Goal: Task Accomplishment & Management: Use online tool/utility

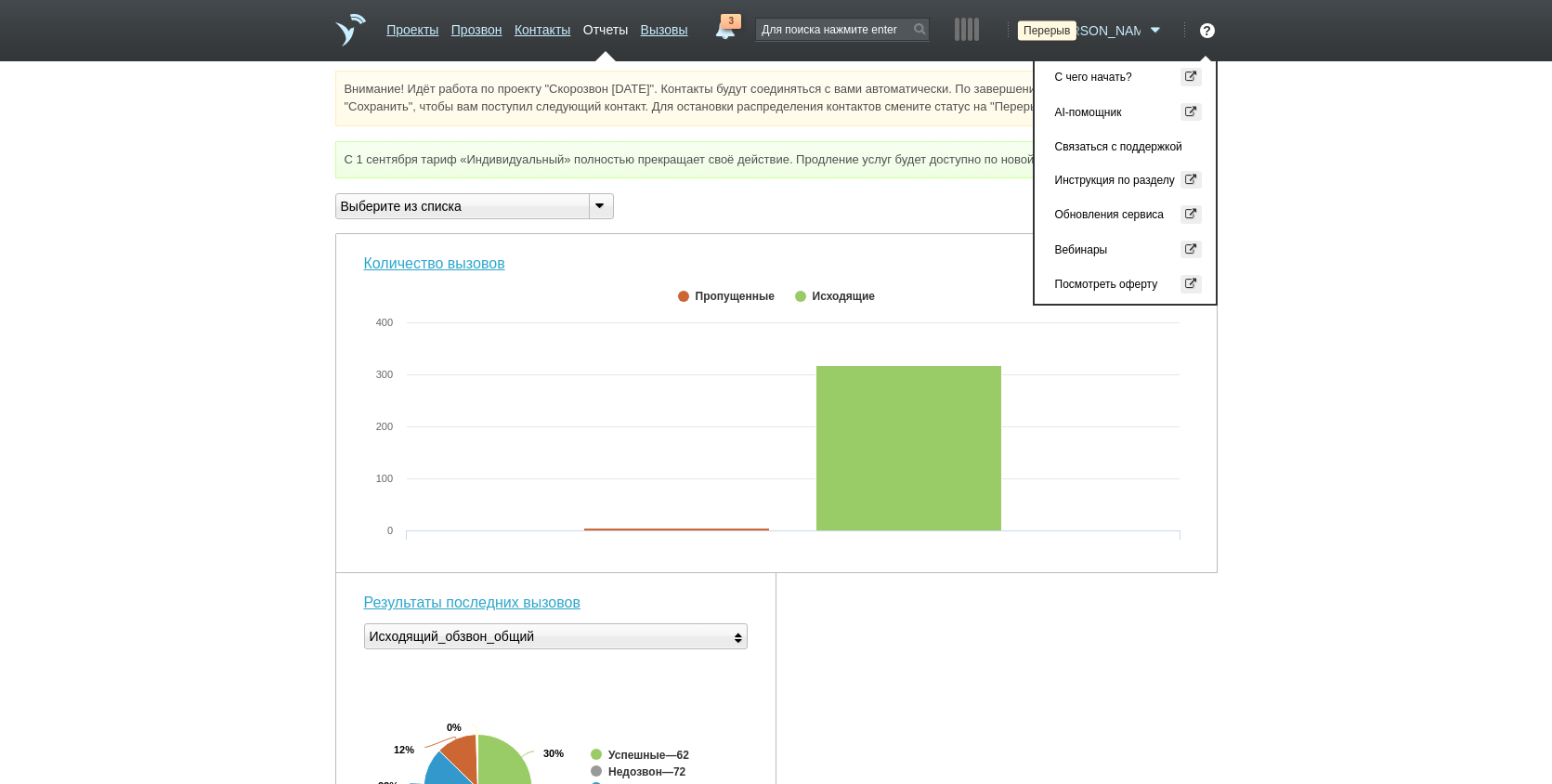
click at [1046, 31] on icon at bounding box center [1033, 31] width 25 height 19
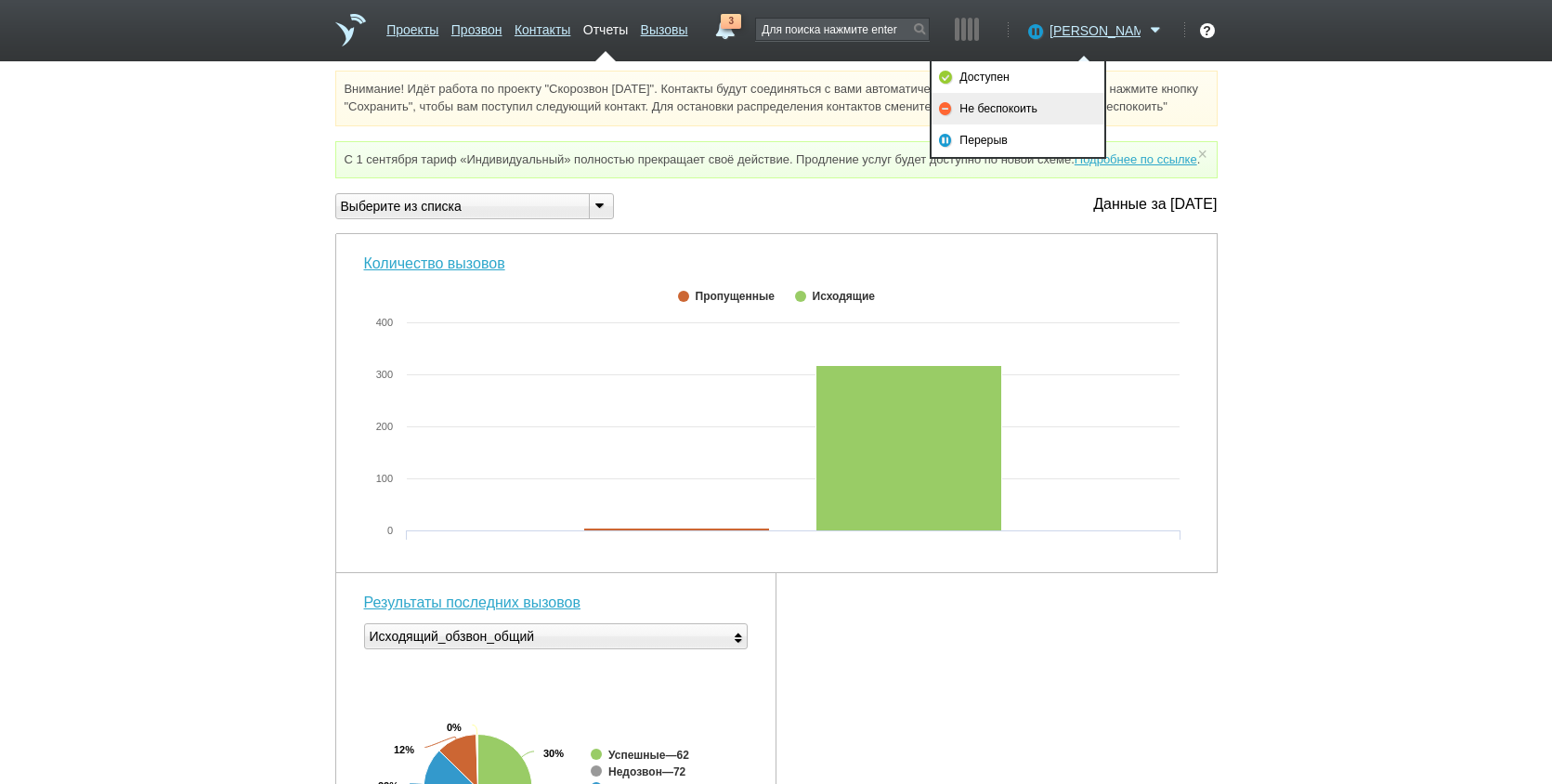
click at [1079, 110] on link "Не беспокоить" at bounding box center [1018, 109] width 173 height 32
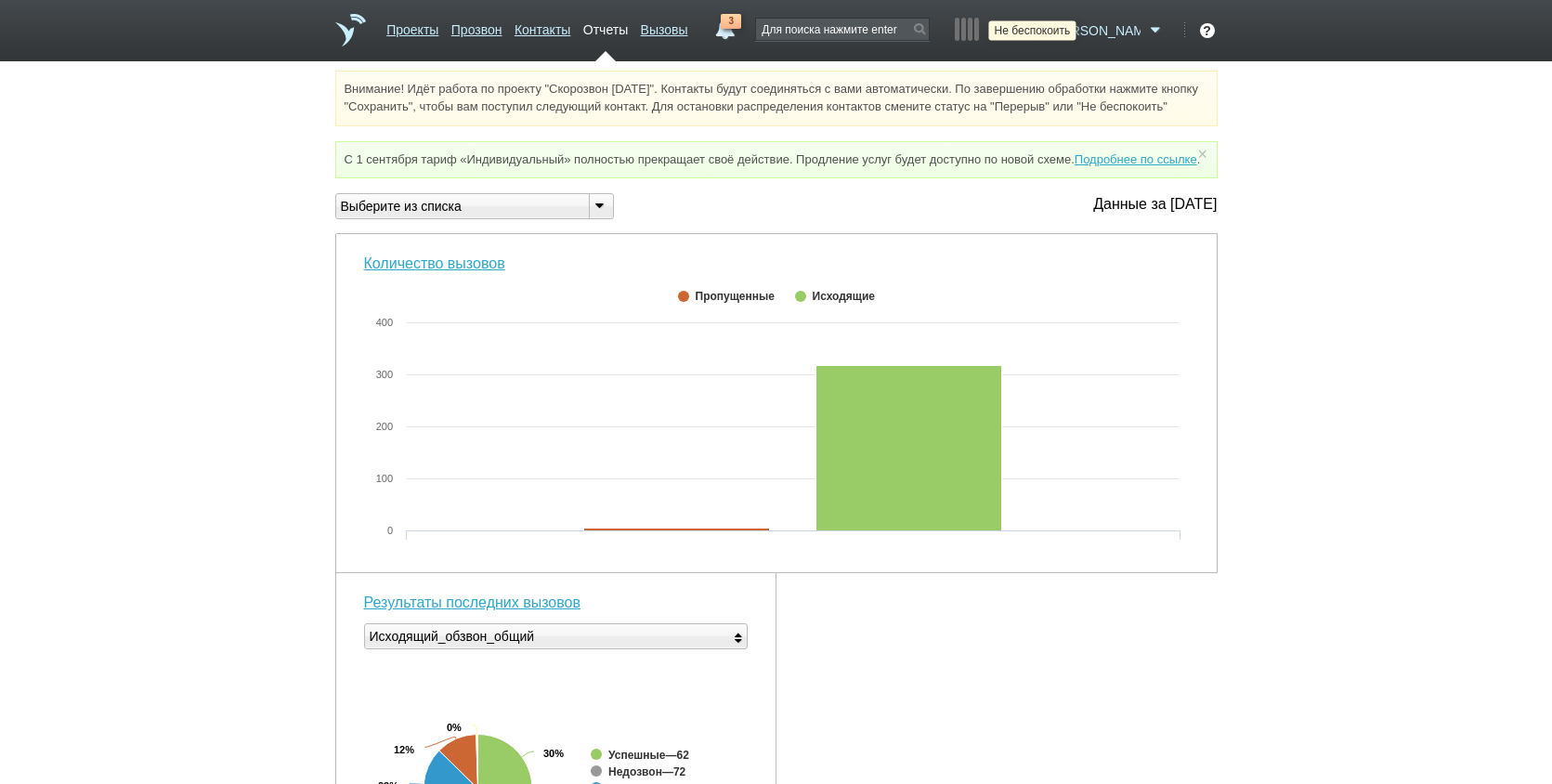
click at [1046, 31] on icon at bounding box center [1033, 31] width 25 height 19
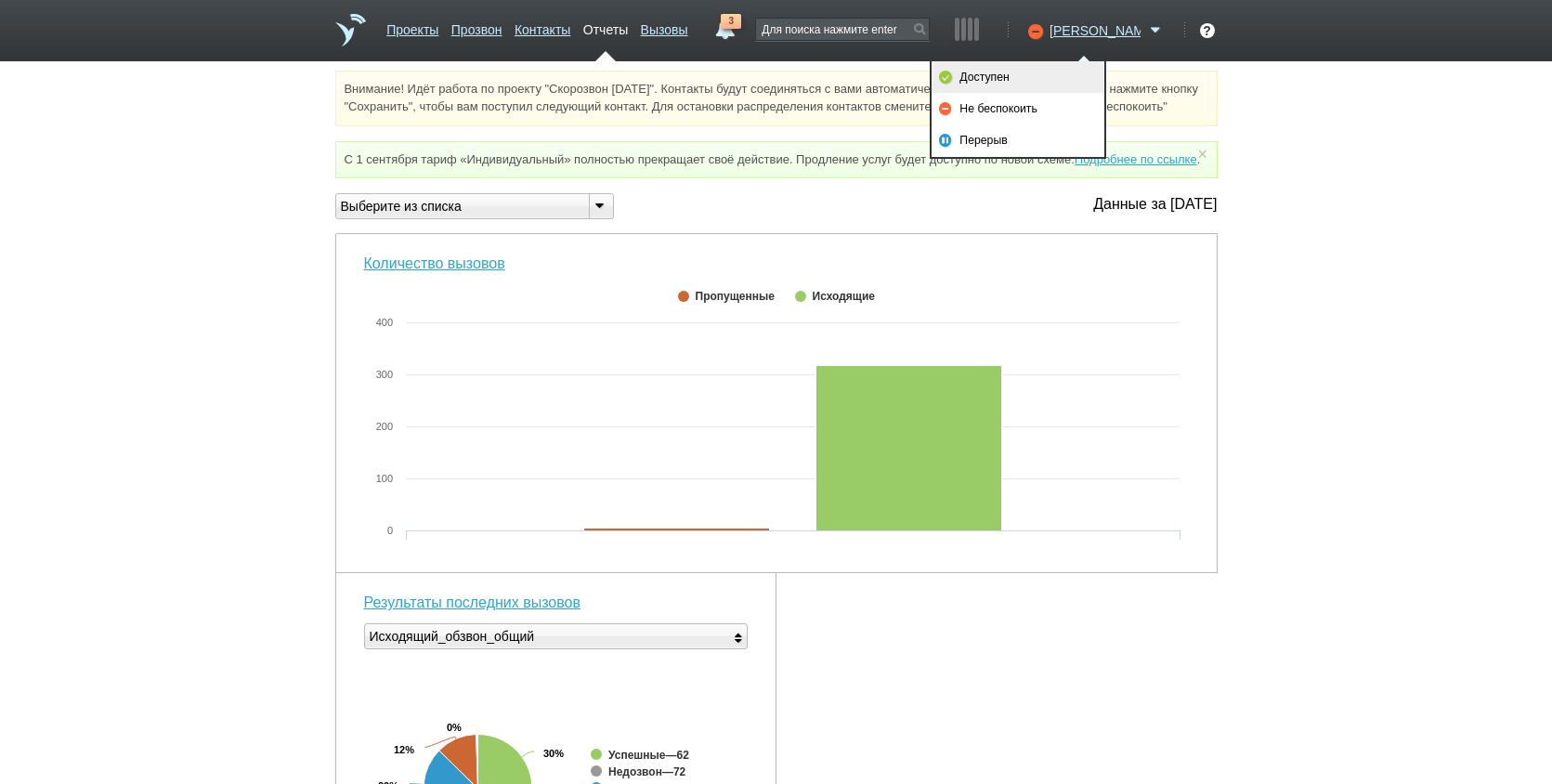
click at [1096, 69] on link "Доступен" at bounding box center [1018, 77] width 173 height 32
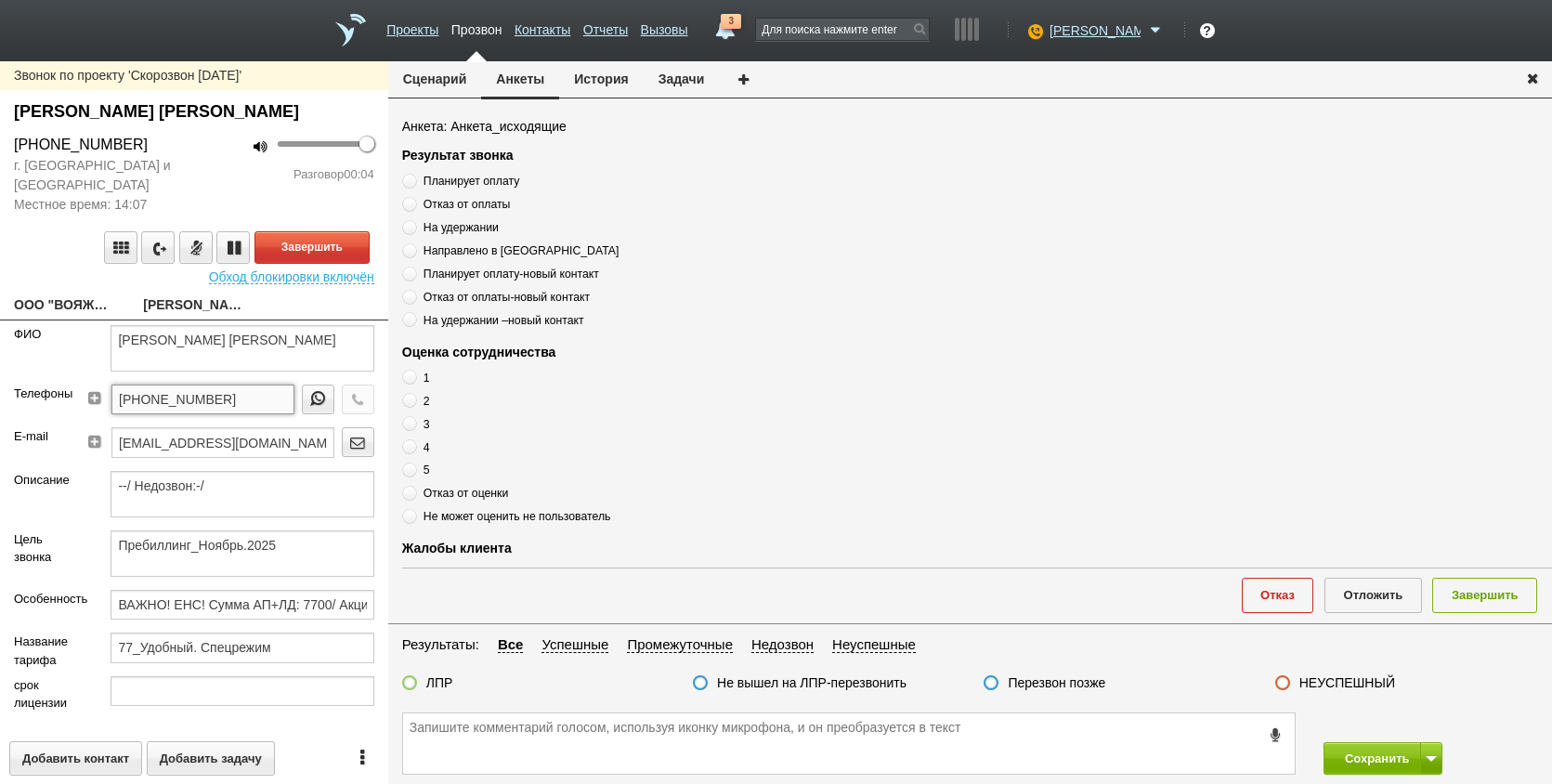
drag, startPoint x: 263, startPoint y: 405, endPoint x: 88, endPoint y: 412, distance: 175.1
click at [95, 412] on div "[PHONE_NUMBER]" at bounding box center [234, 406] width 280 height 42
paste textarea "[PHONE_NUMBER]"
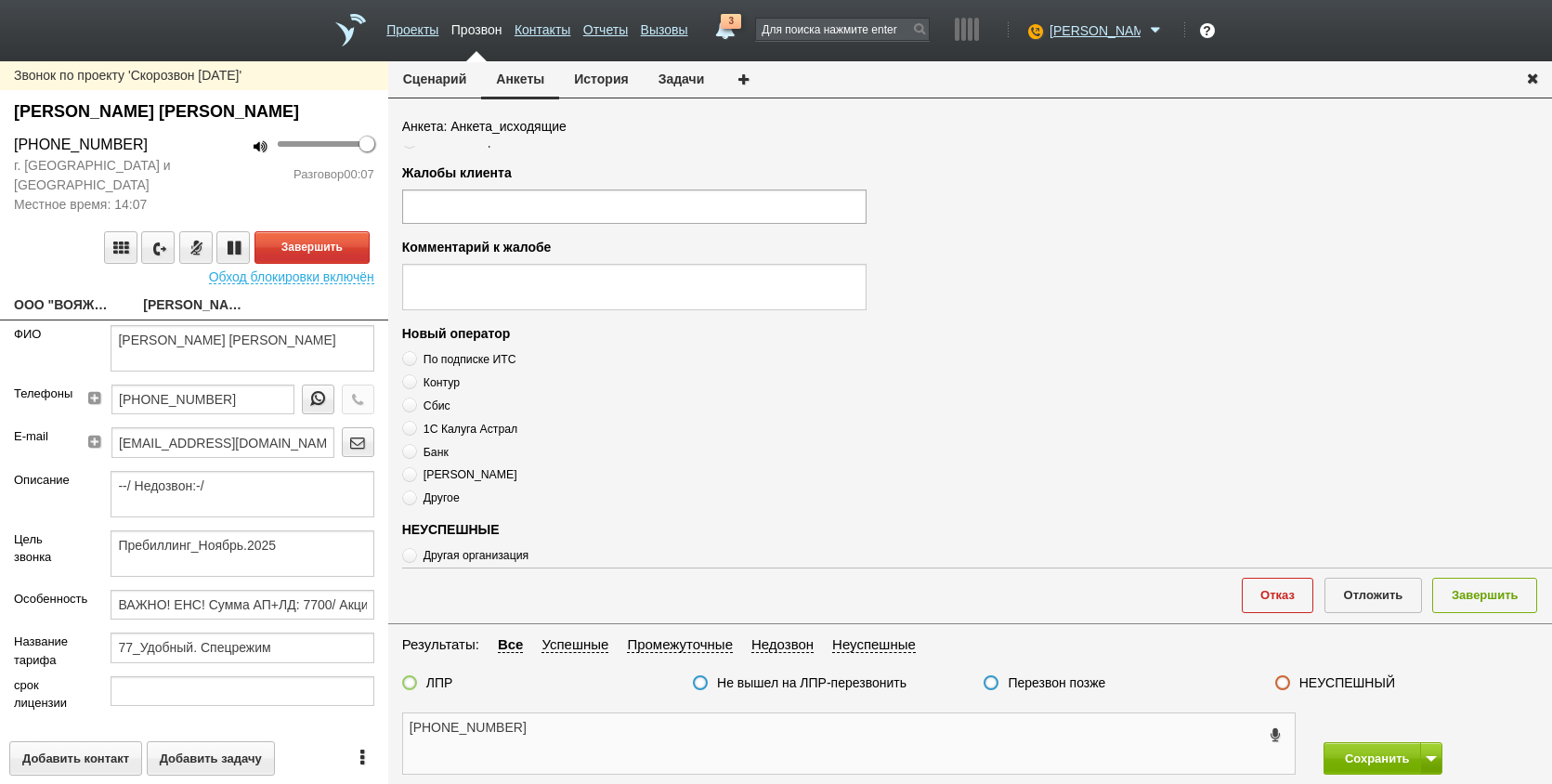
scroll to position [635, 0]
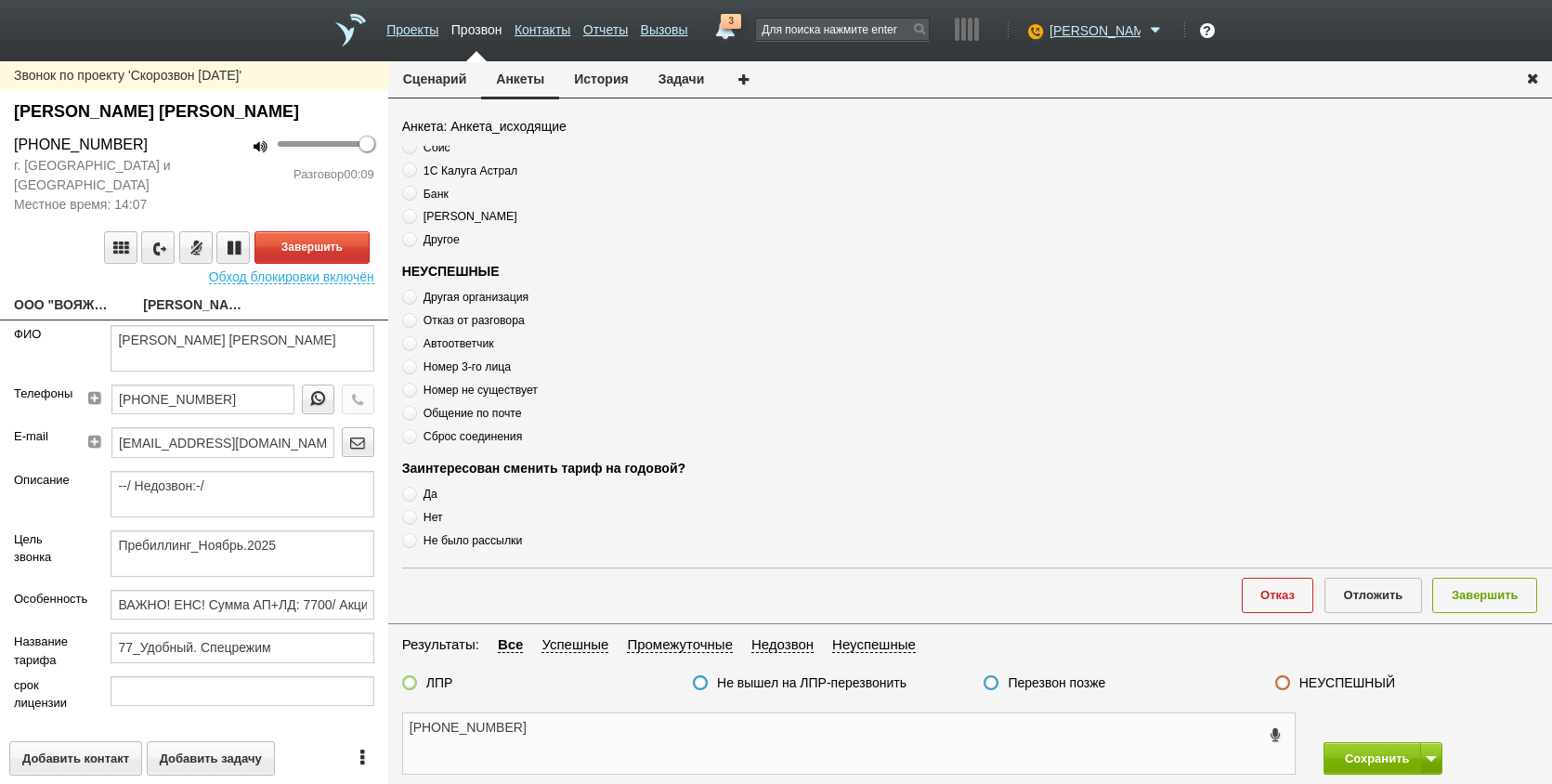
type textarea "[PHONE_NUMBER]"
click at [474, 344] on span "Автоответчик" at bounding box center [458, 344] width 71 height 13
radio input "true"
click at [474, 344] on span "Автоответчик" at bounding box center [458, 344] width 71 height 13
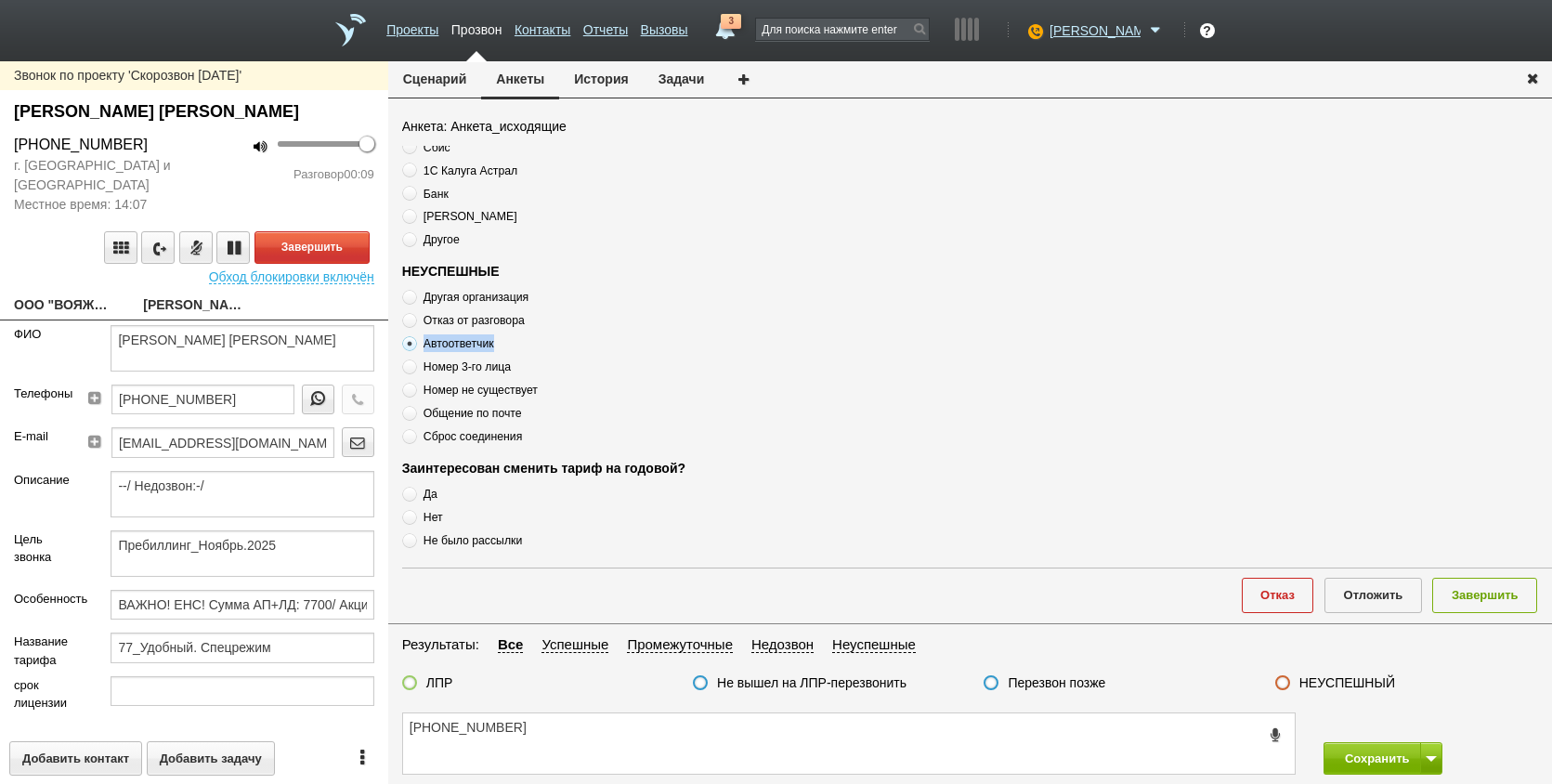
click at [473, 344] on span "Автоответчик" at bounding box center [458, 344] width 71 height 13
copy div "Автоответчик"
click at [593, 744] on textarea "[PHONE_NUMBER]" at bounding box center [849, 744] width 892 height 60
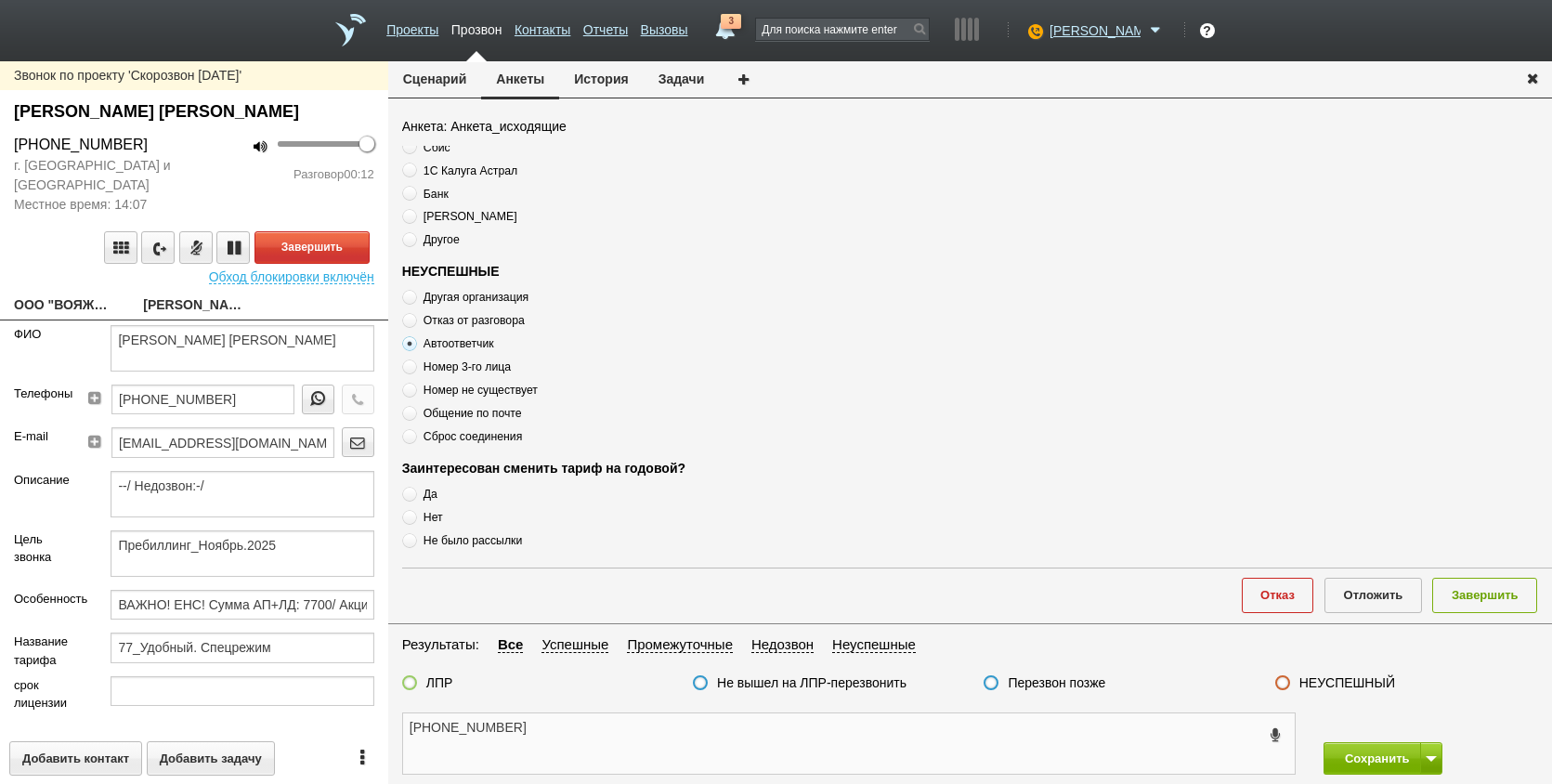
paste textarea "Автоответчик"
type textarea "+7 (977) 828-46-38 Автоответчик"
click at [1497, 590] on button "Завершить" at bounding box center [1485, 595] width 105 height 35
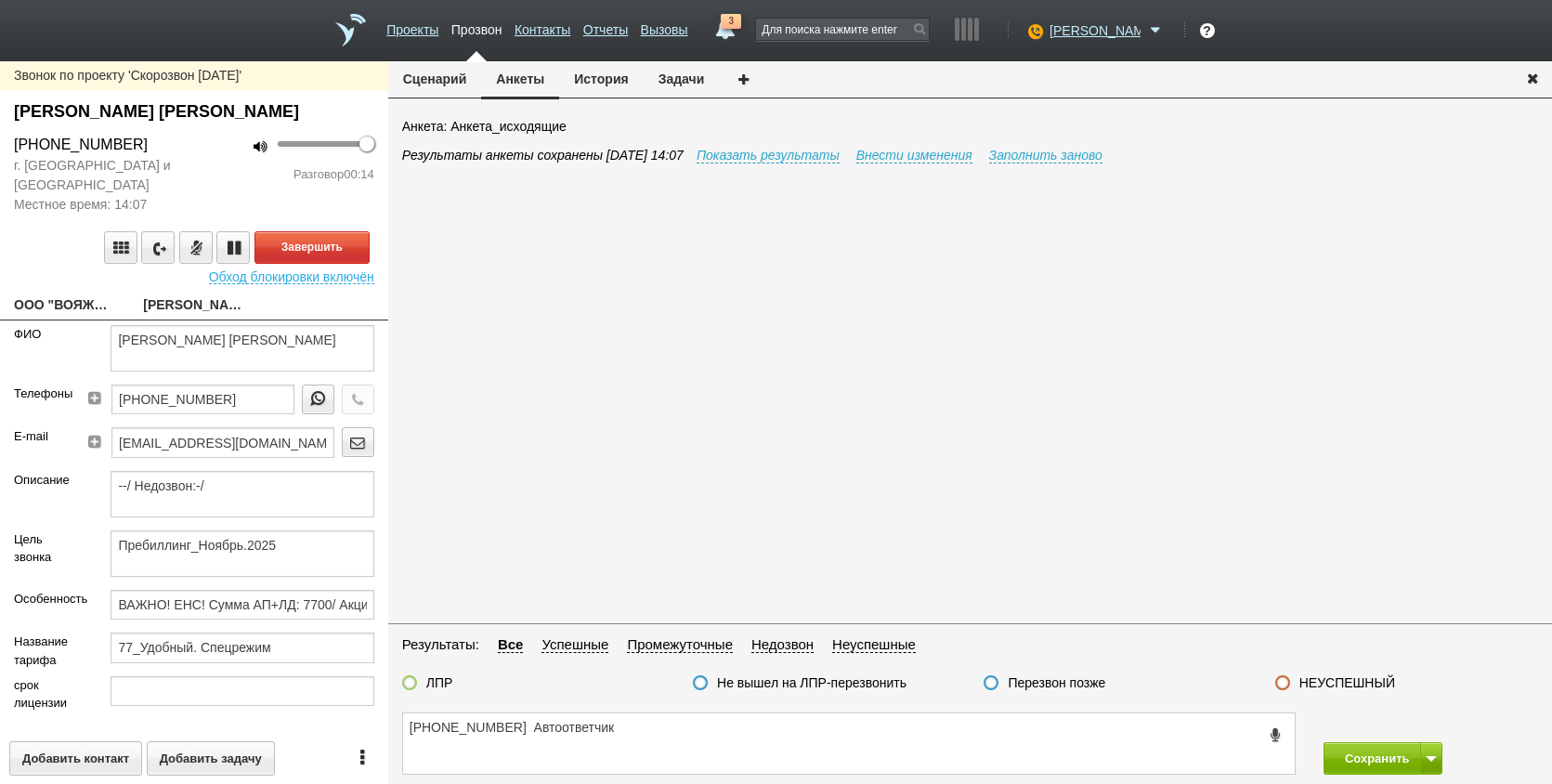
click at [1282, 686] on label at bounding box center [1283, 683] width 15 height 15
click at [0, 0] on input "НЕУСПЕШНЫЙ" at bounding box center [0, 0] width 0 height 0
click at [332, 245] on button "Завершить" at bounding box center [312, 248] width 115 height 33
click at [1384, 748] on button "Сохранить" at bounding box center [1373, 759] width 98 height 33
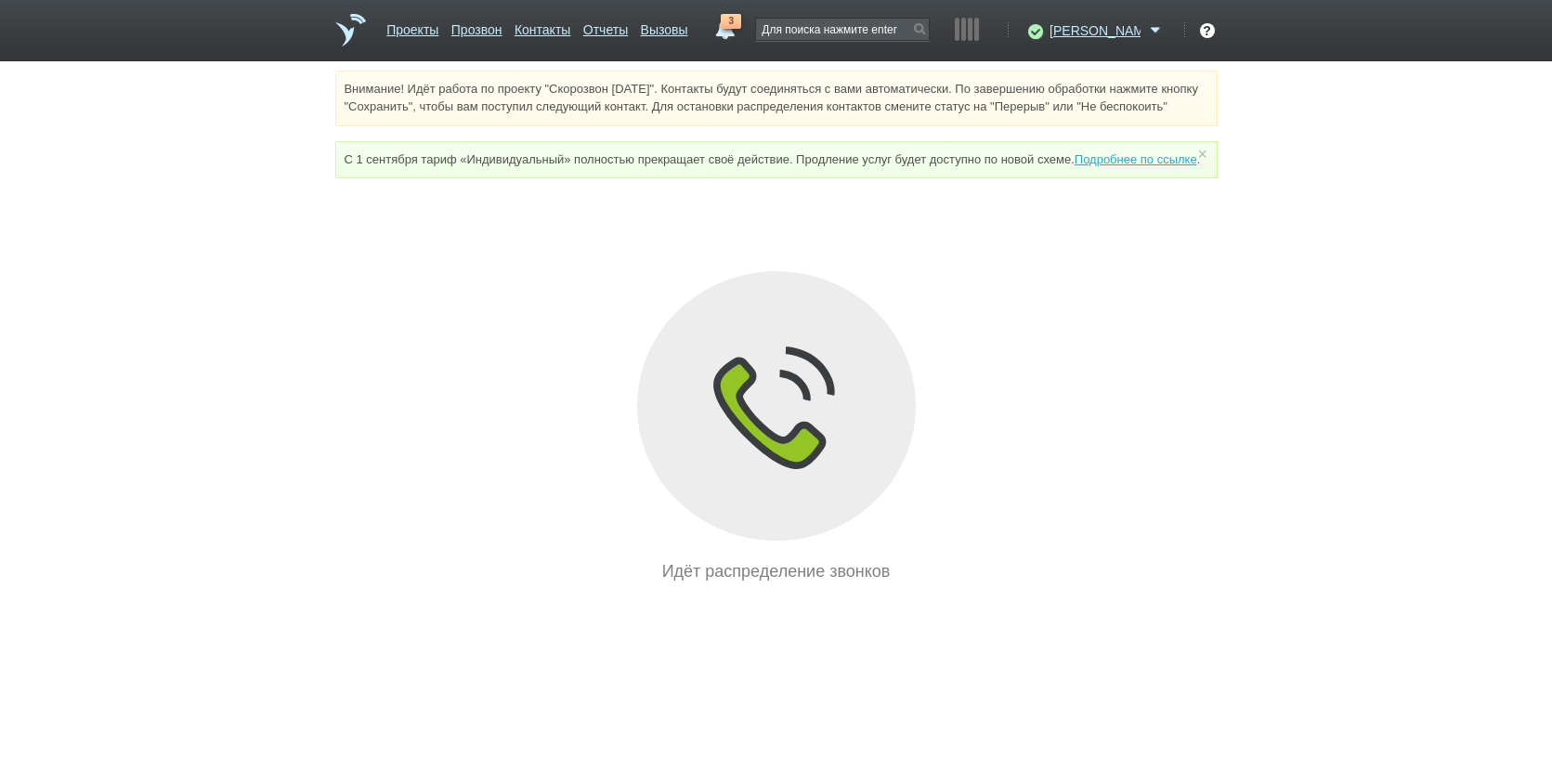
click at [1340, 584] on html "Проекты Прозвон Контакты Отчеты Вызовы 3 02 сентября 2025 завтра неделя все Зво…" at bounding box center [776, 292] width 1552 height 584
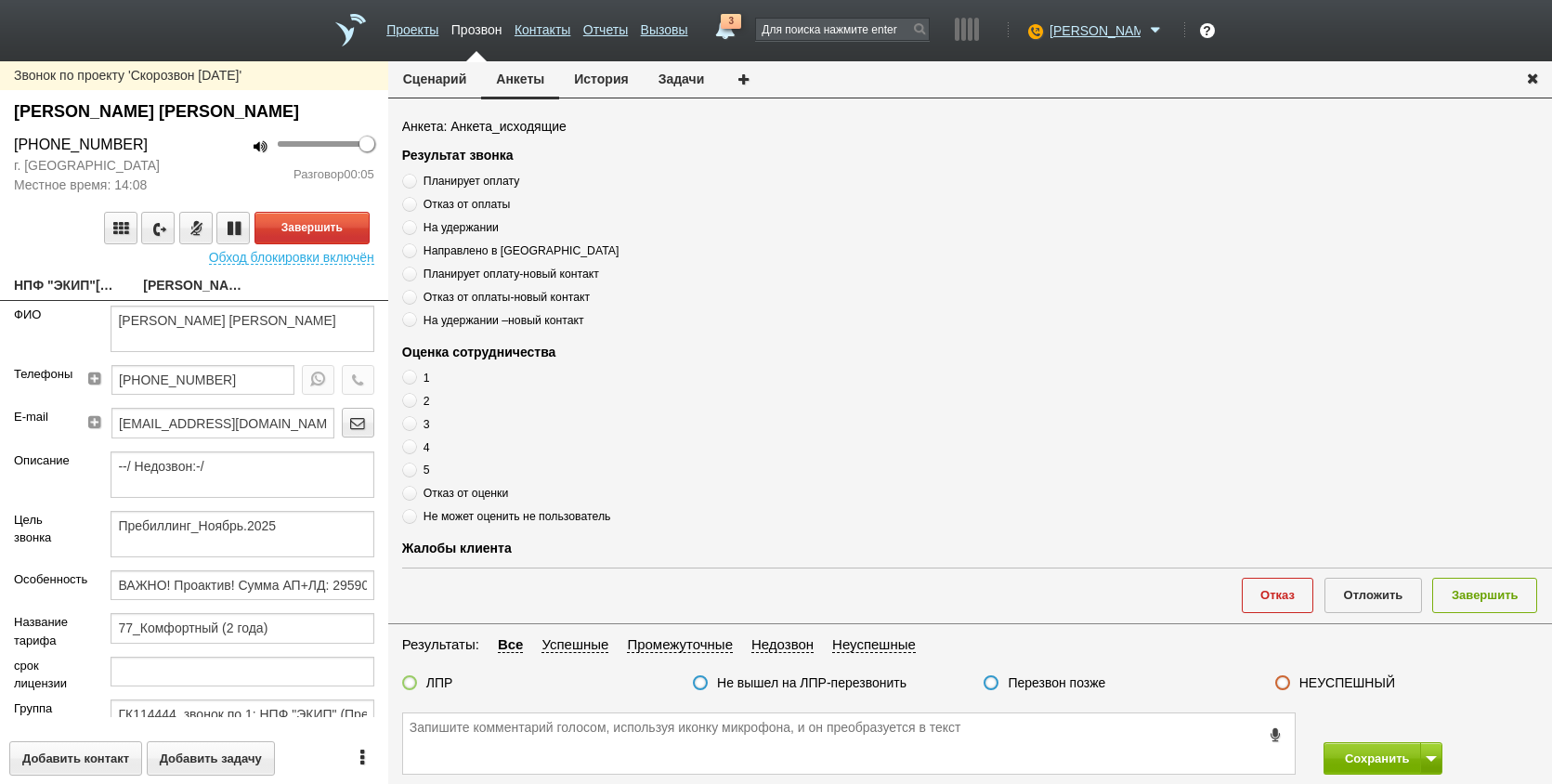
click at [72, 301] on div "Звонок по проекту 'Скорозвон 02.09.25' САВИЦКИЙ АНАТОЛИЙ ИВАНОВИЧ +7 (495) 965-…" at bounding box center [194, 423] width 389 height 723
click at [67, 293] on link "НПФ "ЭКИП"__77004yu@host38.taxcom.ru" at bounding box center [65, 287] width 102 height 26
type textarea "НПФ "ЭКИП"__77004yu@host38.taxcom.ru"
type input "7722017126"
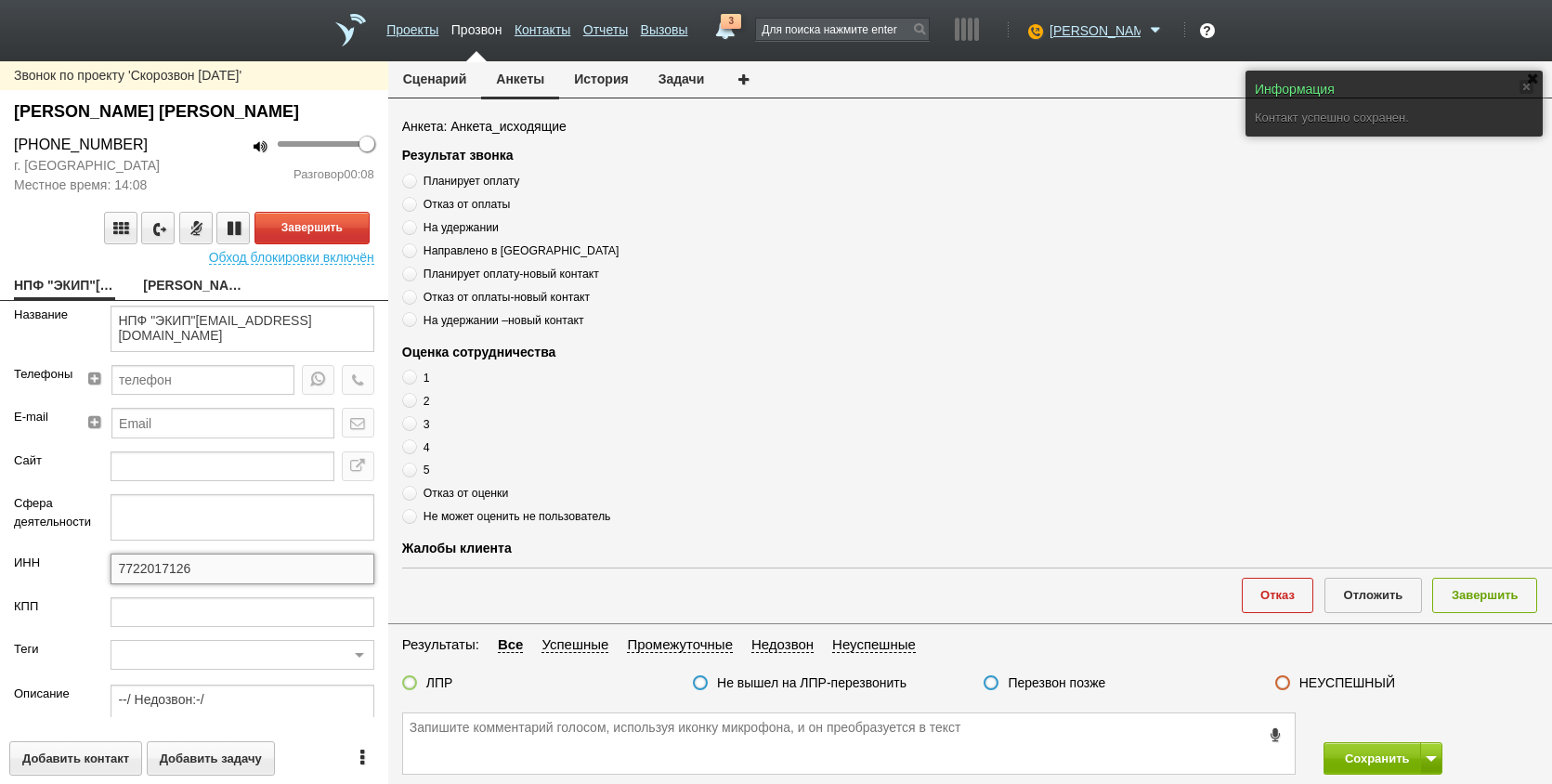
drag, startPoint x: 202, startPoint y: 565, endPoint x: 104, endPoint y: 568, distance: 98.0
click at [67, 569] on div "ИНН 7722017126" at bounding box center [194, 574] width 389 height 42
click at [191, 289] on link "САВИЦКИЙ АНАТОЛИЙ ИВАНОВИЧ" at bounding box center [194, 287] width 102 height 26
type textarea "САВИЦКИЙ АНАТОЛИЙ ИВАНОВИЧ"
type textarea "Пребиллинг_Ноябрь.2025"
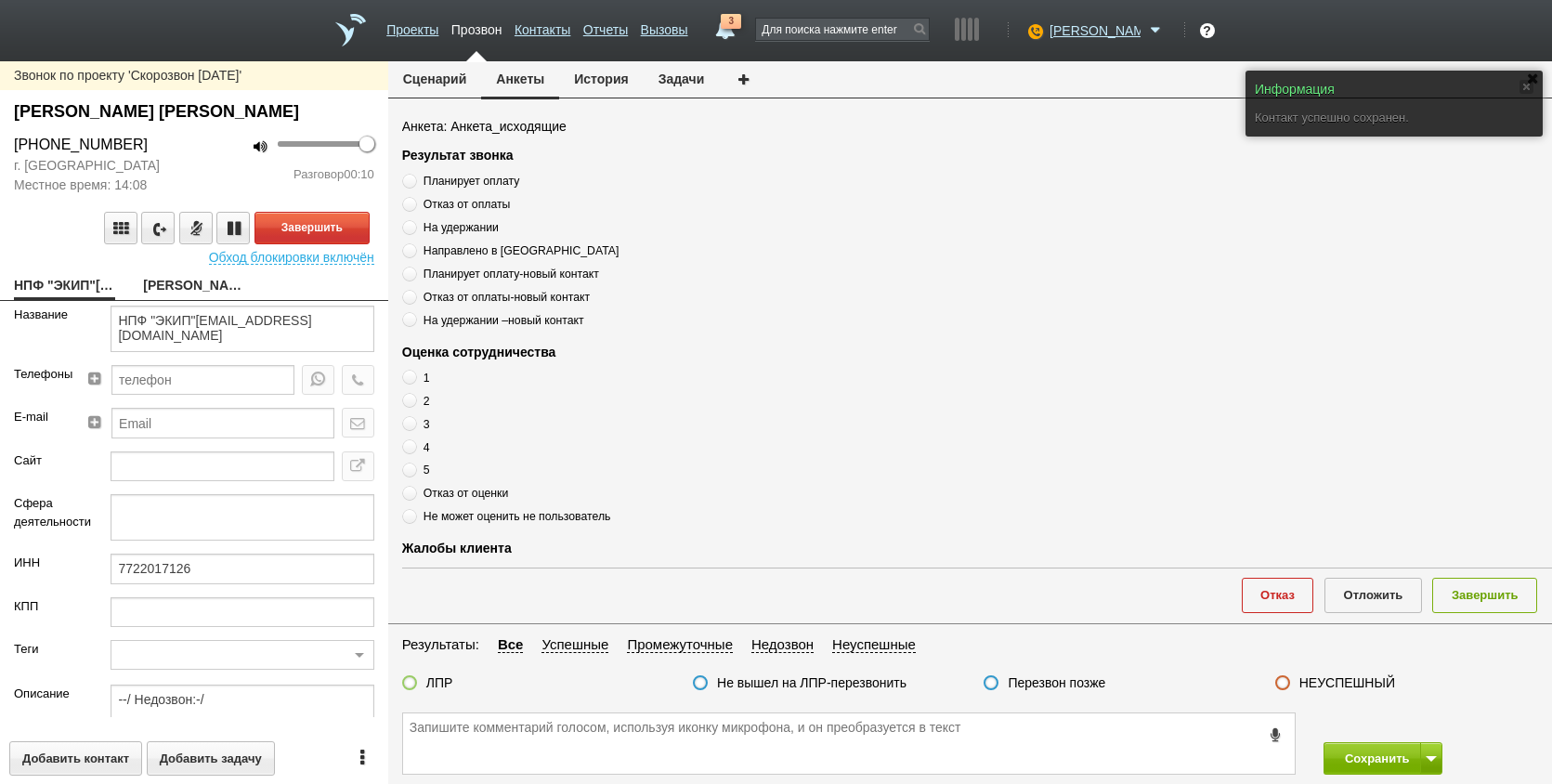
type input "ВАЖНО! Проактив! Сумма АП+ЛД: 29590/ Акции_ранее: Скидка 50%-2023;/ Рассылки: О…"
type input "77_Комфортный (2 года)"
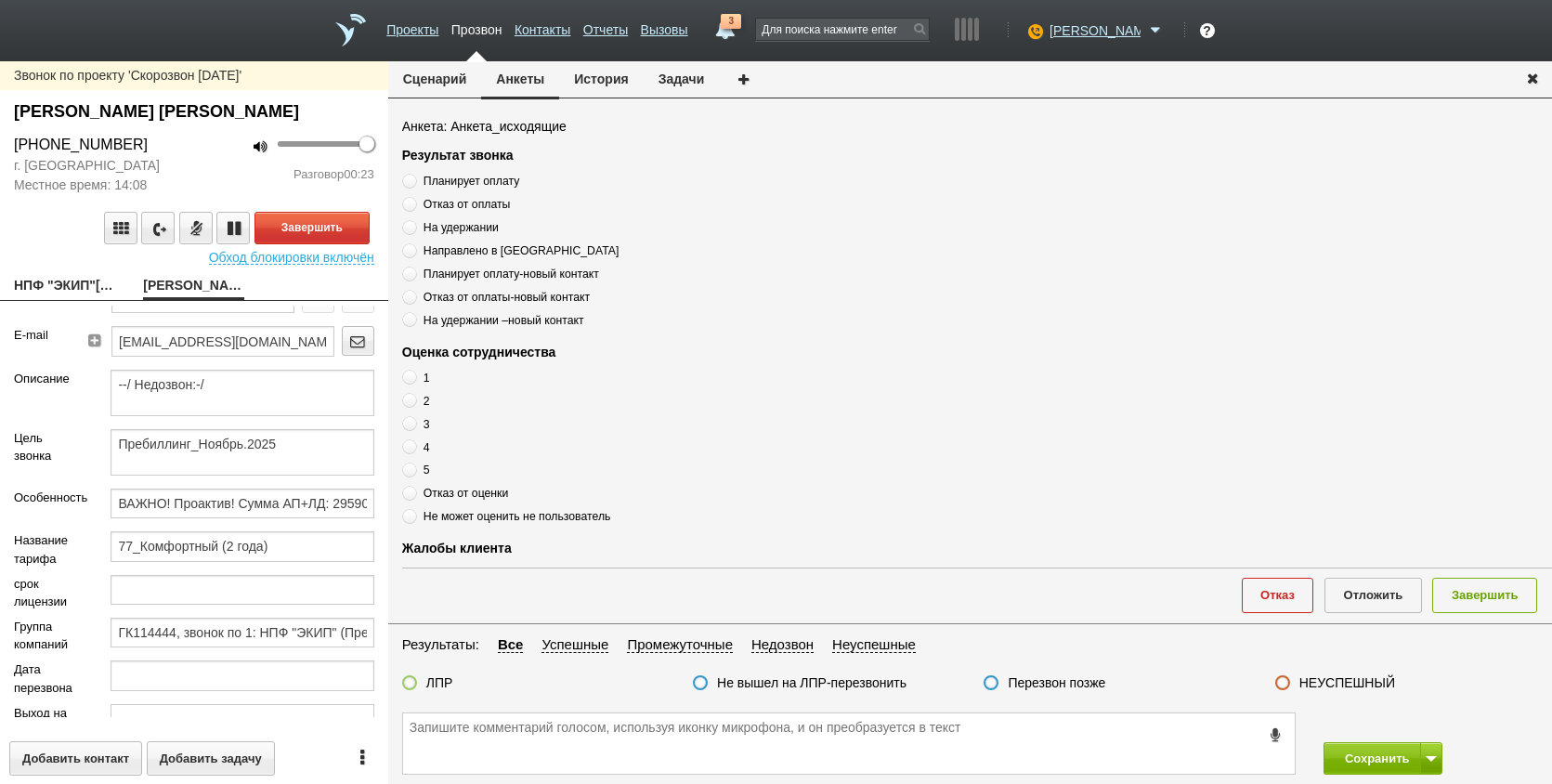
scroll to position [255, 0]
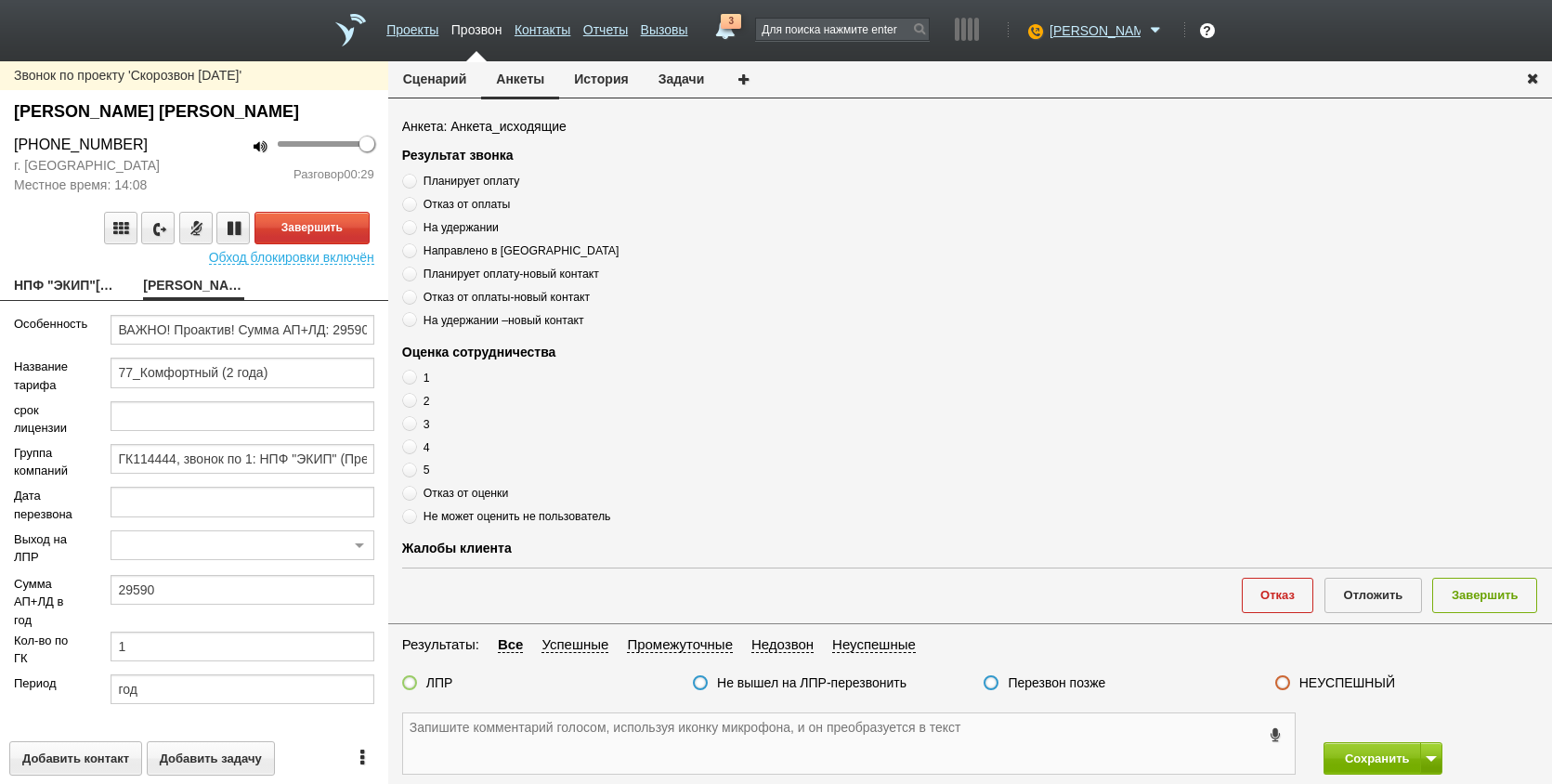
click at [557, 765] on textarea at bounding box center [849, 744] width 892 height 60
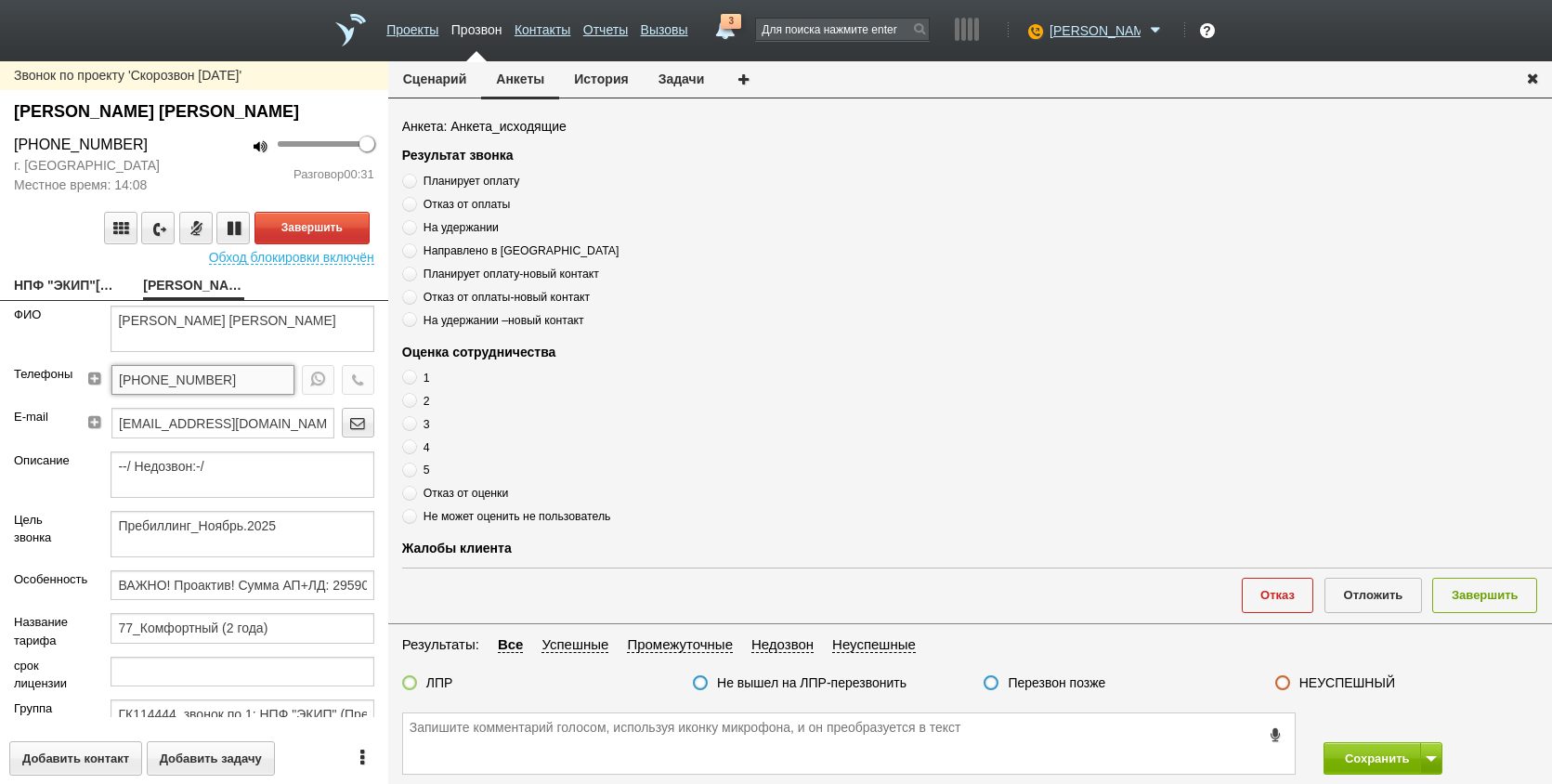
drag, startPoint x: 242, startPoint y: 374, endPoint x: 90, endPoint y: 372, distance: 152.0
click at [95, 372] on div "+7 (495) 965-73-14" at bounding box center [234, 386] width 280 height 42
paste textarea "+7 (495) 965-73-14"
click at [553, 717] on textarea "+7 (495) 965-73-14" at bounding box center [849, 744] width 892 height 60
click at [553, 747] on textarea "+7 (495) 965-73-14" at bounding box center [849, 744] width 892 height 60
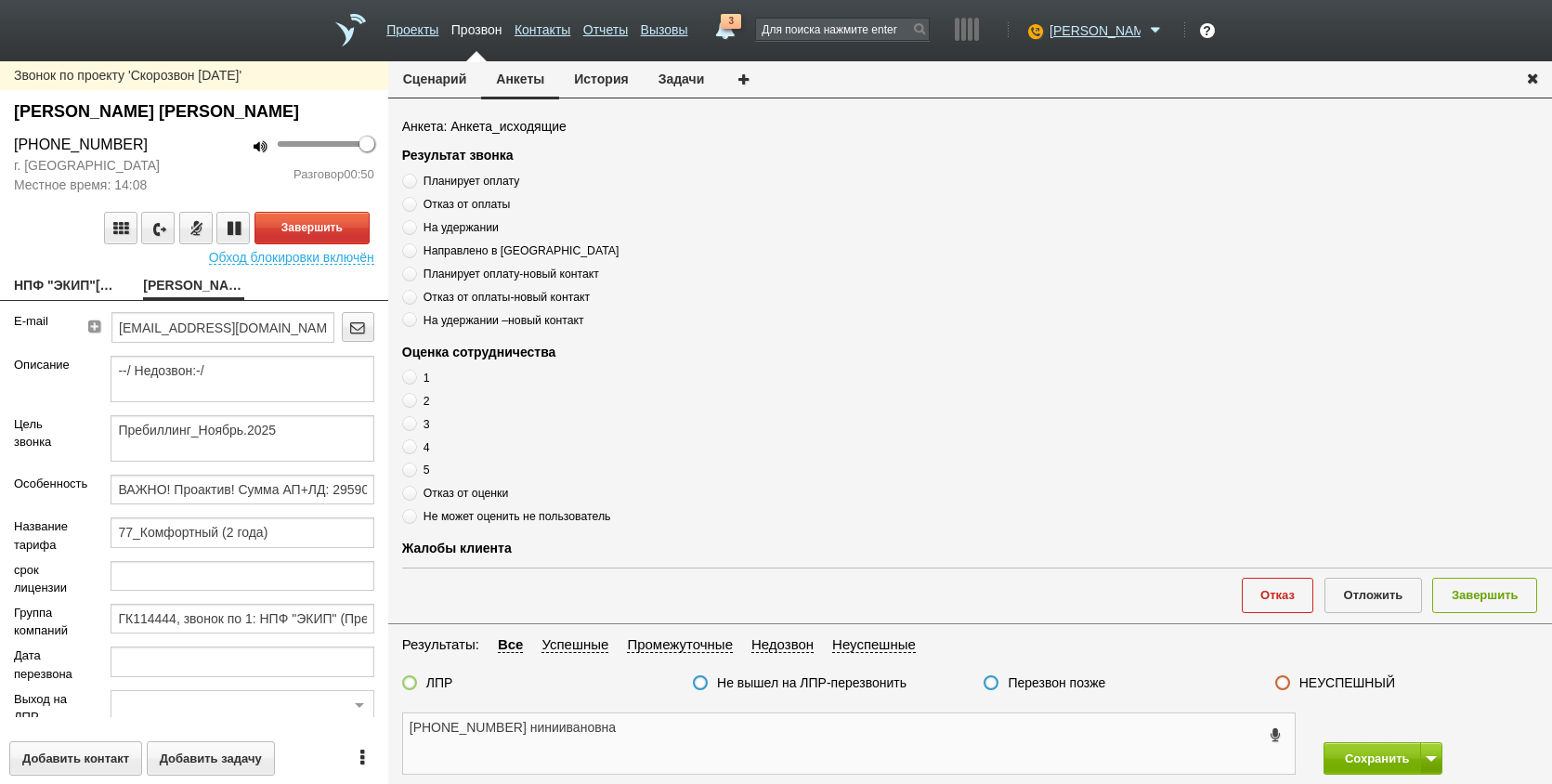
scroll to position [255, 0]
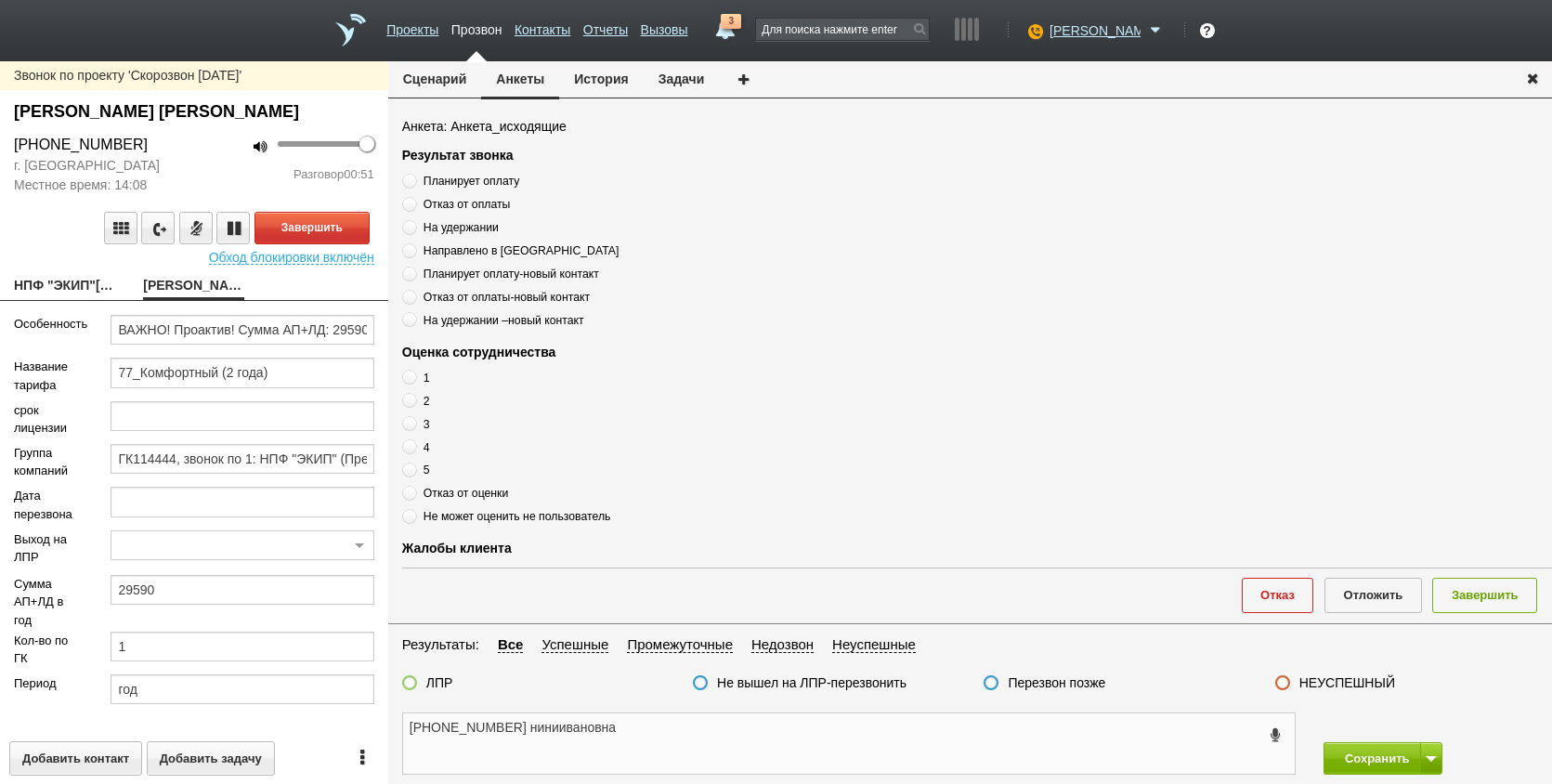
click at [648, 745] on textarea "+7 (495) 965-73-14 ниниивановна" at bounding box center [849, 744] width 892 height 60
click at [648, 747] on textarea "+7 (495) 965-73-14 нини ивановна" at bounding box center [849, 744] width 892 height 60
type textarea "+7 (495) 965-73-14 нини ивановна"
click at [446, 180] on span "Планирует оплату" at bounding box center [472, 182] width 96 height 13
click at [414, 180] on input "Планирует оплату" at bounding box center [408, 178] width 12 height 12
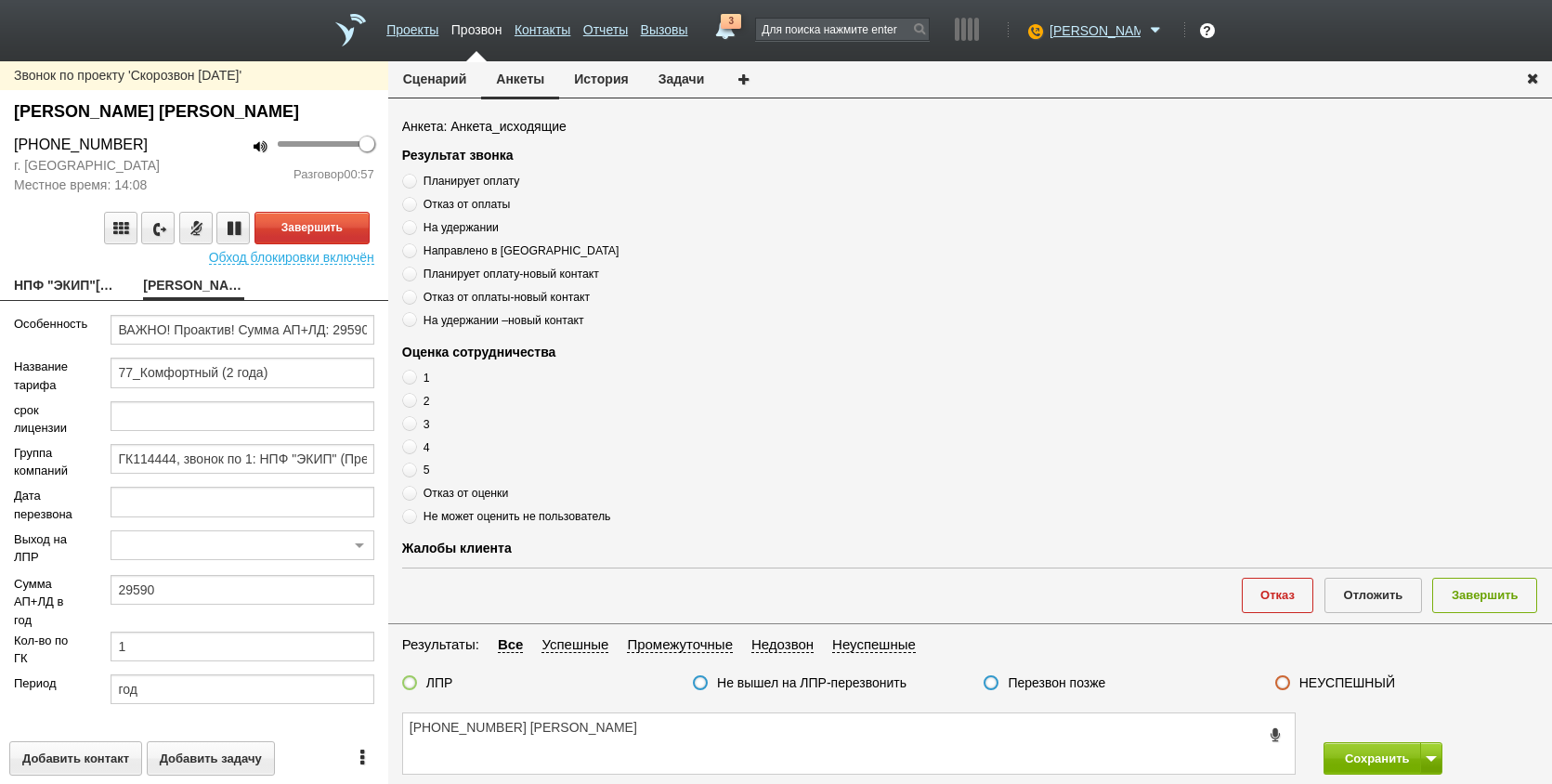
radio input "true"
click at [446, 180] on span "Планирует оплату" at bounding box center [472, 182] width 96 height 13
click at [414, 180] on input "Планирует оплату" at bounding box center [408, 178] width 12 height 12
click at [446, 180] on span "Планирует оплату" at bounding box center [472, 182] width 96 height 13
click at [414, 180] on input "Планирует оплату" at bounding box center [408, 178] width 12 height 12
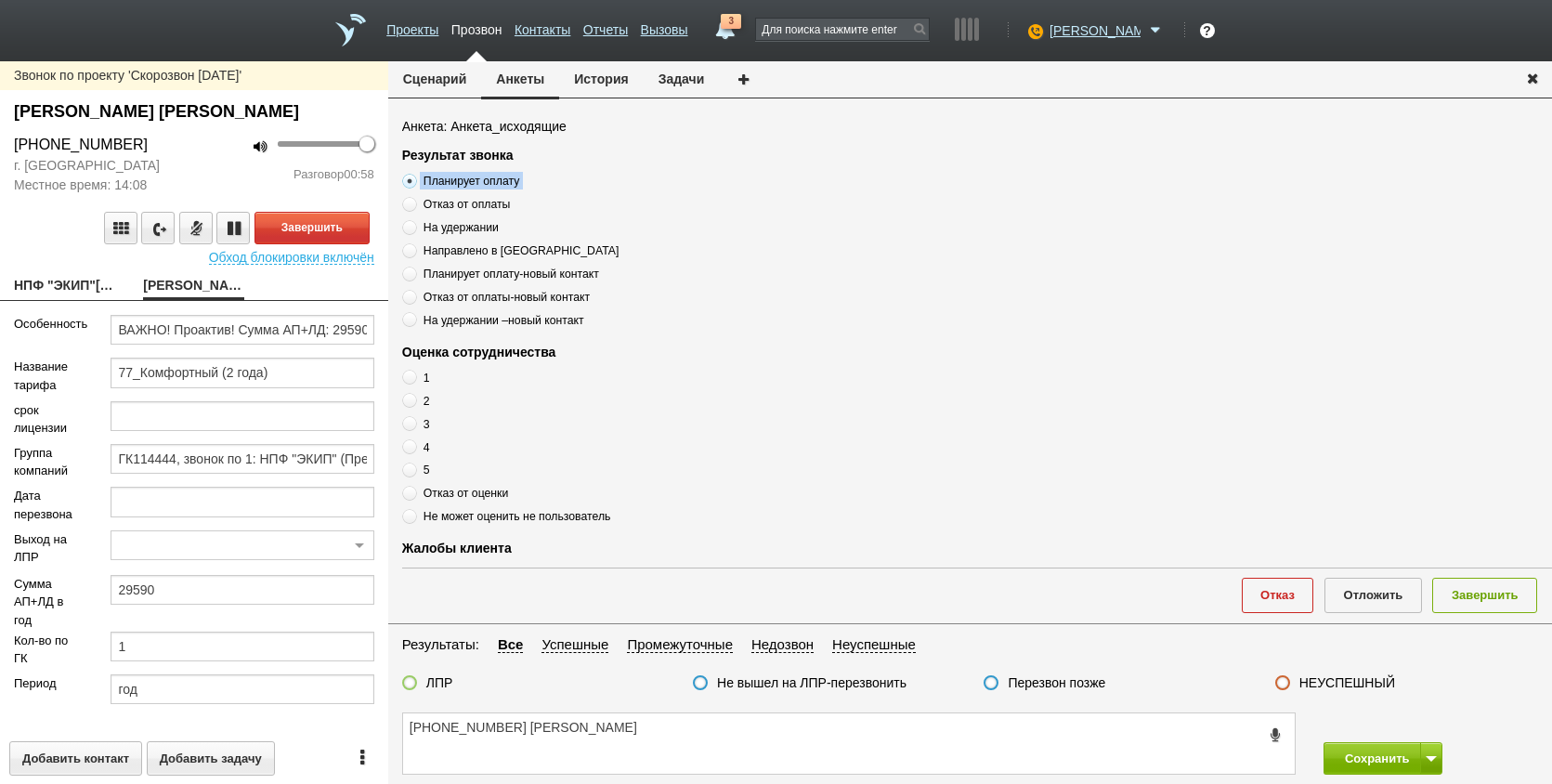
copy div "Планирует оплату"
click at [635, 735] on textarea "+7 (495) 965-73-14 нини ивановна" at bounding box center [849, 744] width 892 height 60
paste textarea "Планирует оплату"
type textarea "+7 (495) 965-73-14 нини ивановна Планирует оплату"
click at [327, 229] on button "Завершить" at bounding box center [312, 228] width 115 height 33
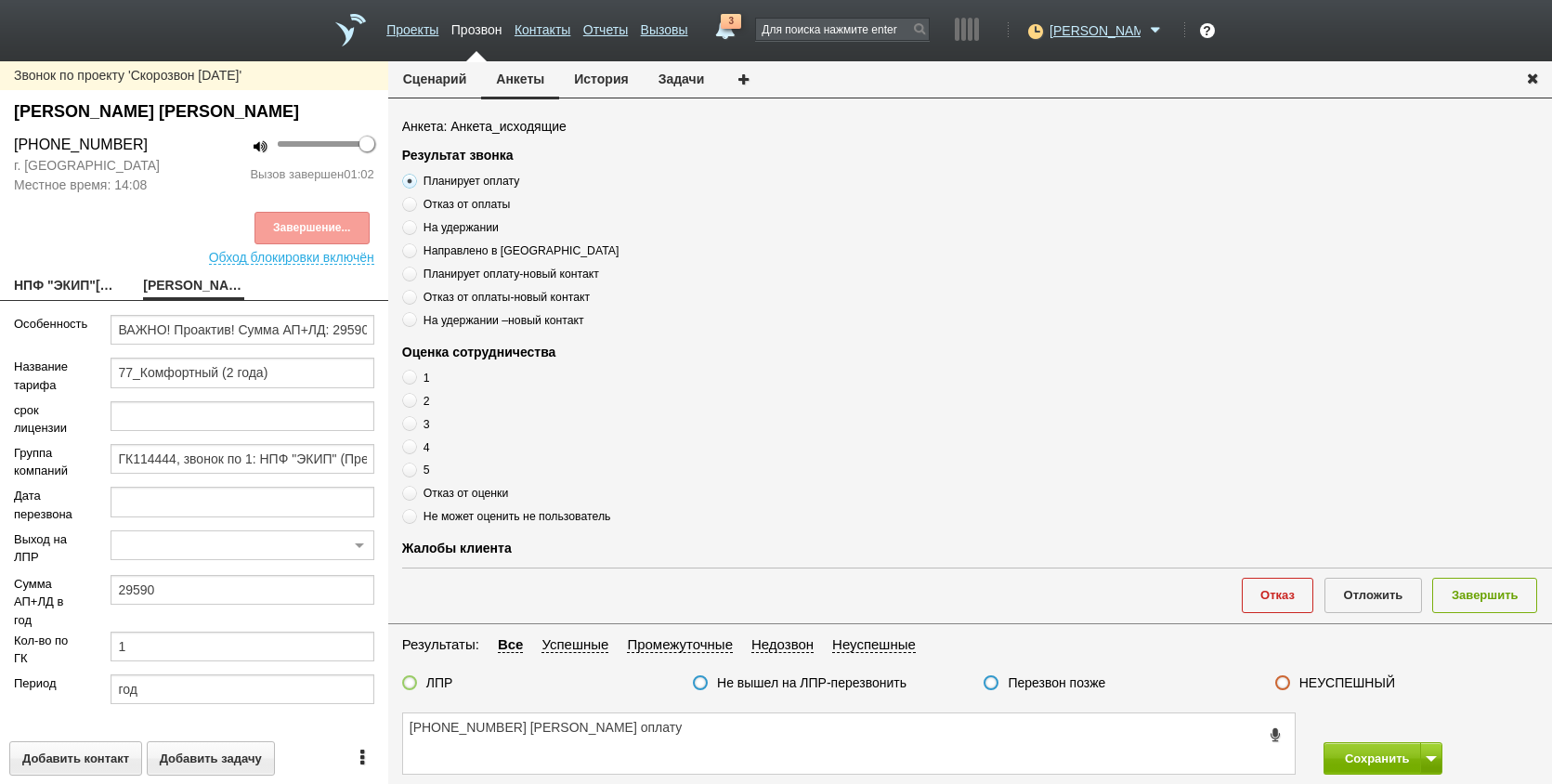
click at [405, 468] on span at bounding box center [409, 471] width 15 height 15
click at [405, 468] on input "5" at bounding box center [408, 467] width 12 height 12
radio input "true"
click at [859, 725] on textarea "+7 (495) 965-73-14 нини ивановна Планирует оплату" at bounding box center [849, 744] width 892 height 60
click at [557, 736] on textarea "+7 (495) 965-73-14 нини ивановна Планирует оплату, оценка 5" at bounding box center [849, 744] width 892 height 60
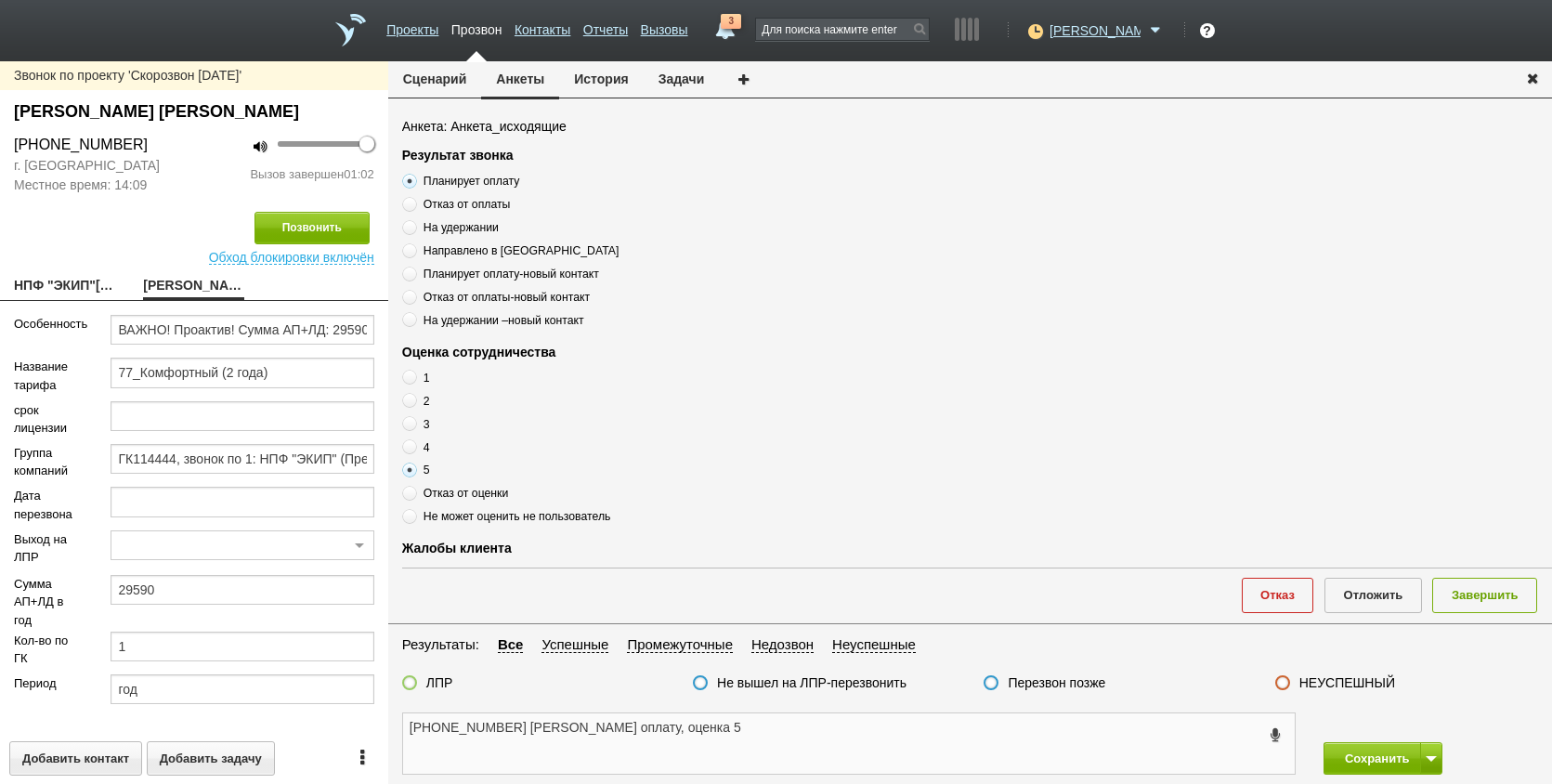
click at [623, 725] on textarea "+7 (495) 965-73-14 Нина ивановна Планирует оплату, оценка 5" at bounding box center [849, 744] width 892 height 60
type textarea "+7 (495) 965-73-14 Нина Ивановна , Планирует оплату, оценка 5"
click at [433, 681] on label "ЛПР" at bounding box center [440, 683] width 27 height 17
click at [0, 0] on input "ЛПР" at bounding box center [0, 0] width 0 height 0
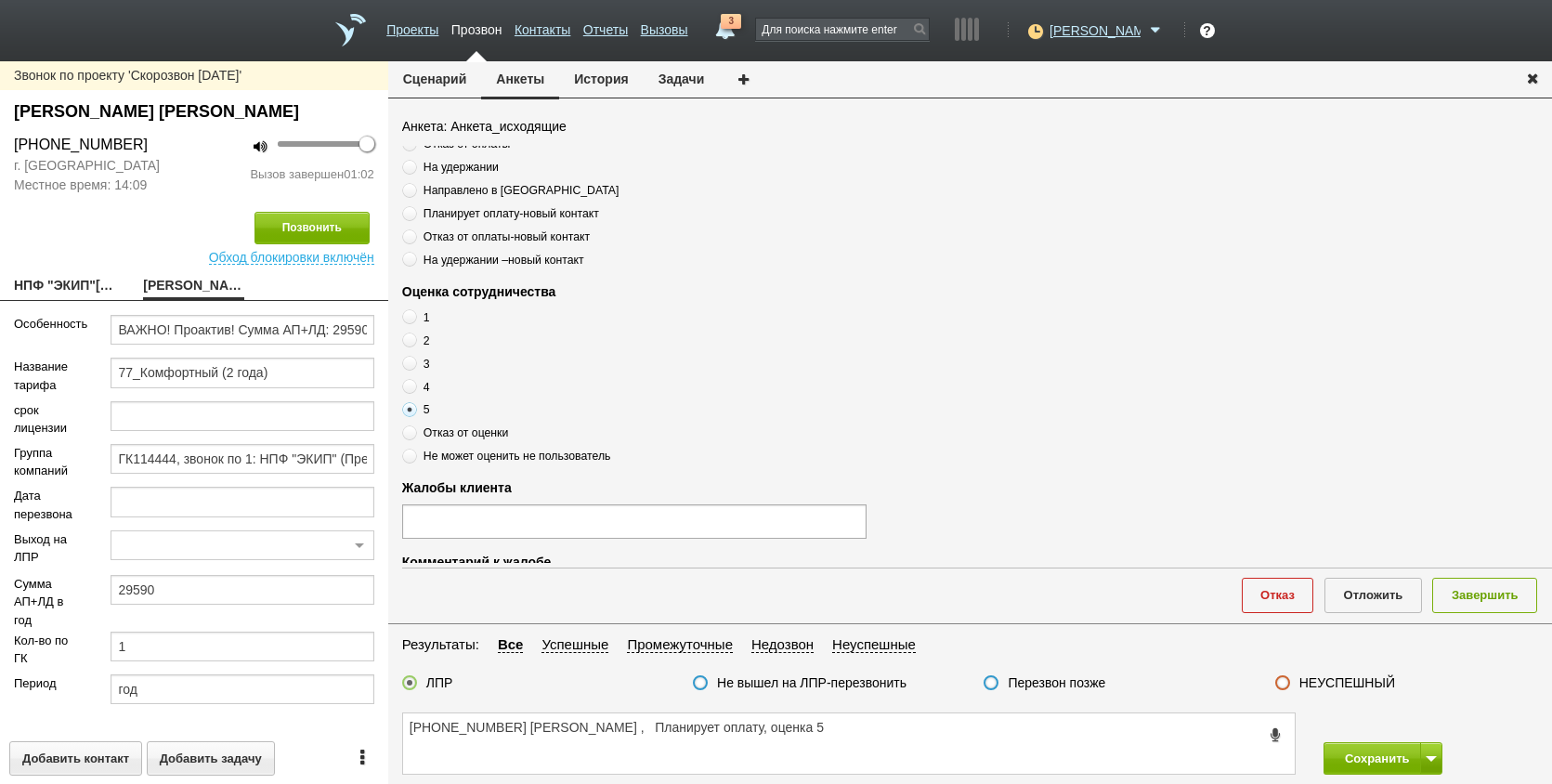
scroll to position [93, 0]
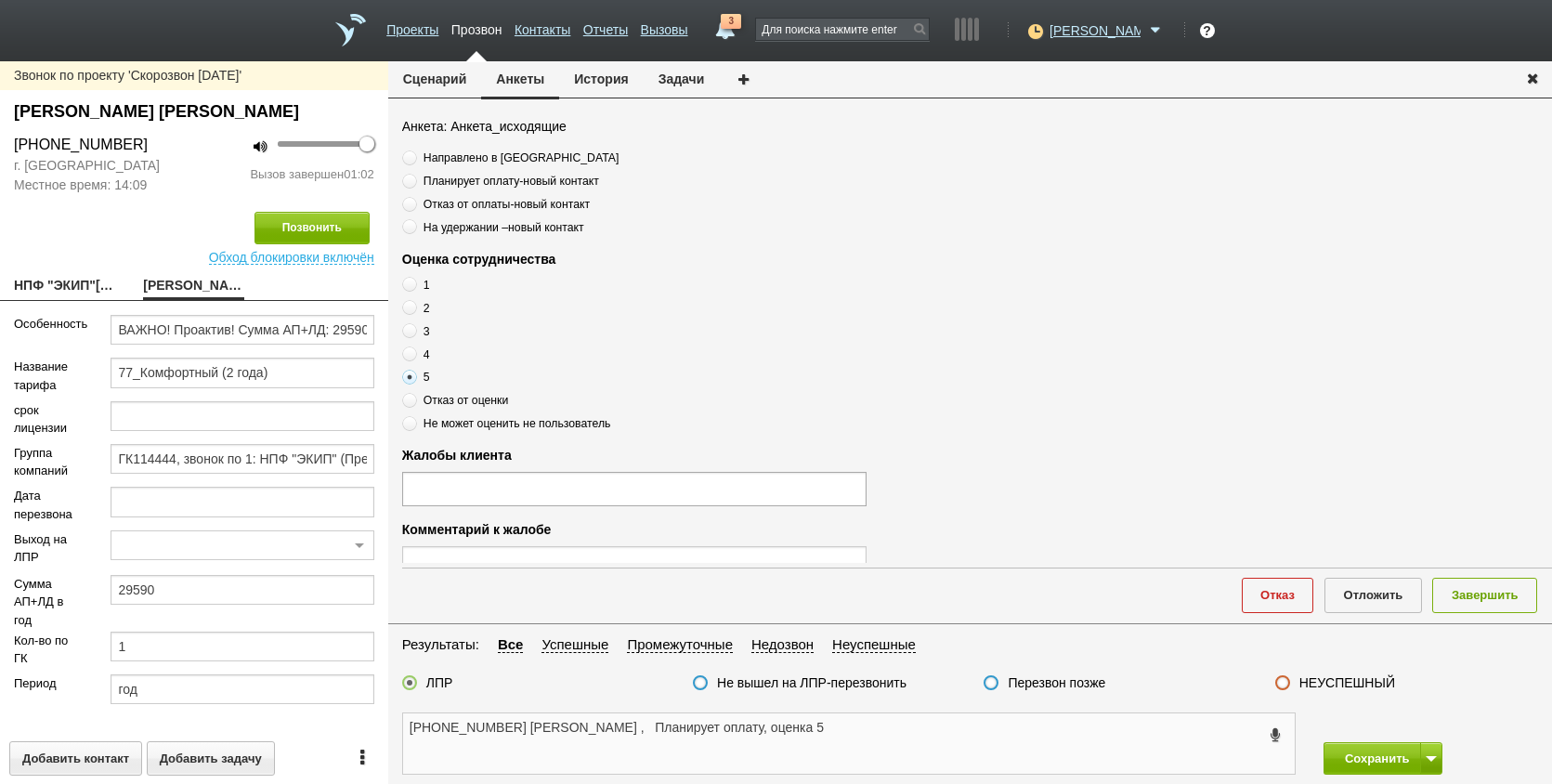
click at [911, 737] on textarea "+7 (495) 965-73-14 Нина Ивановна , Планирует оплату, оценка 5" at bounding box center [849, 744] width 892 height 60
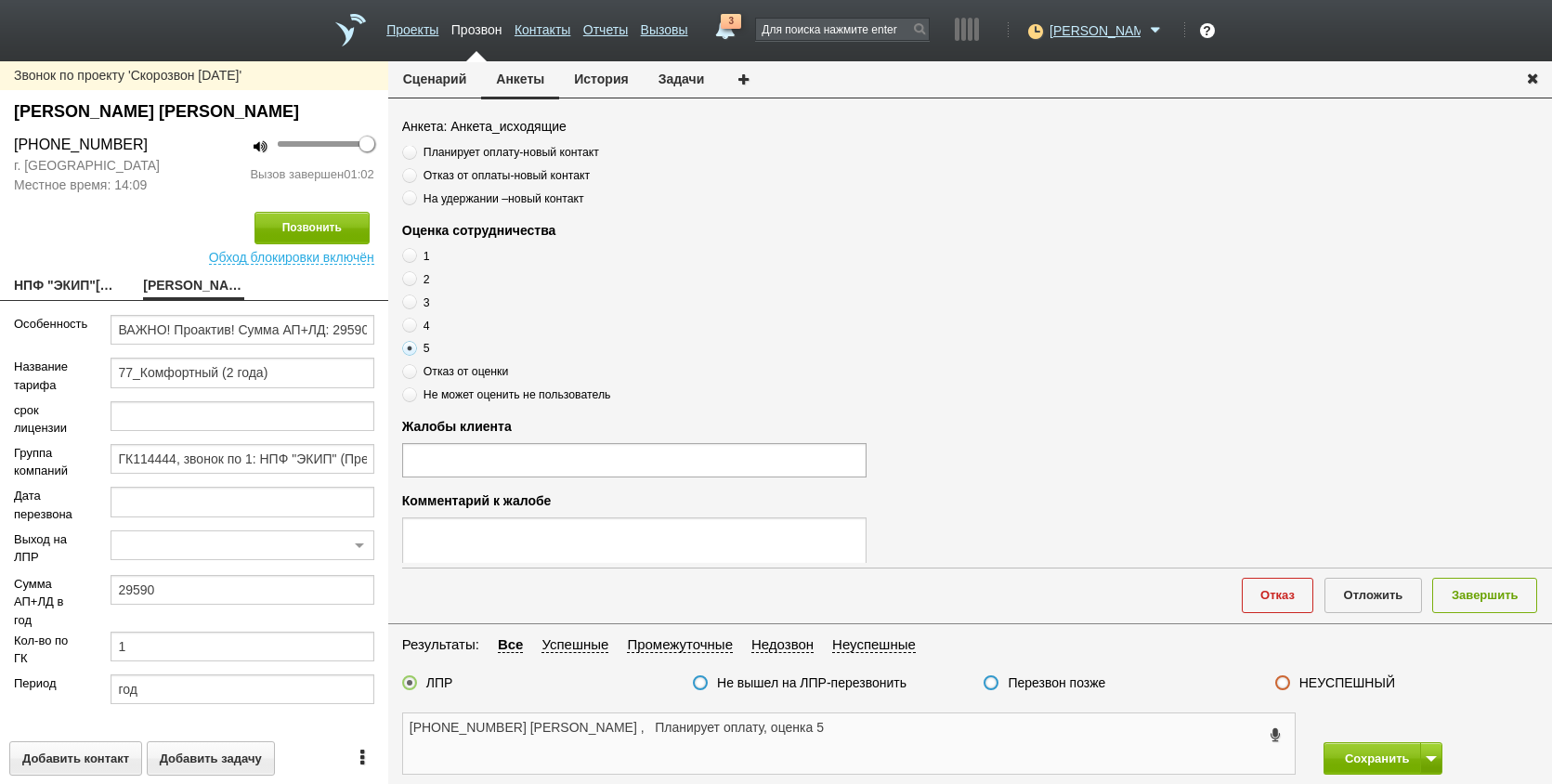
scroll to position [372, 0]
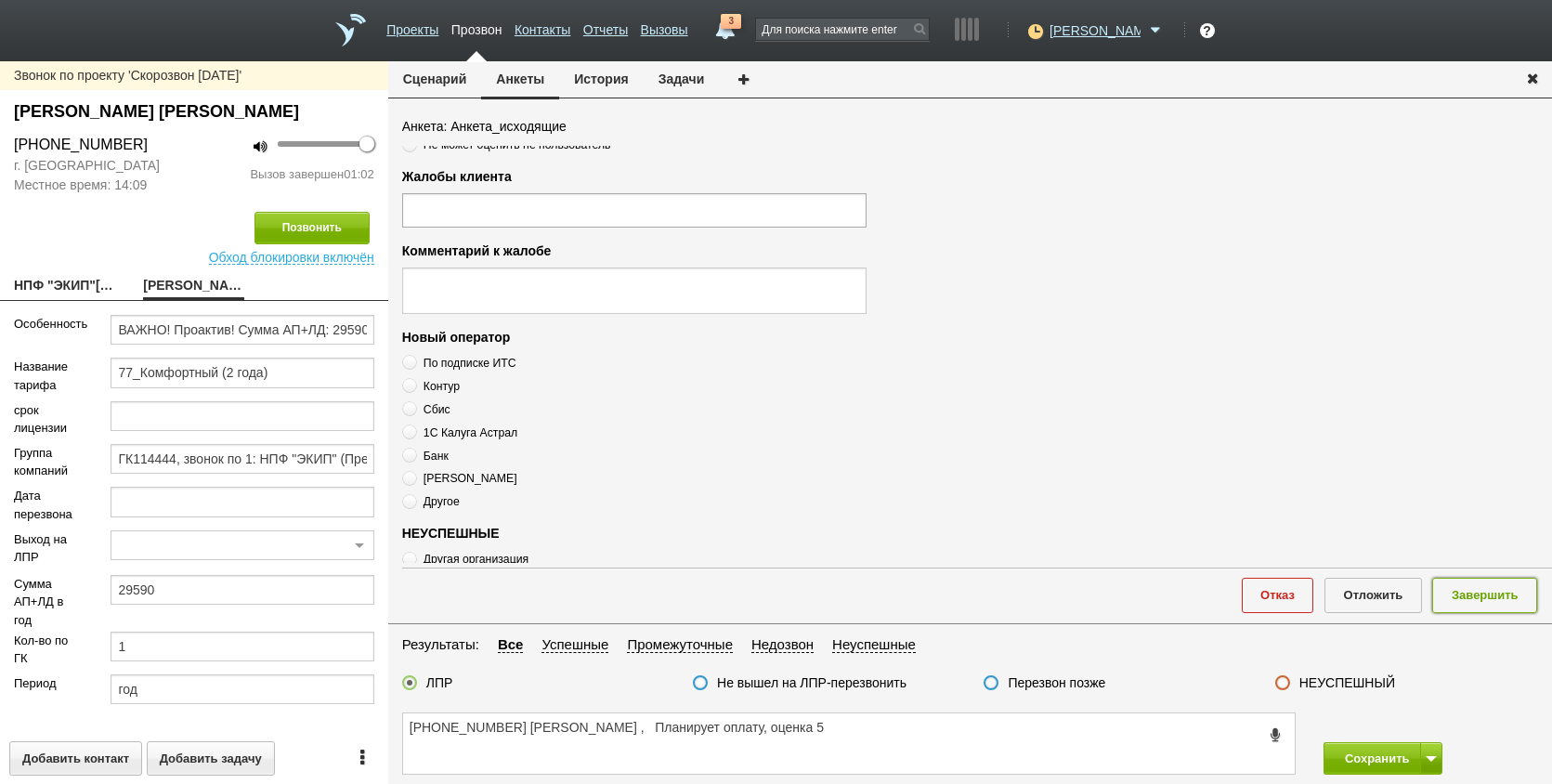
click at [1481, 597] on button "Завершить" at bounding box center [1485, 595] width 105 height 35
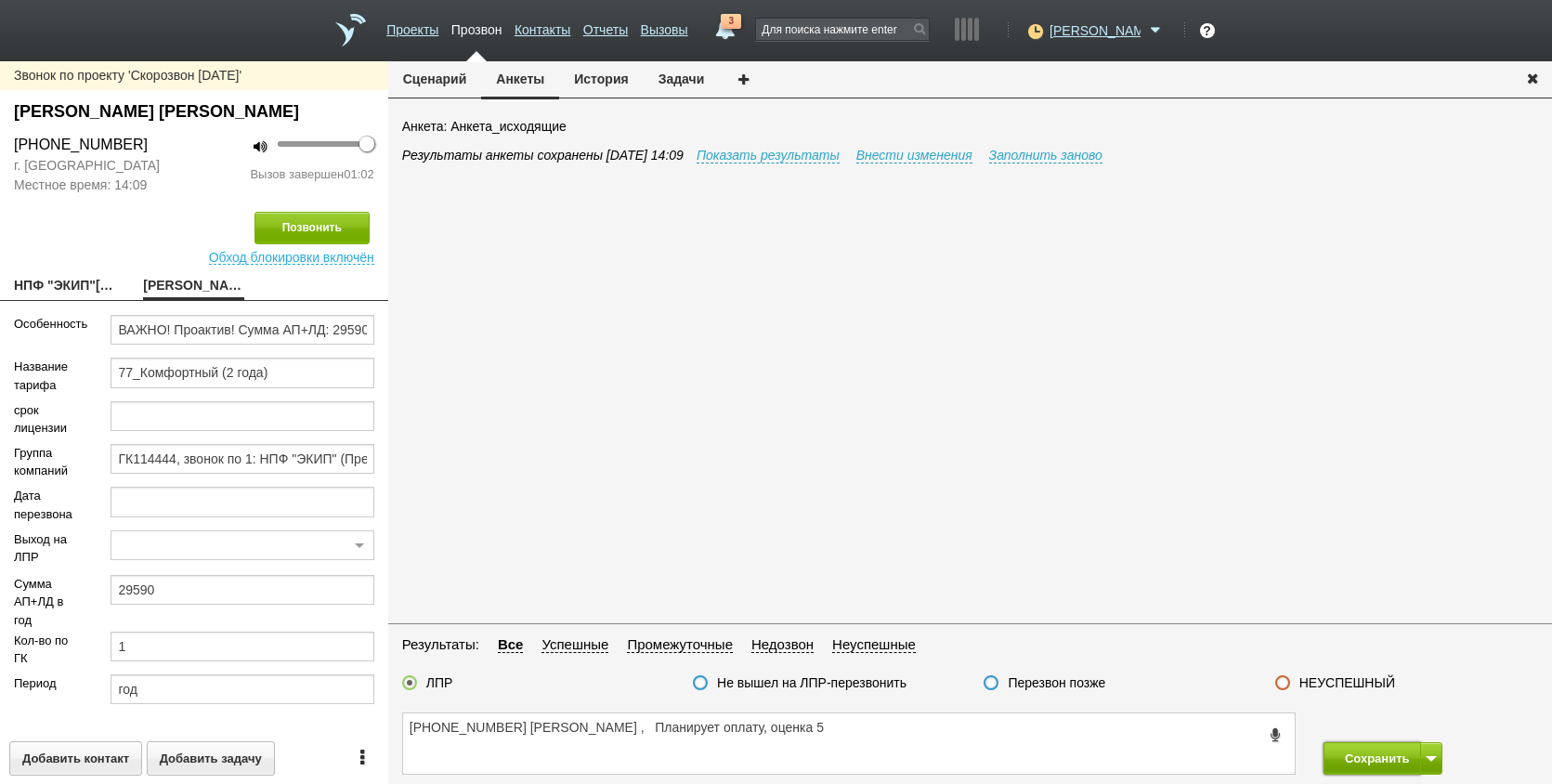
click at [1390, 756] on button "Сохранить" at bounding box center [1373, 759] width 98 height 33
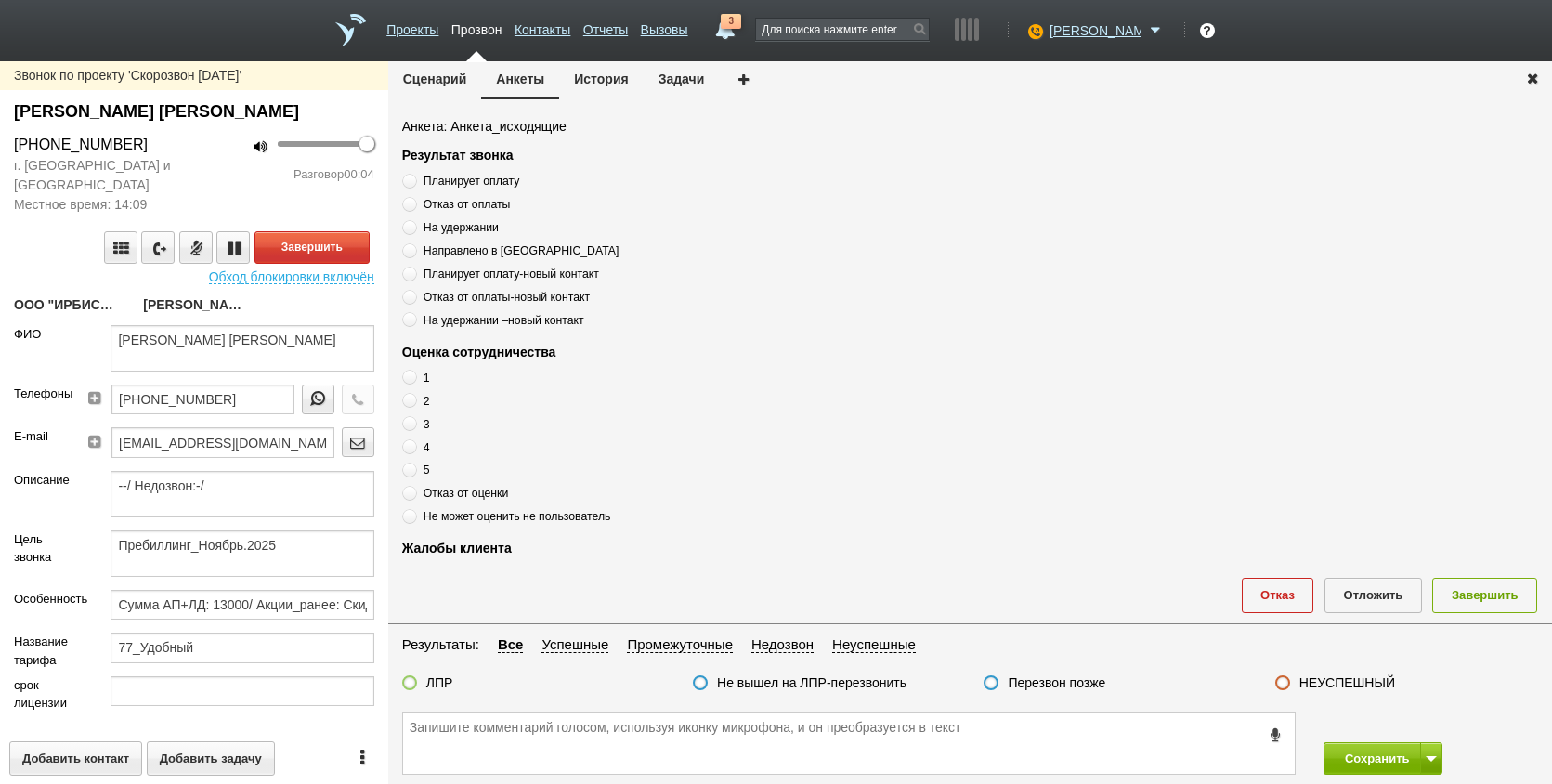
click at [42, 305] on link "ООО "ИРБИС ИНЖИНИРИНГ"[EMAIL_ADDRESS][DOMAIN_NAME]" at bounding box center [65, 307] width 102 height 26
type textarea "ООО "ИРБИС ИНЖИНИРИНГ"[EMAIL_ADDRESS][DOMAIN_NAME]"
type input "7722367152"
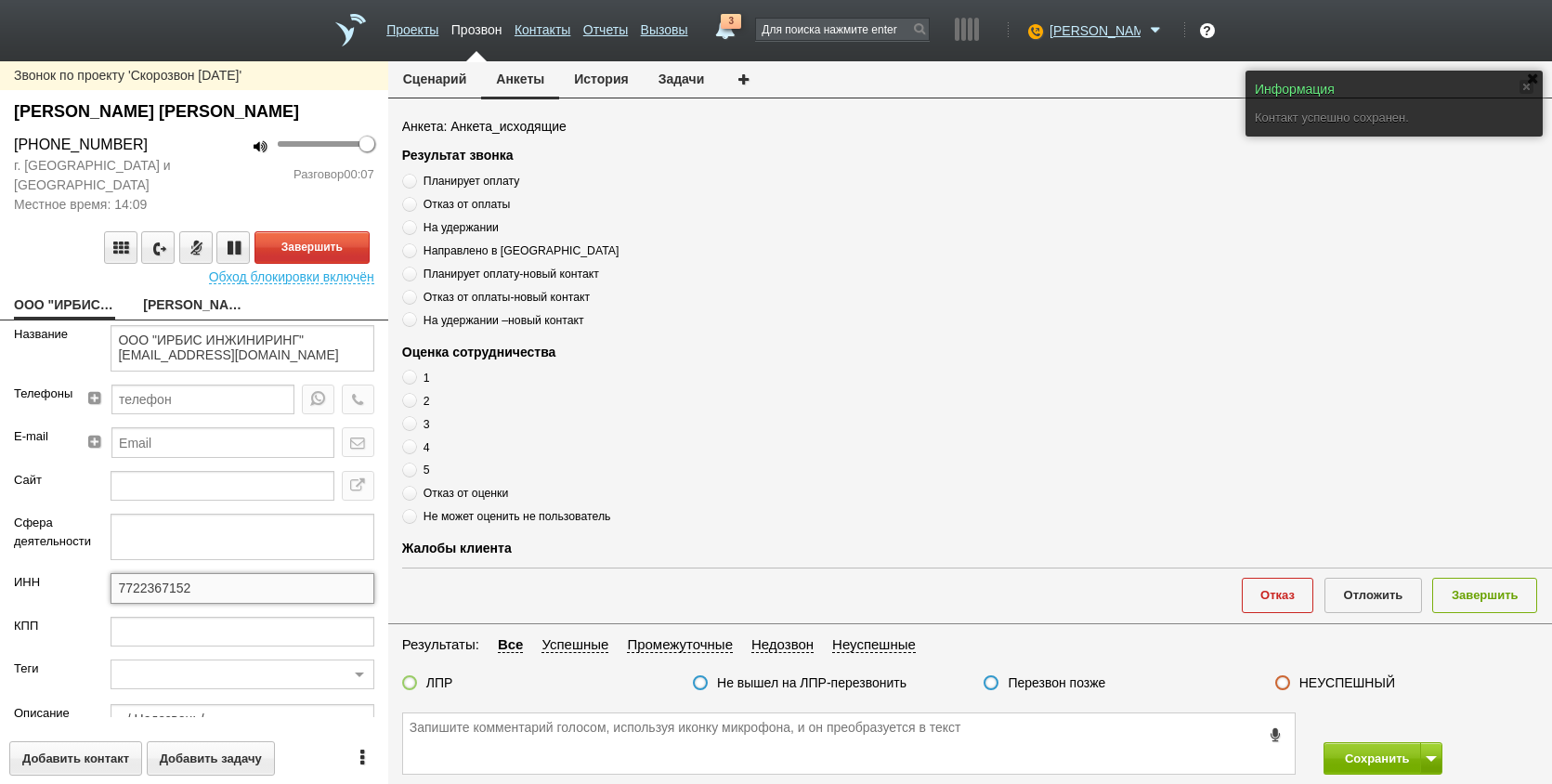
drag, startPoint x: 192, startPoint y: 578, endPoint x: 75, endPoint y: 580, distance: 117.0
click at [75, 580] on div "ИНН 7722367152" at bounding box center [194, 594] width 389 height 42
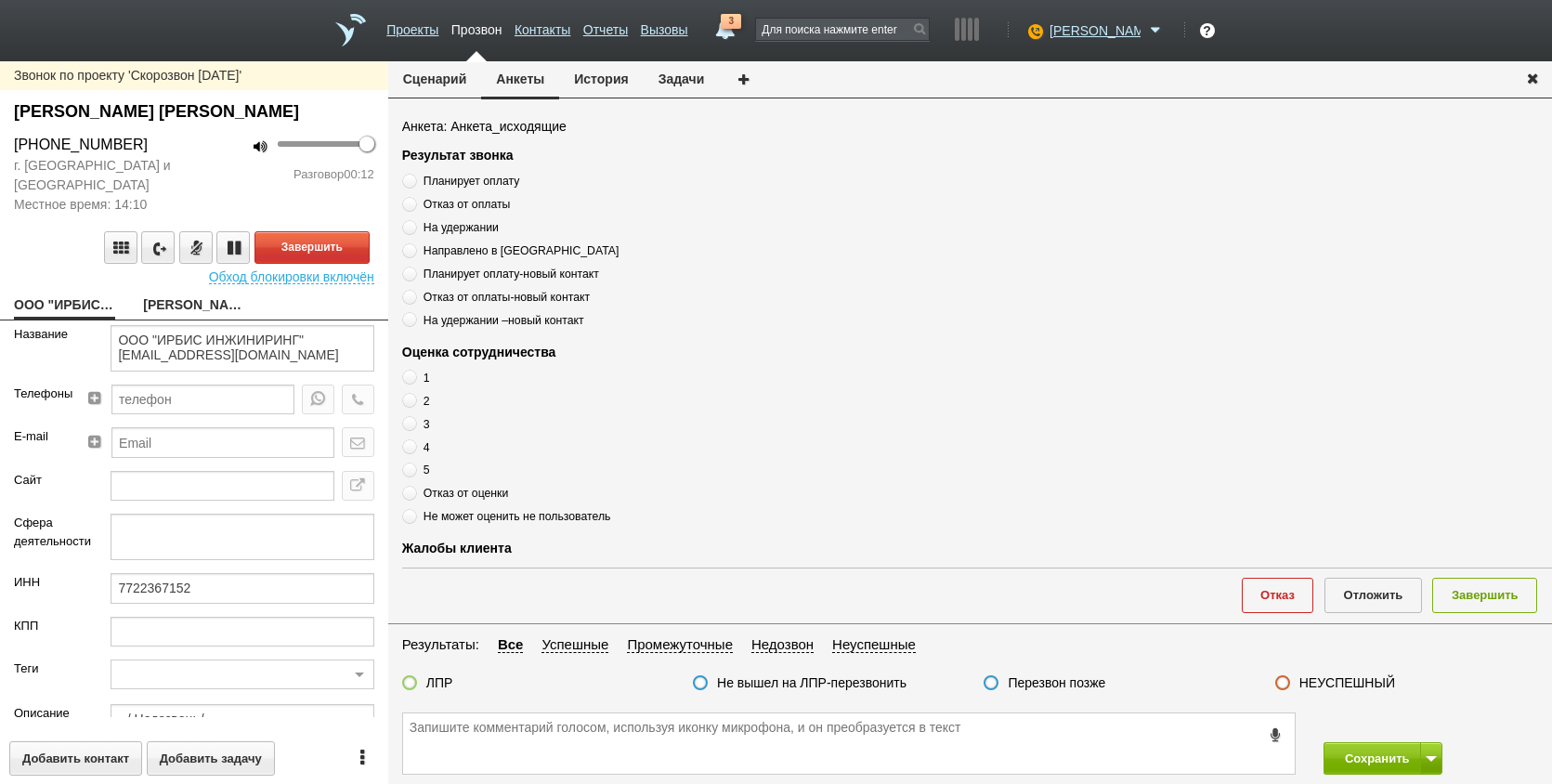
click at [209, 309] on link "ЧУПРАКОВ АЛЕКСАНДР АЛЕКСАНДРОВИЧ" at bounding box center [194, 307] width 102 height 26
type textarea "ЧУПРАКОВ АЛЕКСАНДР АЛЕКСАНДРОВИЧ"
type textarea "Пребиллинг_Ноябрь.2025"
type input "Сумма АП+ЛД: 13000/ Акции_ранее: Скидка 70%-2023а;"
type input "77_Удобный"
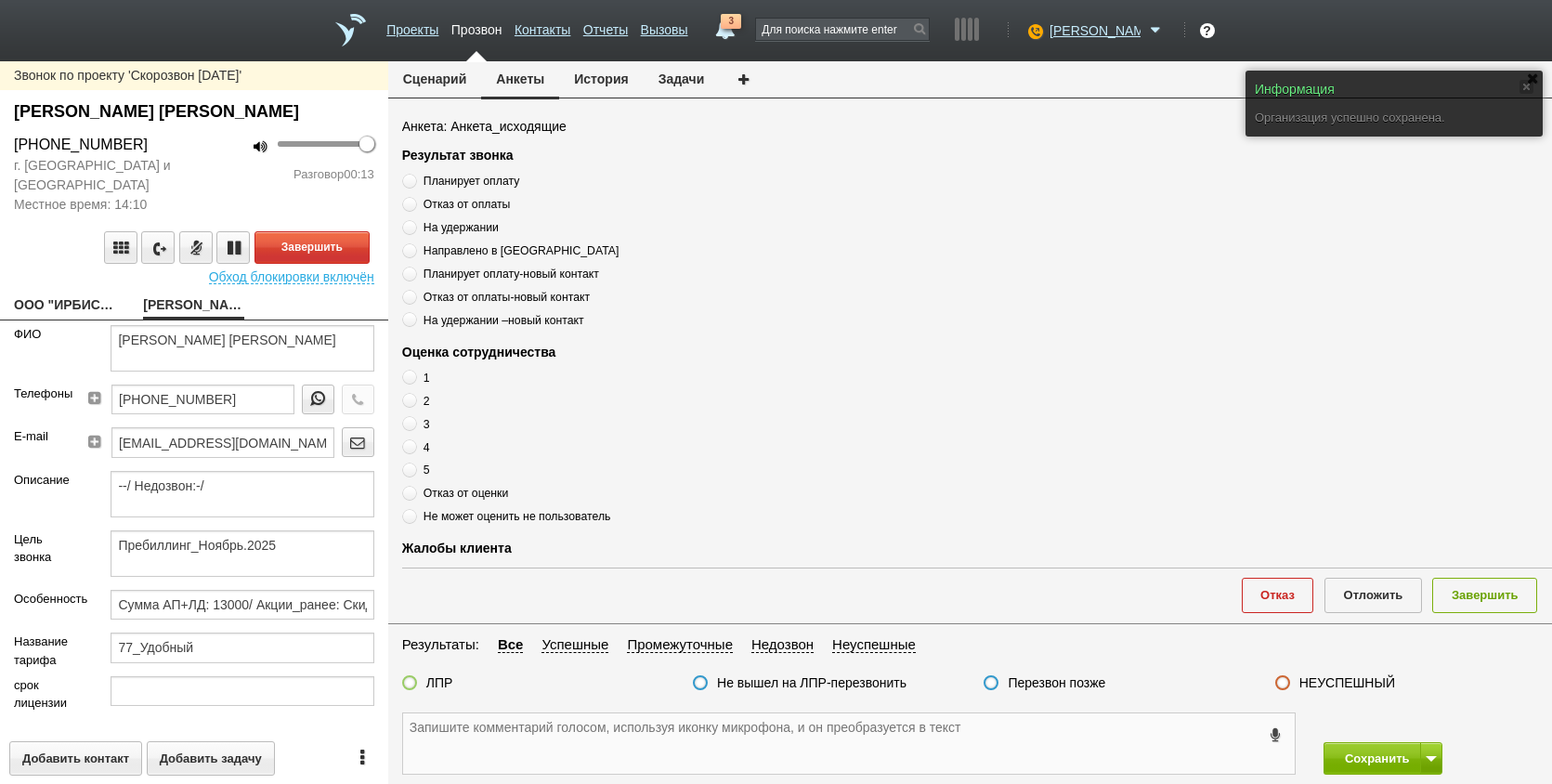
paste textarea "7722367152"
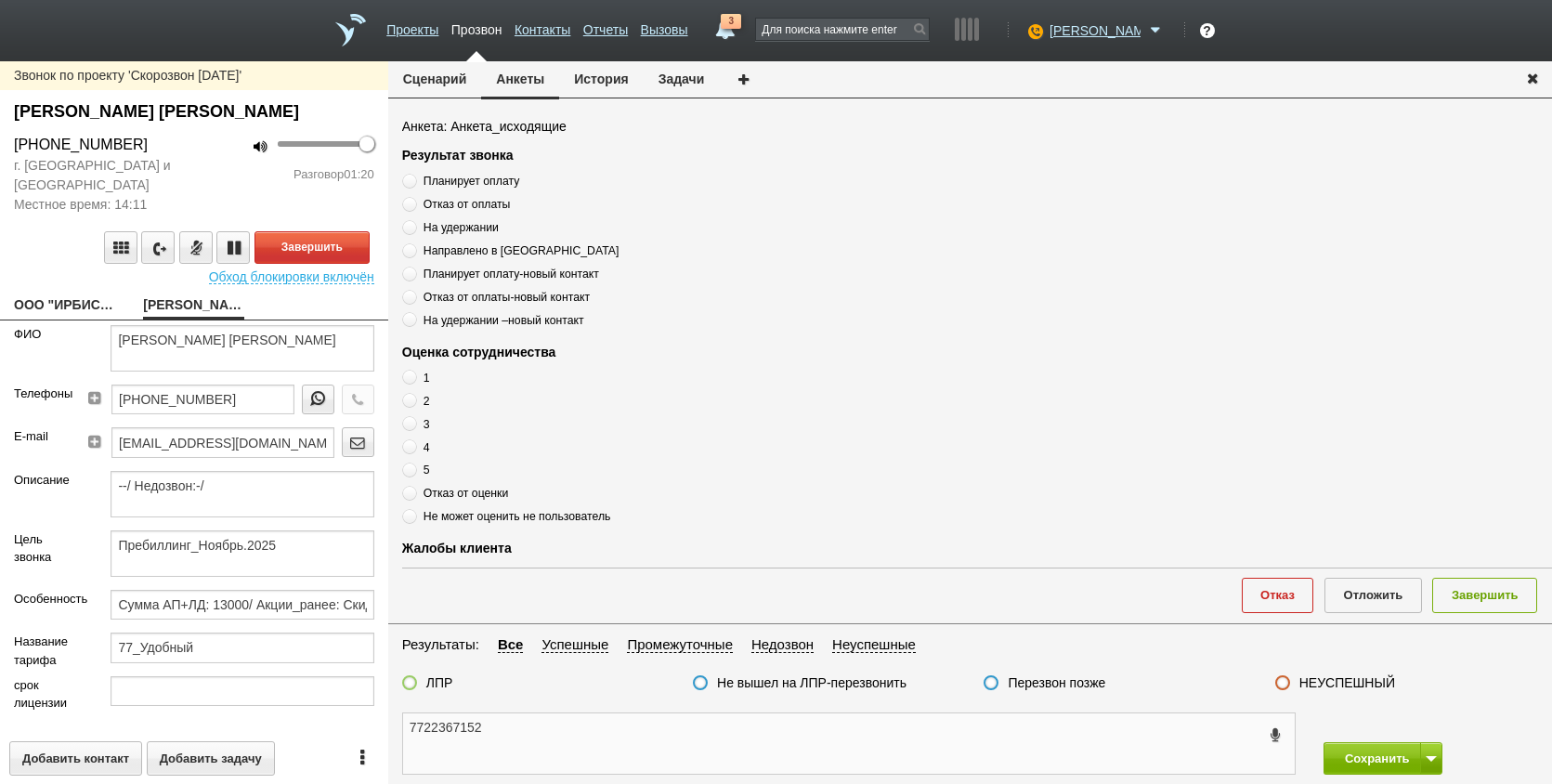
click at [519, 730] on textarea "7722367152" at bounding box center [849, 744] width 892 height 60
click at [289, 246] on button "Завершить" at bounding box center [312, 248] width 115 height 33
drag, startPoint x: 250, startPoint y: 401, endPoint x: 89, endPoint y: 407, distance: 161.1
click at [95, 407] on div "[PHONE_NUMBER]" at bounding box center [234, 406] width 280 height 42
click at [536, 721] on textarea "7722367152" at bounding box center [849, 744] width 892 height 60
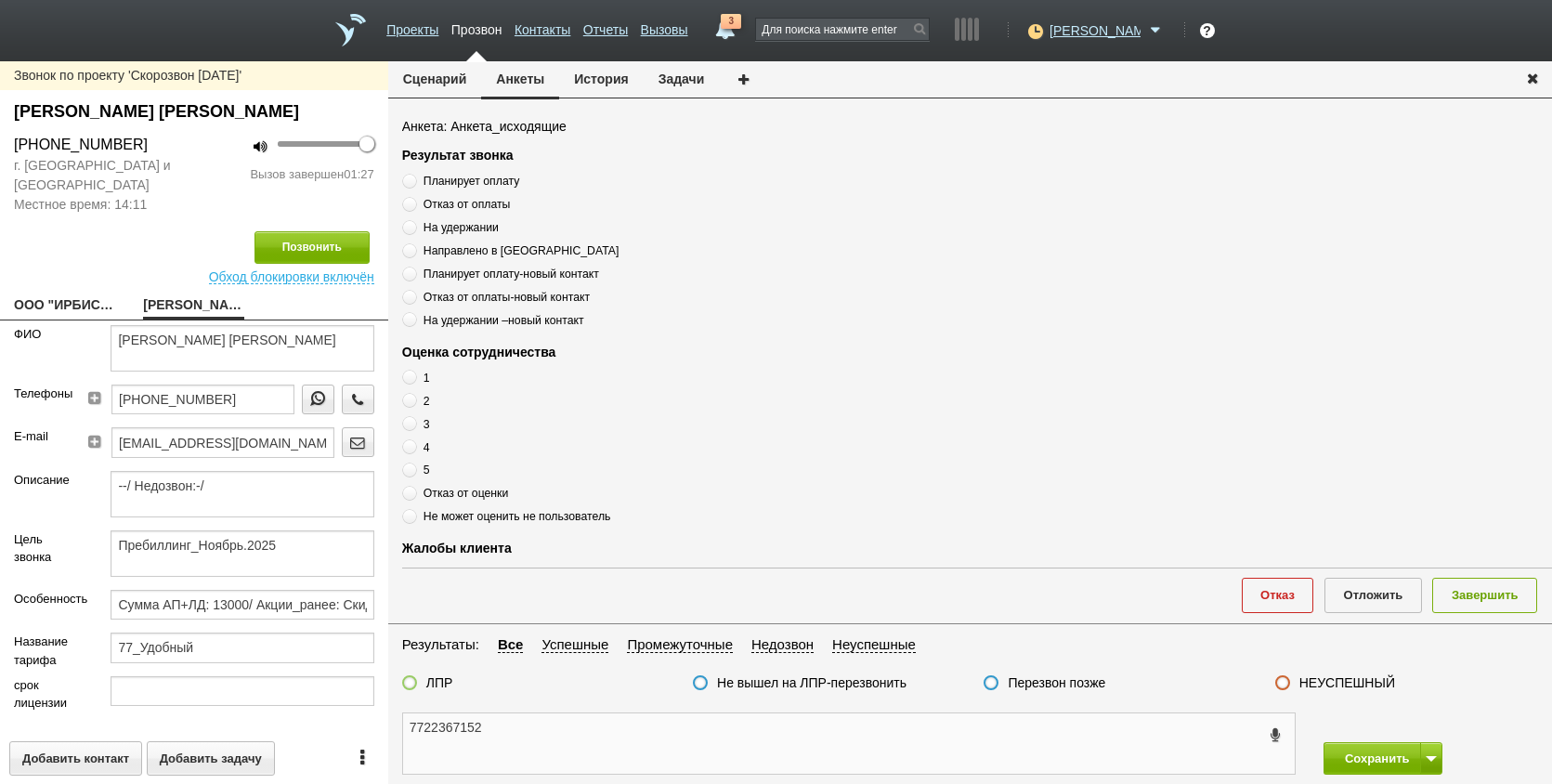
paste textarea "[PHONE_NUMBER]"
click at [645, 744] on textarea "7722367152 +7 (910) 415-46-92" at bounding box center [849, 744] width 892 height 60
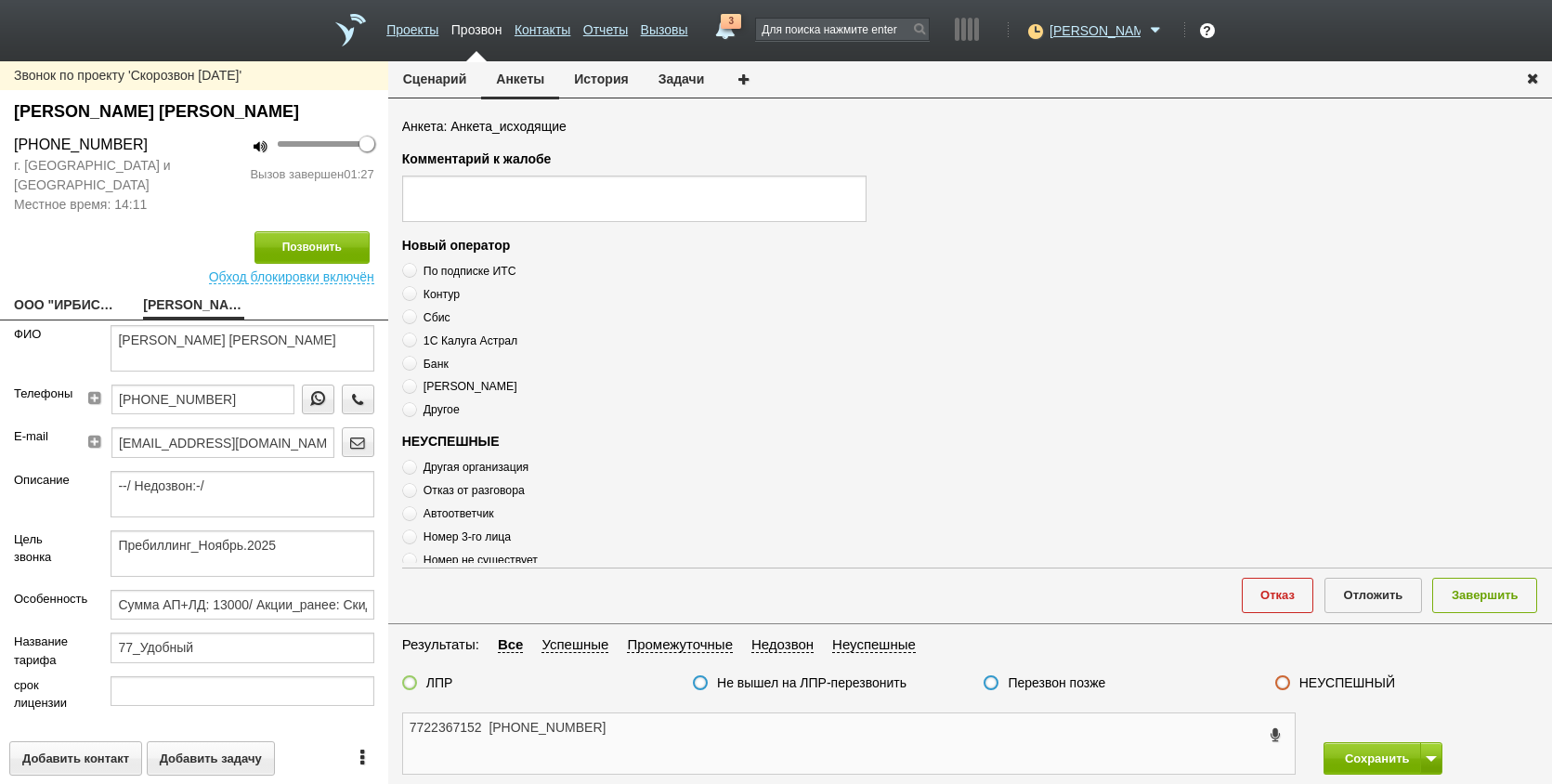
scroll to position [635, 0]
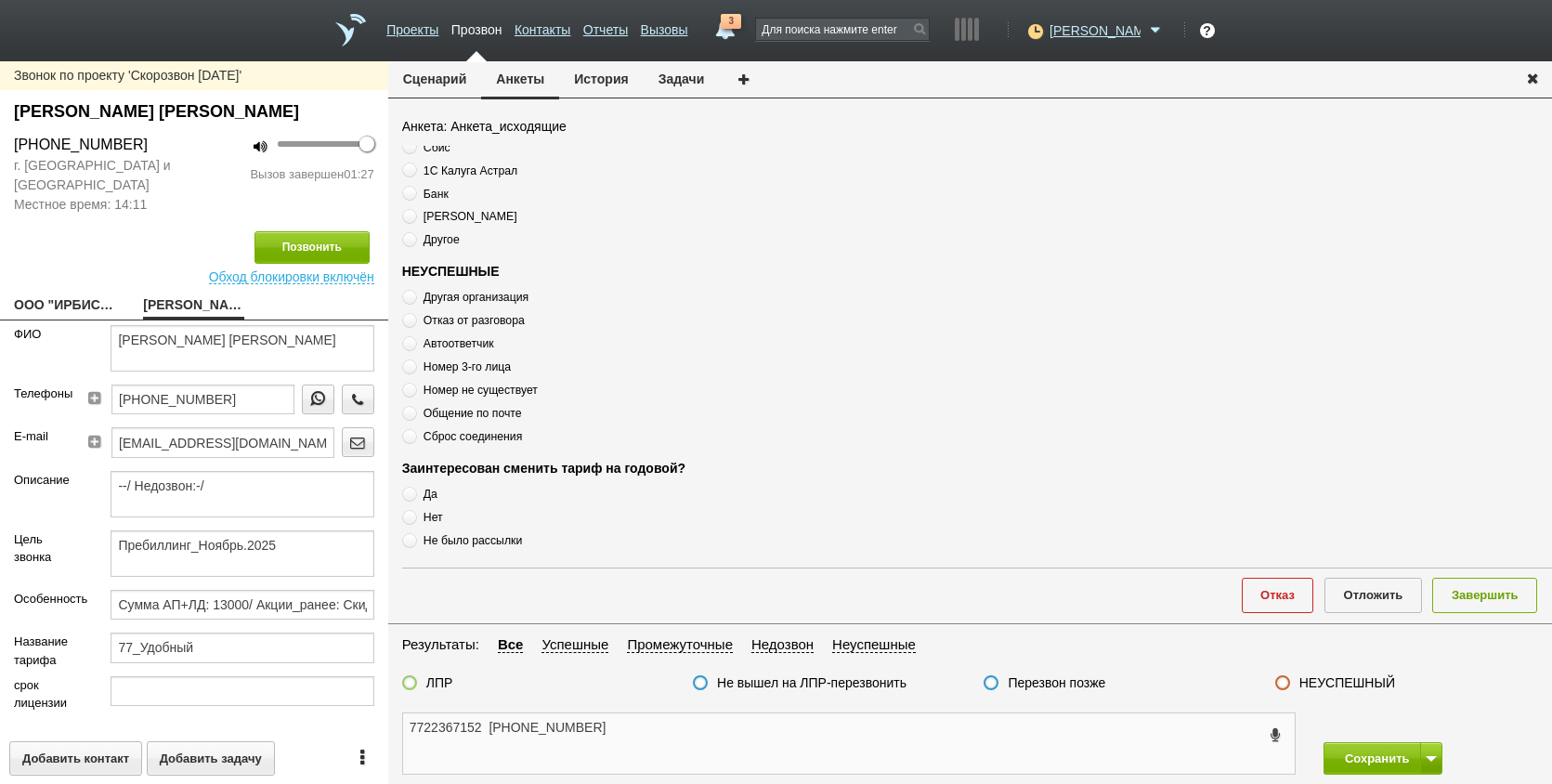
type textarea "7722367152 +7 (910) 415-46-92"
click at [474, 368] on span "Номер 3-го лица" at bounding box center [467, 367] width 88 height 13
radio input "true"
click at [474, 368] on span "Номер 3-го лица" at bounding box center [467, 367] width 88 height 13
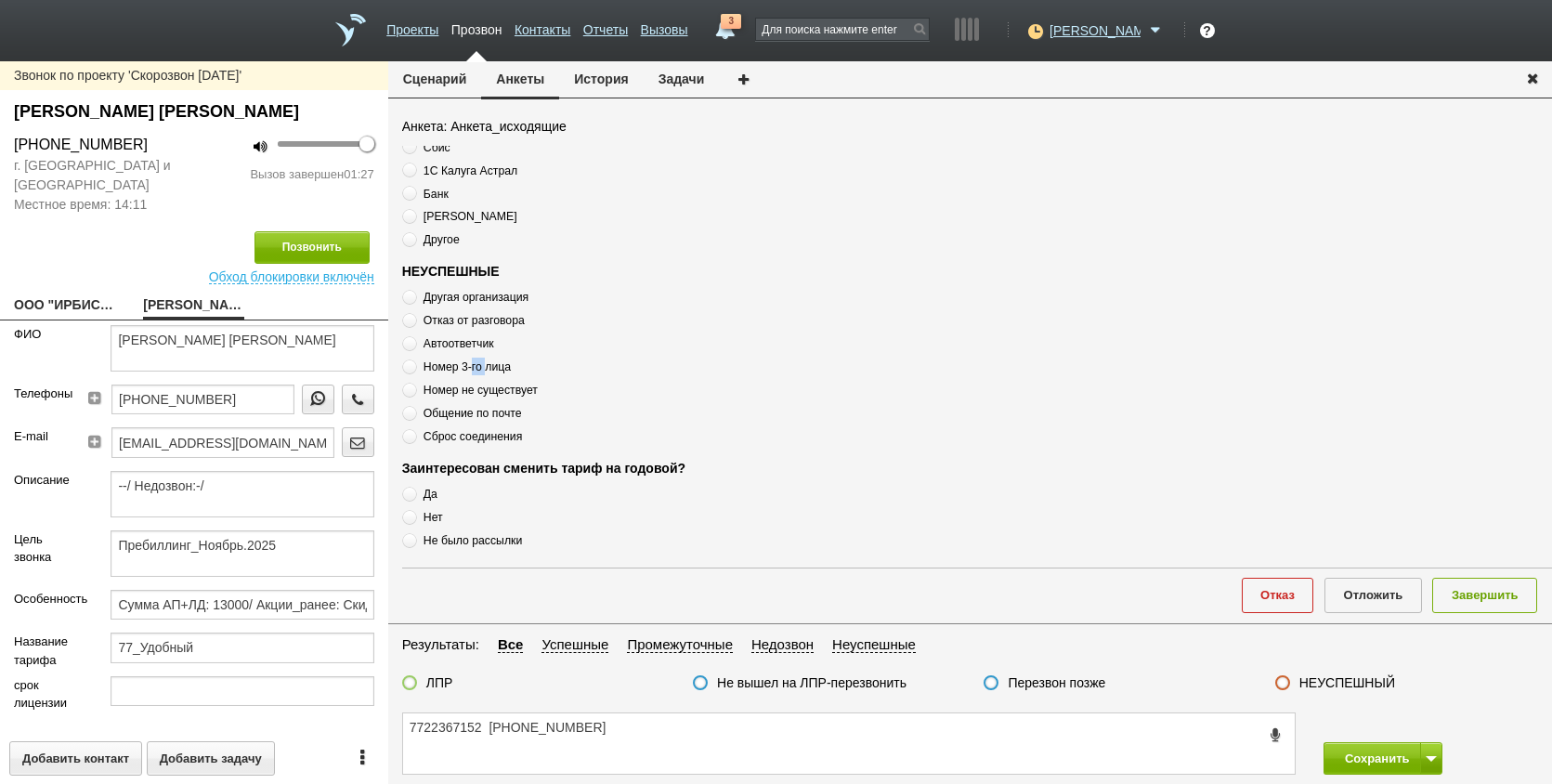
click at [474, 368] on span "Номер 3-го лица" at bounding box center [467, 367] width 88 height 13
drag, startPoint x: 474, startPoint y: 368, endPoint x: 494, endPoint y: 367, distance: 20.0
copy div "Номер 3-го лица"
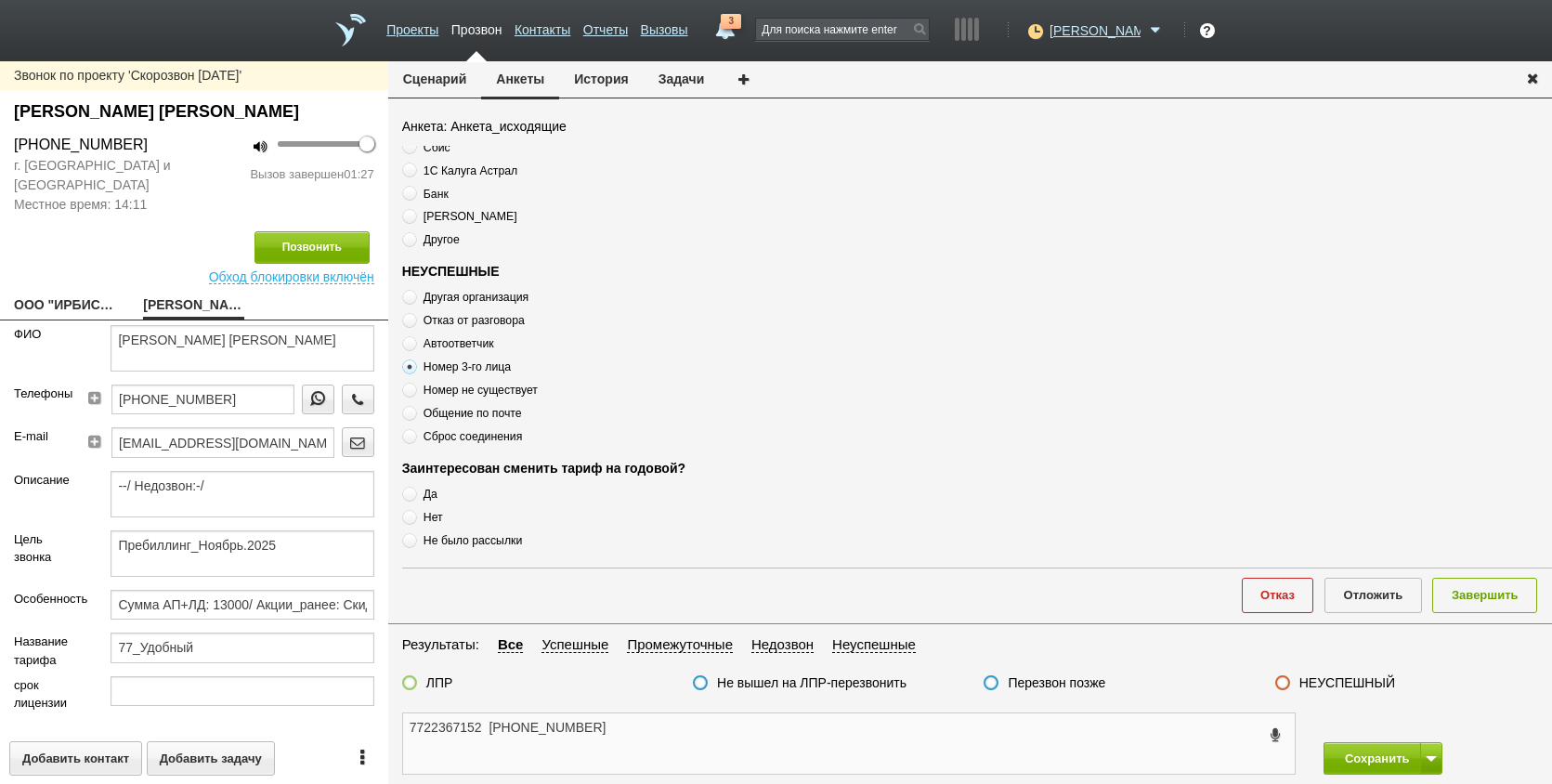
click at [663, 722] on textarea "7722367152 +7 (910) 415-46-92" at bounding box center [849, 744] width 892 height 60
paste textarea "Номер 3-го лица"
click at [764, 710] on div "7722367152 +7 (910) 415-46-92 Номер 3-го лица Сохранить" at bounding box center [970, 744] width 1164 height 81
click at [763, 732] on textarea "7722367152 +7 (910) 415-46-92 Номер 3-го лица" at bounding box center [849, 744] width 892 height 60
click at [946, 475] on div "Заинтересован сменить тариф на годовой?" at bounding box center [977, 469] width 1150 height 20
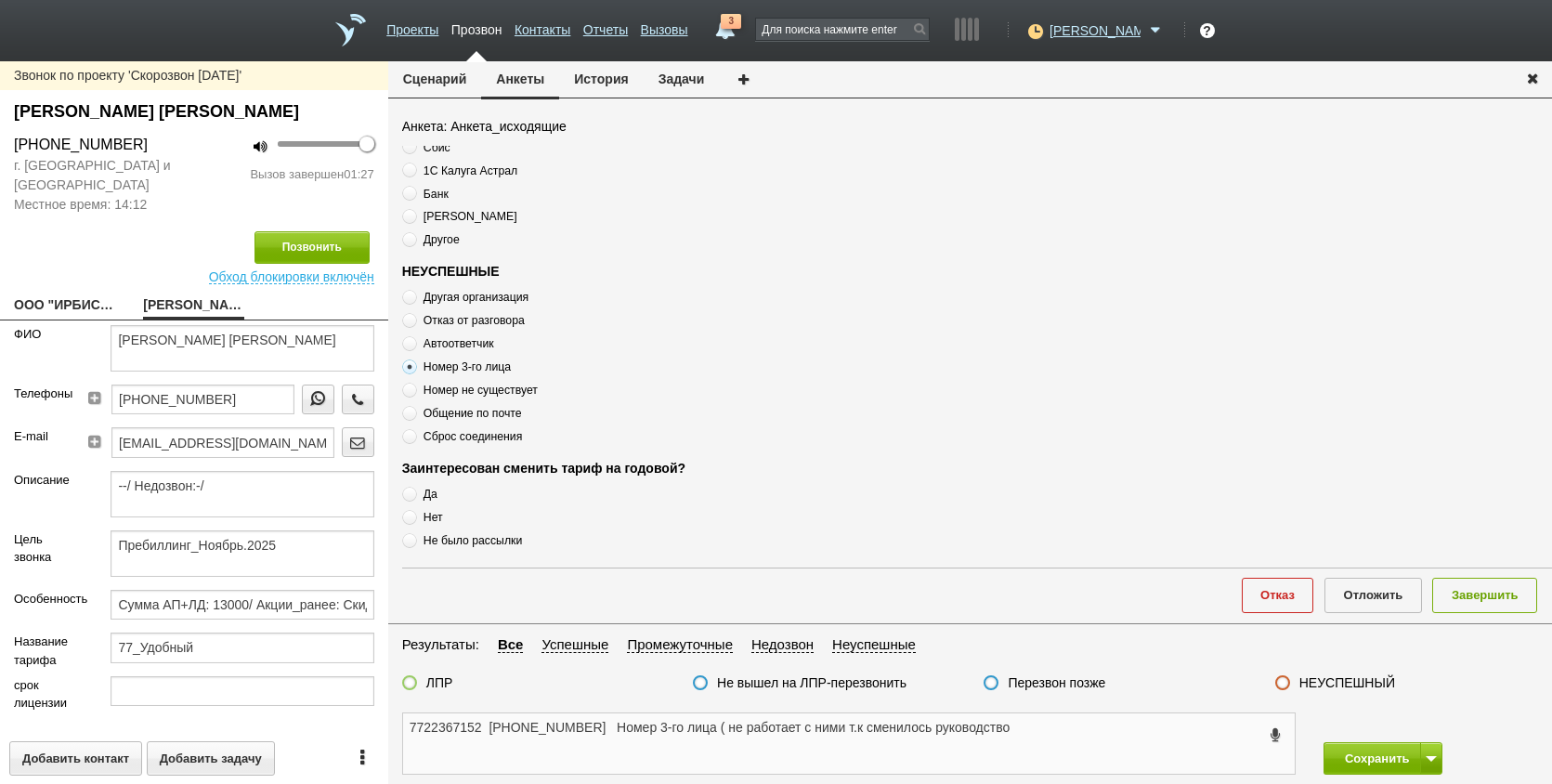
click at [1029, 742] on textarea "7722367152 +7 (910) 415-46-92 Номер 3-го лица ( не работает с ними т.к сменилос…" at bounding box center [849, 744] width 892 height 60
drag, startPoint x: 491, startPoint y: 730, endPoint x: 392, endPoint y: 731, distance: 99.0
click at [392, 731] on div "7722367152 +7 (910) 415-46-92 Номер 3-го лица ( не работает с ними т.к сменилос…" at bounding box center [849, 744] width 921 height 62
type textarea "+7 (910) 415-46-92 Номер 3-го лица ( не работает с ними т.к сменилось руководст…"
click at [1310, 673] on fieldset "Результаты: Все Успешные Промежуточные Недозвон Неуспешные ЛПР Не вышел на ЛПР-…" at bounding box center [970, 668] width 1164 height 70
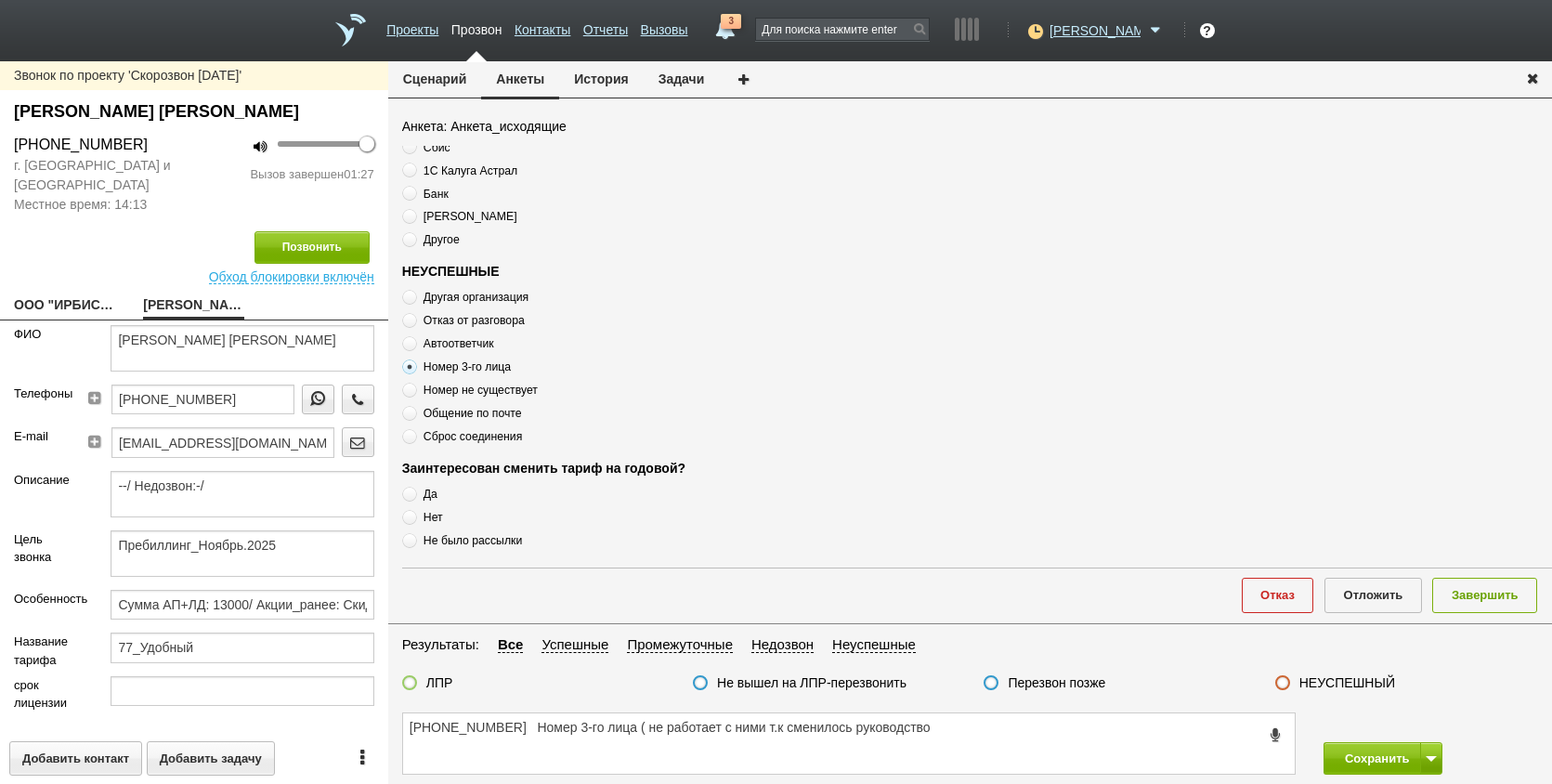
click at [1303, 685] on label "НЕУСПЕШНЫЙ" at bounding box center [1348, 683] width 96 height 17
click at [0, 0] on input "НЕУСПЕШНЫЙ" at bounding box center [0, 0] width 0 height 0
click at [1176, 765] on textarea "+7 (910) 415-46-92 Номер 3-го лица ( не работает с ними т.к сменилось руководст…" at bounding box center [849, 744] width 892 height 60
click at [1482, 607] on button "Завершить" at bounding box center [1485, 595] width 105 height 35
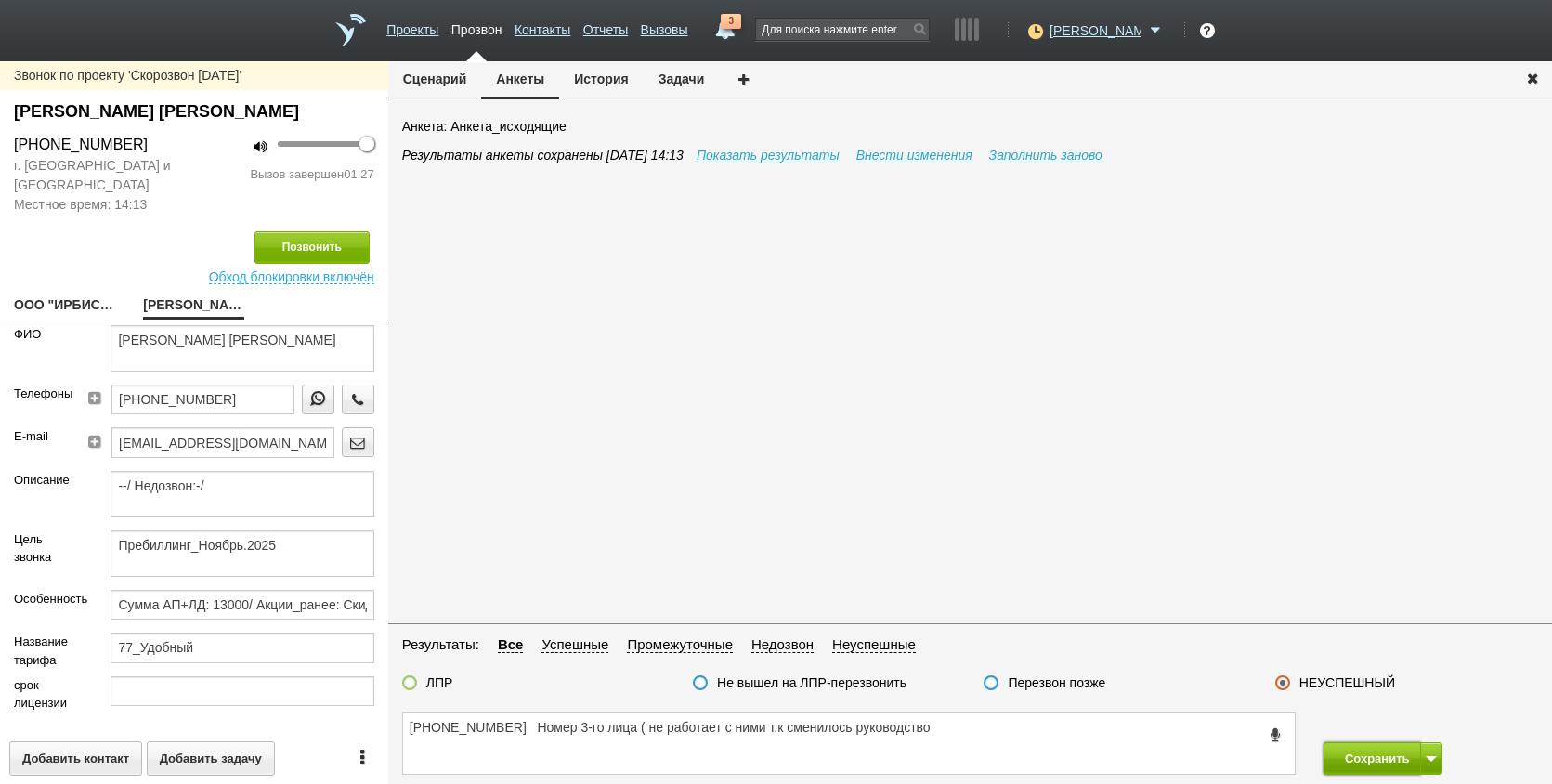
click at [1359, 767] on button "Сохранить" at bounding box center [1373, 759] width 98 height 33
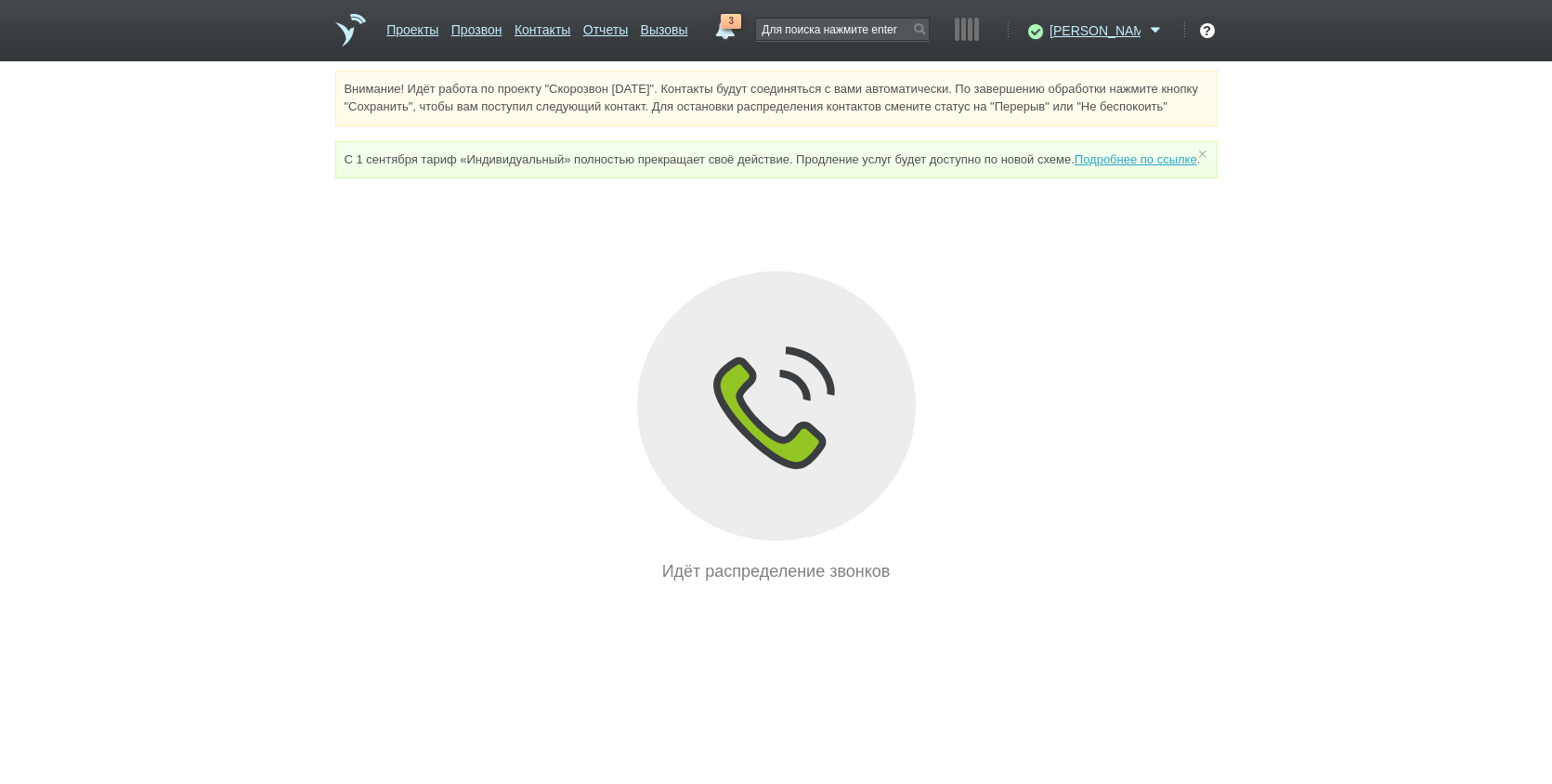
click at [1154, 523] on div "Идёт распределение звонков" at bounding box center [776, 427] width 883 height 312
drag, startPoint x: 977, startPoint y: 176, endPoint x: 733, endPoint y: 261, distance: 258.4
click at [733, 261] on div "Внимание! Идёт работа по проекту "Скорозвон [DATE]". Контакты будут соединяться…" at bounding box center [776, 328] width 1552 height 514
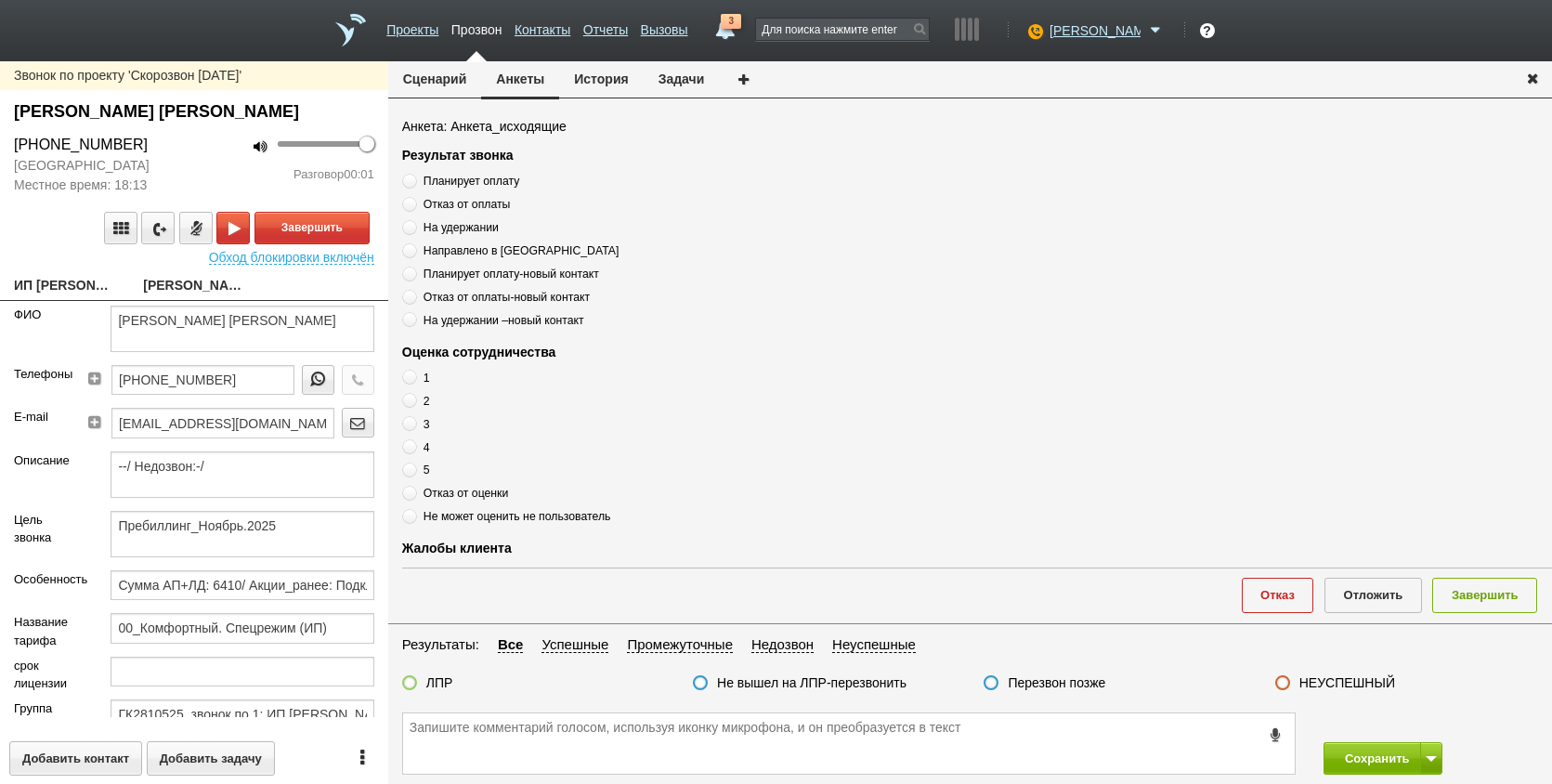
click at [50, 300] on link "ИП [PERSON_NAME] [PERSON_NAME] [EMAIL_ADDRESS][DOMAIN_NAME]" at bounding box center [65, 287] width 102 height 26
type textarea "ИП [PERSON_NAME] [PERSON_NAME] [EMAIL_ADDRESS][DOMAIN_NAME]"
type input "540420501619"
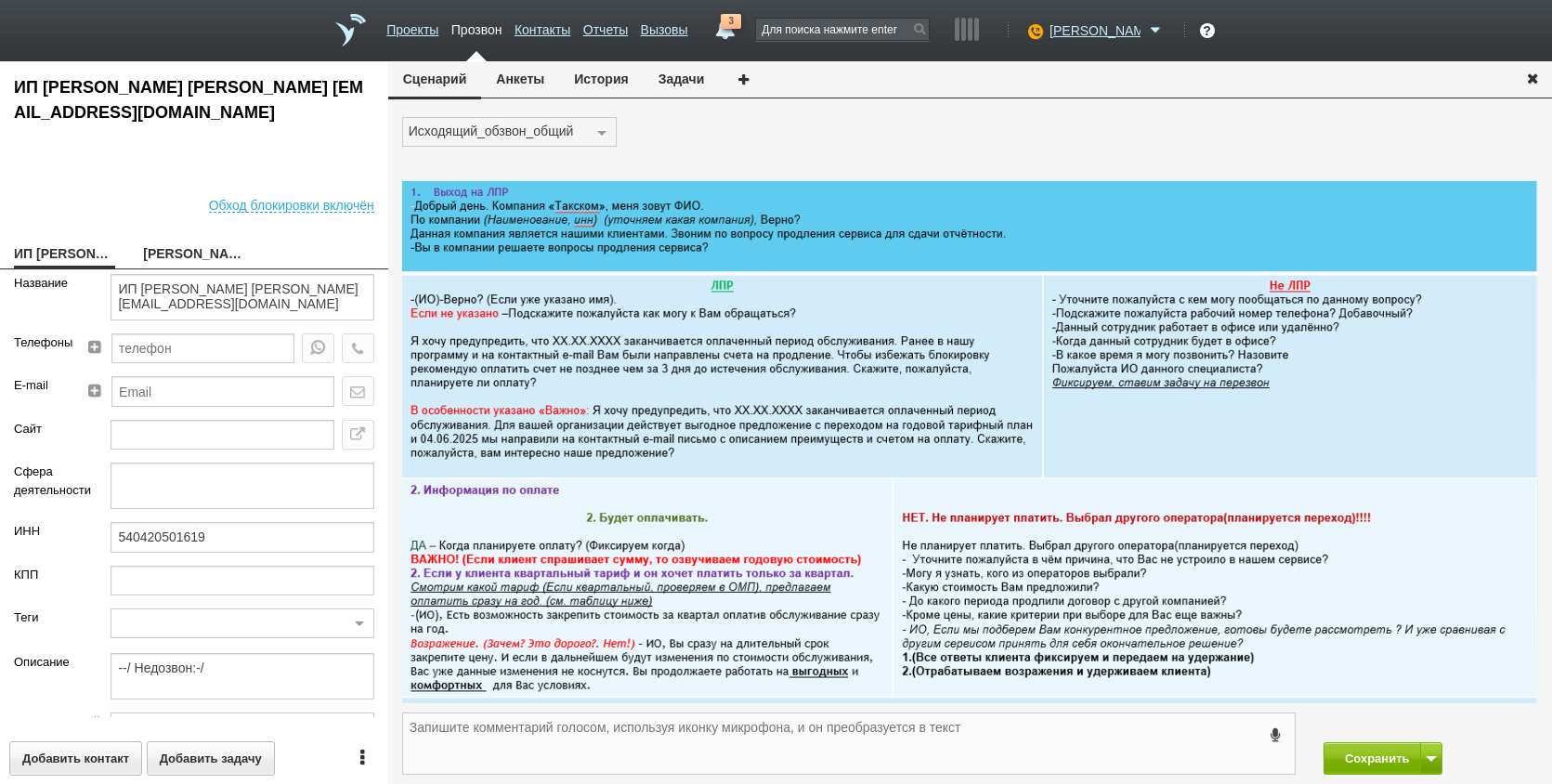
click at [718, 744] on textarea at bounding box center [849, 744] width 892 height 60
click at [209, 251] on link "[PERSON_NAME] [PERSON_NAME]" at bounding box center [194, 256] width 102 height 26
type textarea "[PERSON_NAME] [PERSON_NAME]"
type textarea "Пребиллинг_Ноябрь.2025"
type input "Сумма АП+ЛД: 6410/ Акции_ранее: Подключение-2023б;"
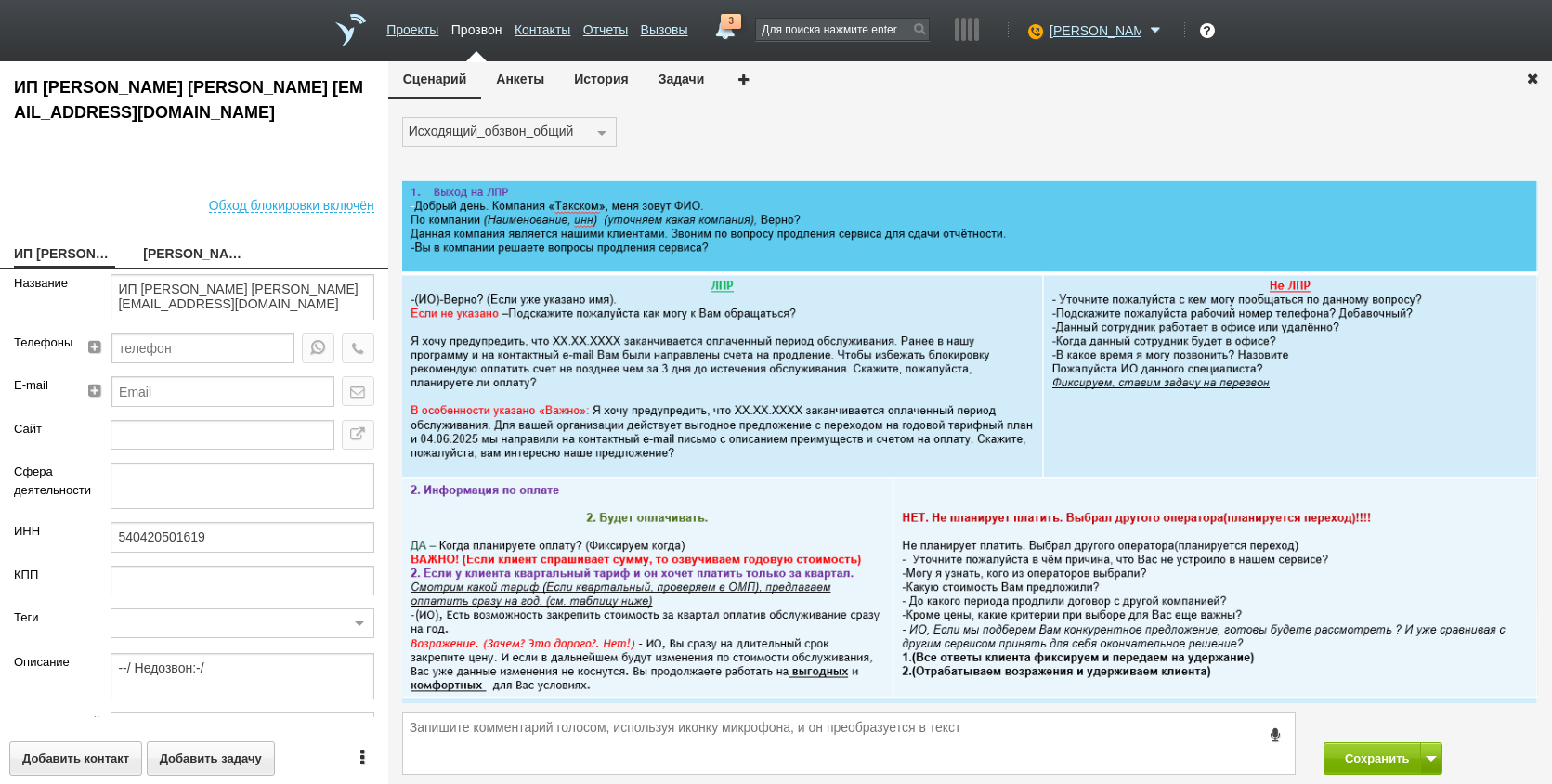
type input "00_Комфортный. Спецрежим (ИП)"
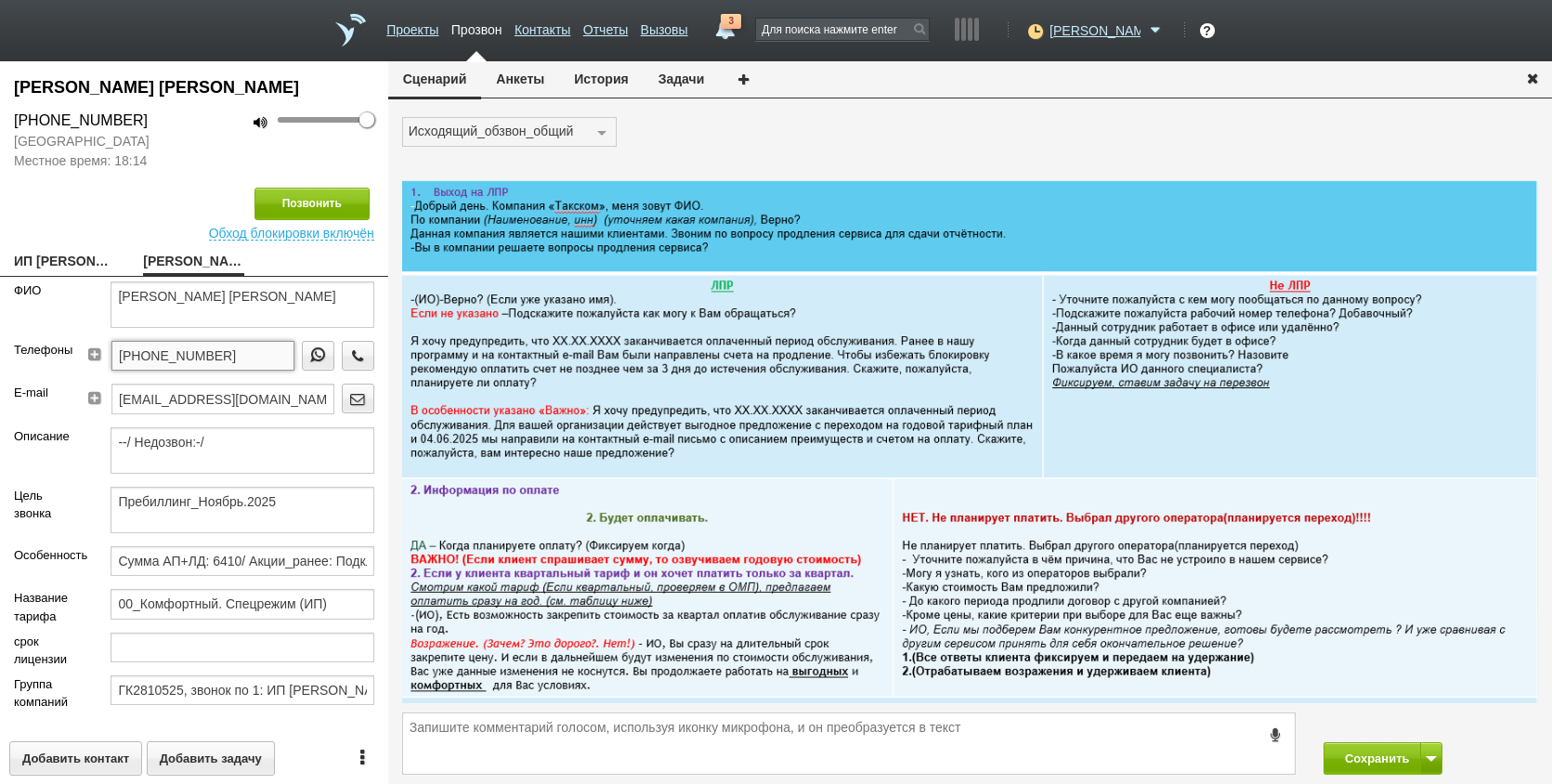
drag, startPoint x: 241, startPoint y: 387, endPoint x: 101, endPoint y: 401, distance: 140.7
click at [101, 384] on div "[PHONE_NUMBER]" at bounding box center [234, 361] width 280 height 42
click at [37, 276] on link "ИП [PERSON_NAME] [PERSON_NAME] [EMAIL_ADDRESS][DOMAIN_NAME]" at bounding box center [65, 264] width 102 height 26
type textarea "ИП [PERSON_NAME] [PERSON_NAME] [EMAIL_ADDRESS][DOMAIN_NAME]"
type input "540420501619"
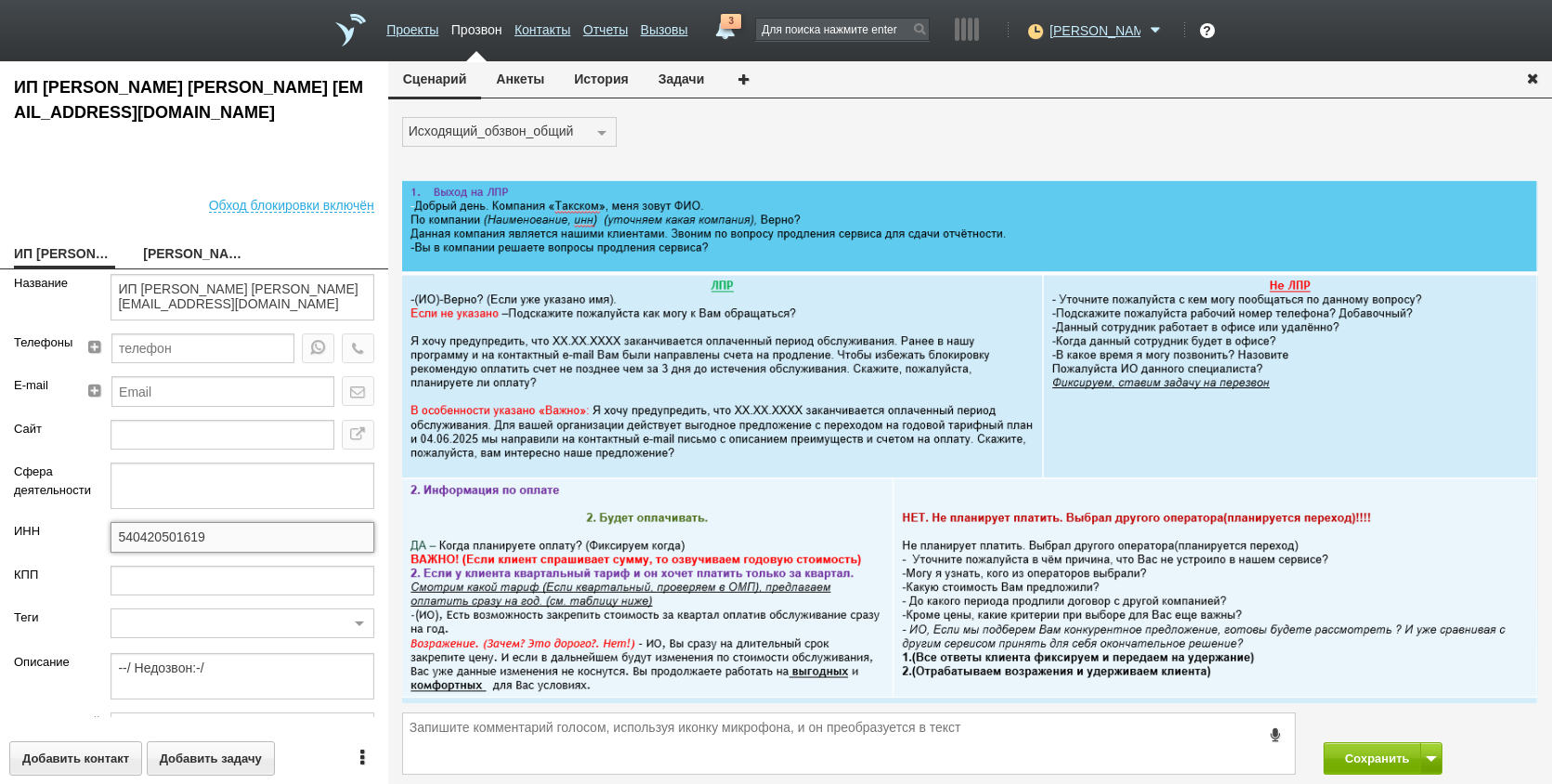
drag, startPoint x: 214, startPoint y: 538, endPoint x: 197, endPoint y: 547, distance: 19.2
click at [86, 538] on div "ИНН 540420501619" at bounding box center [194, 543] width 389 height 42
click at [641, 734] on textarea at bounding box center [849, 744] width 892 height 60
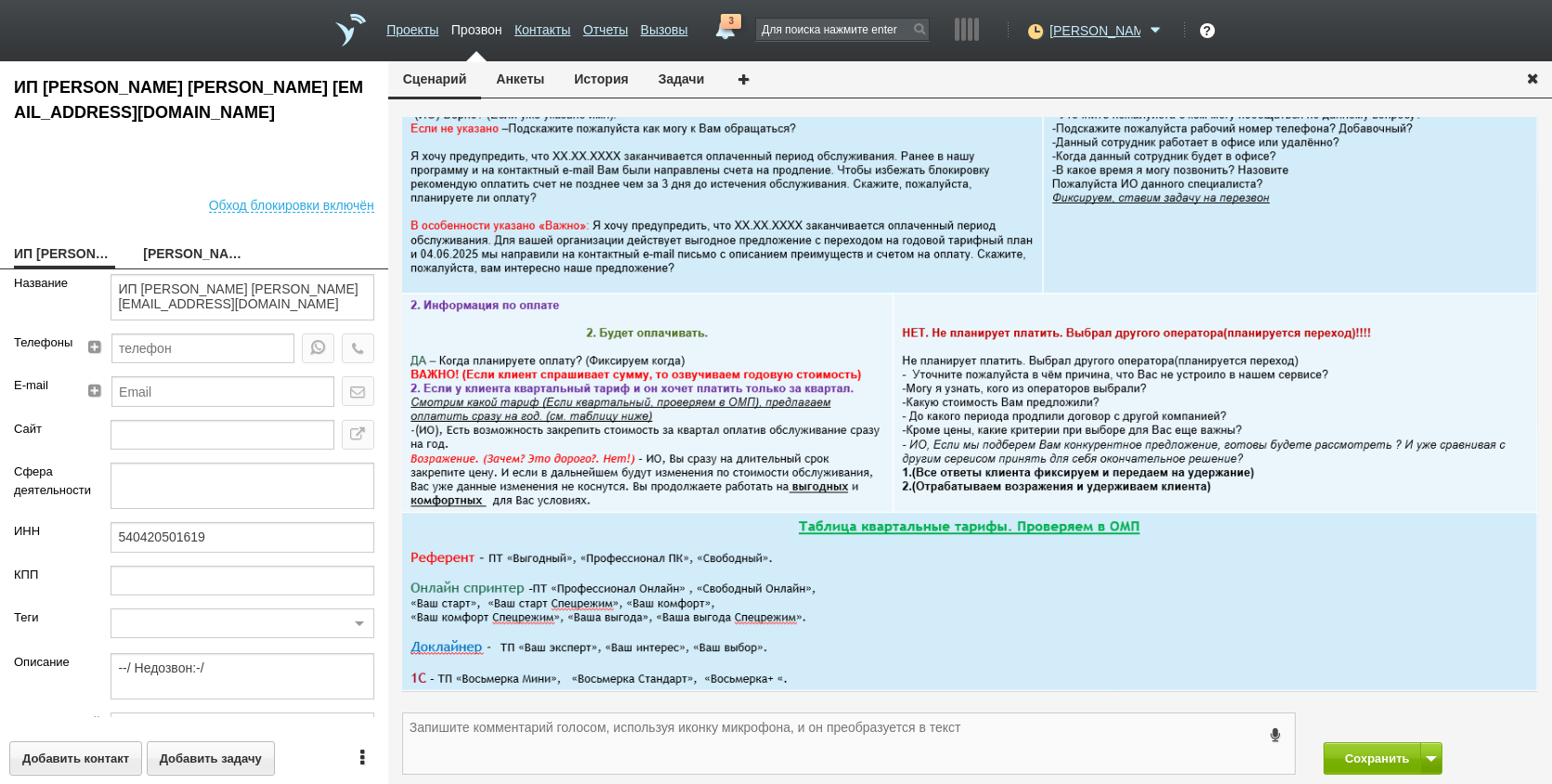
scroll to position [185, 0]
click at [178, 253] on link "[PERSON_NAME] [PERSON_NAME]" at bounding box center [194, 256] width 102 height 26
type textarea "[PERSON_NAME] [PERSON_NAME]"
type textarea "Пребиллинг_Ноябрь.2025"
type input "Сумма АП+ЛД: 6410/ Акции_ранее: Подключение-2023б;"
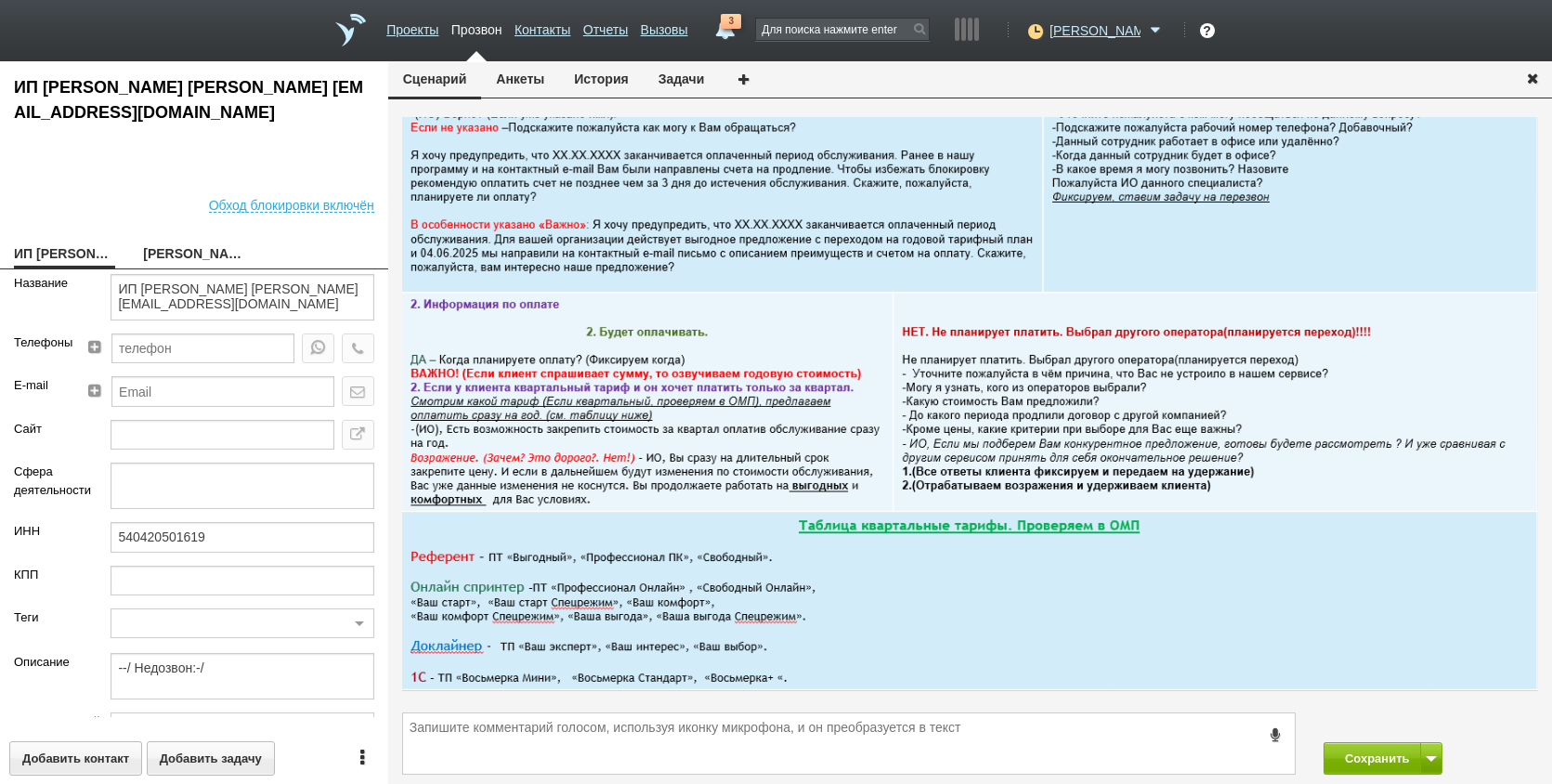
type input "00_Комфортный. Спецрежим (ИП)"
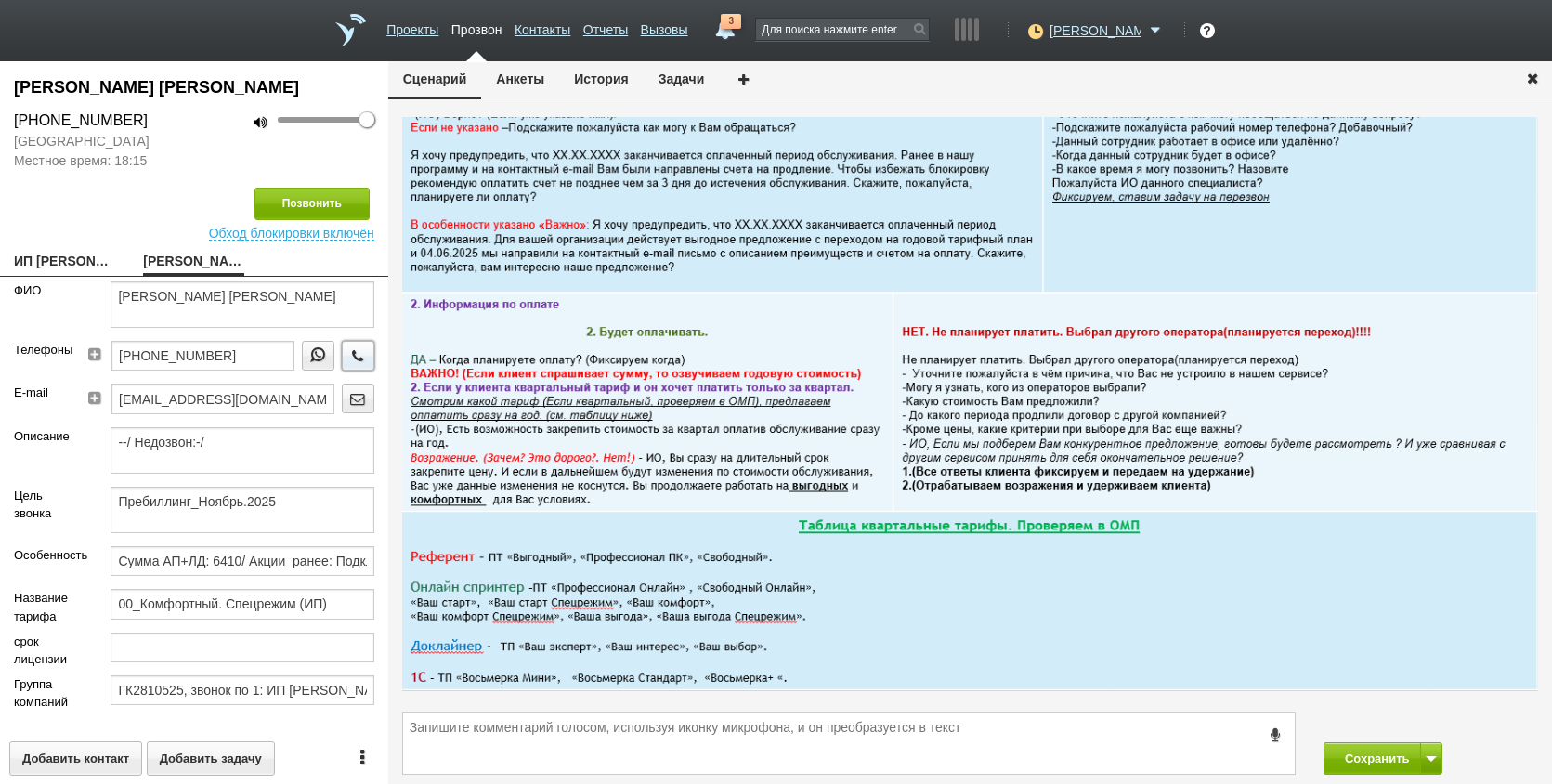
click at [351, 362] on icon "button" at bounding box center [358, 355] width 21 height 14
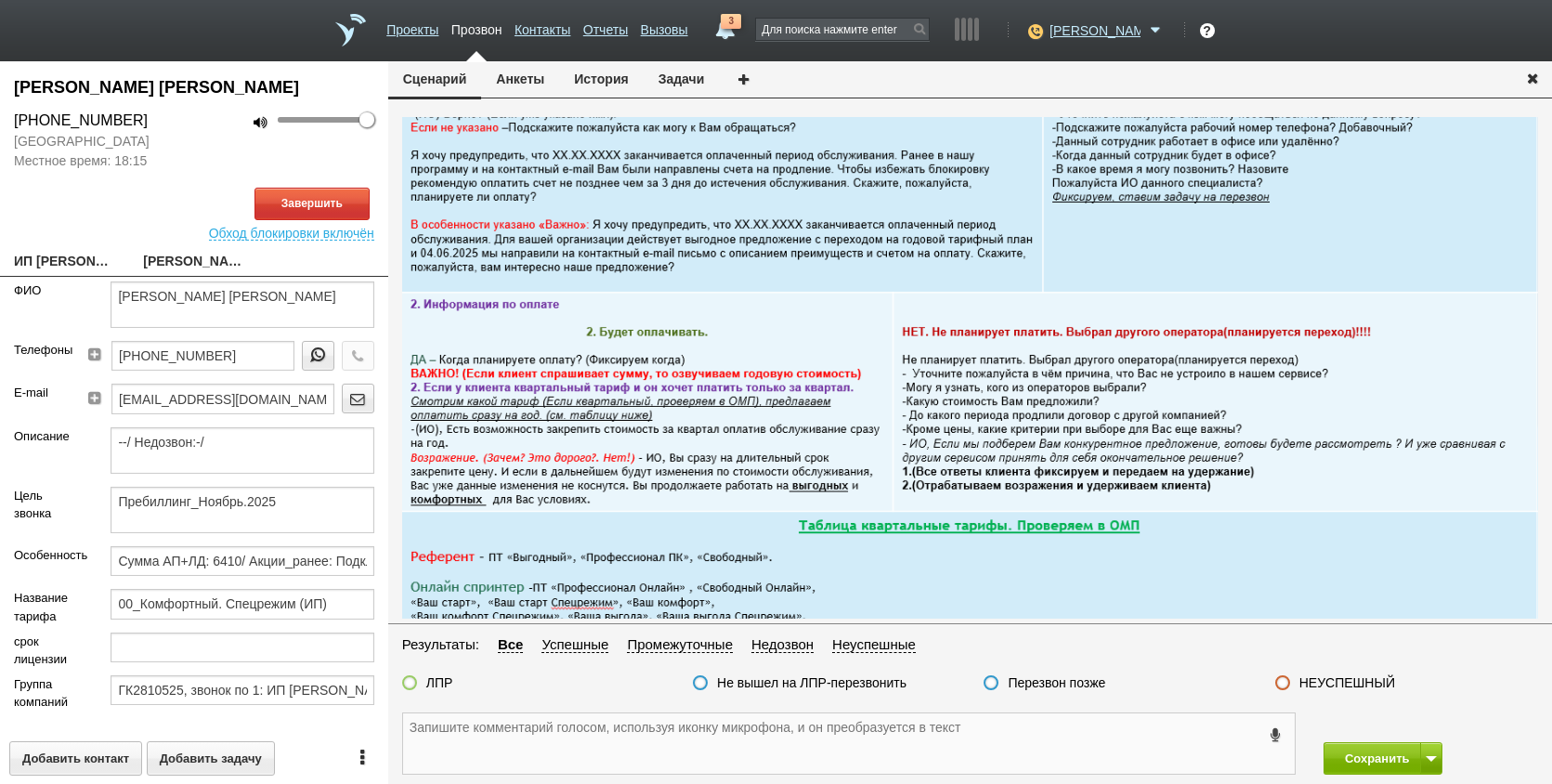
click at [611, 752] on textarea at bounding box center [849, 744] width 892 height 60
click at [683, 730] on textarea at bounding box center [849, 744] width 892 height 60
click at [53, 276] on link "ИП [PERSON_NAME] [PERSON_NAME] [EMAIL_ADDRESS][DOMAIN_NAME]" at bounding box center [65, 264] width 102 height 26
type textarea "ИП [PERSON_NAME] [PERSON_NAME] [EMAIL_ADDRESS][DOMAIN_NAME]"
type input "540420501619"
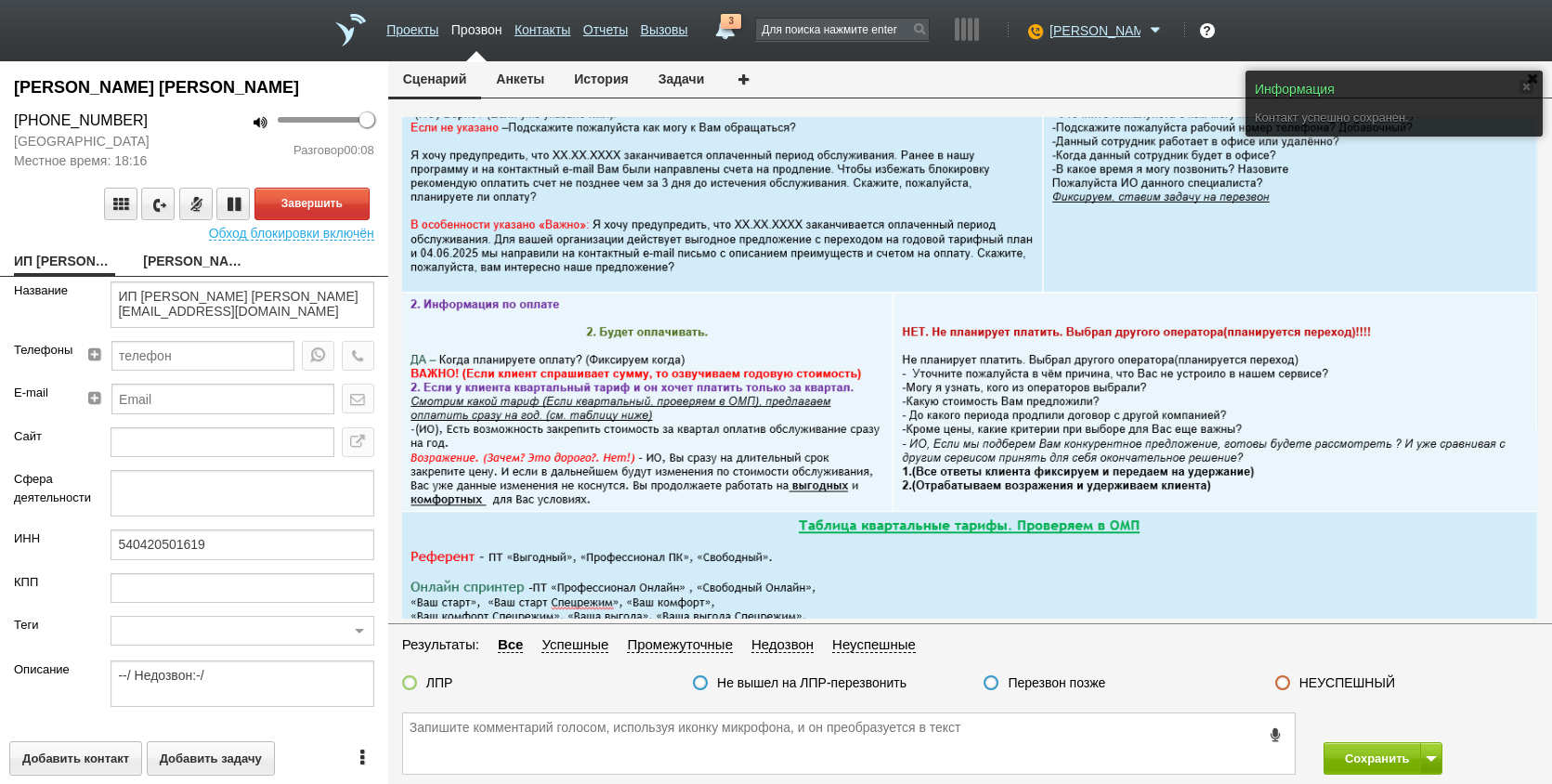
drag, startPoint x: 177, startPoint y: 301, endPoint x: 180, endPoint y: 289, distance: 12.4
click at [179, 277] on div "ИП [PERSON_NAME] [PERSON_NAME] [EMAIL_ADDRESS][DOMAIN_NAME] [PERSON_NAME] [PERS…" at bounding box center [194, 264] width 389 height 27
click at [180, 276] on link "[PERSON_NAME] [PERSON_NAME]" at bounding box center [194, 264] width 102 height 26
type textarea "[PERSON_NAME] [PERSON_NAME]"
type textarea "Пребиллинг_Ноябрь.2025"
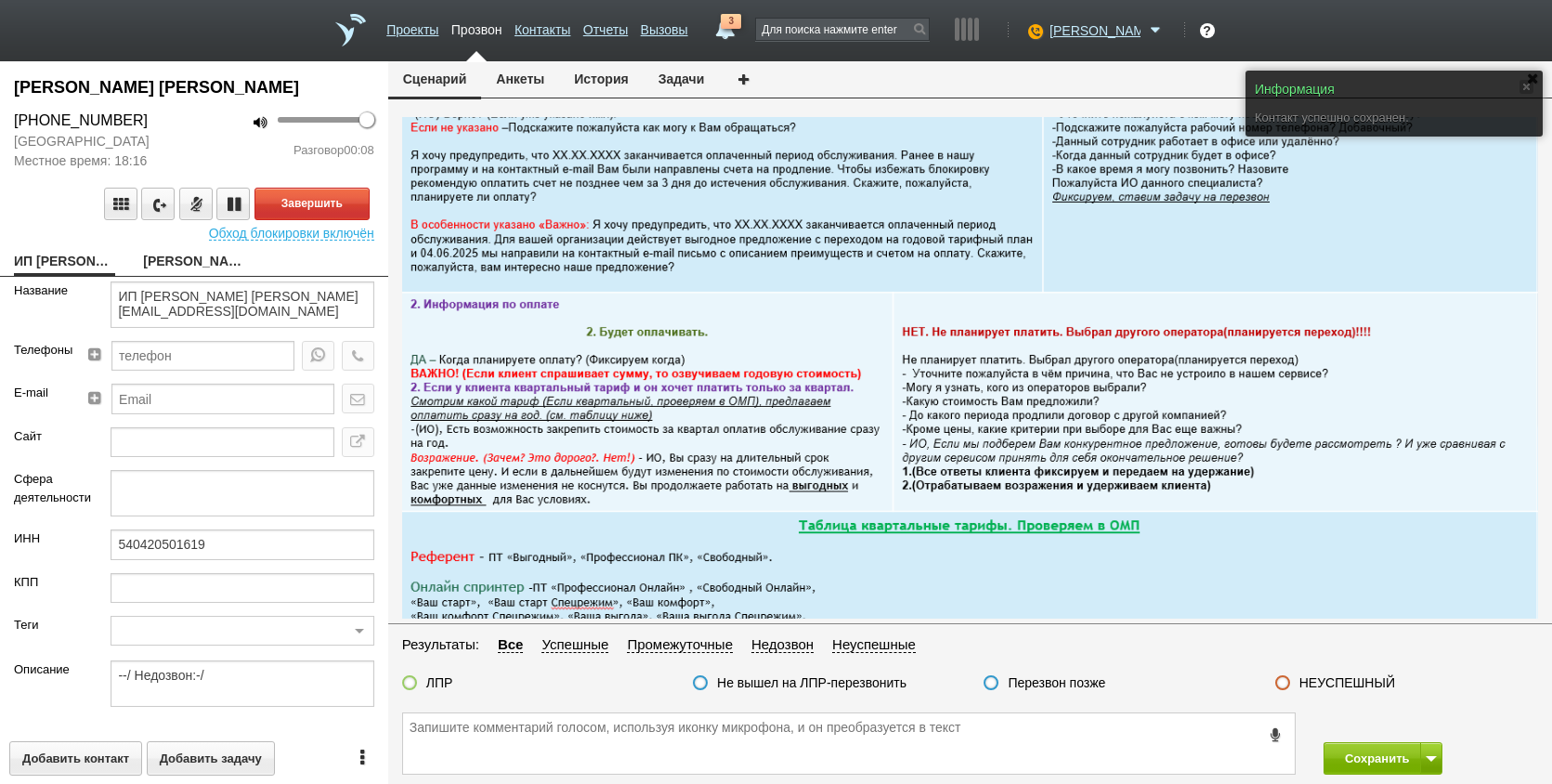
type input "Сумма АП+ЛД: 6410/ Акции_ранее: Подключение-2023б;"
type input "00_Комфортный. Спецрежим (ИП)"
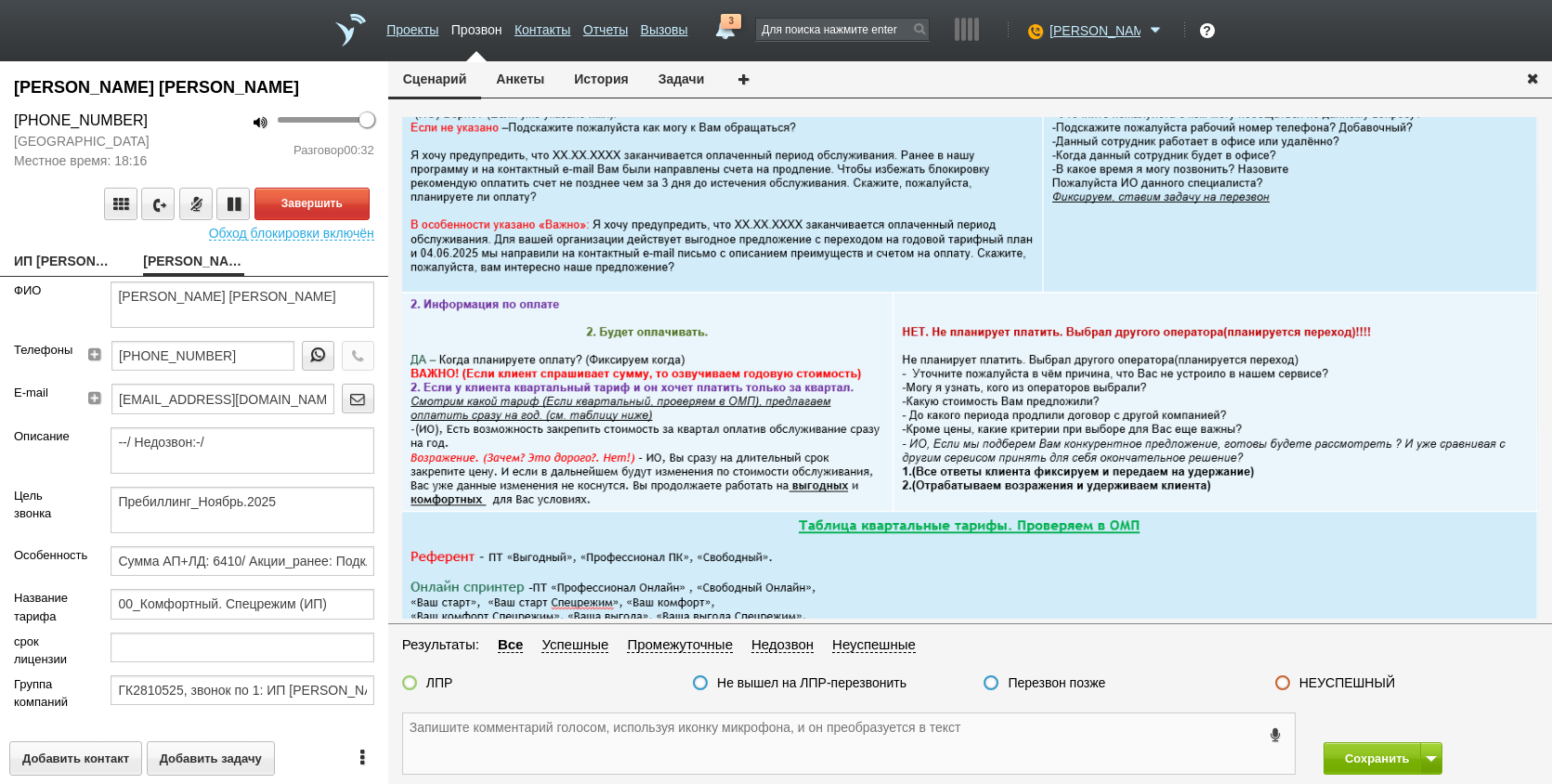
click at [793, 758] on textarea at bounding box center [849, 744] width 892 height 60
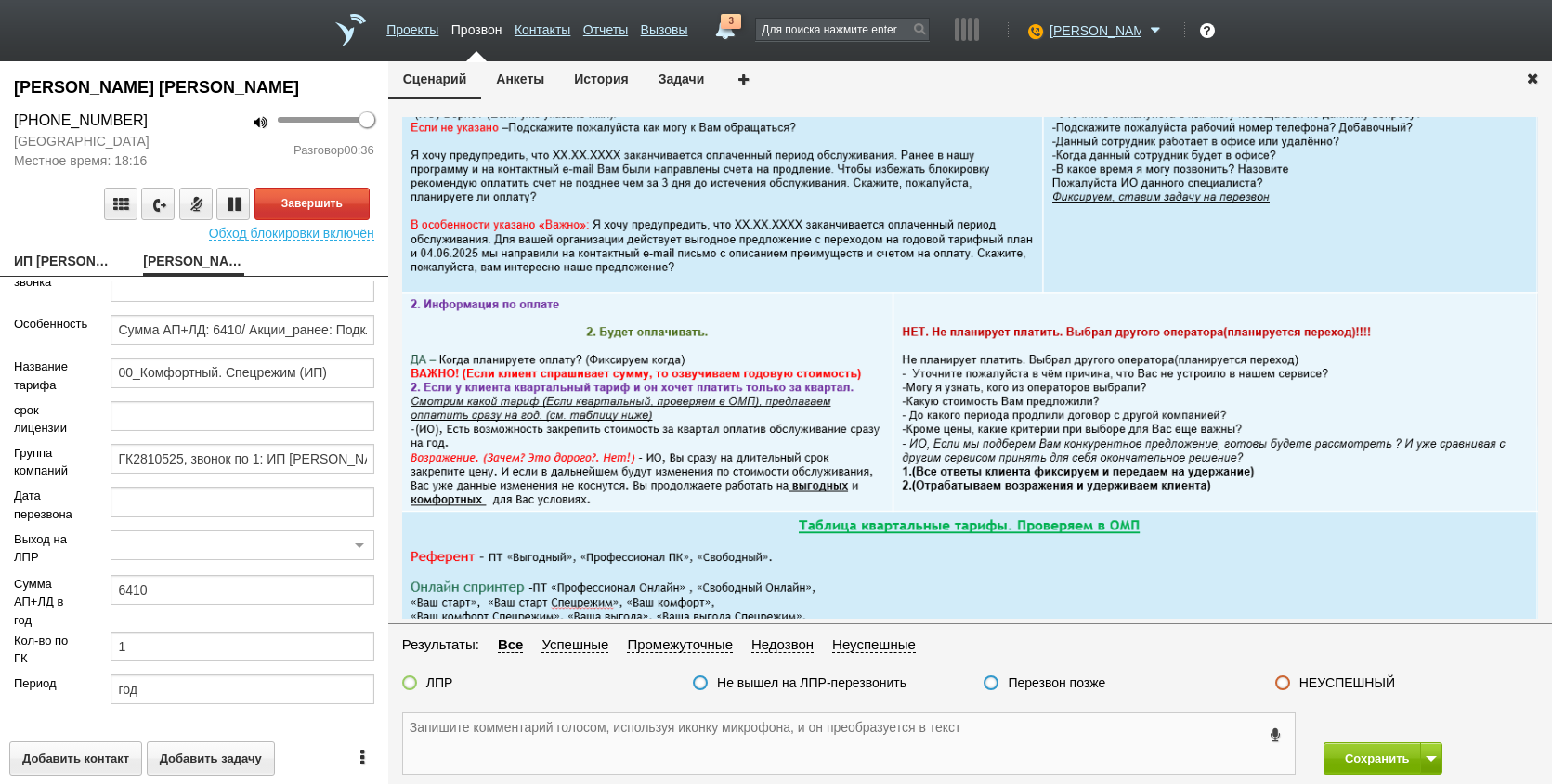
scroll to position [256, 0]
click at [632, 729] on textarea at bounding box center [849, 744] width 892 height 60
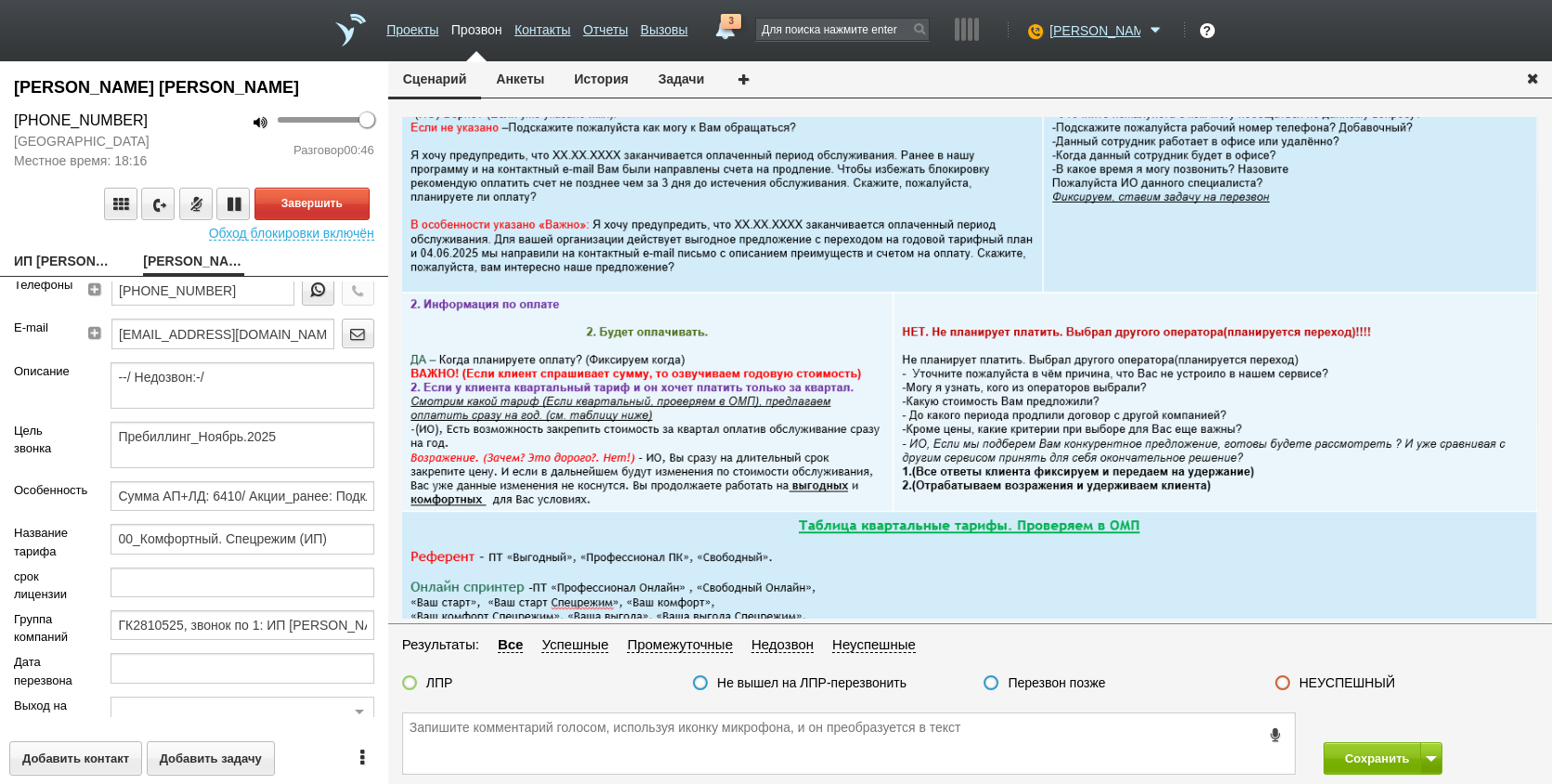
scroll to position [0, 0]
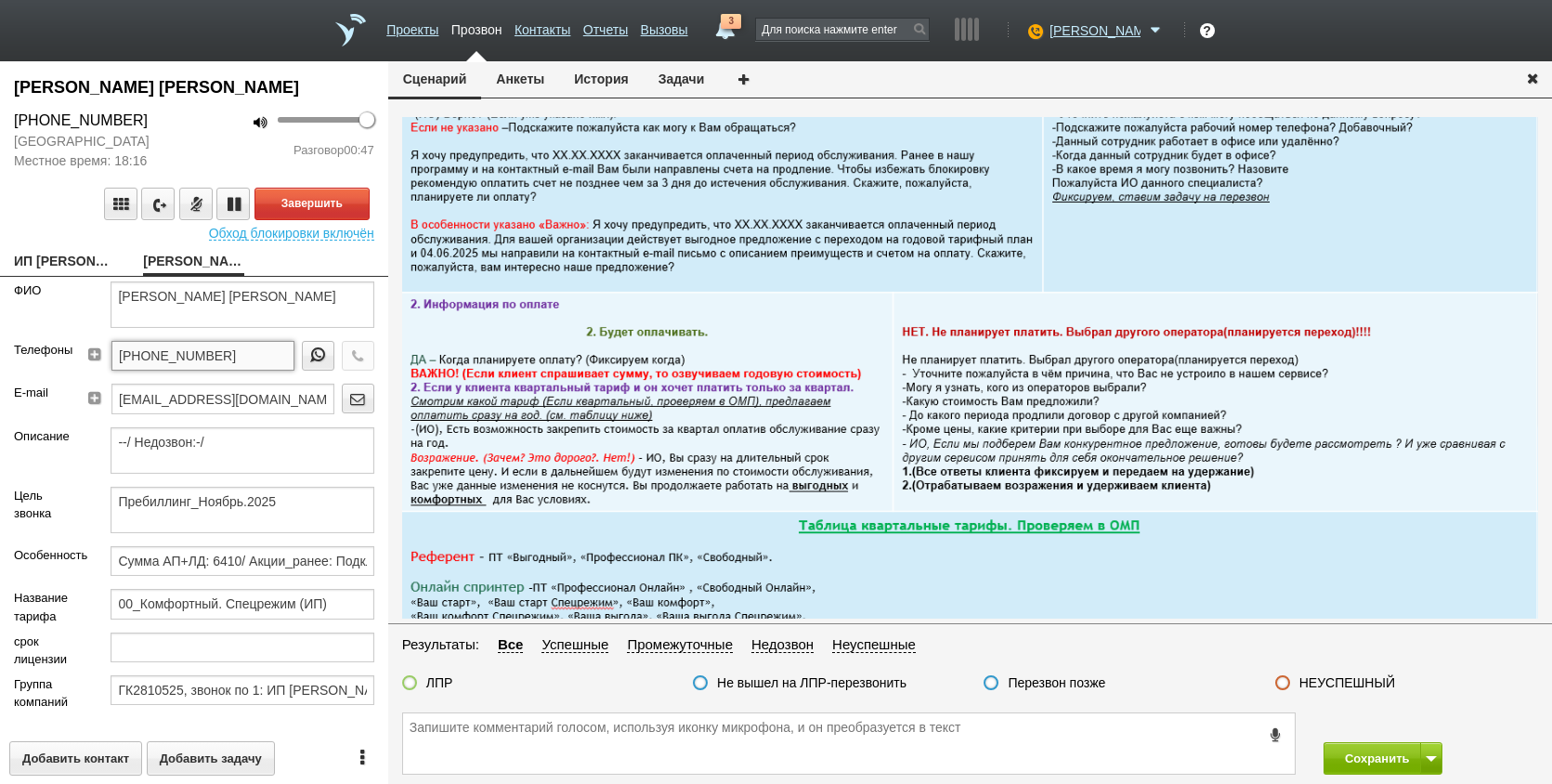
drag, startPoint x: 254, startPoint y: 377, endPoint x: 24, endPoint y: 368, distance: 230.2
click at [24, 368] on div "Телефоны [PHONE_NUMBER]" at bounding box center [194, 361] width 389 height 42
click at [79, 276] on link "ИП [PERSON_NAME] [PERSON_NAME] [EMAIL_ADDRESS][DOMAIN_NAME]" at bounding box center [65, 264] width 102 height 26
type textarea "ИП [PERSON_NAME] [PERSON_NAME] [EMAIL_ADDRESS][DOMAIN_NAME]"
type input "540420501619"
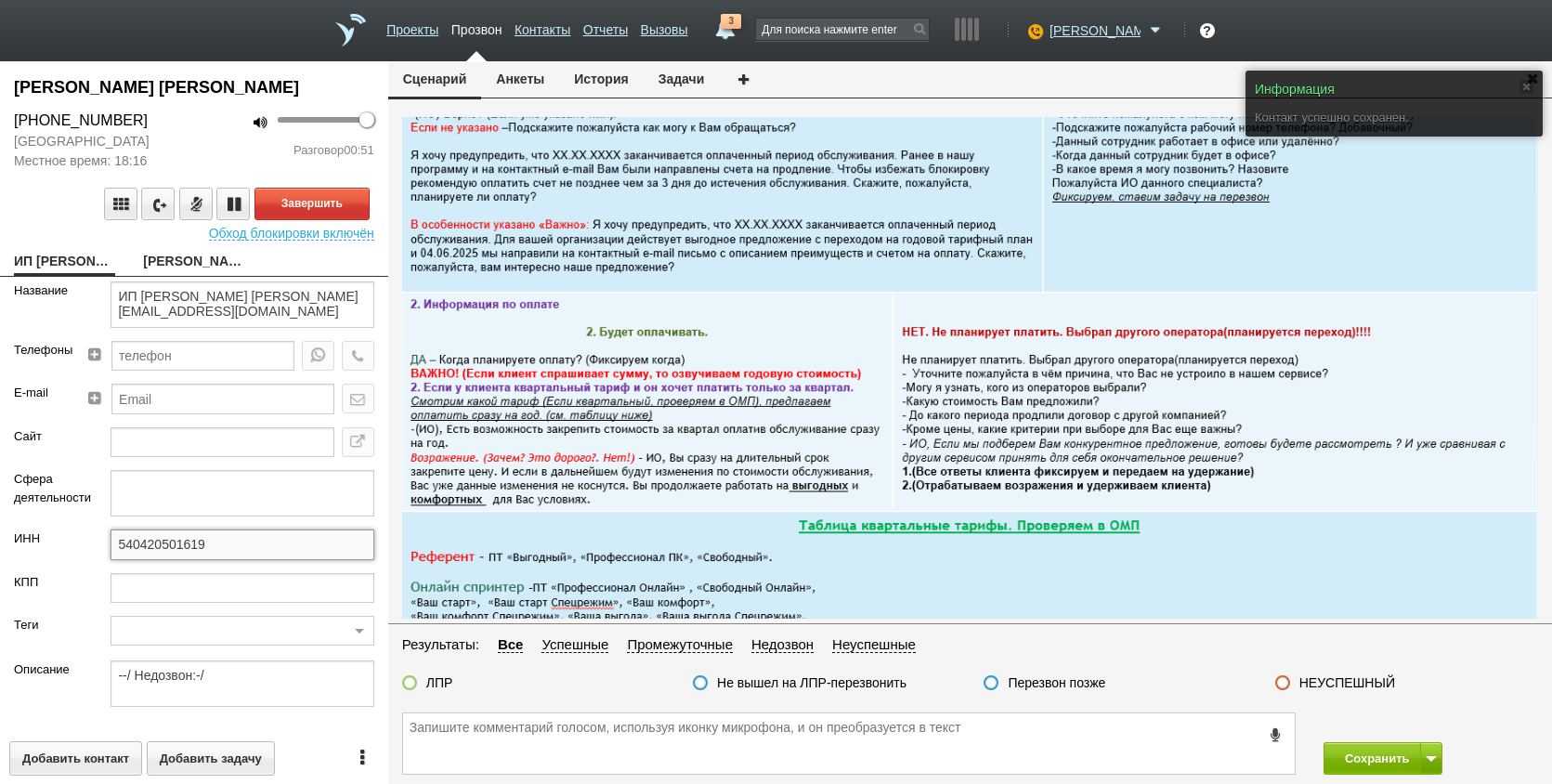
drag, startPoint x: 225, startPoint y: 569, endPoint x: 102, endPoint y: 568, distance: 123.0
click at [102, 568] on div "540420501619" at bounding box center [242, 551] width 291 height 42
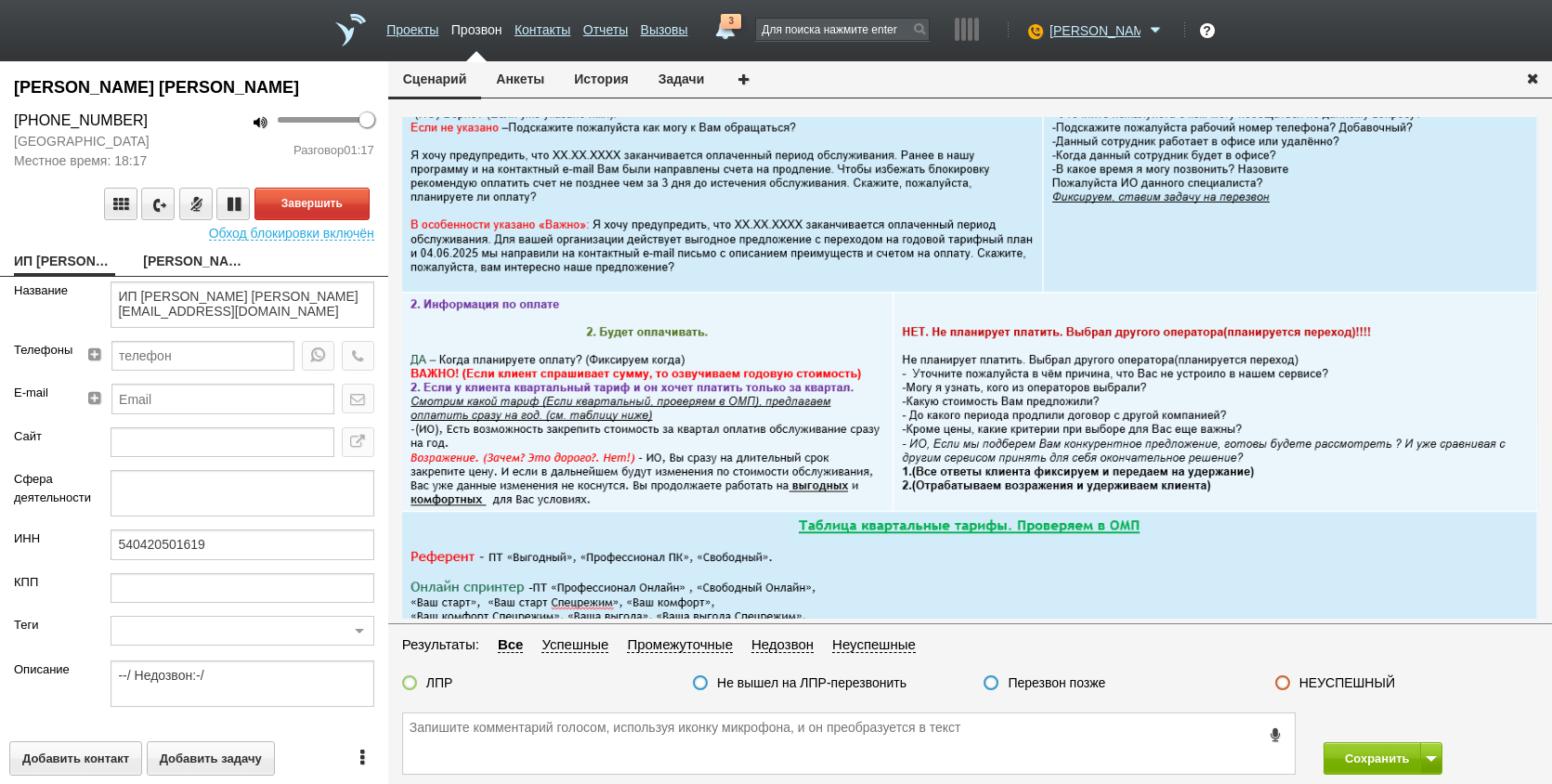
click at [184, 276] on link "[PERSON_NAME] [PERSON_NAME]" at bounding box center [194, 264] width 102 height 26
type textarea "[PERSON_NAME] [PERSON_NAME]"
type textarea "Пребиллинг_Ноябрь.2025"
type input "Сумма АП+ЛД: 6410/ Акции_ранее: Подключение-2023б;"
type input "00_Комфортный. Спецрежим (ИП)"
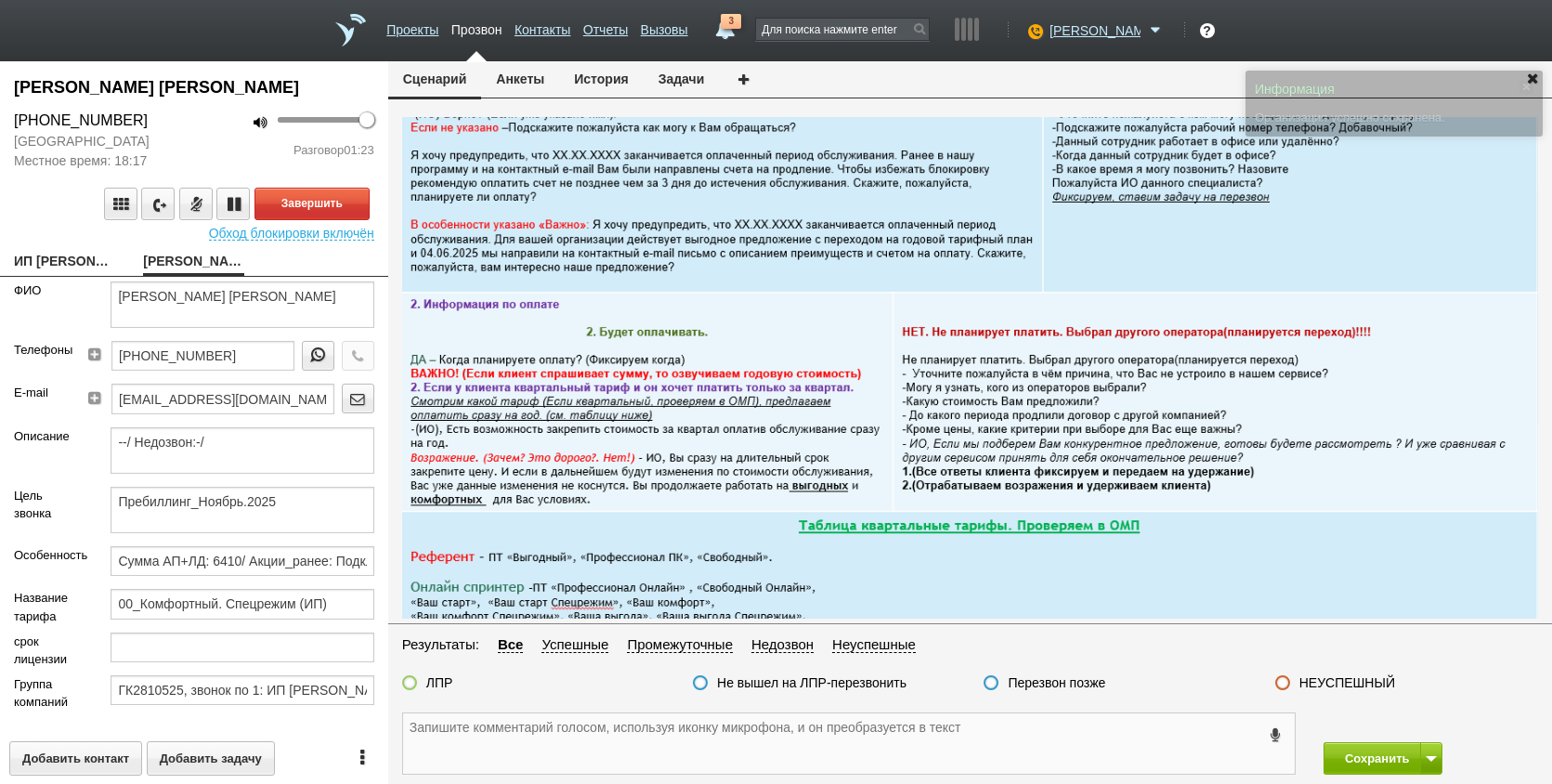
click at [623, 736] on textarea at bounding box center [849, 744] width 892 height 60
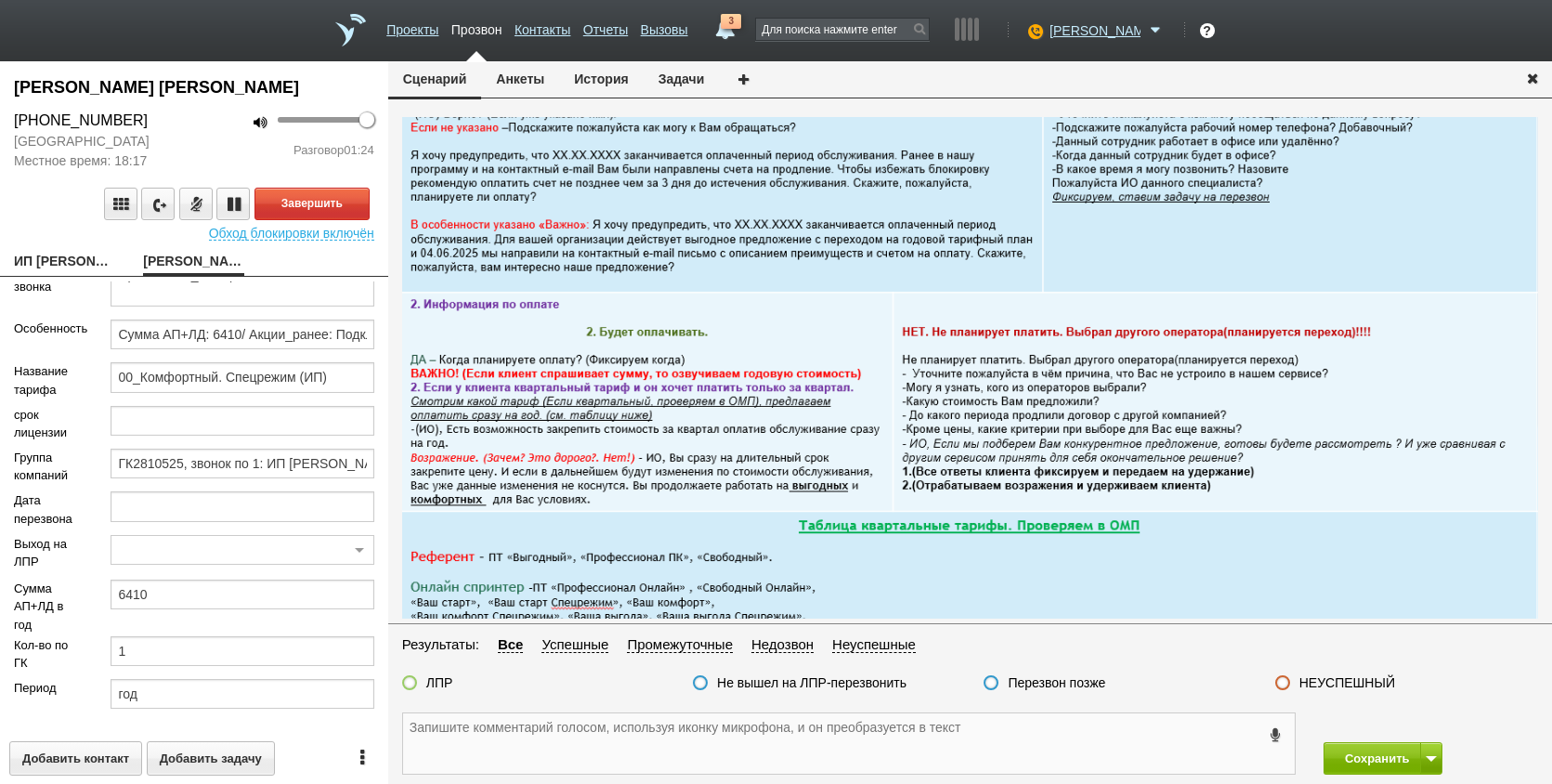
scroll to position [256, 0]
click at [574, 746] on textarea at bounding box center [849, 744] width 892 height 60
click at [583, 728] on textarea at bounding box center [849, 744] width 892 height 60
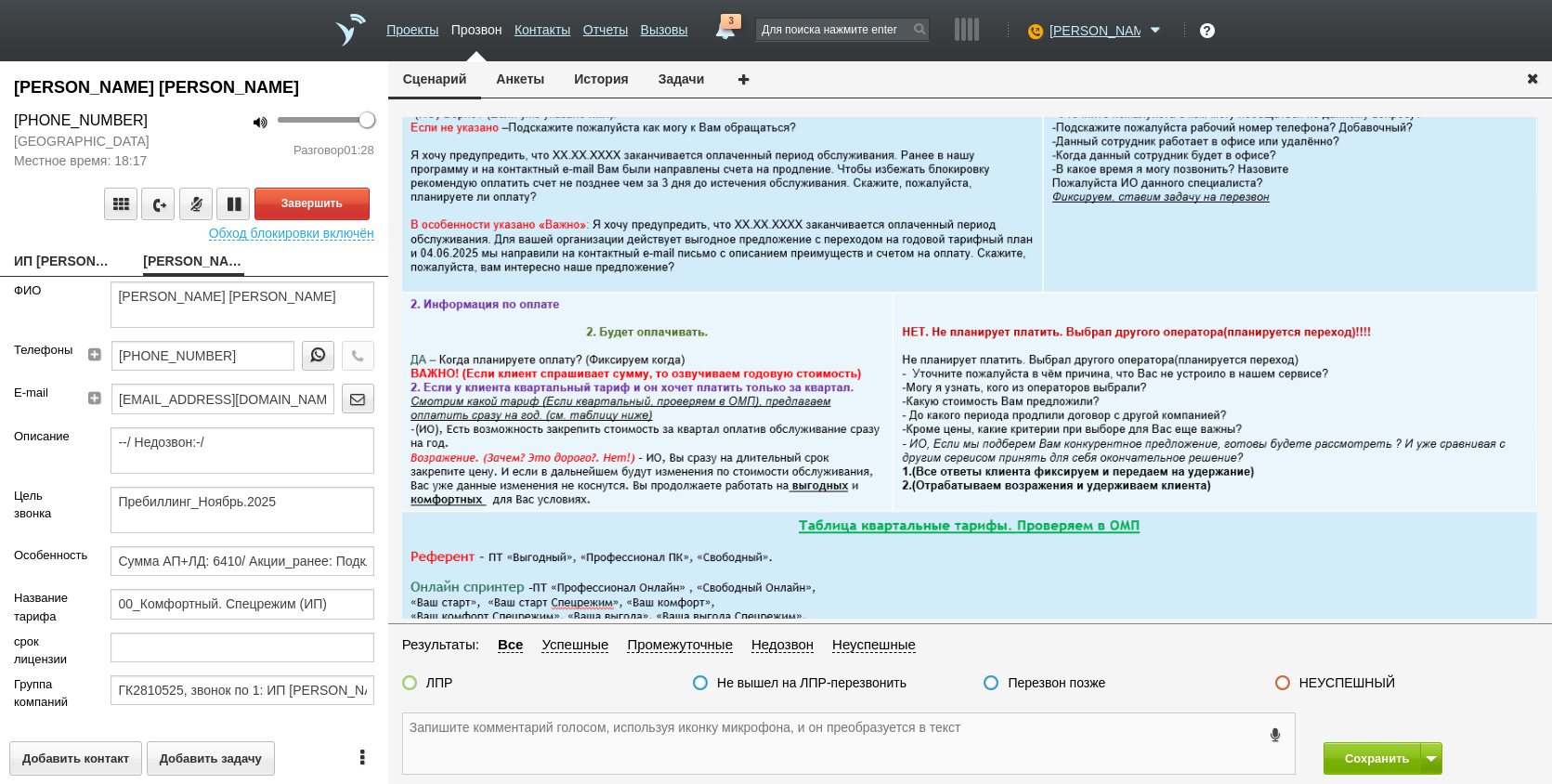
click at [565, 741] on textarea at bounding box center [849, 744] width 892 height 60
click at [533, 724] on textarea at bounding box center [849, 744] width 892 height 60
click at [541, 760] on textarea at bounding box center [849, 744] width 892 height 60
click at [576, 743] on textarea "пока" at bounding box center [849, 744] width 892 height 60
click at [522, 90] on button "Анкеты" at bounding box center [520, 79] width 78 height 36
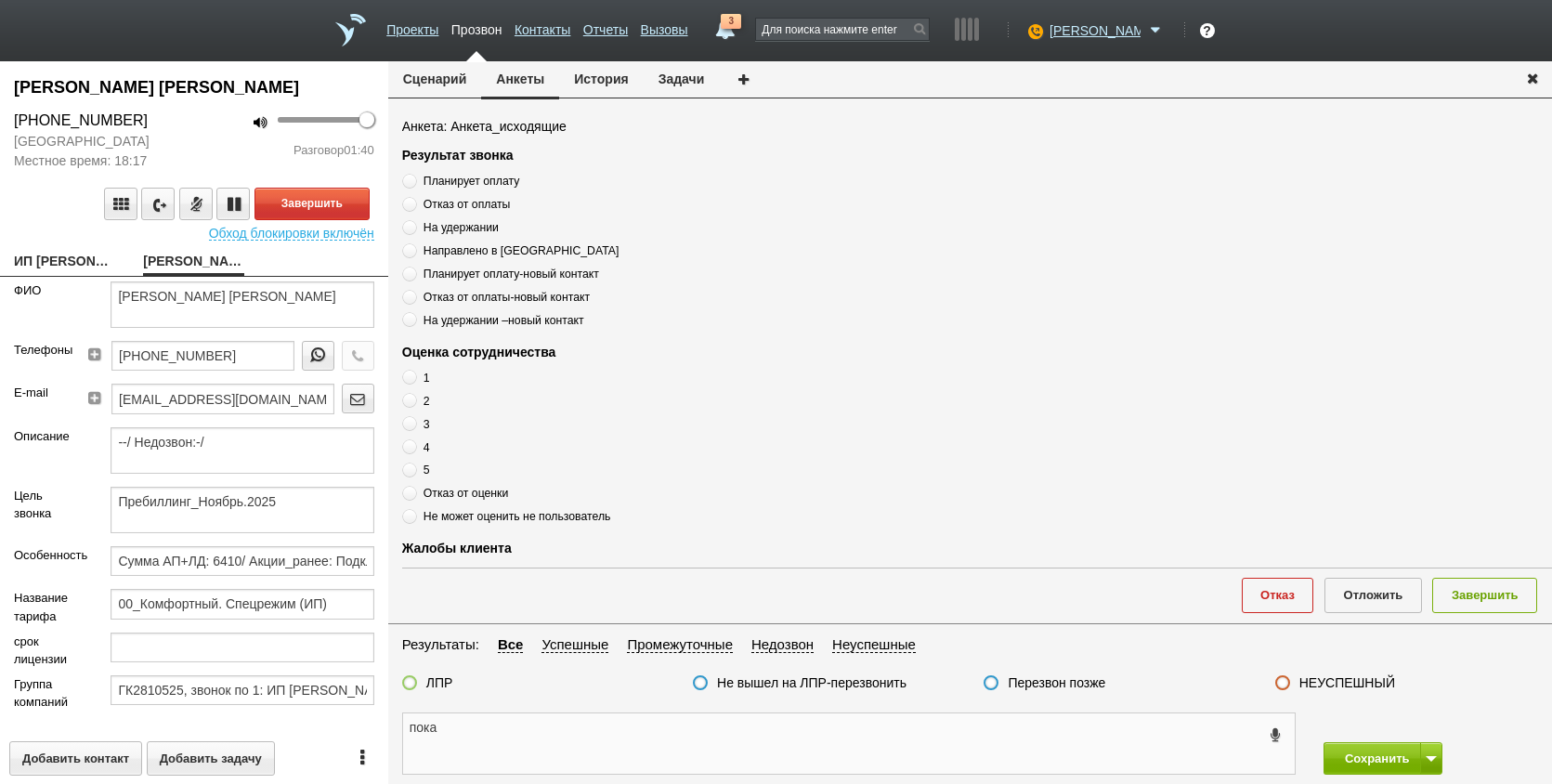
click at [552, 752] on textarea "пока" at bounding box center [849, 744] width 892 height 60
drag, startPoint x: 213, startPoint y: 313, endPoint x: 295, endPoint y: 329, distance: 83.5
click at [295, 328] on textarea "[PERSON_NAME] [PERSON_NAME]" at bounding box center [241, 304] width 263 height 46
click at [541, 737] on textarea "пока" at bounding box center [849, 744] width 892 height 60
paste textarea "[PERSON_NAME]"
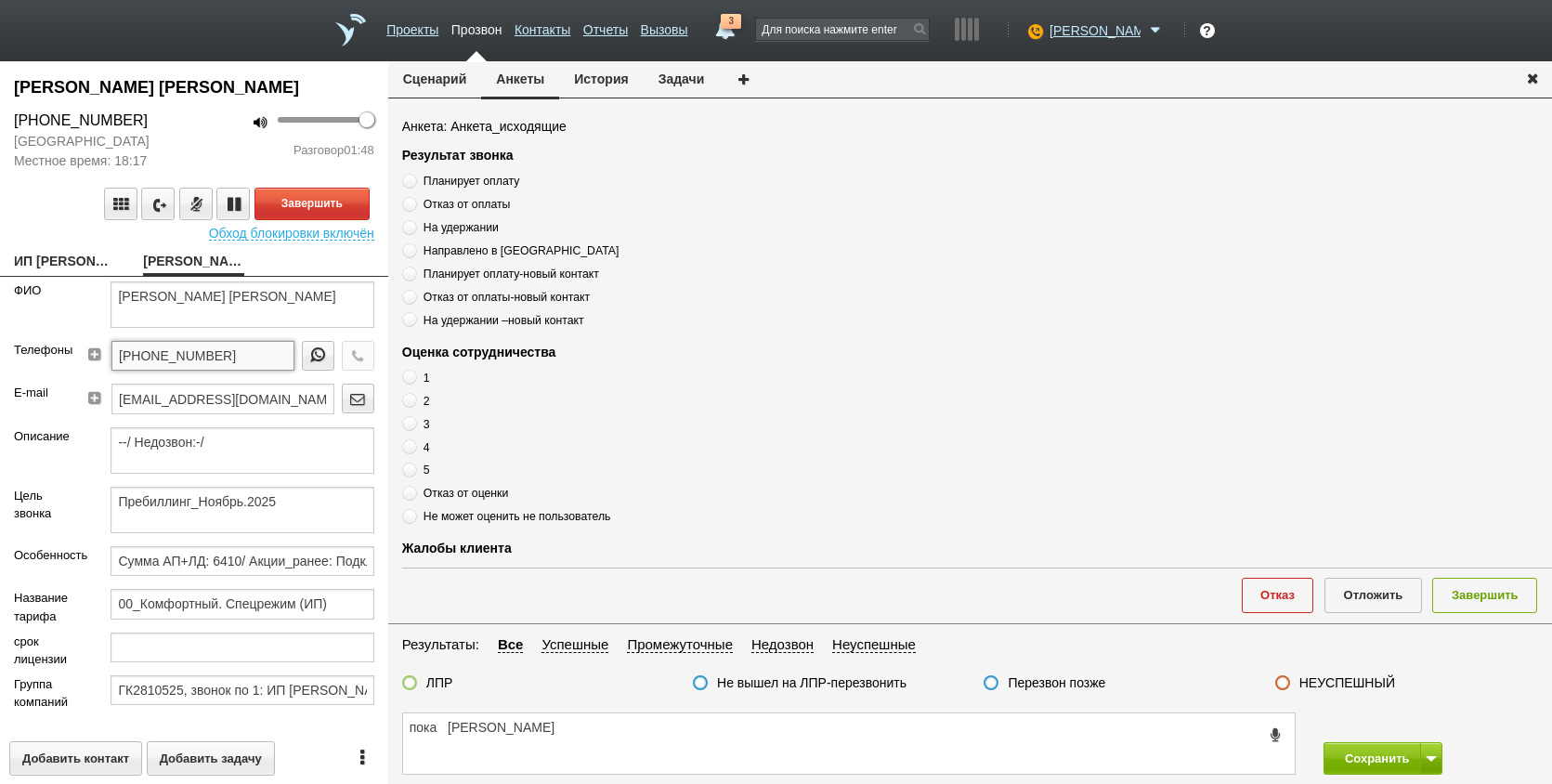
drag, startPoint x: 243, startPoint y: 382, endPoint x: 87, endPoint y: 384, distance: 156.0
click at [95, 384] on div "[PHONE_NUMBER]" at bounding box center [234, 361] width 280 height 42
click at [453, 732] on textarea "пока [PERSON_NAME]" at bounding box center [849, 744] width 892 height 60
click at [442, 727] on textarea "пока [PERSON_NAME]" at bounding box center [849, 744] width 892 height 60
paste textarea "[PHONE_NUMBER]"
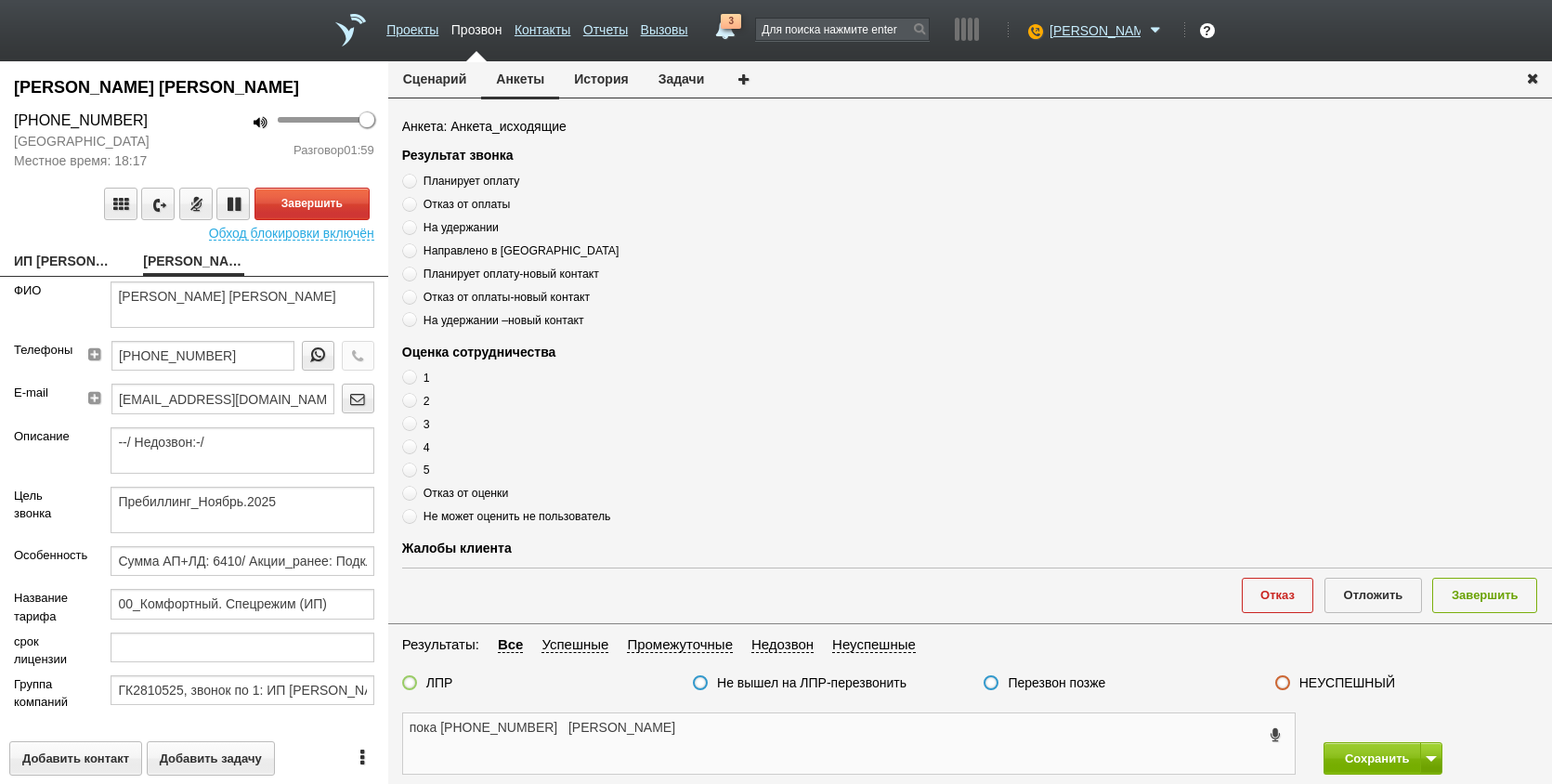
click at [759, 724] on textarea "пока [PHONE_NUMBER] [PERSON_NAME]" at bounding box center [849, 744] width 892 height 60
type textarea "пока [PHONE_NUMBER] [PERSON_NAME] ,"
click at [494, 183] on span "Планирует оплату" at bounding box center [472, 182] width 96 height 13
click at [414, 183] on input "Планирует оплату" at bounding box center [408, 178] width 12 height 12
radio input "true"
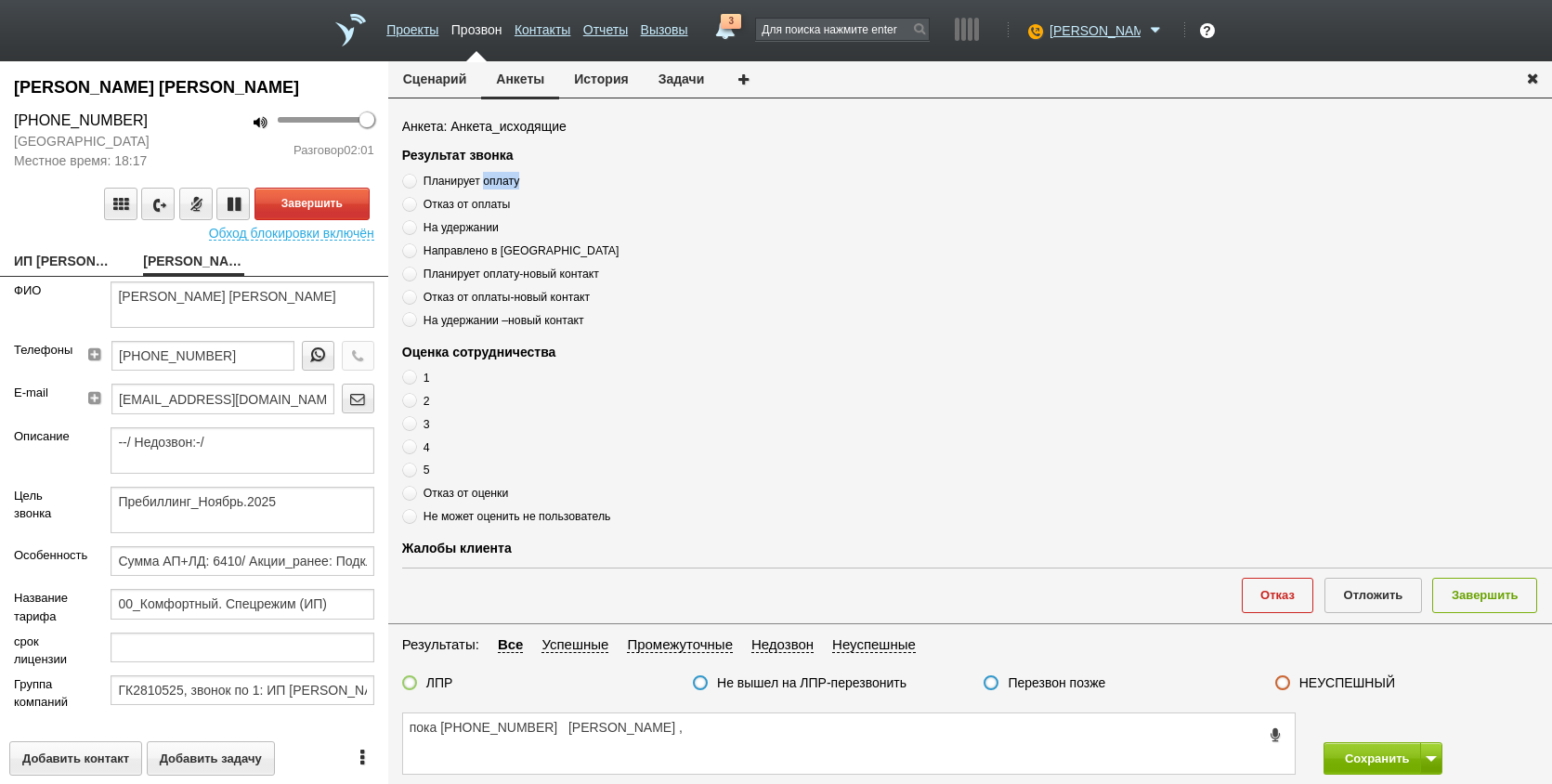
click at [494, 183] on span "Планирует оплату" at bounding box center [472, 182] width 96 height 13
click at [414, 183] on input "Планирует оплату" at bounding box center [408, 178] width 12 height 12
click at [494, 183] on span "Планирует оплату" at bounding box center [472, 182] width 96 height 13
click at [414, 183] on input "Планирует оплату" at bounding box center [408, 178] width 12 height 12
copy div "Планирует оплату"
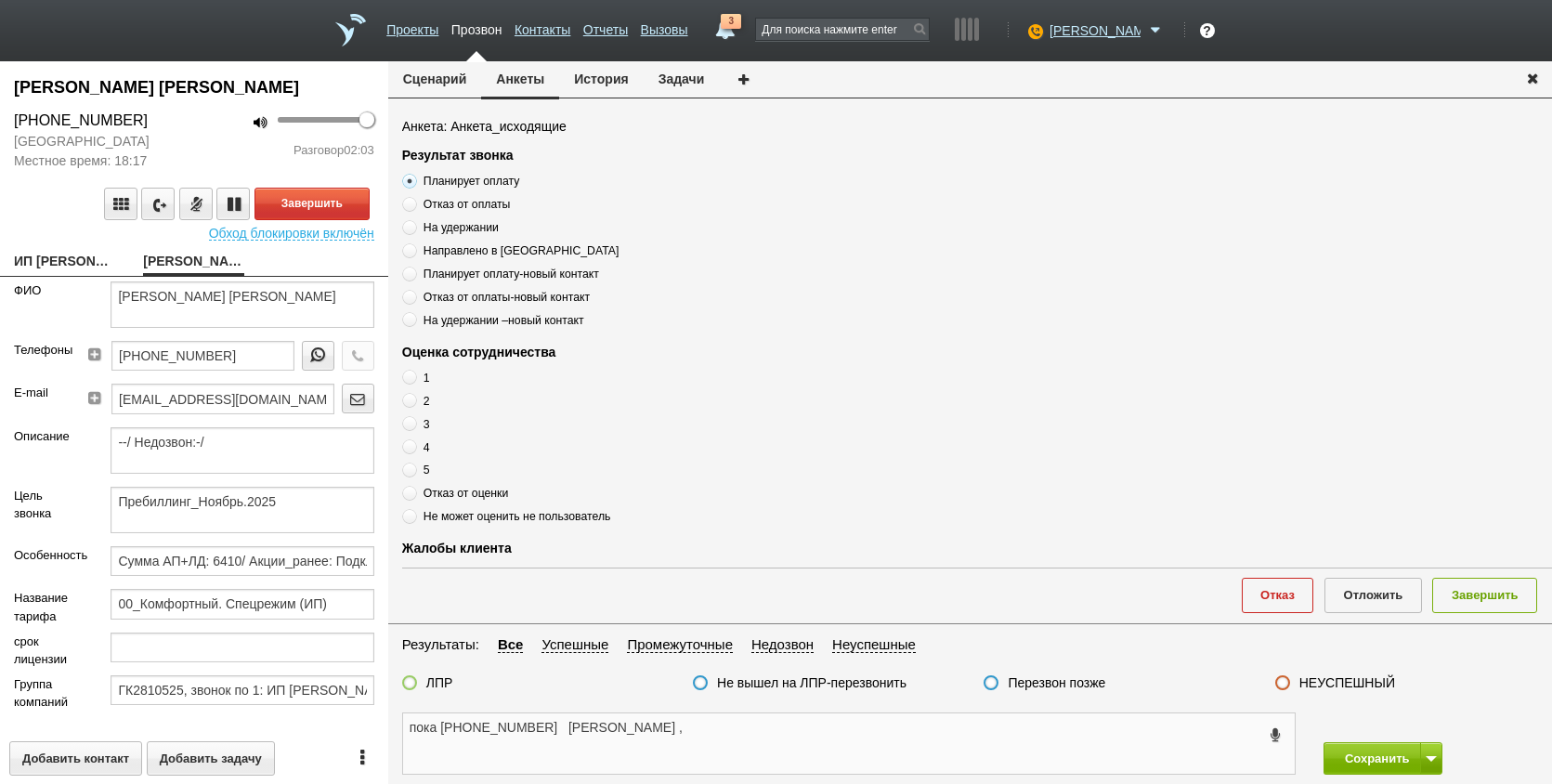
click at [784, 731] on textarea "пока [PHONE_NUMBER] [PERSON_NAME] ," at bounding box center [849, 744] width 892 height 60
paste textarea "Планирует оплату"
click at [876, 740] on textarea "пока [PHONE_NUMBER] [PERSON_NAME] , Планирует оплату" at bounding box center [849, 744] width 892 height 60
click at [897, 727] on textarea "пока [PHONE_NUMBER] [PERSON_NAME] , Планирует оплату" at bounding box center [849, 744] width 892 height 60
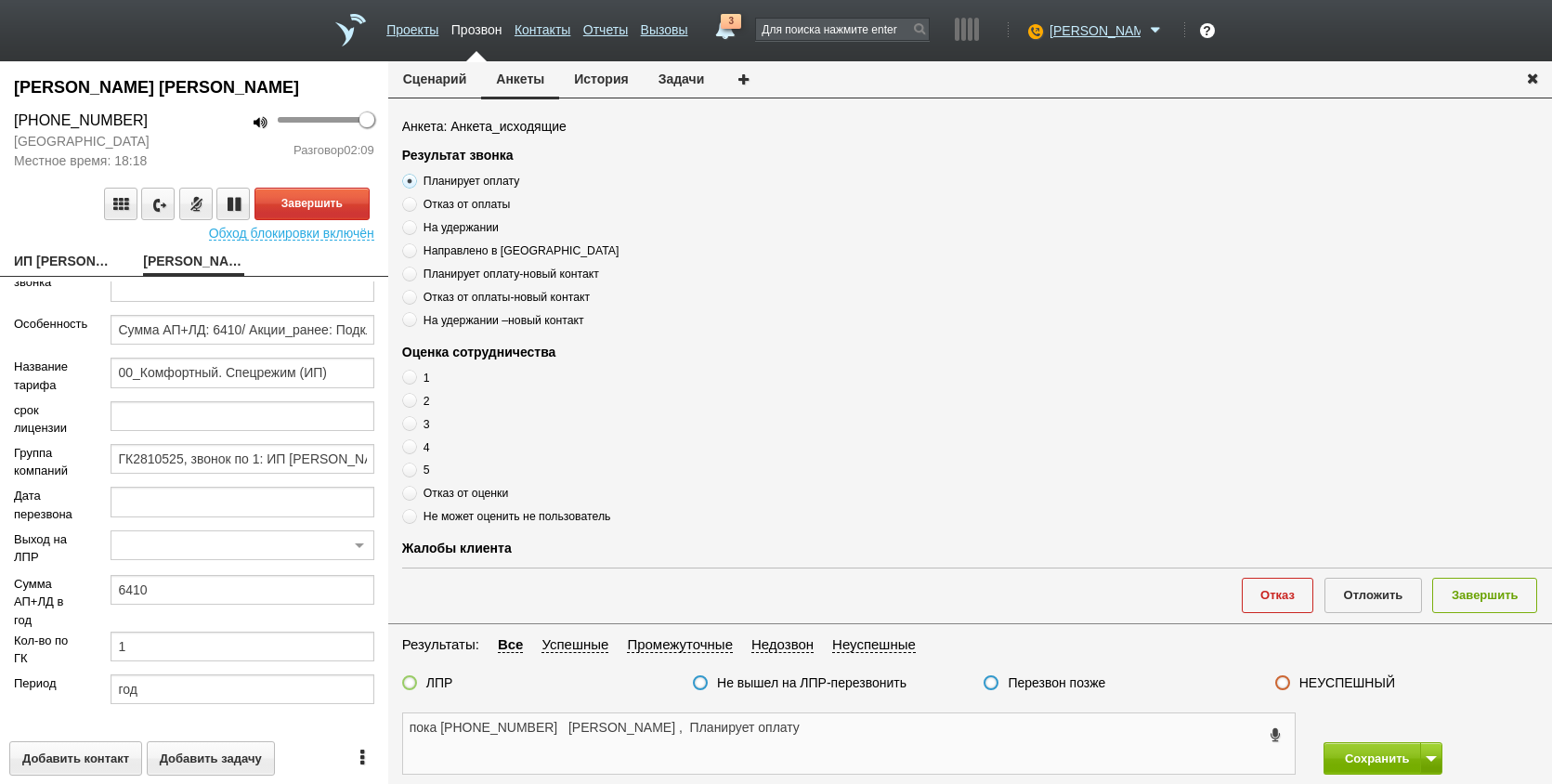
scroll to position [256, 0]
type textarea "пока [PHONE_NUMBER] [PERSON_NAME] , Планирует оплату"
click at [895, 712] on div "пока [PHONE_NUMBER] [PERSON_NAME] , Планирует оплату" at bounding box center [849, 744] width 894 height 62
click at [901, 731] on textarea "пока [PHONE_NUMBER] [PERSON_NAME] , Планирует оплату" at bounding box center [849, 744] width 892 height 60
click at [554, 730] on textarea "пока [PHONE_NUMBER] [PERSON_NAME] , Планирует оплату" at bounding box center [849, 744] width 892 height 60
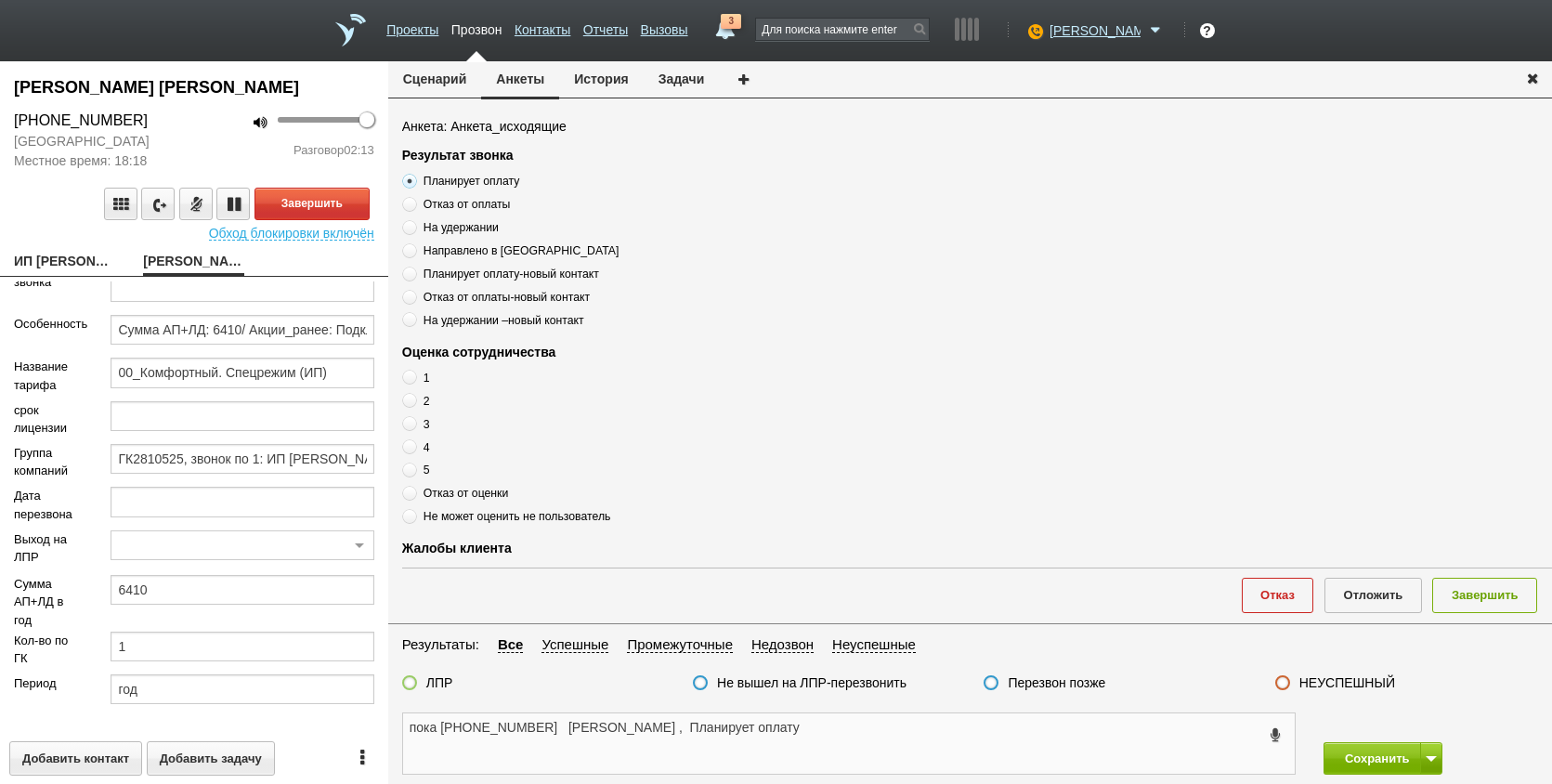
drag, startPoint x: 560, startPoint y: 730, endPoint x: 382, endPoint y: 740, distance: 178.3
click at [382, 740] on div "[PERSON_NAME] [PERSON_NAME] [PHONE_NUMBER] [GEOGRAPHIC_DATA] [GEOGRAPHIC_DATA] …" at bounding box center [776, 423] width 1552 height 723
click at [492, 731] on textarea "пока [PHONE_NUMBER] [PERSON_NAME] , Планирует оплату" at bounding box center [849, 744] width 892 height 60
click at [880, 733] on textarea "пока [PHONE_NUMBER] [PERSON_NAME] , Планирует оплату" at bounding box center [849, 744] width 892 height 60
click at [404, 469] on span at bounding box center [409, 471] width 15 height 15
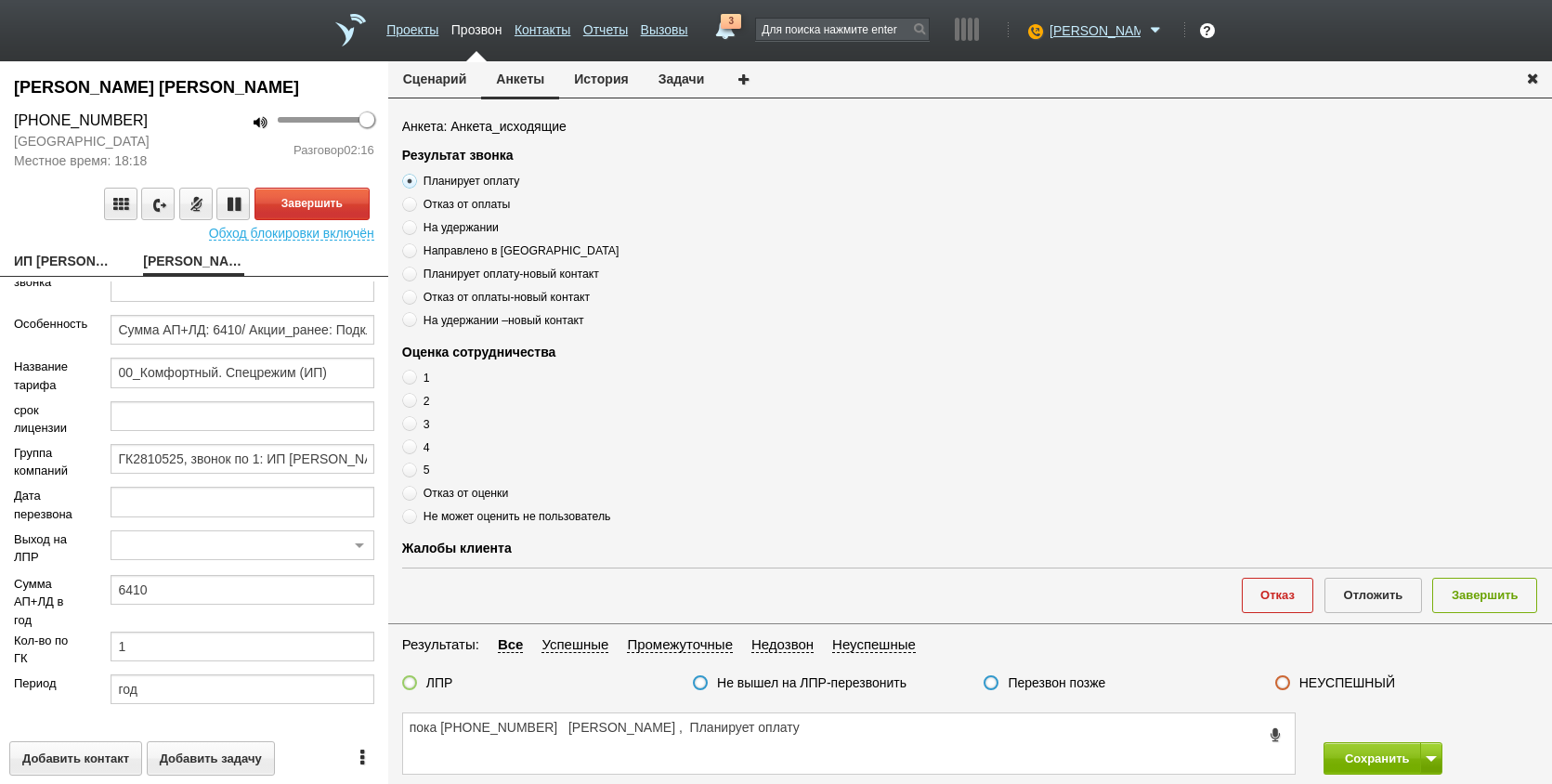
click at [404, 469] on input "5" at bounding box center [408, 467] width 12 height 12
radio input "true"
click at [356, 220] on button "Завершить" at bounding box center [312, 203] width 115 height 33
drag, startPoint x: 996, startPoint y: 704, endPoint x: 991, endPoint y: 718, distance: 14.9
click at [992, 717] on div "пока [PHONE_NUMBER] [PERSON_NAME] , Планирует оплату Сохранить" at bounding box center [970, 744] width 1164 height 81
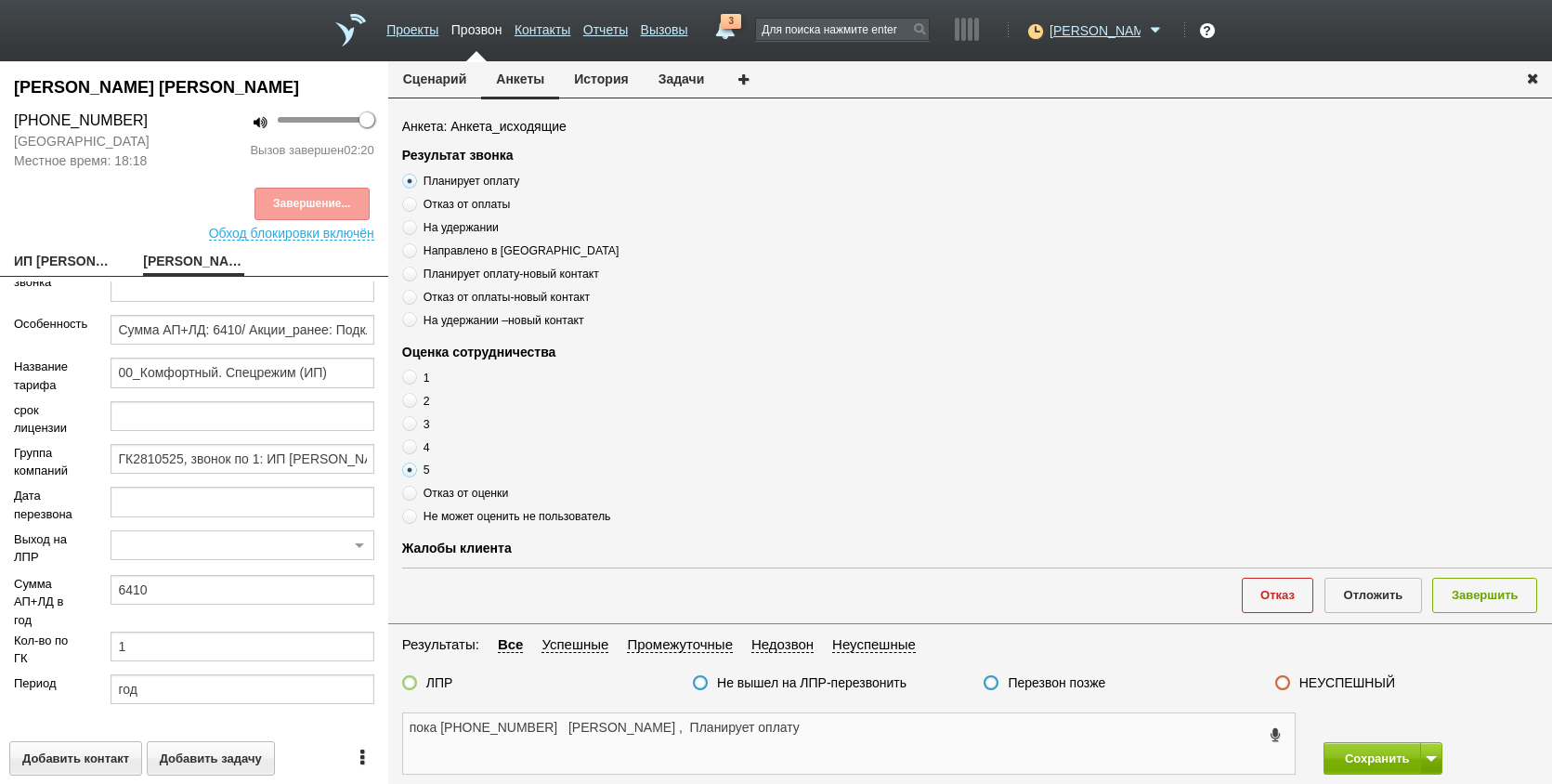
click at [984, 728] on textarea "пока [PHONE_NUMBER] [PERSON_NAME] , Планирует оплату" at bounding box center [849, 744] width 892 height 60
click at [982, 723] on textarea "пока [PHONE_NUMBER] [PERSON_NAME] , Планирует оплату" at bounding box center [849, 744] width 892 height 60
paste textarea "Планирует оплату"
drag, startPoint x: 760, startPoint y: 724, endPoint x: 890, endPoint y: 732, distance: 130.2
click at [890, 732] on textarea "пока [PHONE_NUMBER] [PERSON_NAME] , Планирует оплату" at bounding box center [849, 744] width 892 height 60
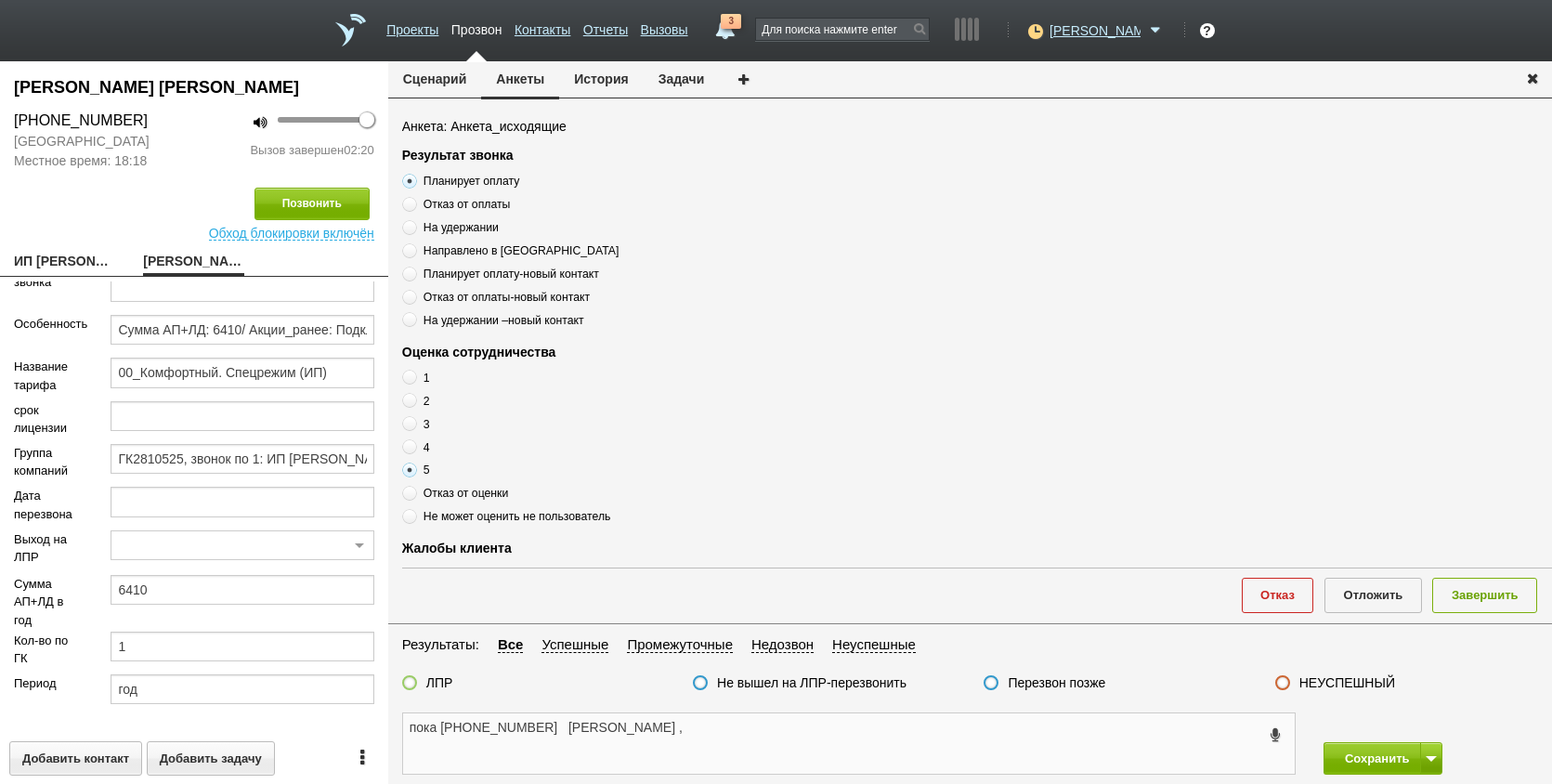
type textarea "пока [PHONE_NUMBER] [PERSON_NAME] ,"
click at [479, 203] on span "Отказ от оплаты" at bounding box center [467, 204] width 88 height 13
click at [478, 200] on span "Отказ от оплаты" at bounding box center [467, 204] width 88 height 13
click at [414, 200] on input "Отказ от оплаты" at bounding box center [408, 200] width 12 height 12
radio input "true"
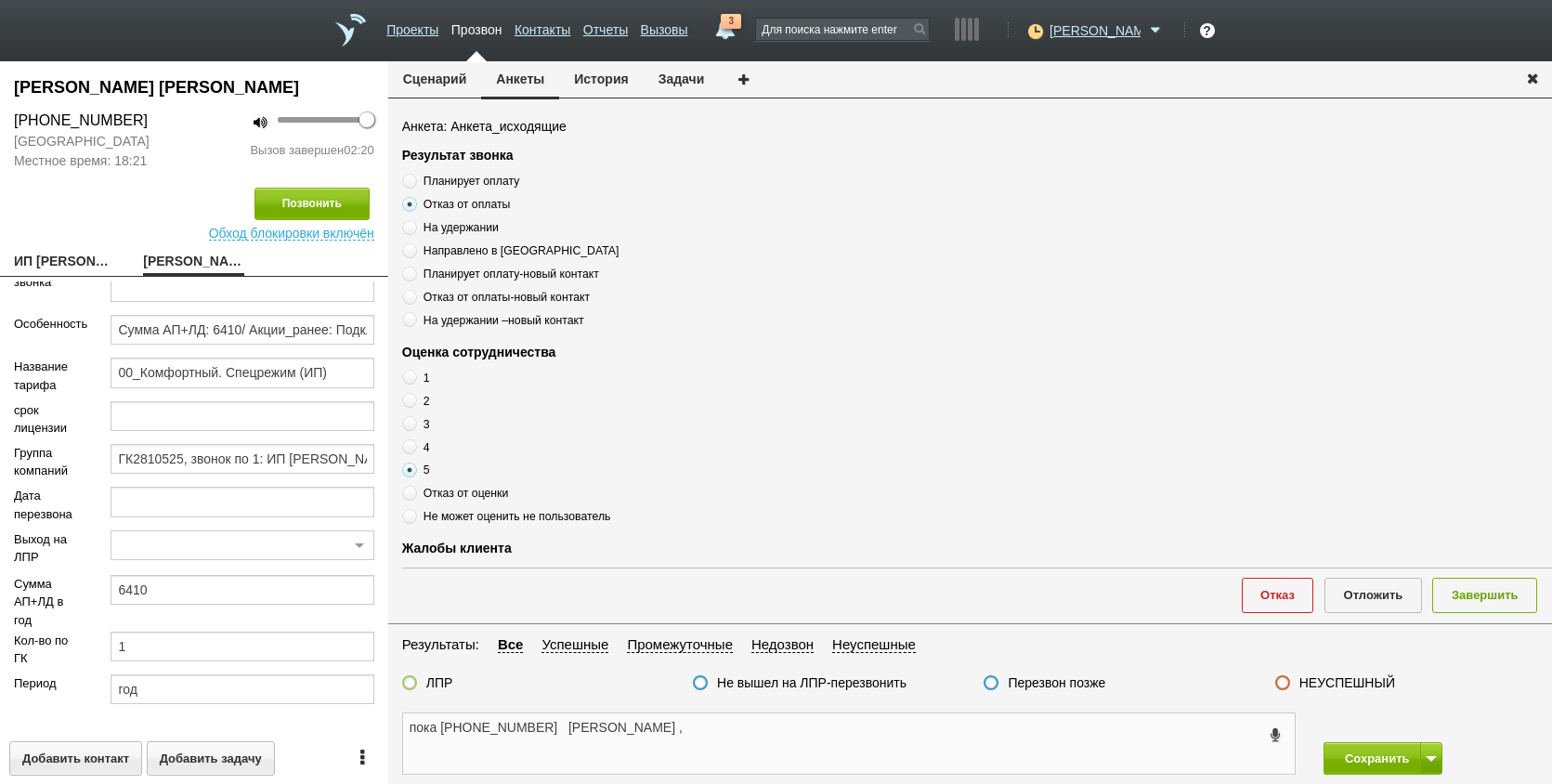
click at [782, 745] on textarea "пока [PHONE_NUMBER] [PERSON_NAME] ," at bounding box center [849, 744] width 892 height 60
drag, startPoint x: 440, startPoint y: 727, endPoint x: 397, endPoint y: 717, distance: 44.1
click at [397, 717] on div "пока [PHONE_NUMBER] [PERSON_NAME] ," at bounding box center [849, 744] width 921 height 62
click at [775, 719] on textarea "[PHONE_NUMBER] [PERSON_NAME] ," at bounding box center [849, 744] width 892 height 60
click at [486, 211] on label "Отказ от оплаты" at bounding box center [634, 203] width 465 height 18
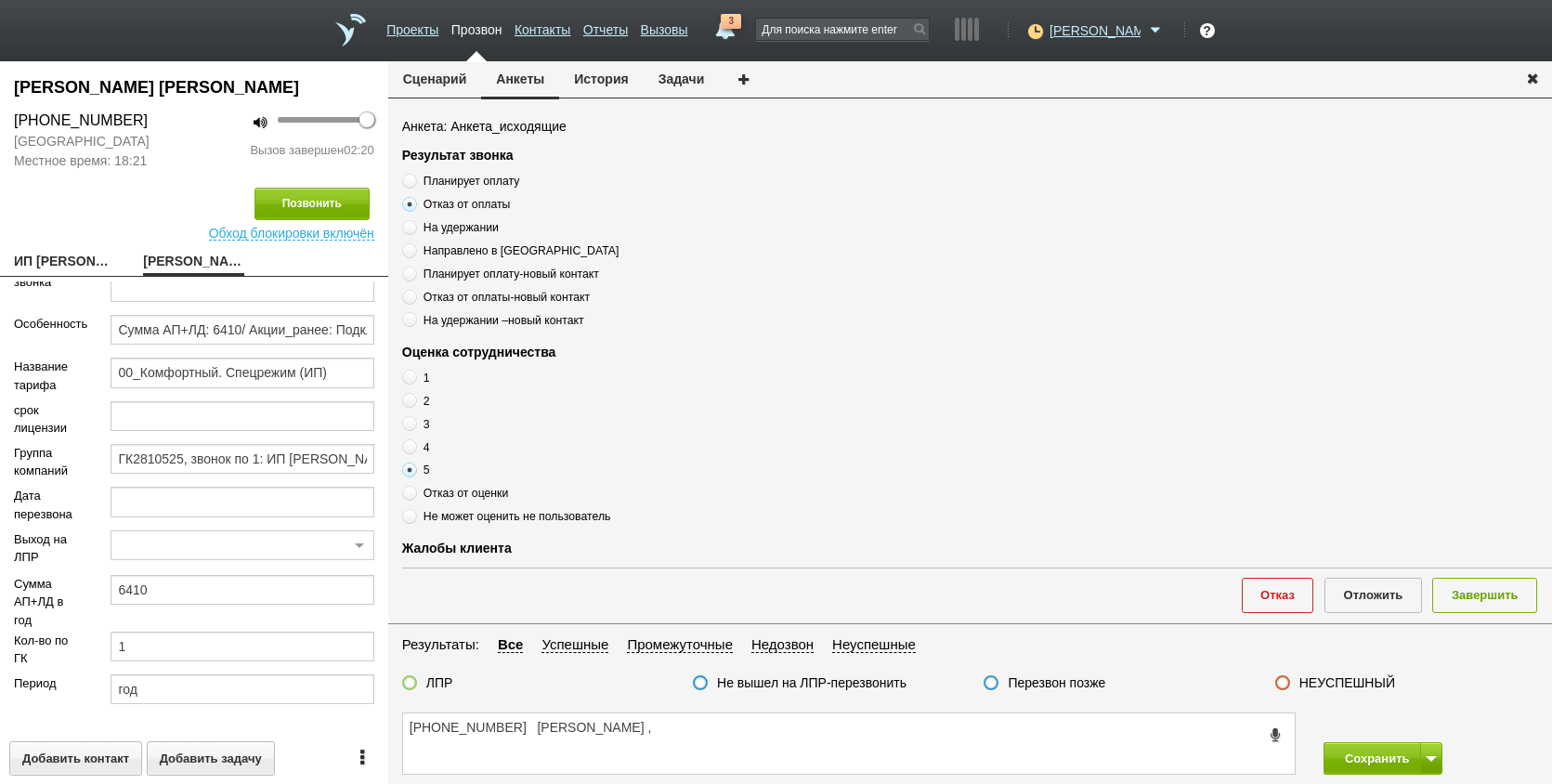
click at [414, 207] on input "Отказ от оплаты" at bounding box center [408, 200] width 12 height 12
click at [480, 200] on span "Отказ от оплаты" at bounding box center [467, 204] width 88 height 13
click at [414, 200] on input "Отказ от оплаты" at bounding box center [408, 200] width 12 height 12
click at [480, 200] on span "Отказ от оплаты" at bounding box center [467, 204] width 88 height 13
click at [414, 200] on input "Отказ от оплаты" at bounding box center [408, 200] width 12 height 12
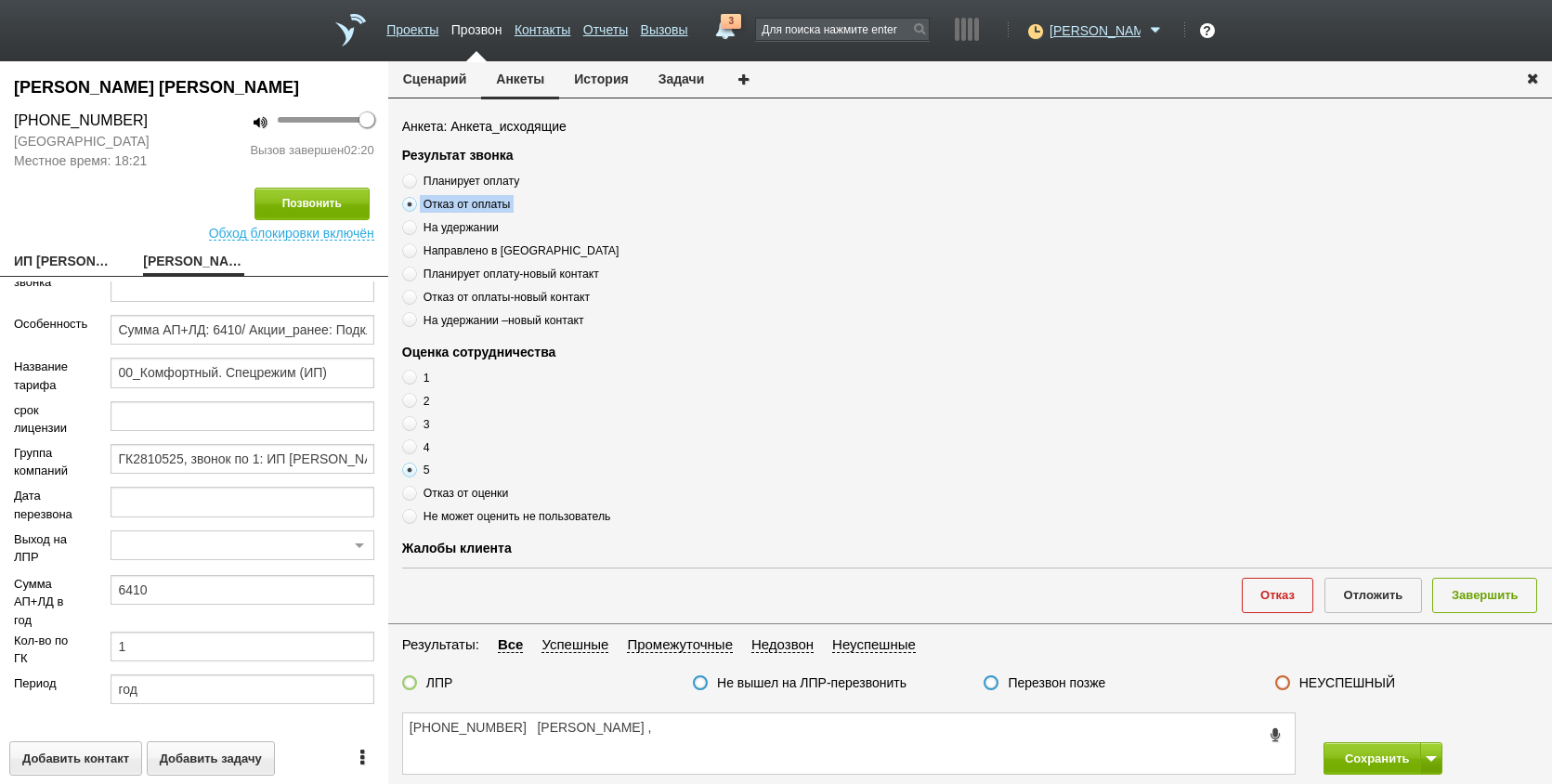
click at [480, 200] on span "Отказ от оплаты" at bounding box center [467, 204] width 88 height 13
click at [414, 200] on input "Отказ от оплаты" at bounding box center [408, 200] width 12 height 12
copy div "Отказ от оплаты"
click at [840, 720] on textarea "[PHONE_NUMBER] [PERSON_NAME] ," at bounding box center [849, 744] width 892 height 60
paste textarea "Отказ от оплаты"
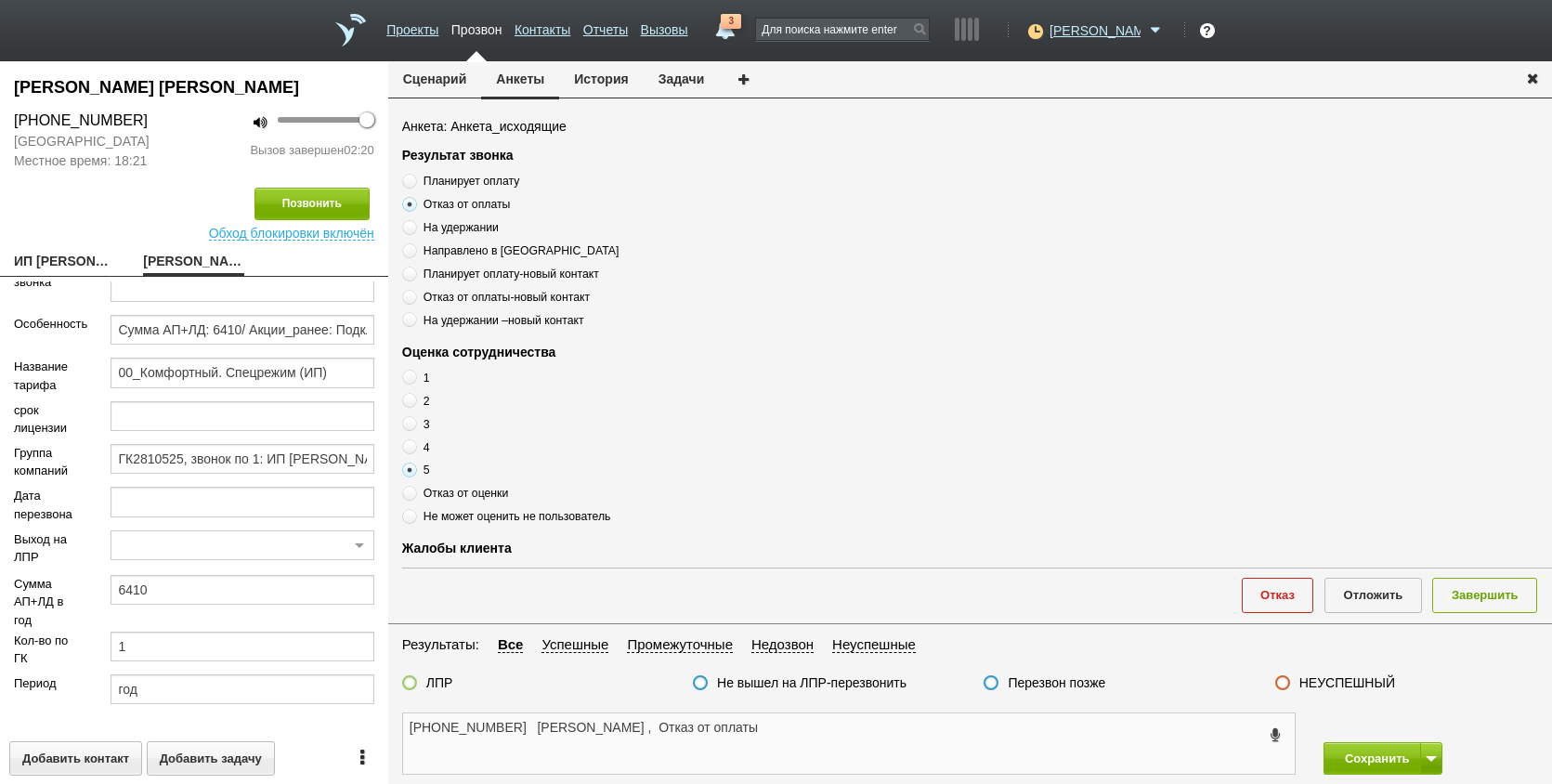
click at [879, 728] on textarea "[PHONE_NUMBER] [PERSON_NAME] , Отказ от оплаты" at bounding box center [849, 744] width 892 height 60
click at [873, 732] on textarea "[PHONE_NUMBER] [PERSON_NAME] , Отказ от оплаты" at bounding box center [849, 744] width 892 height 60
click at [792, 722] on textarea "[PHONE_NUMBER] [PERSON_NAME] , Отказ от оплаты ( сообщил что ИП перестало вести…" at bounding box center [849, 744] width 892 height 60
click at [779, 743] on textarea "[PHONE_NUMBER] [PERSON_NAME] , Отказ от оплаты ( сообщил что ИП перестало вести…" at bounding box center [849, 744] width 892 height 60
click at [1100, 746] on textarea "[PHONE_NUMBER] [PERSON_NAME] , Отказ от оплаты ( сообщил что ИП перестало вести…" at bounding box center [849, 744] width 892 height 60
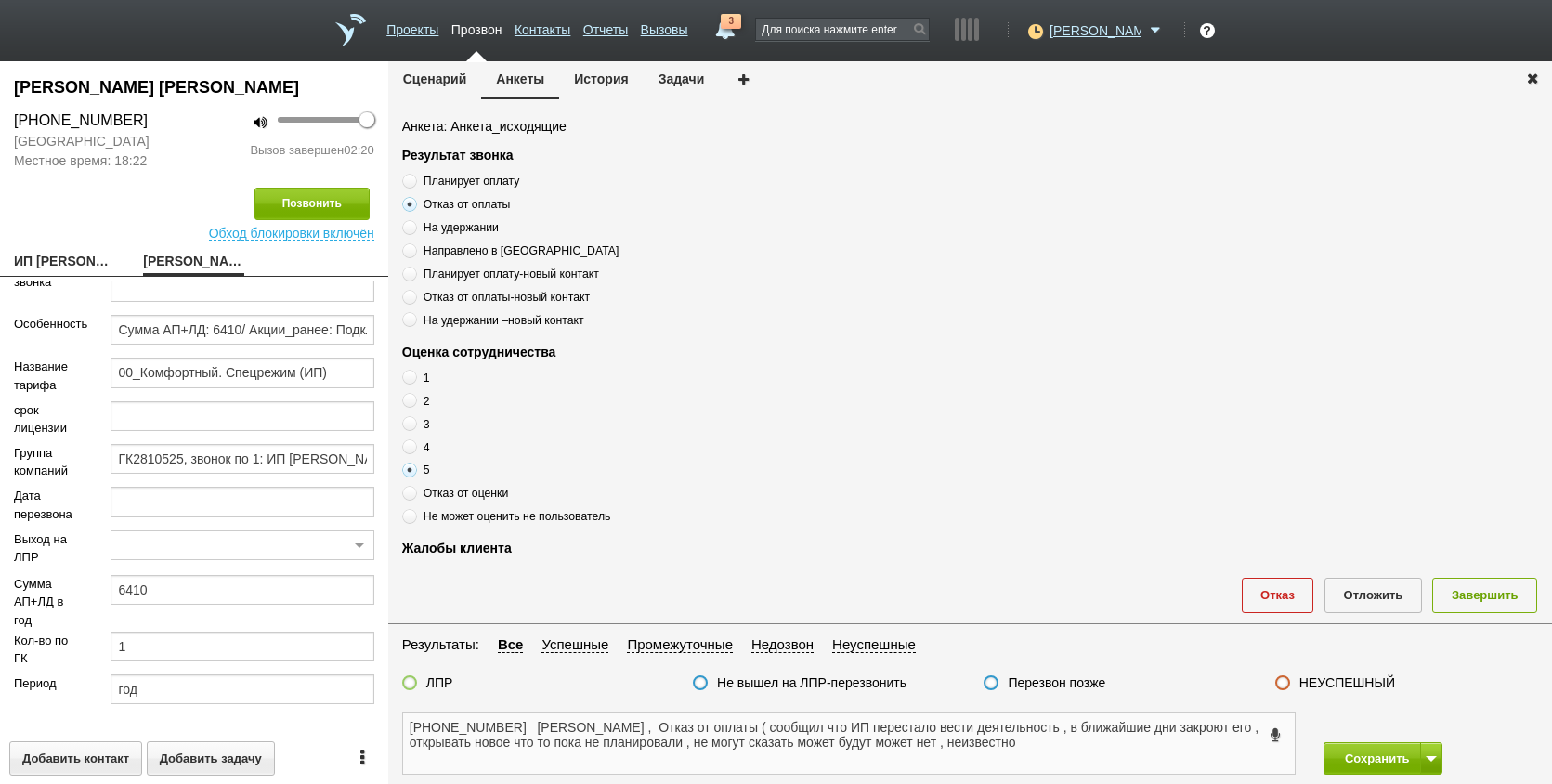
click at [1107, 744] on textarea "[PHONE_NUMBER] [PERSON_NAME] , Отказ от оплаты ( сообщил что ИП перестало вести…" at bounding box center [849, 744] width 892 height 60
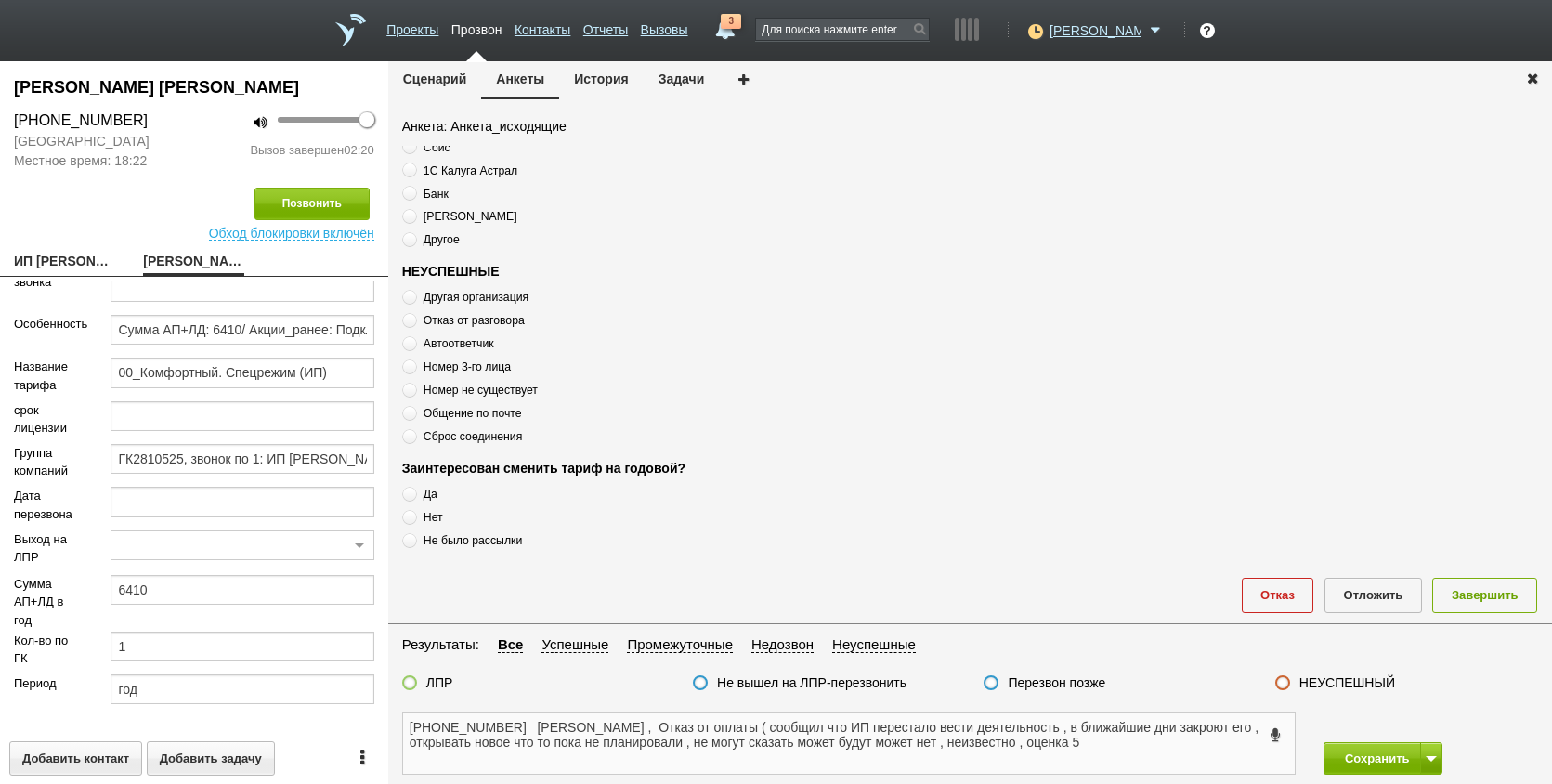
scroll to position [635, 0]
type textarea "[PHONE_NUMBER] [PERSON_NAME] , Отказ от оплаты ( сообщил что ИП перестало вести…"
click at [412, 691] on div at bounding box center [409, 684] width 15 height 18
click at [411, 686] on label at bounding box center [409, 683] width 15 height 15
click at [0, 0] on input "ЛПР" at bounding box center [0, 0] width 0 height 0
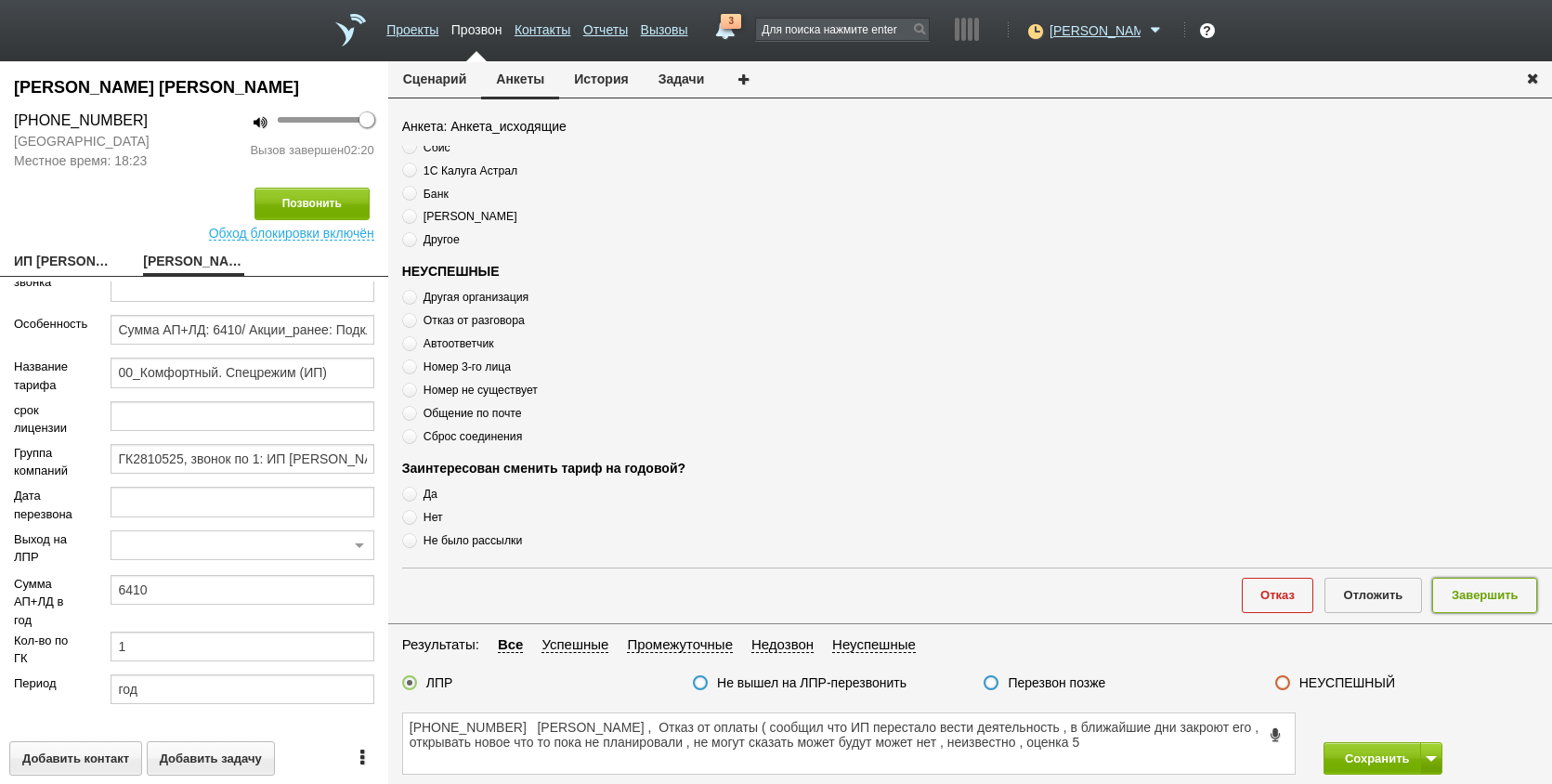
drag, startPoint x: 1485, startPoint y: 597, endPoint x: 1445, endPoint y: 773, distance: 180.5
click at [1485, 598] on button "Завершить" at bounding box center [1485, 595] width 105 height 35
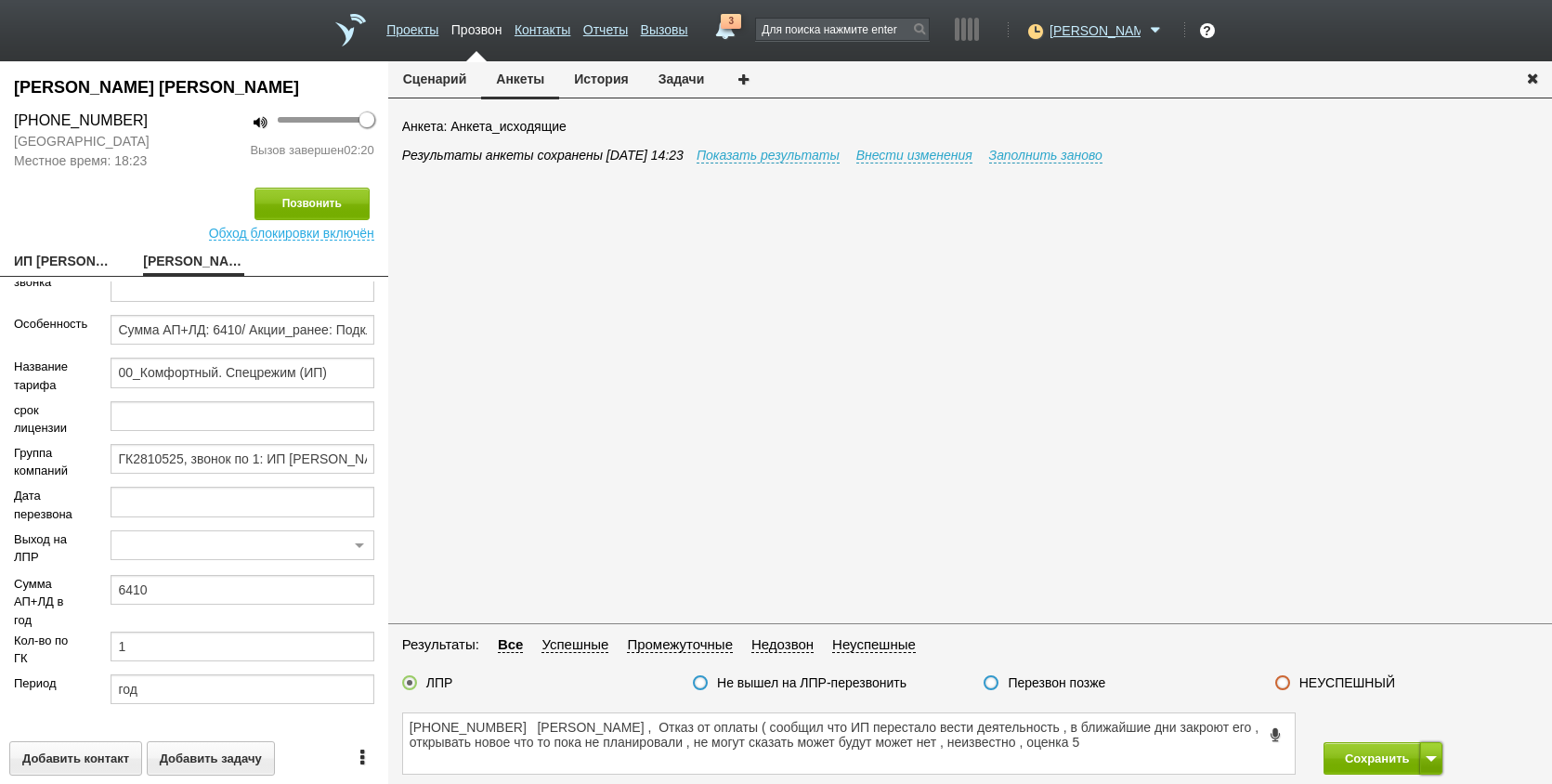
click at [1429, 753] on button at bounding box center [1432, 759] width 23 height 33
click at [1403, 718] on button "Сохранить и остаться" at bounding box center [1369, 724] width 144 height 33
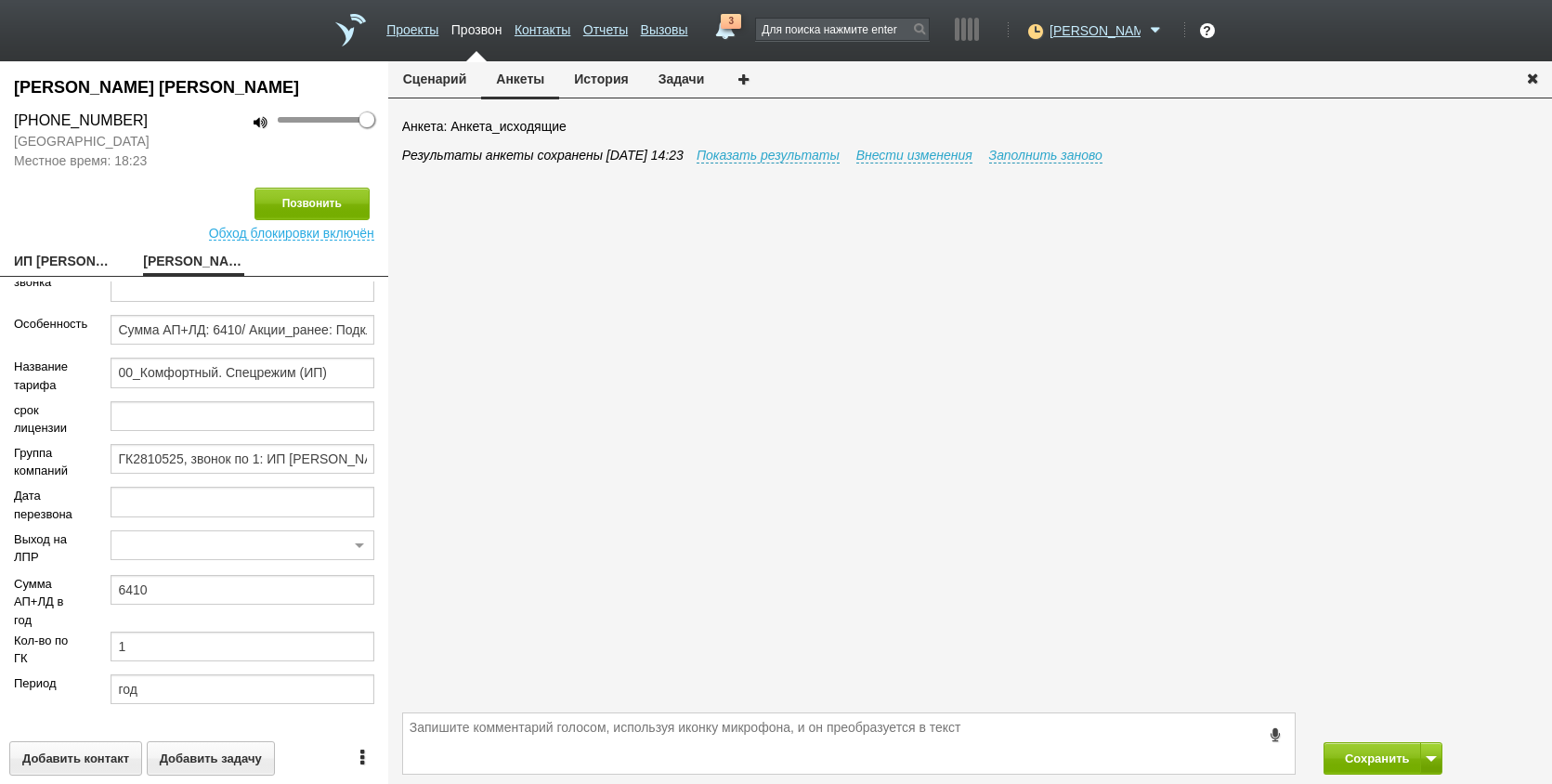
click at [1131, 575] on div "Результаты анкеты сохранены [DATE] 14:23 Показать результаты Внести изменения З…" at bounding box center [977, 426] width 1150 height 562
click at [868, 726] on textarea at bounding box center [849, 744] width 892 height 60
click at [1339, 758] on button "Сохранить" at bounding box center [1373, 759] width 98 height 33
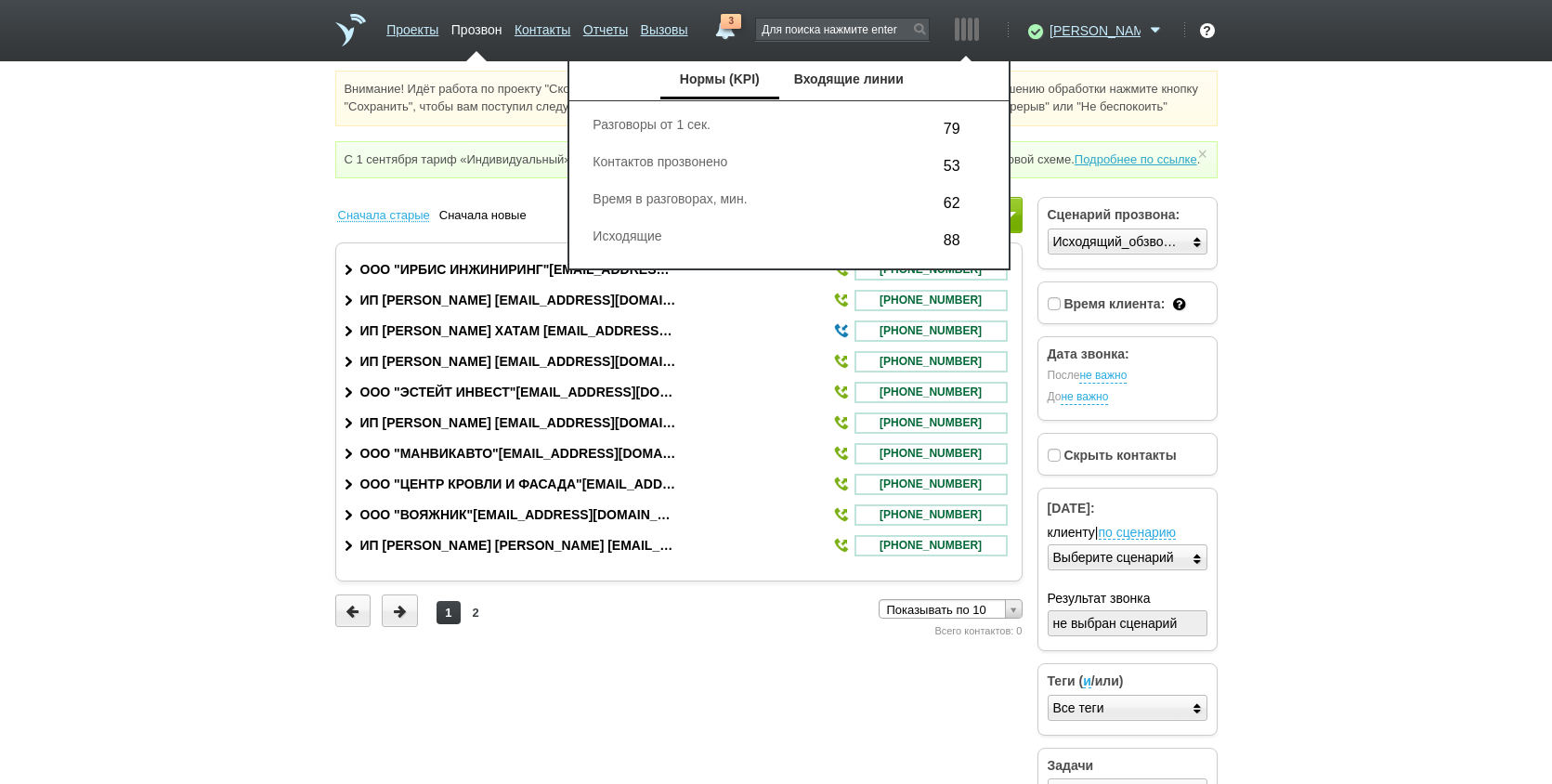
click at [1344, 293] on html "Проекты Прозвон Контакты Отчеты Вызовы 3 [DATE] [DATE] неделя все Звонок Ручка …" at bounding box center [776, 415] width 1552 height 831
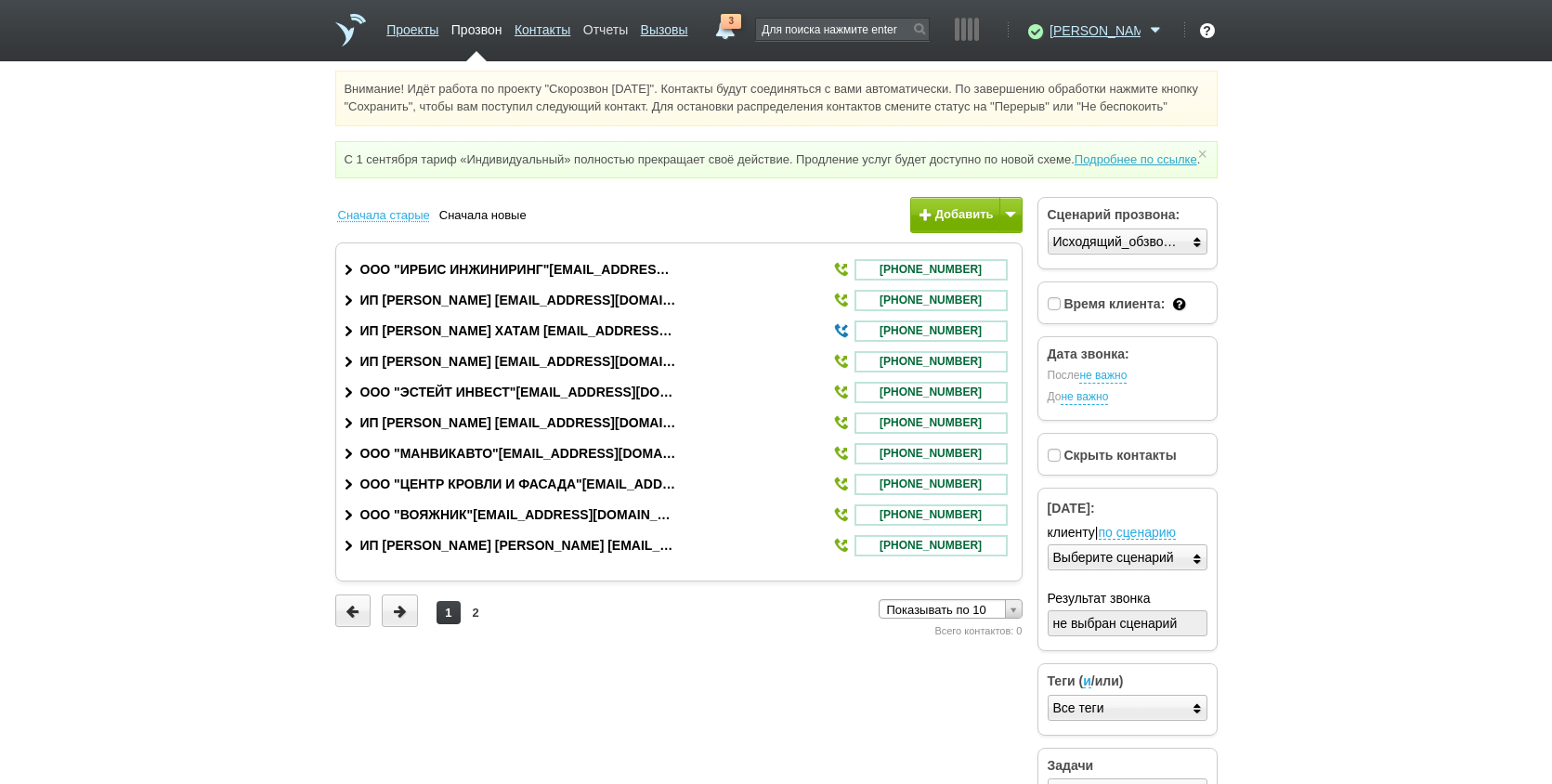
click at [628, 29] on link "Отчеты" at bounding box center [605, 26] width 44 height 27
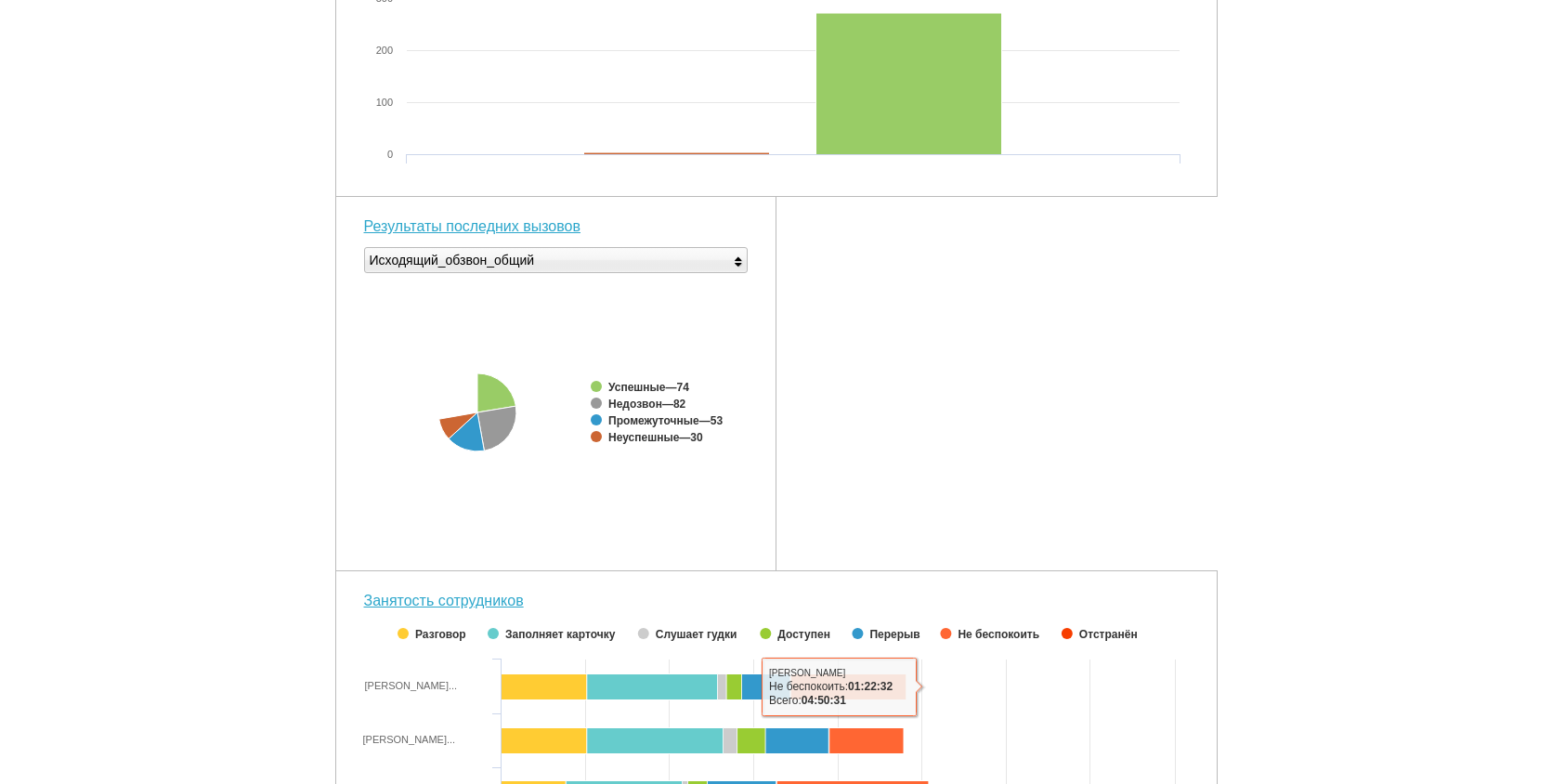
scroll to position [557, 0]
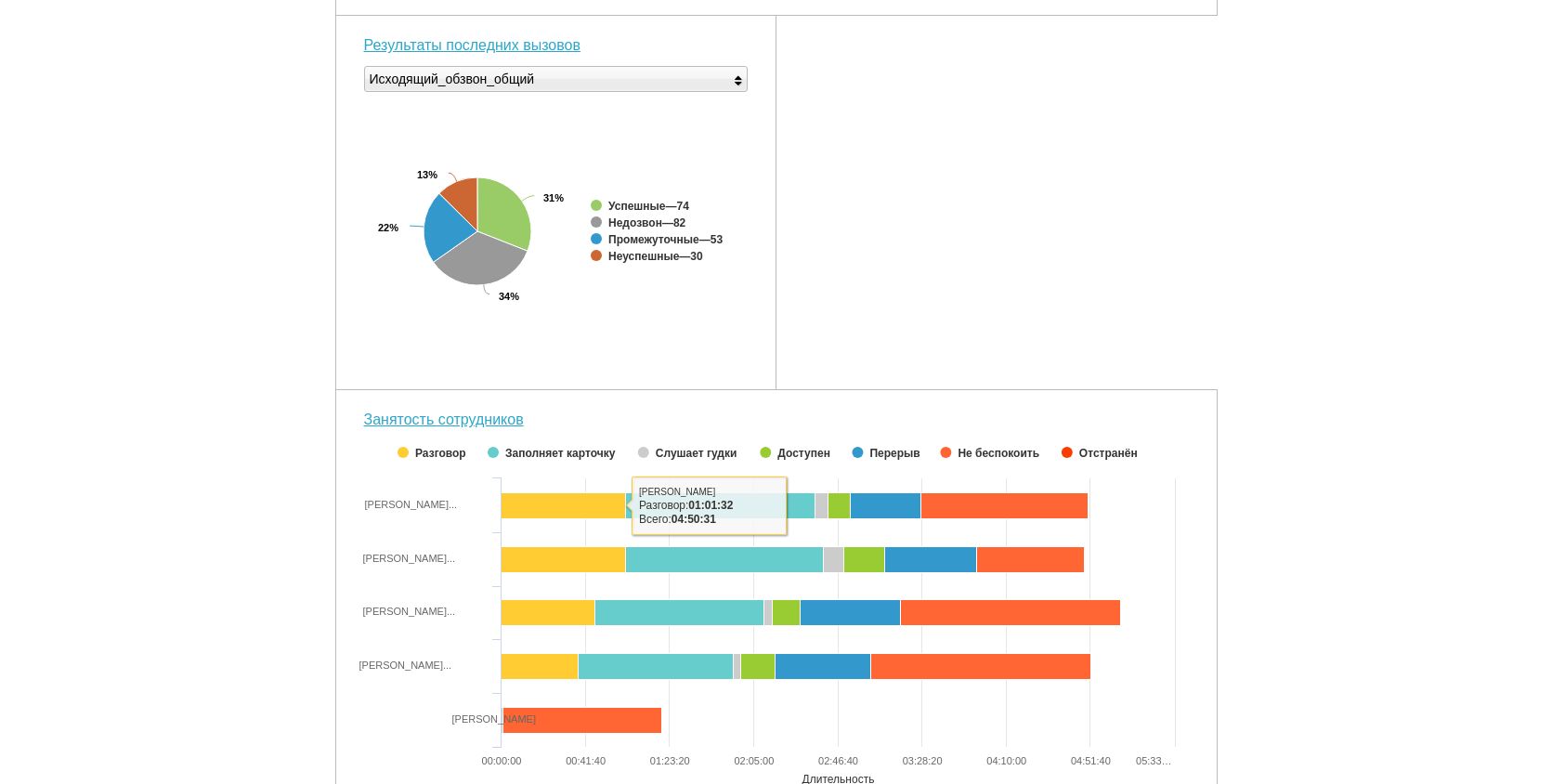
click at [1256, 333] on div "Внимание! Идёт работа по проекту "Скорозвон [DATE]". Контакты будут соединяться…" at bounding box center [776, 184] width 1552 height 1342
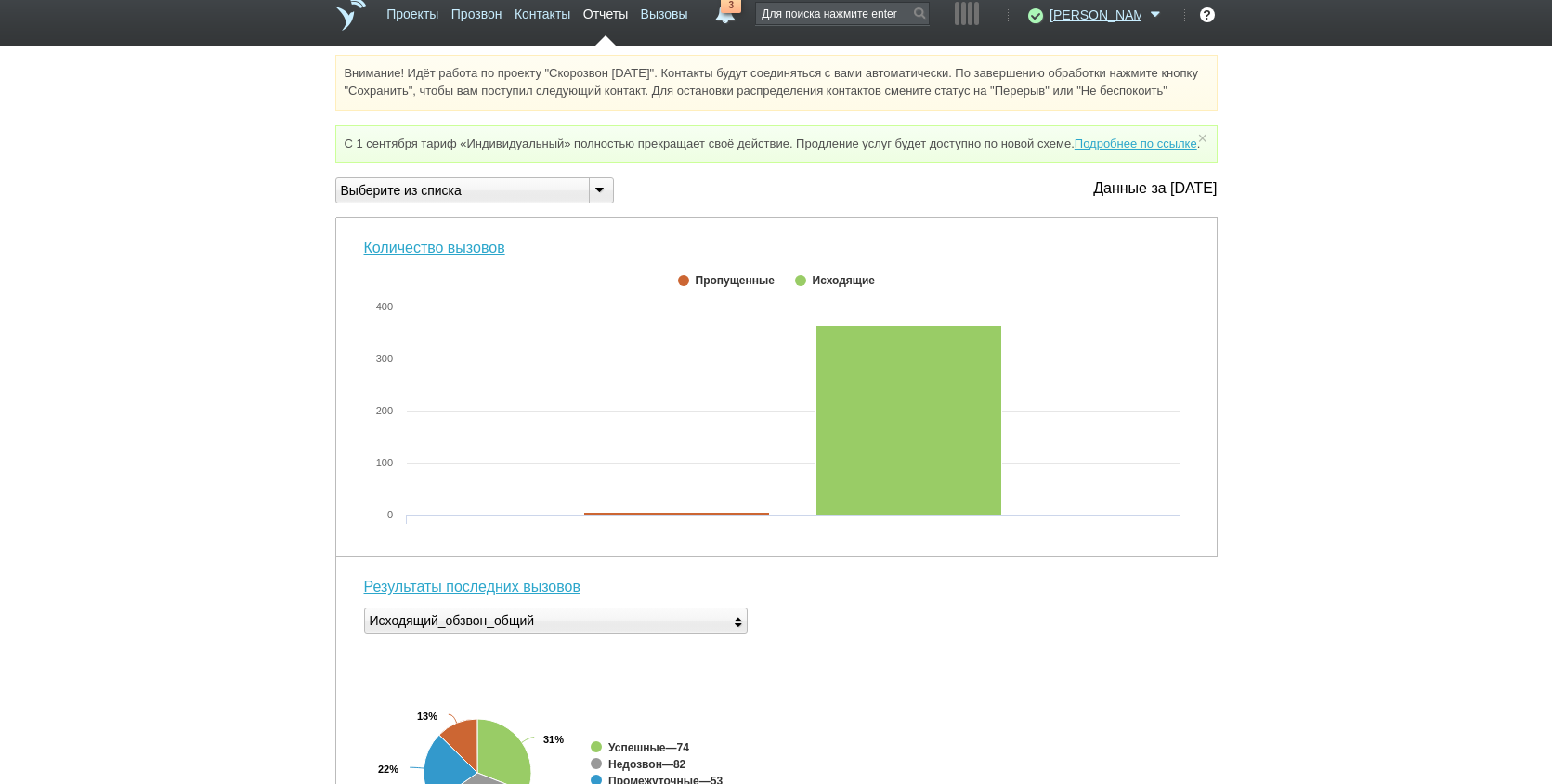
scroll to position [0, 0]
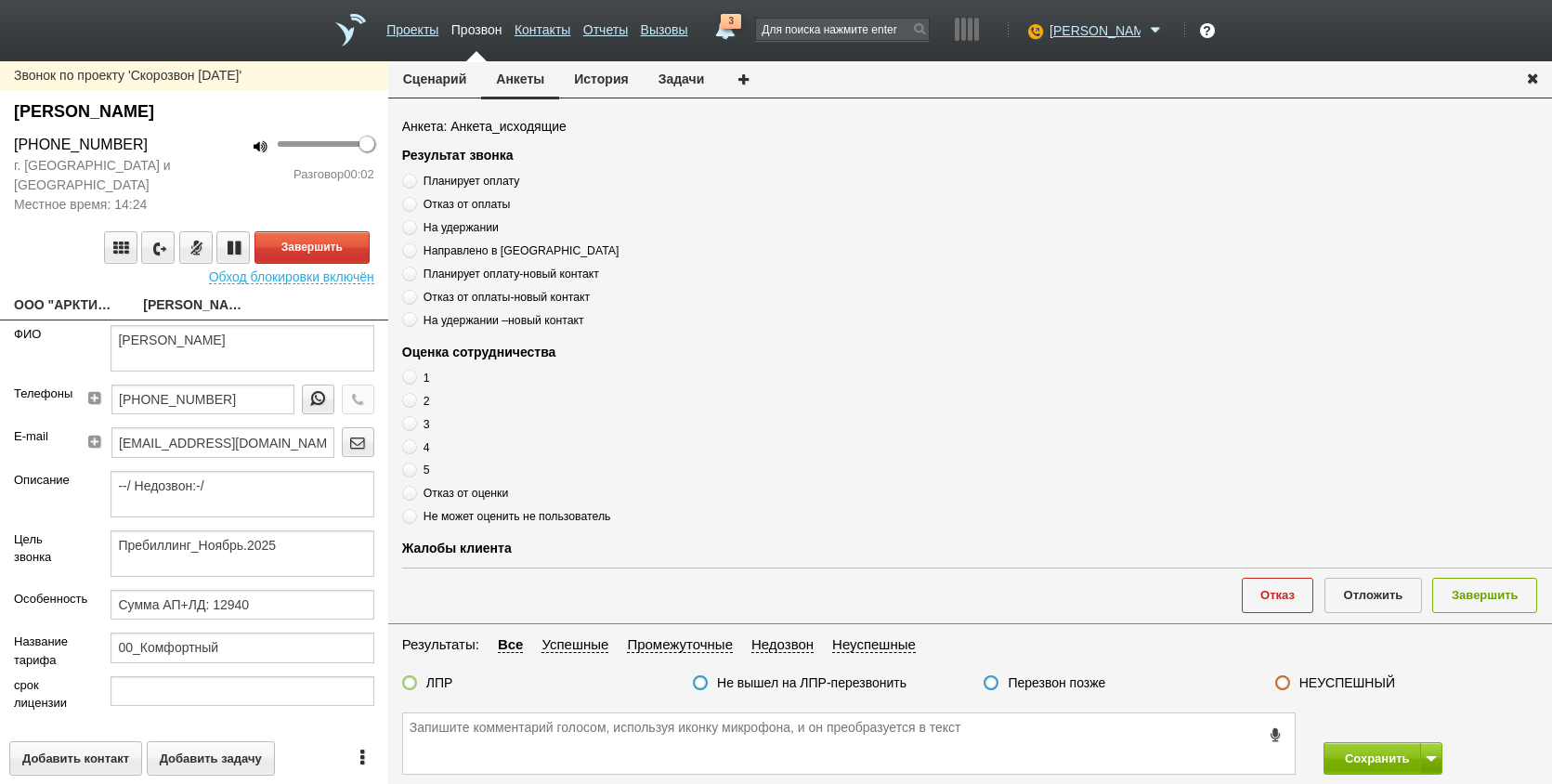
click at [67, 299] on link "ООО "АРКТИКА-ПРО"[EMAIL_ADDRESS][DOMAIN_NAME]" at bounding box center [65, 307] width 102 height 26
type textarea "ООО "АРКТИКА-ПРО"[EMAIL_ADDRESS][DOMAIN_NAME]"
type input "7811793226"
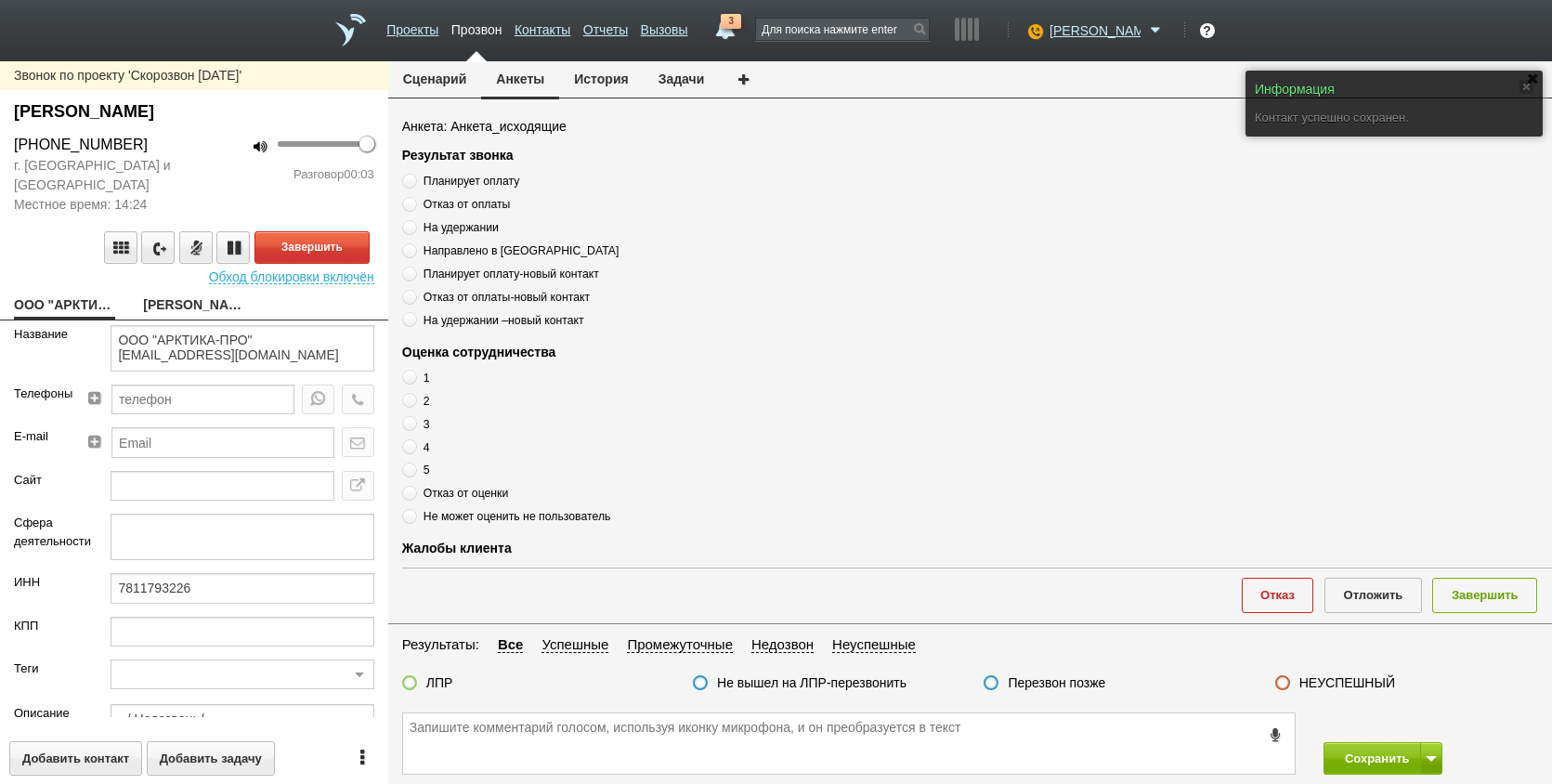
click at [67, 299] on link "ООО "АРКТИКА-ПРО"[EMAIL_ADDRESS][DOMAIN_NAME]" at bounding box center [65, 307] width 102 height 26
drag, startPoint x: 206, startPoint y: 591, endPoint x: 80, endPoint y: 587, distance: 126.1
click at [80, 587] on div "ИНН 7811793226" at bounding box center [194, 594] width 389 height 42
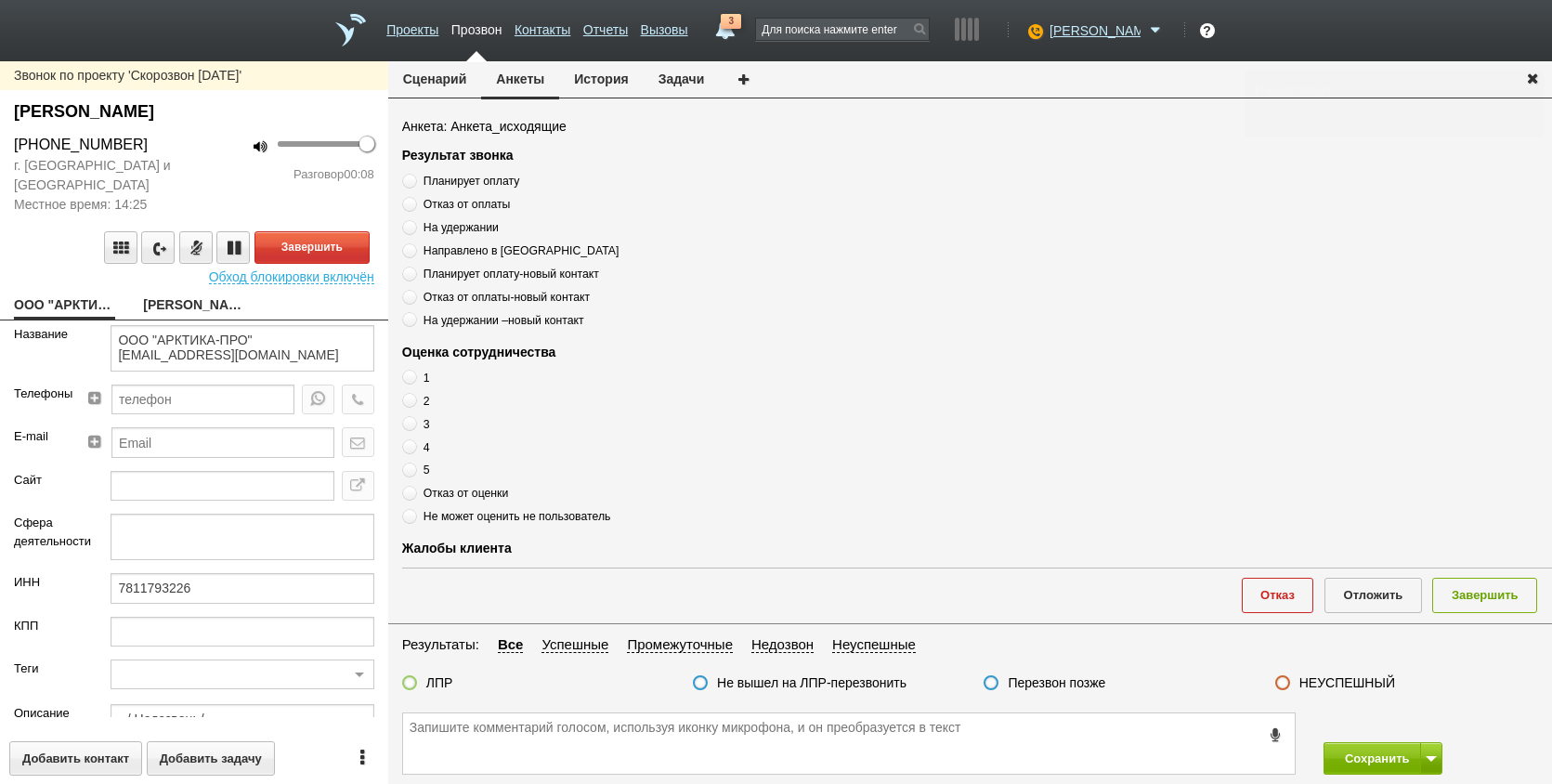
click at [179, 288] on div "Звонок по проекту 'Скорозвон [DATE]' [PERSON_NAME] [PHONE_NUMBER] г. [GEOGRAPHI…" at bounding box center [194, 423] width 389 height 723
click at [176, 301] on link "[PERSON_NAME]" at bounding box center [194, 307] width 102 height 26
type textarea "[PERSON_NAME]"
type textarea "Пребиллинг_Ноябрь.2025"
type input "Сумма АП+ЛД: 12940"
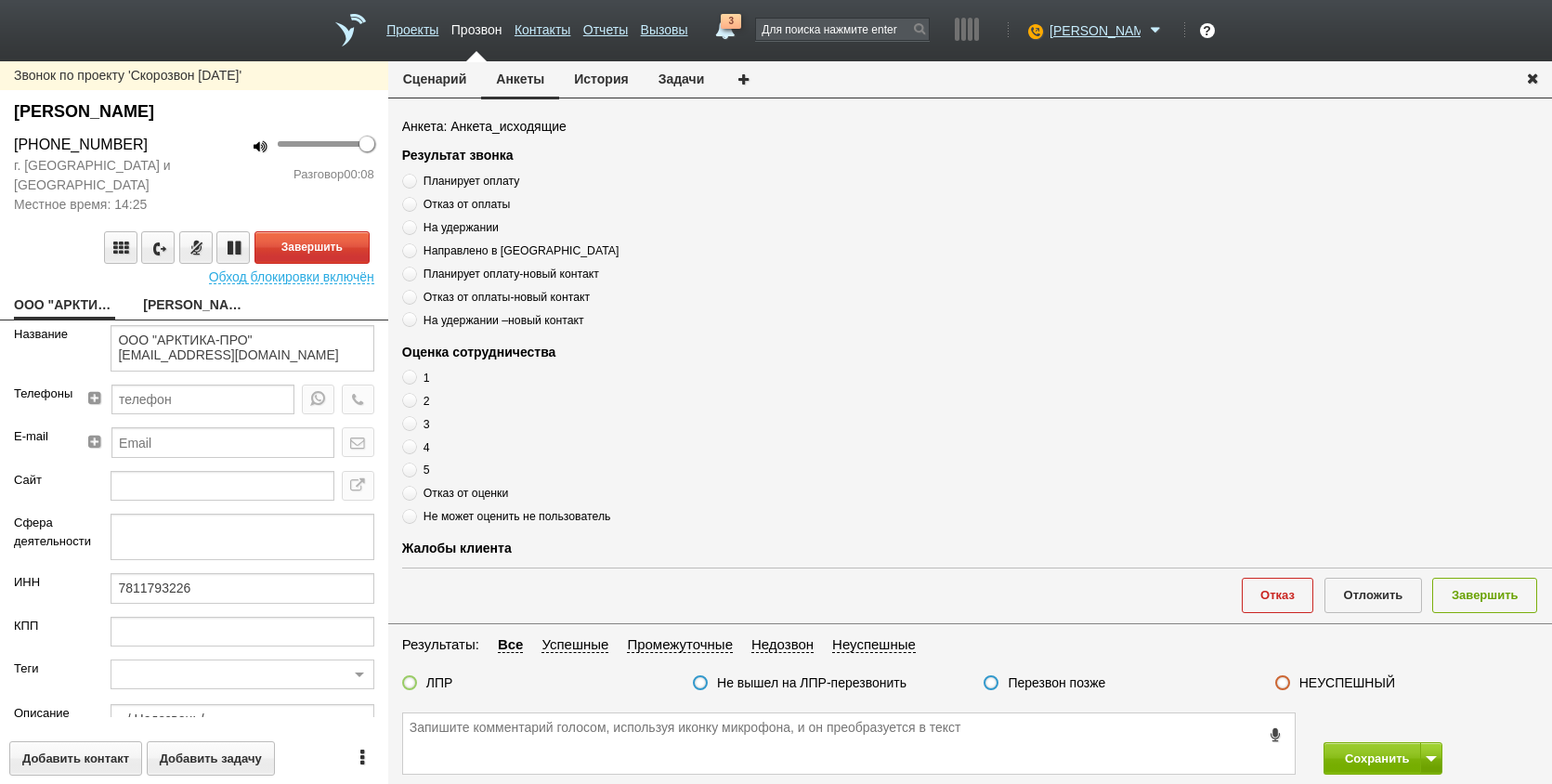
type input "00_Комфортный"
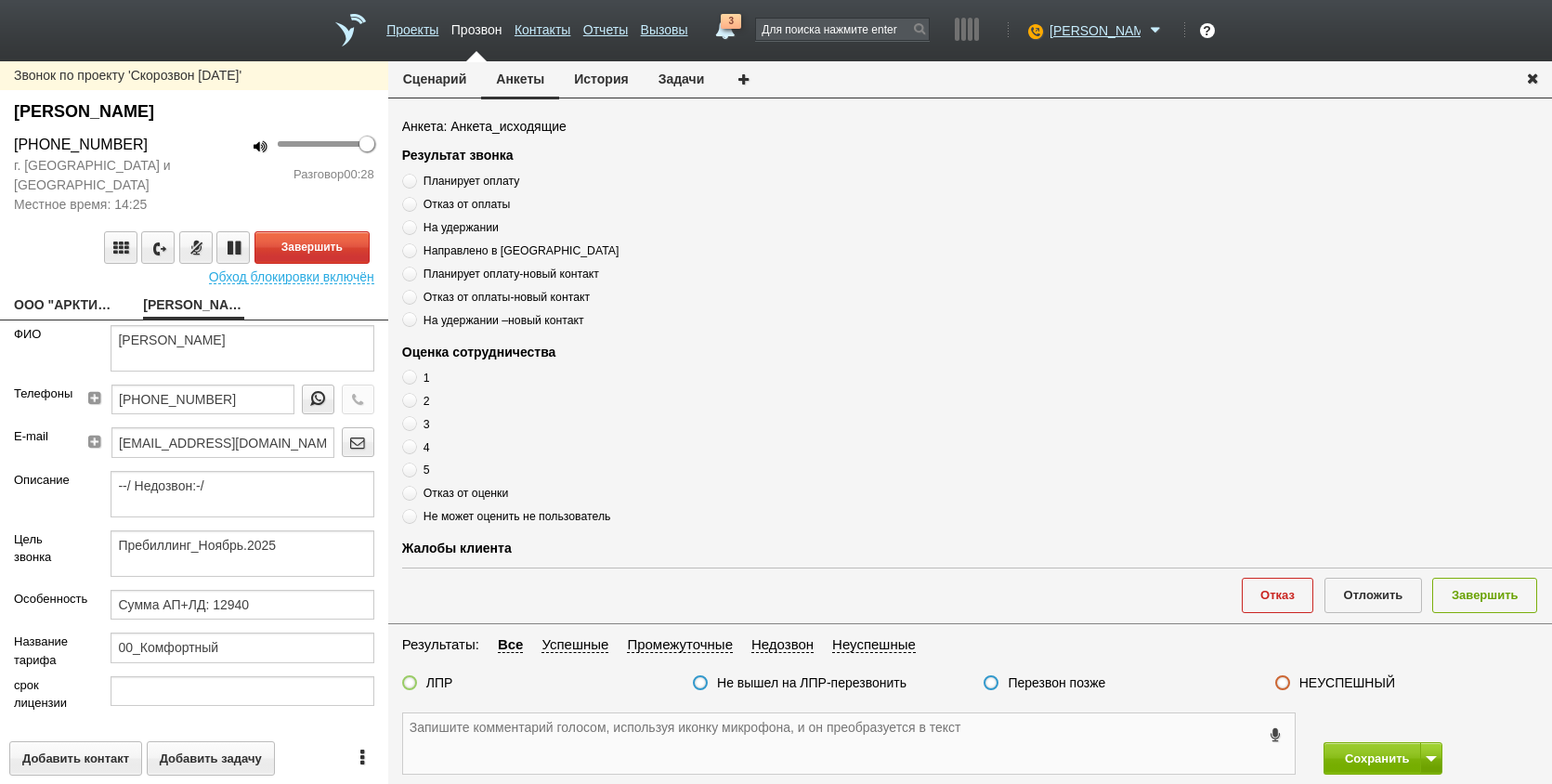
click at [501, 741] on textarea at bounding box center [849, 744] width 892 height 60
click at [557, 744] on textarea at bounding box center [849, 744] width 892 height 60
click at [563, 737] on textarea at bounding box center [849, 744] width 892 height 60
click at [698, 743] on textarea at bounding box center [849, 744] width 892 height 60
click at [527, 759] on textarea at bounding box center [849, 744] width 892 height 60
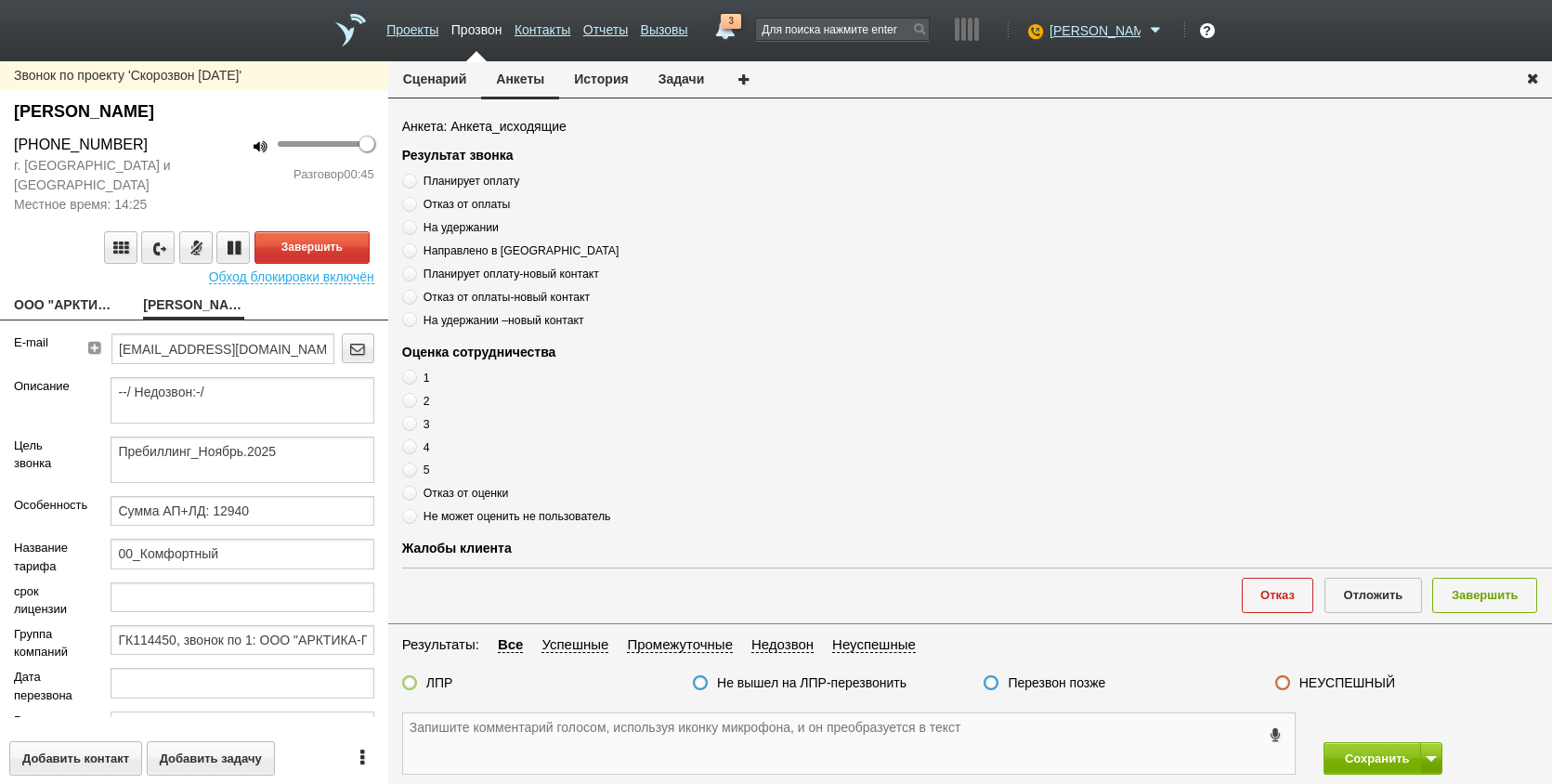
scroll to position [275, 0]
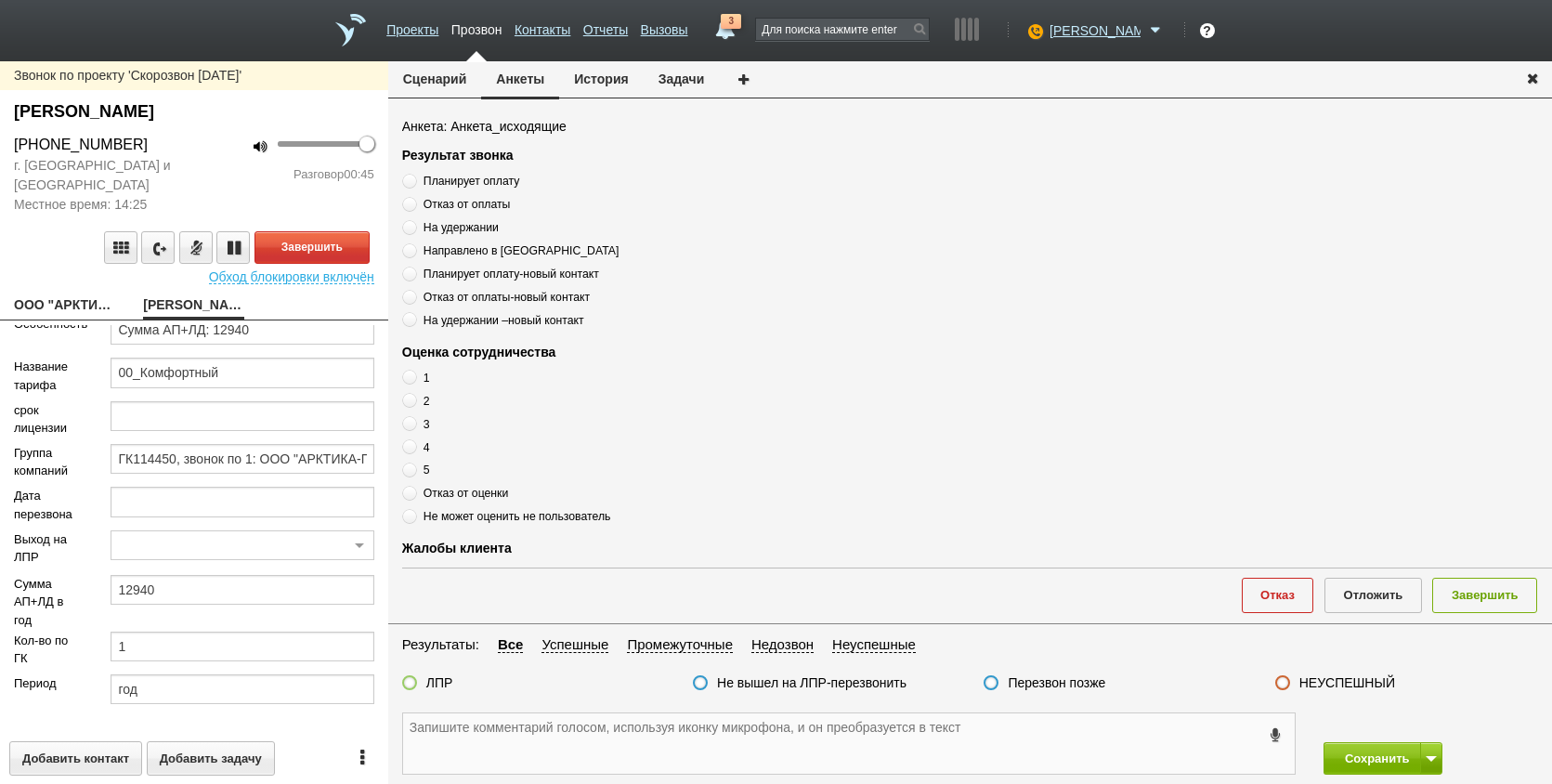
click at [514, 761] on textarea at bounding box center [849, 744] width 892 height 60
click at [508, 744] on textarea at bounding box center [849, 744] width 892 height 60
paste textarea "7811793226"
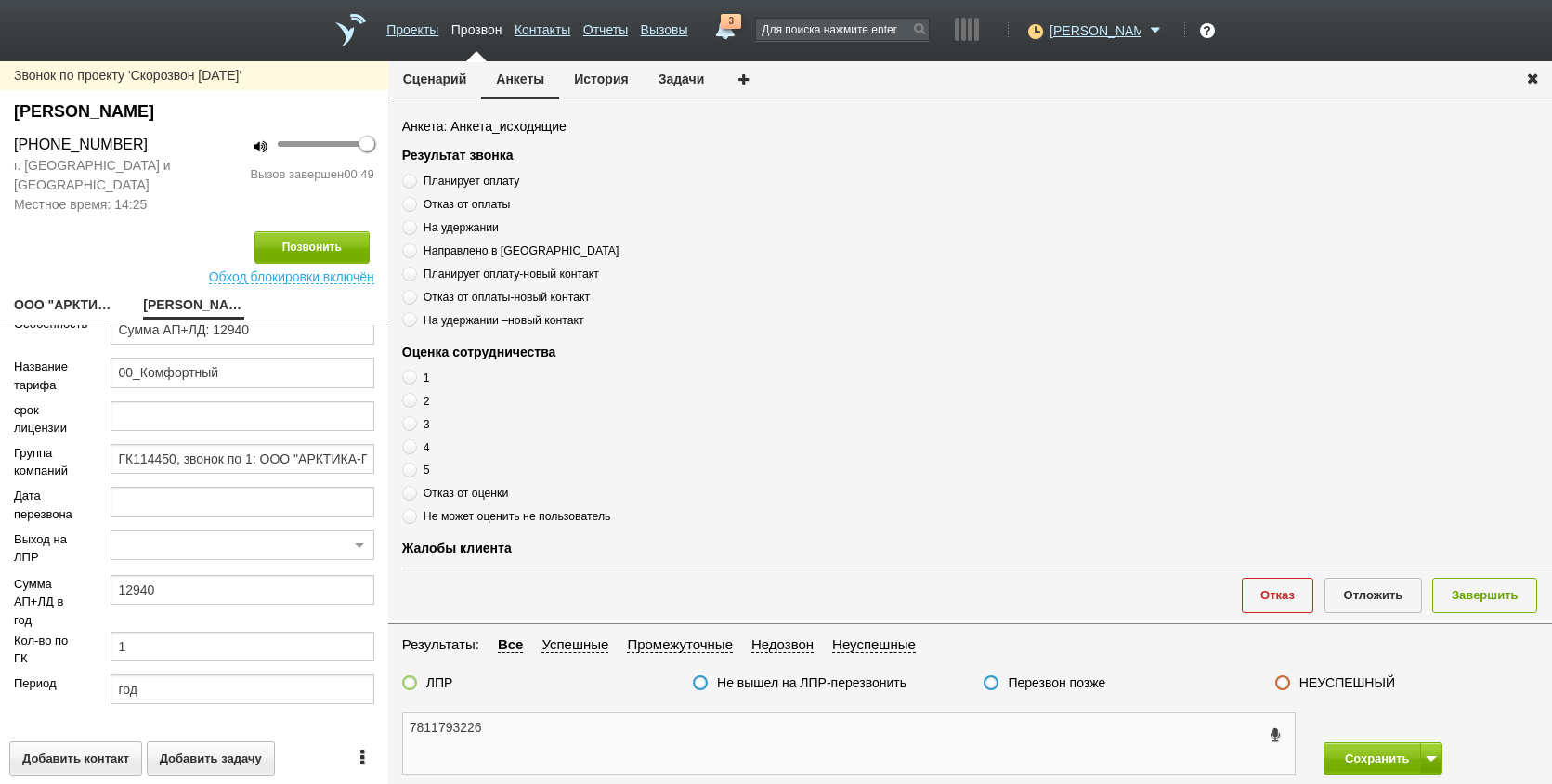
click at [567, 729] on textarea "7811793226" at bounding box center [849, 744] width 892 height 60
type textarea "7811793226"
click at [621, 763] on textarea "7811793226" at bounding box center [849, 744] width 892 height 60
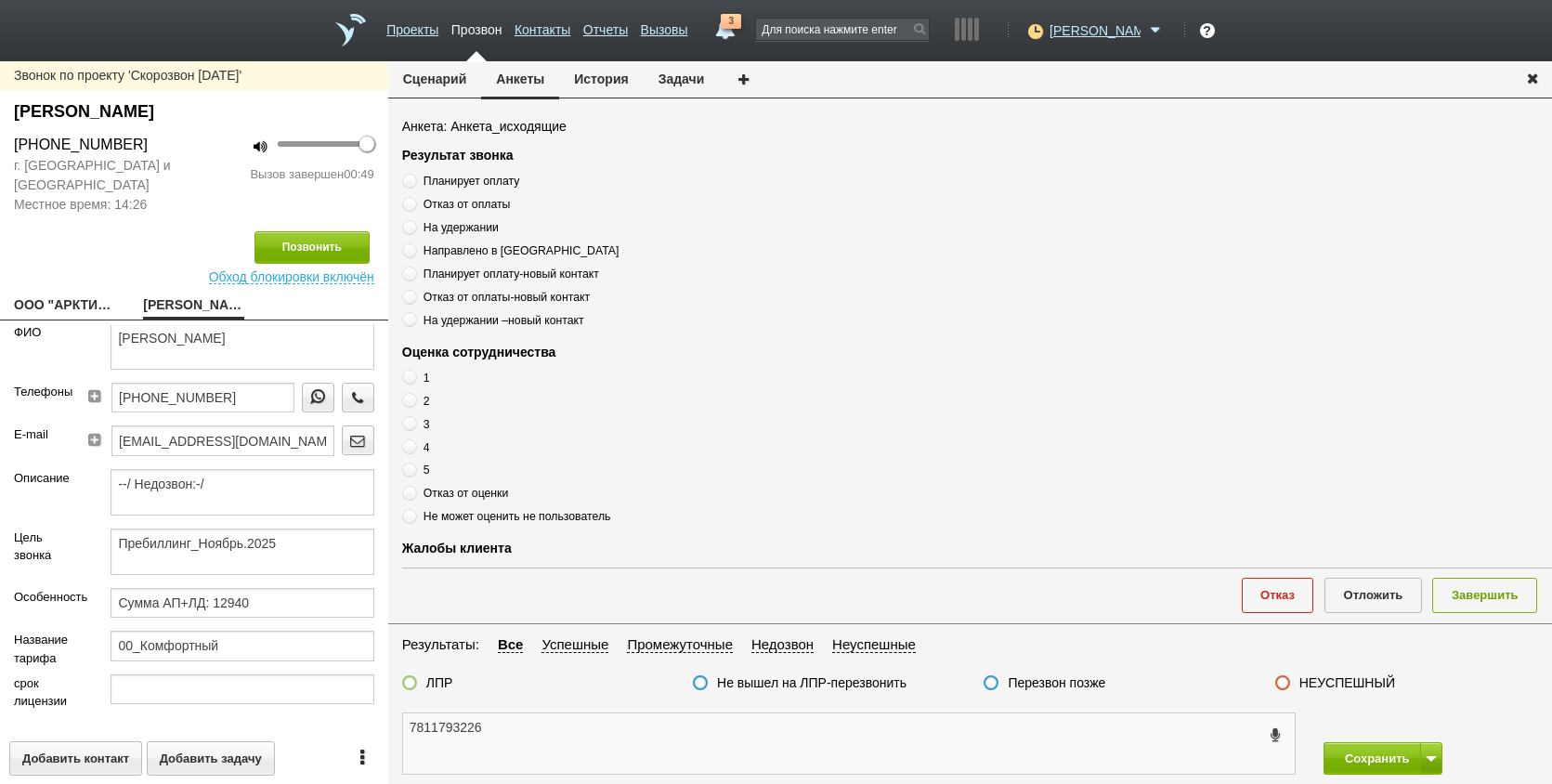
scroll to position [0, 0]
click at [501, 761] on textarea "7811793226" at bounding box center [849, 744] width 892 height 60
drag, startPoint x: 456, startPoint y: 737, endPoint x: 412, endPoint y: 735, distance: 44.0
click at [412, 735] on textarea "7811793226" at bounding box center [849, 744] width 892 height 60
drag, startPoint x: 106, startPoint y: 413, endPoint x: 93, endPoint y: 415, distance: 13.2
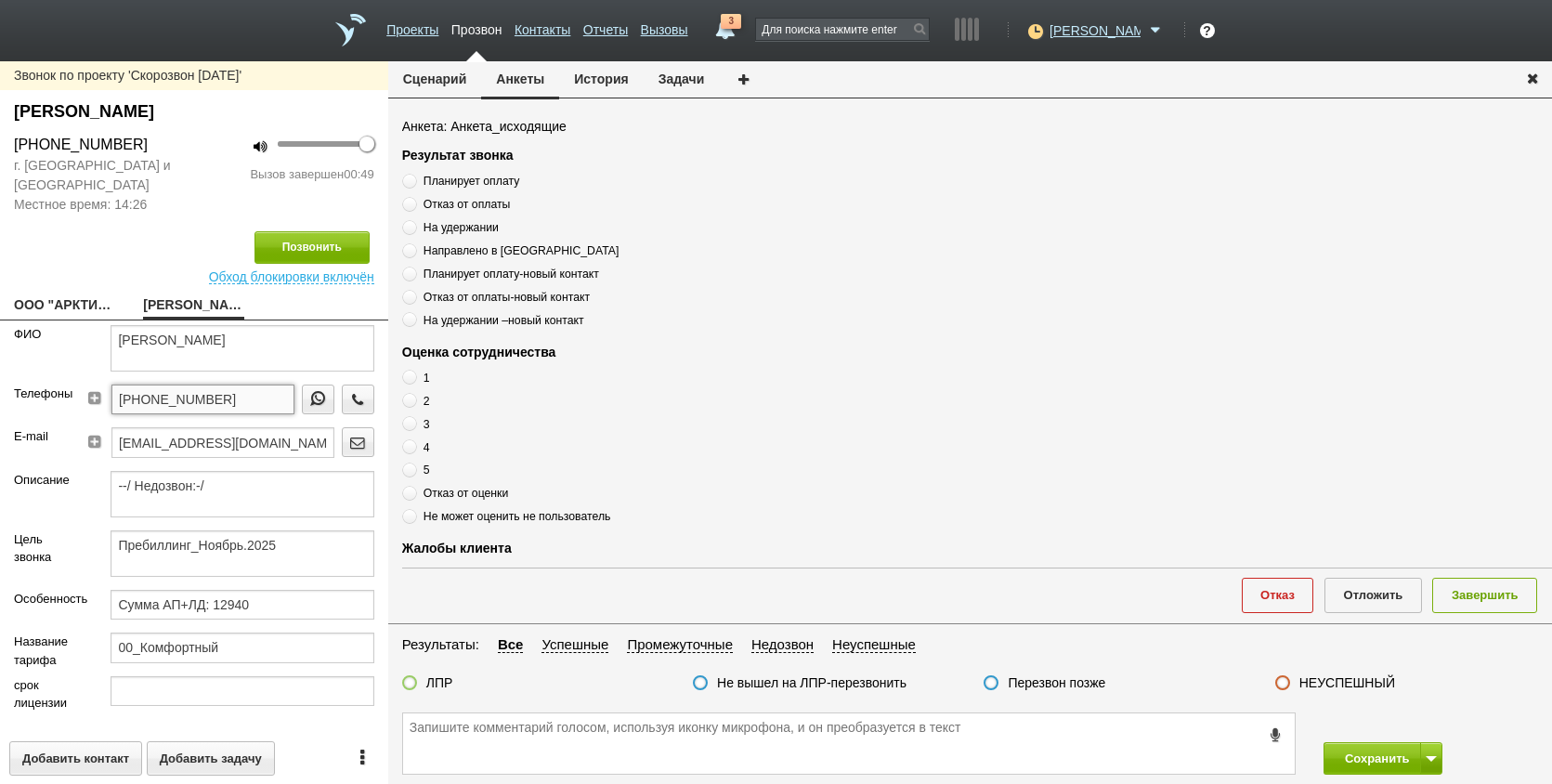
click at [95, 415] on div "[PHONE_NUMBER]" at bounding box center [234, 406] width 280 height 42
paste textarea "[PHONE_NUMBER]"
click at [545, 753] on textarea "[PHONE_NUMBER]" at bounding box center [849, 744] width 892 height 60
drag, startPoint x: 177, startPoint y: 345, endPoint x: 291, endPoint y: 343, distance: 114.0
click at [291, 343] on textarea "[PERSON_NAME]" at bounding box center [241, 347] width 263 height 46
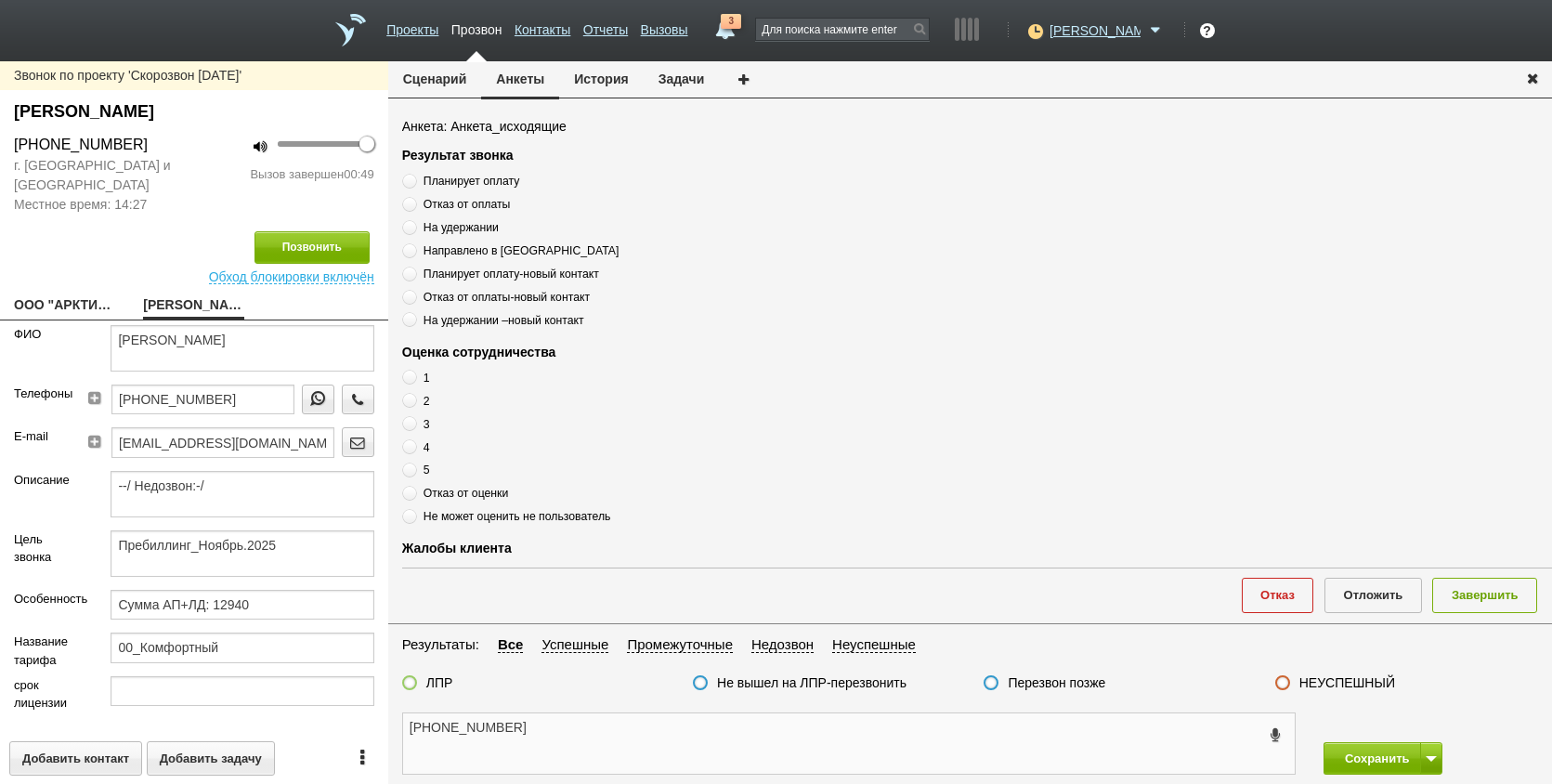
paste textarea "[PERSON_NAME]"
click at [714, 736] on textarea "[PHONE_NUMBER] [PERSON_NAME]" at bounding box center [849, 744] width 892 height 60
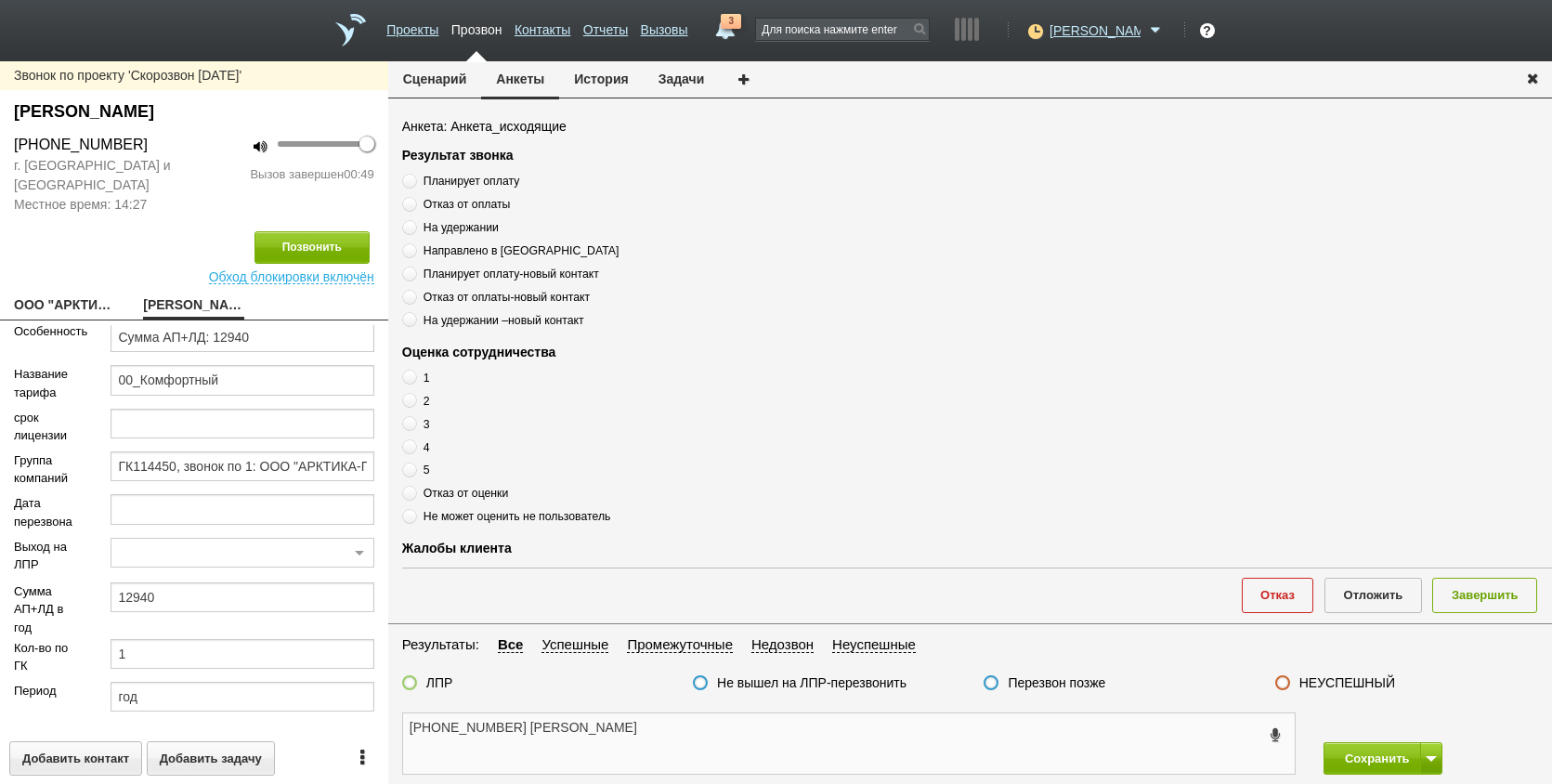
scroll to position [275, 0]
click at [730, 733] on textarea "[PHONE_NUMBER] [PERSON_NAME]" at bounding box center [849, 744] width 892 height 60
type textarea "[PHONE_NUMBER] [PERSON_NAME]"
click at [449, 499] on span "Отказ от оценки" at bounding box center [466, 493] width 86 height 13
click at [414, 496] on input "Отказ от оценки" at bounding box center [408, 489] width 12 height 12
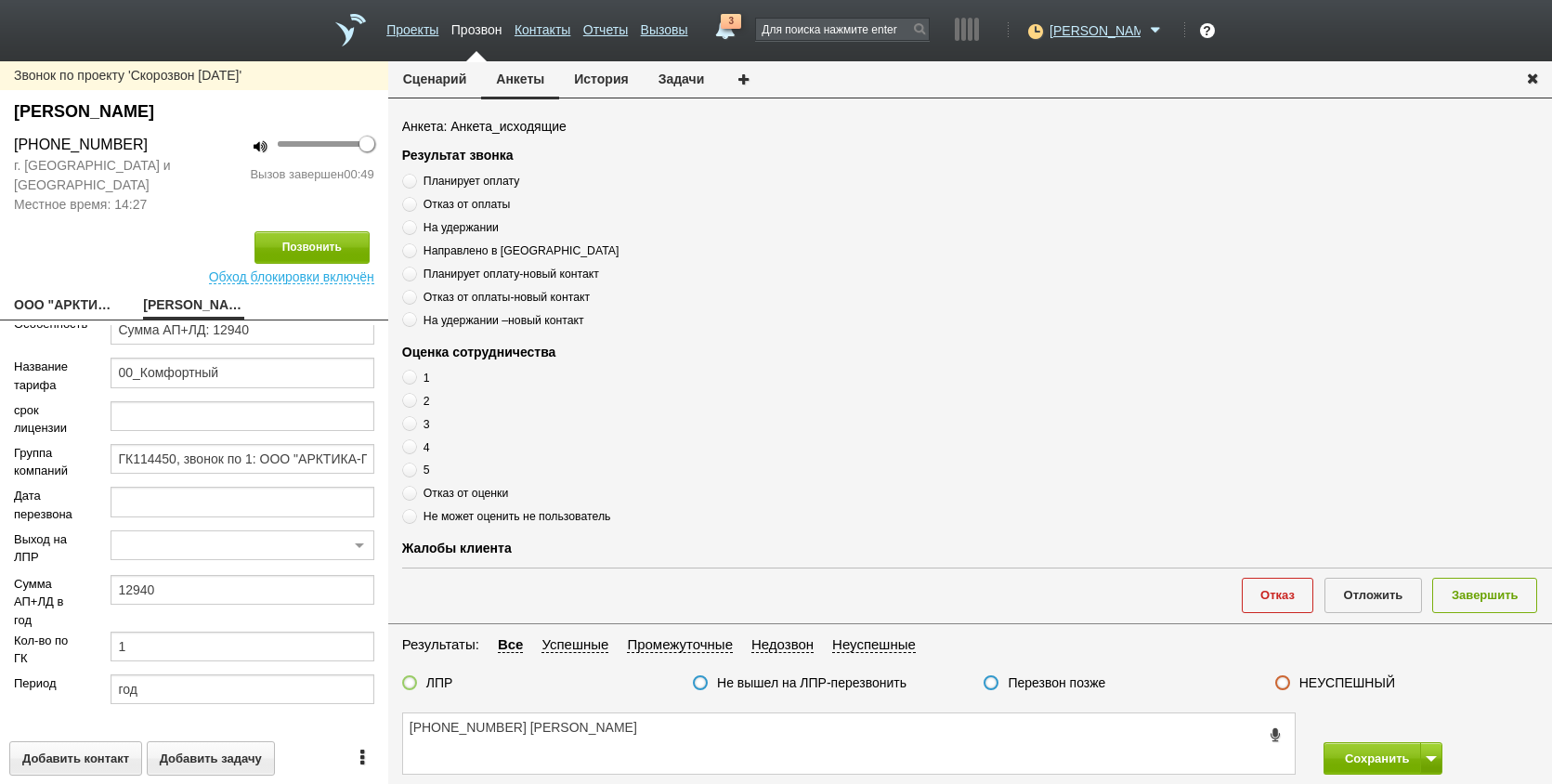
radio input "true"
click at [450, 497] on span "Отказ от оценки" at bounding box center [466, 493] width 86 height 13
click at [414, 496] on input "Отказ от оценки" at bounding box center [408, 489] width 12 height 12
click at [450, 497] on span "Отказ от оценки" at bounding box center [466, 493] width 86 height 13
click at [414, 496] on input "Отказ от оценки" at bounding box center [408, 489] width 12 height 12
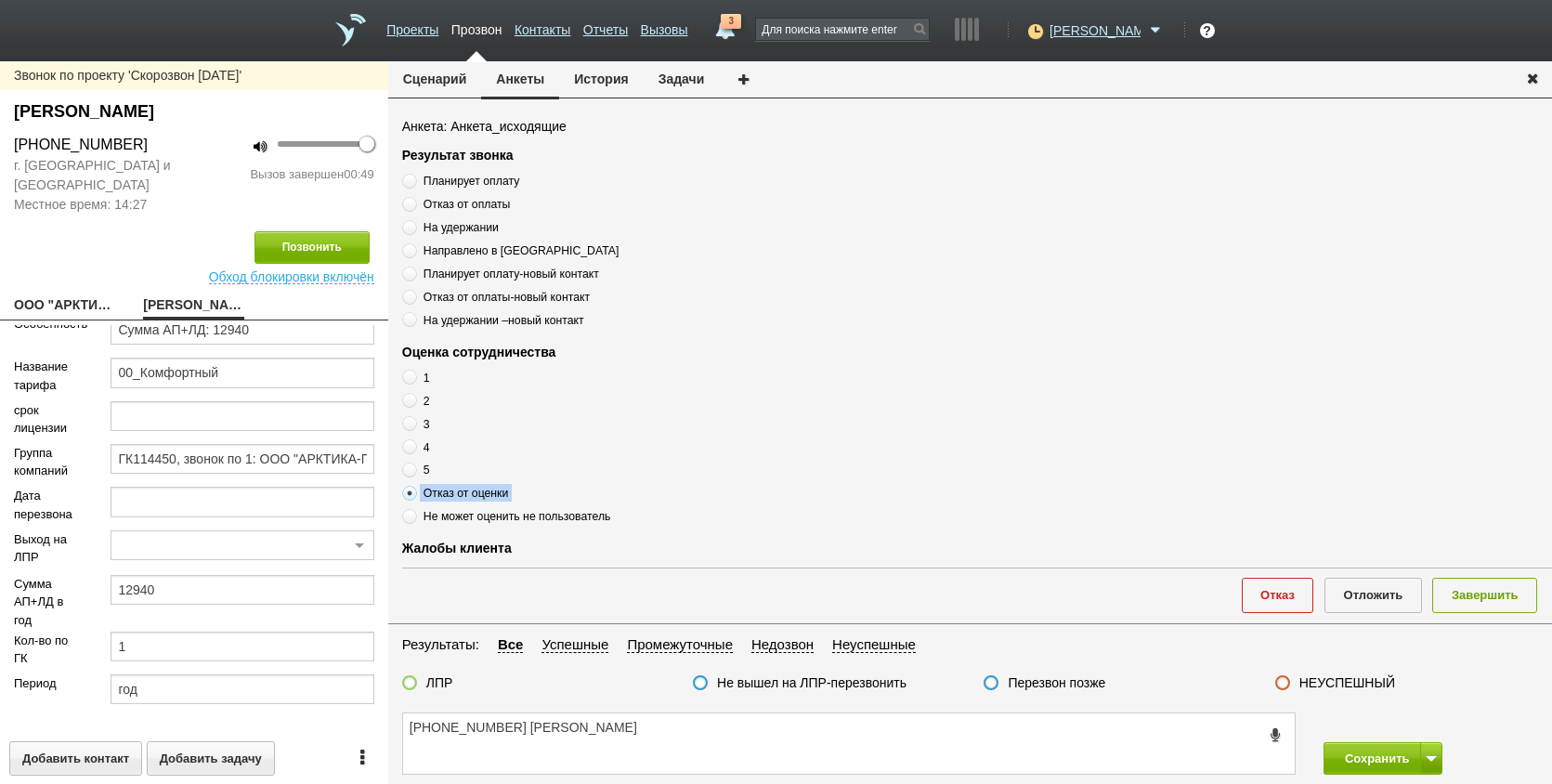
copy div "Отказ от оценки"
click at [737, 746] on textarea "[PHONE_NUMBER] [PERSON_NAME]" at bounding box center [849, 744] width 892 height 60
paste textarea "Отказ от оценки"
click at [631, 725] on textarea "[PHONE_NUMBER] [PERSON_NAME] от оценки" at bounding box center [849, 744] width 892 height 60
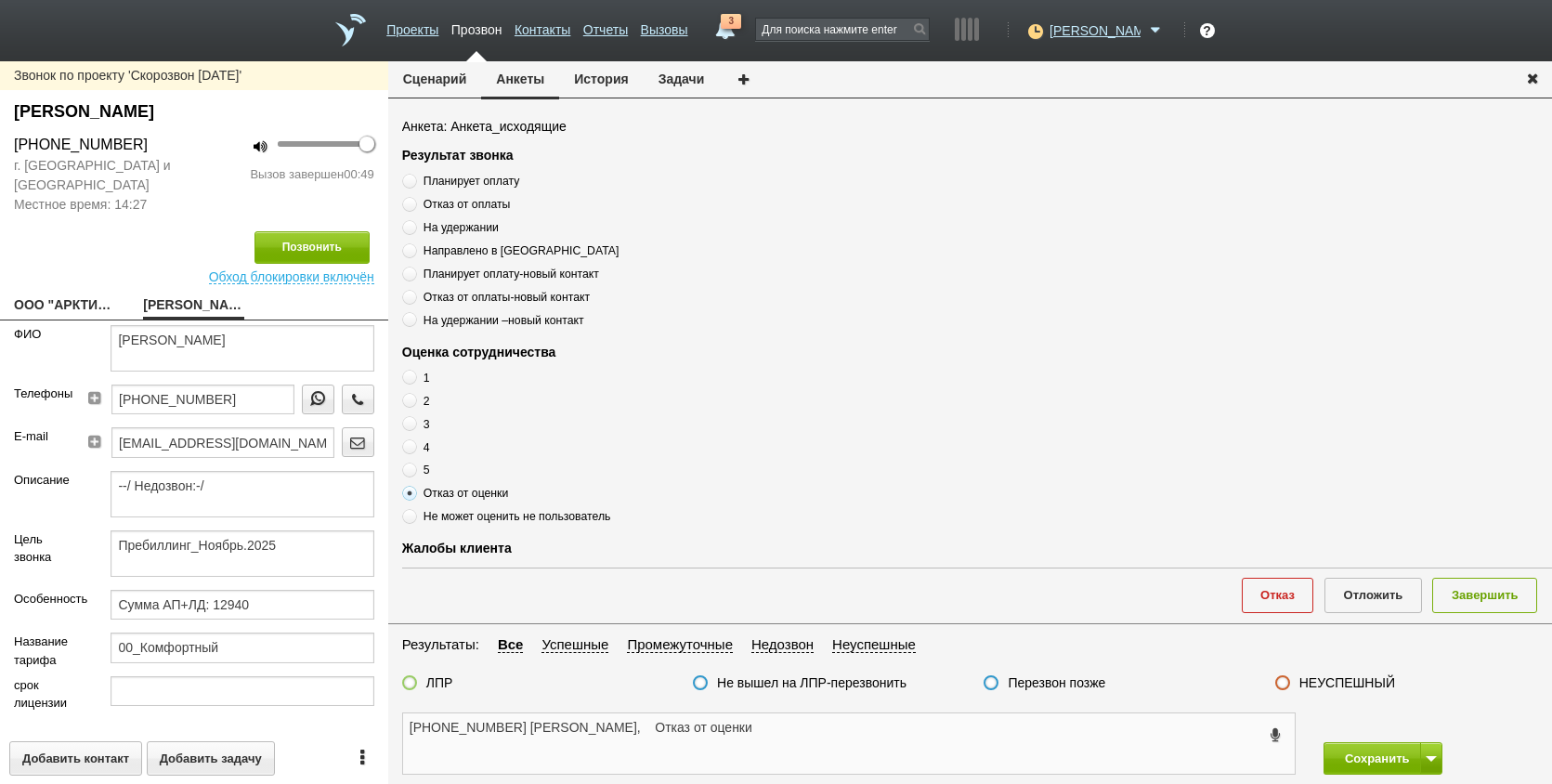
type textarea "[PHONE_NUMBER] [PERSON_NAME], Отказ от оценки"
click at [490, 205] on span "Отказ от оплаты" at bounding box center [467, 204] width 88 height 13
click at [414, 205] on input "Отказ от оплаты" at bounding box center [408, 200] width 12 height 12
radio input "true"
click at [482, 201] on span "Отказ от оплаты" at bounding box center [467, 204] width 88 height 13
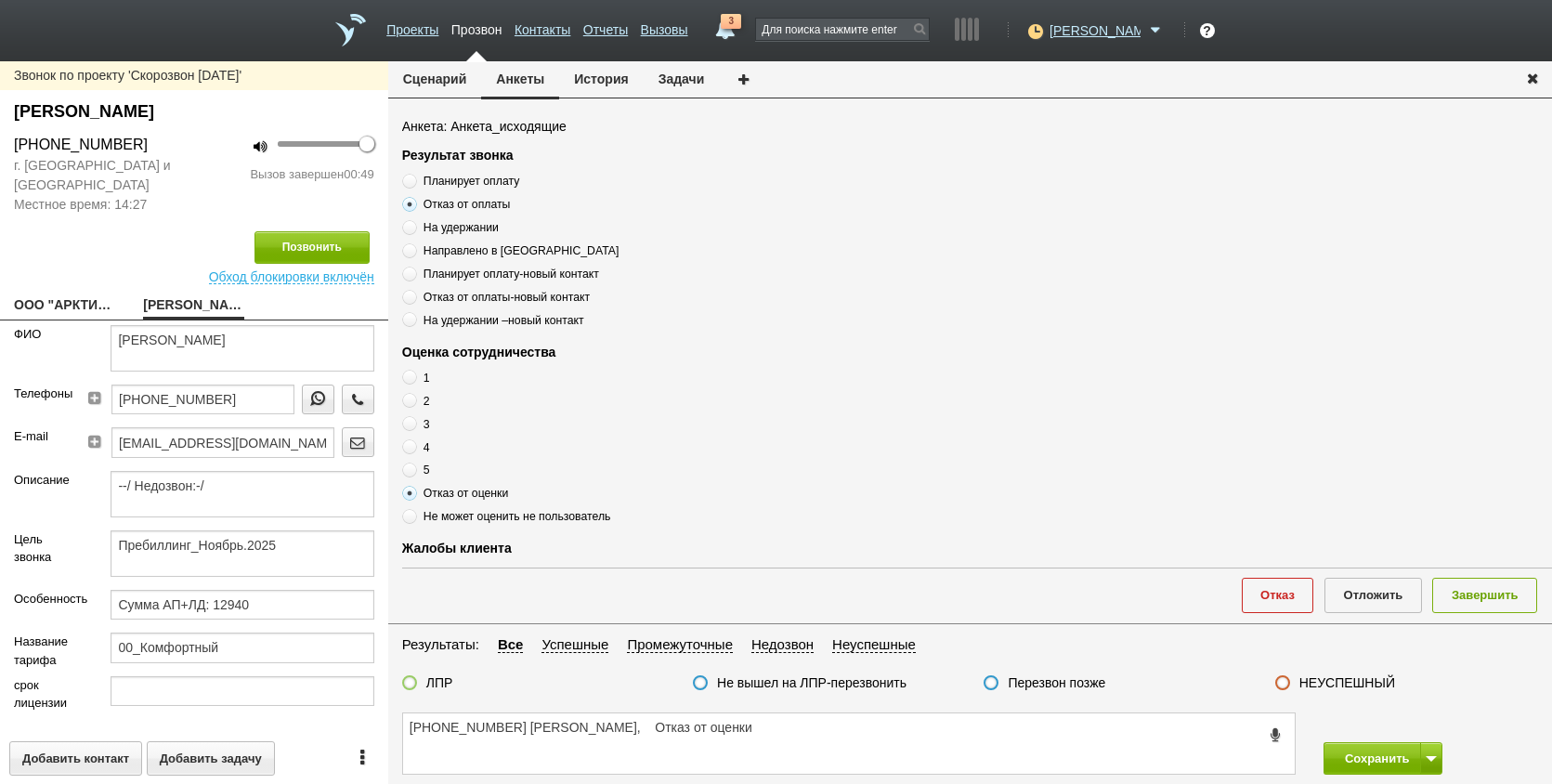
click at [414, 201] on input "Отказ от оплаты" at bounding box center [408, 200] width 12 height 12
click at [482, 201] on span "Отказ от оплаты" at bounding box center [467, 204] width 88 height 13
click at [414, 201] on input "Отказ от оплаты" at bounding box center [408, 200] width 12 height 12
click at [482, 201] on span "Отказ от оплаты" at bounding box center [467, 204] width 88 height 13
click at [414, 201] on input "Отказ от оплаты" at bounding box center [408, 200] width 12 height 12
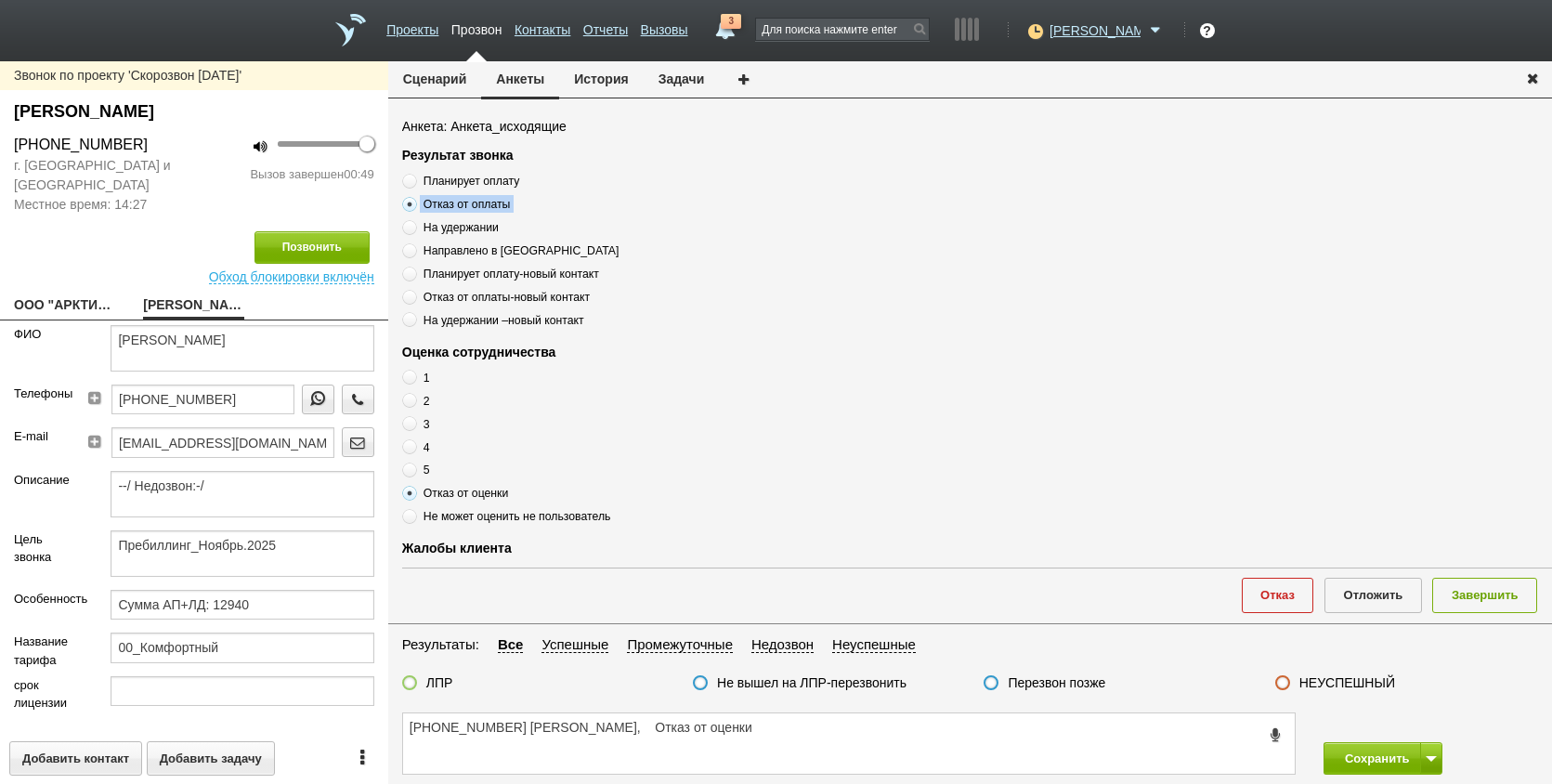
copy div "Отказ от оплаты"
click at [647, 729] on textarea "[PHONE_NUMBER] [PERSON_NAME], Отказ от оценки" at bounding box center [849, 744] width 892 height 60
paste textarea "платы Отказ от о"
click at [769, 735] on textarea "[PHONE_NUMBER] [PERSON_NAME], Отказ от оплаты Отказ от оценки" at bounding box center [849, 744] width 892 height 60
click at [555, 761] on textarea "[PHONE_NUMBER] [PERSON_NAME], Отказ от оплаты Отказ от оценки" at bounding box center [849, 744] width 892 height 60
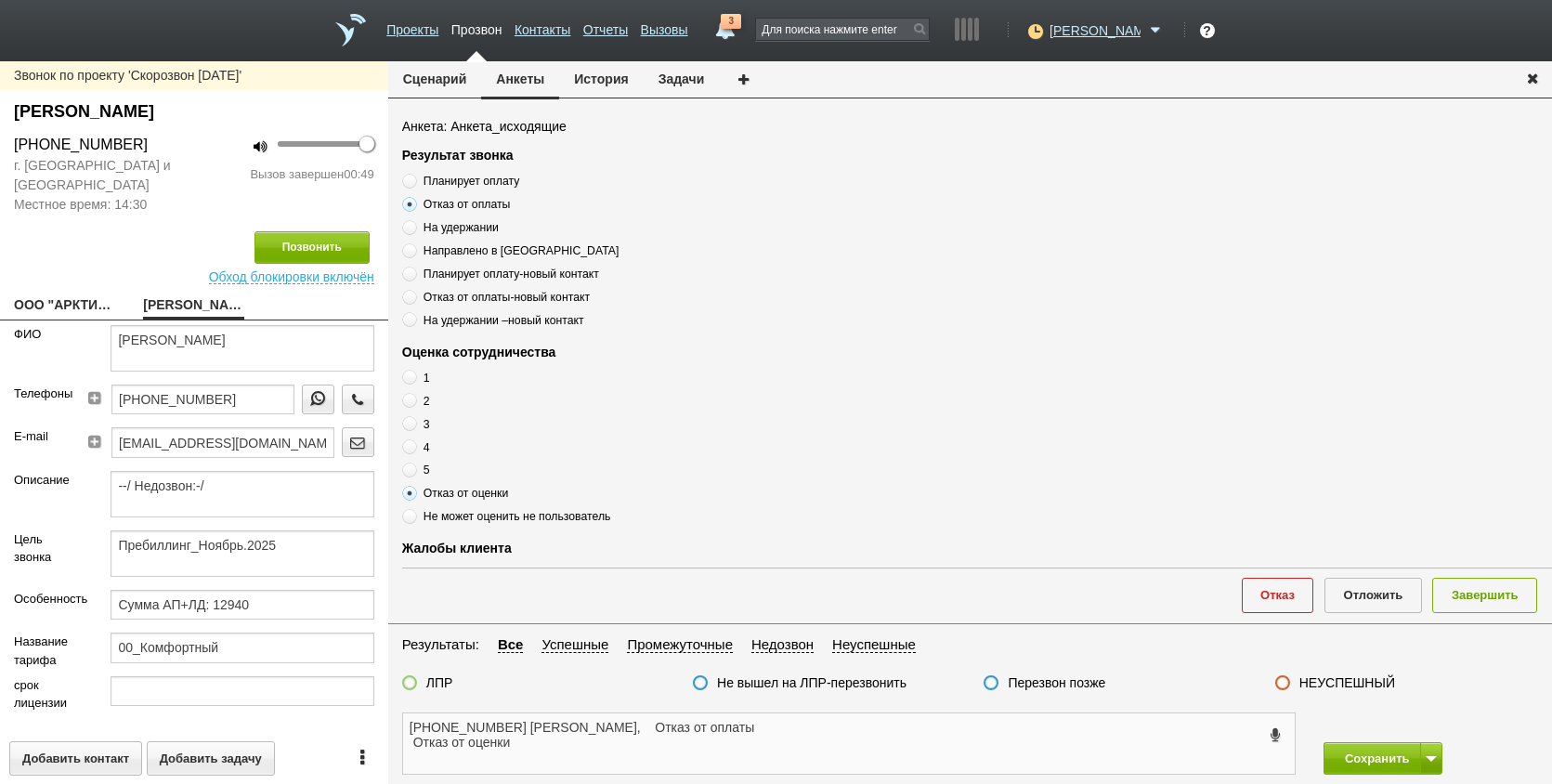
drag, startPoint x: 555, startPoint y: 753, endPoint x: 400, endPoint y: 721, distance: 158.3
click at [400, 721] on div "[PHONE_NUMBER] [PERSON_NAME], Отказ от оплаты Отказ от оценки" at bounding box center [849, 744] width 921 height 62
click at [728, 739] on textarea "[PHONE_NUMBER] [PERSON_NAME], Отказ от оплаты Отказ от оценки" at bounding box center [849, 744] width 892 height 60
click at [562, 747] on textarea "[PHONE_NUMBER] [PERSON_NAME], Отказ от оплаты Отказ от оценки" at bounding box center [849, 744] width 892 height 60
click at [414, 752] on textarea "[PHONE_NUMBER] [PERSON_NAME], Отказ от оплаты Отказ от оценки" at bounding box center [849, 744] width 892 height 60
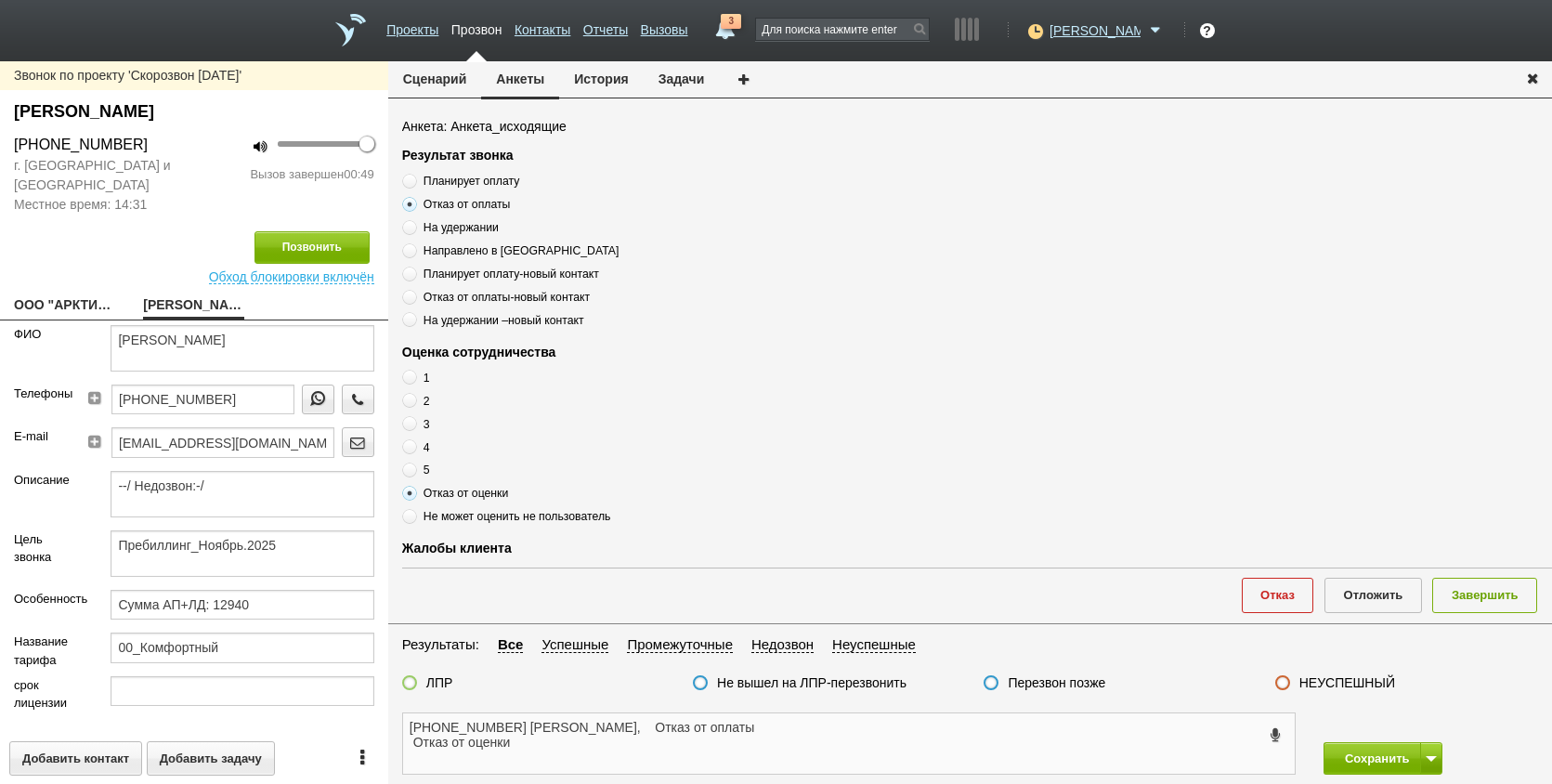
click at [408, 738] on textarea "[PHONE_NUMBER] [PERSON_NAME], Отказ от оплаты Отказ от оценки" at bounding box center [849, 744] width 892 height 60
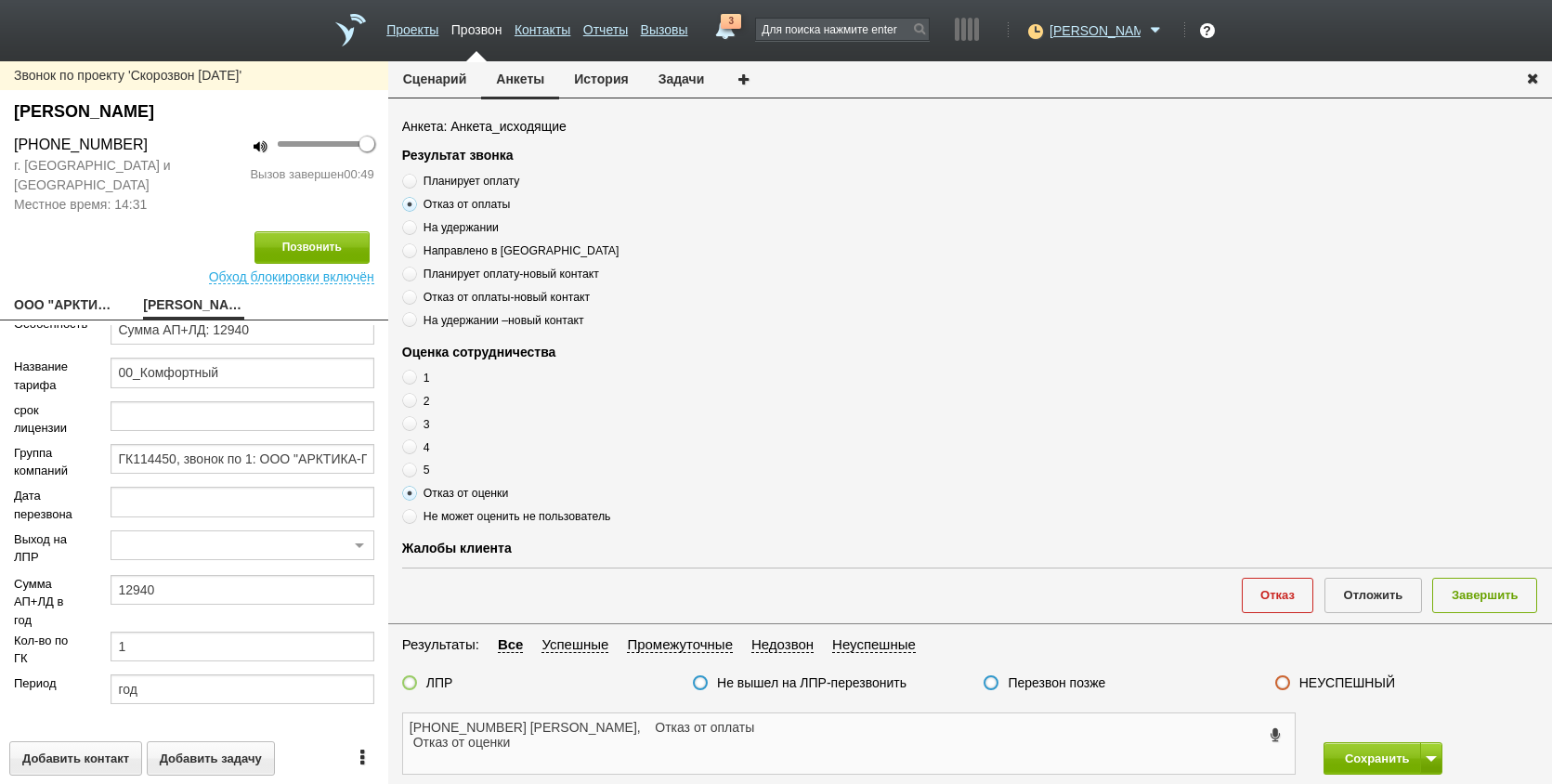
click at [410, 740] on textarea "[PHONE_NUMBER] [PERSON_NAME], Отказ от оплаты Отказ от оценки" at bounding box center [849, 744] width 892 height 60
drag, startPoint x: 880, startPoint y: 760, endPoint x: 857, endPoint y: 752, distance: 24.4
click at [880, 760] on textarea "[PHONE_NUMBER] [PERSON_NAME], Отказ от оплаты Отказ от оценки" at bounding box center [849, 744] width 892 height 60
click at [1272, 595] on button "Отказ" at bounding box center [1278, 595] width 72 height 35
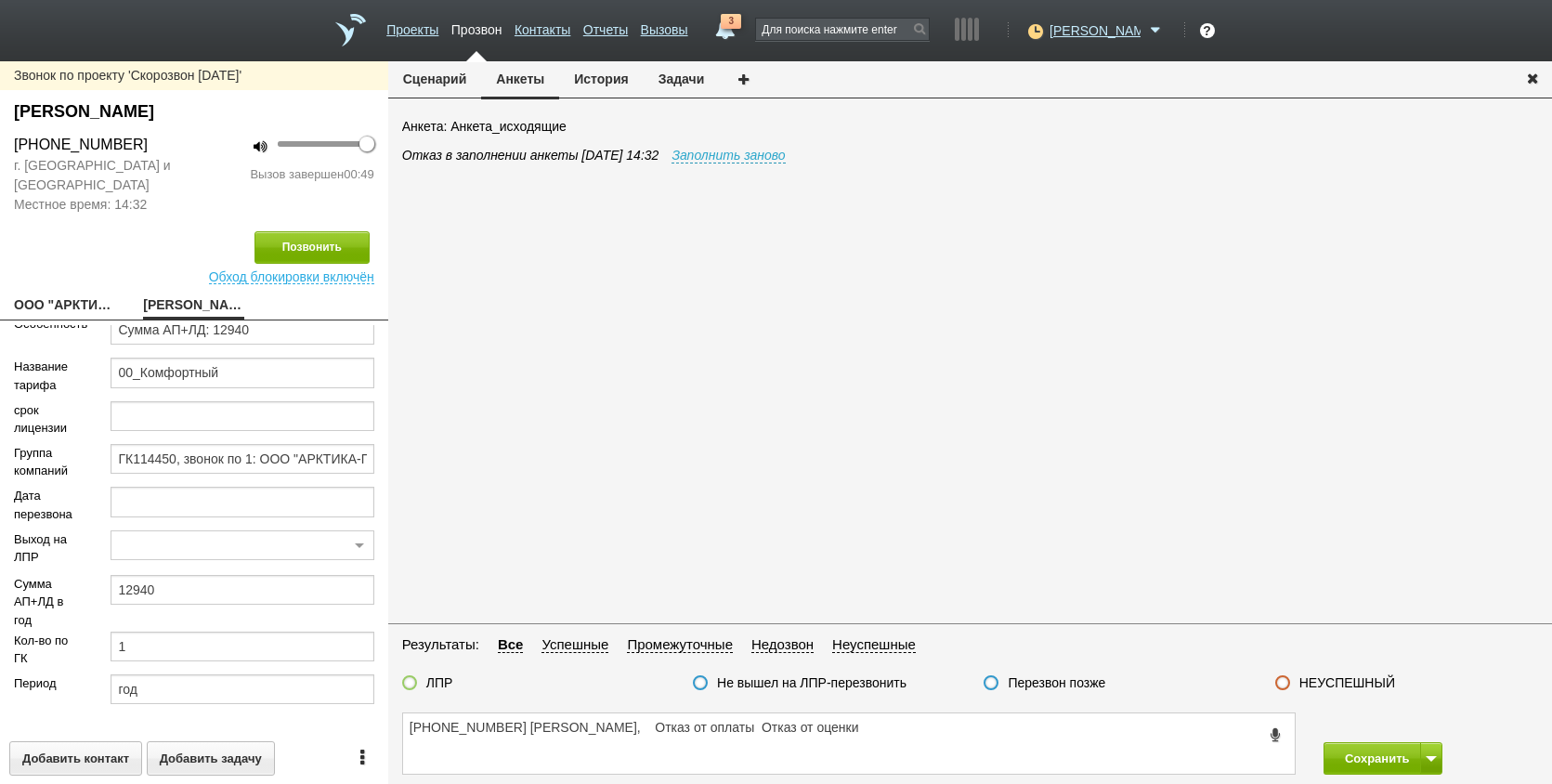
drag, startPoint x: 1056, startPoint y: 680, endPoint x: 1024, endPoint y: 689, distance: 33.2
click at [1056, 680] on label "Перезвон позже" at bounding box center [1057, 683] width 98 height 17
click at [0, 0] on input "Перезвон позже" at bounding box center [0, 0] width 0 height 0
click at [1120, 744] on textarea "[PHONE_NUMBER] [PERSON_NAME], Отказ от оплаты Отказ от оценки" at bounding box center [849, 744] width 892 height 60
click at [786, 738] on textarea "[PHONE_NUMBER] [PERSON_NAME], Отказ от оплаты Отказ от оценки" at bounding box center [849, 744] width 892 height 60
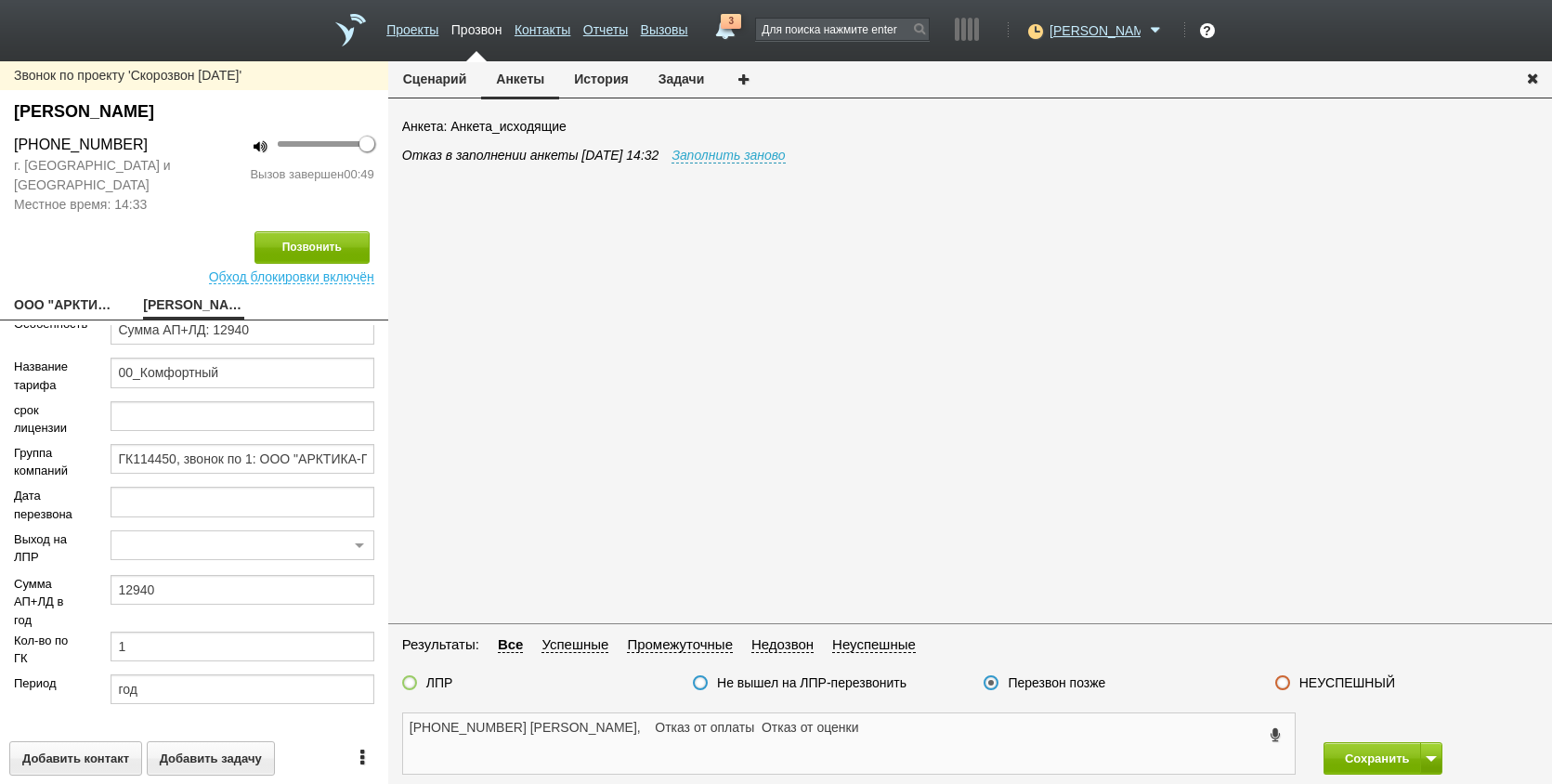
drag, startPoint x: 841, startPoint y: 724, endPoint x: 756, endPoint y: 728, distance: 85.1
click at [757, 728] on textarea "[PHONE_NUMBER] [PERSON_NAME], Отказ от оплаты Отказ от оценки" at bounding box center [849, 744] width 892 height 60
drag, startPoint x: 637, startPoint y: 728, endPoint x: 1006, endPoint y: 726, distance: 369.0
click at [1006, 726] on textarea "[PHONE_NUMBER] [PERSON_NAME], Отказ от оплаты Отказ от оценки" at bounding box center [849, 744] width 892 height 60
click at [1022, 740] on textarea "[PHONE_NUMBER] [PERSON_NAME] перезвонить позже , возможно компания будет закрыв…" at bounding box center [849, 744] width 892 height 60
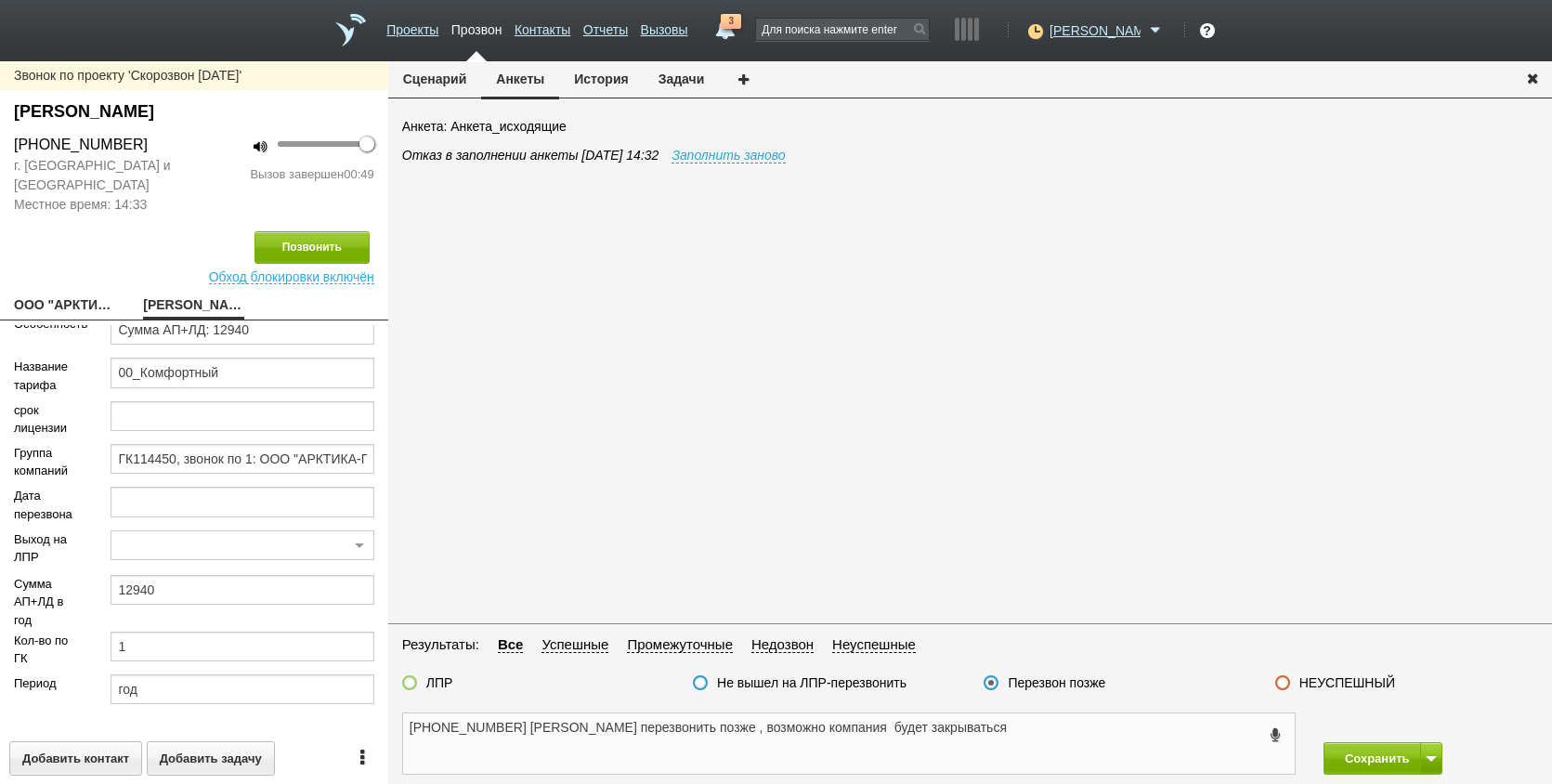
click at [1017, 724] on textarea "[PHONE_NUMBER] [PERSON_NAME] перезвонить позже , возможно компания будет закрыв…" at bounding box center [849, 744] width 892 height 60
click at [688, 738] on textarea "[PHONE_NUMBER] [PERSON_NAME] перезвонить позже , возможно компания будет закрыв…" at bounding box center [849, 744] width 892 height 60
click at [578, 752] on textarea "[PHONE_NUMBER] [PERSON_NAME] перезвонить позже , возможно компания будет закрыв…" at bounding box center [849, 744] width 892 height 60
click at [964, 737] on textarea "[PHONE_NUMBER] [PERSON_NAME] перезвонить позже , возможно компания будет закрыв…" at bounding box center [849, 744] width 892 height 60
click at [520, 734] on textarea "[PHONE_NUMBER] [PERSON_NAME] перезвонить позже , возможно компания будет закрыв…" at bounding box center [849, 744] width 892 height 60
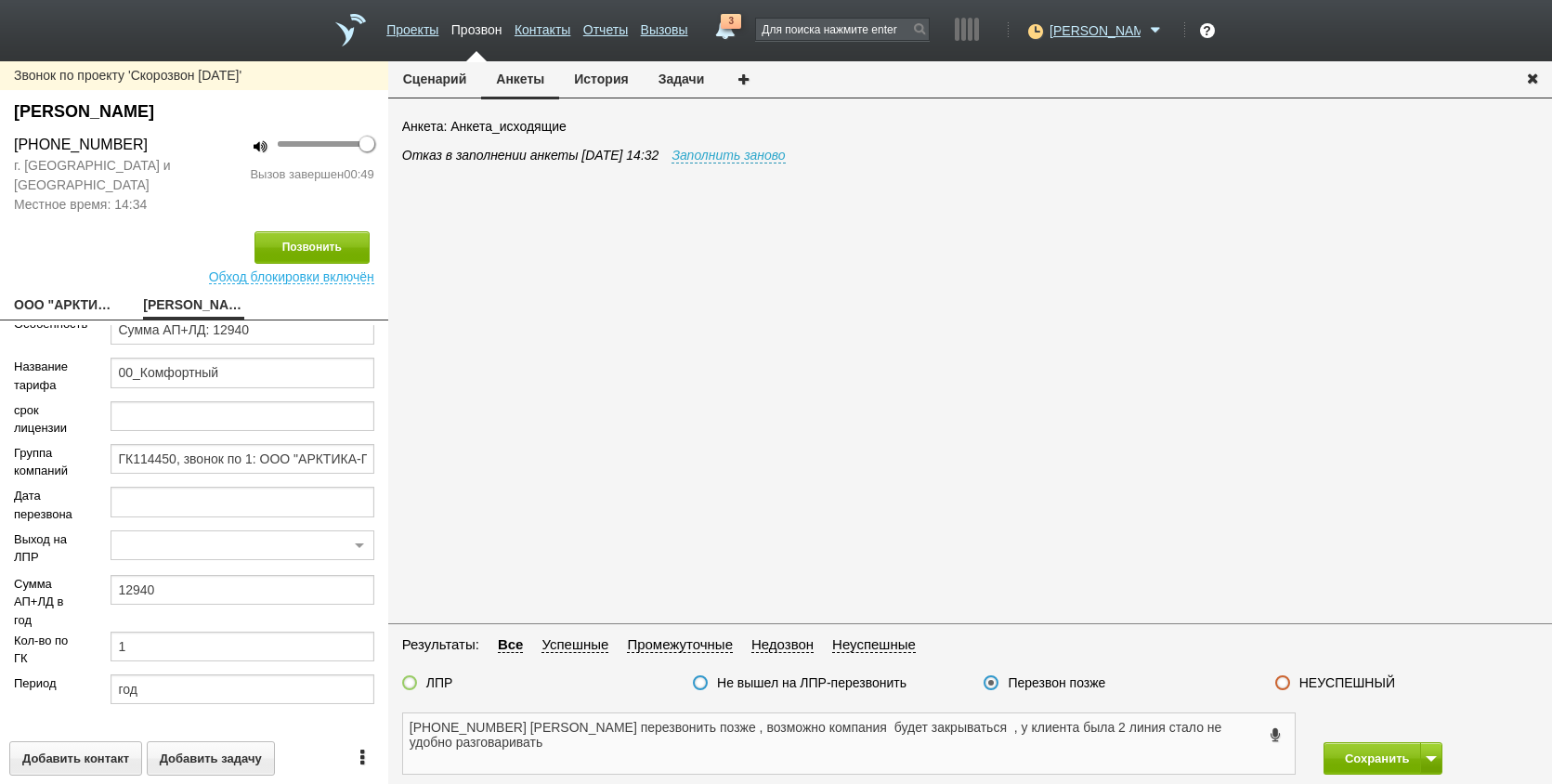
click at [523, 743] on textarea "[PHONE_NUMBER] [PERSON_NAME] перезвонить позже , возможно компания будет закрыв…" at bounding box center [849, 744] width 892 height 60
type textarea "[PHONE_NUMBER] [PERSON_NAME] перезвонить позже , возможно компания будет закрыв…"
click at [1345, 754] on button "Сохранить" at bounding box center [1373, 759] width 98 height 33
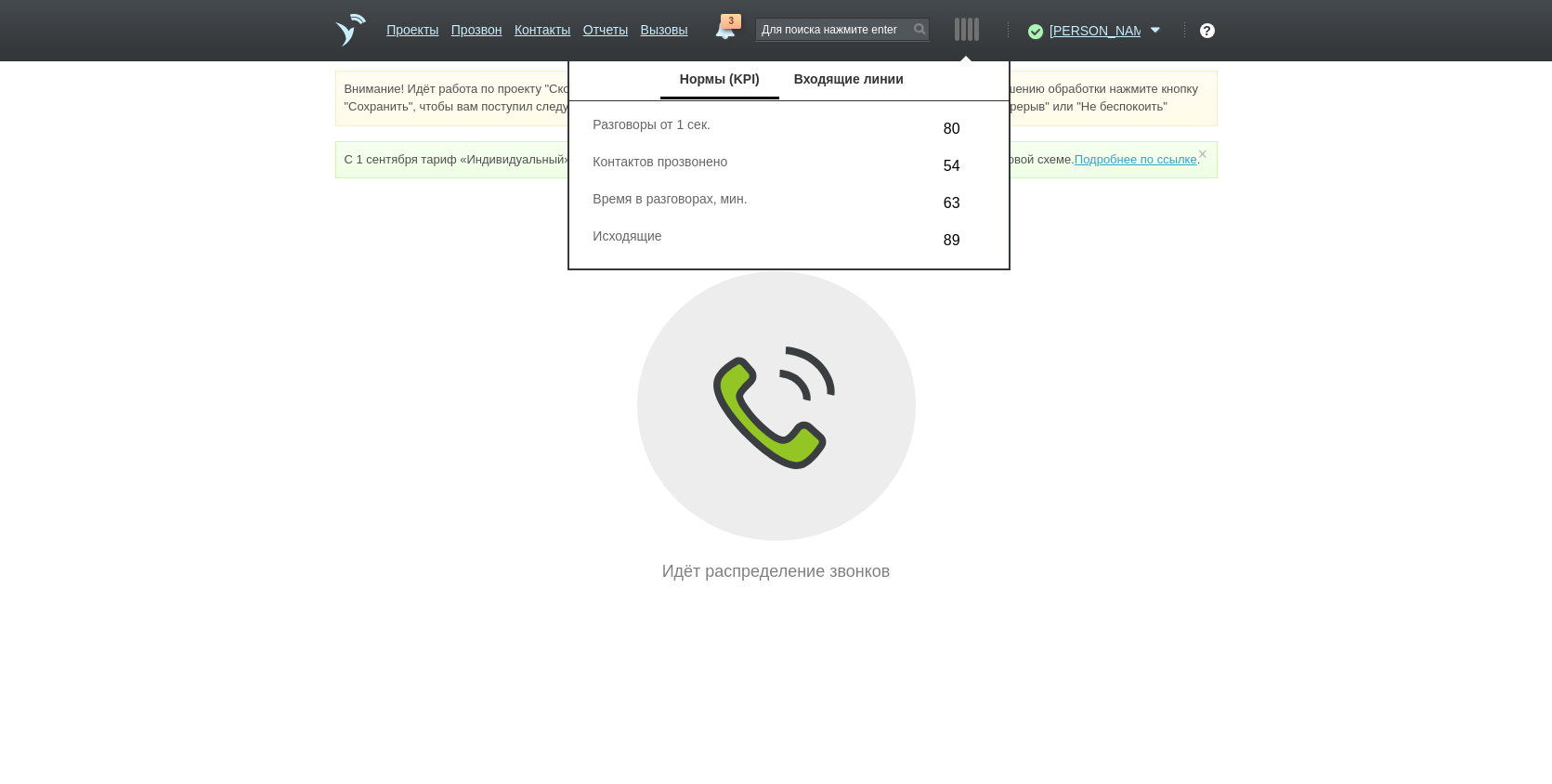
click at [1109, 532] on div "Идёт распределение звонков" at bounding box center [776, 427] width 883 height 312
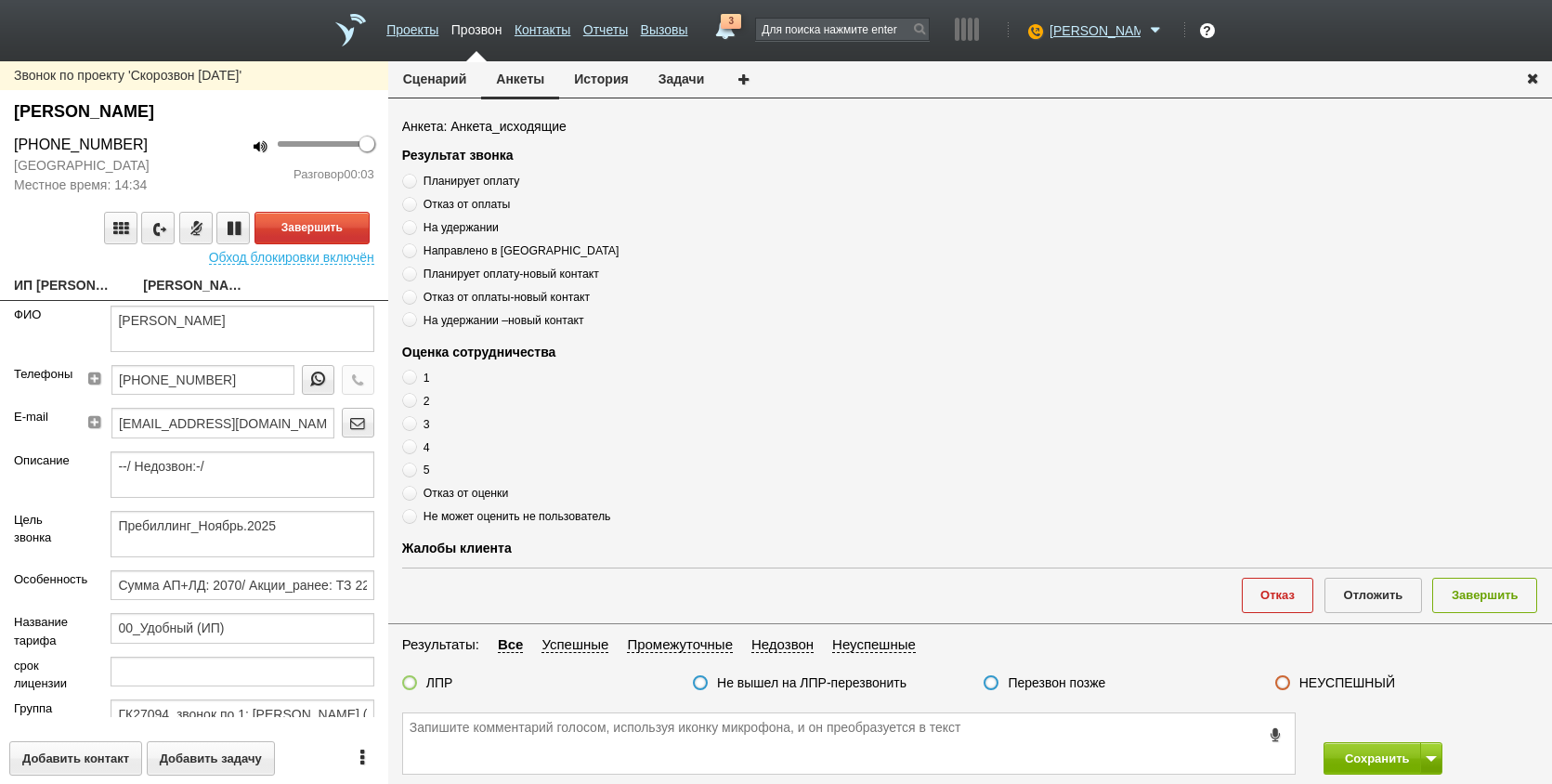
click at [40, 279] on link "ИП [PERSON_NAME] [EMAIL_ADDRESS][DOMAIN_NAME]" at bounding box center [65, 287] width 102 height 26
type textarea "ИП [PERSON_NAME] [EMAIL_ADDRESS][DOMAIN_NAME]"
type input "056115111101"
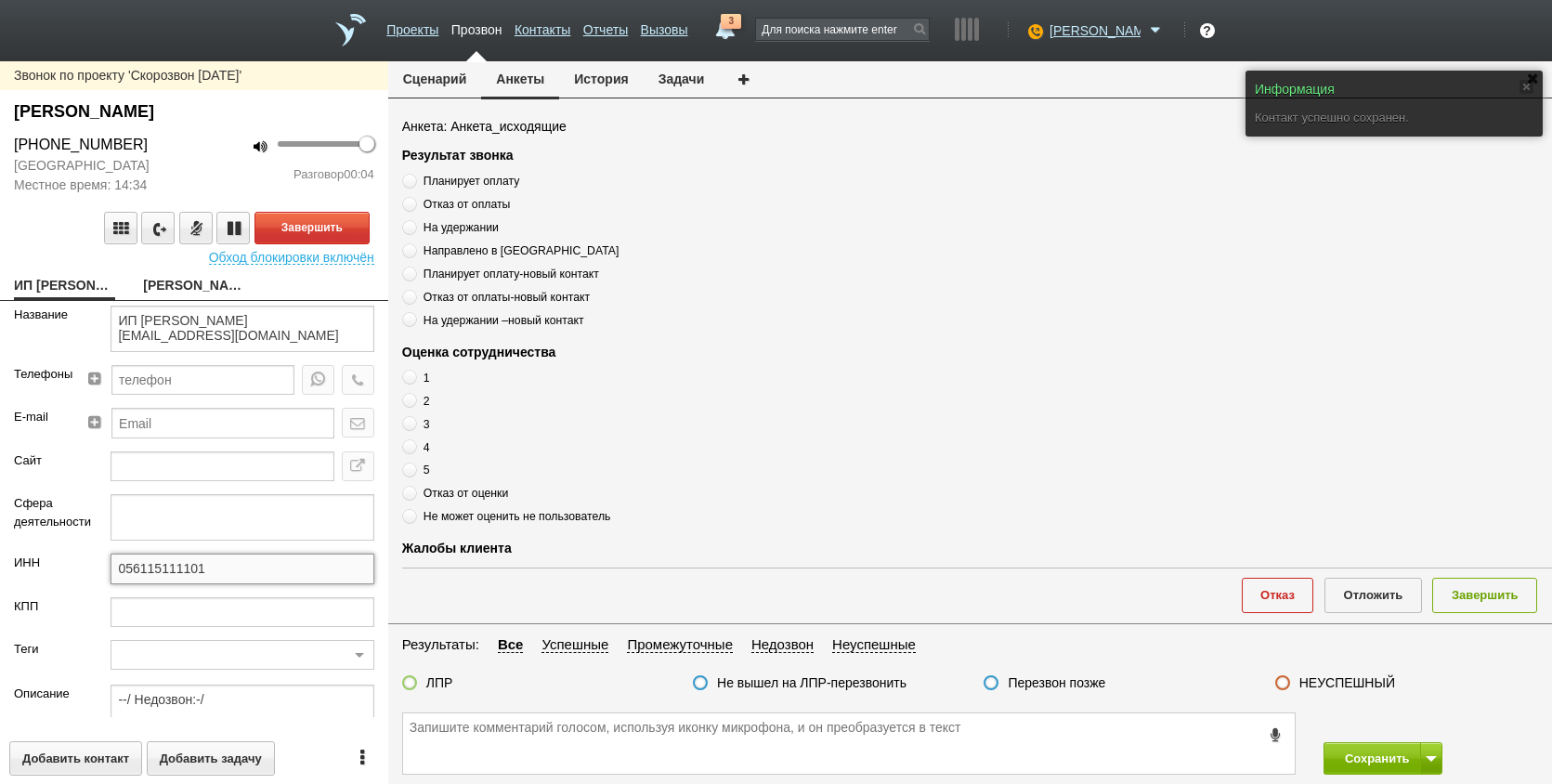
drag, startPoint x: 79, startPoint y: 557, endPoint x: 44, endPoint y: 556, distance: 35.0
click at [44, 556] on div "ИНН 056115111101" at bounding box center [194, 574] width 389 height 42
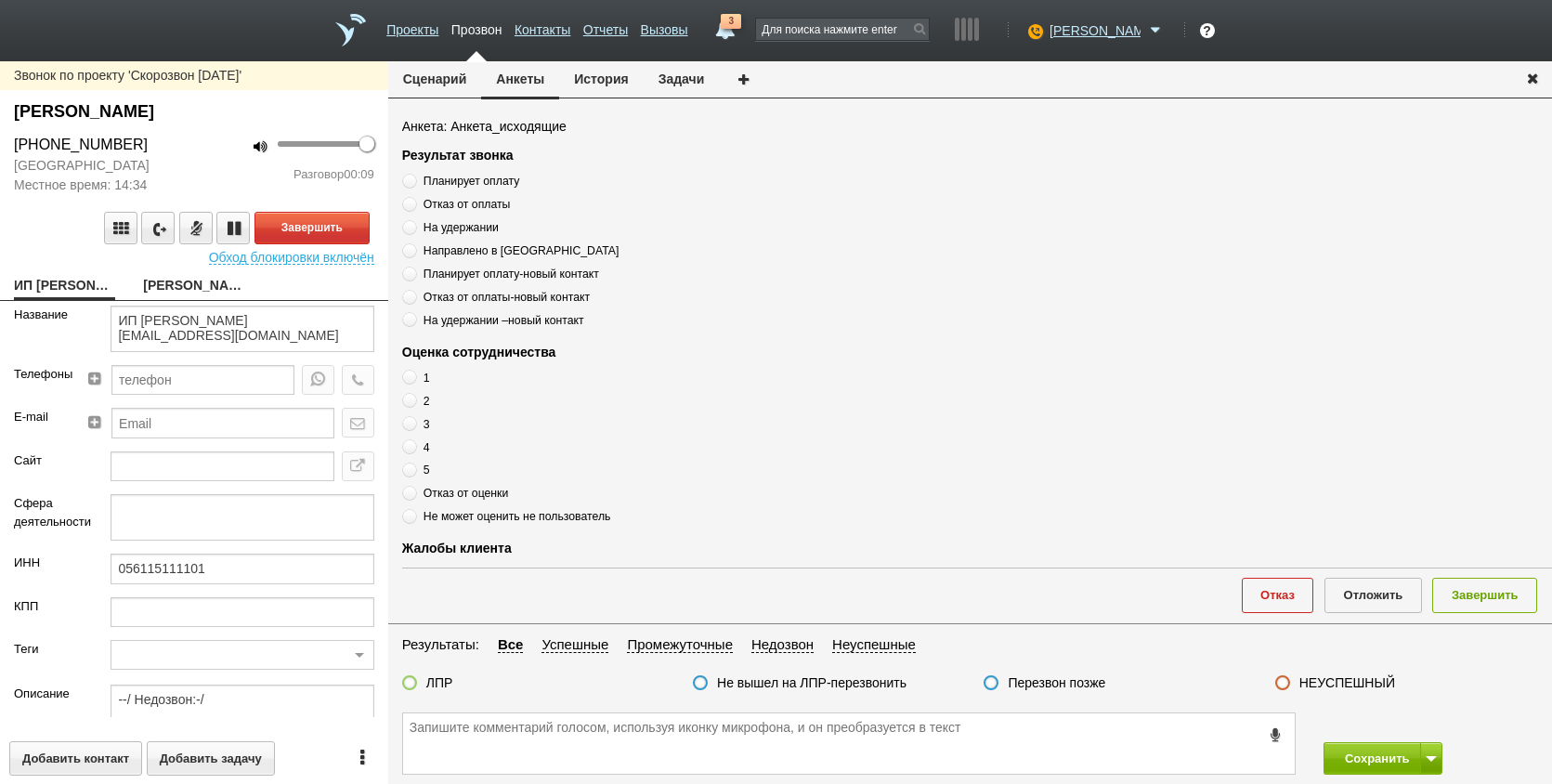
click at [165, 288] on link "[PERSON_NAME]" at bounding box center [194, 287] width 102 height 26
type textarea "[PERSON_NAME]"
type textarea "Пребиллинг_Ноябрь.2025"
type input "Сумма АП+ЛД: 2070/ Акции_ранее: ТЗ 22_Продление-2023; Акции_сейчас: ТЗ 22_Продл…"
type input "00_Удобный (ИП)"
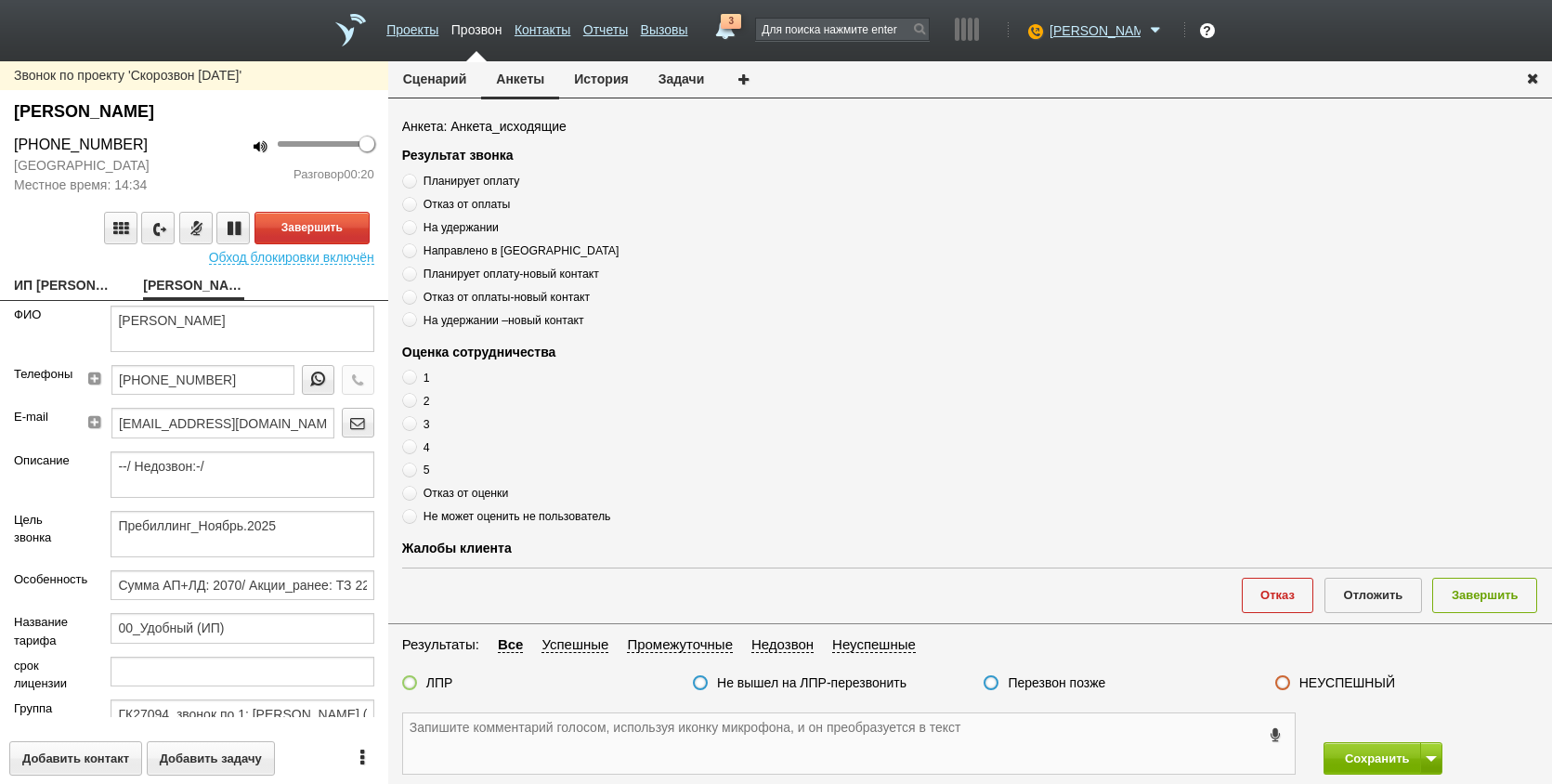
click at [655, 736] on textarea at bounding box center [849, 744] width 892 height 60
click at [57, 292] on link "ИП [PERSON_NAME] [EMAIL_ADDRESS][DOMAIN_NAME]" at bounding box center [65, 287] width 102 height 26
type textarea "ИП [PERSON_NAME] [EMAIL_ADDRESS][DOMAIN_NAME]"
type input "056115111101"
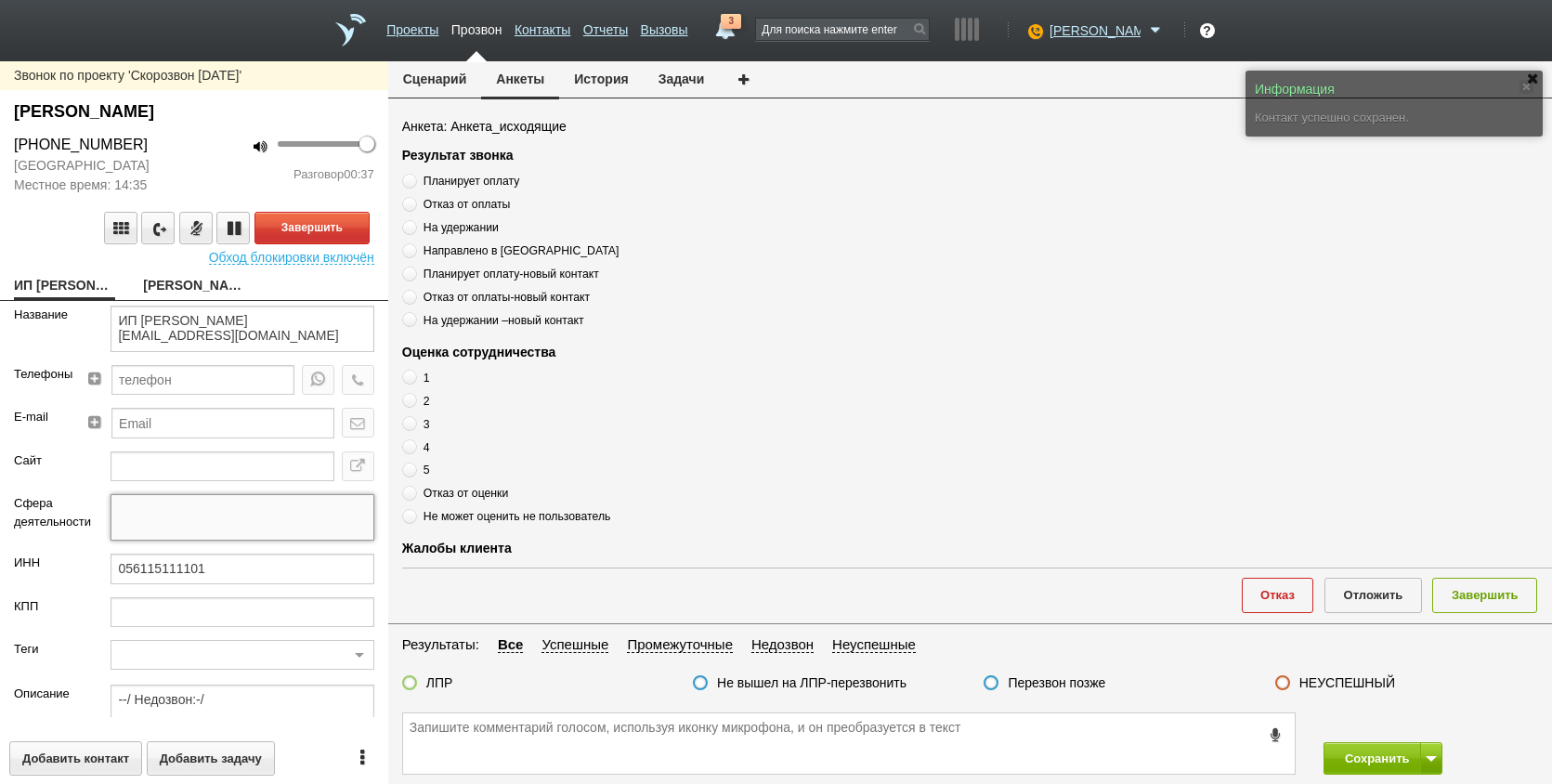
click at [229, 526] on textarea at bounding box center [241, 517] width 263 height 46
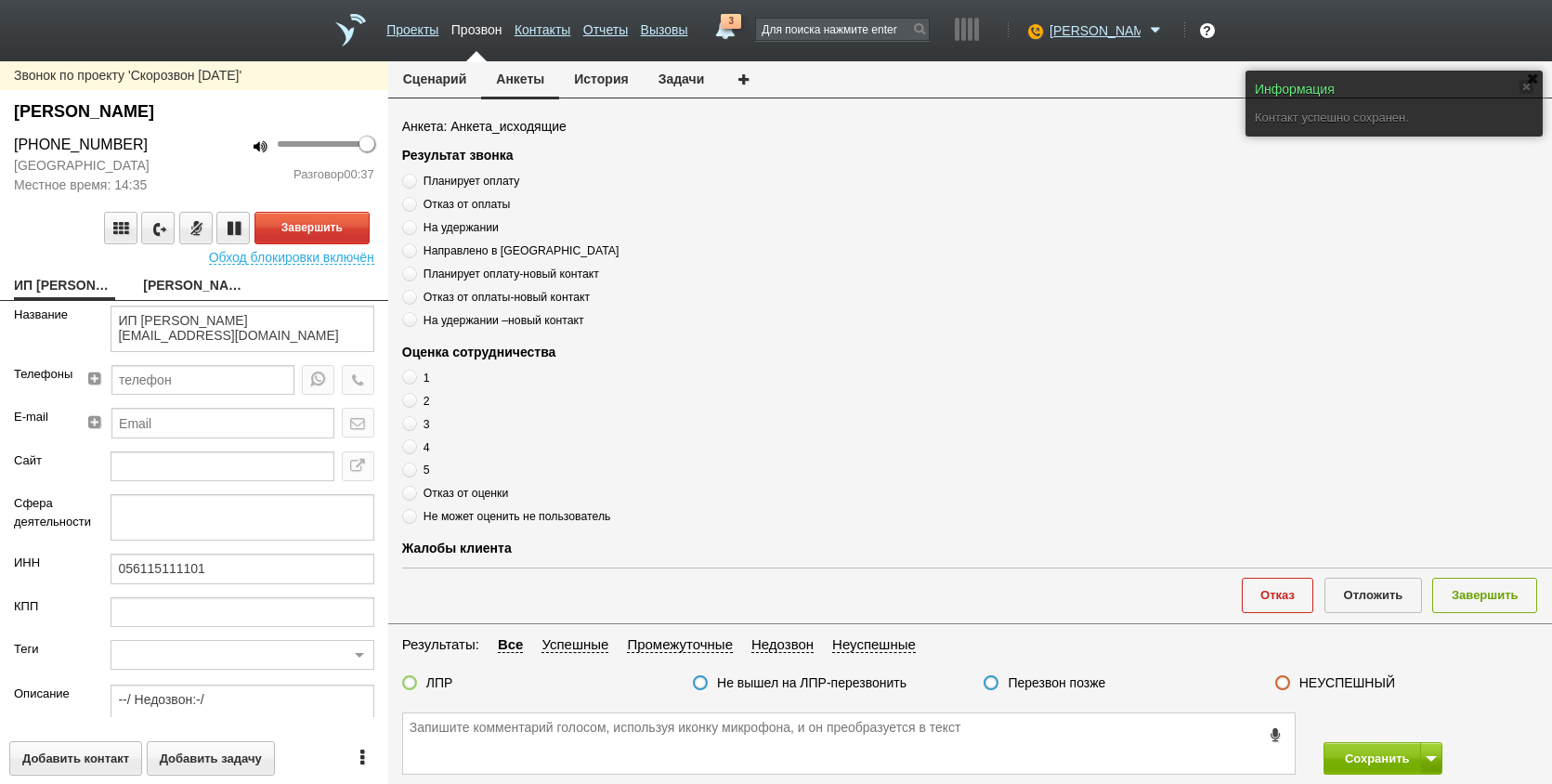
drag, startPoint x: 229, startPoint y: 587, endPoint x: 232, endPoint y: 569, distance: 18.2
click at [229, 582] on div "056115111101" at bounding box center [242, 574] width 291 height 42
click at [232, 569] on input "056115111101" at bounding box center [241, 568] width 263 height 30
click at [192, 283] on link "[PERSON_NAME]" at bounding box center [194, 287] width 102 height 26
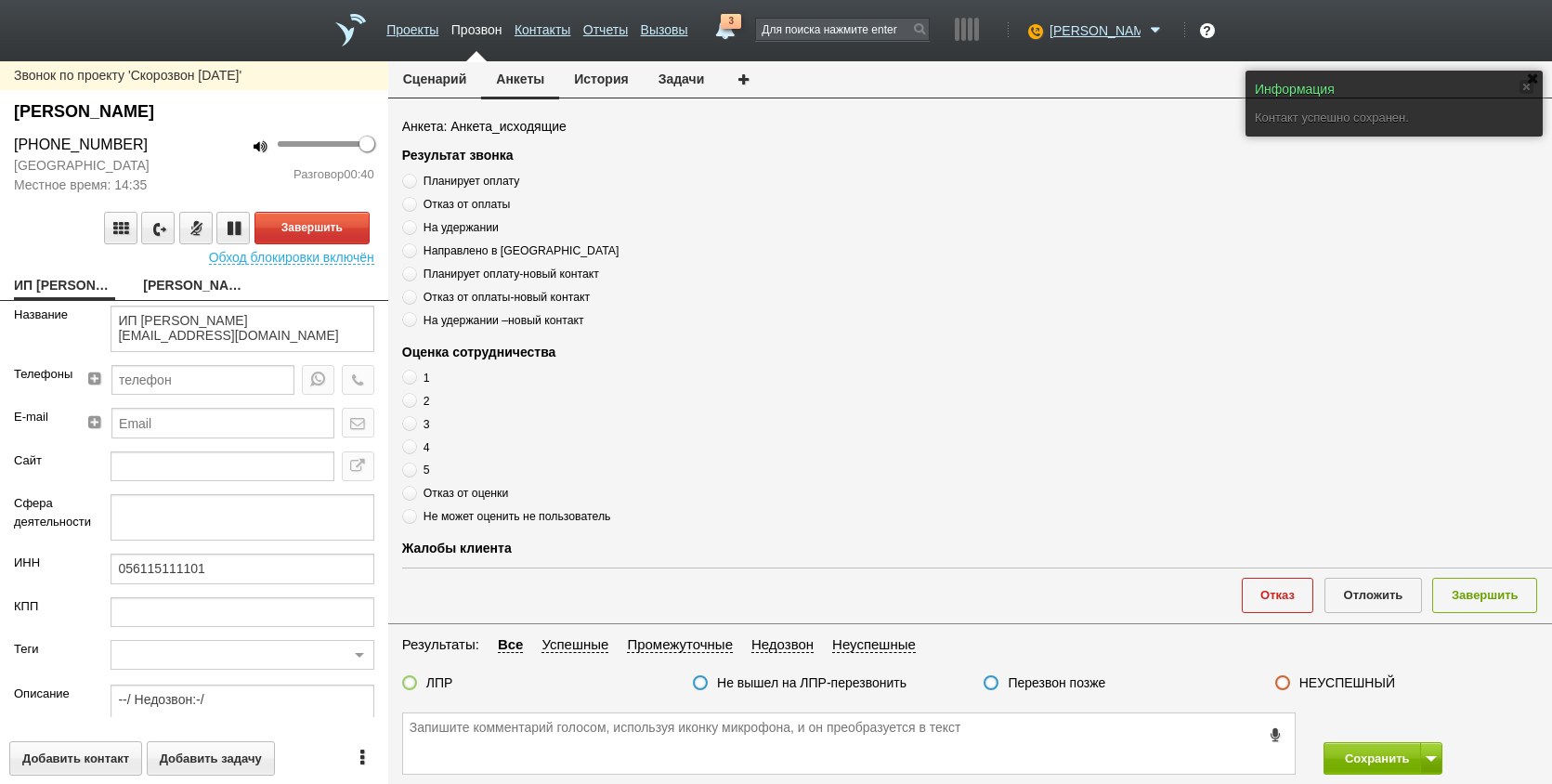
type textarea "[PERSON_NAME]"
type textarea "Пребиллинг_Ноябрь.2025"
type input "Сумма АП+ЛД: 2070/ Акции_ранее: ТЗ 22_Продление-2023; Акции_сейчас: ТЗ 22_Продл…"
type input "00_Удобный (ИП)"
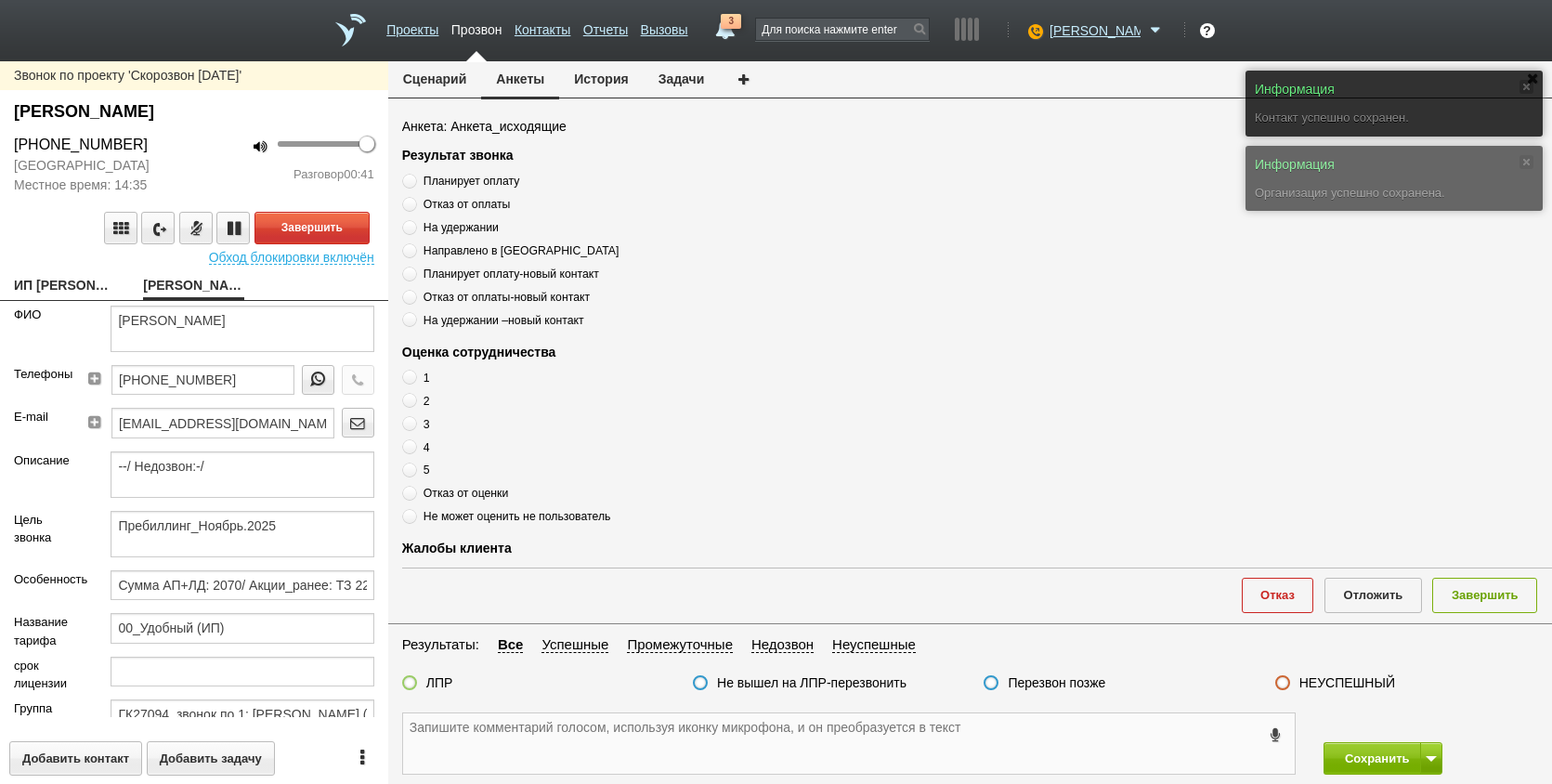
drag, startPoint x: 577, startPoint y: 750, endPoint x: 45, endPoint y: 568, distance: 562.3
click at [576, 749] on textarea at bounding box center [849, 744] width 892 height 60
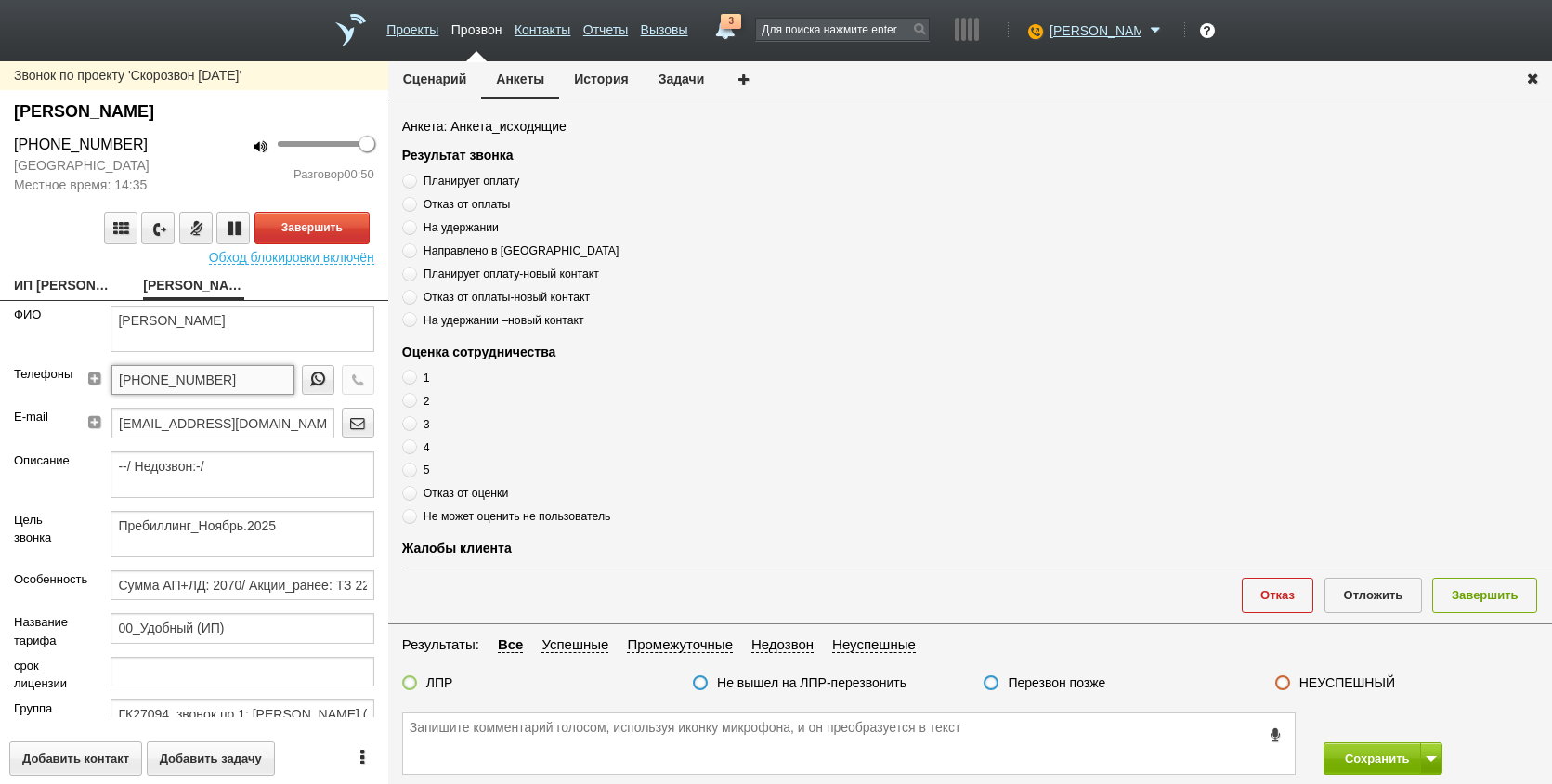
drag, startPoint x: 258, startPoint y: 376, endPoint x: 136, endPoint y: 371, distance: 122.1
click at [72, 376] on div "Телефоны [PHONE_NUMBER]" at bounding box center [194, 386] width 389 height 42
paste textarea "[PHONE_NUMBER]"
click at [634, 753] on textarea "[PHONE_NUMBER]" at bounding box center [849, 744] width 892 height 60
drag, startPoint x: 208, startPoint y: 316, endPoint x: 232, endPoint y: 329, distance: 27.3
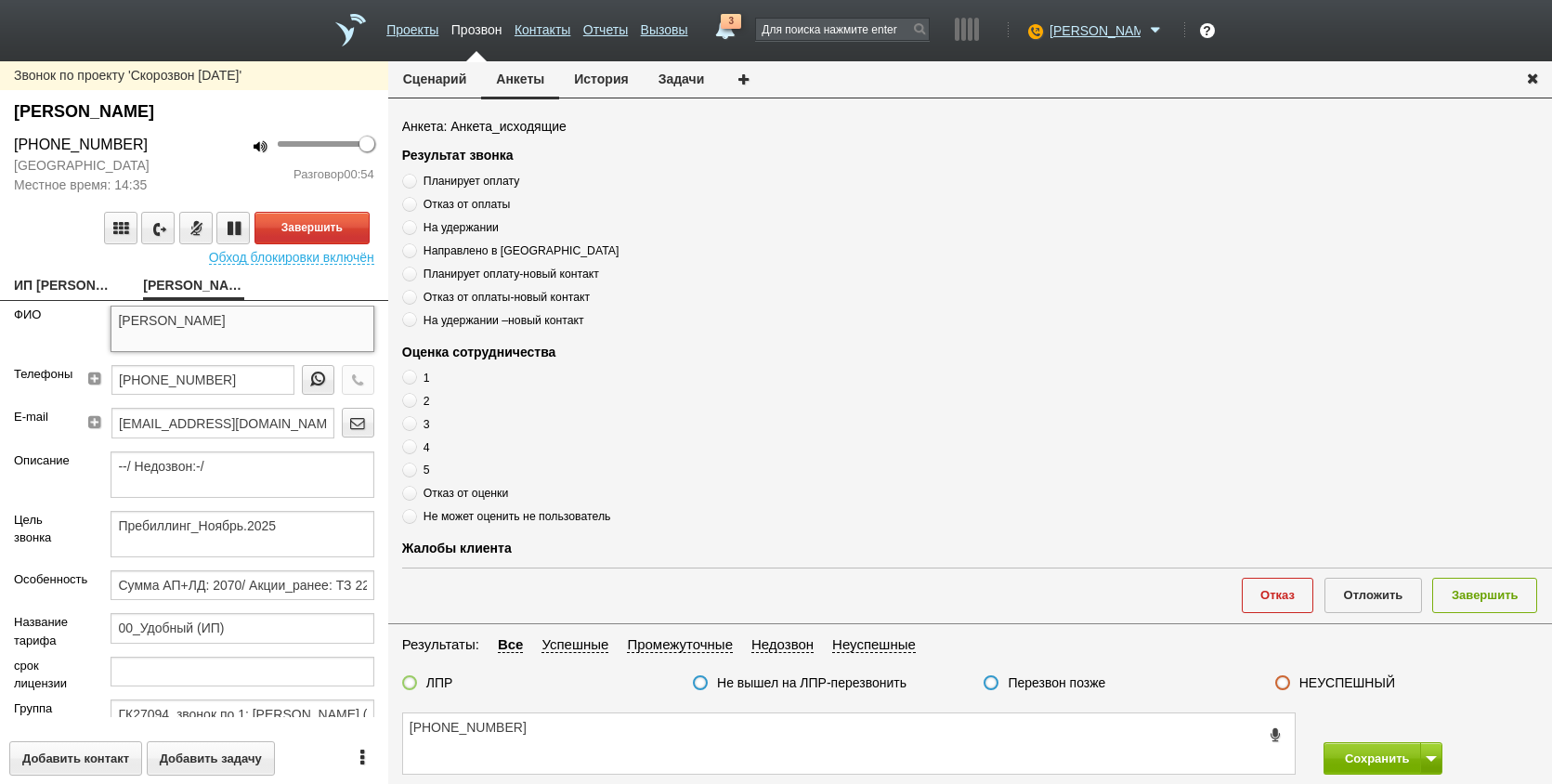
click at [232, 329] on textarea "[PERSON_NAME]" at bounding box center [241, 328] width 263 height 46
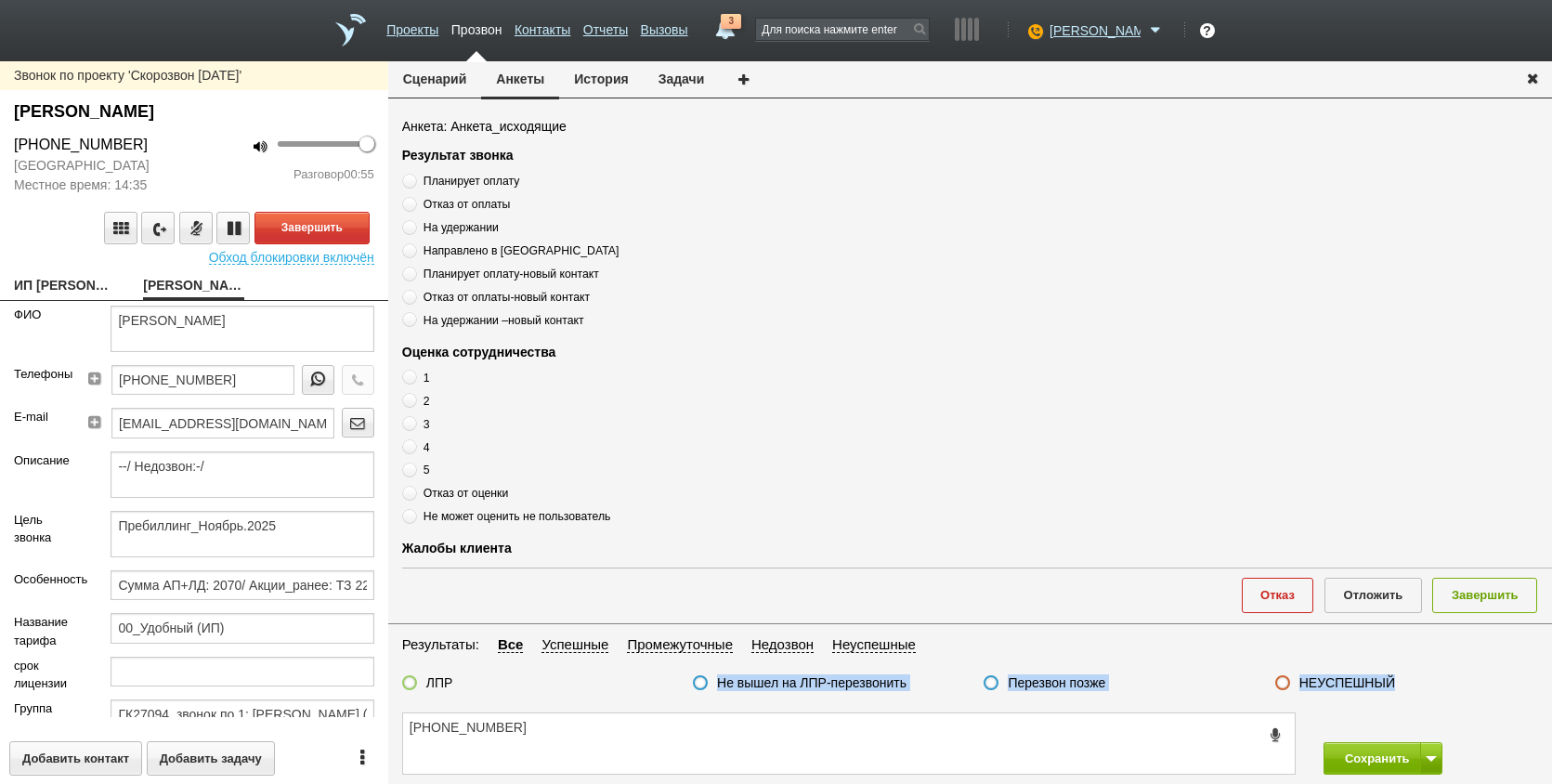
click at [536, 711] on div "Сценарий [PERSON_NAME] История Задачи Анкета: Анкета_исходящие Результат звонка…" at bounding box center [970, 423] width 1164 height 723
drag, startPoint x: 536, startPoint y: 711, endPoint x: 542, endPoint y: 739, distance: 28.6
click at [542, 739] on textarea "[PHONE_NUMBER]" at bounding box center [849, 744] width 892 height 60
paste textarea "[PERSON_NAME]"
click at [744, 740] on textarea "[PHONE_NUMBER] [PERSON_NAME]" at bounding box center [849, 744] width 892 height 60
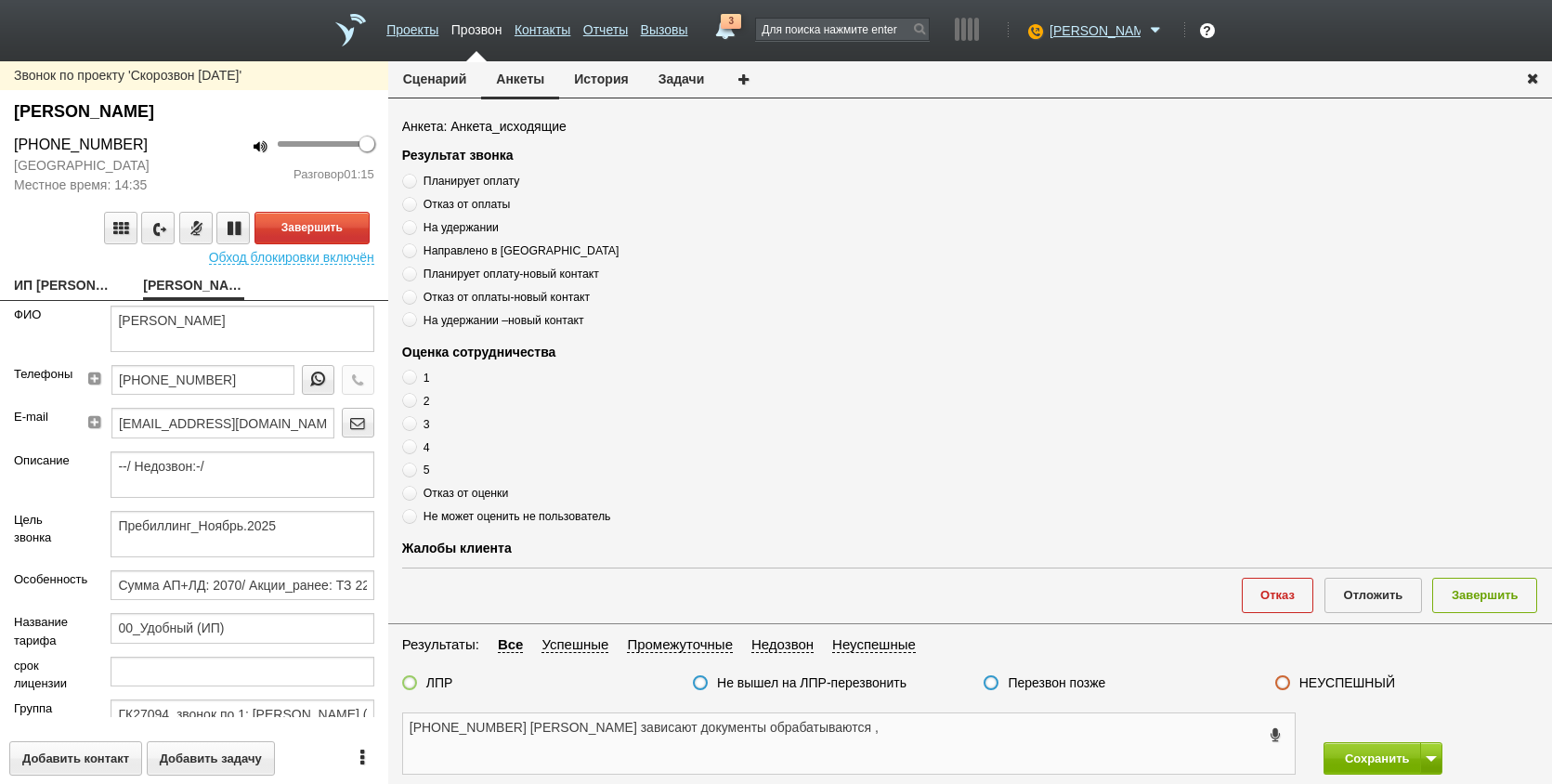
click at [778, 721] on textarea "[PHONE_NUMBER] [PERSON_NAME] зависают документы обрабатываются ," at bounding box center [849, 744] width 892 height 60
type textarea "[PHONE_NUMBER] [PERSON_NAME], долго зависают документы обрабатываются ,"
click at [483, 184] on span "Планирует оплату" at bounding box center [472, 182] width 96 height 13
click at [414, 184] on input "Планирует оплату" at bounding box center [408, 178] width 12 height 12
radio input "true"
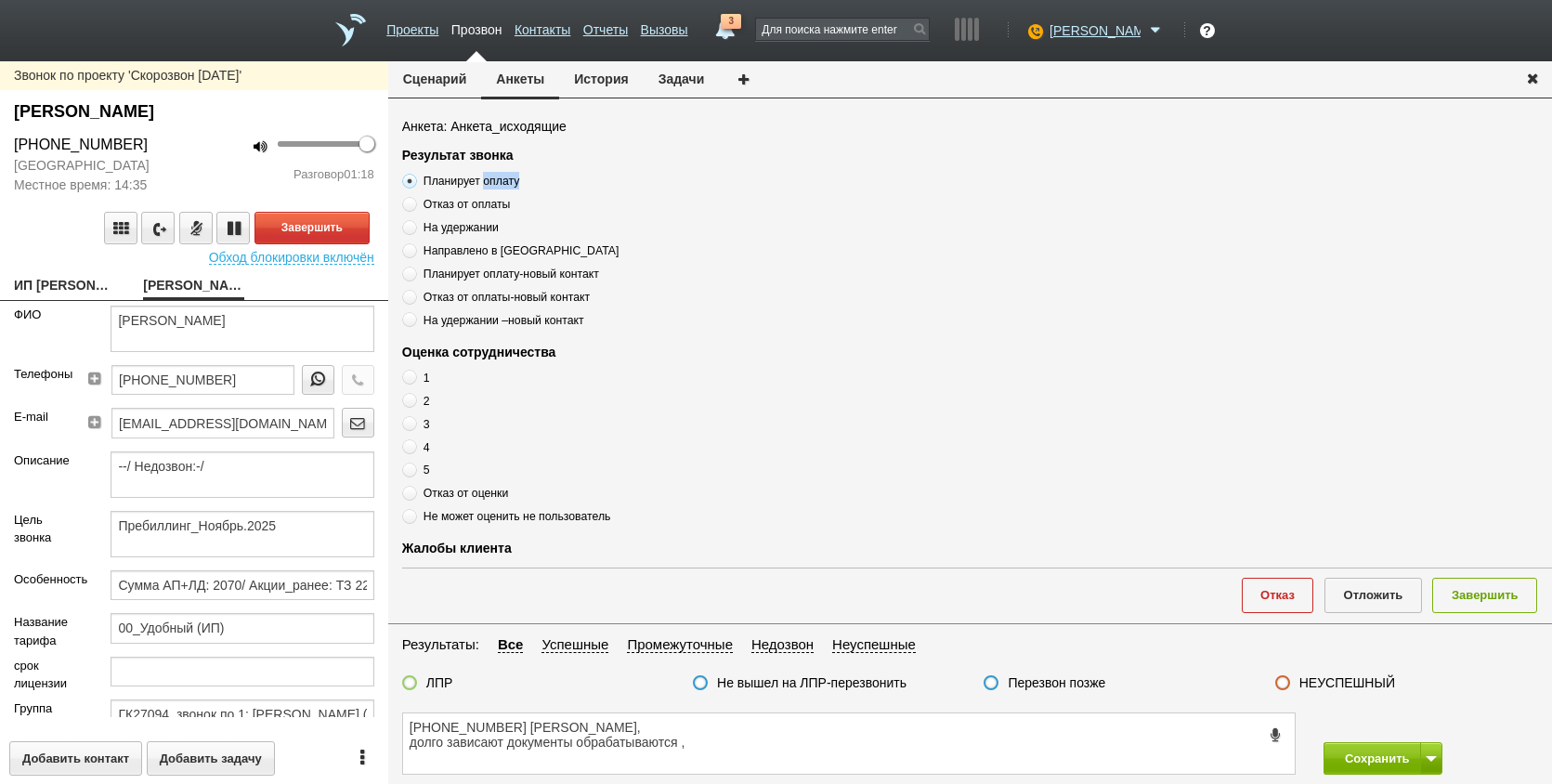
click at [483, 184] on span "Планирует оплату" at bounding box center [472, 182] width 96 height 13
click at [414, 184] on input "Планирует оплату" at bounding box center [408, 178] width 12 height 12
click at [483, 184] on span "Планирует оплату" at bounding box center [472, 182] width 96 height 13
click at [414, 184] on input "Планирует оплату" at bounding box center [408, 178] width 12 height 12
copy div "Планирует оплату"
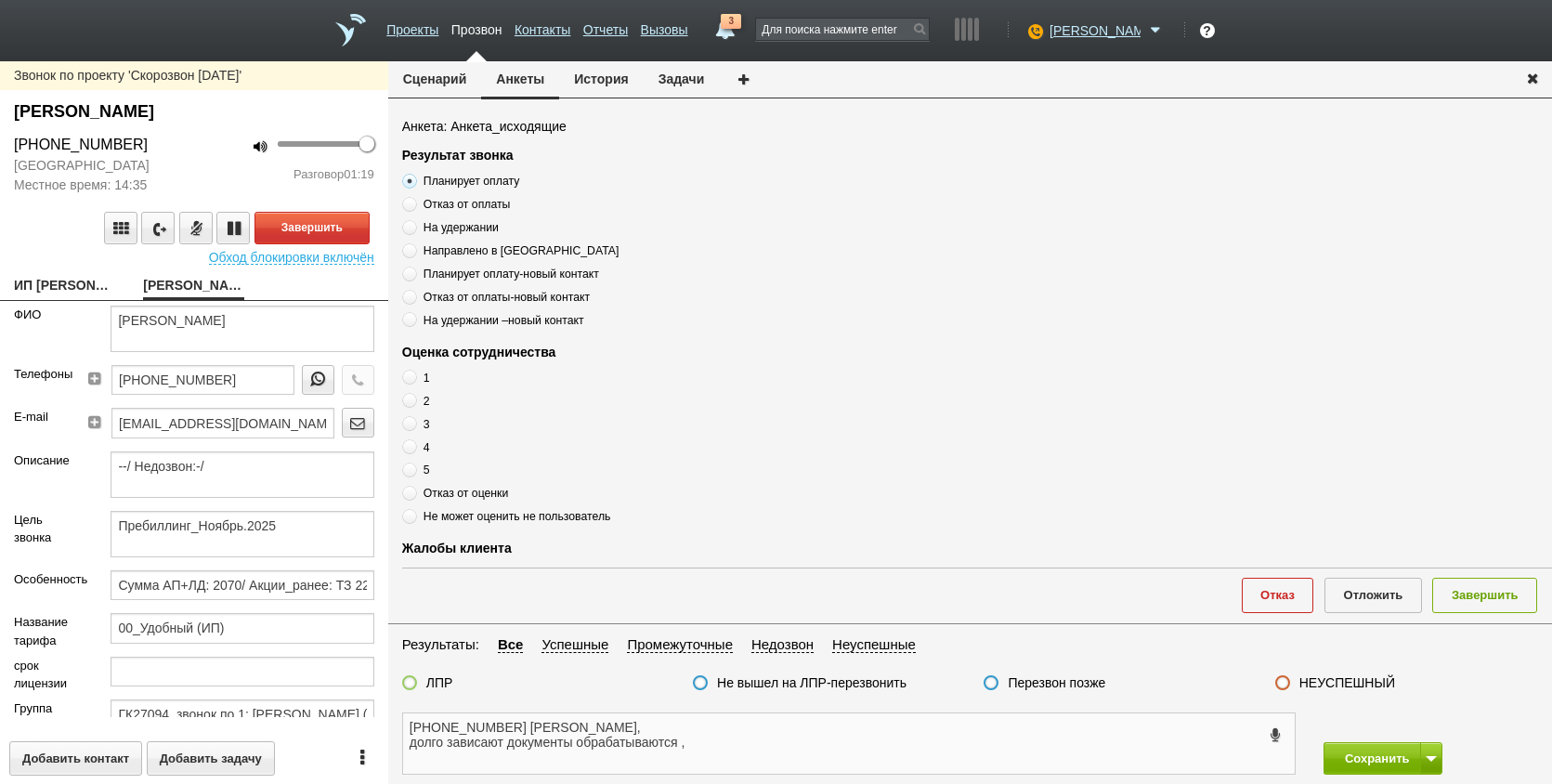
click at [724, 719] on textarea "[PHONE_NUMBER] [PERSON_NAME], долго зависают документы обрабатываются ," at bounding box center [849, 744] width 892 height 60
paste textarea "Планирует оплату"
click at [840, 727] on textarea "[PHONE_NUMBER] [PERSON_NAME], Планирует оплату долго зависают документы обрабат…" at bounding box center [849, 744] width 892 height 60
type textarea "[PHONE_NUMBER] [PERSON_NAME], Планирует оплату долго зависают документы обрабат…"
click at [409, 450] on span at bounding box center [409, 447] width 15 height 15
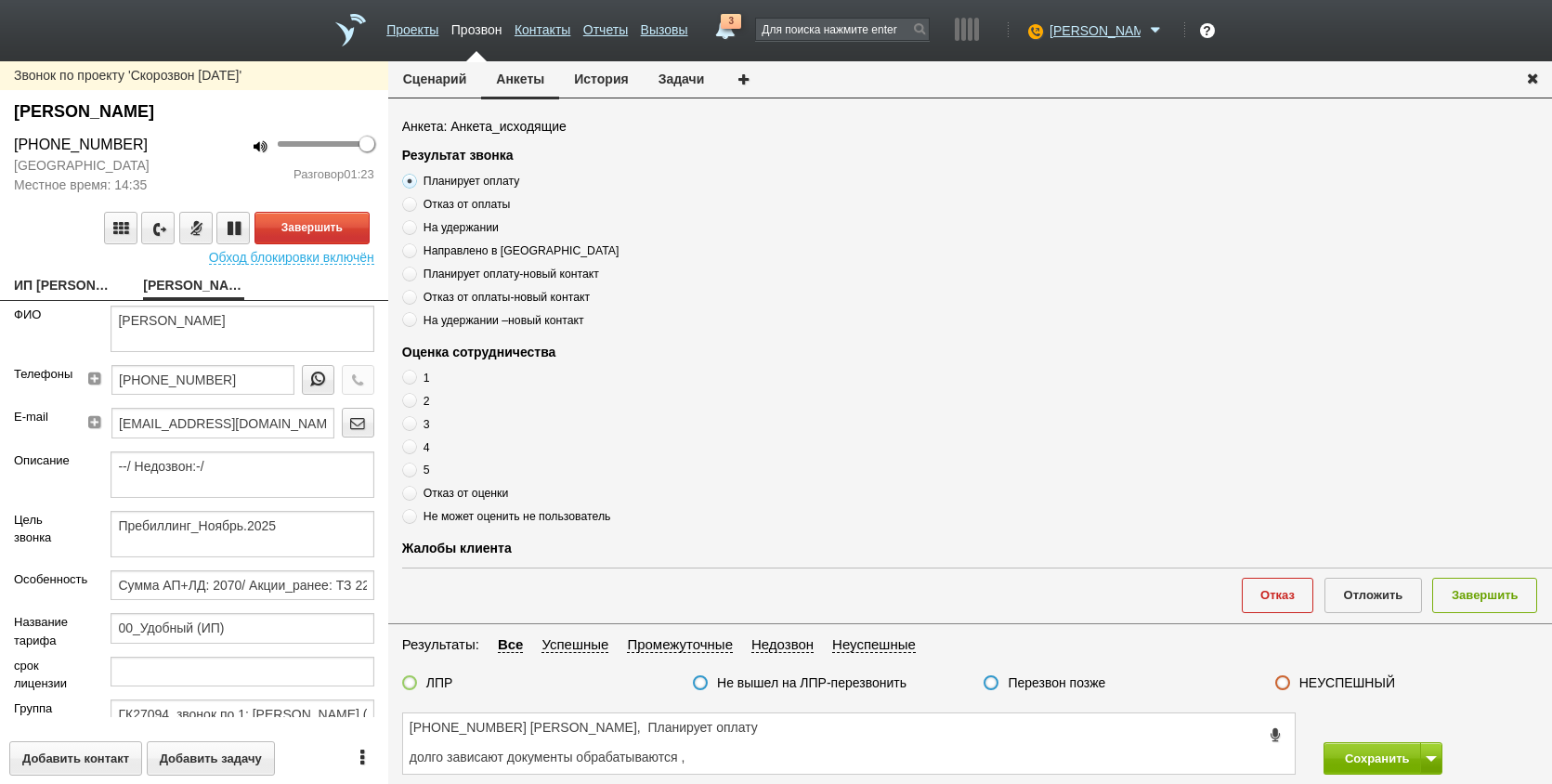
click at [409, 450] on input "4" at bounding box center [408, 444] width 12 height 12
radio input "true"
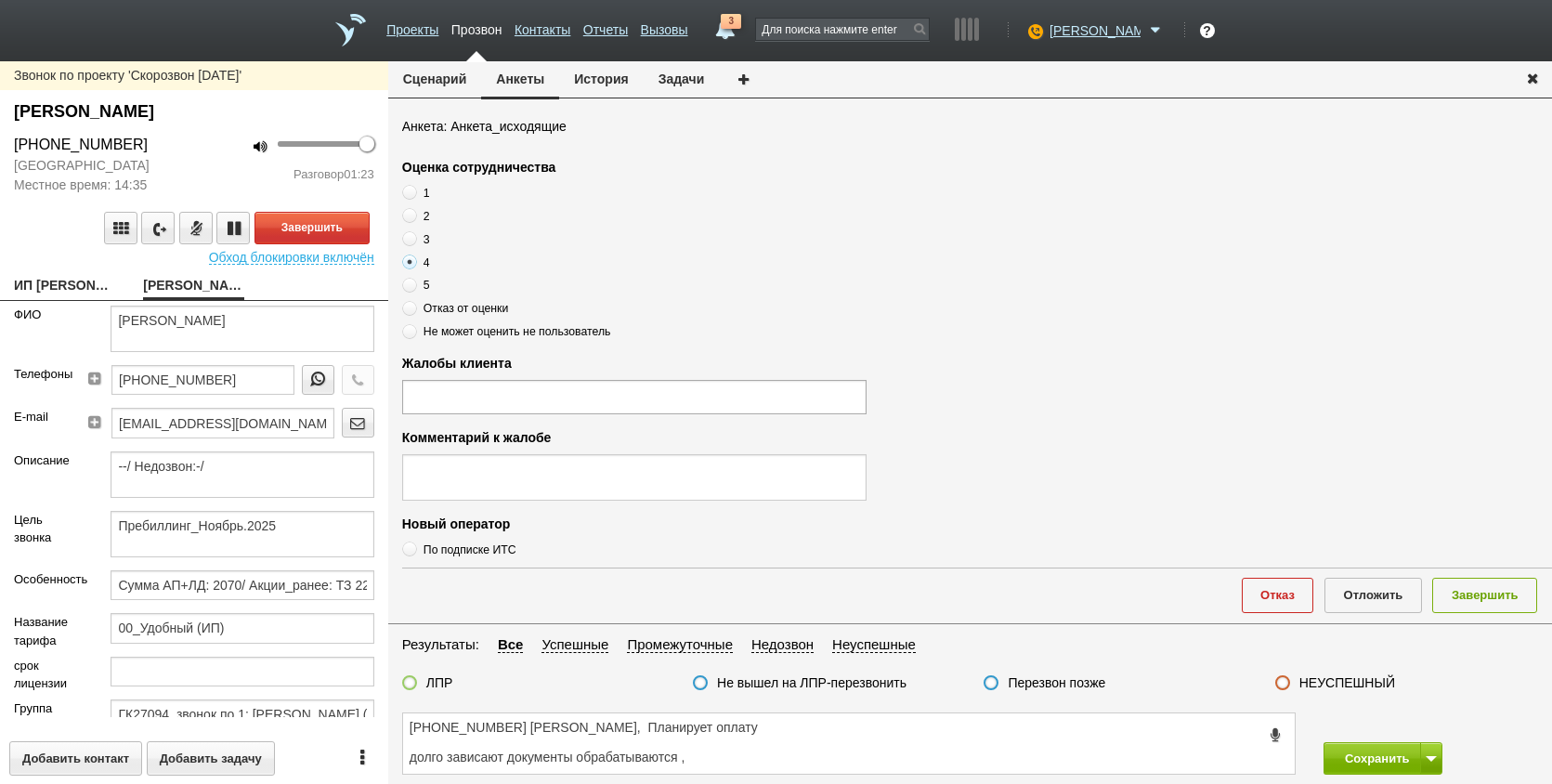
scroll to position [185, 0]
click at [479, 381] on ul at bounding box center [634, 396] width 465 height 34
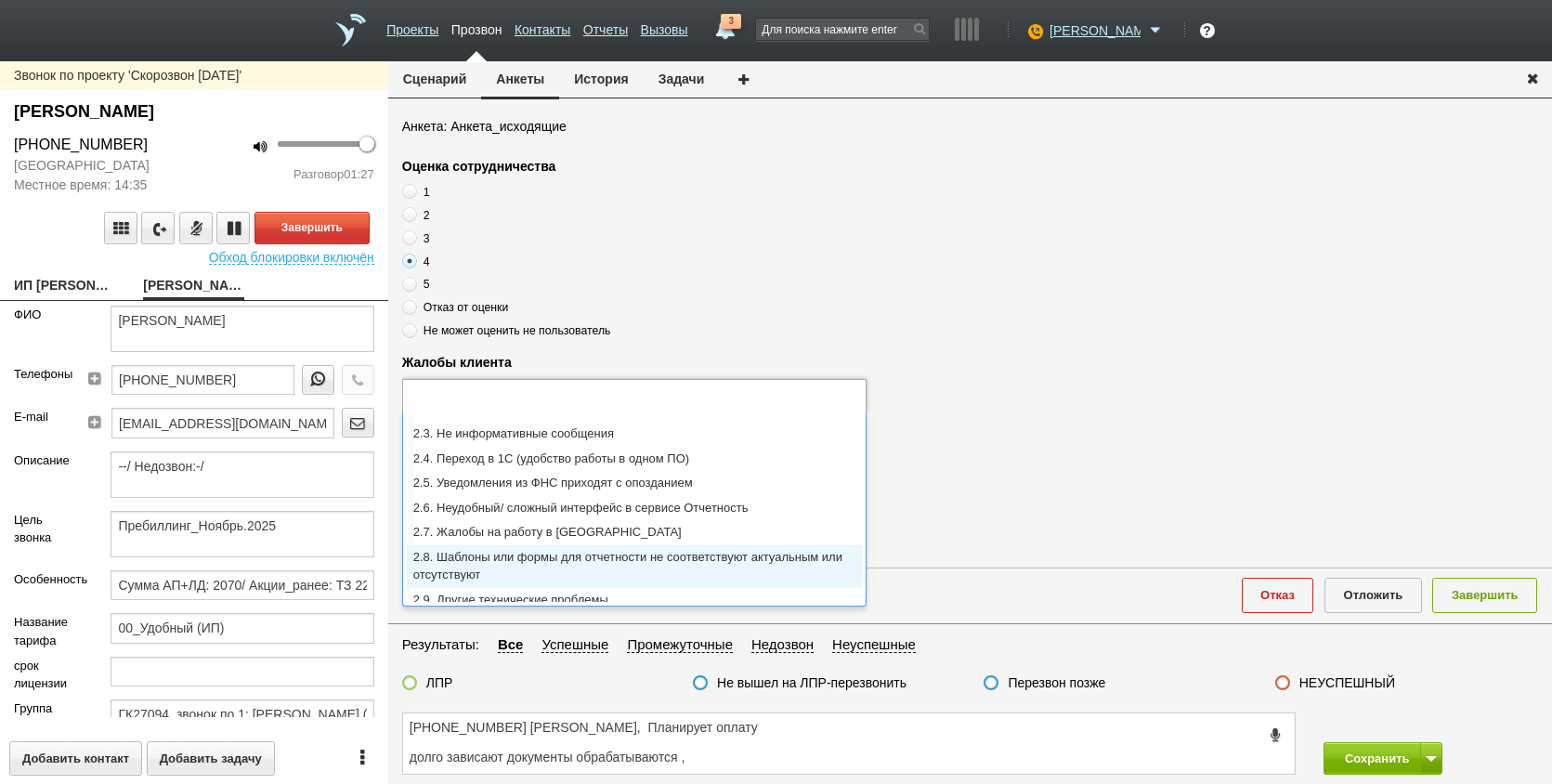
scroll to position [97, 0]
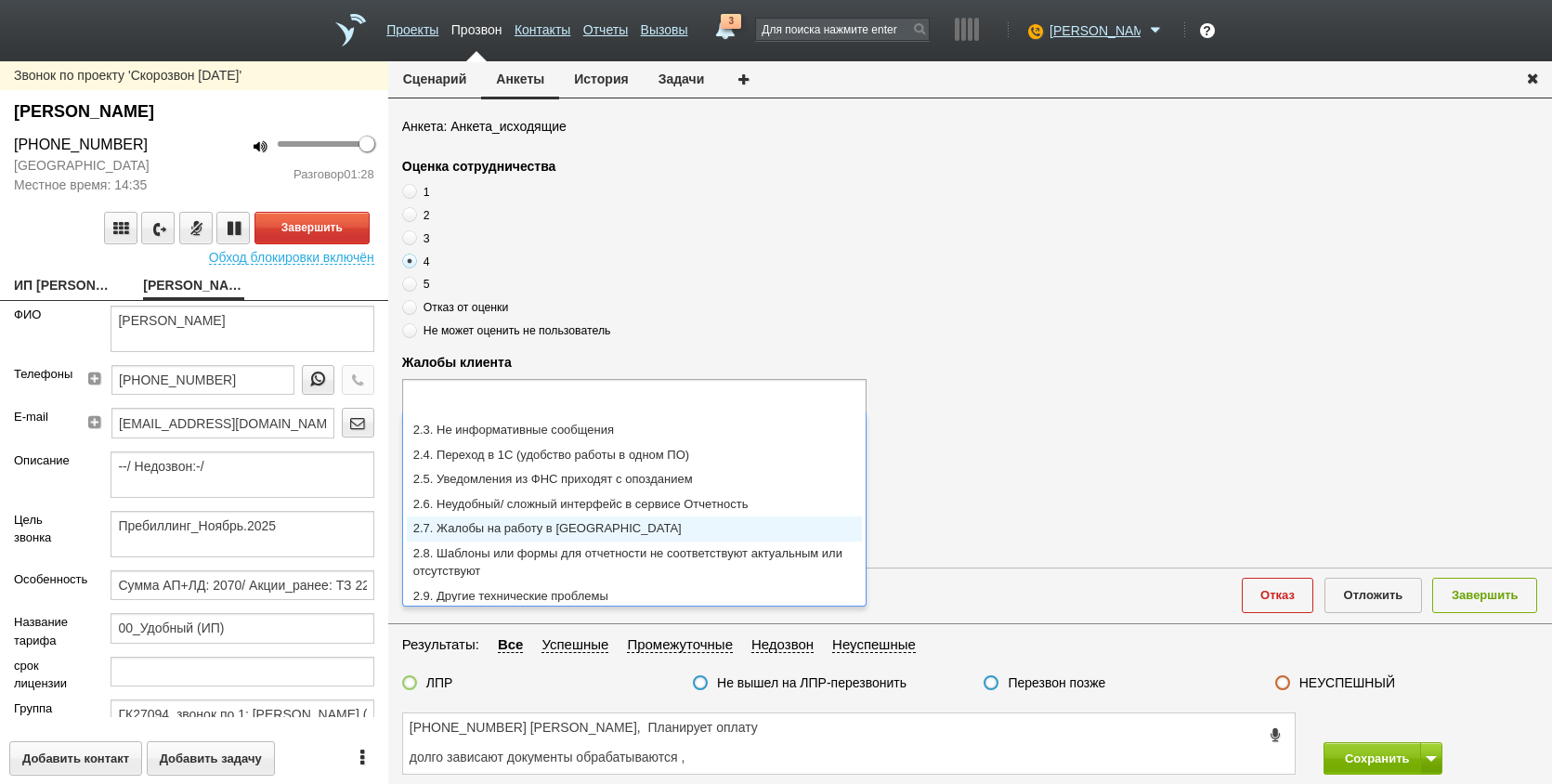
type input "2.7. Жалобы на работу в [GEOGRAPHIC_DATA]"
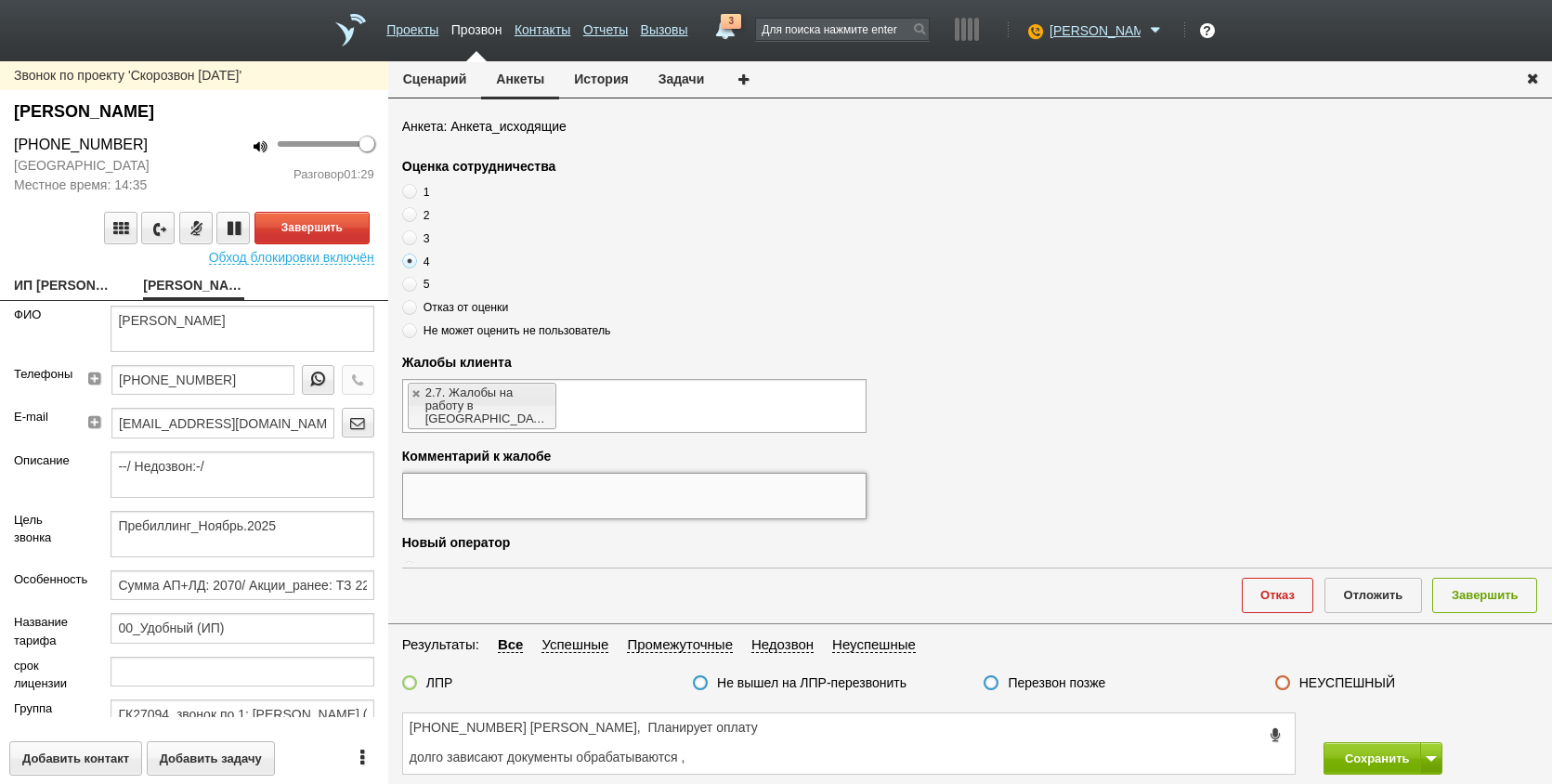
click at [616, 486] on textarea at bounding box center [634, 495] width 465 height 46
click at [894, 738] on textarea "[PHONE_NUMBER] [PERSON_NAME], Планирует оплату долго зависают документы обрабат…" at bounding box center [849, 744] width 892 height 60
click at [902, 714] on textarea "[PHONE_NUMBER] [PERSON_NAME], Планирует оплату долго зависают документы обрабат…" at bounding box center [849, 744] width 892 height 60
click at [853, 735] on textarea "[PHONE_NUMBER] [PERSON_NAME], Планирует оплату, долго зависают документы обраба…" at bounding box center [849, 744] width 892 height 60
click at [300, 221] on button "Завершить" at bounding box center [312, 228] width 115 height 33
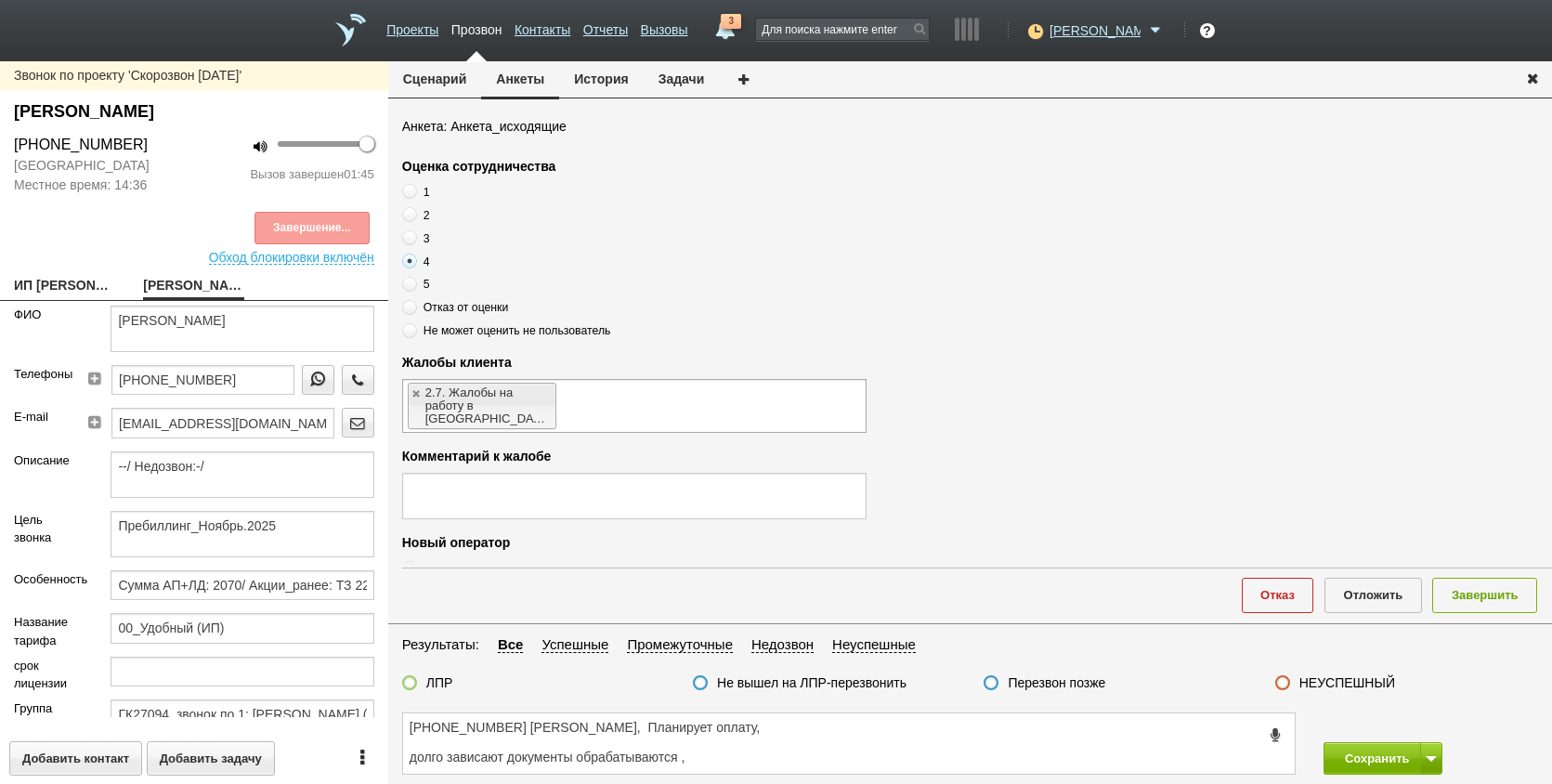
click at [408, 676] on label at bounding box center [409, 683] width 15 height 15
click at [0, 0] on input "ЛПР" at bounding box center [0, 0] width 0 height 0
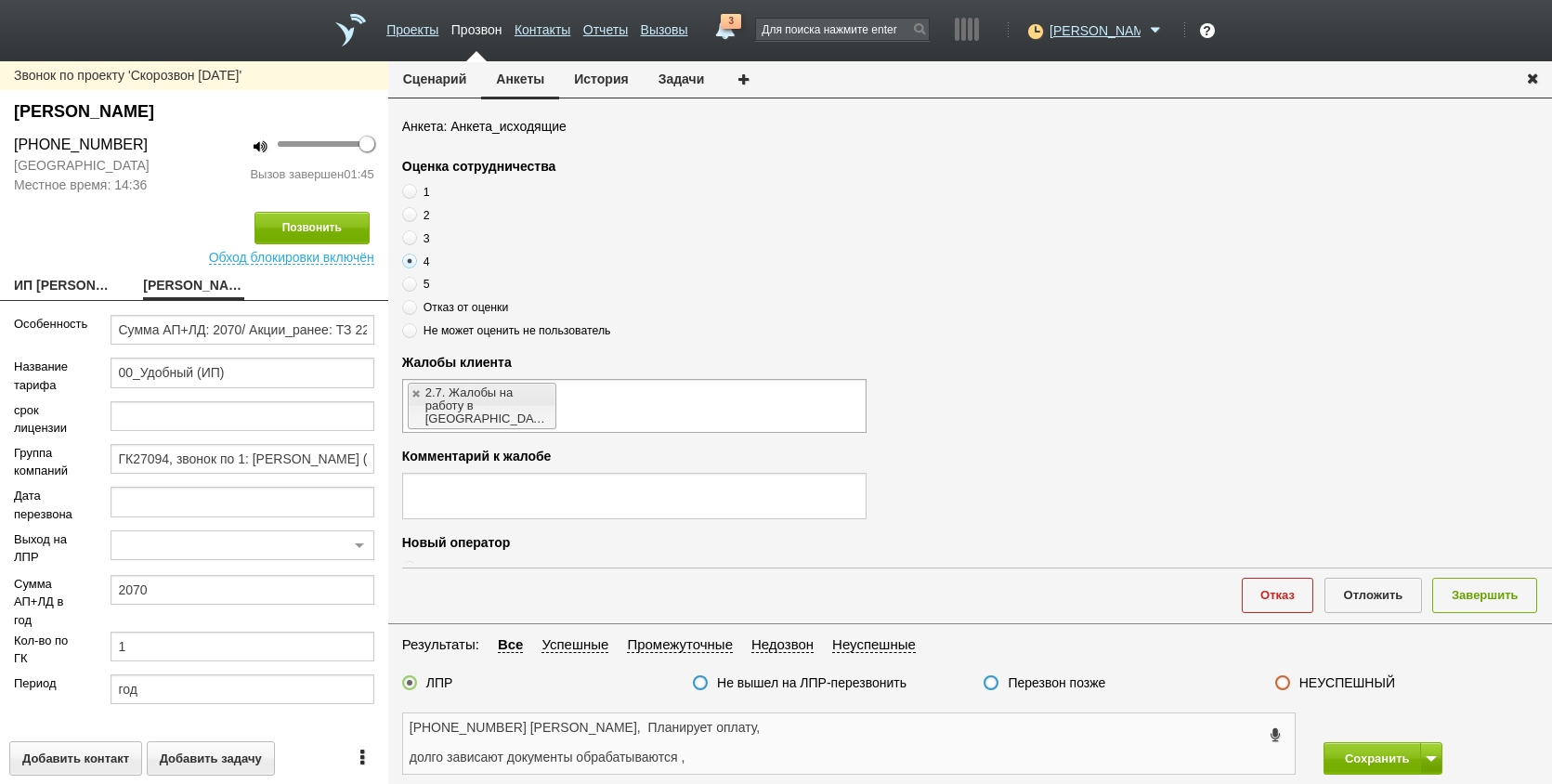
click at [878, 736] on textarea "[PHONE_NUMBER] [PERSON_NAME], Планирует оплату, долго зависают документы обраба…" at bounding box center [849, 744] width 892 height 60
click at [876, 724] on textarea "[PHONE_NUMBER] [PERSON_NAME], Планирует оплату, долго зависают документы обраба…" at bounding box center [849, 744] width 892 height 60
click at [402, 756] on div "[PHONE_NUMBER] [PERSON_NAME], Планирует оплату, оценка 4 долго зависают докумен…" at bounding box center [849, 744] width 894 height 62
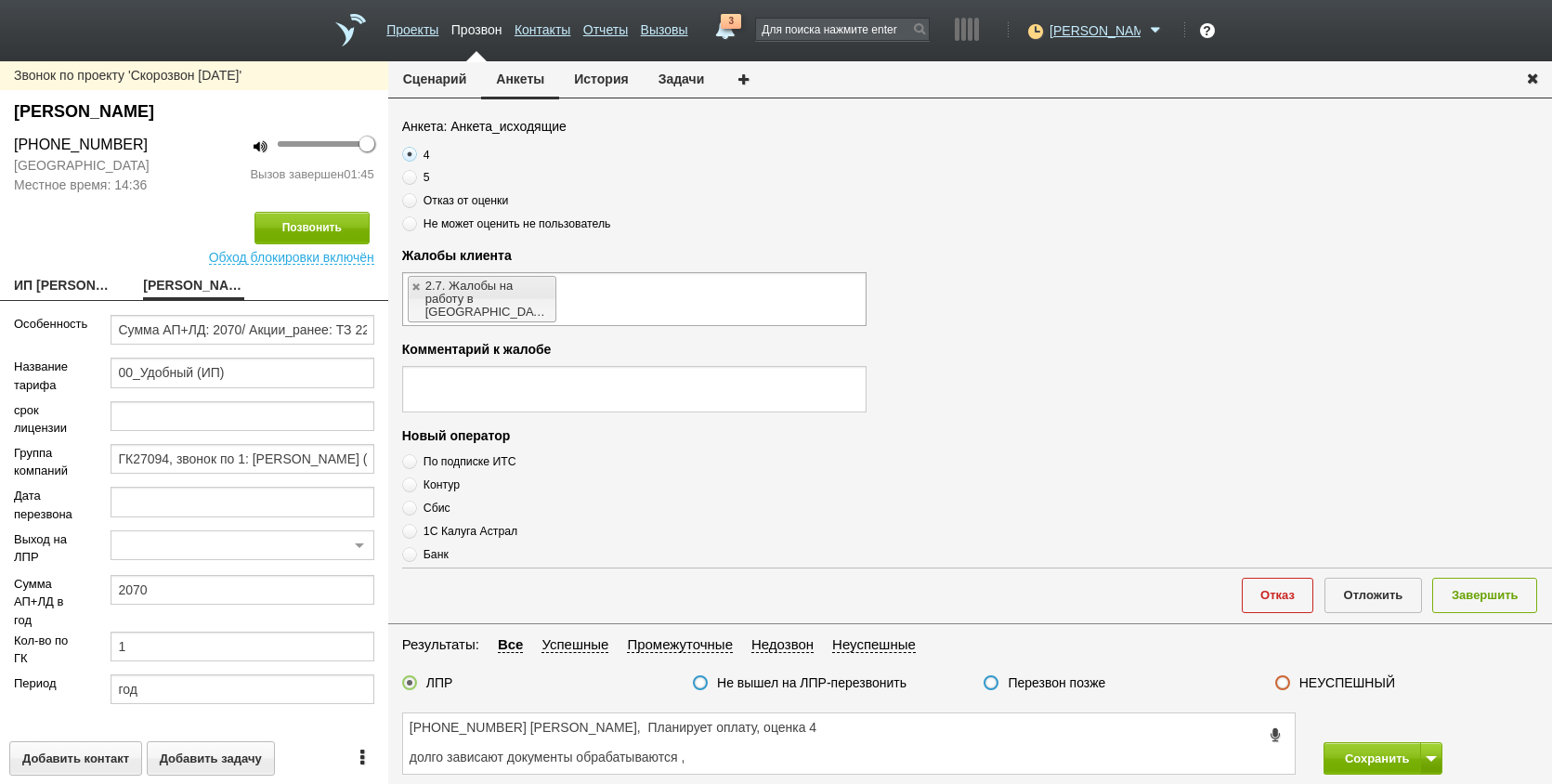
scroll to position [185, 0]
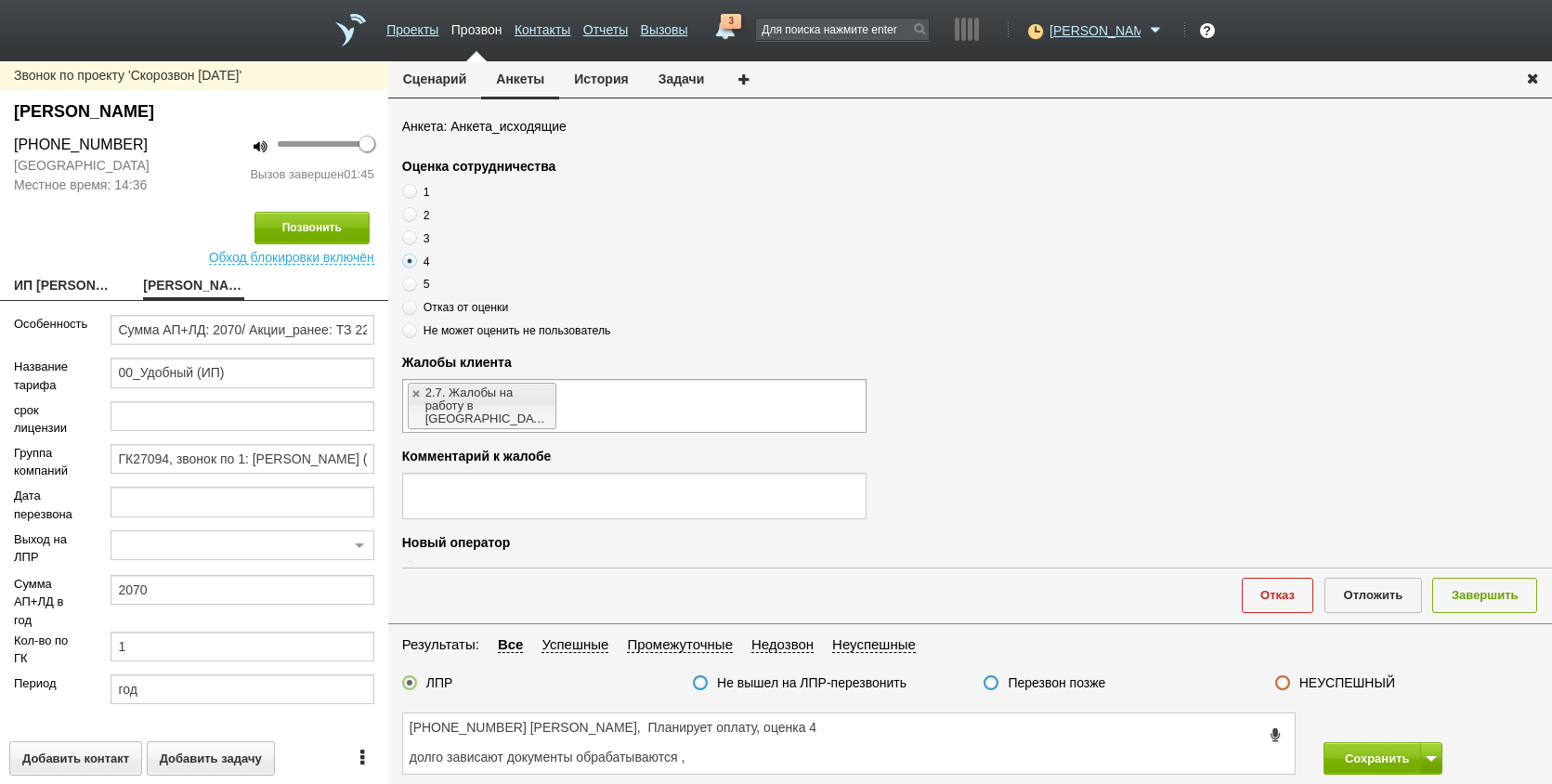
click at [599, 396] on ul "2.7. Жалобы на работу в [GEOGRAPHIC_DATA]" at bounding box center [634, 406] width 465 height 54
click at [411, 757] on textarea "[PHONE_NUMBER] [PERSON_NAME], Планирует оплату, оценка 4 долго зависают докумен…" at bounding box center [849, 744] width 892 height 60
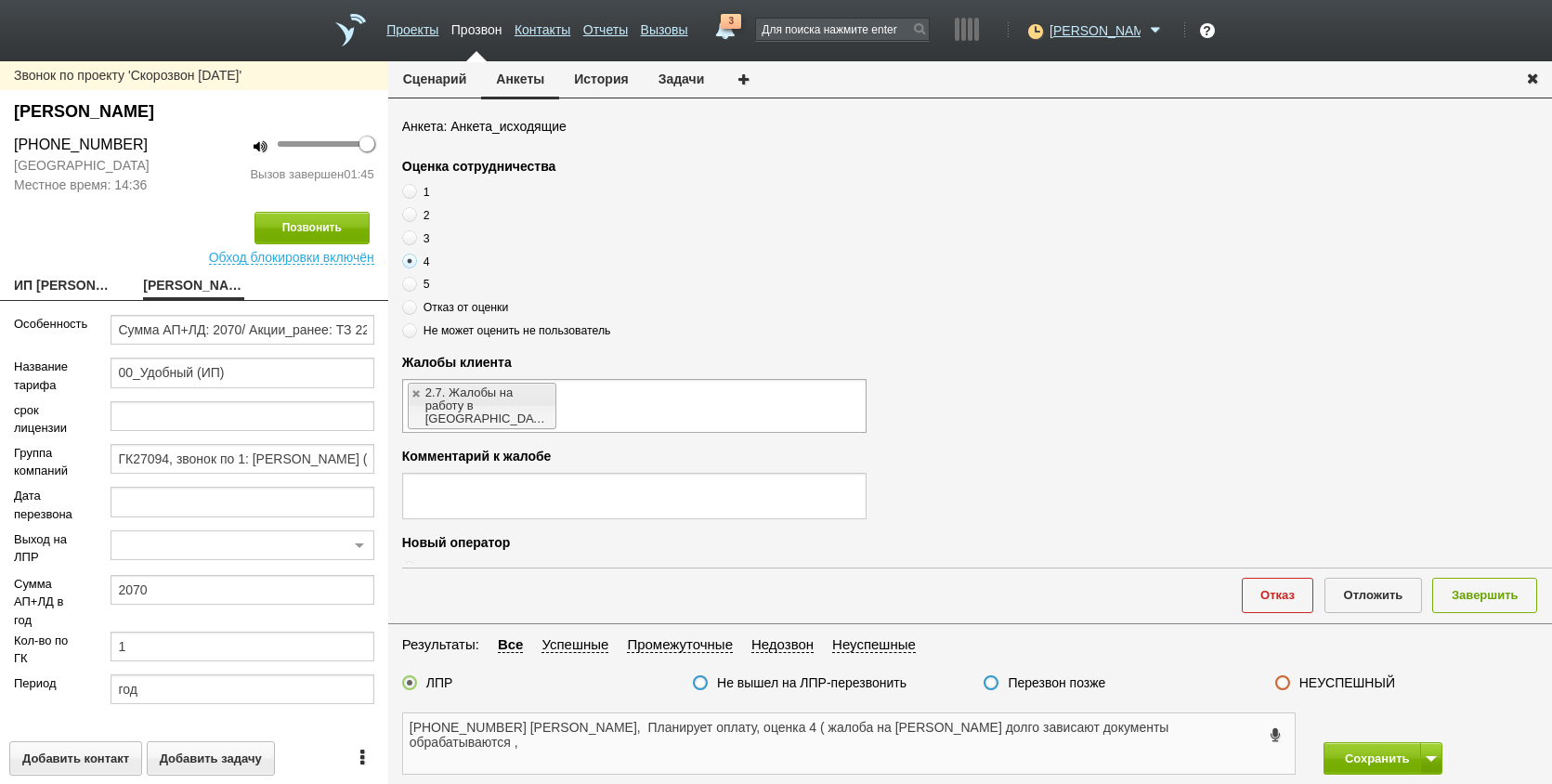
click at [1159, 716] on textarea "[PHONE_NUMBER] [PERSON_NAME], Планирует оплату, оценка 4 ( жалоба на [PERSON_NA…" at bounding box center [849, 744] width 892 height 60
click at [1177, 723] on textarea "[PHONE_NUMBER] [PERSON_NAME], Планирует оплату, оценка 4 ( жалоба на [PERSON_NA…" at bounding box center [849, 744] width 892 height 60
click at [409, 743] on textarea "[PHONE_NUMBER] [PERSON_NAME], Планирует оплату, оценка 4 ( жалоба на [PERSON_NA…" at bounding box center [849, 744] width 892 height 60
click at [561, 752] on textarea "[PHONE_NUMBER] [PERSON_NAME], Планирует оплату, оценка 4 ( жалоба на [PERSON_NA…" at bounding box center [849, 744] width 892 height 60
type textarea "[PHONE_NUMBER] [PERSON_NAME], Планирует оплату, оценка 4 ( жалоба на [PERSON_NA…"
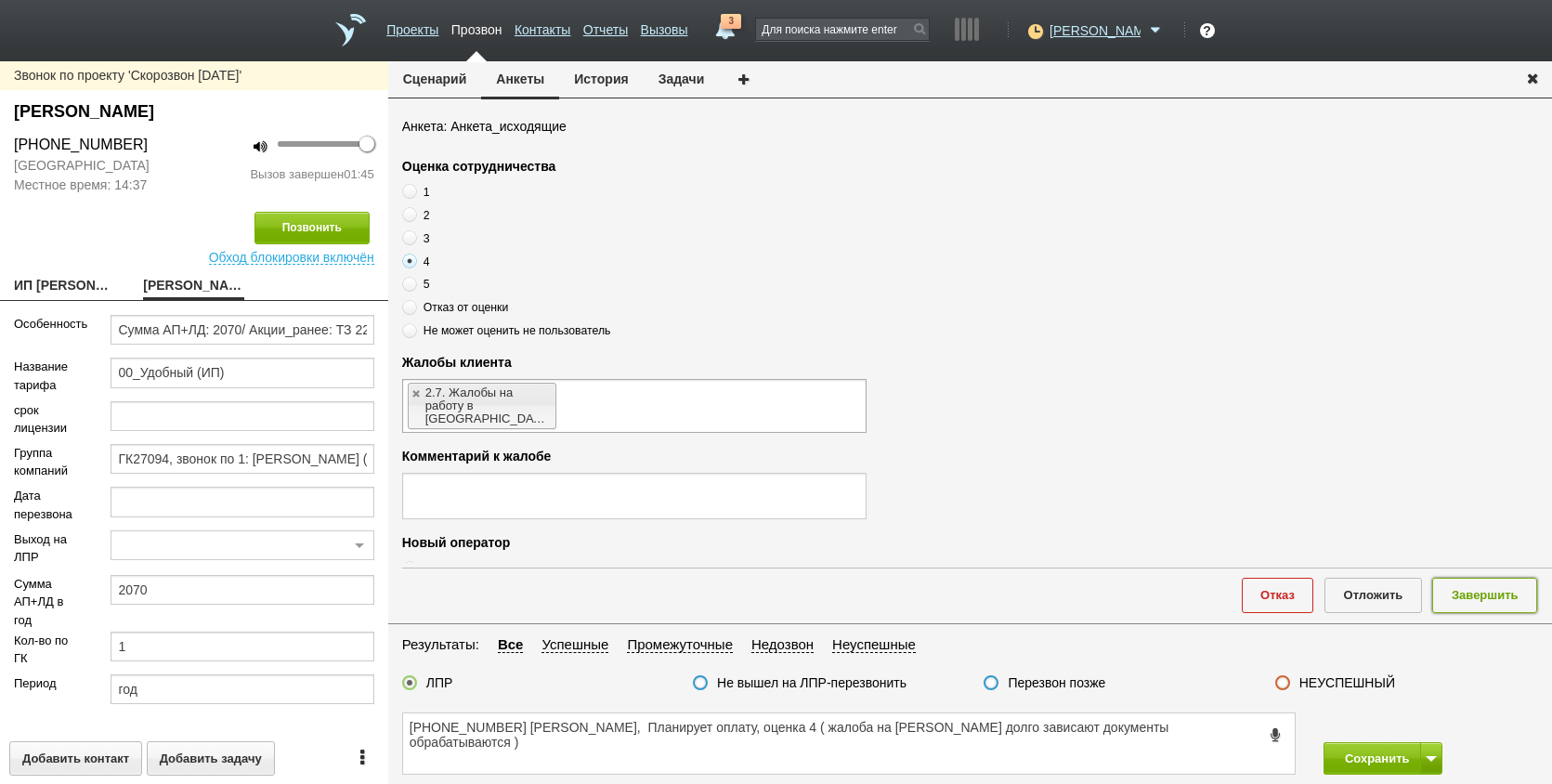
click at [1522, 580] on button "Завершить" at bounding box center [1485, 595] width 105 height 35
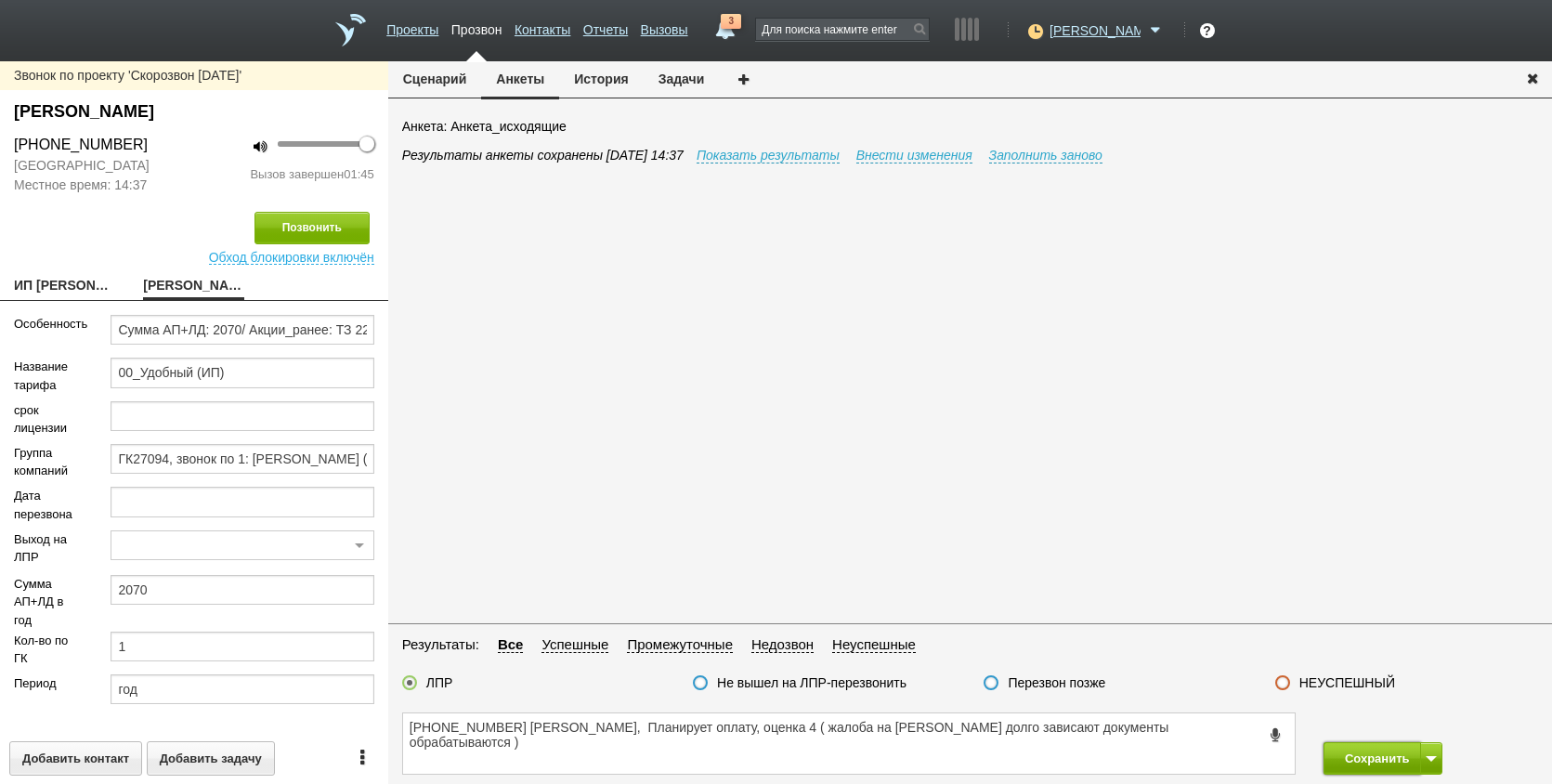
click at [1400, 754] on button "Сохранить" at bounding box center [1373, 759] width 98 height 33
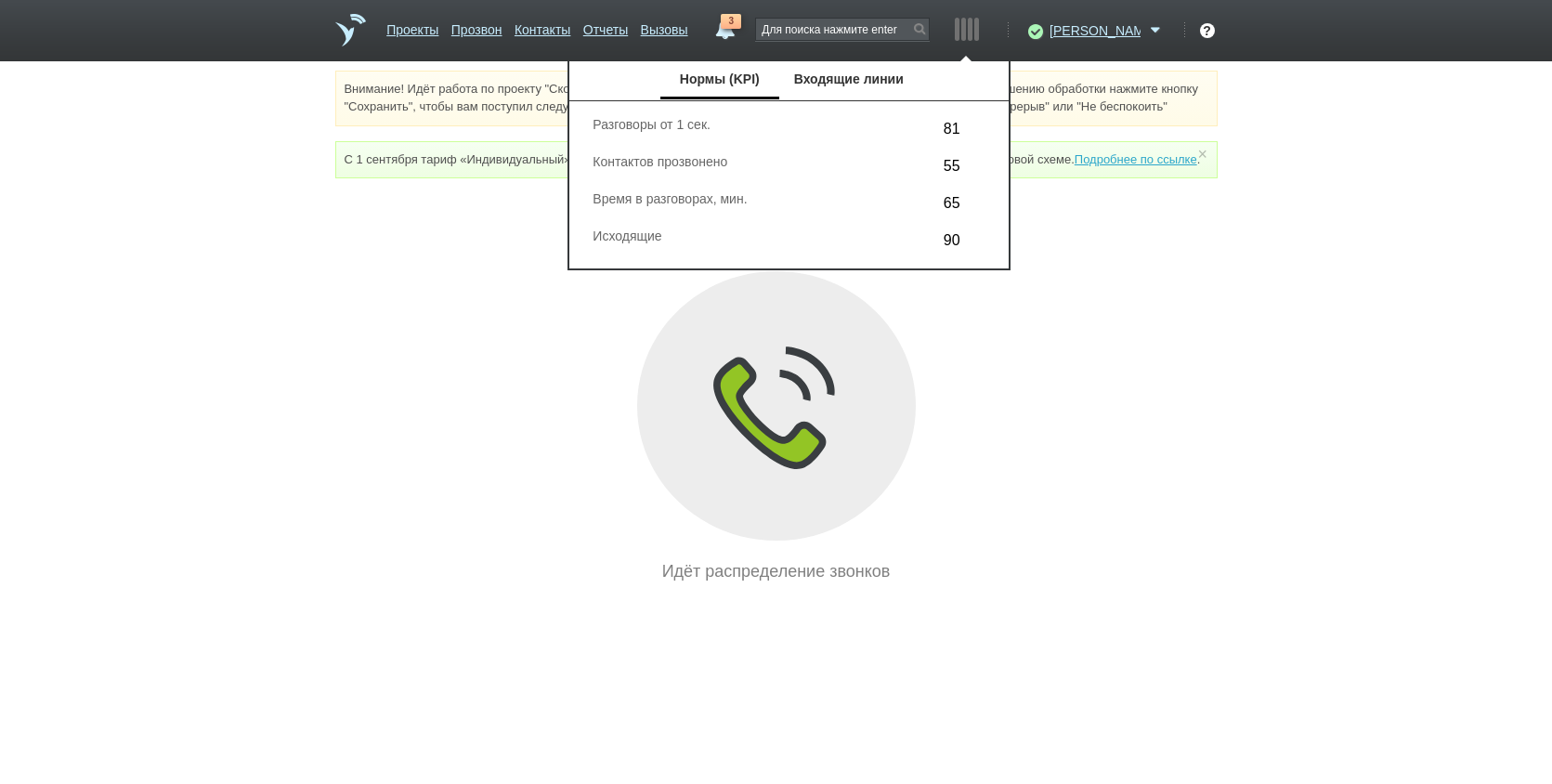
click at [1177, 491] on div "Идёт распределение звонков" at bounding box center [776, 427] width 883 height 312
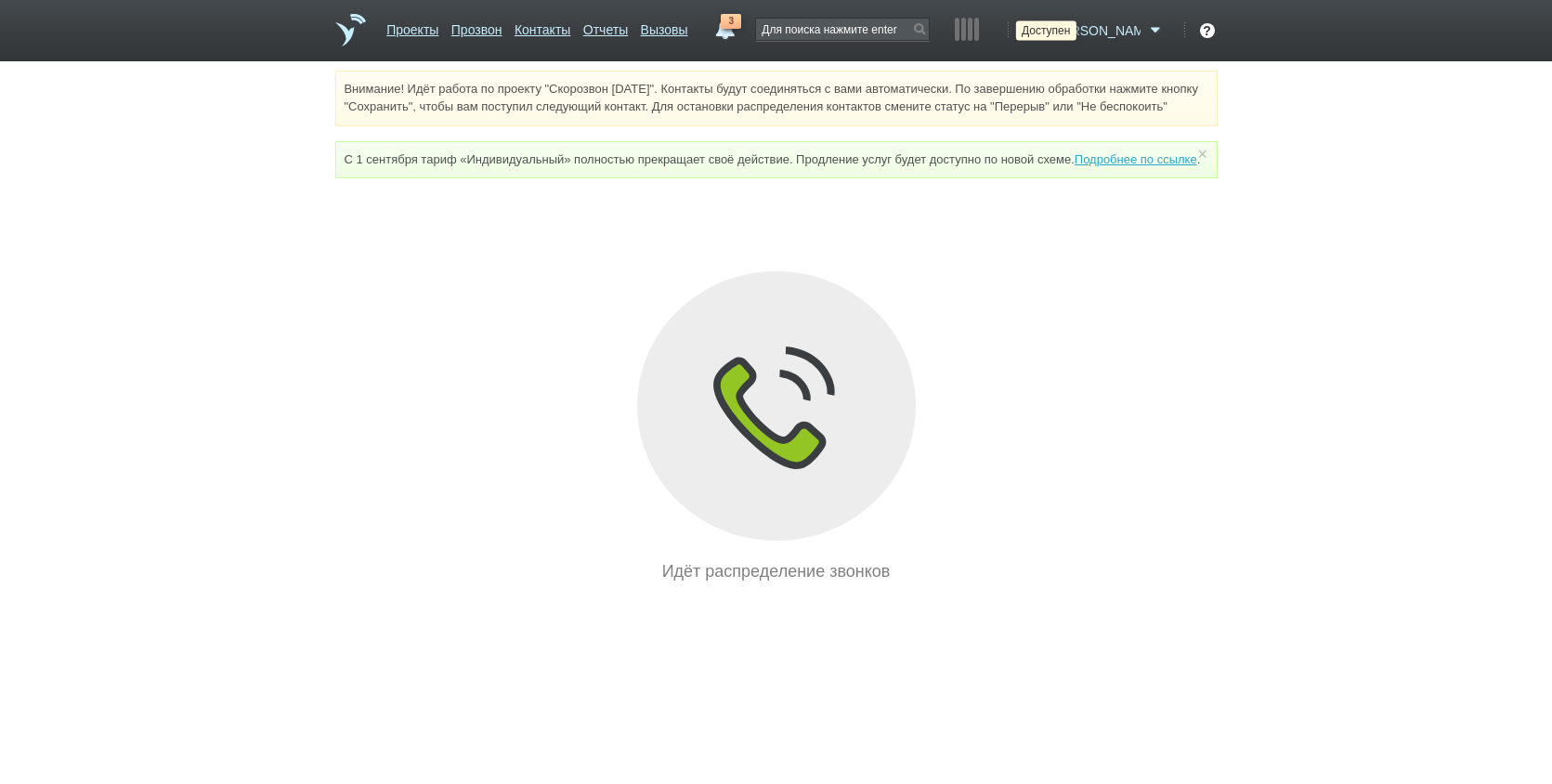
click at [1046, 38] on icon at bounding box center [1033, 31] width 25 height 19
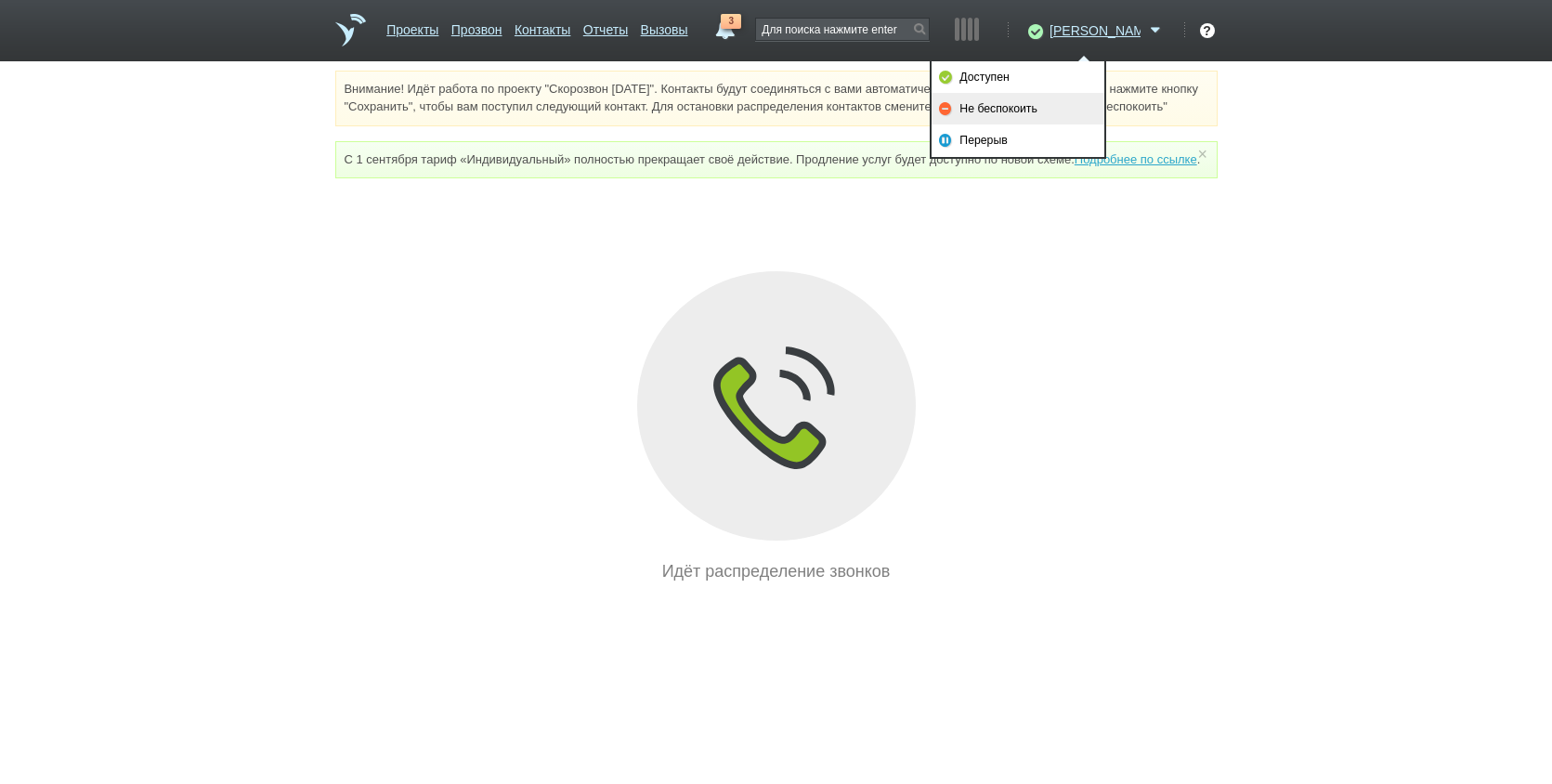
click at [1053, 107] on link "Не беспокоить" at bounding box center [1018, 109] width 173 height 32
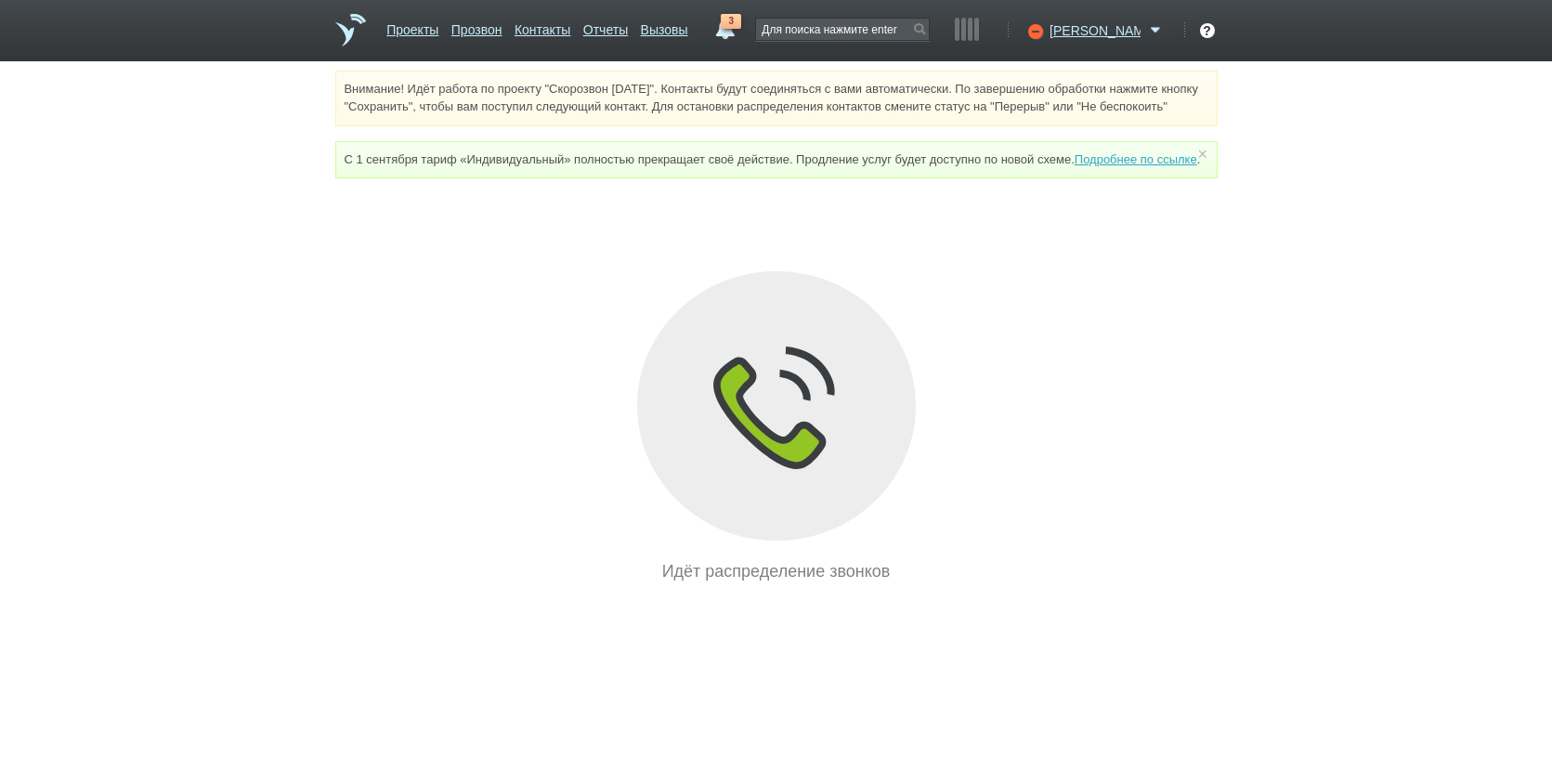
click at [1261, 421] on div "Внимание! Идёт работа по проекту "Скорозвон [DATE]". Контакты будут соединяться…" at bounding box center [776, 328] width 1552 height 514
click at [742, 26] on span "3" at bounding box center [731, 22] width 21 height 15
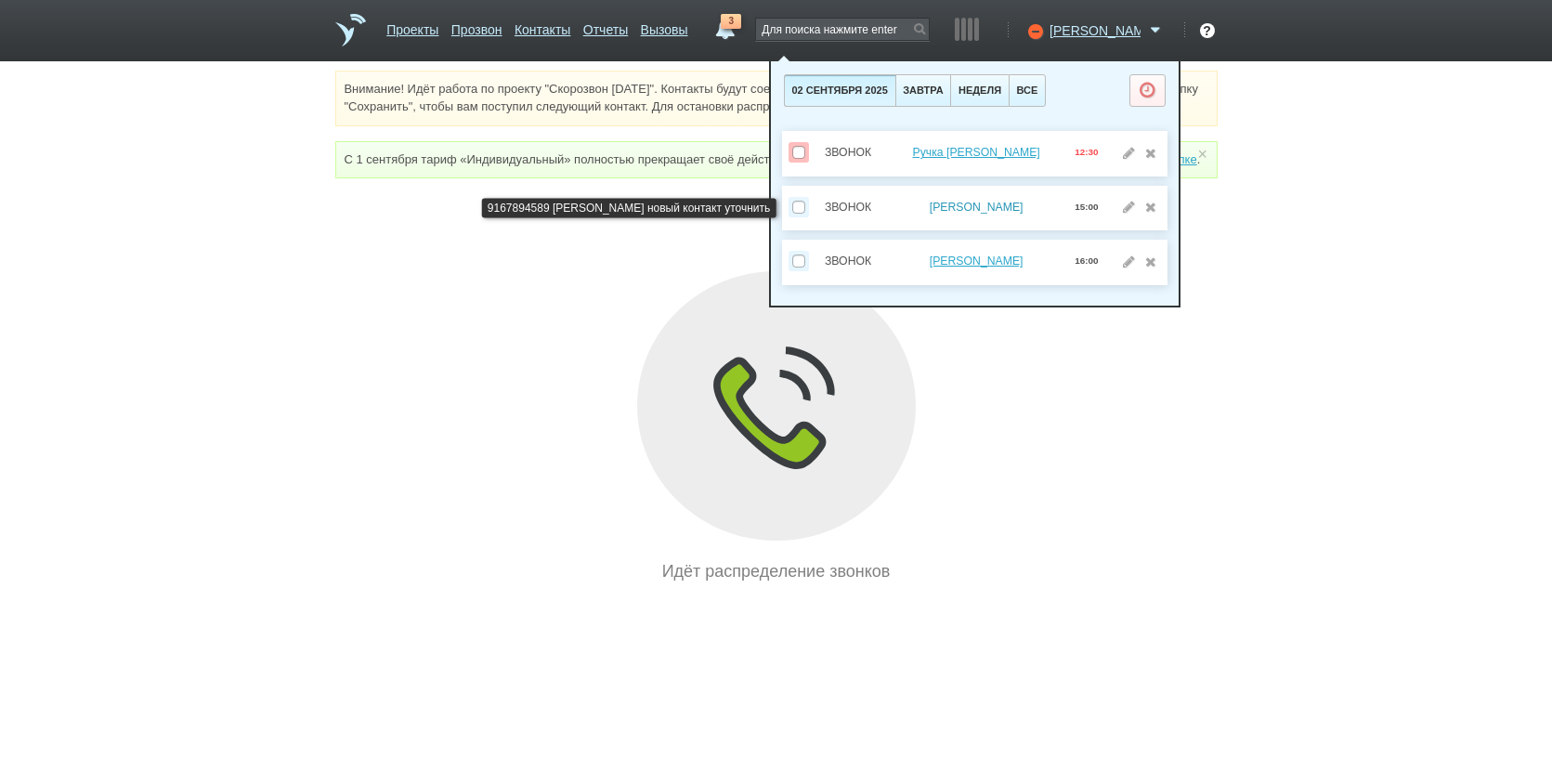
click at [969, 205] on link "[PERSON_NAME]" at bounding box center [977, 207] width 94 height 13
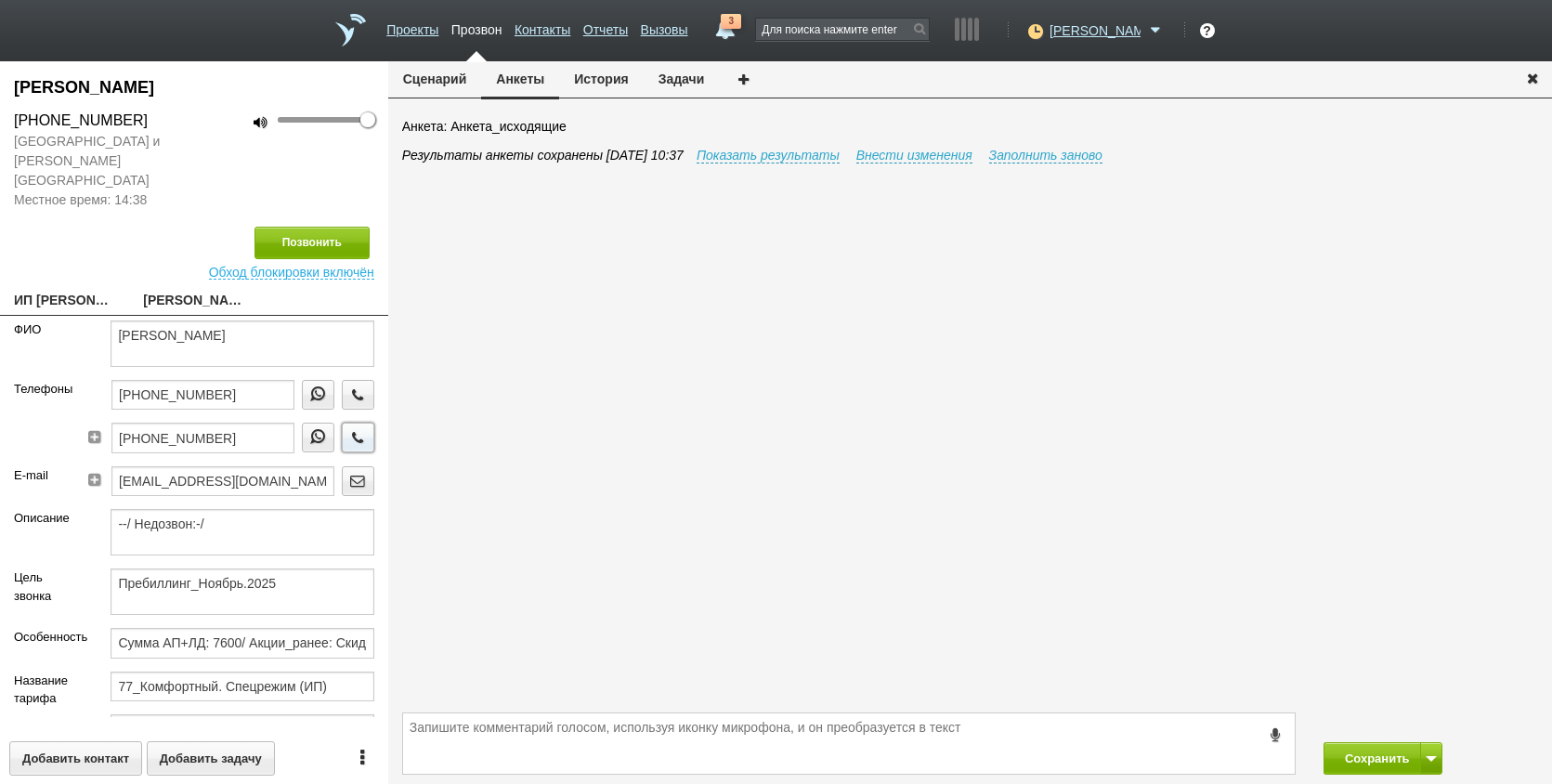
click at [353, 430] on icon "button" at bounding box center [358, 437] width 21 height 14
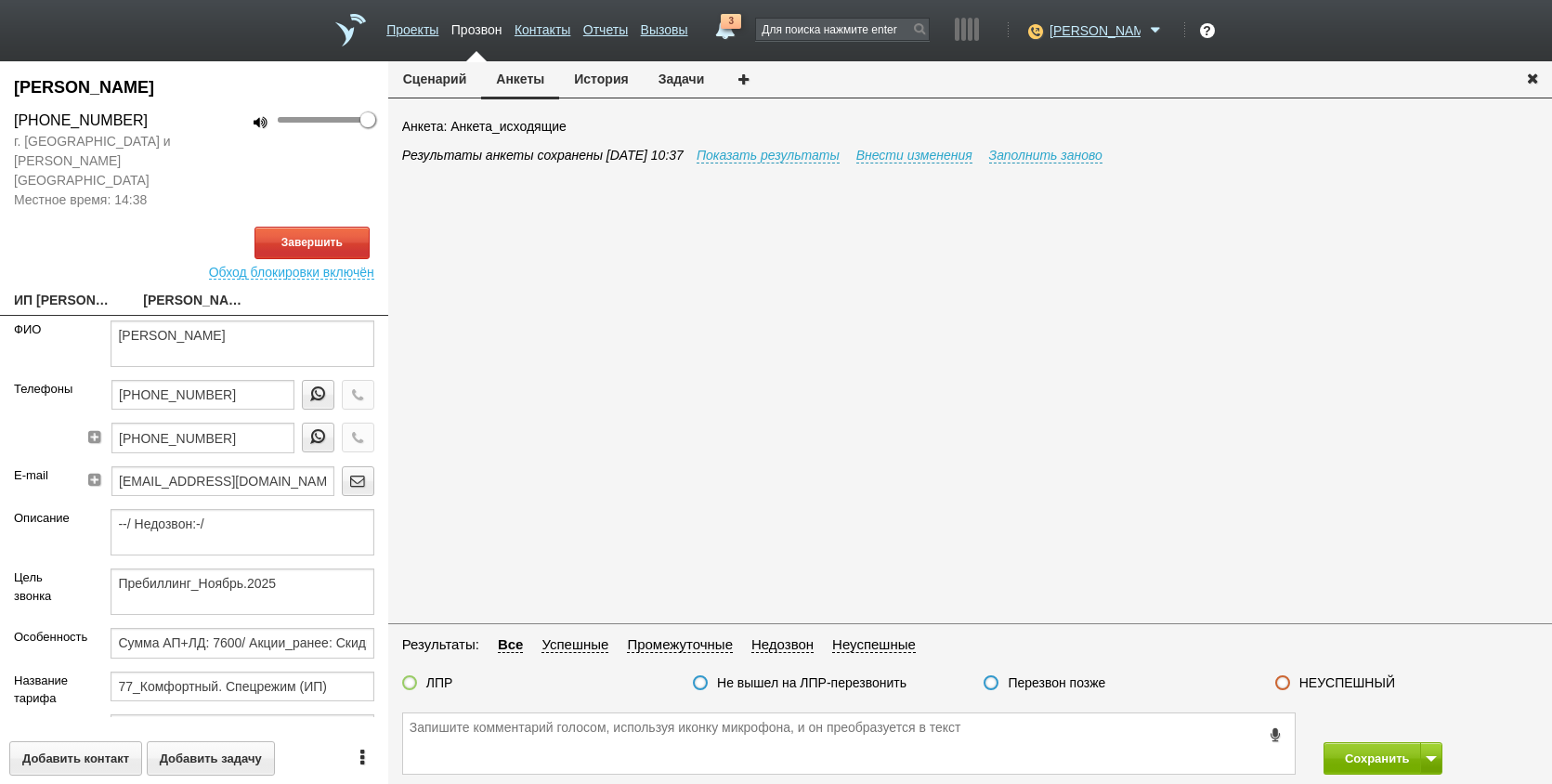
click at [83, 289] on link "ИП [PERSON_NAME] ХАТАМ [EMAIL_ADDRESS][DOMAIN_NAME]" at bounding box center [65, 302] width 102 height 26
type textarea "ИП [PERSON_NAME] ХАТАМ [EMAIL_ADDRESS][DOMAIN_NAME]"
type input "772072369235"
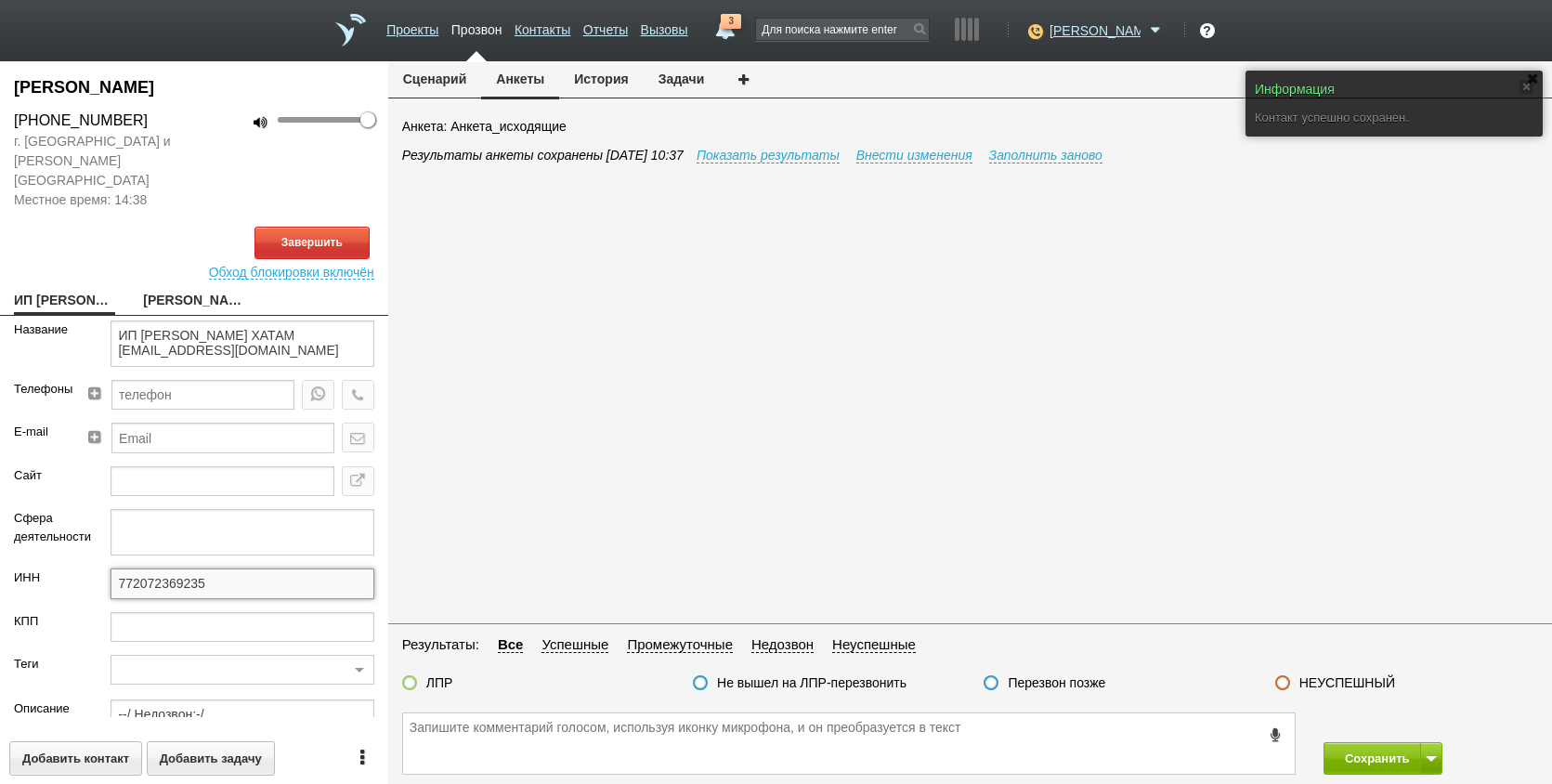
drag, startPoint x: 230, startPoint y: 568, endPoint x: 86, endPoint y: 573, distance: 144.1
click at [86, 573] on div "ИНН 772072369235" at bounding box center [194, 589] width 389 height 42
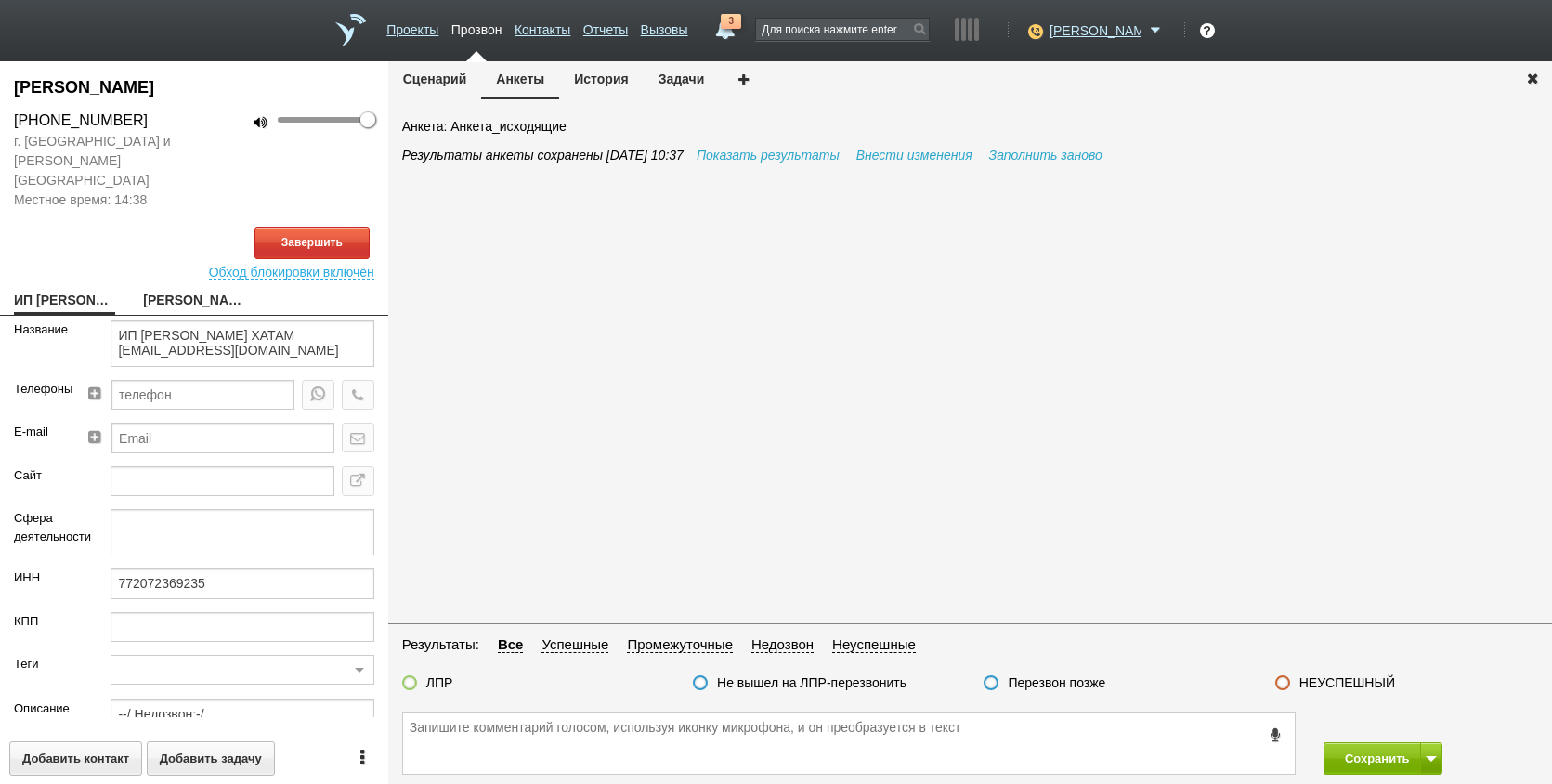
click at [742, 33] on link "3" at bounding box center [725, 25] width 34 height 23
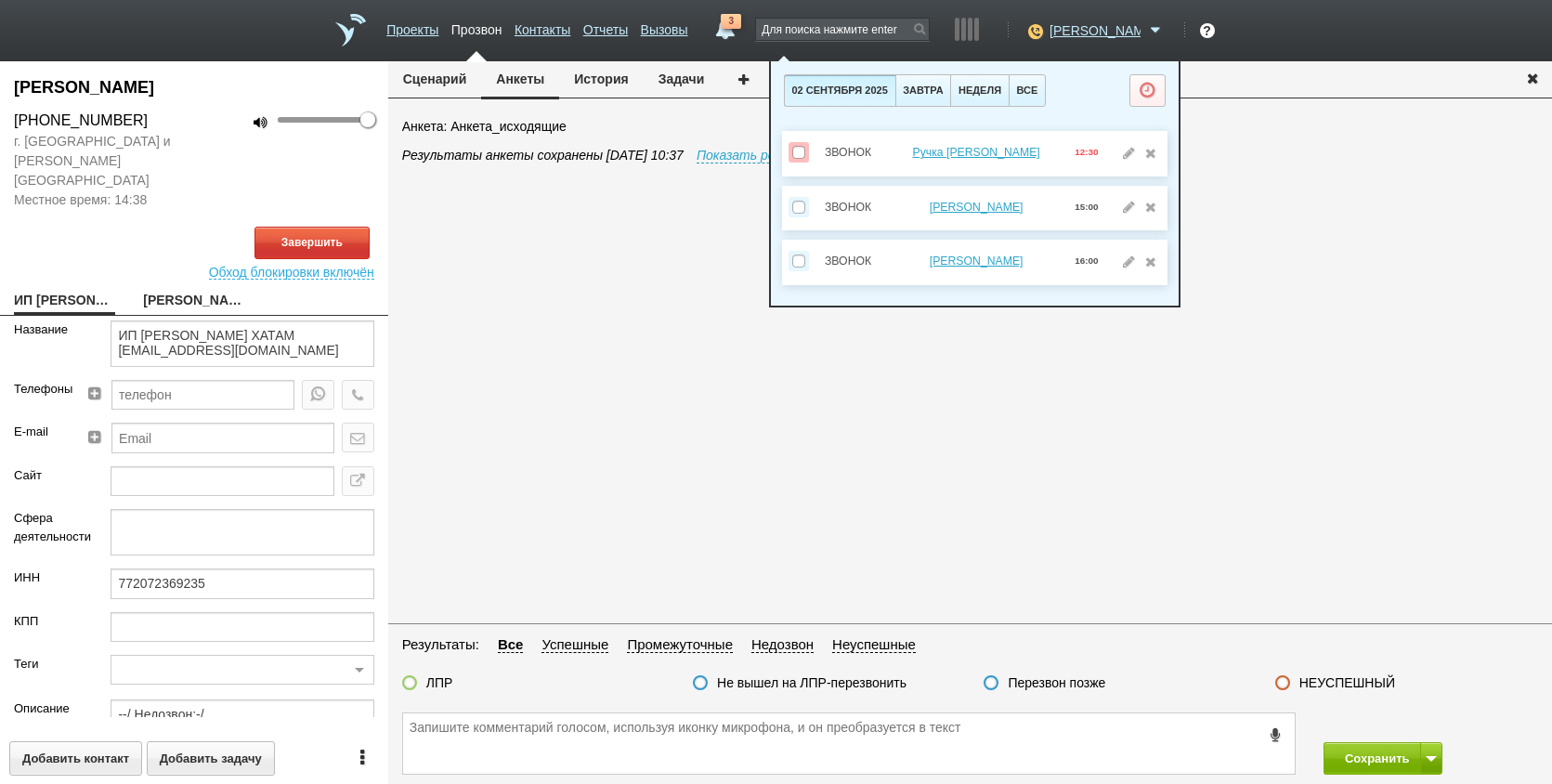
click at [153, 289] on link "[PERSON_NAME]" at bounding box center [194, 302] width 102 height 26
type textarea "[PERSON_NAME]"
type textarea "Пребиллинг_Ноябрь.2025"
type input "Сумма АП+ЛД: 7600/ Акции_ранее: Скидка 70%-2023а;"
type input "77_Комфортный. Спецрежим (ИП)"
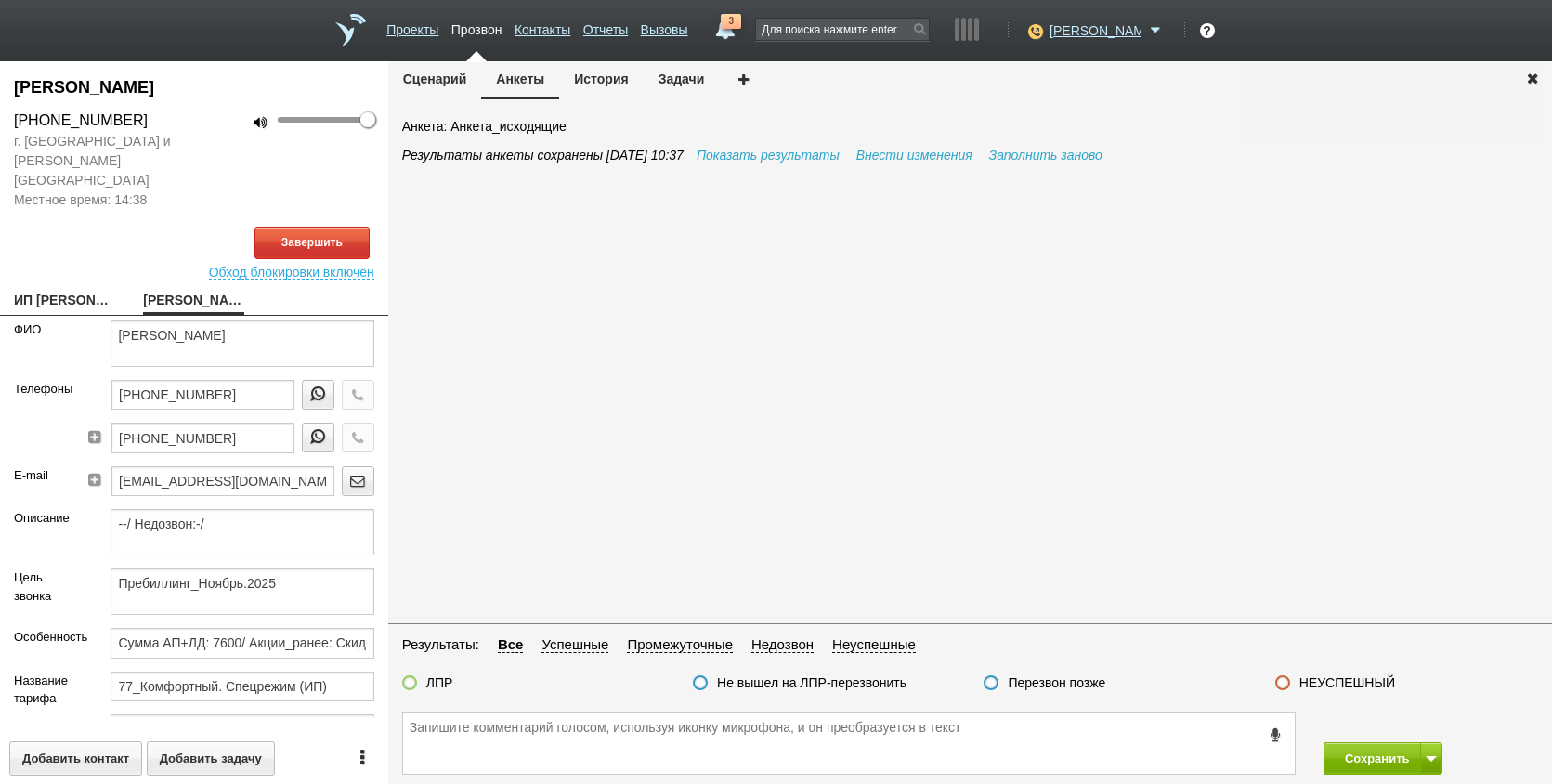
click at [52, 291] on link "ИП [PERSON_NAME] ХАТАМ [EMAIL_ADDRESS][DOMAIN_NAME]" at bounding box center [65, 302] width 102 height 26
type textarea "ИП [PERSON_NAME] ХАТАМ [EMAIL_ADDRESS][DOMAIN_NAME]"
type input "772072369235"
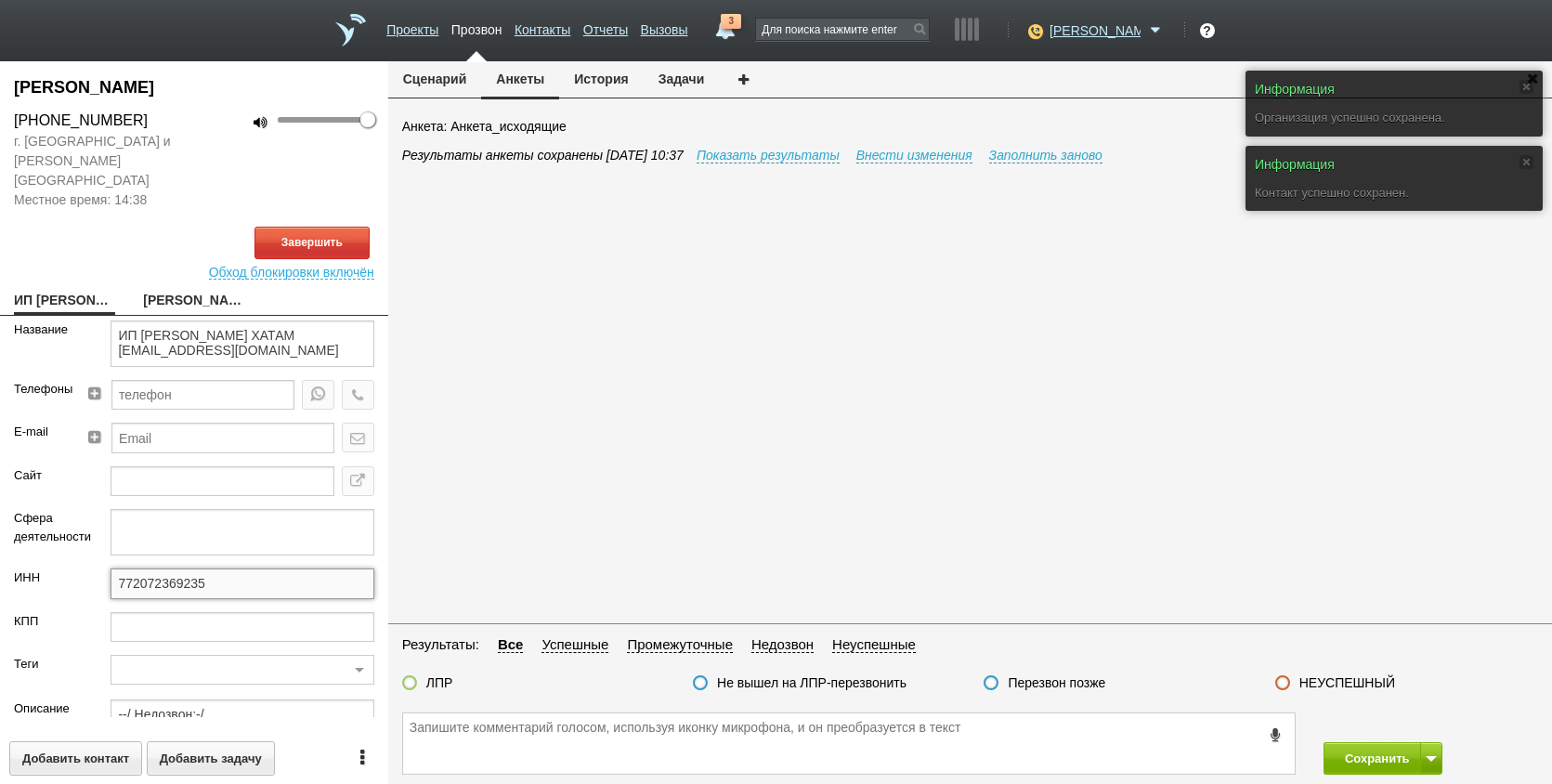
drag, startPoint x: 228, startPoint y: 555, endPoint x: 63, endPoint y: 563, distance: 165.2
click at [63, 568] on div "ИНН 772072369235" at bounding box center [194, 589] width 389 height 42
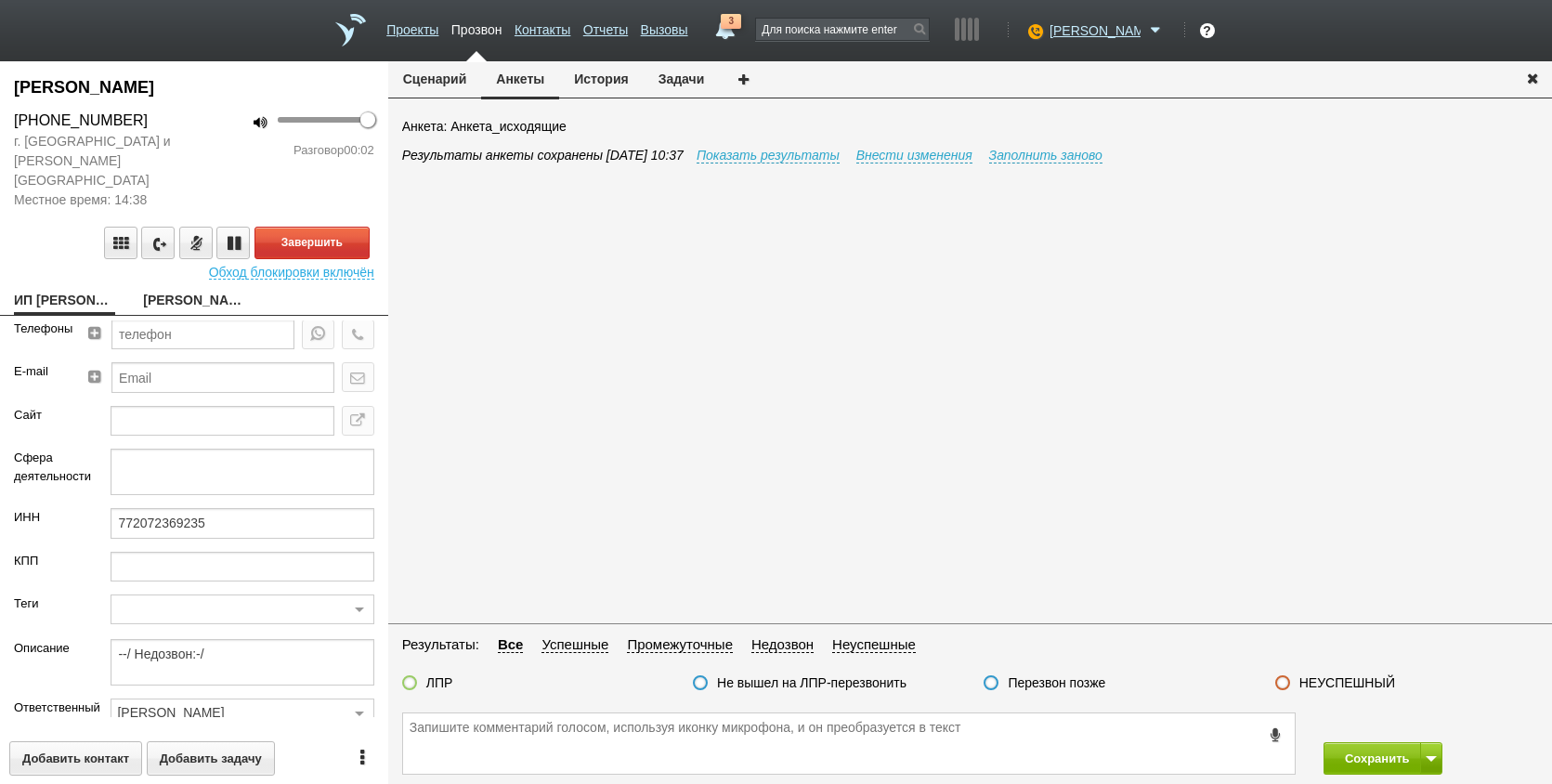
scroll to position [109, 0]
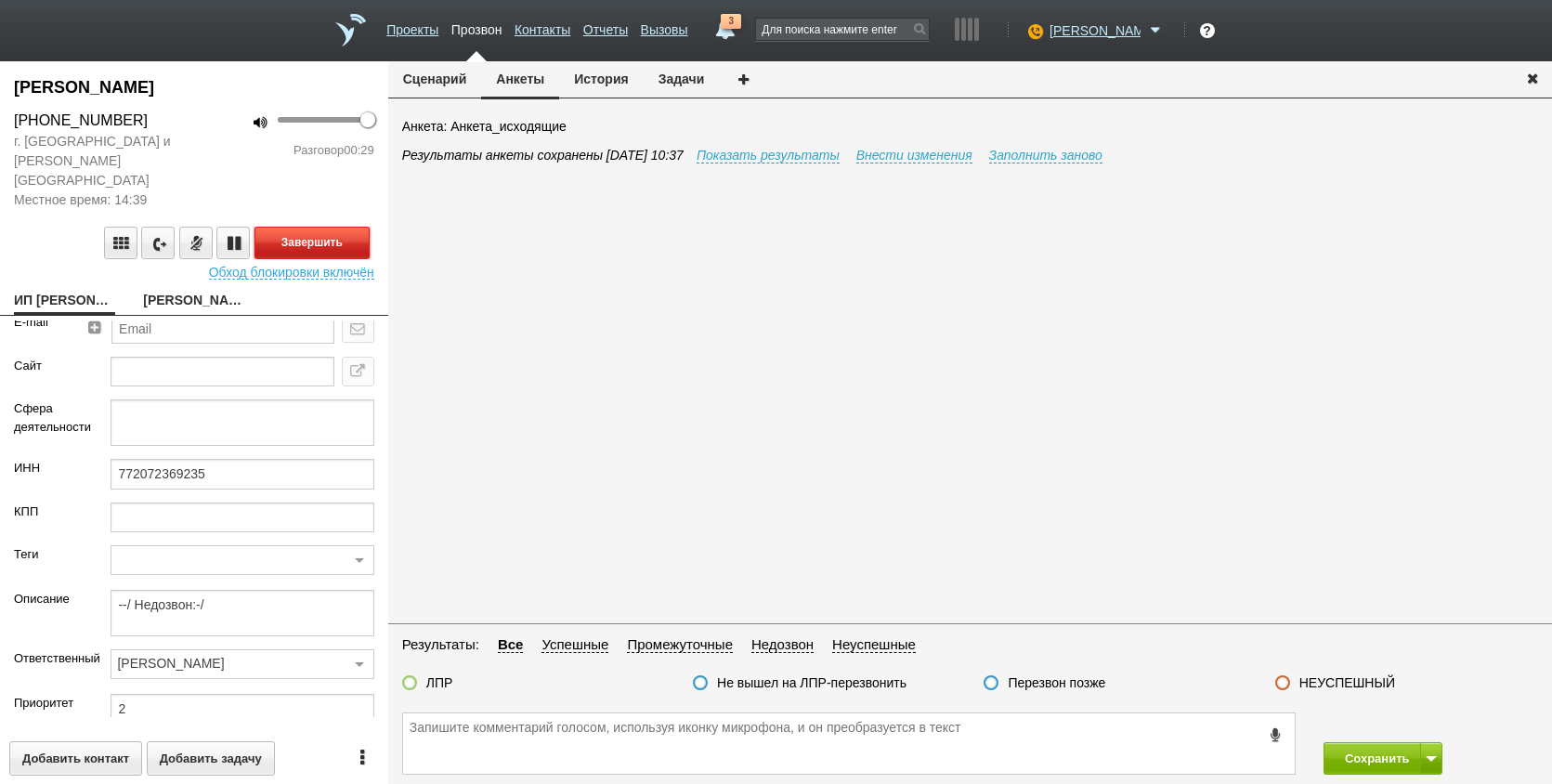
click at [316, 227] on button "Завершить" at bounding box center [312, 243] width 115 height 33
drag, startPoint x: 595, startPoint y: 749, endPoint x: 872, endPoint y: 712, distance: 279.5
click at [610, 749] on textarea at bounding box center [849, 744] width 892 height 60
click at [1006, 683] on div "Перезвон позже" at bounding box center [1044, 684] width 121 height 20
click at [1080, 685] on label "Перезвон позже" at bounding box center [1057, 683] width 98 height 17
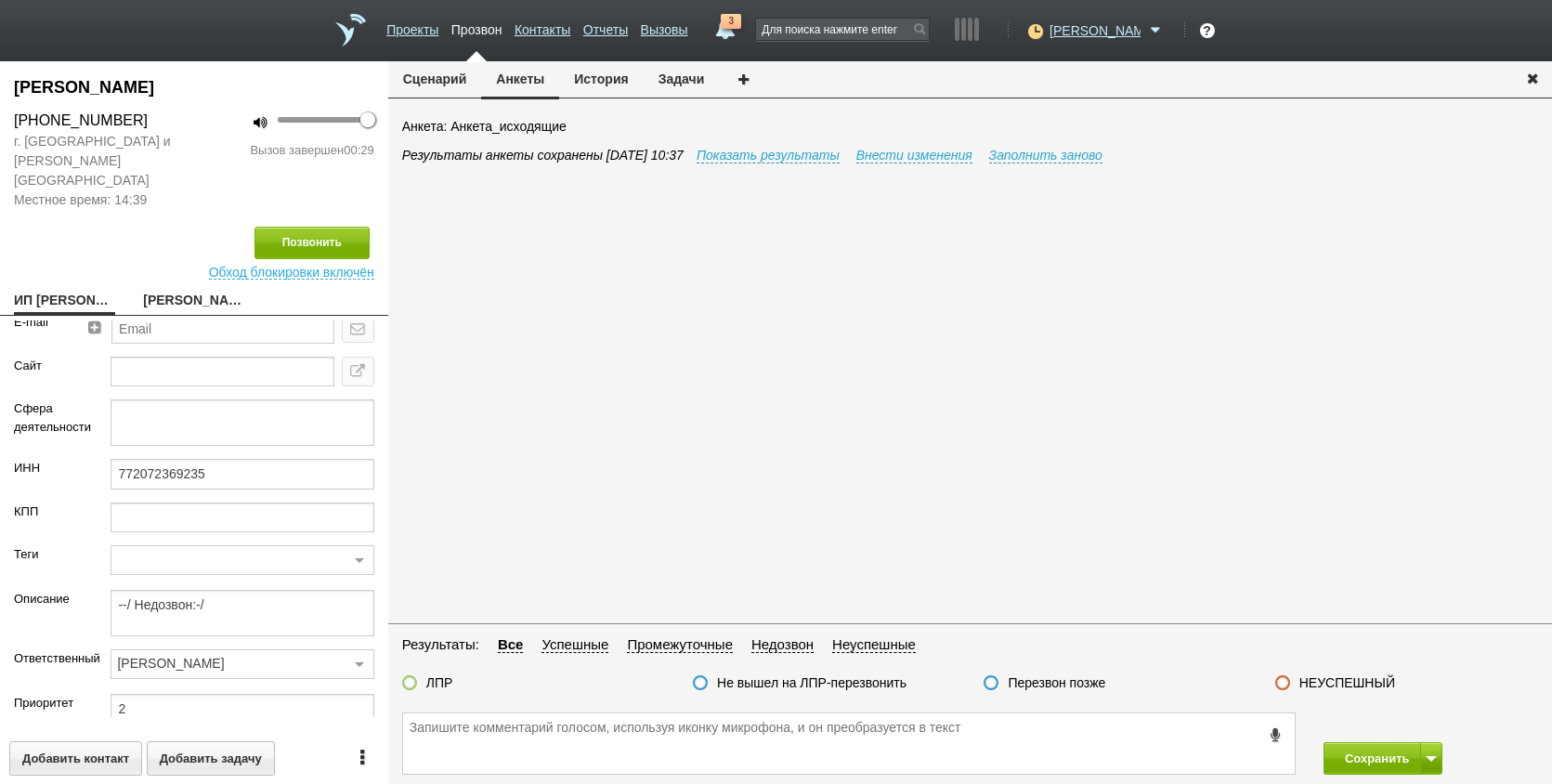
click at [0, 0] on input "Перезвон позже" at bounding box center [0, 0] width 0 height 0
click at [1393, 758] on button "Сохранить" at bounding box center [1373, 759] width 98 height 33
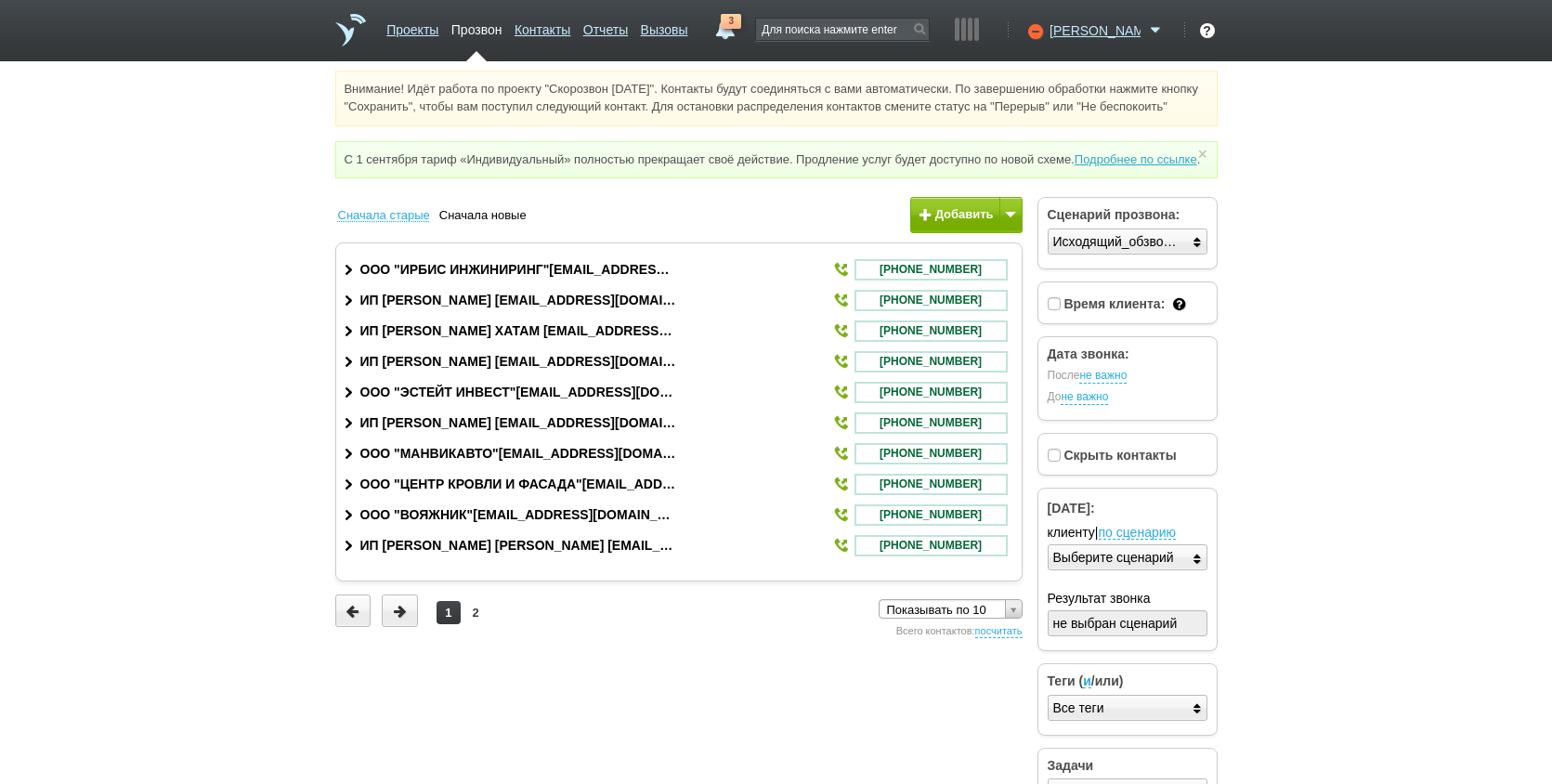
click at [742, 32] on link "3" at bounding box center [725, 25] width 34 height 23
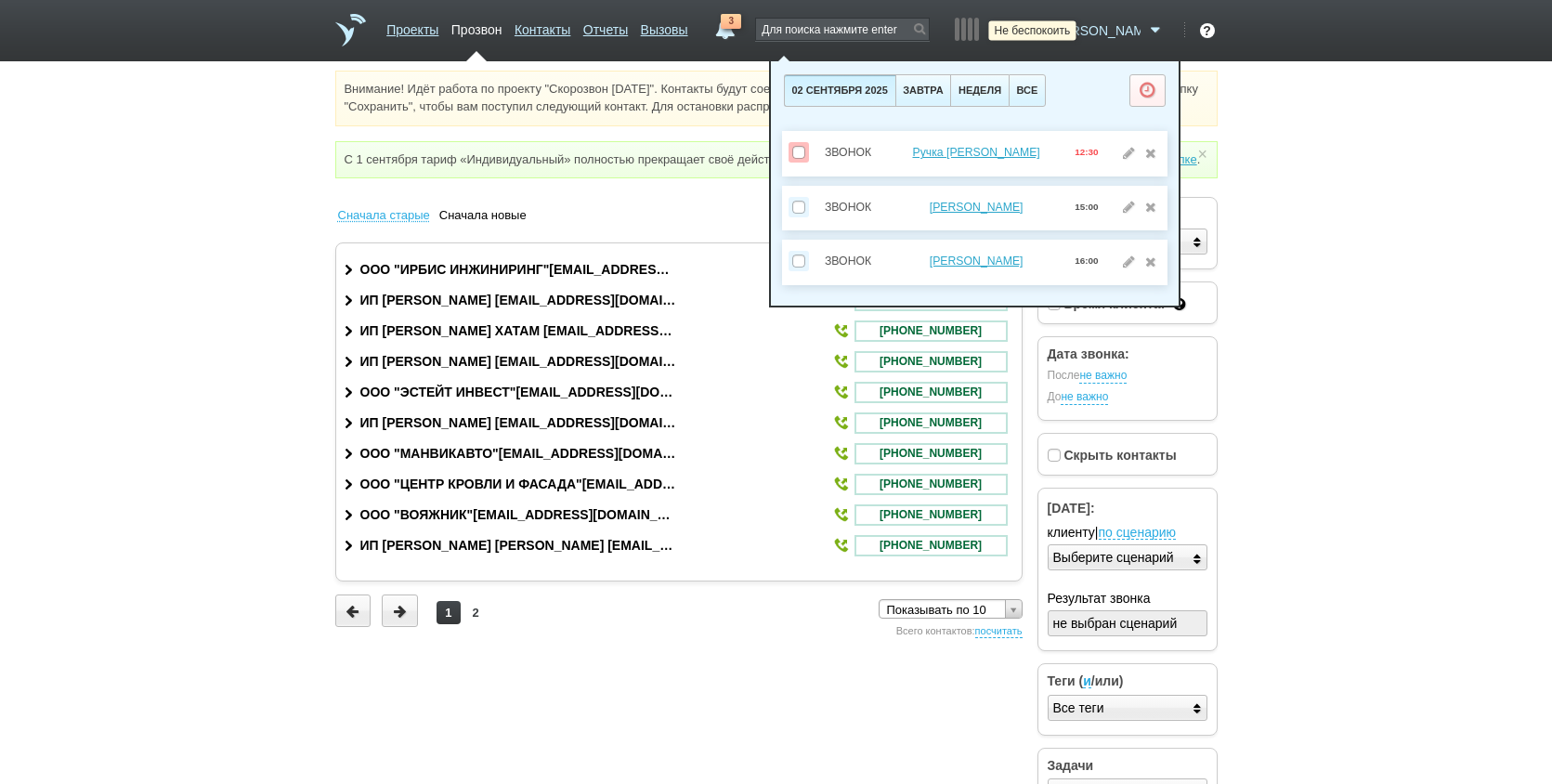
click at [1046, 25] on icon at bounding box center [1033, 31] width 25 height 19
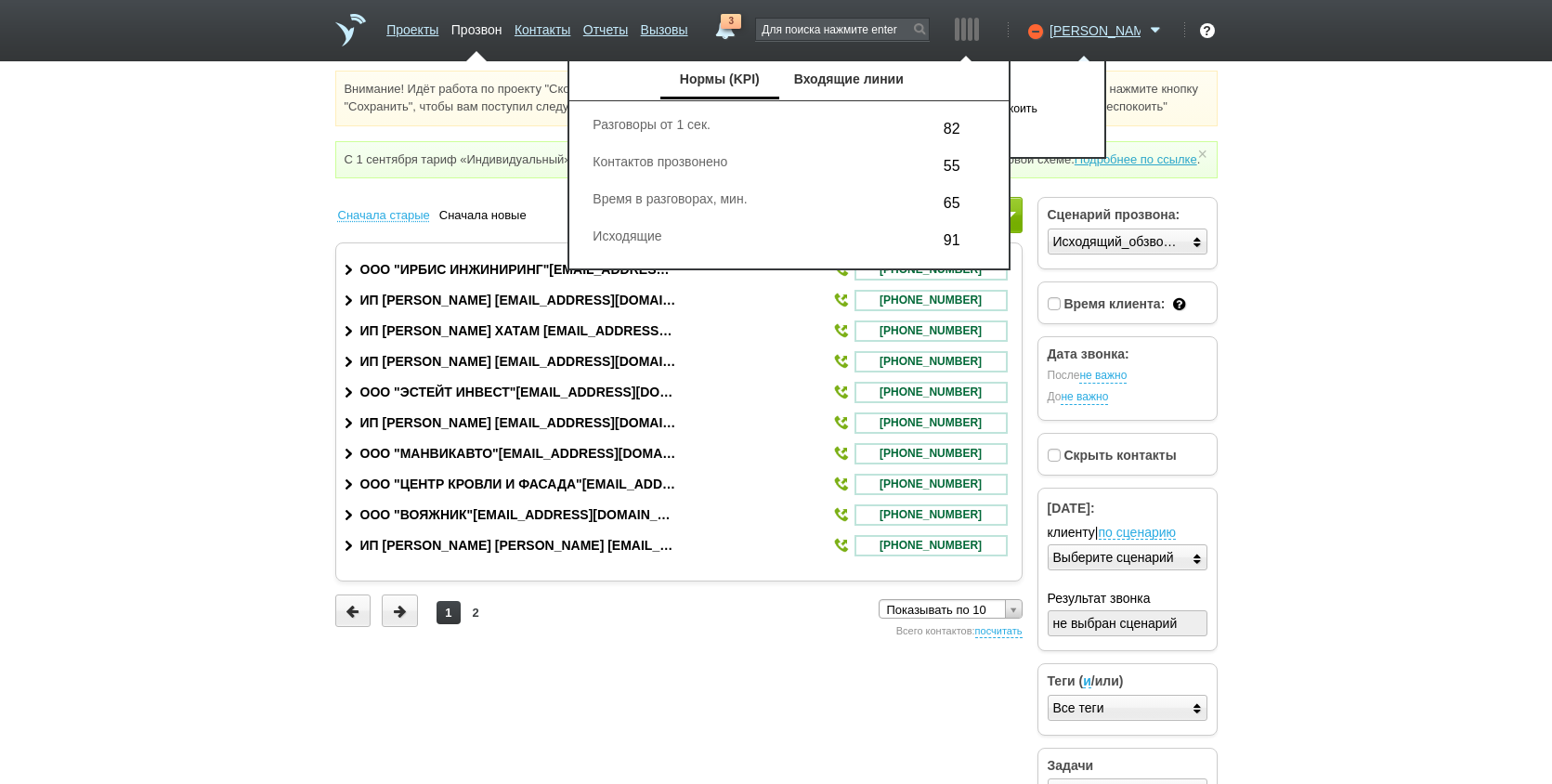
click at [1009, 74] on ul "Нормы (KPI) Входящие линии" at bounding box center [789, 80] width 440 height 39
drag, startPoint x: 1097, startPoint y: 27, endPoint x: 1067, endPoint y: 62, distance: 46.1
click at [1046, 28] on icon at bounding box center [1033, 31] width 25 height 19
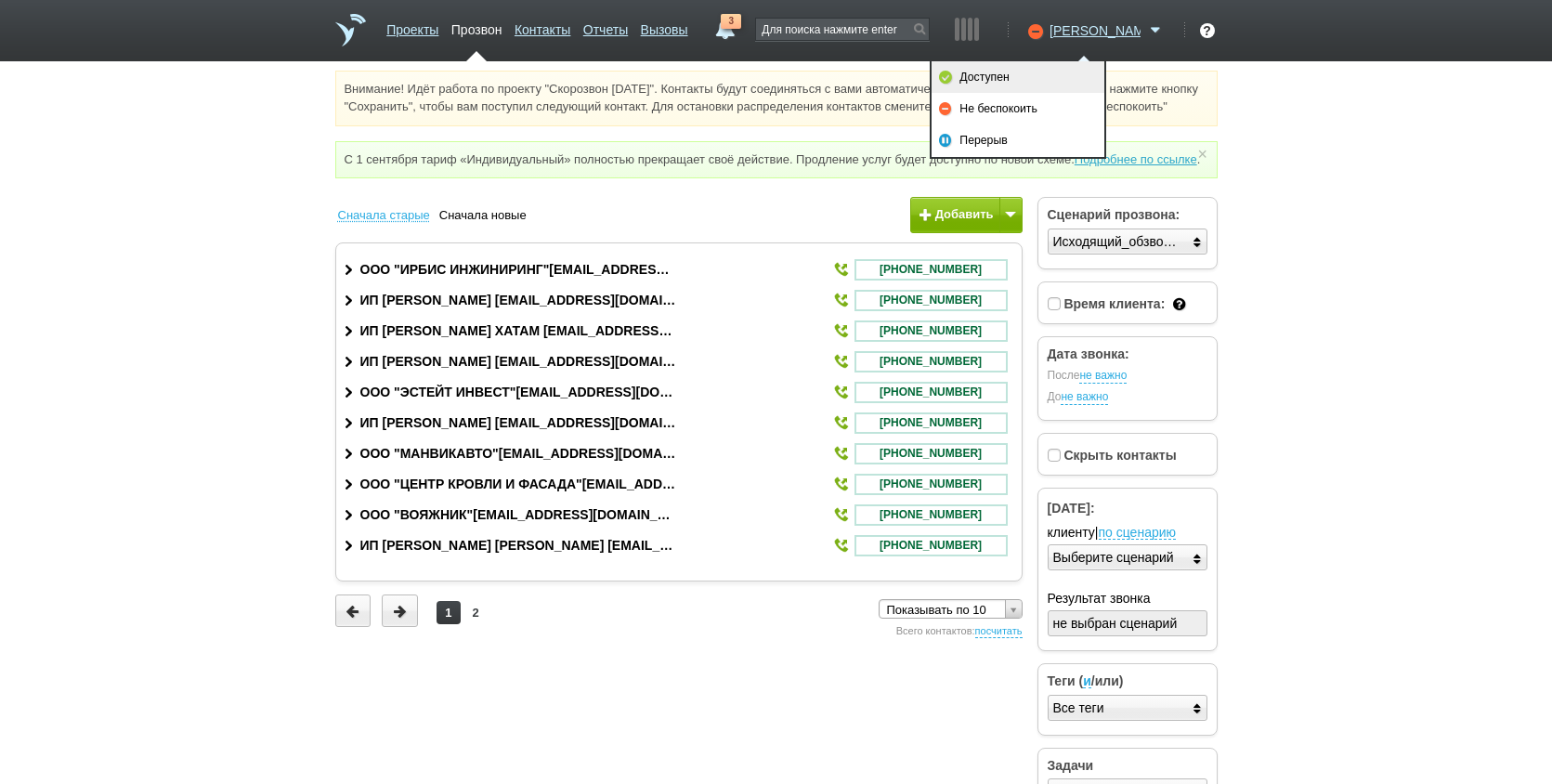
click at [1051, 72] on link "Доступен" at bounding box center [1018, 77] width 173 height 32
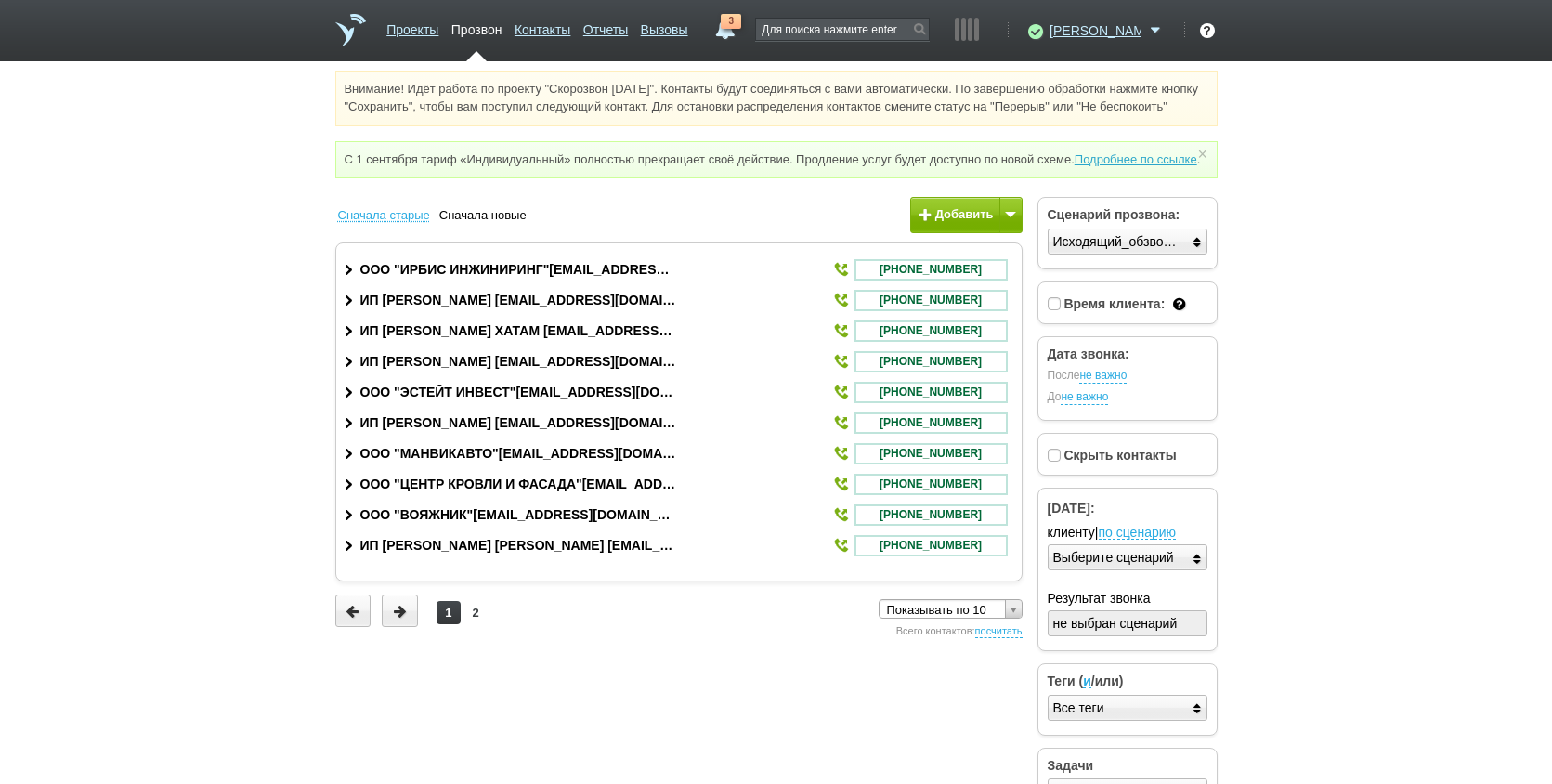
drag, startPoint x: 1368, startPoint y: 319, endPoint x: 1222, endPoint y: 381, distance: 158.6
click at [1368, 320] on html "Проекты Прозвон Контакты Отчеты Вызовы 3 [DATE] [DATE] неделя все Звонок Ручка …" at bounding box center [776, 415] width 1552 height 831
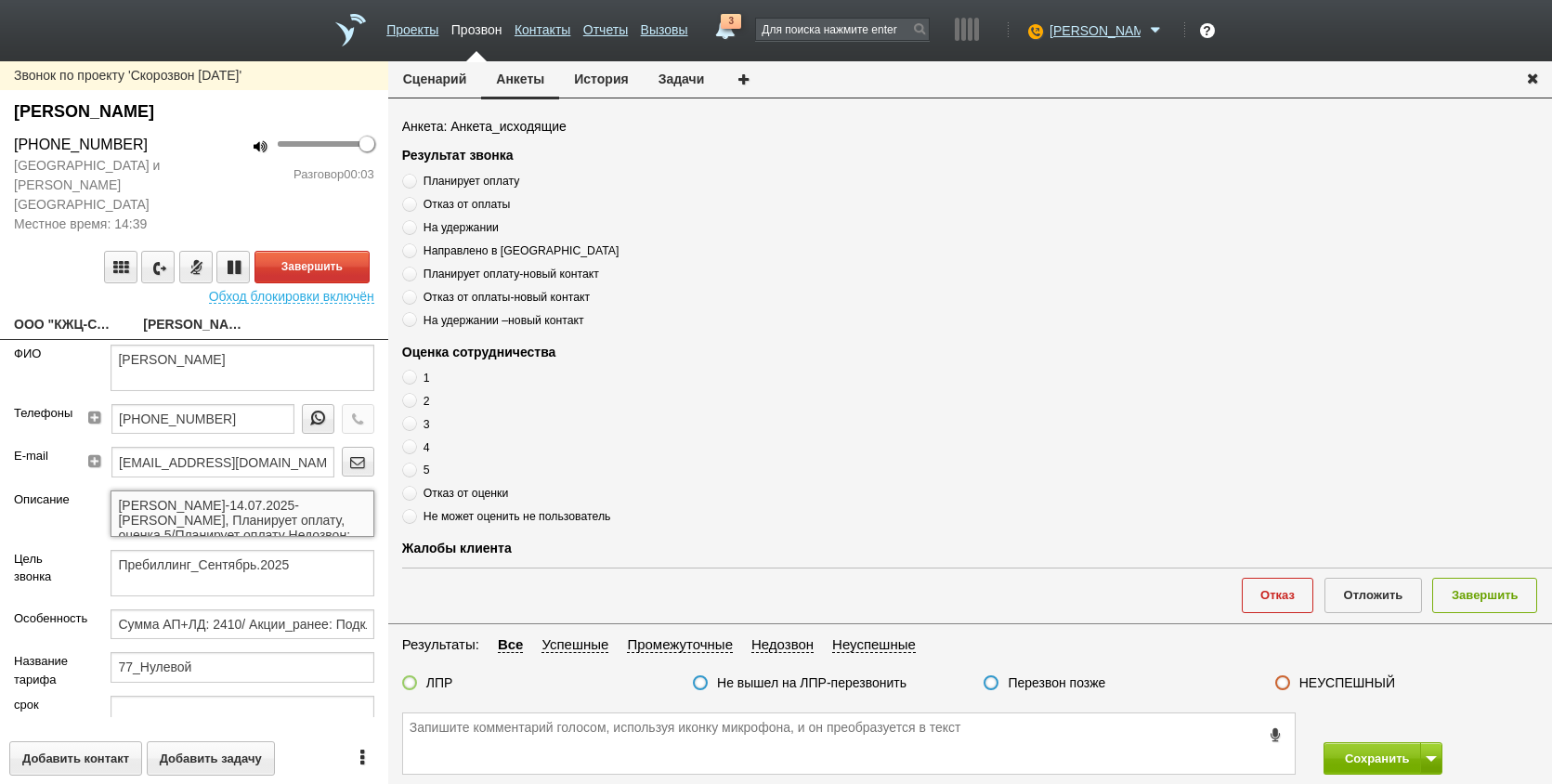
click at [244, 494] on textarea "[PERSON_NAME]-14.07.2025-[PERSON_NAME], Планирует оплату, оценка 5/Планирует оп…" at bounding box center [241, 513] width 263 height 46
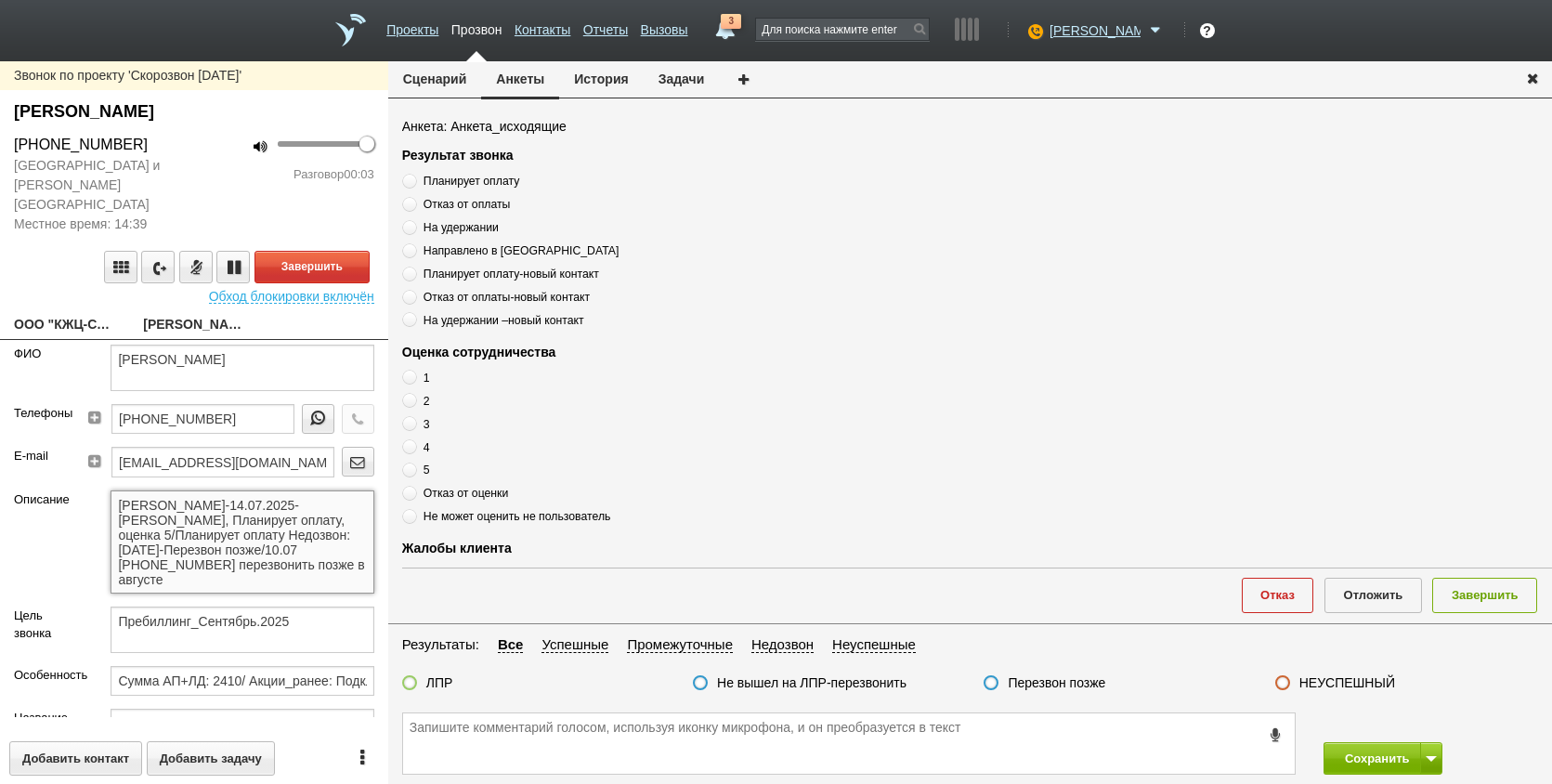
scroll to position [93, 0]
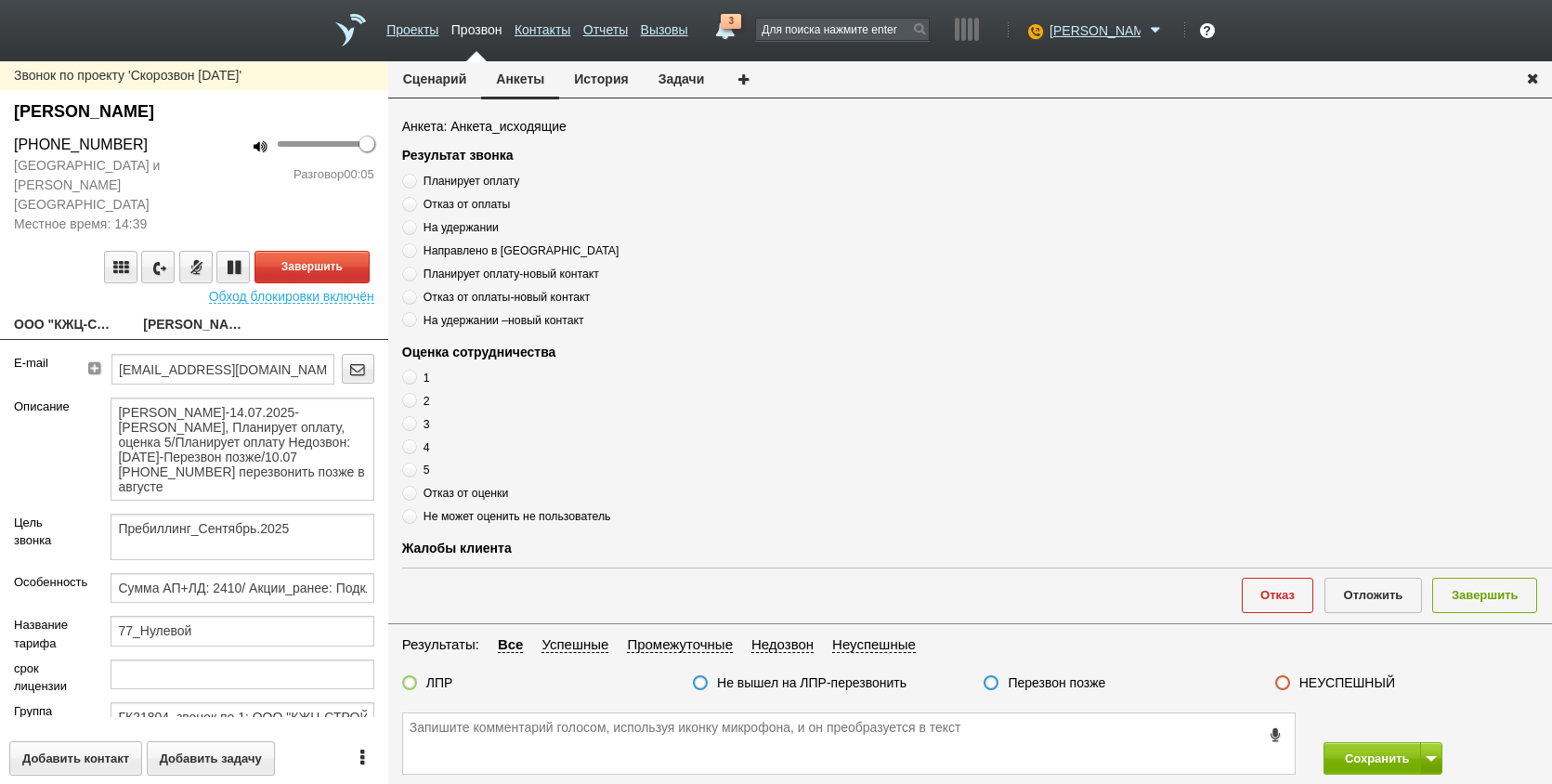
click at [58, 313] on link "ООО "КЖЦ-СТРОЙ"[EMAIL_ADDRESS][DOMAIN_NAME]" at bounding box center [65, 327] width 102 height 26
type textarea "ООО "КЖЦ-СТРОЙ"[EMAIL_ADDRESS][DOMAIN_NAME]"
type input "9717168370"
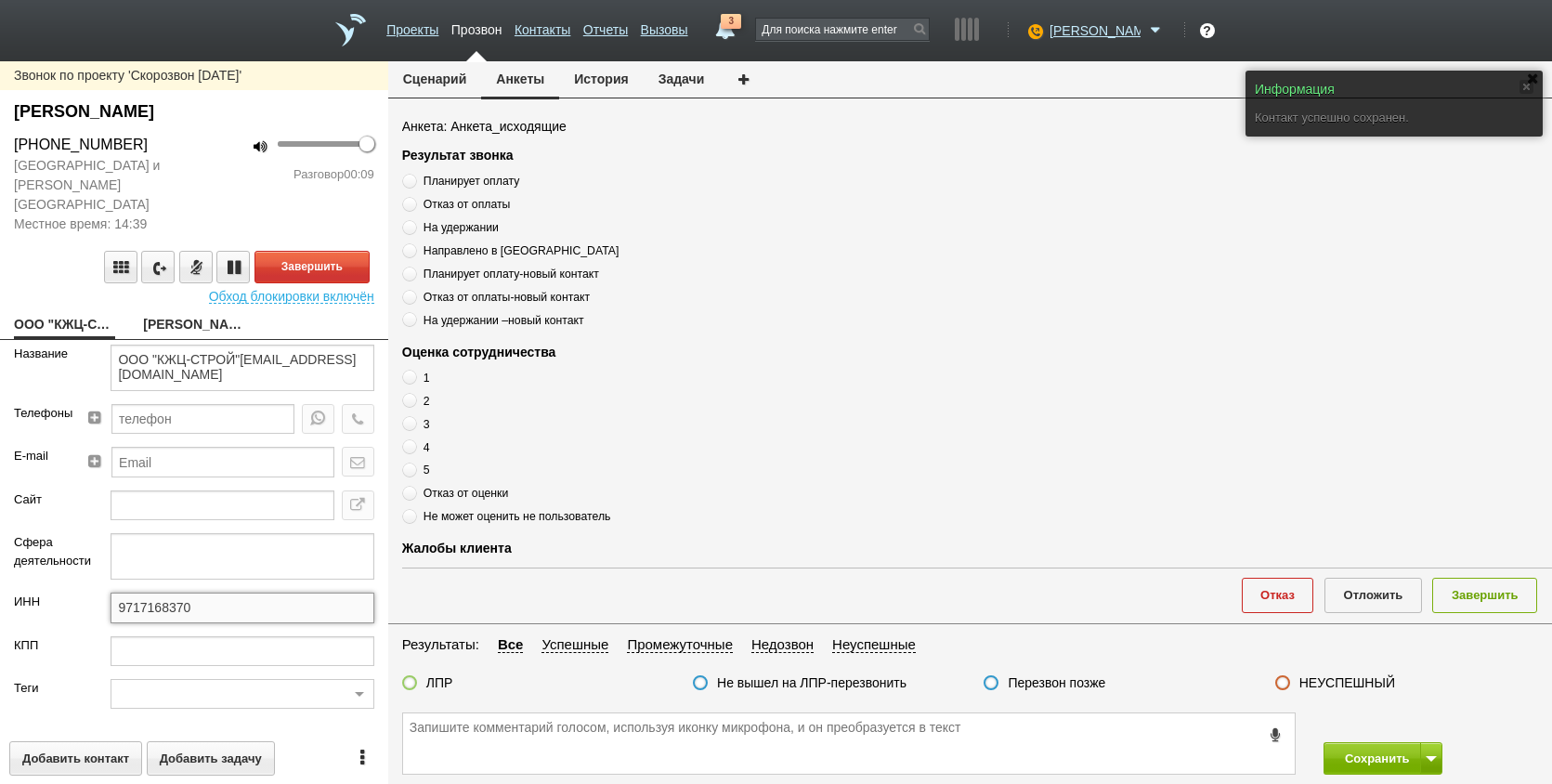
drag, startPoint x: 200, startPoint y: 588, endPoint x: 88, endPoint y: 584, distance: 112.1
click at [88, 593] on div "ИНН 9717168370" at bounding box center [194, 614] width 389 height 42
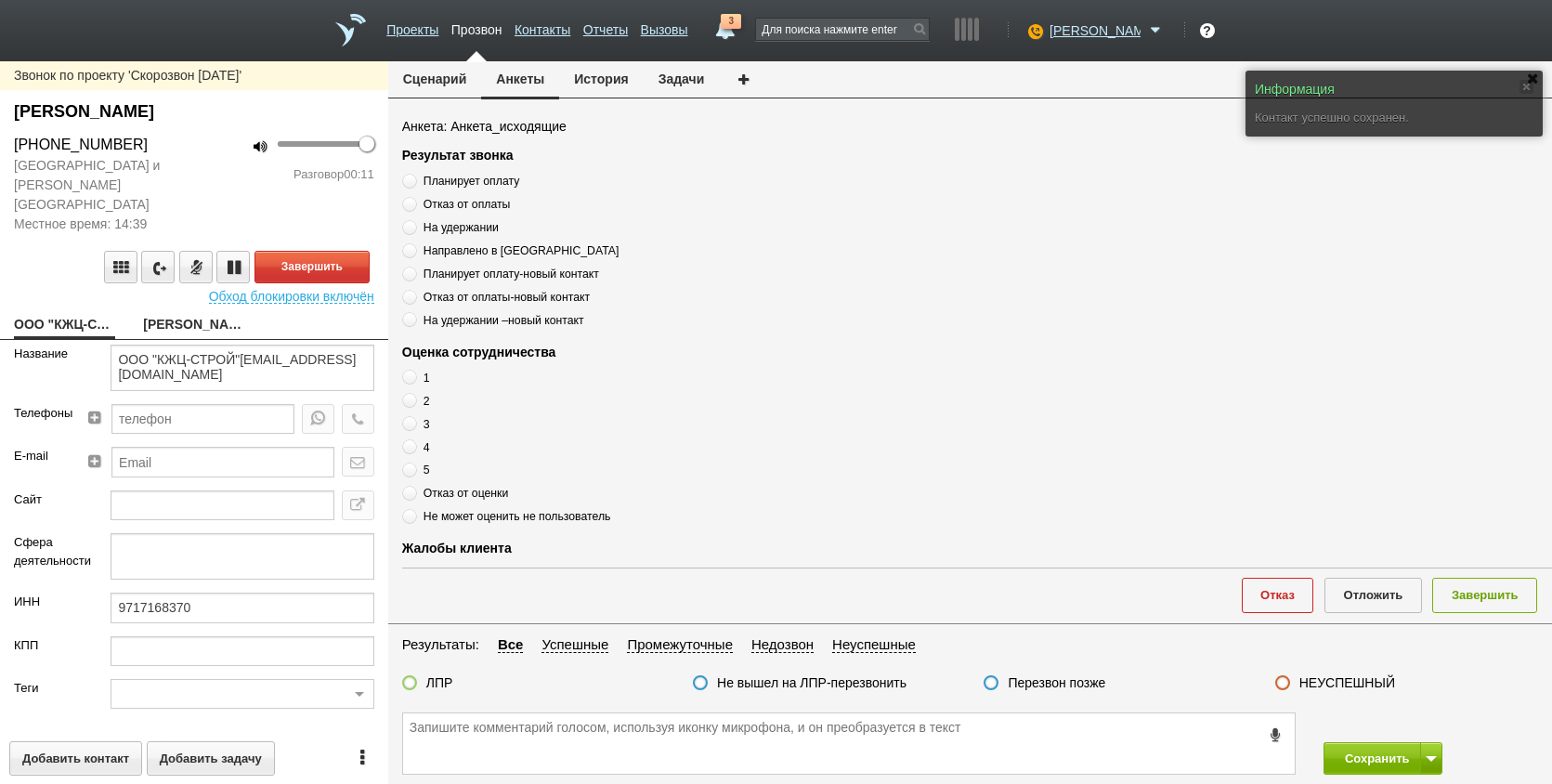
click at [204, 313] on link "[PERSON_NAME]" at bounding box center [194, 327] width 102 height 26
type textarea "[PERSON_NAME]"
type textarea "Пребиллинг_Сентябрь.2025"
type input "Сумма АП+ЛД: 2410/ Акции_ранее: Подключение-2024;"
type input "77_Нулевой"
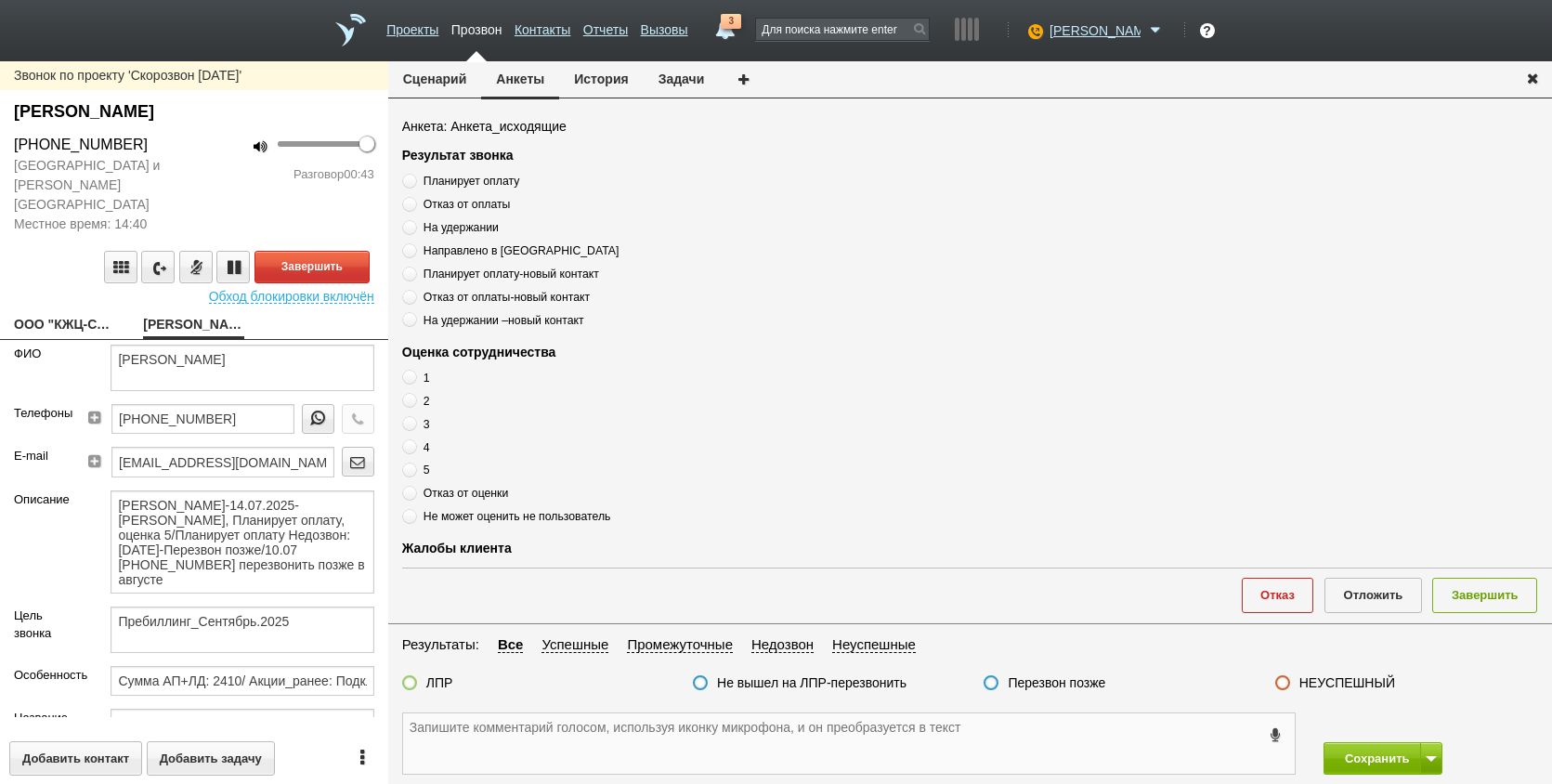
paste textarea "[EMAIL_ADDRESS][DOMAIN_NAME]"
drag, startPoint x: 211, startPoint y: 401, endPoint x: 71, endPoint y: 401, distance: 140.0
click at [71, 404] on div "Телефоны [PHONE_NUMBER]" at bounding box center [194, 424] width 389 height 42
click at [406, 737] on textarea "[EMAIL_ADDRESS][DOMAIN_NAME]" at bounding box center [849, 744] width 892 height 60
paste textarea "[PHONE_NUMBER]"
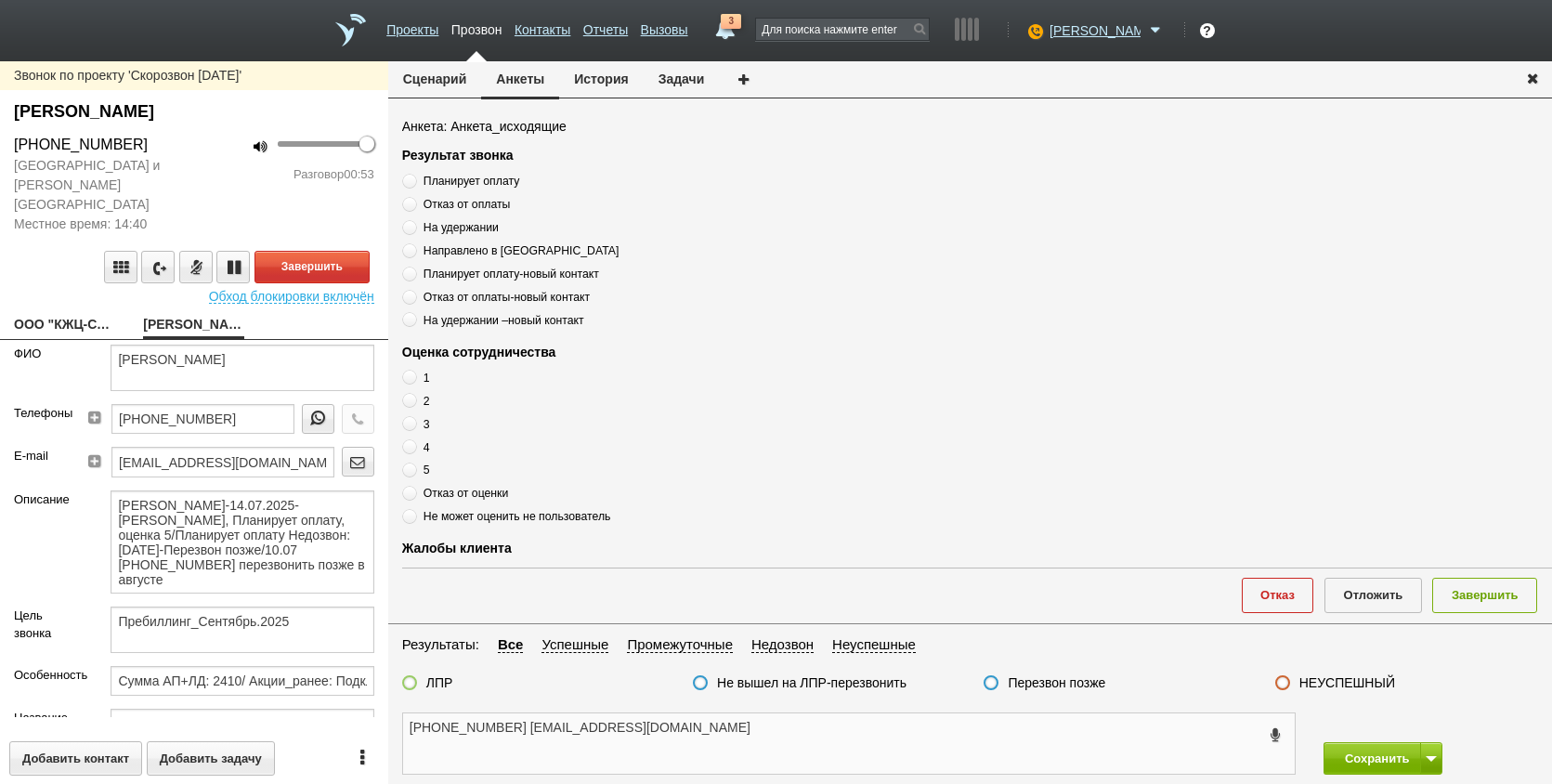
type textarea "[PHONE_NUMBER] [EMAIL_ADDRESS][DOMAIN_NAME]"
click at [440, 177] on span "Планирует оплату" at bounding box center [472, 182] width 96 height 13
click at [414, 177] on input "Планирует оплату" at bounding box center [408, 178] width 12 height 12
radio input "true"
click at [440, 177] on span "Планирует оплату" at bounding box center [472, 182] width 96 height 13
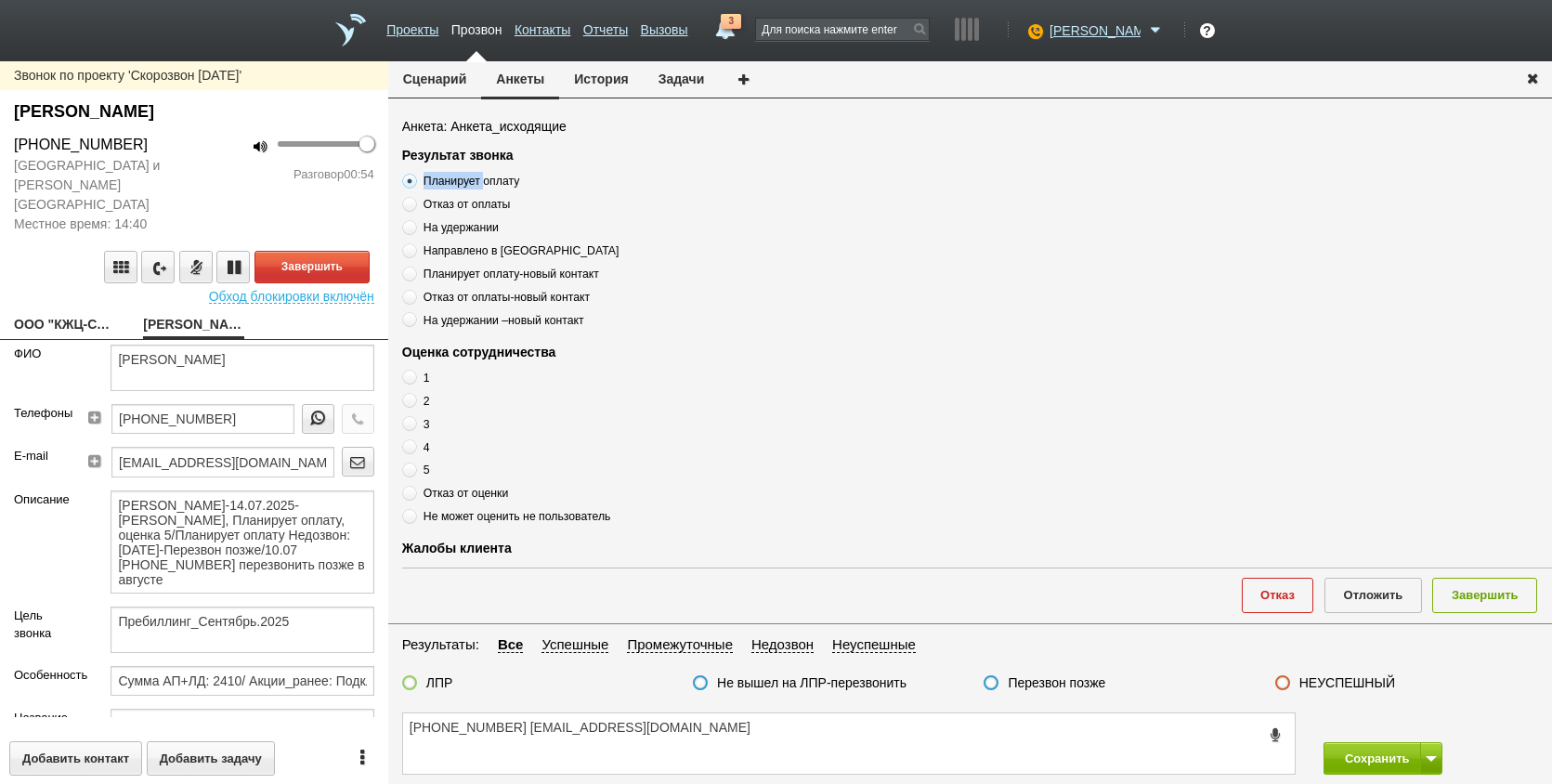
click at [414, 177] on input "Планирует оплату" at bounding box center [408, 178] width 12 height 12
drag, startPoint x: 440, startPoint y: 177, endPoint x: 468, endPoint y: 180, distance: 28.2
click at [468, 180] on span "Планирует оплату" at bounding box center [472, 182] width 96 height 13
click at [414, 180] on input "Планирует оплату" at bounding box center [408, 178] width 12 height 12
click at [468, 180] on span "Планирует оплату" at bounding box center [472, 182] width 96 height 13
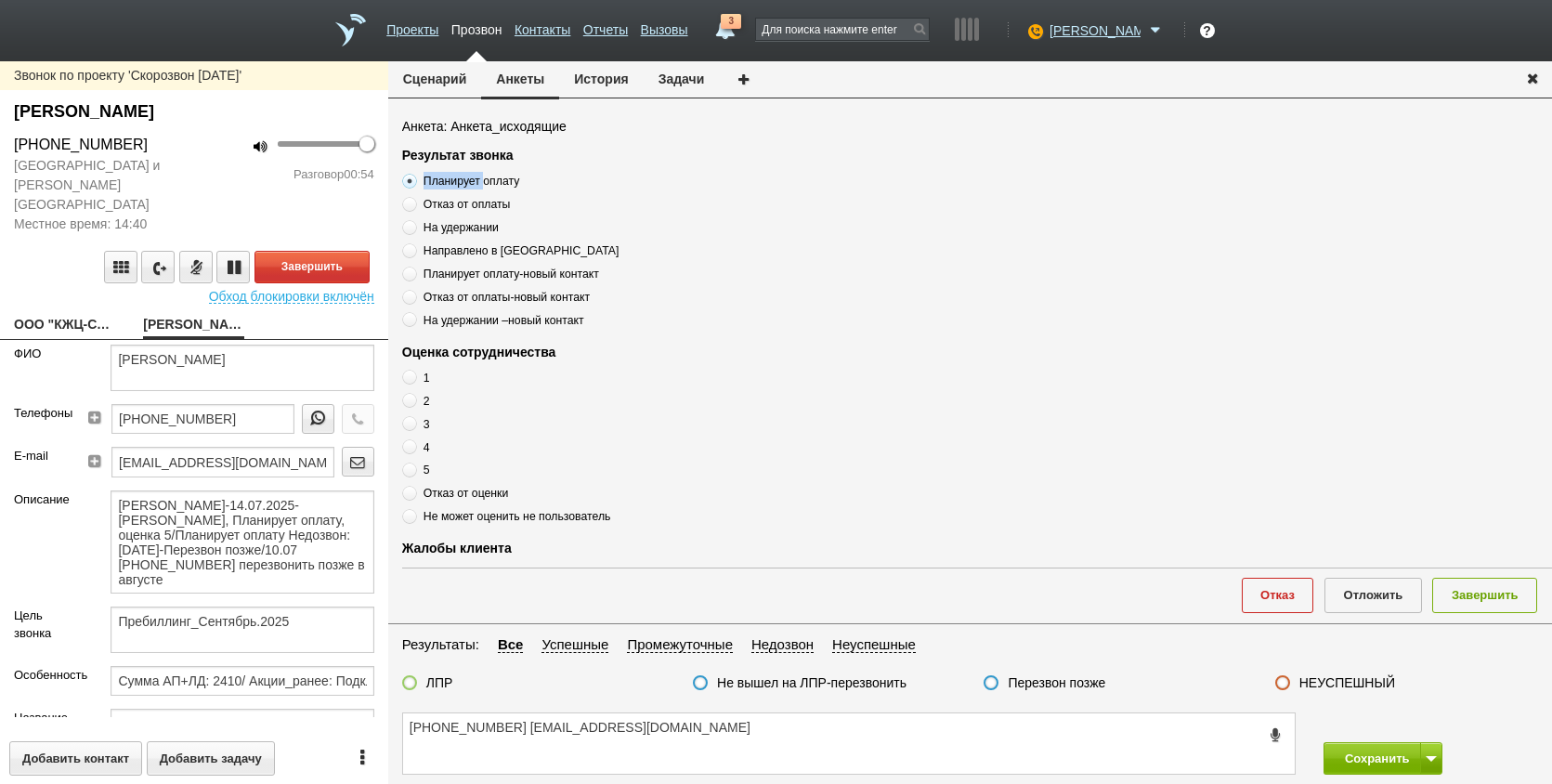
click at [414, 180] on input "Планирует оплату" at bounding box center [408, 178] width 12 height 12
click at [468, 180] on span "Планирует оплату" at bounding box center [472, 182] width 96 height 13
click at [414, 180] on input "Планирует оплату" at bounding box center [408, 178] width 12 height 12
click at [522, 726] on textarea "[PHONE_NUMBER] [EMAIL_ADDRESS][DOMAIN_NAME]" at bounding box center [849, 744] width 892 height 60
paste textarea "Планирует оплату"
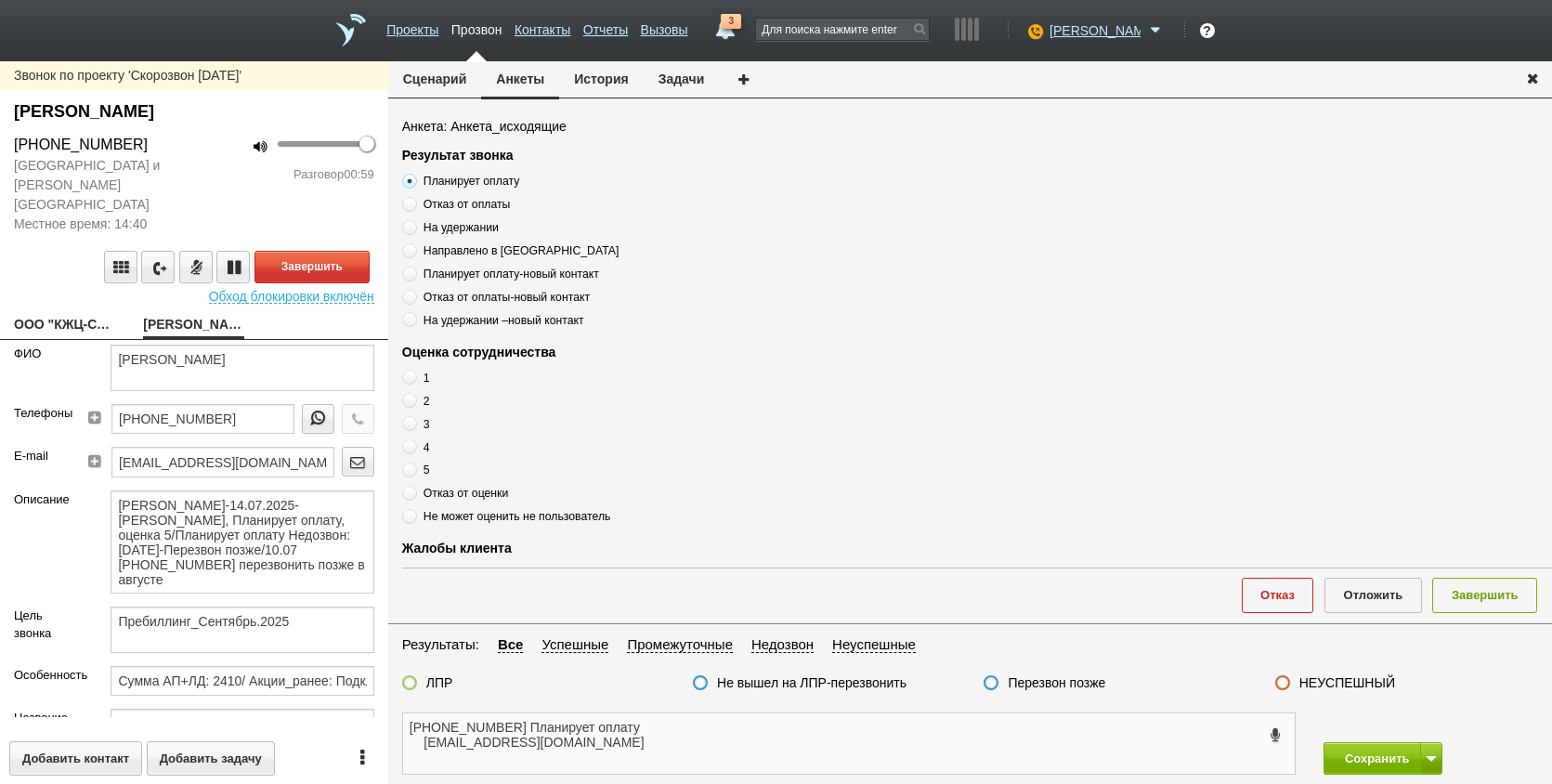
click at [671, 729] on textarea "[PHONE_NUMBER] Планирует оплату [EMAIL_ADDRESS][DOMAIN_NAME]" at bounding box center [849, 744] width 892 height 60
click at [525, 728] on textarea "[PHONE_NUMBER] Планирует оплату [EMAIL_ADDRESS][DOMAIN_NAME]" at bounding box center [849, 744] width 892 height 60
click at [303, 251] on button "Завершить" at bounding box center [312, 267] width 115 height 33
click at [762, 731] on textarea "[PHONE_NUMBER] [PERSON_NAME] , Планирует оплату [EMAIL_ADDRESS][DOMAIN_NAME]" at bounding box center [849, 744] width 892 height 60
type textarea "[PHONE_NUMBER] [PERSON_NAME] , Планирует оплату , [EMAIL_ADDRESS][DOMAIN_NAME]"
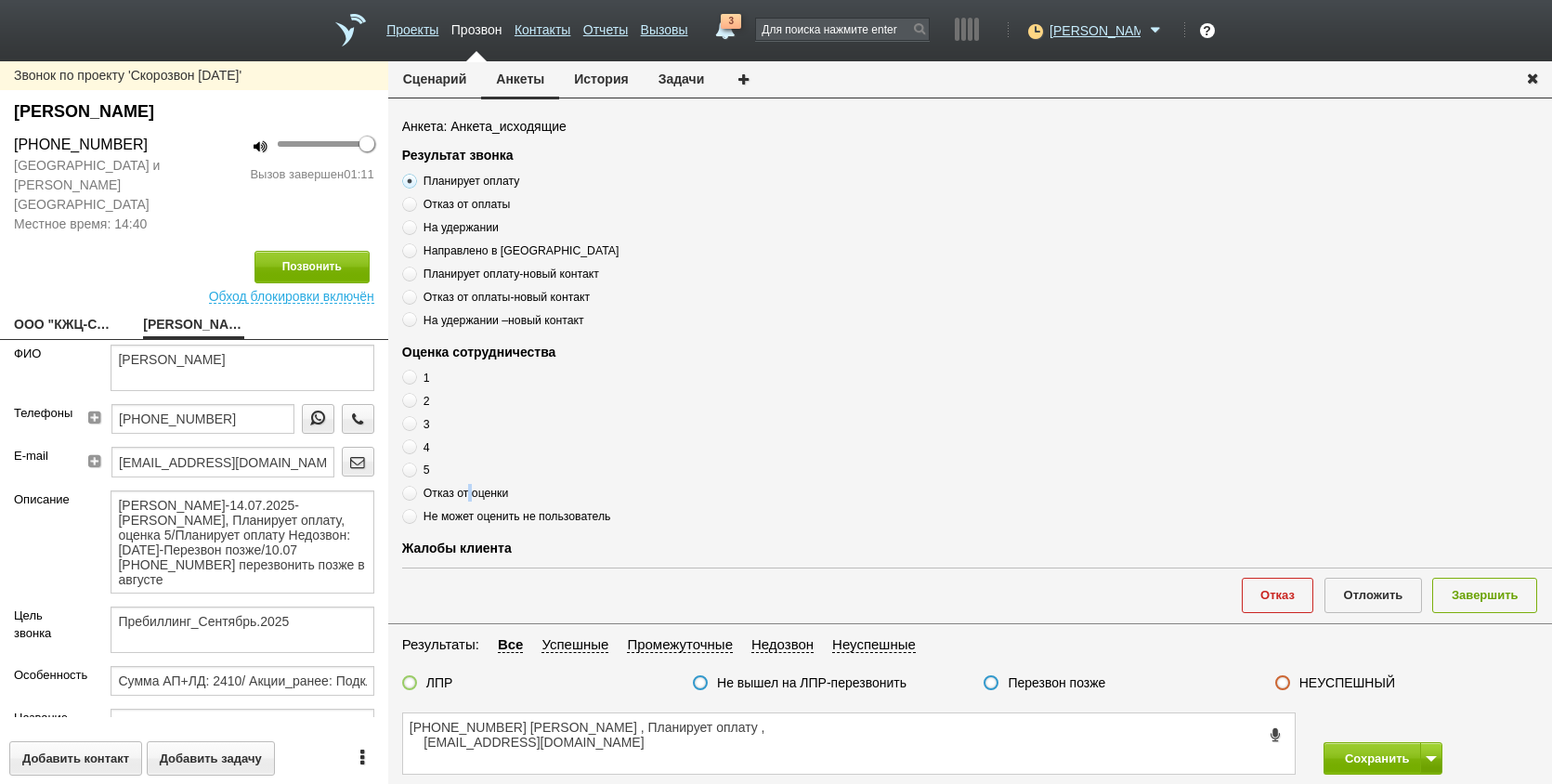
click at [471, 494] on span "Отказ от оценки" at bounding box center [466, 493] width 86 height 13
click at [414, 494] on input "Отказ от оценки" at bounding box center [408, 489] width 12 height 12
radio input "true"
click at [471, 494] on span "Отказ от оценки" at bounding box center [466, 493] width 86 height 13
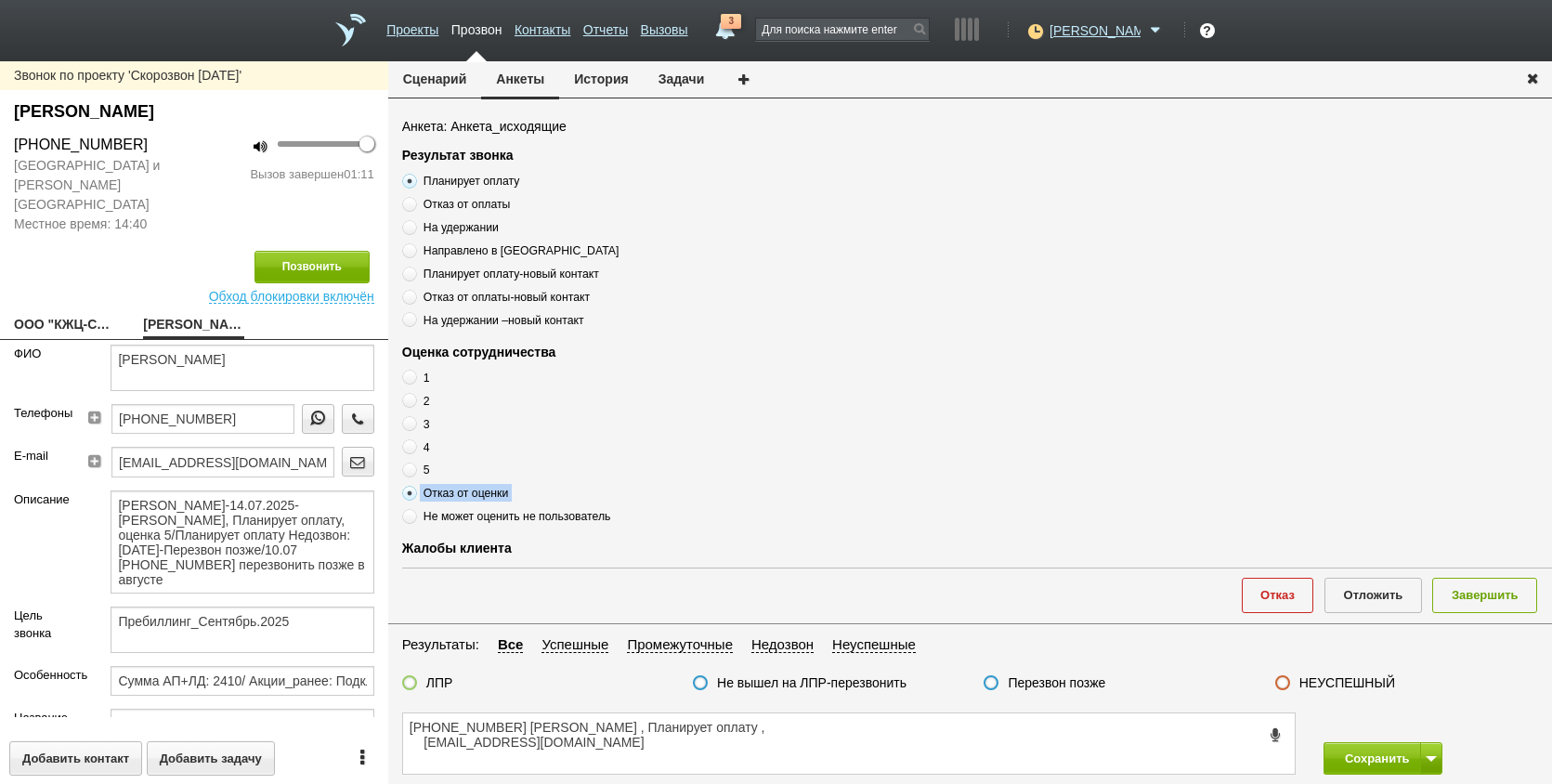
click at [414, 494] on input "Отказ от оценки" at bounding box center [408, 489] width 12 height 12
click at [471, 494] on span "Отказ от оценки" at bounding box center [466, 493] width 86 height 13
click at [414, 494] on input "Отказ от оценки" at bounding box center [408, 489] width 12 height 12
drag, startPoint x: 471, startPoint y: 494, endPoint x: 480, endPoint y: 498, distance: 9.8
copy div "Отказ от оценки"
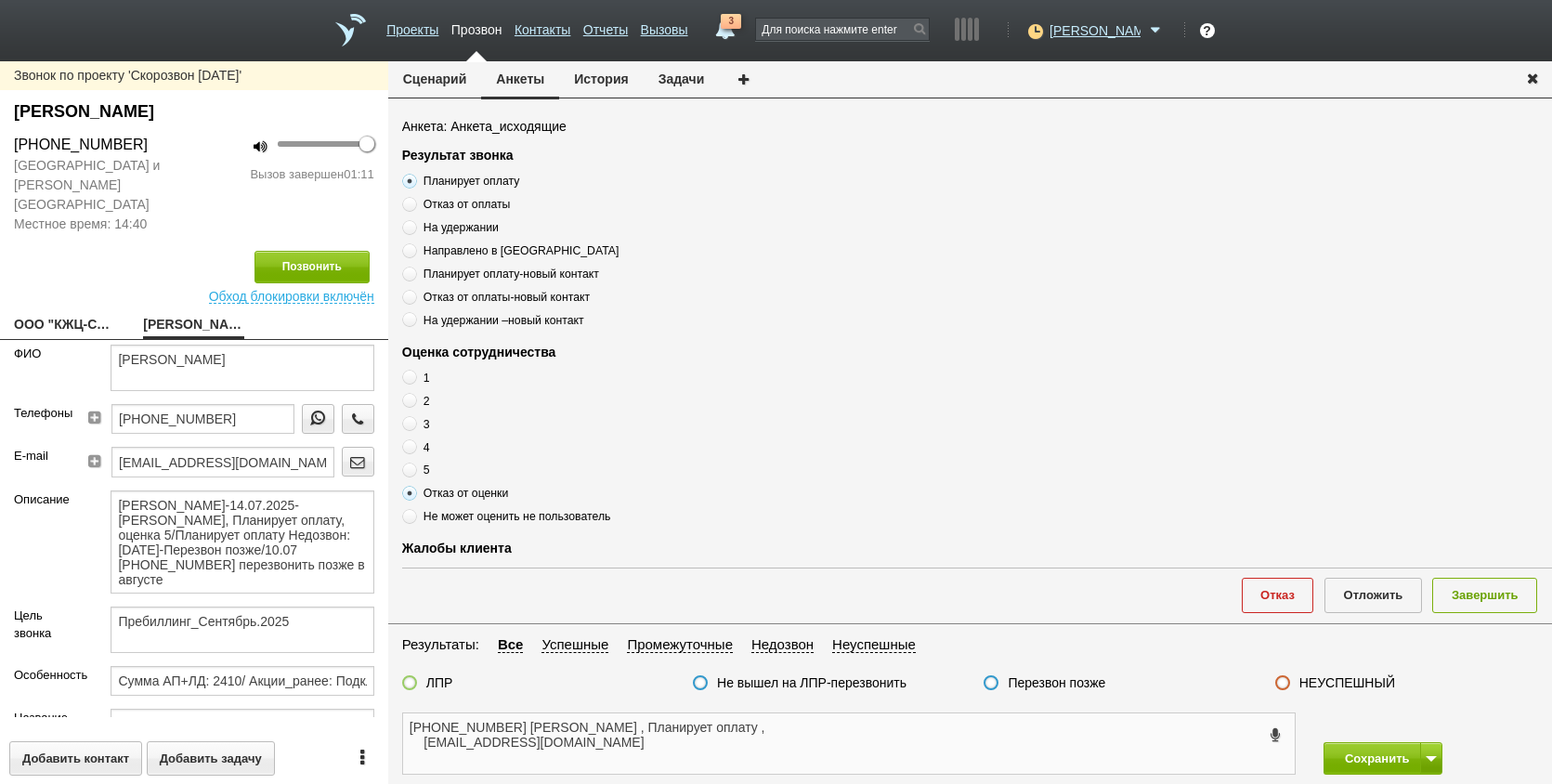
click at [842, 725] on textarea "[PHONE_NUMBER] [PERSON_NAME] , Планирует оплату , [EMAIL_ADDRESS][DOMAIN_NAME]" at bounding box center [849, 744] width 892 height 60
drag, startPoint x: 832, startPoint y: 737, endPoint x: 750, endPoint y: 734, distance: 82.1
click at [750, 734] on textarea "[PHONE_NUMBER] [PERSON_NAME] , Планирует оплату , [EMAIL_ADDRESS][DOMAIN_NAME]" at bounding box center [849, 744] width 892 height 60
paste textarea "Отказ от оценки"
click at [871, 718] on textarea "[PHONE_NUMBER] [PERSON_NAME] , Планирует оплату , Отказ от оценки [EMAIL_ADDRES…" at bounding box center [849, 744] width 892 height 60
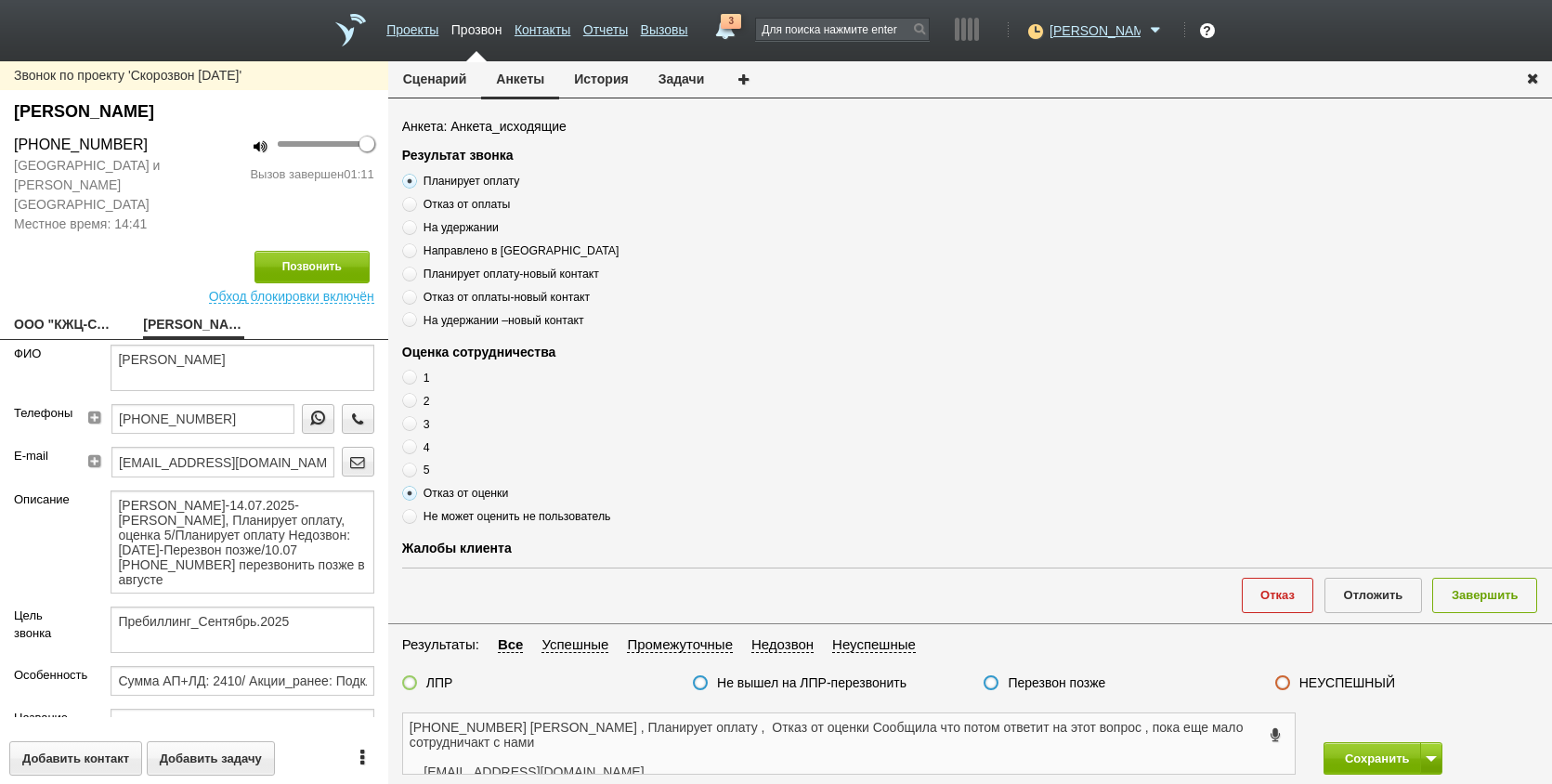
click at [1080, 733] on textarea "[PHONE_NUMBER] [PERSON_NAME] , Планирует оплату , Отказ от оценки Сообщила что …" at bounding box center [849, 744] width 892 height 60
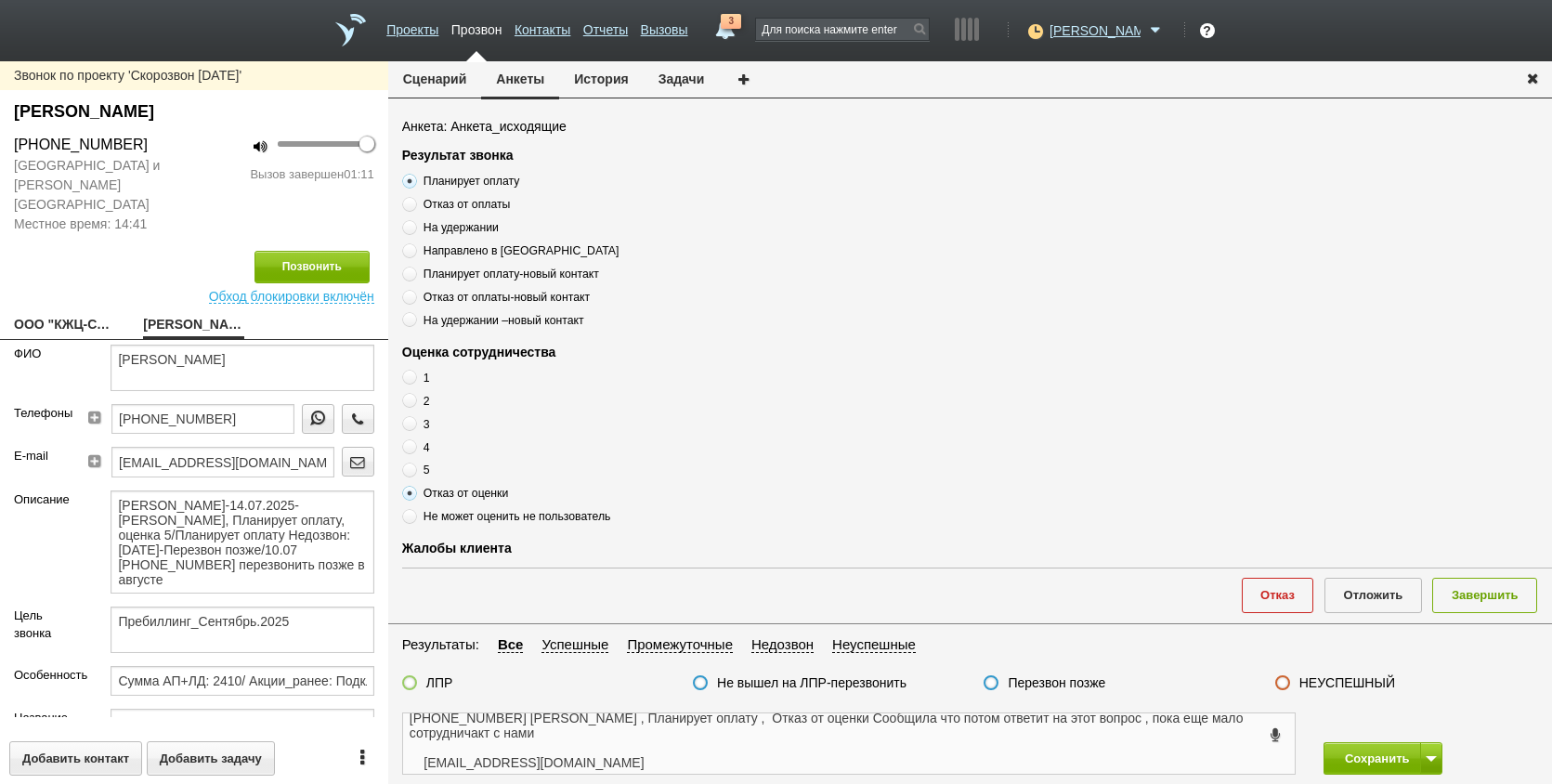
scroll to position [12, 0]
drag, startPoint x: 605, startPoint y: 756, endPoint x: 394, endPoint y: 756, distance: 211.0
click at [394, 756] on div "[PHONE_NUMBER] [PERSON_NAME] , Планирует оплату , Отказ от оценки Сообщила что …" at bounding box center [849, 744] width 921 height 62
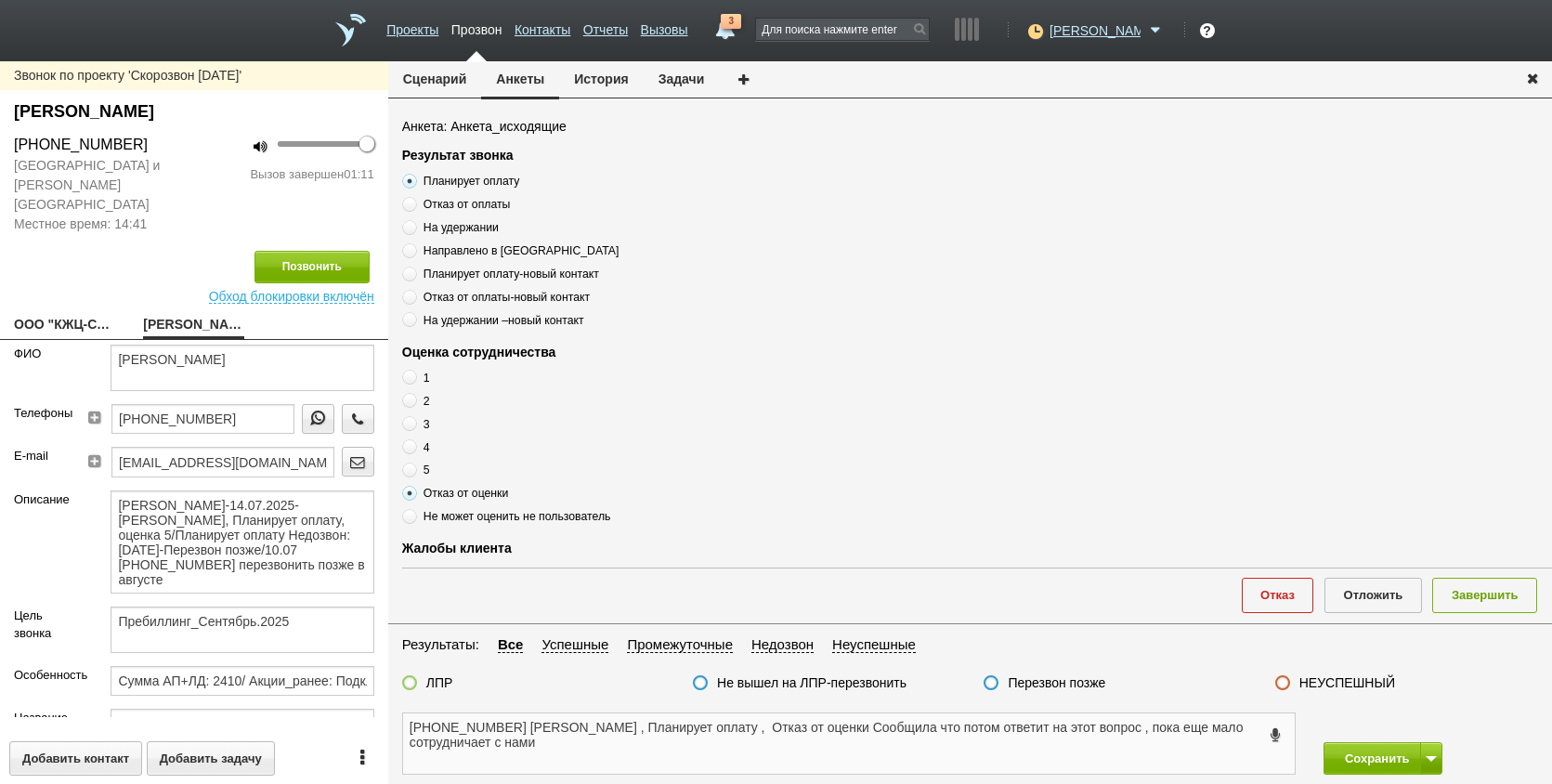
click at [538, 751] on textarea "[PHONE_NUMBER] [PERSON_NAME] , Планирует оплату , Отказ от оценки Сообщила что …" at bounding box center [849, 744] width 892 height 60
click at [407, 683] on label at bounding box center [409, 683] width 15 height 15
click at [0, 0] on input "ЛПР" at bounding box center [0, 0] width 0 height 0
click at [632, 760] on textarea "[PHONE_NUMBER] [PERSON_NAME] , Планирует оплату , Отказ от оценки Сообщила что …" at bounding box center [849, 744] width 892 height 60
click at [688, 733] on textarea "[PHONE_NUMBER] [PERSON_NAME] , Планирует оплату , Отказ от оценки Сообщила что …" at bounding box center [849, 744] width 892 height 60
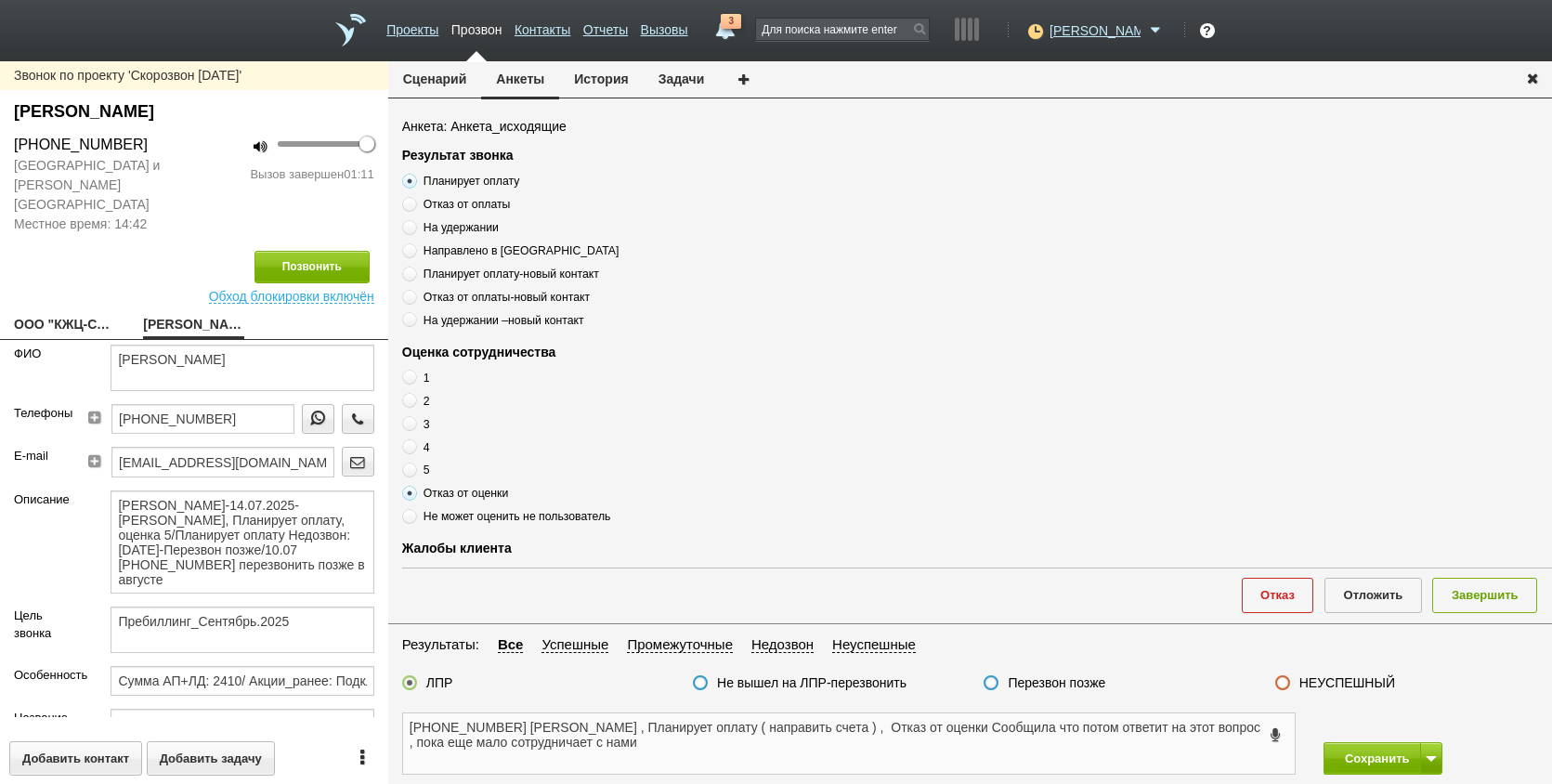
drag, startPoint x: 857, startPoint y: 745, endPoint x: 828, endPoint y: 761, distance: 33.1
click at [857, 744] on textarea "[PHONE_NUMBER] [PERSON_NAME] , Планирует оплату ( направить счета ) , Отказ от …" at bounding box center [849, 744] width 892 height 60
type textarea "[PHONE_NUMBER] [PERSON_NAME] , Планирует оплату ( направить счета ) , Отказ от …"
click at [1483, 590] on button "Завершить" at bounding box center [1485, 595] width 105 height 35
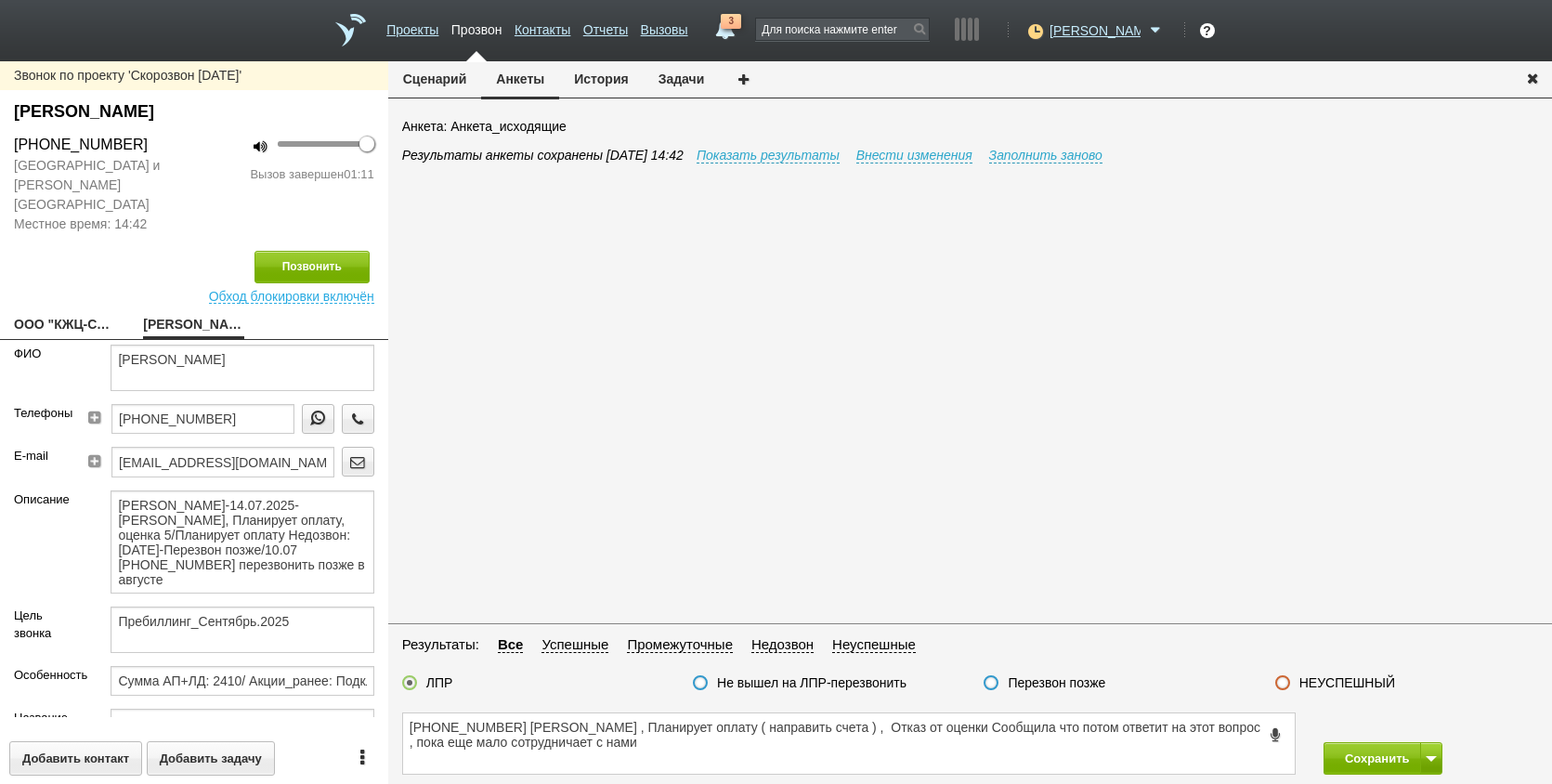
click at [1441, 753] on div "Сохранить" at bounding box center [1432, 759] width 243 height 33
click at [1437, 753] on button at bounding box center [1432, 759] width 23 height 33
click at [1389, 729] on button "Сохранить и остаться" at bounding box center [1369, 724] width 144 height 33
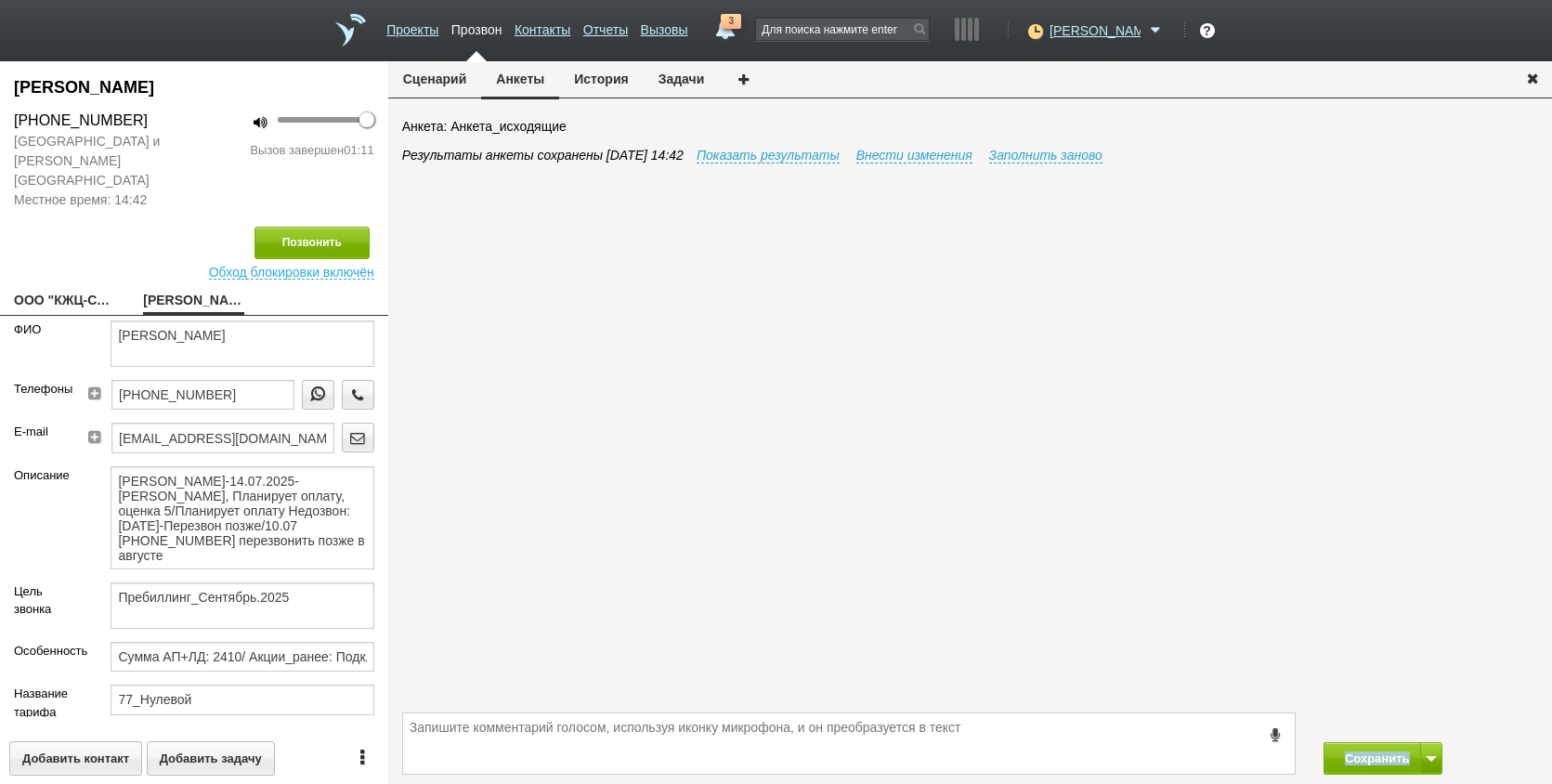
click at [689, 75] on button "Задачи" at bounding box center [681, 79] width 76 height 36
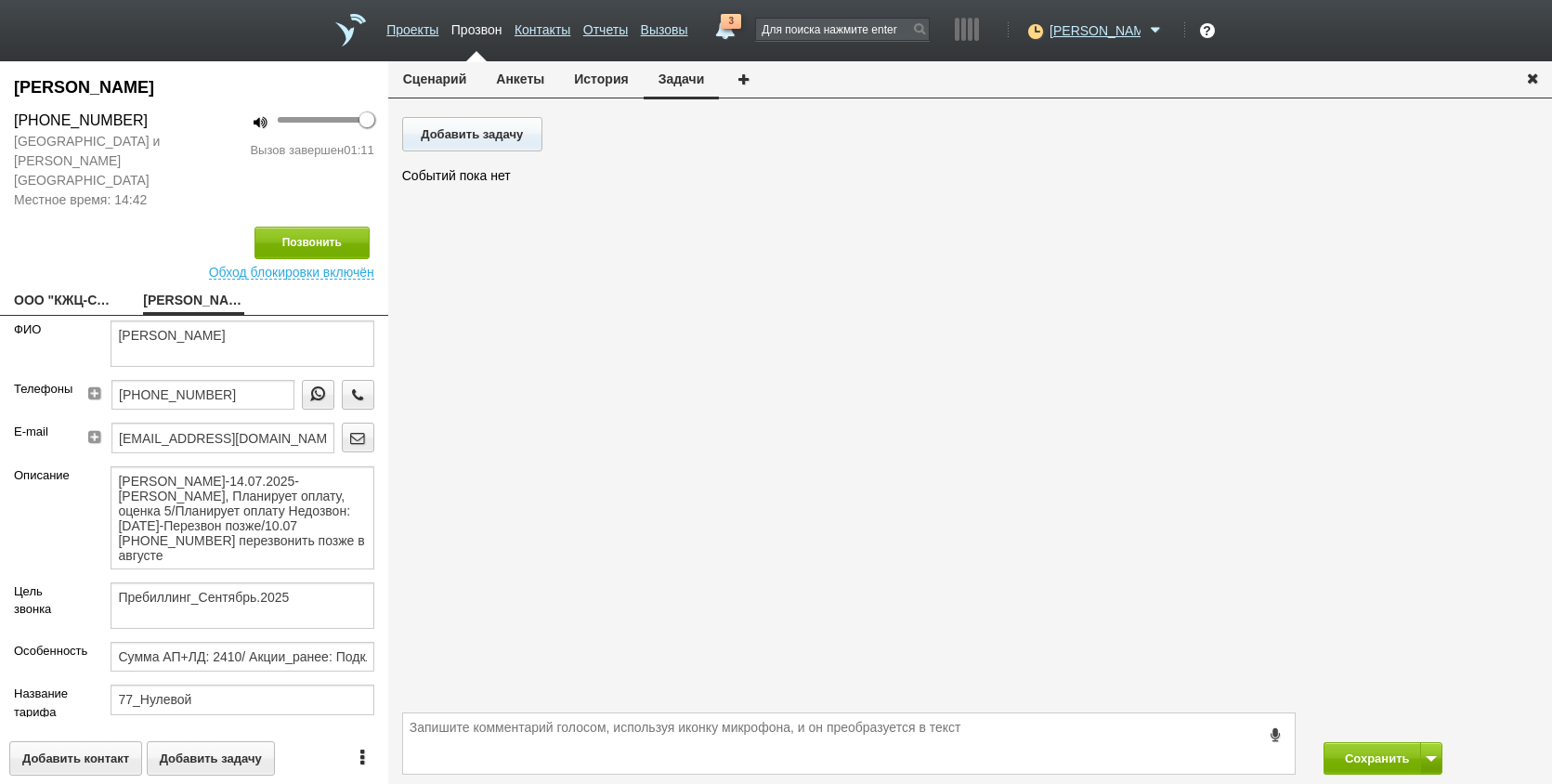
click at [476, 118] on div "Сценарий [PERSON_NAME] История Задачи Добавить задачу [PERSON_NAME] пока нет Со…" at bounding box center [970, 423] width 1164 height 723
click at [499, 127] on button "Добавить задачу" at bounding box center [472, 134] width 140 height 35
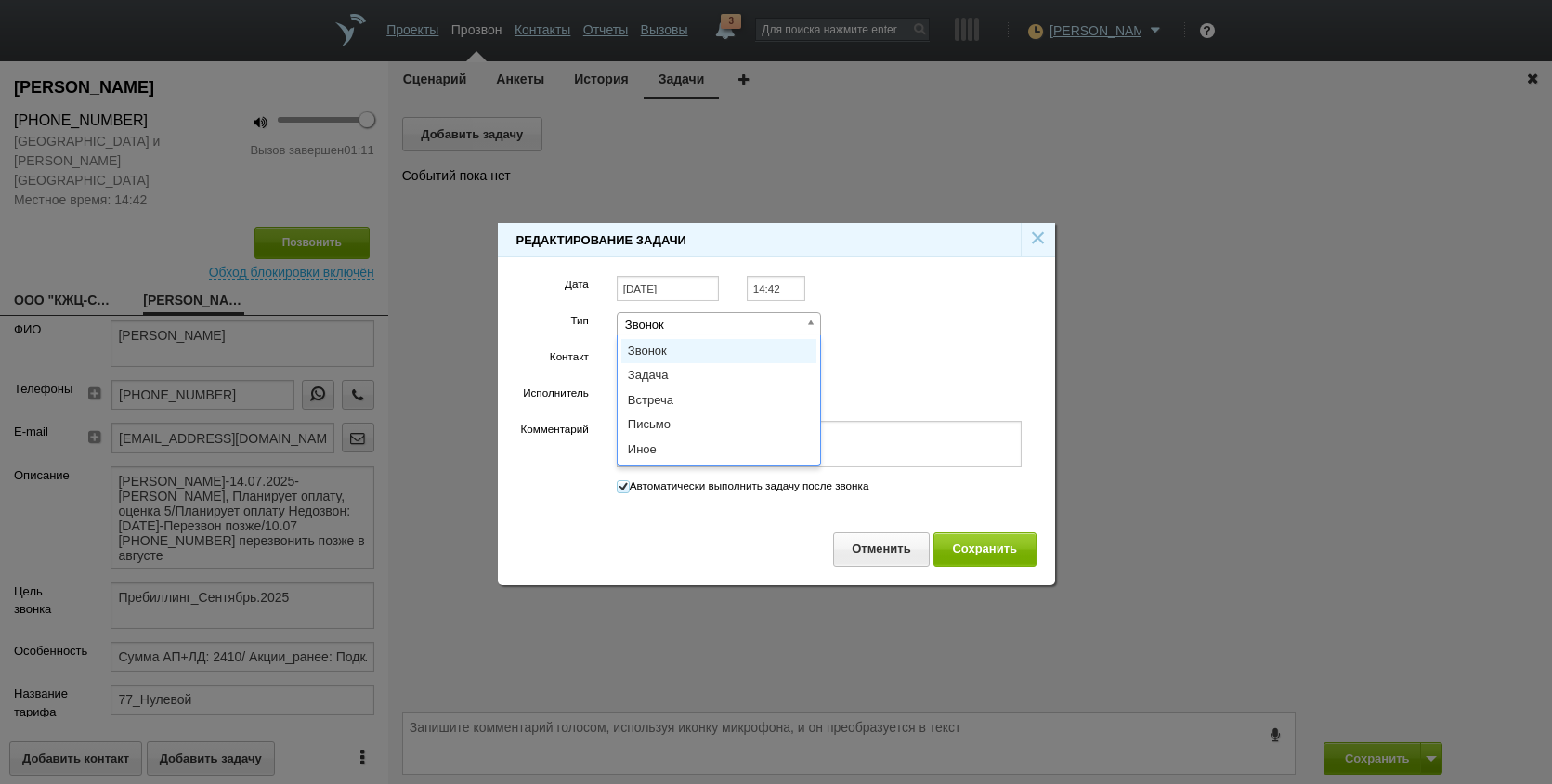
scroll to position [0, 6]
select select "letter"
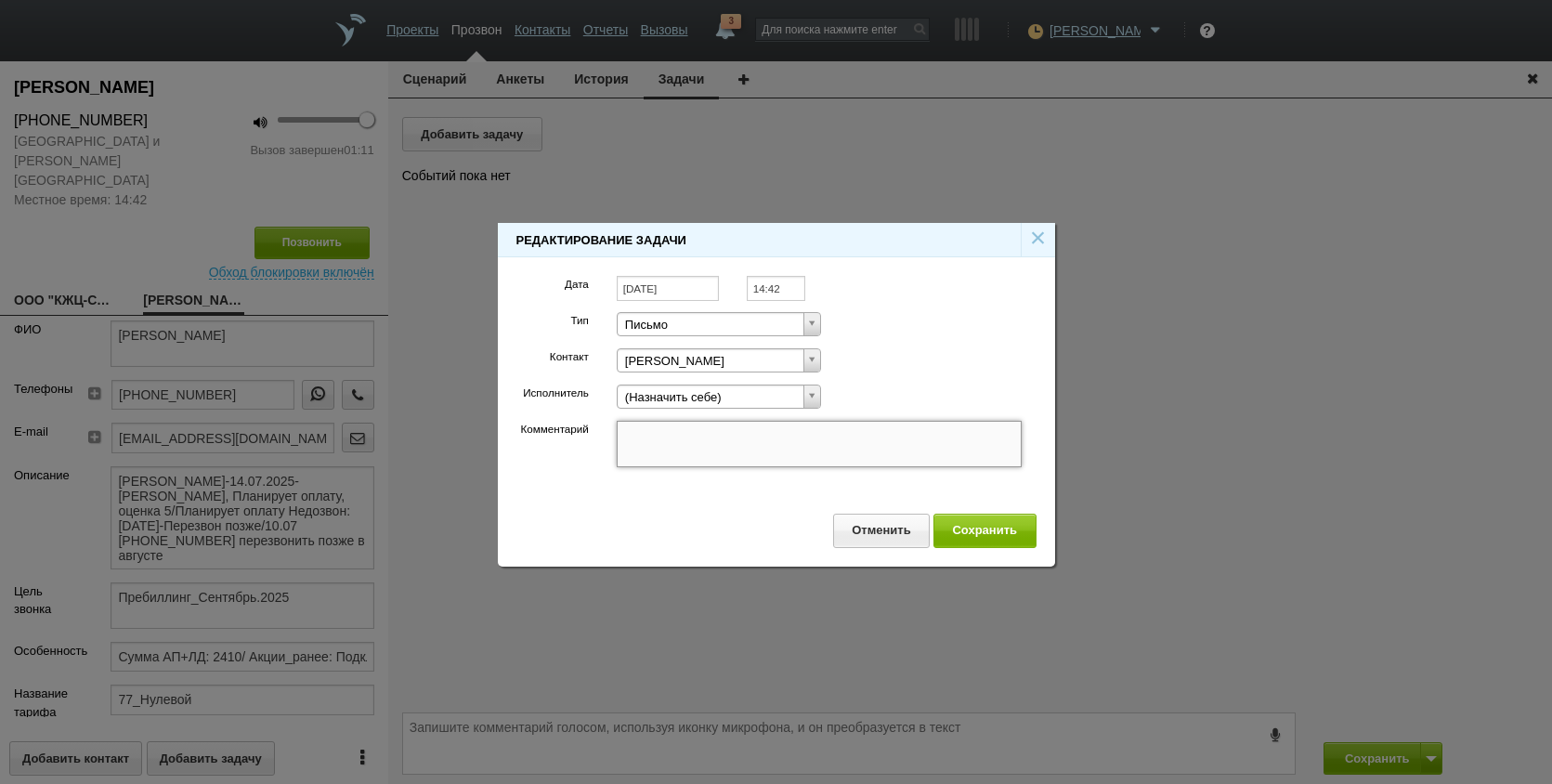
paste textarea "[EMAIL_ADDRESS][DOMAIN_NAME]"
type textarea "[EMAIL_ADDRESS][DOMAIN_NAME]"
click at [813, 443] on textarea "[EMAIL_ADDRESS][DOMAIN_NAME]" at bounding box center [819, 443] width 406 height 46
type textarea "[EMAIL_ADDRESS][DOMAIN_NAME]"
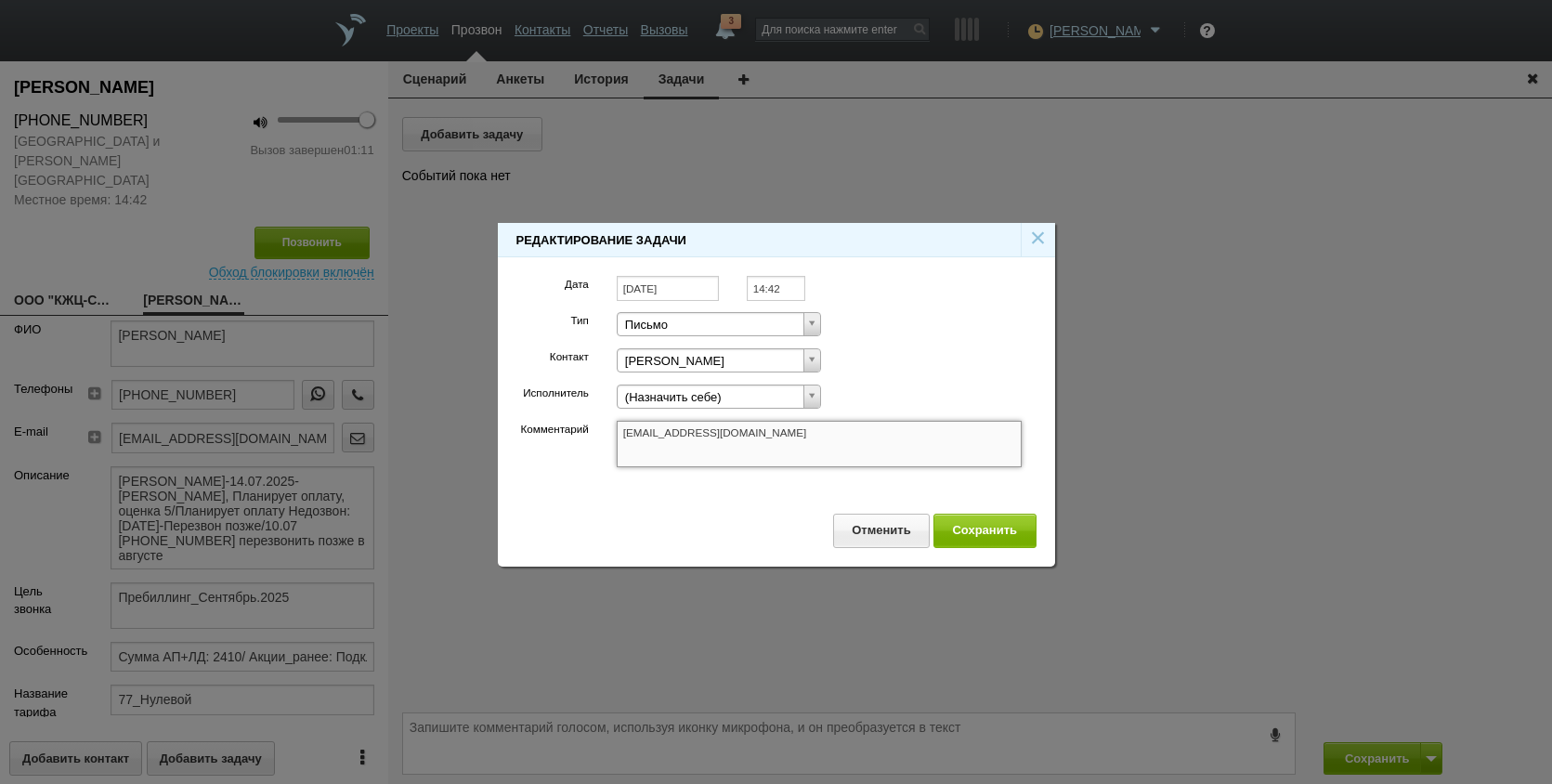
type textarea "[EMAIL_ADDRESS][DOMAIN_NAME]"
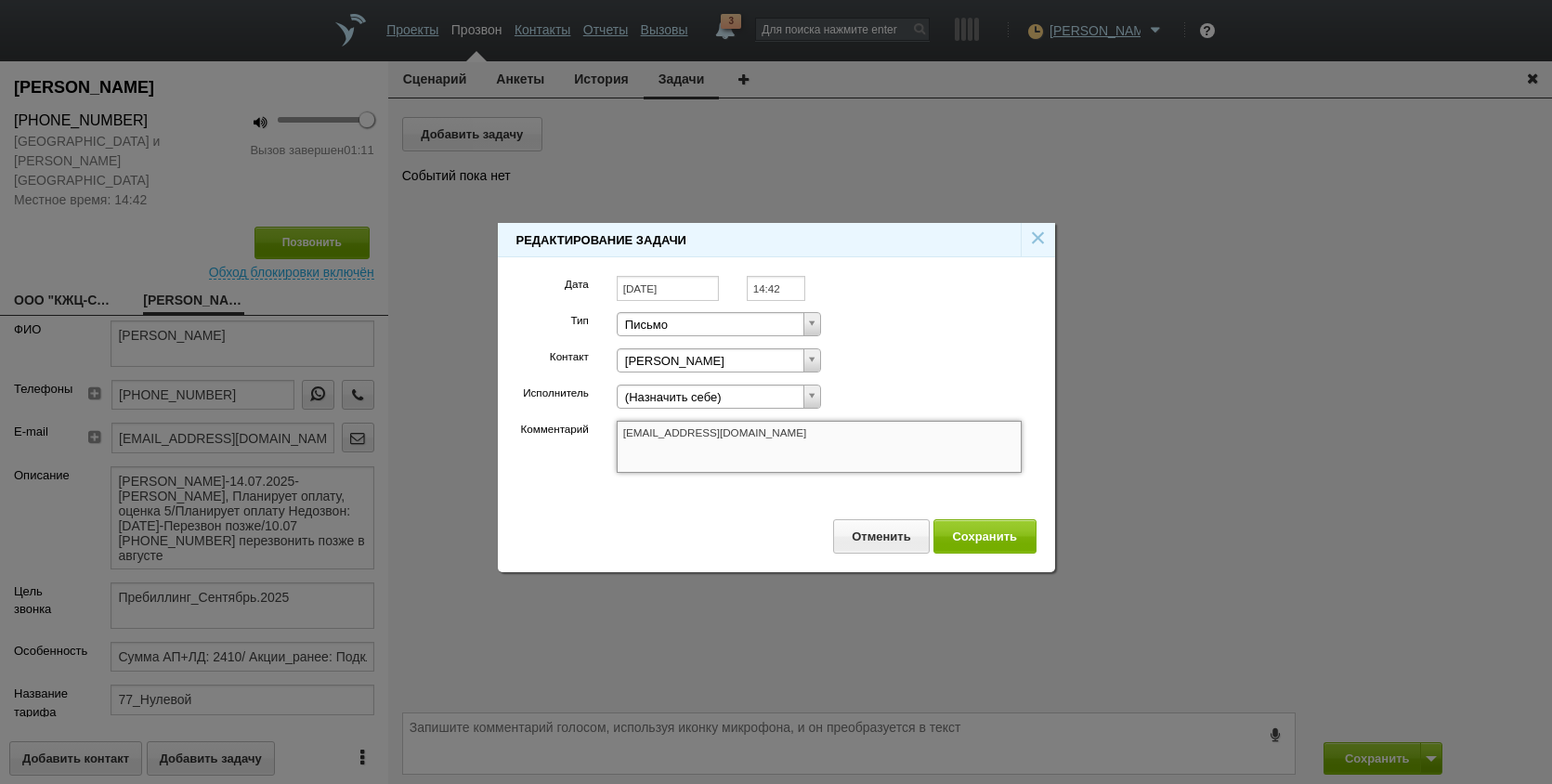
type textarea "[EMAIL_ADDRESS][DOMAIN_NAME] с"
type textarea "[EMAIL_ADDRESS][DOMAIN_NAME] сч"
type textarea "[EMAIL_ADDRESS][DOMAIN_NAME] сче"
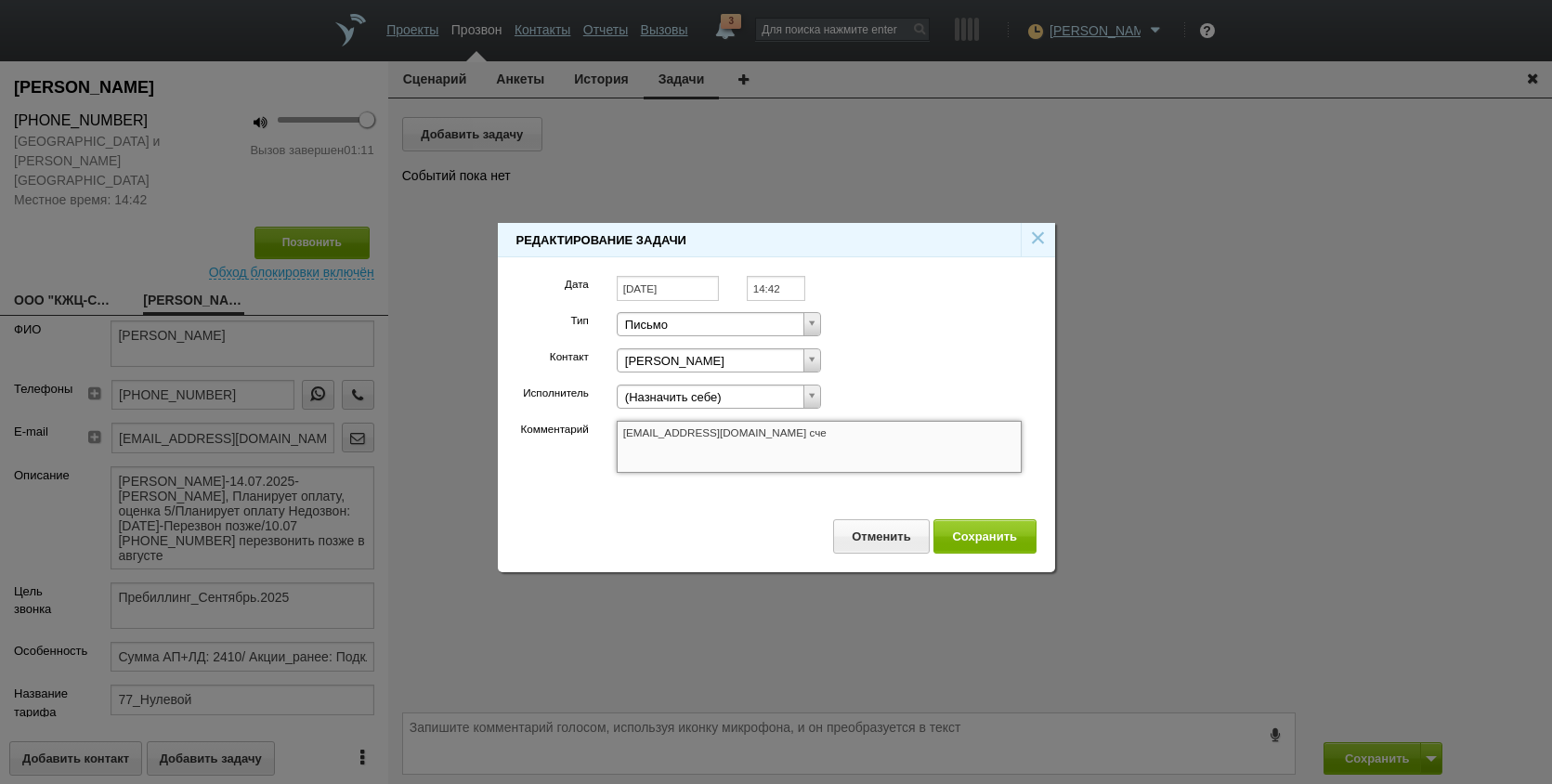
type textarea "[EMAIL_ADDRESS][DOMAIN_NAME] сче"
type textarea "[EMAIL_ADDRESS][DOMAIN_NAME] счет"
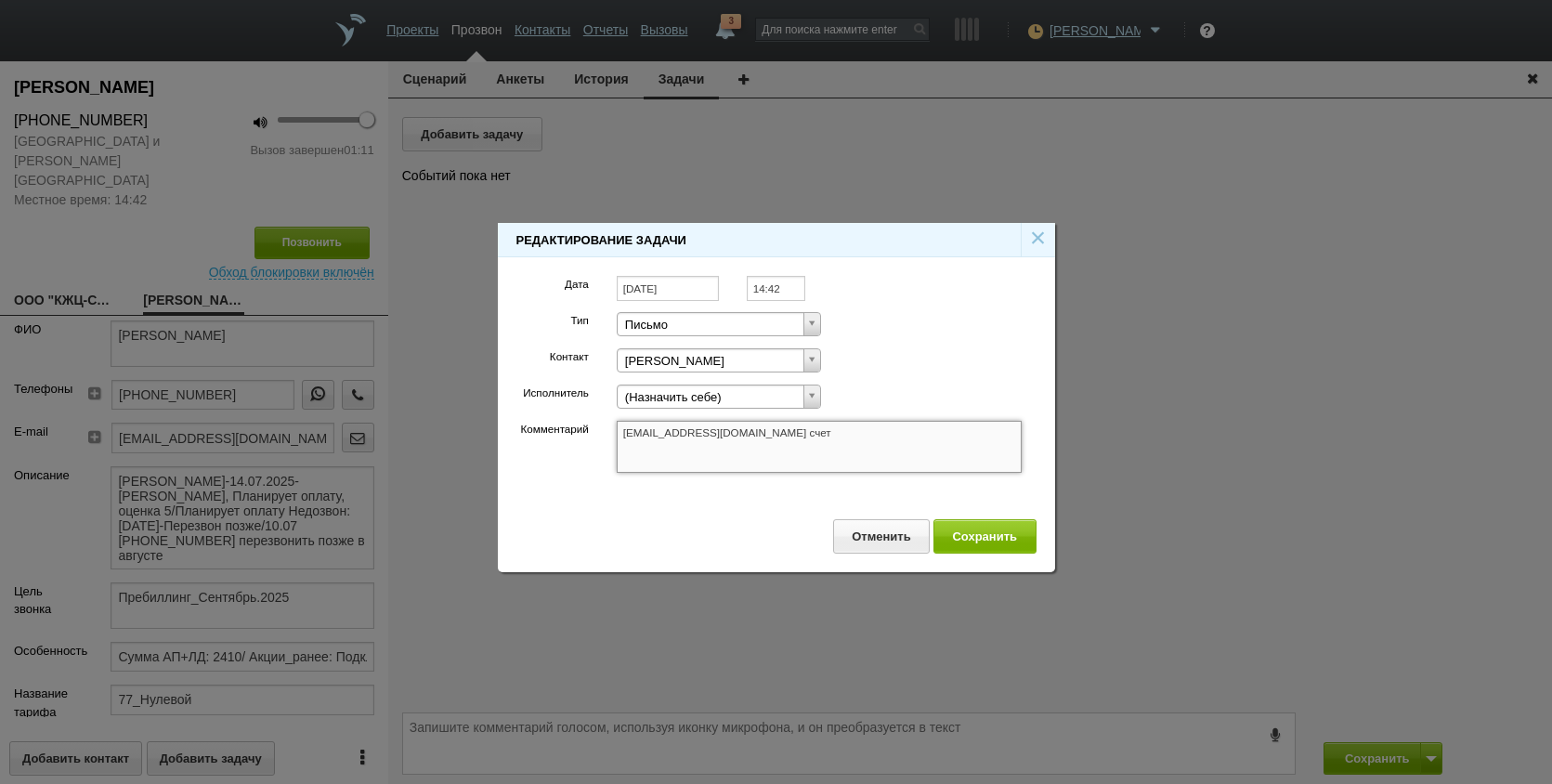
type textarea "[EMAIL_ADDRESS][DOMAIN_NAME] счет Г"
type textarea "[EMAIL_ADDRESS][DOMAIN_NAME] счет Го"
type textarea "[EMAIL_ADDRESS][DOMAIN_NAME] счет Год"
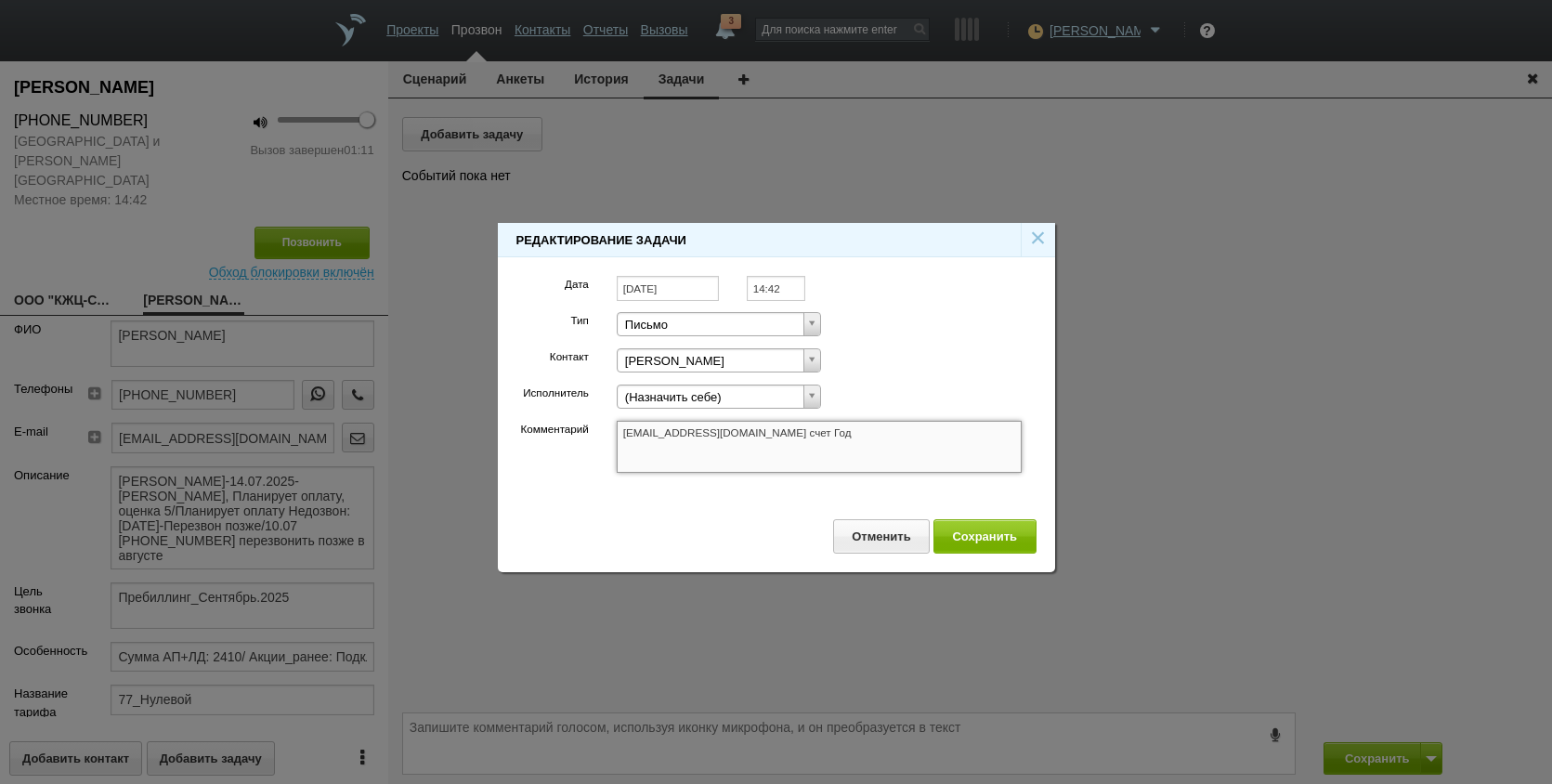
type textarea "[EMAIL_ADDRESS][DOMAIN_NAME] счет Год"
click at [870, 442] on textarea "[EMAIL_ADDRESS][DOMAIN_NAME] счет Год" at bounding box center [819, 446] width 406 height 52
type textarea "[EMAIL_ADDRESS][DOMAIN_NAME] счет Год"
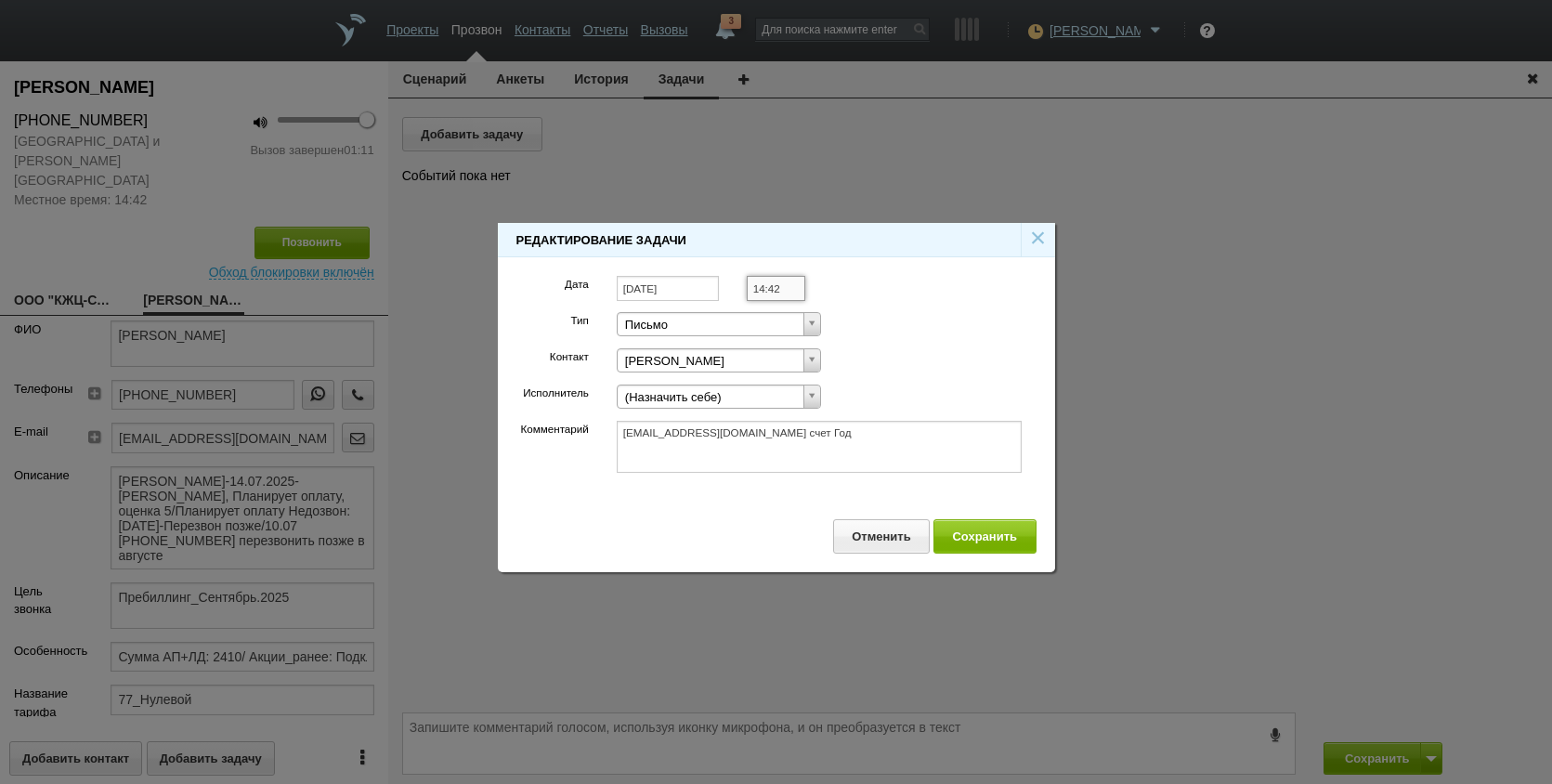
click at [794, 281] on input "14:42" at bounding box center [776, 288] width 58 height 25
click at [806, 360] on li "17:00" at bounding box center [796, 360] width 97 height 23
type input "17:00"
click at [998, 533] on button "Сохранить" at bounding box center [985, 536] width 104 height 35
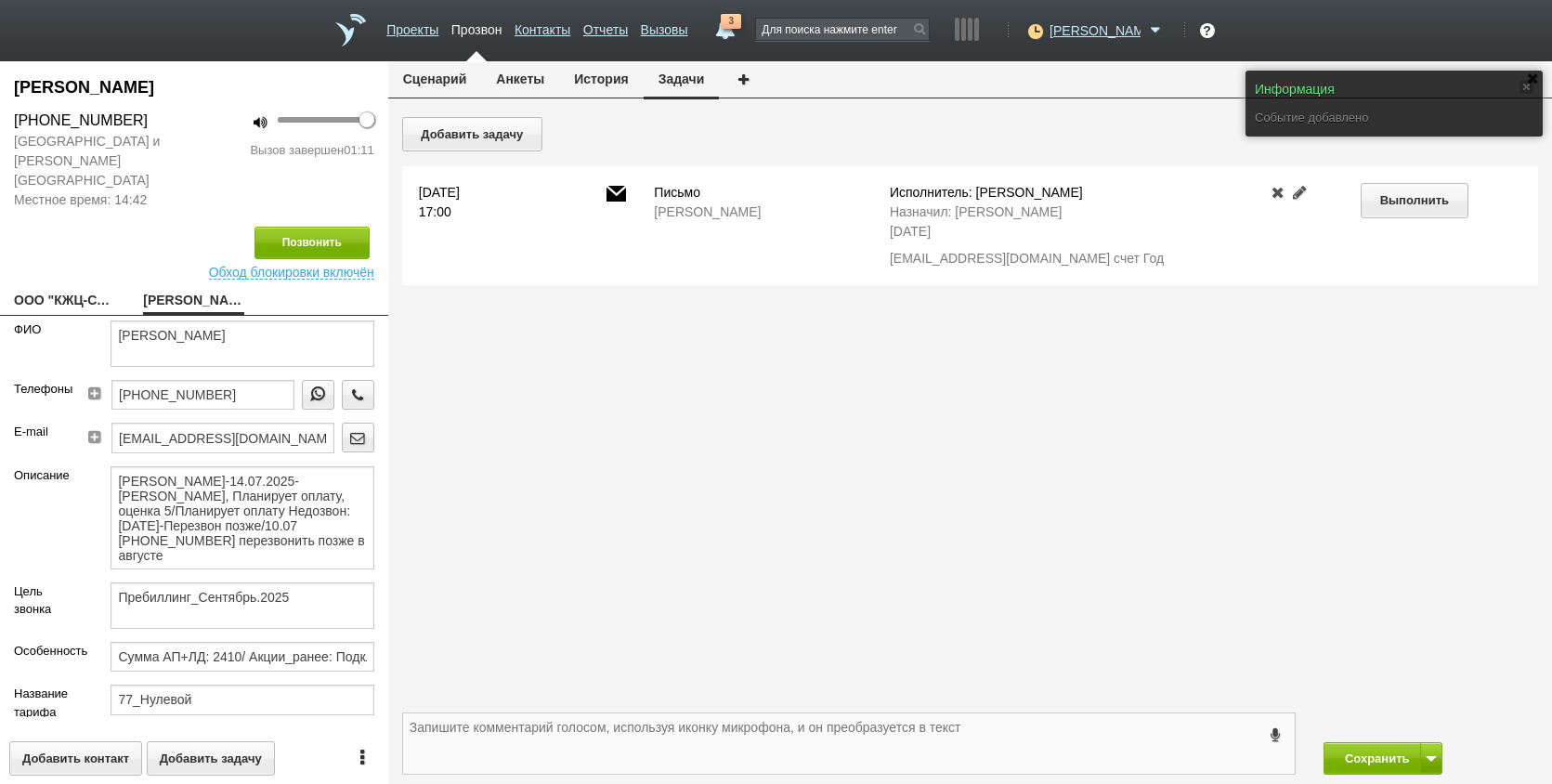
drag, startPoint x: 1032, startPoint y: 723, endPoint x: 1251, endPoint y: 759, distance: 221.9
click at [1034, 723] on textarea at bounding box center [849, 744] width 892 height 60
click at [1414, 746] on button "Сохранить" at bounding box center [1373, 759] width 98 height 33
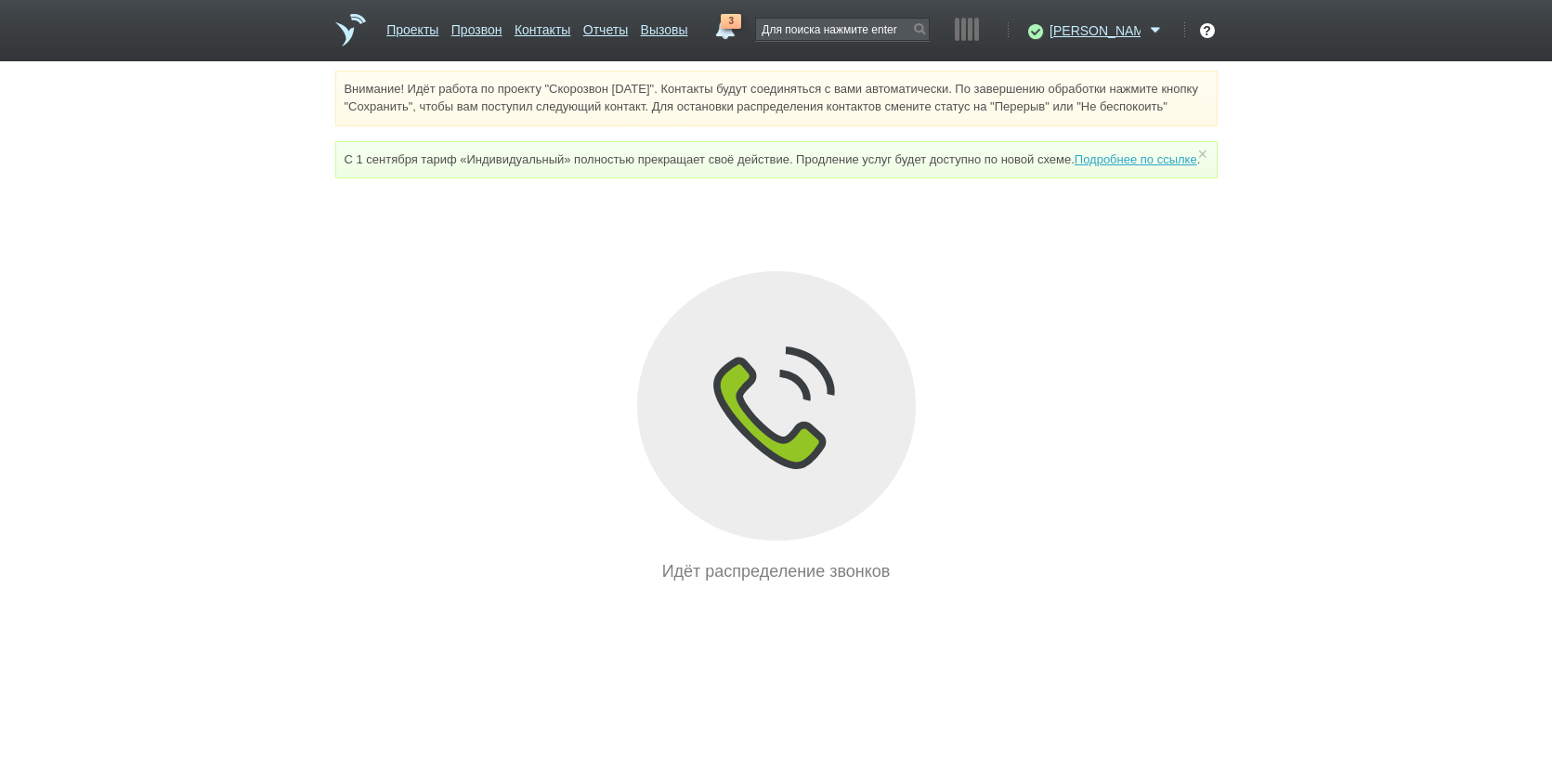
click at [504, 512] on div "Идёт распределение звонков" at bounding box center [776, 427] width 883 height 312
click at [792, 6] on div "Проекты Прозвон Контакты Отчеты Вызовы 3 [DATE] [DATE] неделя все Звонок Ручка …" at bounding box center [776, 30] width 883 height 61
click at [742, 20] on span "3" at bounding box center [731, 22] width 21 height 15
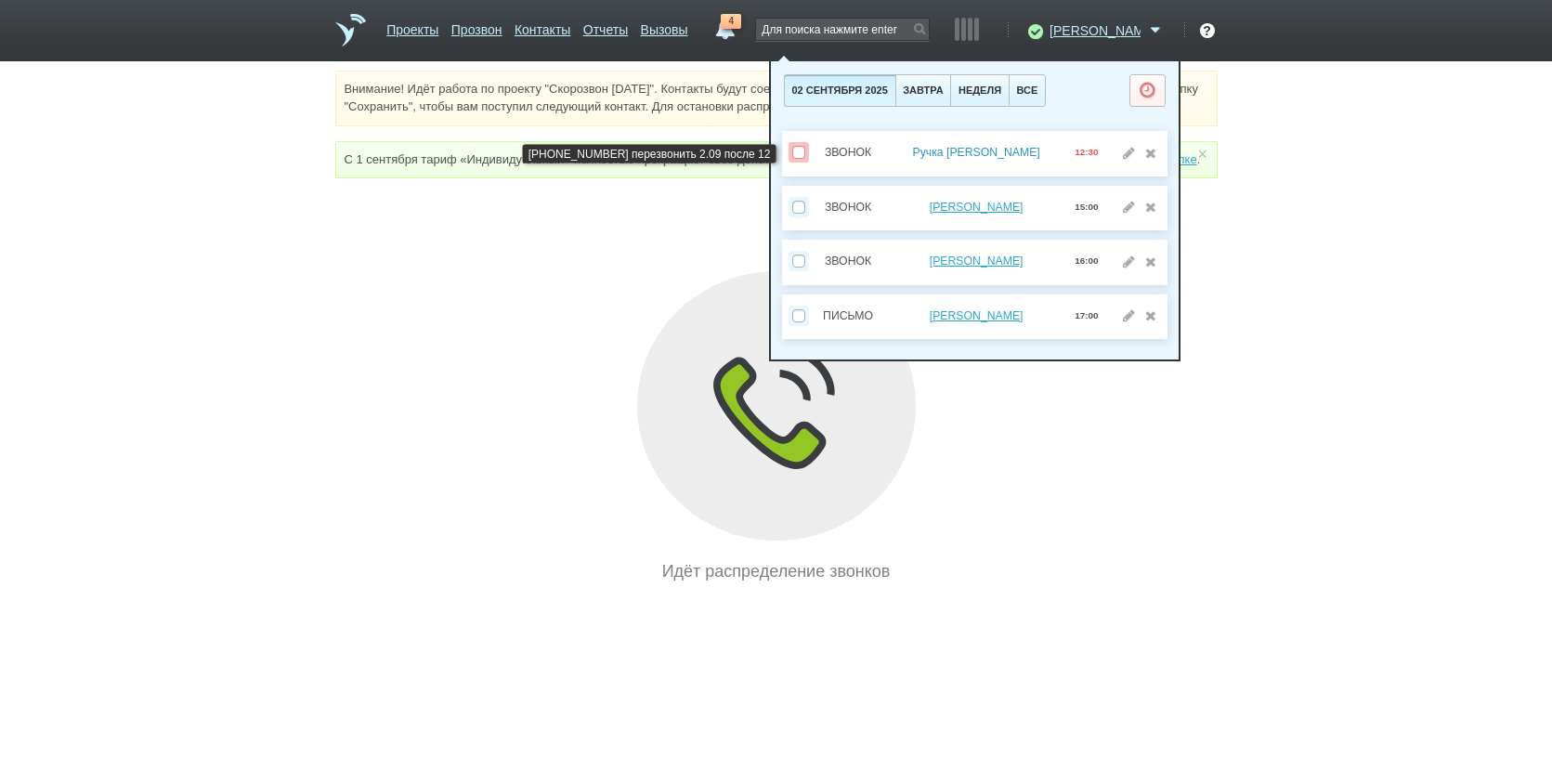
click at [1031, 156] on link "Ручка [PERSON_NAME]" at bounding box center [975, 152] width 127 height 13
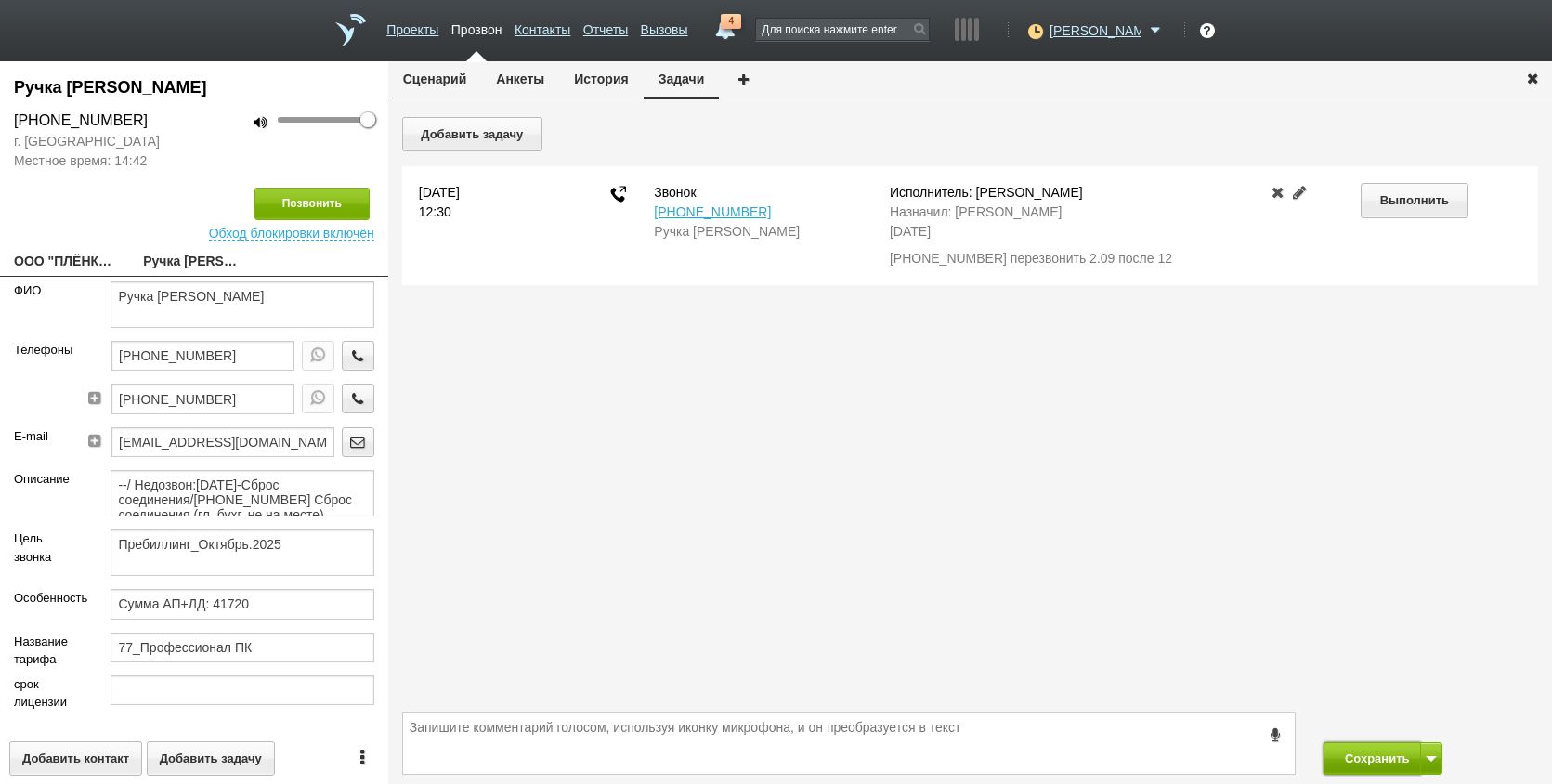
click at [1381, 760] on button "Сохранить" at bounding box center [1373, 759] width 98 height 33
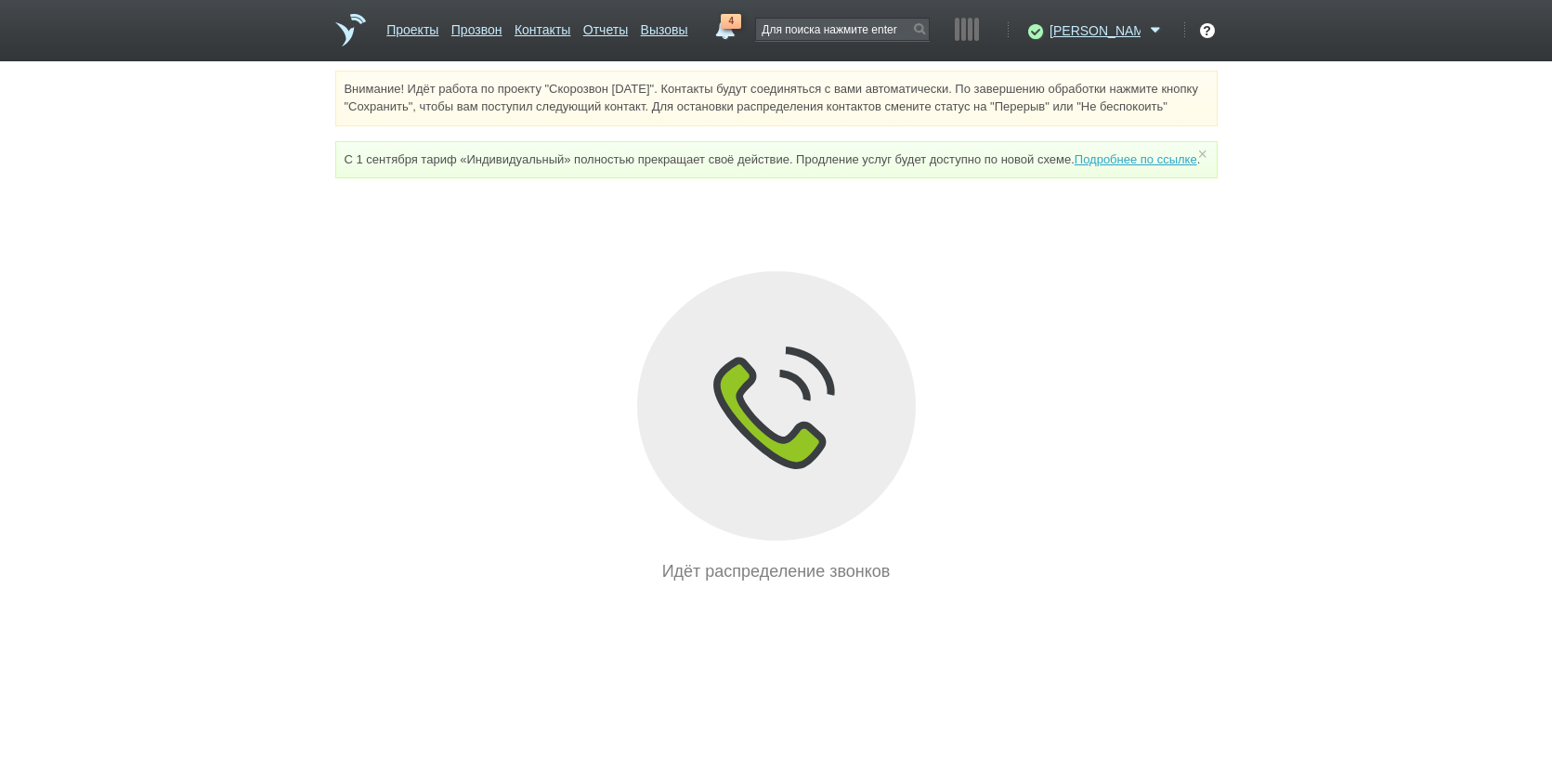
click at [1267, 489] on div "Внимание! Идёт работа по проекту "Скорозвон [DATE]". Контакты будут соединяться…" at bounding box center [776, 328] width 1552 height 514
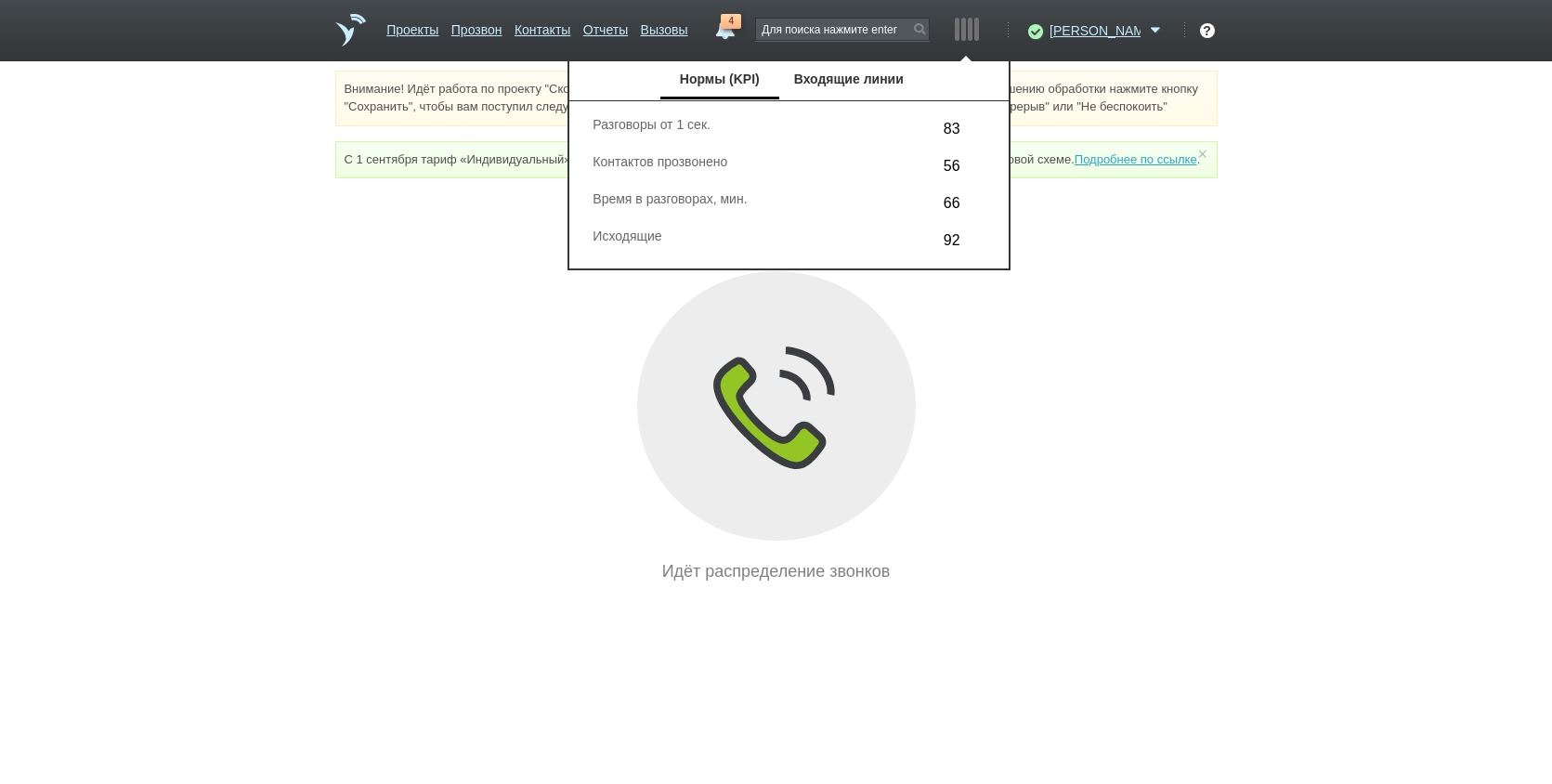
click at [1238, 387] on div "Внимание! Идёт работа по проекту "Скорозвон [DATE]". Контакты будут соединяться…" at bounding box center [776, 328] width 1552 height 514
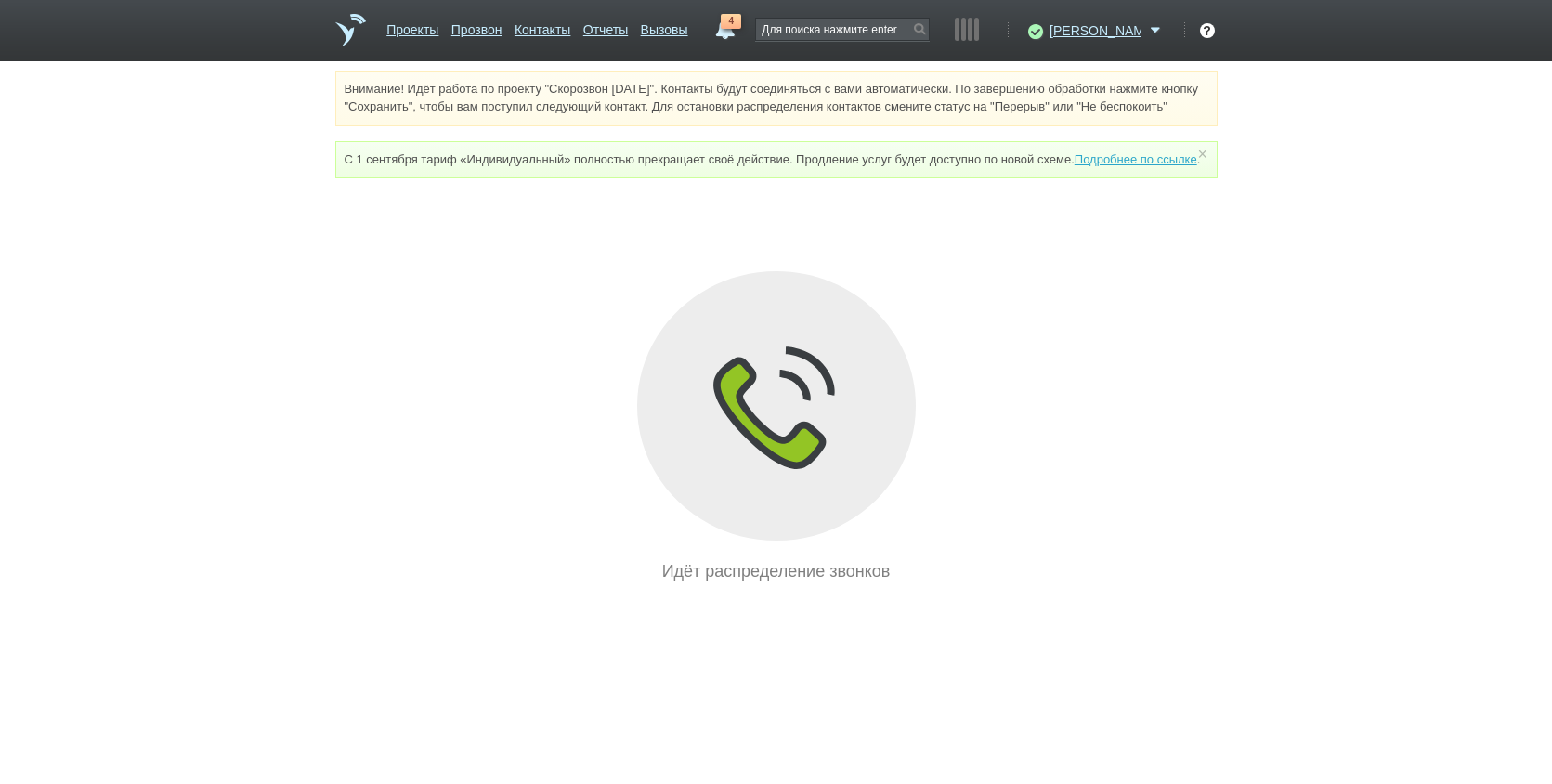
click at [1216, 543] on div "Идёт распределение звонков" at bounding box center [776, 427] width 883 height 312
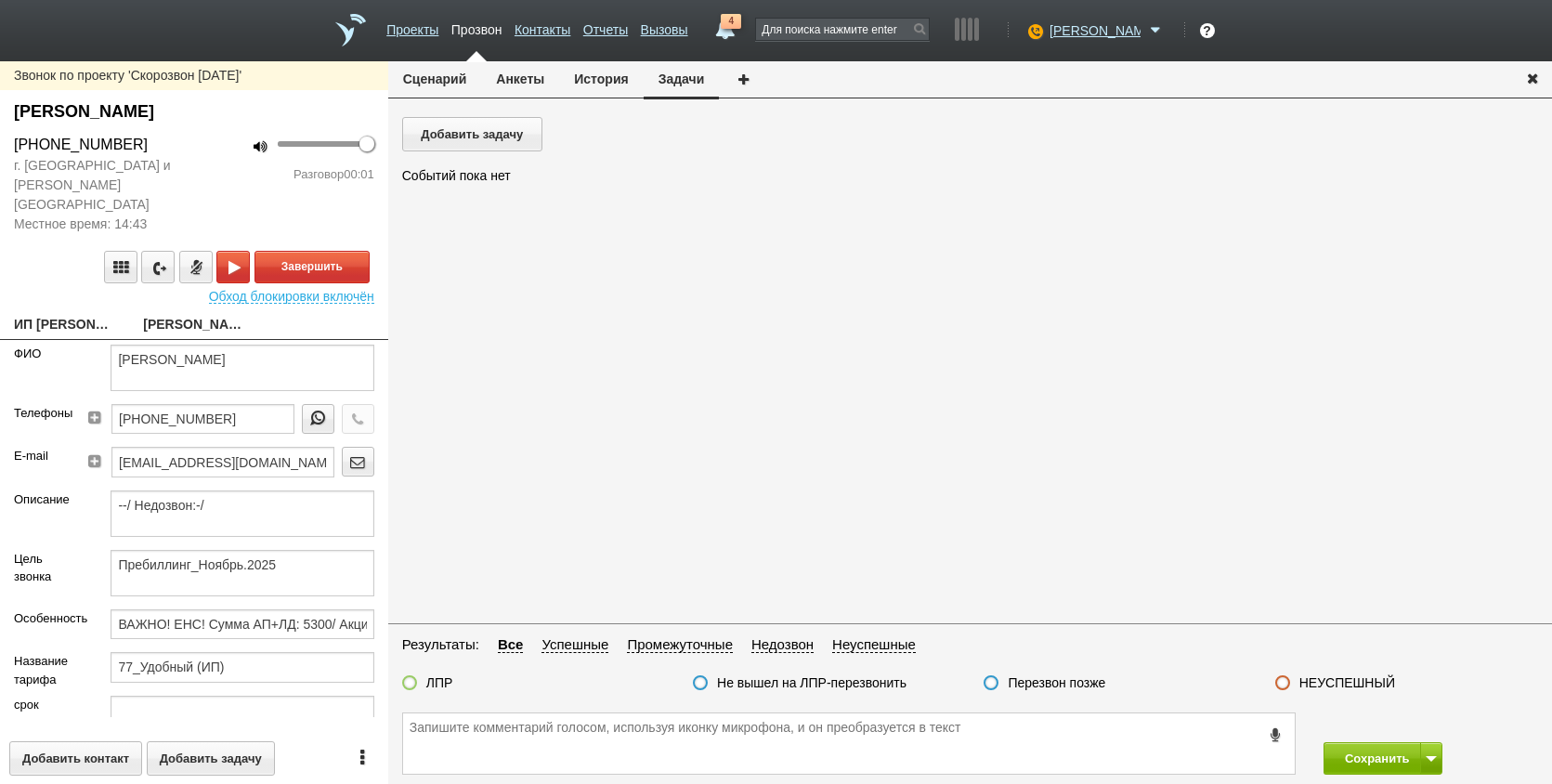
click at [75, 282] on div "Завершить" at bounding box center [194, 267] width 360 height 33
click at [88, 331] on link "ИП [PERSON_NAME] [EMAIL_ADDRESS][DOMAIN_NAME]" at bounding box center [65, 327] width 102 height 26
type textarea "ИП [PERSON_NAME] [EMAIL_ADDRESS][DOMAIN_NAME]"
type input "330106004997"
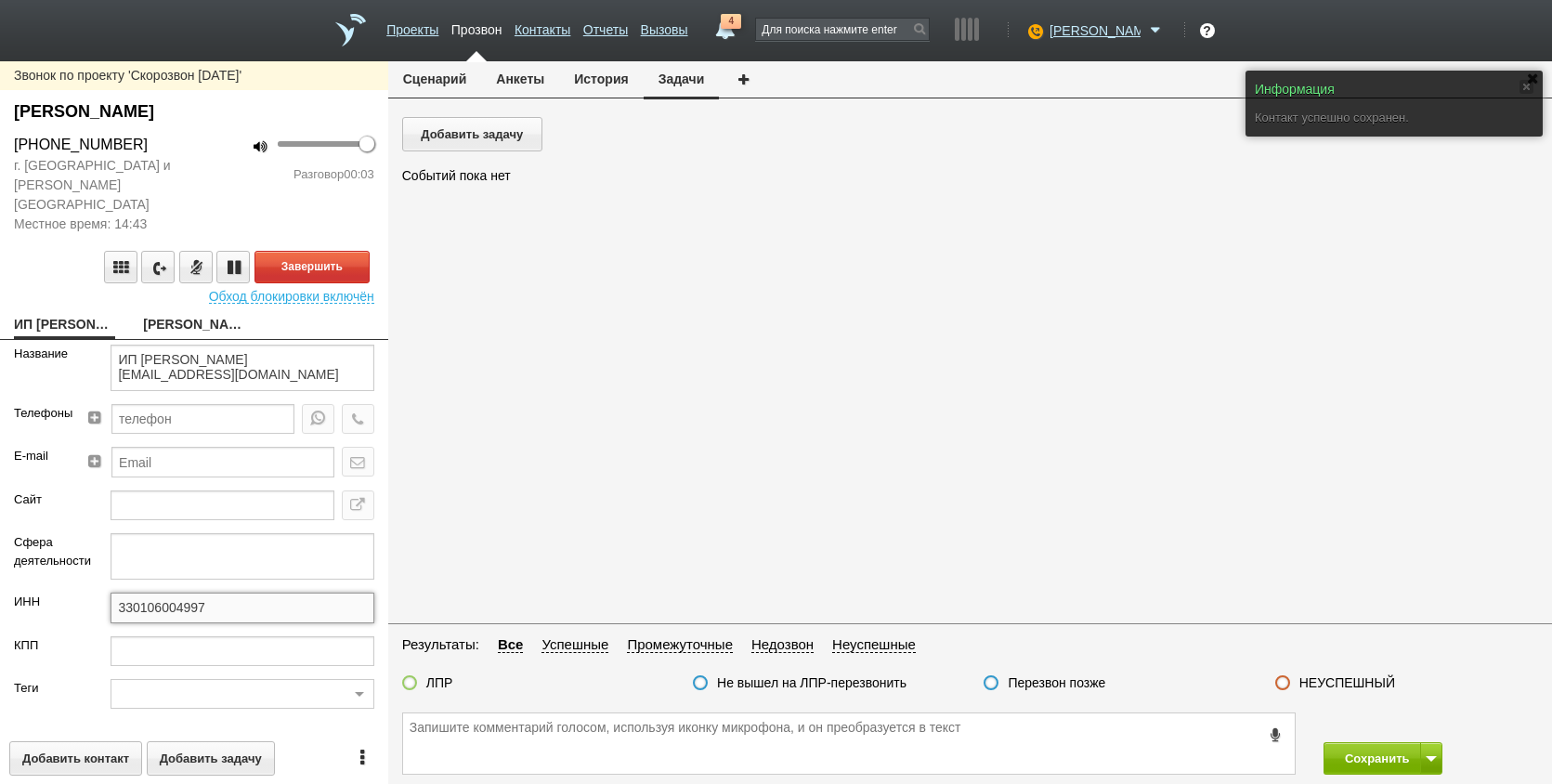
drag, startPoint x: 220, startPoint y: 616, endPoint x: 100, endPoint y: 616, distance: 120.0
click at [98, 616] on div "330106004997" at bounding box center [242, 614] width 291 height 42
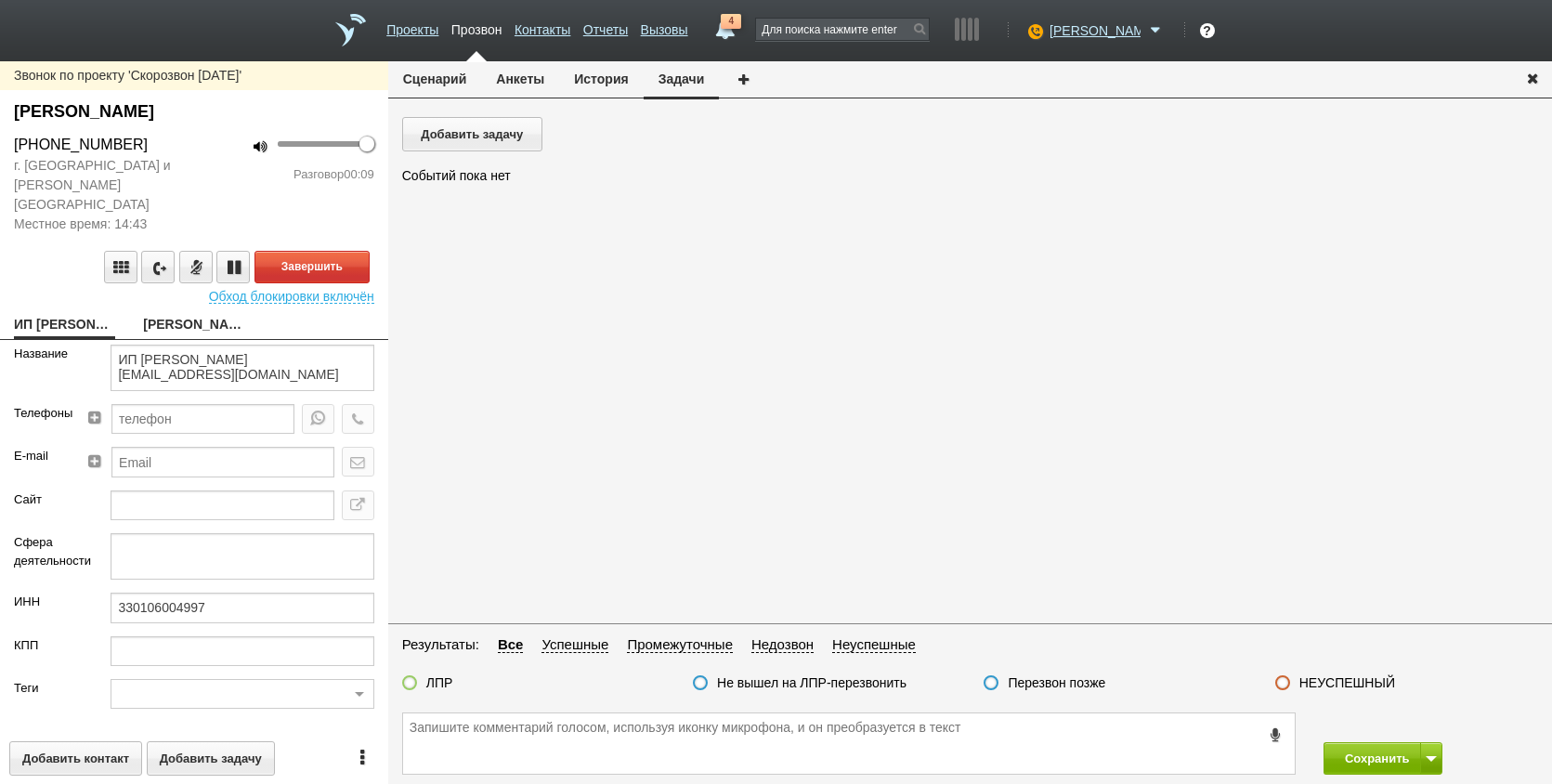
click at [180, 326] on link "[PERSON_NAME]" at bounding box center [194, 327] width 102 height 26
type textarea "[PERSON_NAME]"
type textarea "Пребиллинг_Ноябрь.2025"
type input "ВАЖНО! ЕНС! Сумма АП+ЛД: 5300/ Акции_ранее: Подключение-2024+;/ Рассылки: ОРК_А…"
type input "77_Удобный (ИП)"
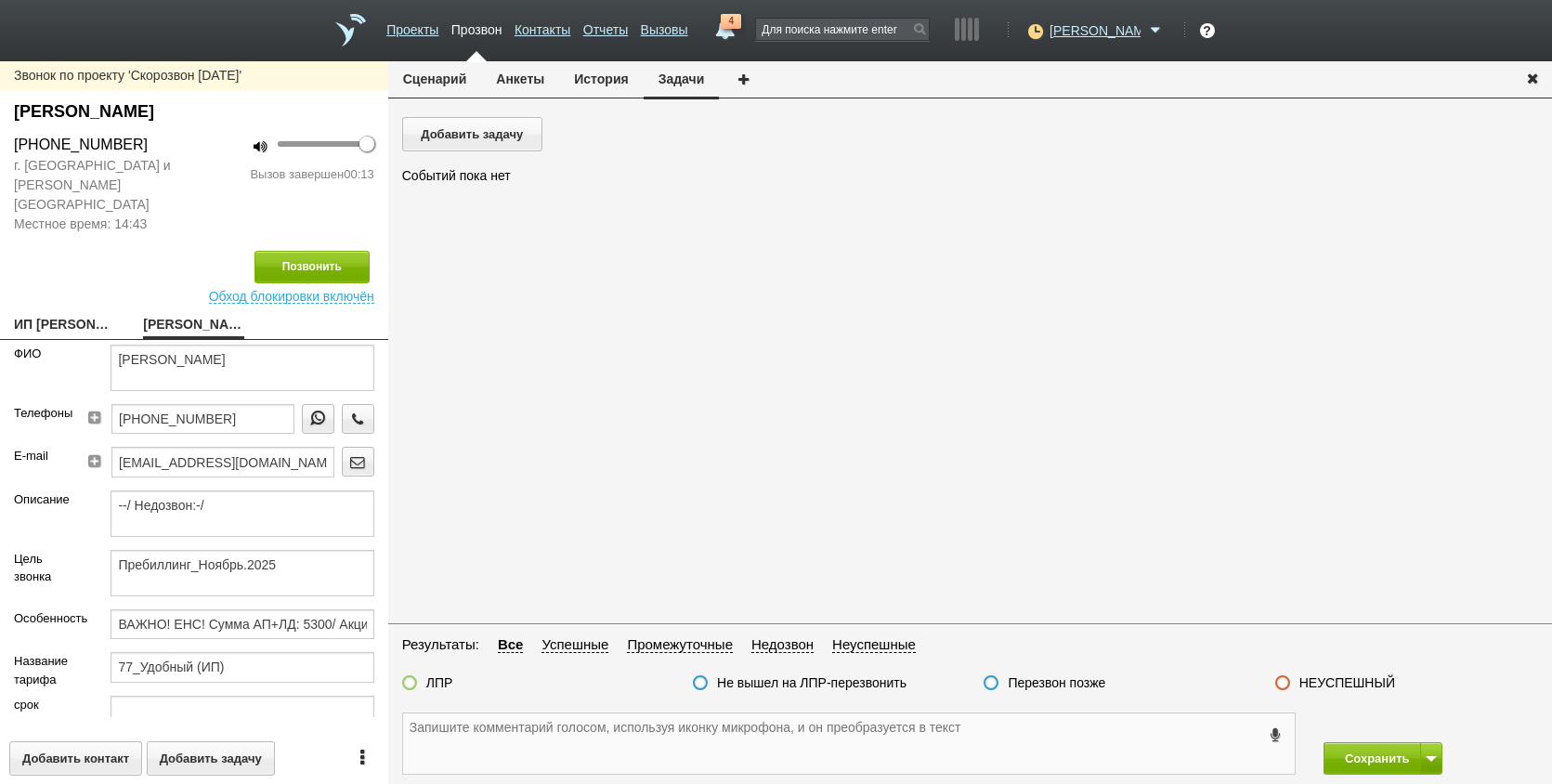
drag, startPoint x: 529, startPoint y: 729, endPoint x: 282, endPoint y: 587, distance: 284.9
click at [529, 730] on textarea at bounding box center [849, 744] width 892 height 60
drag, startPoint x: 232, startPoint y: 418, endPoint x: 56, endPoint y: 418, distance: 176.0
click at [56, 418] on div "Телефоны [PHONE_NUMBER]" at bounding box center [194, 424] width 389 height 42
paste textarea "[PHONE_NUMBER]"
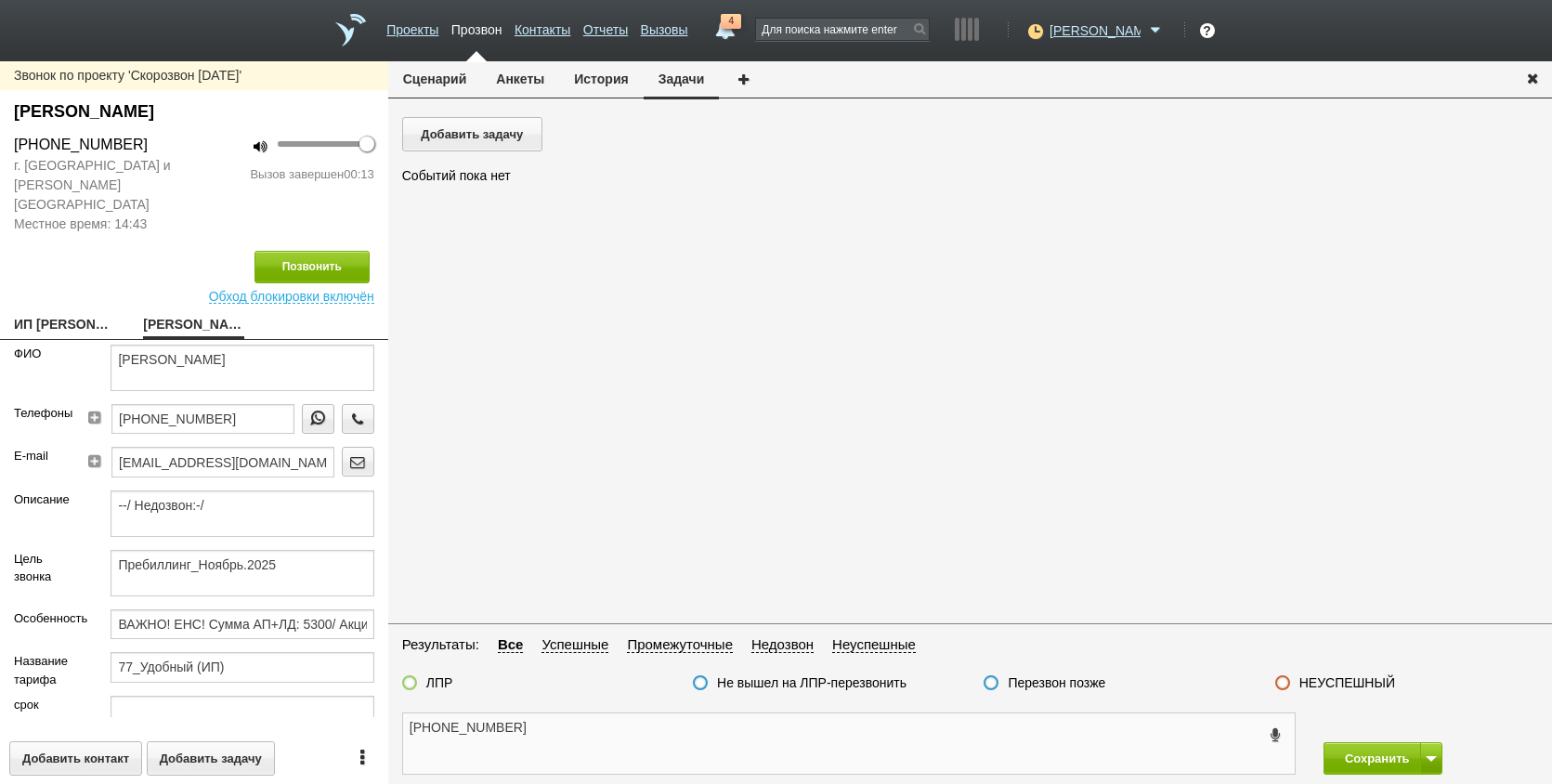
type textarea "[PHONE_NUMBER]"
click at [612, 75] on button "История" at bounding box center [600, 79] width 84 height 36
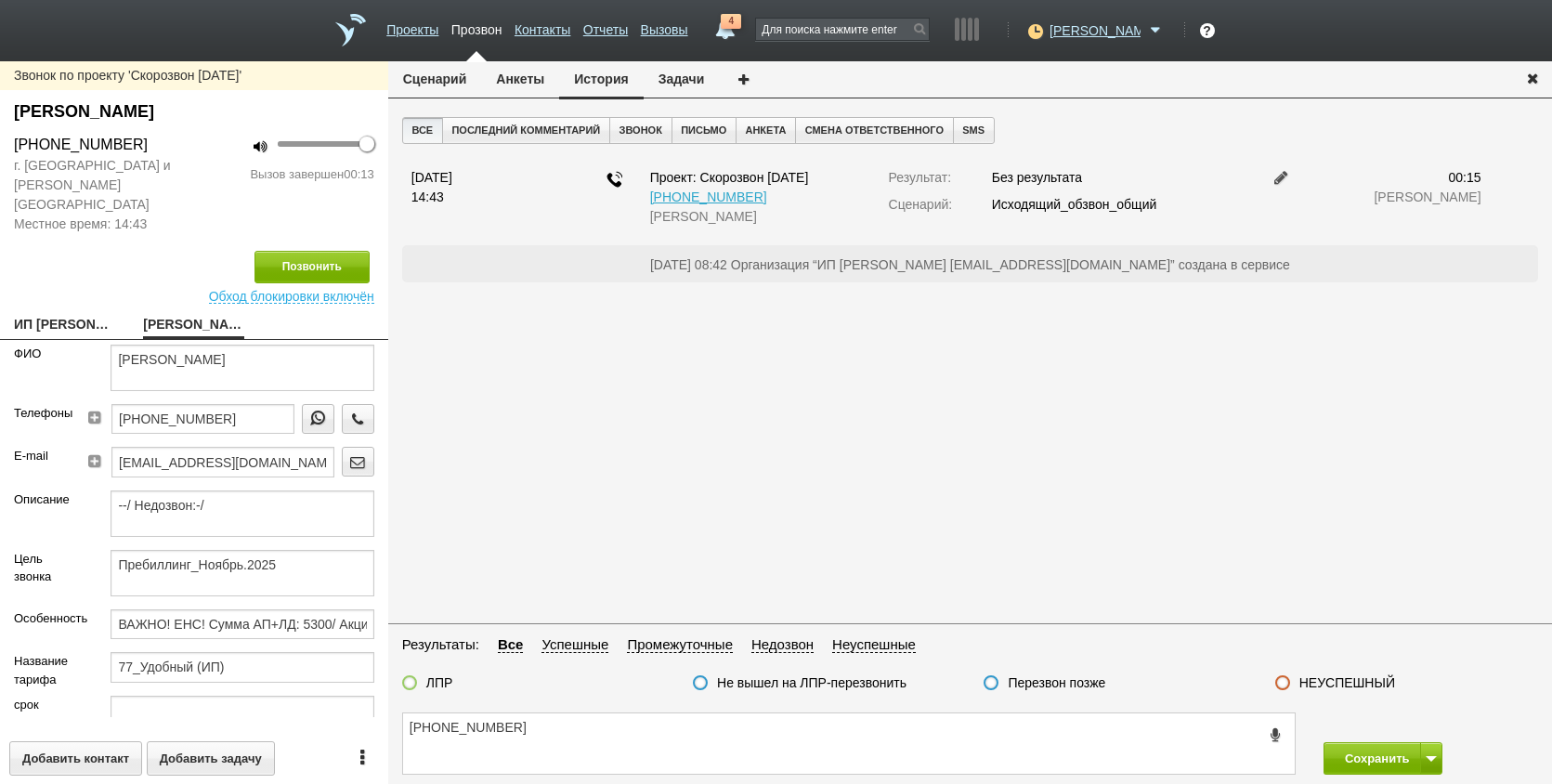
click at [542, 74] on button "Анкеты" at bounding box center [520, 79] width 78 height 36
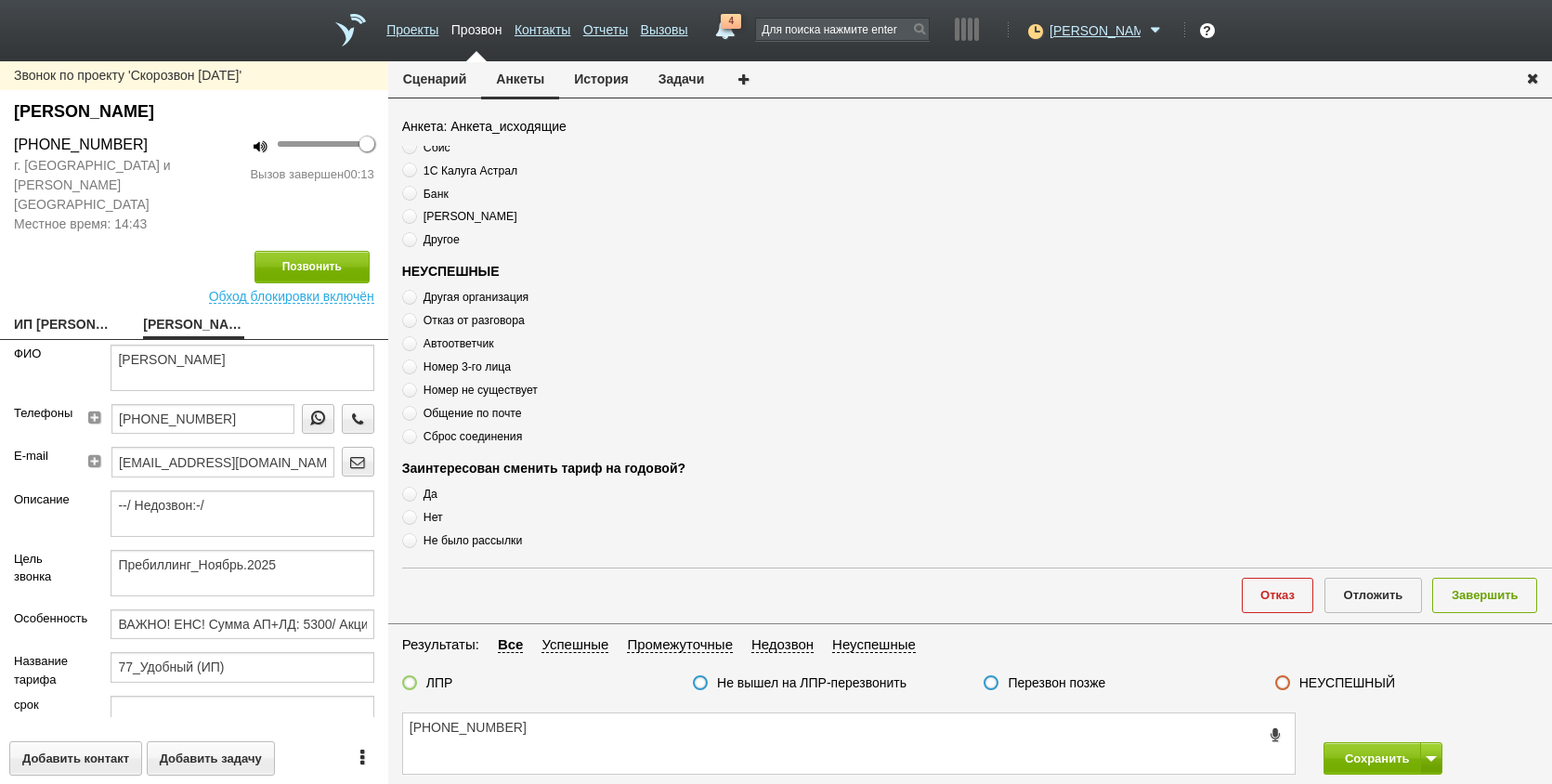
scroll to position [635, 0]
click at [472, 445] on div "Результат звонка Планирует оплату Отказ от оплаты На удержании Направлено в [GE…" at bounding box center [977, 354] width 1150 height 417
click at [472, 440] on span "Сброс соединения" at bounding box center [472, 437] width 99 height 13
radio input "true"
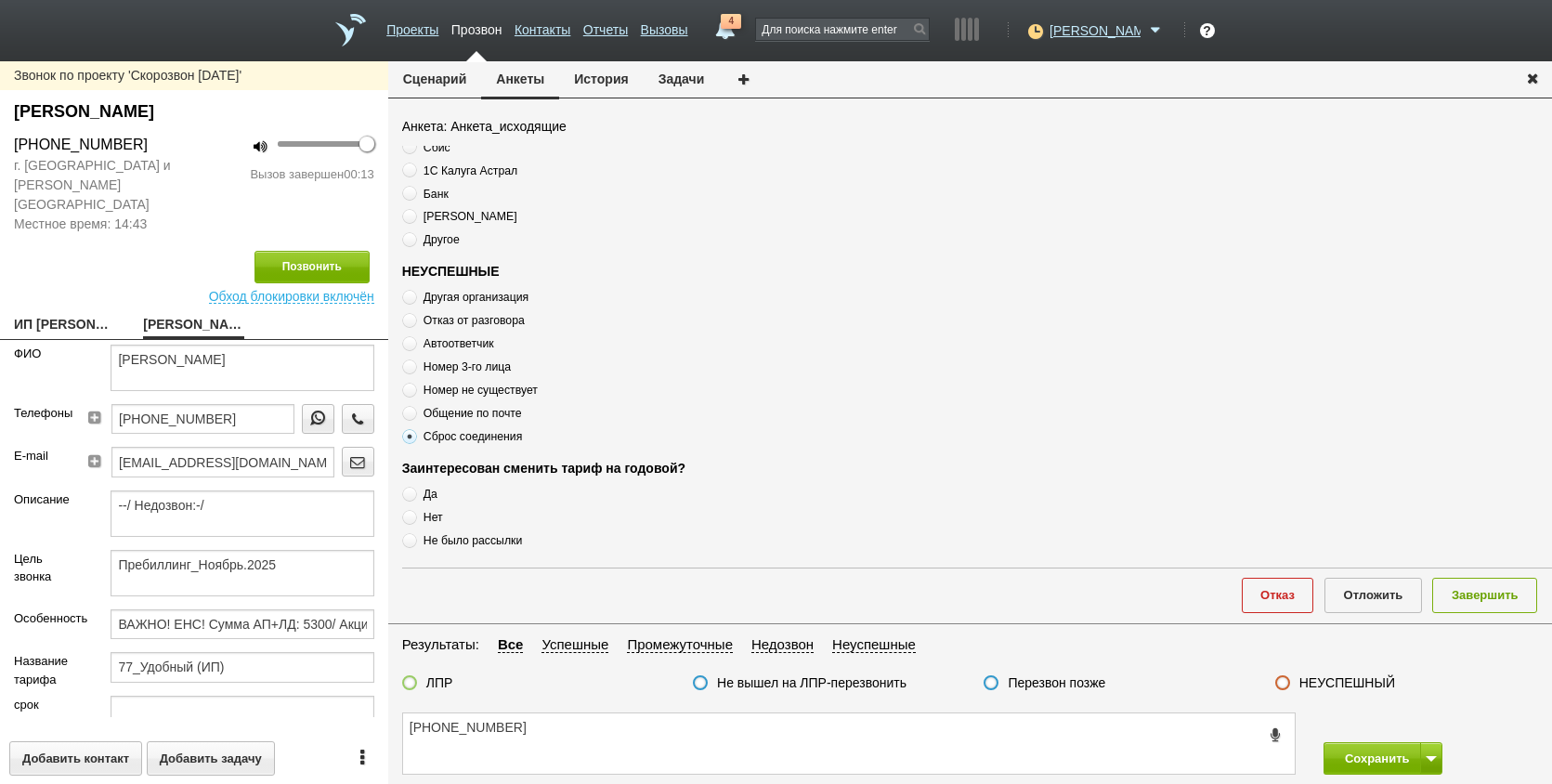
click at [472, 438] on span "Сброс соединения" at bounding box center [472, 437] width 99 height 13
click at [467, 437] on span "Сброс соединения" at bounding box center [472, 437] width 99 height 13
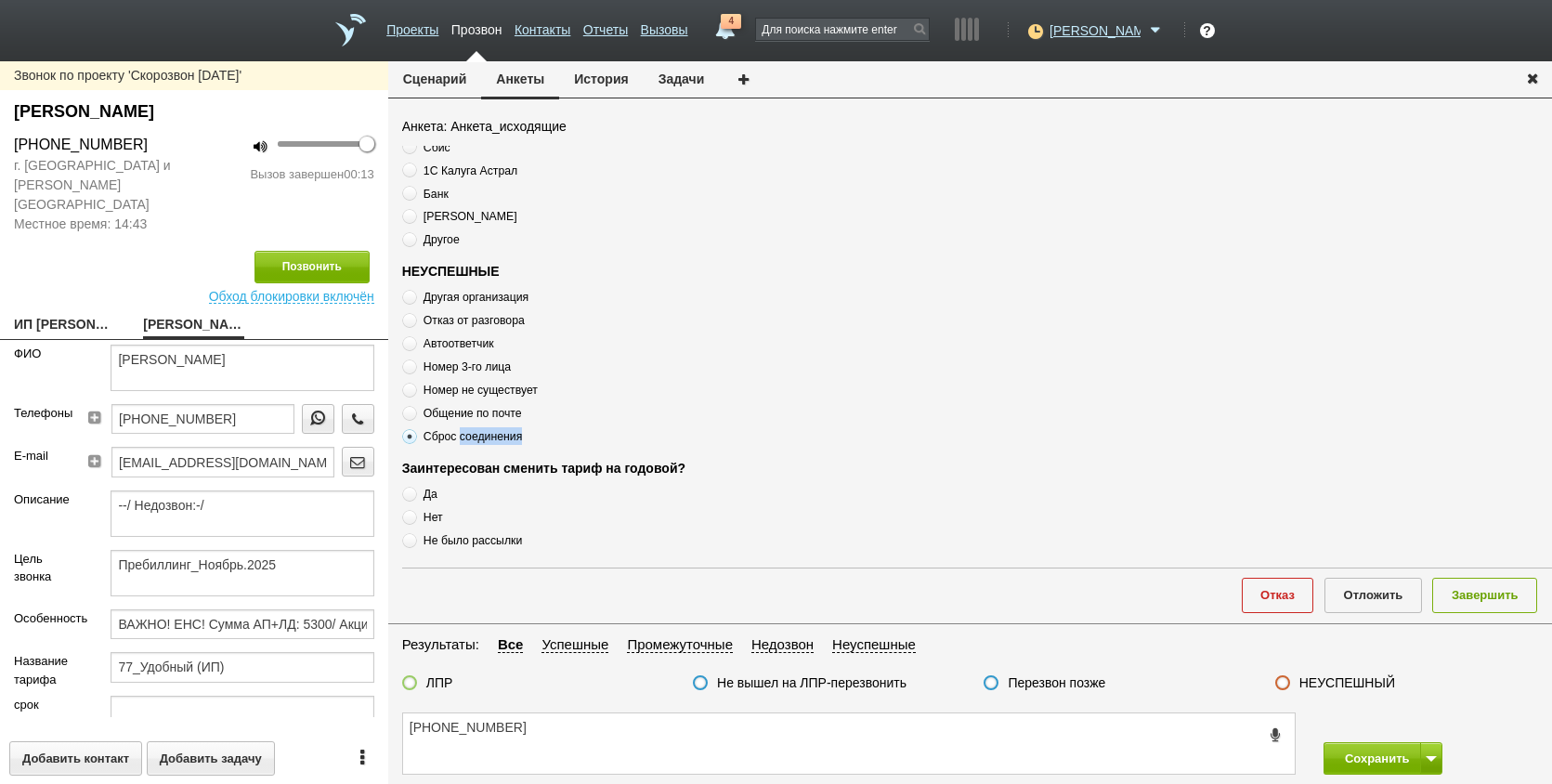
click at [467, 437] on span "Сброс соединения" at bounding box center [472, 437] width 99 height 13
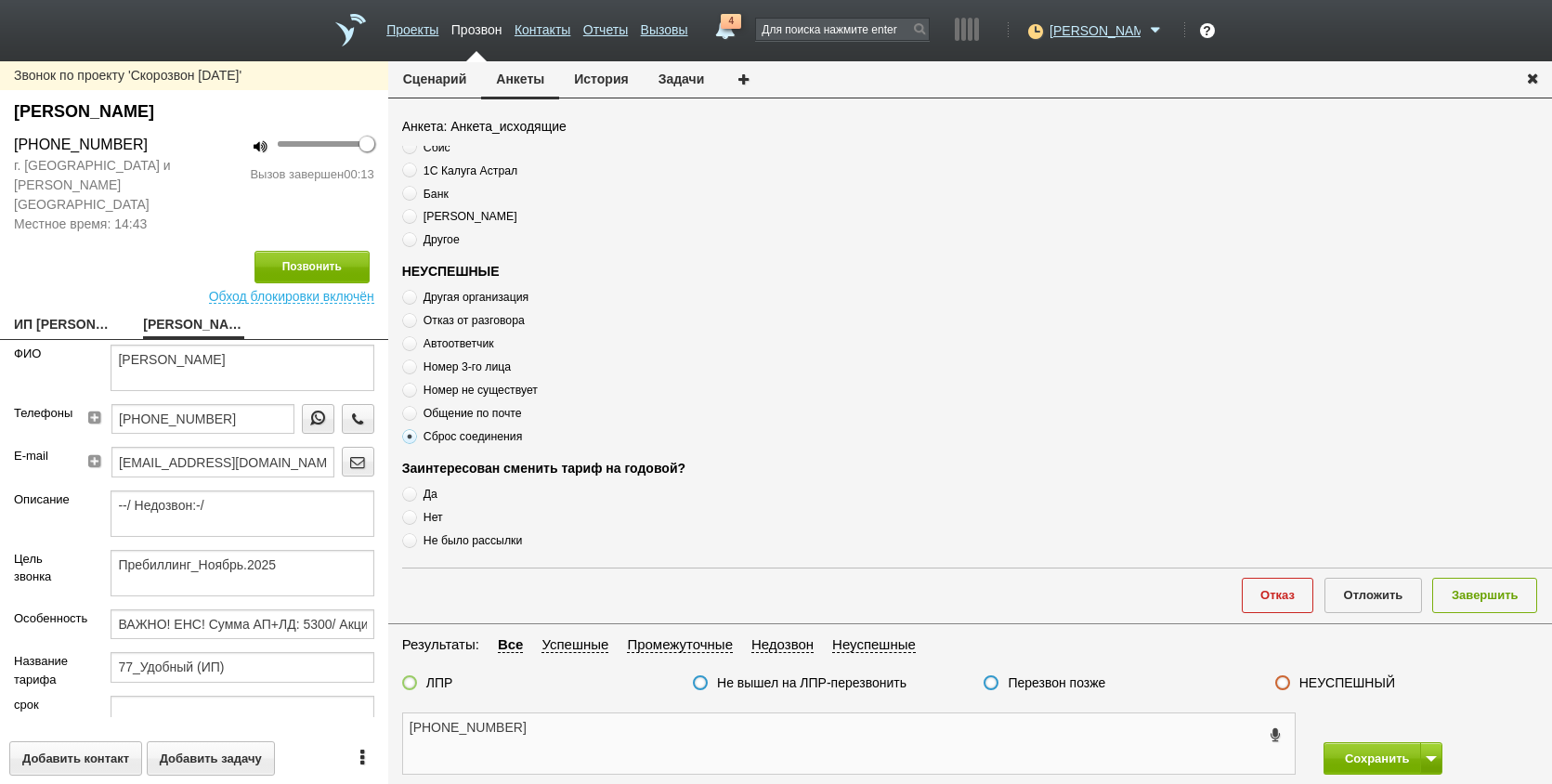
click at [549, 732] on textarea "[PHONE_NUMBER]" at bounding box center [849, 744] width 892 height 60
paste textarea "Сброс соединения"
click at [690, 753] on textarea "[PHONE_NUMBER] Сброс соединения" at bounding box center [849, 744] width 892 height 60
type textarea "[PHONE_NUMBER] Сброс соединения"
click at [1042, 677] on label "Перезвон позже" at bounding box center [1057, 683] width 98 height 17
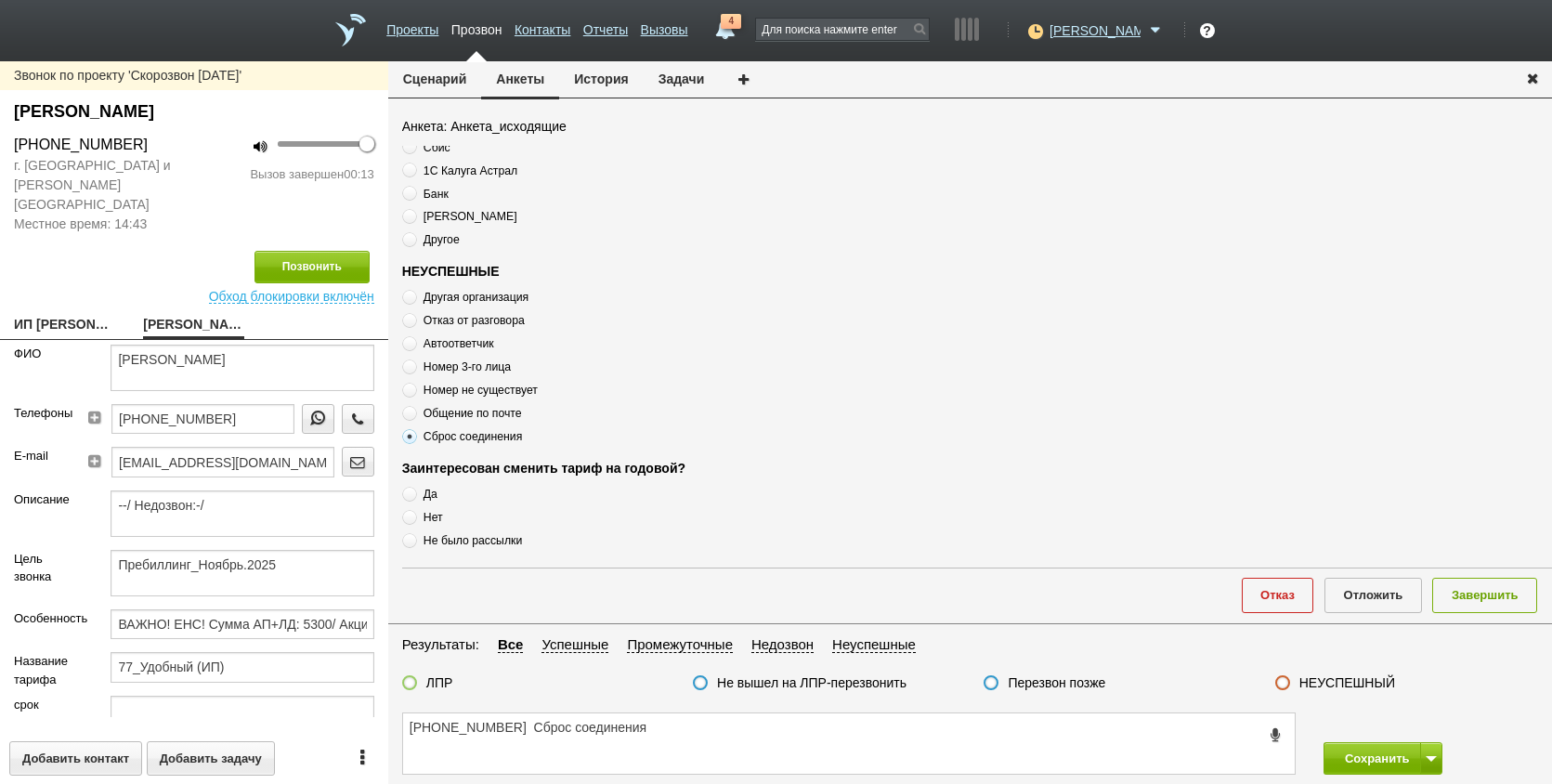
click at [0, 0] on input "Перезвон позже" at bounding box center [0, 0] width 0 height 0
click at [1473, 592] on button "Завершить" at bounding box center [1485, 595] width 105 height 35
click at [1360, 764] on button "Сохранить" at bounding box center [1373, 759] width 98 height 33
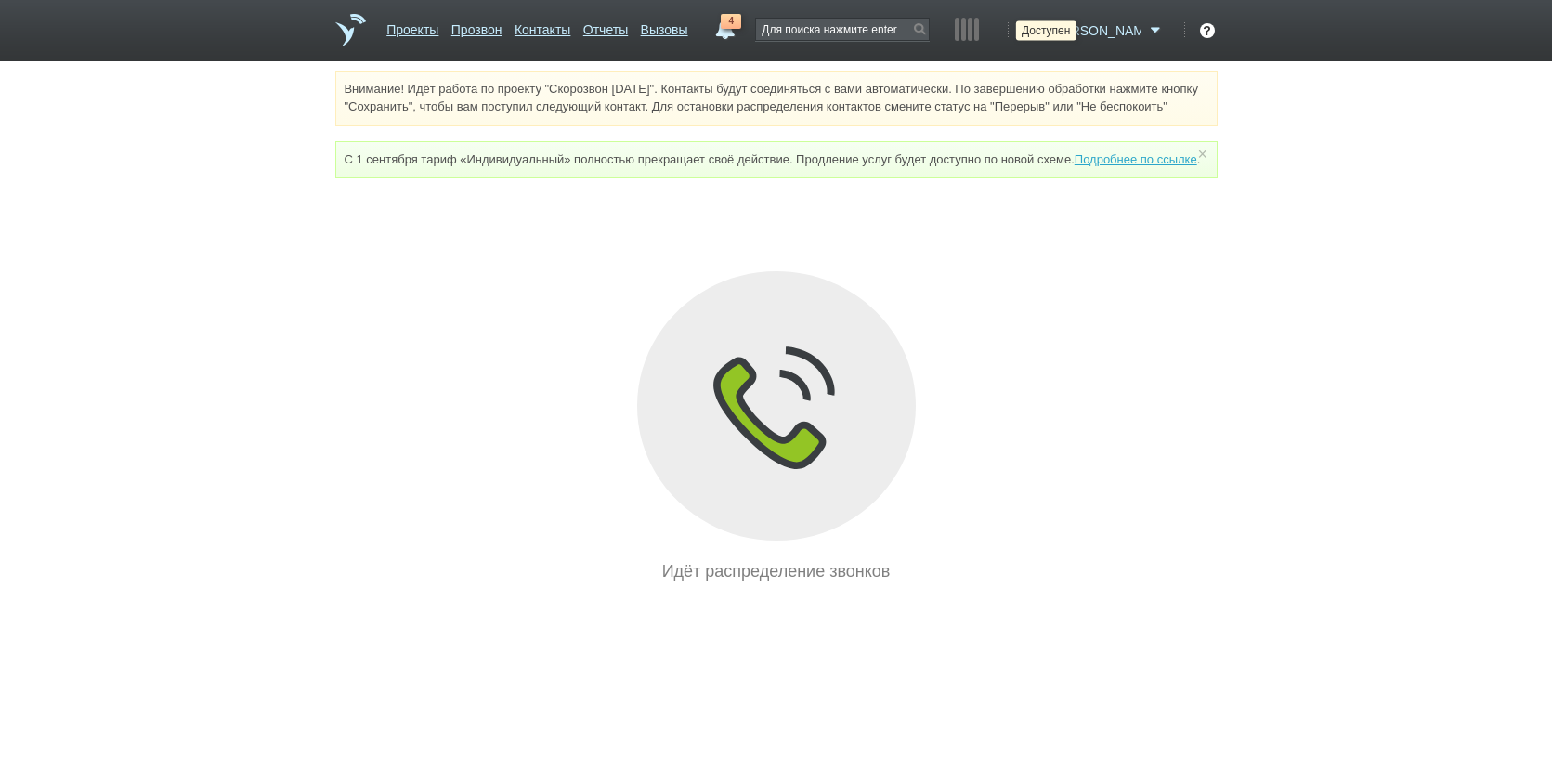
click at [1046, 36] on icon at bounding box center [1033, 31] width 25 height 19
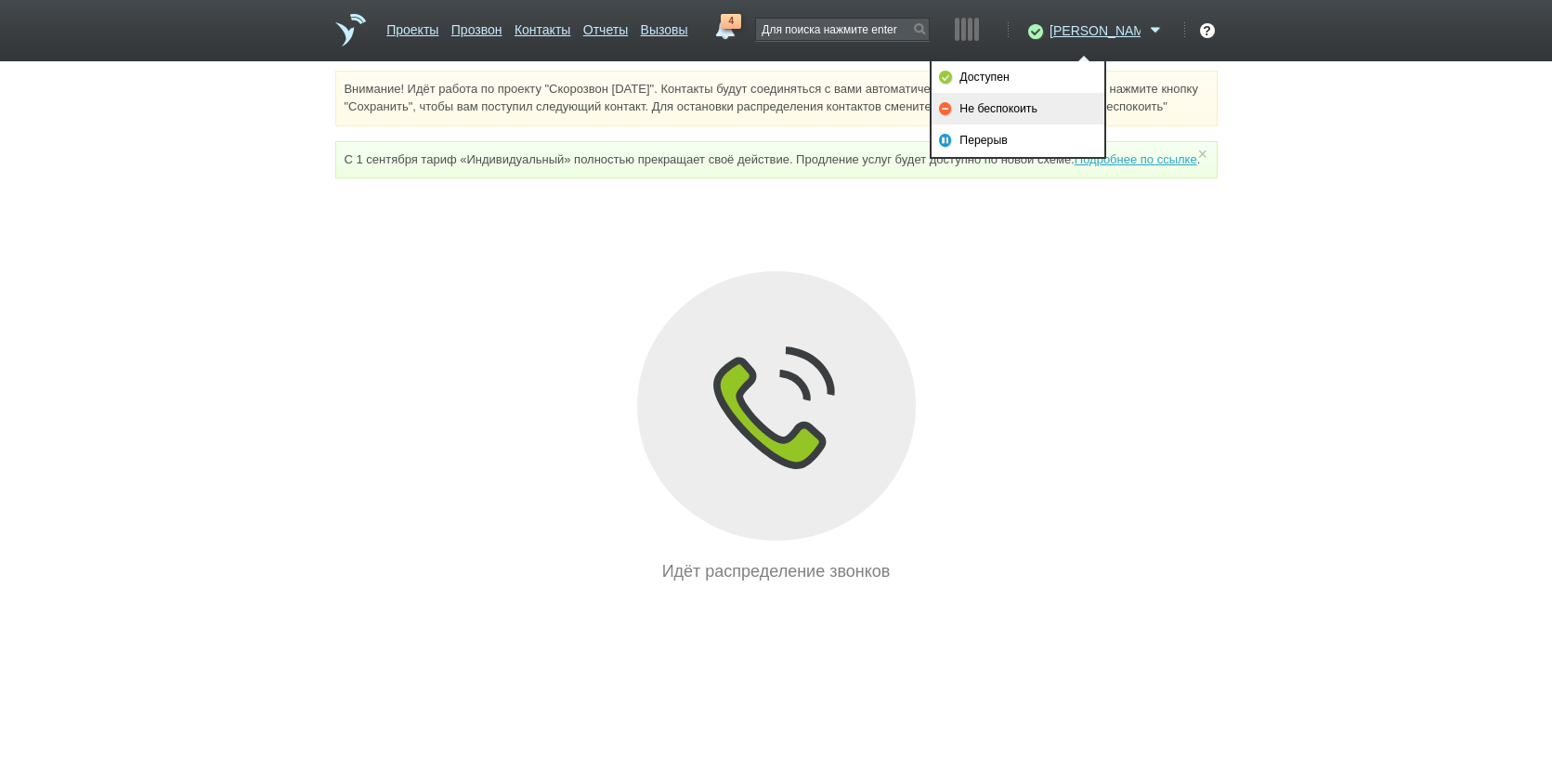
click at [1070, 104] on link "Не беспокоить" at bounding box center [1018, 109] width 173 height 32
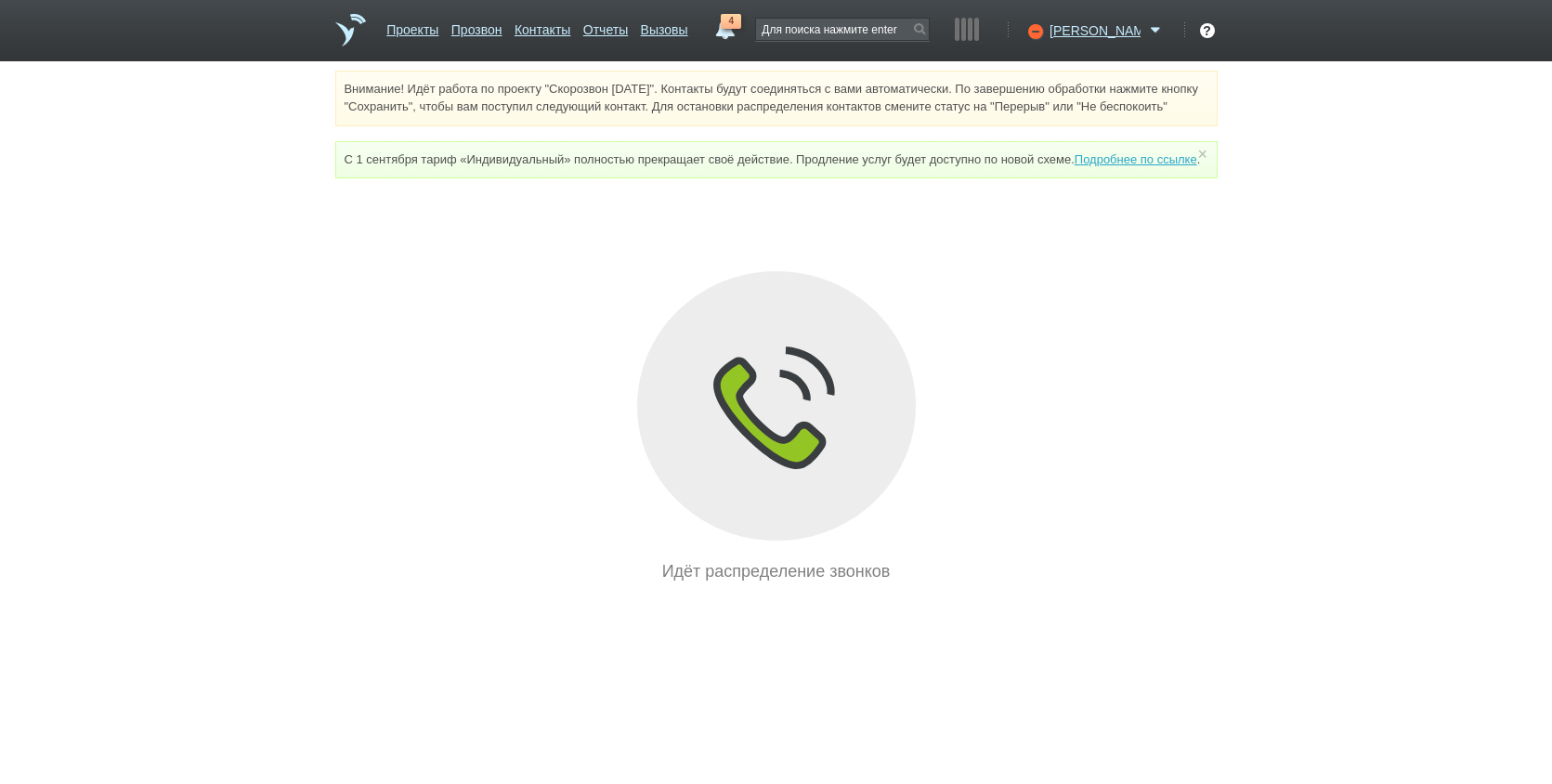
click at [1162, 496] on div "Идёт распределение звонков" at bounding box center [776, 427] width 883 height 312
click at [503, 35] on link "Прозвон" at bounding box center [477, 26] width 51 height 27
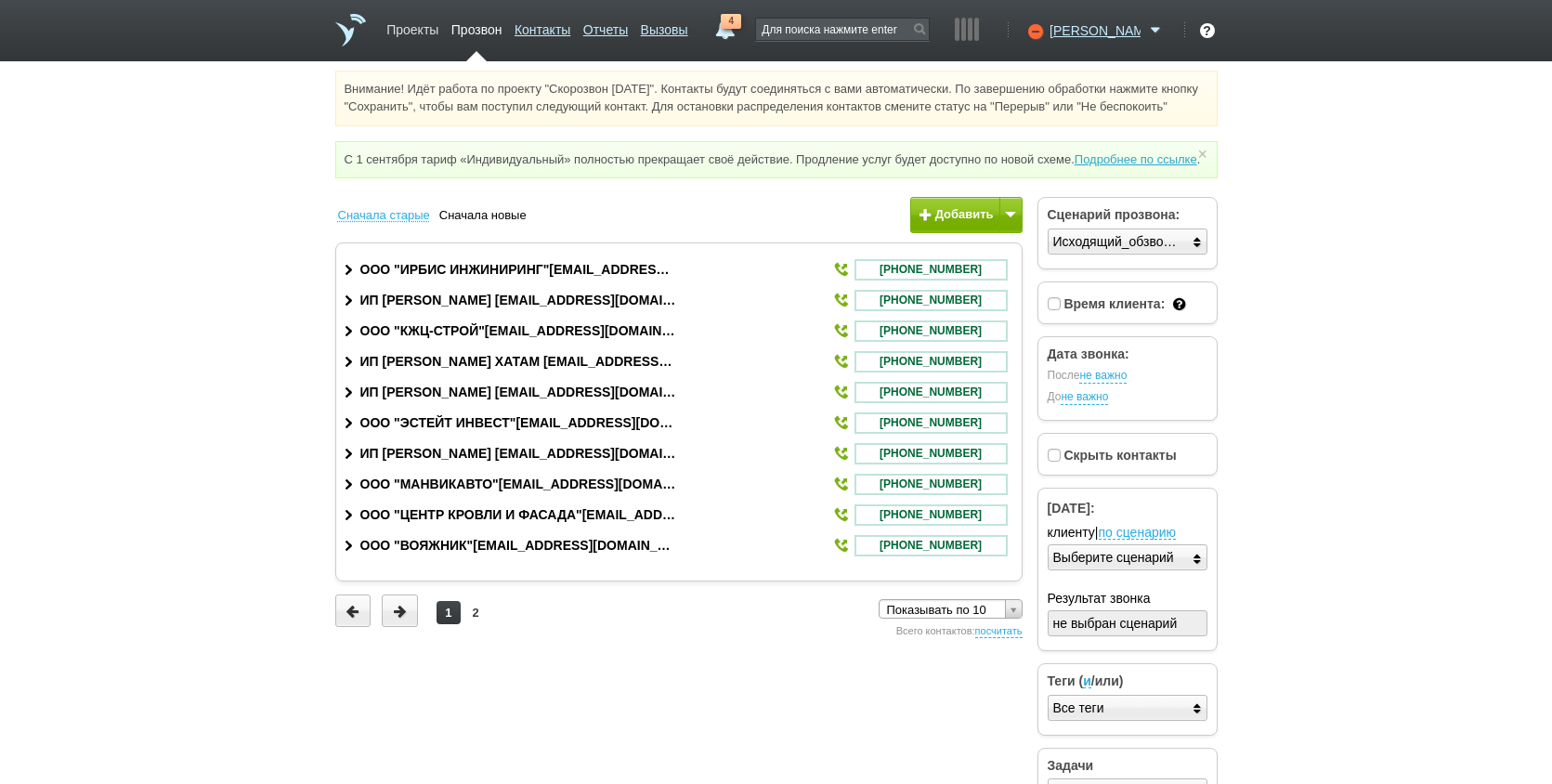
click at [407, 36] on link "Проекты" at bounding box center [412, 26] width 52 height 27
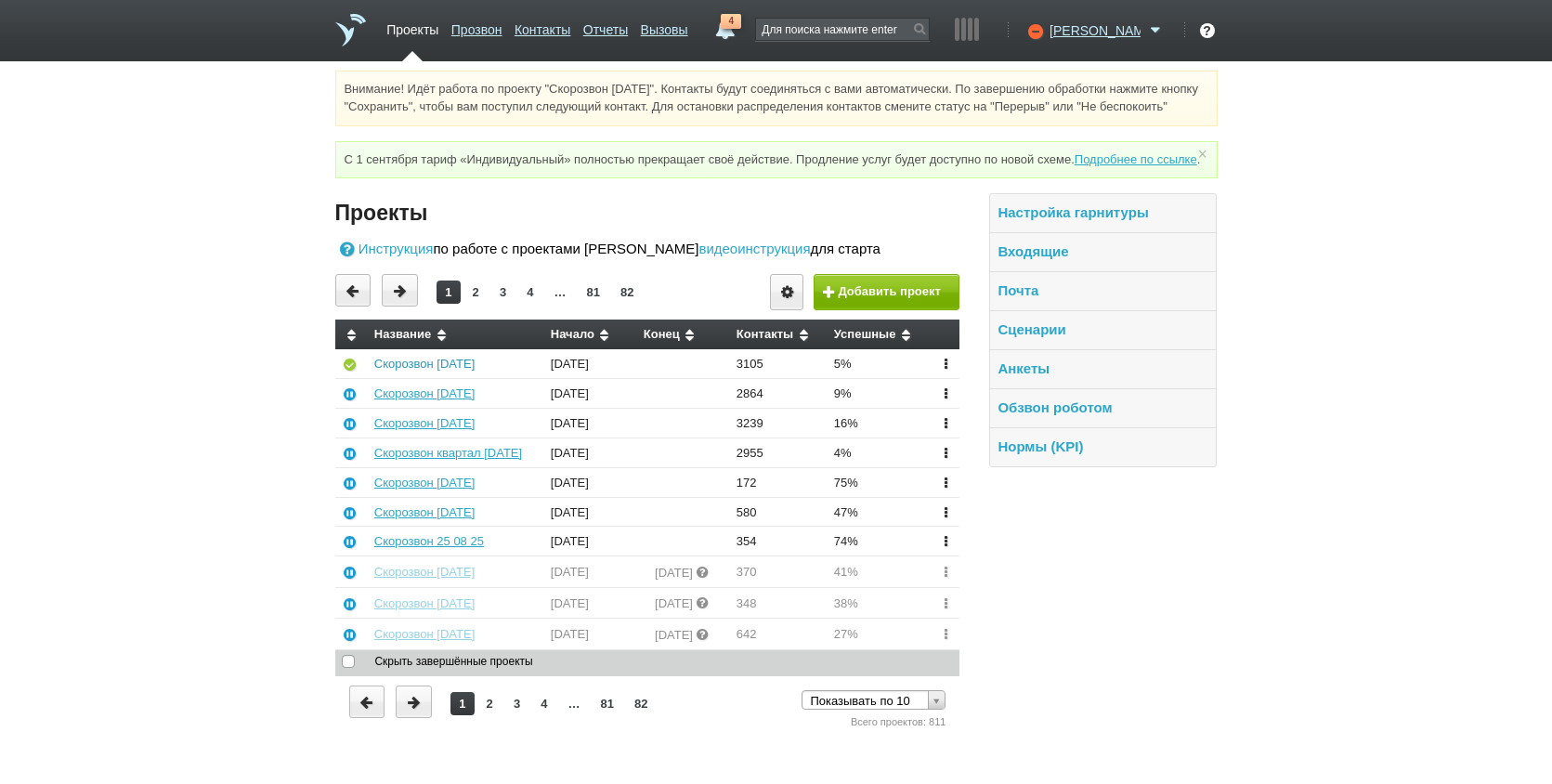
click at [406, 371] on link "Скорозвон [DATE]" at bounding box center [424, 363] width 101 height 14
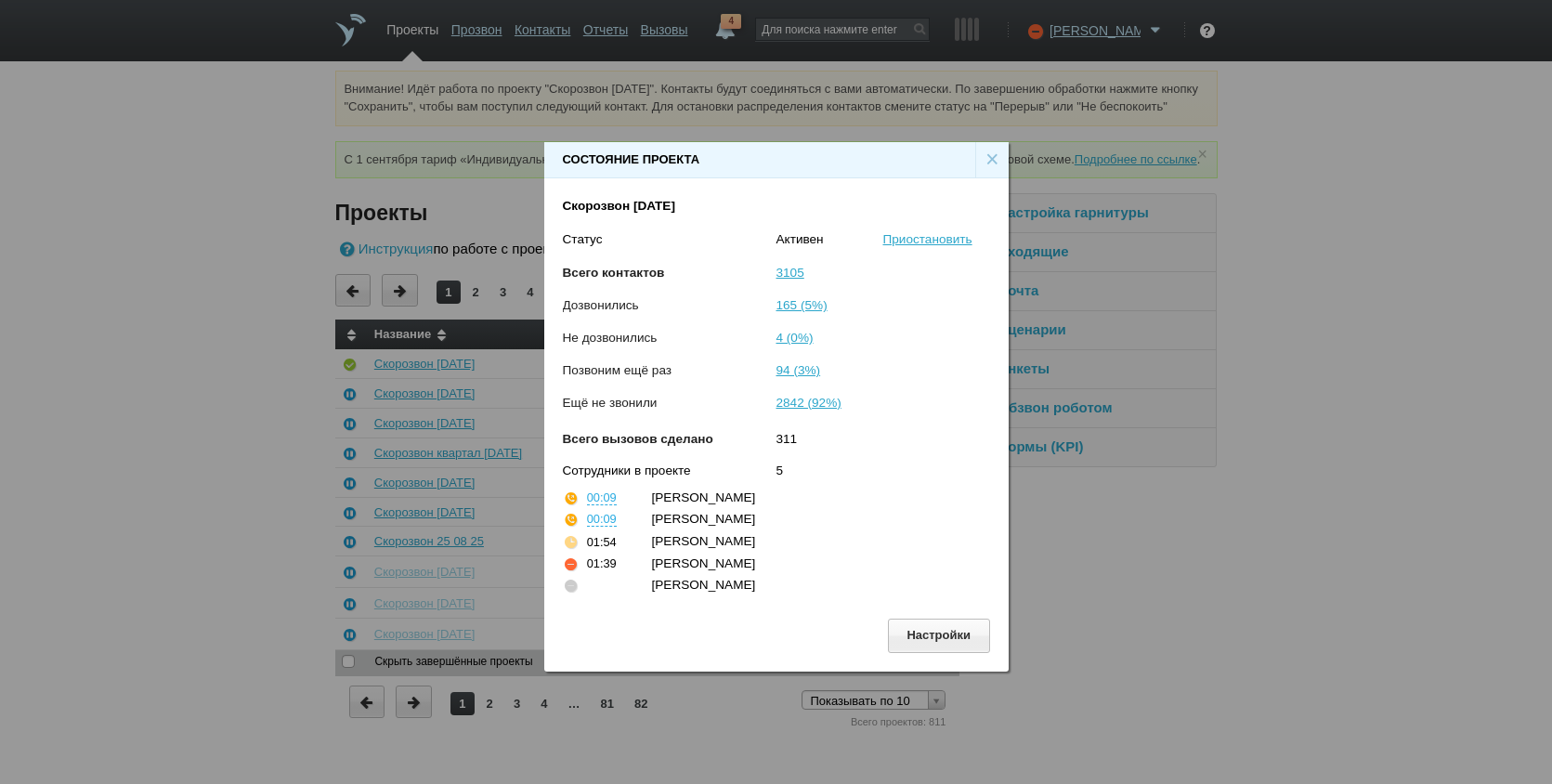
drag, startPoint x: 1205, startPoint y: 591, endPoint x: 1143, endPoint y: 483, distance: 124.5
click at [1204, 590] on div "Состояние проекта × Скорозвон [DATE] Статус [PERSON_NAME] Всего контактов 3105 …" at bounding box center [776, 399] width 1552 height 799
click at [989, 158] on div "×" at bounding box center [992, 160] width 34 height 36
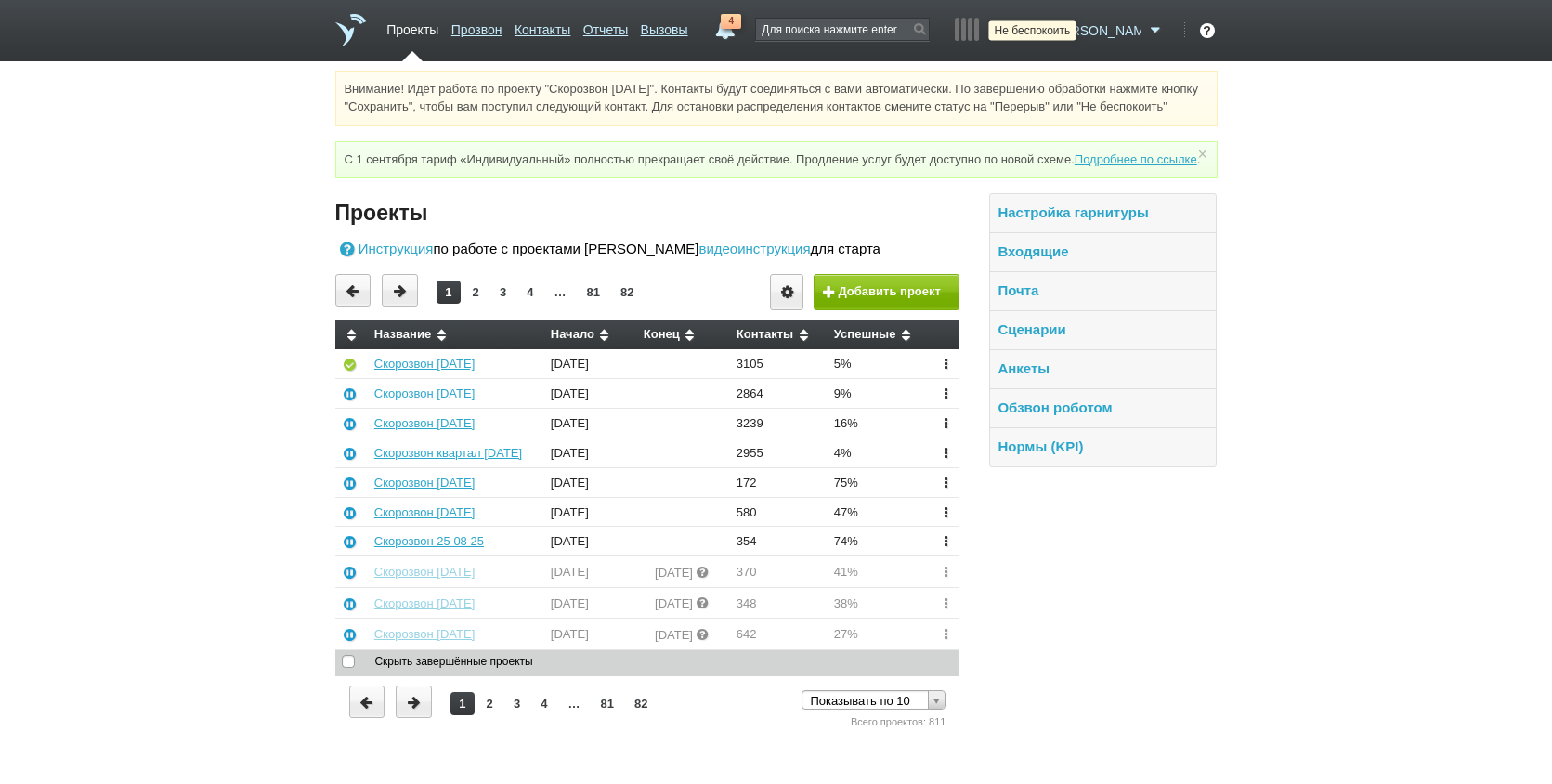
click at [1046, 27] on icon at bounding box center [1033, 31] width 25 height 19
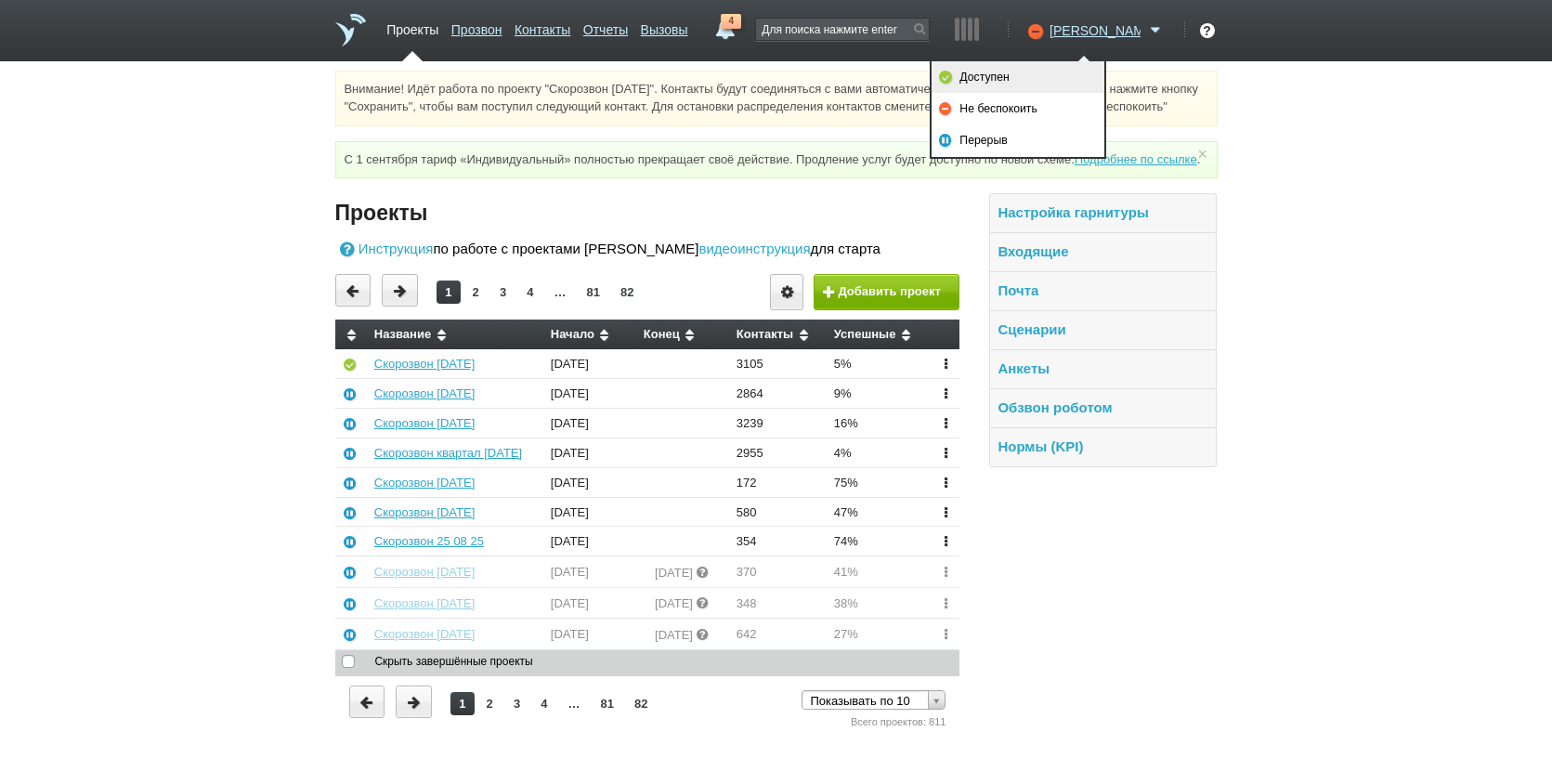
click at [1036, 72] on link "Доступен" at bounding box center [1018, 77] width 173 height 32
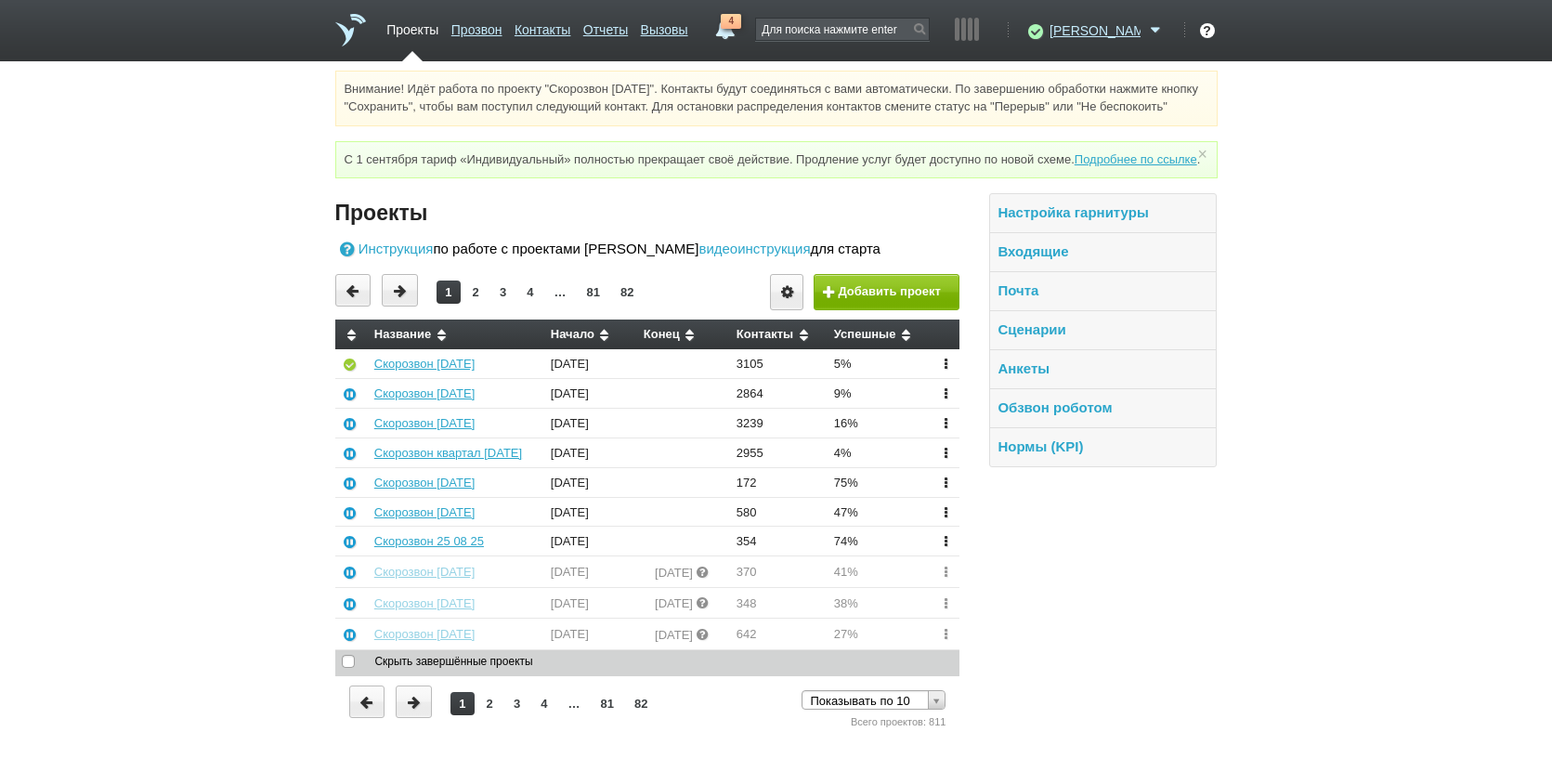
click at [1461, 280] on div "Внимание! Идёт работа по проекту "Скорозвон [DATE]". Контакты будут соединяться…" at bounding box center [776, 401] width 1552 height 662
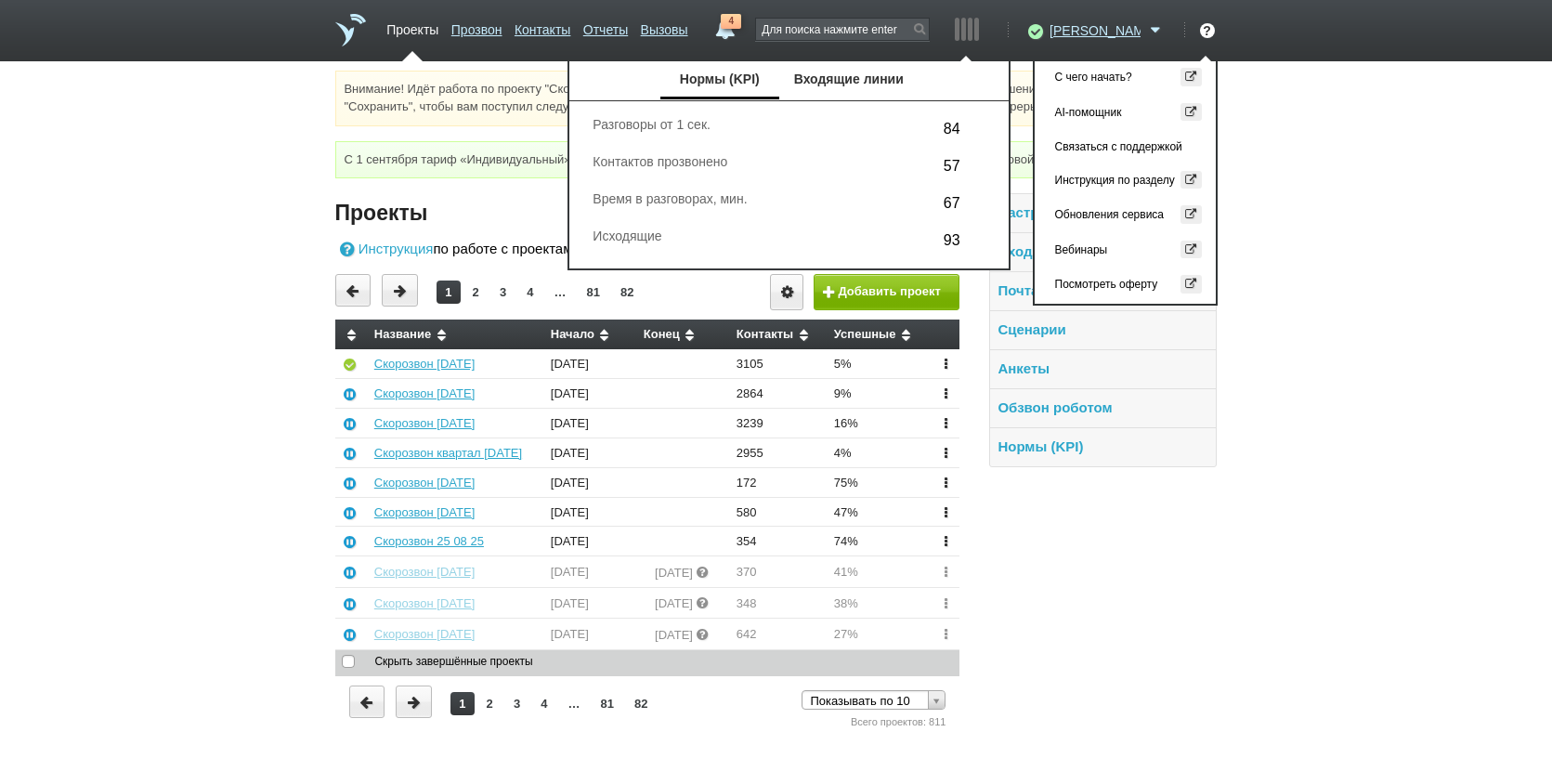
click at [990, 25] on div at bounding box center [967, 36] width 46 height 51
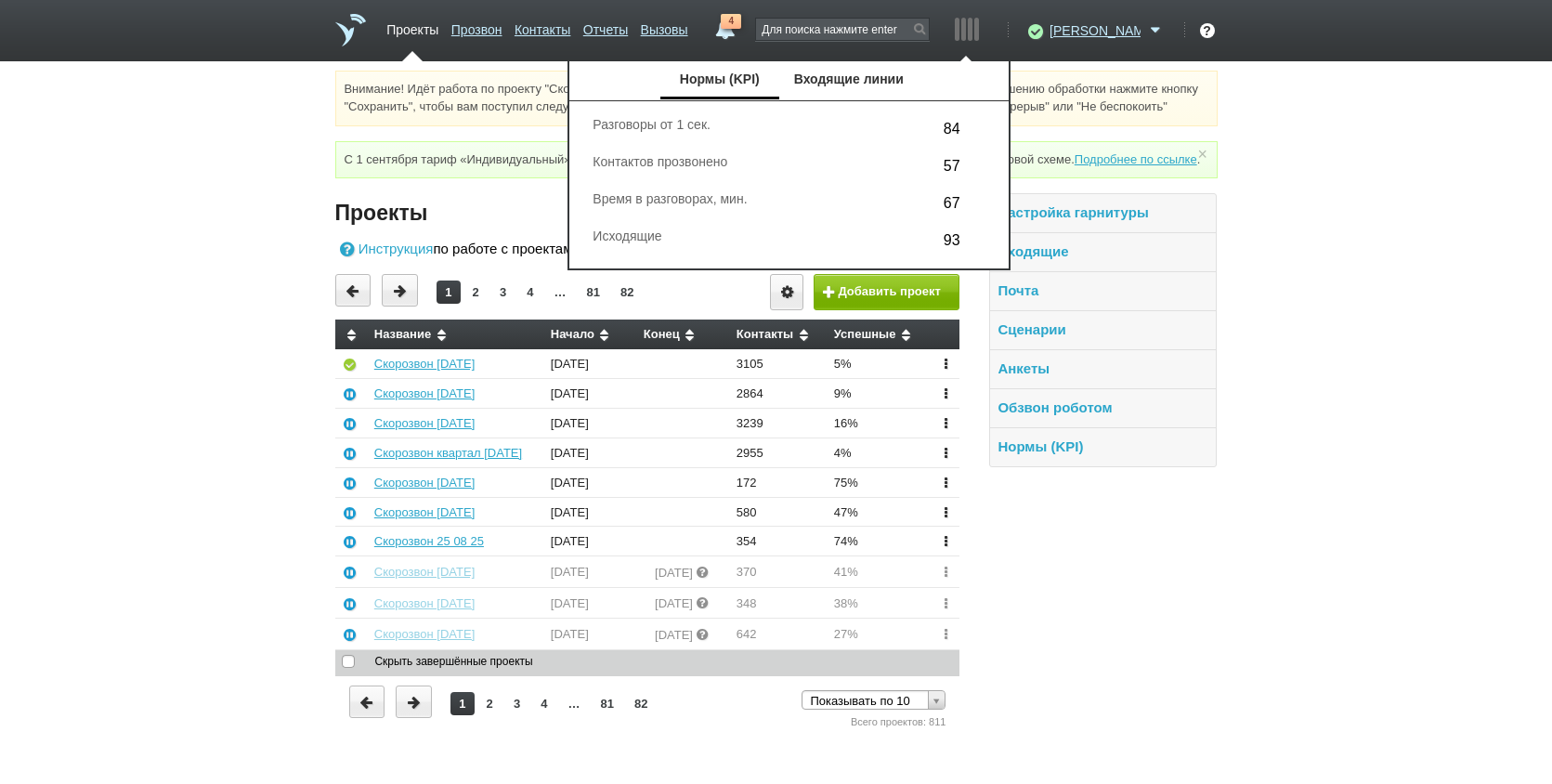
drag, startPoint x: 1523, startPoint y: 391, endPoint x: 1521, endPoint y: 380, distance: 11.2
click at [1521, 380] on div "Внимание! Идёт работа по проекту "Скорозвон [DATE]". Контакты будут соединяться…" at bounding box center [776, 401] width 1552 height 662
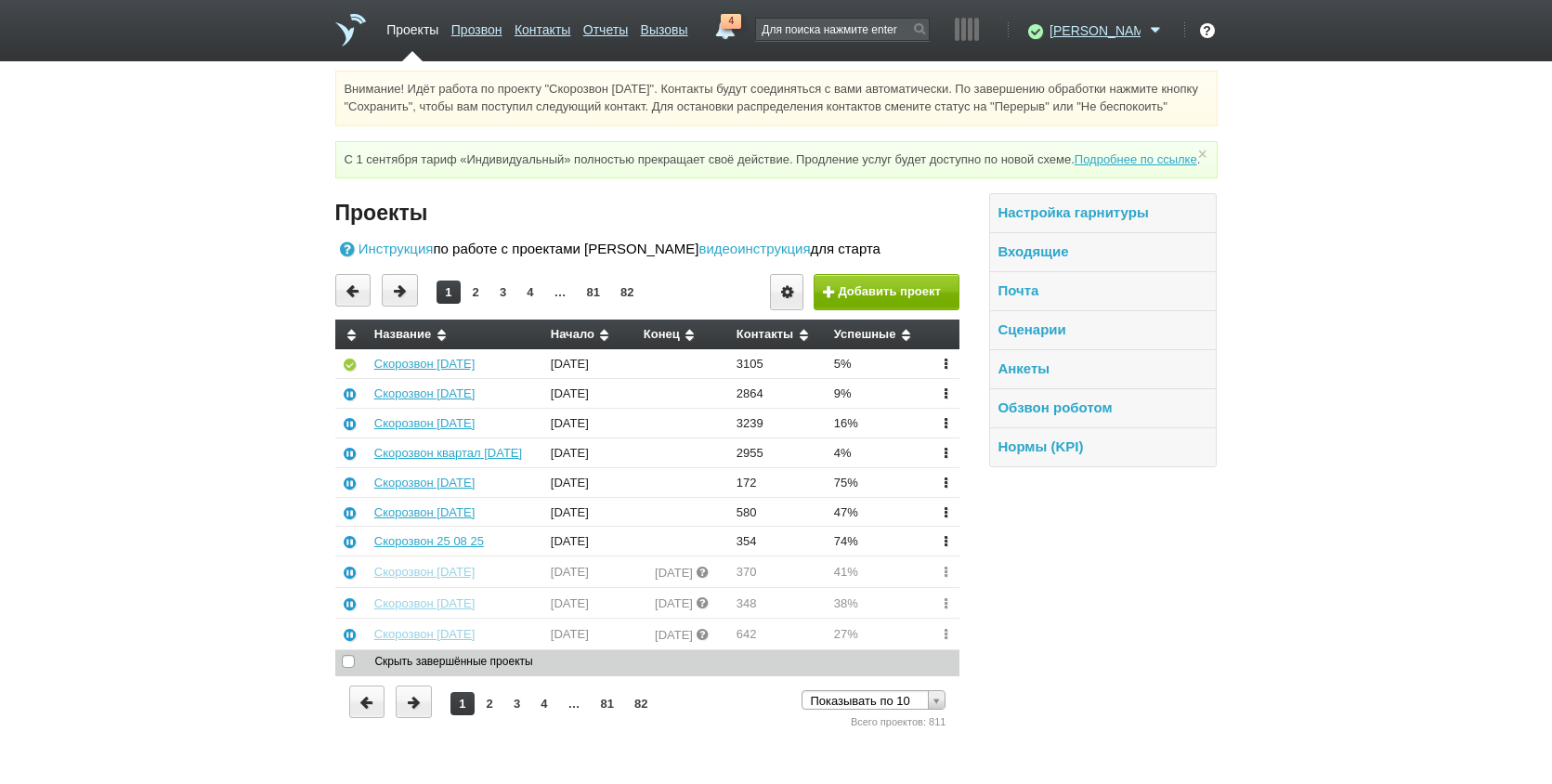
click at [1084, 682] on div "Настройка гарнитуры Входящие Почта Сценарии Анкеты Обзвон роботом Нормы (KPI)" at bounding box center [1088, 462] width 257 height 538
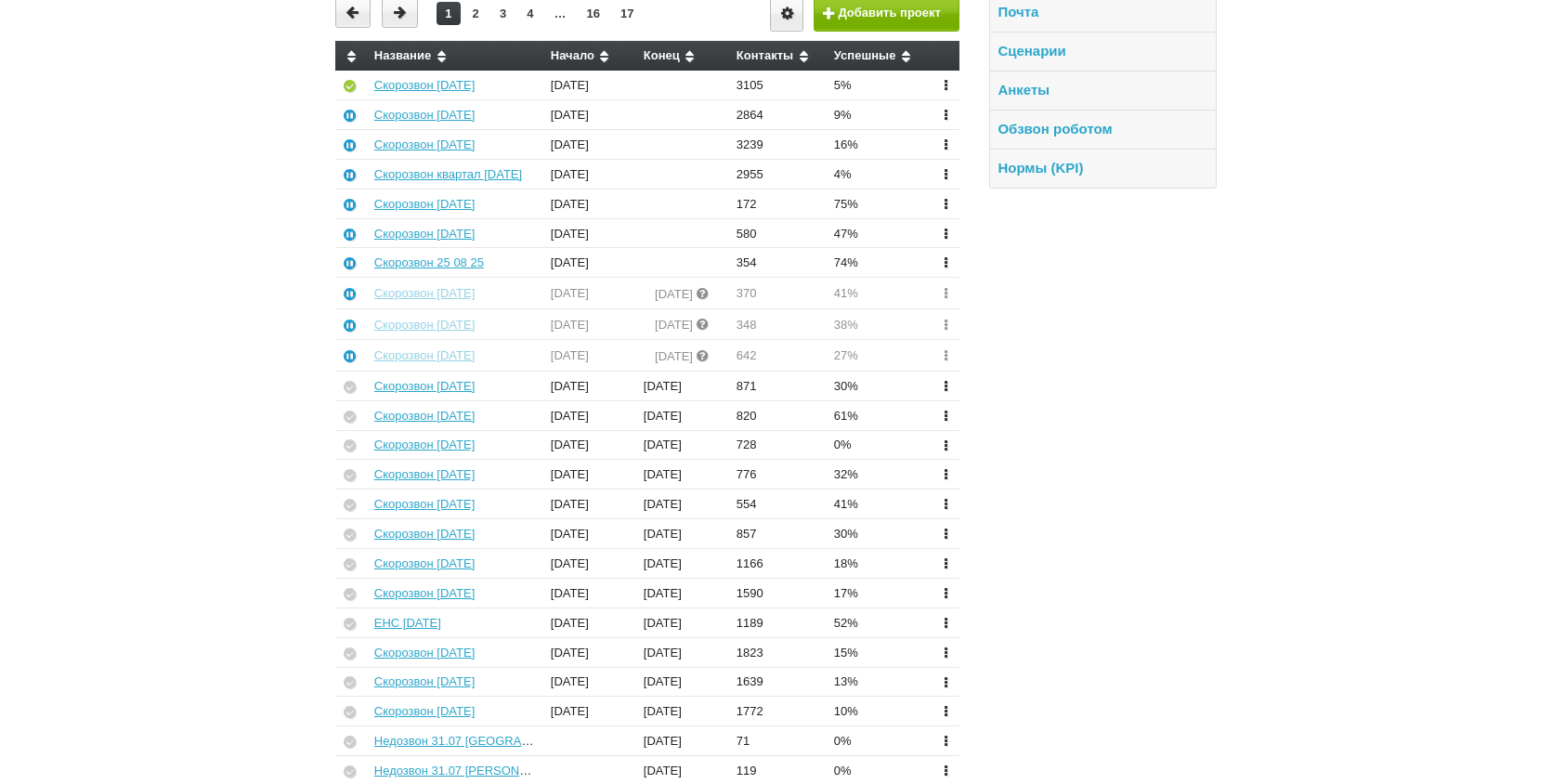
scroll to position [372, 0]
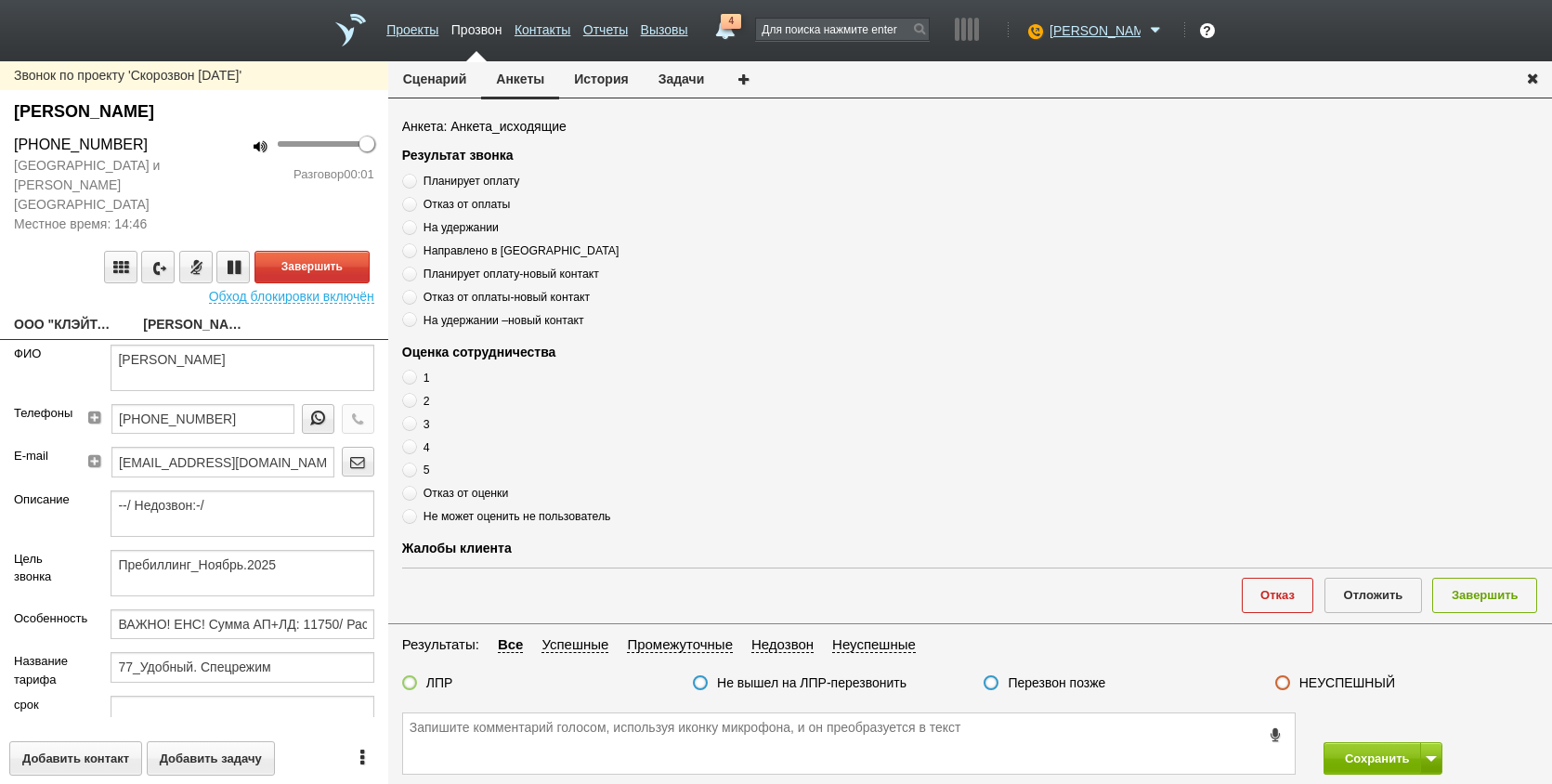
click at [47, 313] on link "ООО "КЛЭЙТАН АЛЬЯНС"[EMAIL_ADDRESS][DOMAIN_NAME]" at bounding box center [65, 327] width 102 height 26
type textarea "ООО "КЛЭЙТАН АЛЬЯНС"[EMAIL_ADDRESS][DOMAIN_NAME]"
type input "9721217623"
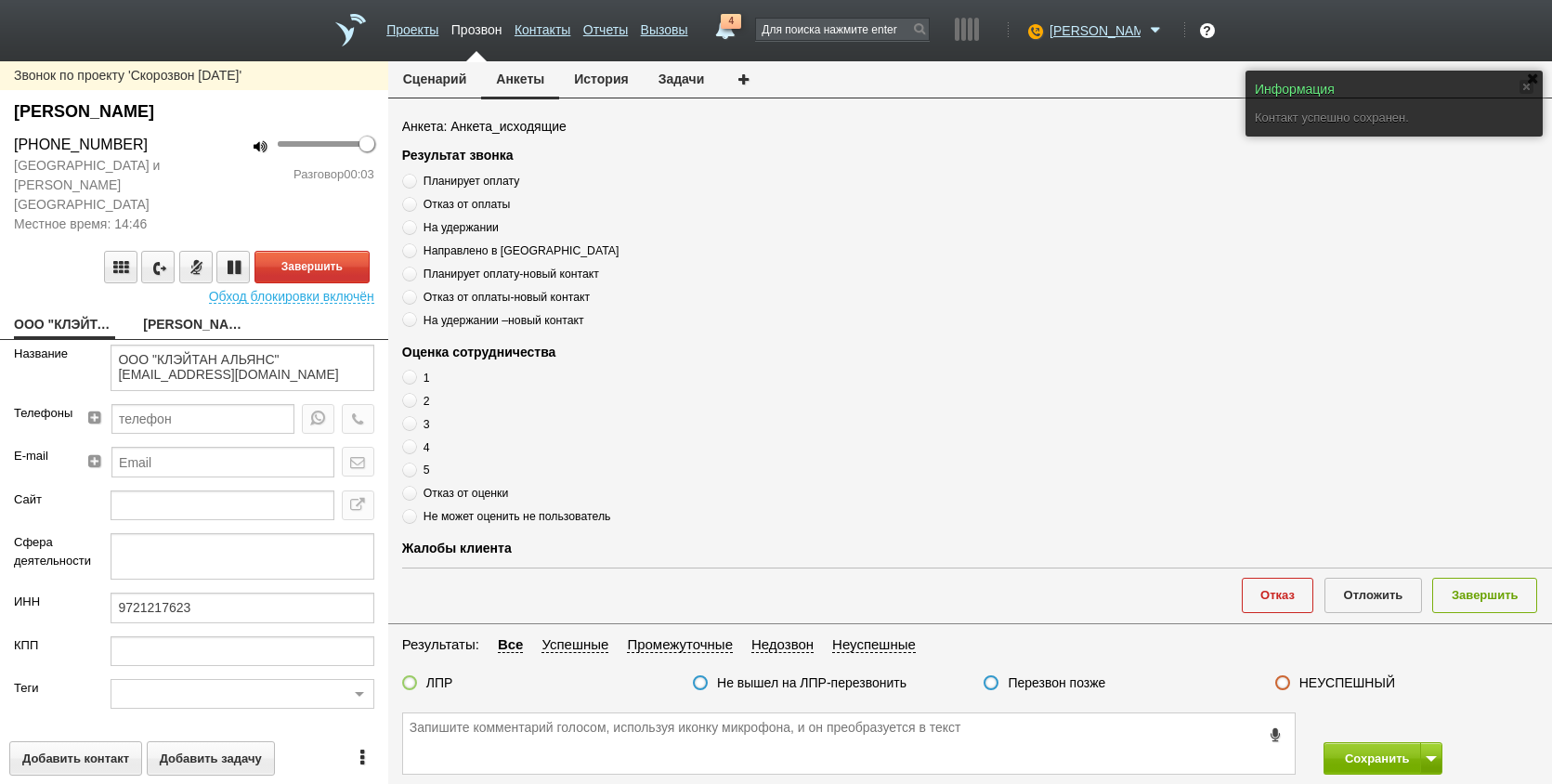
drag, startPoint x: 187, startPoint y: 596, endPoint x: 94, endPoint y: 593, distance: 93.0
click at [97, 593] on div "9721217623" at bounding box center [242, 614] width 291 height 42
click at [184, 593] on input "9721217623" at bounding box center [241, 608] width 263 height 30
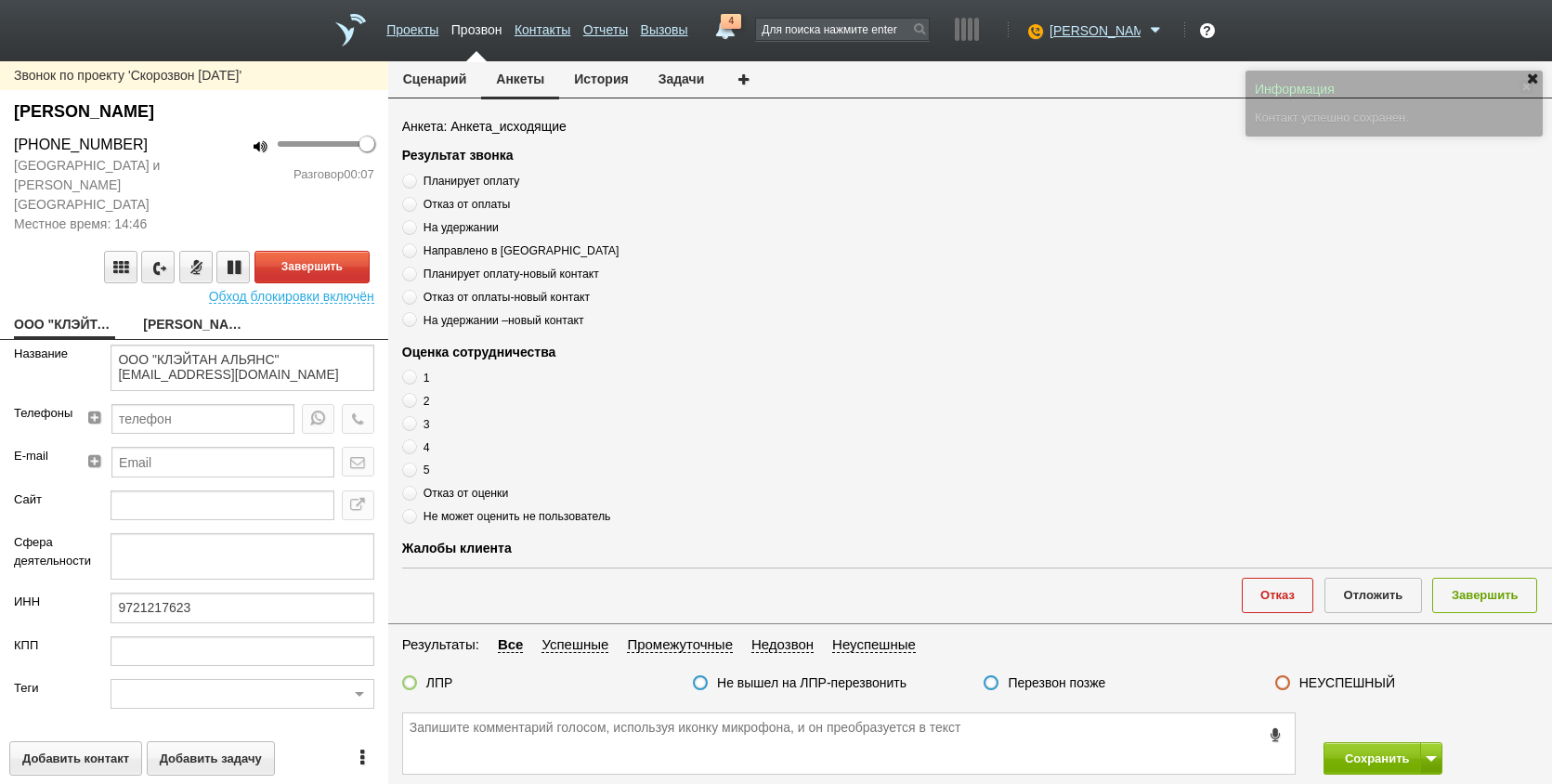
click at [187, 313] on link "[PERSON_NAME]" at bounding box center [194, 327] width 102 height 26
type textarea "[PERSON_NAME]"
type textarea "Пребиллинг_Ноябрь.2025"
type input "ВАЖНО! ЕНС! Сумма АП+ЛД: 11750/ Рассылки: ОРК_Автосверка с ЕНС клиентам ТП Удоб…"
type input "77_Удобный. Спецрежим"
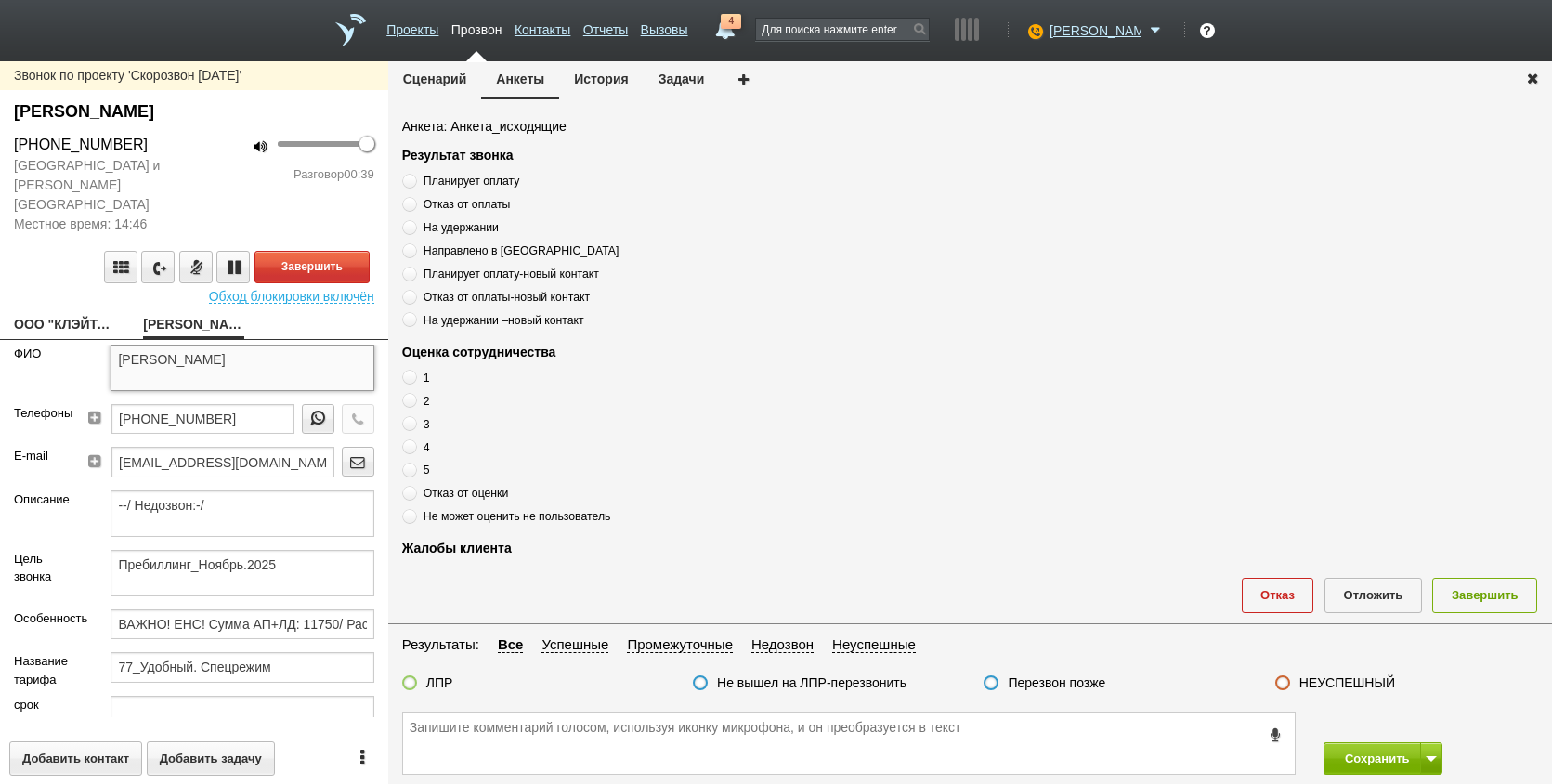
drag, startPoint x: 183, startPoint y: 336, endPoint x: 286, endPoint y: 349, distance: 103.8
click at [284, 344] on textarea "[PERSON_NAME]" at bounding box center [241, 367] width 263 height 46
drag, startPoint x: 252, startPoint y: 398, endPoint x: 105, endPoint y: 408, distance: 147.3
click at [71, 408] on div "Телефоны [PHONE_NUMBER]" at bounding box center [194, 424] width 389 height 42
paste textarea "[PHONE_NUMBER]"
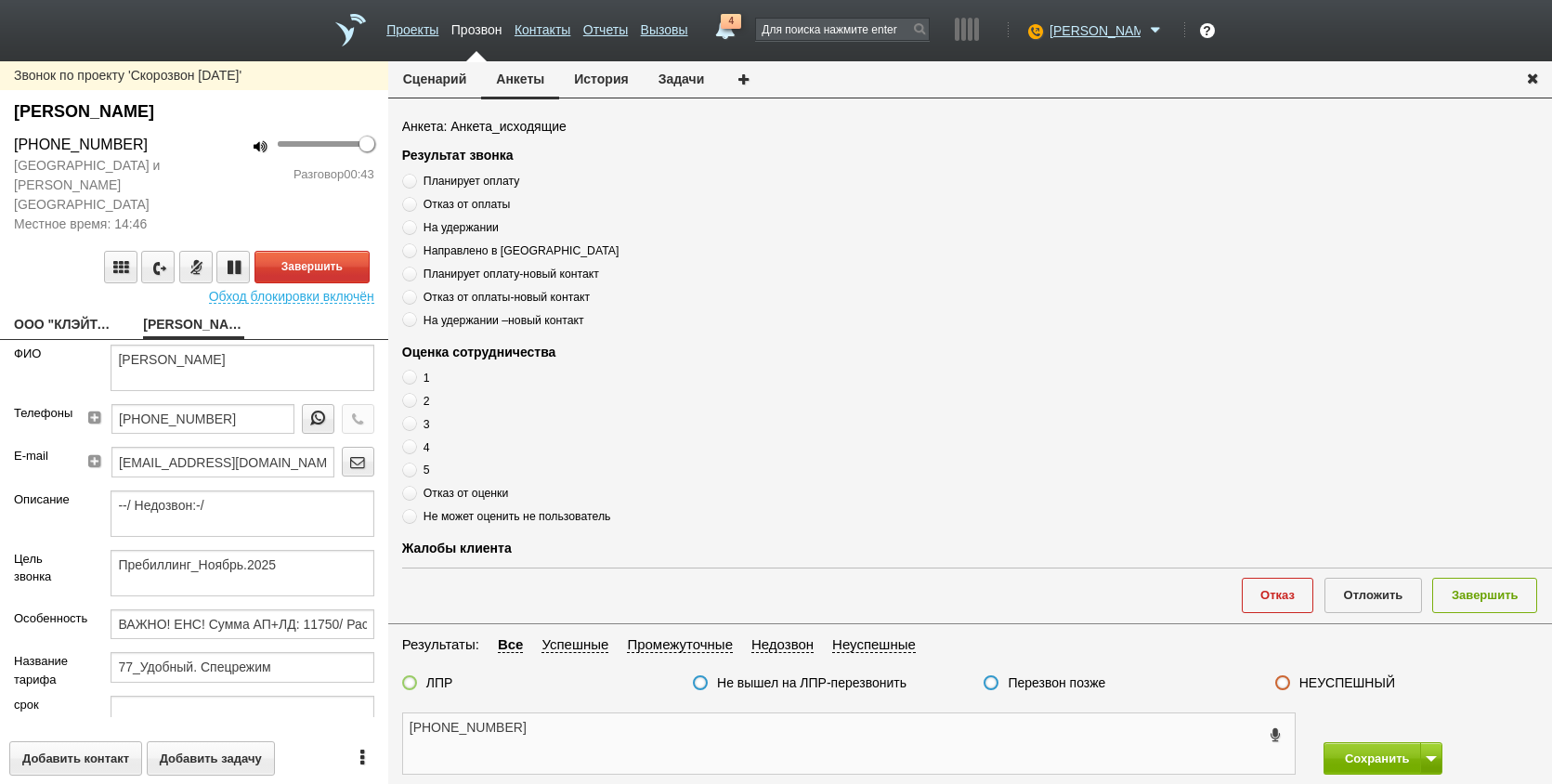
click at [567, 733] on textarea "[PHONE_NUMBER]" at bounding box center [849, 744] width 892 height 60
type textarea "[PHONE_NUMBER]"
click at [442, 179] on span "Планирует оплату" at bounding box center [472, 182] width 96 height 13
click at [414, 179] on input "Планирует оплату" at bounding box center [408, 178] width 12 height 12
radio input "true"
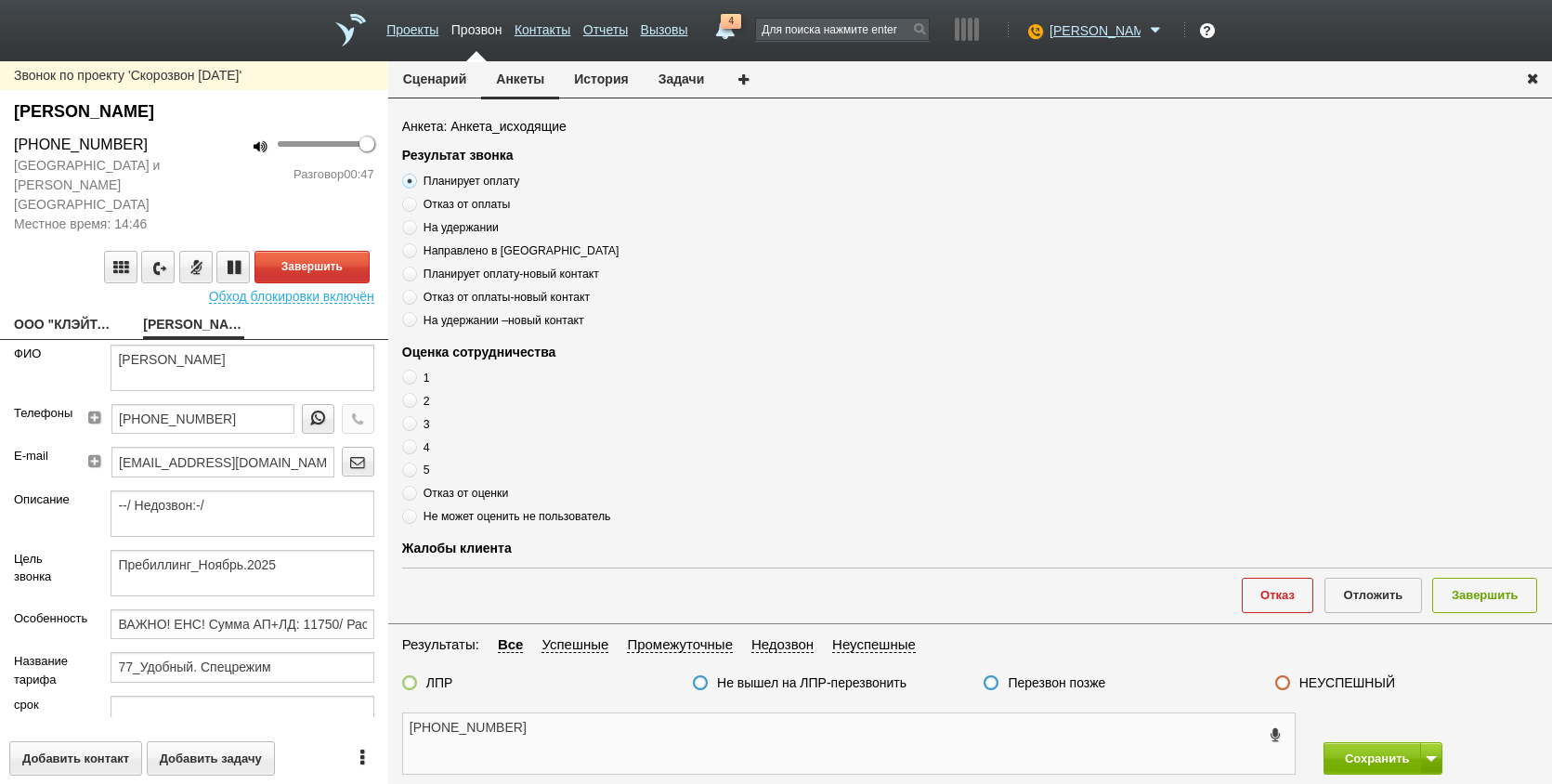
click at [552, 735] on textarea "[PHONE_NUMBER]" at bounding box center [849, 744] width 892 height 60
drag, startPoint x: 184, startPoint y: 343, endPoint x: 325, endPoint y: 342, distance: 141.0
click at [325, 344] on textarea "[PERSON_NAME]" at bounding box center [241, 367] width 263 height 46
drag, startPoint x: 524, startPoint y: 639, endPoint x: 536, endPoint y: 667, distance: 30.5
click at [524, 640] on li "Все" at bounding box center [510, 645] width 44 height 23
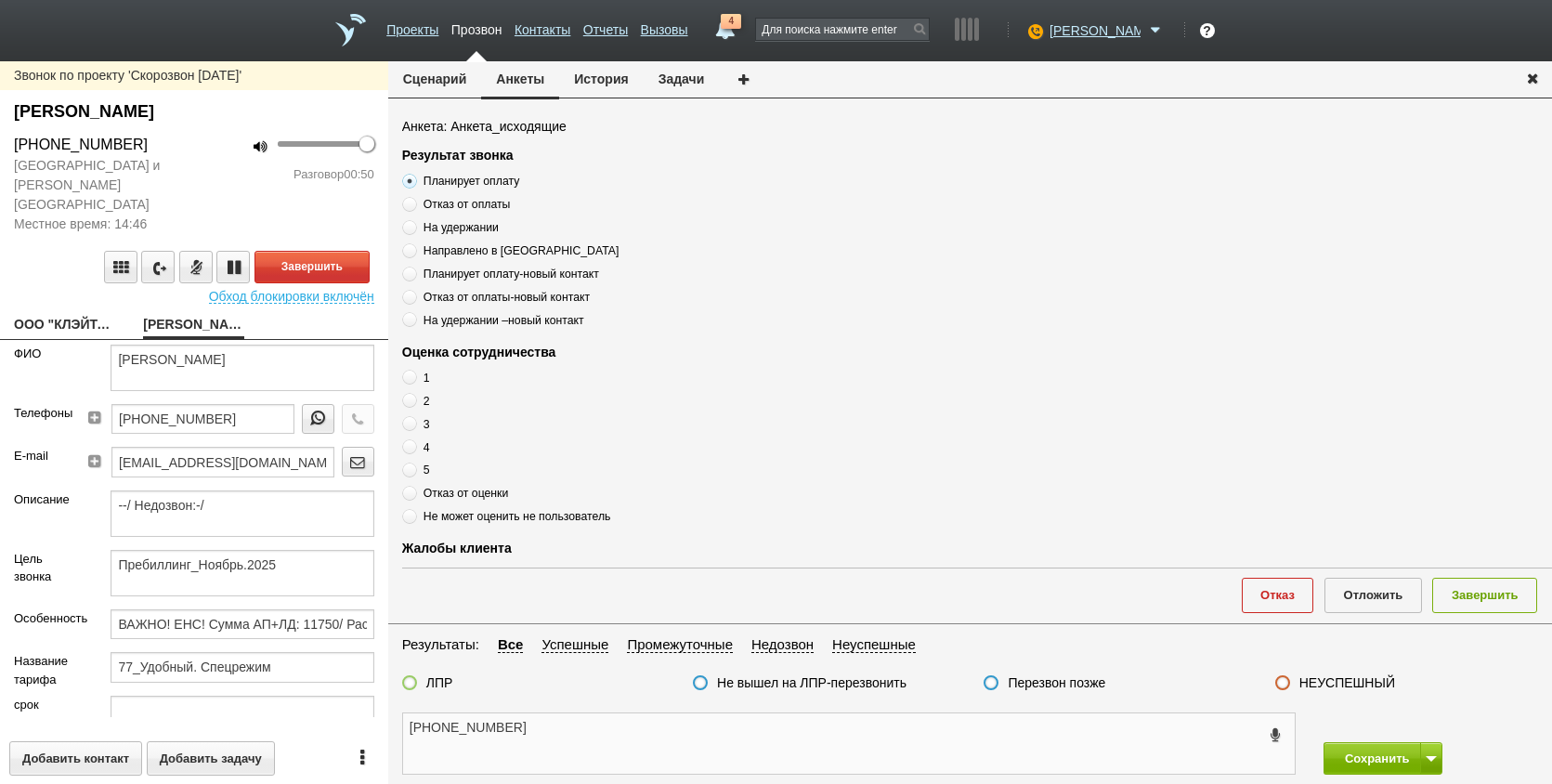
click at [552, 737] on textarea "[PHONE_NUMBER]" at bounding box center [849, 744] width 892 height 60
paste textarea "[PERSON_NAME]"
click at [467, 178] on span "Планирует оплату" at bounding box center [472, 182] width 96 height 13
click at [414, 178] on input "Планирует оплату" at bounding box center [408, 178] width 12 height 12
click at [467, 178] on span "Планирует оплату" at bounding box center [472, 182] width 96 height 13
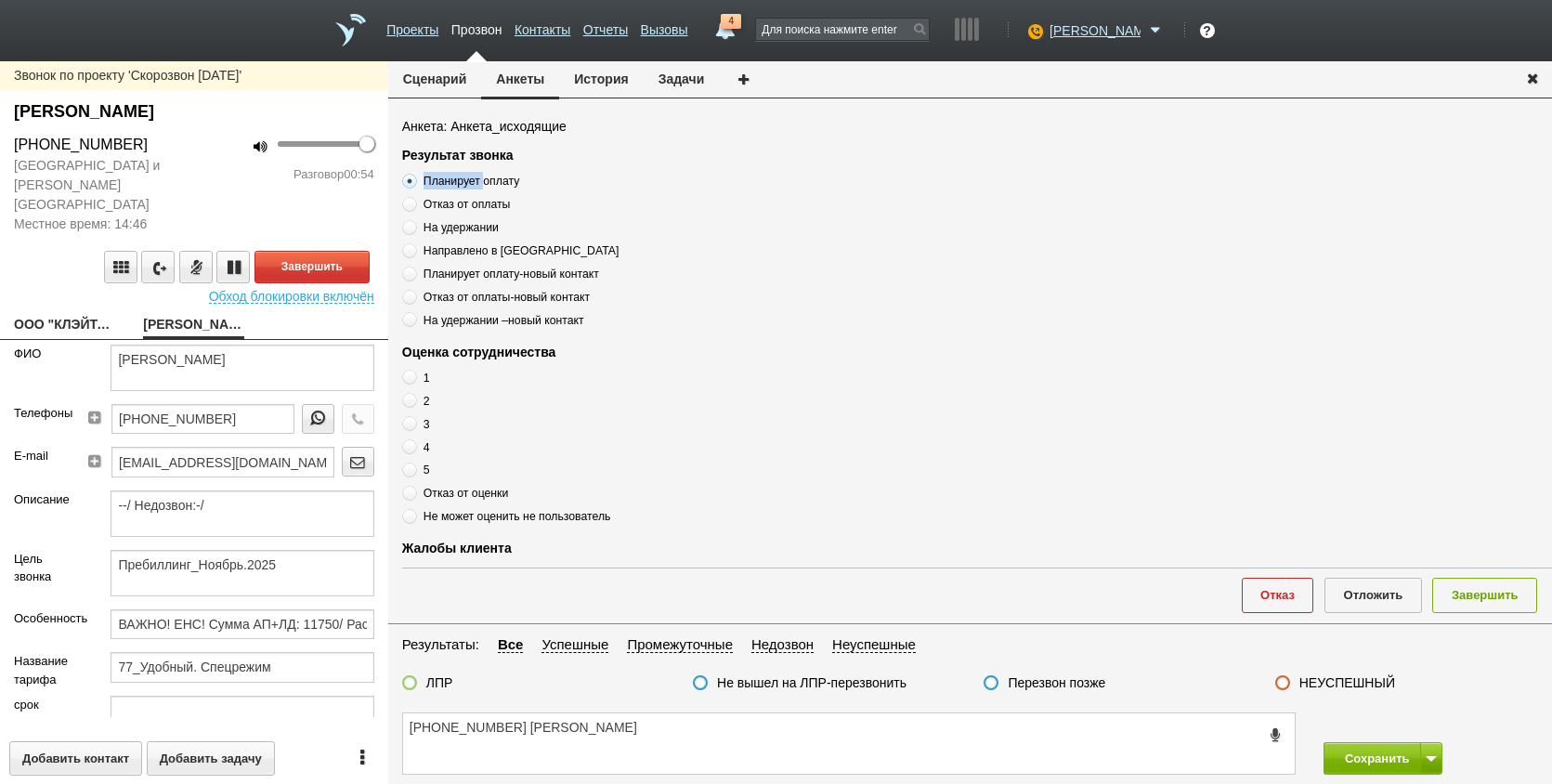
click at [414, 178] on input "Планирует оплату" at bounding box center [408, 178] width 12 height 12
click at [467, 178] on span "Планирует оплату" at bounding box center [472, 182] width 96 height 13
click at [414, 178] on input "Планирует оплату" at bounding box center [408, 178] width 12 height 12
copy div "Планирует оплату"
click at [744, 726] on textarea "[PHONE_NUMBER] [PERSON_NAME]" at bounding box center [849, 744] width 892 height 60
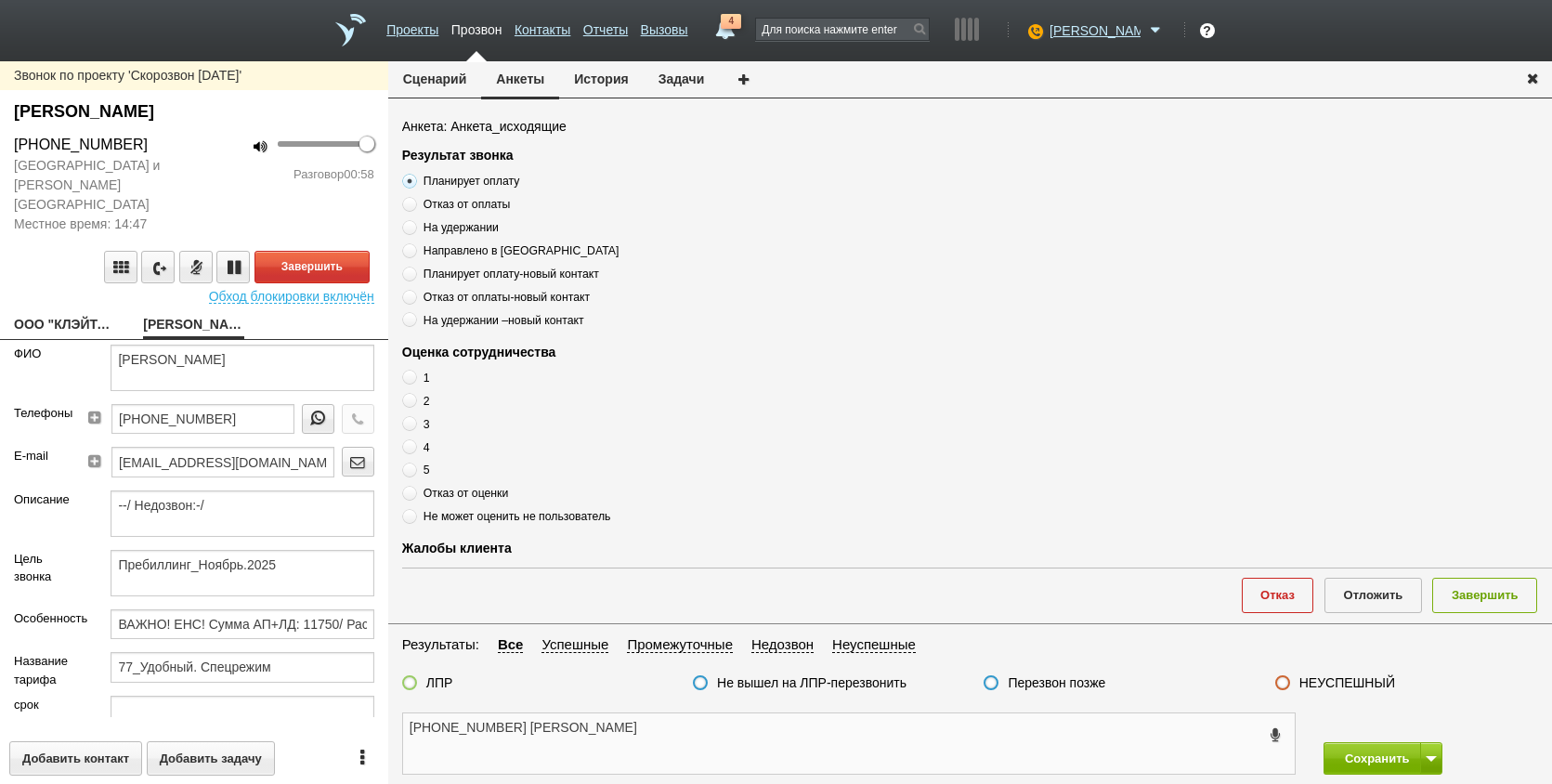
paste textarea "Планирует оплату"
click at [812, 728] on textarea "[PHONE_NUMBER] [PERSON_NAME] Планирует оплату" at bounding box center [849, 744] width 892 height 60
click at [320, 251] on button "Завершить" at bounding box center [312, 267] width 115 height 33
click at [665, 728] on textarea "[PHONE_NUMBER] [PERSON_NAME] Планирует оплату" at bounding box center [849, 744] width 892 height 60
click at [933, 722] on textarea "[PHONE_NUMBER] [PERSON_NAME] , Планирует оплату" at bounding box center [849, 744] width 892 height 60
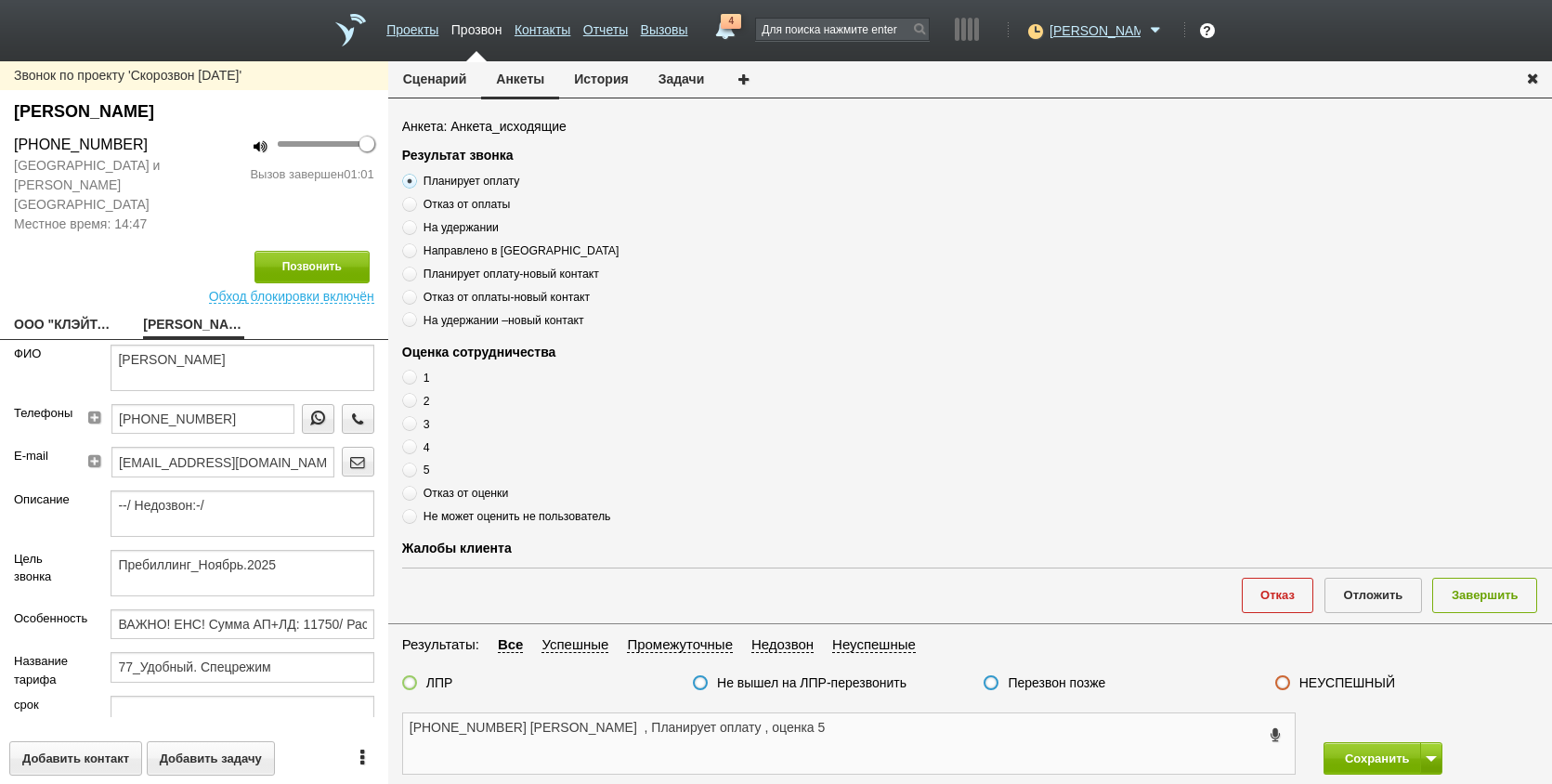
type textarea "[PHONE_NUMBER] [PERSON_NAME] , Планирует оплату , оценка 5"
click at [429, 681] on label "ЛПР" at bounding box center [440, 683] width 27 height 17
click at [0, 0] on input "ЛПР" at bounding box center [0, 0] width 0 height 0
click at [1018, 752] on textarea "[PHONE_NUMBER] [PERSON_NAME] , Планирует оплату , оценка 5" at bounding box center [849, 744] width 892 height 60
click at [407, 468] on span at bounding box center [409, 471] width 15 height 15
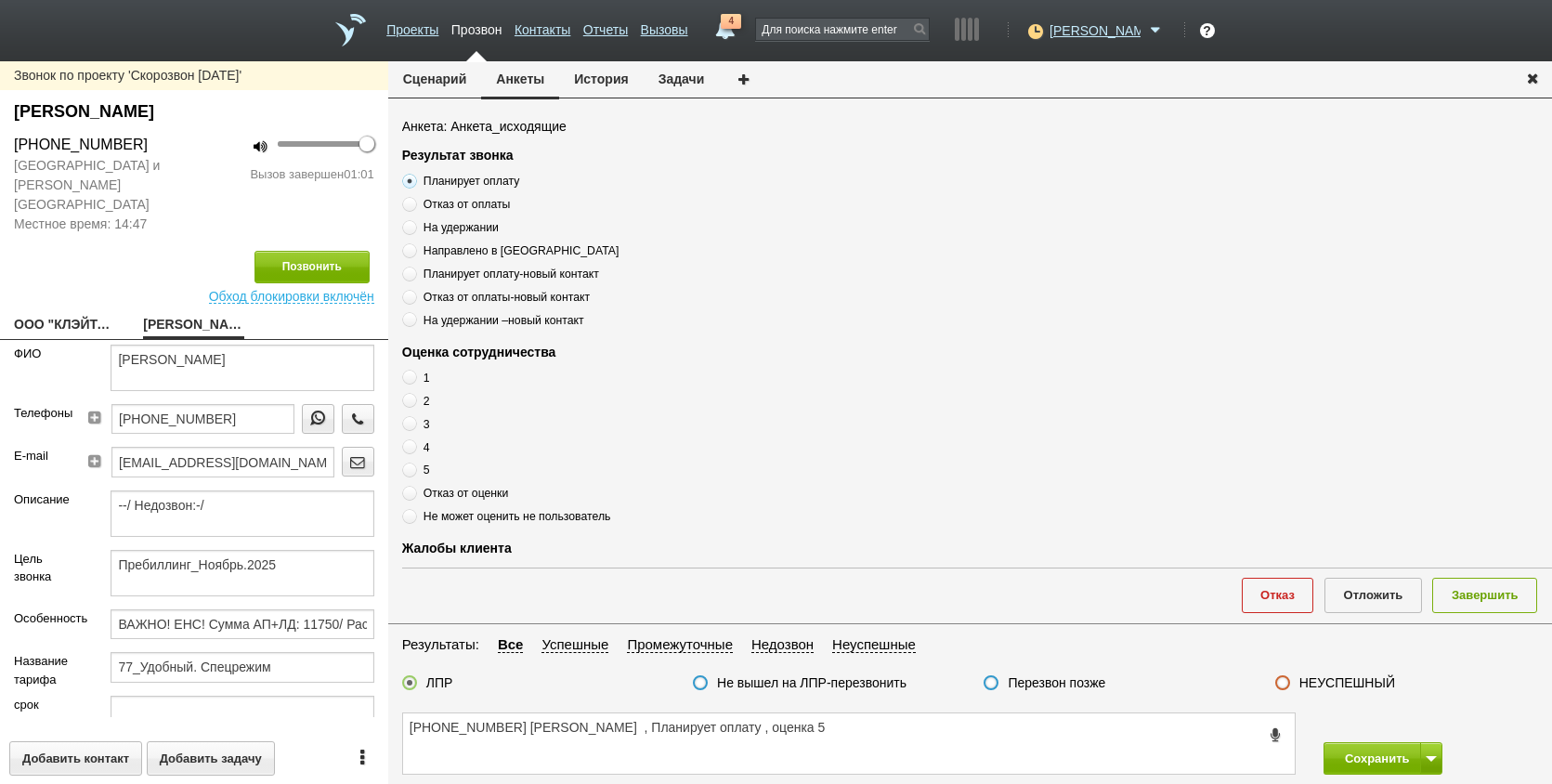
click at [407, 468] on input "5" at bounding box center [408, 467] width 12 height 12
radio input "true"
click at [1485, 611] on div "Отказ Отложить Завершить" at bounding box center [977, 595] width 1150 height 55
drag, startPoint x: 1485, startPoint y: 611, endPoint x: 1448, endPoint y: 732, distance: 126.5
click at [1485, 600] on button "Завершить" at bounding box center [1485, 595] width 105 height 35
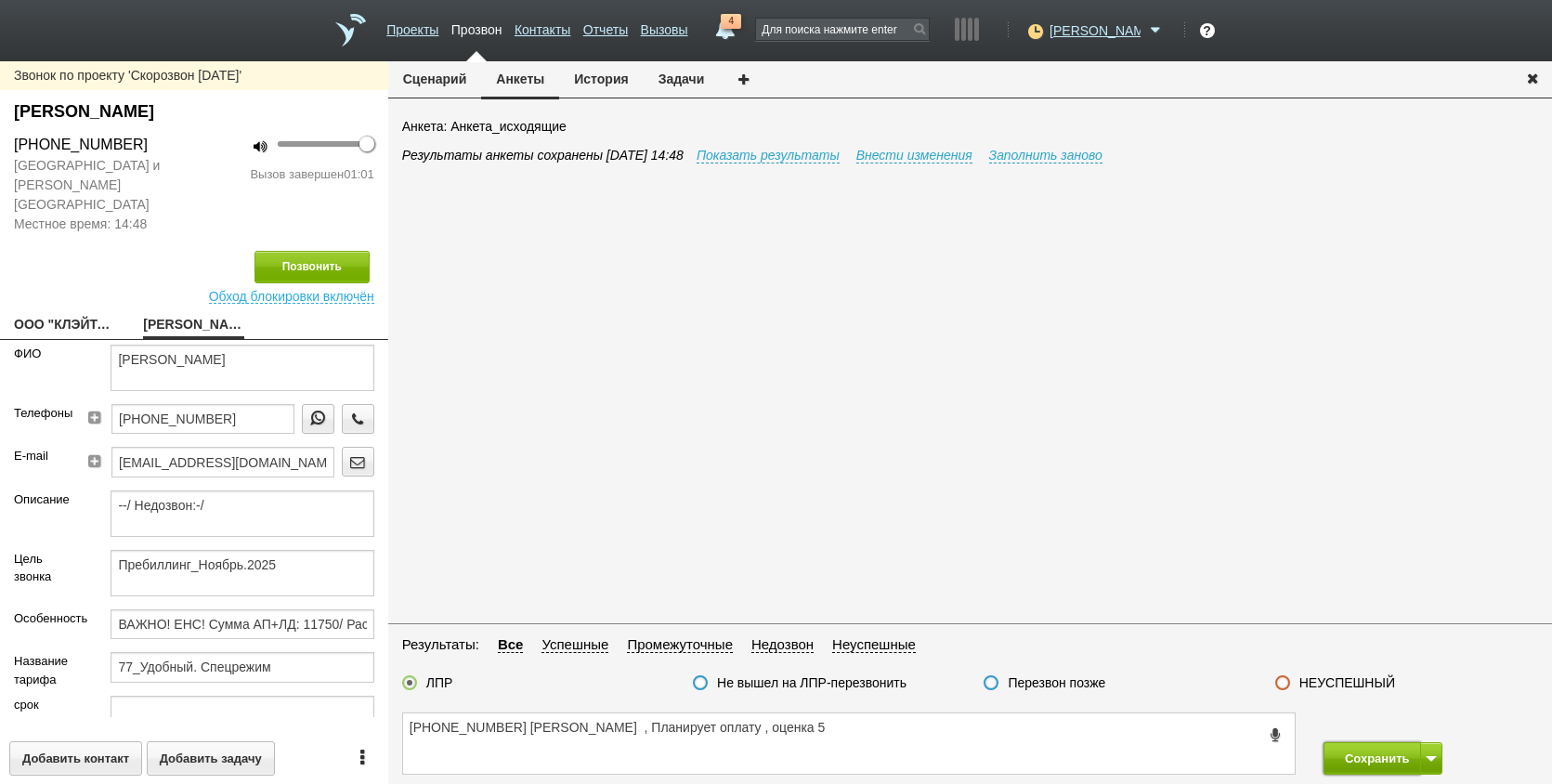
click at [1411, 764] on button "Сохранить" at bounding box center [1373, 759] width 98 height 33
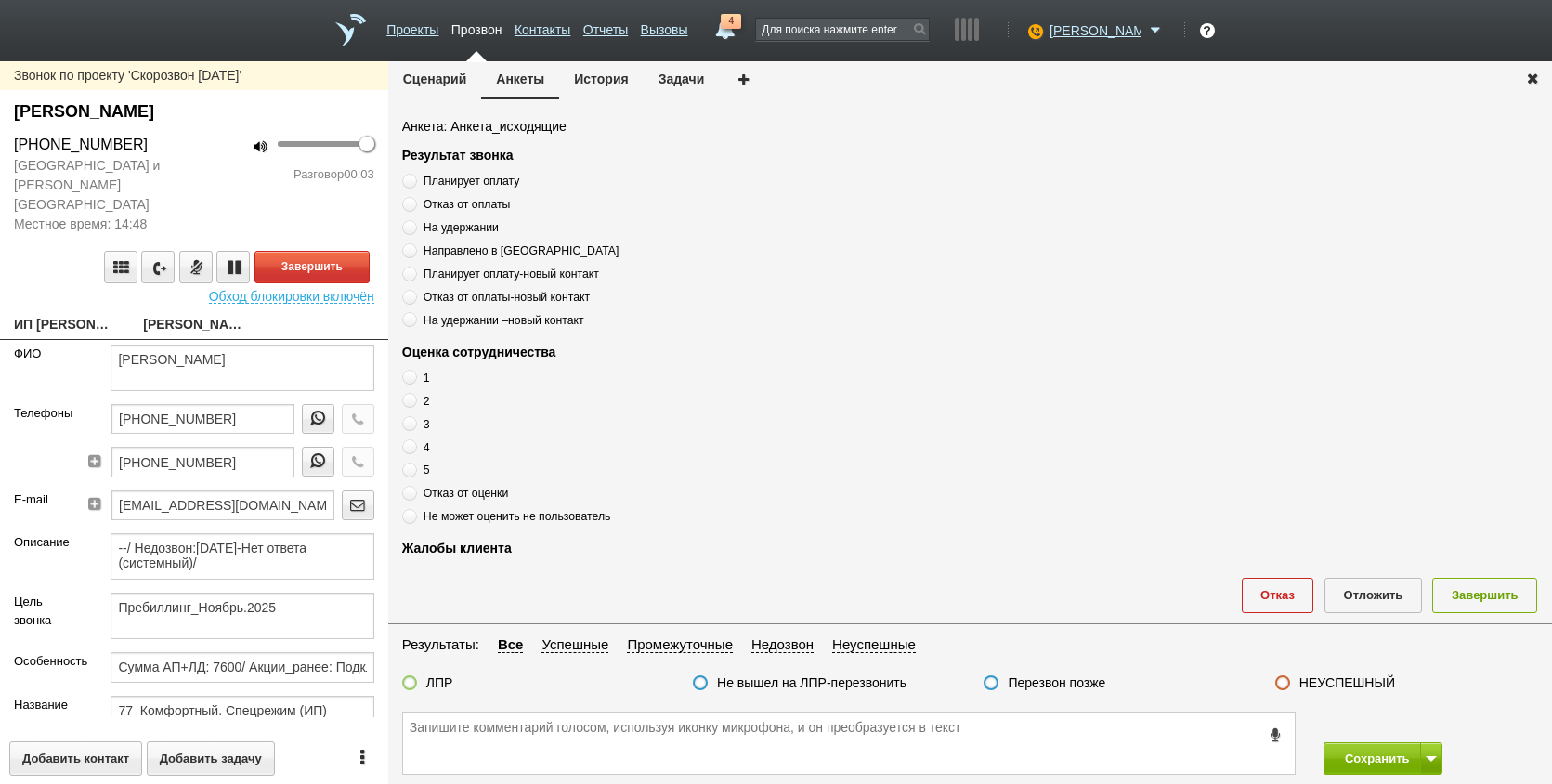
click at [48, 313] on link "ИП [PERSON_NAME] [EMAIL_ADDRESS][DOMAIN_NAME]" at bounding box center [65, 327] width 102 height 26
type textarea "ИП [PERSON_NAME] [EMAIL_ADDRESS][DOMAIN_NAME]"
type input "773582149782"
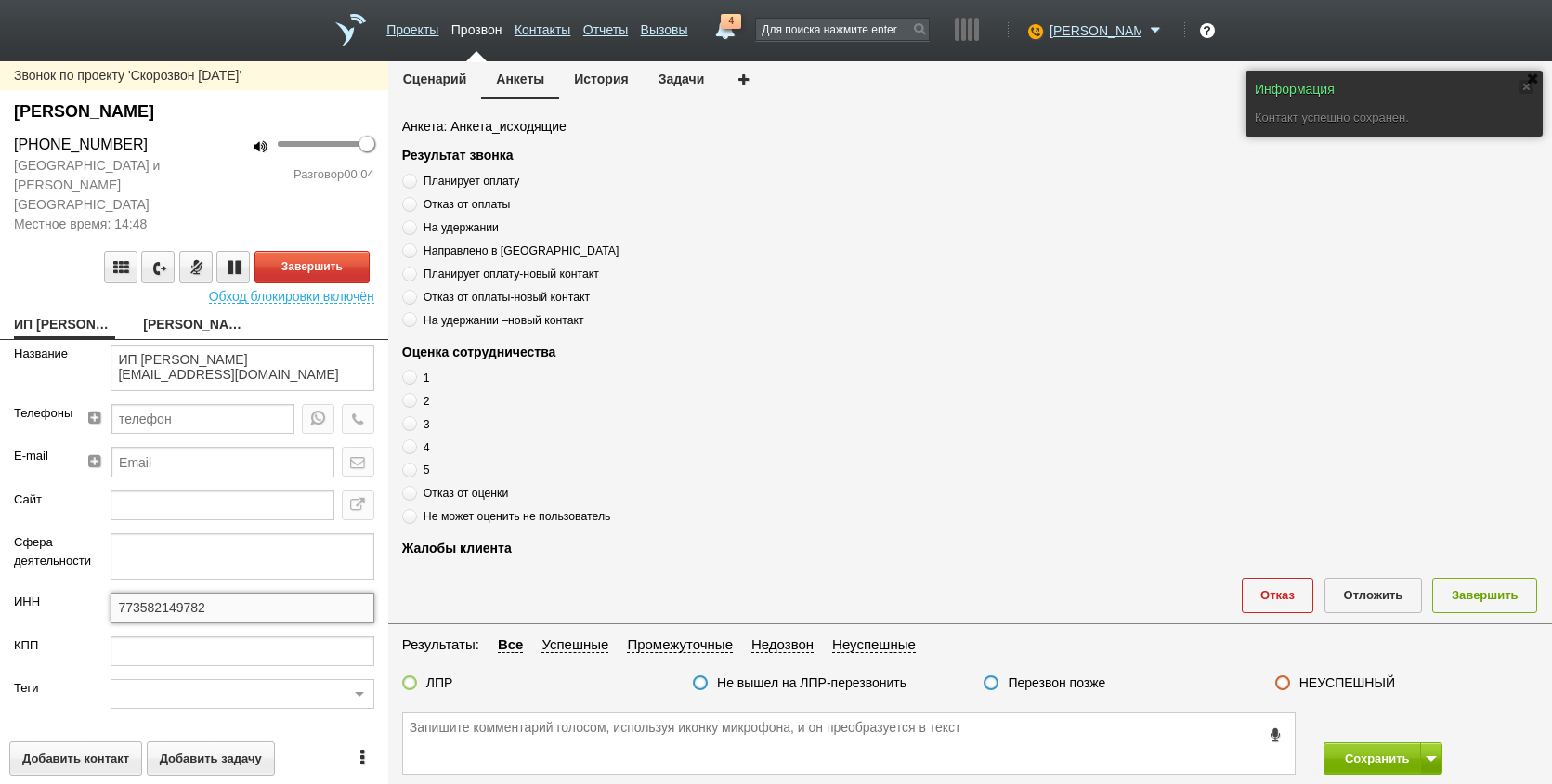
drag, startPoint x: 214, startPoint y: 587, endPoint x: 81, endPoint y: 590, distance: 133.0
click at [0, 590] on html "Проекты Прозвон Контакты Отчеты Вызовы 4 [DATE] [DATE] неделя все Звонок Ручка …" at bounding box center [776, 392] width 1552 height 784
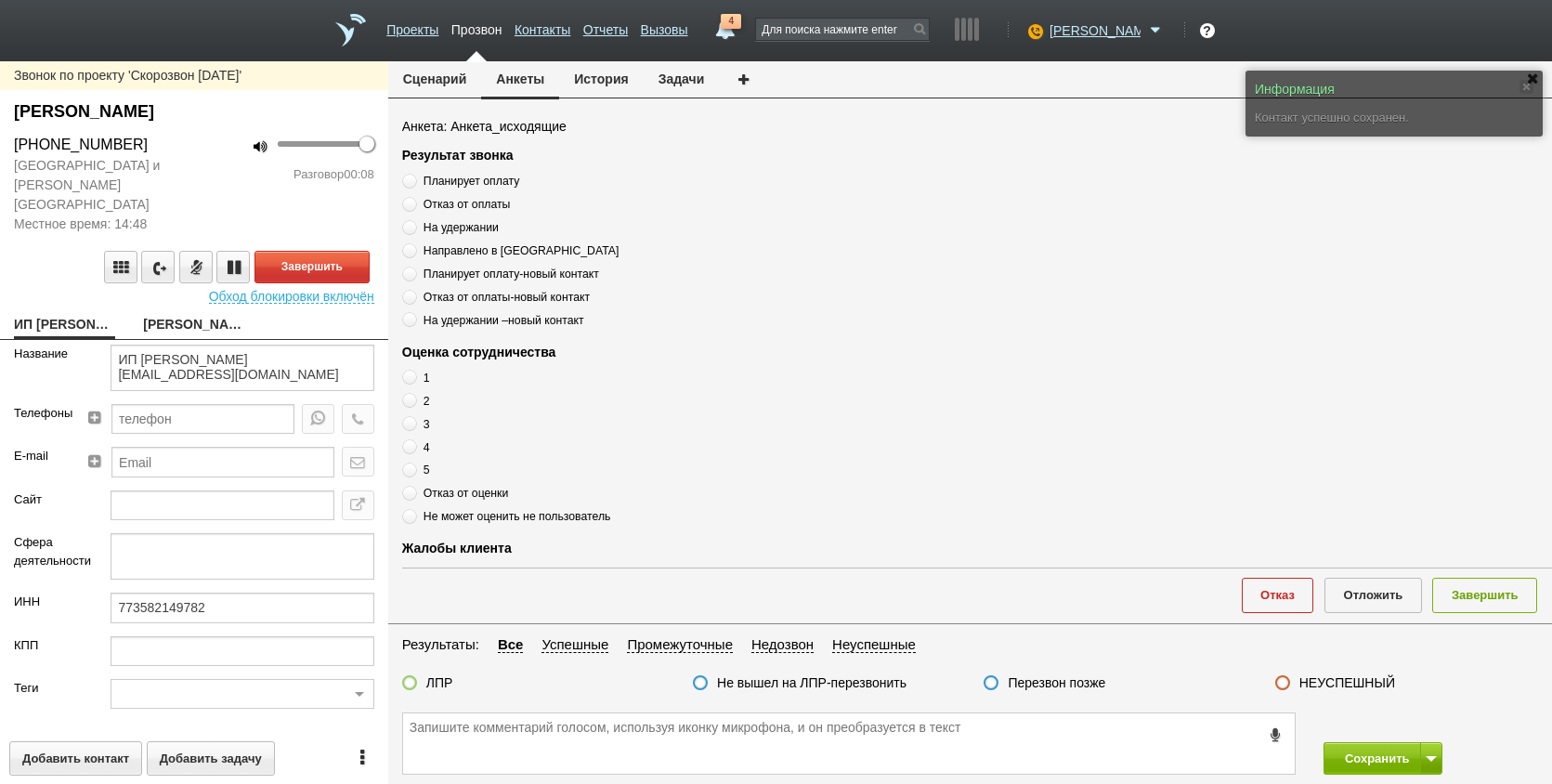
click at [190, 313] on link "[PERSON_NAME]" at bounding box center [194, 327] width 102 height 26
type textarea "[PERSON_NAME]"
type textarea "Пребиллинг_Ноябрь.2025"
type input "Сумма АП+ЛД: 7600/ Акции_ранее: Подключение-2024+;"
type input "77_Комфортный. Спецрежим (ИП)"
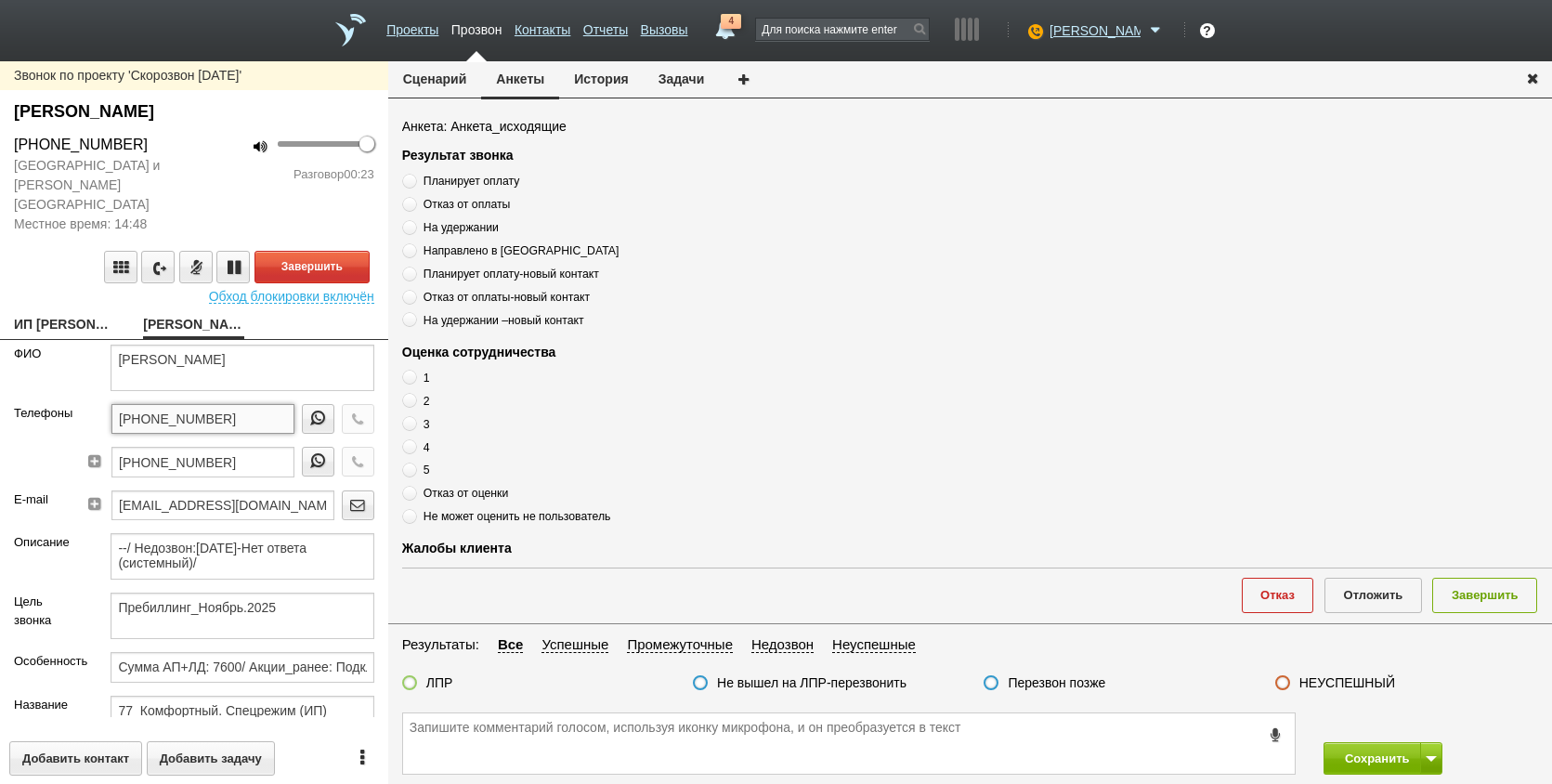
drag, startPoint x: 229, startPoint y: 392, endPoint x: 79, endPoint y: 397, distance: 150.1
click at [81, 404] on div "[PHONE_NUMBER] [PHONE_NUMBER]" at bounding box center [234, 447] width 308 height 87
click at [457, 740] on textarea at bounding box center [849, 744] width 892 height 60
paste textarea "[PHONE_NUMBER]"
click at [601, 746] on textarea "[PHONE_NUMBER]" at bounding box center [849, 744] width 892 height 60
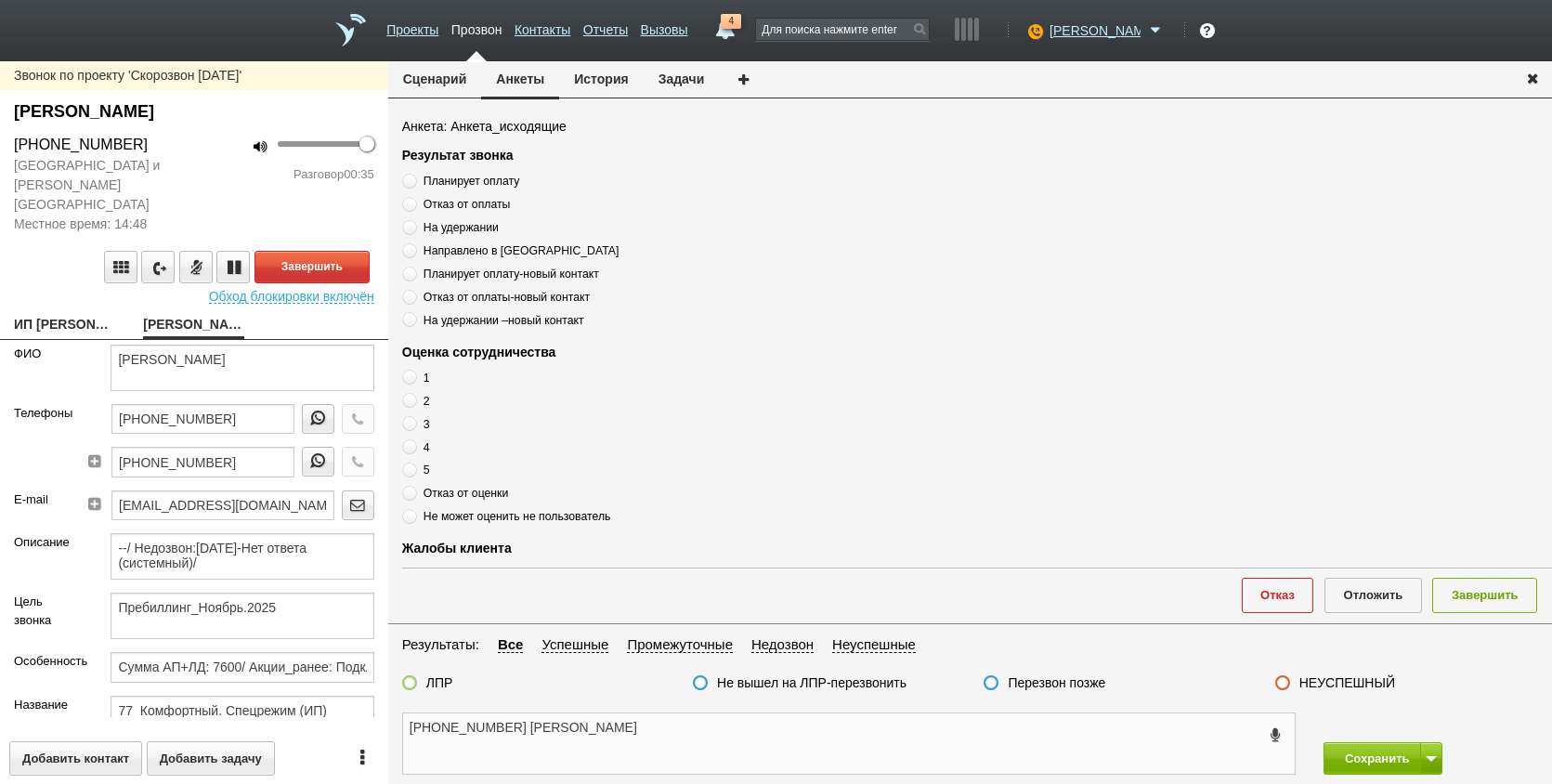
type textarea "[PHONE_NUMBER] [PERSON_NAME]"
click at [415, 471] on span at bounding box center [409, 471] width 15 height 15
click at [414, 471] on input "5" at bounding box center [408, 467] width 12 height 12
radio input "true"
click at [599, 733] on textarea "[PHONE_NUMBER] [PERSON_NAME]" at bounding box center [849, 744] width 892 height 60
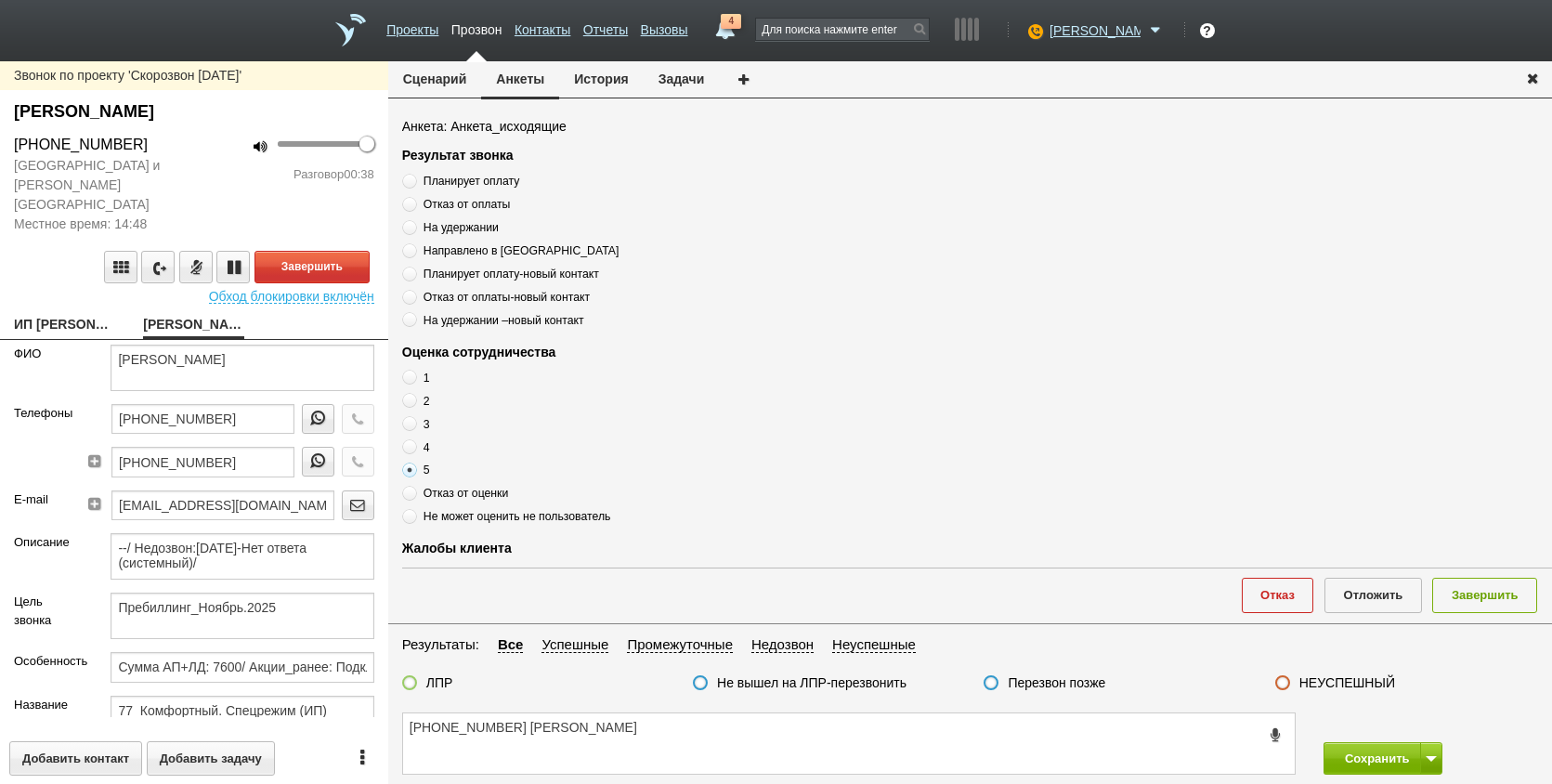
click at [492, 171] on div "Результат звонка Планирует оплату Отказ от оплаты На удержании Направлено в [GE…" at bounding box center [977, 237] width 1150 height 183
click at [489, 182] on span "Планирует оплату" at bounding box center [472, 182] width 96 height 13
click at [414, 182] on input "Планирует оплату" at bounding box center [408, 178] width 12 height 12
radio input "true"
click at [489, 182] on span "Планирует оплату" at bounding box center [472, 182] width 96 height 13
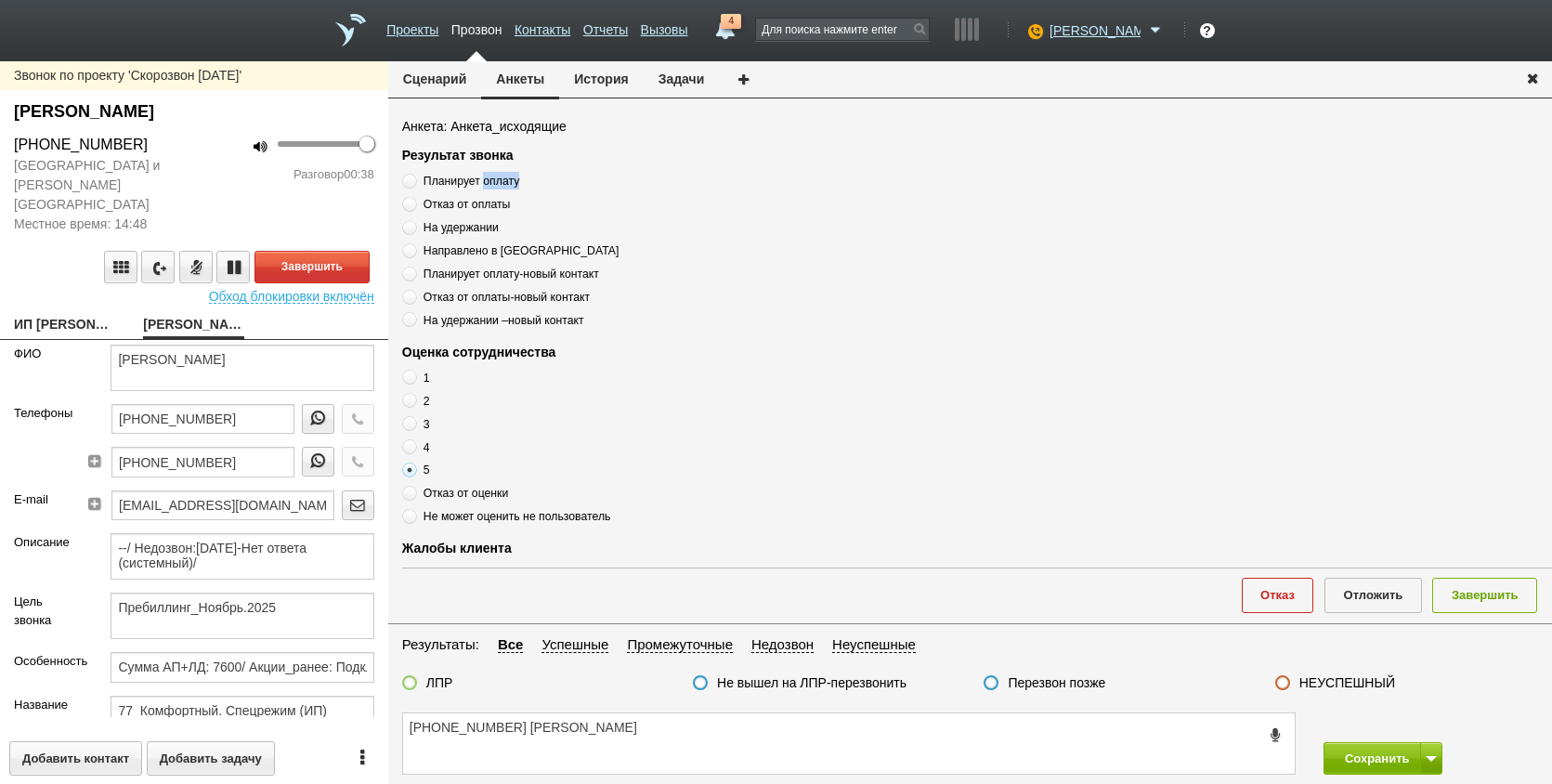
click at [414, 182] on input "Планирует оплату" at bounding box center [408, 178] width 12 height 12
click at [489, 182] on span "Планирует оплату" at bounding box center [472, 182] width 96 height 13
click at [414, 182] on input "Планирует оплату" at bounding box center [408, 178] width 12 height 12
copy div "Планирует оплату"
click at [323, 254] on button "Завершить" at bounding box center [312, 267] width 115 height 33
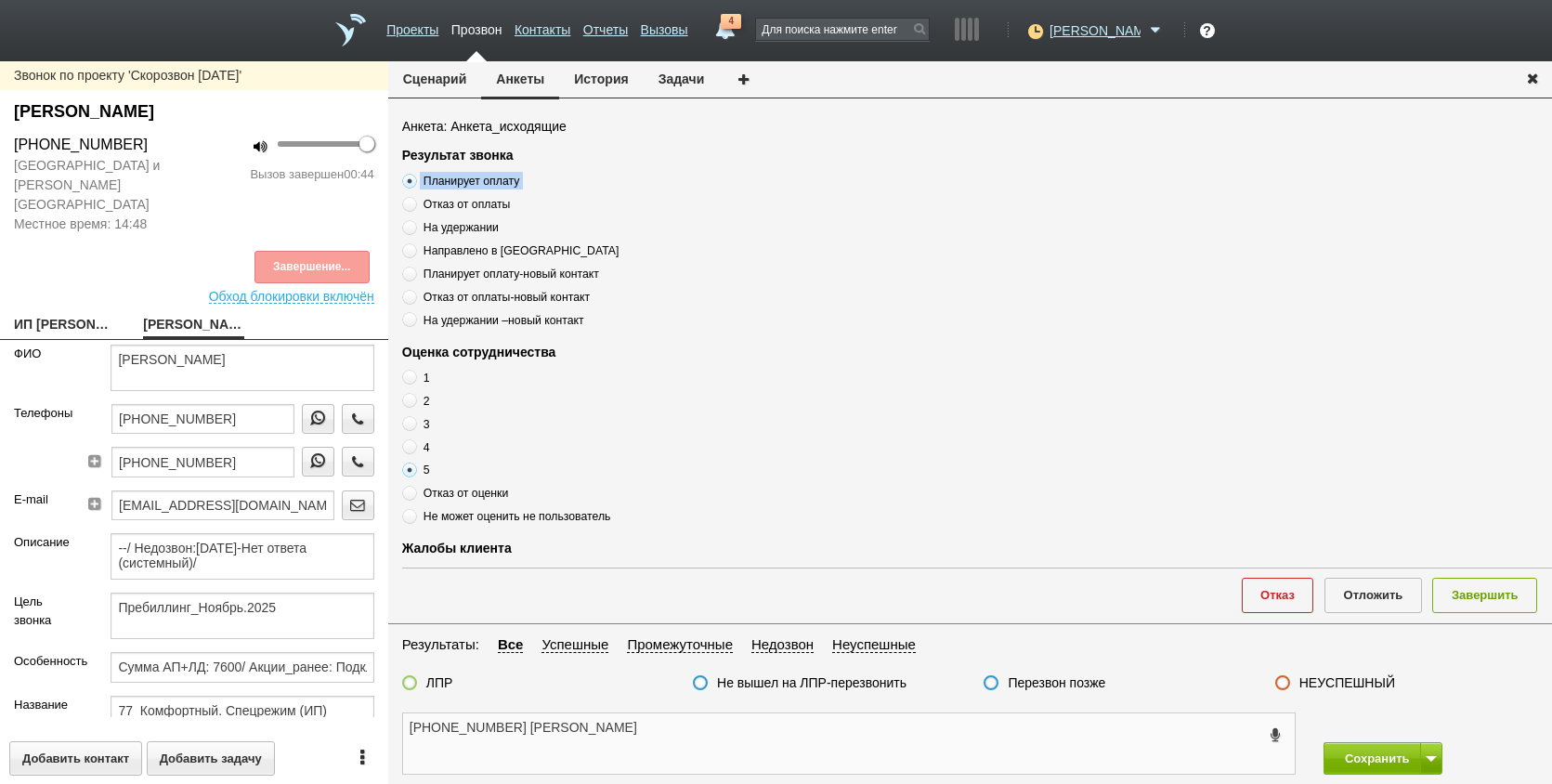
drag, startPoint x: 624, startPoint y: 753, endPoint x: 620, endPoint y: 729, distance: 24.3
click at [623, 743] on textarea "[PHONE_NUMBER] [PERSON_NAME]" at bounding box center [849, 744] width 892 height 60
click at [619, 729] on textarea "[PHONE_NUMBER] [PERSON_NAME]" at bounding box center [849, 744] width 892 height 60
paste textarea "Планирует оплату"
click at [721, 728] on textarea "[PHONE_NUMBER] [GEOGRAPHIC_DATA] , Планирует оплату" at bounding box center [849, 744] width 892 height 60
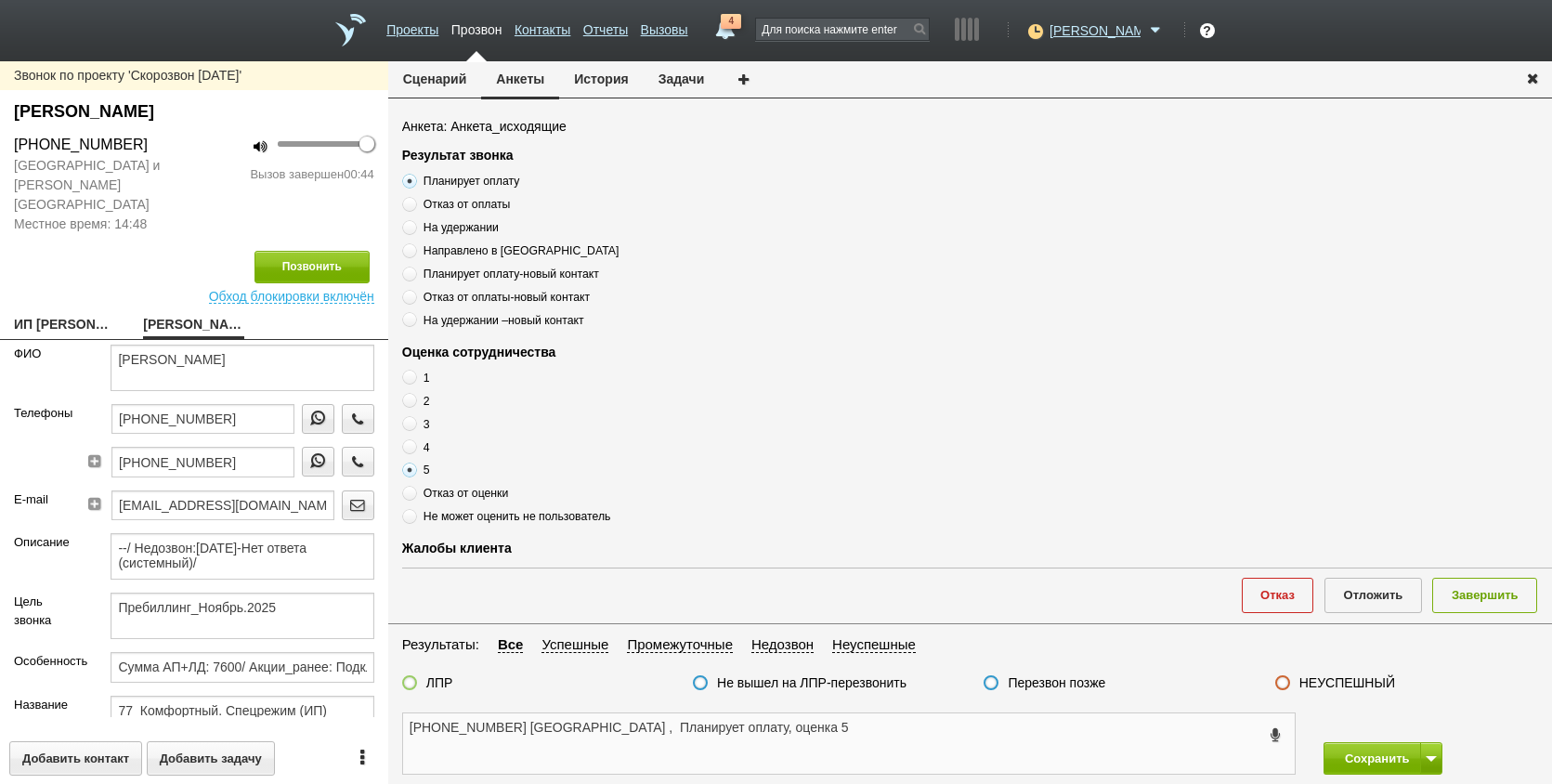
type textarea "[PHONE_NUMBER] [GEOGRAPHIC_DATA] , Планирует оплату, оценка 5"
click at [415, 681] on label at bounding box center [409, 683] width 15 height 15
click at [0, 0] on input "ЛПР" at bounding box center [0, 0] width 0 height 0
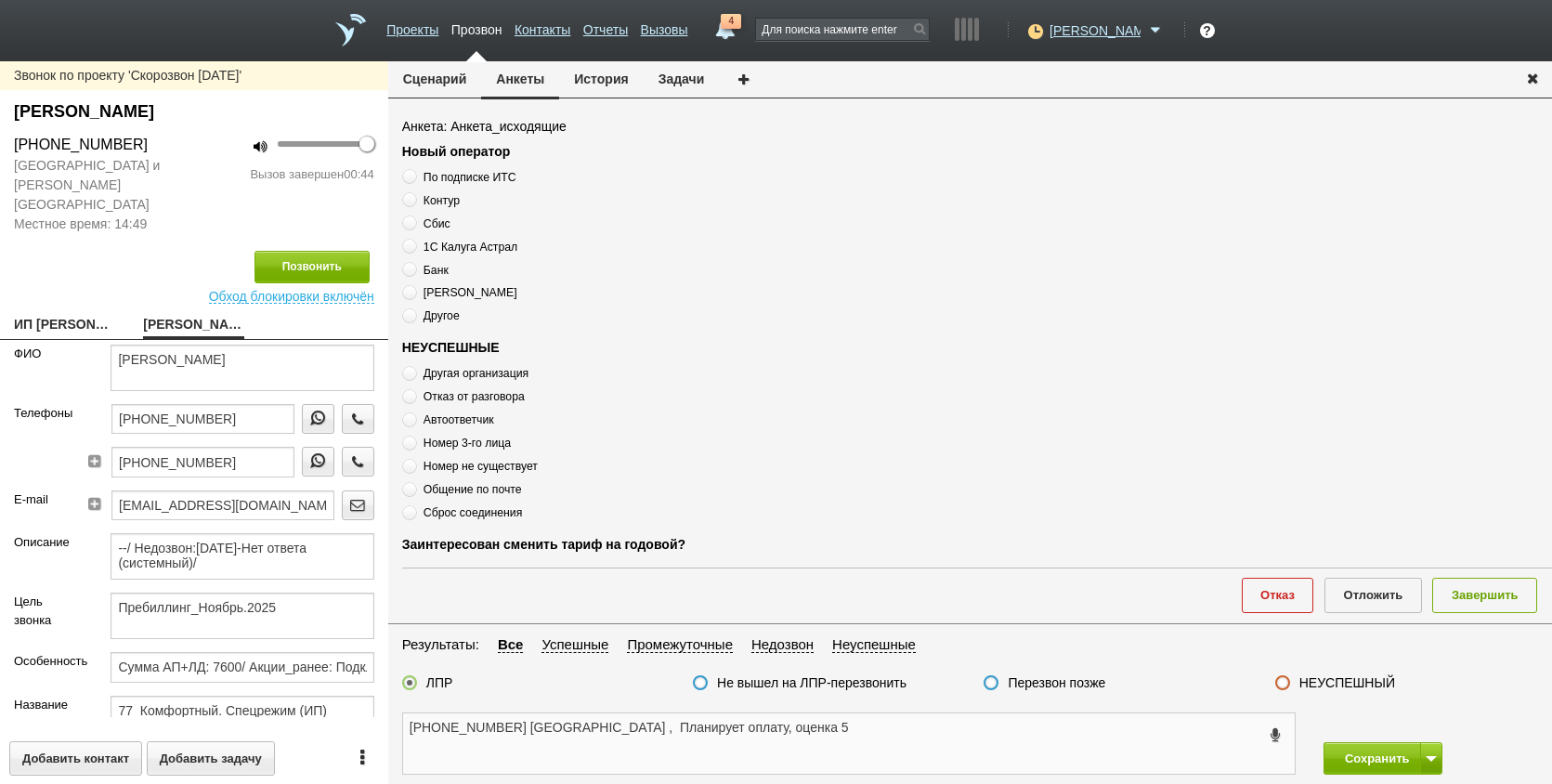
click at [920, 740] on textarea "[PHONE_NUMBER] [GEOGRAPHIC_DATA] , Планирует оплату, оценка 5" at bounding box center [849, 744] width 892 height 60
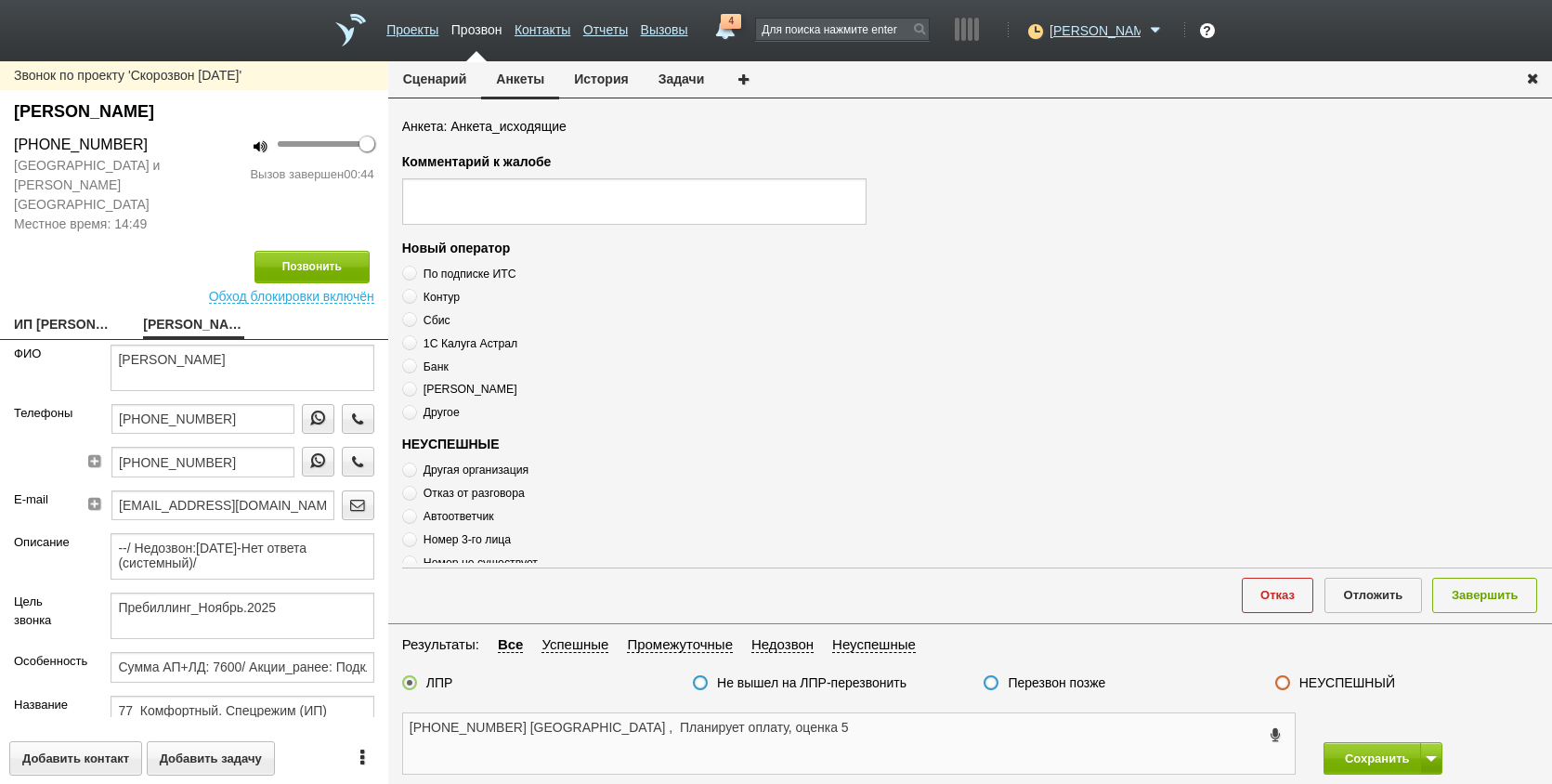
scroll to position [557, 0]
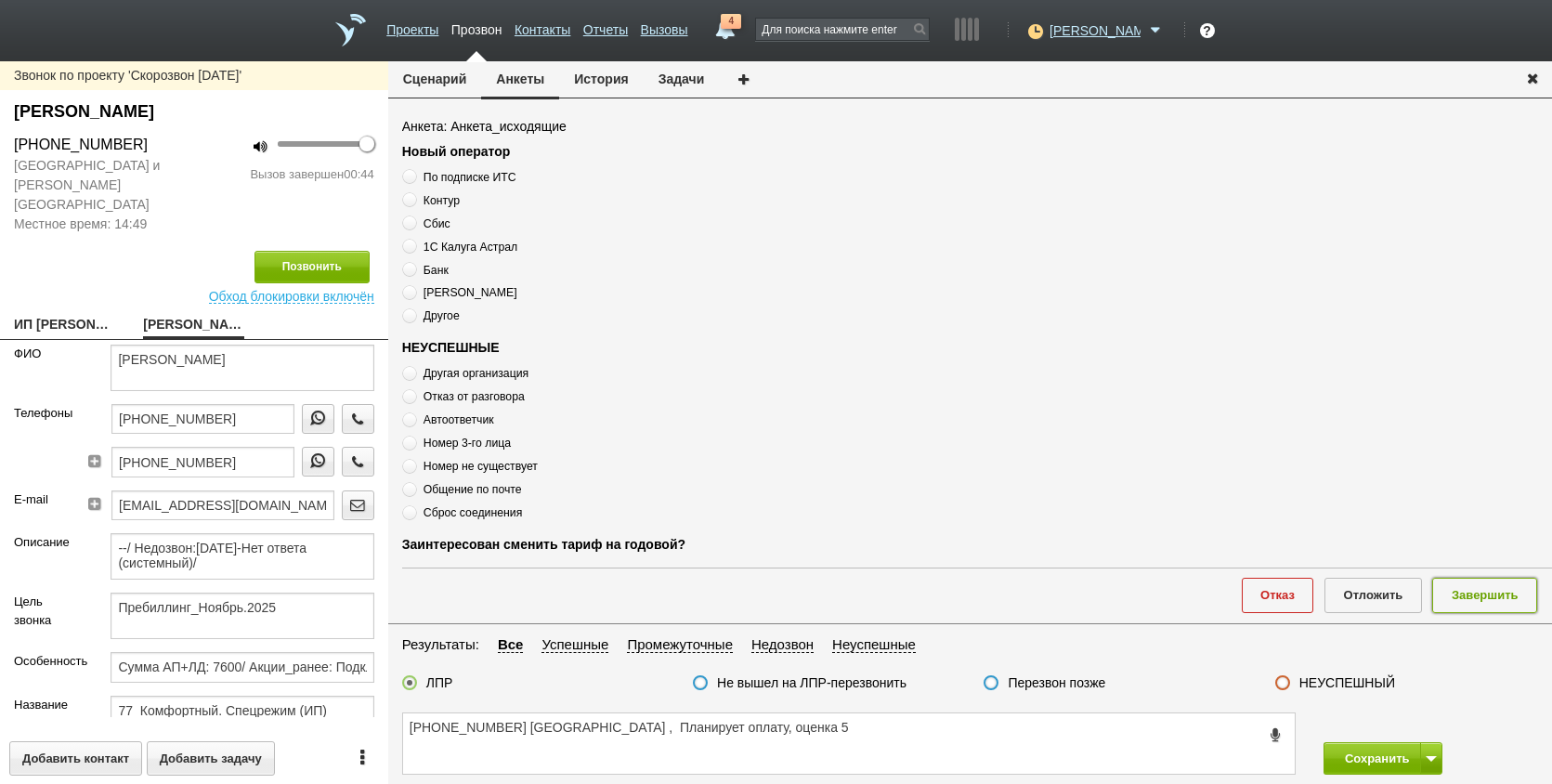
click at [1504, 593] on button "Завершить" at bounding box center [1485, 595] width 105 height 35
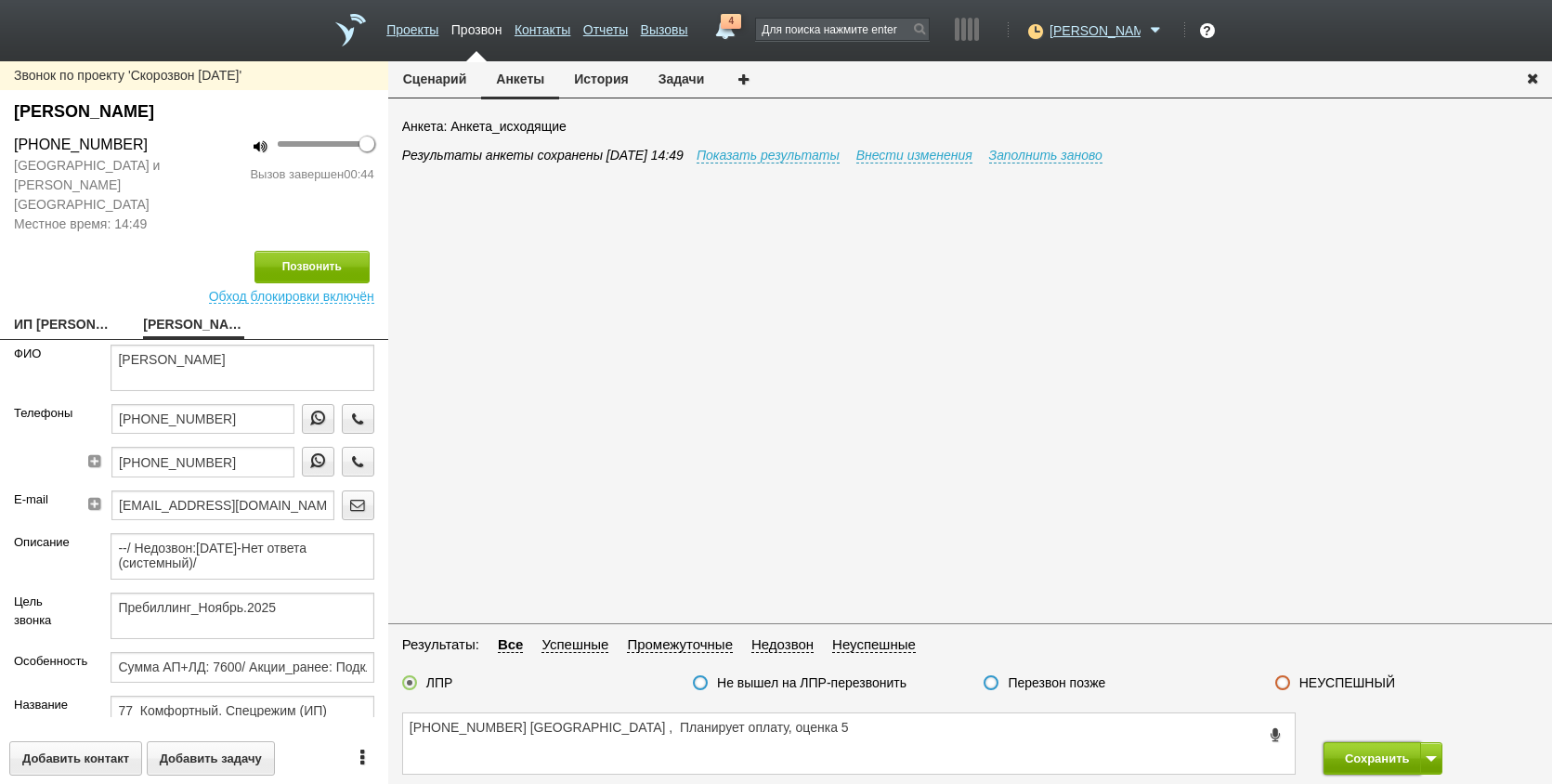
click at [1373, 765] on button "Сохранить" at bounding box center [1373, 759] width 98 height 33
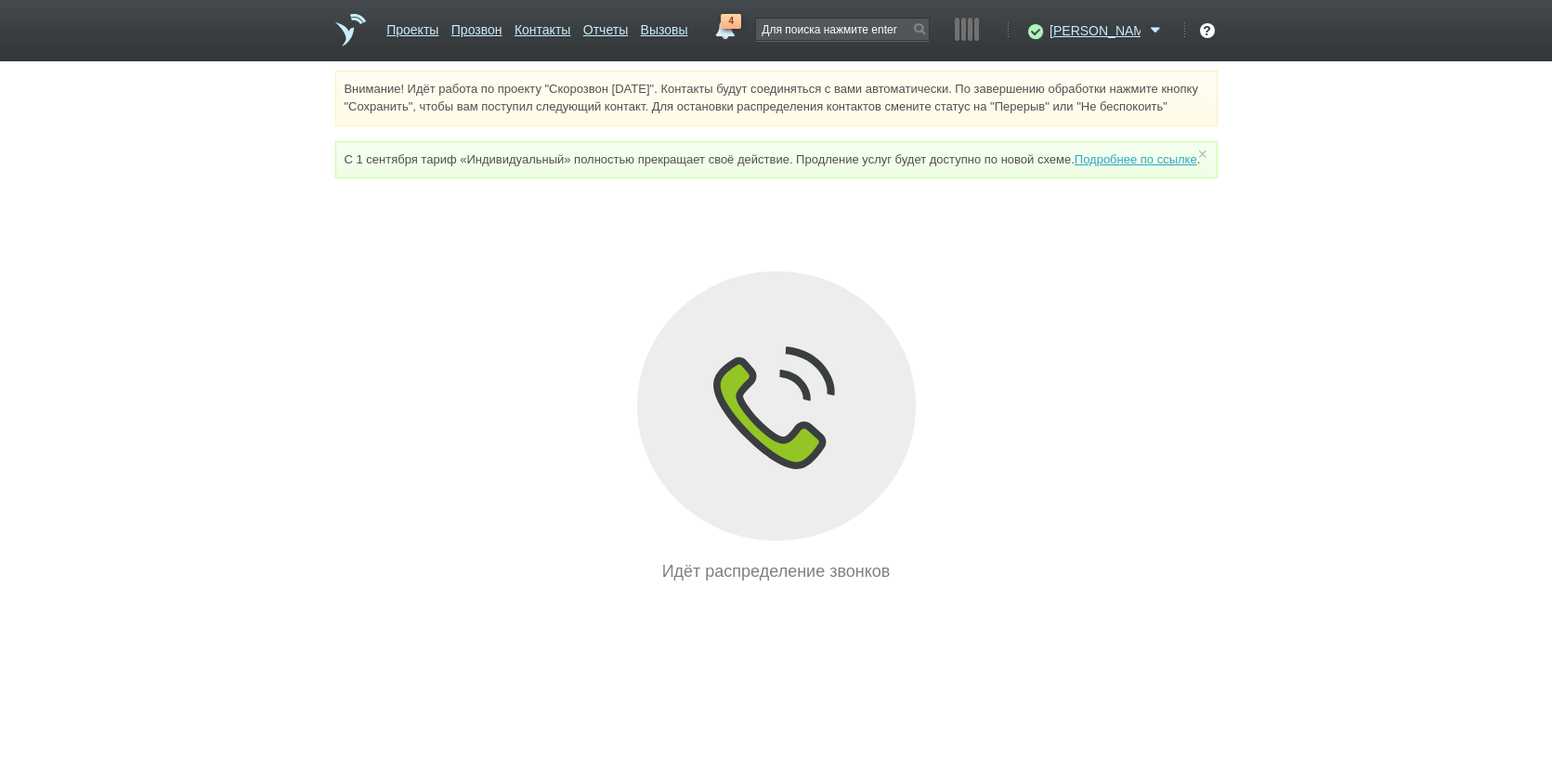
click at [742, 26] on span "4" at bounding box center [731, 22] width 21 height 15
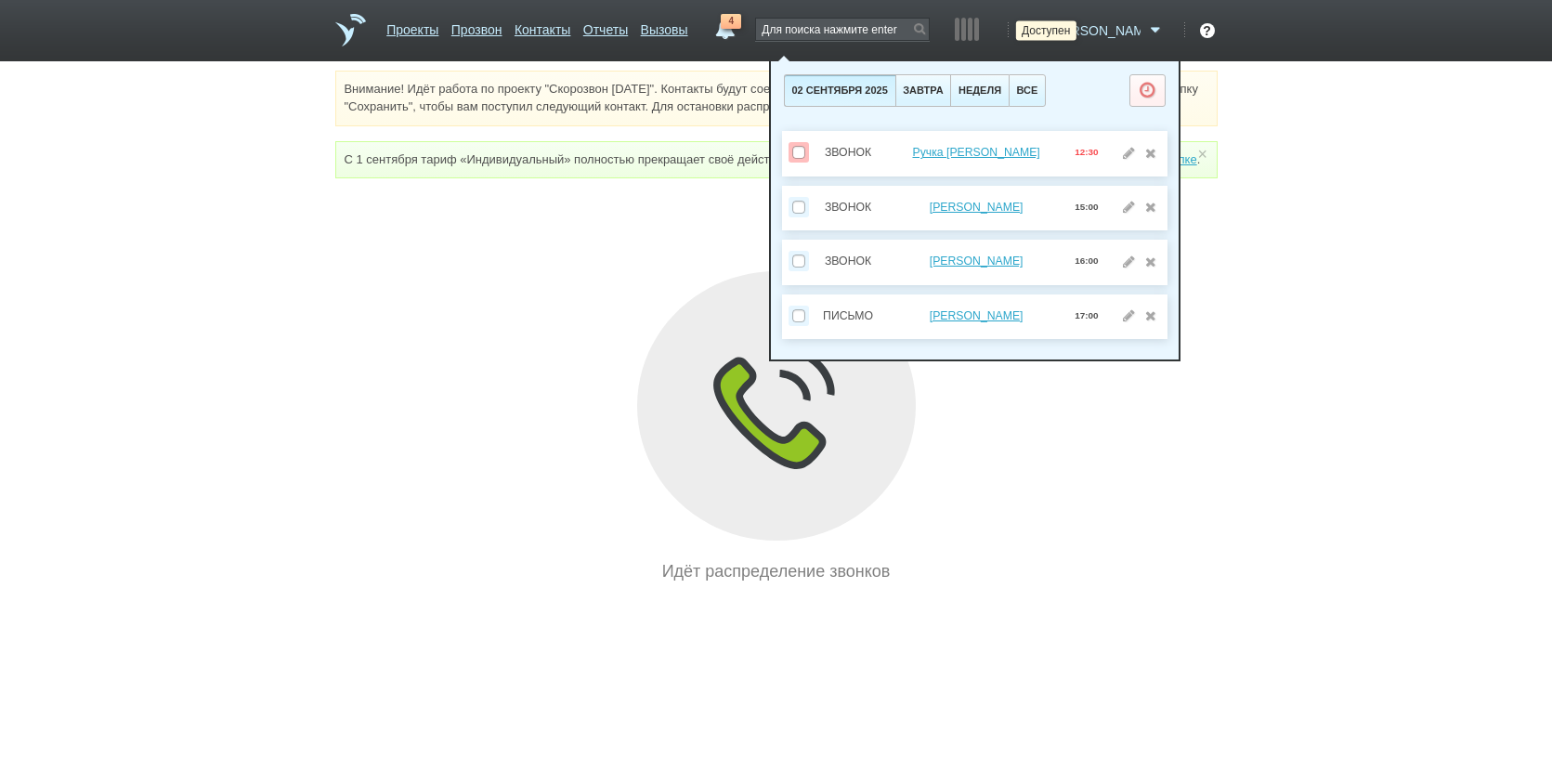
click at [1046, 29] on icon at bounding box center [1033, 31] width 25 height 19
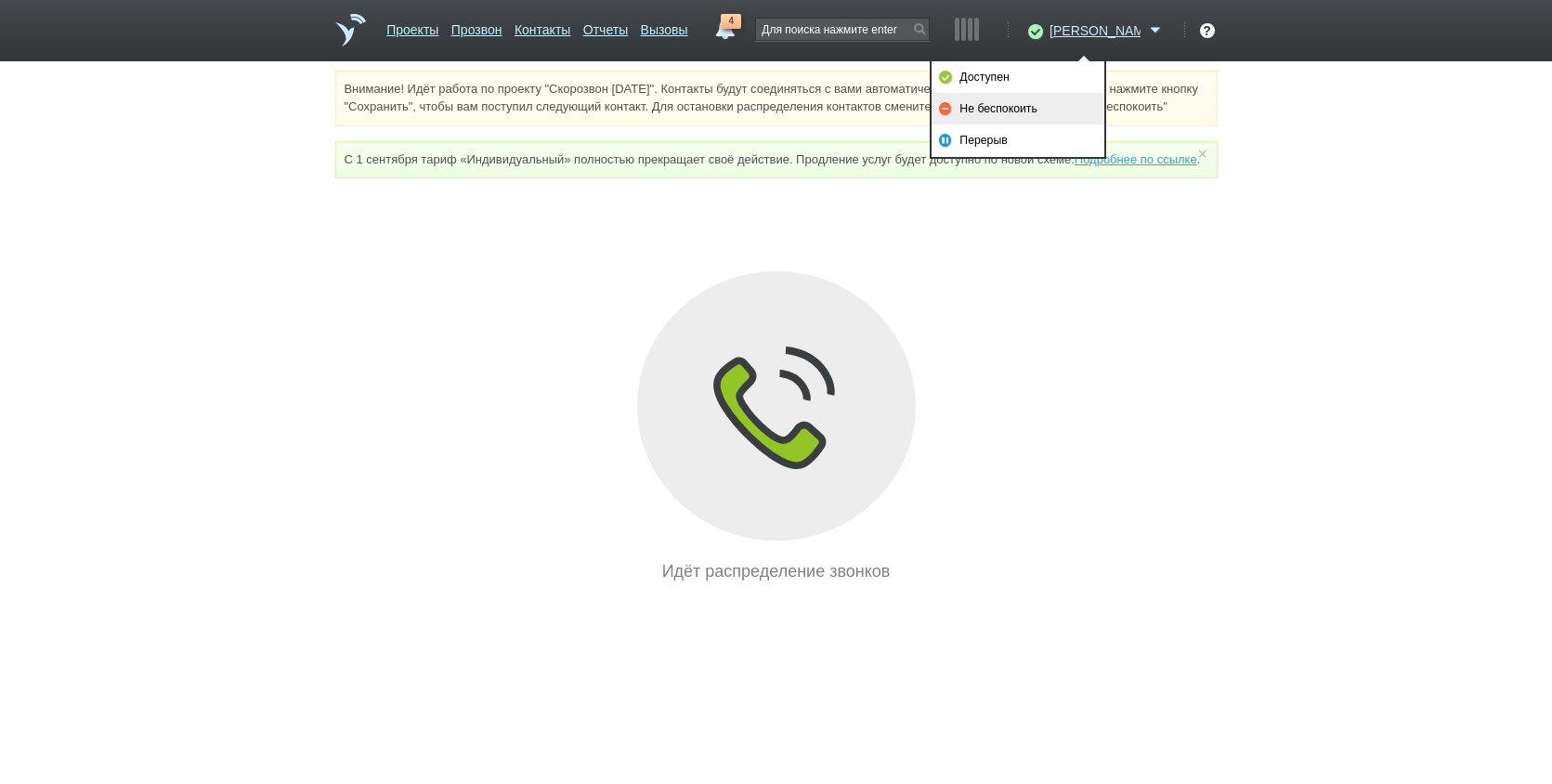
drag, startPoint x: 1053, startPoint y: 108, endPoint x: 838, endPoint y: 44, distance: 224.3
click at [1053, 107] on link "Не беспокоить" at bounding box center [1018, 109] width 173 height 32
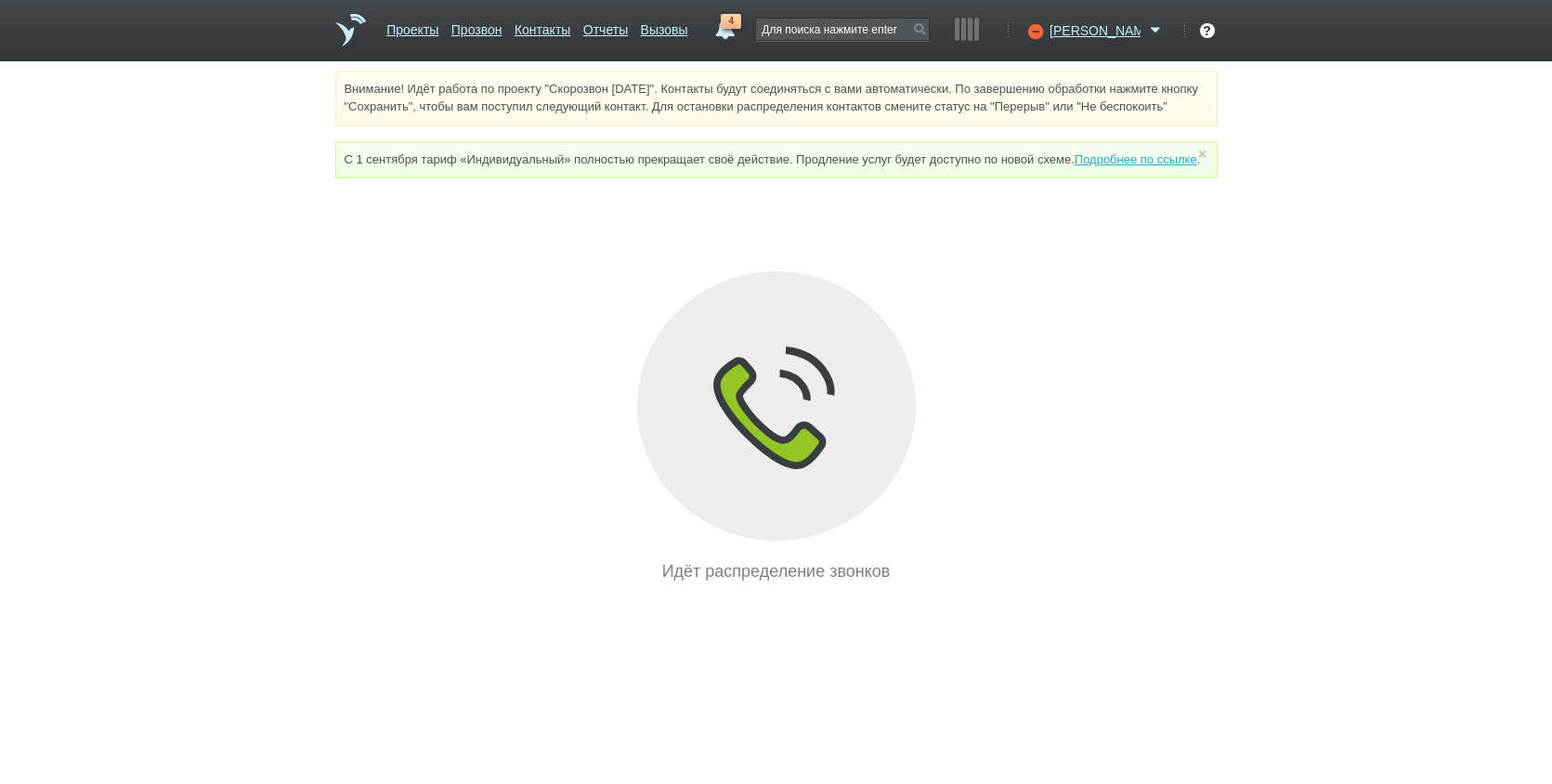
click at [742, 31] on link "4" at bounding box center [725, 25] width 34 height 23
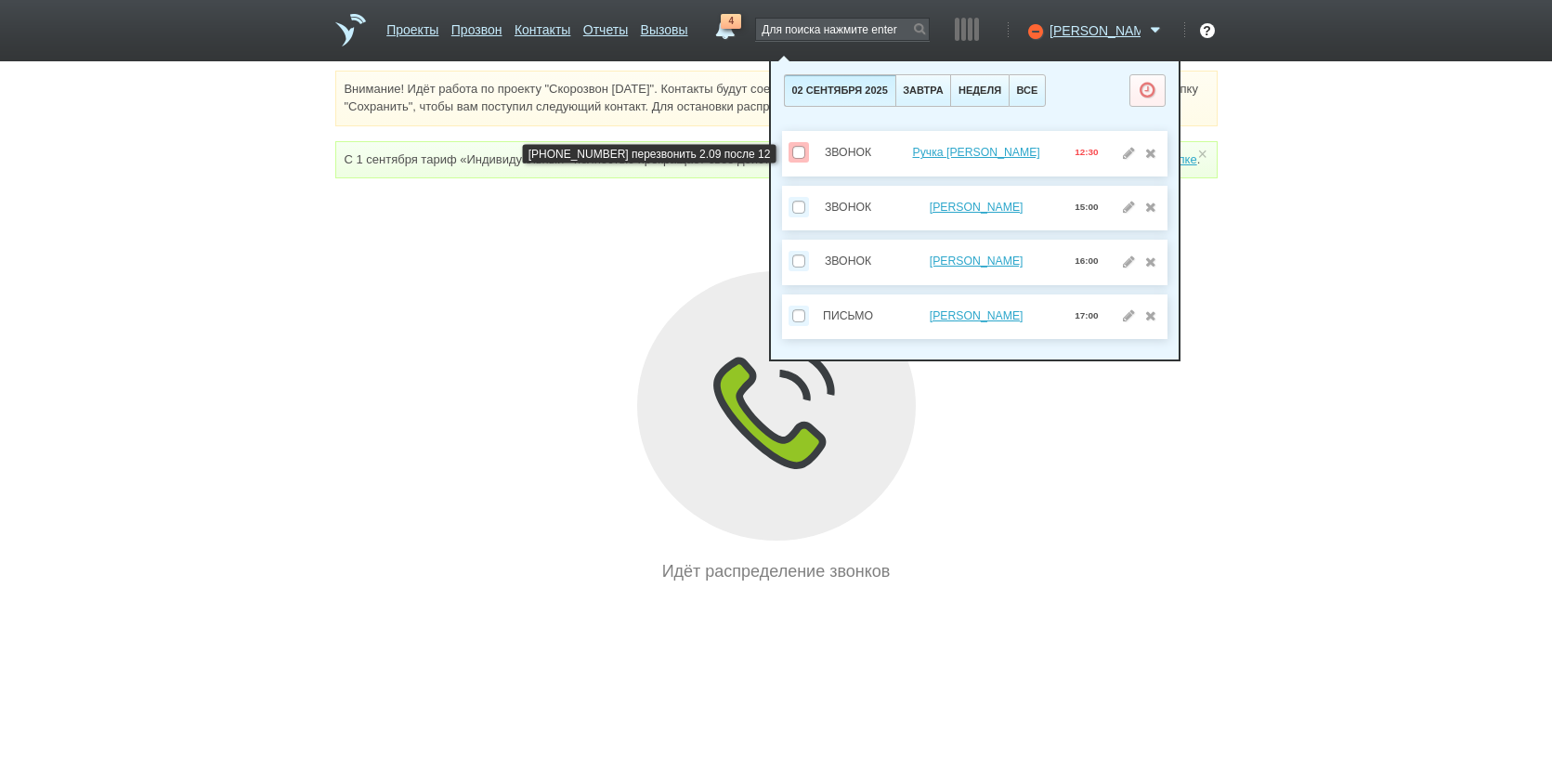
click at [1015, 140] on div "Звонок Ручка [PERSON_NAME] 12:30" at bounding box center [975, 153] width 386 height 45
click at [1015, 152] on link "Ручка [PERSON_NAME]" at bounding box center [975, 152] width 127 height 13
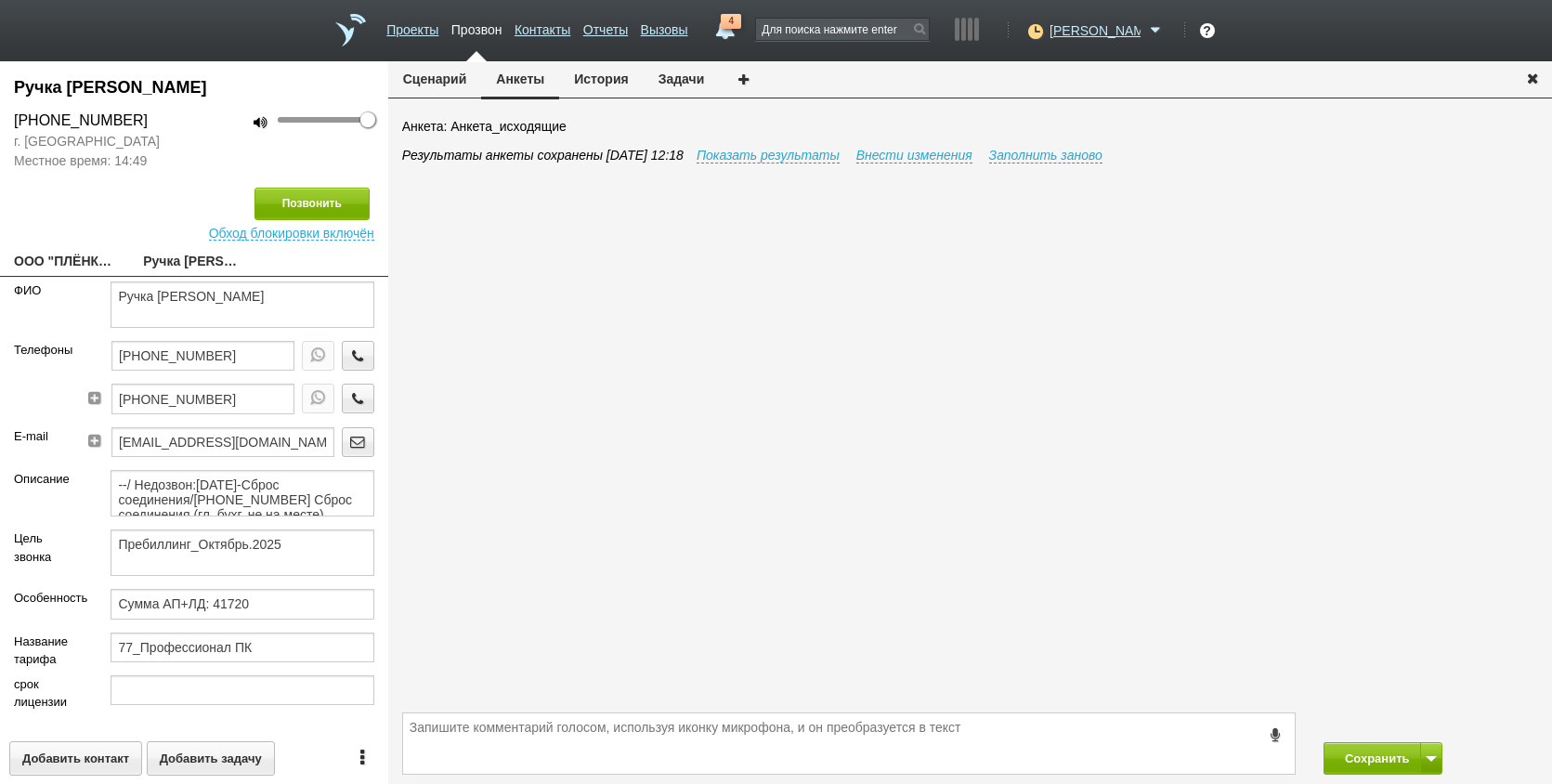
click at [616, 76] on button "История" at bounding box center [600, 79] width 84 height 36
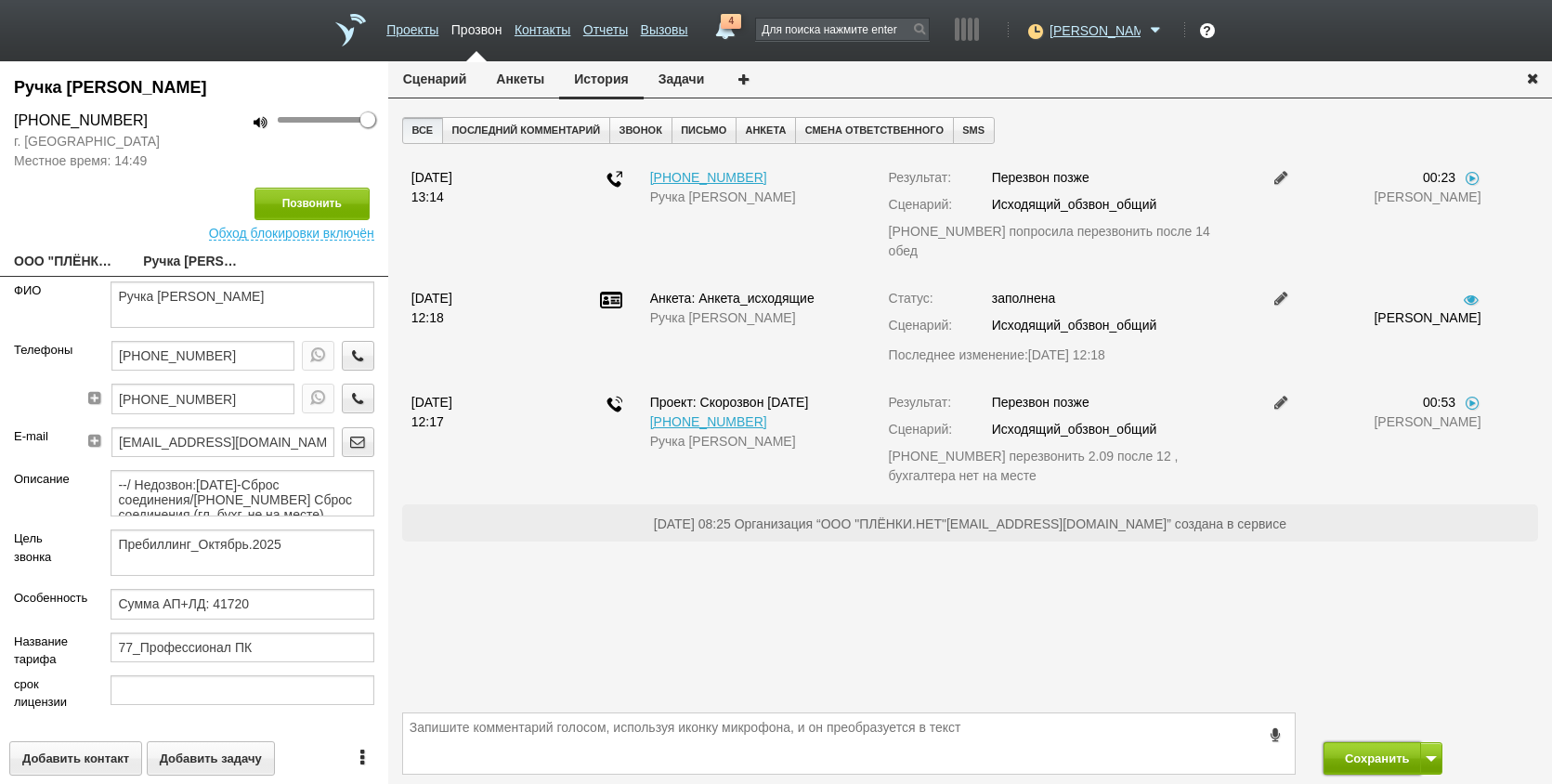
click at [1374, 749] on button "Сохранить" at bounding box center [1373, 759] width 98 height 33
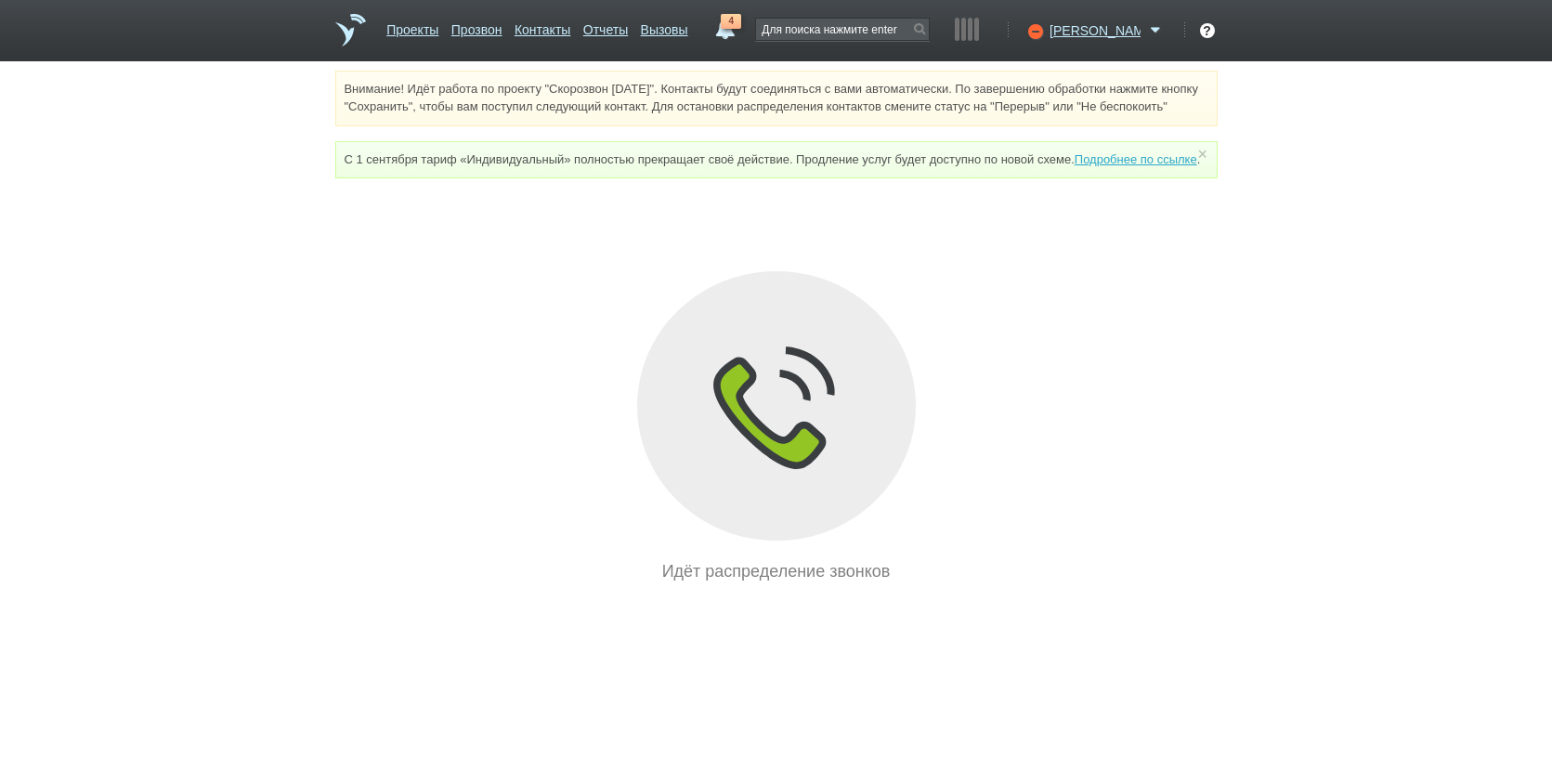
click at [742, 33] on link "4" at bounding box center [725, 25] width 34 height 23
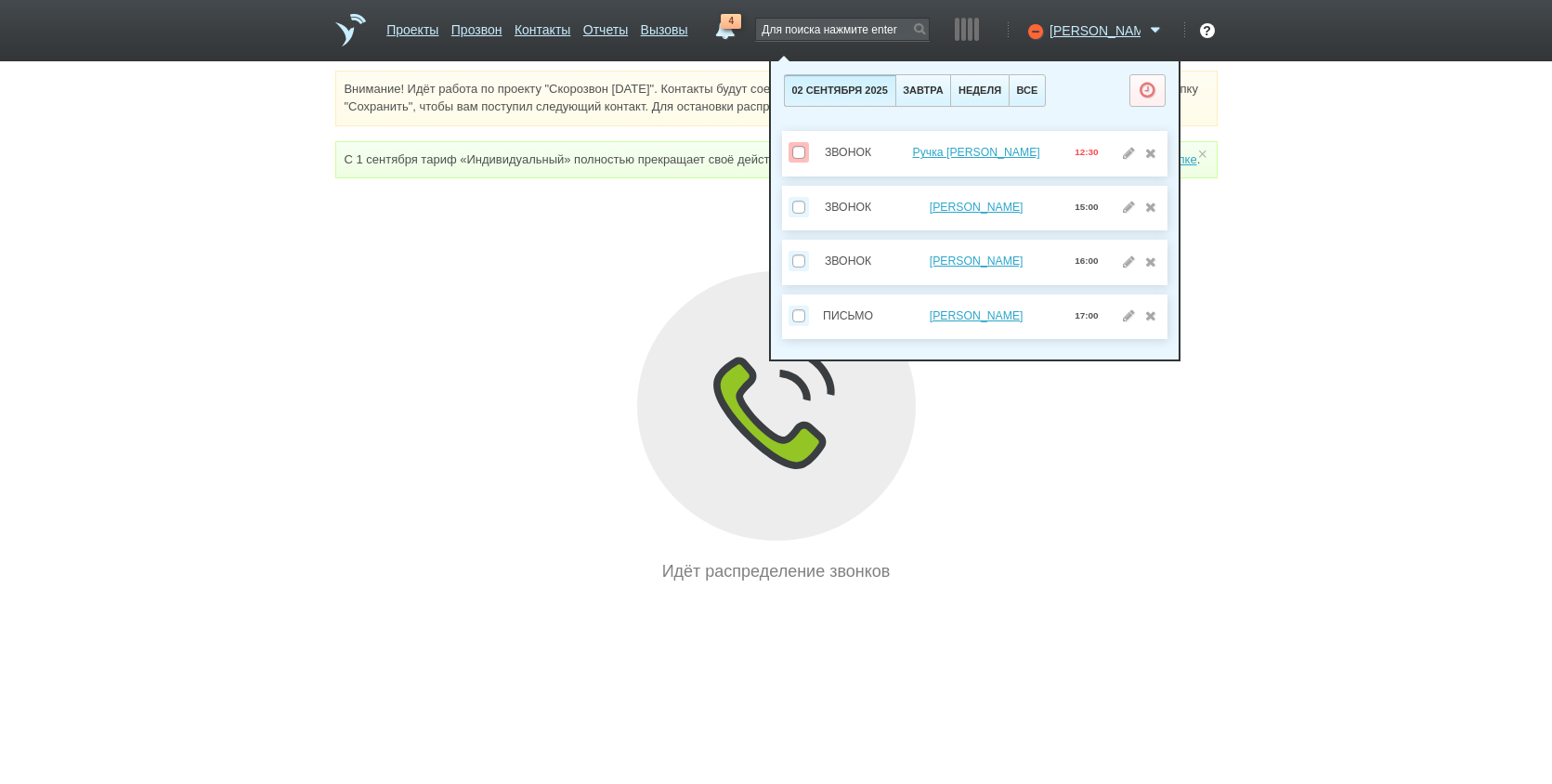
click at [1128, 584] on div "Идёт распределение звонков" at bounding box center [776, 427] width 883 height 312
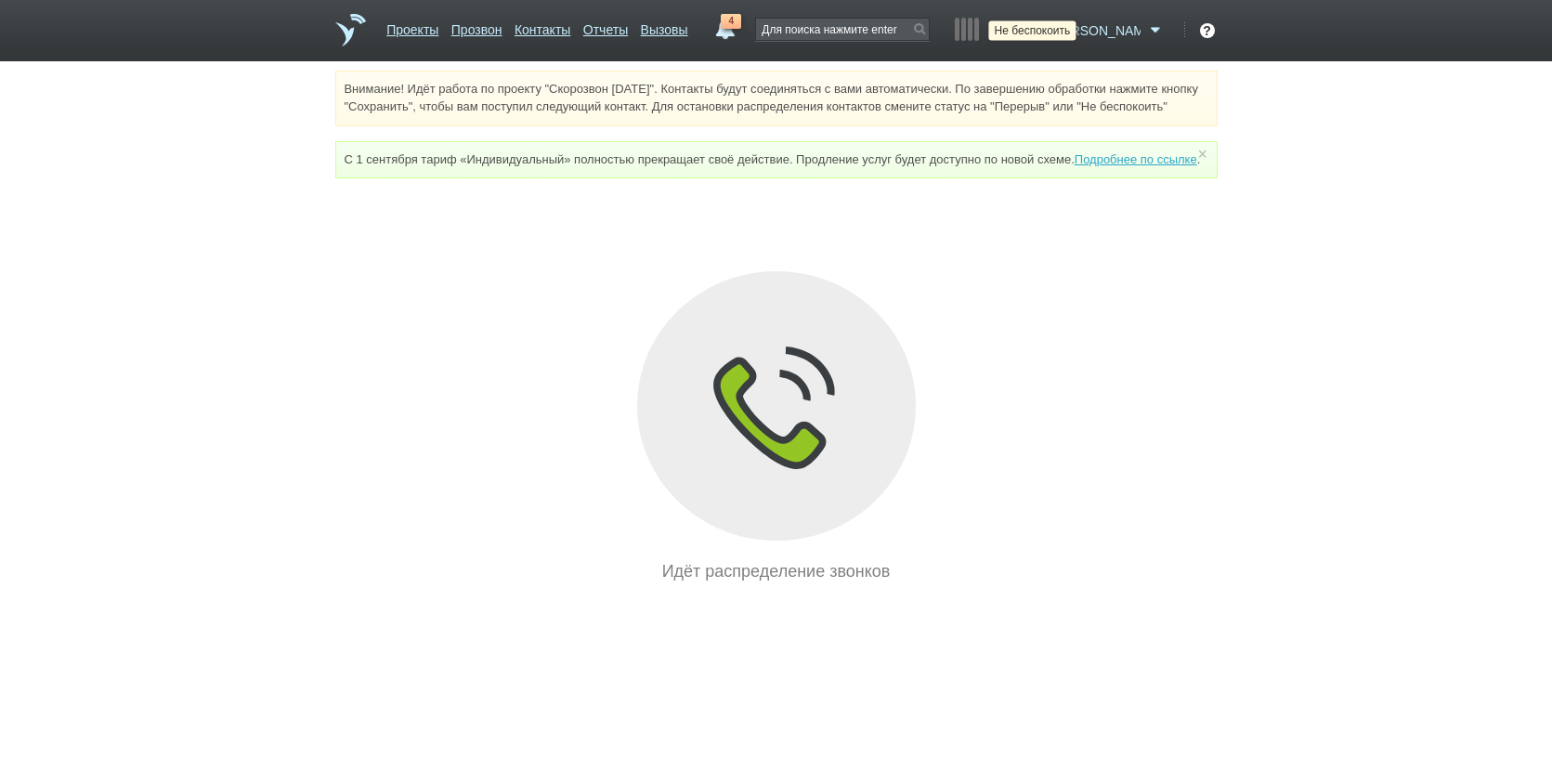
click at [1046, 30] on icon at bounding box center [1033, 31] width 25 height 19
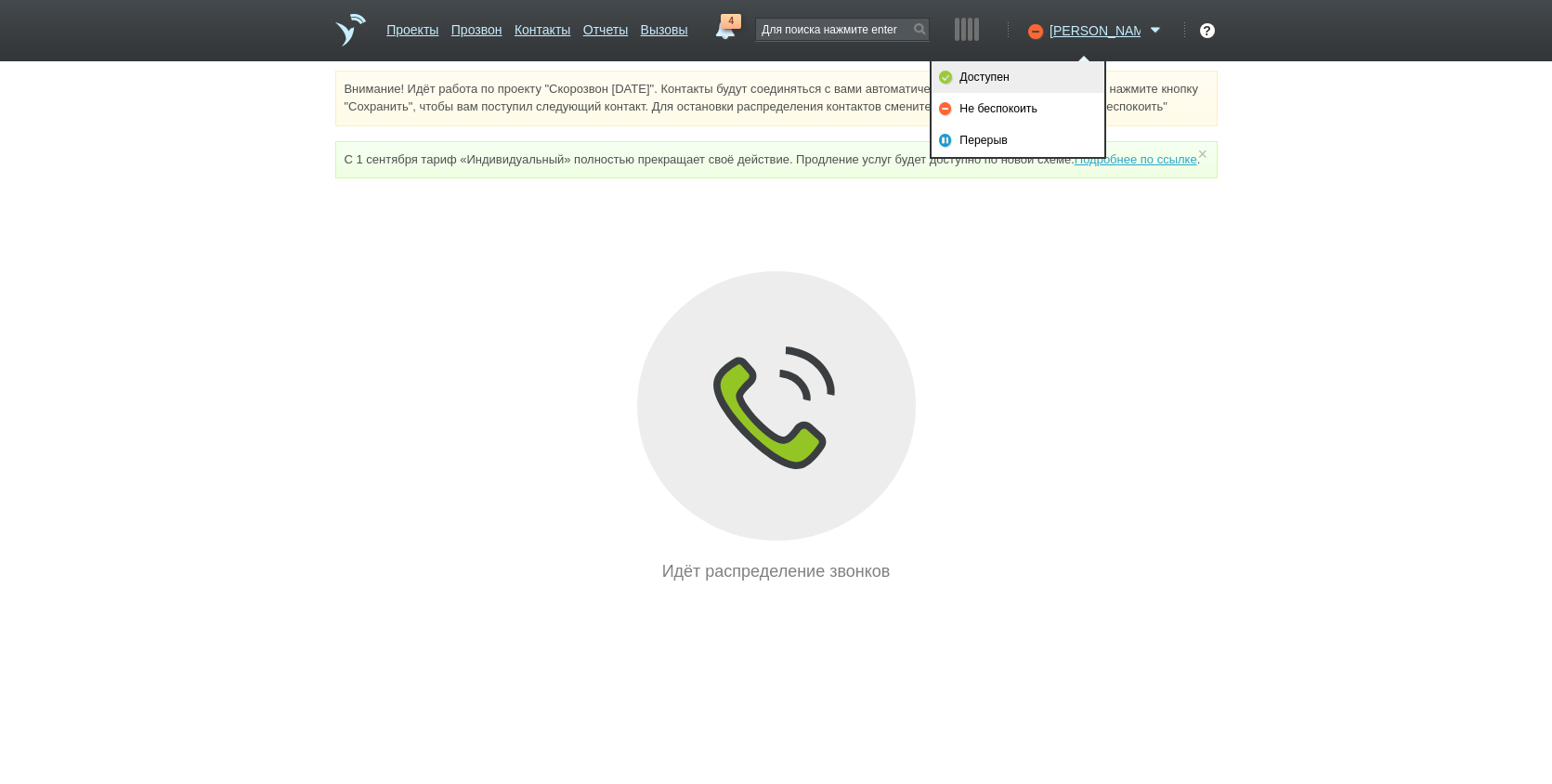
click at [1072, 73] on link "Доступен" at bounding box center [1018, 77] width 173 height 32
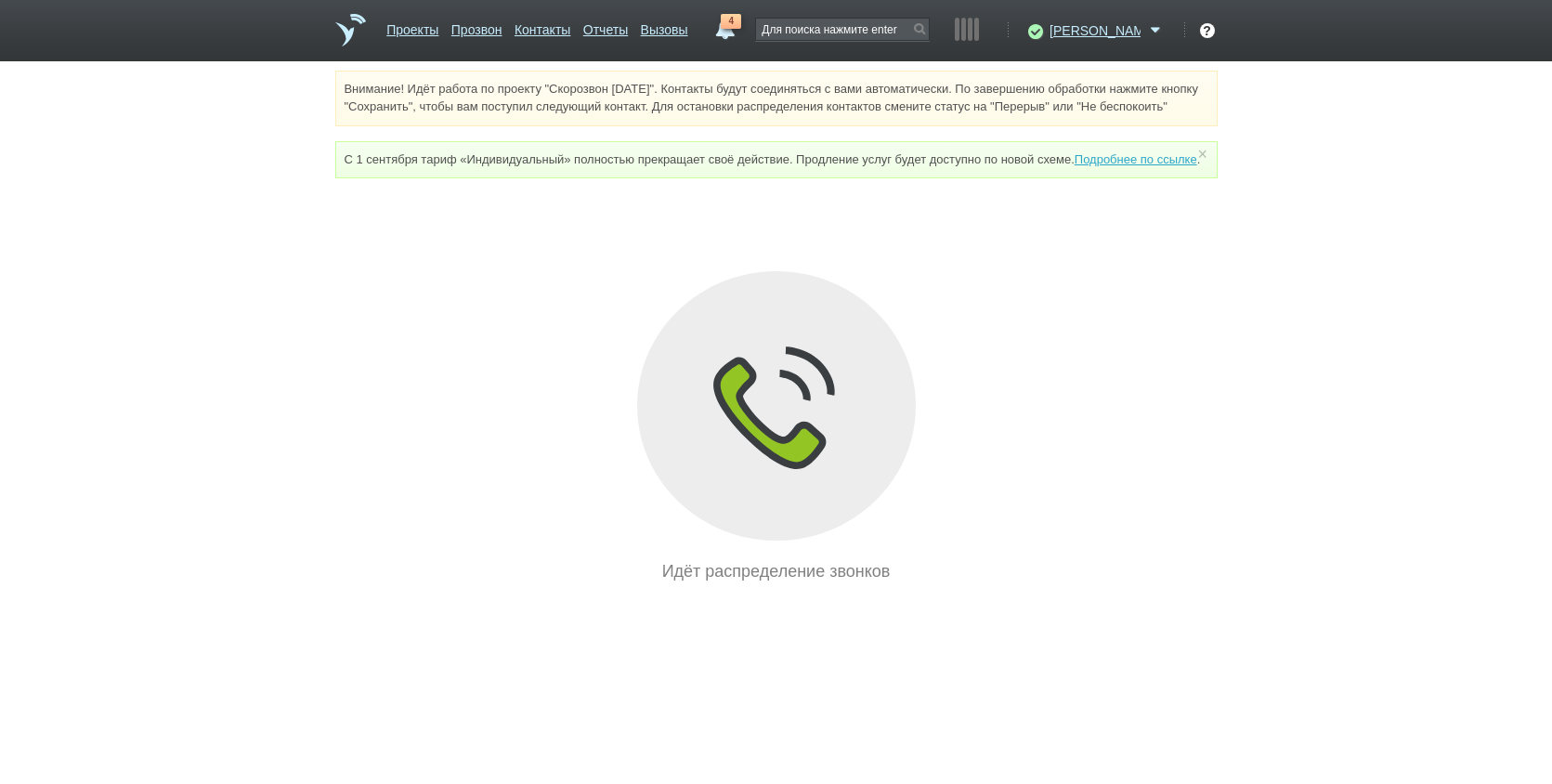
click at [1125, 405] on div "Идёт распределение звонков" at bounding box center [776, 427] width 883 height 312
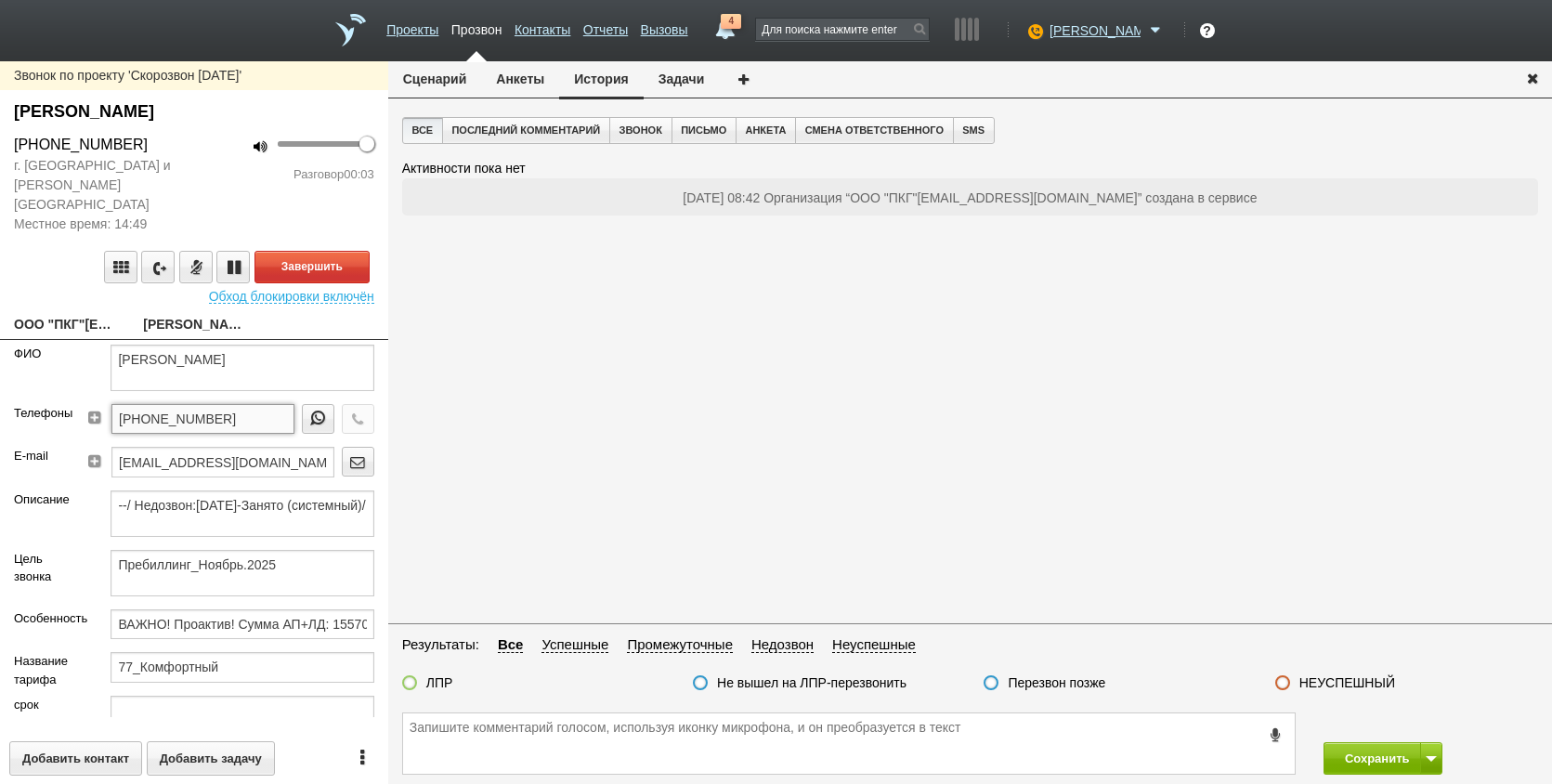
drag, startPoint x: 223, startPoint y: 398, endPoint x: 211, endPoint y: 403, distance: 13.0
click at [211, 404] on input "[PHONE_NUMBER]" at bounding box center [202, 419] width 183 height 30
click at [247, 404] on input "[PHONE_NUMBER]" at bounding box center [202, 419] width 183 height 30
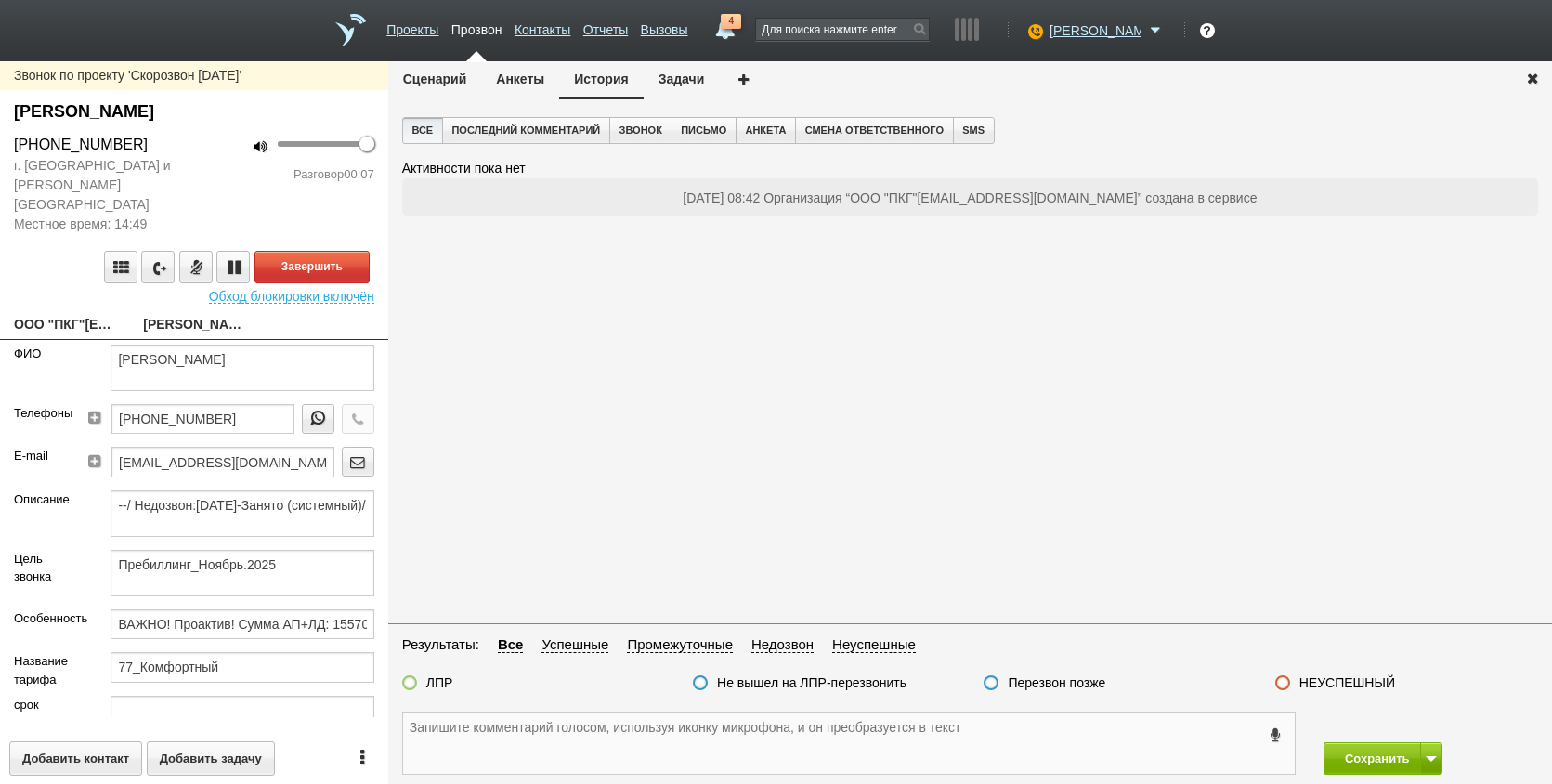
paste textarea "[PHONE_NUMBER]"
type textarea "[PHONE_NUMBER]"
click at [504, 85] on button "Анкеты" at bounding box center [520, 79] width 78 height 36
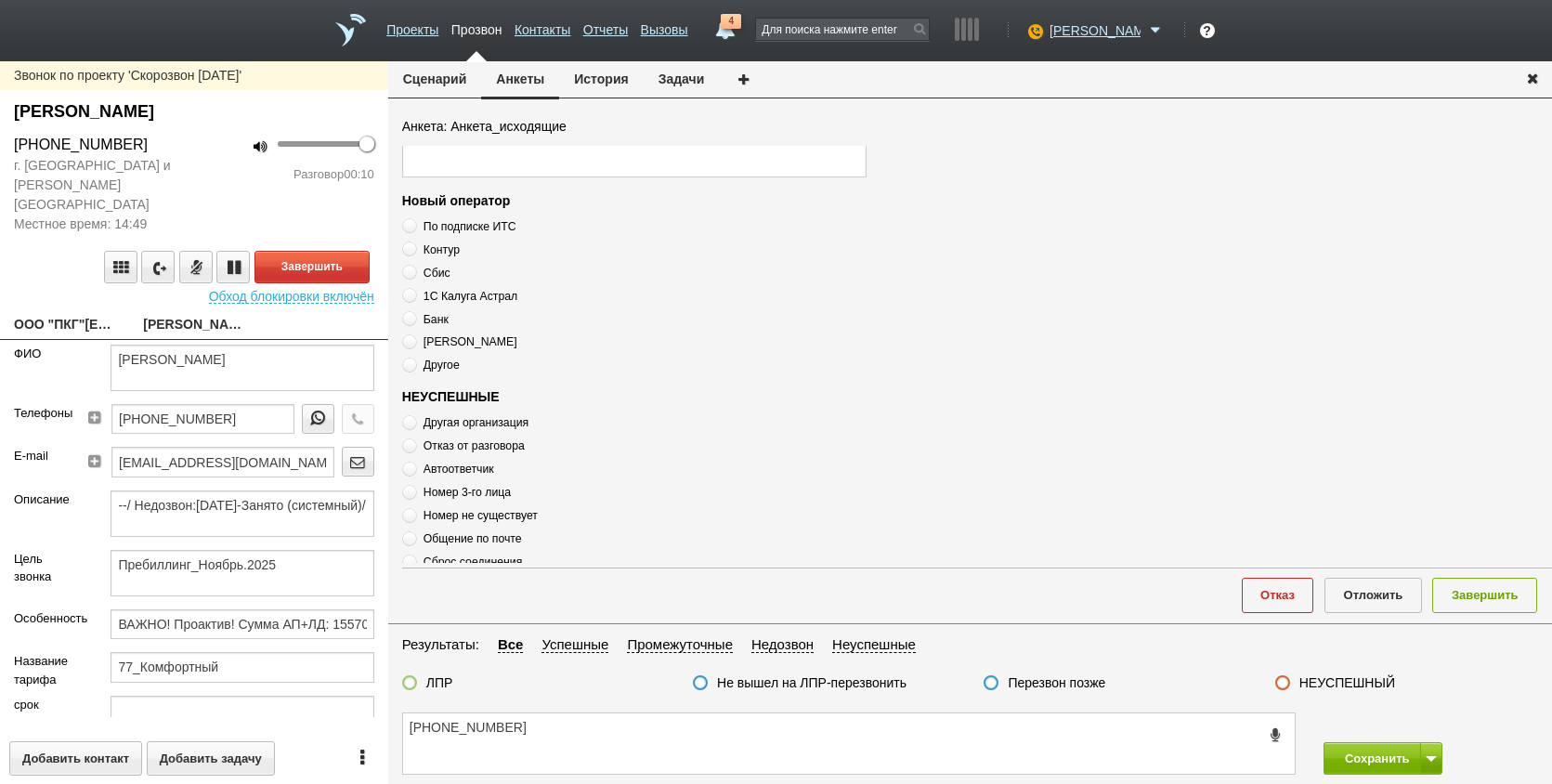
scroll to position [635, 0]
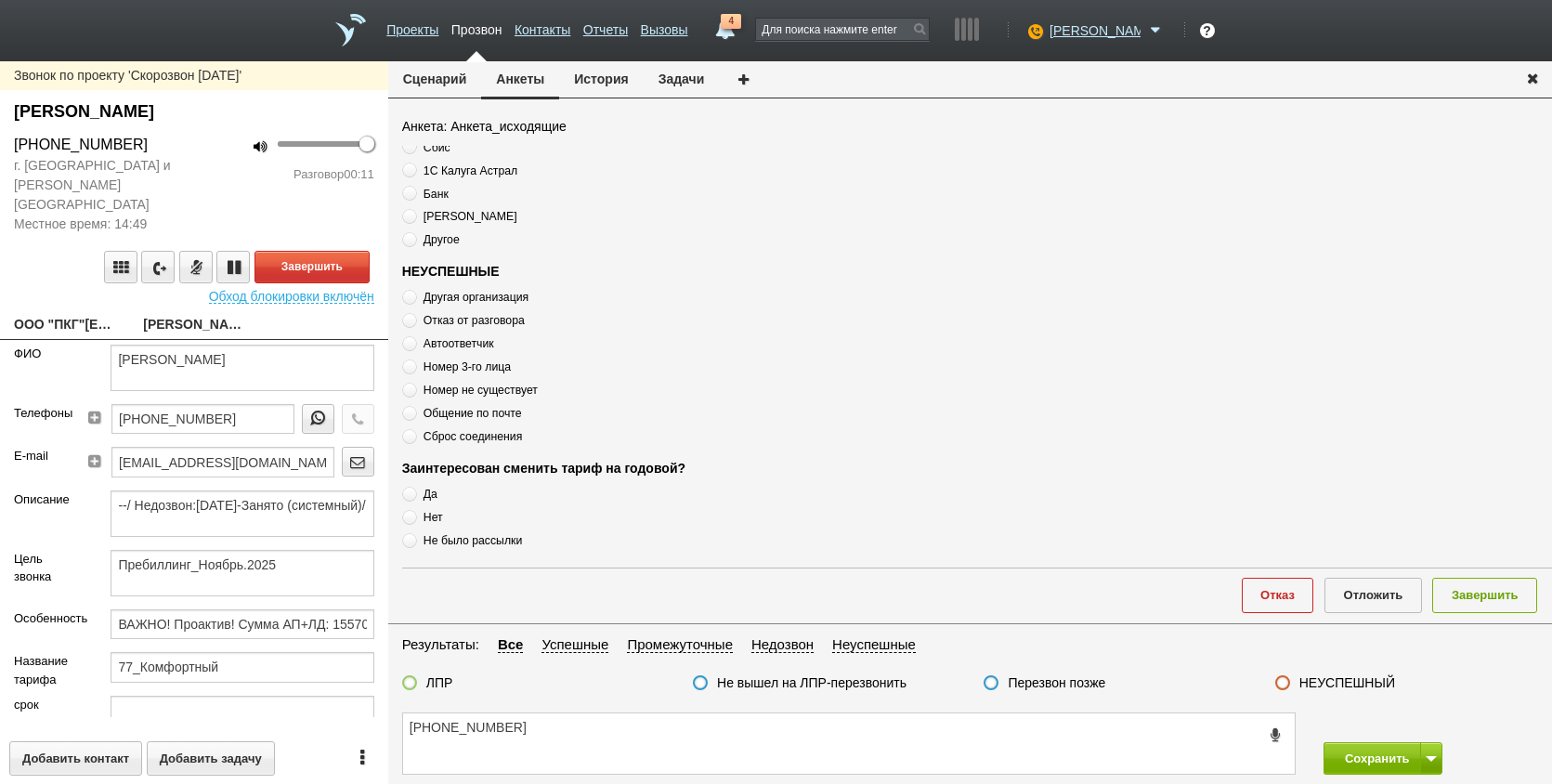
click at [451, 343] on span "Автоответчик" at bounding box center [458, 344] width 71 height 13
radio input "true"
click at [451, 343] on span "Автоответчик" at bounding box center [458, 344] width 71 height 13
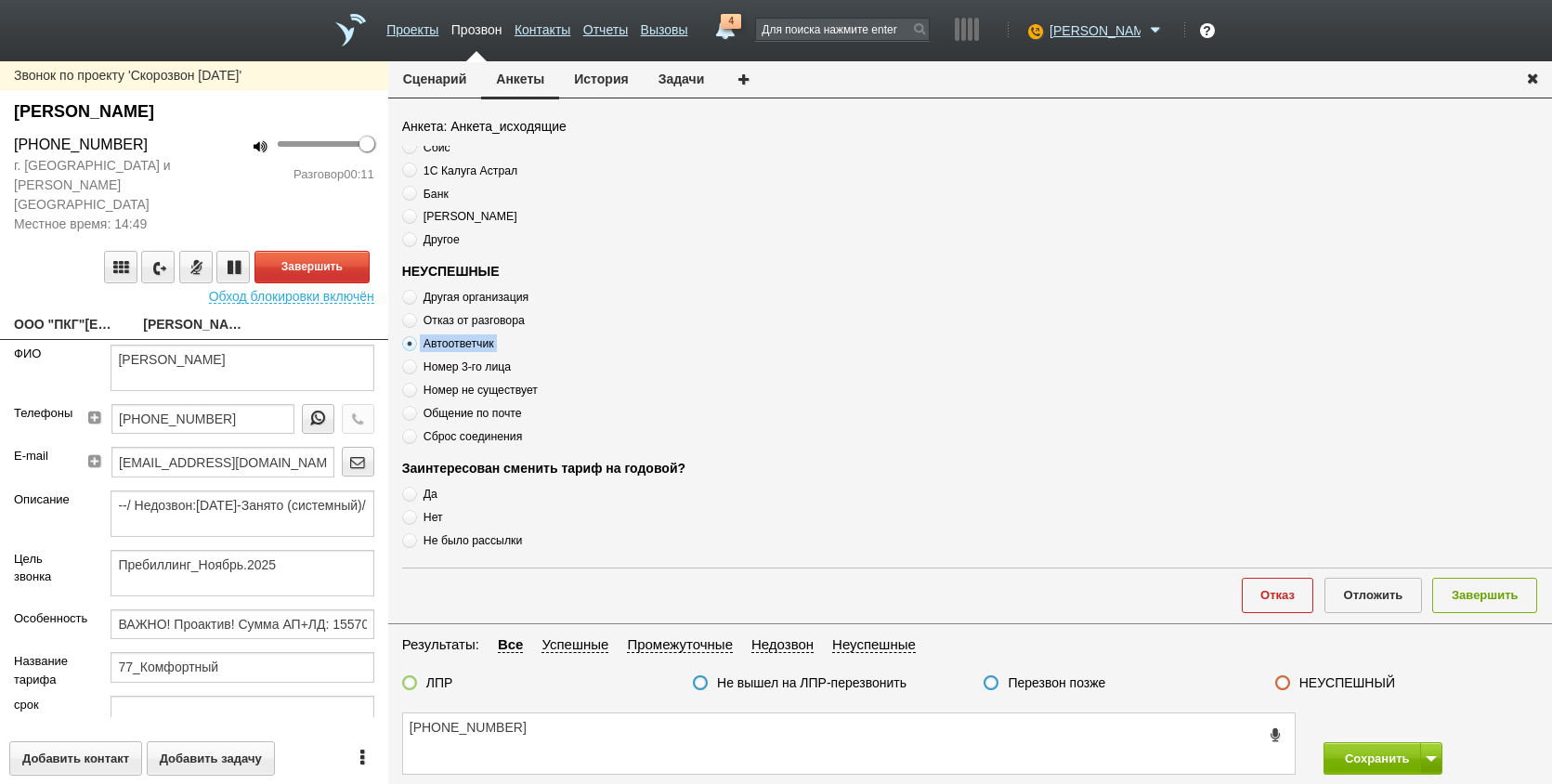
click at [451, 343] on span "Автоответчик" at bounding box center [458, 344] width 71 height 13
copy div "Автоответчик"
click at [603, 744] on textarea "[PHONE_NUMBER]" at bounding box center [849, 744] width 892 height 60
paste textarea "Автоответчик"
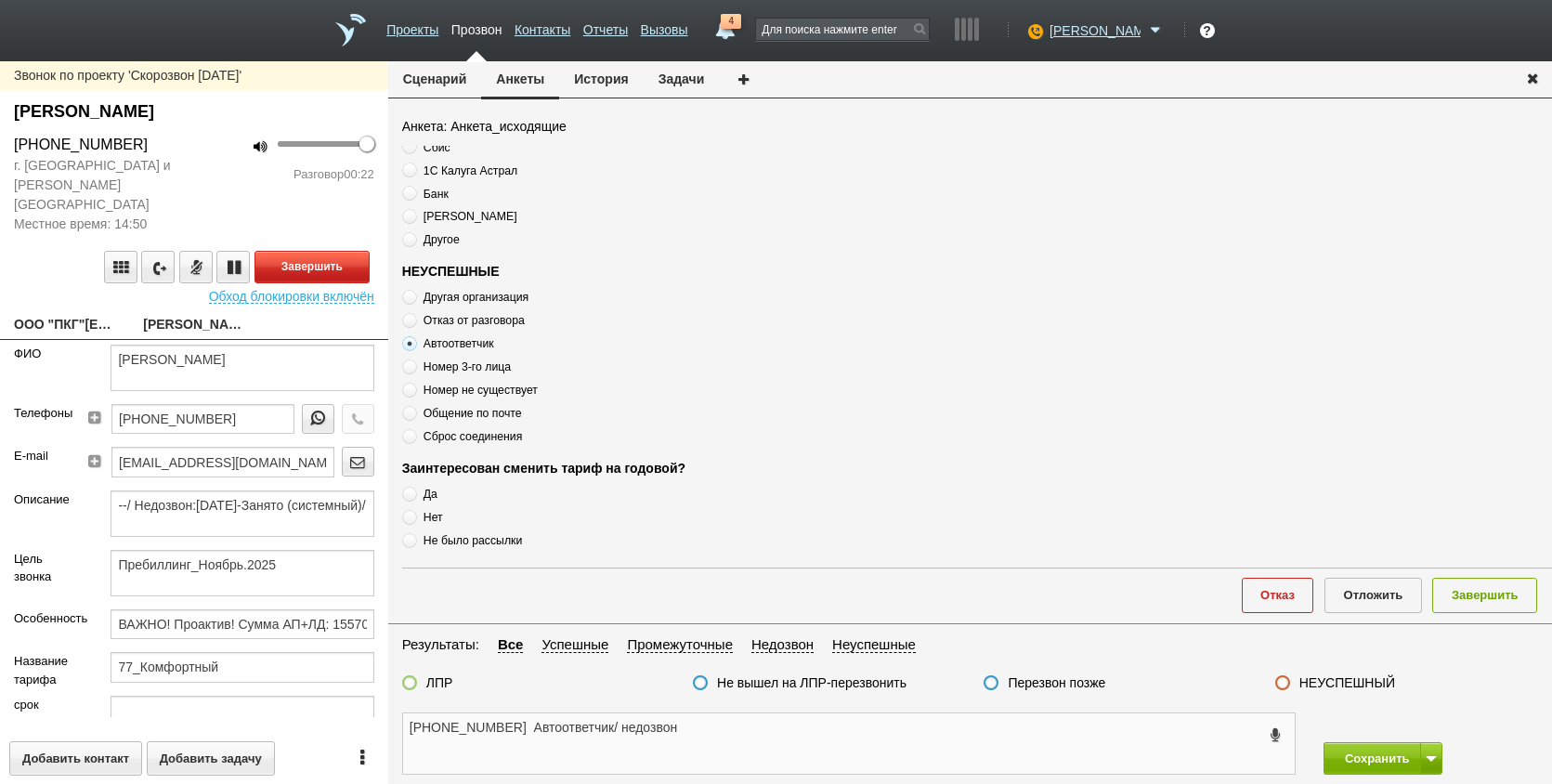
type textarea "[PHONE_NUMBER] Автоответчик/ недозвон"
click at [332, 251] on button "Завершить" at bounding box center [312, 267] width 115 height 33
click at [422, 684] on div "ЛПР" at bounding box center [427, 684] width 51 height 20
click at [1294, 683] on div "НЕУСПЕШНЫЙ" at bounding box center [1335, 684] width 120 height 20
click at [1073, 685] on label "Перезвон позже" at bounding box center [1057, 683] width 98 height 17
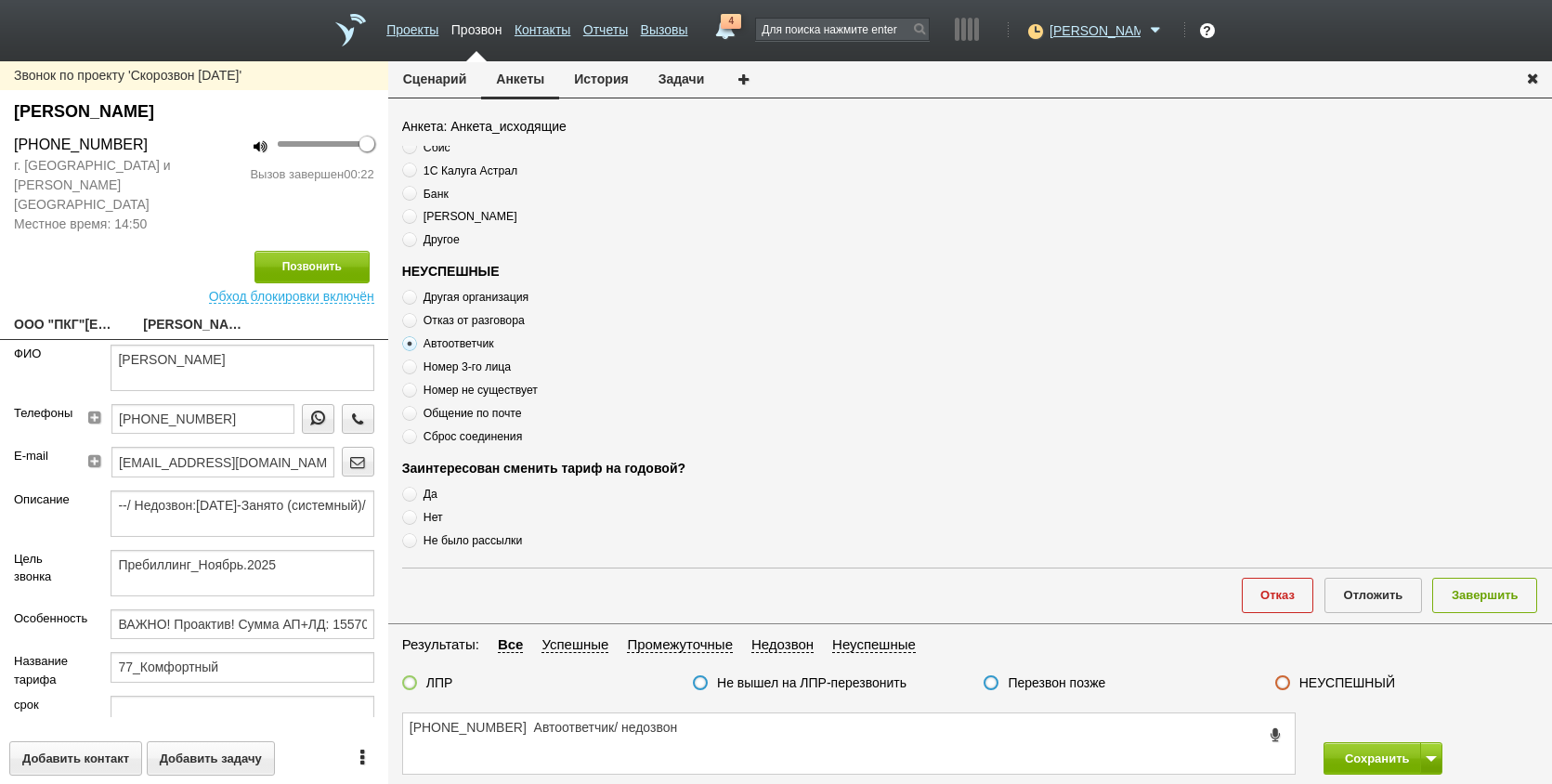
click at [0, 0] on input "Перезвон позже" at bounding box center [0, 0] width 0 height 0
click at [1505, 604] on button "Завершить" at bounding box center [1485, 595] width 105 height 35
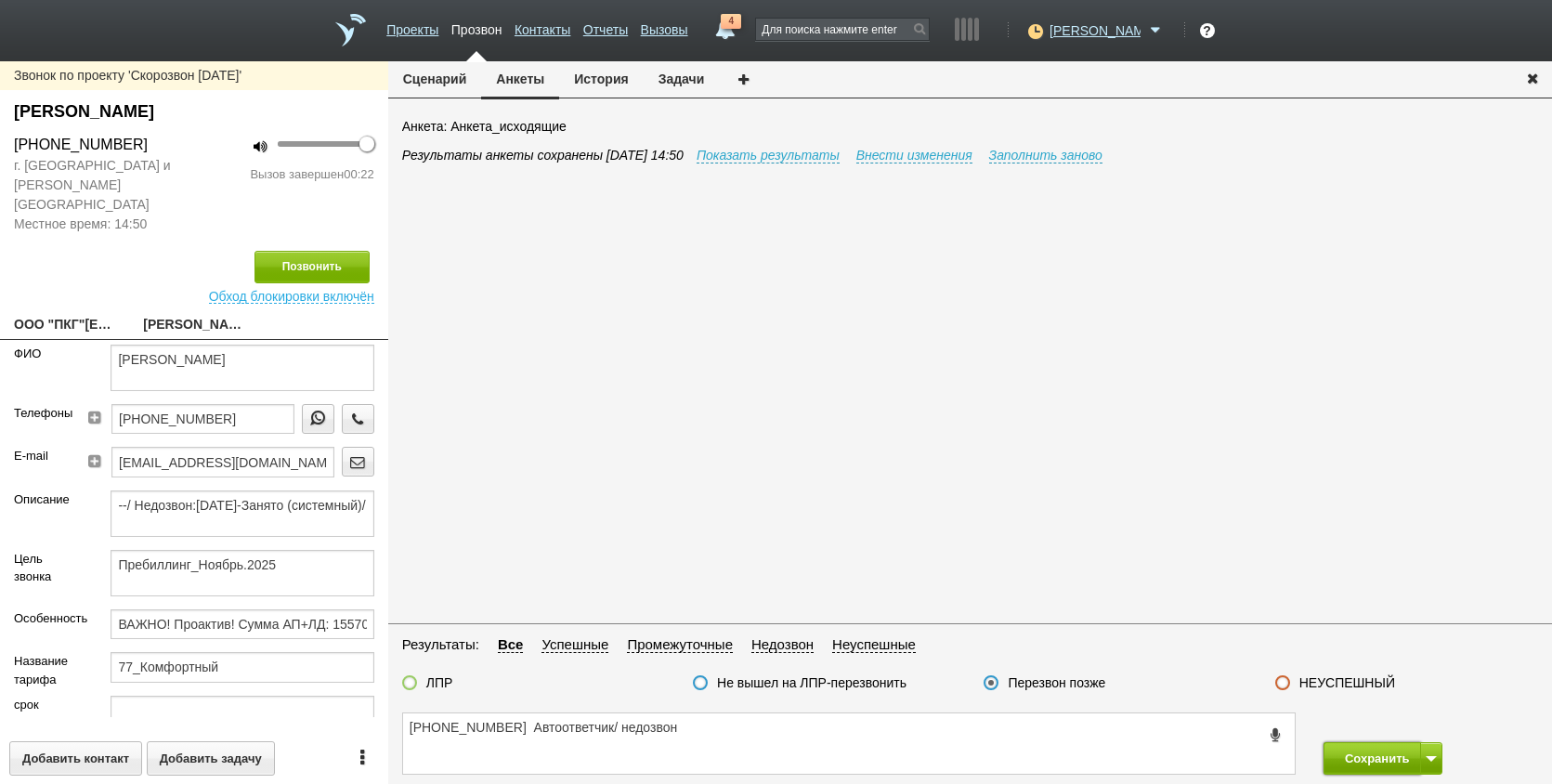
click at [1404, 765] on button "Сохранить" at bounding box center [1373, 759] width 98 height 33
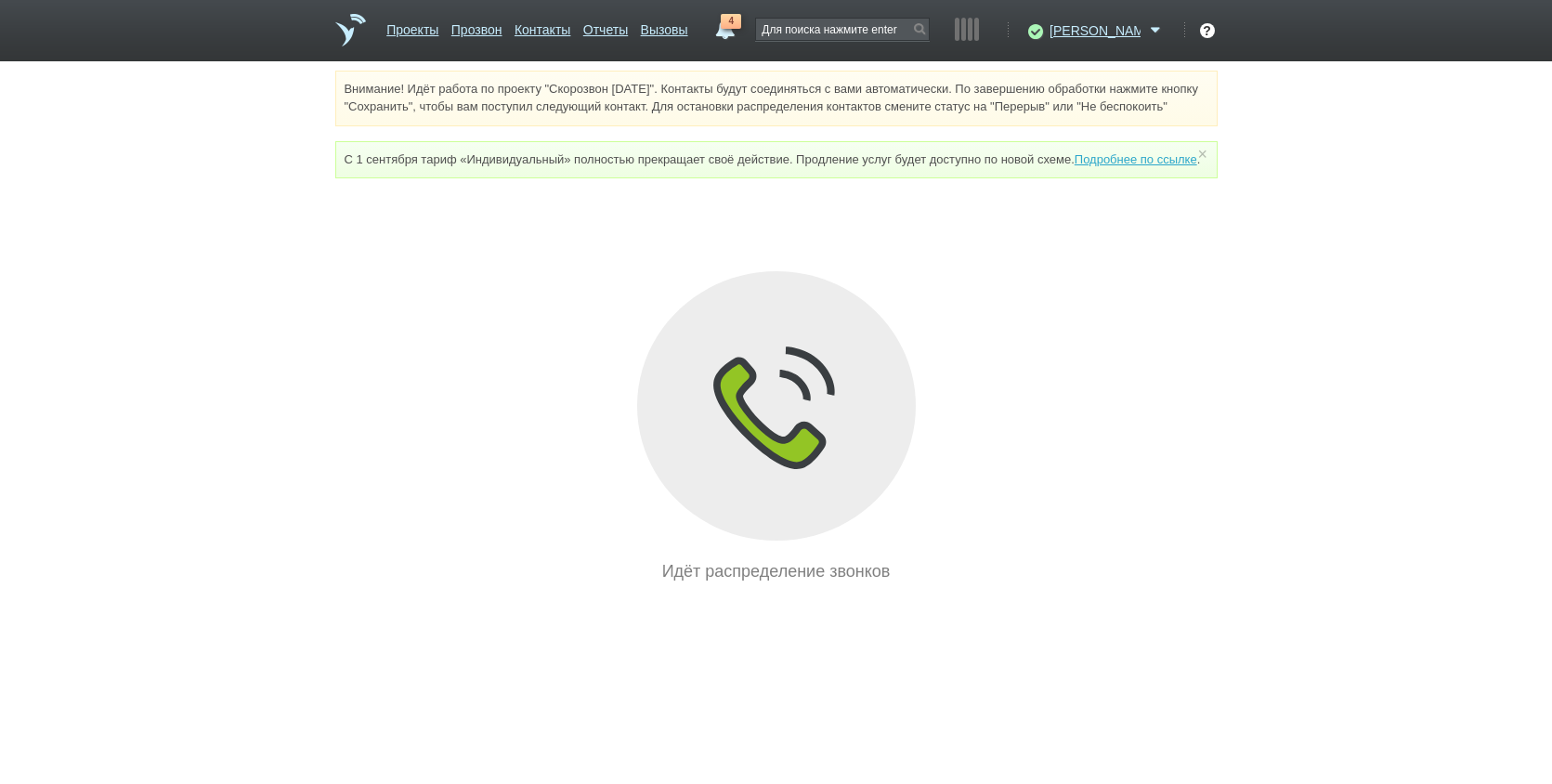
drag, startPoint x: 1279, startPoint y: 504, endPoint x: 1253, endPoint y: 406, distance: 101.4
click at [1279, 491] on div "Внимание! Идёт работа по проекту "Скорозвон [DATE]". Контакты будут соединяться…" at bounding box center [776, 328] width 1552 height 514
click at [628, 43] on li "Отчеты" at bounding box center [605, 37] width 44 height 48
click at [628, 29] on link "Отчеты" at bounding box center [605, 26] width 44 height 27
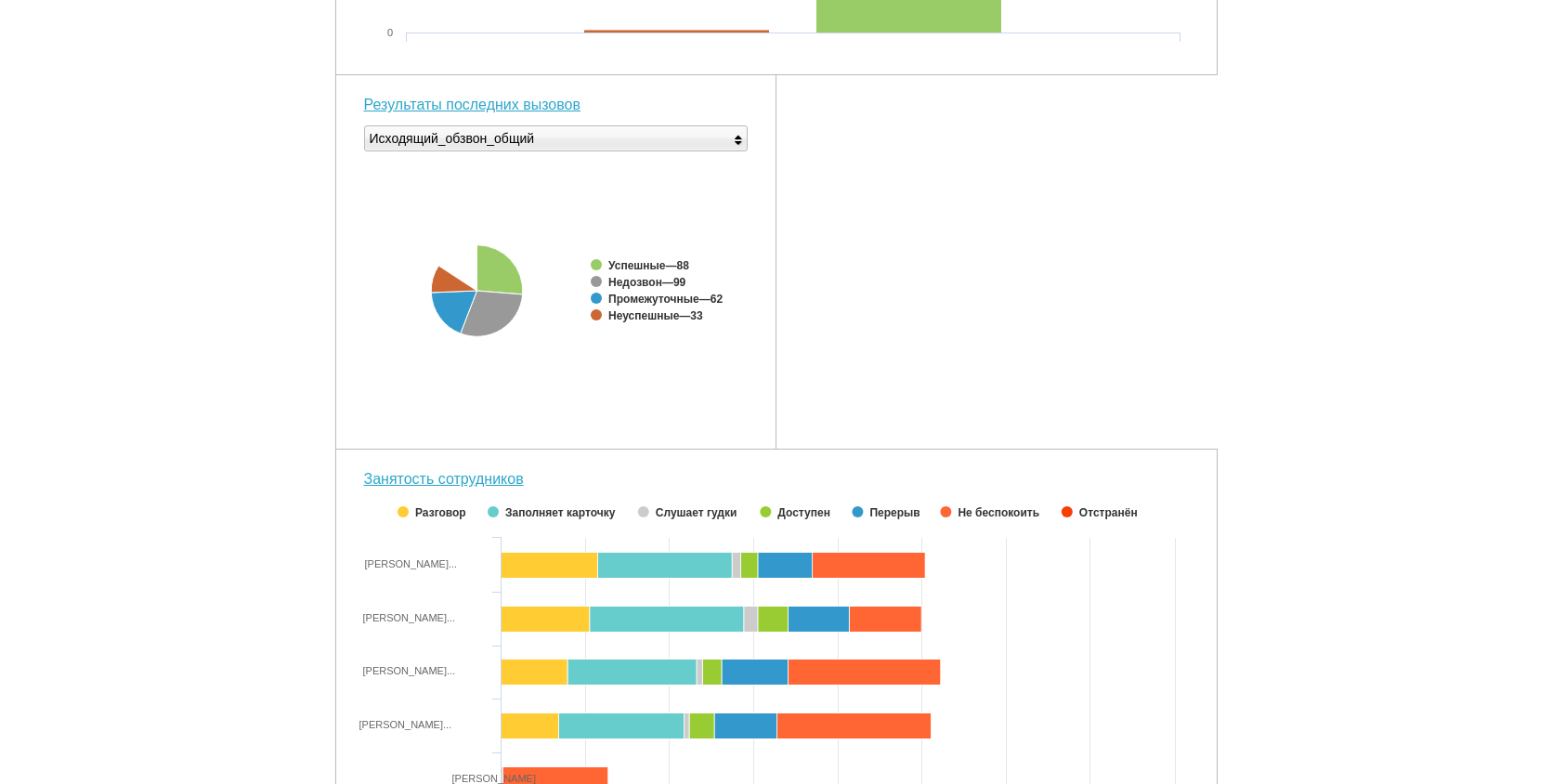
scroll to position [665, 0]
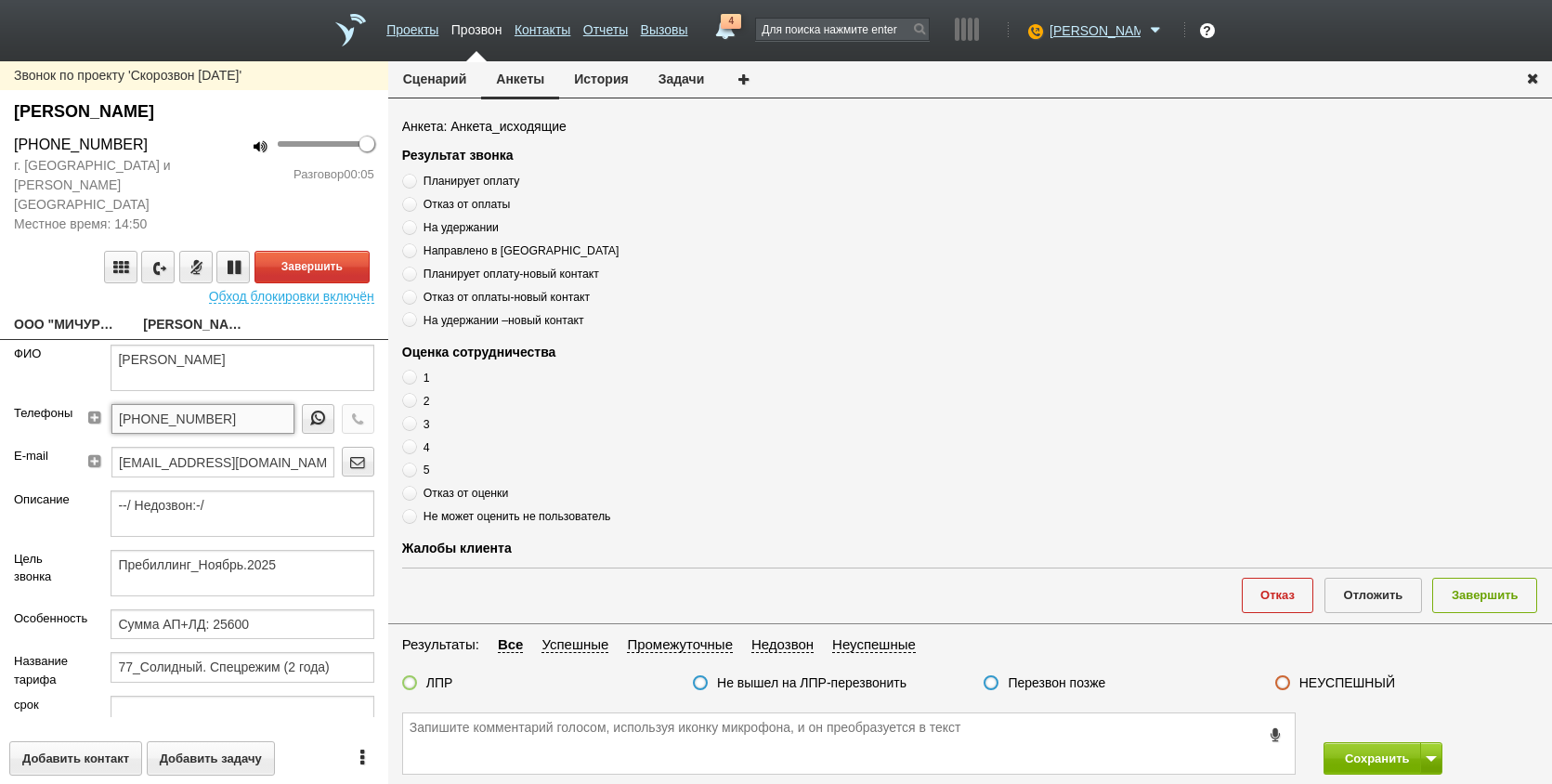
drag, startPoint x: 242, startPoint y: 402, endPoint x: 96, endPoint y: 402, distance: 146.0
click at [96, 404] on div "[PHONE_NUMBER]" at bounding box center [234, 424] width 280 height 42
paste textarea "[PHONE_NUMBER]"
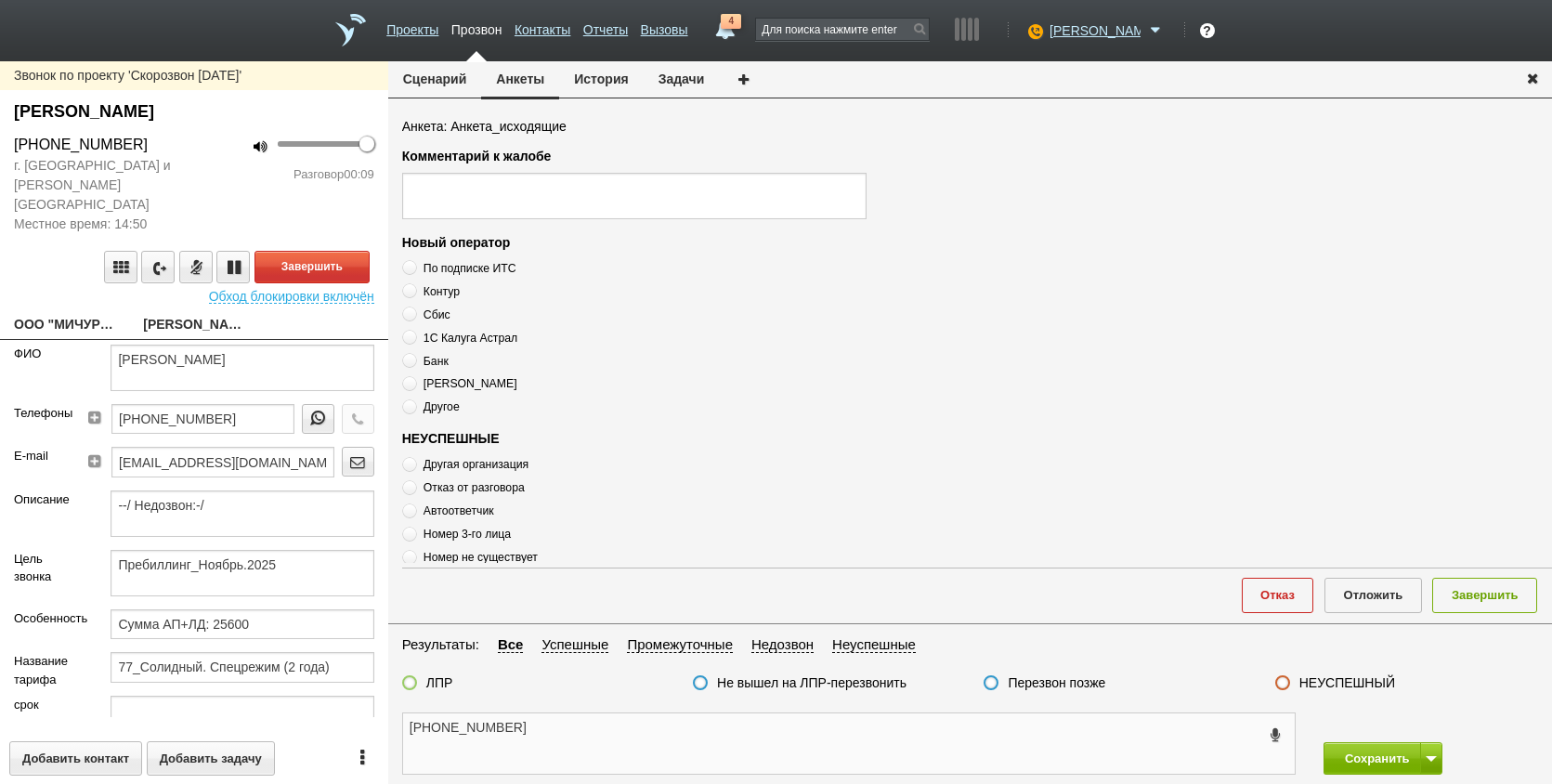
scroll to position [635, 0]
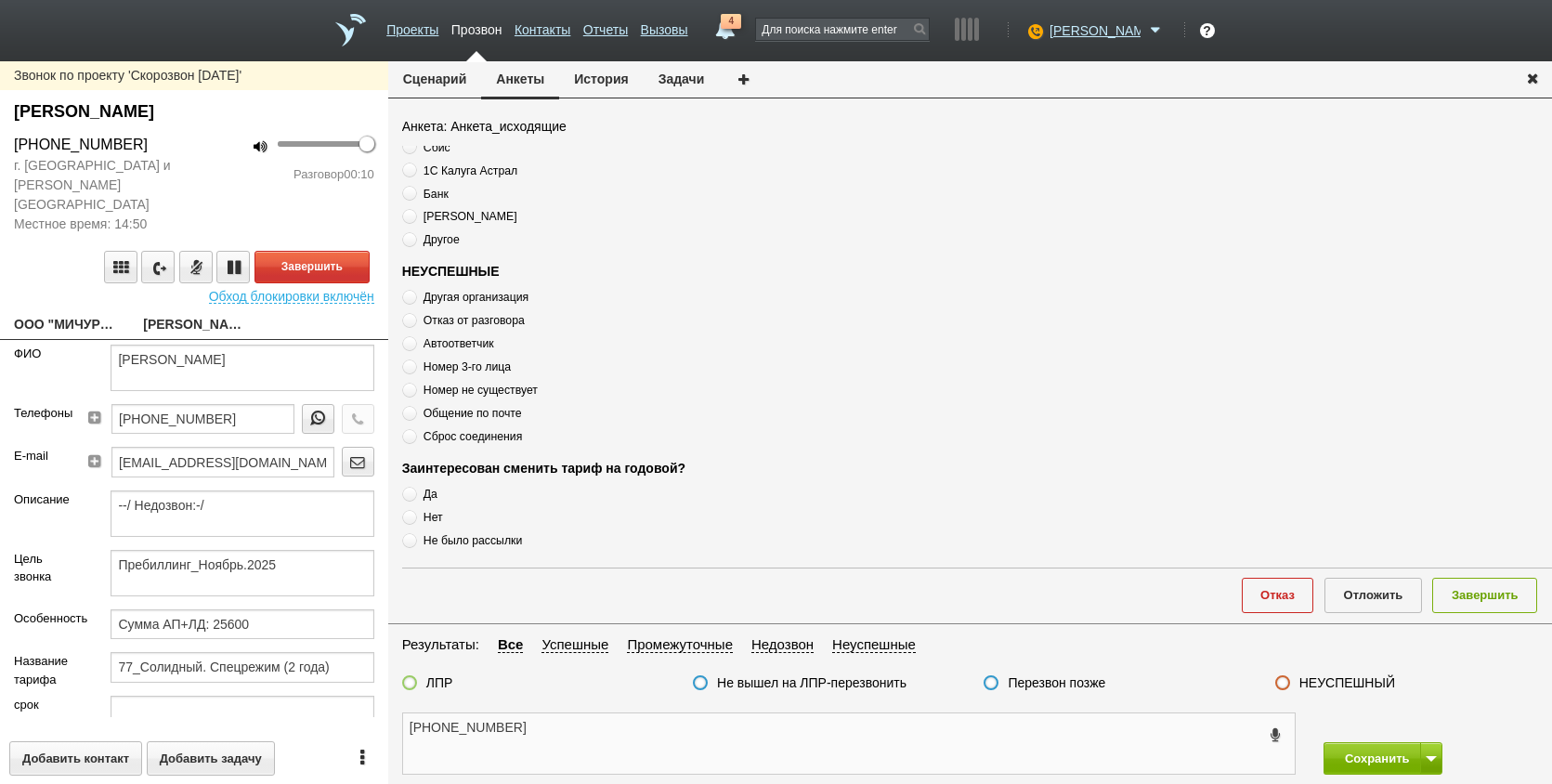
type textarea "[PHONE_NUMBER]"
click at [479, 339] on span "Автоответчик" at bounding box center [458, 344] width 71 height 13
radio input "true"
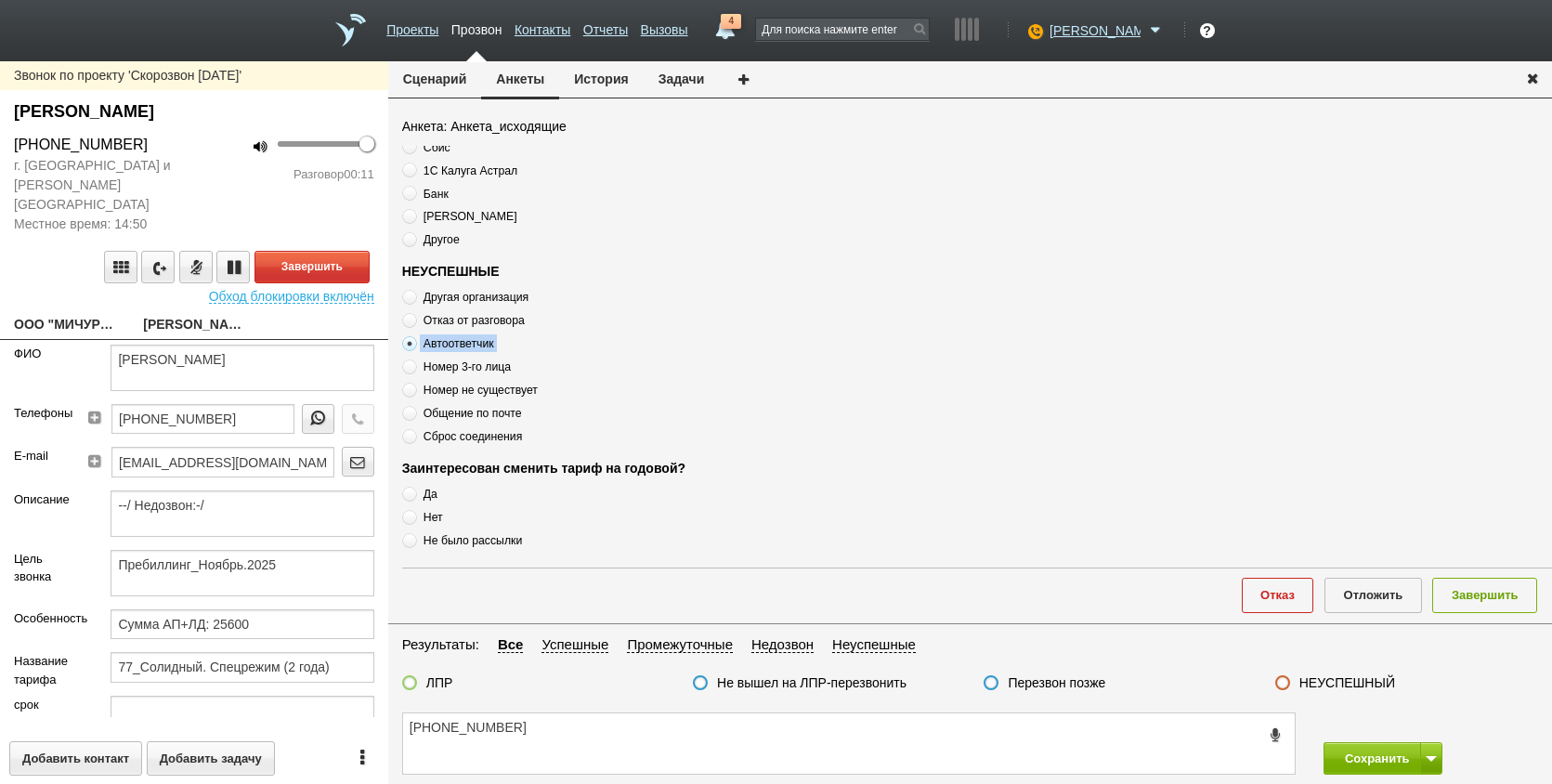
click at [479, 339] on span "Автоответчик" at bounding box center [458, 344] width 71 height 13
copy div "Автоответчик"
click at [611, 720] on div "[PHONE_NUMBER] Сохранить" at bounding box center [970, 744] width 1164 height 81
click at [609, 736] on textarea "[PHONE_NUMBER]" at bounding box center [849, 744] width 892 height 60
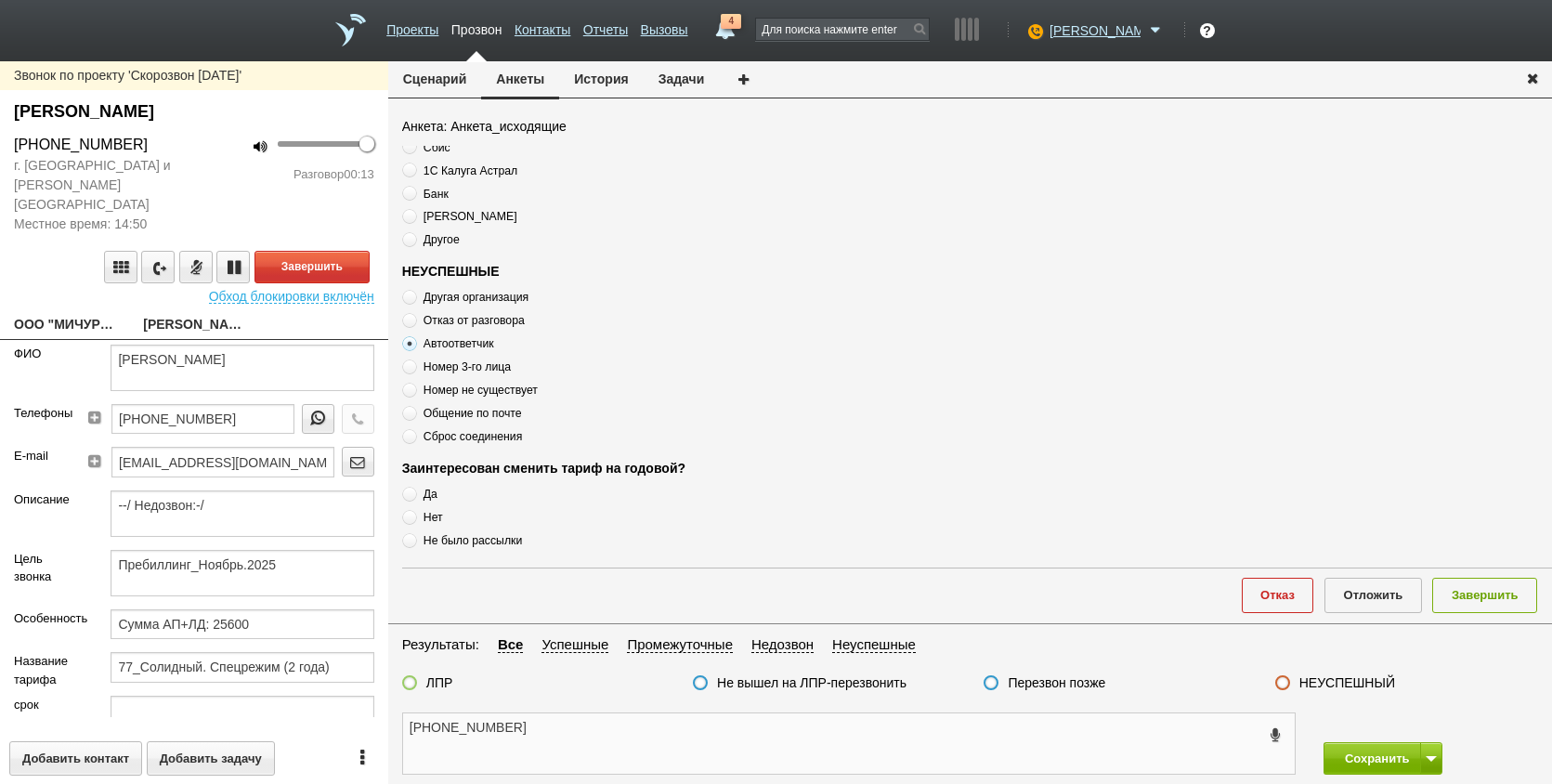
paste textarea "Автоответчик"
click at [280, 234] on div "Завершить Обход блокировки включён" at bounding box center [194, 269] width 389 height 70
click at [304, 251] on button "Завершить" at bounding box center [312, 267] width 115 height 33
click at [680, 737] on textarea "[PHONE_NUMBER] Автоответчик" at bounding box center [849, 744] width 892 height 60
click at [675, 716] on textarea "[PHONE_NUMBER] Автоответчик" at bounding box center [849, 744] width 892 height 60
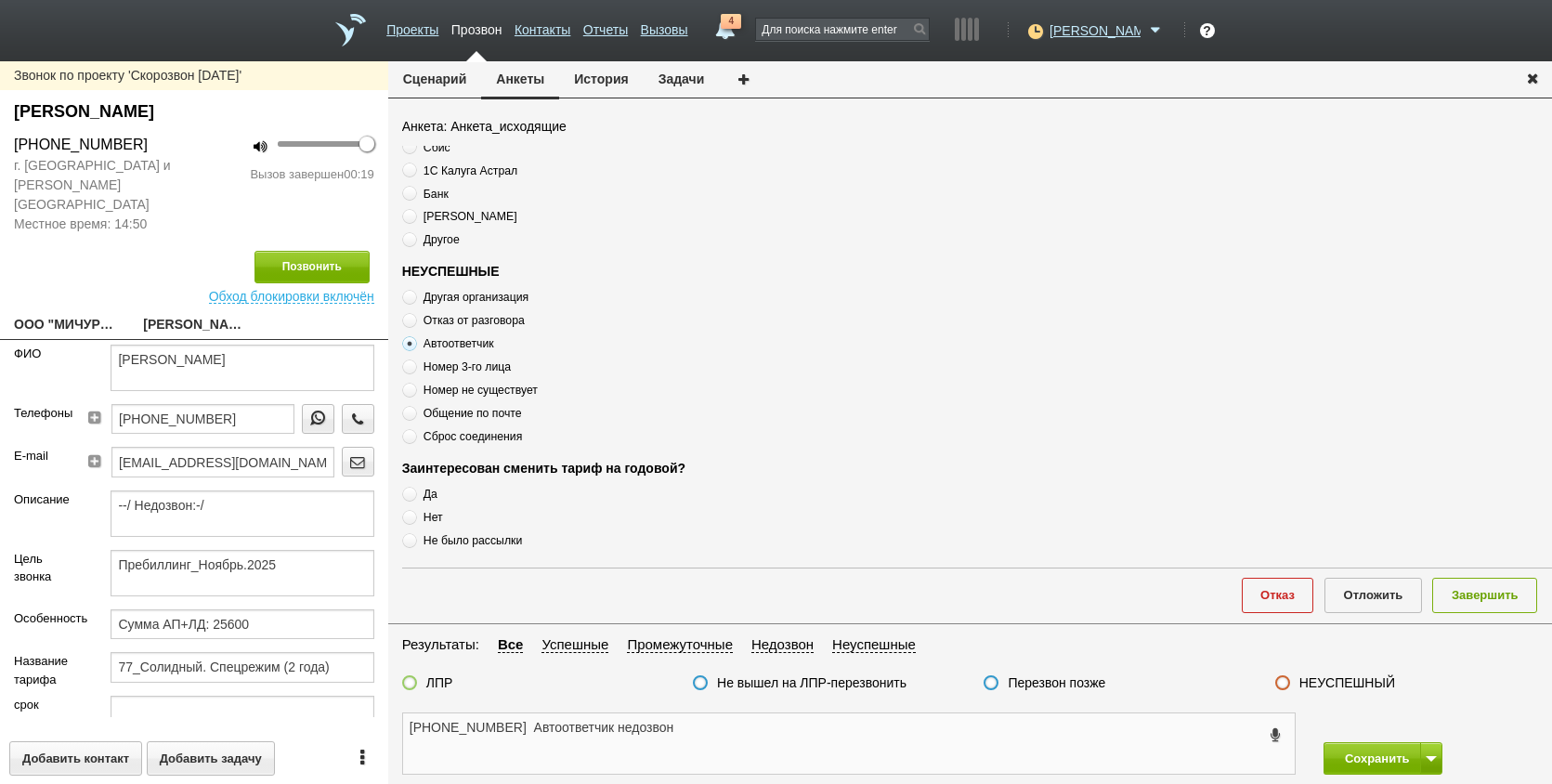
type textarea "[PHONE_NUMBER] Автоответчик недозвон"
click at [1066, 680] on label "Перезвон позже" at bounding box center [1057, 683] width 98 height 17
click at [1021, 683] on label "Перезвон позже" at bounding box center [1057, 683] width 98 height 17
click at [993, 687] on label at bounding box center [991, 683] width 15 height 15
click at [0, 0] on input "Перезвон позже" at bounding box center [0, 0] width 0 height 0
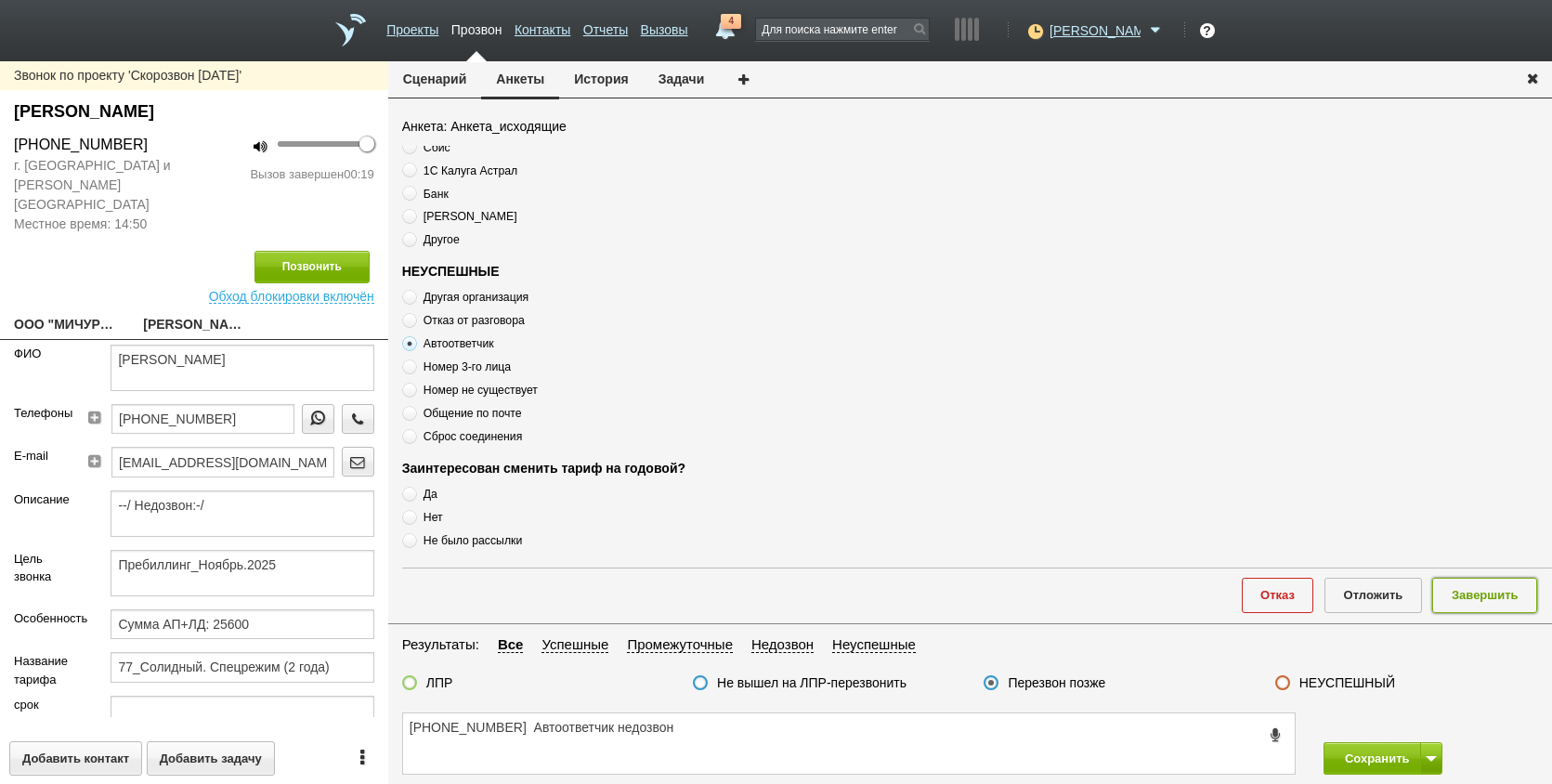
drag, startPoint x: 1491, startPoint y: 596, endPoint x: 1464, endPoint y: 732, distance: 138.7
click at [1490, 596] on button "Завершить" at bounding box center [1485, 595] width 105 height 35
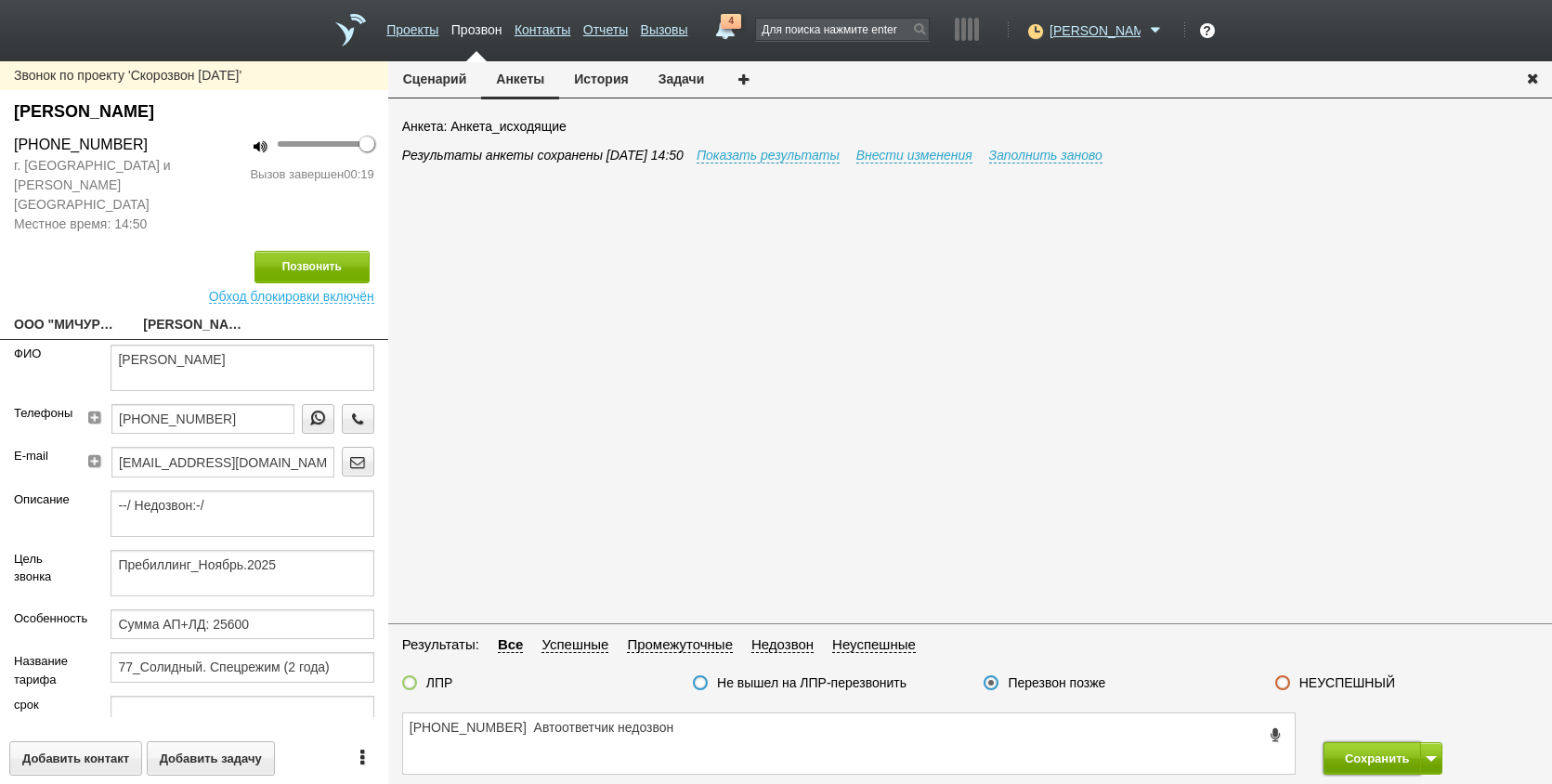
click at [1416, 752] on button "Сохранить" at bounding box center [1373, 759] width 98 height 33
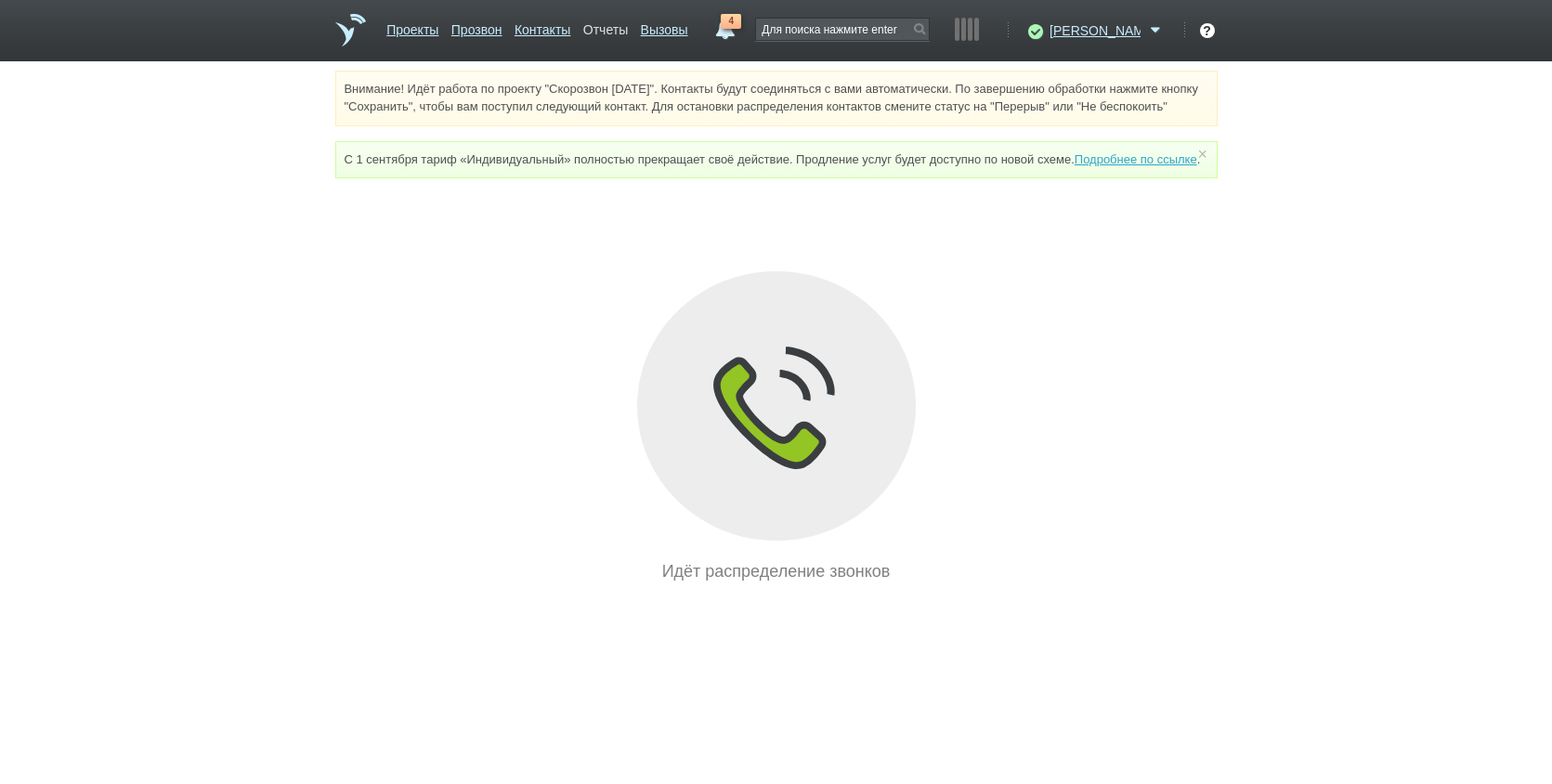
click at [628, 31] on link "Отчеты" at bounding box center [605, 26] width 44 height 27
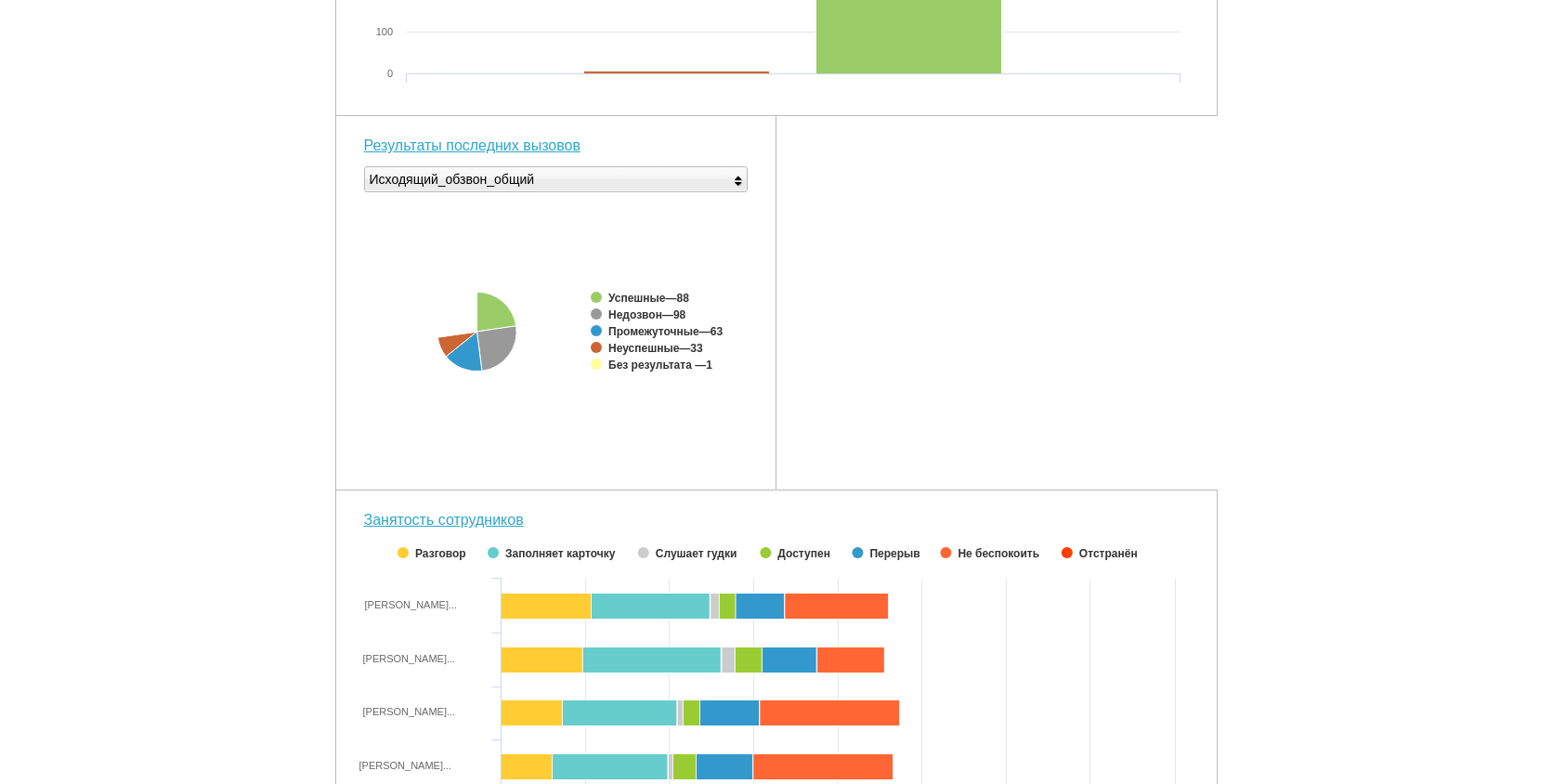
scroll to position [557, 0]
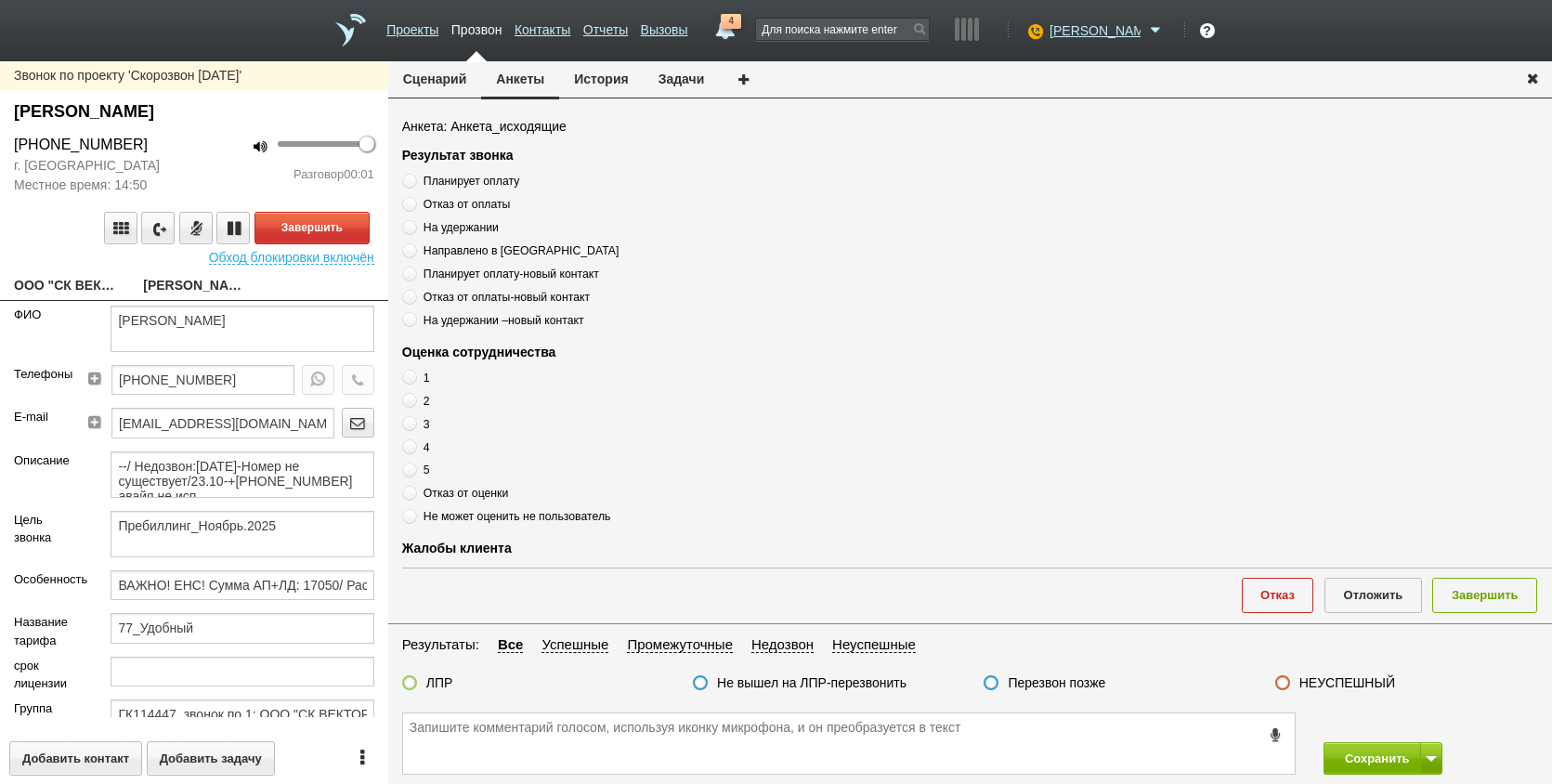
click at [58, 289] on link "ООО "СК ВЕКТОР"[EMAIL_ADDRESS][DOMAIN_NAME]" at bounding box center [65, 287] width 102 height 26
type textarea "ООО "СК ВЕКТОР"[EMAIL_ADDRESS][DOMAIN_NAME]"
type input "9722059063"
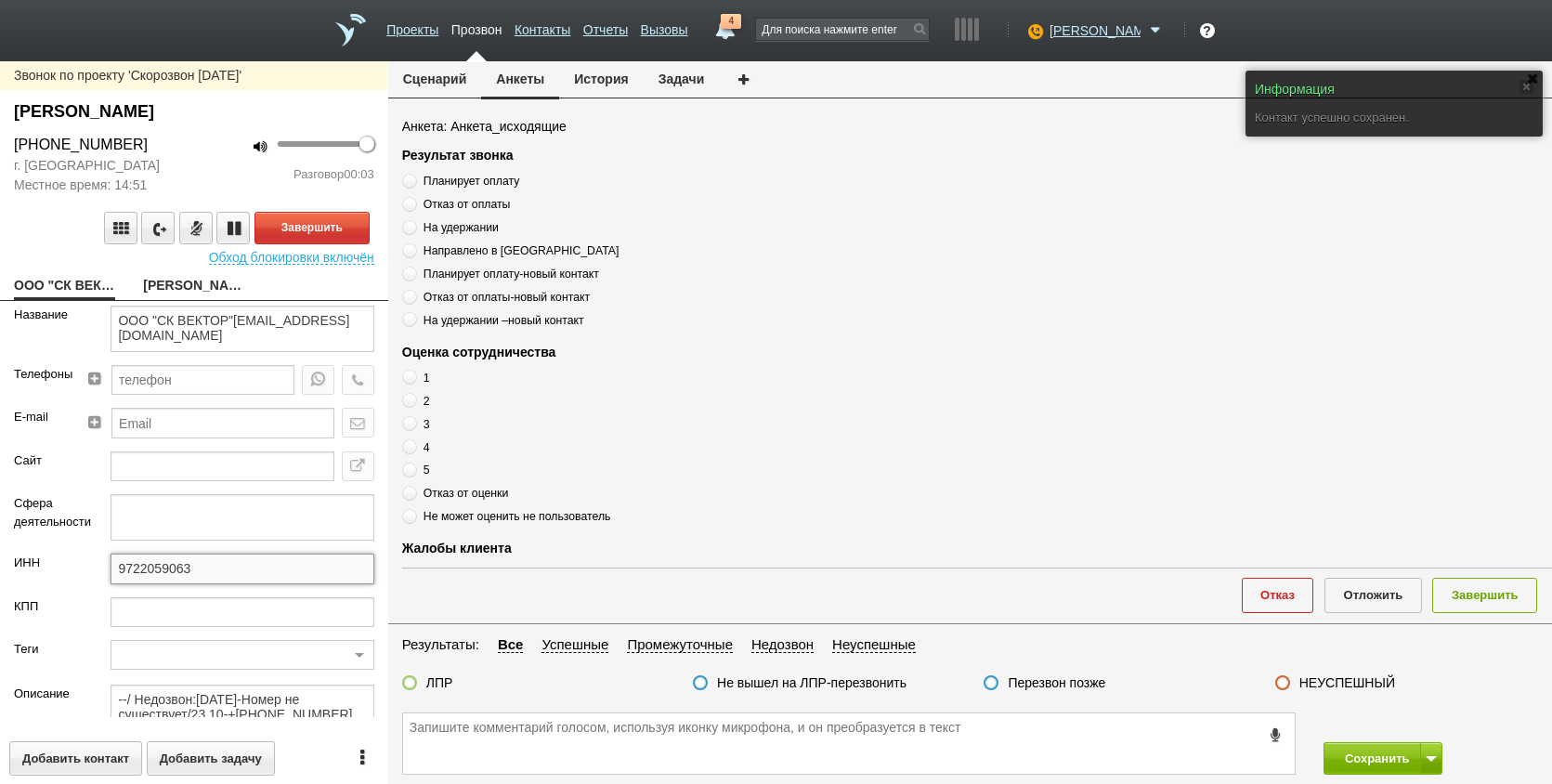
drag, startPoint x: 216, startPoint y: 568, endPoint x: 56, endPoint y: 567, distance: 160.0
click at [56, 567] on div "ИНН 9722059063" at bounding box center [194, 574] width 389 height 42
drag, startPoint x: 149, startPoint y: 559, endPoint x: 86, endPoint y: 288, distance: 278.2
click at [78, 288] on link "ООО "СК ВЕКТОР"[EMAIL_ADDRESS][DOMAIN_NAME]" at bounding box center [65, 287] width 102 height 26
click at [168, 286] on link "[PERSON_NAME]" at bounding box center [194, 287] width 102 height 26
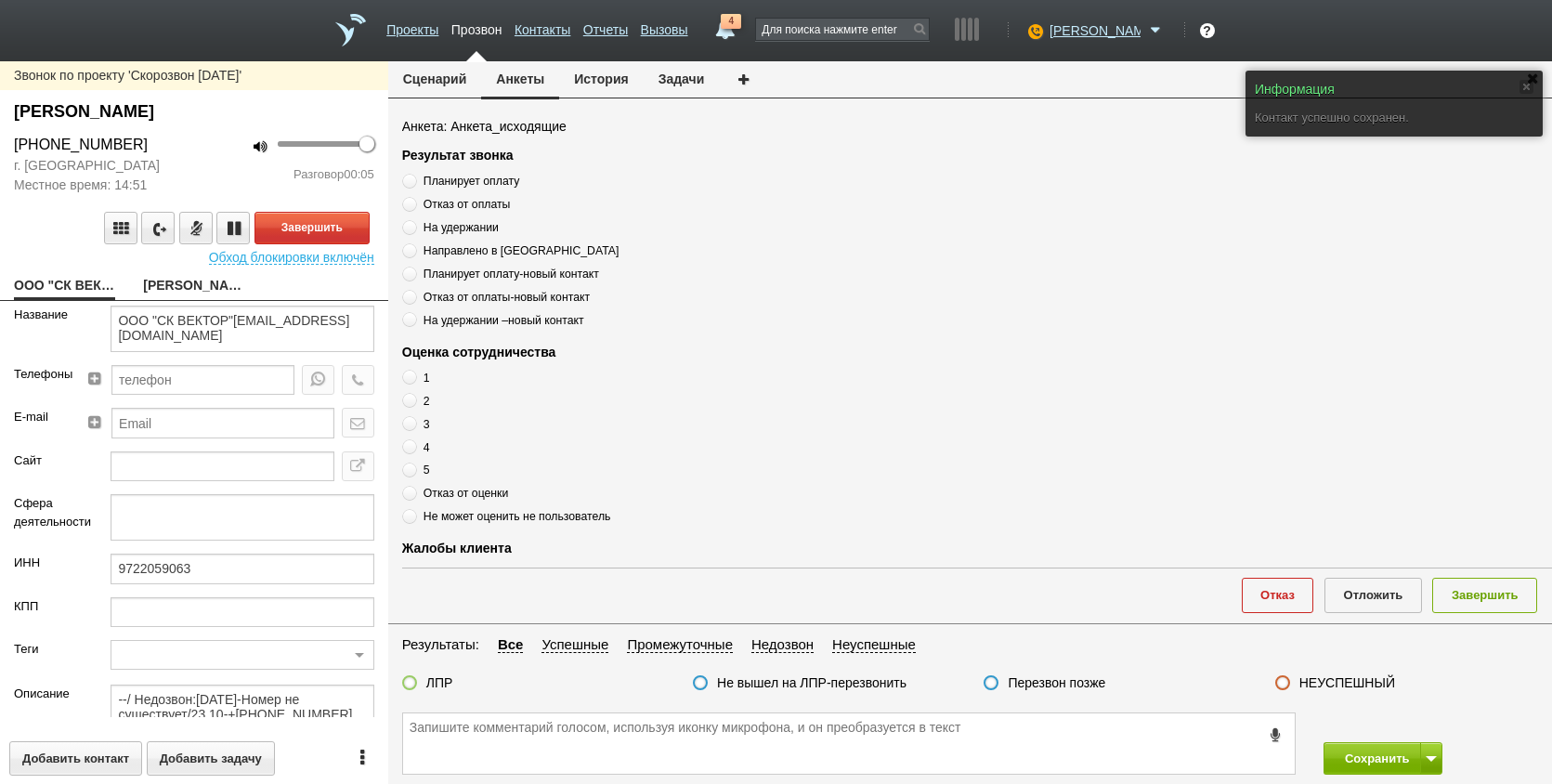
type textarea "[PERSON_NAME]"
type textarea "Пребиллинг_Ноябрь.2025"
type input "ВАЖНО! ЕНС! Сумма АП+ЛД: 17050/ Рассылки: ОРК_Автосверка с ЕНС клиентам ТП Удоб…"
type input "77_Удобный"
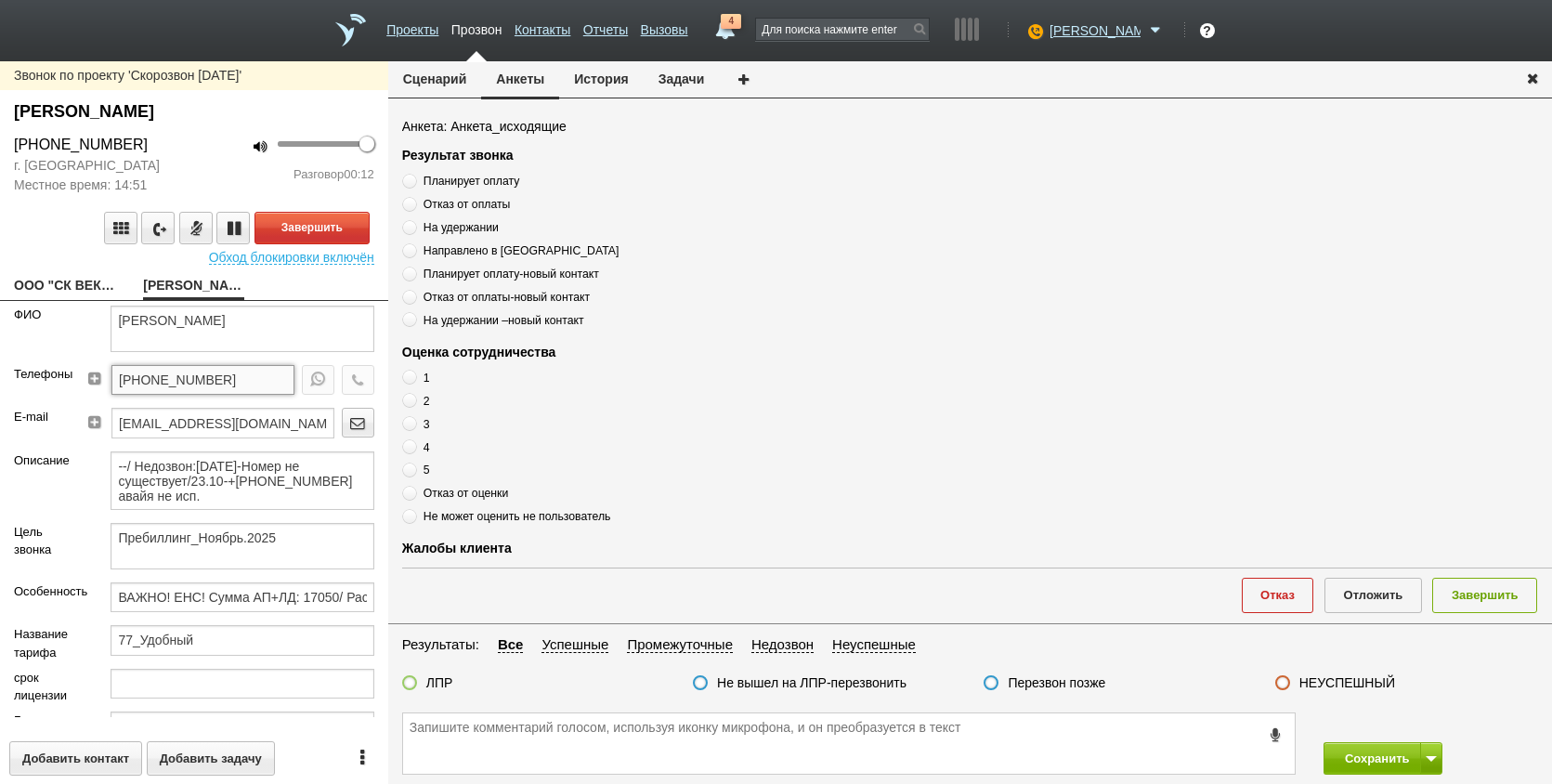
drag, startPoint x: 231, startPoint y: 376, endPoint x: 75, endPoint y: 393, distance: 156.9
click at [75, 393] on div "Телефоны [PHONE_NUMBER]" at bounding box center [194, 386] width 389 height 42
paste textarea "[PHONE_NUMBER]"
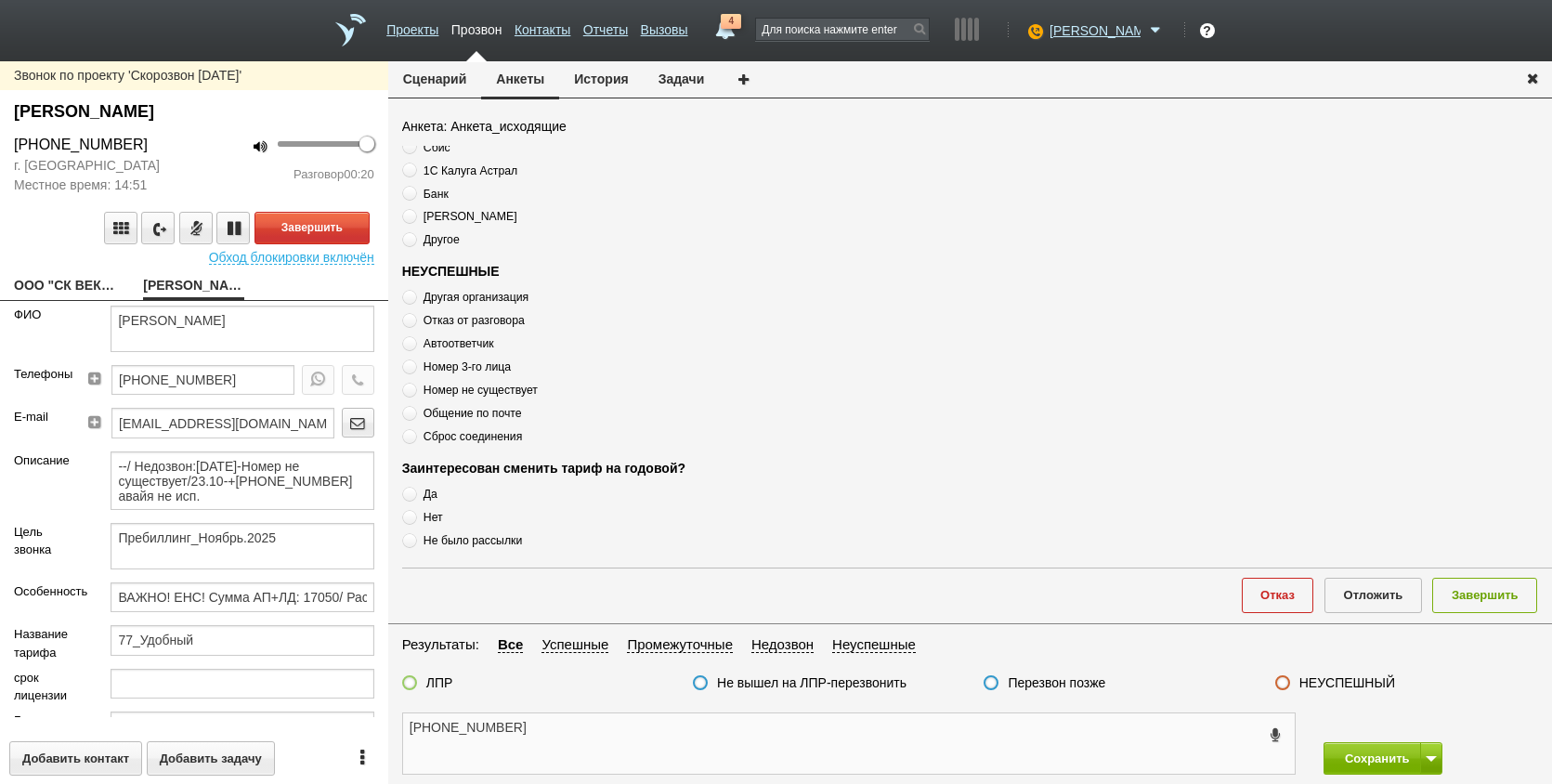
type textarea "[PHONE_NUMBER]"
click at [418, 346] on label "Автоответчик" at bounding box center [634, 343] width 465 height 18
radio input "true"
click at [475, 351] on label "Автоответчик" at bounding box center [634, 343] width 465 height 18
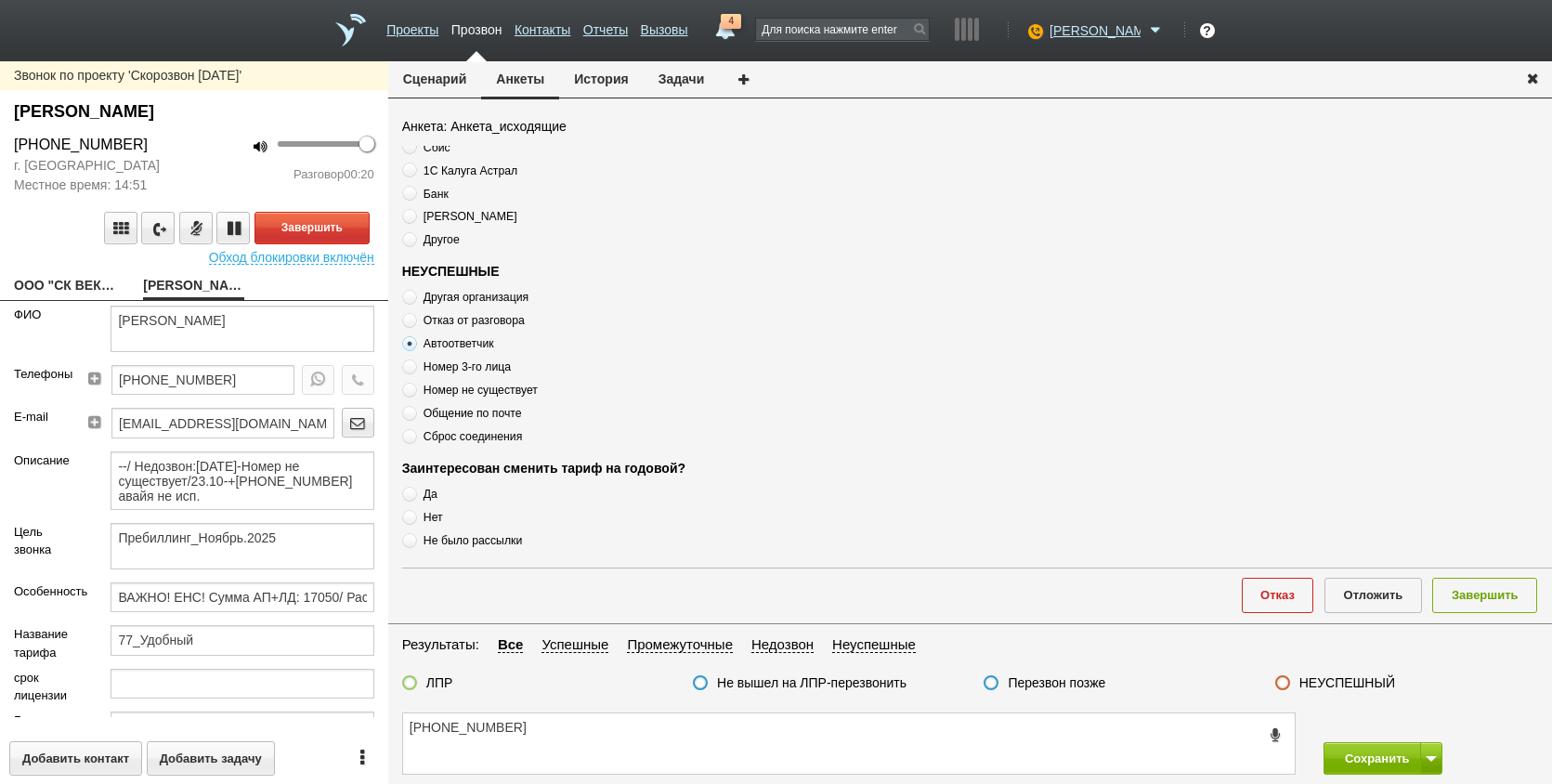
click at [467, 344] on span "Автоответчик" at bounding box center [458, 344] width 71 height 13
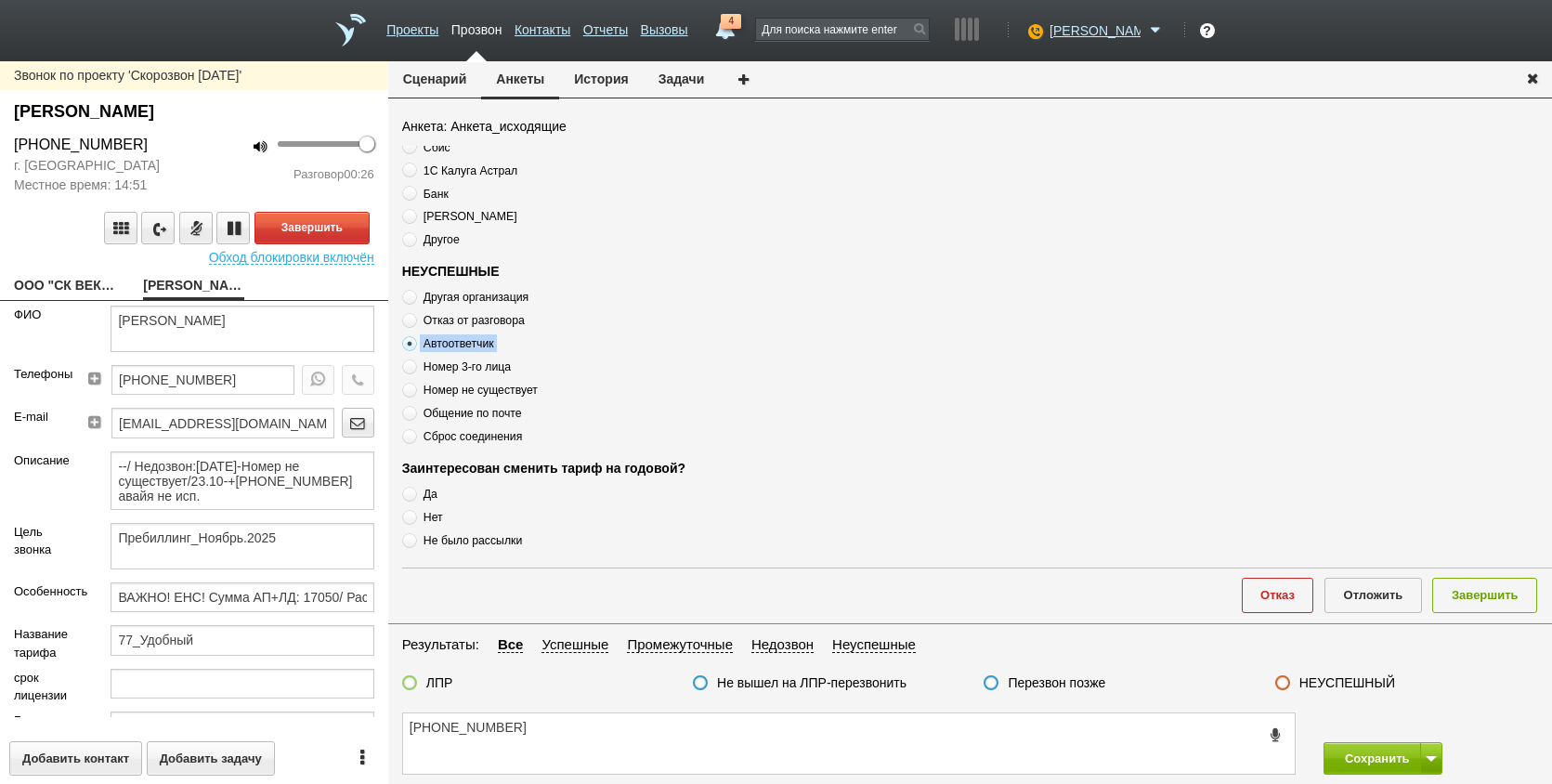
click at [467, 344] on span "Автоответчик" at bounding box center [458, 344] width 71 height 13
click at [570, 742] on textarea "[PHONE_NUMBER]" at bounding box center [849, 744] width 892 height 60
paste textarea "Автоответчик"
click at [281, 237] on button "Завершить" at bounding box center [312, 228] width 115 height 33
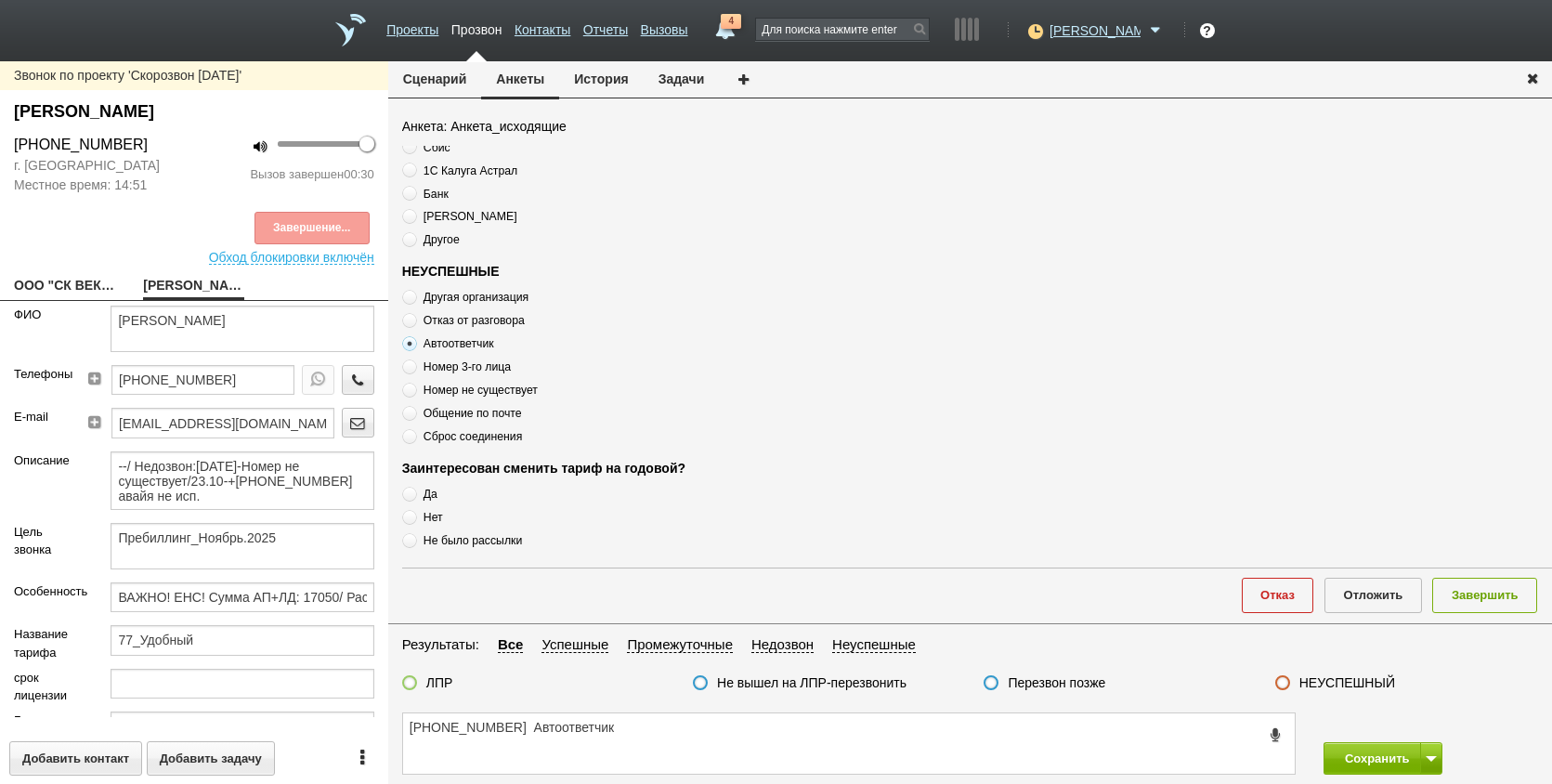
click at [731, 704] on div "Сценарий [PERSON_NAME] История Задачи Анкета: Анкета_исходящие Результат звонка…" at bounding box center [970, 423] width 1164 height 723
drag, startPoint x: 731, startPoint y: 704, endPoint x: 735, endPoint y: 744, distance: 40.2
click at [735, 743] on textarea "[PHONE_NUMBER] Автоответчик" at bounding box center [849, 744] width 892 height 60
click at [725, 726] on textarea "[PHONE_NUMBER] Автоответчик" at bounding box center [849, 744] width 892 height 60
type textarea "[PHONE_NUMBER] Автоответчик / номер не используется"
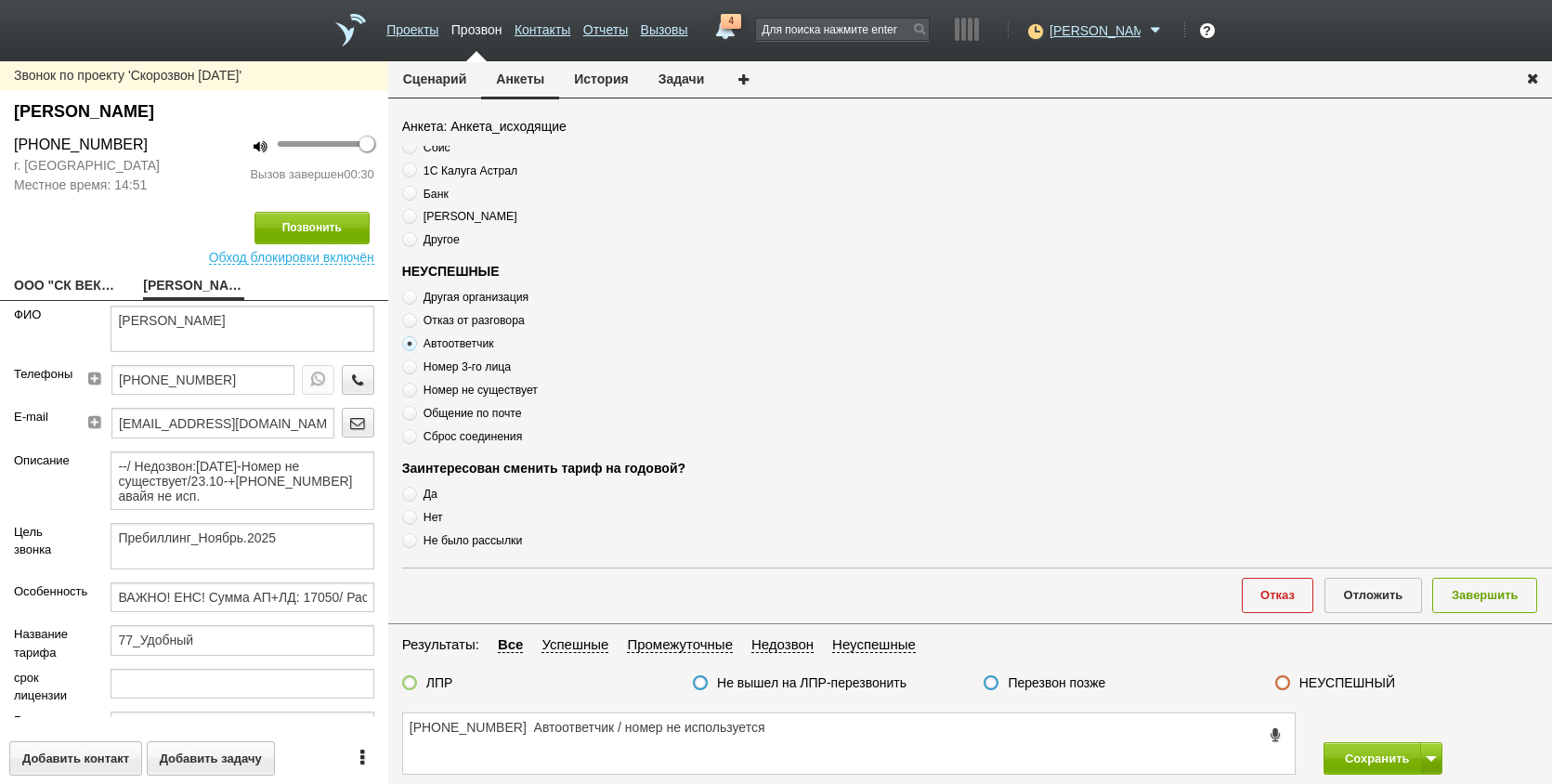
click at [1026, 674] on fieldset "Результаты: Все Успешные Промежуточные Недозвон Неуспешные ЛПР Не вышел на ЛПР-…" at bounding box center [970, 668] width 1164 height 70
click at [1359, 690] on label "НЕУСПЕШНЫЙ" at bounding box center [1348, 683] width 96 height 17
click at [0, 0] on input "НЕУСПЕШНЫЙ" at bounding box center [0, 0] width 0 height 0
drag, startPoint x: 1468, startPoint y: 600, endPoint x: 1480, endPoint y: 610, distance: 15.6
click at [1473, 602] on button "Завершить" at bounding box center [1485, 595] width 105 height 35
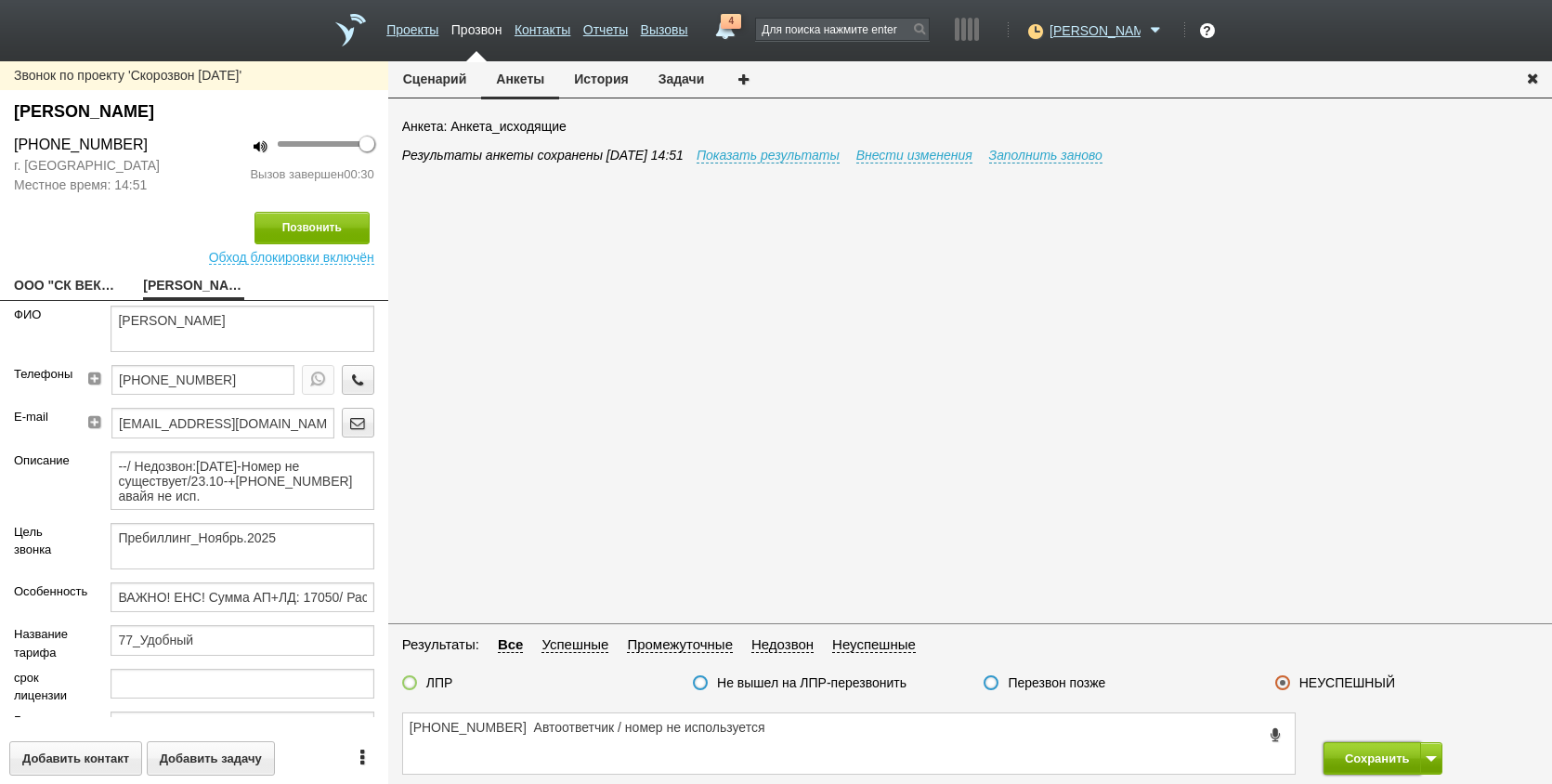
click at [1390, 757] on button "Сохранить" at bounding box center [1373, 759] width 98 height 33
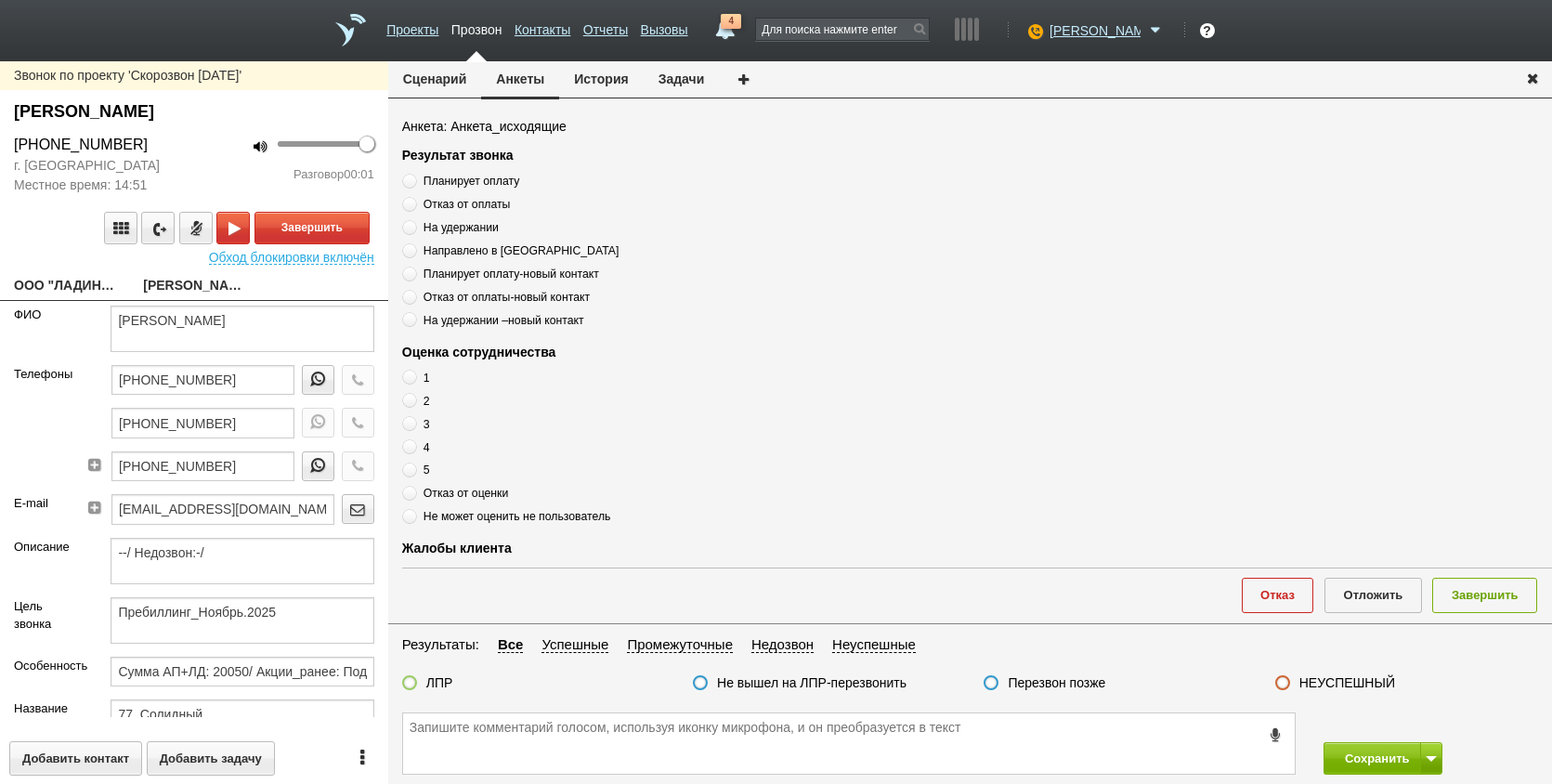
click at [48, 284] on link "ООО "ЛАДИНА"[EMAIL_ADDRESS][DOMAIN_NAME]" at bounding box center [65, 287] width 102 height 26
type textarea "ООО "ЛАДИНА"[EMAIL_ADDRESS][DOMAIN_NAME]"
type input "7718859419"
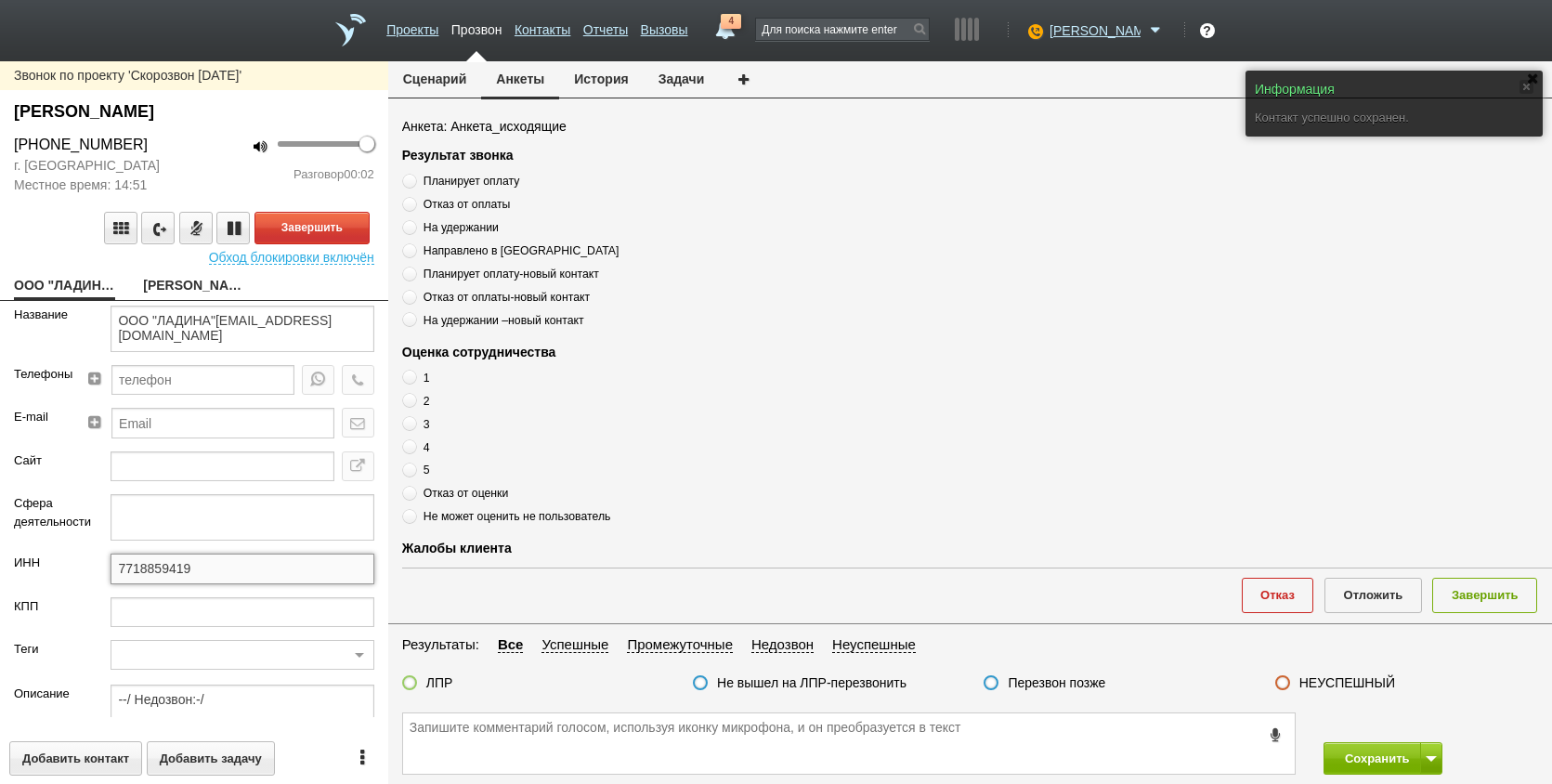
drag, startPoint x: 243, startPoint y: 571, endPoint x: 88, endPoint y: 573, distance: 155.0
click at [72, 574] on div "ИНН 7718859419" at bounding box center [194, 574] width 389 height 42
click at [179, 282] on link "[PERSON_NAME]" at bounding box center [194, 287] width 102 height 26
type textarea "[PERSON_NAME]"
type textarea "Пребиллинг_Ноябрь.2025"
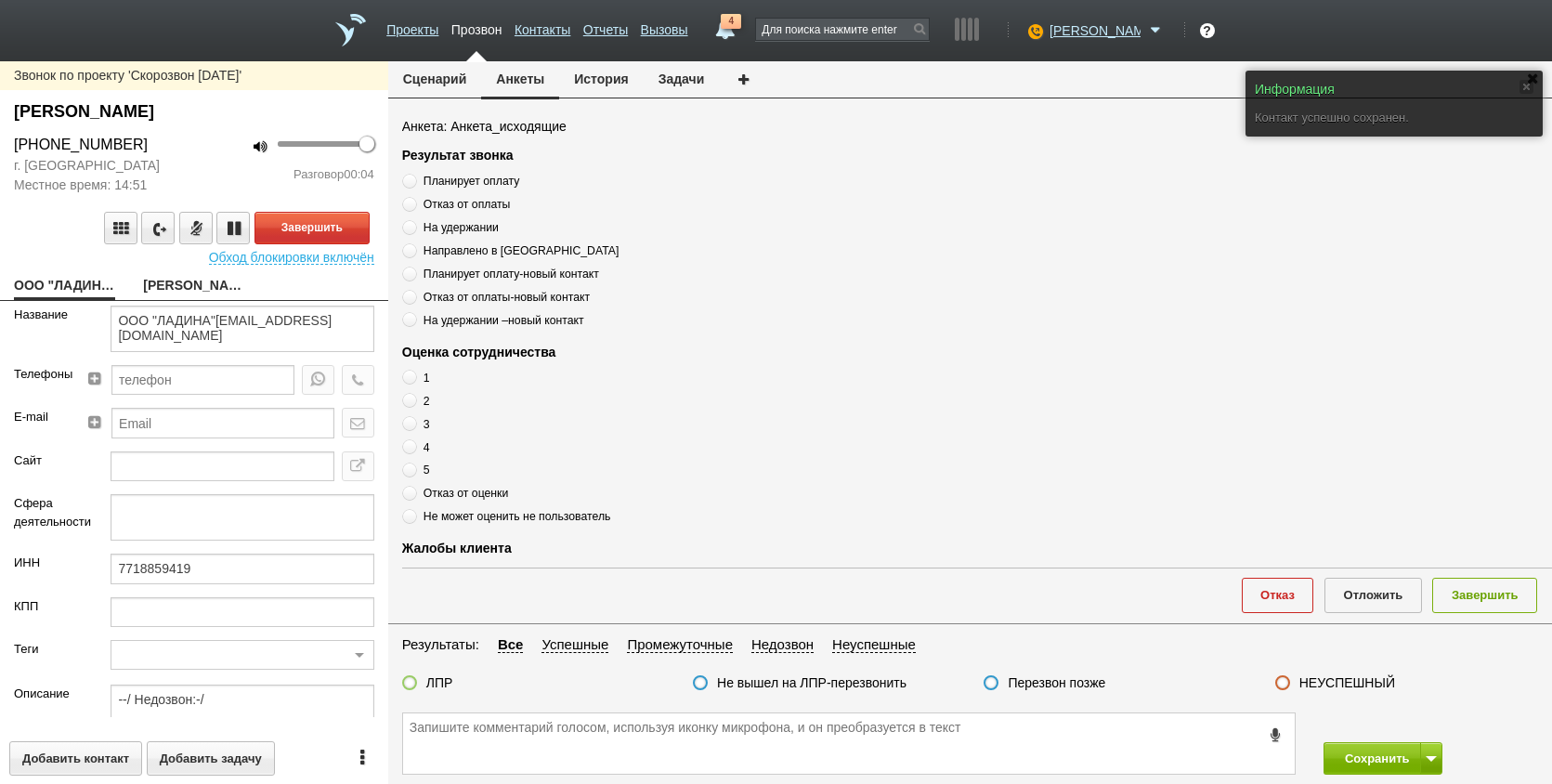
type input "Сумма АП+ЛД: 20050/ Акции_ранее: Подключение-2024++;"
type input "77_Солидный"
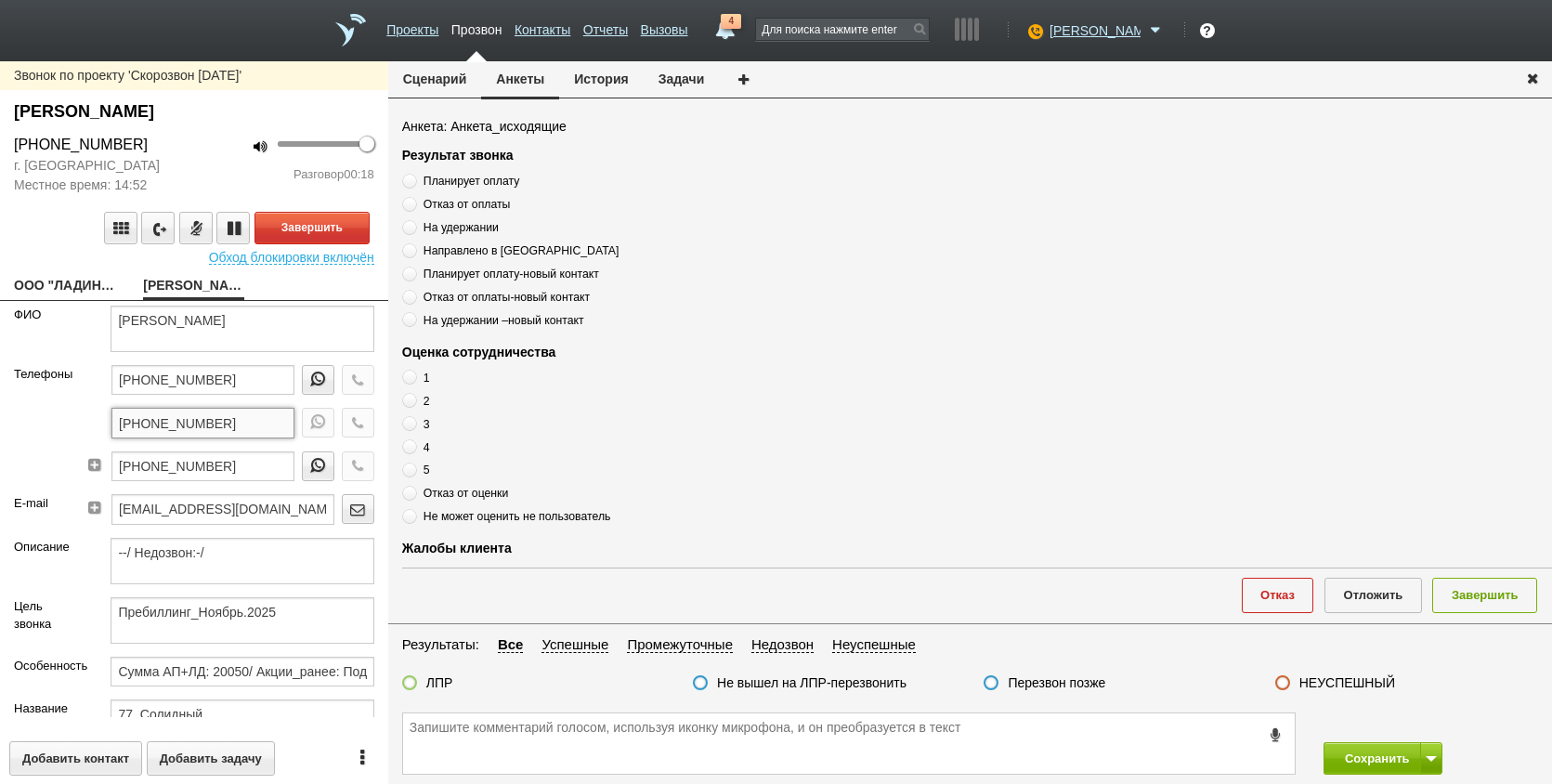
click at [241, 422] on input "[PHONE_NUMBER]" at bounding box center [202, 423] width 183 height 30
paste textarea "[PHONE_NUMBER]"
click at [325, 238] on button "Завершить" at bounding box center [312, 228] width 115 height 33
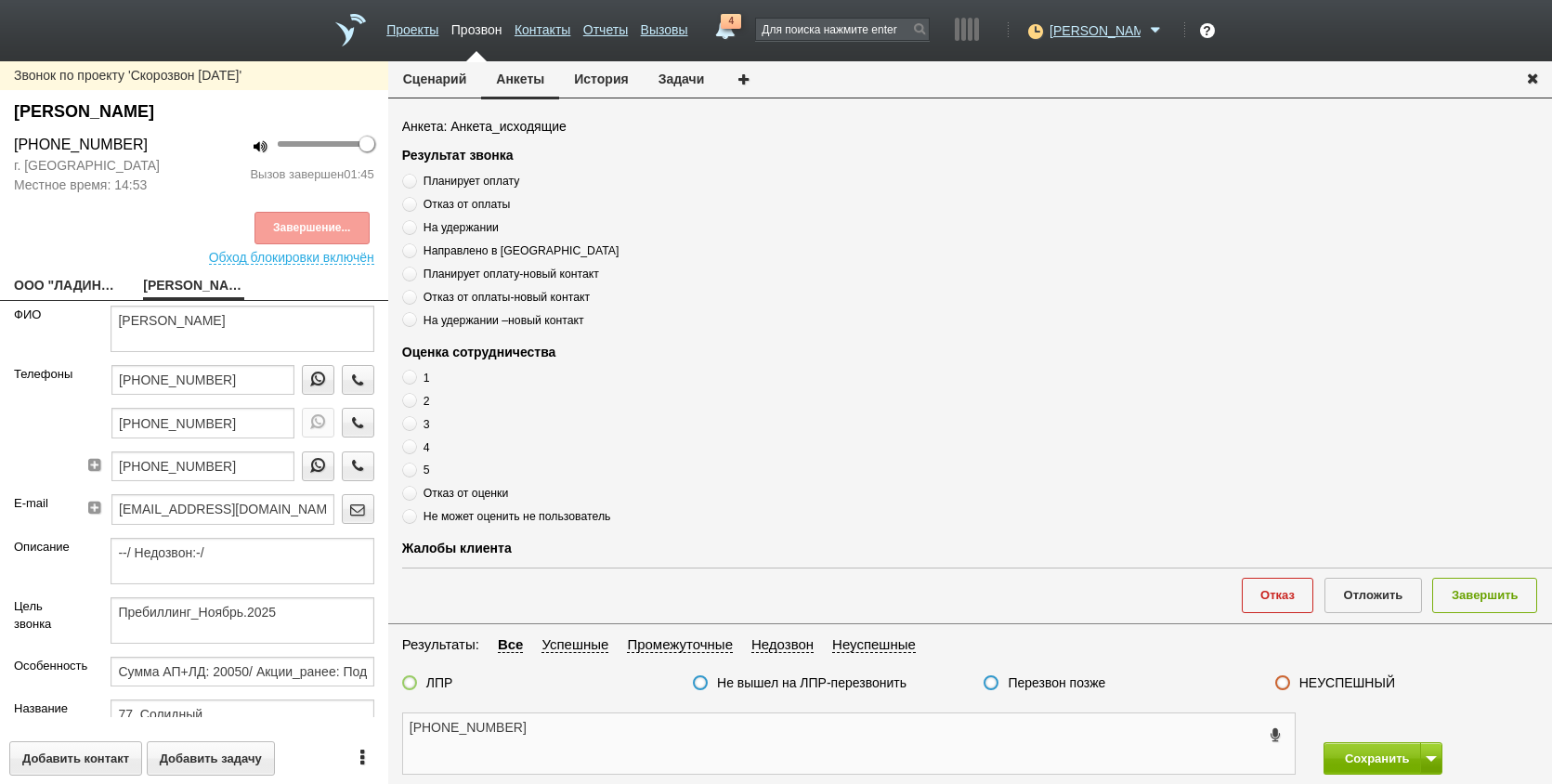
drag, startPoint x: 563, startPoint y: 736, endPoint x: 558, endPoint y: 718, distance: 18.7
click at [562, 729] on textarea "[PHONE_NUMBER]" at bounding box center [849, 744] width 892 height 60
click at [525, 728] on textarea "[PHONE_NUMBER]недозвон" at bounding box center [849, 744] width 892 height 60
click at [523, 728] on textarea "[PHONE_NUMBER]недозвон" at bounding box center [849, 744] width 892 height 60
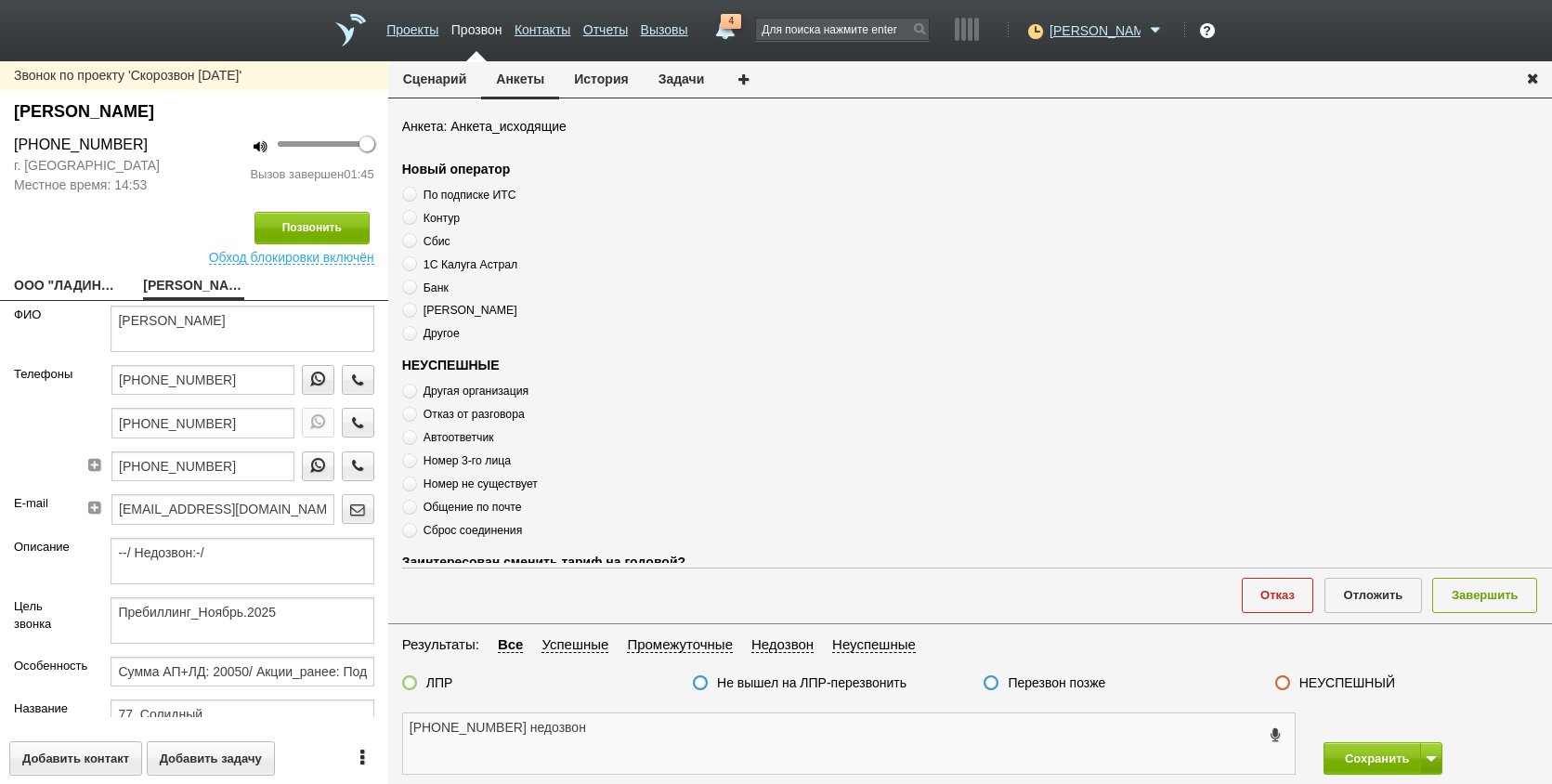
scroll to position [635, 0]
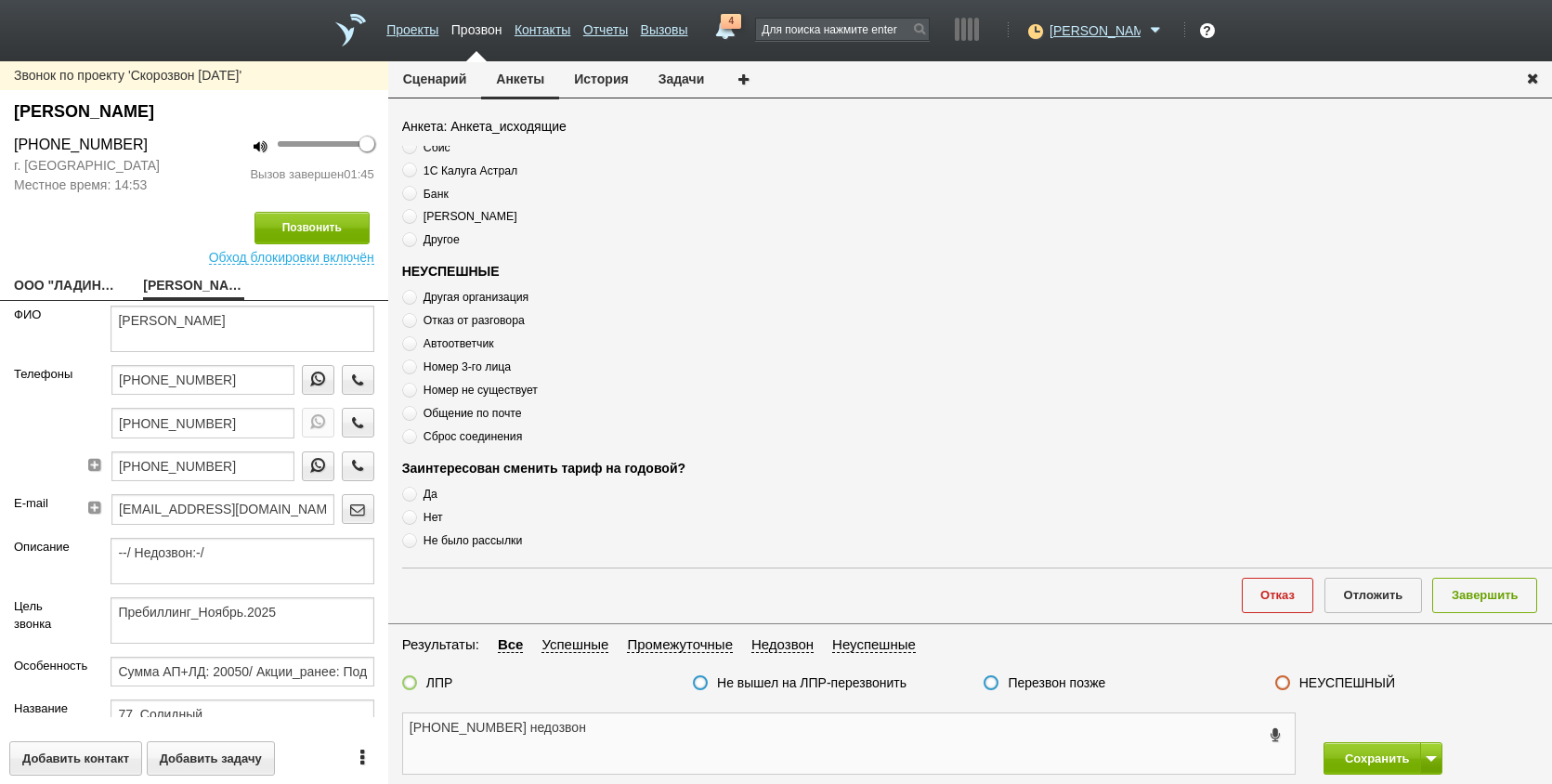
type textarea "[PHONE_NUMBER] недозвон"
click at [1473, 588] on button "Завершить" at bounding box center [1485, 595] width 105 height 35
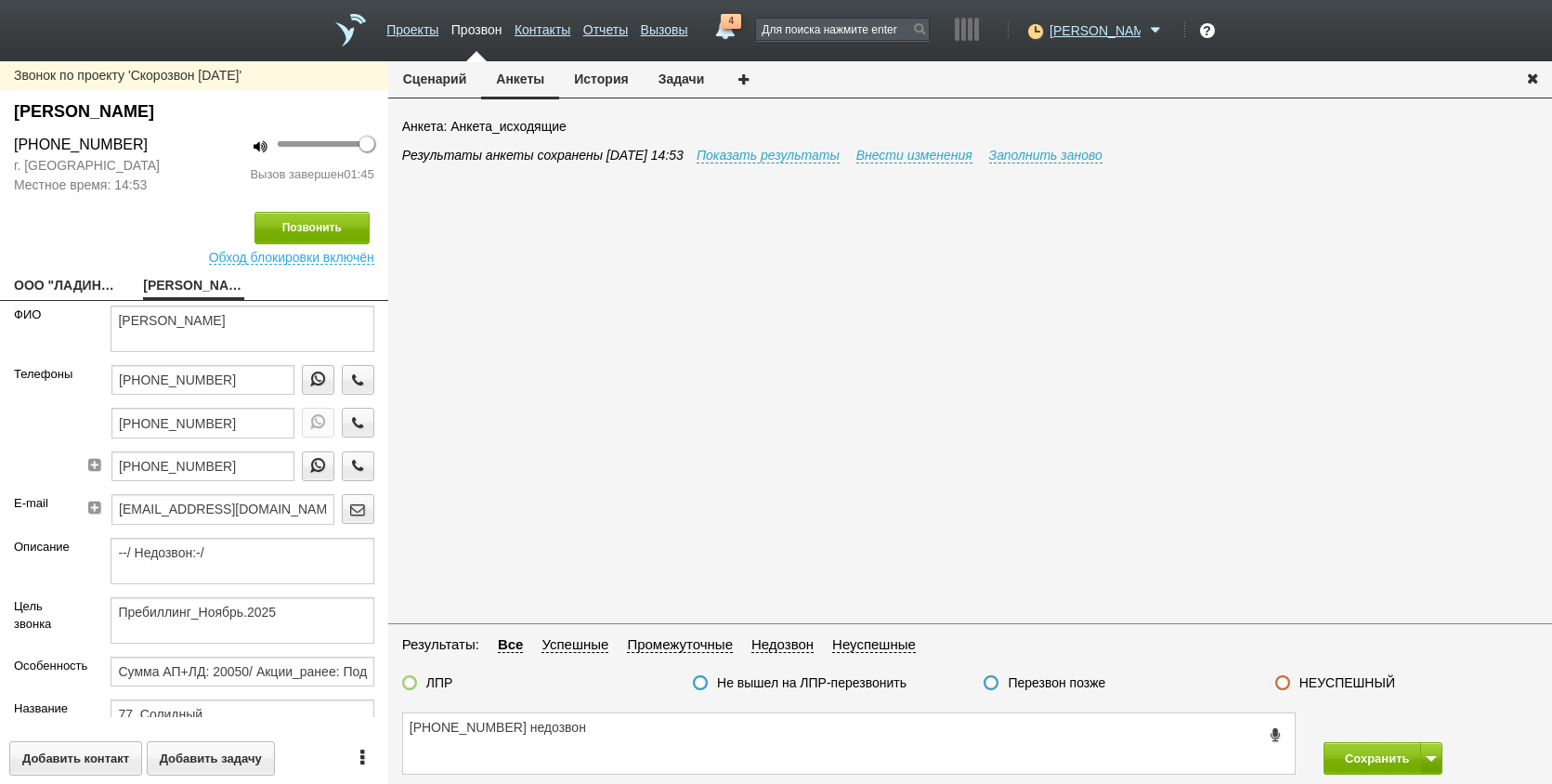
click at [1052, 681] on label "Перезвон позже" at bounding box center [1057, 683] width 98 height 17
click at [0, 0] on input "Перезвон позже" at bounding box center [0, 0] width 0 height 0
click at [1434, 758] on button at bounding box center [1432, 759] width 23 height 33
click at [1413, 726] on button "Сохранить и остаться" at bounding box center [1369, 724] width 144 height 33
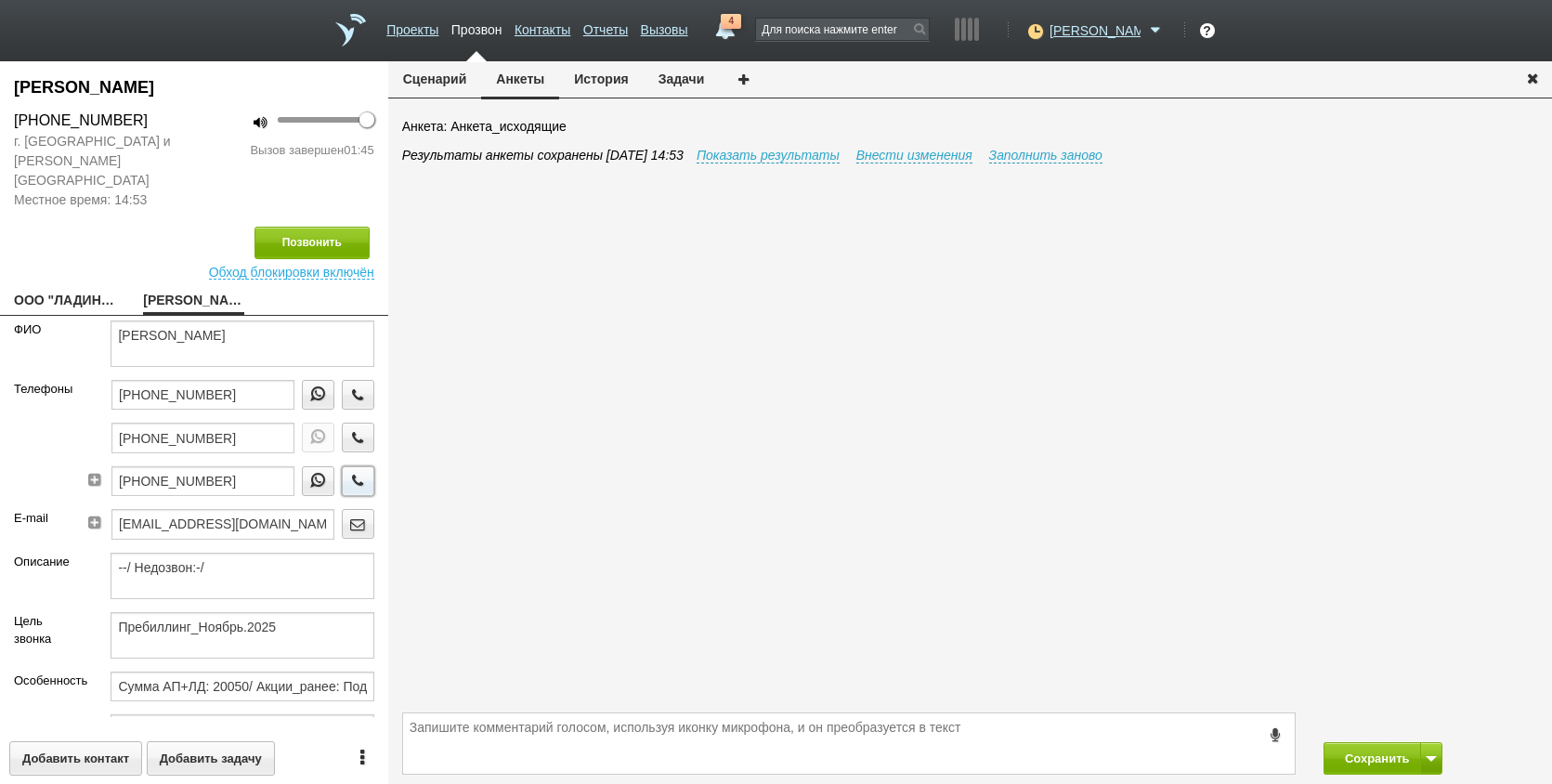
click at [347, 473] on icon "button" at bounding box center [358, 480] width 21 height 14
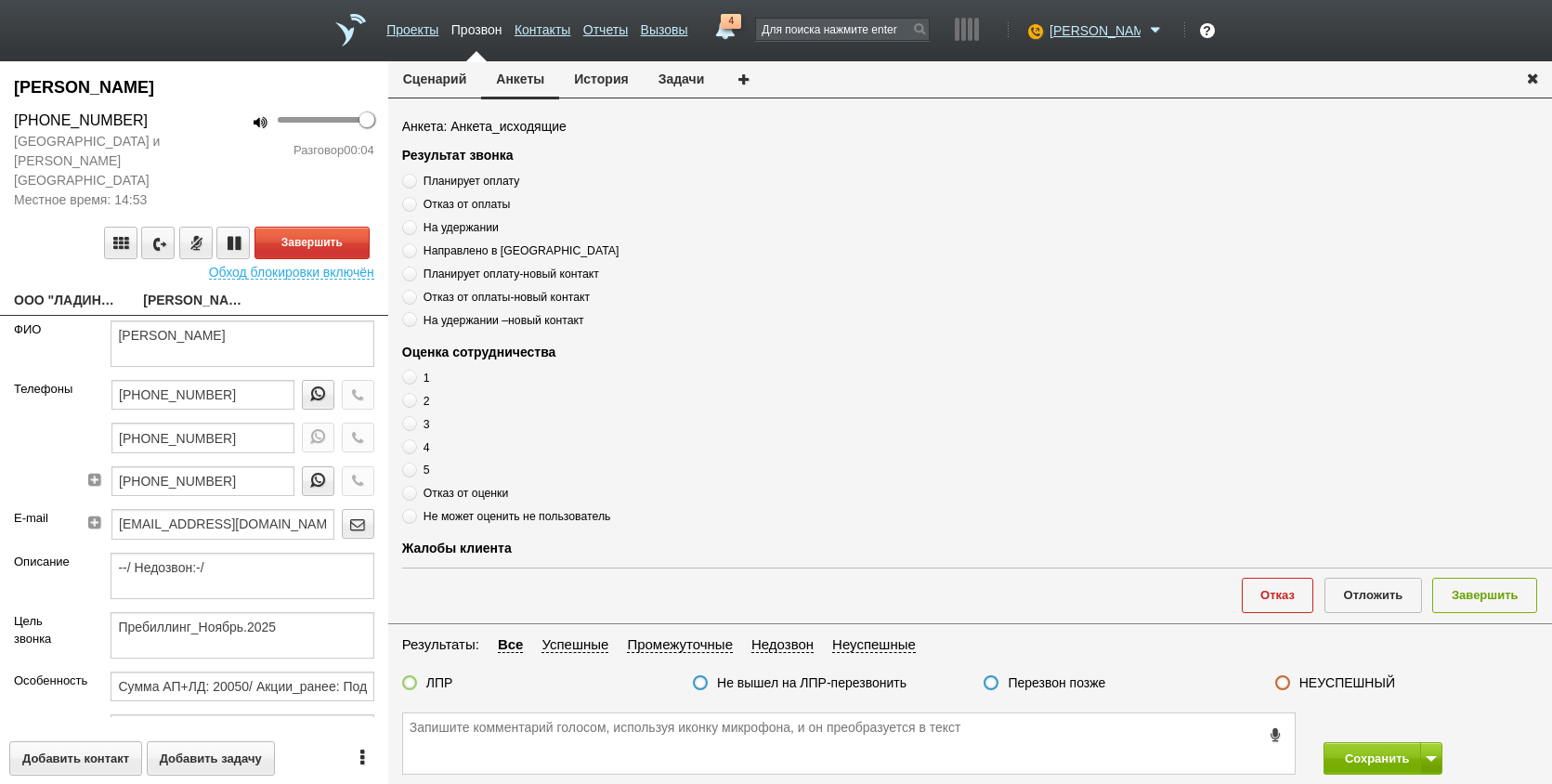
click at [78, 290] on link "ООО "ЛАДИНА"[EMAIL_ADDRESS][DOMAIN_NAME]" at bounding box center [65, 302] width 102 height 26
type textarea "ООО "ЛАДИНА"[EMAIL_ADDRESS][DOMAIN_NAME]"
type input "7718859419"
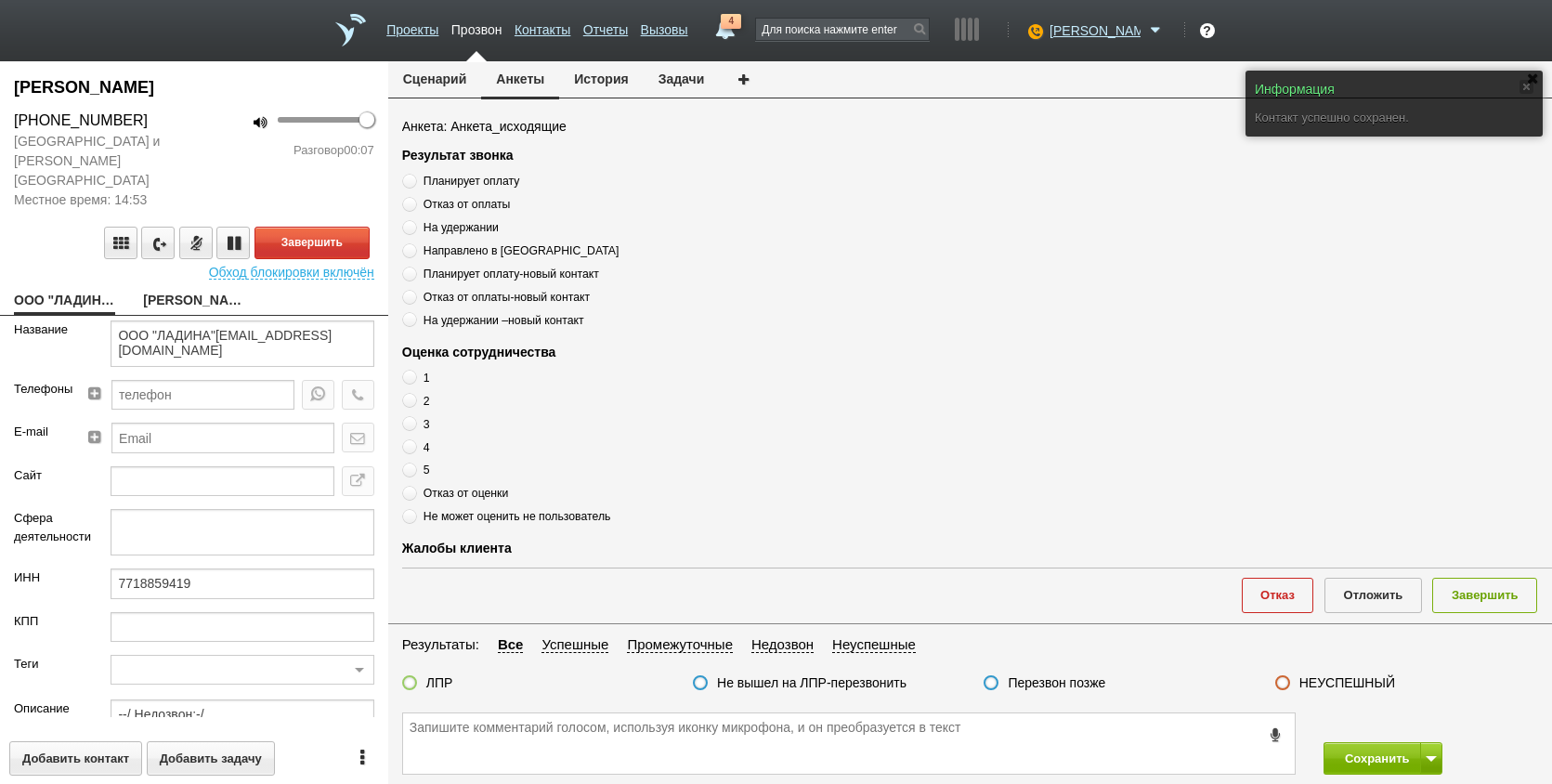
click at [189, 289] on link "[PERSON_NAME]" at bounding box center [194, 302] width 102 height 26
type textarea "[PERSON_NAME]"
type textarea "Пребиллинг_Ноябрь.2025"
type input "Сумма АП+ЛД: 20050/ Акции_ранее: Подключение-2024++;"
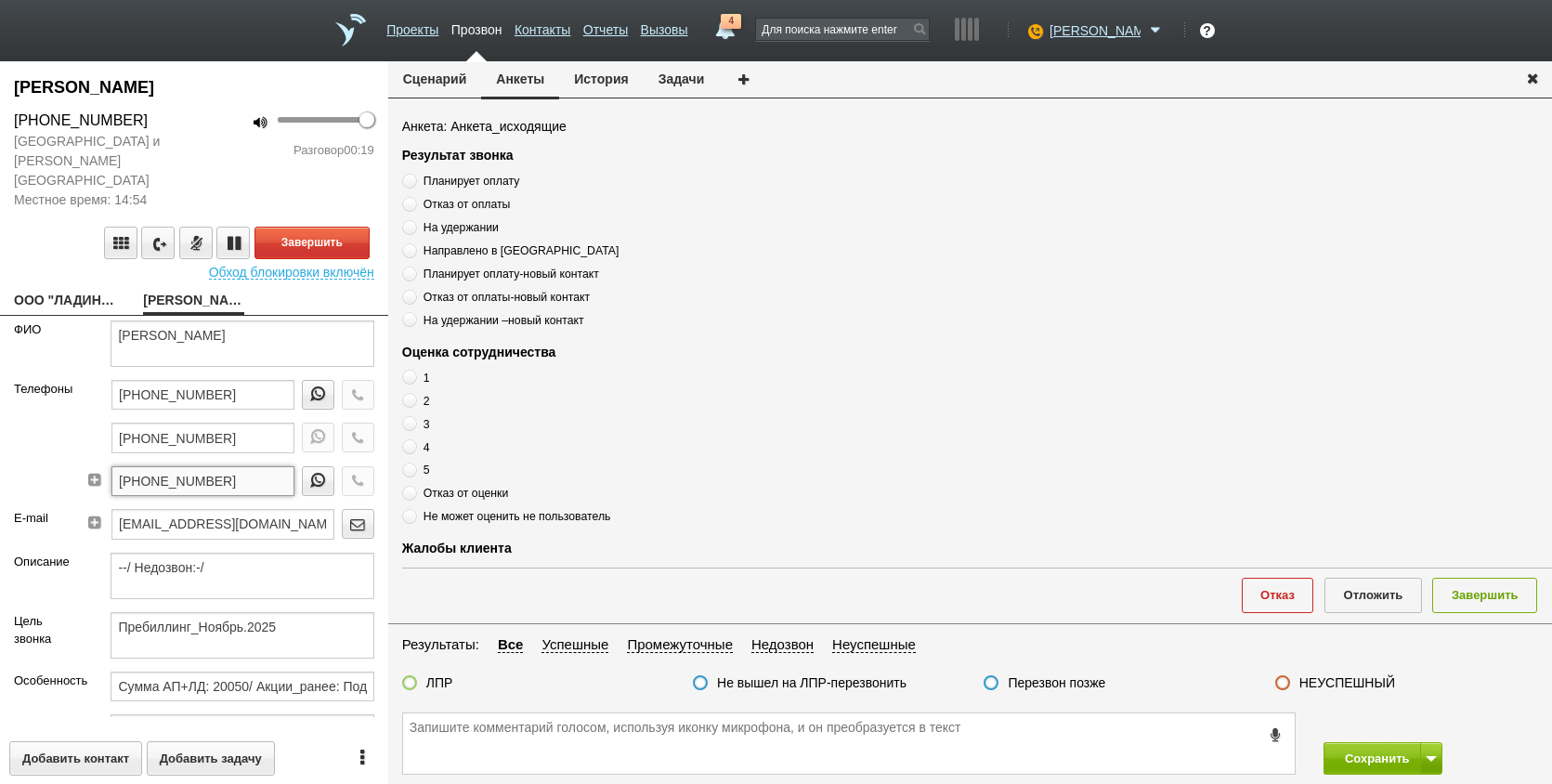
drag, startPoint x: 205, startPoint y: 465, endPoint x: 156, endPoint y: 468, distance: 49.1
click at [39, 465] on div "Телефоны [PHONE_NUMBER] [PHONE_NUMBER] [PHONE_NUMBER]" at bounding box center [194, 444] width 389 height 129
paste textarea "[PHONE_NUMBER]"
drag, startPoint x: 140, startPoint y: 318, endPoint x: 289, endPoint y: 314, distance: 149.1
click at [289, 321] on textarea "[PERSON_NAME]" at bounding box center [241, 344] width 263 height 46
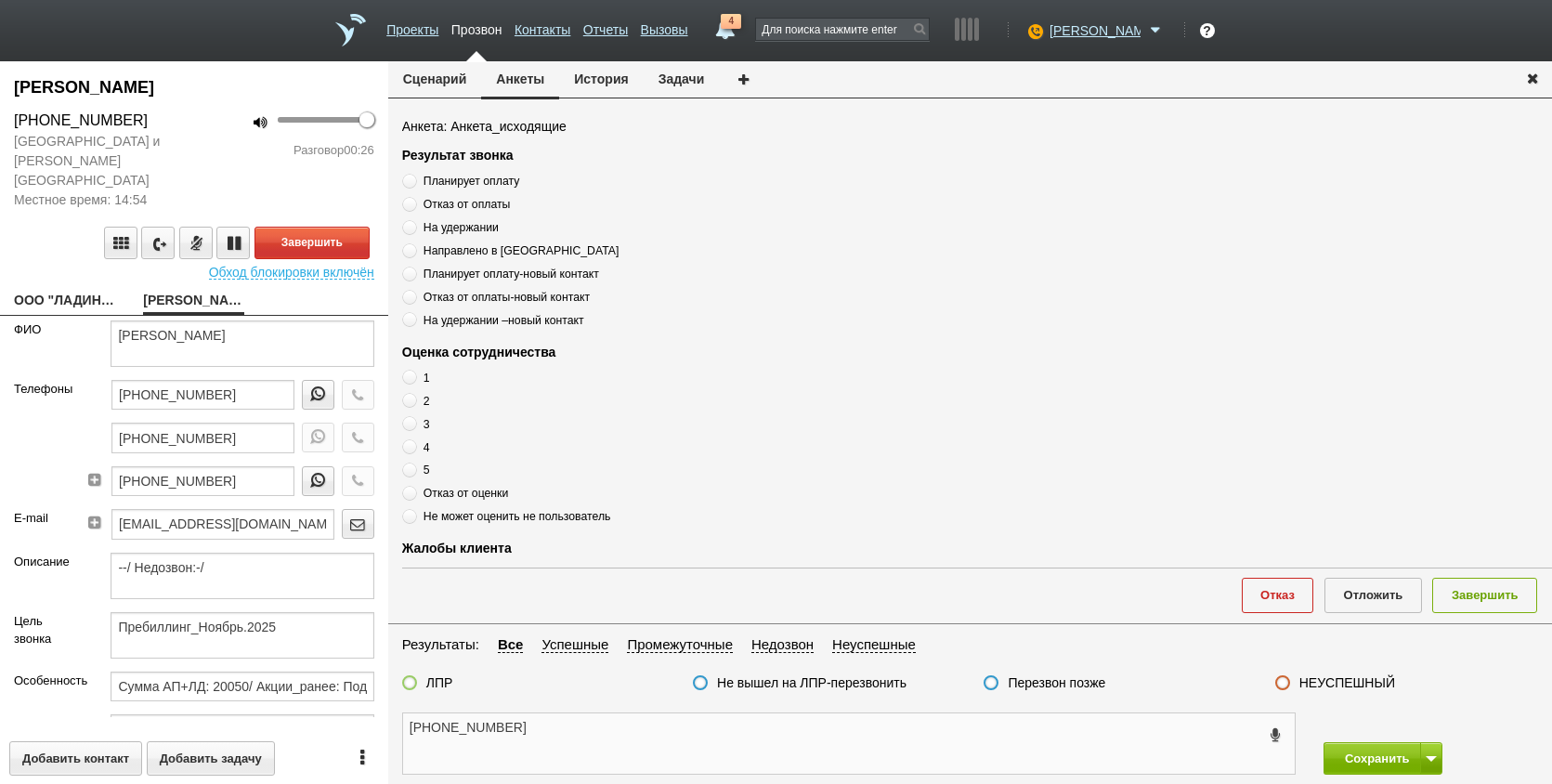
click at [574, 737] on textarea "[PHONE_NUMBER]" at bounding box center [849, 744] width 892 height 60
paste textarea "[PERSON_NAME]"
click at [468, 183] on span "Планирует оплату" at bounding box center [472, 182] width 96 height 13
click at [414, 183] on input "Планирует оплату" at bounding box center [408, 178] width 12 height 12
click at [468, 183] on span "Планирует оплату" at bounding box center [472, 182] width 96 height 13
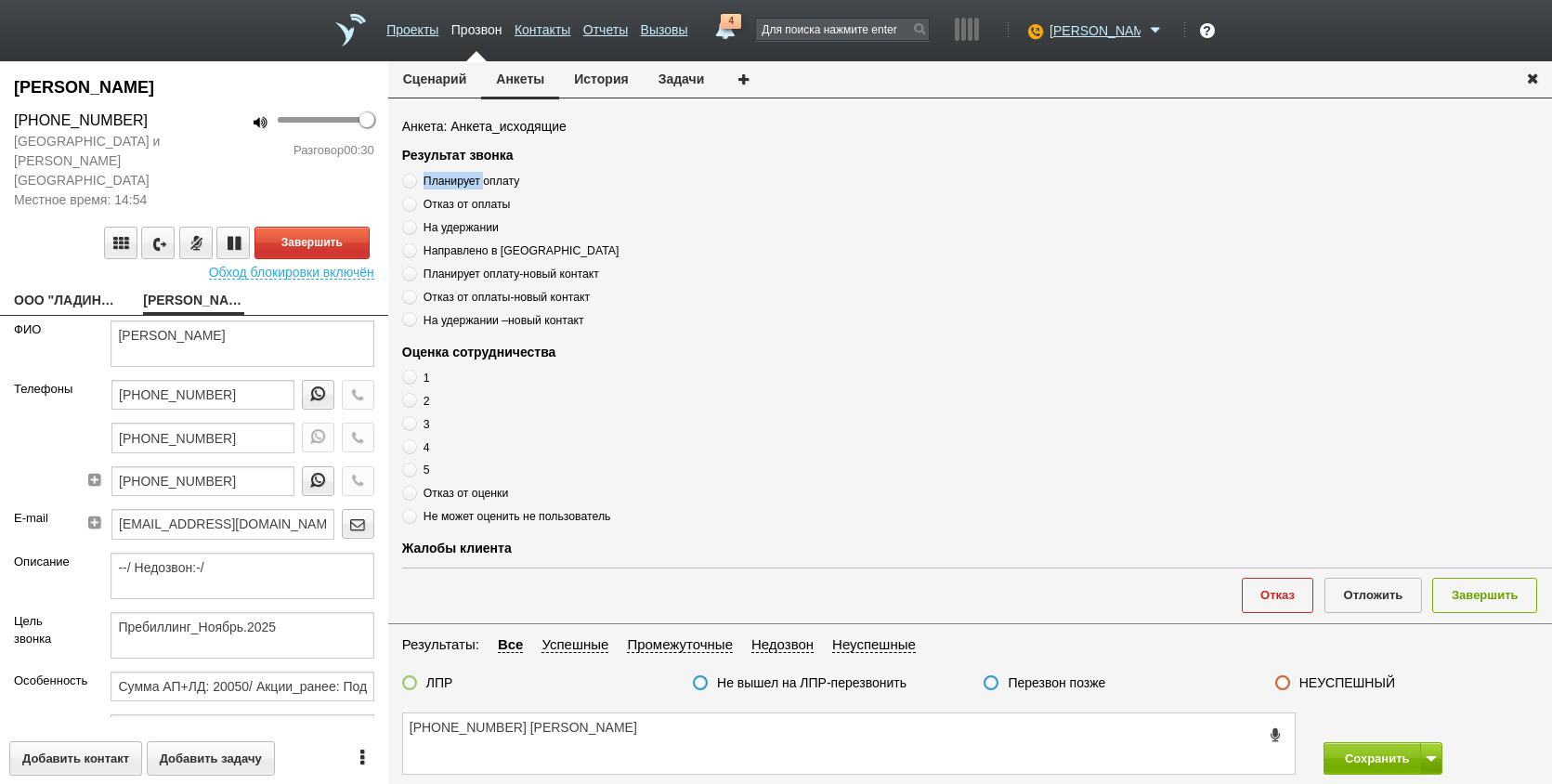
click at [414, 183] on input "Планирует оплату" at bounding box center [408, 178] width 12 height 12
click at [468, 183] on span "Планирует оплату" at bounding box center [472, 182] width 96 height 13
click at [414, 183] on input "Планирует оплату" at bounding box center [408, 178] width 12 height 12
drag, startPoint x: 468, startPoint y: 183, endPoint x: 477, endPoint y: 176, distance: 11.4
click at [750, 734] on textarea "[PHONE_NUMBER] [PERSON_NAME]" at bounding box center [849, 744] width 892 height 60
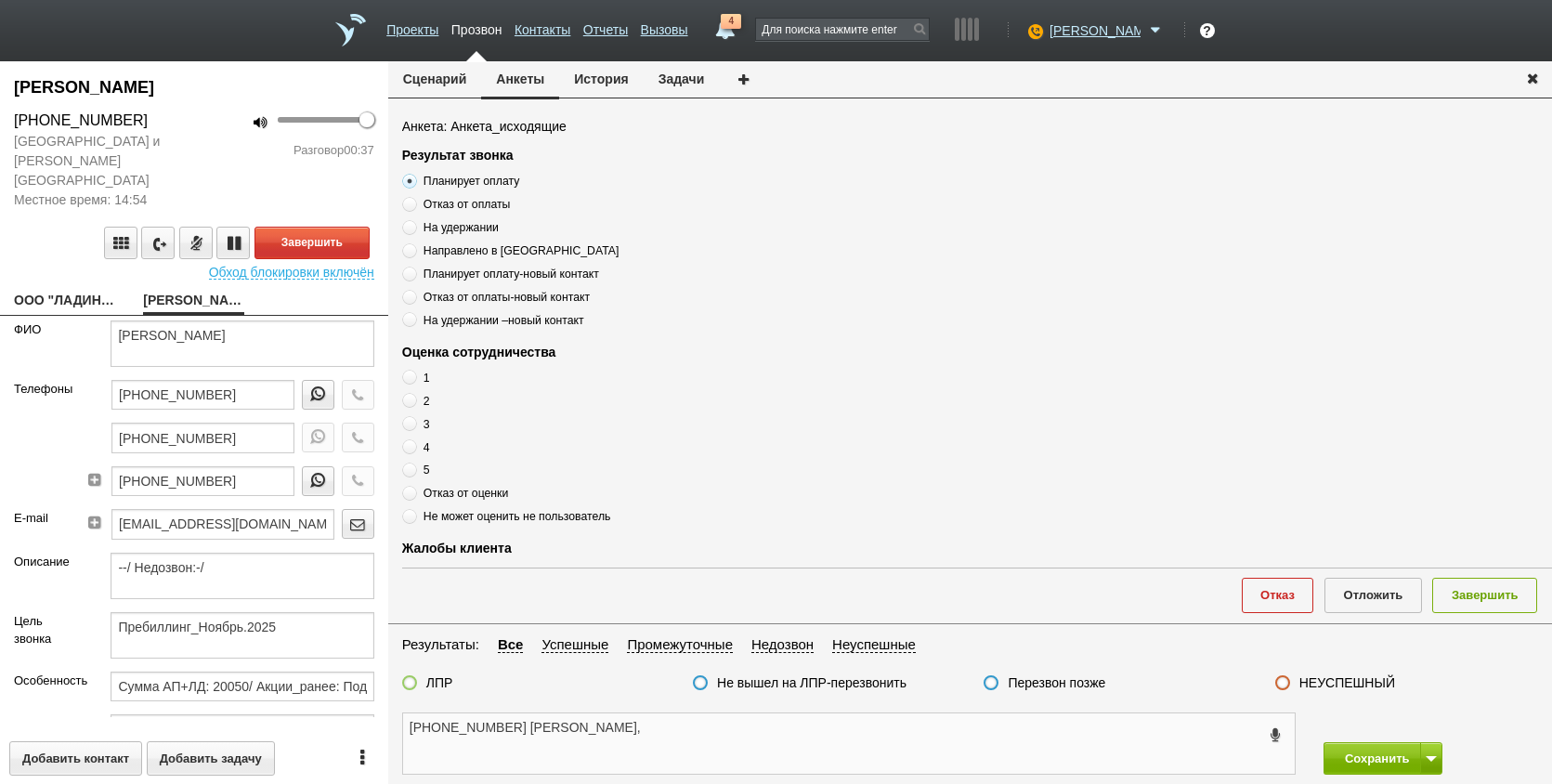
paste textarea "Планирует оплату"
click at [871, 746] on textarea "[PHONE_NUMBER] [PERSON_NAME], Планирует оплату" at bounding box center [849, 744] width 892 height 60
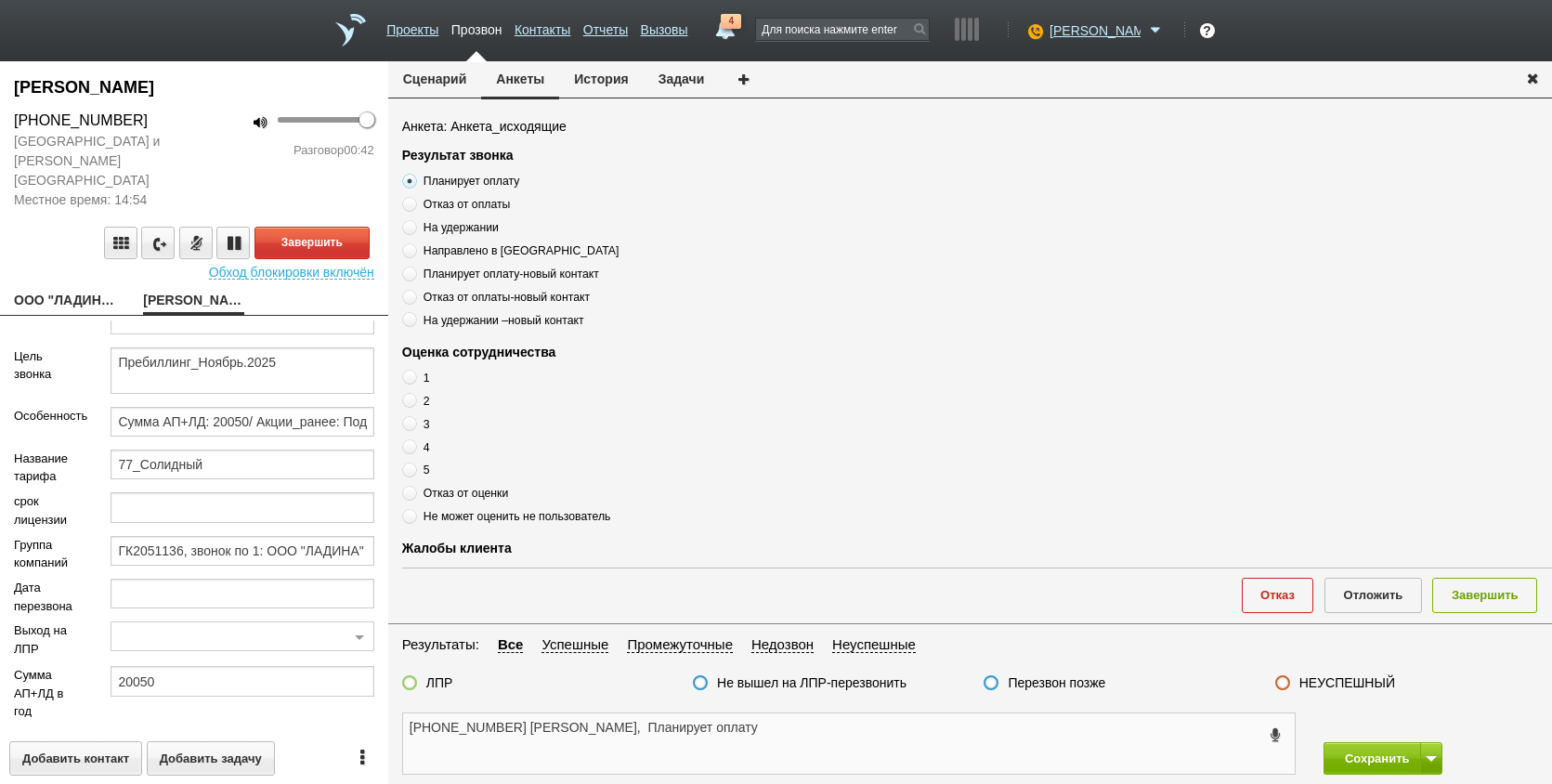
scroll to position [337, 0]
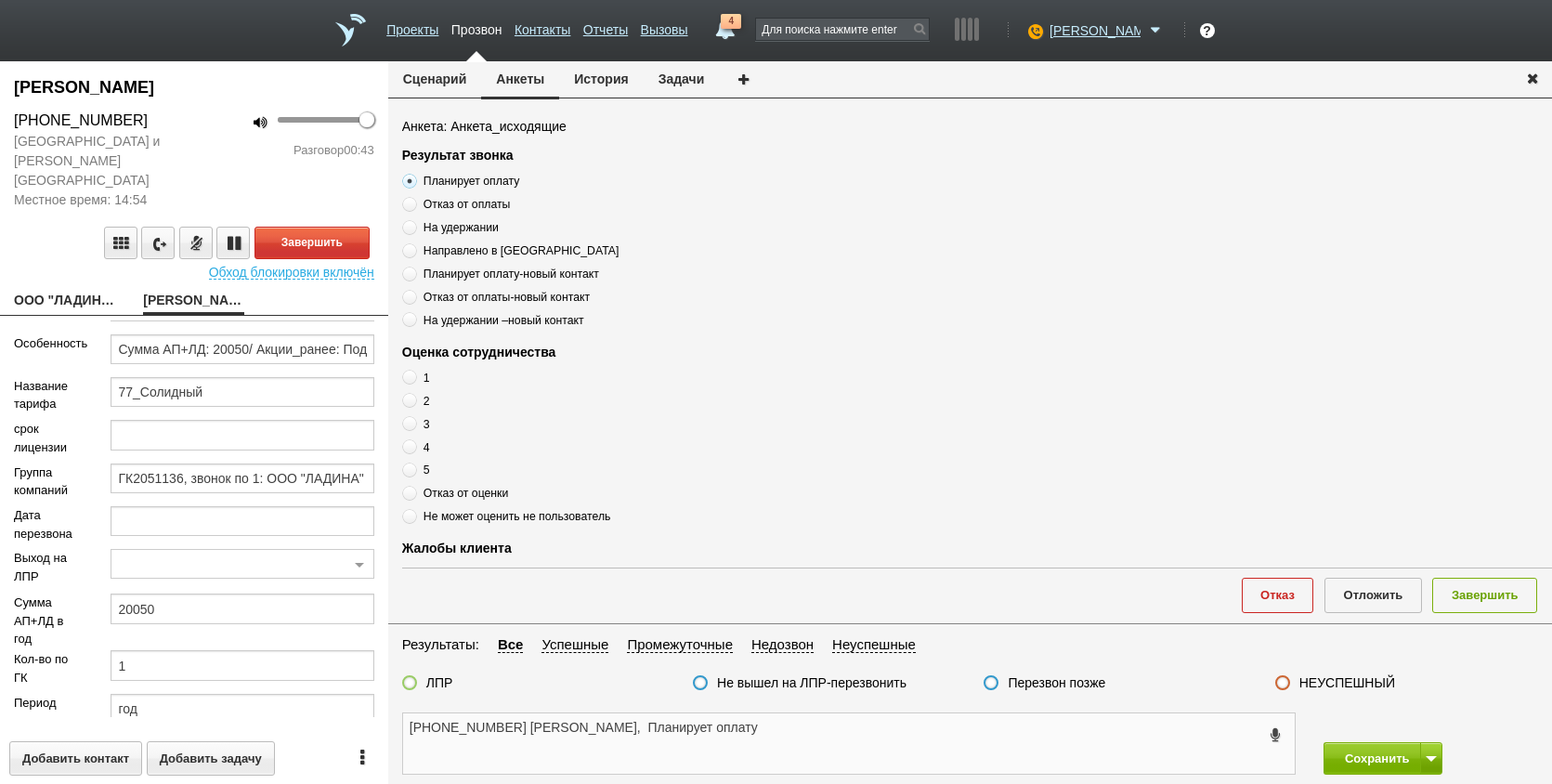
click at [909, 727] on textarea "[PHONE_NUMBER] [PERSON_NAME], Планирует оплату" at bounding box center [849, 744] width 892 height 60
click at [335, 227] on button "Завершить" at bounding box center [312, 243] width 115 height 33
click at [867, 727] on textarea "[PHONE_NUMBER] [PERSON_NAME], Планирует оплату" at bounding box center [849, 744] width 892 height 60
click at [439, 678] on label "ЛПР" at bounding box center [440, 683] width 27 height 17
click at [0, 0] on input "ЛПР" at bounding box center [0, 0] width 0 height 0
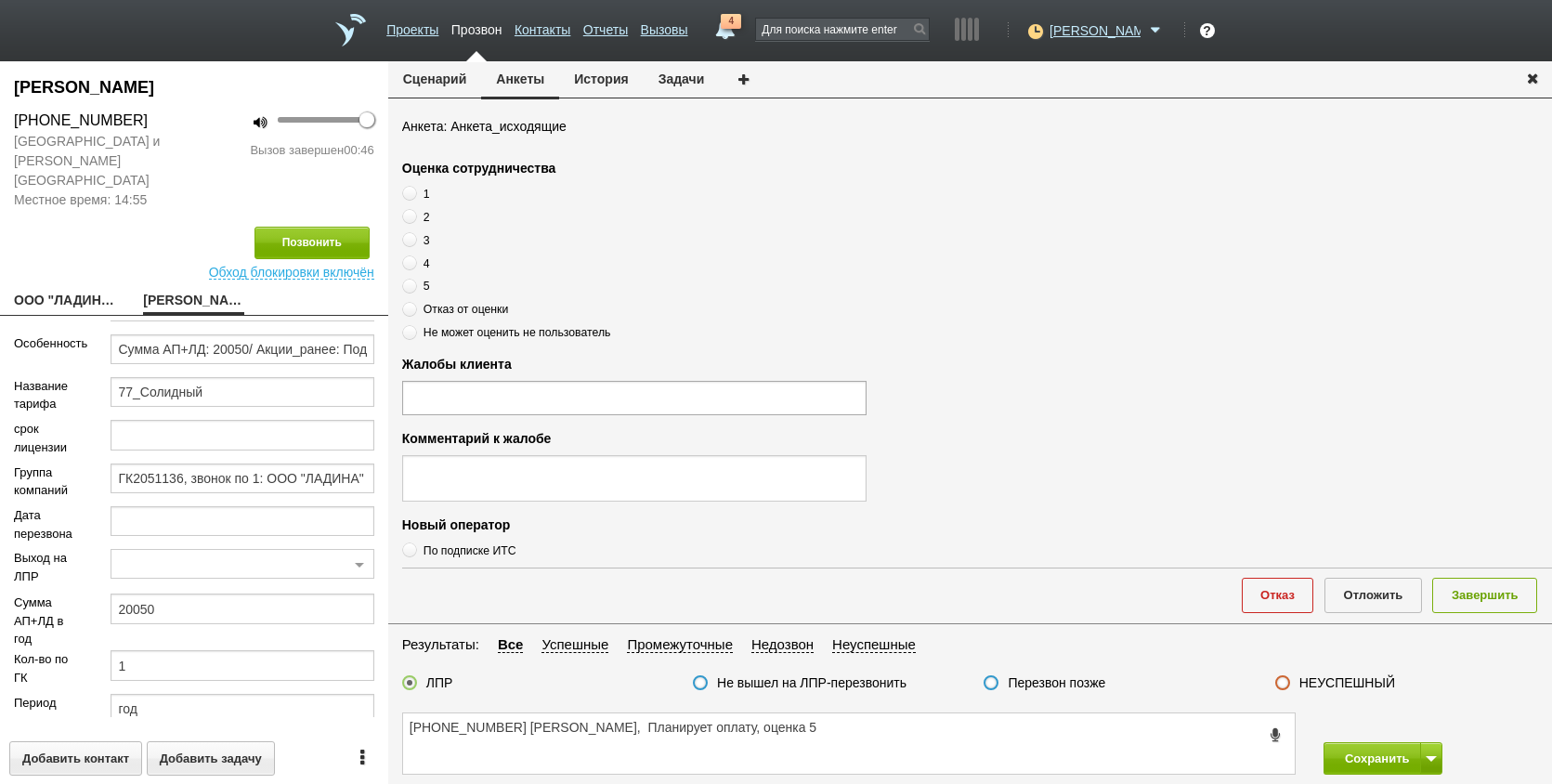
scroll to position [185, 0]
click at [399, 280] on div "Анкета: Анкета_исходящие Результат звонка Планирует оплату Отказ от оплаты На у…" at bounding box center [970, 367] width 1164 height 502
click at [417, 287] on label "5" at bounding box center [634, 283] width 465 height 18
click at [414, 461] on input "5" at bounding box center [408, 467] width 12 height 12
click at [408, 282] on span at bounding box center [409, 284] width 15 height 15
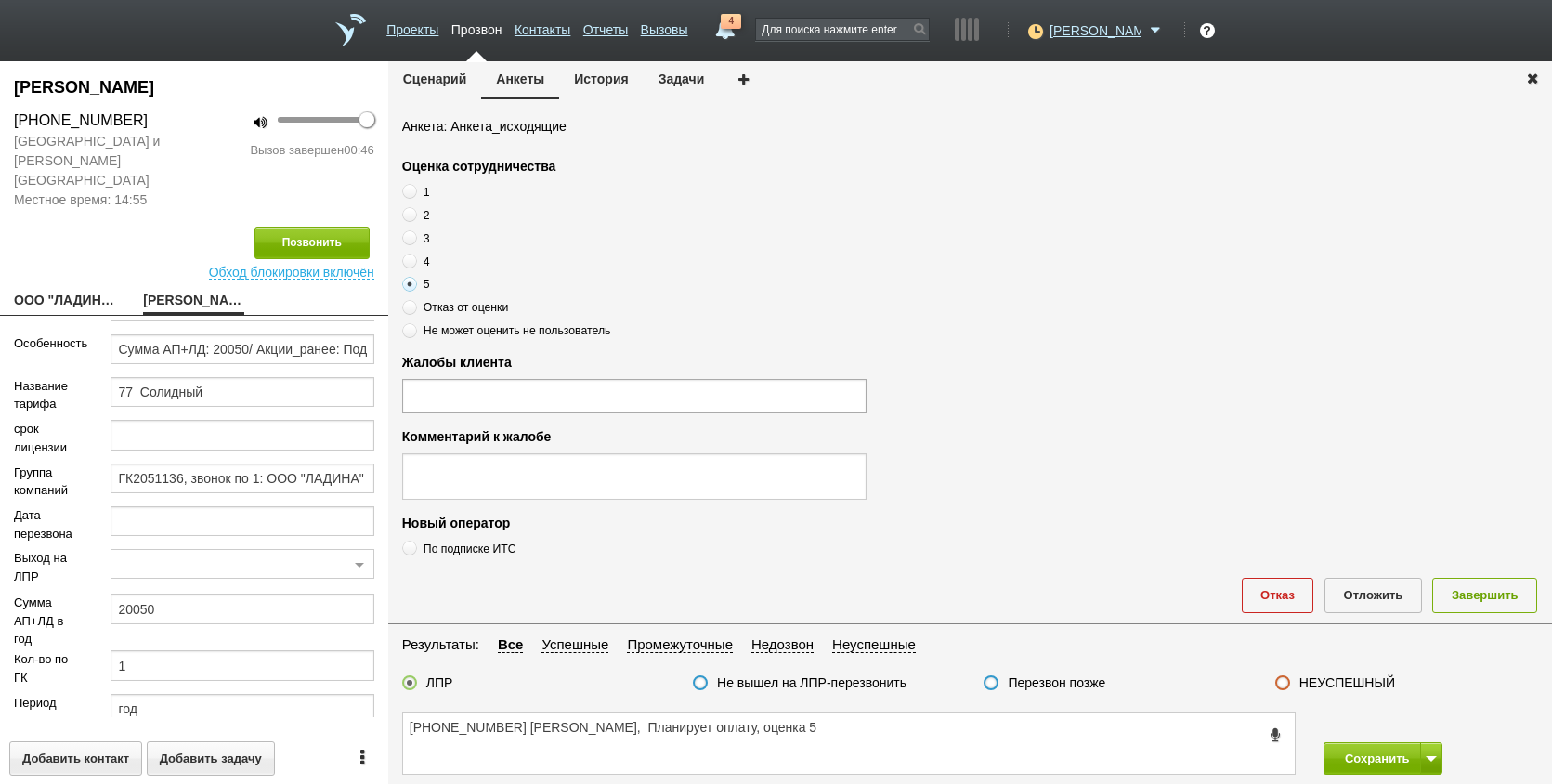
click at [408, 461] on input "5" at bounding box center [408, 467] width 12 height 12
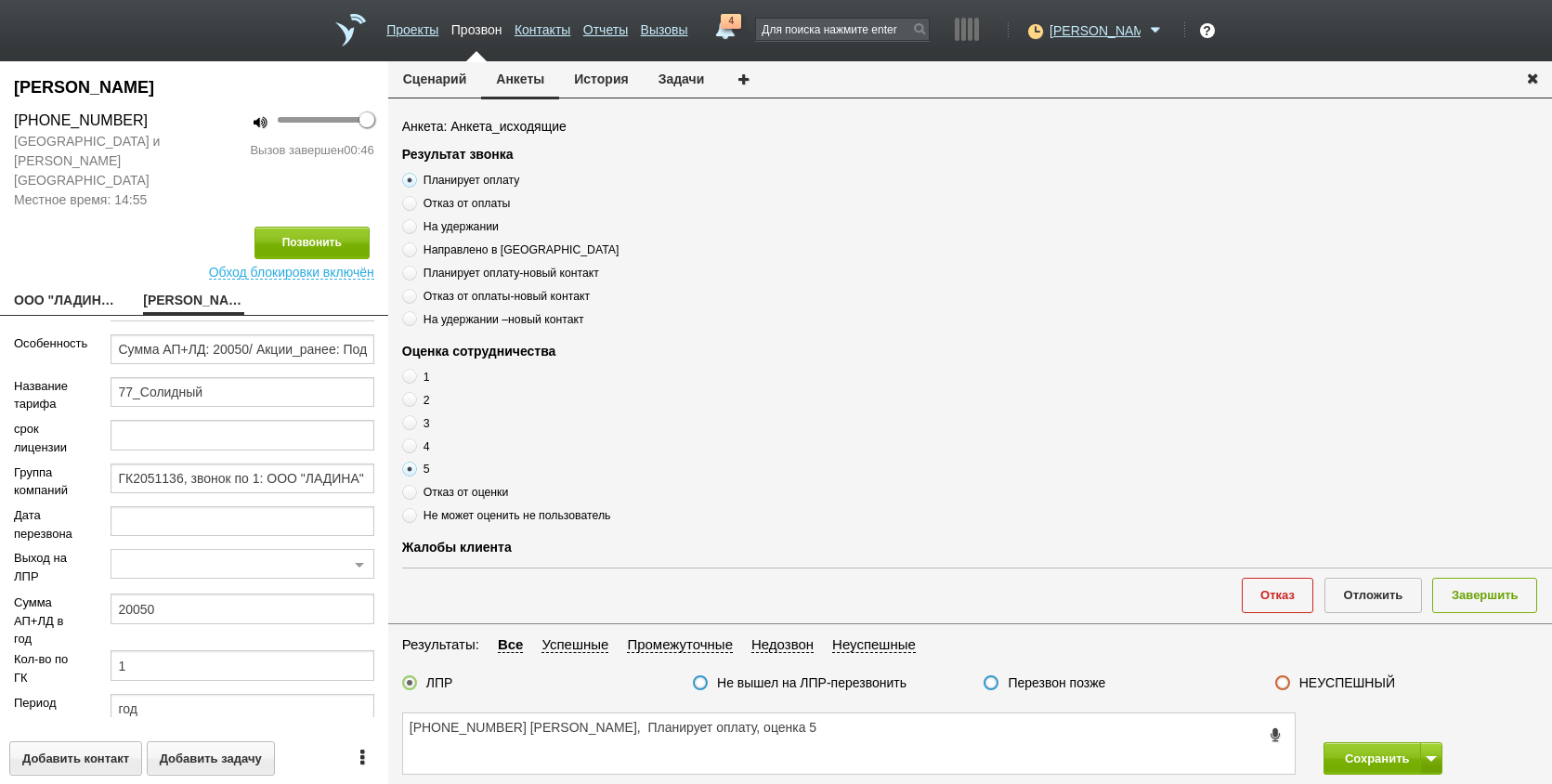
scroll to position [0, 0]
drag, startPoint x: 556, startPoint y: 756, endPoint x: 555, endPoint y: 739, distance: 17.0
click at [561, 755] on textarea "[PHONE_NUMBER] [PERSON_NAME], Планирует оплату, оценка 5" at bounding box center [849, 744] width 892 height 60
click at [1524, 594] on button "Завершить" at bounding box center [1485, 595] width 105 height 35
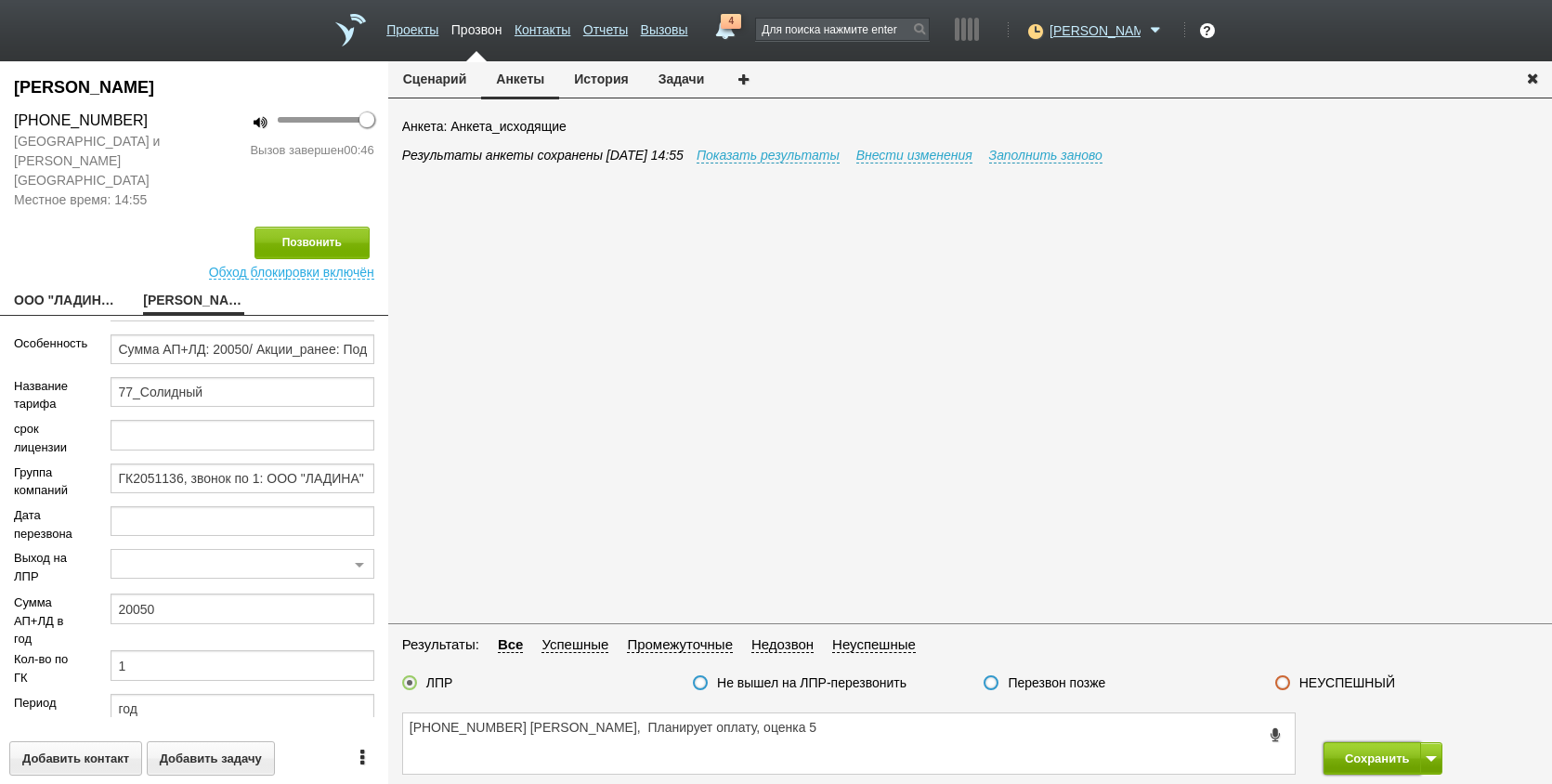
click at [1404, 759] on button "Сохранить" at bounding box center [1373, 759] width 98 height 33
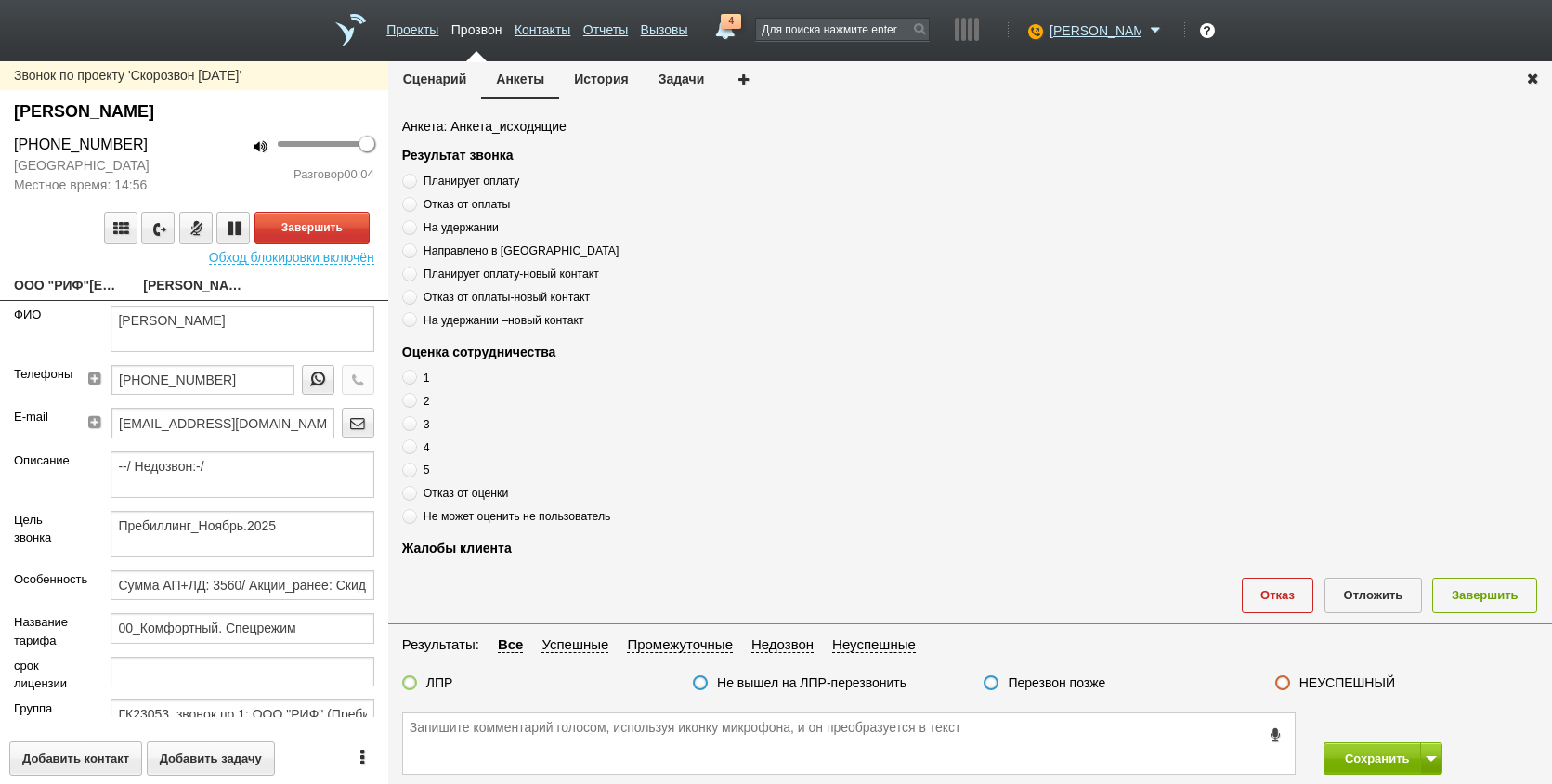
click at [48, 276] on link "ООО "РИФ"[EMAIL_ADDRESS][DOMAIN_NAME]" at bounding box center [65, 287] width 102 height 26
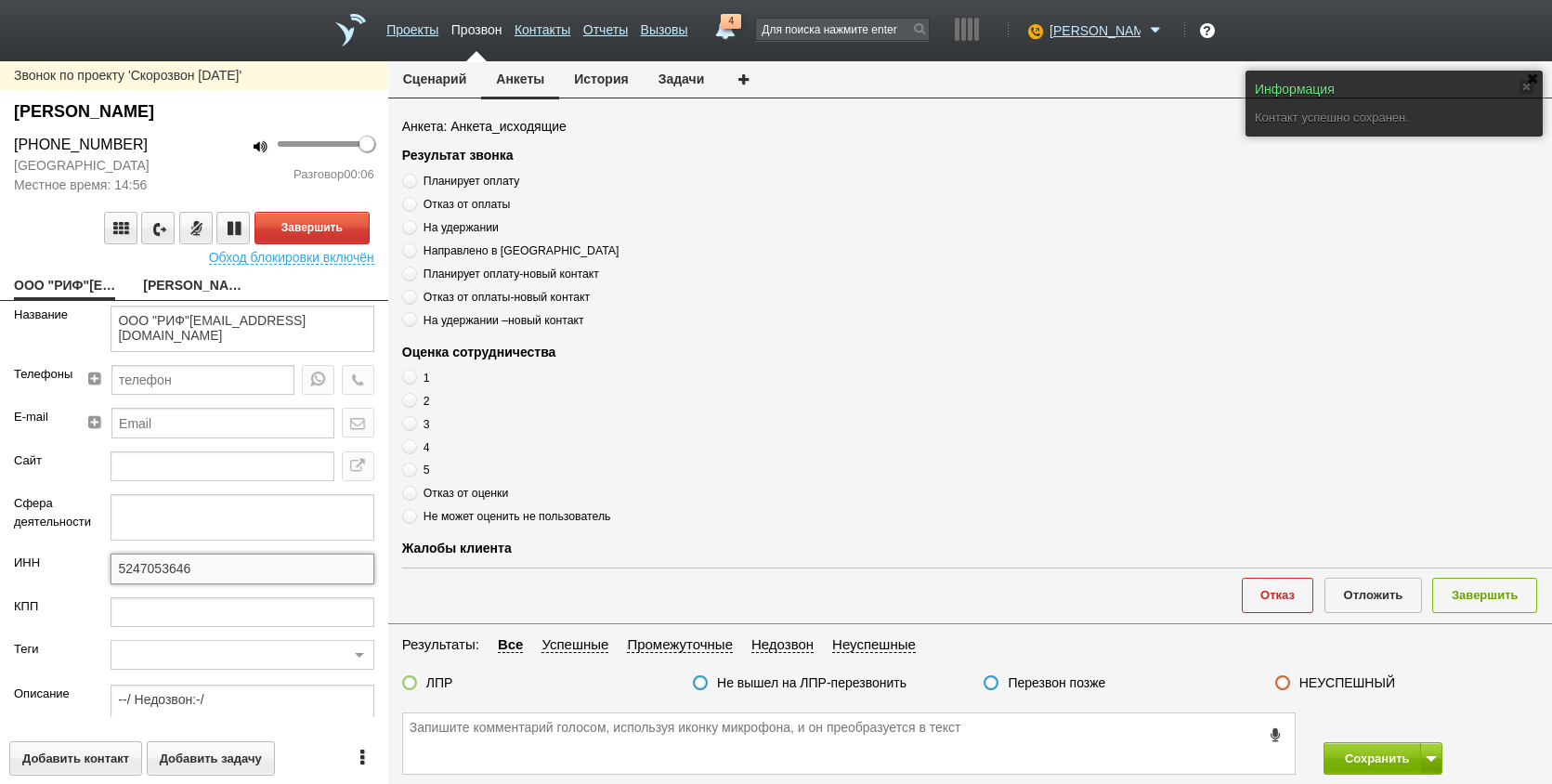
drag, startPoint x: 213, startPoint y: 570, endPoint x: 80, endPoint y: 566, distance: 133.1
click at [80, 566] on div "ИНН 5247053646" at bounding box center [194, 574] width 389 height 42
click at [208, 288] on link "[PERSON_NAME]" at bounding box center [194, 287] width 102 height 26
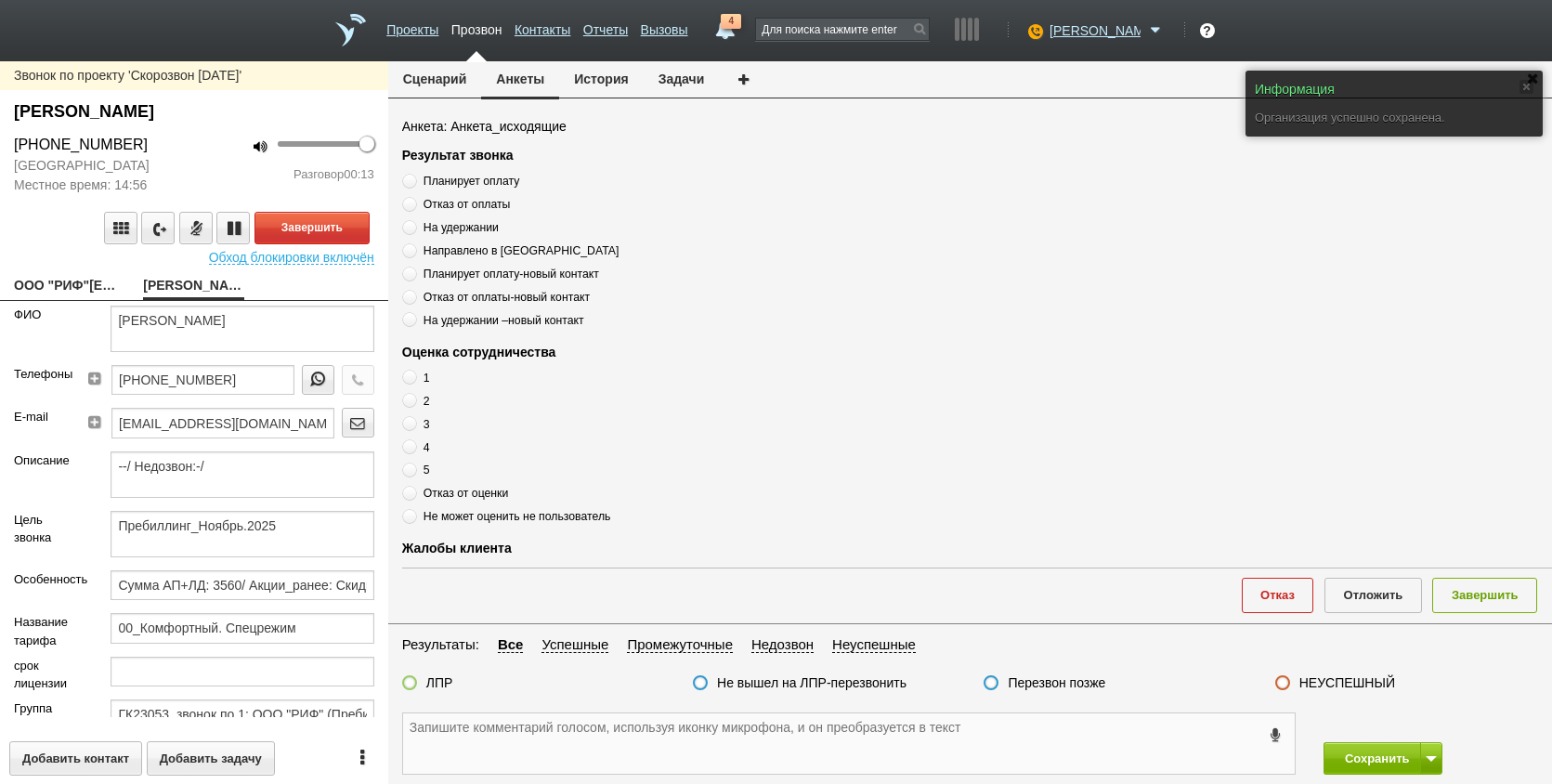
paste textarea "5247053646"
click at [674, 709] on div "5247053646 Сохранить" at bounding box center [970, 744] width 1164 height 81
click at [655, 733] on textarea "5247053646" at bounding box center [849, 744] width 892 height 60
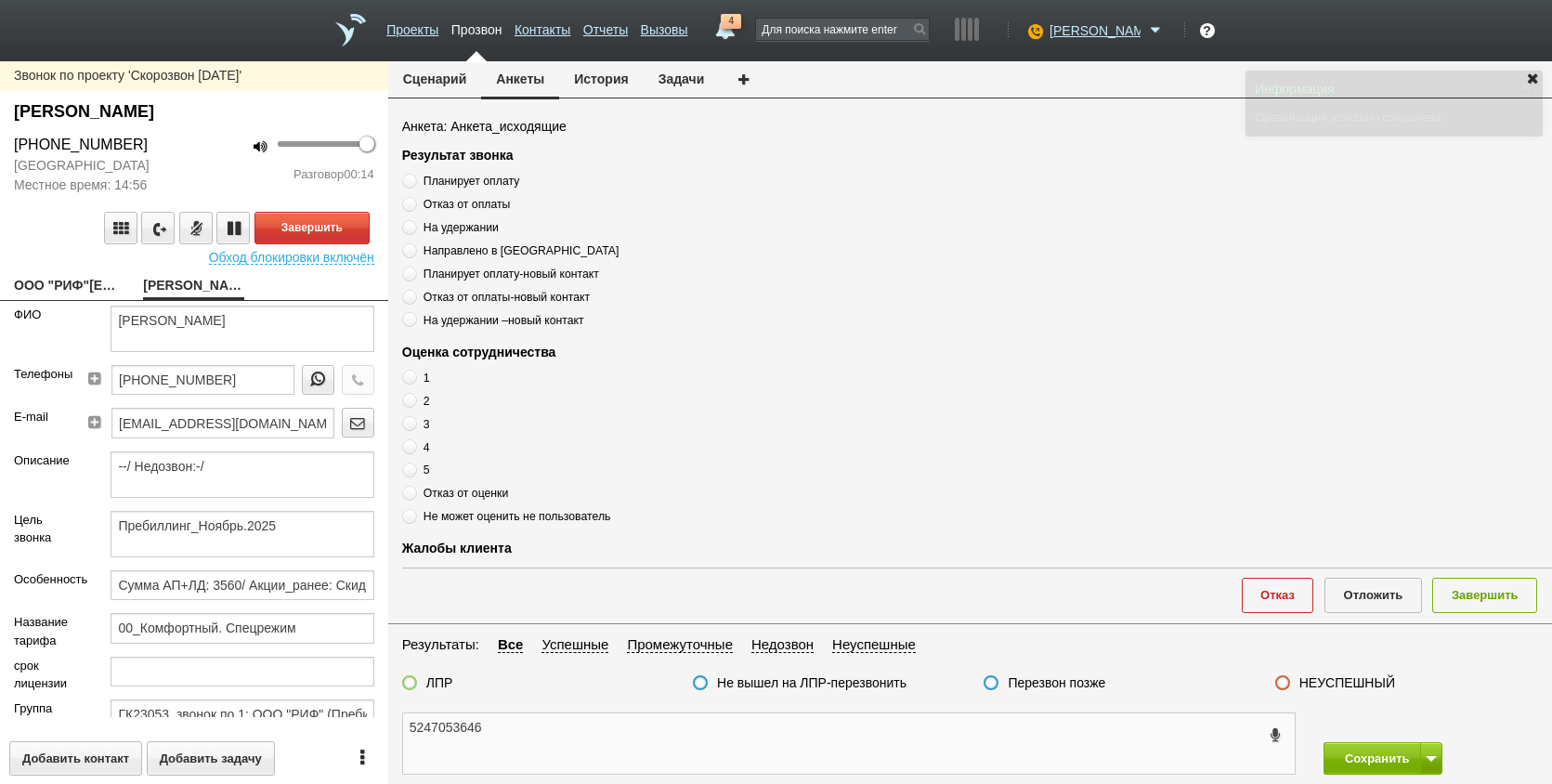
click at [667, 745] on textarea "5247053646" at bounding box center [849, 744] width 892 height 60
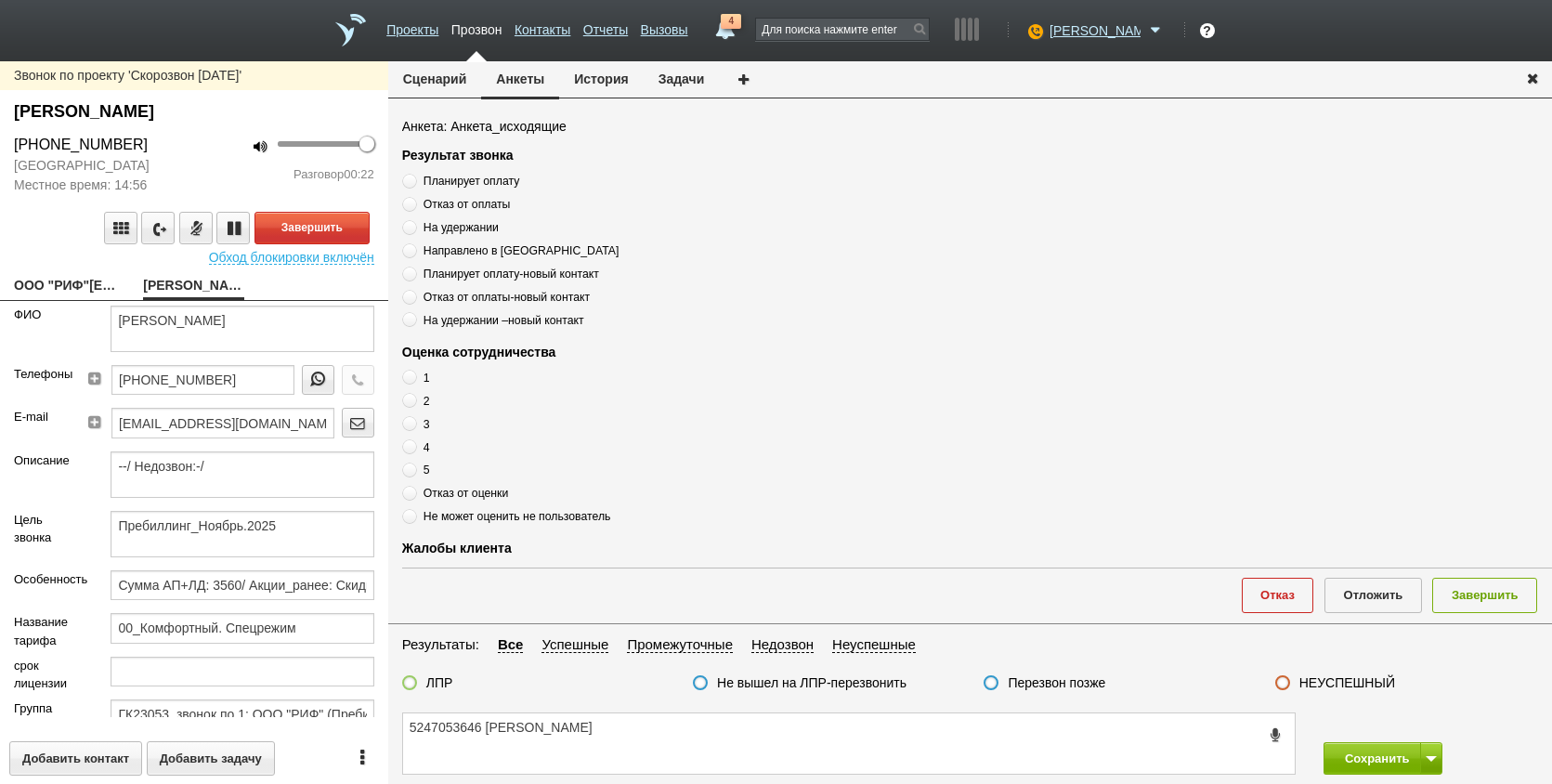
scroll to position [255, 0]
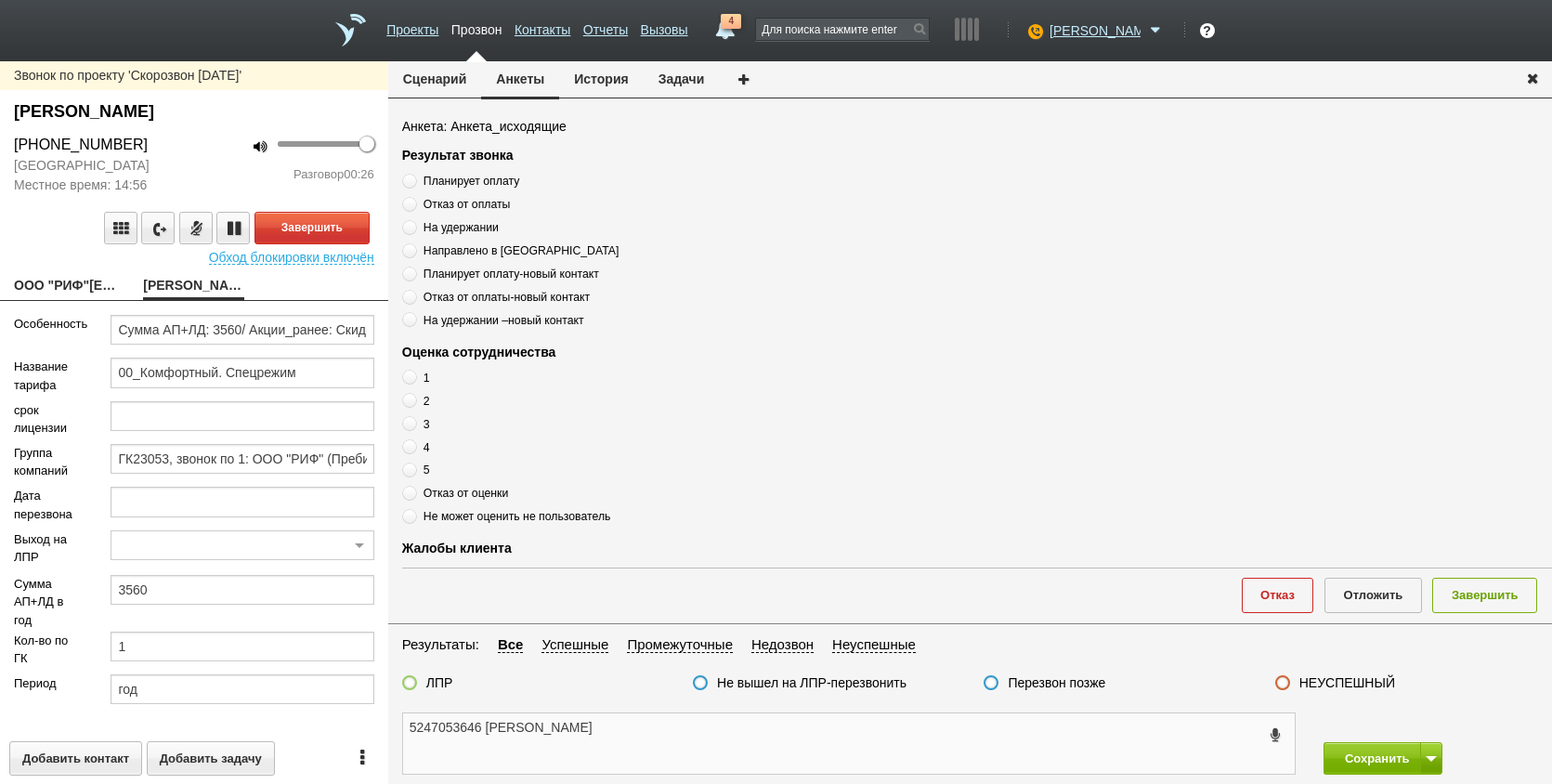
drag, startPoint x: 486, startPoint y: 727, endPoint x: 370, endPoint y: 721, distance: 116.2
click at [370, 721] on div "Звонок по проекту 'Скорозвон [DATE]' [PERSON_NAME] [PHONE_NUMBER] [GEOGRAPHIC_D…" at bounding box center [776, 423] width 1552 height 723
click at [726, 740] on textarea "5247053646 [PERSON_NAME]" at bounding box center [849, 744] width 892 height 60
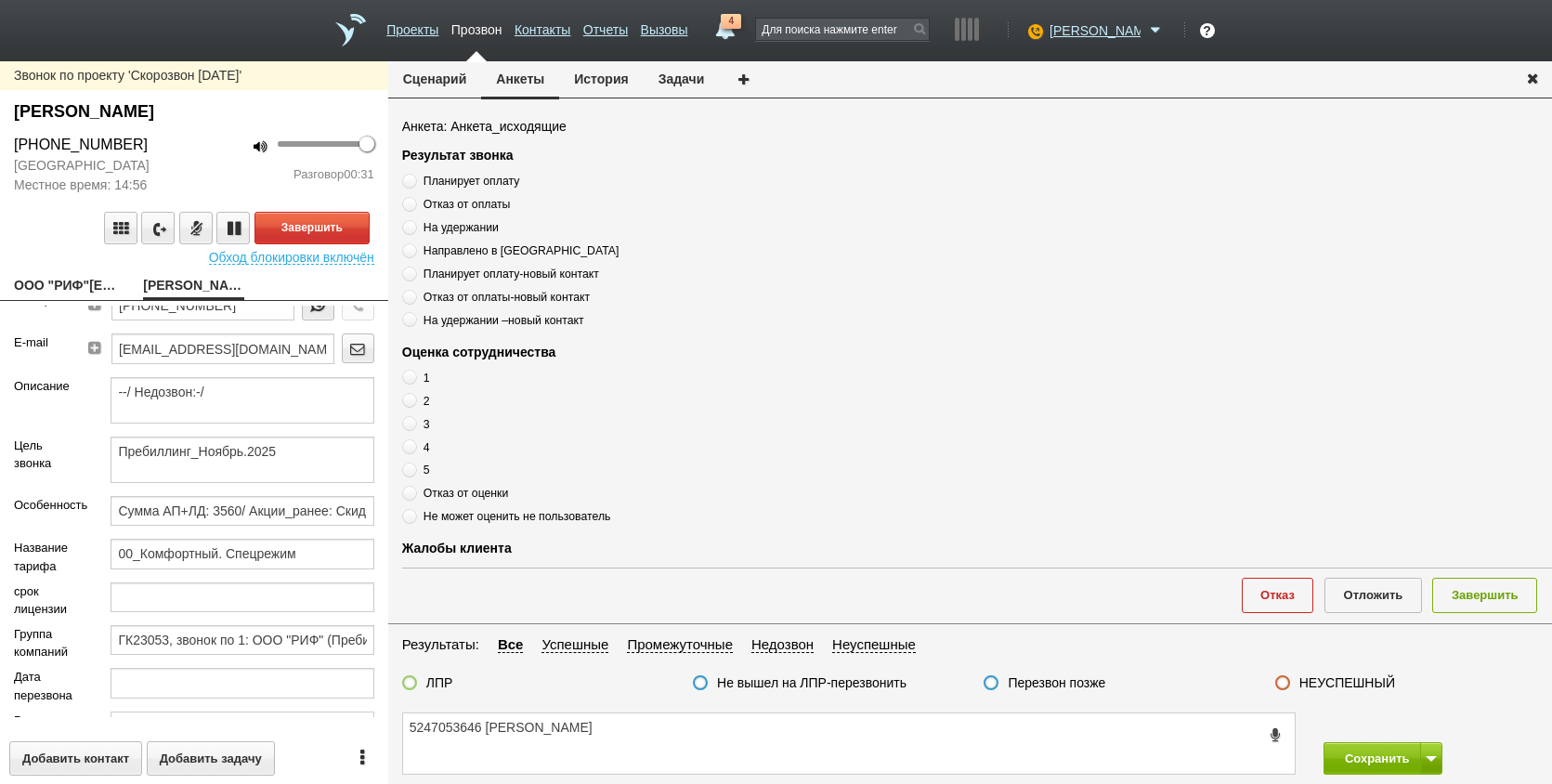
scroll to position [0, 0]
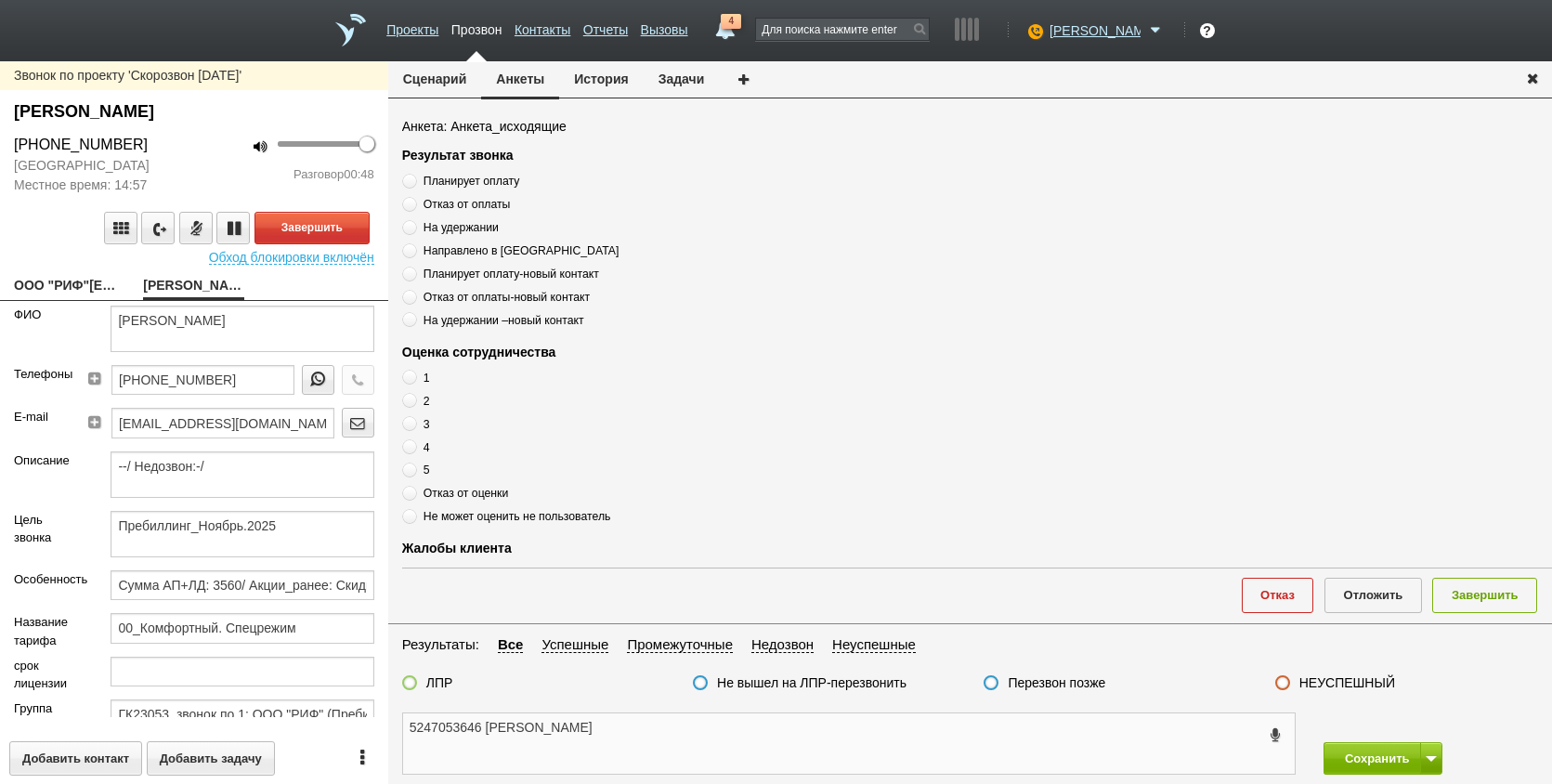
click at [716, 752] on textarea "5247053646 [PERSON_NAME]" at bounding box center [849, 744] width 892 height 60
click at [735, 755] on textarea "5247053646 [PERSON_NAME]" at bounding box center [849, 744] width 892 height 60
click at [485, 178] on span "Планирует оплату" at bounding box center [472, 182] width 96 height 13
click at [414, 178] on input "Планирует оплату" at bounding box center [408, 178] width 12 height 12
click at [485, 178] on span "Планирует оплату" at bounding box center [472, 182] width 96 height 13
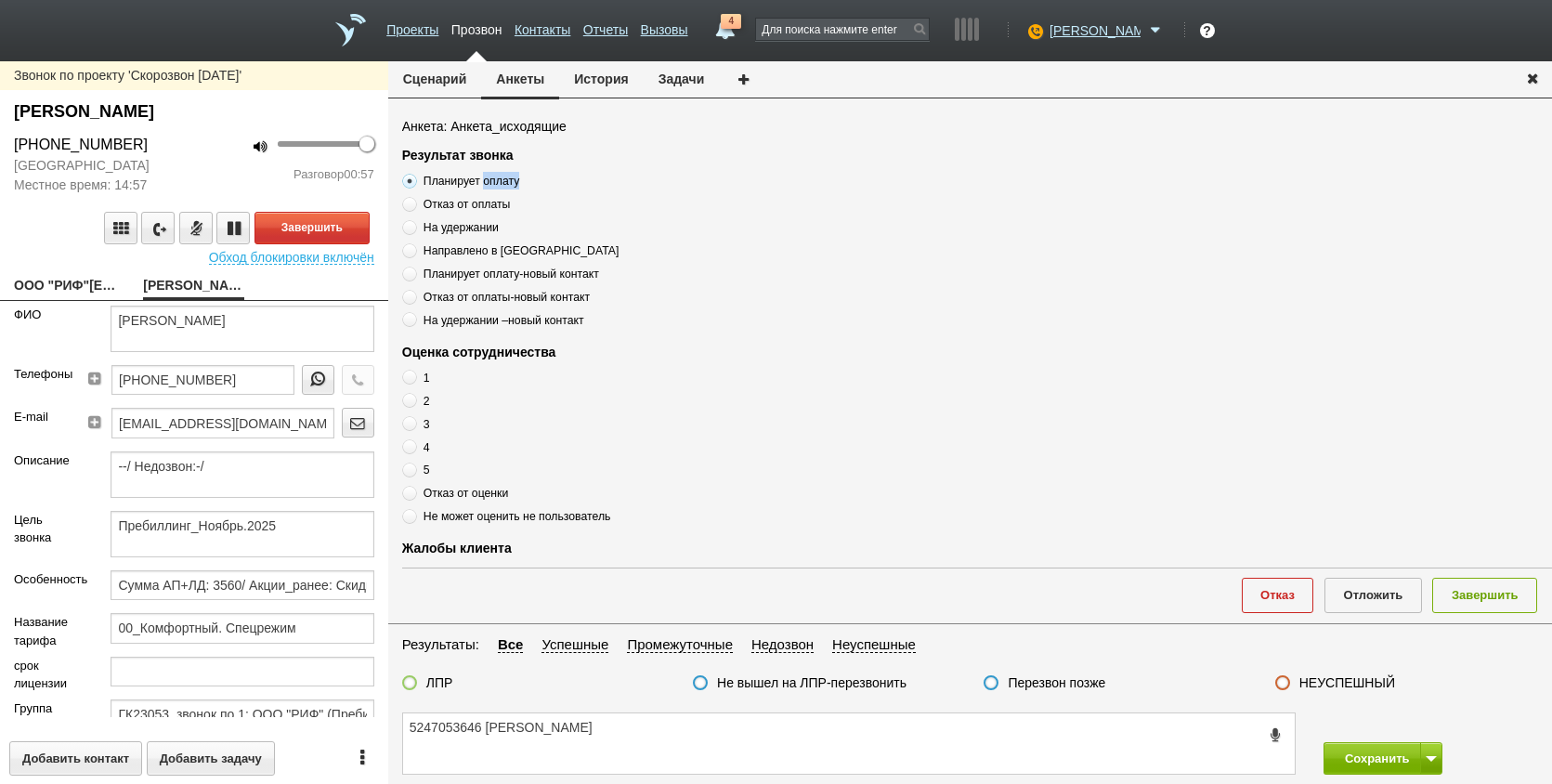
click at [414, 178] on input "Планирует оплату" at bounding box center [408, 178] width 12 height 12
drag, startPoint x: 485, startPoint y: 178, endPoint x: 470, endPoint y: 182, distance: 15.5
click at [470, 182] on span "Планирует оплату" at bounding box center [472, 182] width 96 height 13
click at [414, 182] on input "Планирует оплату" at bounding box center [408, 178] width 12 height 12
click at [470, 182] on span "Планирует оплату" at bounding box center [472, 182] width 96 height 13
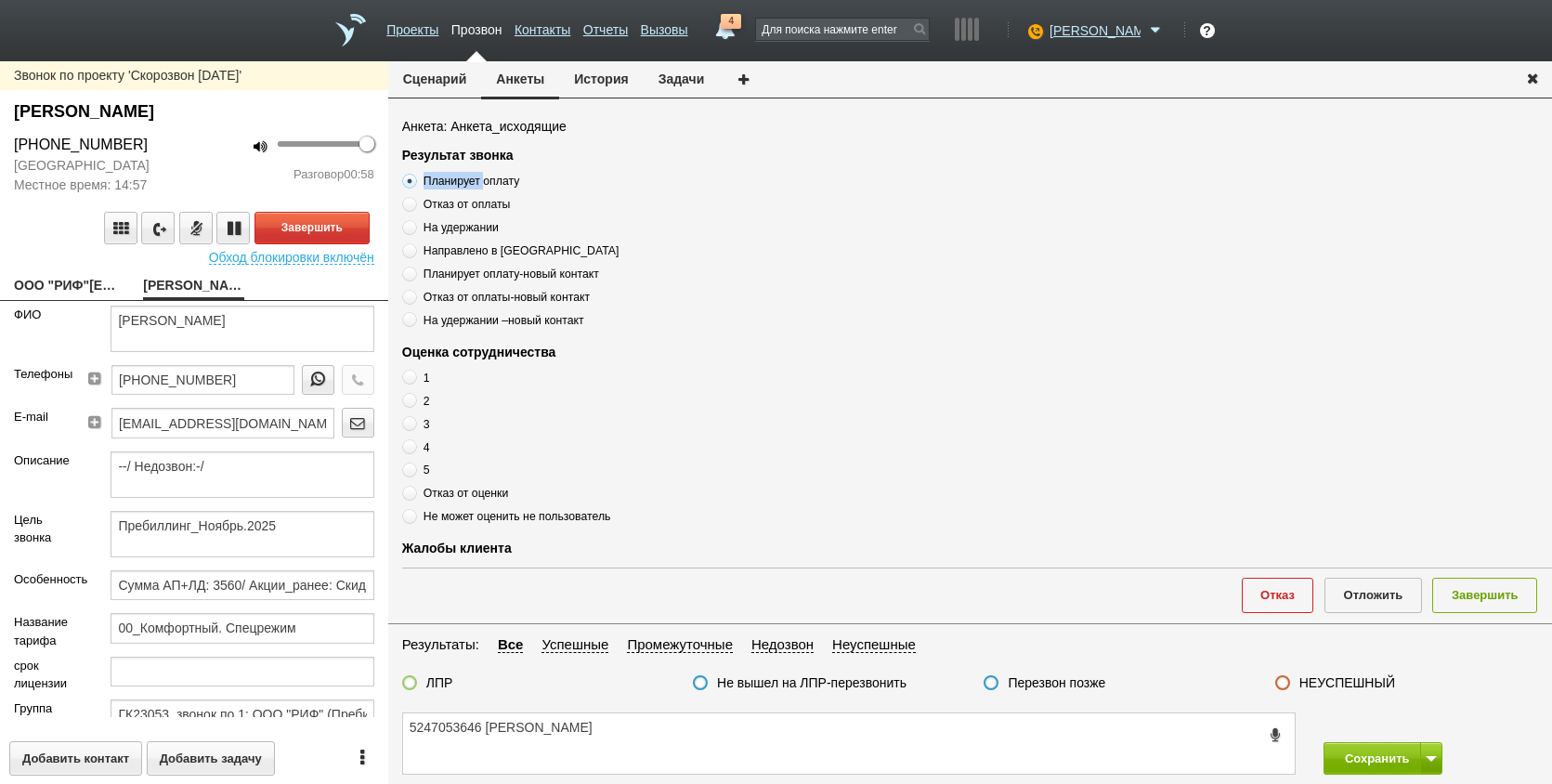
click at [414, 182] on input "Планирует оплату" at bounding box center [408, 178] width 12 height 12
click at [470, 182] on span "Планирует оплату" at bounding box center [472, 182] width 96 height 13
click at [414, 182] on input "Планирует оплату" at bounding box center [408, 178] width 12 height 12
click at [603, 722] on textarea "5247053646 [PERSON_NAME]" at bounding box center [849, 744] width 892 height 60
paste textarea "Планирует оплату"
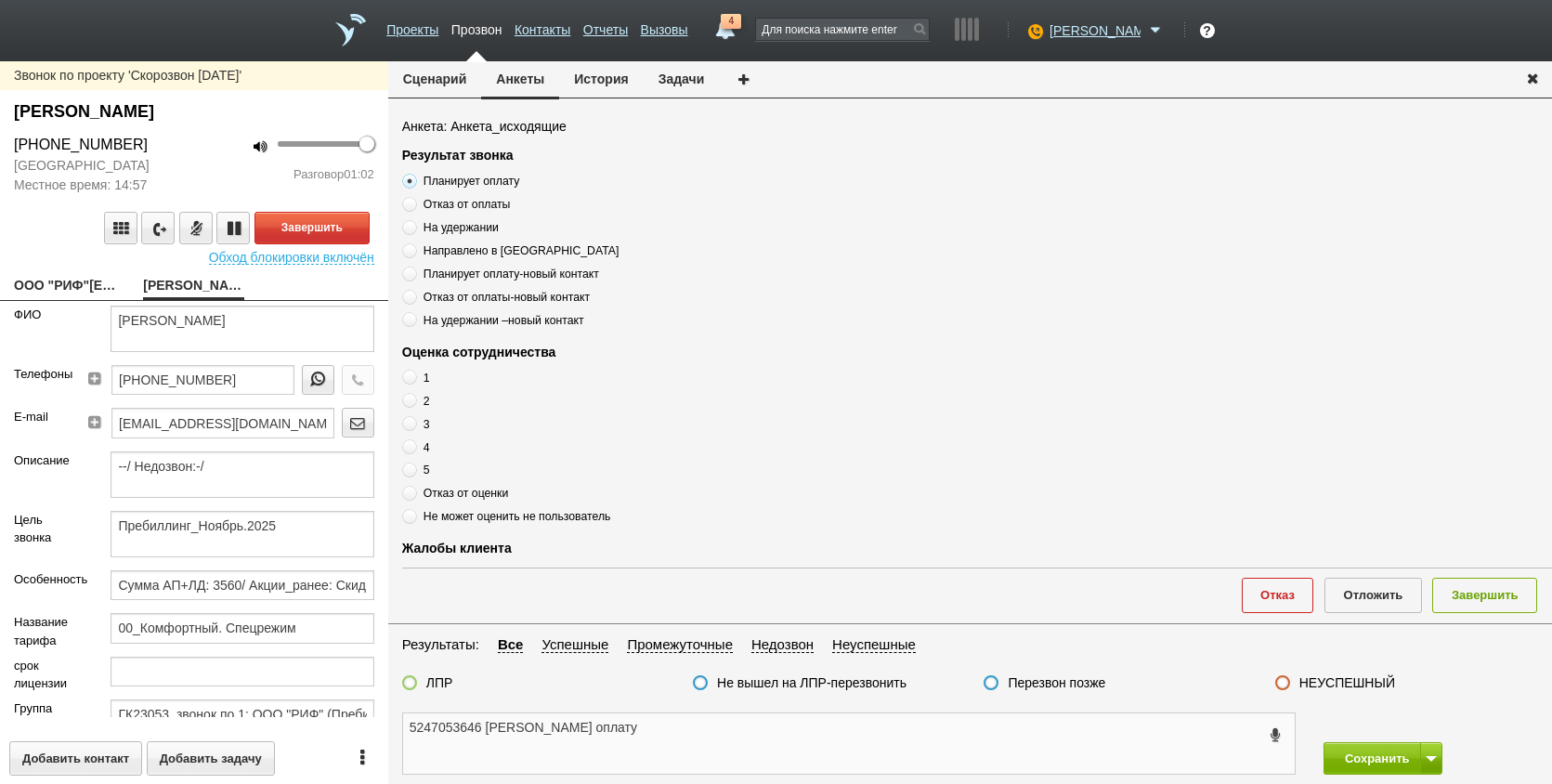
click at [538, 729] on textarea "5247053646 [PERSON_NAME] оплату" at bounding box center [849, 744] width 892 height 60
click at [682, 756] on textarea "5247053646 [PERSON_NAME] , Планирует оплату" at bounding box center [849, 744] width 892 height 60
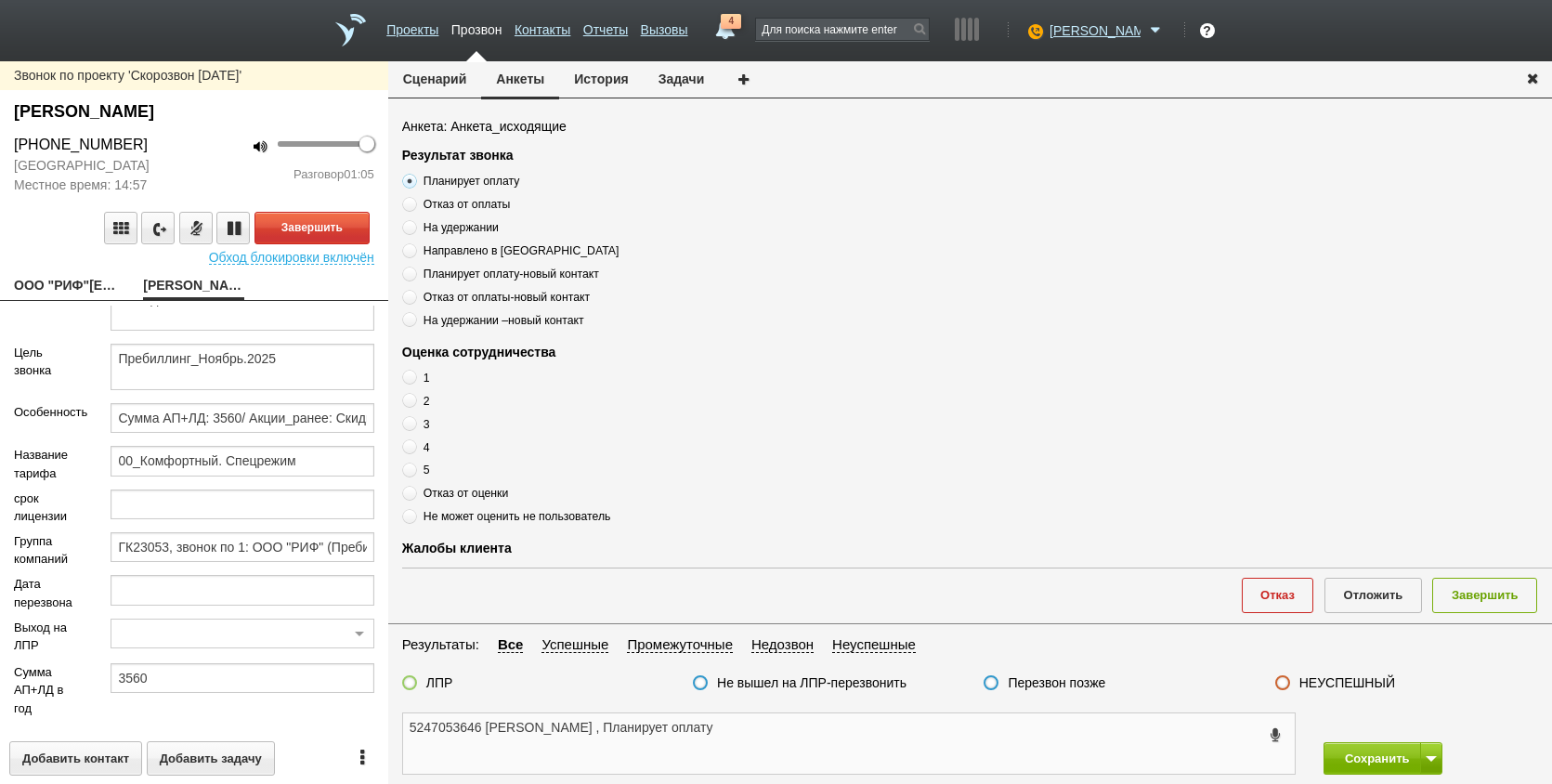
scroll to position [255, 0]
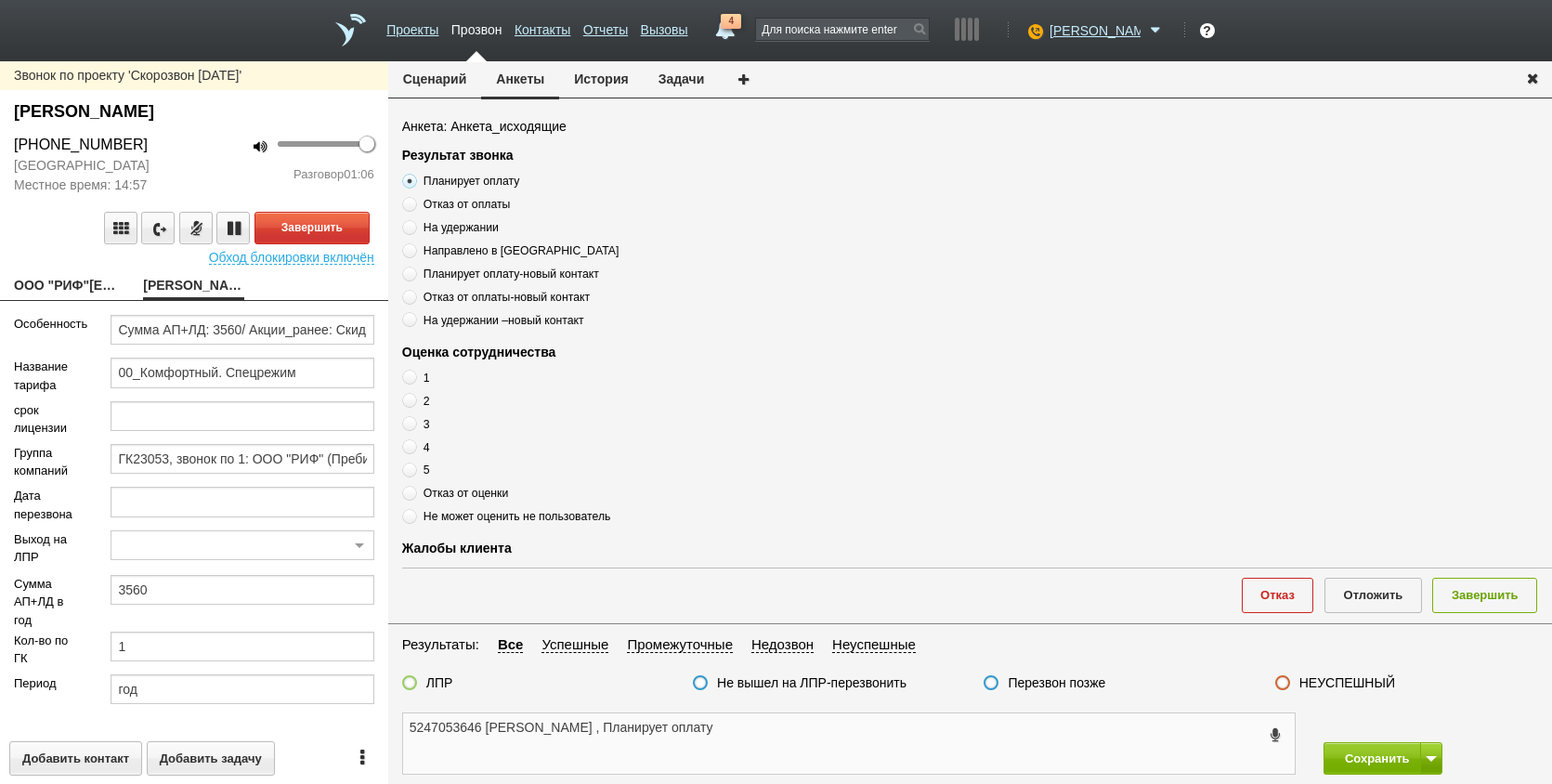
click at [802, 724] on textarea "5247053646 [PERSON_NAME] , Планирует оплату" at bounding box center [849, 744] width 892 height 60
click at [712, 745] on textarea "5247053646 [PERSON_NAME] , Планирует оплату" at bounding box center [849, 744] width 892 height 60
click at [742, 735] on textarea "5247053646 [PERSON_NAME] , Планирует оплату" at bounding box center [849, 744] width 892 height 60
click at [782, 730] on textarea "5247053646 [PERSON_NAME] , Планирует оплату" at bounding box center [849, 744] width 892 height 60
click at [691, 745] on textarea "5247053646 [PERSON_NAME] , Планирует оплату" at bounding box center [849, 744] width 892 height 60
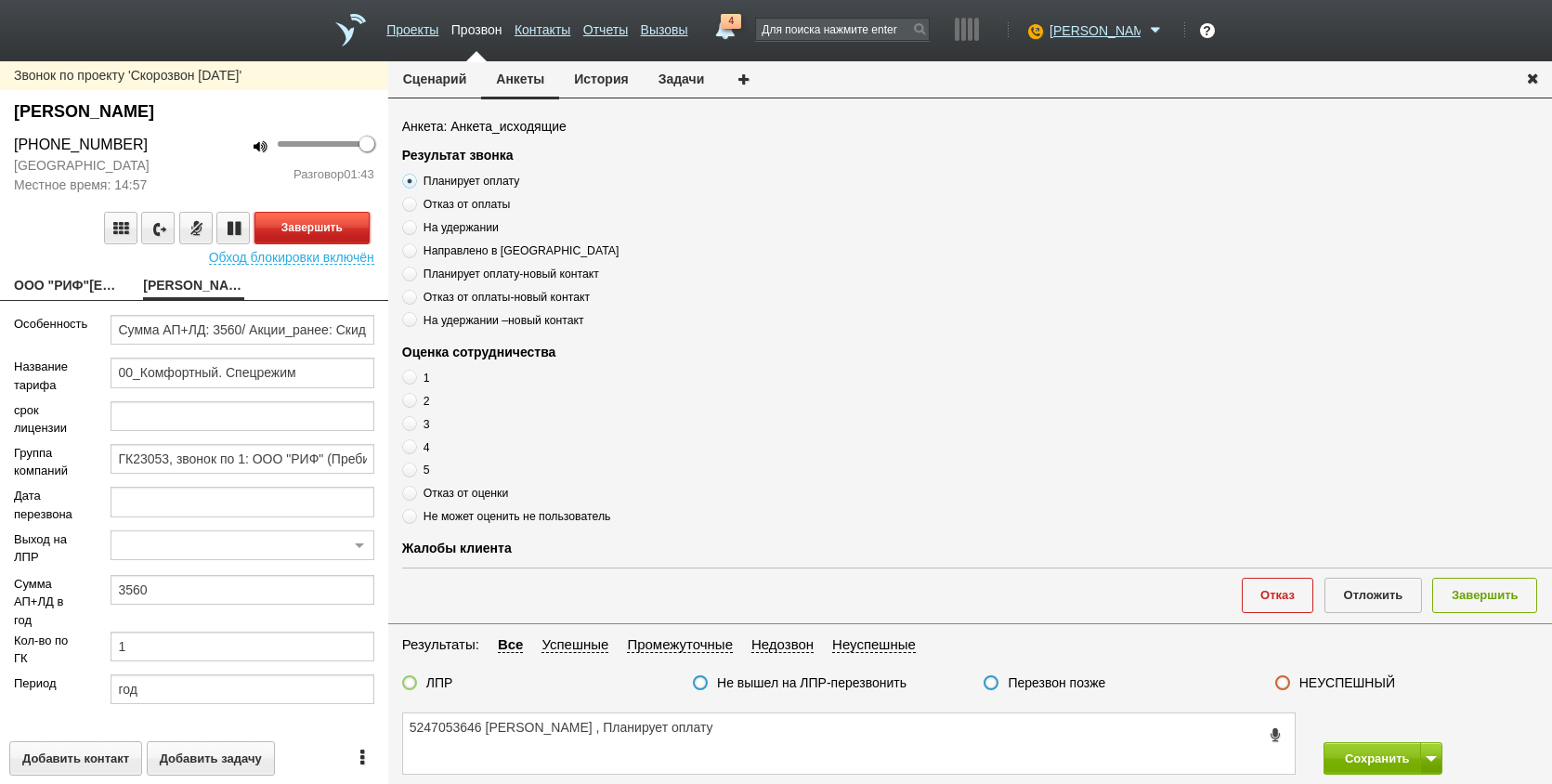
click at [305, 228] on button "Завершить" at bounding box center [312, 228] width 115 height 33
click at [685, 738] on textarea "5247053646 [PERSON_NAME] , Планирует оплату" at bounding box center [849, 744] width 892 height 60
click at [686, 731] on textarea "5247053646 [PERSON_NAME] , Планирует оплату" at bounding box center [849, 744] width 892 height 60
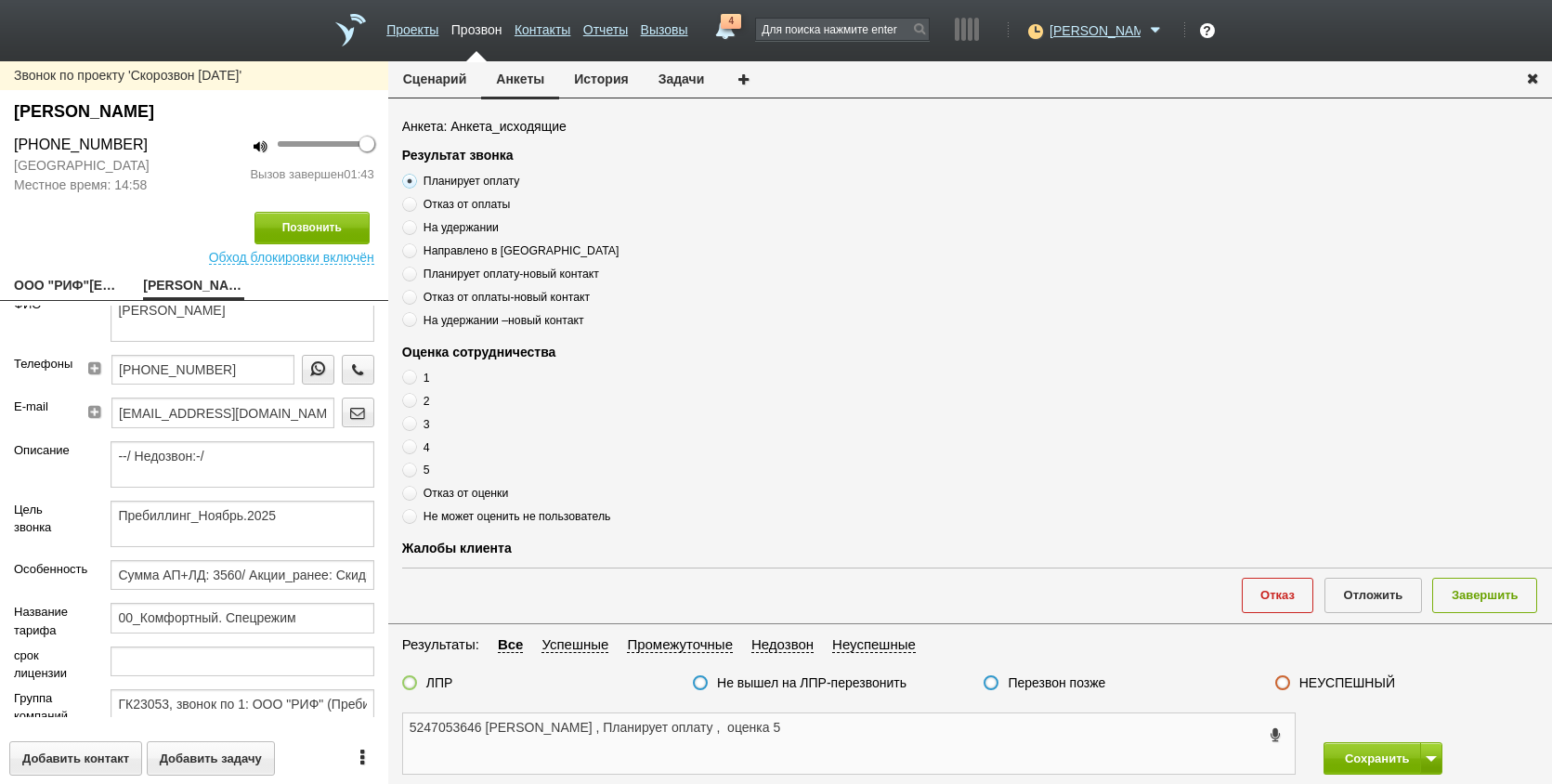
scroll to position [0, 0]
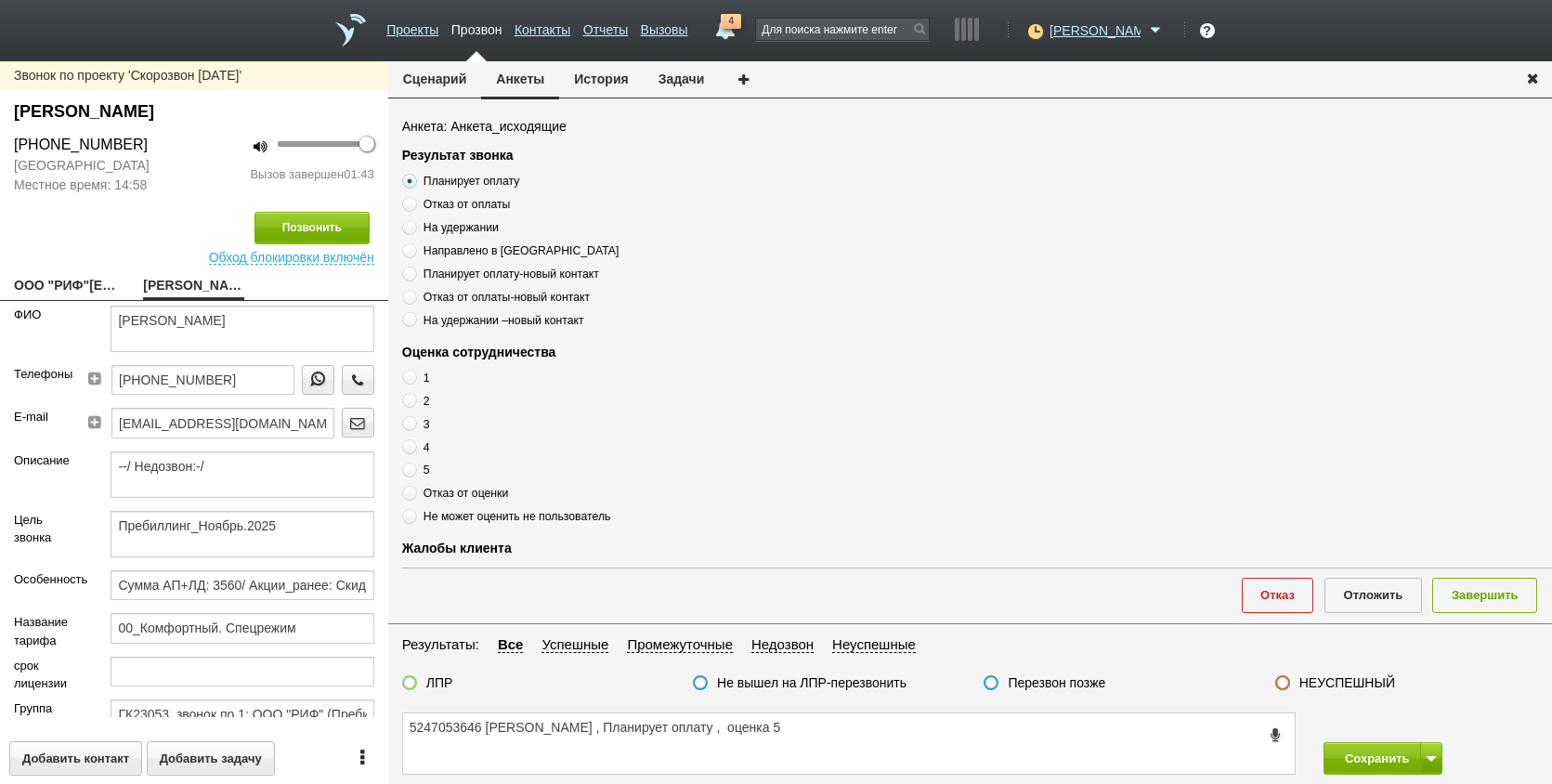
click at [408, 682] on label at bounding box center [409, 683] width 15 height 15
click at [0, 0] on input "ЛПР" at bounding box center [0, 0] width 0 height 0
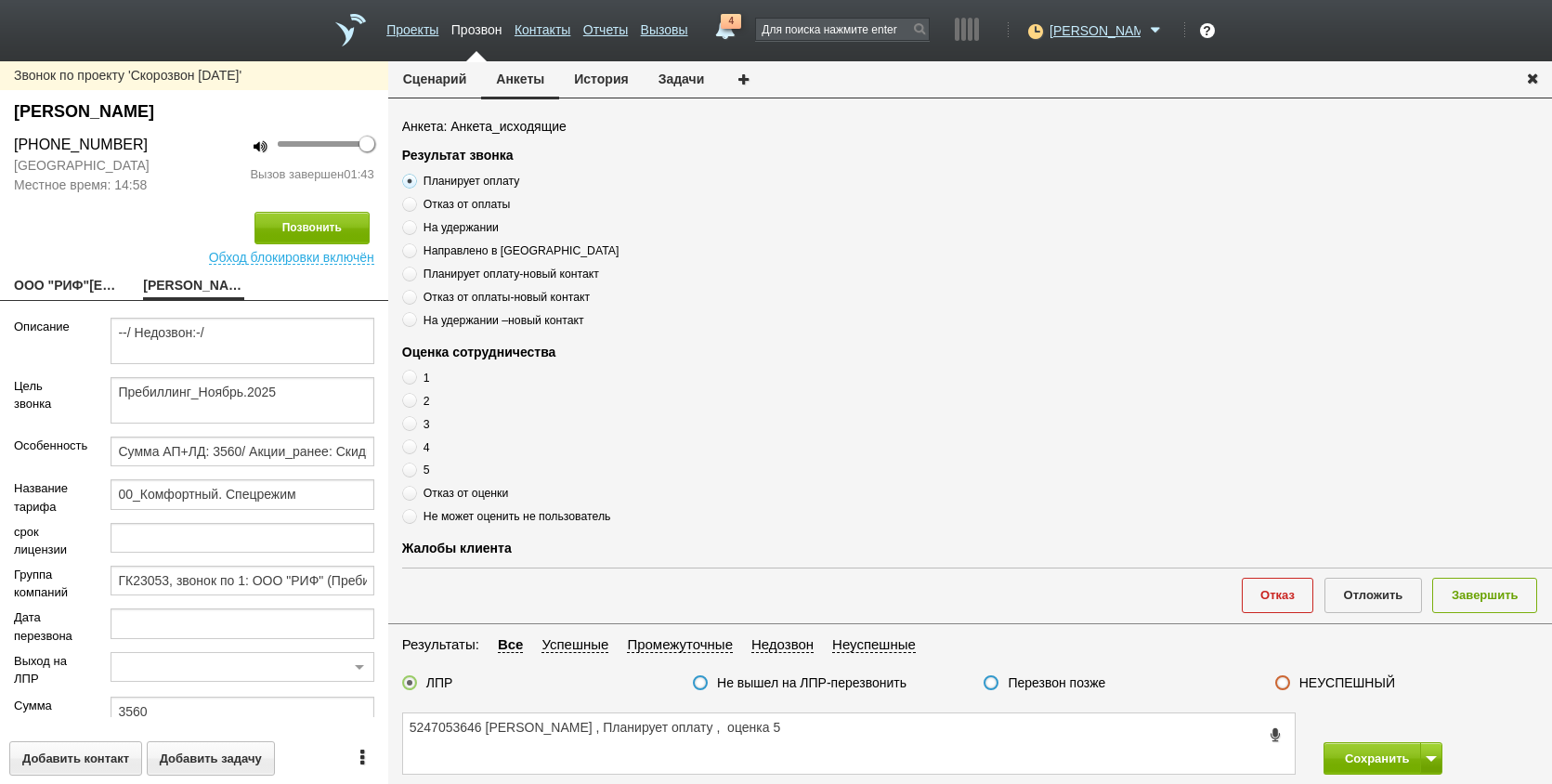
scroll to position [255, 0]
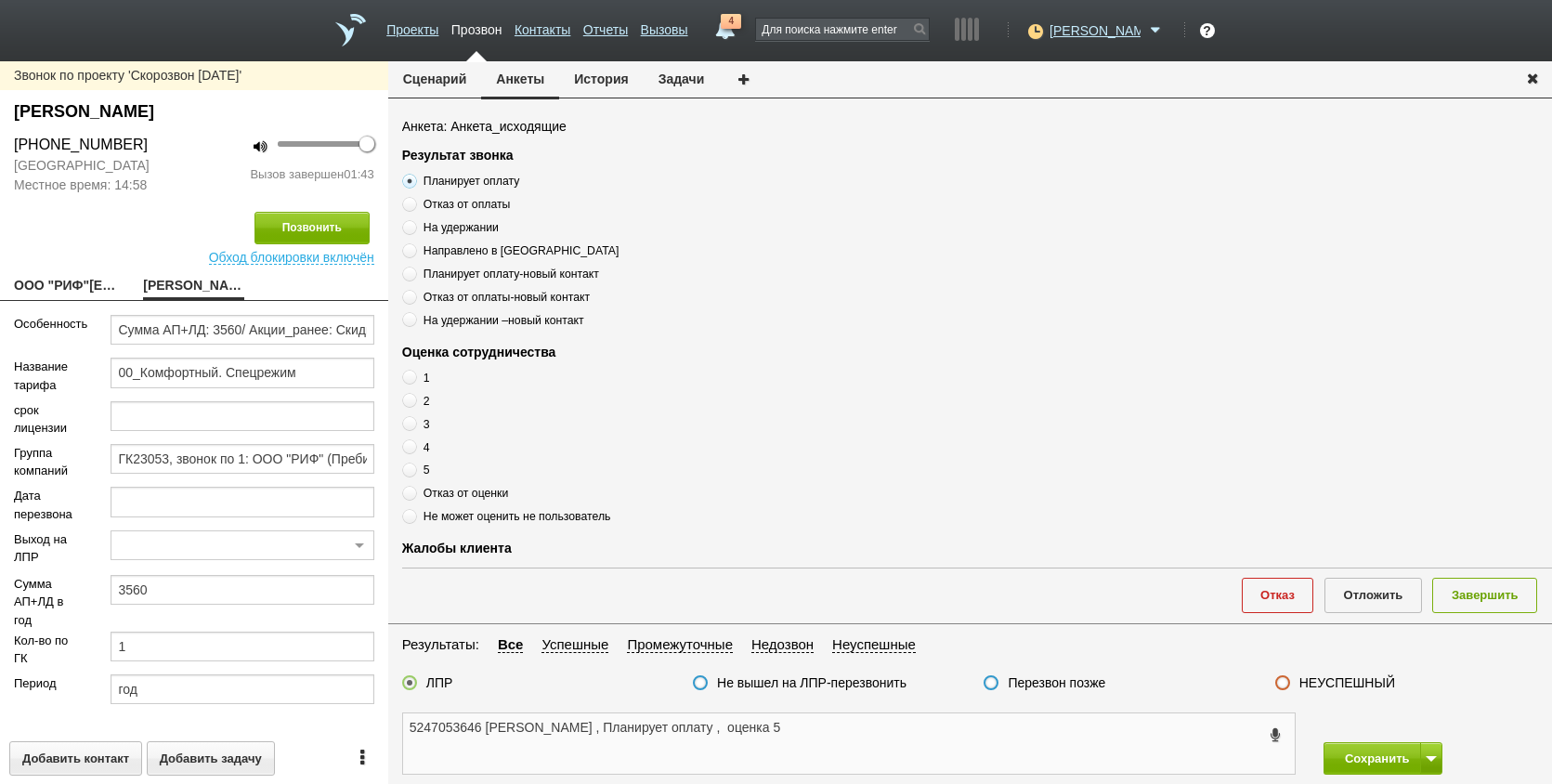
drag, startPoint x: 886, startPoint y: 733, endPoint x: 856, endPoint y: 734, distance: 30.0
click at [886, 733] on textarea "5247053646 [PERSON_NAME] , Планирует оплату , оценка 5" at bounding box center [849, 744] width 892 height 60
click at [413, 473] on span at bounding box center [409, 471] width 15 height 15
click at [413, 472] on input "5" at bounding box center [408, 467] width 12 height 12
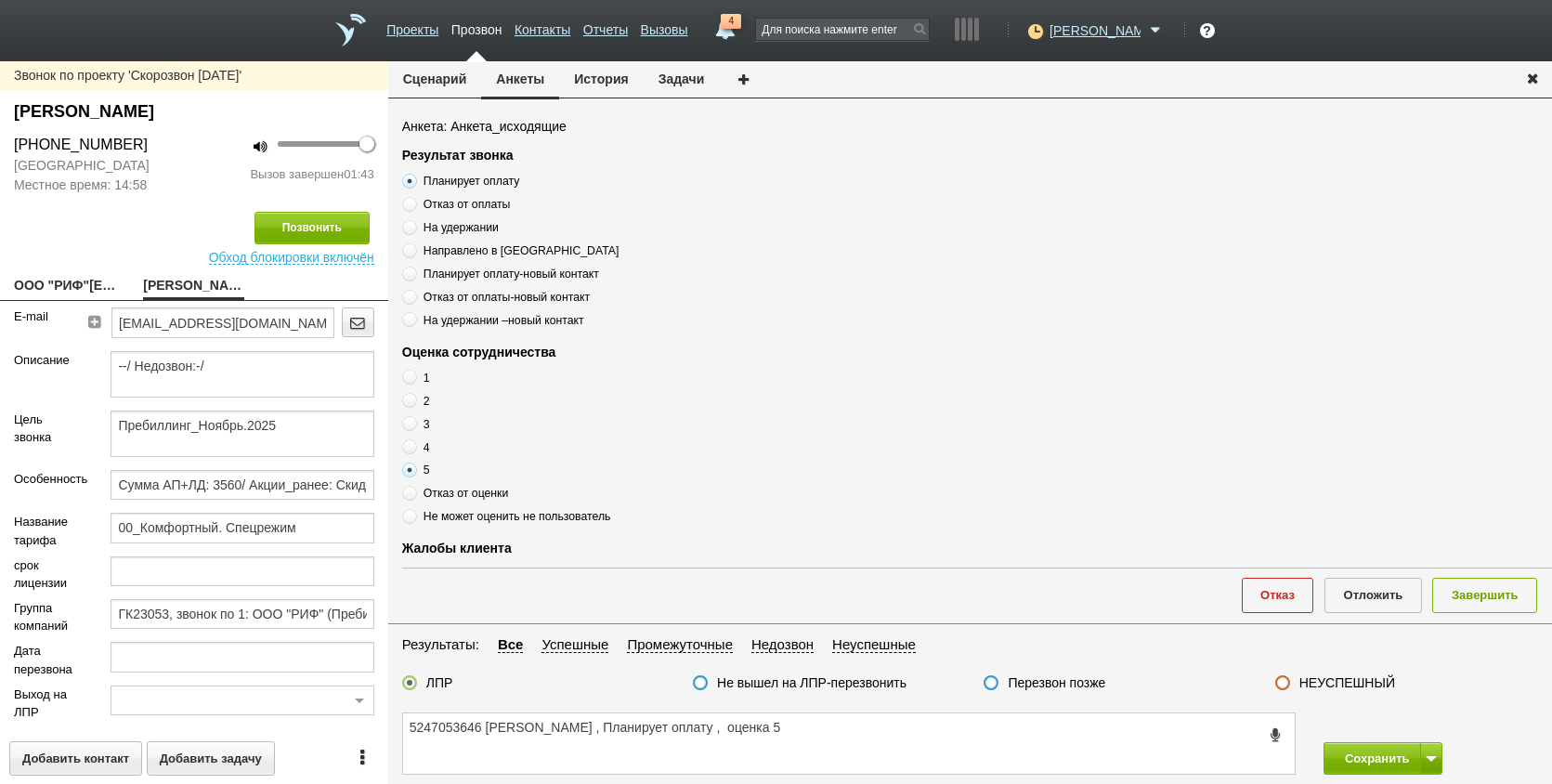
scroll to position [0, 0]
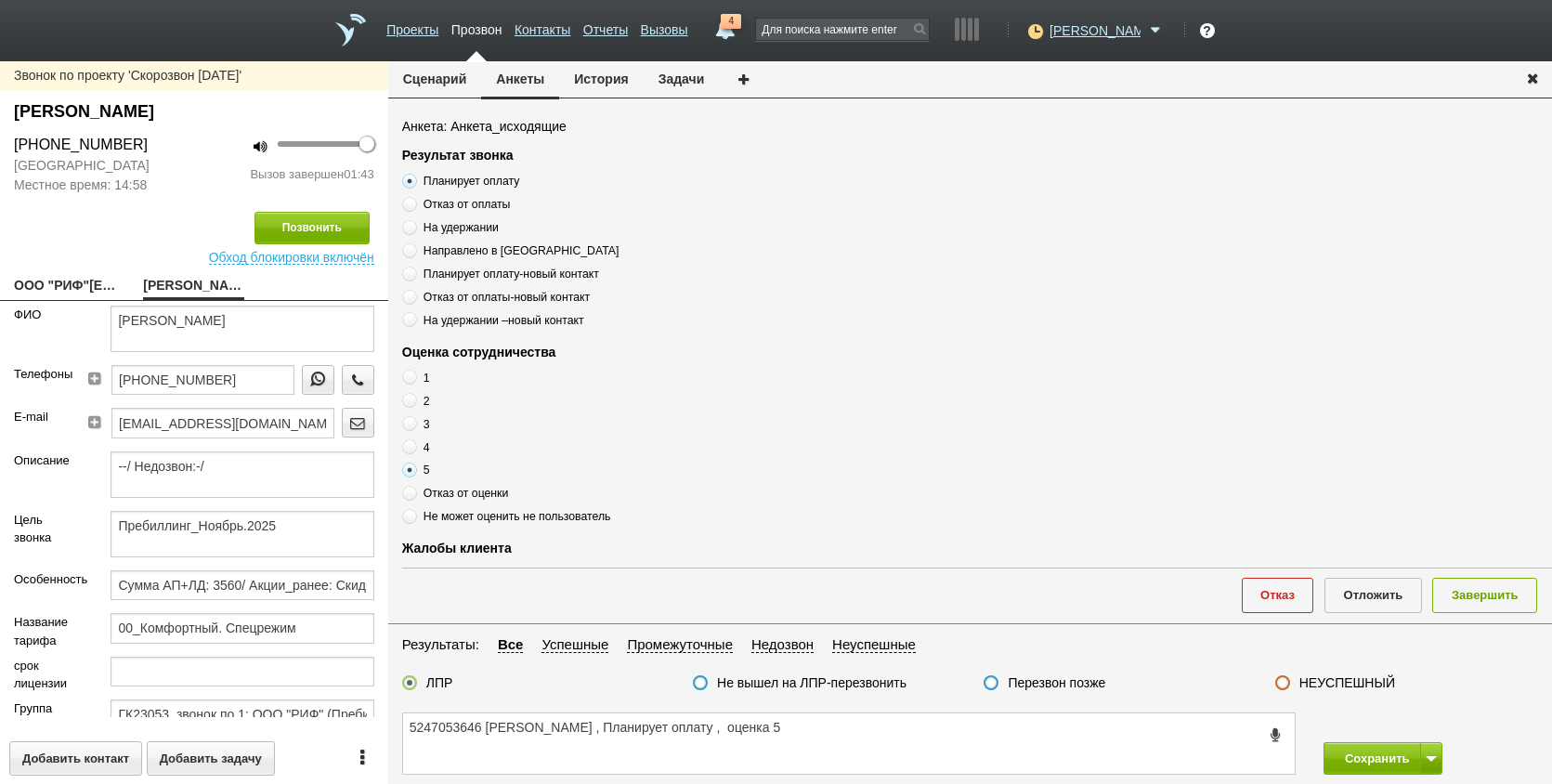
click at [776, 705] on div "5247053646 [PERSON_NAME] , Планирует оплату , оценка 5 Сохранить" at bounding box center [970, 744] width 1164 height 81
drag, startPoint x: 779, startPoint y: 724, endPoint x: 426, endPoint y: 691, distance: 354.5
click at [778, 725] on textarea "5247053646 [PERSON_NAME] , Планирует оплату , оценка 5" at bounding box center [849, 744] width 892 height 60
click at [840, 738] on textarea "5247053646 [PERSON_NAME] , Планирует оплату , оценка 5" at bounding box center [849, 744] width 892 height 60
click at [1466, 588] on button "Завершить" at bounding box center [1485, 595] width 105 height 35
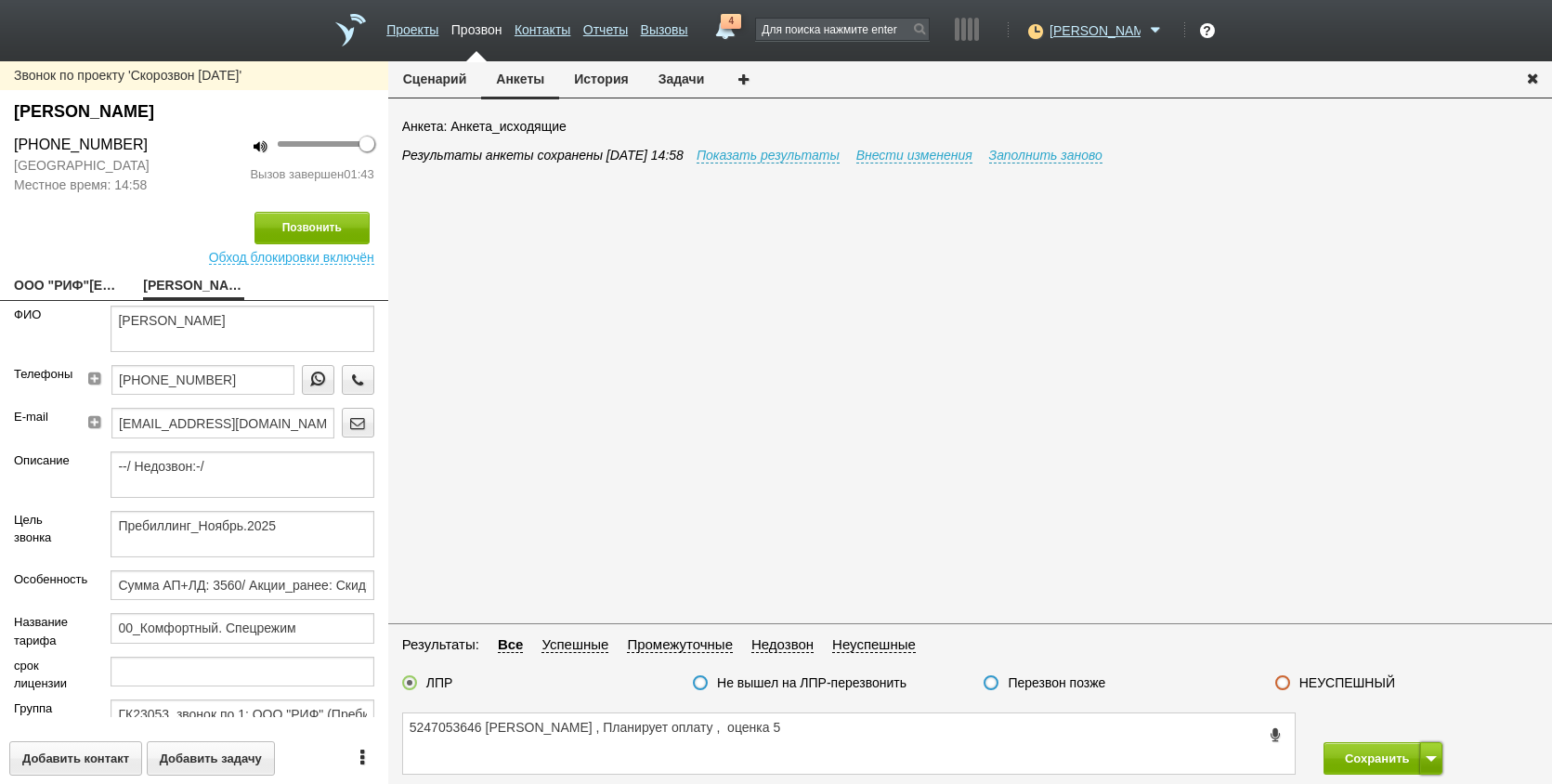
click at [1435, 759] on span at bounding box center [1432, 759] width 11 height 6
click at [1385, 723] on button "Сохранить и остаться" at bounding box center [1369, 724] width 144 height 33
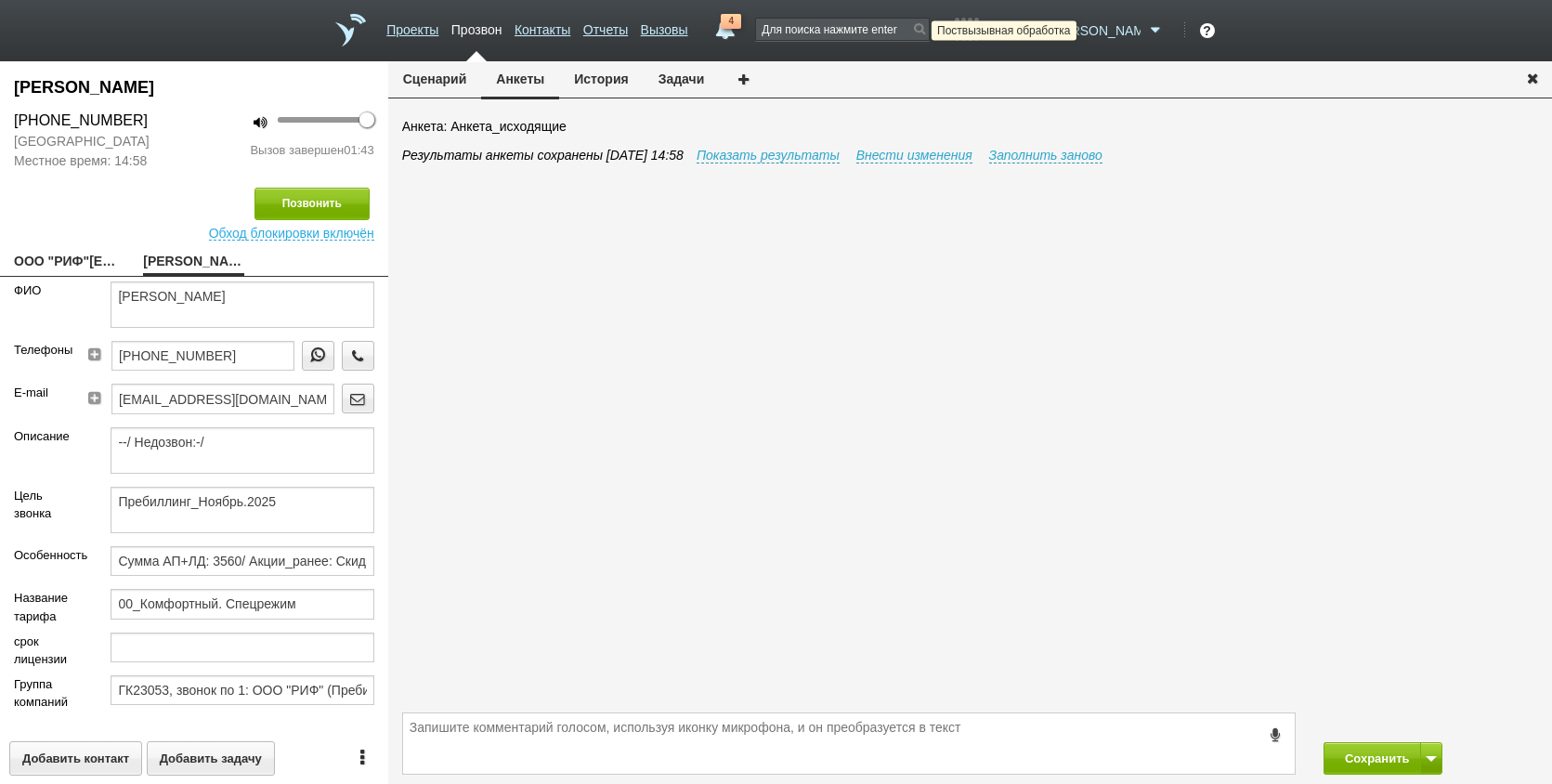
click at [1046, 35] on icon at bounding box center [1033, 31] width 25 height 19
click at [1028, 114] on link "Не беспокоить" at bounding box center [1018, 109] width 173 height 32
click at [1425, 763] on button at bounding box center [1432, 759] width 23 height 33
click at [1397, 730] on button "Сохранить и остаться" at bounding box center [1369, 724] width 144 height 33
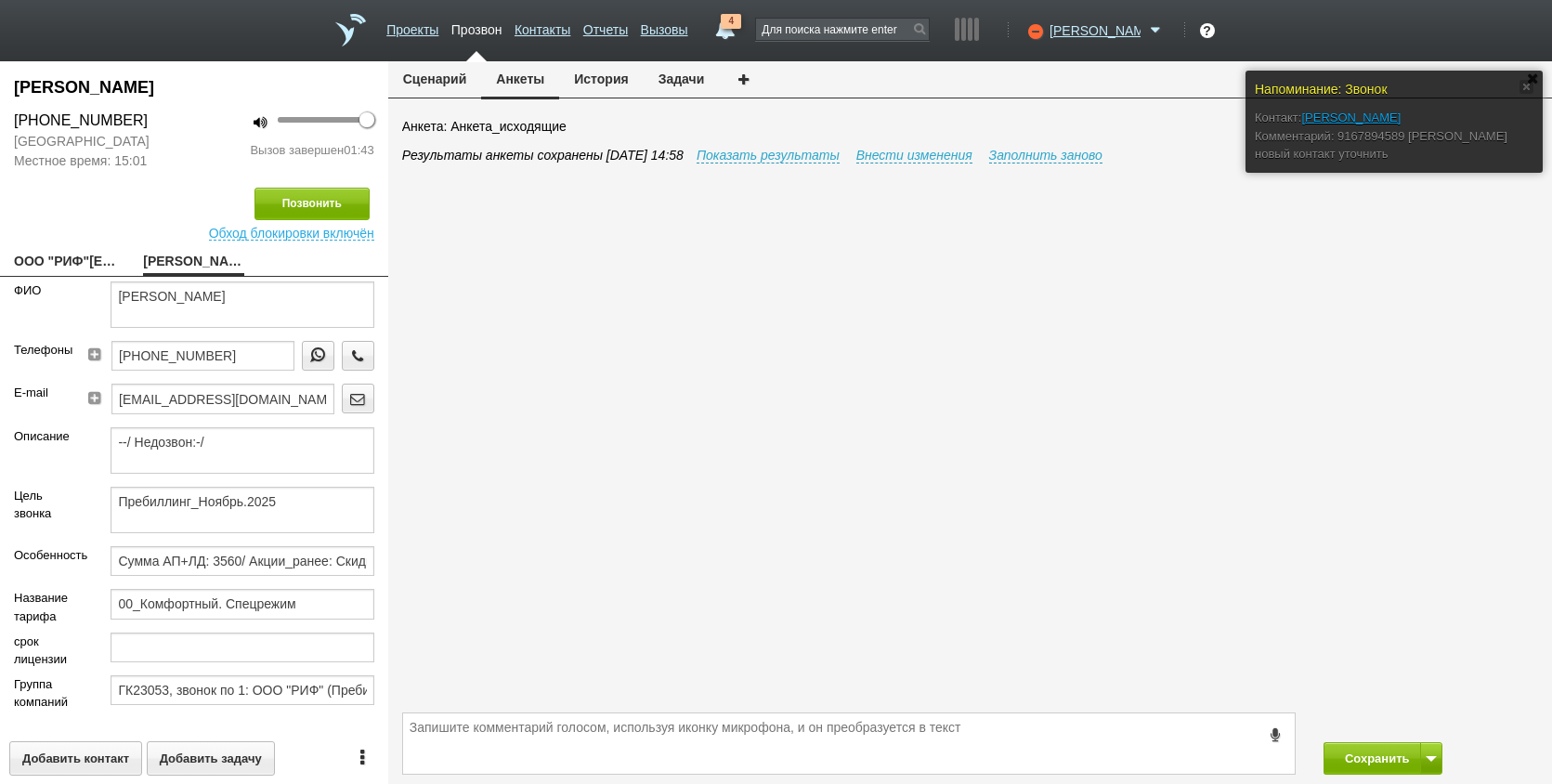
click at [793, 409] on div "Результаты анкеты сохранены [DATE] 14:58 Показать результаты Внести изменения З…" at bounding box center [977, 426] width 1150 height 562
click at [1356, 750] on button "Сохранить" at bounding box center [1373, 759] width 98 height 33
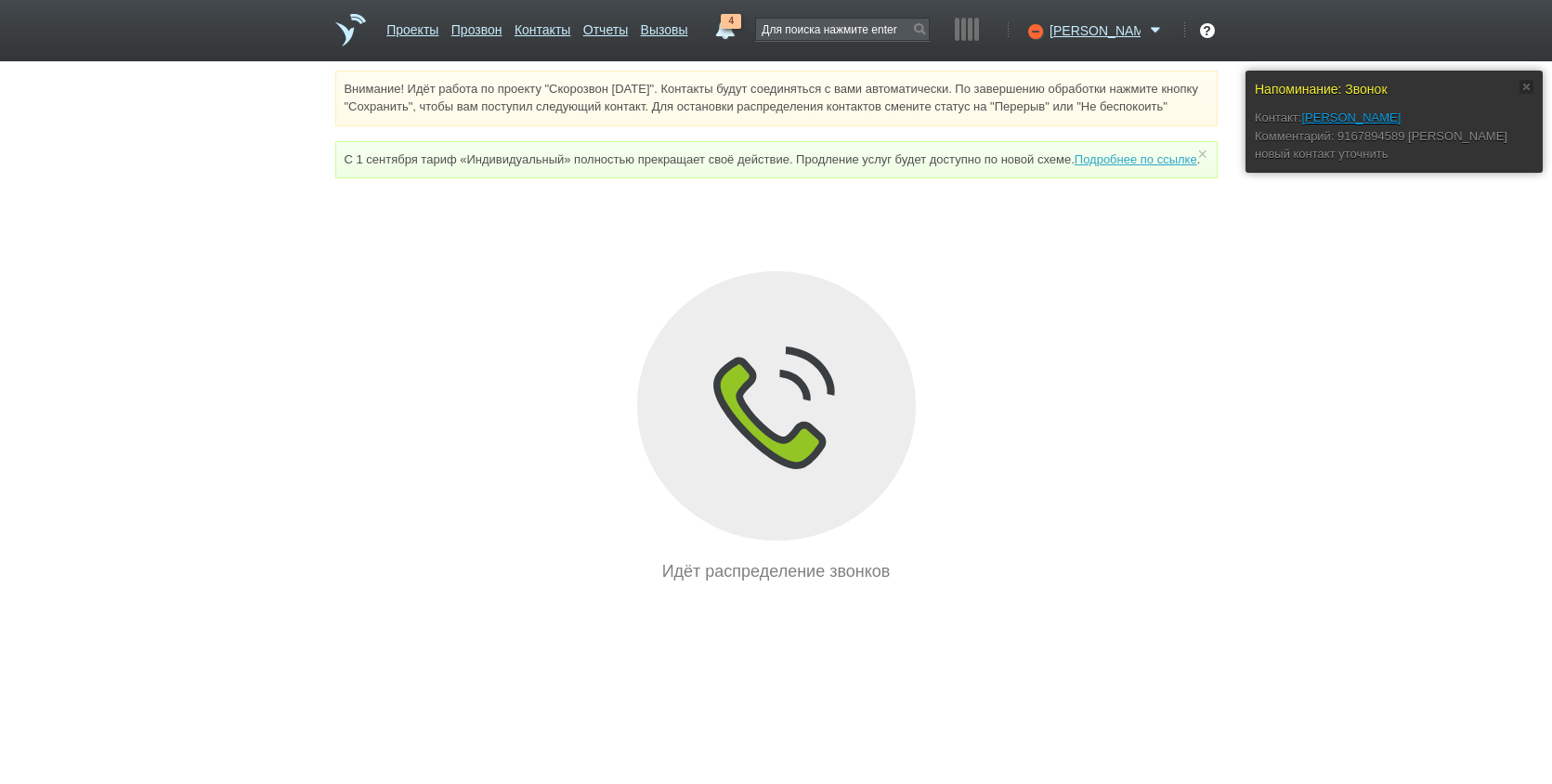
click at [742, 24] on span "4" at bounding box center [731, 22] width 21 height 15
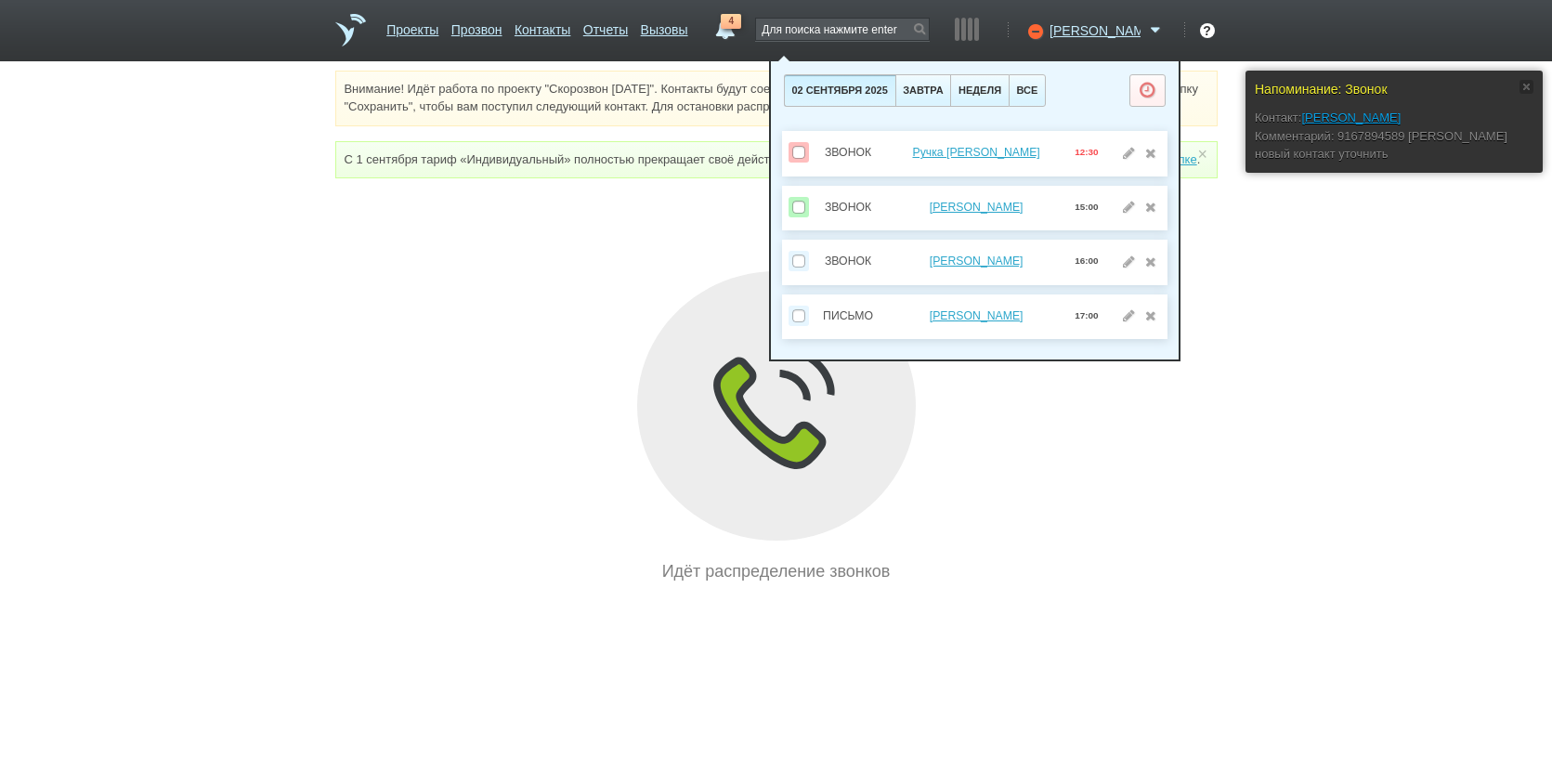
drag, startPoint x: 1003, startPoint y: 568, endPoint x: 1029, endPoint y: 550, distance: 31.6
click at [1008, 566] on div "Идёт распределение звонков" at bounding box center [776, 427] width 883 height 312
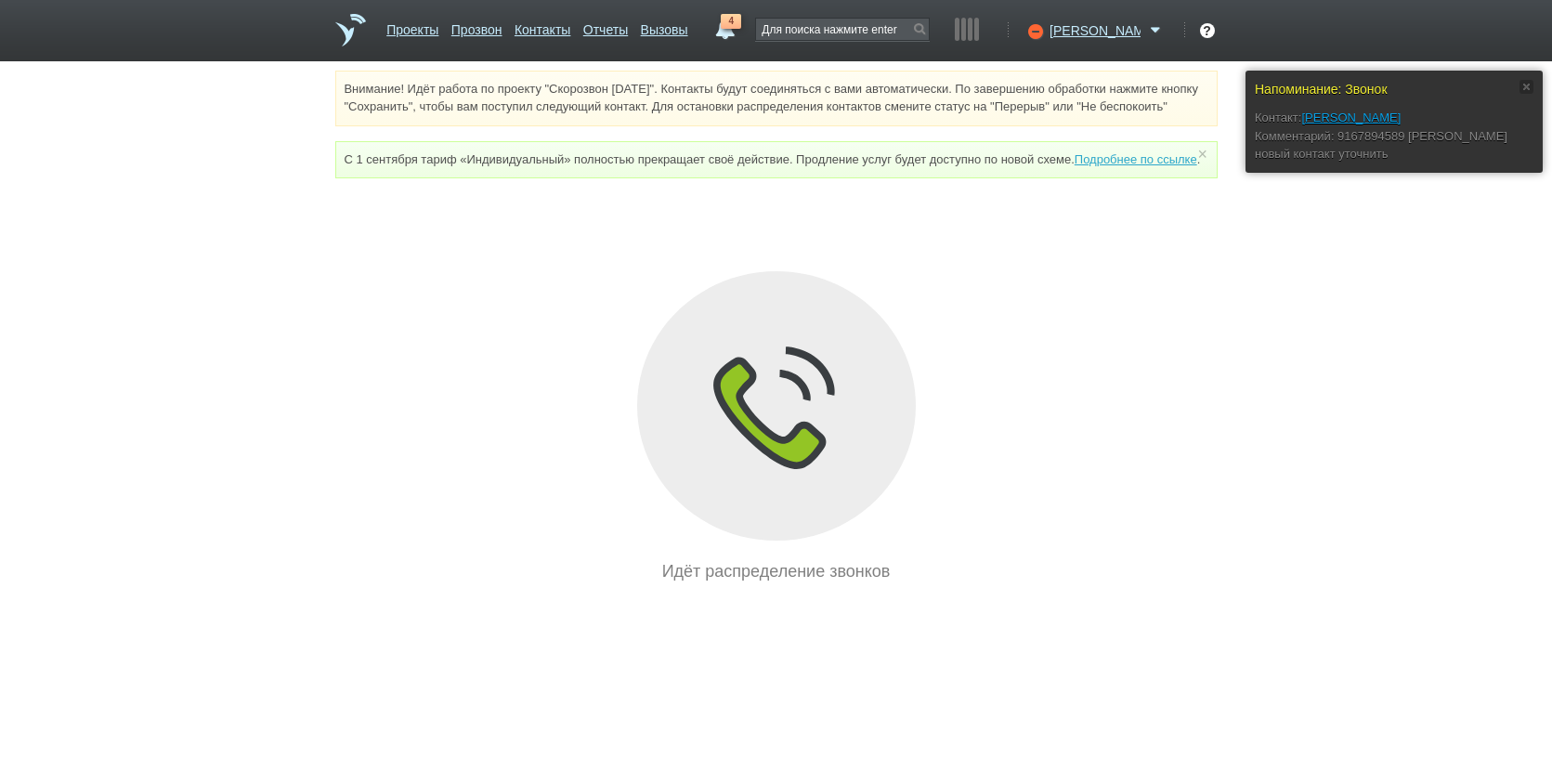
click at [742, 25] on link "4" at bounding box center [725, 25] width 34 height 23
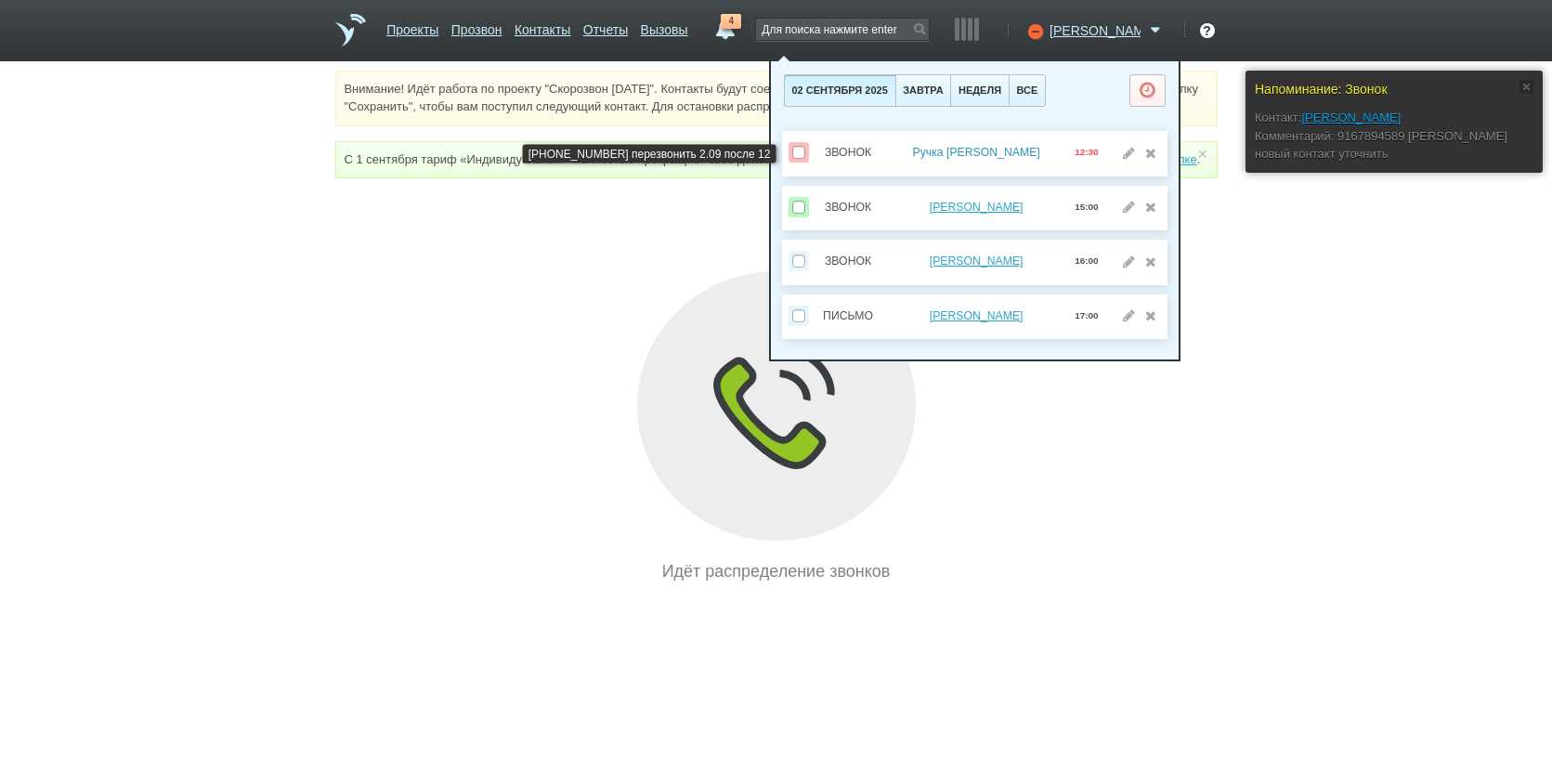
click at [975, 150] on link "Ручка [PERSON_NAME]" at bounding box center [975, 152] width 127 height 13
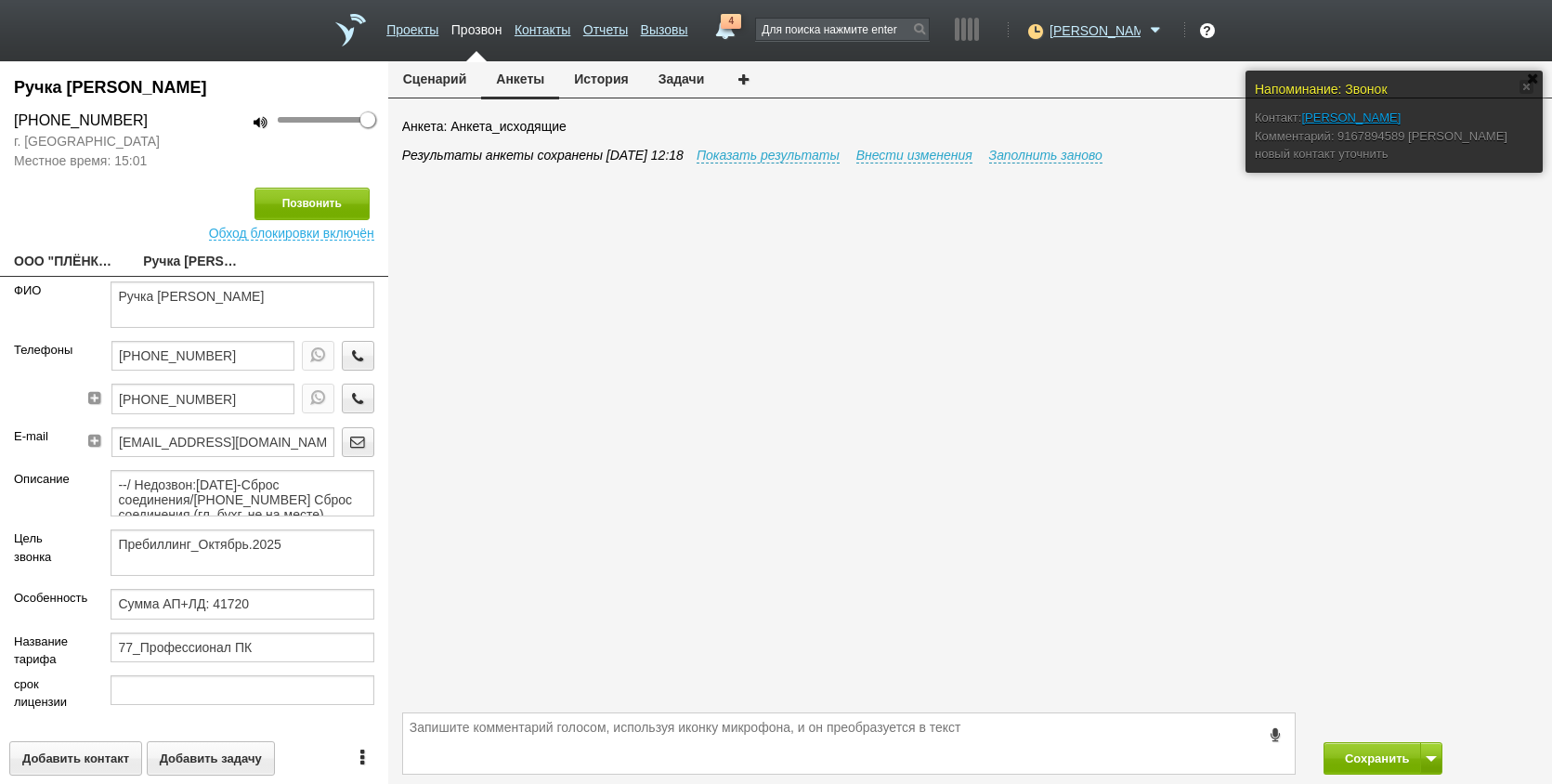
click at [742, 26] on span "4" at bounding box center [731, 22] width 21 height 15
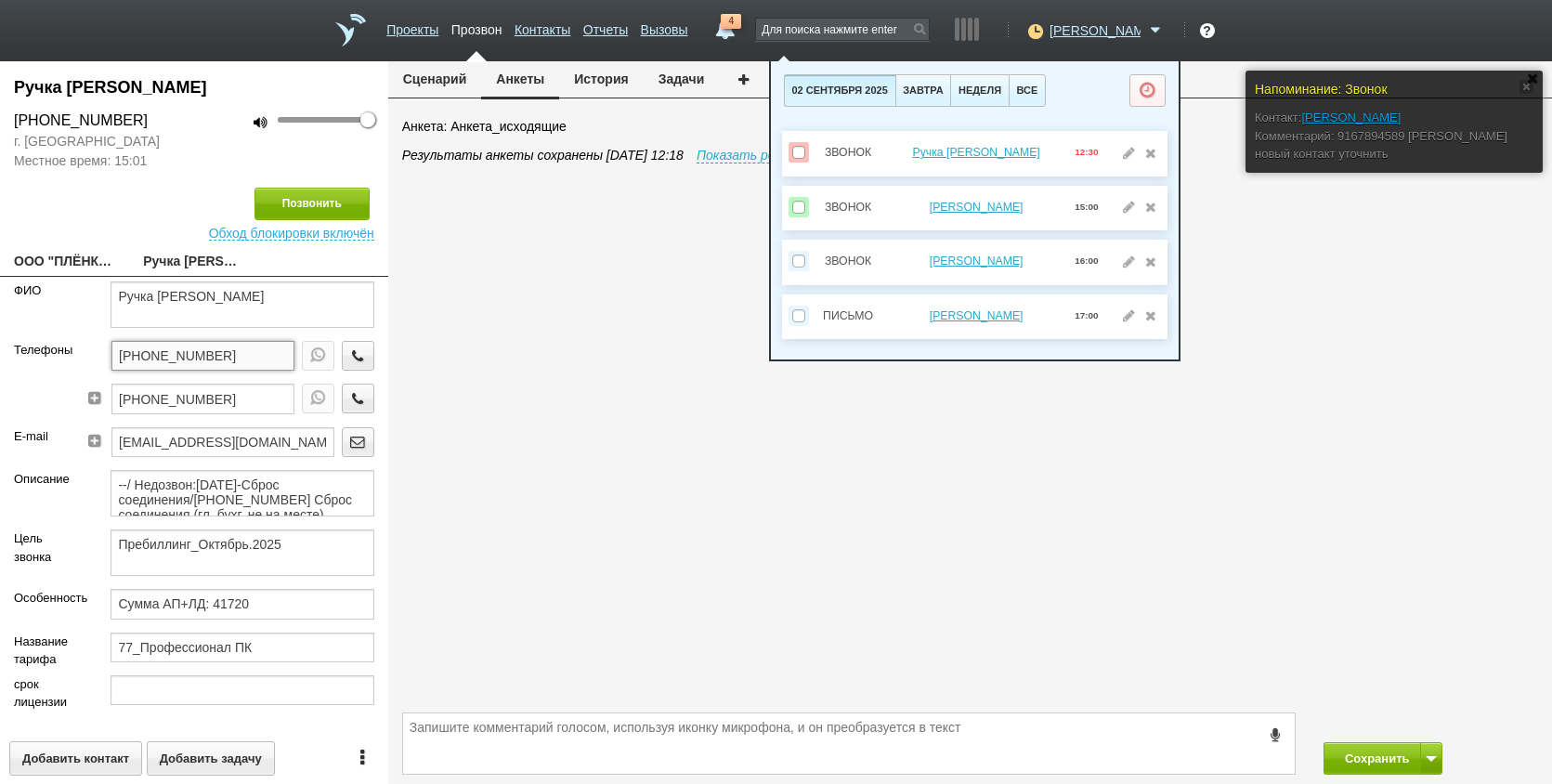
drag, startPoint x: 230, startPoint y: 360, endPoint x: 54, endPoint y: 362, distance: 176.0
click at [54, 362] on div "Телефоны [PHONE_NUMBER] [PHONE_NUMBER]" at bounding box center [194, 384] width 389 height 87
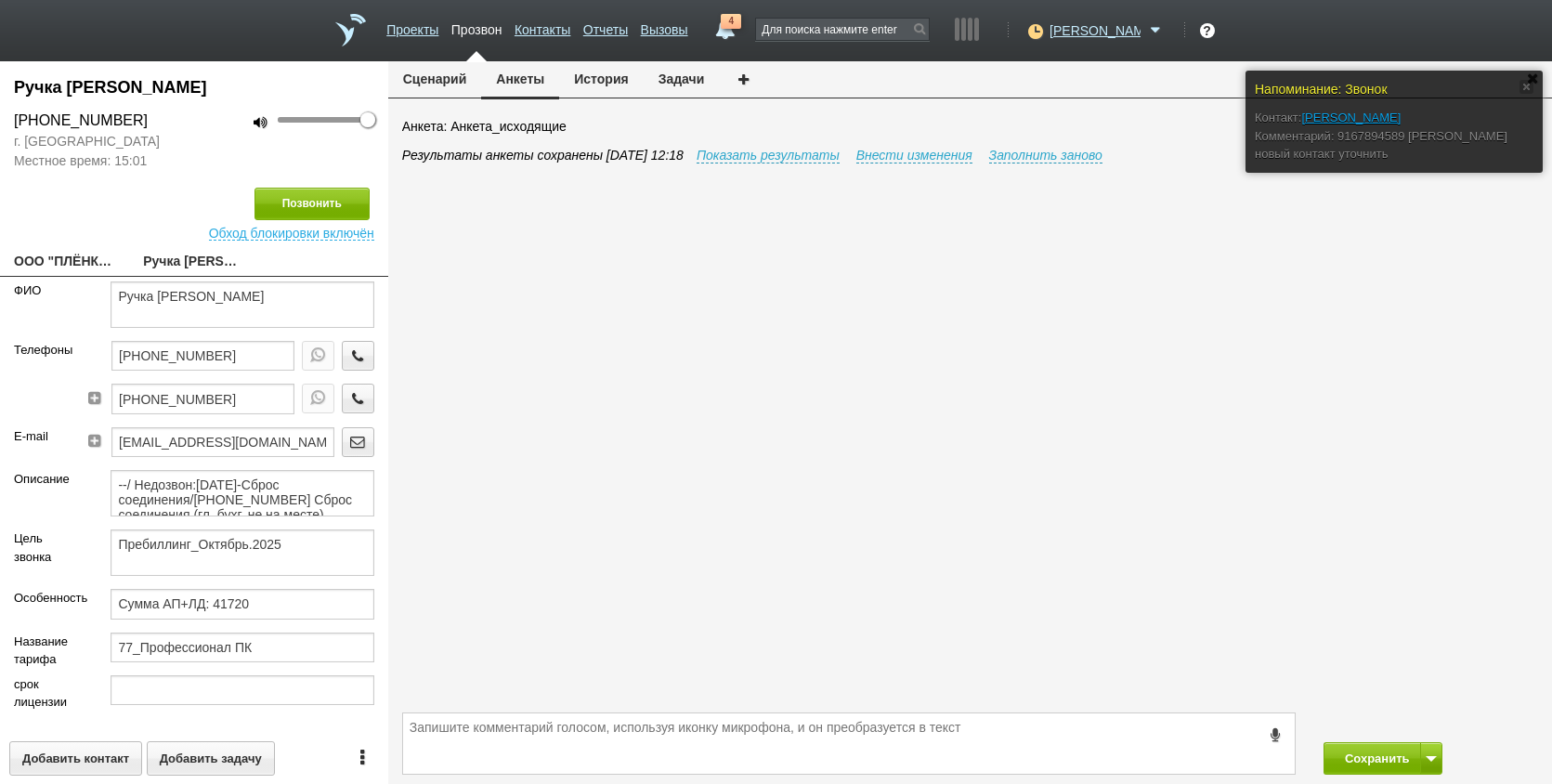
drag, startPoint x: 160, startPoint y: 350, endPoint x: 609, endPoint y: 78, distance: 525.0
click at [609, 78] on button "История" at bounding box center [600, 79] width 84 height 36
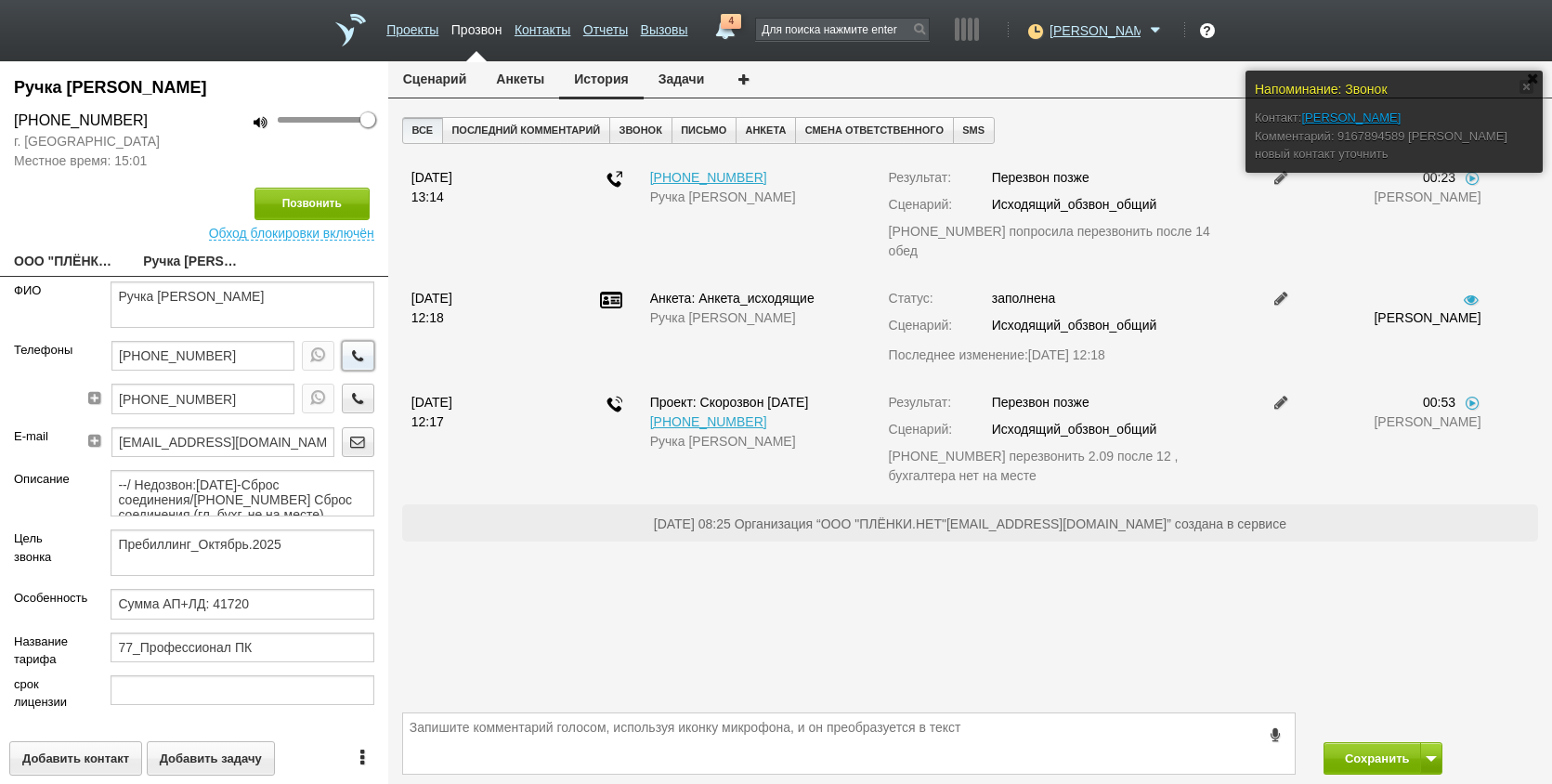
click at [353, 354] on icon "button" at bounding box center [358, 355] width 21 height 14
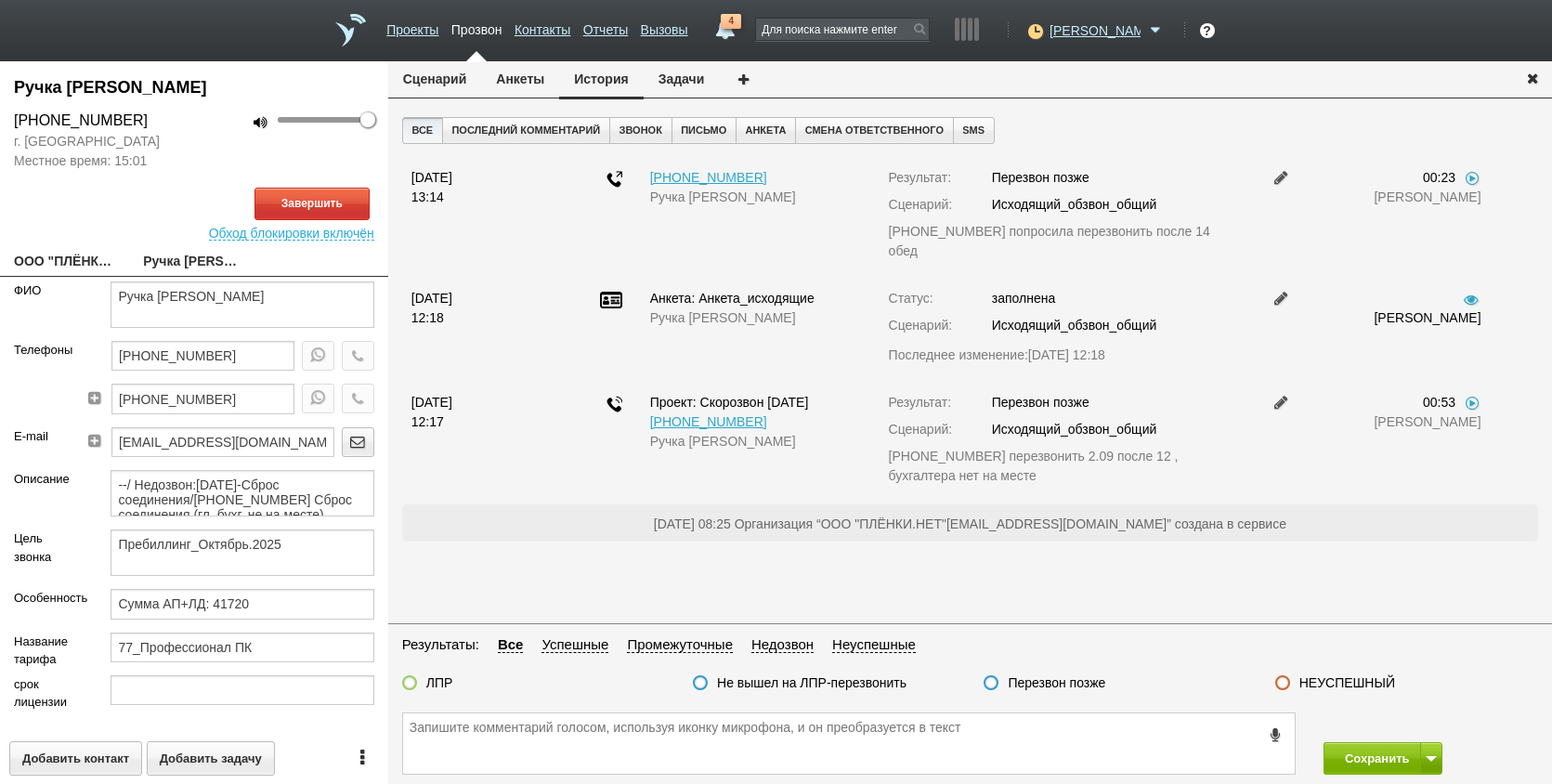
click at [39, 264] on link "ООО "ПЛЁНКИ.НЕТ"[EMAIL_ADDRESS][DOMAIN_NAME]" at bounding box center [65, 264] width 102 height 26
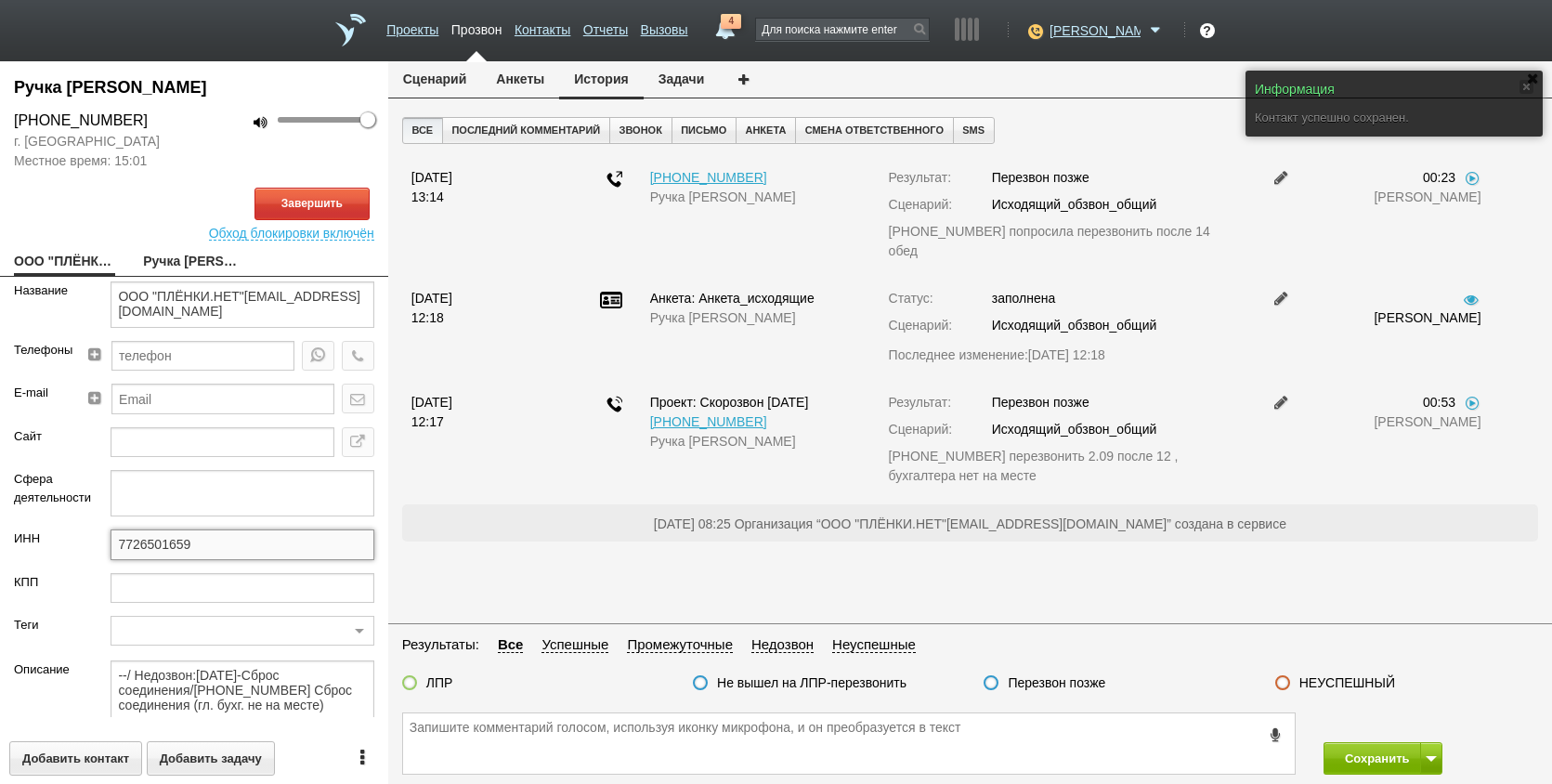
drag, startPoint x: 207, startPoint y: 540, endPoint x: 43, endPoint y: 538, distance: 164.0
click at [44, 538] on div "ИНН 7726501659" at bounding box center [194, 551] width 389 height 42
click at [168, 256] on link "Ручка [PERSON_NAME]" at bounding box center [194, 264] width 102 height 26
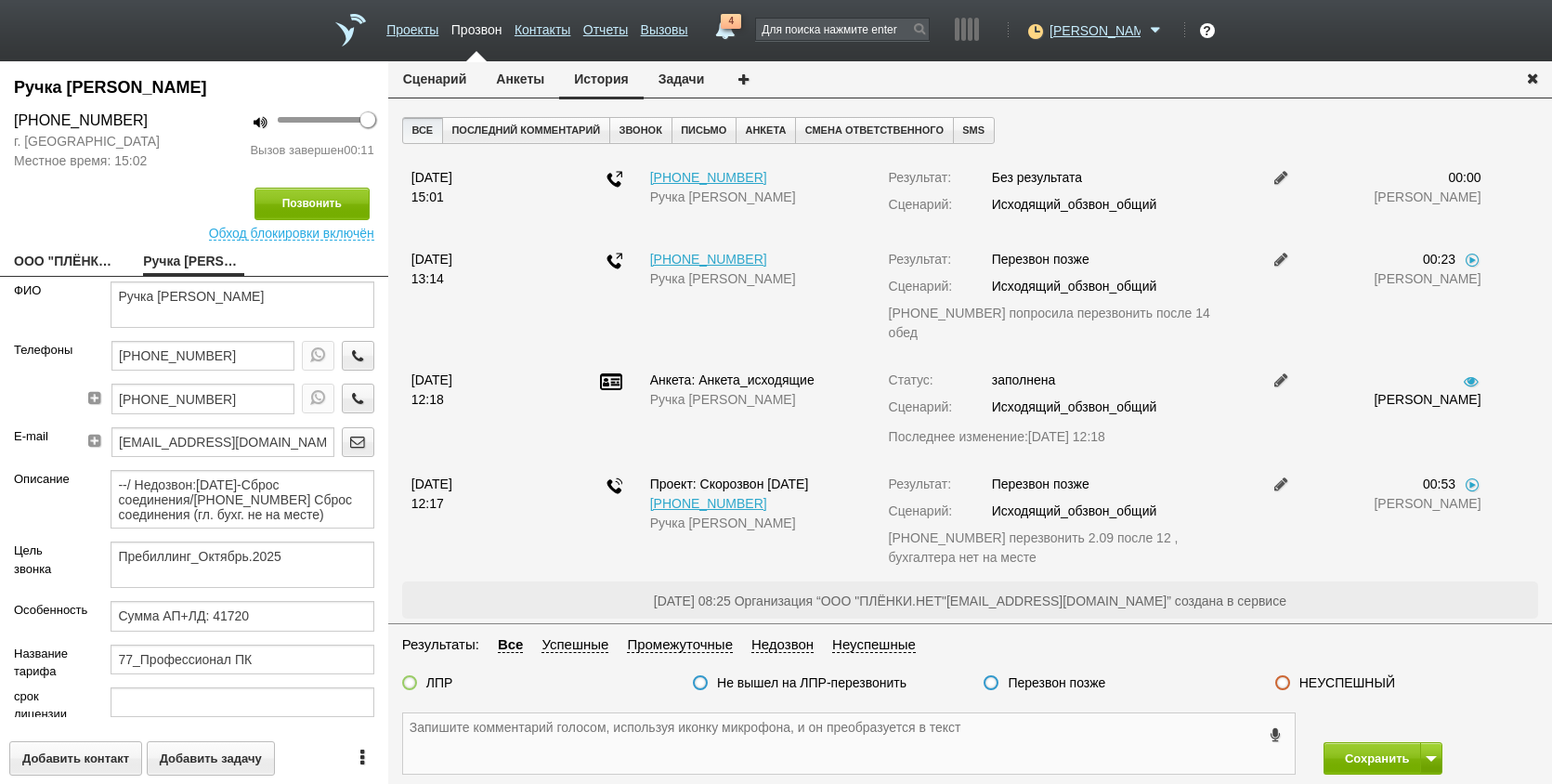
click at [616, 736] on textarea at bounding box center [849, 744] width 892 height 60
click at [236, 429] on input "[EMAIL_ADDRESS][DOMAIN_NAME]" at bounding box center [222, 442] width 223 height 30
click at [247, 398] on input "[PHONE_NUMBER]" at bounding box center [202, 399] width 183 height 30
paste textarea "7726501659"
drag, startPoint x: 472, startPoint y: 719, endPoint x: 446, endPoint y: 744, distance: 36.1
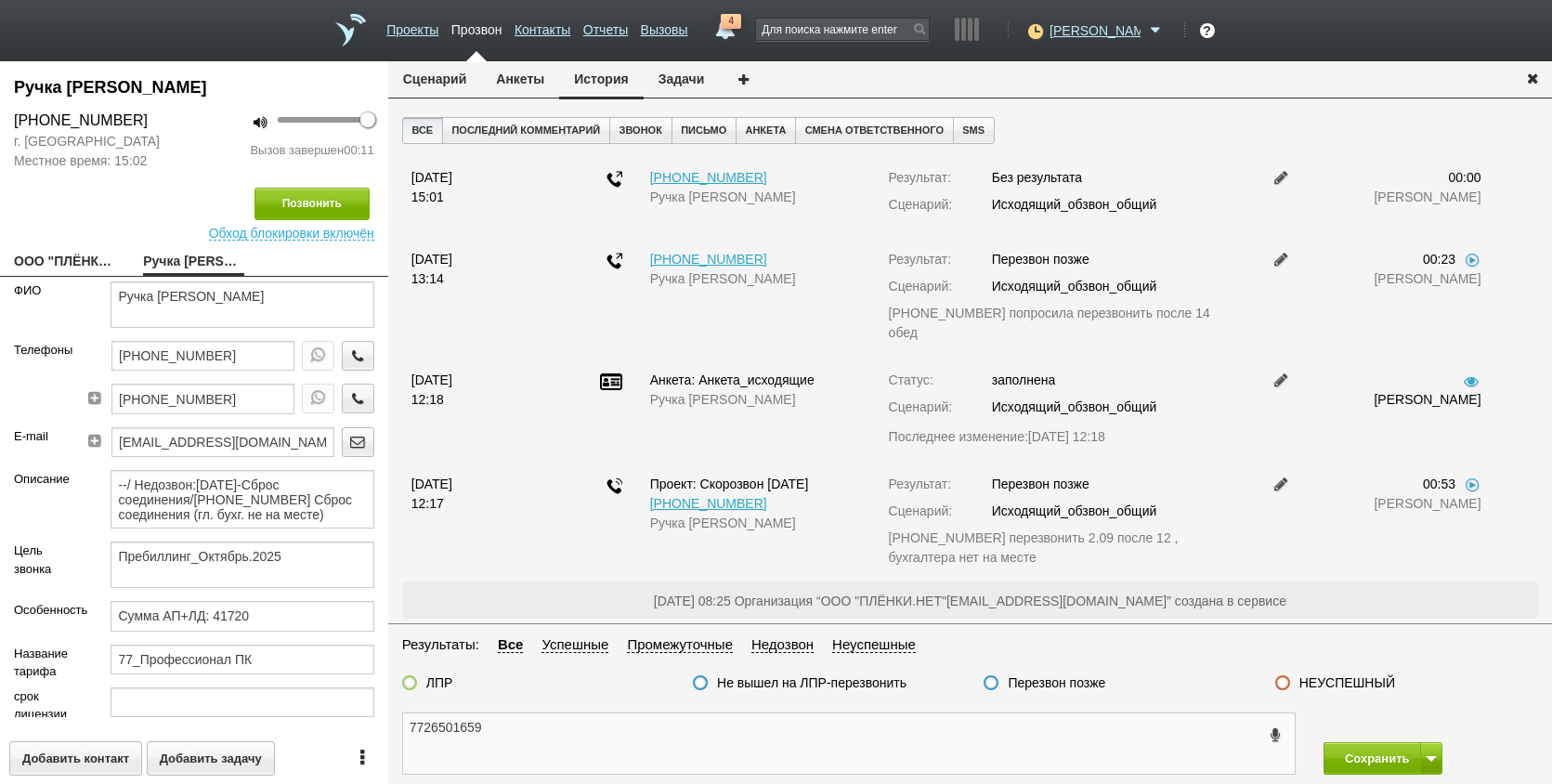
click at [386, 729] on div "Ручка [PERSON_NAME] [PHONE_NUMBER] г. [GEOGRAPHIC_DATA] Местное время: 15:02 10…" at bounding box center [776, 423] width 1552 height 723
click at [472, 744] on textarea "7726501659" at bounding box center [849, 744] width 892 height 60
click at [476, 742] on textarea "7726501659" at bounding box center [849, 744] width 892 height 60
click at [481, 758] on textarea "772650169" at bounding box center [849, 744] width 892 height 60
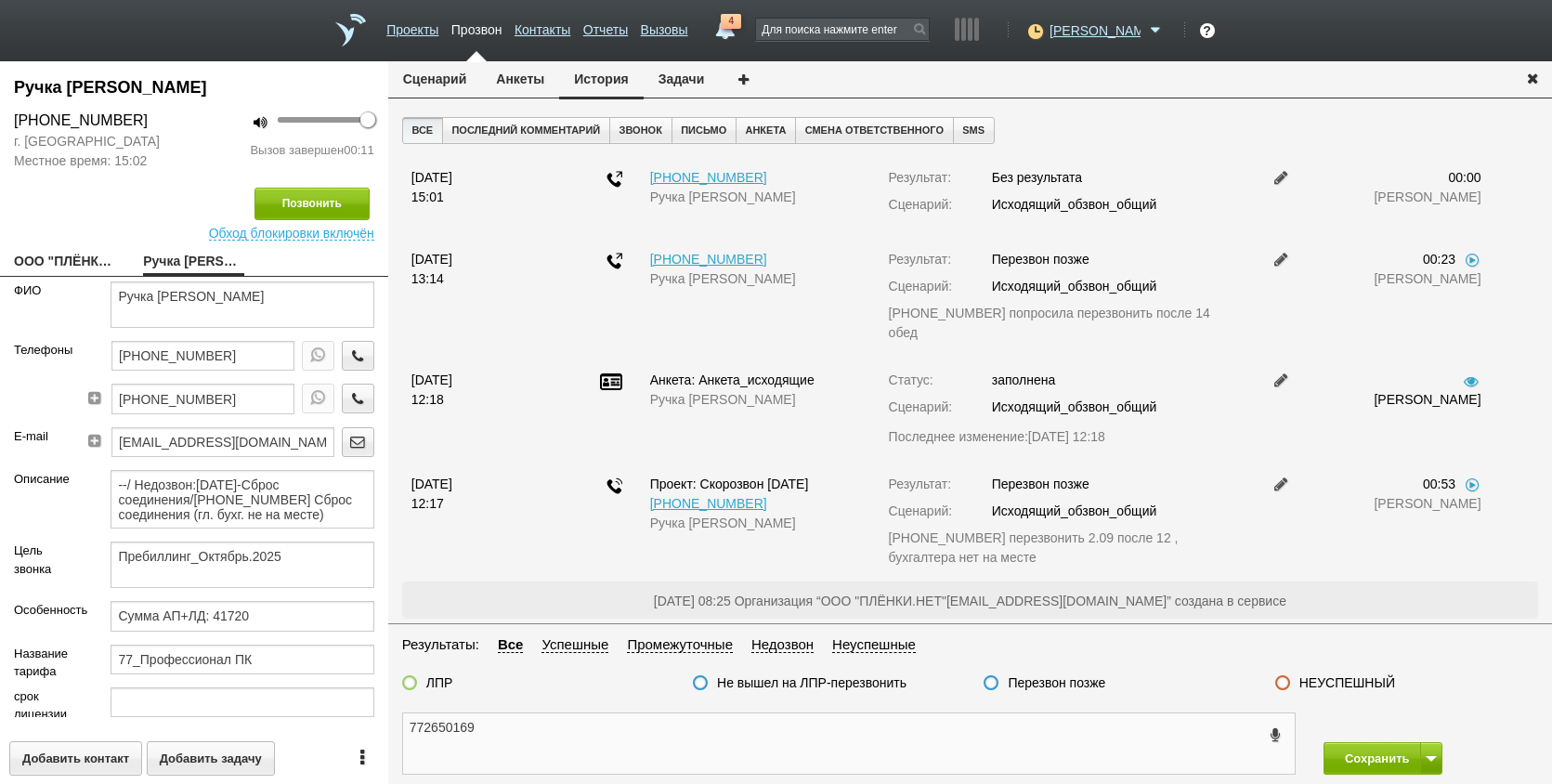
click at [483, 743] on textarea "772650169" at bounding box center [849, 744] width 892 height 60
click at [476, 737] on textarea "772650169" at bounding box center [849, 744] width 892 height 60
click at [475, 736] on textarea "772650169" at bounding box center [849, 744] width 892 height 60
drag, startPoint x: 472, startPoint y: 731, endPoint x: 394, endPoint y: 721, distance: 78.6
click at [394, 721] on div "772650169" at bounding box center [849, 744] width 921 height 62
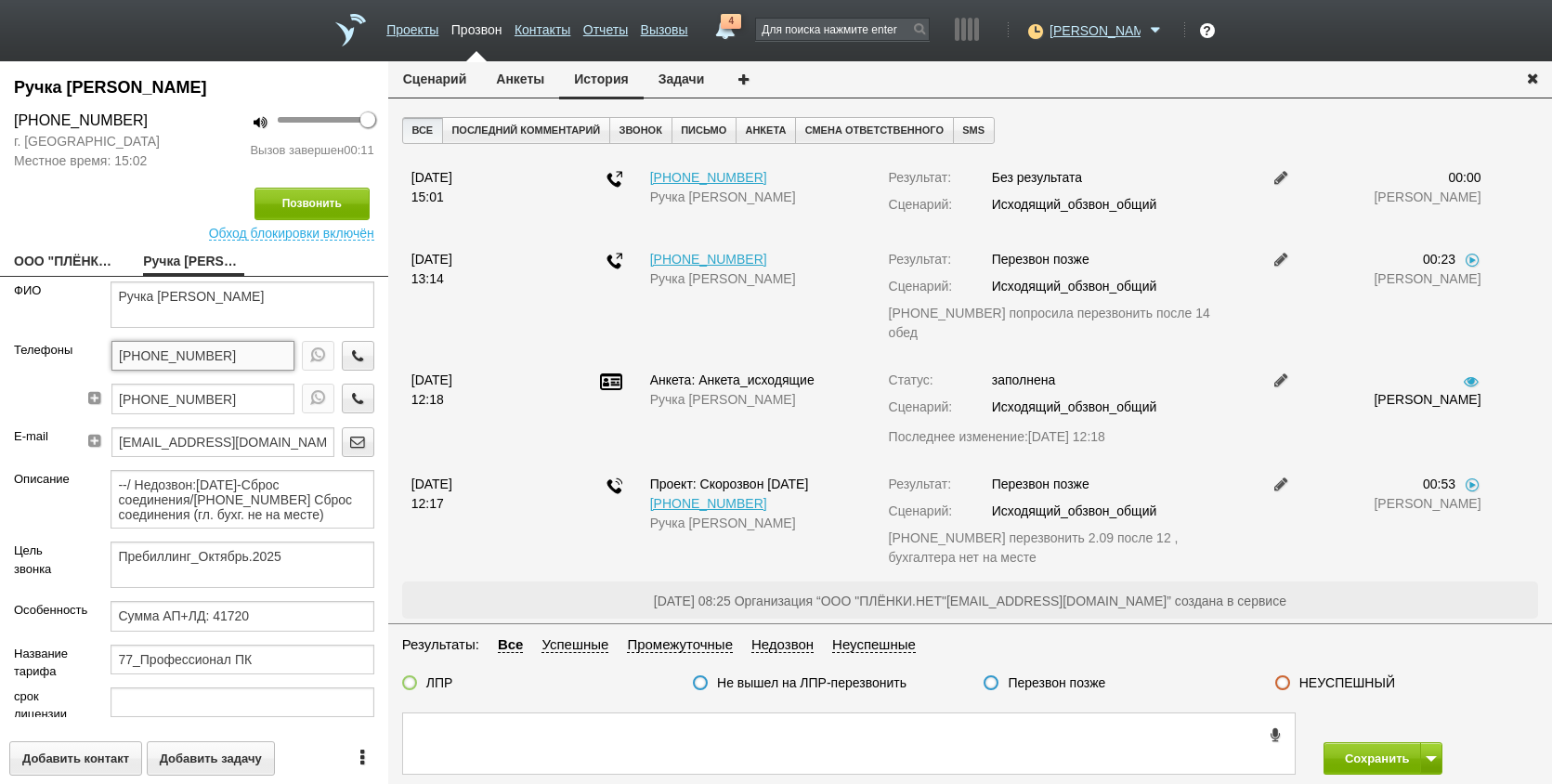
drag, startPoint x: 240, startPoint y: 345, endPoint x: 150, endPoint y: 349, distance: 90.1
click at [70, 349] on div "Телефоны [PHONE_NUMBER] [PHONE_NUMBER]" at bounding box center [194, 384] width 389 height 87
paste textarea "[PHONE_NUMBER]"
click at [502, 80] on button "Анкеты" at bounding box center [520, 79] width 78 height 36
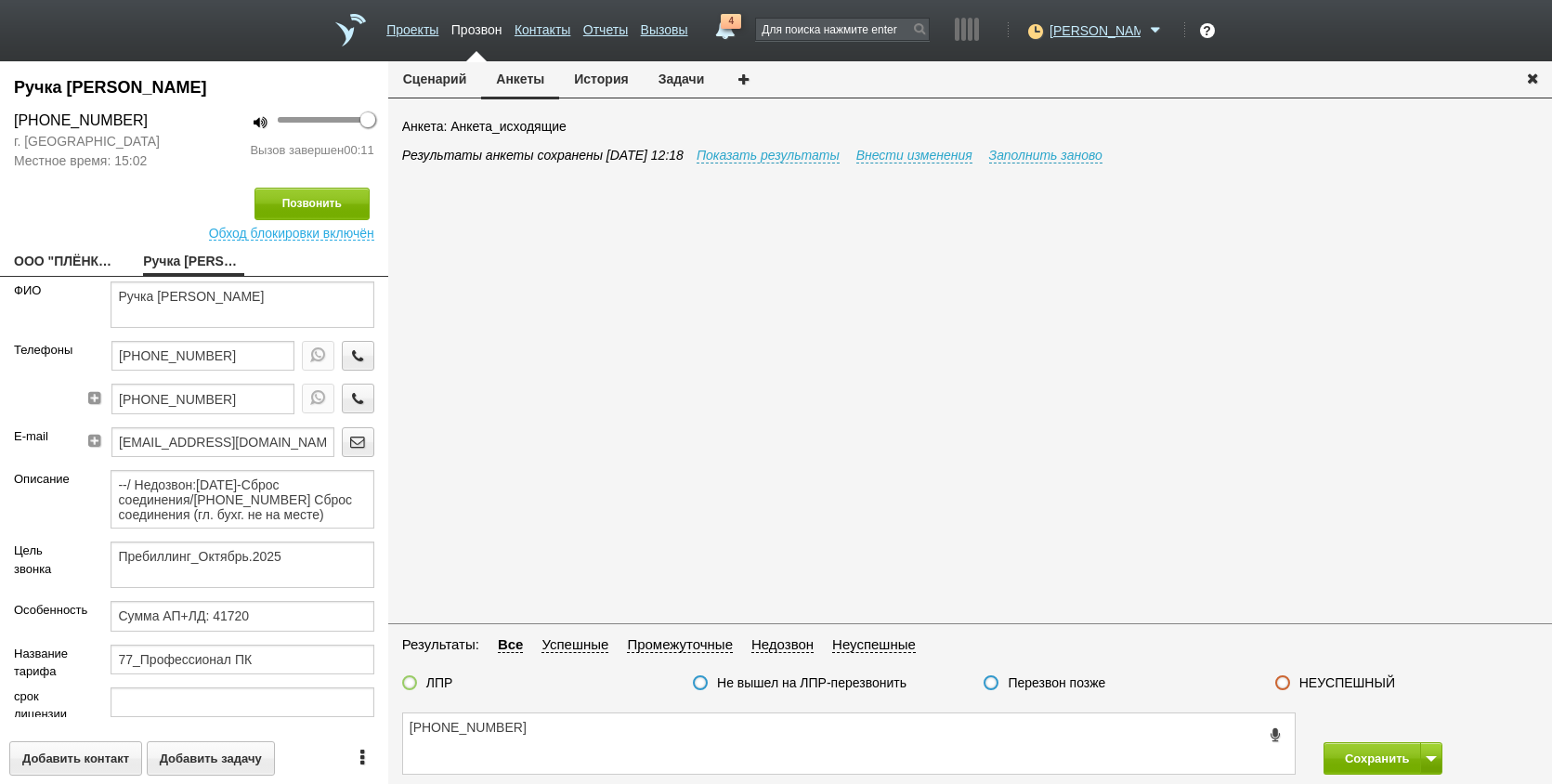
click at [456, 76] on button "Сценарий" at bounding box center [436, 79] width 94 height 36
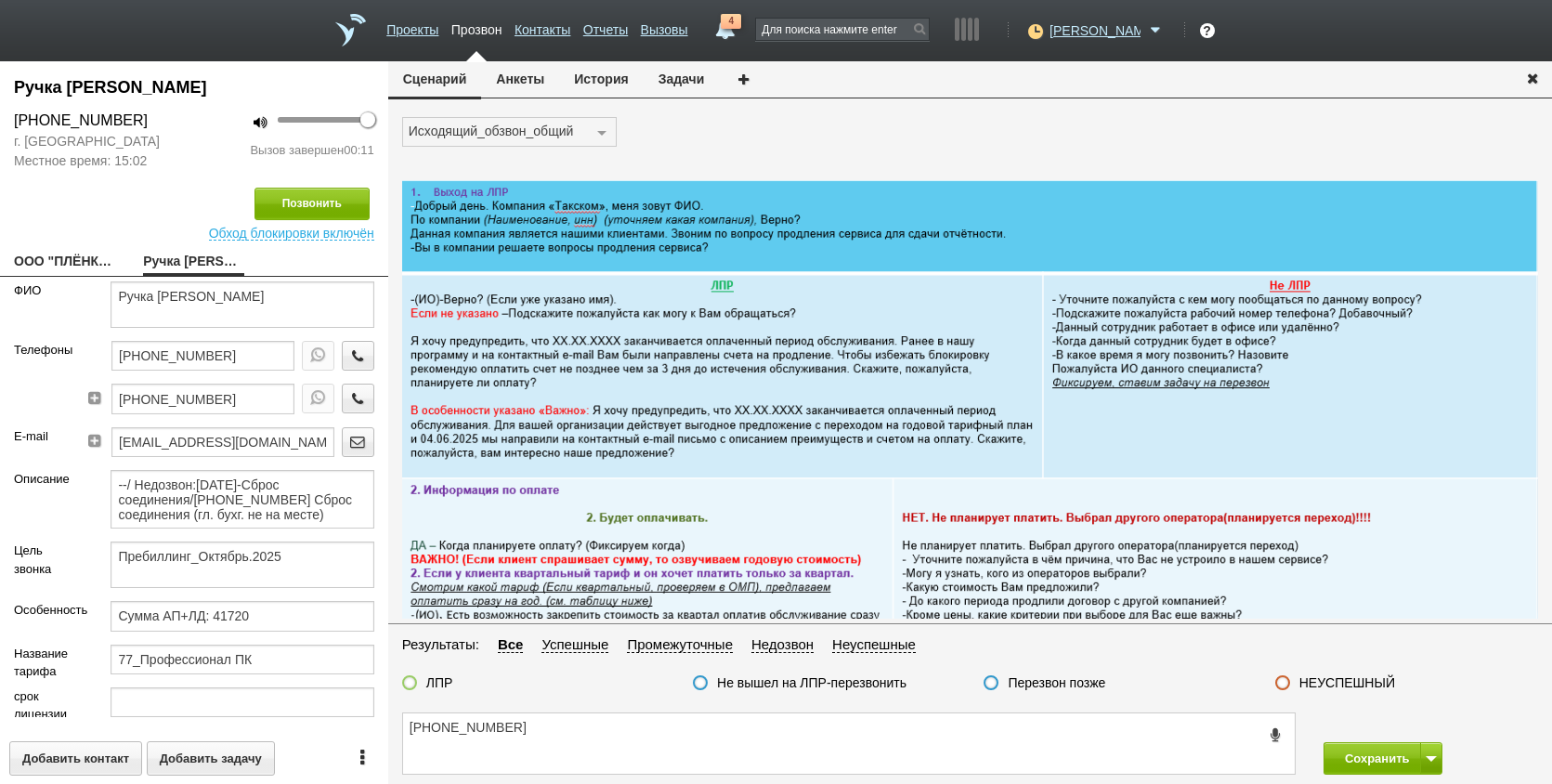
click at [515, 83] on button "Анкеты" at bounding box center [520, 79] width 78 height 36
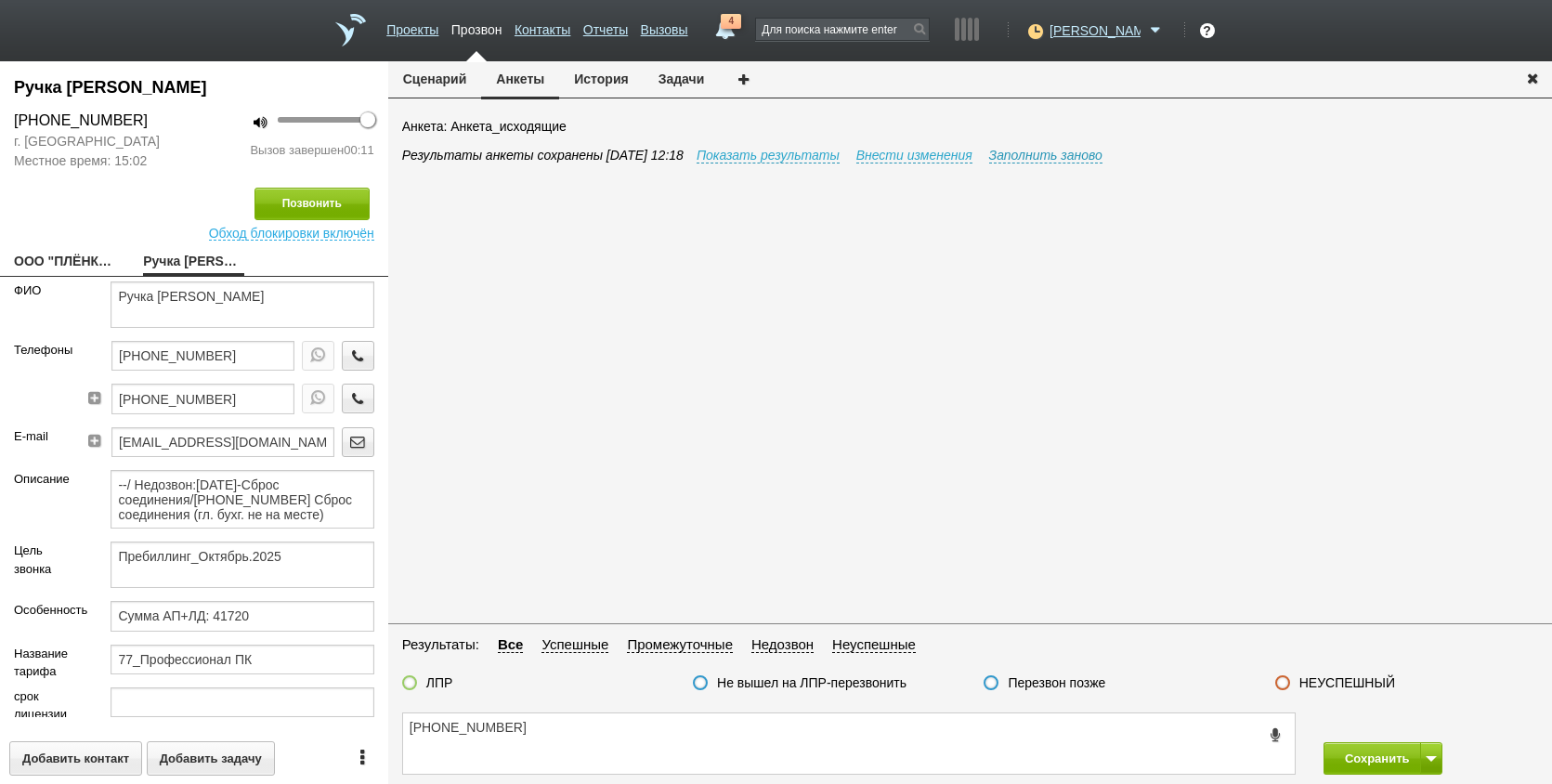
click at [1049, 149] on link "Заполнить заново" at bounding box center [1046, 155] width 113 height 16
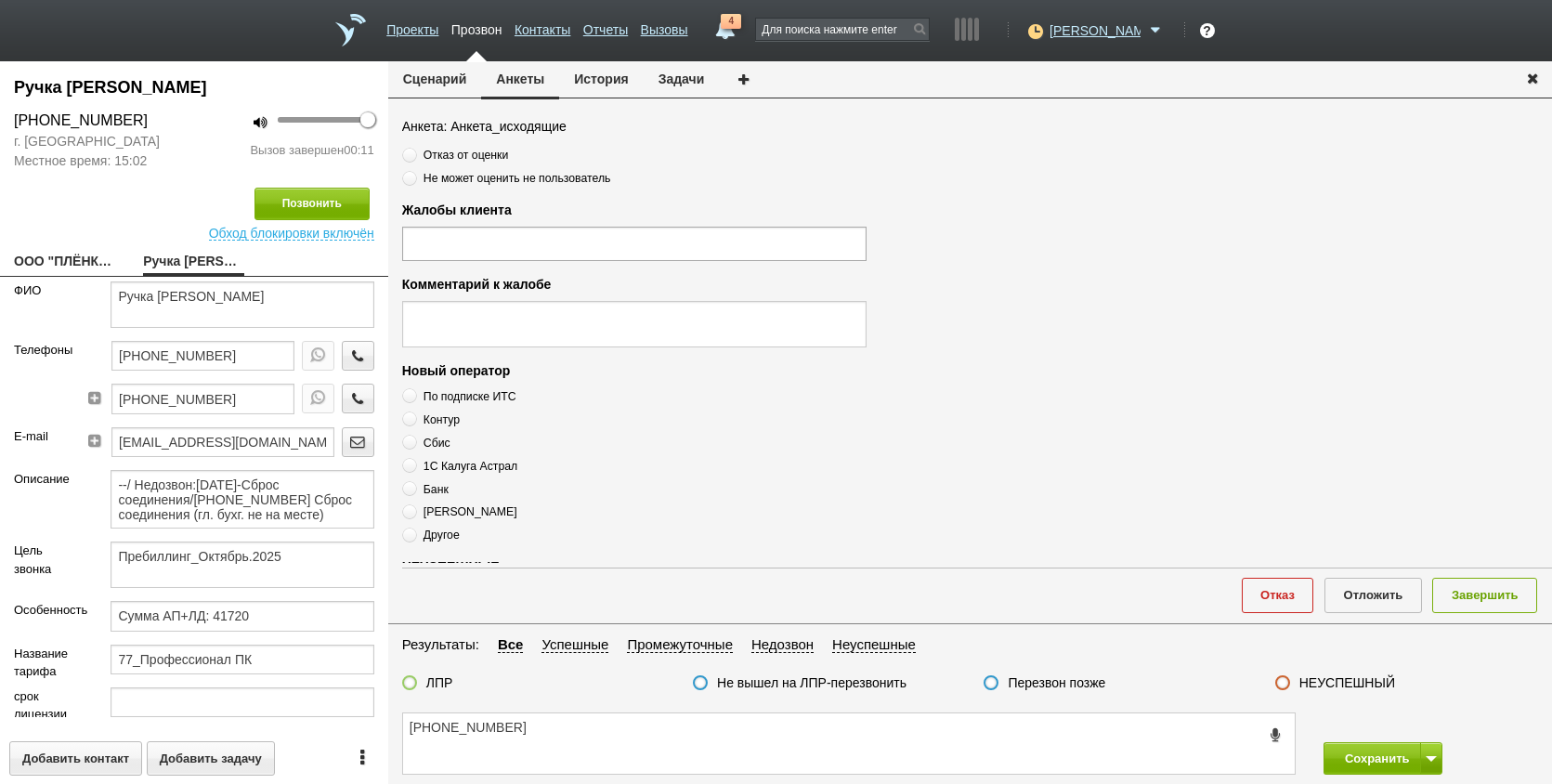
scroll to position [635, 0]
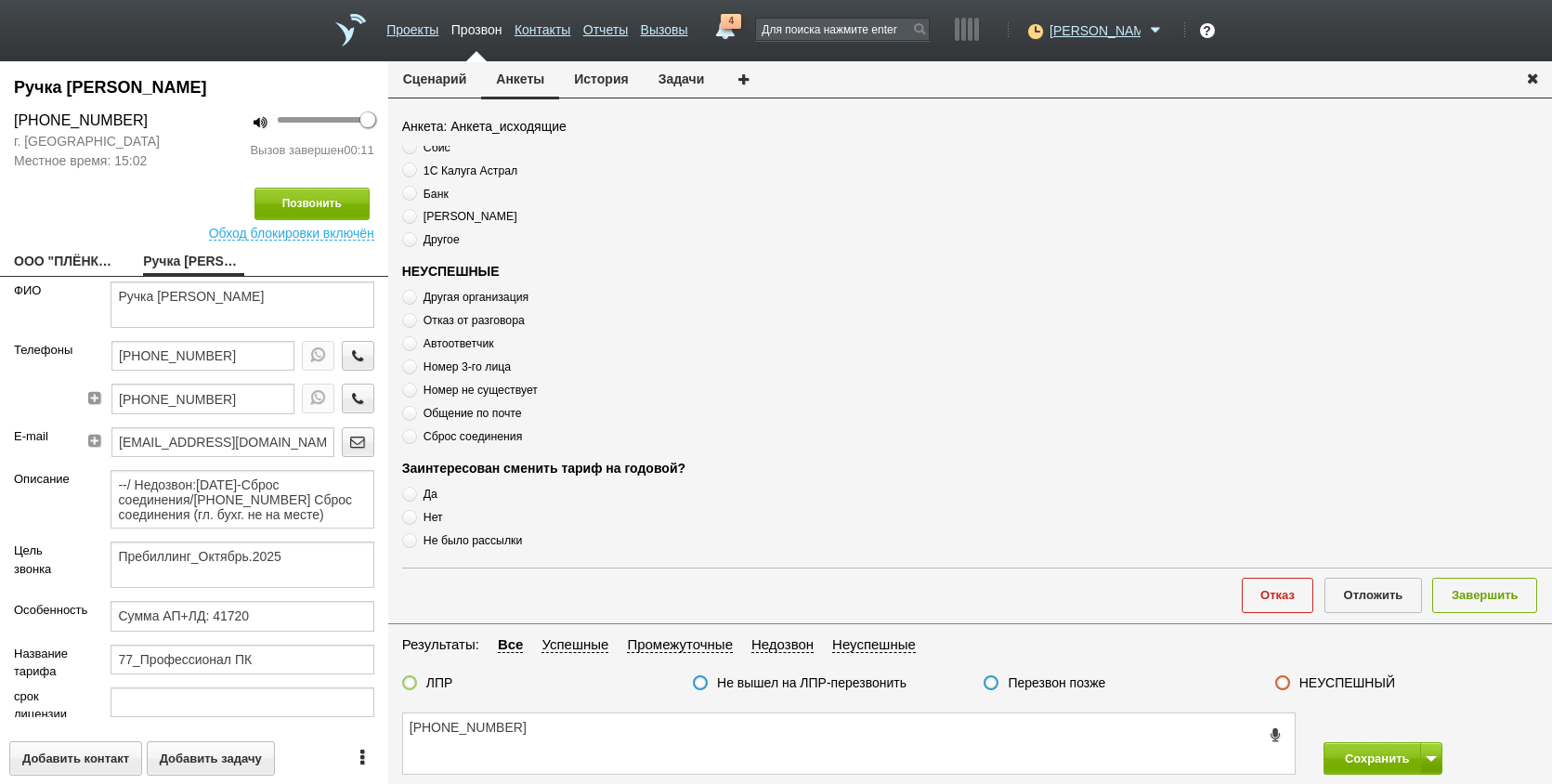
click at [476, 429] on label "Сброс соединения" at bounding box center [634, 436] width 465 height 18
click at [479, 436] on span "Сброс соединения" at bounding box center [472, 437] width 99 height 13
click at [478, 436] on span "Сброс соединения" at bounding box center [472, 437] width 99 height 13
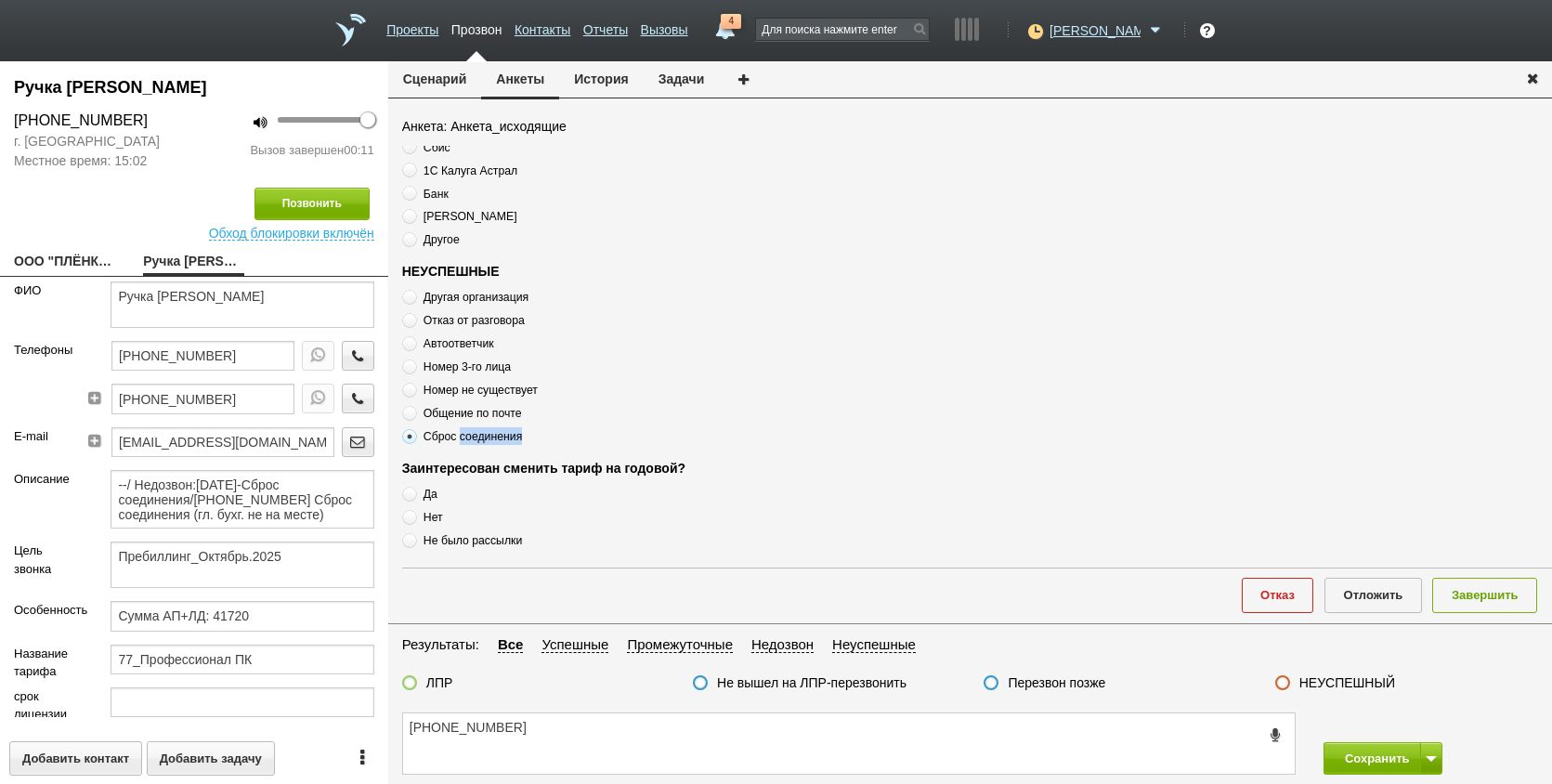
click at [475, 436] on span "Сброс соединения" at bounding box center [472, 437] width 99 height 13
click at [601, 736] on textarea "[PHONE_NUMBER]" at bounding box center [849, 744] width 892 height 60
paste textarea "Сброс соединения"
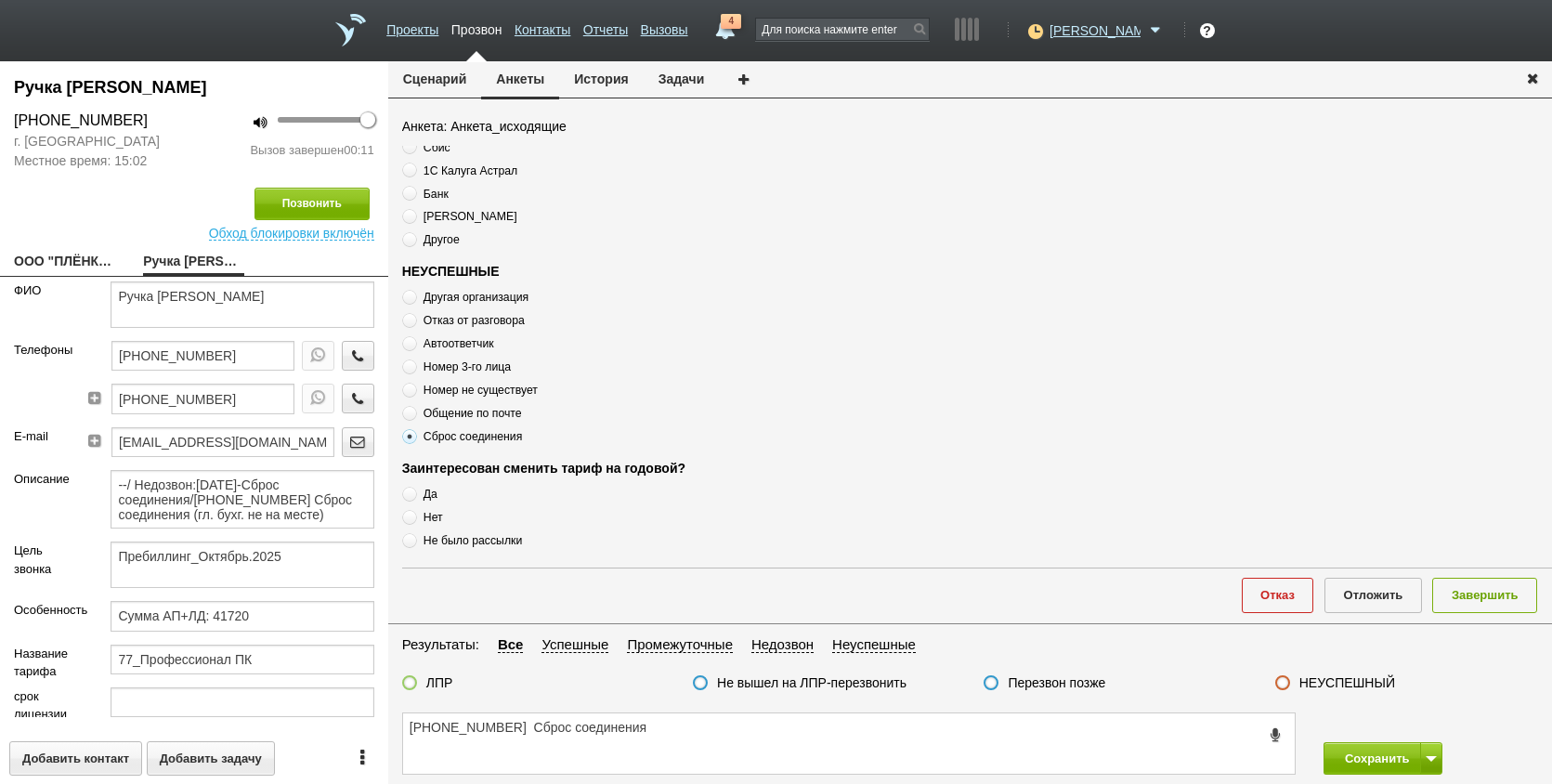
click at [1064, 684] on label "Перезвон позже" at bounding box center [1057, 683] width 98 height 17
click at [0, 0] on input "Перезвон позже" at bounding box center [0, 0] width 0 height 0
click at [1524, 598] on button "Завершить" at bounding box center [1485, 595] width 105 height 35
click at [1428, 760] on span at bounding box center [1432, 759] width 11 height 6
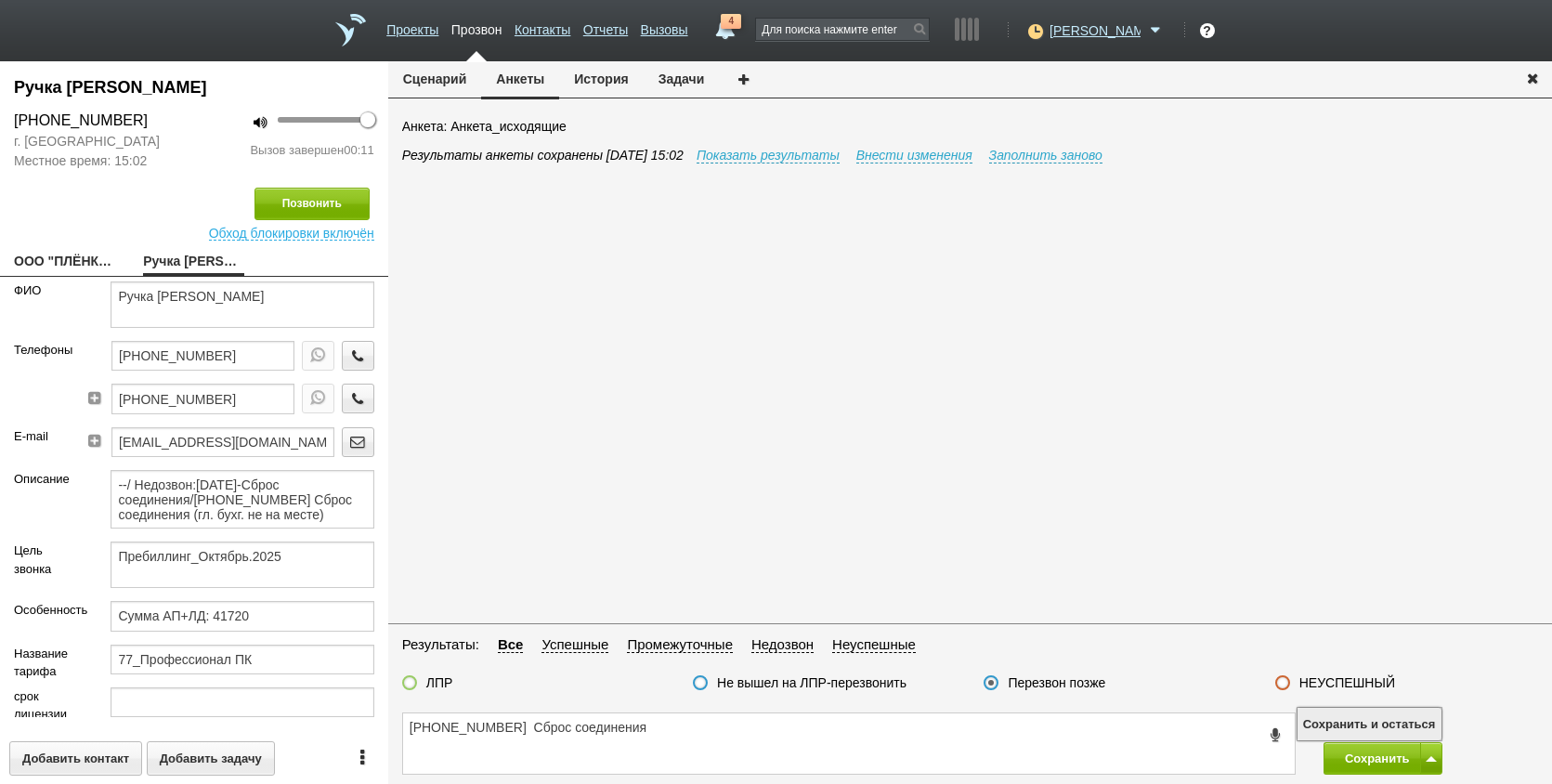
click at [1422, 726] on button "Сохранить и остаться" at bounding box center [1369, 724] width 144 height 33
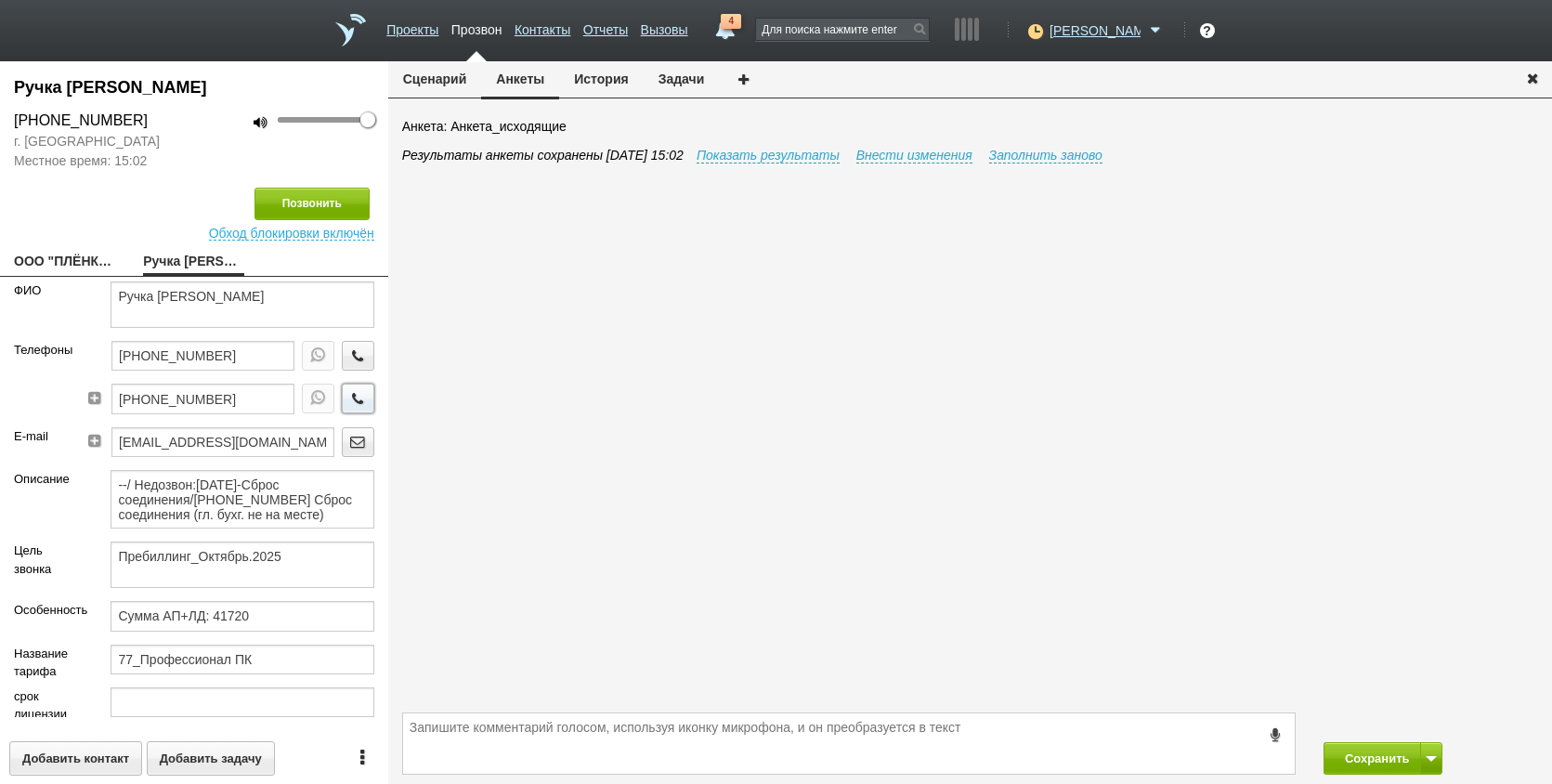
click at [347, 396] on icon "button" at bounding box center [358, 398] width 21 height 14
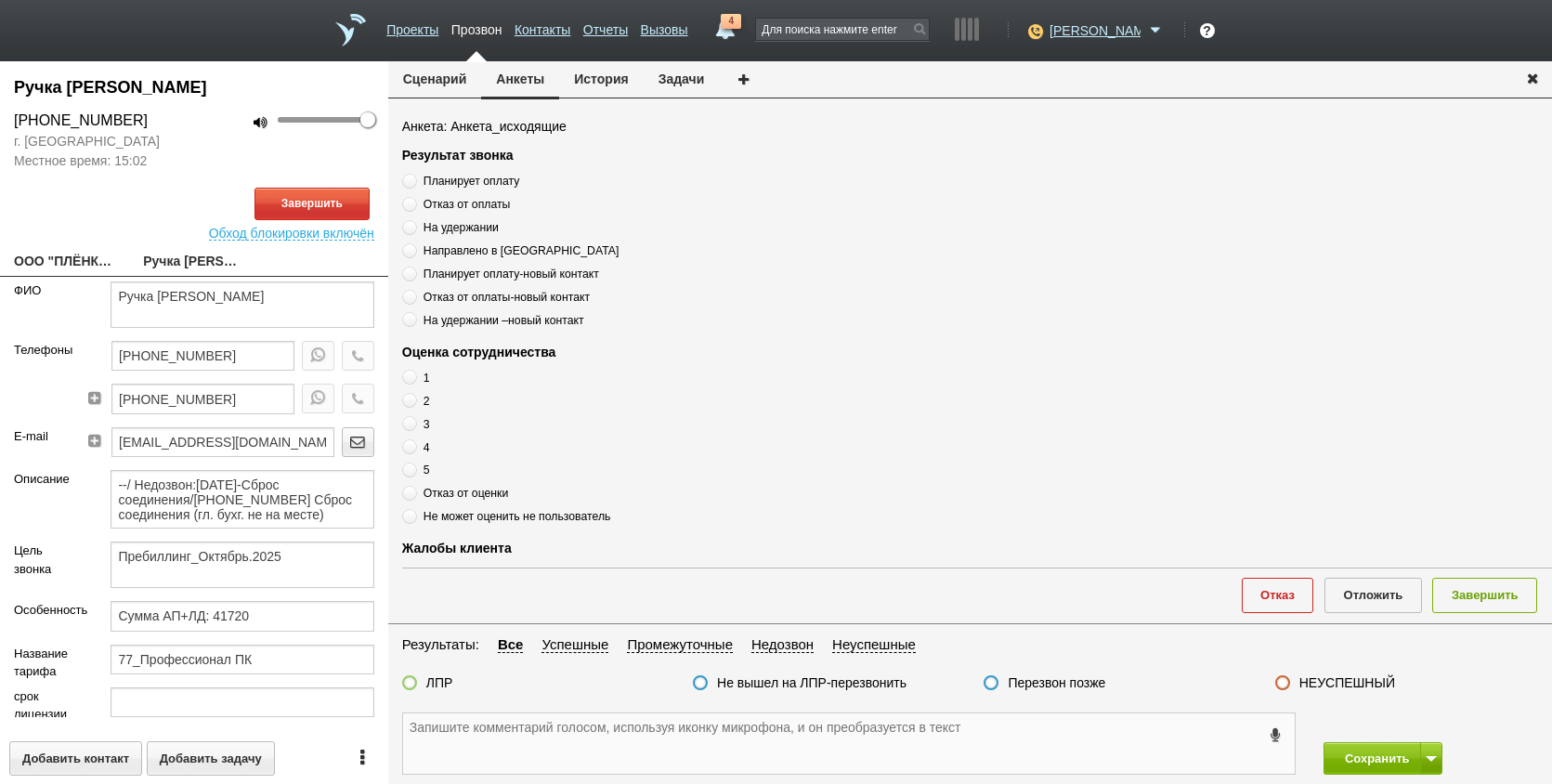
click at [532, 724] on textarea at bounding box center [849, 744] width 892 height 60
drag, startPoint x: 243, startPoint y: 391, endPoint x: 64, endPoint y: 392, distance: 179.0
click at [64, 392] on div "Телефоны [PHONE_NUMBER] [PHONE_NUMBER]" at bounding box center [194, 384] width 389 height 87
paste textarea "[PHONE_NUMBER]"
click at [709, 744] on textarea "[PHONE_NUMBER]" at bounding box center [849, 744] width 892 height 60
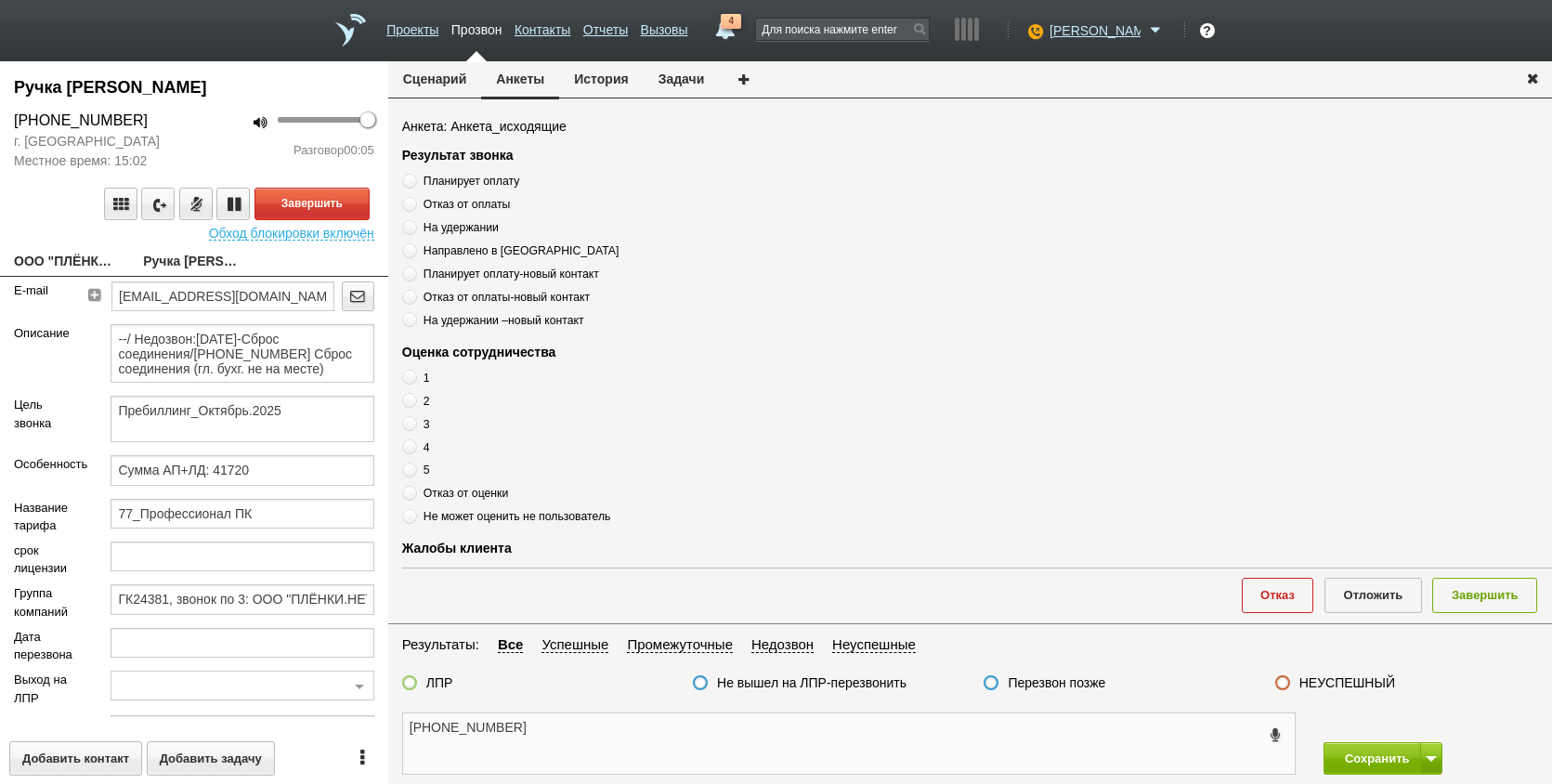
scroll to position [287, 0]
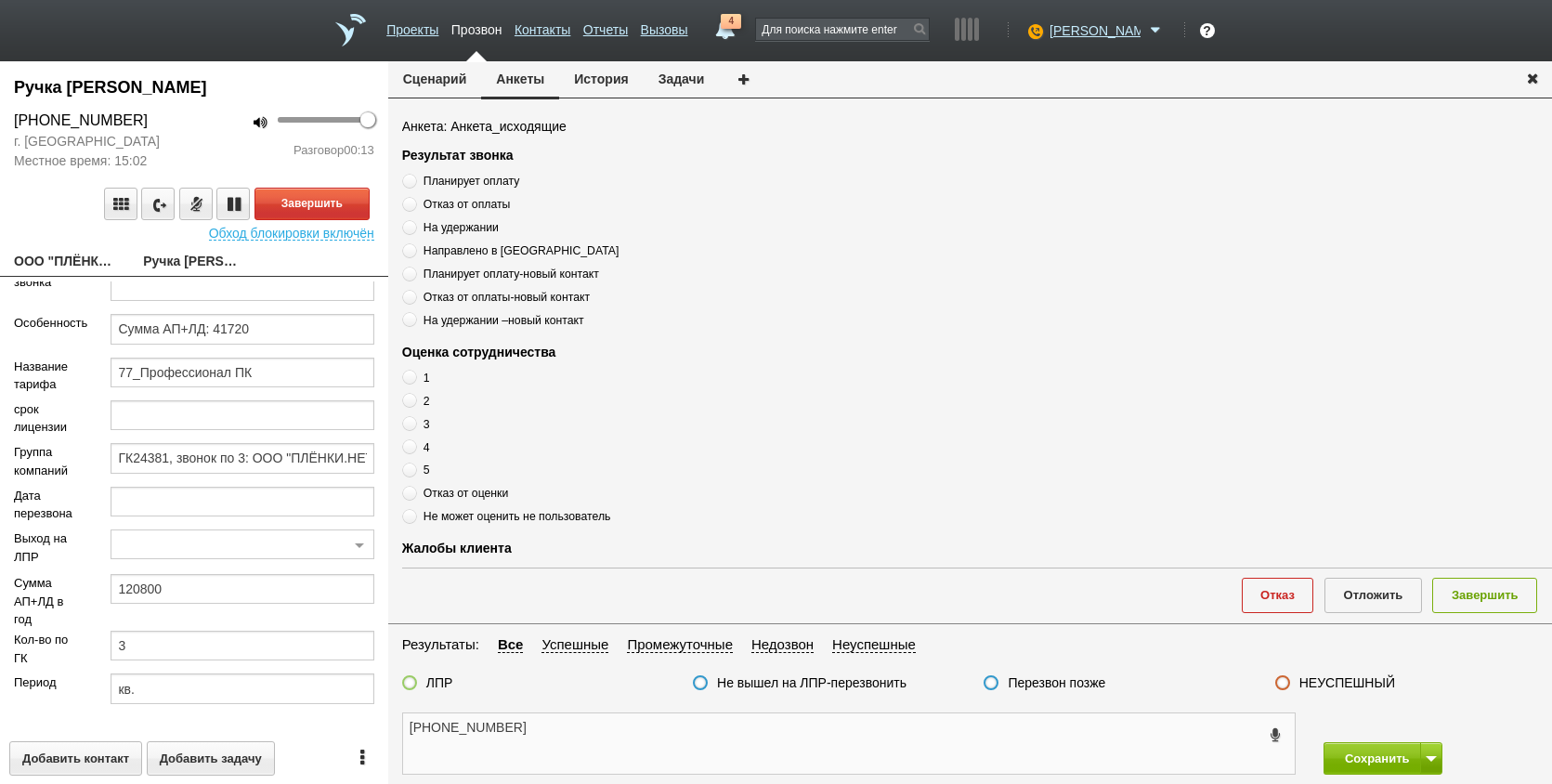
click at [595, 753] on textarea "[PHONE_NUMBER]" at bounding box center [849, 744] width 892 height 60
click at [937, 733] on textarea "[PHONE_NUMBER]" at bounding box center [849, 744] width 892 height 60
click at [578, 739] on textarea "[PHONE_NUMBER]" at bounding box center [849, 744] width 892 height 60
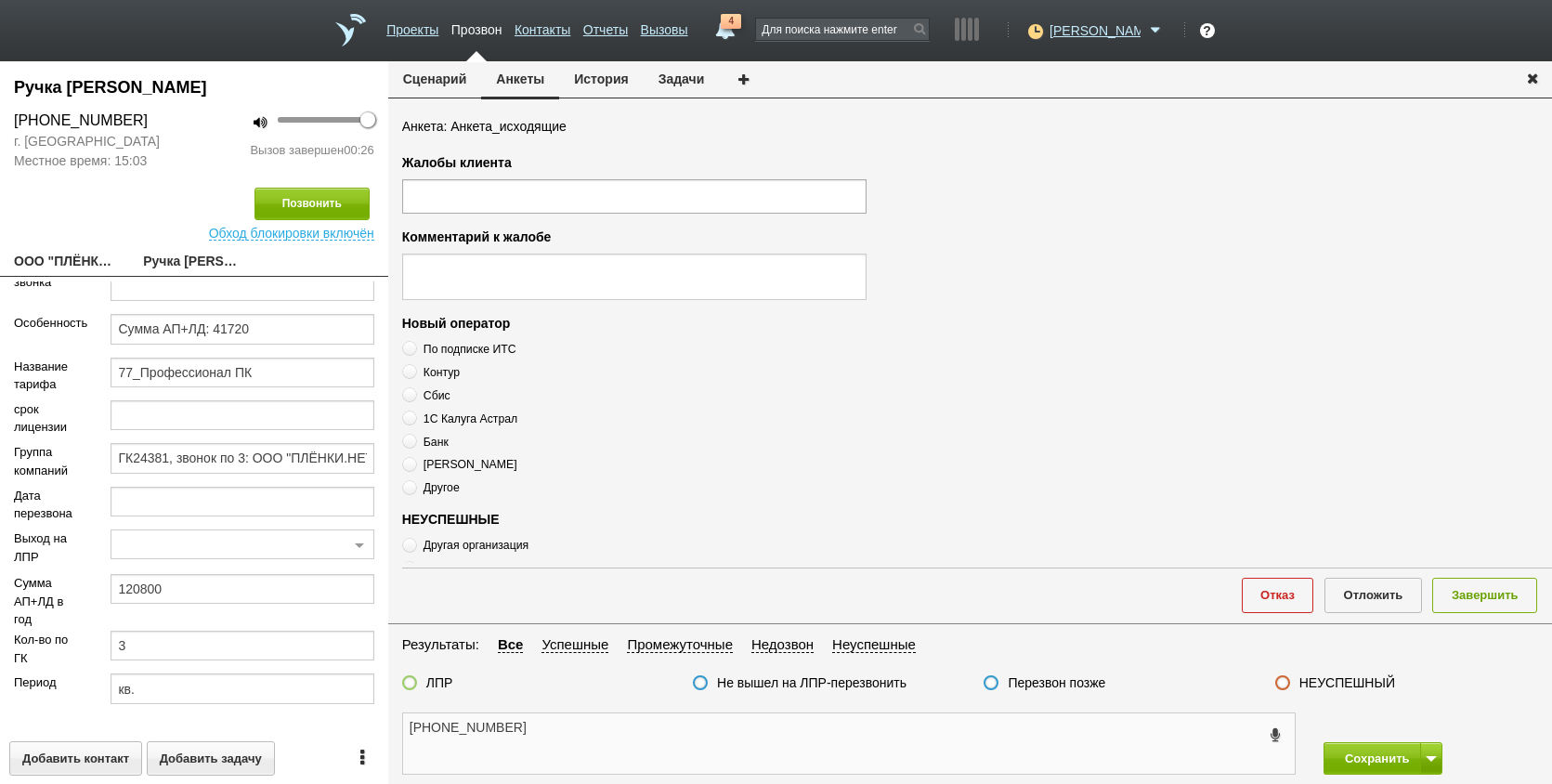
scroll to position [635, 0]
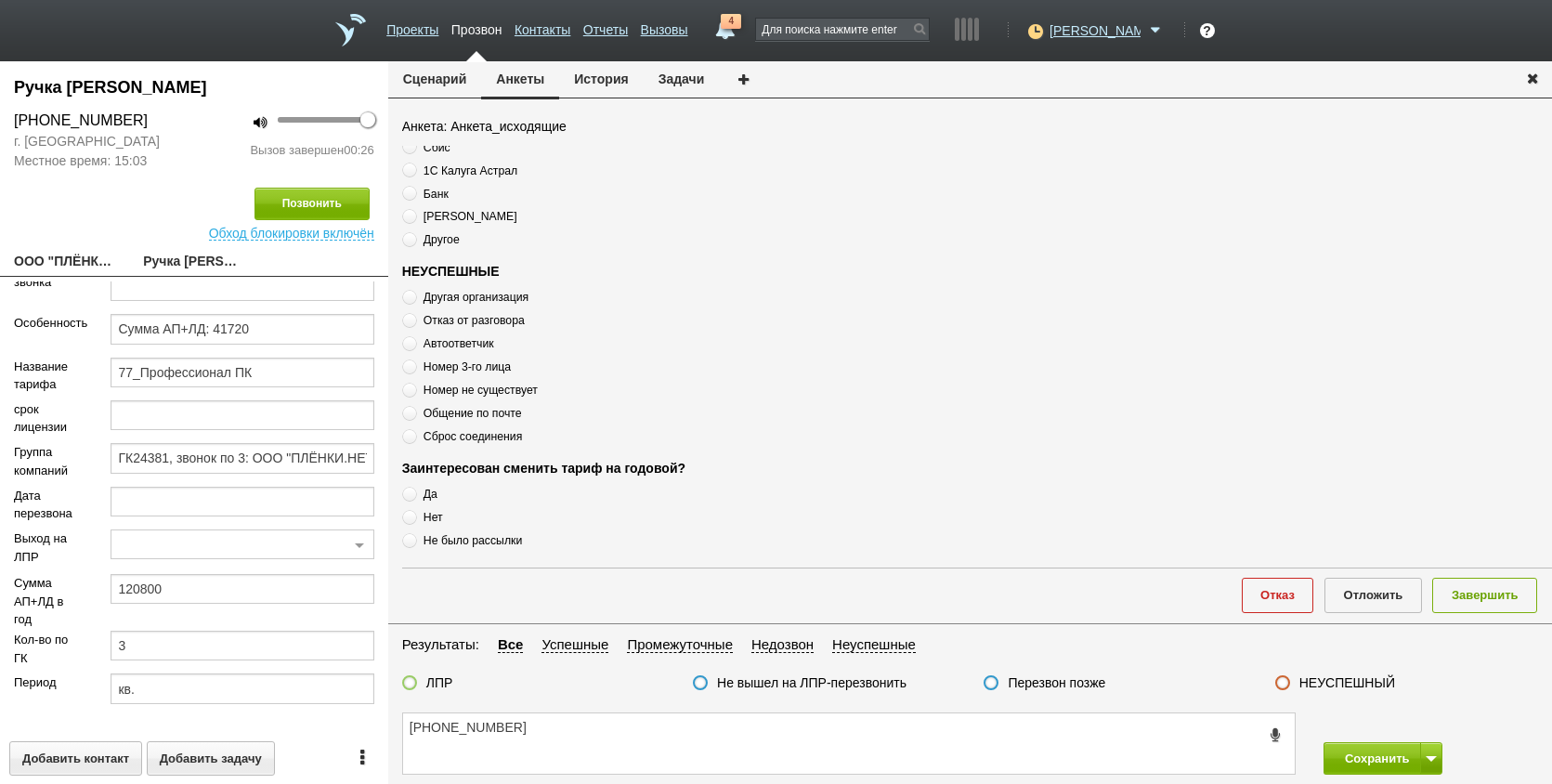
click at [511, 436] on span "Сброс соединения" at bounding box center [472, 437] width 99 height 13
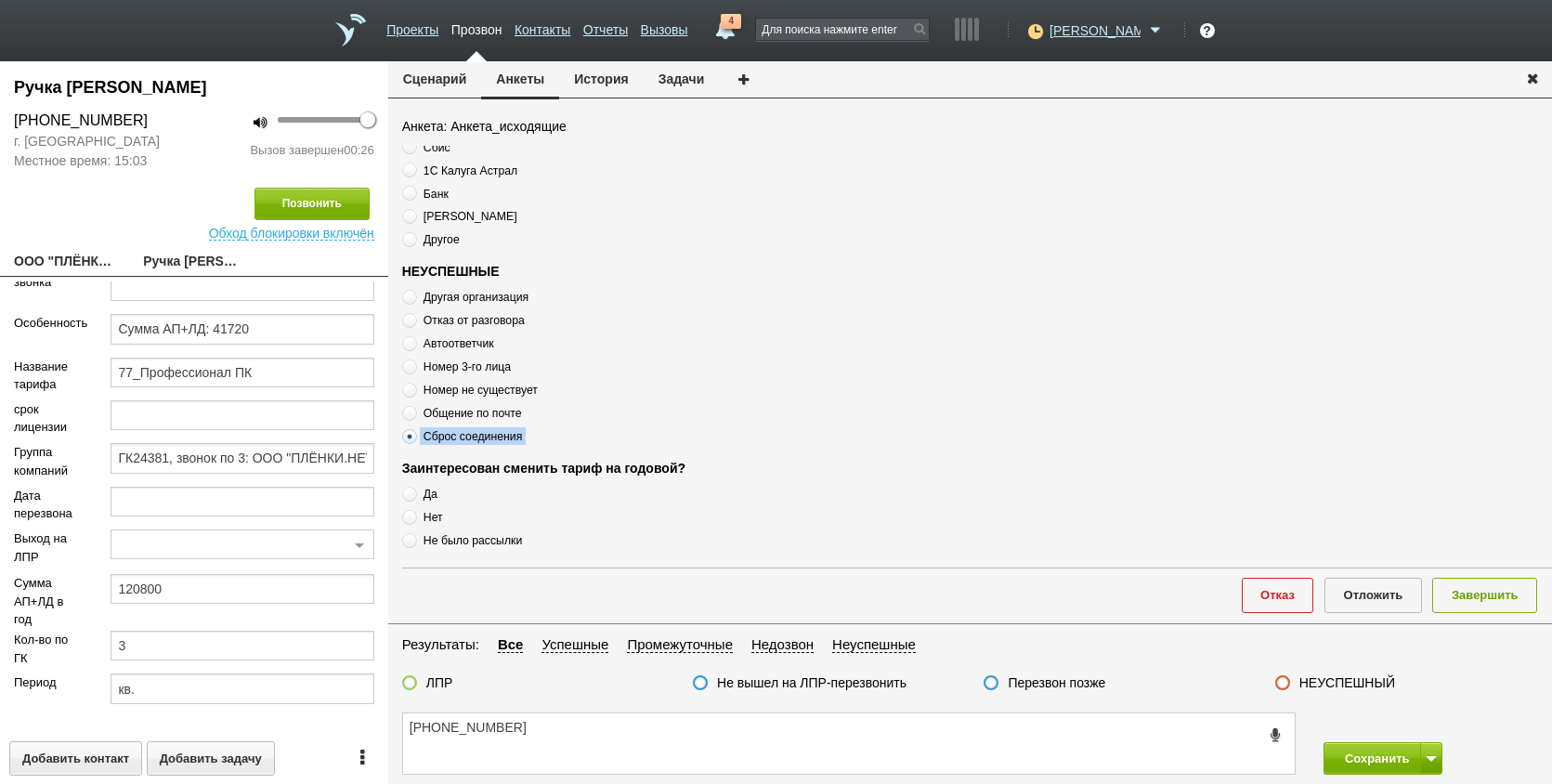
drag, startPoint x: 597, startPoint y: 744, endPoint x: 605, endPoint y: 732, distance: 14.4
click at [598, 744] on textarea "[PHONE_NUMBER]" at bounding box center [849, 744] width 892 height 60
paste textarea "Сброс соединения"
click at [1022, 683] on label "Перезвон позже" at bounding box center [1057, 683] width 98 height 17
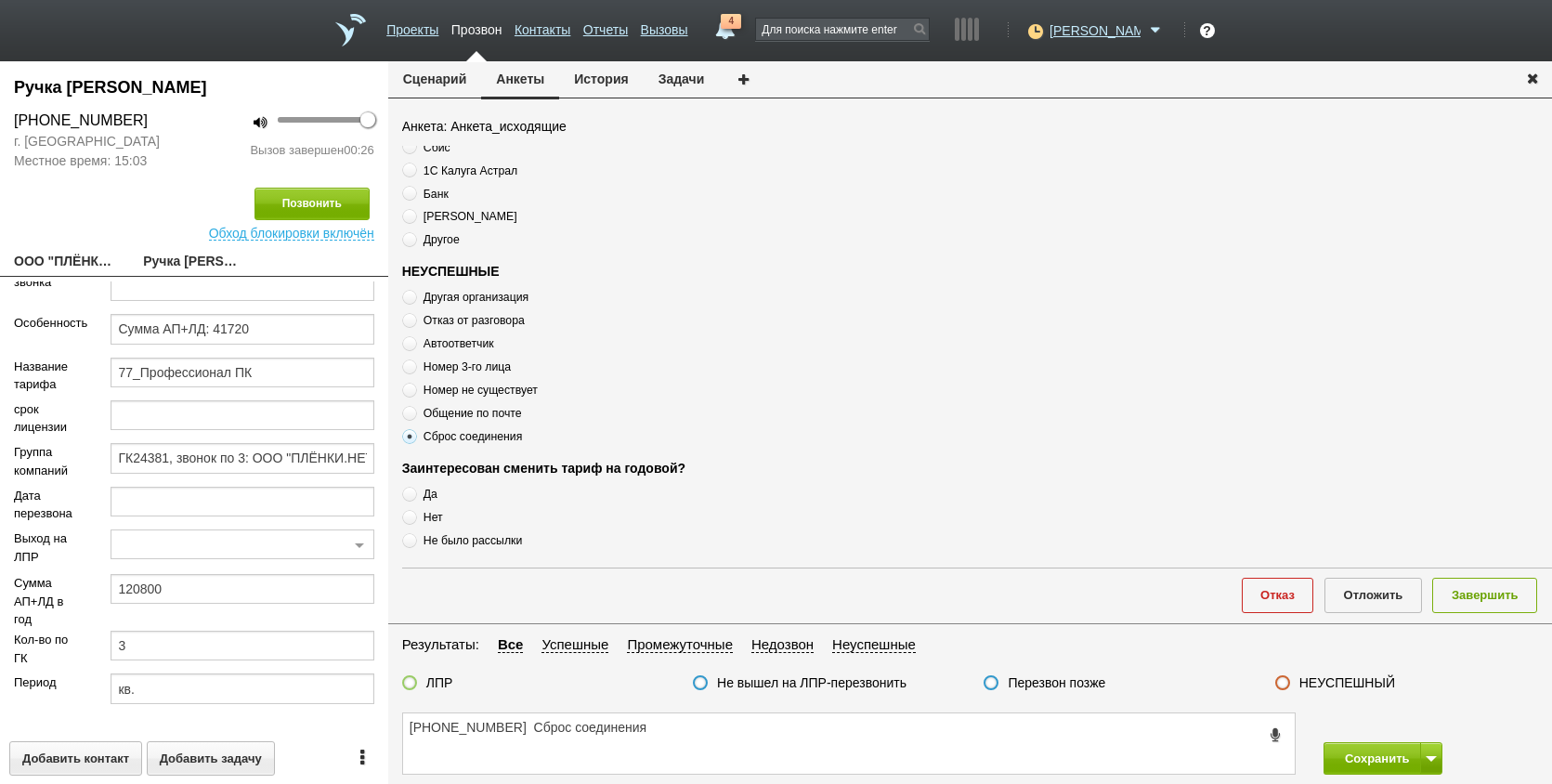
click at [0, 0] on input "Перезвон позже" at bounding box center [0, 0] width 0 height 0
click at [1481, 603] on button "Завершить" at bounding box center [1485, 595] width 105 height 35
click at [1440, 762] on button at bounding box center [1432, 759] width 23 height 33
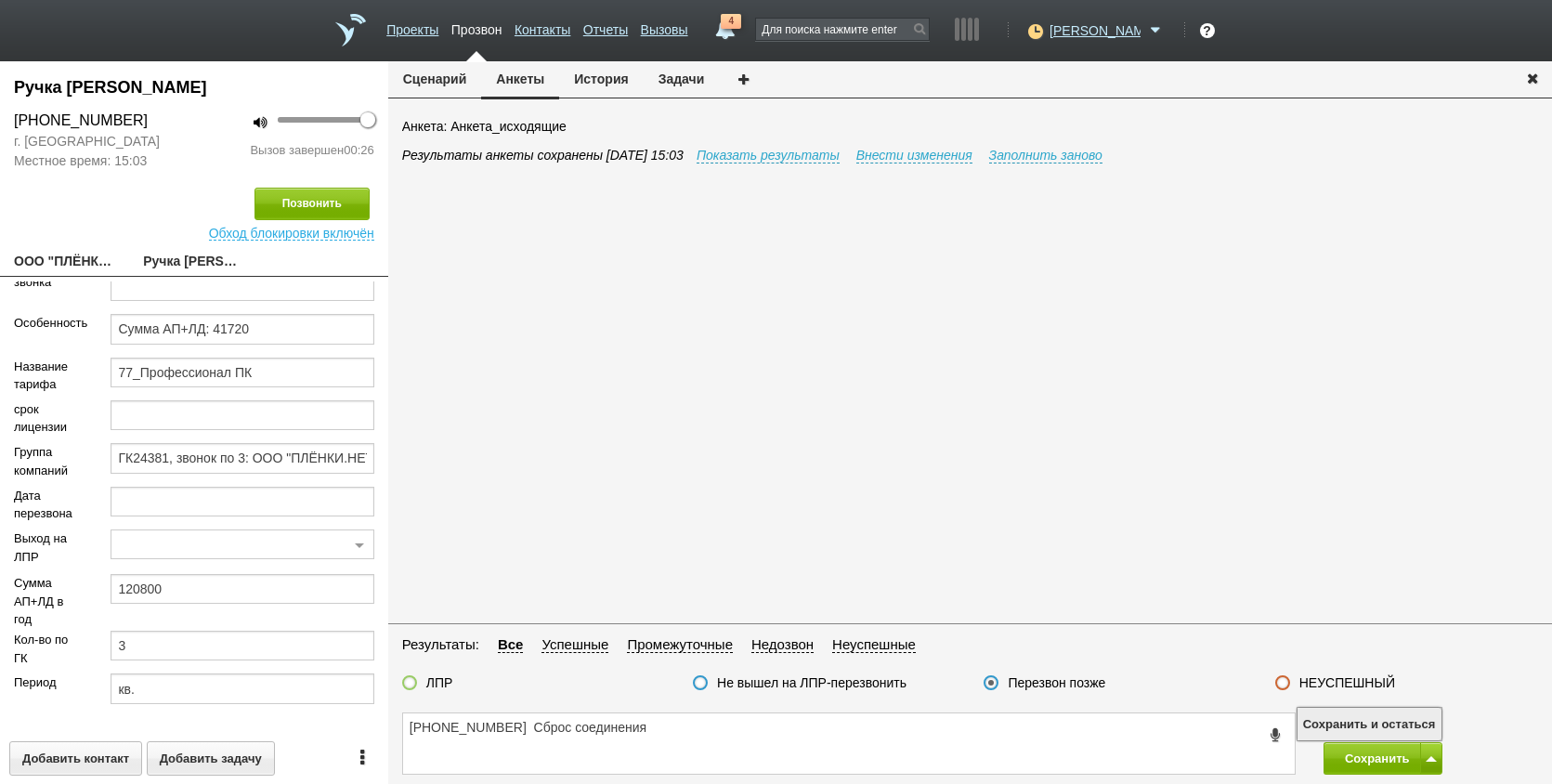
click at [1421, 726] on button "Сохранить и остаться" at bounding box center [1369, 724] width 144 height 33
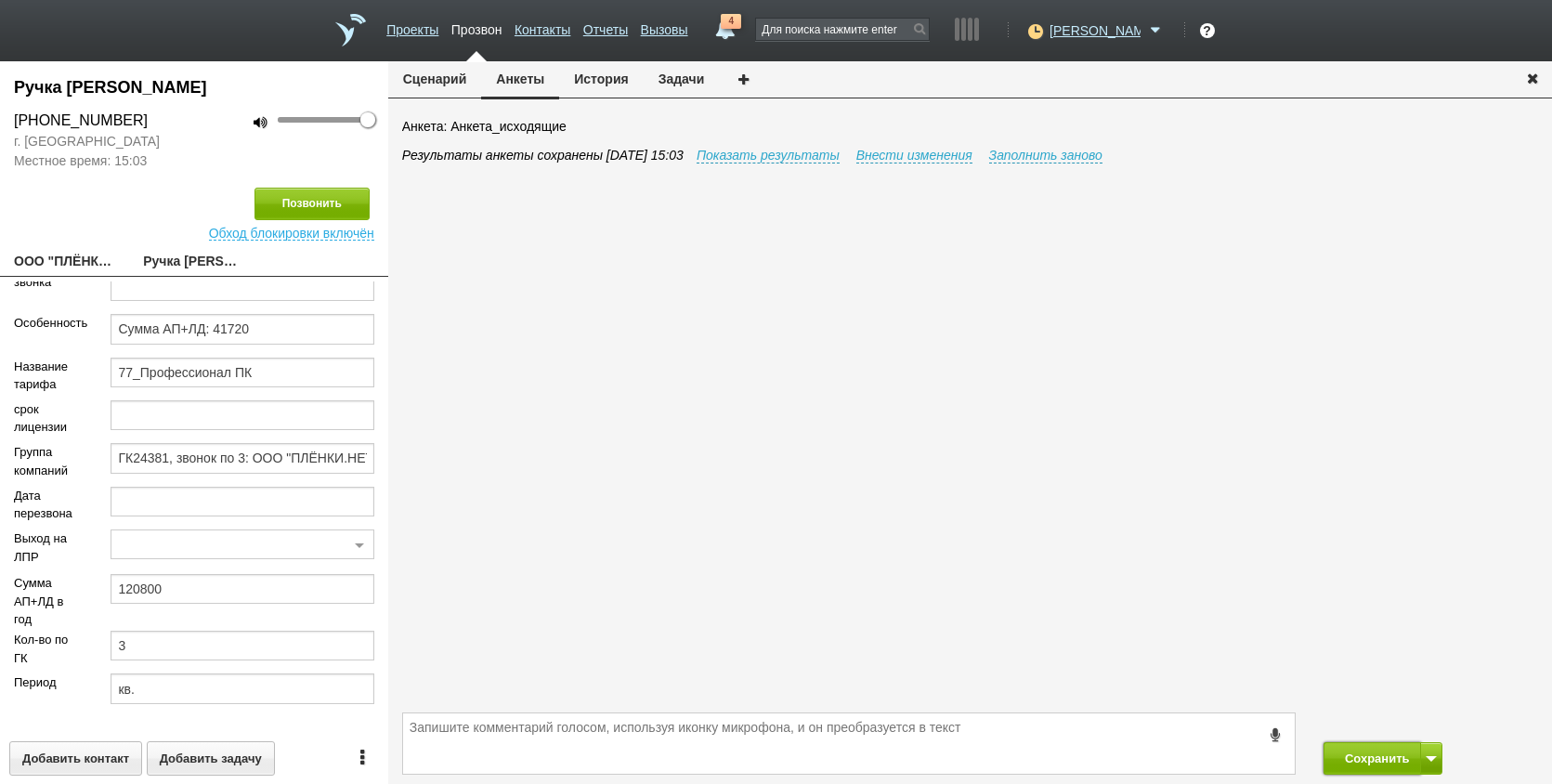
drag, startPoint x: 1381, startPoint y: 756, endPoint x: 1366, endPoint y: 715, distance: 43.7
click at [1379, 756] on button "Сохранить" at bounding box center [1373, 759] width 98 height 33
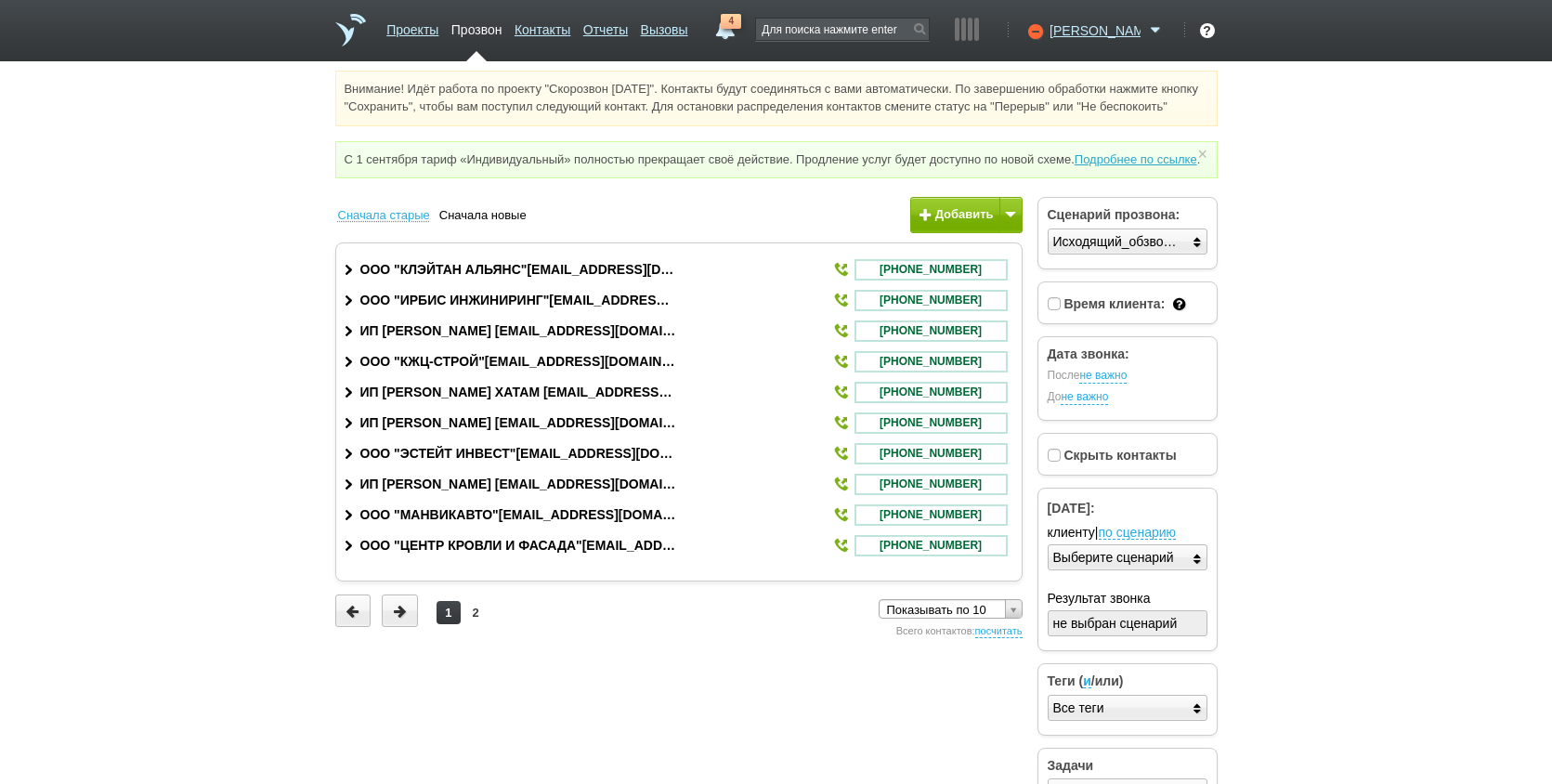
click at [742, 34] on link "4" at bounding box center [725, 25] width 34 height 23
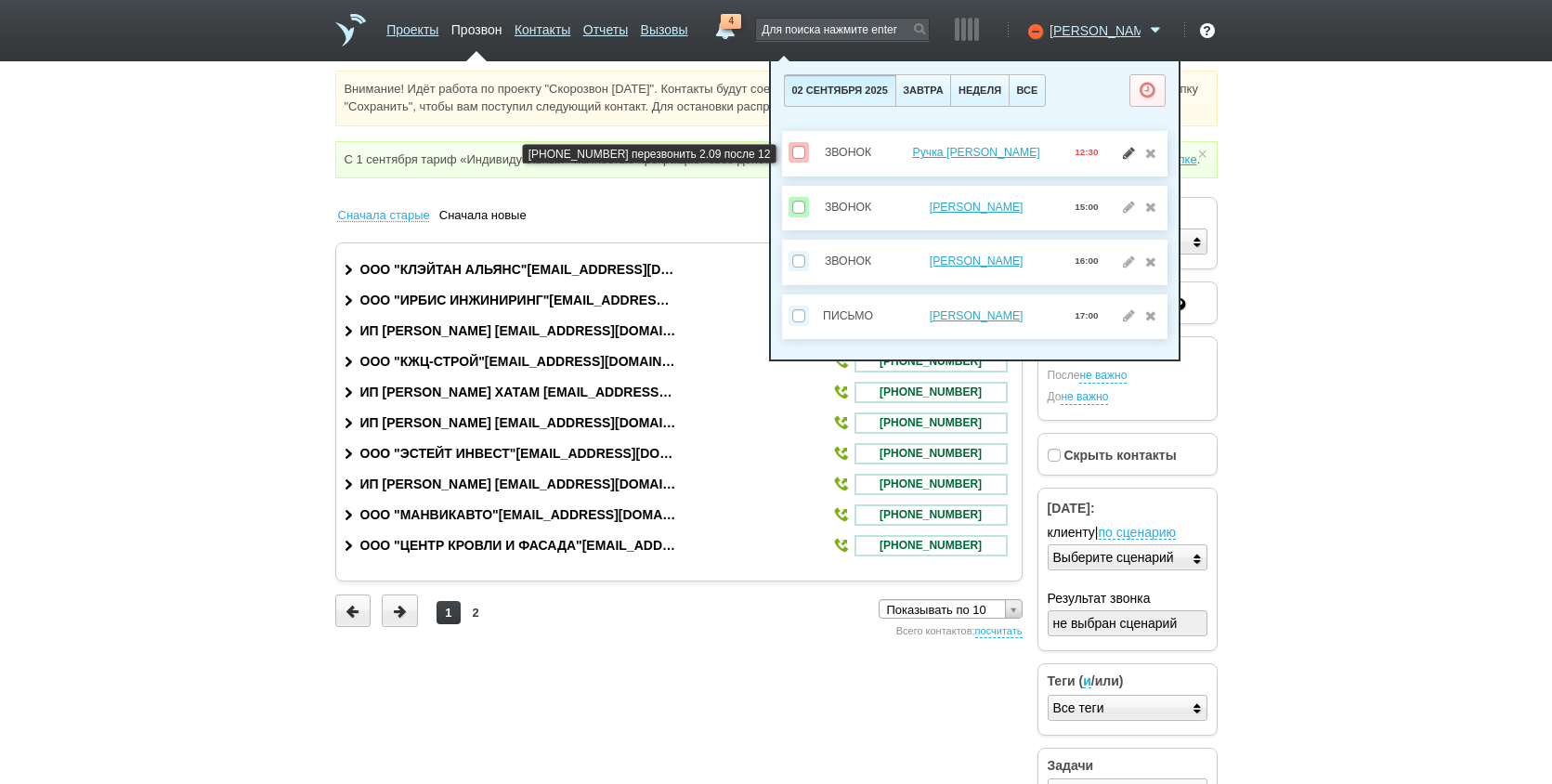
click at [1122, 148] on link at bounding box center [1128, 152] width 20 height 13
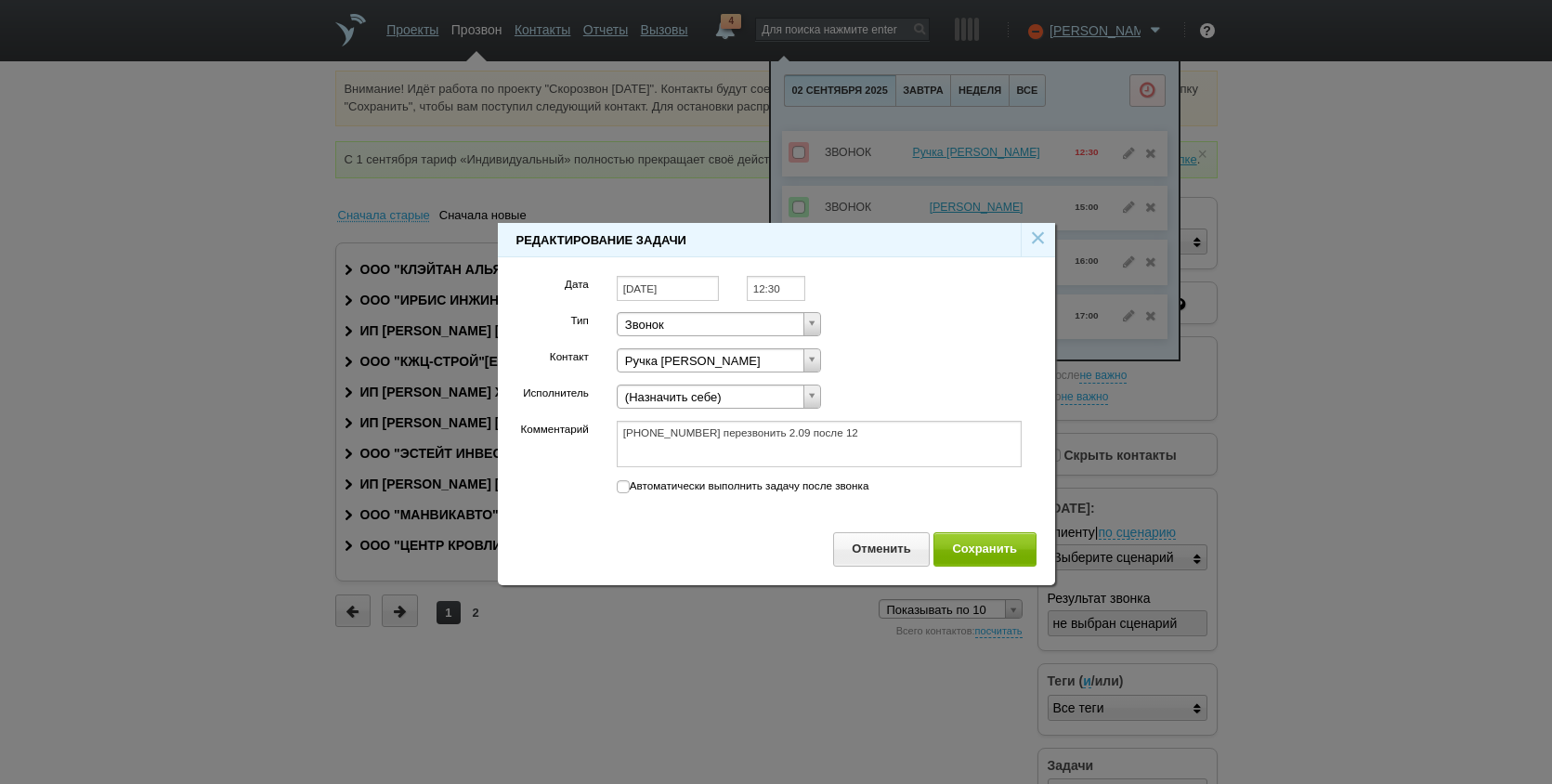
click at [673, 286] on input "[DATE]" at bounding box center [667, 288] width 103 height 25
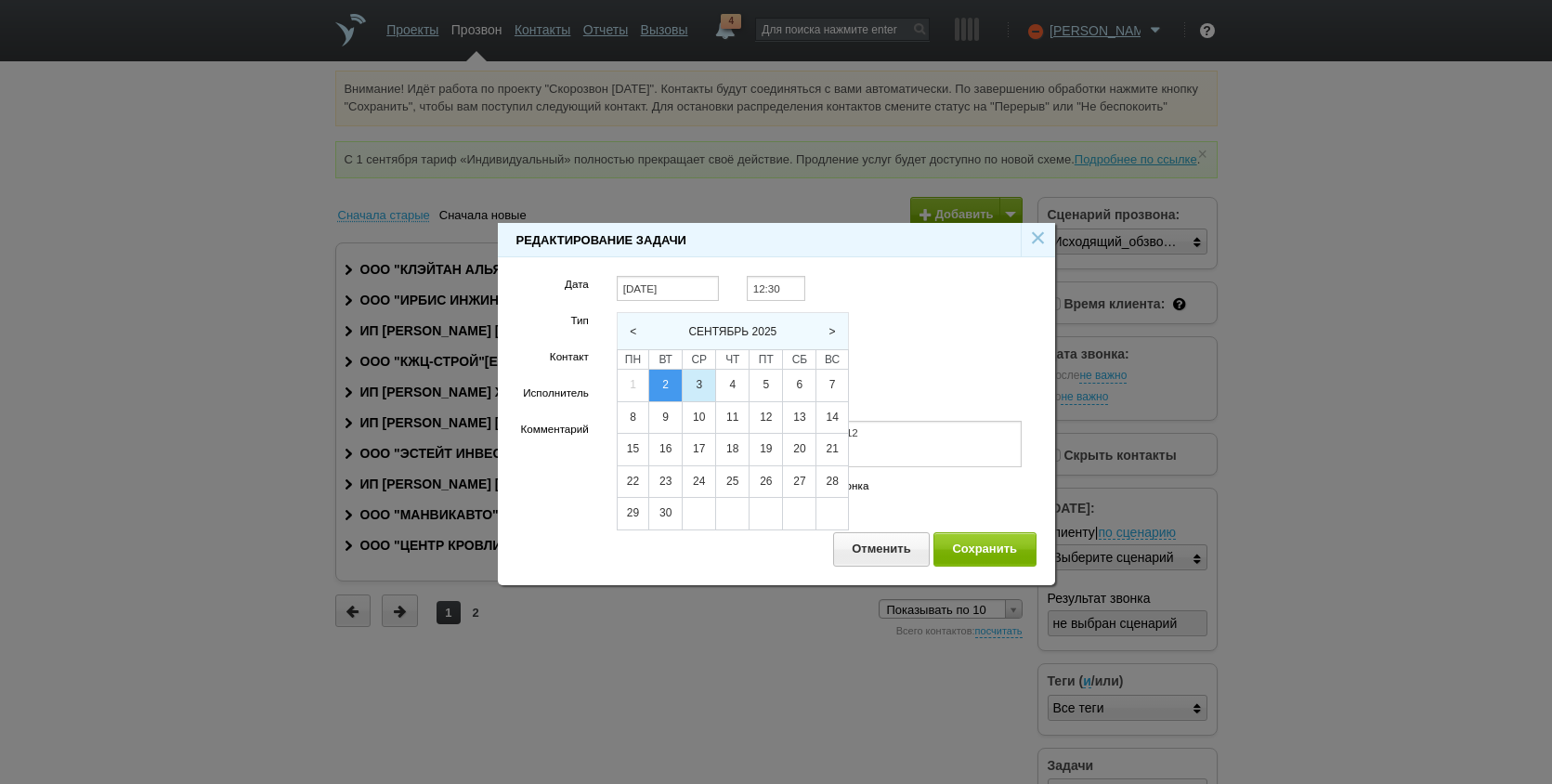
click at [708, 389] on div "3" at bounding box center [698, 386] width 33 height 32
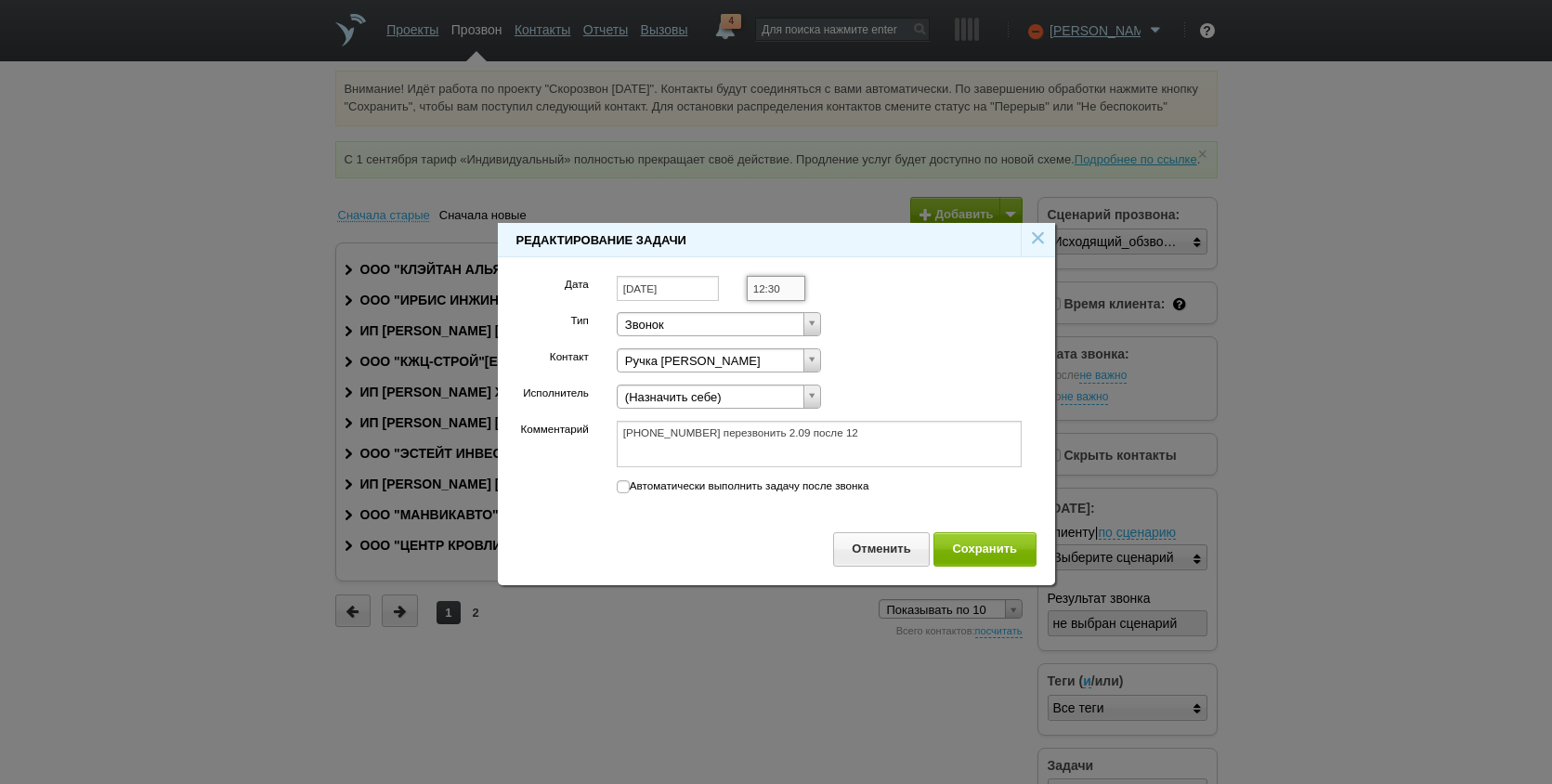
click at [790, 290] on input "12:30" at bounding box center [776, 288] width 58 height 25
click at [799, 334] on li "15:00" at bounding box center [796, 332] width 97 height 23
click at [1009, 540] on button "Сохранить" at bounding box center [985, 550] width 104 height 35
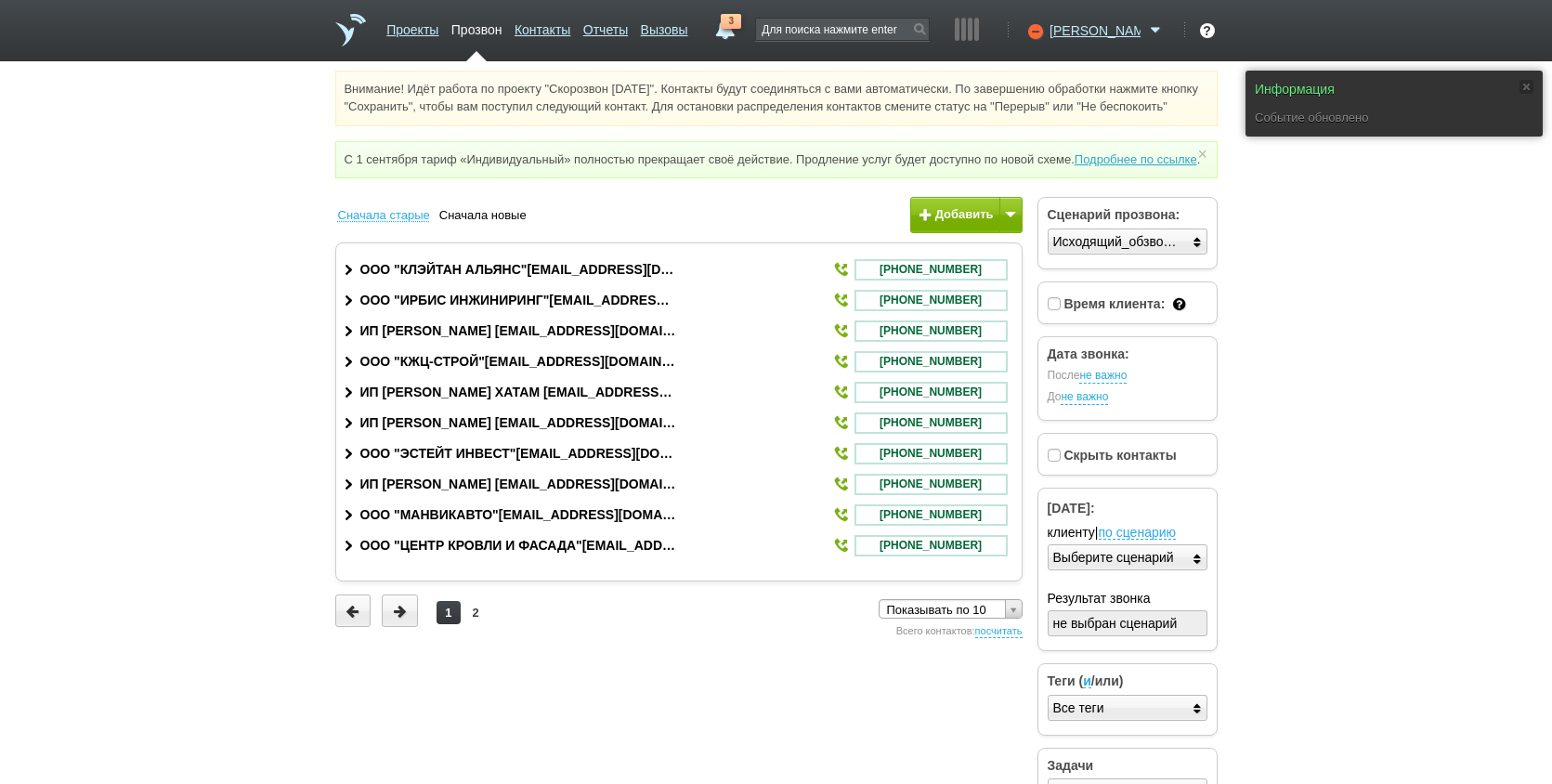
click at [742, 36] on link "3" at bounding box center [725, 25] width 34 height 23
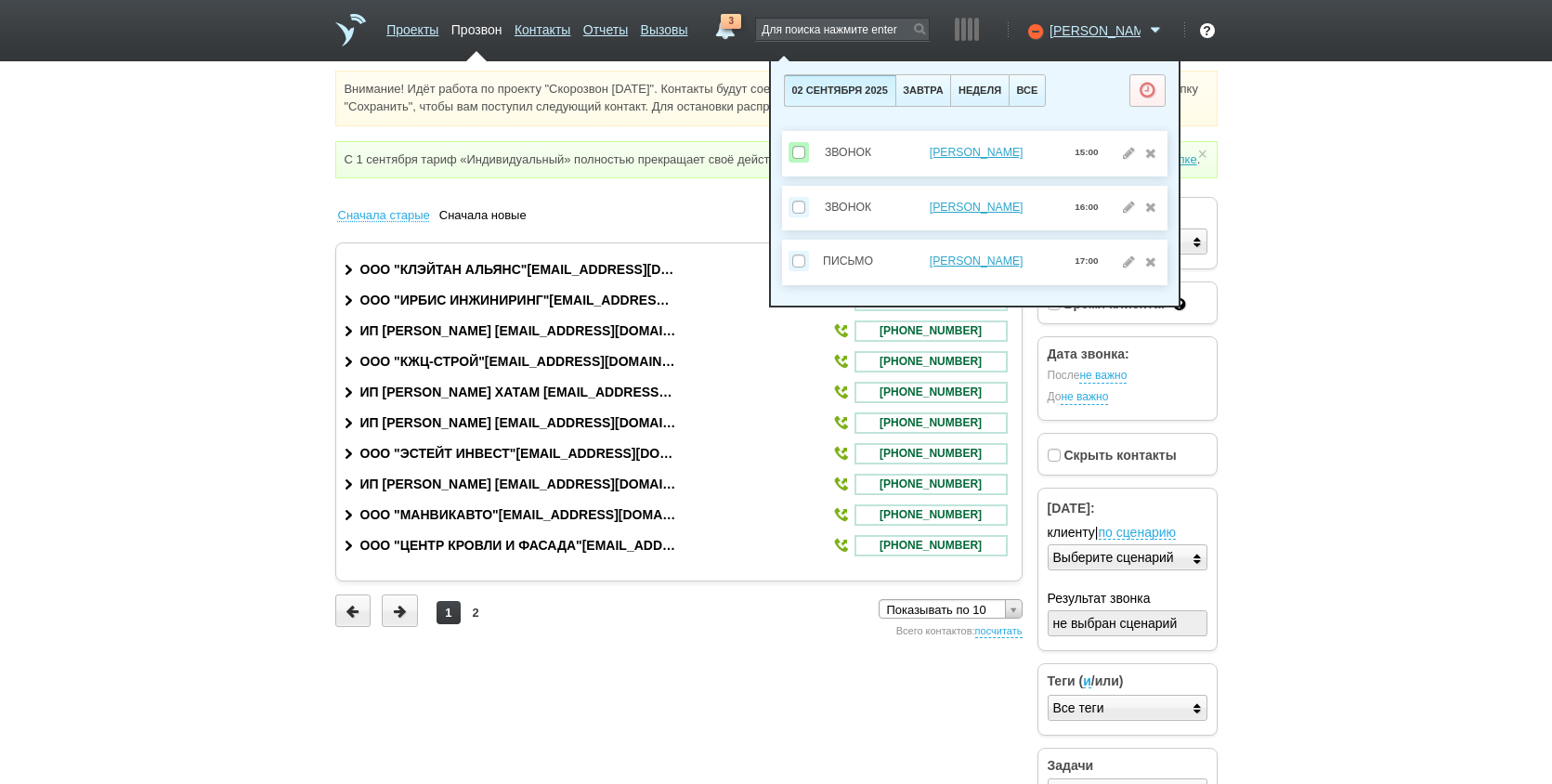
click at [1485, 298] on html "Проекты Прозвон Контакты Отчеты Вызовы 3 [DATE] [DATE] неделя все Звонок [PERSO…" at bounding box center [776, 415] width 1552 height 831
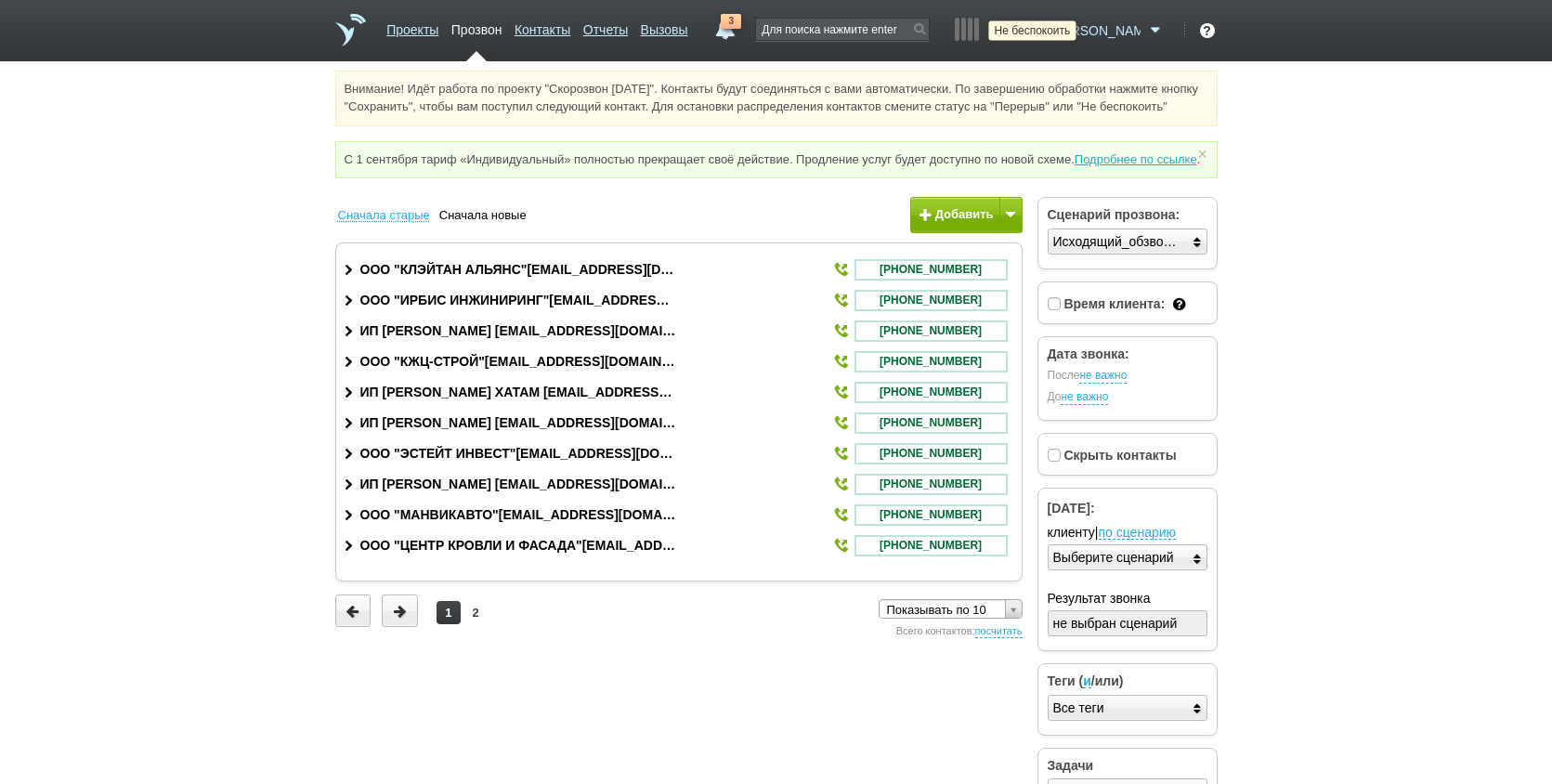
click at [1046, 28] on icon at bounding box center [1033, 31] width 25 height 19
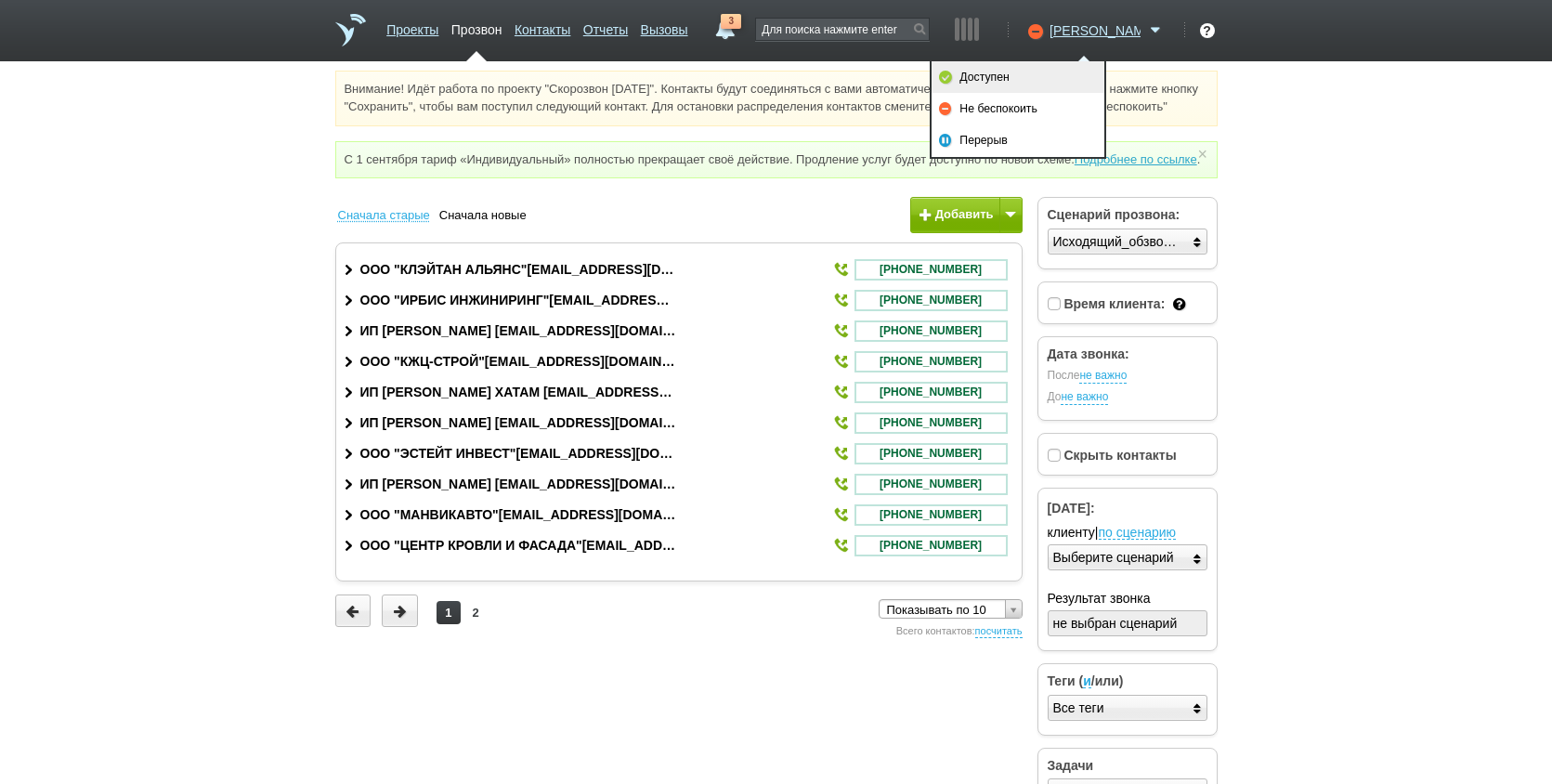
click at [1079, 79] on link "Доступен" at bounding box center [1018, 77] width 173 height 32
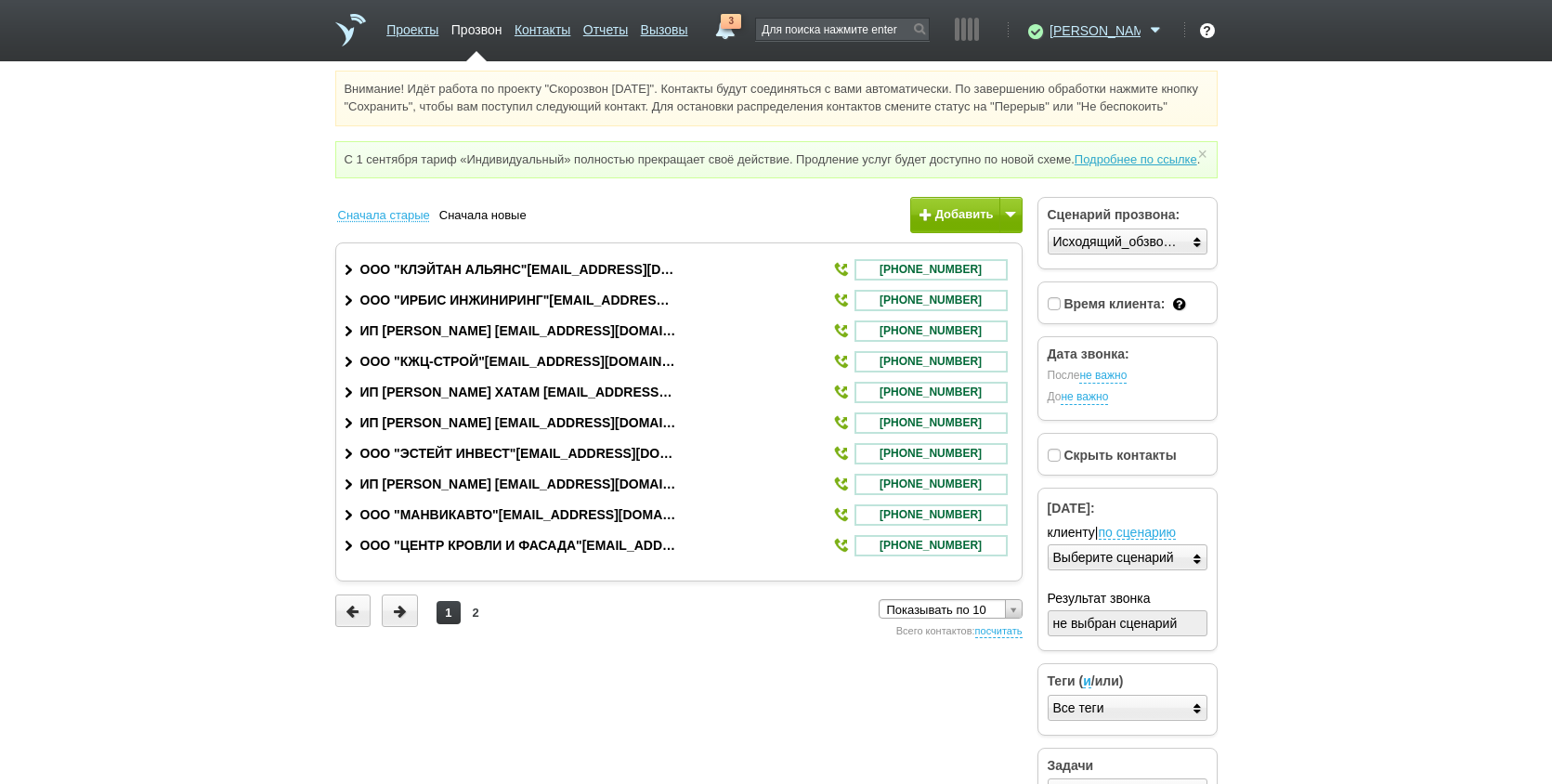
click at [1370, 516] on html "Проекты Прозвон Контакты Отчеты Вызовы 3 [DATE] [DATE] неделя все Звонок [PERSO…" at bounding box center [776, 415] width 1552 height 831
click at [563, 32] on link "Контакты" at bounding box center [542, 26] width 56 height 27
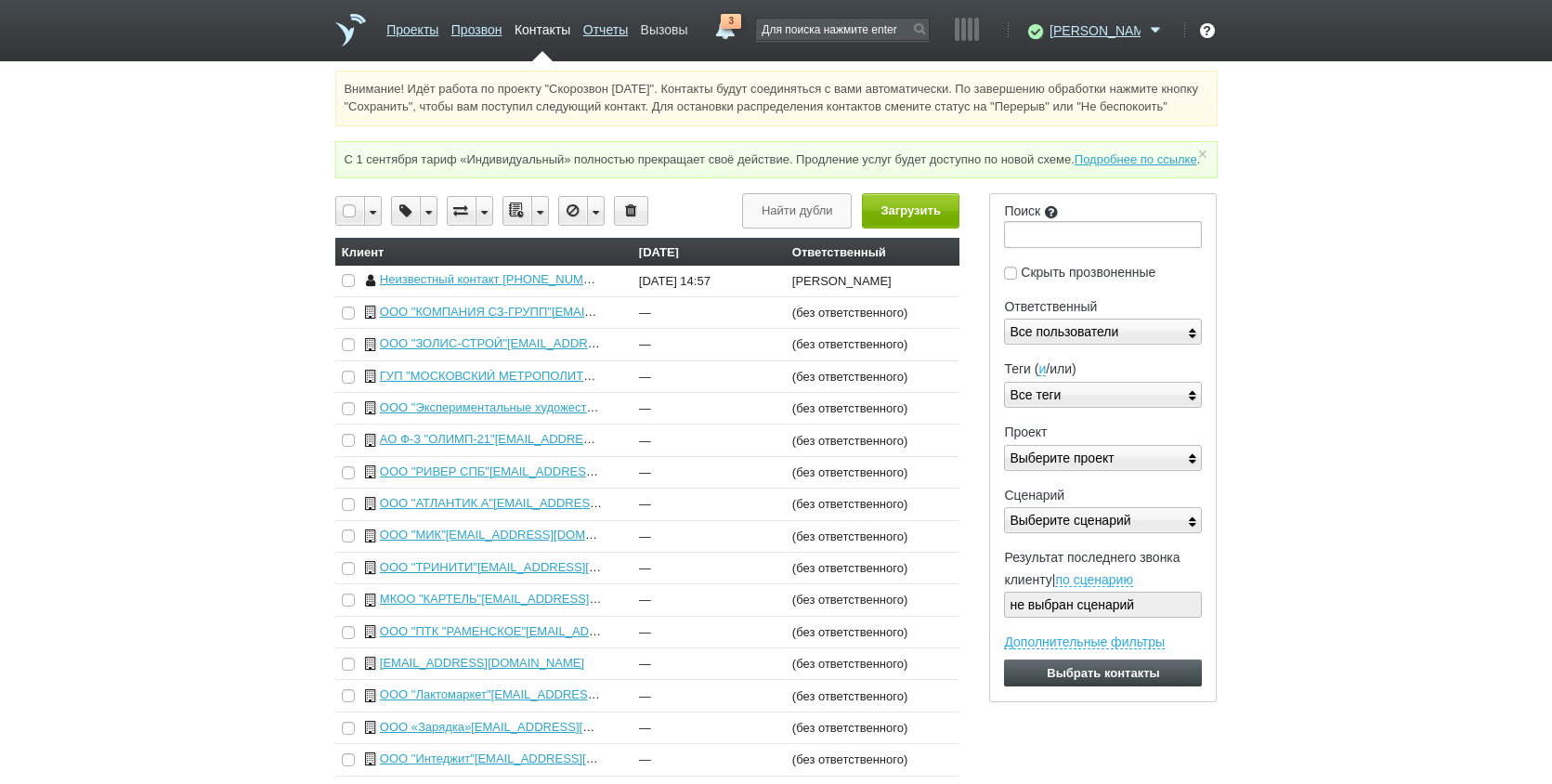
click at [688, 31] on link "Вызовы" at bounding box center [664, 26] width 47 height 27
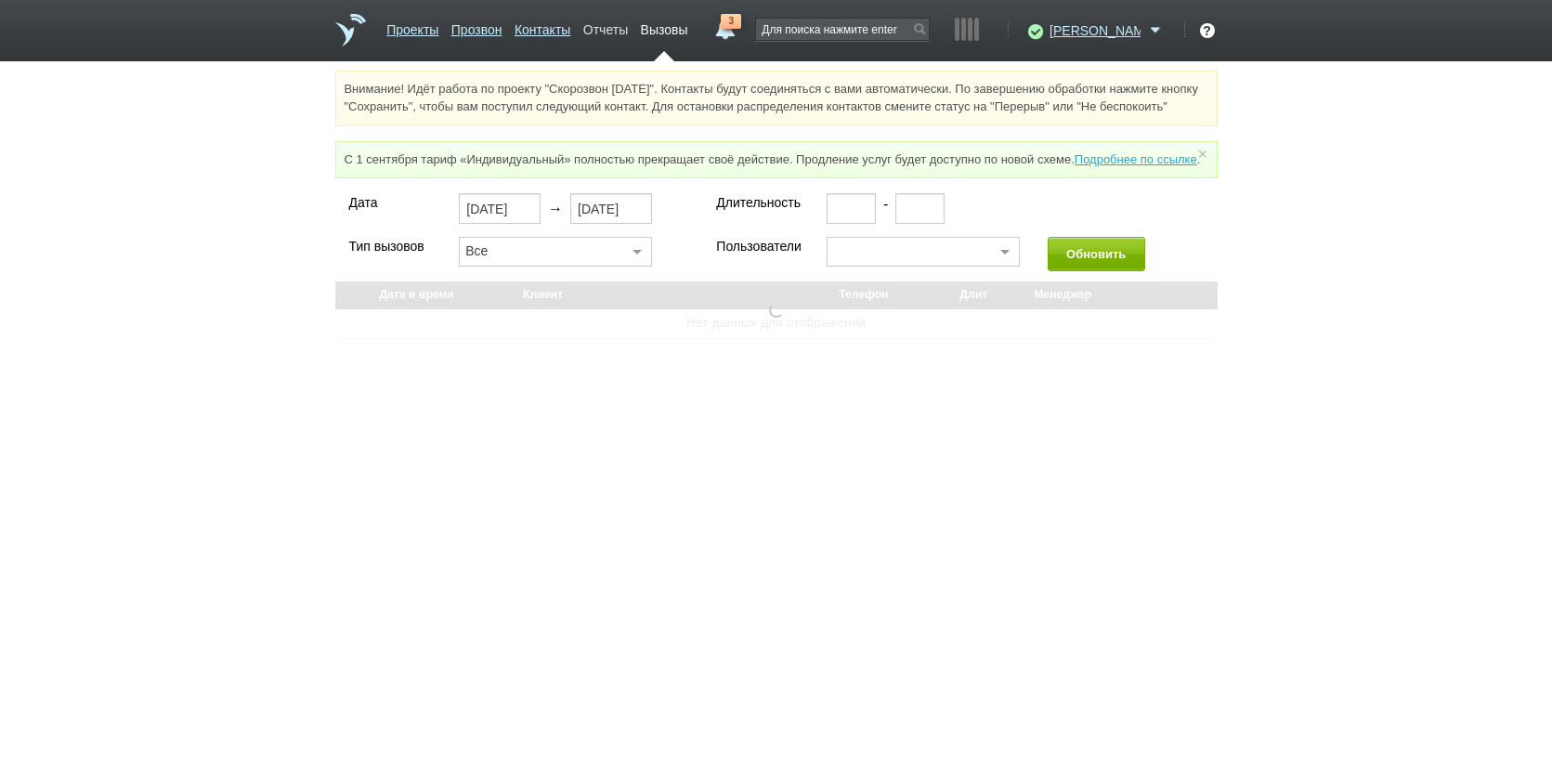
click at [628, 35] on link "Отчеты" at bounding box center [605, 26] width 44 height 27
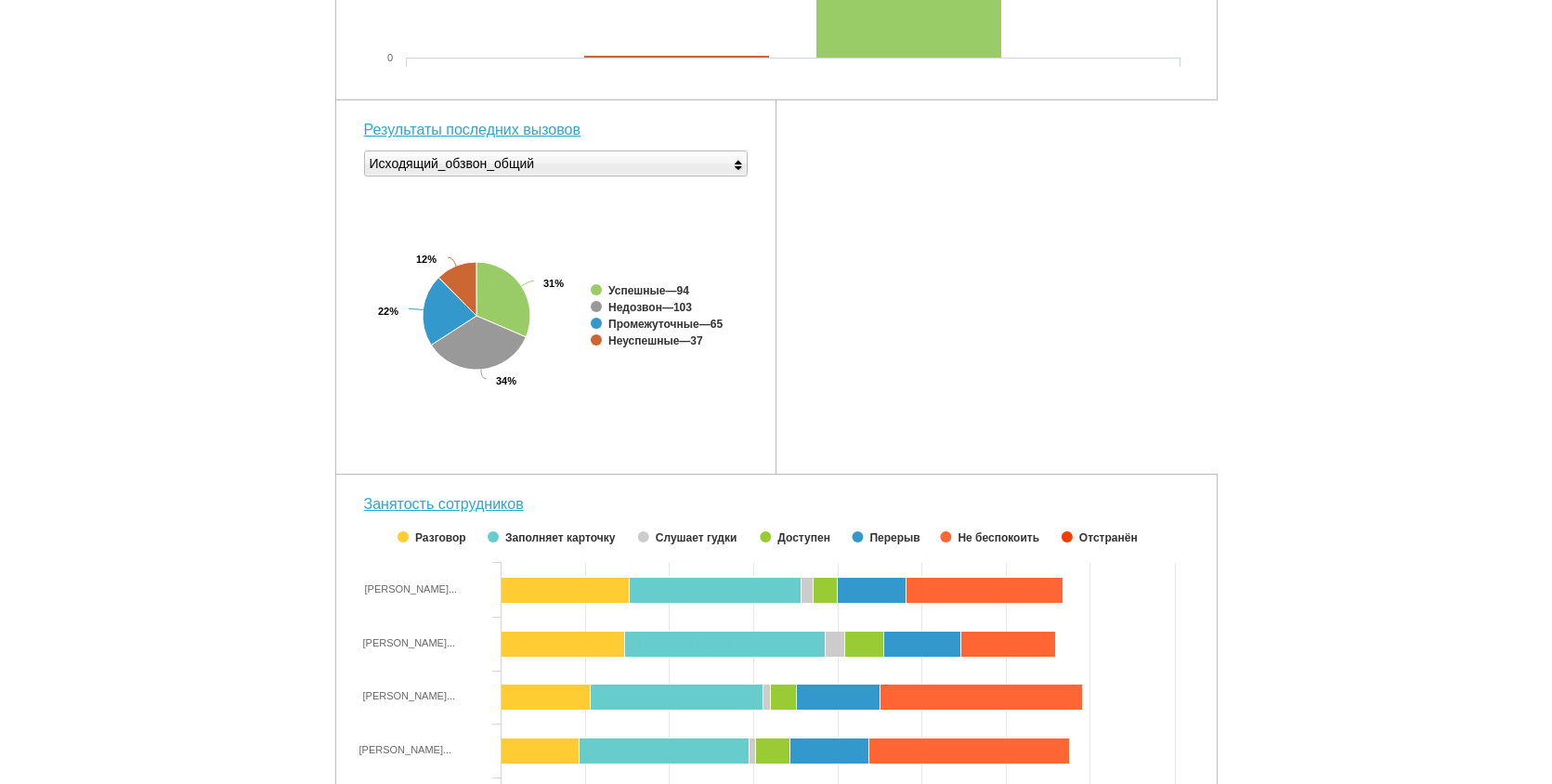
scroll to position [665, 0]
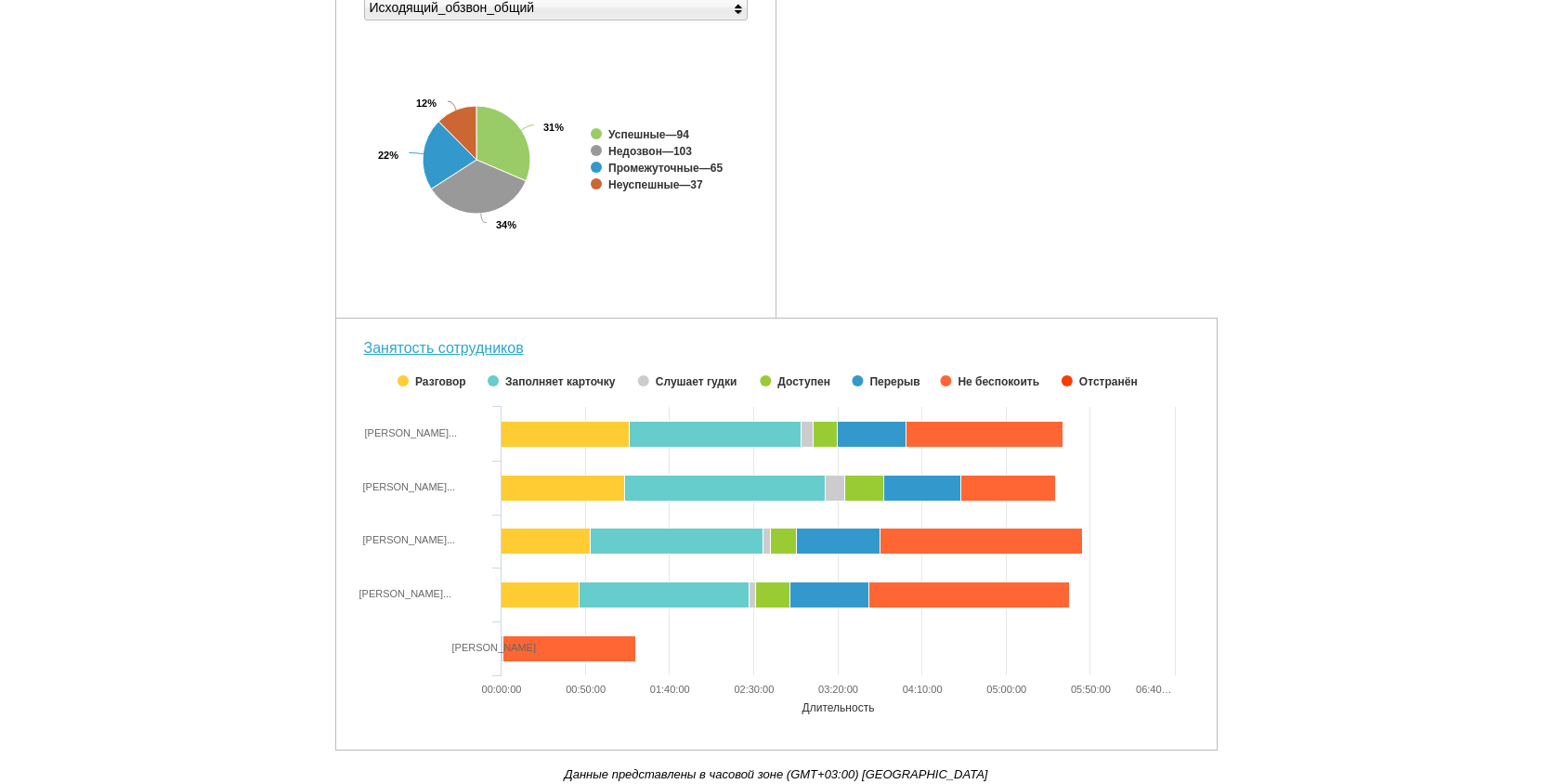
click at [1004, 241] on div "Количество вызовов Created with Highcharts 5.0.11 0 200 400 600 Пропущенные Исх…" at bounding box center [776, 178] width 883 height 1145
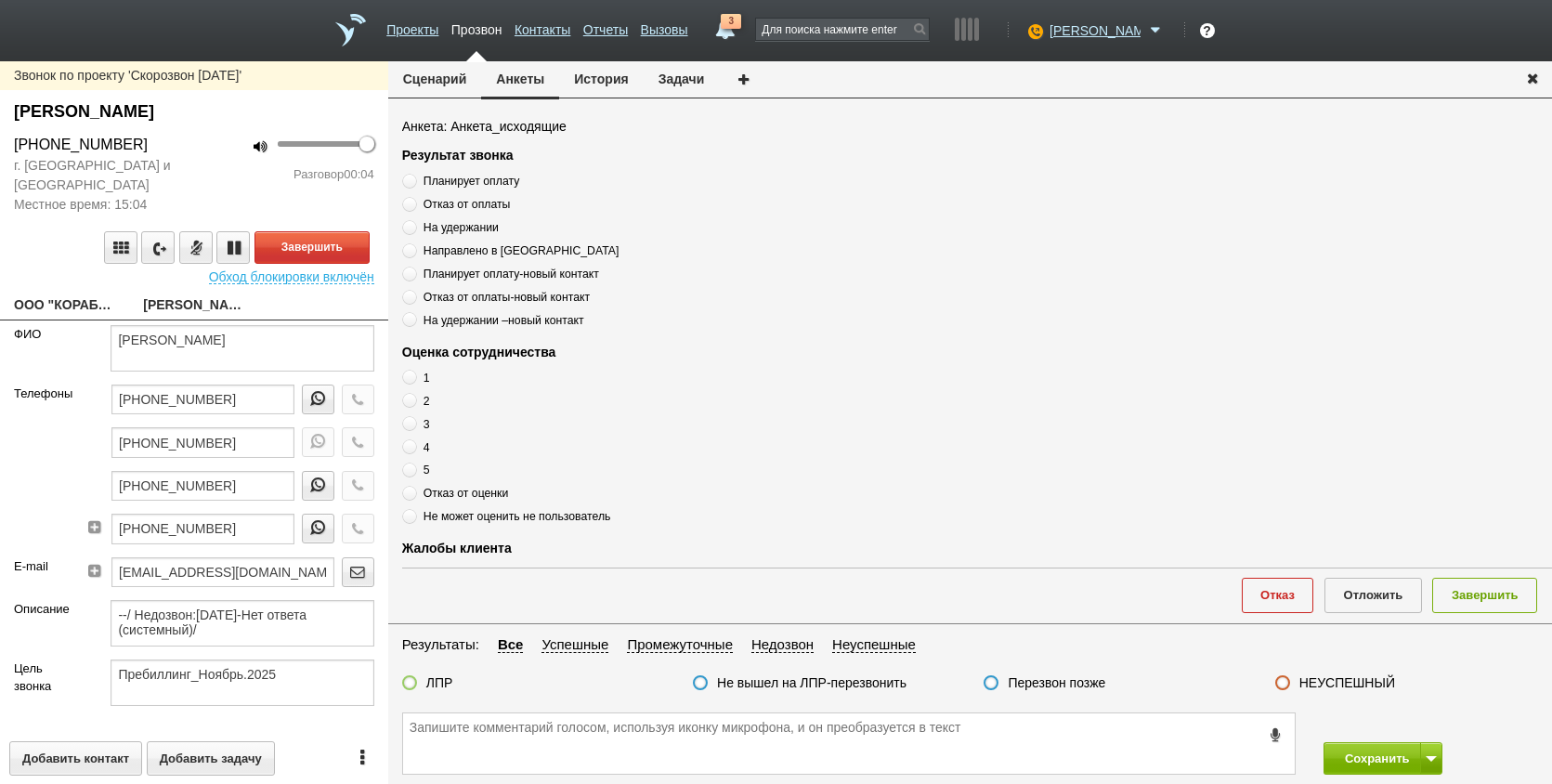
click at [62, 308] on link "ООО "КОРАБЛИ"[EMAIL_ADDRESS][DOMAIN_NAME]" at bounding box center [65, 307] width 102 height 26
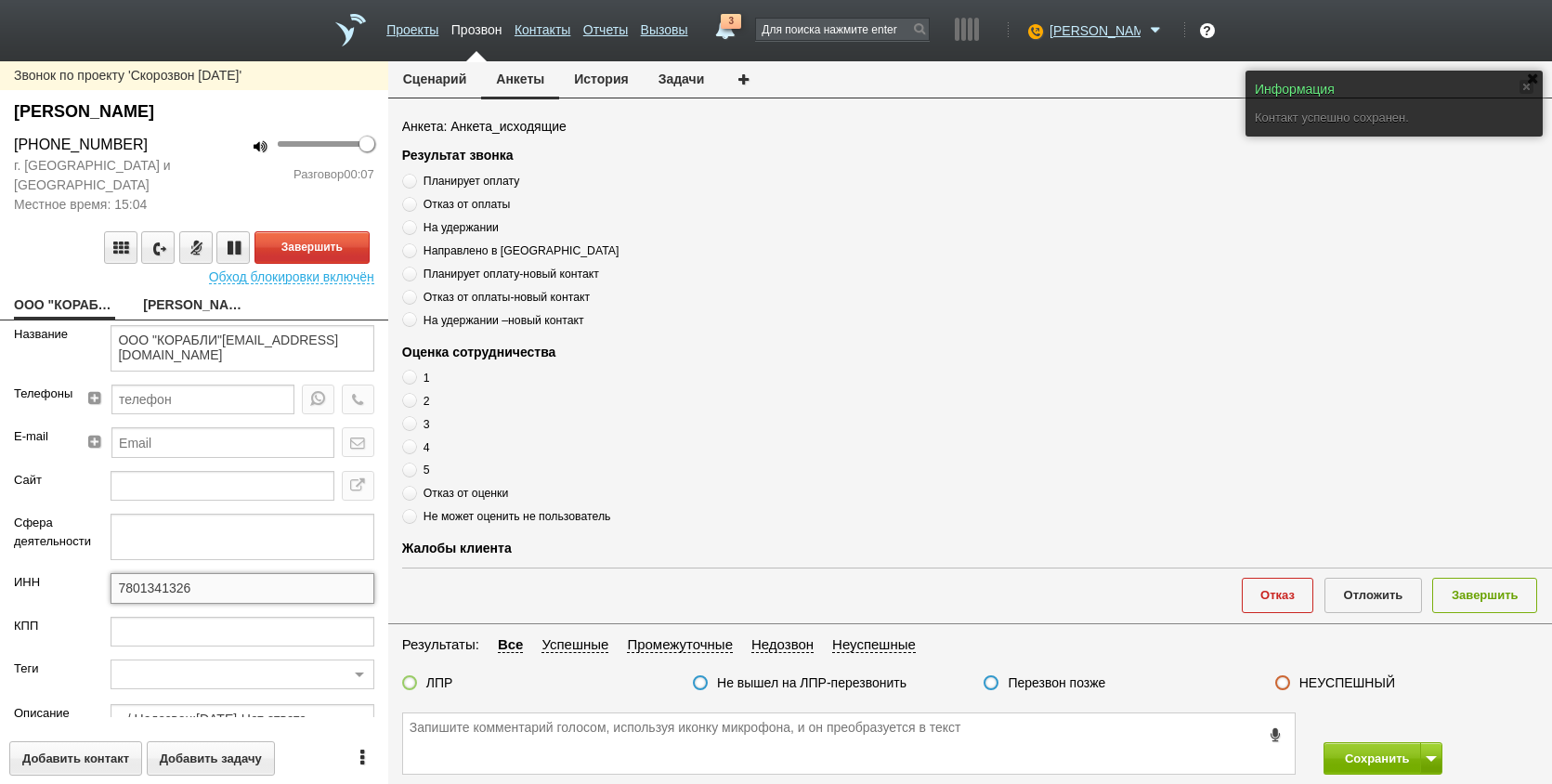
drag, startPoint x: 206, startPoint y: 591, endPoint x: 101, endPoint y: 588, distance: 105.0
click at [101, 588] on div "7801341326" at bounding box center [242, 594] width 291 height 42
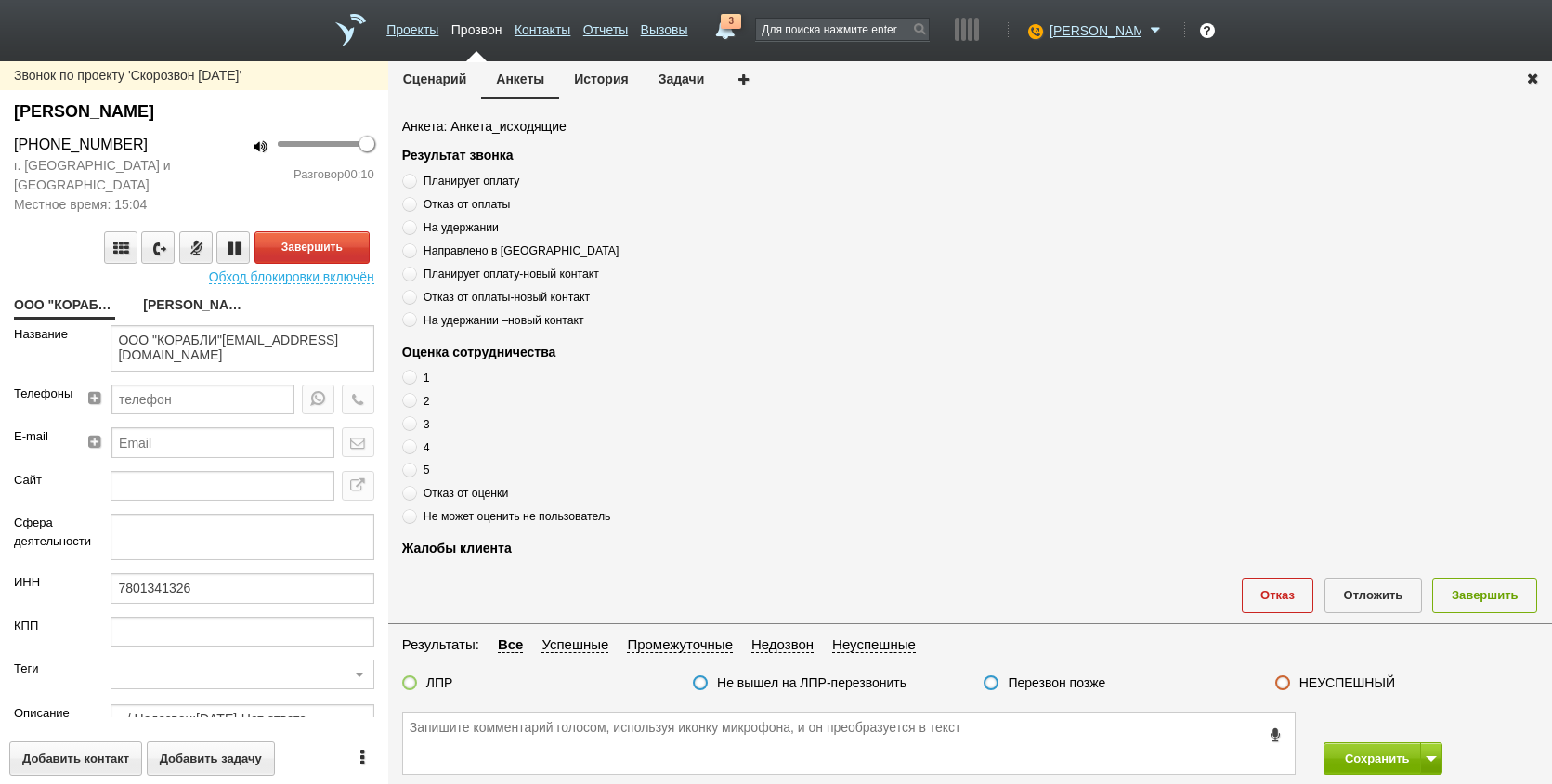
click at [191, 306] on link "[PERSON_NAME]" at bounding box center [194, 307] width 102 height 26
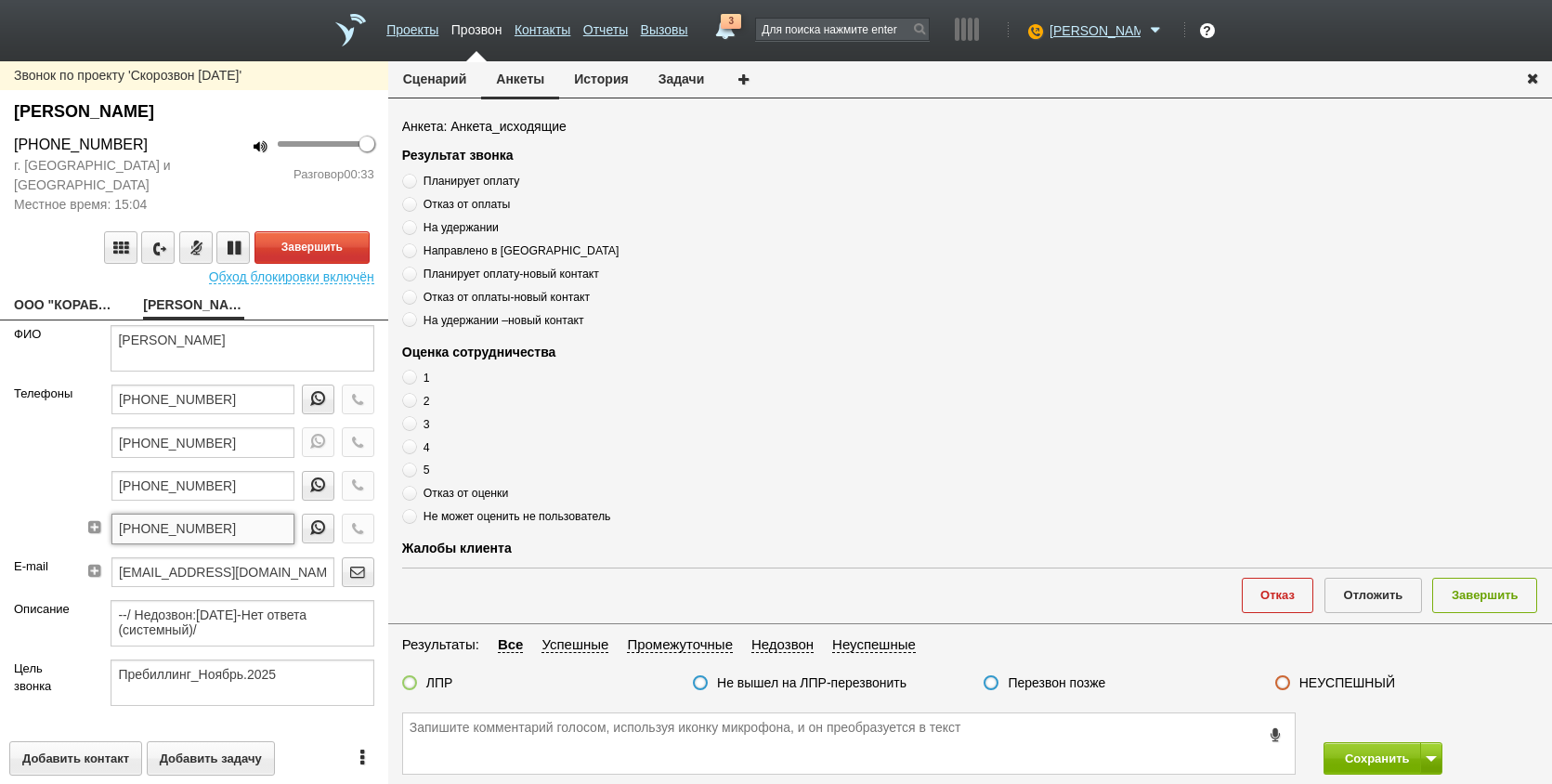
drag, startPoint x: 251, startPoint y: 527, endPoint x: -28, endPoint y: 527, distance: 279.0
click at [0, 527] on html "Проекты Прозвон Контакты Отчеты Вызовы 3 [DATE] [DATE] неделя все Звонок [PERSO…" at bounding box center [776, 392] width 1552 height 784
click at [323, 239] on button "Завершить" at bounding box center [312, 248] width 115 height 33
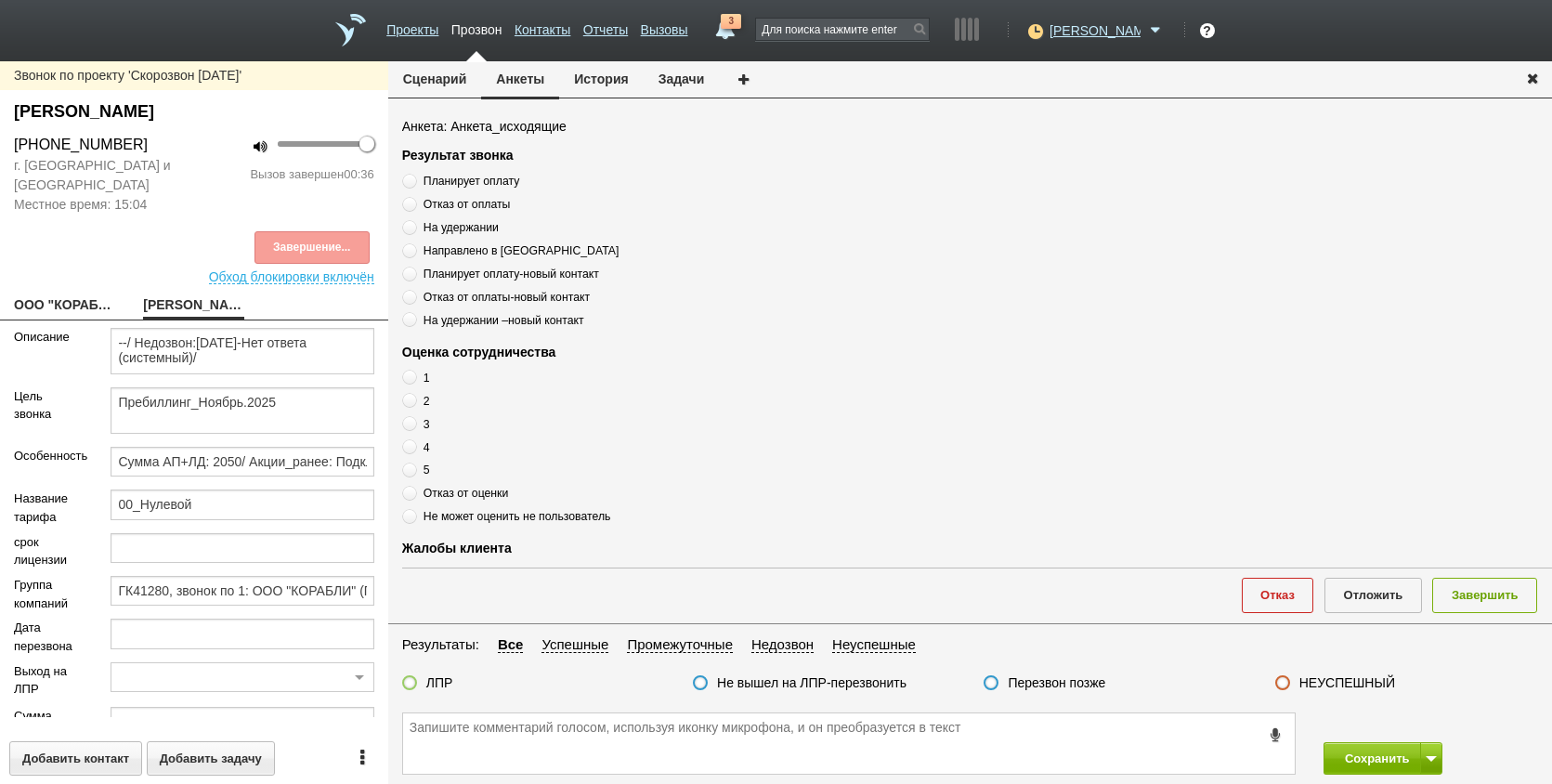
scroll to position [404, 0]
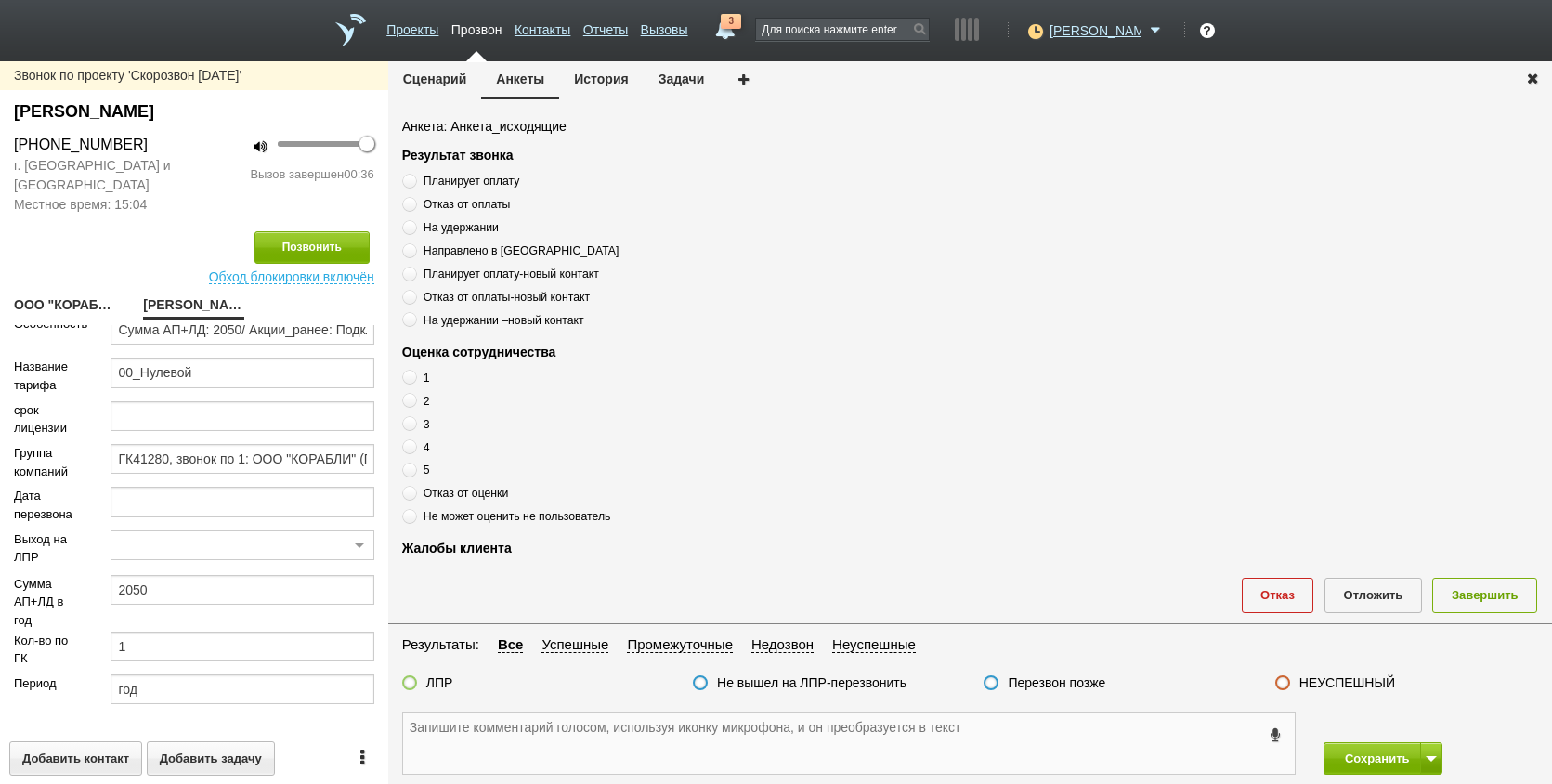
paste textarea "[PHONE_NUMBER]"
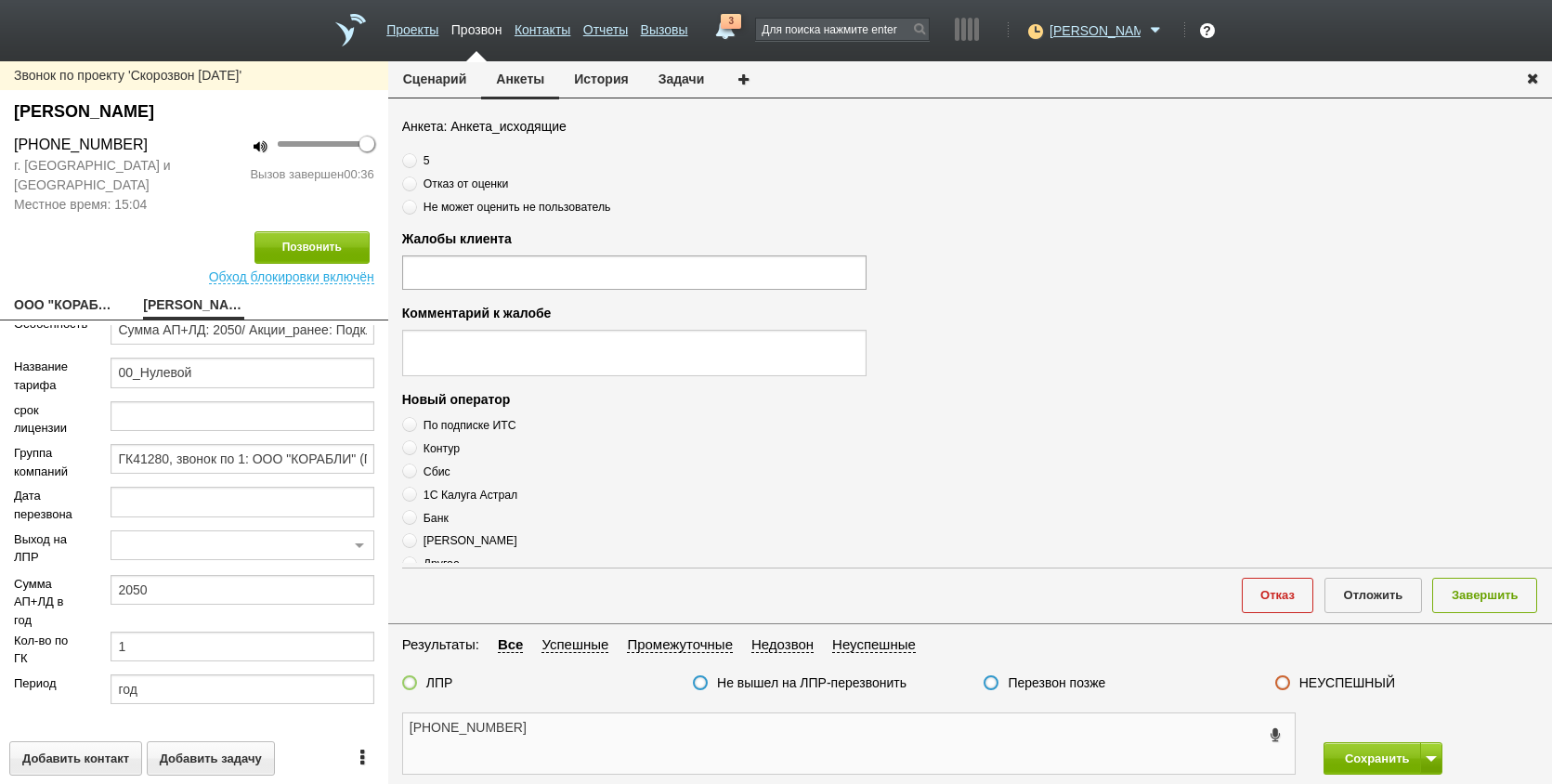
scroll to position [635, 0]
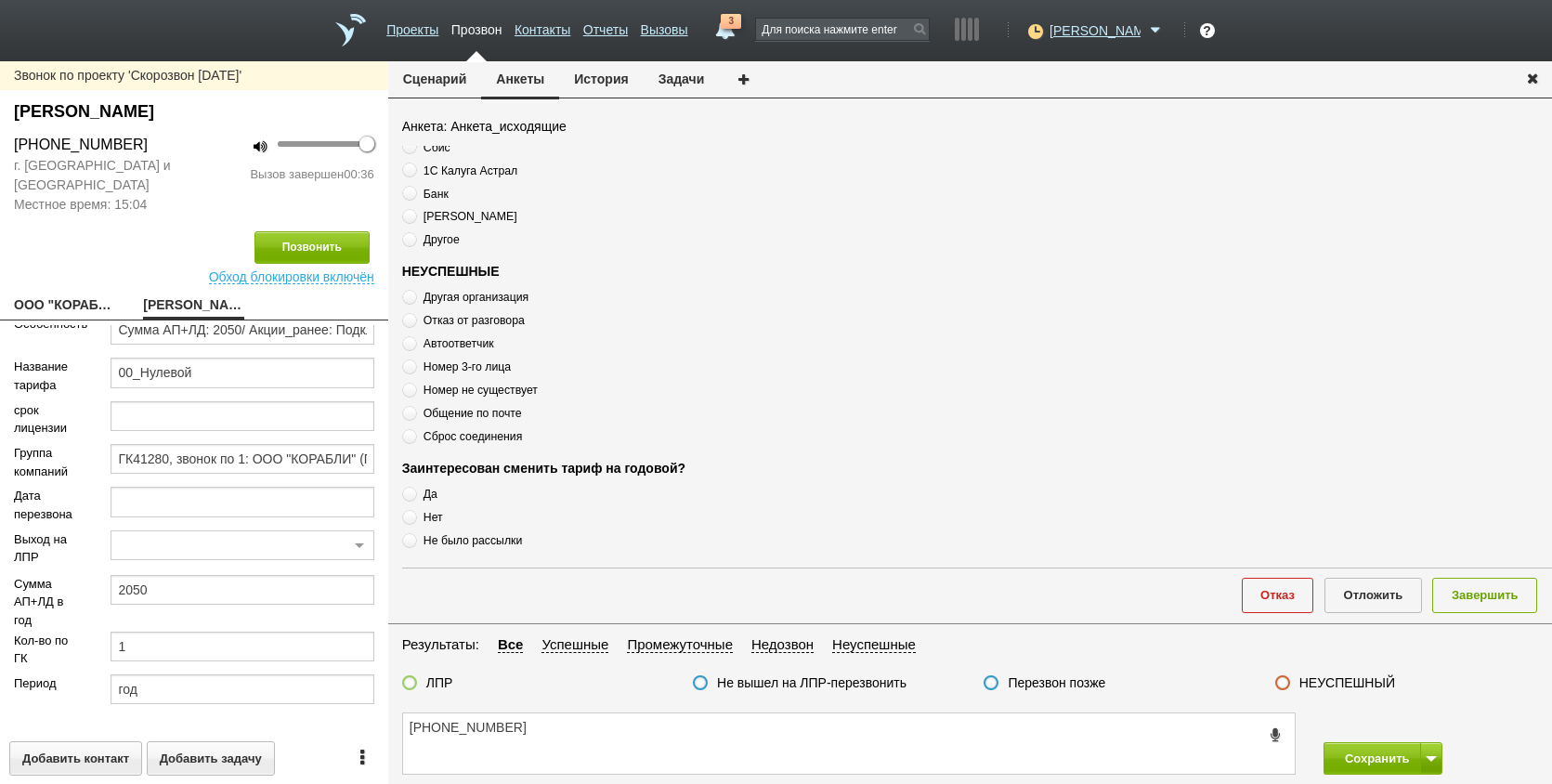
click at [493, 365] on span "Номер 3-го лица" at bounding box center [467, 367] width 88 height 13
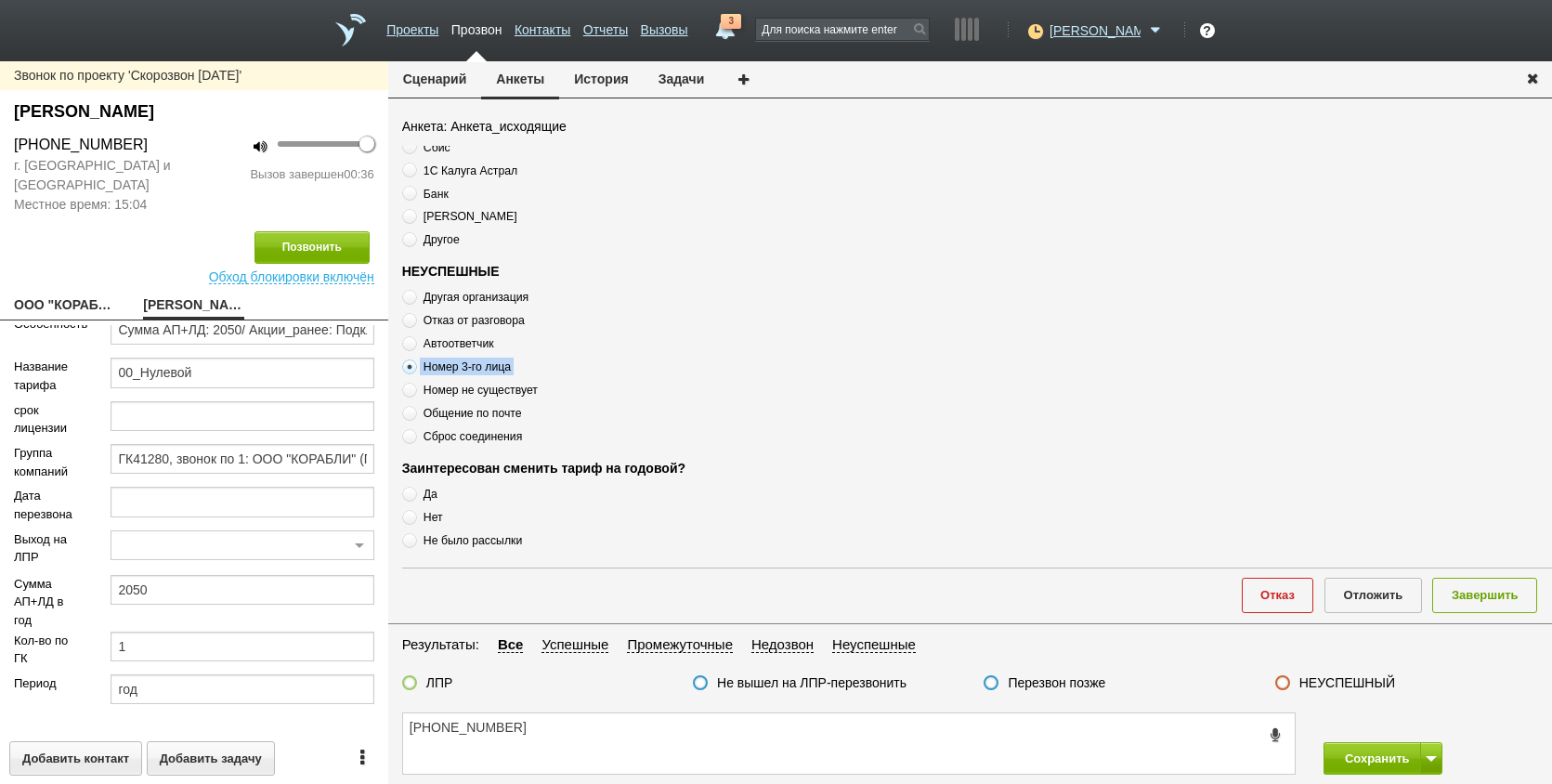
drag, startPoint x: 615, startPoint y: 692, endPoint x: 611, endPoint y: 716, distance: 24.3
click at [615, 700] on fieldset "Результаты: Все Успешные Промежуточные Недозвон Неуспешные ЛПР Не вышел на ЛПР-…" at bounding box center [970, 668] width 1164 height 70
click at [611, 717] on textarea "[PHONE_NUMBER]" at bounding box center [849, 744] width 892 height 60
paste textarea "Номер 3-го лица"
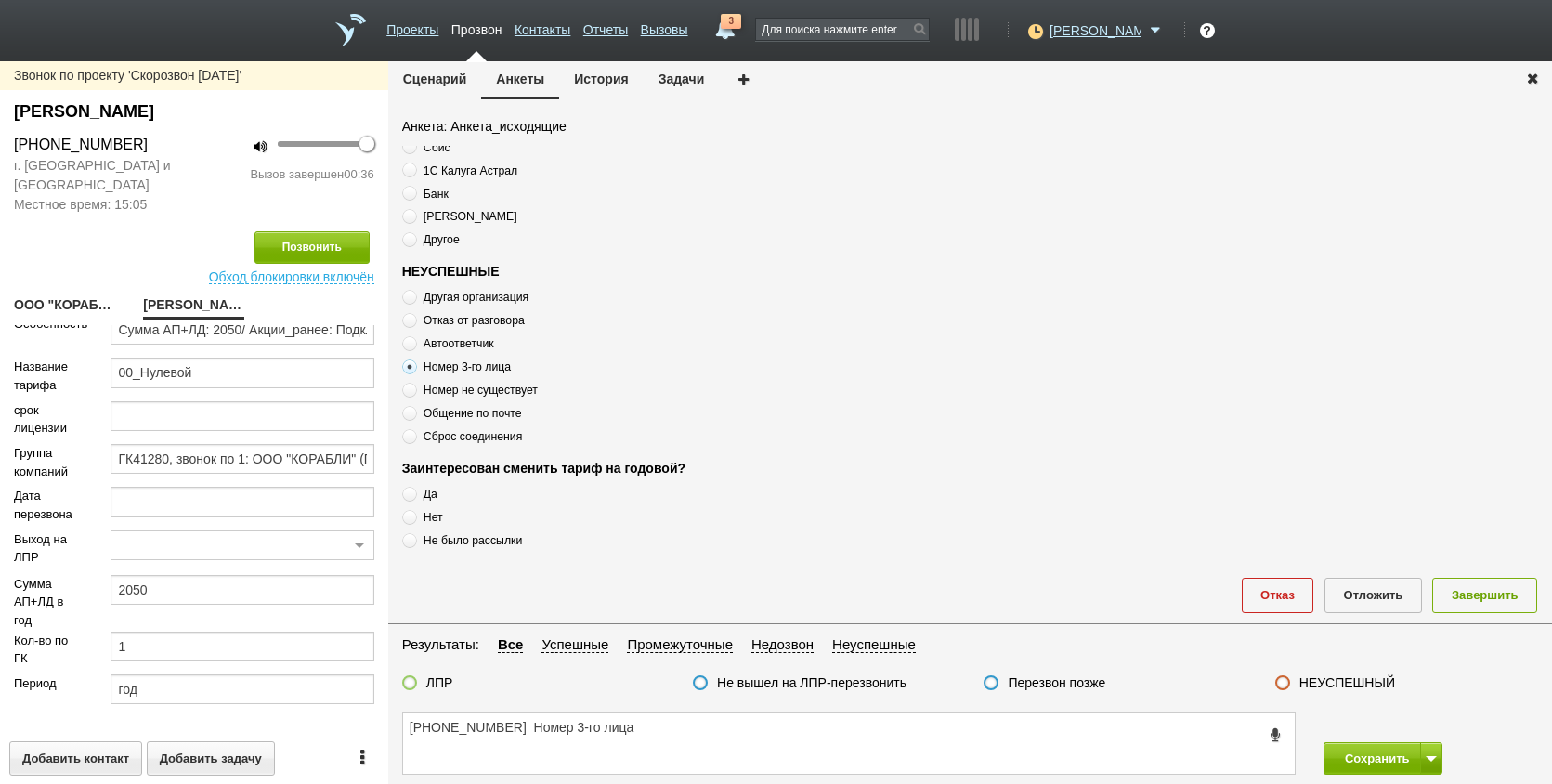
drag, startPoint x: 1295, startPoint y: 681, endPoint x: 1432, endPoint y: 642, distance: 142.4
click at [1297, 681] on div "НЕУСПЕШНЫЙ" at bounding box center [1335, 684] width 120 height 20
drag, startPoint x: 1287, startPoint y: 681, endPoint x: 1381, endPoint y: 657, distance: 97.0
click at [1290, 681] on div "НЕУСПЕШНЫЙ" at bounding box center [1335, 684] width 120 height 20
click at [1293, 683] on div "НЕУСПЕШНЫЙ" at bounding box center [1335, 684] width 120 height 20
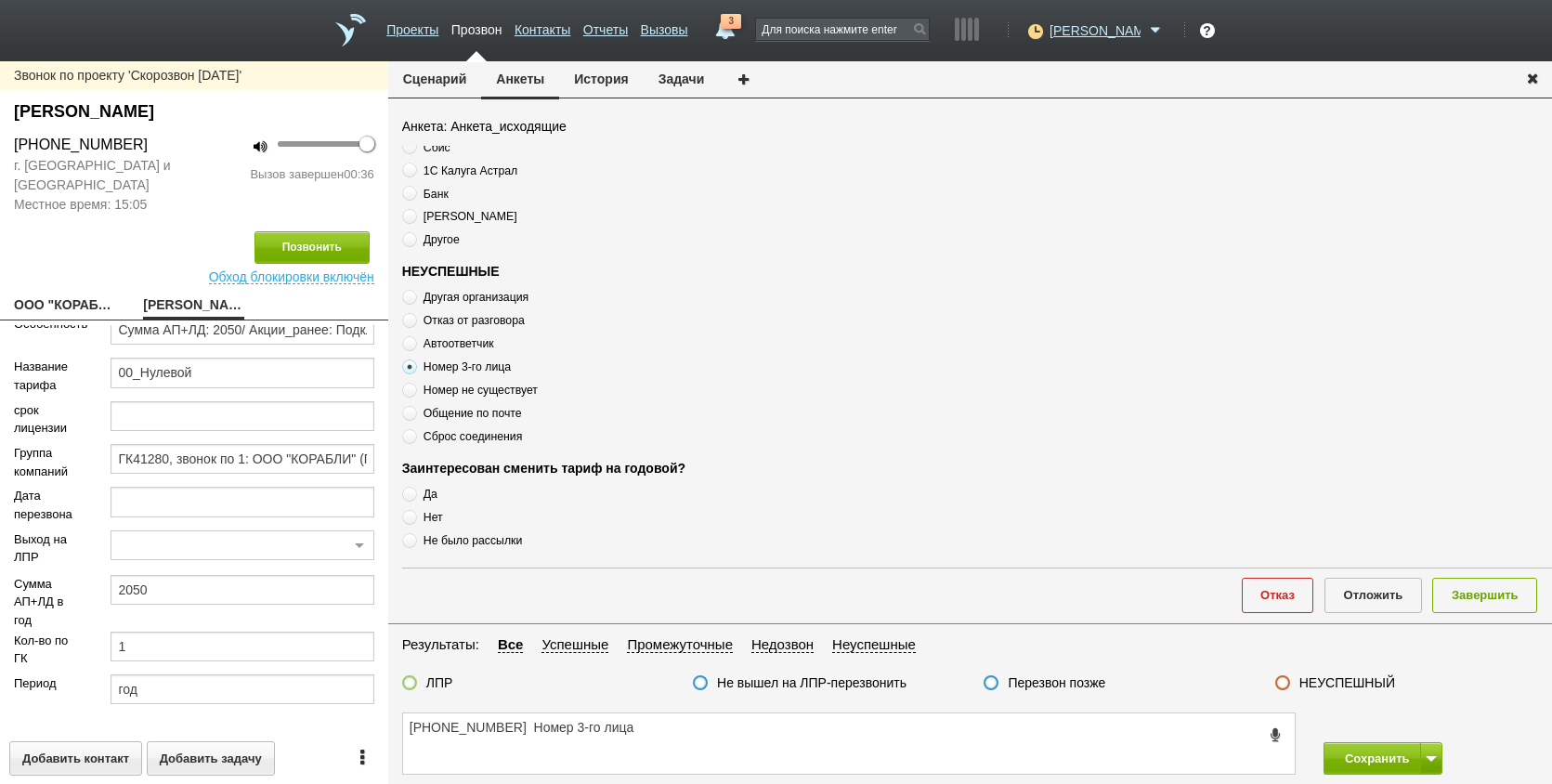
click at [1279, 680] on label at bounding box center [1283, 683] width 15 height 15
click at [0, 0] on input "НЕУСПЕШНЫЙ" at bounding box center [0, 0] width 0 height 0
drag, startPoint x: 1479, startPoint y: 584, endPoint x: 1457, endPoint y: 620, distance: 42.2
click at [1479, 586] on button "Завершить" at bounding box center [1485, 595] width 105 height 35
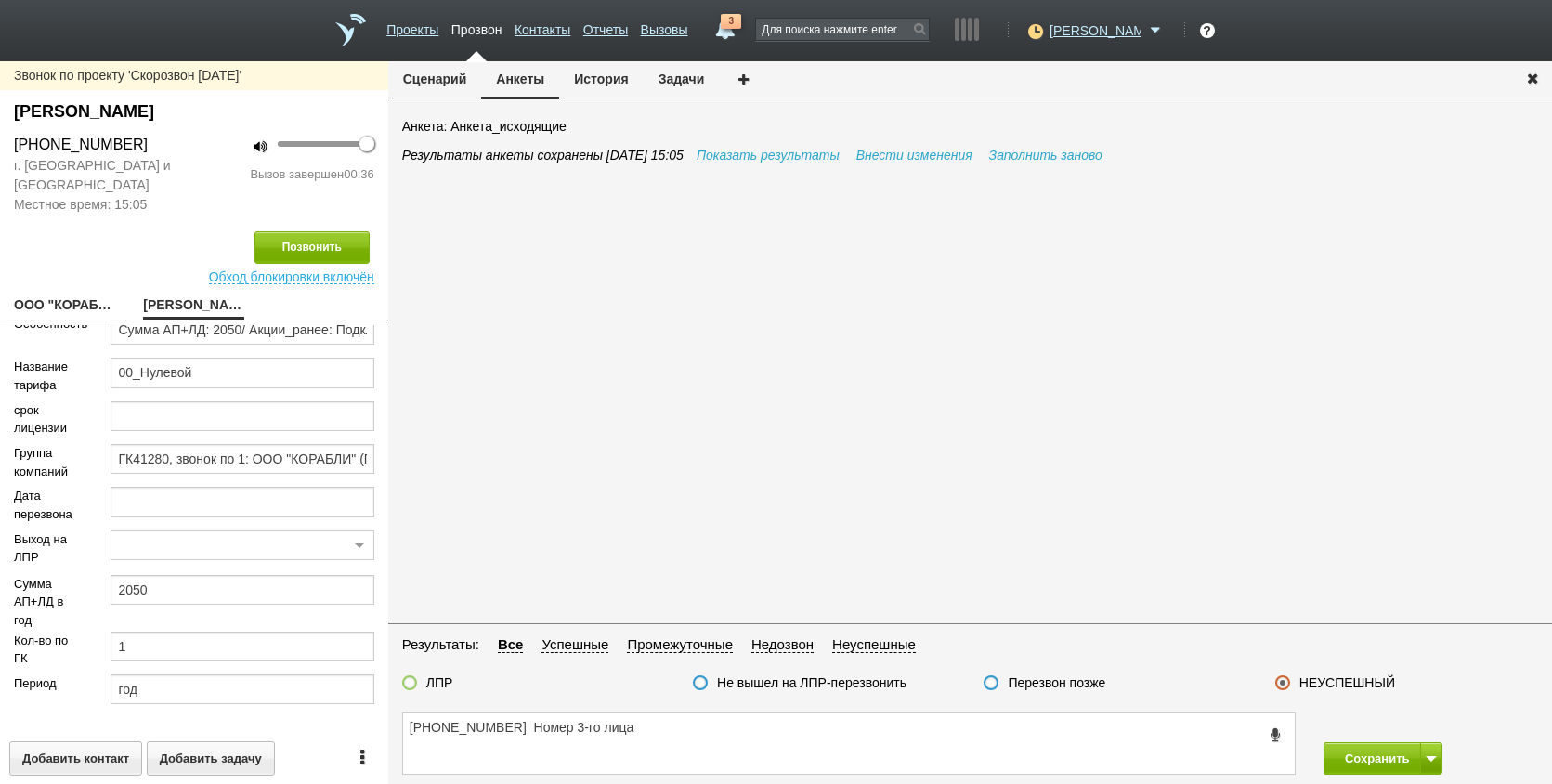
click at [1445, 760] on div "Сохранить" at bounding box center [1432, 759] width 243 height 33
click at [1437, 756] on button at bounding box center [1432, 759] width 23 height 33
click at [1418, 719] on button "Сохранить и остаться" at bounding box center [1369, 724] width 144 height 33
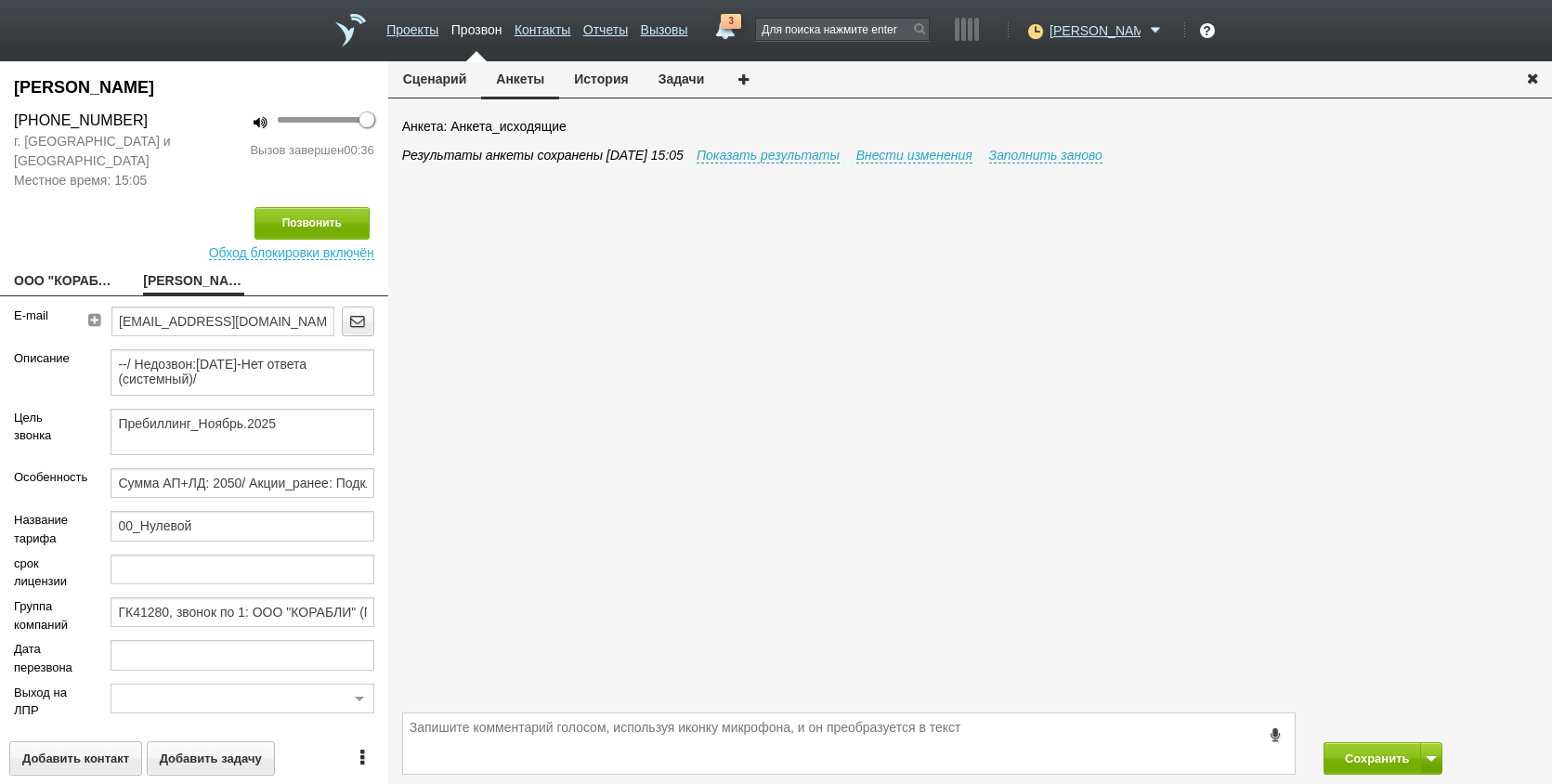
scroll to position [8, 0]
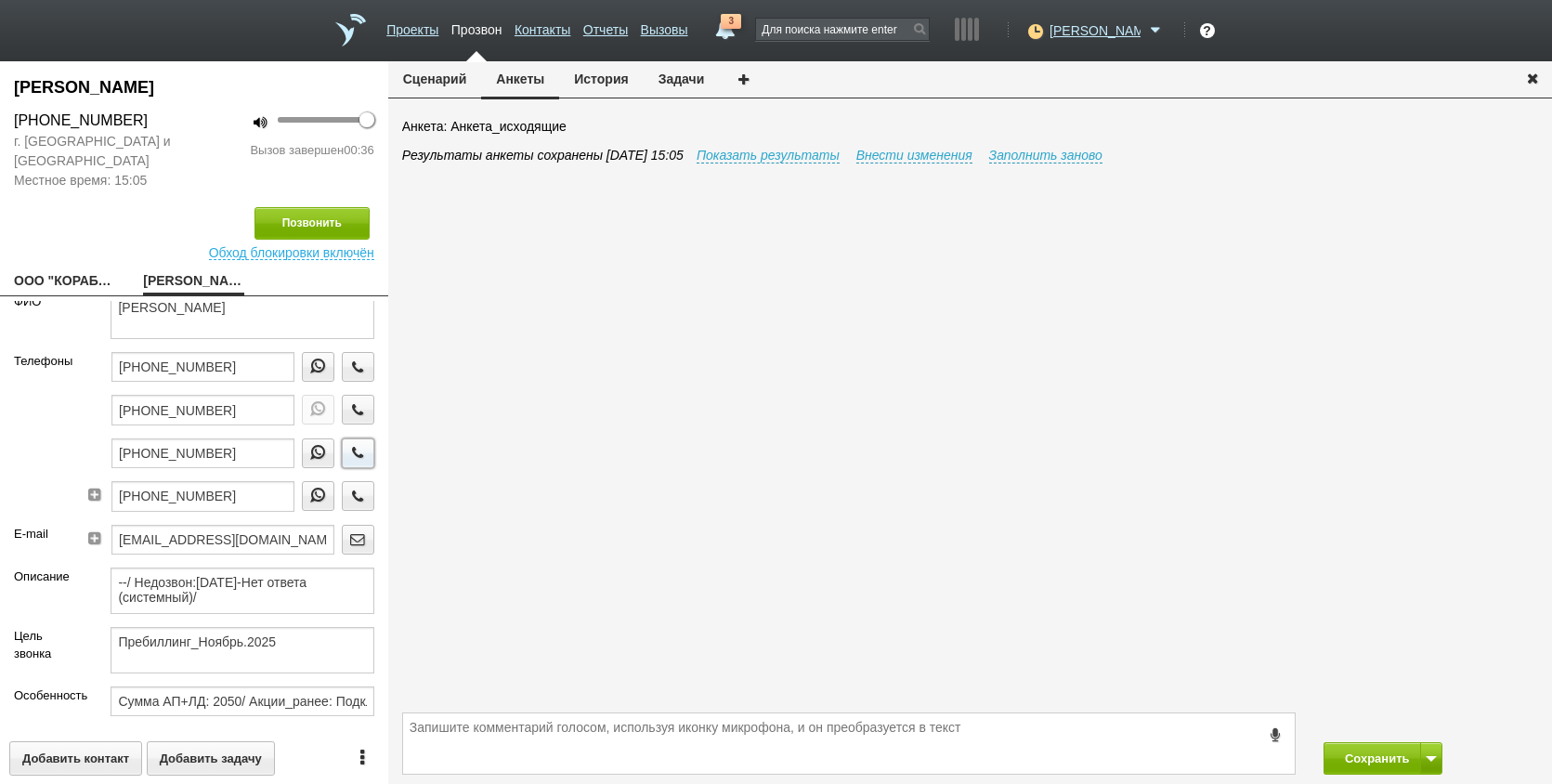
drag, startPoint x: 357, startPoint y: 456, endPoint x: 255, endPoint y: 469, distance: 102.8
click at [356, 456] on button "button" at bounding box center [358, 454] width 33 height 30
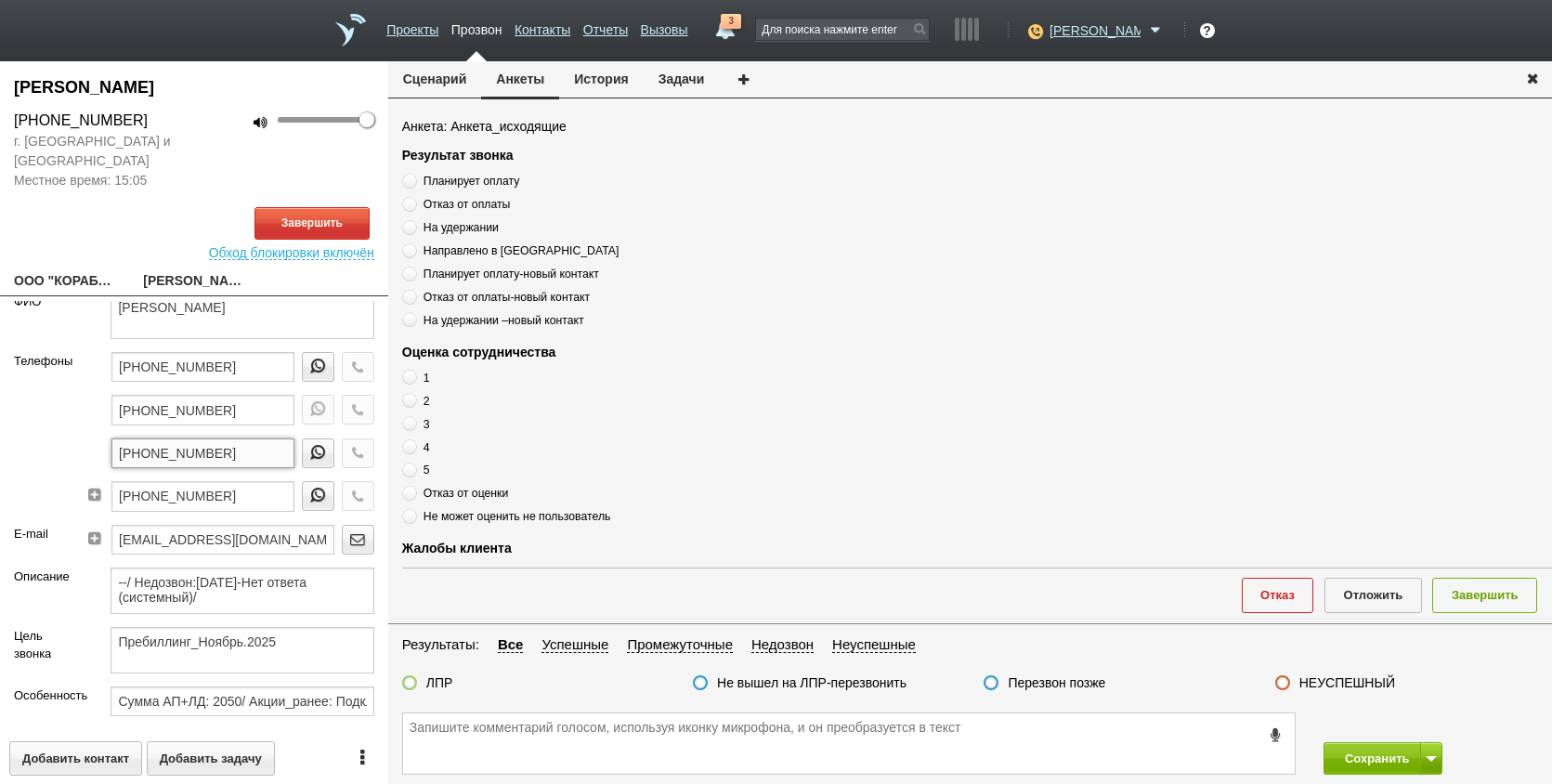
drag, startPoint x: 267, startPoint y: 456, endPoint x: 81, endPoint y: 460, distance: 186.0
click at [38, 454] on div "Телефоны [PHONE_NUMBER] [PHONE_NUMBER] [PHONE_NUMBER] [PHONE_NUMBER]" at bounding box center [194, 439] width 389 height 173
paste textarea "[PHONE_NUMBER]"
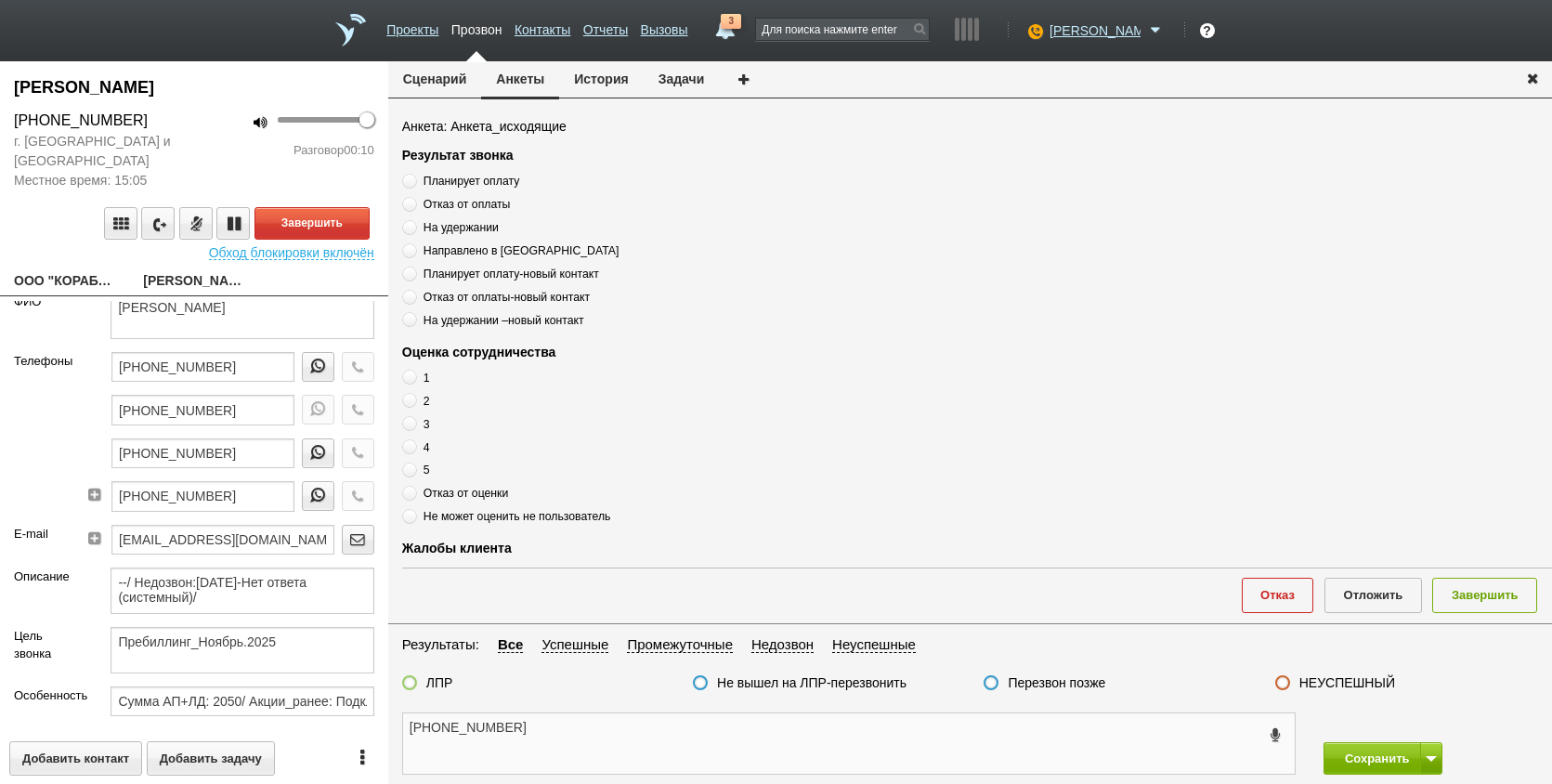
click at [600, 734] on textarea "[PHONE_NUMBER]" at bounding box center [849, 744] width 892 height 60
click at [59, 280] on link "ООО "КОРАБЛИ"[EMAIL_ADDRESS][DOMAIN_NAME]" at bounding box center [65, 282] width 102 height 26
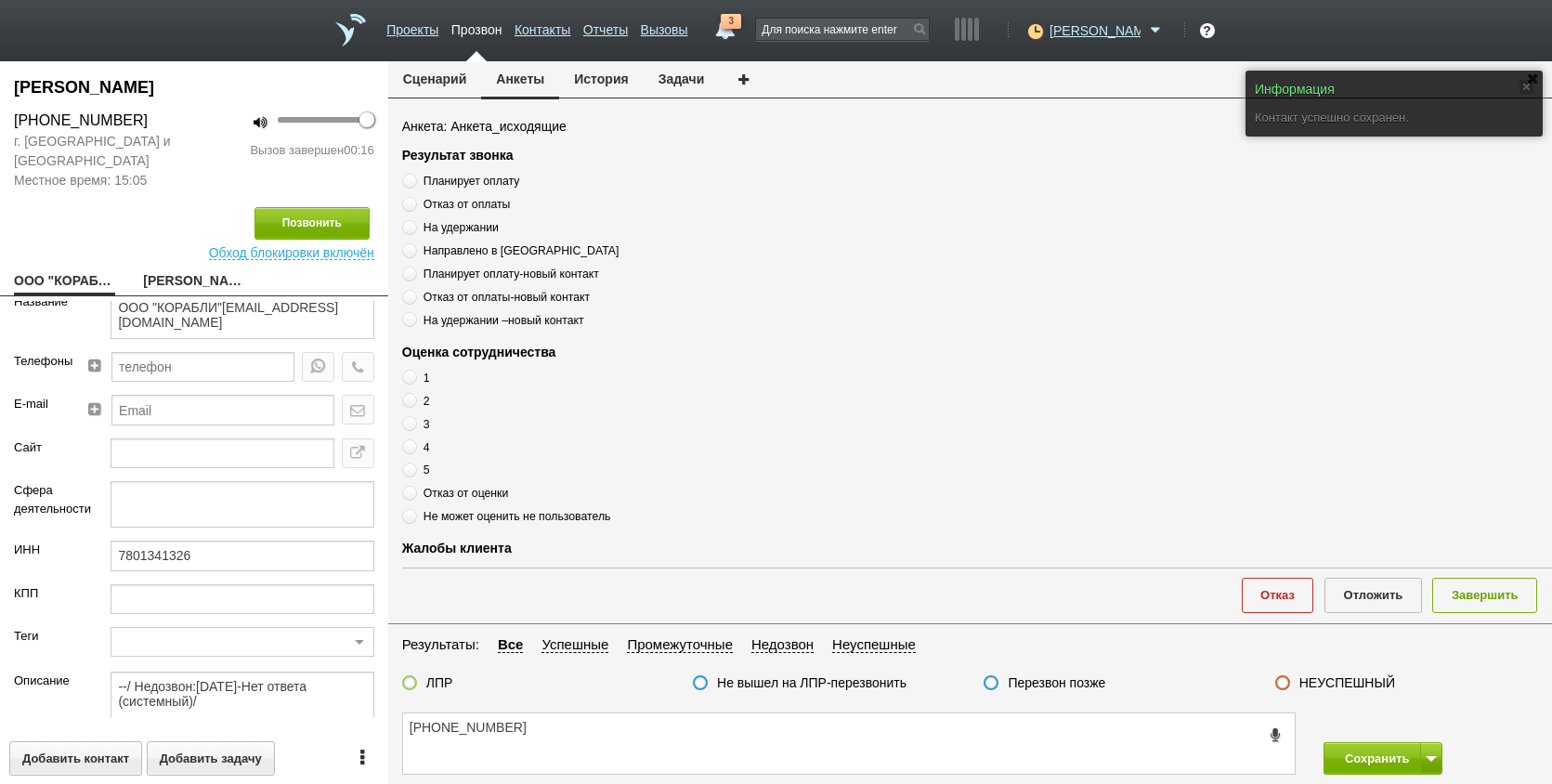
click at [172, 283] on link "[PERSON_NAME]" at bounding box center [194, 282] width 102 height 26
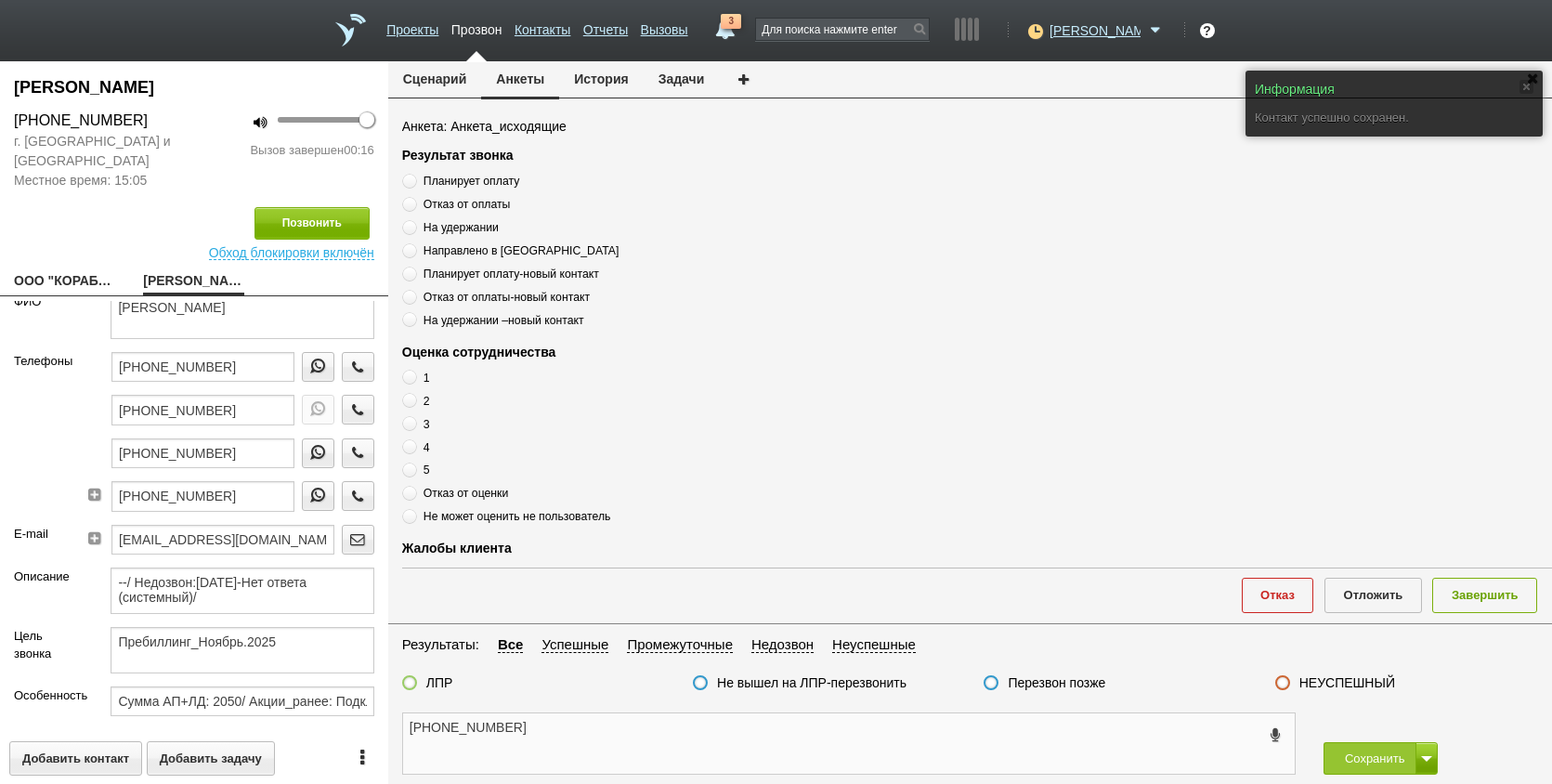
drag, startPoint x: 567, startPoint y: 731, endPoint x: 600, endPoint y: 520, distance: 213.6
click at [569, 726] on textarea "[PHONE_NUMBER]" at bounding box center [849, 744] width 892 height 60
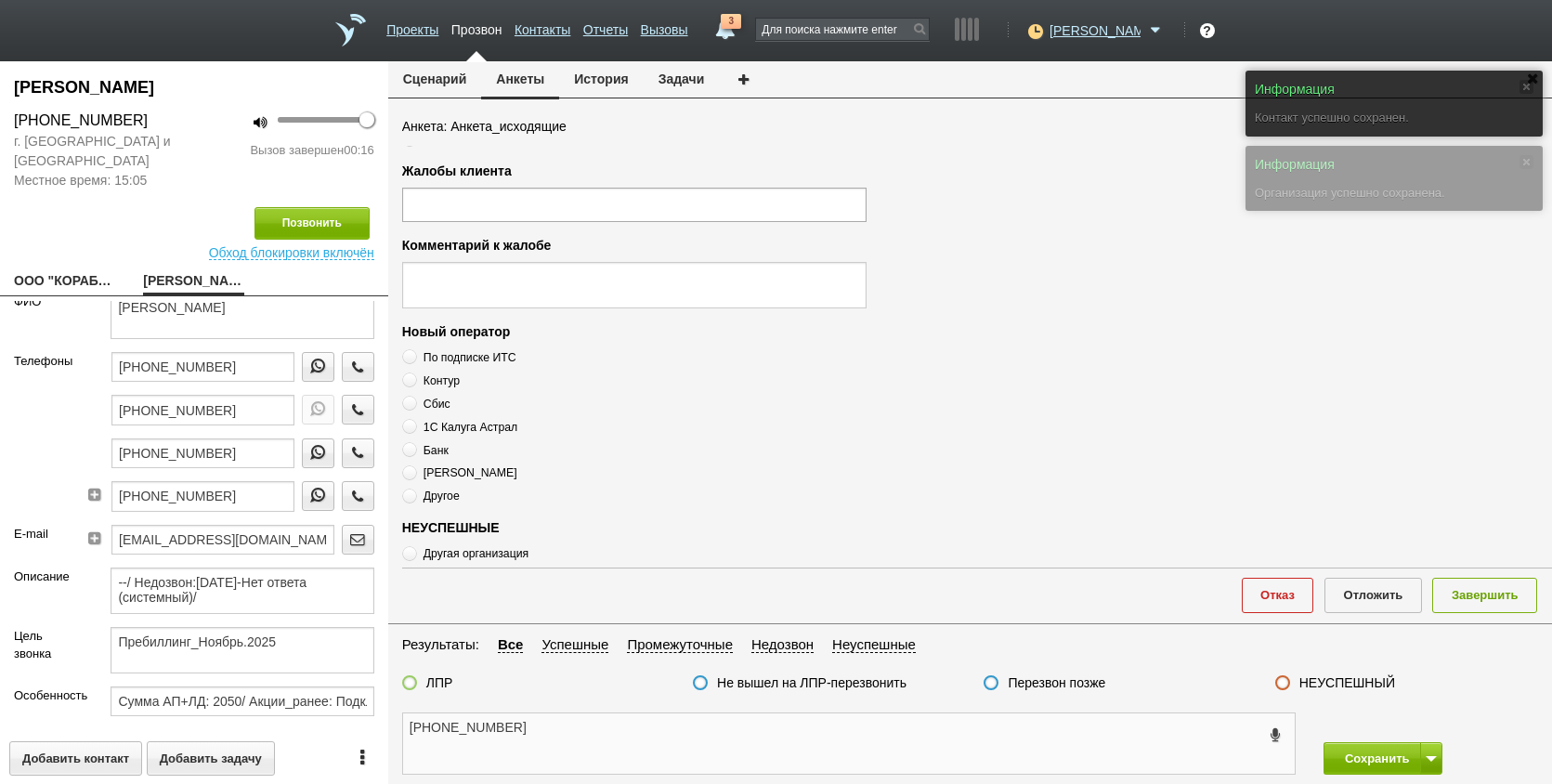
scroll to position [635, 0]
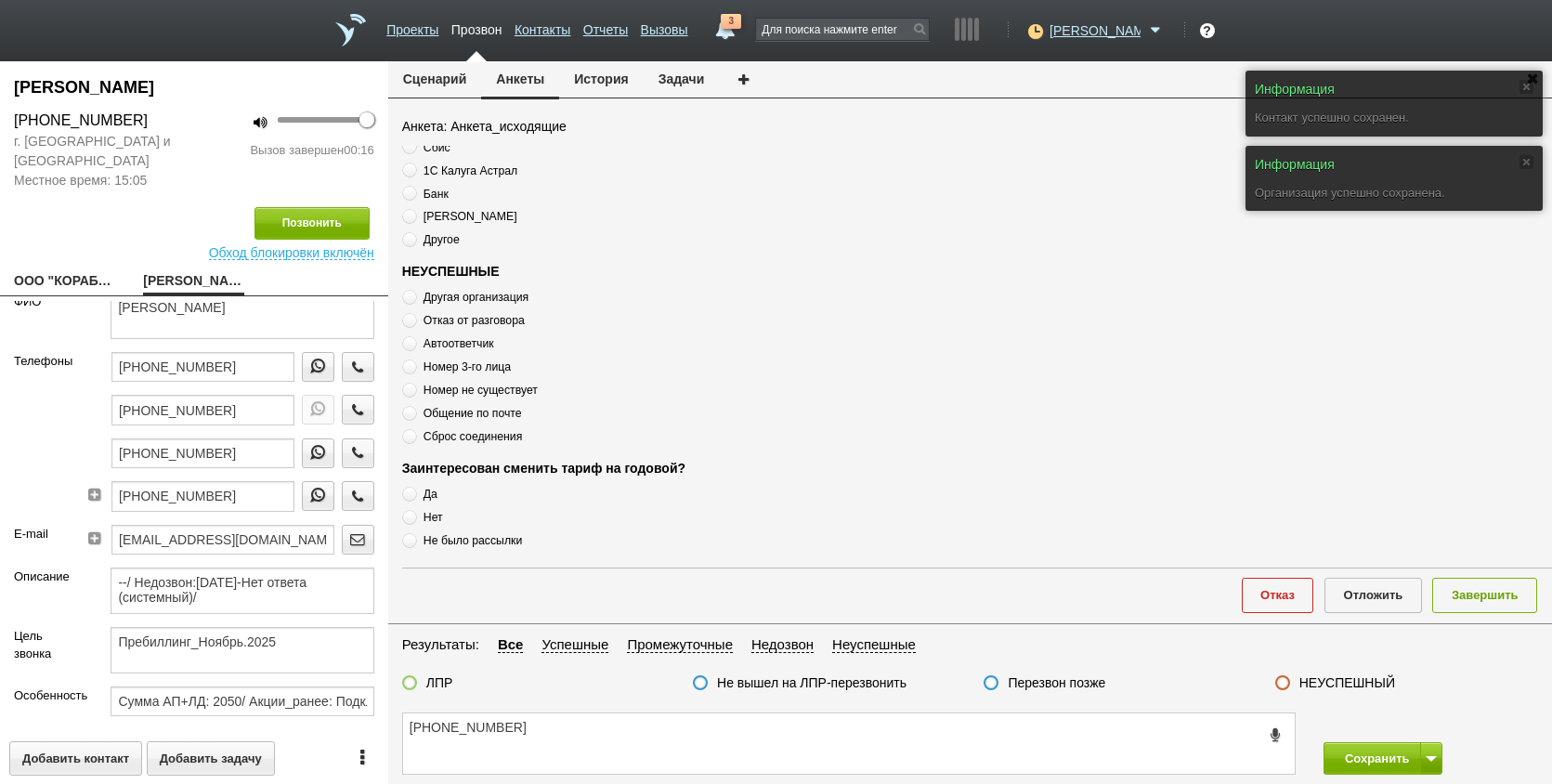
click at [493, 438] on span "Сброс соединения" at bounding box center [472, 437] width 99 height 13
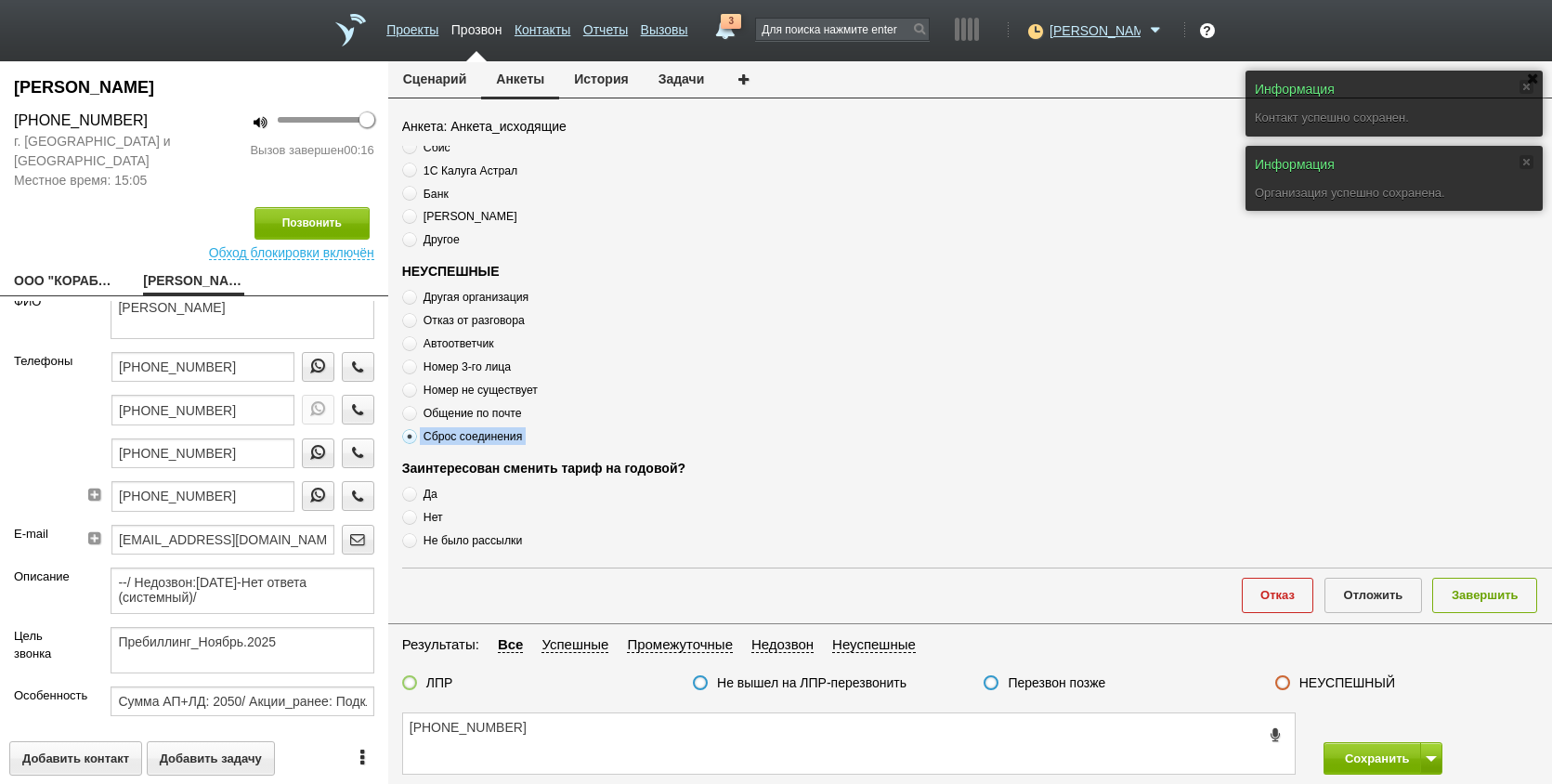
click at [493, 438] on span "Сброс соединения" at bounding box center [472, 437] width 99 height 13
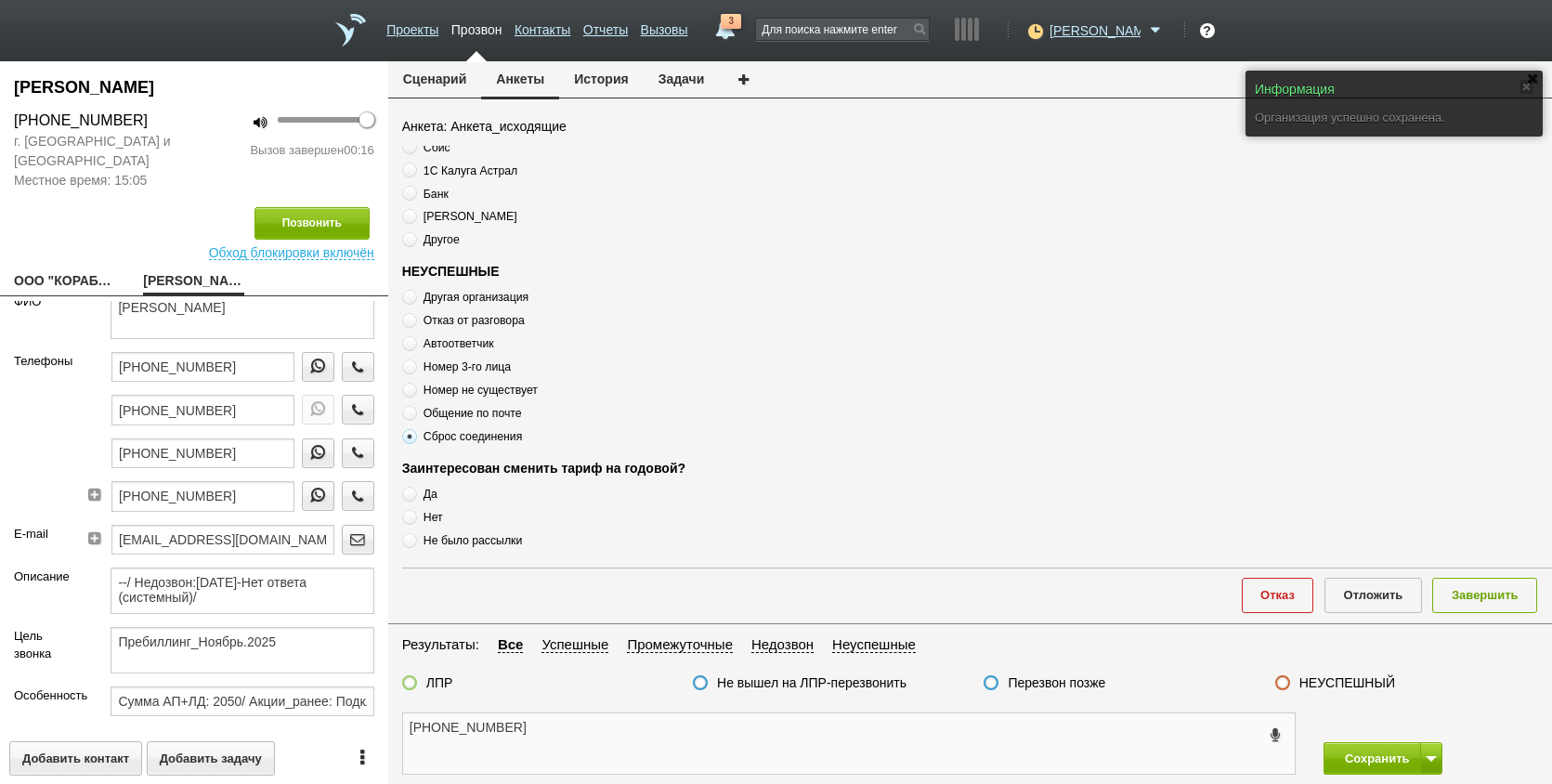
click at [623, 726] on textarea "[PHONE_NUMBER]" at bounding box center [849, 744] width 892 height 60
paste textarea "Сброс соединения"
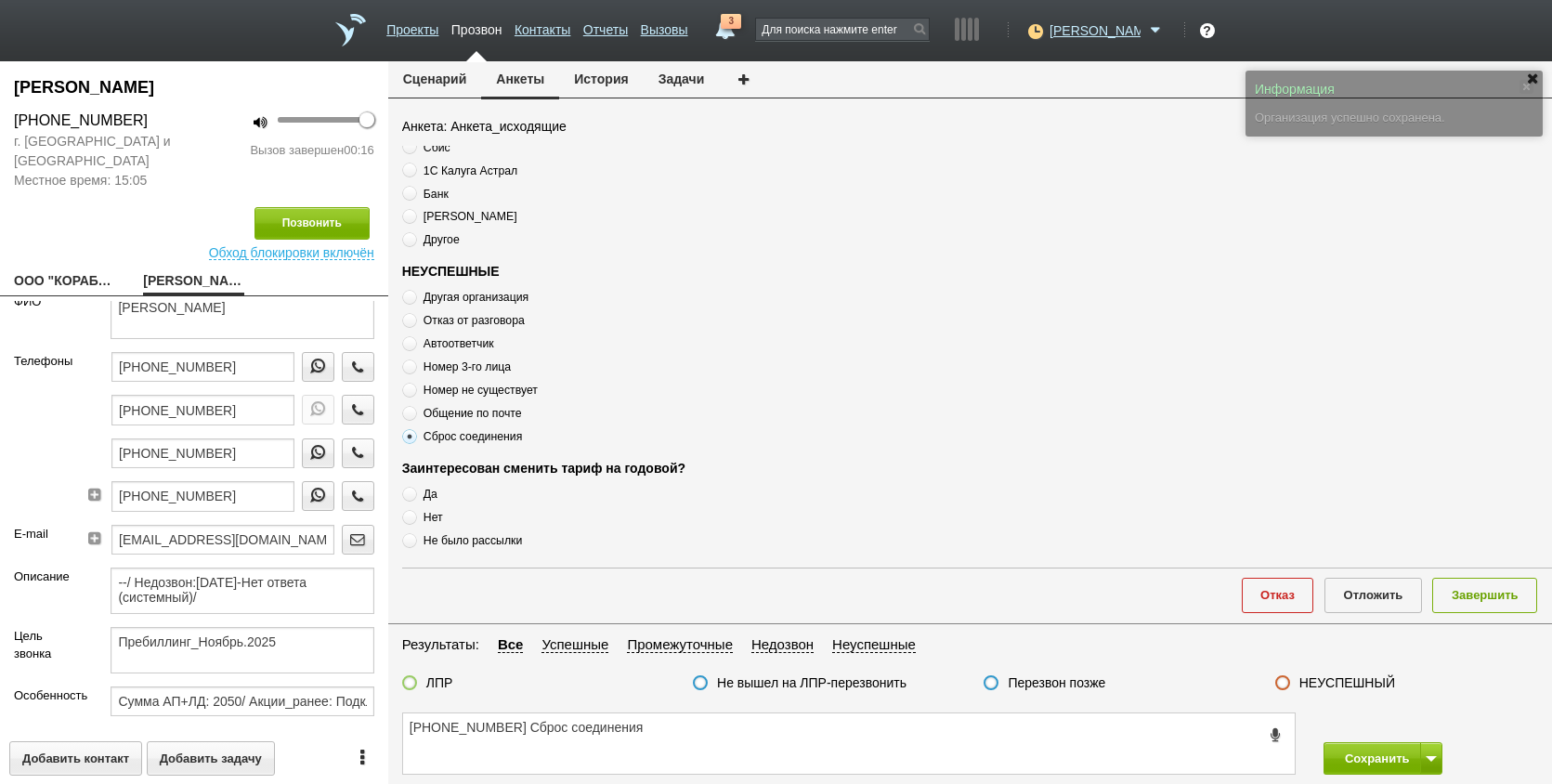
click at [1045, 682] on label "Перезвон позже" at bounding box center [1057, 683] width 98 height 17
click at [0, 0] on input "Перезвон позже" at bounding box center [0, 0] width 0 height 0
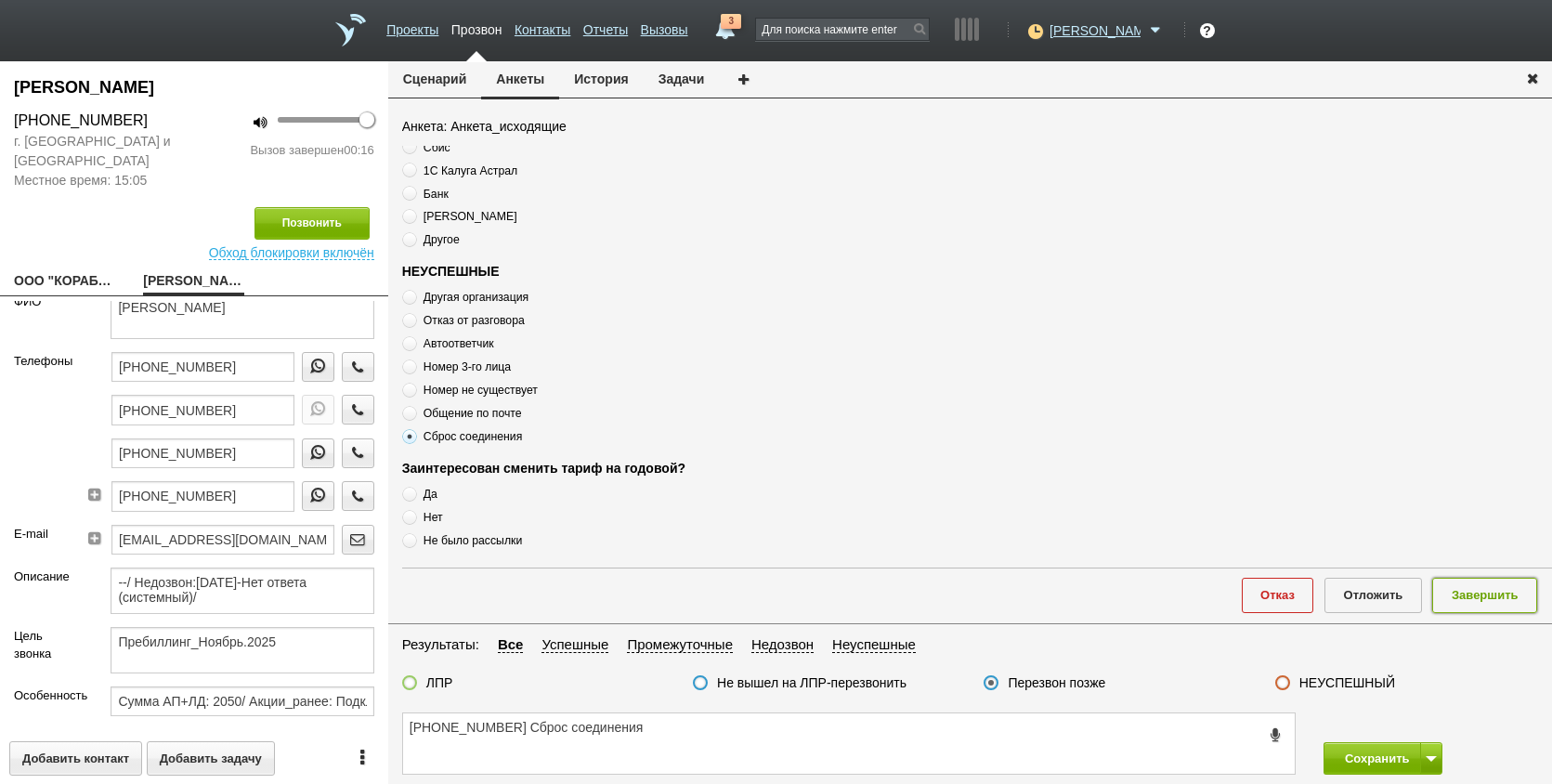
click at [1508, 596] on button "Завершить" at bounding box center [1485, 595] width 105 height 35
click at [1422, 759] on button at bounding box center [1432, 759] width 23 height 33
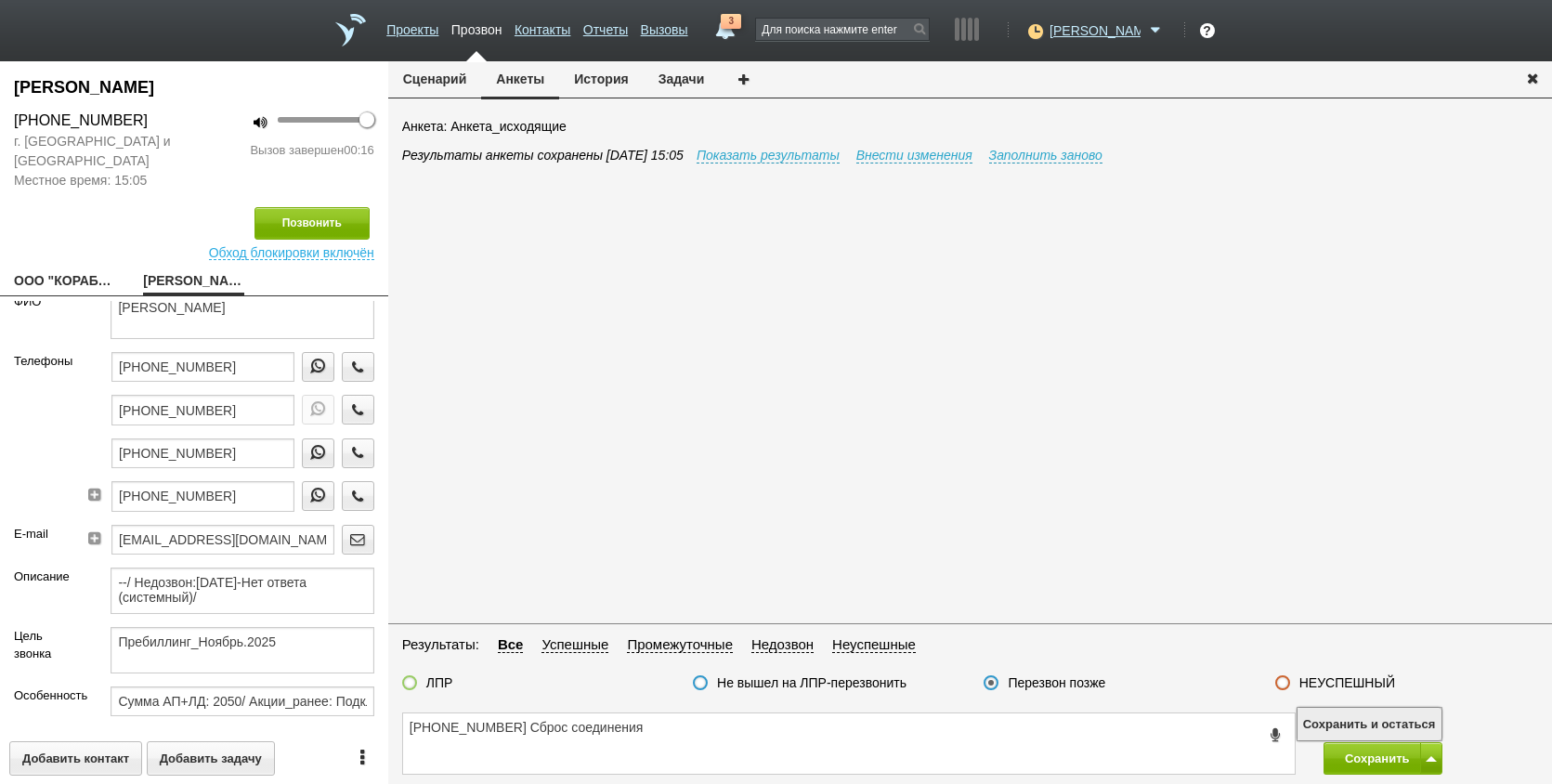
click at [1394, 720] on button "Сохранить и остаться" at bounding box center [1369, 724] width 144 height 33
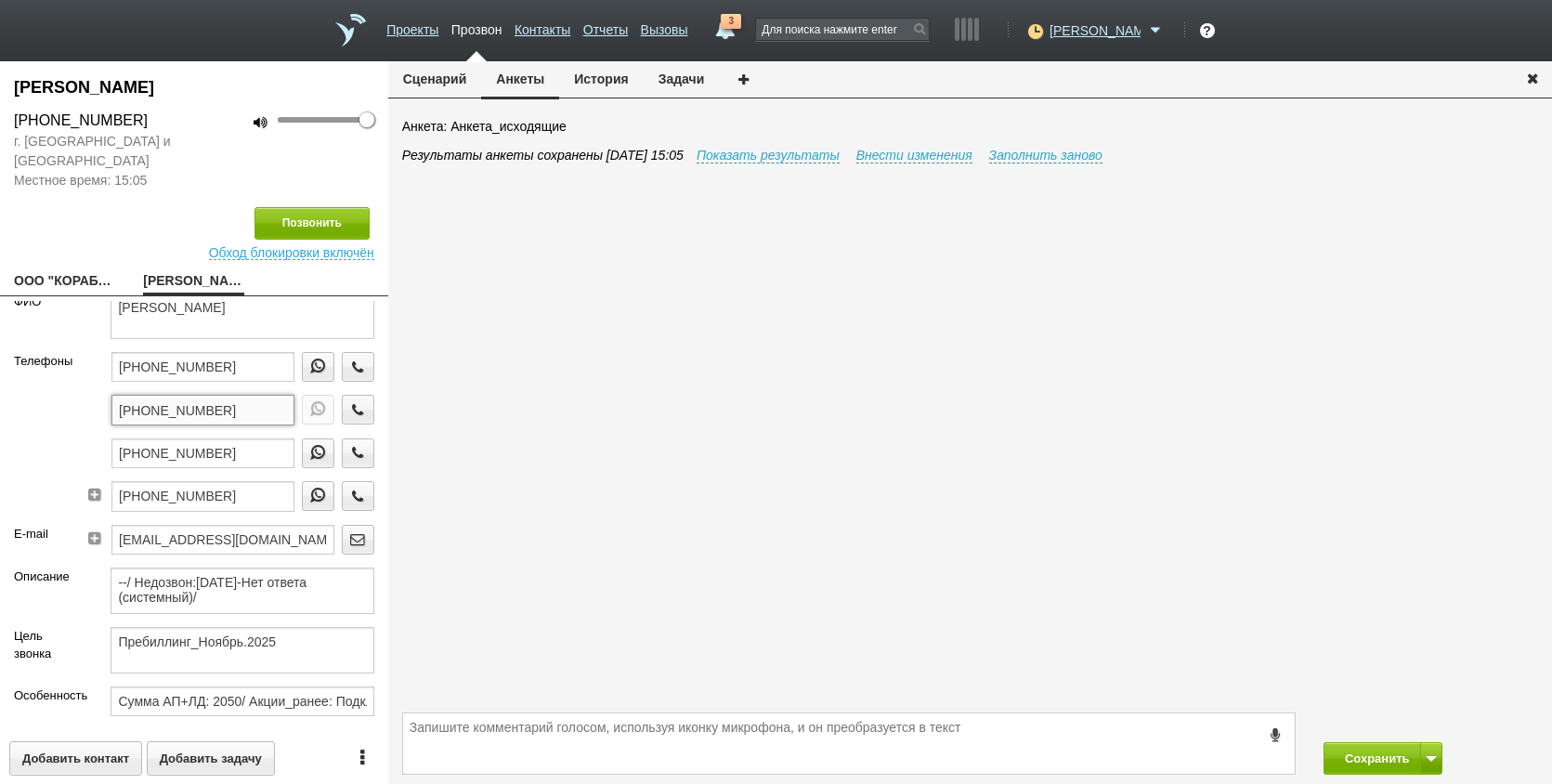
click at [257, 394] on input "[PHONE_NUMBER]" at bounding box center [202, 409] width 183 height 30
click at [350, 407] on icon "button" at bounding box center [358, 408] width 21 height 14
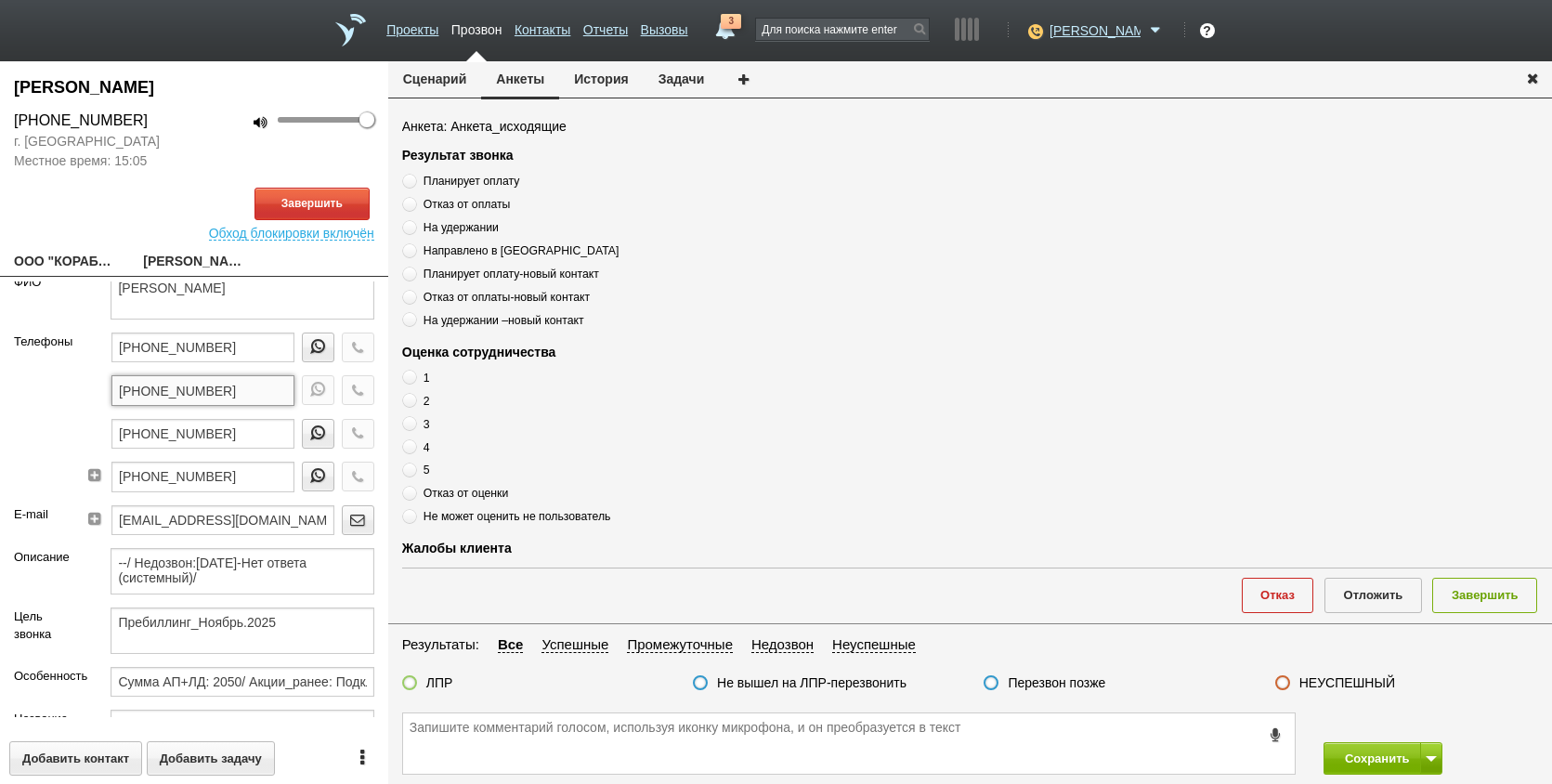
drag, startPoint x: 246, startPoint y: 386, endPoint x: 68, endPoint y: 388, distance: 178.0
click at [68, 388] on div "Телефоны [PHONE_NUMBER] [PHONE_NUMBER] [PHONE_NUMBER] [PHONE_NUMBER]" at bounding box center [194, 419] width 389 height 173
paste textarea "[PHONE_NUMBER]"
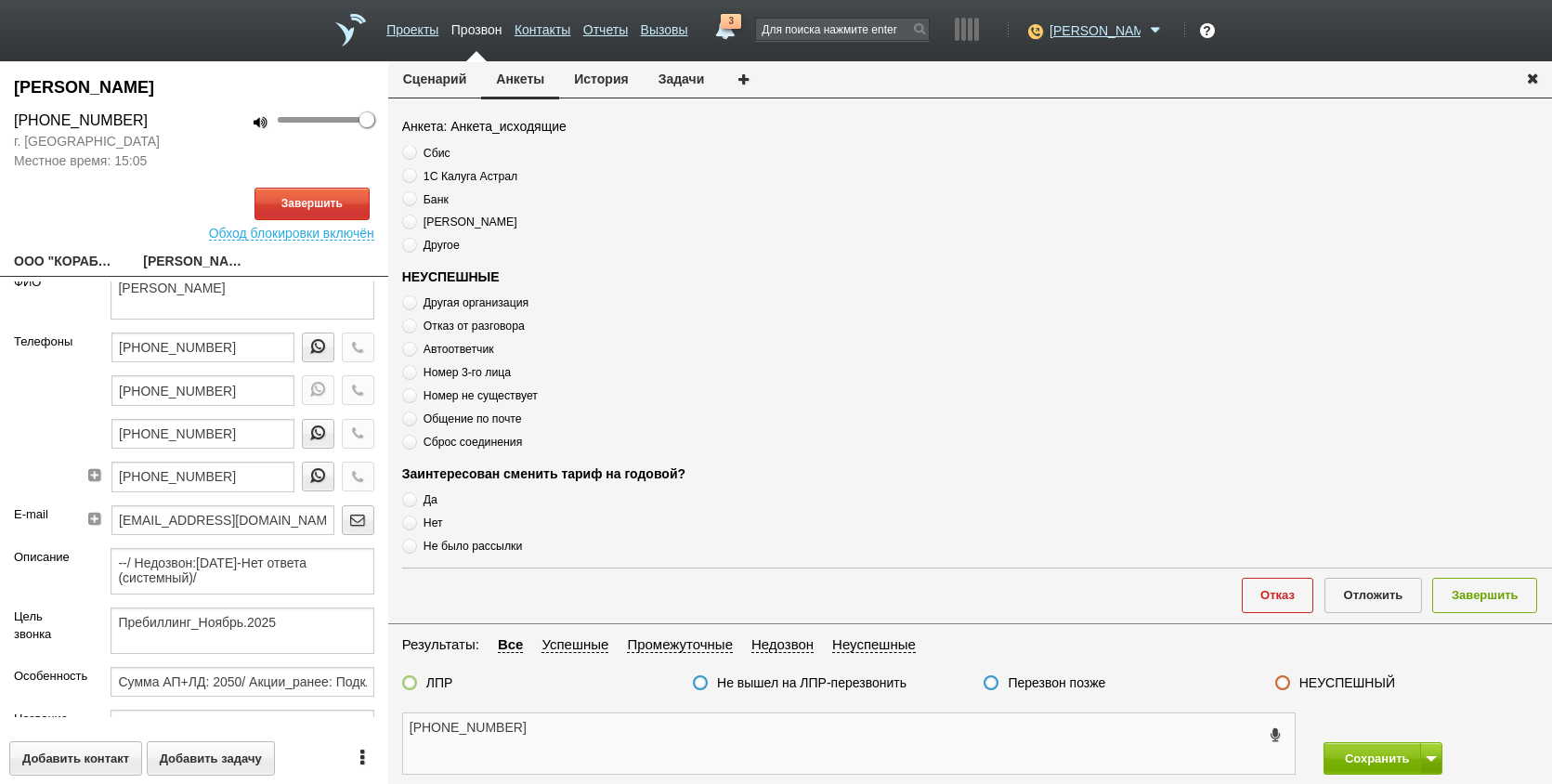
scroll to position [635, 0]
click at [471, 391] on span "Номер не существует" at bounding box center [480, 391] width 114 height 13
click at [467, 354] on div "Другая организация Отказ от разговора Автоответчик Номер 3-го лица Номер не сущ…" at bounding box center [634, 366] width 465 height 157
click at [461, 338] on span "Автоответчик" at bounding box center [458, 344] width 71 height 13
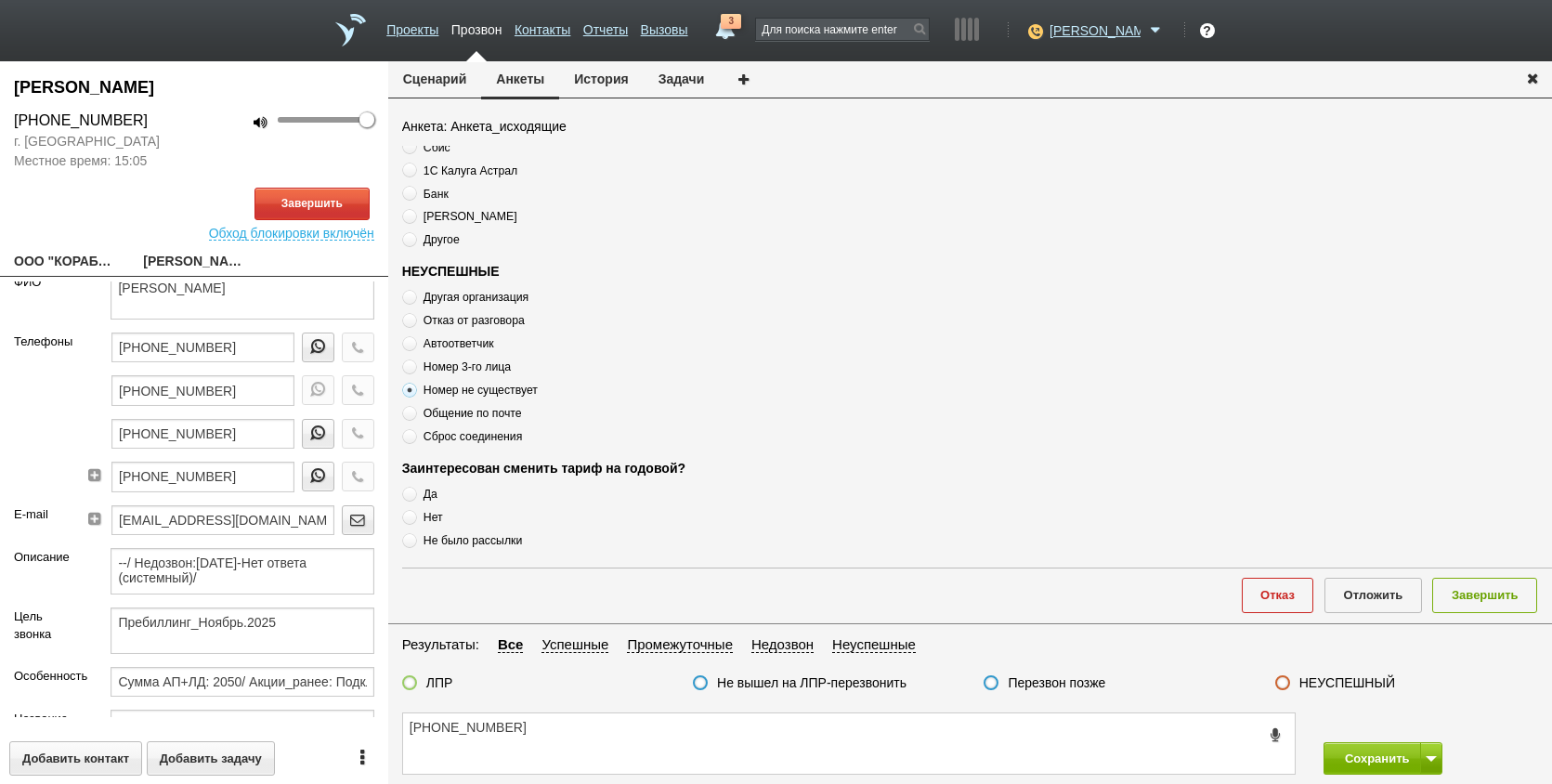
click at [461, 338] on span "Автоответчик" at bounding box center [458, 344] width 71 height 13
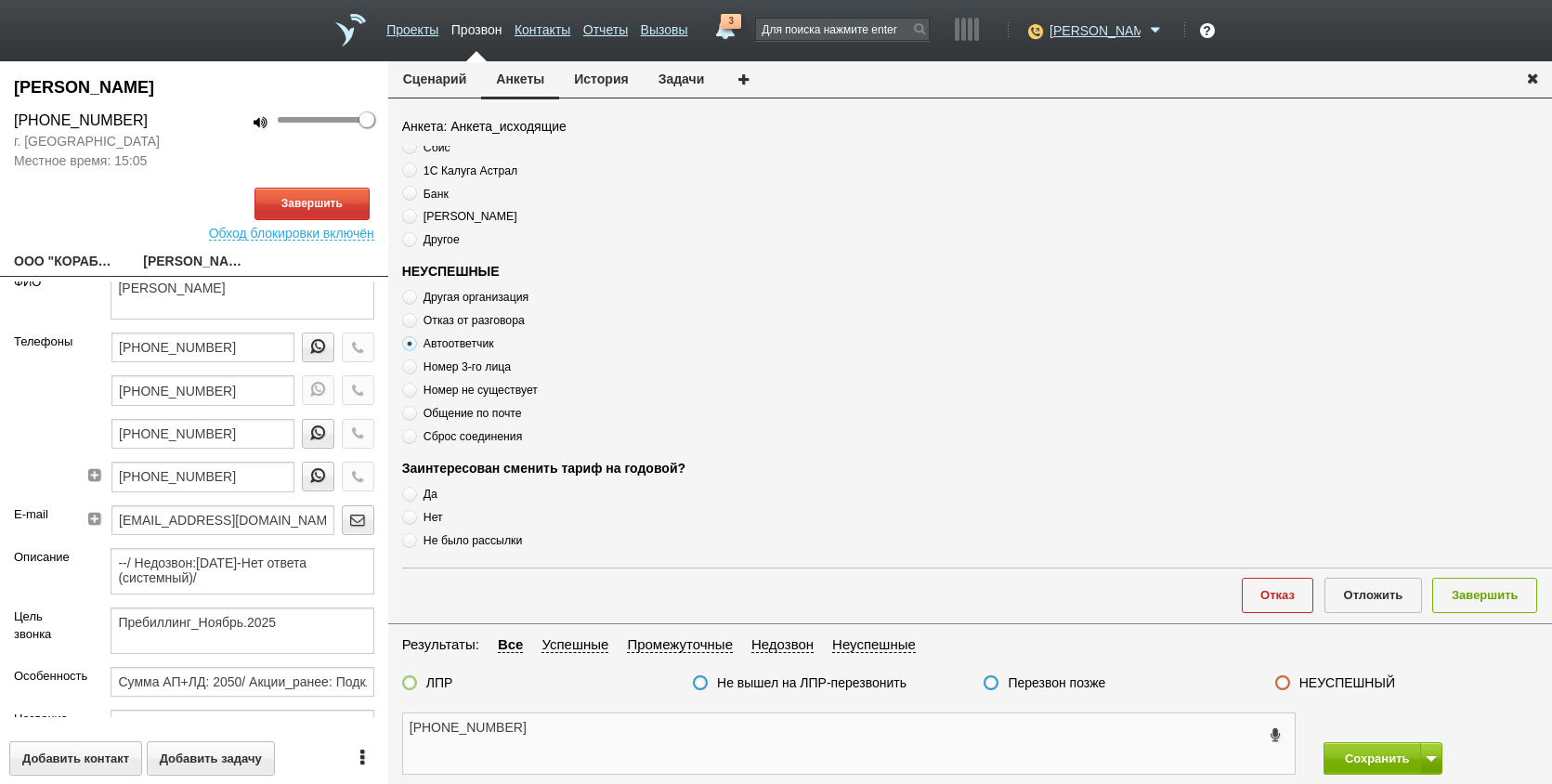
click at [575, 718] on textarea "[PHONE_NUMBER]" at bounding box center [849, 744] width 892 height 60
paste textarea "Автоответчик"
click at [323, 200] on button "Завершить" at bounding box center [312, 203] width 115 height 33
click at [666, 737] on textarea "[PHONE_NUMBER] Автоответчик" at bounding box center [849, 744] width 892 height 60
click at [666, 735] on textarea "[PHONE_NUMBER] Автоответчик" at bounding box center [849, 744] width 892 height 60
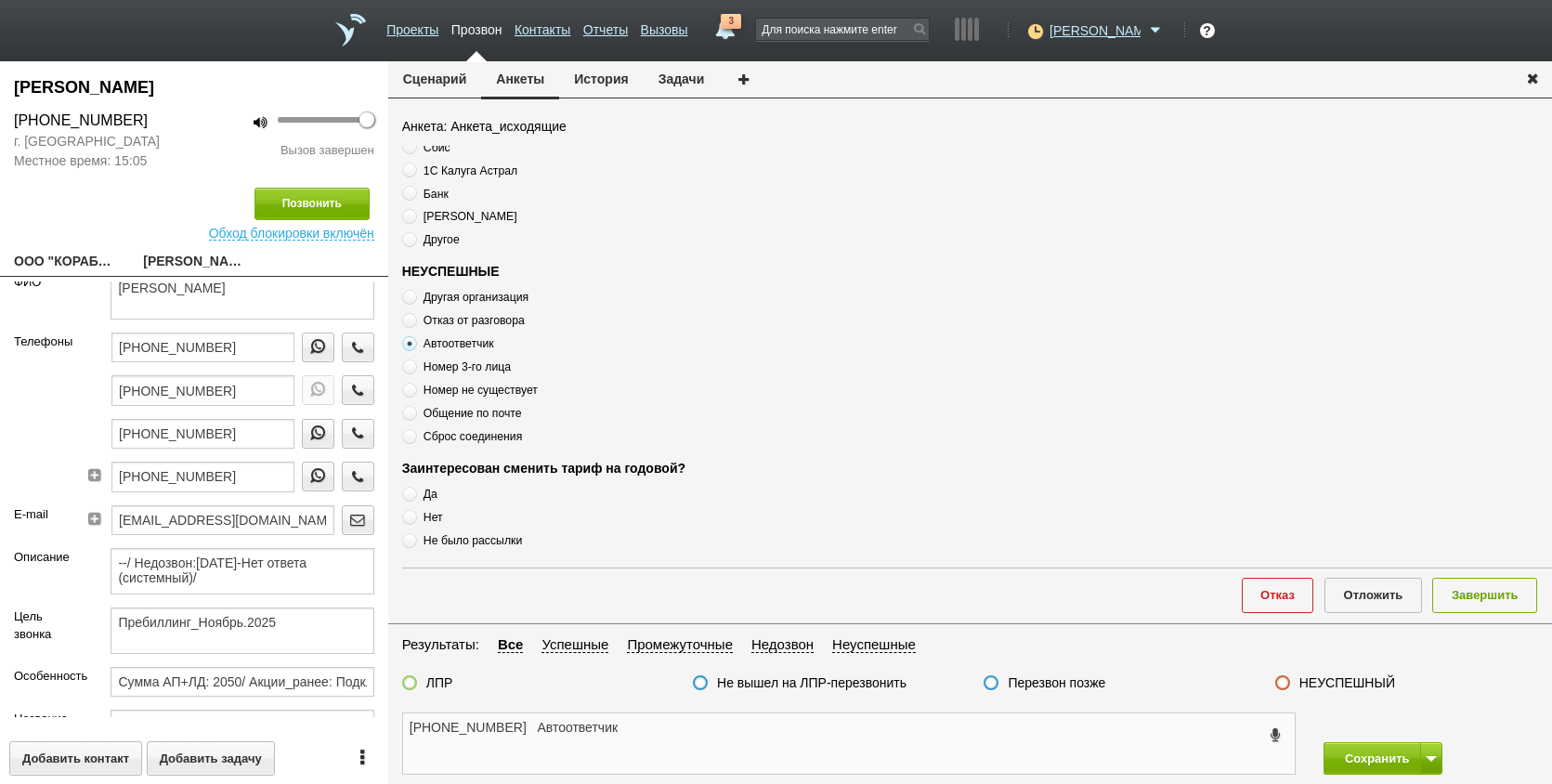
click at [666, 730] on textarea "[PHONE_NUMBER] Автоответчик" at bounding box center [849, 744] width 892 height 60
click at [1284, 686] on label at bounding box center [1283, 683] width 15 height 15
click at [0, 0] on input "НЕУСПЕШНЫЙ" at bounding box center [0, 0] width 0 height 0
click at [1448, 598] on button "Завершить" at bounding box center [1485, 595] width 105 height 35
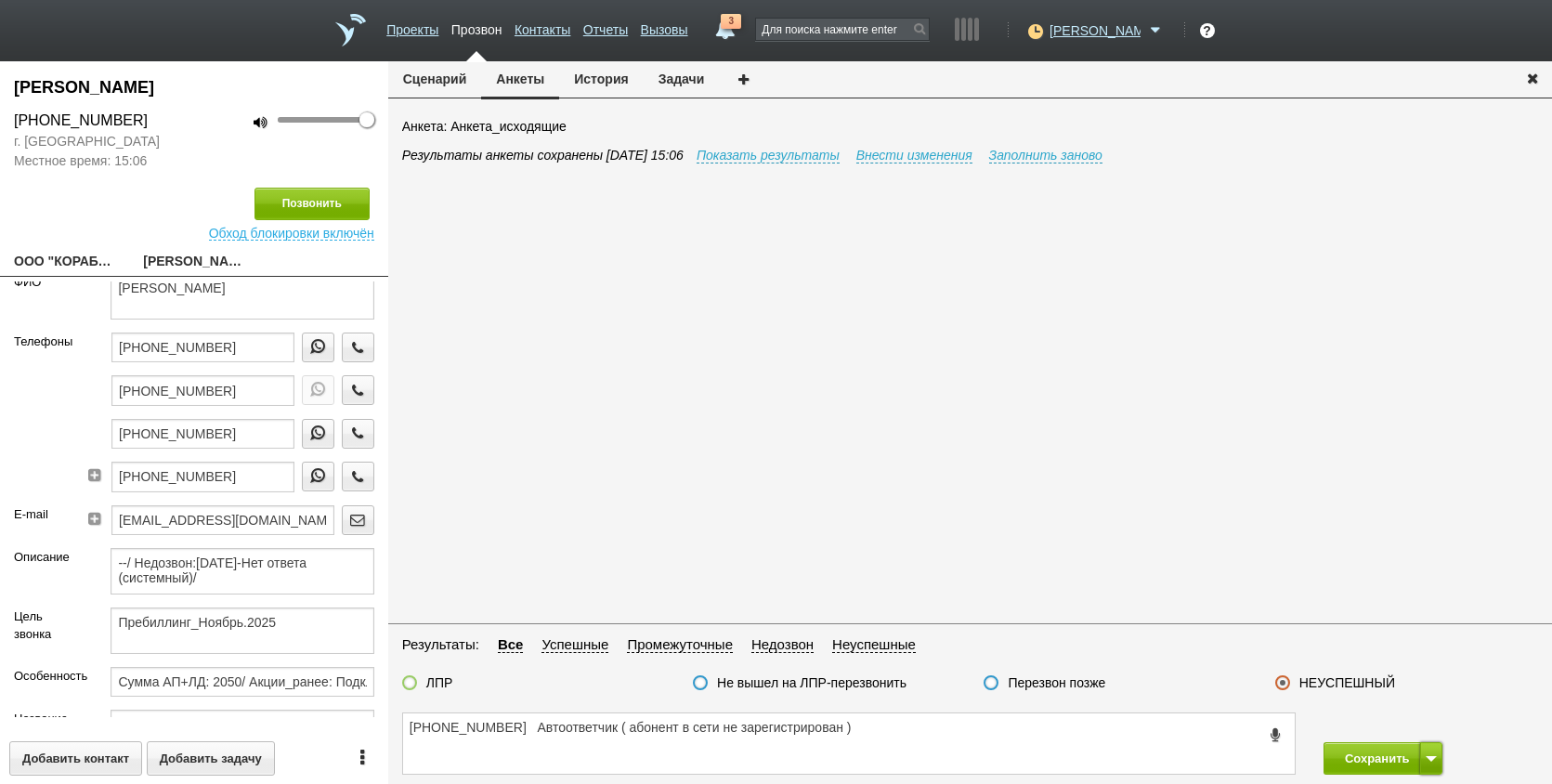
click at [1421, 759] on button at bounding box center [1432, 759] width 23 height 33
click at [1423, 717] on button "Сохранить и остаться" at bounding box center [1369, 724] width 144 height 33
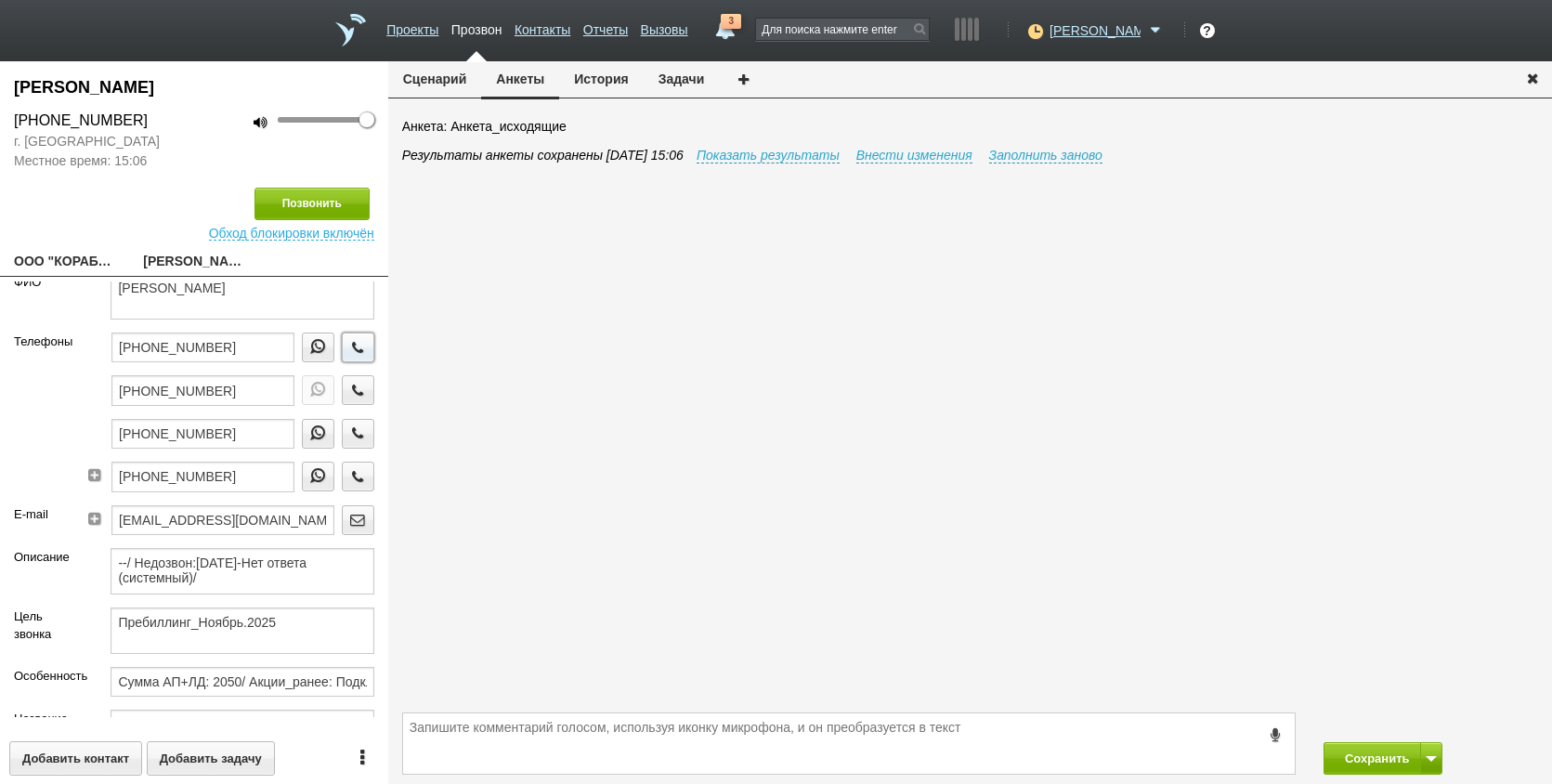
click at [347, 346] on icon "button" at bounding box center [358, 346] width 21 height 14
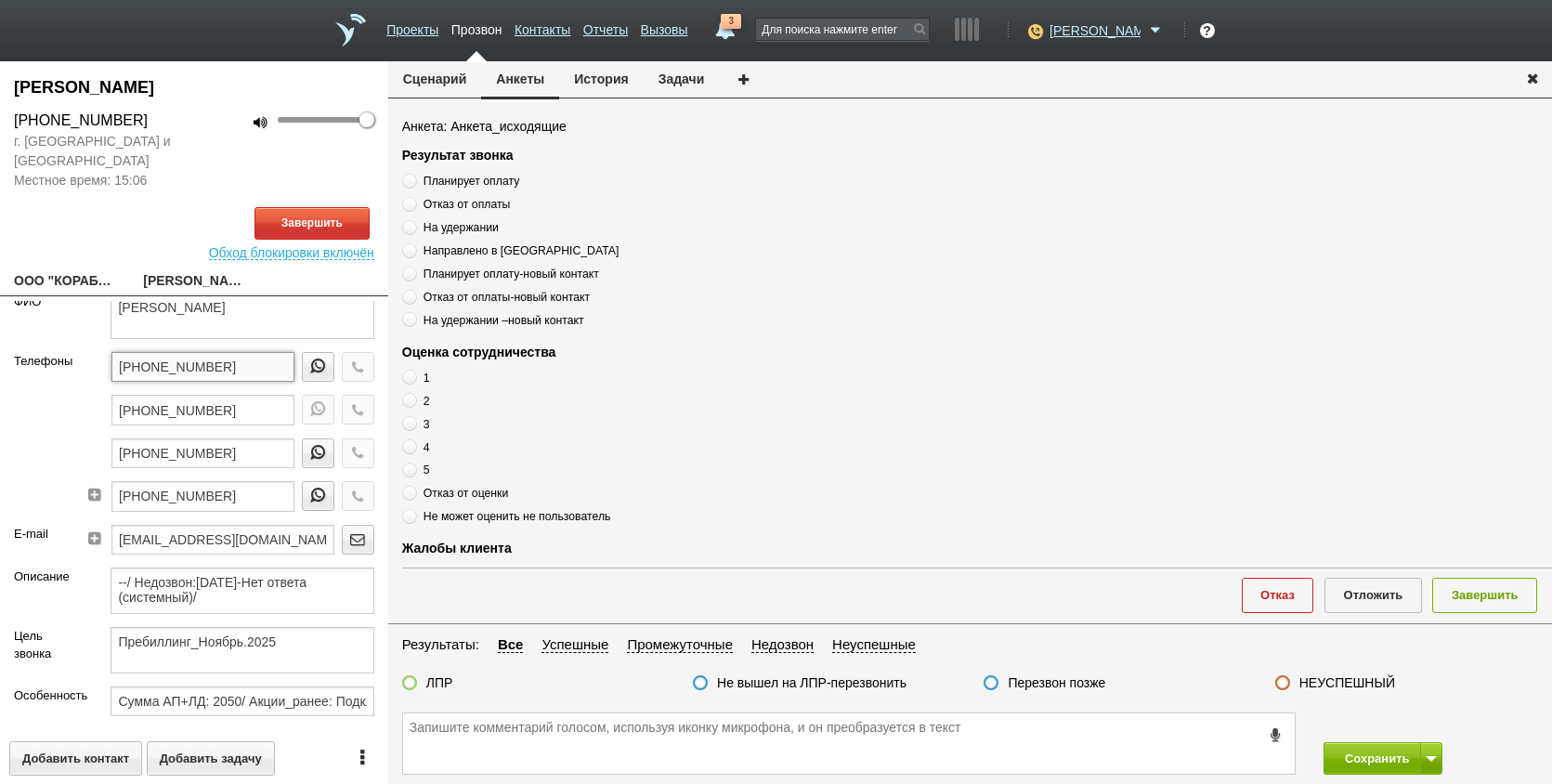
drag, startPoint x: 244, startPoint y: 365, endPoint x: 40, endPoint y: 394, distance: 206.1
click at [40, 394] on div "Телефоны [PHONE_NUMBER] [PHONE_NUMBER] [PHONE_NUMBER] [PHONE_NUMBER]" at bounding box center [194, 439] width 389 height 173
drag, startPoint x: 161, startPoint y: 388, endPoint x: 141, endPoint y: 360, distance: 34.4
click at [141, 360] on input "[PHONE_NUMBER]" at bounding box center [202, 367] width 183 height 30
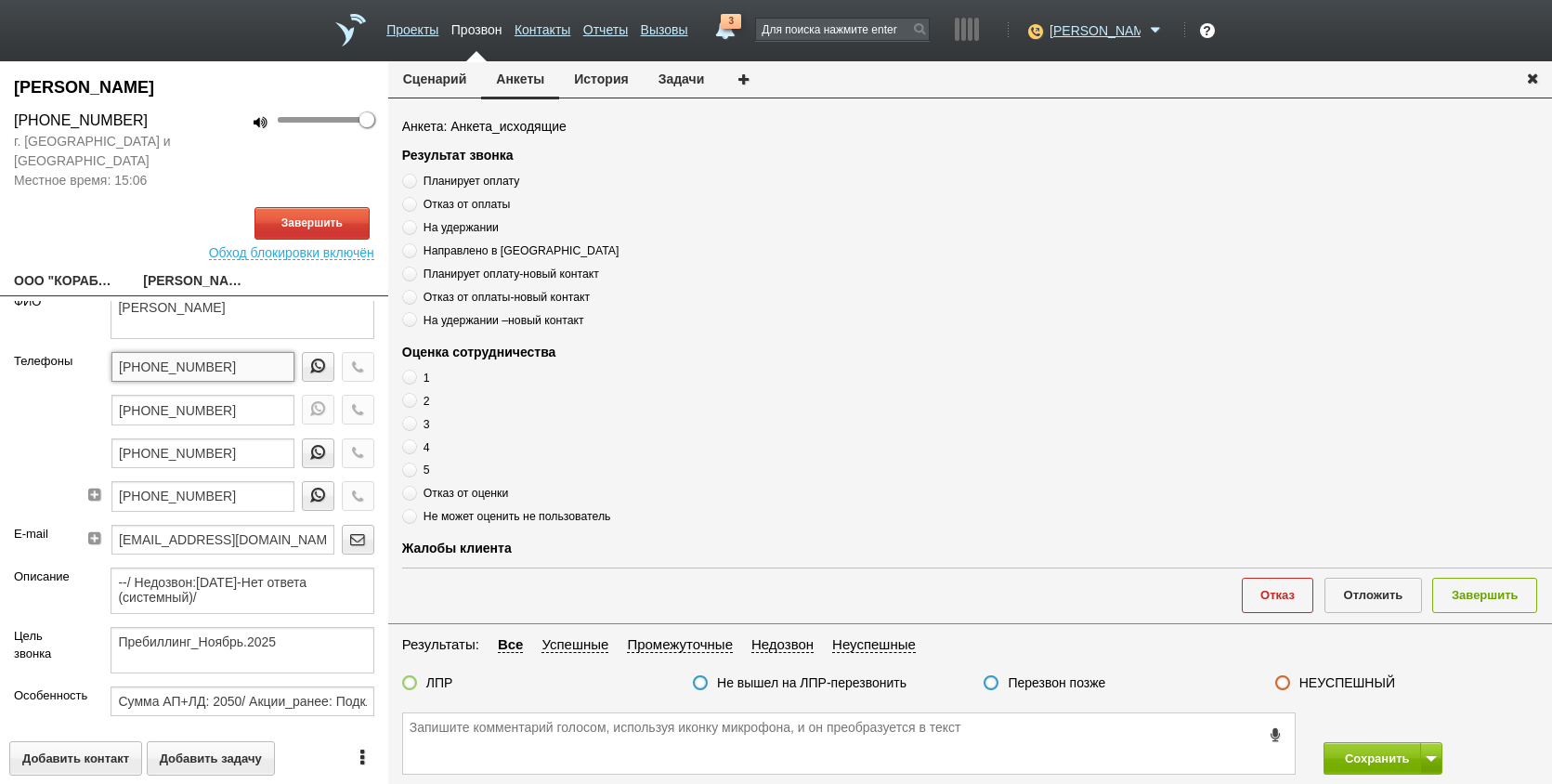
click at [141, 360] on input "[PHONE_NUMBER]" at bounding box center [202, 367] width 183 height 30
paste textarea "[PHONE_NUMBER]"
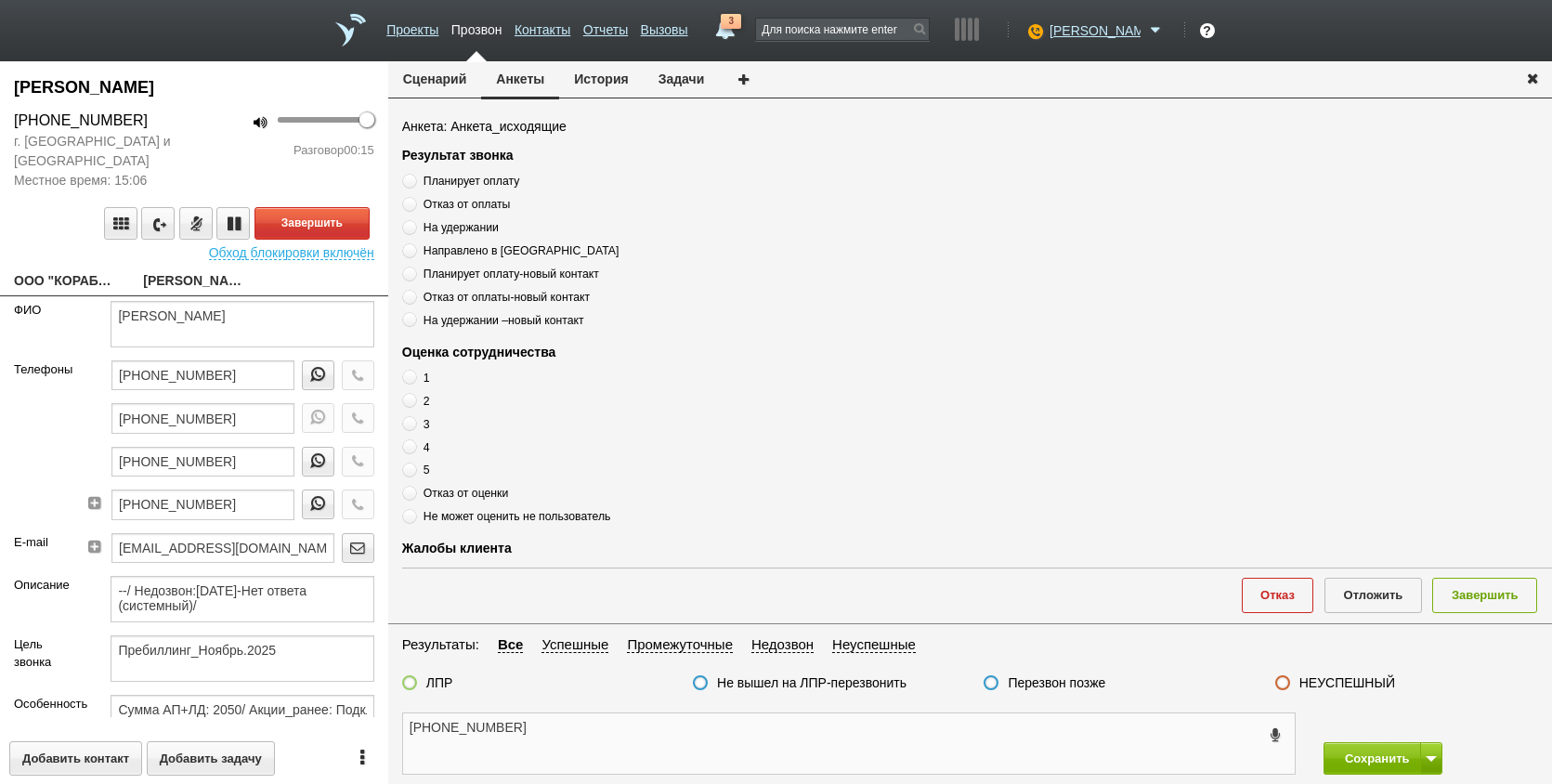
click at [676, 744] on textarea "[PHONE_NUMBER]" at bounding box center [849, 744] width 892 height 60
drag, startPoint x: 307, startPoint y: 218, endPoint x: 386, endPoint y: 540, distance: 331.5
click at [307, 219] on button "Завершить" at bounding box center [312, 223] width 115 height 33
click at [560, 738] on textarea "[PHONE_NUMBER]" at bounding box center [849, 744] width 892 height 60
drag, startPoint x: 194, startPoint y: 312, endPoint x: 376, endPoint y: 318, distance: 182.1
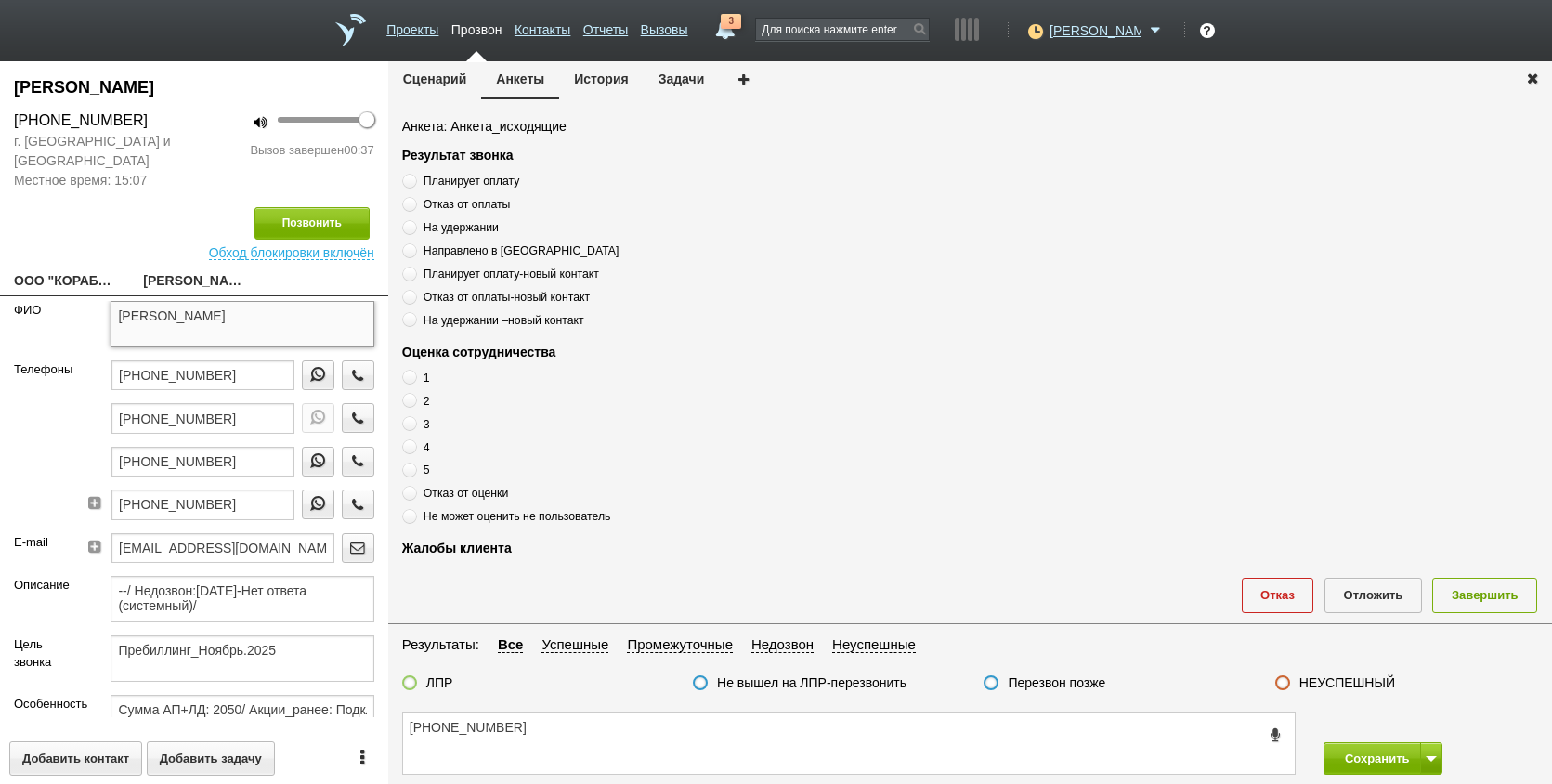
click at [376, 318] on form "[PERSON_NAME] Телефоны [PHONE_NUMBER] [PHONE_NUMBER] [PHONE_NUMBER] [PHONE_NUMB…" at bounding box center [194, 509] width 389 height 416
click at [562, 706] on div "[PHONE_NUMBER] Сохранить Сохранить и остаться" at bounding box center [970, 744] width 1164 height 81
click at [572, 746] on textarea "[PHONE_NUMBER]" at bounding box center [849, 744] width 892 height 60
paste textarea "[PERSON_NAME]"
click at [727, 728] on textarea "[PHONE_NUMBER] [PERSON_NAME]" at bounding box center [849, 744] width 892 height 60
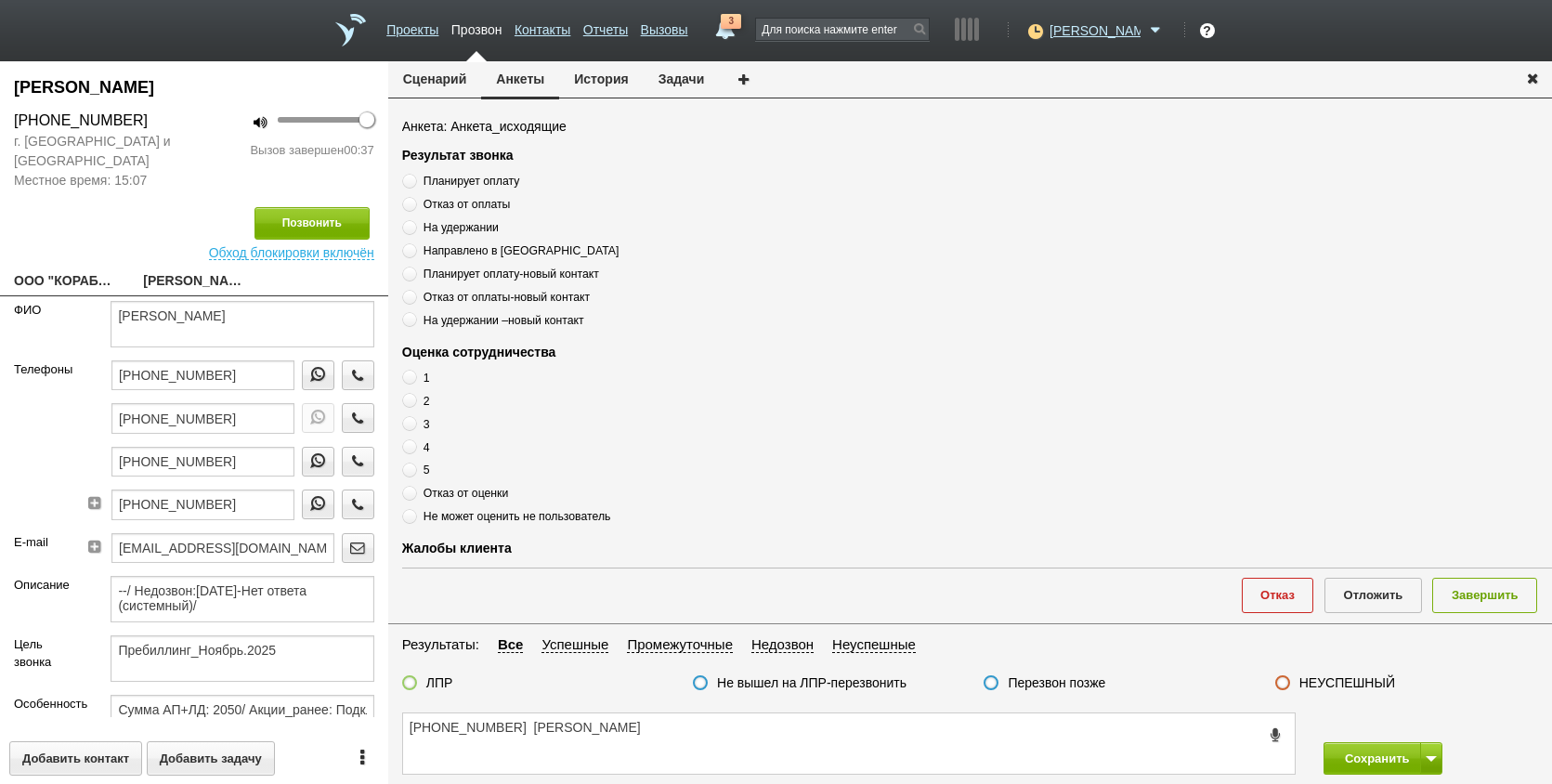
click at [452, 211] on label "Отказ от оплаты" at bounding box center [634, 203] width 465 height 18
click at [414, 207] on input "Отказ от оплаты" at bounding box center [408, 200] width 12 height 12
click at [413, 679] on div at bounding box center [409, 684] width 15 height 18
click at [402, 684] on div at bounding box center [409, 684] width 15 height 18
click at [412, 681] on label at bounding box center [409, 683] width 15 height 15
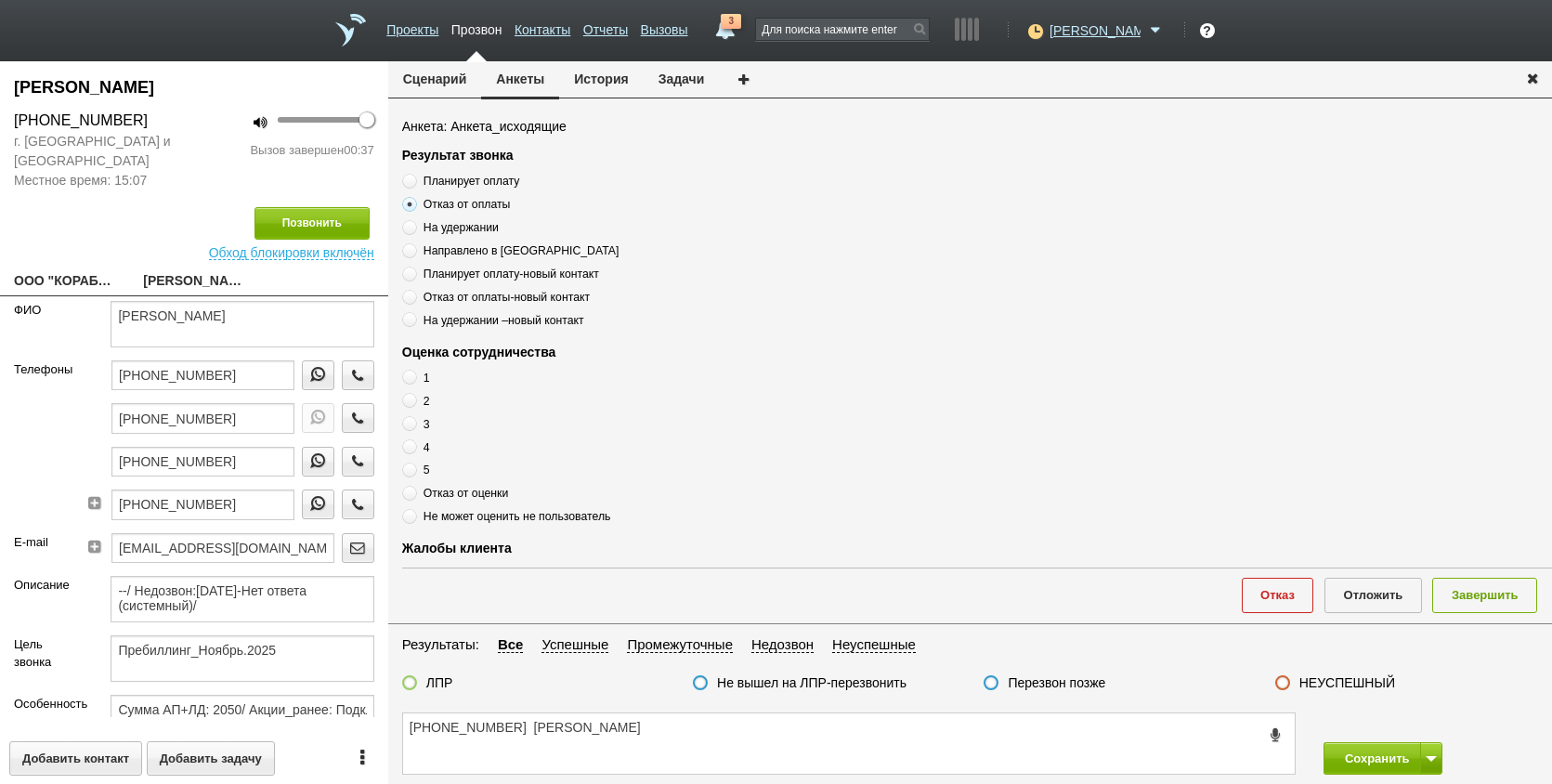
click at [0, 0] on input "ЛПР" at bounding box center [0, 0] width 0 height 0
click at [443, 492] on span "Отказ от оценки" at bounding box center [466, 493] width 86 height 13
click at [414, 492] on input "Отказ от оценки" at bounding box center [408, 489] width 12 height 12
click at [745, 733] on textarea "[PHONE_NUMBER] [PERSON_NAME]" at bounding box center [849, 744] width 892 height 60
paste textarea "Дата ликвидации [DATE]"
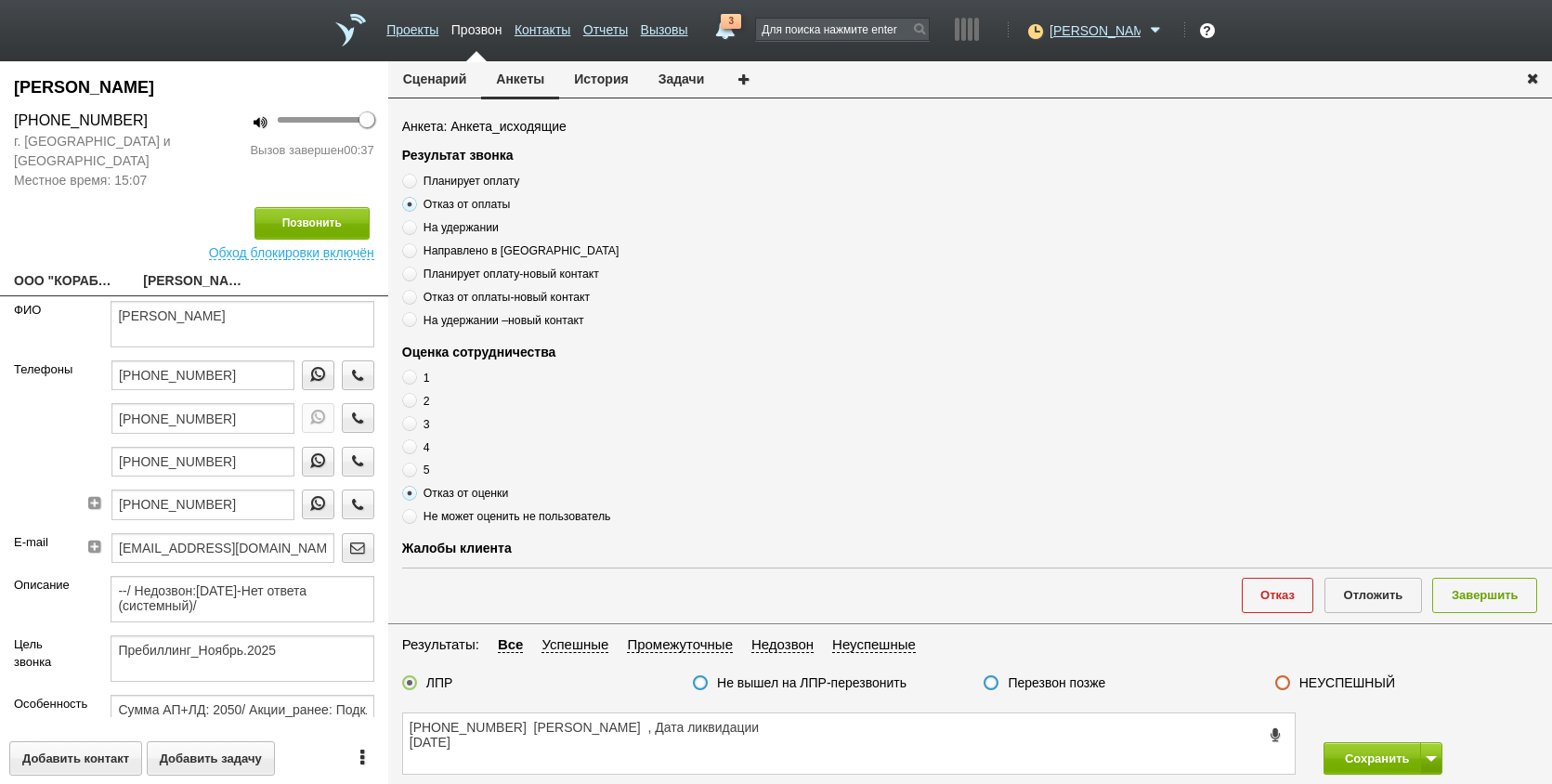
click at [468, 201] on span "Отказ от оплаты" at bounding box center [467, 204] width 88 height 13
click at [414, 201] on input "Отказ от оплаты" at bounding box center [408, 200] width 12 height 12
click at [468, 201] on span "Отказ от оплаты" at bounding box center [467, 204] width 88 height 13
click at [414, 201] on input "Отказ от оплаты" at bounding box center [408, 200] width 12 height 12
click at [468, 201] on span "Отказ от оплаты" at bounding box center [467, 204] width 88 height 13
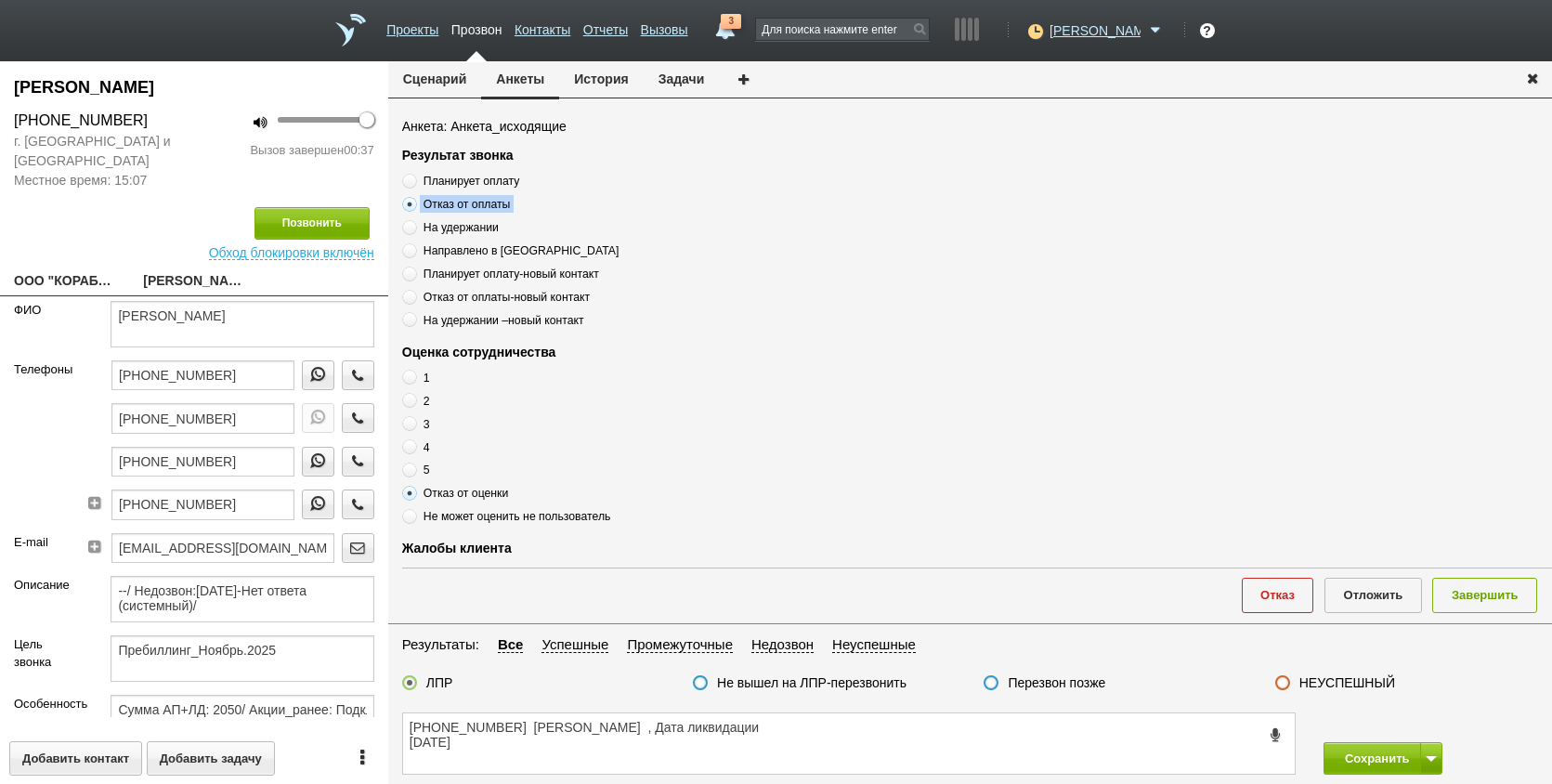
click at [414, 201] on input "Отказ от оплаты" at bounding box center [408, 200] width 12 height 12
click at [709, 729] on textarea "[PHONE_NUMBER] [PERSON_NAME] , Дата ликвидации [DATE]" at bounding box center [849, 744] width 892 height 60
click at [698, 723] on textarea "[PHONE_NUMBER] [PERSON_NAME] , Дата ликвидации [DATE]" at bounding box center [849, 744] width 892 height 60
paste textarea "тказ от оплаты"
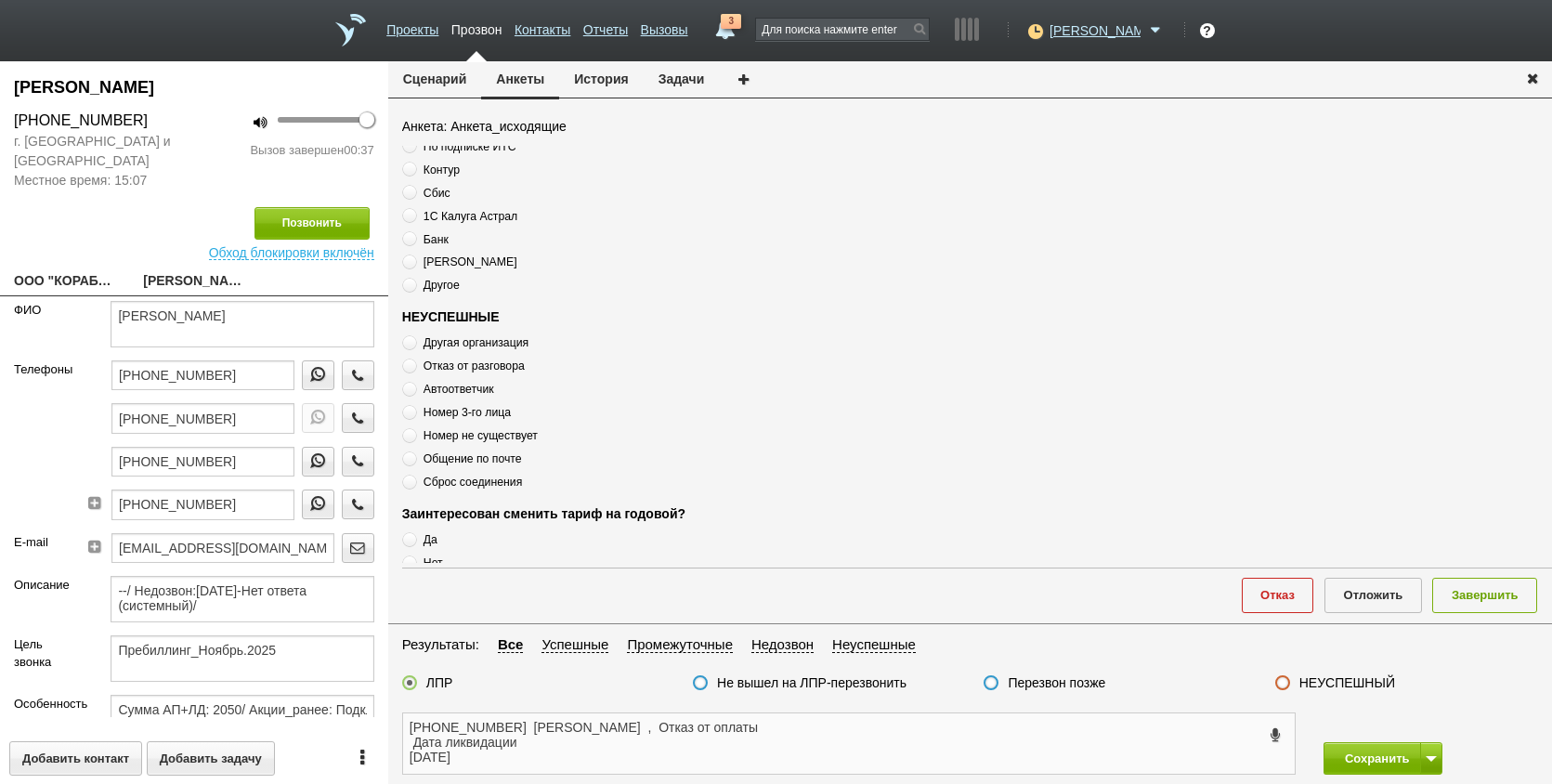
scroll to position [635, 0]
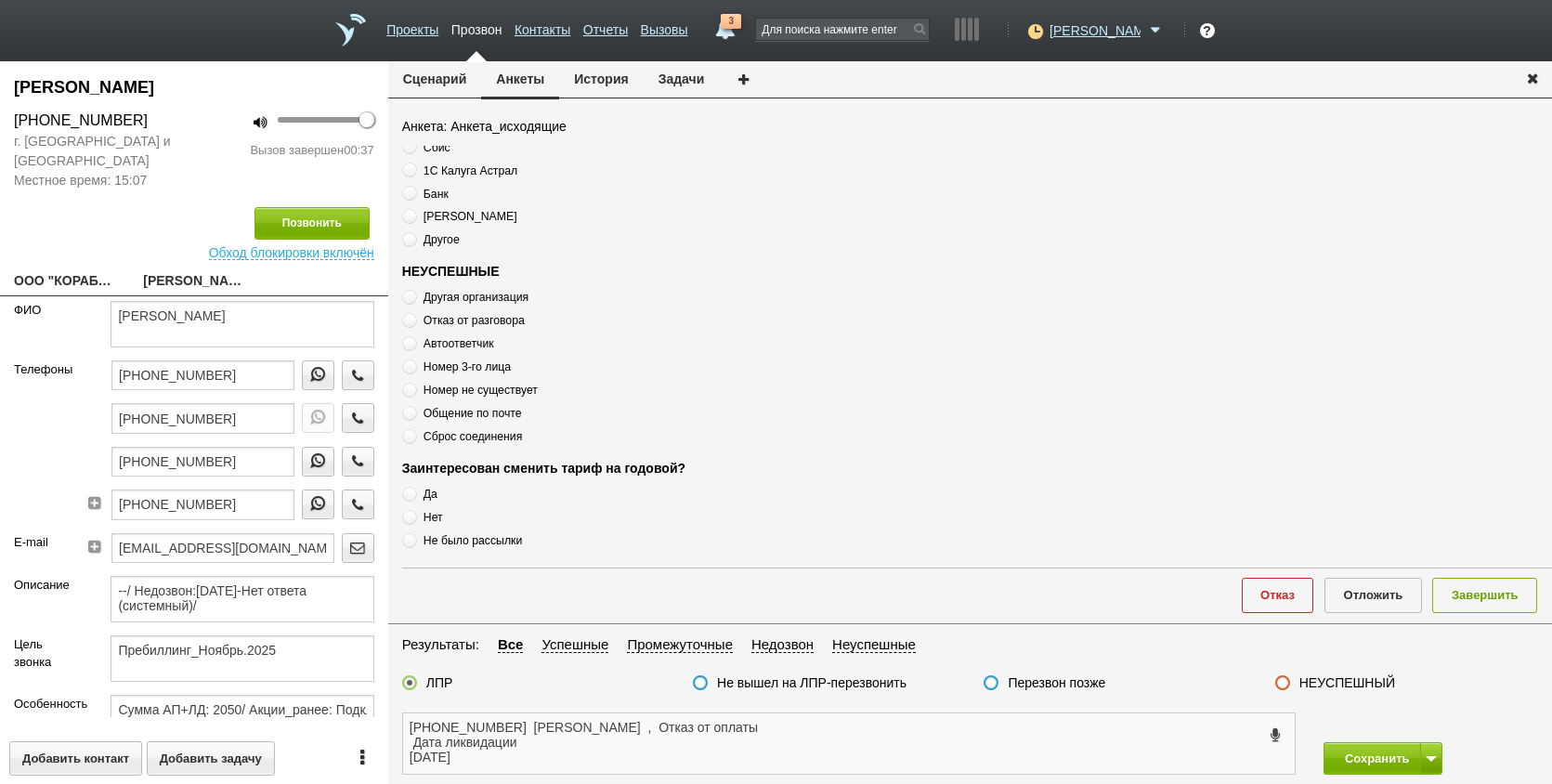
click at [840, 724] on textarea "[PHONE_NUMBER] [PERSON_NAME] , Отказ от оплаты Дата ликвидации [DATE]" at bounding box center [849, 744] width 892 height 60
click at [405, 741] on textarea "[PHONE_NUMBER] [PERSON_NAME] , Отказ от оплаты Дата ликвидации [DATE]" at bounding box center [849, 744] width 892 height 60
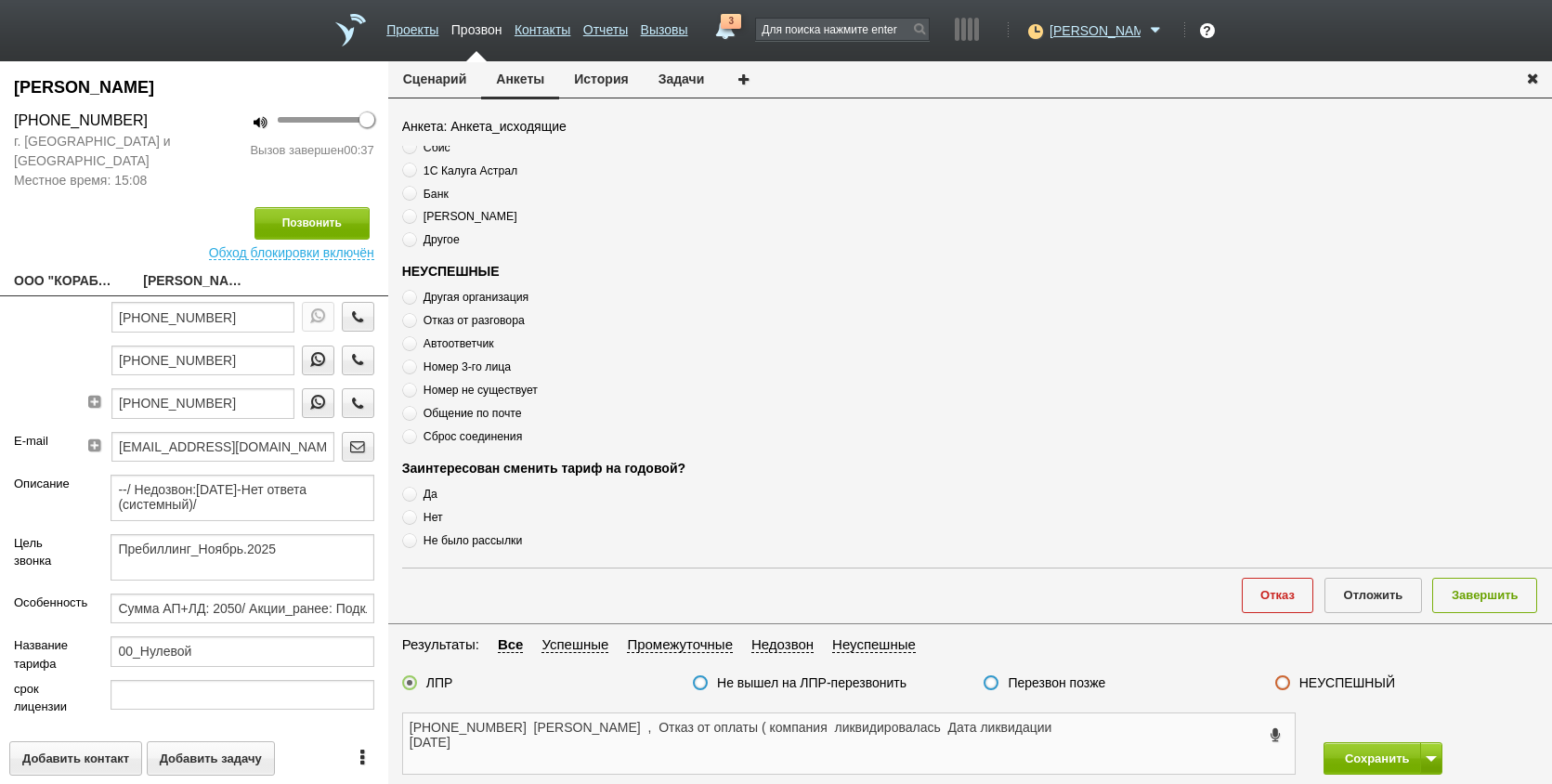
scroll to position [380, 0]
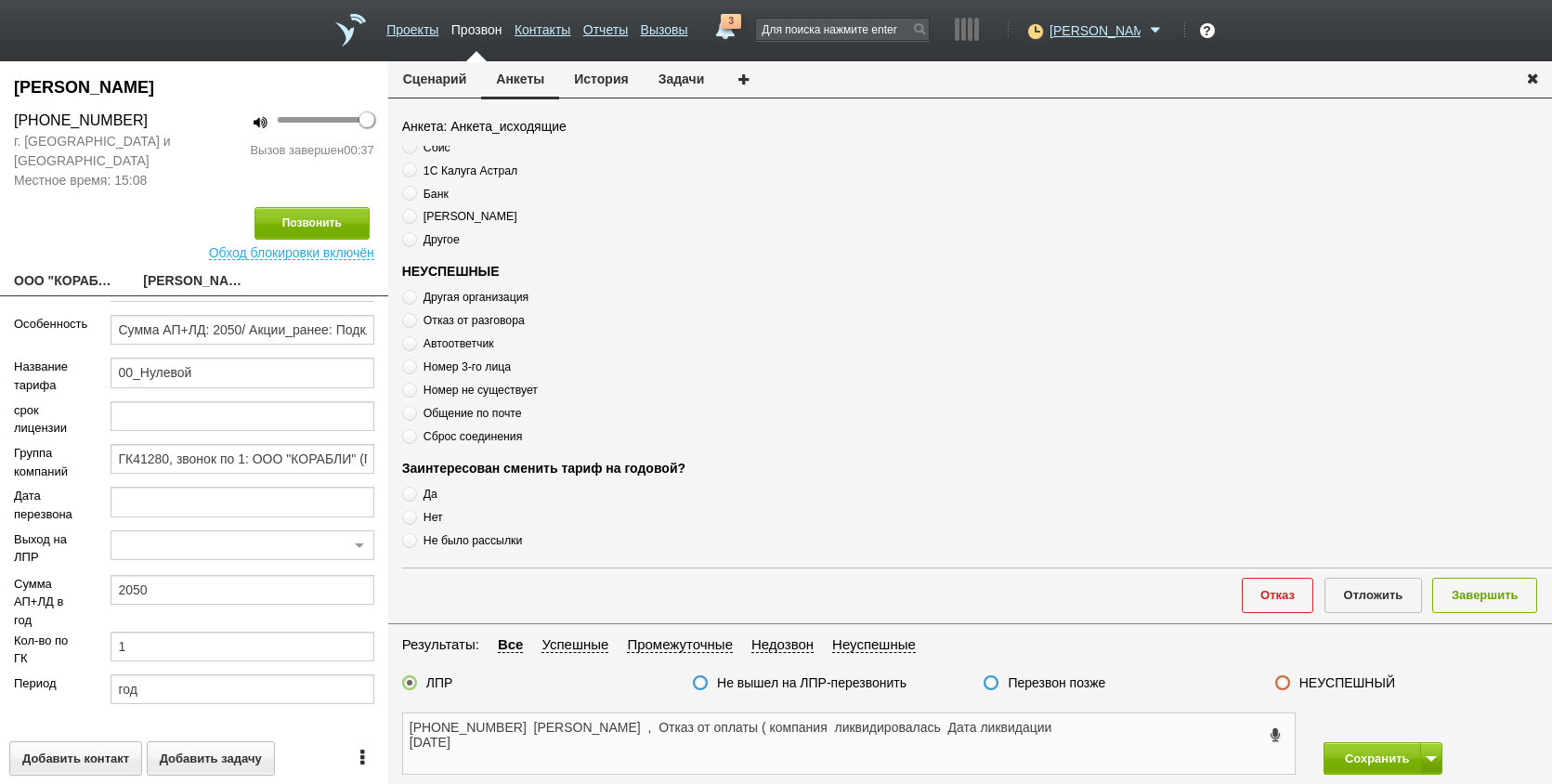
click at [413, 744] on textarea "[PHONE_NUMBER] [PERSON_NAME] , Отказ от оплаты ( компания ликвидировалась Дата …" at bounding box center [849, 744] width 892 height 60
click at [408, 753] on textarea "[PHONE_NUMBER] [PERSON_NAME] , Отказ от оплаты ( компания ликвидировалась Дата …" at bounding box center [849, 744] width 892 height 60
click at [885, 727] on textarea "[PHONE_NUMBER] [PERSON_NAME] , Отказ от оплаты ( компания ликвидировалась Дата …" at bounding box center [849, 744] width 892 height 60
click at [1215, 710] on div "[PHONE_NUMBER] [PERSON_NAME] , Отказ от оплаты ( компания ликвидировалась Дата …" at bounding box center [970, 744] width 1164 height 81
click at [1207, 733] on textarea "[PHONE_NUMBER] [PERSON_NAME] , Отказ от оплаты ( компания ликвидировалась Дата …" at bounding box center [849, 744] width 892 height 60
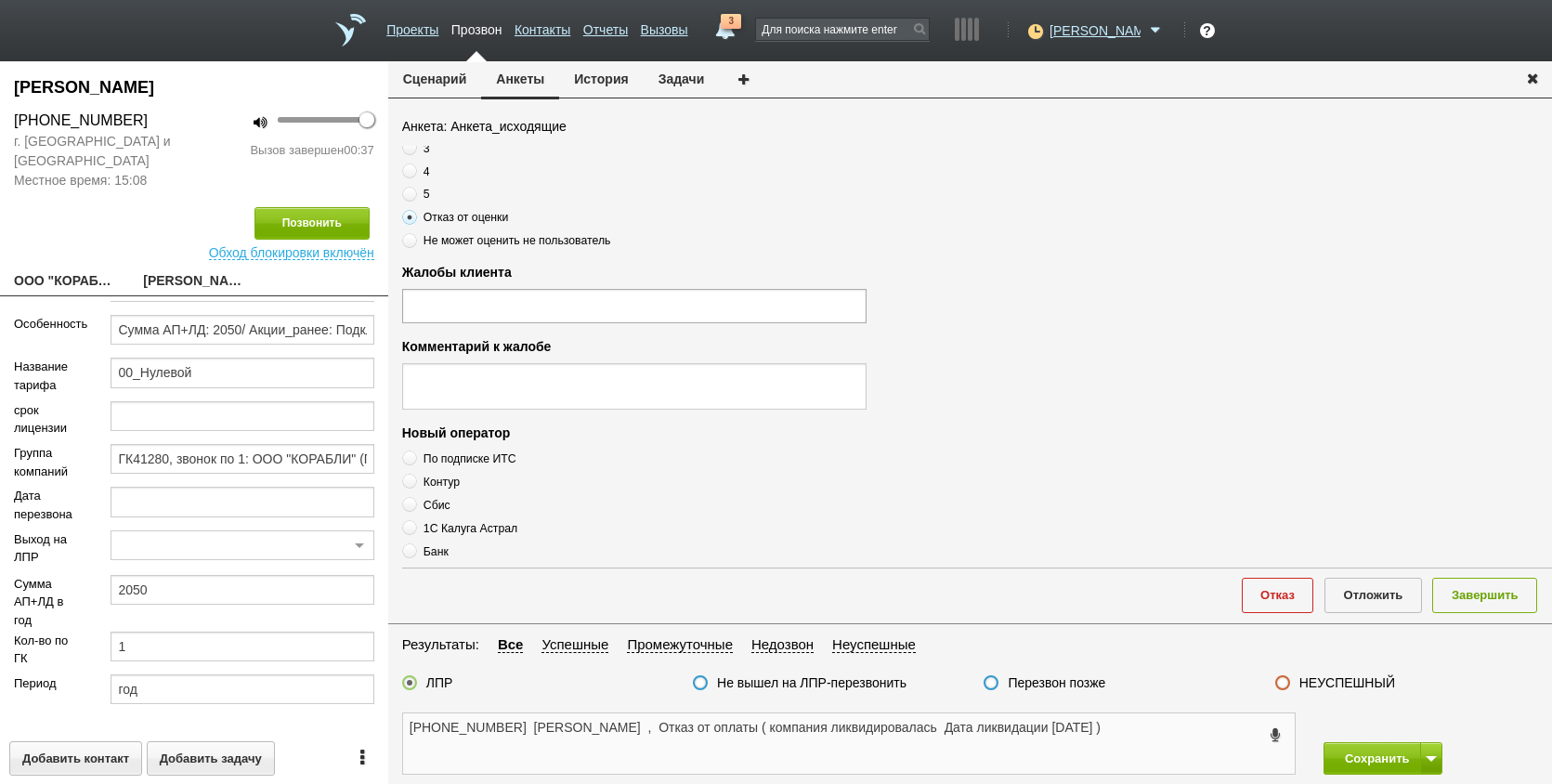
scroll to position [279, 0]
click at [495, 735] on textarea "[PHONE_NUMBER] [PERSON_NAME] , Отказ от оплаты ( компания ликвидировалась Дата …" at bounding box center [849, 744] width 892 height 60
click at [1174, 727] on textarea "[PHONE_NUMBER] [PERSON_NAME] , Отказ от оплаты ( компания ликвидировалась Дата …" at bounding box center [849, 744] width 892 height 60
click at [478, 756] on textarea "[PHONE_NUMBER] [PERSON_NAME] , Отказ от оплаты ( компания ликвидировалась Дата …" at bounding box center [849, 744] width 892 height 60
click at [866, 769] on textarea "[PHONE_NUMBER] [PERSON_NAME] , Отказ от оплаты ( компания ликвидировалась Дата …" at bounding box center [849, 744] width 892 height 60
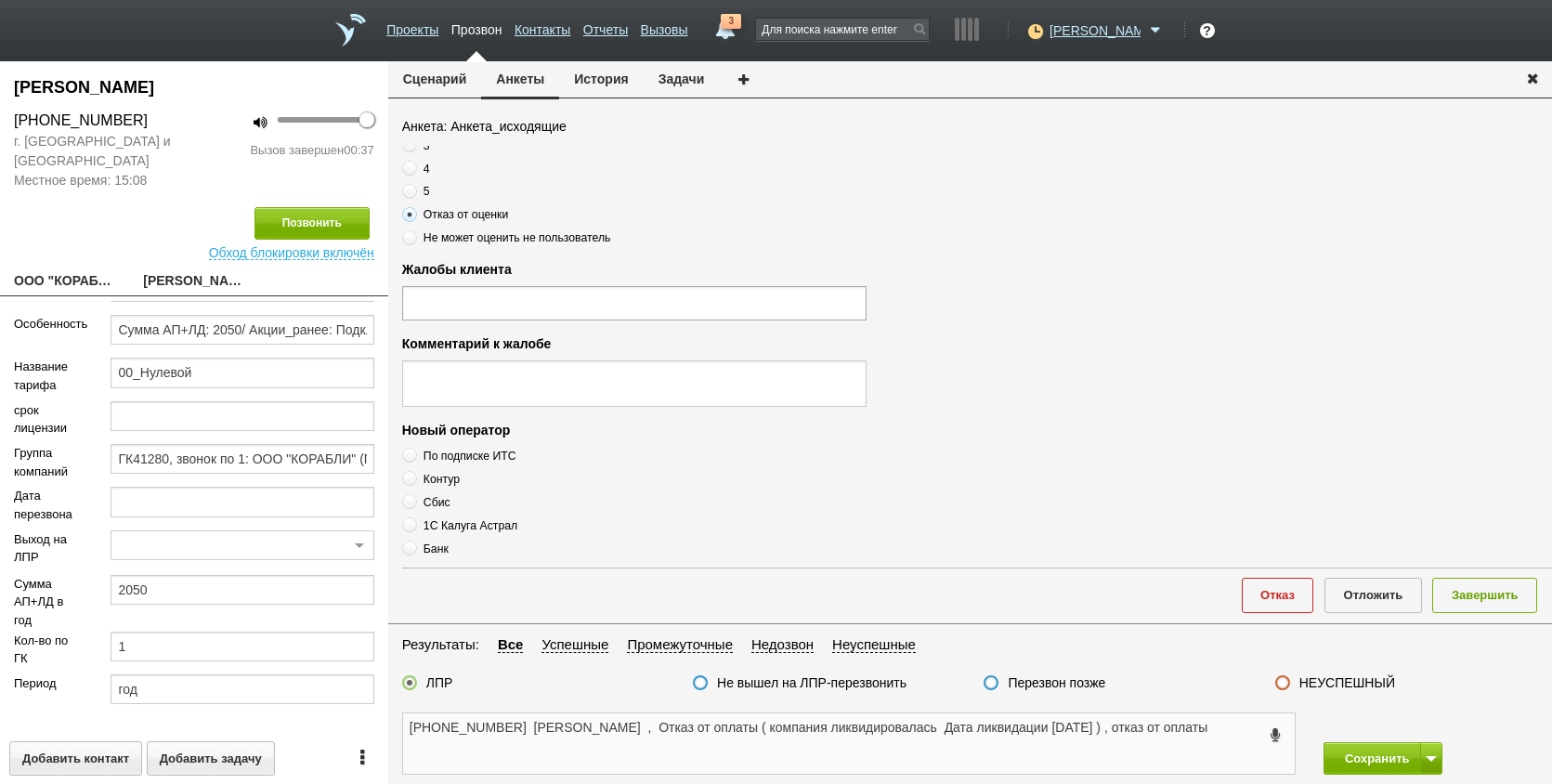
click at [538, 734] on textarea "[PHONE_NUMBER] [PERSON_NAME] , Отказ от оплаты ( компания ликвидировалась Дата …" at bounding box center [849, 744] width 892 height 60
click at [503, 744] on textarea "[PHONE_NUMBER] [PERSON_NAME] , Отказ от оплаты ( компания ликвидировалась Дата …" at bounding box center [849, 744] width 892 height 60
click at [1472, 594] on button "Завершить" at bounding box center [1485, 595] width 105 height 35
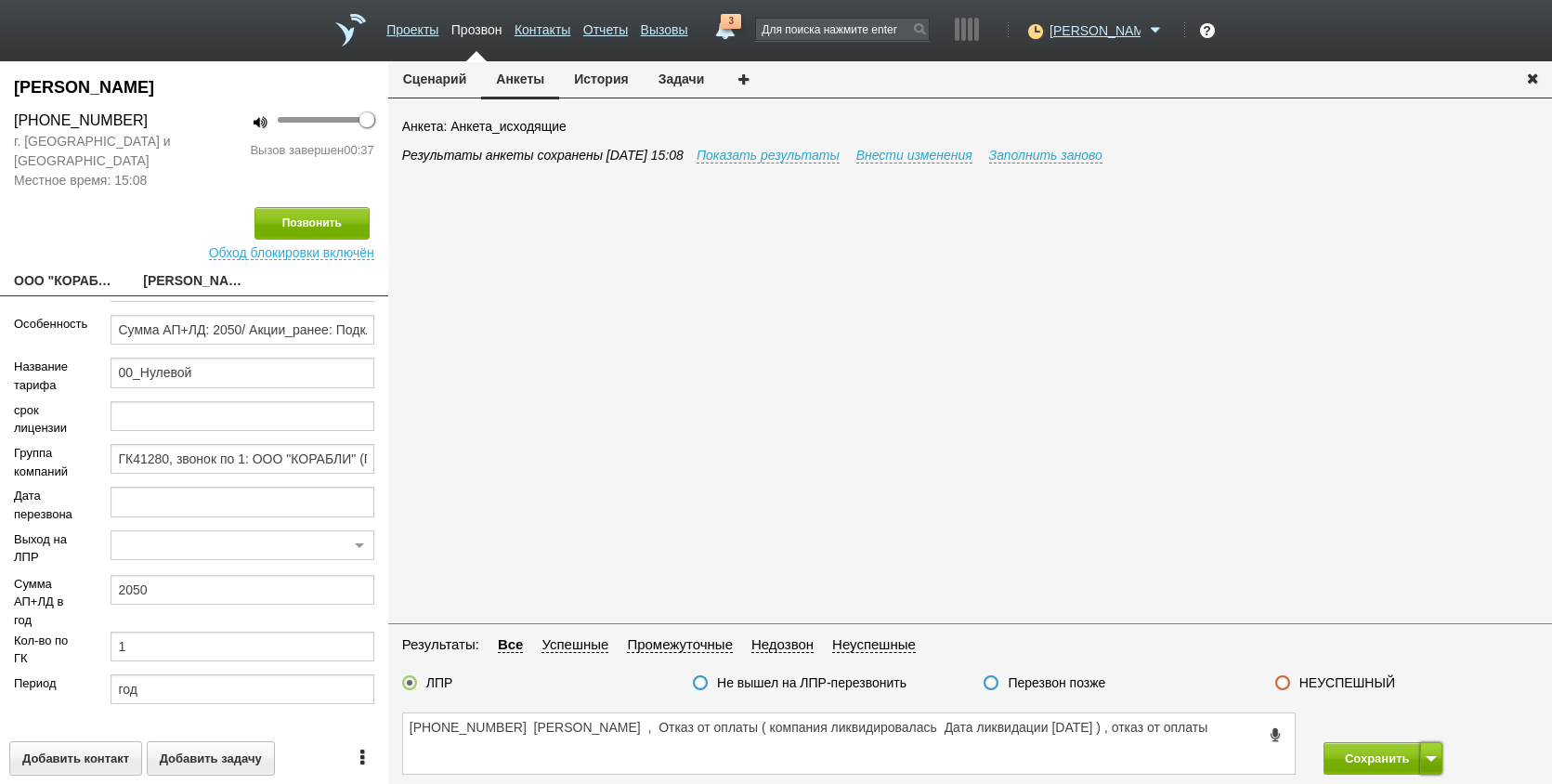
click at [1420, 757] on button at bounding box center [1432, 759] width 23 height 33
click at [1419, 712] on button "Сохранить и остаться" at bounding box center [1369, 724] width 144 height 33
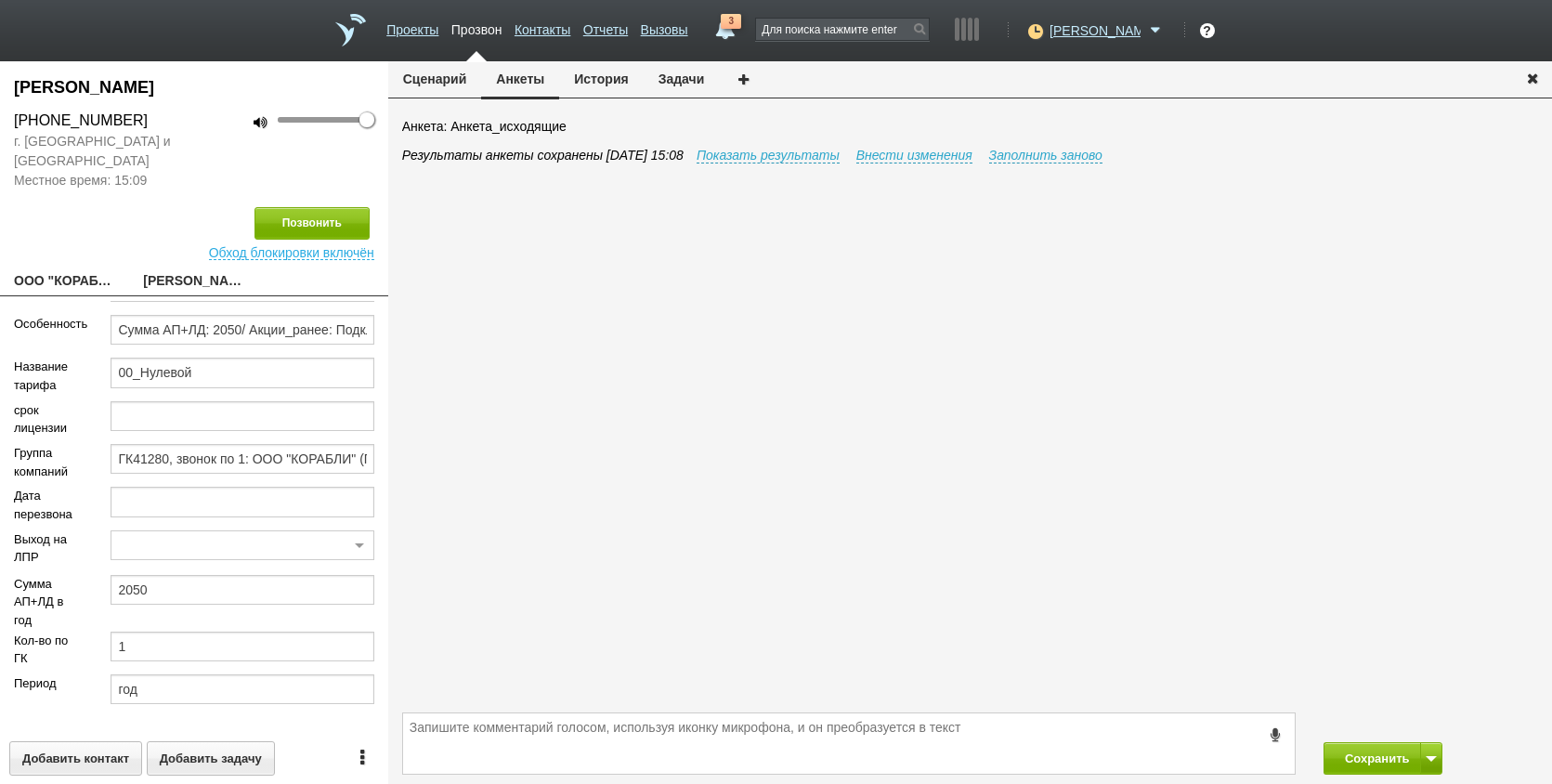
click at [1279, 222] on div "Результаты анкеты сохранены [DATE] 15:08 Показать результаты Внести изменения З…" at bounding box center [977, 426] width 1150 height 562
click at [1046, 27] on icon at bounding box center [1033, 31] width 25 height 19
click at [1029, 105] on link "Не беспокоить" at bounding box center [1018, 109] width 173 height 32
click at [1382, 745] on button "Сохранить" at bounding box center [1373, 759] width 98 height 33
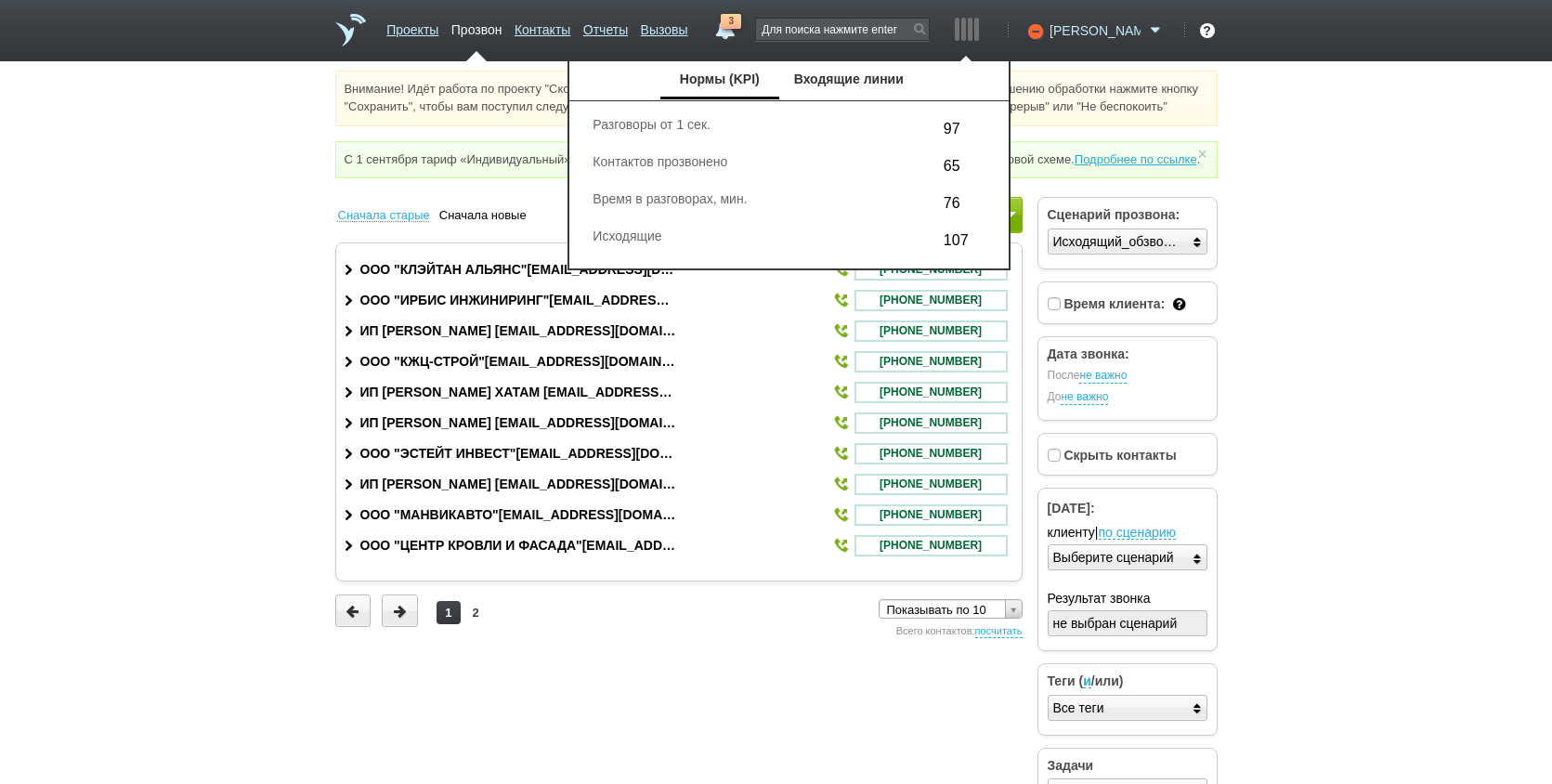
drag, startPoint x: 1112, startPoint y: 28, endPoint x: 1102, endPoint y: 27, distance: 10.0
click at [1111, 27] on span "[PERSON_NAME]" at bounding box center [1095, 31] width 91 height 19
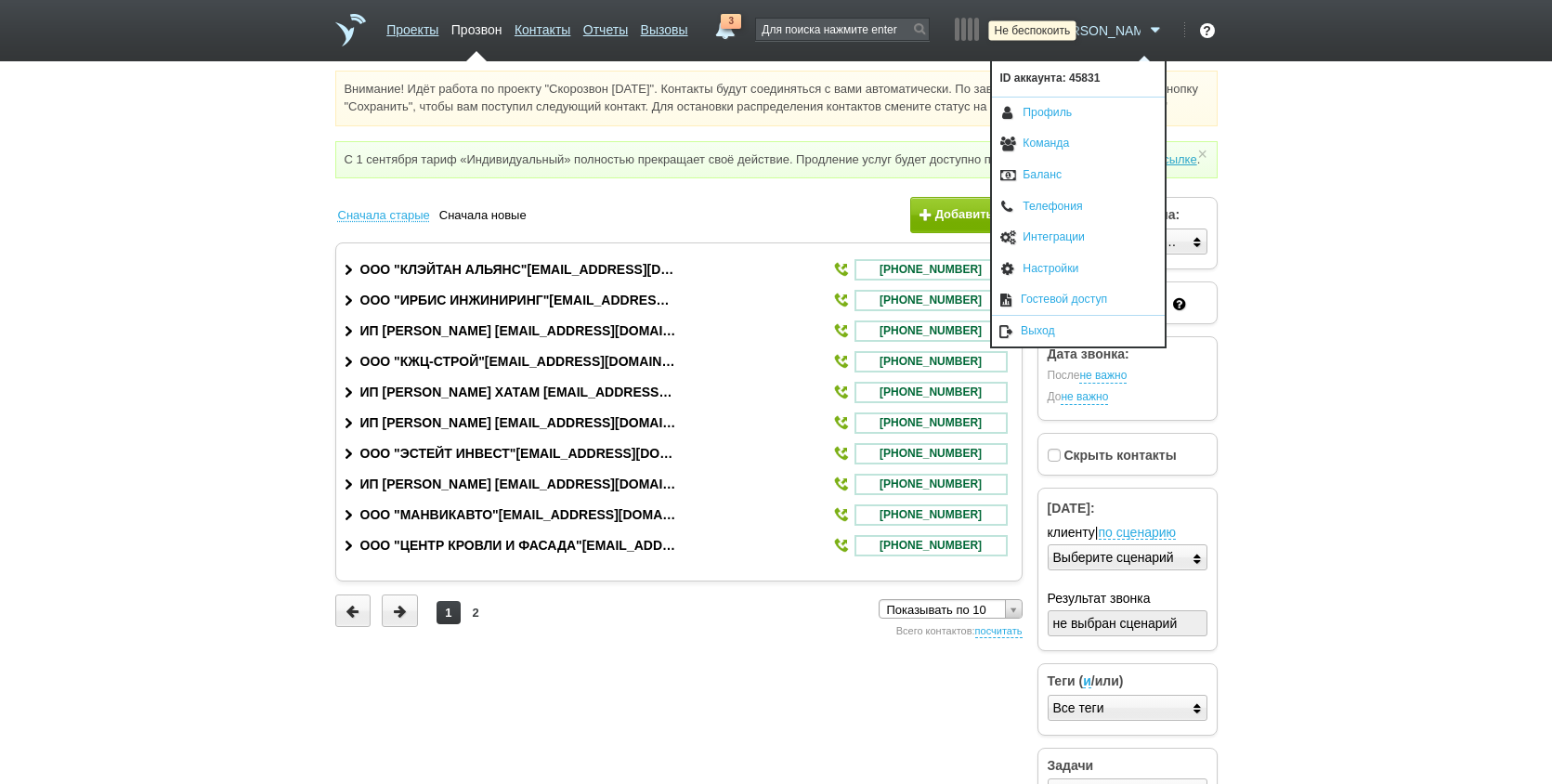
click at [1046, 27] on icon at bounding box center [1033, 31] width 25 height 19
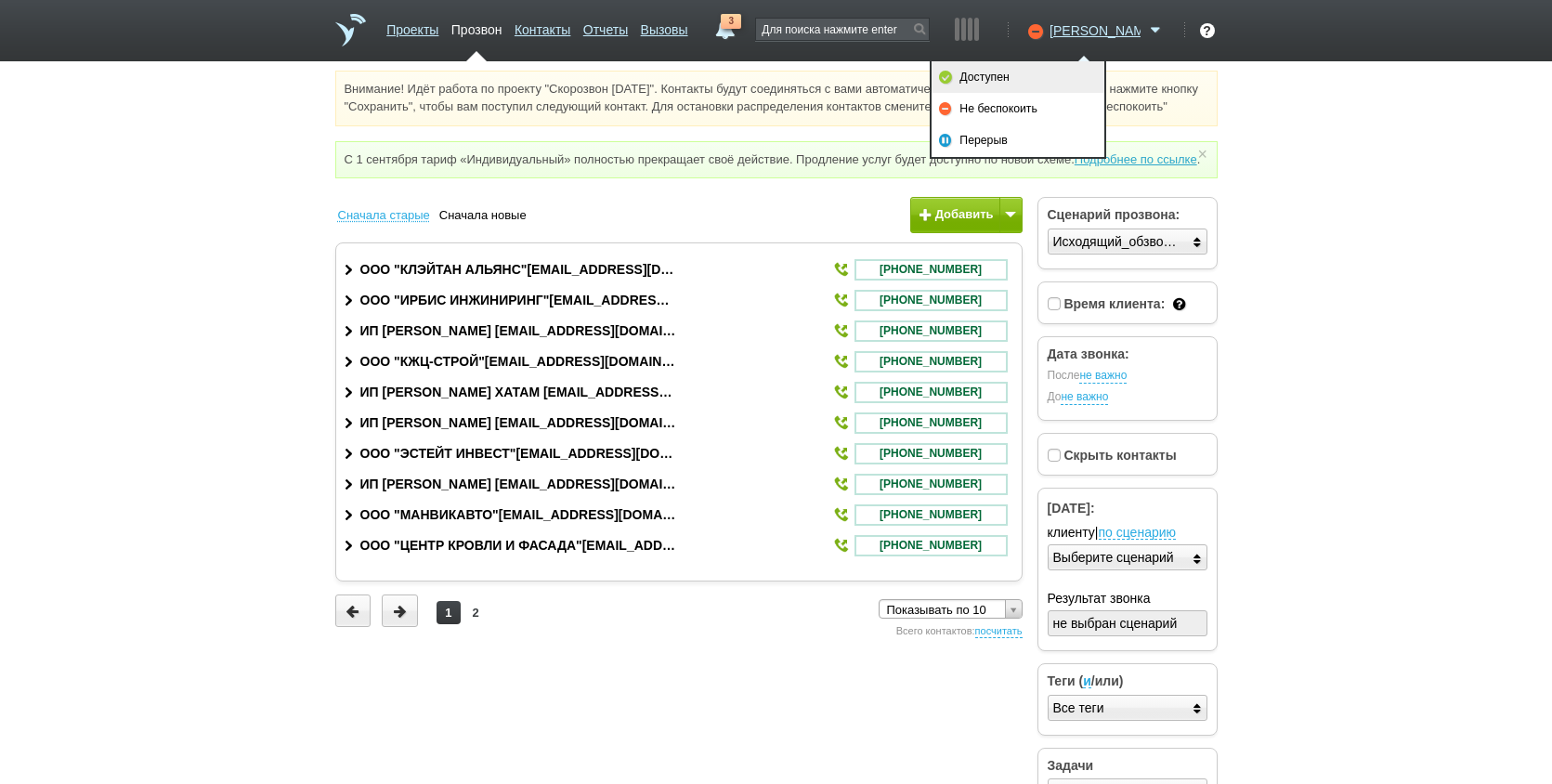
click at [1046, 82] on link "Доступен" at bounding box center [1018, 77] width 173 height 32
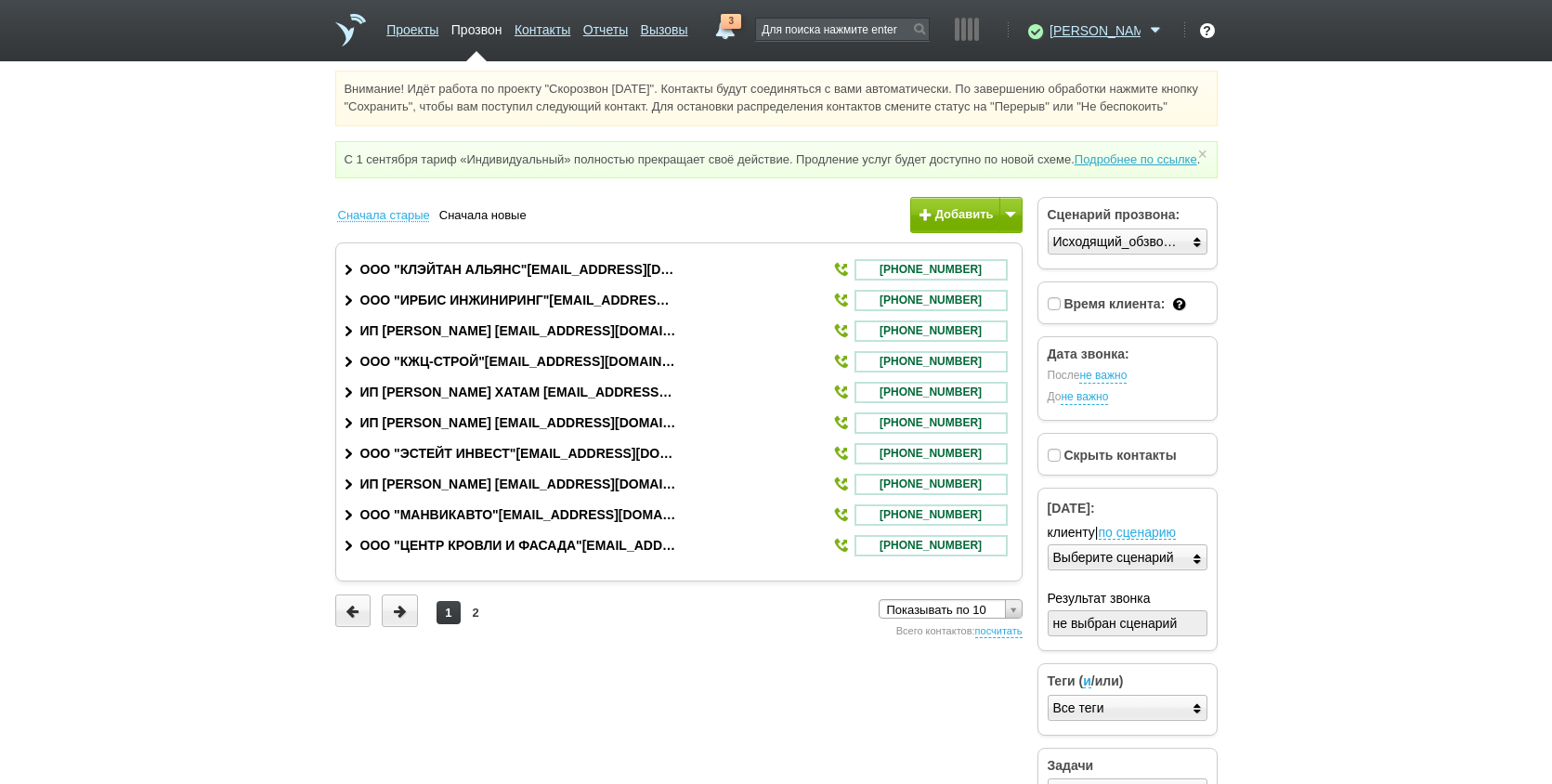
drag, startPoint x: 764, startPoint y: 29, endPoint x: 776, endPoint y: 29, distance: 12.0
click at [767, 29] on div "Проекты Прозвон Контакты Отчеты Вызовы 3 [DATE] [DATE] неделя все Звонок [PERSO…" at bounding box center [776, 30] width 883 height 61
click at [742, 27] on span "3" at bounding box center [731, 22] width 21 height 15
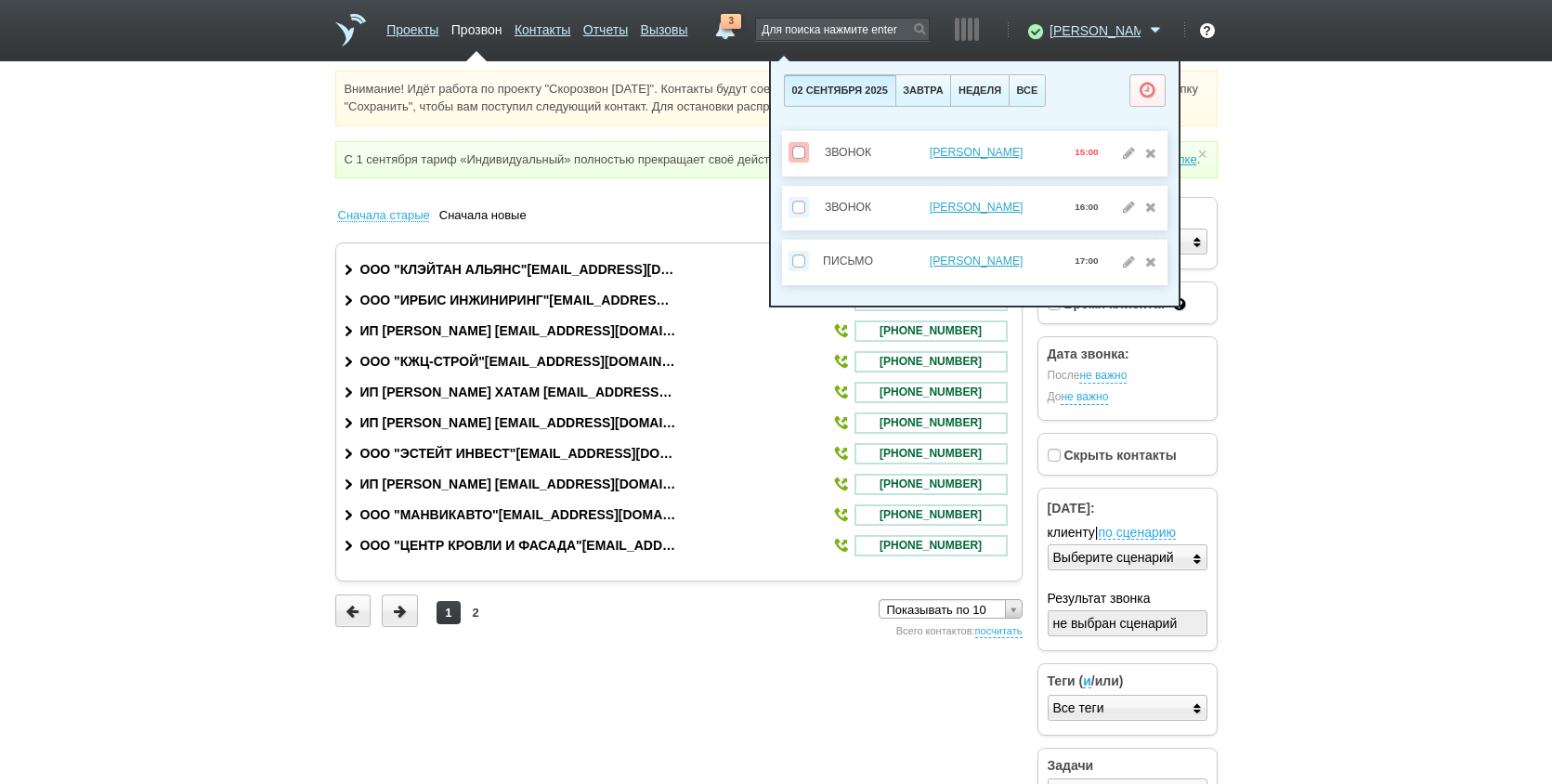
click at [1384, 241] on html "Проекты Прозвон Контакты Отчеты Вызовы 3 [DATE] [DATE] неделя все Звонок [PERSO…" at bounding box center [776, 415] width 1552 height 831
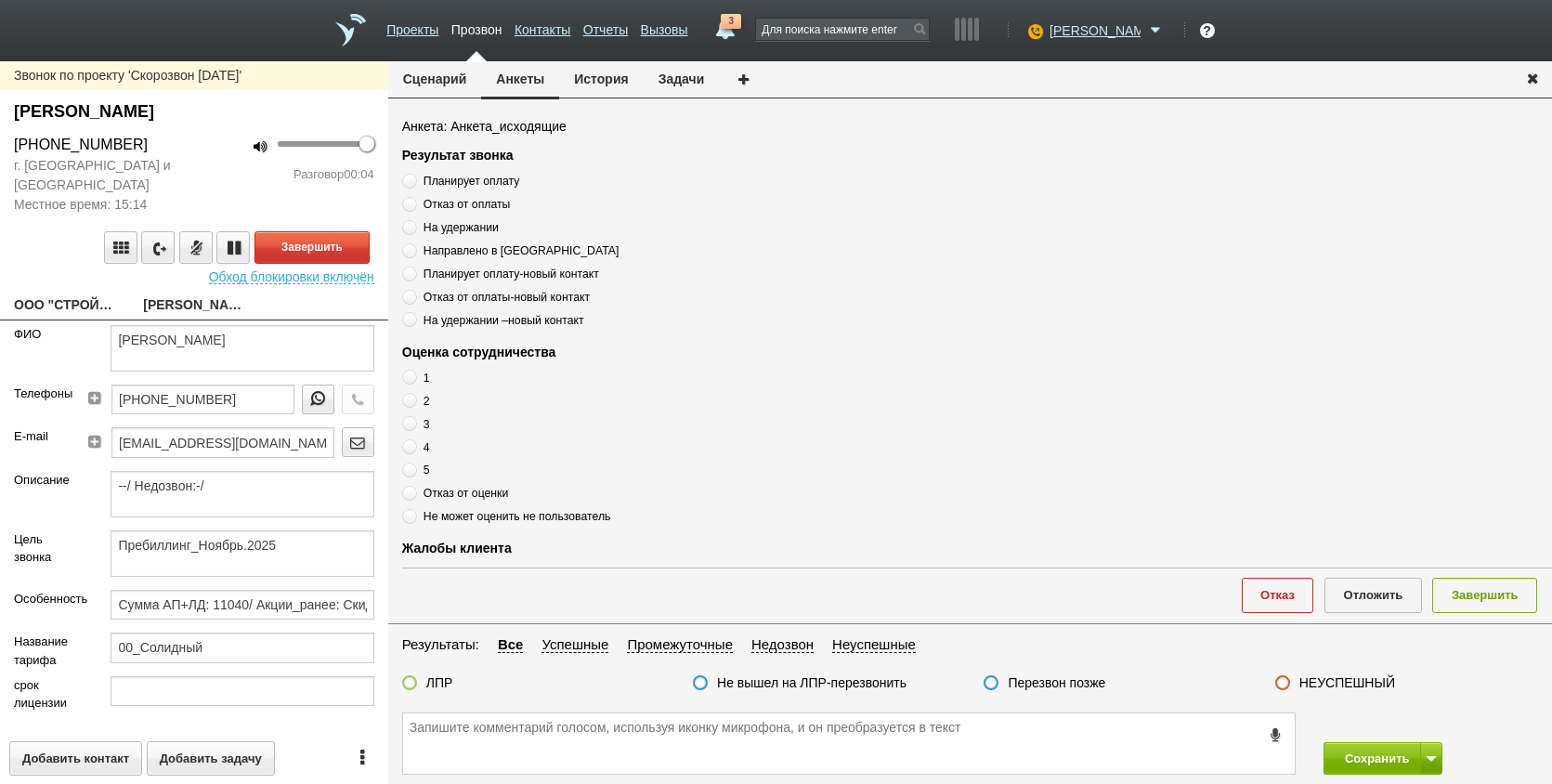
click at [88, 309] on link "ООО "СТРОЙ-КАПИТАЛ"[EMAIL_ADDRESS][DOMAIN_NAME]" at bounding box center [65, 307] width 102 height 26
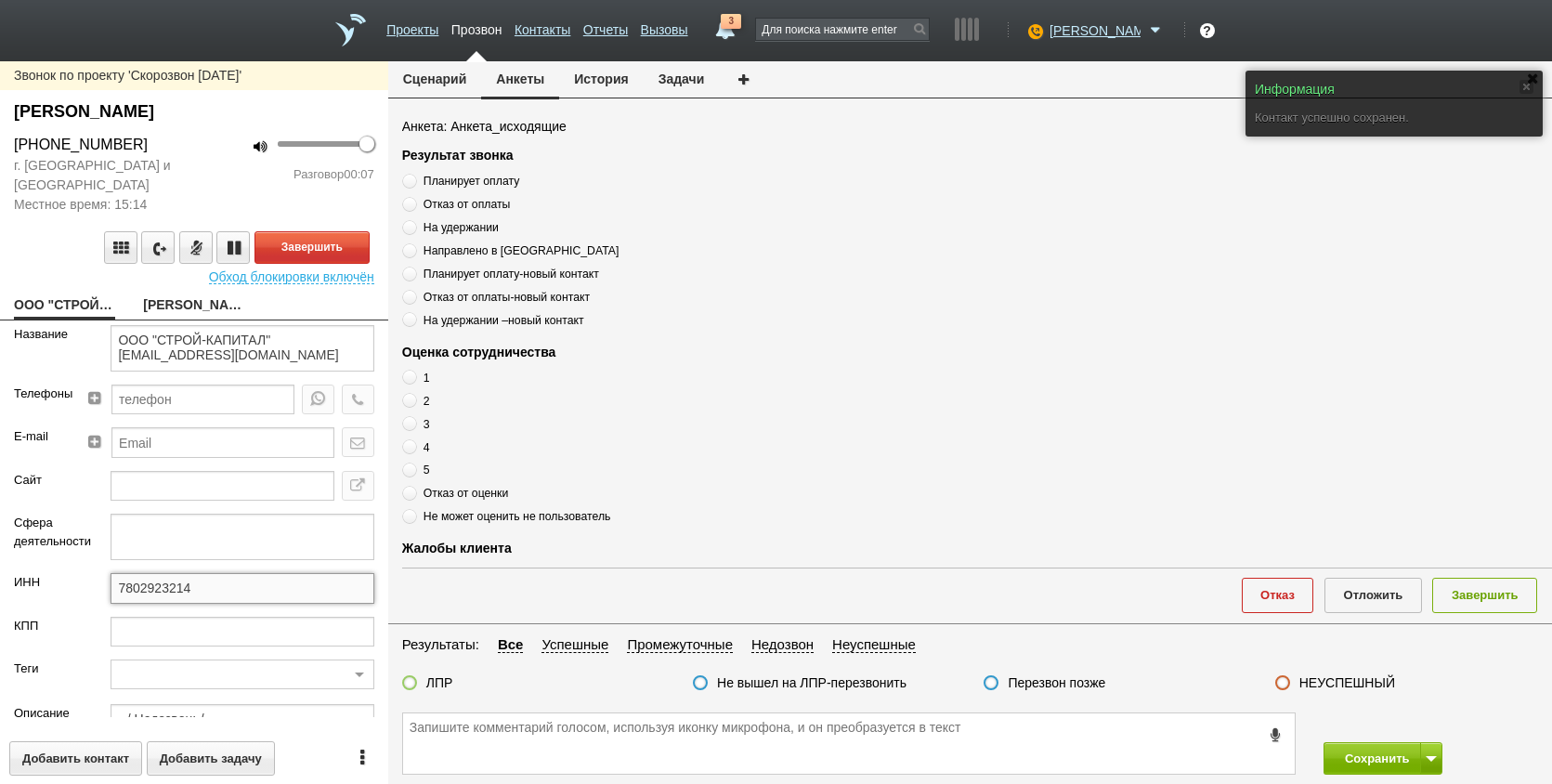
drag, startPoint x: 168, startPoint y: 589, endPoint x: -28, endPoint y: 596, distance: 196.1
click at [0, 596] on html "Проекты Прозвон Контакты Отчеты Вызовы 3 [DATE] [DATE] неделя все Звонок [PERSO…" at bounding box center [776, 392] width 1552 height 784
click at [184, 300] on link "[PERSON_NAME]" at bounding box center [194, 307] width 102 height 26
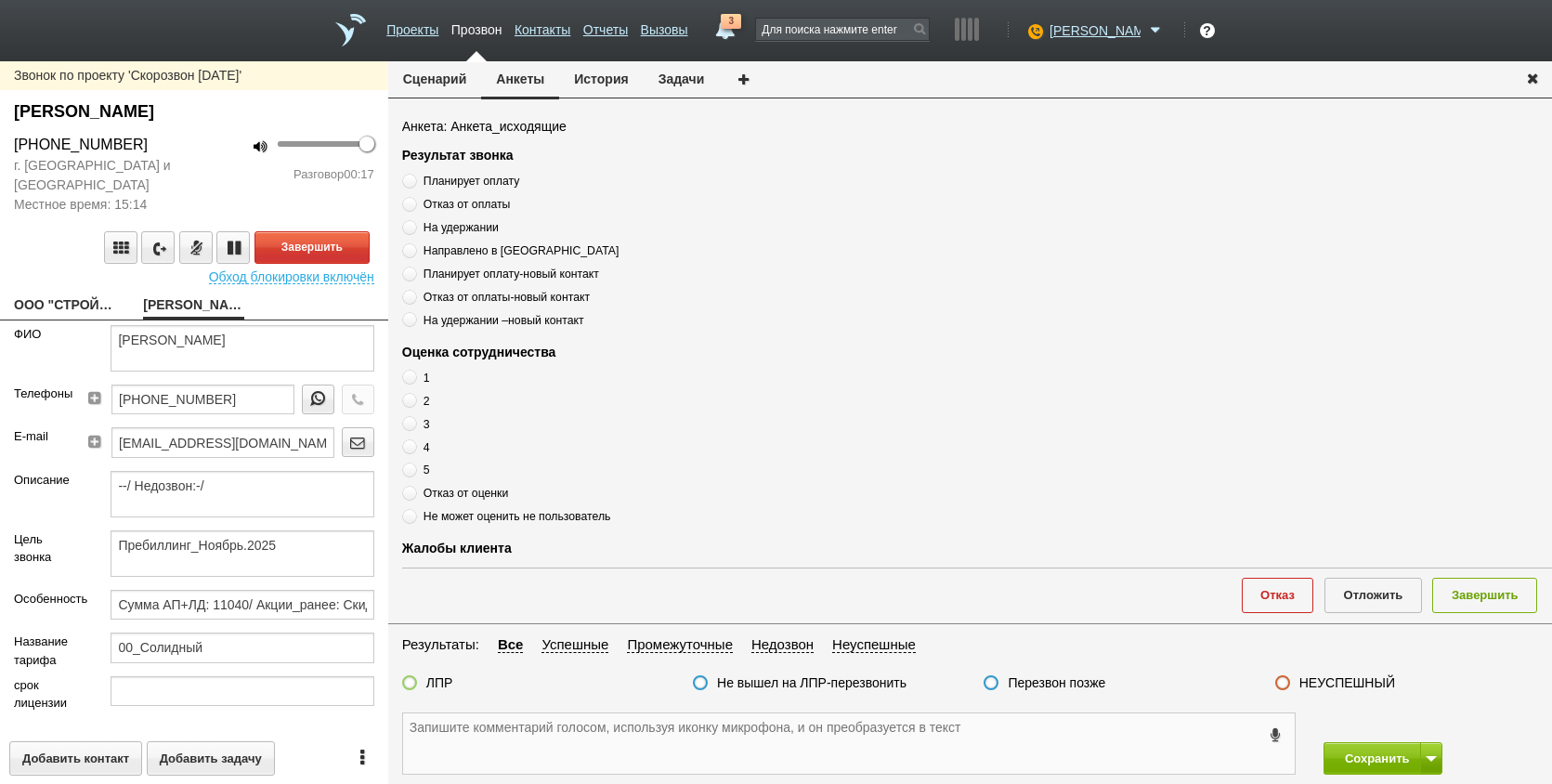
paste textarea "7802923214"
drag, startPoint x: 235, startPoint y: 401, endPoint x: 86, endPoint y: 394, distance: 149.2
click at [76, 394] on div "Телефоны [PHONE_NUMBER]" at bounding box center [194, 406] width 389 height 42
click at [505, 728] on textarea "7802923214" at bounding box center [849, 744] width 892 height 60
paste textarea "[PHONE_NUMBER]"
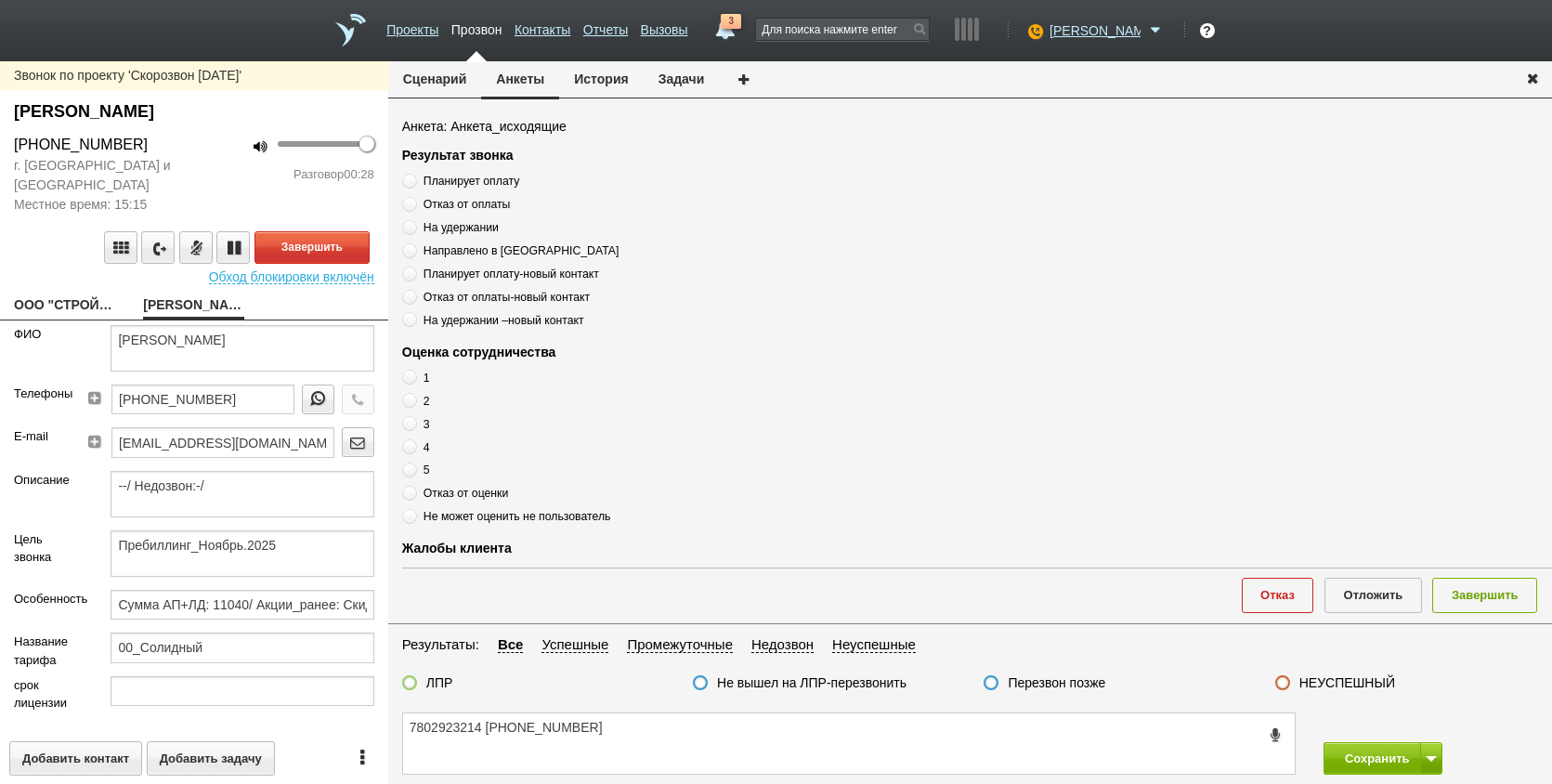
click at [36, 306] on link "ООО "СТРОЙ-КАПИТАЛ"[EMAIL_ADDRESS][DOMAIN_NAME]" at bounding box center [65, 307] width 102 height 26
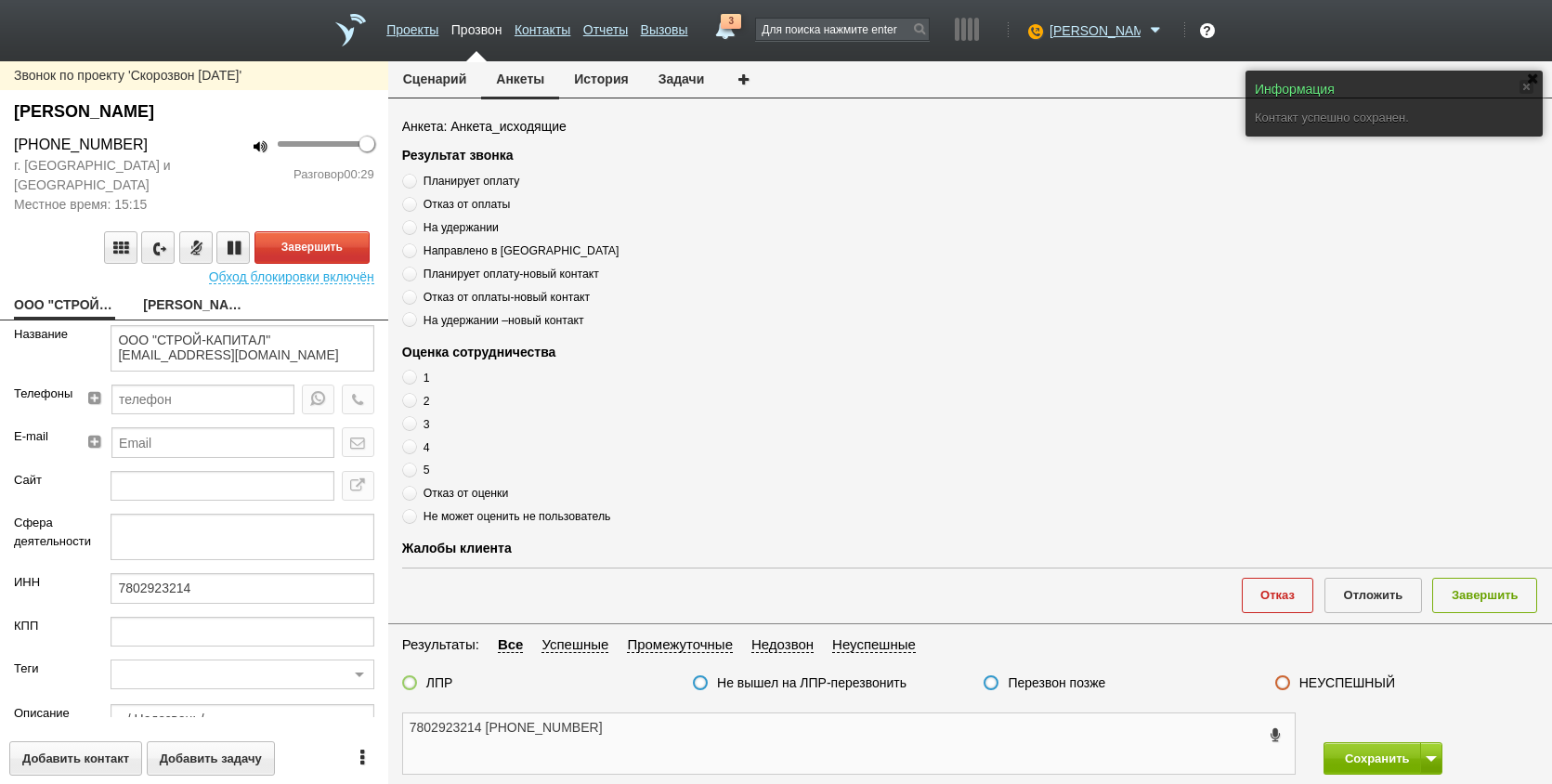
click at [727, 716] on textarea "7802923214 [PHONE_NUMBER]" at bounding box center [849, 744] width 892 height 60
click at [200, 315] on link "[PERSON_NAME]" at bounding box center [194, 307] width 102 height 26
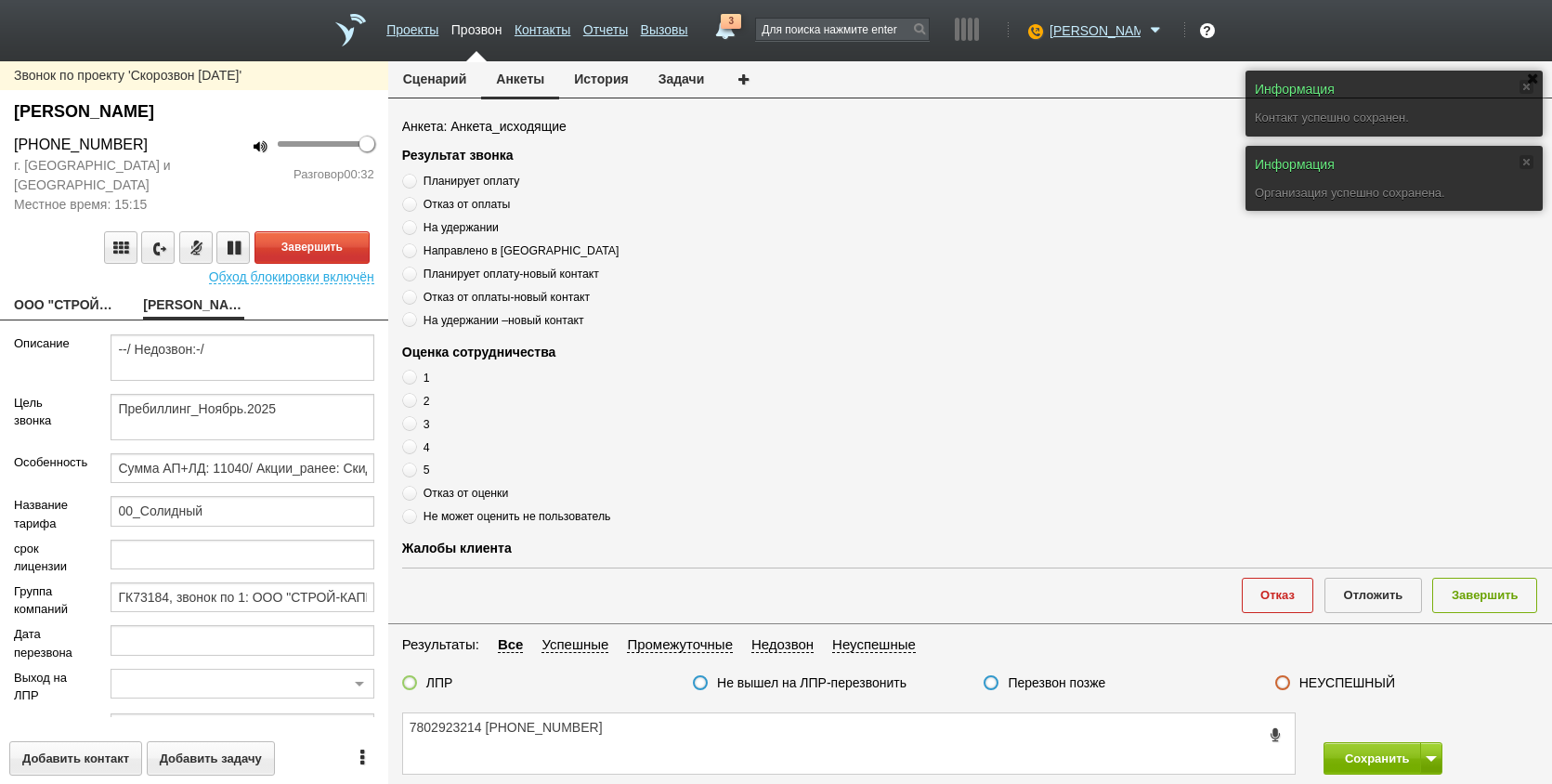
scroll to position [275, 0]
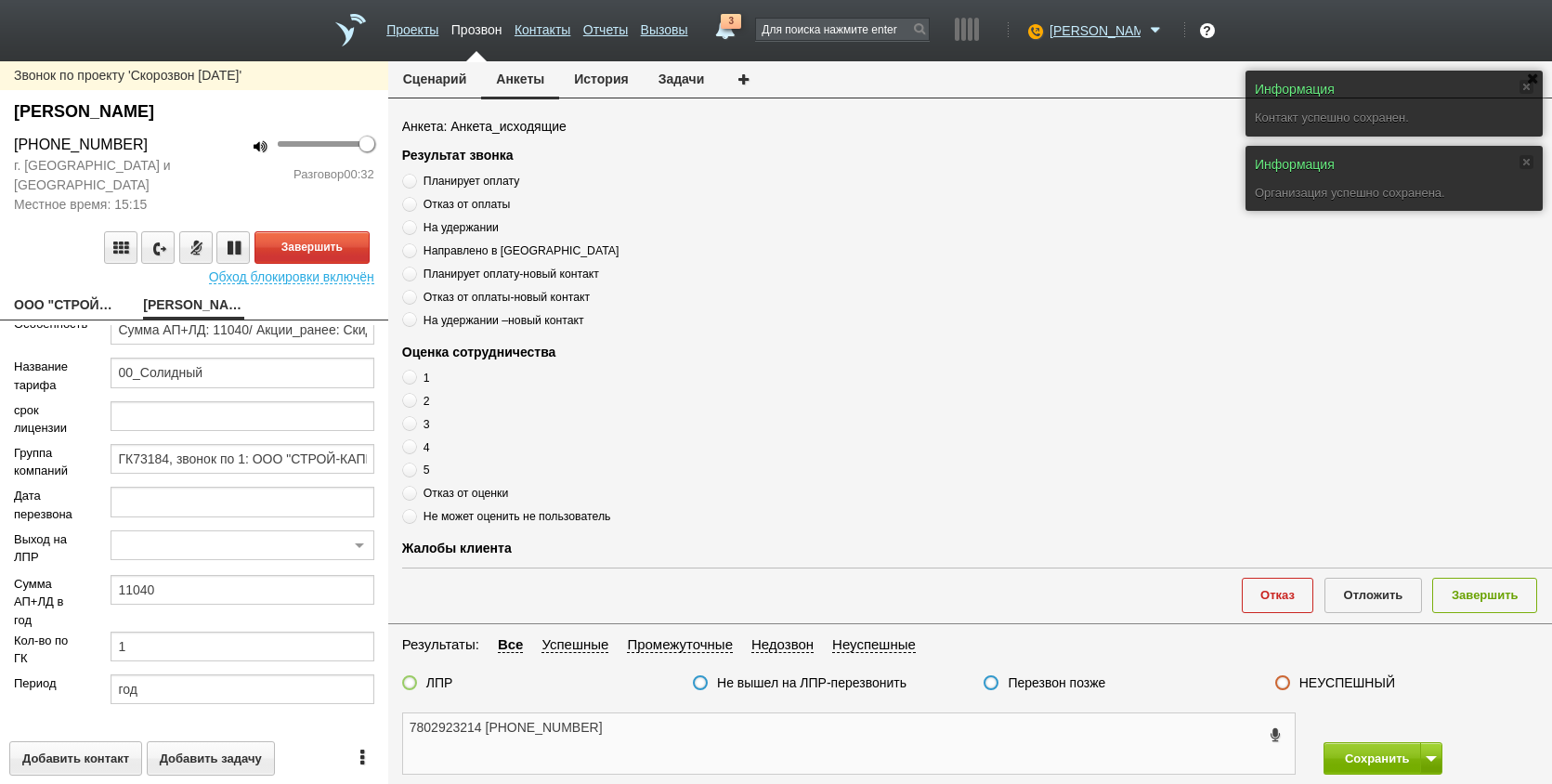
click at [681, 763] on textarea "7802923214 [PHONE_NUMBER]" at bounding box center [849, 744] width 892 height 60
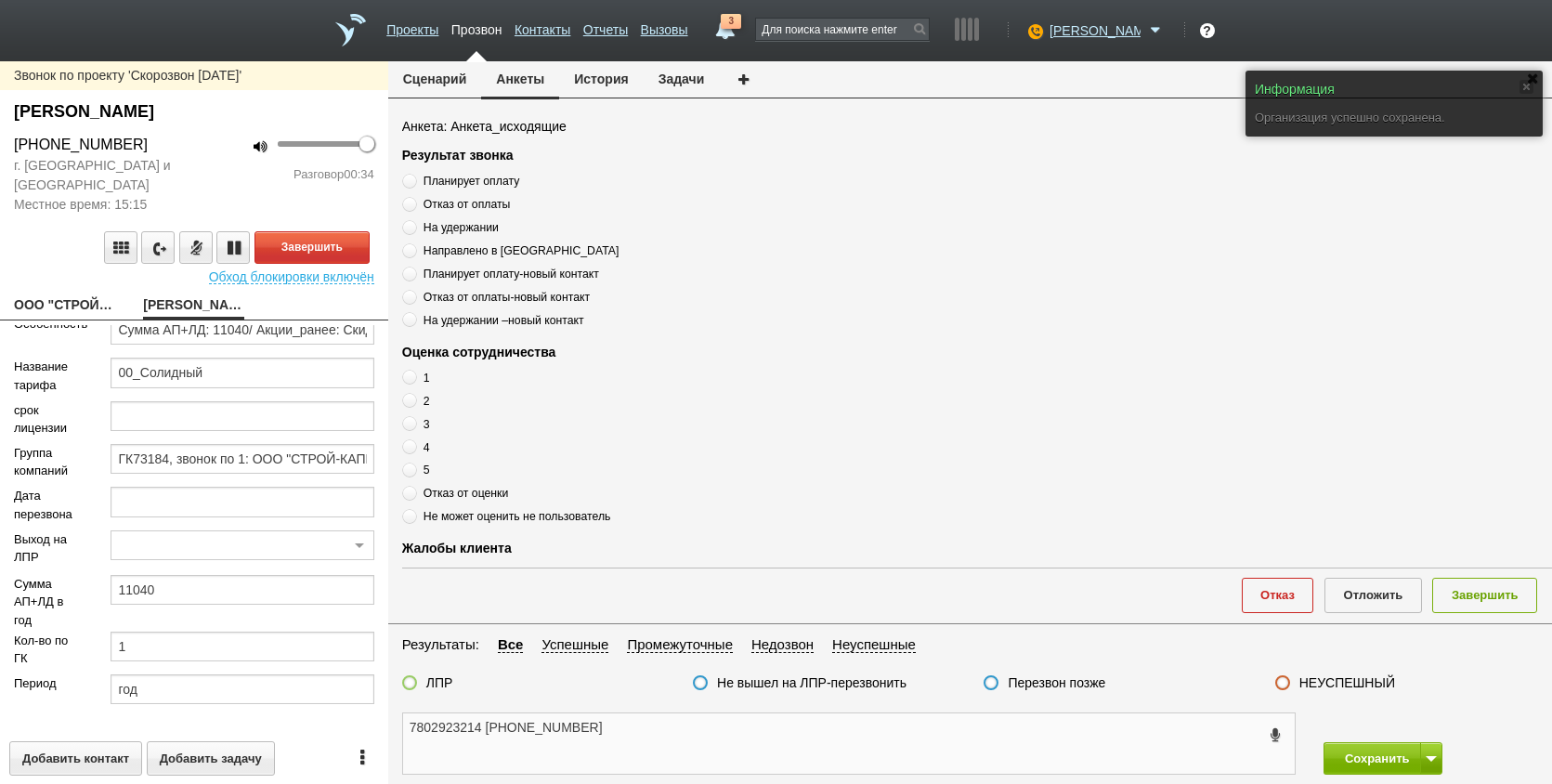
click at [480, 726] on textarea "7802923214 [PHONE_NUMBER]" at bounding box center [849, 744] width 892 height 60
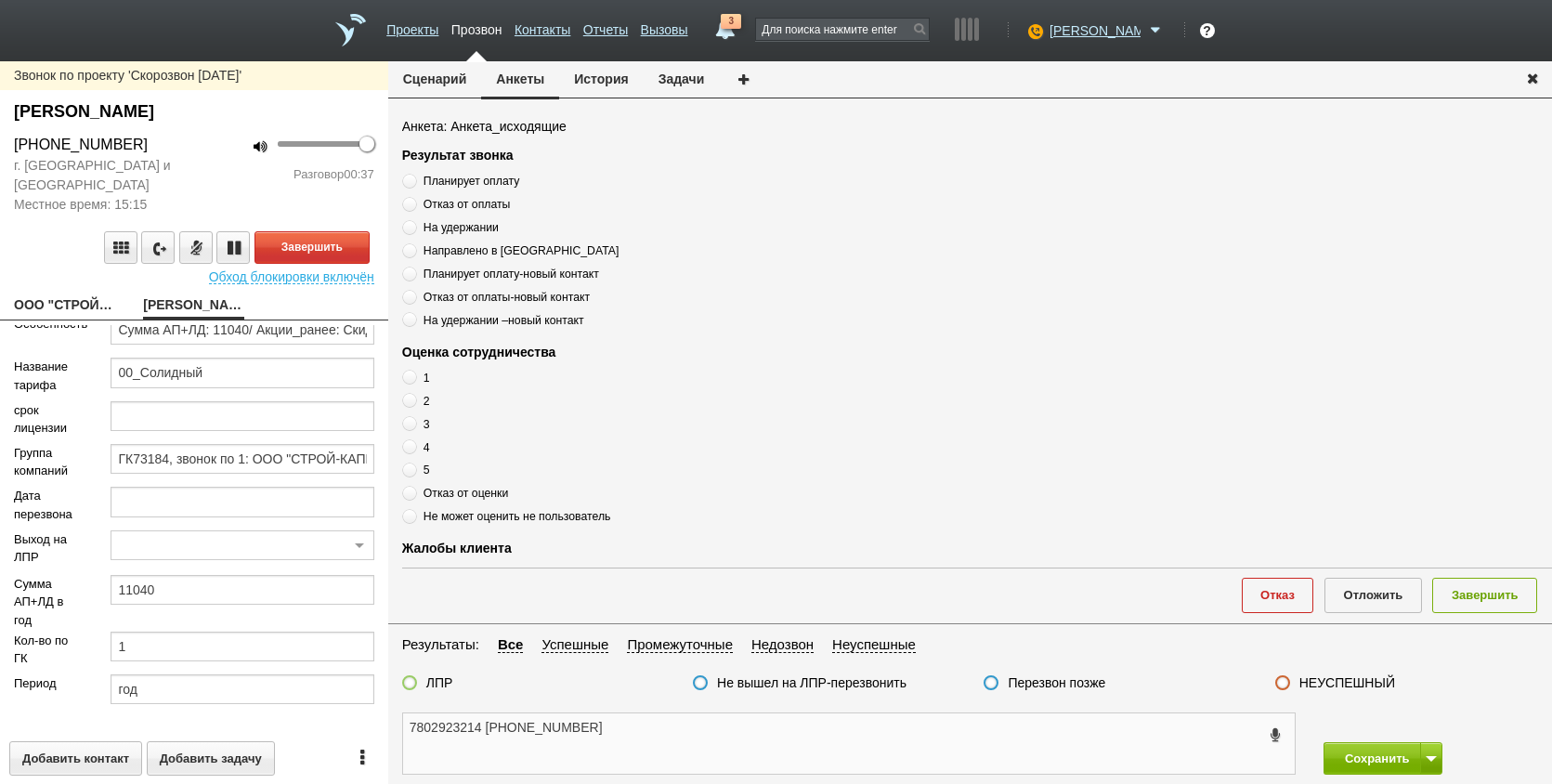
drag, startPoint x: 479, startPoint y: 727, endPoint x: 397, endPoint y: 728, distance: 82.0
click at [397, 728] on div "7802923214 [PHONE_NUMBER]" at bounding box center [849, 744] width 921 height 62
drag, startPoint x: 620, startPoint y: 712, endPoint x: 617, endPoint y: 723, distance: 11.4
click at [618, 721] on div "[PHONE_NUMBER] Сохранить" at bounding box center [970, 744] width 1164 height 81
click at [617, 723] on textarea "[PHONE_NUMBER]" at bounding box center [849, 744] width 892 height 60
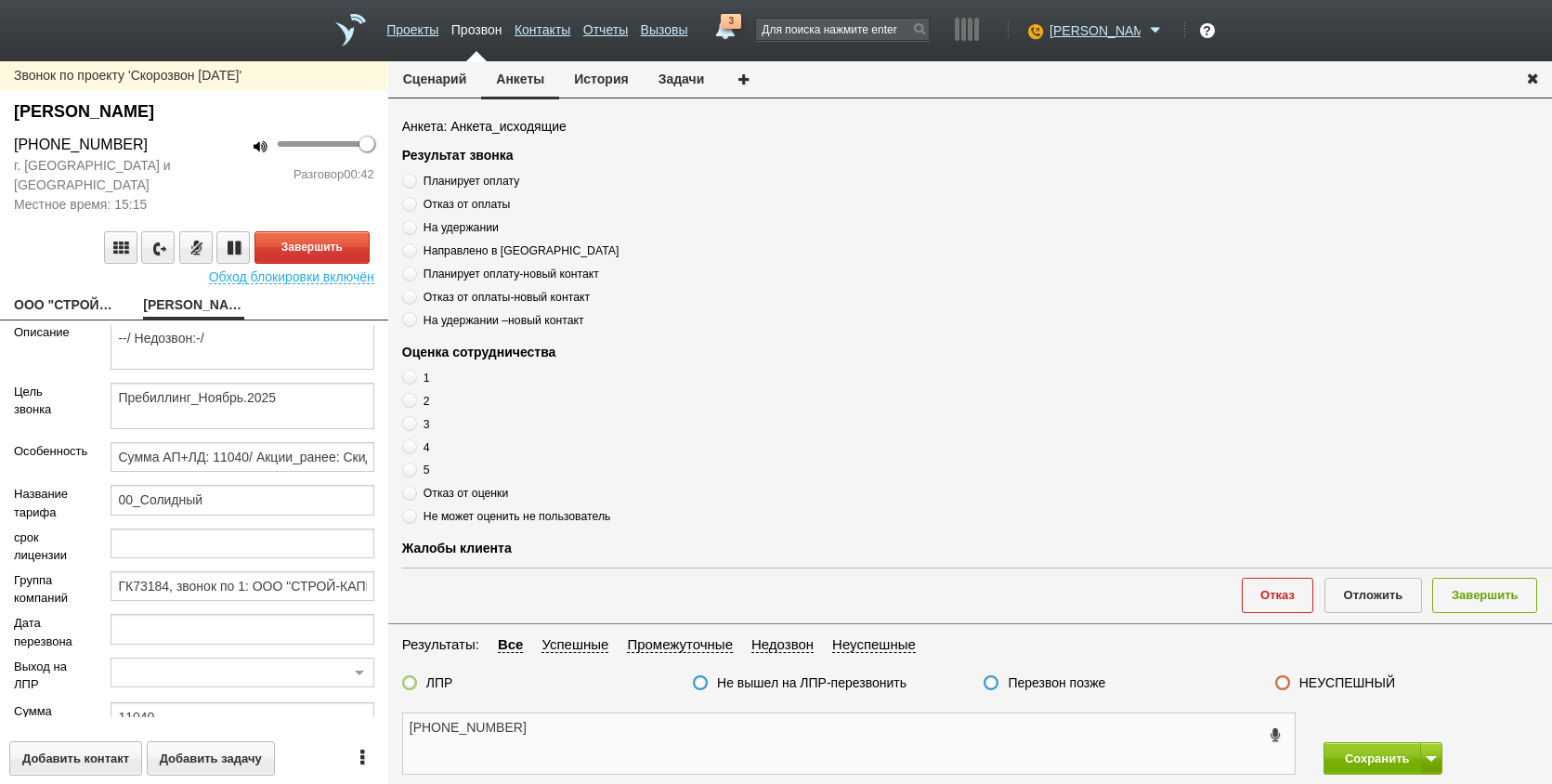
scroll to position [0, 0]
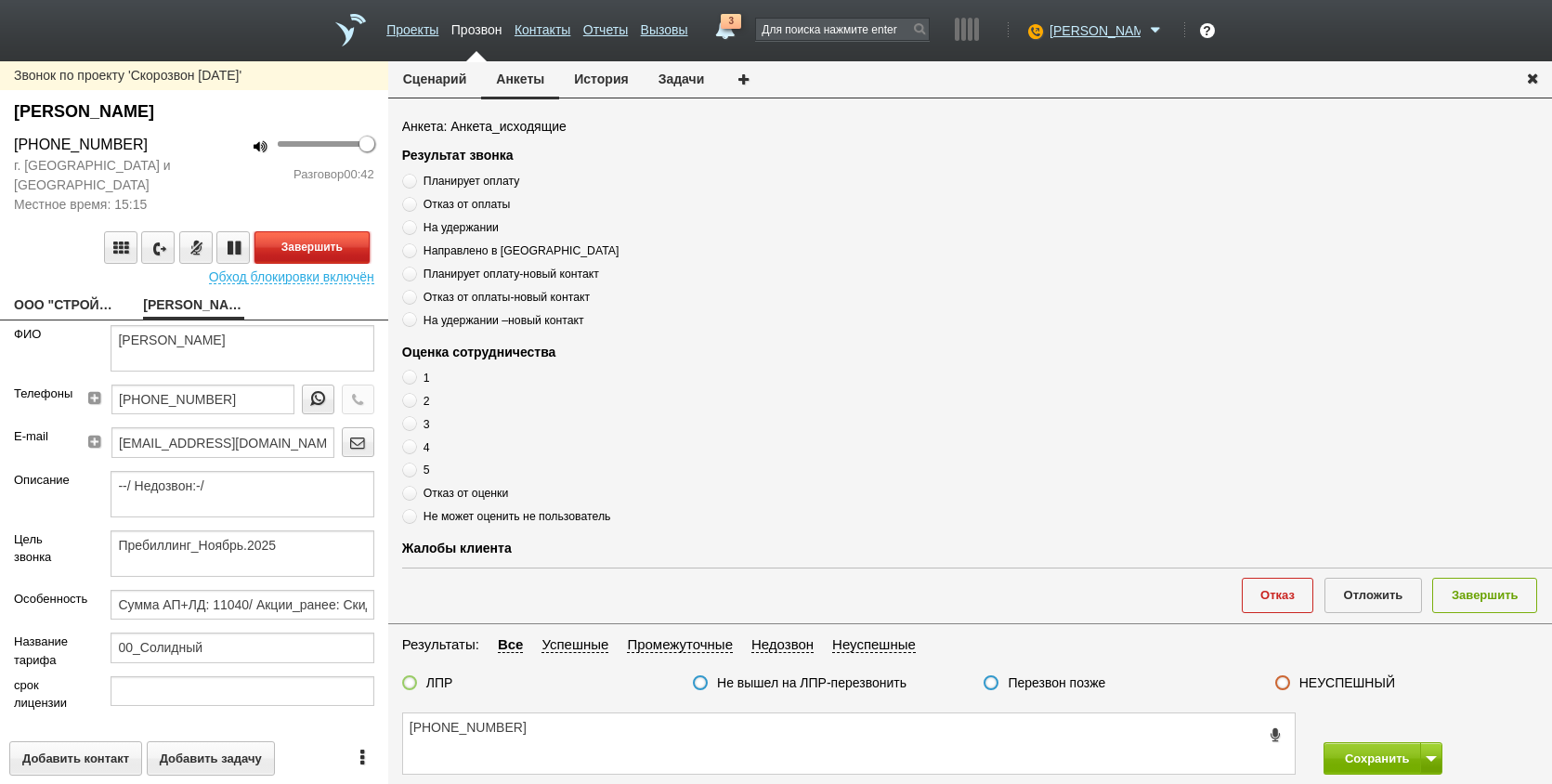
click at [327, 250] on button "Завершить" at bounding box center [312, 248] width 115 height 33
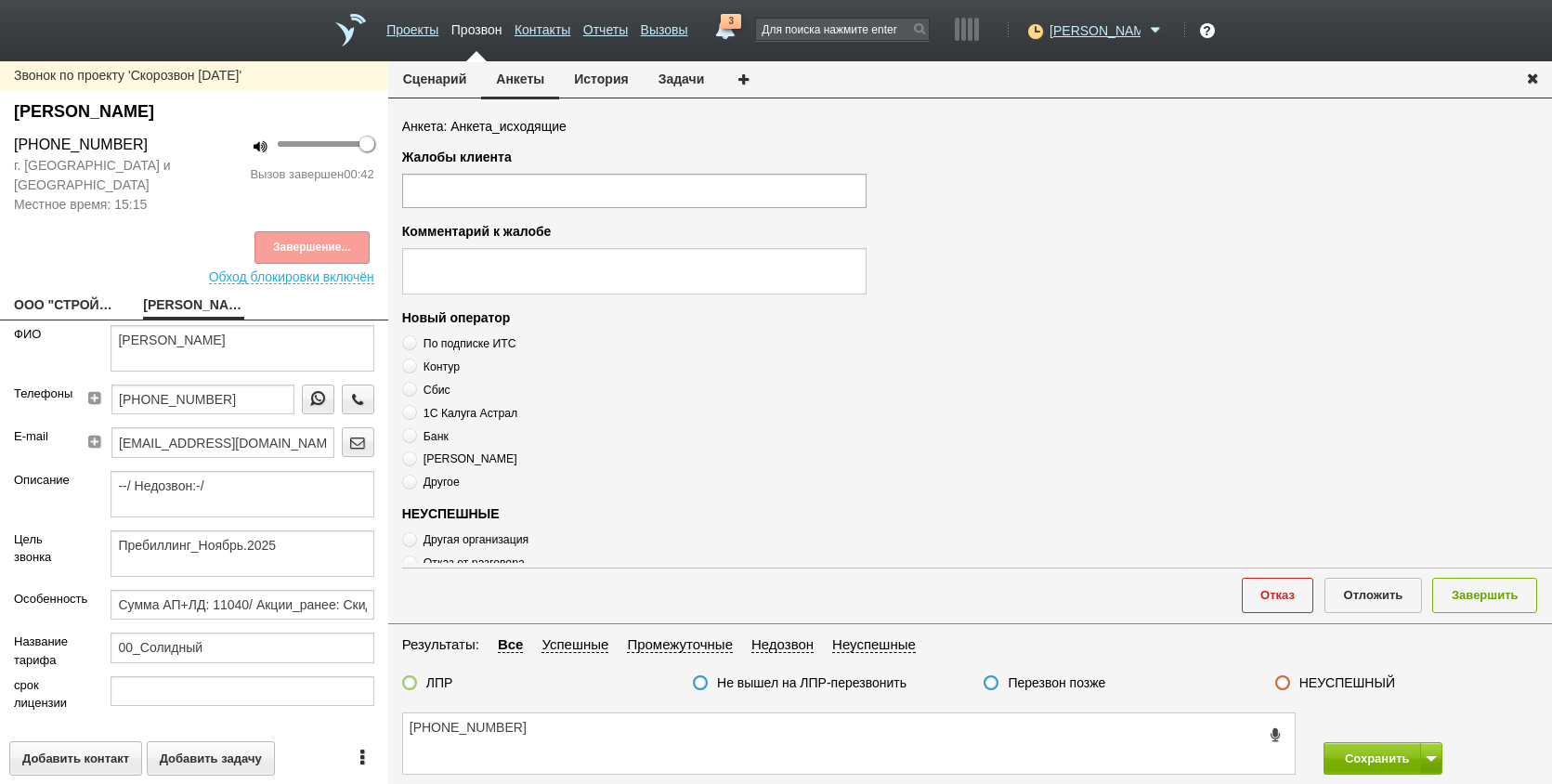
scroll to position [635, 0]
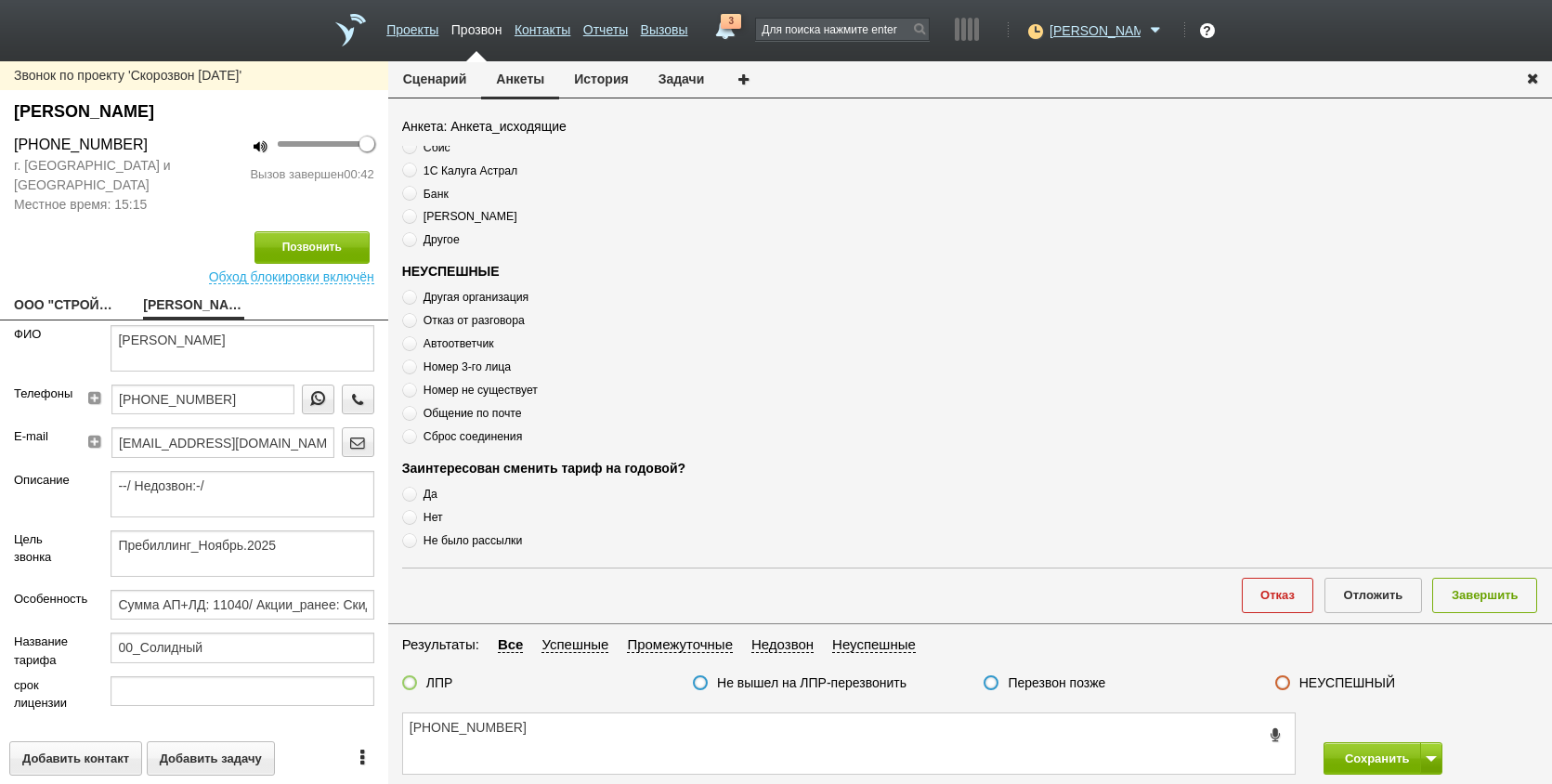
click at [468, 348] on span "Автоответчик" at bounding box center [458, 344] width 71 height 13
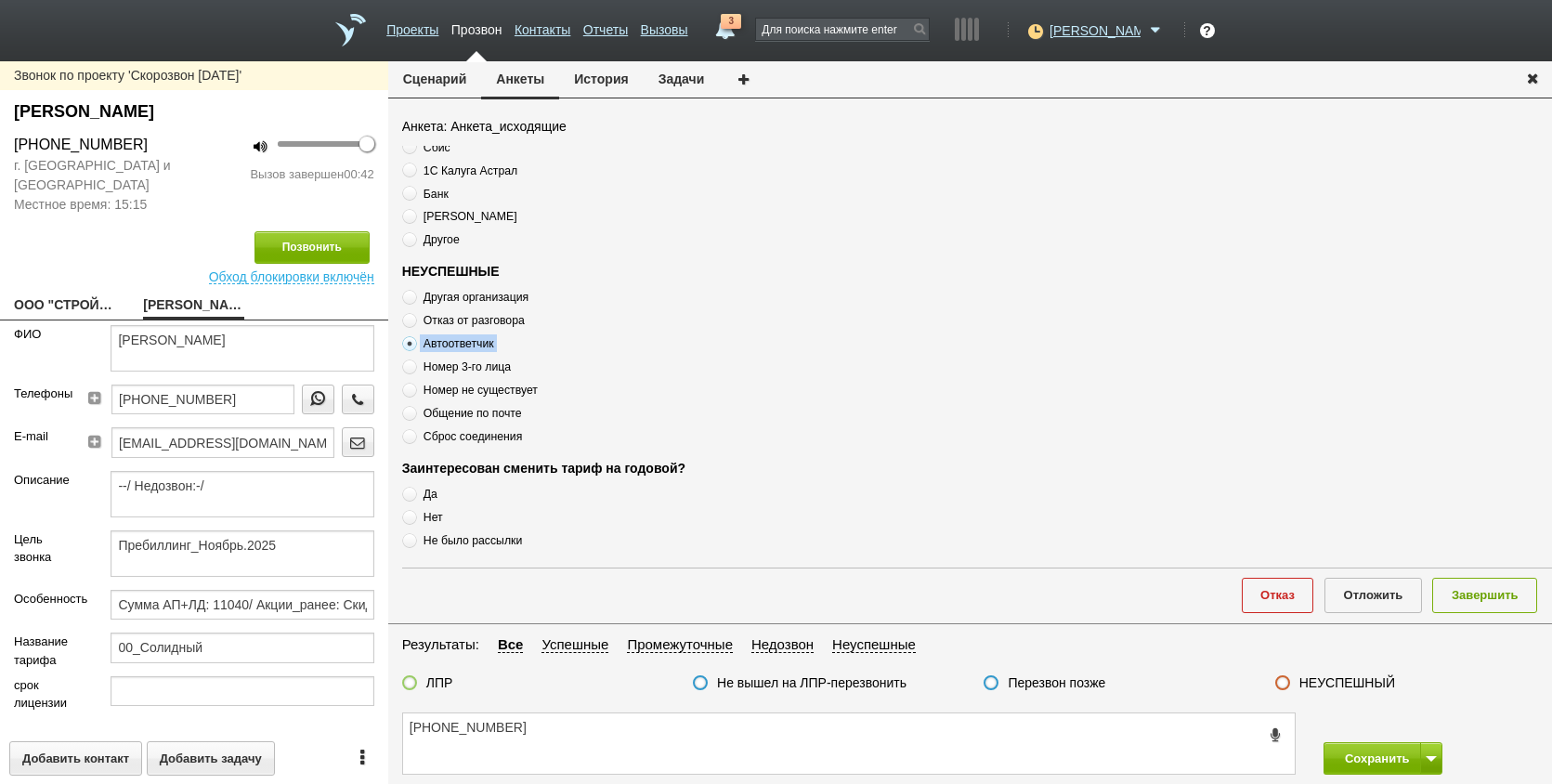
click at [620, 728] on textarea "[PHONE_NUMBER]" at bounding box center [849, 744] width 892 height 60
paste textarea "Автоответчик"
click at [1296, 674] on fieldset "Результаты: Все Успешные Промежуточные Недозвон Неуспешные ЛПР Не вышел на ЛПР-…" at bounding box center [970, 668] width 1164 height 70
drag, startPoint x: 1273, startPoint y: 682, endPoint x: 1293, endPoint y: 682, distance: 20.0
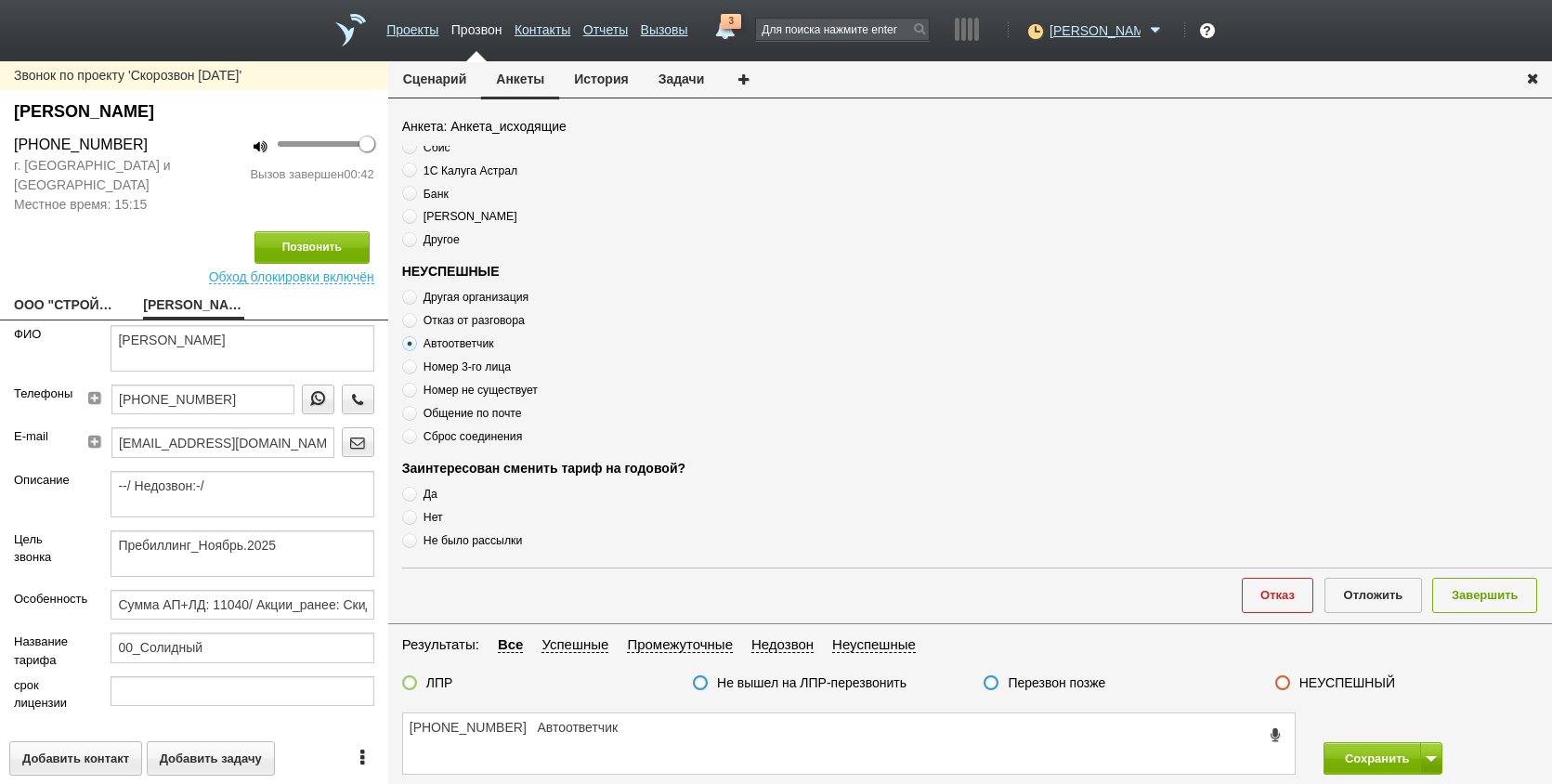
click at [1272, 682] on div "НЕУСПЕШНЫЙ" at bounding box center [1406, 684] width 291 height 20
click at [1289, 682] on label at bounding box center [1283, 683] width 15 height 15
click at [0, 0] on input "НЕУСПЕШНЫЙ" at bounding box center [0, 0] width 0 height 0
click at [1506, 593] on button "Завершить" at bounding box center [1485, 595] width 105 height 35
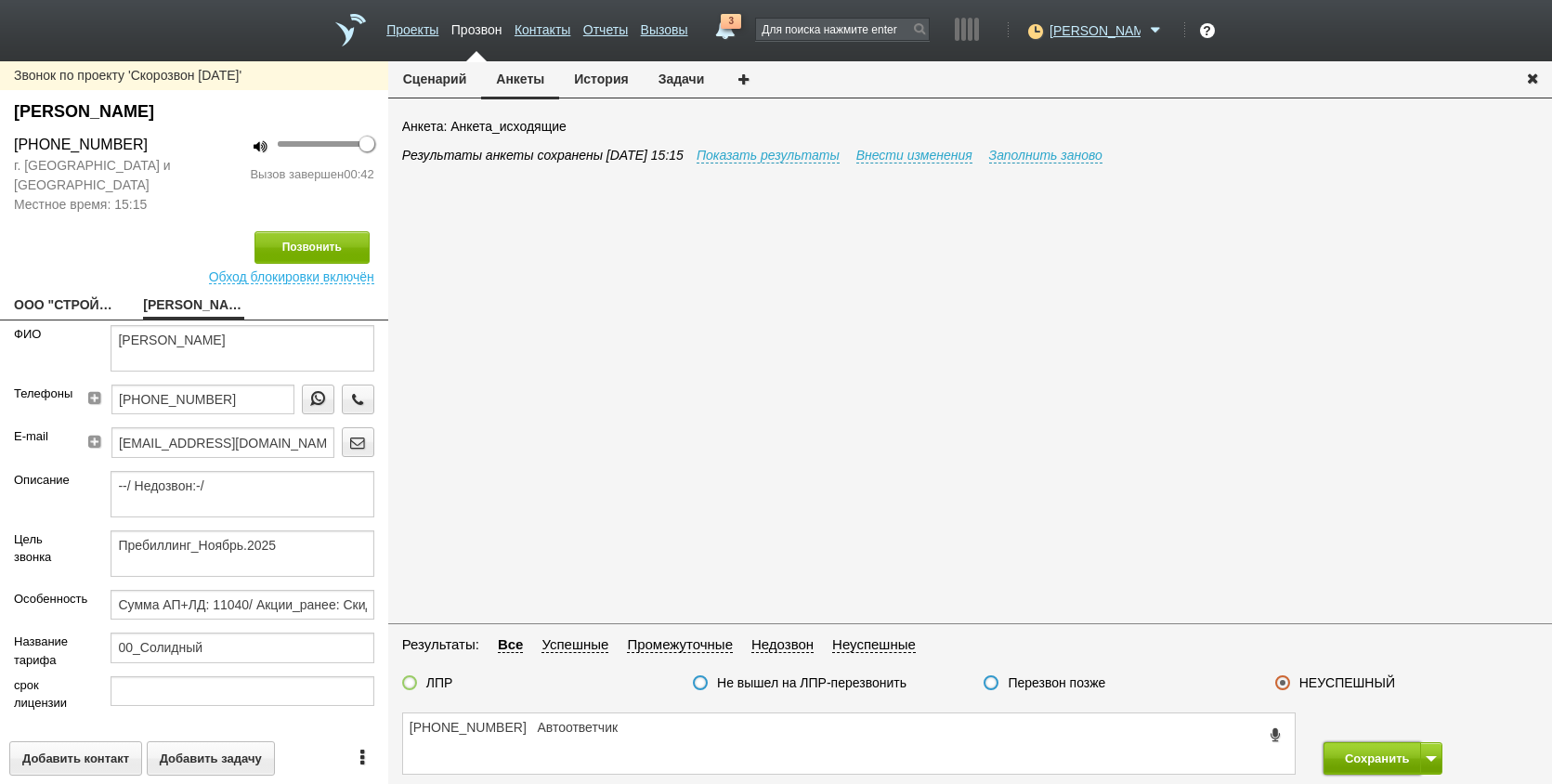
click at [1407, 762] on button "Сохранить" at bounding box center [1373, 759] width 98 height 33
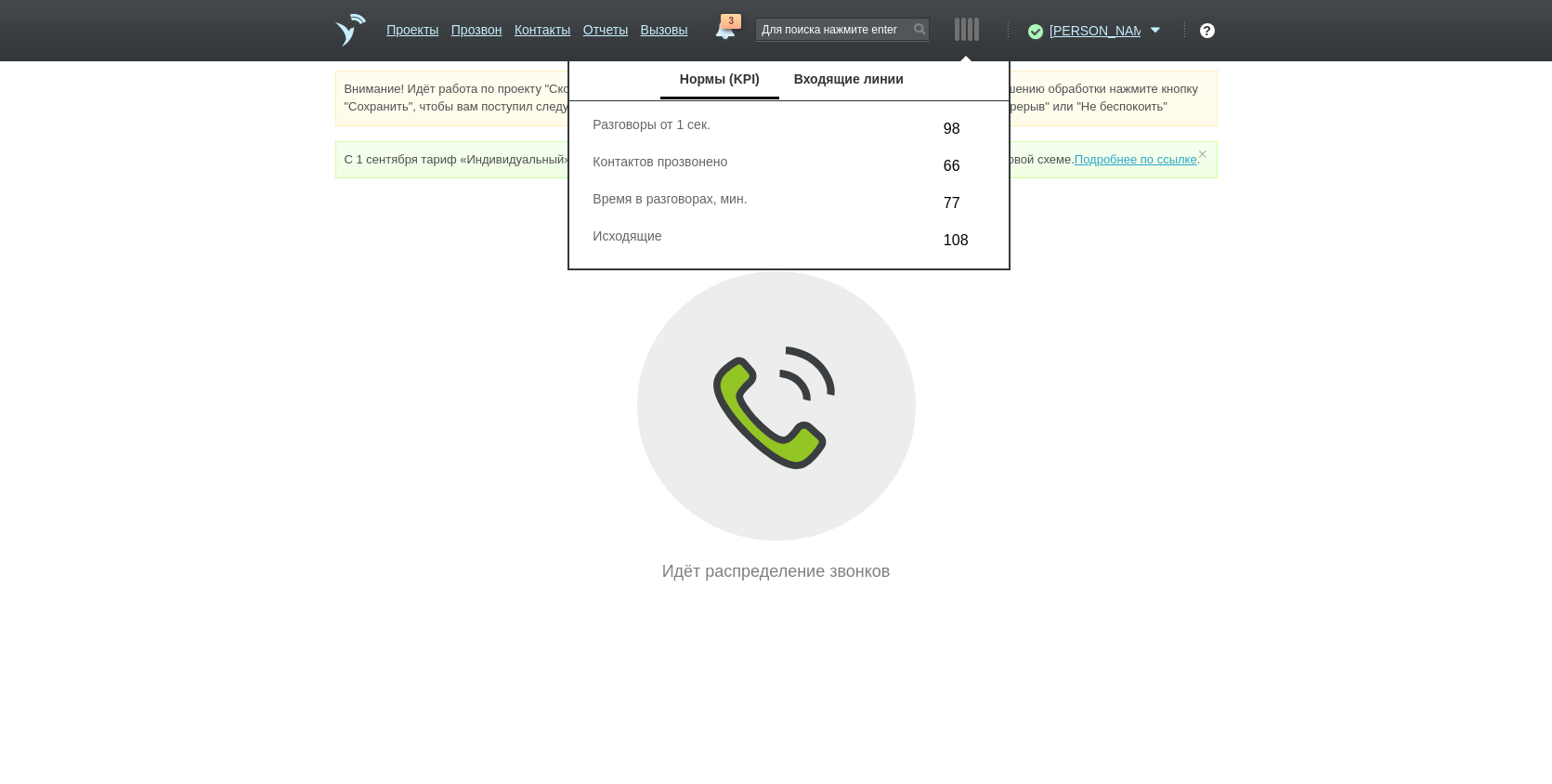
drag, startPoint x: 1064, startPoint y: 511, endPoint x: 938, endPoint y: 444, distance: 142.7
click at [1059, 500] on div "Идёт распределение звонков" at bounding box center [776, 427] width 883 height 312
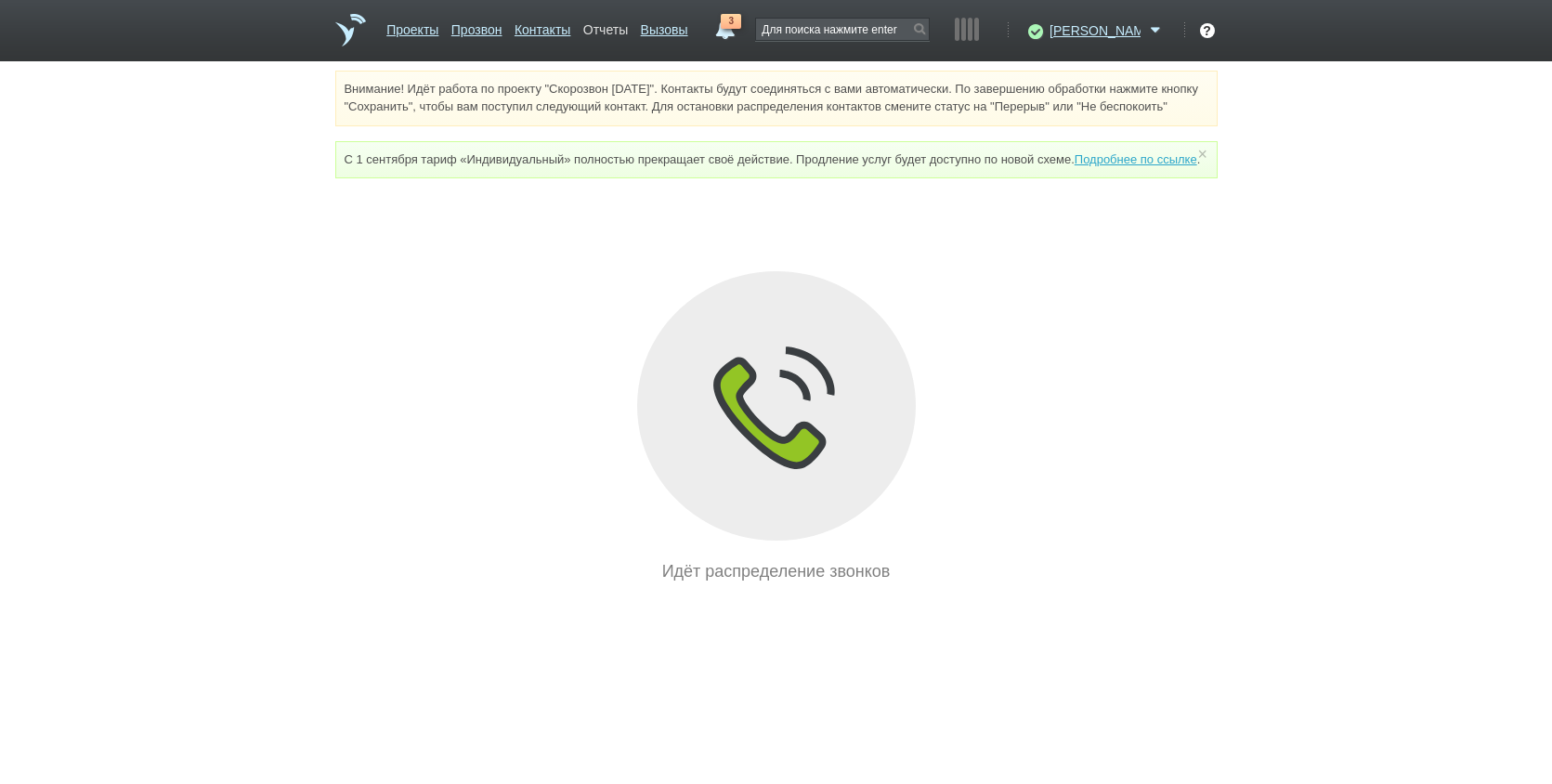
click at [628, 33] on link "Отчеты" at bounding box center [605, 26] width 44 height 27
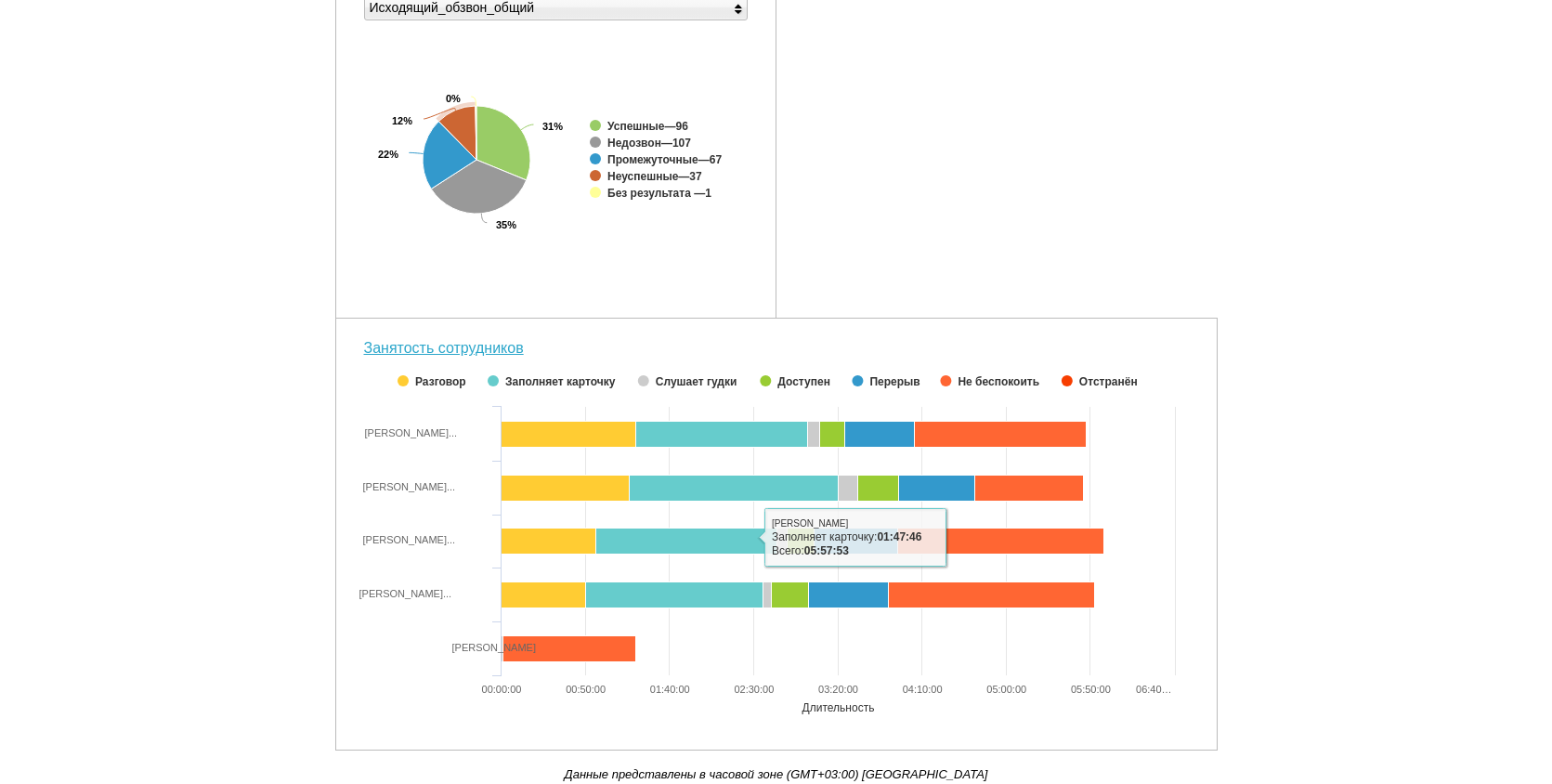
scroll to position [665, 0]
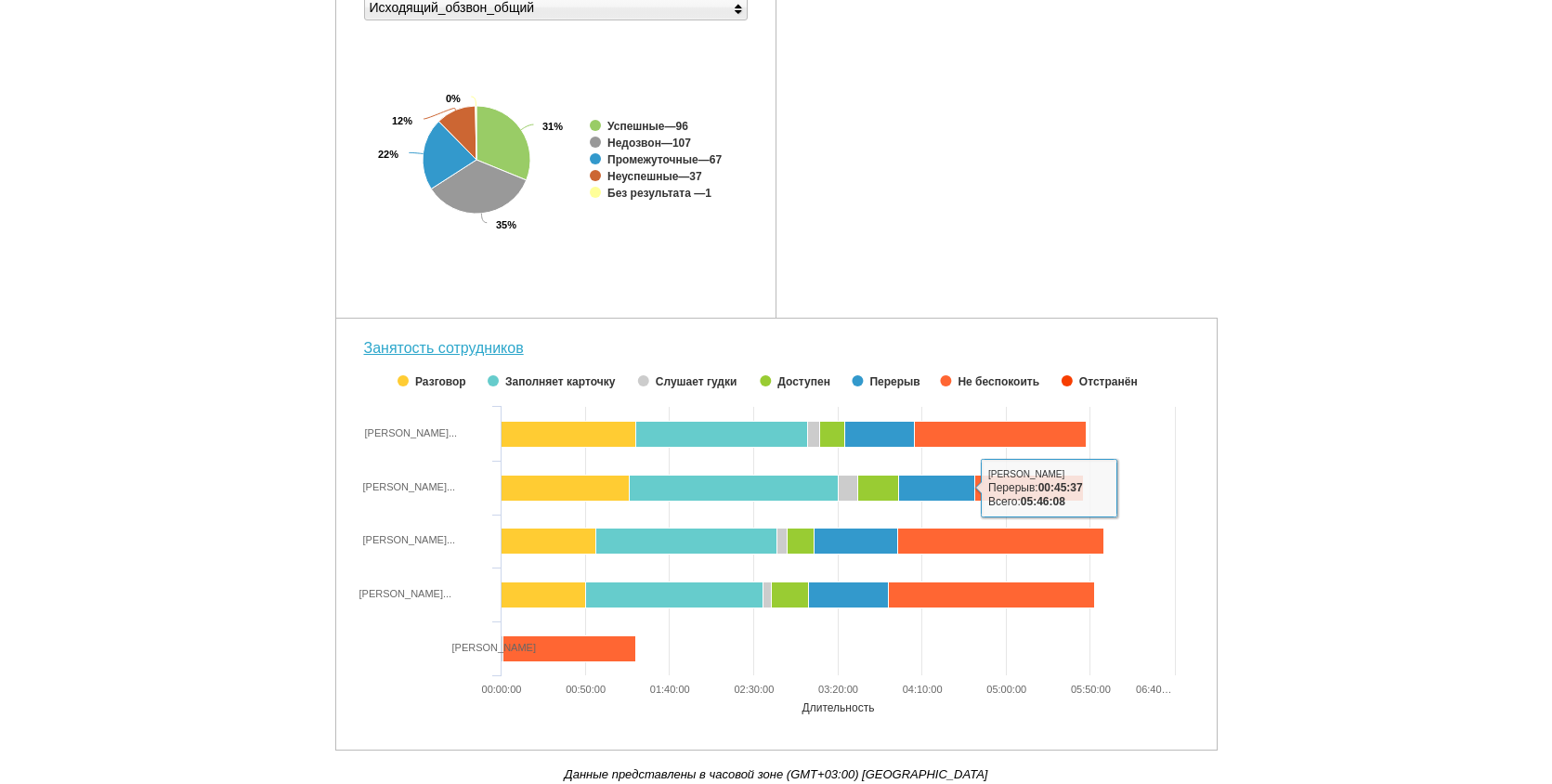
click at [1352, 349] on div "Внимание! Идёт работа по проекту "Скорозвон [DATE]". Контакты будут соединяться…" at bounding box center [776, 113] width 1552 height 1342
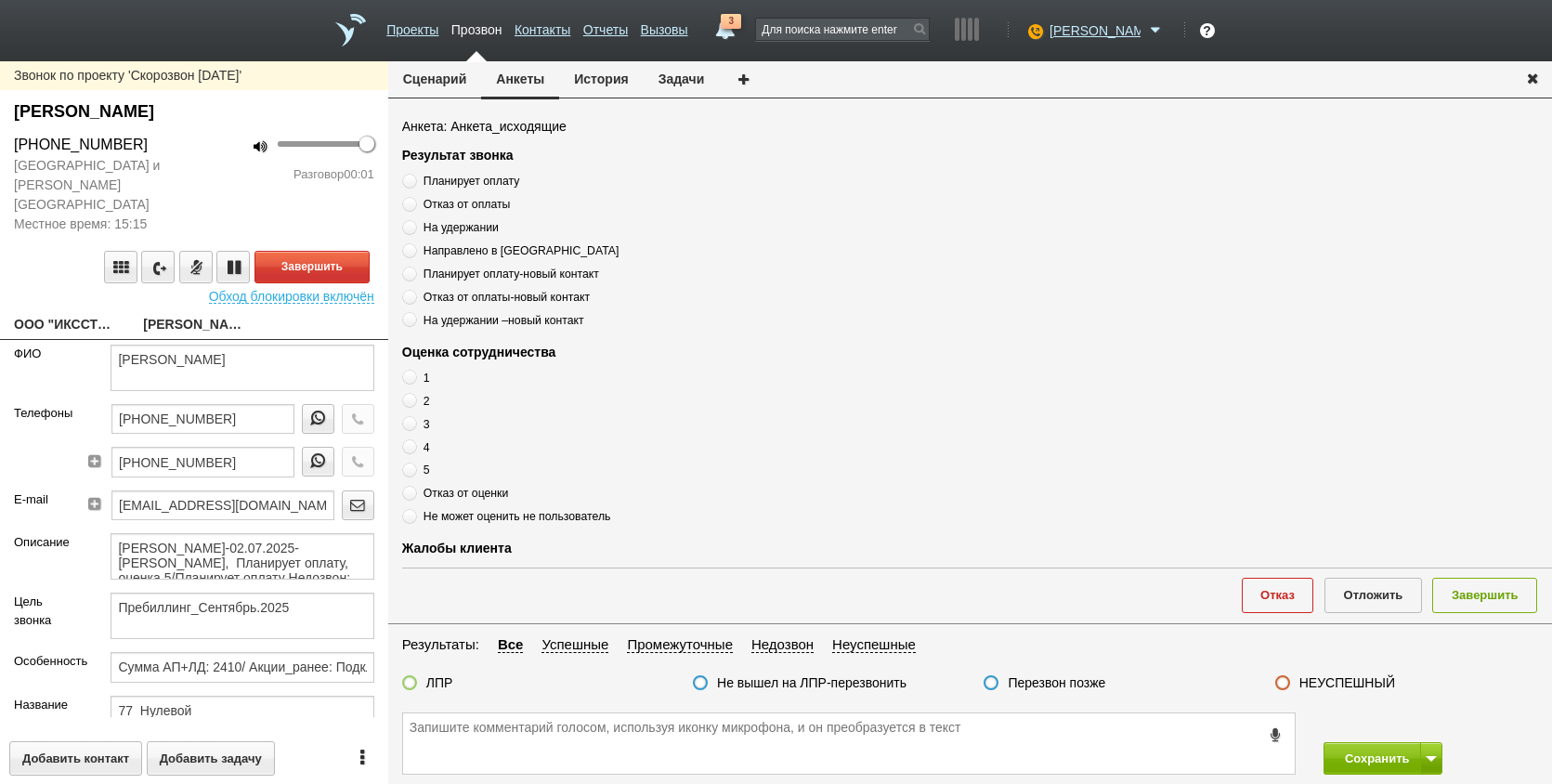
click at [73, 313] on link "ООО "ИКССТРИТ"[EMAIL_ADDRESS][DOMAIN_NAME]" at bounding box center [65, 327] width 102 height 26
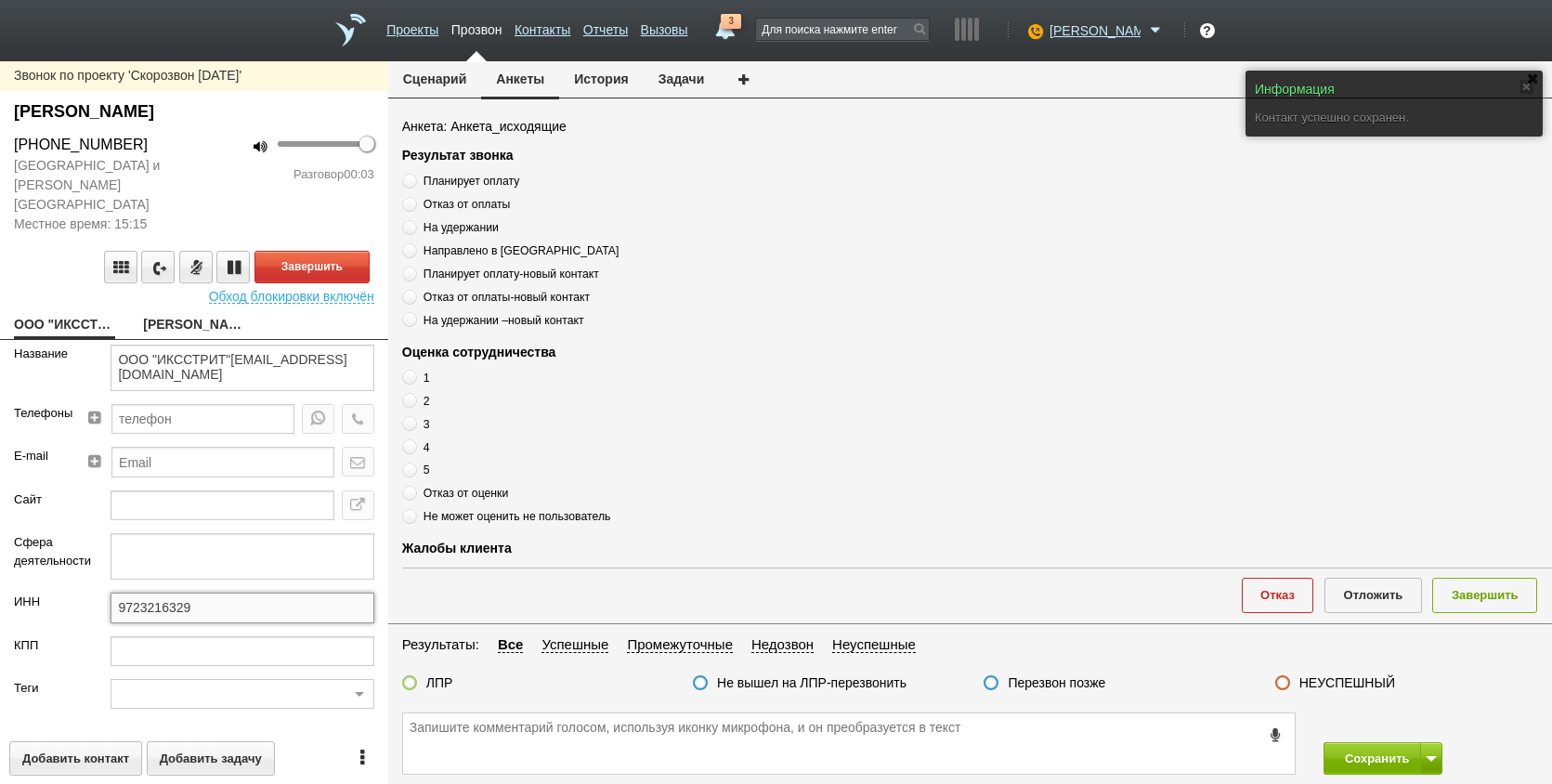
drag, startPoint x: 217, startPoint y: 590, endPoint x: 70, endPoint y: 594, distance: 147.1
click at [70, 594] on div "ИНН 9723216329" at bounding box center [194, 614] width 389 height 42
drag, startPoint x: 166, startPoint y: 307, endPoint x: 174, endPoint y: 319, distance: 14.4
click at [166, 313] on link "[PERSON_NAME]" at bounding box center [194, 327] width 102 height 26
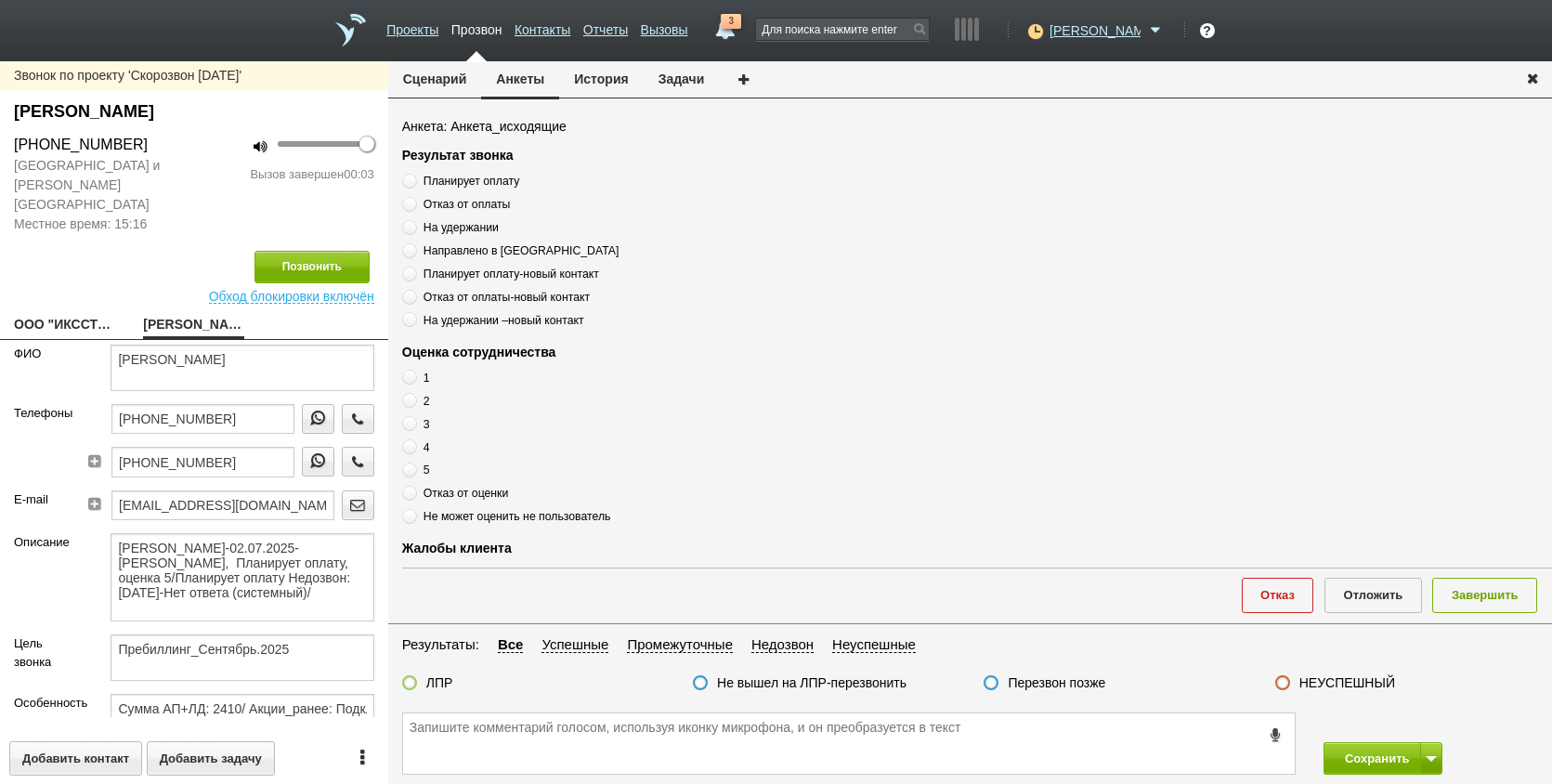
drag, startPoint x: 147, startPoint y: 137, endPoint x: -9, endPoint y: 139, distance: 156.0
click at [0, 139] on html "Проекты Прозвон Контакты Отчеты Вызовы 3 [DATE] [DATE] неделя все Звонок [PERSO…" at bounding box center [776, 392] width 1552 height 784
drag, startPoint x: -9, startPoint y: 139, endPoint x: 88, endPoint y: 142, distance: 97.0
paste textarea "[PHONE_NUMBER]"
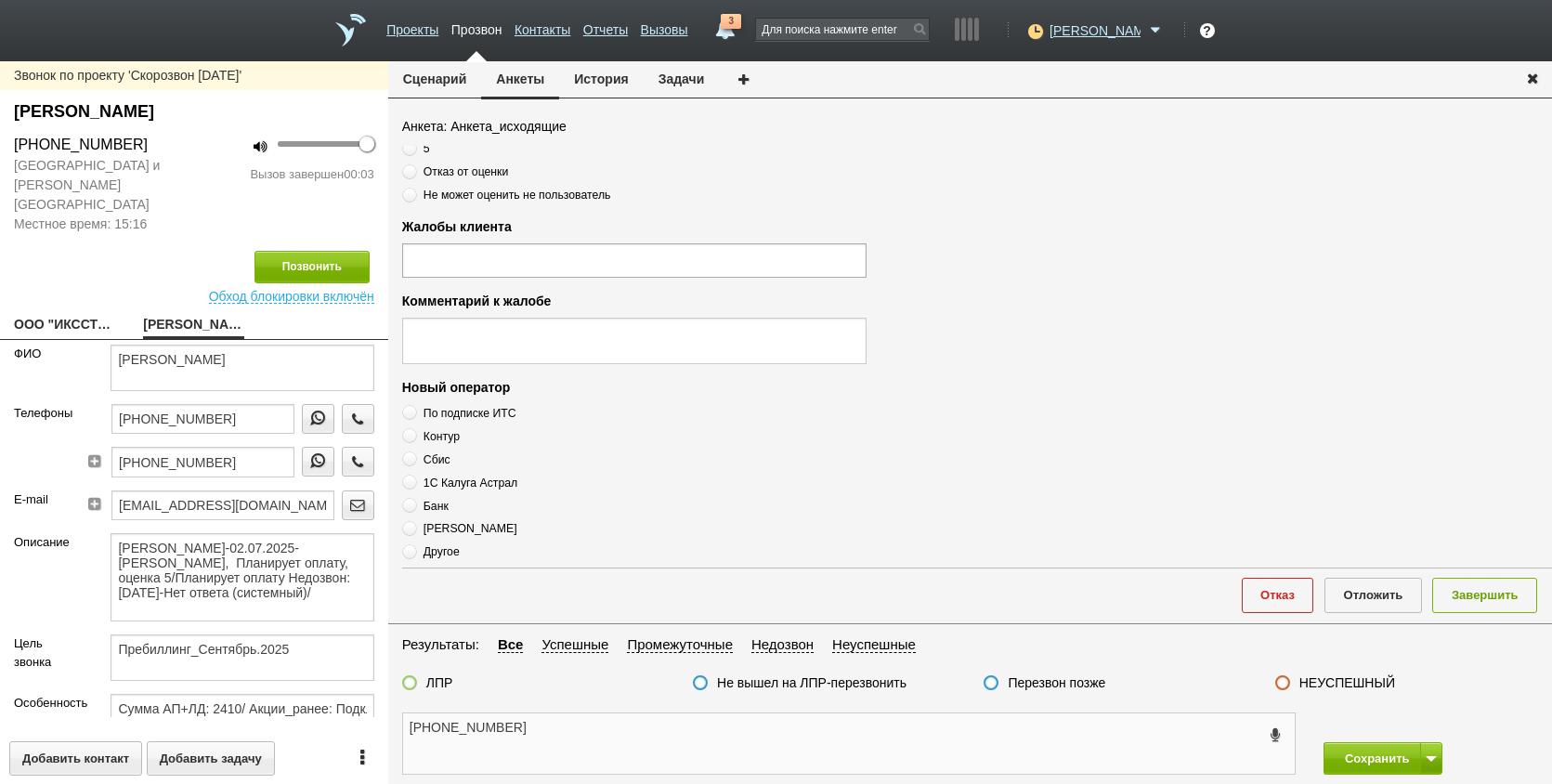
scroll to position [635, 0]
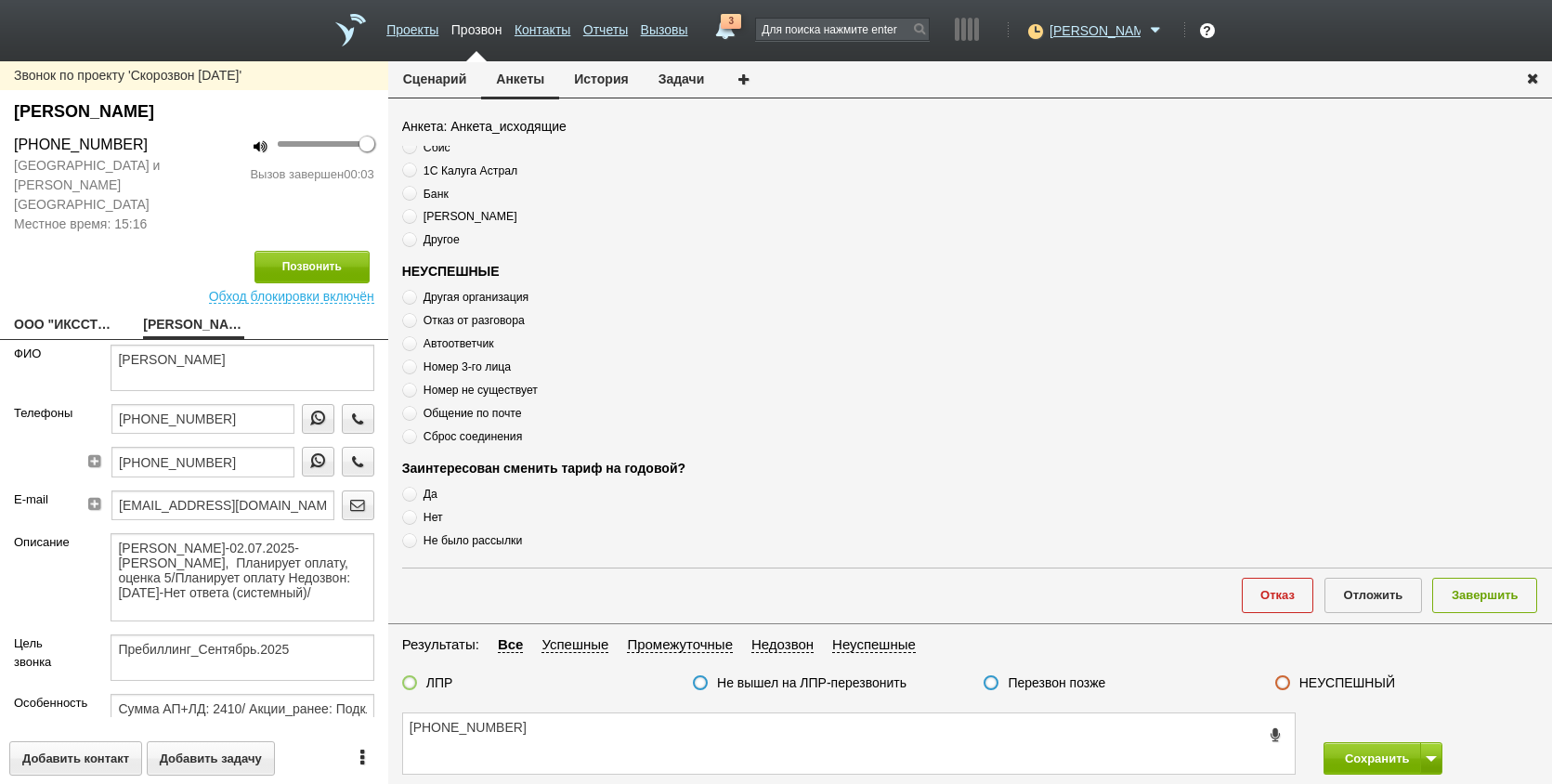
click at [439, 441] on span "Сброс соединения" at bounding box center [472, 437] width 99 height 13
click at [439, 440] on span "Сброс соединения" at bounding box center [472, 437] width 99 height 13
click at [438, 435] on span "Сброс соединения" at bounding box center [472, 437] width 99 height 13
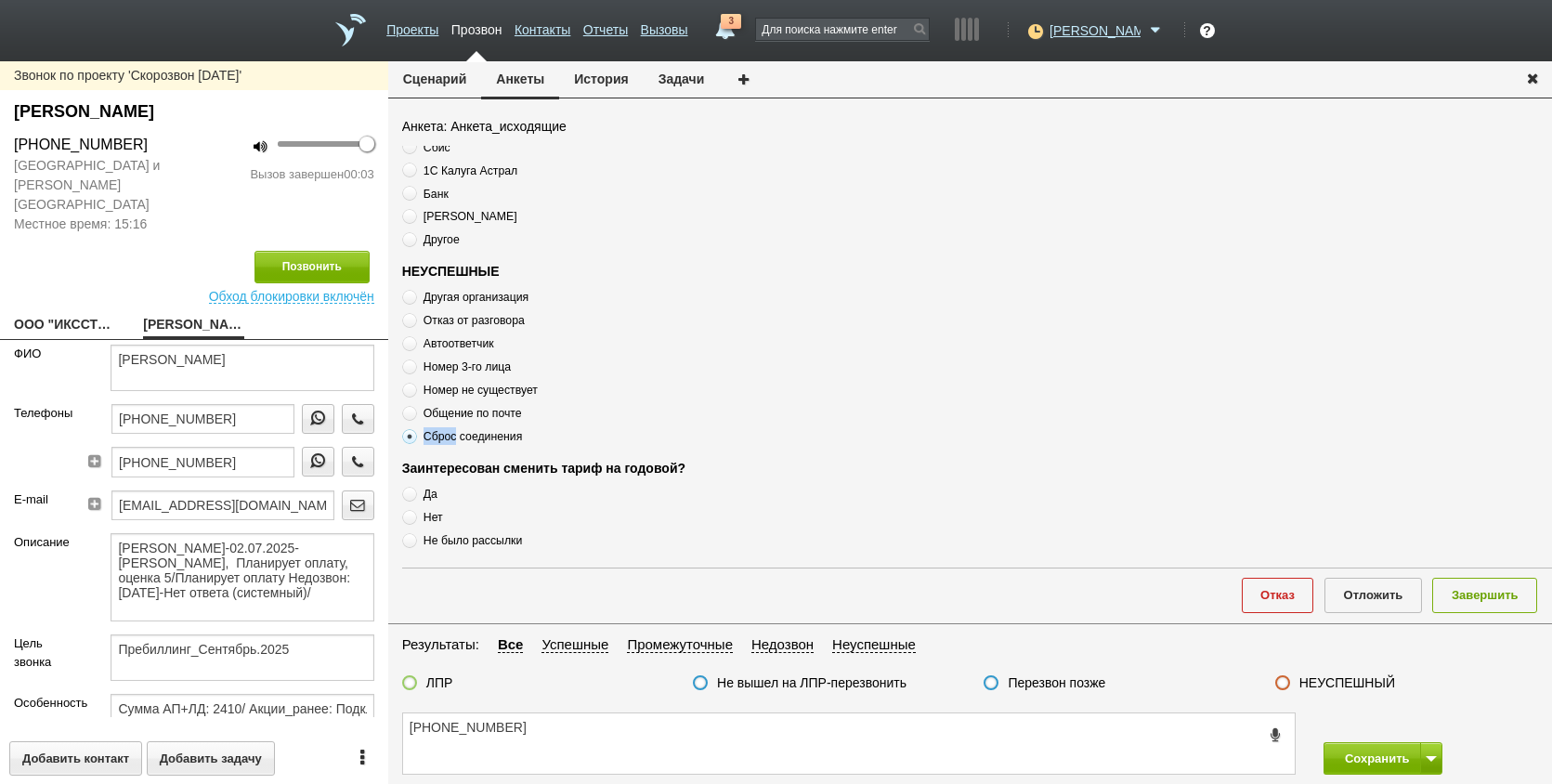
click at [438, 435] on span "Сброс соединения" at bounding box center [472, 437] width 99 height 13
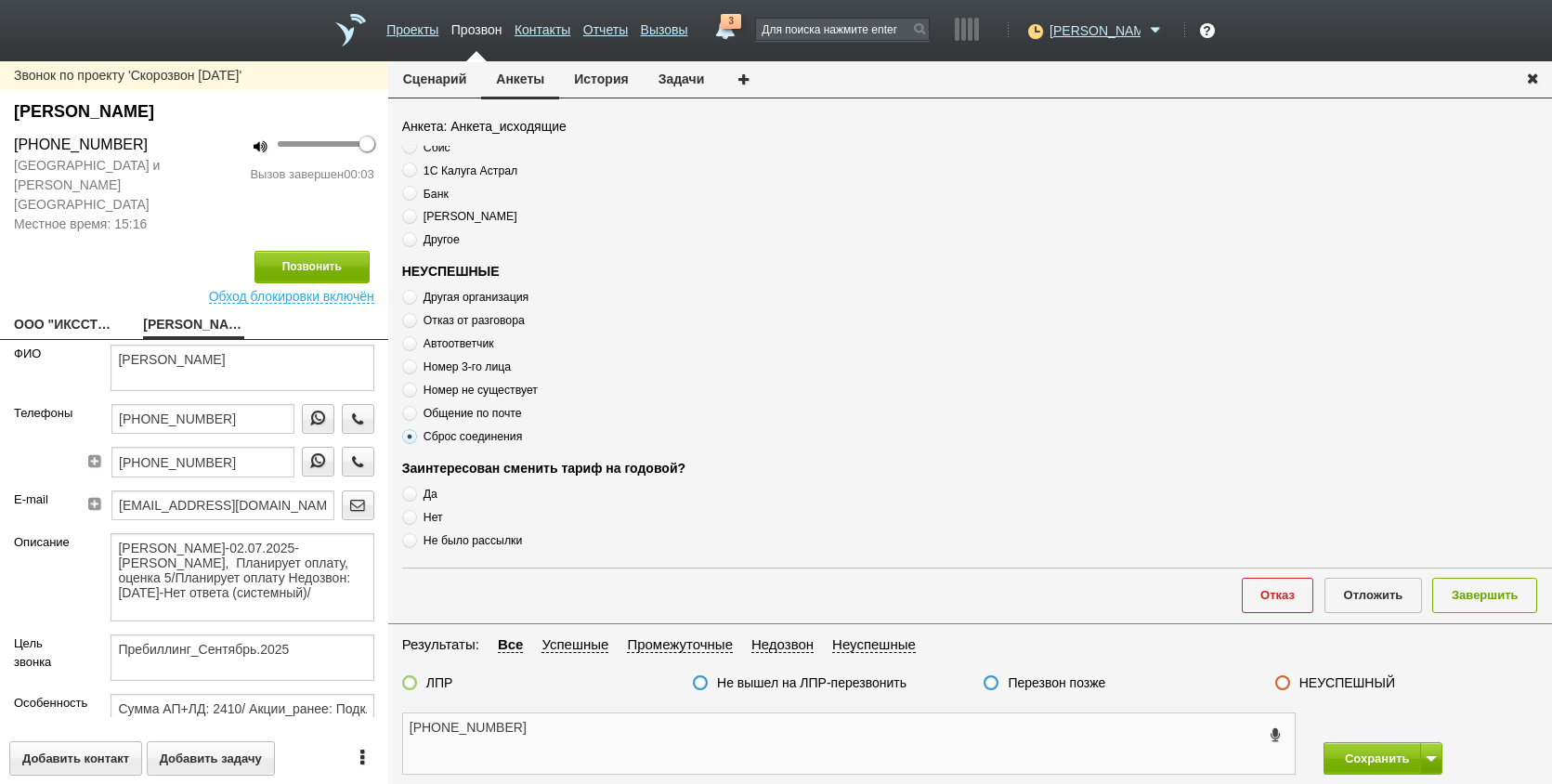
drag, startPoint x: 637, startPoint y: 744, endPoint x: 637, endPoint y: 734, distance: 10.0
click at [637, 743] on textarea "[PHONE_NUMBER]" at bounding box center [849, 744] width 892 height 60
paste textarea "Сброс соединения"
click at [1060, 680] on label "Перезвон позже" at bounding box center [1057, 683] width 98 height 17
click at [0, 0] on input "Перезвон позже" at bounding box center [0, 0] width 0 height 0
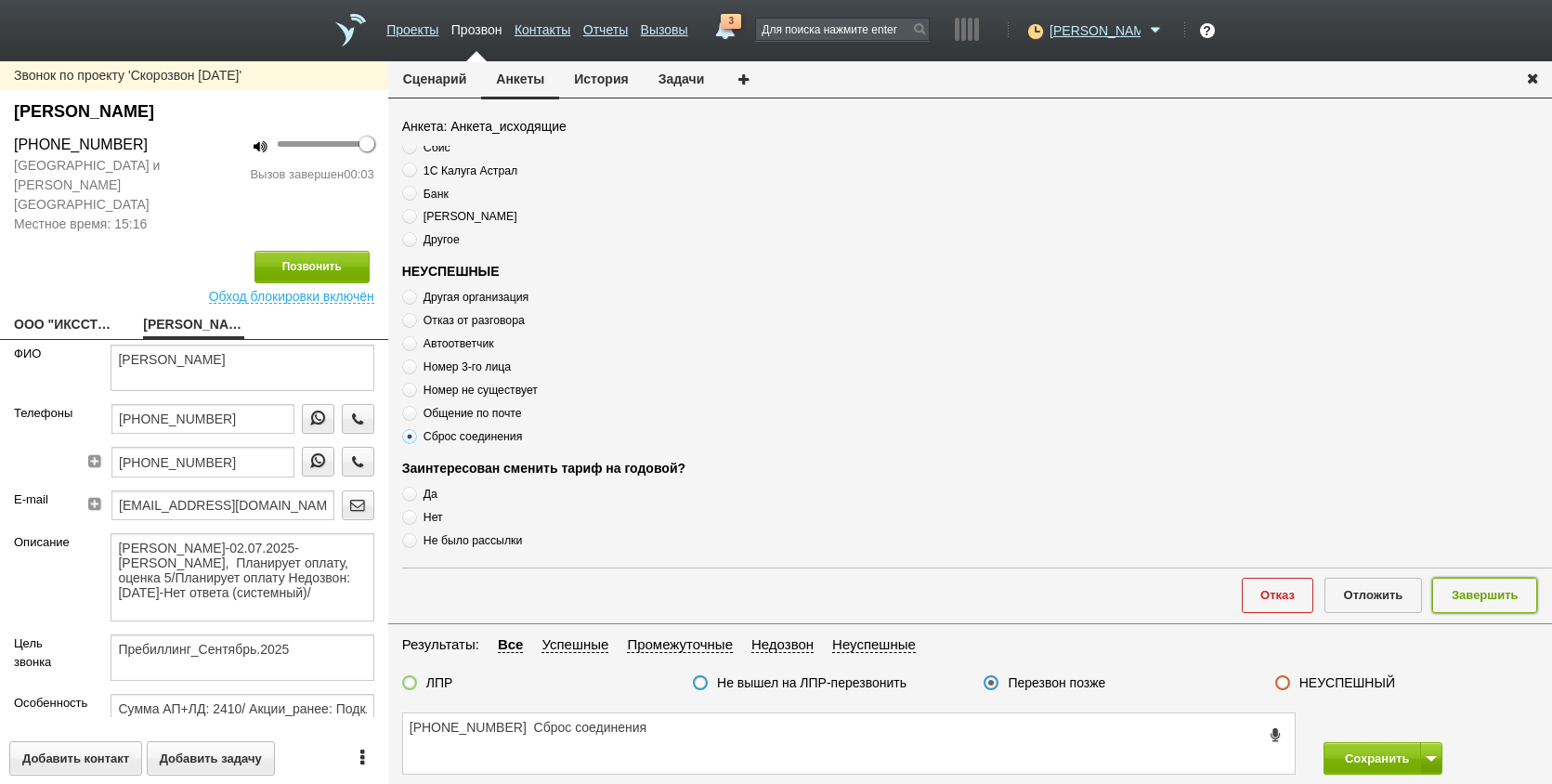
click at [1492, 599] on button "Завершить" at bounding box center [1485, 595] width 105 height 35
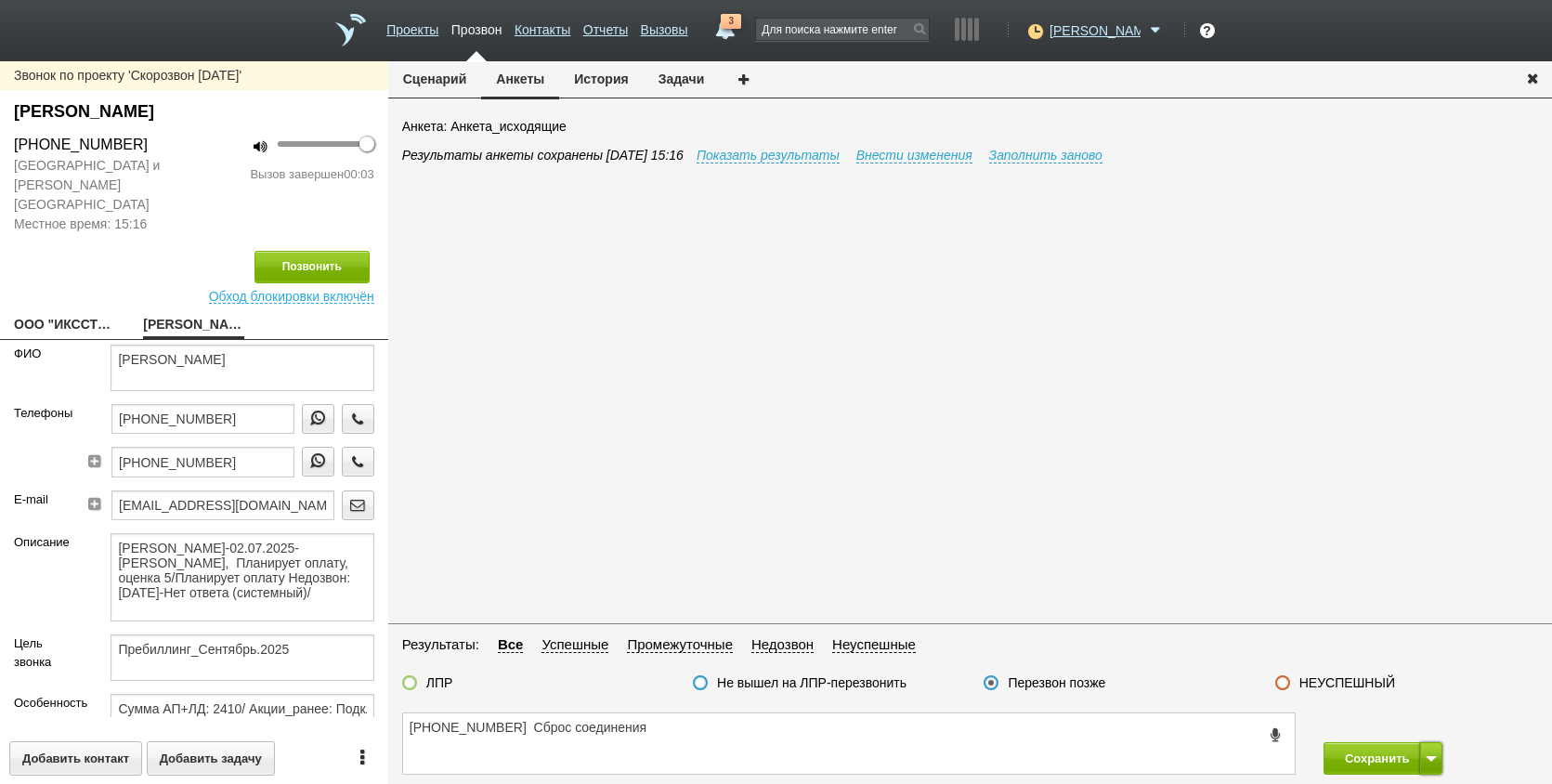
click at [1438, 752] on button at bounding box center [1432, 759] width 23 height 33
click at [1416, 725] on button "Сохранить и остаться" at bounding box center [1369, 724] width 144 height 33
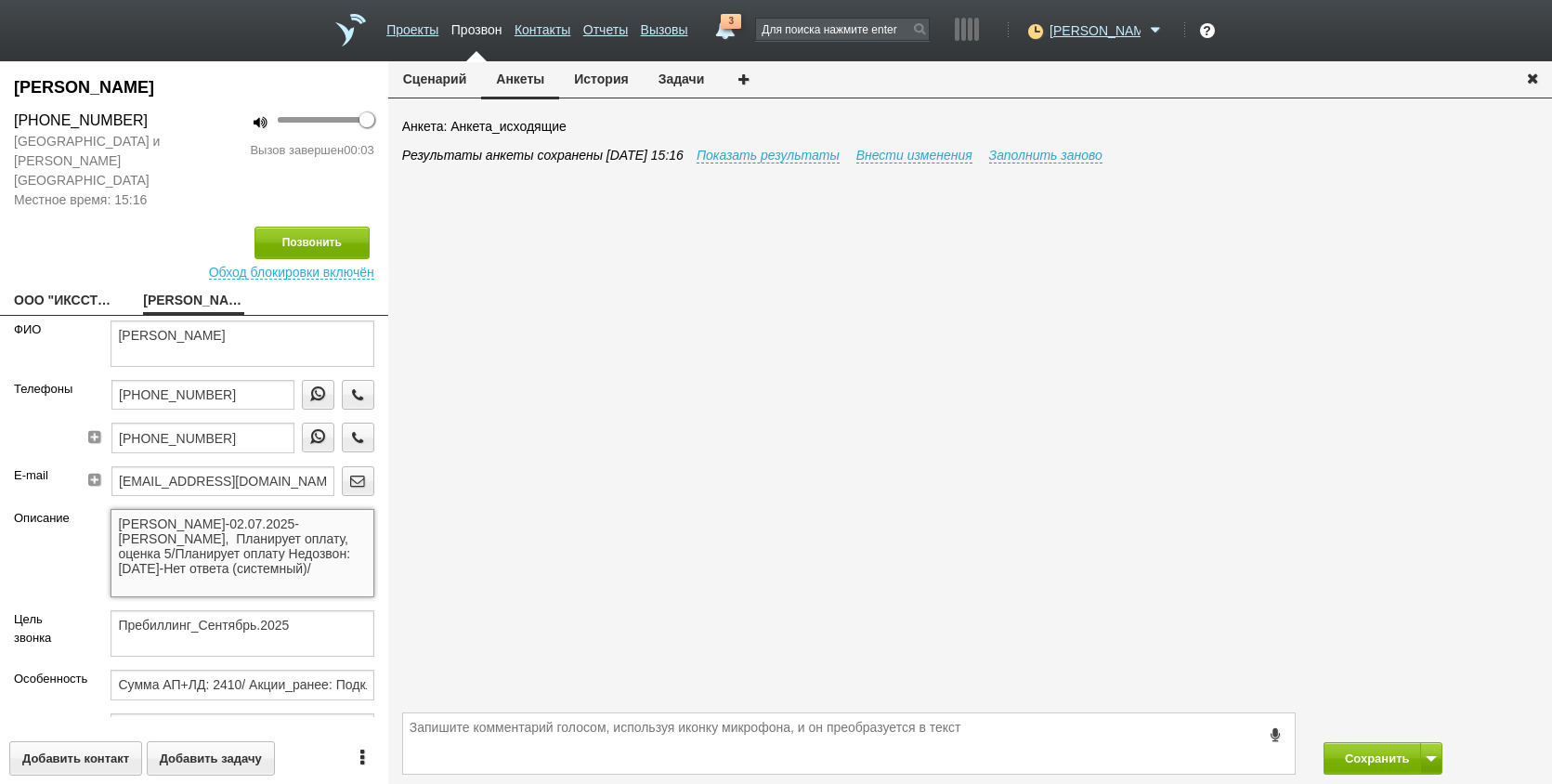
click at [249, 533] on textarea "[PERSON_NAME]-02.07.2025-[PERSON_NAME], Планирует оплату, оценка 5/Планирует оп…" at bounding box center [241, 553] width 263 height 88
click at [349, 423] on button "button" at bounding box center [358, 438] width 33 height 30
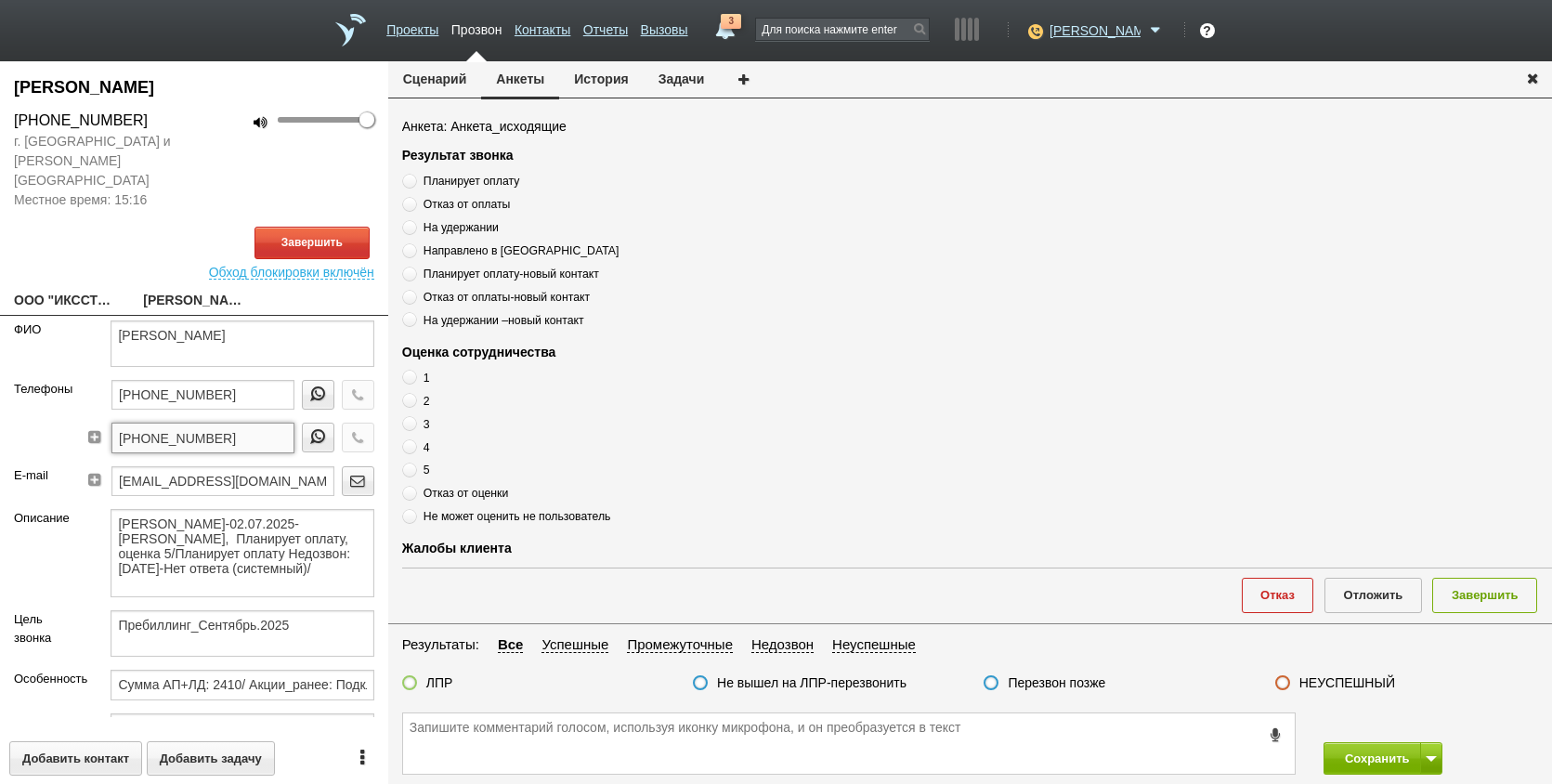
drag, startPoint x: 240, startPoint y: 418, endPoint x: 20, endPoint y: 423, distance: 220.1
click at [20, 423] on div "Телефоны [PHONE_NUMBER] [PHONE_NUMBER]" at bounding box center [194, 424] width 389 height 87
paste textarea "[PHONE_NUMBER]"
click at [617, 64] on button "История" at bounding box center [600, 79] width 84 height 36
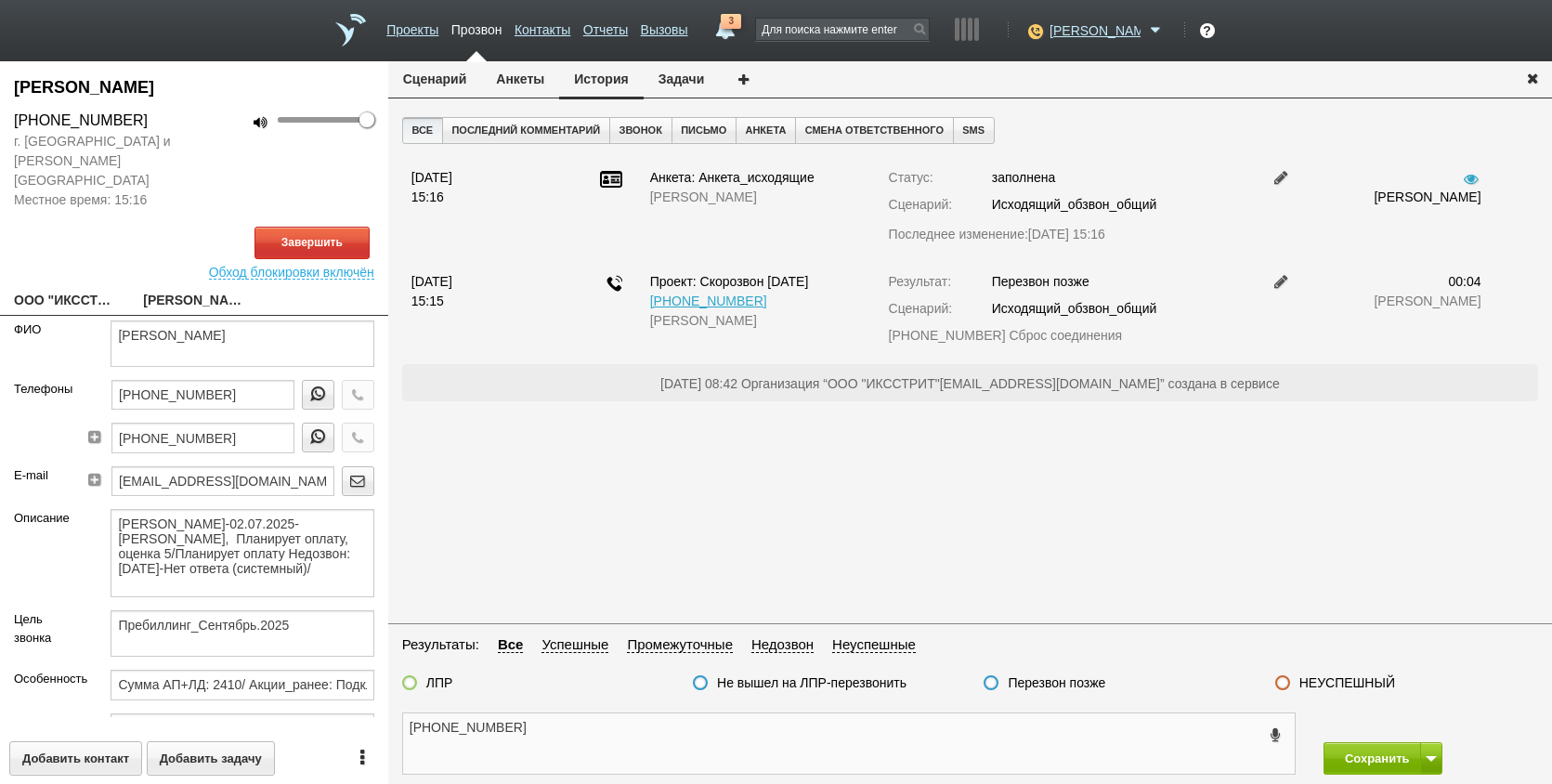
click at [593, 745] on textarea "[PHONE_NUMBER]" at bounding box center [849, 744] width 892 height 60
click at [521, 88] on button "Анкеты" at bounding box center [520, 79] width 78 height 36
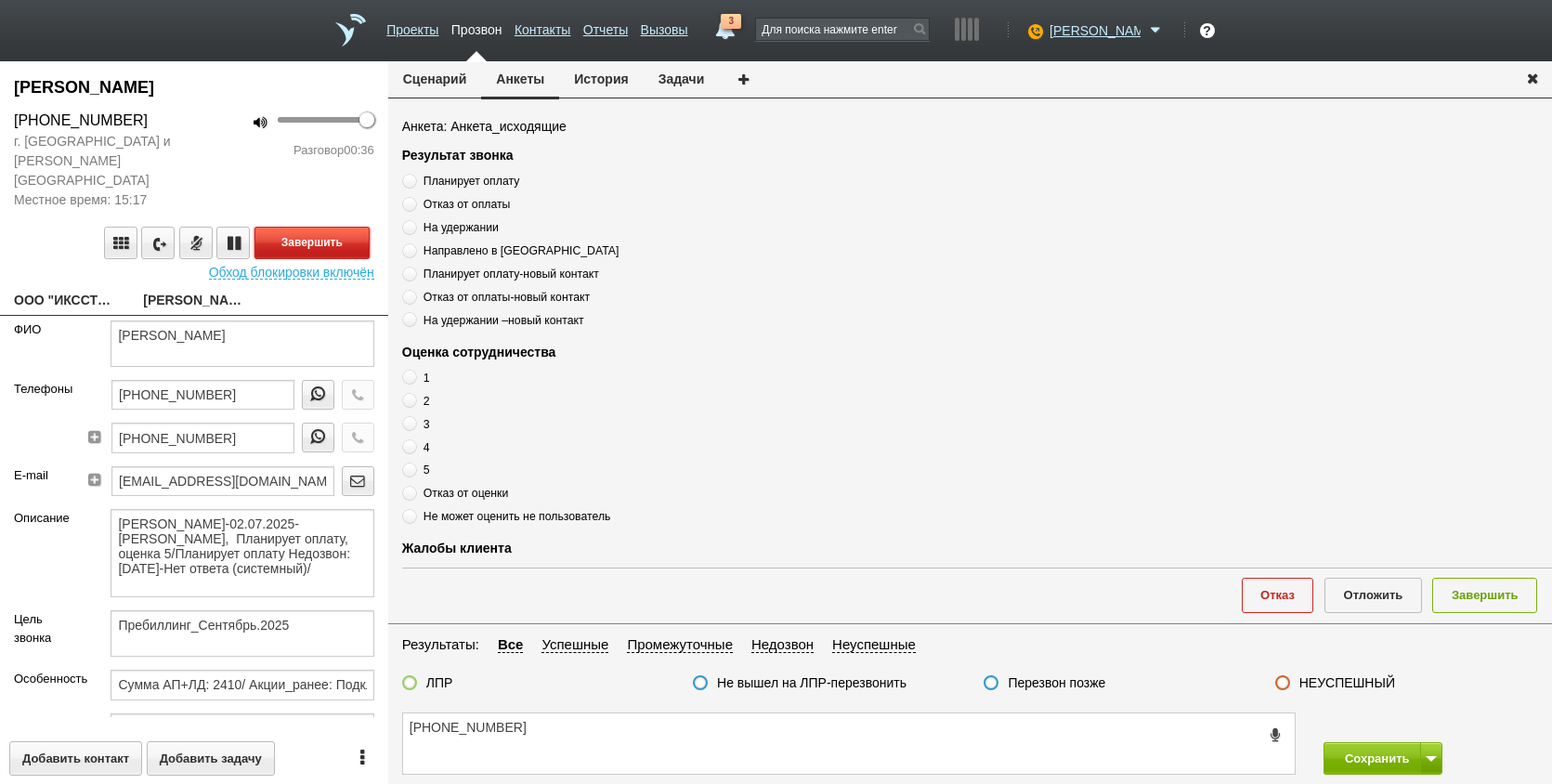
click at [344, 227] on button "Завершить" at bounding box center [312, 243] width 115 height 33
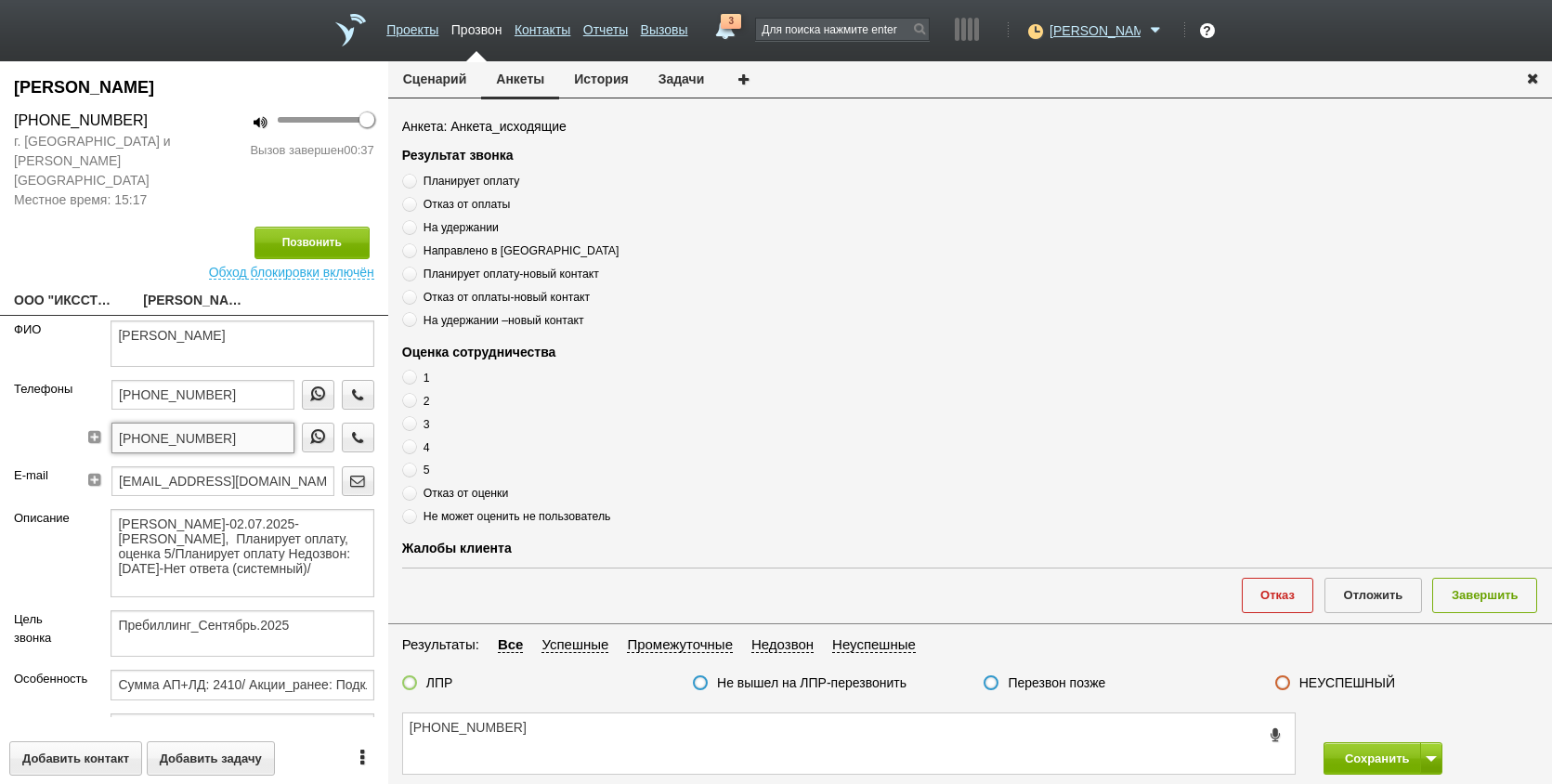
drag, startPoint x: 232, startPoint y: 414, endPoint x: 68, endPoint y: 420, distance: 164.1
click at [68, 420] on div "Телефоны [PHONE_NUMBER] [PHONE_NUMBER]" at bounding box center [194, 424] width 389 height 87
click at [544, 723] on textarea "[PHONE_NUMBER]" at bounding box center [849, 744] width 892 height 60
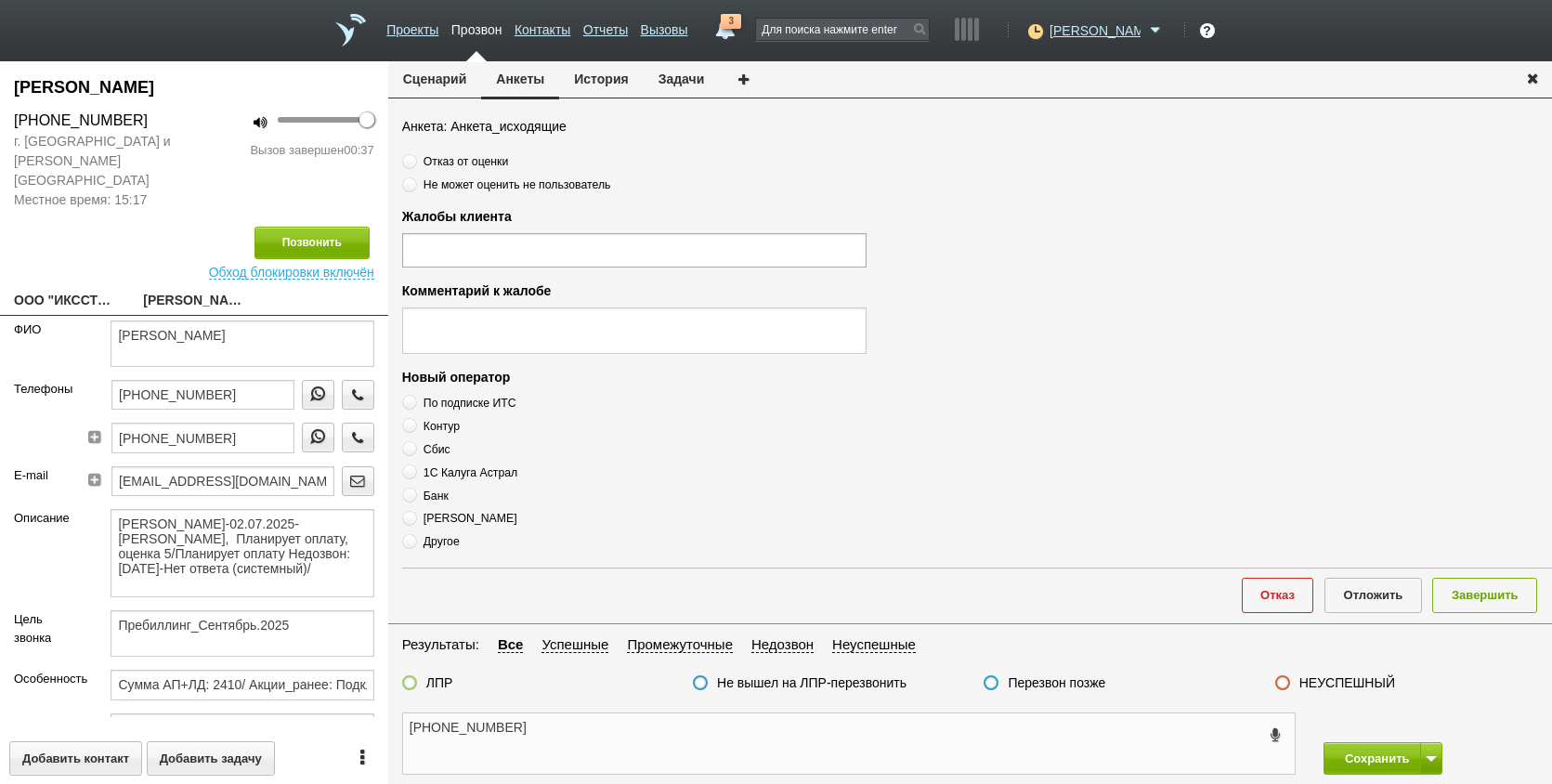
scroll to position [635, 0]
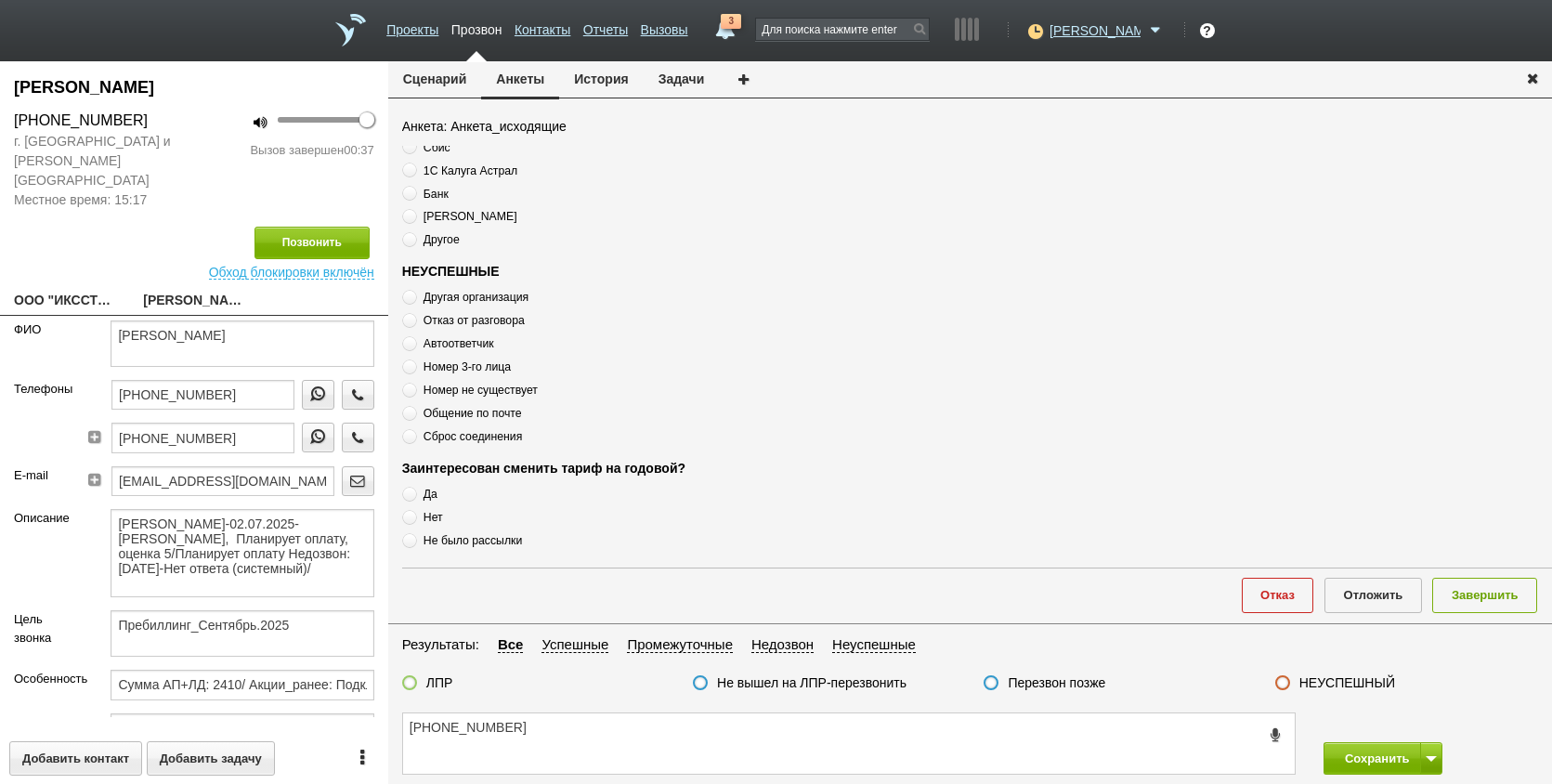
click at [472, 347] on span "Автоответчик" at bounding box center [458, 344] width 71 height 13
click at [488, 328] on div "Другая организация Отказ от разговора Автоответчик Номер 3-го лица Номер не сущ…" at bounding box center [634, 366] width 465 height 157
click at [480, 340] on span "Автоответчик" at bounding box center [458, 344] width 71 height 13
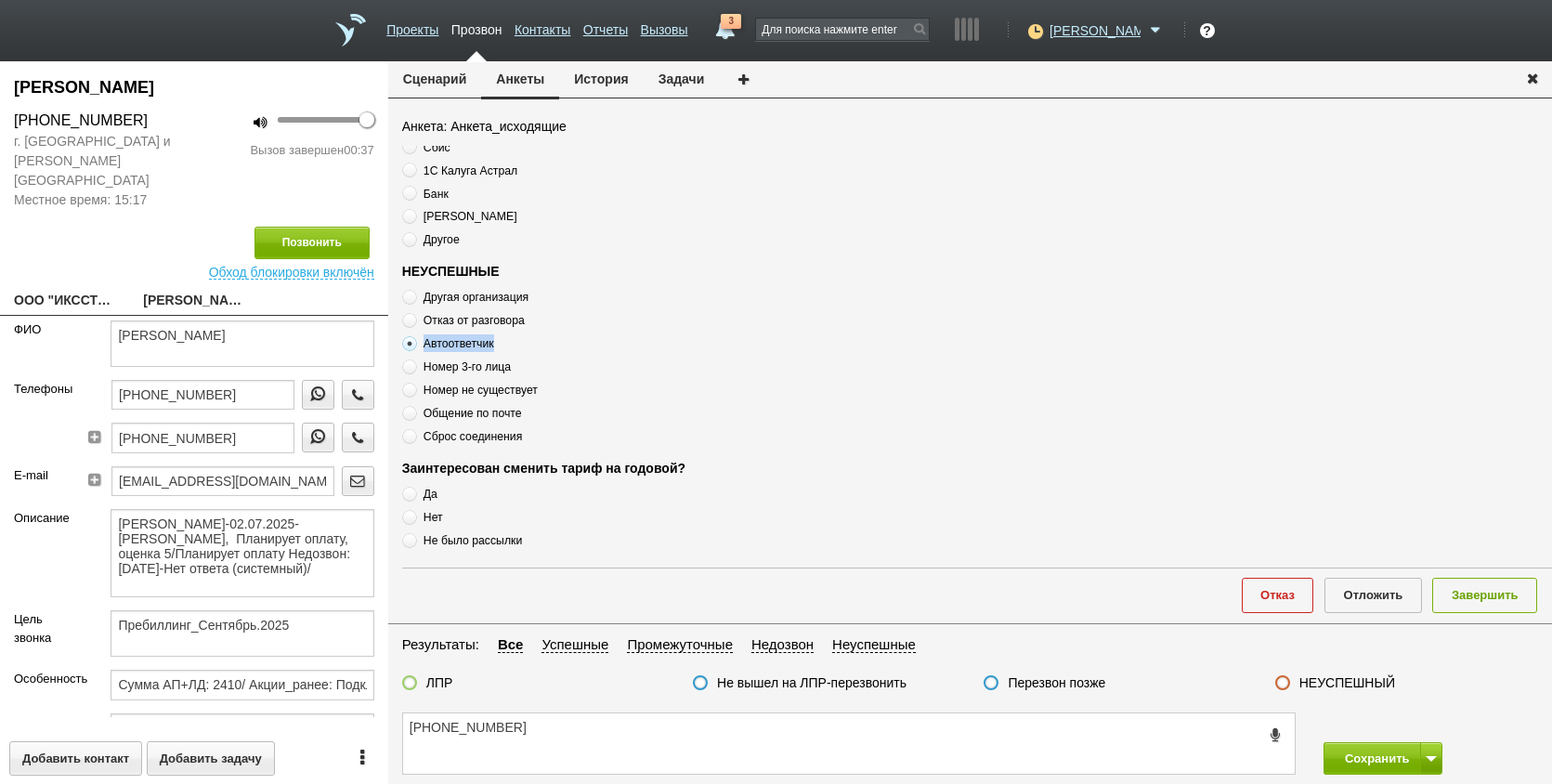
click at [480, 340] on span "Автоответчик" at bounding box center [458, 344] width 71 height 13
click at [616, 725] on textarea "[PHONE_NUMBER]" at bounding box center [849, 744] width 892 height 60
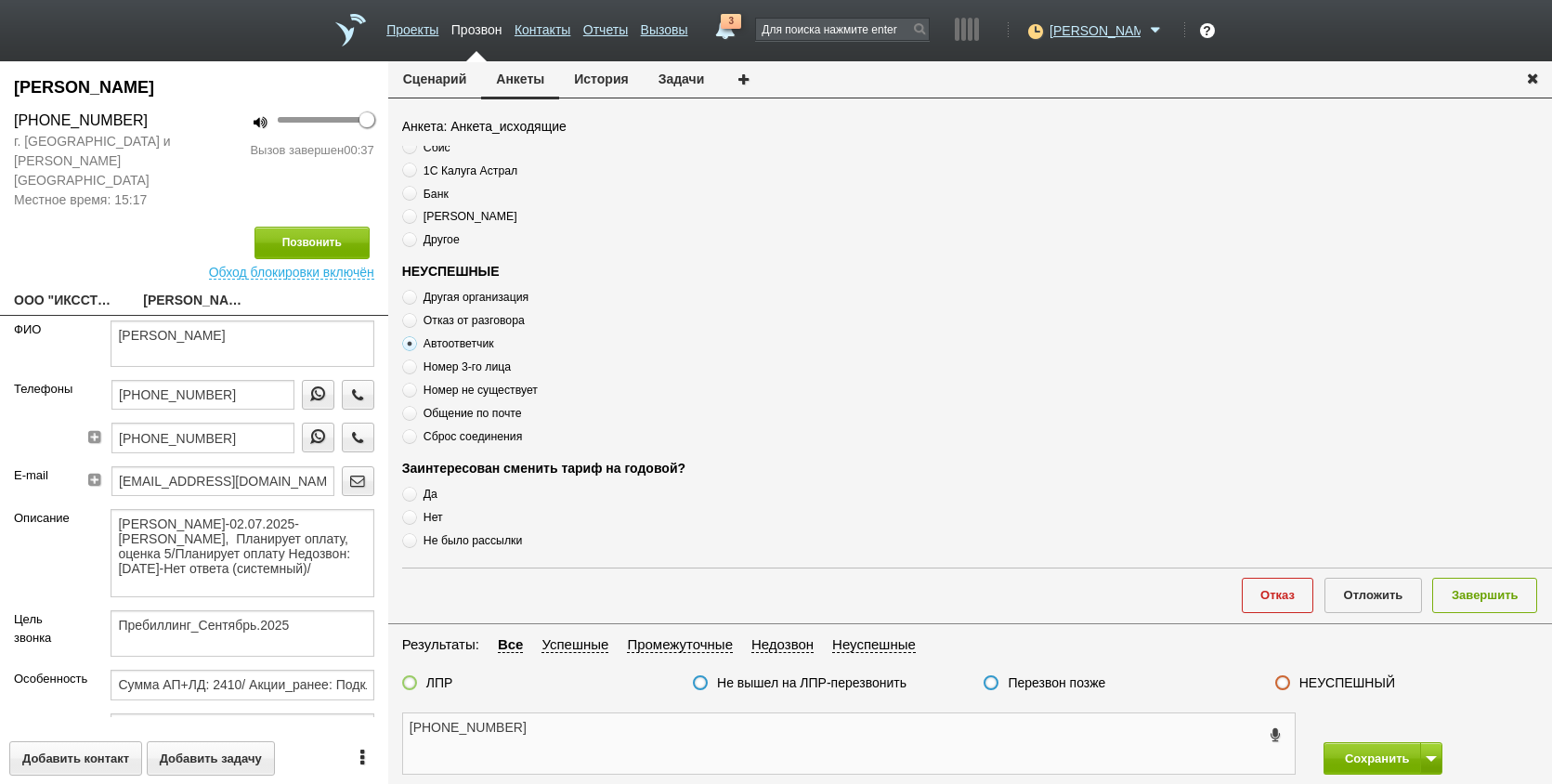
paste textarea "Автоответчик"
click at [725, 736] on textarea "[PHONE_NUMBER] Автоответчик недозвон" at bounding box center [849, 744] width 892 height 60
drag, startPoint x: 1057, startPoint y: 680, endPoint x: 1273, endPoint y: 646, distance: 218.7
click at [1057, 680] on label "Перезвон позже" at bounding box center [1057, 683] width 98 height 17
click at [0, 0] on input "Перезвон позже" at bounding box center [0, 0] width 0 height 0
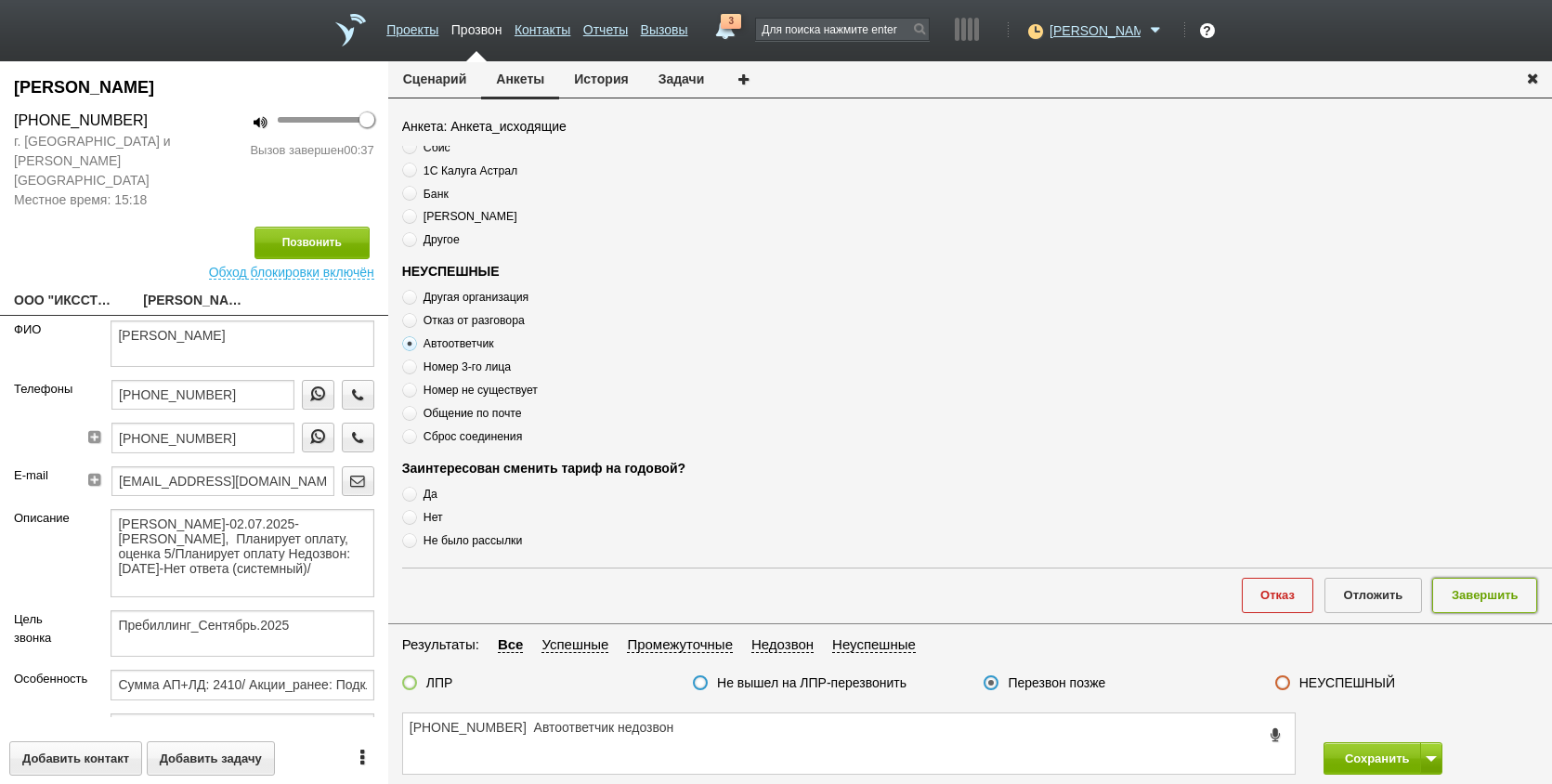
click at [1456, 597] on button "Завершить" at bounding box center [1485, 595] width 105 height 35
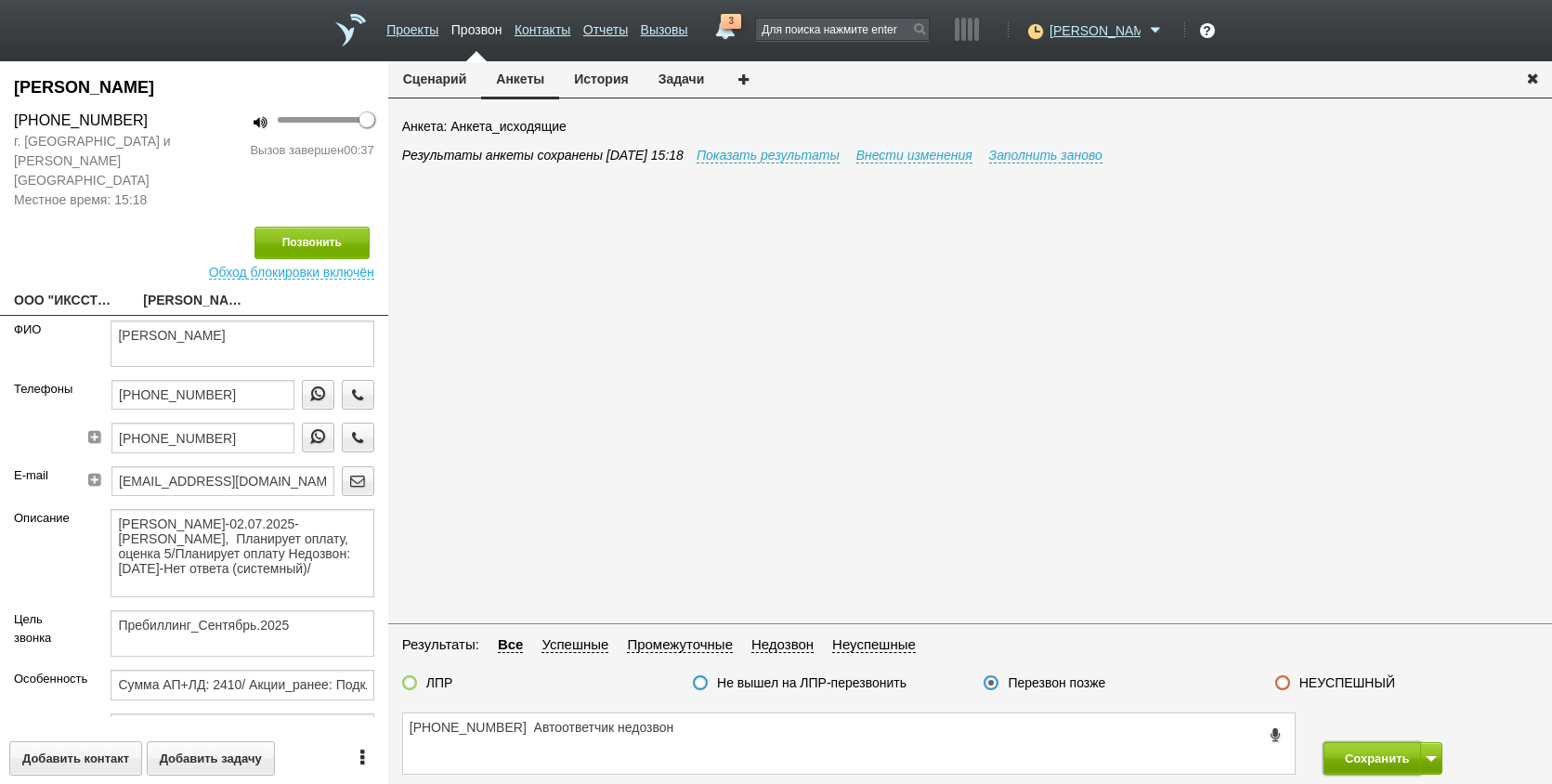
click at [1380, 761] on button "Сохранить" at bounding box center [1373, 759] width 98 height 33
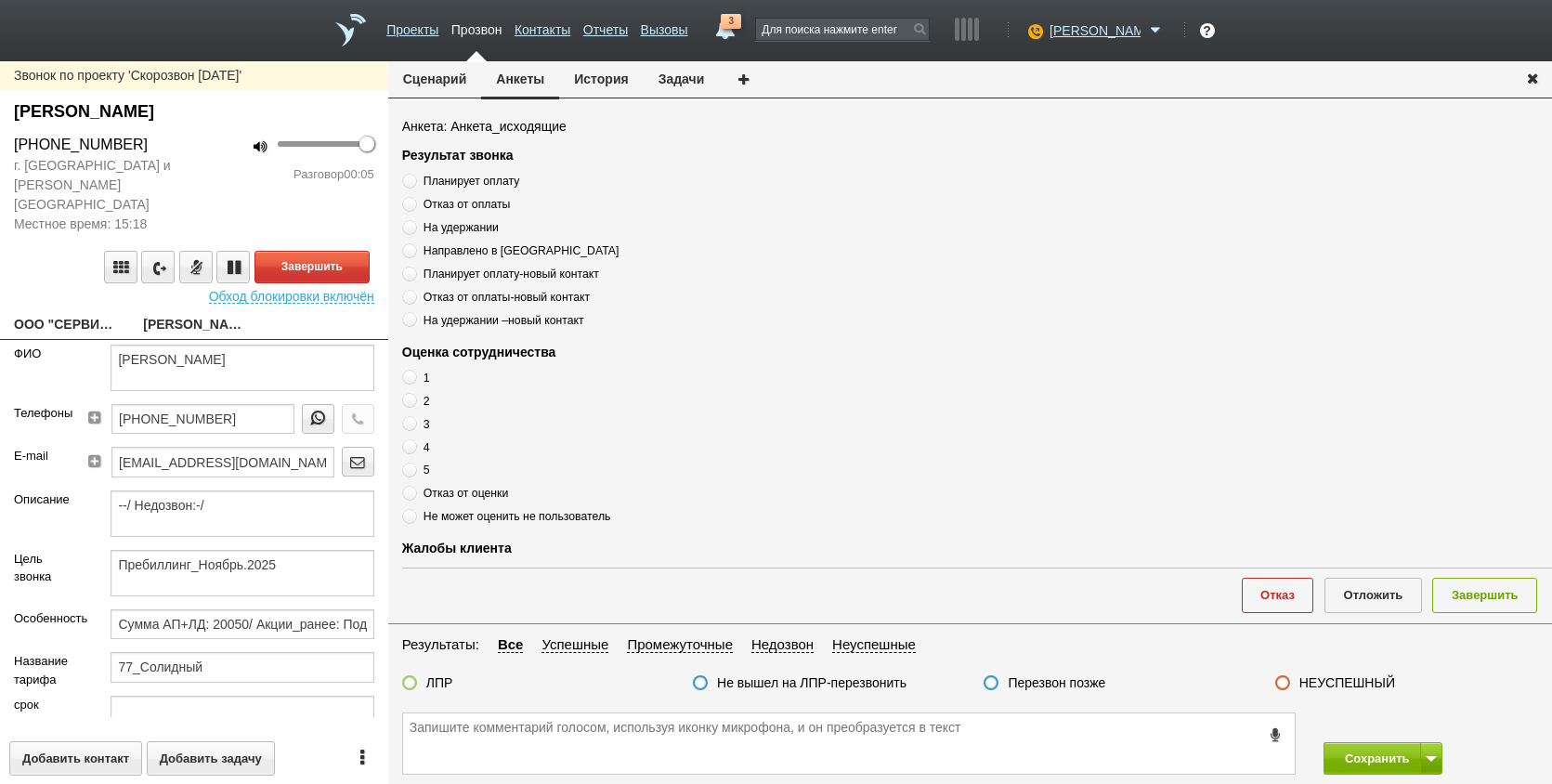
click at [85, 313] on link "ООО "СЕРВИС АЙТИ"[EMAIL_ADDRESS][DOMAIN_NAME]" at bounding box center [65, 327] width 102 height 26
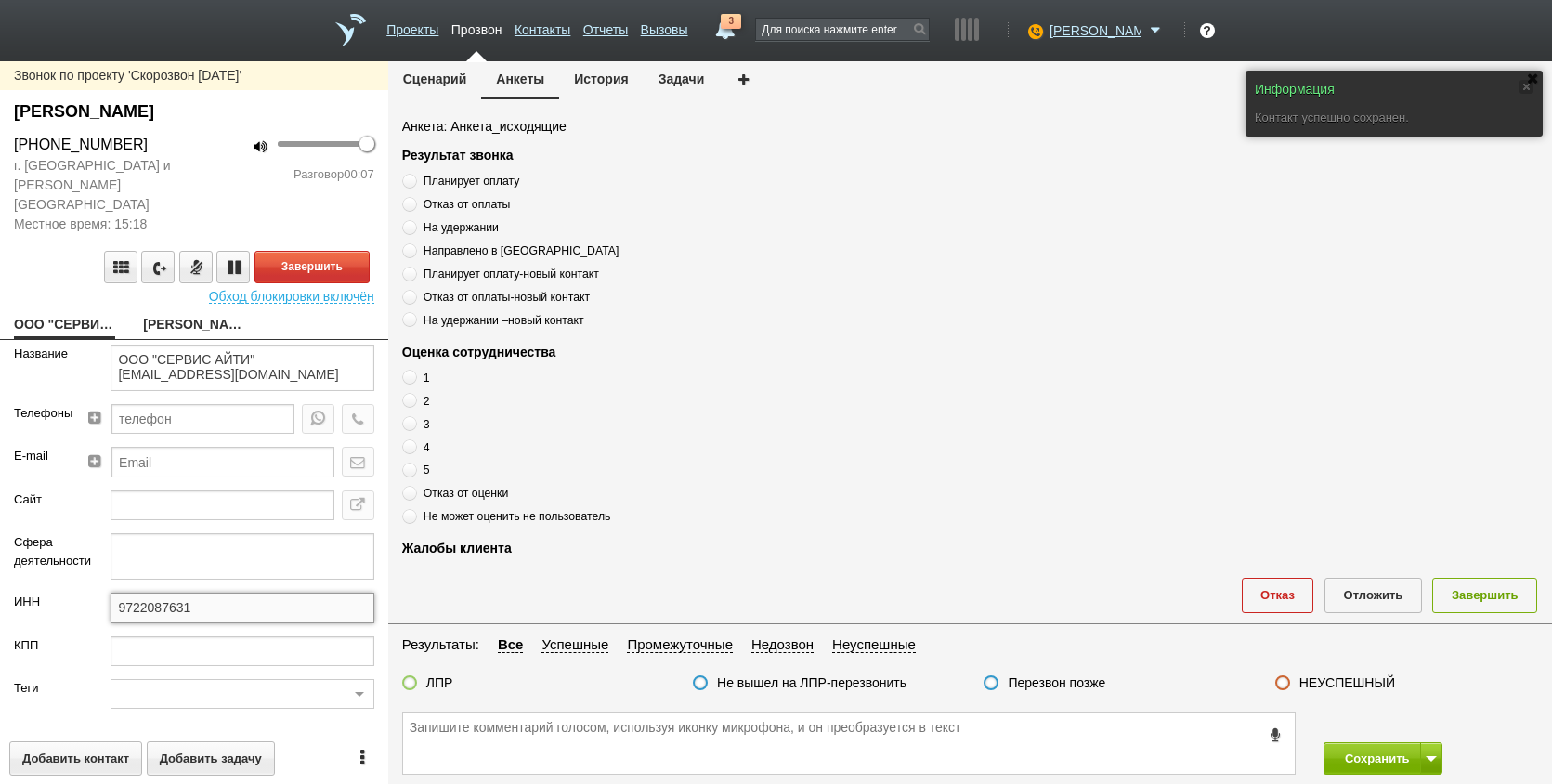
drag, startPoint x: 212, startPoint y: 589, endPoint x: 82, endPoint y: 594, distance: 130.1
click at [82, 594] on div "ИНН 9722087631" at bounding box center [194, 614] width 389 height 42
click at [169, 313] on link "[PERSON_NAME]" at bounding box center [194, 327] width 102 height 26
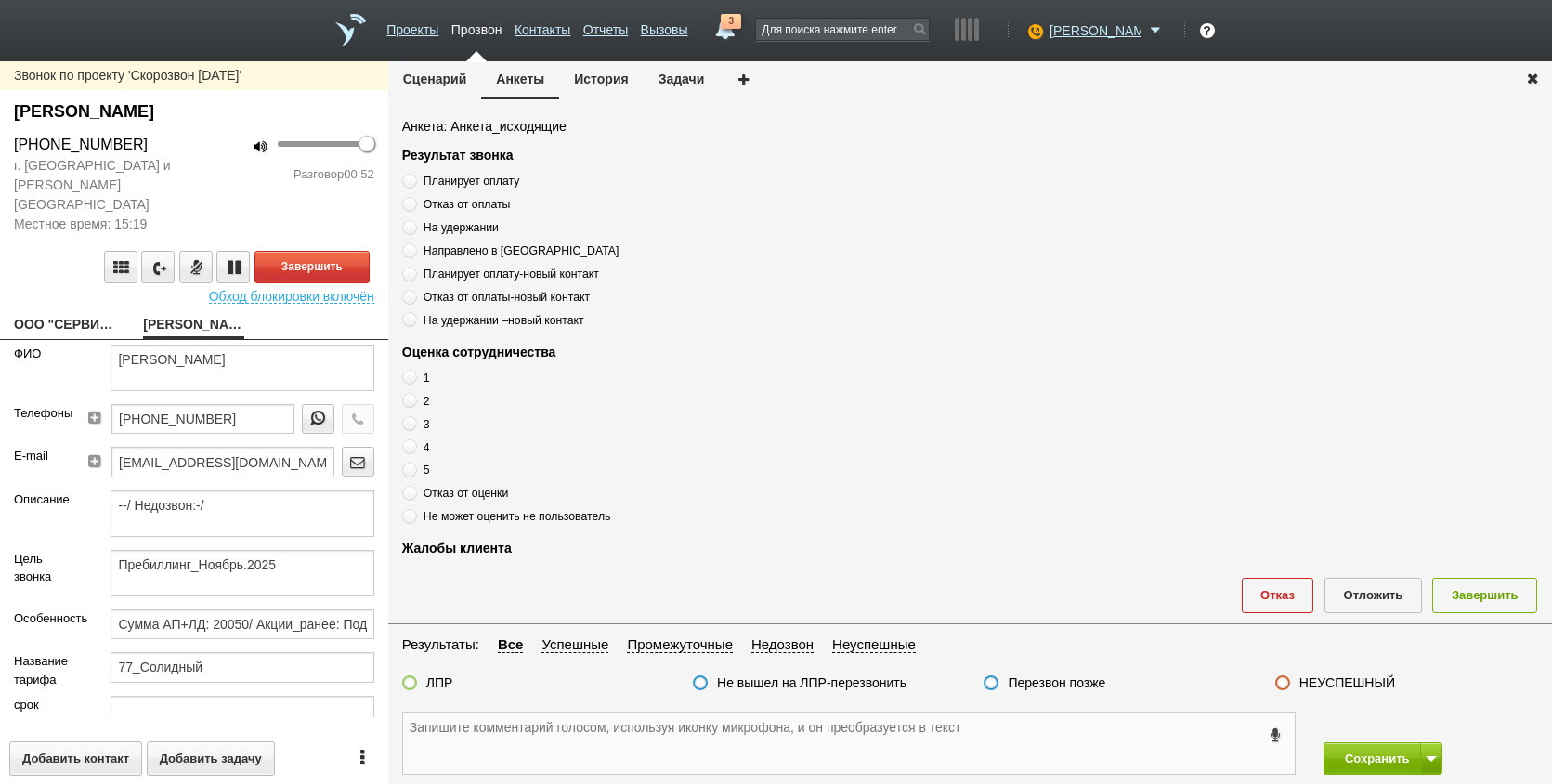
drag, startPoint x: 641, startPoint y: 749, endPoint x: 610, endPoint y: 740, distance: 32.3
click at [641, 749] on textarea at bounding box center [849, 744] width 892 height 60
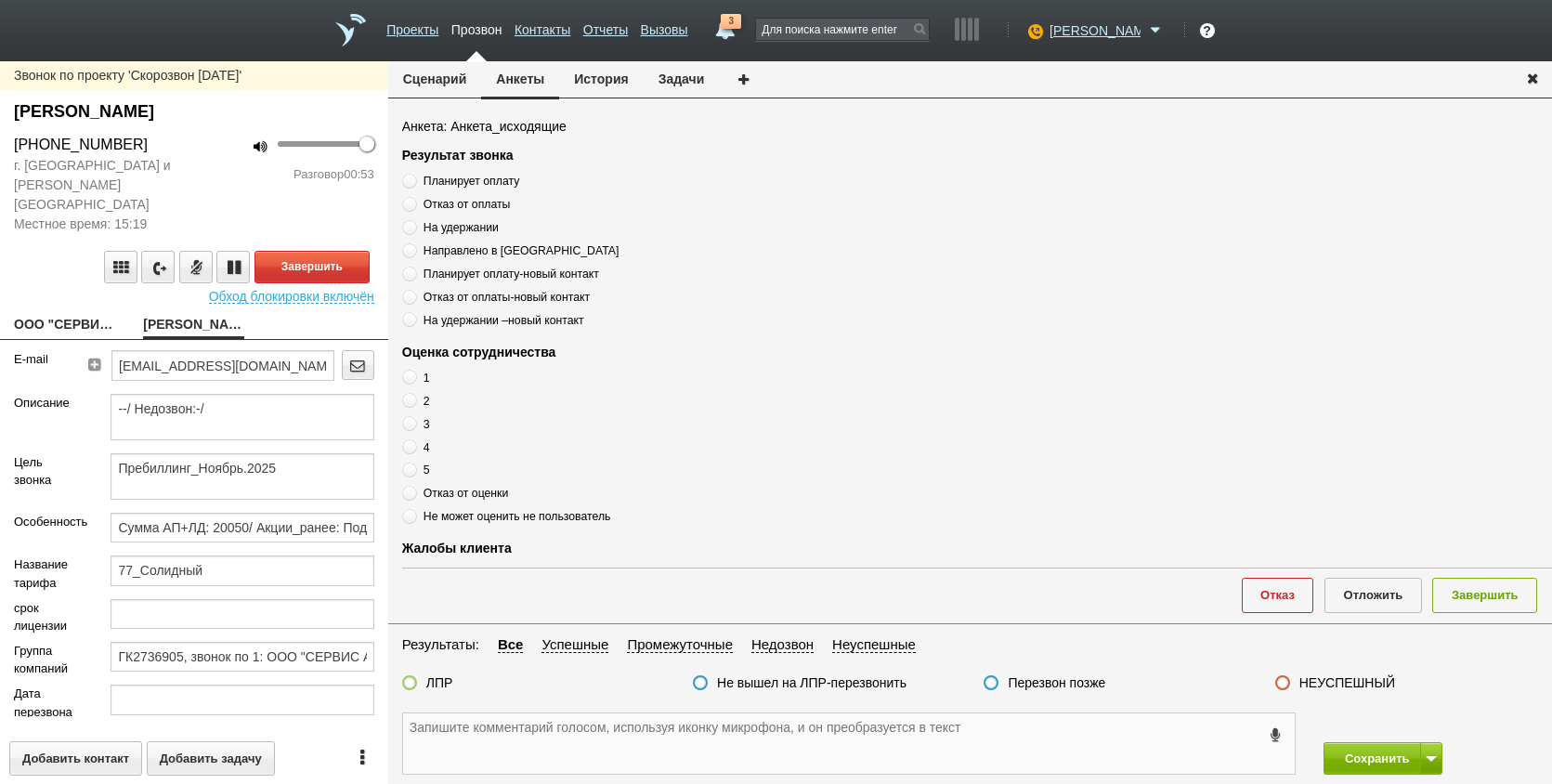
scroll to position [275, 0]
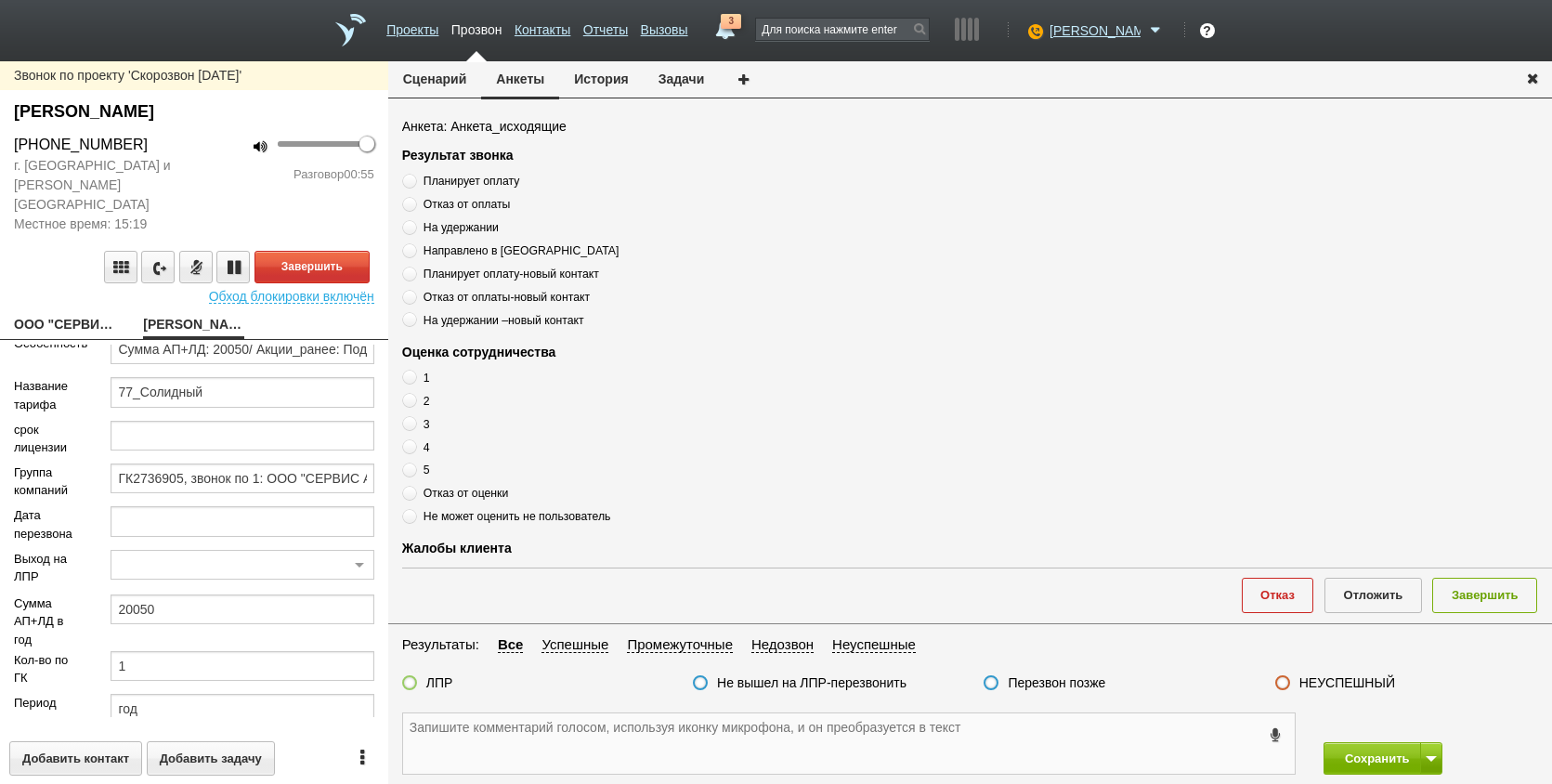
click at [600, 756] on textarea at bounding box center [849, 744] width 892 height 60
click at [581, 730] on textarea at bounding box center [849, 744] width 892 height 60
click at [574, 753] on textarea at bounding box center [849, 744] width 892 height 60
click at [575, 744] on textarea "2 года" at bounding box center [849, 744] width 892 height 60
click at [742, 742] on textarea "2 года [PERSON_NAME]" at bounding box center [849, 744] width 892 height 60
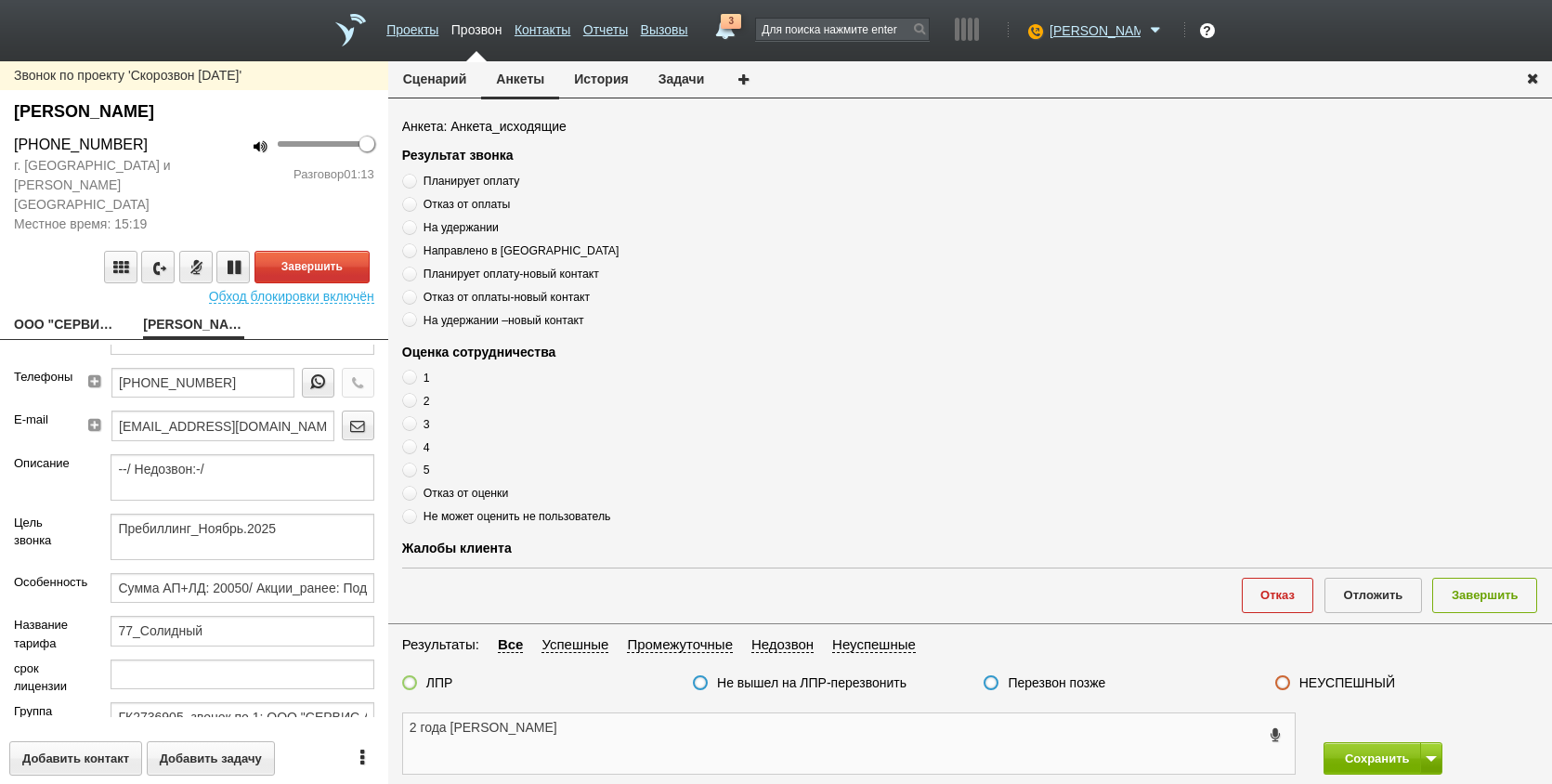
scroll to position [0, 0]
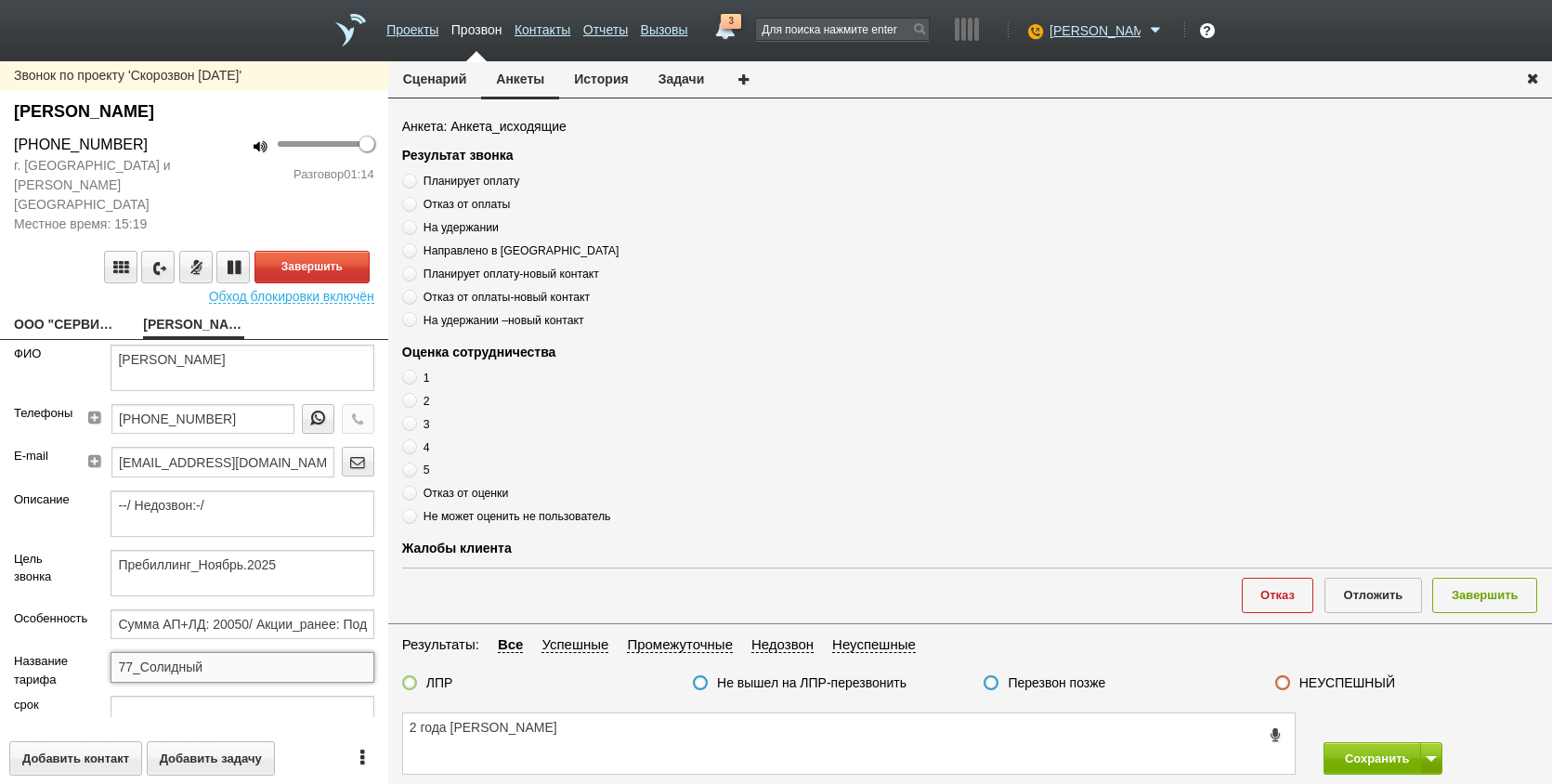
click at [202, 656] on input "77_Солидный" at bounding box center [241, 667] width 263 height 30
click at [558, 755] on textarea "2 года [PERSON_NAME]" at bounding box center [849, 744] width 892 height 60
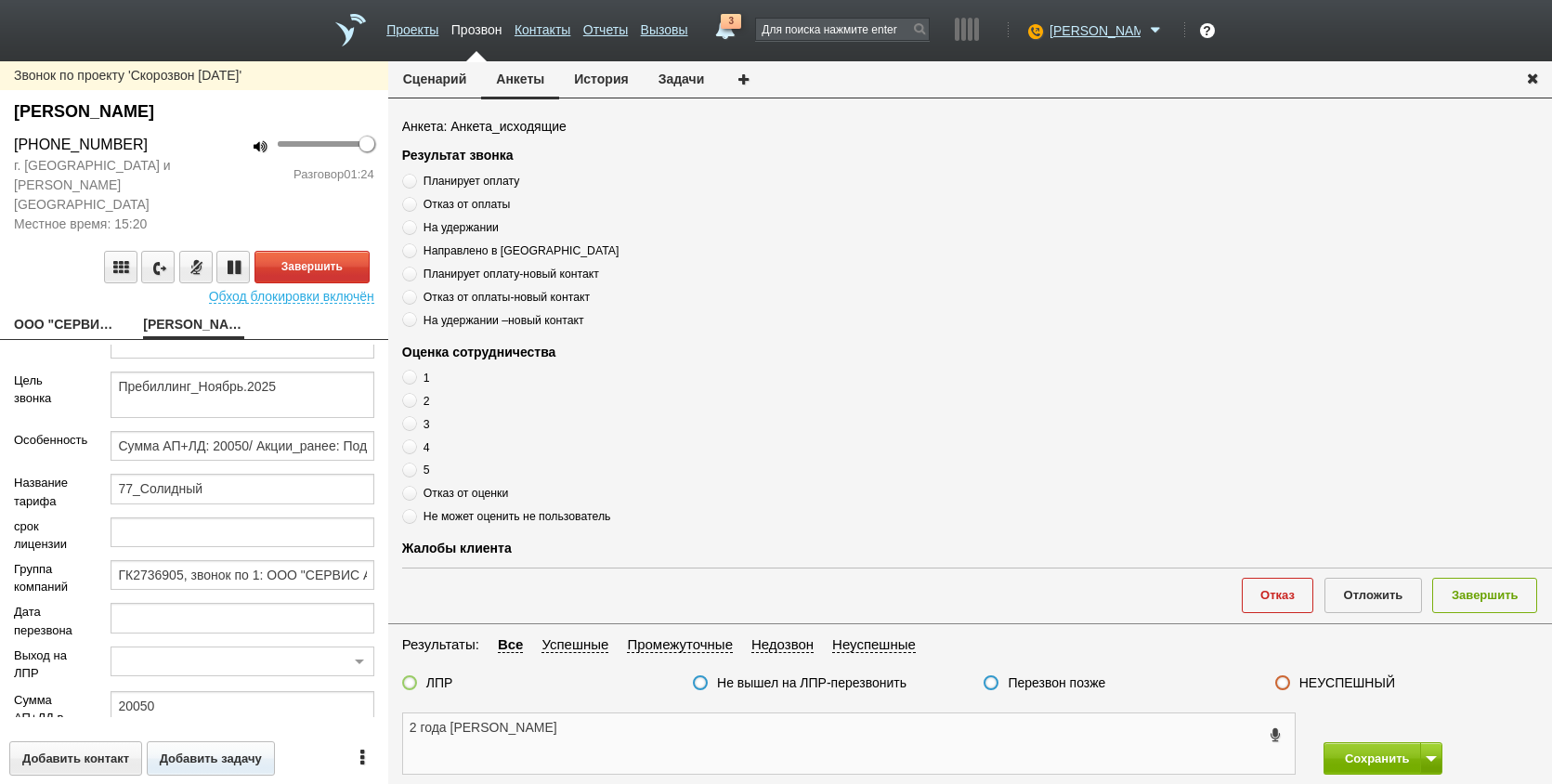
scroll to position [185, 0]
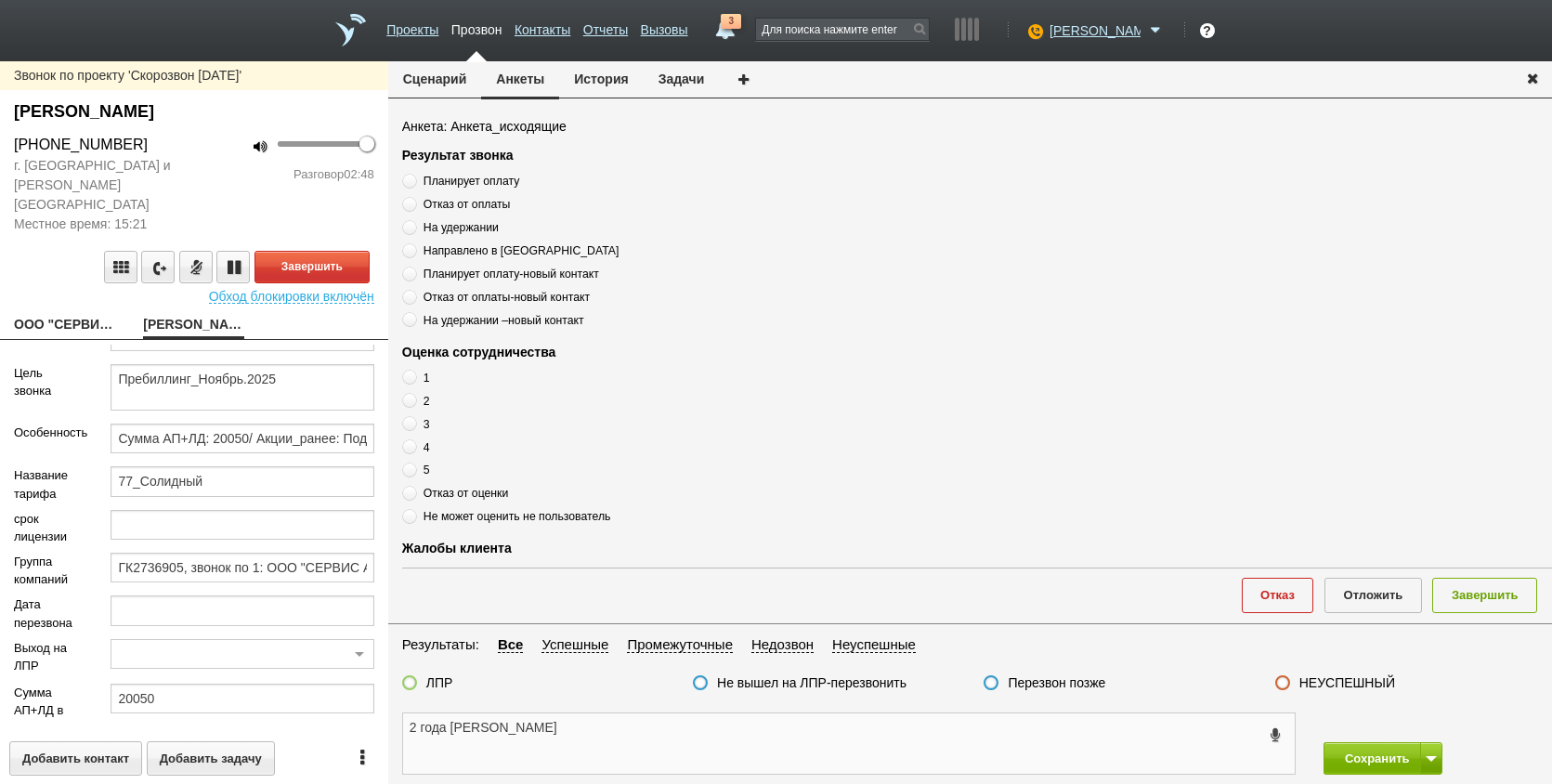
click at [572, 743] on textarea "2 года [PERSON_NAME]" at bounding box center [849, 744] width 892 height 60
paste textarea "[EMAIL_ADDRESS][DOMAIN_NAME]"
click at [651, 742] on textarea "2 года та [EMAIL_ADDRESS][DOMAIN_NAME]" at bounding box center [849, 744] width 892 height 60
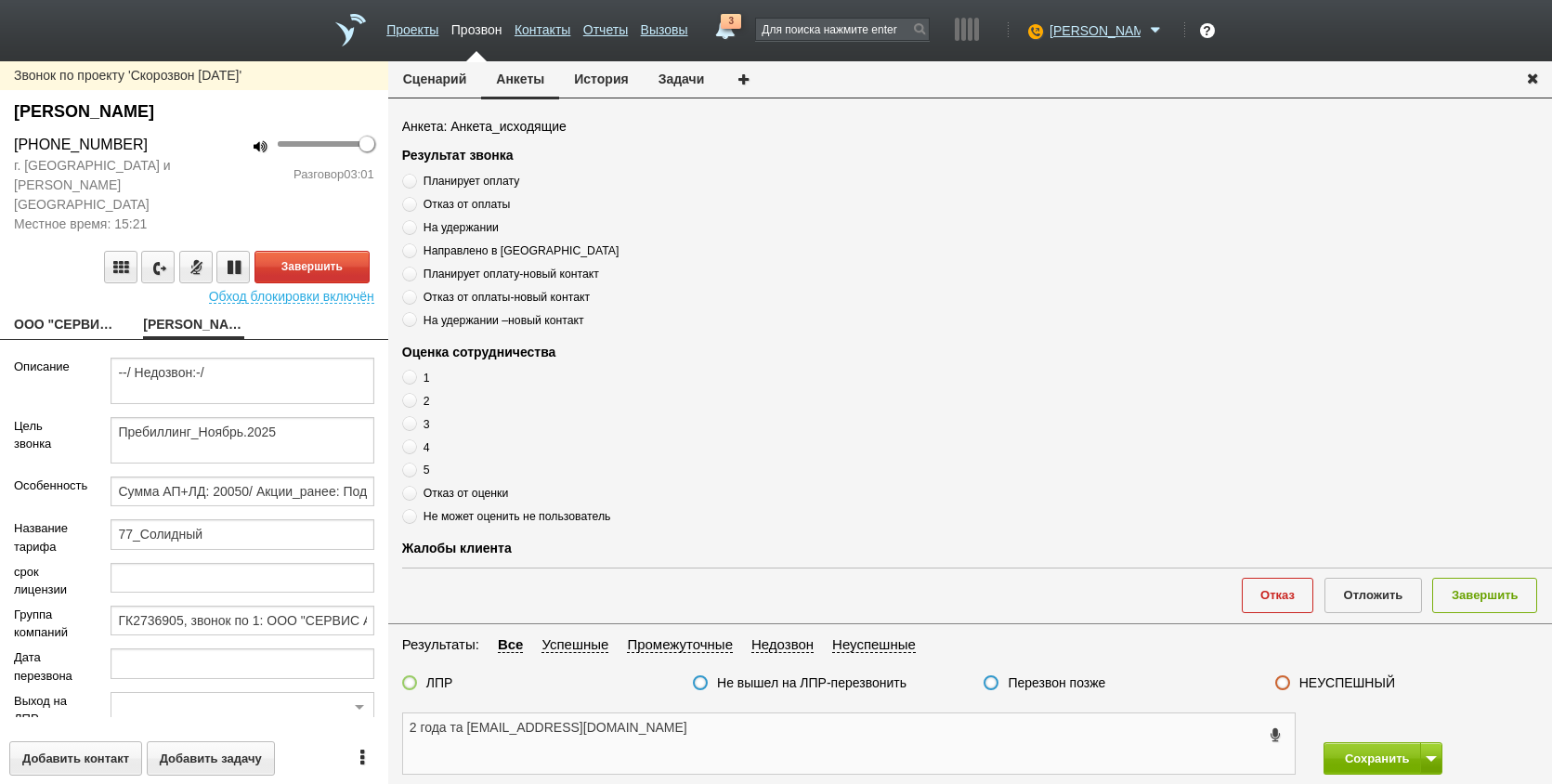
scroll to position [0, 0]
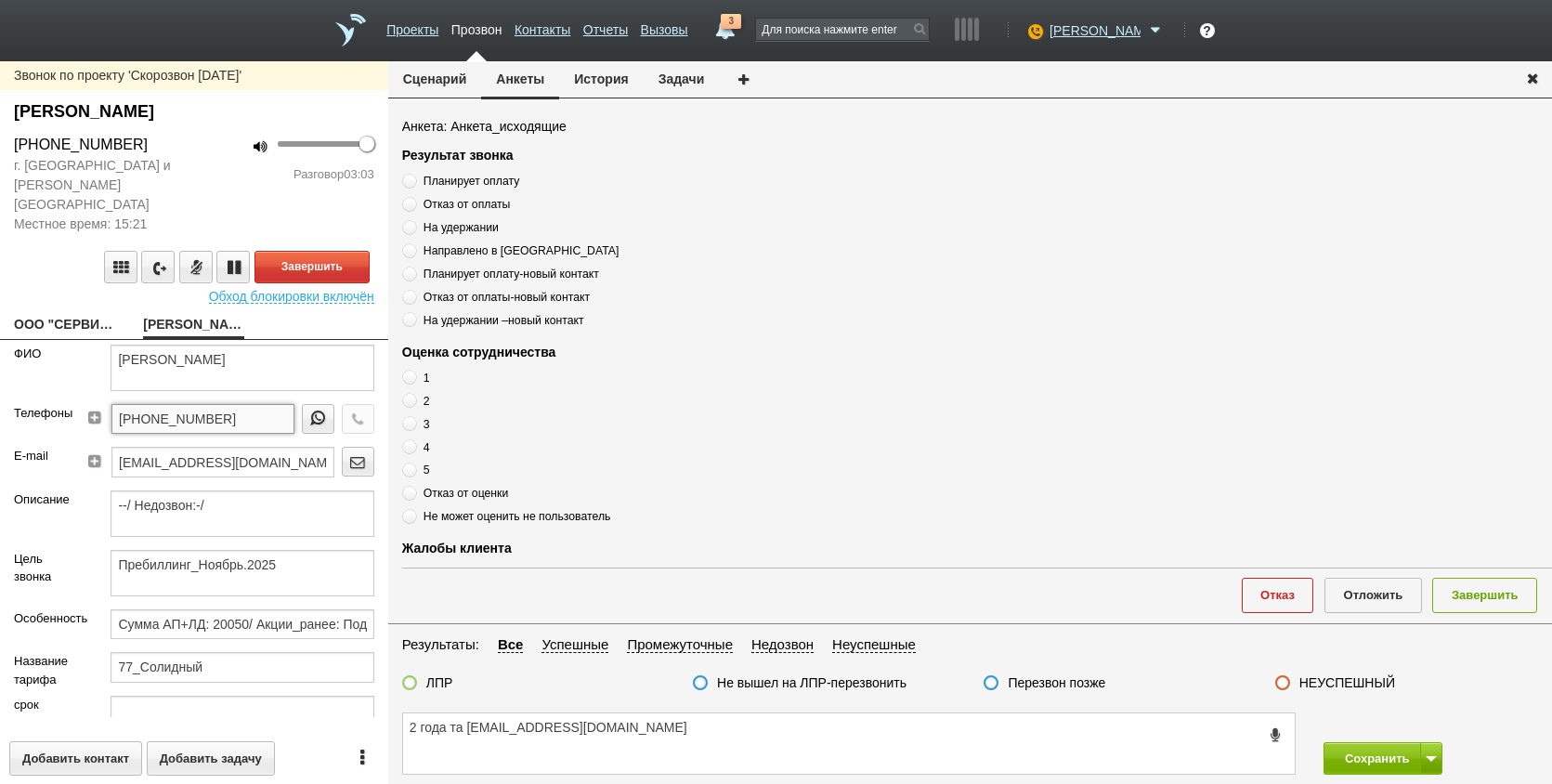
drag, startPoint x: 237, startPoint y: 397, endPoint x: 83, endPoint y: 396, distance: 154.0
click at [83, 404] on div "[PHONE_NUMBER]" at bounding box center [234, 424] width 308 height 42
click at [632, 755] on textarea "2 года та [EMAIL_ADDRESS][DOMAIN_NAME]" at bounding box center [849, 744] width 892 height 60
paste textarea "[PHONE_NUMBER]"
drag, startPoint x: 730, startPoint y: 715, endPoint x: 608, endPoint y: 699, distance: 123.0
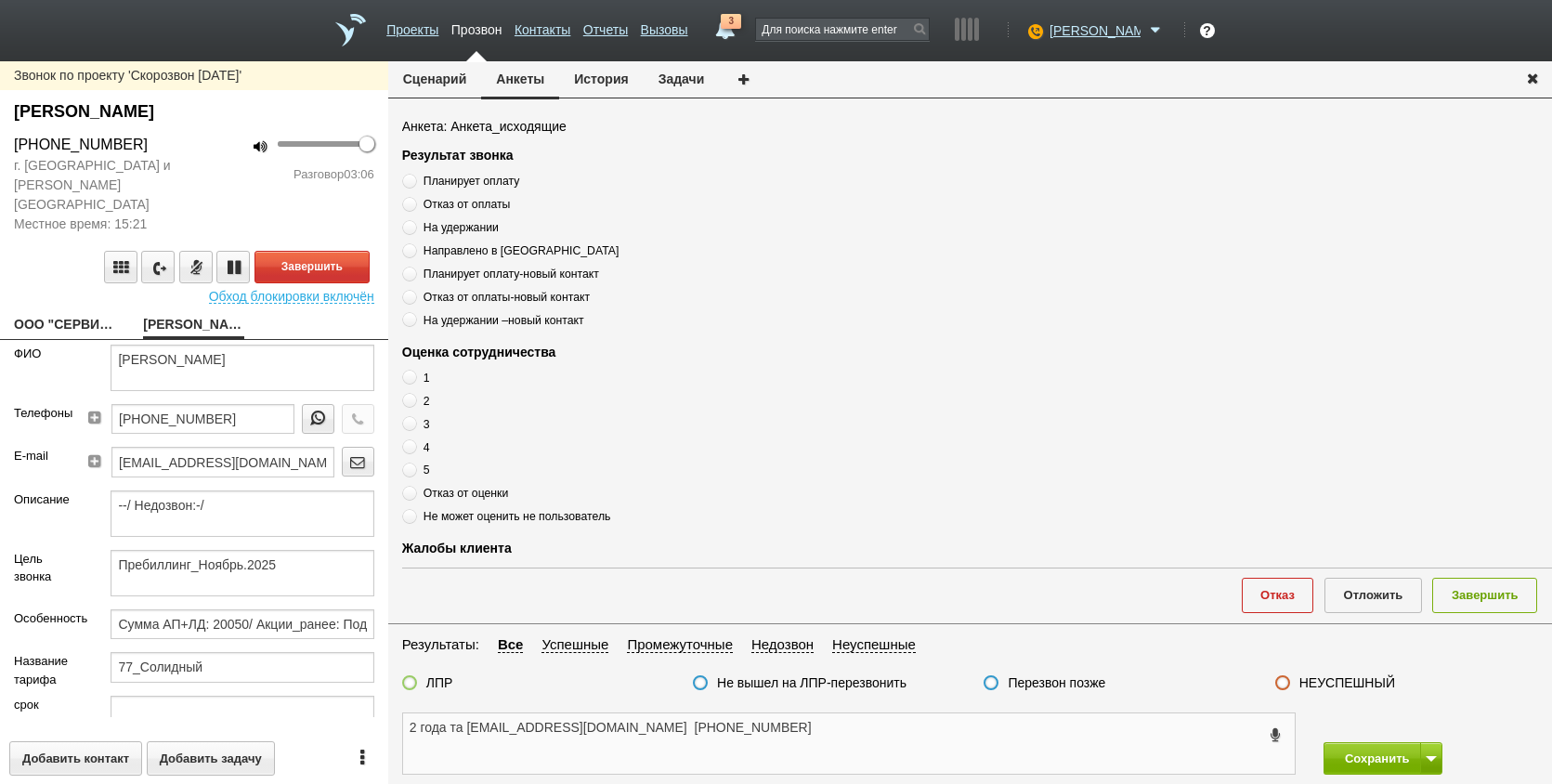
click at [731, 715] on textarea "2 года та [EMAIL_ADDRESS][DOMAIN_NAME] [PHONE_NUMBER]" at bounding box center [849, 744] width 892 height 60
click at [769, 731] on textarea "2 года та [EMAIL_ADDRESS][DOMAIN_NAME] [PHONE_NUMBER]" at bounding box center [849, 744] width 892 height 60
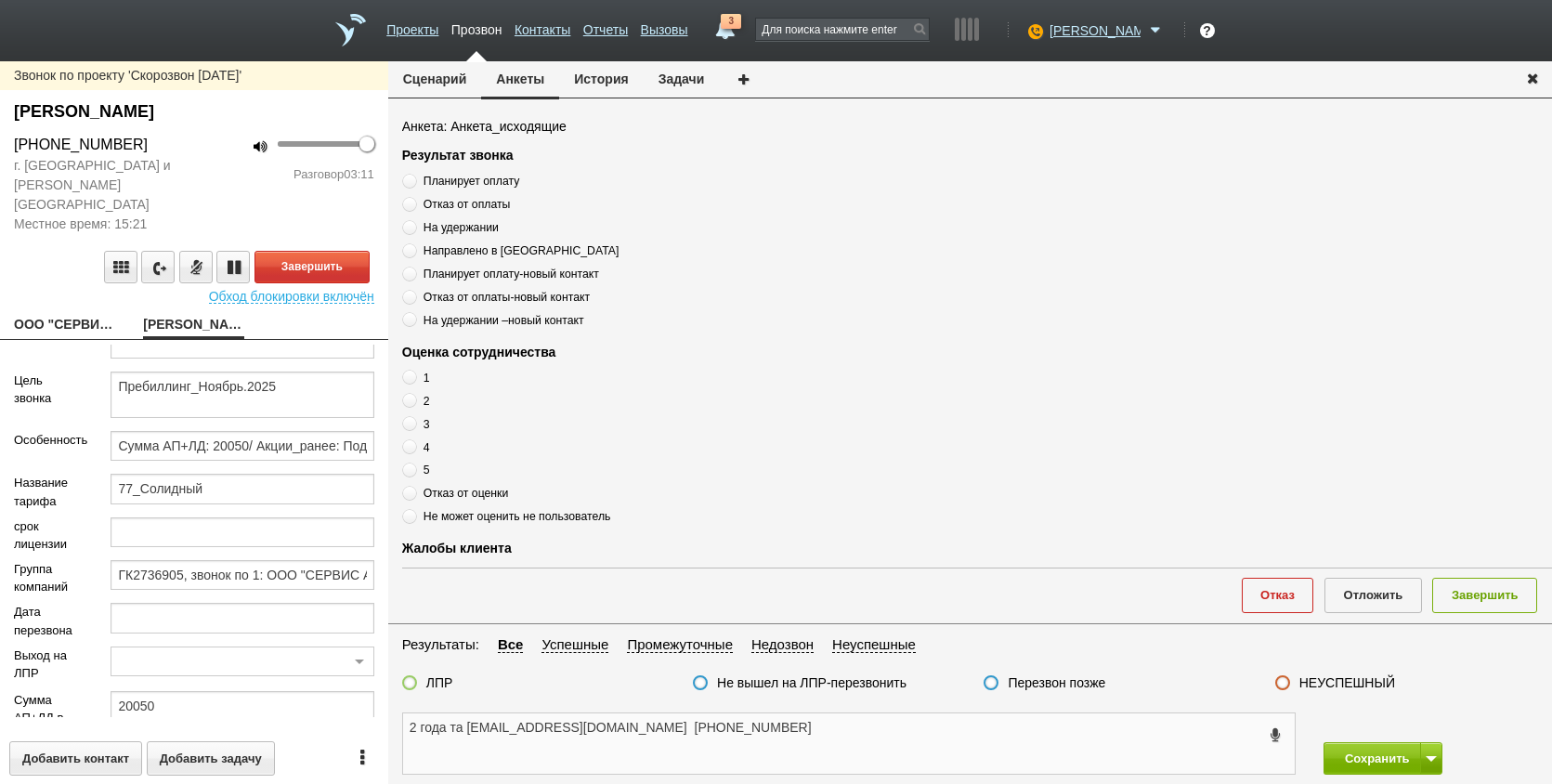
scroll to position [185, 0]
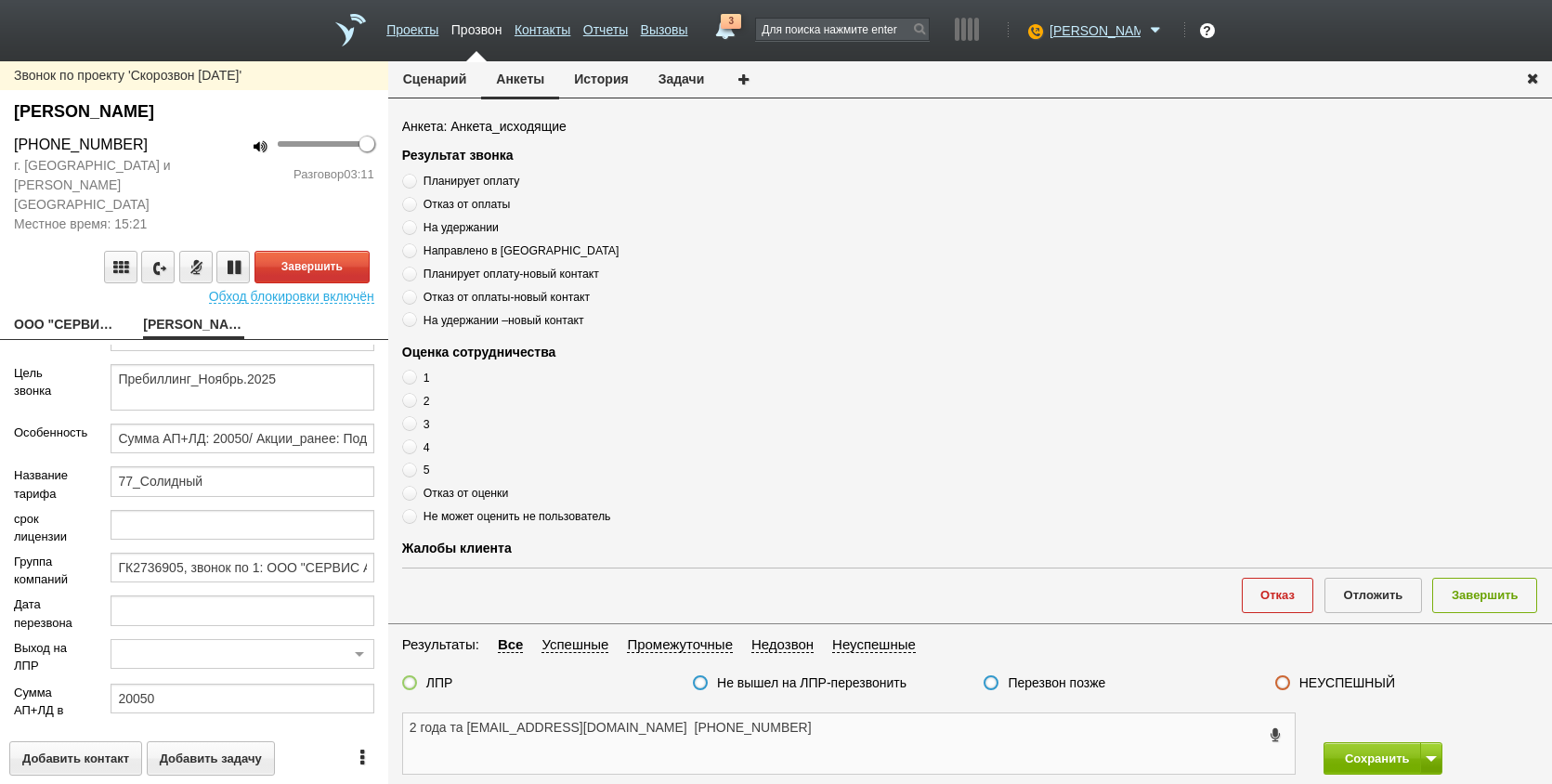
click at [784, 742] on textarea "2 года та [EMAIL_ADDRESS][DOMAIN_NAME] [PHONE_NUMBER]" at bounding box center [849, 744] width 892 height 60
click at [835, 714] on textarea "2 года та [EMAIL_ADDRESS][DOMAIN_NAME] [PHONE_NUMBER]" at bounding box center [849, 744] width 892 height 60
click at [820, 728] on textarea "2 года та [EMAIL_ADDRESS][DOMAIN_NAME] [PHONE_NUMBER]" at bounding box center [849, 744] width 892 height 60
click at [752, 736] on textarea "2 года та [EMAIL_ADDRESS][DOMAIN_NAME] [PHONE_NUMBER]" at bounding box center [849, 744] width 892 height 60
click at [744, 744] on textarea "2 года та [EMAIL_ADDRESS][DOMAIN_NAME] [PHONE_NUMBER]" at bounding box center [849, 744] width 892 height 60
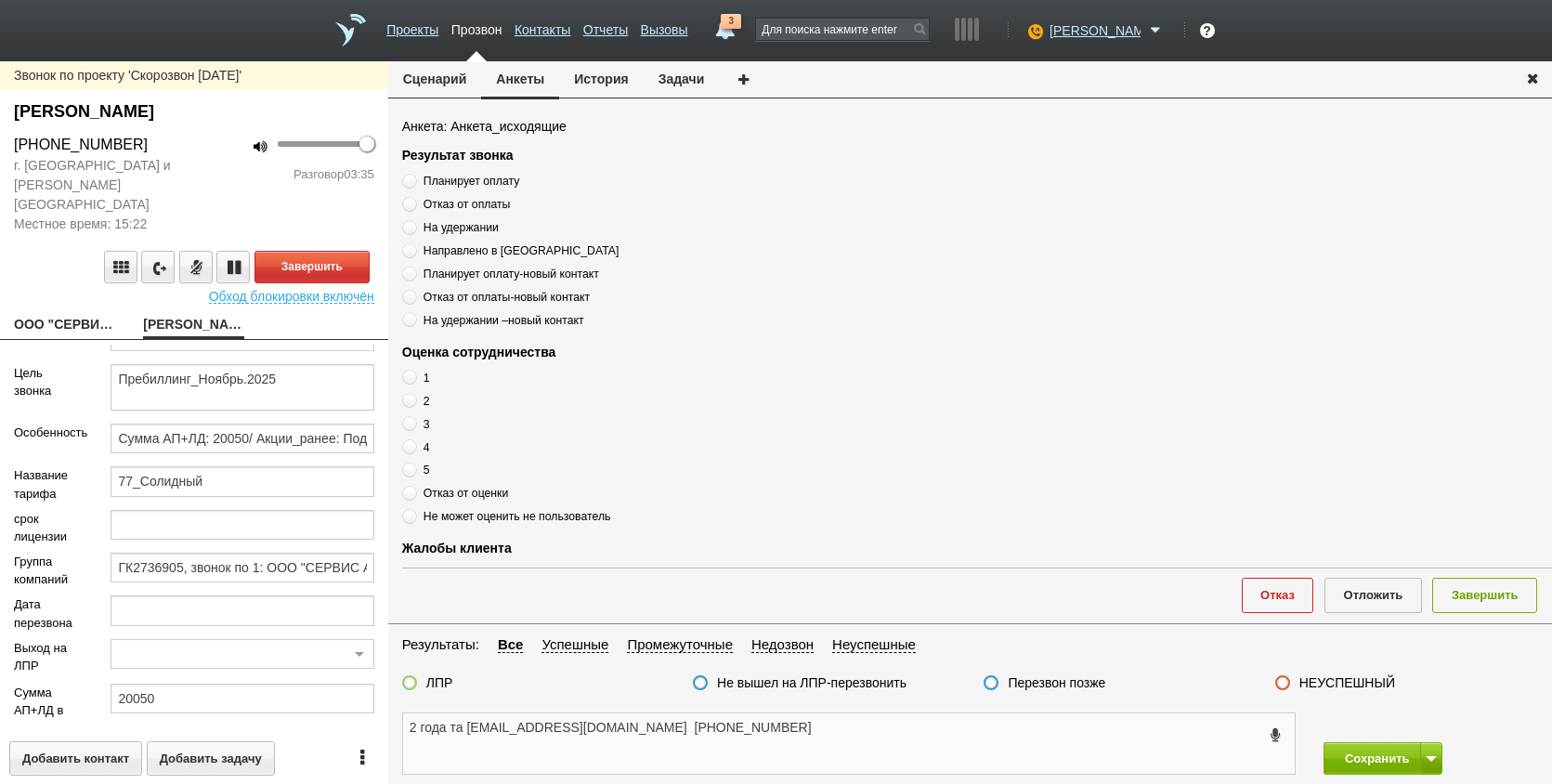
click at [818, 732] on textarea "2 года та [EMAIL_ADDRESS][DOMAIN_NAME] [PHONE_NUMBER]" at bounding box center [849, 744] width 892 height 60
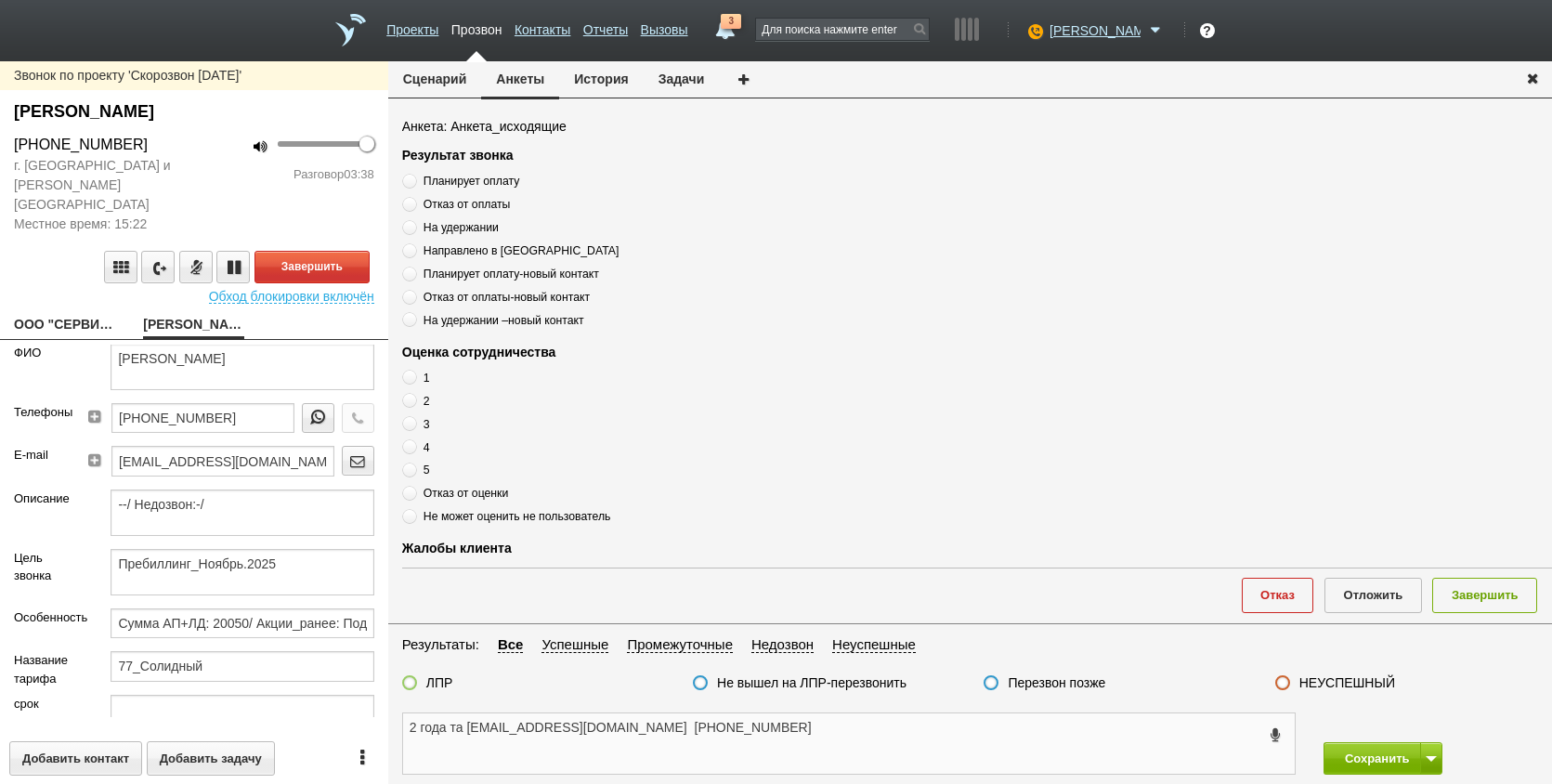
scroll to position [0, 0]
click at [217, 354] on textarea "[PERSON_NAME]" at bounding box center [241, 367] width 263 height 46
click at [439, 230] on span "На удержании" at bounding box center [461, 227] width 75 height 13
click at [414, 230] on input "На удержании" at bounding box center [408, 224] width 12 height 12
drag, startPoint x: 239, startPoint y: 404, endPoint x: 73, endPoint y: 417, distance: 166.5
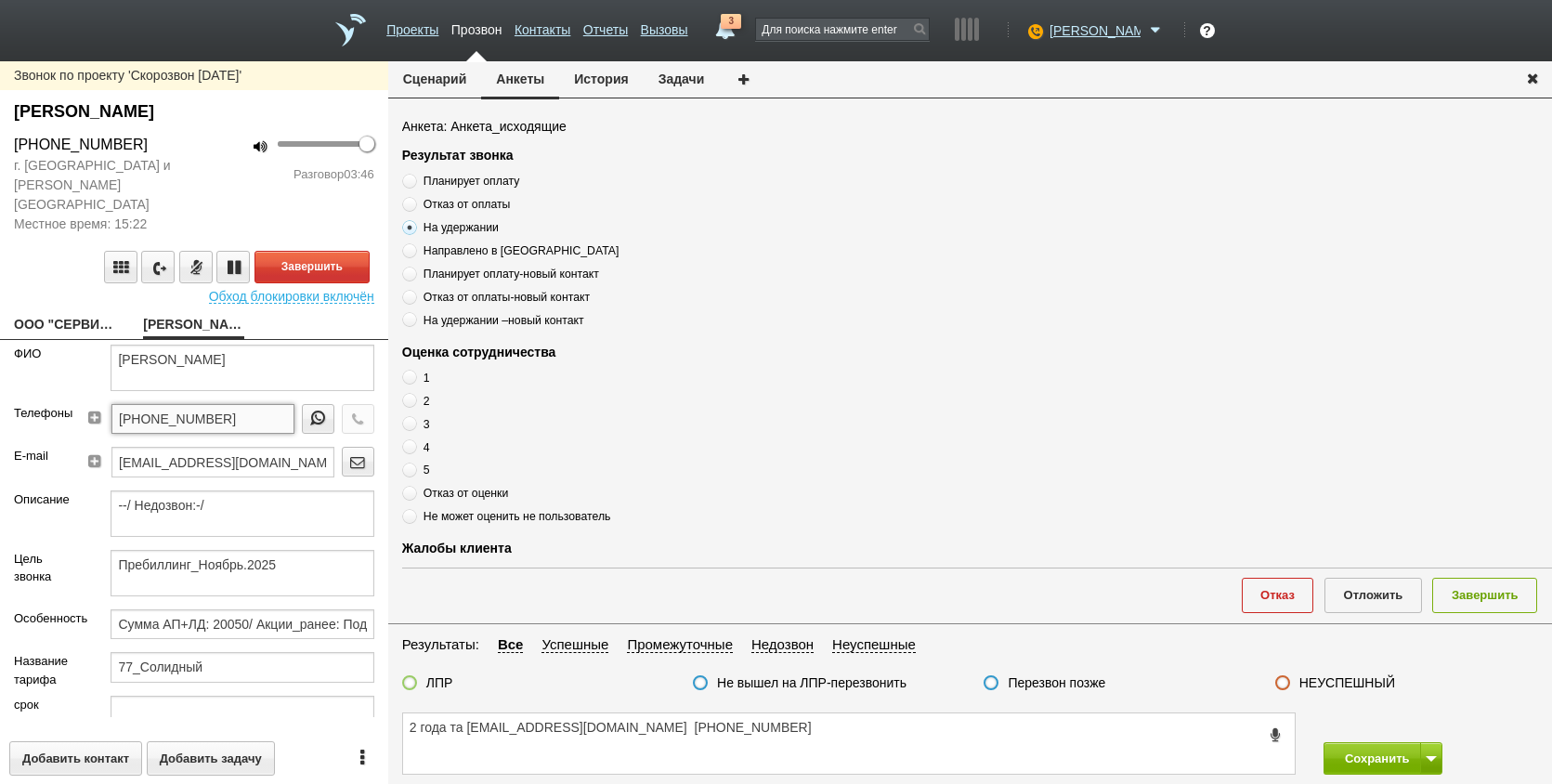
click at [73, 417] on div "Телефоны [PHONE_NUMBER]" at bounding box center [194, 424] width 389 height 42
drag, startPoint x: 822, startPoint y: 759, endPoint x: 770, endPoint y: 757, distance: 52.0
click at [817, 759] on textarea "2 года та [EMAIL_ADDRESS][DOMAIN_NAME] [PHONE_NUMBER]" at bounding box center [849, 744] width 892 height 60
click at [406, 730] on textarea "2 года та [EMAIL_ADDRESS][DOMAIN_NAME] [PHONE_NUMBER]" at bounding box center [849, 744] width 892 height 60
drag, startPoint x: 419, startPoint y: 712, endPoint x: 429, endPoint y: 728, distance: 18.9
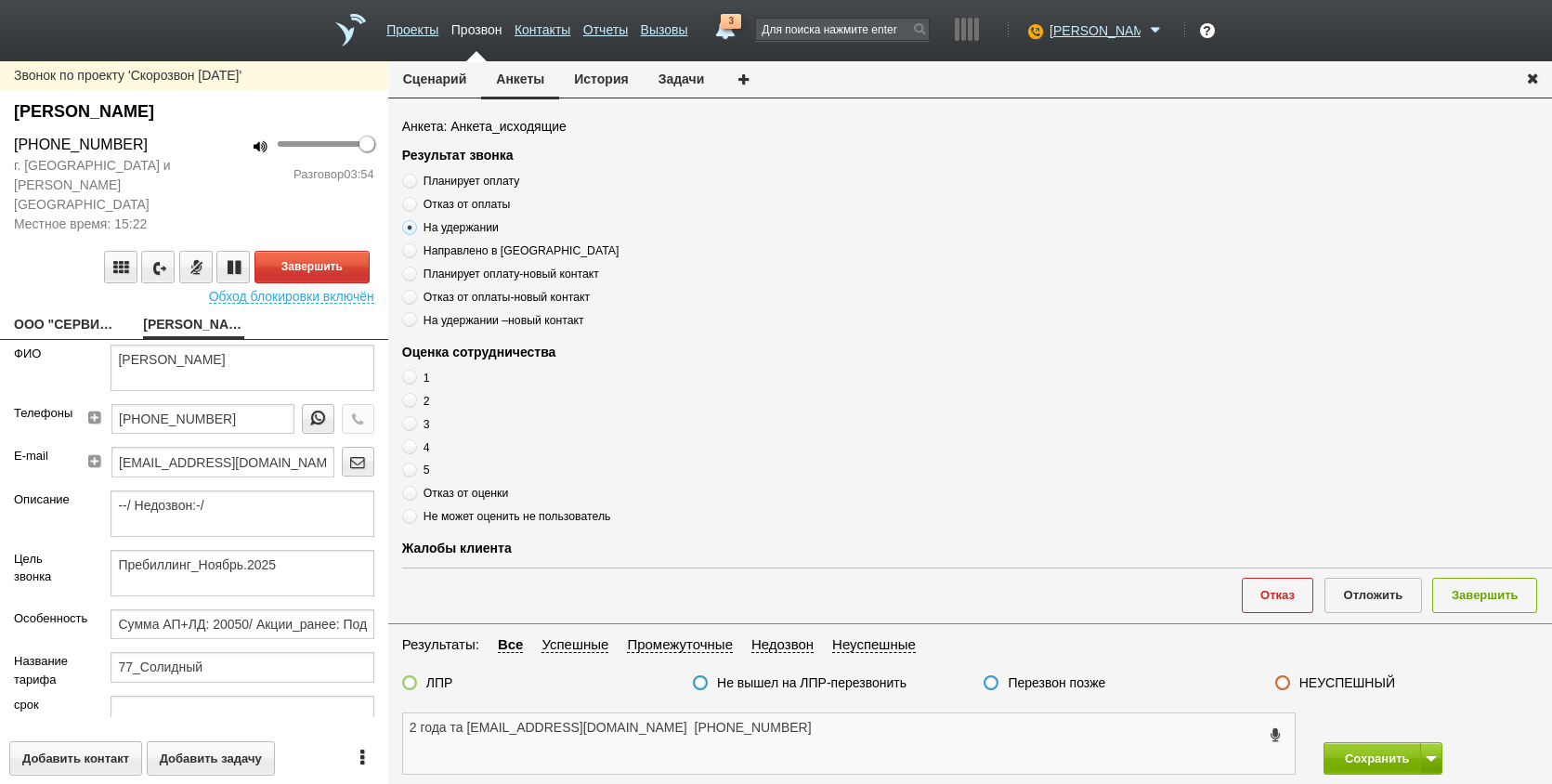
paste textarea "[PHONE_NUMBER]"
click at [328, 251] on button "Завершить" at bounding box center [312, 267] width 115 height 33
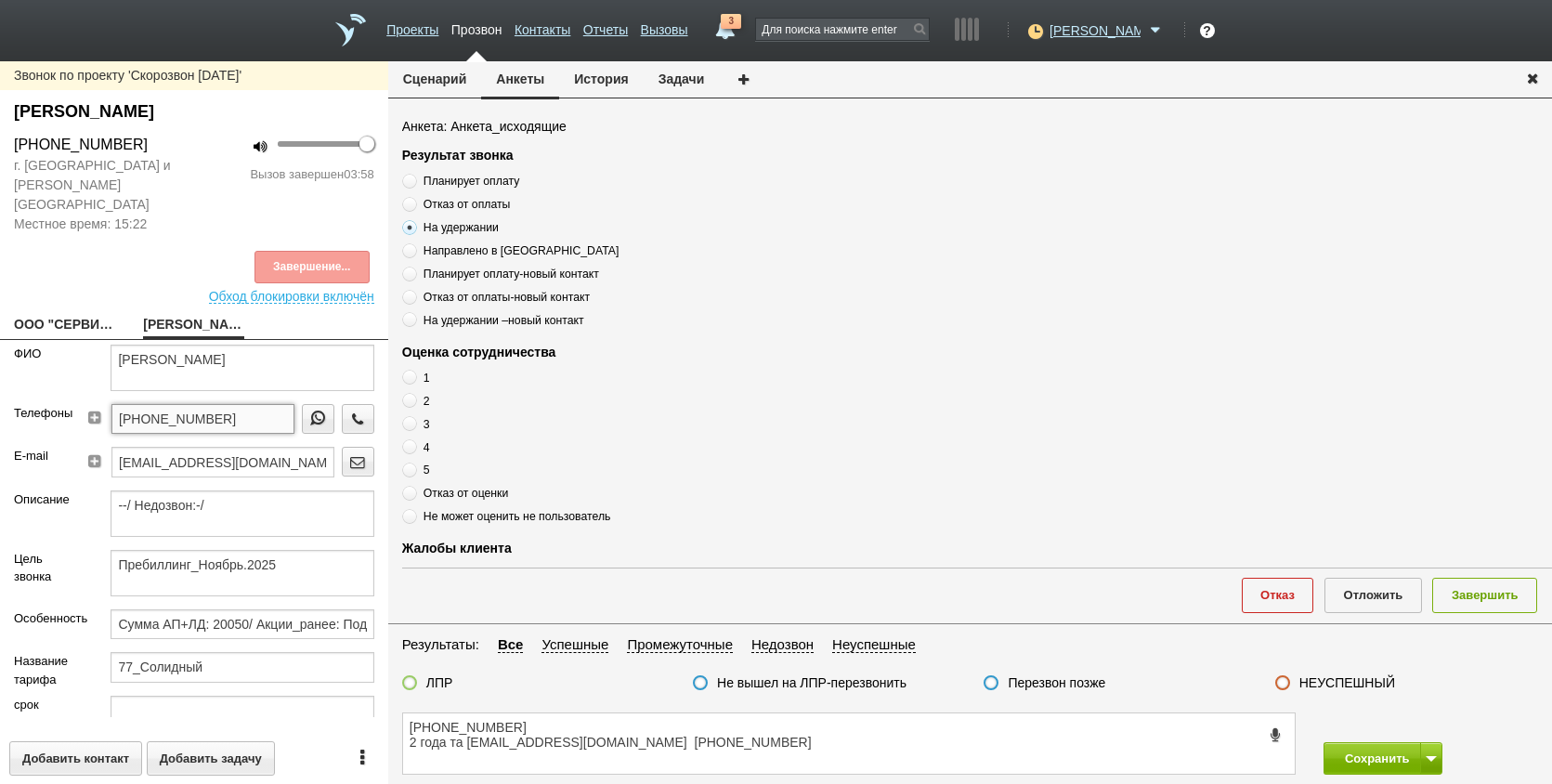
drag, startPoint x: 245, startPoint y: 395, endPoint x: 96, endPoint y: 400, distance: 149.1
click at [96, 404] on div "[PHONE_NUMBER]" at bounding box center [234, 424] width 280 height 42
drag, startPoint x: 308, startPoint y: 345, endPoint x: 175, endPoint y: 332, distance: 133.6
click at [175, 344] on textarea "[PERSON_NAME]" at bounding box center [241, 367] width 263 height 46
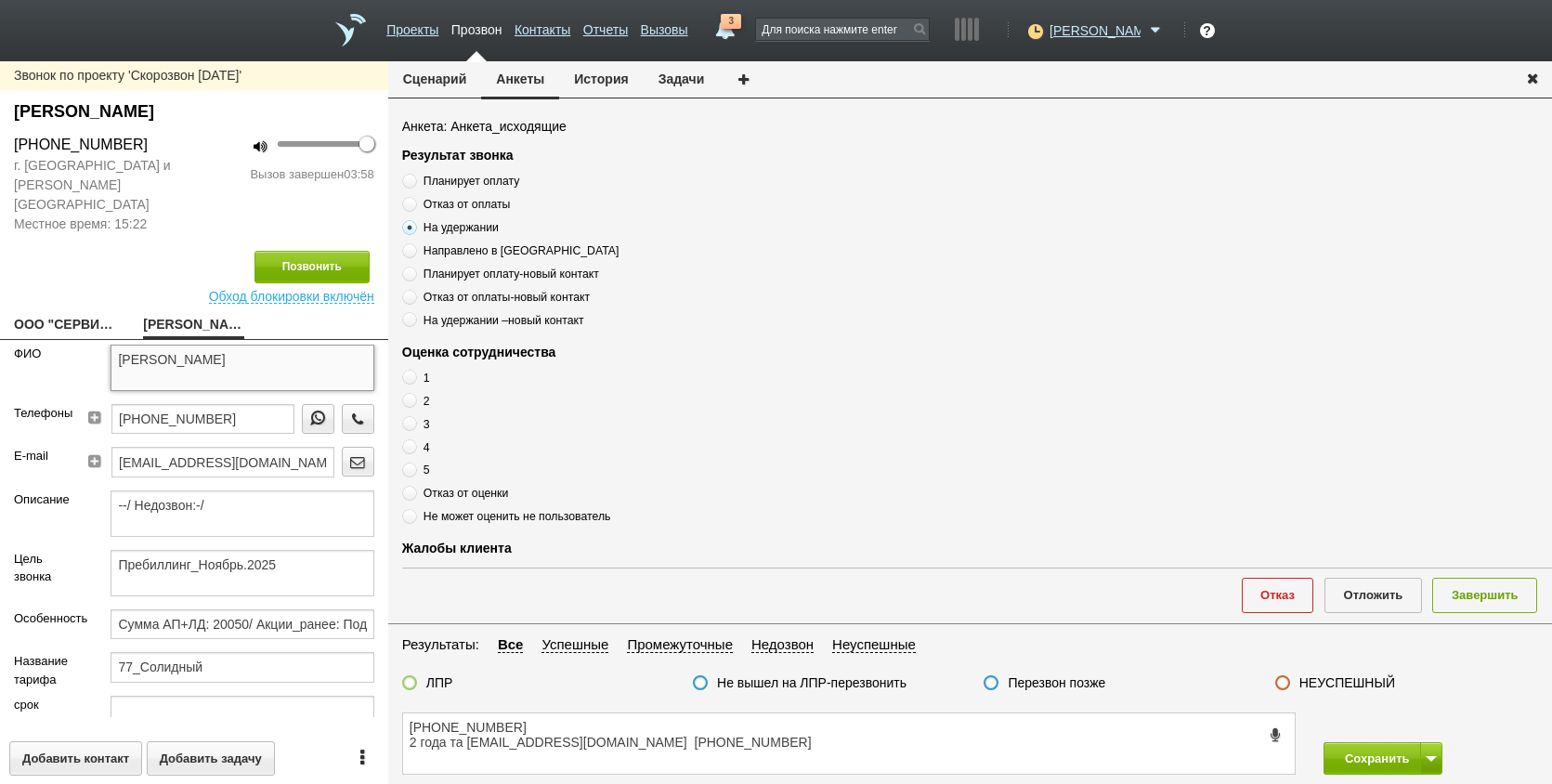
drag, startPoint x: 173, startPoint y: 332, endPoint x: 338, endPoint y: 332, distance: 165.0
click at [338, 344] on textarea "[PERSON_NAME]" at bounding box center [241, 367] width 263 height 46
click at [536, 732] on textarea "[PHONE_NUMBER] 2 года та [EMAIL_ADDRESS][DOMAIN_NAME] [PHONE_NUMBER]" at bounding box center [849, 744] width 892 height 60
paste textarea "[PERSON_NAME]"
click at [40, 361] on div "ФИО" at bounding box center [48, 374] width 97 height 59
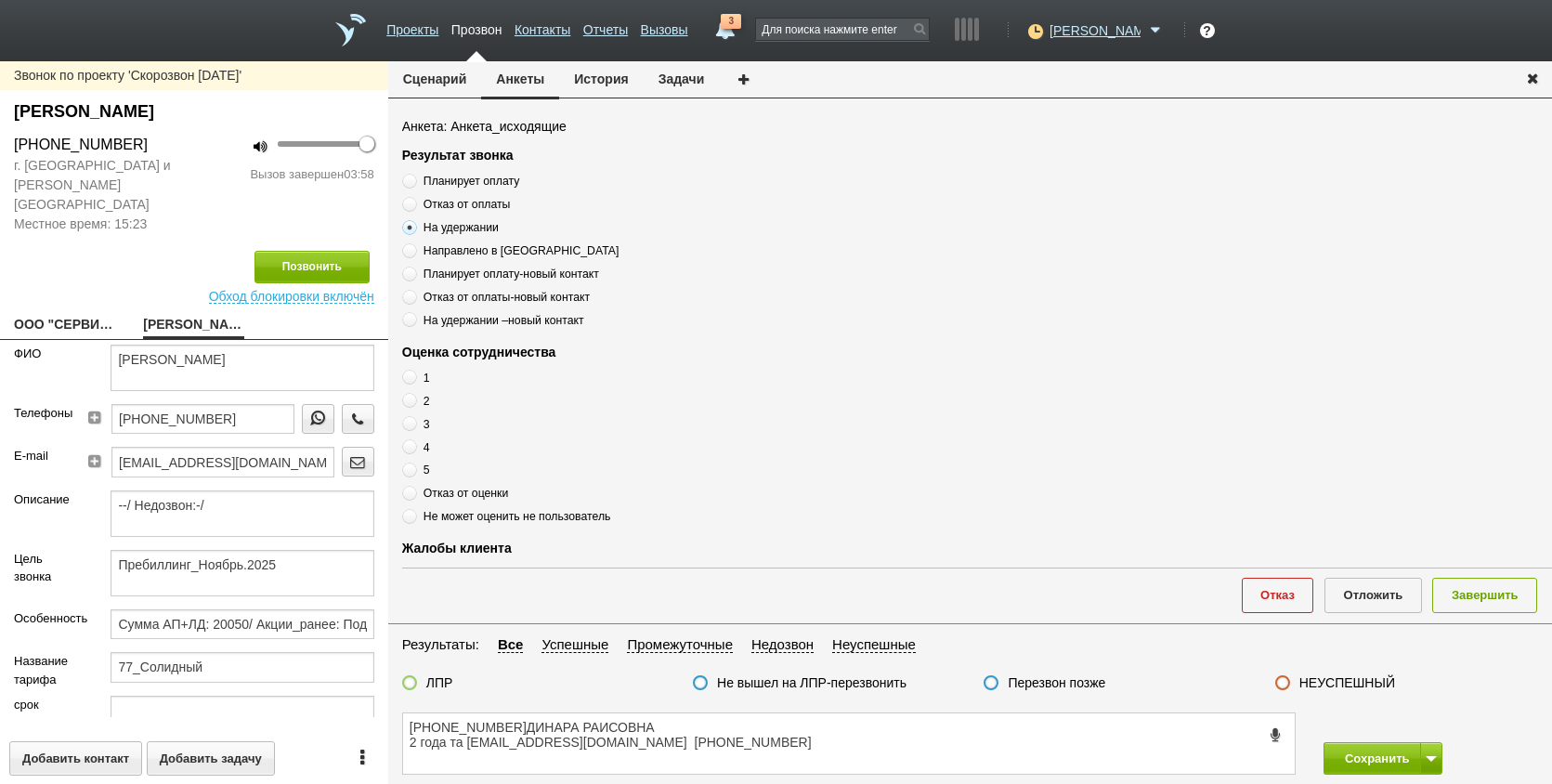
click at [75, 313] on link "ООО "СЕРВИС АЙТИ"[EMAIL_ADDRESS][DOMAIN_NAME]" at bounding box center [65, 327] width 102 height 26
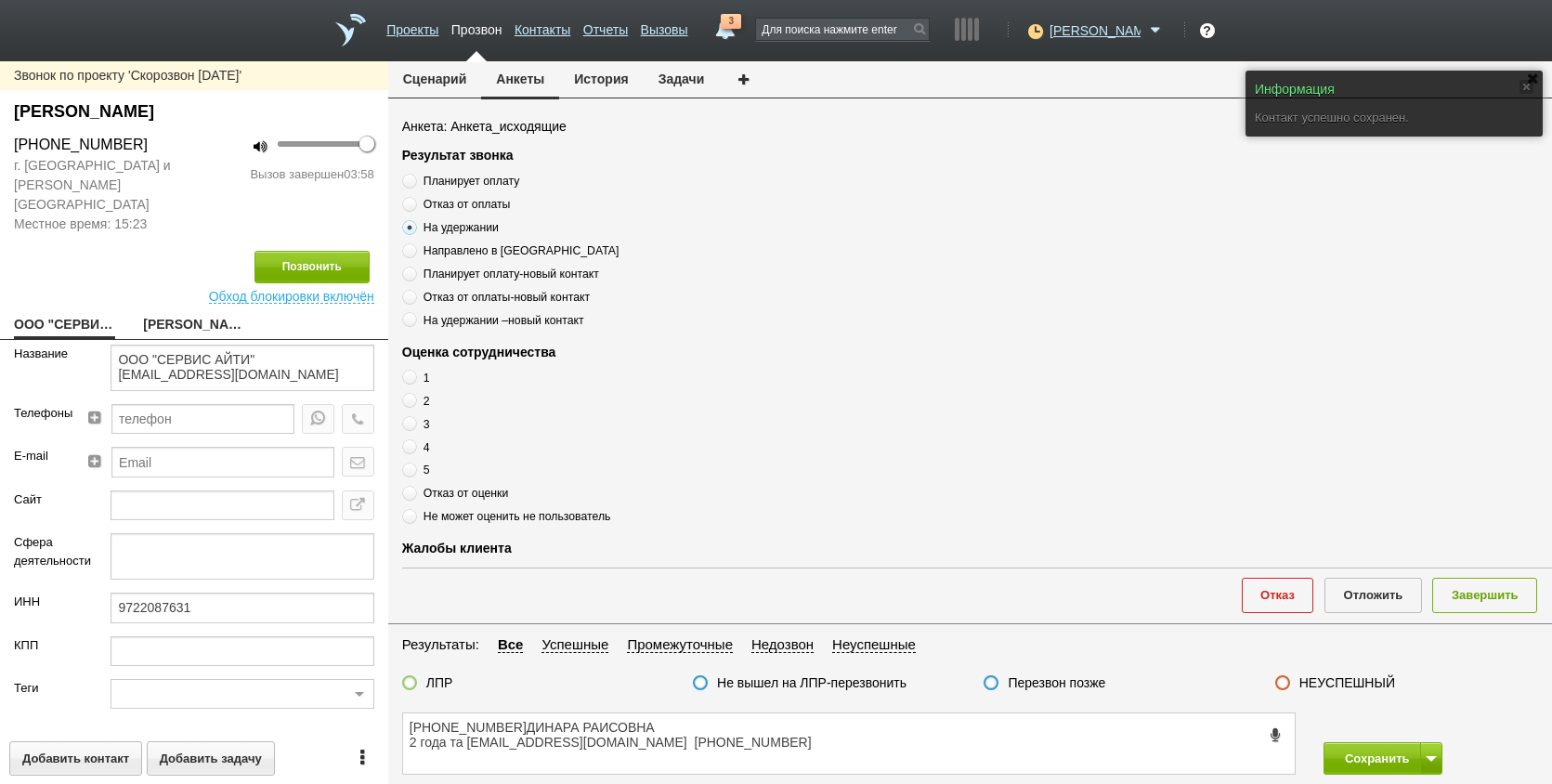
click at [178, 313] on link "[PERSON_NAME]" at bounding box center [194, 327] width 102 height 26
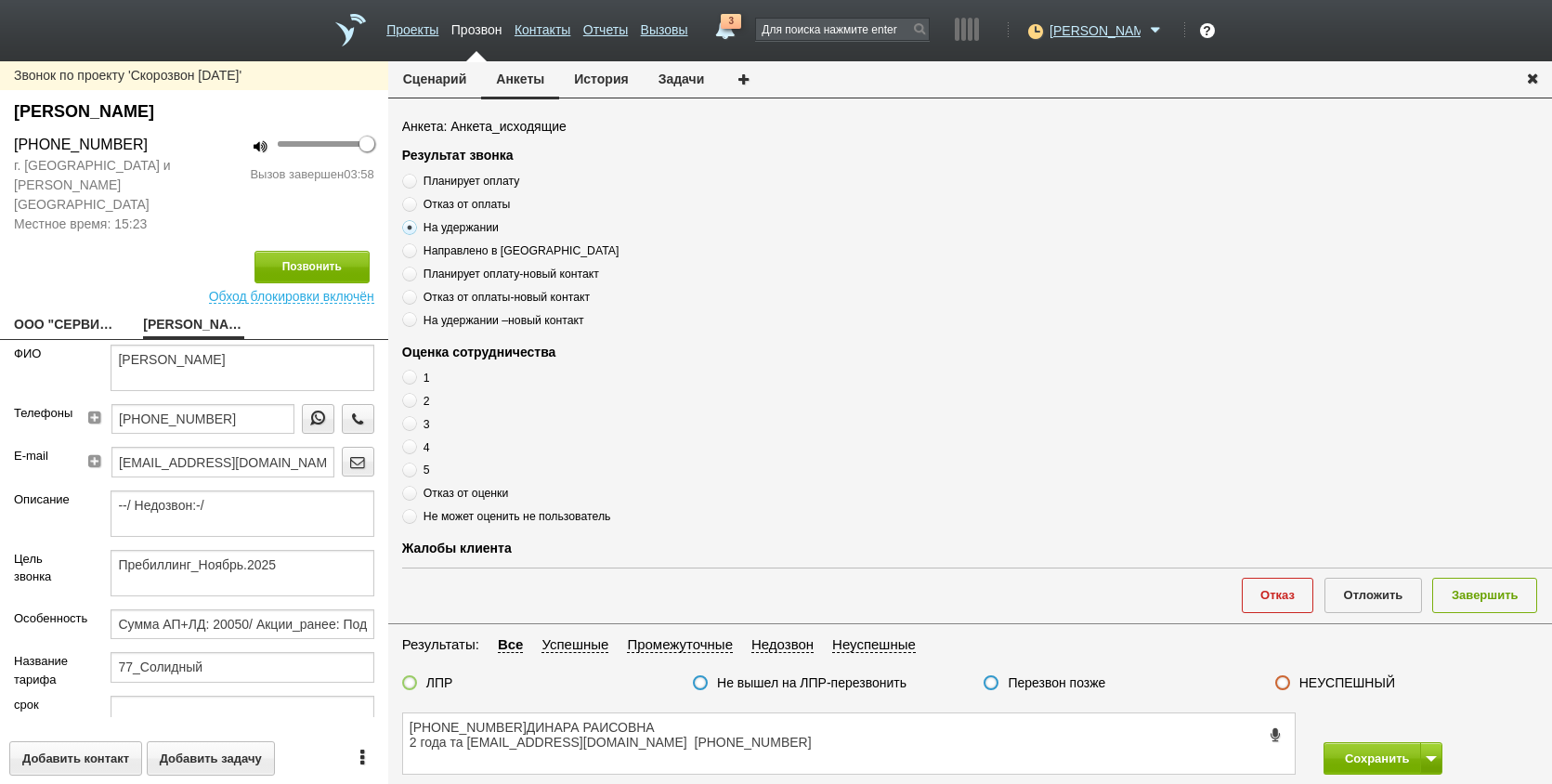
drag, startPoint x: 66, startPoint y: 264, endPoint x: 64, endPoint y: 277, distance: 13.2
click at [66, 264] on div "Позвонить Обход блокировки включён" at bounding box center [194, 269] width 389 height 70
click at [69, 313] on link "ООО "СЕРВИС АЙТИ"[EMAIL_ADDRESS][DOMAIN_NAME]" at bounding box center [65, 327] width 102 height 26
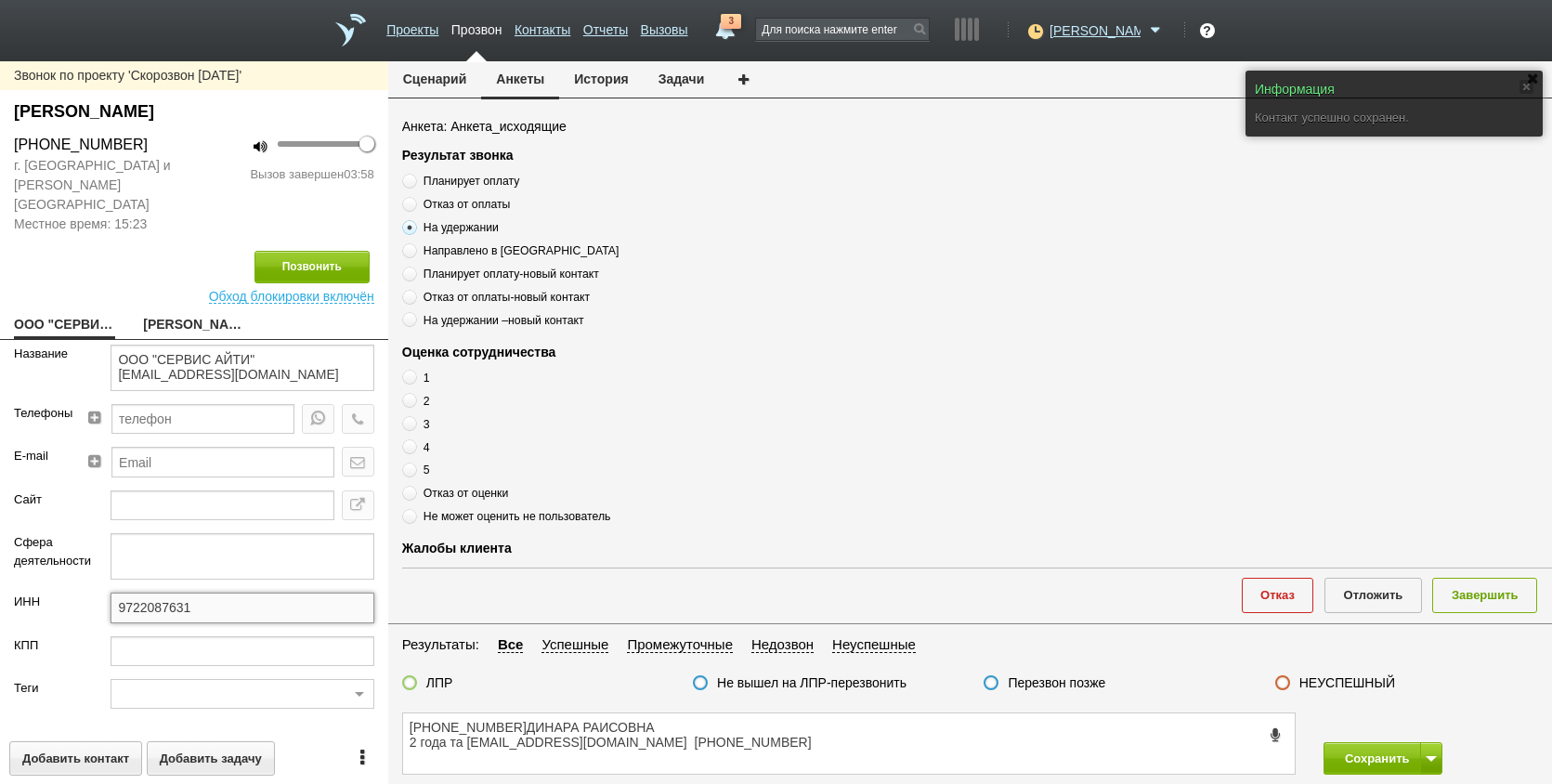
drag, startPoint x: 78, startPoint y: 586, endPoint x: 132, endPoint y: 590, distance: 54.1
click at [56, 593] on div "ИНН 9722087631" at bounding box center [194, 614] width 389 height 42
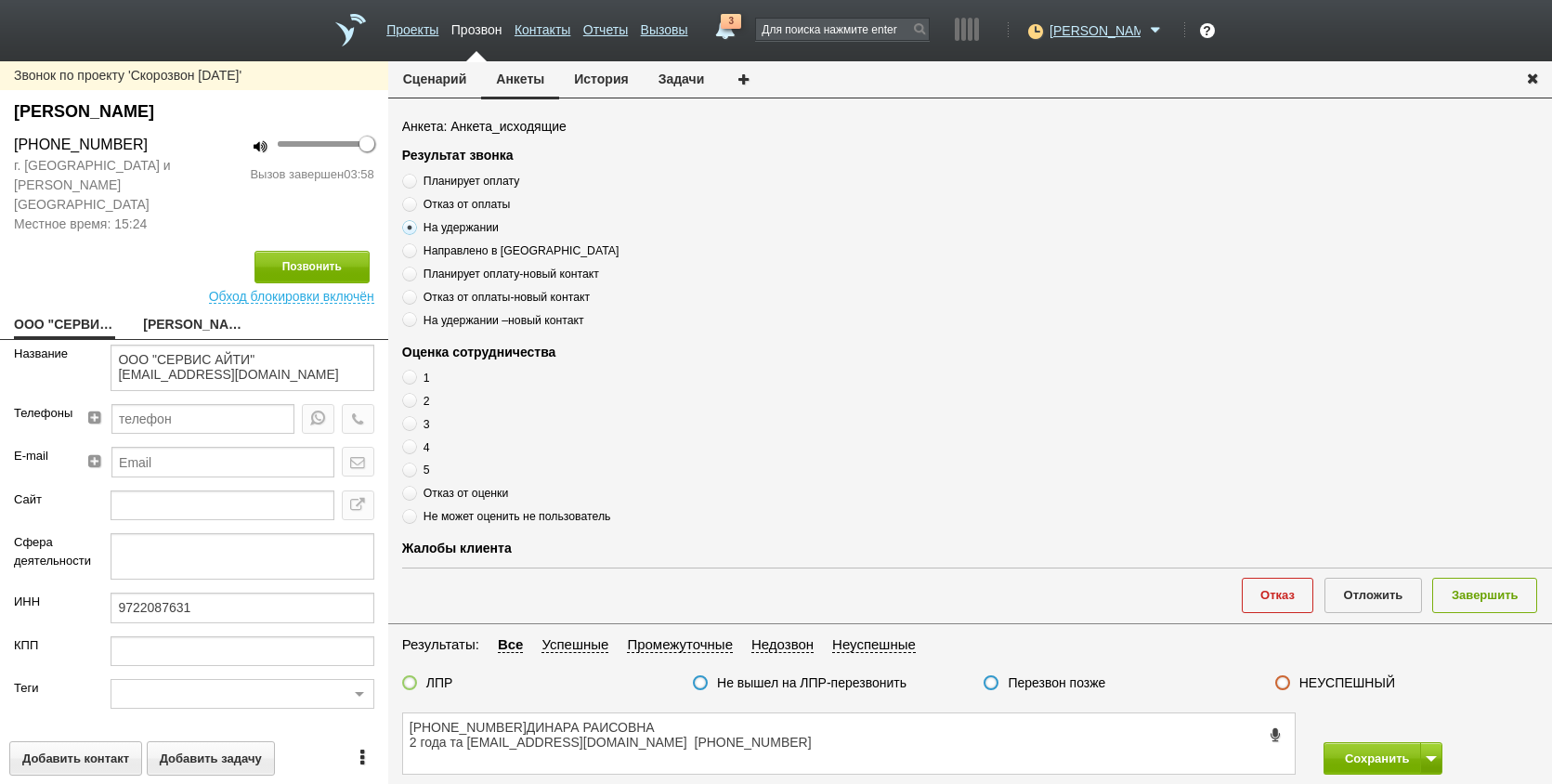
click at [22, 377] on div "Название" at bounding box center [48, 374] width 97 height 59
click at [65, 490] on label "Сайт" at bounding box center [48, 500] width 69 height 19
drag, startPoint x: 152, startPoint y: 350, endPoint x: 109, endPoint y: 332, distance: 46.6
click at [110, 344] on textarea "ООО "СЕРВИС АЙТИ"[EMAIL_ADDRESS][DOMAIN_NAME]" at bounding box center [241, 367] width 263 height 46
drag, startPoint x: 10, startPoint y: 452, endPoint x: 98, endPoint y: 421, distance: 93.3
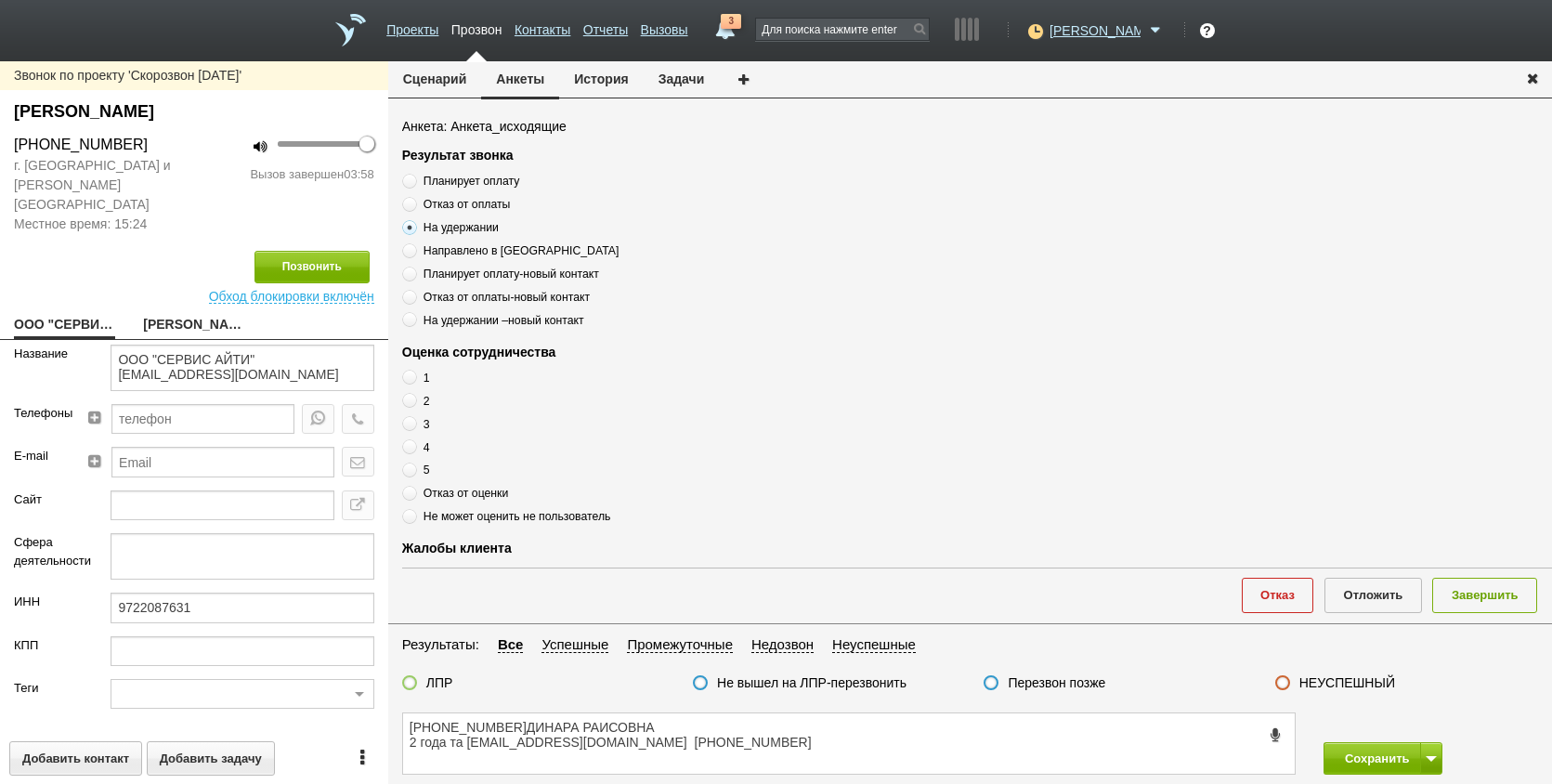
click at [14, 450] on div "E-mail" at bounding box center [40, 468] width 81 height 42
click at [172, 313] on link "[PERSON_NAME]" at bounding box center [194, 327] width 102 height 26
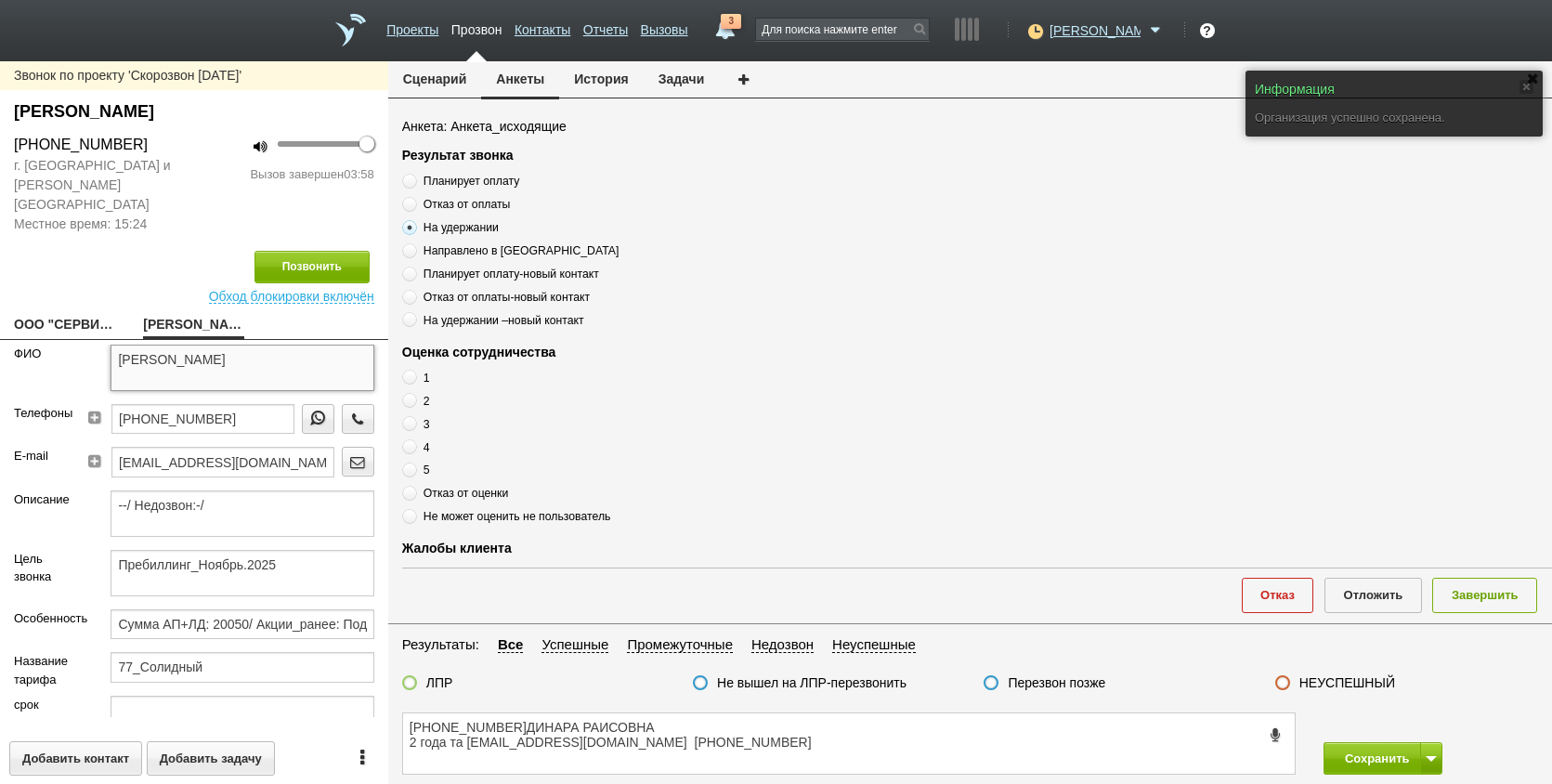
drag, startPoint x: 172, startPoint y: 331, endPoint x: 312, endPoint y: 334, distance: 140.0
click at [312, 344] on textarea "[PERSON_NAME]" at bounding box center [241, 367] width 263 height 46
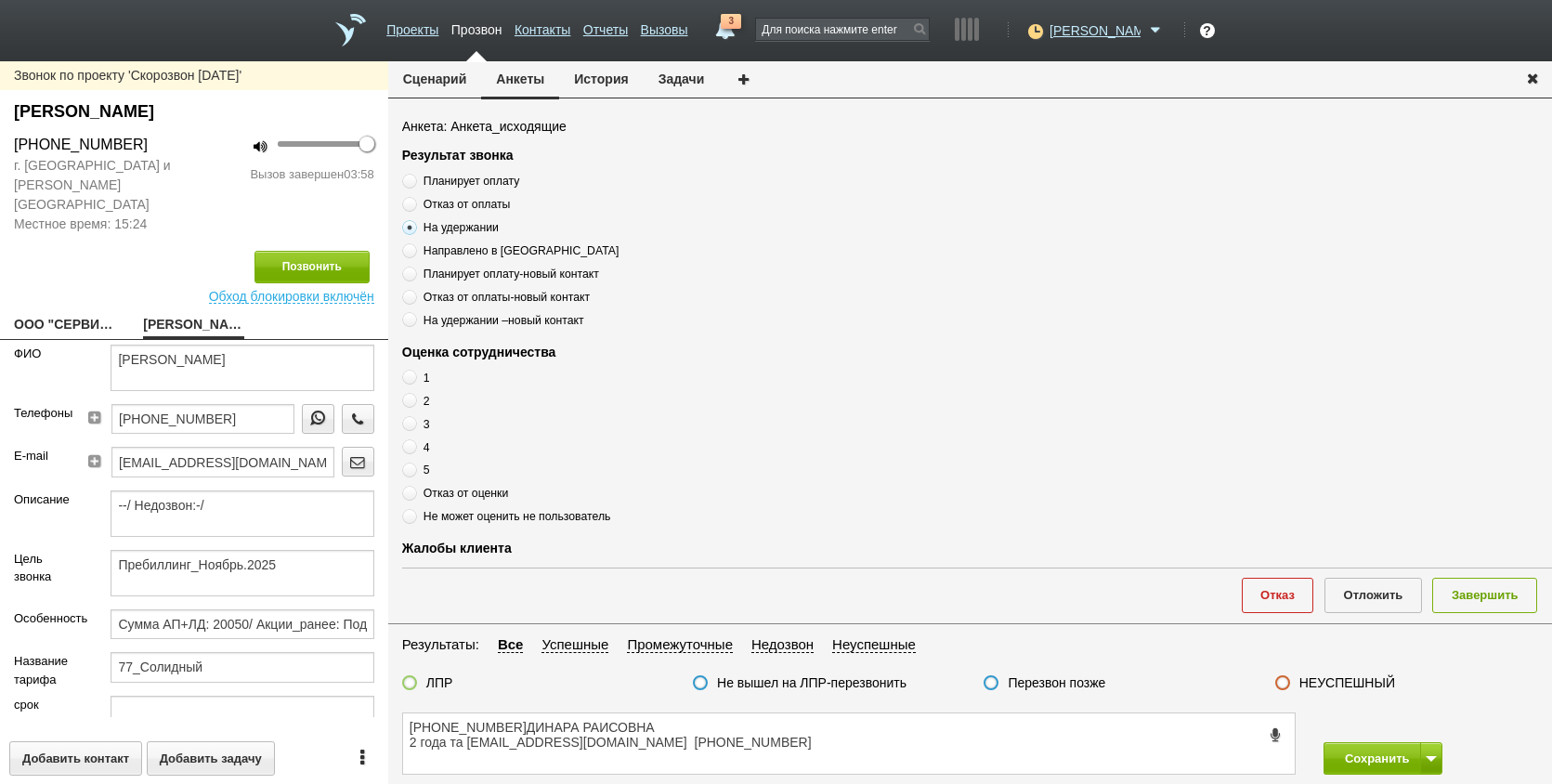
click at [51, 420] on div "Телефоны" at bounding box center [40, 424] width 81 height 42
drag, startPoint x: 252, startPoint y: 395, endPoint x: 170, endPoint y: 406, distance: 82.7
click at [99, 406] on div "[PHONE_NUMBER]" at bounding box center [234, 424] width 280 height 42
click at [570, 740] on textarea "[PHONE_NUMBER]ДИНАРА РАИСОВНА 2 года та [EMAIL_ADDRESS][DOMAIN_NAME] [PHONE_NUM…" at bounding box center [849, 744] width 892 height 60
click at [564, 745] on textarea "[PHONE_NUMBER]ДИНАРА РАИСОВНА 2 года та [EMAIL_ADDRESS][DOMAIN_NAME] [PHONE_NUM…" at bounding box center [849, 744] width 892 height 60
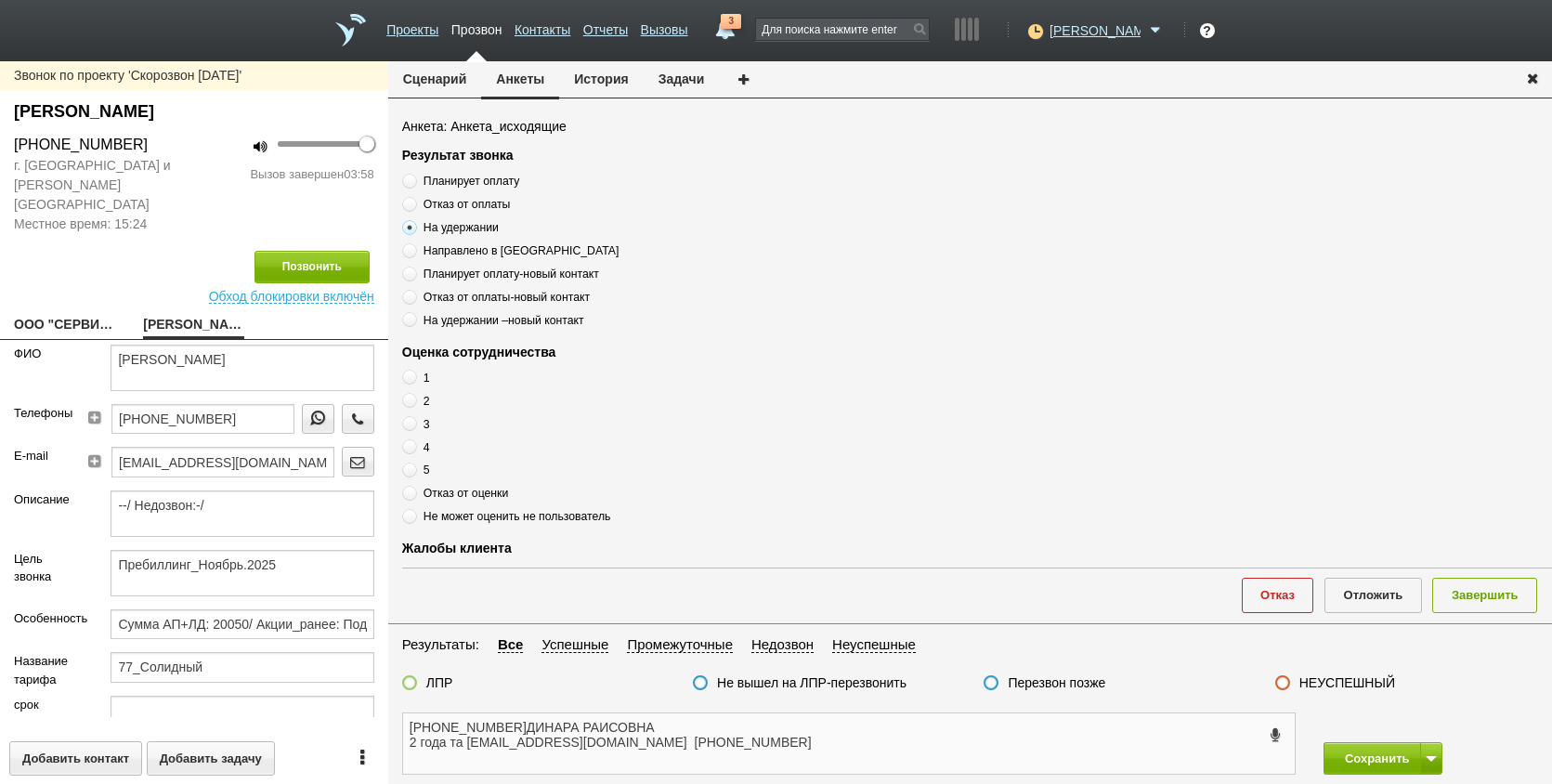
drag, startPoint x: 571, startPoint y: 744, endPoint x: 467, endPoint y: 745, distance: 104.0
click at [467, 745] on textarea "[PHONE_NUMBER]ДИНАРА РАИСОВНА 2 года та [EMAIL_ADDRESS][DOMAIN_NAME] [PHONE_NUM…" at bounding box center [849, 744] width 892 height 60
click at [51, 563] on label "Цель звонка" at bounding box center [48, 568] width 69 height 36
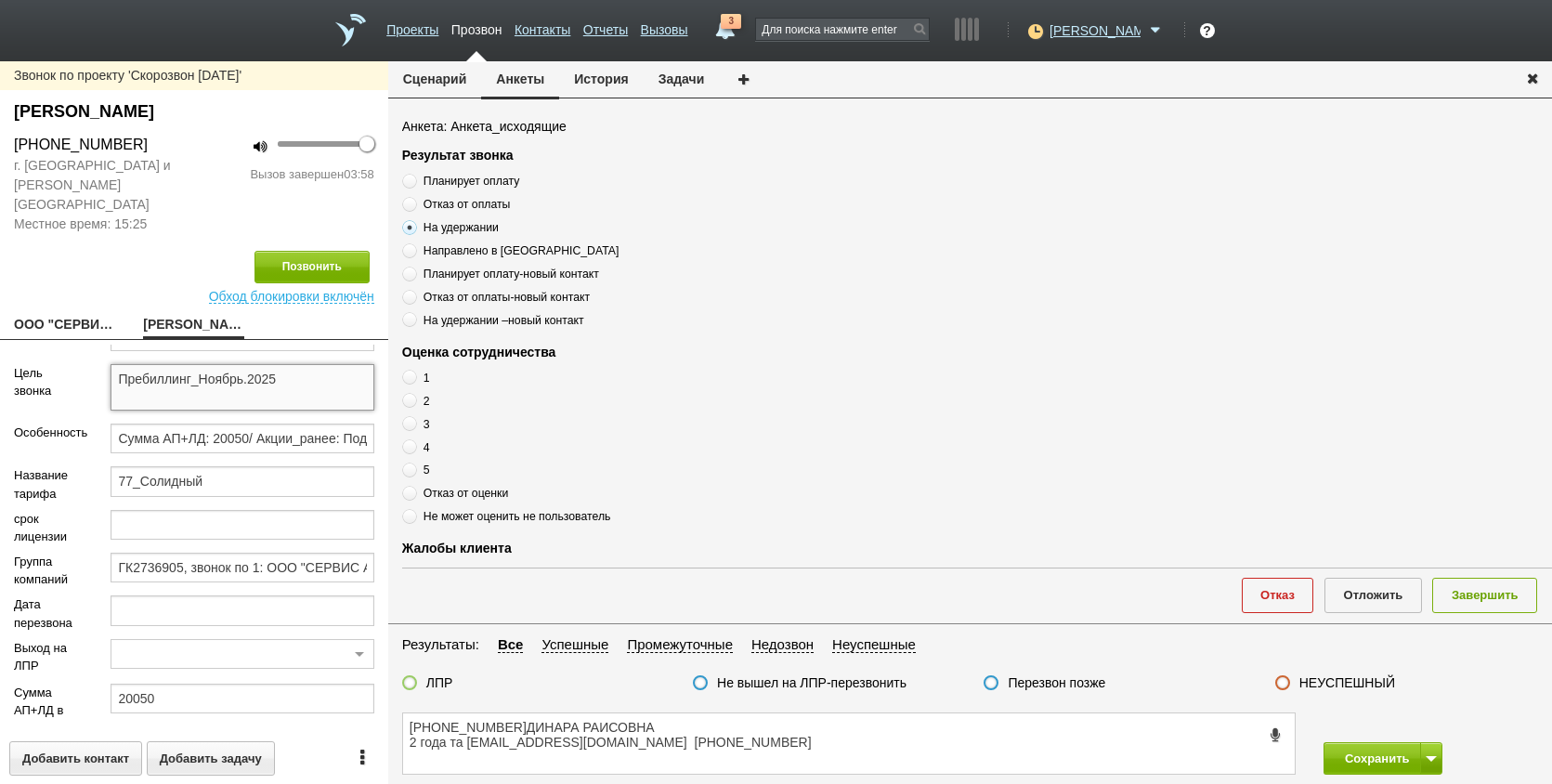
click at [255, 364] on textarea "Пребиллинг_Ноябрь.2025" at bounding box center [241, 387] width 263 height 46
drag, startPoint x: 282, startPoint y: 360, endPoint x: 54, endPoint y: 385, distance: 229.4
click at [54, 385] on div "Цель звонка Пребиллинг_Ноябрь.2025" at bounding box center [194, 393] width 389 height 59
click at [62, 528] on div "срок лицензии" at bounding box center [48, 531] width 97 height 42
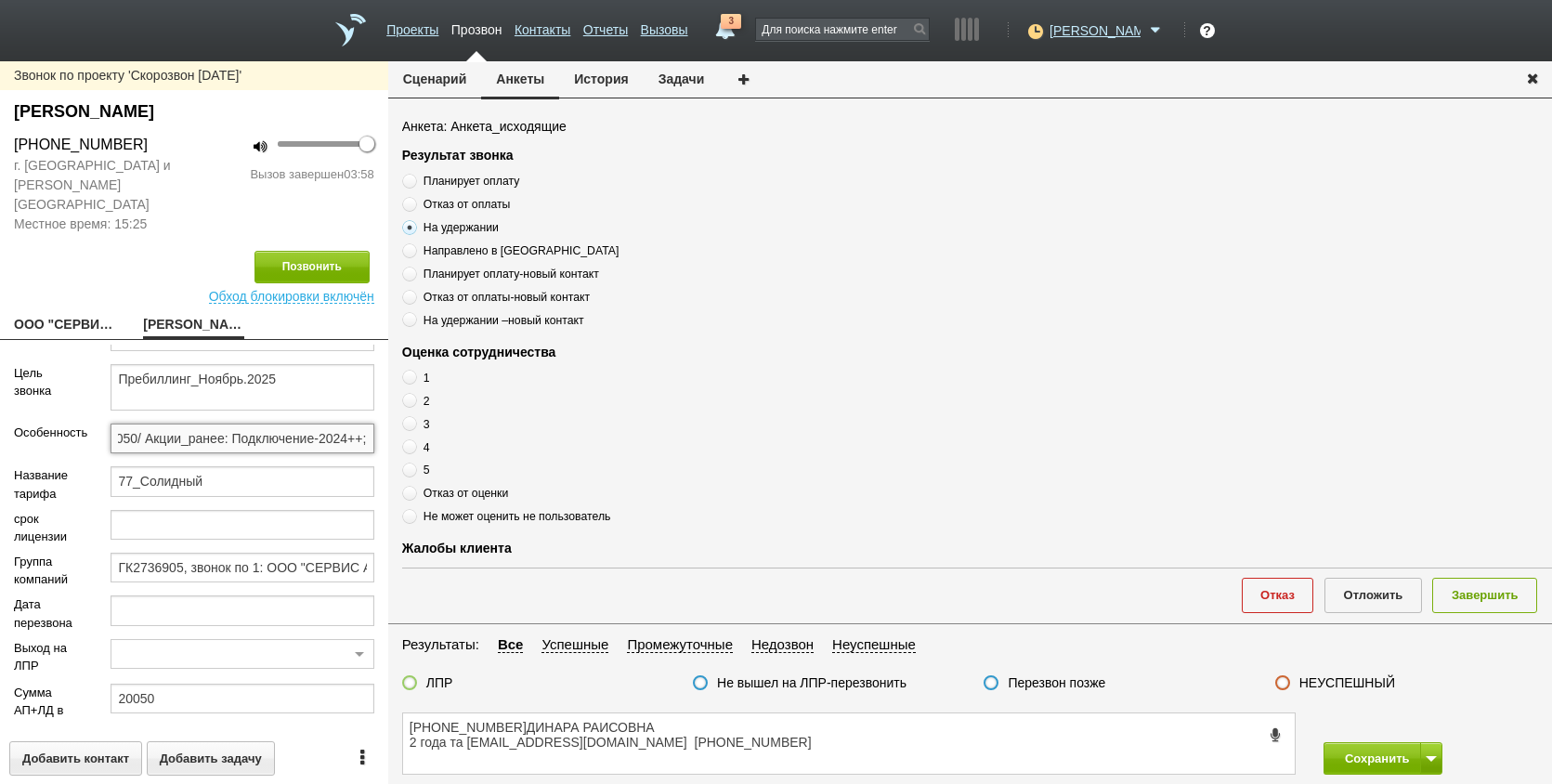
drag, startPoint x: 113, startPoint y: 422, endPoint x: 580, endPoint y: 421, distance: 467.0
click at [580, 421] on div "Звонок по проекту 'Скорозвон [DATE]' [PERSON_NAME] [PHONE_NUMBER] г. [GEOGRAPHI…" at bounding box center [776, 423] width 1552 height 723
click at [24, 510] on label "срок лицензии" at bounding box center [48, 528] width 69 height 36
click at [721, 728] on textarea "[PHONE_NUMBER]ДИНАРА РАИСОВНА 2 года та [EMAIL_ADDRESS][DOMAIN_NAME] [PHONE_NUM…" at bounding box center [849, 744] width 892 height 60
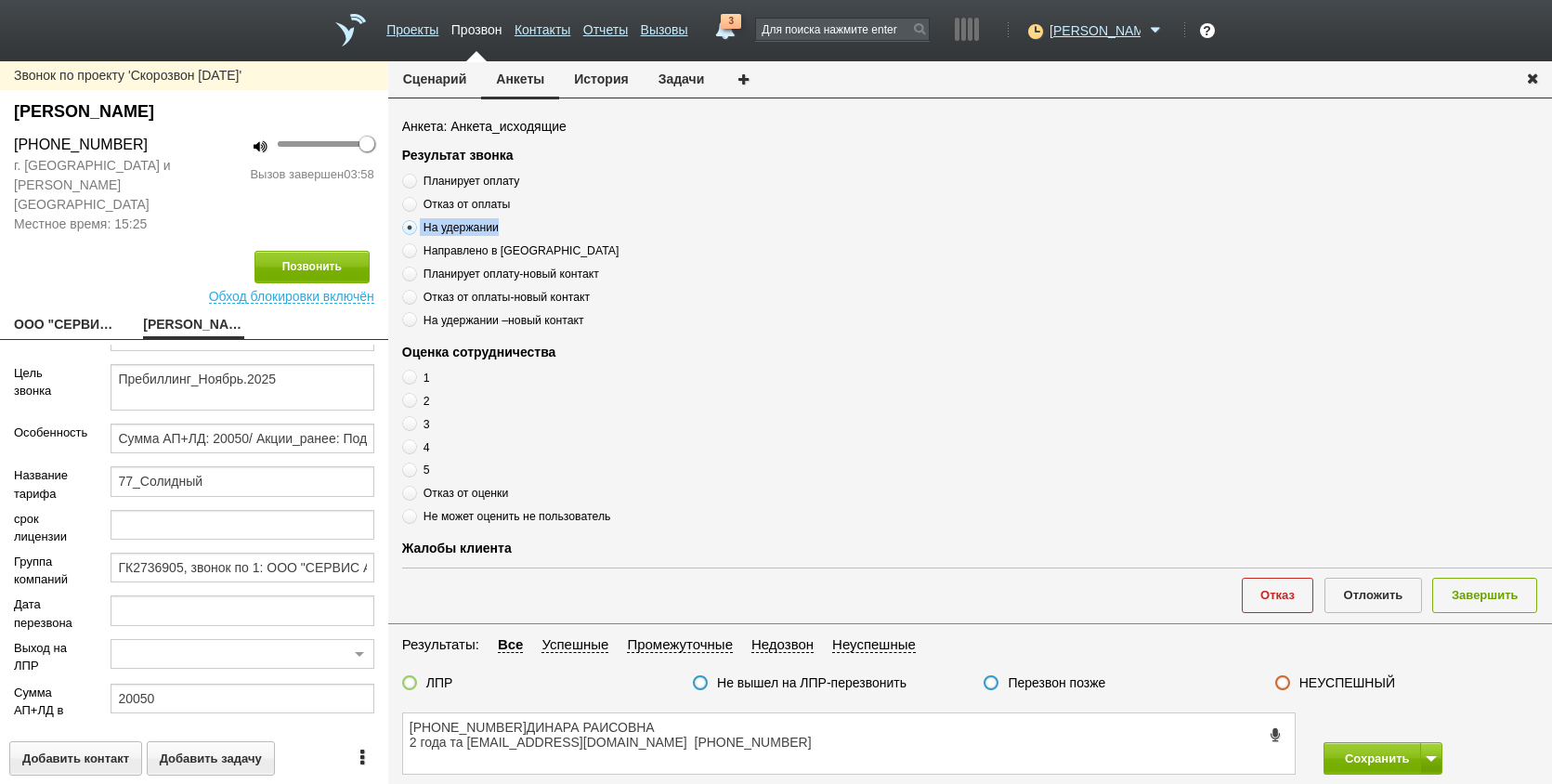
drag, startPoint x: 422, startPoint y: 221, endPoint x: 523, endPoint y: 222, distance: 101.0
click at [523, 222] on label "На удержании" at bounding box center [634, 227] width 465 height 18
click at [686, 713] on div "[PHONE_NUMBER]ДИНАРА РАИСОВНА 2 года та [EMAIL_ADDRESS][DOMAIN_NAME] [PHONE_NUM…" at bounding box center [970, 744] width 1164 height 81
click at [681, 717] on div "[PHONE_NUMBER]ДИНАРА РАИСОВНА 2 года та [EMAIL_ADDRESS][DOMAIN_NAME] [PHONE_NUM…" at bounding box center [970, 744] width 1164 height 81
click at [681, 719] on textarea "[PHONE_NUMBER]ДИНАРА РАИСОВНА 2 года та [EMAIL_ADDRESS][DOMAIN_NAME] [PHONE_NUM…" at bounding box center [849, 744] width 892 height 60
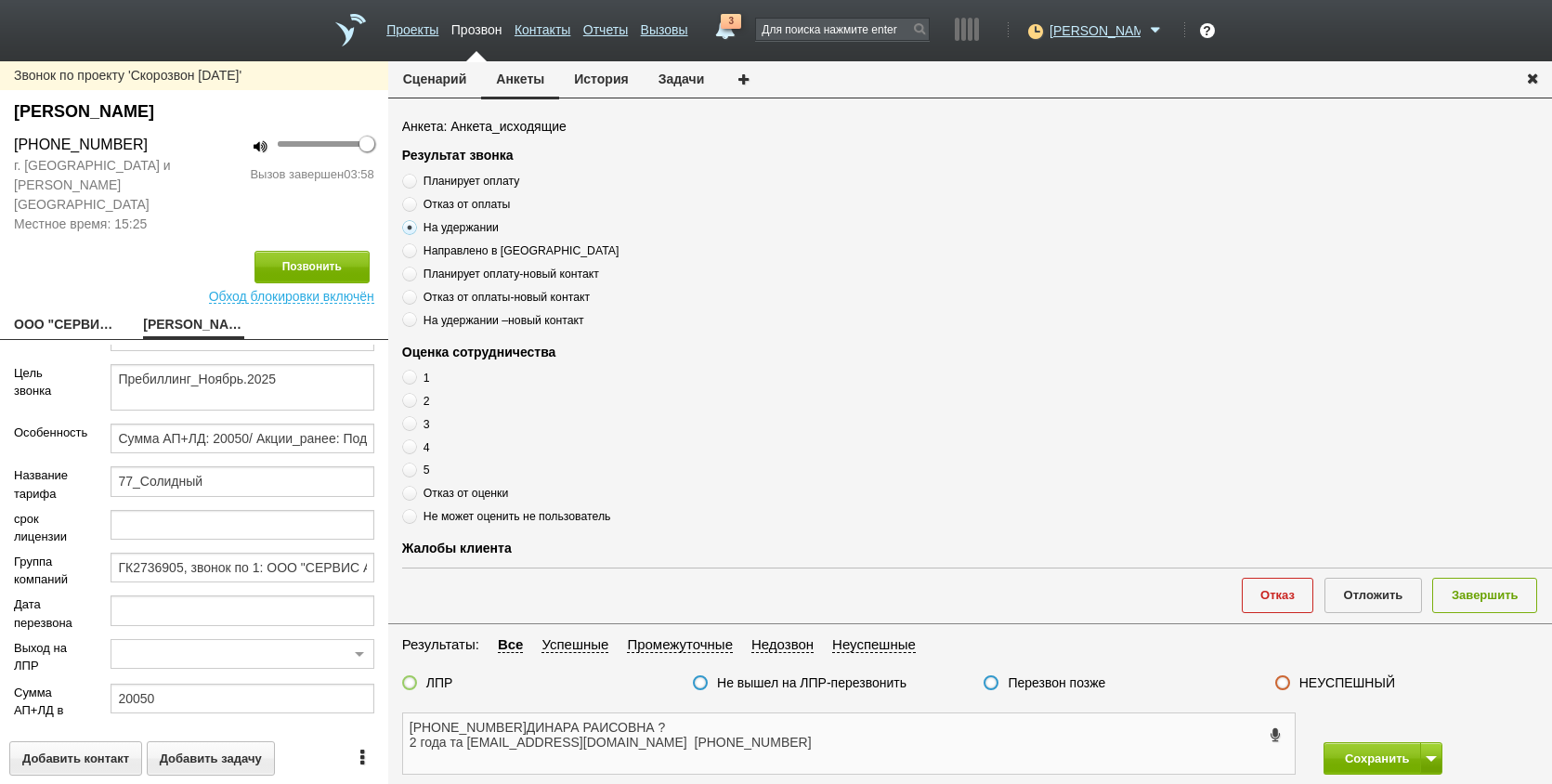
paste textarea "На удержании"
click at [413, 475] on span at bounding box center [409, 471] width 15 height 15
click at [413, 472] on input "5" at bounding box center [408, 467] width 12 height 12
click at [777, 736] on textarea "[PHONE_NUMBER]ДИНАРА РАИСОВНА , На удержании, 2 года та [EMAIL_ADDRESS][DOMAIN_…" at bounding box center [849, 744] width 892 height 60
click at [778, 728] on textarea "[PHONE_NUMBER]ДИНАРА РАИСОВНА , На удержании, 2 года та [EMAIL_ADDRESS][DOMAIN_…" at bounding box center [849, 744] width 892 height 60
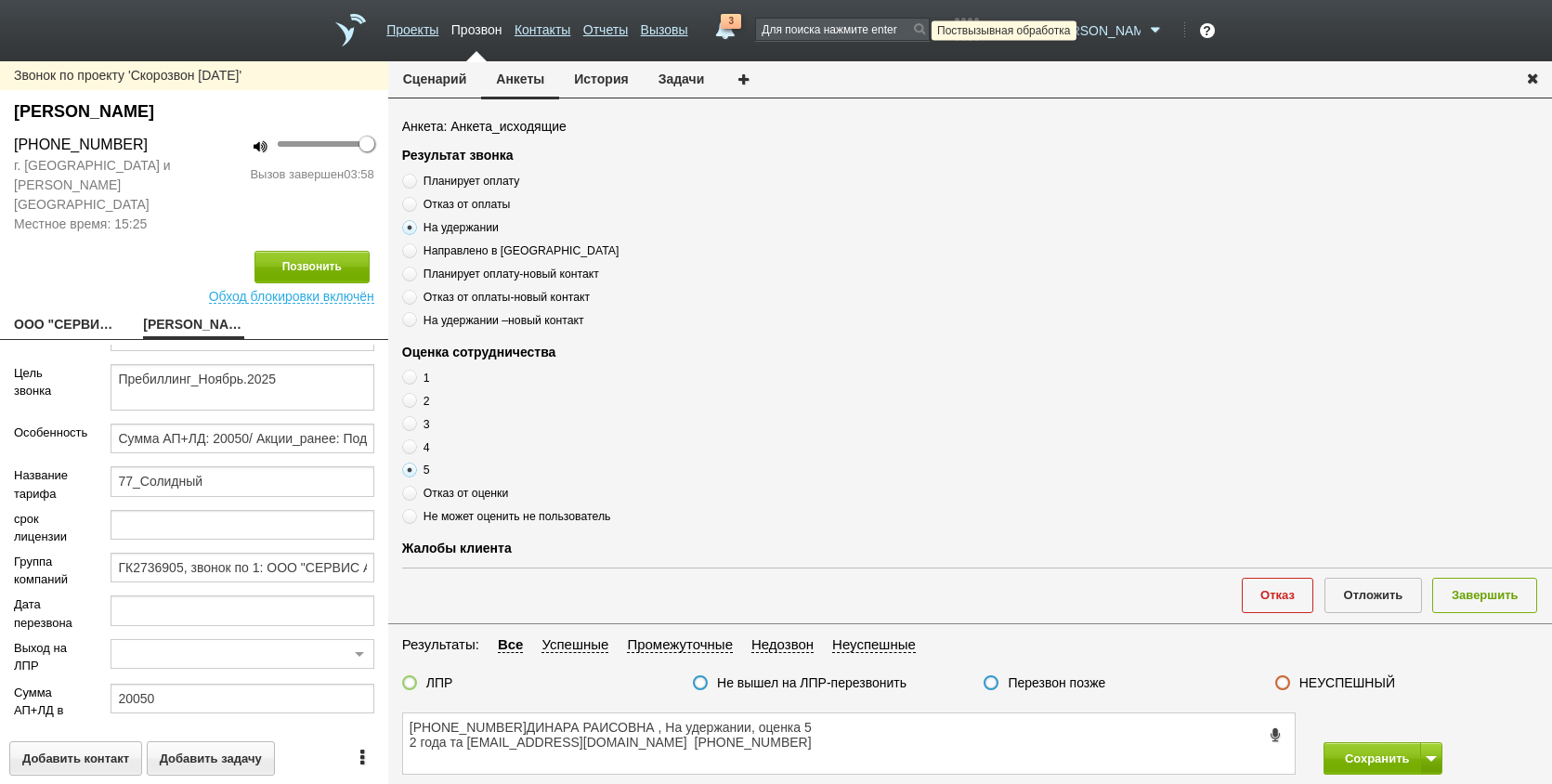
click at [1046, 36] on icon at bounding box center [1033, 31] width 25 height 19
click at [1069, 107] on link "Не беспокоить" at bounding box center [1018, 109] width 173 height 32
drag, startPoint x: 748, startPoint y: 767, endPoint x: 732, endPoint y: 757, distance: 18.9
click at [746, 767] on textarea "[PHONE_NUMBER]ДИНАРА РАИСОВНА , На удержании, оценка 5 2 года та [EMAIL_ADDRESS…" at bounding box center [849, 744] width 892 height 60
drag, startPoint x: 709, startPoint y: 750, endPoint x: 392, endPoint y: 745, distance: 317.0
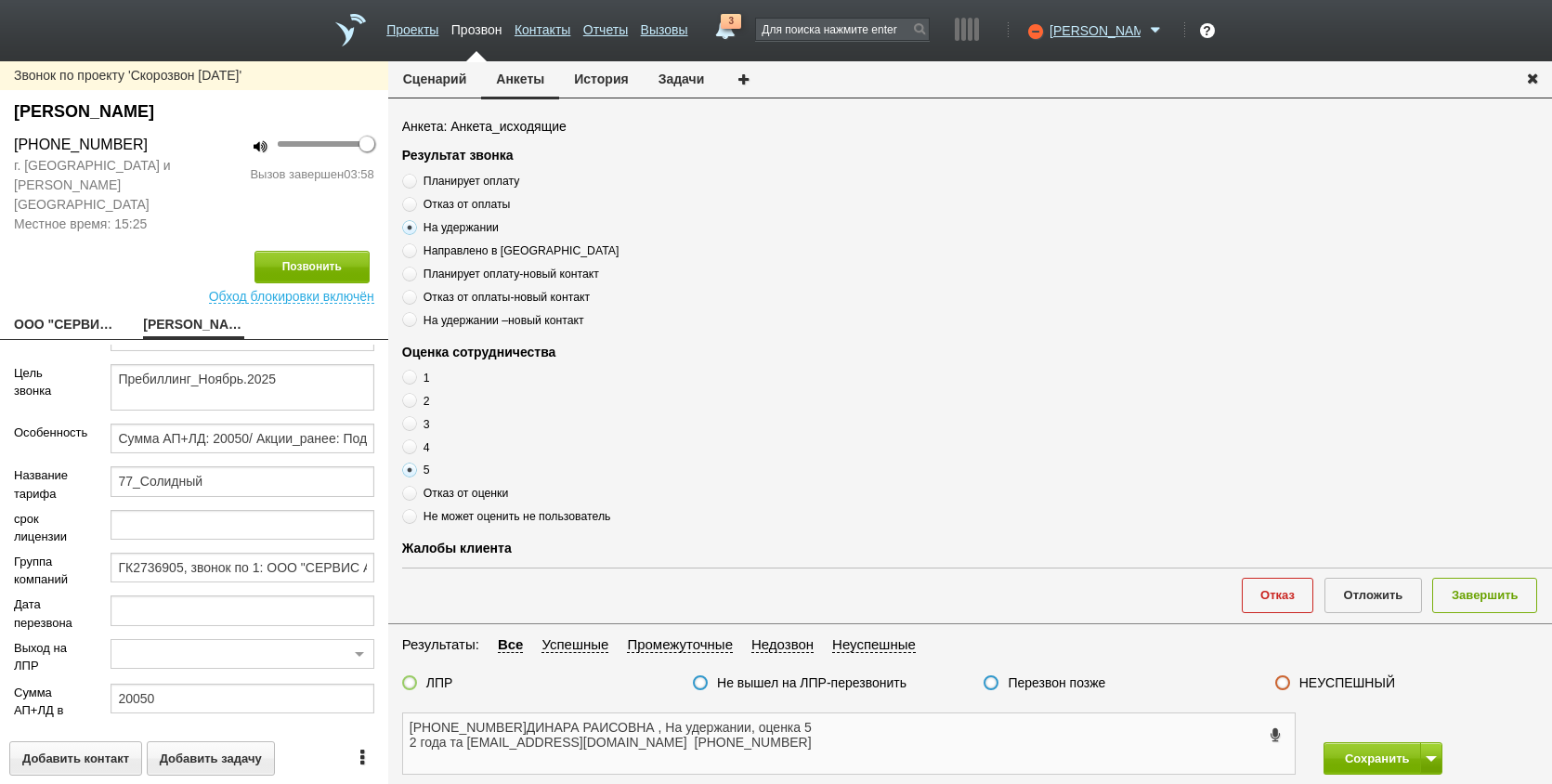
click at [392, 745] on div "[PHONE_NUMBER]ДИНАРА РАИСОВНА , На удержании, оценка 5 2 года та [EMAIL_ADDRESS…" at bounding box center [849, 744] width 921 height 62
click at [872, 749] on textarea "[PHONE_NUMBER]ДИНАРА РАИСОВНА , На удержании, оценка 5" at bounding box center [849, 744] width 892 height 60
click at [414, 681] on label at bounding box center [409, 683] width 15 height 15
click at [0, 0] on input "ЛПР" at bounding box center [0, 0] width 0 height 0
click at [939, 744] on textarea "[PHONE_NUMBER]ДИНАРА РАИСОВНА , На удержании, оценка 5" at bounding box center [849, 744] width 892 height 60
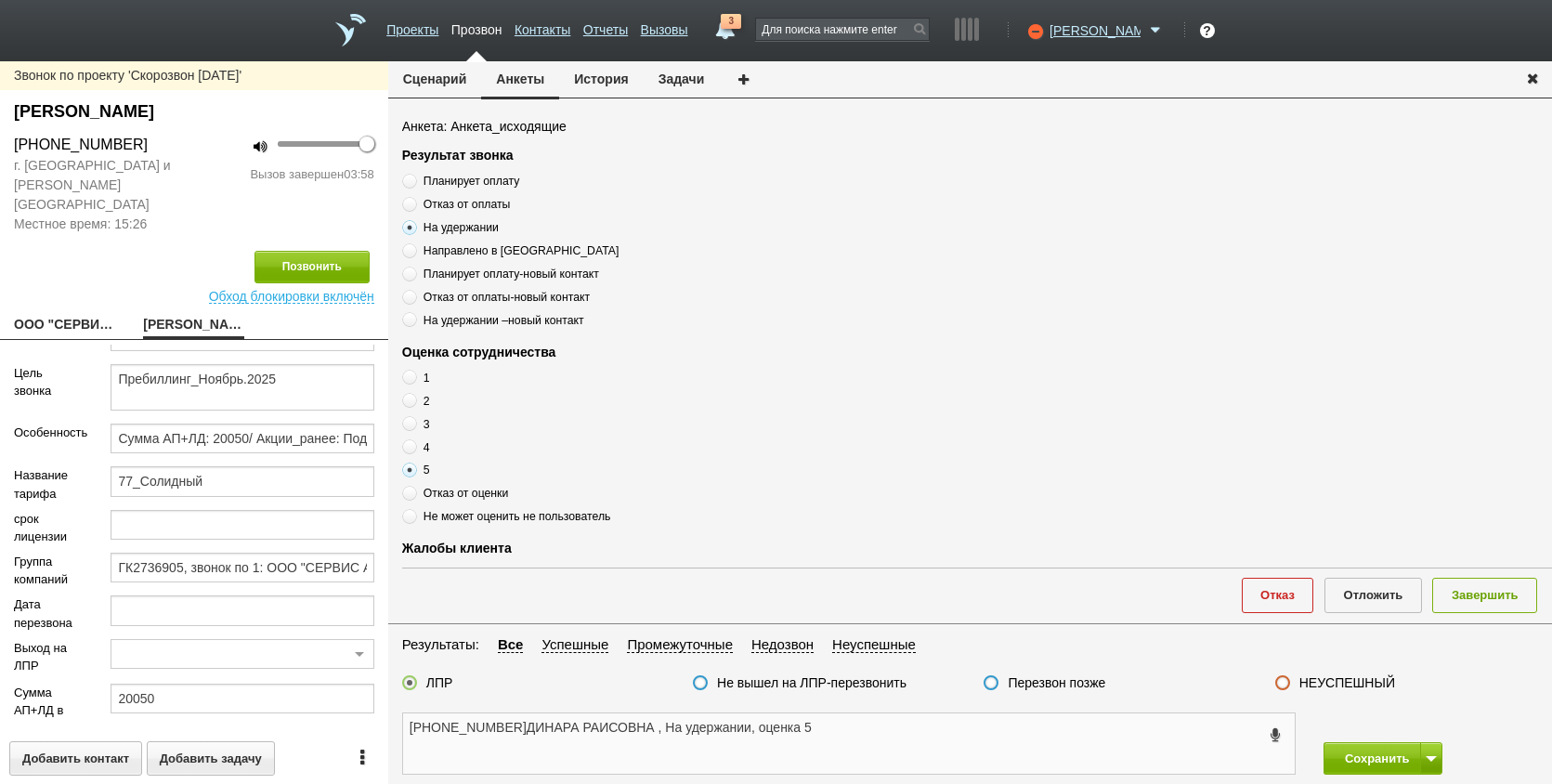
click at [922, 724] on textarea "[PHONE_NUMBER]ДИНАРА РАИСОВНА , На удержании, оценка 5" at bounding box center [849, 744] width 892 height 60
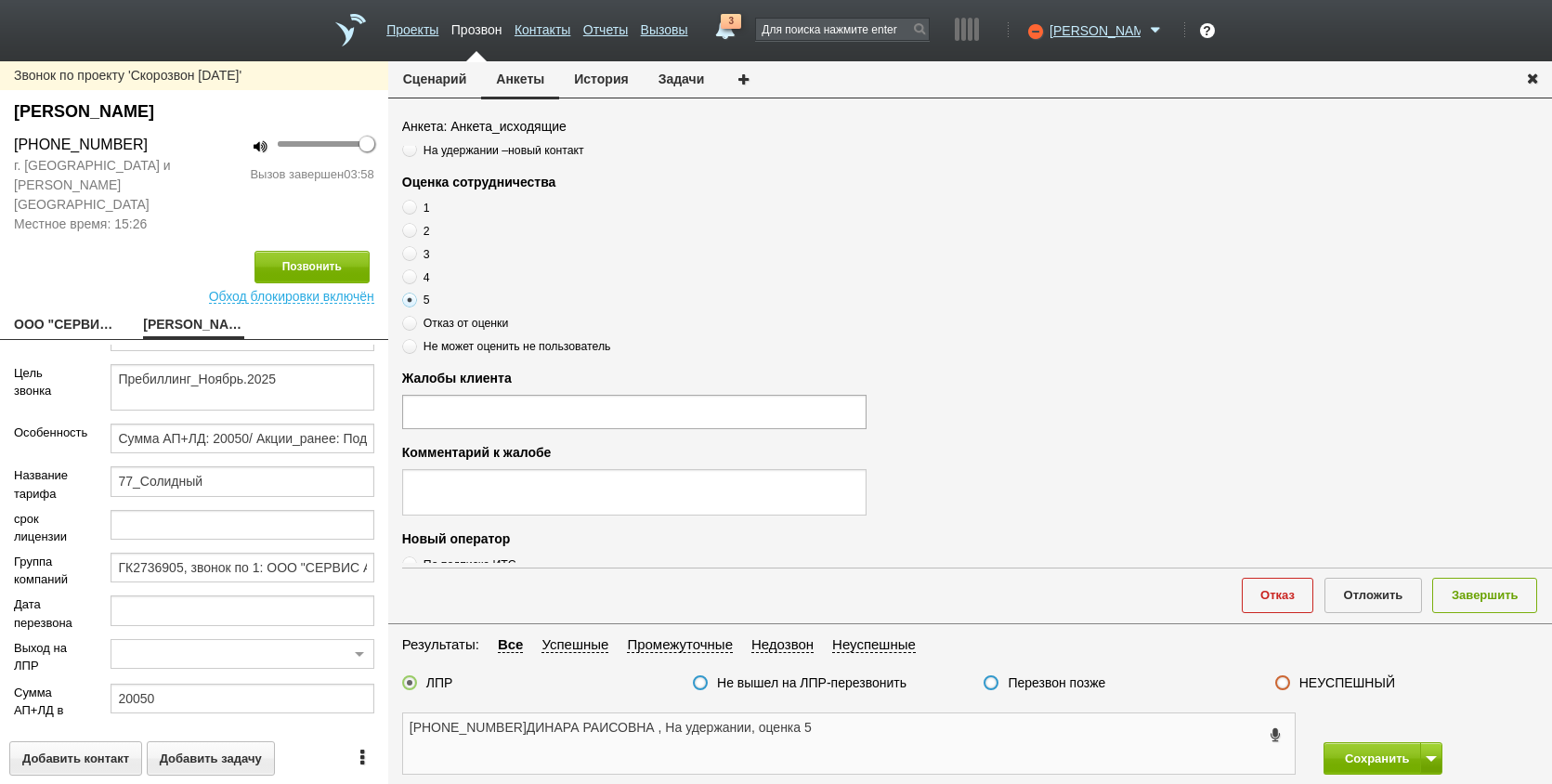
scroll to position [185, 0]
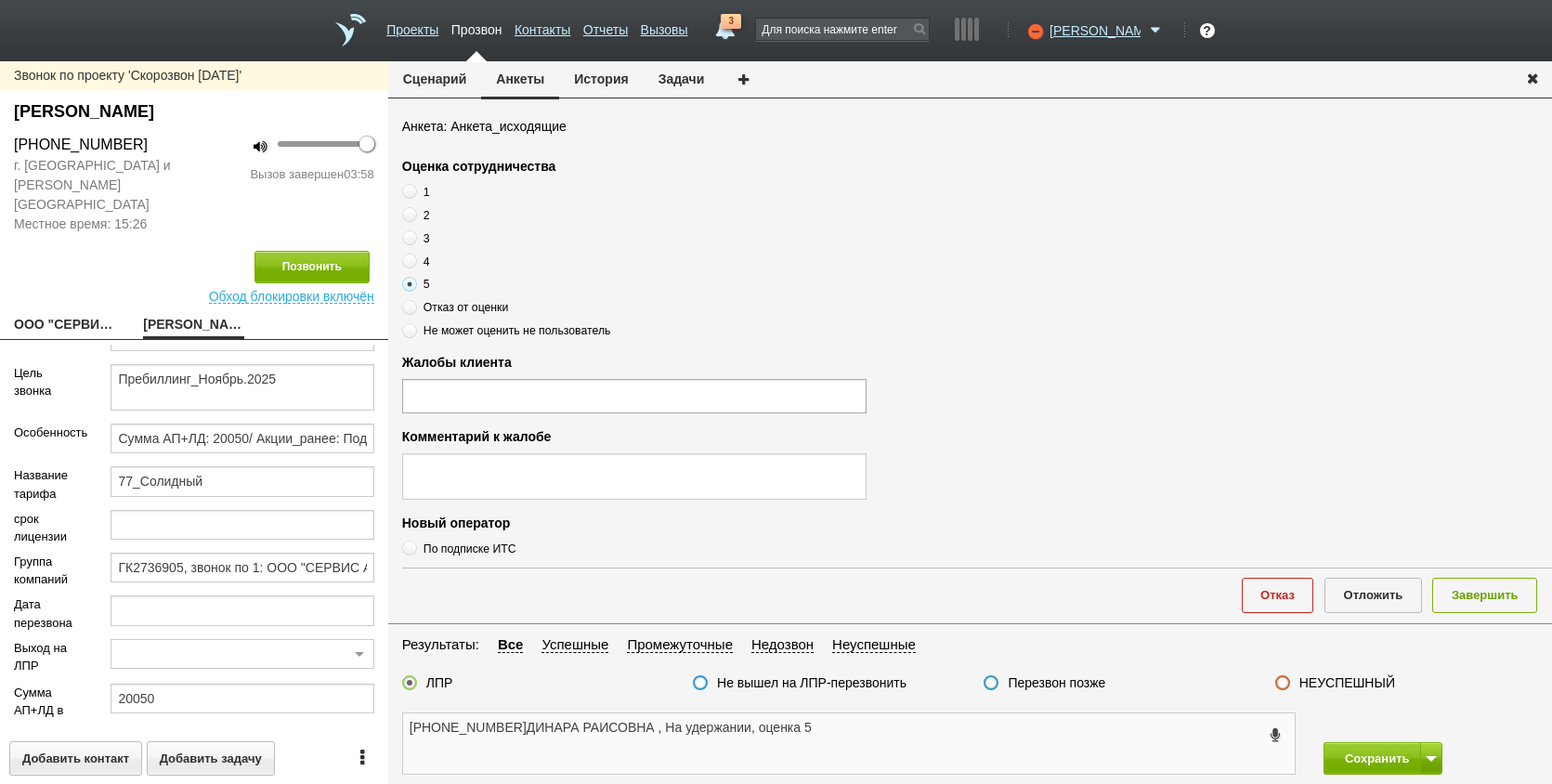
click at [872, 740] on textarea "[PHONE_NUMBER]ДИНАРА РАИСОВНА , На удержании, оценка 5" at bounding box center [849, 744] width 892 height 60
click at [1484, 593] on button "Завершить" at bounding box center [1485, 595] width 105 height 35
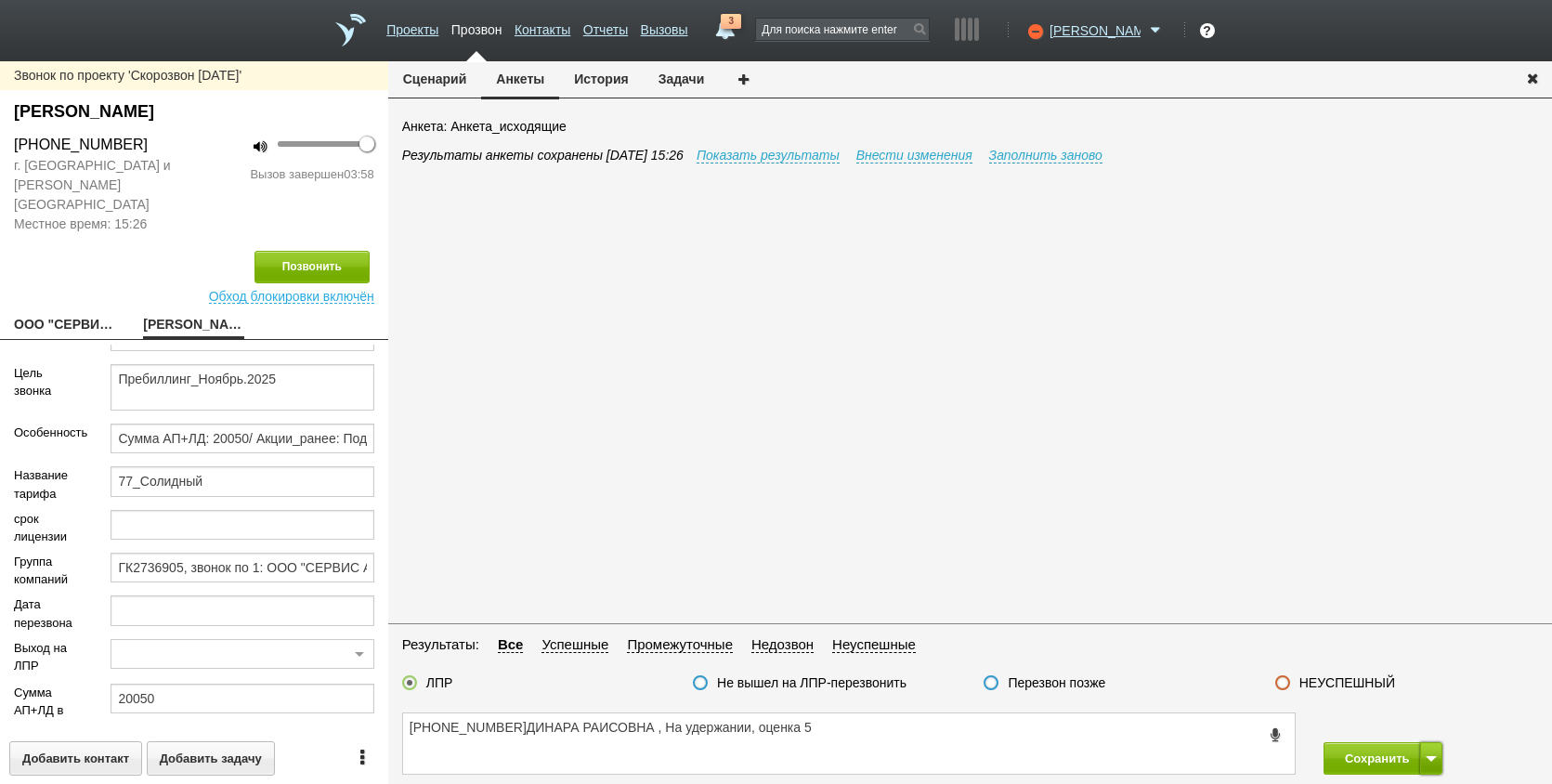
click at [1422, 759] on button at bounding box center [1432, 759] width 23 height 33
click at [1408, 721] on button "Сохранить и остаться" at bounding box center [1369, 724] width 144 height 33
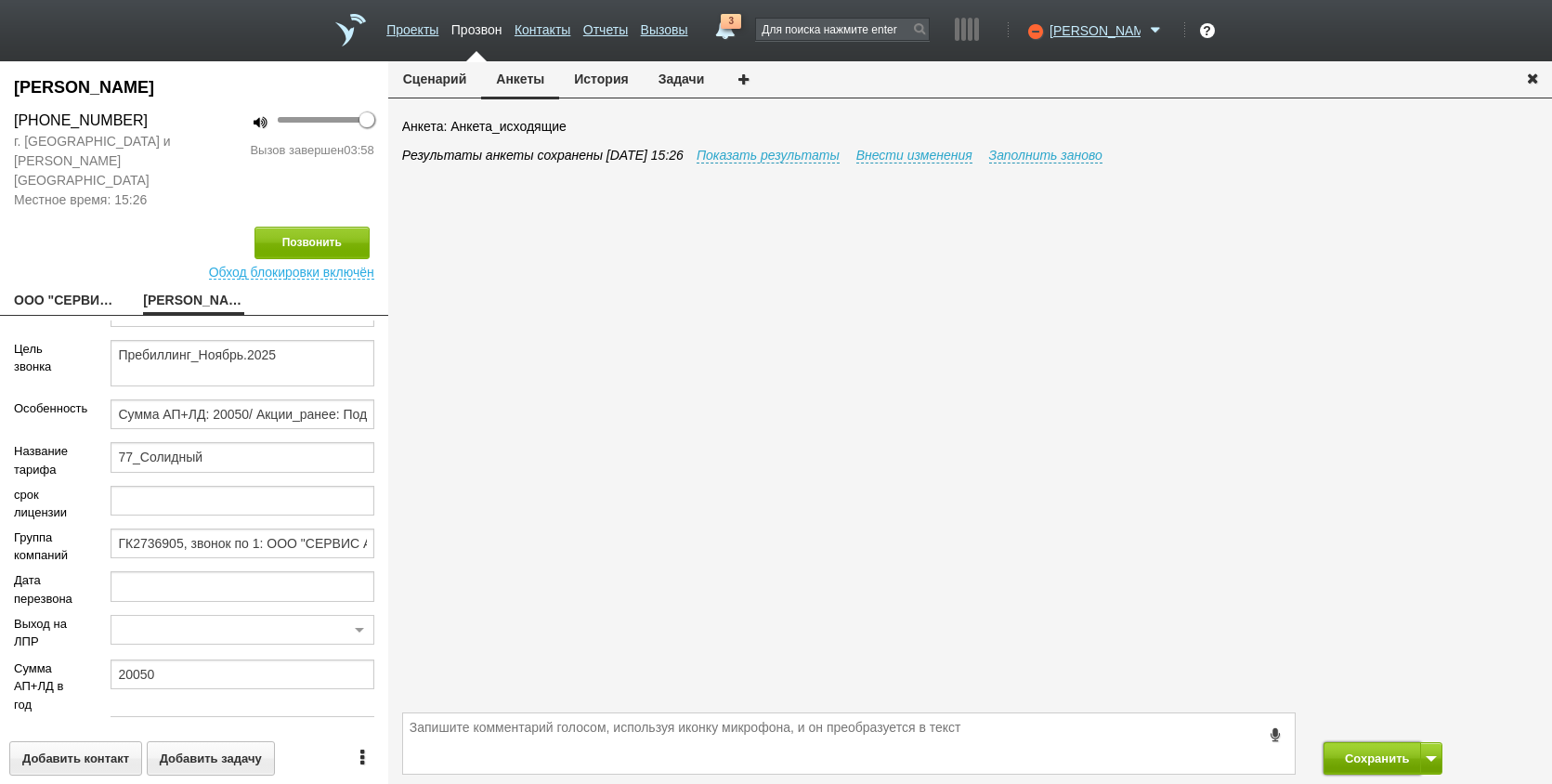
click at [1383, 754] on button "Сохранить" at bounding box center [1373, 759] width 98 height 33
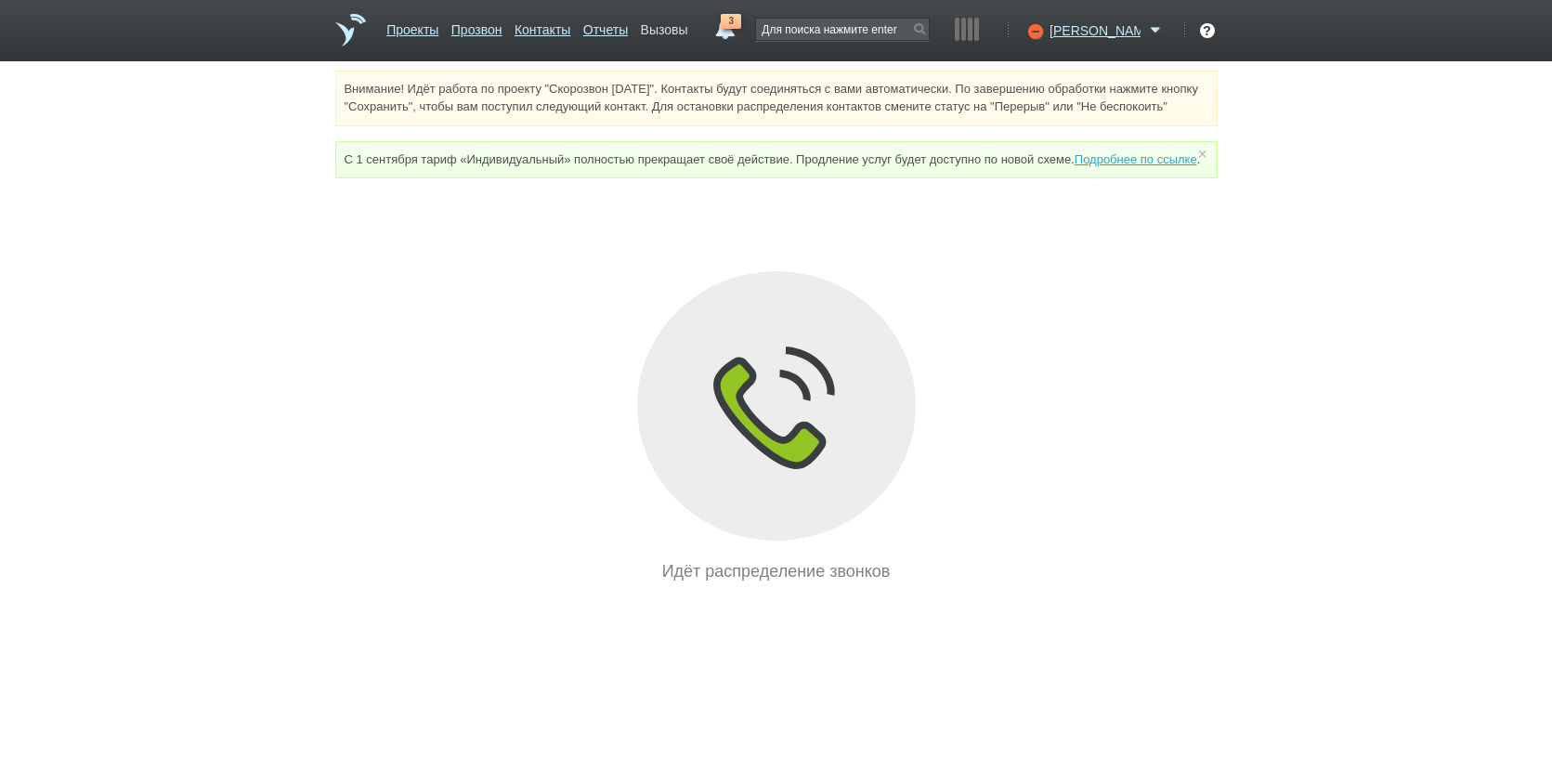
click at [688, 22] on link "Вызовы" at bounding box center [664, 26] width 47 height 27
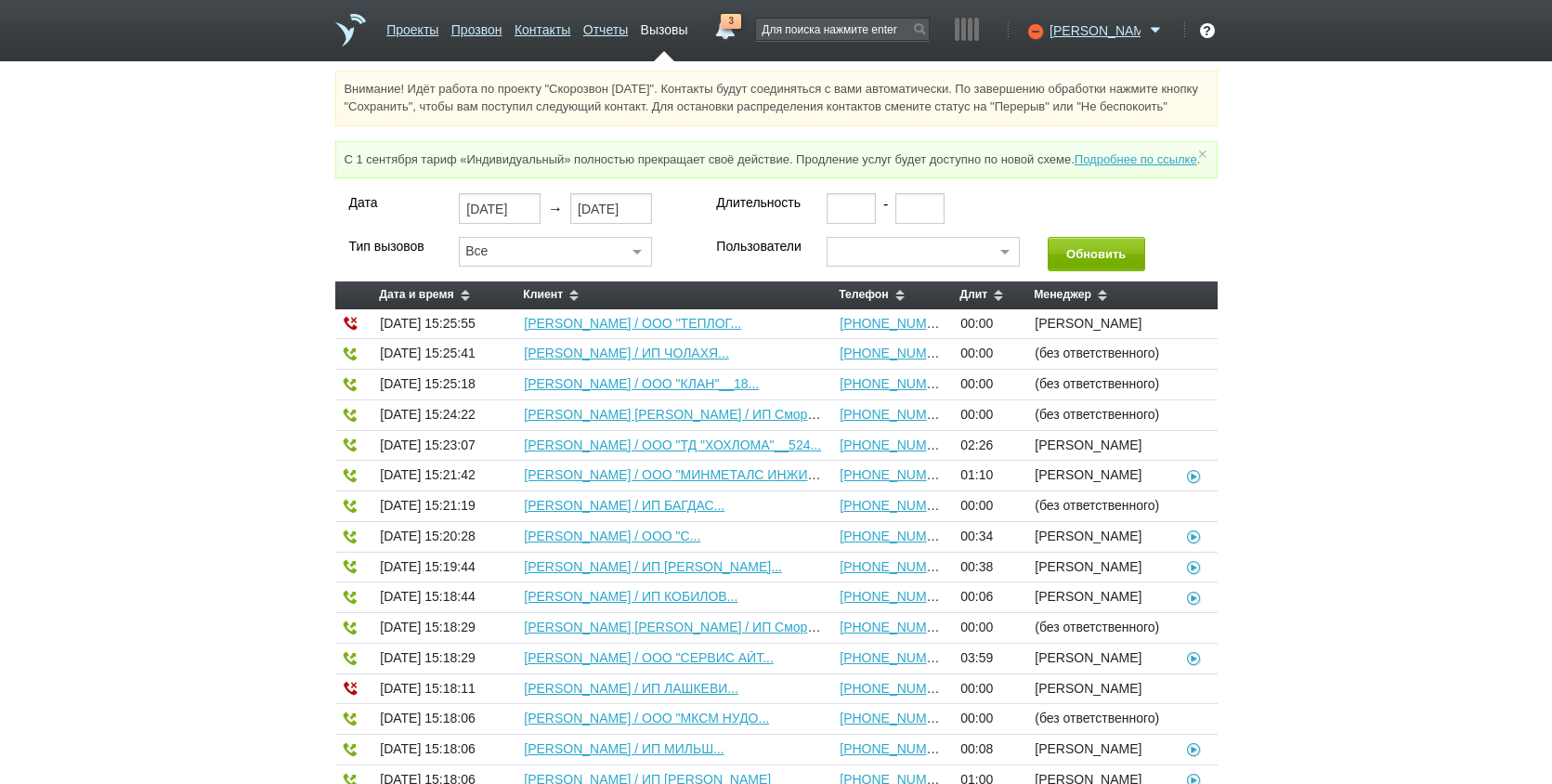
drag, startPoint x: 543, startPoint y: 278, endPoint x: 491, endPoint y: 331, distance: 74.2
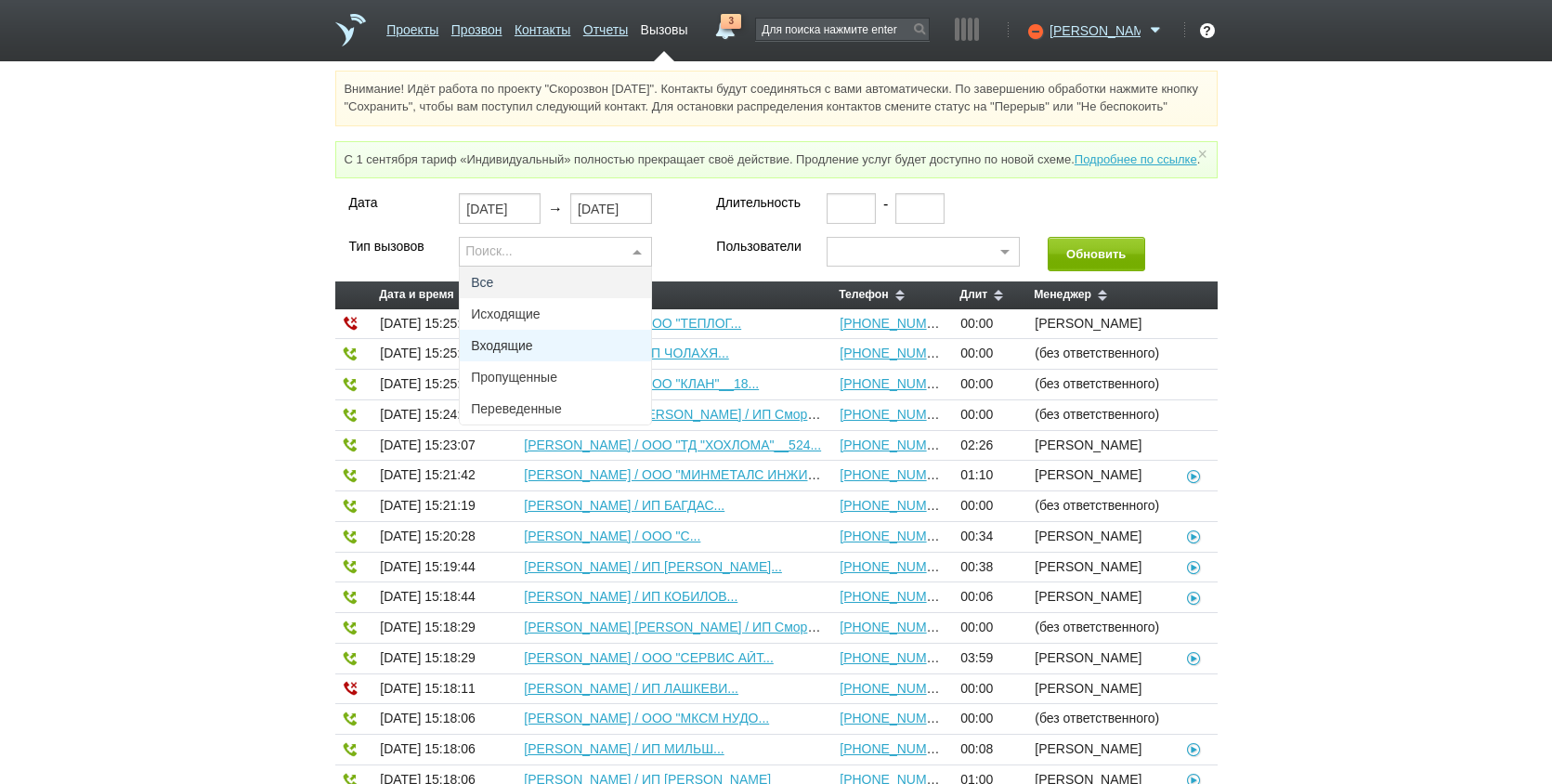
drag, startPoint x: 524, startPoint y: 351, endPoint x: 543, endPoint y: 344, distance: 20.2
click at [532, 321] on span "Исходящие" at bounding box center [504, 314] width 69 height 13
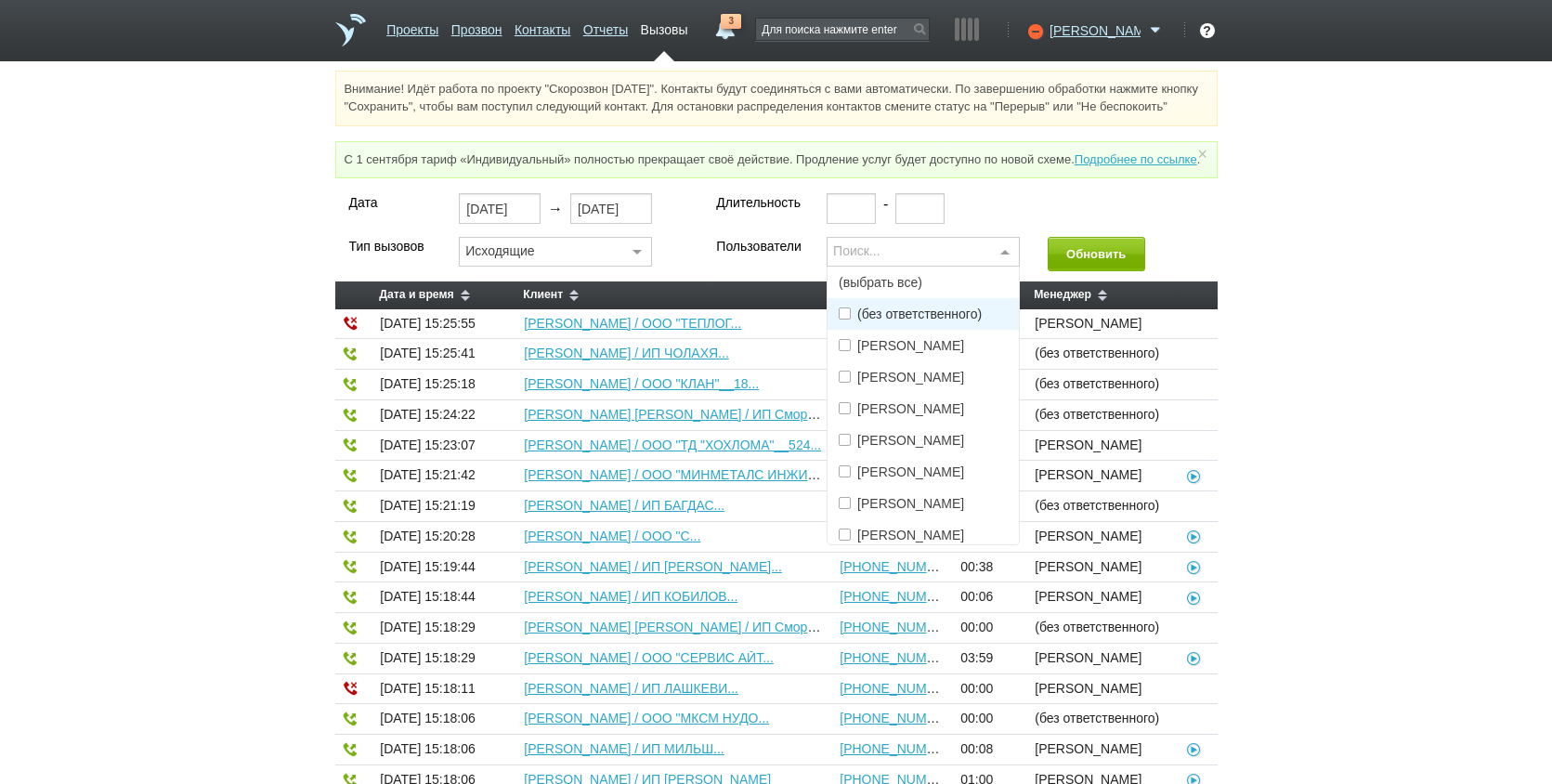
click at [968, 266] on div "Поиск..." at bounding box center [922, 252] width 193 height 30
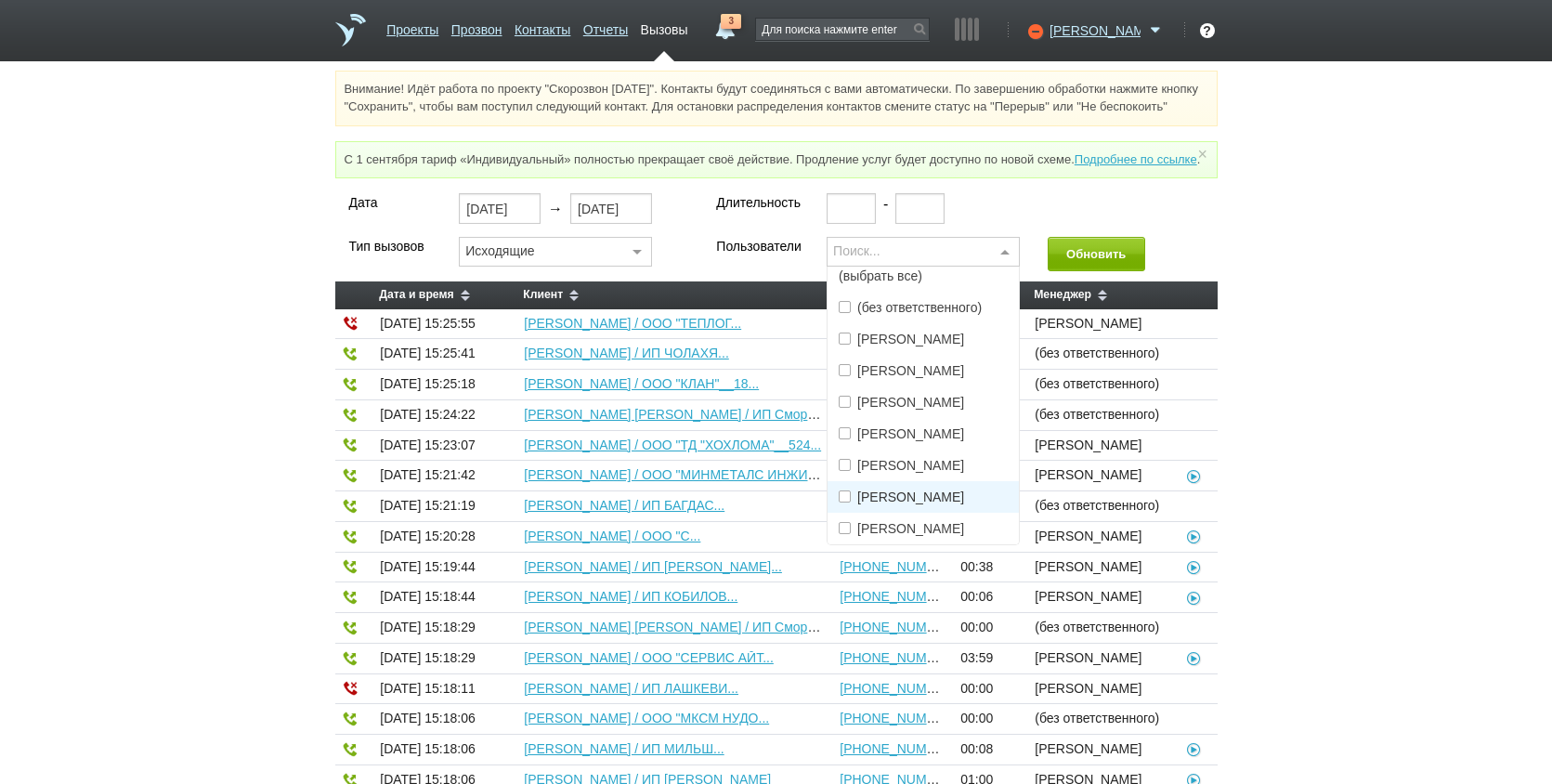
scroll to position [85, 0]
click at [896, 544] on span "[PERSON_NAME]" at bounding box center [922, 529] width 191 height 32
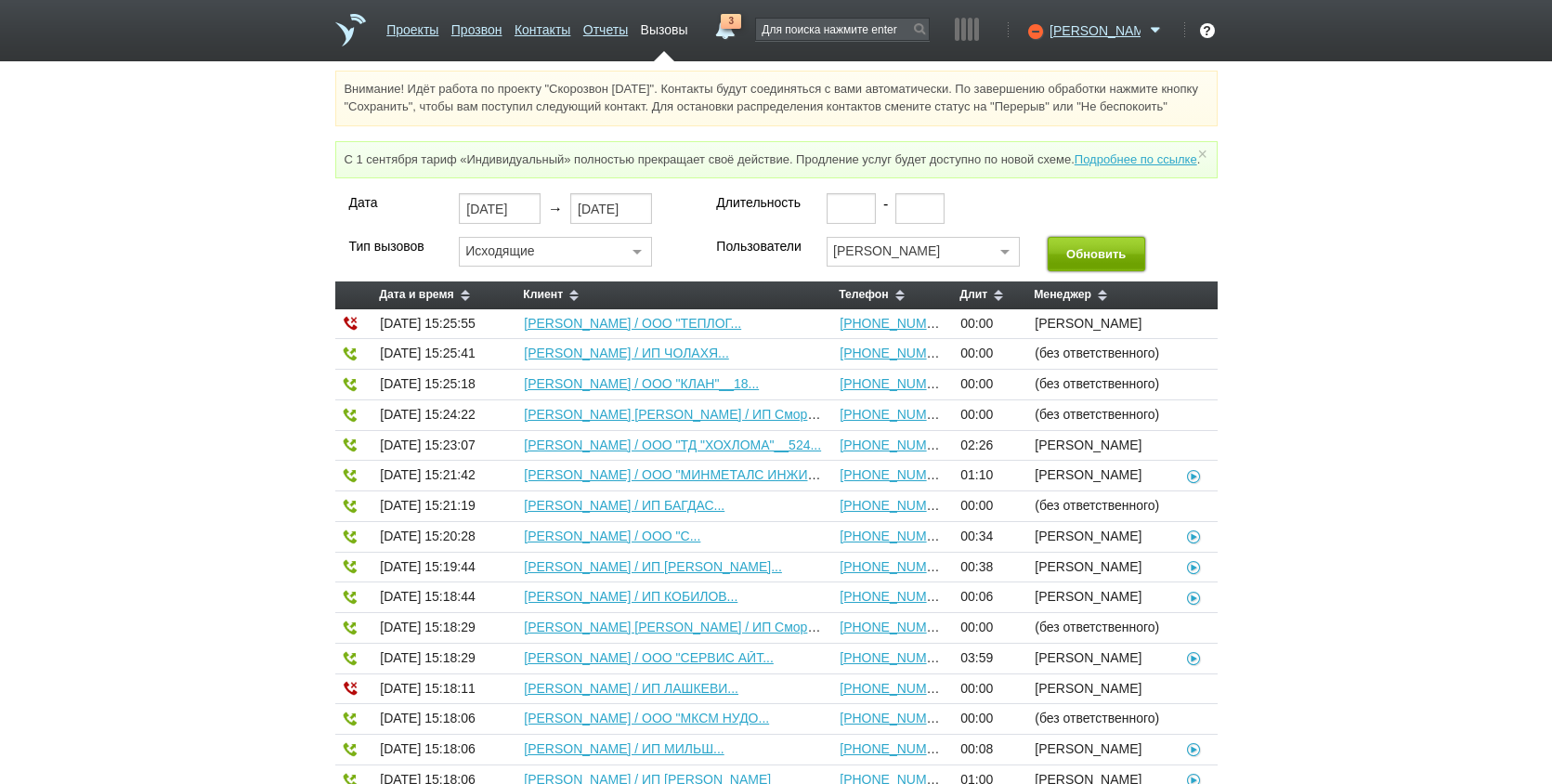
click at [1112, 271] on button "Обновить" at bounding box center [1096, 254] width 98 height 35
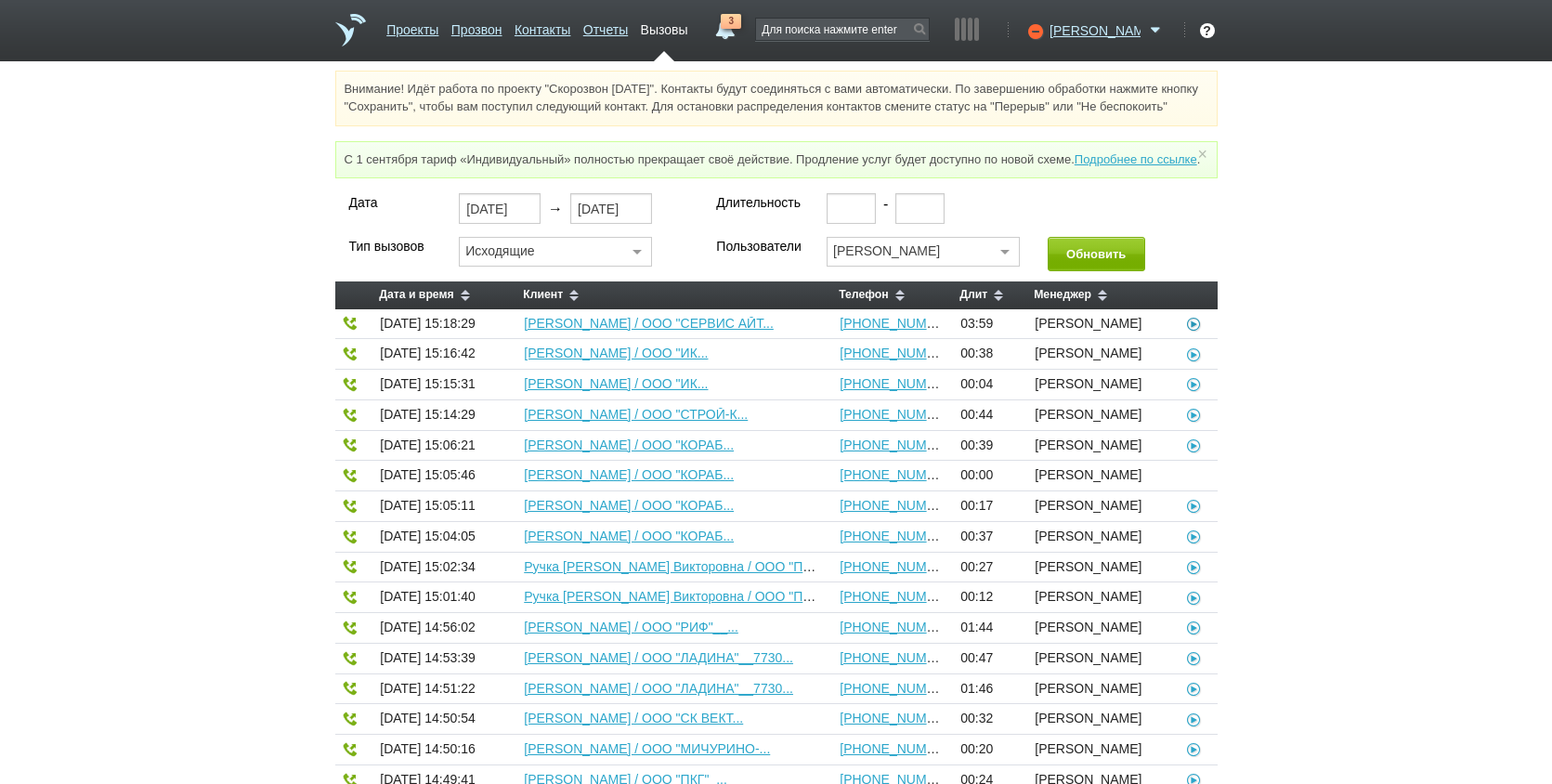
click at [1201, 330] on icon at bounding box center [1194, 324] width 19 height 15
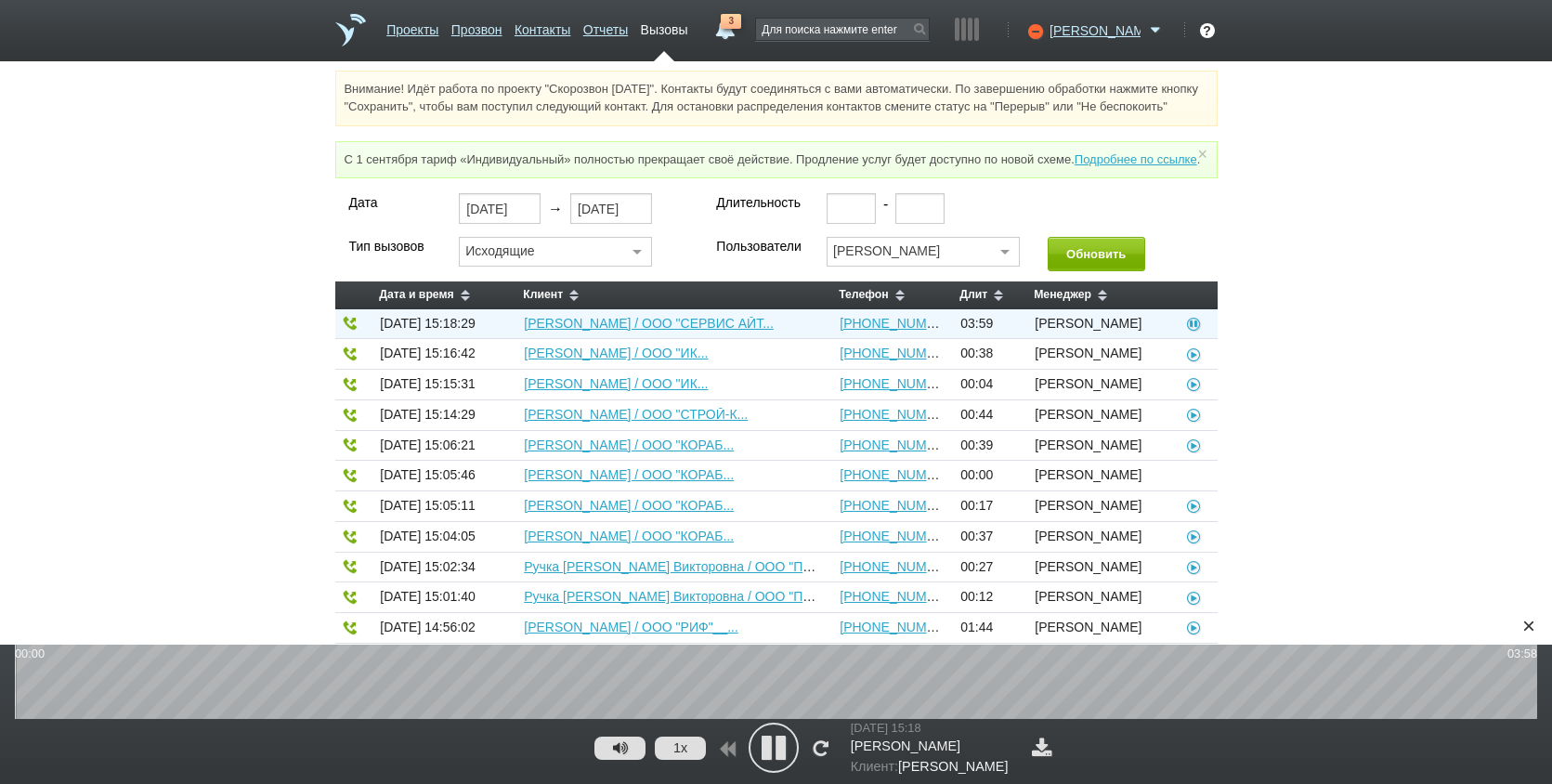
click at [802, 750] on div at bounding box center [776, 747] width 122 height 50
drag, startPoint x: 782, startPoint y: 749, endPoint x: 831, endPoint y: 740, distance: 49.8
click at [783, 747] on icon at bounding box center [774, 747] width 46 height 46
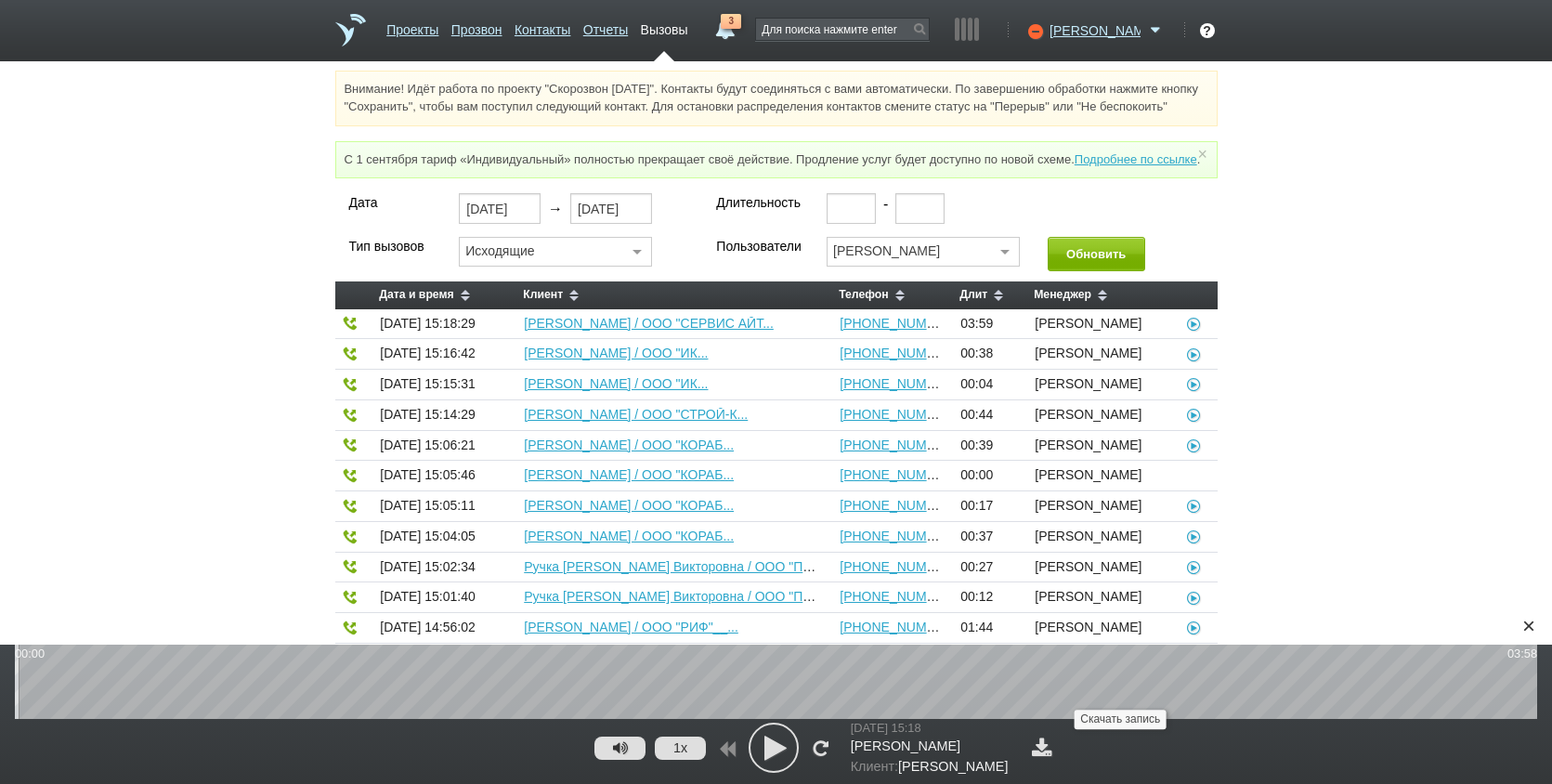
click at [1057, 753] on link at bounding box center [1043, 747] width 30 height 20
click at [1524, 628] on div "×" at bounding box center [1529, 626] width 28 height 28
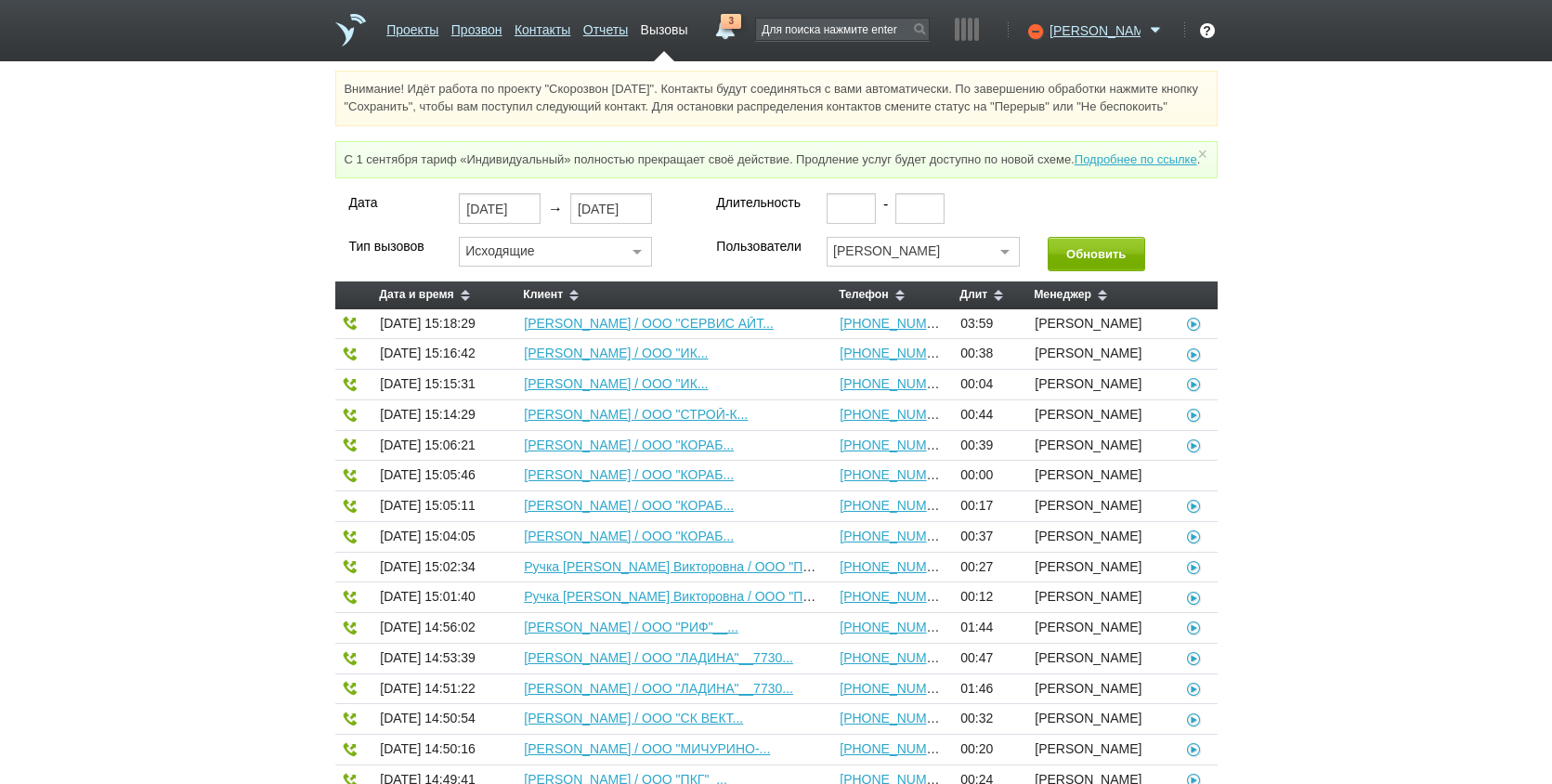
click at [1440, 502] on div "Дата [DATE] → [DATE] Длительность - Тип вызовов Исходящие Все Исходящие Входящи…" at bounding box center [776, 734] width 1552 height 1082
click at [628, 36] on link "Отчеты" at bounding box center [605, 26] width 44 height 27
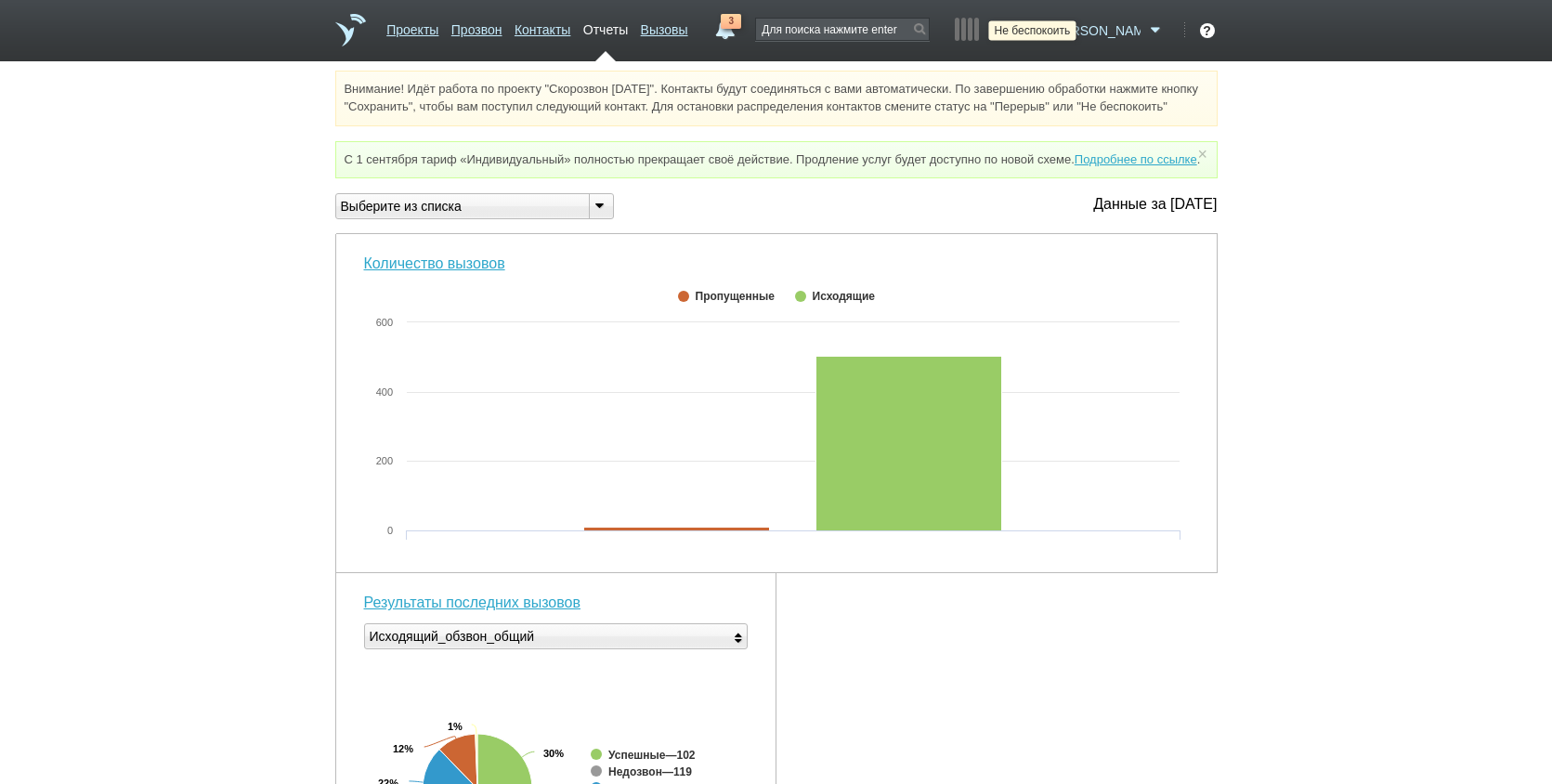
click at [1046, 37] on icon at bounding box center [1033, 31] width 25 height 19
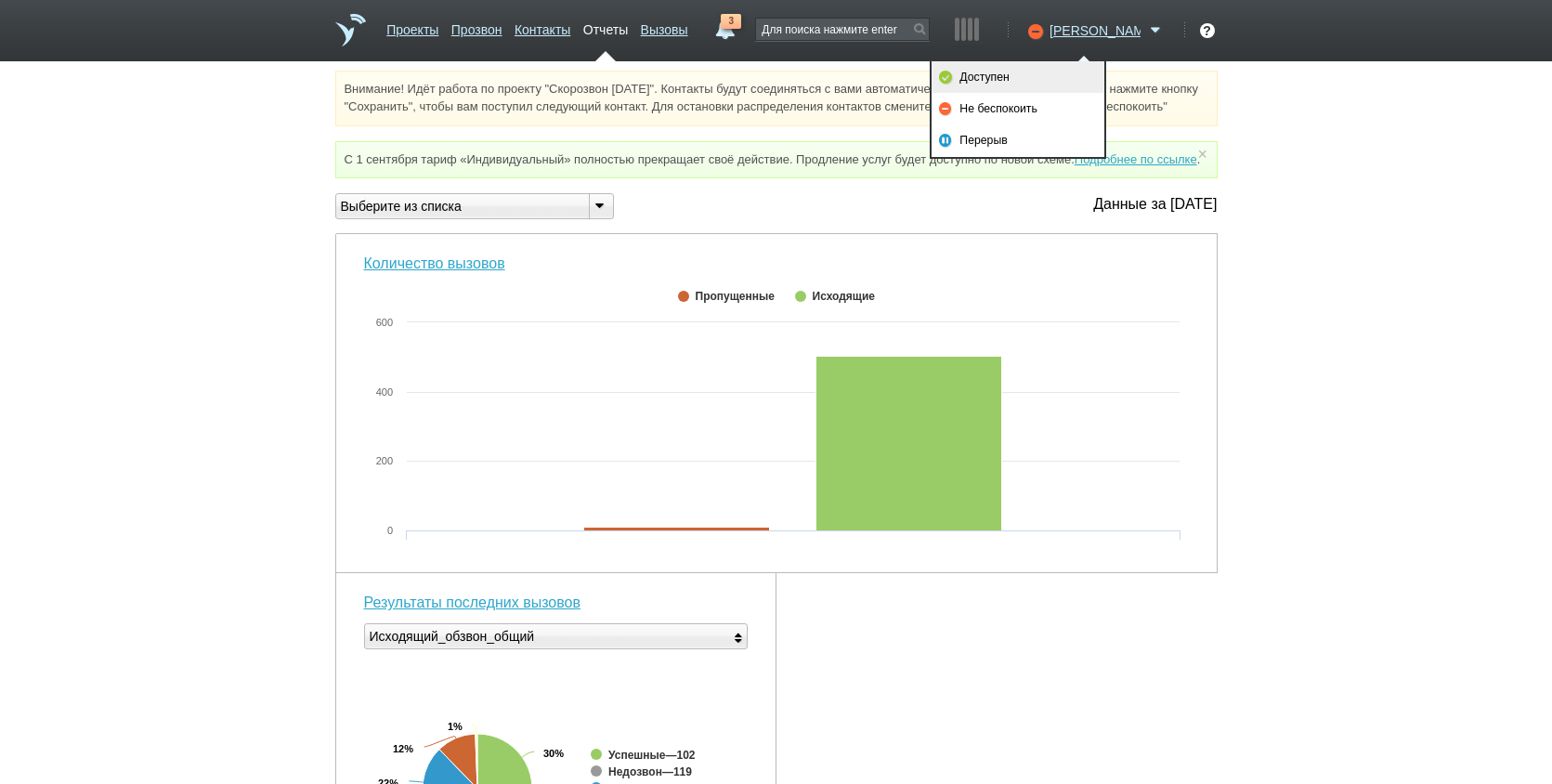
click at [1095, 85] on link "Доступен" at bounding box center [1018, 77] width 173 height 32
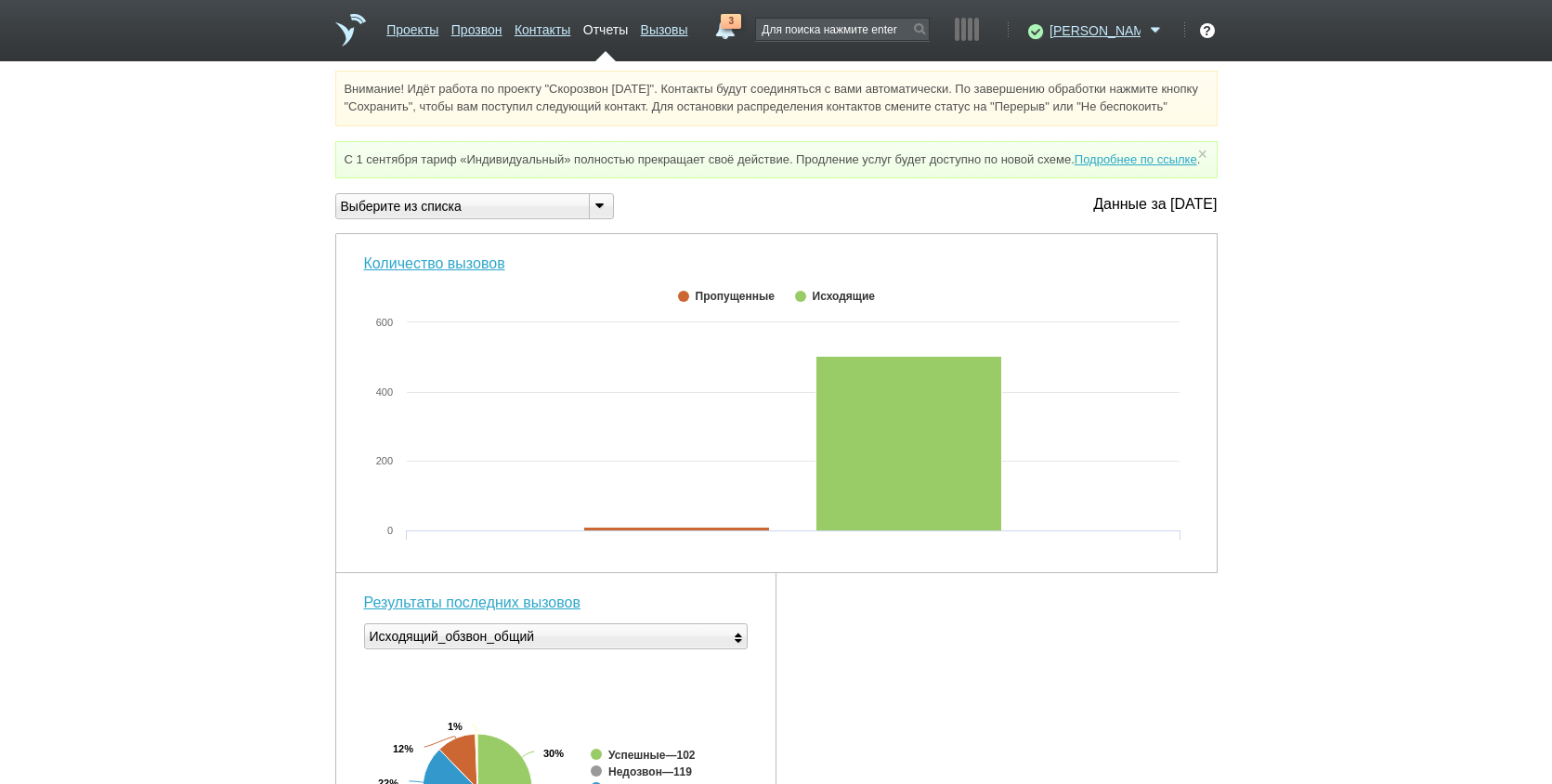
drag, startPoint x: 1359, startPoint y: 424, endPoint x: 1365, endPoint y: 411, distance: 14.3
click at [1363, 419] on div "Внимание! Идёт работа по проекту "Скорозвон [DATE]". Контакты будут соединяться…" at bounding box center [776, 742] width 1552 height 1342
click at [1427, 315] on div "Внимание! Идёт работа по проекту "Скорозвон [DATE]". Контакты будут соединяться…" at bounding box center [776, 742] width 1552 height 1342
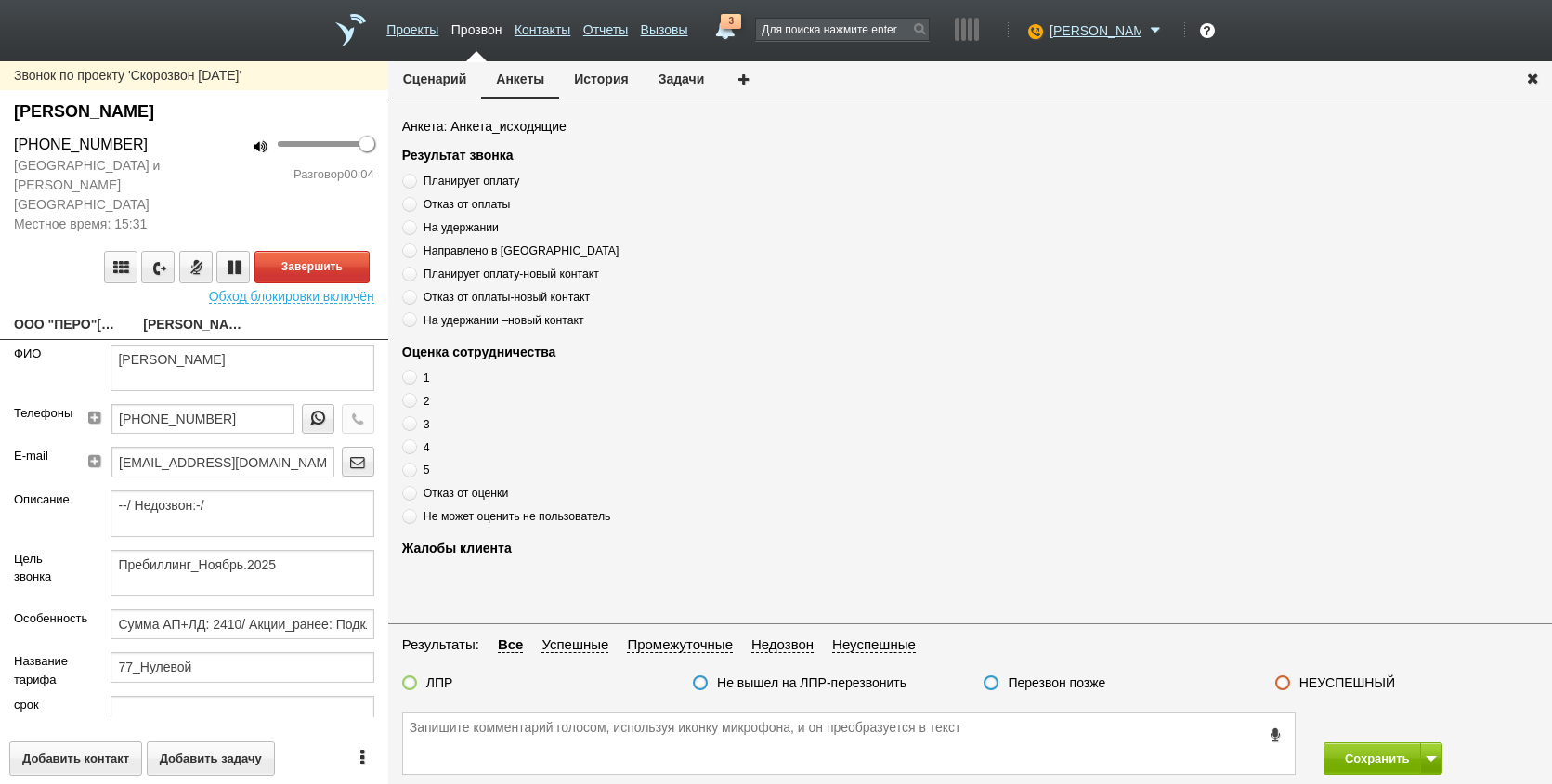
click at [40, 313] on link "ООО "ПЕРО"[EMAIL_ADDRESS][DOMAIN_NAME]" at bounding box center [65, 327] width 102 height 26
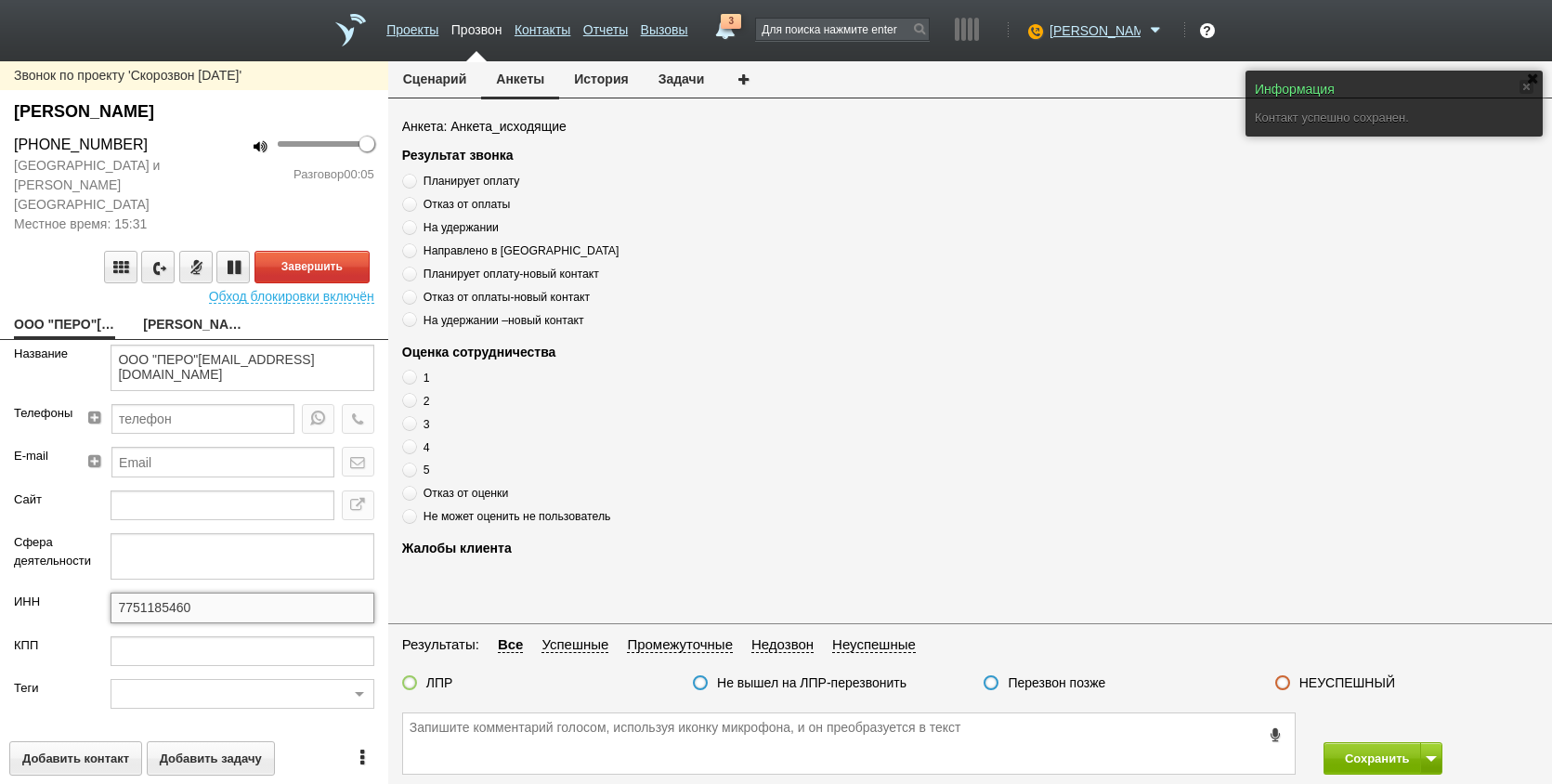
drag, startPoint x: 206, startPoint y: 599, endPoint x: 106, endPoint y: 593, distance: 100.2
click at [88, 596] on div "ИНН 7751185460" at bounding box center [194, 614] width 389 height 42
click at [191, 314] on link "[PERSON_NAME]" at bounding box center [194, 327] width 102 height 26
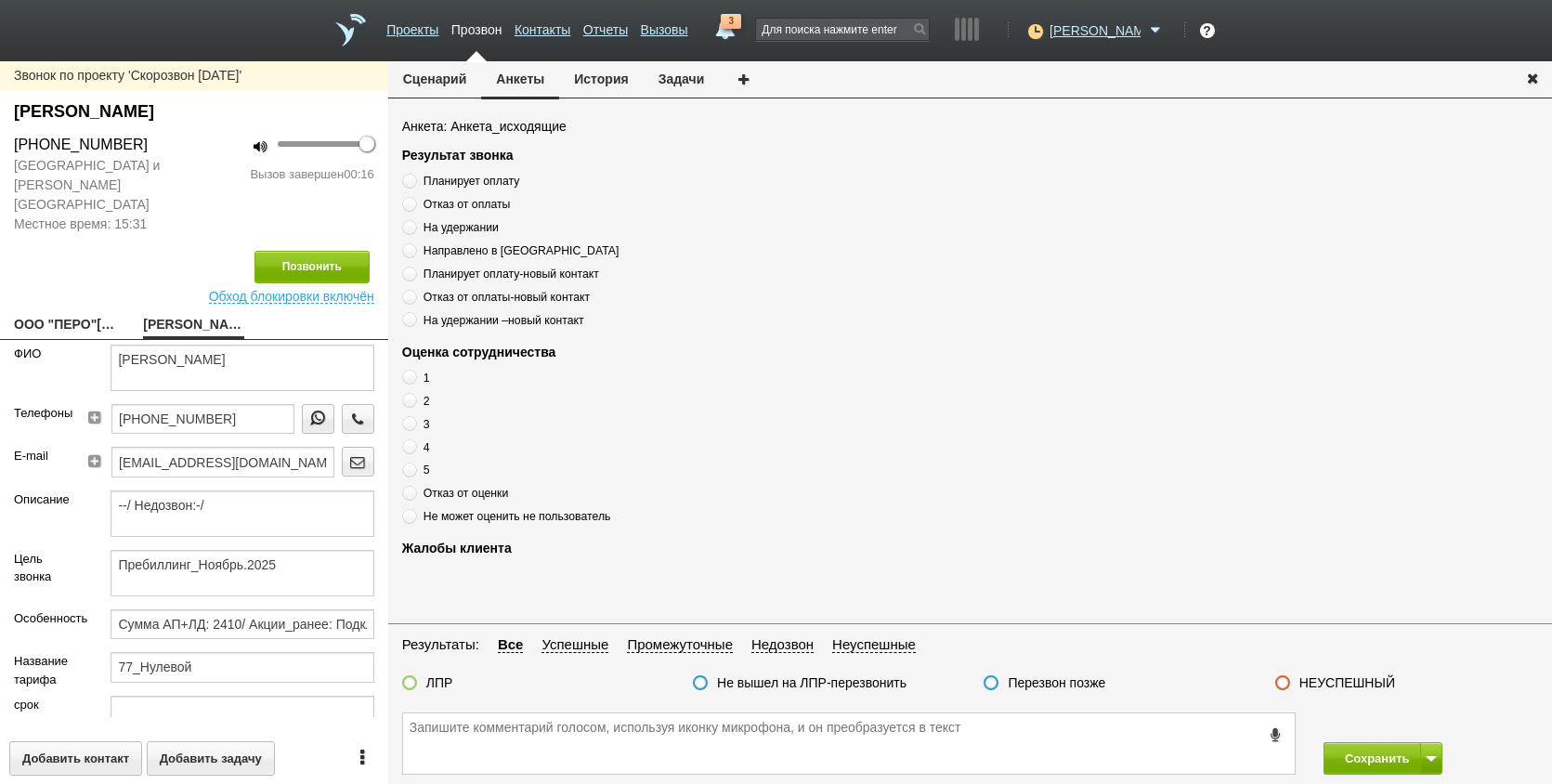
click at [56, 313] on link "ООО "ПЕРО"[EMAIL_ADDRESS][DOMAIN_NAME]" at bounding box center [65, 327] width 102 height 26
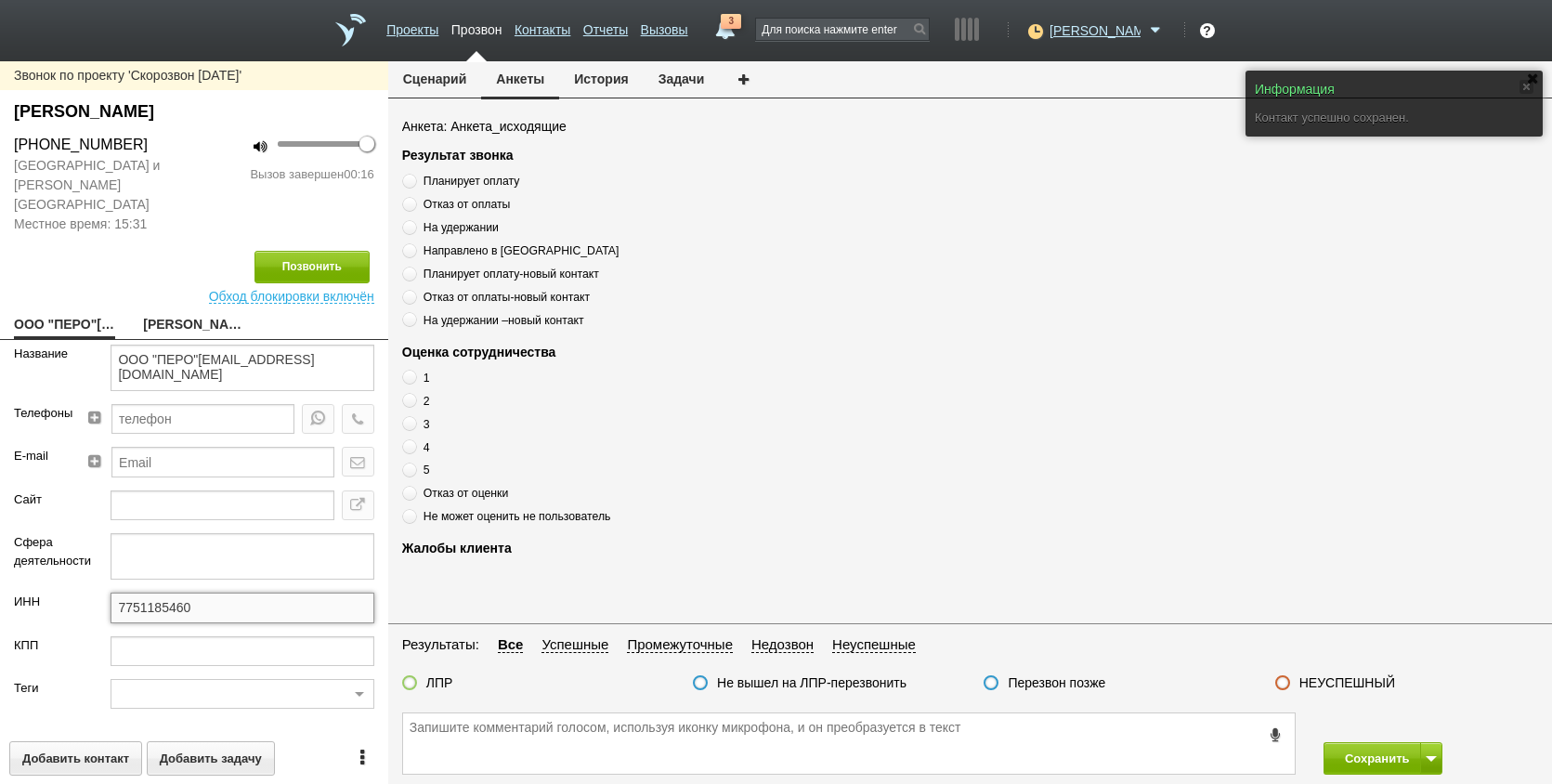
click at [221, 593] on input "7751185460" at bounding box center [241, 608] width 263 height 30
click at [220, 593] on input "7751185460" at bounding box center [241, 608] width 263 height 30
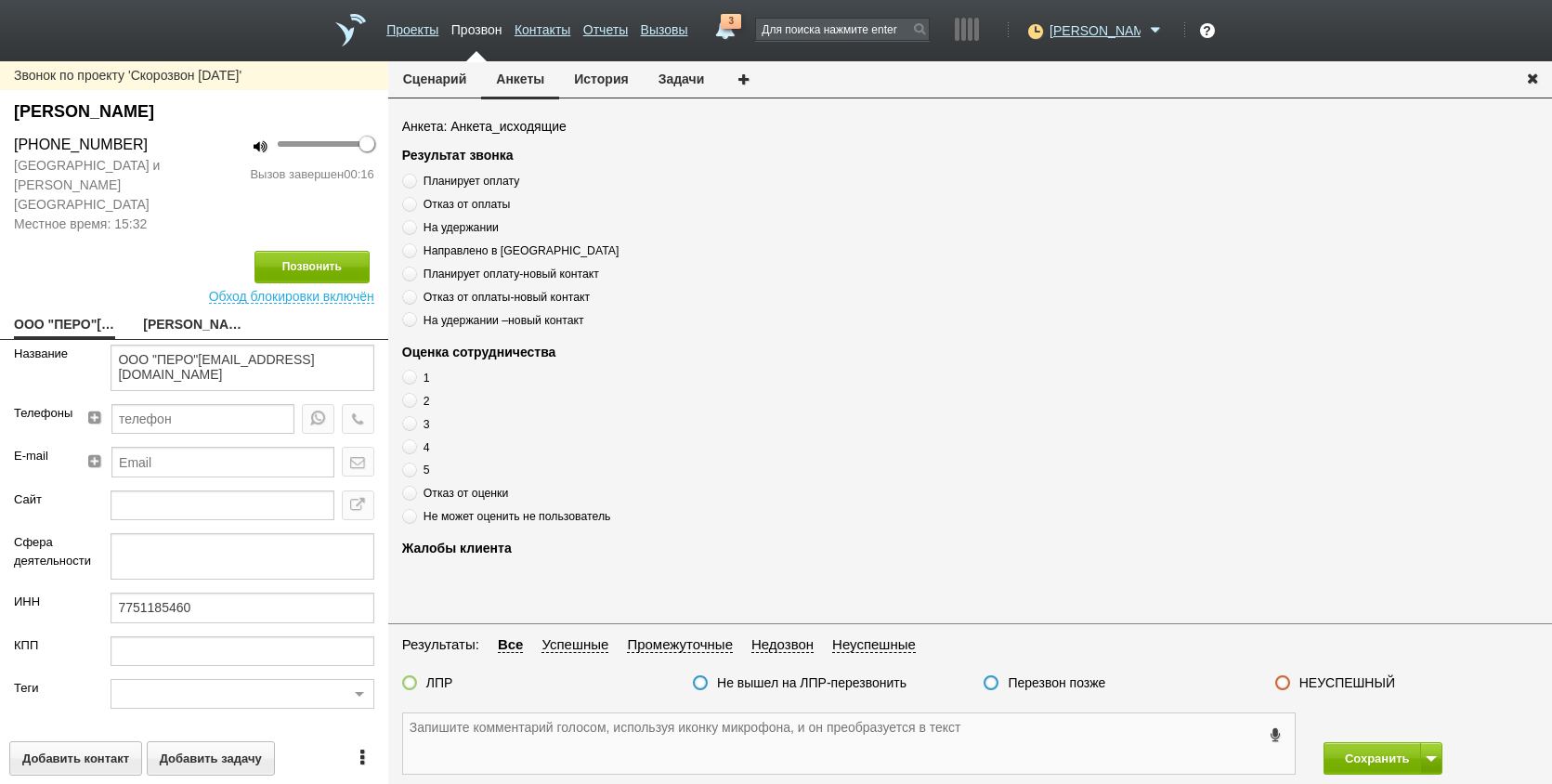
click at [864, 759] on textarea at bounding box center [849, 744] width 892 height 60
click at [176, 313] on link "[PERSON_NAME]" at bounding box center [194, 327] width 102 height 26
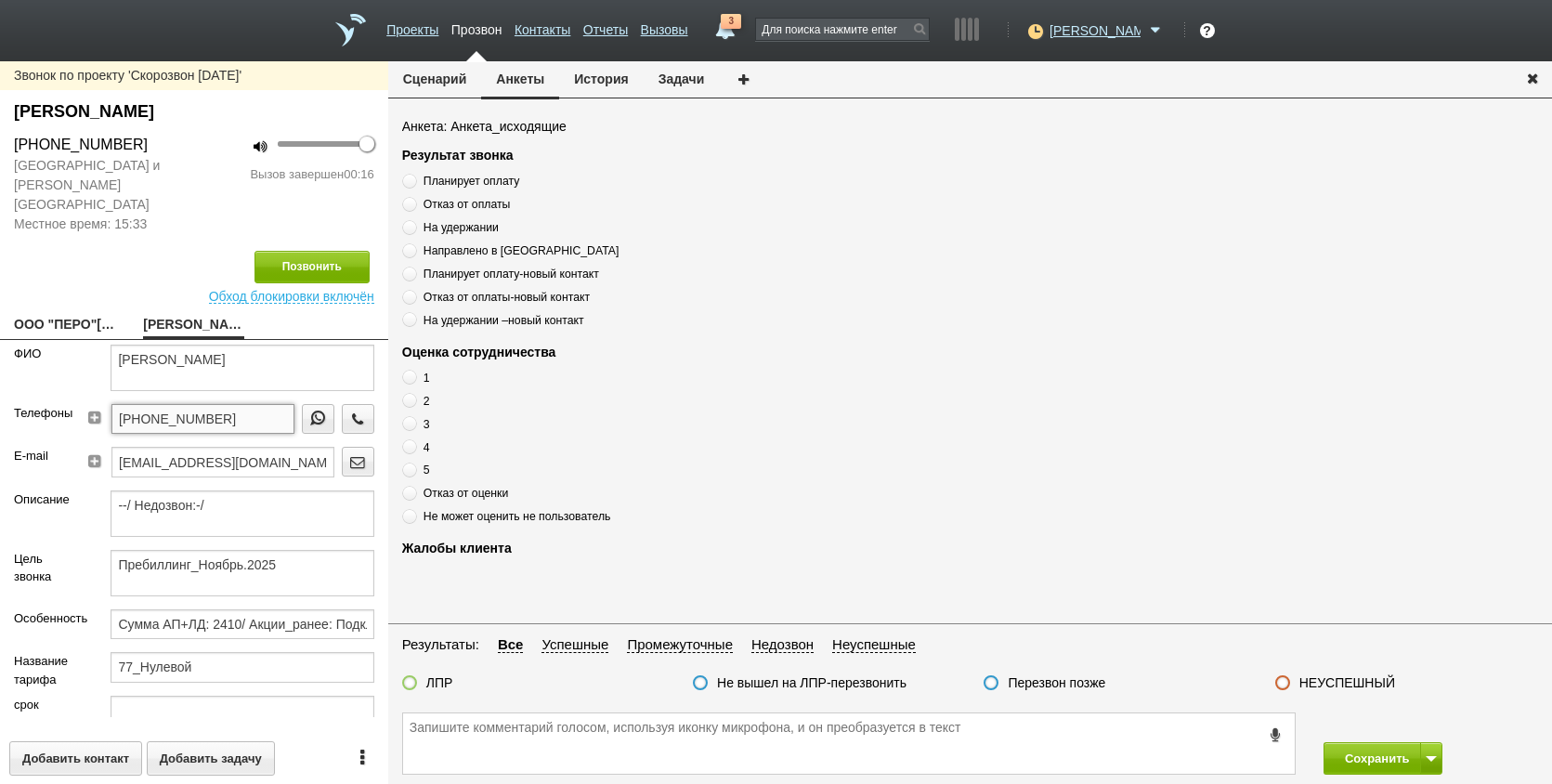
drag, startPoint x: 209, startPoint y: 397, endPoint x: 147, endPoint y: 411, distance: 63.6
click at [62, 417] on div "Телефоны [PHONE_NUMBER]" at bounding box center [194, 424] width 389 height 42
paste textarea "[PHONE_NUMBER]"
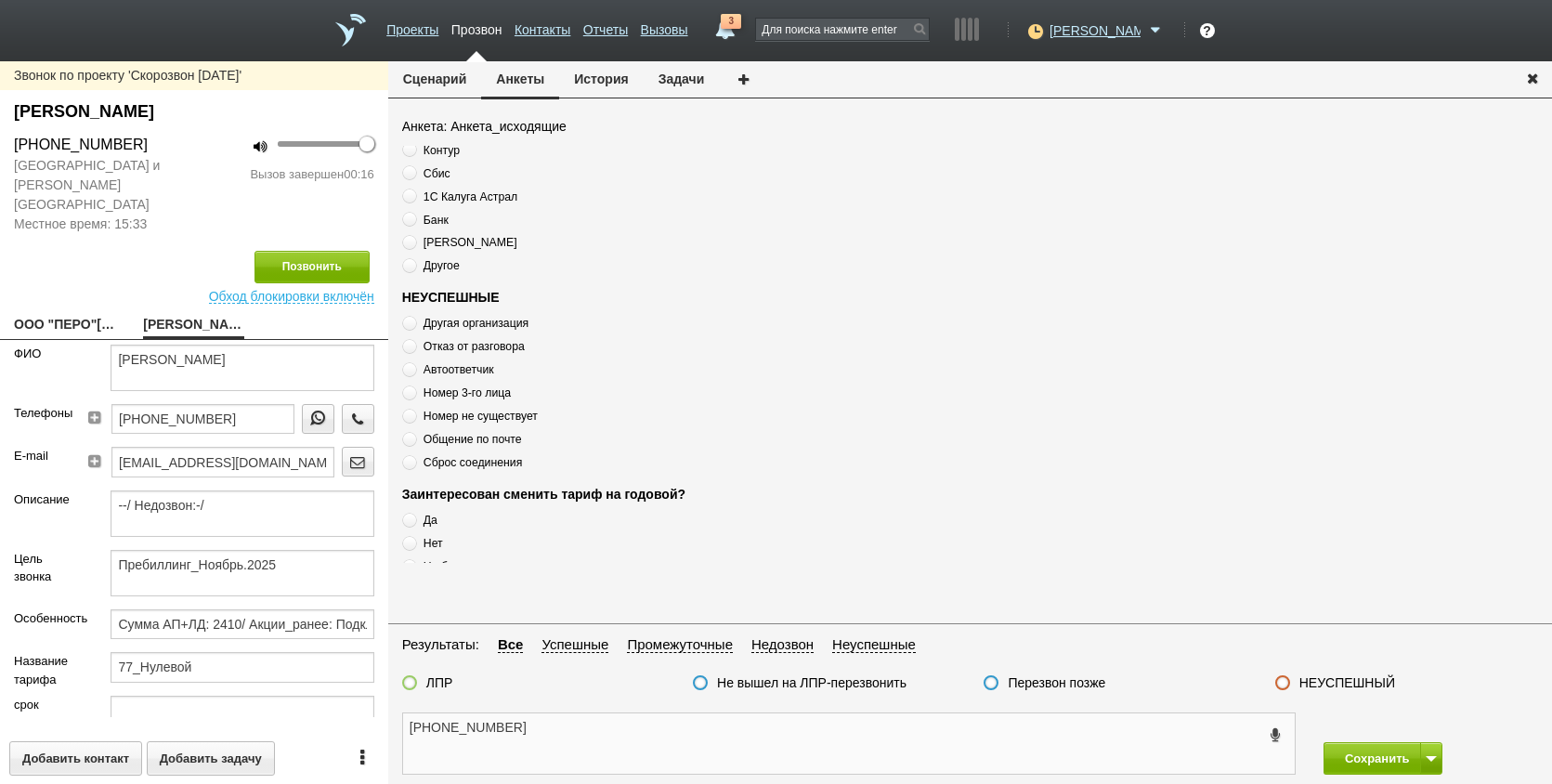
scroll to position [635, 0]
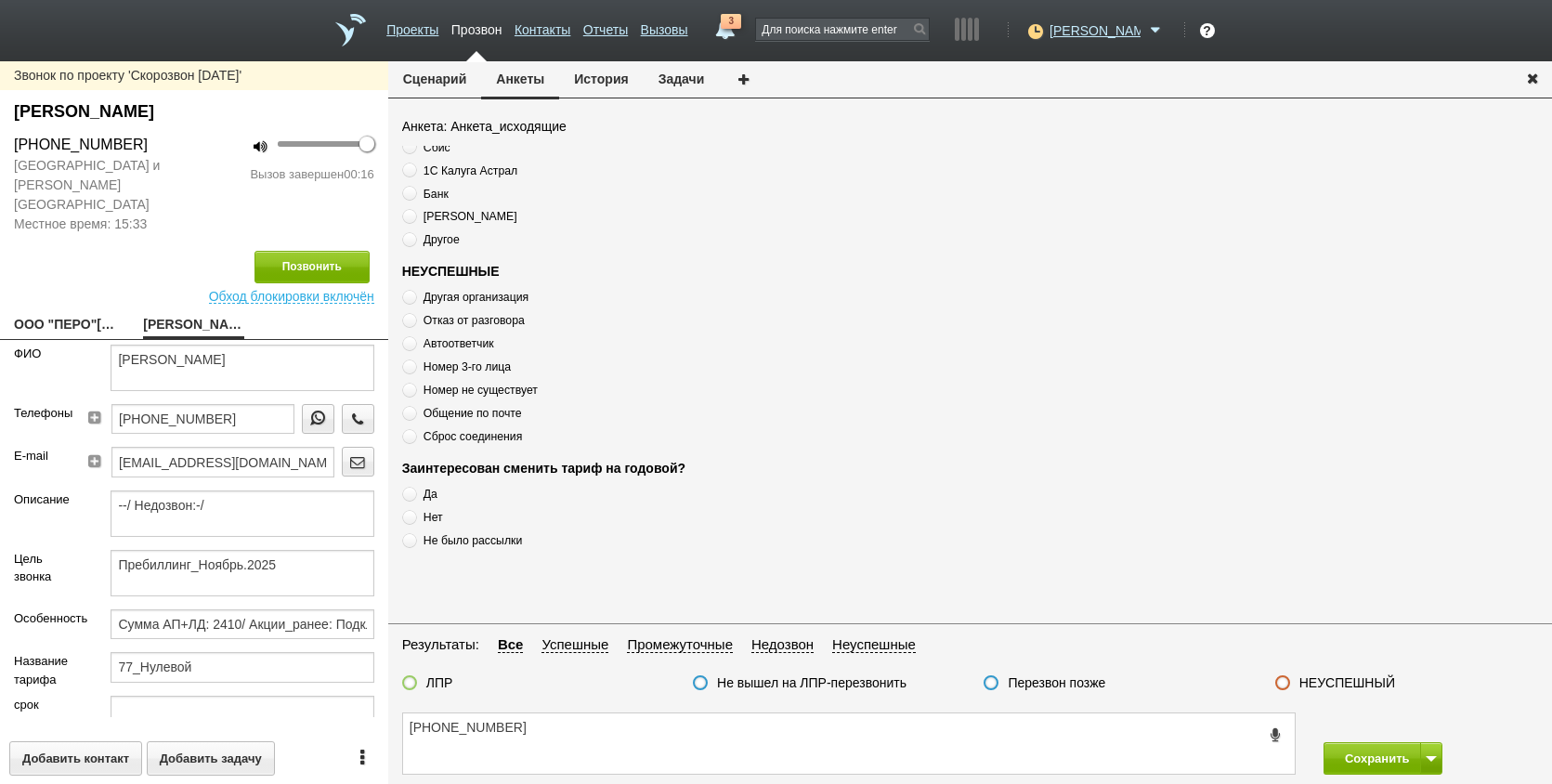
click at [507, 325] on span "Отказ от разговора" at bounding box center [474, 321] width 102 height 13
click at [504, 322] on span "Отказ от разговора" at bounding box center [474, 321] width 102 height 13
click at [503, 320] on span "Отказ от разговора" at bounding box center [474, 321] width 102 height 13
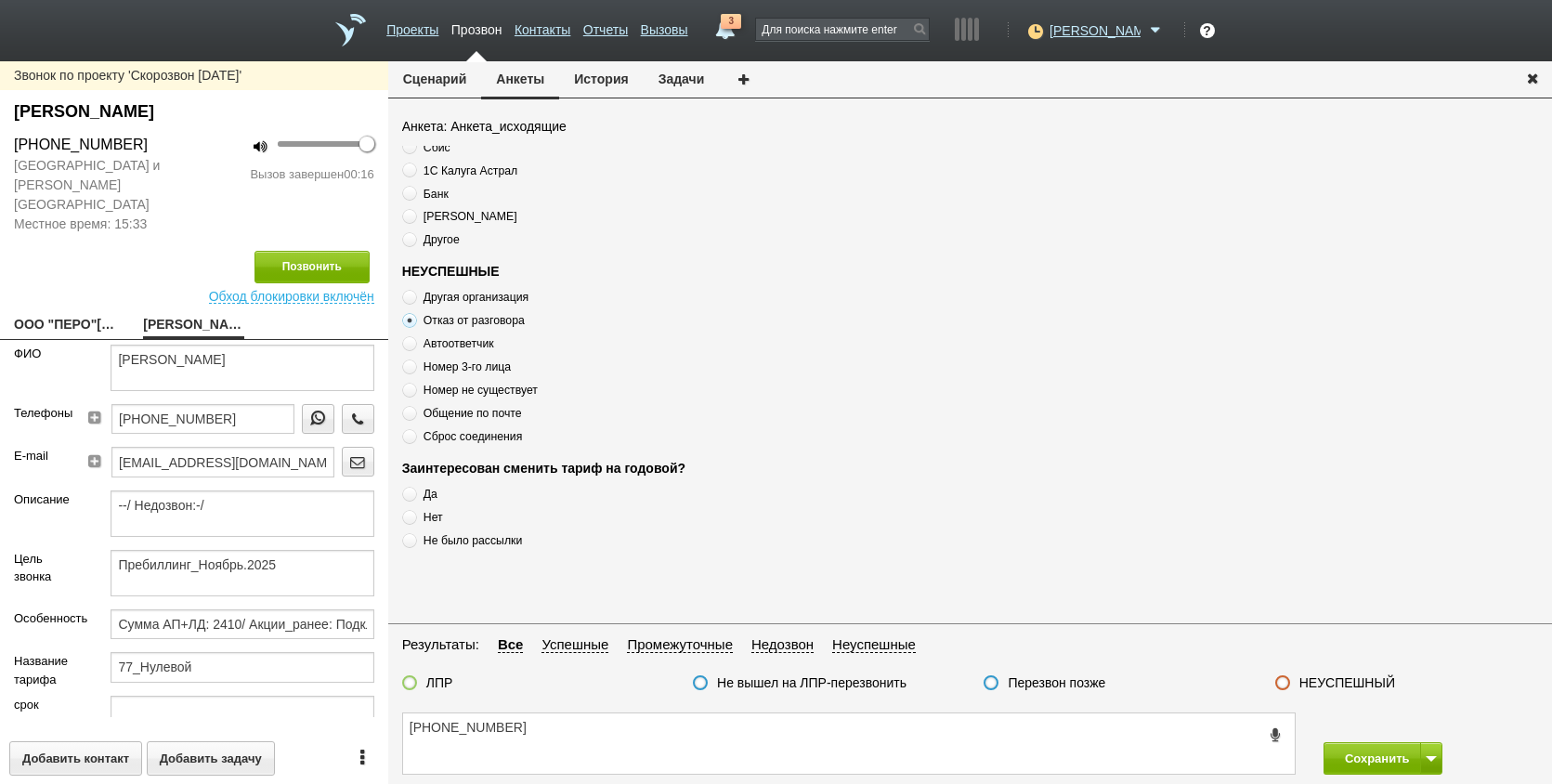
click at [503, 320] on span "Отказ от разговора" at bounding box center [474, 321] width 102 height 13
click at [501, 318] on span "Отказ от разговора" at bounding box center [474, 321] width 102 height 13
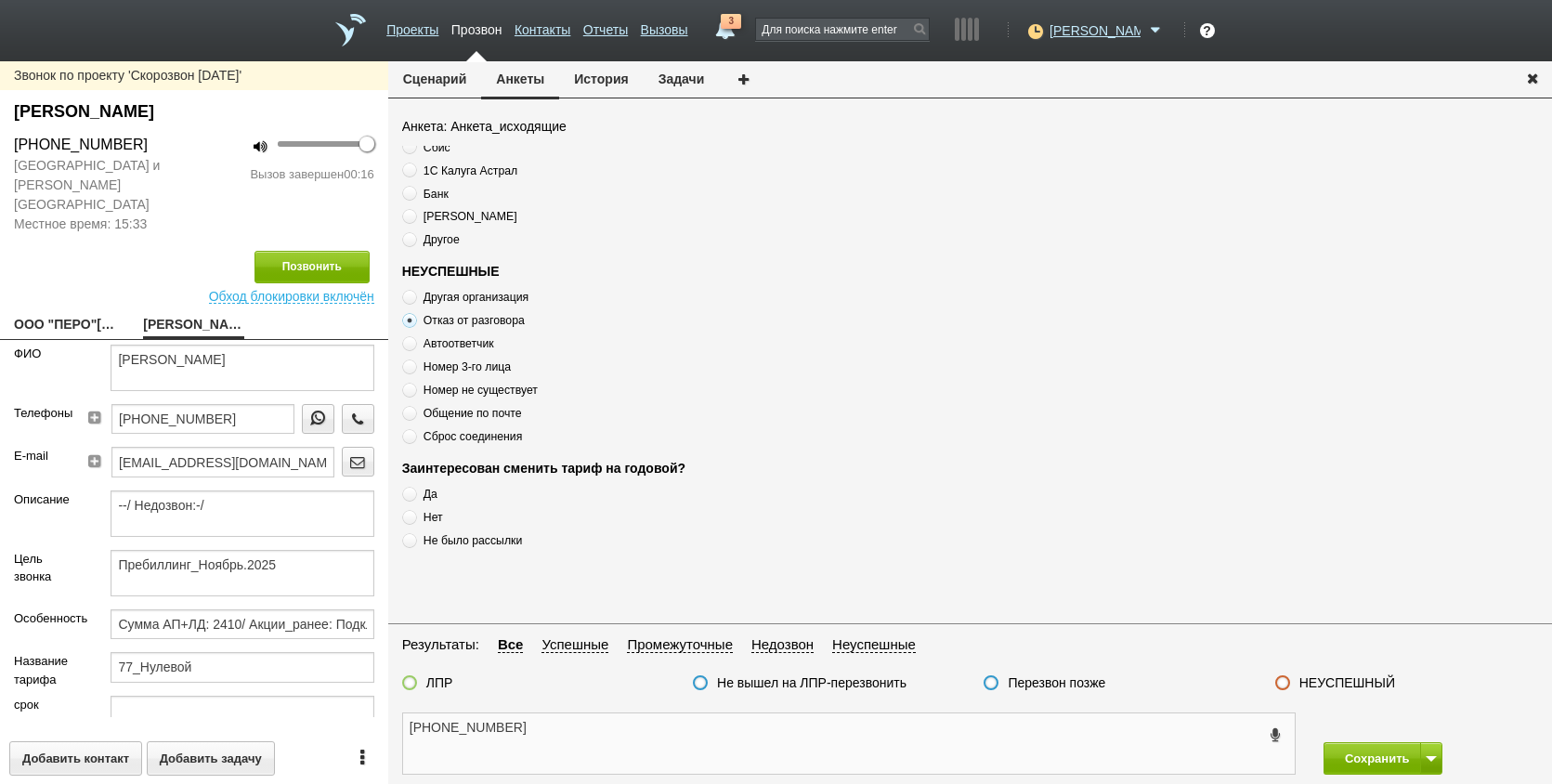
click at [598, 733] on textarea "[PHONE_NUMBER]" at bounding box center [849, 744] width 892 height 60
paste textarea "Отказ от разговора"
click at [681, 731] on textarea "[PHONE_NUMBER] Отказ от разговора" at bounding box center [849, 744] width 892 height 60
click at [448, 365] on span "Номер 3-го лица" at bounding box center [467, 367] width 88 height 13
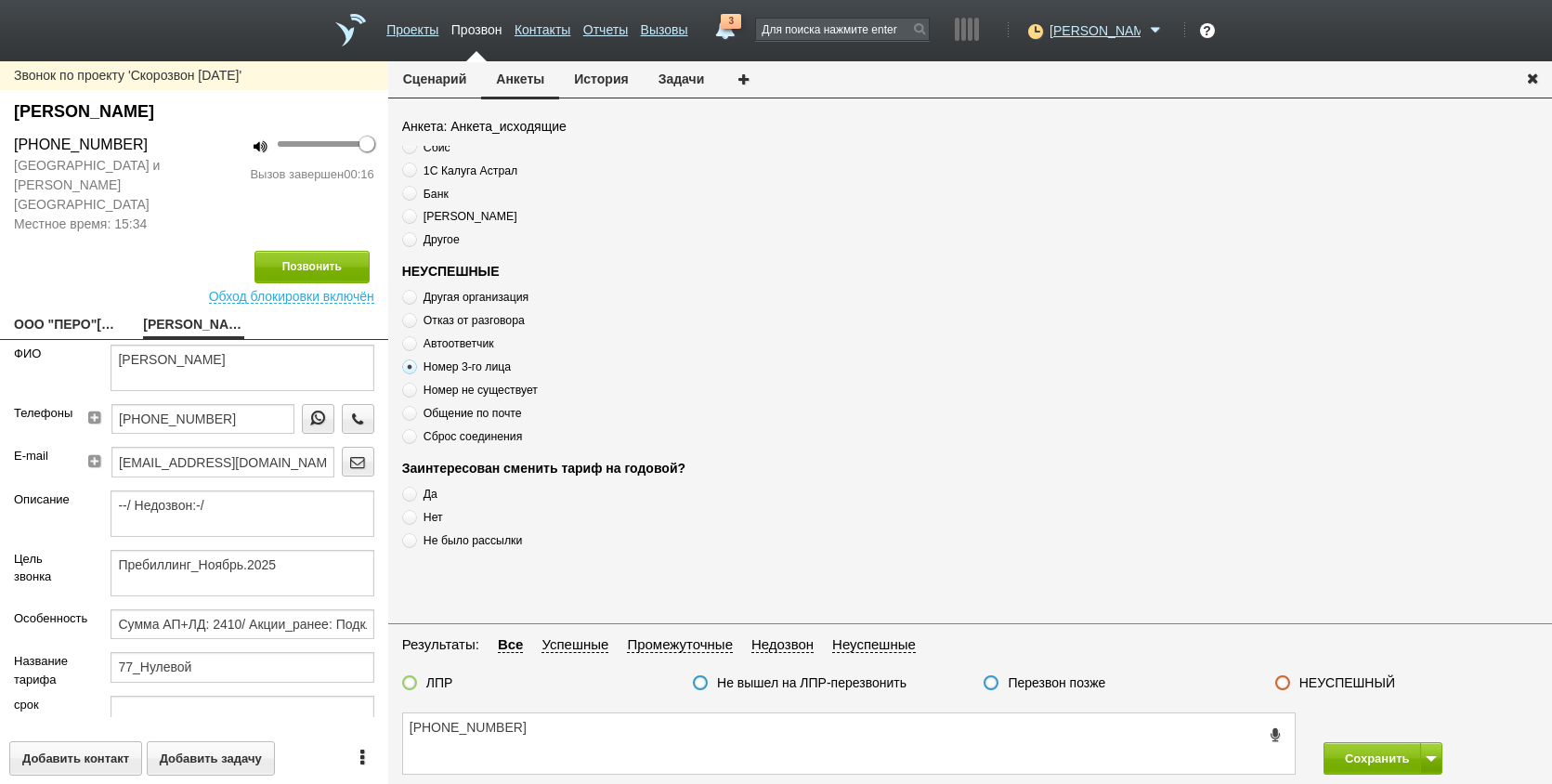
click at [448, 362] on span "Номер 3-го лица" at bounding box center [467, 367] width 88 height 13
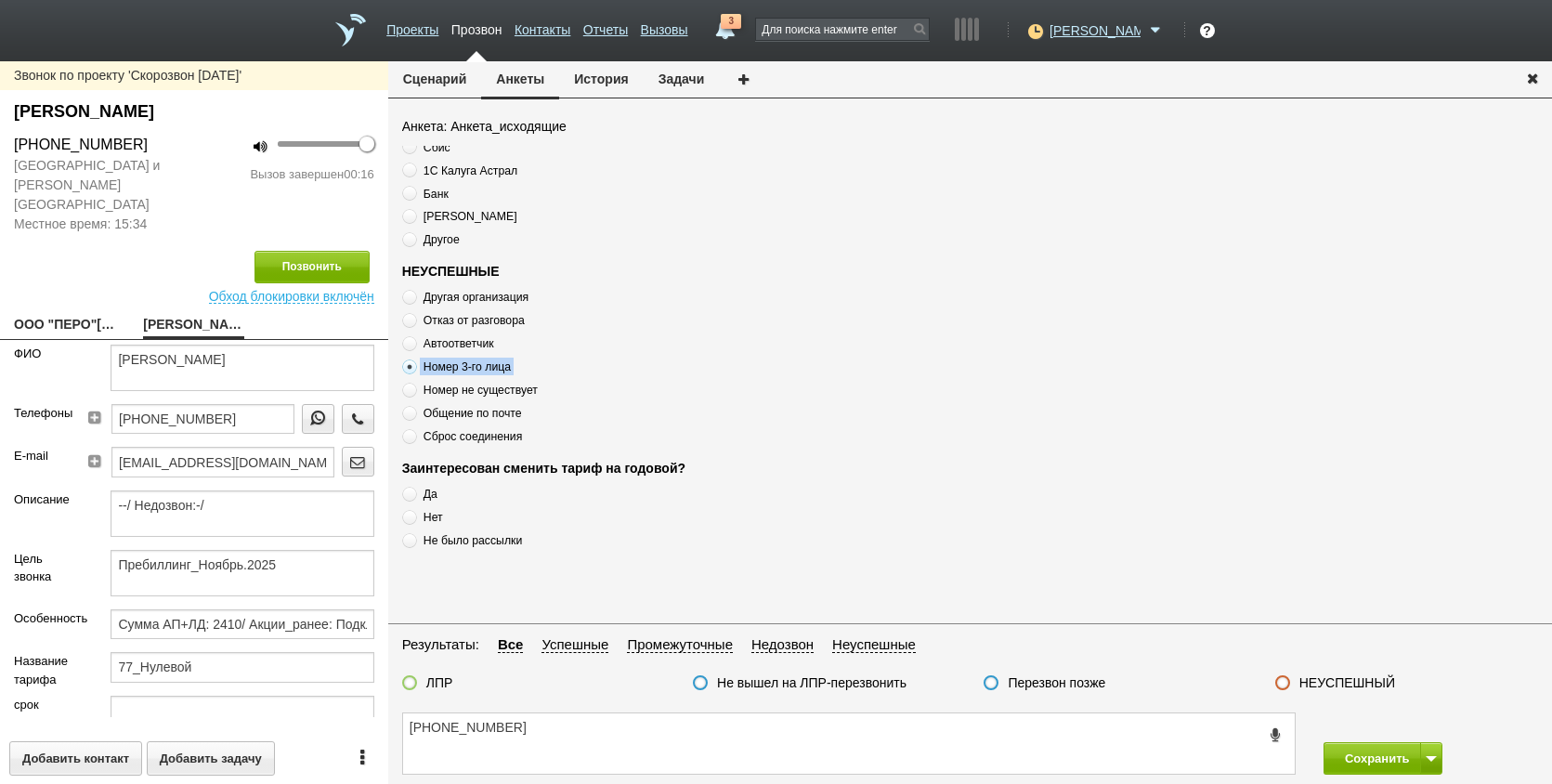
drag, startPoint x: 660, startPoint y: 749, endPoint x: 596, endPoint y: 727, distance: 67.7
click at [596, 727] on textarea "[PHONE_NUMBER]" at bounding box center [849, 744] width 892 height 60
paste textarea "Номер 3-го лица"
click at [695, 729] on textarea "[PHONE_NUMBER] Номер 3-го лица" at bounding box center [849, 744] width 892 height 60
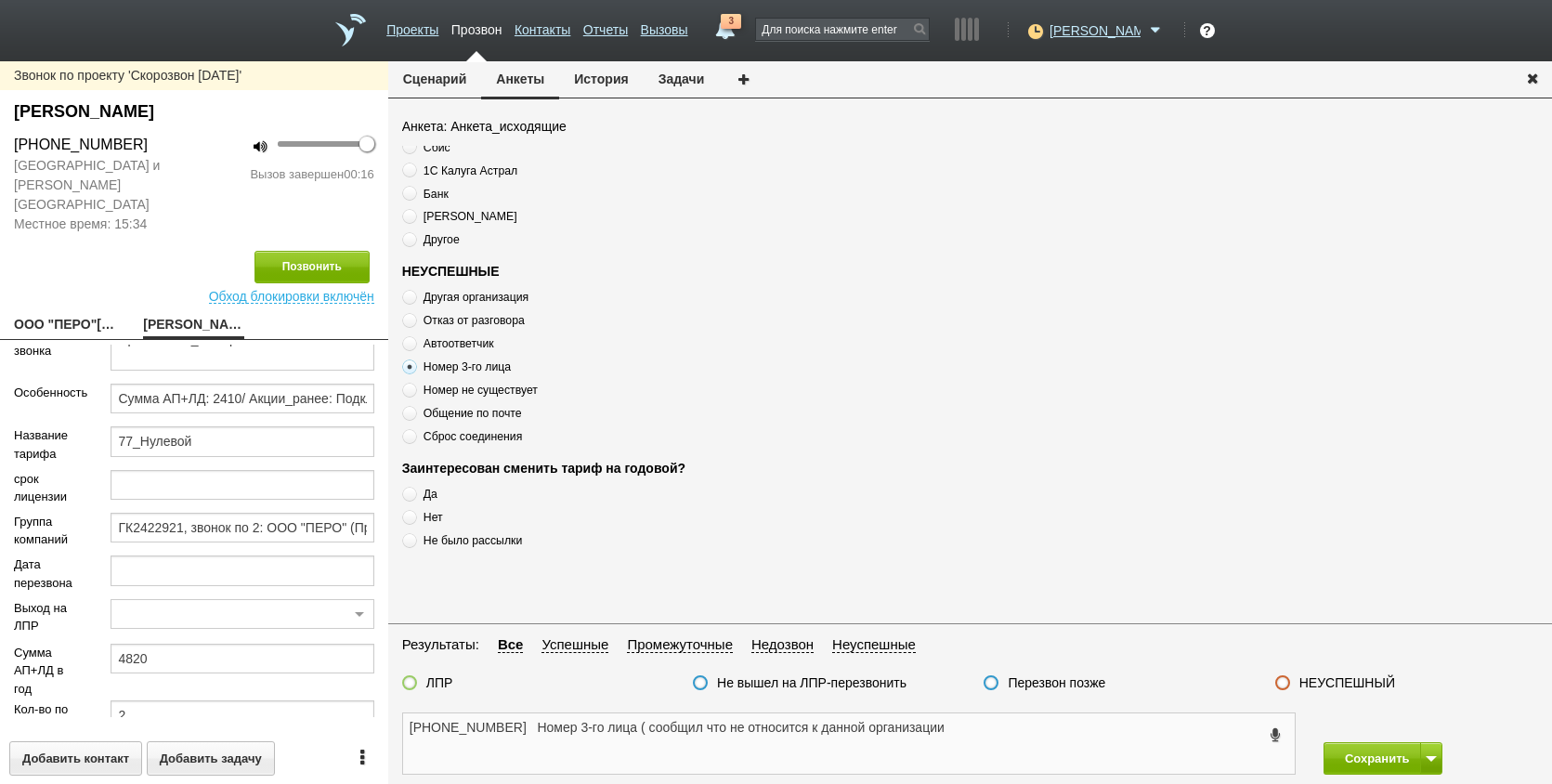
scroll to position [182, 0]
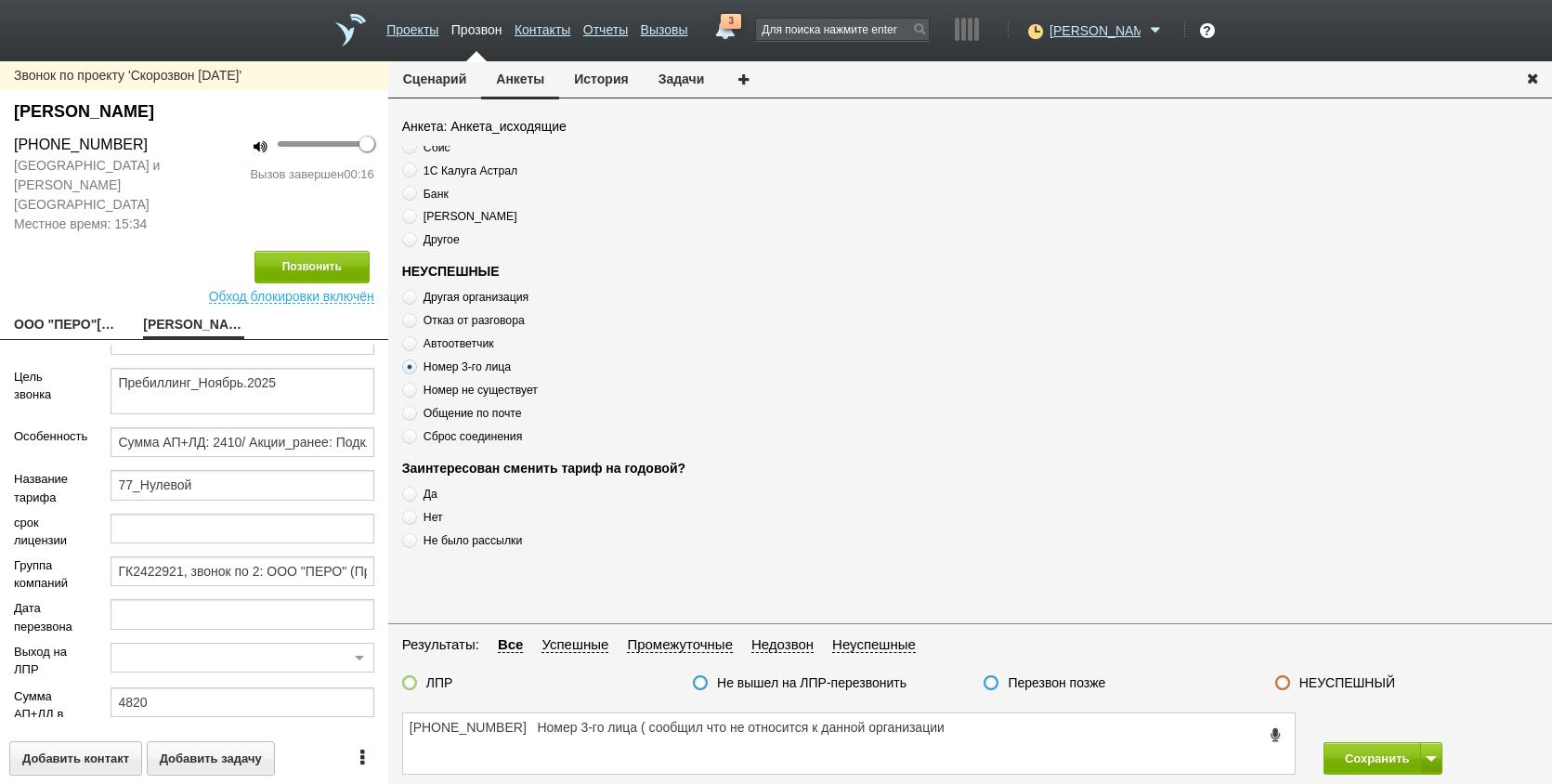
drag, startPoint x: 1320, startPoint y: 681, endPoint x: 1264, endPoint y: 616, distance: 85.8
click at [1320, 681] on label "НЕУСПЕШНЫЙ" at bounding box center [1348, 683] width 96 height 17
click at [0, 0] on input "НЕУСПЕШНЫЙ" at bounding box center [0, 0] width 0 height 0
click at [1406, 763] on button "Сохранить" at bounding box center [1373, 759] width 98 height 33
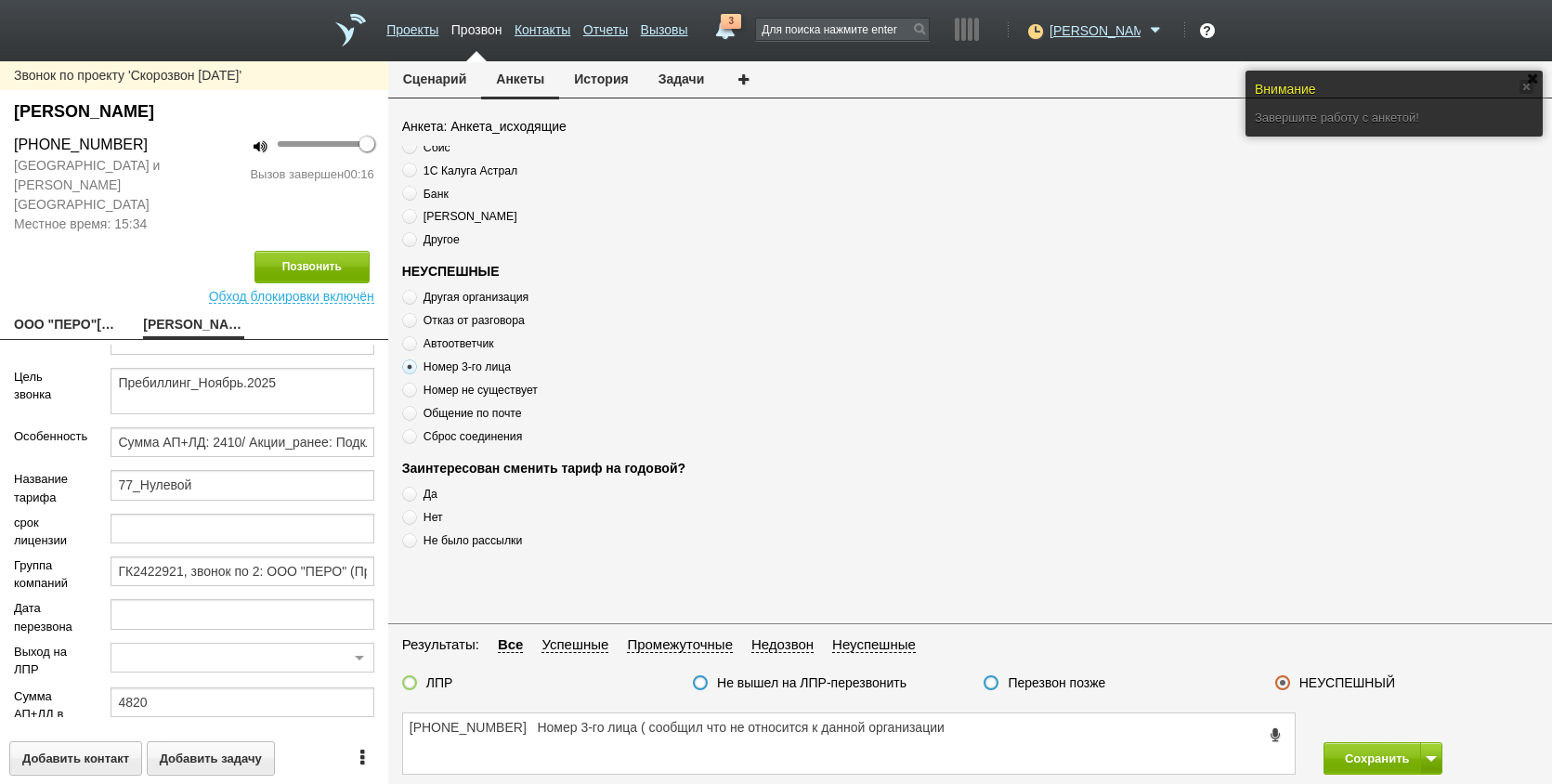
click at [871, 431] on div "НЕУСПЕШНЫЕ Другая организация Отказ от разговора Автоответчик Номер 3-го лица Н…" at bounding box center [977, 353] width 1150 height 183
click at [526, 74] on button "Анкеты" at bounding box center [520, 80] width 78 height 38
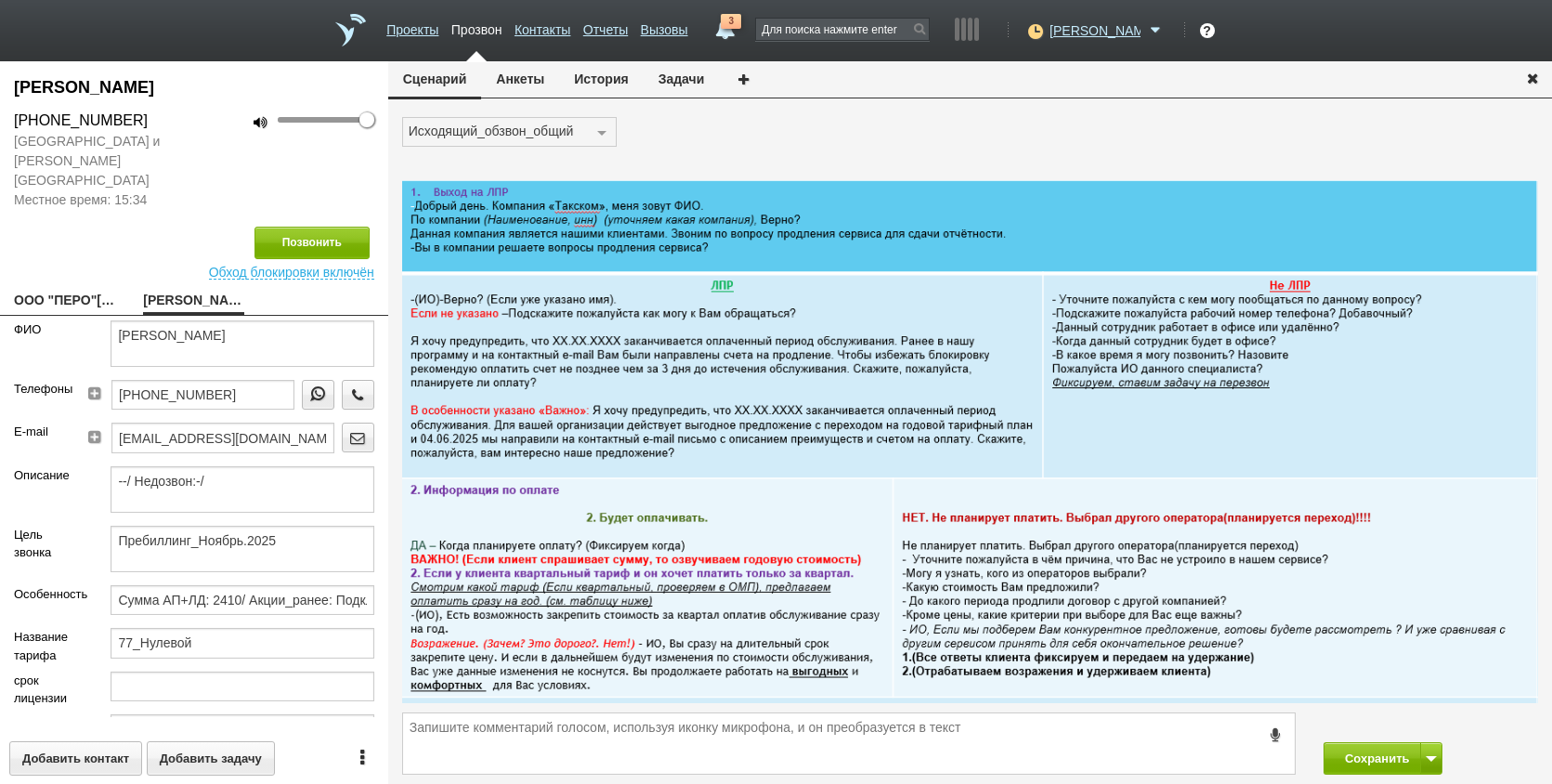
click at [526, 78] on button "Анкеты" at bounding box center [520, 79] width 78 height 36
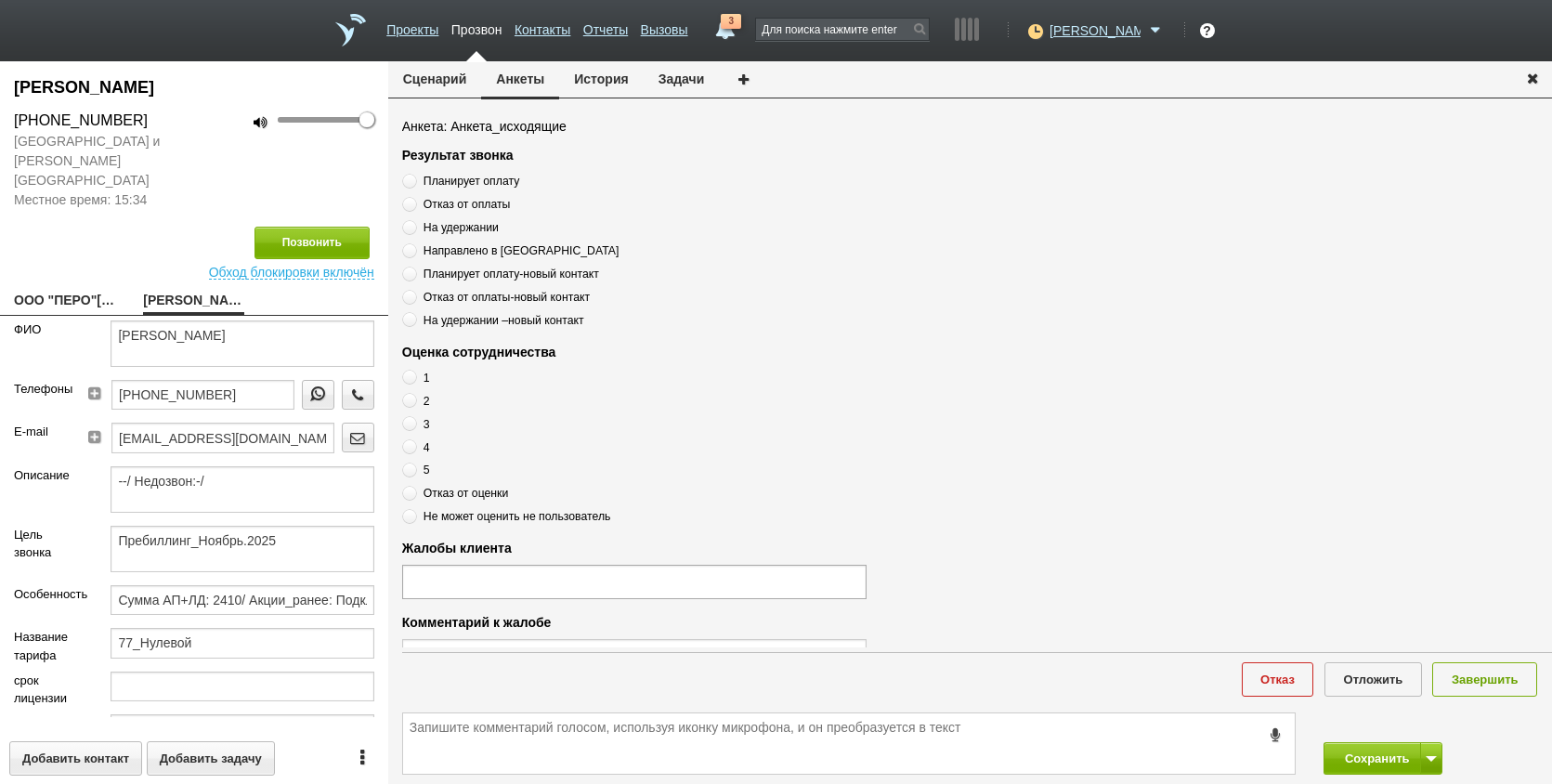
click at [629, 72] on button "История" at bounding box center [600, 79] width 84 height 36
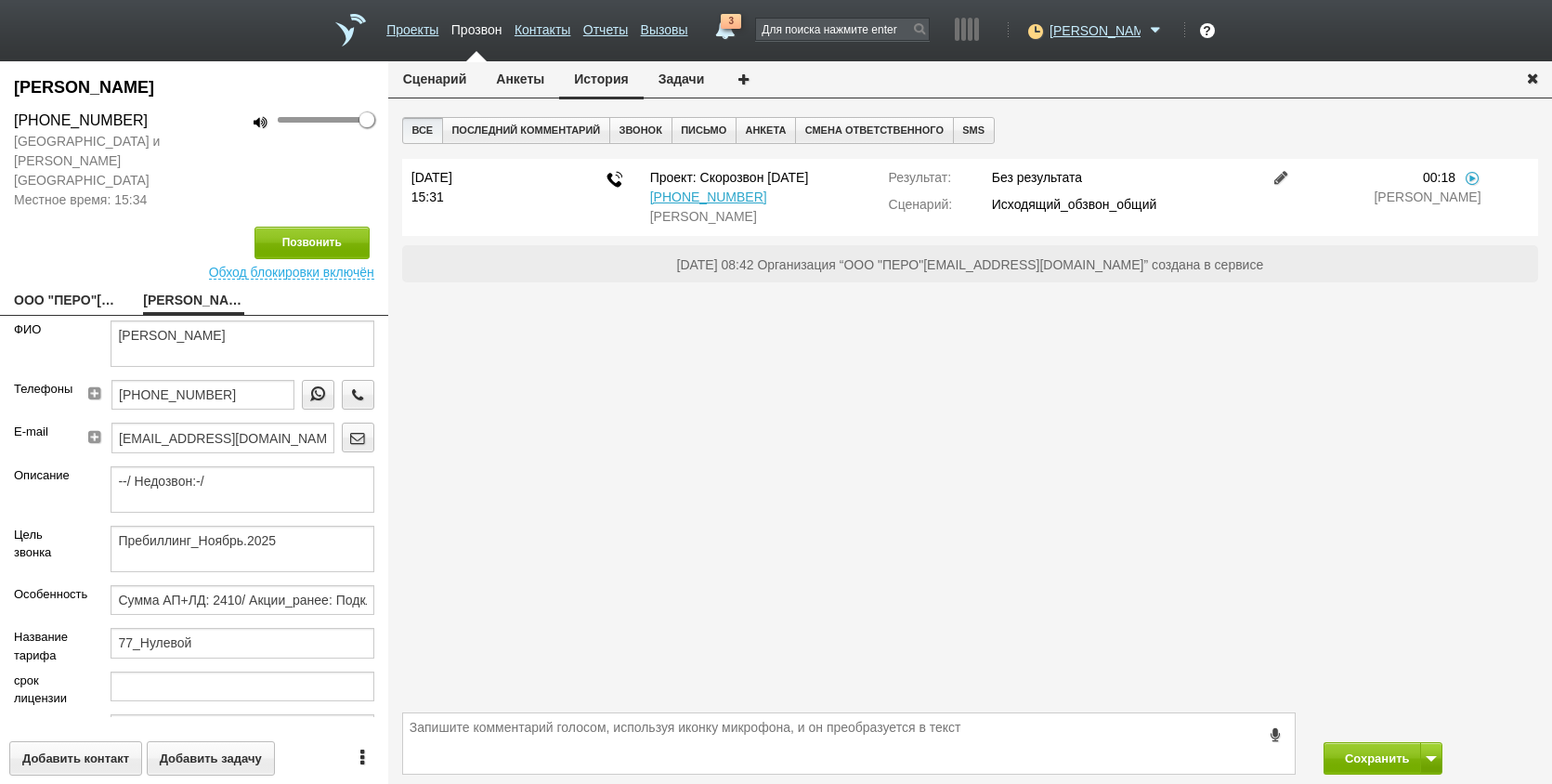
click at [1277, 177] on link at bounding box center [1282, 178] width 23 height 15
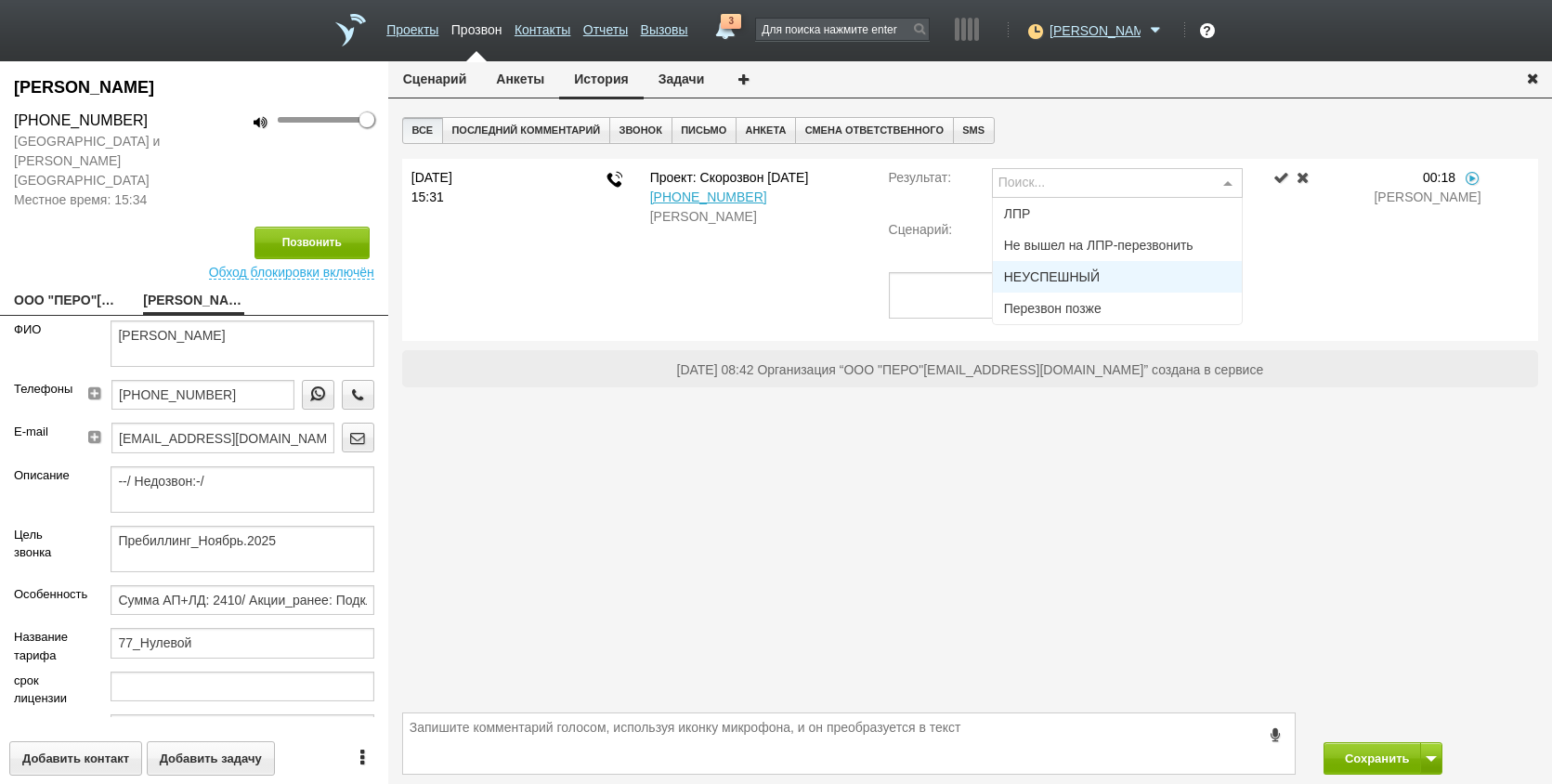
click at [1096, 271] on span "НЕУСПЕШНЫЙ" at bounding box center [1052, 277] width 96 height 13
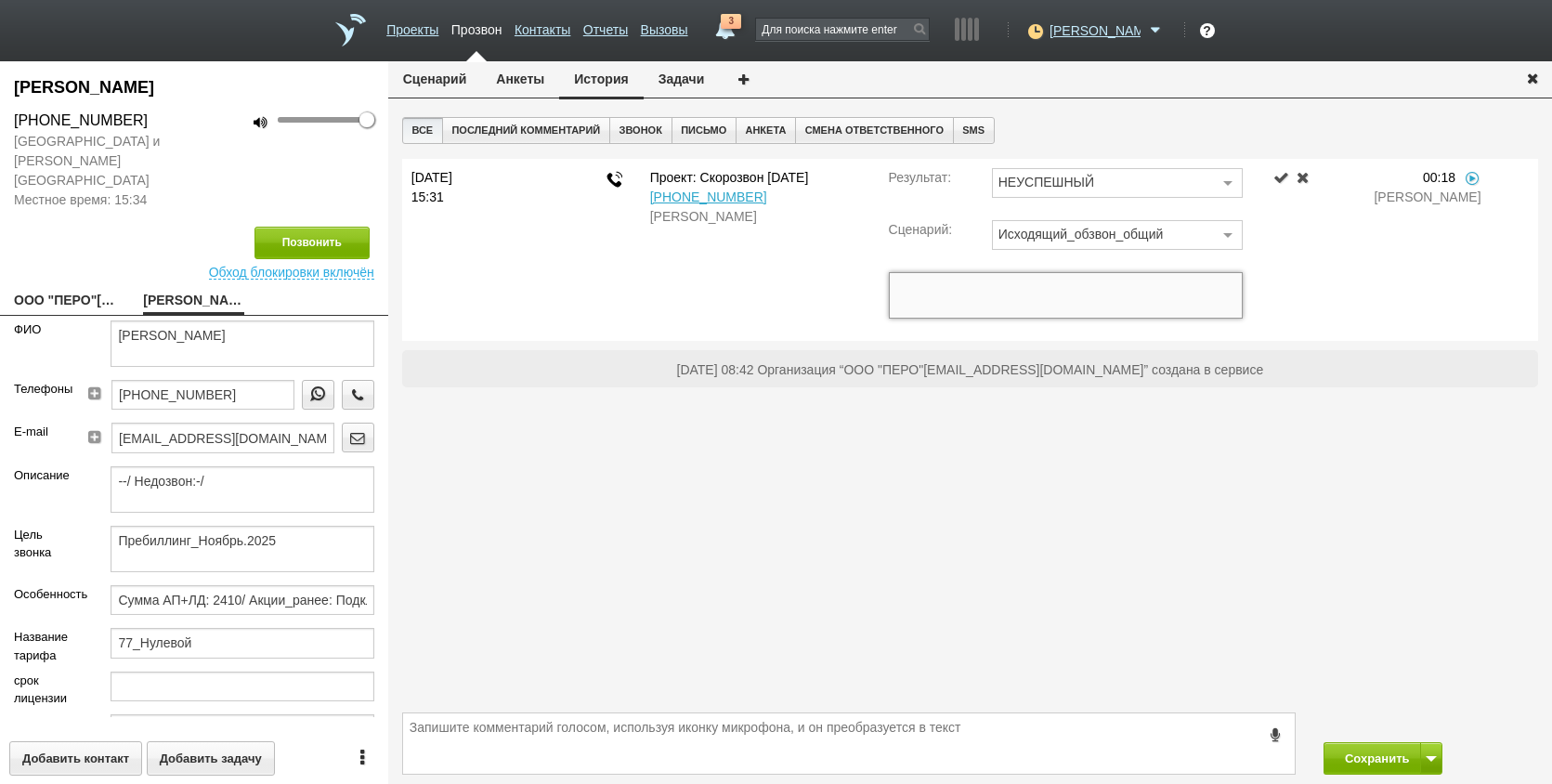
paste textarea "Номер 3-го лица"
click at [894, 290] on textarea "Номер 3-го лица" at bounding box center [1066, 295] width 354 height 46
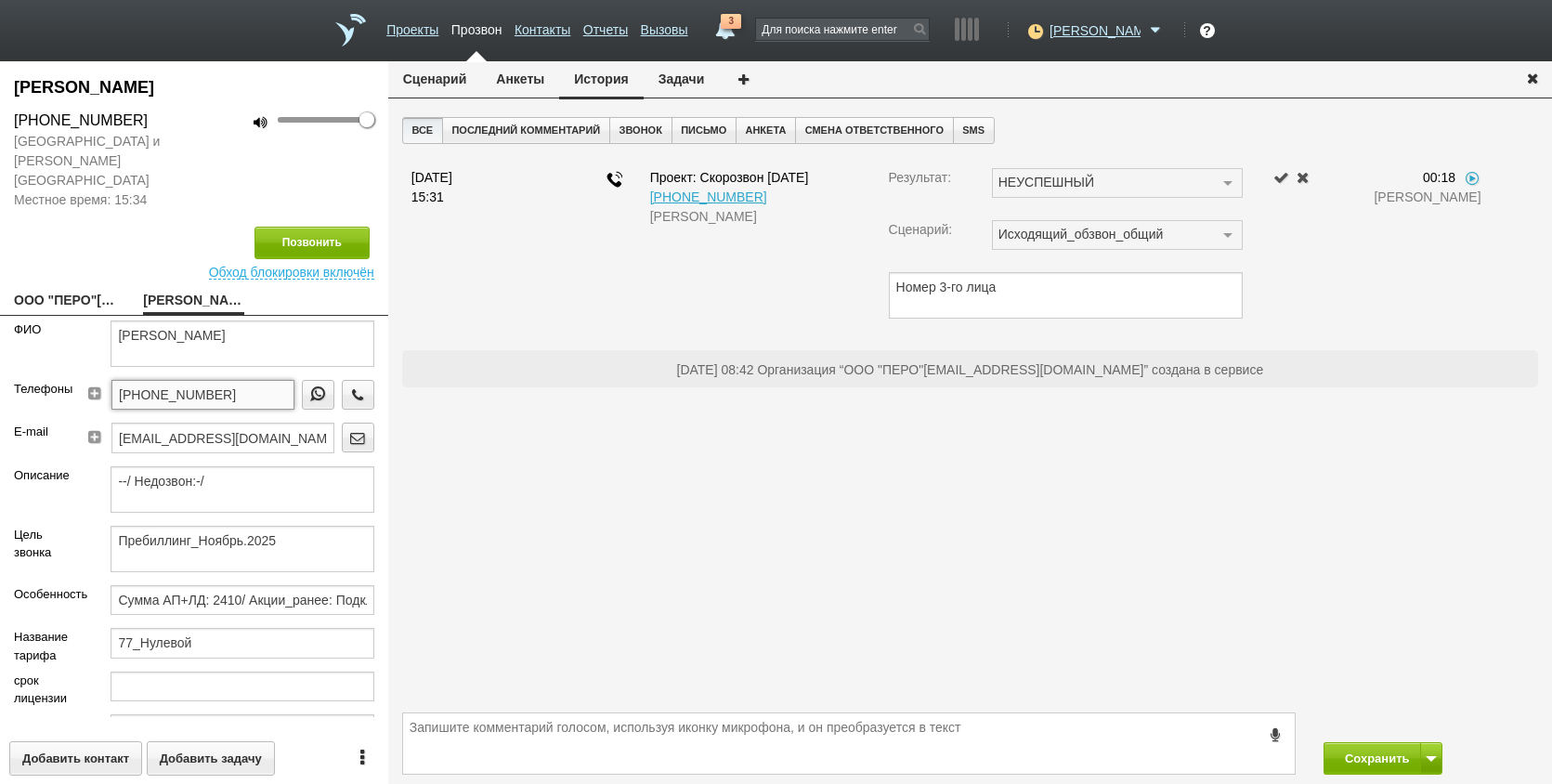
click at [232, 389] on input "[PHONE_NUMBER]" at bounding box center [202, 395] width 183 height 30
click at [232, 386] on input "[PHONE_NUMBER]" at bounding box center [202, 395] width 183 height 30
click at [232, 384] on input "[PHONE_NUMBER]" at bounding box center [202, 395] width 183 height 30
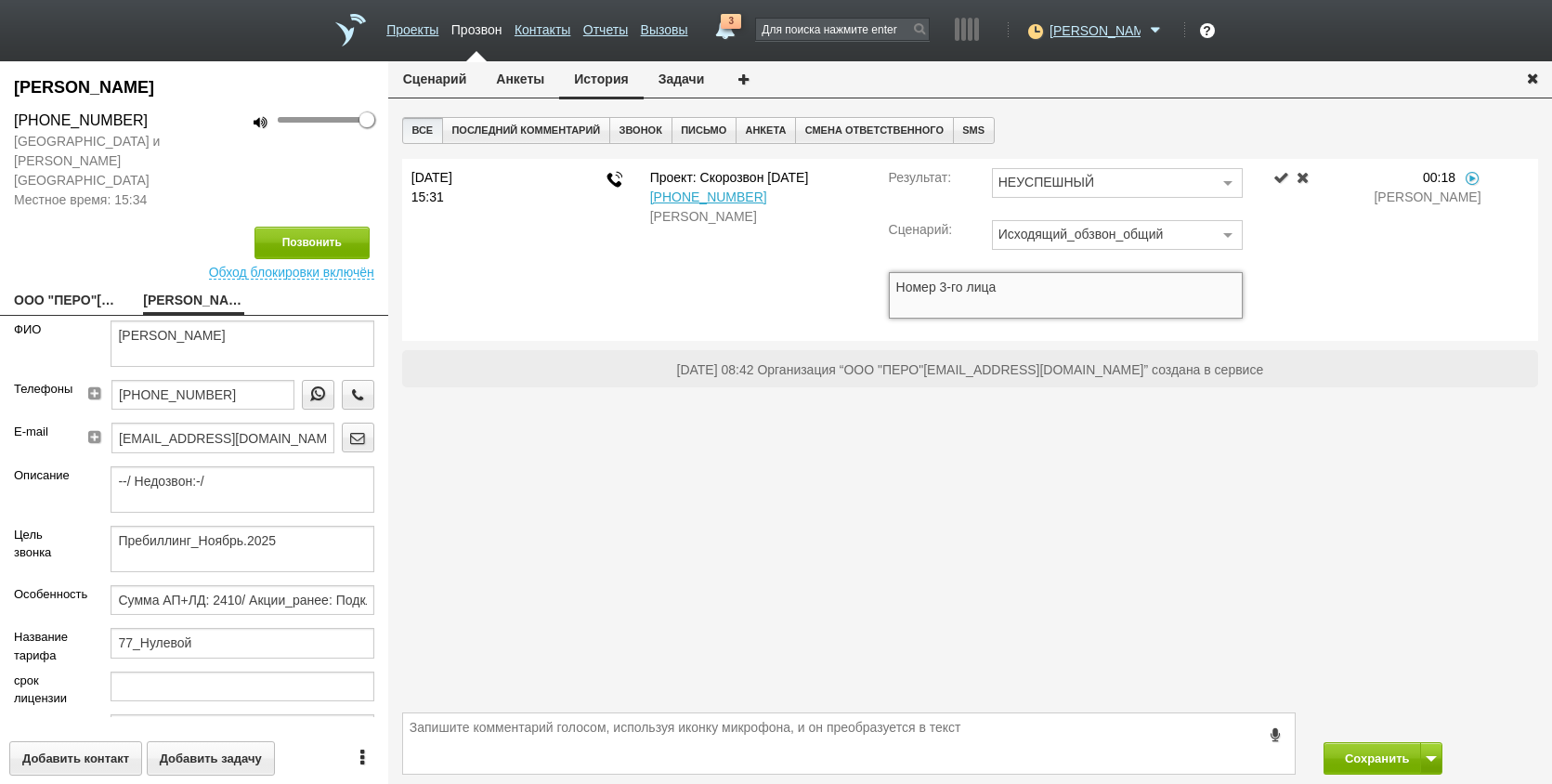
click at [900, 283] on textarea "Номер 3-го лица" at bounding box center [1066, 295] width 354 height 46
paste textarea "[PHONE_NUMBER]"
click at [1134, 290] on textarea "+7 (903) 592-82-82Номер 3-го лица" at bounding box center [1066, 295] width 354 height 46
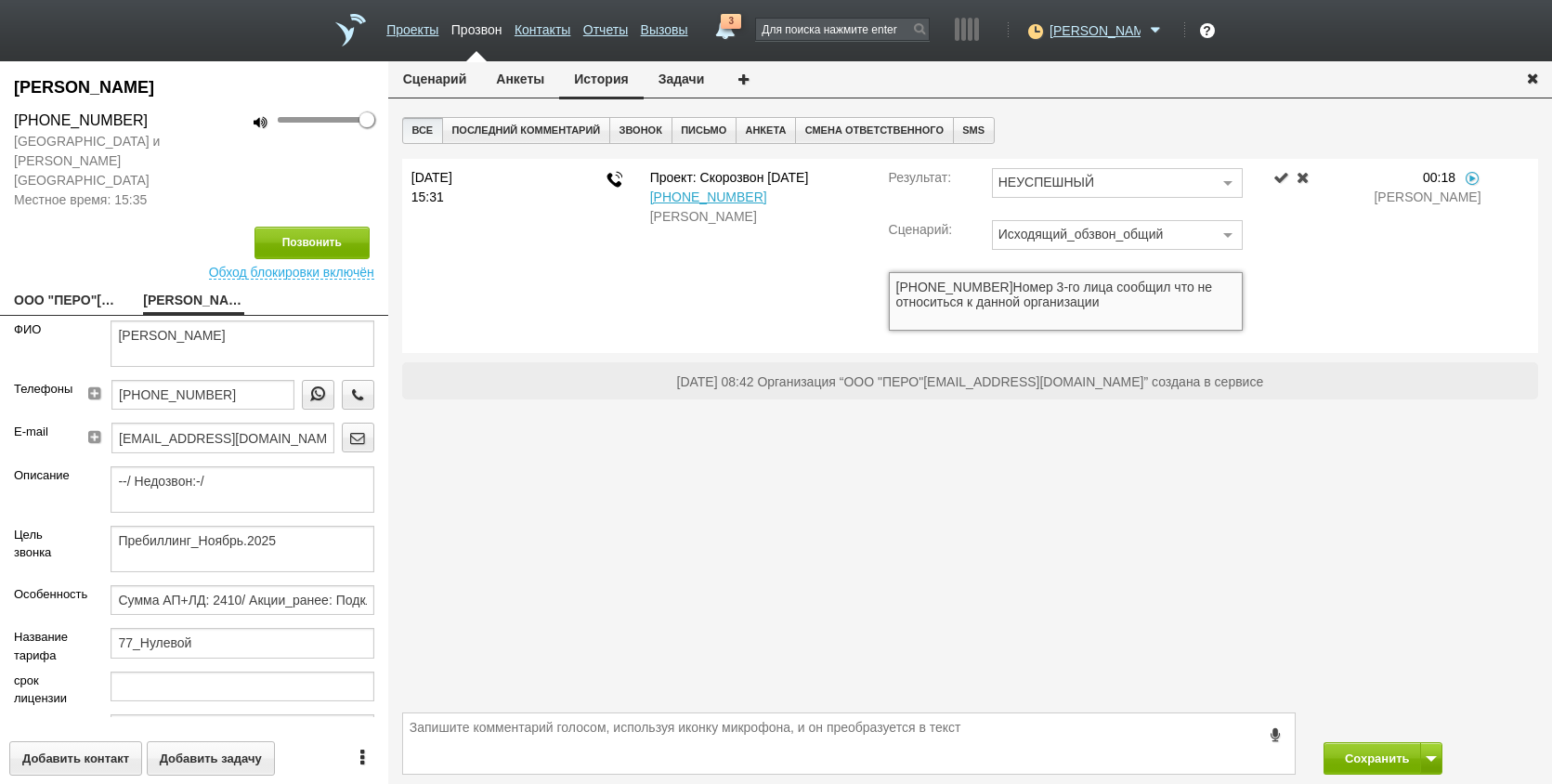
click at [1139, 288] on textarea "+7 (903) 592-82-82Номер 3-го лица сообщил что не относиться к данной организации" at bounding box center [1066, 301] width 354 height 58
click at [1125, 300] on textarea "+7 (903) 592-82-82Номер 3-го лица сообщил что не относиться к данной организации" at bounding box center [1066, 301] width 354 height 58
click at [1200, 308] on textarea "+7 (903) 592-82-82Номер 3-го лица сообщил что не относиться к данной организаци…" at bounding box center [1066, 301] width 354 height 58
click at [953, 308] on textarea "+7 (903) 592-82-82Номер 3-го лица сообщил что не относиться к данной организаци…" at bounding box center [1066, 301] width 354 height 58
click at [950, 306] on textarea "+7 (903) 592-82-82Номер 3-го лица сообщил что не относиться к данной организаци…" at bounding box center [1066, 301] width 354 height 58
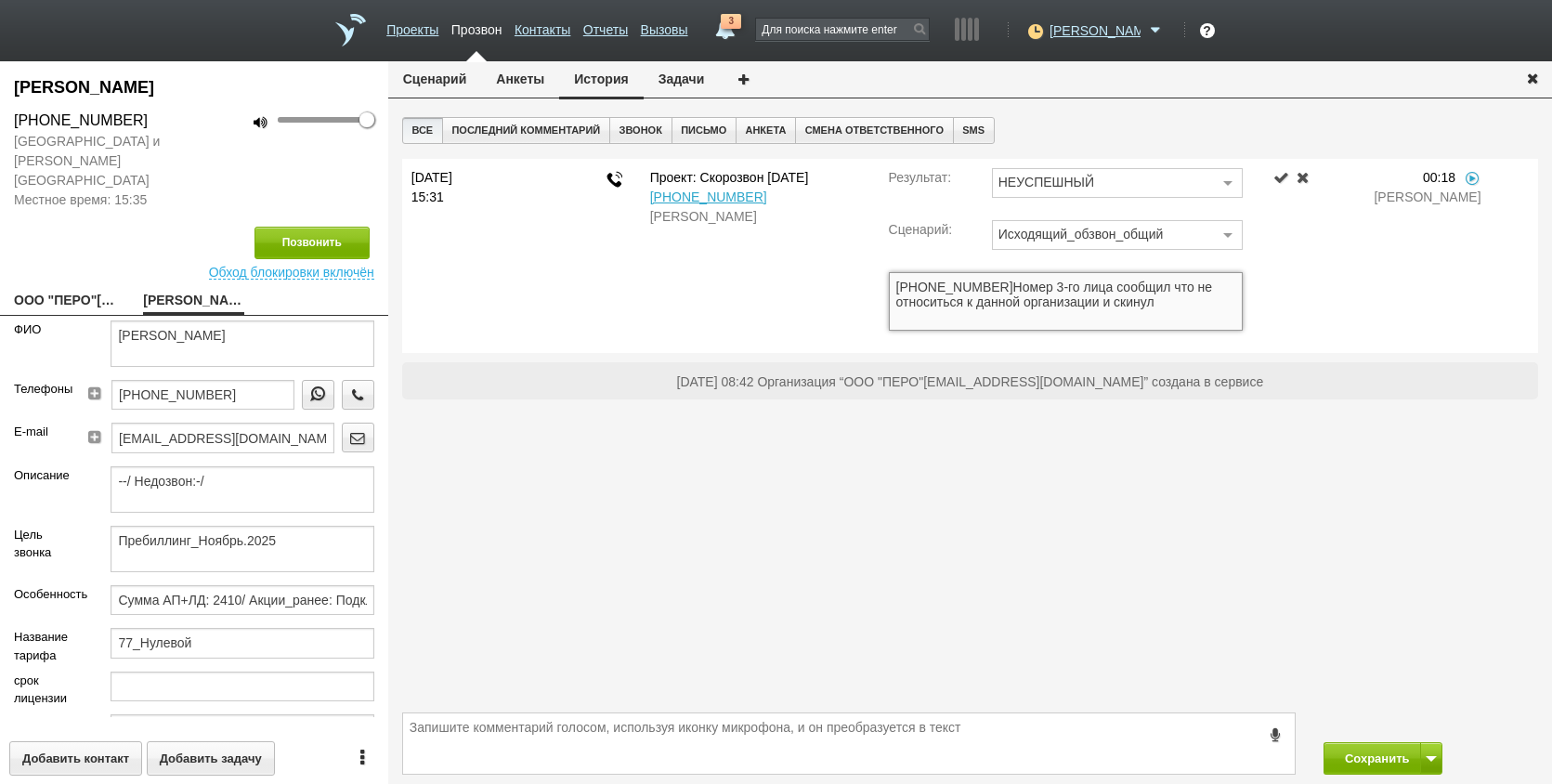
click at [952, 300] on textarea "+7 (903) 592-82-82Номер 3-го лица сообщил что не относиться к данной организаци…" at bounding box center [1066, 301] width 354 height 58
click at [965, 306] on textarea "+7 (903) 592-82-82Номер 3-го лица сообщил что не относится к данной организации…" at bounding box center [1066, 301] width 354 height 58
drag, startPoint x: 941, startPoint y: 300, endPoint x: 891, endPoint y: 312, distance: 51.4
click at [891, 312] on textarea "+7 (903) 592-82-82Номер 3-го лица сообщил что не относится к данной организации…" at bounding box center [1066, 301] width 354 height 58
drag, startPoint x: 902, startPoint y: 309, endPoint x: 924, endPoint y: 303, distance: 22.8
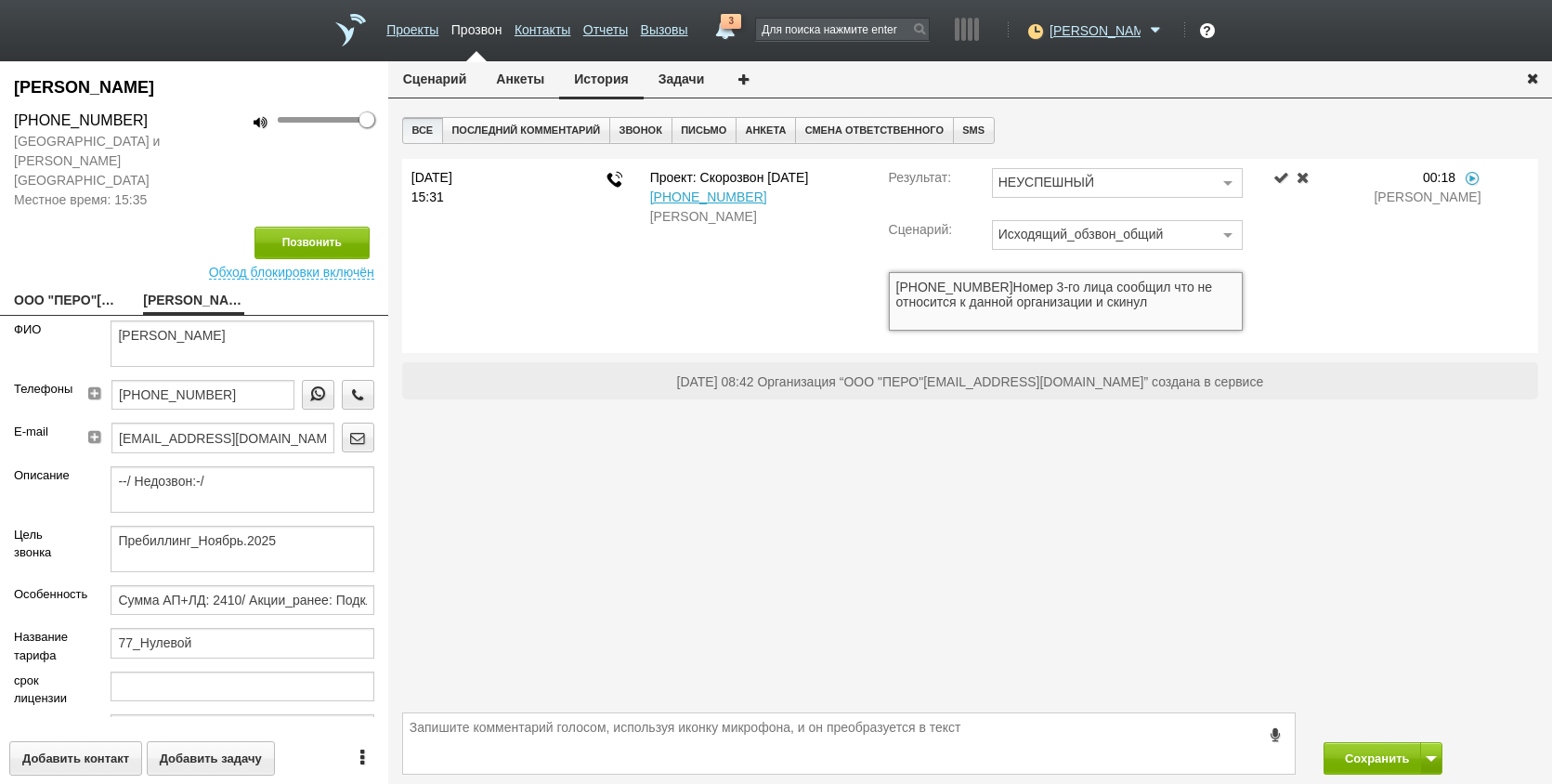
click at [904, 308] on textarea "+7 (903) 592-82-82Номер 3-го лица сообщил что не относится к данной организации…" at bounding box center [1066, 301] width 354 height 58
drag, startPoint x: 953, startPoint y: 302, endPoint x: 1034, endPoint y: 299, distance: 81.1
click at [963, 302] on textarea "+7 (903) 592-82-82Номер 3-го лица сообщил что не относится к данной организации…" at bounding box center [1066, 301] width 354 height 58
drag, startPoint x: 1052, startPoint y: 300, endPoint x: 1138, endPoint y: 300, distance: 86.0
click at [1062, 300] on textarea "+7 (903) 592-82-82Номер 3-го лица сообщил что не относится к данной организации…" at bounding box center [1066, 301] width 354 height 58
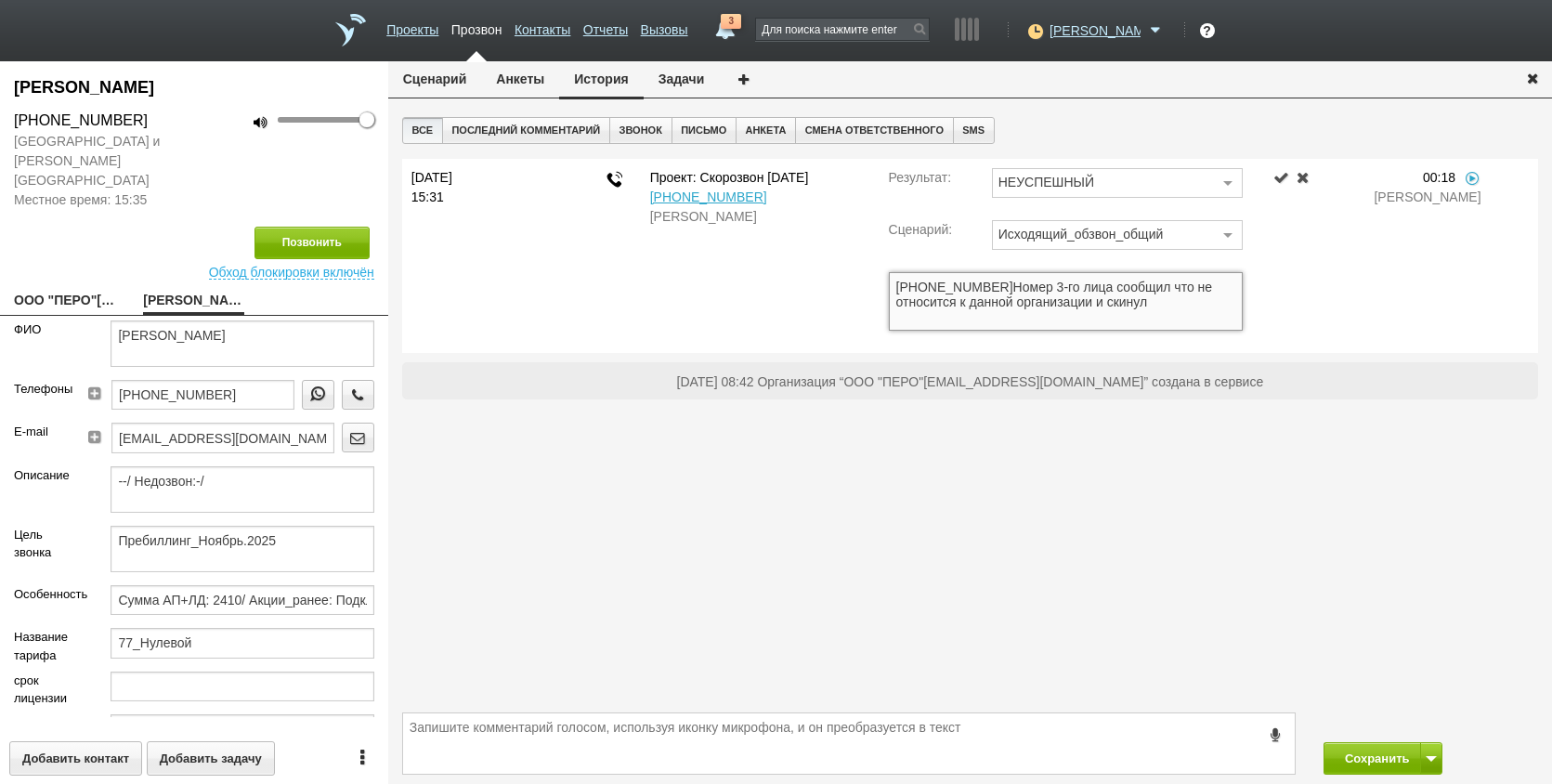
drag, startPoint x: 1144, startPoint y: 301, endPoint x: 1187, endPoint y: 300, distance: 43.0
click at [1144, 301] on textarea "+7 (903) 592-82-82Номер 3-го лица сообщил что не относится к данной организации…" at bounding box center [1066, 301] width 354 height 58
click at [1193, 301] on textarea "+7 (903) 592-82-82Номер 3-го лица сообщил что не относится к данной организации…" at bounding box center [1066, 301] width 354 height 58
type textarea "+7 (903) 592-82-82Номер 3-го лица сообщил что не относится к данной организации…"
click at [1276, 177] on link at bounding box center [1282, 178] width 23 height 15
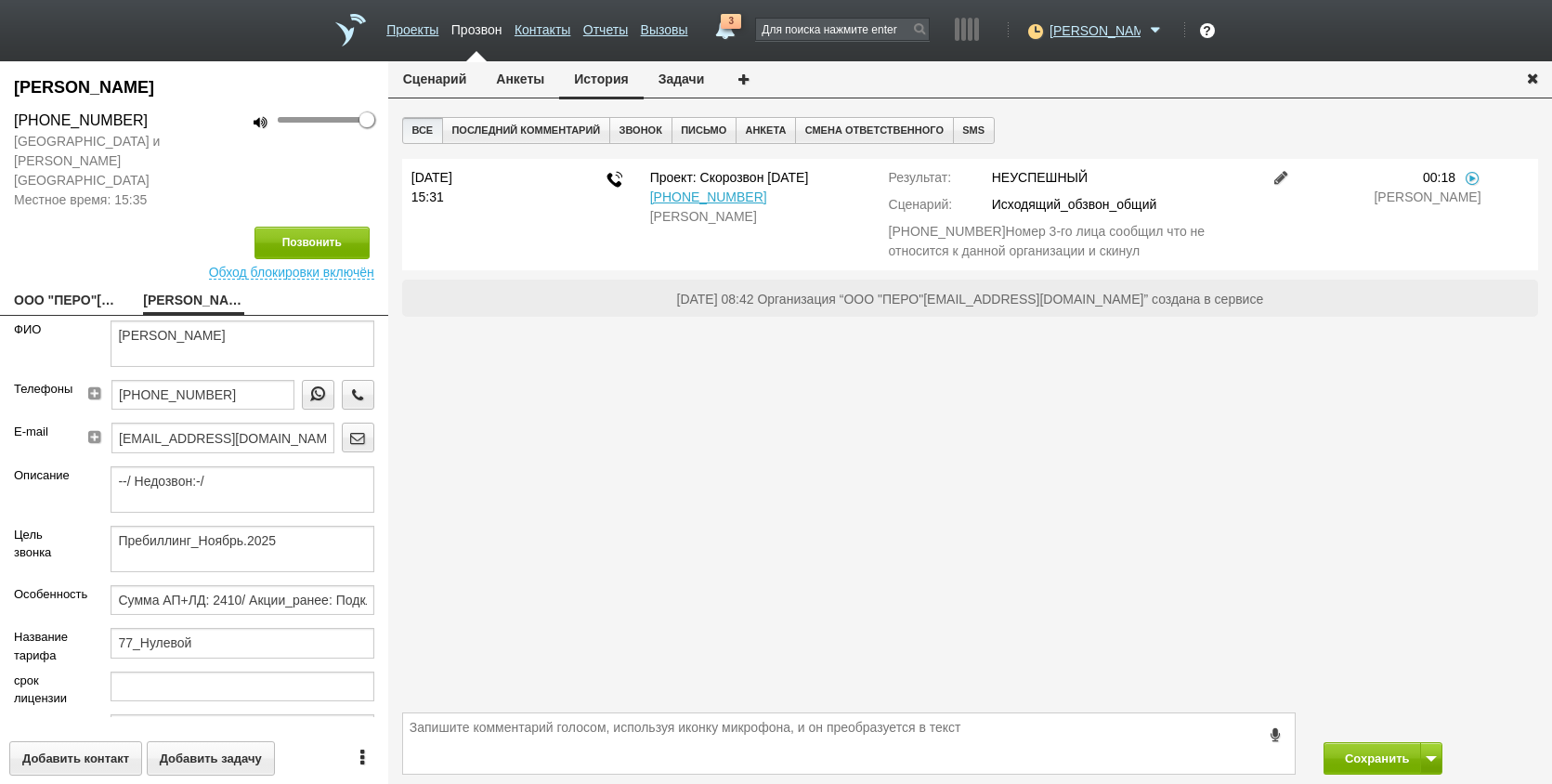
click at [1277, 181] on link at bounding box center [1282, 178] width 23 height 15
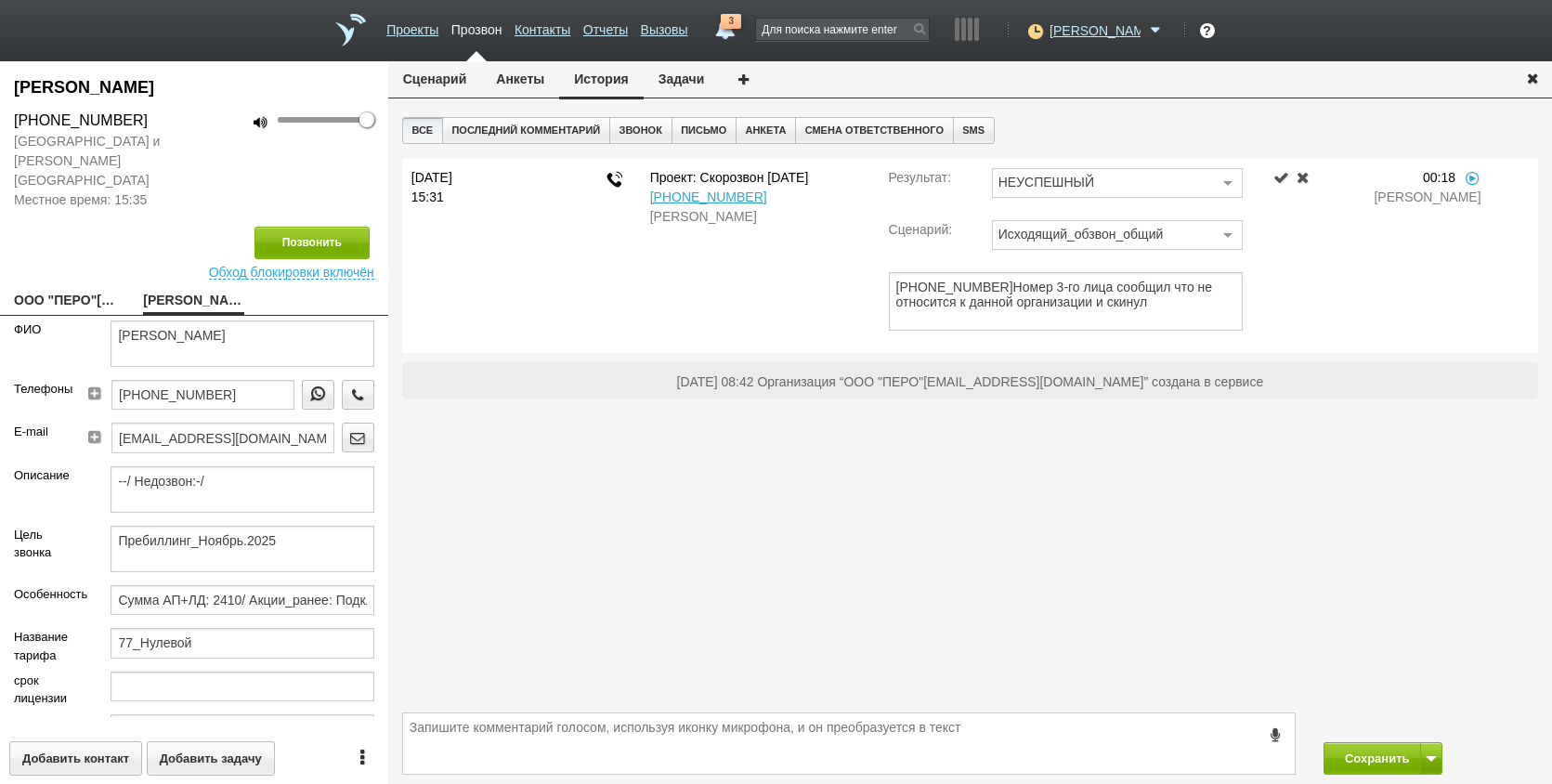
click at [1280, 179] on link at bounding box center [1282, 178] width 23 height 15
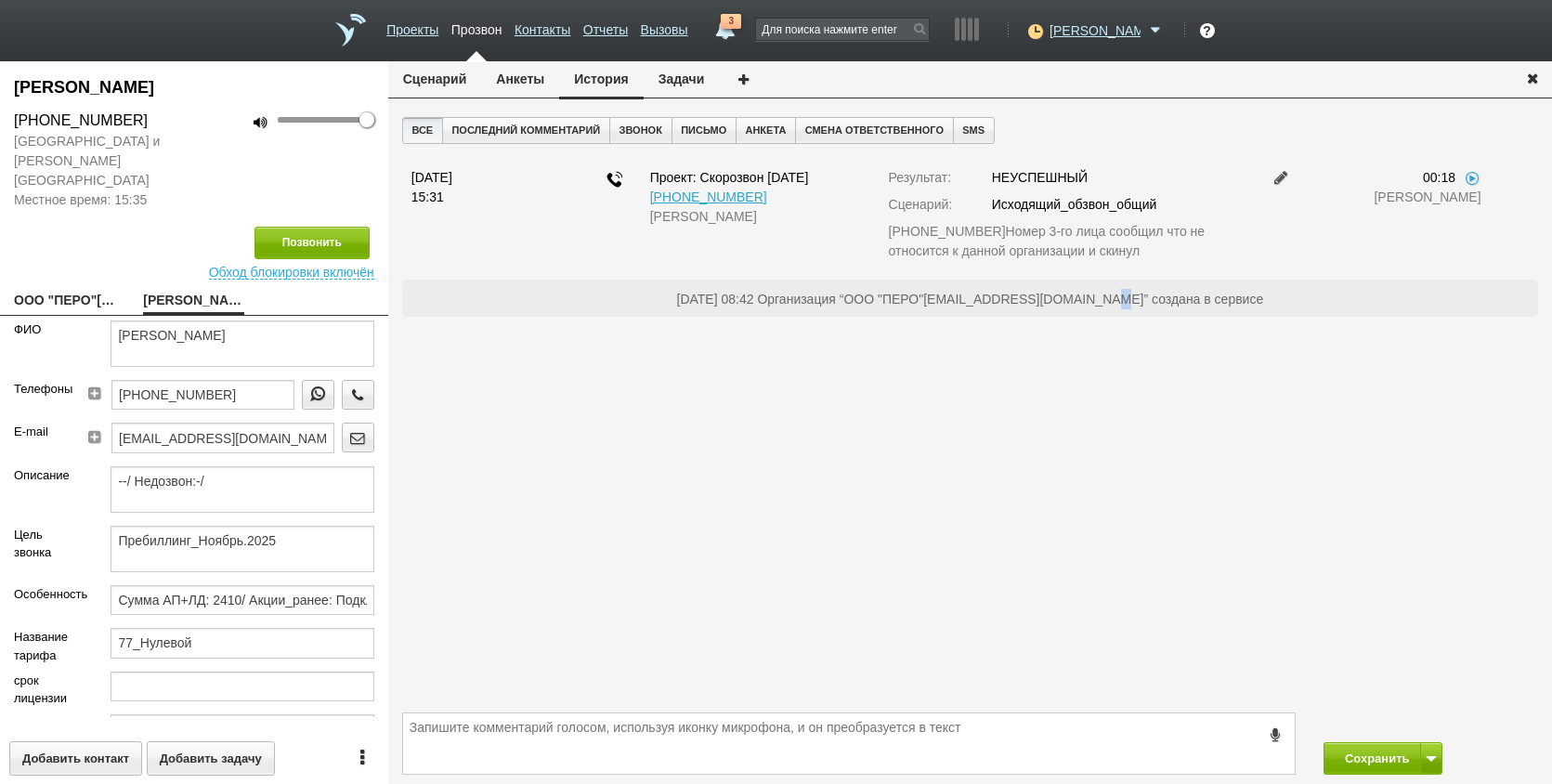
drag, startPoint x: 1104, startPoint y: 692, endPoint x: 1103, endPoint y: 679, distance: 13.0
click at [1103, 679] on div "Все Последний комментарий Звонок Письмо Анкета Смена ответственного SMS 2 сентя…" at bounding box center [970, 409] width 1164 height 586
click at [519, 75] on button "Анкеты" at bounding box center [520, 79] width 78 height 36
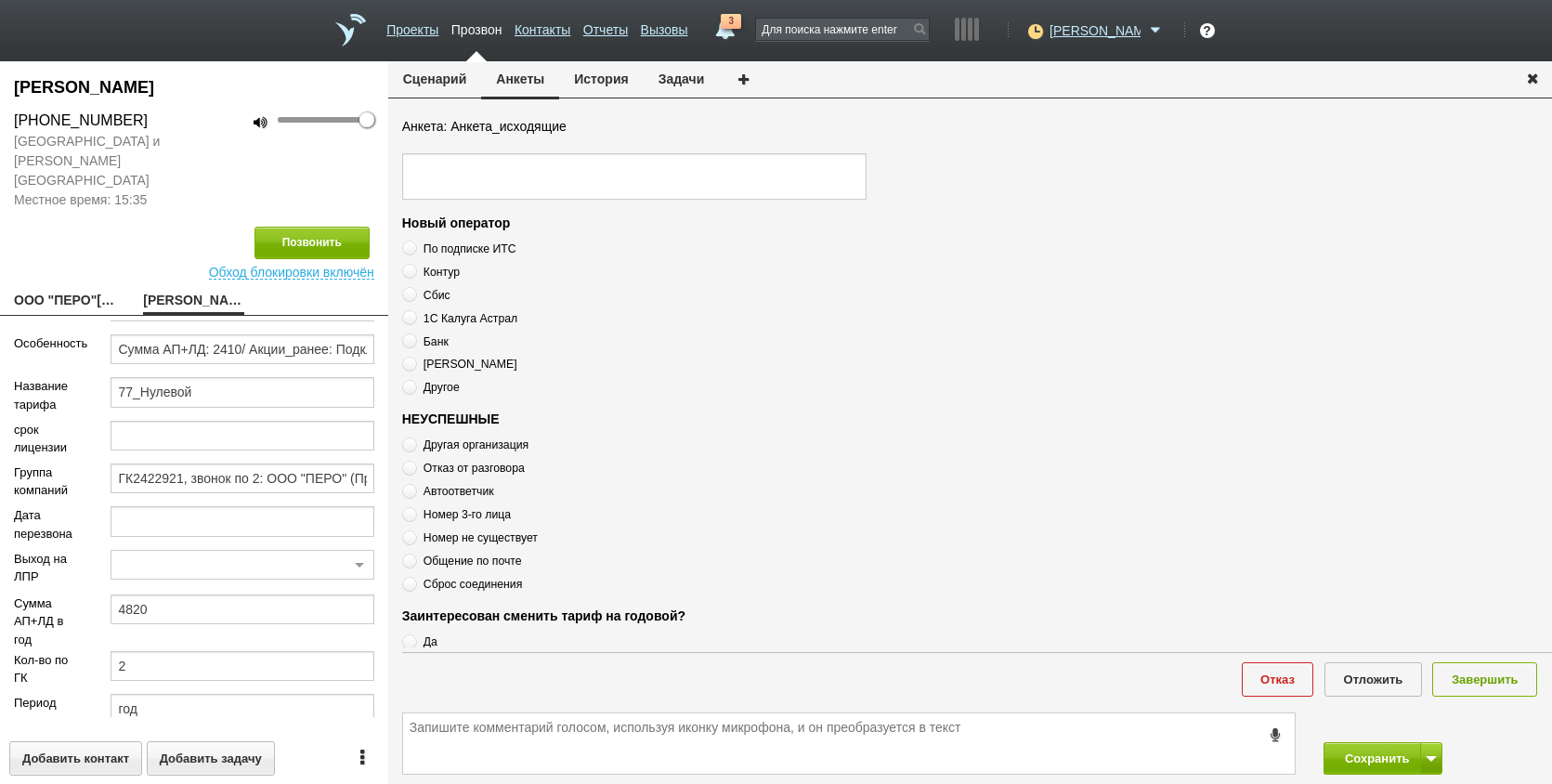
scroll to position [551, 0]
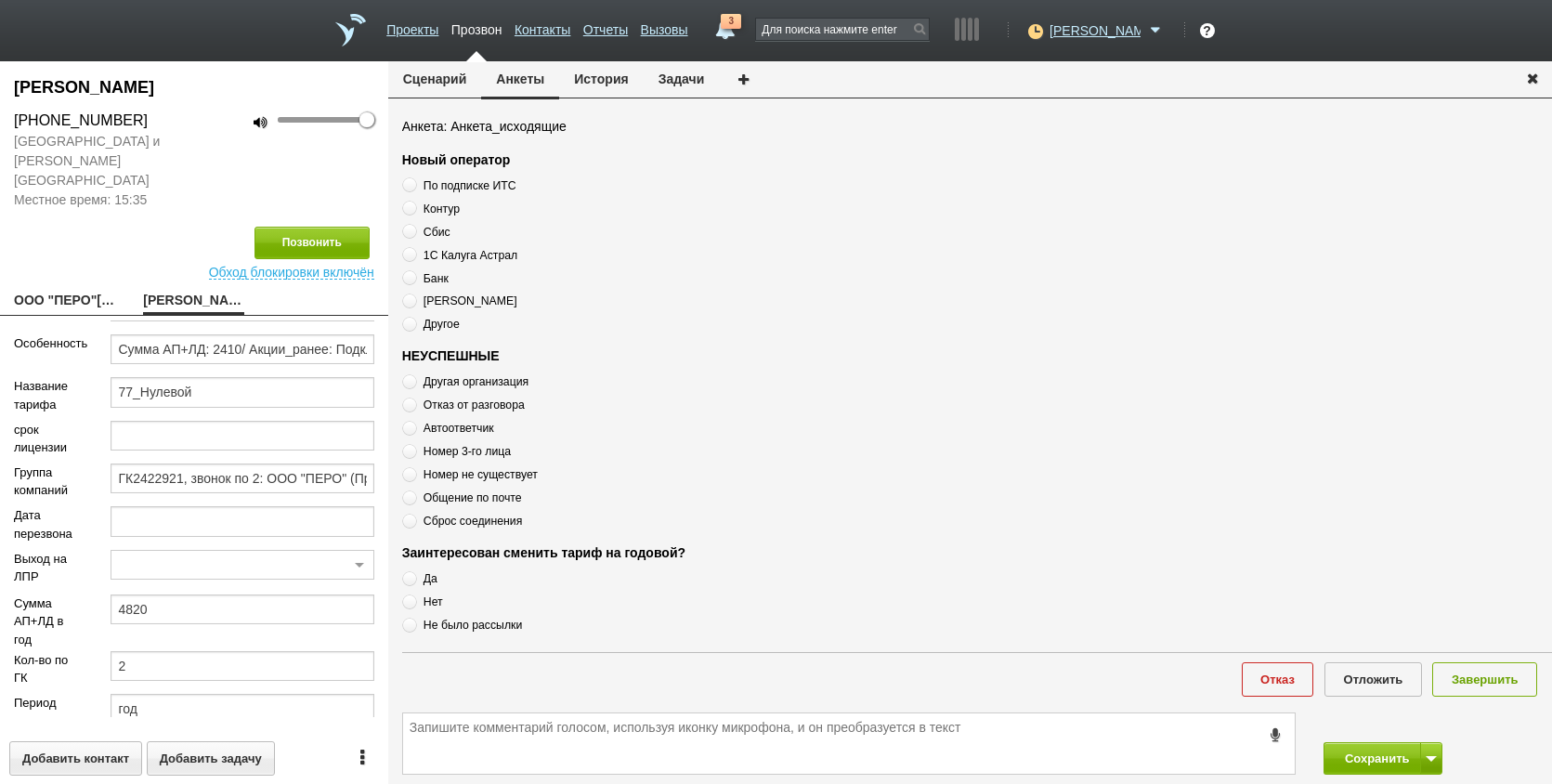
click at [458, 439] on div "Другая организация Отказ от разговора Автоответчик Номер 3-го лица Номер не сущ…" at bounding box center [634, 451] width 465 height 157
click at [461, 450] on span "Номер 3-го лица" at bounding box center [467, 452] width 88 height 13
radio input "true"
click at [1516, 683] on button "Завершить" at bounding box center [1485, 680] width 105 height 35
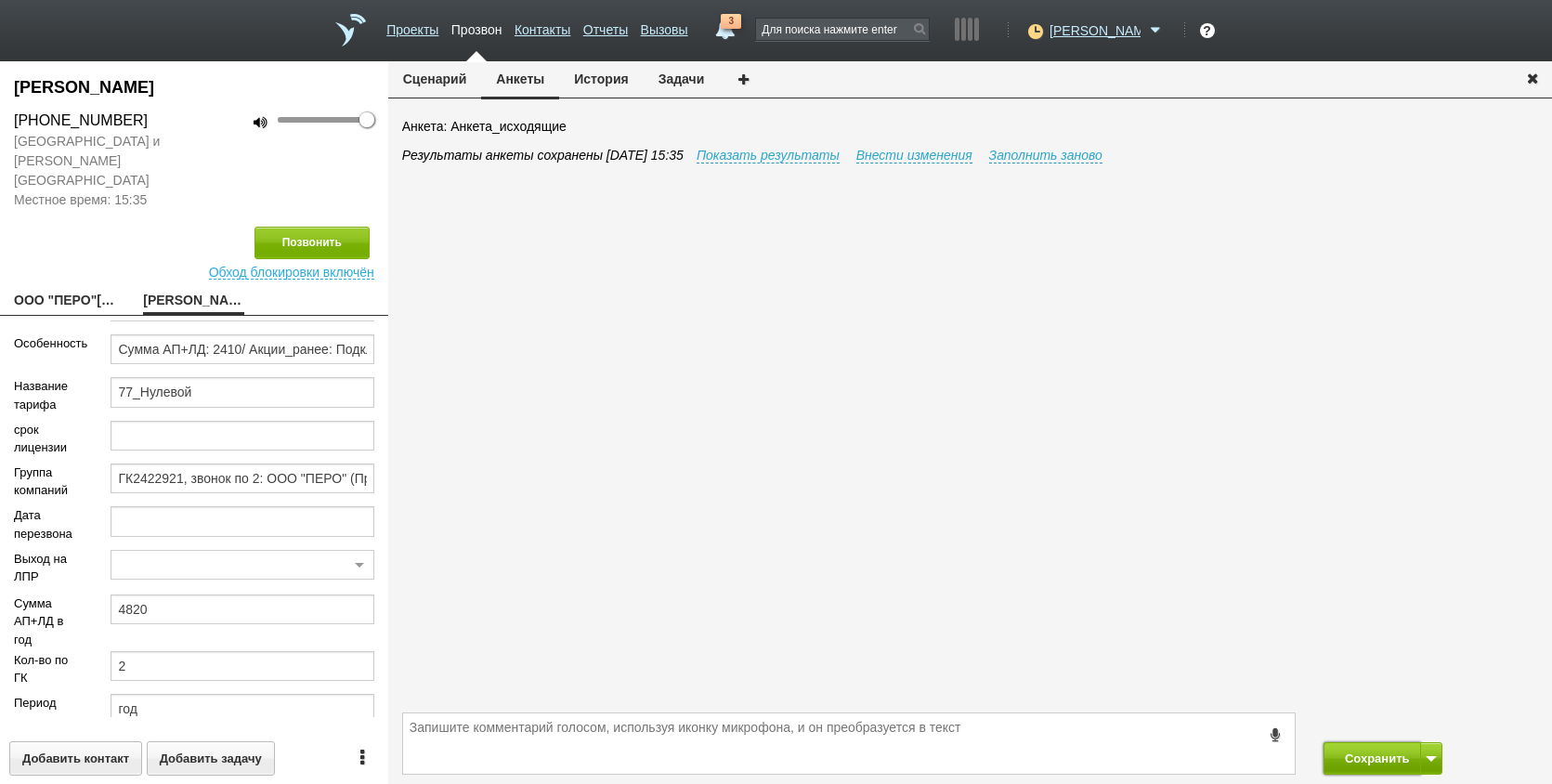
click at [1373, 765] on button "Сохранить" at bounding box center [1373, 759] width 98 height 33
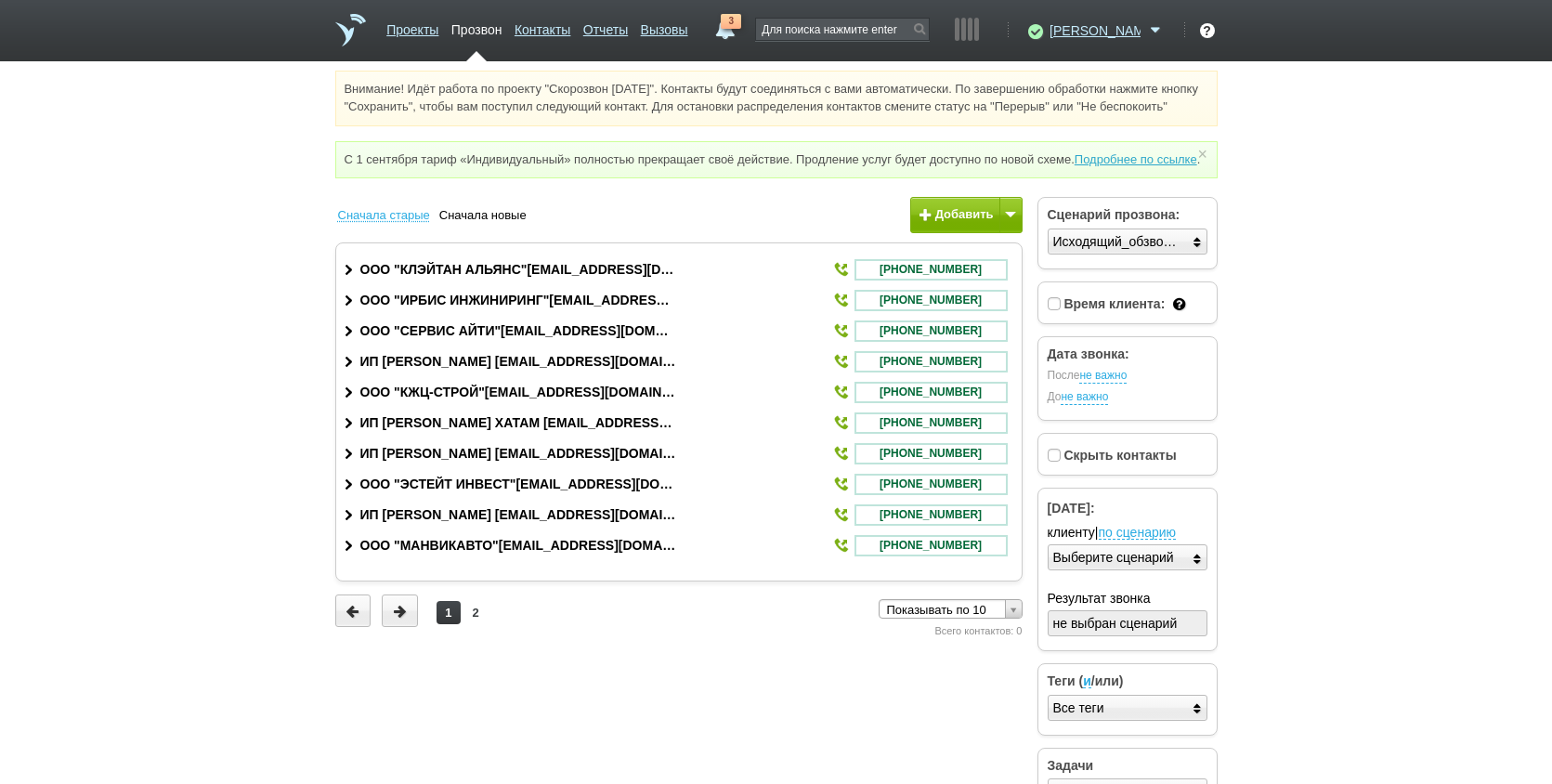
click at [1405, 424] on html "Проекты Прозвон Контакты Отчеты Вызовы 3 02 сентября 2025 завтра неделя все Зво…" at bounding box center [776, 415] width 1552 height 831
drag, startPoint x: 799, startPoint y: 36, endPoint x: 789, endPoint y: 33, distance: 10.4
click at [742, 36] on link "3" at bounding box center [725, 25] width 34 height 23
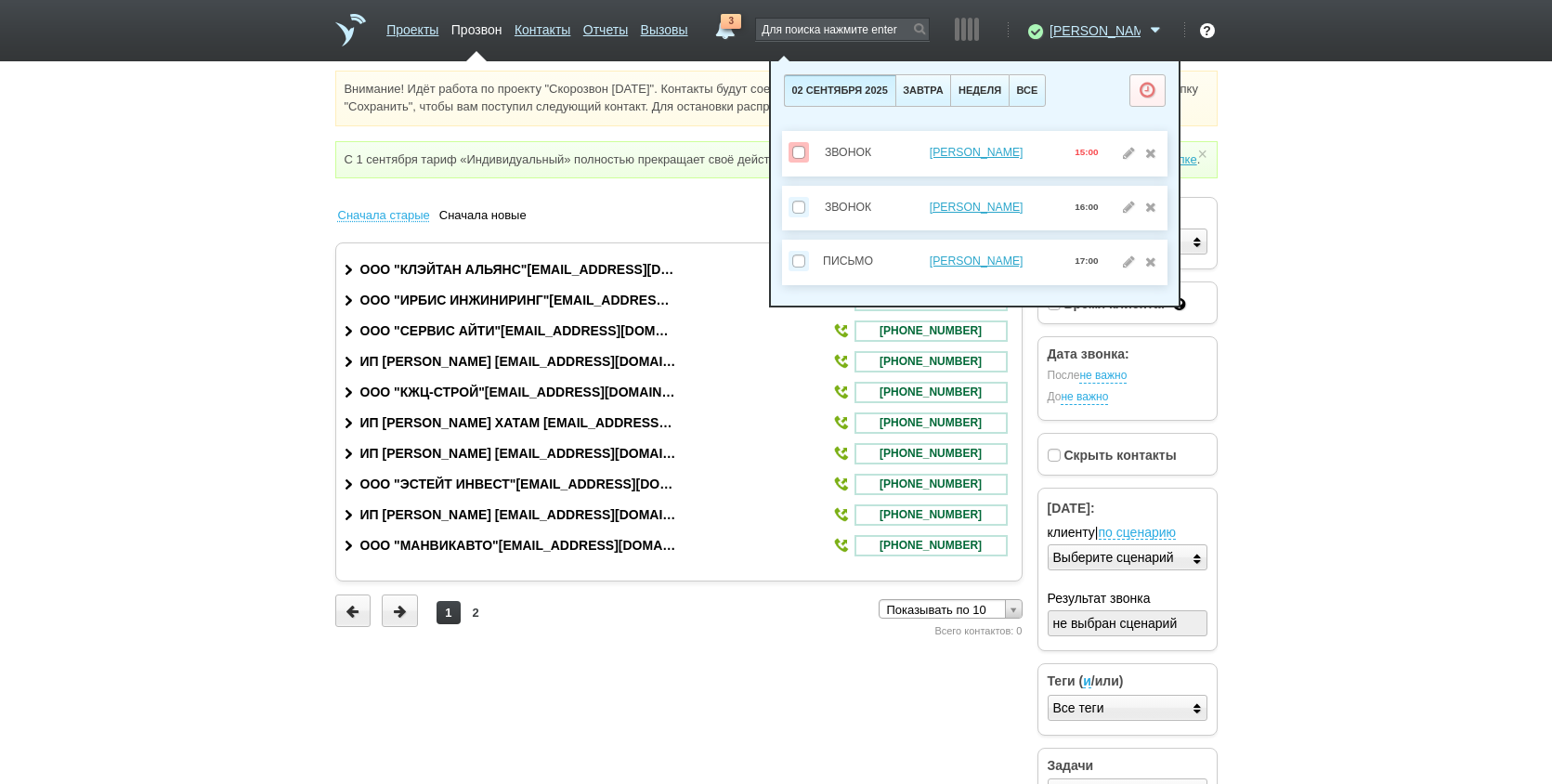
click at [1400, 239] on html "Проекты Прозвон Контакты Отчеты Вызовы 3 02 сентября 2025 завтра неделя все Зво…" at bounding box center [776, 415] width 1552 height 831
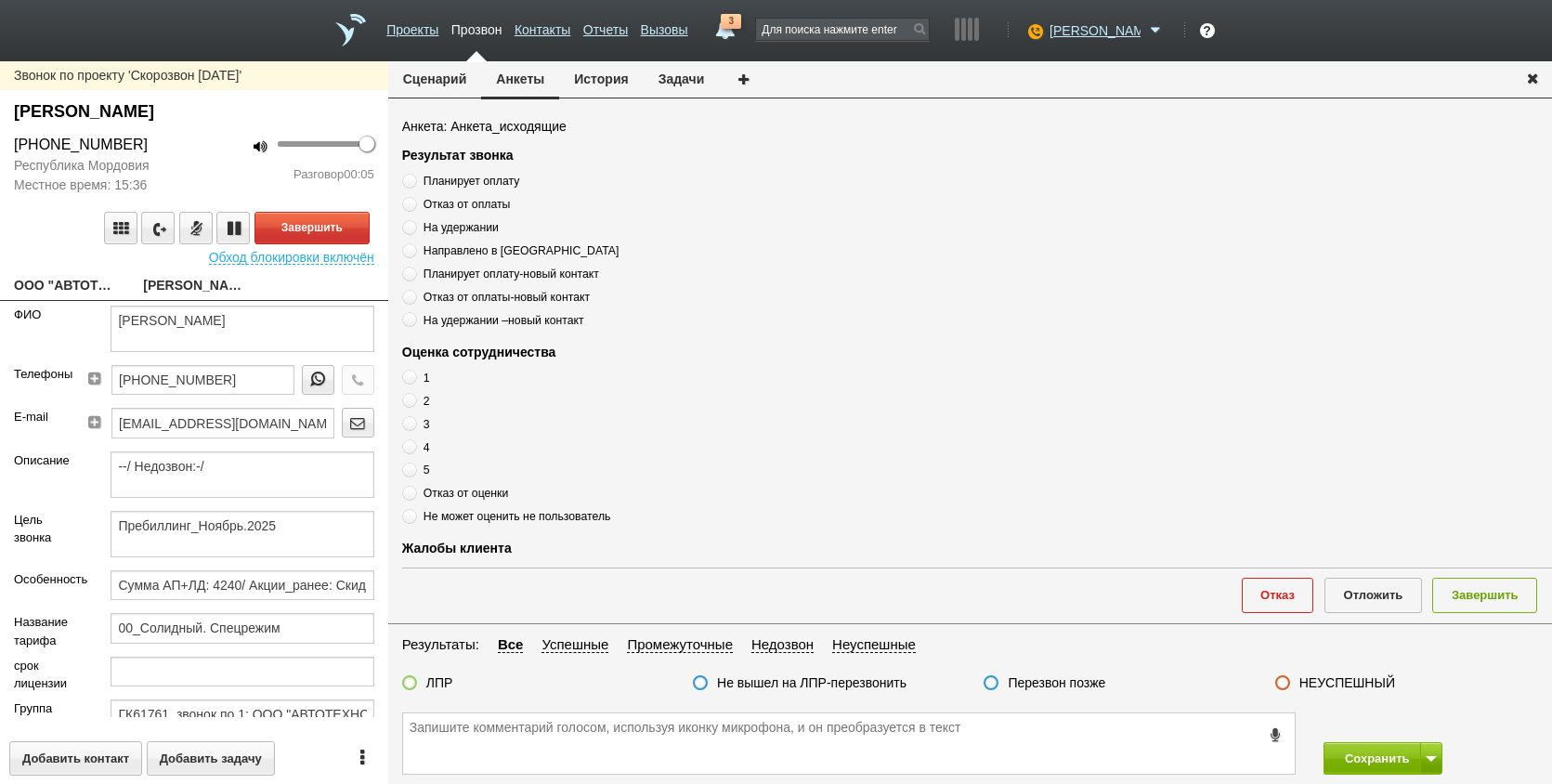
click at [54, 281] on link "ООО "АВТОТЕХНОЛЮКС"__130005l@host38.taxcom.ru" at bounding box center [65, 287] width 102 height 26
type textarea "ООО "АВТОТЕХНОЛЮКС"__130005l@host38.taxcom.ru"
type input "1327153977"
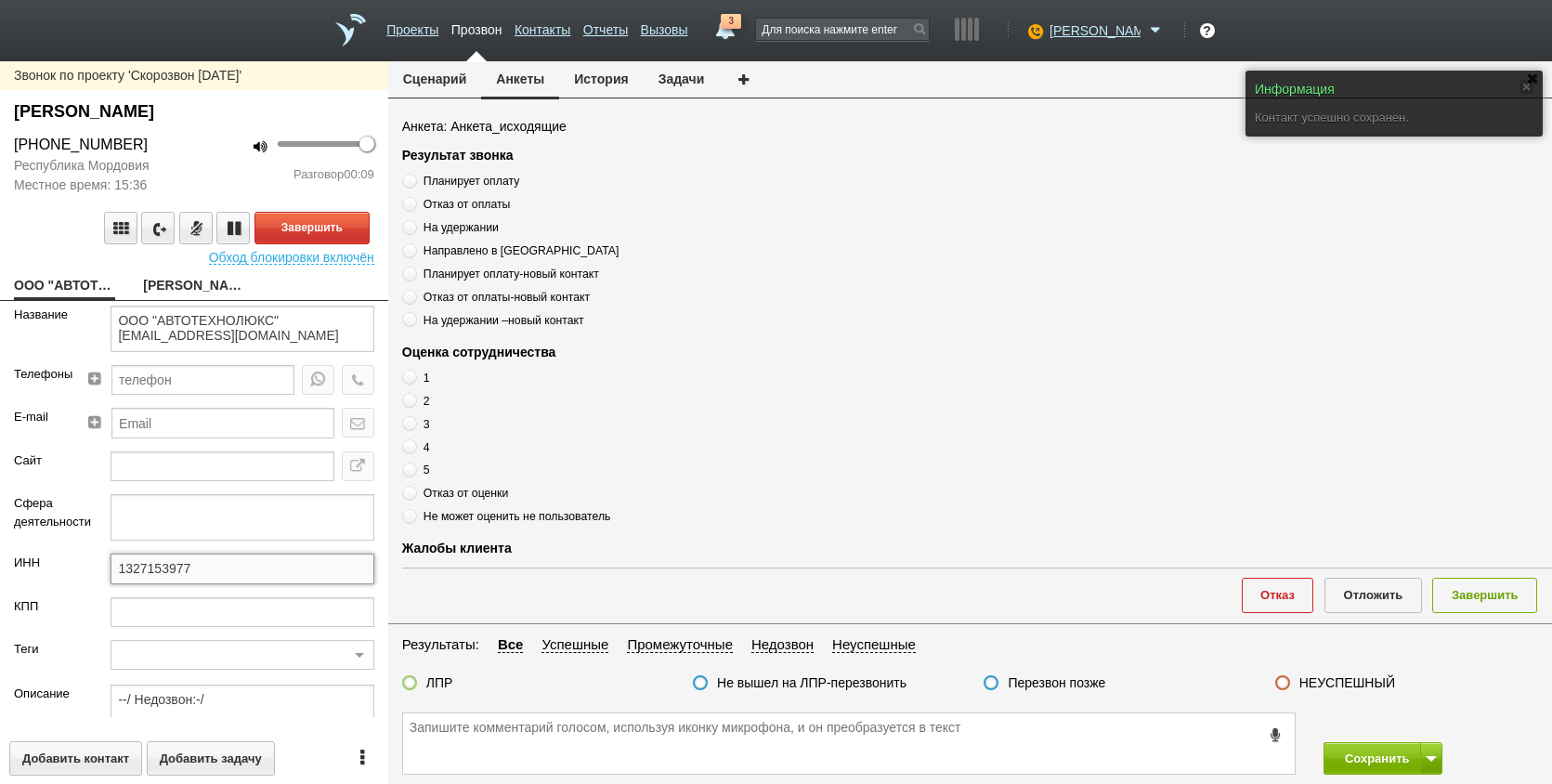
drag, startPoint x: 179, startPoint y: 574, endPoint x: 46, endPoint y: 584, distance: 133.4
click at [46, 584] on div "ИНН 1327153977" at bounding box center [194, 574] width 389 height 42
drag, startPoint x: 201, startPoint y: 588, endPoint x: 162, endPoint y: 565, distance: 45.3
click at [162, 565] on input "1327153977" at bounding box center [241, 568] width 263 height 30
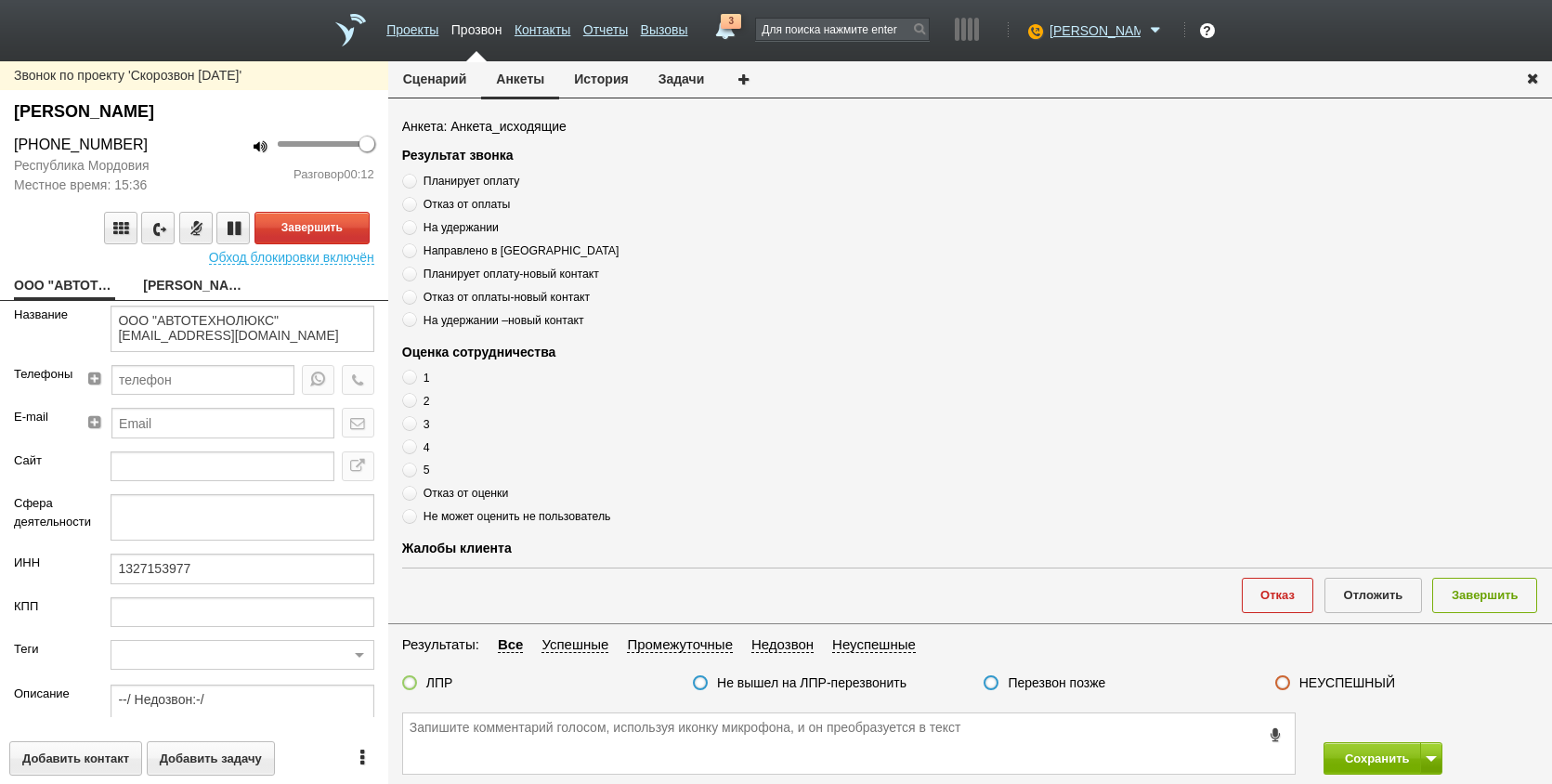
click at [212, 278] on link "КИРЕЕВ АНДРЕЙ ВАСИЛЬЕВИЧ" at bounding box center [194, 287] width 102 height 26
type textarea "КИРЕЕВ АНДРЕЙ ВАСИЛЬЕВИЧ"
type textarea "Пребиллинг_Ноябрь.2025"
type input "Сумма АП+ЛД: 4240/ Акции_ранее: Скидка 50%-2023; Акции_сейчас: Скидка 50%-2023;"
type input "00_Солидный. Спецрежим"
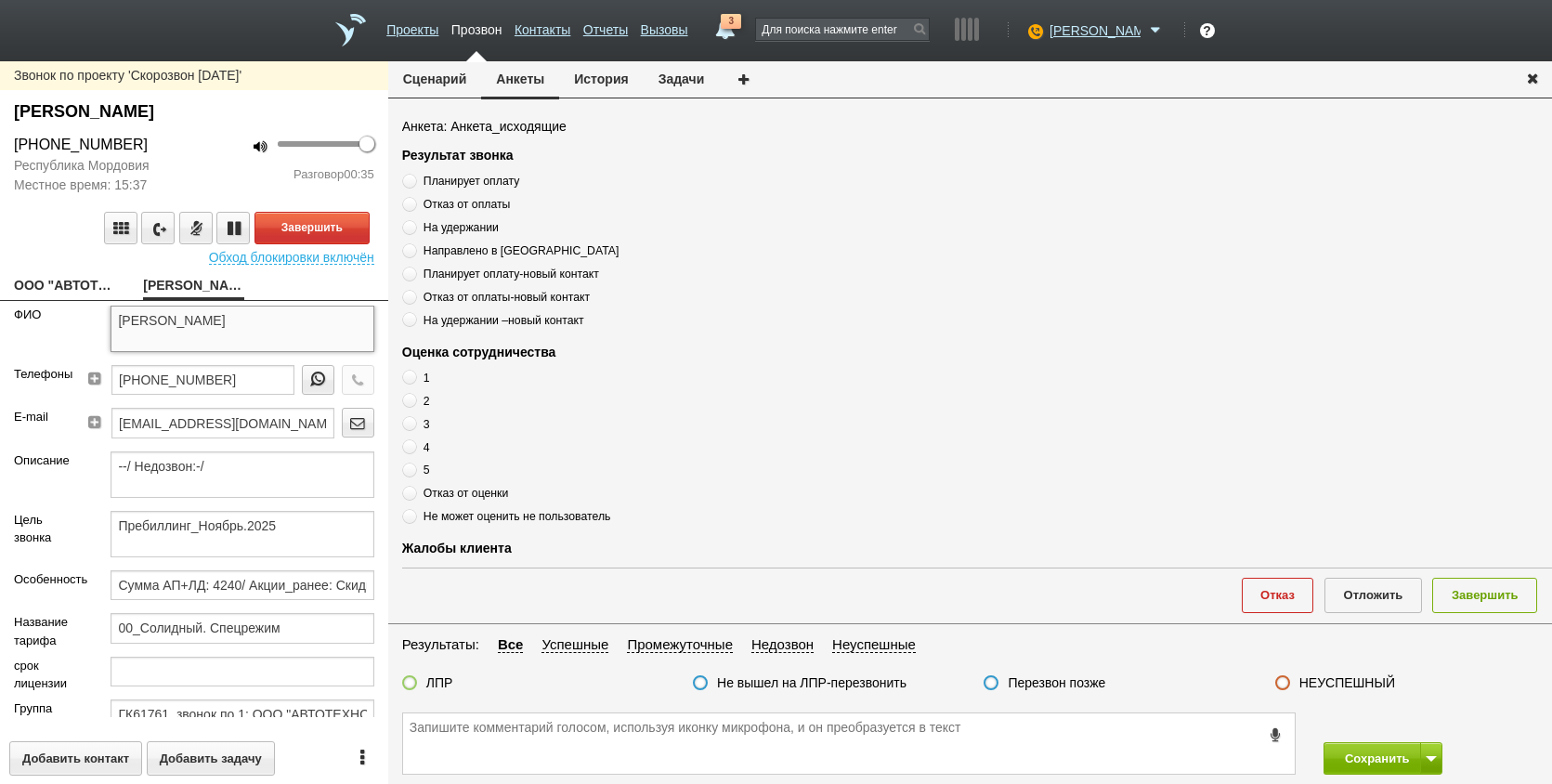
drag, startPoint x: 168, startPoint y: 325, endPoint x: 351, endPoint y: 334, distance: 183.2
click at [351, 334] on textarea "КИРЕЕВ АНДРЕЙ ВАСИЛЬЕВИЧ" at bounding box center [241, 328] width 263 height 46
paste textarea "АНДРЕЙ ВАСИЛЬЕВИЧ"
click at [582, 751] on textarea "АНДРЕЙ ВАСИЛЬЕВИЧ" at bounding box center [849, 744] width 892 height 60
drag, startPoint x: 238, startPoint y: 374, endPoint x: 90, endPoint y: 374, distance: 148.0
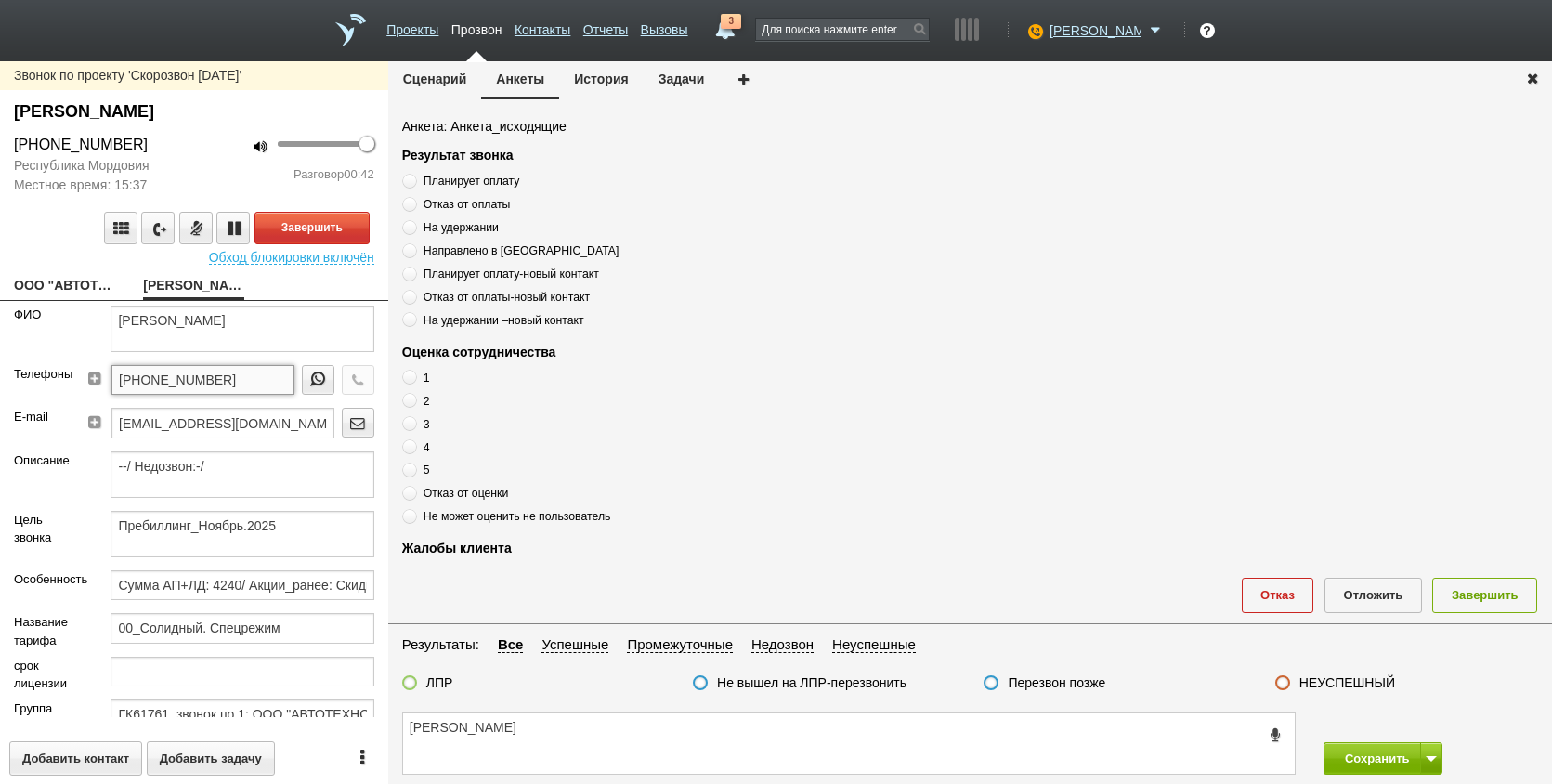
click at [95, 374] on div "+7 (917) 690-43-33" at bounding box center [234, 386] width 280 height 42
click at [413, 732] on textarea "АНДРЕЙ ВАСИЛЬЕВИЧ" at bounding box center [849, 744] width 892 height 60
paste textarea "+7 (917) 690-43-33"
click at [756, 720] on textarea "+7 (917) 690-43-33 АНДРЕЙ ВАСИЛЬЕВИЧ" at bounding box center [849, 744] width 892 height 60
click at [723, 711] on div "+7 (917) 690-43-33 АНДРЕЙ ВАСИЛЬЕВИЧ, Сохранить" at bounding box center [970, 744] width 1164 height 81
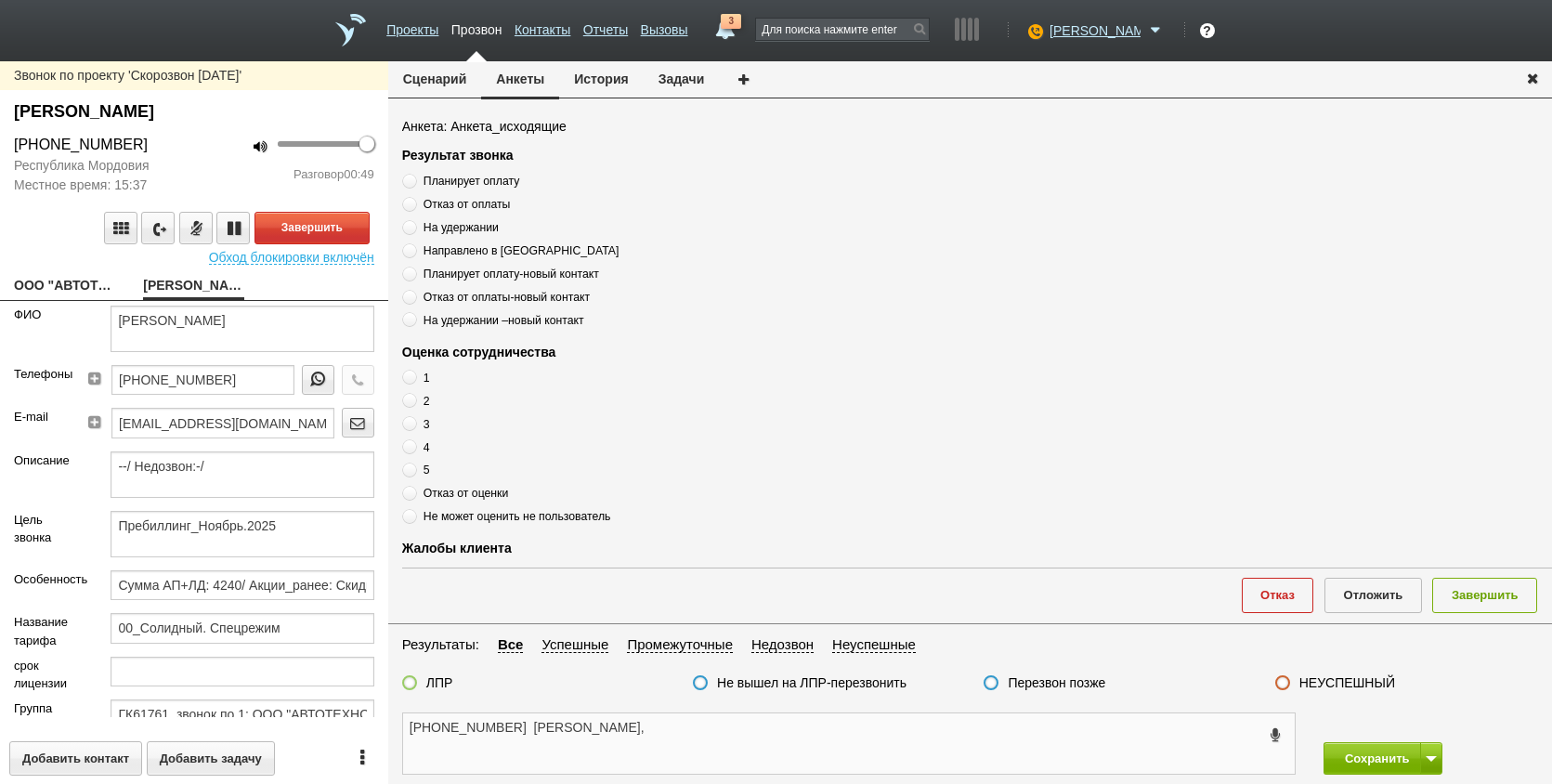
click at [727, 734] on textarea "+7 (917) 690-43-33 АНДРЕЙ ВАСИЛЬЕВИЧ," at bounding box center [849, 744] width 892 height 60
type textarea "+7 (917) 690-43-33 АНДРЕЙ ВАСИЛЬЕВИЧ,"
click at [318, 216] on button "Завершить" at bounding box center [312, 228] width 115 height 33
click at [993, 759] on textarea "+7 (917) 690-43-33 АНДРЕЙ ВАСИЛЬЕВИЧ," at bounding box center [849, 744] width 892 height 60
click at [455, 183] on span "Планирует оплату" at bounding box center [472, 182] width 96 height 13
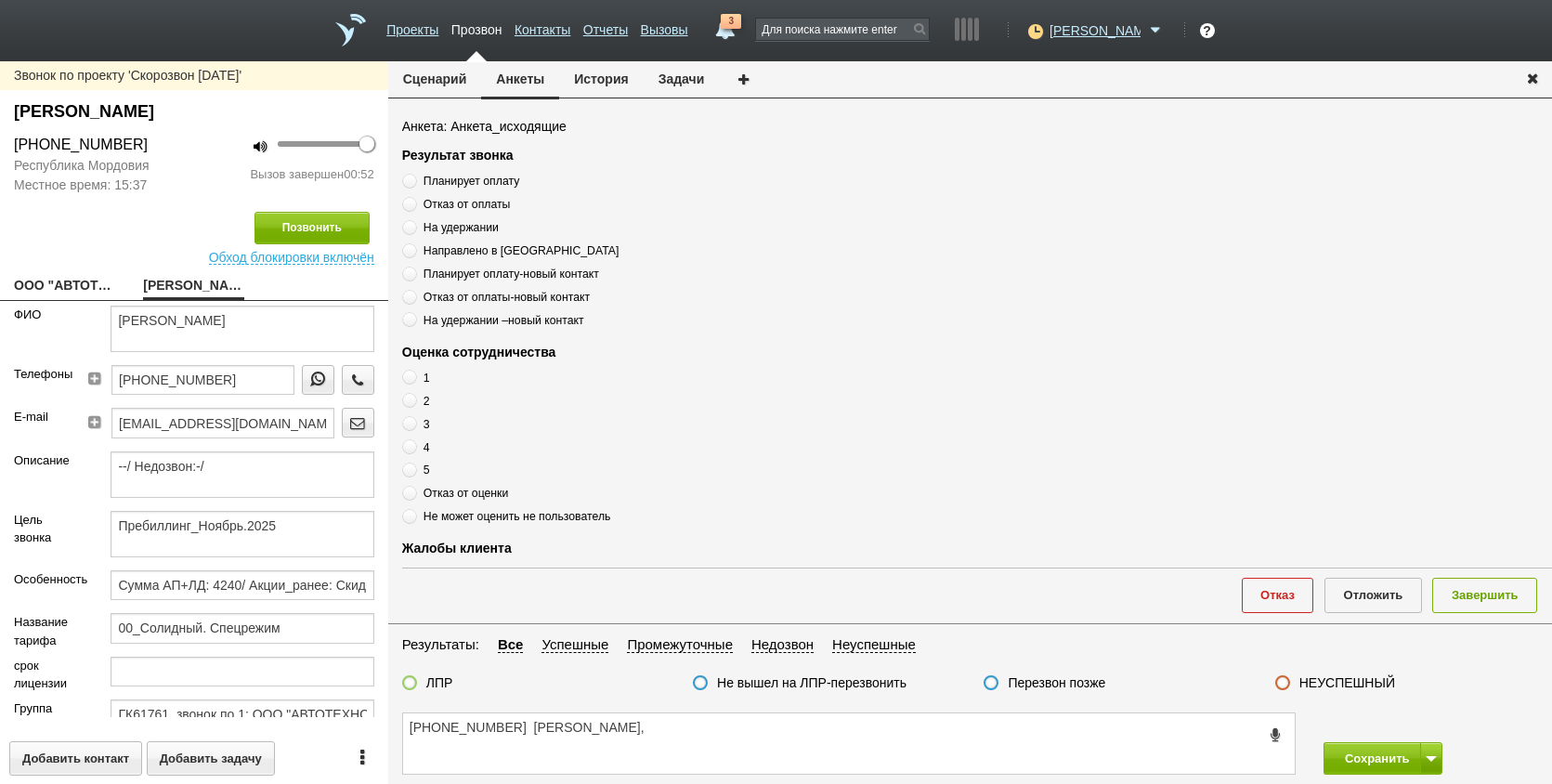
click at [414, 183] on input "Планирует оплату" at bounding box center [408, 178] width 12 height 12
radio input "true"
click at [455, 183] on span "Планирует оплату" at bounding box center [472, 182] width 96 height 13
click at [414, 183] on input "Планирует оплату" at bounding box center [408, 178] width 12 height 12
click at [455, 183] on span "Планирует оплату" at bounding box center [472, 182] width 96 height 13
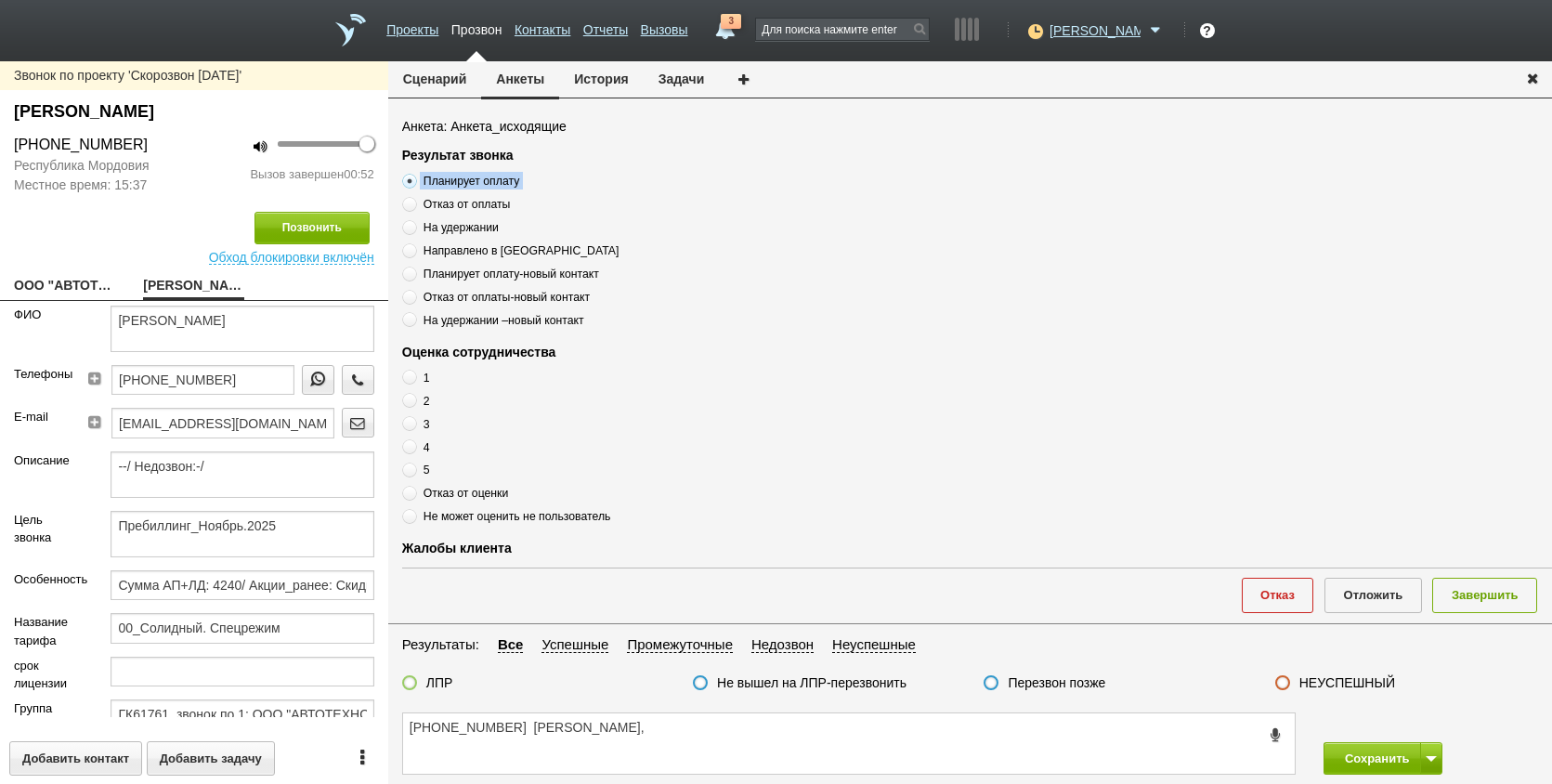
click at [414, 183] on input "Планирует оплату" at bounding box center [408, 178] width 12 height 12
copy div "Планирует оплату"
click at [713, 728] on textarea "+7 (917) 690-43-33 АНДРЕЙ ВАСИЛЬЕВИЧ," at bounding box center [849, 744] width 892 height 60
paste textarea "Планирует оплату"
drag, startPoint x: 839, startPoint y: 708, endPoint x: 843, endPoint y: 740, distance: 32.2
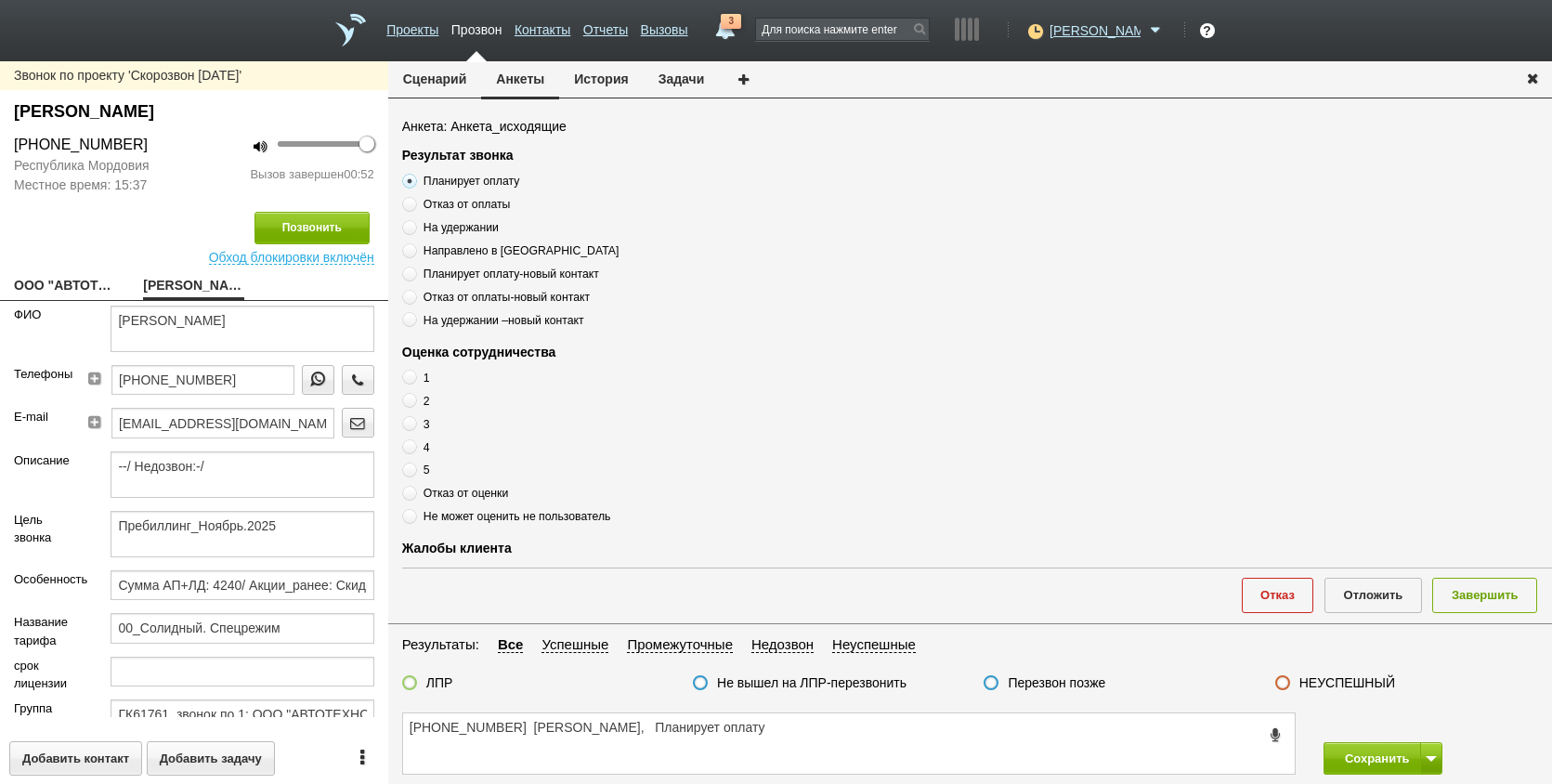
click at [841, 713] on div "+7 (917) 690-43-33 АНДРЕЙ ВАСИЛЬЕВИЧ, Планирует оплату Сохранить" at bounding box center [970, 744] width 1164 height 81
click at [844, 744] on textarea "+7 (917) 690-43-33 АНДРЕЙ ВАСИЛЬЕВИЧ, Планирует оплату" at bounding box center [849, 744] width 892 height 60
click at [848, 727] on textarea "+7 (917) 690-43-33 АНДРЕЙ ВАСИЛЬЕВИЧ, Планирует оплату" at bounding box center [849, 744] width 892 height 60
type textarea "+7 (917) 690-43-33 АНДРЕЙ ВАСИЛЬЕВИЧ, Планирует оплату ,"
click at [409, 466] on span at bounding box center [409, 471] width 15 height 15
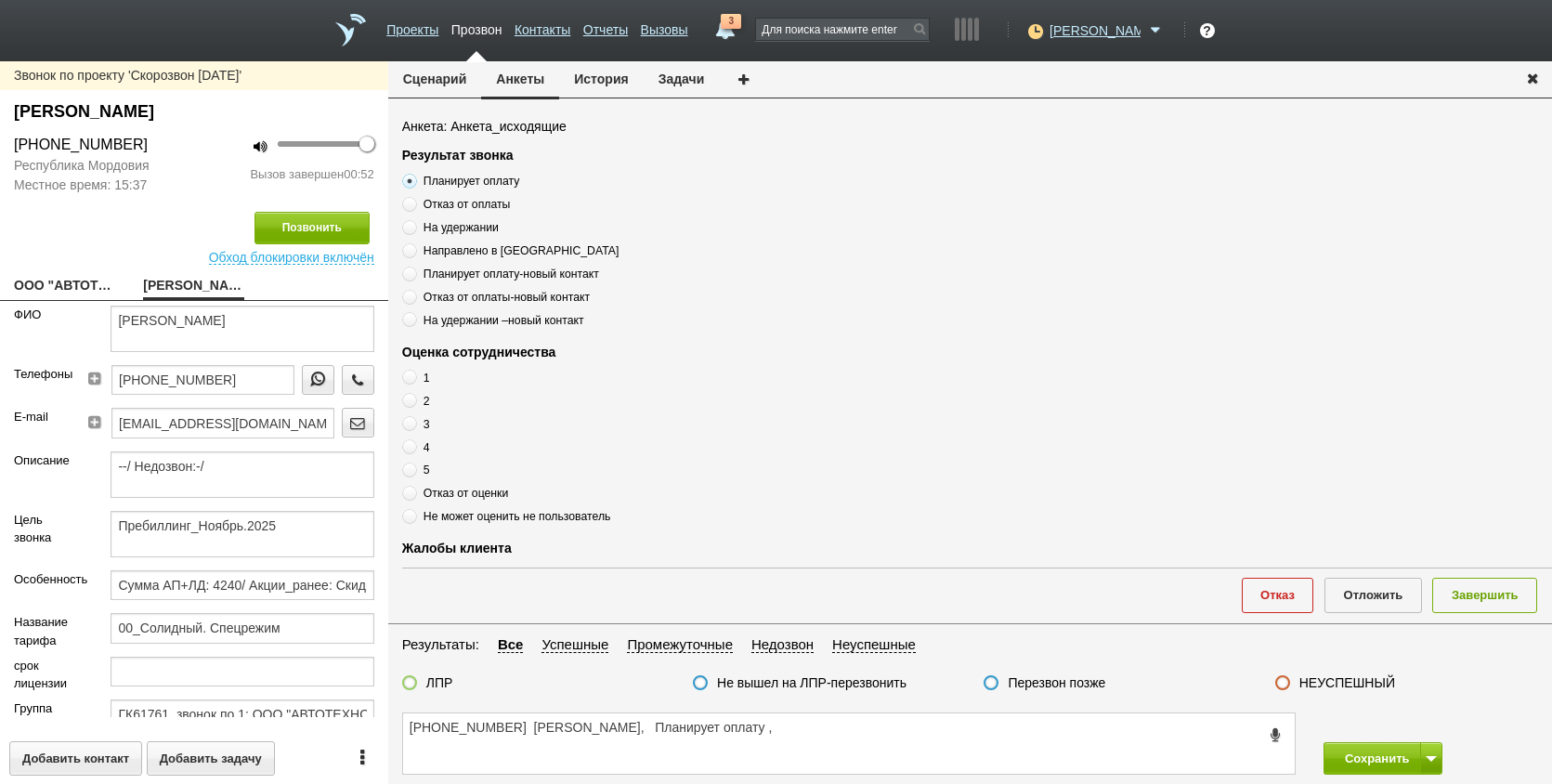
click at [409, 466] on input "5" at bounding box center [408, 467] width 12 height 12
radio input "true"
click at [875, 728] on div "Сценарий [PERSON_NAME] История Задачи Анкета: Анкета_исходящие Результат звонка…" at bounding box center [970, 423] width 1164 height 723
click at [875, 728] on textarea "+7 (917) 690-43-33 АНДРЕЙ ВАСИЛЬЕВИЧ, Планирует оплату ," at bounding box center [849, 744] width 892 height 60
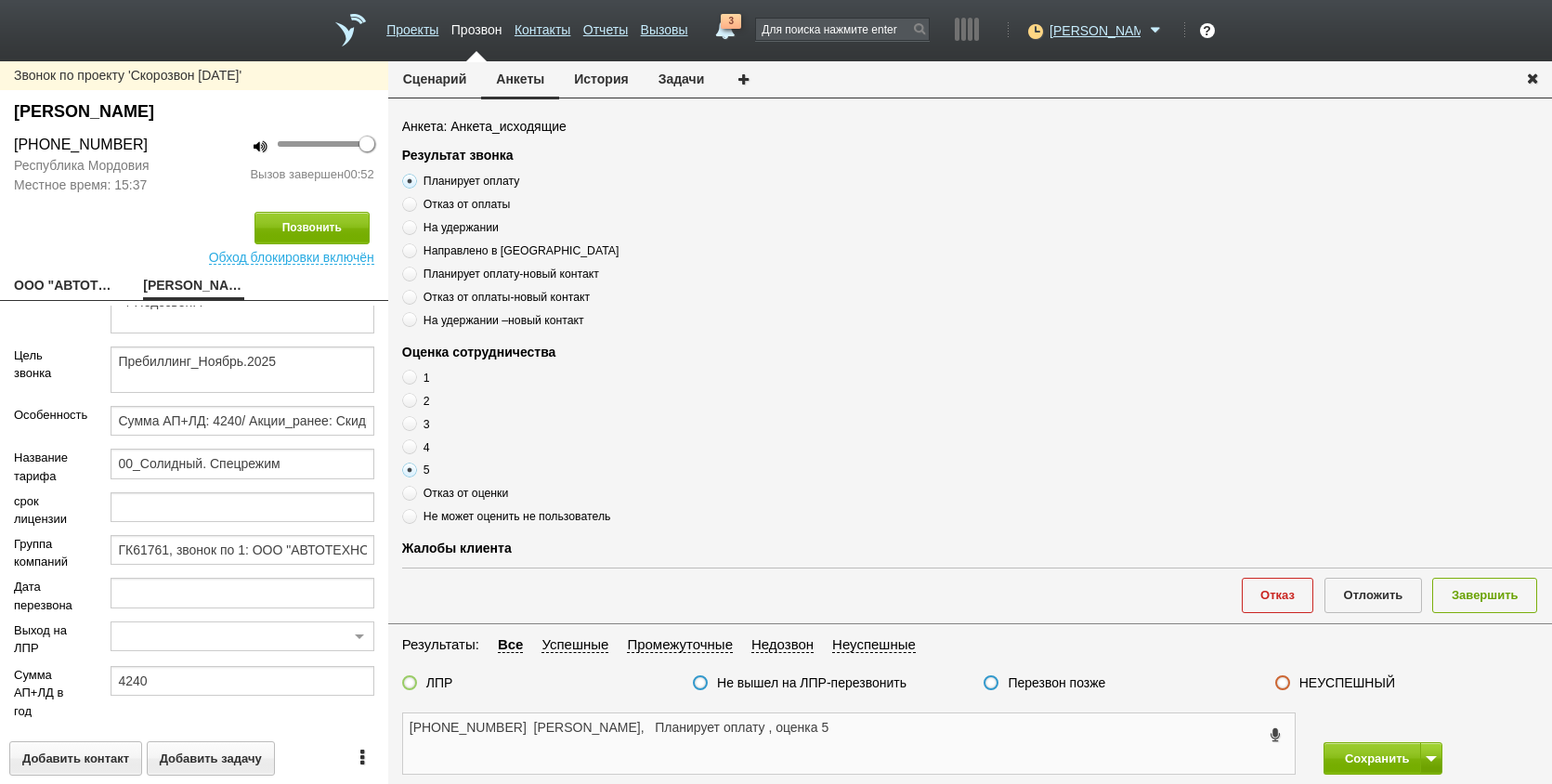
scroll to position [255, 0]
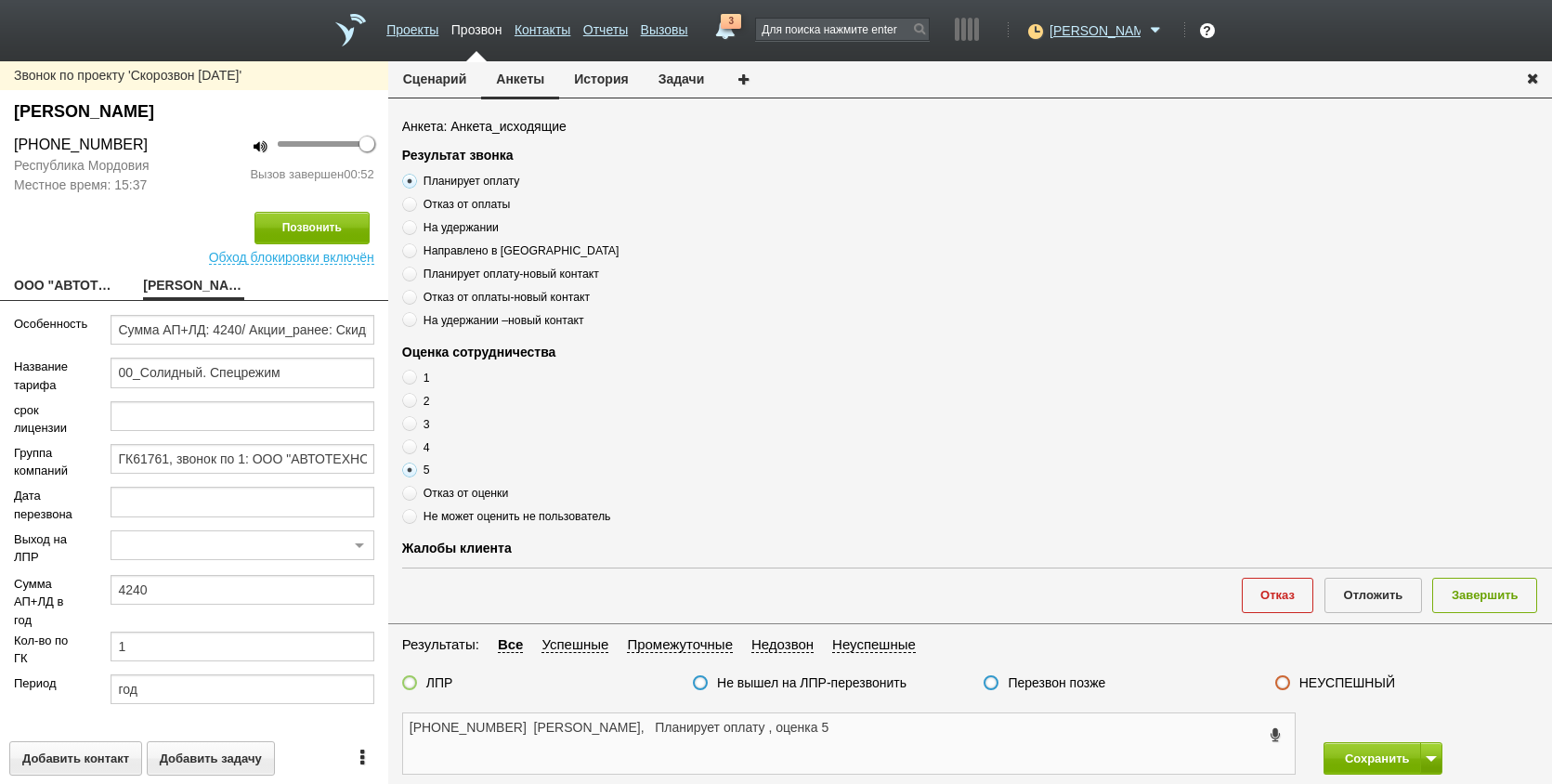
type textarea "+7 (917) 690-43-33 АНДРЕЙ ВАСИЛЬЕВИЧ, Планирует оплату , оценка 5"
click at [402, 682] on label at bounding box center [409, 683] width 15 height 15
click at [0, 0] on input "ЛПР" at bounding box center [0, 0] width 0 height 0
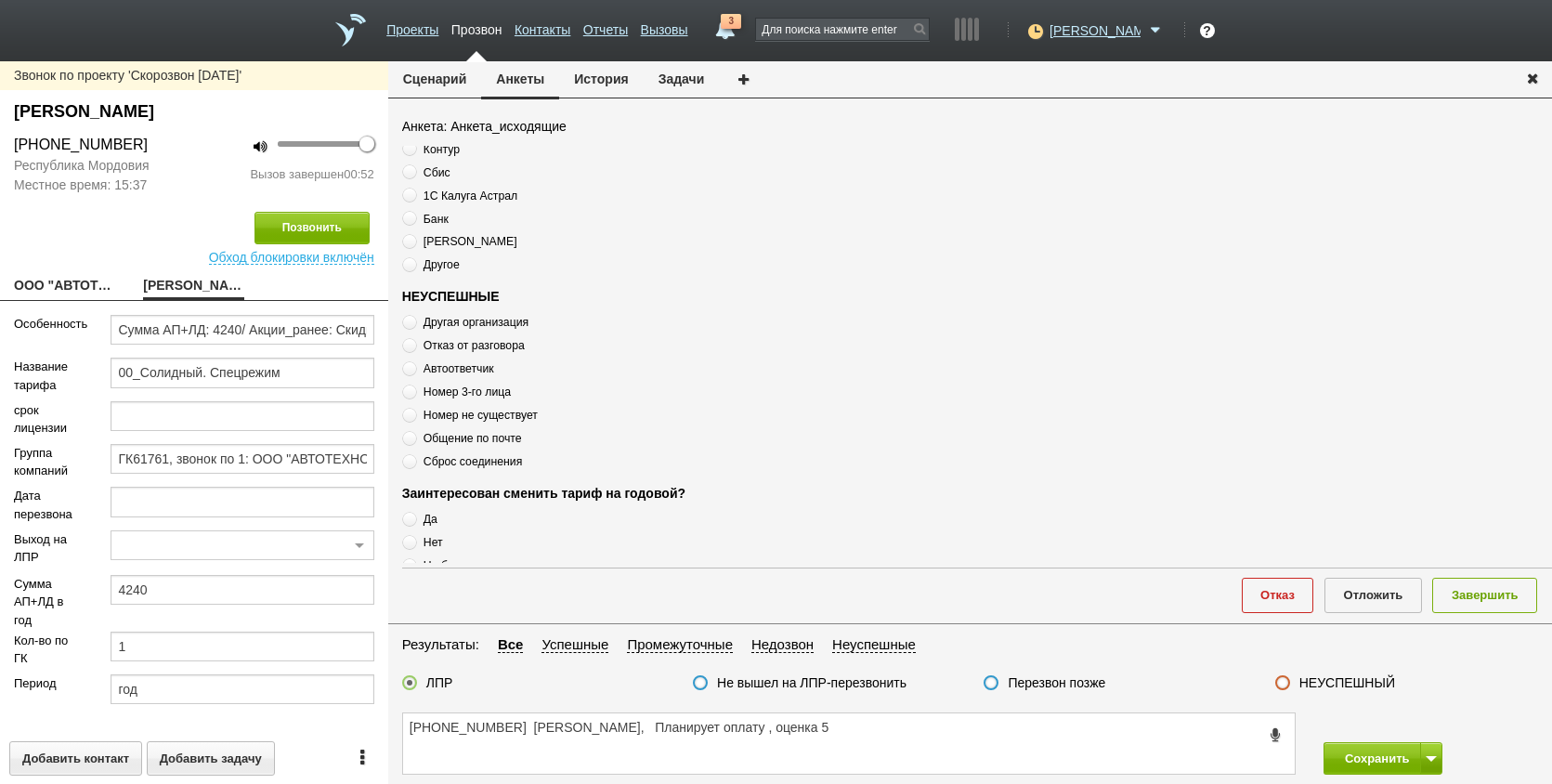
scroll to position [635, 0]
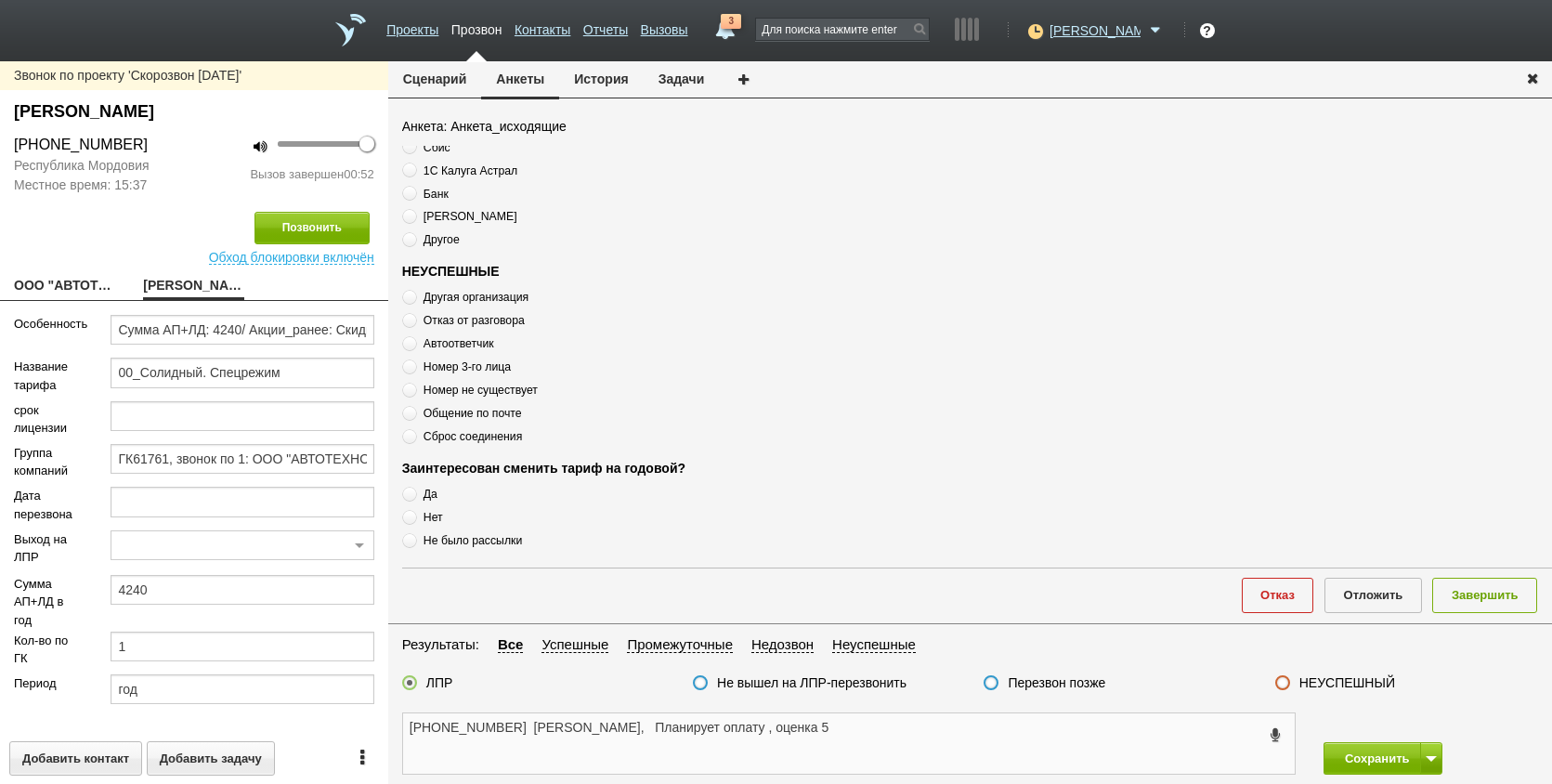
click at [906, 728] on textarea "+7 (917) 690-43-33 АНДРЕЙ ВАСИЛЬЕВИЧ, Планирует оплату , оценка 5" at bounding box center [849, 744] width 892 height 60
click at [1495, 603] on button "Завершить" at bounding box center [1485, 595] width 105 height 35
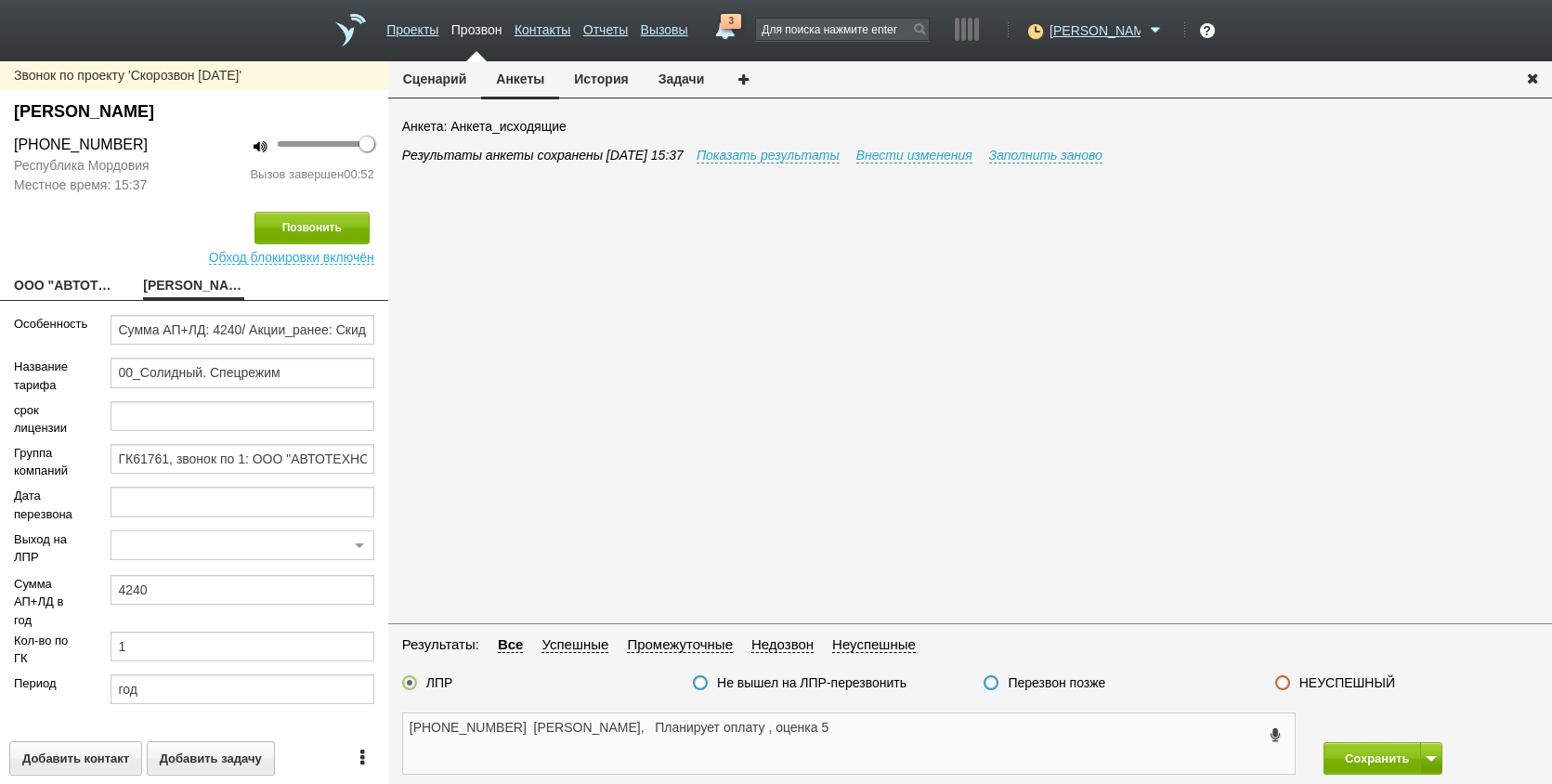
click at [978, 745] on textarea "+7 (917) 690-43-33 АНДРЕЙ ВАСИЛЬЕВИЧ, Планирует оплату , оценка 5" at bounding box center [849, 744] width 892 height 60
click at [1424, 759] on button at bounding box center [1432, 759] width 23 height 33
click at [1410, 732] on button "Сохранить и остаться" at bounding box center [1369, 724] width 144 height 33
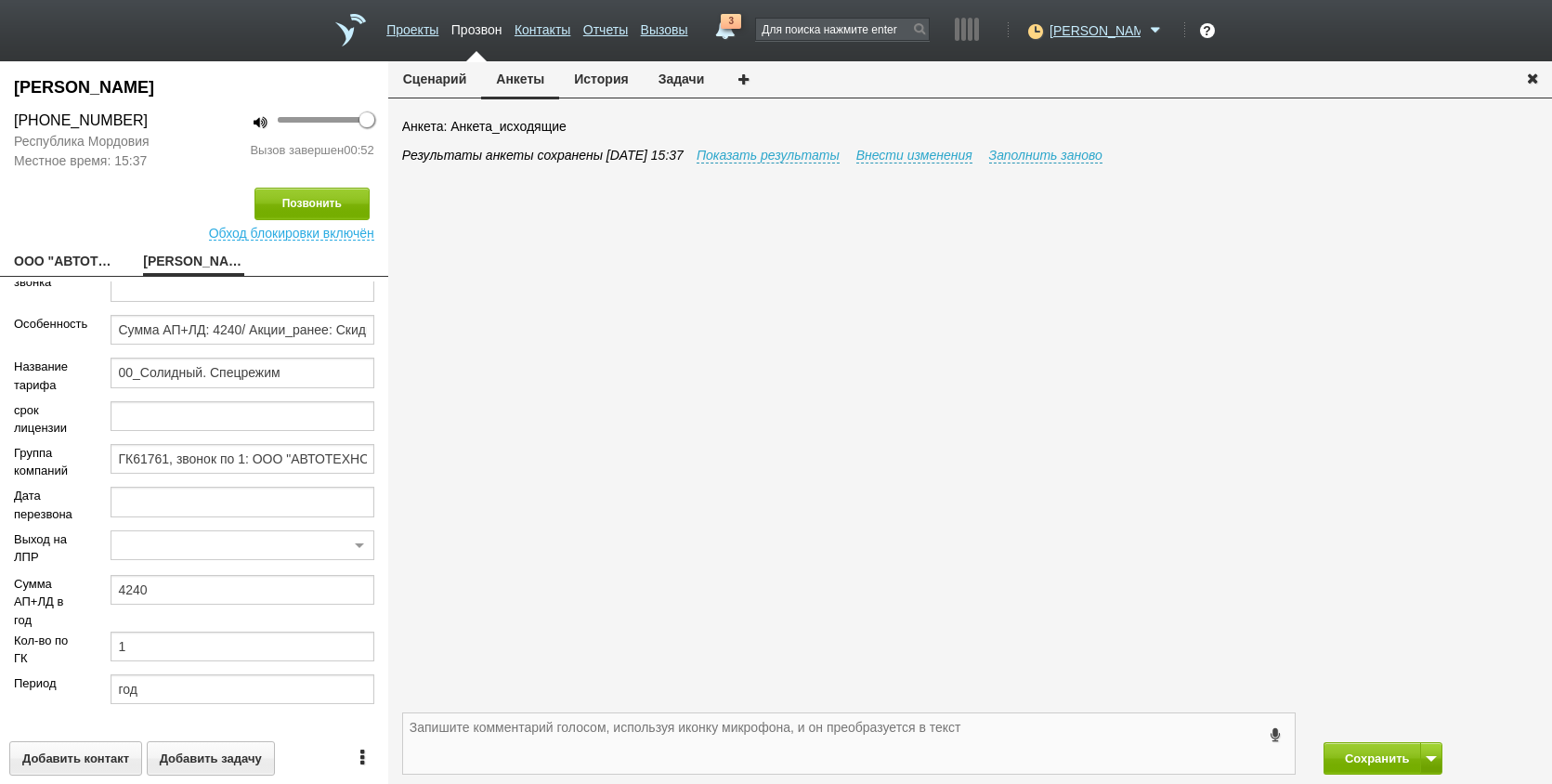
click at [1144, 754] on textarea at bounding box center [849, 744] width 892 height 60
click at [1389, 751] on button "Сохранить" at bounding box center [1373, 759] width 98 height 33
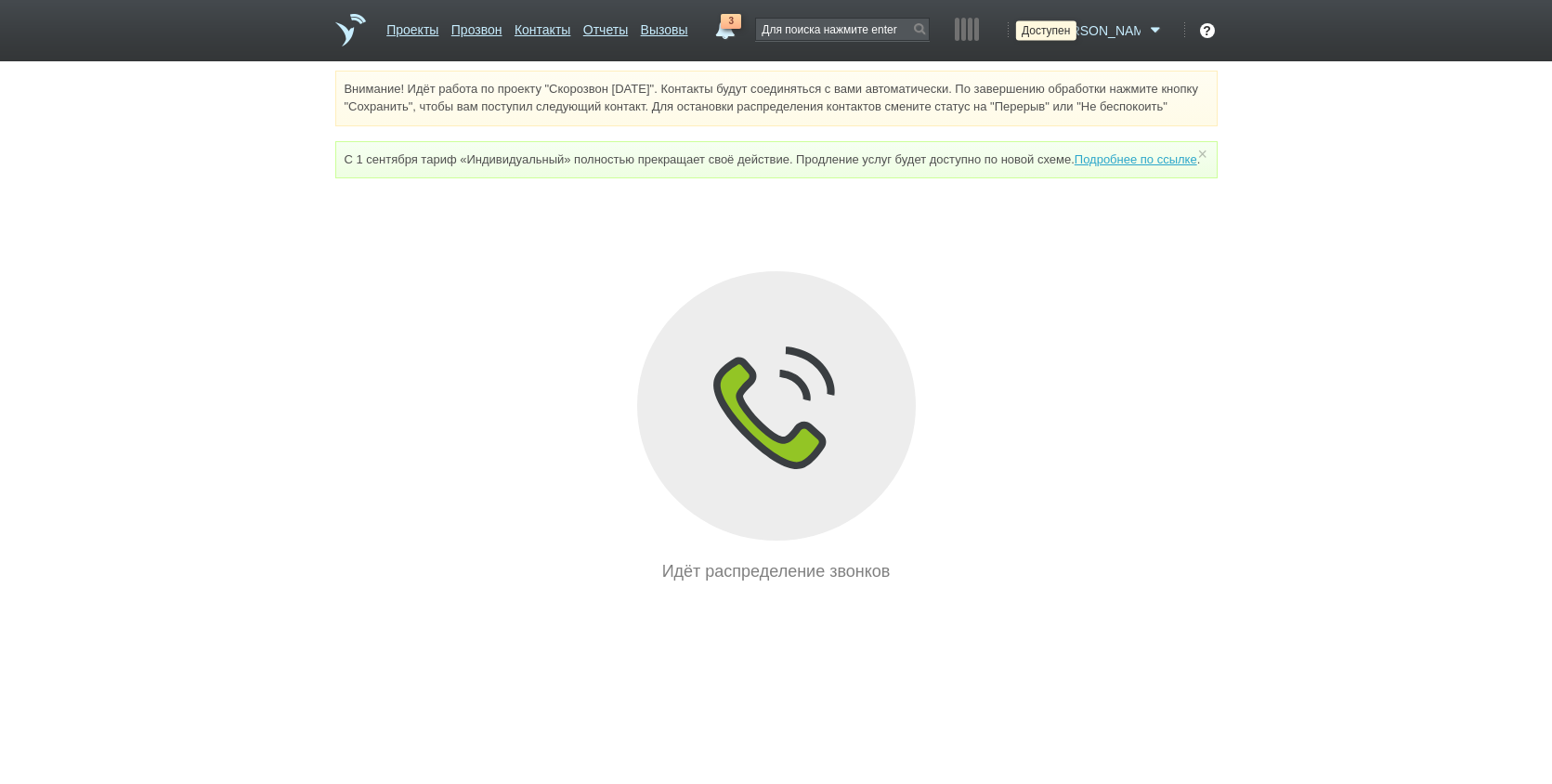
click at [1046, 30] on icon at bounding box center [1033, 31] width 25 height 19
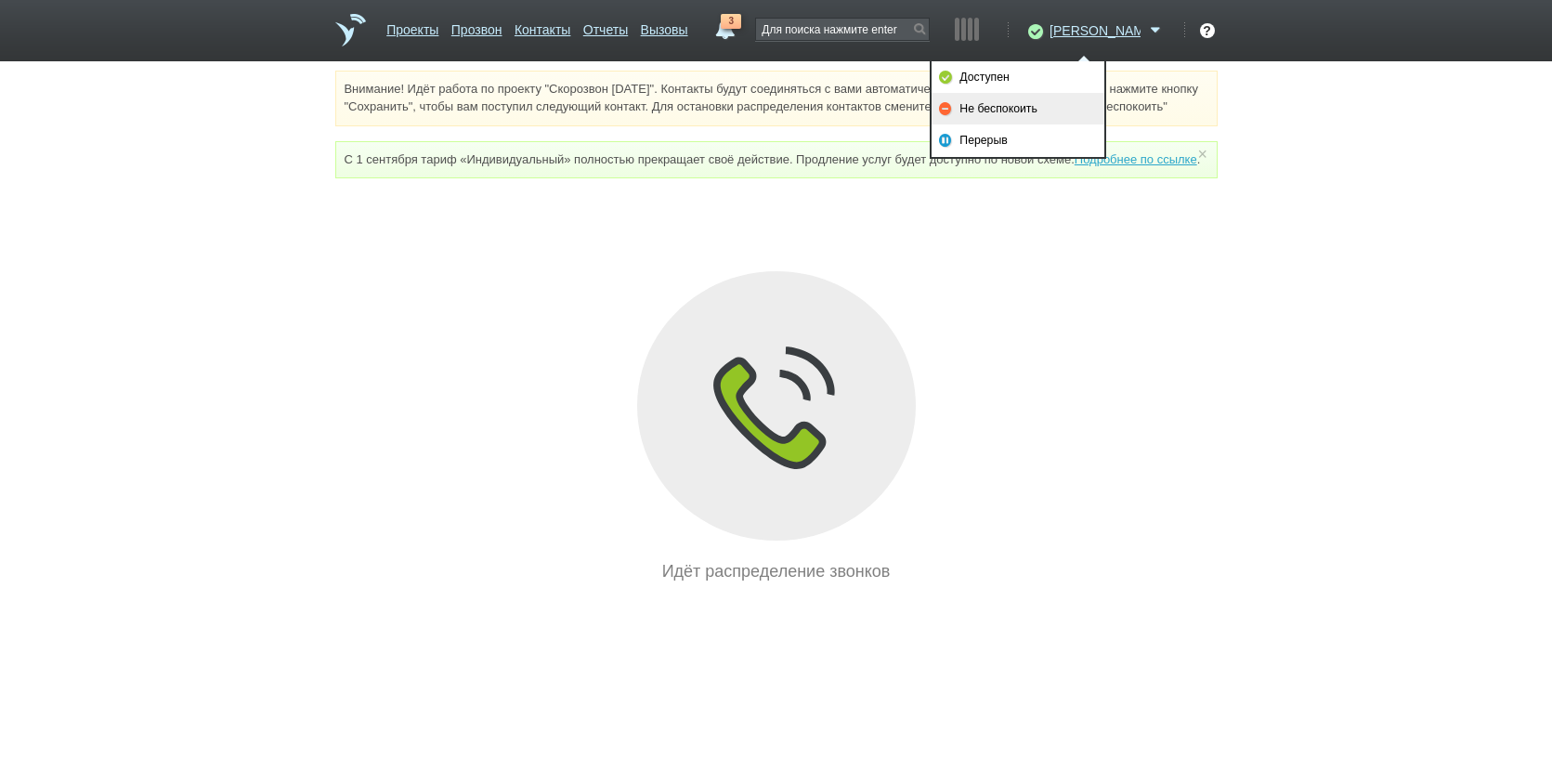
drag, startPoint x: 1078, startPoint y: 117, endPoint x: 1127, endPoint y: 279, distance: 169.2
click at [1076, 117] on link "Не беспокоить" at bounding box center [1018, 109] width 173 height 32
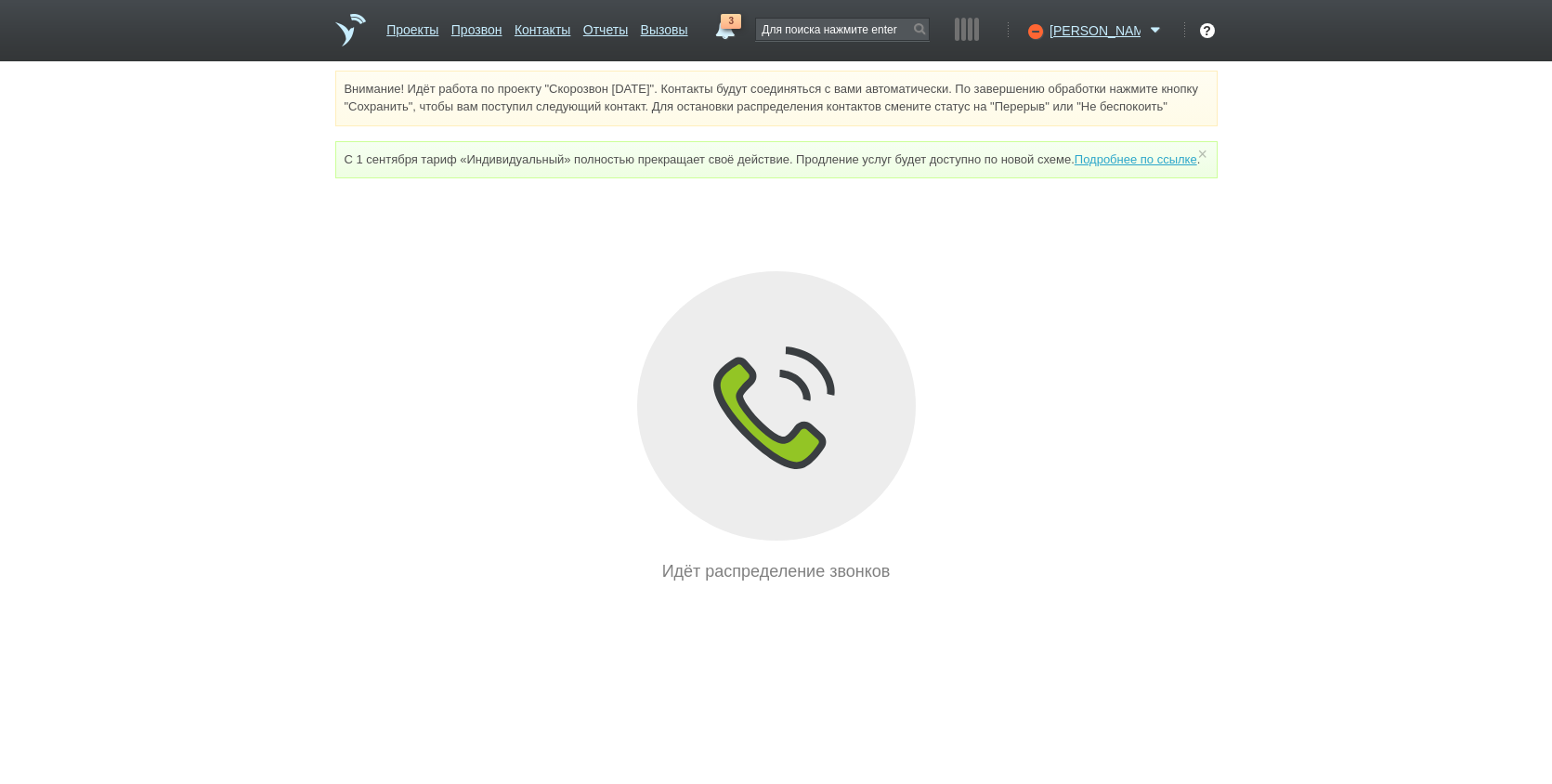
click at [1183, 444] on div "Идёт распределение звонков" at bounding box center [776, 427] width 883 height 312
click at [1046, 36] on icon at bounding box center [1033, 31] width 25 height 19
click at [1102, 69] on link "Доступен" at bounding box center [1018, 77] width 173 height 32
click at [1176, 373] on div "Идёт распределение звонков" at bounding box center [776, 427] width 883 height 312
click at [617, 24] on ul "Проекты Прозвон Контакты Отчеты Вызовы" at bounding box center [538, 37] width 314 height 48
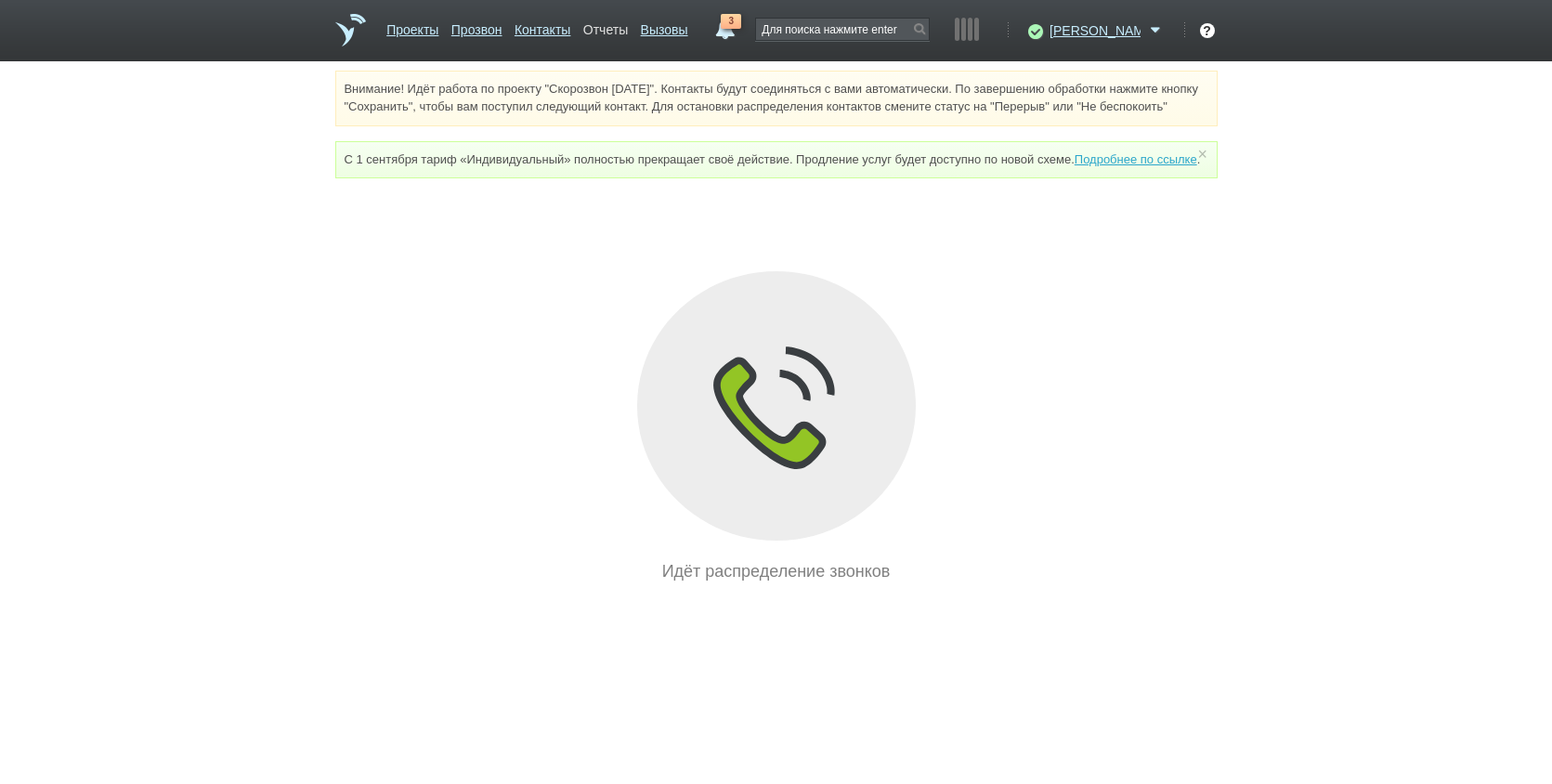
click at [628, 28] on link "Отчеты" at bounding box center [605, 26] width 44 height 27
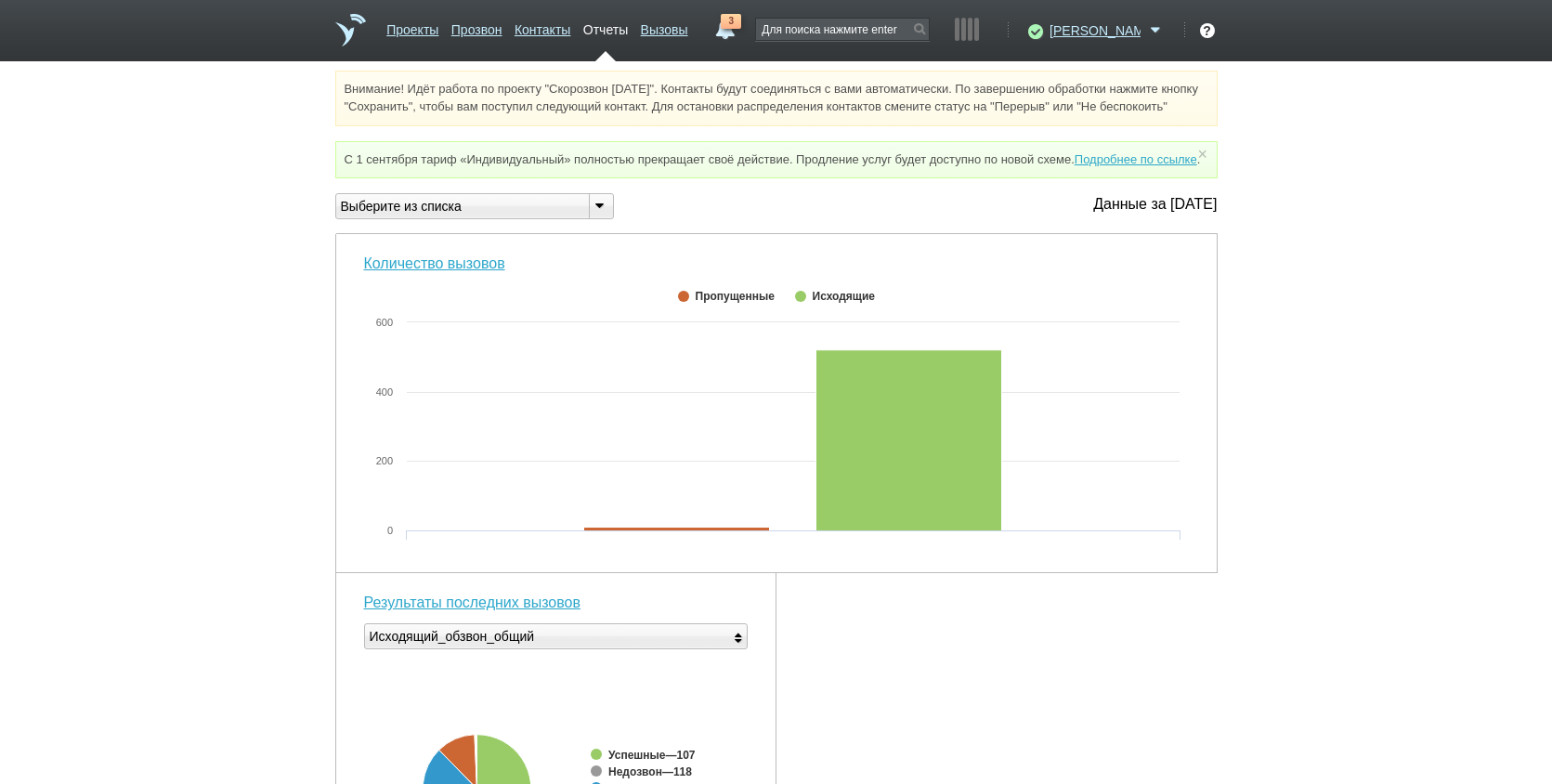
click at [1326, 368] on div "Внимание! Идёт работа по проекту "Скорозвон [DATE]". Контакты будут соединяться…" at bounding box center [776, 742] width 1552 height 1342
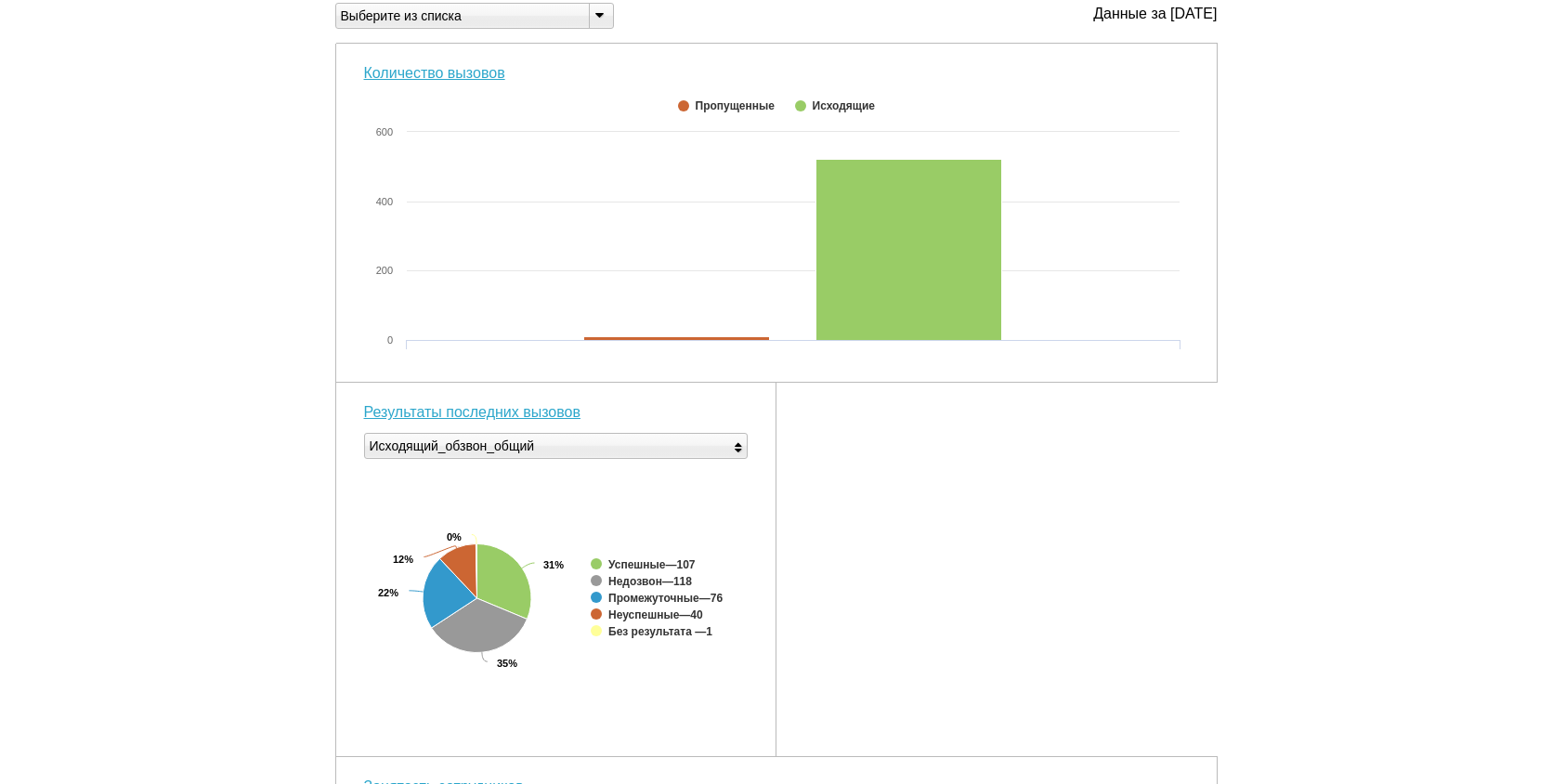
scroll to position [650, 0]
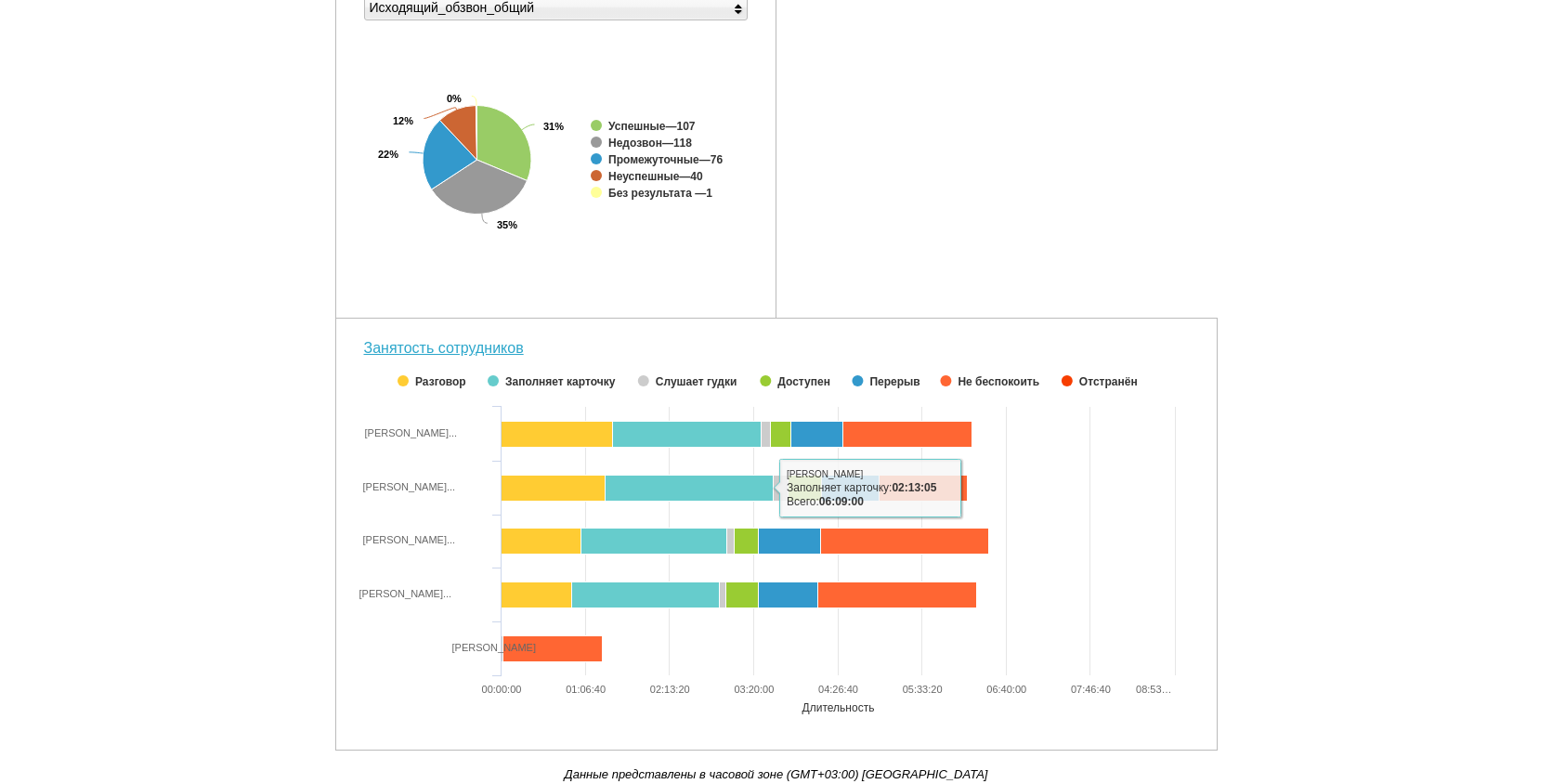
click at [1090, 264] on div "Количество вызовов Created with Highcharts 5.0.11 0 200 400 600 Пропущенные Исх…" at bounding box center [776, 178] width 883 height 1145
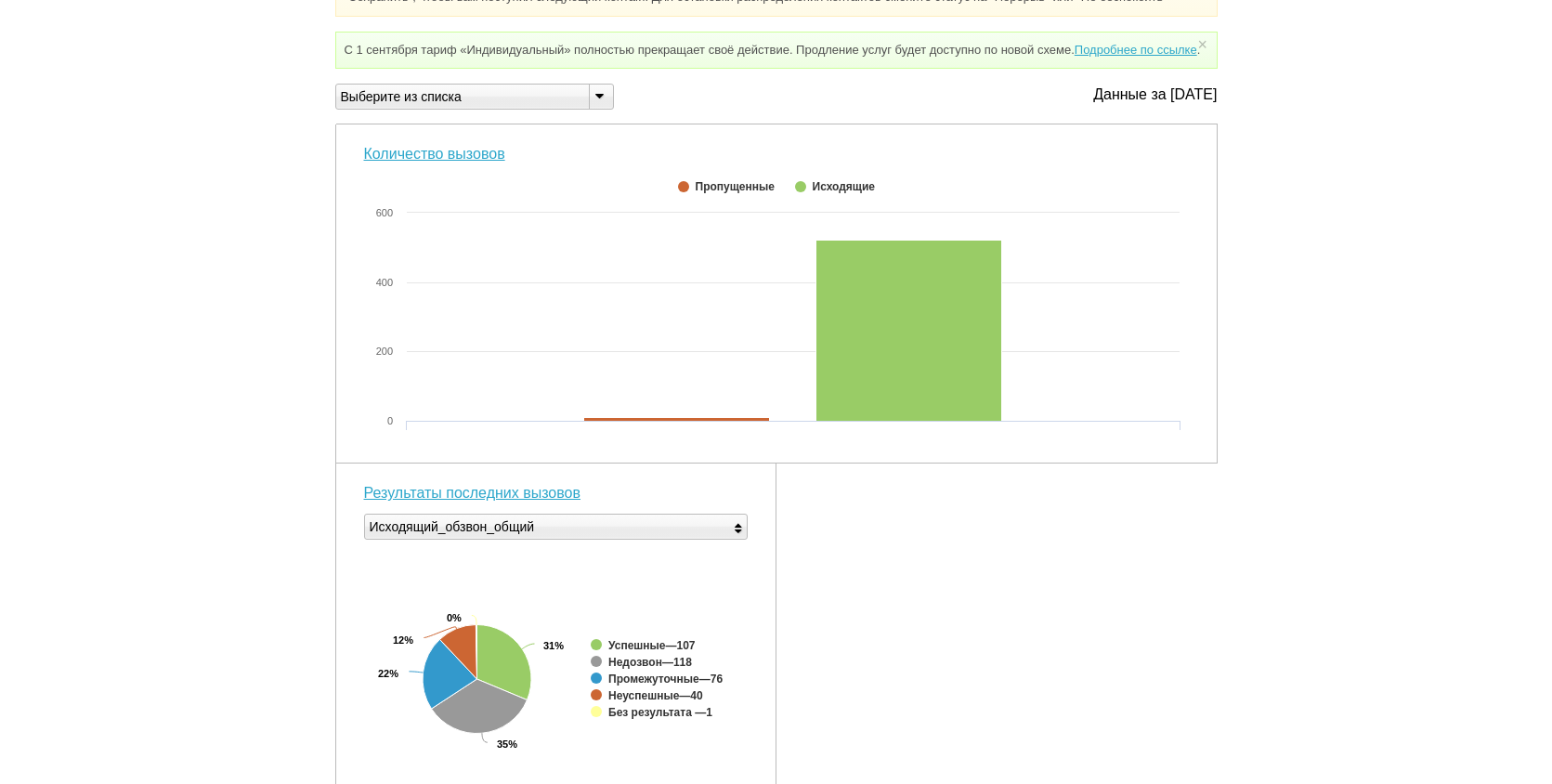
scroll to position [93, 0]
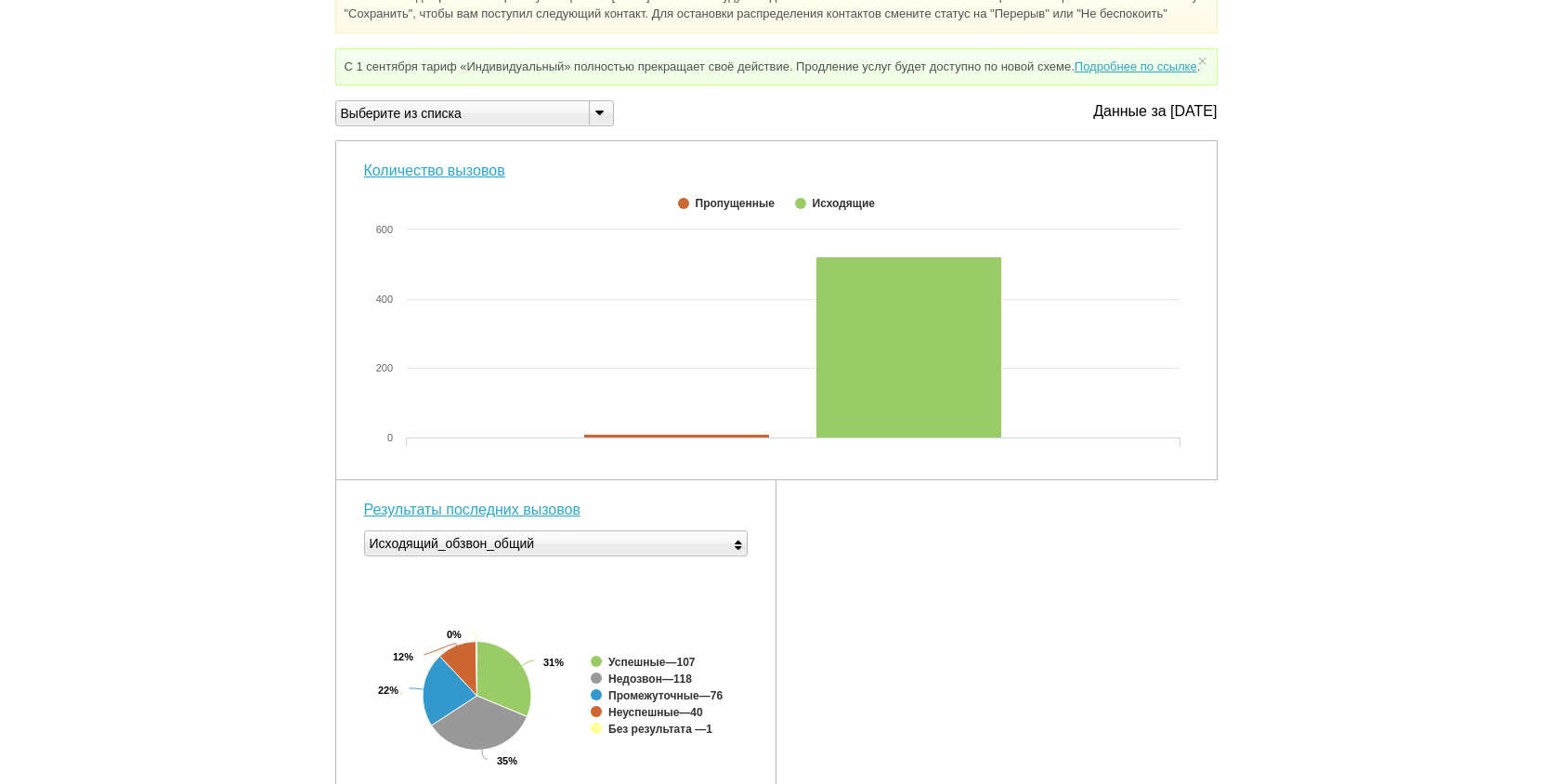
click at [1365, 272] on div "Внимание! Идёт работа по проекту "Скорозвон [DATE]". Контакты будут соединяться…" at bounding box center [776, 648] width 1552 height 1342
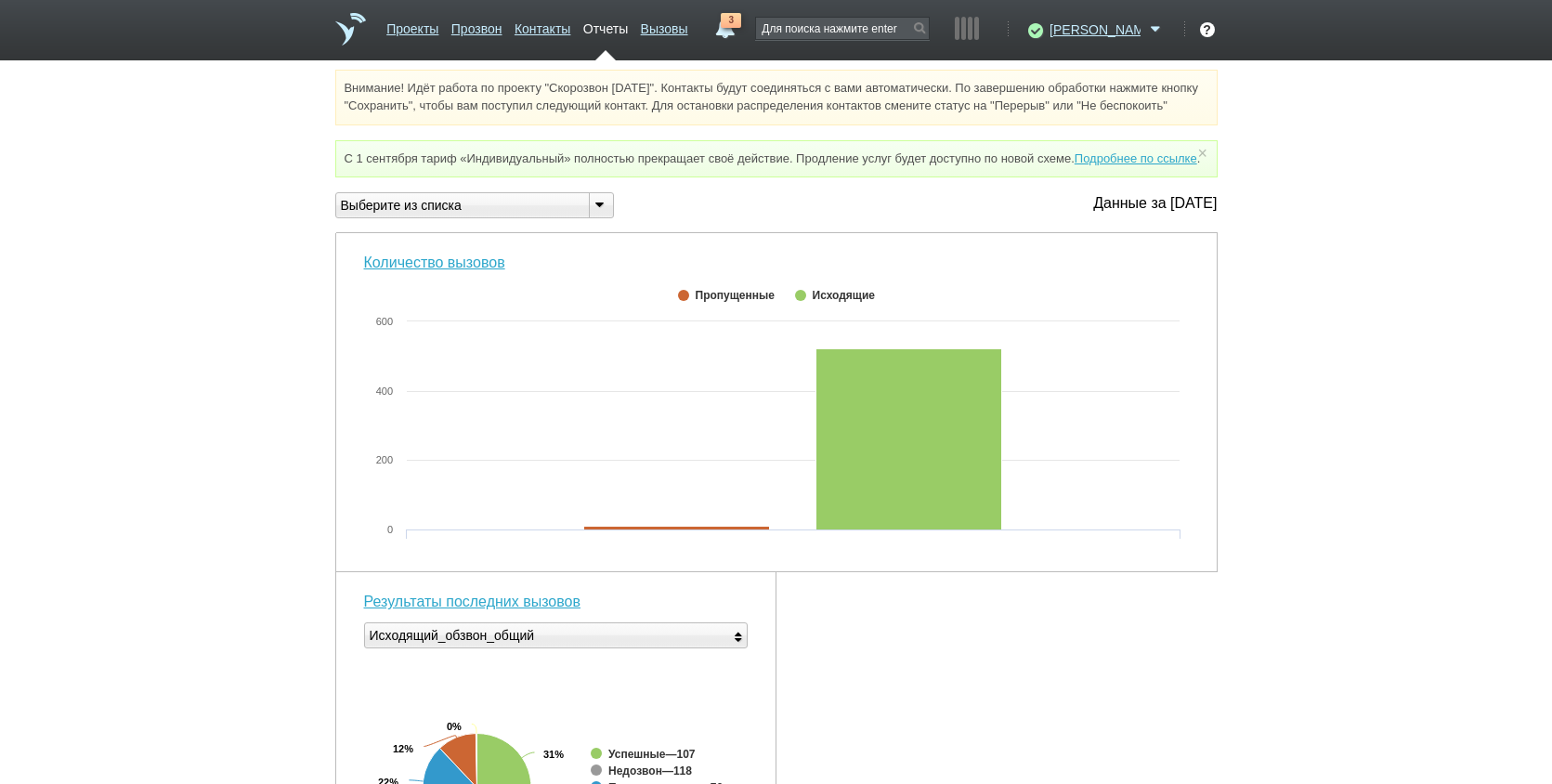
scroll to position [0, 0]
drag, startPoint x: 698, startPoint y: 432, endPoint x: 1423, endPoint y: 352, distance: 729.4
click at [1423, 352] on div "Внимание! Идёт работа по проекту "Скорозвон [DATE]". Контакты будут соединяться…" at bounding box center [776, 742] width 1552 height 1342
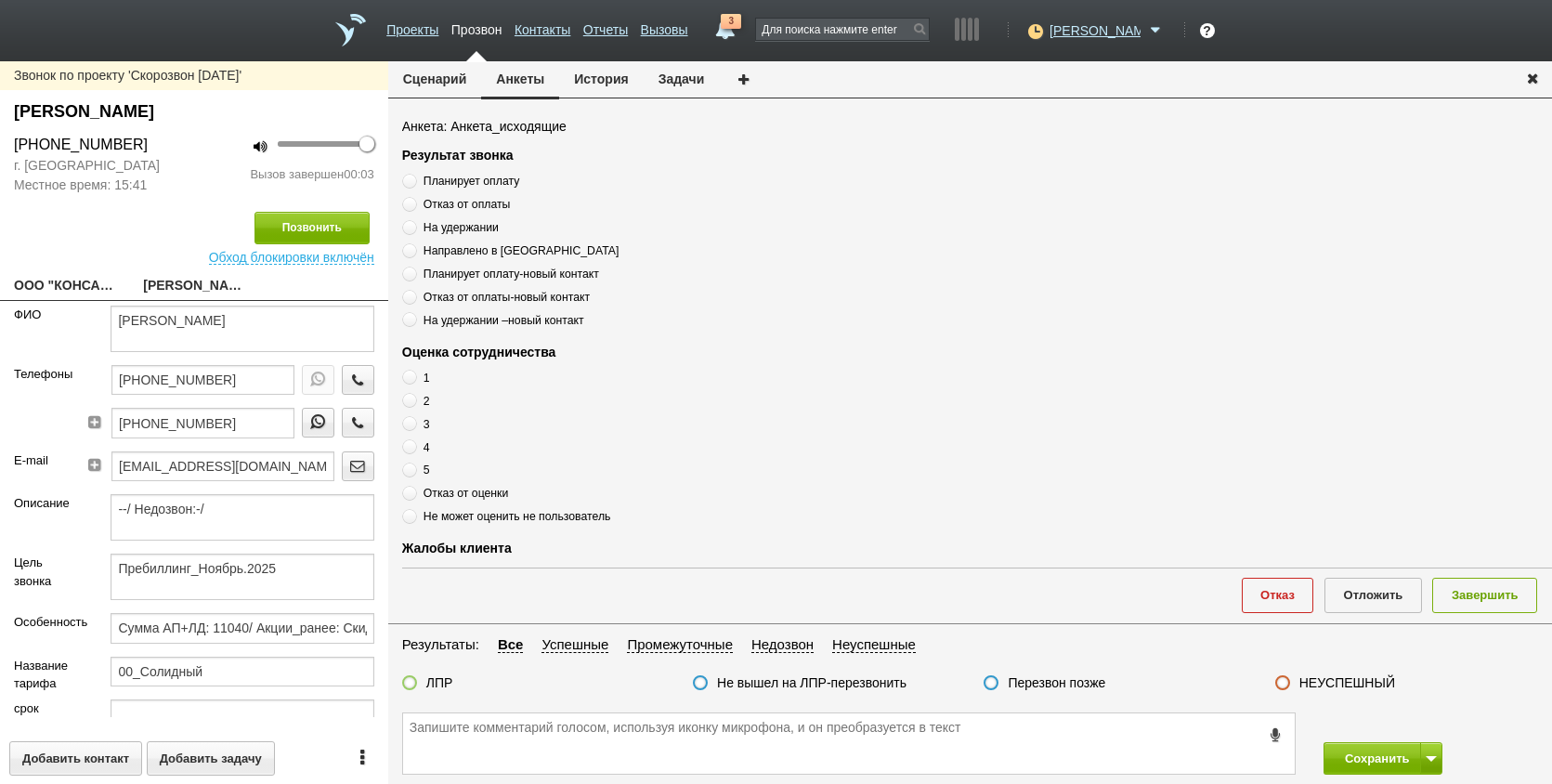
click at [57, 287] on link "ООО "КОНСАЛТИНГОВОЕ АГЕНТСТВО "Д ЭНД К"__78001fy@host35.taxcom.ru" at bounding box center [65, 287] width 102 height 26
type textarea "ООО "КОНСАЛТИНГОВОЕ АГЕНТСТВО "Д ЭНД К"__78001fy@host35.taxcom.ru"
type input "7811360462"
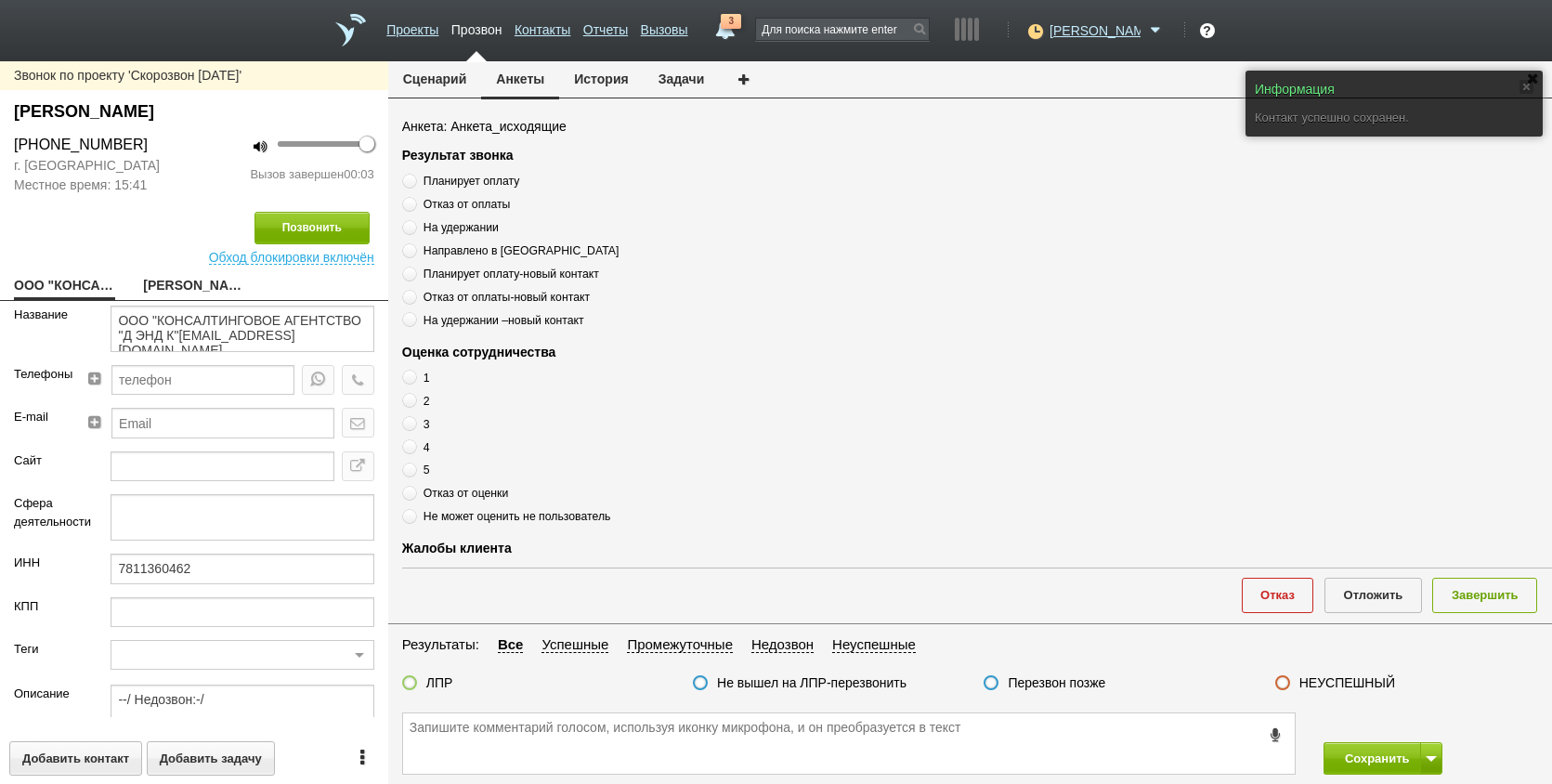
click at [195, 280] on link "Васильева Юлия Васильевна" at bounding box center [194, 287] width 102 height 26
type textarea "Васильева Юлия Васильевна"
type textarea "Пребиллинг_Ноябрь.2025"
type input "Сумма АП+ЛД: 11040/ Акции_ранее: Скидка 70%-2023;"
type input "00_Солидный"
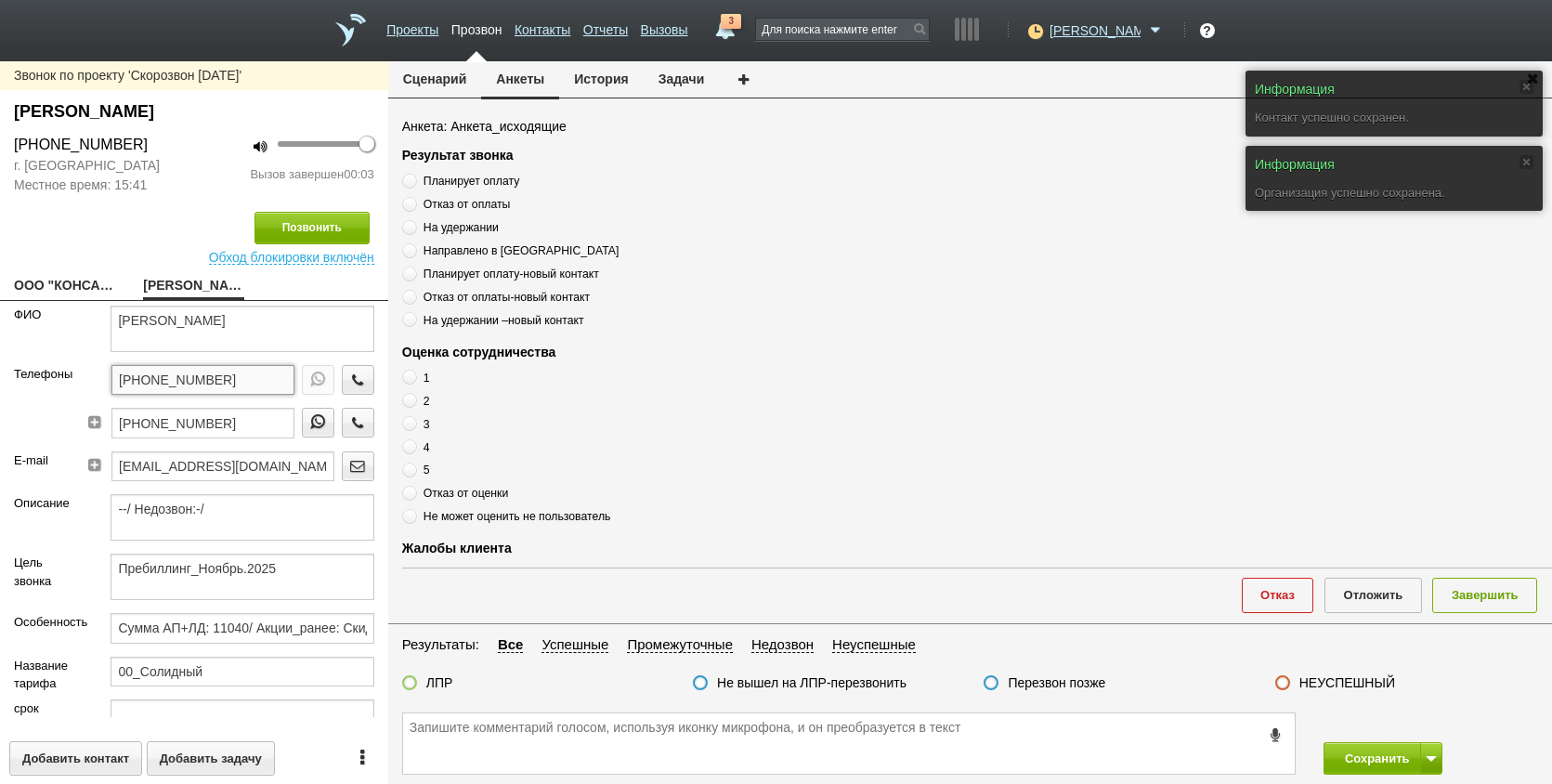
drag, startPoint x: 236, startPoint y: 392, endPoint x: 57, endPoint y: 399, distance: 179.1
click at [57, 399] on div "Телефоны +7 (812) 635-68-60 +7 (911) 085-87-95" at bounding box center [194, 408] width 389 height 87
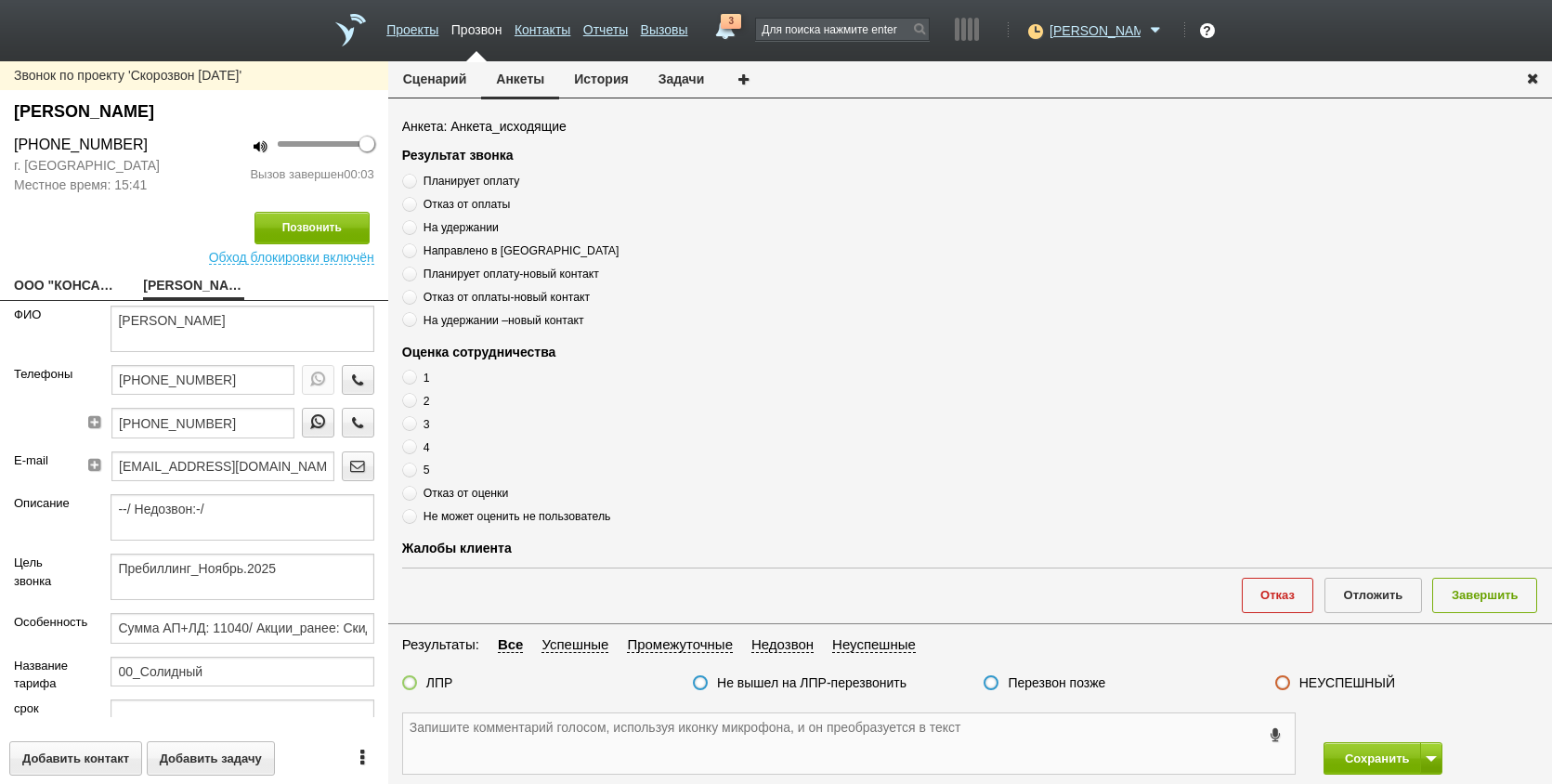
paste textarea "+7 (812) 635-68-60"
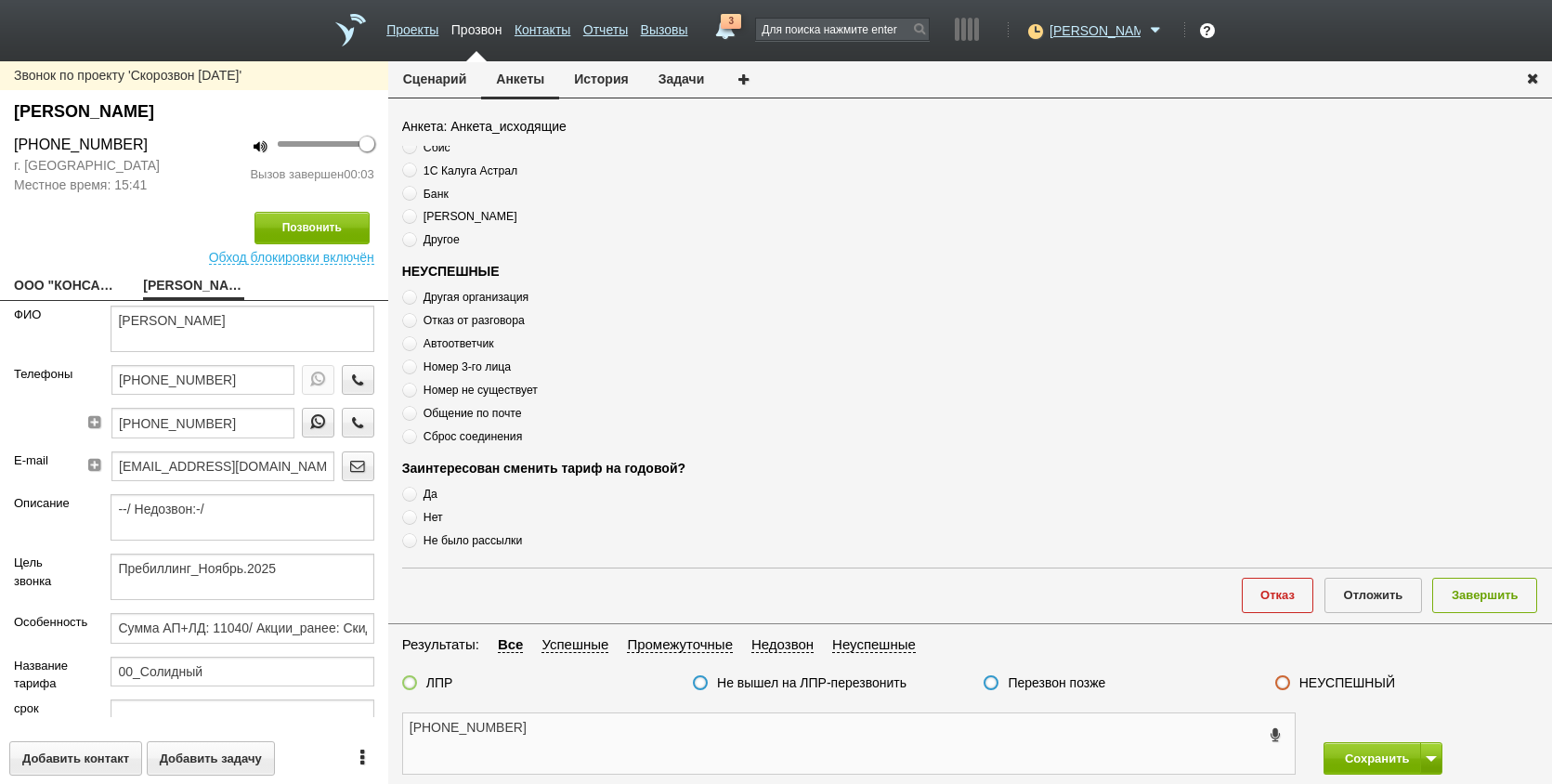
scroll to position [542, 0]
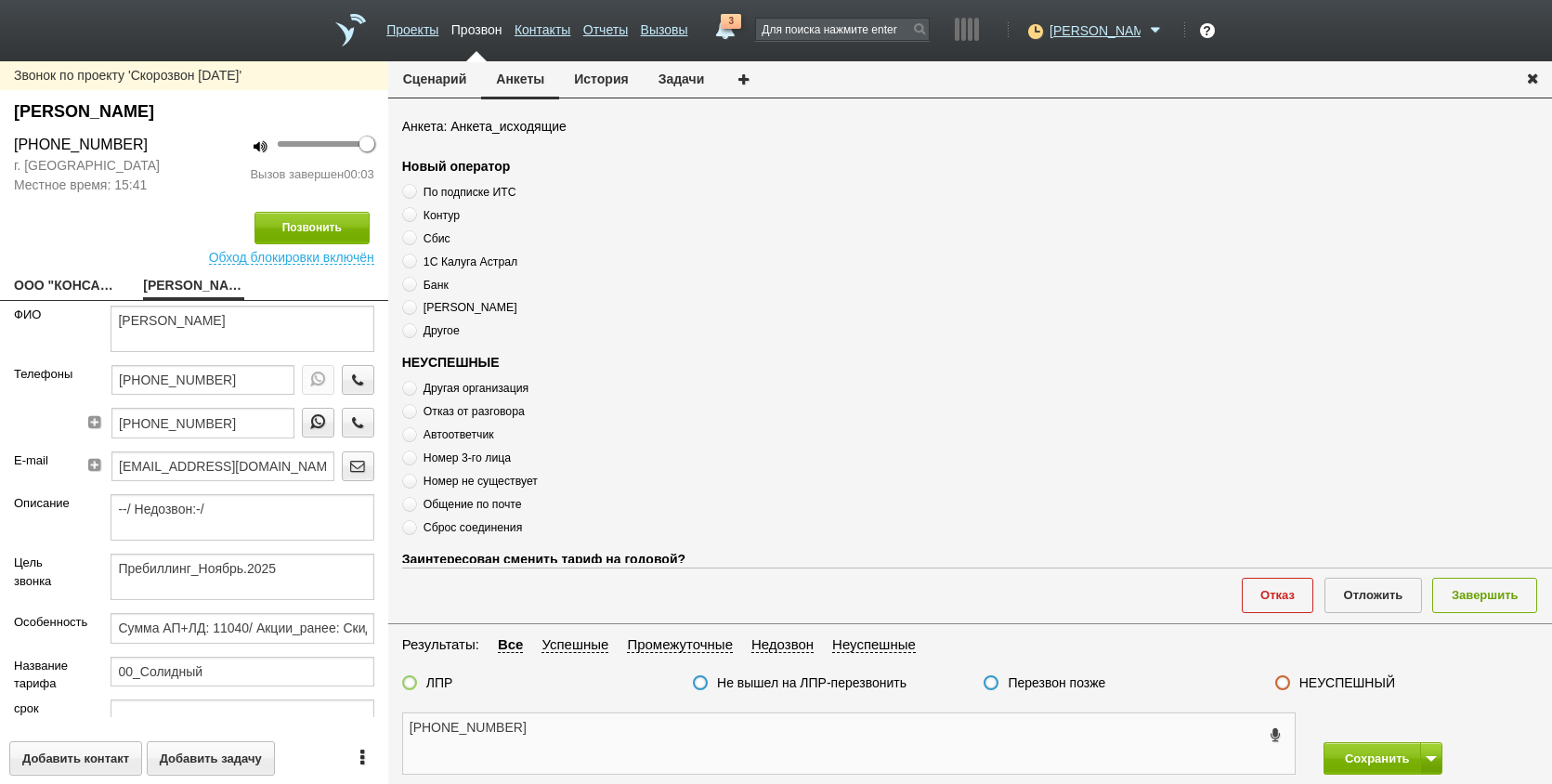
type textarea "+7 (812) 635-68-60"
click at [466, 522] on span "Сброс соединения" at bounding box center [472, 528] width 99 height 13
radio input "true"
click at [466, 522] on span "Сброс соединения" at bounding box center [472, 528] width 99 height 13
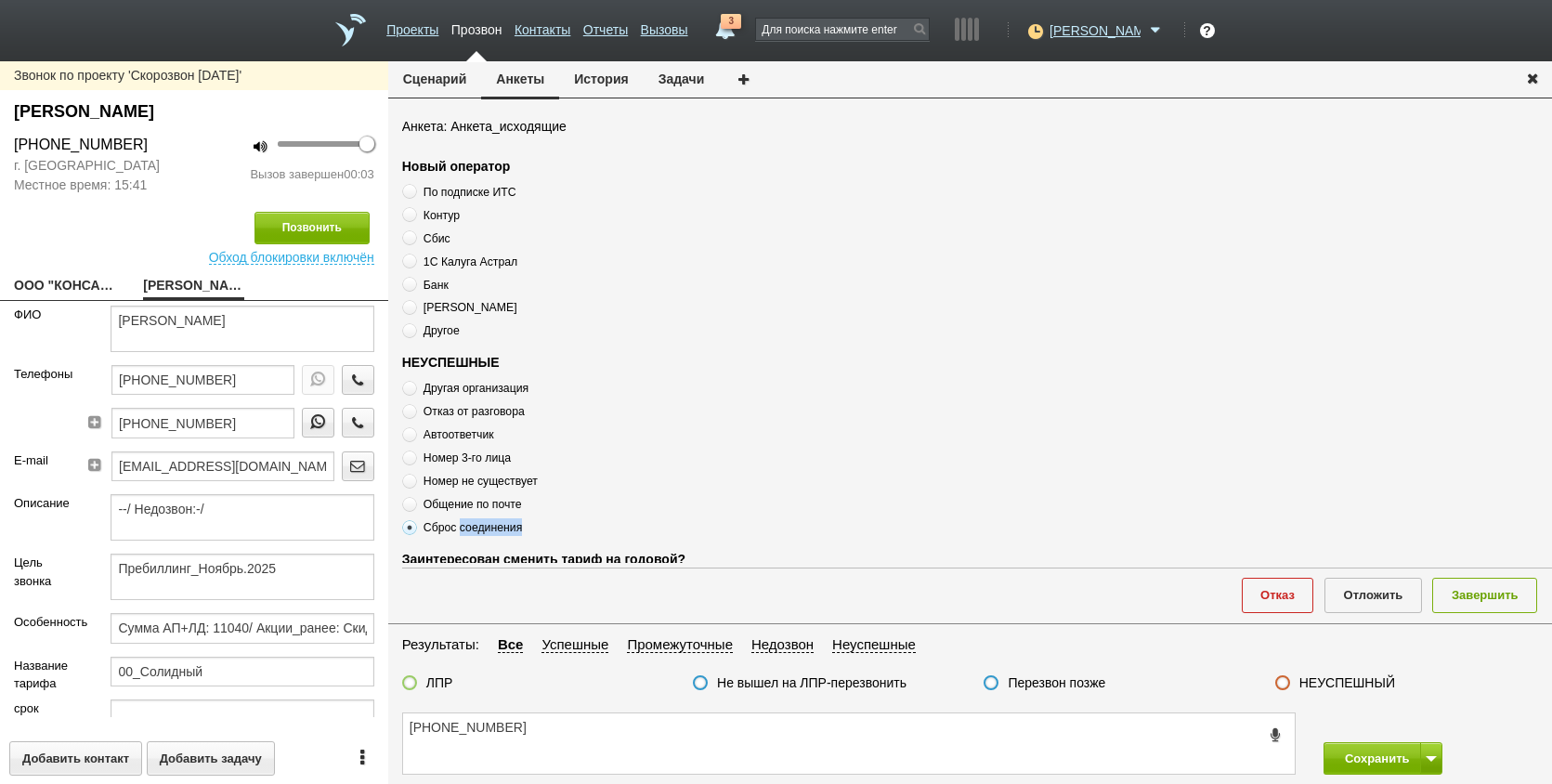
click at [466, 522] on span "Сброс соединения" at bounding box center [472, 528] width 99 height 13
copy div "Сброс соединения"
click at [586, 739] on textarea "+7 (812) 635-68-60" at bounding box center [849, 744] width 892 height 60
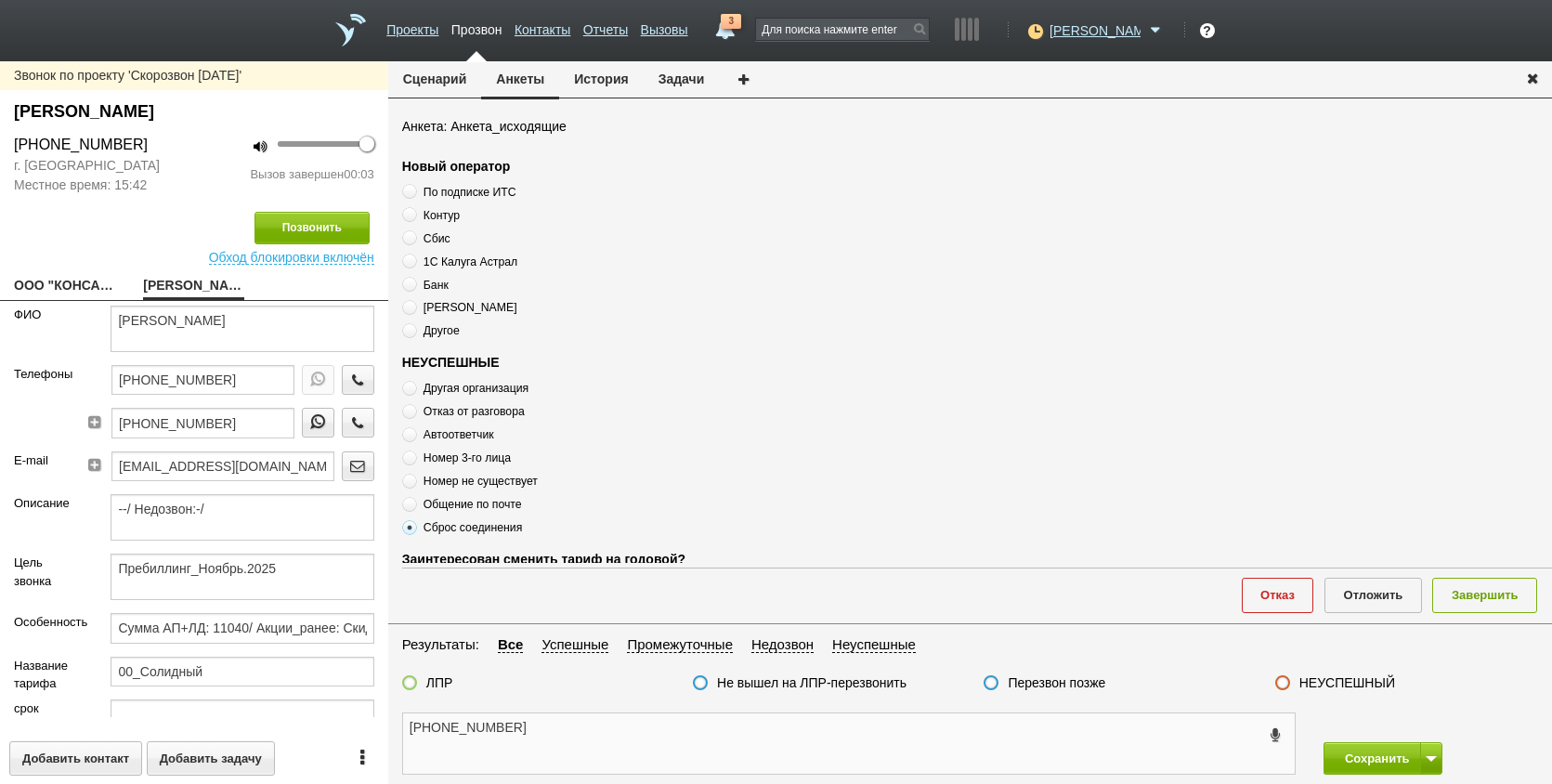
paste textarea "Сброс соединения"
type textarea "+7 (812) 635-68-60 Сброс соединения"
click at [1011, 683] on label "Перезвон позже" at bounding box center [1057, 683] width 98 height 17
click at [0, 0] on input "Перезвон позже" at bounding box center [0, 0] width 0 height 0
click at [1478, 583] on button "Завершить" at bounding box center [1485, 595] width 105 height 35
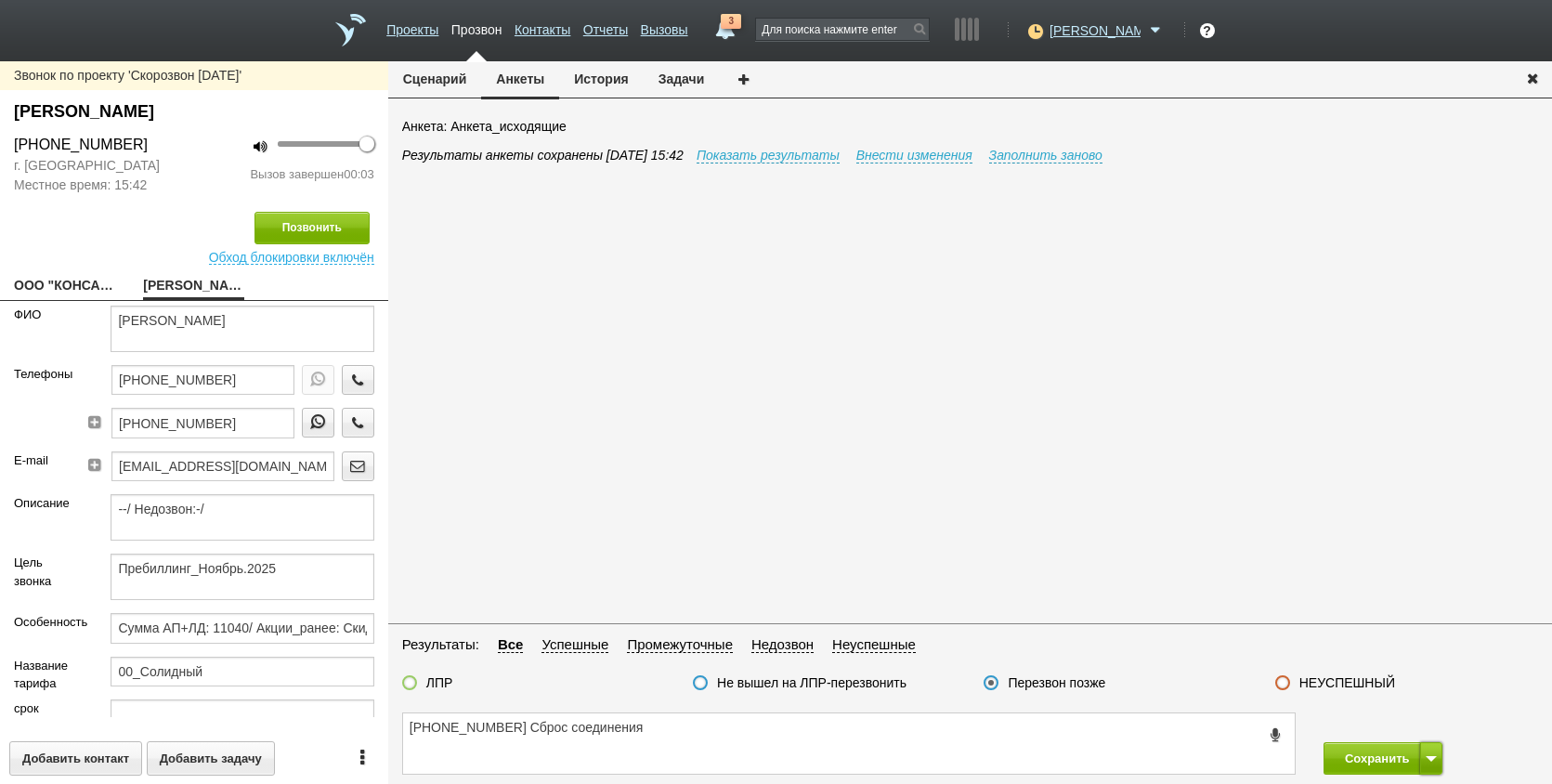
click at [1425, 762] on button at bounding box center [1432, 759] width 23 height 33
drag, startPoint x: 1419, startPoint y: 726, endPoint x: 1116, endPoint y: 681, distance: 306.3
click at [1417, 725] on button "Сохранить и остаться" at bounding box center [1369, 724] width 144 height 33
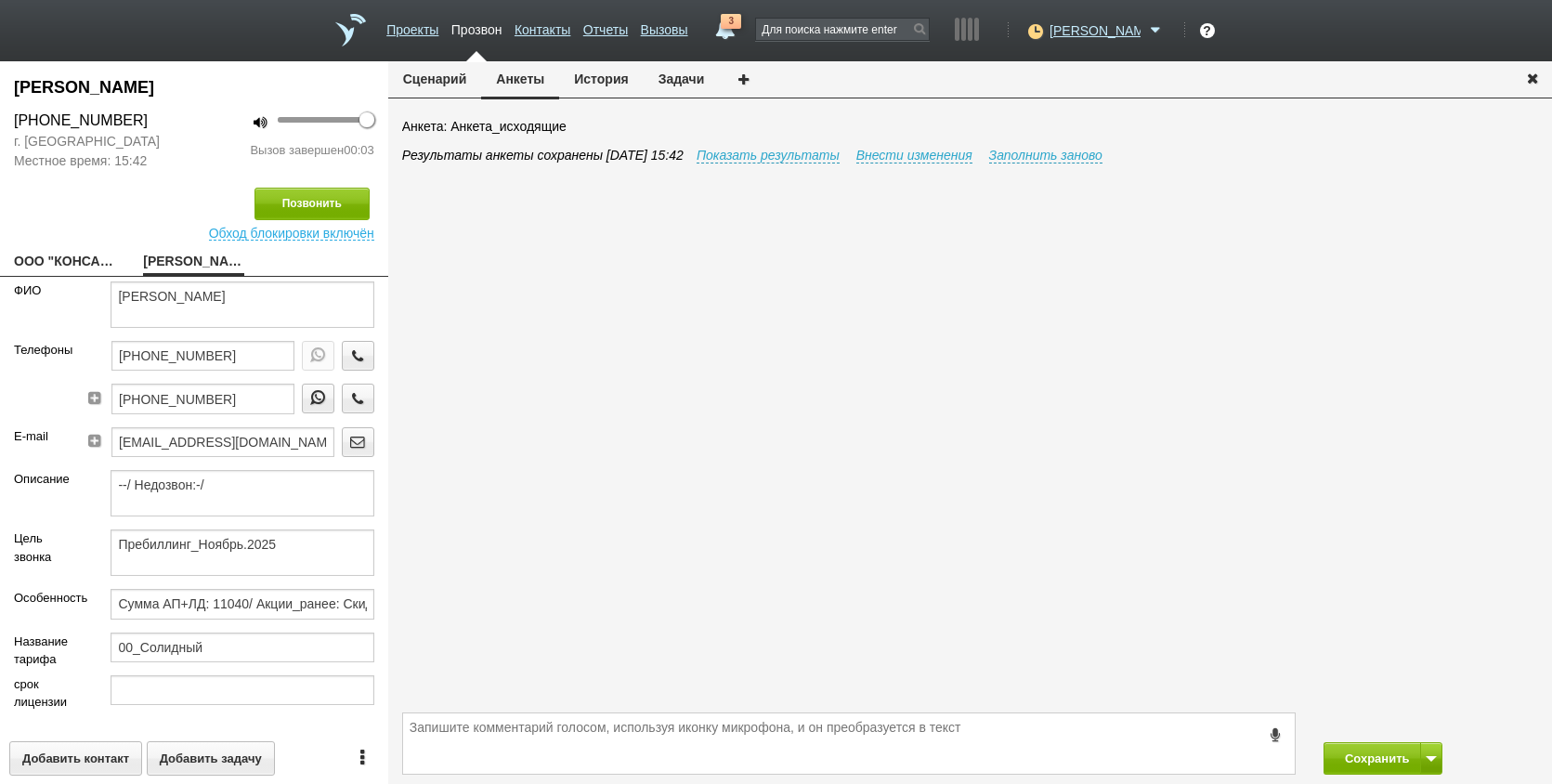
drag, startPoint x: 72, startPoint y: 263, endPoint x: 106, endPoint y: 306, distance: 54.8
click at [72, 263] on link "ООО "КОНСАЛТИНГОВОЕ АГЕНТСТВО "Д ЭНД К"__78001fy@host35.taxcom.ru" at bounding box center [65, 264] width 102 height 26
type textarea "ООО "КОНСАЛТИНГОВОЕ АГЕНТСТВО "Д ЭНД К"__78001fy@host35.taxcom.ru"
type input "7811360462"
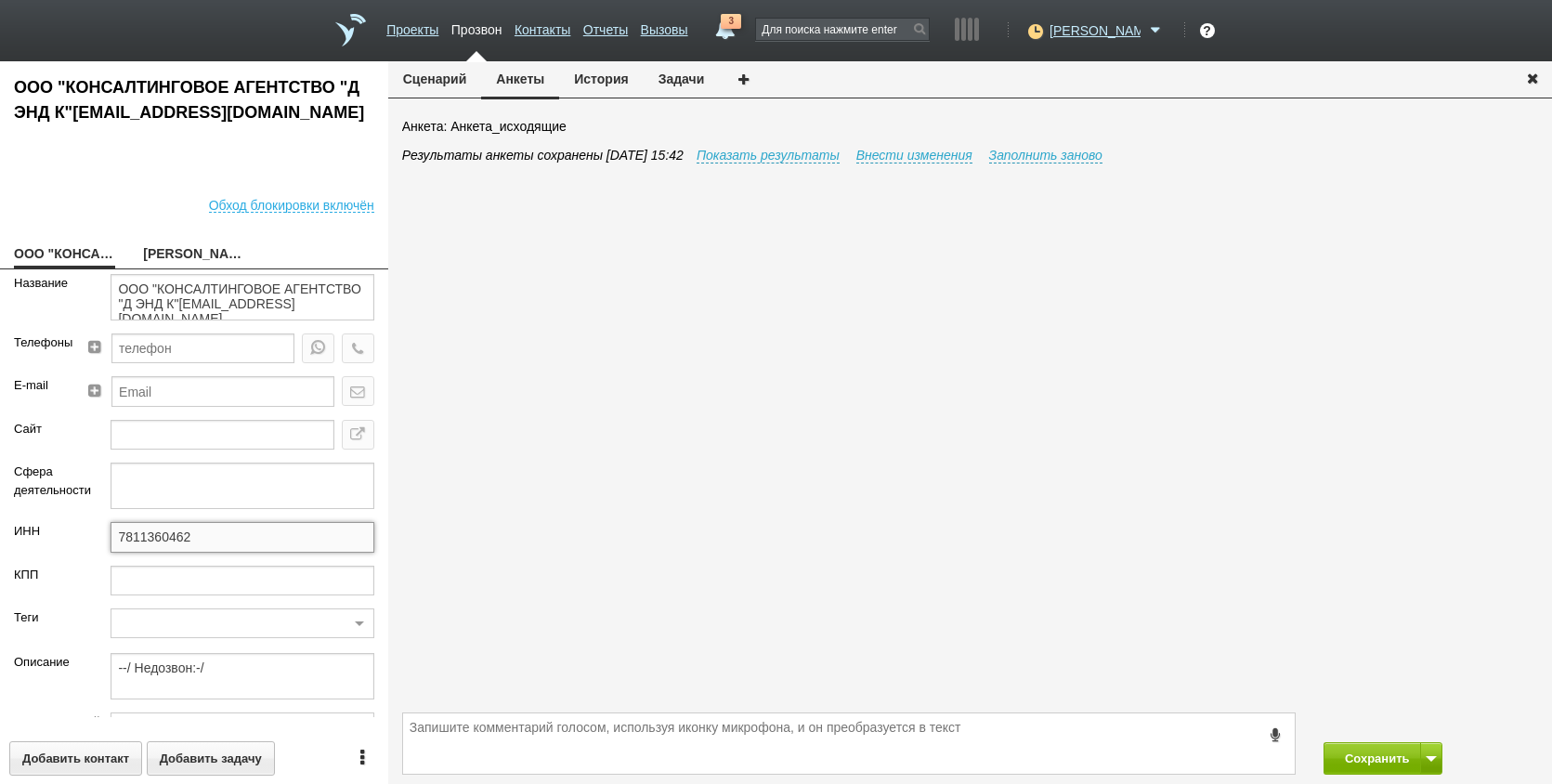
click at [265, 542] on input "7811360462" at bounding box center [241, 537] width 263 height 30
click at [189, 242] on div "ООО "КОНСАЛТИНГОВОЕ АГЕНТСТВО "Д ЭНД К"__78001fy@host35.taxcom.ru Обход блокиро…" at bounding box center [194, 423] width 389 height 723
click at [186, 251] on link "Васильева Юлия Васильевна" at bounding box center [194, 256] width 102 height 26
type textarea "Васильева Юлия Васильевна"
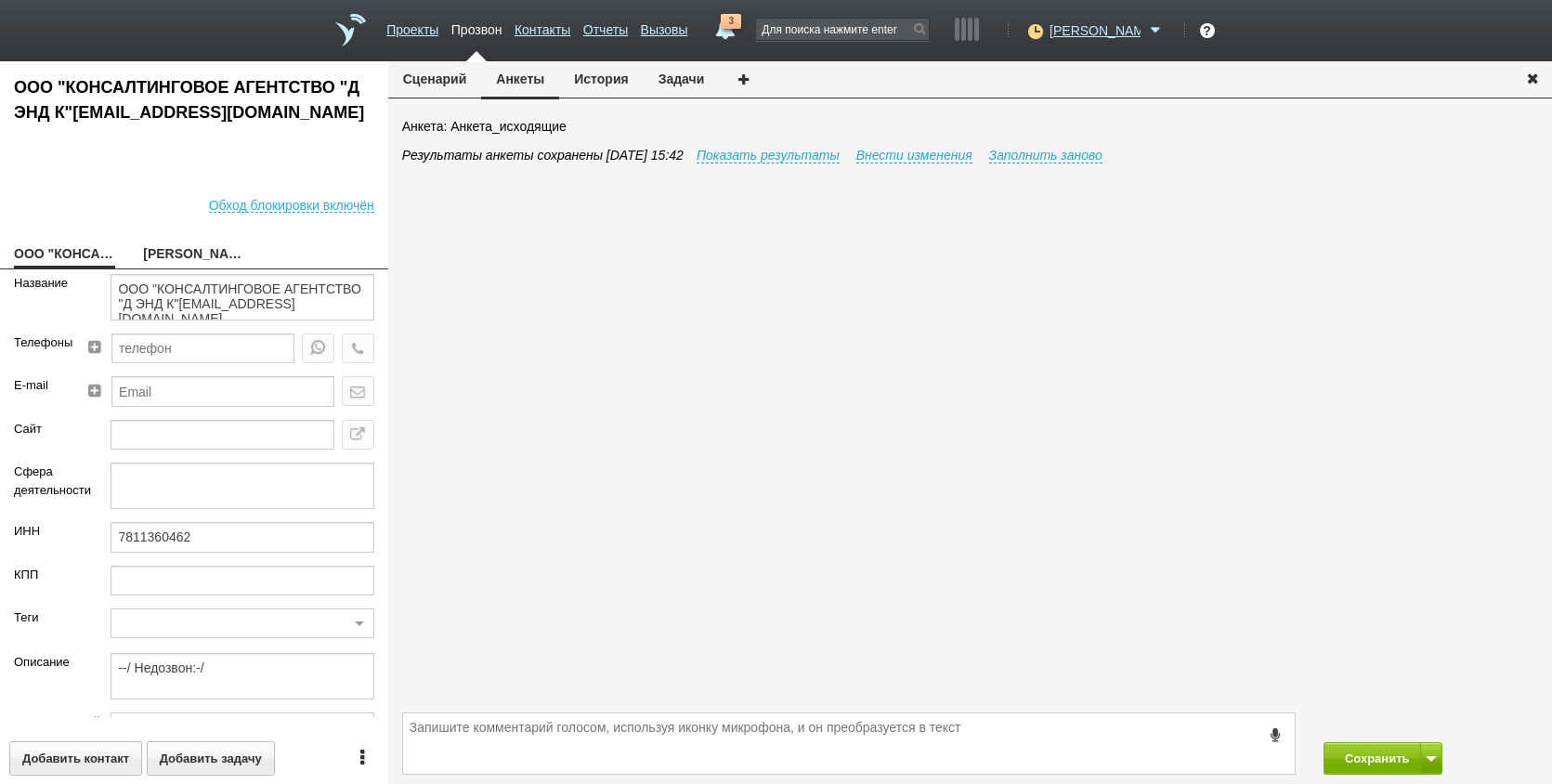
type textarea "Пребиллинг_Ноябрь.2025"
type input "Сумма АП+ЛД: 11040/ Акции_ранее: Скидка 70%-2023;"
type input "00_Солидный"
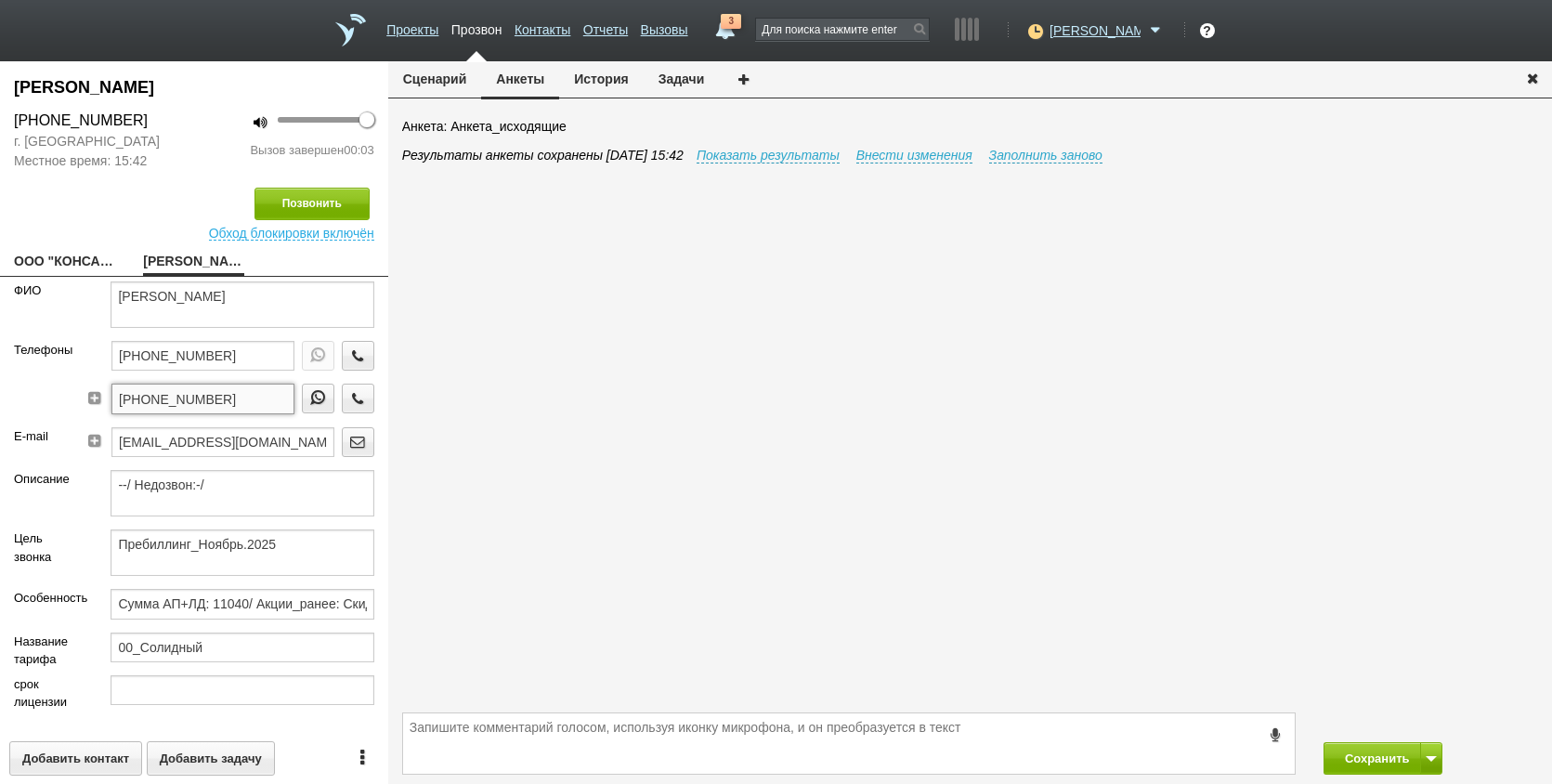
click at [243, 400] on input "+7 (911) 085-87-95" at bounding box center [202, 399] width 183 height 30
click at [249, 396] on input "+7 (911) 085-87-95" at bounding box center [202, 399] width 183 height 30
click at [347, 394] on icon "button" at bounding box center [358, 398] width 21 height 14
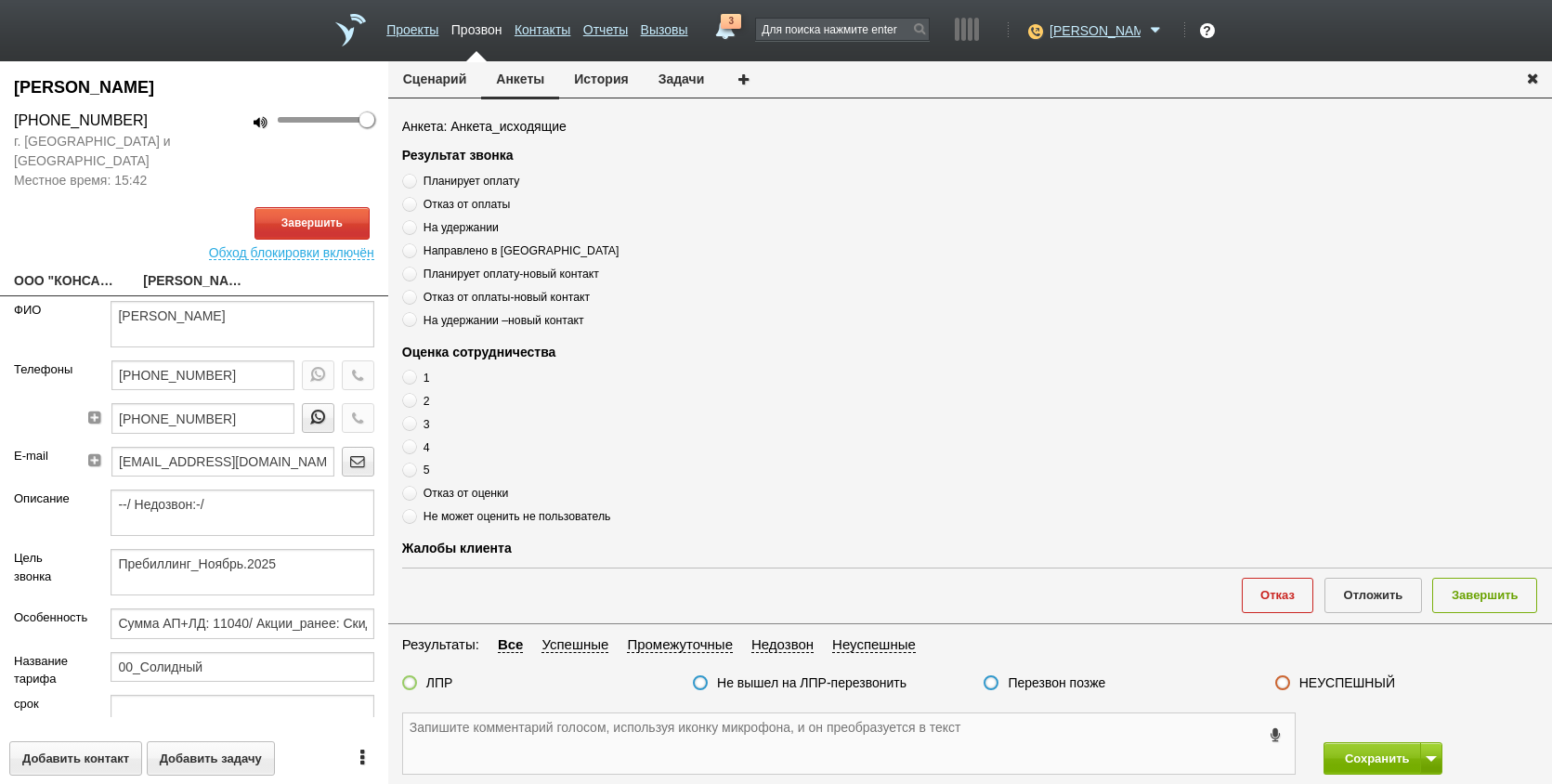
paste textarea "+7 (911) 085-87-95"
type textarea "+7 (911) 085-87-95"
click at [51, 270] on link "ООО "КОНСАЛТИНГОВОЕ АГЕНТСТВО "Д ЭНД К"__78001fy@host35.taxcom.ru" at bounding box center [65, 282] width 102 height 26
type textarea "ООО "КОНСАЛТИНГОВОЕ АГЕНТСТВО "Д ЭНД К"__78001fy@host35.taxcom.ru"
type input "7811360462"
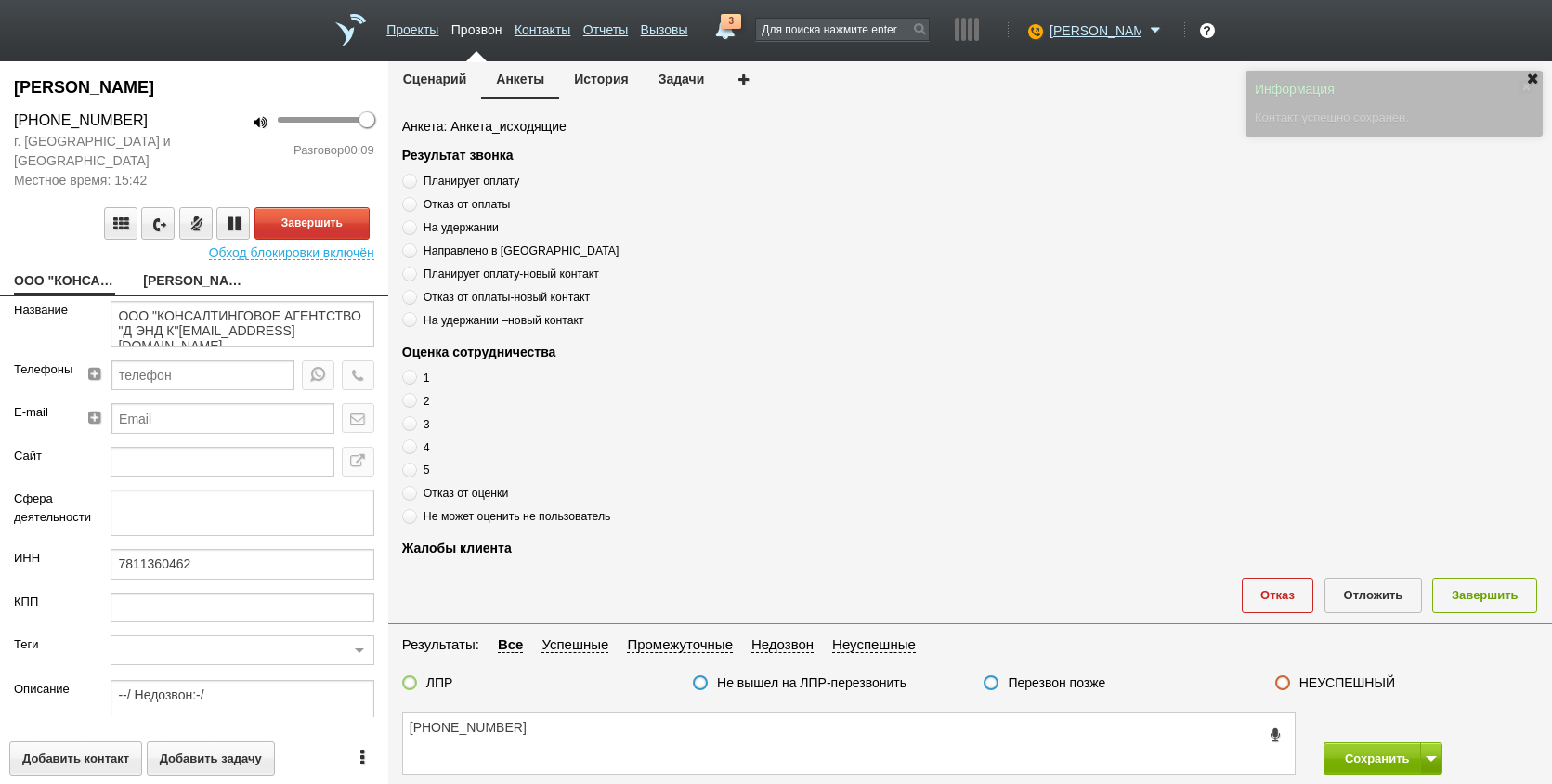
click at [168, 287] on link "Васильева Юлия Васильевна" at bounding box center [194, 282] width 102 height 26
type textarea "Васильева Юлия Васильевна"
type textarea "Пребиллинг_Ноябрь.2025"
type input "Сумма АП+ЛД: 11040/ Акции_ранее: Скидка 70%-2023;"
type input "00_Солидный"
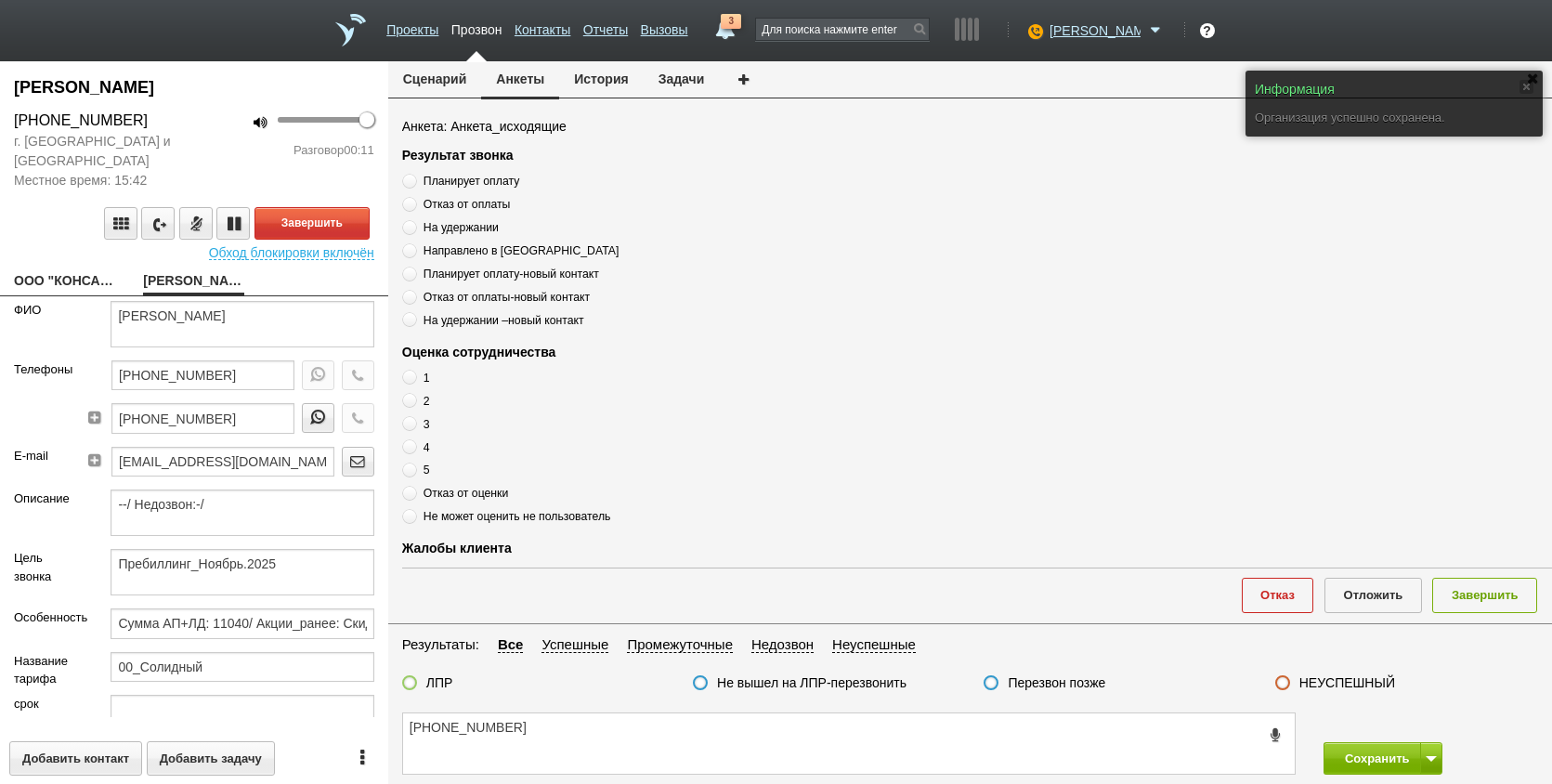
drag, startPoint x: 92, startPoint y: 265, endPoint x: 94, endPoint y: 276, distance: 11.2
click at [92, 267] on div "Васильева Юлия Васильевна +7 (911) 085-87-95 г. Санкт-Петербург и Ленинградская…" at bounding box center [194, 423] width 389 height 723
click at [96, 279] on link "ООО "КОНСАЛТИНГОВОЕ АГЕНТСТВО "Д ЭНД К"__78001fy@host35.taxcom.ru" at bounding box center [65, 282] width 102 height 26
type textarea "ООО "КОНСАЛТИНГОВОЕ АГЕНТСТВО "Д ЭНД К"__78001fy@host35.taxcom.ru"
type input "7811360462"
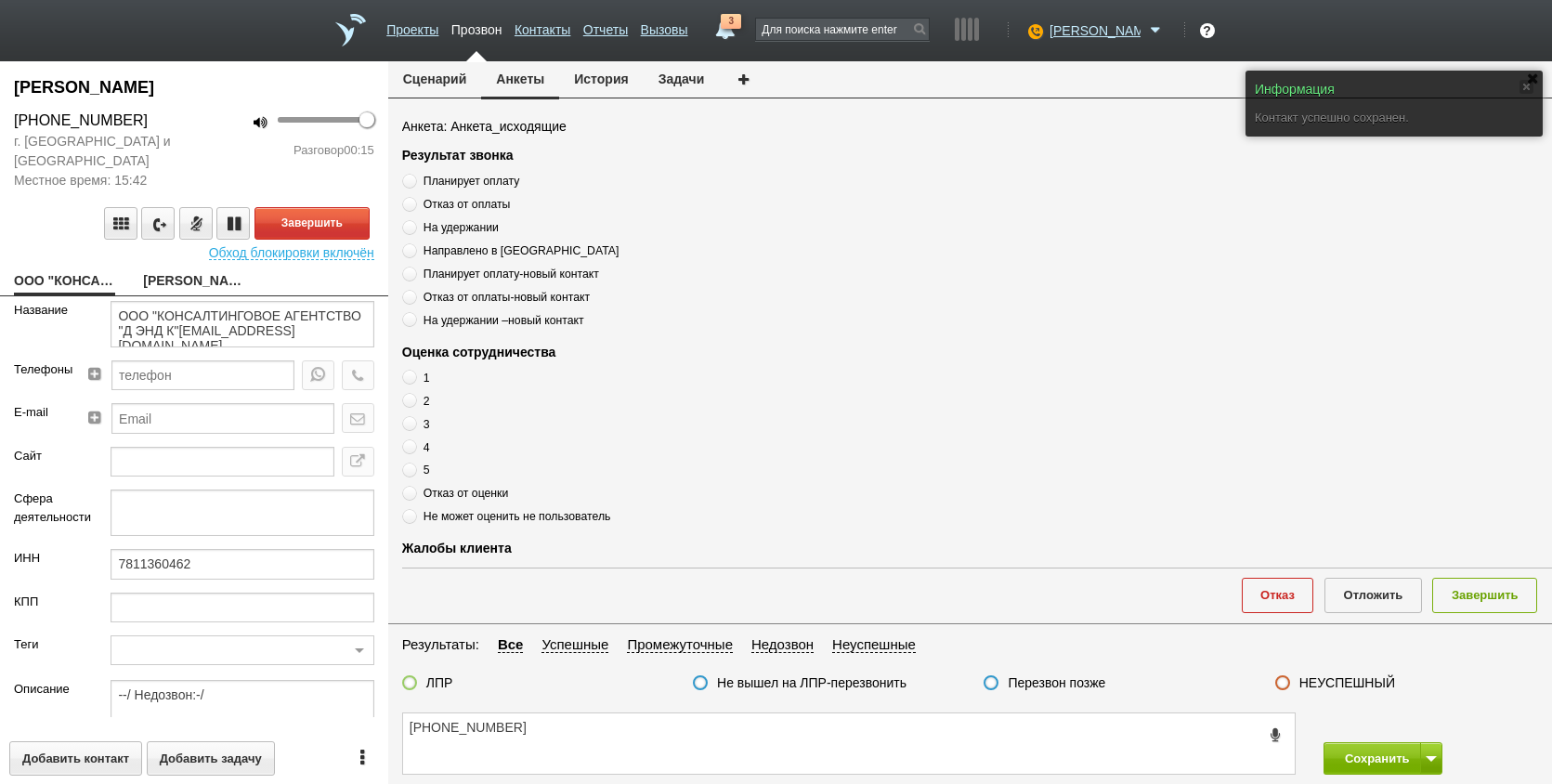
click at [188, 293] on link "Васильева Юлия Васильевна" at bounding box center [194, 282] width 102 height 26
type textarea "Васильева Юлия Васильевна"
type textarea "Пребиллинг_Ноябрь.2025"
type input "Сумма АП+ЛД: 11040/ Акции_ранее: Скидка 70%-2023;"
type input "00_Солидный"
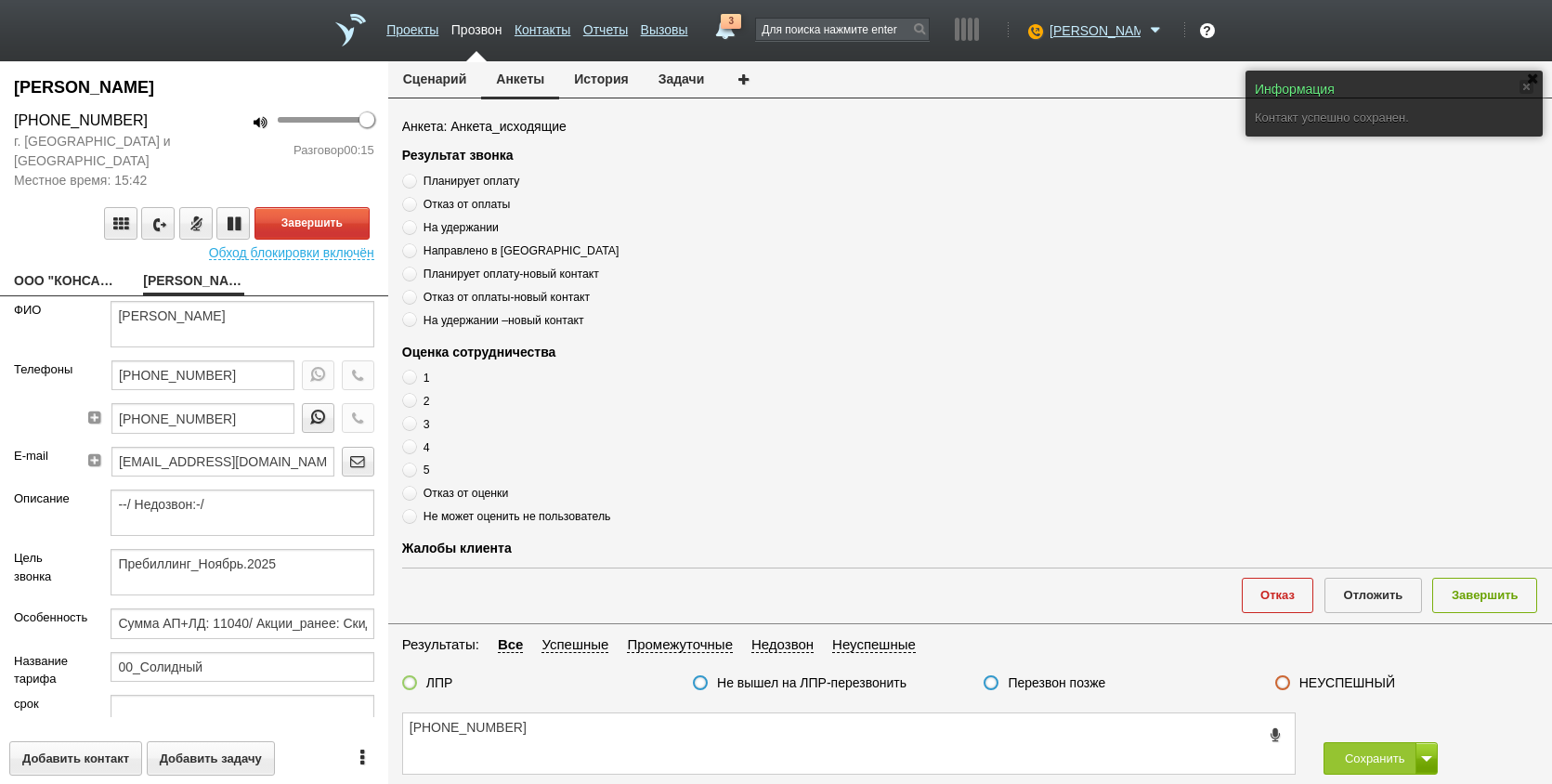
click at [189, 280] on link "Васильева Юлия Васильевна" at bounding box center [194, 282] width 102 height 26
click at [599, 730] on textarea "+7 (911) 085-87-95" at bounding box center [849, 744] width 892 height 60
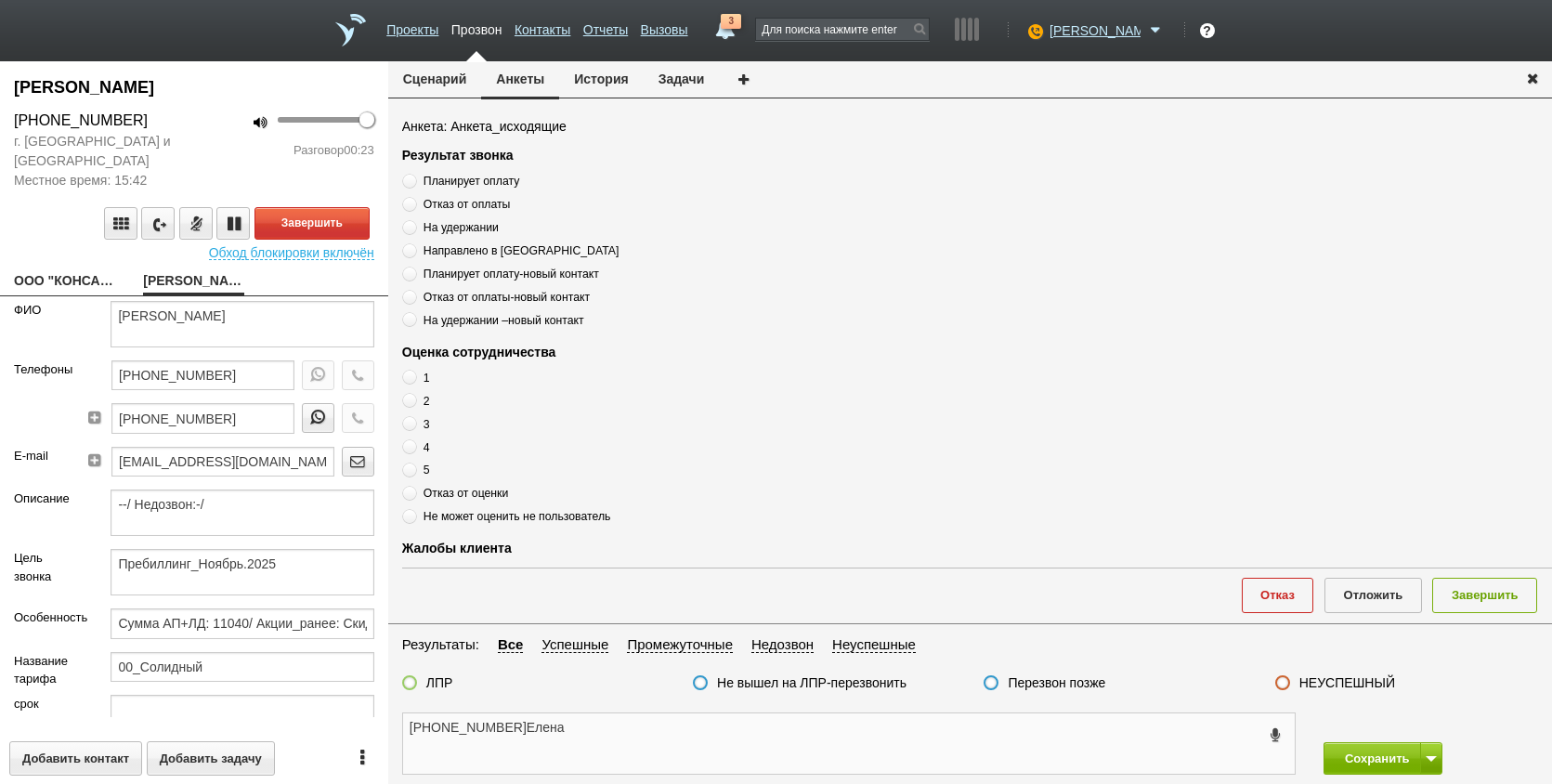
drag, startPoint x: 650, startPoint y: 757, endPoint x: 585, endPoint y: 728, distance: 71.2
click at [650, 755] on textarea "+7 (911) 085-87-95Елена" at bounding box center [849, 744] width 892 height 60
drag, startPoint x: 518, startPoint y: 725, endPoint x: 531, endPoint y: 734, distance: 15.8
click at [520, 728] on textarea "+7 (911) 085-87-95Елена" at bounding box center [849, 744] width 892 height 60
click at [658, 738] on textarea "+7 (911) 085-87-95 Елена" at bounding box center [849, 744] width 892 height 60
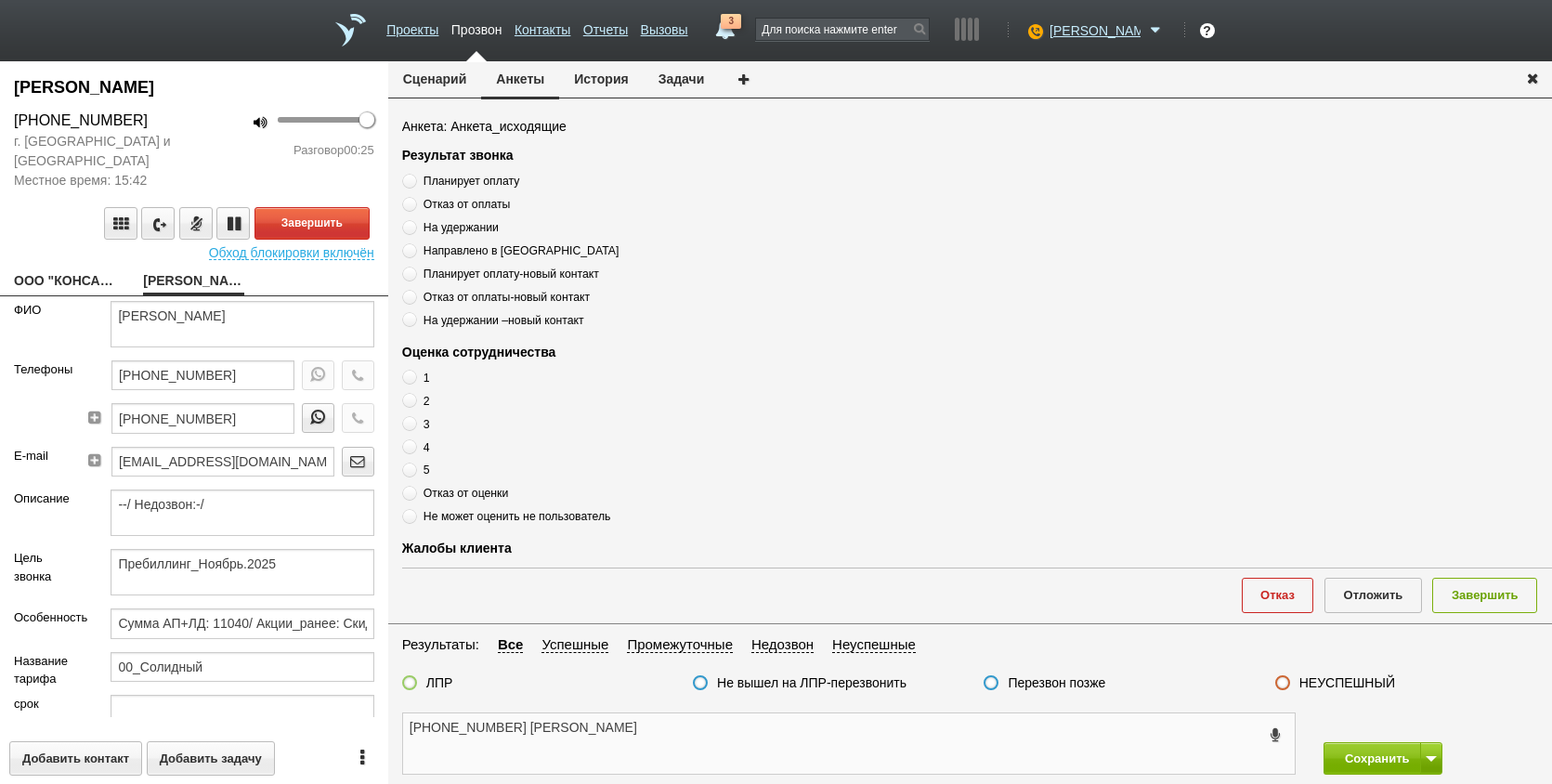
click at [683, 736] on textarea "+7 (911) 085-87-95 Елена" at bounding box center [849, 744] width 892 height 60
type textarea "+7 (911) 085-87-95 Елена"
click at [610, 741] on textarea "+7 (911) 085-87-95 Елена" at bounding box center [849, 744] width 892 height 60
click at [643, 726] on textarea "+7 (911) 085-87-95 Елена" at bounding box center [849, 744] width 892 height 60
click at [652, 745] on textarea "+7 (911) 085-87-95 Елена" at bounding box center [849, 744] width 892 height 60
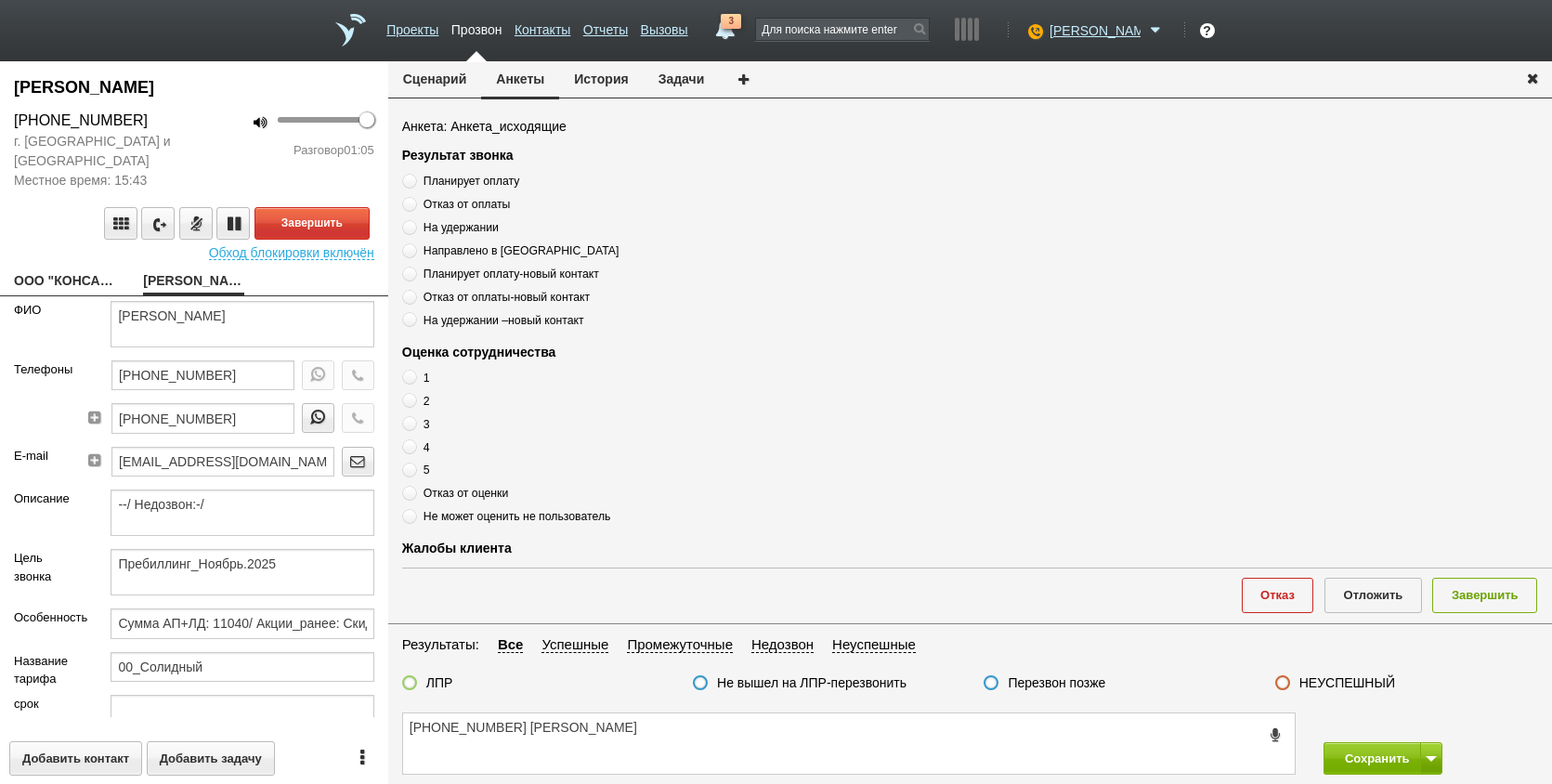
click at [474, 184] on span "Планирует оплату" at bounding box center [472, 182] width 96 height 13
click at [414, 184] on input "Планирует оплату" at bounding box center [408, 178] width 12 height 12
radio input "true"
click at [475, 184] on span "Планирует оплату" at bounding box center [472, 182] width 96 height 13
click at [414, 184] on input "Планирует оплату" at bounding box center [408, 178] width 12 height 12
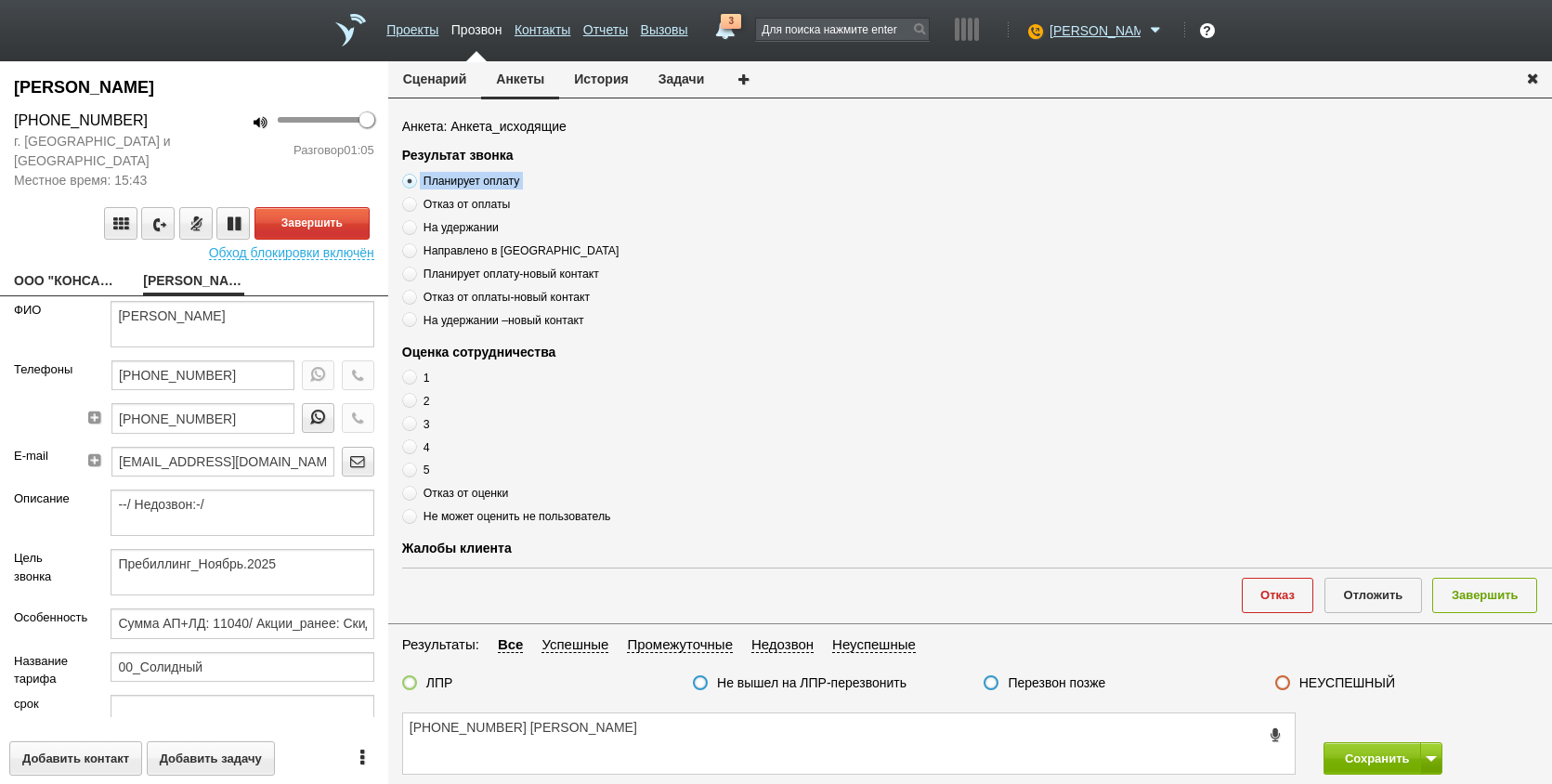
click at [476, 183] on span "Планирует оплату" at bounding box center [472, 182] width 96 height 13
click at [414, 183] on input "Планирует оплату" at bounding box center [408, 178] width 12 height 12
copy div "Планирует оплату"
click at [623, 744] on textarea "+7 (911) 085-87-95 Елена" at bounding box center [849, 744] width 892 height 60
paste textarea "Планирует оплату"
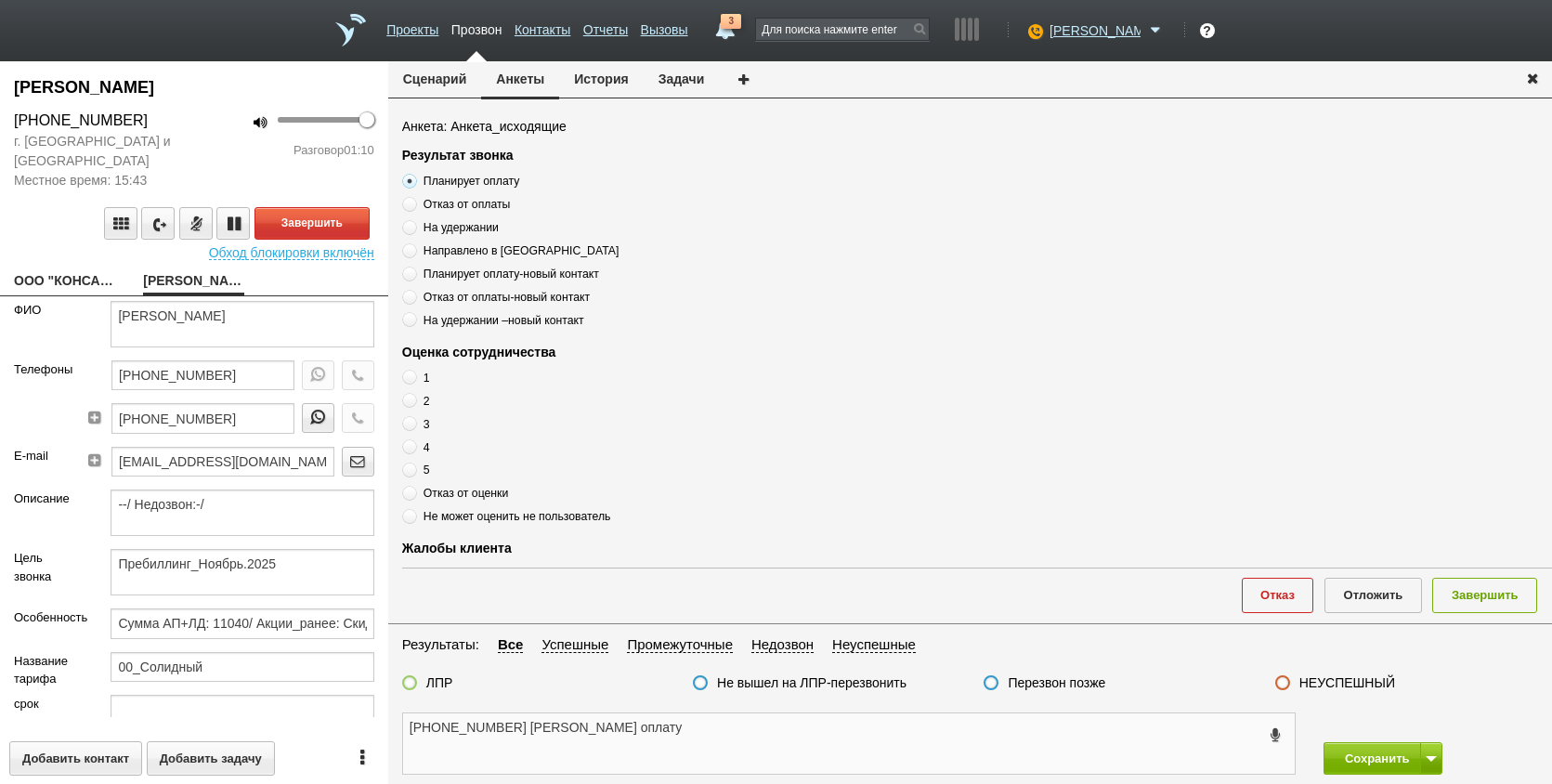
click at [772, 728] on textarea "+7 (911) 085-87-95 Елена Планирует оплату" at bounding box center [849, 744] width 892 height 60
click at [575, 728] on textarea "+7 (911) 085-87-95 Елена Планирует оплату" at bounding box center [849, 744] width 892 height 60
click at [568, 726] on textarea "+7 (911) 085-87-95 Елена Планирует оплату" at bounding box center [849, 744] width 892 height 60
type textarea "+7 (911) 085-87-95 Елена ,Планирует оплату"
click at [418, 423] on label "3" at bounding box center [634, 424] width 465 height 18
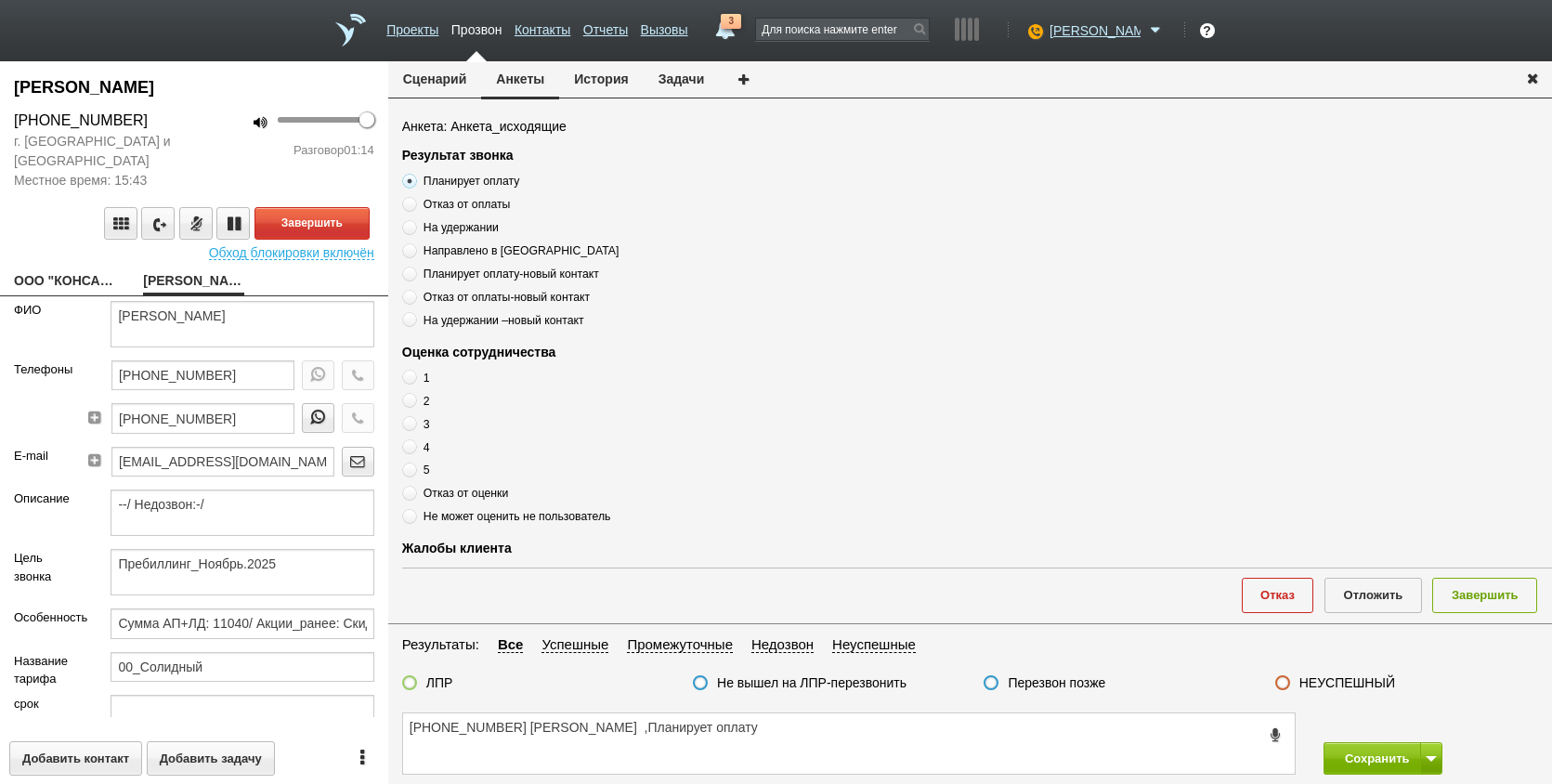
click at [414, 423] on input "3" at bounding box center [408, 421] width 12 height 12
radio input "true"
click at [751, 719] on textarea "+7 (911) 085-87-95 Елена ,Планирует оплату" at bounding box center [849, 744] width 892 height 60
drag, startPoint x: 504, startPoint y: 753, endPoint x: 435, endPoint y: 753, distance: 69.0
click at [592, 756] on textarea "+7 (911) 085-87-95 Елена ,Планирует оплату , тех поддержка долго через чаты , ц…" at bounding box center [849, 744] width 892 height 60
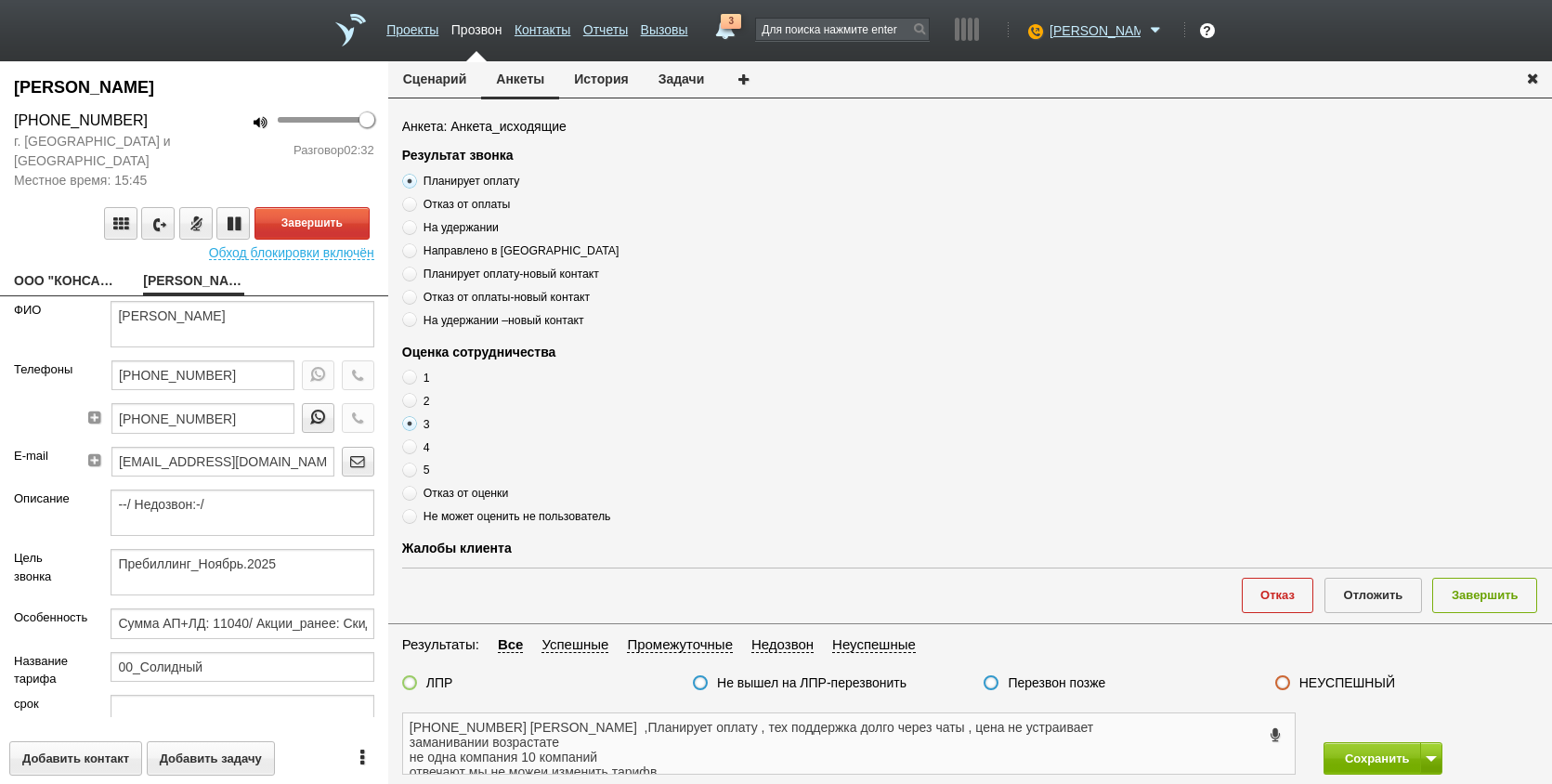
click at [642, 744] on textarea "+7 (911) 085-87-95 Елена ,Планирует оплату , тех поддержка долго через чаты , ц…" at bounding box center [849, 744] width 892 height 60
click at [618, 752] on textarea "+7 (911) 085-87-95 Елена ,Планирует оплату , тех поддержка долго через чаты , ц…" at bounding box center [849, 744] width 892 height 60
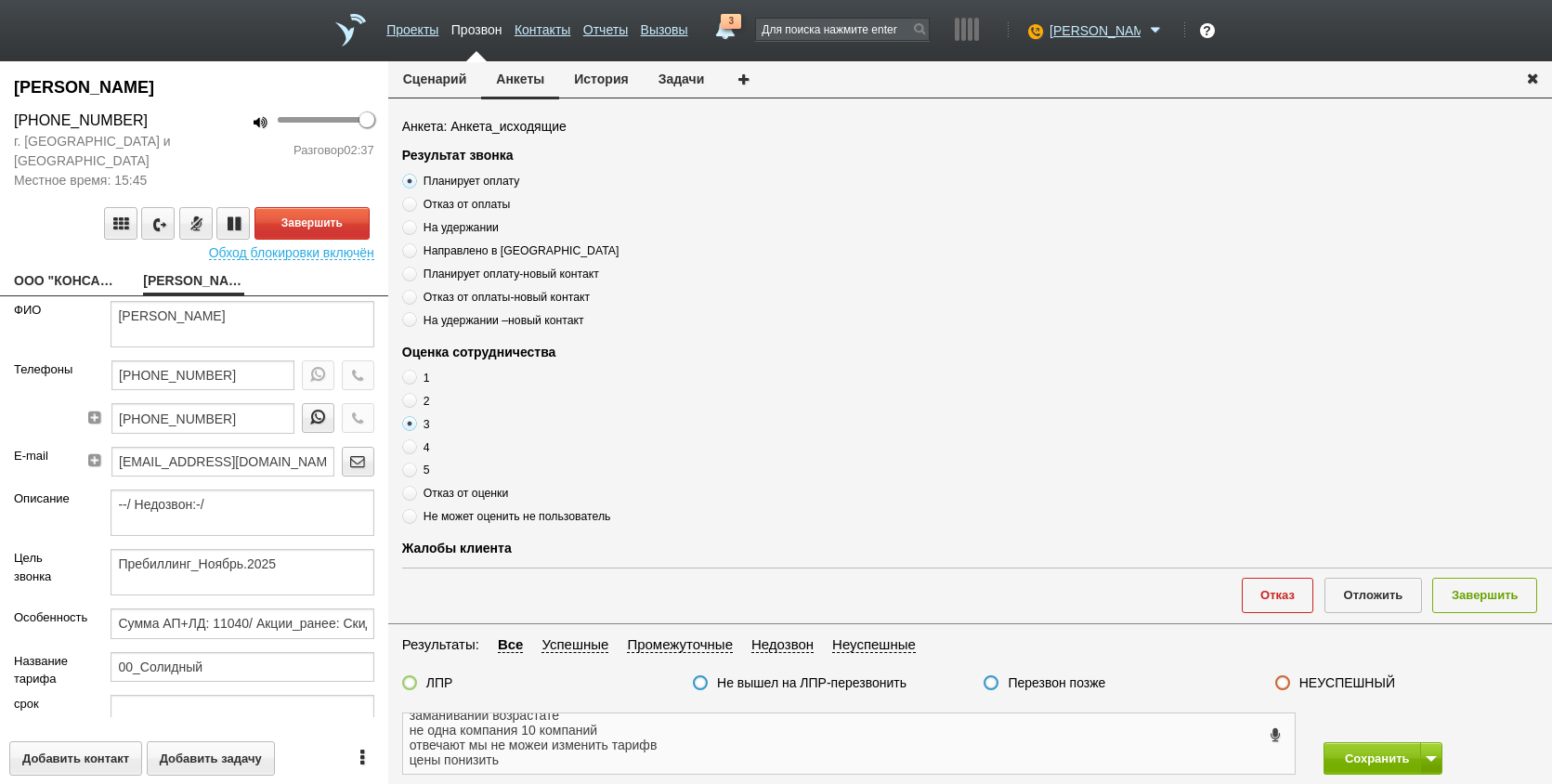
scroll to position [56, 0]
click at [628, 739] on textarea "+7 (911) 085-87-95 Елена ,Планирует оплату , тех поддержка долго через чаты , ц…" at bounding box center [849, 744] width 892 height 60
click at [583, 735] on textarea "+7 (911) 085-87-95 Елена ,Планирует оплату , тех поддержка долго через чаты , ц…" at bounding box center [849, 744] width 892 height 60
click at [481, 739] on textarea "+7 (911) 085-87-95 Елена ,Планирует оплату , тех поддержка долго через чаты , ц…" at bounding box center [849, 744] width 892 height 60
click at [480, 735] on textarea "+7 (911) 085-87-95 Елена ,Планирует оплату , тех поддержка долго через чаты , ц…" at bounding box center [849, 744] width 892 height 60
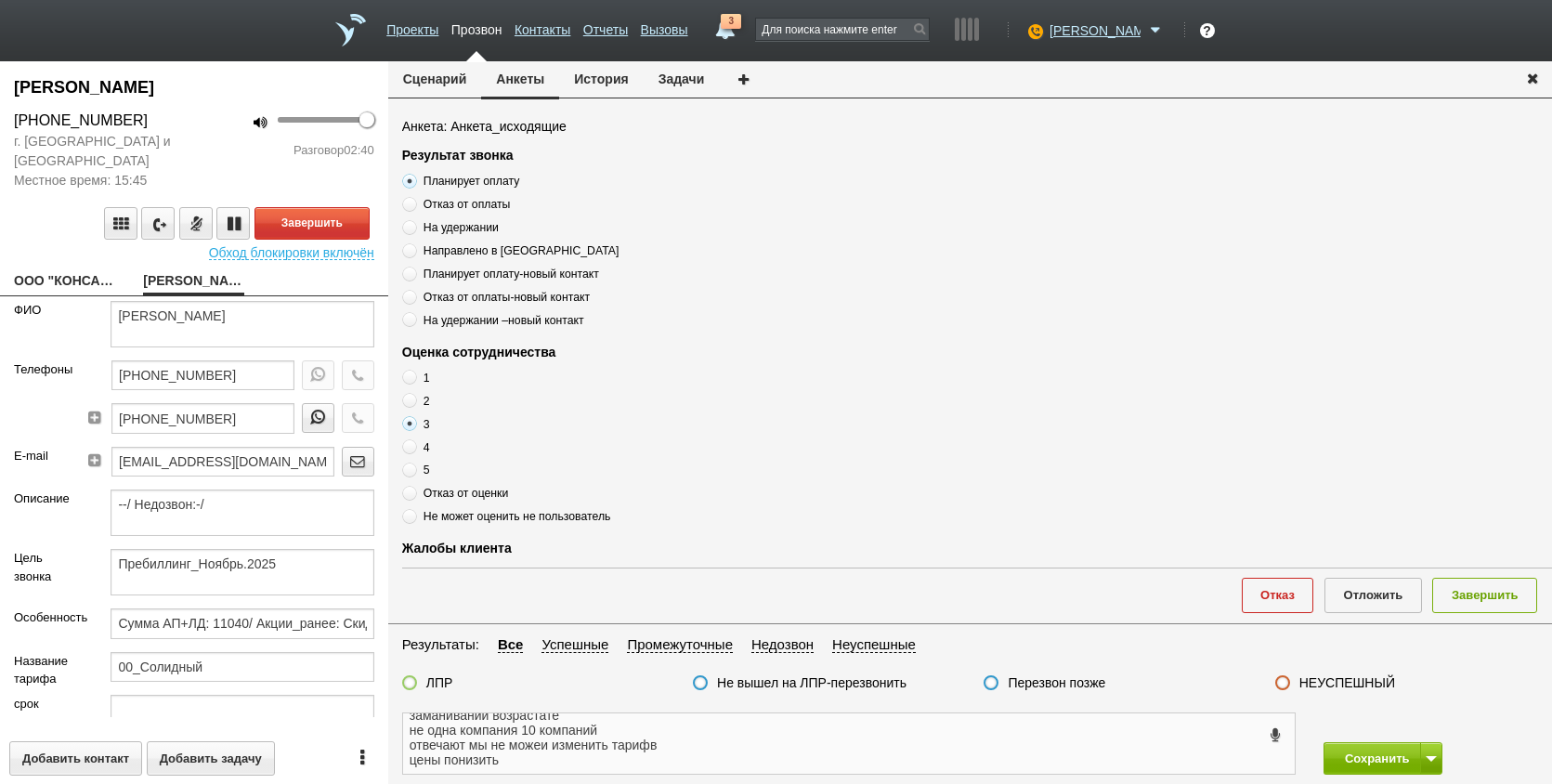
click at [608, 749] on textarea "+7 (911) 085-87-95 Елена ,Планирует оплату , тех поддержка долго через чаты , ц…" at bounding box center [849, 744] width 892 height 60
click at [505, 742] on textarea "+7 (911) 085-87-95 Елена ,Планирует оплату , тех поддержка долго через чаты , ц…" at bounding box center [849, 744] width 892 height 60
click at [491, 751] on textarea "+7 (911) 085-87-95 Елена ,Планирует оплату , тех поддержка долго через чаты , ц…" at bounding box center [849, 744] width 892 height 60
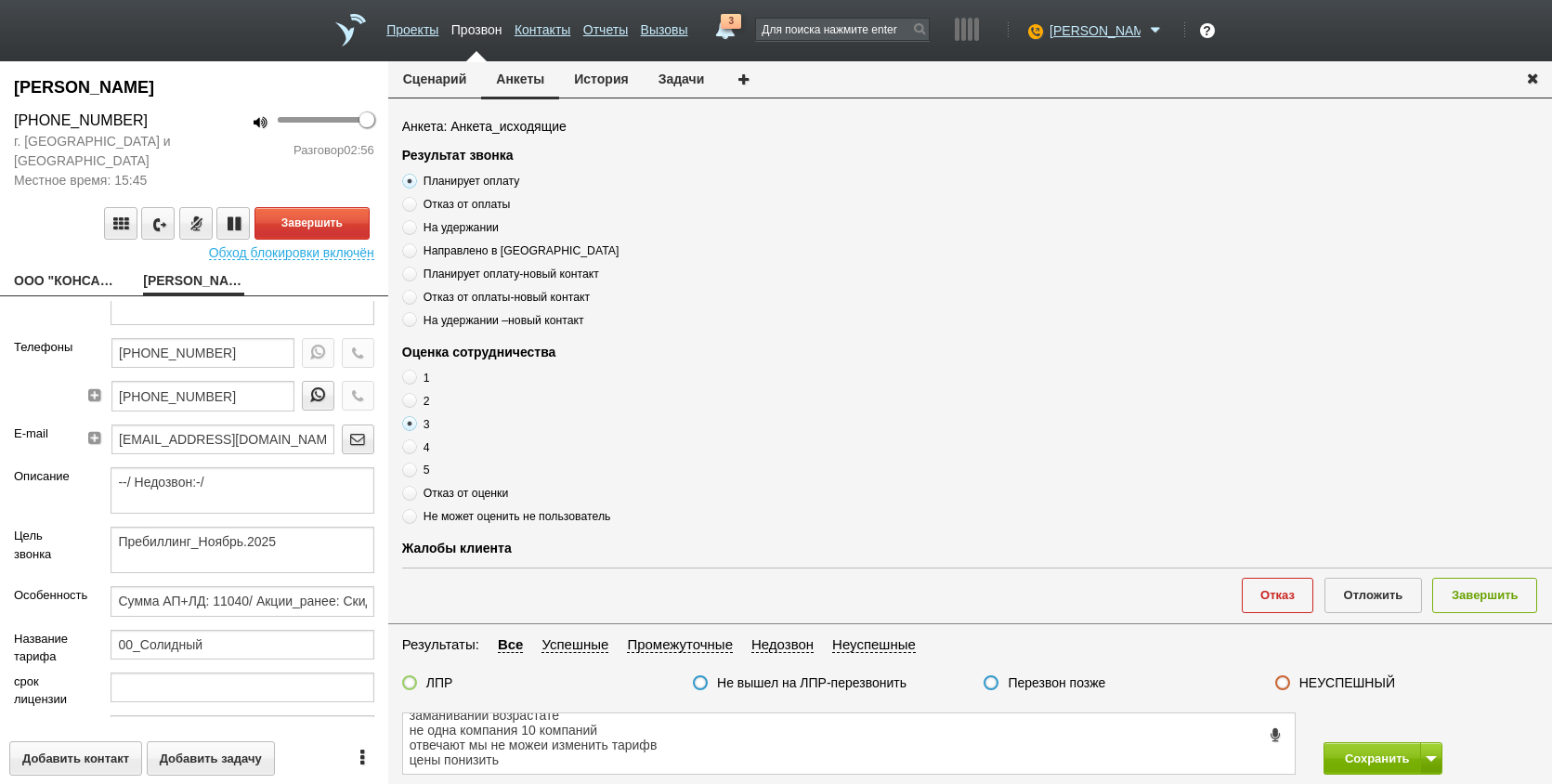
scroll to position [0, 0]
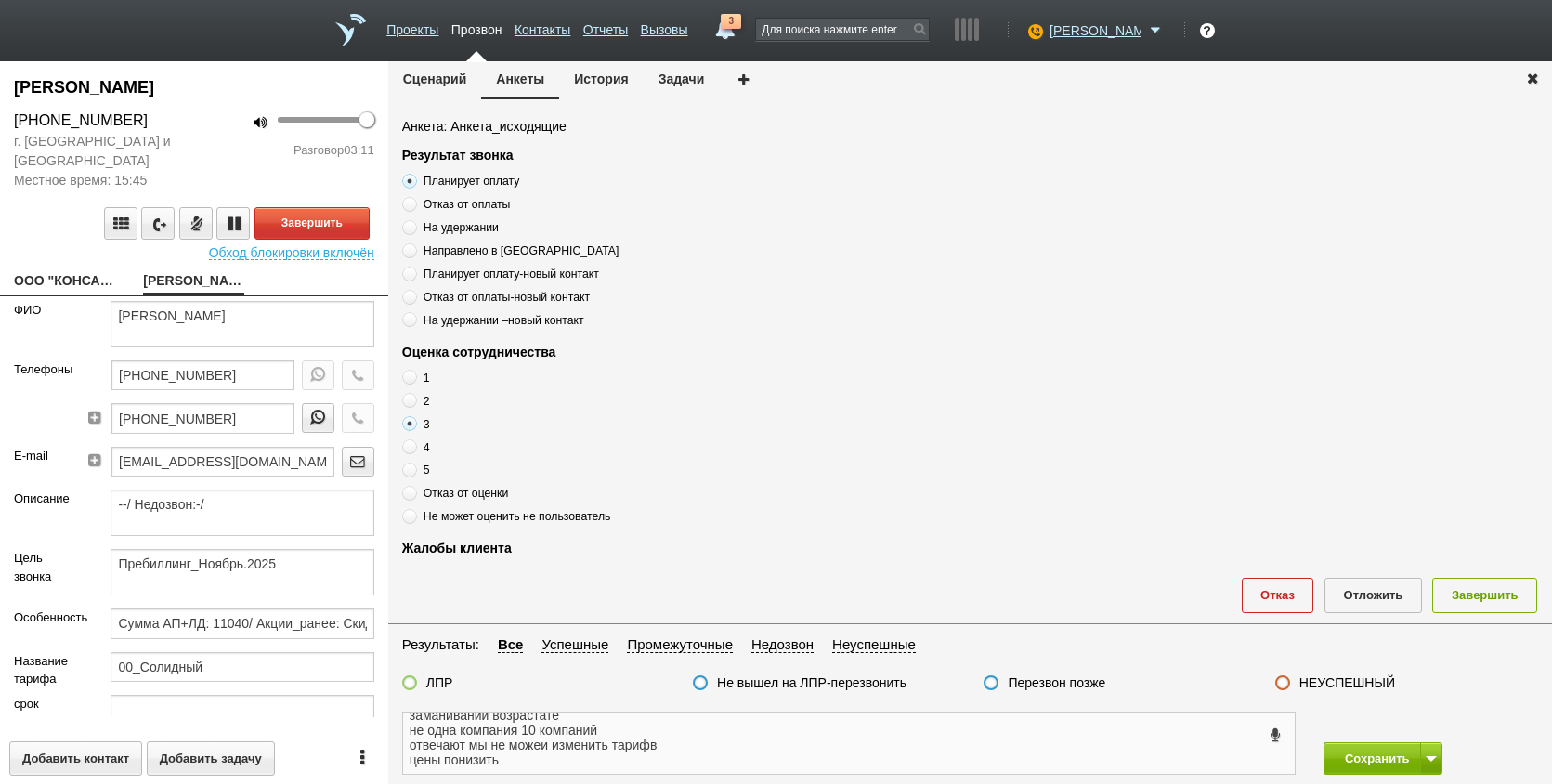
click at [621, 738] on textarea "+7 (911) 085-87-95 Елена ,Планирует оплату , тех поддержка долго через чаты , ц…" at bounding box center [849, 744] width 892 height 60
paste textarea "vasileva@dohod.ru"
click at [714, 746] on textarea "+7 (911) 085-87-95 Елена ,Планирует оплату , тех поддержка долго через чаты , ц…" at bounding box center [849, 744] width 892 height 60
click at [706, 733] on textarea "+7 (911) 085-87-95 Елена ,Планирует оплату , тех поддержка долго через чаты , ц…" at bounding box center [849, 744] width 892 height 60
click at [793, 744] on textarea "+7 (911) 085-87-95 Елена ,Планирует оплату , тех поддержка долго через чаты , ц…" at bounding box center [849, 744] width 892 height 60
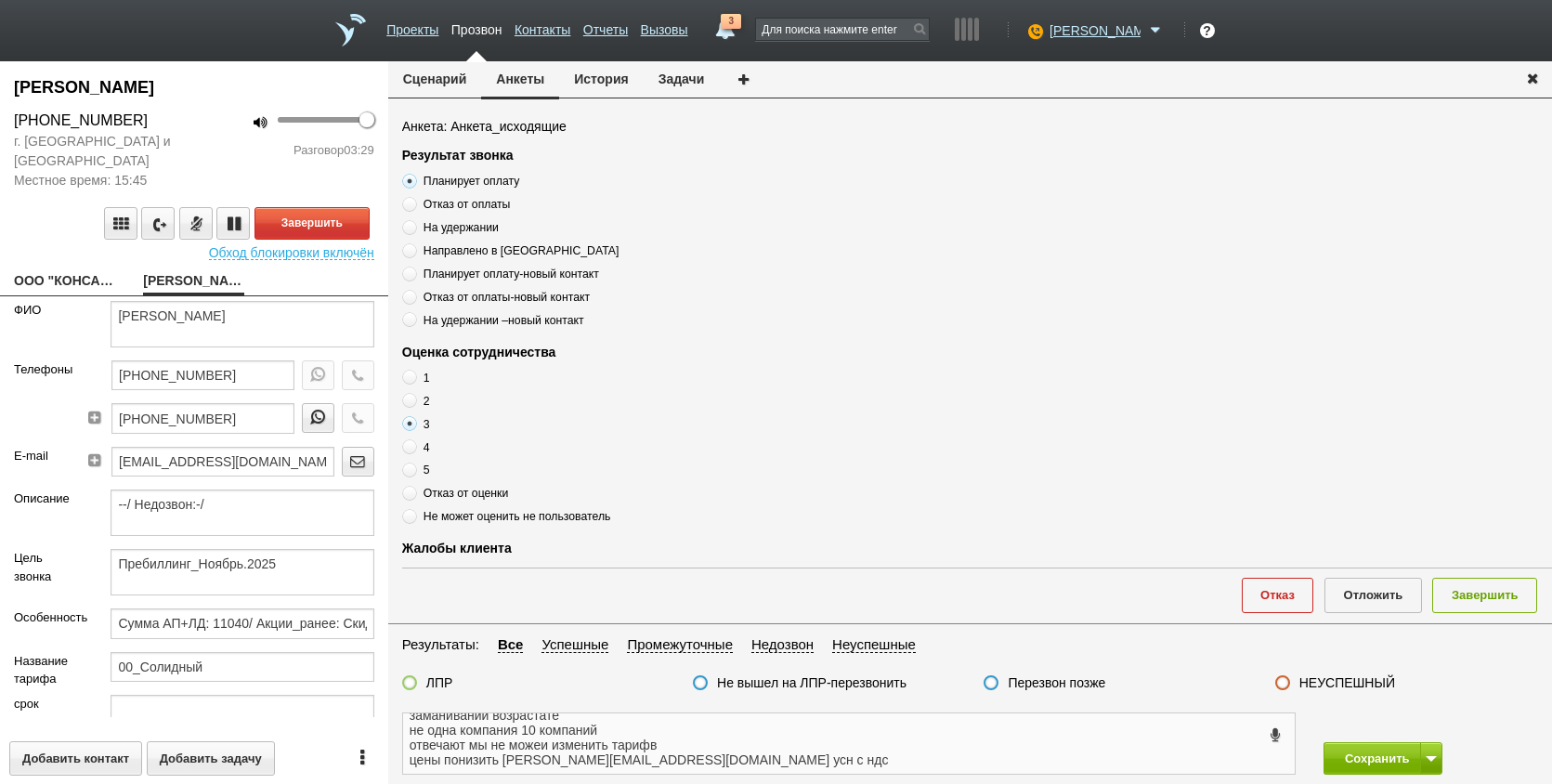
click at [841, 756] on textarea "+7 (911) 085-87-95 Елена ,Планирует оплату , тех поддержка долго через чаты , ц…" at bounding box center [849, 744] width 892 height 60
click at [485, 745] on textarea "+7 (911) 085-87-95 Елена ,Планирует оплату , тех поддержка долго через чаты , ц…" at bounding box center [849, 744] width 892 height 60
click at [504, 753] on textarea "+7 (911) 085-87-95 Елена ,Планирует оплату , тех поддержка долго через чаты , ц…" at bounding box center [849, 744] width 892 height 60
click at [747, 742] on textarea "+7 (911) 085-87-95 Елена ,Планирует оплату , тех поддержка долго через чаты , ц…" at bounding box center [849, 744] width 892 height 60
click at [559, 770] on textarea "+7 (911) 085-87-95 Елена ,Планирует оплату , тех поддержка долго через чаты , ц…" at bounding box center [849, 744] width 892 height 60
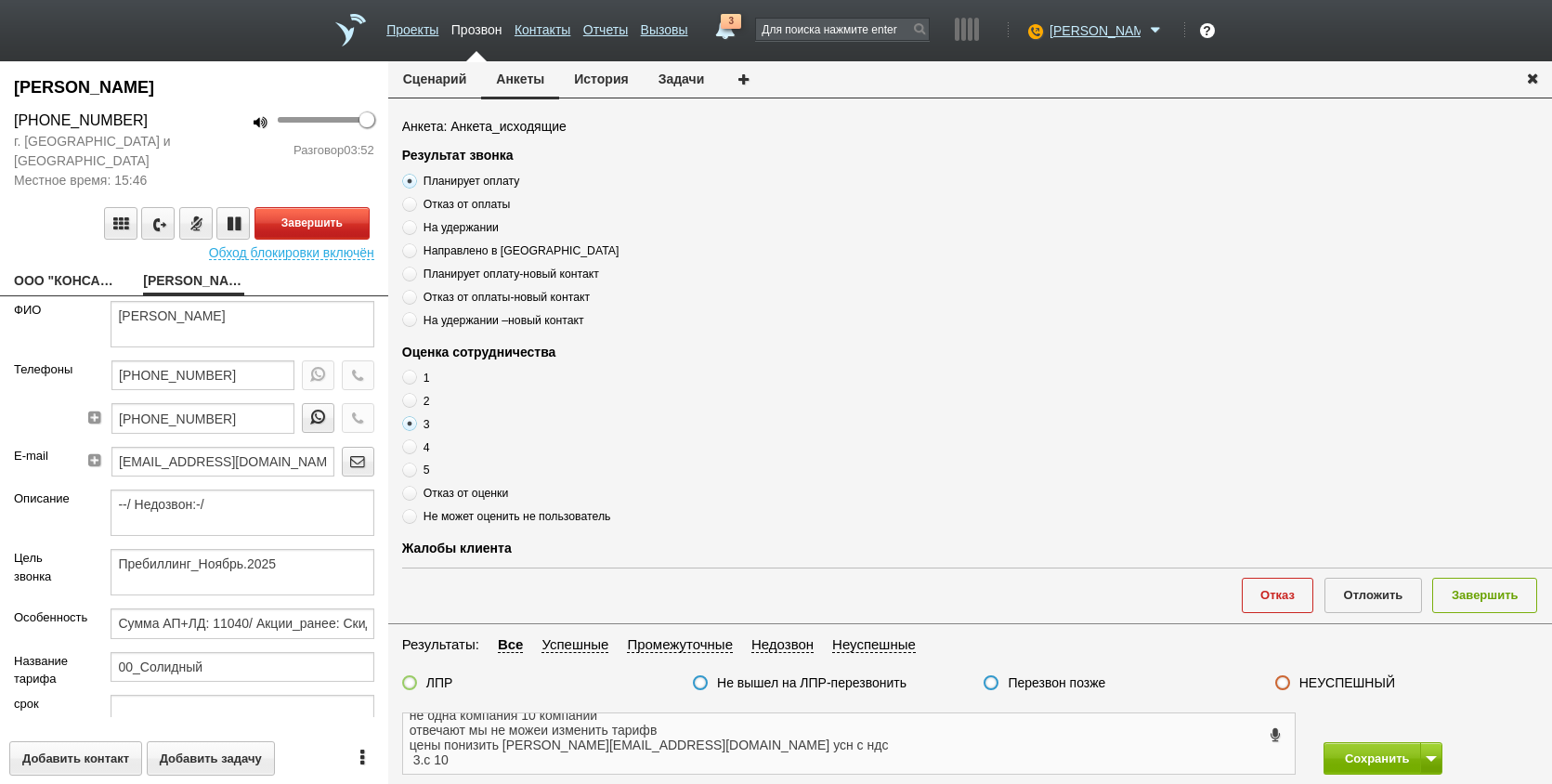
type textarea "+7 (911) 085-87-95 Елена ,Планирует оплату , тех поддержка долго через чаты , ц…"
click at [297, 220] on button "Завершить" at bounding box center [312, 223] width 115 height 33
click at [655, 748] on textarea "+7 (911) 085-87-95 Елена ,Планирует оплату , тех поддержка долго через чаты , ц…" at bounding box center [849, 744] width 892 height 60
click at [80, 217] on div "Позвонить" at bounding box center [194, 223] width 360 height 33
click at [1108, 25] on div "[PERSON_NAME]" at bounding box center [1094, 28] width 145 height 19
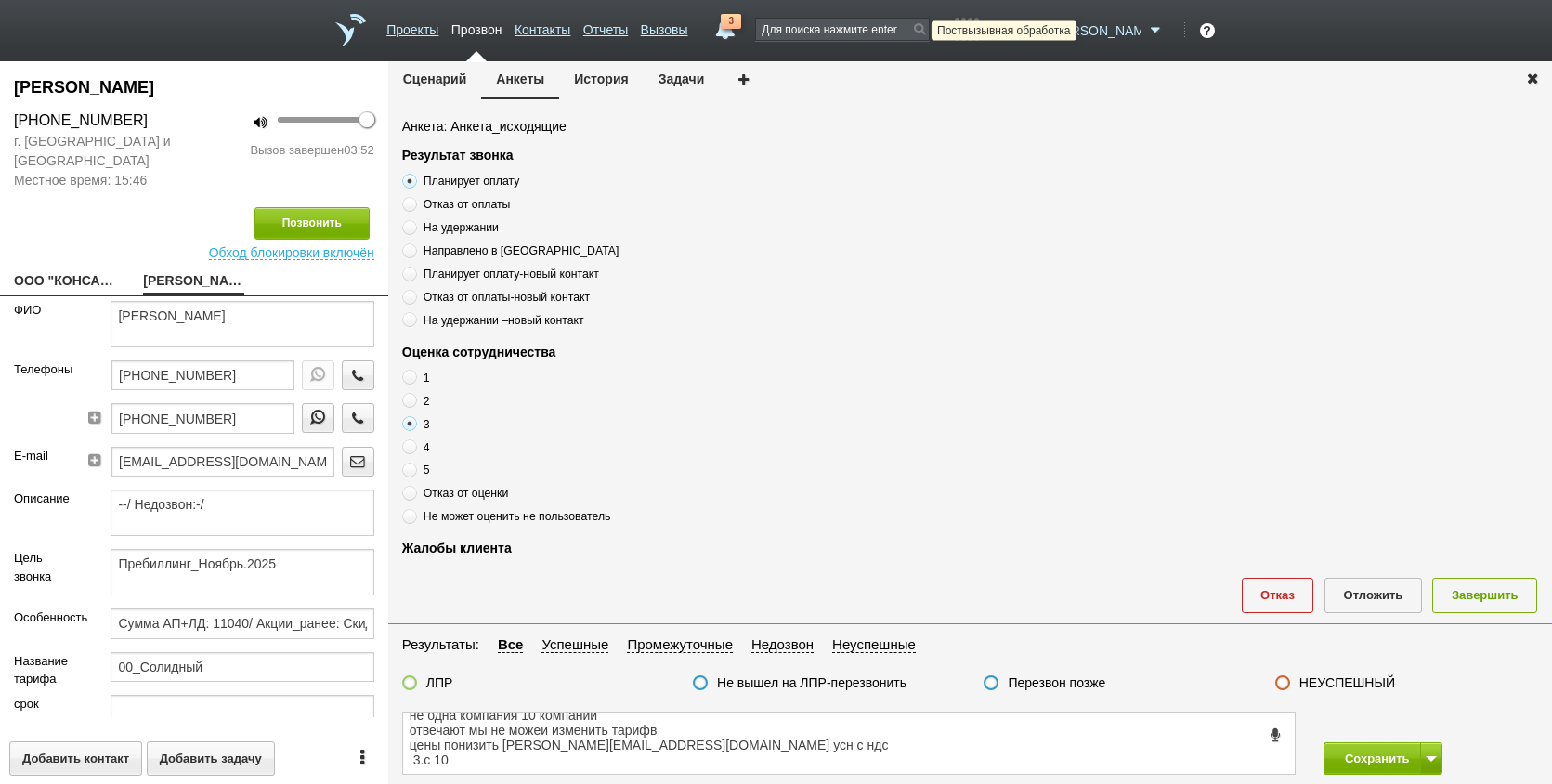
click at [1046, 34] on icon at bounding box center [1033, 31] width 25 height 19
click at [975, 107] on link "Не беспокоить" at bounding box center [1018, 109] width 173 height 32
click at [40, 271] on link "ООО "КОНСАЛТИНГОВОЕ АГЕНТСТВО "Д ЭНД К"__78001fy@host35.taxcom.ru" at bounding box center [65, 282] width 102 height 26
type textarea "ООО "КОНСАЛТИНГОВОЕ АГЕНТСТВО "Д ЭНД К"__78001fy@host35.taxcom.ru"
type input "7811360462"
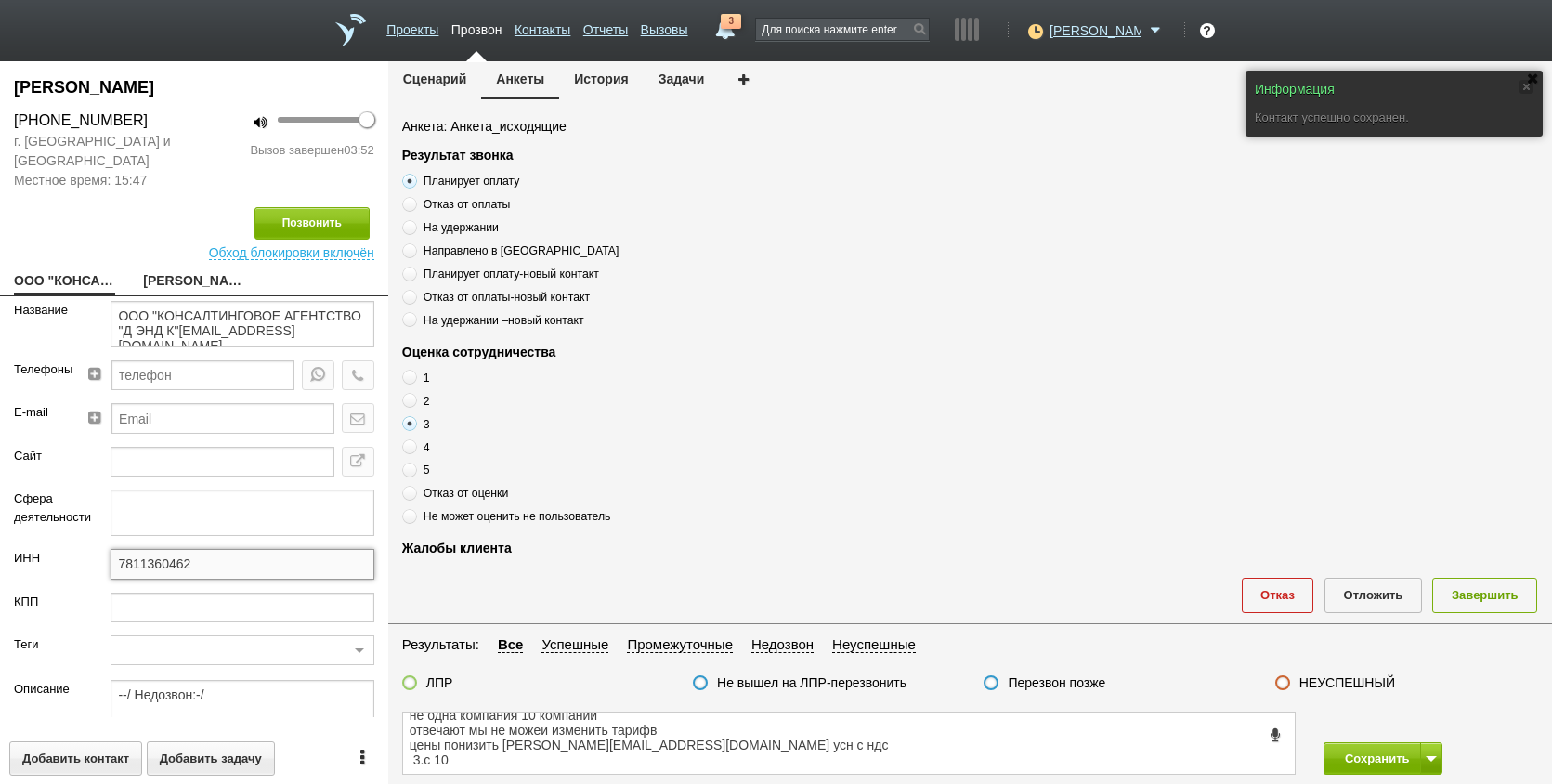
drag, startPoint x: 195, startPoint y: 564, endPoint x: 108, endPoint y: 563, distance: 87.0
click at [99, 563] on div "7811360462" at bounding box center [242, 569] width 291 height 42
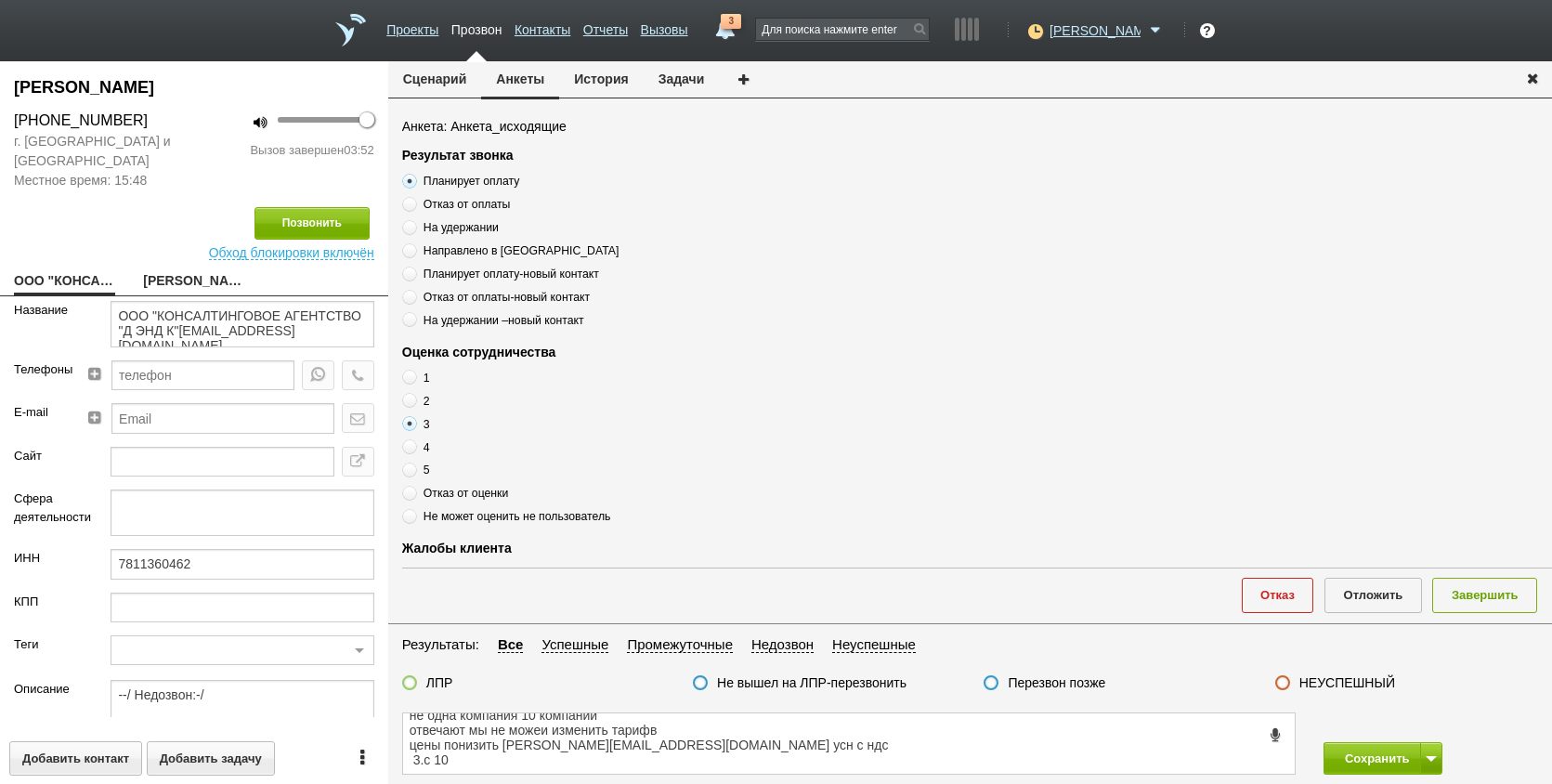
drag, startPoint x: 47, startPoint y: 344, endPoint x: 82, endPoint y: 292, distance: 62.7
click at [46, 343] on div "Название" at bounding box center [48, 330] width 97 height 59
click at [86, 276] on link "ООО "КОНСАЛТИНГОВОЕ АГЕНТСТВО "Д ЭНД К"__78001fy@host35.taxcom.ru" at bounding box center [65, 282] width 102 height 26
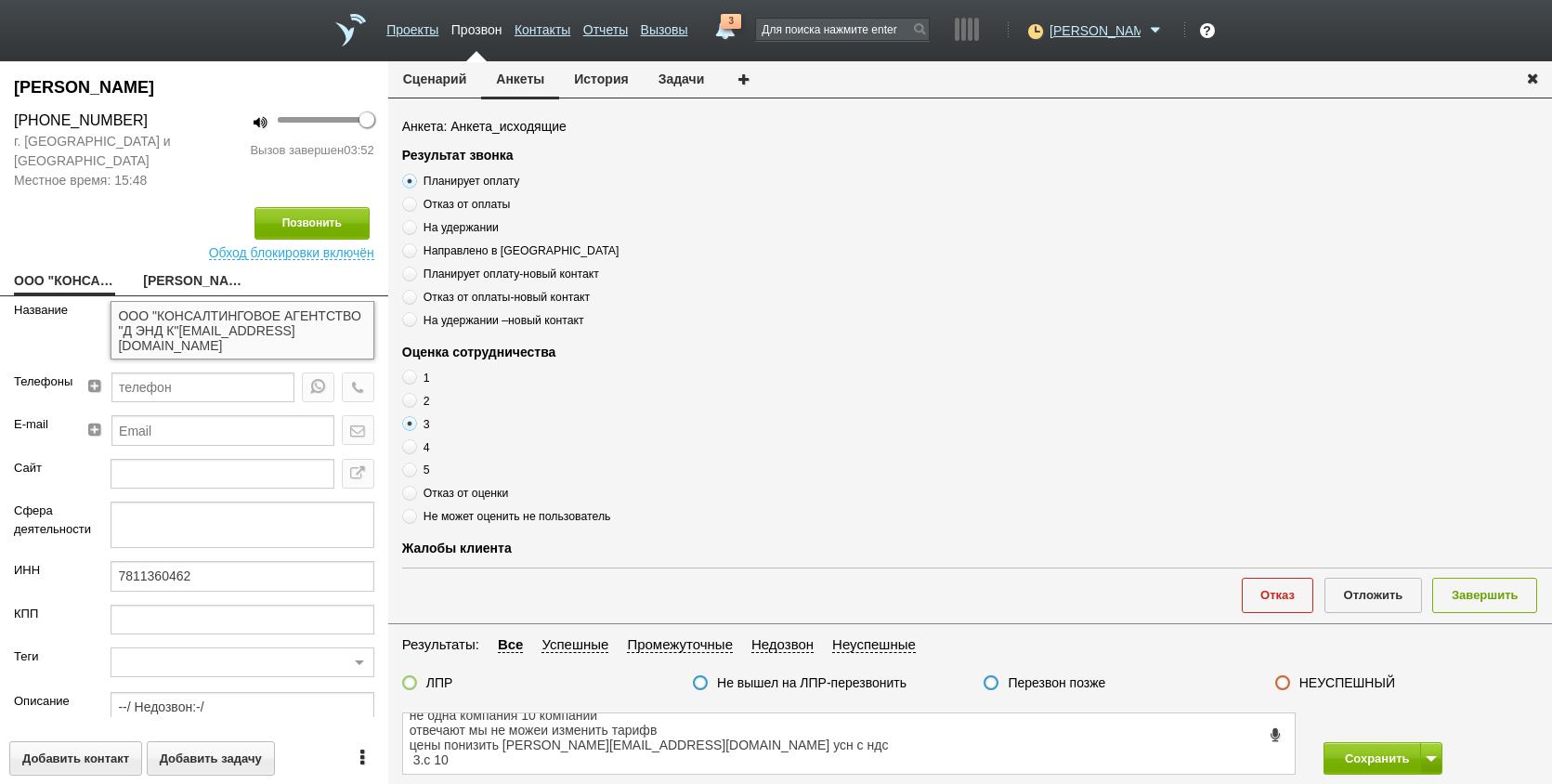
drag, startPoint x: 135, startPoint y: 337, endPoint x: 109, endPoint y: 307, distance: 39.7
click at [110, 307] on textarea "ООО "КОНСАЛТИНГОВОЕ АГЕНТСТВО "Д ЭНД К"__78001fy@host35.taxcom.ru" at bounding box center [241, 330] width 263 height 58
drag, startPoint x: 152, startPoint y: 322, endPoint x: 117, endPoint y: 335, distance: 37.3
click at [115, 336] on textarea "ООО "КОНСАЛТИНГОВОЕ АГЕНТСТВО "Д ЭНД К"__78001fy@host35.taxcom.ru" at bounding box center [241, 330] width 263 height 58
drag, startPoint x: 136, startPoint y: 339, endPoint x: 99, endPoint y: 307, distance: 48.9
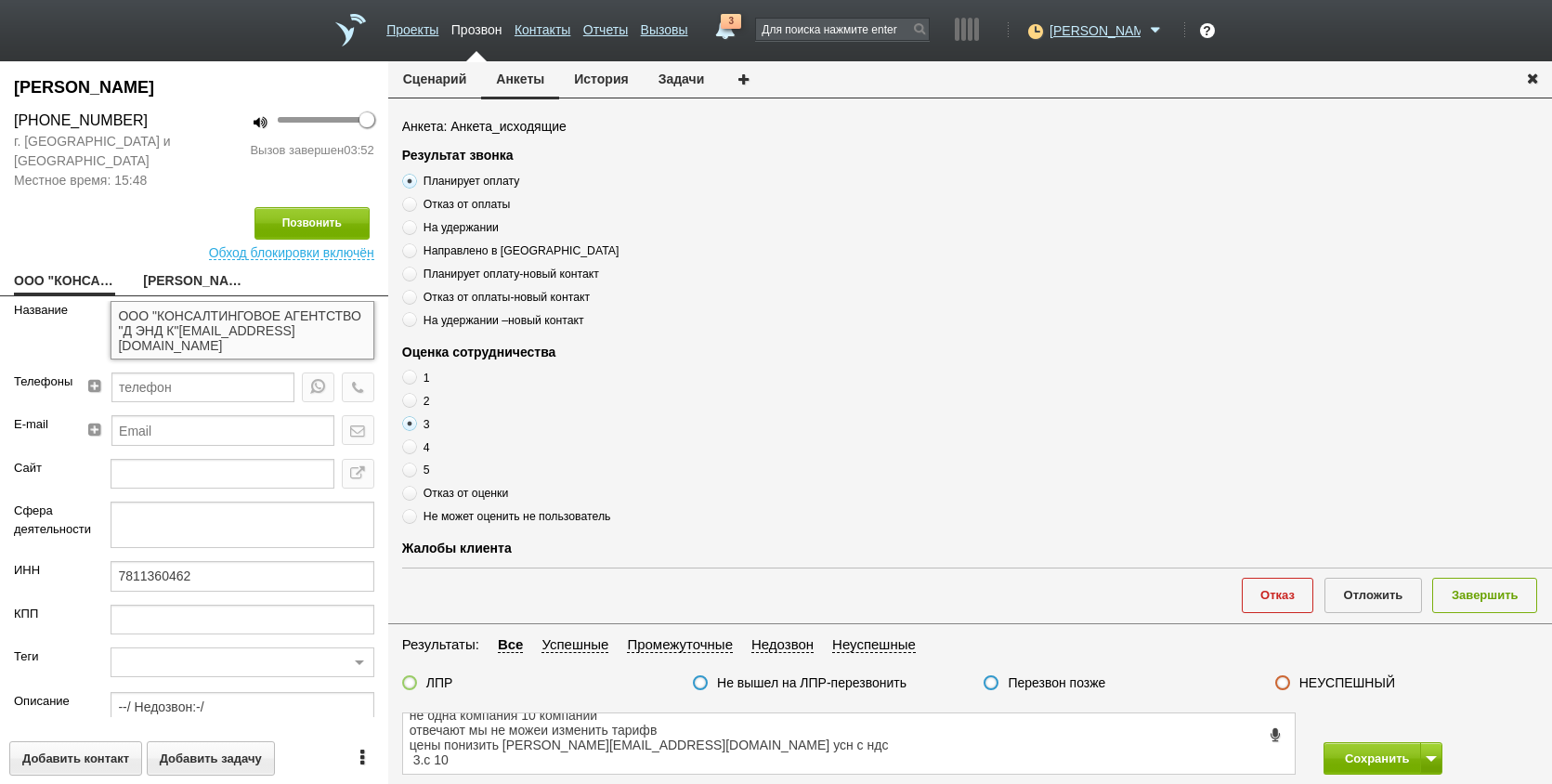
click at [99, 307] on div "ООО "КОНСАЛТИНГОВОЕ АГЕНТСТВО "Д ЭНД К"__78001fy@host35.taxcom.ru" at bounding box center [242, 337] width 291 height 72
click at [17, 485] on div "Сайт" at bounding box center [48, 480] width 97 height 42
click at [184, 295] on link "Васильева Юлия Васильевна" at bounding box center [194, 282] width 102 height 26
type textarea "Васильева Юлия Васильевна"
type textarea "Пребиллинг_Ноябрь.2025"
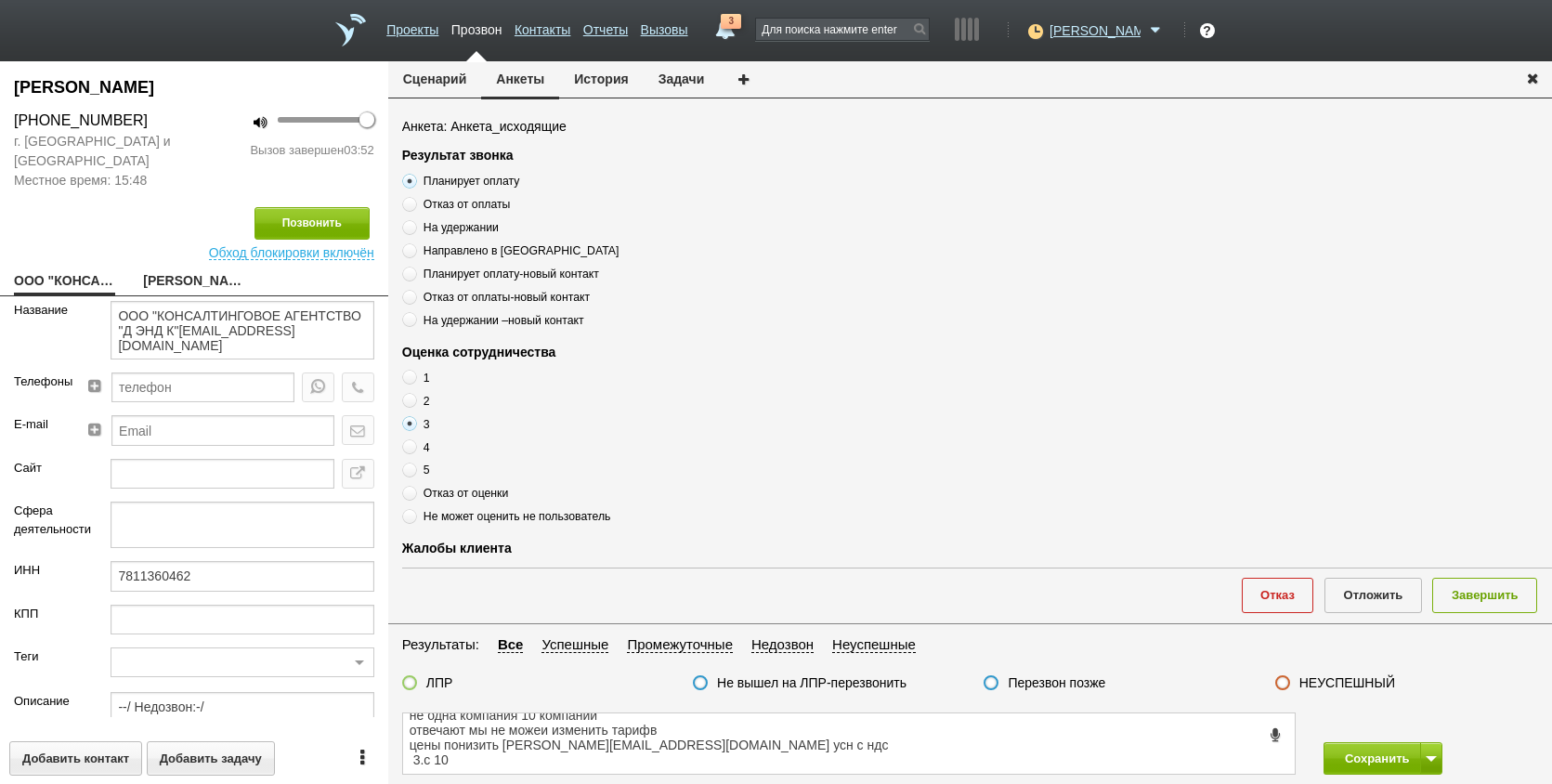
type input "Сумма АП+ЛД: 11040/ Акции_ранее: Скидка 70%-2023;"
type input "00_Солидный"
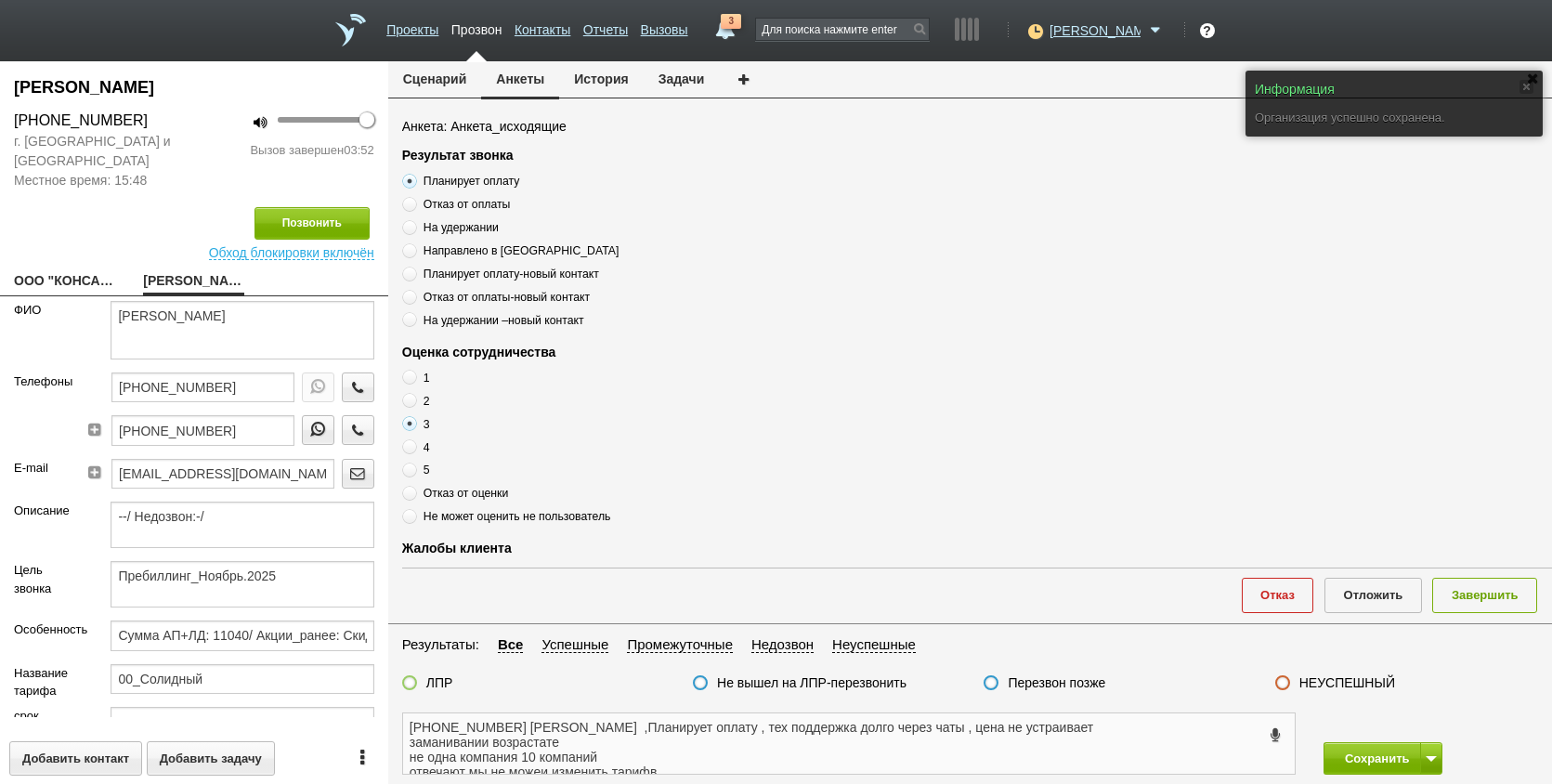
drag, startPoint x: 570, startPoint y: 731, endPoint x: 403, endPoint y: 737, distance: 167.1
click at [403, 737] on textarea "+7 (911) 085-87-95 Елена ,Планирует оплату , тех поддержка долго через чаты , ц…" at bounding box center [849, 744] width 892 height 60
drag, startPoint x: 401, startPoint y: 730, endPoint x: 414, endPoint y: 729, distance: 13.0
click at [413, 729] on div "+7 (911) 085-87-95 Елена ,Планирует оплату , тех поддержка долго через чаты , ц…" at bounding box center [849, 744] width 894 height 62
click at [418, 728] on textarea "+7 (911) 085-87-95 Елена ,Планирует оплату , тех поддержка долго через чаты , ц…" at bounding box center [849, 744] width 892 height 60
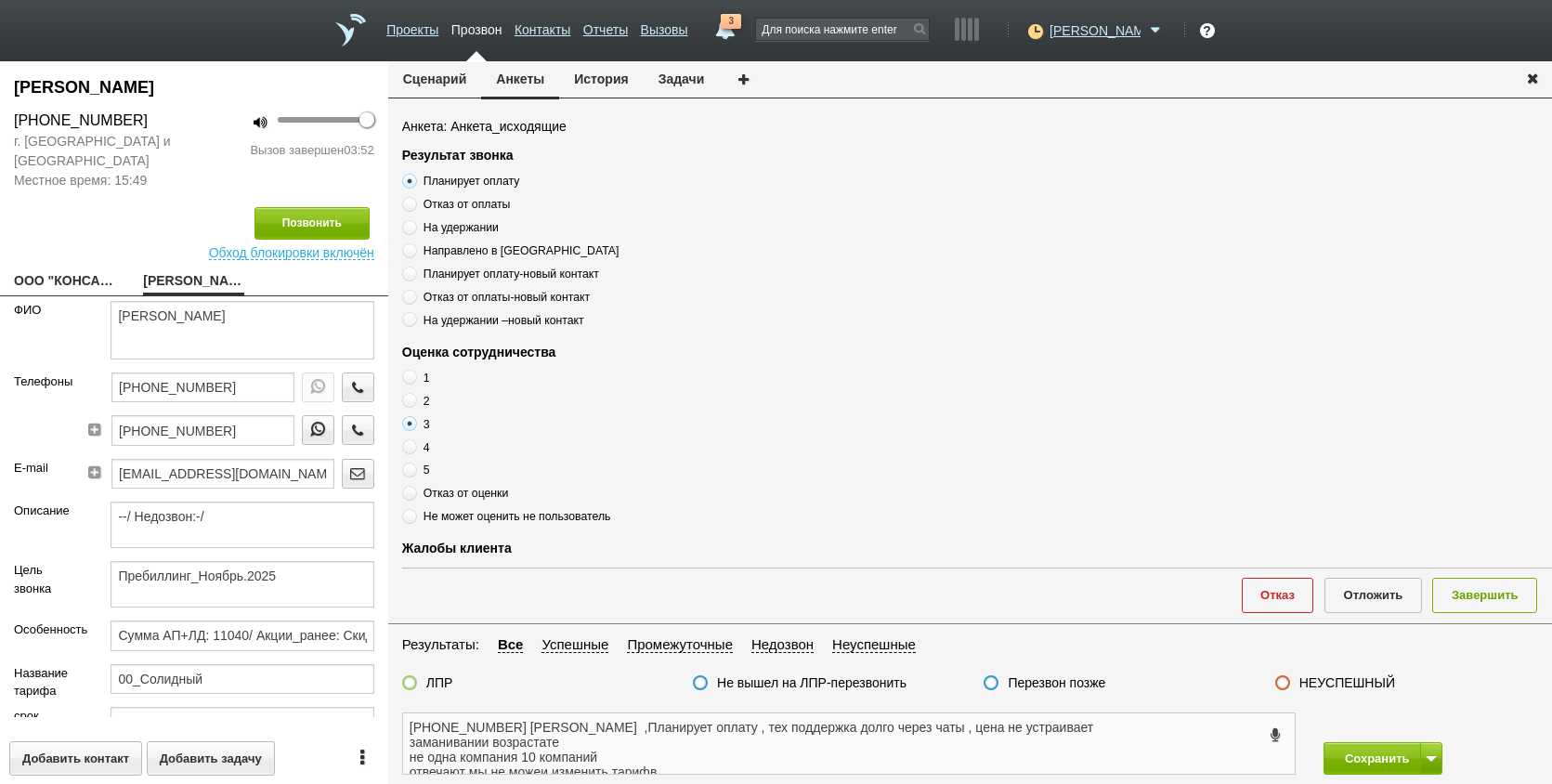
drag, startPoint x: 412, startPoint y: 723, endPoint x: 567, endPoint y: 726, distance: 155.0
click at [567, 726] on textarea "+7 (911) 085-87-95 Елена ,Планирует оплату , тех поддержка долго через чаты , ц…" at bounding box center [849, 744] width 892 height 60
click at [71, 520] on div "Описание" at bounding box center [48, 531] width 97 height 59
click at [674, 760] on textarea "+7 (911) 085-87-95 Елена ,Планирует оплату , тех поддержка долго через чаты , ц…" at bounding box center [849, 744] width 892 height 60
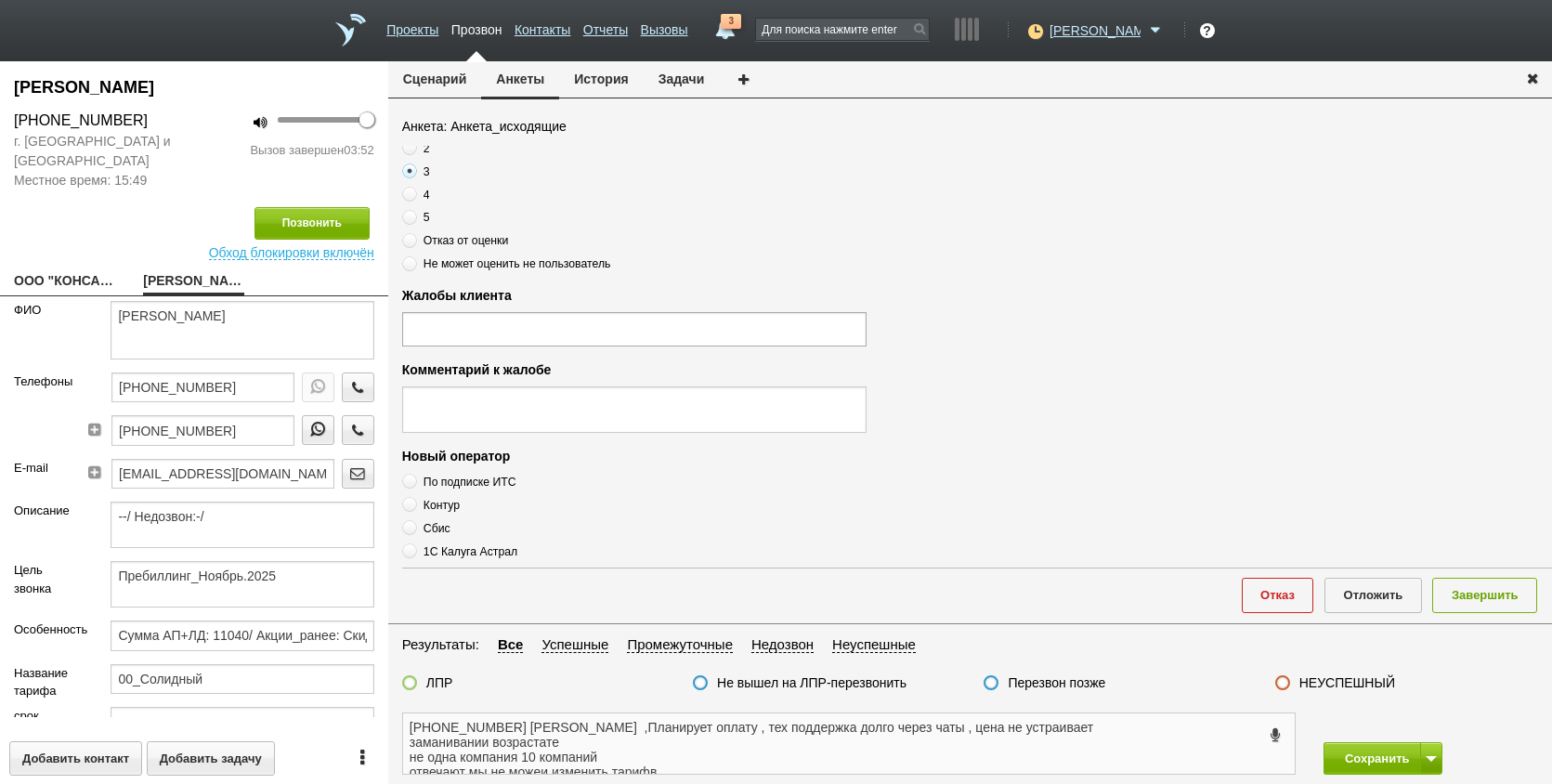
scroll to position [372, 0]
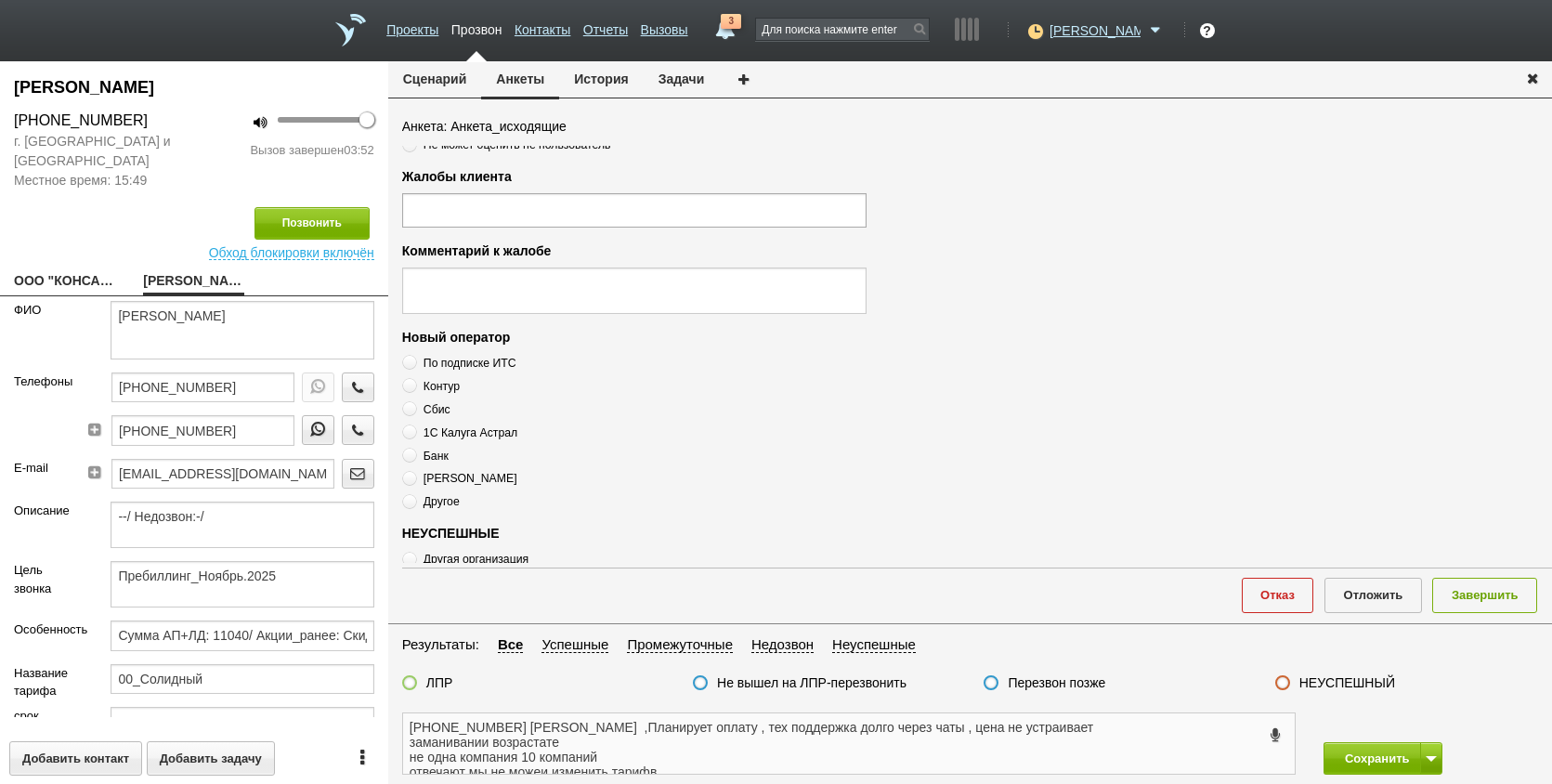
click at [677, 743] on textarea "+7 (911) 085-87-95 Елена ,Планирует оплату , тех поддержка долго через чаты , ц…" at bounding box center [849, 744] width 892 height 60
drag, startPoint x: 690, startPoint y: 723, endPoint x: 608, endPoint y: 722, distance: 82.0
click at [608, 722] on textarea "+7 (911) 085-87-95 Елена ,Планирует оплату , тех поддержка долго через чаты , ц…" at bounding box center [849, 744] width 892 height 60
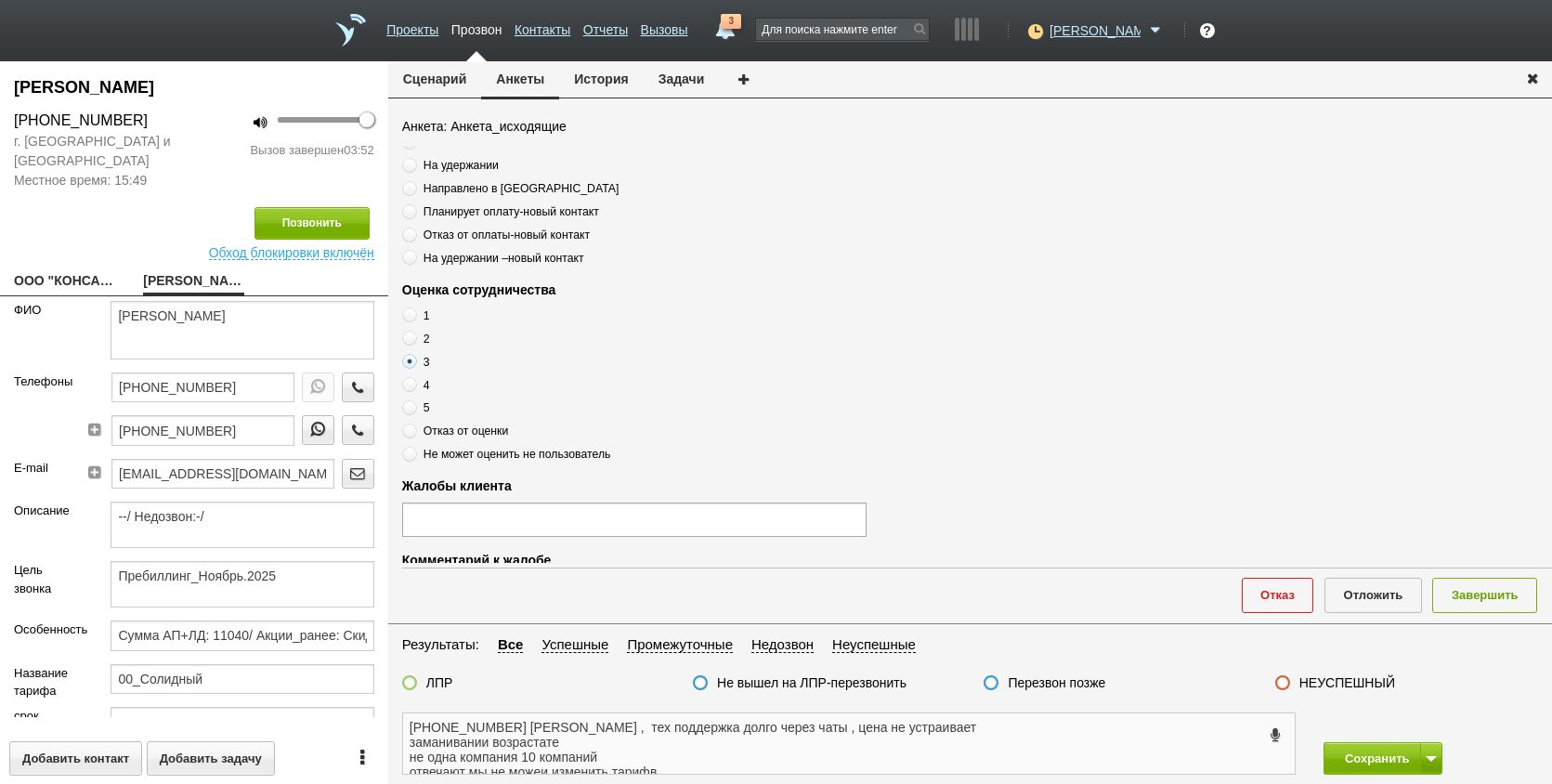
scroll to position [0, 0]
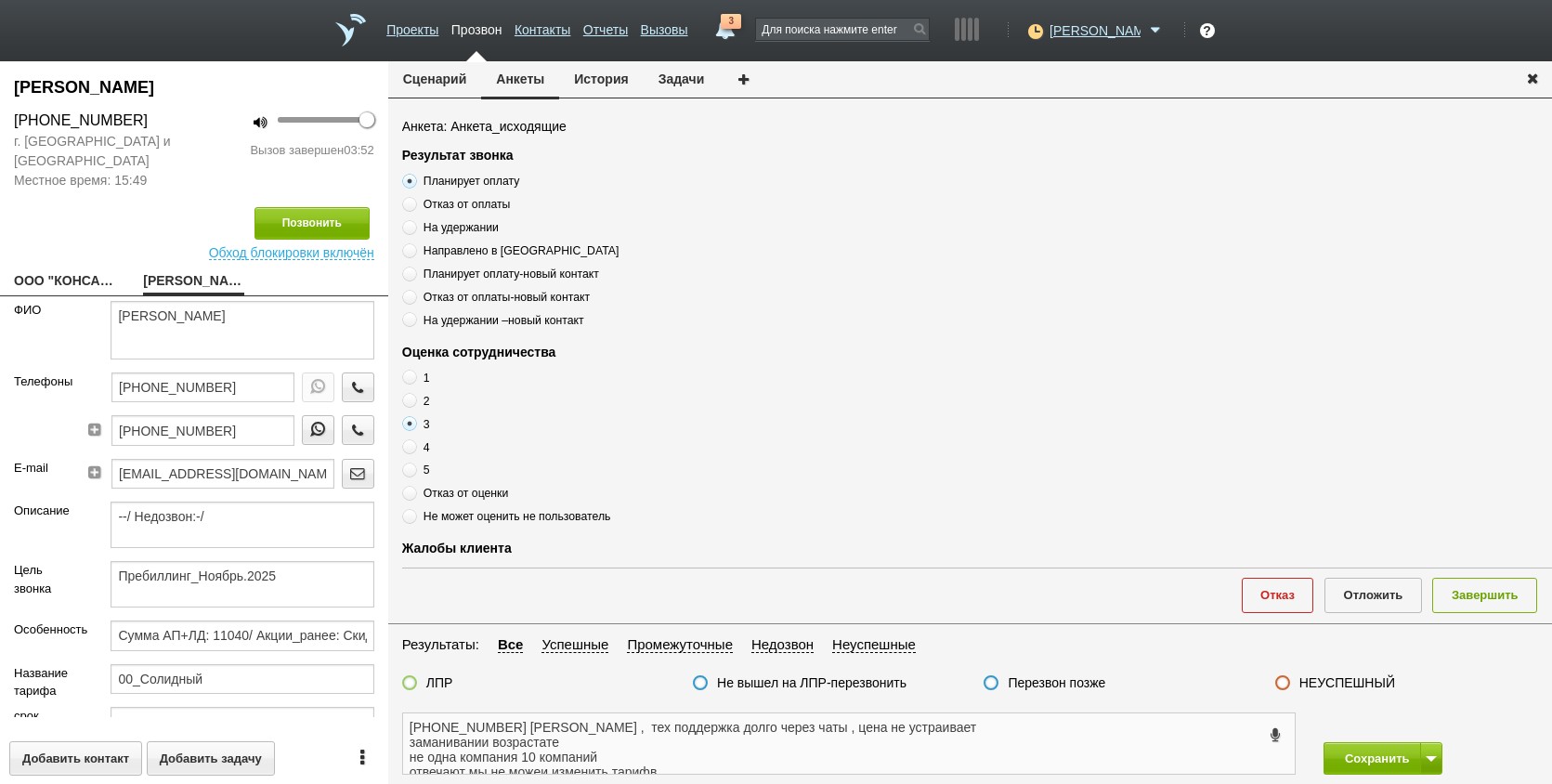
type textarea "+7 (911) 085-87-95 Елена , тех поддержка долго через чаты , цена не устраивает …"
drag, startPoint x: 482, startPoint y: 201, endPoint x: 482, endPoint y: 216, distance: 15.0
click at [482, 209] on span "Отказ от оплаты" at bounding box center [467, 204] width 88 height 13
click at [414, 207] on input "Отказ от оплаты" at bounding box center [408, 200] width 12 height 12
radio input "true"
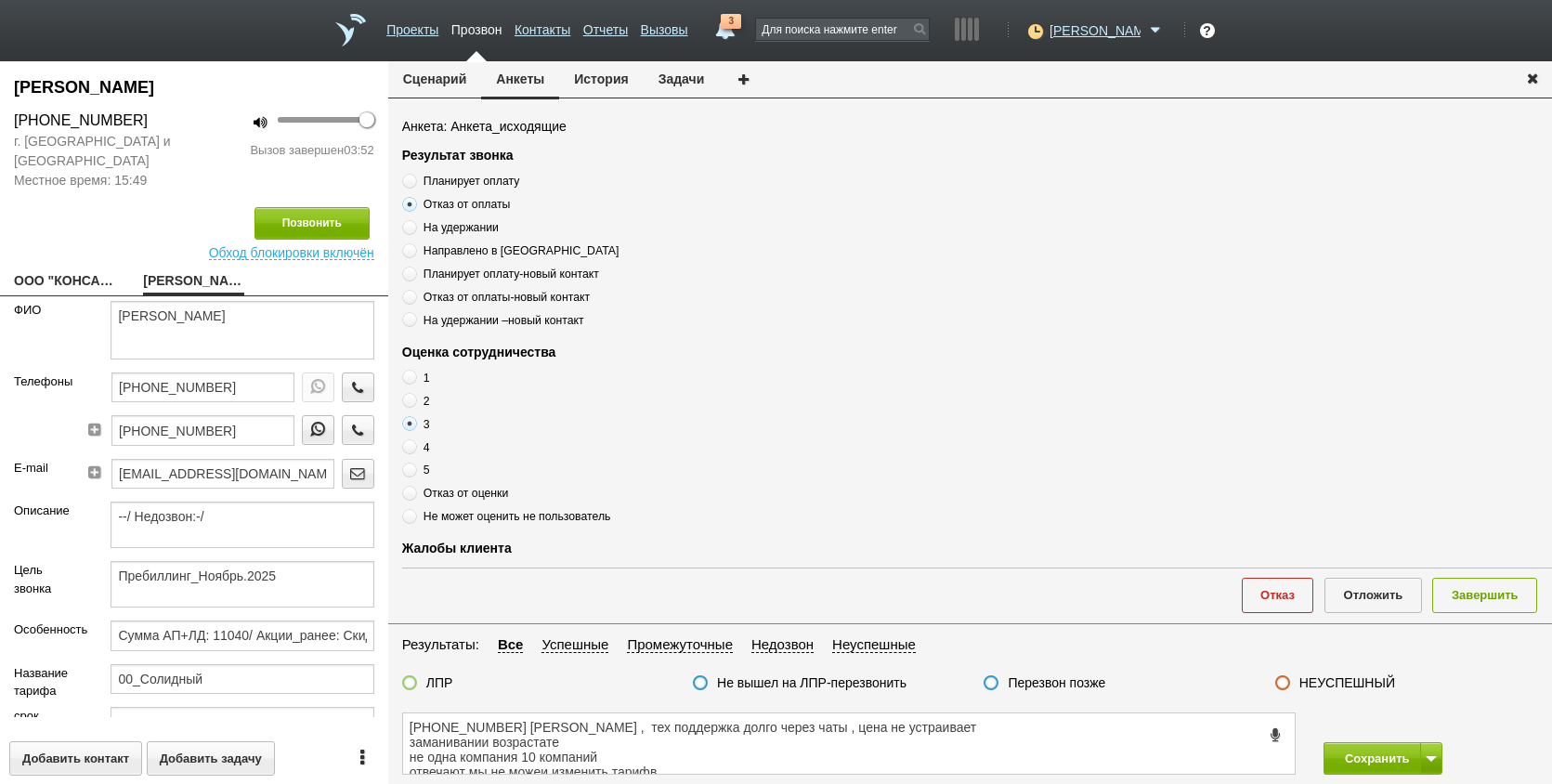
click at [482, 226] on span "На удержании" at bounding box center [461, 227] width 75 height 13
click at [414, 226] on input "На удержании" at bounding box center [408, 224] width 12 height 12
radio input "true"
click at [483, 226] on span "На удержании" at bounding box center [461, 227] width 75 height 13
click at [414, 226] on input "На удержании" at bounding box center [408, 224] width 12 height 12
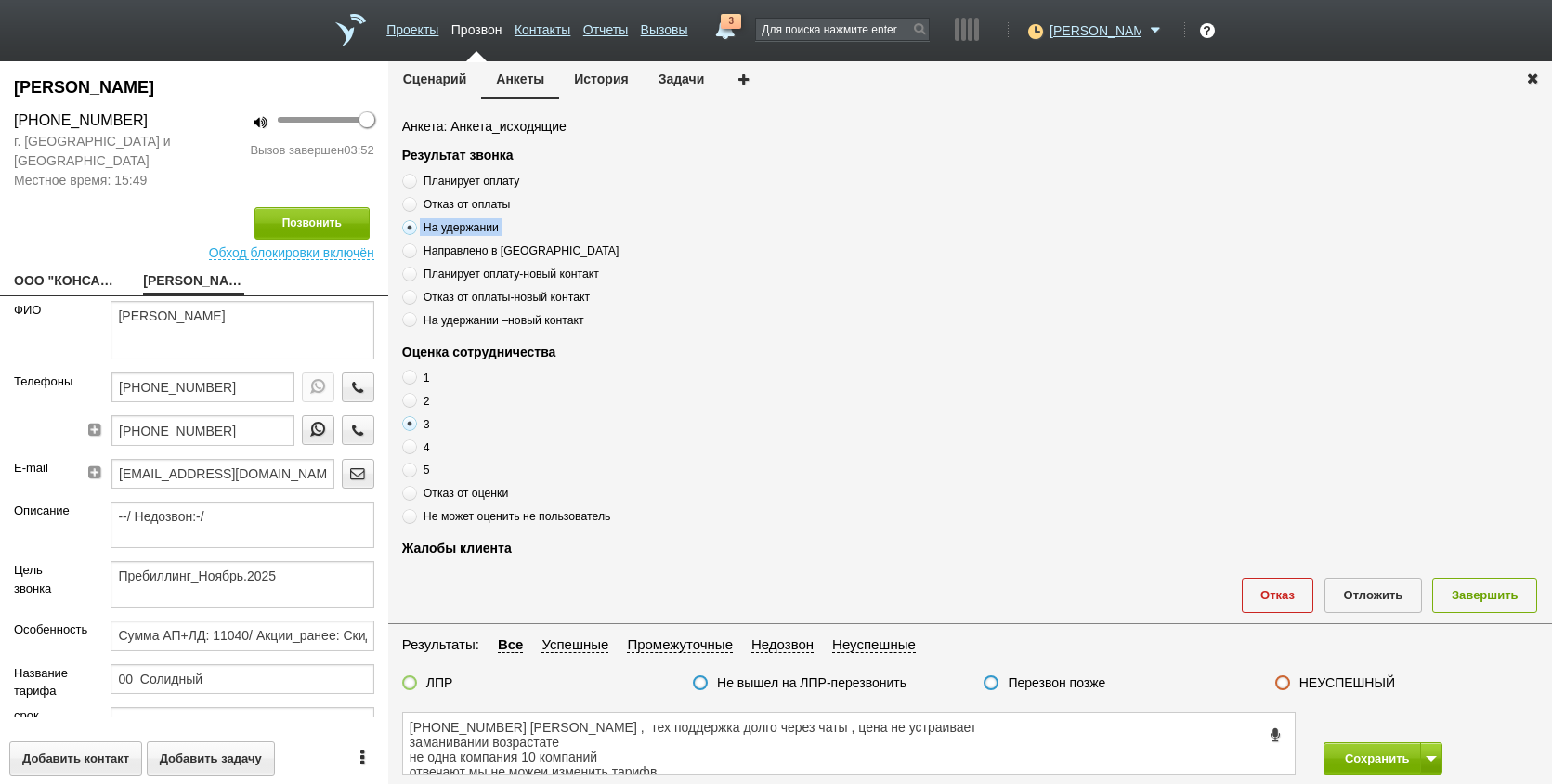
click at [483, 226] on span "На удержании" at bounding box center [461, 227] width 75 height 13
click at [414, 226] on input "На удержании" at bounding box center [408, 224] width 12 height 12
copy div "На удержании"
click at [573, 726] on textarea "+7 (911) 085-87-95 Елена , тех поддержка долго через чаты , цена не устраивает …" at bounding box center [849, 744] width 892 height 60
paste textarea "На удержании"
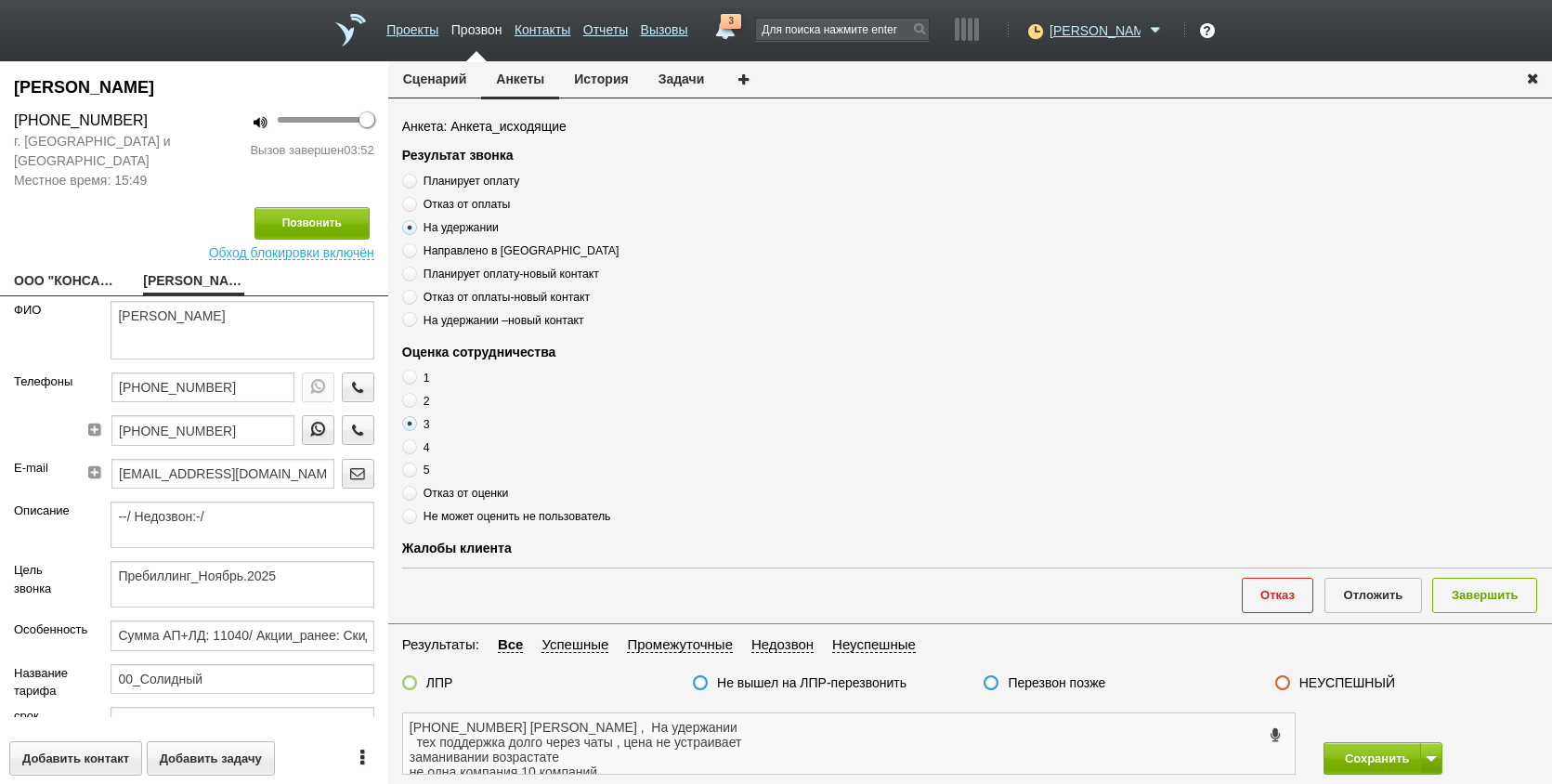
click at [696, 715] on textarea "+7 (911) 085-87-95 Елена , На удержании тех поддержка долго через чаты , цена н…" at bounding box center [849, 744] width 892 height 60
click at [634, 732] on textarea "+7 (911) 085-87-95 Елена , На удержании , оценка 3 тех поддержка долго через ча…" at bounding box center [849, 744] width 892 height 60
click at [730, 732] on textarea "+7 (911) 085-87-95 Елена , На удержании , оценка 3 тех поддержка долго через ча…" at bounding box center [849, 744] width 892 height 60
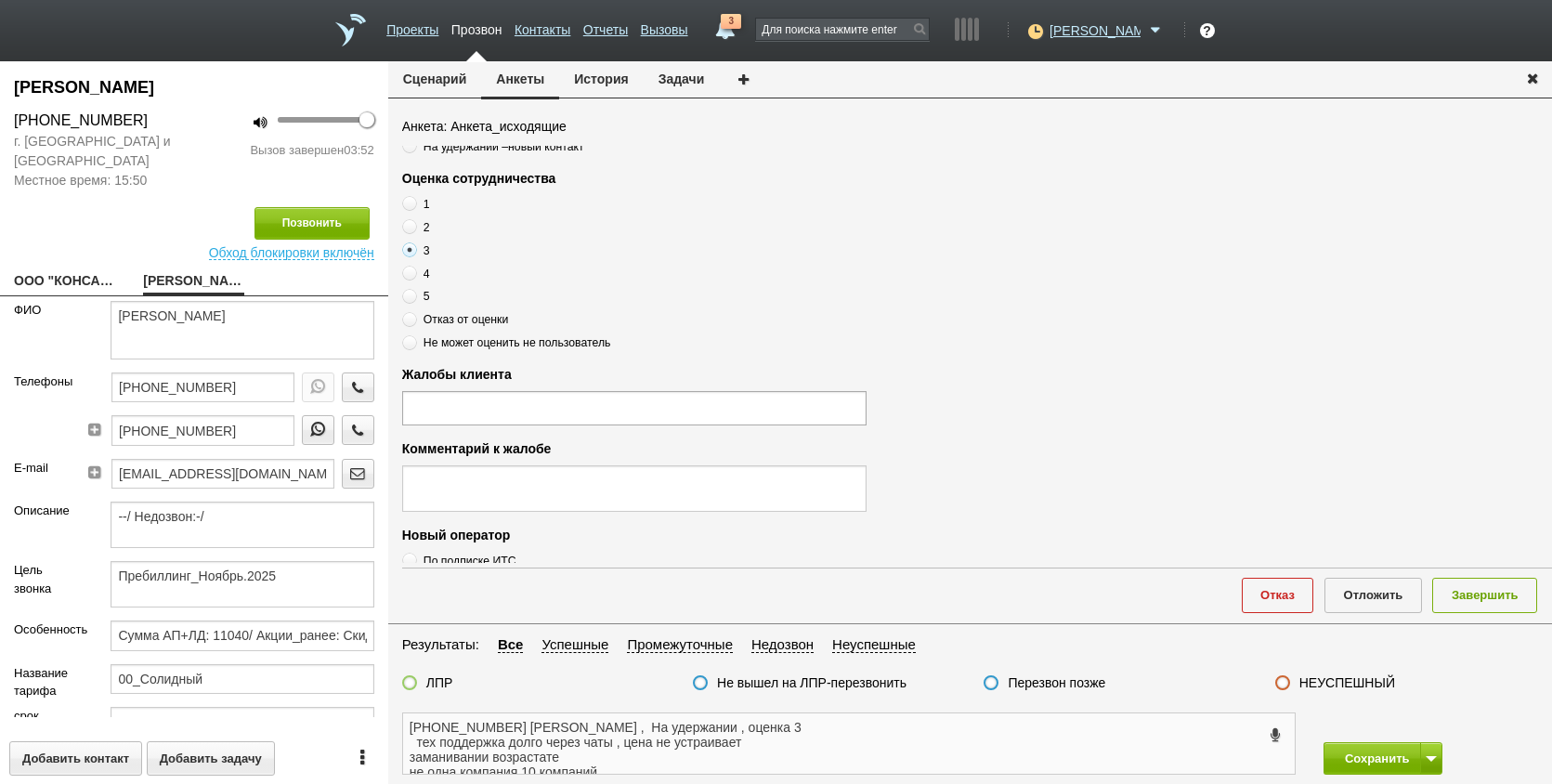
scroll to position [372, 0]
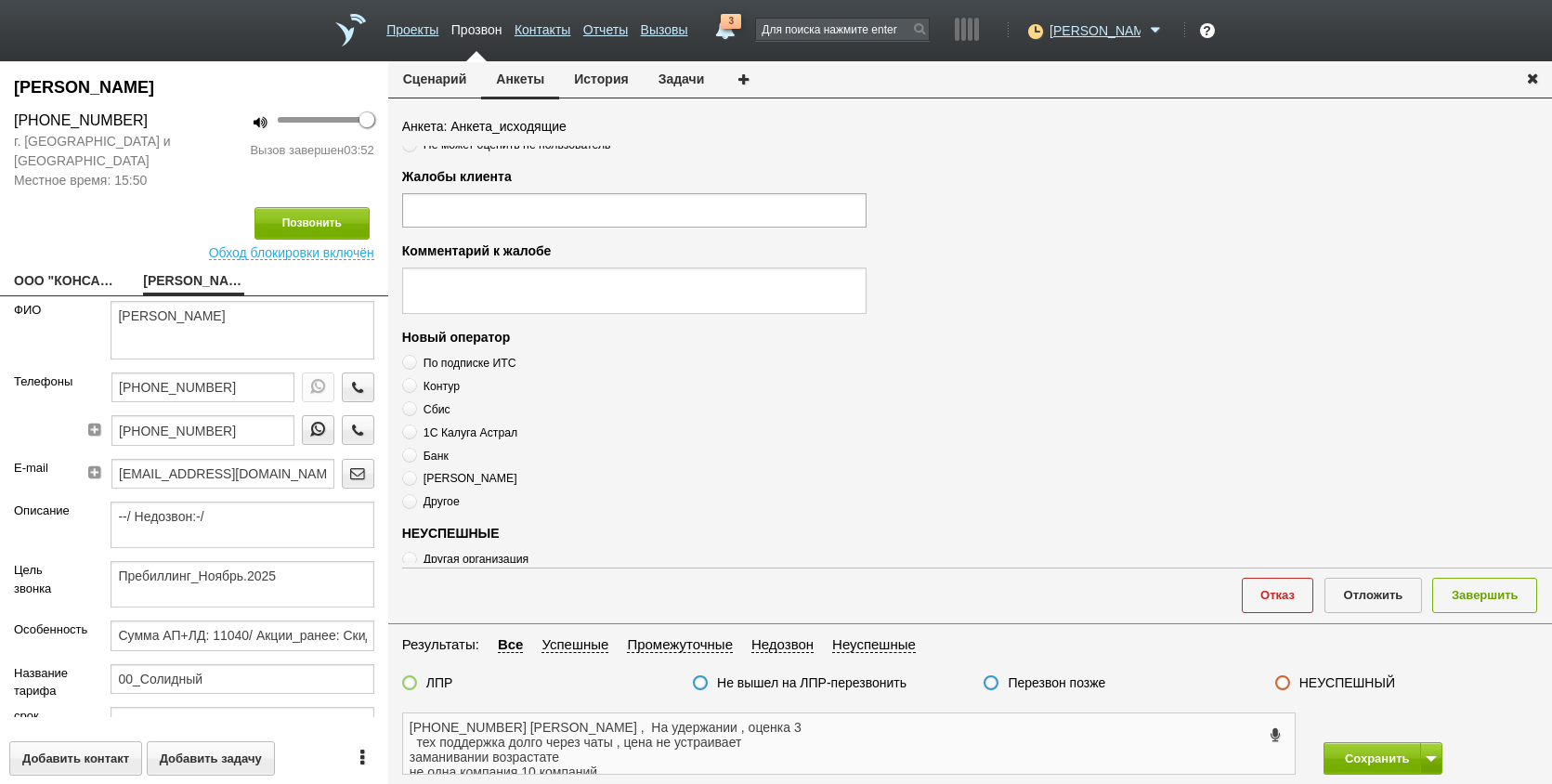
type textarea "+7 (911) 085-87-95 Елена , На удержании , оценка 3 тех поддержка долго через ча…"
click at [531, 224] on ul at bounding box center [634, 210] width 465 height 34
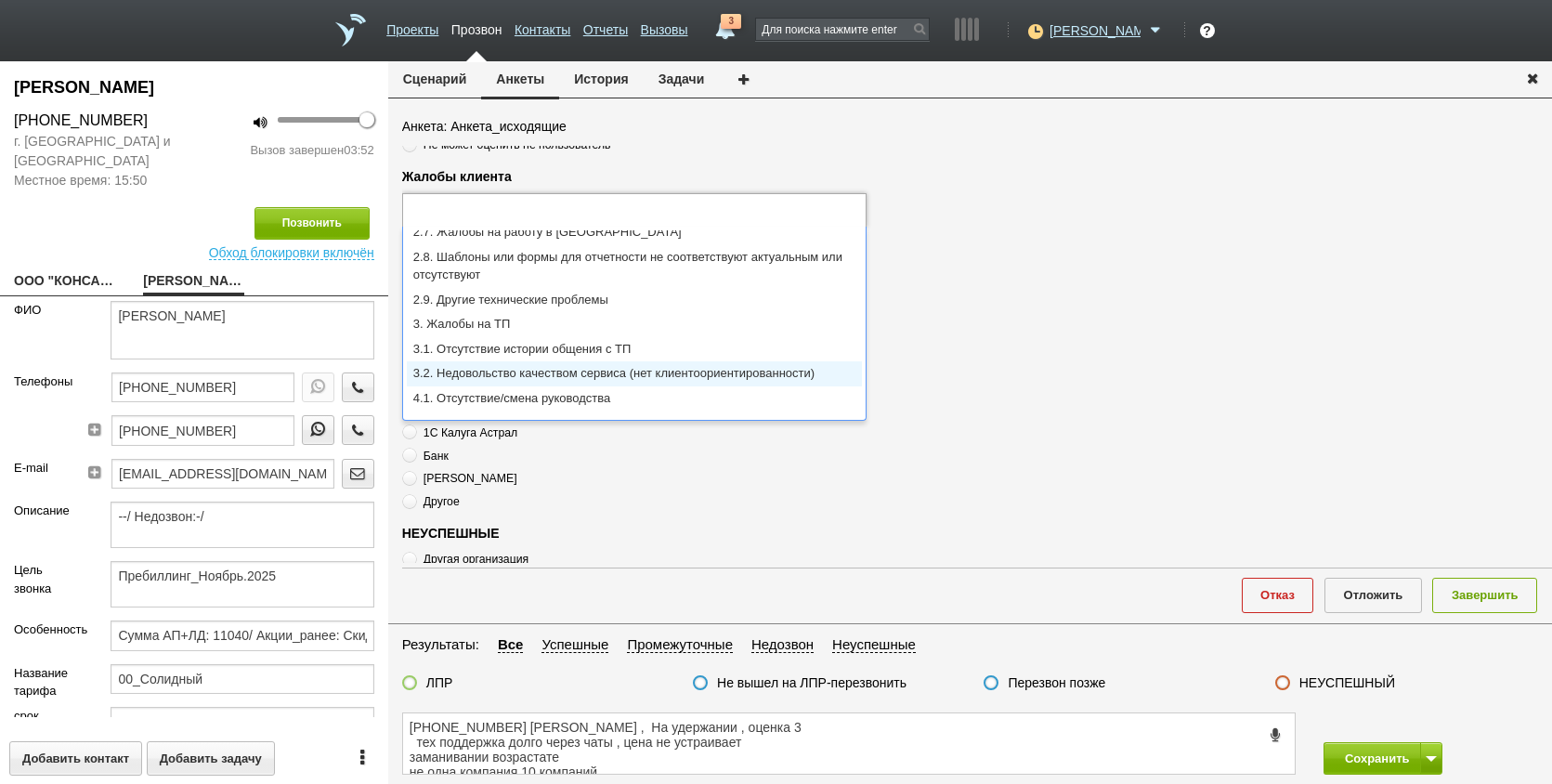
scroll to position [0, 0]
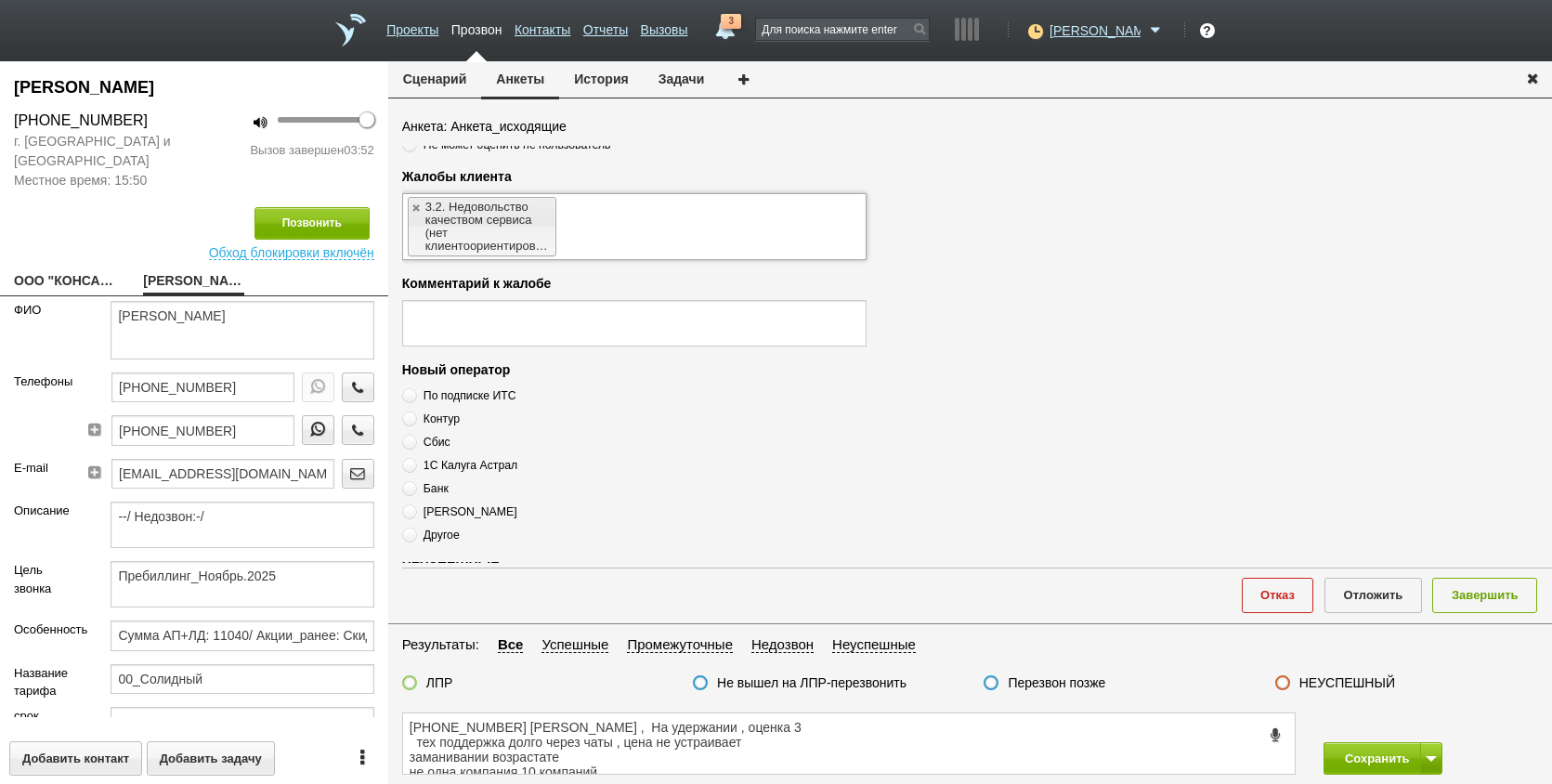
click at [574, 230] on ul "3.2. Недовольство качеством сервиса (нет клиентоориентированности)" at bounding box center [634, 226] width 465 height 67
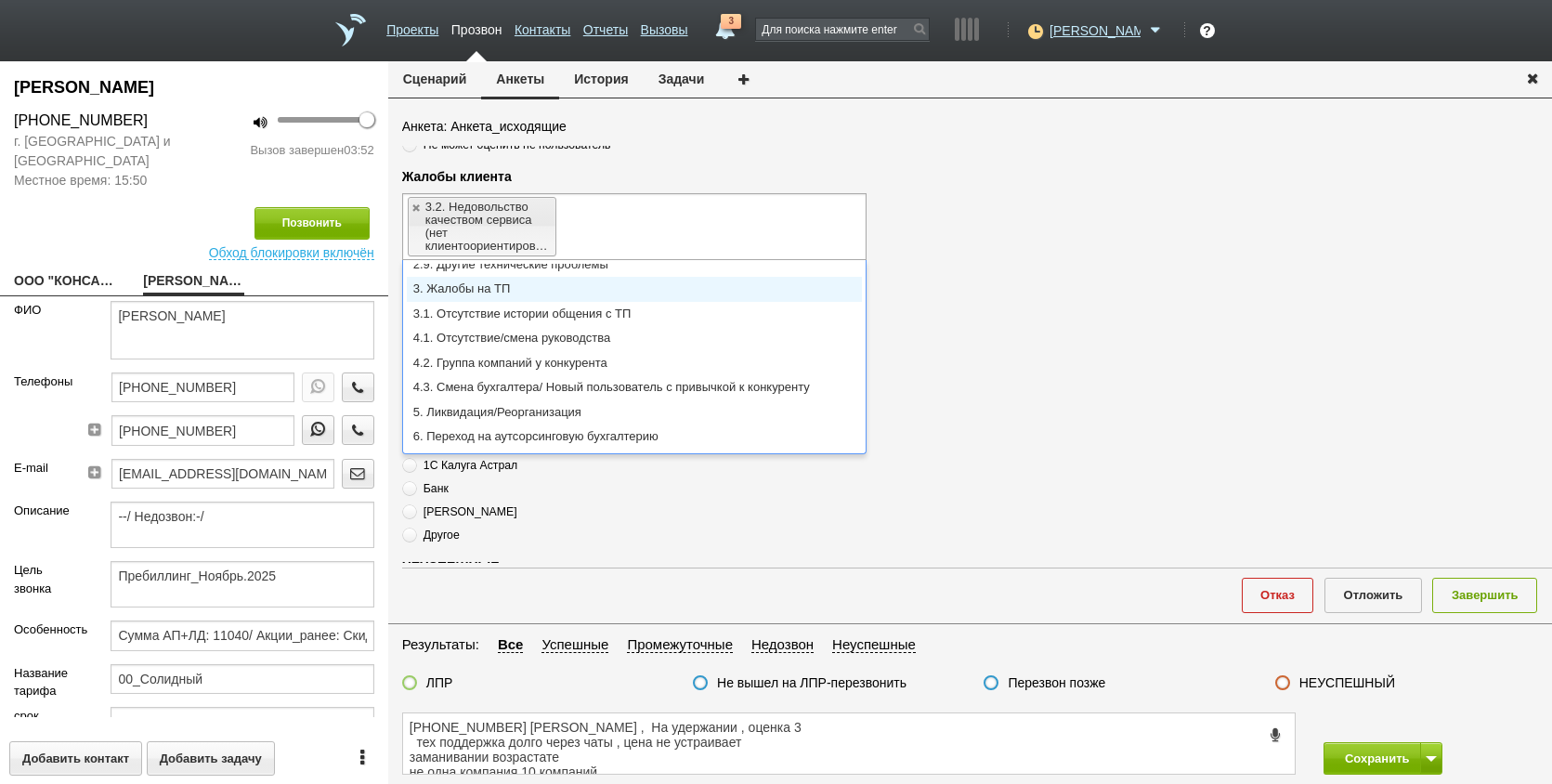
scroll to position [264, 0]
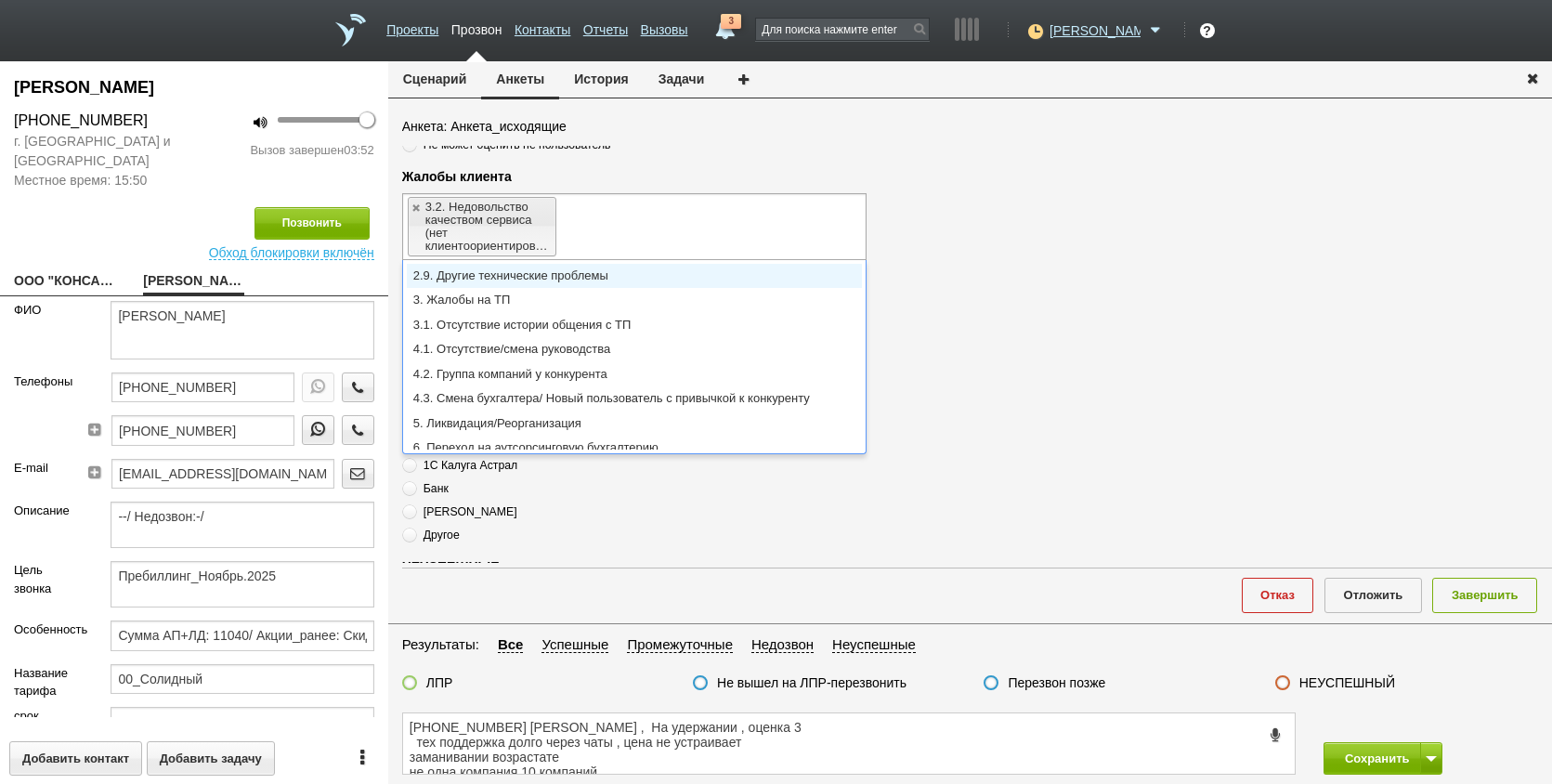
drag, startPoint x: 529, startPoint y: 319, endPoint x: 648, endPoint y: 267, distance: 129.9
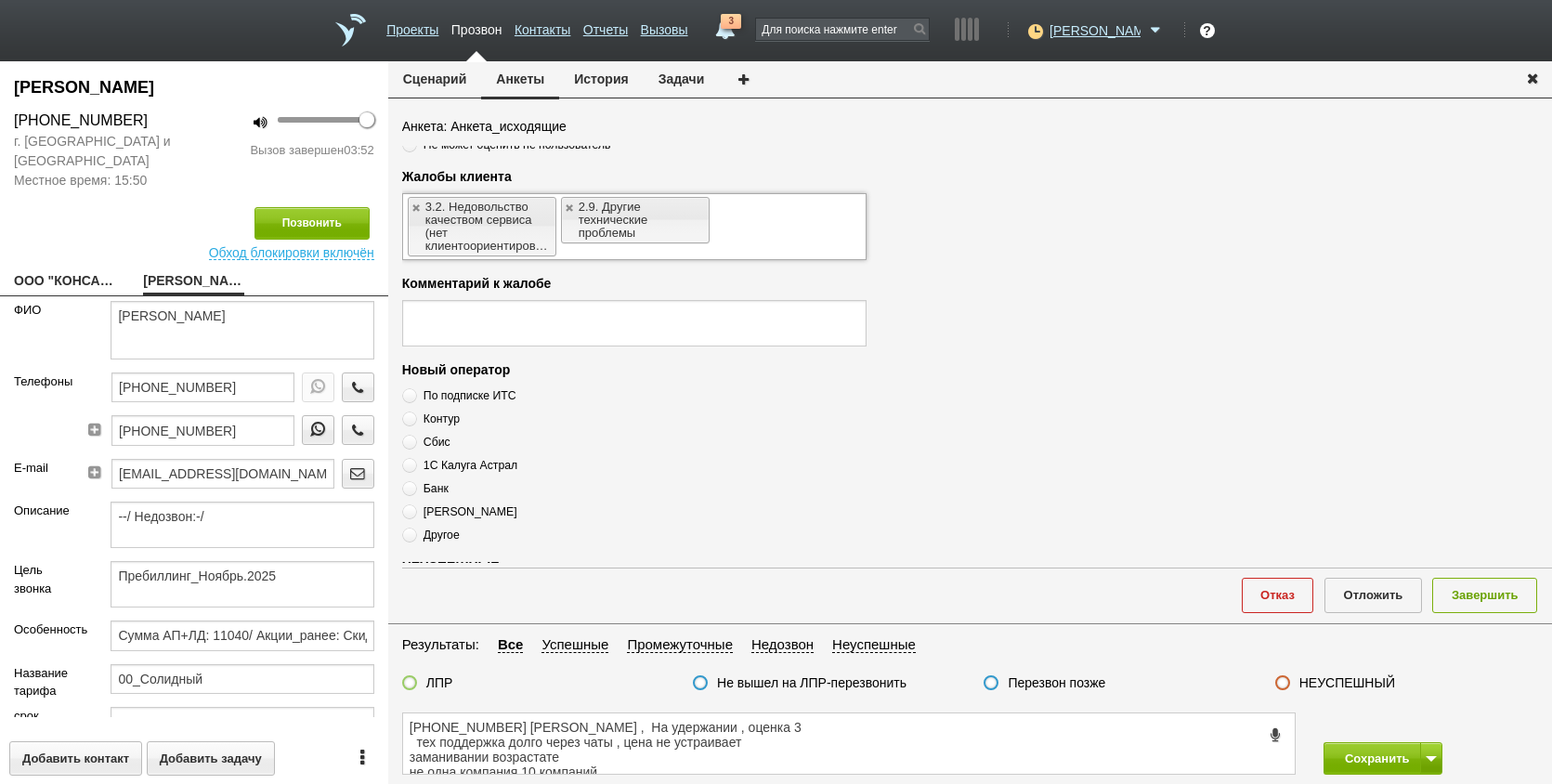
scroll to position [0, 0]
click at [571, 207] on link at bounding box center [570, 207] width 11 height 12
click at [600, 249] on ul "3.2. Недовольство качеством сервиса (нет клиентоориентированности)" at bounding box center [634, 226] width 465 height 67
click at [697, 225] on input "text" at bounding box center [691, 210] width 19 height 30
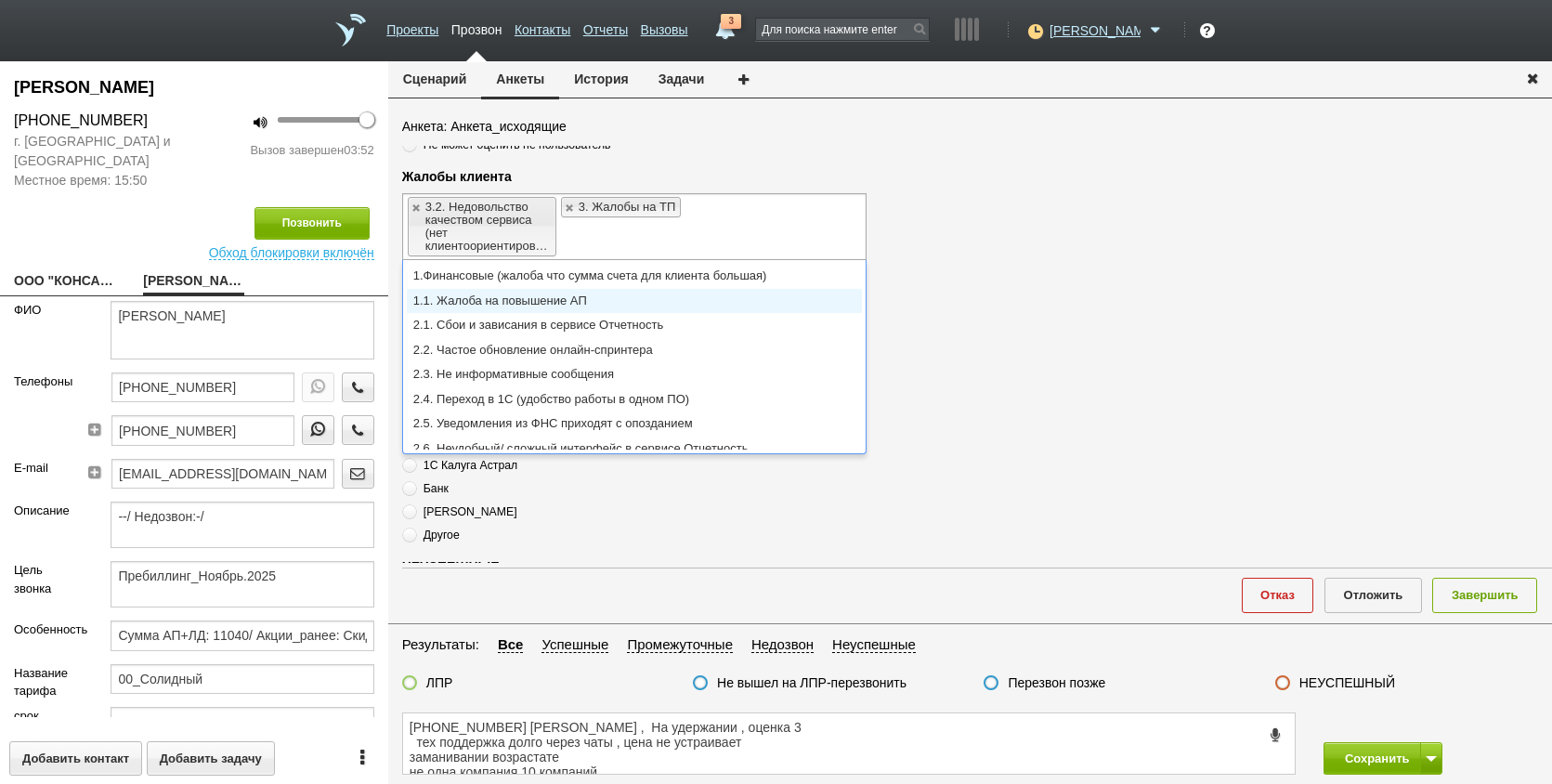
type input "3.2. Недовольство качеством сервиса (нет клиентоориентированности),3. Жалобы на…"
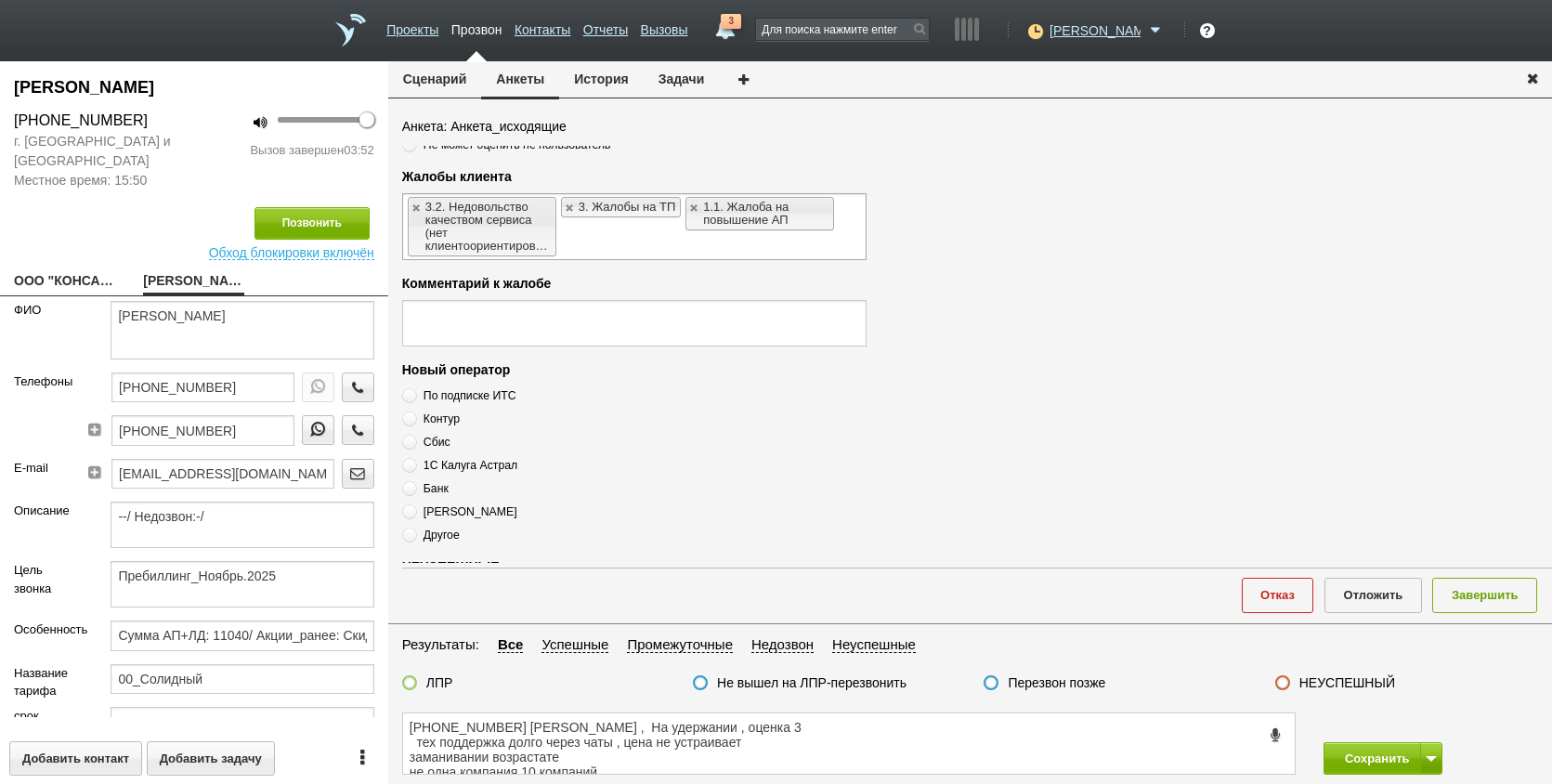
click at [842, 236] on ul "3.2. Недовольство качеством сервиса (нет клиентоориентированности) 3. Жалобы на…" at bounding box center [634, 226] width 465 height 67
click at [591, 307] on textarea at bounding box center [634, 323] width 465 height 46
drag, startPoint x: 480, startPoint y: 754, endPoint x: 405, endPoint y: 743, distance: 75.8
click at [405, 743] on textarea "+7 (911) 085-87-95 Елена , На удержании , оценка 3 тех поддержка долго через ча…" at bounding box center [849, 744] width 892 height 60
drag, startPoint x: 777, startPoint y: 750, endPoint x: 792, endPoint y: 733, distance: 22.7
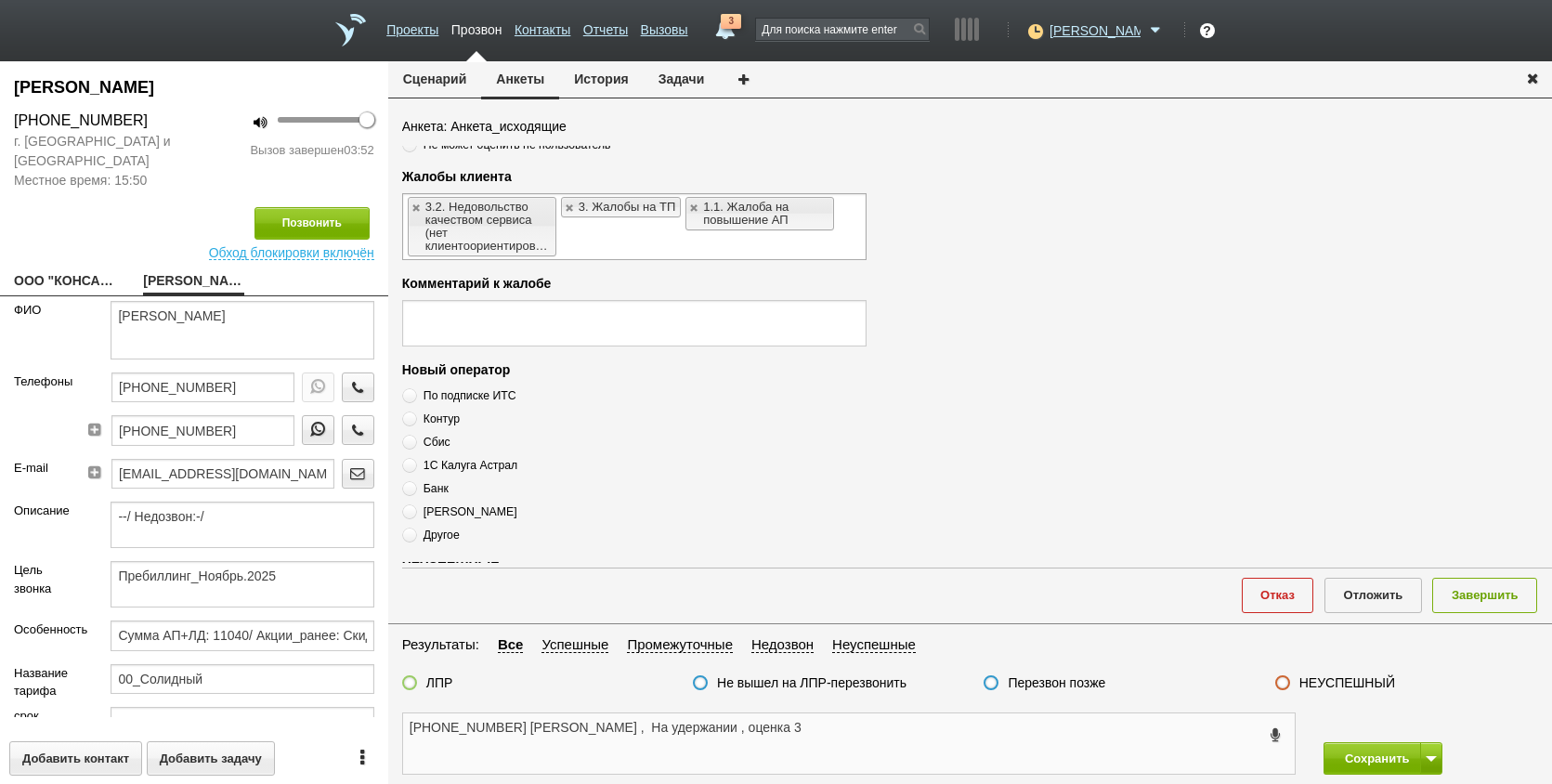
click at [777, 749] on textarea "+7 (911) 085-87-95 Елена , На удержании , оценка 3" at bounding box center [849, 744] width 892 height 60
click at [796, 728] on textarea "+7 (911) 085-87-95 Елена , На удержании , оценка 3" at bounding box center [849, 744] width 892 height 60
type textarea "+7 (911) 085-87-95 Елена , На удержании , оценка 3"
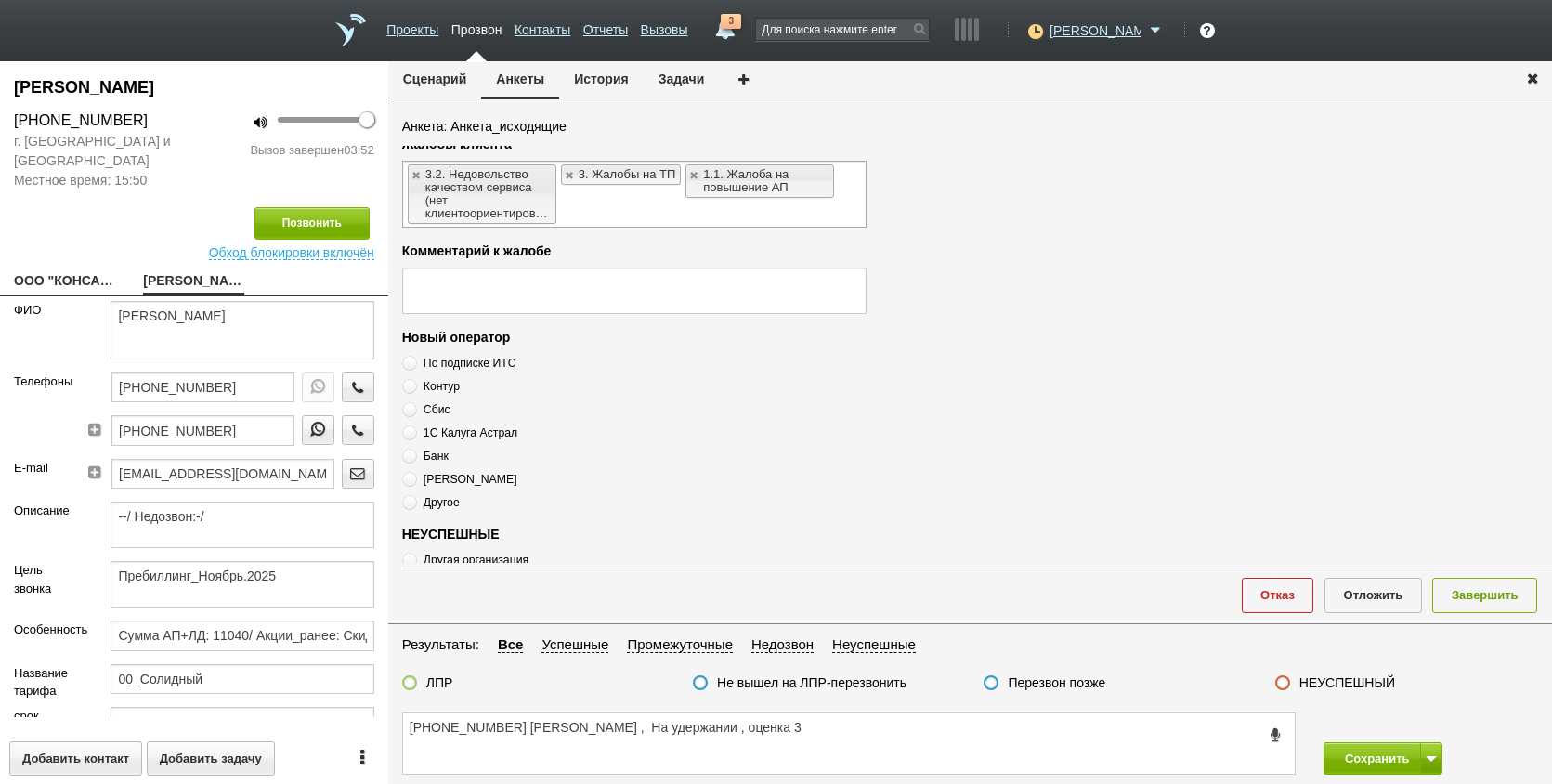
scroll to position [372, 0]
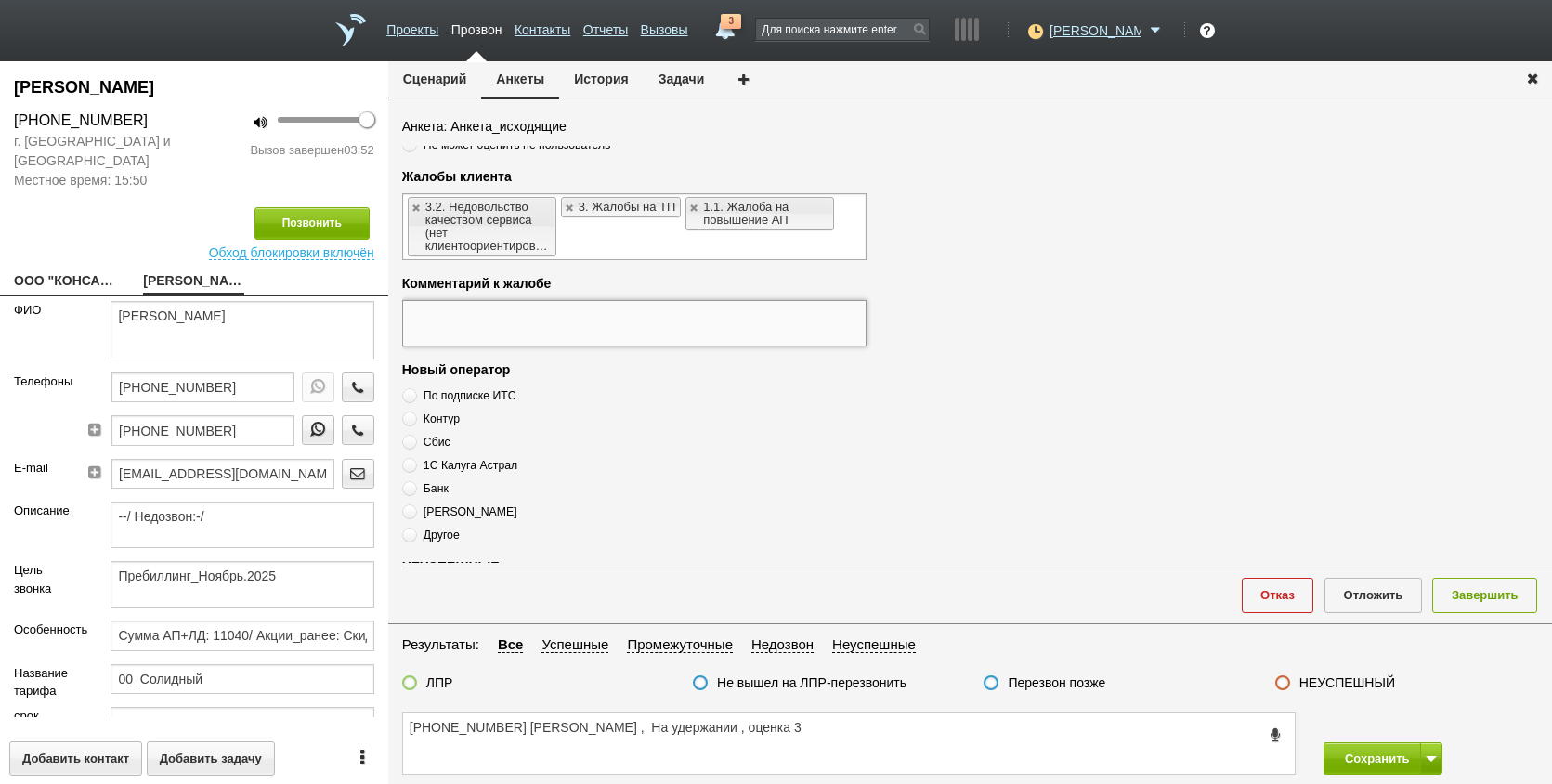
click at [501, 326] on textarea at bounding box center [634, 323] width 465 height 46
click at [769, 319] on textarea "Клиент не доволен ответами в тех. поддержке в чатах" at bounding box center [634, 323] width 465 height 46
click at [801, 328] on textarea "Клиент не доволен ответами в тех. поддержке в чатах" at bounding box center [634, 323] width 465 height 46
click at [852, 318] on textarea "Клиент не доволен ответами в тех. поддержке в чатах приходится долго ждать отве…" at bounding box center [634, 323] width 465 height 46
click at [575, 323] on textarea "Клиент не доволен ответами в тех. поддержке в чатах приходится долго ждать отве…" at bounding box center [634, 323] width 465 height 46
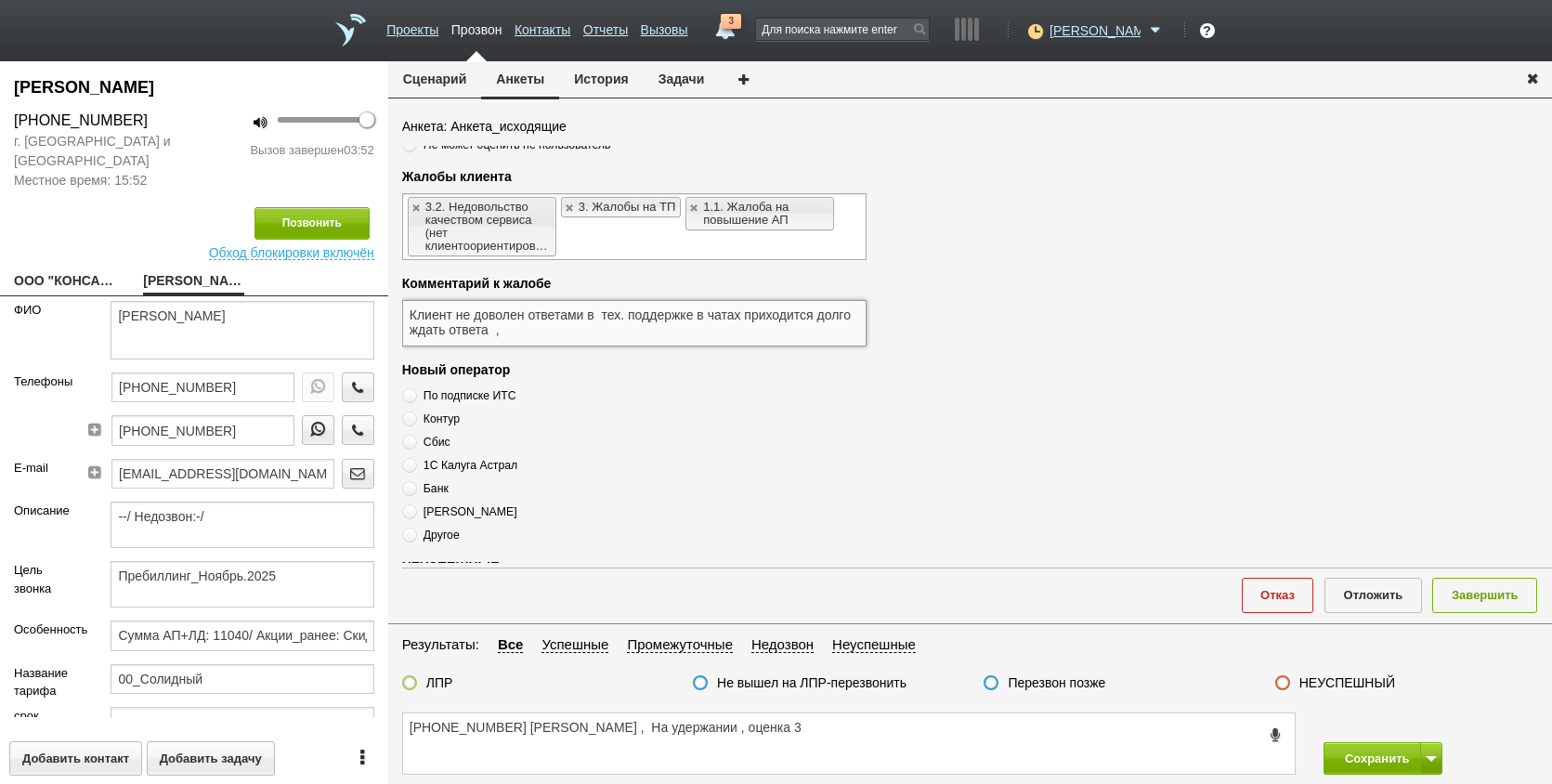
click at [608, 317] on textarea "Клиент не доволен ответами в тех. поддержке в чатах приходится долго ждать отве…" at bounding box center [634, 323] width 465 height 46
click at [600, 312] on textarea "Клиент не доволен ответами в тех. поддержке в чатах приходится долго ждать отве…" at bounding box center [634, 323] width 465 height 46
click at [680, 316] on textarea "Клиент не доволен ответами тех. поддержке в чатах приходится долго ждать ответа…" at bounding box center [634, 323] width 465 height 46
drag, startPoint x: 807, startPoint y: 319, endPoint x: 630, endPoint y: 327, distance: 177.2
click at [807, 320] on textarea "Клиент не доволен ответами тех. поддержки в чатах приходится долго ждать ответа…" at bounding box center [634, 323] width 465 height 46
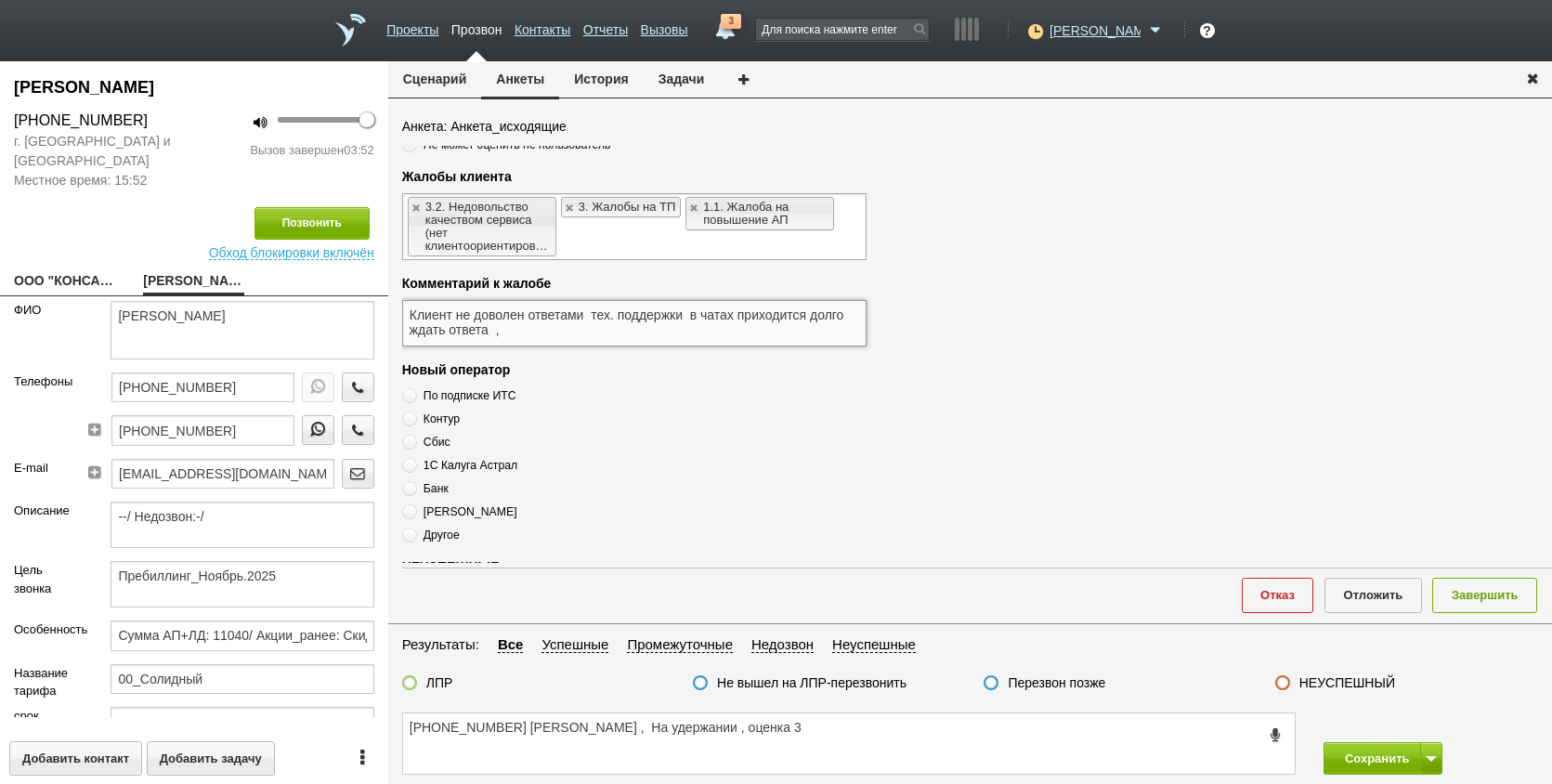
click at [595, 327] on textarea "Клиент не доволен ответами тех. поддержки в чатах приходится долго ждать ответа…" at bounding box center [634, 323] width 465 height 46
click at [568, 329] on textarea "Клиент не доволен ответами тех. поддержки в чатах приходится долго ждать ответа…" at bounding box center [634, 323] width 465 height 46
paste textarea "цена не устраивает заманивании возрастате не одна компания 10 компаний отвечают…"
click at [606, 323] on textarea "Клиент не доволен ответами тех. поддержки в чатах приходится долго ждать ответа…" at bounding box center [634, 323] width 465 height 46
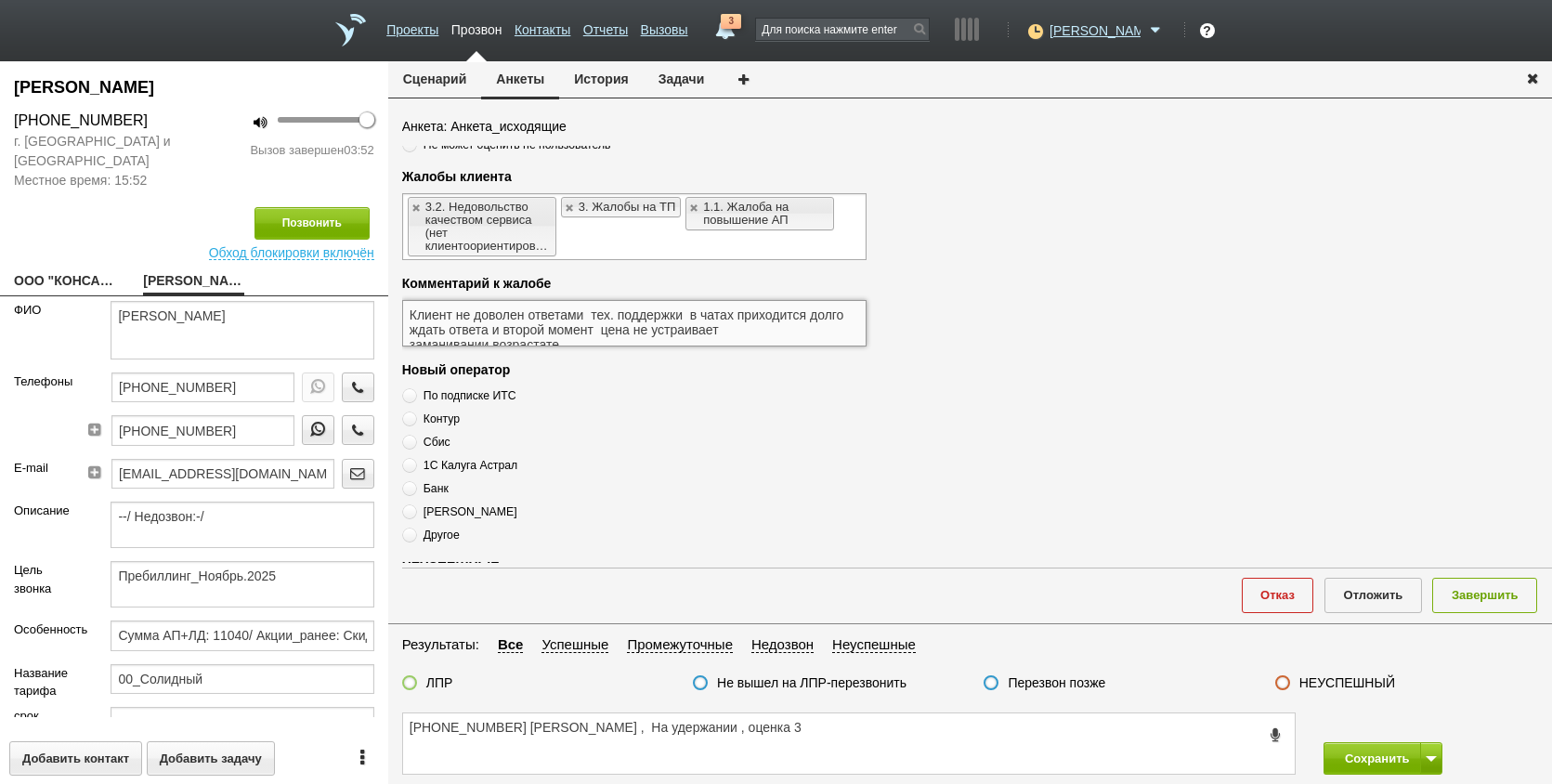
click at [600, 331] on textarea "Клиент не доволен ответами тех. поддержки в чатах приходится долго ждать ответа…" at bounding box center [634, 323] width 465 height 46
drag, startPoint x: 627, startPoint y: 332, endPoint x: 609, endPoint y: 314, distance: 25.5
click at [604, 316] on textarea "Клиент не доволен ответами тех. поддержки в чатах приходится долго ждать ответа…" at bounding box center [634, 323] width 465 height 46
click at [639, 331] on textarea "Клиент не доволен ответами тех. поддержки в чатах приходится долго ждать ответа…" at bounding box center [634, 323] width 465 height 46
click at [684, 331] on textarea "Клиент не доволен ответами тех. поддержки в чатах приходится долго ждать ответа…" at bounding box center [634, 323] width 465 height 46
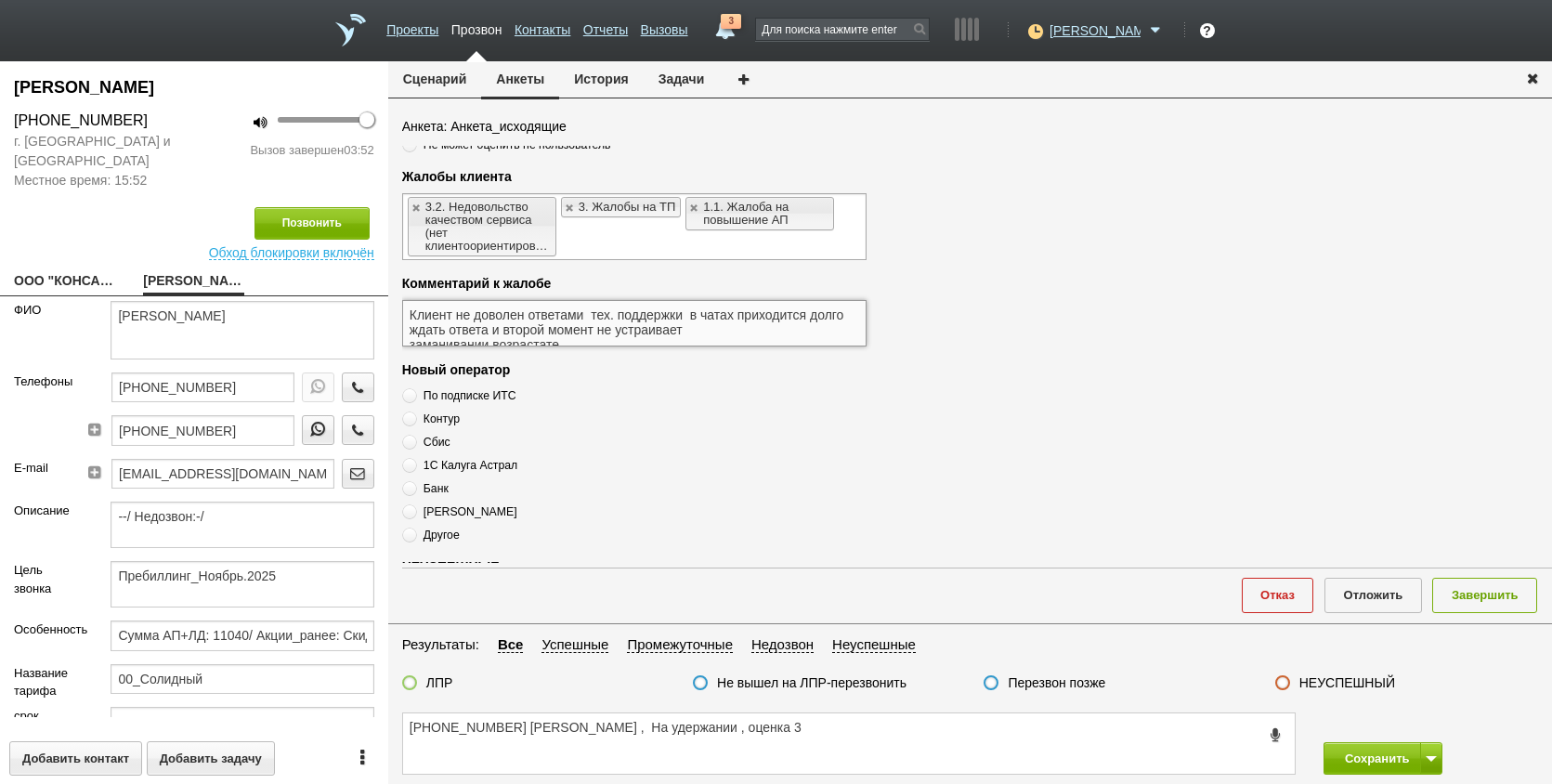
scroll to position [9, 0]
click at [594, 328] on textarea "Клиент не доволен ответами тех. поддержки в чатах приходится долго ждать ответа…" at bounding box center [634, 323] width 465 height 46
click at [600, 328] on textarea "Клиент не доволен ответами тех. поддержки в чатах приходится долго ждать ответа…" at bounding box center [634, 323] width 465 height 46
click at [695, 321] on textarea "Клиент не доволен ответами тех. поддержки в чатах приходится долго ждать ответа…" at bounding box center [634, 323] width 465 height 46
click at [760, 315] on textarea "Клиент не доволен ответами тех. поддержки в чатах приходится долго ждать ответа…" at bounding box center [634, 323] width 465 height 46
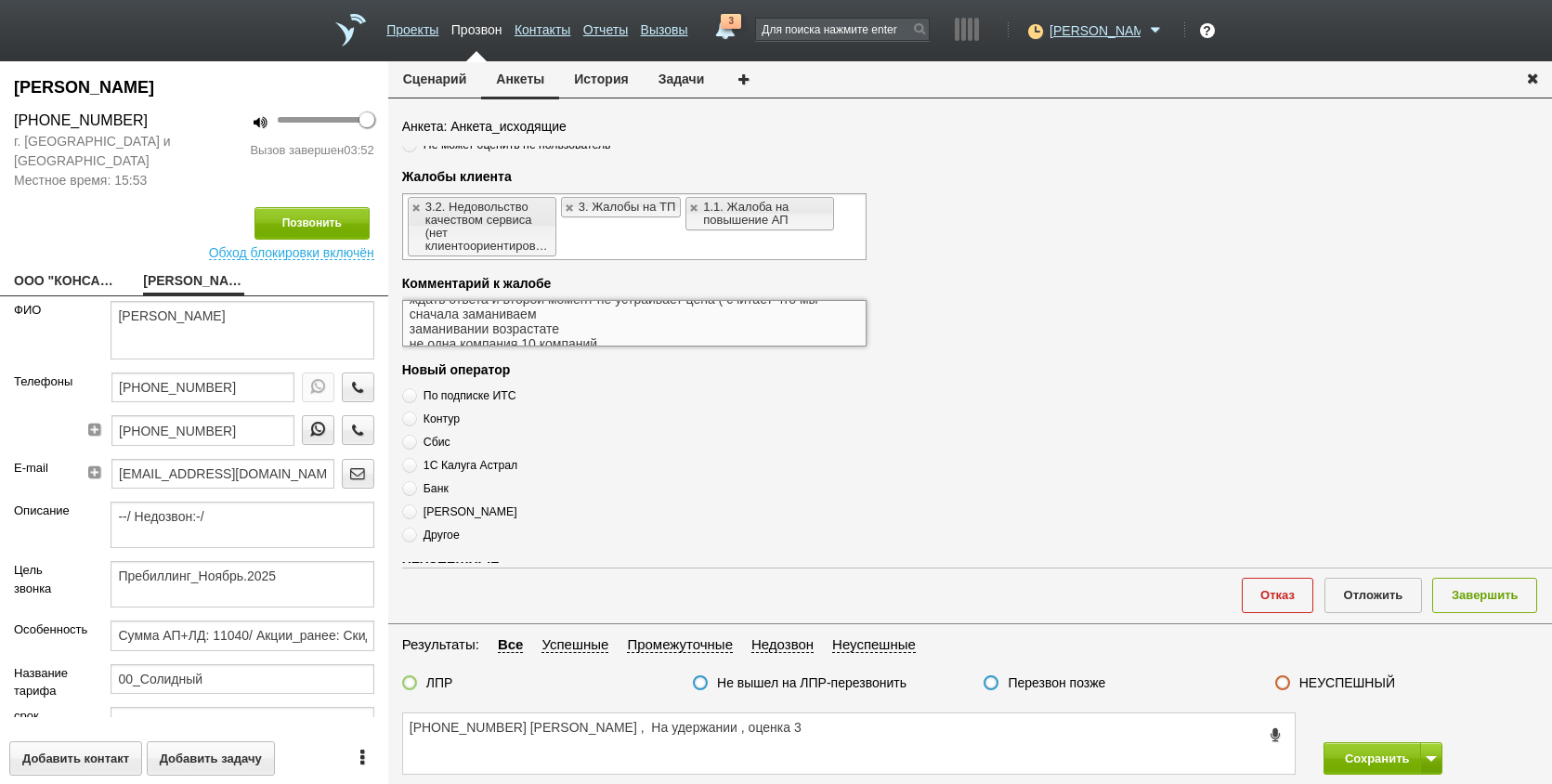
scroll to position [46, 0]
click at [662, 323] on textarea "Клиент не доволен ответами тех. поддержки в чатах приходится долго ждать ответа…" at bounding box center [634, 323] width 465 height 46
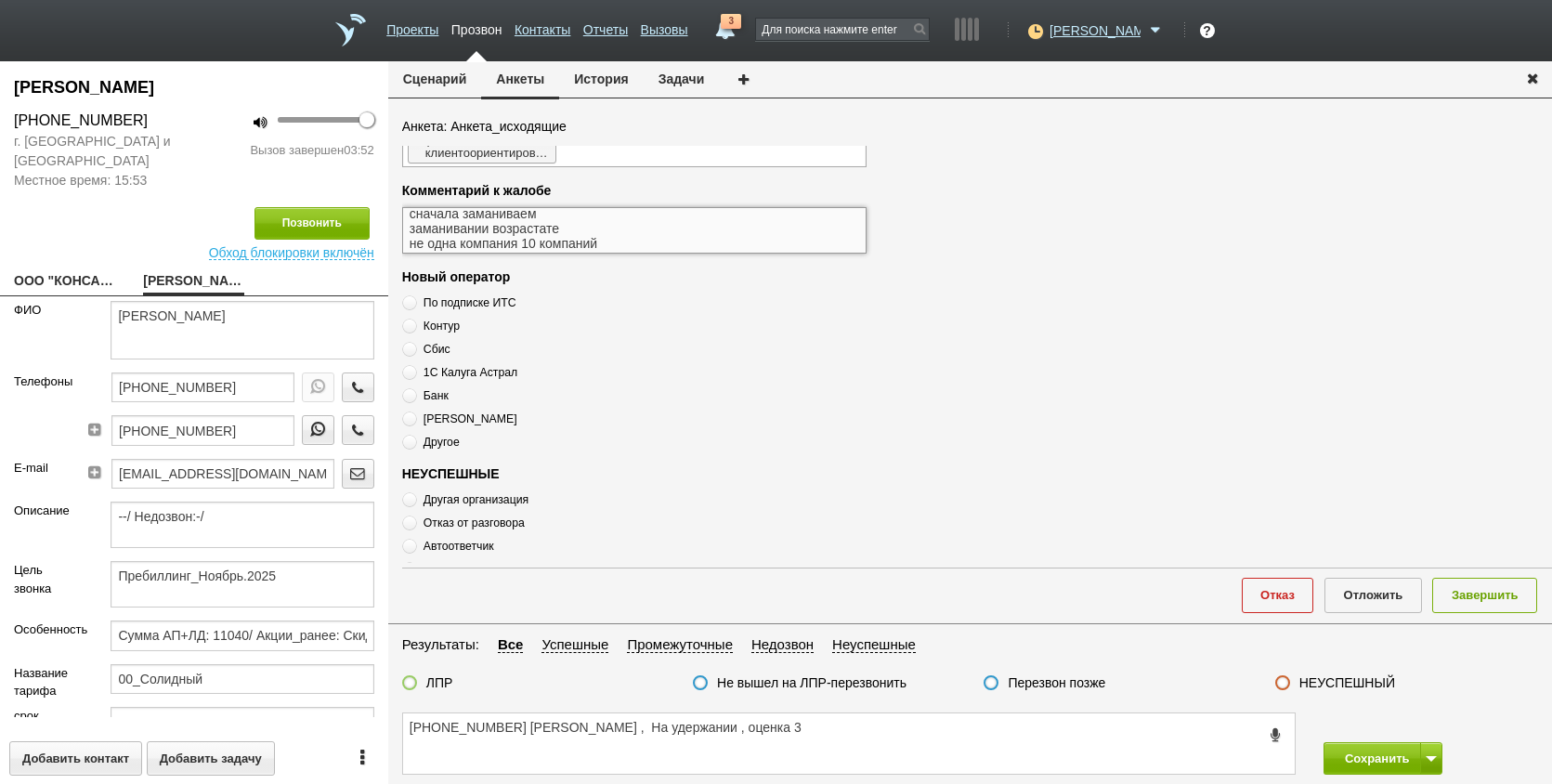
scroll to position [11, 0]
drag, startPoint x: 664, startPoint y: 236, endPoint x: 404, endPoint y: 233, distance: 260.0
click at [404, 233] on textarea "Клиент не доволен ответами тех. поддержки в чатах приходится долго ждать ответа…" at bounding box center [634, 230] width 465 height 46
click at [547, 238] on textarea "Клиент не доволен ответами тех. поддержки в чатах приходится долго ждать ответа…" at bounding box center [634, 230] width 465 height 46
drag, startPoint x: 718, startPoint y: 228, endPoint x: 736, endPoint y: 221, distance: 19.3
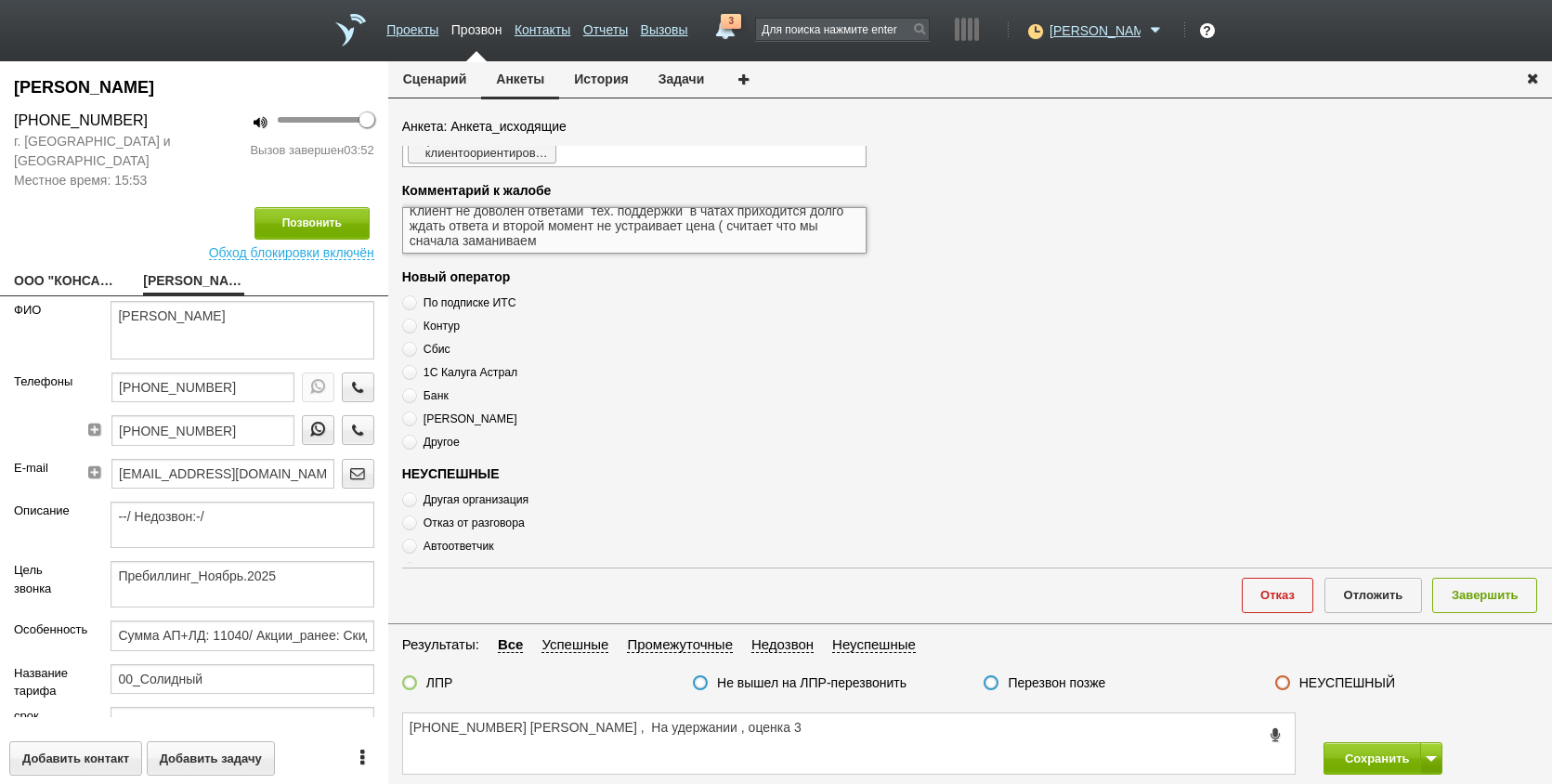
click at [719, 228] on textarea "Клиент не доволен ответами тех. поддержки в чатах приходится долго ждать ответа…" at bounding box center [634, 230] width 465 height 46
click at [787, 222] on textarea "Клиент не доволен ответами тех. поддержки в чатах приходится долго ждать ответа…" at bounding box center [634, 230] width 465 height 46
click at [771, 235] on textarea "Клиент не доволен ответами тех. поддержки в чатах приходится долго ждать ответа…" at bounding box center [634, 230] width 465 height 46
click at [775, 230] on textarea "Клиент не доволен ответами тех. поддержки в чатах приходится долго ждать ответа…" at bounding box center [634, 230] width 465 height 46
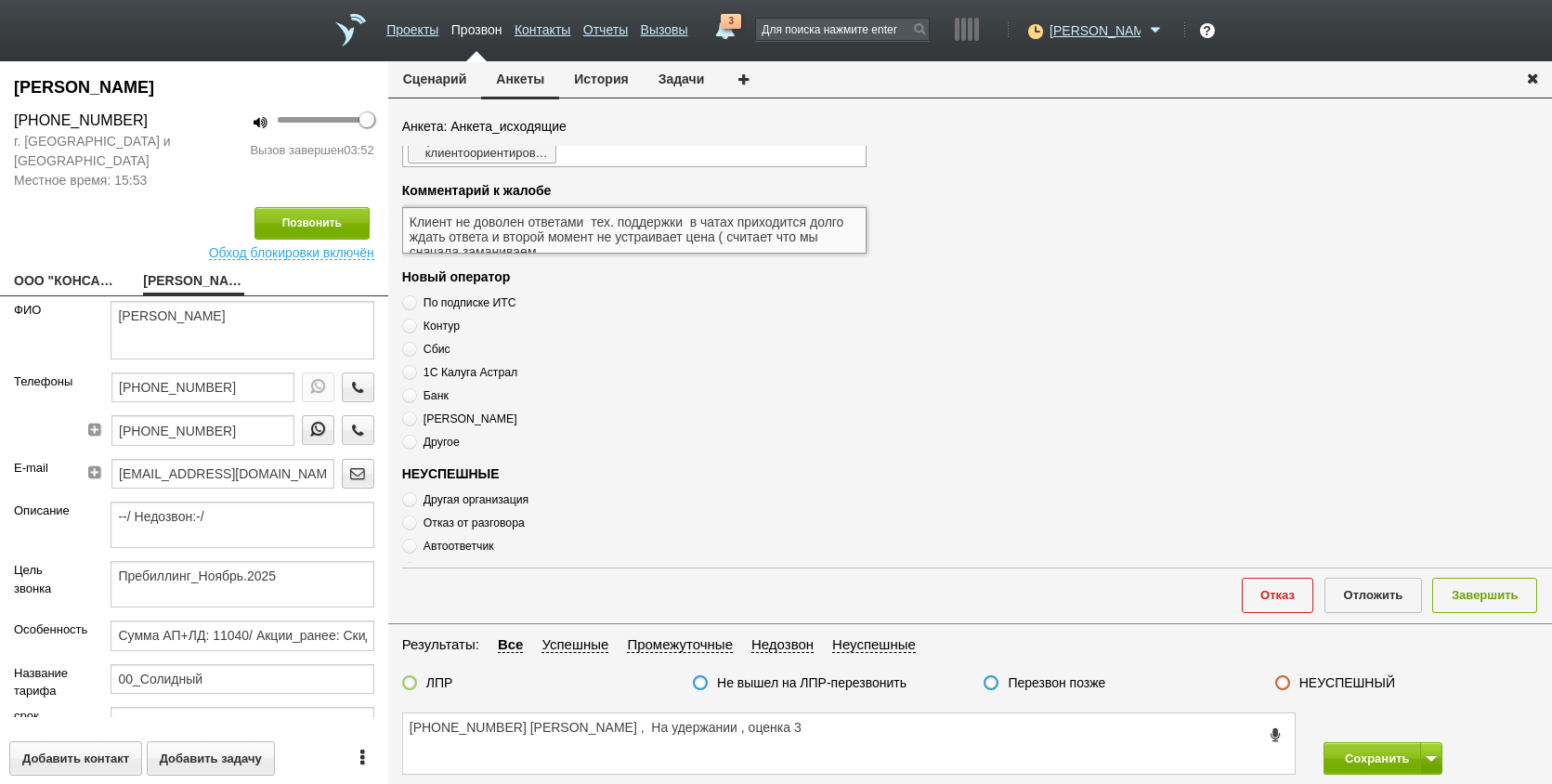
drag, startPoint x: 580, startPoint y: 235, endPoint x: 572, endPoint y: 246, distance: 13.6
click at [579, 241] on textarea "Клиент не доволен ответами тех. поддержки в чатах приходится долго ждать ответа…" at bounding box center [634, 230] width 465 height 46
click at [568, 248] on textarea "Клиент не доволен ответами тех. поддержки в чатах приходится долго ждать ответа…" at bounding box center [634, 230] width 465 height 46
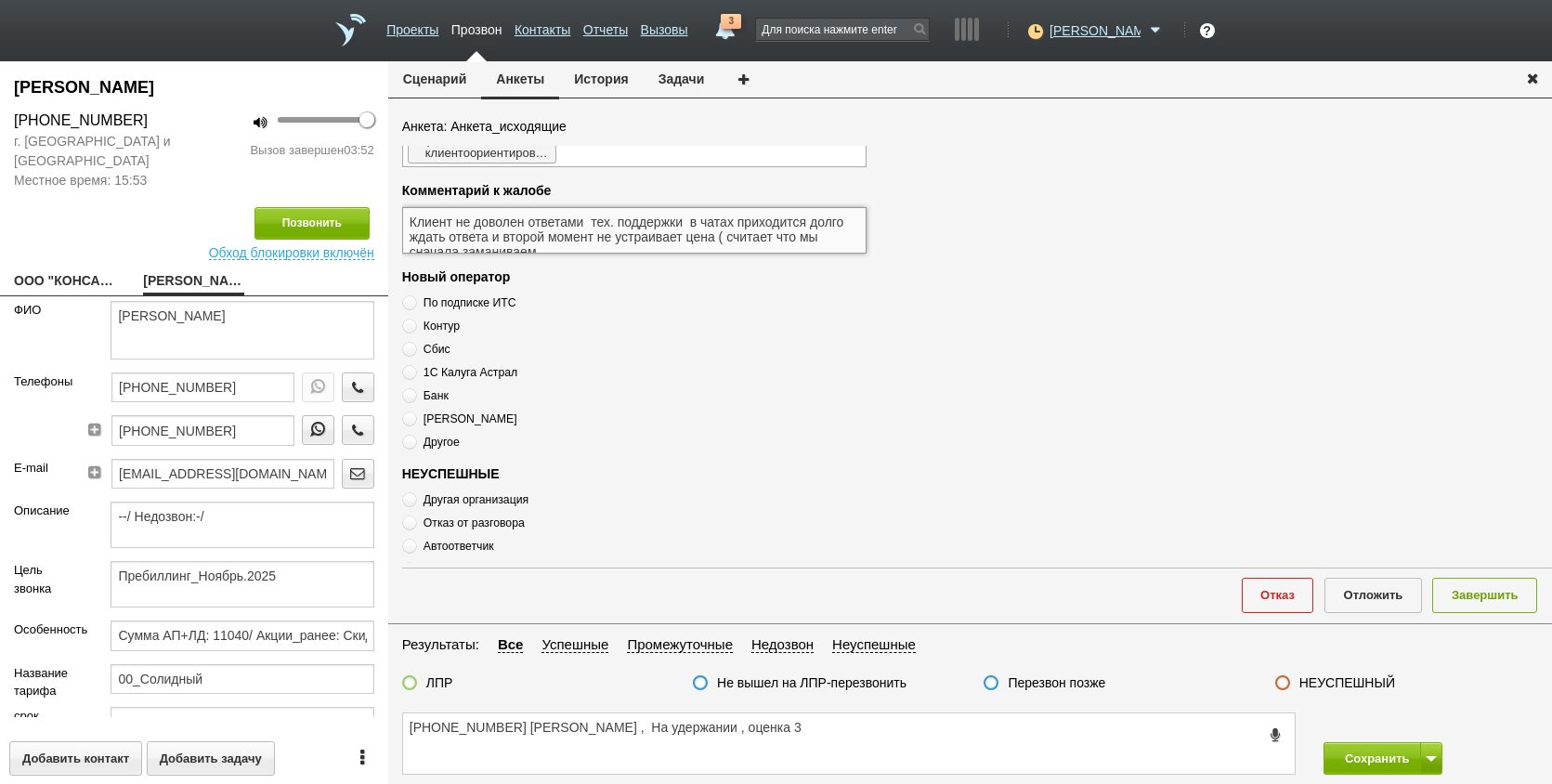
click at [567, 248] on textarea "Клиент не доволен ответами тех. поддержки в чатах приходится долго ждать ответа…" at bounding box center [634, 230] width 465 height 46
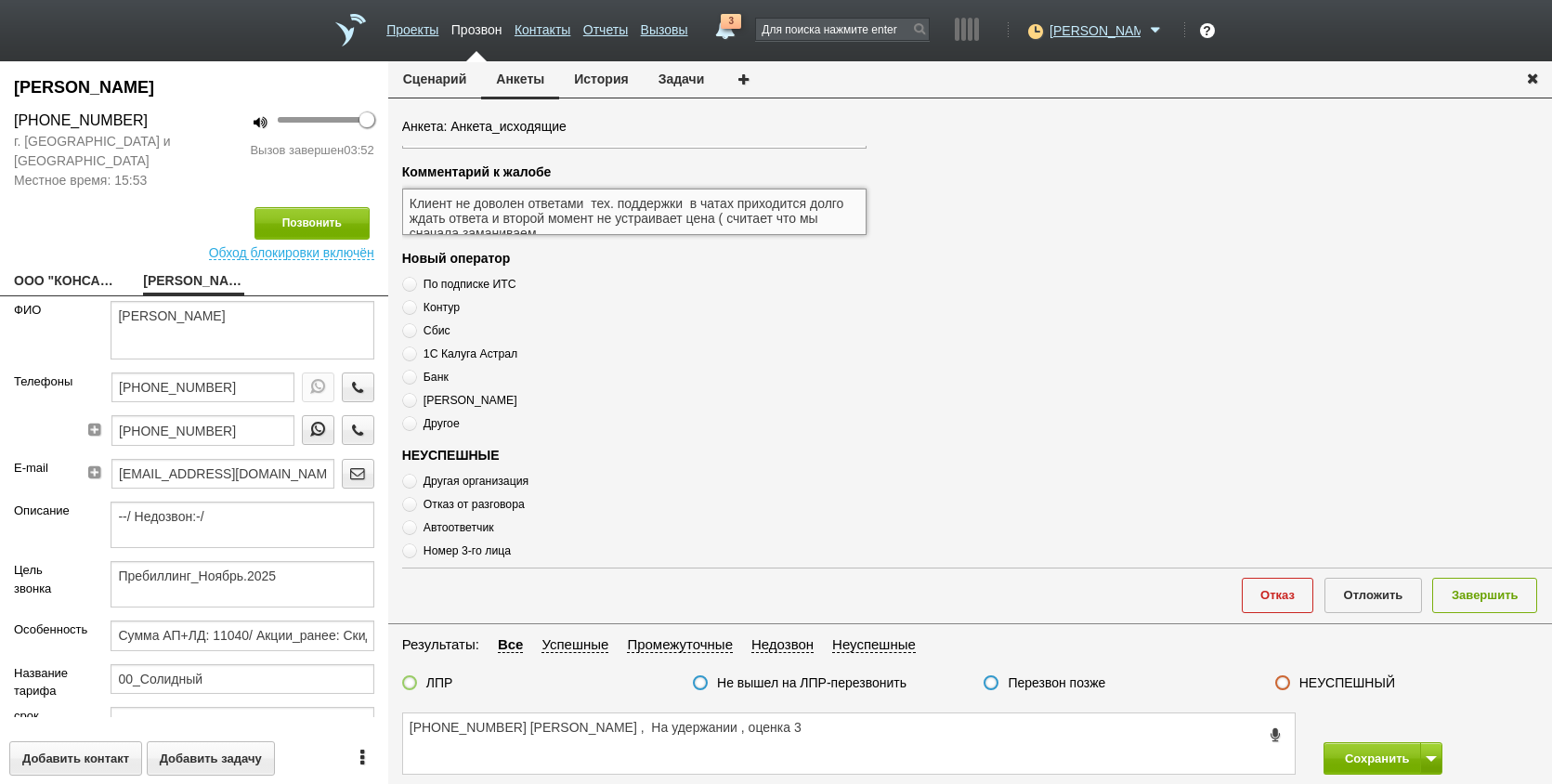
scroll to position [465, 0]
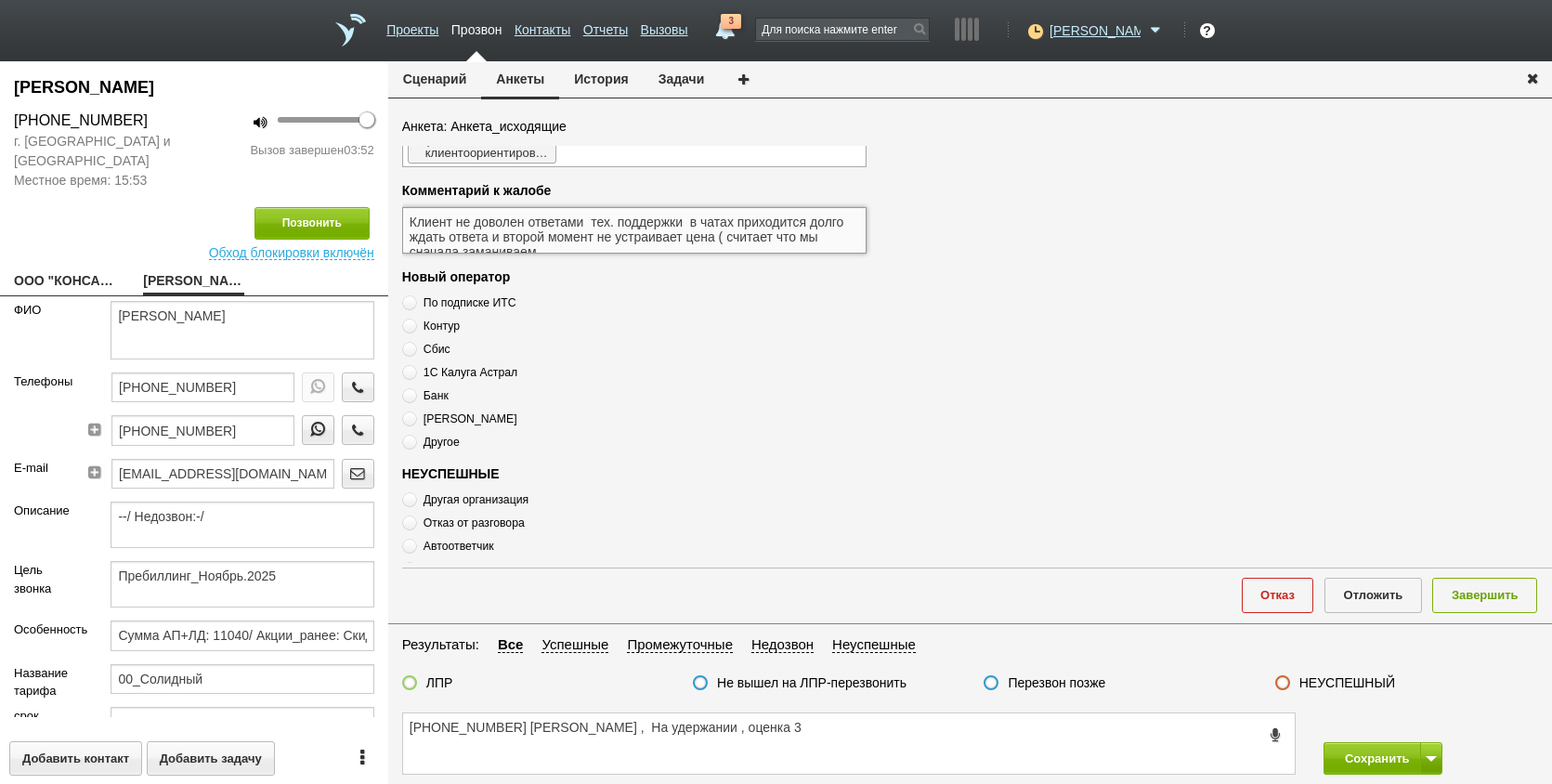
drag, startPoint x: 548, startPoint y: 248, endPoint x: 568, endPoint y: 251, distance: 20.2
click at [568, 251] on textarea "Клиент не доволен ответами тех. поддержки в чатах приходится долго ждать ответа…" at bounding box center [634, 230] width 465 height 46
drag, startPoint x: 626, startPoint y: 234, endPoint x: 756, endPoint y: 232, distance: 130.0
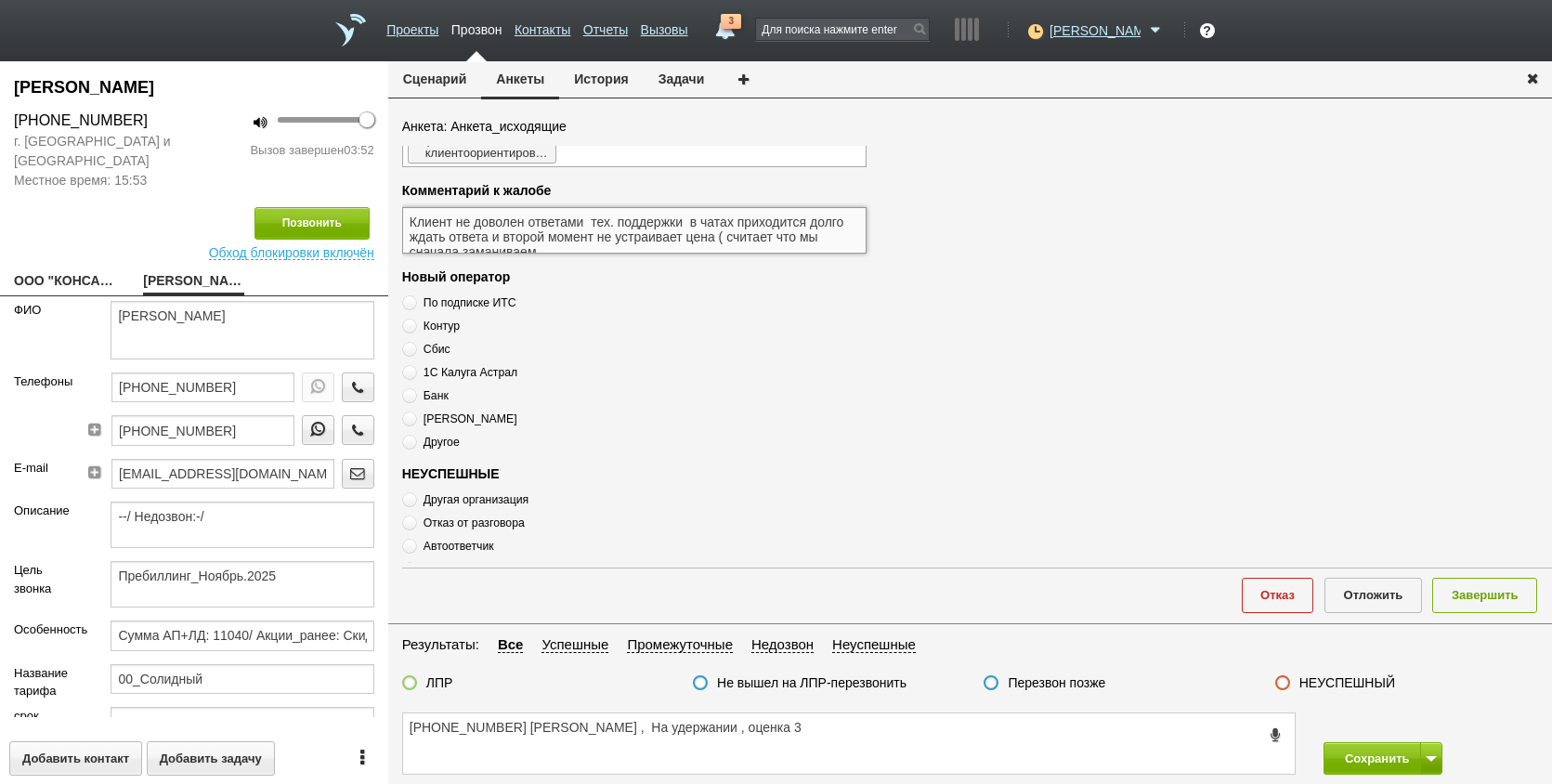
click at [543, 236] on textarea "Клиент не доволен ответами тех. поддержки в чатах приходится долго ждать ответа…" at bounding box center [634, 230] width 465 height 46
click at [671, 216] on textarea "Клиент не доволен ответами тех. поддержки в чатах приходится долго ждать ответа…" at bounding box center [634, 230] width 465 height 46
click at [590, 215] on textarea "Клиент не доволен ответами тех. поддержки в чатах приходится долго ждать ответа…" at bounding box center [634, 230] width 465 height 46
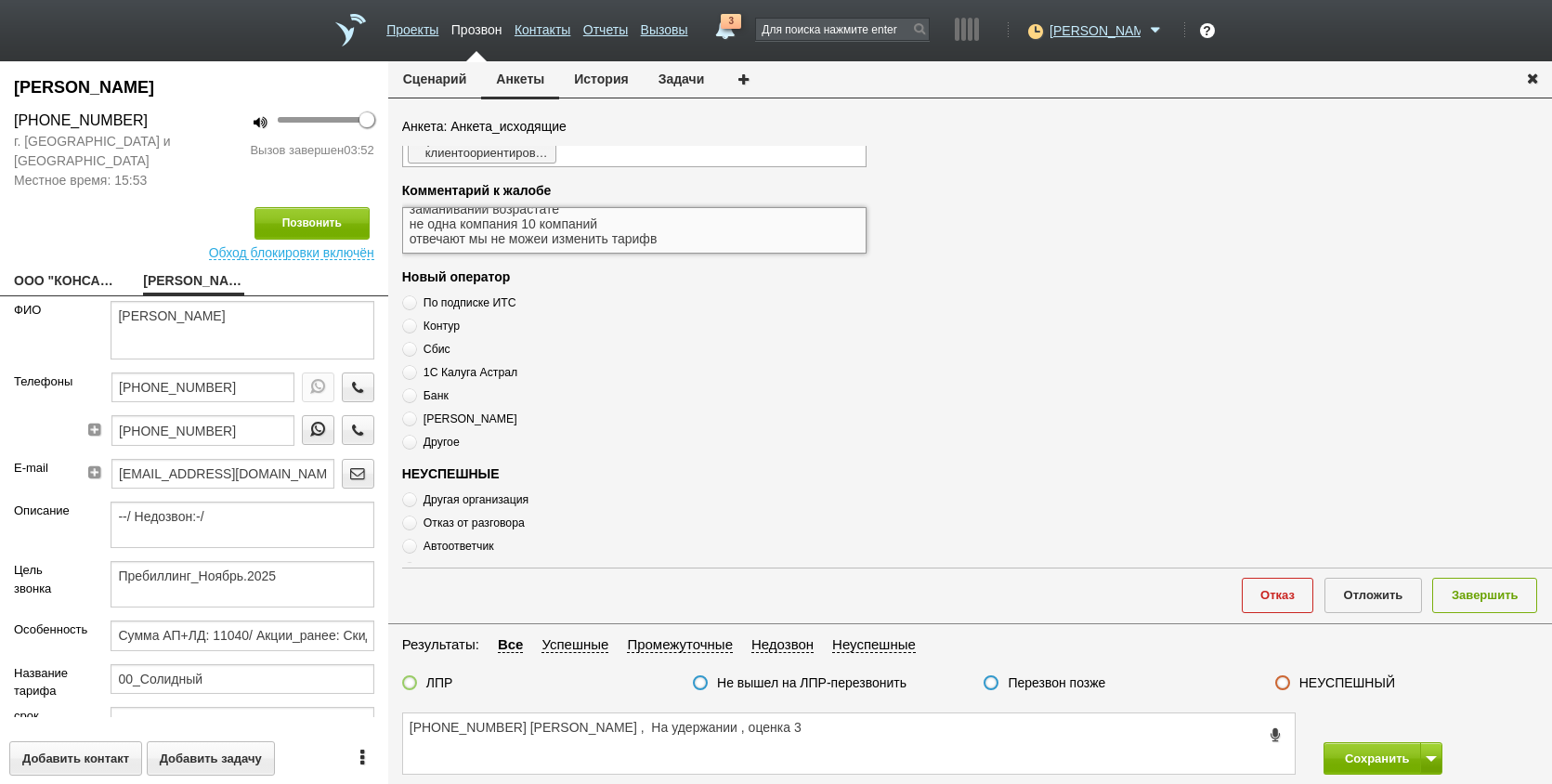
drag, startPoint x: 716, startPoint y: 234, endPoint x: 748, endPoint y: 244, distance: 33.5
click at [781, 266] on div "Результат звонка Планирует оплату Отказ от оплаты На удержании Направлено в [GE…" at bounding box center [977, 354] width 1150 height 417
type textarea "Клиент не доволен ответами тех. поддержки в чатах приходится долго ждать ответа…"
drag, startPoint x: 871, startPoint y: 731, endPoint x: 754, endPoint y: 744, distance: 117.7
click at [754, 748] on textarea "+7 (911) 085-87-95 Елена , На удержании , оценка 3" at bounding box center [849, 744] width 892 height 60
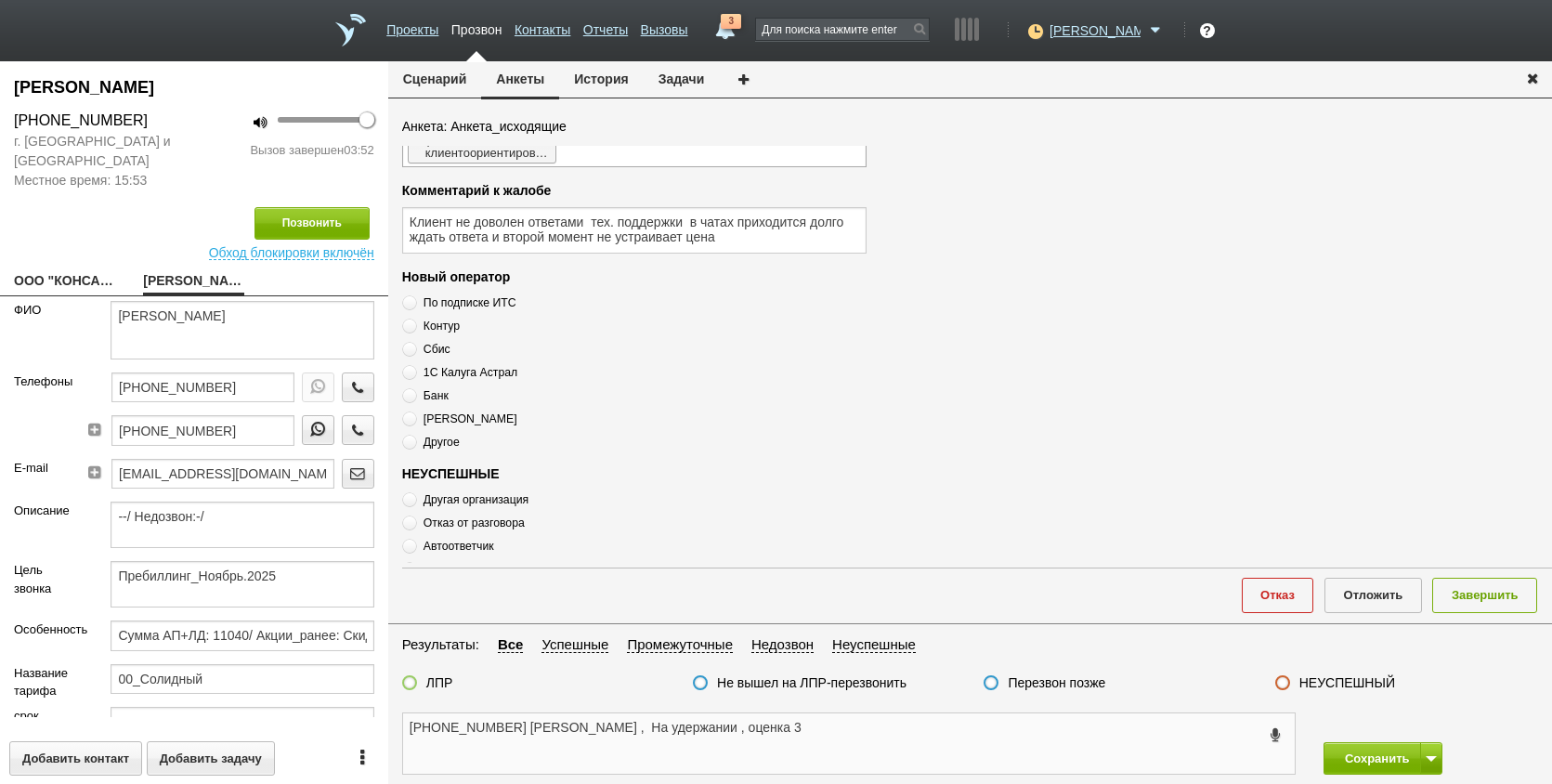
click at [518, 749] on textarea "+7 (911) 085-87-95 Елена , На удержании , оценка 3" at bounding box center [849, 744] width 892 height 60
paste textarea "( считает что мы сначала заманиваем заманивании возрастате не одна компания 10 …"
click at [722, 756] on textarea "+7 (911) 085-87-95 Елена , На удержании , оценка 3 ( считает что мы сначала зам…" at bounding box center [849, 744] width 892 height 60
click at [614, 761] on textarea "+7 (911) 085-87-95 Елена , На удержании , оценка 3 ( считает что мы сначала зам…" at bounding box center [849, 744] width 892 height 60
click at [661, 754] on textarea "+7 (911) 085-87-95 Елена , На удержании , оценка 3 ( считает что мы сначала зам…" at bounding box center [849, 744] width 892 height 60
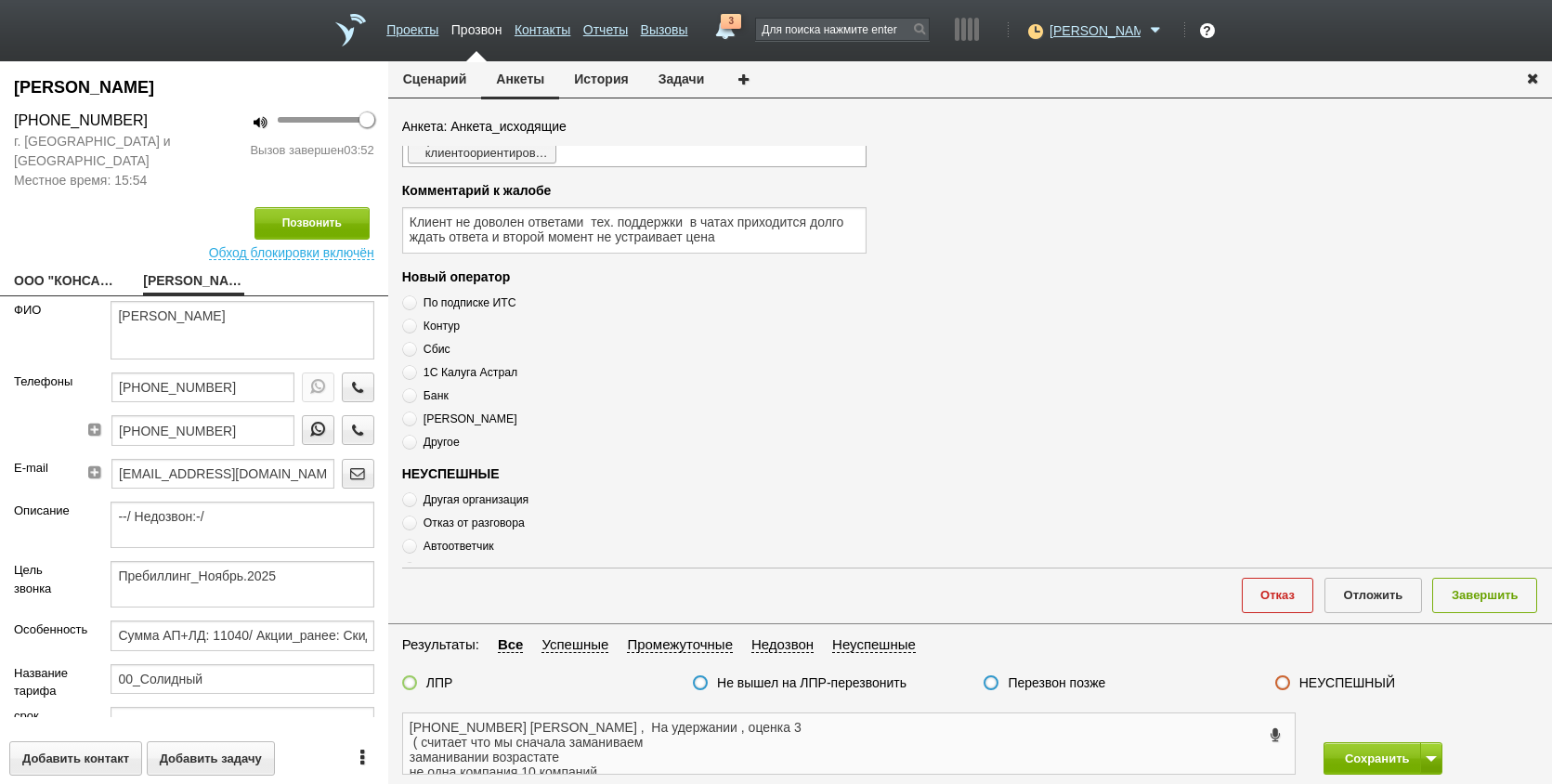
click at [663, 744] on textarea "+7 (911) 085-87-95 Елена , На удержании , оценка 3 ( считает что мы сначала зам…" at bounding box center [849, 744] width 892 height 60
click at [666, 744] on textarea "+7 (911) 085-87-95 Елена , На удержании , оценка 3 ( считает что мы сначала зам…" at bounding box center [849, 744] width 892 height 60
drag, startPoint x: 783, startPoint y: 750, endPoint x: 747, endPoint y: 735, distance: 39.0
click at [583, 749] on textarea "+7 (911) 085-87-95 Елена , На удержании , оценка 3 ( считает что мы сначала зам…" at bounding box center [849, 744] width 892 height 60
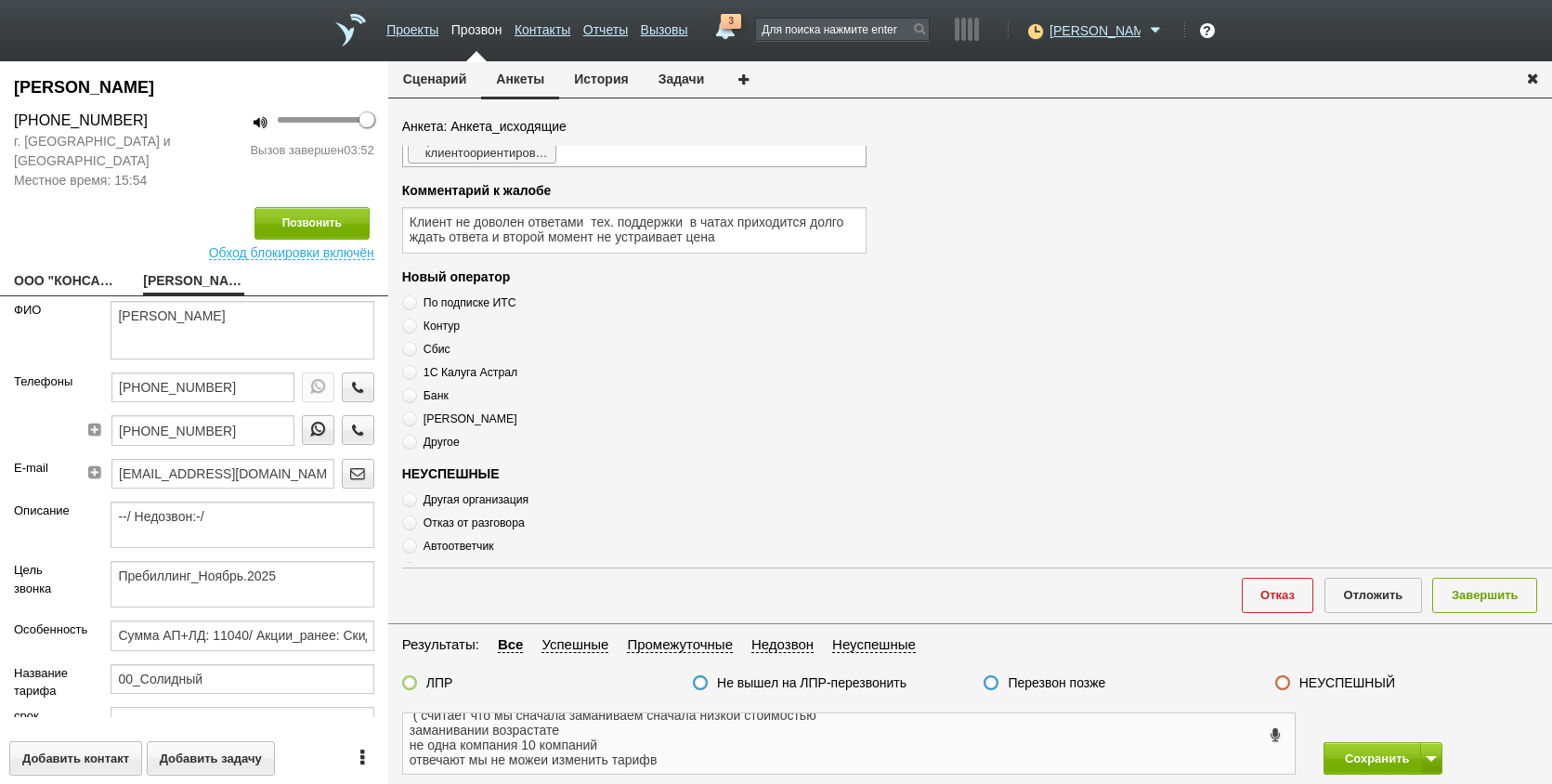
drag, startPoint x: 578, startPoint y: 758, endPoint x: 520, endPoint y: 747, distance: 59.0
click at [512, 754] on textarea "+7 (911) 085-87-95 Елена , На удержании , оценка 3 ( считает что мы сначала зам…" at bounding box center [849, 744] width 892 height 60
click at [537, 747] on textarea "+7 (911) 085-87-95 Елена , На удержании , оценка 3 ( считает что мы сначала зам…" at bounding box center [849, 744] width 892 height 60
click at [547, 739] on textarea "+7 (911) 085-87-95 Елена , На удержании , оценка 3 ( считает что мы сначала зам…" at bounding box center [849, 744] width 892 height 60
click at [584, 719] on textarea "+7 (911) 085-87-95 Елена , На удержании , оценка 3 ( считает что мы сначала зам…" at bounding box center [849, 744] width 892 height 60
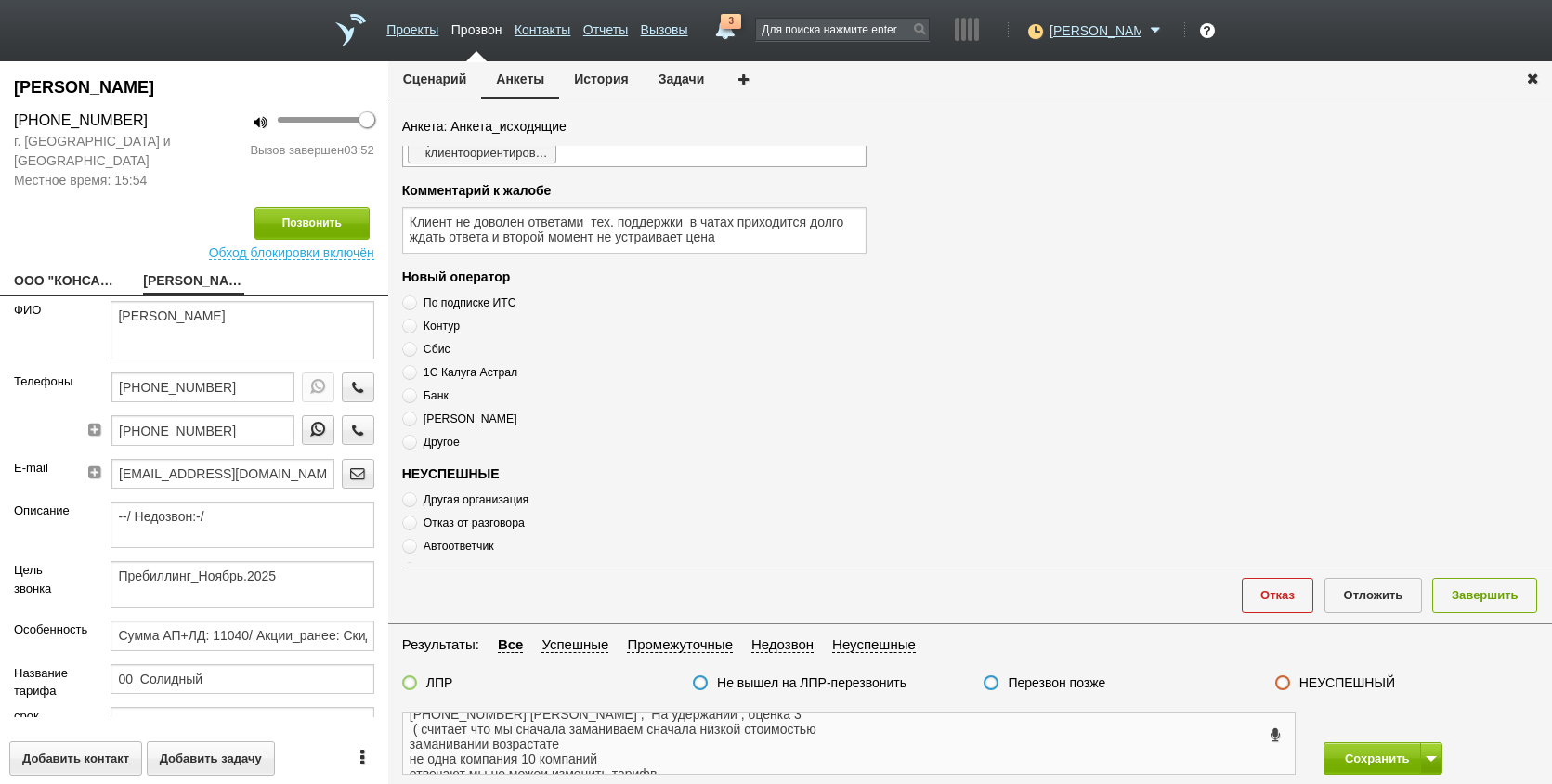
scroll to position [0, 0]
drag, startPoint x: 558, startPoint y: 754, endPoint x: 410, endPoint y: 752, distance: 148.0
click at [410, 752] on textarea "+7 (911) 085-87-95 Елена , На удержании , оценка 3 ( считает что мы сначала зам…" at bounding box center [849, 744] width 892 height 60
click at [811, 744] on textarea "+7 (911) 085-87-95 Елена , На удержании , оценка 3 ( считает что мы сначала зам…" at bounding box center [849, 744] width 892 height 60
click at [842, 745] on textarea "+7 (911) 085-87-95 Елена , На удержании , оценка 3 ( считает что мы сначала зам…" at bounding box center [849, 744] width 892 height 60
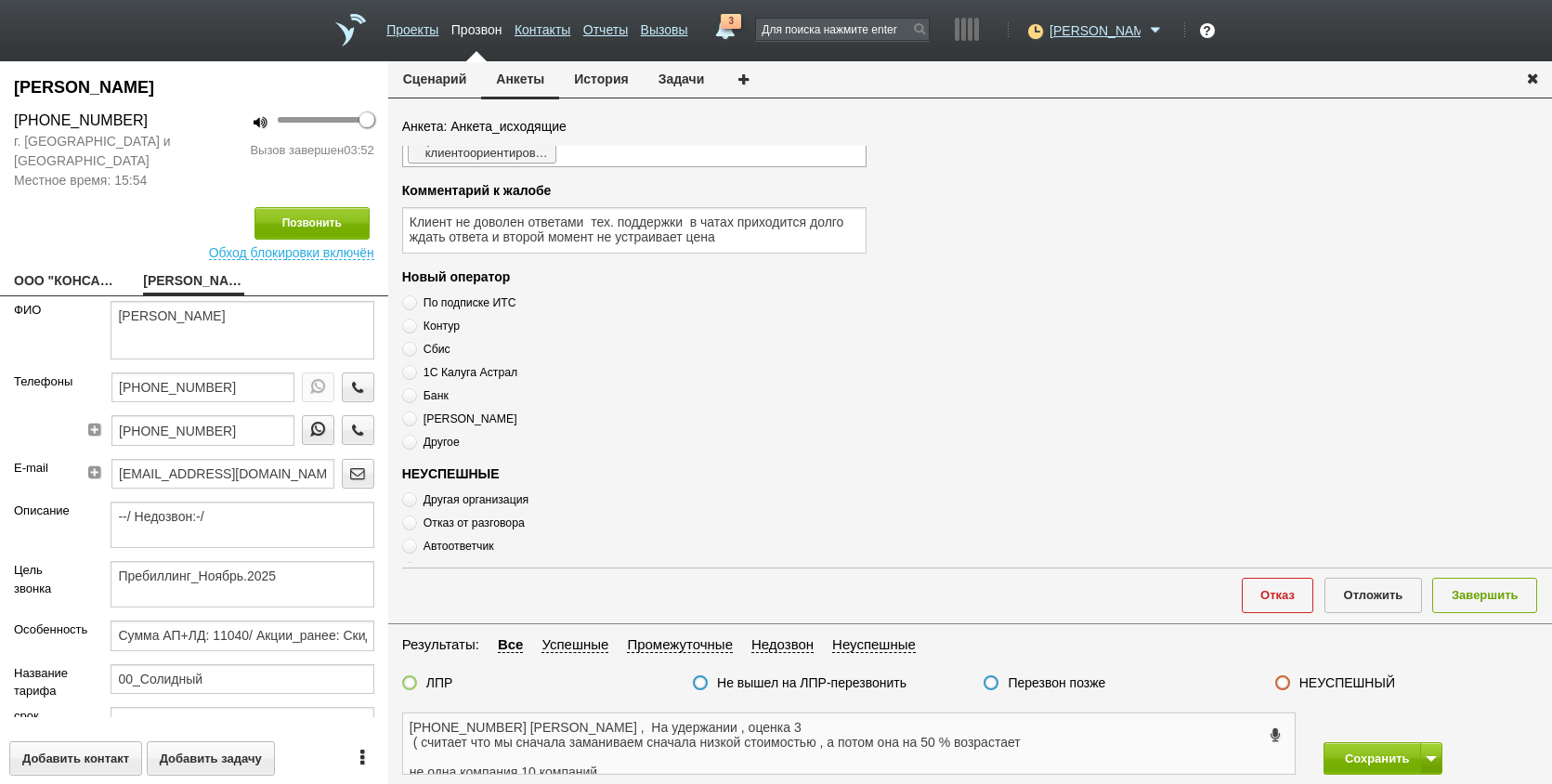
scroll to position [56, 0]
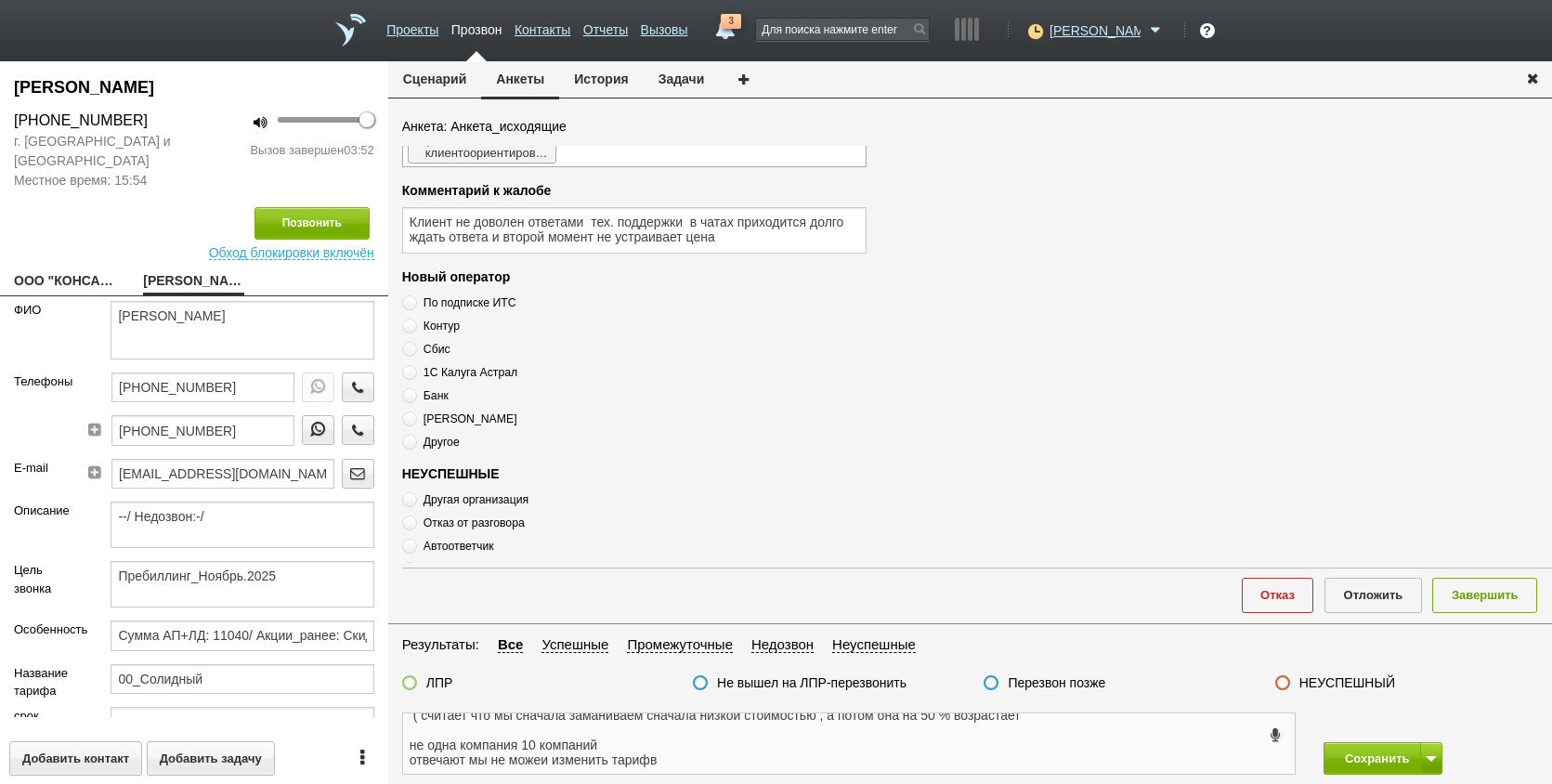
click at [645, 745] on textarea "+7 (911) 085-87-95 Елена , На удержании , оценка 3 ( считает что мы сначала зам…" at bounding box center [849, 744] width 892 height 60
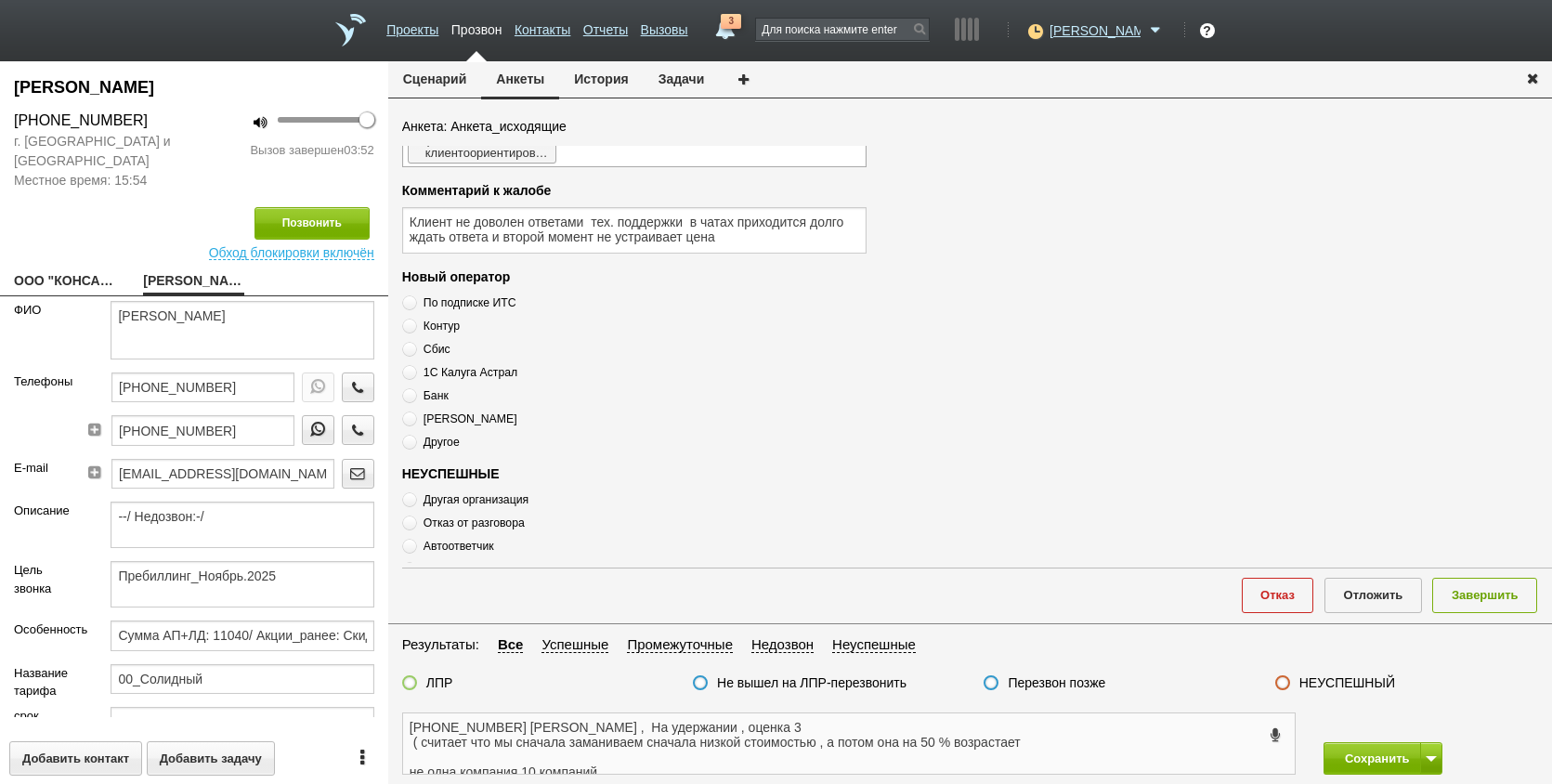
click at [1016, 746] on textarea "+7 (911) 085-87-95 Елена , На удержании , оценка 3 ( считает что мы сначала зам…" at bounding box center [849, 744] width 892 height 60
drag, startPoint x: 1032, startPoint y: 745, endPoint x: 394, endPoint y: 739, distance: 638.0
click at [394, 739] on div "+7 (911) 085-87-95 Елена , На удержании , оценка 3 ( считает что мы сначала зам…" at bounding box center [849, 744] width 921 height 62
type textarea "+7 (911) 085-87-95 Елена , На удержании , оценка 3 ( считает что мы сначала зам…"
click at [769, 240] on textarea "Клиент не доволен ответами тех. поддержки в чатах приходится долго ждать ответа…" at bounding box center [634, 230] width 465 height 46
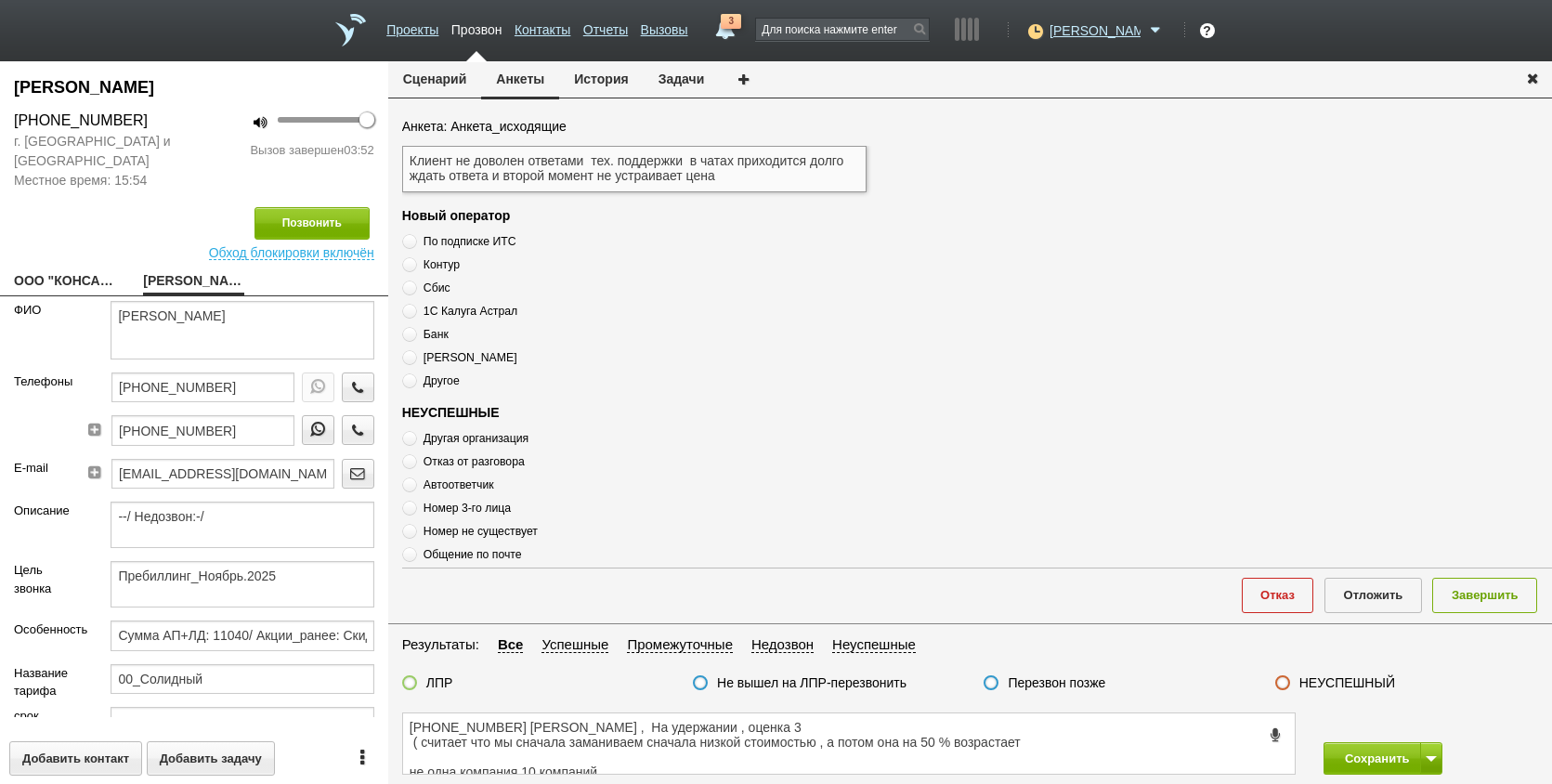
scroll to position [557, 0]
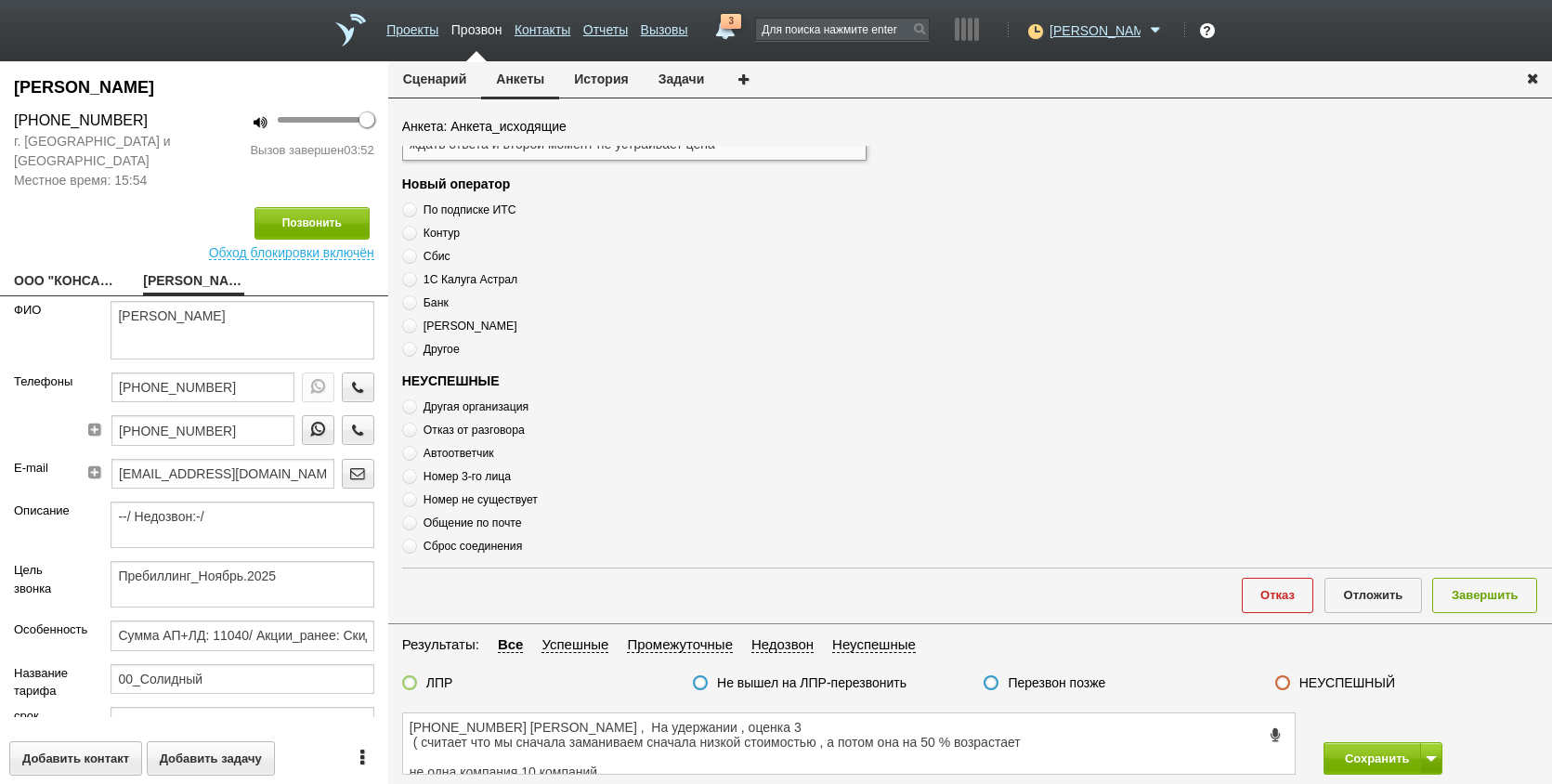
paste textarea "( считает что мы сначала заманиваем сначала низкой стоимостью , а потом она на …"
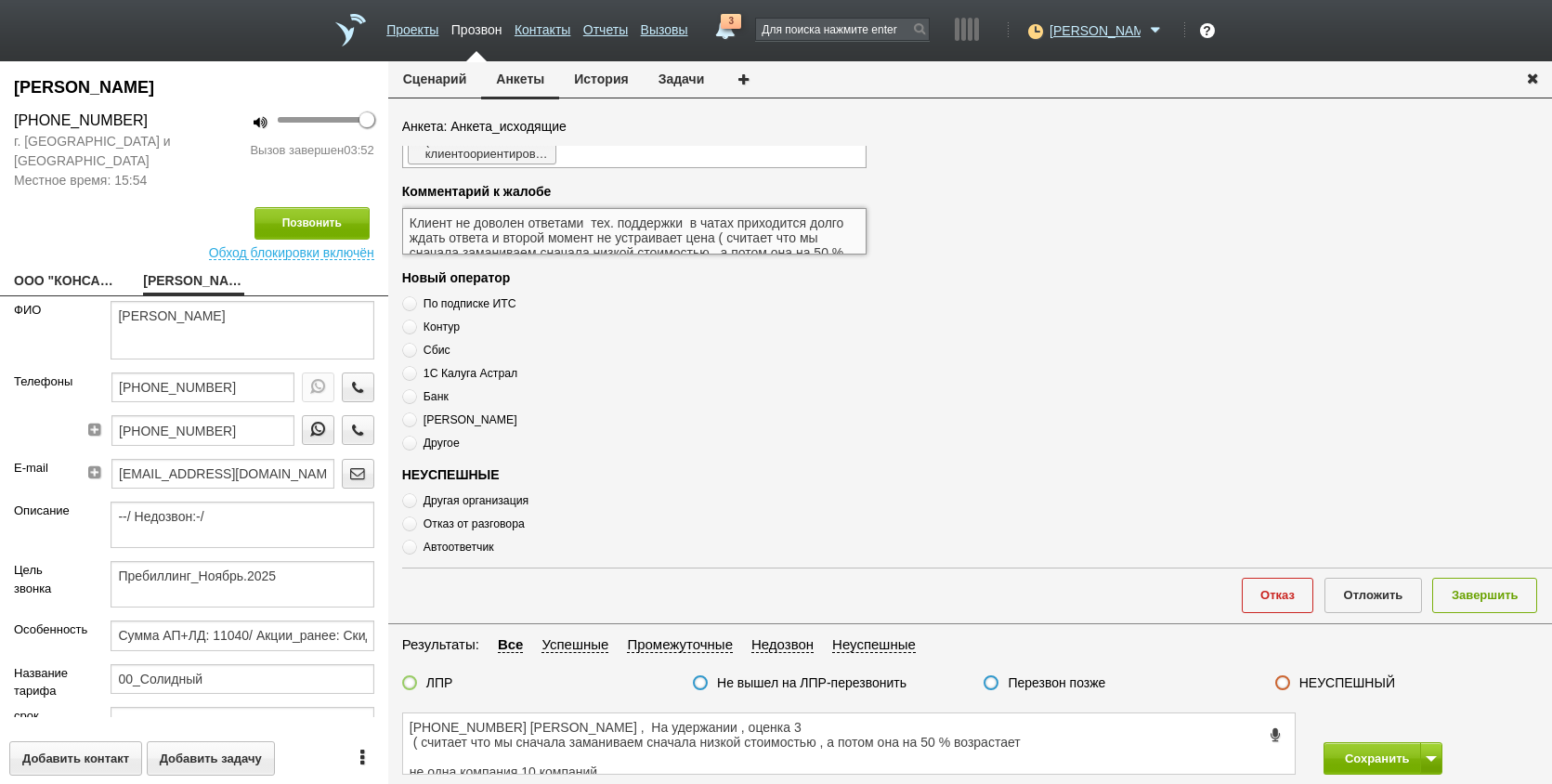
scroll to position [28, 0]
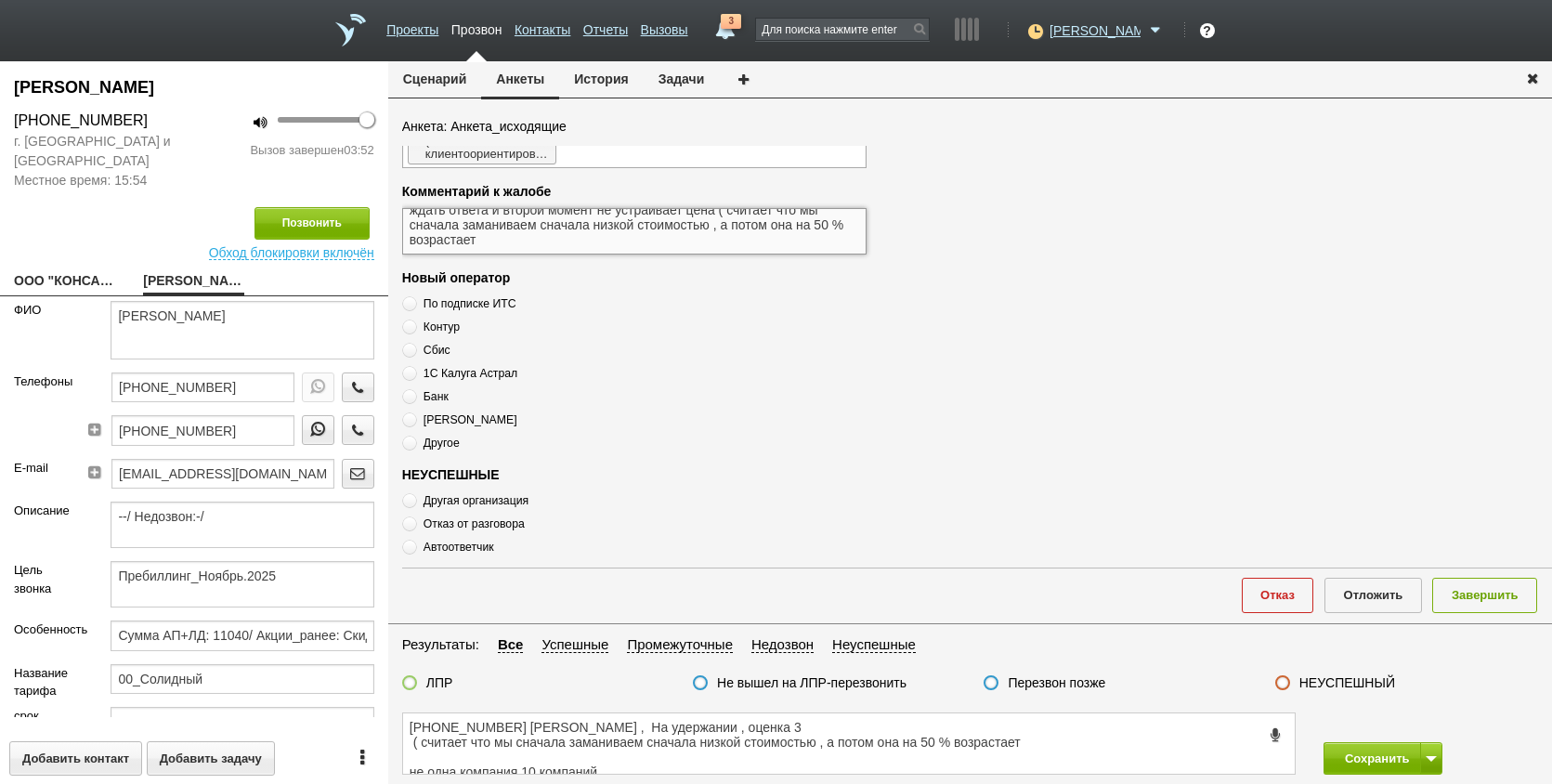
drag, startPoint x: 407, startPoint y: 216, endPoint x: 537, endPoint y: 258, distance: 136.6
click at [537, 261] on div "Результат звонка Планирует оплату Отказ от оплаты На удержании Направлено в [GE…" at bounding box center [977, 354] width 1150 height 417
type textarea "Клиент не доволен ответами тех. поддержки в чатах приходится долго ждать ответа…"
click at [828, 726] on textarea "+7 (911) 085-87-95 Елена , На удержании , оценка 3 ( считает что мы сначала зам…" at bounding box center [849, 744] width 892 height 60
paste textarea "Клиент не доволен ответами тех. поддержки в чатах приходится долго ждать ответа…"
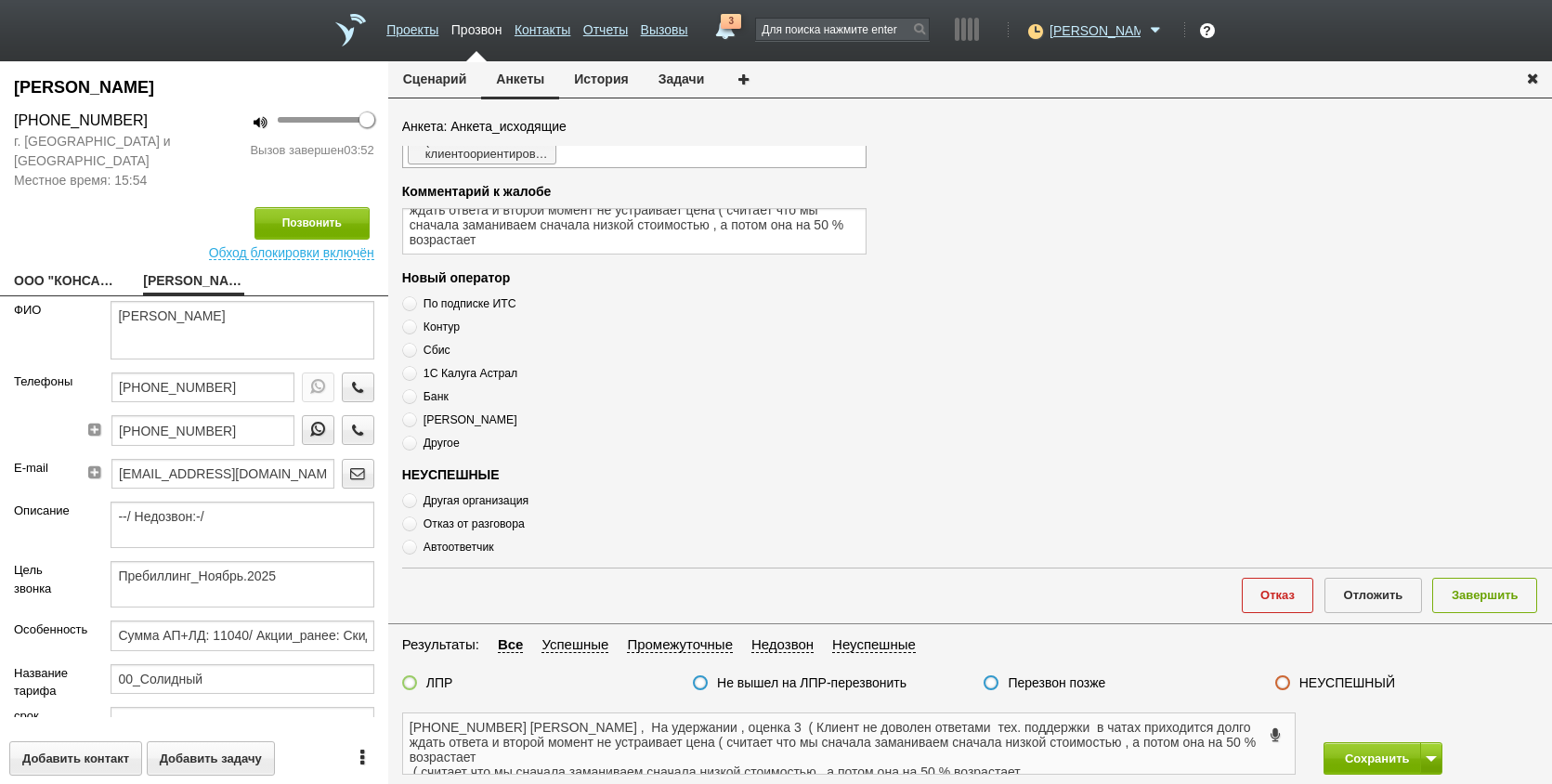
click at [931, 740] on textarea "+7 (911) 085-87-95 Елена , На удержании , оценка 3 ( Клиент не доволен ответами…" at bounding box center [849, 744] width 892 height 60
click at [986, 732] on textarea "+7 (911) 085-87-95 Елена , На удержании , оценка 3 ( Клиент не доволен ответами…" at bounding box center [849, 744] width 892 height 60
drag, startPoint x: 1020, startPoint y: 718, endPoint x: 1034, endPoint y: 723, distance: 14.9
click at [1033, 723] on textarea "+7 (911) 085-87-95 Елена , На удержании , оценка 3 ( Клиент не доволен ответами…" at bounding box center [849, 744] width 892 height 60
click at [740, 752] on textarea "+7 (911) 085-87-95 Елена , На удержании , оценка 3 ( Клиент не доволен ответами…" at bounding box center [849, 744] width 892 height 60
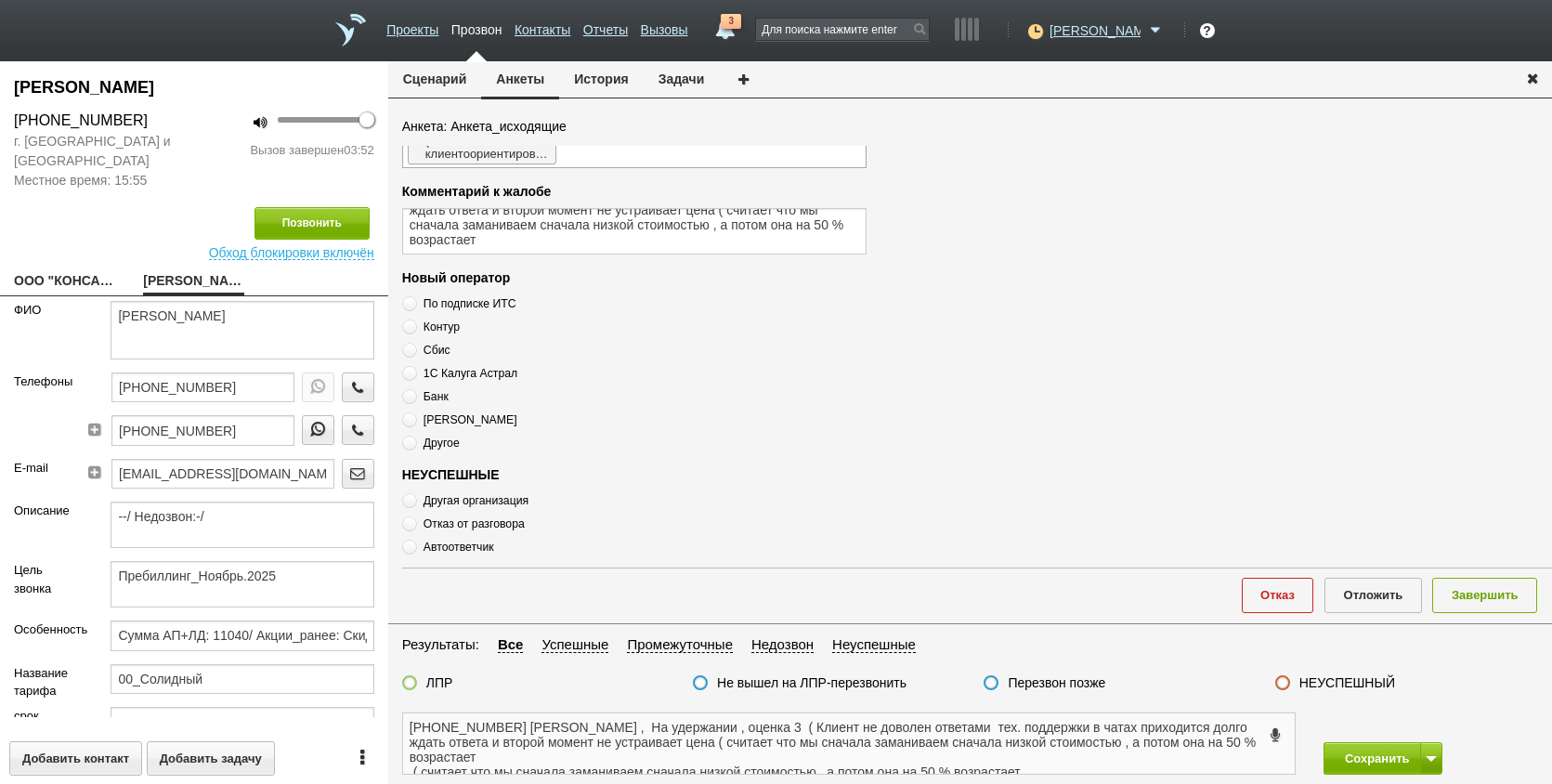
click at [792, 755] on textarea "+7 (911) 085-87-95 Елена , На удержании , оценка 3 ( Клиент не доволен ответами…" at bounding box center [849, 744] width 892 height 60
click at [885, 744] on textarea "+7 (911) 085-87-95 Елена , На удержании , оценка 3 ( Клиент не доволен ответами…" at bounding box center [849, 744] width 892 height 60
click at [963, 740] on textarea "+7 (911) 085-87-95 Елена , На удержании , оценка 3 ( Клиент не доволен ответами…" at bounding box center [849, 744] width 892 height 60
type textarea "+7 (911) 085-87-95 Елена , На удержании , оценка 3 ( Клиент не доволен ответами…"
click at [463, 223] on textarea "Клиент не доволен ответами тех. поддержки в чатах приходится долго ждать ответа…" at bounding box center [634, 231] width 465 height 46
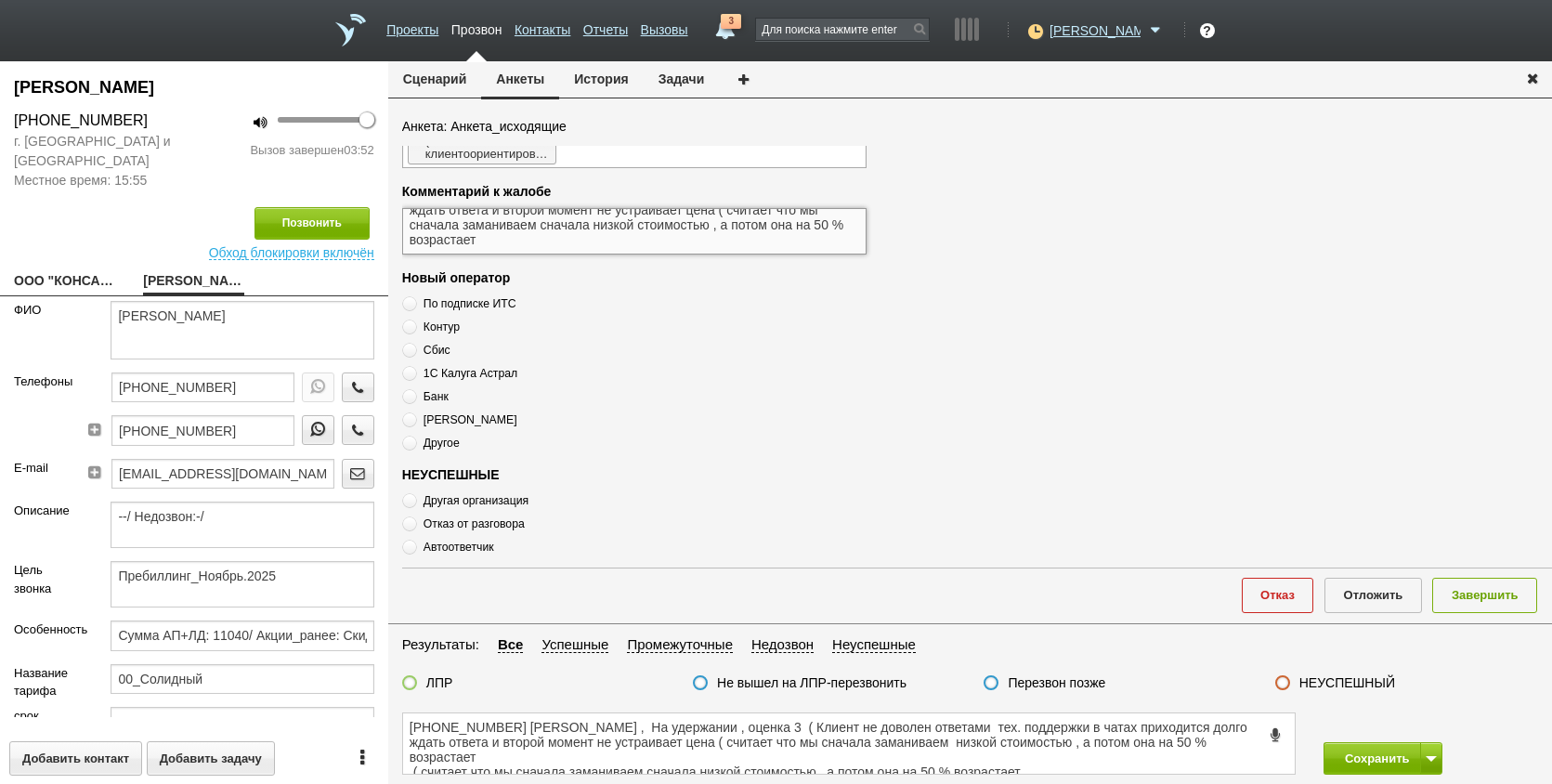
click at [587, 222] on textarea "Клиент не доволен ответами тех. поддержки в чатах приходится долго ждать ответа…" at bounding box center [634, 231] width 465 height 46
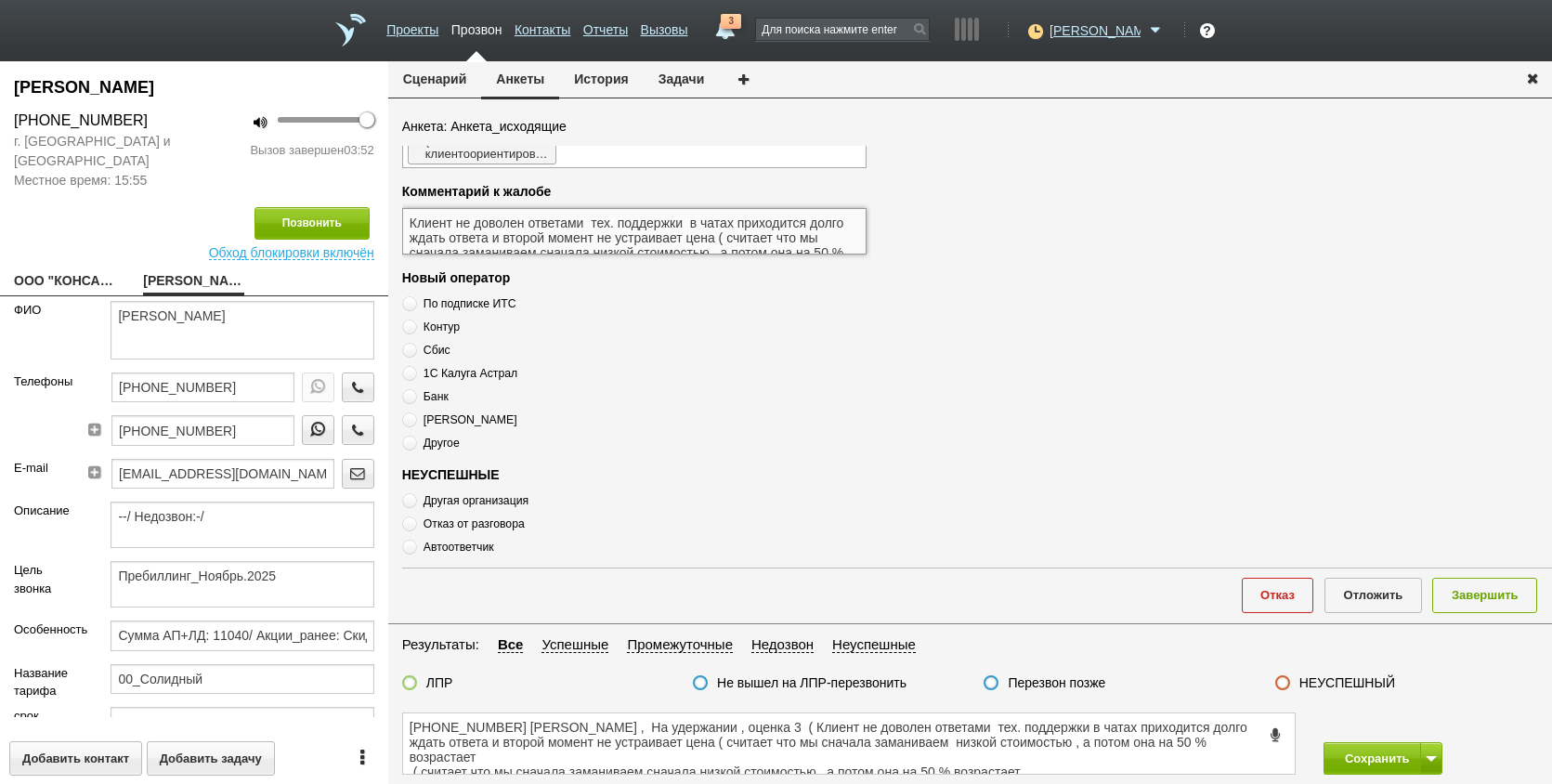
click at [599, 239] on textarea "Клиент не доволен ответами тех. поддержки в чатах приходится долго ждать ответа…" at bounding box center [634, 231] width 465 height 46
click at [588, 247] on textarea "Клиент не доволен ответами тех. поддержки в чатах приходится долго ждать ответа…" at bounding box center [634, 231] width 465 height 46
click at [592, 250] on textarea "Клиент не доволен ответами тех. поддержки в чатах приходится долго ждать ответа…" at bounding box center [634, 231] width 465 height 46
type textarea "Клиент не доволен ответами тех. поддержки в чатах приходится долго ждать ответа…"
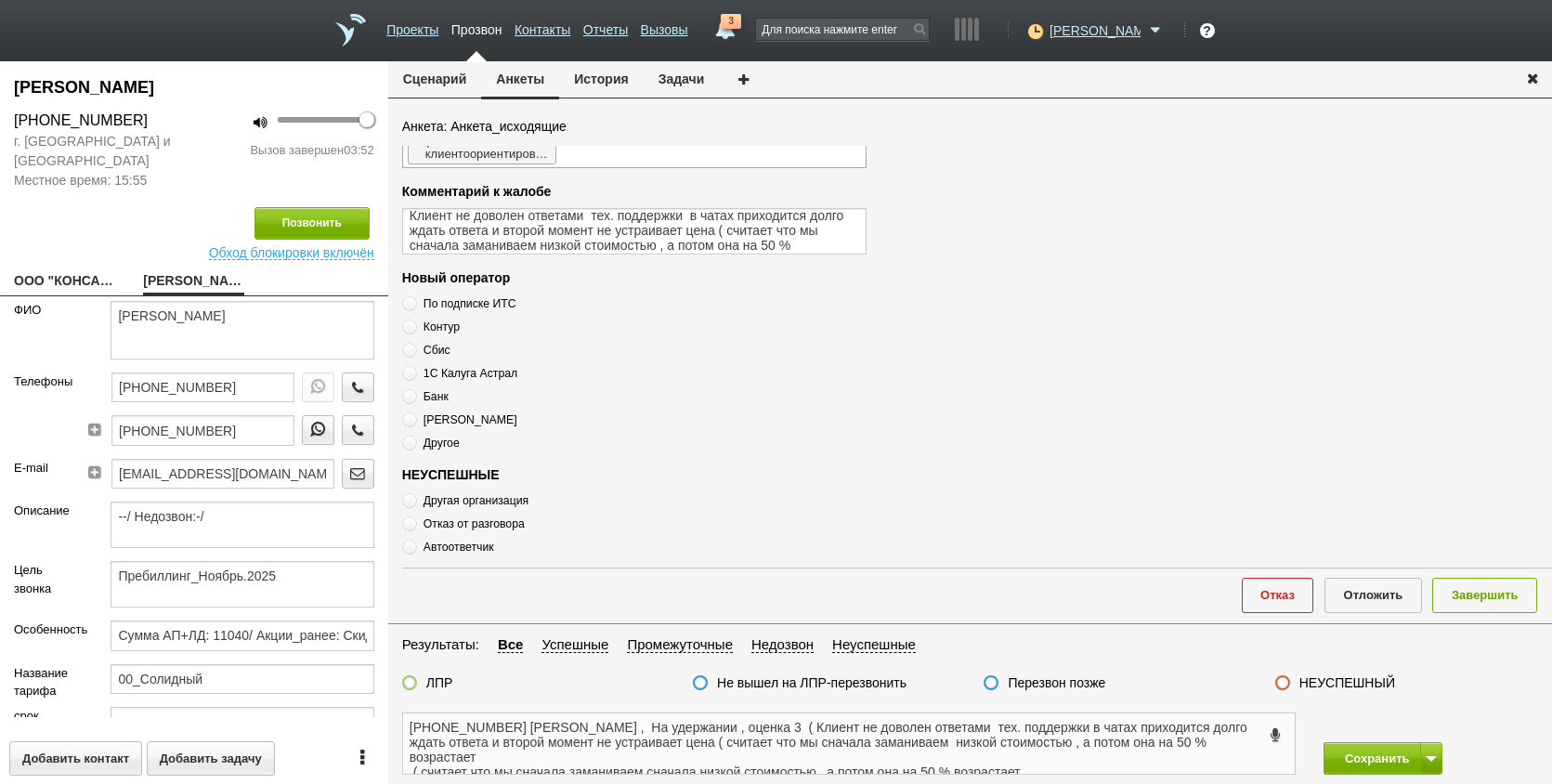
click at [1005, 725] on textarea "+7 (911) 085-87-95 Елена , На удержании , оценка 3 ( Клиент не доволен ответами…" at bounding box center [849, 744] width 892 height 60
click at [920, 733] on textarea "+7 (911) 085-87-95 Елена , На удержании , оценка 3 ( Клиент не доволен ответами…" at bounding box center [849, 744] width 892 height 60
click at [1061, 746] on textarea "+7 (911) 085-87-95 Елена , На удержании , оценка 3 ( Клиент не доволен ответами…" at bounding box center [849, 744] width 892 height 60
drag, startPoint x: 1115, startPoint y: 751, endPoint x: 1209, endPoint y: 751, distance: 94.0
click at [1116, 751] on textarea "+7 (911) 085-87-95 Елена , На удержании , оценка 3 ( Клиент не доволен ответами…" at bounding box center [849, 744] width 892 height 60
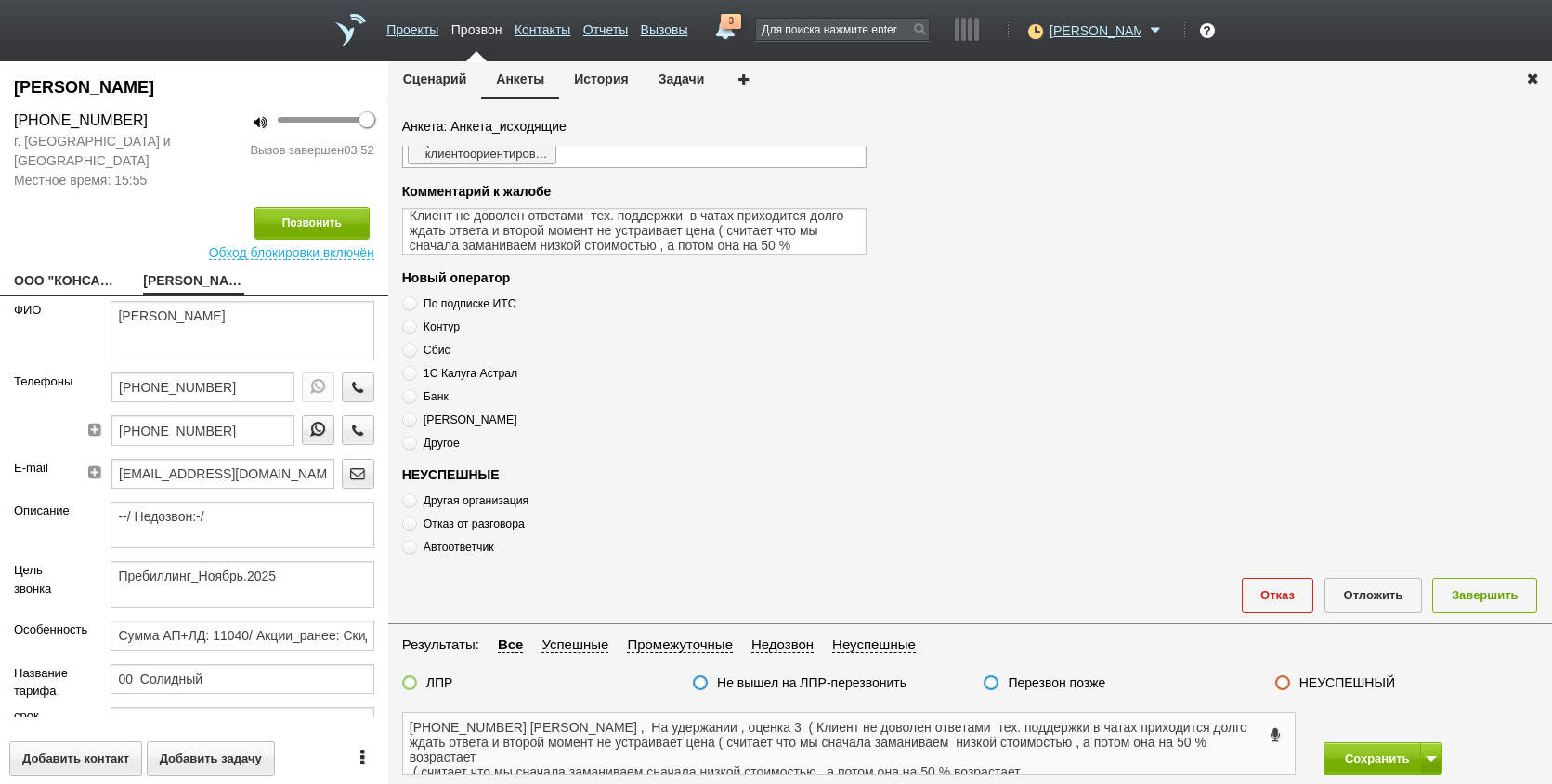
click at [580, 739] on textarea "+7 (911) 085-87-95 Елена , На удержании , оценка 3 ( Клиент не доволен ответами…" at bounding box center [849, 744] width 892 height 60
click at [1081, 757] on textarea "+7 (911) 085-87-95 Елена , На удержании , оценка 3 ( Клиент не доволен ответами…" at bounding box center [849, 744] width 892 height 60
click at [1103, 752] on textarea "+7 (911) 085-87-95 Елена , На удержании , оценка 3 ( Клиент не доволен ответами…" at bounding box center [849, 744] width 892 height 60
click at [755, 734] on textarea "+7 (911) 085-87-95 Елена , На удержании , оценка 3 ( Клиент не доволен ответами…" at bounding box center [849, 744] width 892 height 60
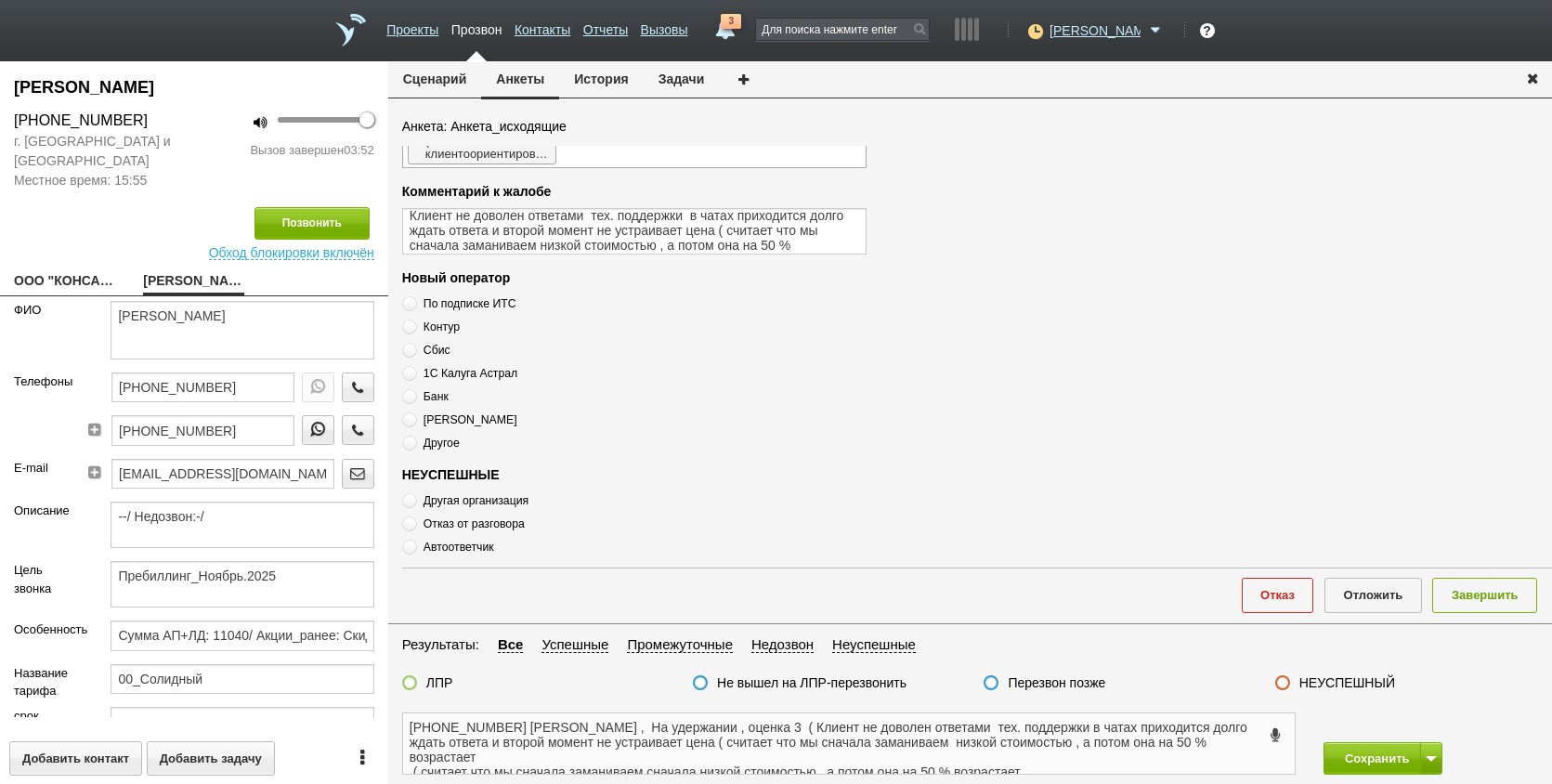
drag, startPoint x: 1032, startPoint y: 762, endPoint x: 409, endPoint y: 751, distance: 623.1
click at [409, 751] on textarea "+7 (911) 085-87-95 Елена , На удержании , оценка 3 ( Клиент не доволен ответами…" at bounding box center [849, 744] width 892 height 60
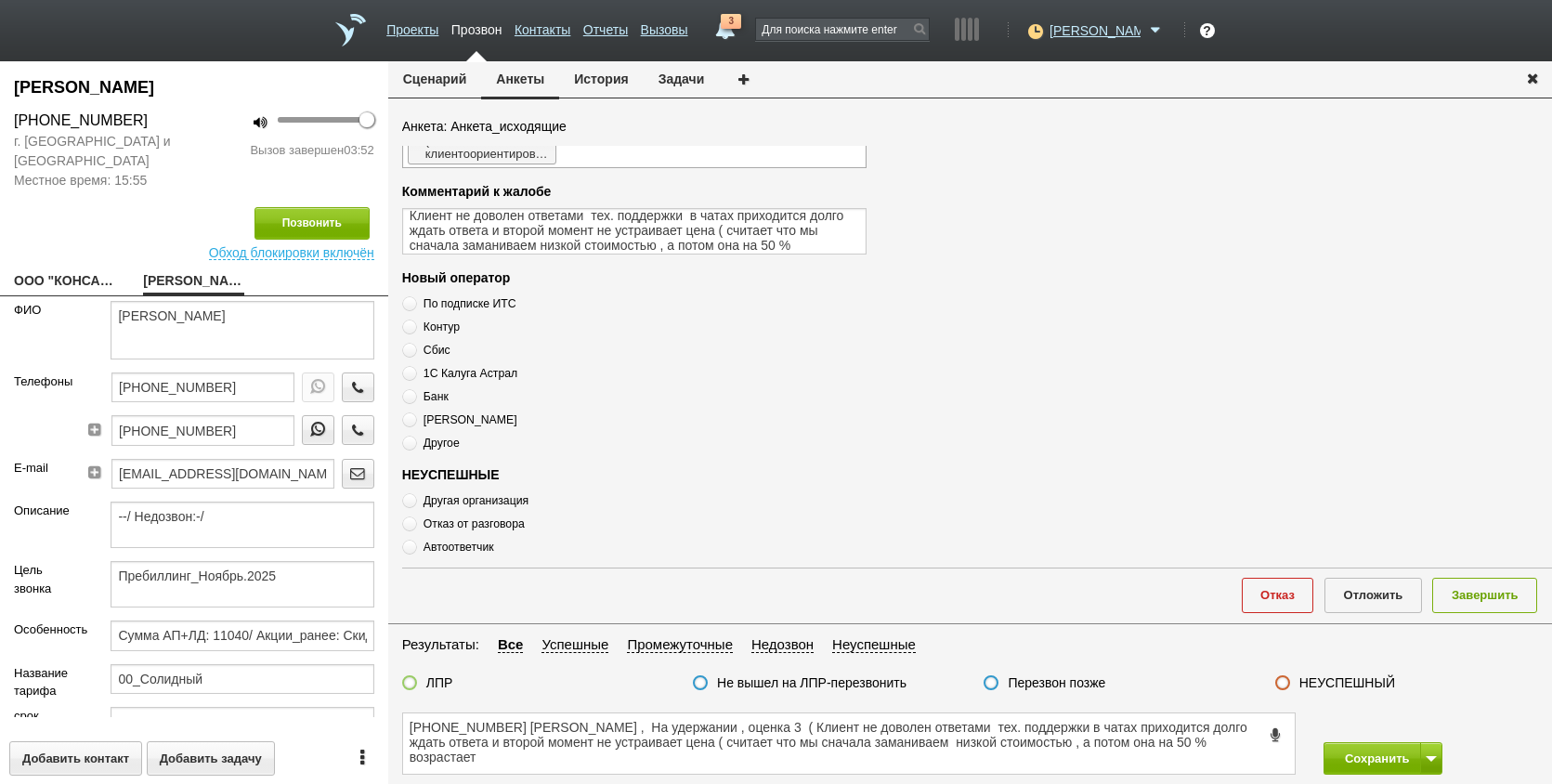
click at [1267, 744] on span at bounding box center [1275, 734] width 21 height 23
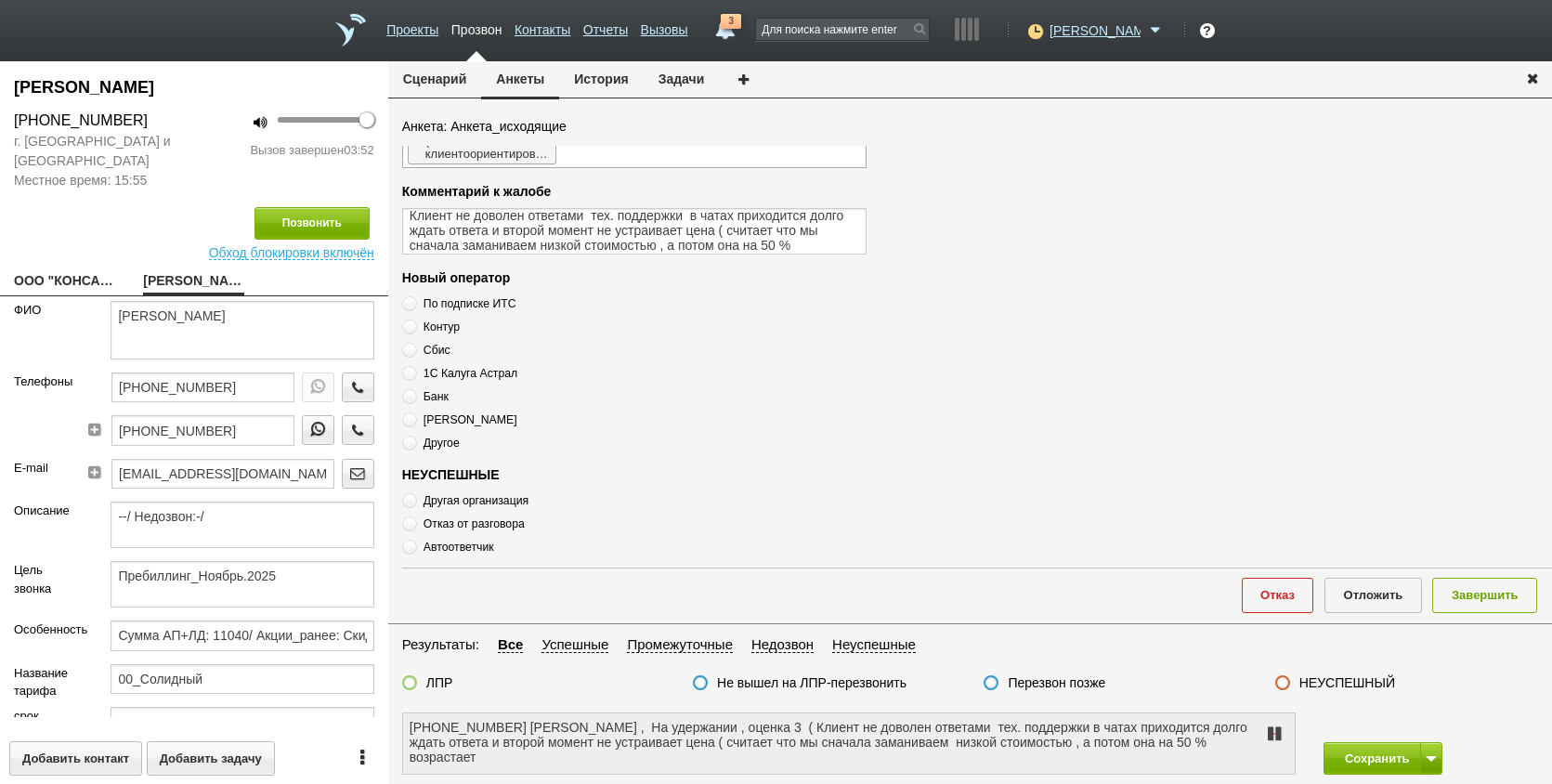
click at [1241, 741] on textarea "+7 (911) 085-87-95 Елена , На удержании , оценка 3 ( Клиент не доволен ответами…" at bounding box center [849, 744] width 892 height 60
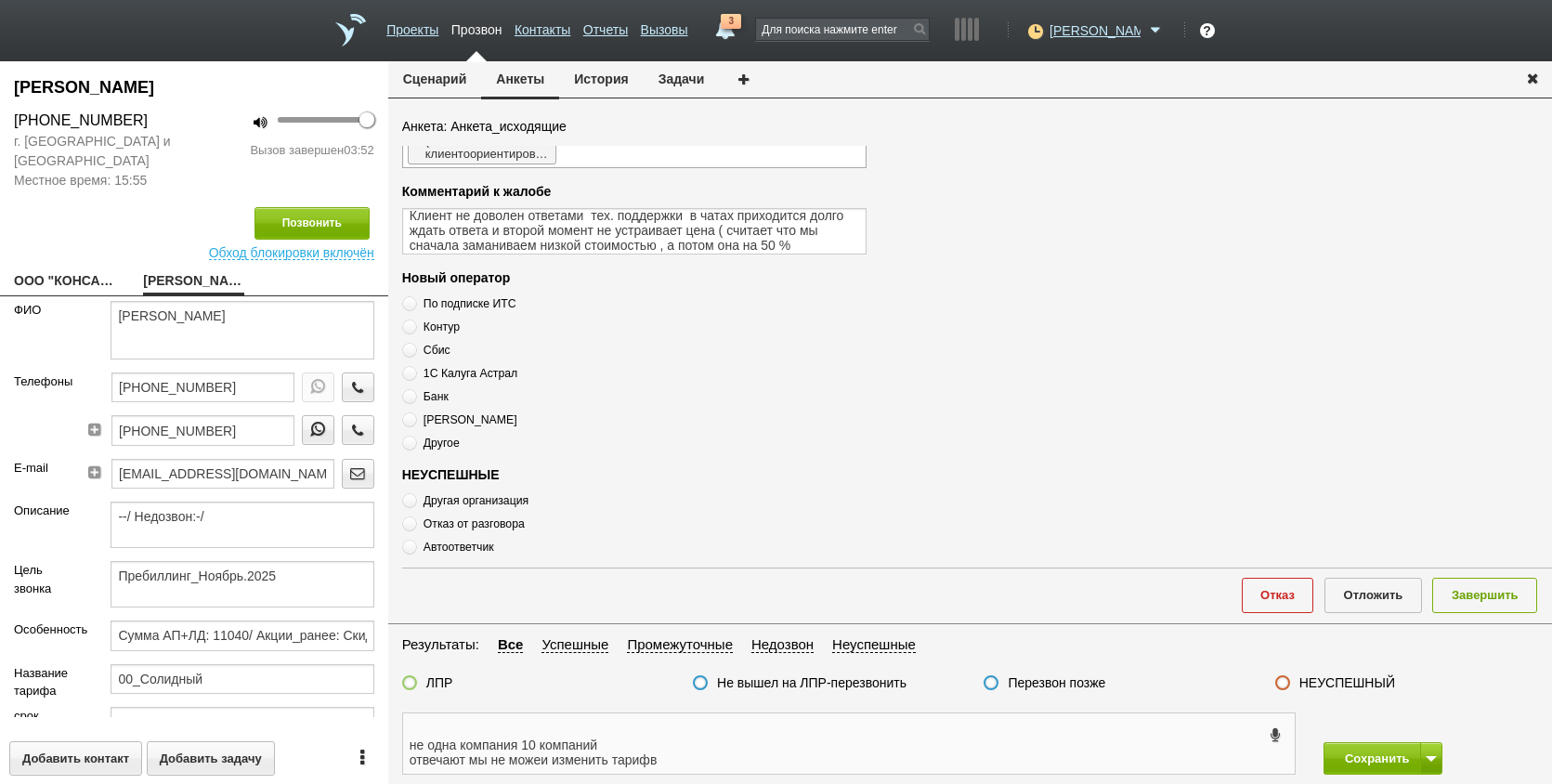
click at [668, 760] on textarea "+7 (911) 085-87-95 Елена , На удержании , оценка 3 ( Клиент не доволен ответами…" at bounding box center [849, 744] width 892 height 60
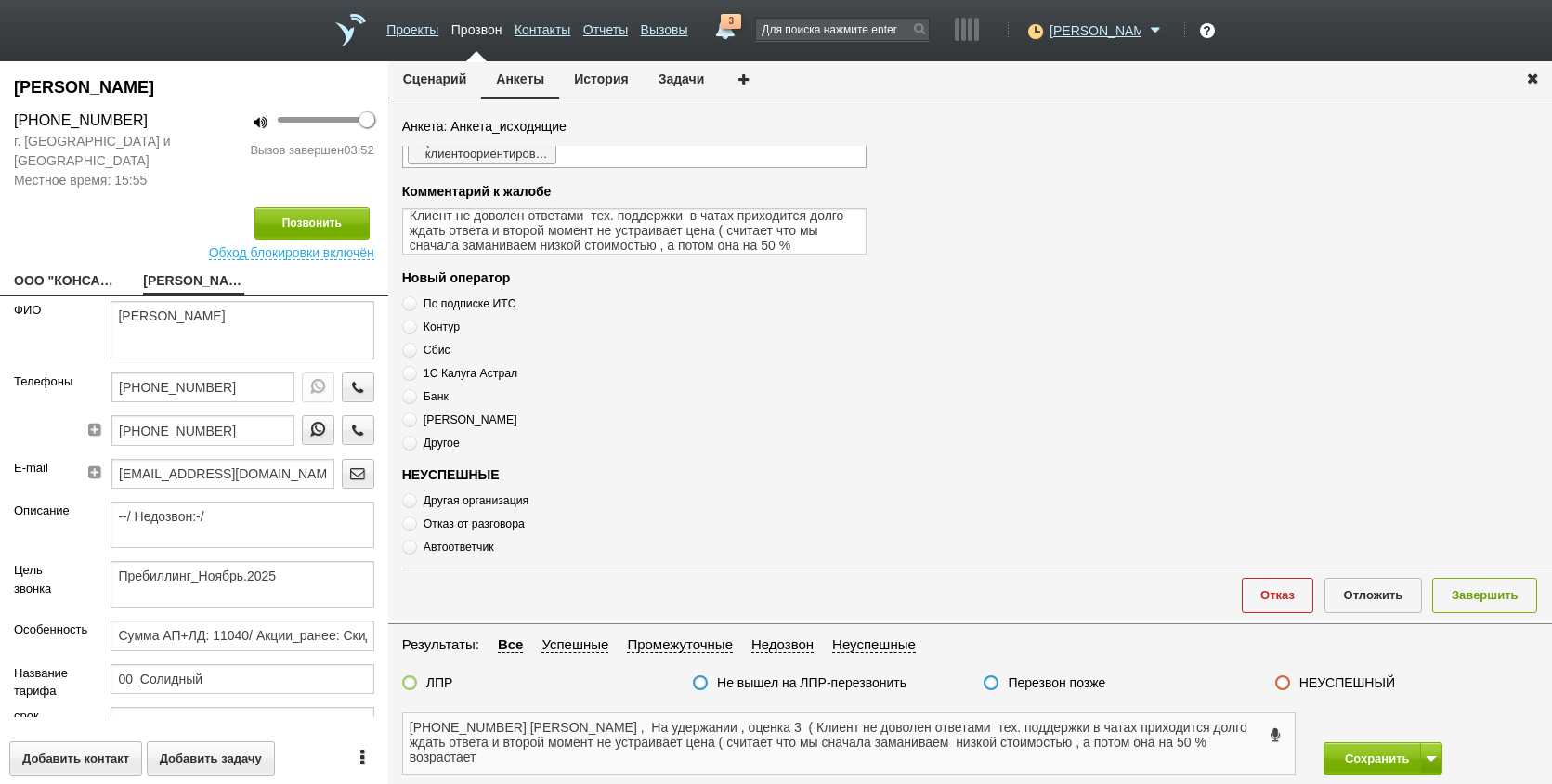
drag, startPoint x: 706, startPoint y: 736, endPoint x: 407, endPoint y: 751, distance: 299.4
click at [407, 751] on textarea "+7 (911) 085-87-95 Елена , На удержании , оценка 3 ( Клиент не доволен ответами…" at bounding box center [849, 744] width 892 height 60
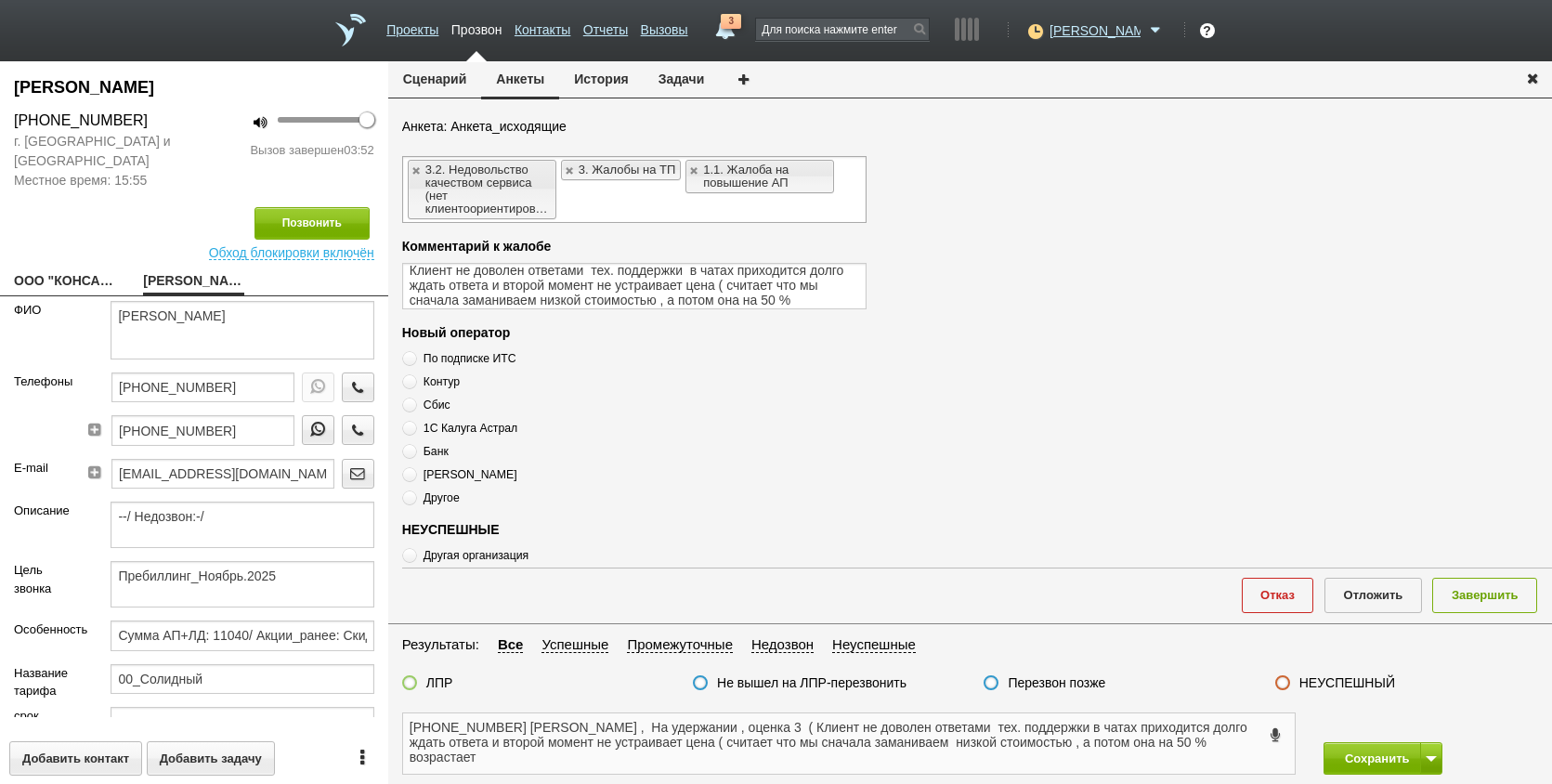
scroll to position [464, 0]
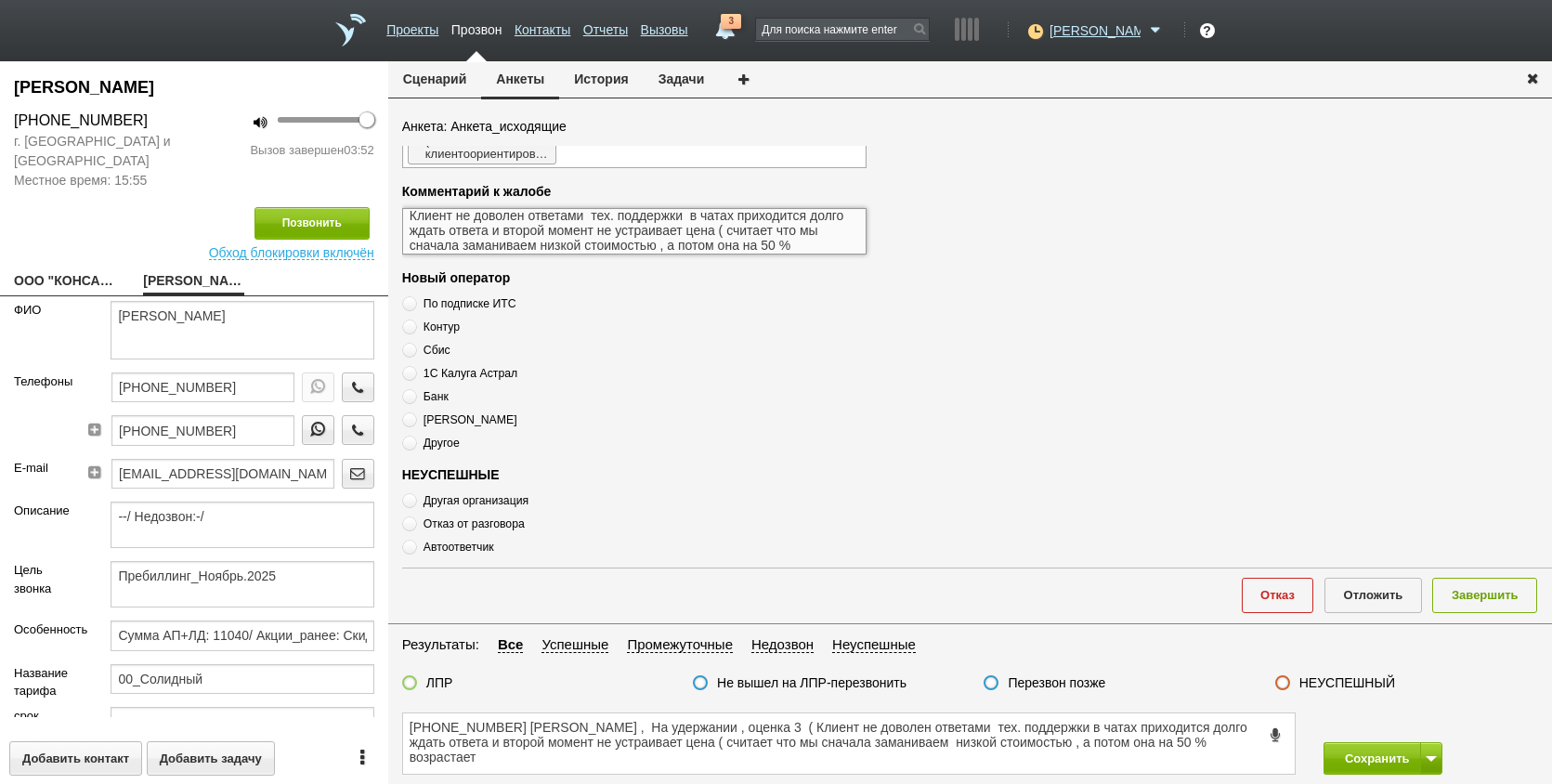
click at [770, 234] on textarea "Клиент не доволен ответами тех. поддержки в чатах приходится долго ждать ответа…" at bounding box center [634, 231] width 465 height 46
click at [809, 246] on textarea "Клиент не доволен ответами тех. поддержки в чатах приходится долго ждать ответа…" at bounding box center [634, 231] width 465 height 46
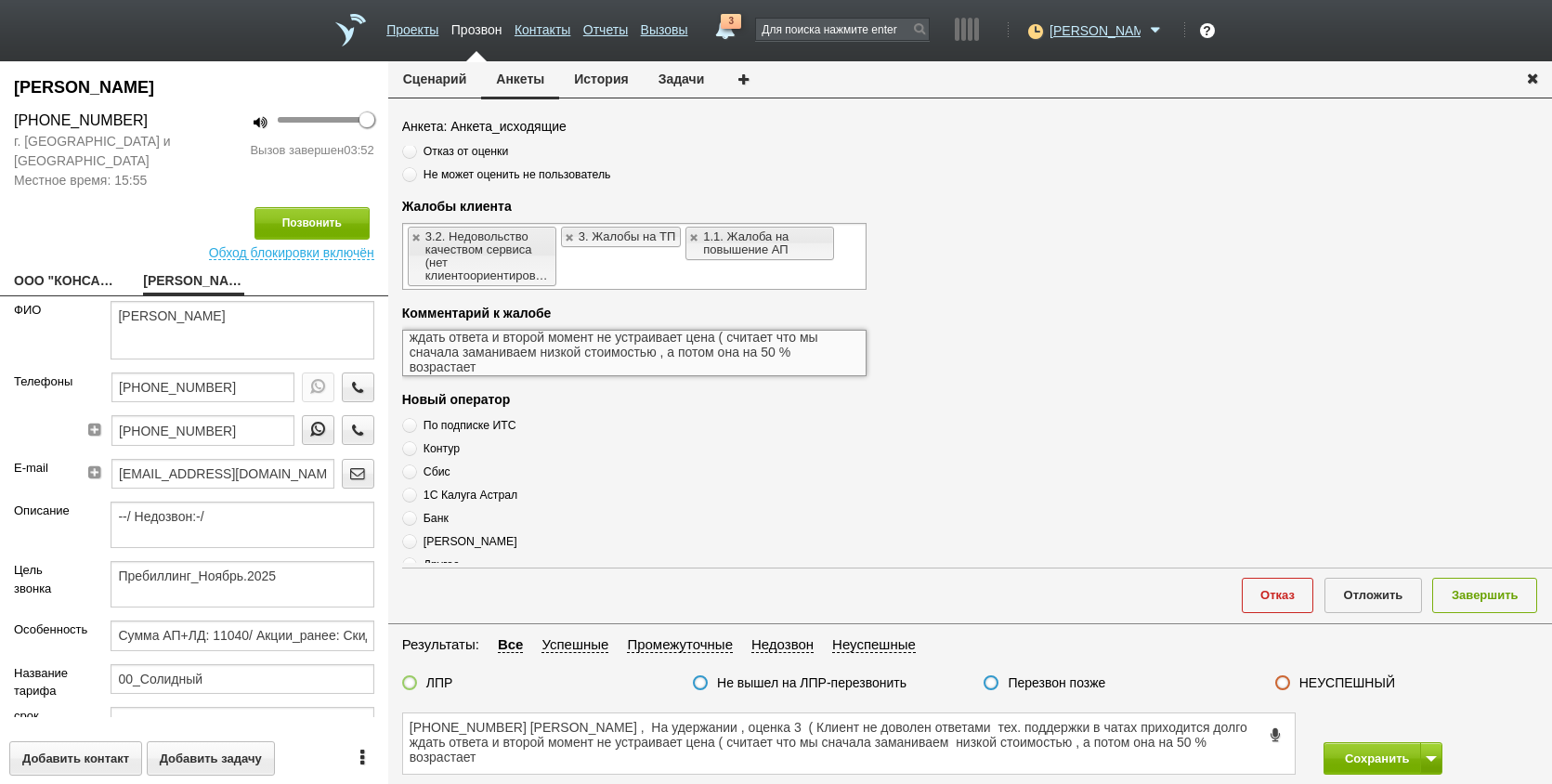
scroll to position [0, 0]
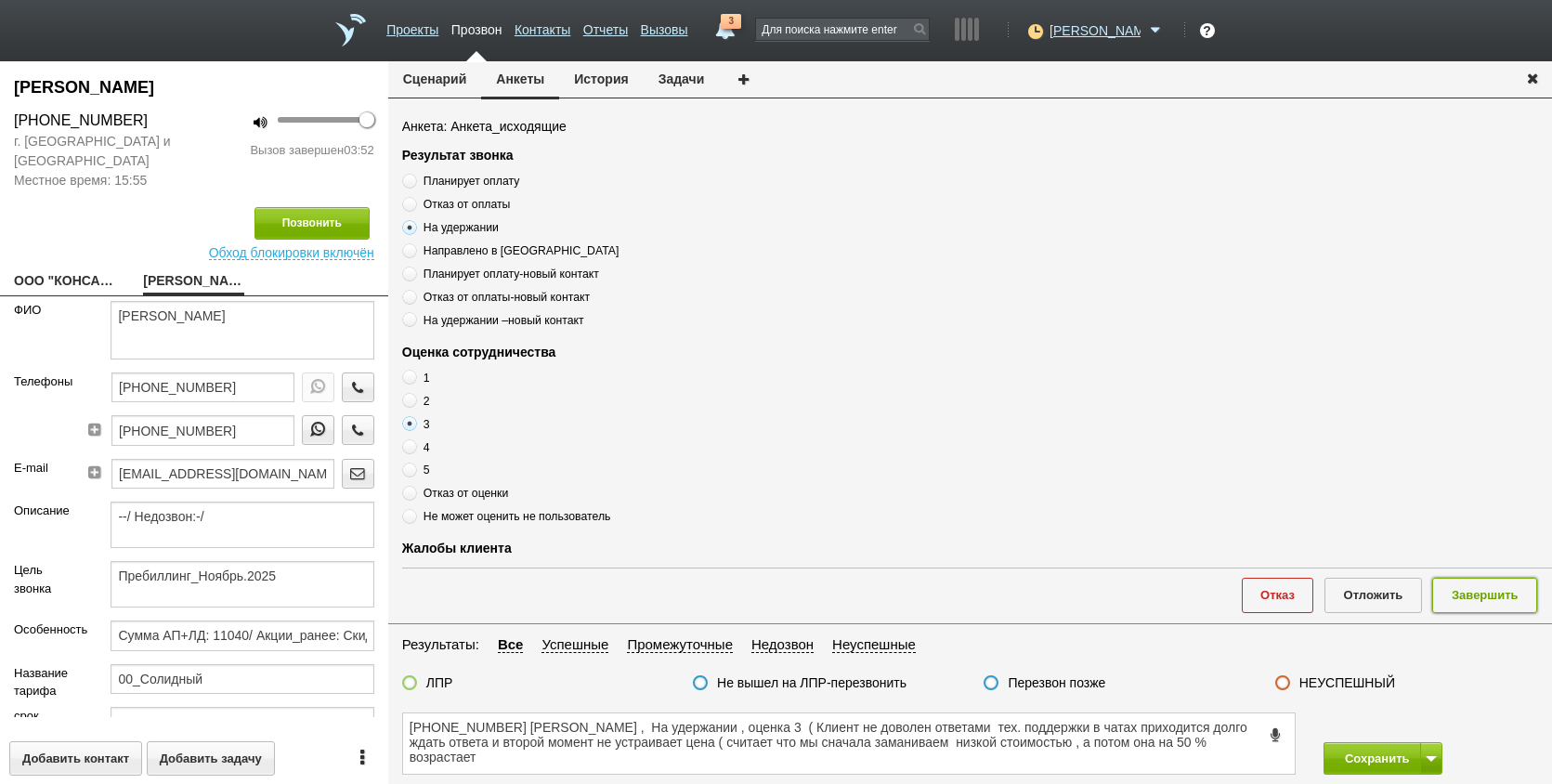
click at [1476, 600] on button "Завершить" at bounding box center [1485, 595] width 105 height 35
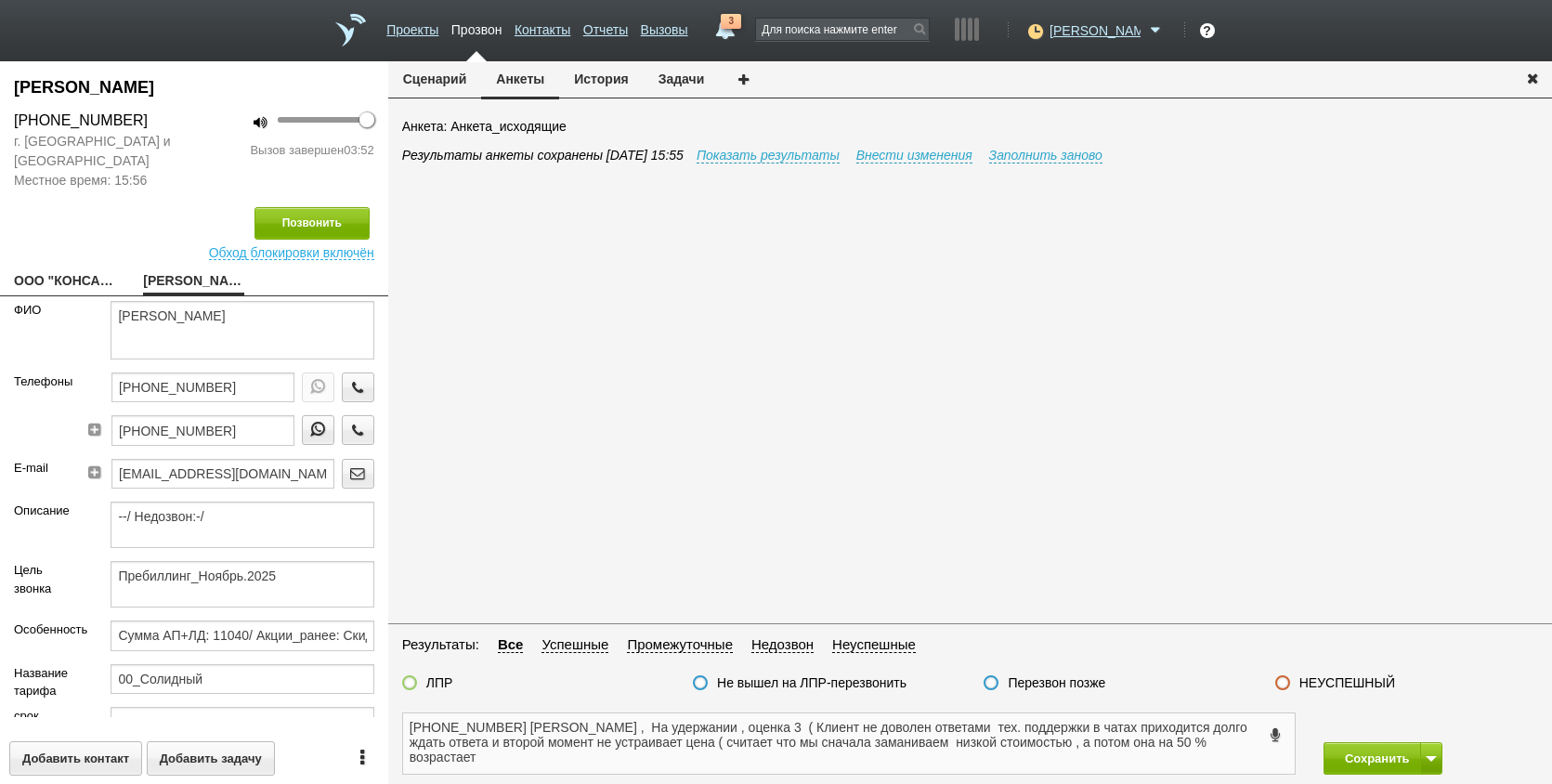
click at [765, 753] on textarea "+7 (911) 085-87-95 Елена , На удержании , оценка 3 ( Клиент не доволен ответами…" at bounding box center [849, 744] width 892 height 60
click at [408, 681] on label at bounding box center [409, 683] width 15 height 15
click at [0, 0] on input "ЛПР" at bounding box center [0, 0] width 0 height 0
drag, startPoint x: 1086, startPoint y: 751, endPoint x: 1241, endPoint y: 751, distance: 155.0
click at [1101, 751] on textarea "+7 (911) 085-87-95 Елена , На удержании , оценка 3 ( Клиент не доволен ответами…" at bounding box center [849, 744] width 892 height 60
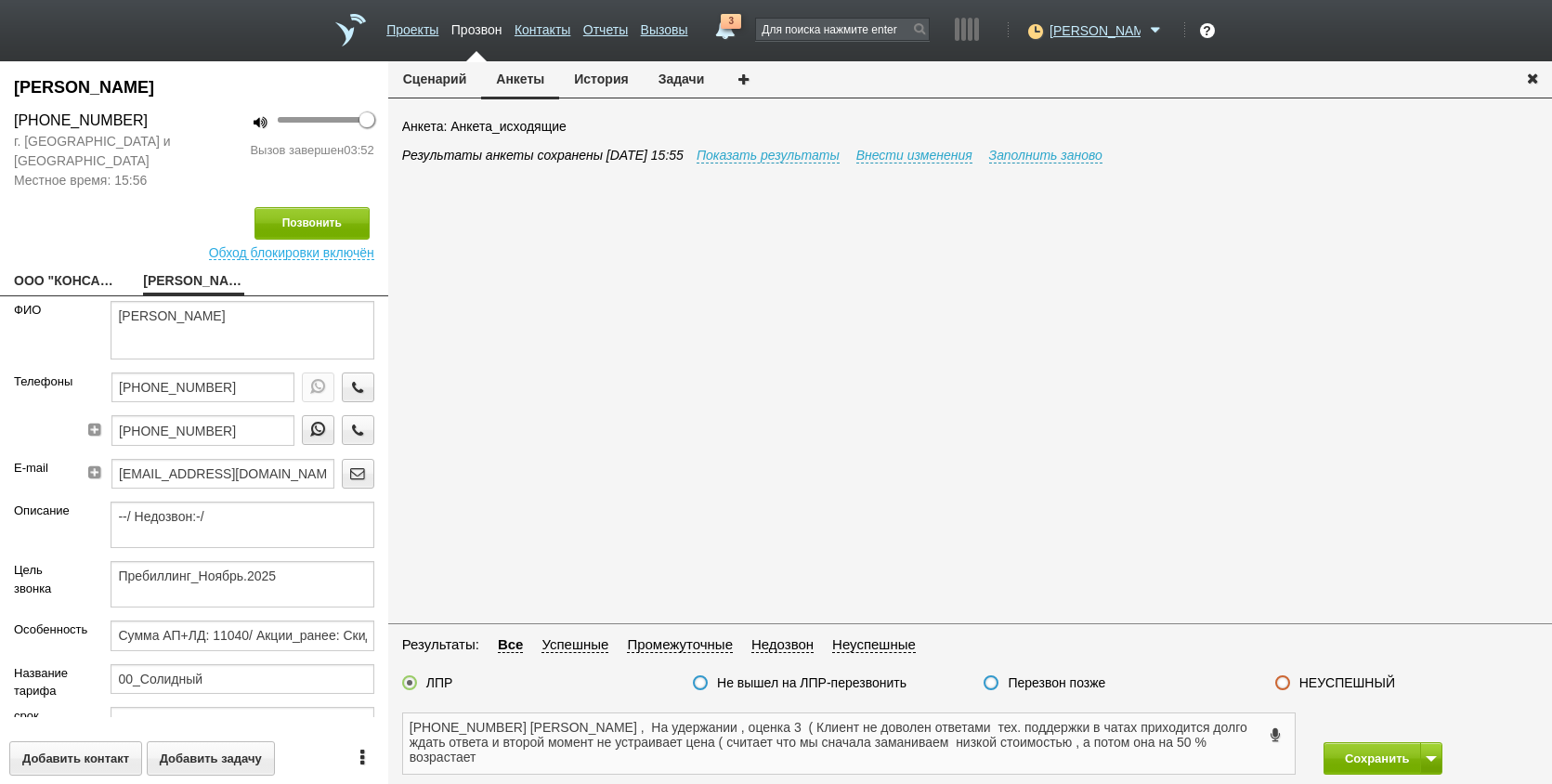
click at [1246, 744] on textarea "+7 (911) 085-87-95 Елена , На удержании , оценка 3 ( Клиент не доволен ответами…" at bounding box center [849, 744] width 892 height 60
type textarea "+7 (911) 085-87-95 Елена , На удержании , оценка 3 ( Клиент не доволен ответами…"
click at [1432, 757] on span at bounding box center [1432, 759] width 11 height 6
click at [1385, 728] on button "Сохранить и остаться" at bounding box center [1369, 724] width 144 height 33
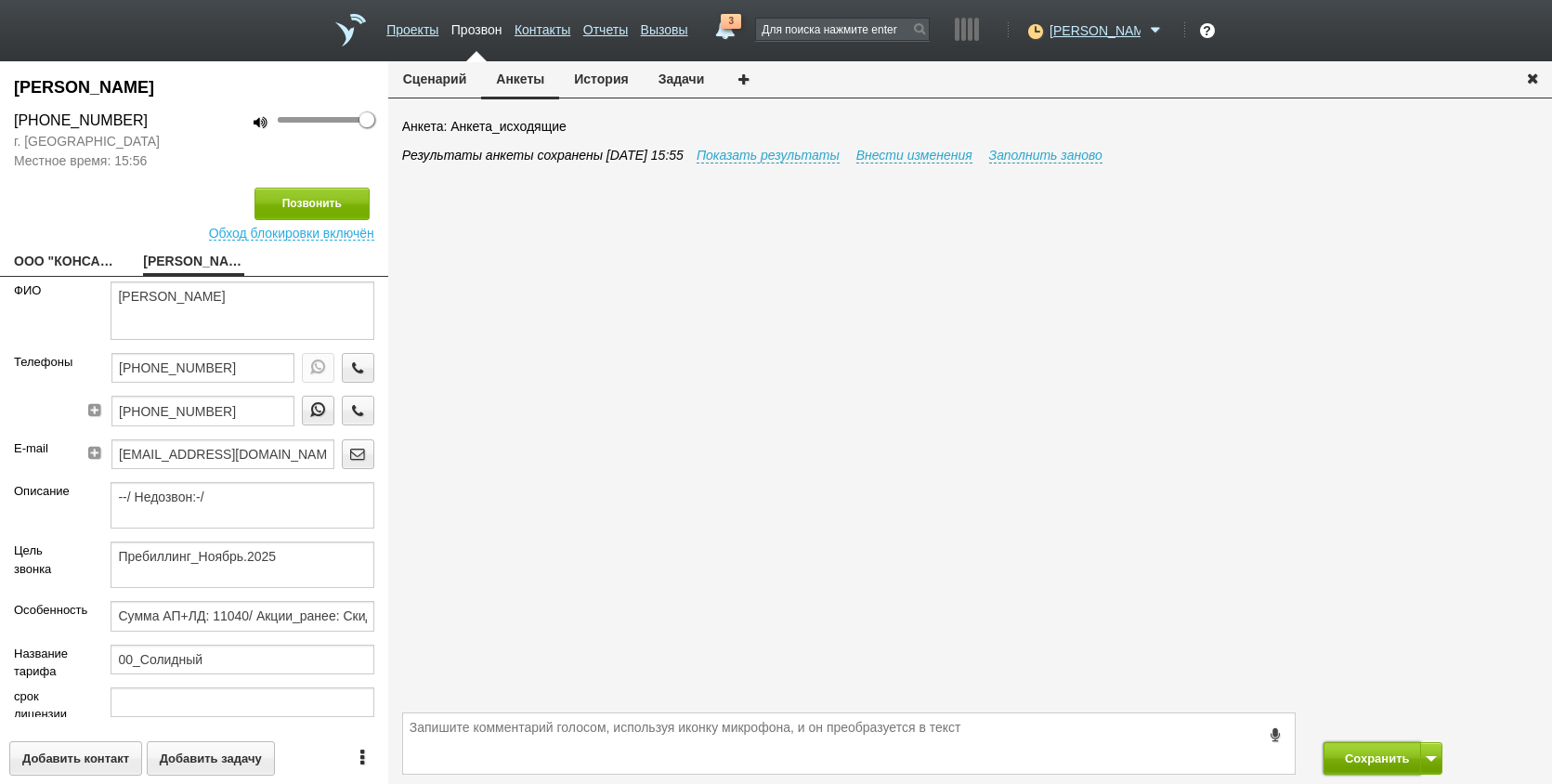
click at [1385, 751] on button "Сохранить" at bounding box center [1373, 759] width 98 height 33
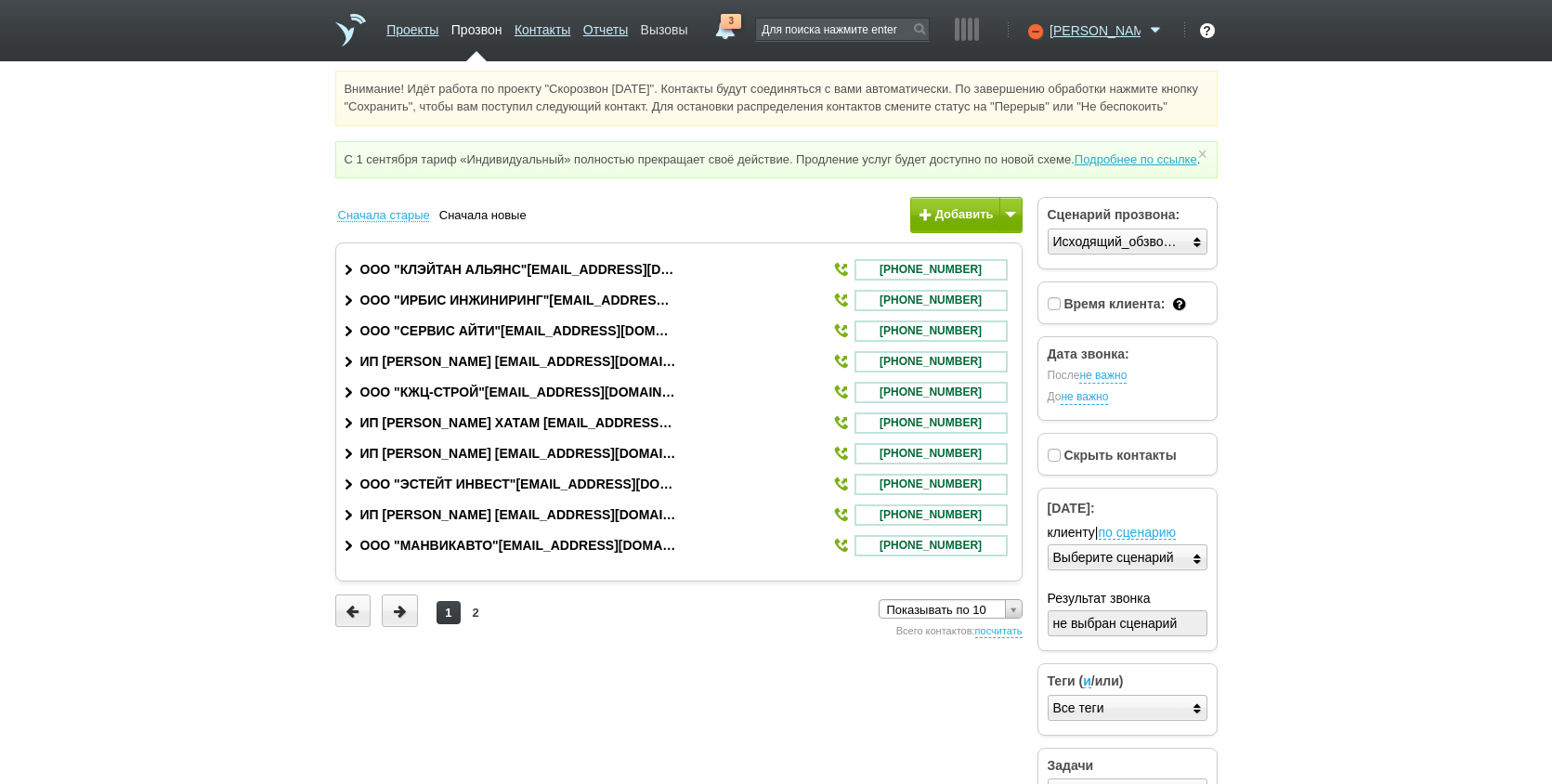
click at [688, 33] on link "Вызовы" at bounding box center [664, 26] width 47 height 27
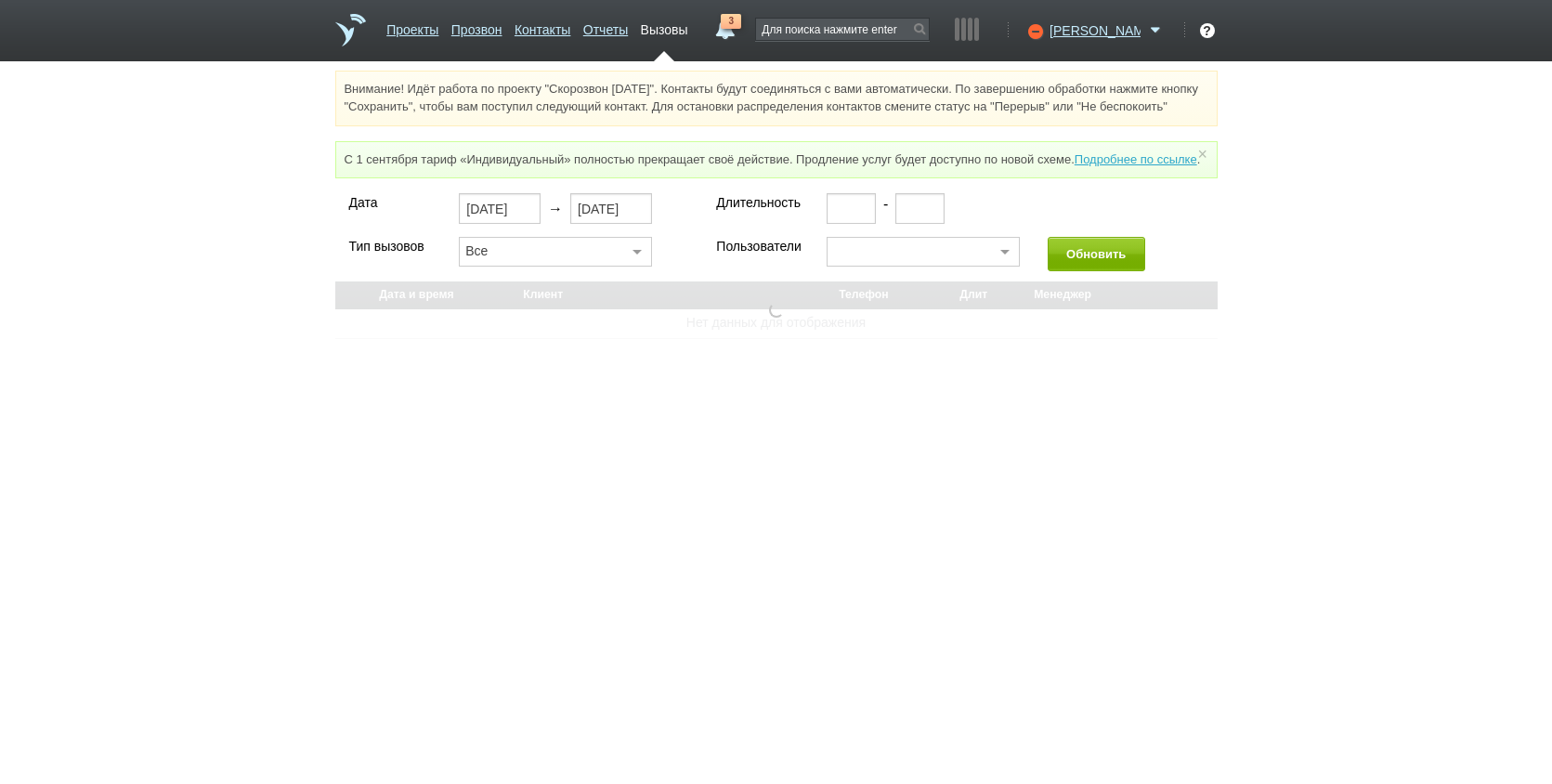
select select "30"
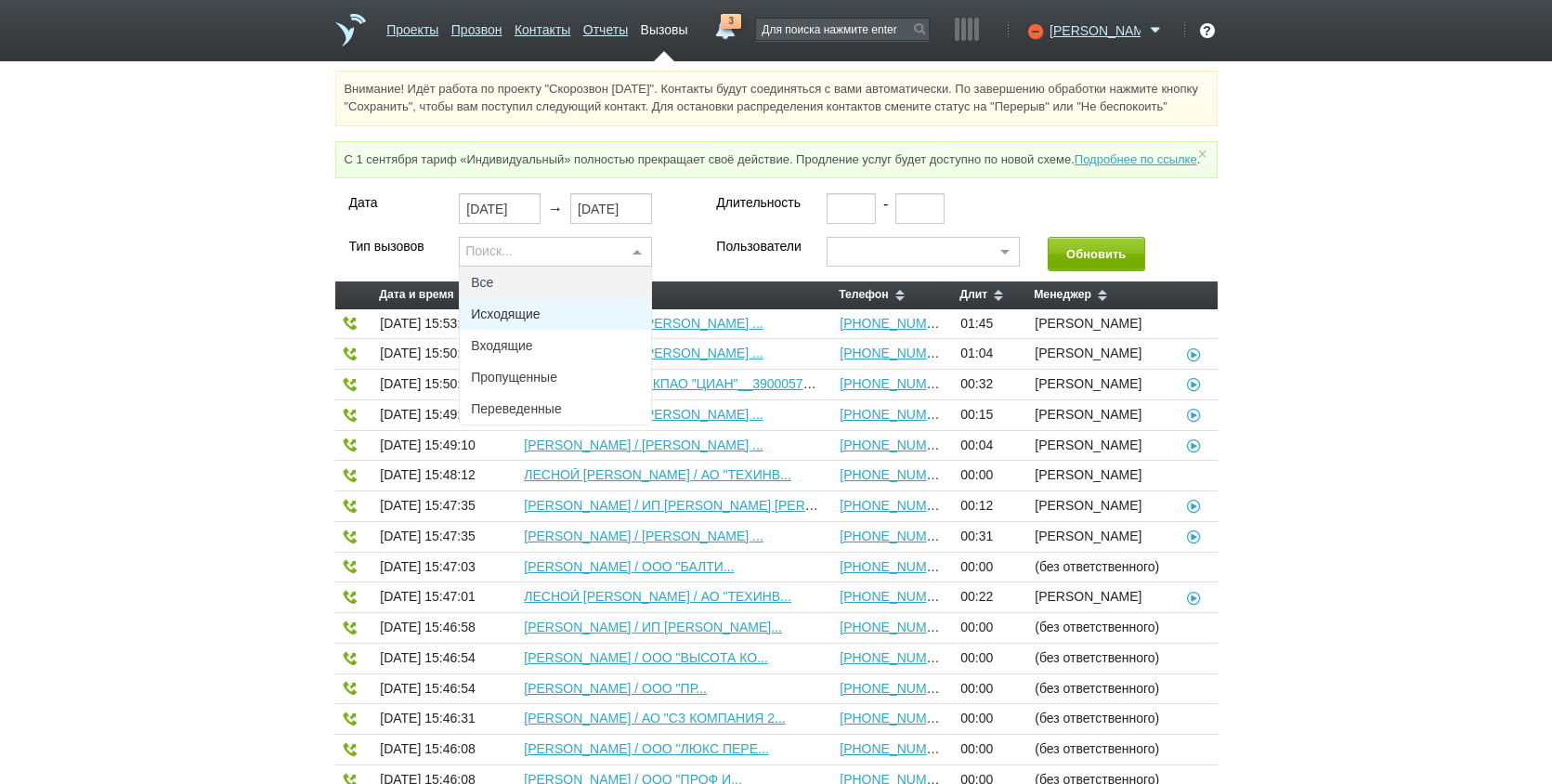
click at [550, 329] on span "Исходящие" at bounding box center [555, 314] width 191 height 32
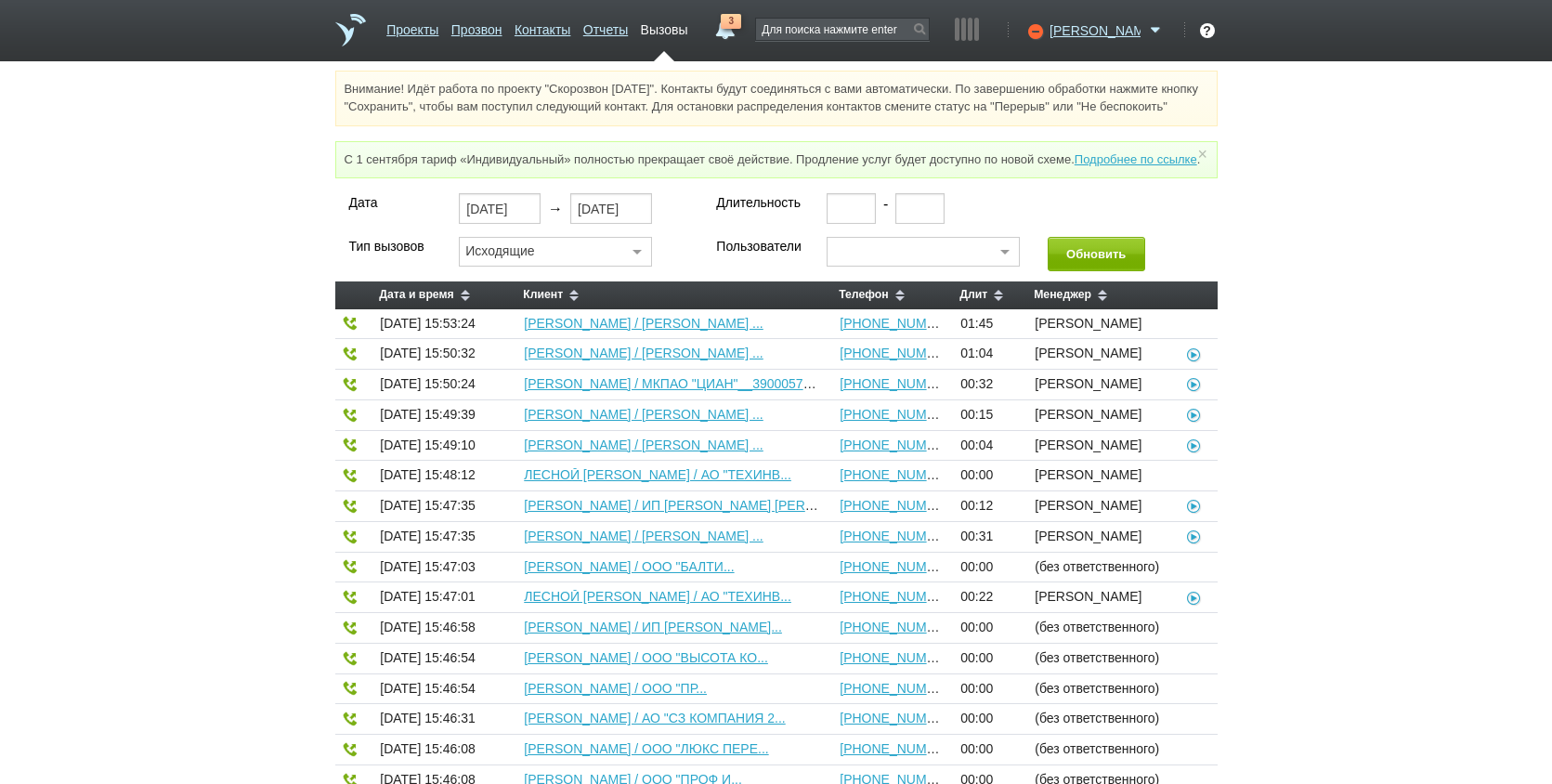
click at [1020, 279] on div "(выбрать все) (без ответственного) Ксения Козлова Алина Владиславовна Маликова …" at bounding box center [923, 259] width 221 height 44
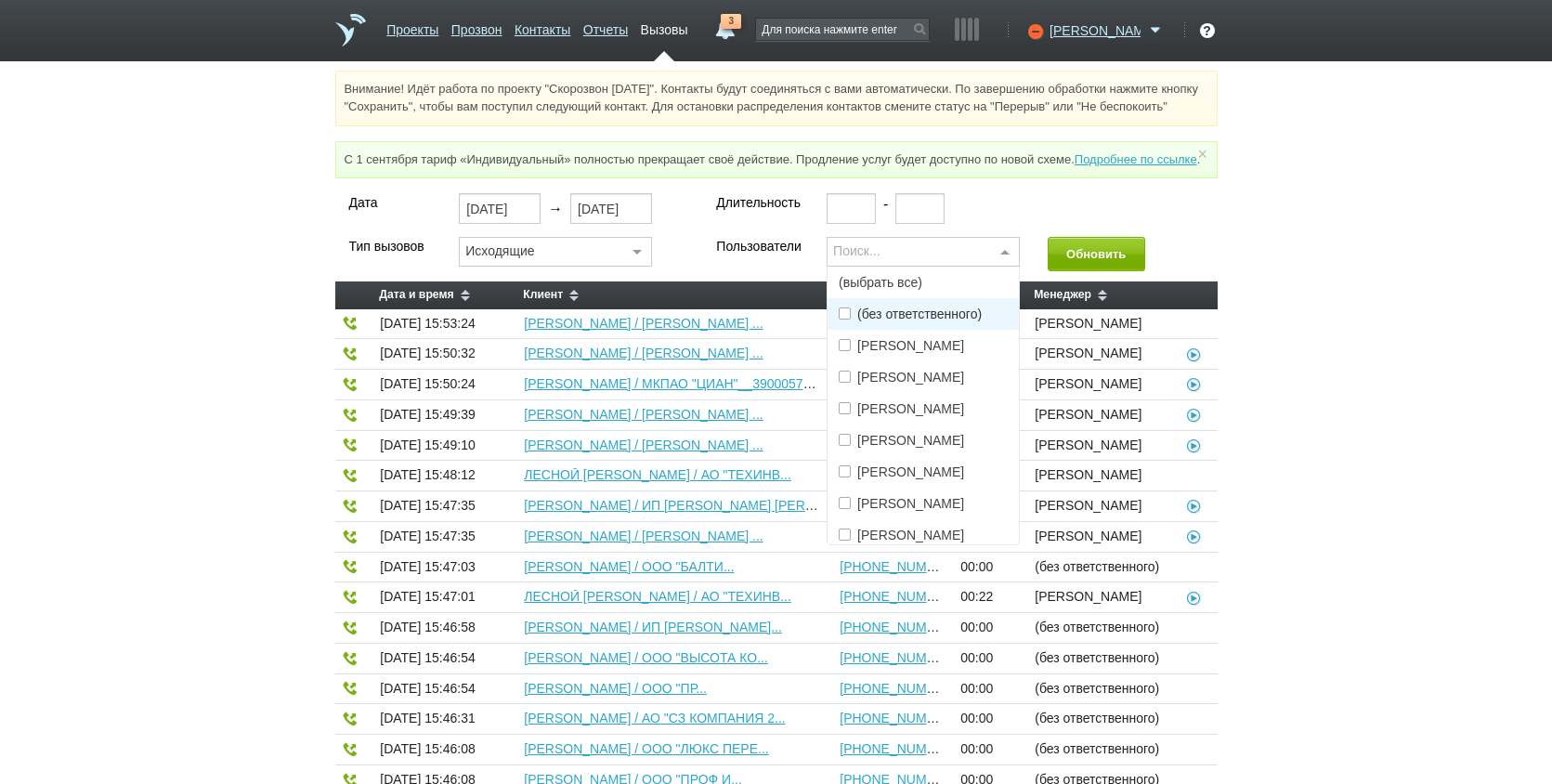
click at [992, 267] on div at bounding box center [1005, 253] width 28 height 30
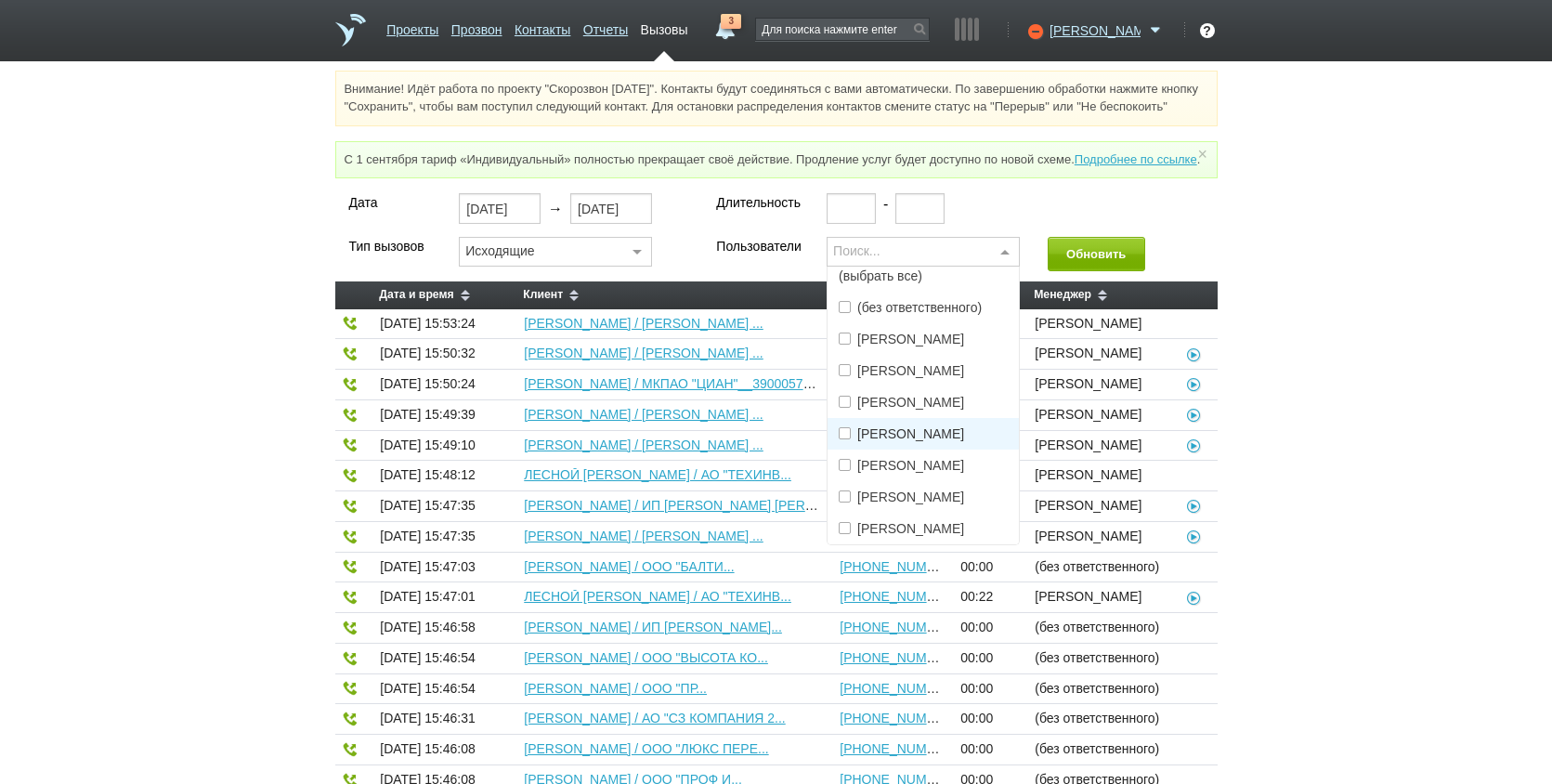
scroll to position [85, 0]
click at [942, 536] on span "[PERSON_NAME]" at bounding box center [911, 529] width 107 height 13
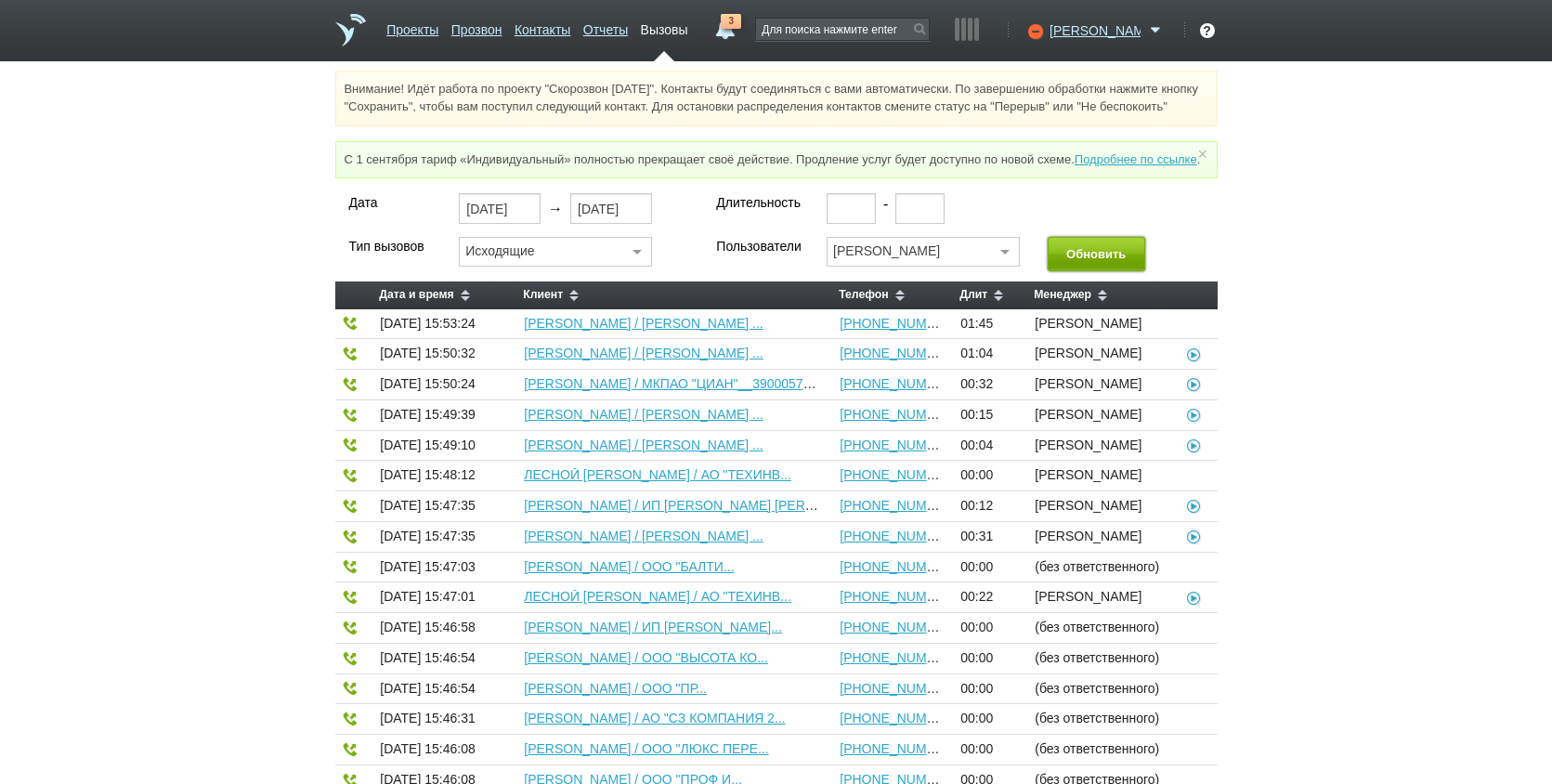
click at [1123, 271] on button "Обновить" at bounding box center [1096, 254] width 98 height 35
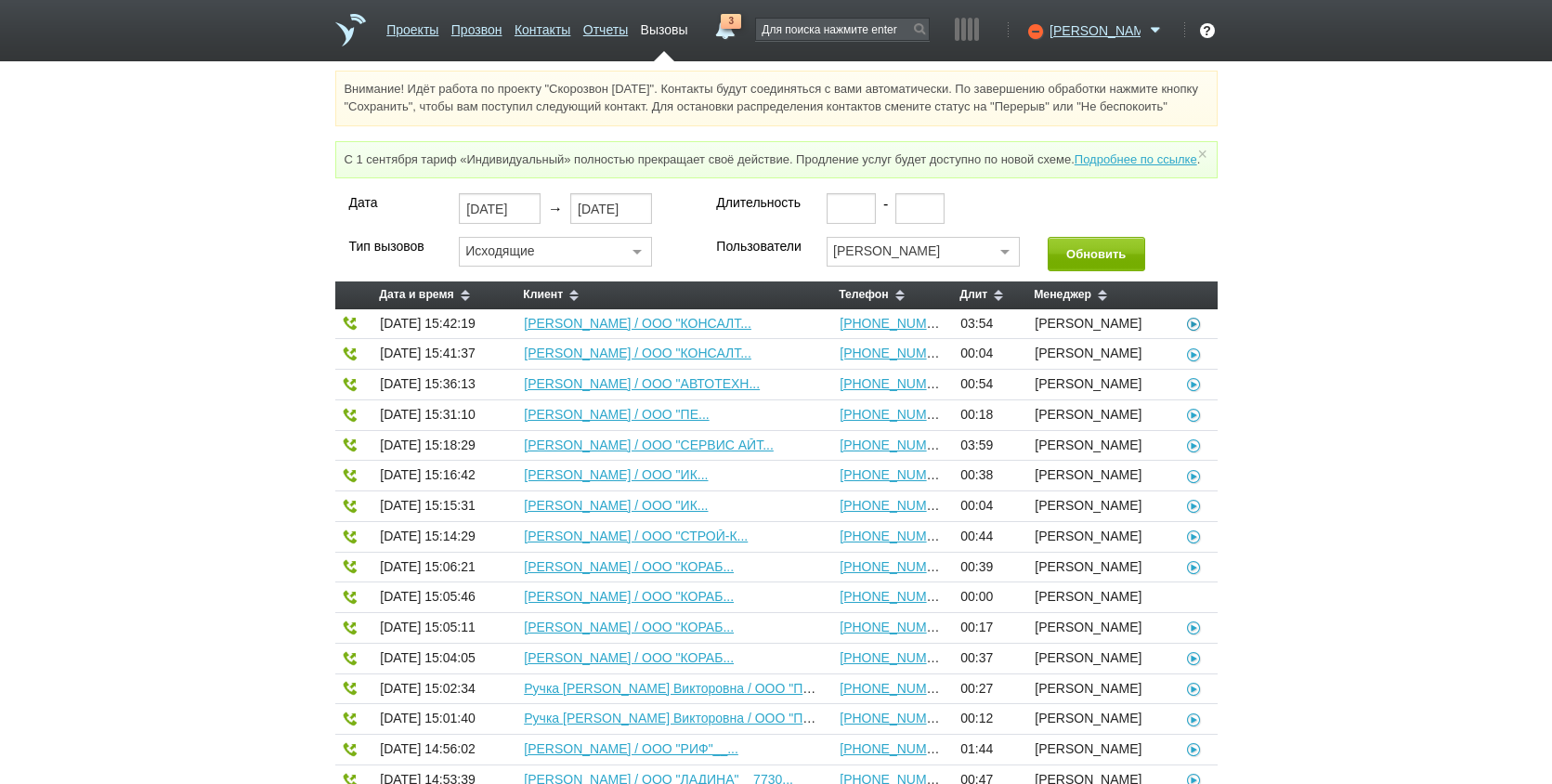
click at [1192, 330] on icon at bounding box center [1194, 324] width 19 height 15
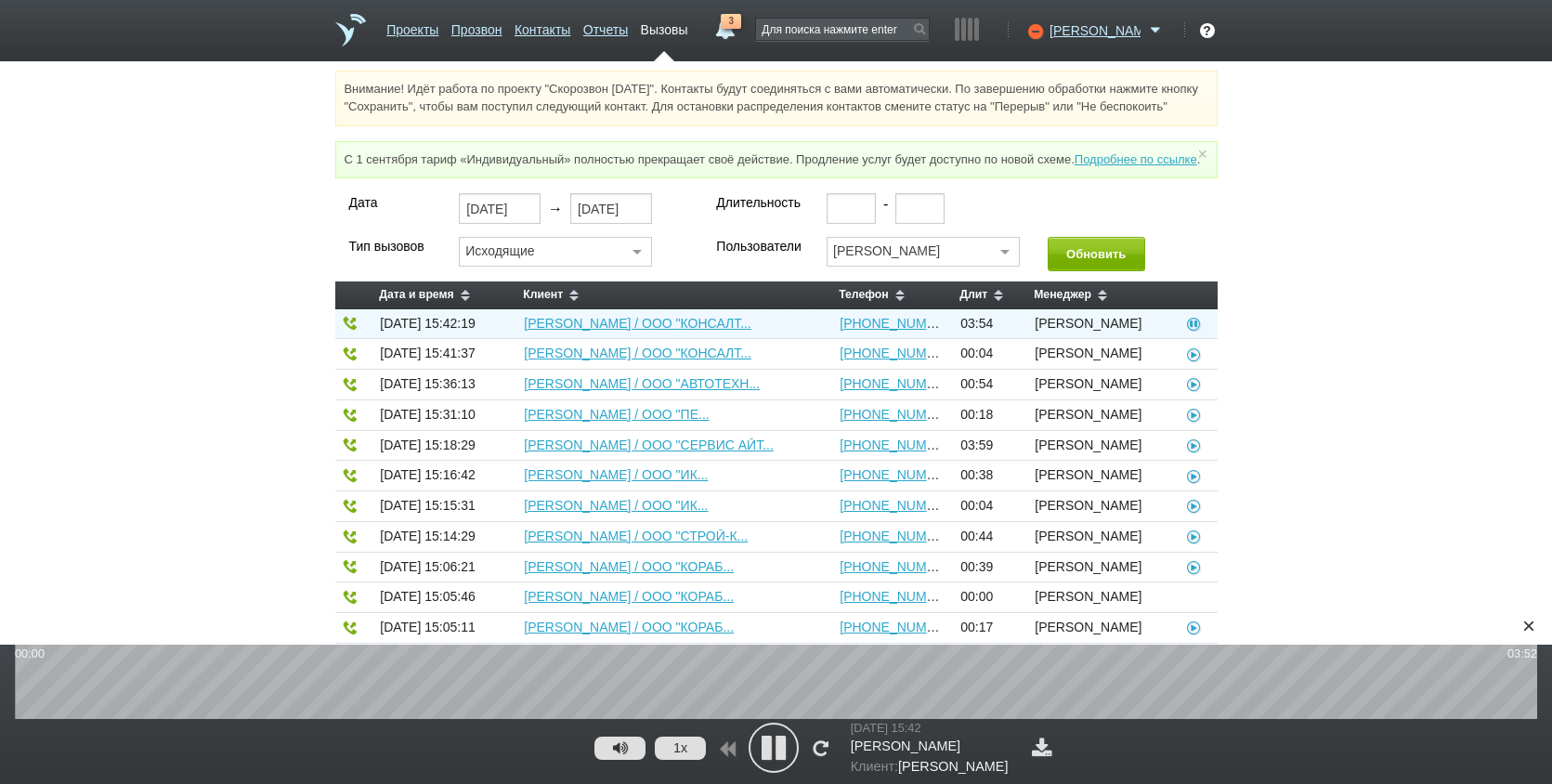
click at [775, 749] on icon at bounding box center [774, 747] width 46 height 46
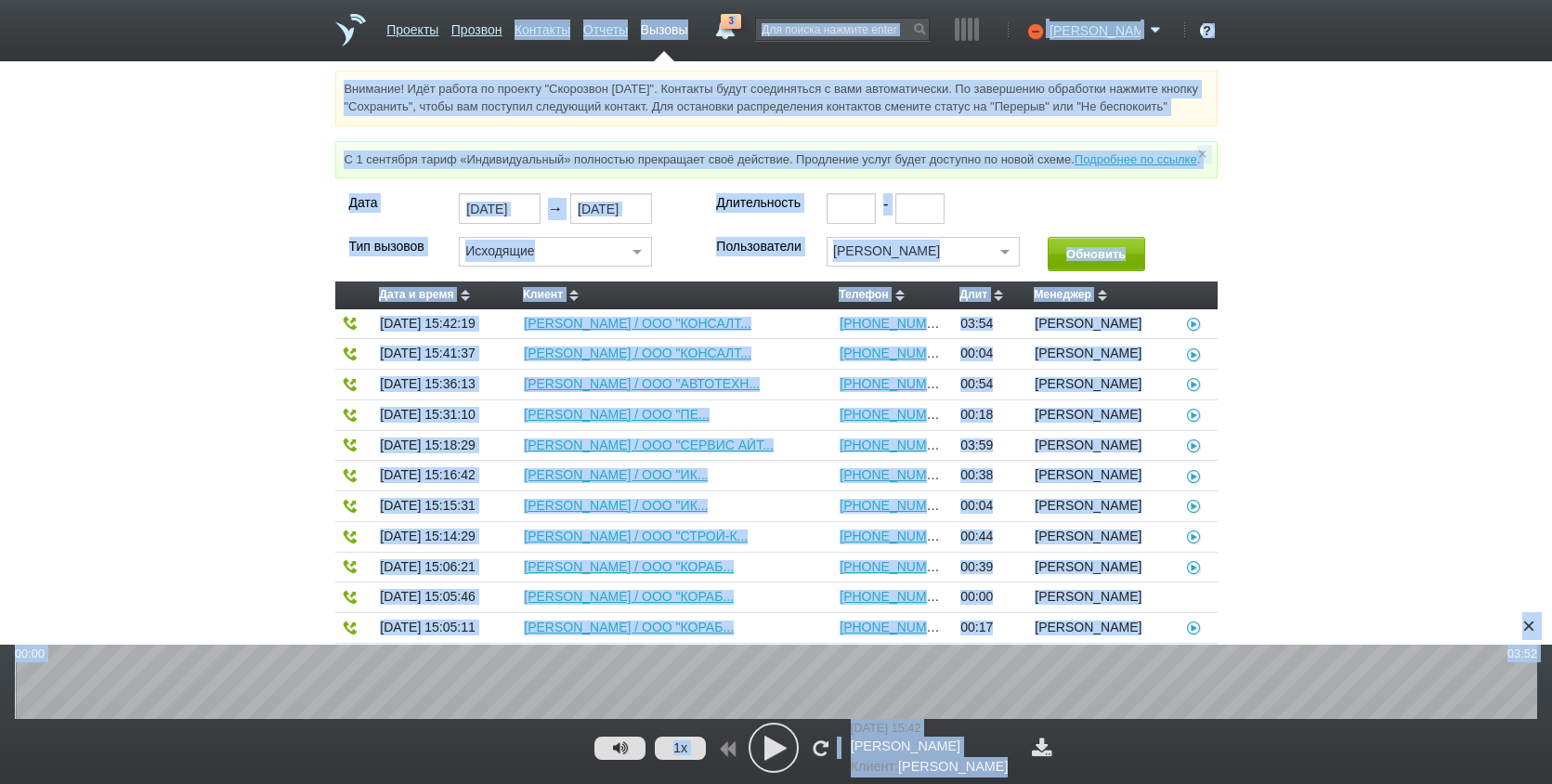
drag, startPoint x: 1118, startPoint y: 748, endPoint x: 593, endPoint y: -100, distance: 997.4
click at [593, 0] on html "Проекты Прозвон Контакты Отчеты Вызовы 3 02 сентября 2025 завтра неделя все Зво…" at bounding box center [776, 707] width 1552 height 1415
click at [1469, 549] on div "Дата 02.09.2025 → 02.09.2025 Длительность - Тип вызовов Исходящие Все Исходящие…" at bounding box center [776, 734] width 1552 height 1082
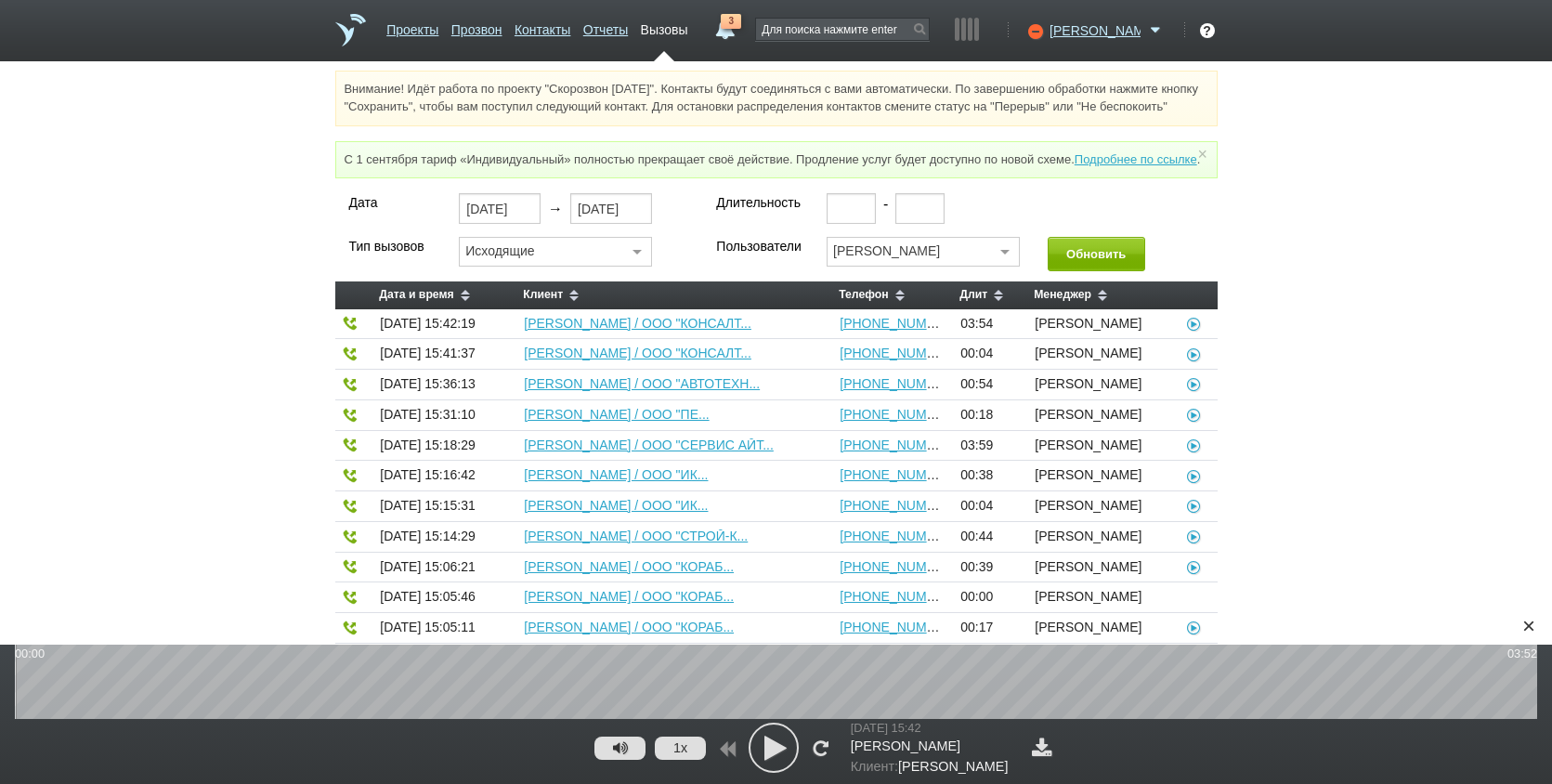
click at [1057, 748] on link at bounding box center [1043, 747] width 30 height 20
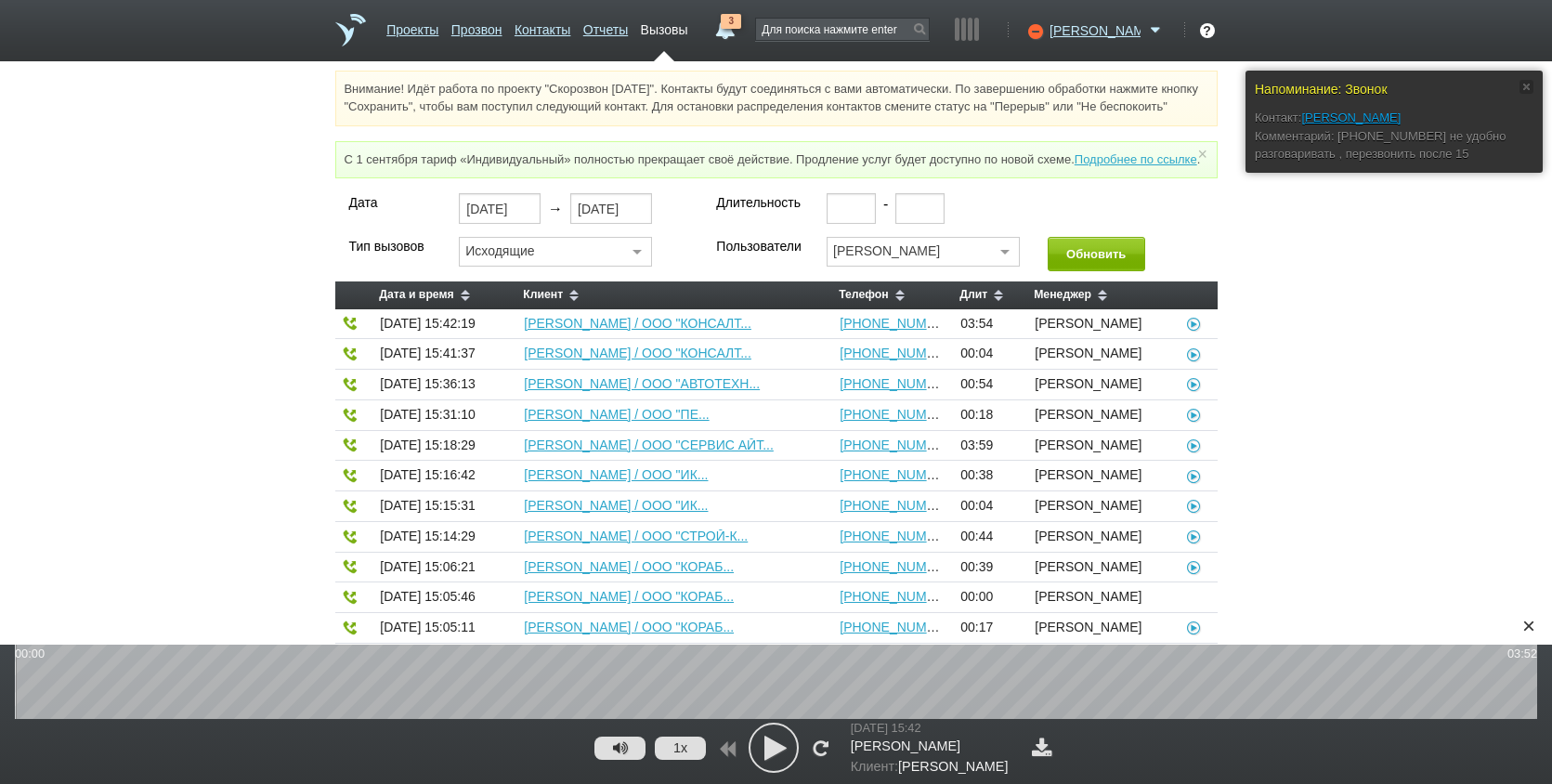
click at [42, 557] on div "Дата 02.09.2025 → 02.09.2025 Длительность - Тип вызовов Исходящие Все Исходящие…" at bounding box center [776, 734] width 1552 height 1082
click at [1537, 632] on div "×" at bounding box center [1529, 626] width 28 height 28
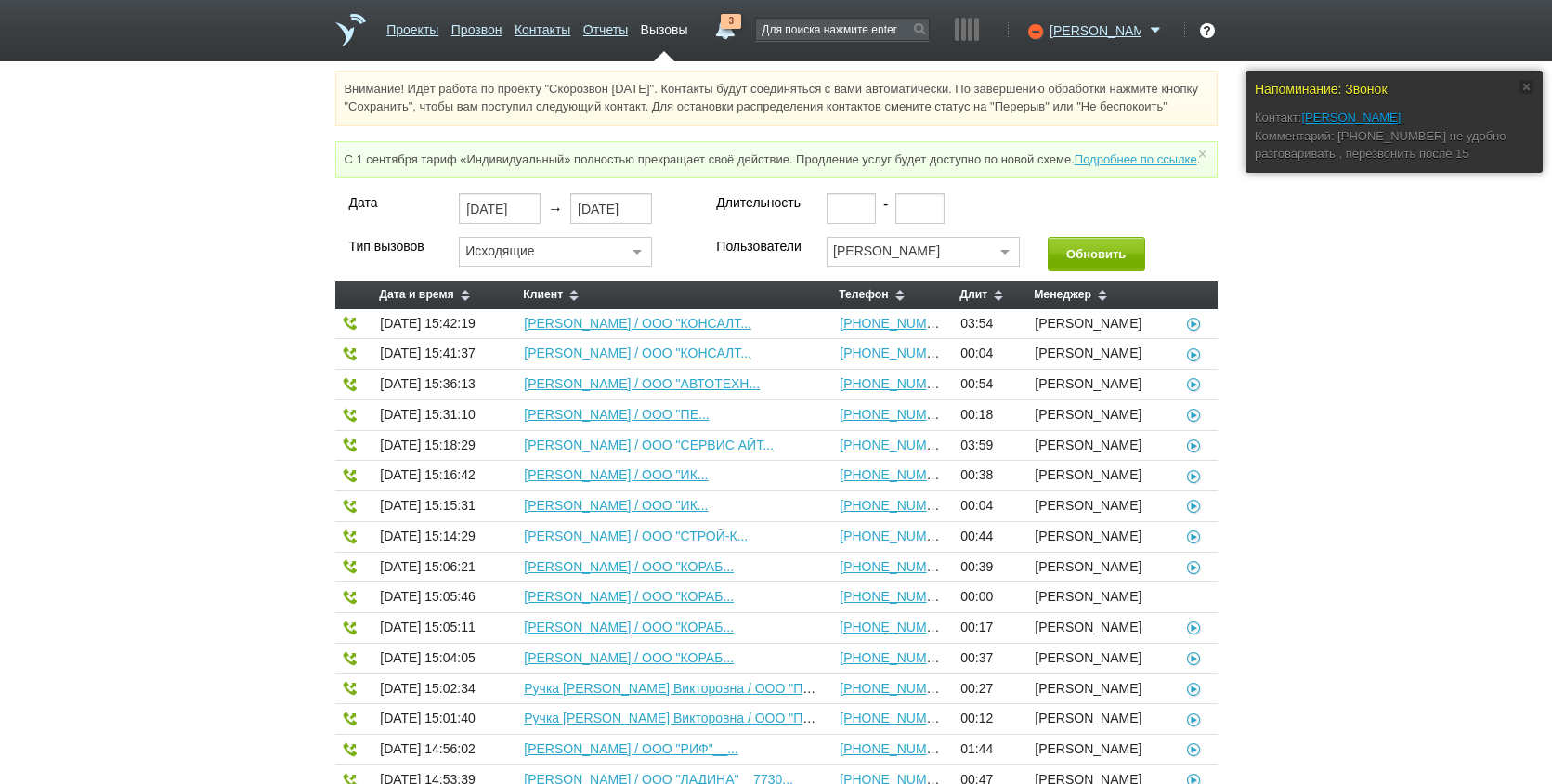
click at [597, 331] on span "Васильева Юлия Васильевна / ООО "КОНСАЛТ..." at bounding box center [674, 325] width 300 height 15
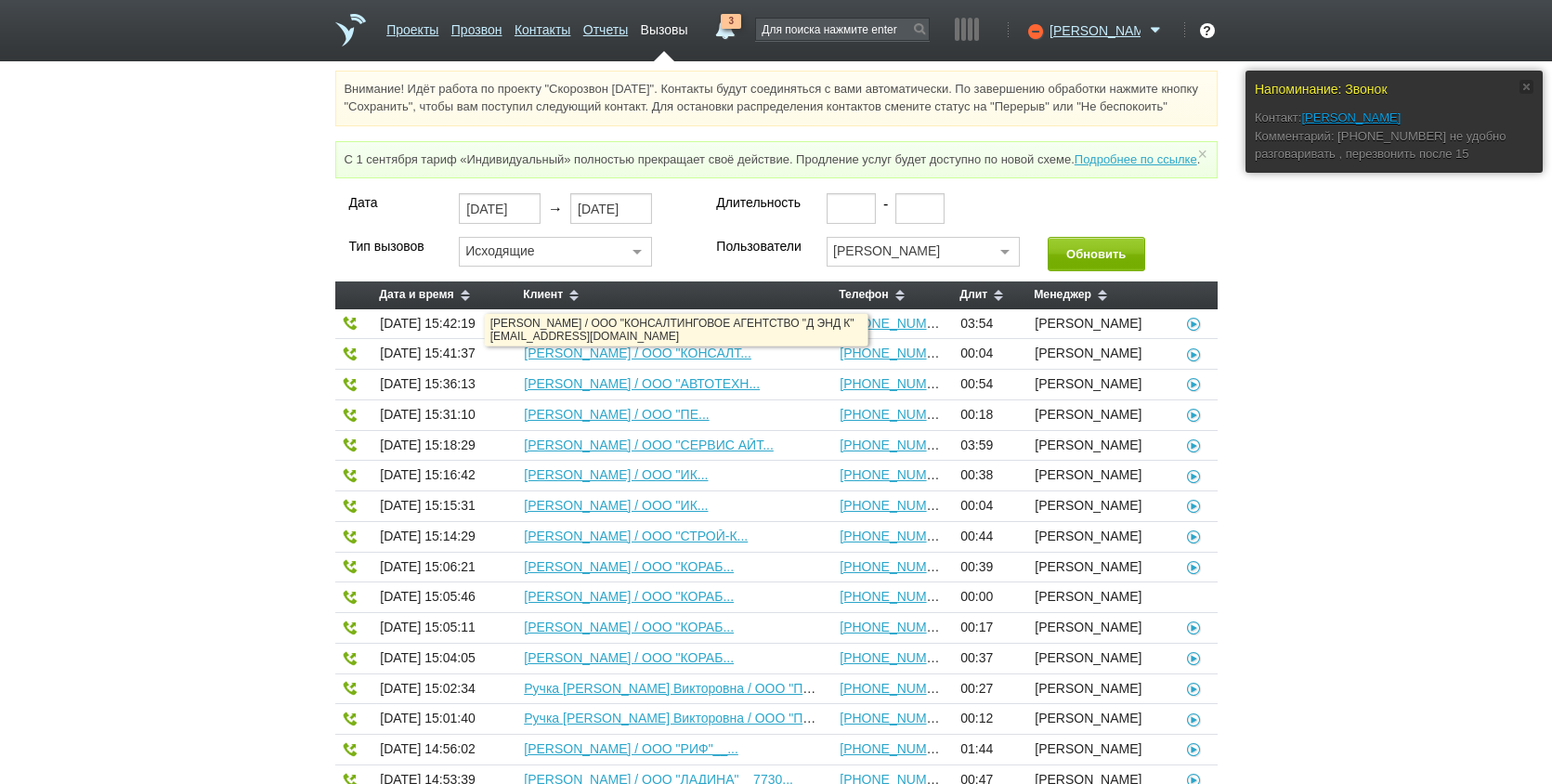
click at [602, 330] on link "Васильева Юлия Васильевна / ООО "КОНСАЛТ..." at bounding box center [638, 324] width 228 height 15
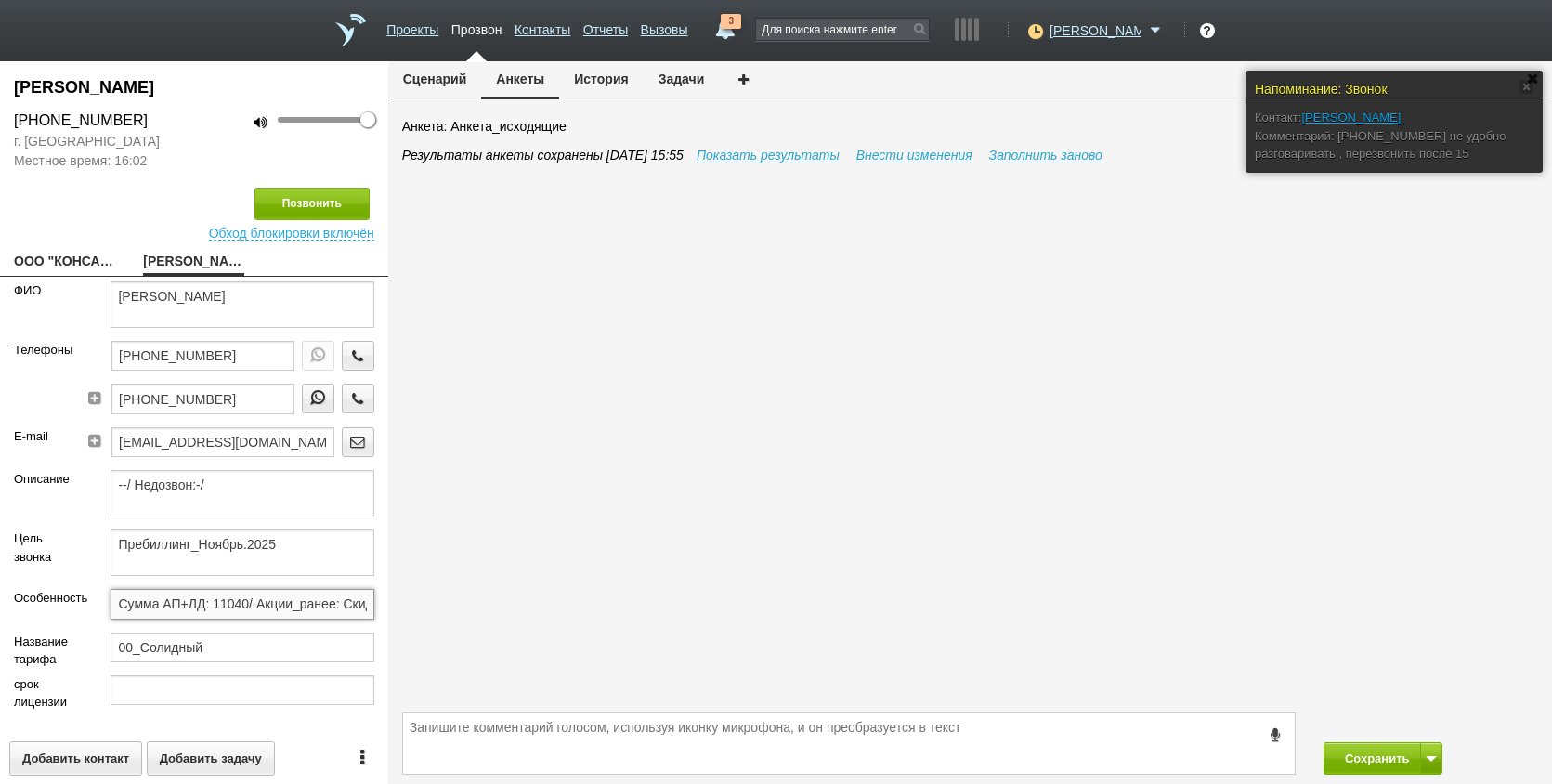
scroll to position [0, 96]
drag, startPoint x: 108, startPoint y: 594, endPoint x: 341, endPoint y: 589, distance: 233.1
click at [600, 582] on div "Васильева Юлия Васильевна +7 (812) 635-68-60 г. Санкт-Петербург Местное время: …" at bounding box center [776, 423] width 1552 height 723
click at [11, 221] on div "Позвонить Обход блокировки включён" at bounding box center [194, 206] width 389 height 70
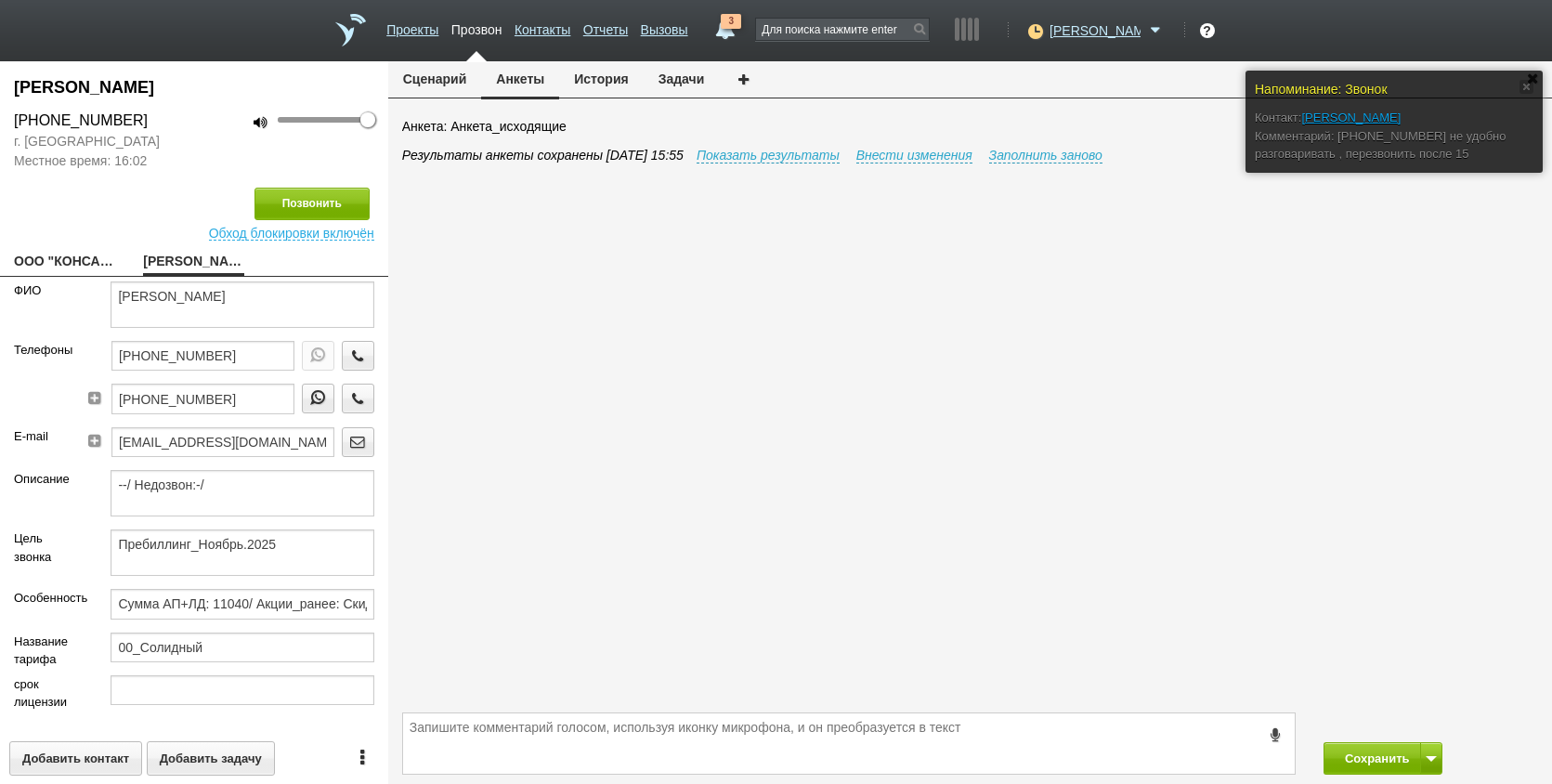
drag, startPoint x: 609, startPoint y: 56, endPoint x: 611, endPoint y: 72, distance: 16.1
click at [610, 57] on ul "Проекты Прозвон Контакты Отчеты Вызовы" at bounding box center [538, 37] width 314 height 48
click at [611, 75] on button "История" at bounding box center [600, 79] width 84 height 36
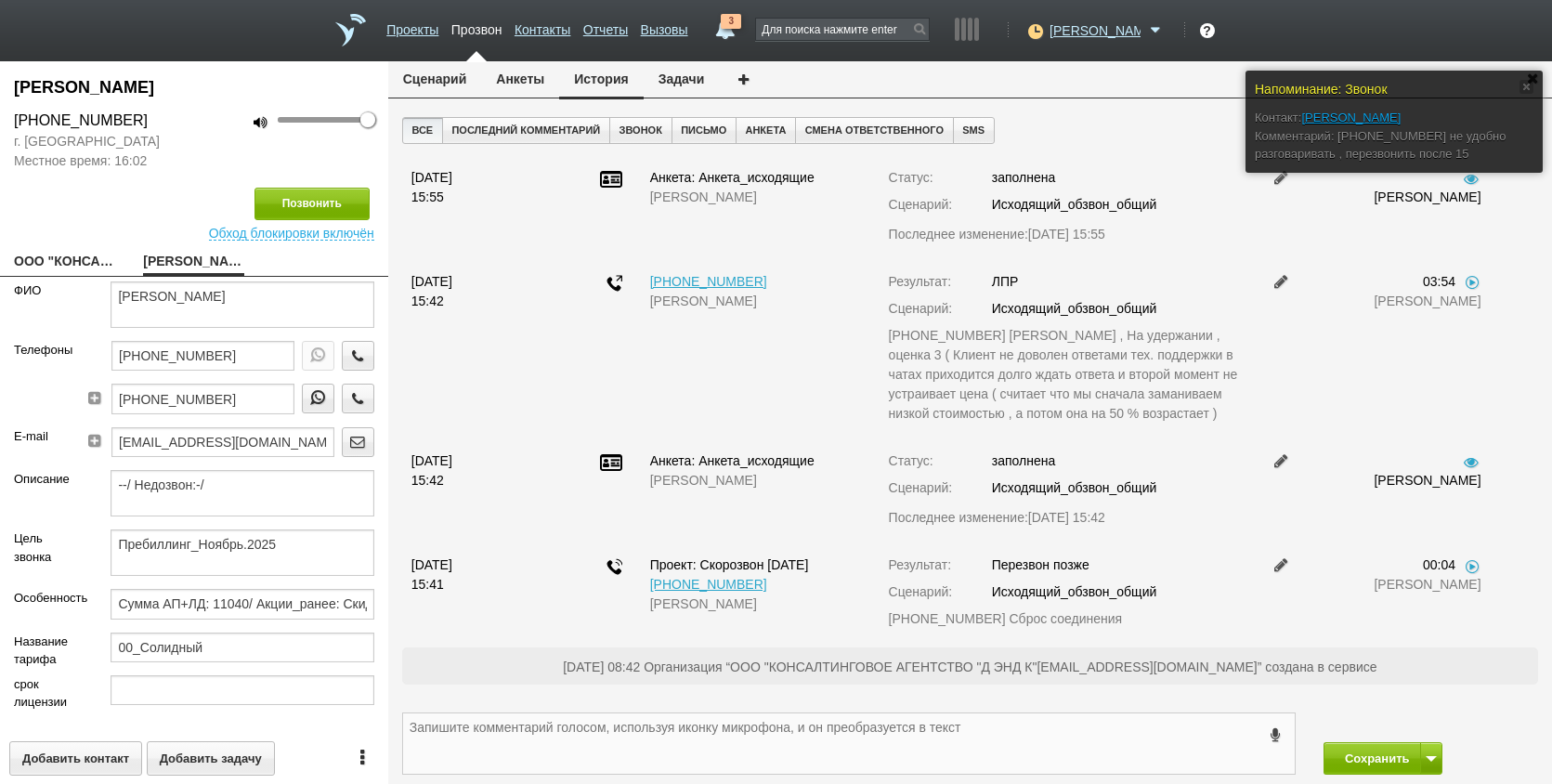
click at [715, 724] on textarea at bounding box center [849, 744] width 892 height 60
click at [1370, 763] on button "Сохранить" at bounding box center [1373, 759] width 98 height 33
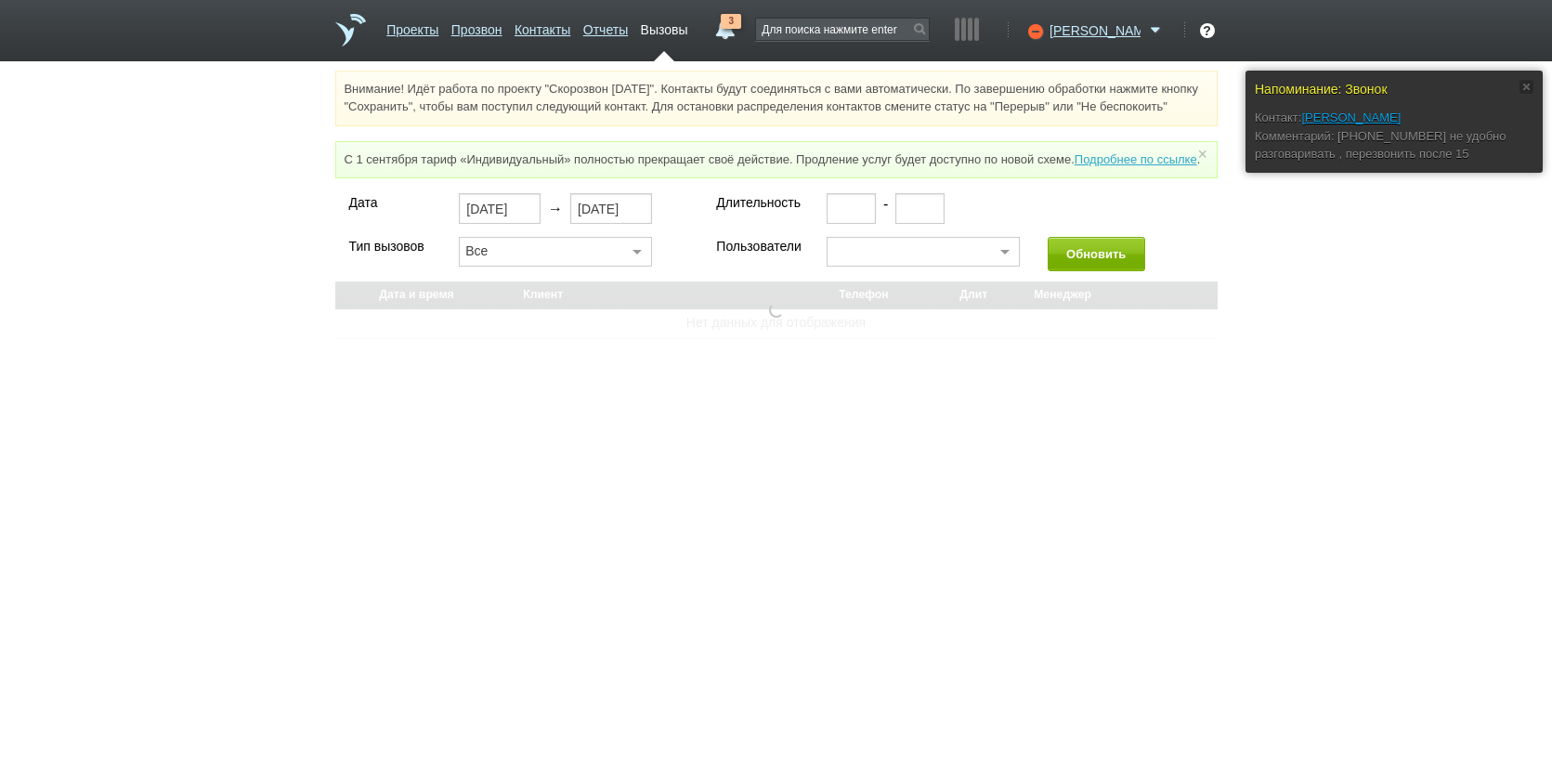
select select "30"
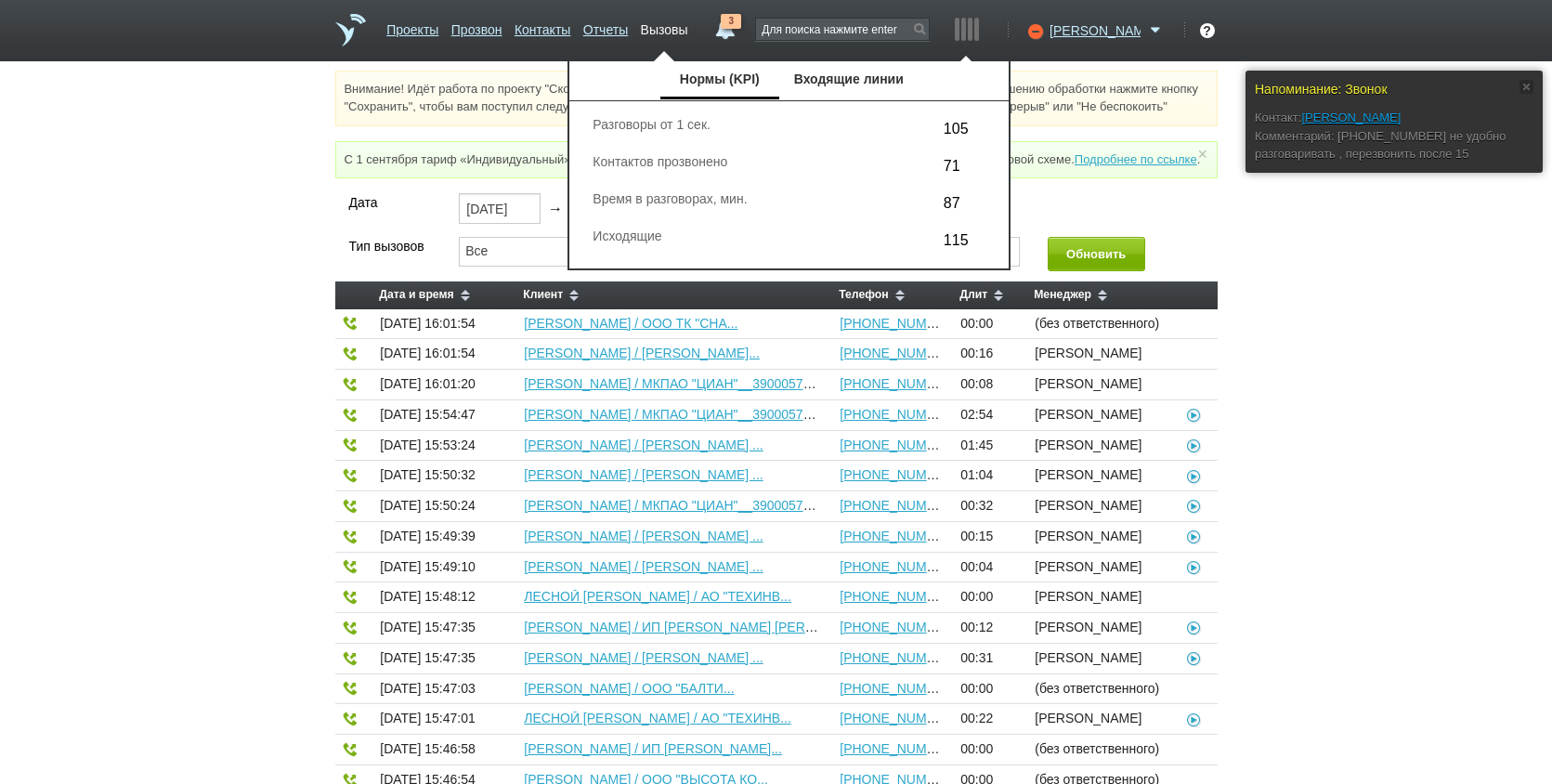
click at [967, 36] on div at bounding box center [964, 29] width 5 height 24
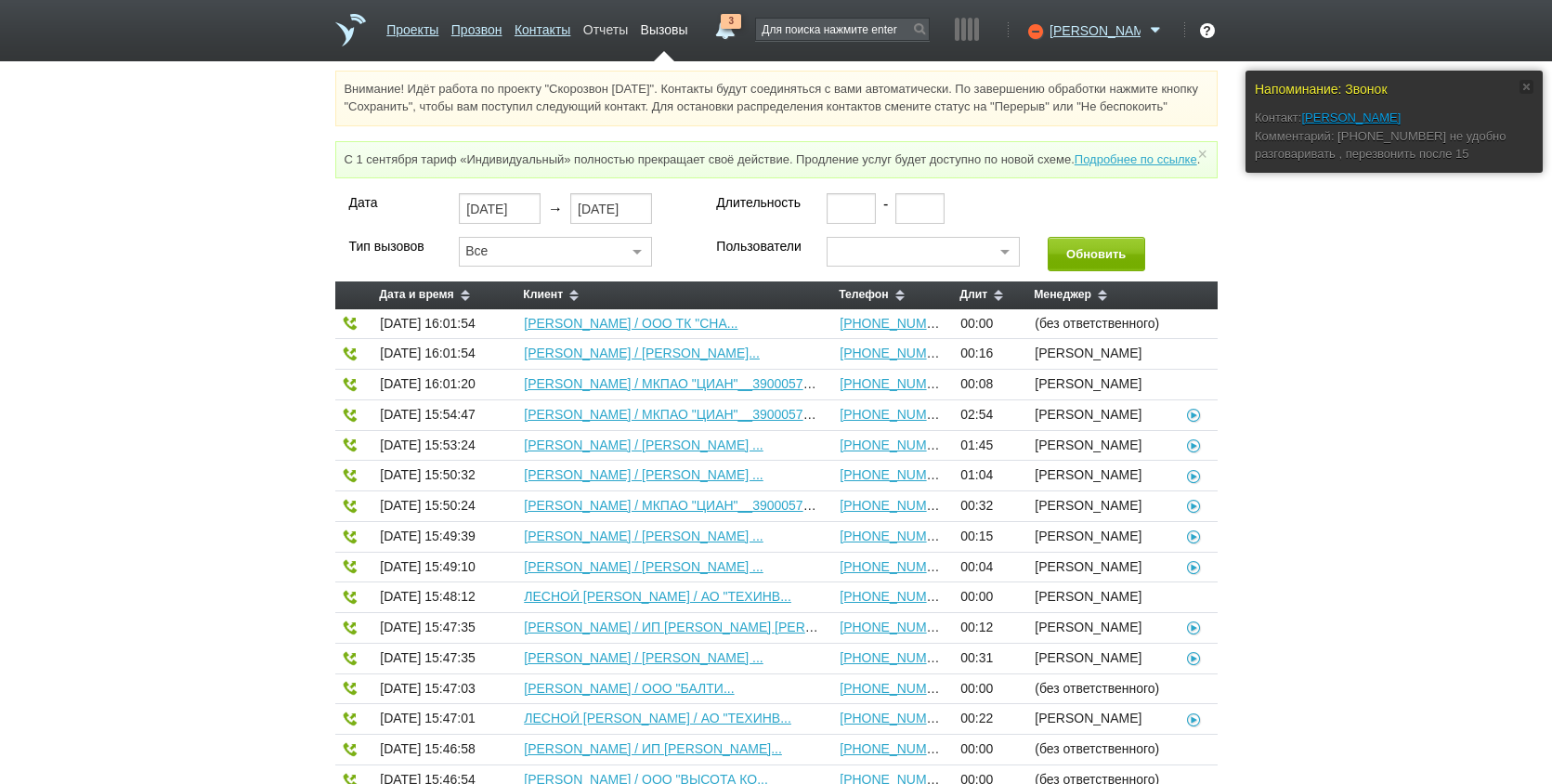
click at [628, 36] on link "Отчеты" at bounding box center [605, 26] width 44 height 27
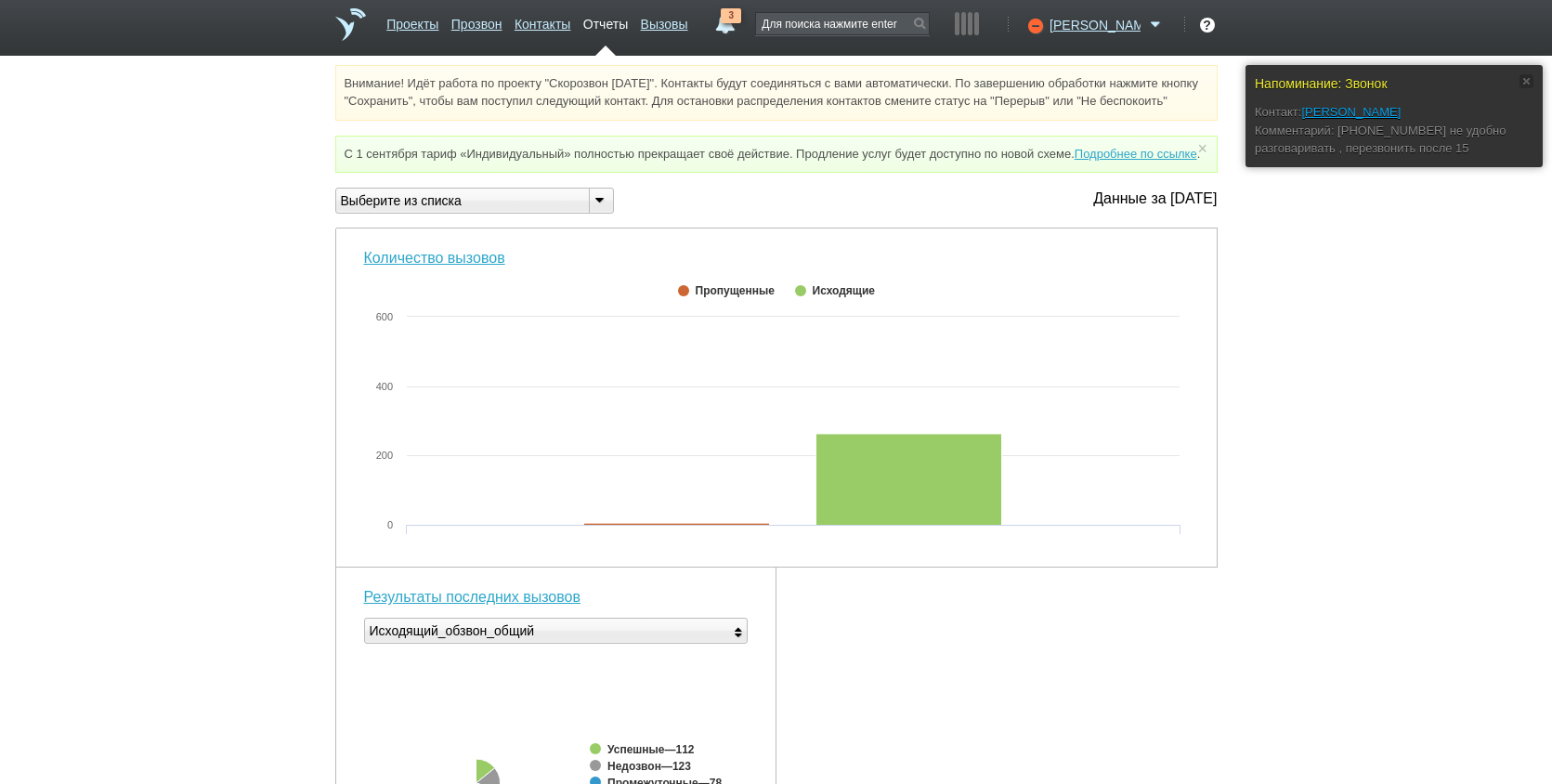
drag, startPoint x: 803, startPoint y: 633, endPoint x: 806, endPoint y: 664, distance: 31.1
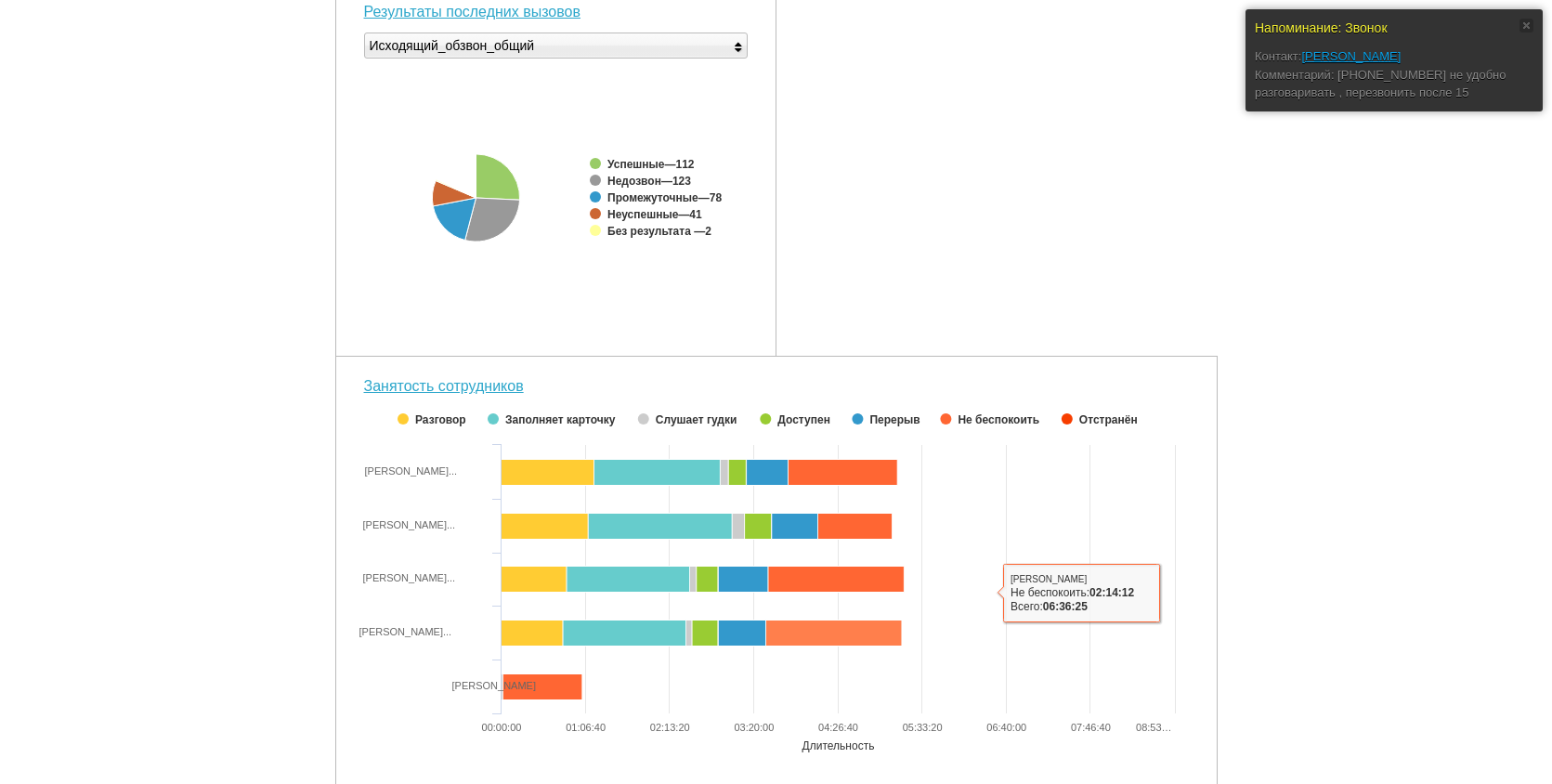
scroll to position [650, 0]
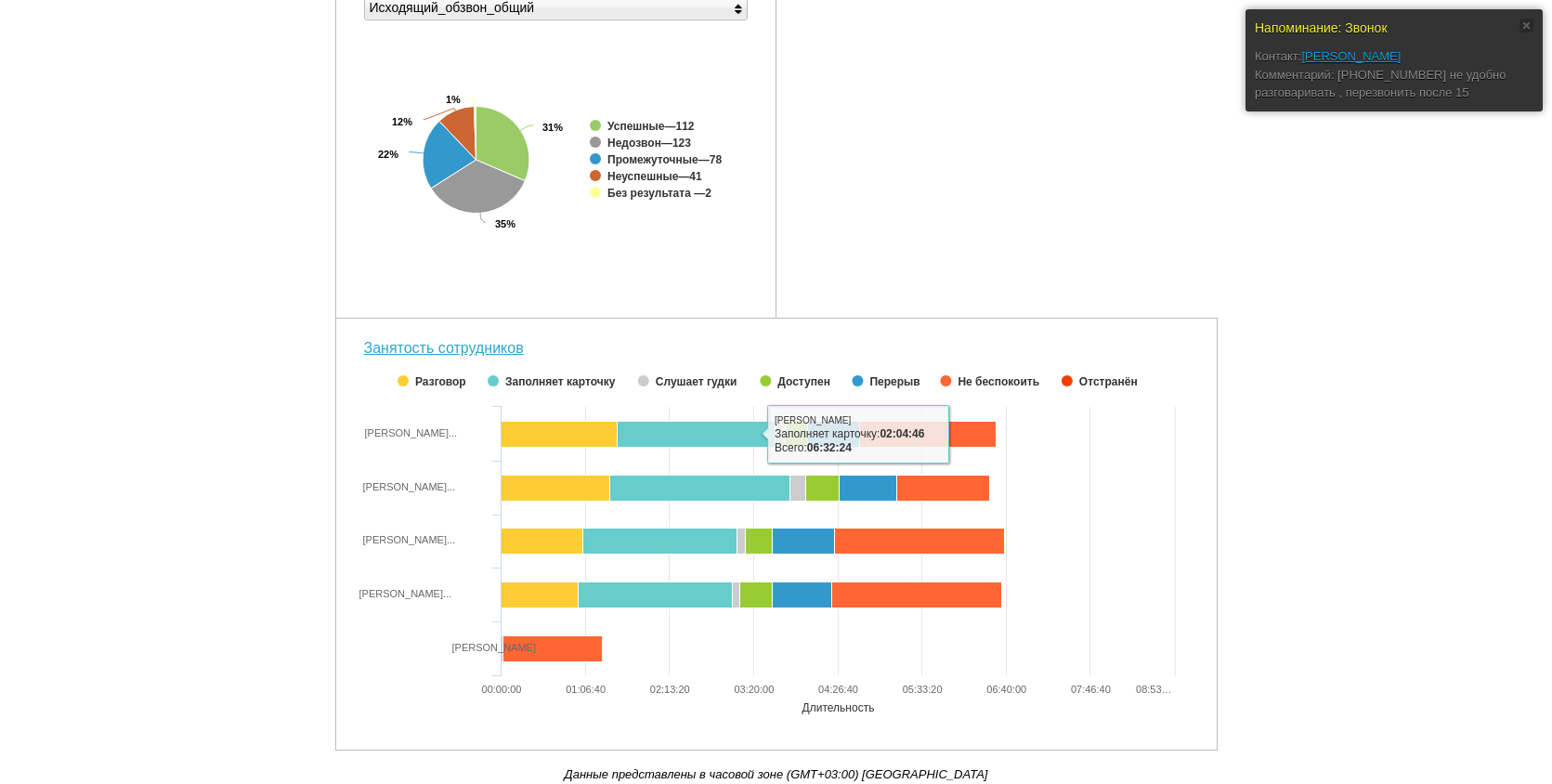
click at [1409, 401] on div "Напоминание: Звонок Контакт: НЕКРАСОВА ИРИНА МИХАЙЛОВНА Комментарий: 7 (905) 50…" at bounding box center [776, 113] width 1552 height 1342
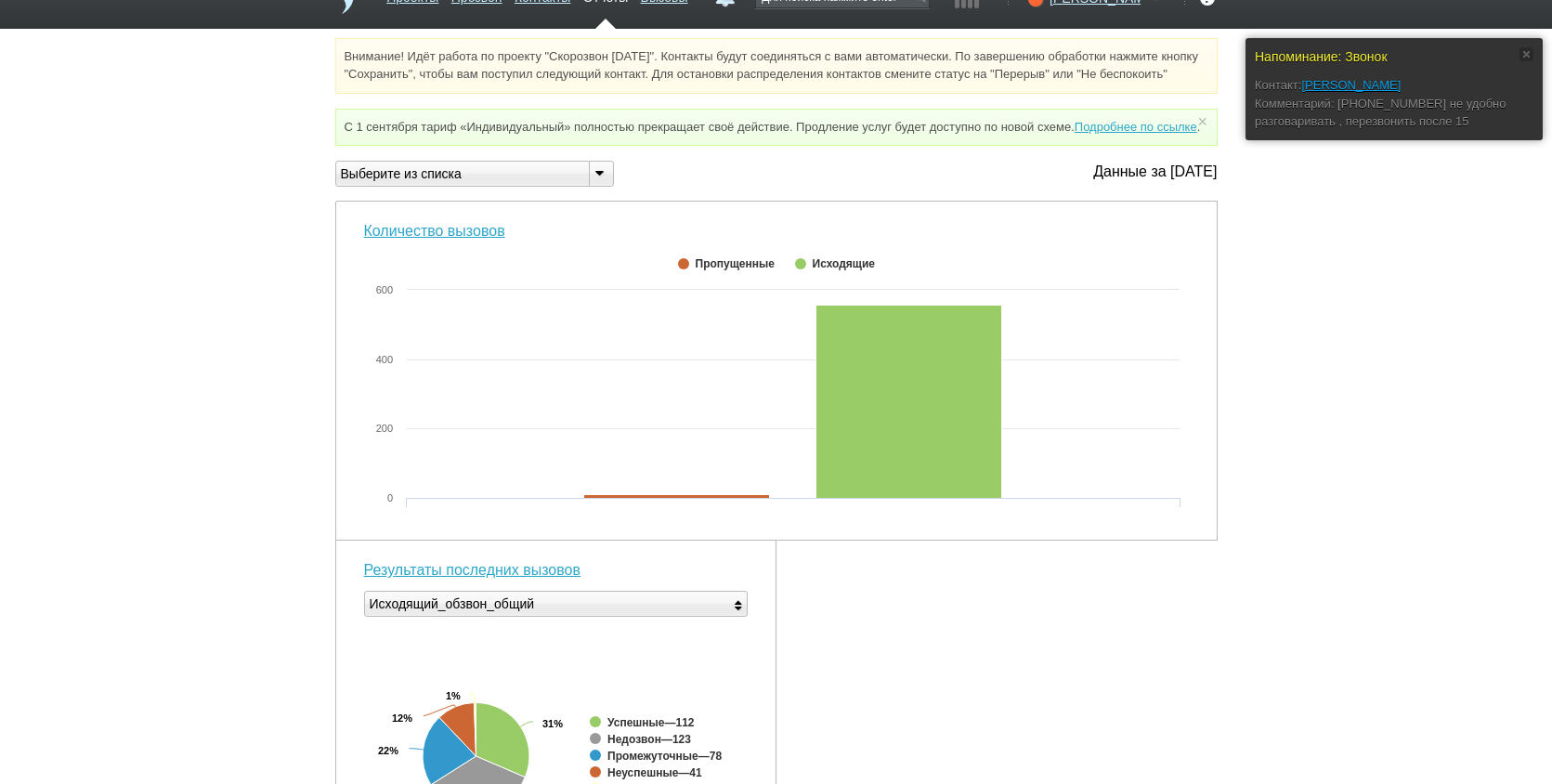
scroll to position [0, 0]
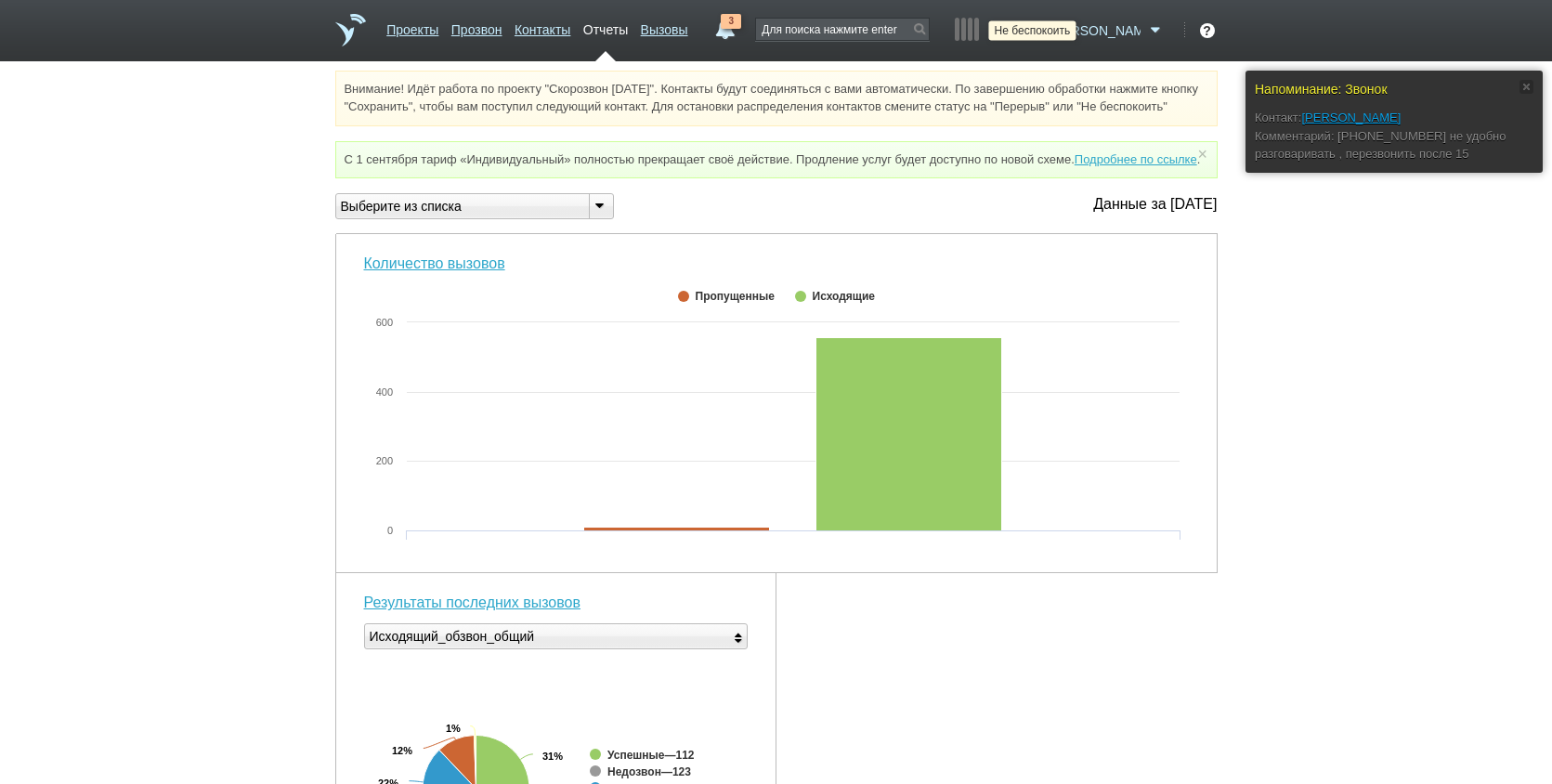
click at [1046, 30] on icon at bounding box center [1033, 31] width 25 height 19
drag, startPoint x: 1099, startPoint y: 28, endPoint x: 1096, endPoint y: 39, distance: 11.4
click at [1046, 28] on icon at bounding box center [1033, 31] width 25 height 19
click at [1046, 30] on icon at bounding box center [1033, 31] width 25 height 19
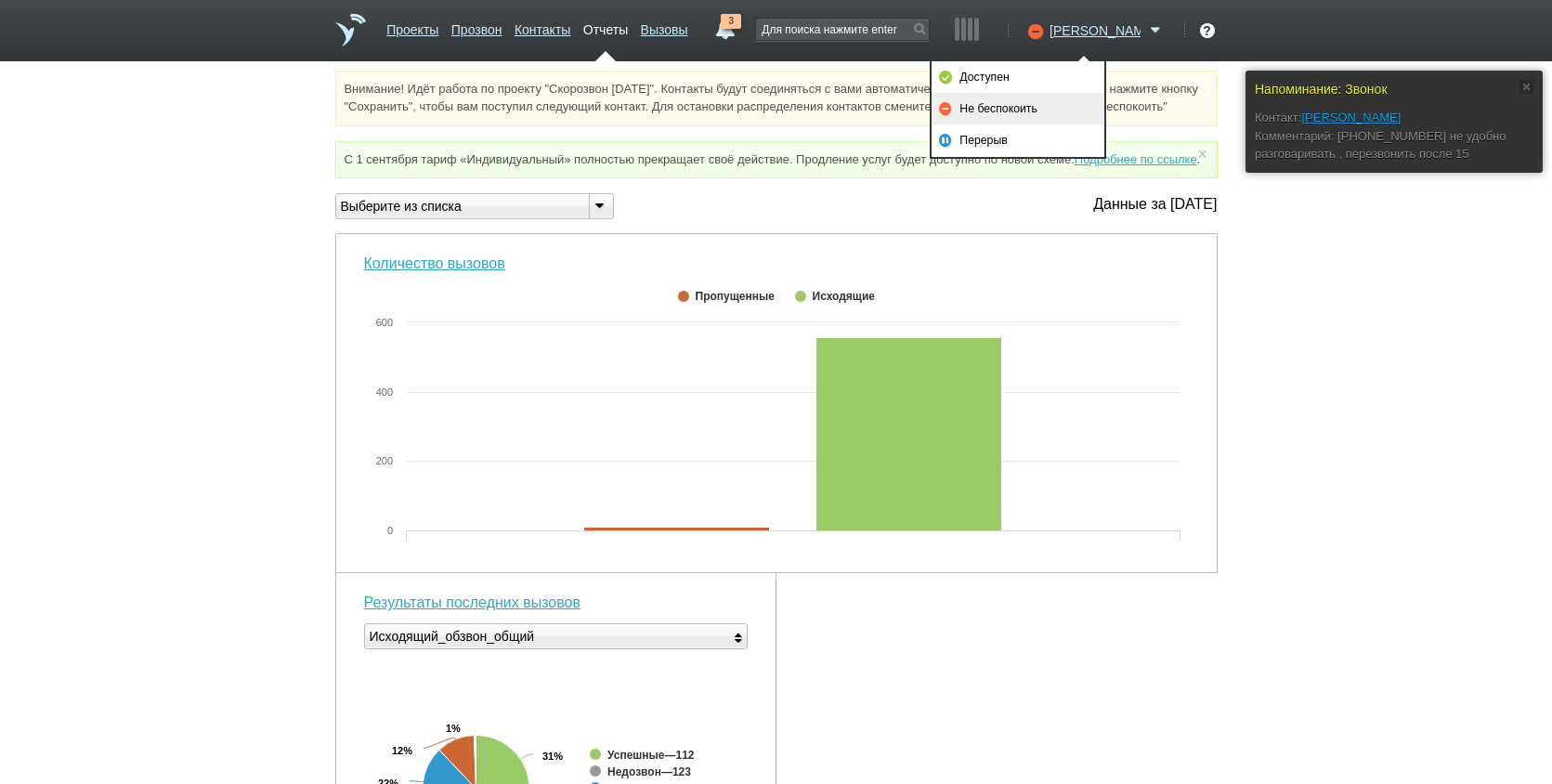
click at [1031, 111] on link "Не беспокоить" at bounding box center [1018, 109] width 173 height 32
click at [1028, 136] on link "Перерыв" at bounding box center [1018, 140] width 173 height 32
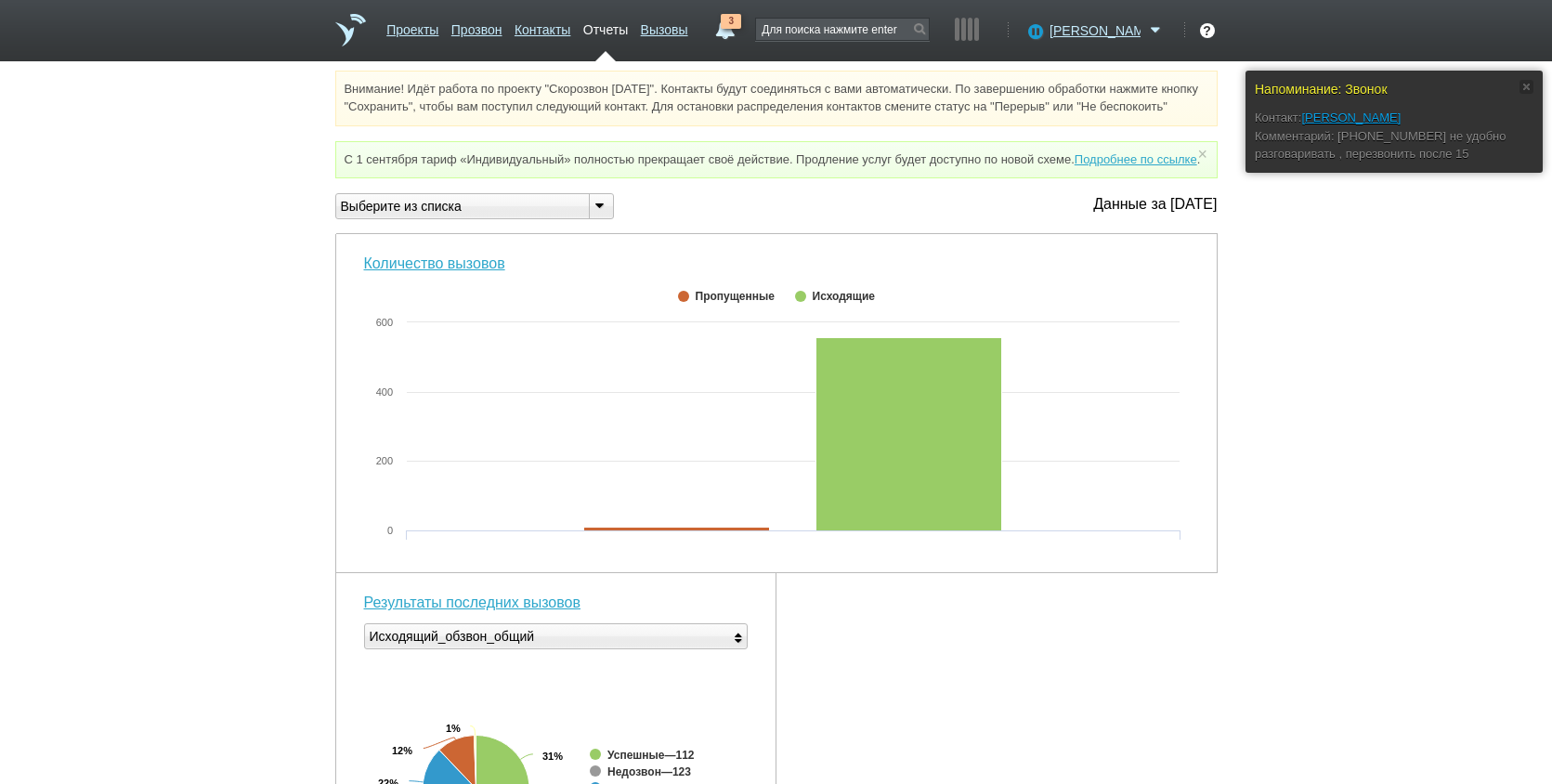
click at [1418, 524] on div "Напоминание: Звонок Контакт: НЕКРАСОВА ИРИНА МИХАЙЛОВНА Комментарий: 7 (905) 50…" at bounding box center [776, 742] width 1552 height 1342
click at [1046, 34] on icon at bounding box center [1033, 31] width 25 height 19
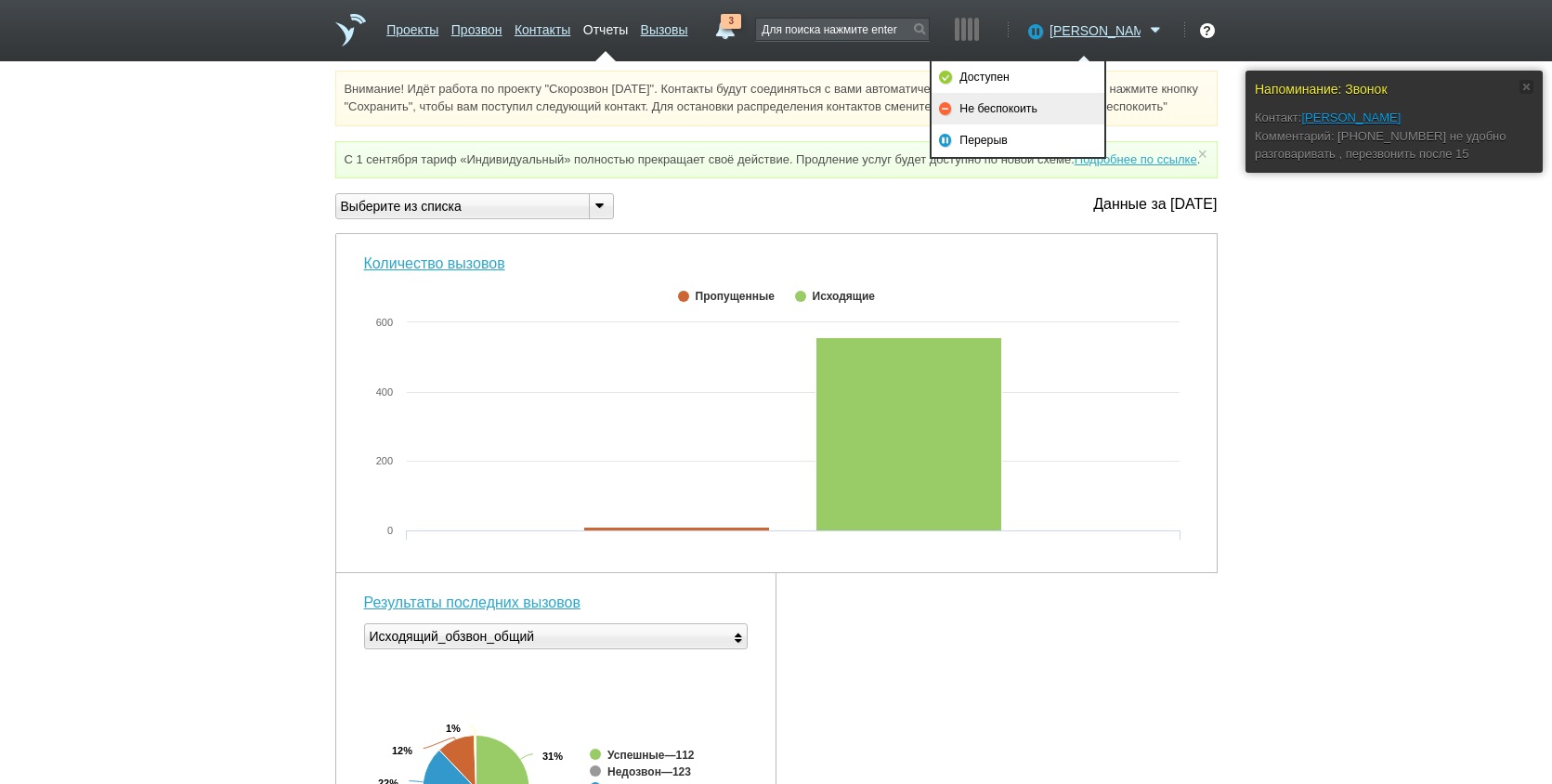
click at [1049, 116] on link "Не беспокоить" at bounding box center [1018, 109] width 173 height 32
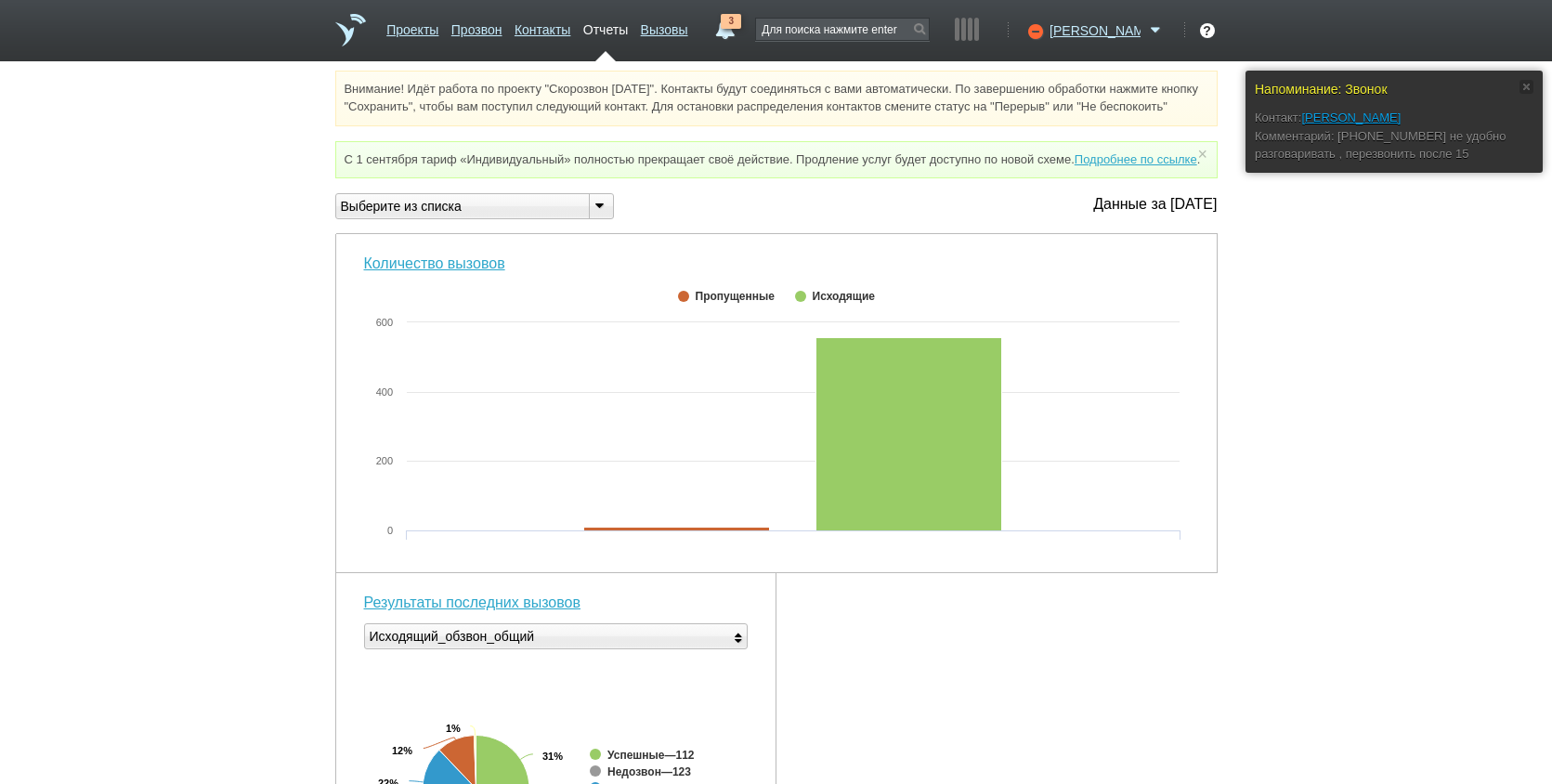
click at [1393, 280] on div "Напоминание: Звонок Контакт: НЕКРАСОВА ИРИНА МИХАЙЛОВНА Комментарий: 7 (905) 50…" at bounding box center [776, 742] width 1552 height 1342
click at [742, 36] on link "3" at bounding box center [725, 25] width 34 height 23
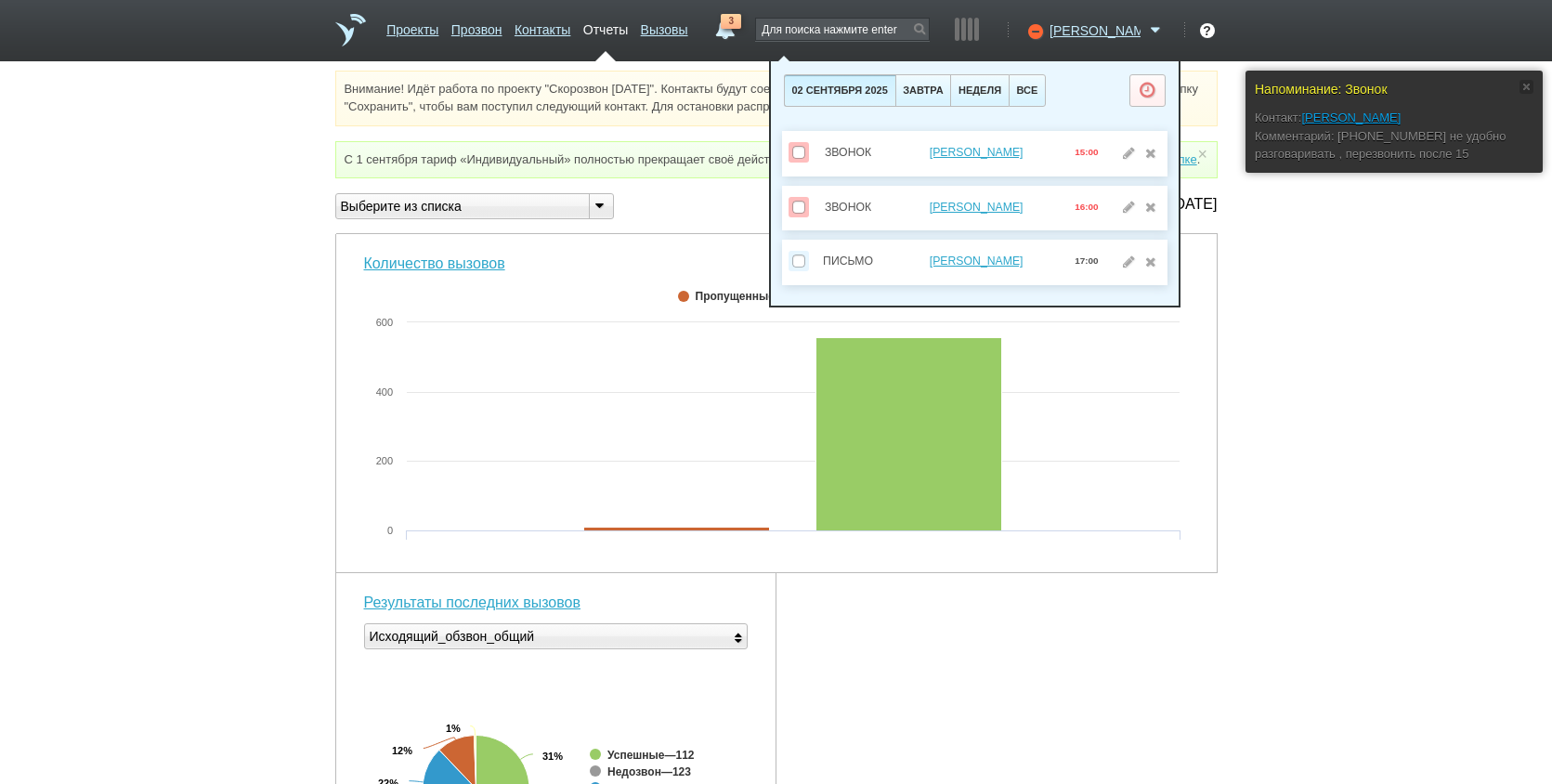
click at [1392, 400] on div "Напоминание: Звонок Контакт: НЕКРАСОВА ИРИНА МИХАЙЛОВНА Комментарий: 7 (905) 50…" at bounding box center [776, 742] width 1552 height 1342
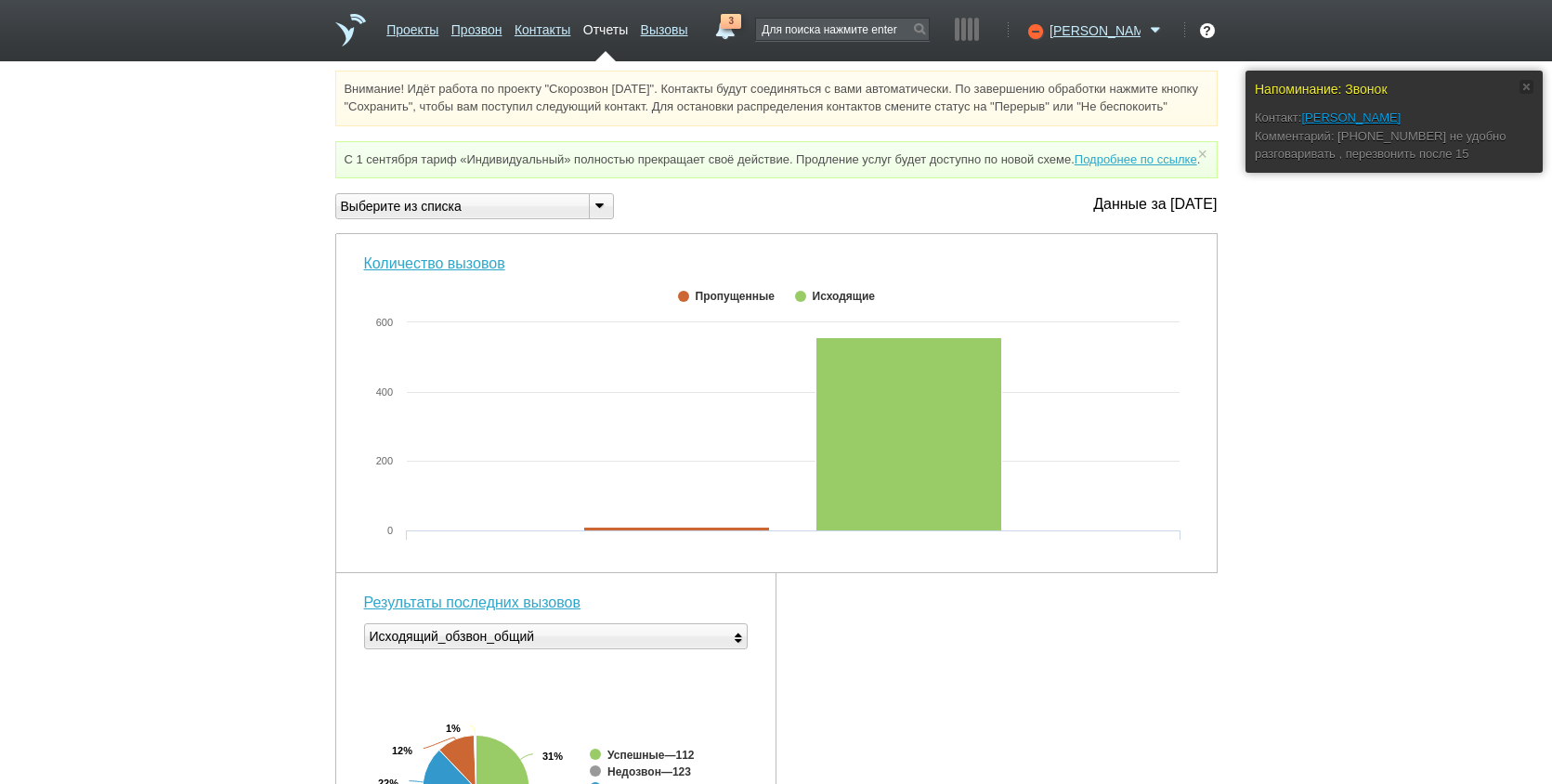
click at [742, 16] on span "3" at bounding box center [731, 22] width 21 height 15
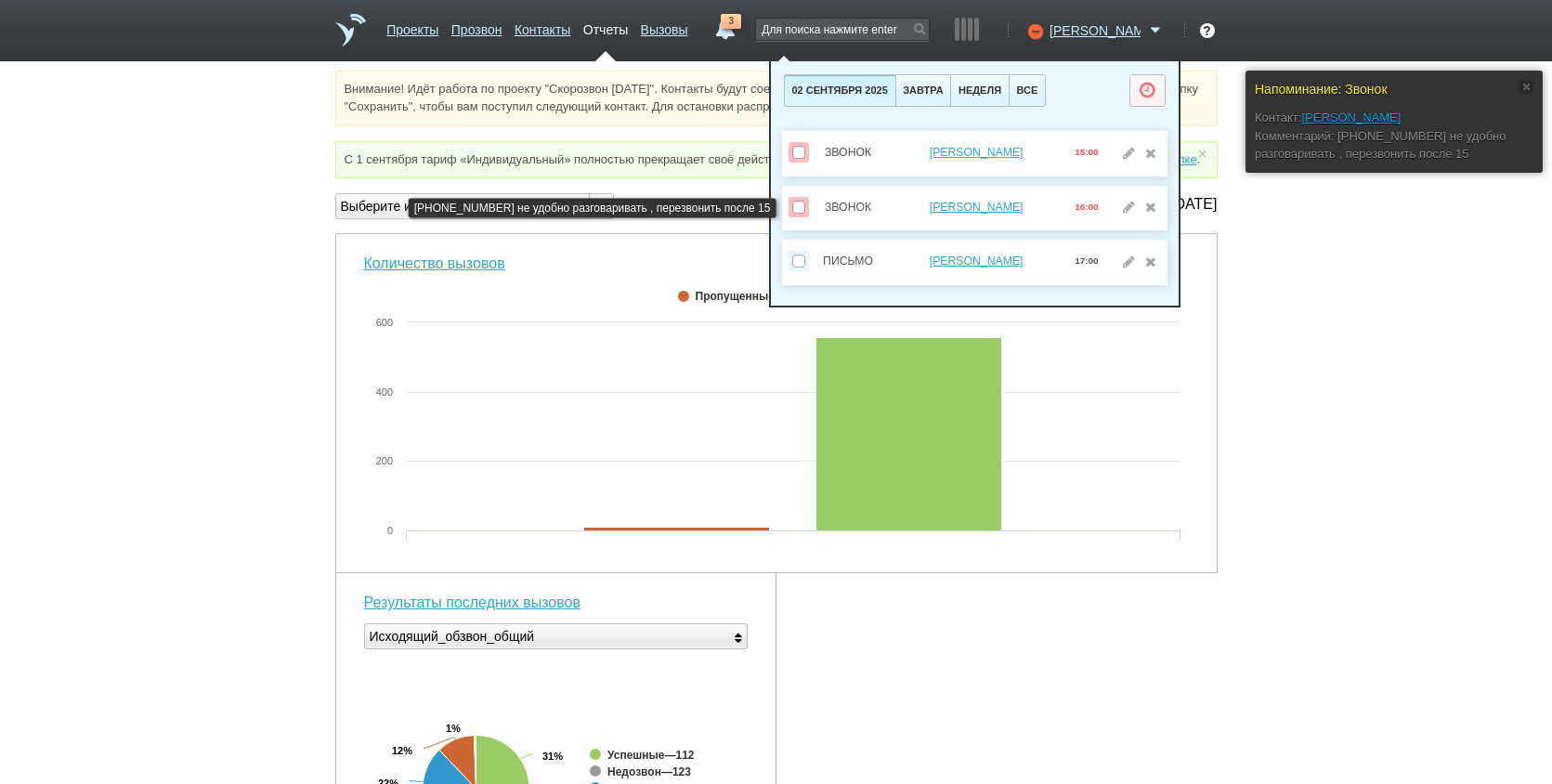
click at [947, 197] on div "[PERSON_NAME]" at bounding box center [977, 207] width 179 height 22
click at [953, 204] on link "[PERSON_NAME]" at bounding box center [977, 207] width 94 height 13
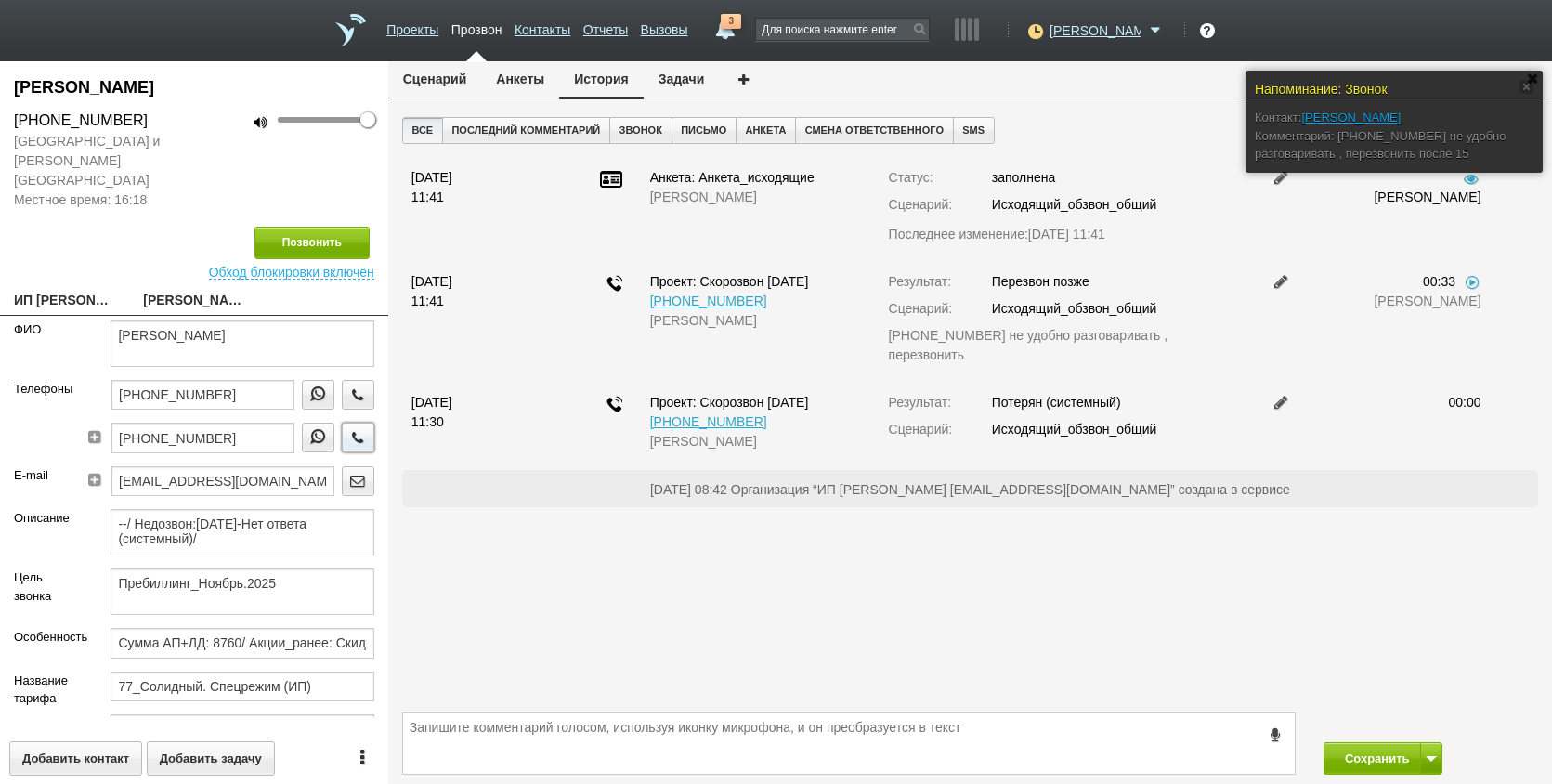
click at [342, 427] on button "button" at bounding box center [358, 438] width 33 height 30
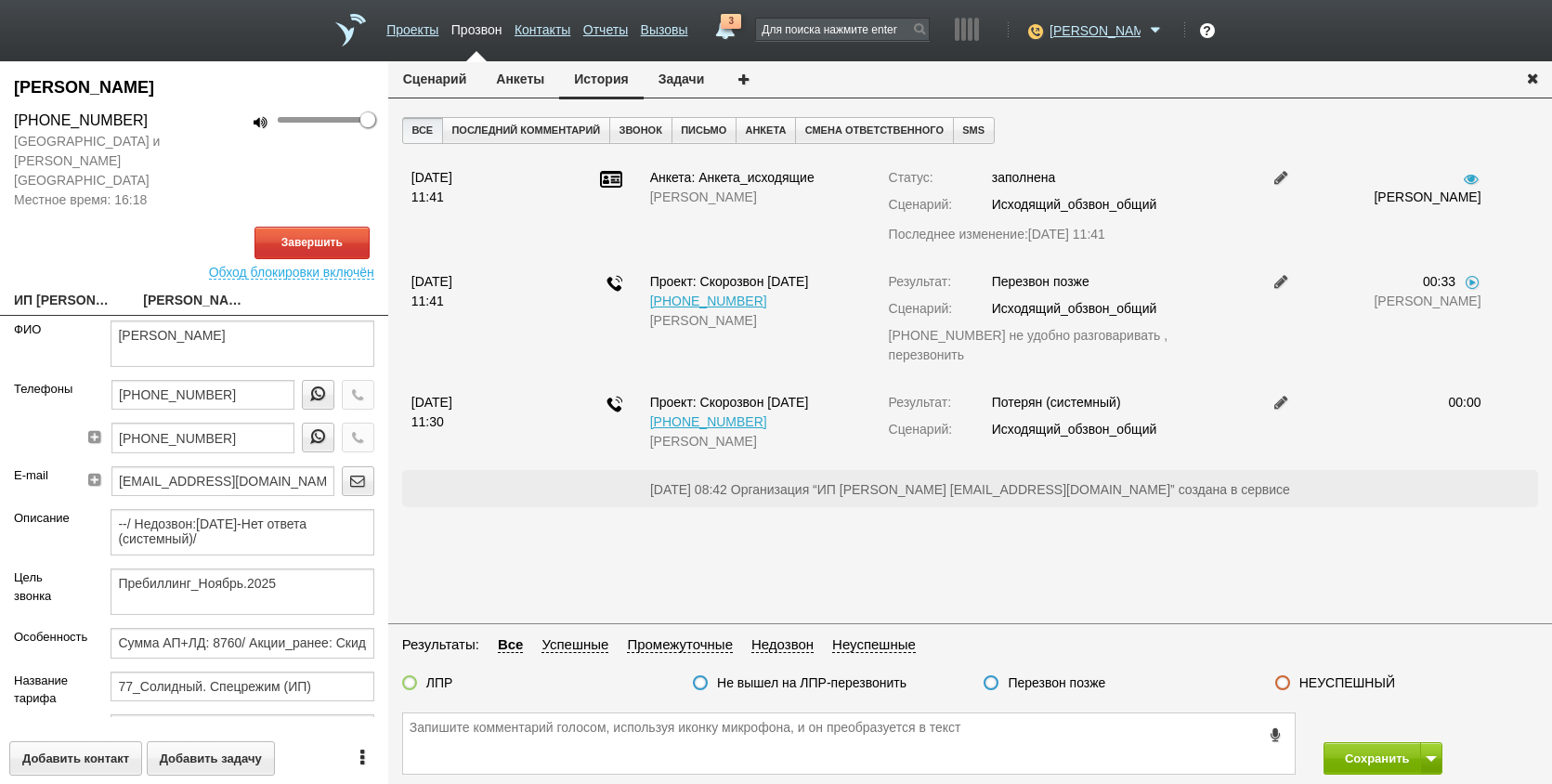
click at [78, 289] on link "ИП НЕКРАСОВА ИРИНА МИХАЙЛОВНА__50221kk@host38.taxcom.ru" at bounding box center [65, 302] width 102 height 26
type textarea "ИП НЕКРАСОВА ИРИНА МИХАЙЛОВНА__50221kk@host38.taxcom.ru"
type input "502200727577"
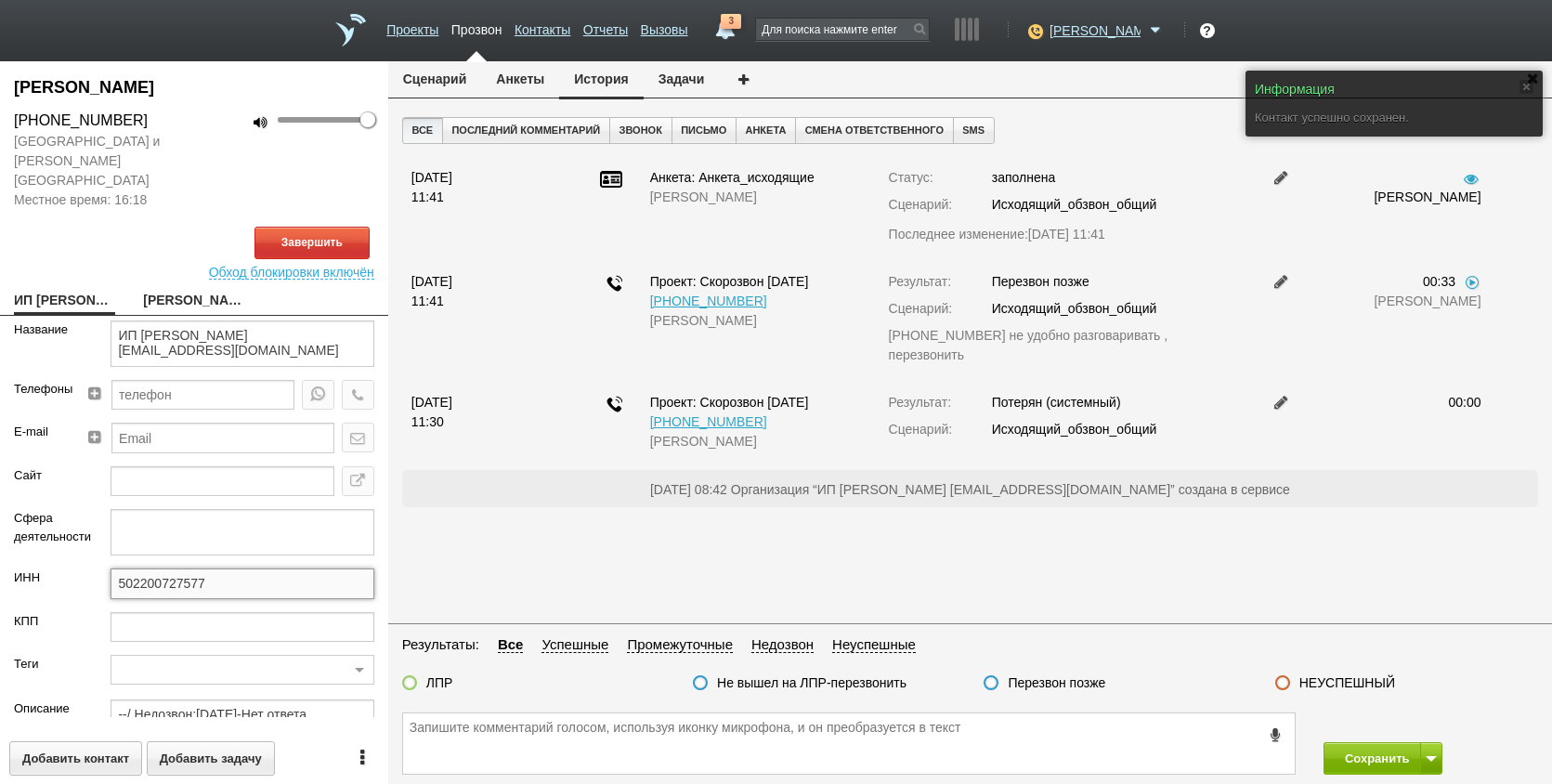
click at [227, 568] on input "502200727577" at bounding box center [241, 584] width 263 height 30
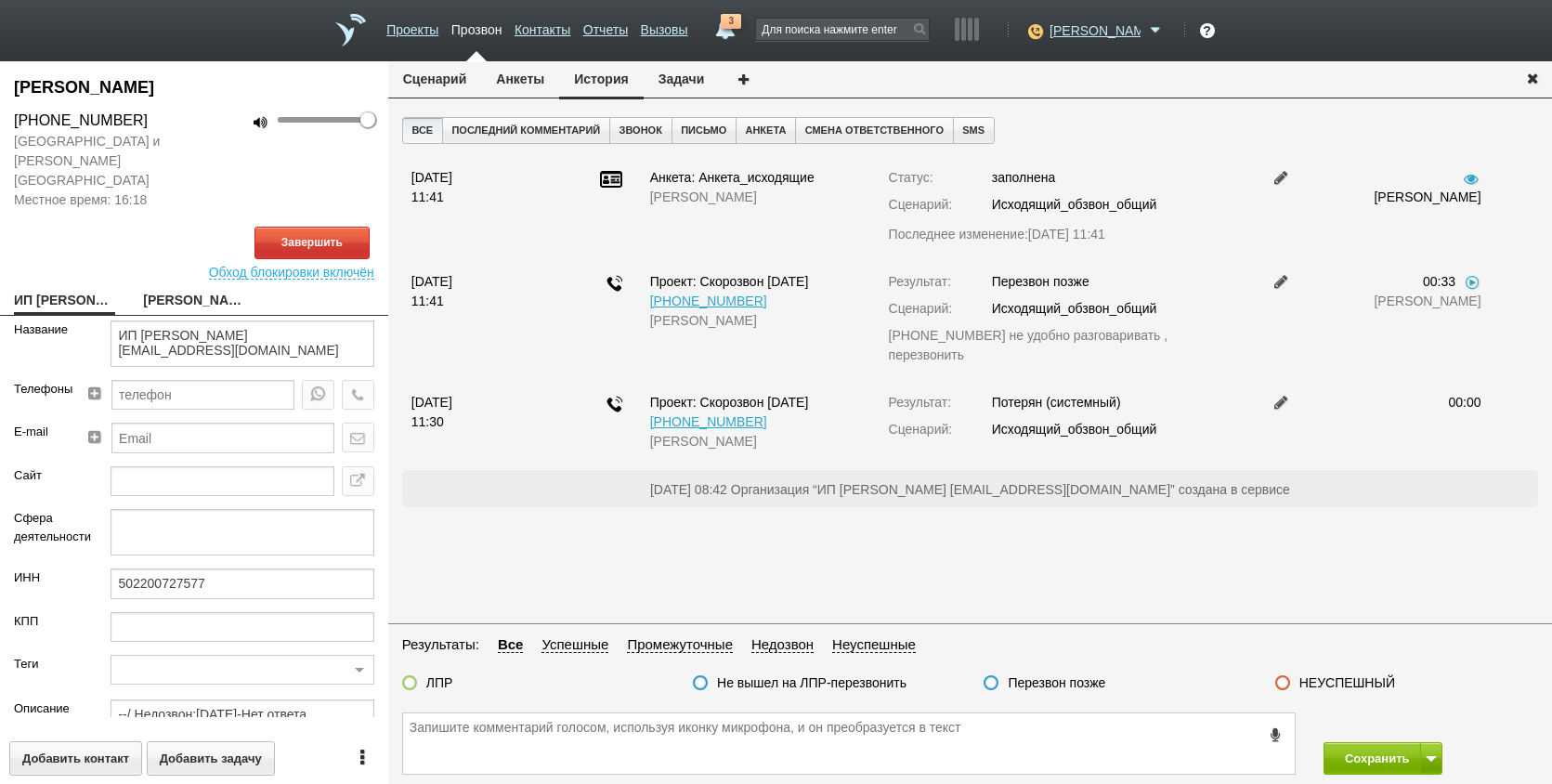
click at [200, 289] on link "[PERSON_NAME]" at bounding box center [194, 302] width 102 height 26
type textarea "[PERSON_NAME]"
type textarea "Пребиллинг_Ноябрь.2025"
type input "Сумма АП+ЛД: 8760/ Акции_ранее: Скидка 35%-2023а;"
type input "77_Солидный. Спецрежим (ИП)"
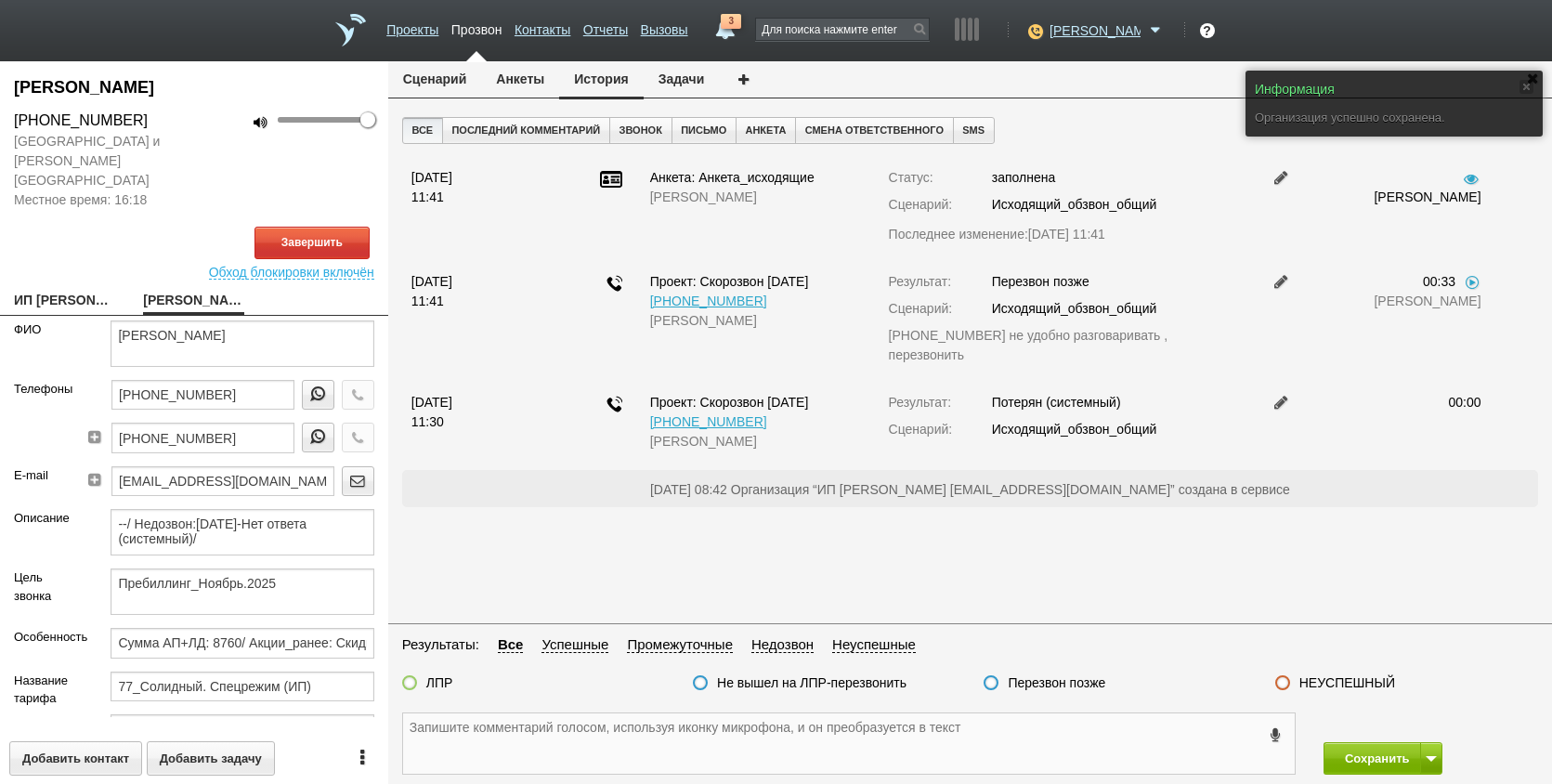
click at [584, 753] on textarea at bounding box center [849, 744] width 892 height 60
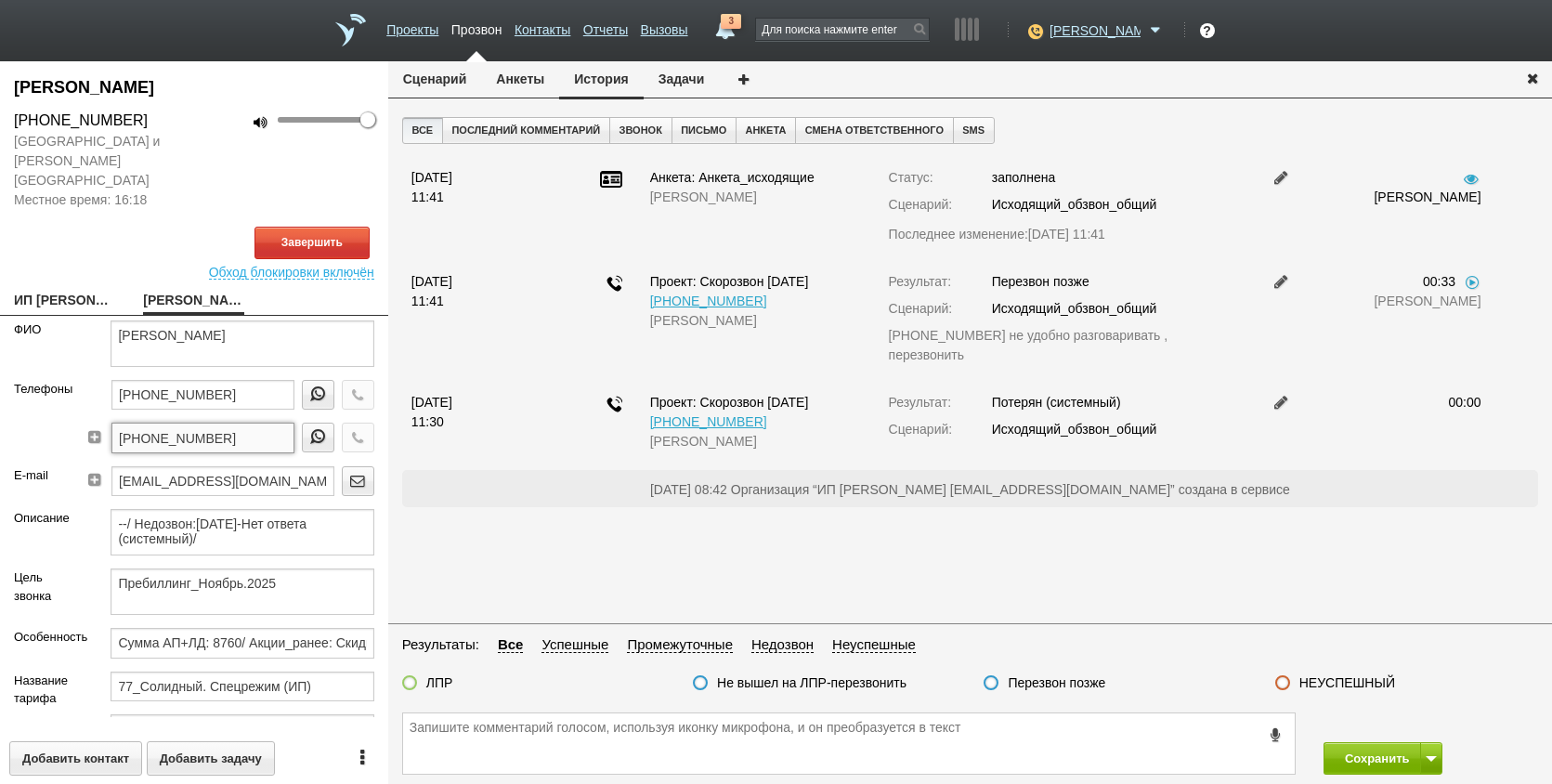
drag, startPoint x: 258, startPoint y: 418, endPoint x: 124, endPoint y: 426, distance: 134.2
click at [124, 426] on input "+7 (905) 505-29-70" at bounding box center [202, 438] width 183 height 30
drag, startPoint x: 170, startPoint y: 419, endPoint x: 150, endPoint y: 419, distance: 20.0
click at [150, 423] on input "+7 (905) 505-29-70" at bounding box center [202, 438] width 183 height 30
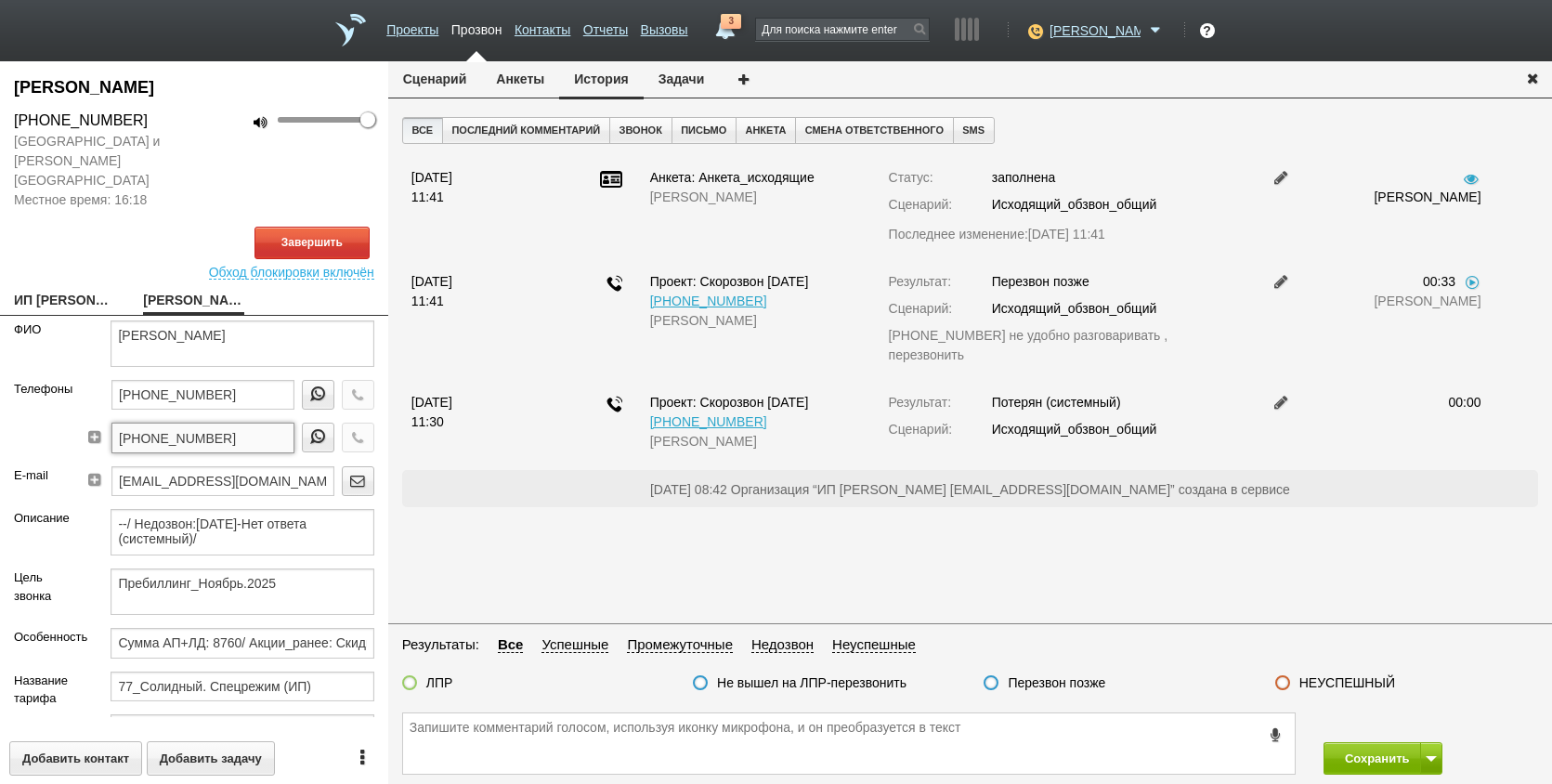
click at [150, 423] on input "+7 (905) 505-29-70" at bounding box center [202, 438] width 183 height 30
paste textarea "+7 (905) 505-29-70"
click at [622, 732] on textarea "+7 (905) 505-29-70" at bounding box center [849, 744] width 892 height 60
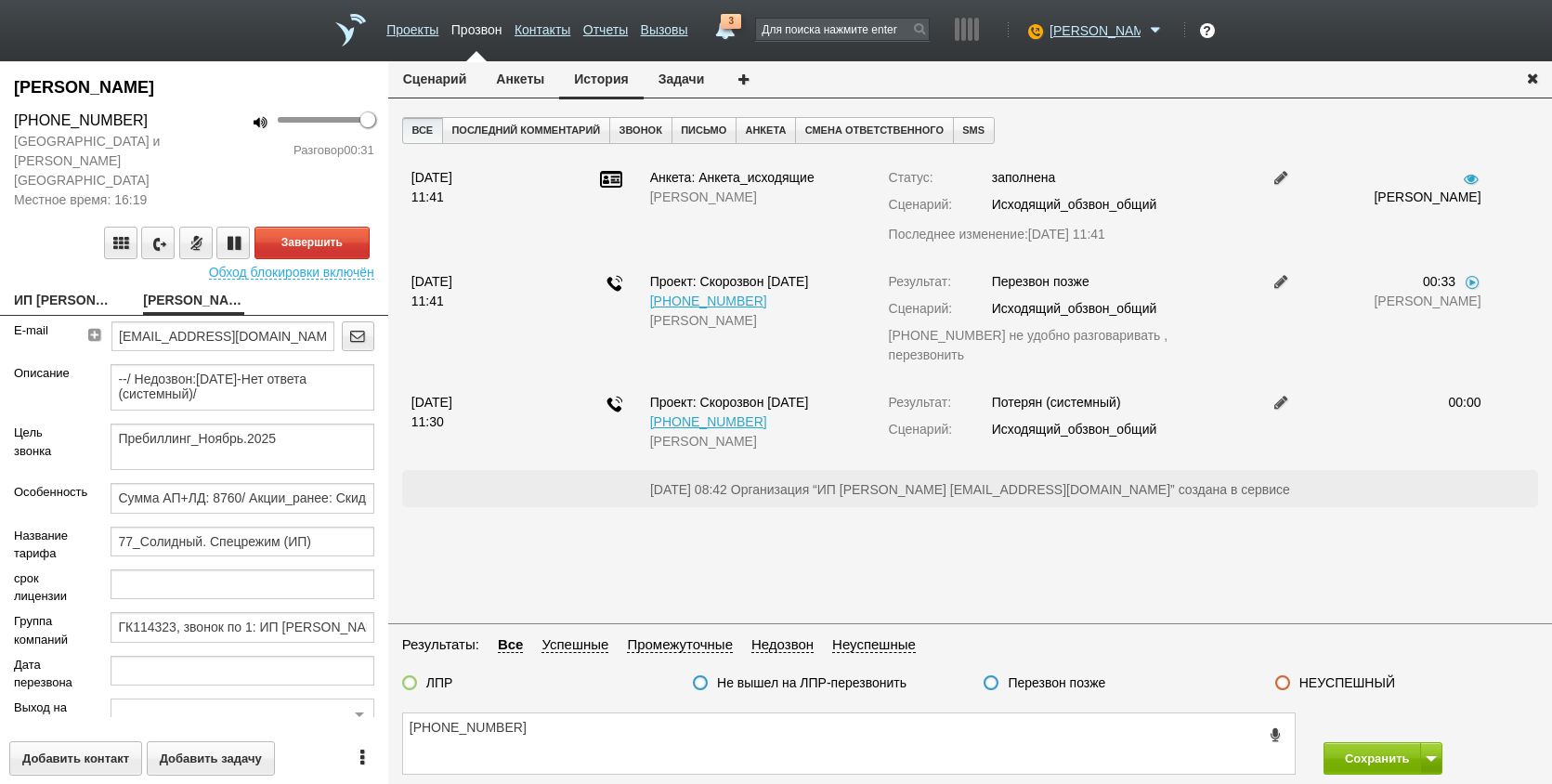
scroll to position [295, 0]
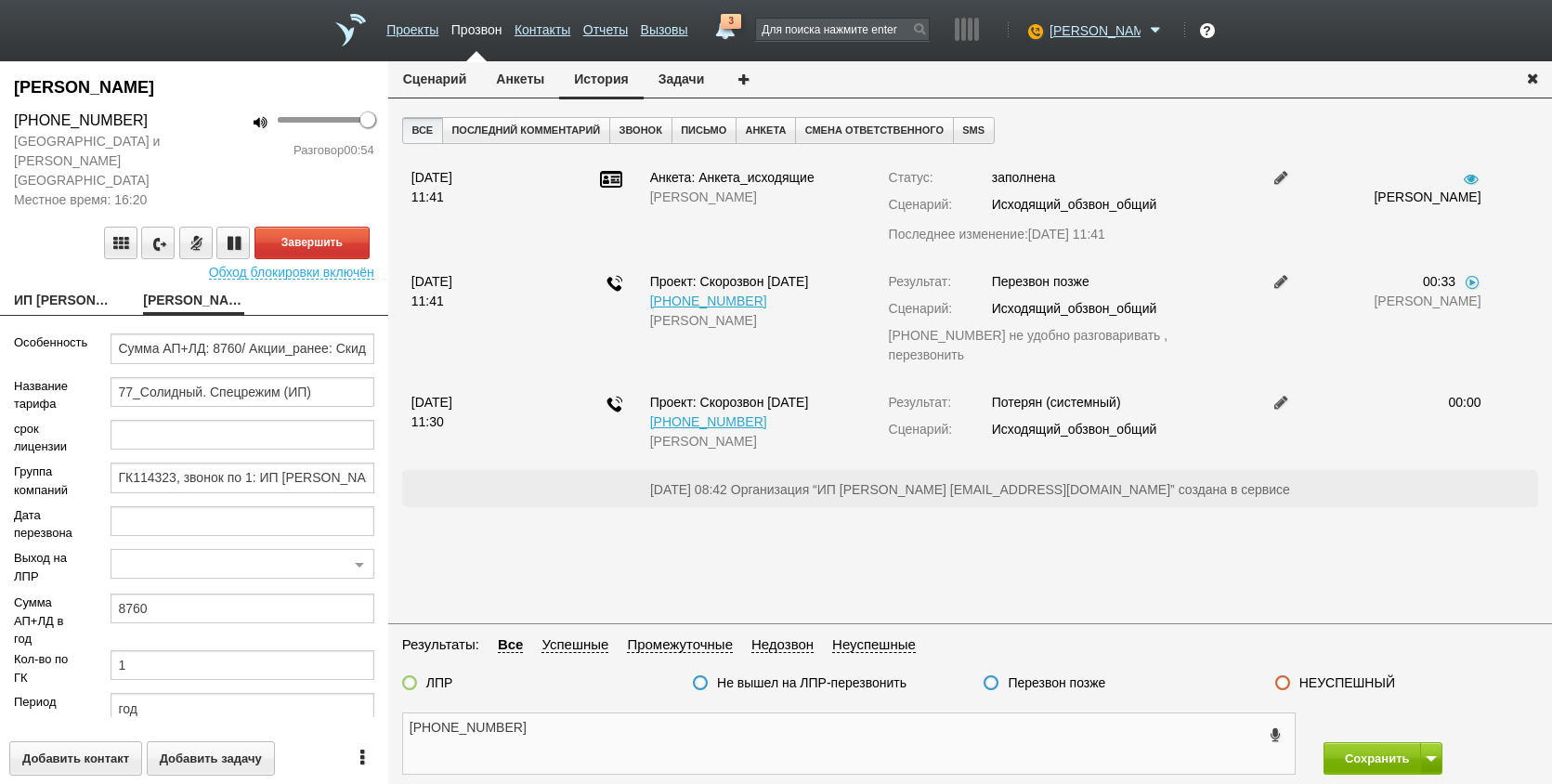
click at [897, 722] on textarea "+7 (905) 505-29-70" at bounding box center [849, 744] width 892 height 60
click at [590, 750] on textarea "+7 (905) 505-29-70" at bounding box center [849, 744] width 892 height 60
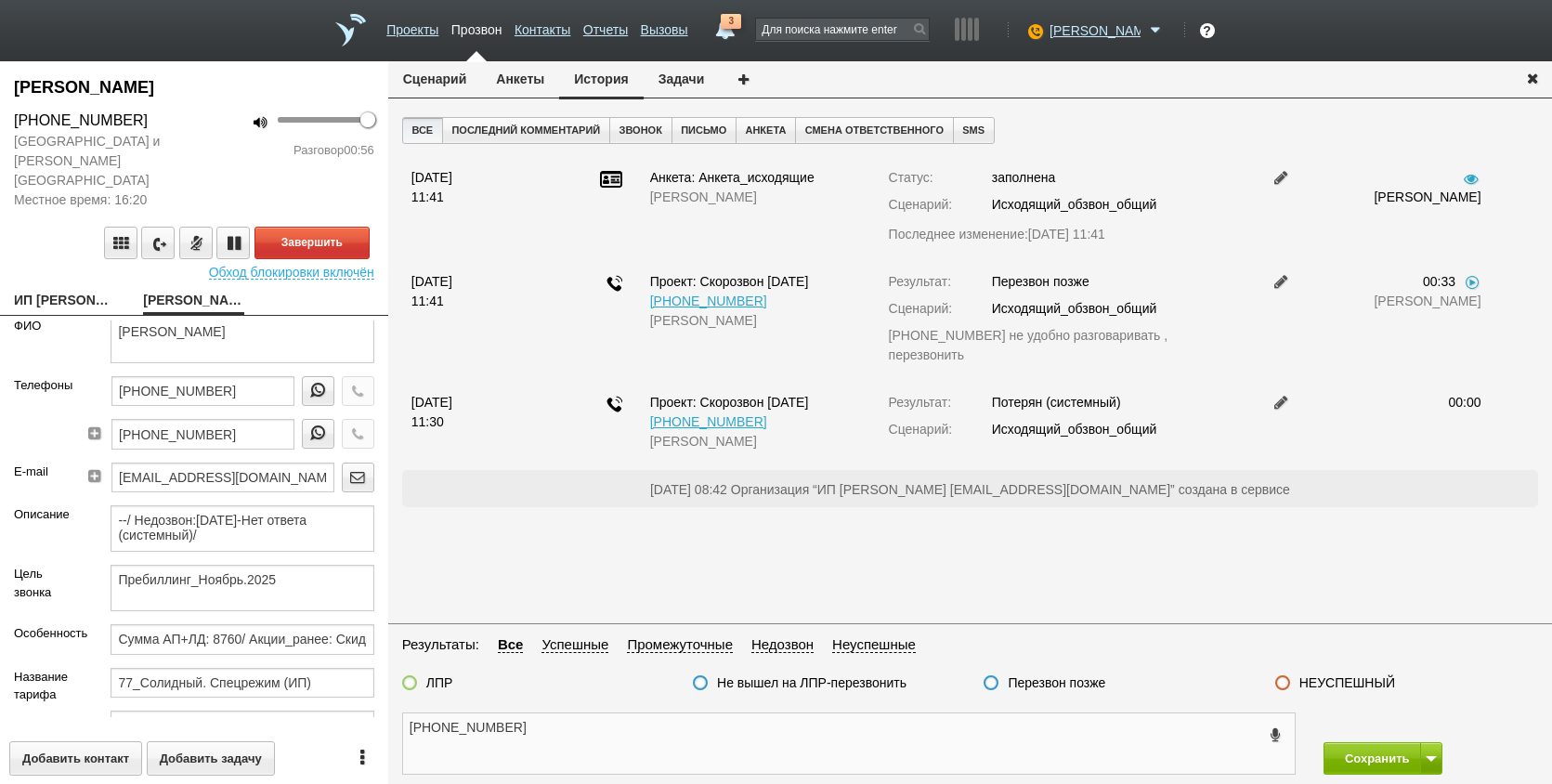
scroll to position [0, 0]
drag, startPoint x: 196, startPoint y: 312, endPoint x: 348, endPoint y: 321, distance: 152.3
click at [348, 321] on textarea "[PERSON_NAME]" at bounding box center [241, 344] width 263 height 46
click at [625, 719] on textarea "+7 (905) 505-29-70" at bounding box center [849, 744] width 892 height 60
paste textarea "ИРИНА МИХАЙЛОВНА"
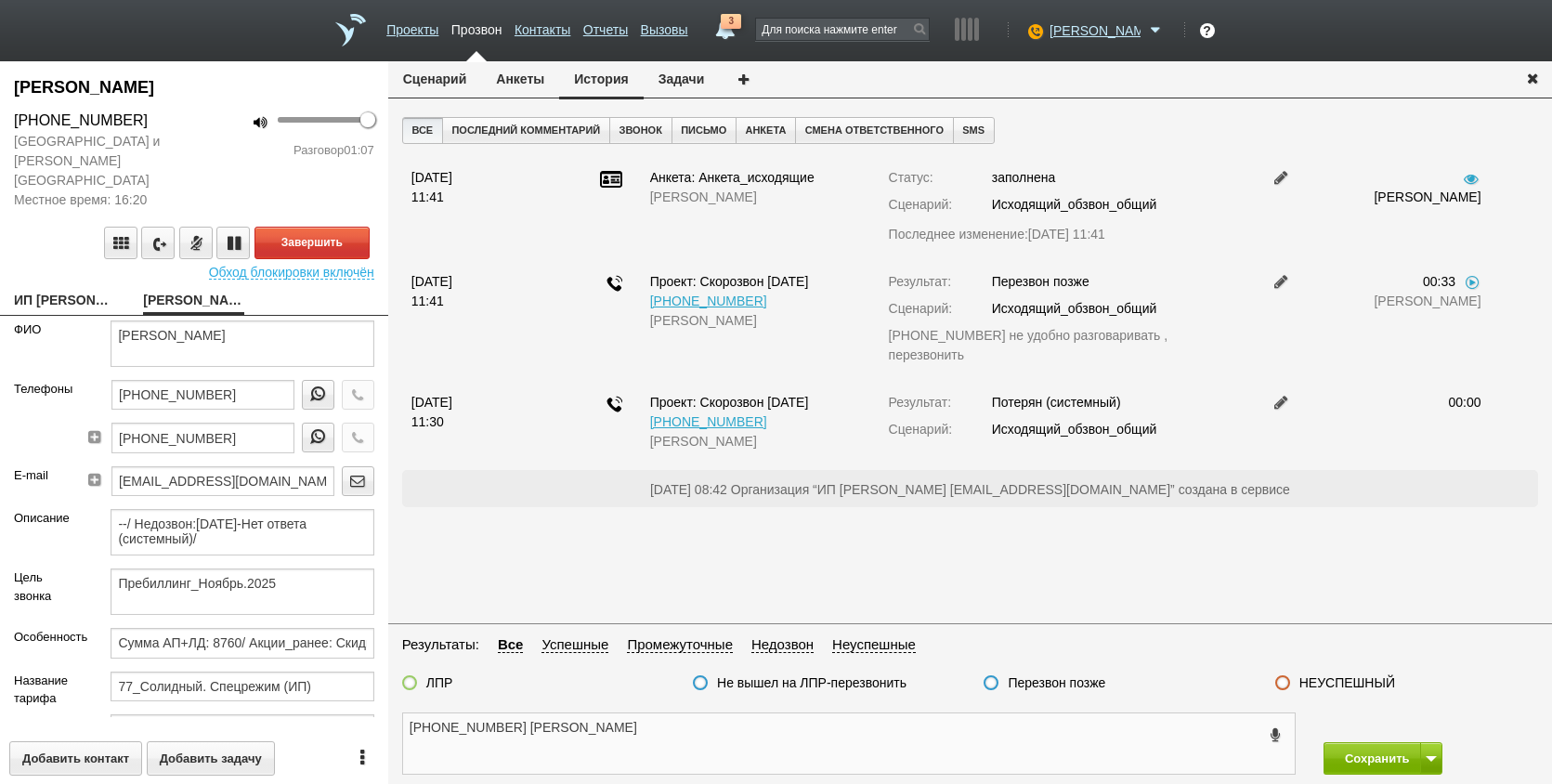
click at [691, 740] on textarea "+7 (905) 505-29-70 ИРИНА МИХАЙЛОВНА" at bounding box center [849, 744] width 892 height 60
click at [725, 737] on textarea "+7 (905) 505-29-70 ИРИНА МИХАЙЛОВНА" at bounding box center [849, 744] width 892 height 60
click at [798, 759] on textarea "+7 (905) 505-29-70 ИРИНА МИХАЙЛОВНА" at bounding box center [849, 744] width 892 height 60
click at [699, 719] on textarea "+7 (905) 505-29-70 ИРИНА МИХАЙЛОВНА" at bounding box center [849, 744] width 892 height 60
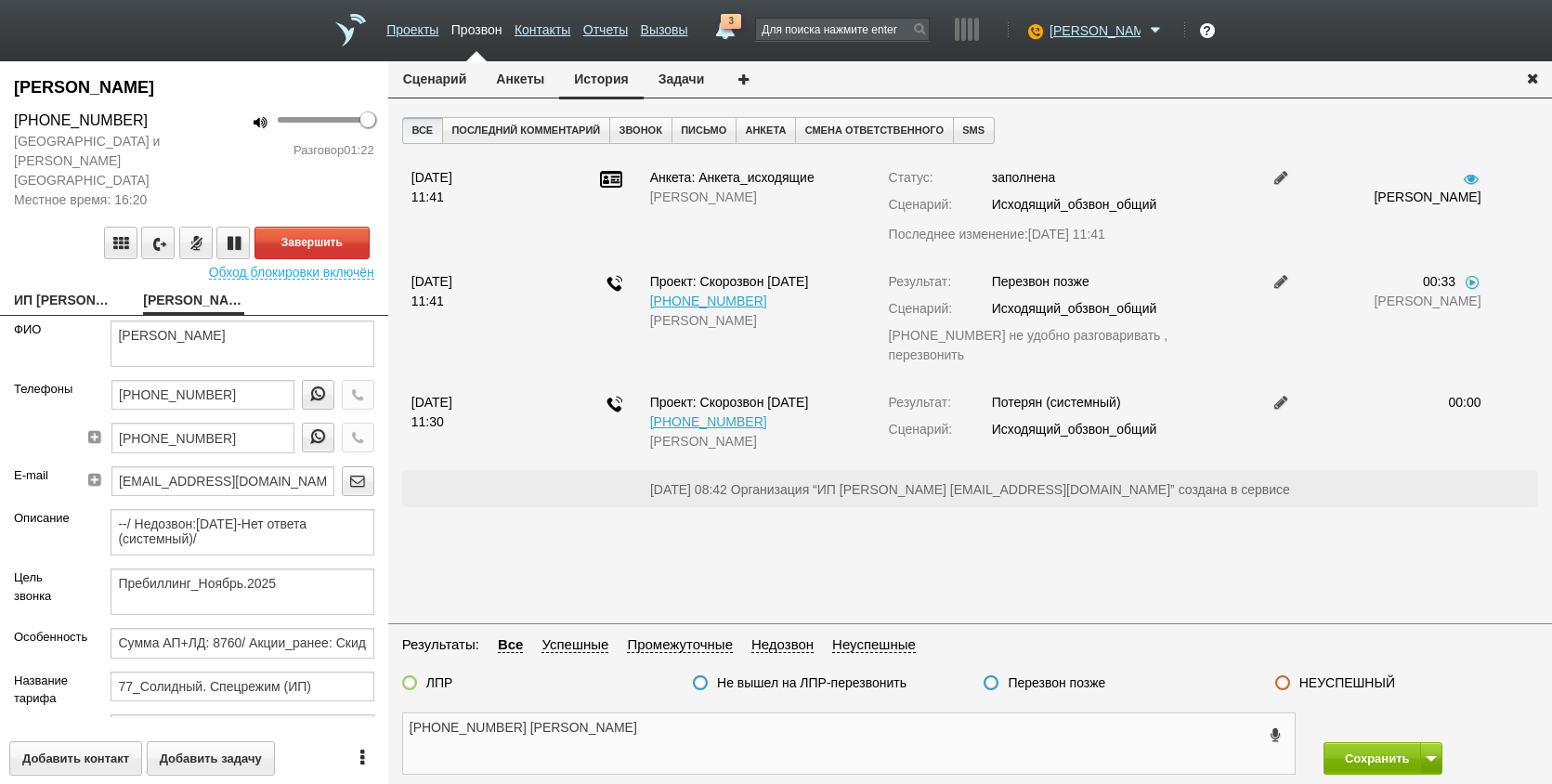
click at [696, 730] on textarea "+7 (905) 505-29-70 ИРИНА МИХАЙЛОВНА" at bounding box center [849, 744] width 892 height 60
click at [1011, 748] on textarea "+7 (905) 505-29-70 ИРИНА МИХАЙЛОВНА" at bounding box center [849, 744] width 892 height 60
click at [773, 754] on textarea "+7 (905) 505-29-70 ИРИНА МИХАЙЛОВНА" at bounding box center [849, 744] width 892 height 60
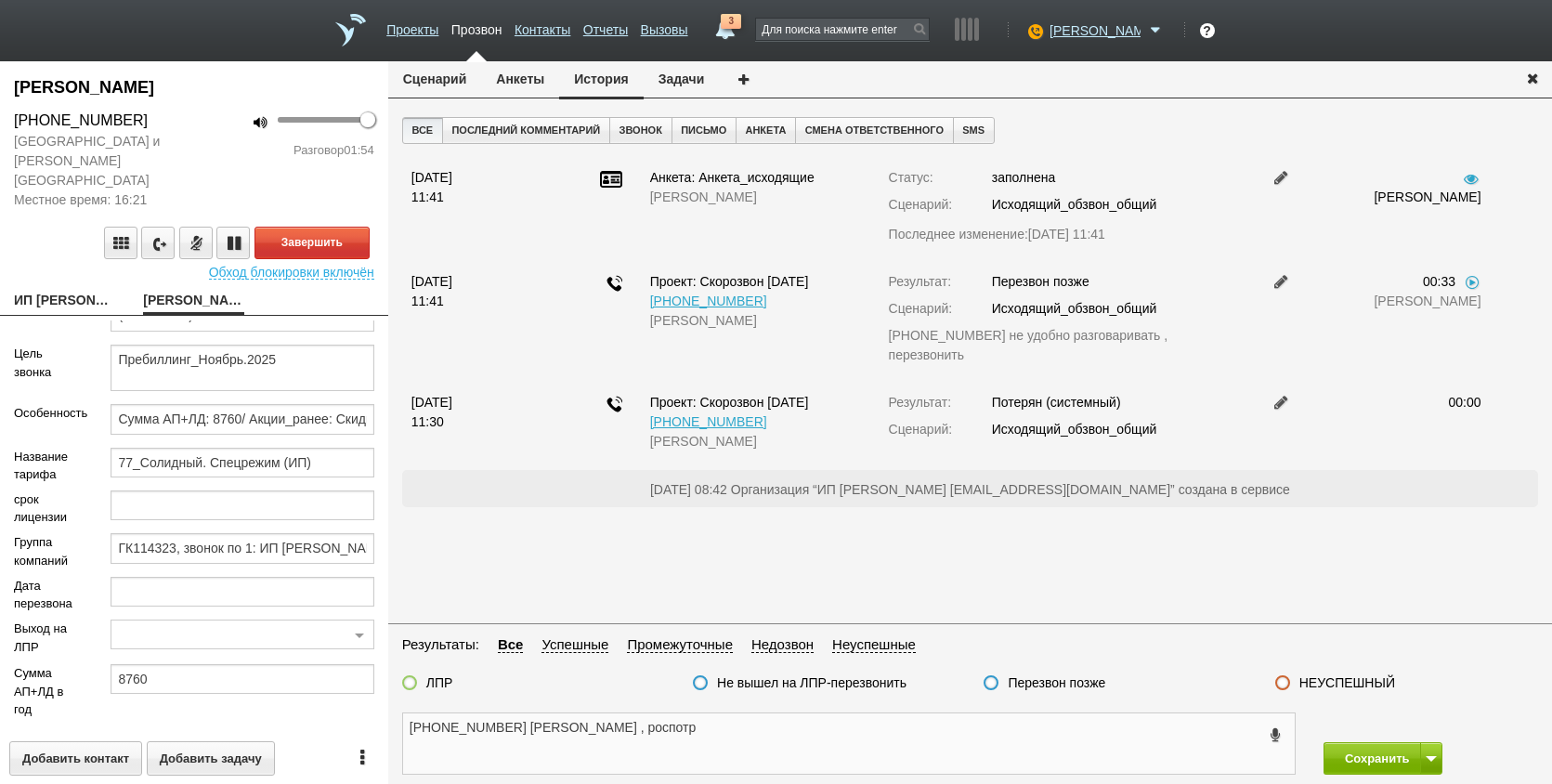
scroll to position [279, 0]
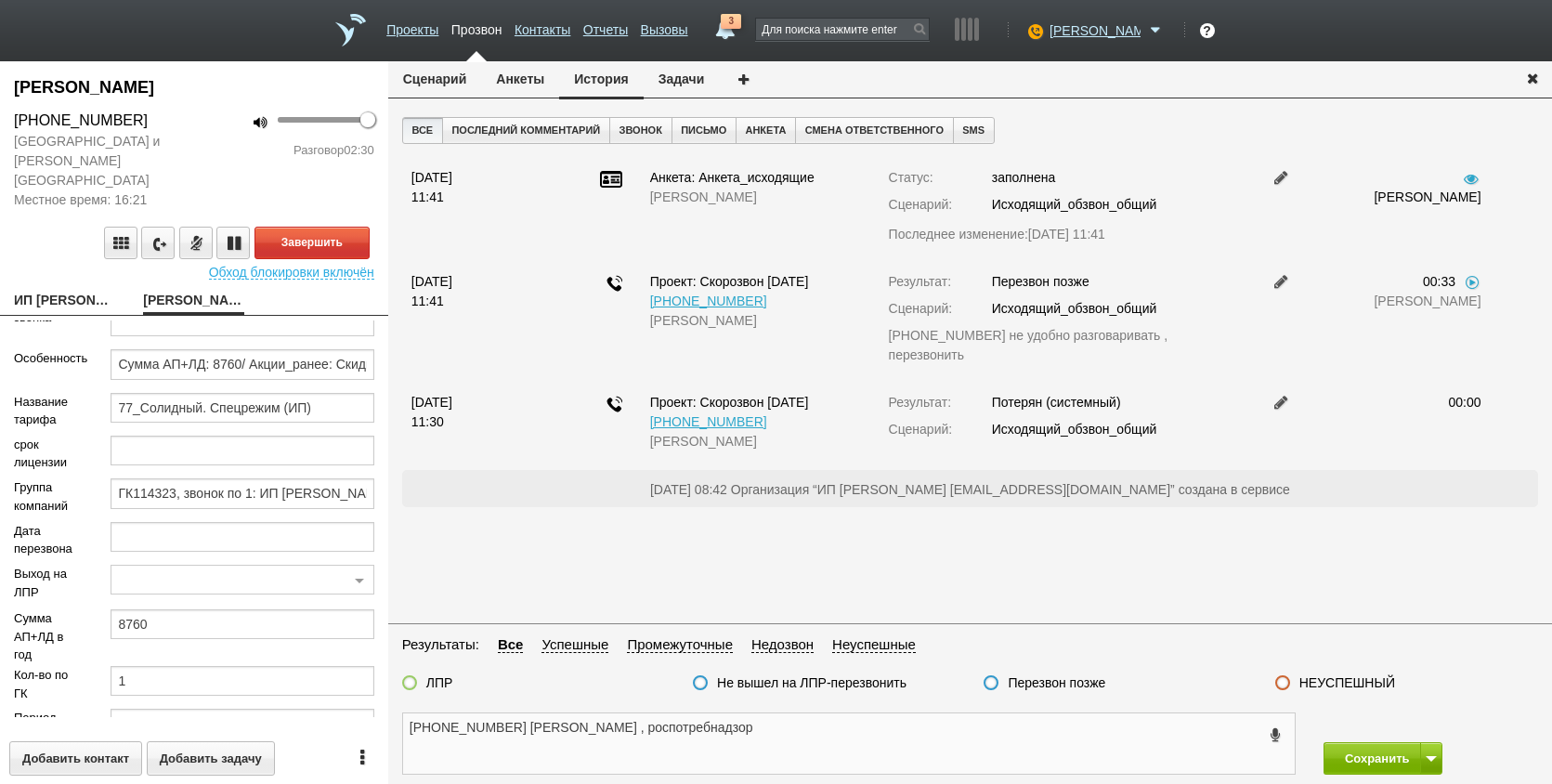
click at [816, 746] on textarea "+7 (905) 505-29-70 ИРИНА МИХАЙЛОВНА , роспотребнадзор" at bounding box center [849, 744] width 892 height 60
click at [834, 749] on textarea "+7 (905) 505-29-70 ИРИНА МИХАЙЛОВНА , роспотребнадзор" at bounding box center [849, 744] width 892 height 60
click at [907, 740] on textarea "+7 (905) 505-29-70 ИРИНА МИХАЙЛОВНА , роспотребнадзор ромт надзор" at bounding box center [849, 744] width 892 height 60
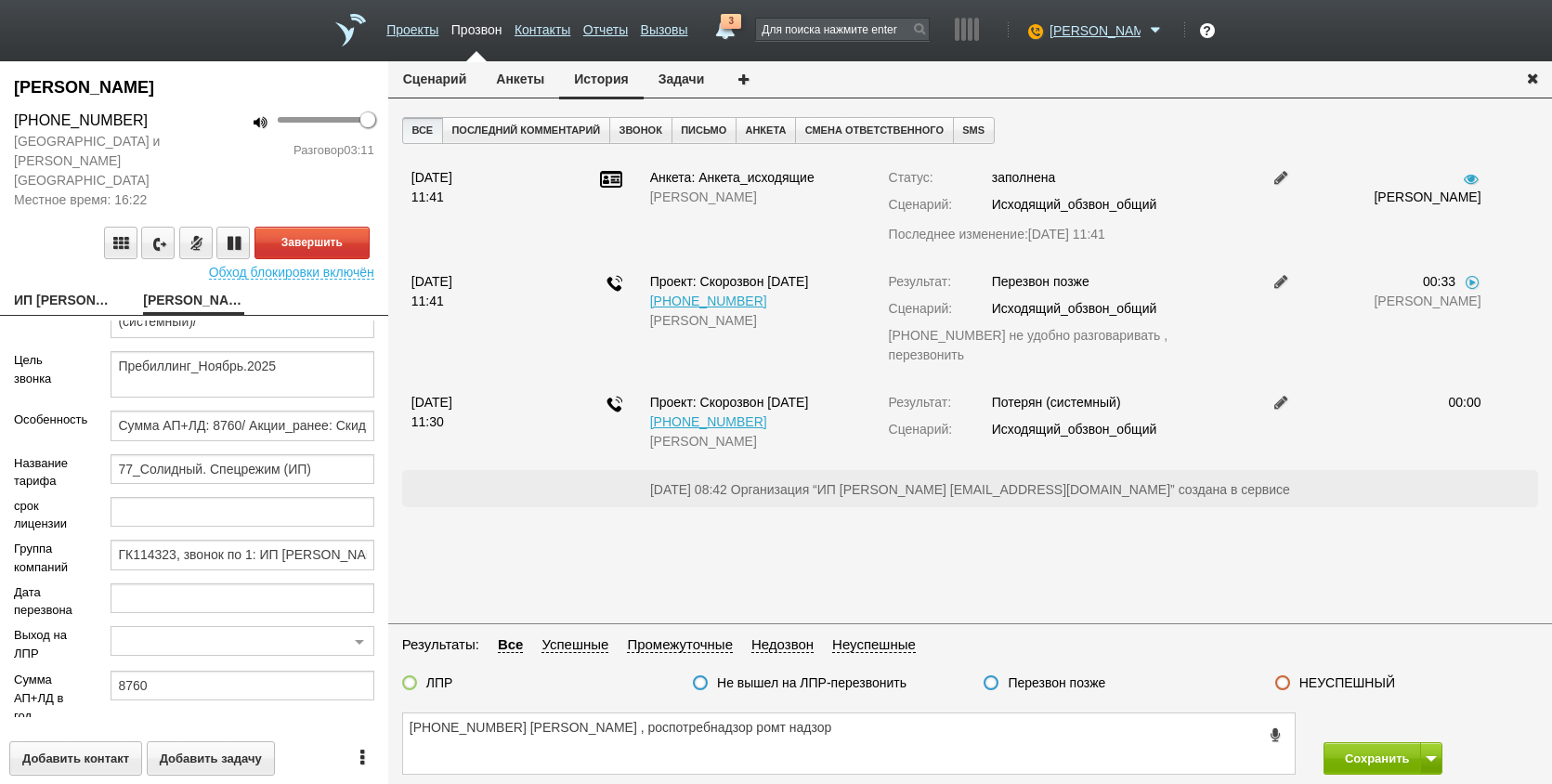
scroll to position [185, 0]
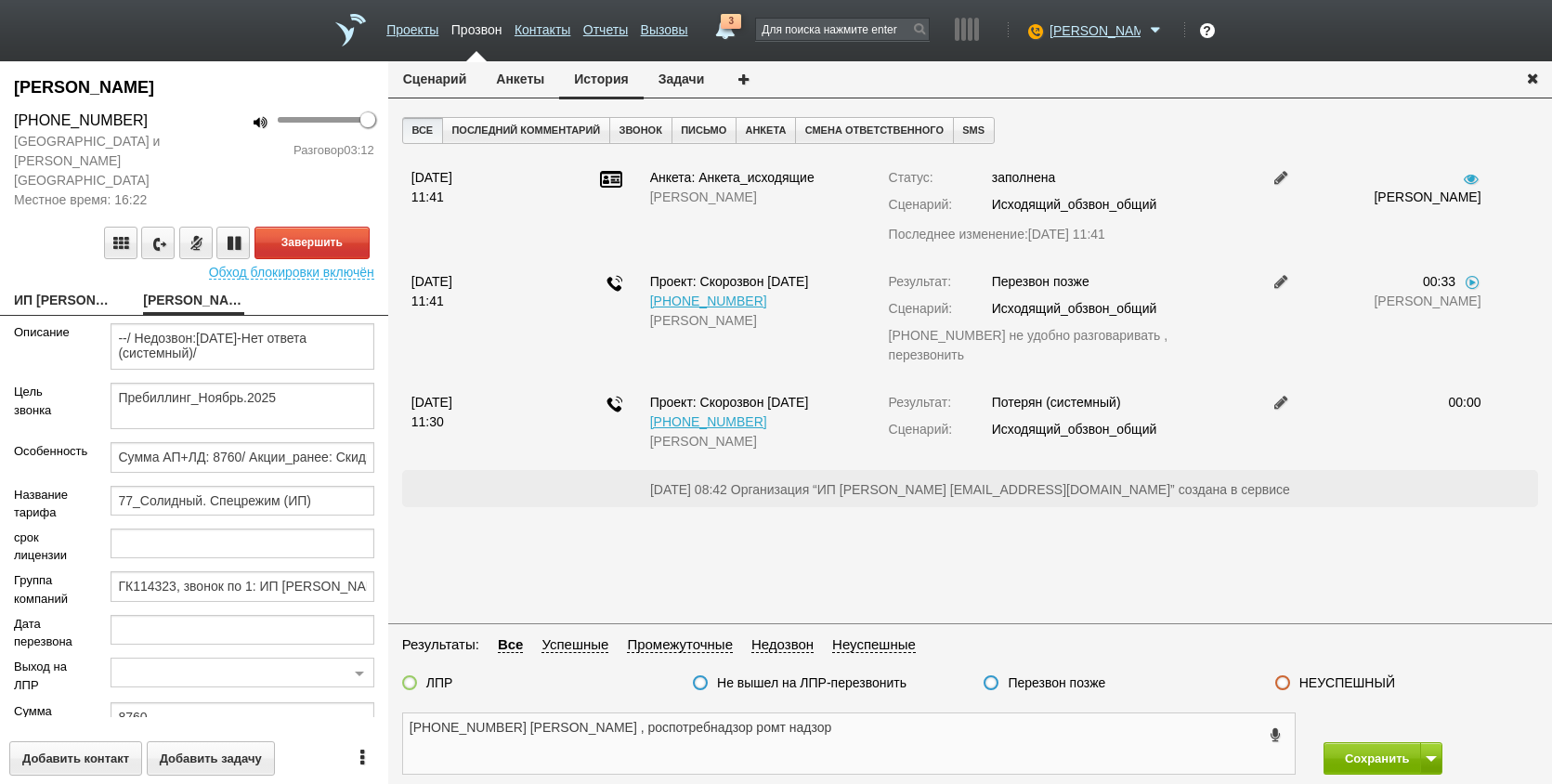
click at [955, 760] on textarea "+7 (905) 505-29-70 ИРИНА МИХАЙЛОВНА , роспотребнадзор ромт надзор" at bounding box center [849, 744] width 892 height 60
click at [918, 745] on textarea "+7 (905) 505-29-70 ИРИНА МИХАЙЛОВНА , роспотребнадзор ромт надзор усн" at bounding box center [849, 744] width 892 height 60
click at [1023, 722] on textarea "+7 (905) 505-29-70 ИРИНА МИХАЙЛОВНА , роспотребнадзор ромт надзор усн беез сотр…" at bounding box center [849, 744] width 892 height 60
paste textarea "nekrasova64@list.ru"
click at [1177, 721] on textarea "+7 (905) 505-29-70 ИРИНА МИХАЙЛОВНА , роспотребнадзор ромт надзор усн беез сотр…" at bounding box center [849, 744] width 892 height 60
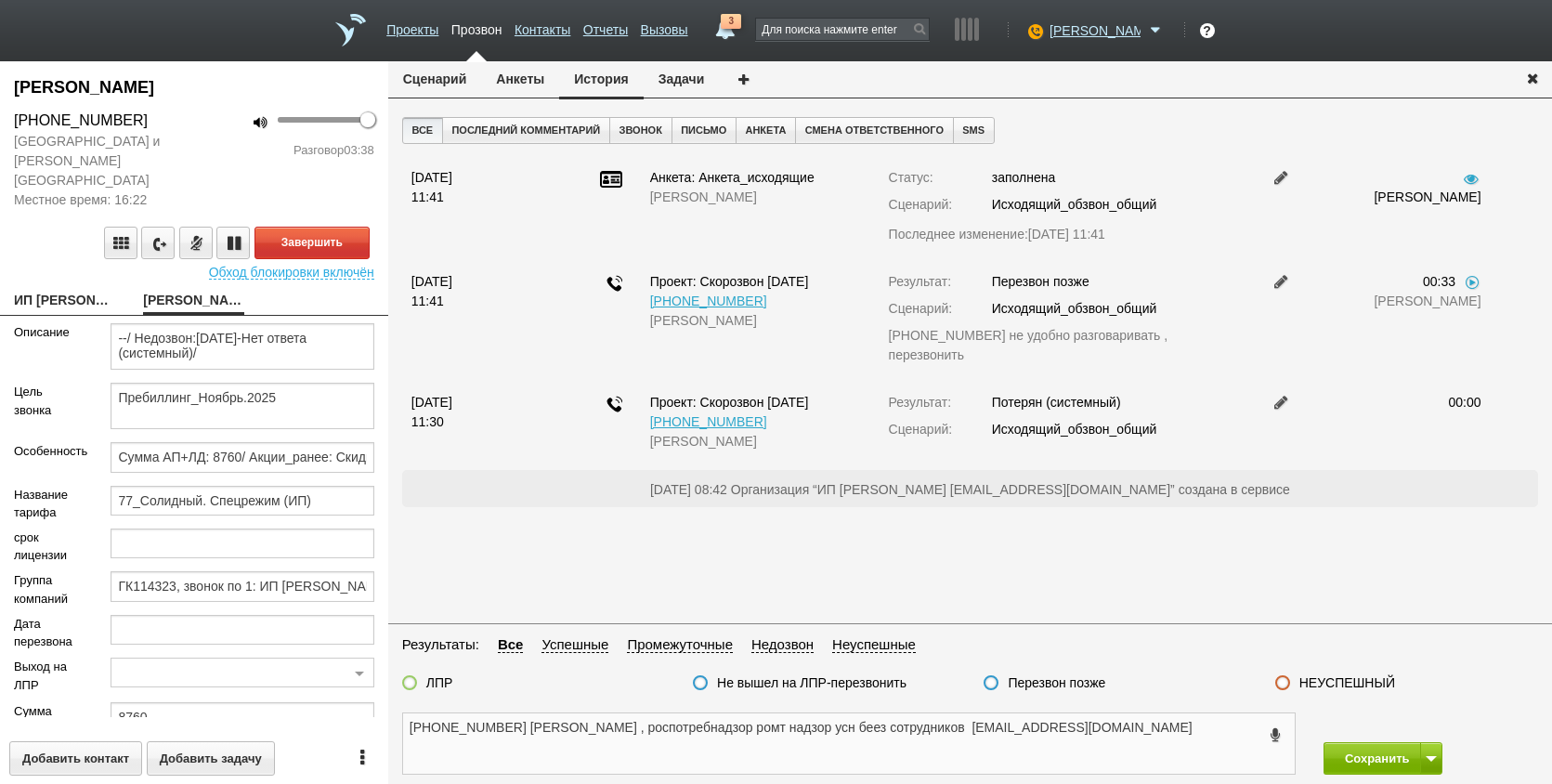
click at [1159, 738] on textarea "+7 (905) 505-29-70 ИРИНА МИХАЙЛОВНА , роспотребнадзор ромт надзор усн беез сотр…" at bounding box center [849, 744] width 892 height 60
click at [1195, 736] on textarea "+7 (905) 505-29-70 ИРИНА МИХАЙЛОВНА , роспотребнадзор ромт надзор усн беез сотр…" at bounding box center [849, 744] width 892 height 60
click at [1190, 753] on textarea "+7 (905) 505-29-70 ИРИНА МИХАЙЛОВНА , роспотребнадзор ромт надзор усн беез сотр…" at bounding box center [849, 744] width 892 height 60
drag, startPoint x: 1006, startPoint y: 744, endPoint x: 1069, endPoint y: 743, distance: 63.0
click at [1006, 743] on textarea "+7 (905) 505-29-70 ИРИНА МИХАЙЛОВНА , роспотребнадзор ромт надзор усн беез сотр…" at bounding box center [849, 744] width 892 height 60
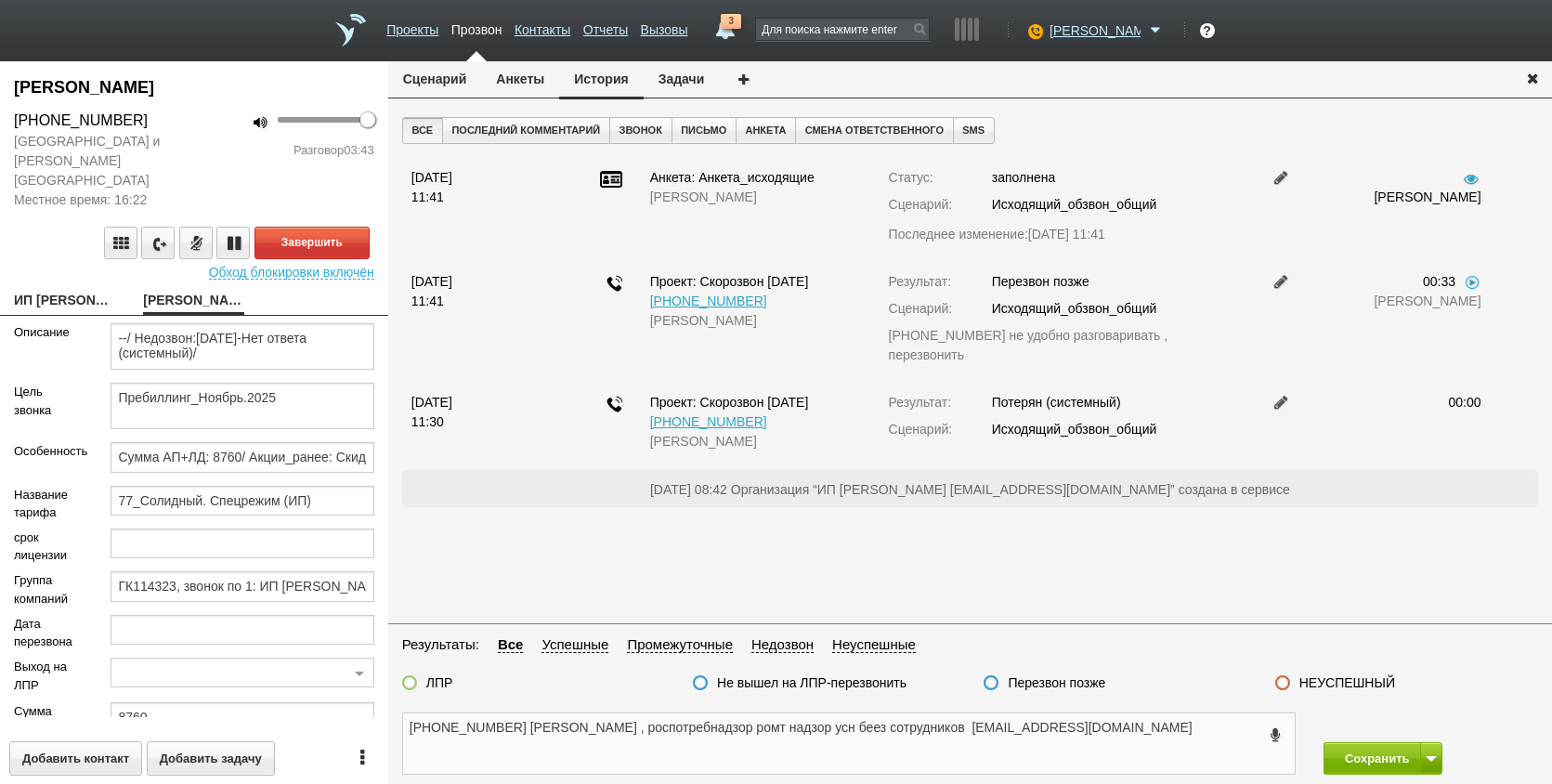
click at [1144, 743] on textarea "+7 (905) 505-29-70 ИРИНА МИХАЙЛОВНА , роспотребнадзор ромт надзор усн беез сотр…" at bounding box center [849, 744] width 892 height 60
click at [1234, 723] on textarea "+7 (905) 505-29-70 ИРИНА МИХАЙЛОВНА , роспотребнадзор ромт надзор усн беез сотр…" at bounding box center [849, 744] width 892 height 60
click at [1233, 724] on textarea "+7 (905) 505-29-70 ИРИНА МИХАЙЛОВНА , роспотребнадзор ромт надзор усн беез сотр…" at bounding box center [849, 744] width 892 height 60
click at [655, 761] on textarea "+7 (905) 505-29-70 ИРИНА МИХАЙЛОВНА , роспотребнадзор ромт надзор усн беез сотр…" at bounding box center [849, 744] width 892 height 60
click at [489, 739] on textarea "+7 (905) 505-29-70 ИРИНА МИХАЙЛОВНА , роспотребнадзор ромт надзор усн беез сотр…" at bounding box center [849, 744] width 892 height 60
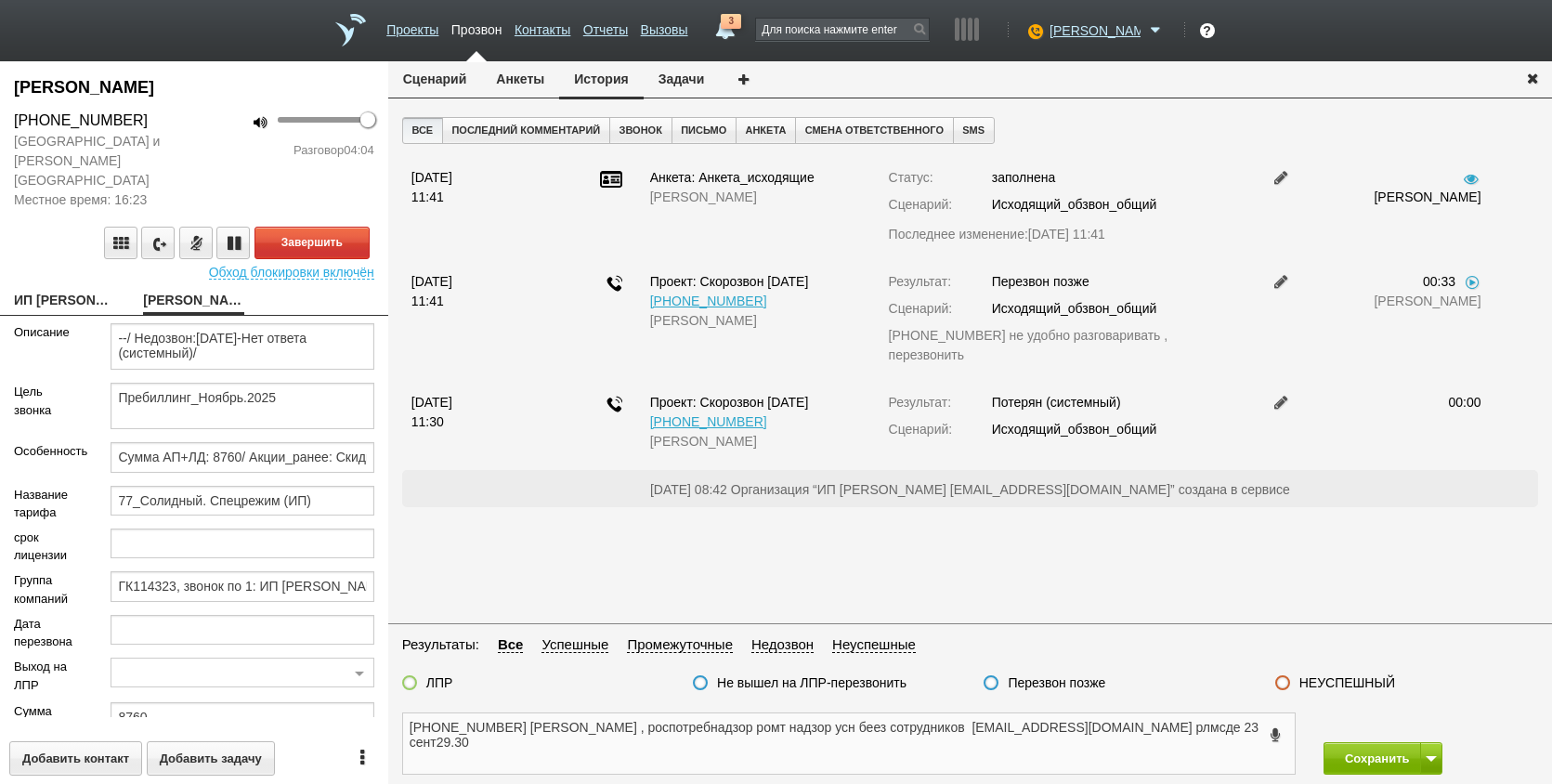
click at [523, 728] on textarea "+7 (905) 505-29-70 ИРИНА МИХАЙЛОВНА , роспотребнадзор ромт надзор усн беез сотр…" at bounding box center [849, 744] width 892 height 60
drag, startPoint x: 523, startPoint y: 728, endPoint x: 471, endPoint y: 724, distance: 52.2
click at [471, 724] on textarea "+7 (905) 505-29-70 ИРИНА МИХАЙЛОВНА , роспотребнадзор ромт надзор усн беез сотр…" at bounding box center [849, 744] width 892 height 60
click at [481, 744] on textarea "+7 (905) 505-29-70 ИРИНА МИХАЙЛОВНА , роспотребнадзор ромт надзор усн беез сотр…" at bounding box center [849, 744] width 892 height 60
click at [641, 741] on textarea "+7 (905) 505-29-70 ИРИНА МИХАЙЛОВНА , роспотребнадзор ромт надзор усн беез сотр…" at bounding box center [849, 744] width 892 height 60
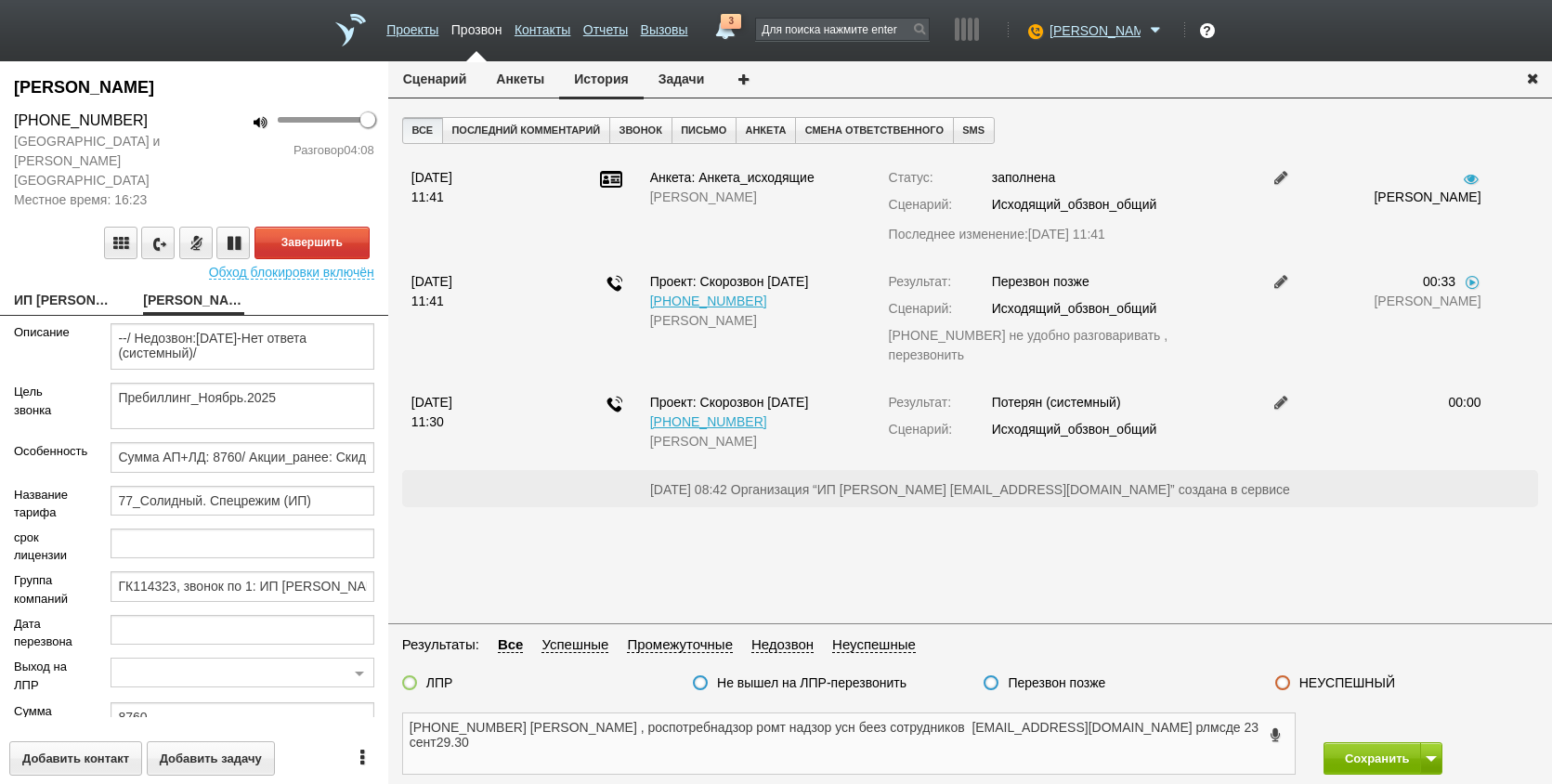
click at [832, 757] on textarea "+7 (905) 505-29-70 ИРИНА МИХАЙЛОВНА , роспотребнадзор ромт надзор усн беез сотр…" at bounding box center [849, 744] width 892 height 60
click at [1253, 726] on textarea "+7 (905) 505-29-70 ИРИНА МИХАЙЛОВНА , роспотребнадзор ромт надзор усн беез сотр…" at bounding box center [849, 744] width 892 height 60
click at [1244, 744] on textarea "+7 (905) 505-29-70 ИРИНА МИХАЙЛОВНА , роспотребнадзор ромт надзор усн беез сотр…" at bounding box center [849, 744] width 892 height 60
click at [550, 767] on textarea "+7 (905) 505-29-70 ИРИНА МИХАЙЛОВНА , роспотребнадзор ромт надзор усн беез сотр…" at bounding box center [849, 744] width 892 height 60
click at [588, 754] on textarea "+7 (905) 505-29-70 ИРИНА МИХАЙЛОВНА , роспотребнадзор ромт надзор усн беез сотр…" at bounding box center [849, 744] width 892 height 60
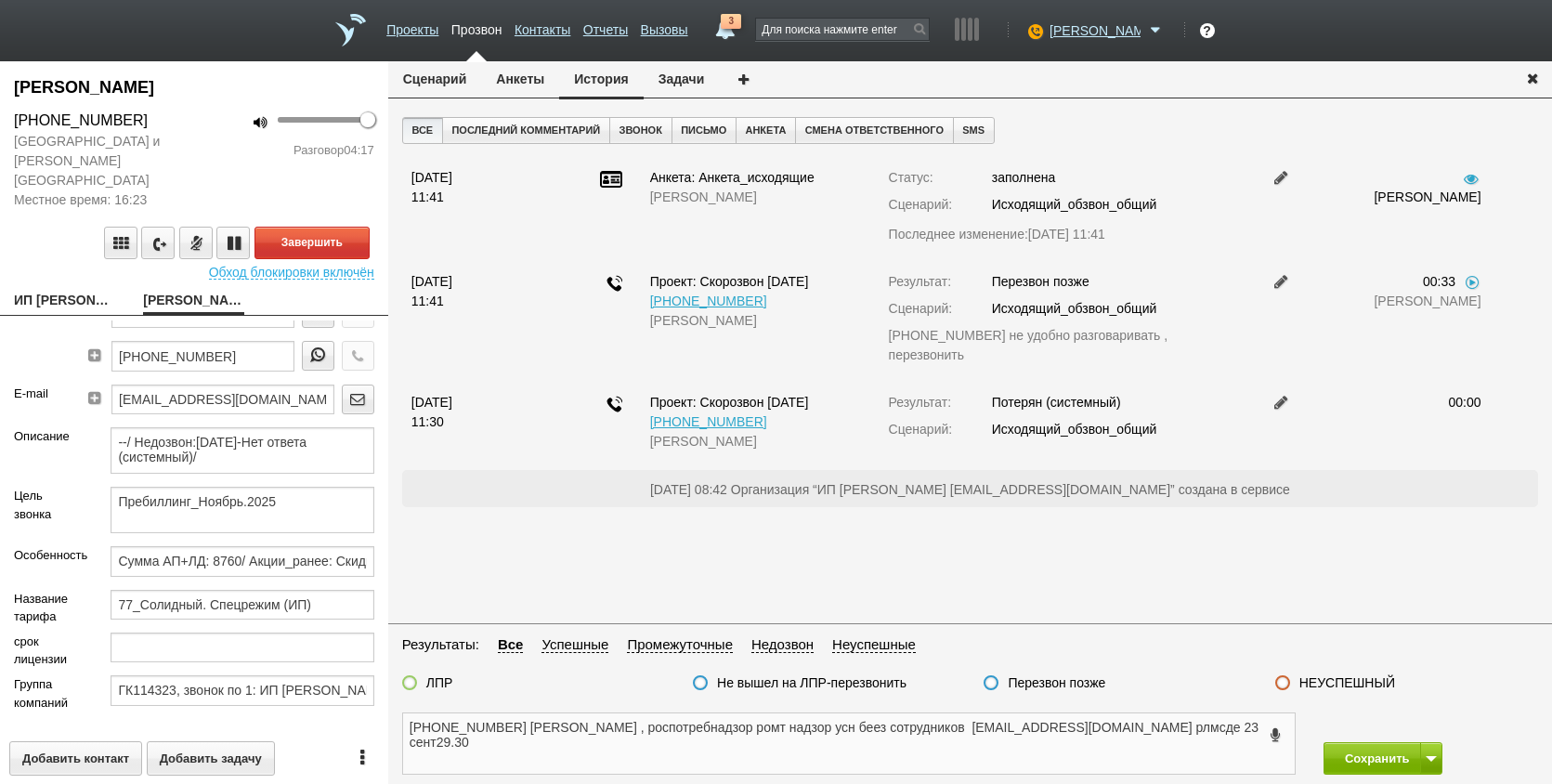
scroll to position [0, 0]
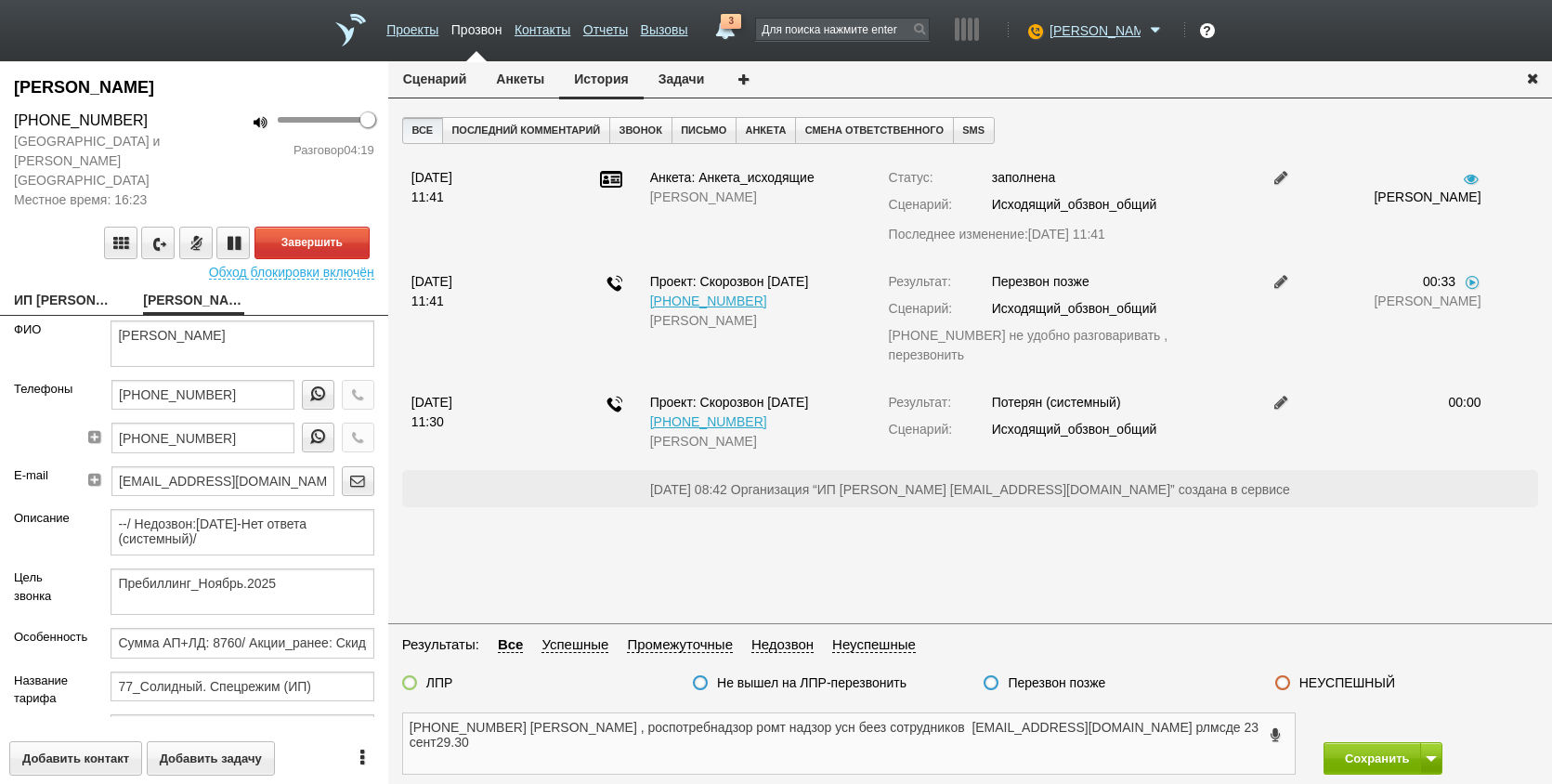
type textarea "+7 (905) 505-29-70 ИРИНА МИХАЙЛОВНА , роспотребнадзор ромт надзор усн беез сотр…"
click at [513, 79] on button "Анкеты" at bounding box center [520, 79] width 78 height 36
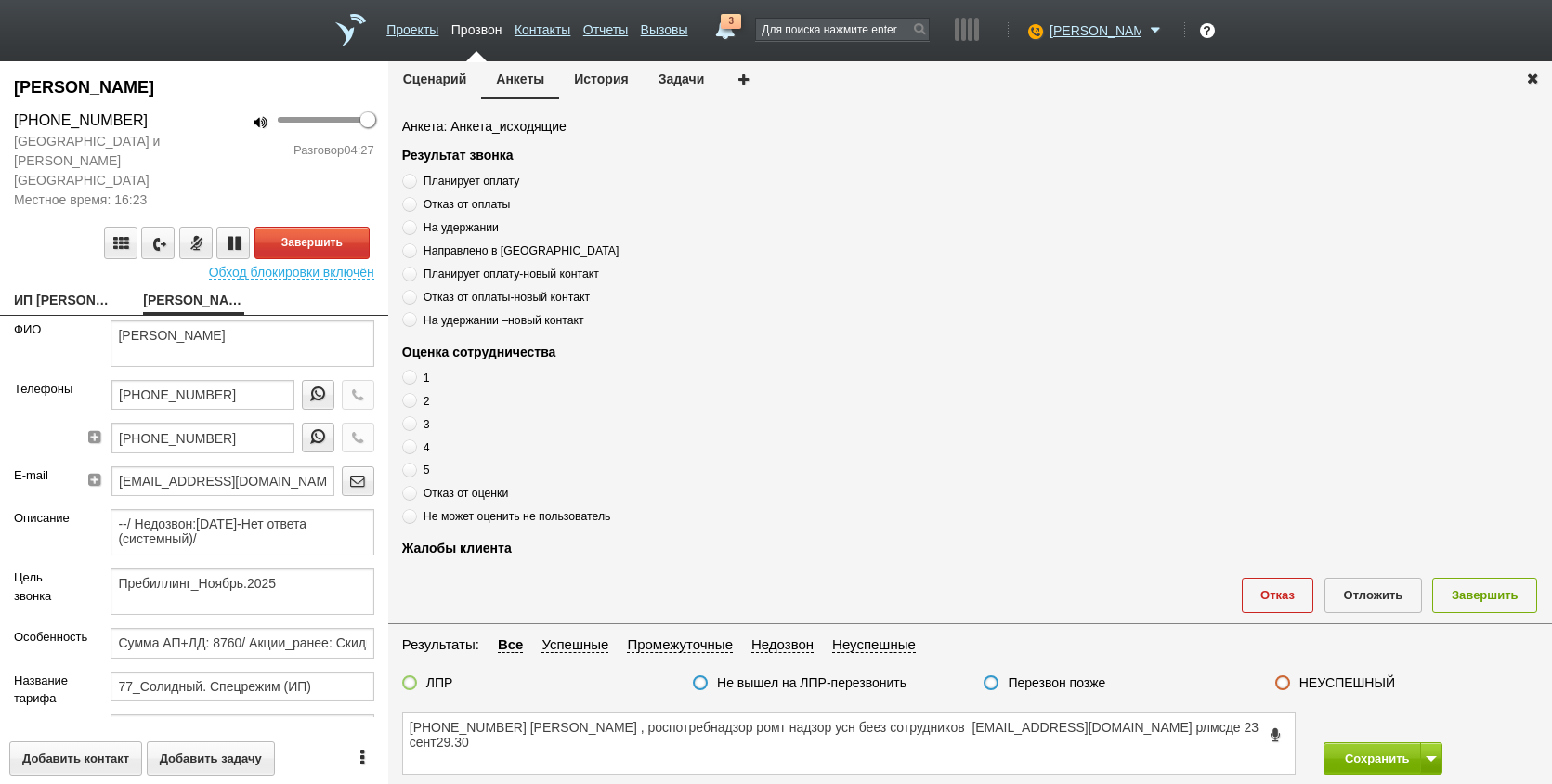
click at [427, 184] on span "Планирует оплату" at bounding box center [472, 182] width 96 height 13
click at [414, 184] on input "Планирует оплату" at bounding box center [408, 178] width 12 height 12
radio input "true"
click at [436, 231] on span "На удержании" at bounding box center [461, 227] width 75 height 13
click at [414, 231] on input "На удержании" at bounding box center [408, 224] width 12 height 12
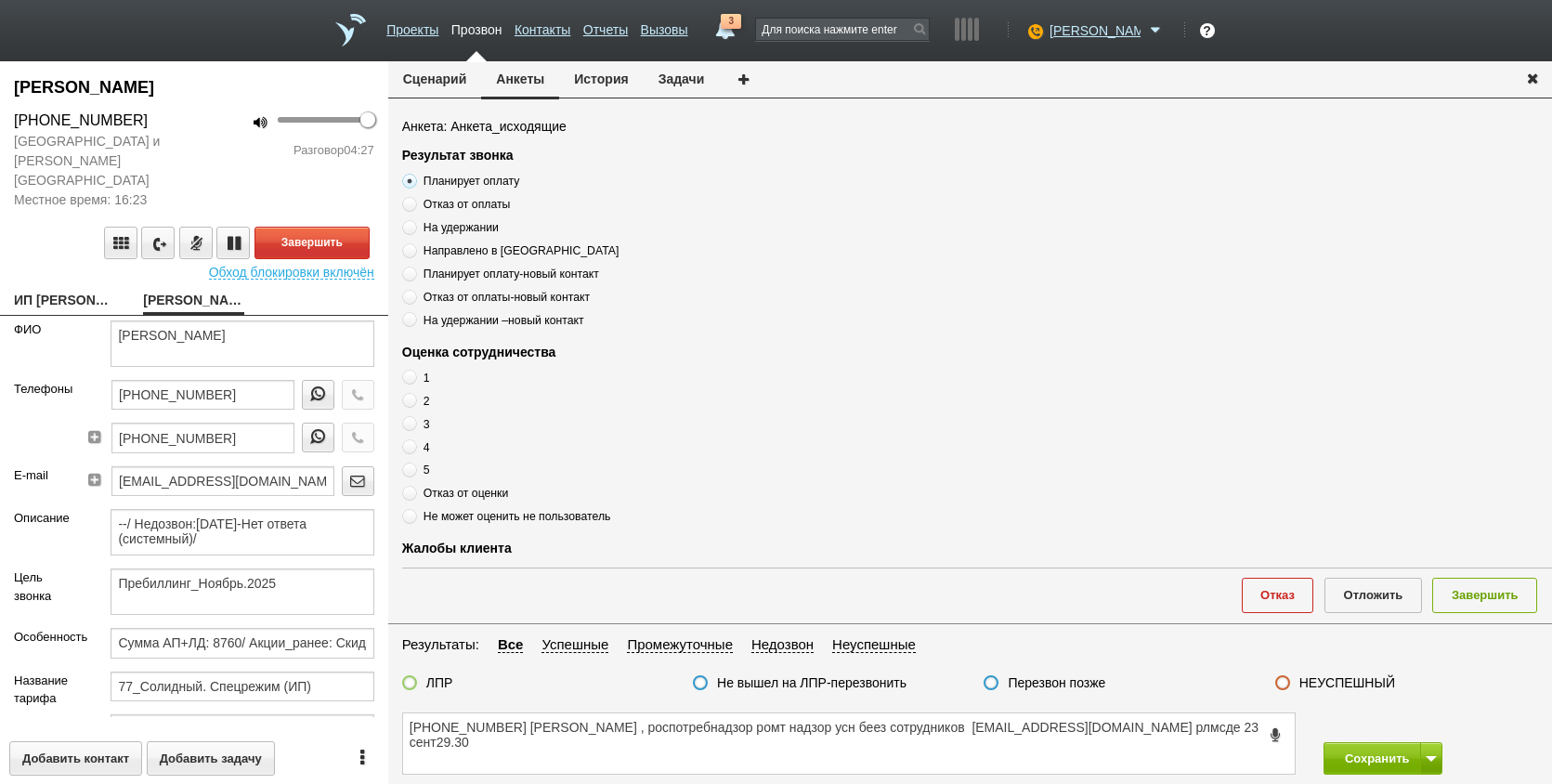
radio input "true"
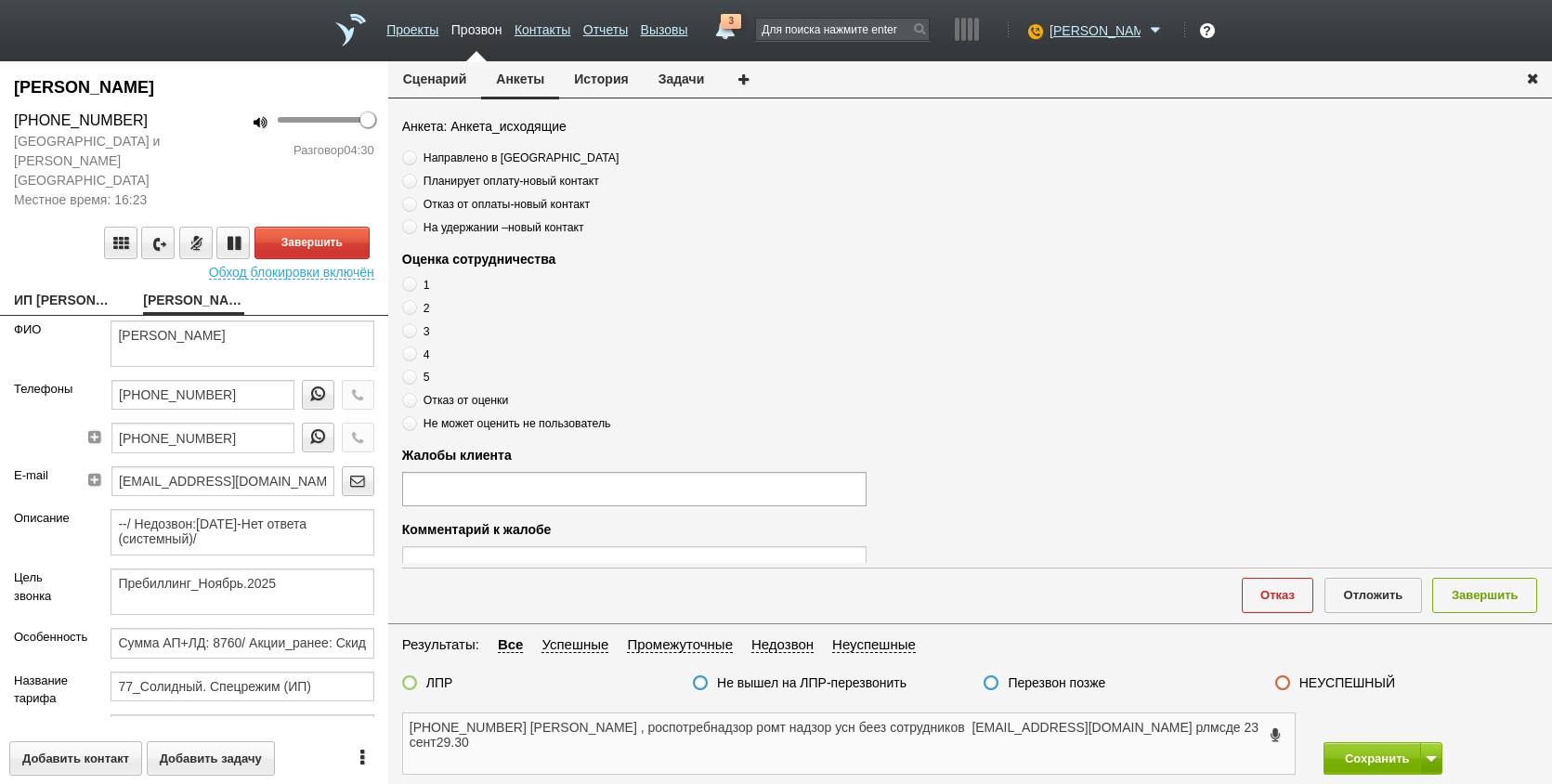
click at [496, 741] on textarea "+7 (905) 505-29-70 ИРИНА МИХАЙЛОВНА , роспотребнадзор ромт надзор усн беез сотр…" at bounding box center [849, 744] width 892 height 60
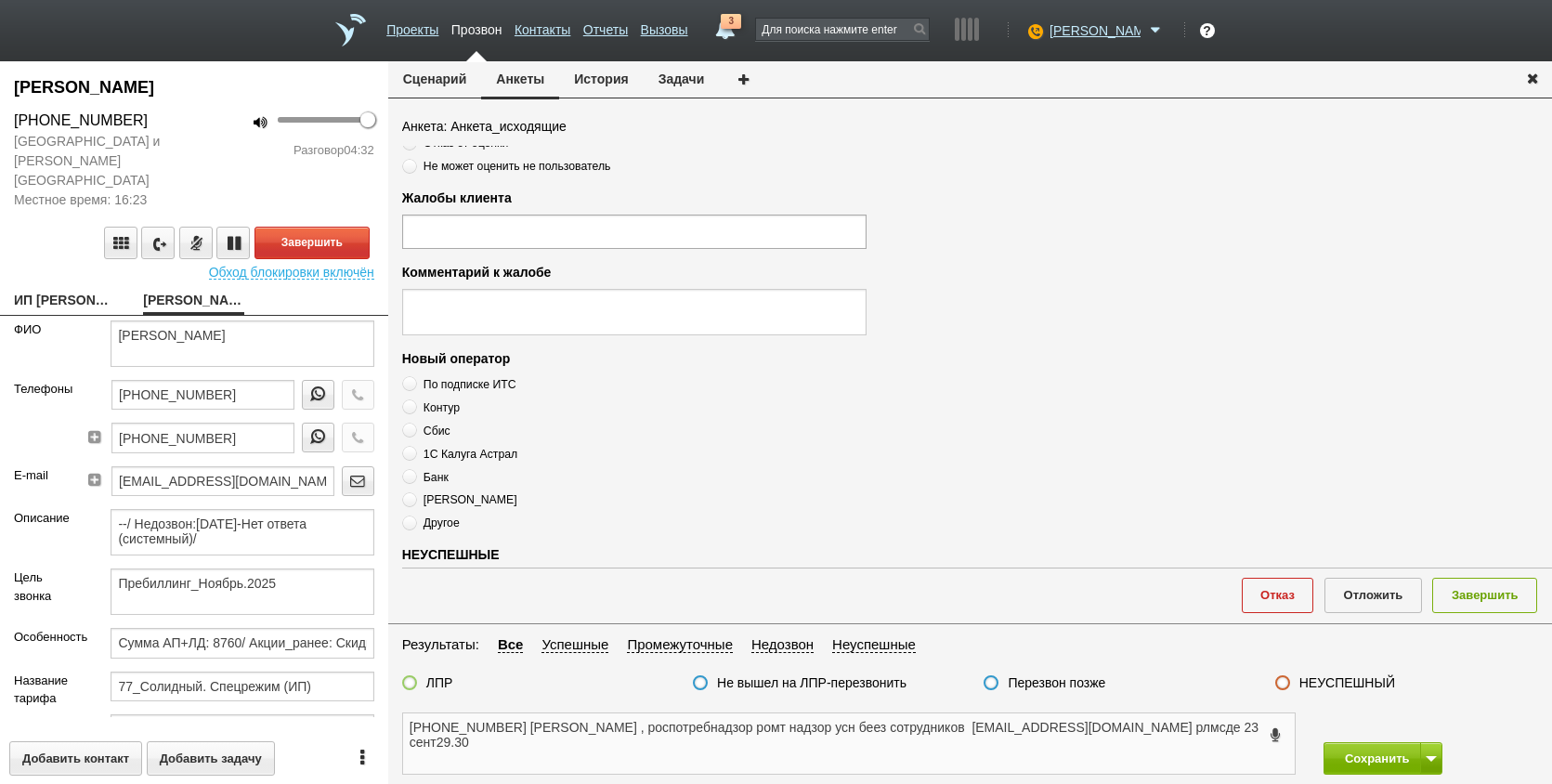
scroll to position [372, 0]
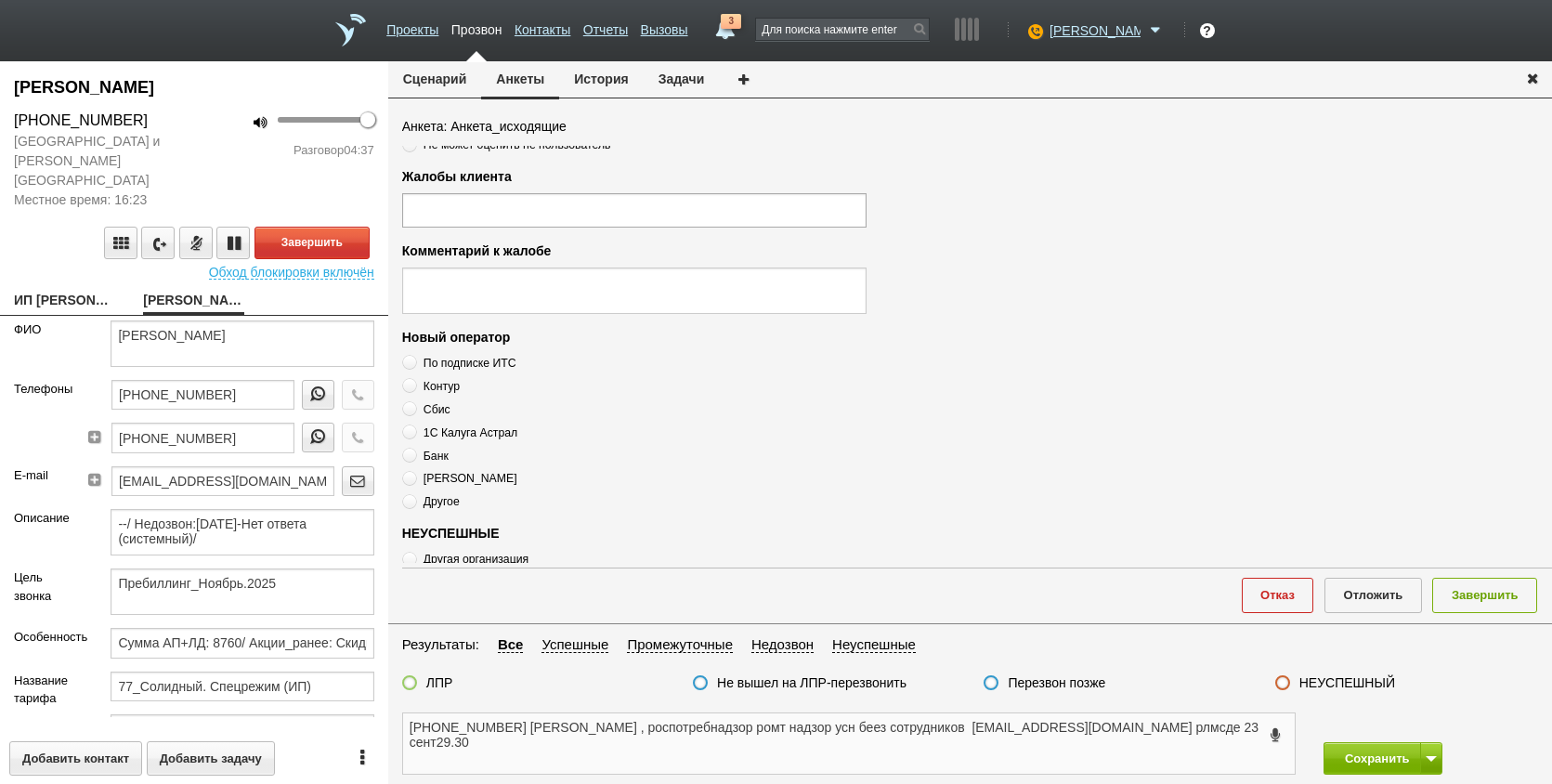
click at [517, 762] on textarea "+7 (905) 505-29-70 ИРИНА МИХАЙЛОВНА , роспотребнадзор ромт надзор усн беез сотр…" at bounding box center [849, 744] width 892 height 60
click at [1254, 723] on textarea "+7 (905) 505-29-70 ИРИНА МИХАЙЛОВНА , роспотребнадзор ромт надзор усн беез сотр…" at bounding box center [849, 744] width 892 height 60
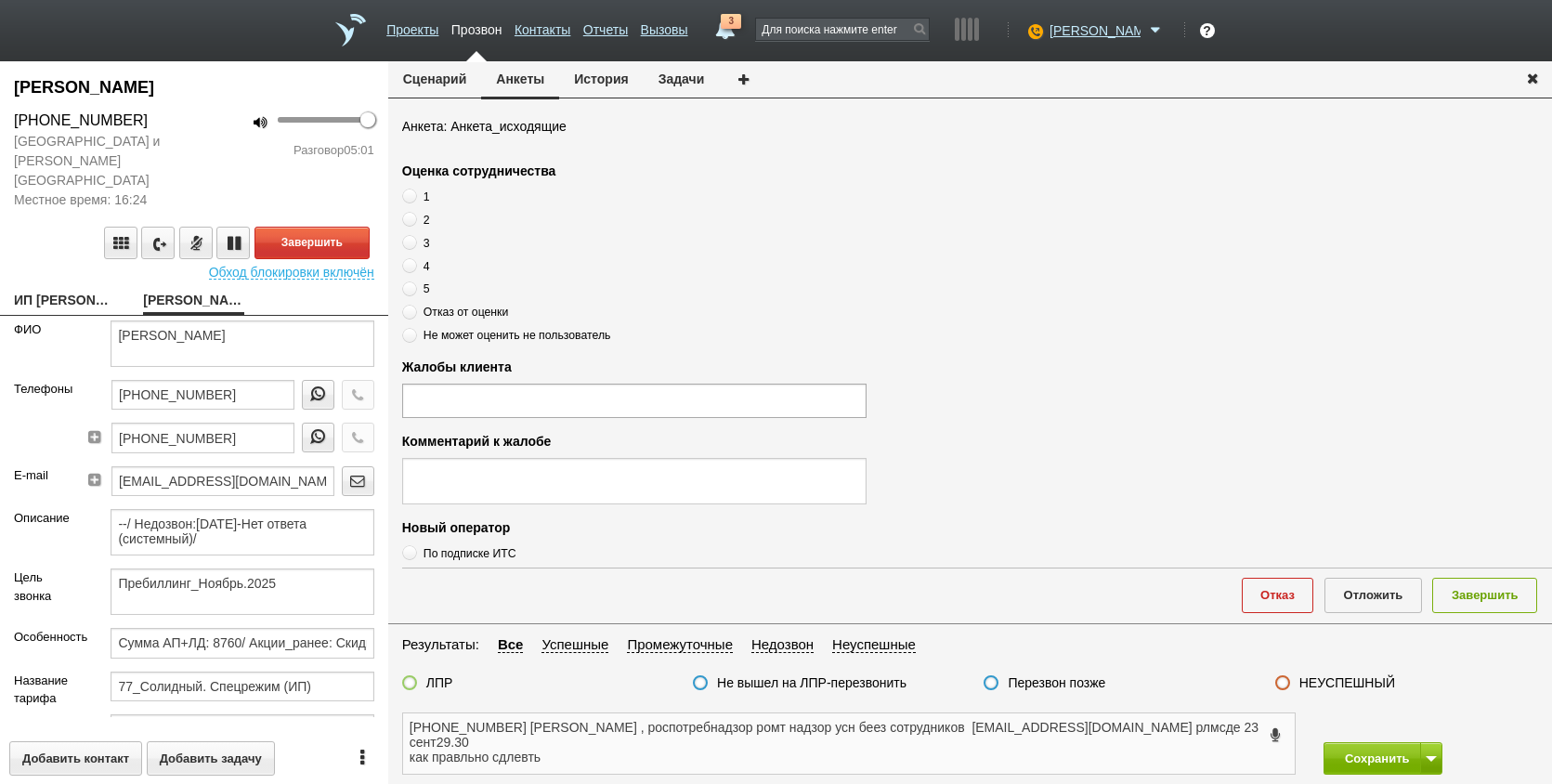
scroll to position [93, 0]
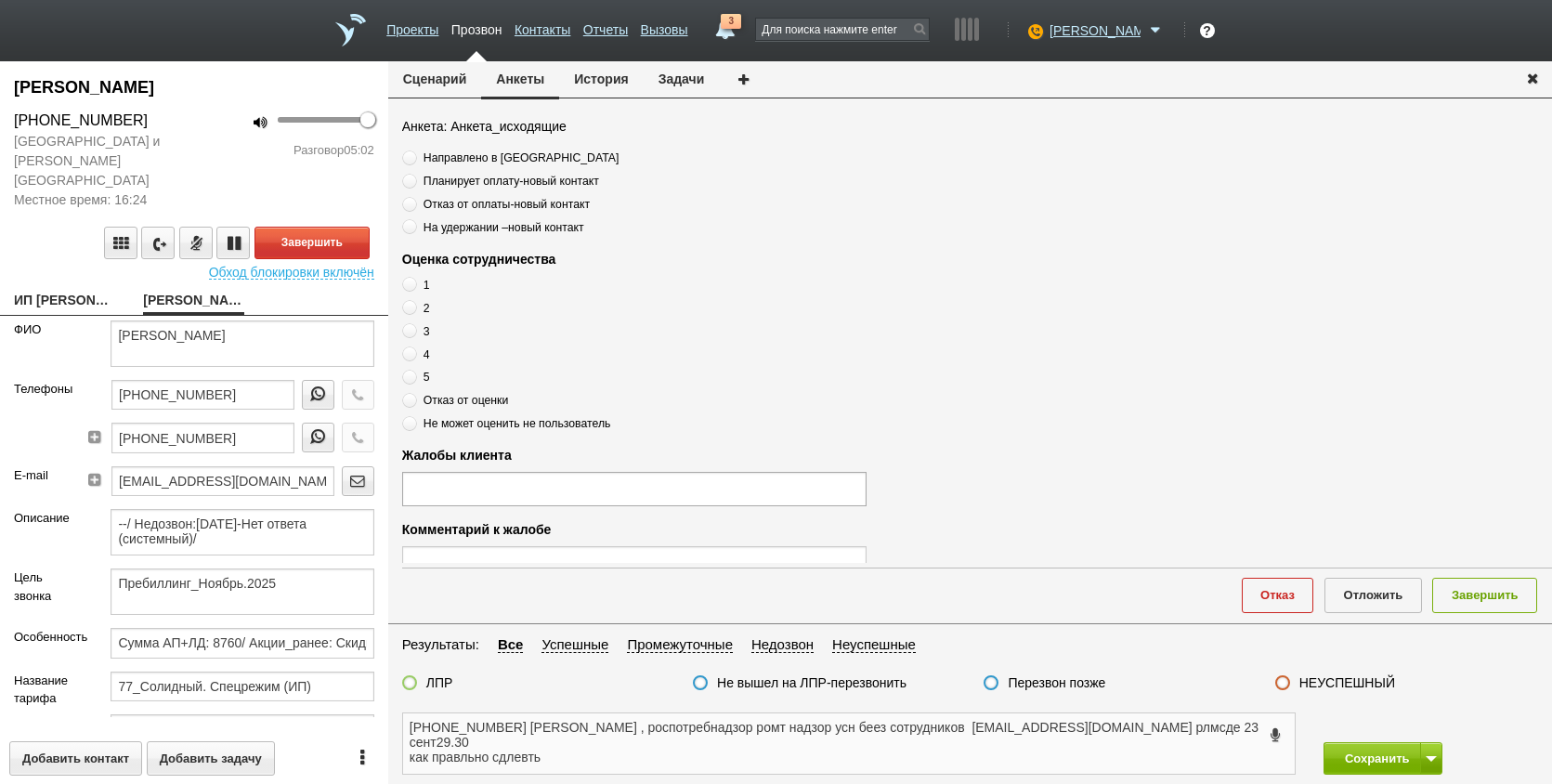
type textarea "+7 (905) 505-29-70 ИРИНА МИХАЙЛОВНА , роспотребнадзор ромт надзор усн беез сотр…"
click at [413, 357] on span at bounding box center [409, 354] width 15 height 15
click at [413, 439] on input "4" at bounding box center [408, 444] width 12 height 12
radio input "true"
click at [594, 748] on textarea "+7 (905) 505-29-70 ИРИНА МИХАЙЛОВНА , роспотребнадзор ромт надзор усн беез сотр…" at bounding box center [849, 744] width 892 height 60
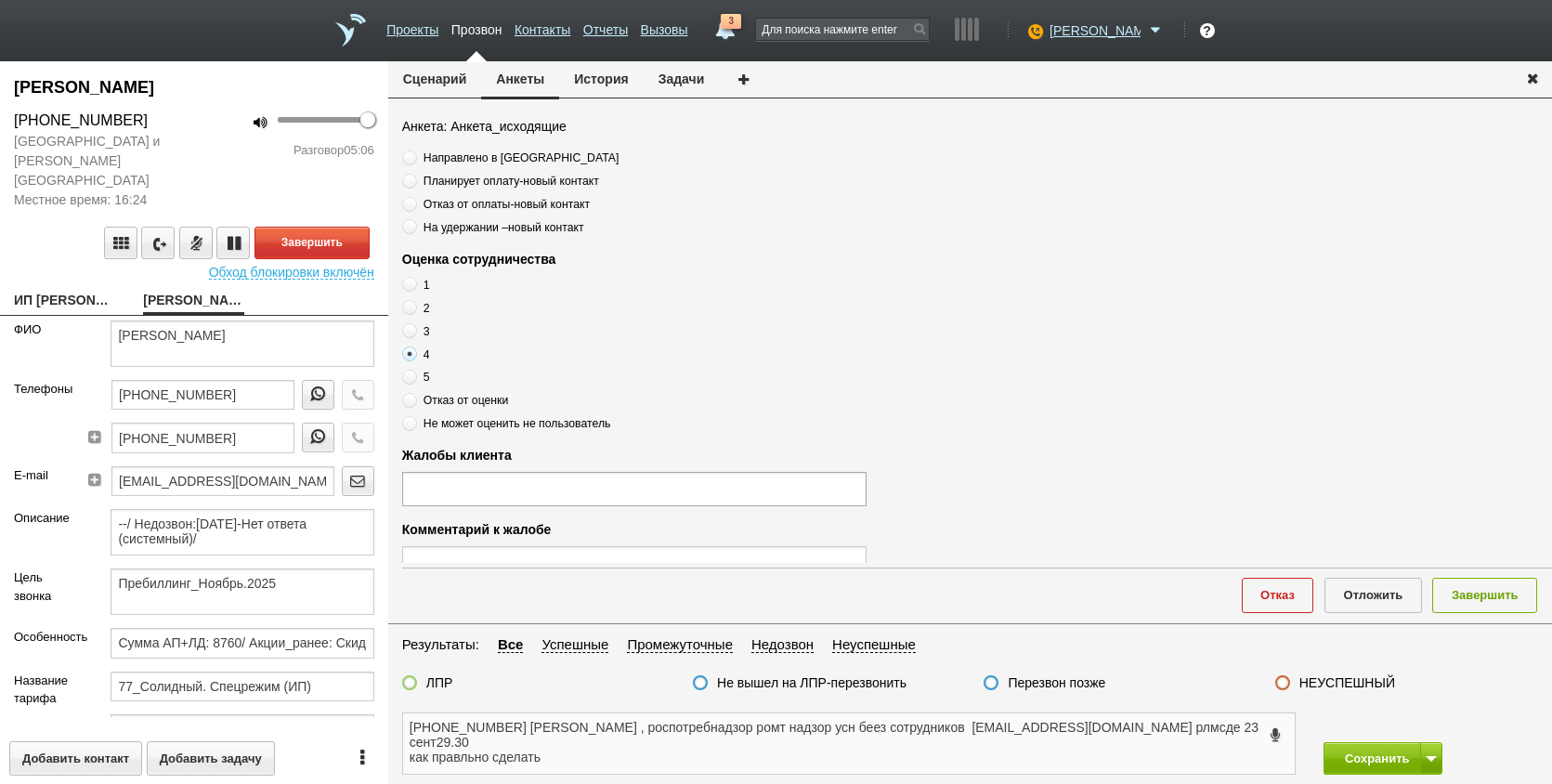
click at [600, 743] on textarea "+7 (905) 505-29-70 ИРИНА МИХАЙЛОВНА , роспотребнадзор ромт надзор усн беез сотр…" at bounding box center [849, 744] width 892 height 60
click at [610, 742] on textarea "+7 (905) 505-29-70 ИРИНА МИХАЙЛОВНА , роспотребнадзор ромт надзор усн беез сотр…" at bounding box center [849, 744] width 892 height 60
click at [593, 737] on textarea "+7 (905) 505-29-70 ИРИНА МИХАЙЛОВНА , роспотребнадзор ромт надзор усн беез сотр…" at bounding box center [849, 744] width 892 height 60
click at [551, 753] on textarea "+7 (905) 505-29-70 ИРИНА МИХАЙЛОВНА , роспотребнадзор ромт надзор усн беез сотр…" at bounding box center [849, 744] width 892 height 60
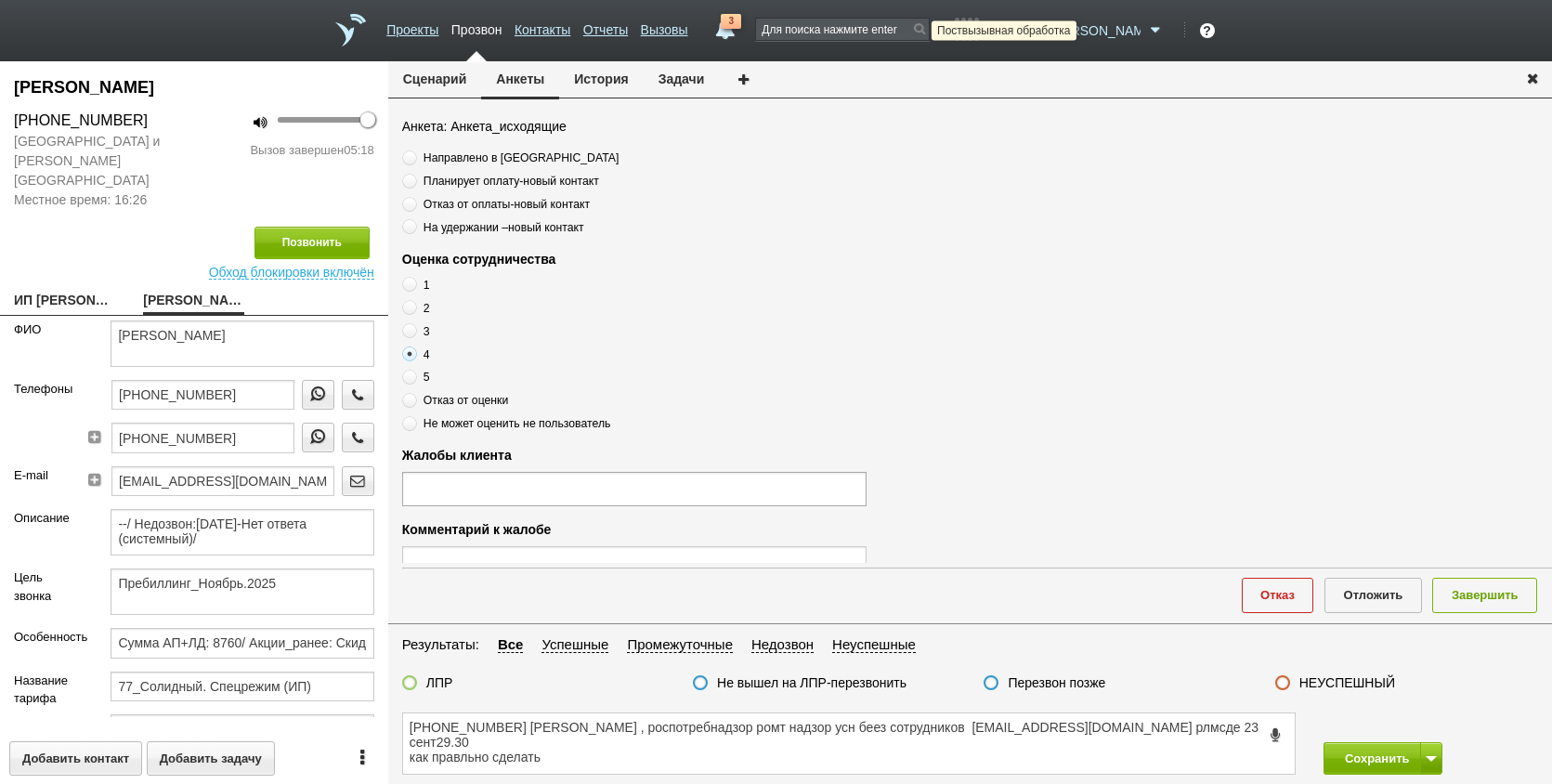
click at [1046, 27] on icon at bounding box center [1033, 31] width 25 height 19
click at [1034, 107] on link "Не беспокоить" at bounding box center [1018, 109] width 173 height 32
click at [968, 744] on textarea "+7 (905) 505-29-70 ИРИНА МИХАЙЛОВНА , роспотребнадзор ромт надзор усн беез сотр…" at bounding box center [849, 744] width 892 height 60
click at [840, 749] on textarea "+7 (905) 505-29-70 ИРИНА МИХАЙЛОВНА , роспотребнадзор ромт надзор усн беез сотр…" at bounding box center [849, 744] width 892 height 60
click at [842, 746] on textarea "+7 (905) 505-29-70 ИРИНА МИХАЙЛОВНА , роспотребнадзор ромт надзор усн беез сотр…" at bounding box center [849, 744] width 892 height 60
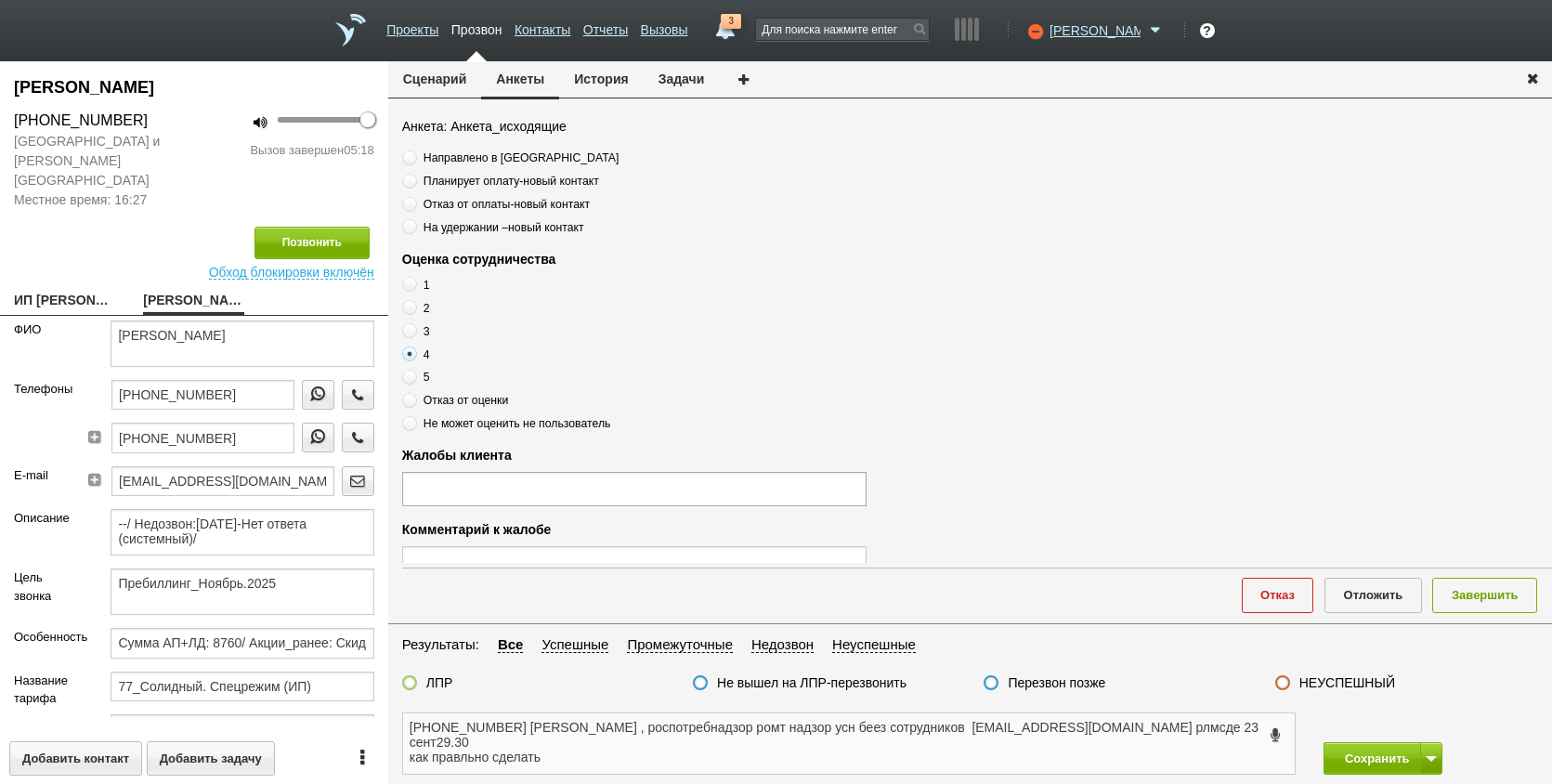
click at [934, 765] on textarea "+7 (905) 505-29-70 ИРИНА МИХАЙЛОВНА , роспотребнадзор ромт надзор усн беез сотр…" at bounding box center [849, 744] width 892 height 60
click at [888, 736] on textarea "+7 (905) 505-29-70 ИРИНА МИХАЙЛОВНА , роспотребнадзор ромт надзор усн беез сотр…" at bounding box center [849, 744] width 892 height 60
click at [849, 733] on textarea "+7 (905) 505-29-70 ИРИНА МИХАЙЛОВНА , роспотребнадзор ромт надзор усн беез сотр…" at bounding box center [849, 744] width 892 height 60
click at [857, 745] on textarea "+7 (905) 505-29-70 ИРИНА МИХАЙЛОВНА , роспотребнадзор ромт надзор усн беез сотр…" at bounding box center [849, 744] width 892 height 60
click at [1137, 761] on textarea "+7 (905) 505-29-70 ИРИНА МИХАЙЛОВНА , роспотребнадзор ромт надзор усн беез сотр…" at bounding box center [849, 744] width 892 height 60
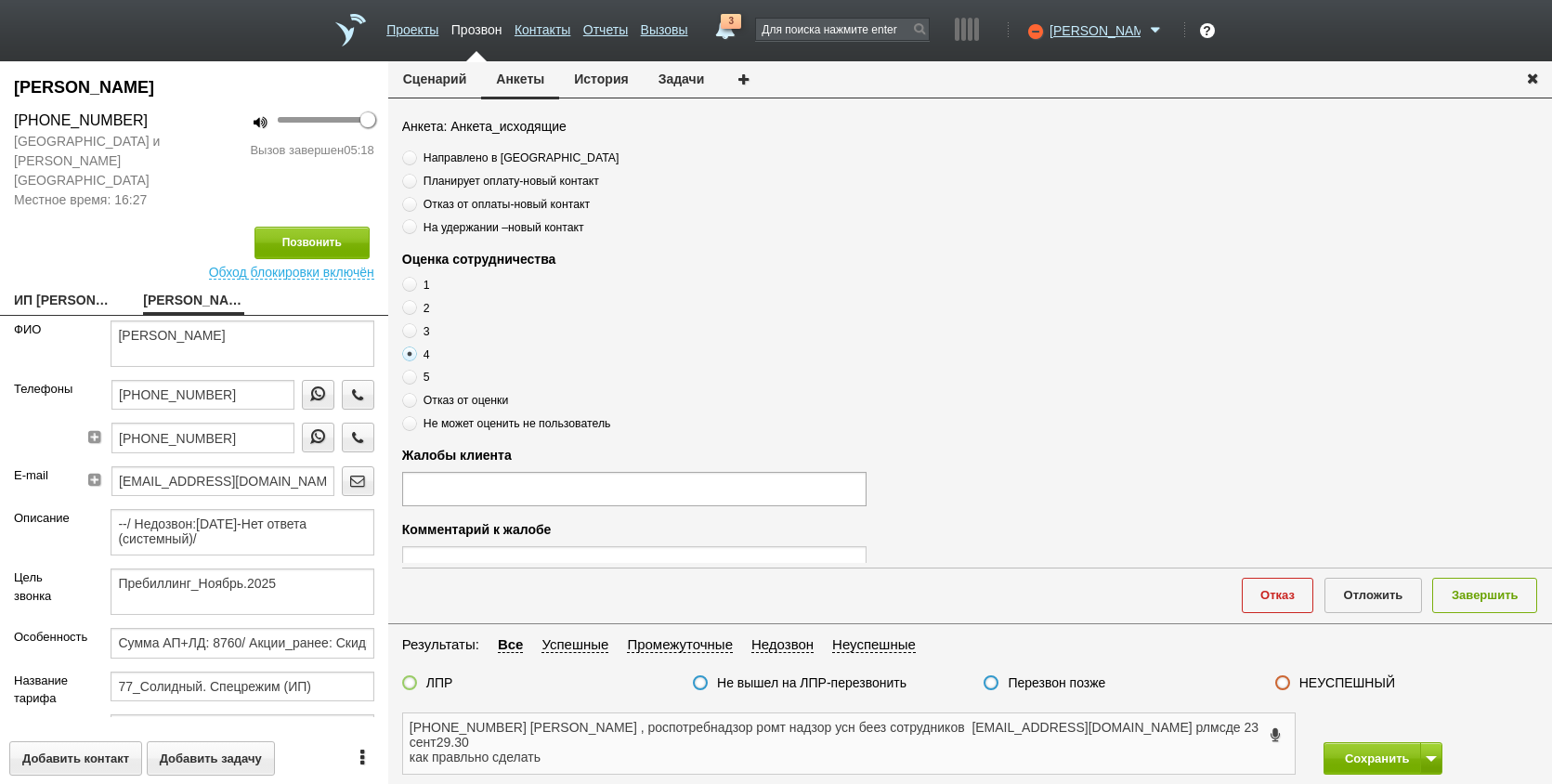
click at [610, 749] on textarea "+7 (905) 505-29-70 ИРИНА МИХАЙЛОВНА , роспотребнадзор ромт надзор усн беез сотр…" at bounding box center [849, 744] width 892 height 60
type textarea "+7 (905) 505-29-70 ИРИНА МИХАЙЛОВНА , роспотребнадзор ромт надзор усн беез сотр…"
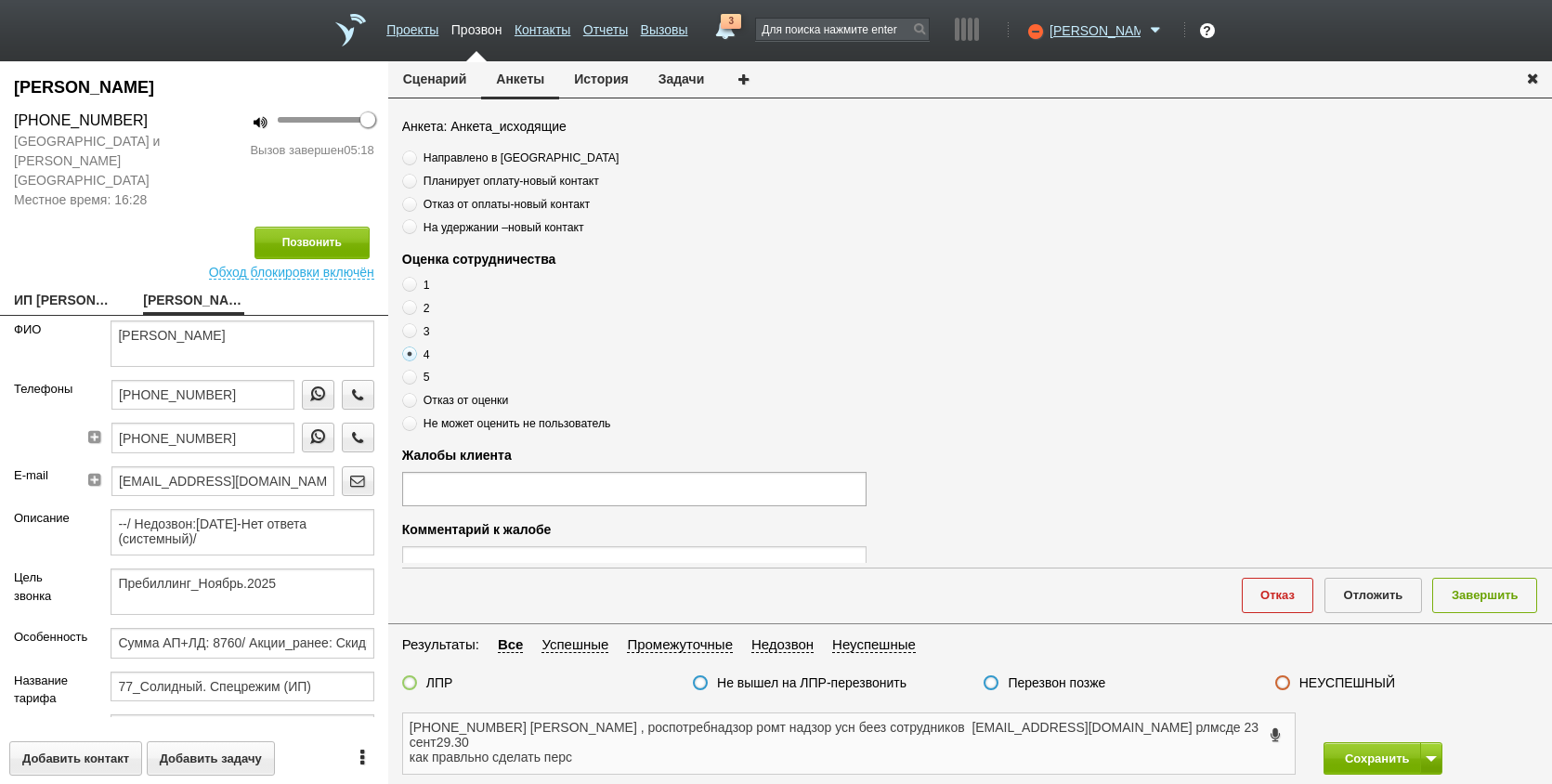
click at [809, 745] on textarea "+7 (905) 505-29-70 ИРИНА МИХАЙЛОВНА , роспотребнадзор ромт надзор усн беез сотр…" at bounding box center [849, 744] width 892 height 60
click at [814, 744] on textarea "+7 (905) 505-29-70 ИРИНА МИХАЙЛОВНА , роспотребнадзор ромт надзор усн беез сотр…" at bounding box center [849, 744] width 892 height 60
click at [857, 751] on textarea "+7 (905) 505-29-70 ИРИНА МИХАЙЛОВНА , роспотребнадзор ромт надзор усн беез сотр…" at bounding box center [849, 744] width 892 height 60
click at [824, 744] on textarea "+7 (905) 505-29-70 ИРИНА МИХАЙЛОВНА , роспотребнадзор ромт надзор усн беез сотр…" at bounding box center [849, 744] width 892 height 60
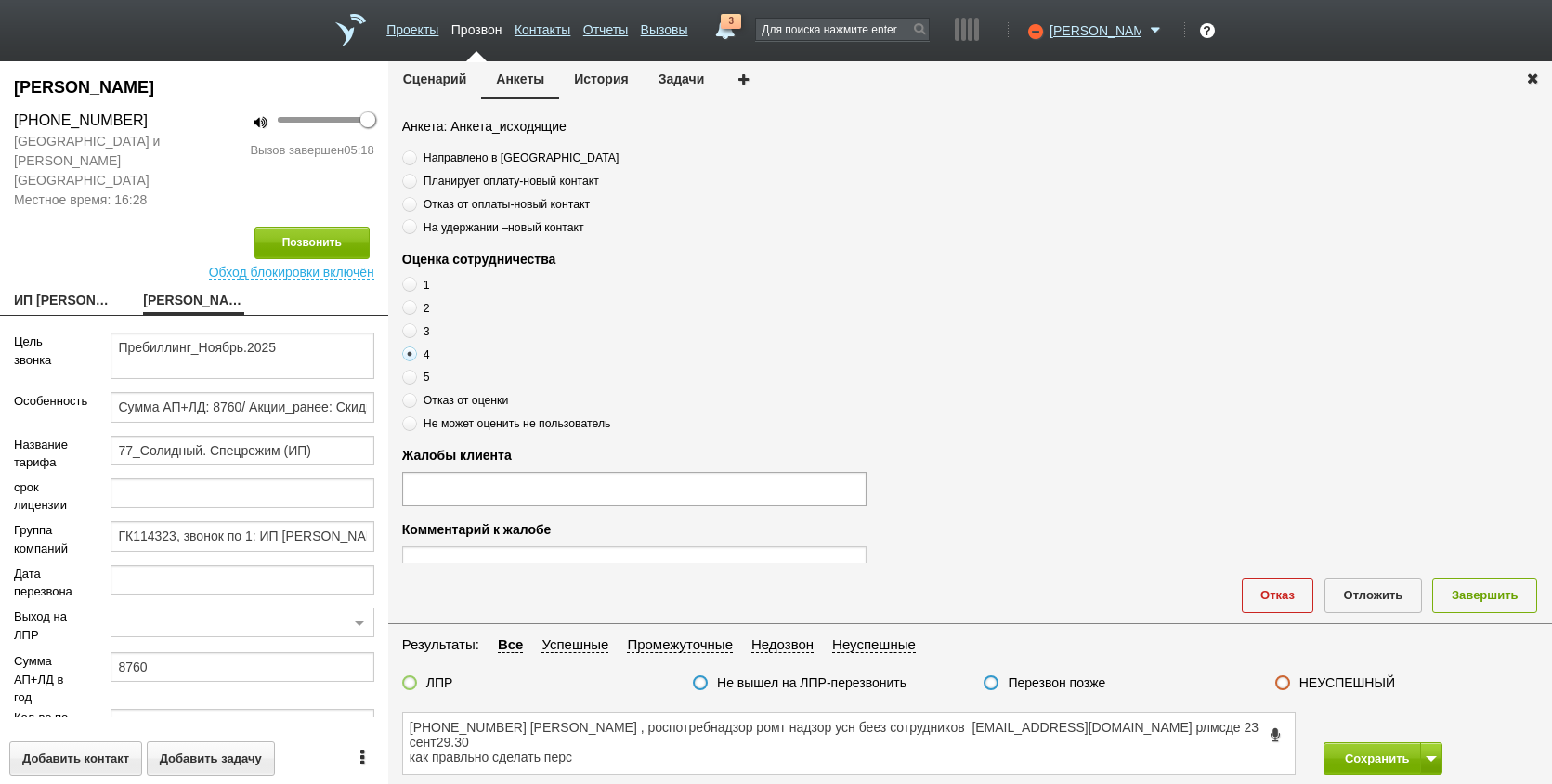
scroll to position [295, 0]
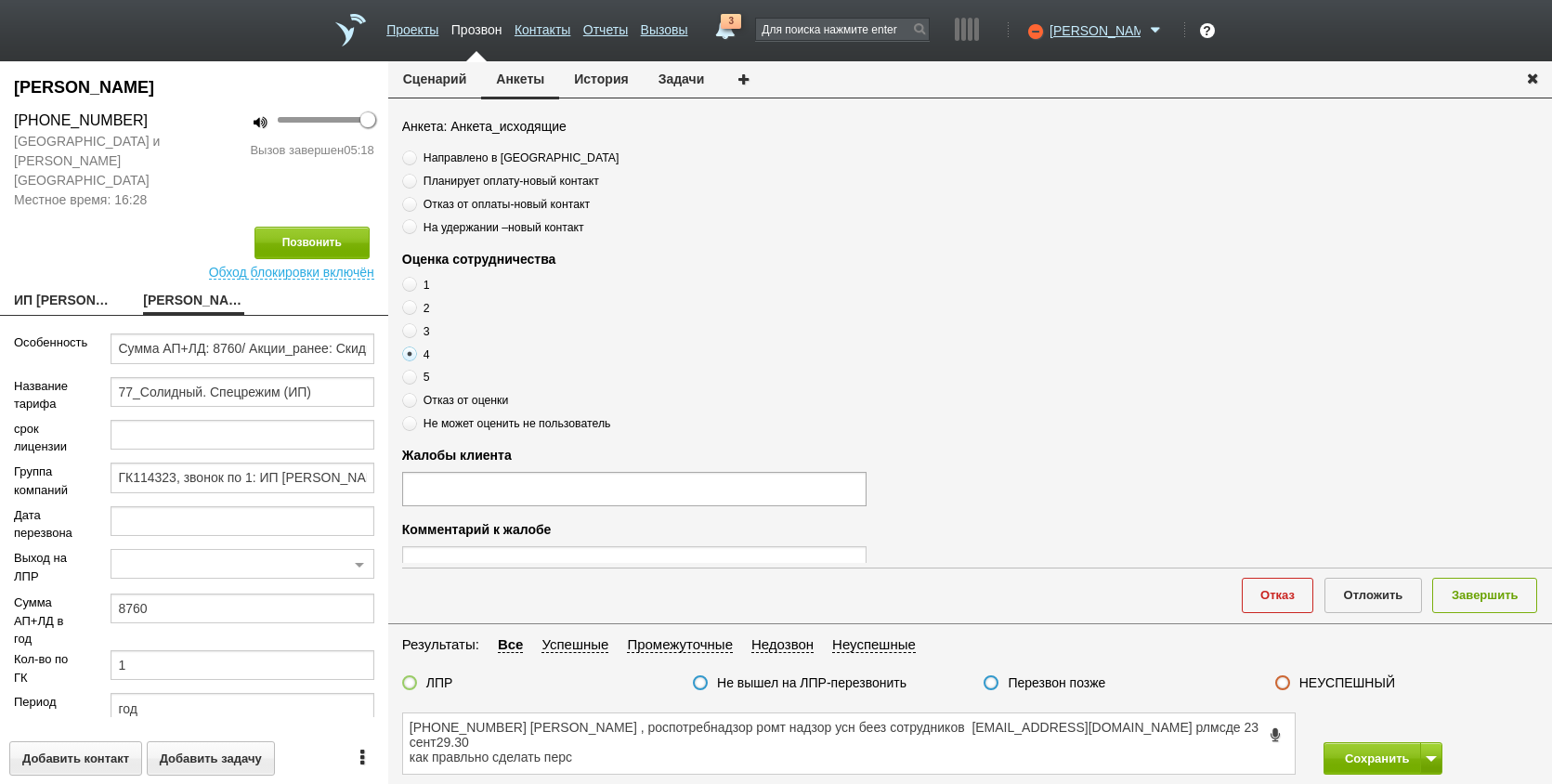
click at [76, 296] on div "НЕКРАСОВА ИРИНА МИХАЙЛОВНА +7 (905) 505-29-70 Москва и Московская область Местн…" at bounding box center [194, 423] width 389 height 723
drag, startPoint x: 76, startPoint y: 280, endPoint x: 80, endPoint y: 297, distance: 17.5
click at [76, 289] on link "ИП НЕКРАСОВА ИРИНА МИХАЙЛОВНА__50221kk@host38.taxcom.ru" at bounding box center [65, 302] width 102 height 26
type textarea "ИП НЕКРАСОВА ИРИНА МИХАЙЛОВНА__50221kk@host38.taxcom.ru"
type input "502200727577"
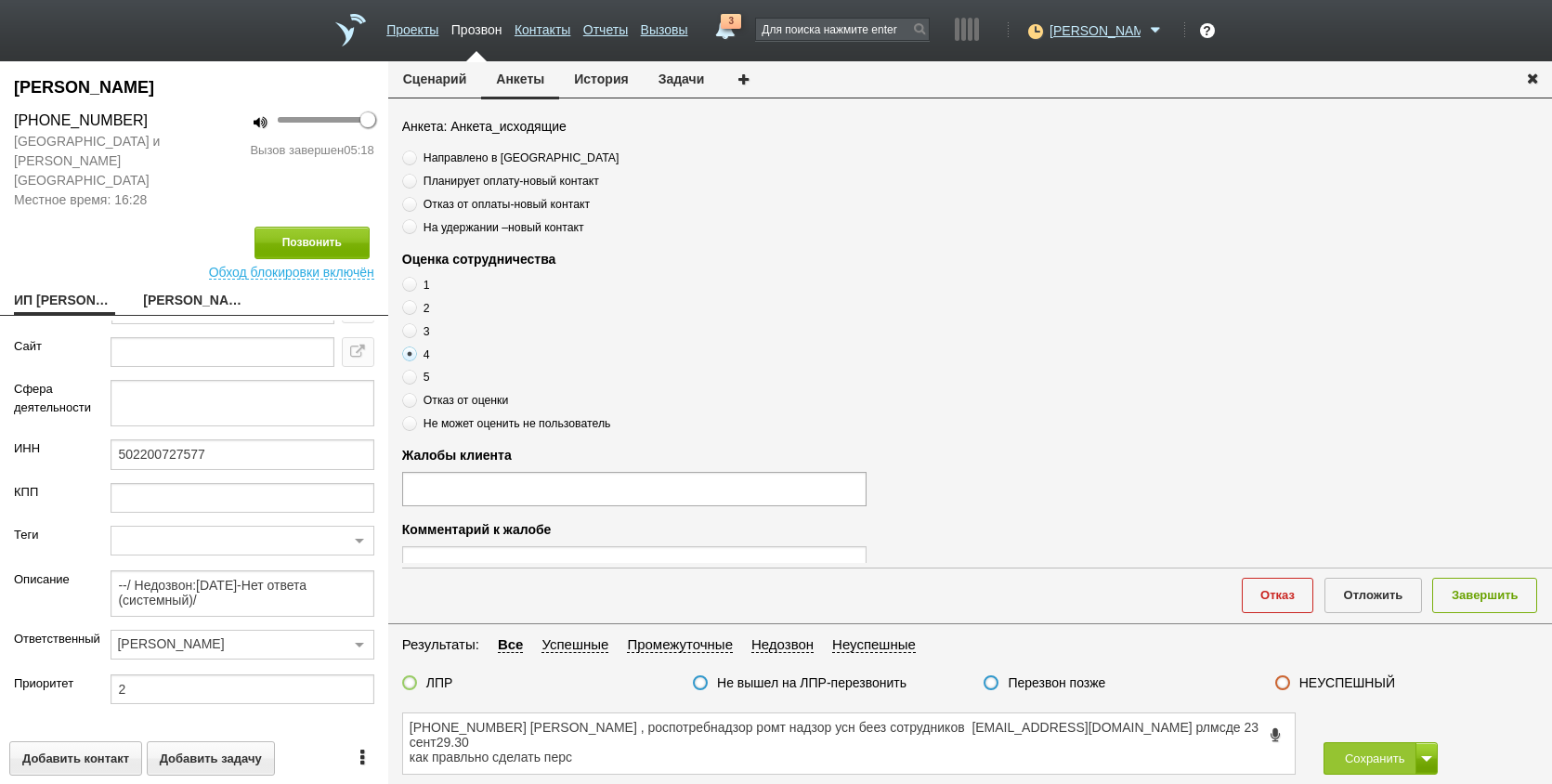
scroll to position [109, 0]
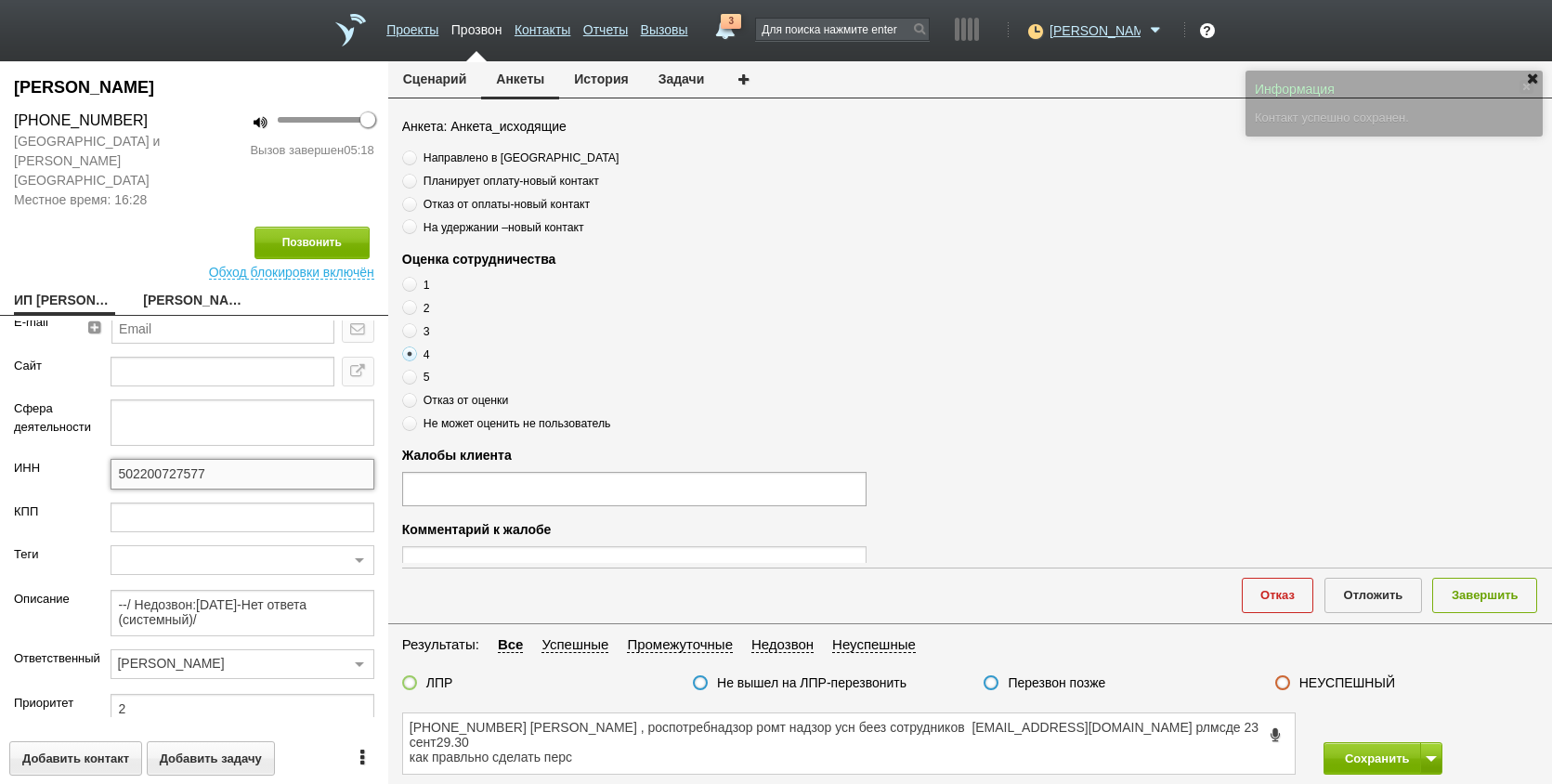
drag, startPoint x: 217, startPoint y: 457, endPoint x: 112, endPoint y: 447, distance: 105.5
click at [112, 459] on input "502200727577" at bounding box center [241, 474] width 263 height 30
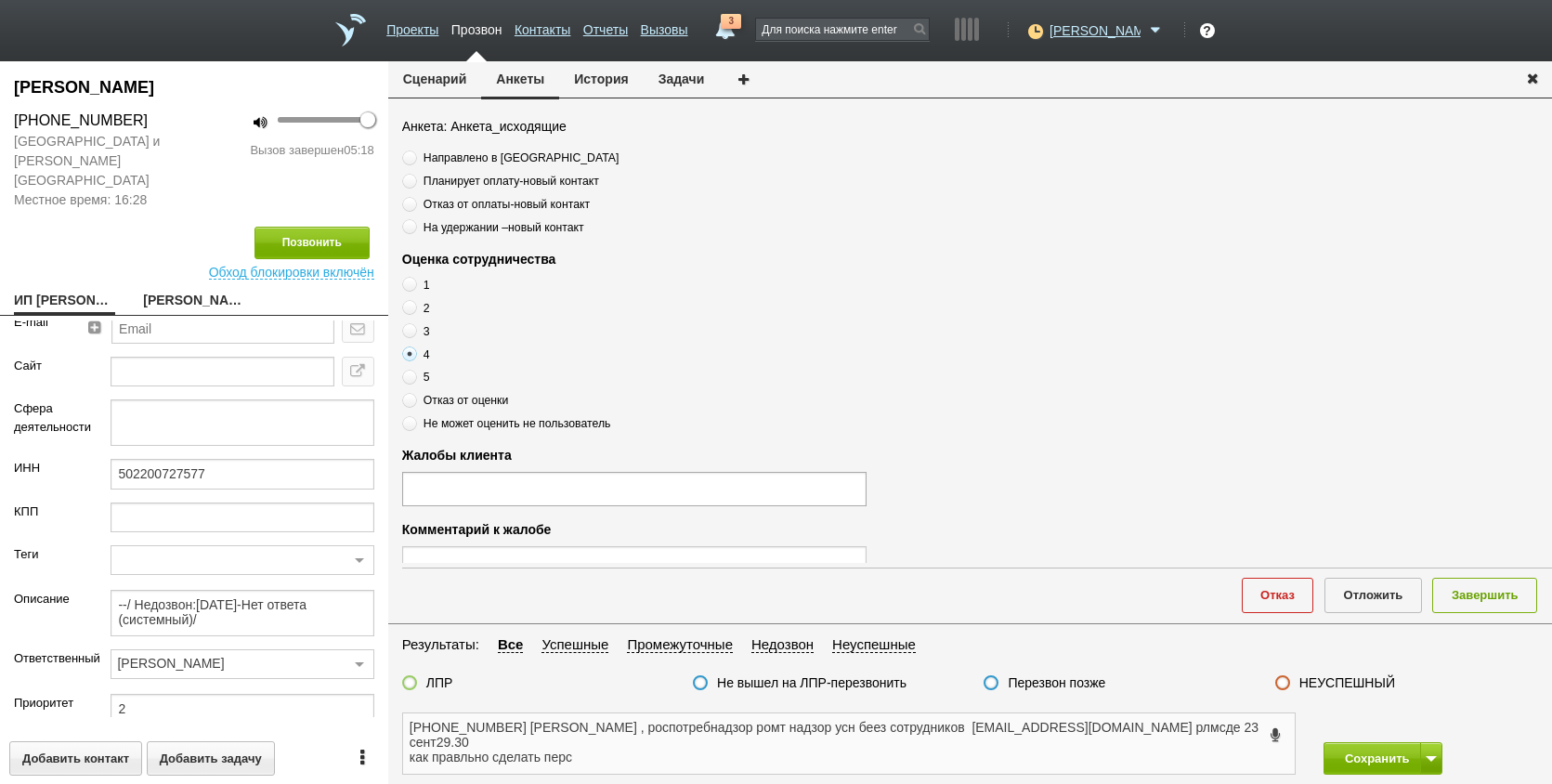
click at [600, 748] on textarea "+7 (905) 505-29-70 ИРИНА МИХАЙЛОВНА , роспотребнадзор ромт надзор усн беез сотр…" at bounding box center [849, 744] width 892 height 60
drag, startPoint x: 607, startPoint y: 742, endPoint x: 679, endPoint y: 724, distance: 74.2
click at [679, 724] on textarea "+7 (905) 505-29-70 ИРИНА МИХАЙЛОВНА , роспотребнадзор ромт надзор усн беез сотр…" at bounding box center [849, 744] width 892 height 60
type textarea "+7 (905) 505-29-70 ИРИНА МИХАЙЛОВНА ,"
click at [753, 740] on textarea "+7 (905) 505-29-70 ИРИНА МИХАЙЛОВНА ," at bounding box center [849, 744] width 892 height 60
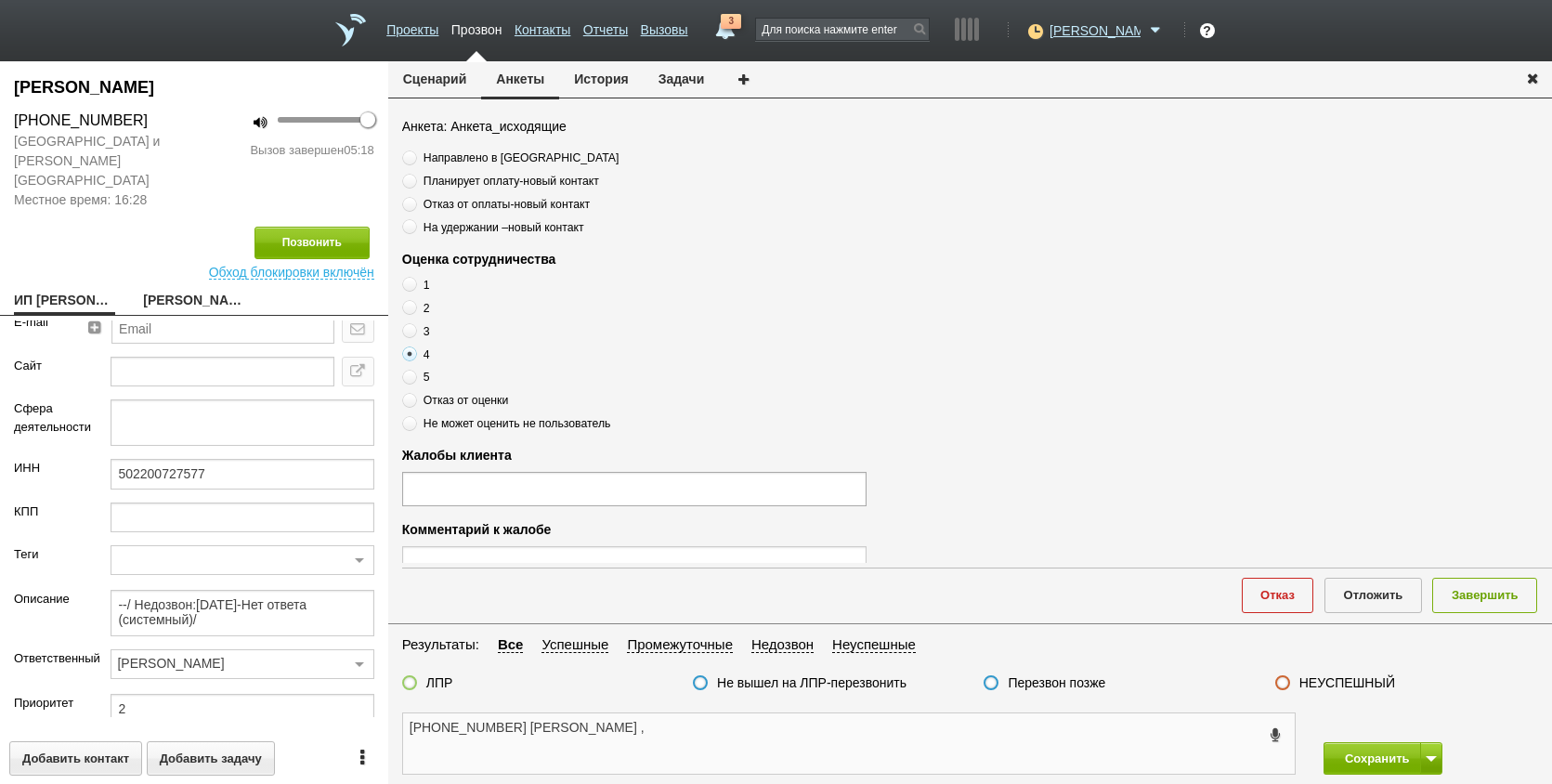
click at [690, 743] on textarea "+7 (905) 505-29-70 ИРИНА МИХАЙЛОВНА ," at bounding box center [849, 744] width 892 height 60
click at [708, 730] on textarea "+7 (905) 505-29-70 ИРИНА МИХАЙЛОВНА ," at bounding box center [849, 744] width 892 height 60
click at [87, 289] on link "ИП НЕКРАСОВА ИРИНА МИХАЙЛОВНА__50221kk@host38.taxcom.ru" at bounding box center [65, 302] width 102 height 26
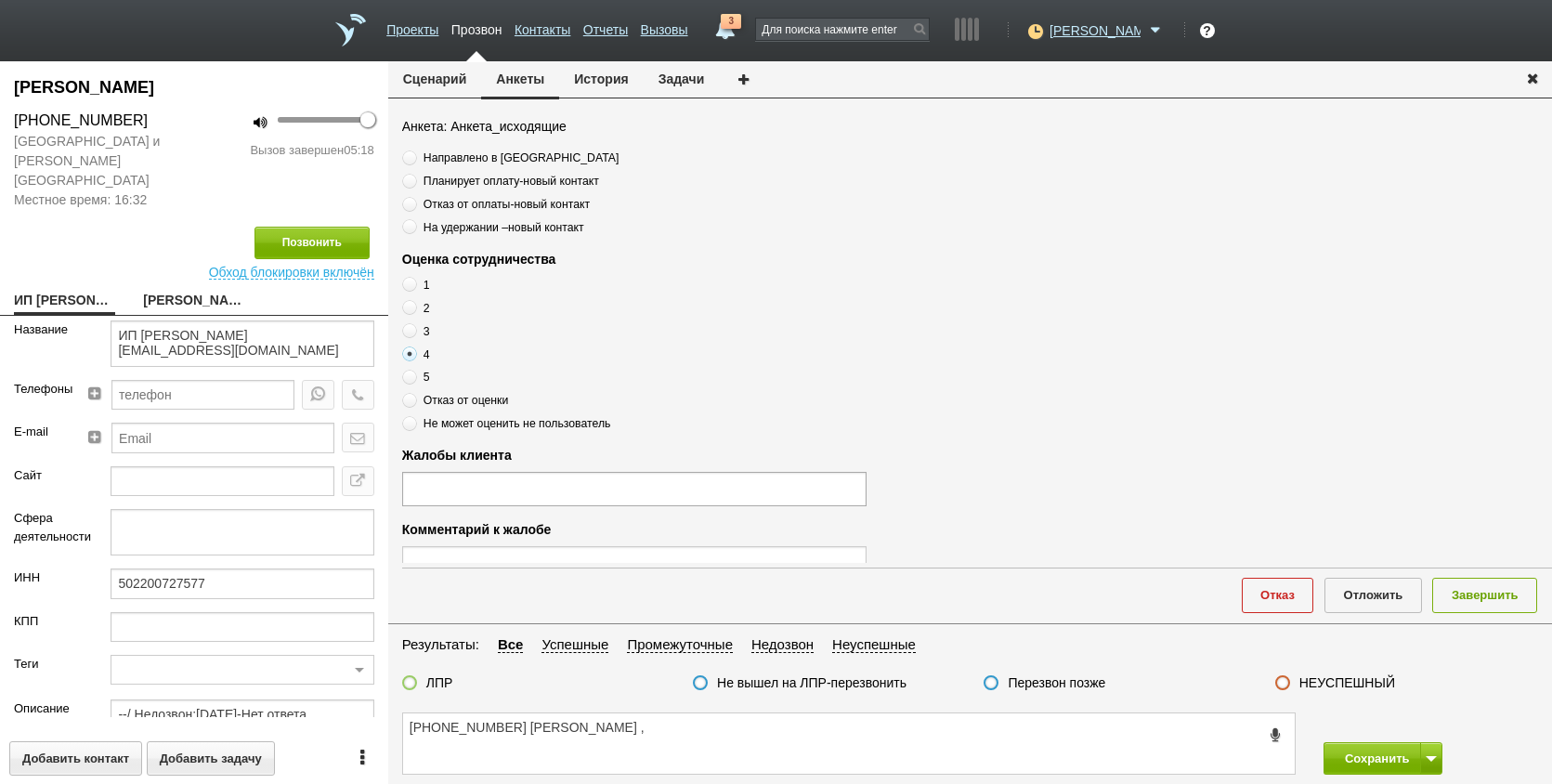
click at [184, 289] on link "[PERSON_NAME]" at bounding box center [194, 302] width 102 height 26
type textarea "[PERSON_NAME]"
type textarea "Пребиллинг_Ноябрь.2025"
type input "Сумма АП+ЛД: 8760/ Акции_ранее: Скидка 35%-2023а;"
type input "77_Солидный. Спецрежим (ИП)"
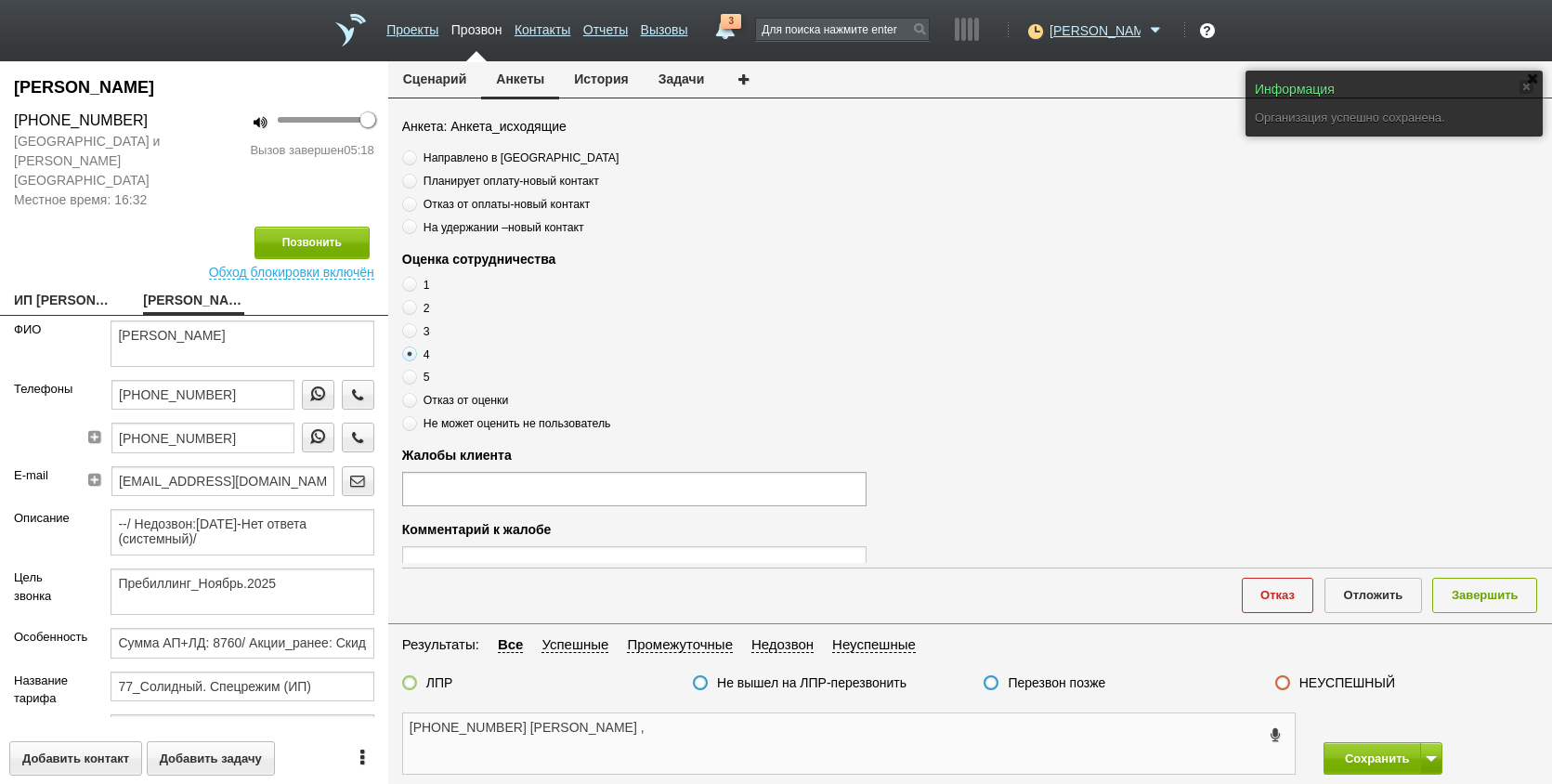
drag, startPoint x: 730, startPoint y: 759, endPoint x: 728, endPoint y: 746, distance: 13.2
click at [730, 755] on textarea "+7 (905) 505-29-70 ИРИНА МИХАЙЛОВНА ," at bounding box center [849, 744] width 892 height 60
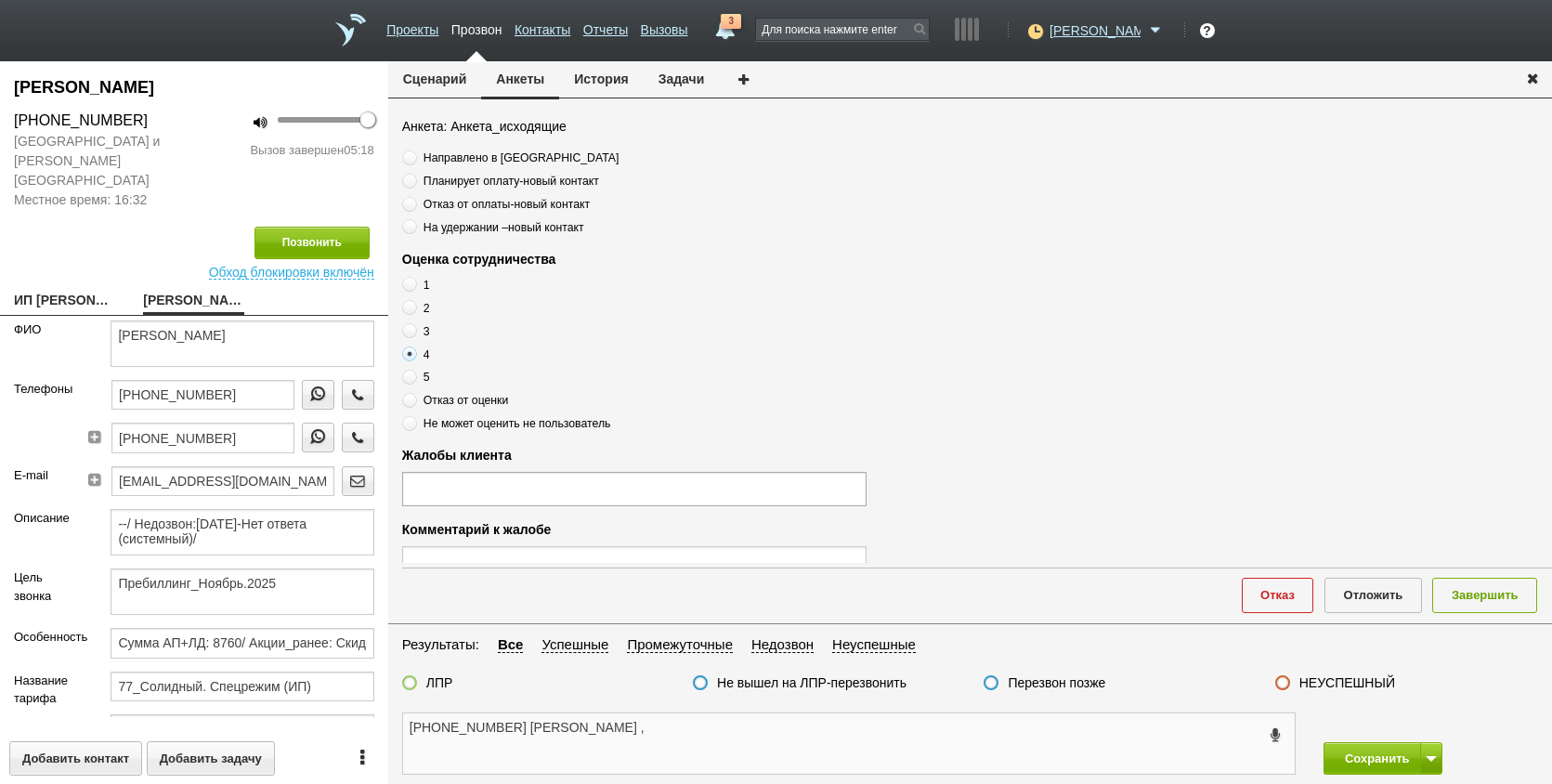
drag, startPoint x: 726, startPoint y: 748, endPoint x: 739, endPoint y: 753, distance: 13.9
click at [726, 748] on textarea "+7 (905) 505-29-70 ИРИНА МИХАЙЛОВНА ," at bounding box center [849, 744] width 892 height 60
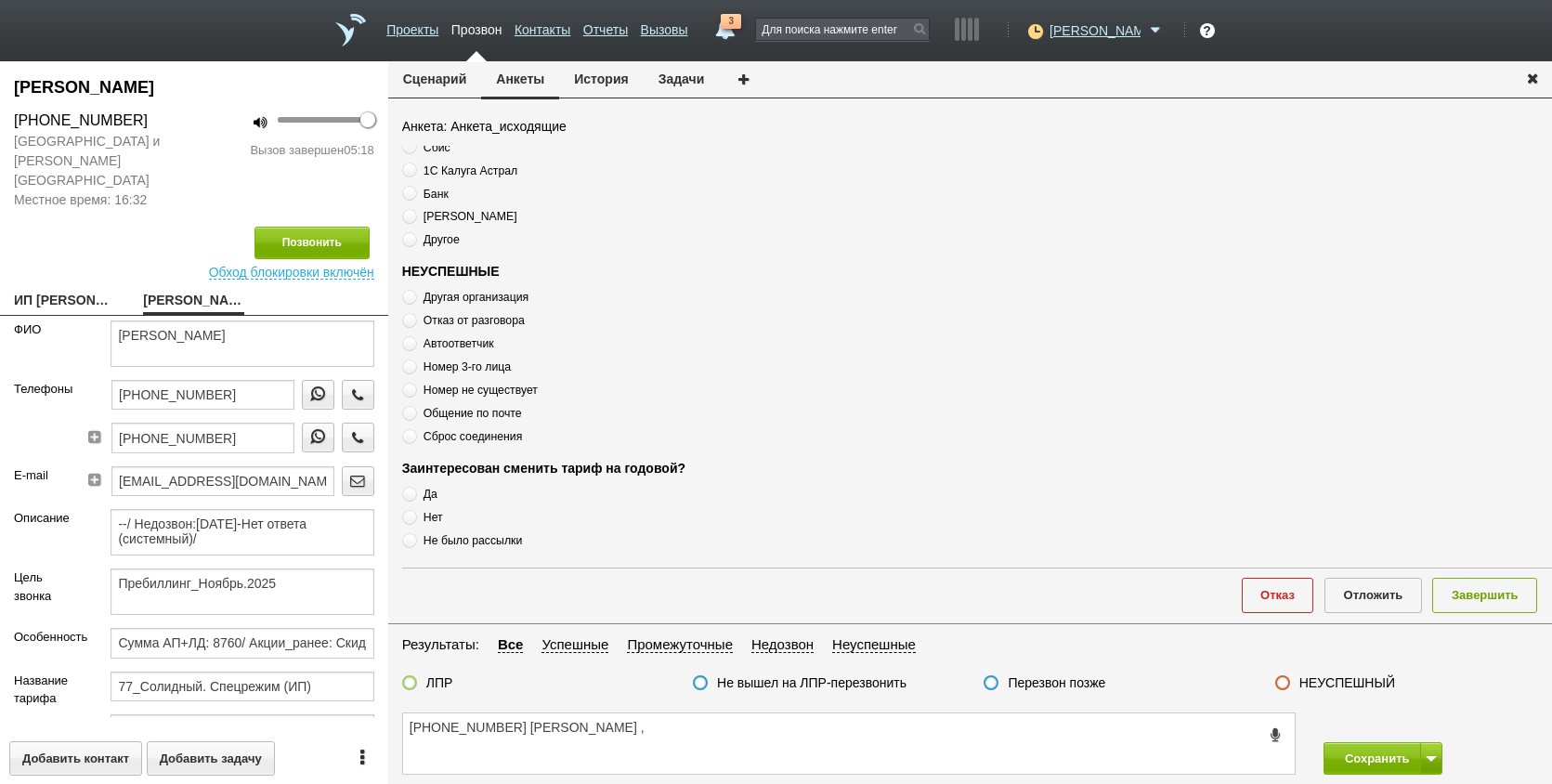
scroll to position [635, 0]
click at [272, 423] on input "+7 (905) 505-29-70" at bounding box center [202, 438] width 183 height 30
click at [792, 742] on textarea "+7 (905) 505-29-70 ИРИНА МИХАЙЛОВНА ," at bounding box center [849, 744] width 892 height 60
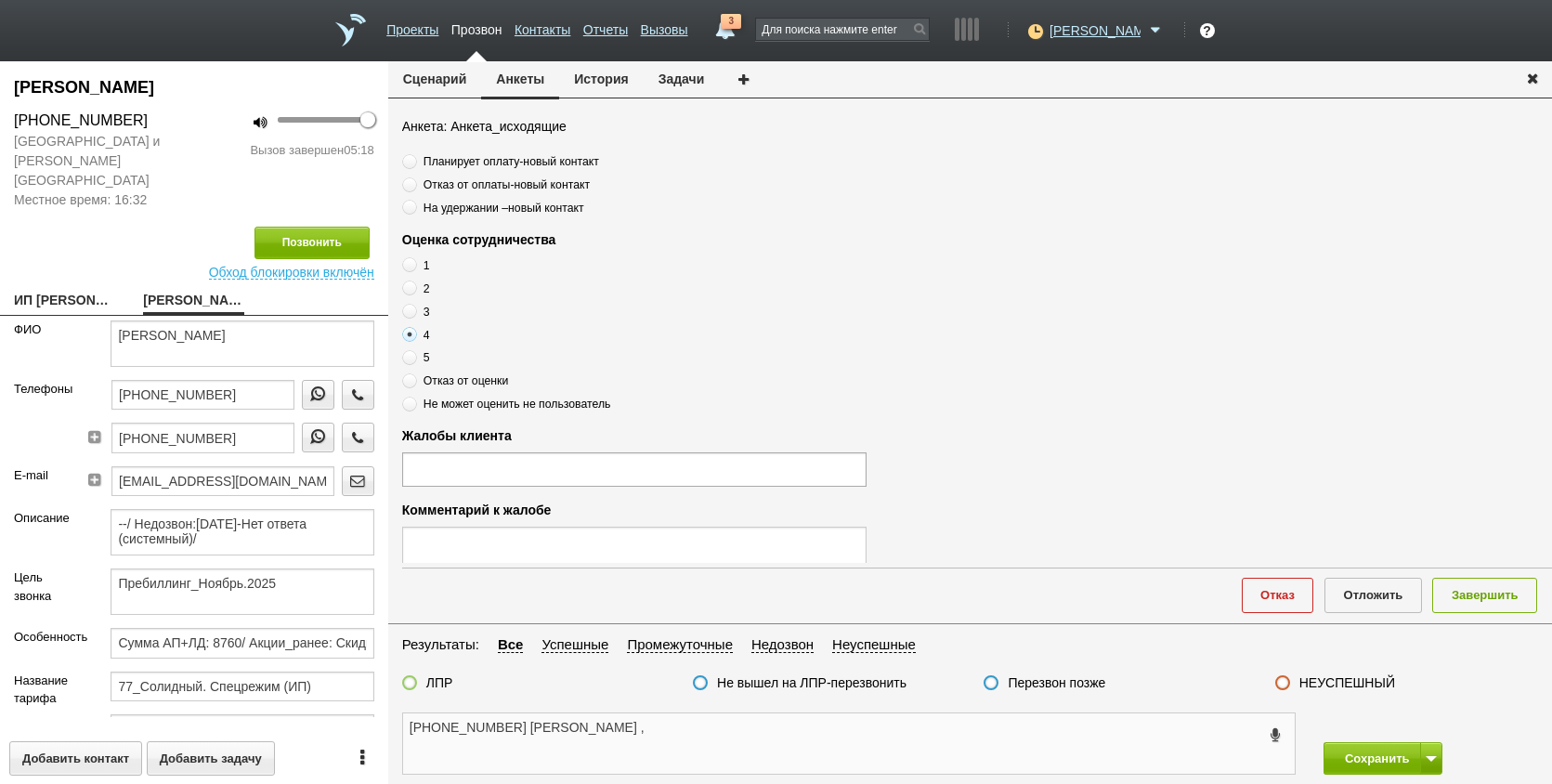
scroll to position [0, 0]
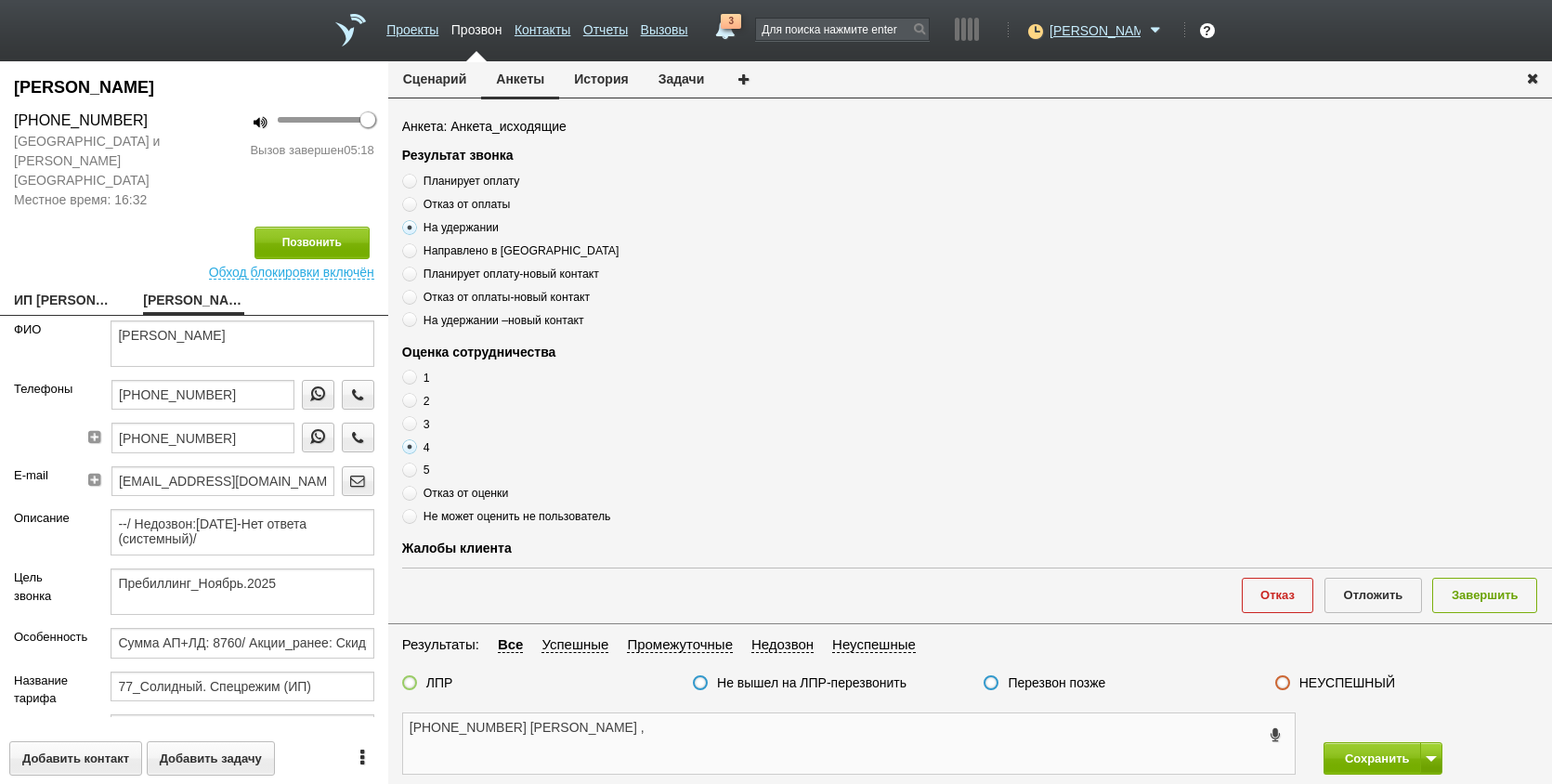
click at [746, 733] on textarea "+7 (905) 505-29-70 ИРИНА МИХАЙЛОВНА ," at bounding box center [849, 744] width 892 height 60
drag, startPoint x: 426, startPoint y: 225, endPoint x: 557, endPoint y: 224, distance: 131.0
click at [557, 224] on label "На удержании" at bounding box center [634, 227] width 465 height 18
drag, startPoint x: 557, startPoint y: 224, endPoint x: 483, endPoint y: 222, distance: 74.0
copy span "На удержании"
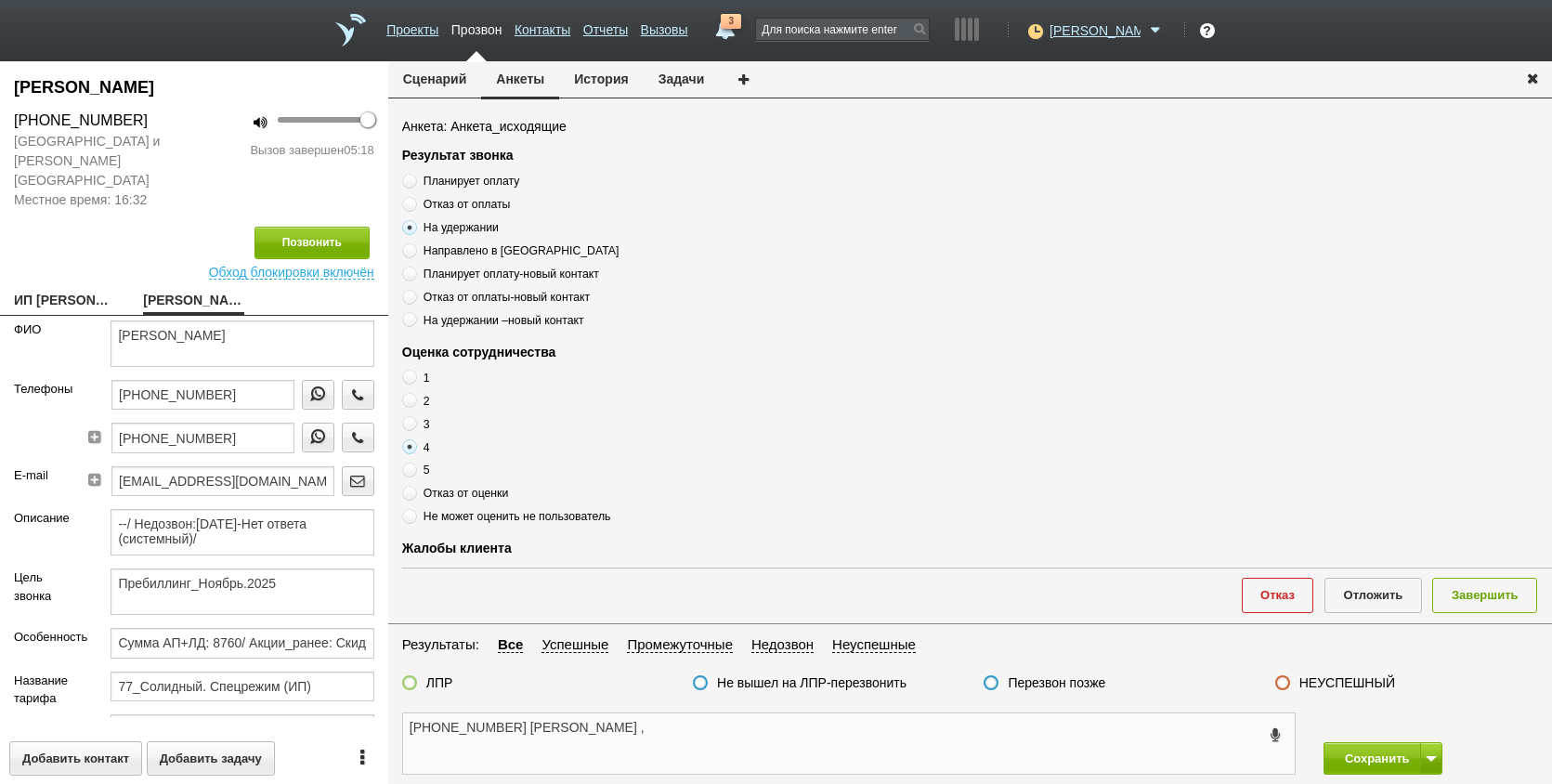
click at [741, 734] on textarea "+7 (905) 505-29-70 ИРИНА МИХАЙЛОВНА ," at bounding box center [849, 744] width 892 height 60
paste textarea "На удержании"
click at [824, 737] on textarea "+7 (905) 505-29-70 ИРИНА МИХАЙЛОВНА , На удержании" at bounding box center [849, 744] width 892 height 60
click at [856, 729] on textarea "+7 (905) 505-29-70 ИРИНА МИХАЙЛОВНА , На удержании," at bounding box center [849, 744] width 892 height 60
click at [442, 681] on label "ЛПР" at bounding box center [440, 683] width 27 height 17
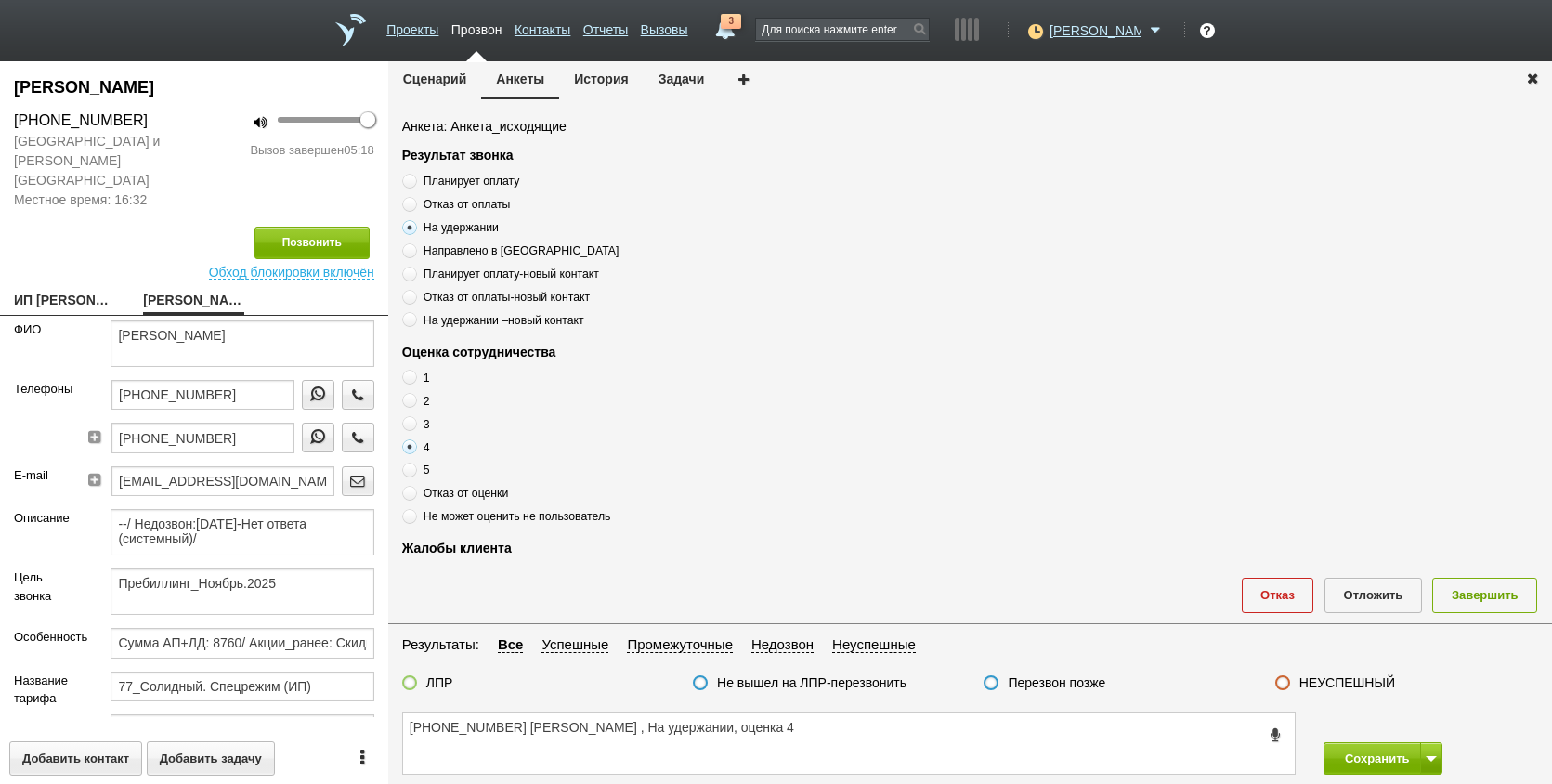
click at [0, 0] on input "ЛПР" at bounding box center [0, 0] width 0 height 0
click at [898, 727] on textarea "+7 (905) 505-29-70 ИРИНА МИХАЙЛОВНА , На удержании, оценка 4" at bounding box center [849, 744] width 892 height 60
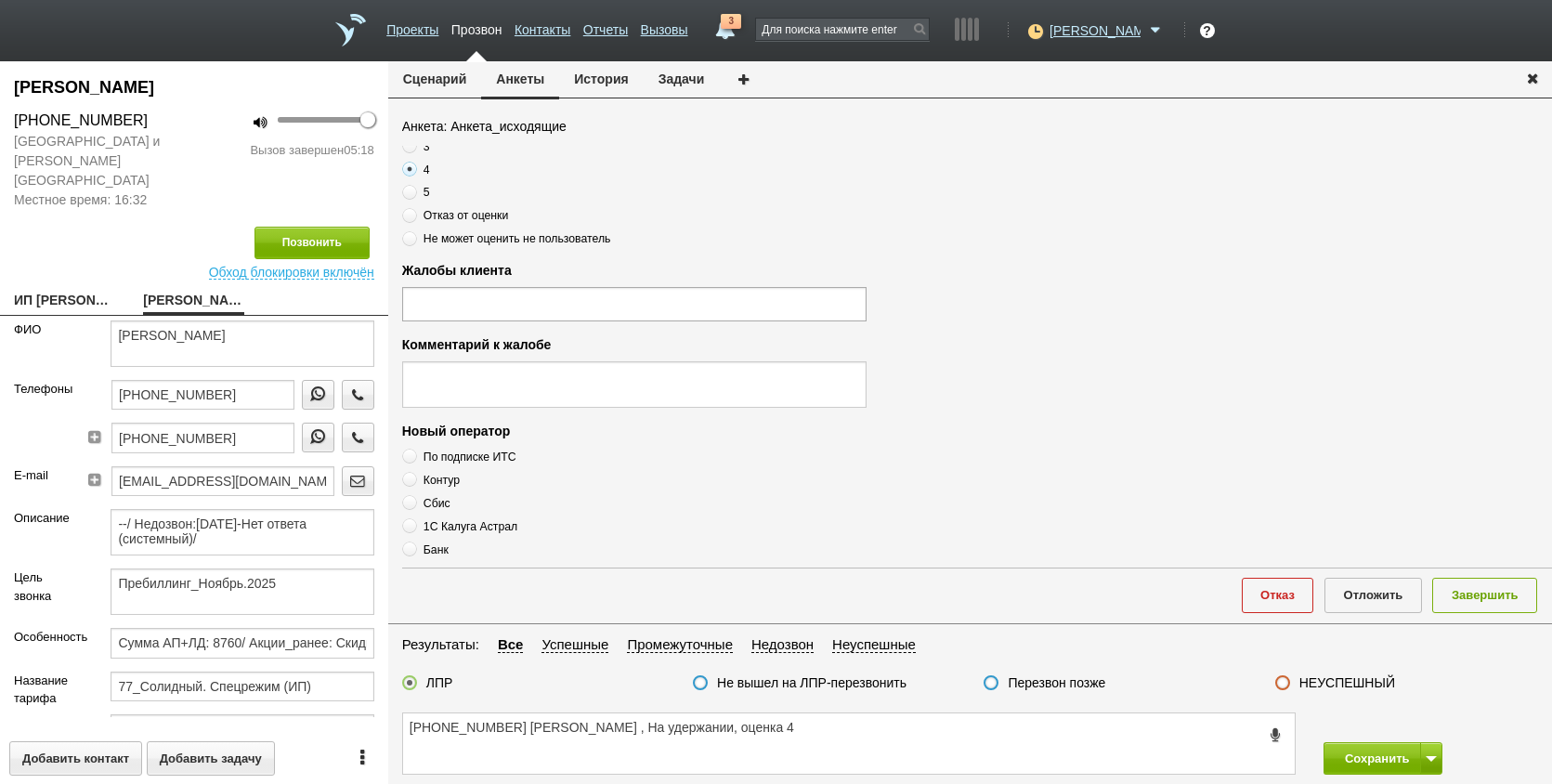
scroll to position [279, 0]
click at [505, 301] on ul at bounding box center [634, 303] width 465 height 34
click at [543, 390] on textarea at bounding box center [634, 383] width 465 height 46
click at [883, 726] on textarea "+7 (905) 505-29-70 ИРИНА МИХАЙЛОВНА , На удержании, оценка 4" at bounding box center [849, 744] width 892 height 60
drag, startPoint x: 941, startPoint y: 726, endPoint x: 1032, endPoint y: 741, distance: 92.2
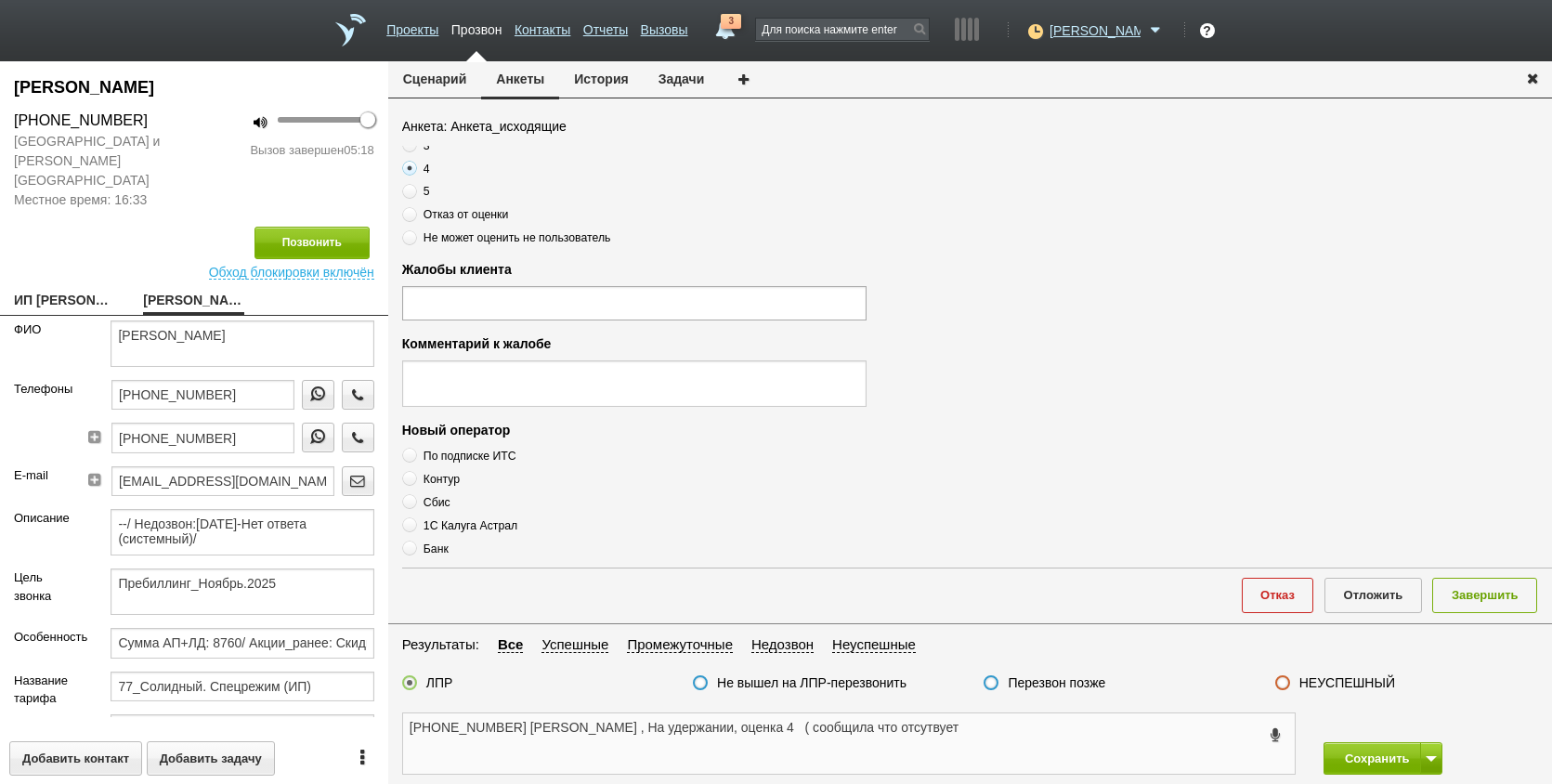
click at [1032, 741] on textarea "+7 (905) 505-29-70 ИРИНА МИХАЙЛОВНА , На удержании, оценка 4 ( сообщила что отс…" at bounding box center [849, 744] width 892 height 60
click at [1027, 717] on textarea "+7 (905) 505-29-70 ИРИНА МИХАЙЛОВНА , На удержании, оценка 4 ( сообщила что отс…" at bounding box center [849, 744] width 892 height 60
click at [1032, 728] on textarea "+7 (905) 505-29-70 ИРИНА МИХАЙЛОВНА , На удержании, оценка 4 ( сообщила что отс…" at bounding box center [849, 744] width 892 height 60
click at [599, 736] on textarea "+7 (905) 505-29-70 ИРИНА МИХАЙЛОВНА , На удержании, оценка 4 ( сообщила что отс…" at bounding box center [849, 744] width 892 height 60
type textarea "+7 (905) 505-29-70 ИРИНА МИХАЙЛОВНА , На удержании, оценка 4 ( сообщила что отс…"
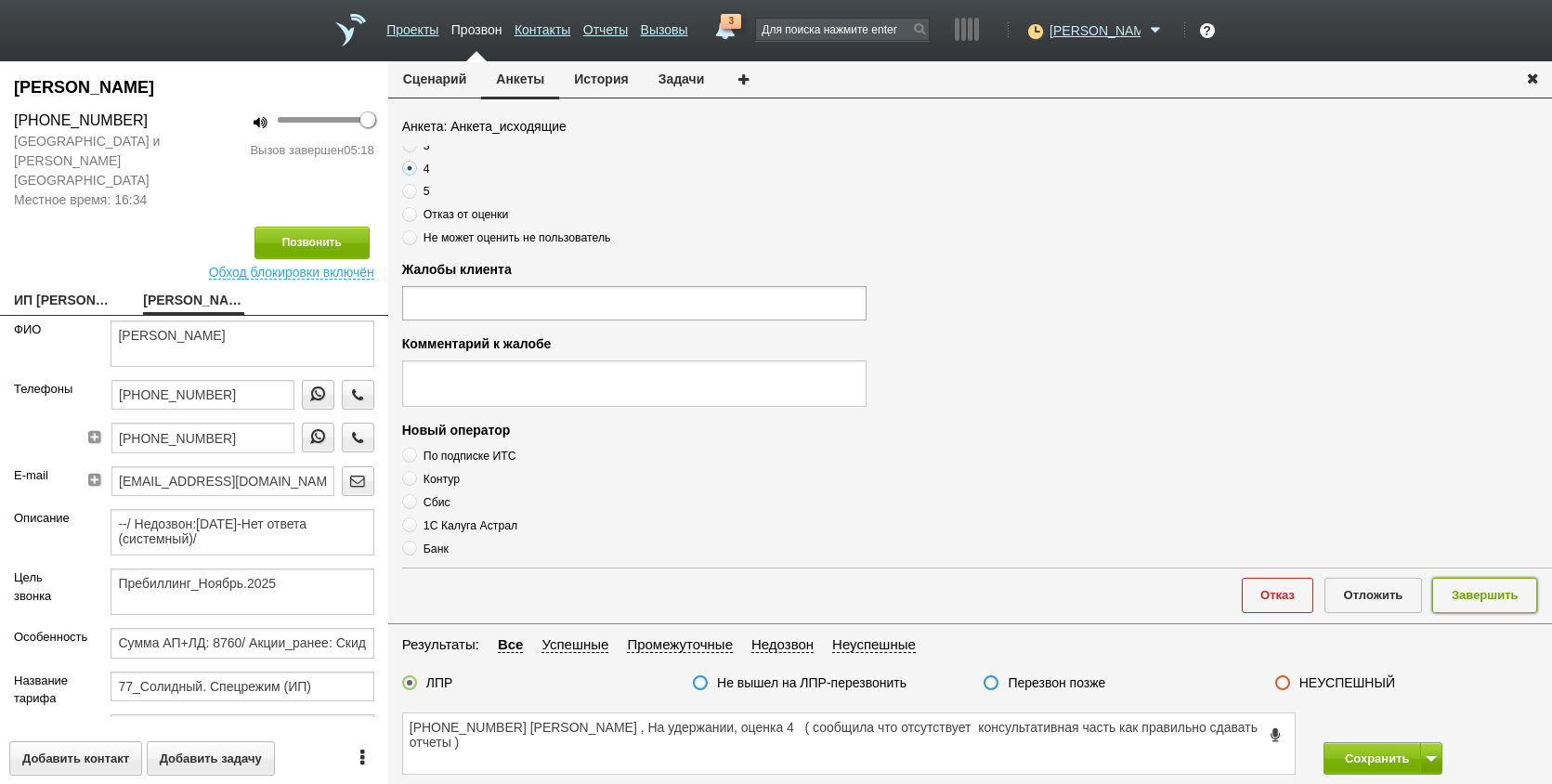
click at [1497, 589] on button "Завершить" at bounding box center [1485, 595] width 105 height 35
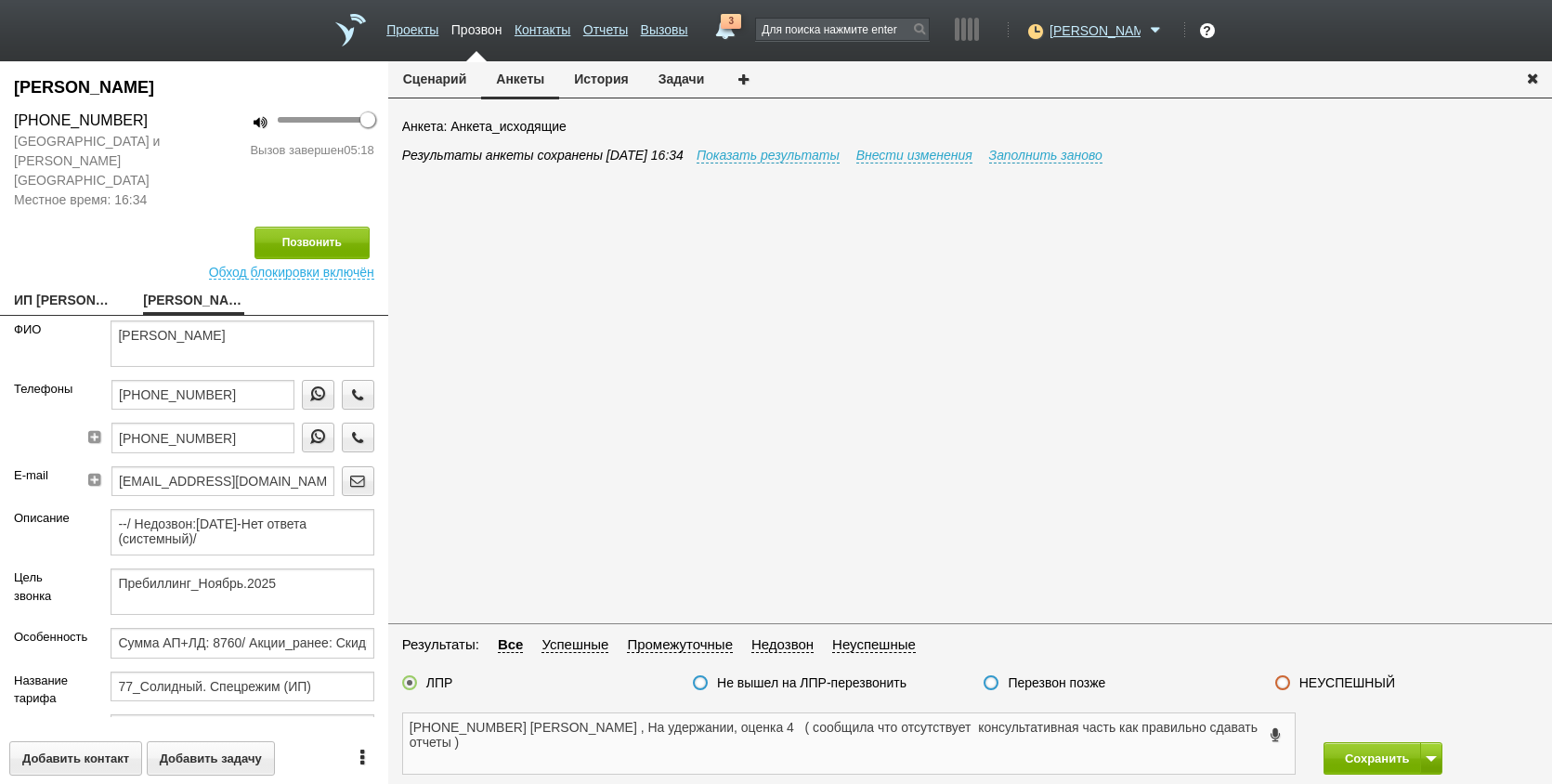
drag, startPoint x: 922, startPoint y: 748, endPoint x: 1173, endPoint y: 742, distance: 251.1
click at [924, 748] on textarea "+7 (905) 505-29-70 ИРИНА МИХАЙЛОВНА , На удержании, оценка 4 ( сообщила что отс…" at bounding box center [849, 744] width 892 height 60
drag, startPoint x: 1438, startPoint y: 759, endPoint x: 1419, endPoint y: 746, distance: 23.0
click at [1436, 759] on button at bounding box center [1432, 759] width 23 height 33
click at [1385, 712] on button "Сохранить и остаться" at bounding box center [1369, 724] width 144 height 33
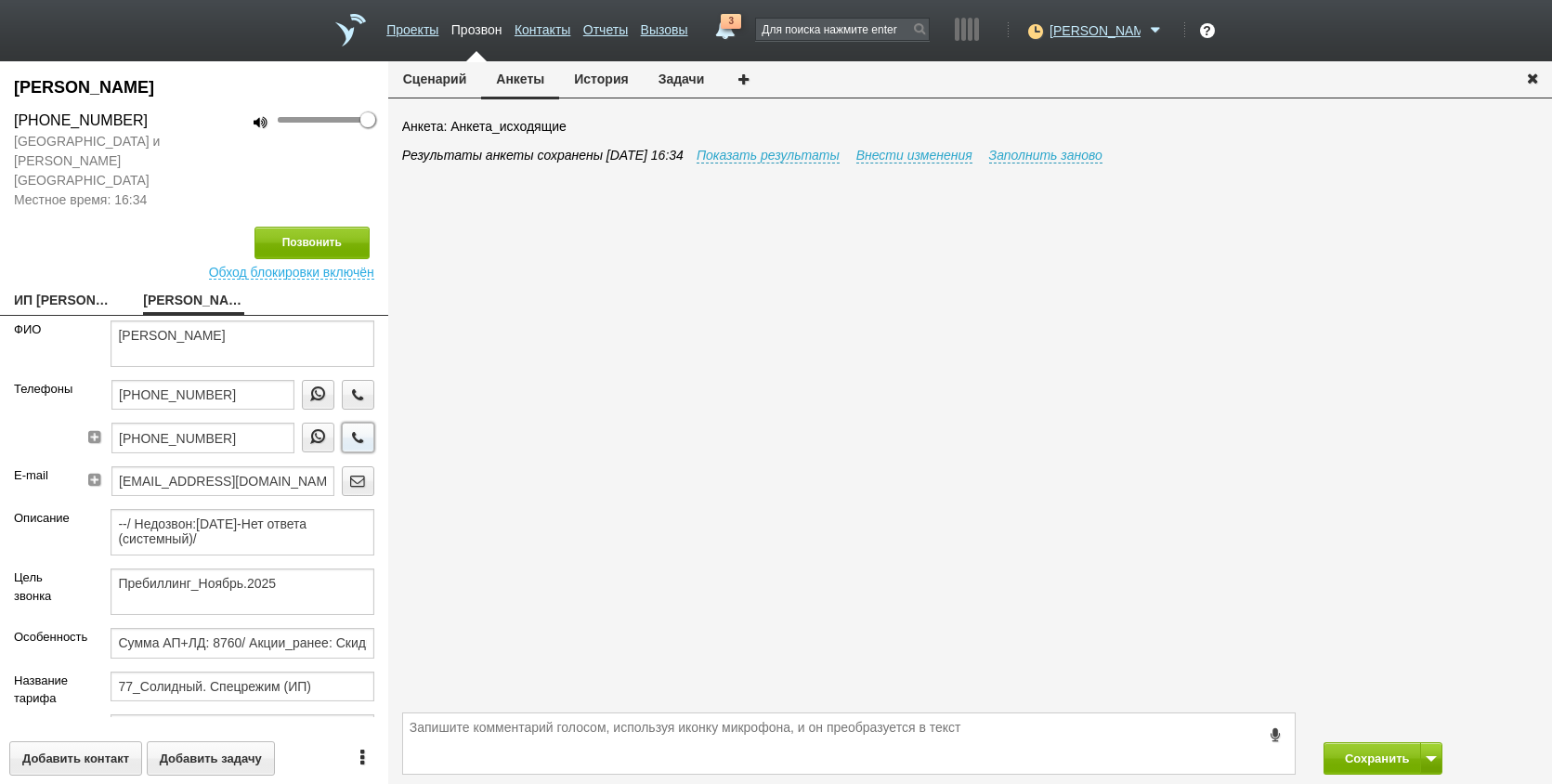
click at [351, 430] on icon "button" at bounding box center [358, 437] width 21 height 14
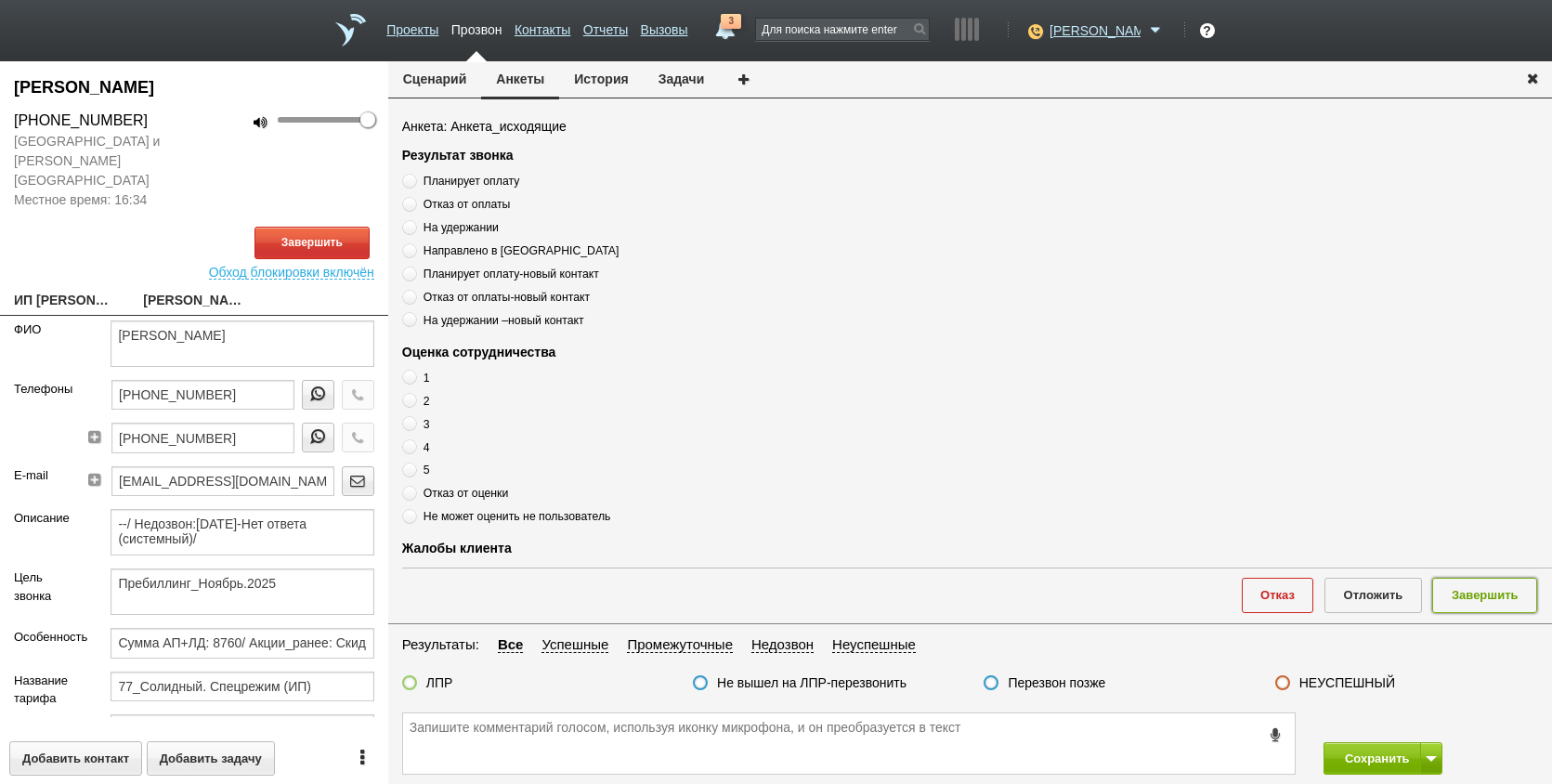
drag, startPoint x: 1485, startPoint y: 597, endPoint x: 1481, endPoint y: 587, distance: 10.8
click at [1486, 597] on button "Завершить" at bounding box center [1485, 595] width 105 height 35
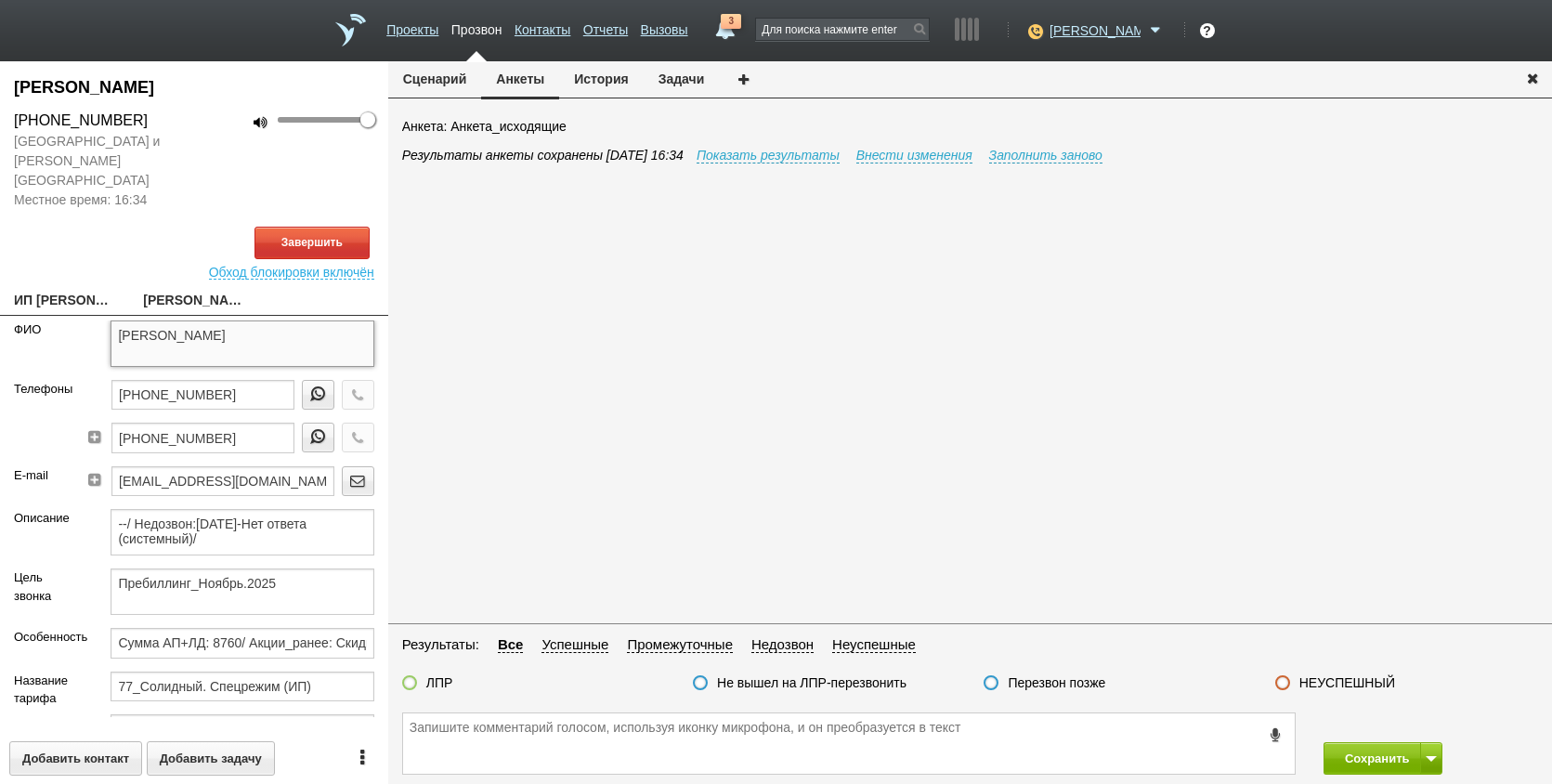
drag, startPoint x: 195, startPoint y: 311, endPoint x: 339, endPoint y: 313, distance: 144.0
click at [339, 321] on textarea "[PERSON_NAME]" at bounding box center [241, 344] width 263 height 46
click at [614, 80] on button "История" at bounding box center [600, 79] width 84 height 36
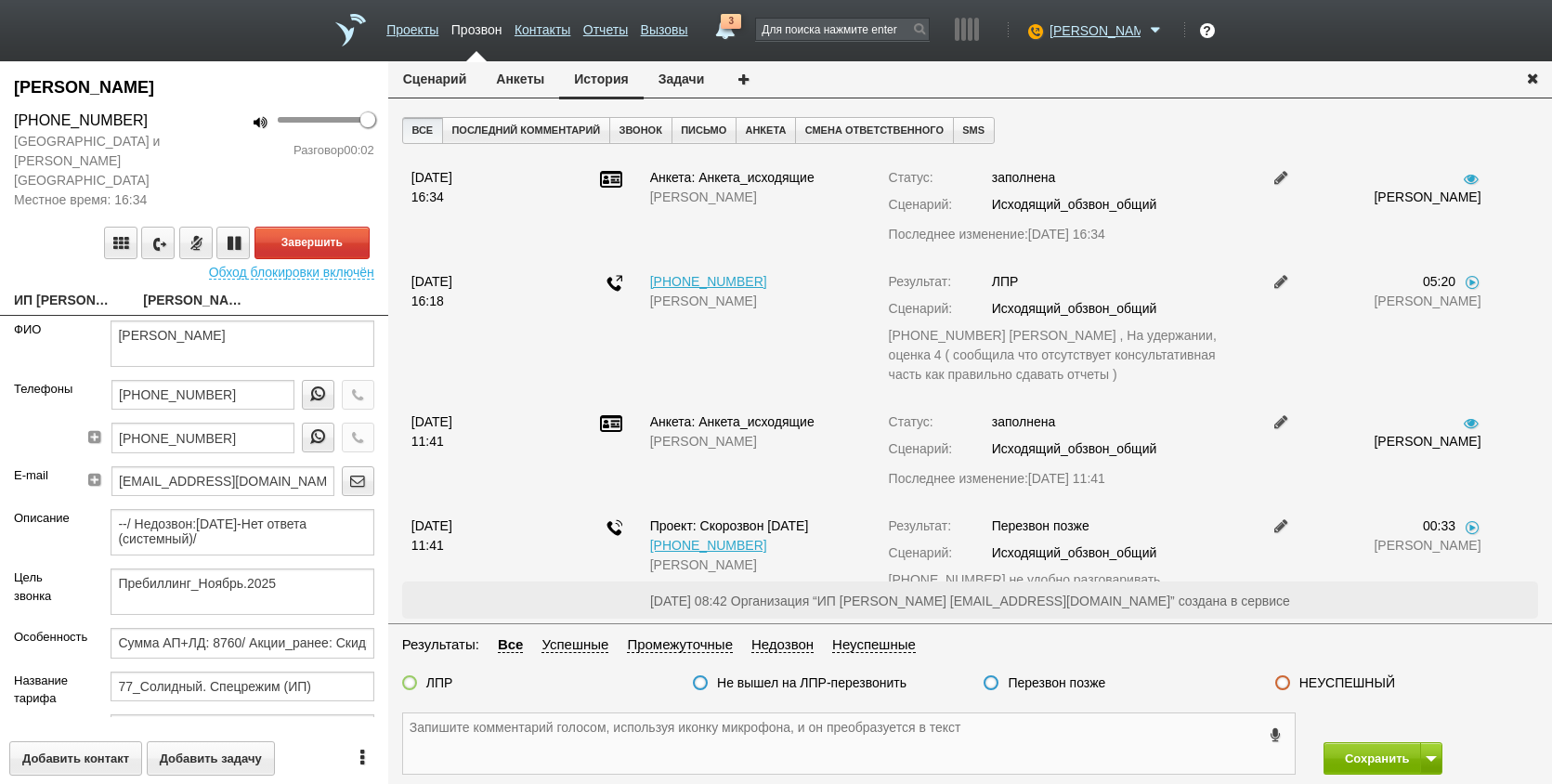
click at [836, 731] on textarea at bounding box center [849, 744] width 892 height 60
click at [313, 227] on button "Завершить" at bounding box center [312, 243] width 115 height 33
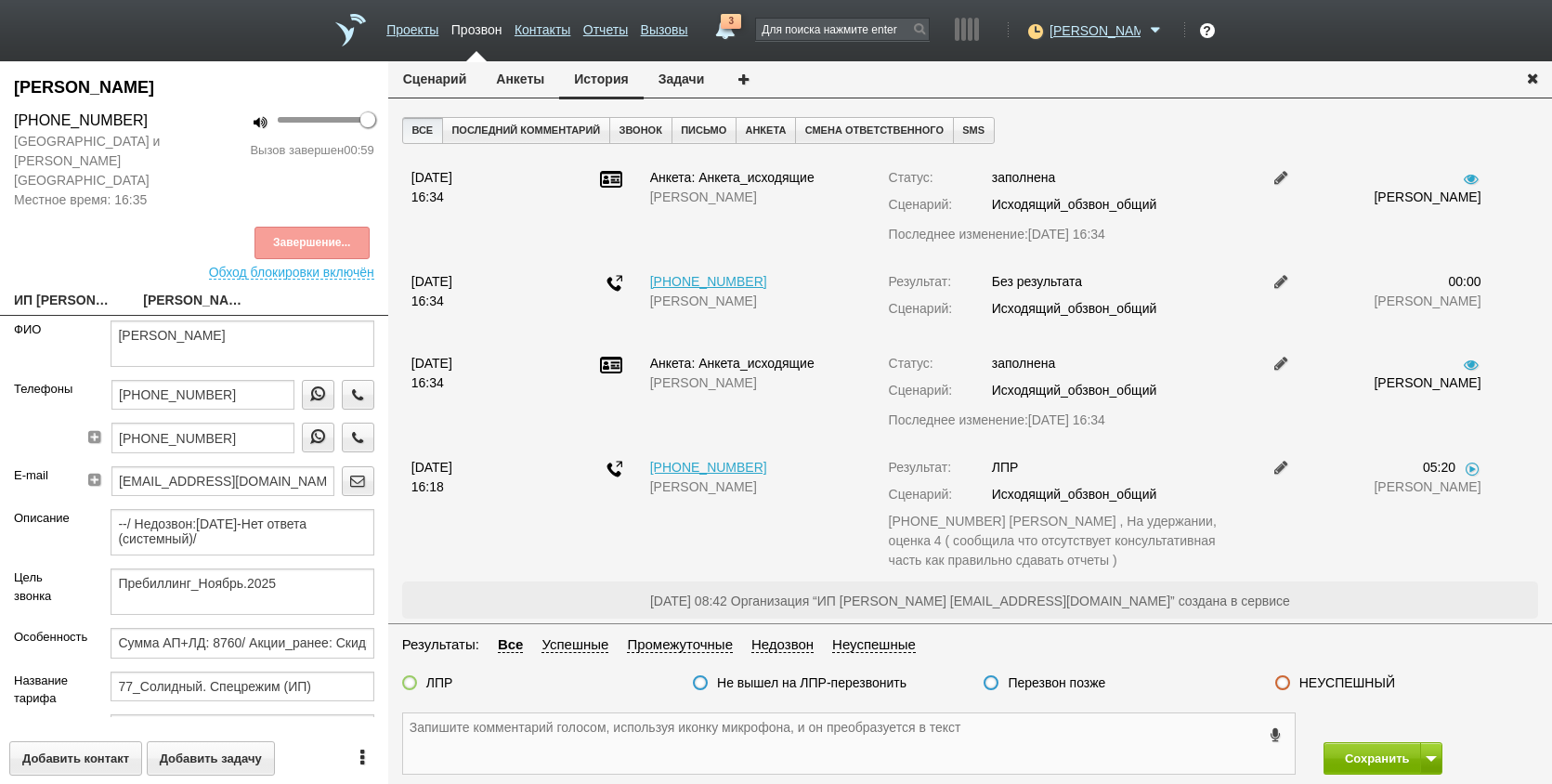
click at [903, 744] on textarea at bounding box center [849, 744] width 892 height 60
drag, startPoint x: 1277, startPoint y: 691, endPoint x: 1347, endPoint y: 724, distance: 77.4
click at [1279, 690] on div at bounding box center [1283, 684] width 15 height 18
click at [1288, 688] on label at bounding box center [1283, 683] width 15 height 15
click at [0, 0] on input "НЕУСПЕШНЫЙ" at bounding box center [0, 0] width 0 height 0
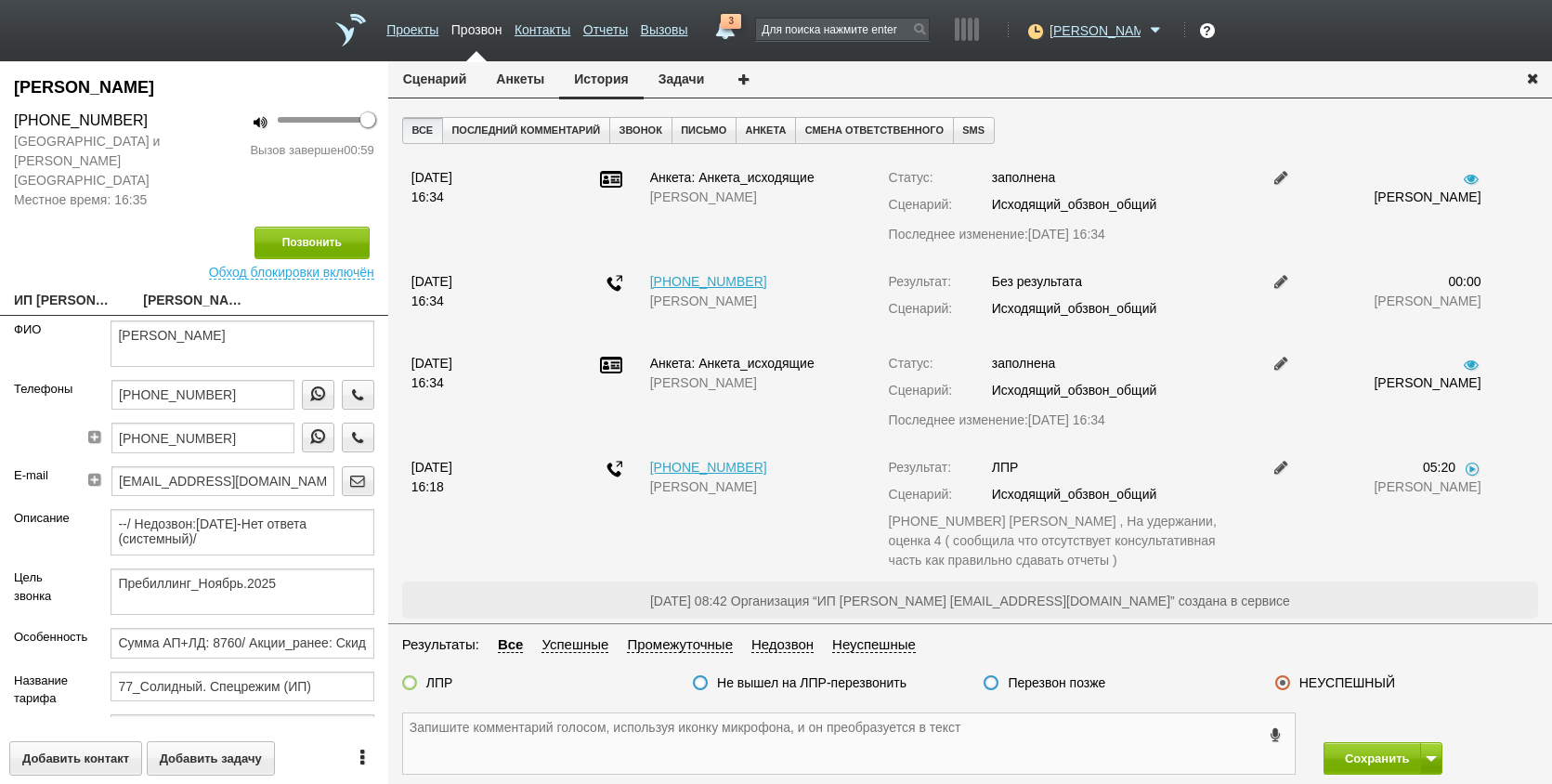
drag, startPoint x: 1195, startPoint y: 738, endPoint x: 1223, endPoint y: 721, distance: 32.8
click at [1192, 738] on textarea at bounding box center [849, 744] width 892 height 60
click at [1279, 694] on div "ЛПР Не вышел на ЛПР-перезвонить Перезвон позже НЕУСПЕШНЫЙ" at bounding box center [970, 688] width 1164 height 26
click at [828, 699] on div "ЛПР Не вышел на ЛПР-перезвонить Перезвон позже НЕУСПЕШНЫЙ" at bounding box center [970, 688] width 1164 height 26
click at [434, 681] on label "ЛПР" at bounding box center [440, 683] width 27 height 17
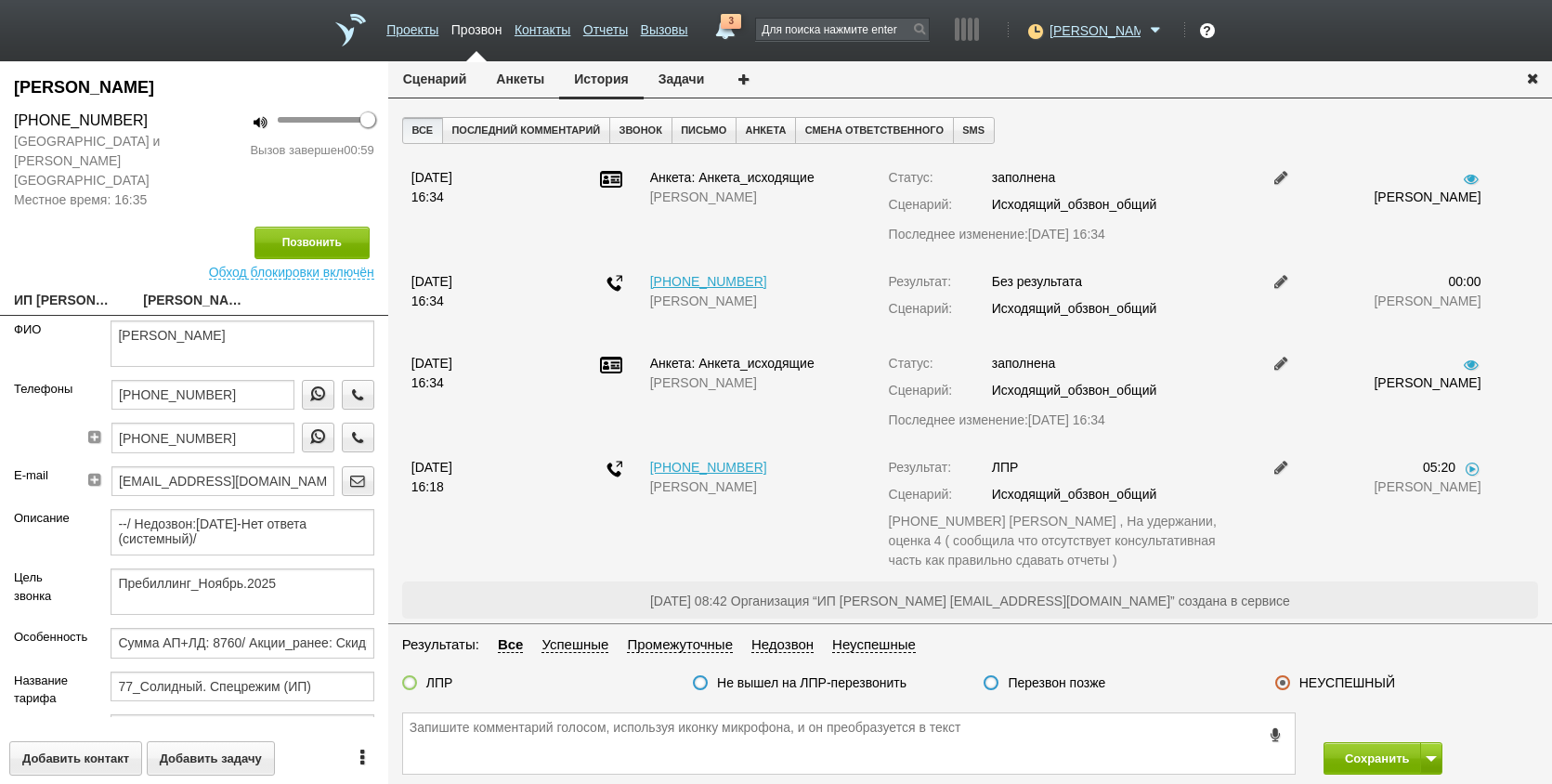
click at [0, 0] on input "ЛПР" at bounding box center [0, 0] width 0 height 0
click at [1060, 734] on textarea at bounding box center [849, 744] width 892 height 60
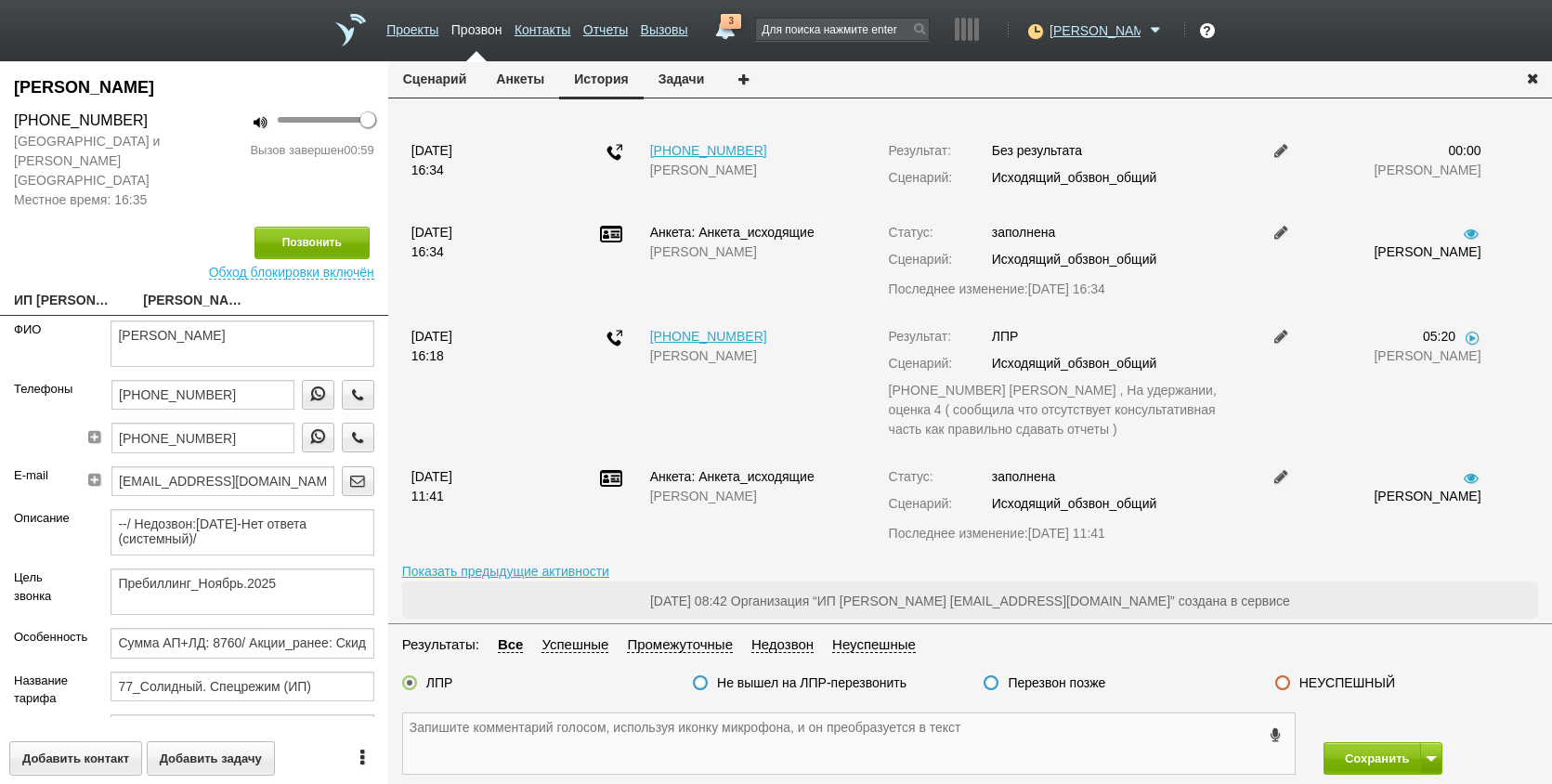
scroll to position [136, 0]
drag, startPoint x: 1430, startPoint y: 761, endPoint x: 1513, endPoint y: 688, distance: 110.5
click at [1513, 688] on div "Сценарий Анкеты История Задачи Все Последний комментарий Звонок Письмо Анкета С…" at bounding box center [970, 423] width 1164 height 723
click at [1381, 760] on button "Сохранить" at bounding box center [1373, 759] width 98 height 33
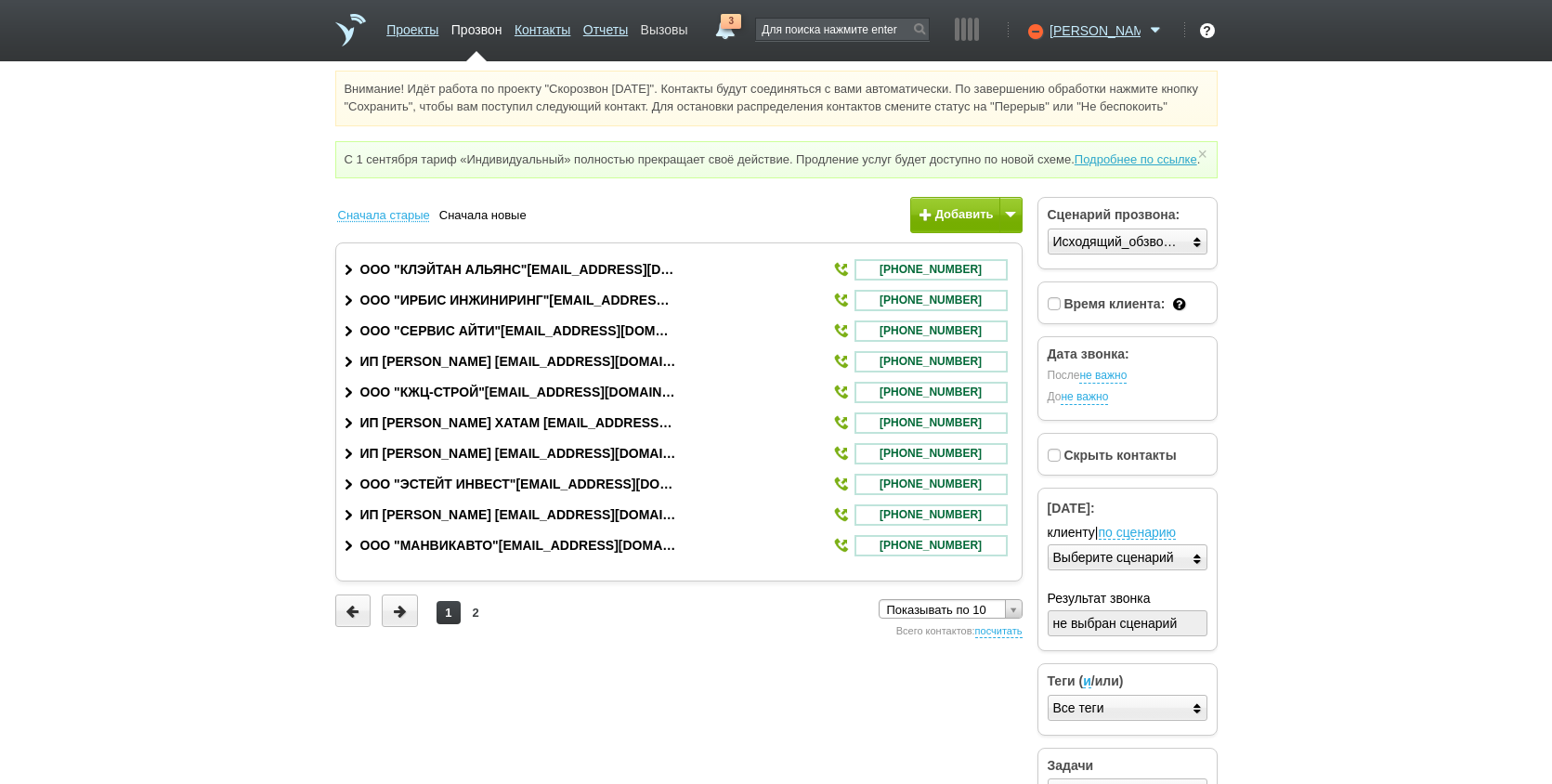
click at [688, 24] on link "Вызовы" at bounding box center [664, 26] width 47 height 27
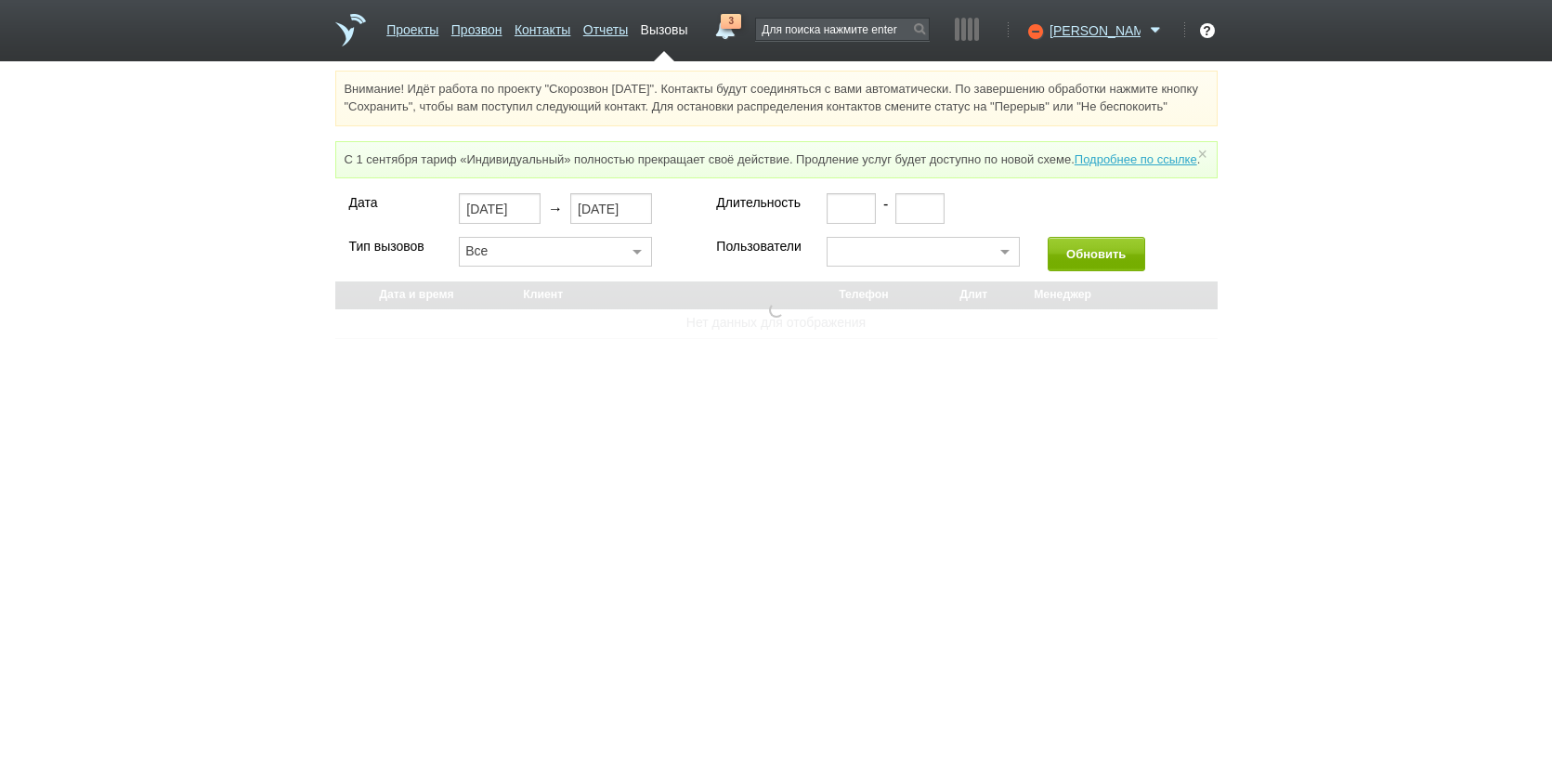
select select "30"
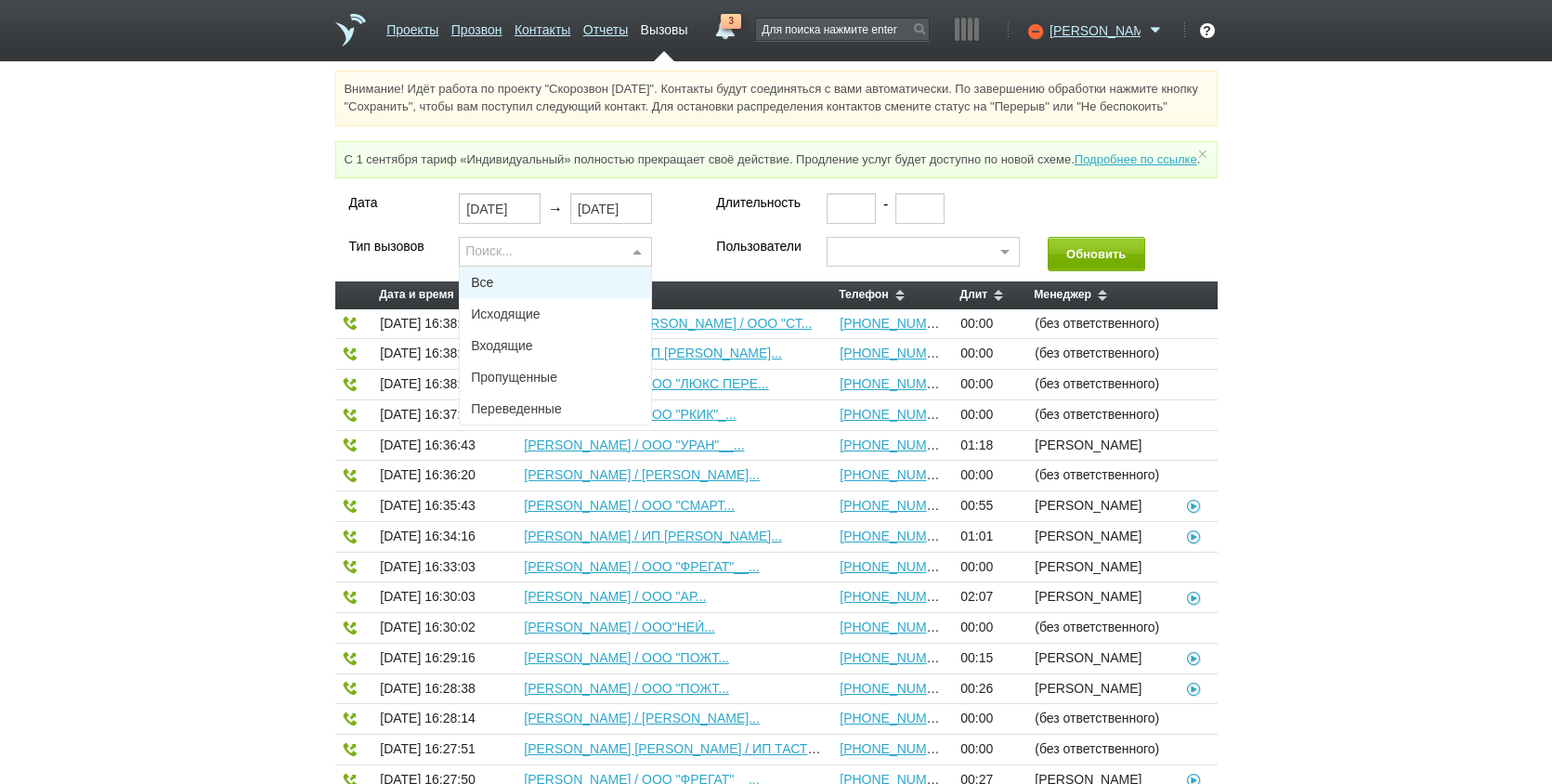
click at [530, 266] on div "Поиск..." at bounding box center [555, 252] width 193 height 30
click at [533, 329] on span "Исходящие" at bounding box center [555, 314] width 191 height 32
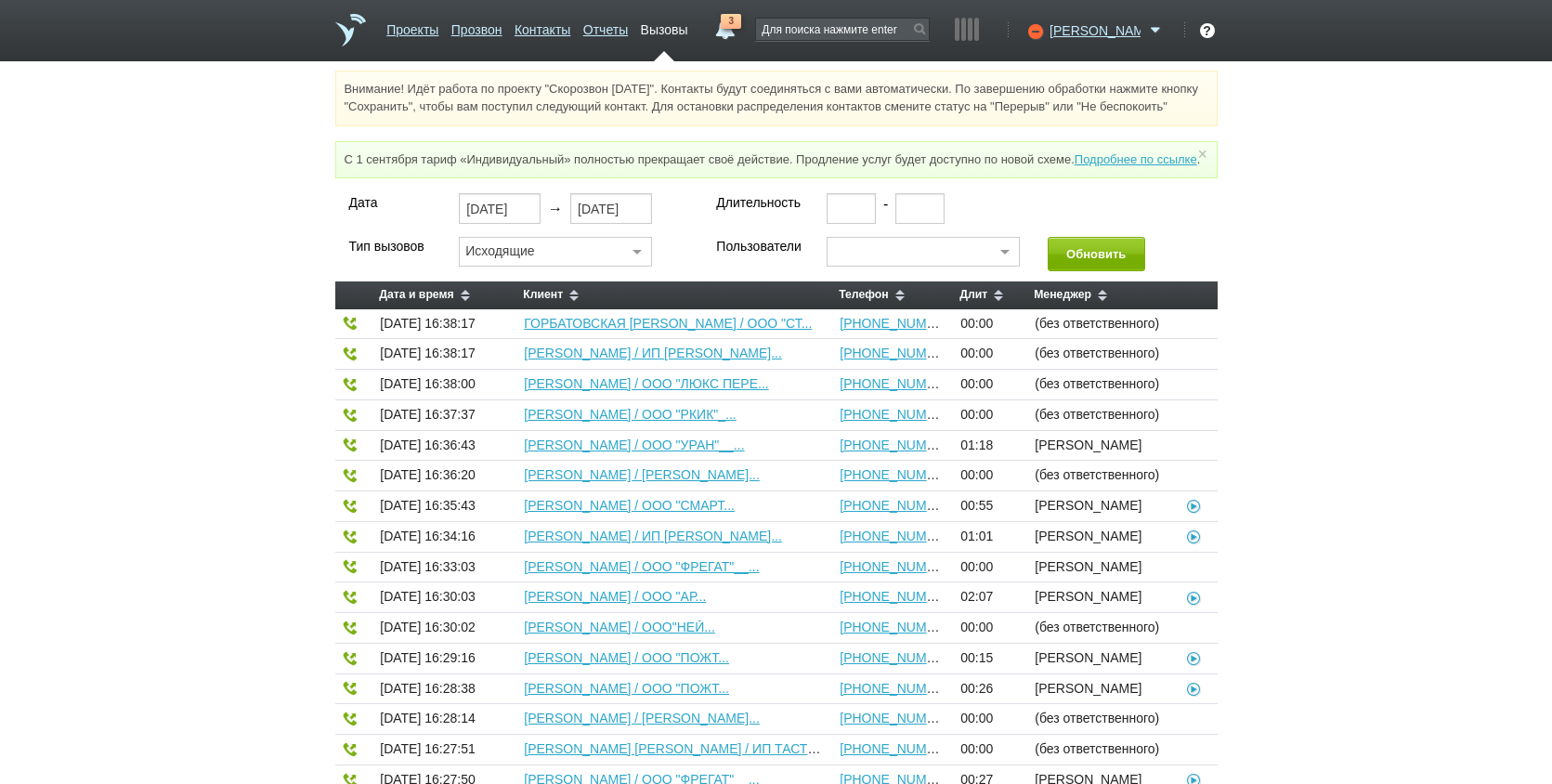
click at [894, 266] on div at bounding box center [922, 252] width 193 height 30
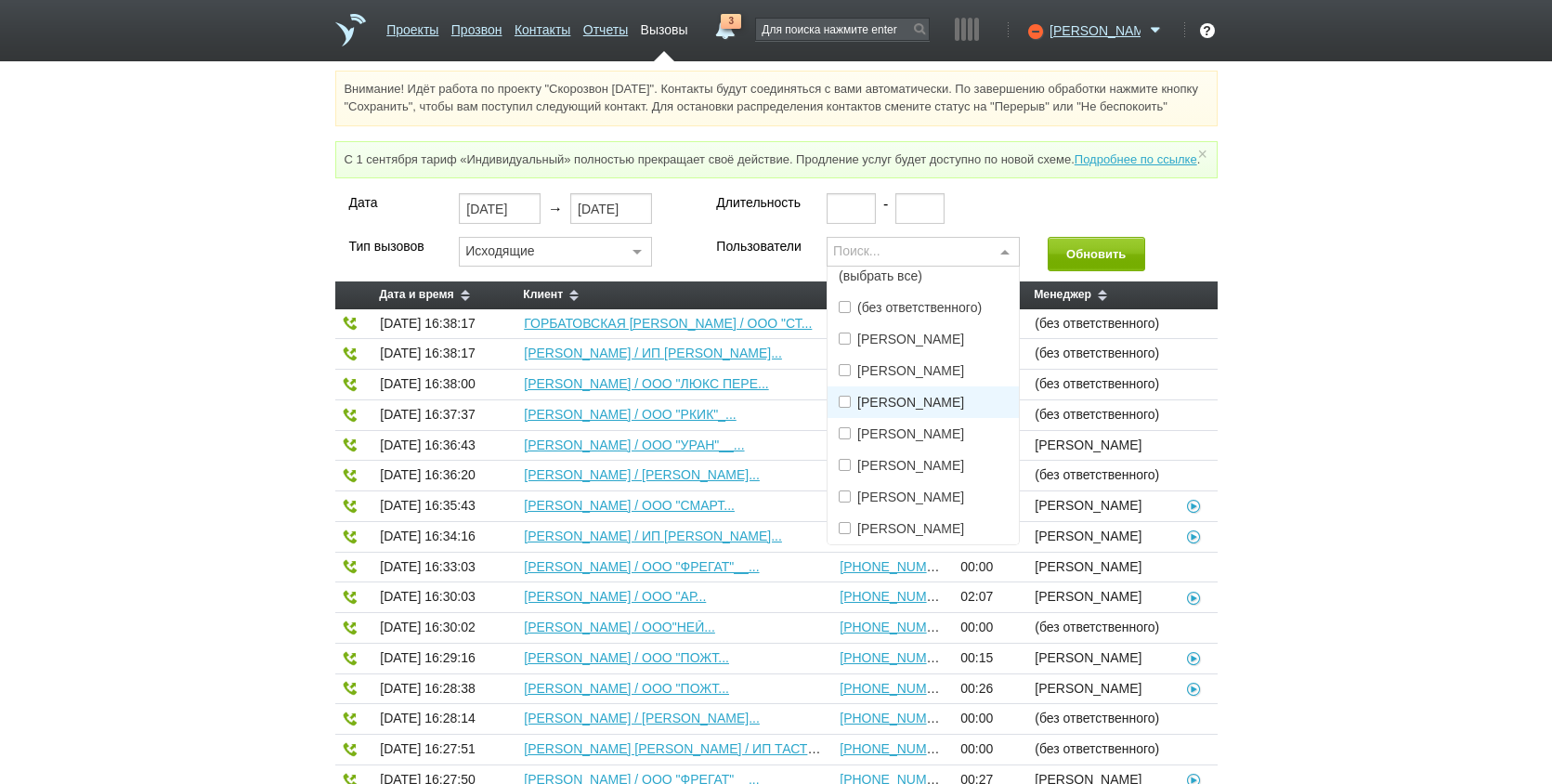
scroll to position [85, 0]
drag, startPoint x: 885, startPoint y: 559, endPoint x: 1070, endPoint y: 345, distance: 282.9
click at [885, 536] on span "[PERSON_NAME]" at bounding box center [911, 529] width 107 height 13
click at [1107, 271] on button "Обновить" at bounding box center [1096, 254] width 98 height 35
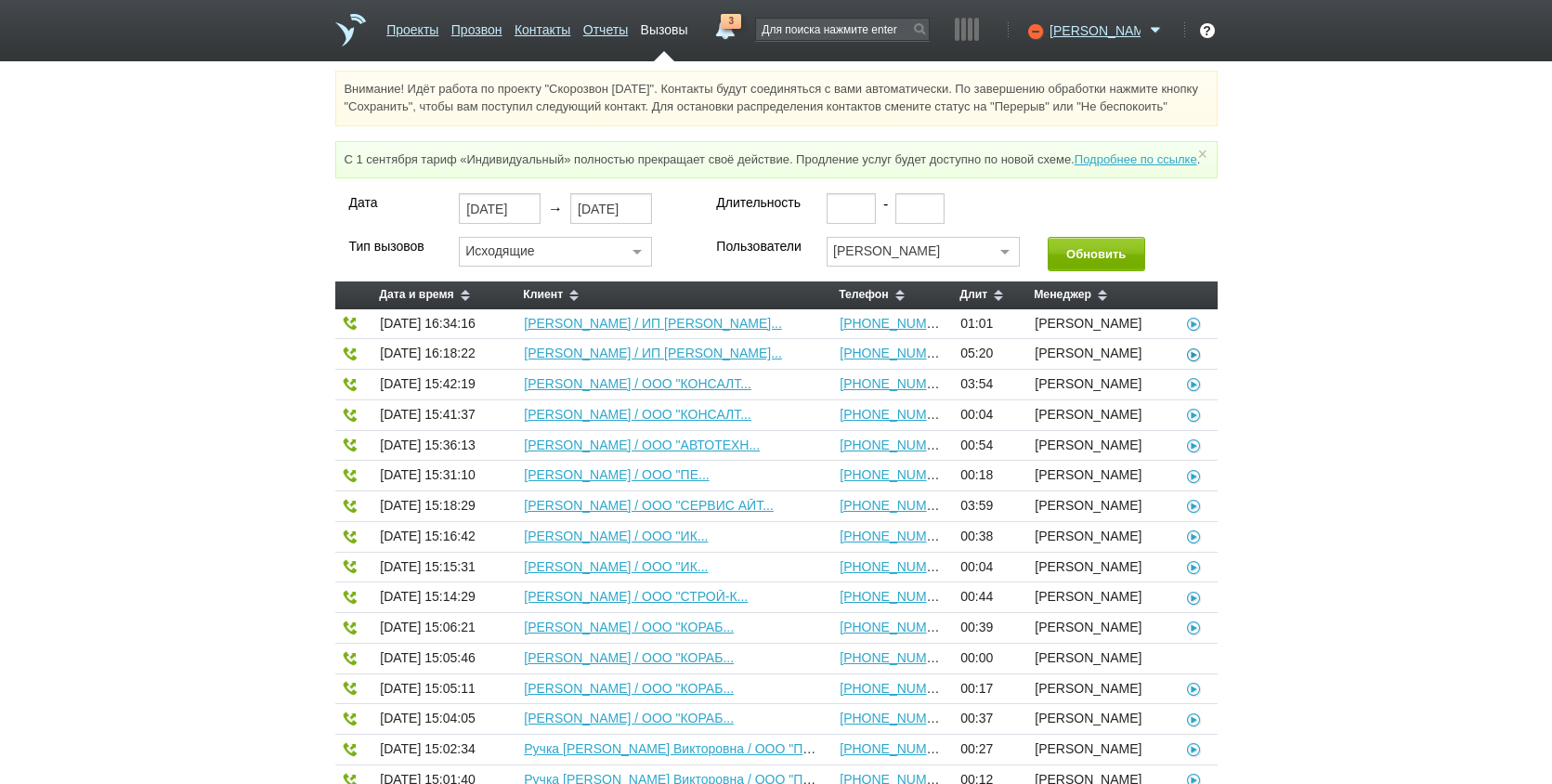
click at [1193, 360] on icon at bounding box center [1194, 353] width 19 height 15
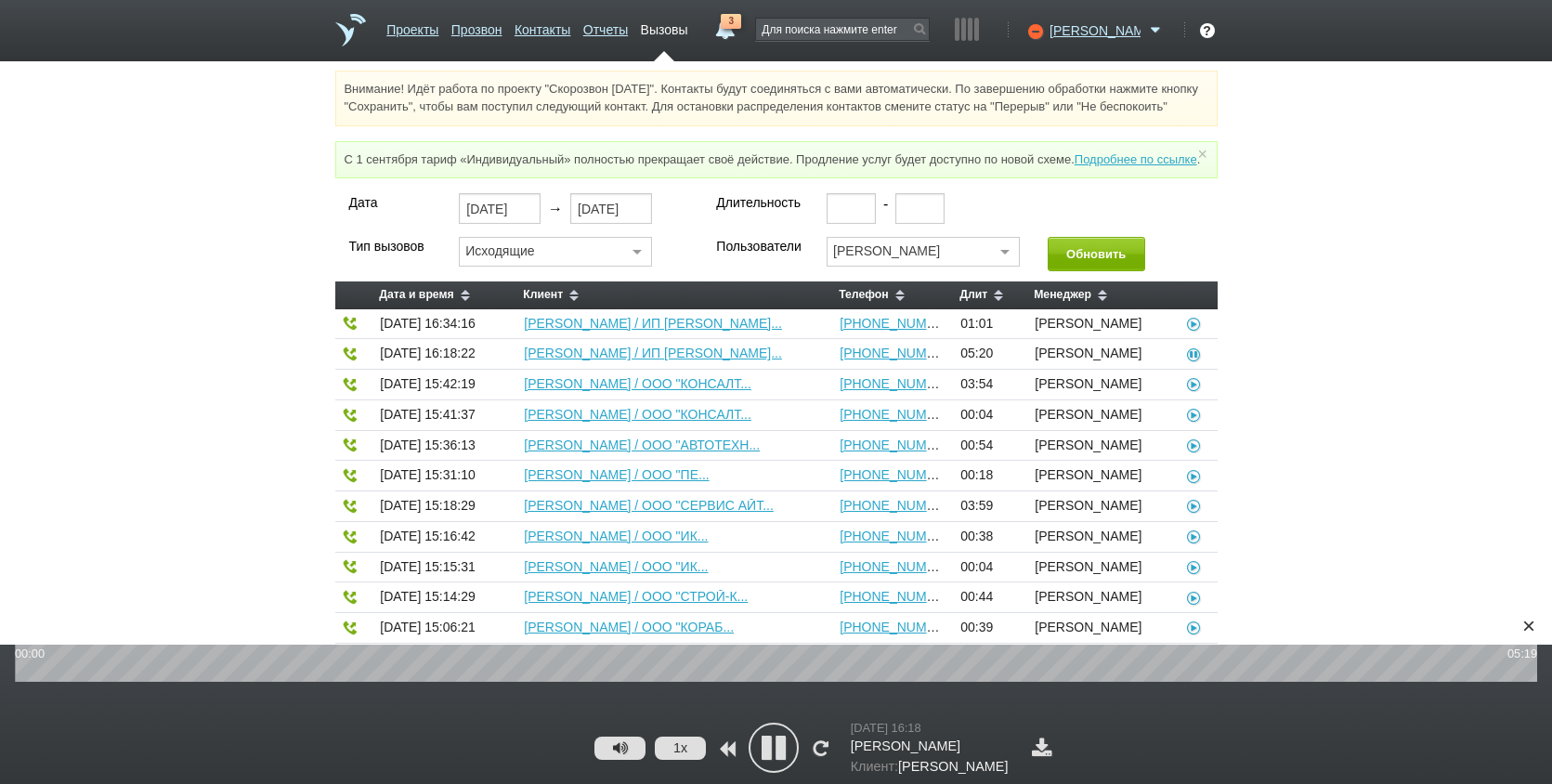
click at [749, 760] on div at bounding box center [776, 747] width 122 height 50
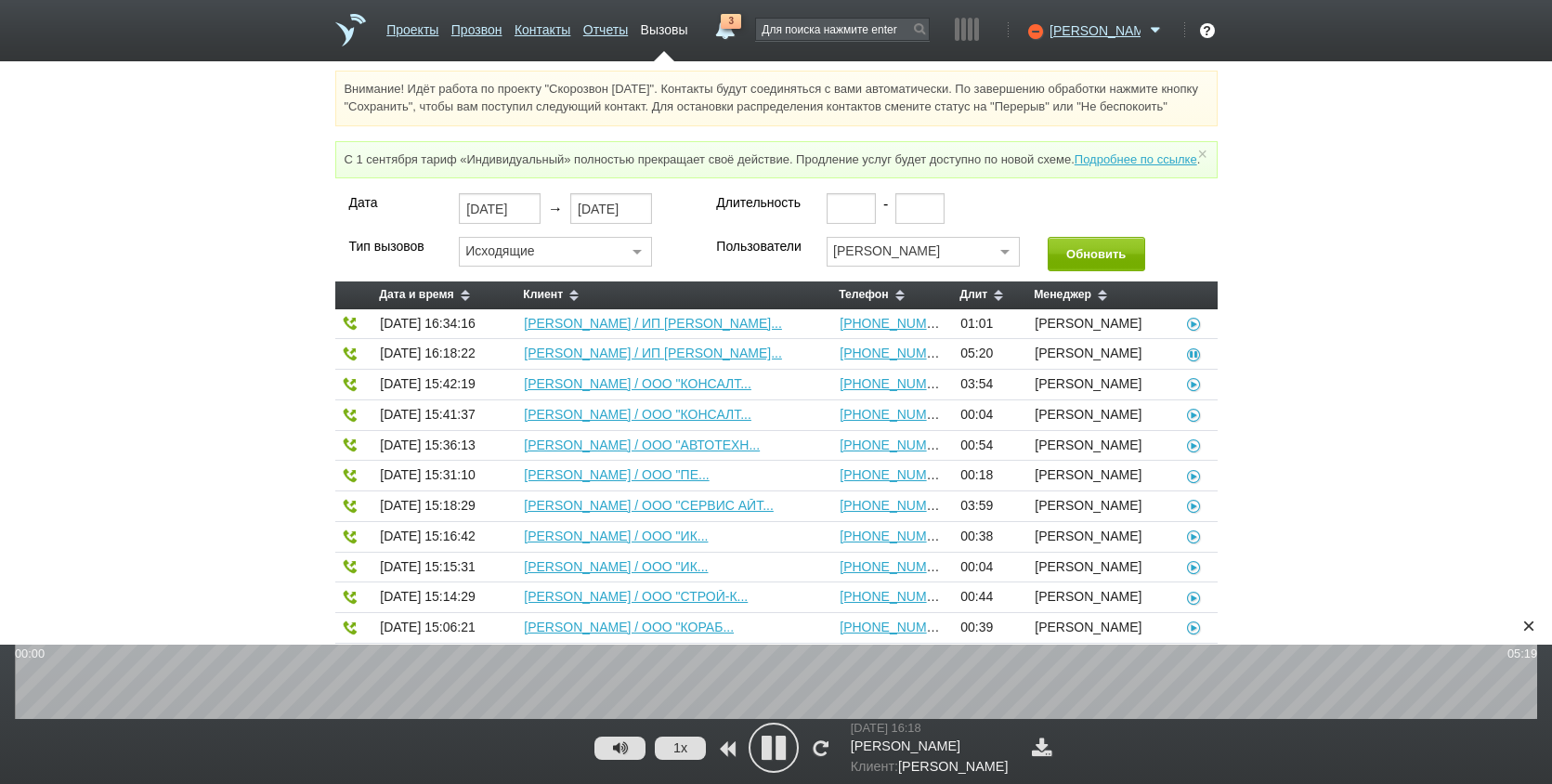
click at [770, 751] on icon at bounding box center [774, 747] width 46 height 46
click at [1057, 756] on link at bounding box center [1043, 747] width 30 height 20
click at [1395, 435] on div "Дата 02.09.2025 → 02.09.2025 Длительность - Тип вызовов Исходящие Все Исходящие…" at bounding box center [776, 734] width 1552 height 1082
click at [767, 751] on icon at bounding box center [774, 747] width 46 height 46
click at [692, 752] on button "1x" at bounding box center [680, 748] width 51 height 24
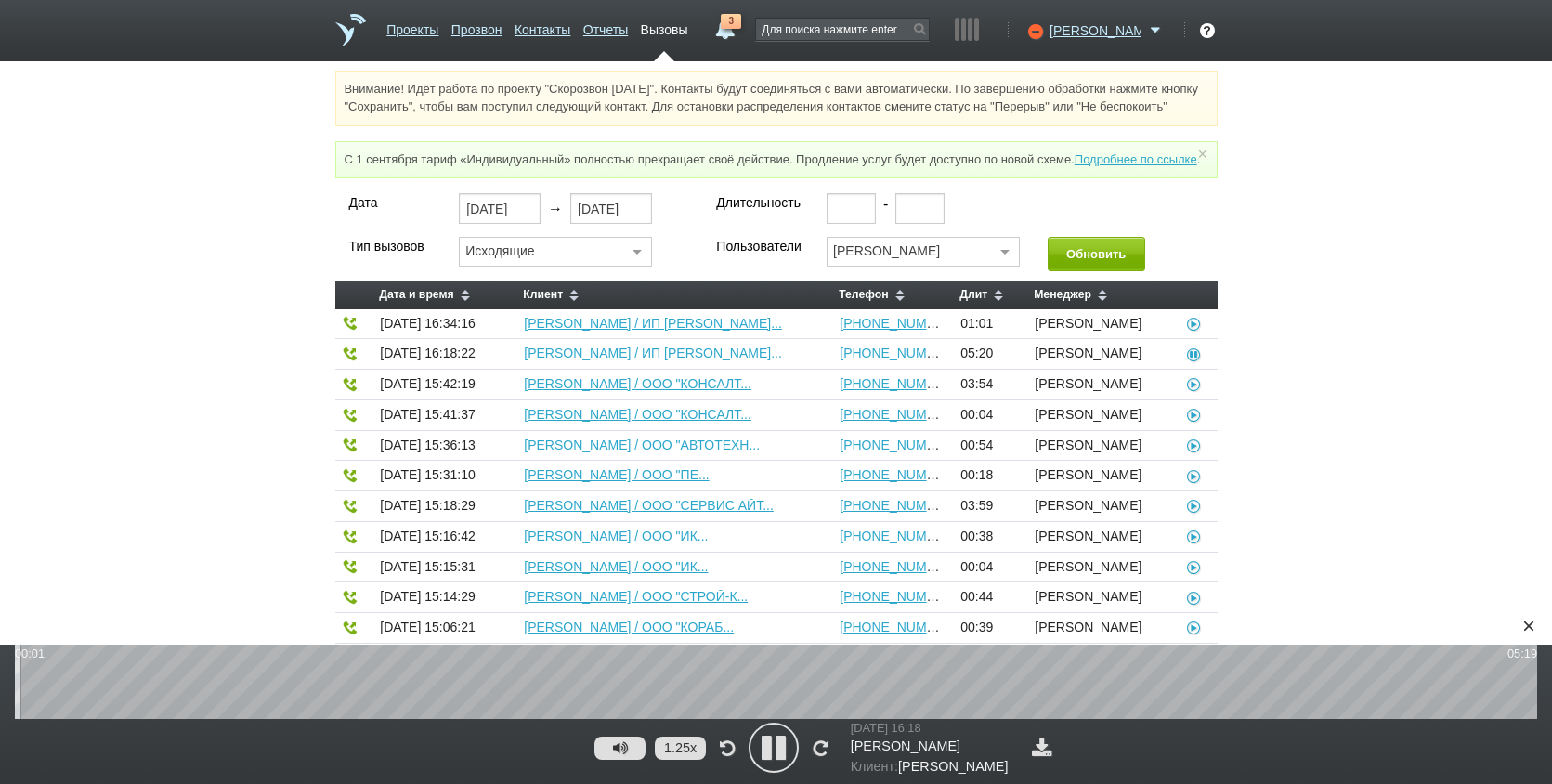
click at [692, 752] on button "1.25x" at bounding box center [680, 748] width 51 height 24
click at [485, 691] on wave "1:38:551" at bounding box center [776, 681] width 1523 height 74
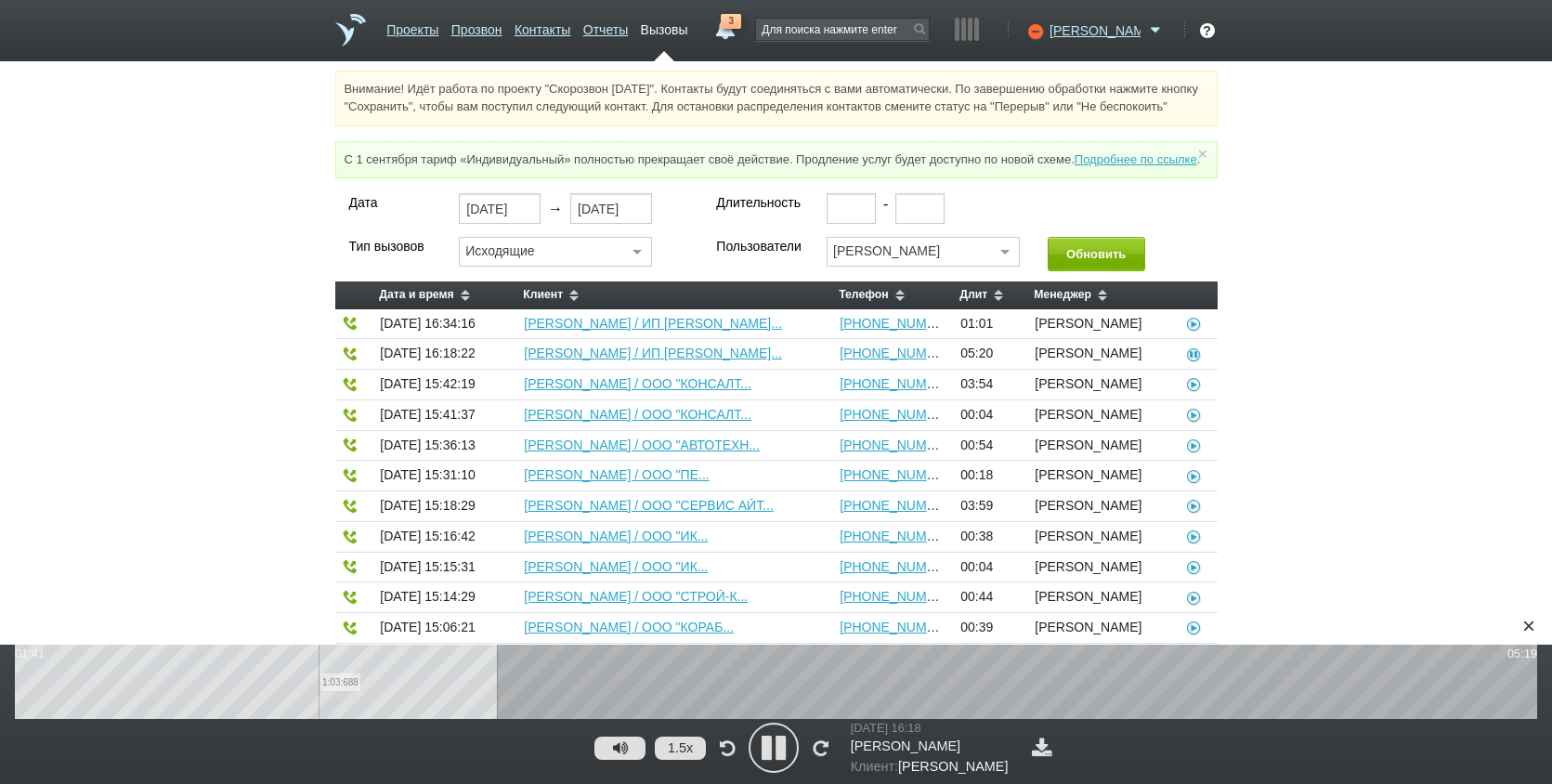
click at [318, 687] on wave "1:03:688" at bounding box center [776, 681] width 1523 height 74
click at [190, 682] on wave "0:36:810" at bounding box center [776, 681] width 1523 height 74
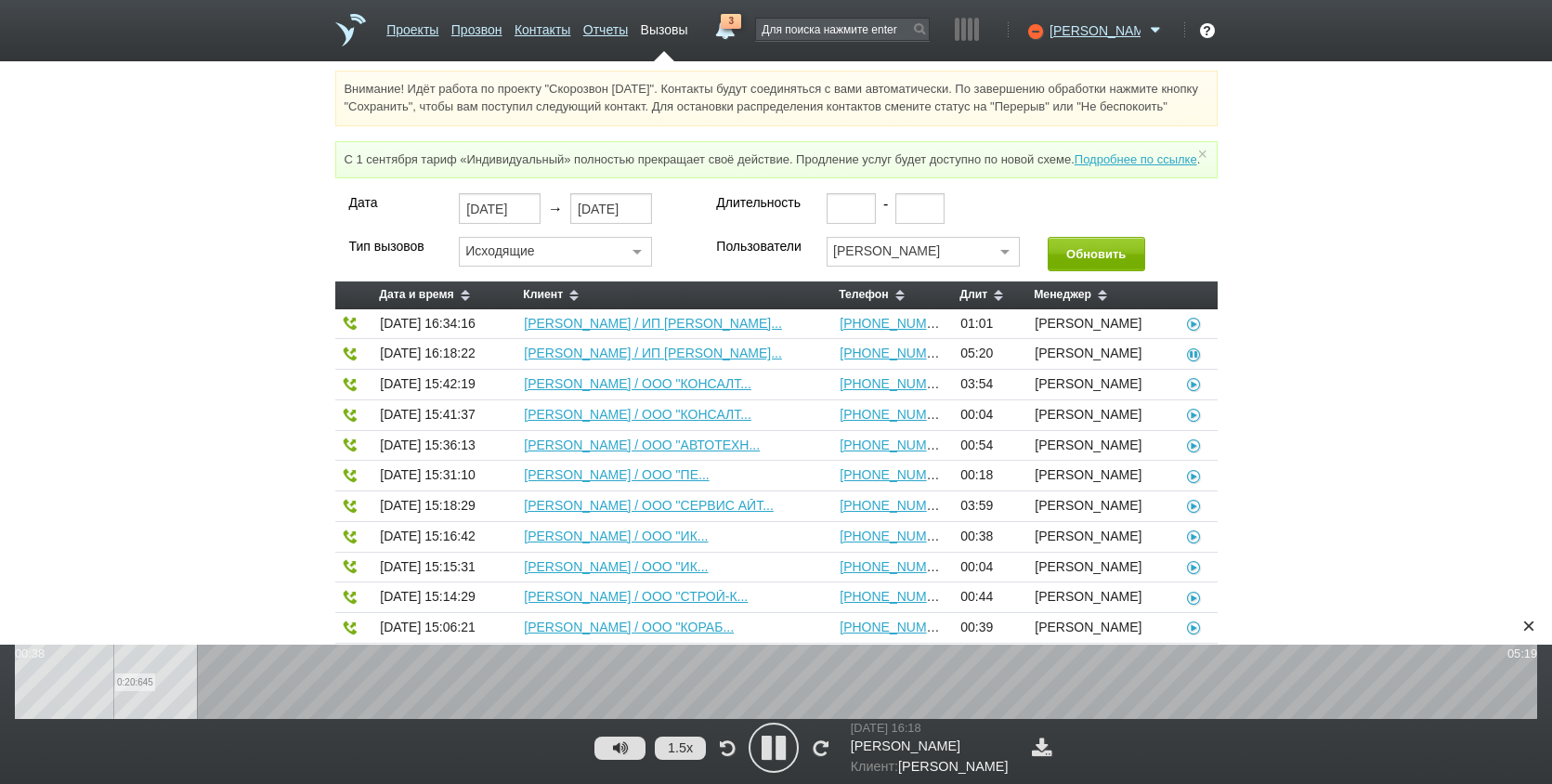
click at [113, 683] on wave "0:20:645" at bounding box center [776, 681] width 1523 height 74
click at [165, 687] on wave "0:31:357" at bounding box center [776, 681] width 1523 height 74
click at [691, 744] on button "1.5x" at bounding box center [680, 748] width 51 height 24
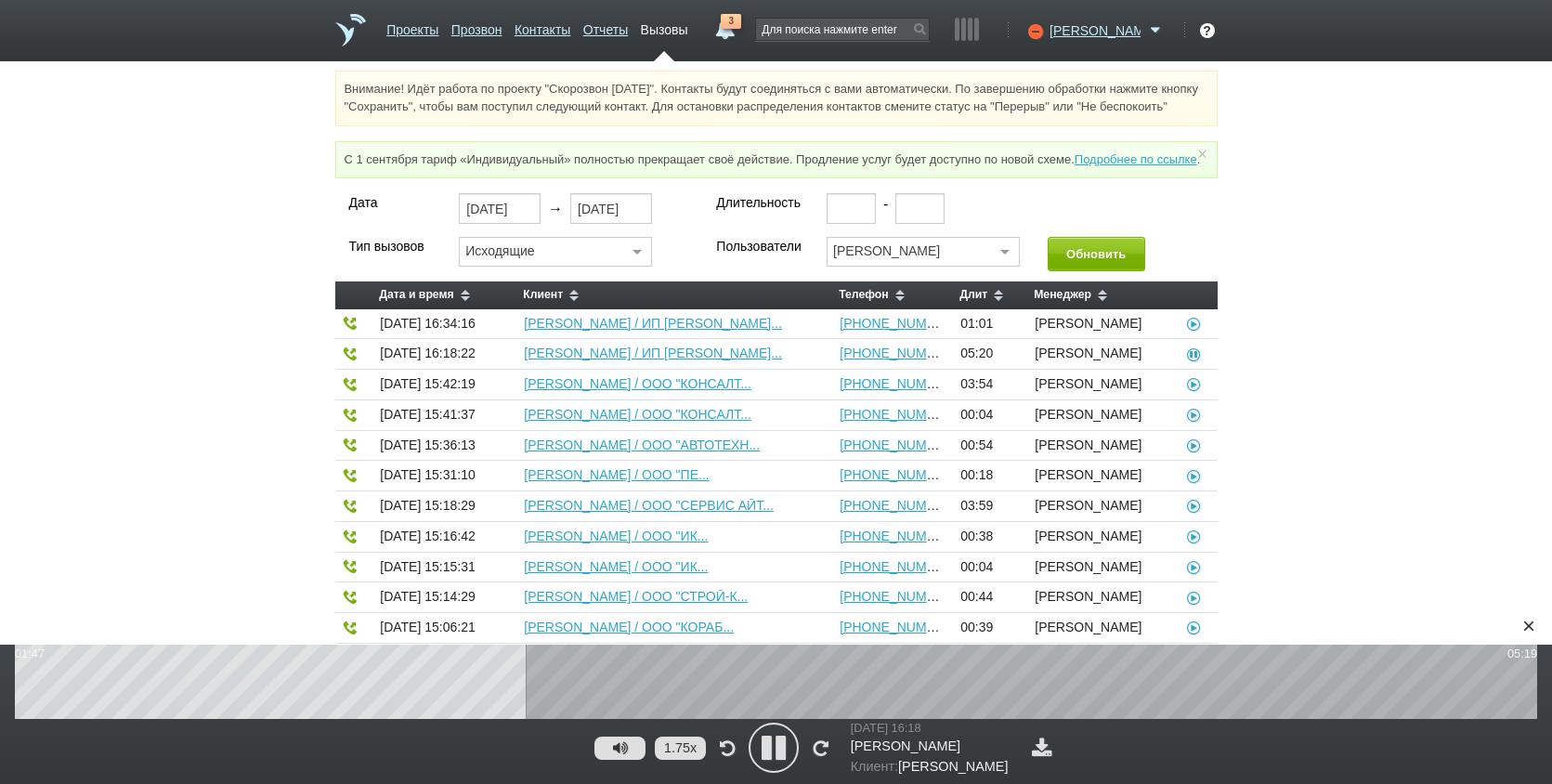
click at [762, 741] on icon at bounding box center [774, 747] width 46 height 46
click at [742, 32] on link "3" at bounding box center [725, 25] width 34 height 23
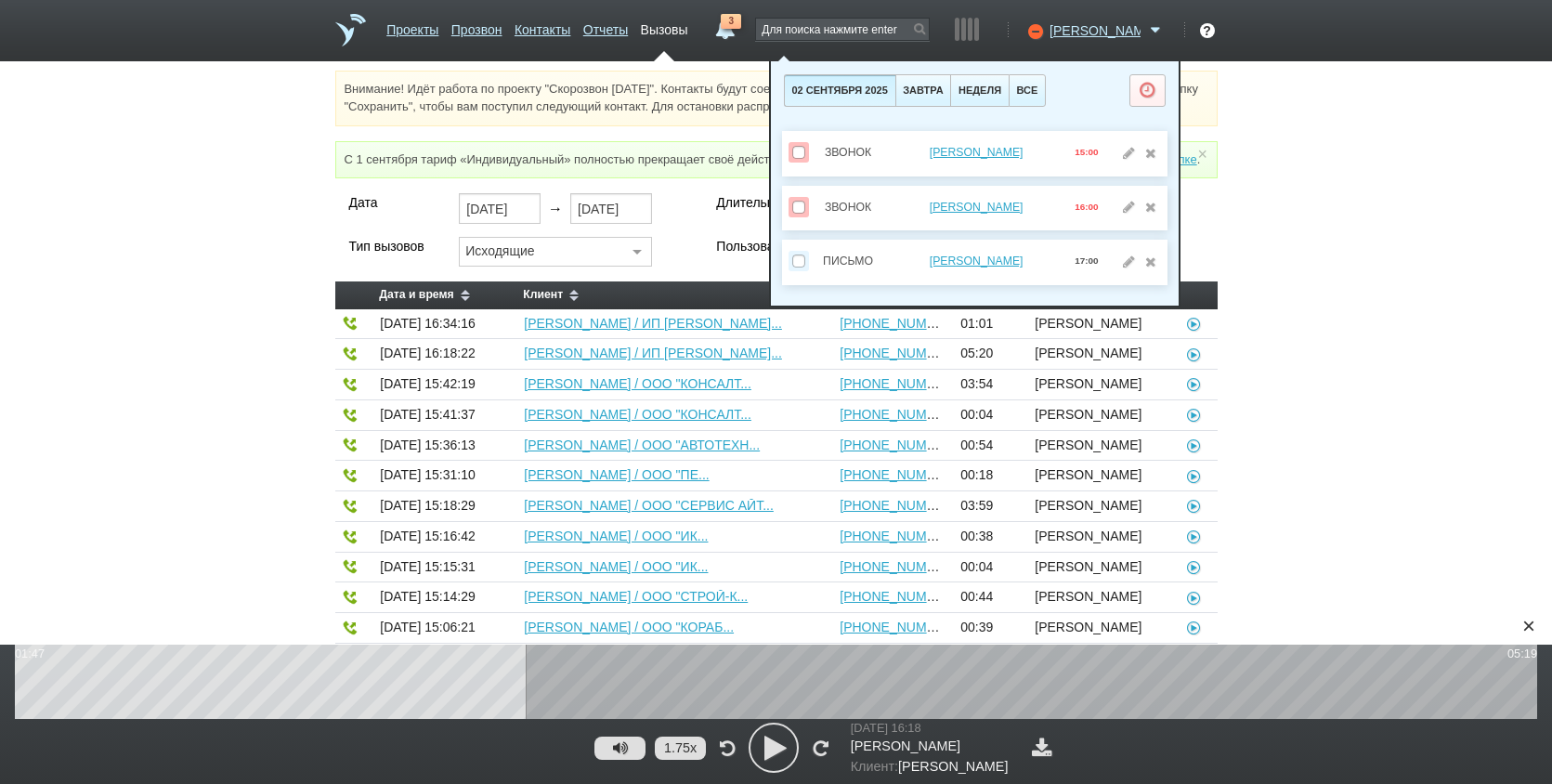
click at [1340, 215] on div "Внимание! Идёт работа по проекту "Скорозвон 02.09.25". Контакты будут соединять…" at bounding box center [776, 673] width 1552 height 1205
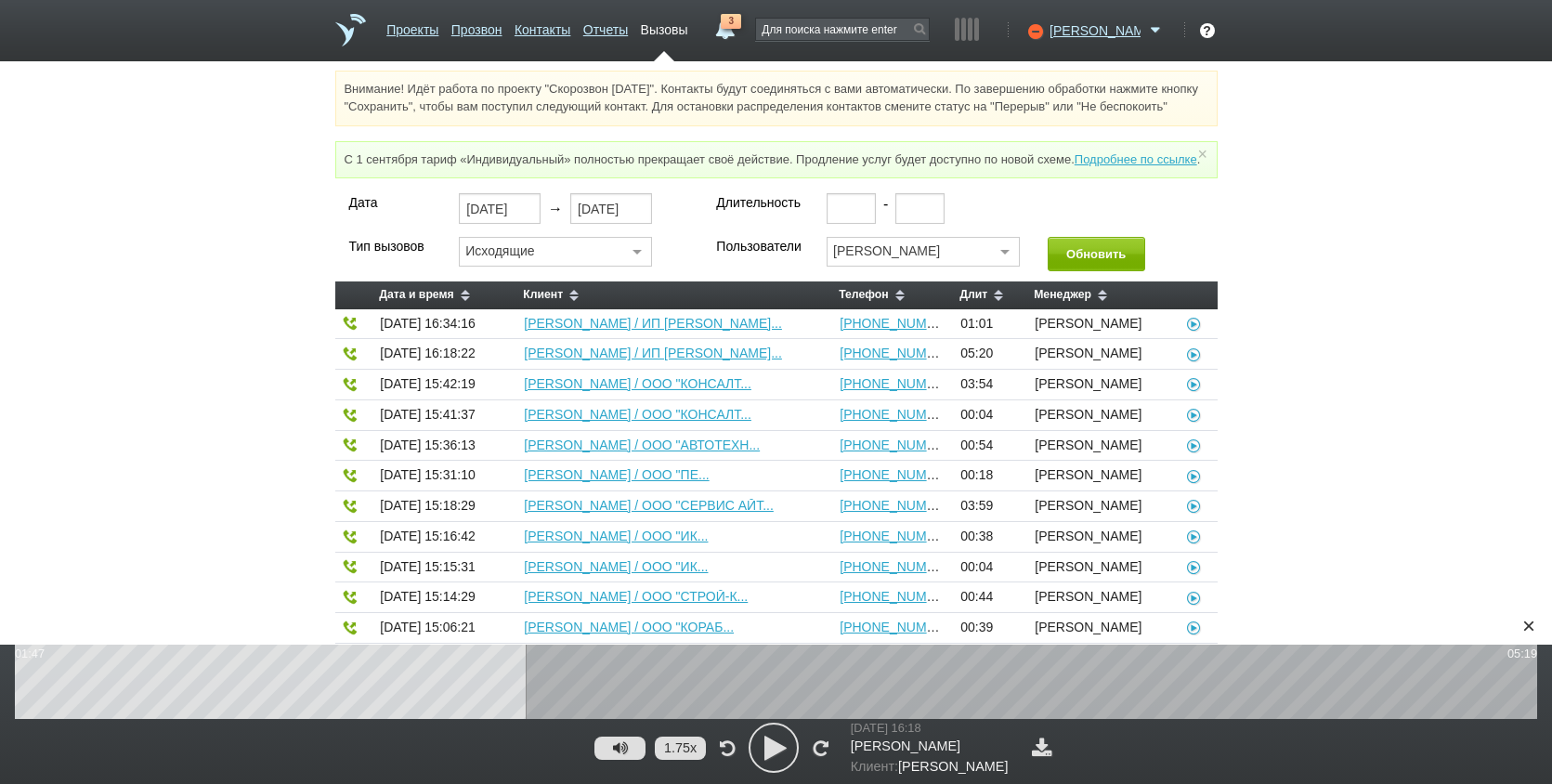
click at [742, 29] on link "3" at bounding box center [725, 25] width 34 height 23
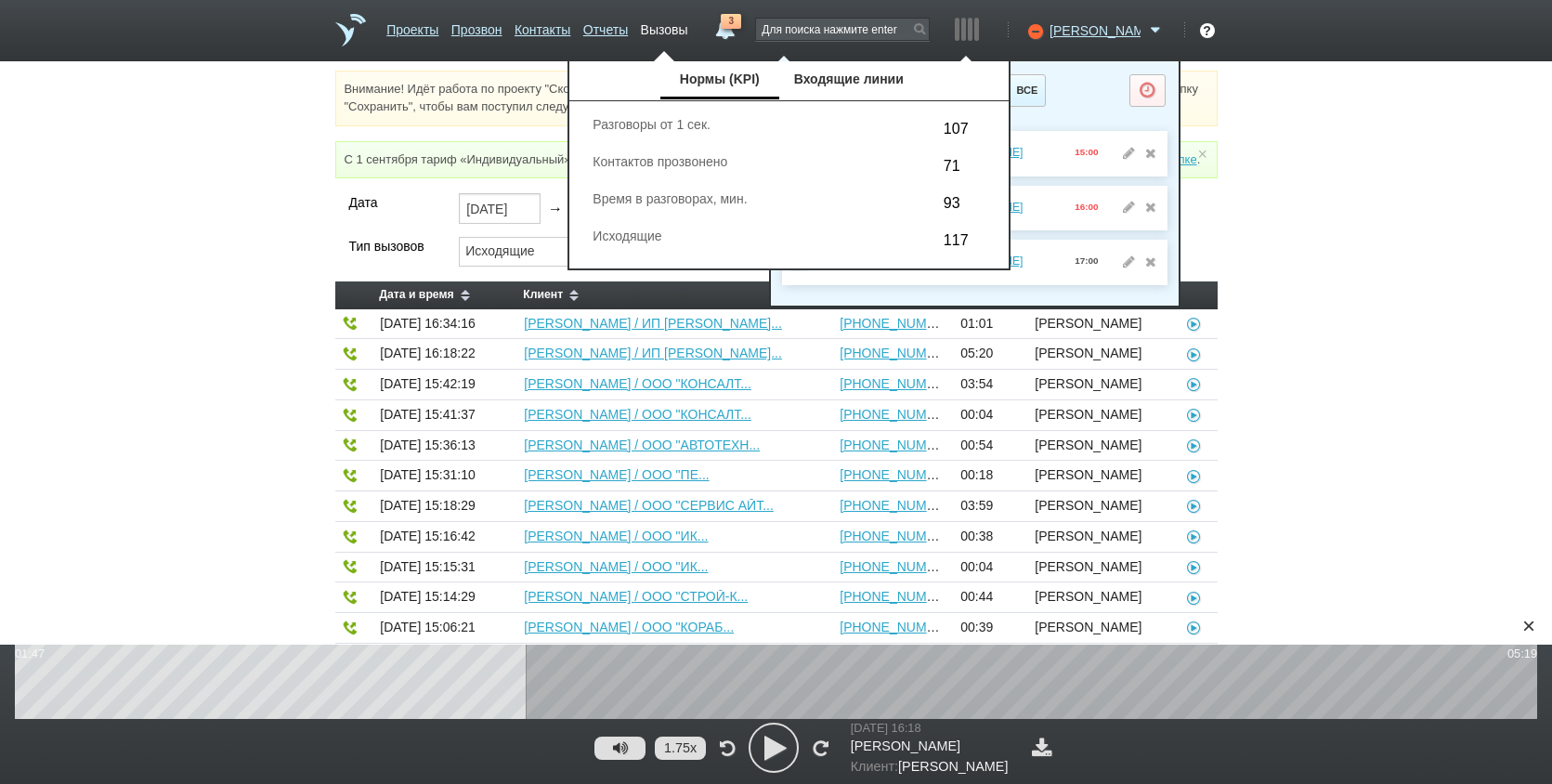
click at [1341, 186] on div "Внимание! Идёт работа по проекту "Скорозвон 02.09.25". Контакты будут соединять…" at bounding box center [776, 673] width 1552 height 1205
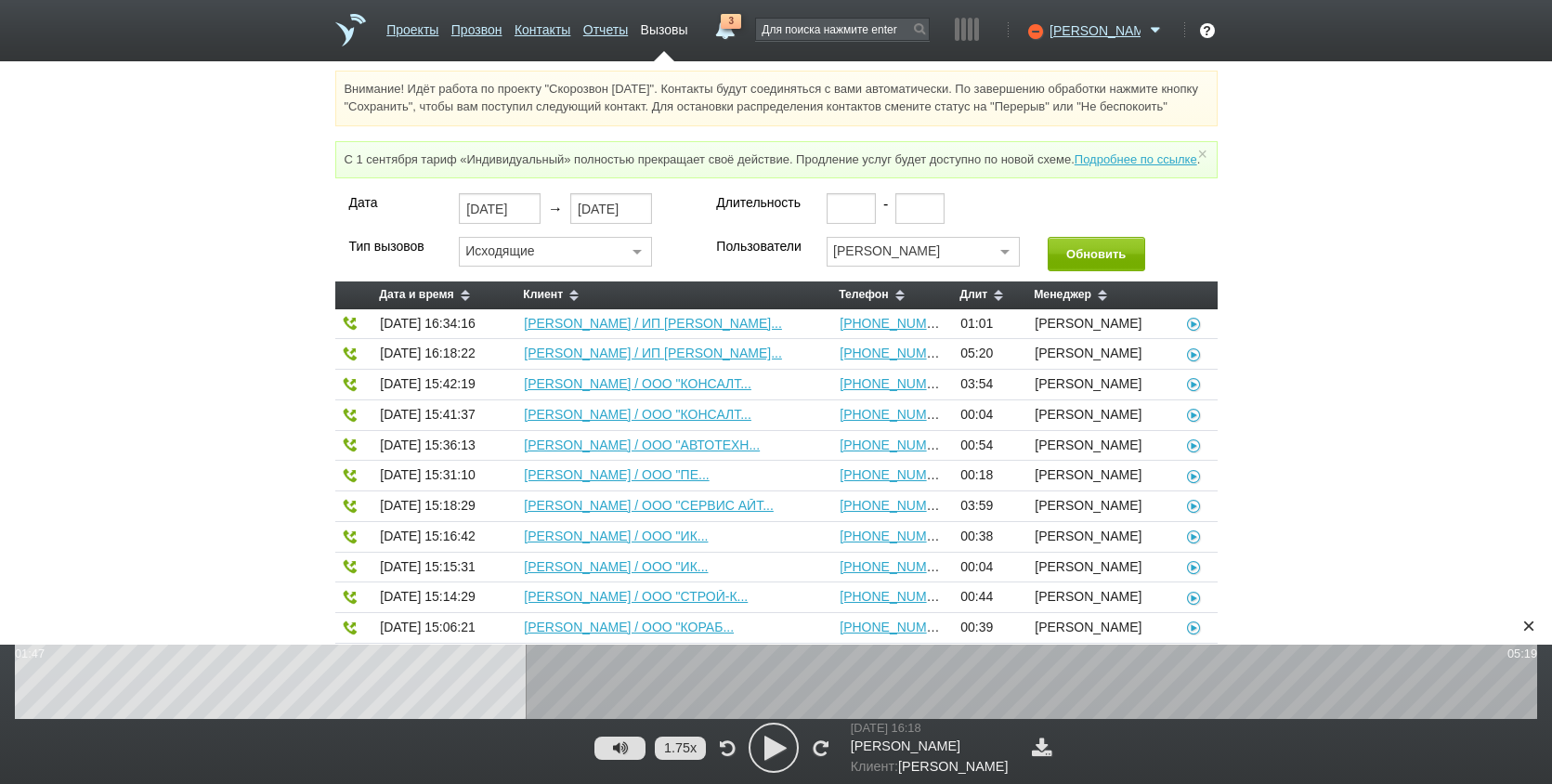
click at [63, 571] on div "Дата 02.09.2025 → 02.09.2025 Длительность - Тип вызовов Исходящие Все Исходящие…" at bounding box center [776, 734] width 1552 height 1082
click at [1498, 569] on div "Дата 02.09.2025 → 02.09.2025 Длительность - Тип вызовов Исходящие Все Исходящие…" at bounding box center [776, 734] width 1552 height 1082
click at [1531, 615] on div "×" at bounding box center [1529, 626] width 28 height 28
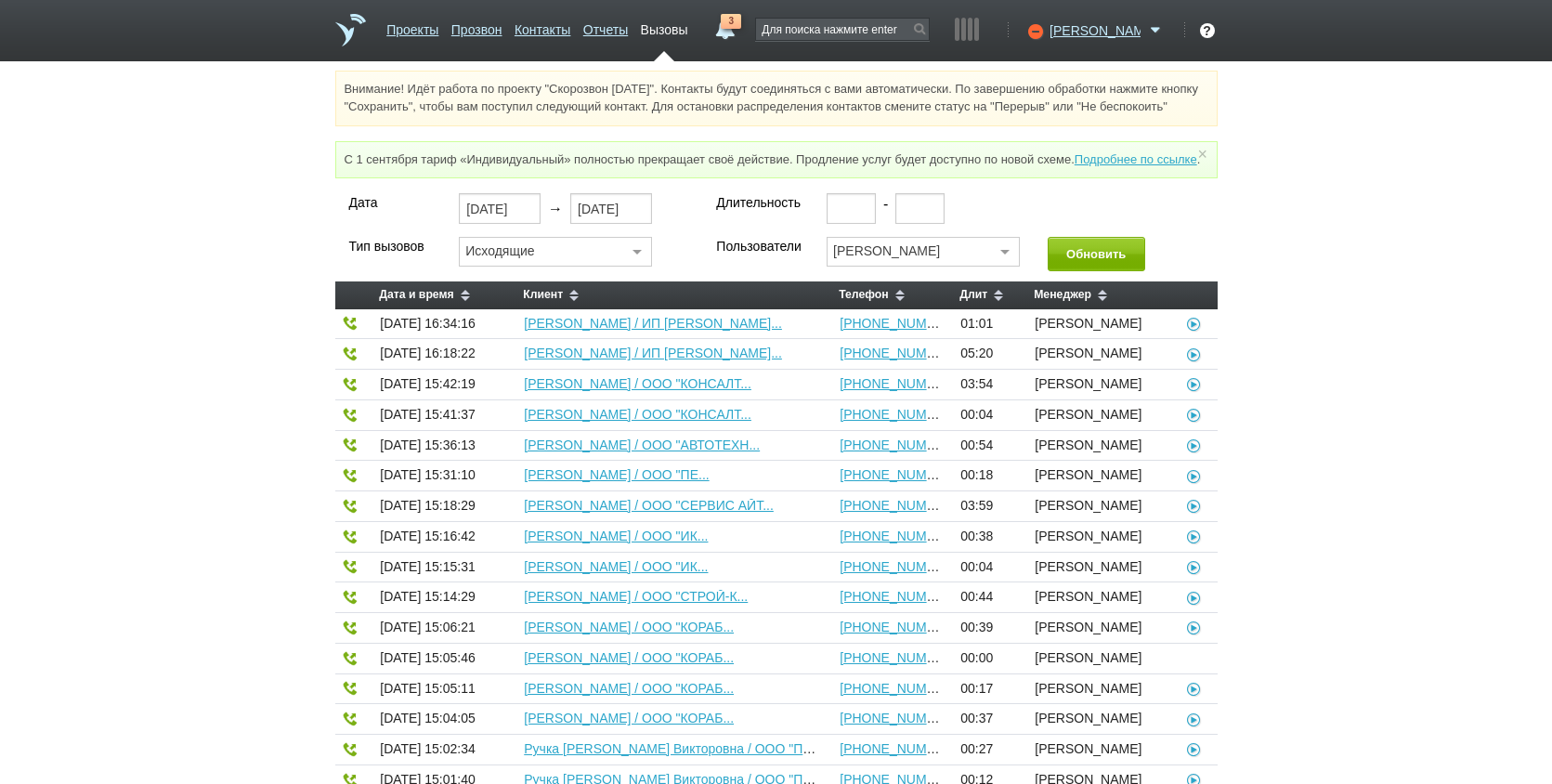
click at [1432, 421] on div "Дата 02.09.2025 → 02.09.2025 Длительность - Тип вызовов Исходящие Все Исходящие…" at bounding box center [776, 734] width 1552 height 1082
click at [747, 361] on span "НЕКРАСОВА ИРИНА МИХАЙЛОВНА / ИП НЕКРАСОВ..." at bounding box center [674, 354] width 300 height 15
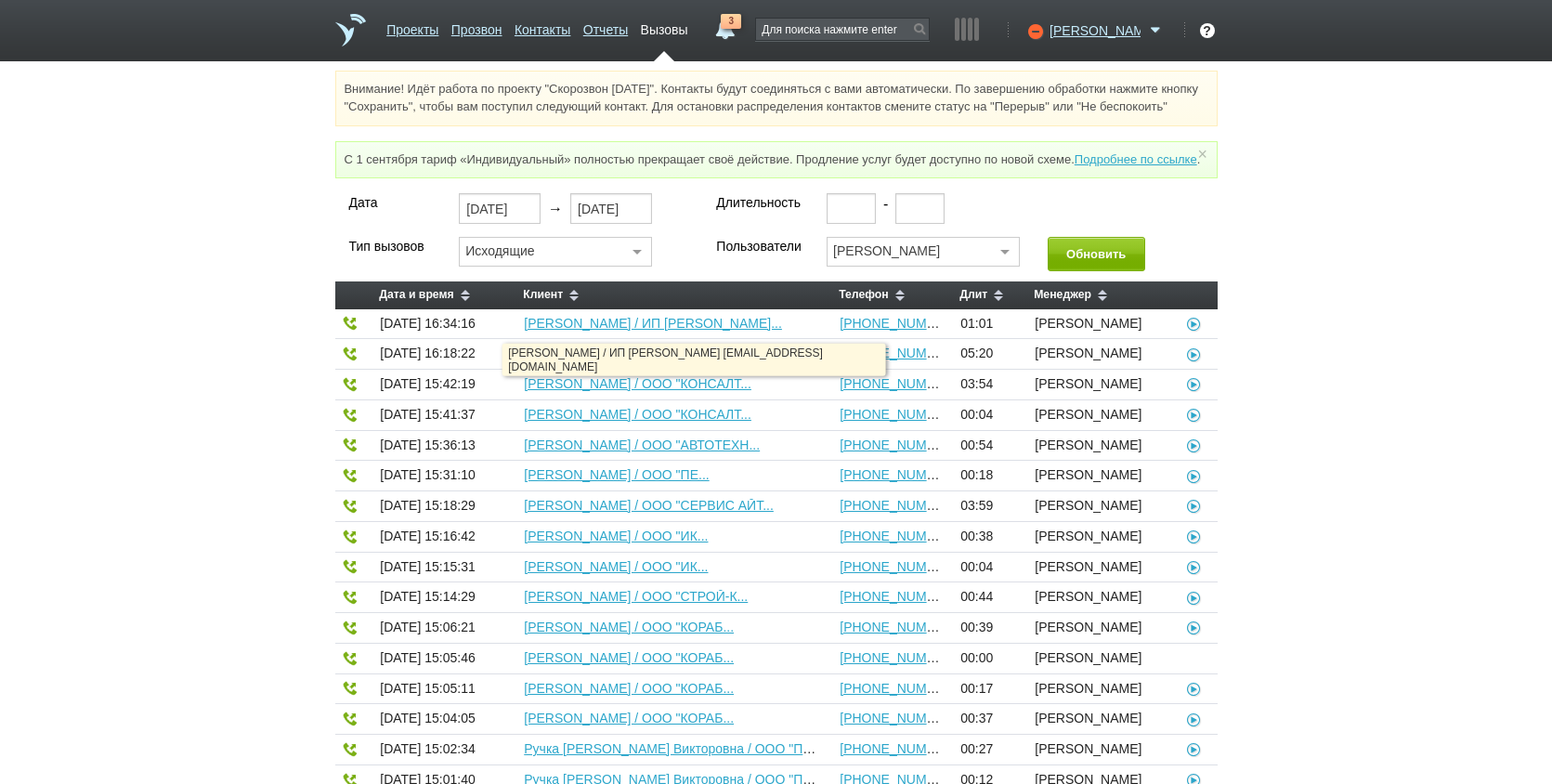
click at [744, 360] on link "НЕКРАСОВА ИРИНА МИХАЙЛОВНА / ИП НЕКРАСОВ..." at bounding box center [653, 353] width 258 height 15
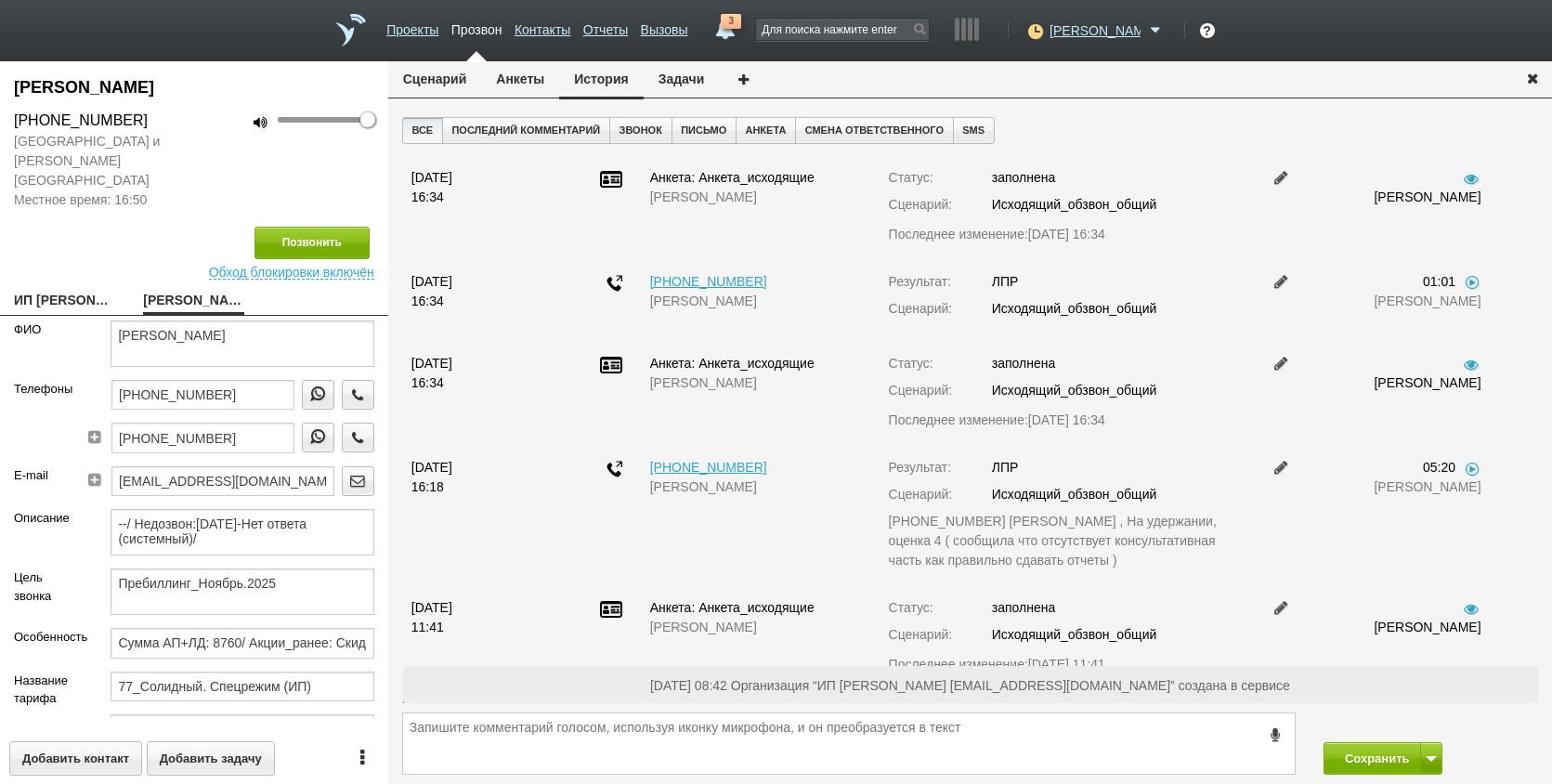
click at [56, 289] on link "ИП НЕКРАСОВА ИРИНА МИХАЙЛОВНА__50221kk@host38.taxcom.ru" at bounding box center [65, 302] width 102 height 26
type textarea "ИП НЕКРАСОВА ИРИНА МИХАЙЛОВНА__50221kk@host38.taxcom.ru"
type input "502200727577"
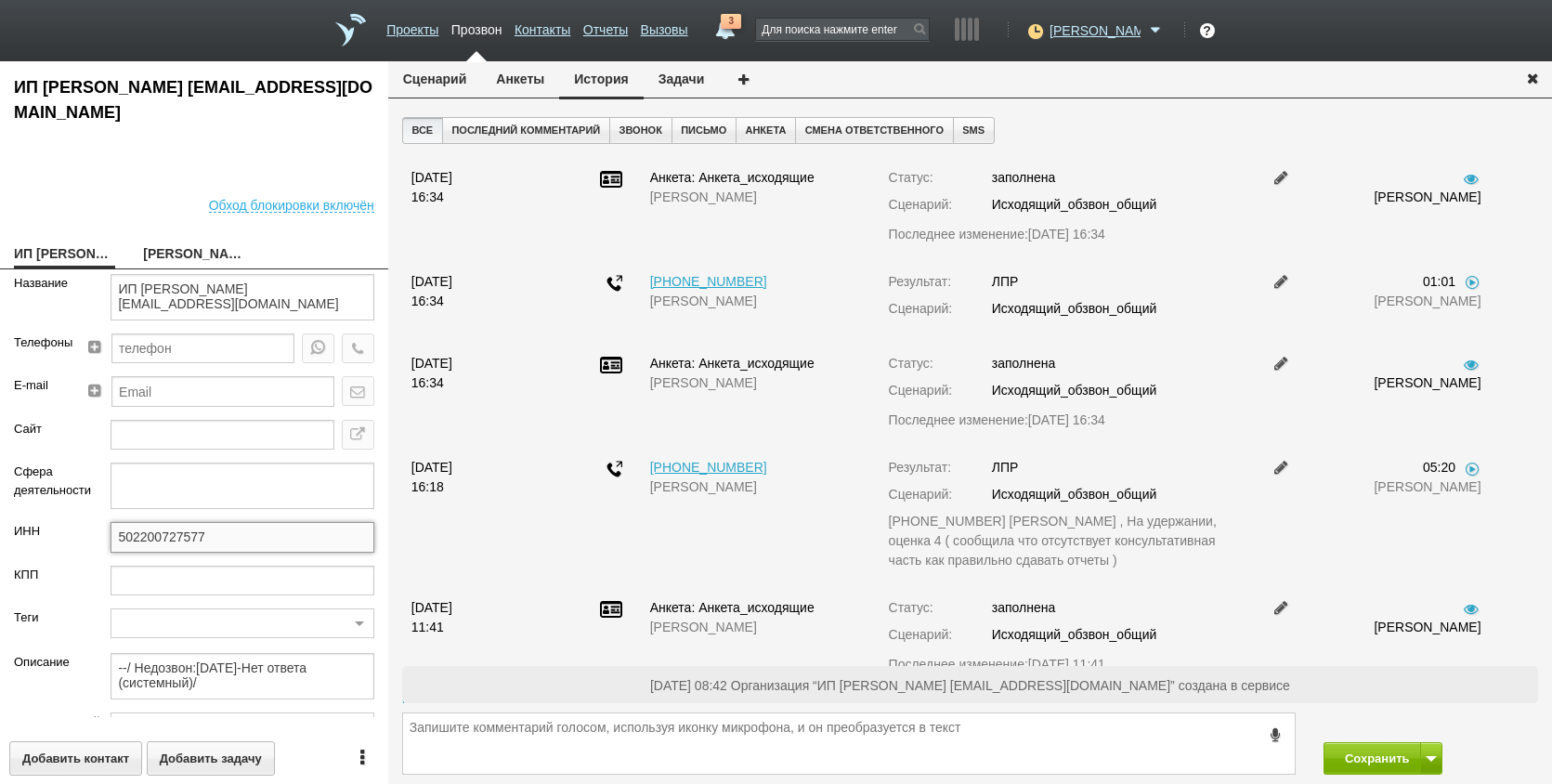
drag, startPoint x: 210, startPoint y: 540, endPoint x: 75, endPoint y: 538, distance: 135.0
click at [75, 538] on div "ИНН 502200727577" at bounding box center [194, 543] width 389 height 42
drag, startPoint x: 31, startPoint y: 374, endPoint x: 60, endPoint y: 347, distance: 39.6
click at [31, 374] on div "Телефоны" at bounding box center [40, 354] width 81 height 42
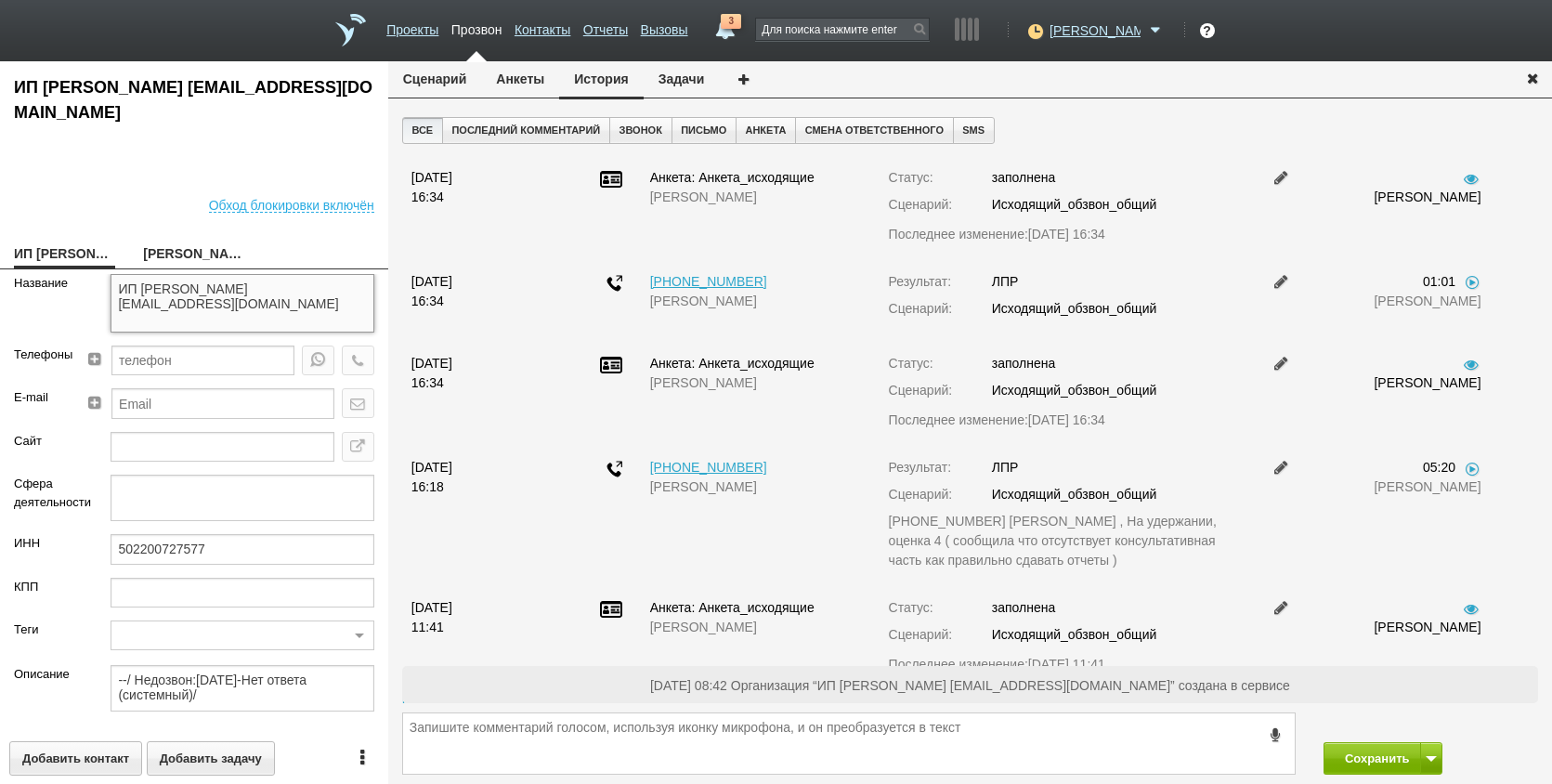
drag, startPoint x: 211, startPoint y: 298, endPoint x: 112, endPoint y: 279, distance: 100.8
click at [112, 279] on textarea "ИП НЕКРАСОВА ИРИНА МИХАЙЛОВНА__50221kk@host38.taxcom.ru" at bounding box center [241, 303] width 263 height 58
click at [39, 250] on link "ИП НЕКРАСОВА ИРИНА МИХАЙЛОВНА__50221kk@host38.taxcom.ru" at bounding box center [65, 256] width 102 height 26
click at [207, 255] on link "[PERSON_NAME]" at bounding box center [194, 256] width 102 height 26
type textarea "[PERSON_NAME]"
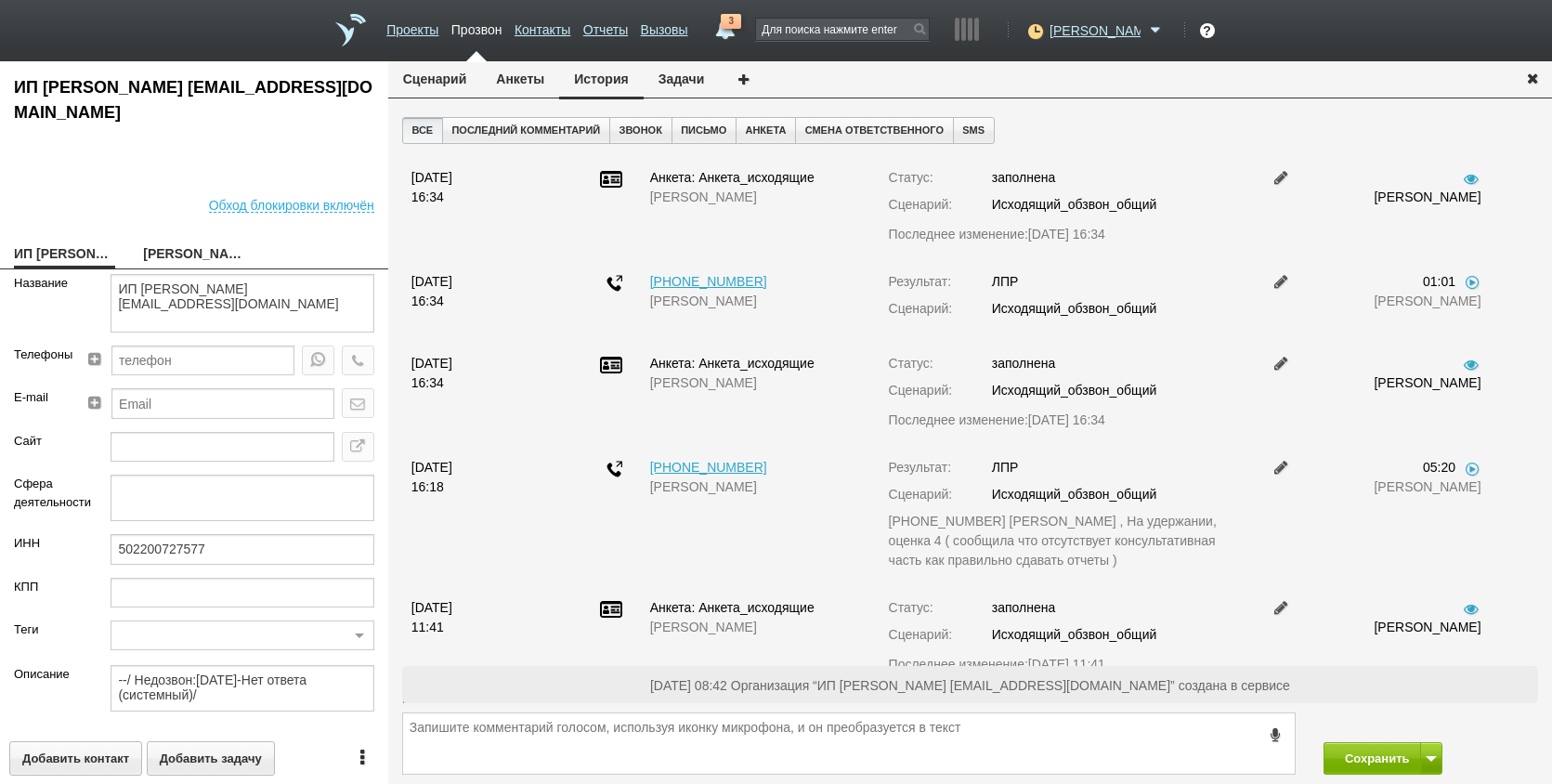
type textarea "Пребиллинг_Ноябрь.2025"
type input "Сумма АП+ЛД: 8760/ Акции_ранее: Скидка 35%-2023а;"
type input "77_Солидный. Спецрежим (ИП)"
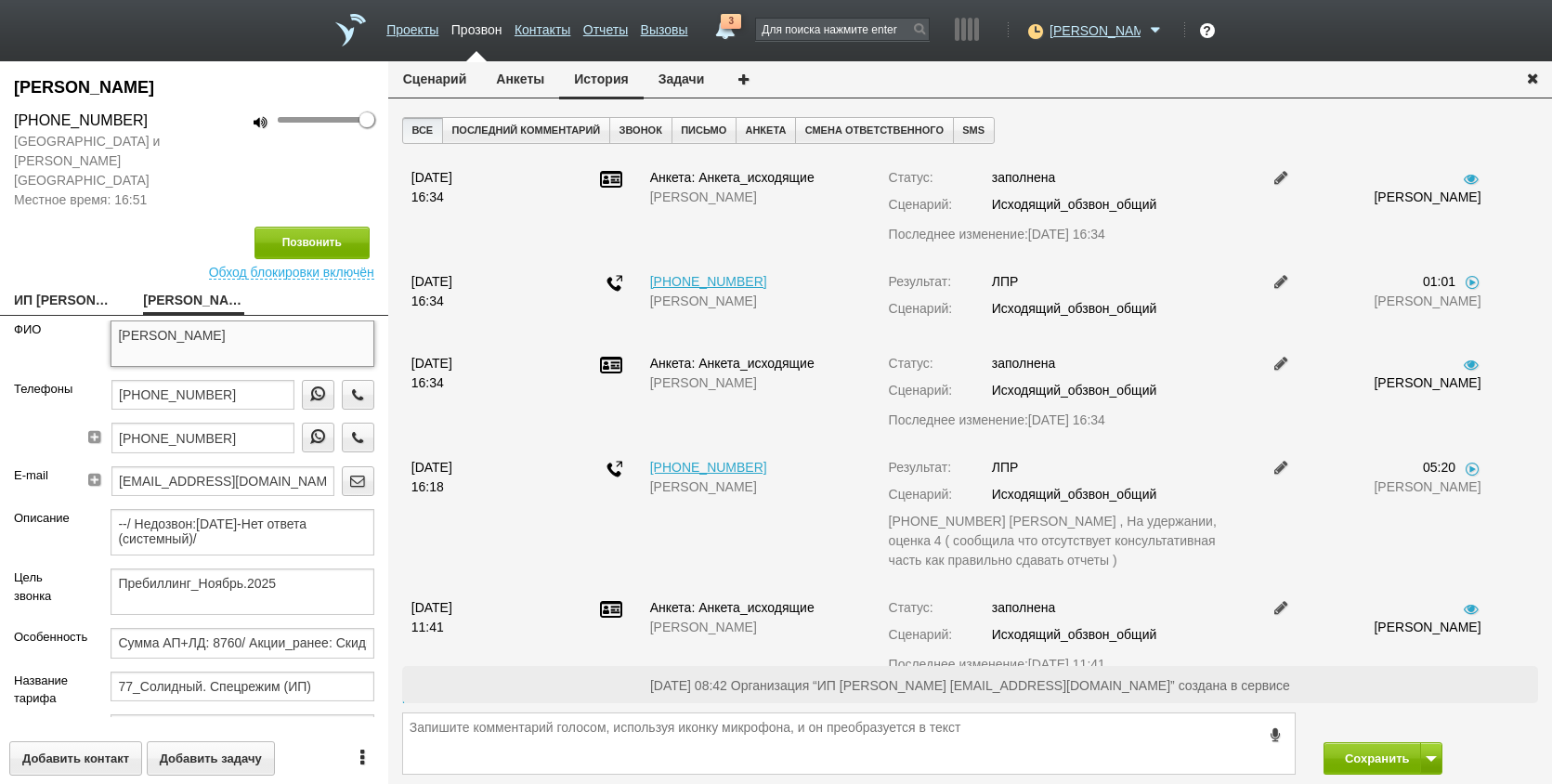
drag, startPoint x: 191, startPoint y: 311, endPoint x: 358, endPoint y: 316, distance: 167.1
click at [358, 321] on textarea "[PERSON_NAME]" at bounding box center [241, 344] width 263 height 46
click at [21, 339] on div "ФИО" at bounding box center [48, 350] width 97 height 59
click at [242, 380] on input "+7 (903) 234-74-06" at bounding box center [202, 395] width 183 height 30
drag, startPoint x: 243, startPoint y: 420, endPoint x: 49, endPoint y: 437, distance: 194.7
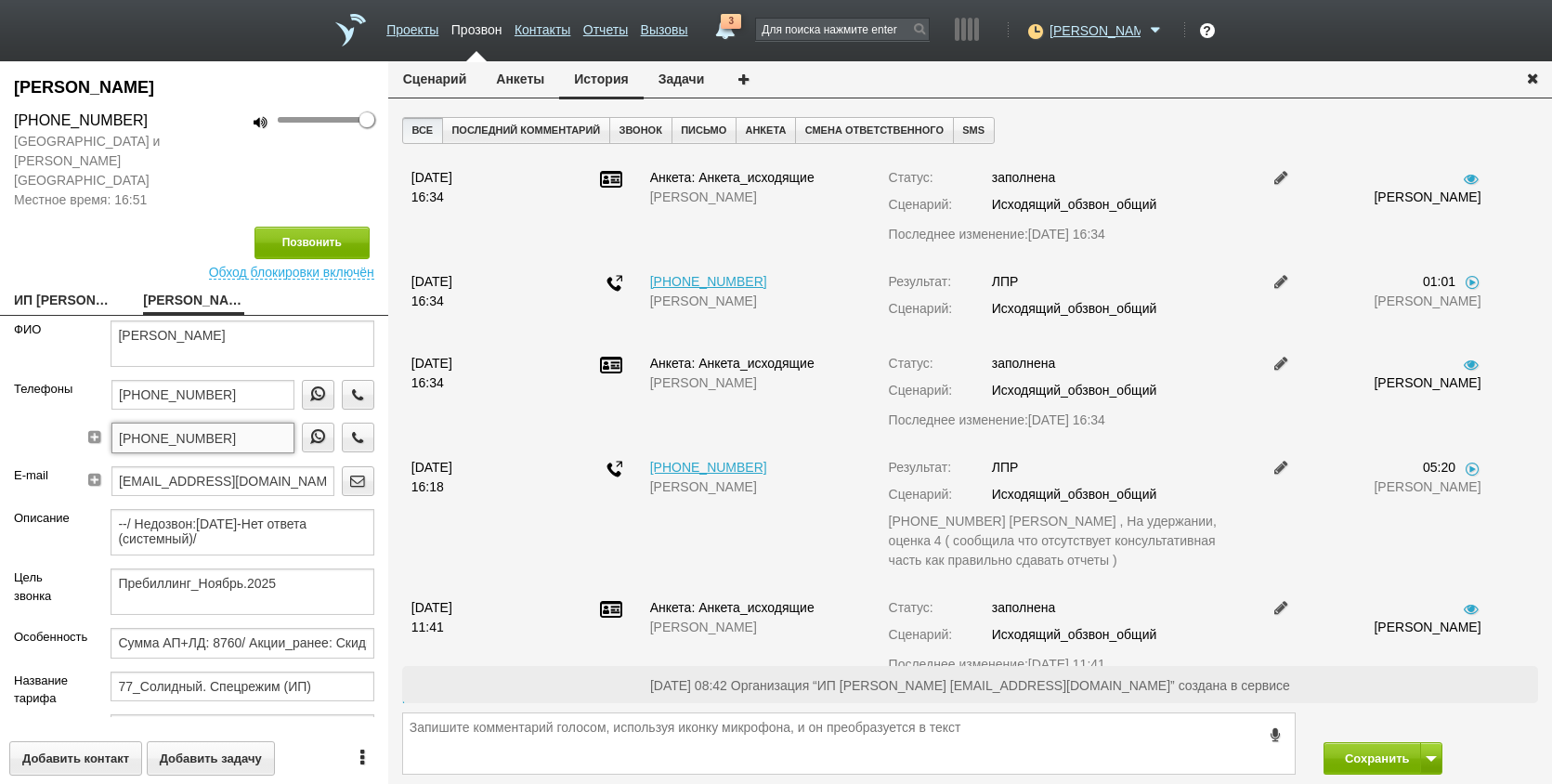
click at [49, 437] on div "Телефоны +7 (903) 234-74-06 +7 (905) 505-29-70" at bounding box center [194, 424] width 389 height 87
drag, startPoint x: 167, startPoint y: 437, endPoint x: 137, endPoint y: 418, distance: 35.5
click at [137, 423] on input "+7 (905) 505-29-70" at bounding box center [202, 438] width 183 height 30
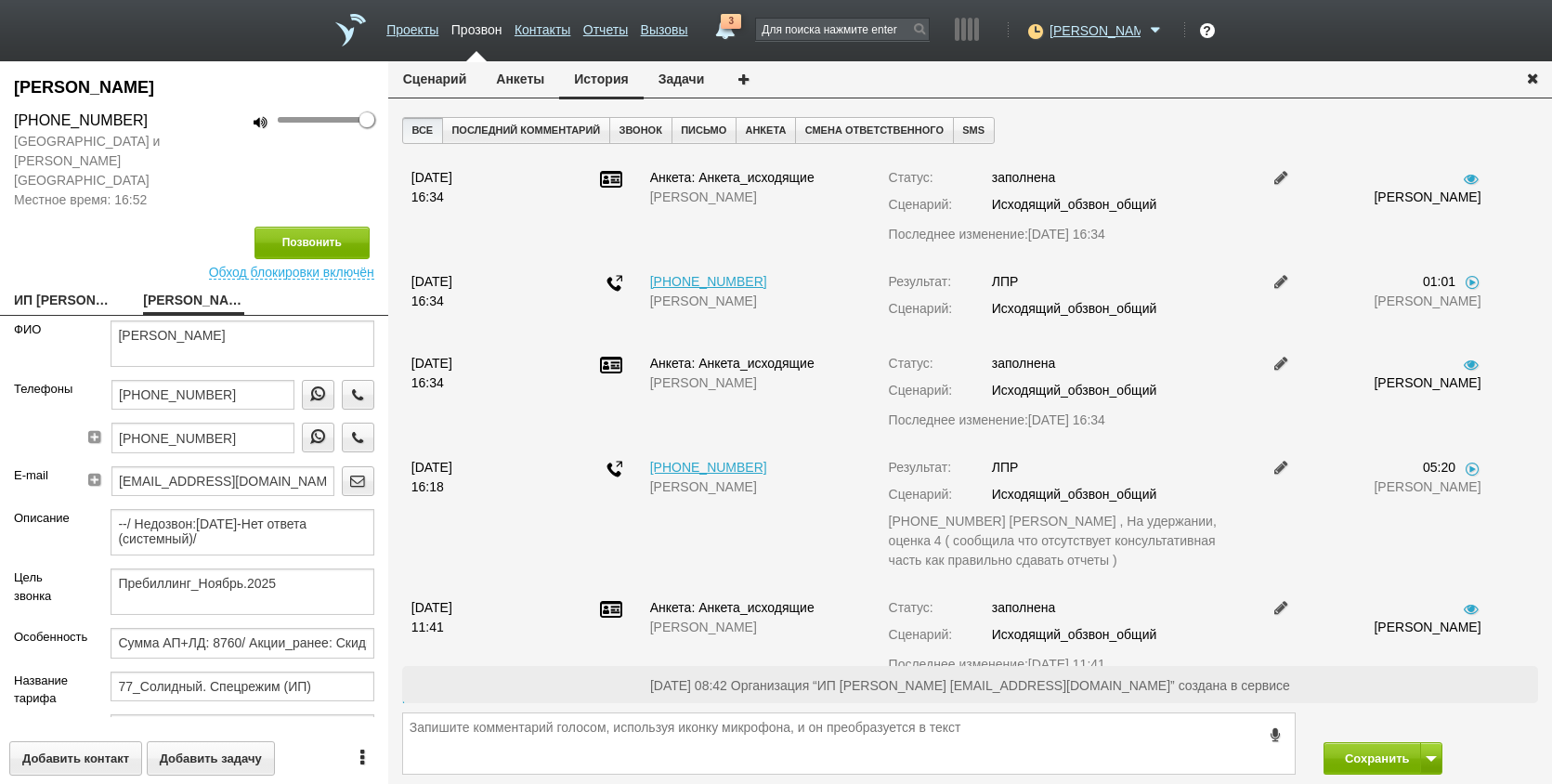
click at [36, 543] on div "Описание" at bounding box center [48, 538] width 97 height 59
drag, startPoint x: 263, startPoint y: 560, endPoint x: 113, endPoint y: 554, distance: 150.1
click at [113, 568] on textarea "Пребиллинг_Ноябрь.2025" at bounding box center [241, 591] width 263 height 46
click at [28, 541] on div "Описание" at bounding box center [48, 538] width 97 height 59
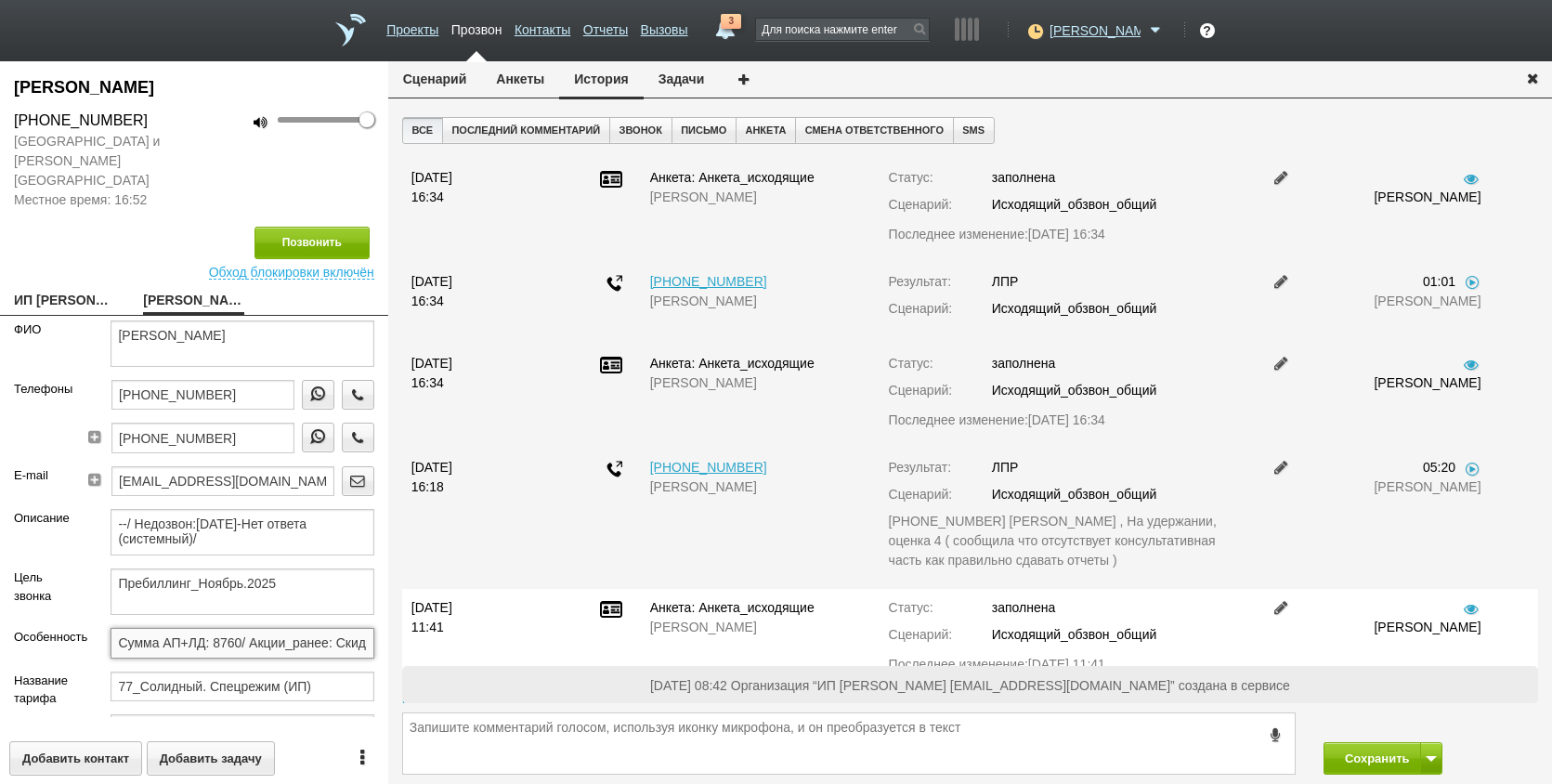
scroll to position [0, 97]
drag, startPoint x: 108, startPoint y: 616, endPoint x: 312, endPoint y: 623, distance: 204.1
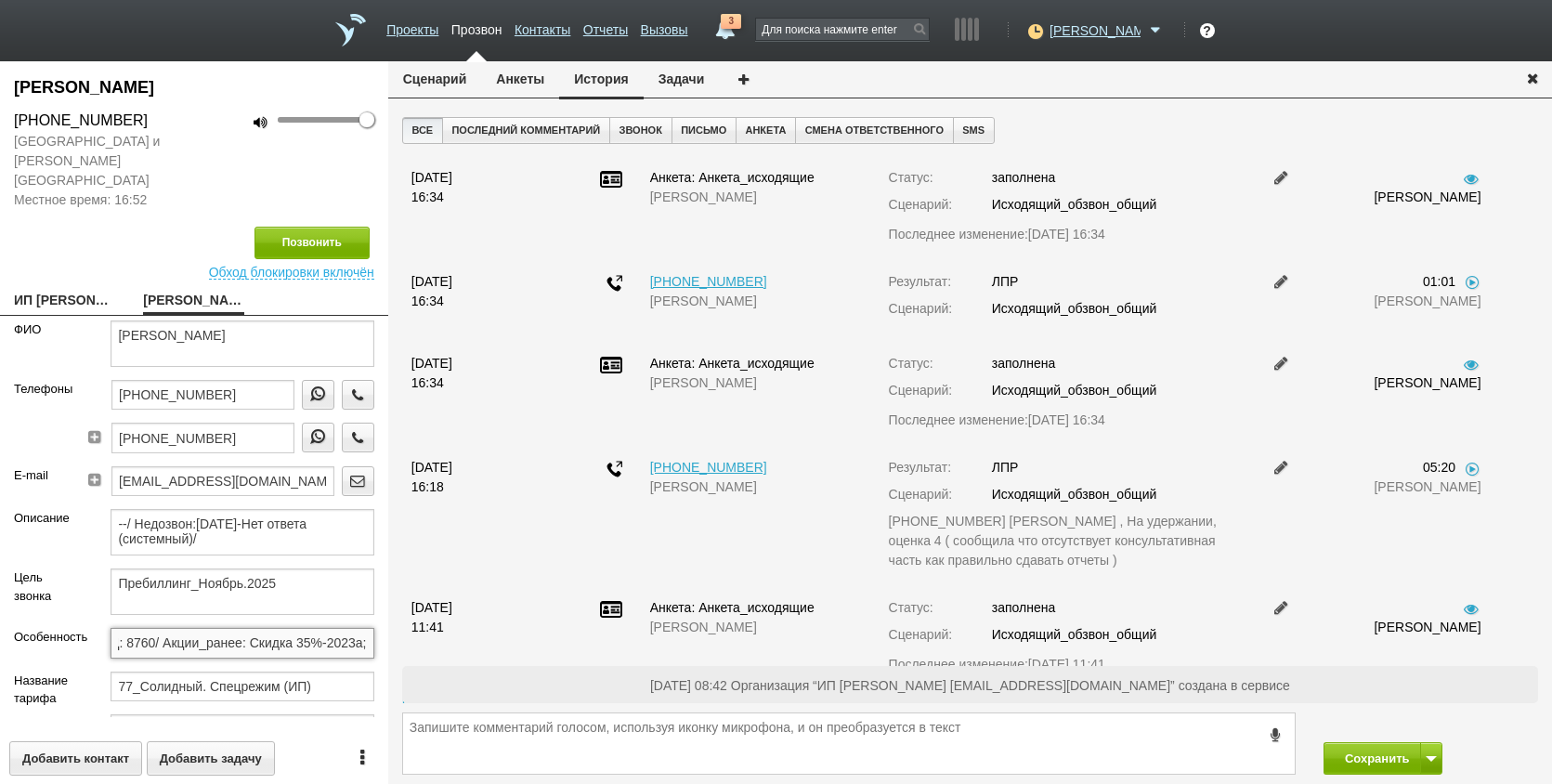
click at [578, 631] on div "НЕКРАСОВА ИРИНА МИХАЙЛОВНА +7 (903) 234-74-06 Москва и Московская область Местн…" at bounding box center [776, 423] width 1552 height 723
click at [67, 227] on div "Позвонить" at bounding box center [194, 243] width 360 height 33
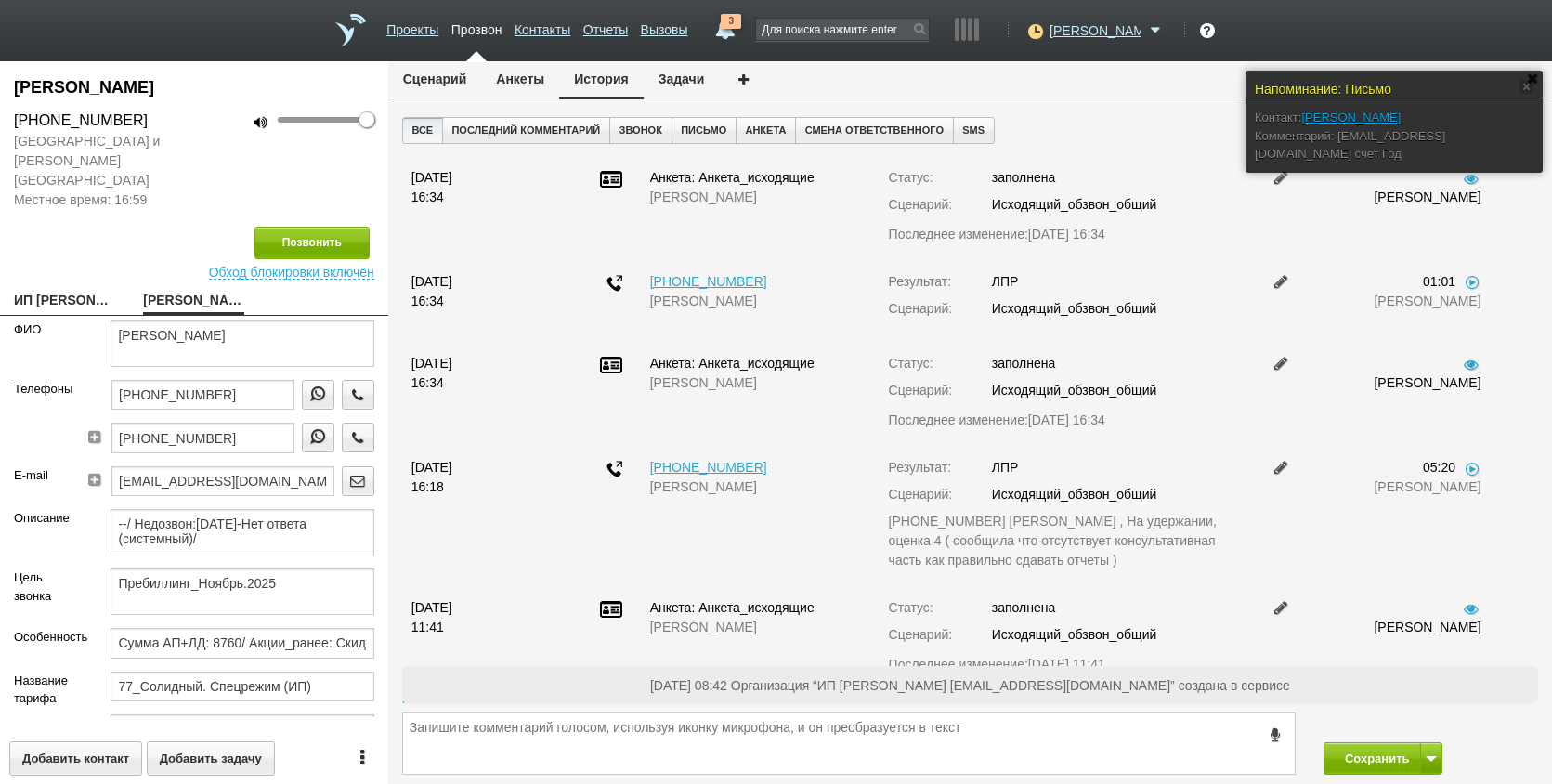
drag, startPoint x: 30, startPoint y: 247, endPoint x: 40, endPoint y: 247, distance: 10.0
click at [30, 247] on div "Позвонить Обход блокировки включён" at bounding box center [194, 245] width 389 height 70
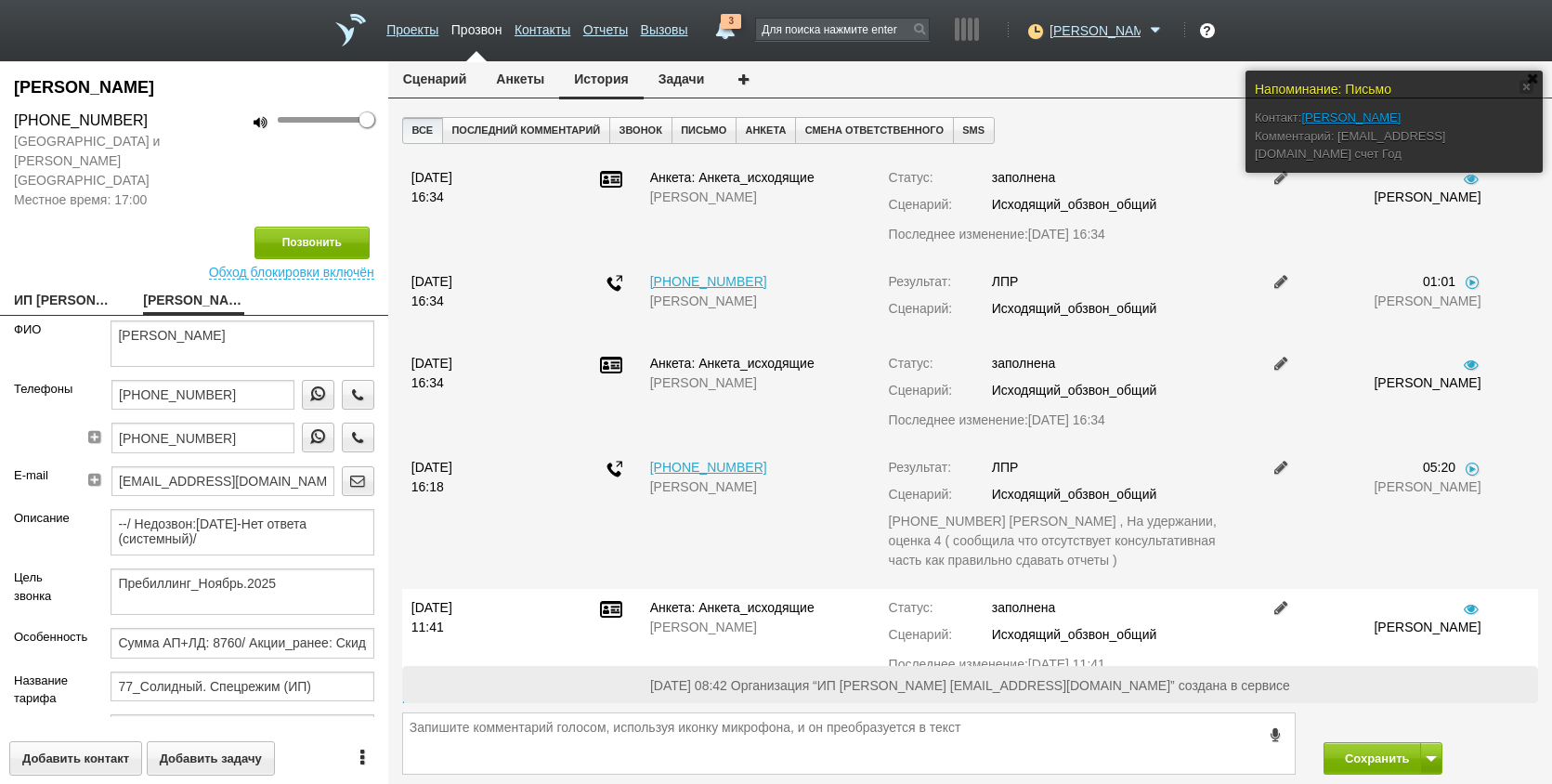
scroll to position [51, 0]
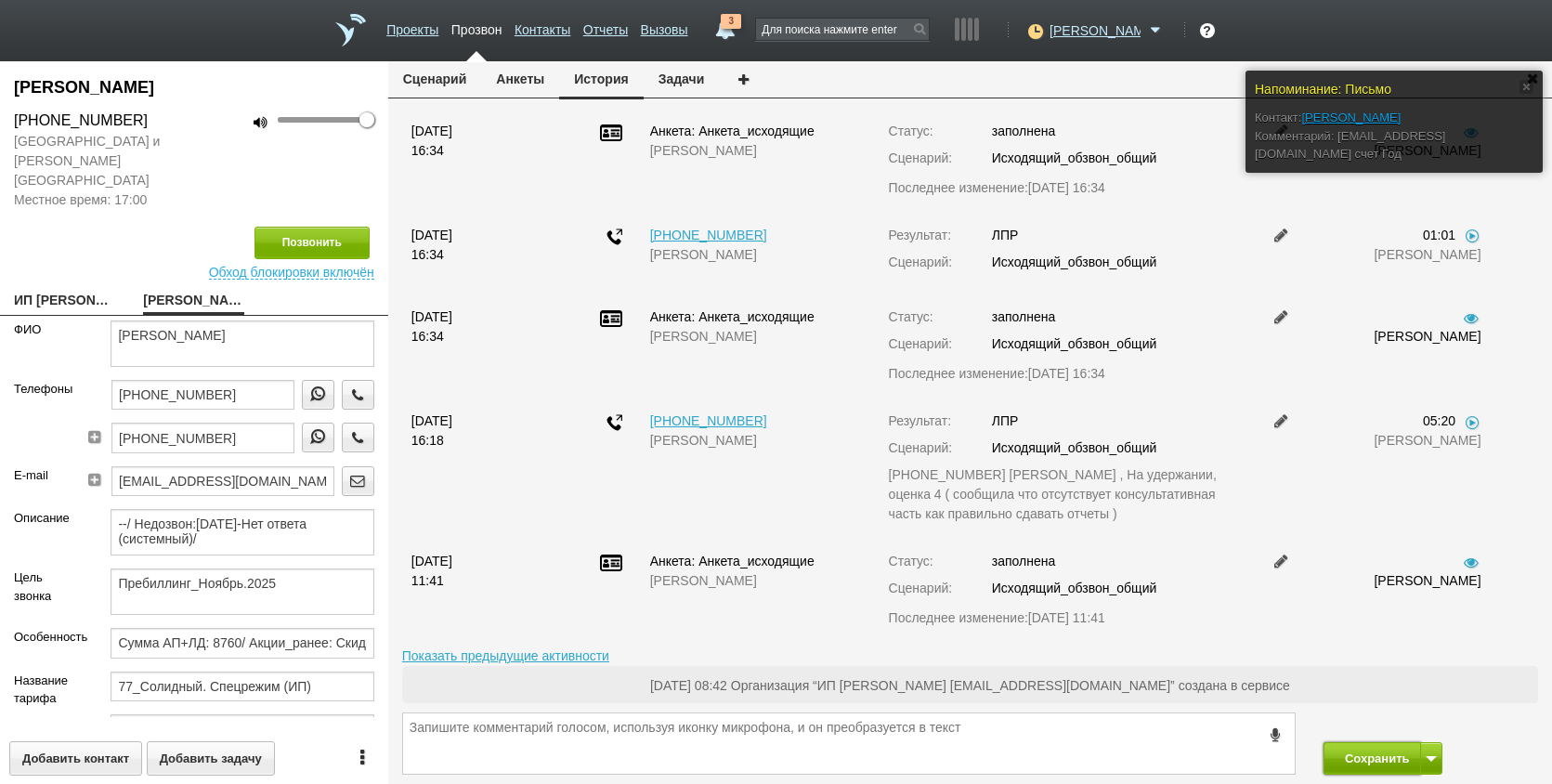
click at [1379, 755] on button "Сохранить" at bounding box center [1373, 759] width 98 height 33
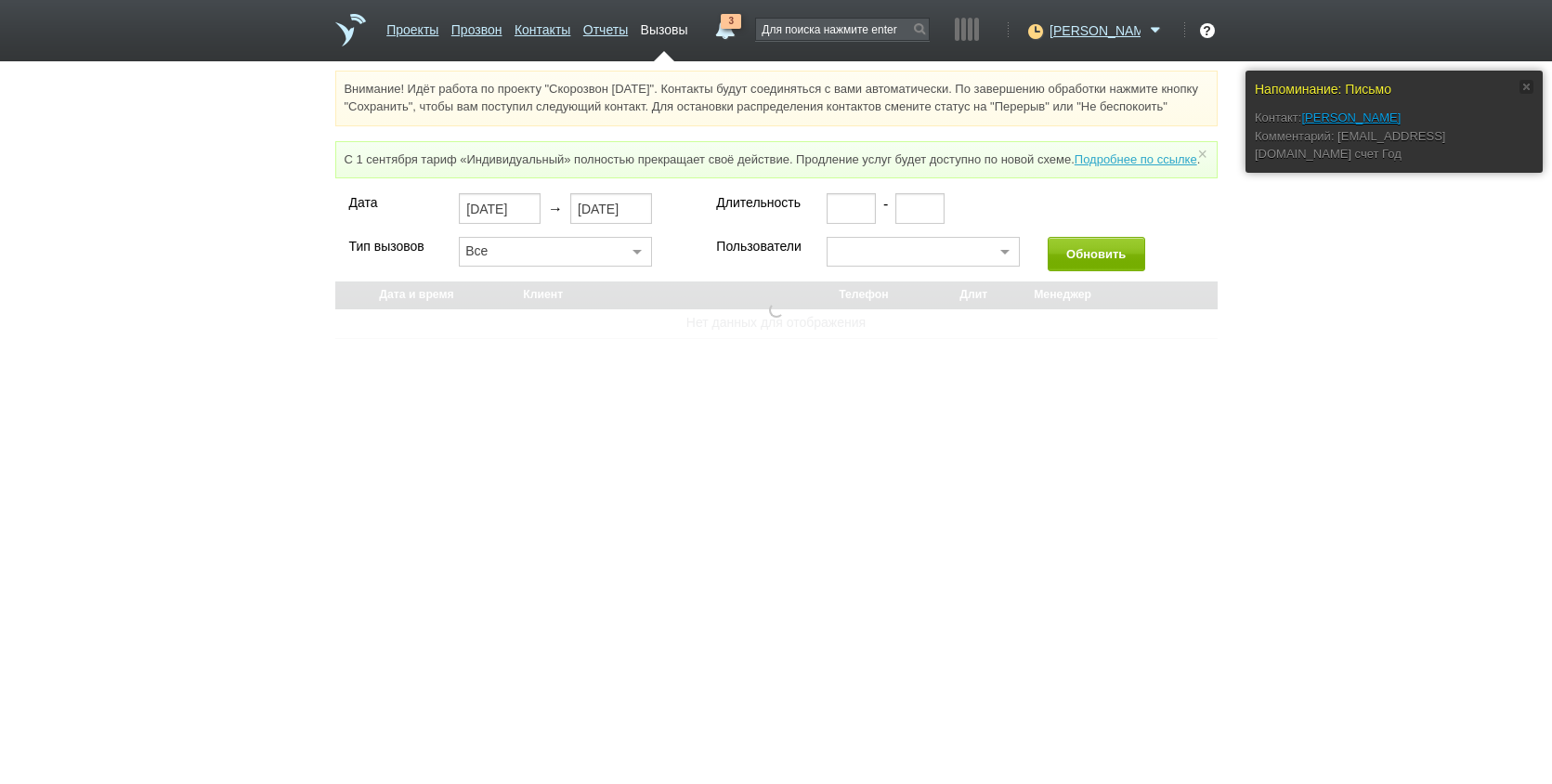
select select "30"
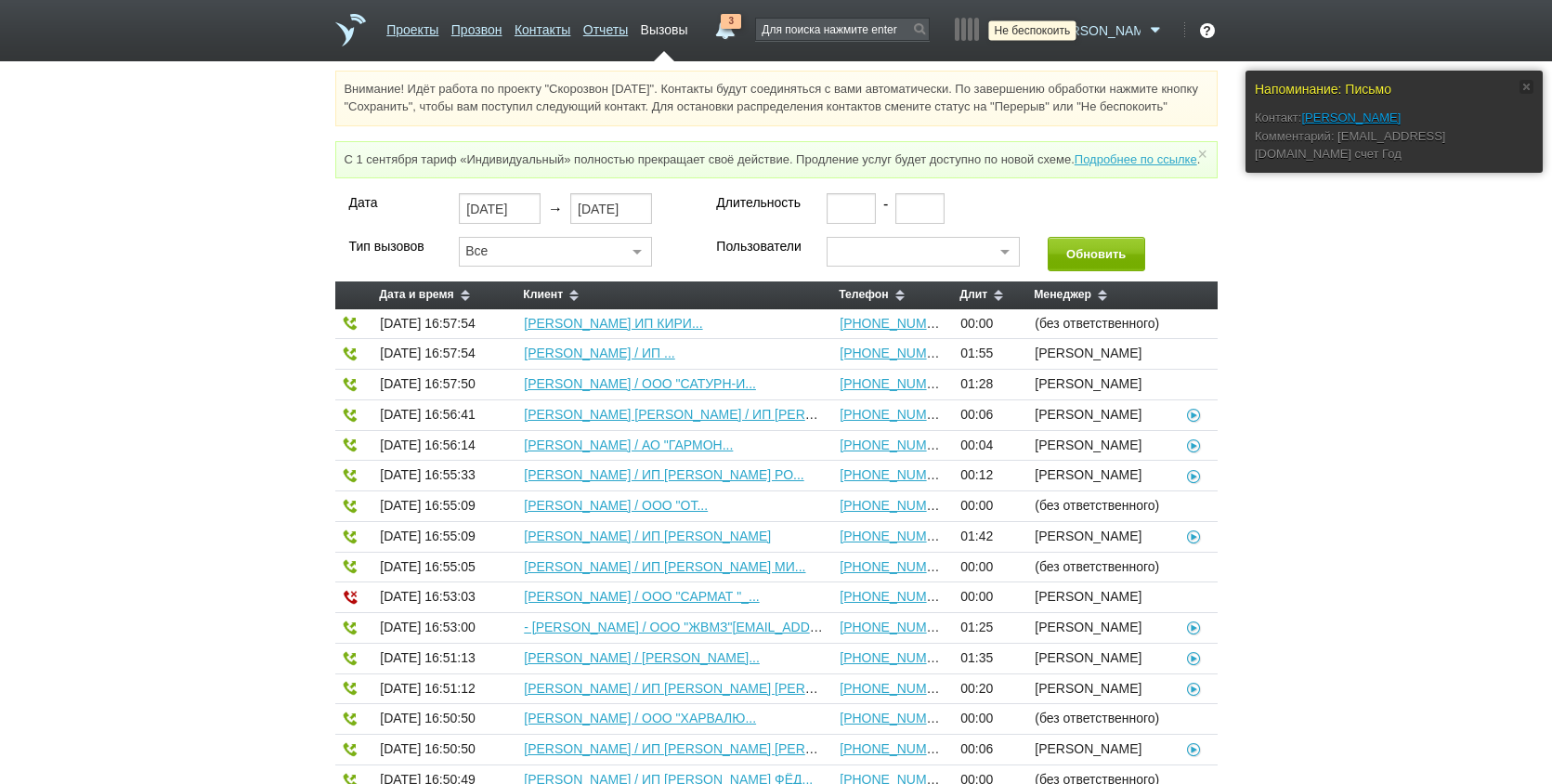
click at [1046, 37] on icon at bounding box center [1033, 31] width 25 height 19
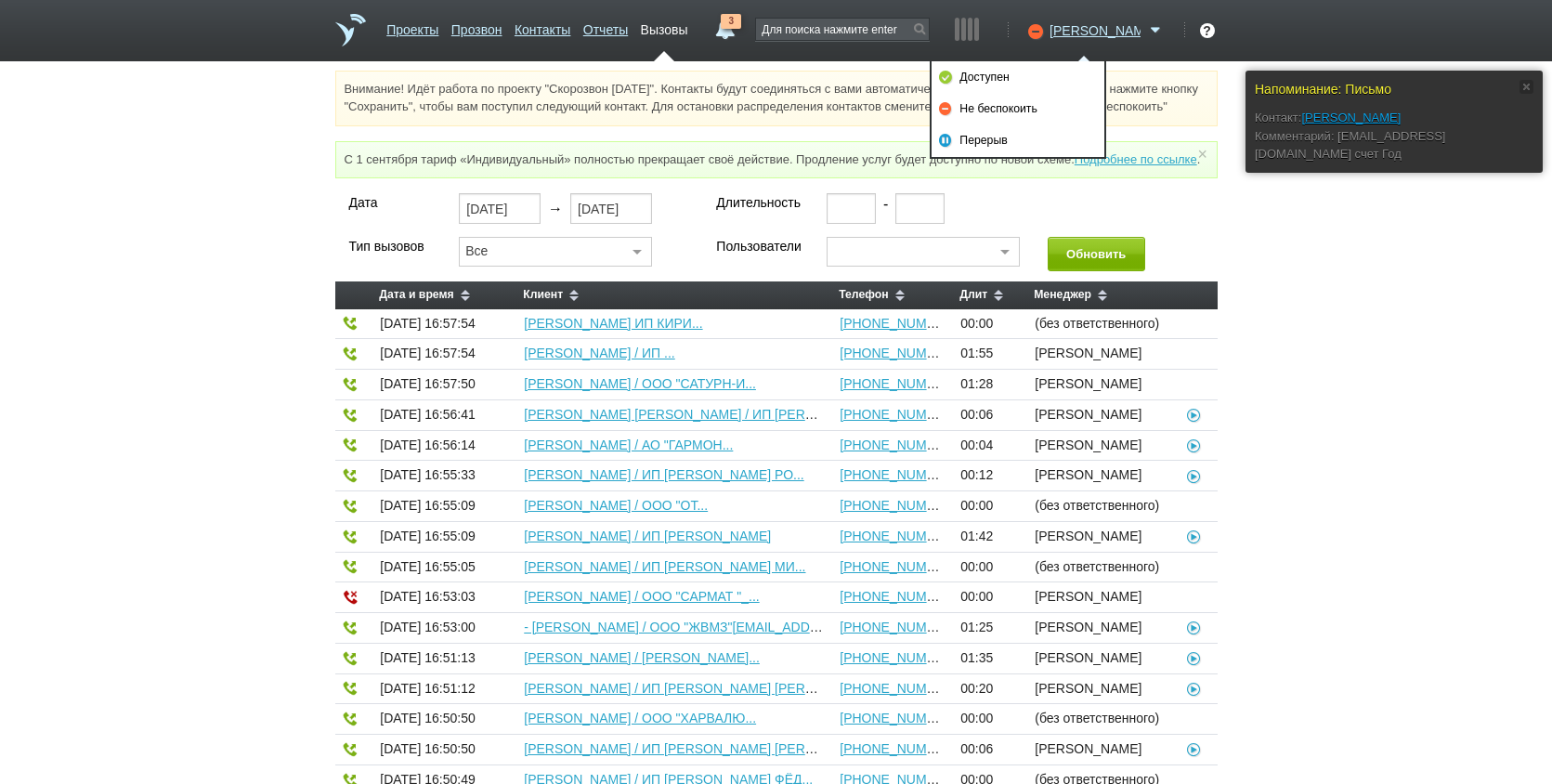
click at [1049, 88] on link "Доступен" at bounding box center [1018, 77] width 173 height 32
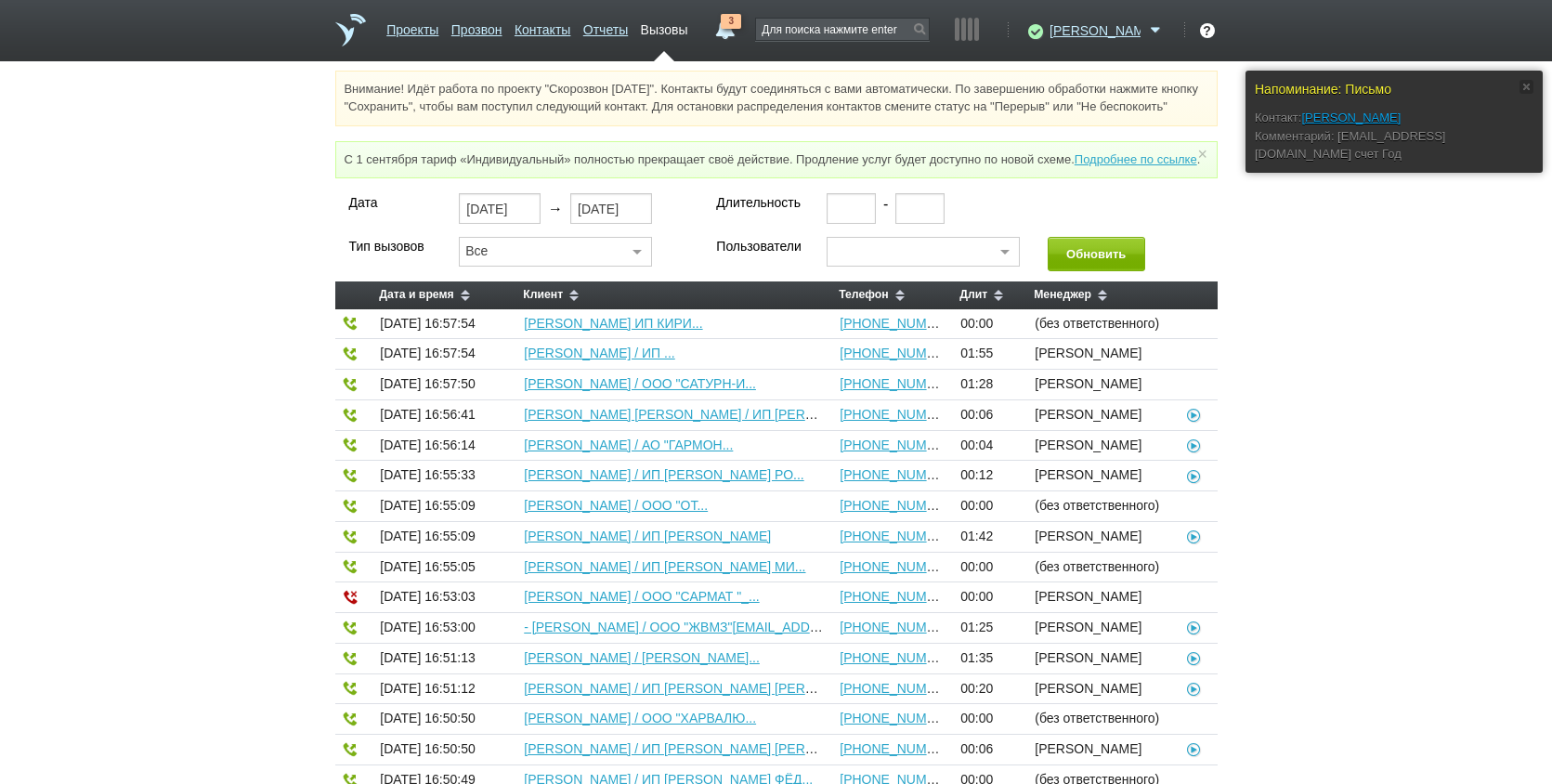
drag, startPoint x: 1354, startPoint y: 327, endPoint x: 905, endPoint y: 99, distance: 503.6
click at [1354, 327] on div "Дата 02.09.2025 → 02.09.2025 Длительность - Тип вызовов Все Все Исходящие Входя…" at bounding box center [776, 734] width 1552 height 1082
click at [742, 28] on link "3" at bounding box center [725, 25] width 34 height 23
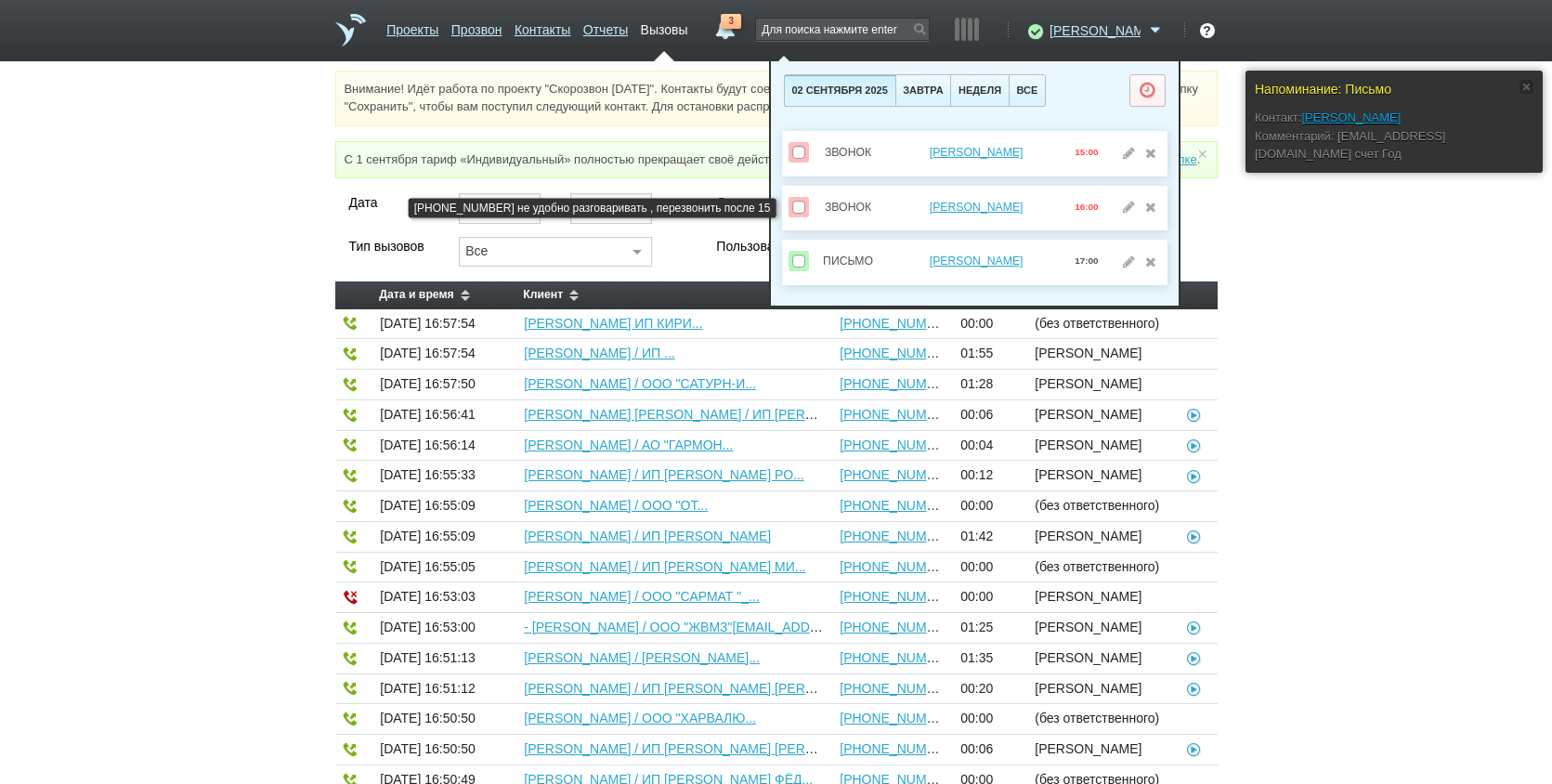
click at [803, 200] on span at bounding box center [799, 207] width 13 height 13
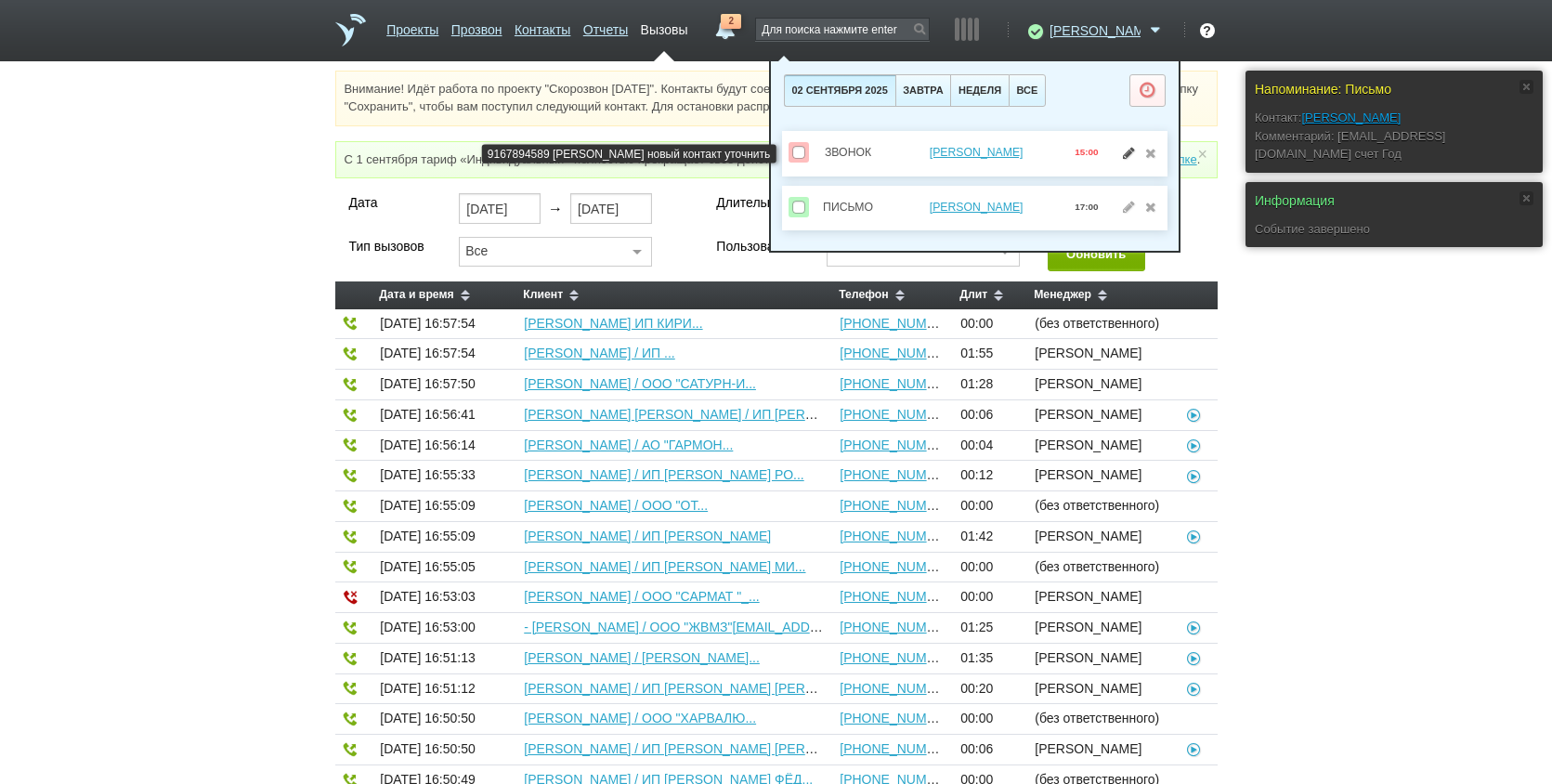
click at [1132, 152] on link at bounding box center [1128, 152] width 20 height 13
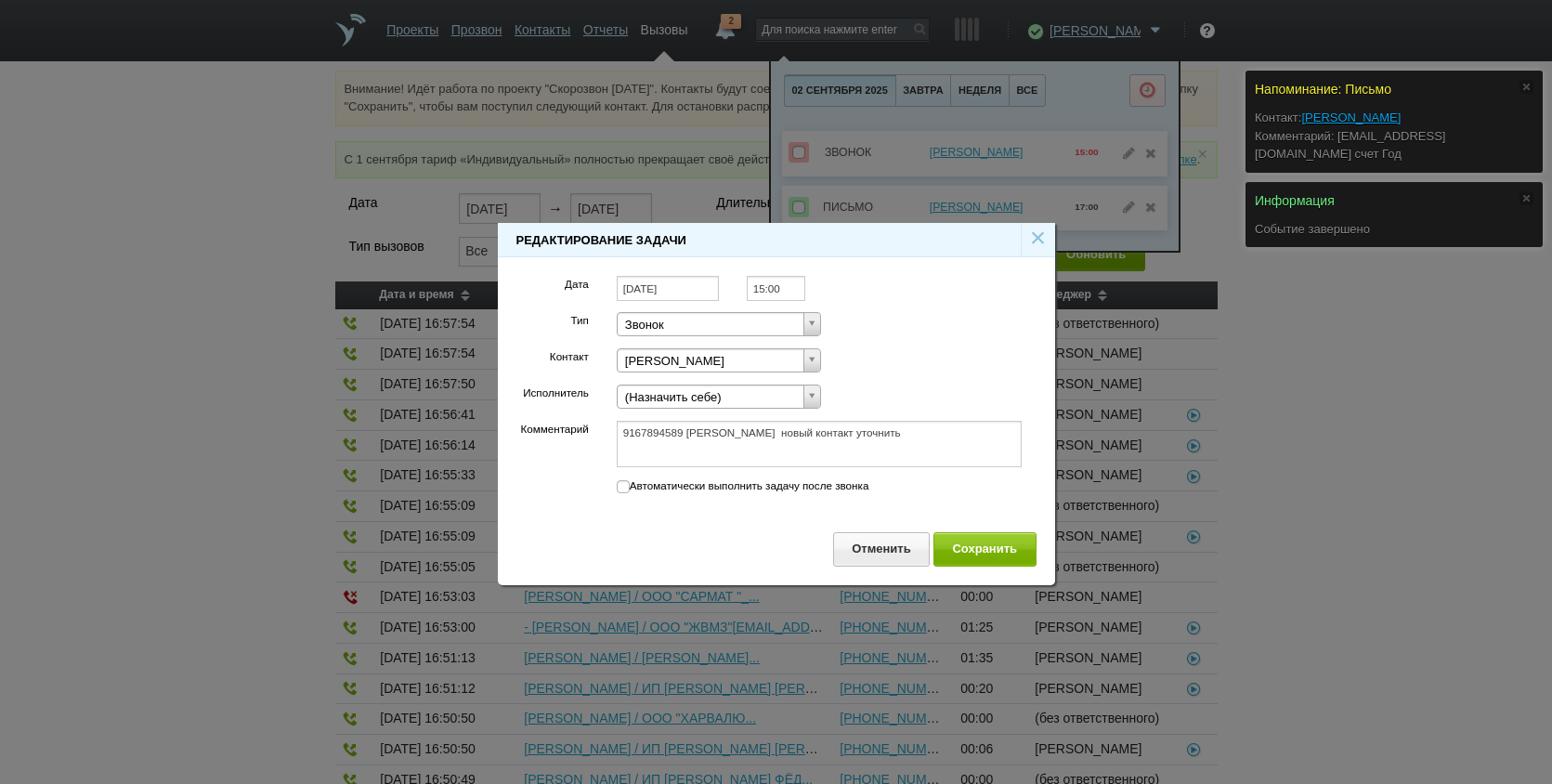
click at [701, 290] on input "[DATE]" at bounding box center [667, 288] width 103 height 25
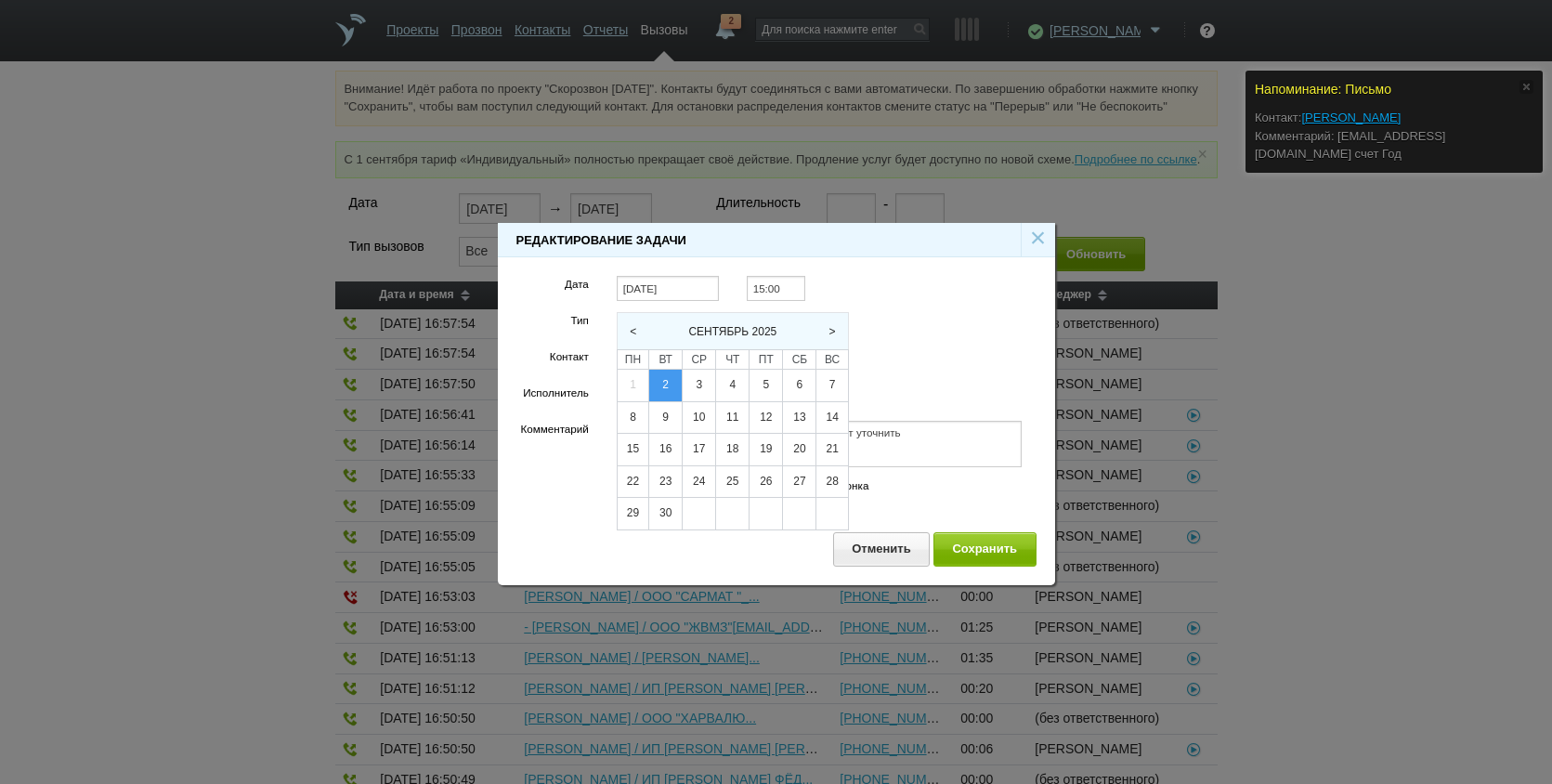
click at [971, 313] on div "Звонок Тип Тип Звонок Задача Встреча Письмо Иное" at bounding box center [820, 325] width 434 height 24
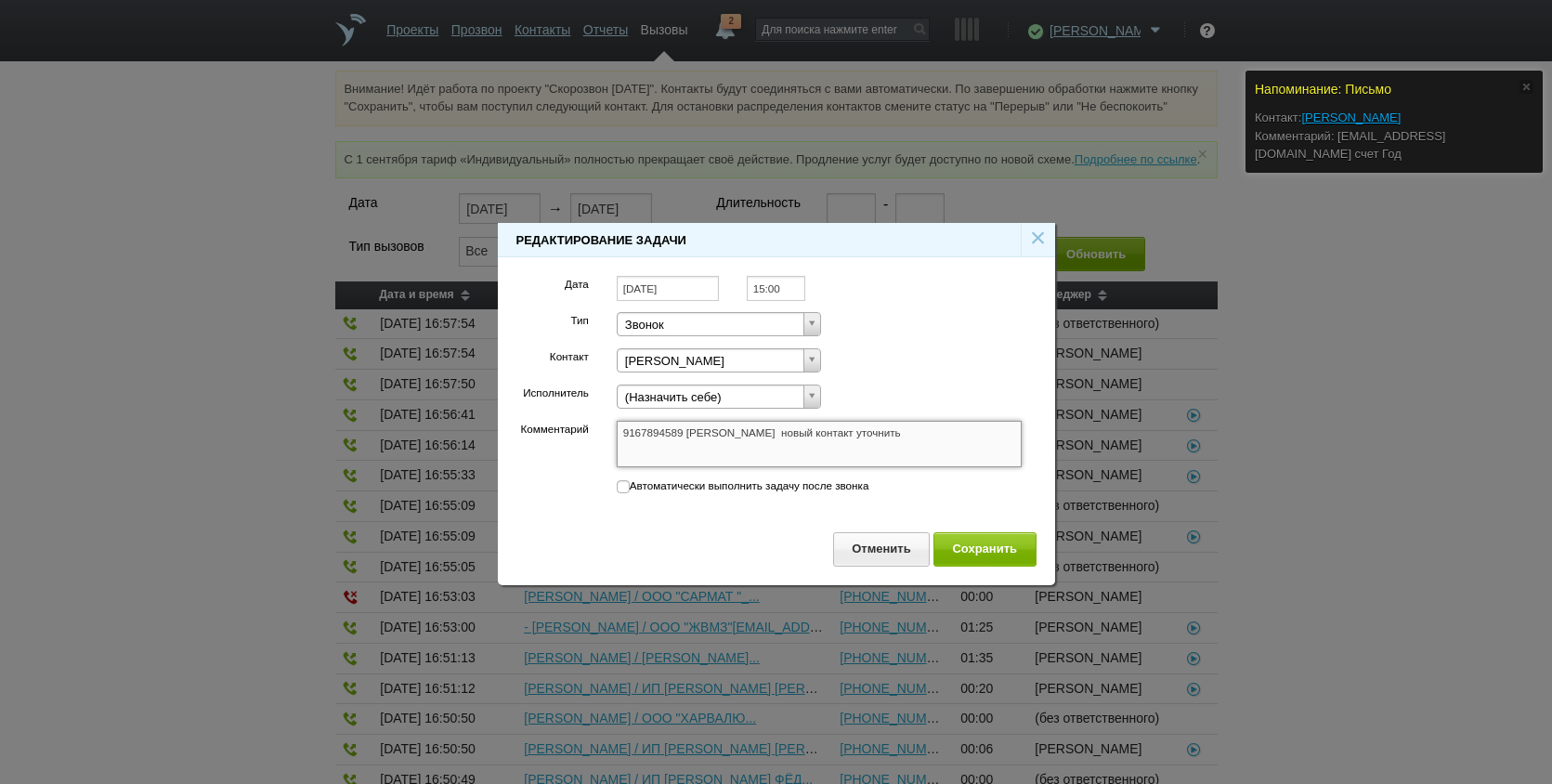
click at [905, 437] on textarea "9167894589 [PERSON_NAME] новый контакт уточнить" at bounding box center [819, 443] width 406 height 46
drag, startPoint x: 994, startPoint y: 552, endPoint x: 1038, endPoint y: 543, distance: 44.9
click at [994, 552] on button "Сохранить" at bounding box center [985, 550] width 104 height 35
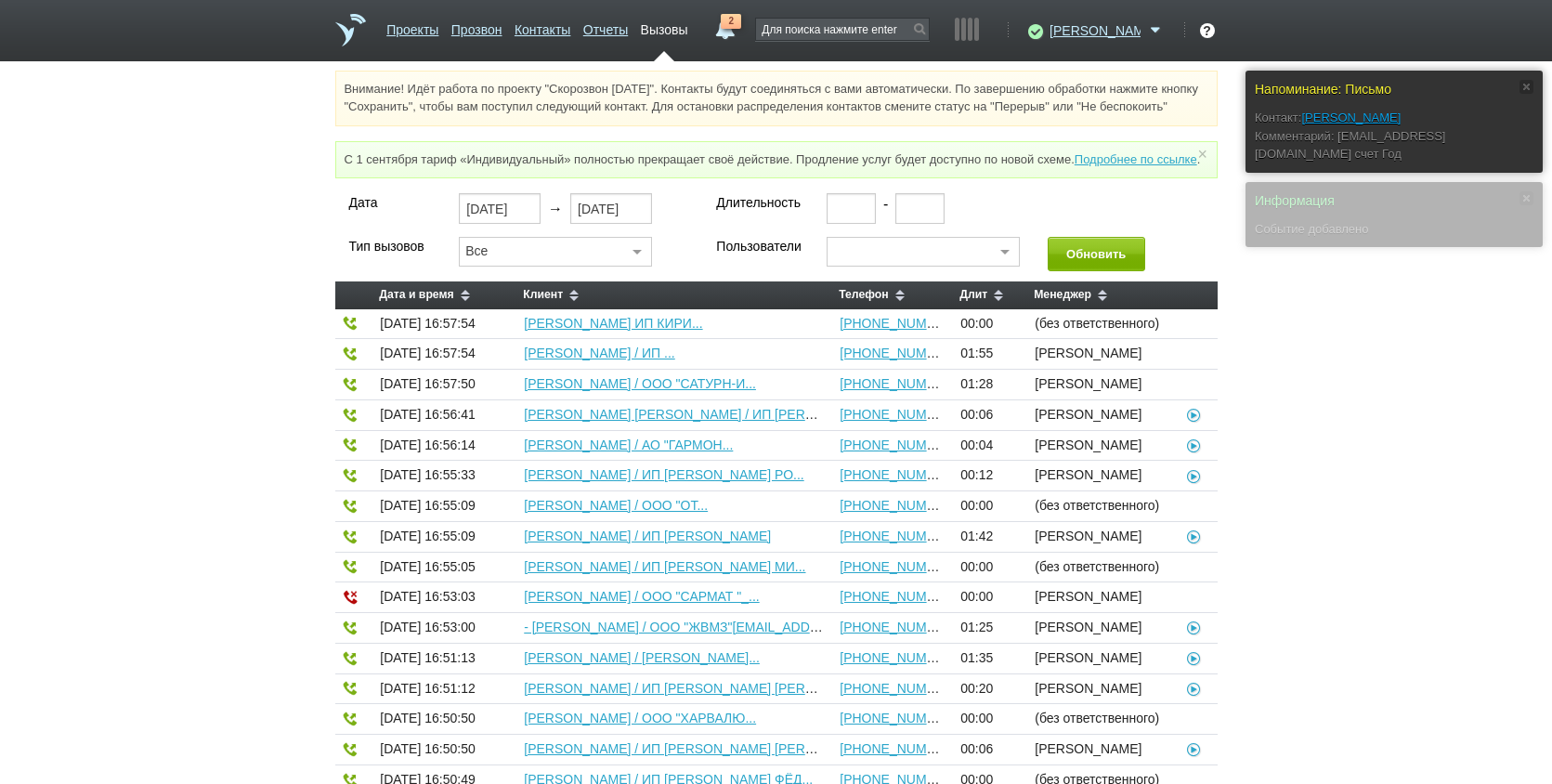
click at [1400, 472] on div "Дата 02.09.2025 → 02.09.2025 Длительность - Тип вызовов Все Все Исходящие Входя…" at bounding box center [776, 734] width 1552 height 1082
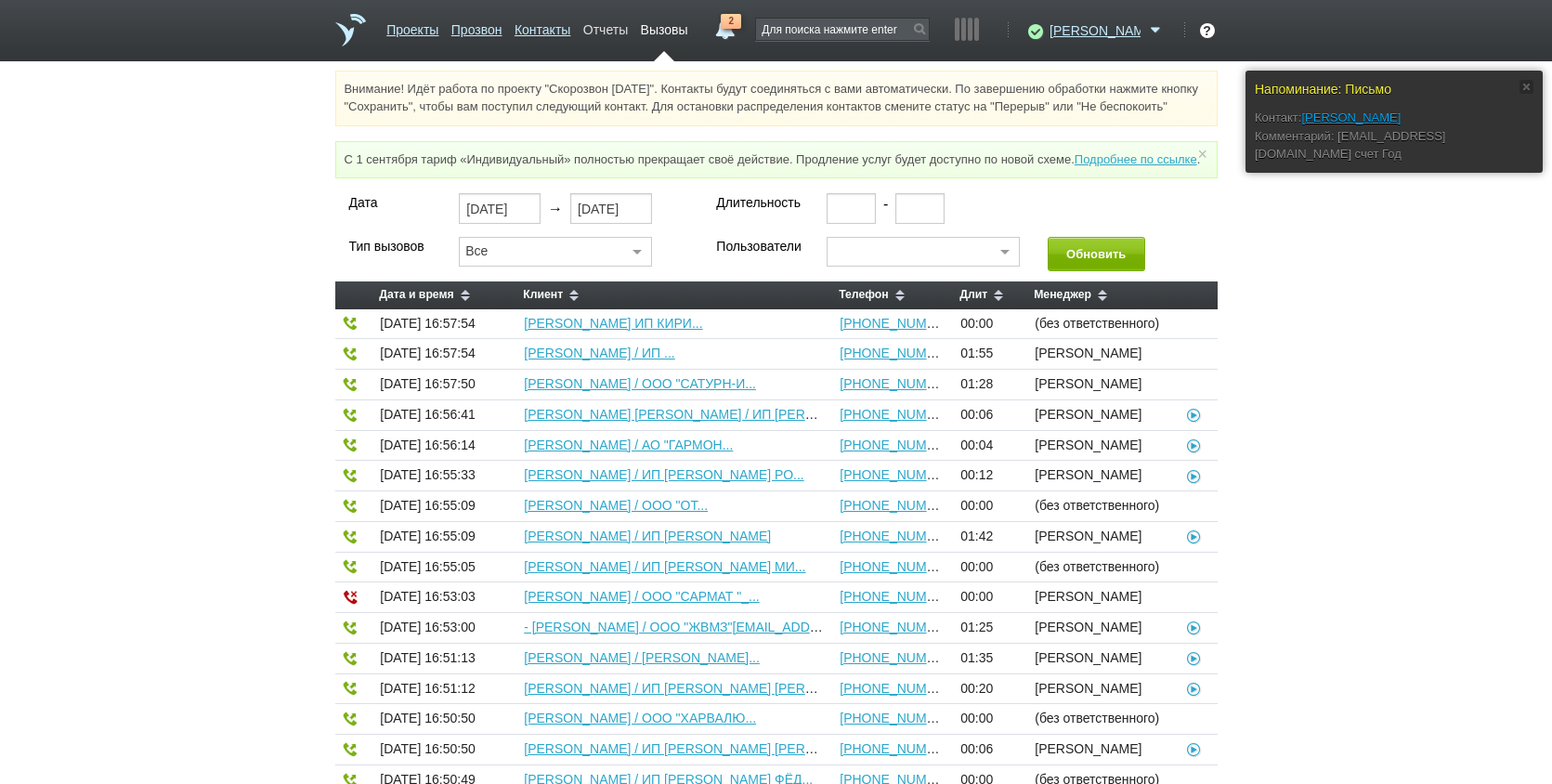
click at [628, 27] on link "Отчеты" at bounding box center [605, 26] width 44 height 27
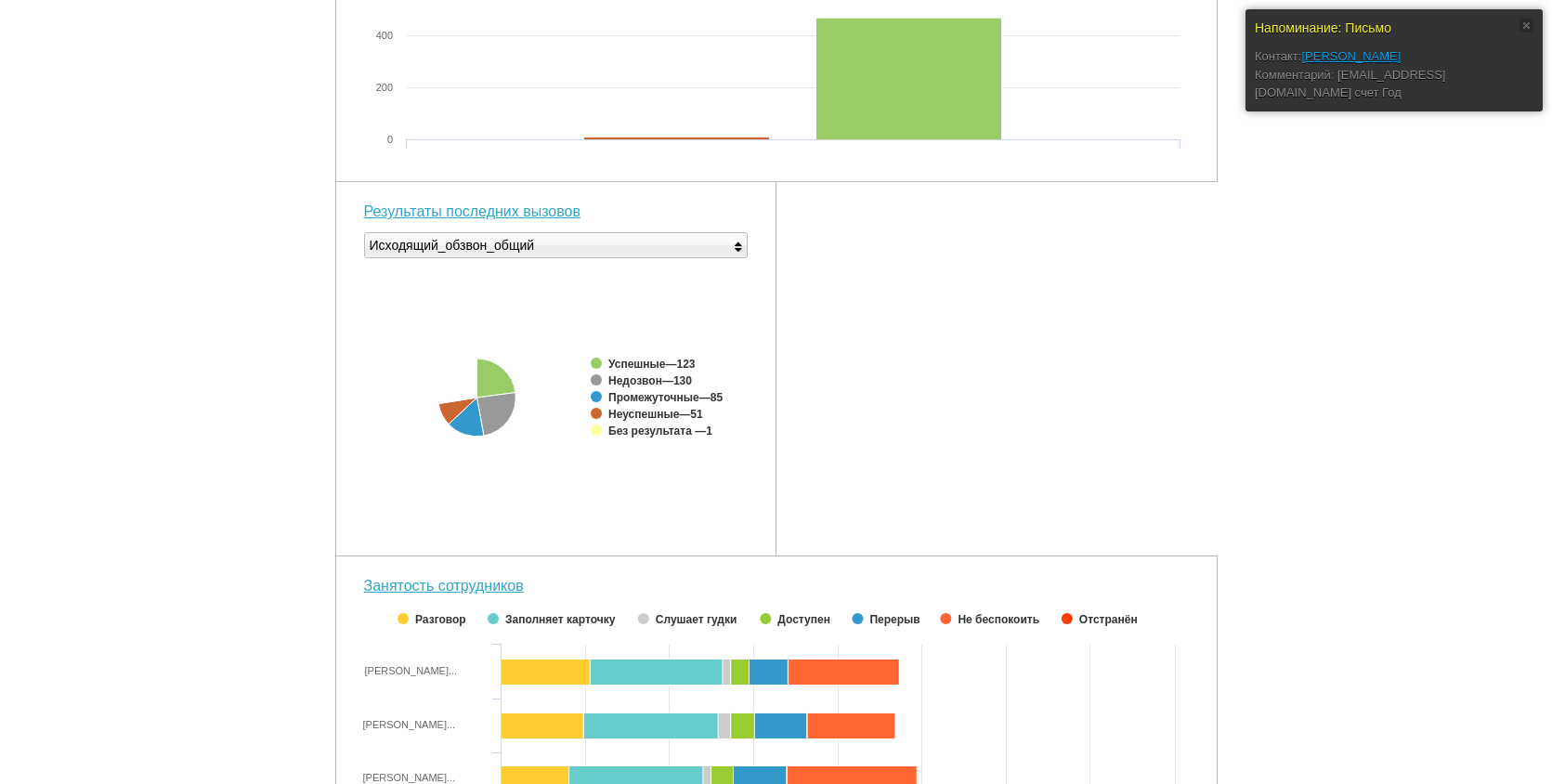
scroll to position [557, 0]
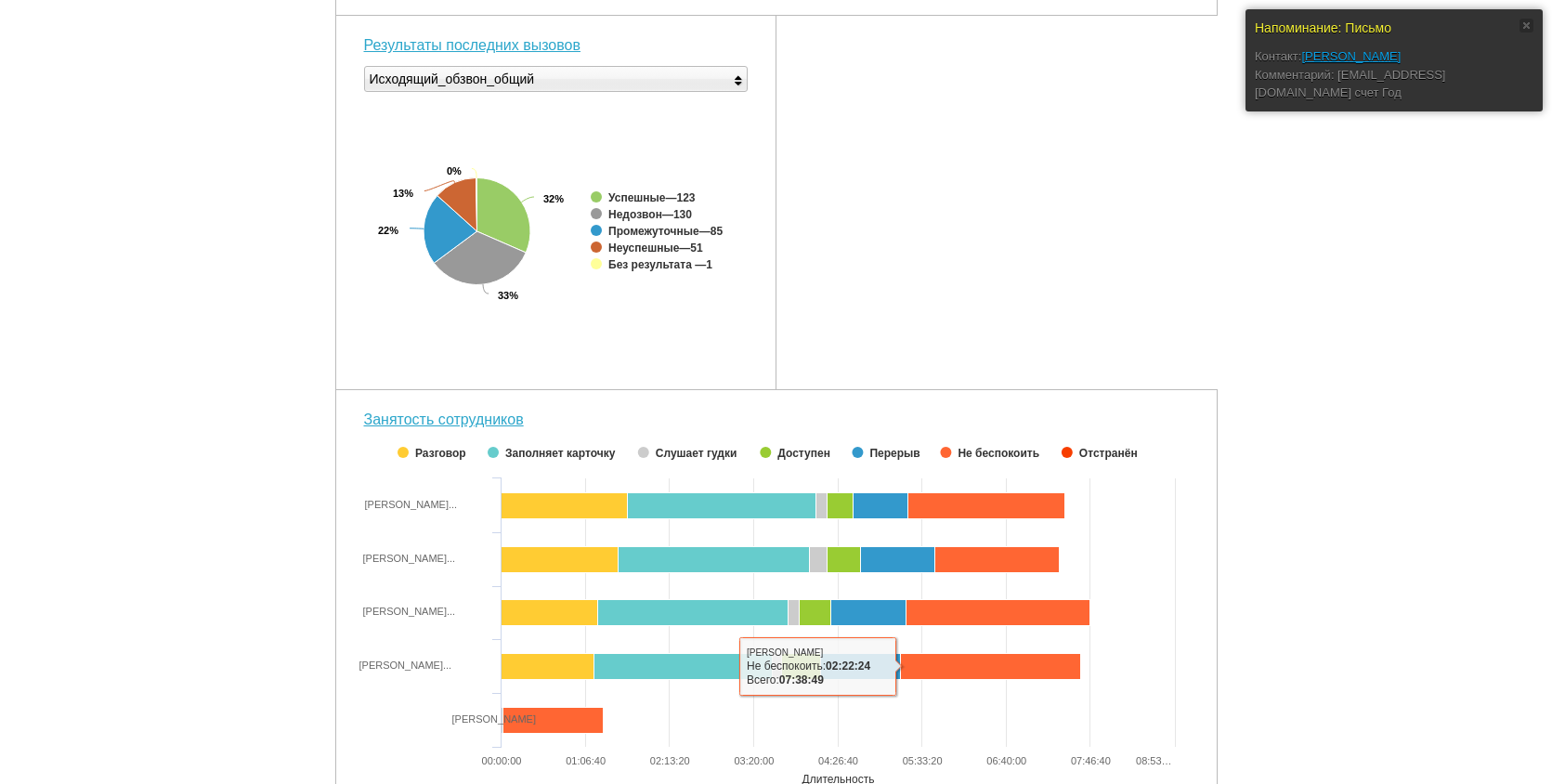
click at [1435, 574] on div "Напоминание: Письмо Контакт: СТРОИТЕЛЕВ ЕВГЕНИЙ АЛЕКСАНДРОВИЧ Комментарий: gali…" at bounding box center [776, 184] width 1552 height 1342
click at [1224, 253] on div "Напоминание: Письмо Контакт: СТРОИТЕЛЕВ ЕВГЕНИЙ АЛЕКСАНДРОВИЧ Комментарий: gali…" at bounding box center [776, 184] width 1552 height 1342
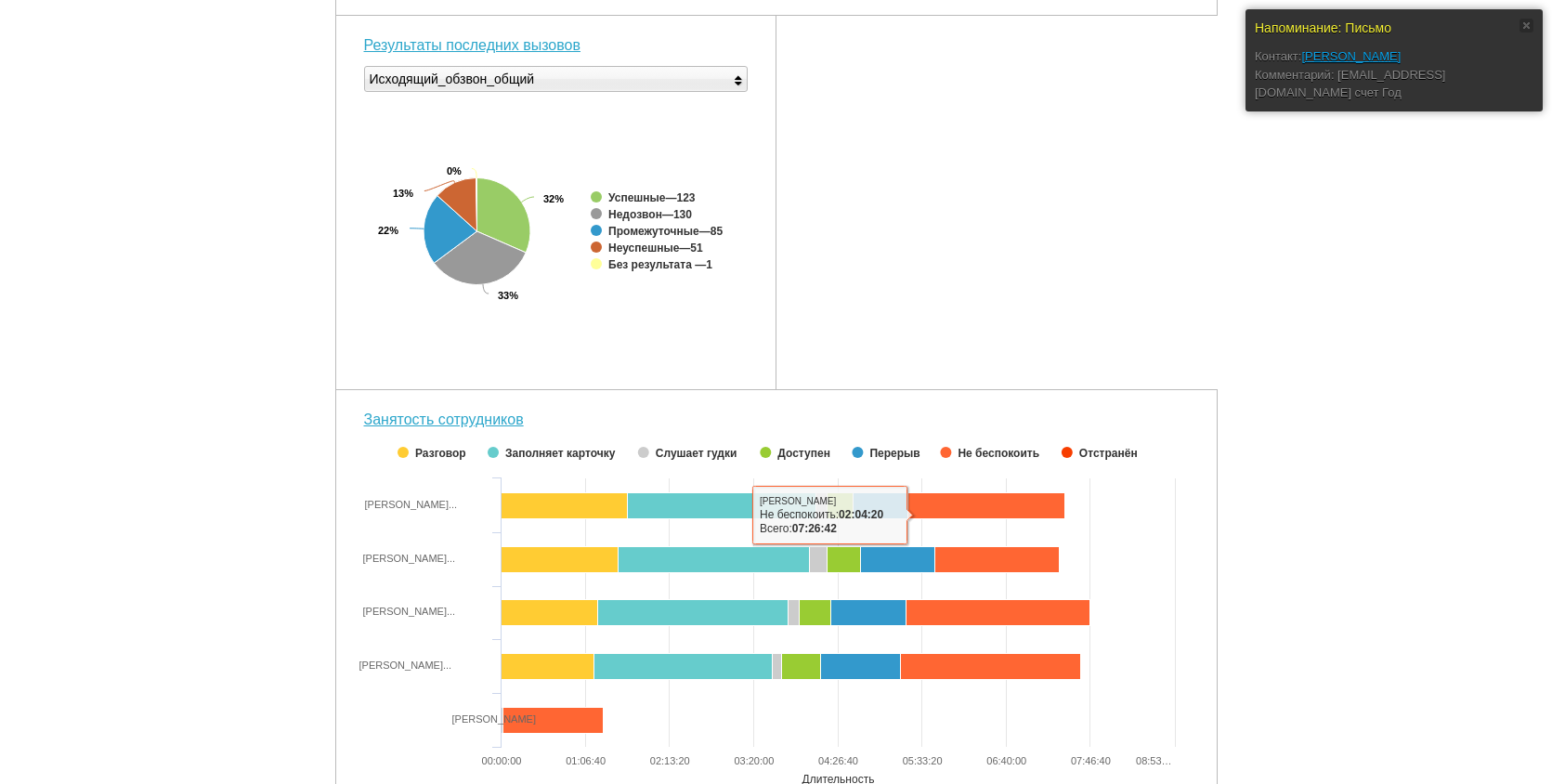
click at [1003, 501] on rect at bounding box center [776, 616] width 853 height 372
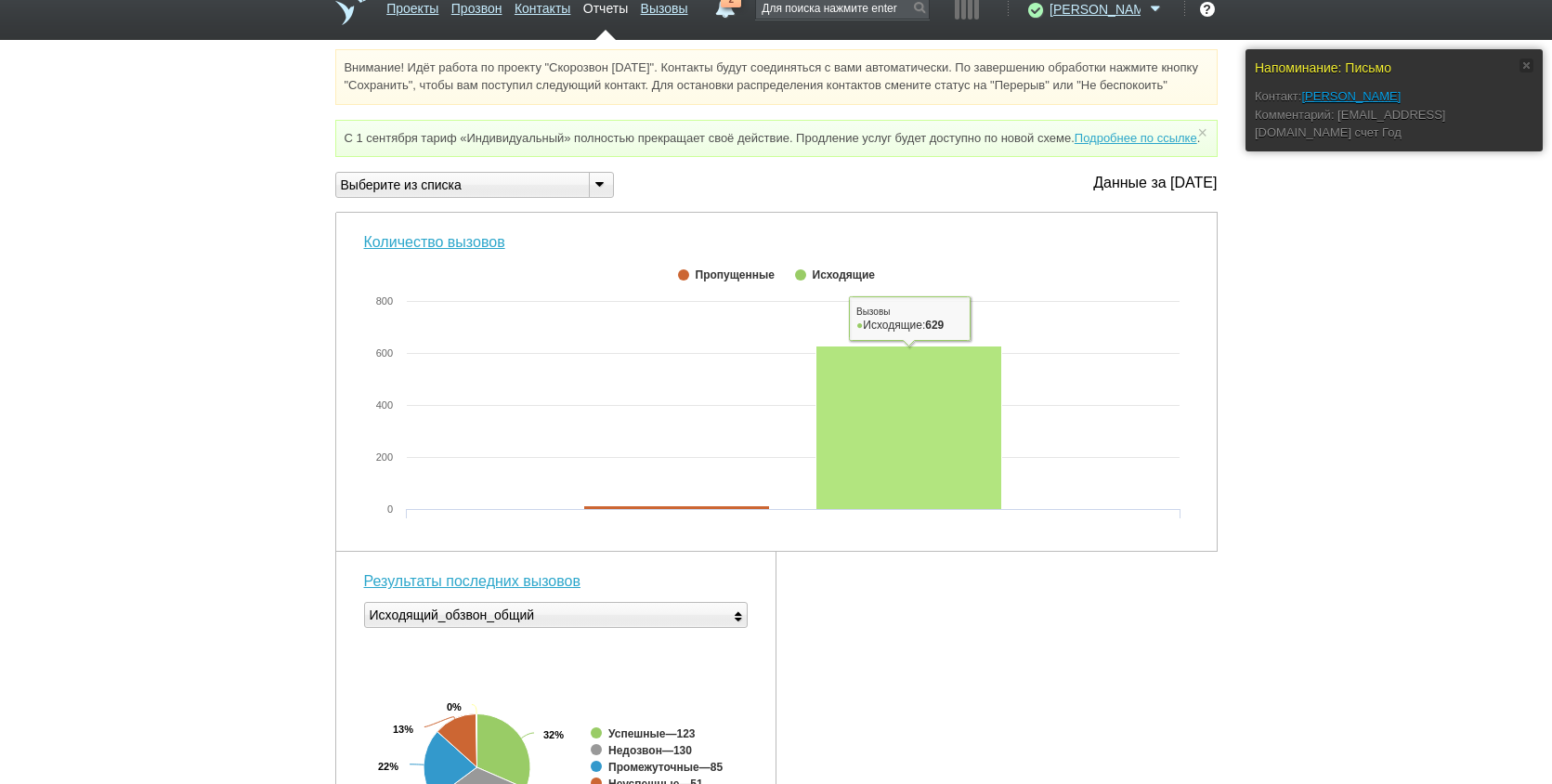
scroll to position [0, 0]
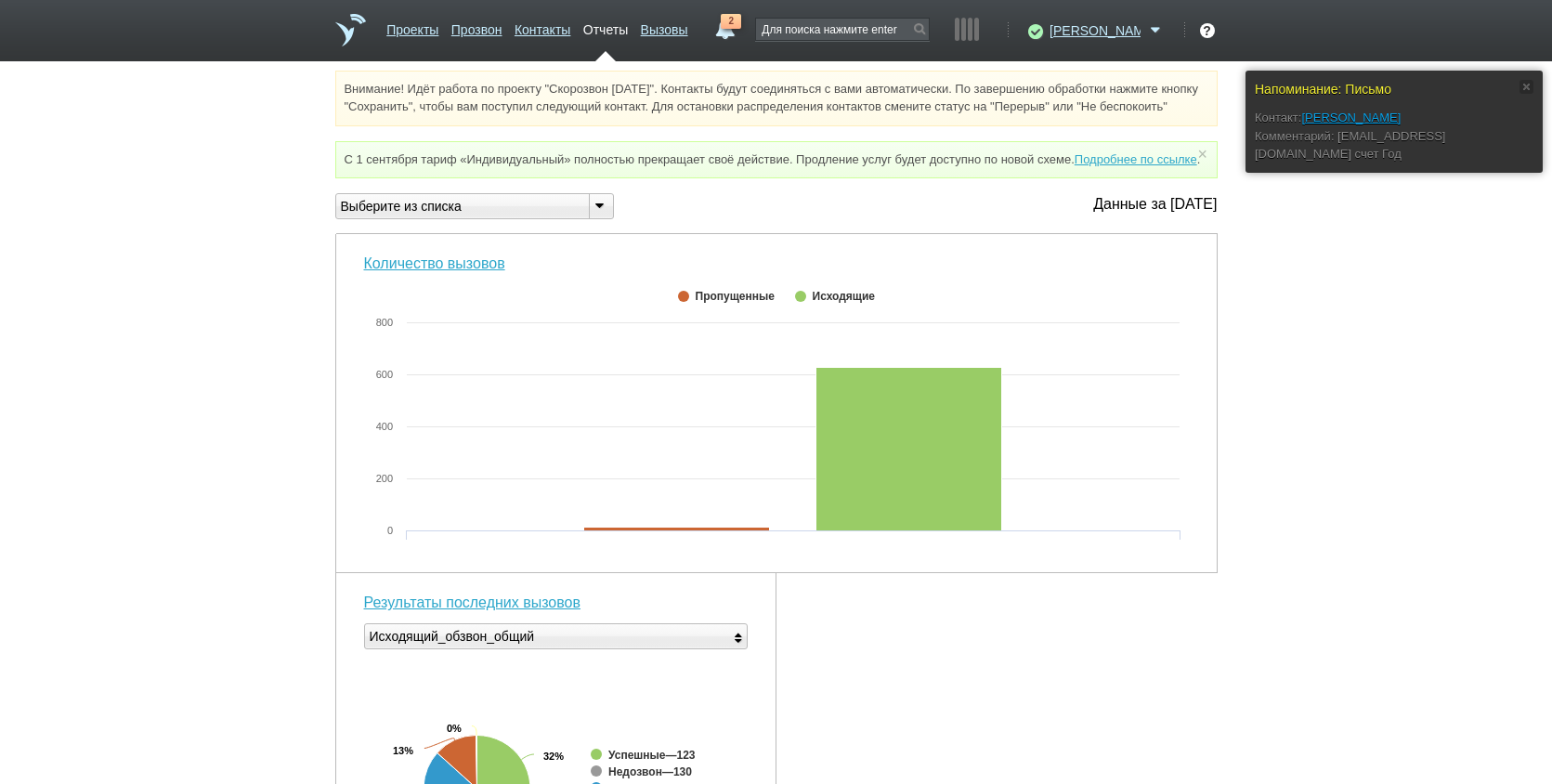
click at [742, 35] on link "2" at bounding box center [725, 25] width 34 height 23
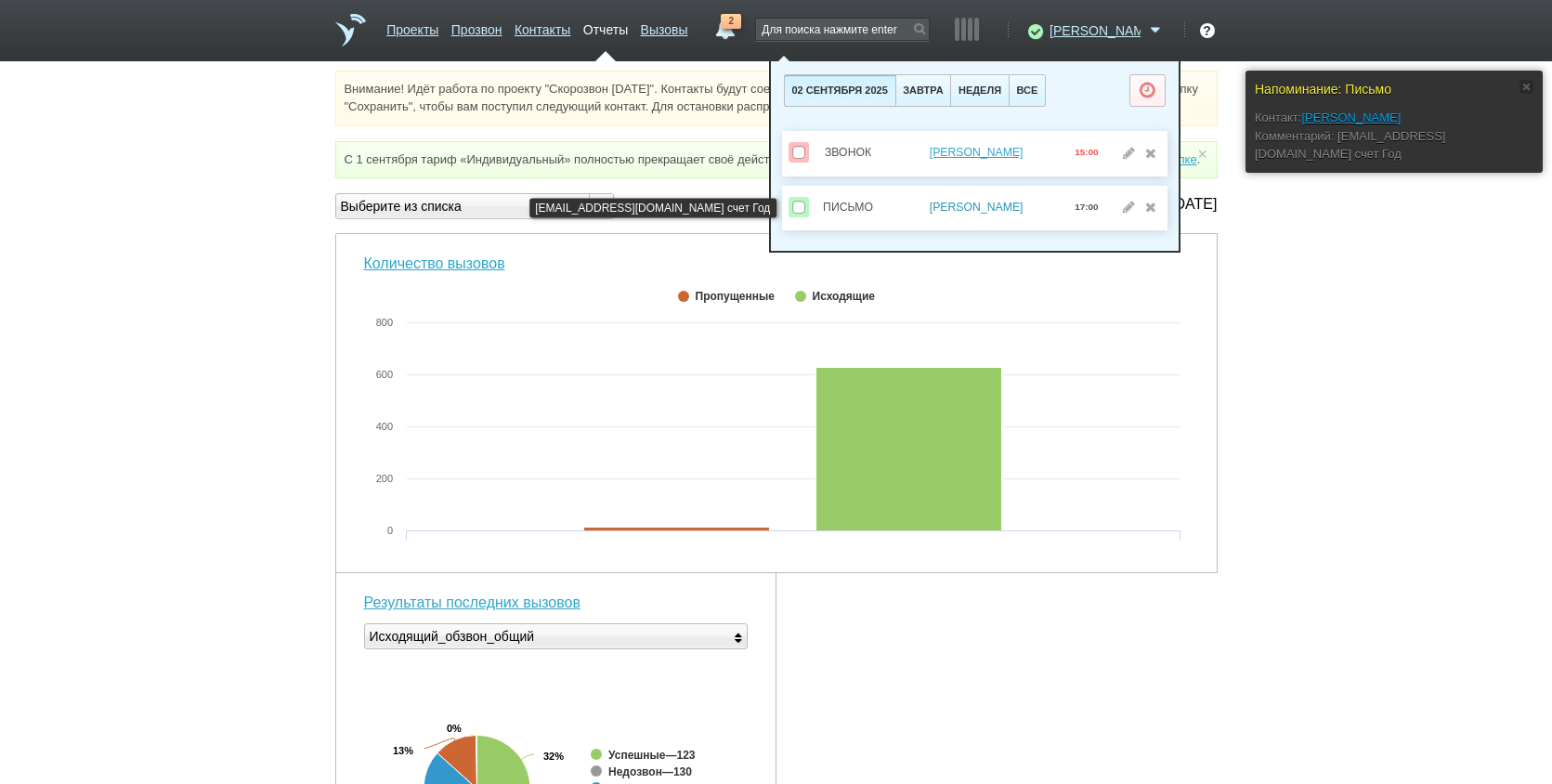
click at [969, 210] on link "[PERSON_NAME]" at bounding box center [977, 207] width 94 height 13
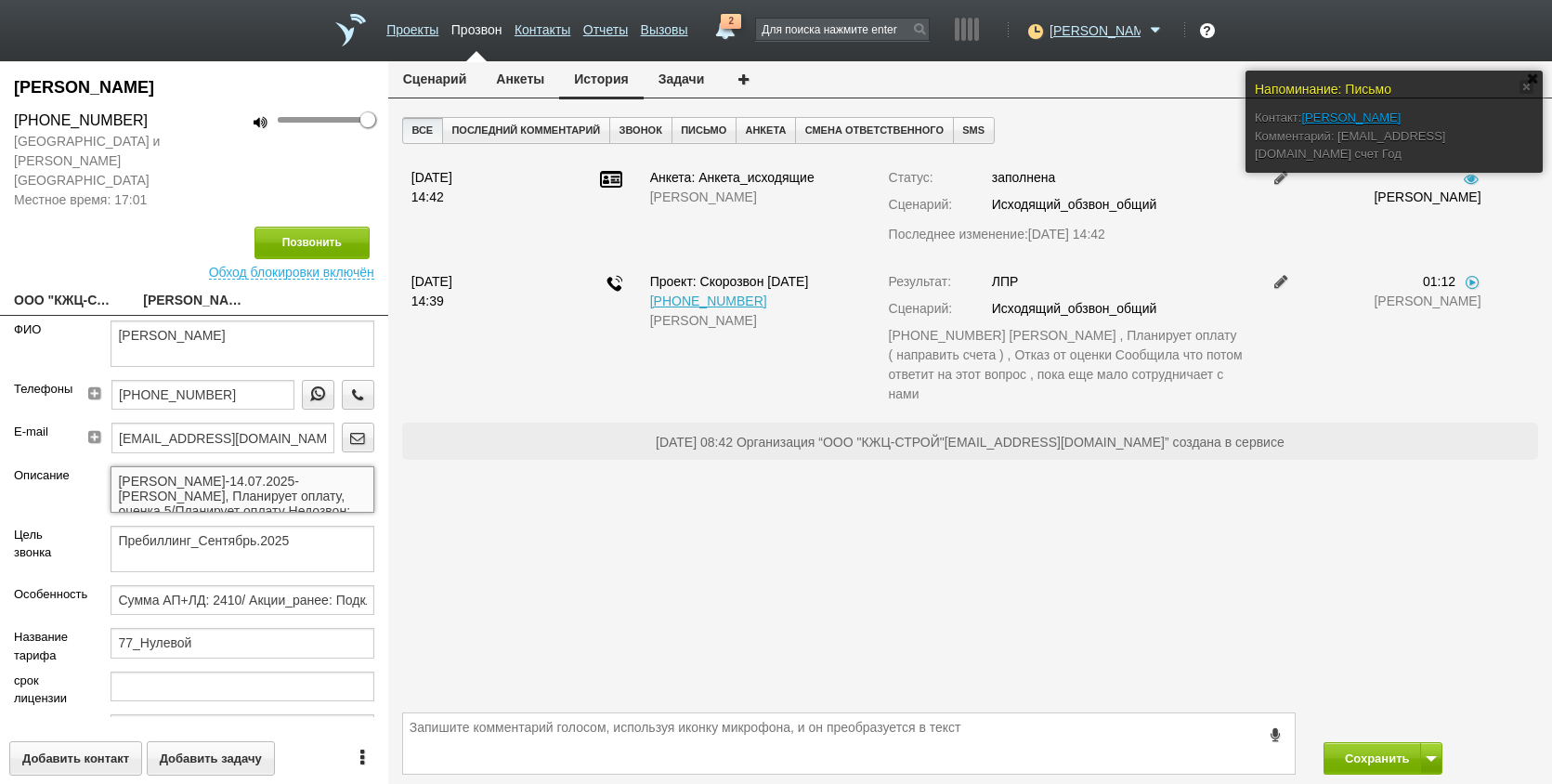
click at [281, 481] on textarea "[PERSON_NAME]-14.07.2025-[PERSON_NAME], Планирует оплату, оценка 5/Планирует оп…" at bounding box center [241, 488] width 263 height 46
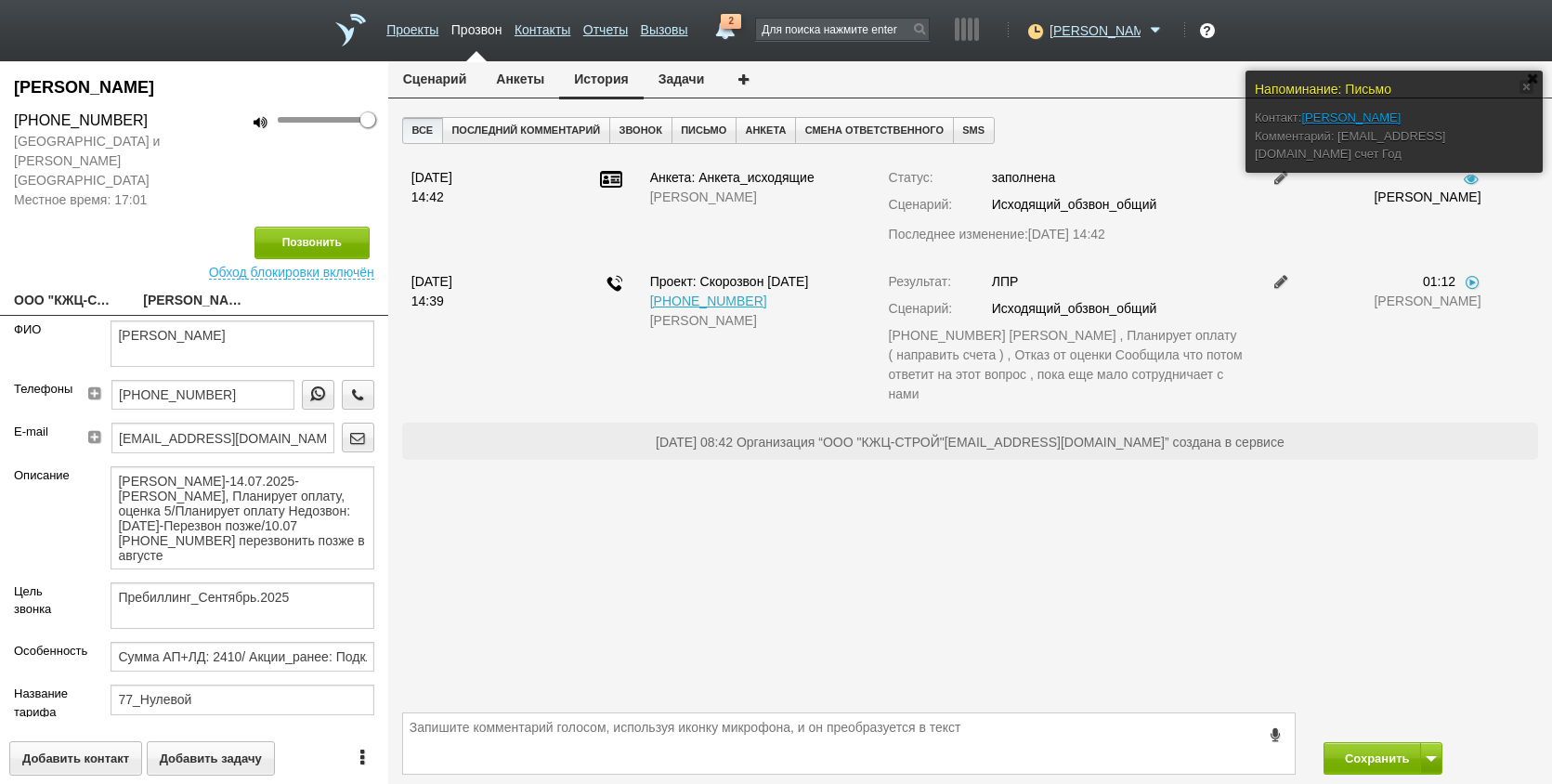
click at [78, 294] on link "ООО "КЖЦ-СТРОЙ"[EMAIL_ADDRESS][DOMAIN_NAME]" at bounding box center [65, 302] width 102 height 26
type textarea "ООО "КЖЦ-СТРОЙ"[EMAIL_ADDRESS][DOMAIN_NAME]"
type input "9717168370"
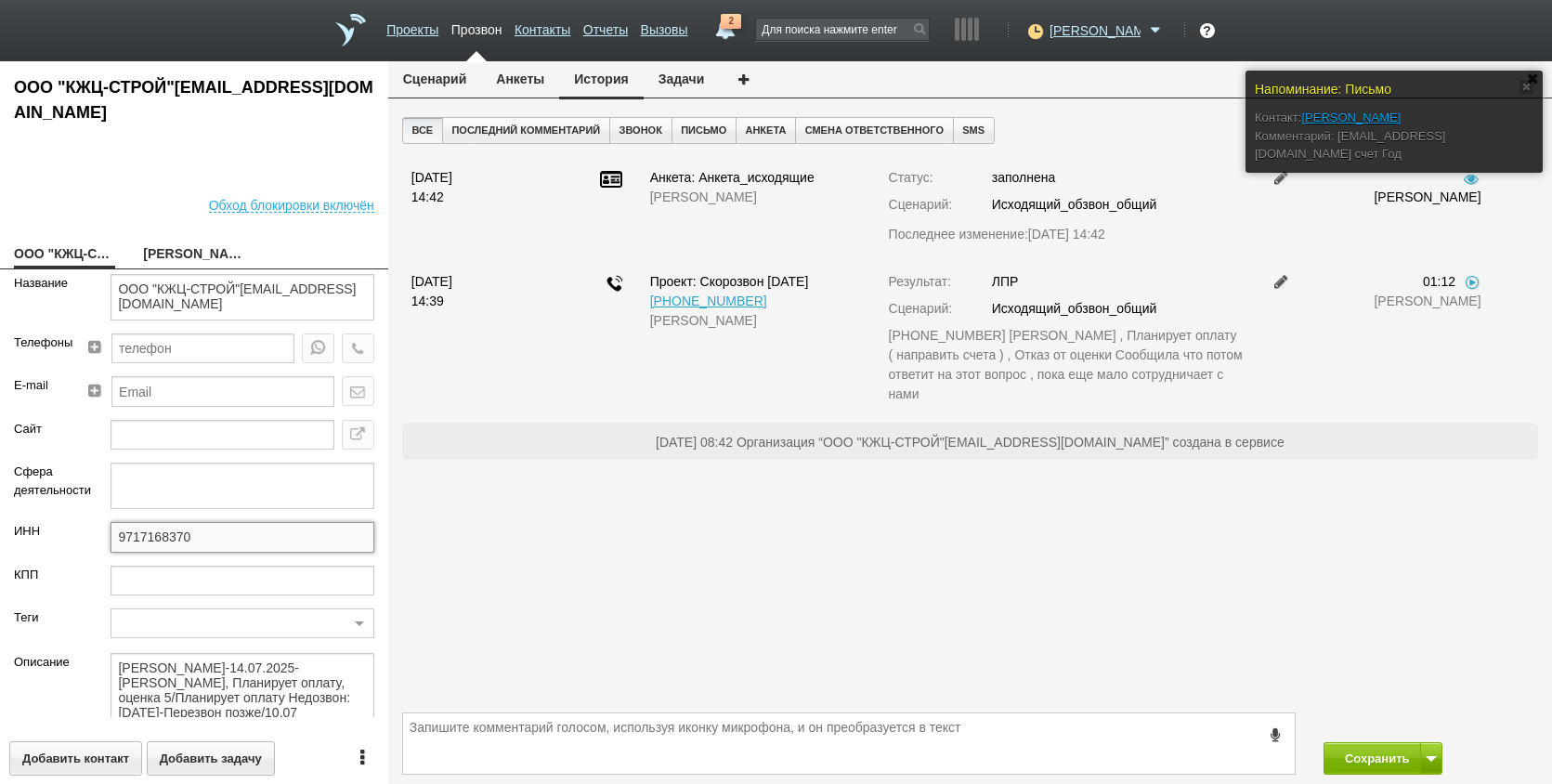
drag, startPoint x: 158, startPoint y: 542, endPoint x: 70, endPoint y: 548, distance: 88.2
click at [70, 548] on div "ИНН 9717168370" at bounding box center [194, 543] width 389 height 42
click at [742, 23] on span "2" at bounding box center [731, 22] width 21 height 15
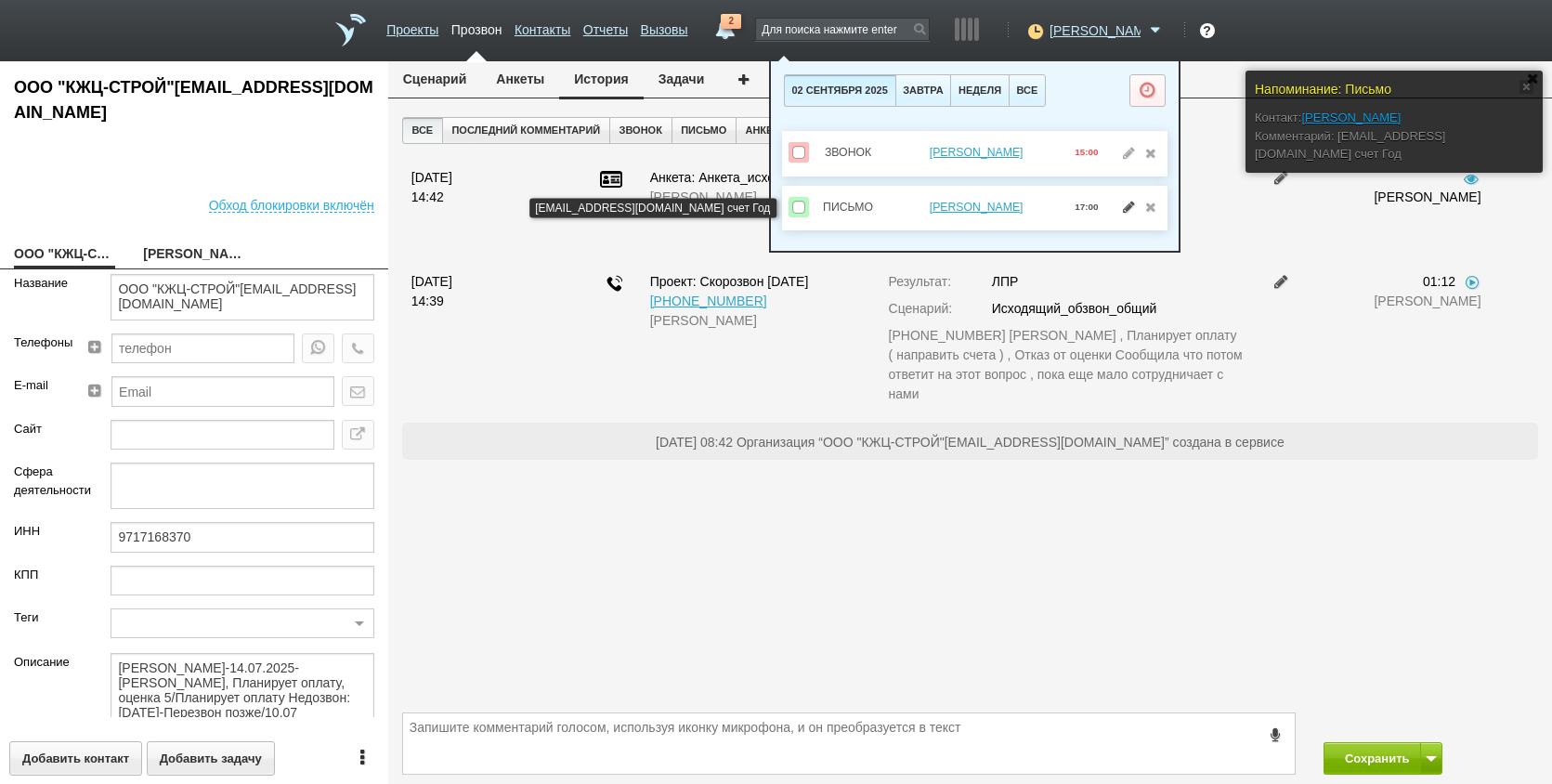
click at [1120, 203] on link at bounding box center [1128, 207] width 20 height 13
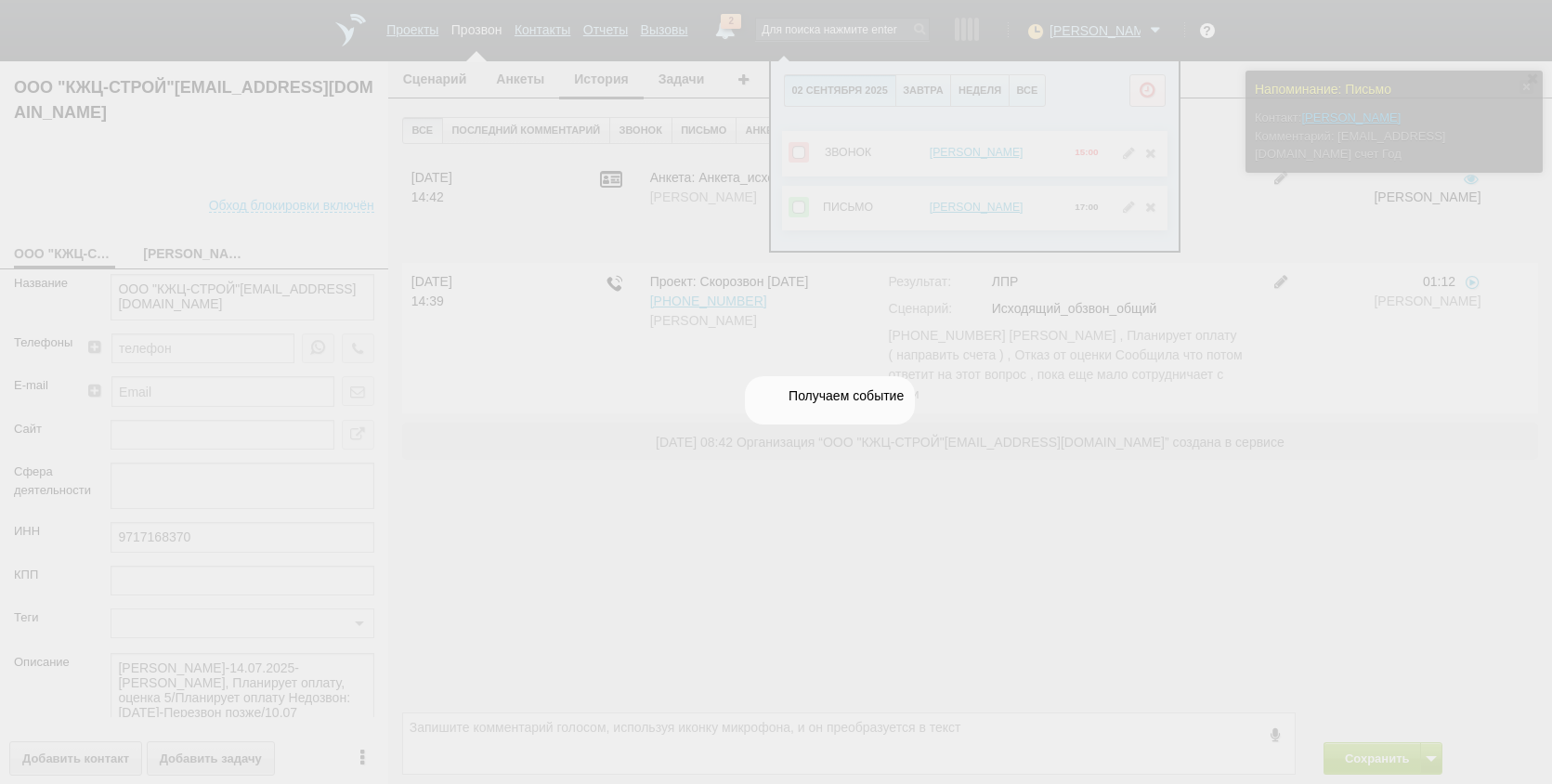
select select "letter"
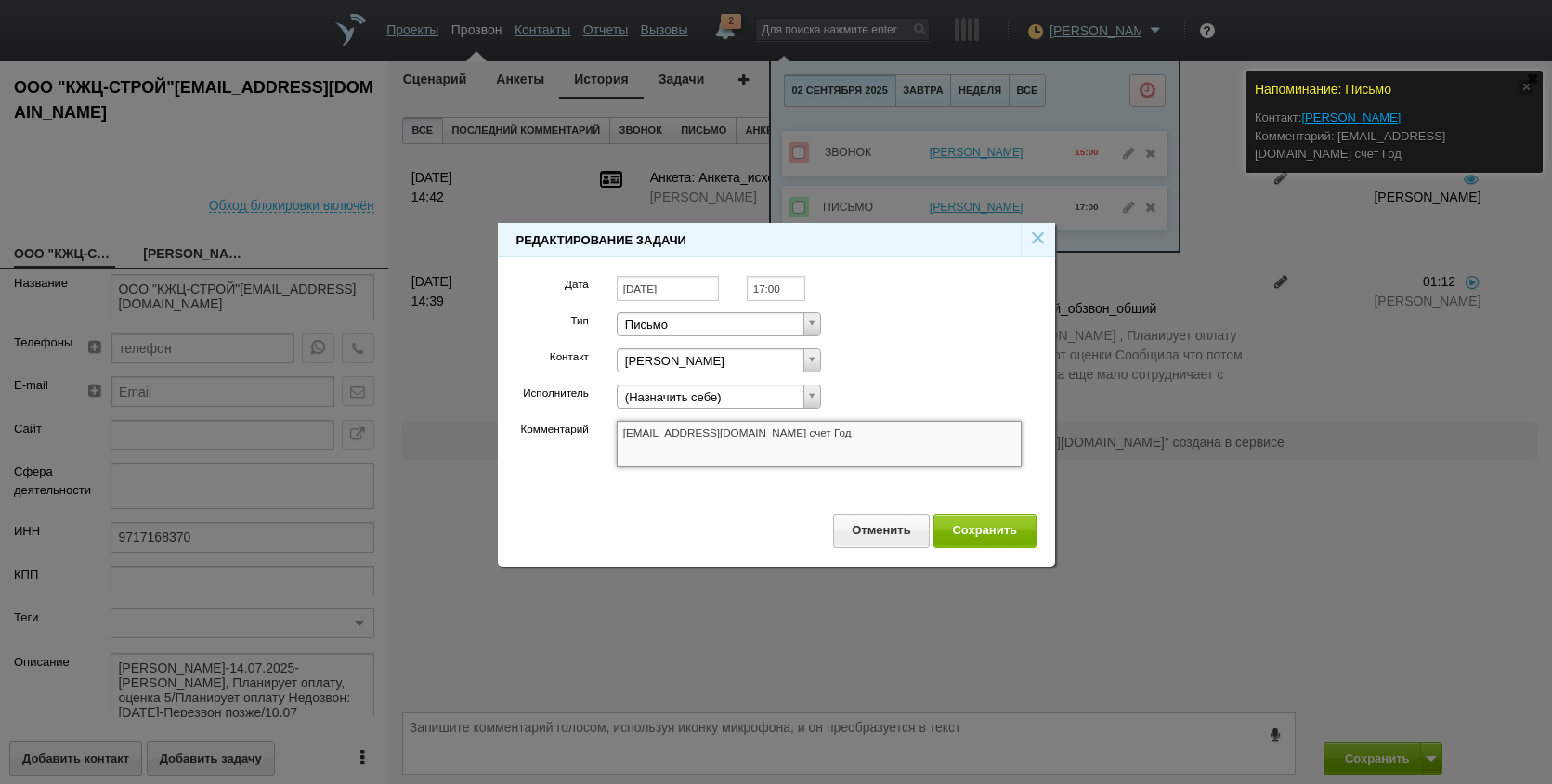
click at [761, 439] on textarea "[EMAIL_ADDRESS][DOMAIN_NAME] счет Год" at bounding box center [819, 443] width 406 height 46
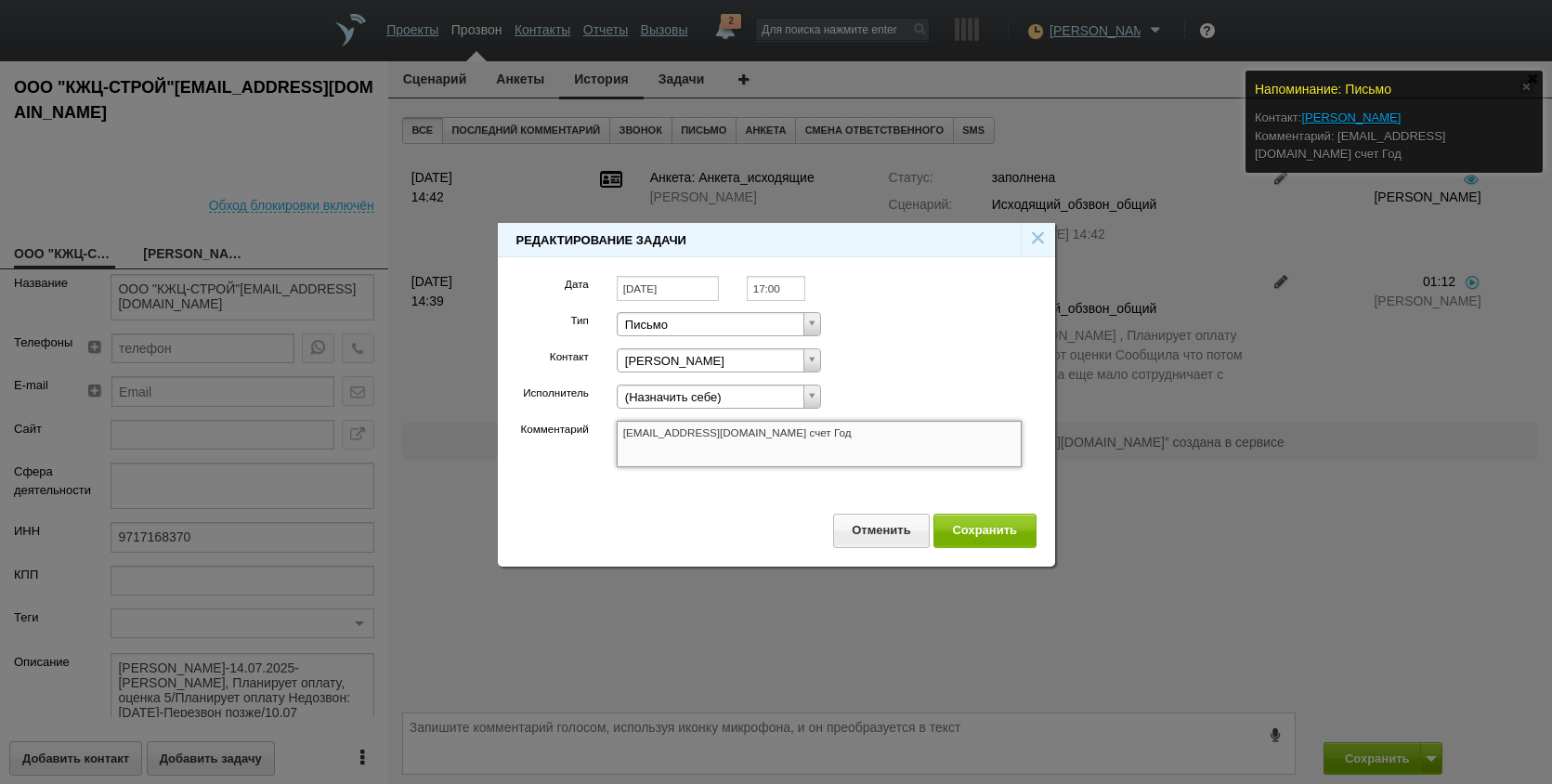
drag, startPoint x: 772, startPoint y: 430, endPoint x: 618, endPoint y: 424, distance: 154.1
click at [611, 425] on div "galinatretyakova@yandex.ru счет Год galinatretyakova@yandex.ru счет Год" at bounding box center [820, 449] width 434 height 57
drag, startPoint x: 691, startPoint y: 425, endPoint x: 644, endPoint y: 433, distance: 47.7
click at [644, 433] on textarea "[EMAIL_ADDRESS][DOMAIN_NAME] счет Год" at bounding box center [819, 443] width 406 height 46
drag, startPoint x: 643, startPoint y: 432, endPoint x: 772, endPoint y: 433, distance: 129.0
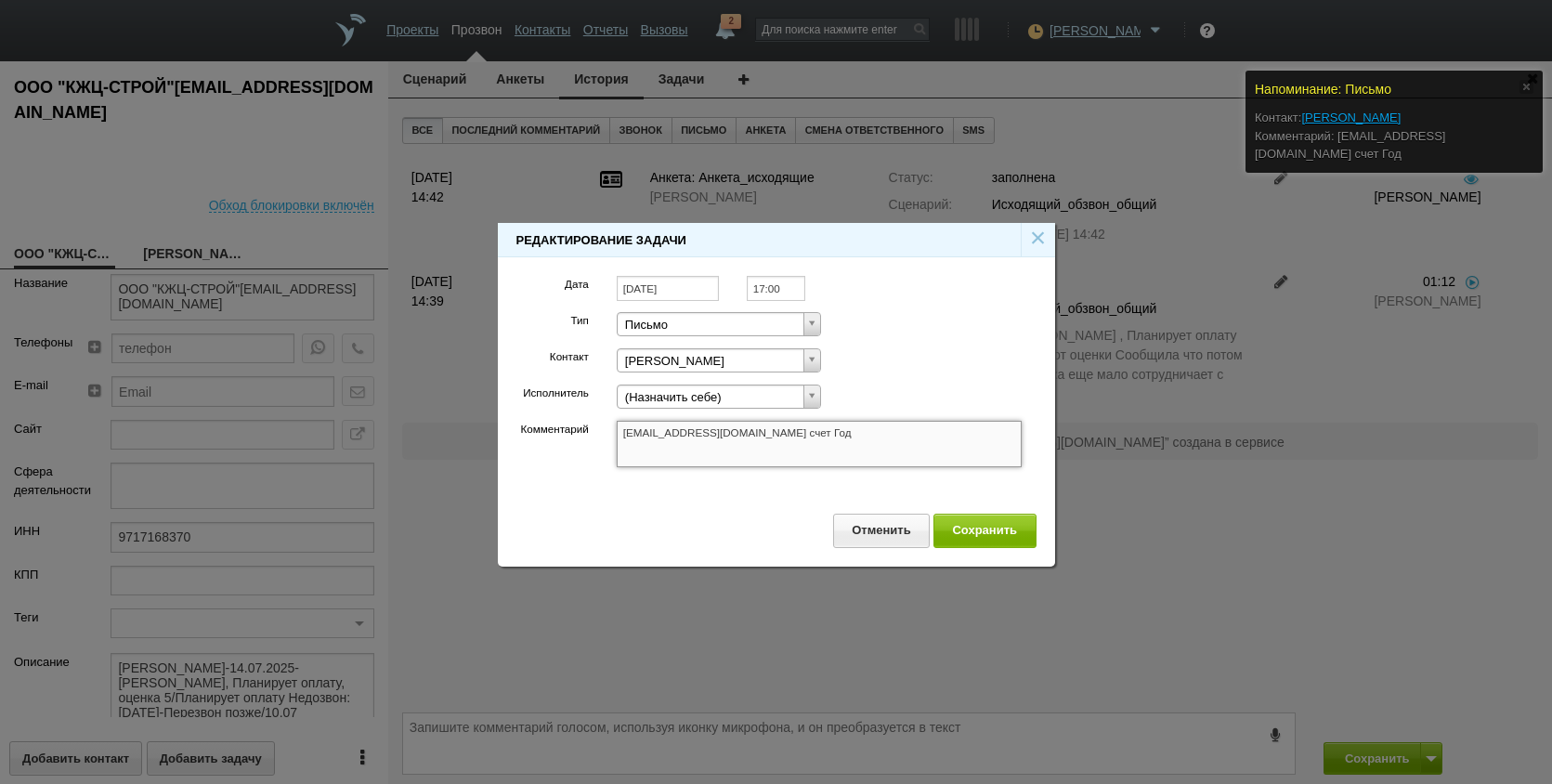
click at [772, 433] on textarea "[EMAIL_ADDRESS][DOMAIN_NAME] счет Год" at bounding box center [819, 443] width 406 height 46
drag, startPoint x: 963, startPoint y: 538, endPoint x: 920, endPoint y: 603, distance: 77.9
click at [964, 538] on button "Сохранить" at bounding box center [985, 531] width 104 height 35
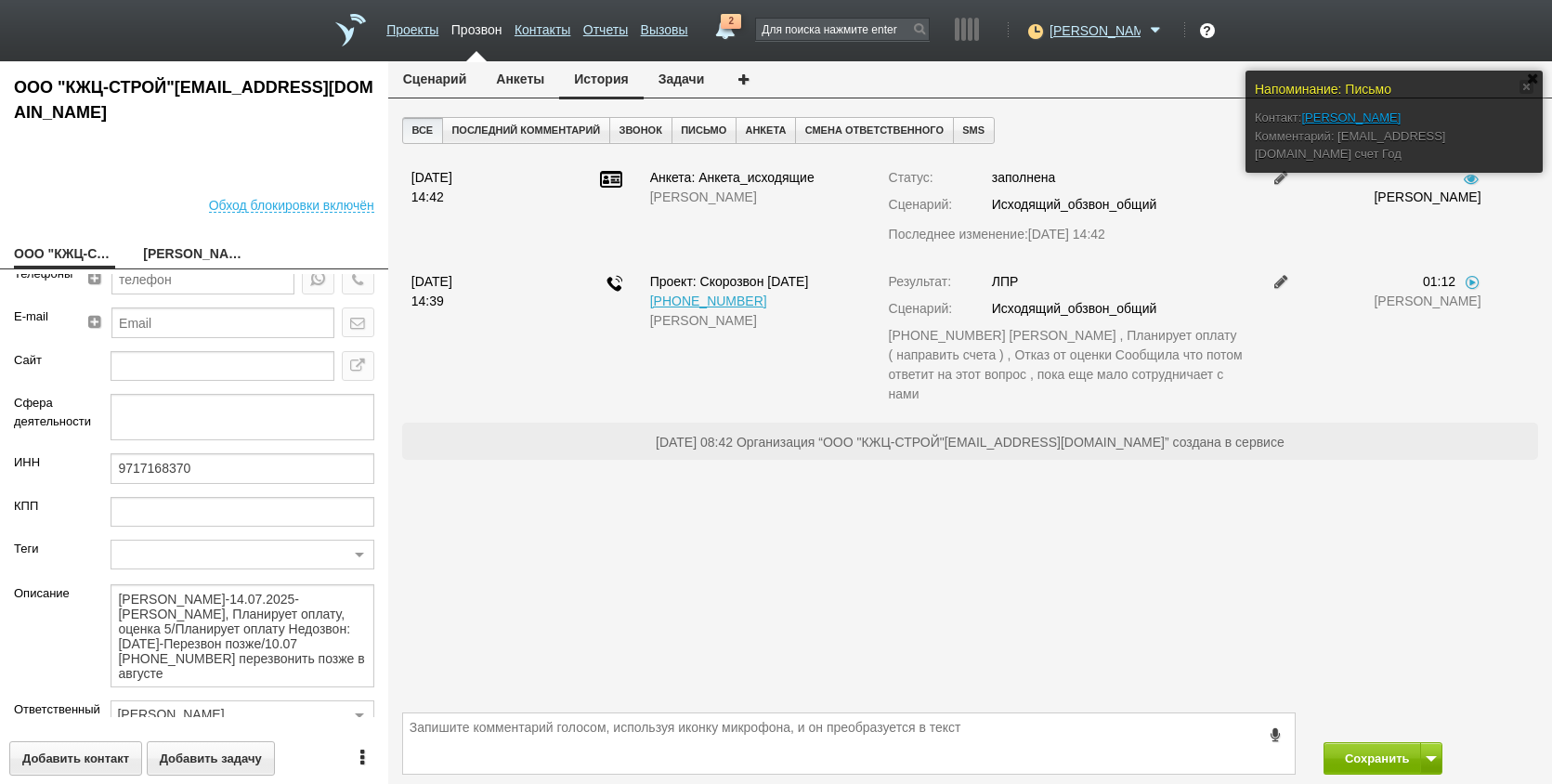
scroll to position [139, 0]
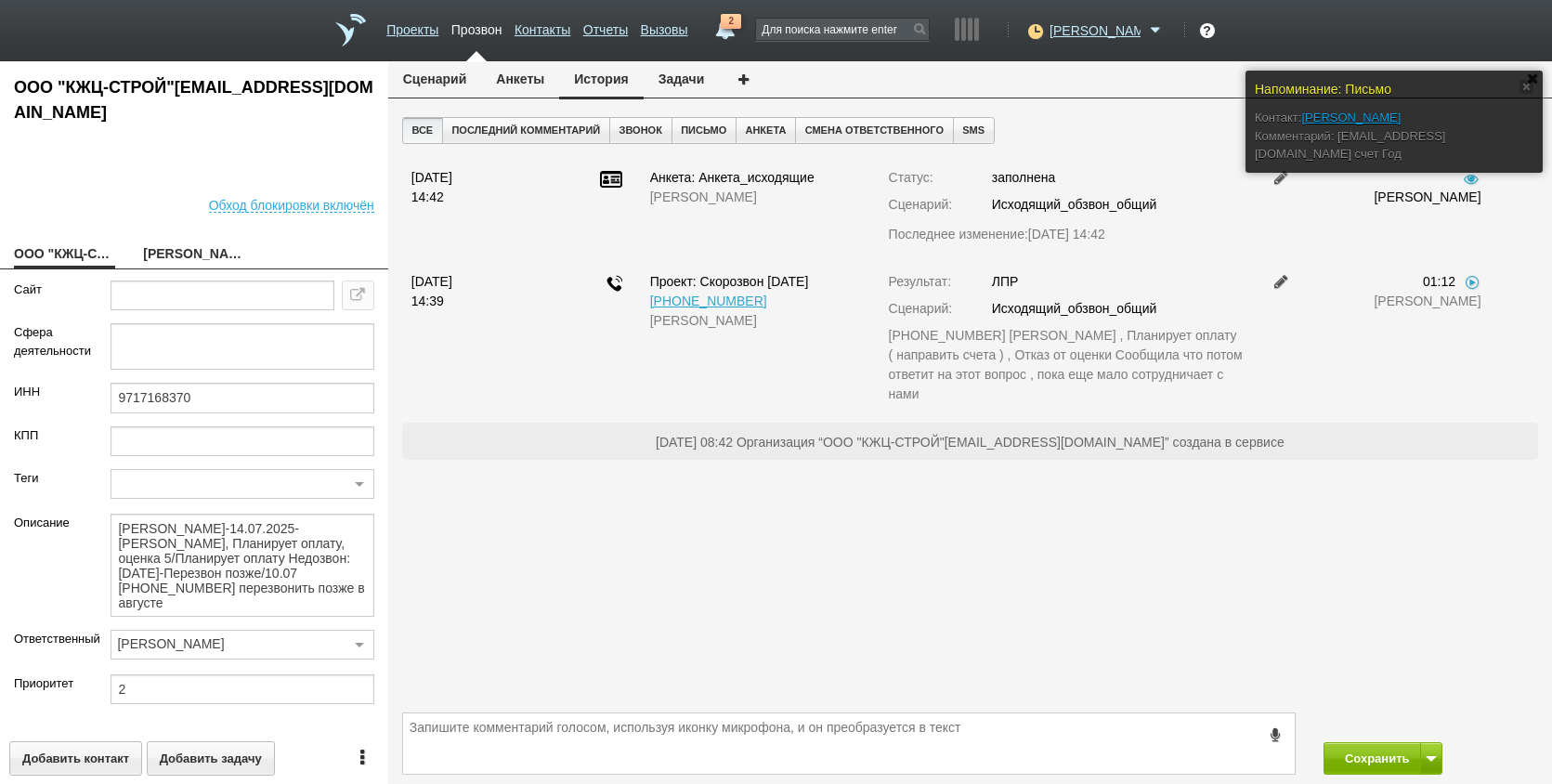
click at [179, 254] on link "[PERSON_NAME]" at bounding box center [194, 256] width 102 height 26
type textarea "[PERSON_NAME]"
type textarea "Пребиллинг_Сентябрь.2025"
type input "Сумма АП+ЛД: 2410/ Акции_ранее: Подключение-2024;"
type input "77_Нулевой"
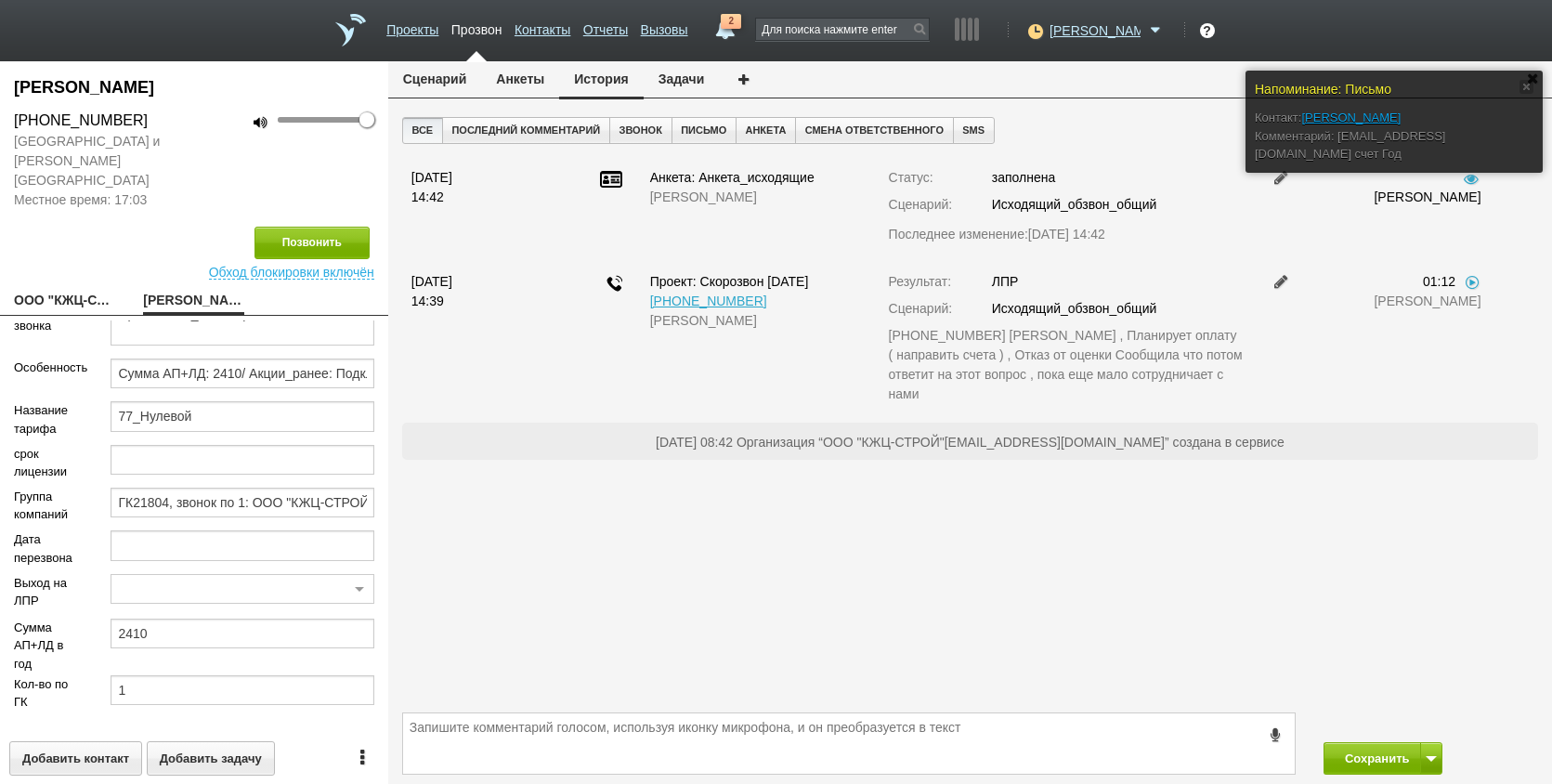
scroll to position [215, 0]
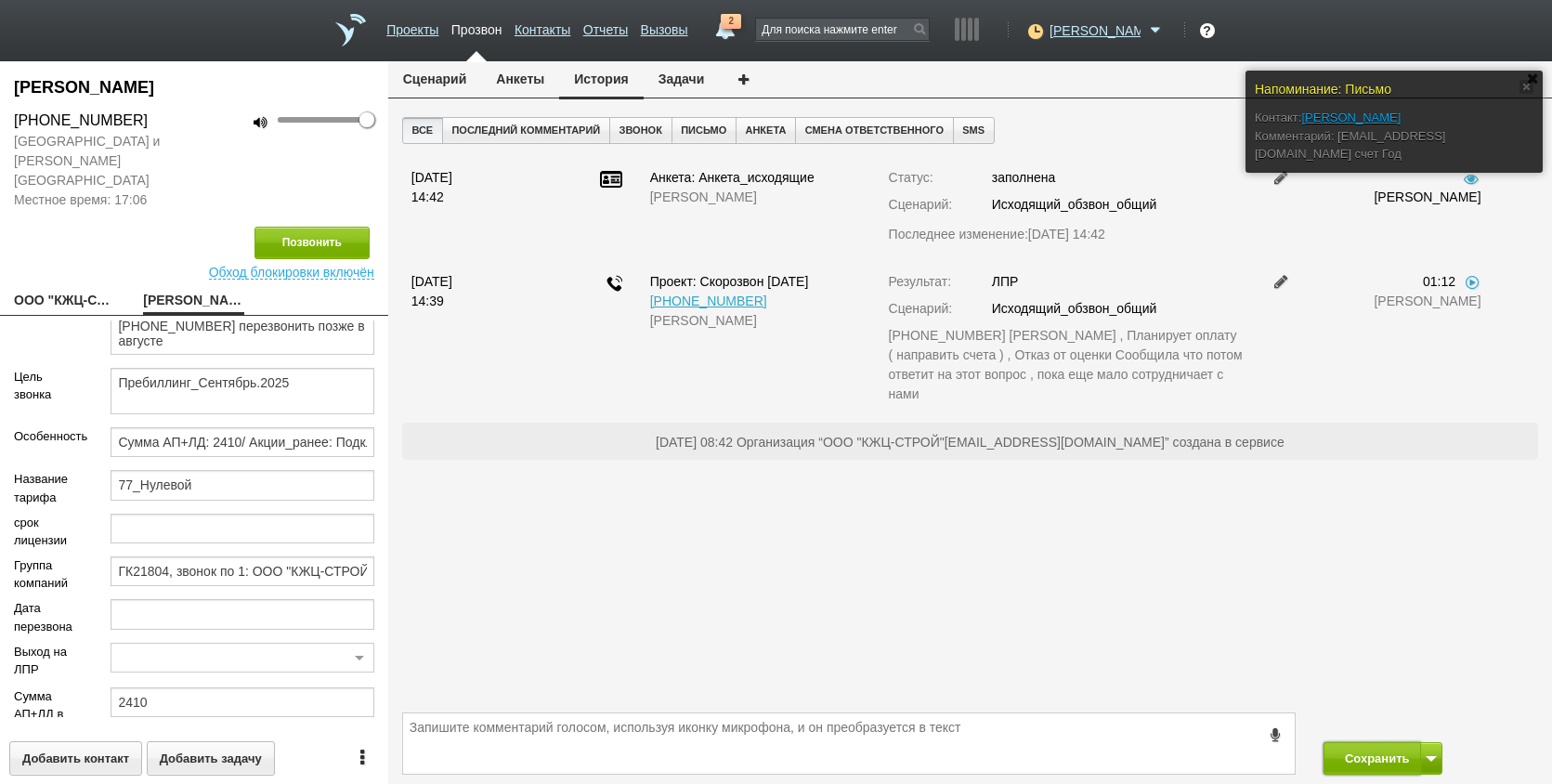
click at [1388, 756] on button "Сохранить" at bounding box center [1373, 759] width 98 height 33
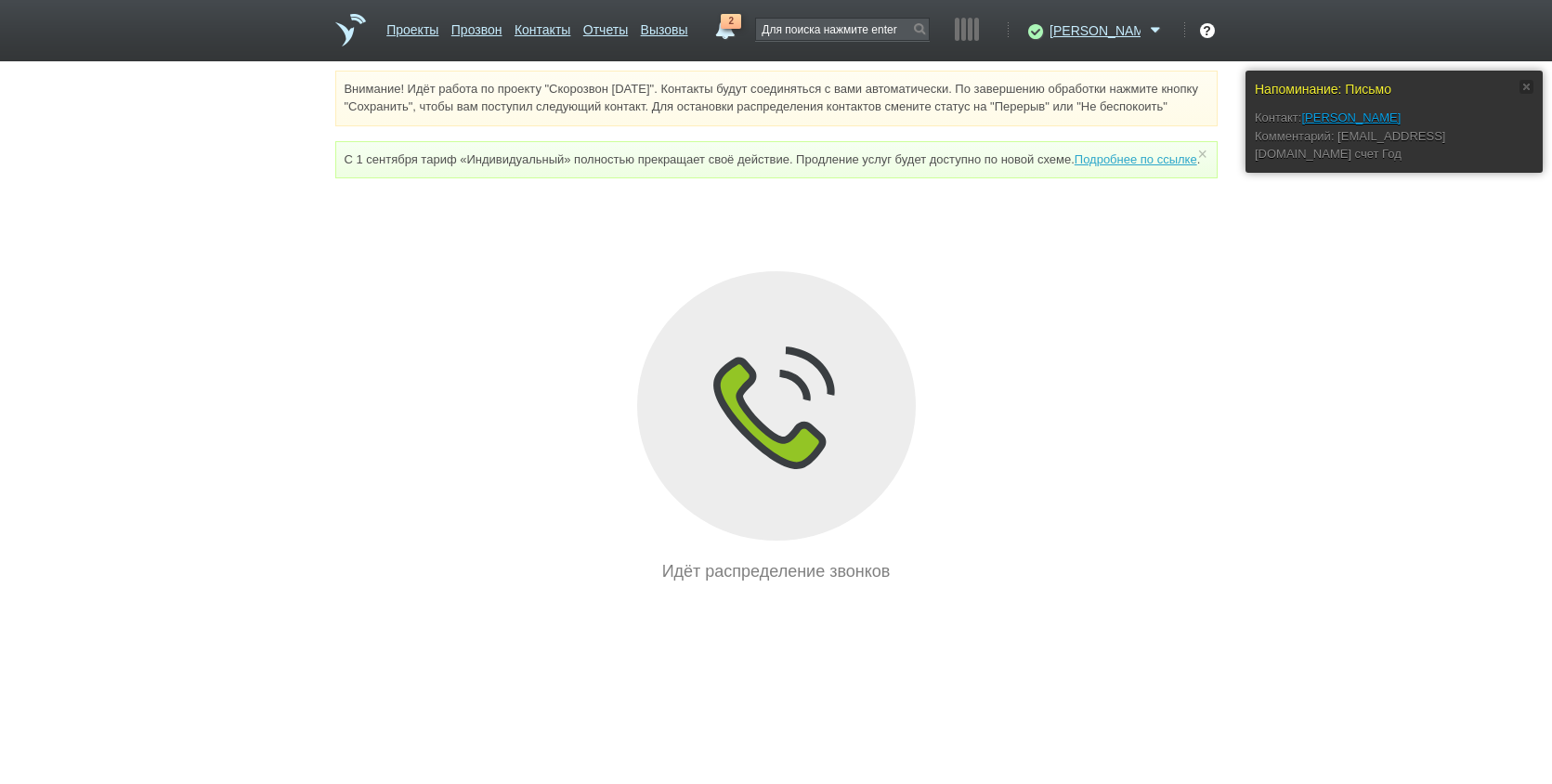
click at [742, 19] on span "2" at bounding box center [731, 22] width 21 height 15
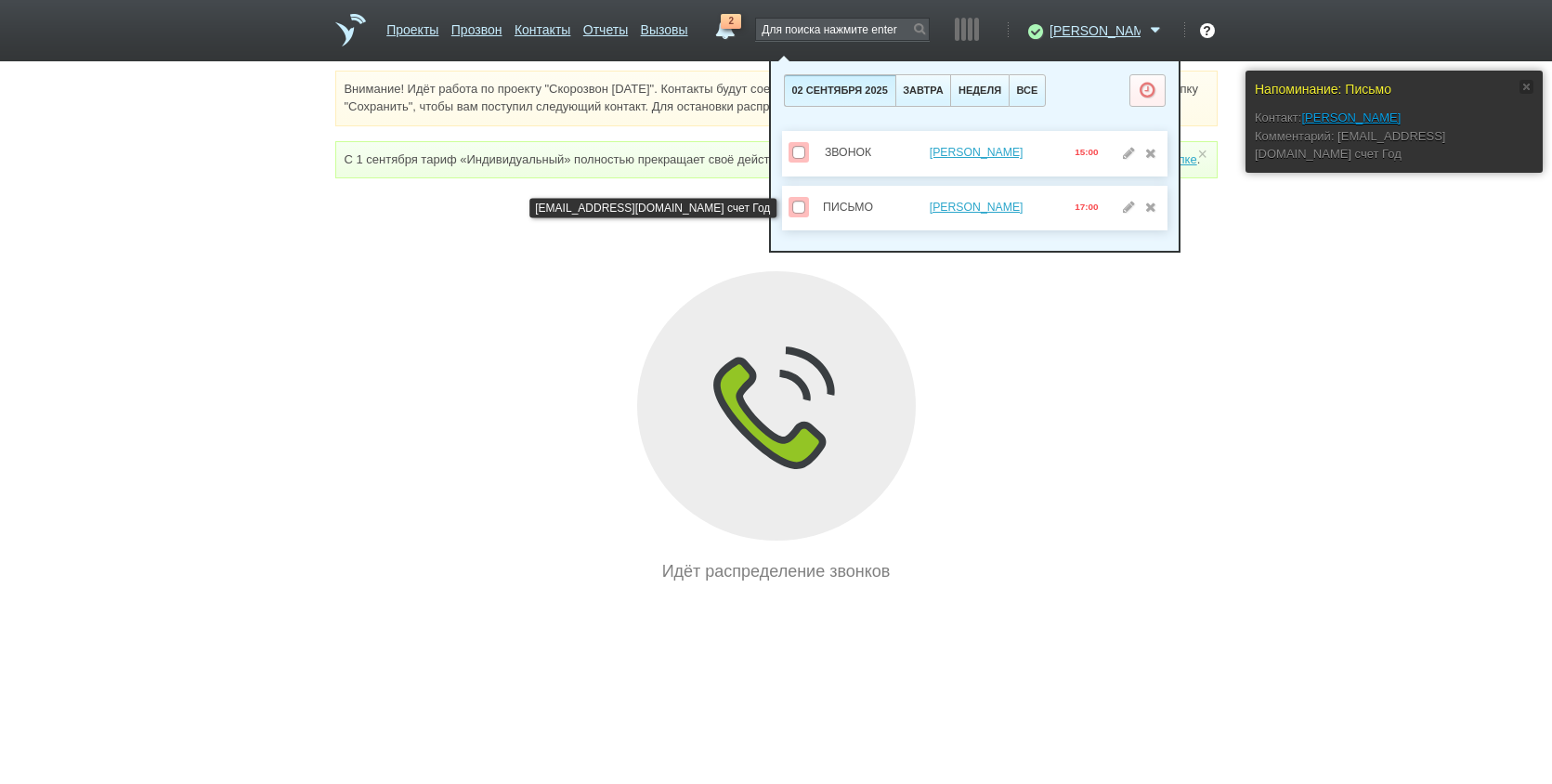
click at [802, 201] on span at bounding box center [799, 207] width 13 height 13
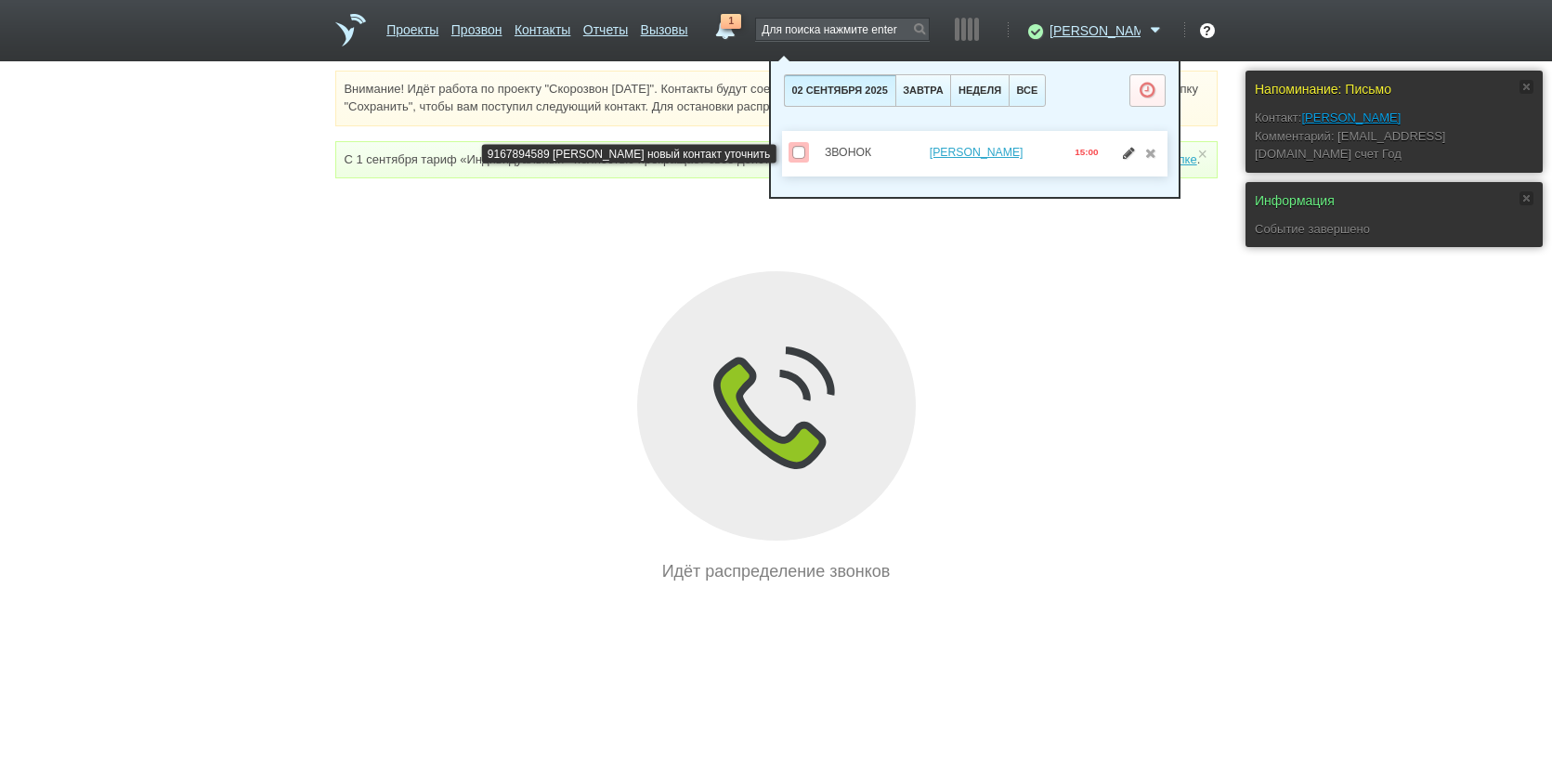
click at [1134, 152] on link at bounding box center [1128, 152] width 20 height 13
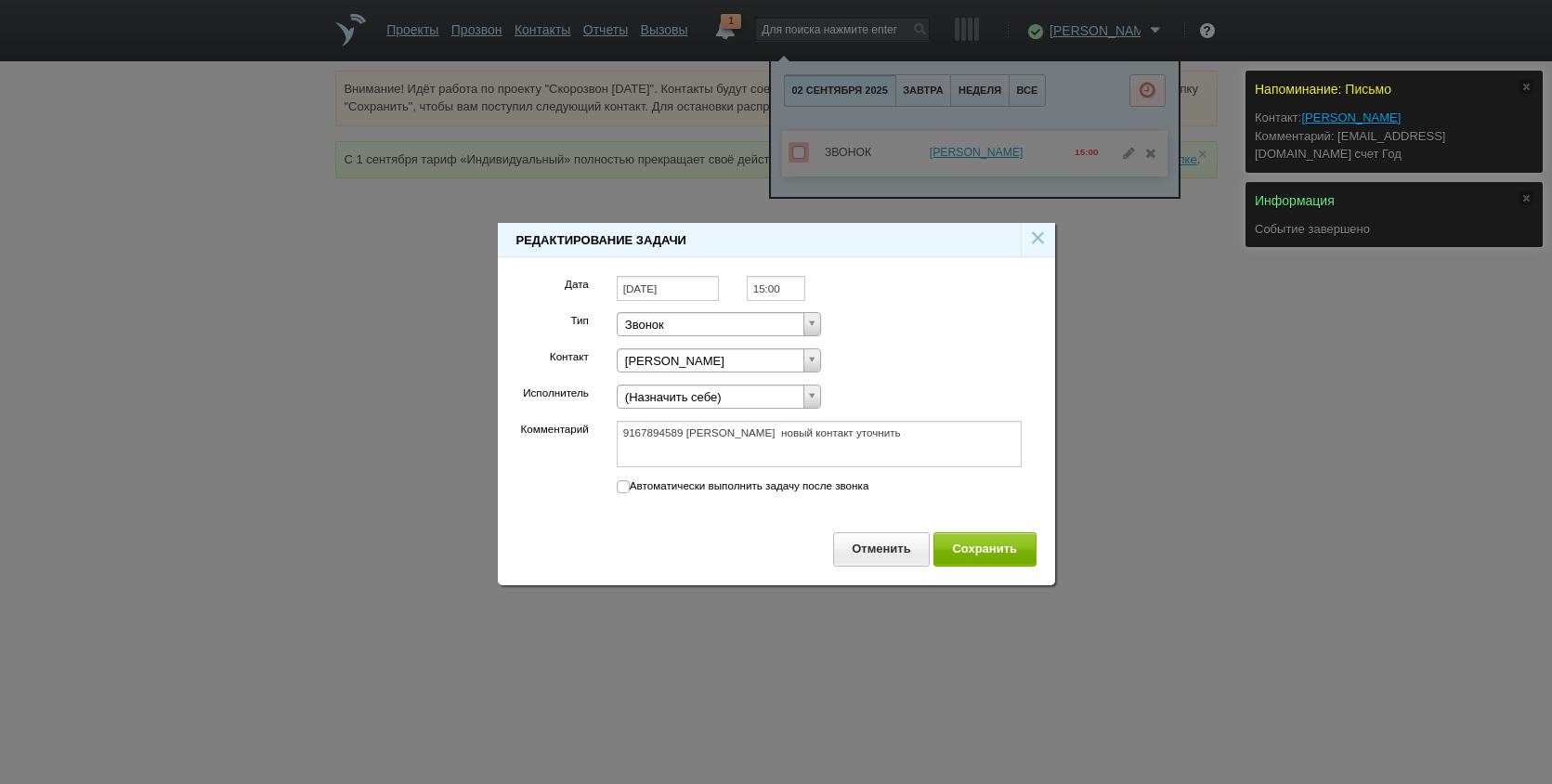
click at [688, 279] on input "[DATE]" at bounding box center [667, 288] width 103 height 25
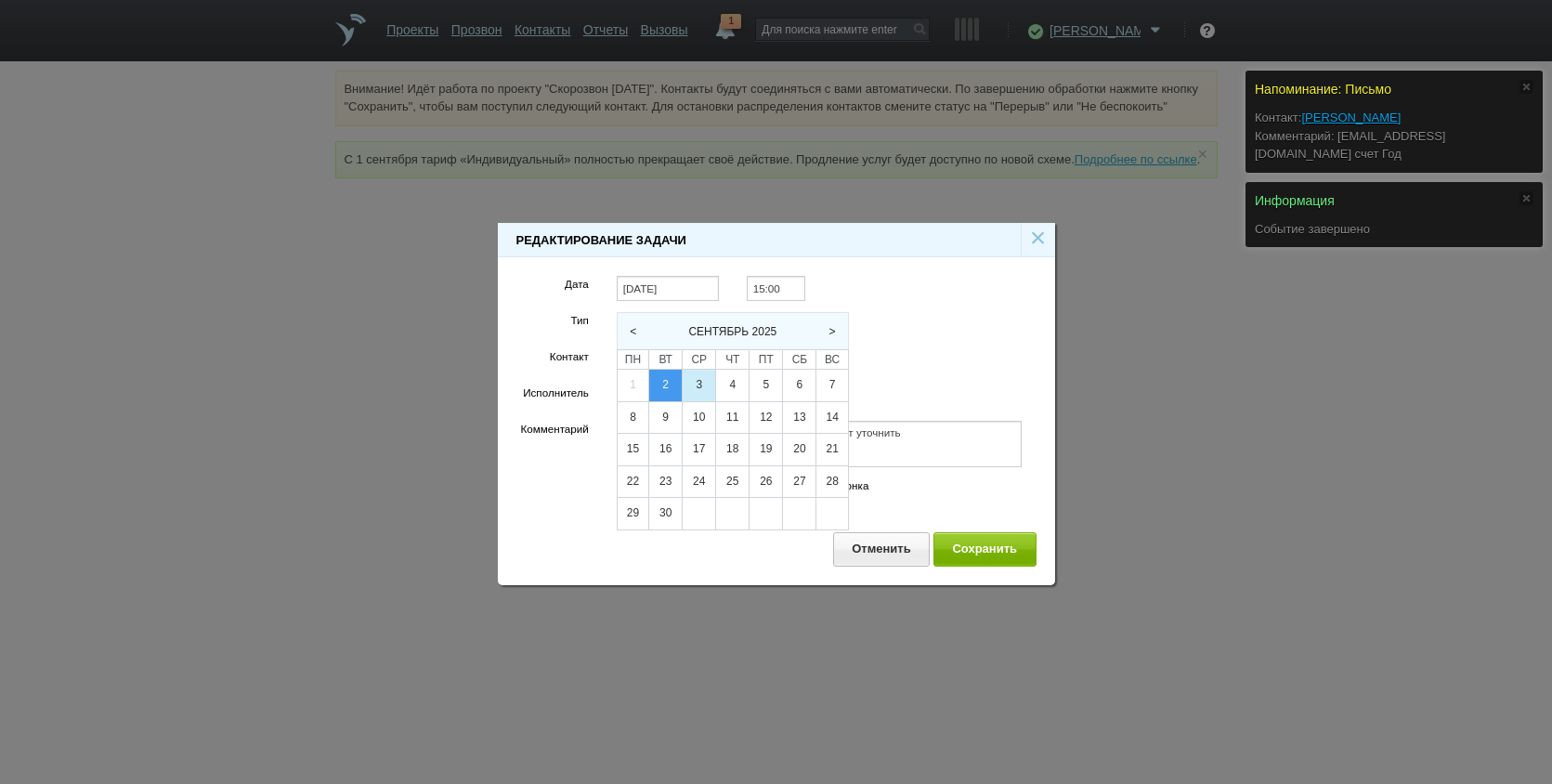
click at [696, 392] on div "3" at bounding box center [698, 386] width 33 height 32
type input "[DATE]"
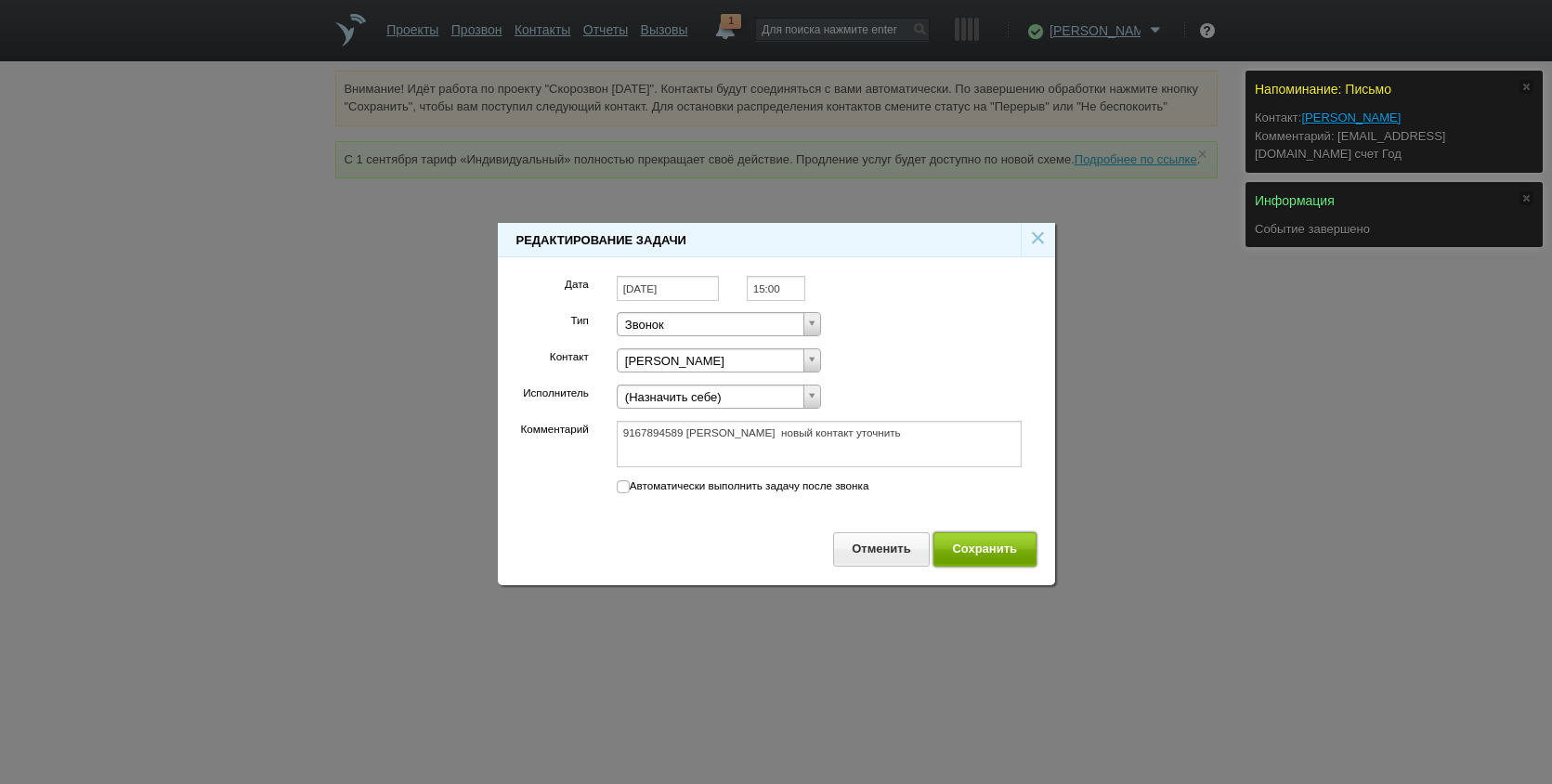
click at [987, 543] on button "Сохранить" at bounding box center [985, 550] width 104 height 35
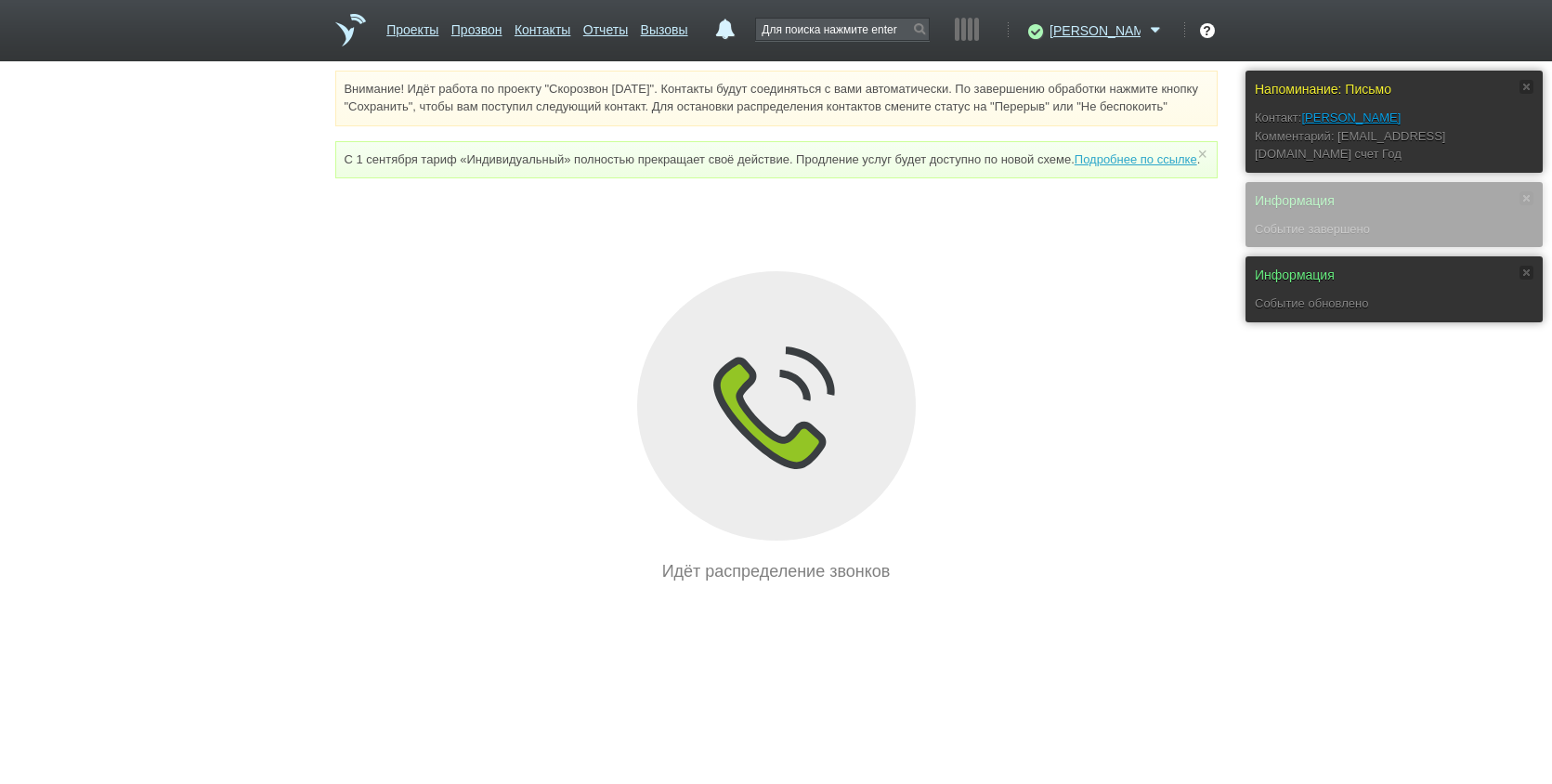
click at [1164, 552] on div "Идёт распределение звонков" at bounding box center [776, 427] width 883 height 312
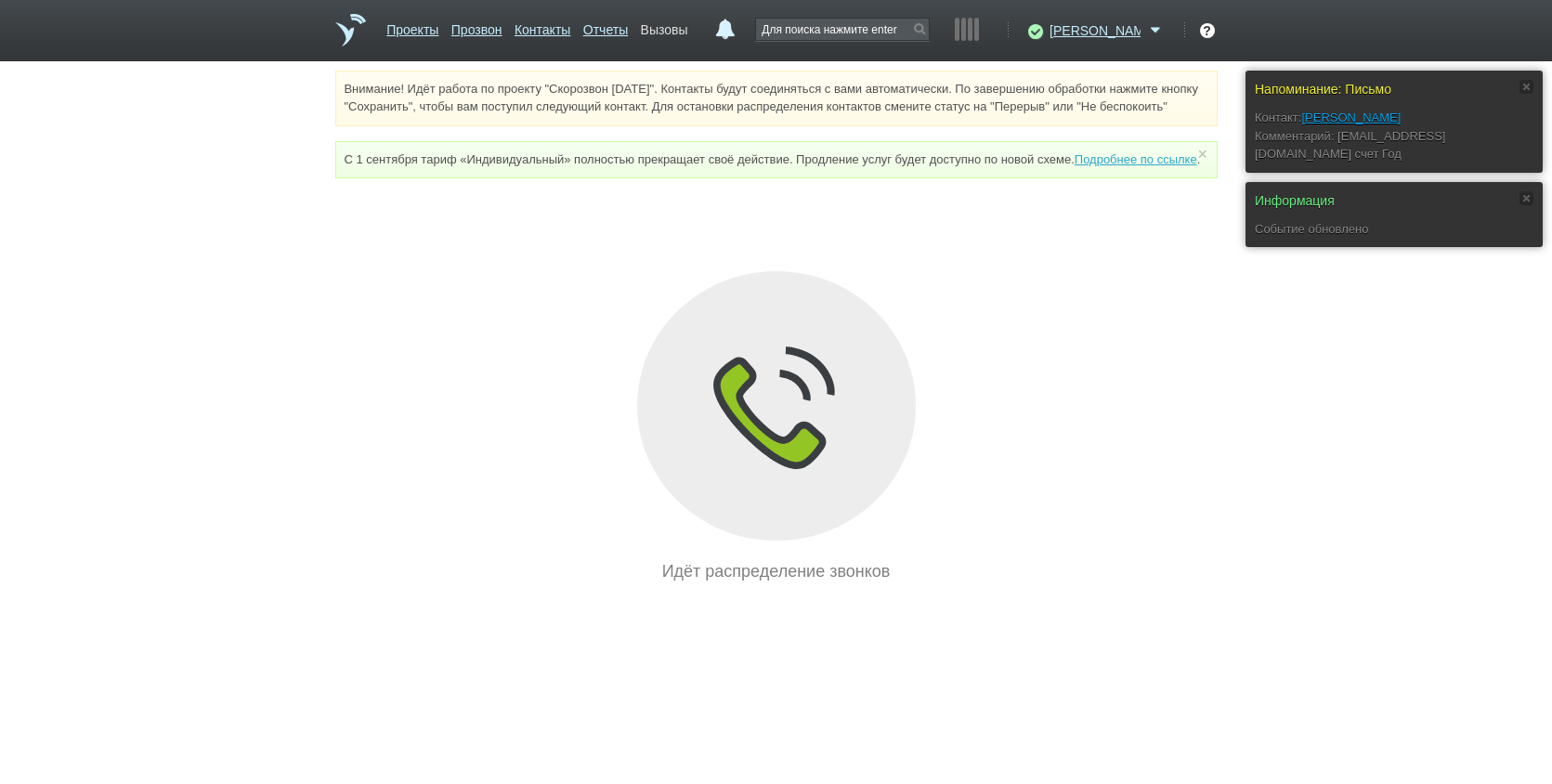
click at [688, 34] on link "Вызовы" at bounding box center [664, 26] width 47 height 27
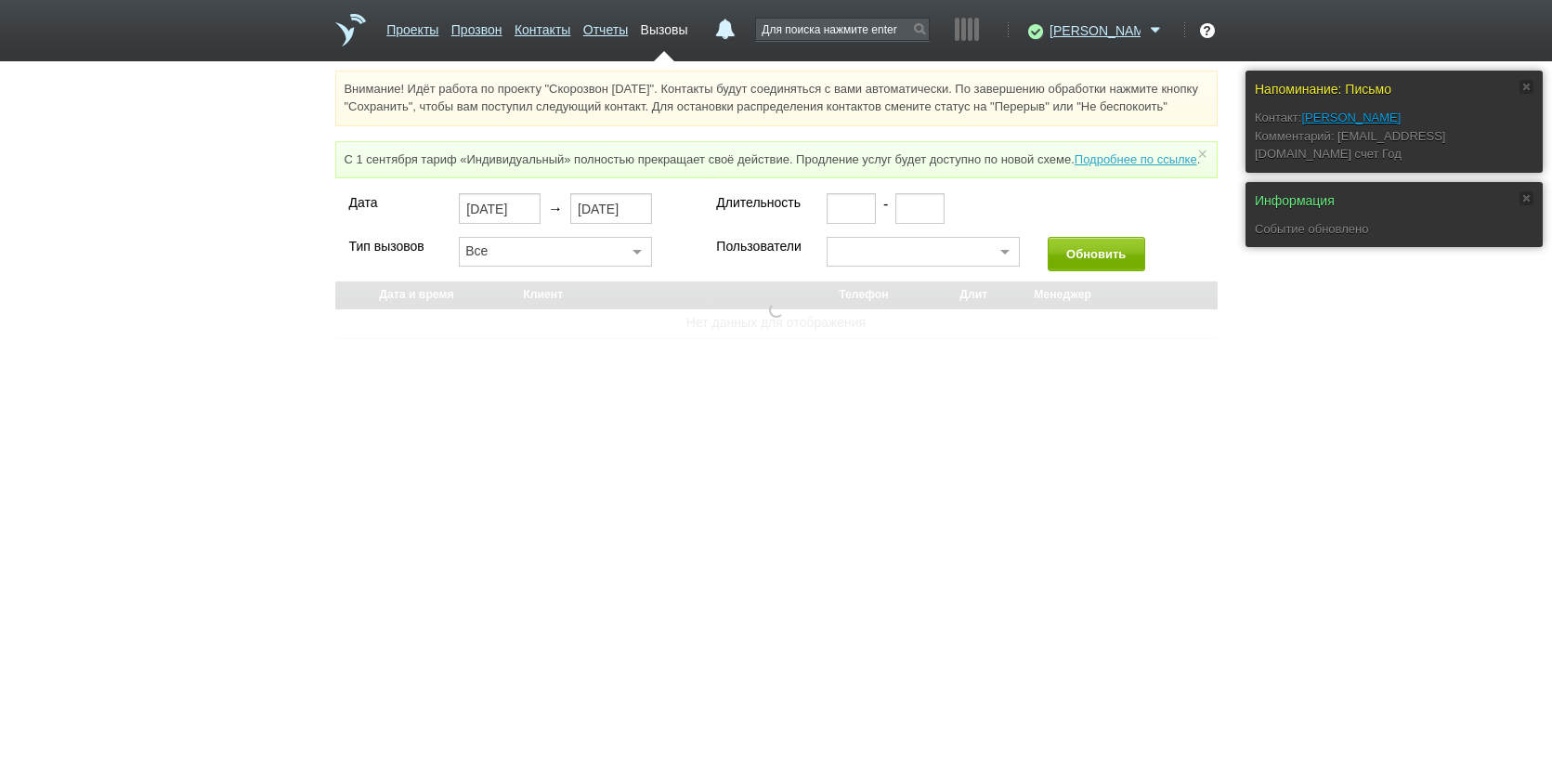
select select "30"
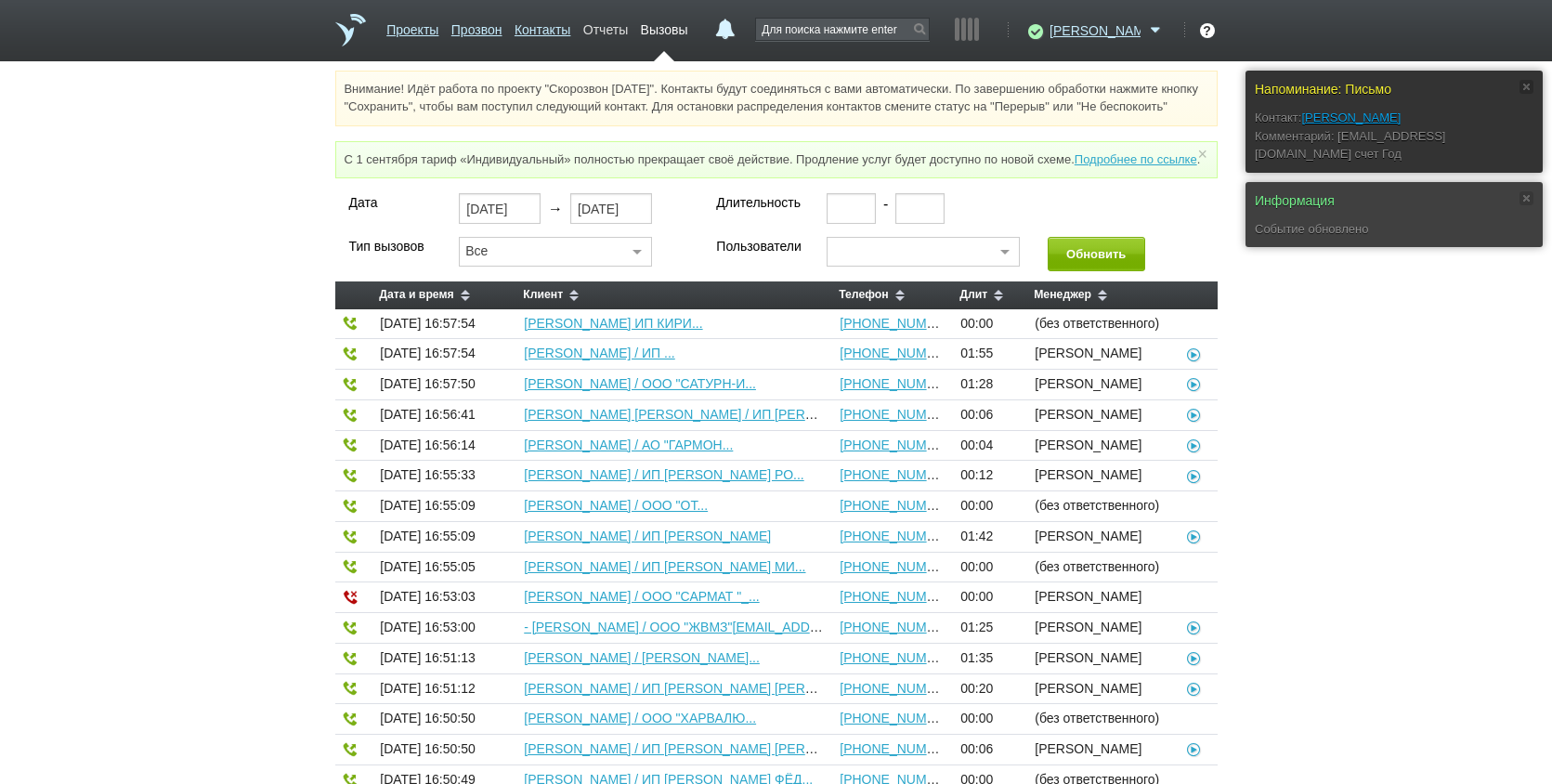
click at [628, 28] on link "Отчеты" at bounding box center [605, 26] width 44 height 27
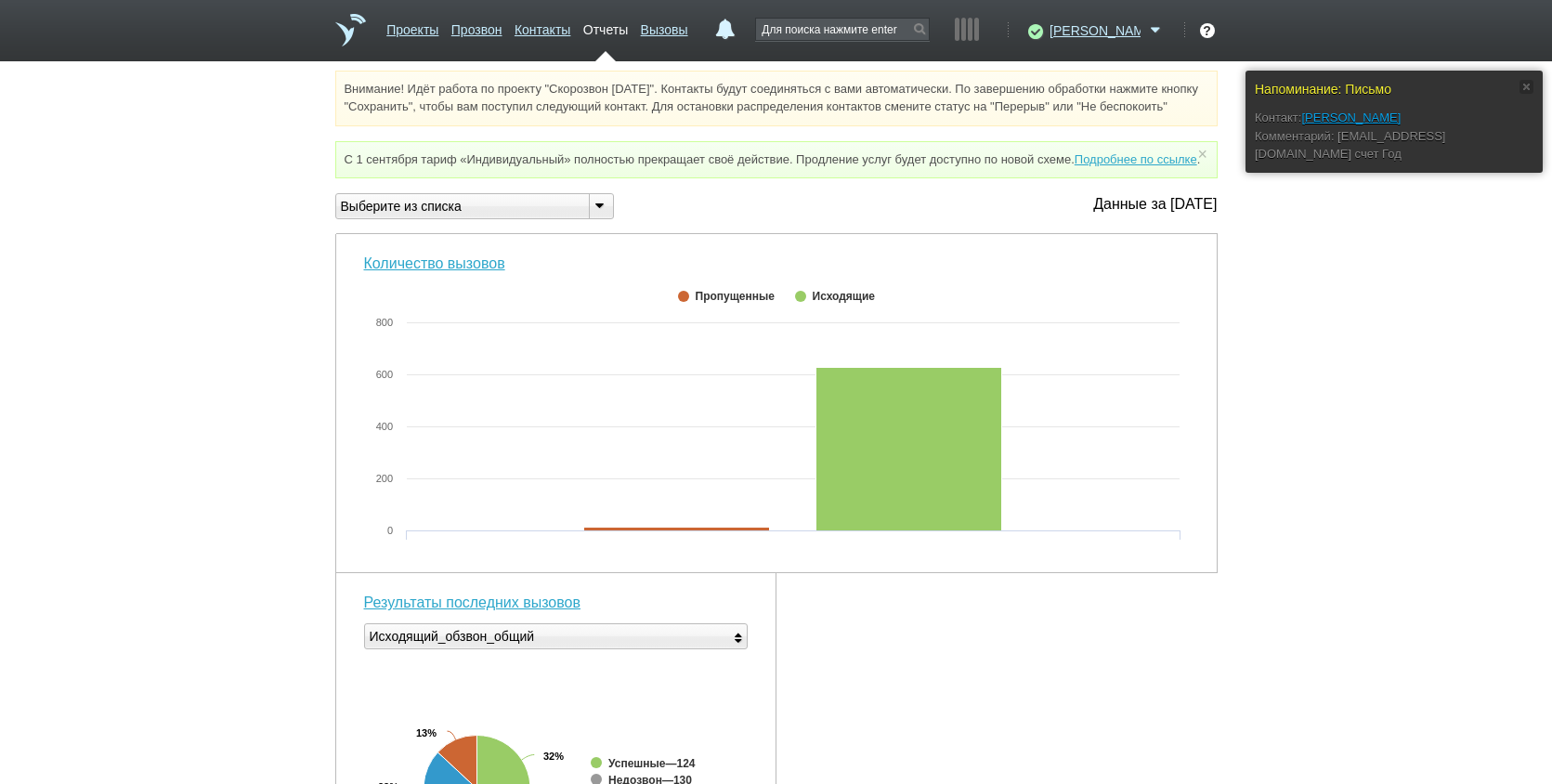
click at [628, 27] on link "Отчеты" at bounding box center [605, 26] width 44 height 27
click at [628, 32] on link "Отчеты" at bounding box center [605, 26] width 44 height 27
click at [505, 216] on div "Выберите из списка" at bounding box center [455, 206] width 238 height 20
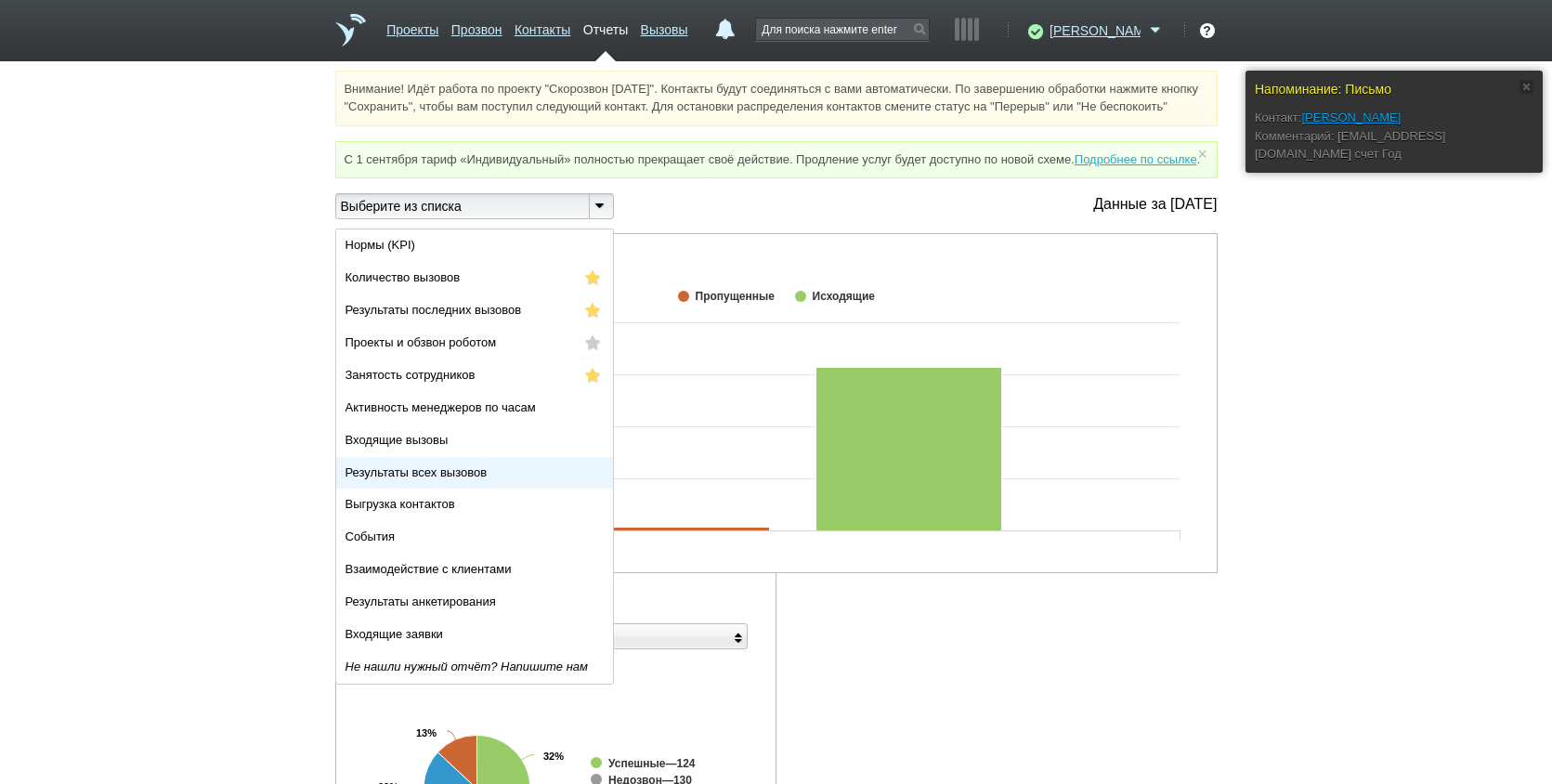
click at [440, 479] on span "Результаты всех вызовов" at bounding box center [416, 472] width 142 height 14
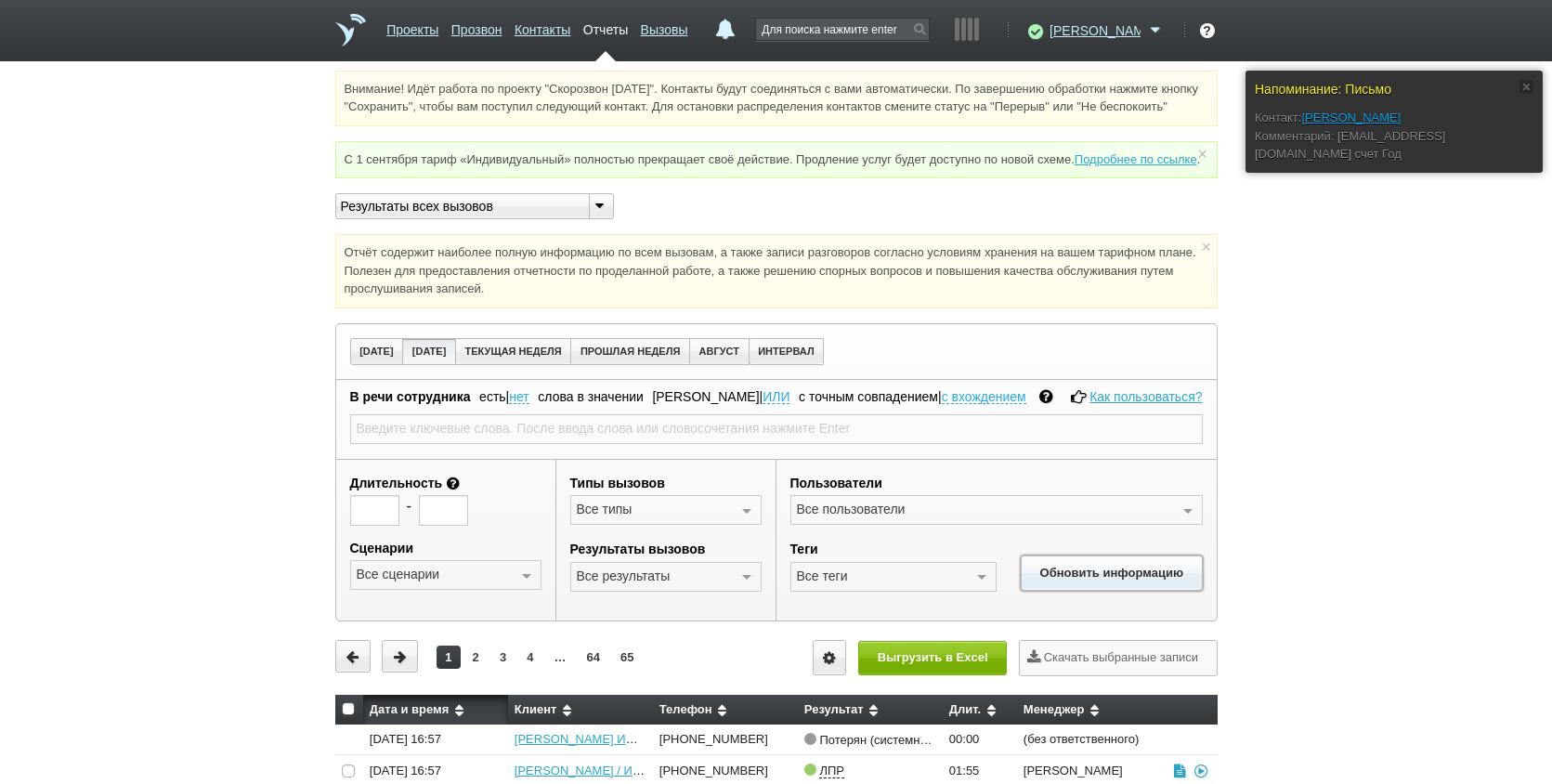
click at [1078, 590] on button "Обновить информацию" at bounding box center [1112, 572] width 181 height 35
click at [927, 676] on button "Выгрузить в Excel" at bounding box center [933, 658] width 149 height 35
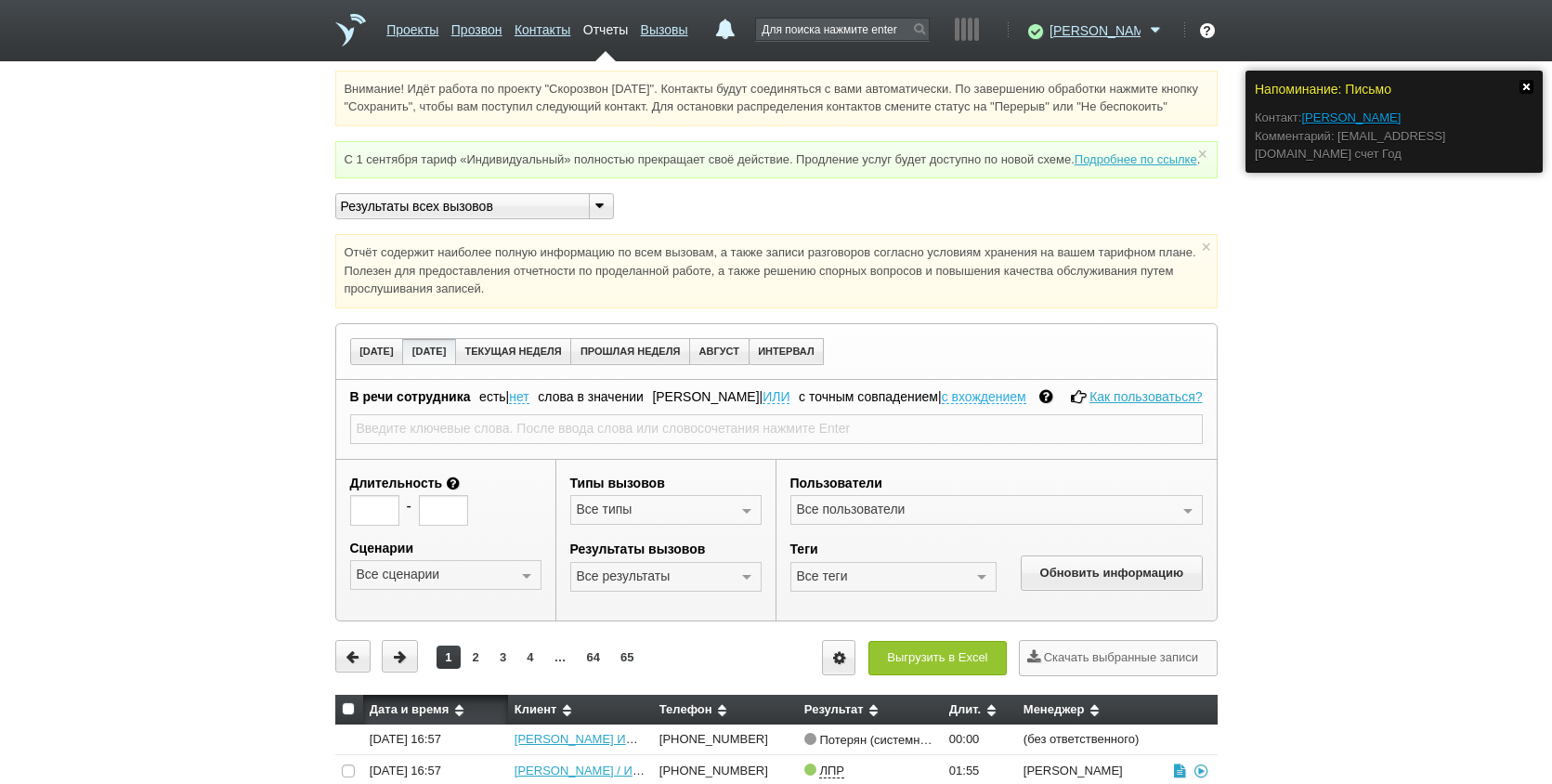
click at [1531, 84] on link at bounding box center [1527, 87] width 14 height 14
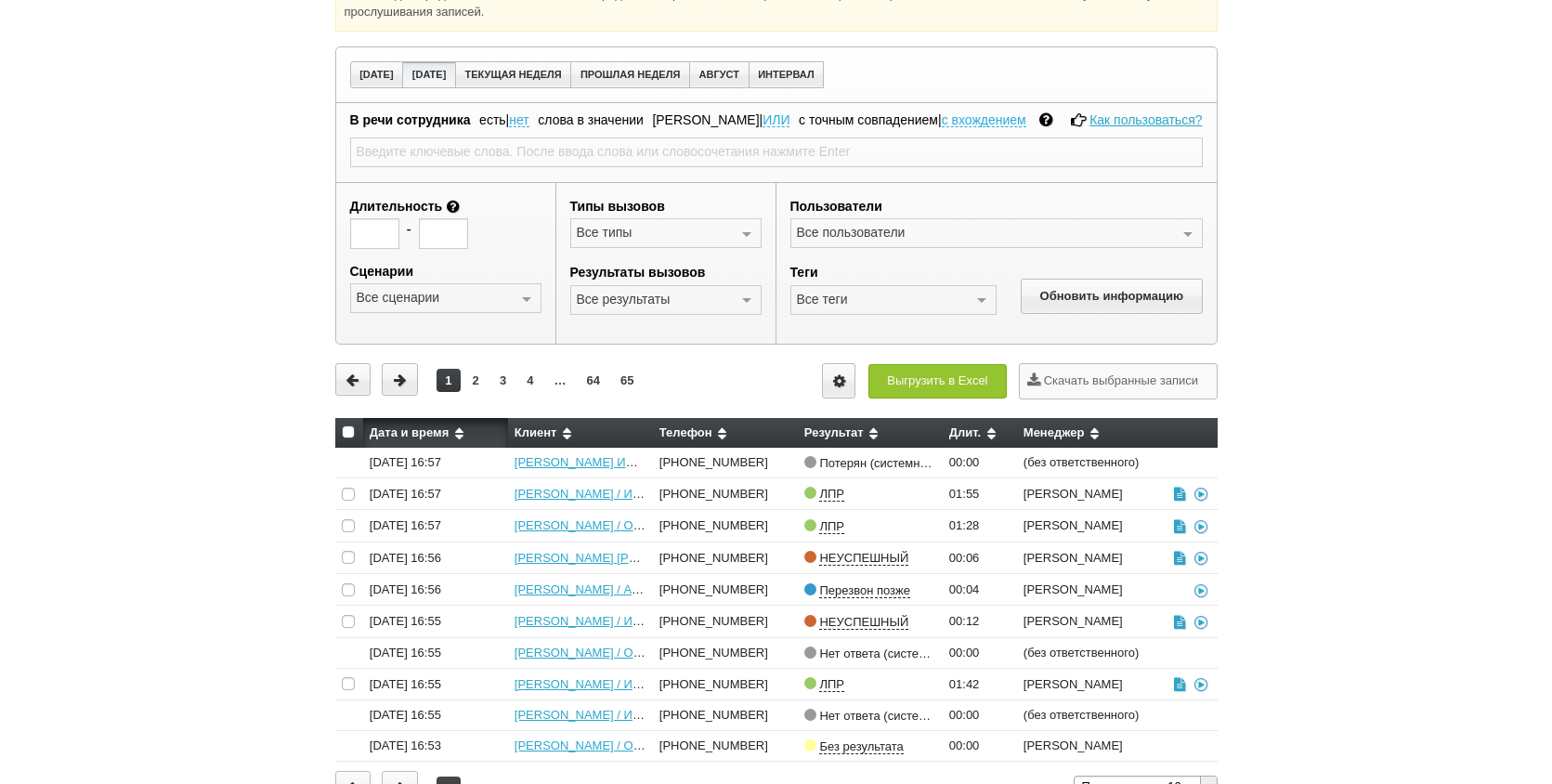
scroll to position [279, 0]
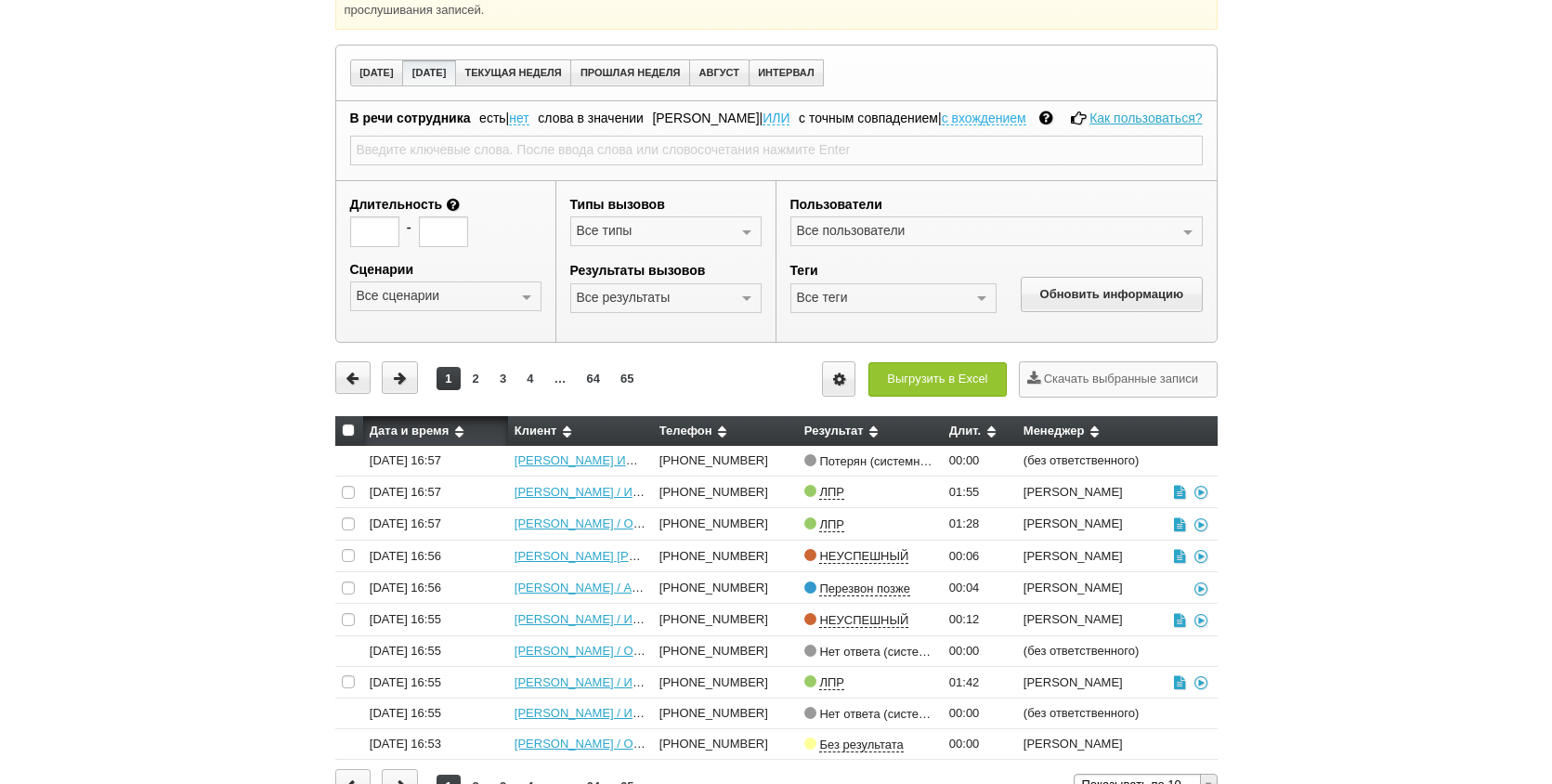
click at [1536, 297] on div "Внимание! Идёт работа по проекту "Скорозвон [DATE]". Контакты будут соединяться…" at bounding box center [776, 320] width 1552 height 1056
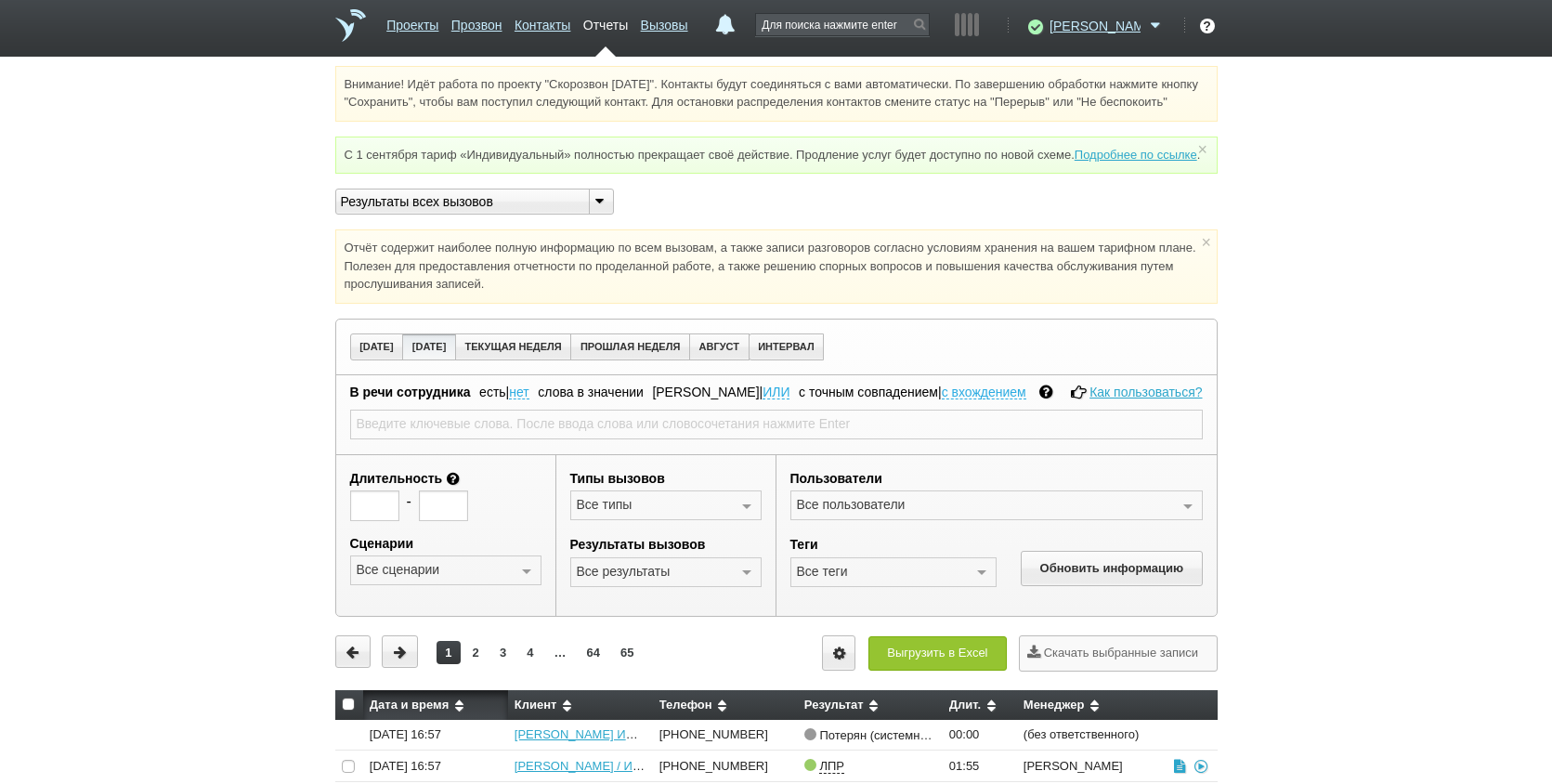
scroll to position [0, 0]
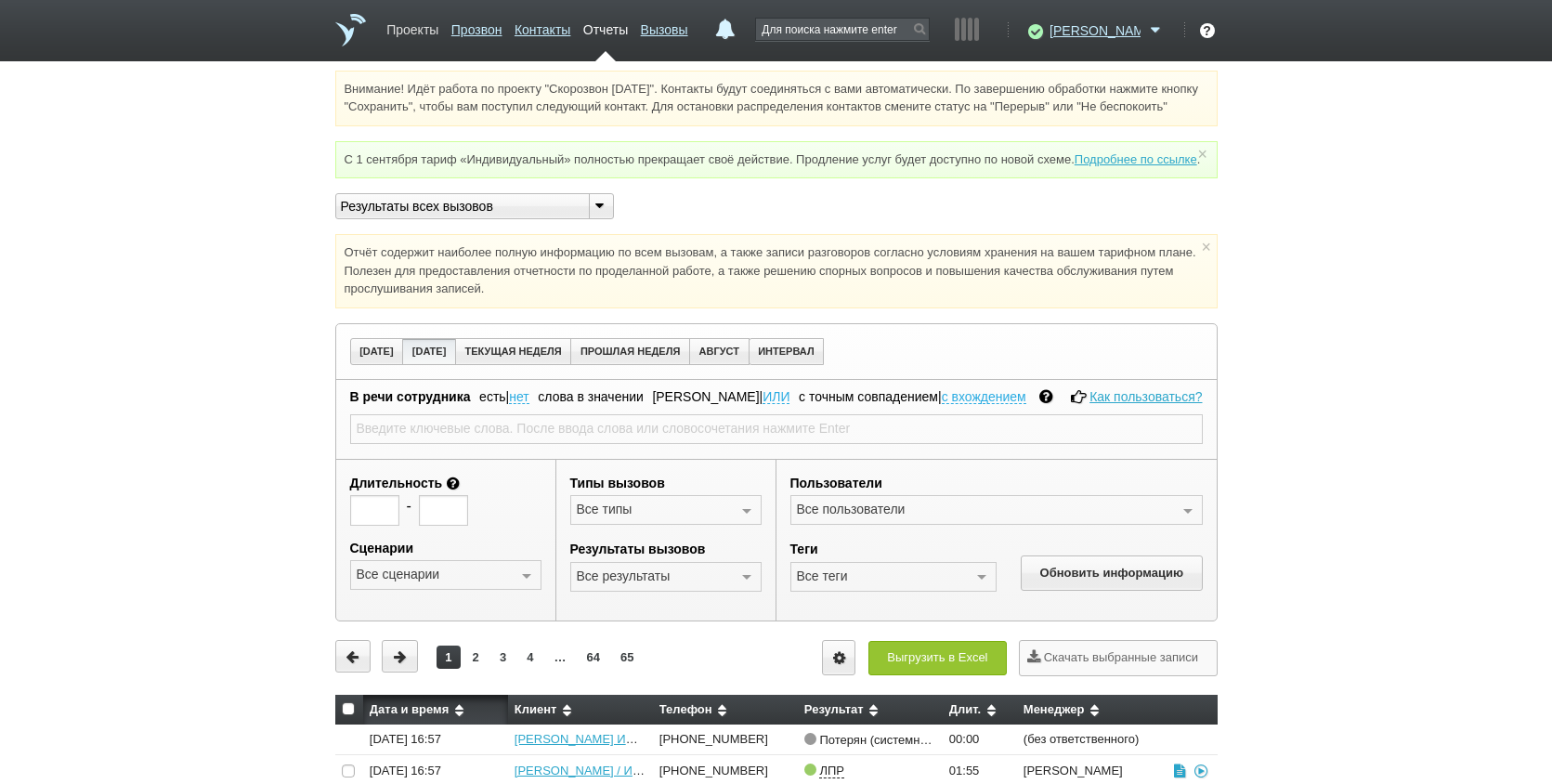
click at [394, 34] on link "Проекты" at bounding box center [412, 26] width 52 height 27
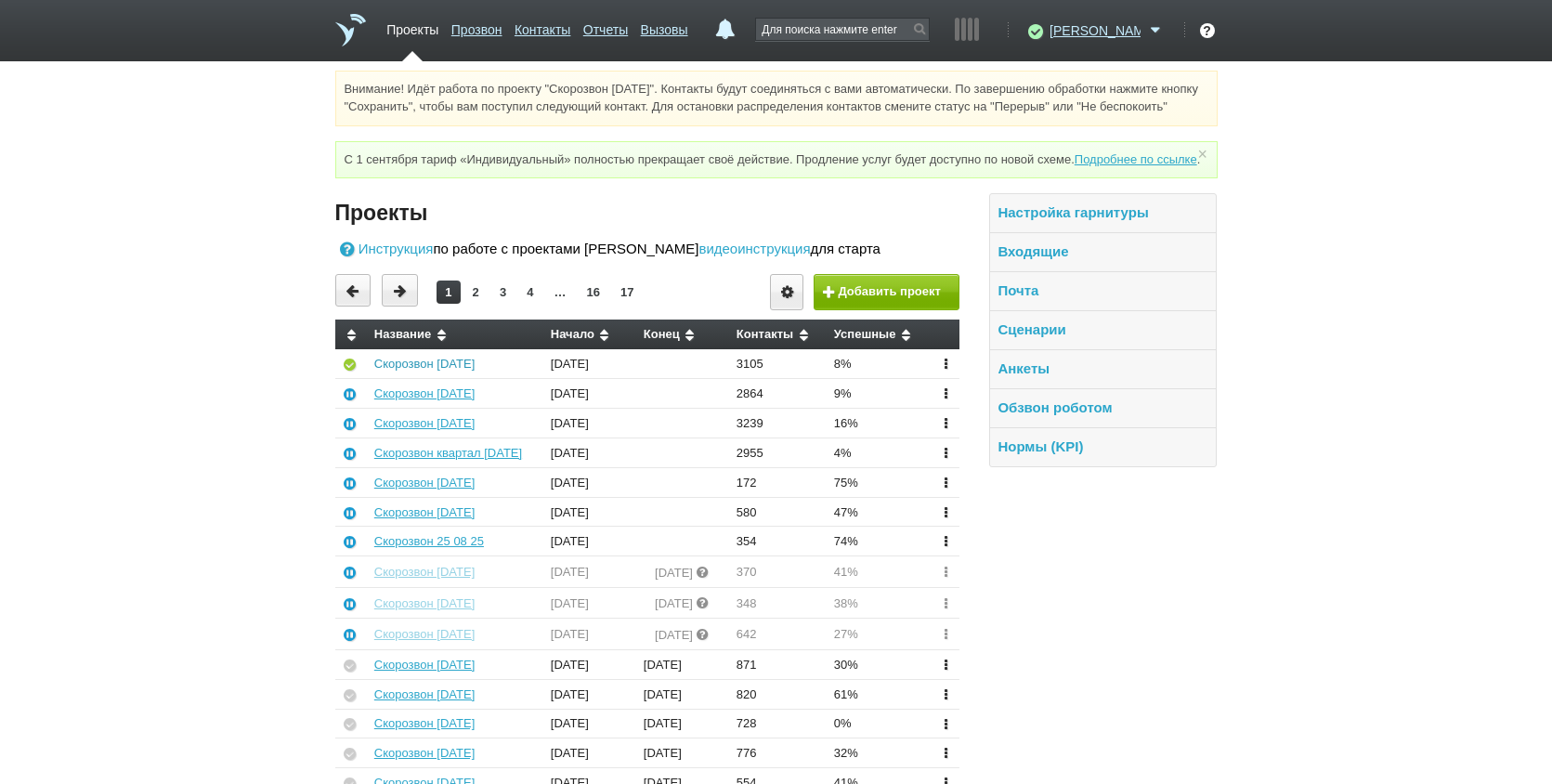
click at [434, 371] on link "Скорозвон [DATE]" at bounding box center [424, 363] width 101 height 14
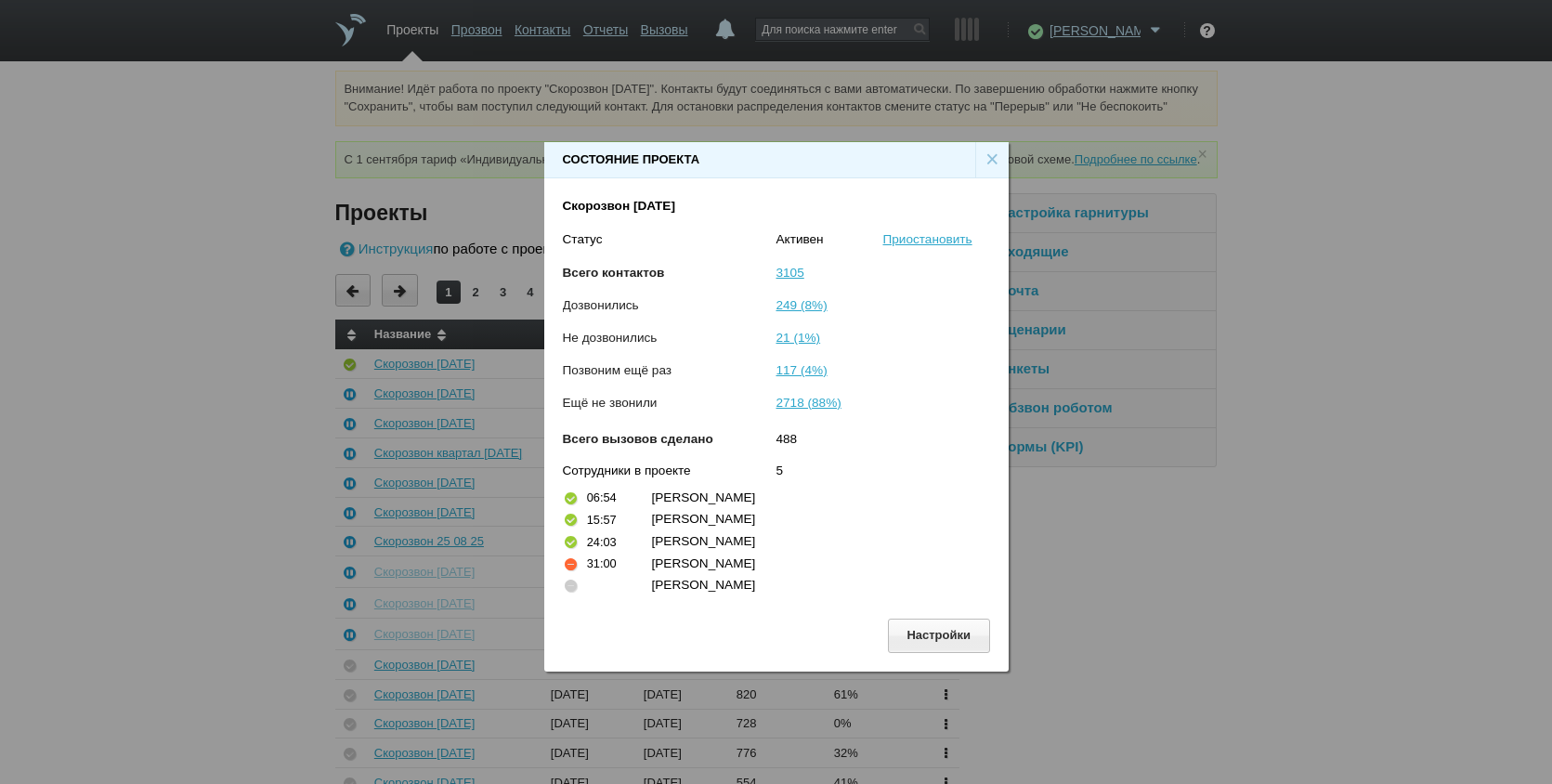
click at [718, 546] on div "[PERSON_NAME]" at bounding box center [812, 542] width 321 height 19
click at [689, 526] on div "[PERSON_NAME]" at bounding box center [812, 520] width 321 height 19
click at [860, 305] on div "249 (8%)" at bounding box center [883, 312] width 214 height 33
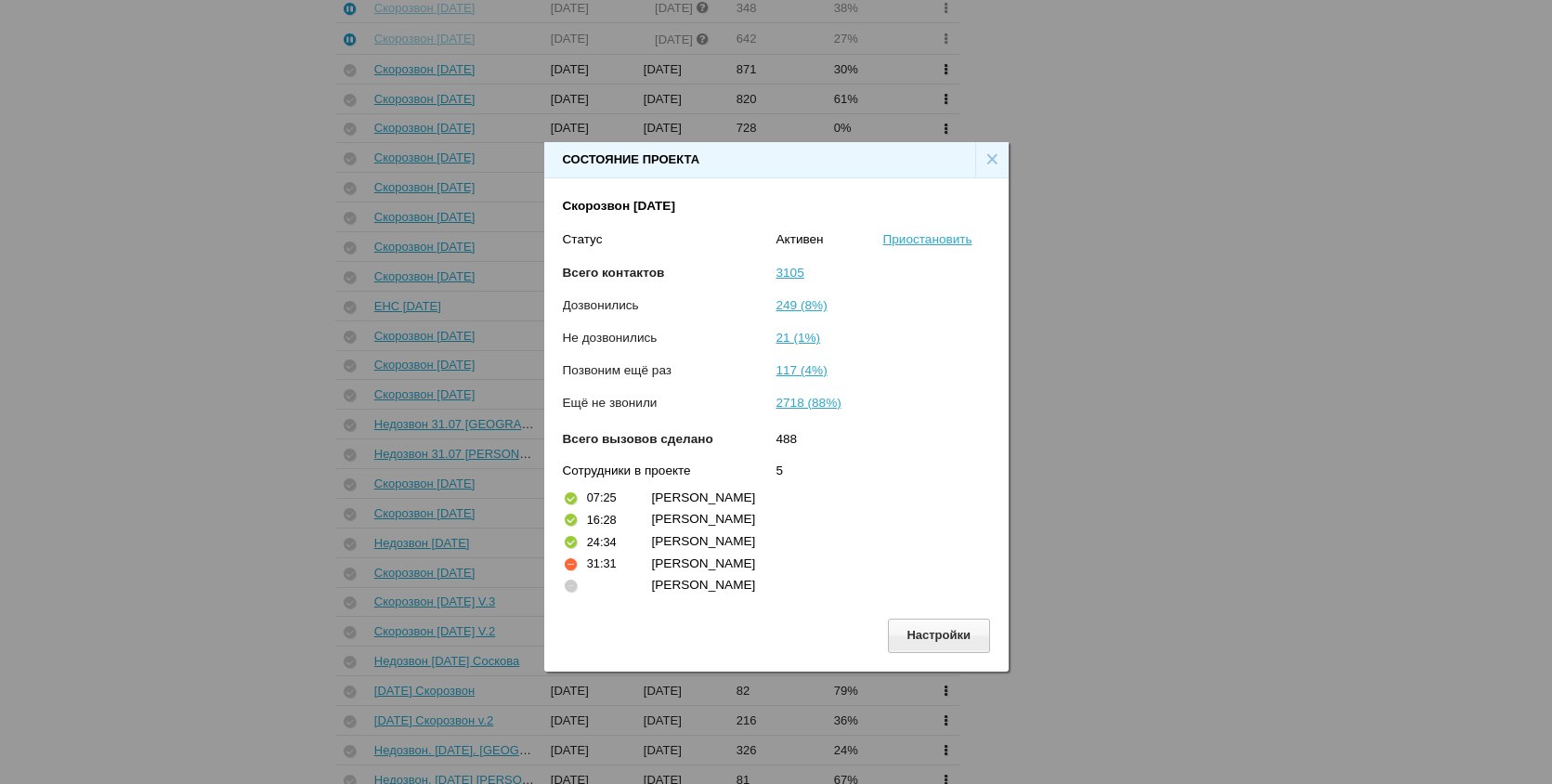
scroll to position [685, 0]
click at [988, 164] on div "×" at bounding box center [992, 160] width 34 height 36
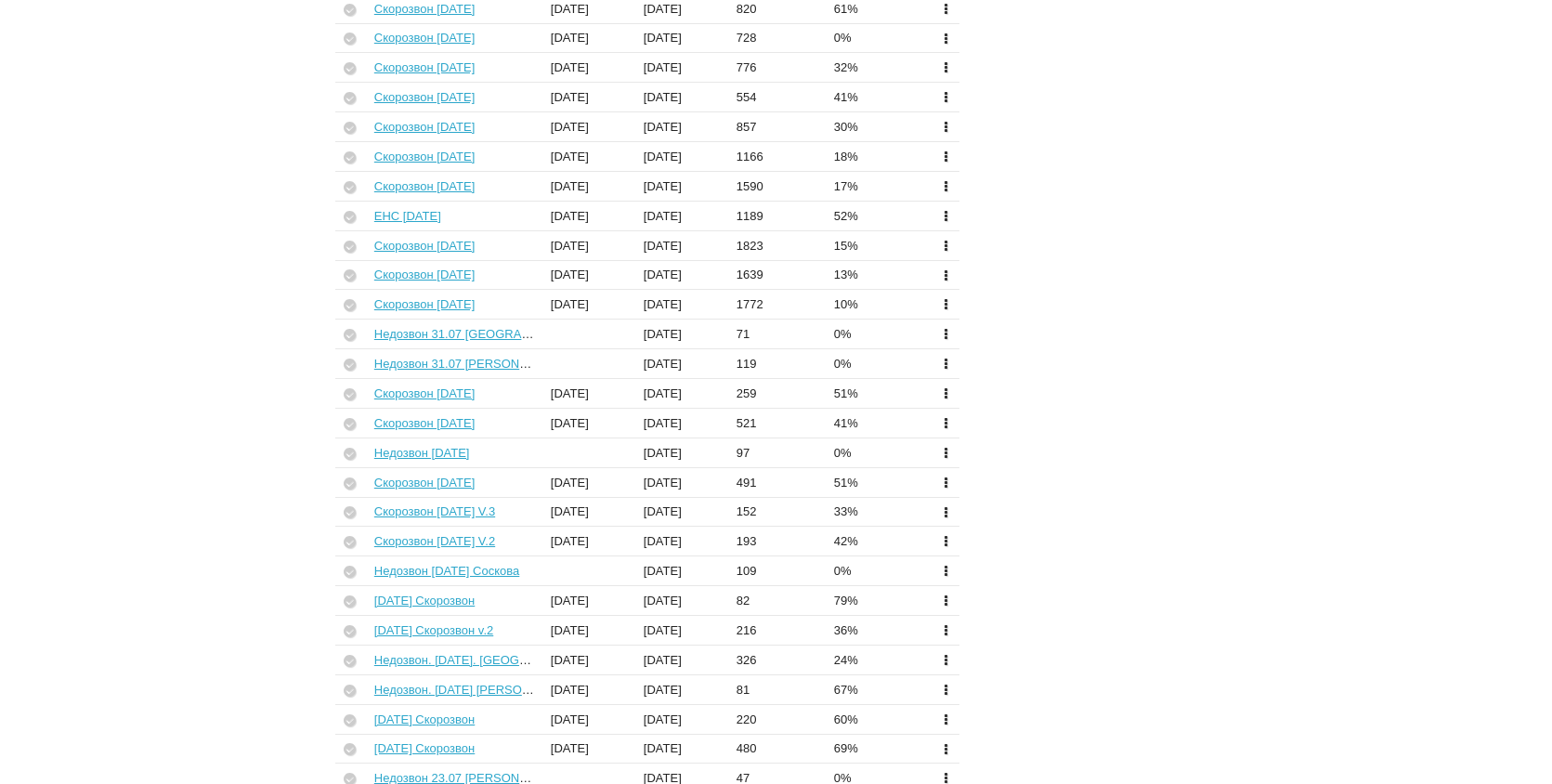
click at [1081, 360] on div "Настройка гарнитуры Входящие Почта Сценарии Анкеты Обзвон роботом Нормы (KPI)" at bounding box center [1088, 369] width 257 height 1723
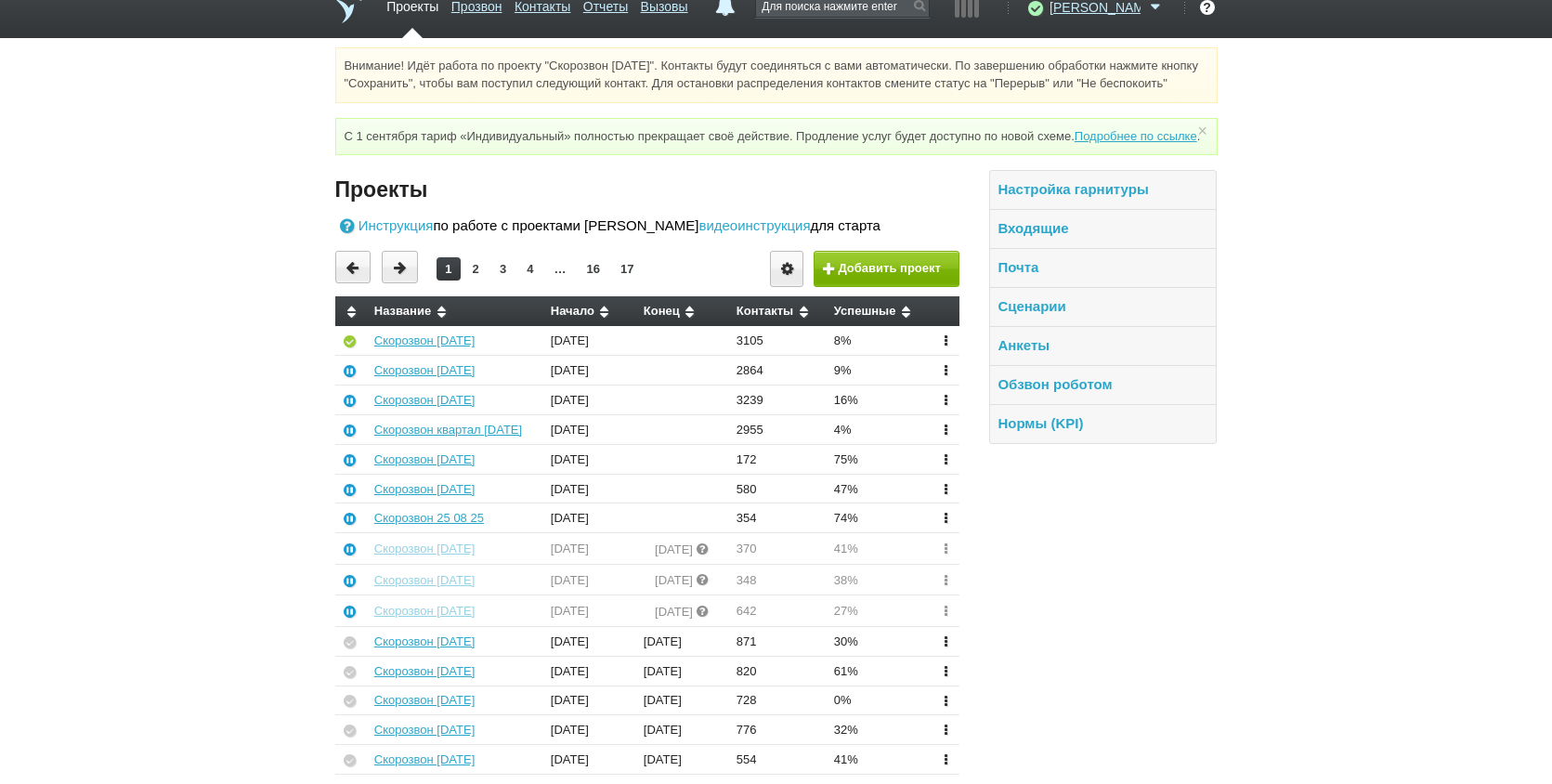
scroll to position [0, 0]
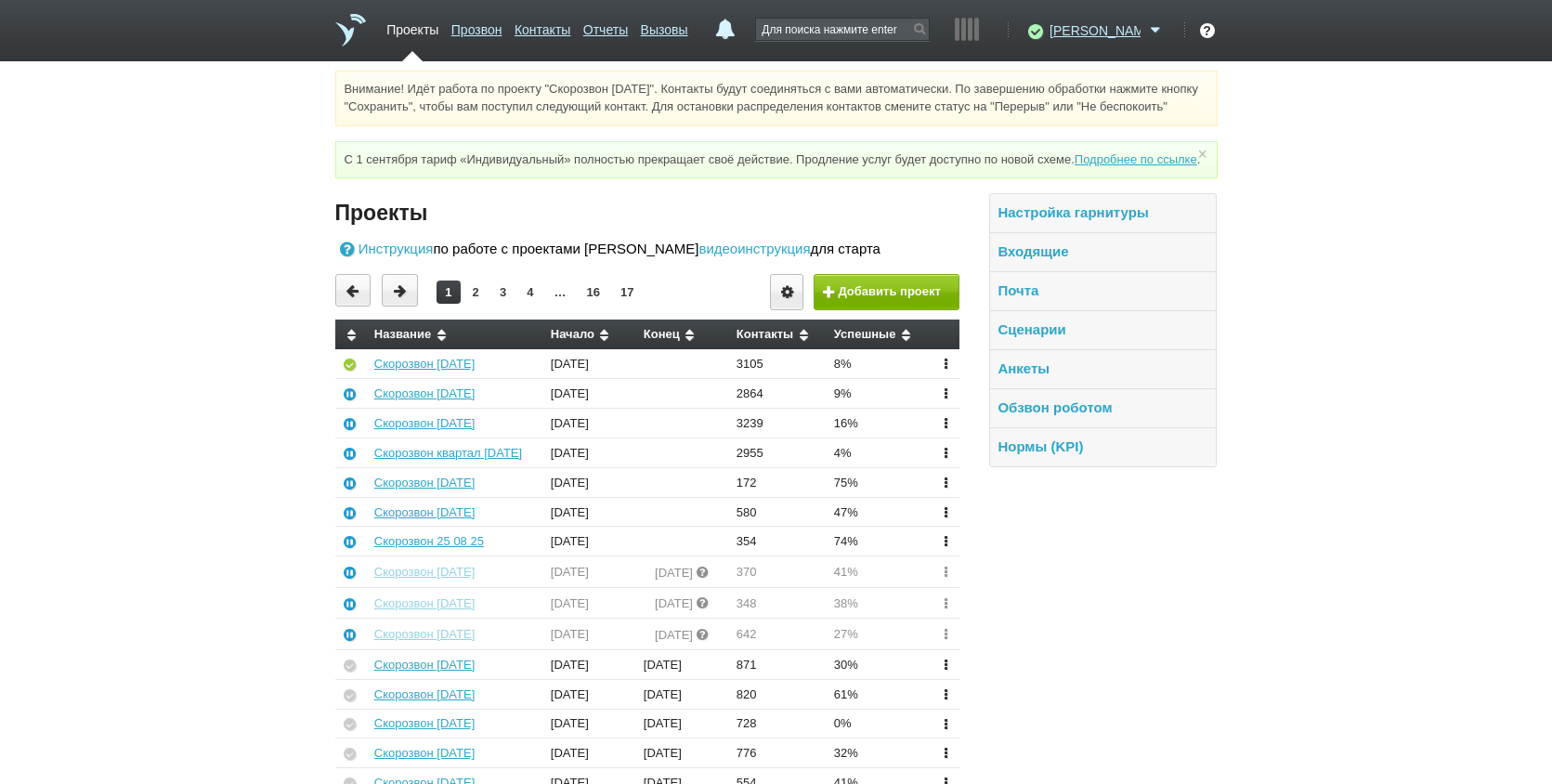
click at [677, 31] on ul "Проекты Прозвон Контакты Отчеты Вызовы" at bounding box center [538, 37] width 314 height 48
click at [628, 31] on link "Отчеты" at bounding box center [605, 26] width 44 height 27
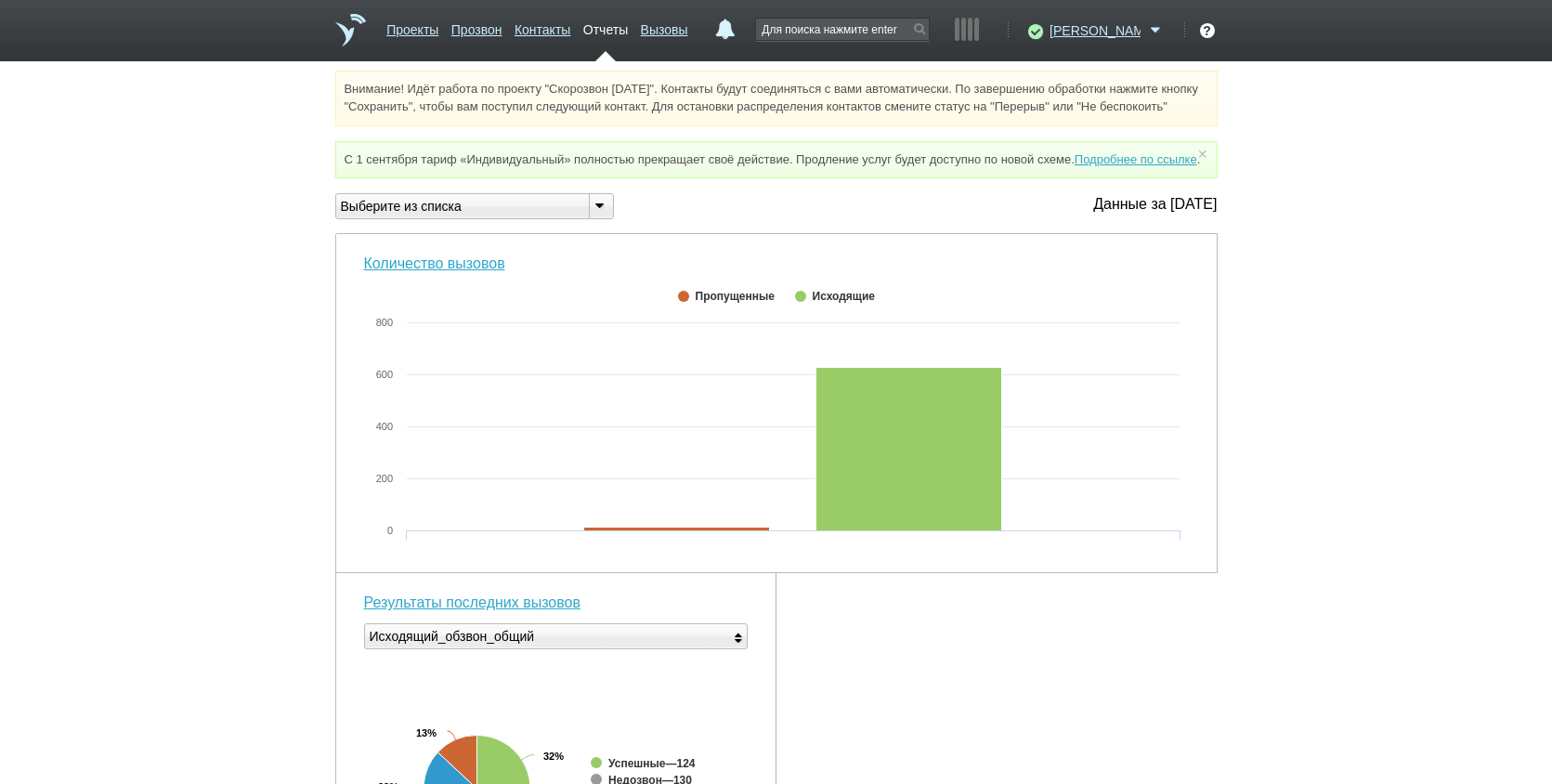
click at [1265, 732] on div "Внимание! Идёт работа по проекту "Скорозвон [DATE]". Контакты будут соединяться…" at bounding box center [776, 742] width 1552 height 1342
click at [688, 31] on link "Вызовы" at bounding box center [664, 26] width 47 height 27
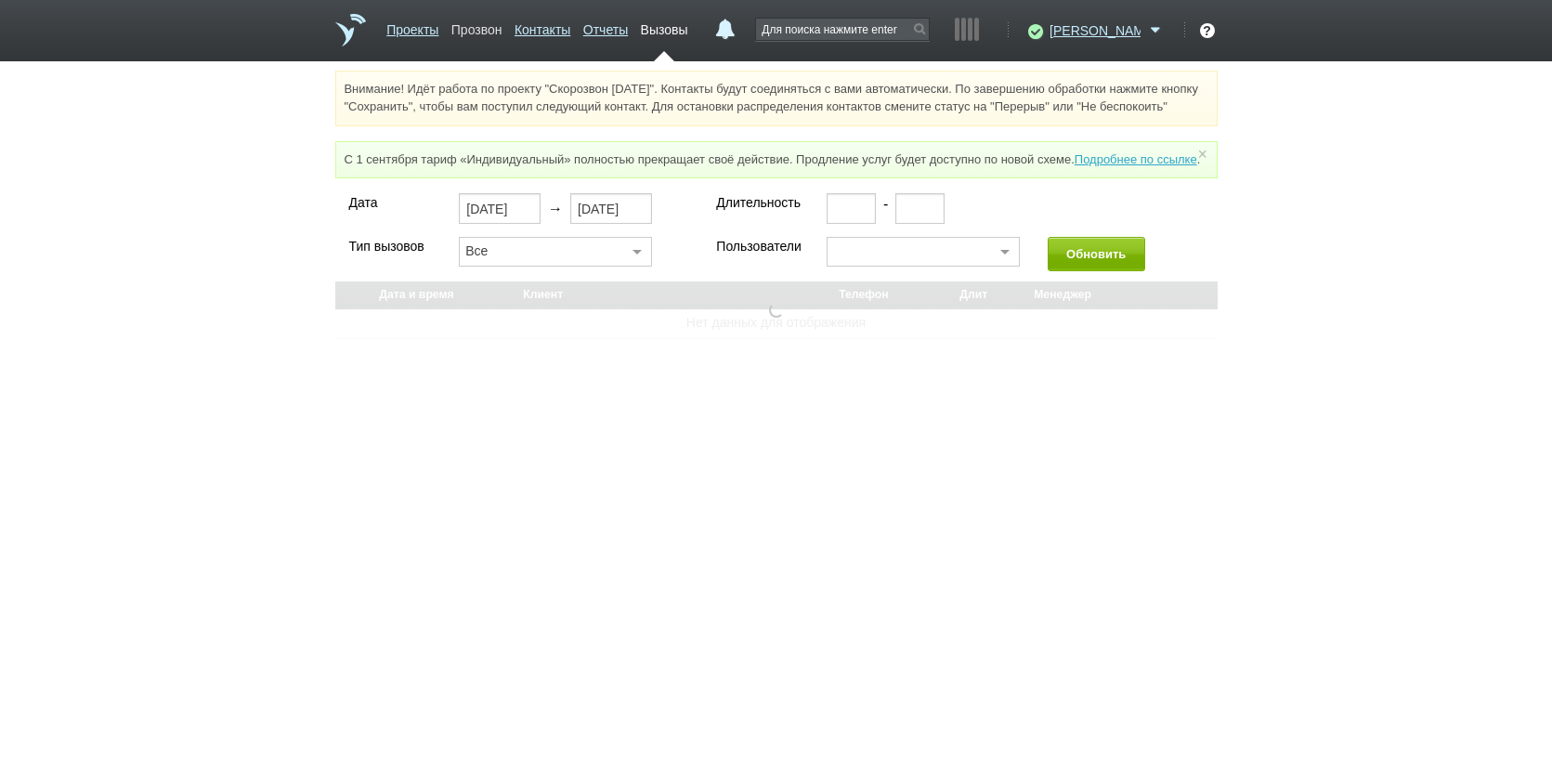
select select "30"
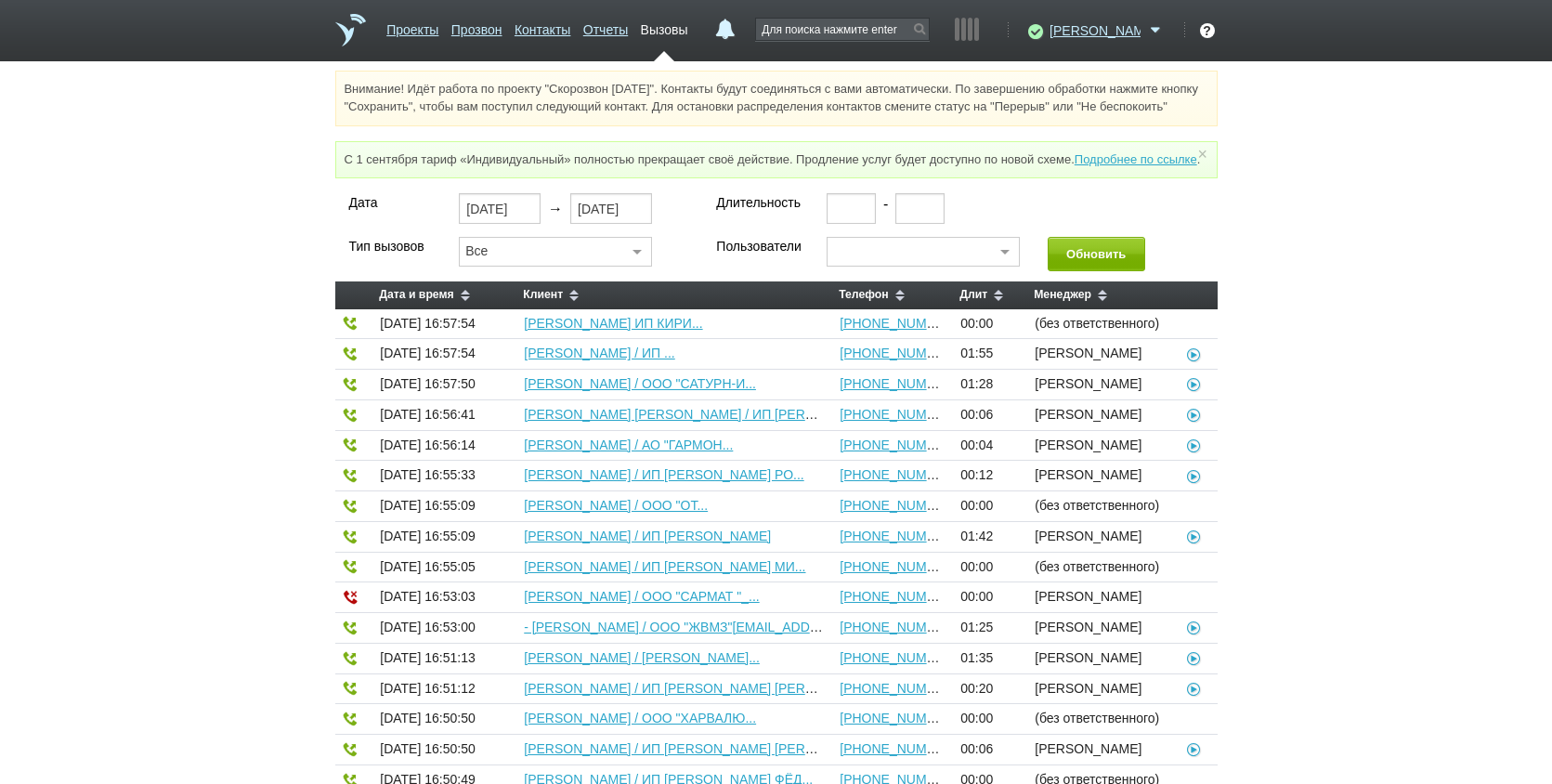
drag, startPoint x: 513, startPoint y: 38, endPoint x: 467, endPoint y: 32, distance: 46.4
click at [503, 38] on link "Прозвон" at bounding box center [477, 26] width 51 height 27
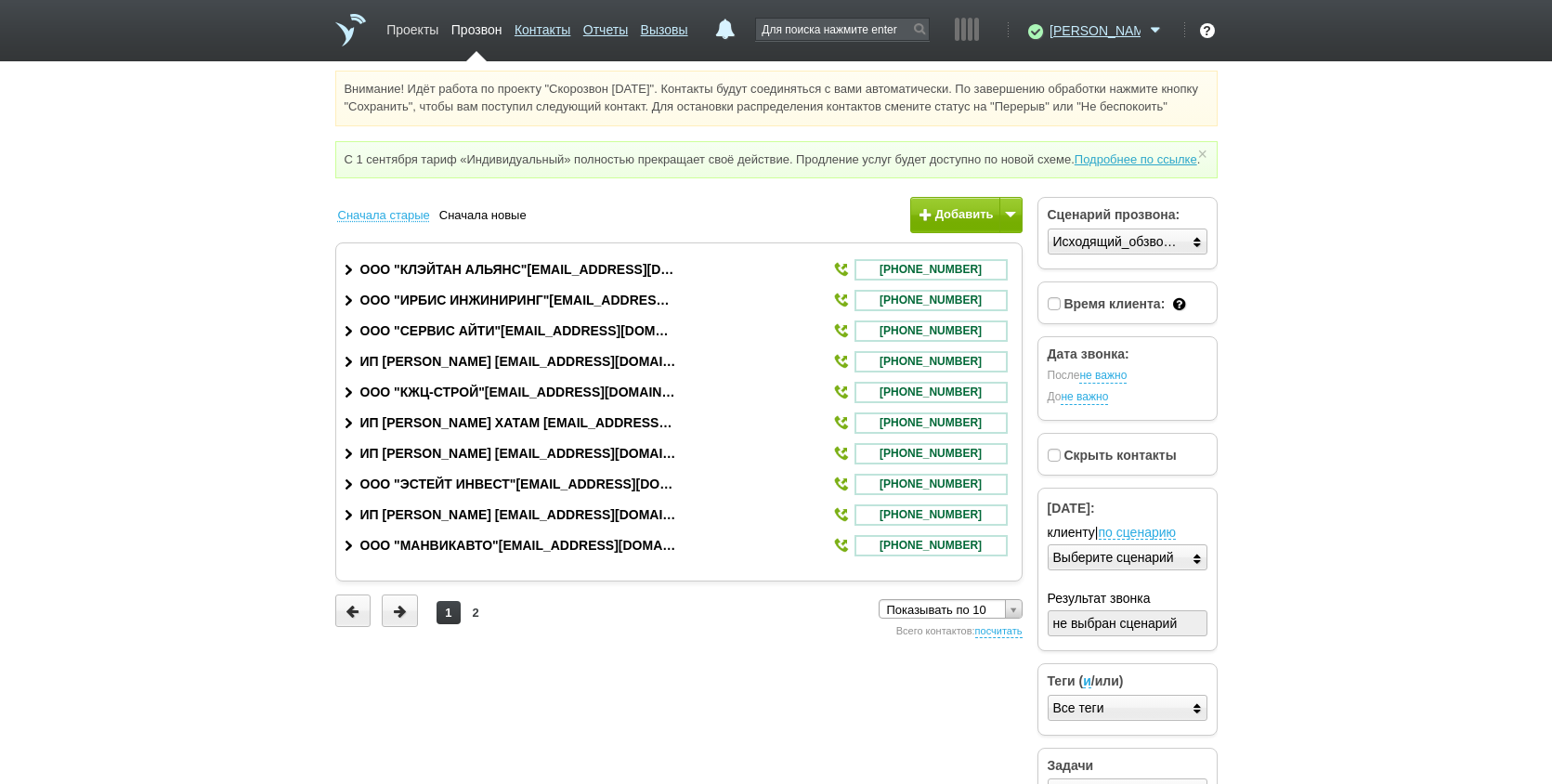
click at [433, 28] on link "Проекты" at bounding box center [412, 26] width 52 height 27
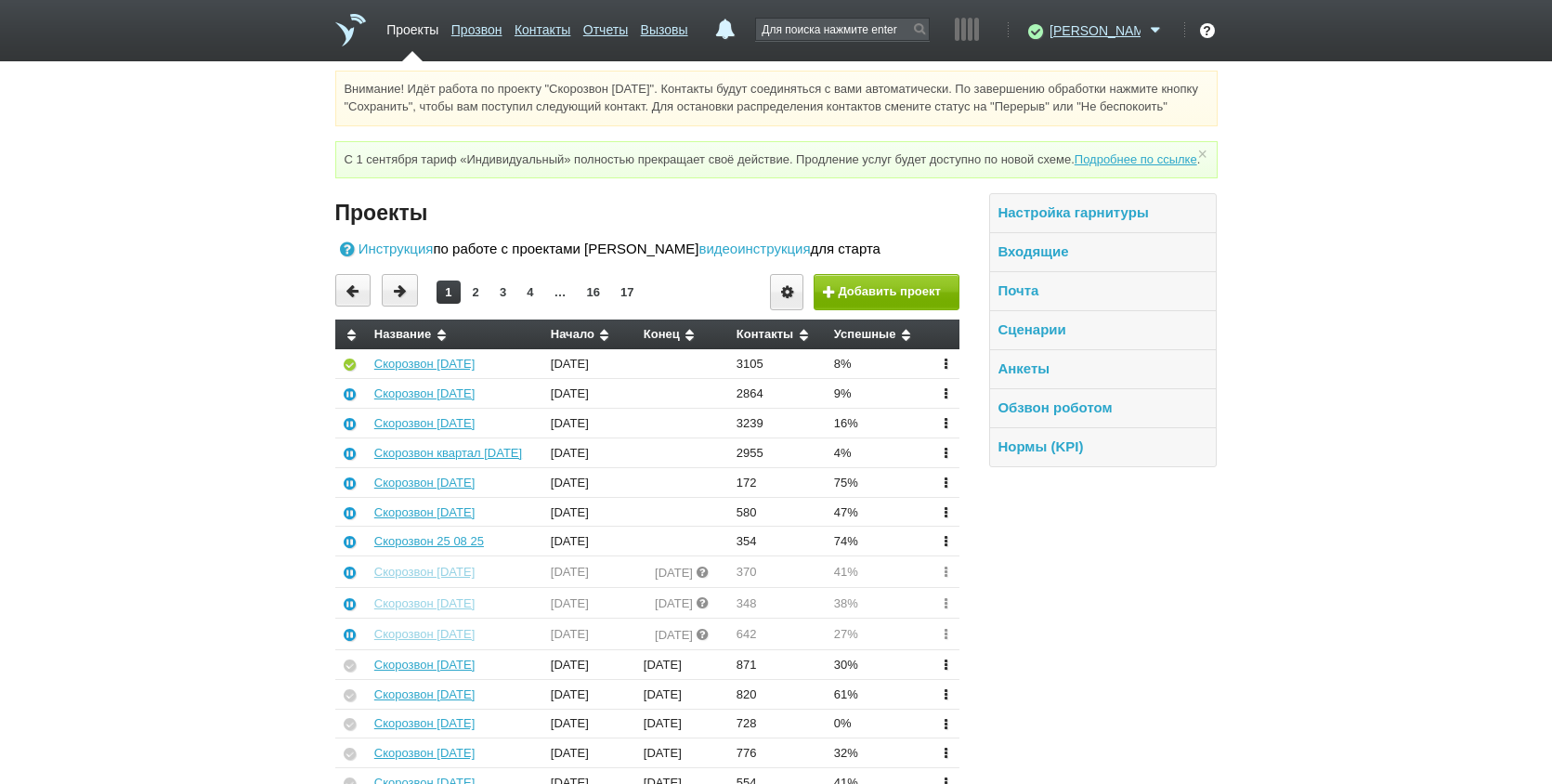
click at [446, 378] on td "Скорозвон [DATE]" at bounding box center [456, 363] width 177 height 29
click at [449, 371] on link "Скорозвон [DATE]" at bounding box center [424, 363] width 101 height 14
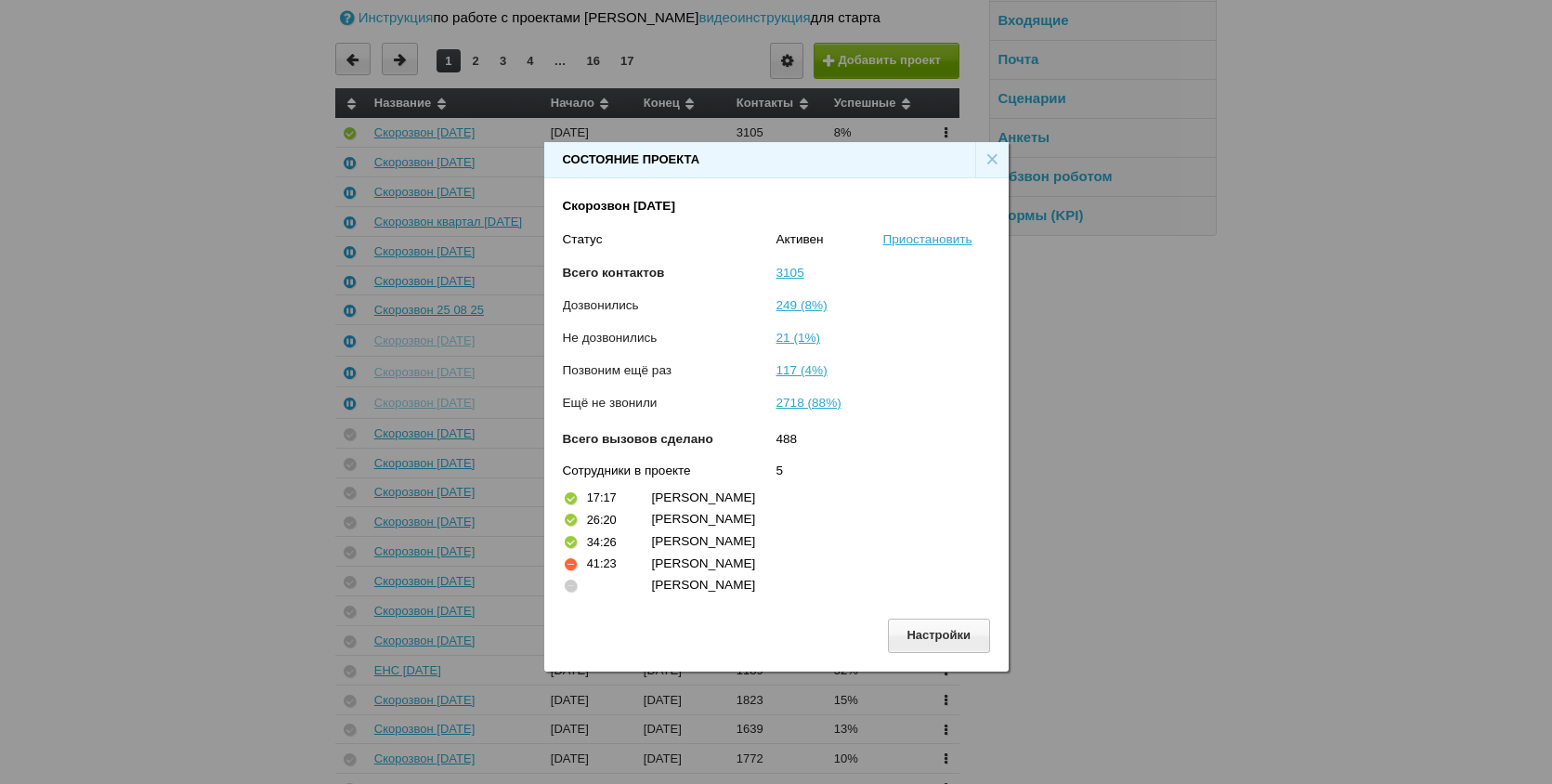
scroll to position [465, 0]
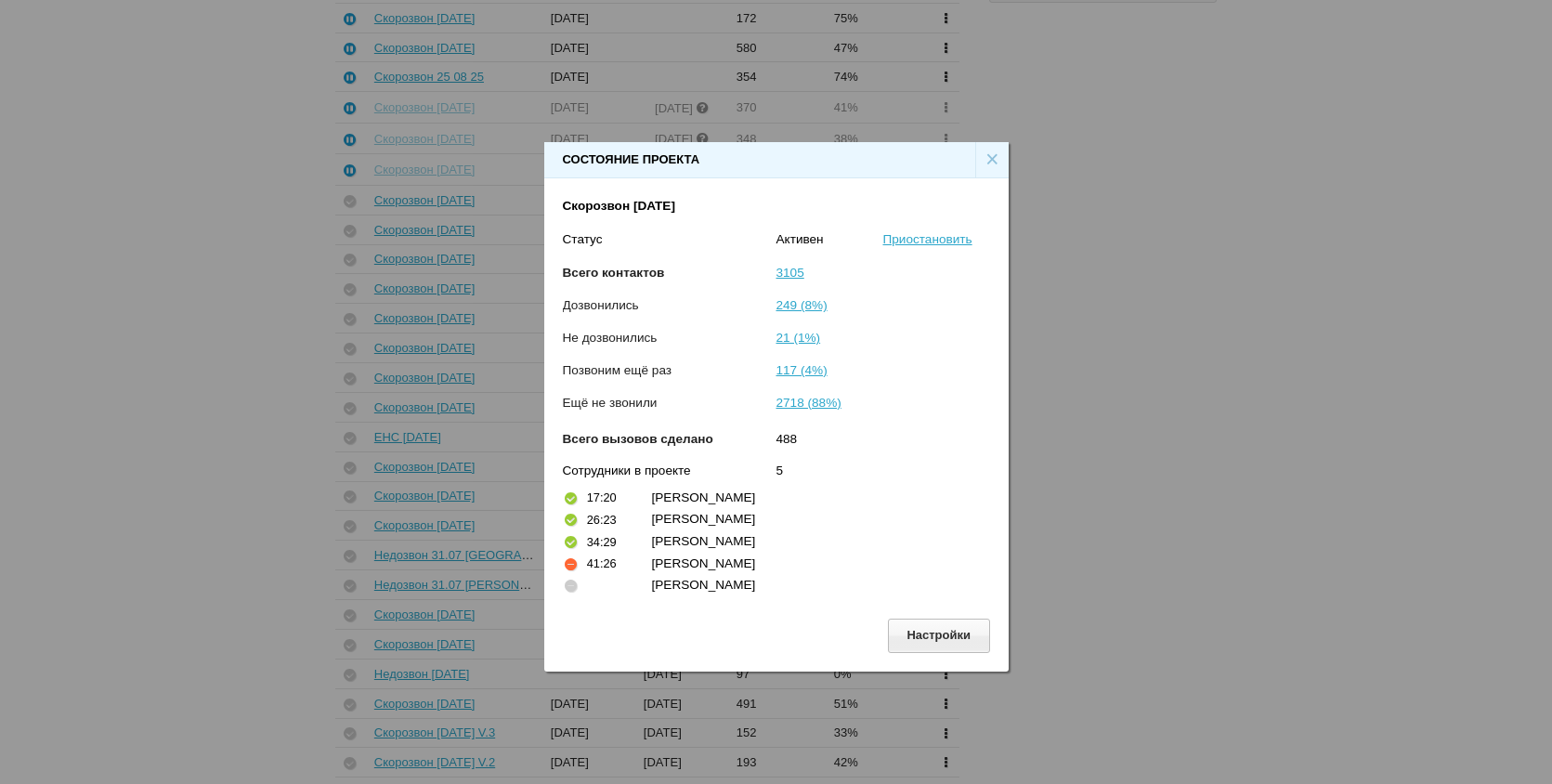
click at [712, 578] on div "[PERSON_NAME]" at bounding box center [812, 585] width 321 height 19
click at [981, 163] on div "×" at bounding box center [992, 160] width 34 height 36
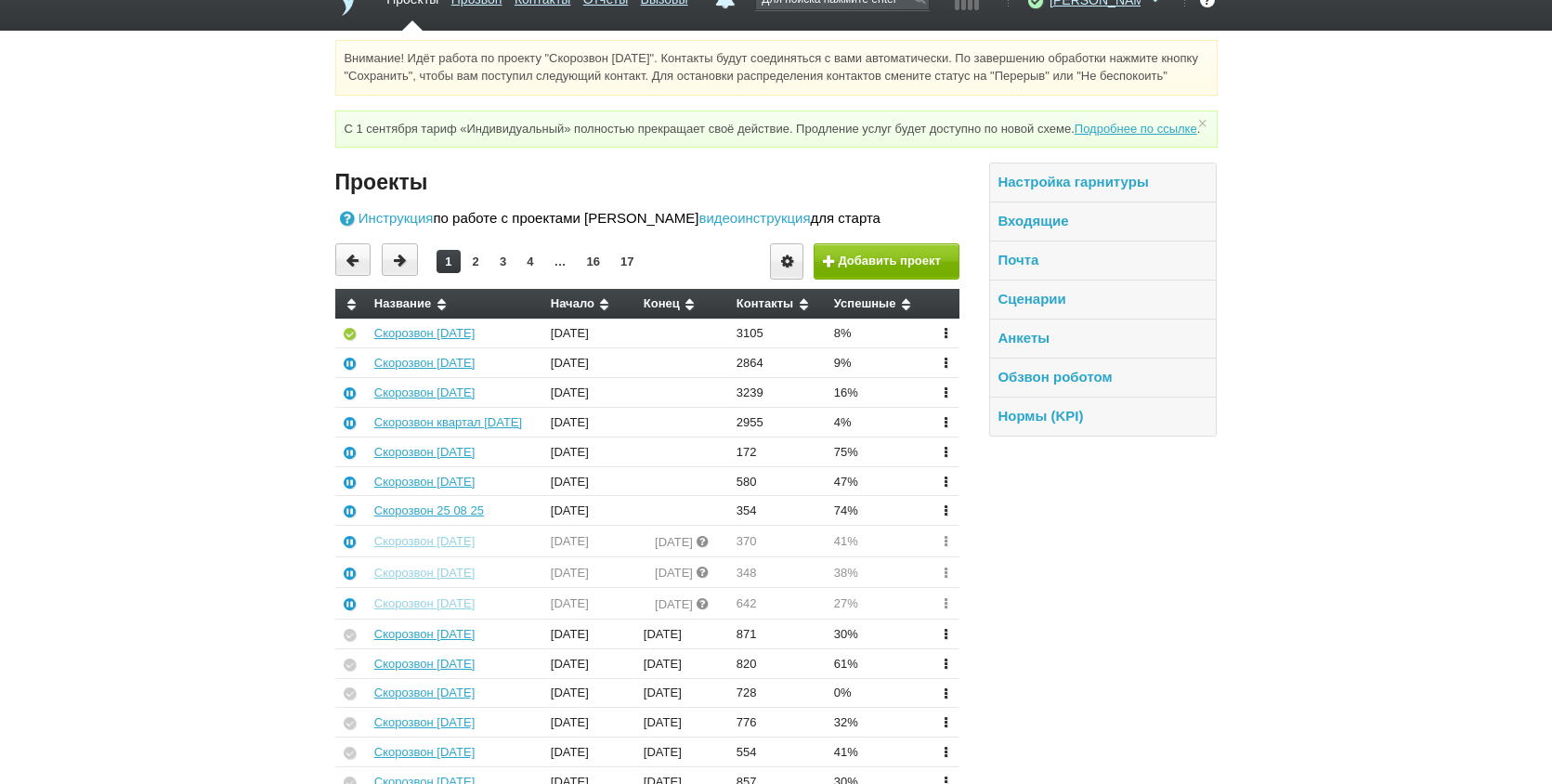
scroll to position [0, 0]
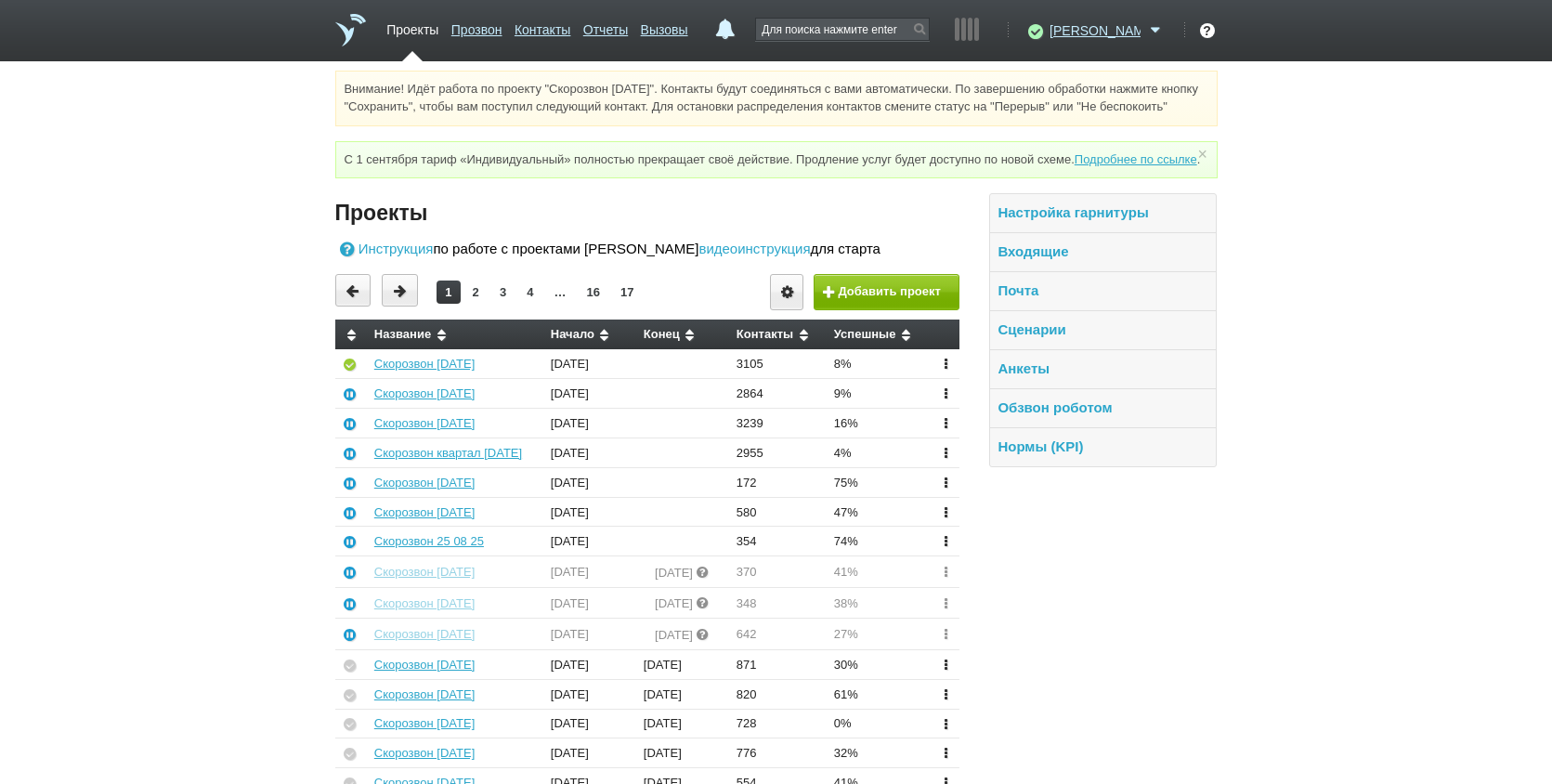
click at [1097, 40] on div "Анна Доступен Не беспокоить Перерыв ID аккаунта: 45831 Профиль Команда Баланс Т…" at bounding box center [1094, 40] width 145 height 42
click at [628, 36] on link "Отчеты" at bounding box center [605, 26] width 44 height 27
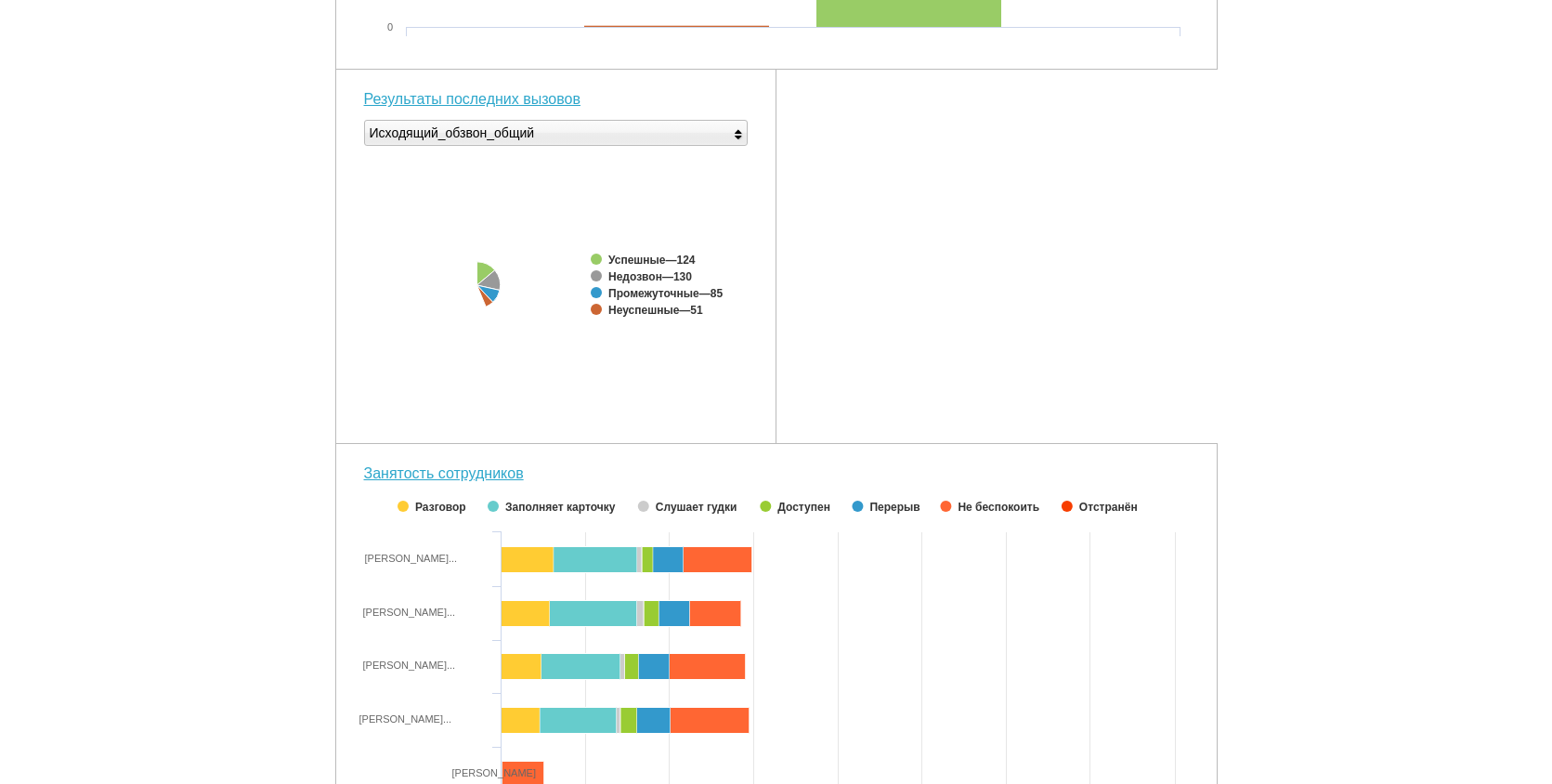
scroll to position [653, 0]
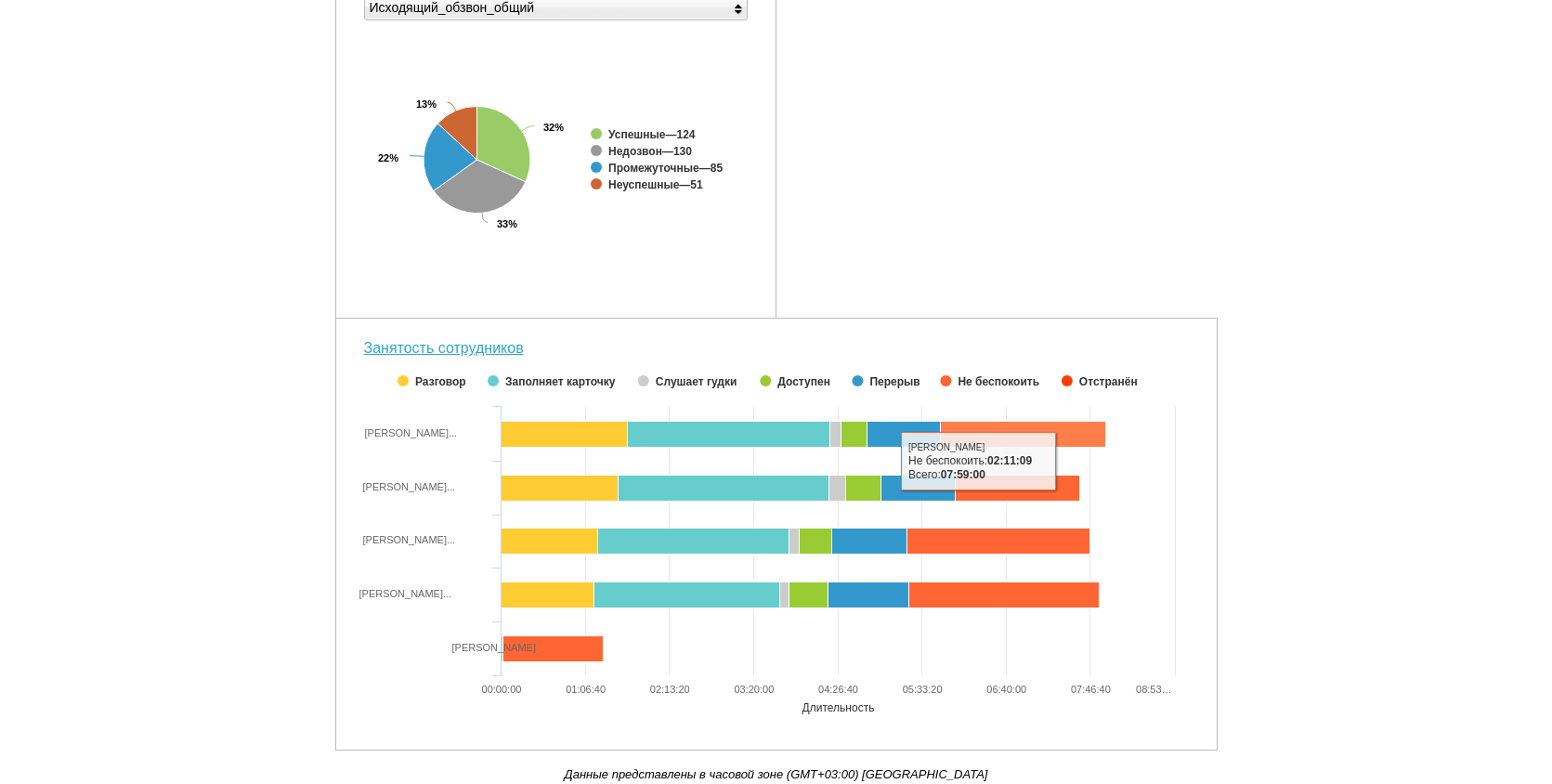
click at [1338, 365] on div "Внимание! Идёт работа по проекту "Скорозвон [DATE]". Контакты будут соединяться…" at bounding box center [776, 113] width 1552 height 1342
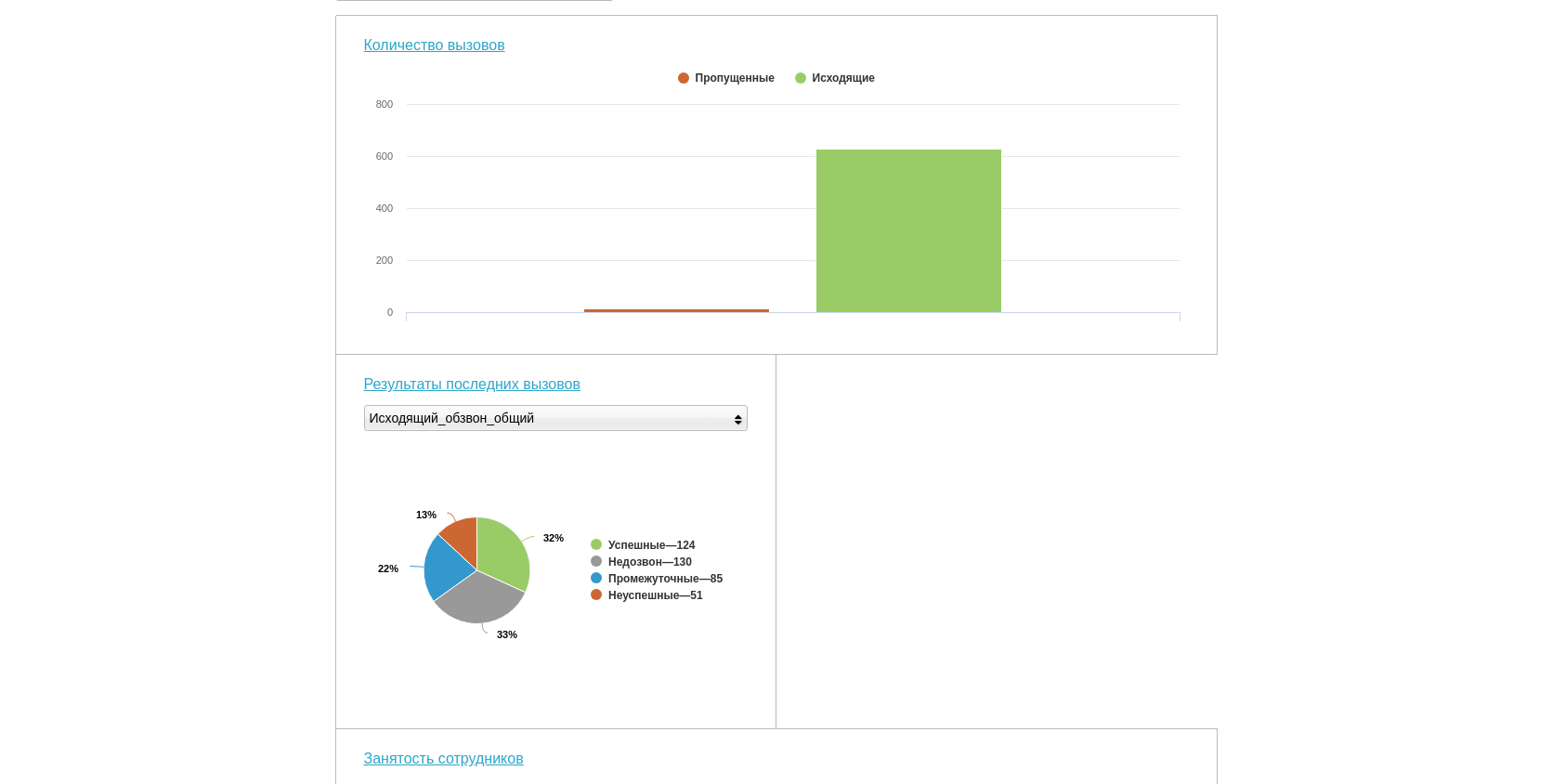
scroll to position [0, 0]
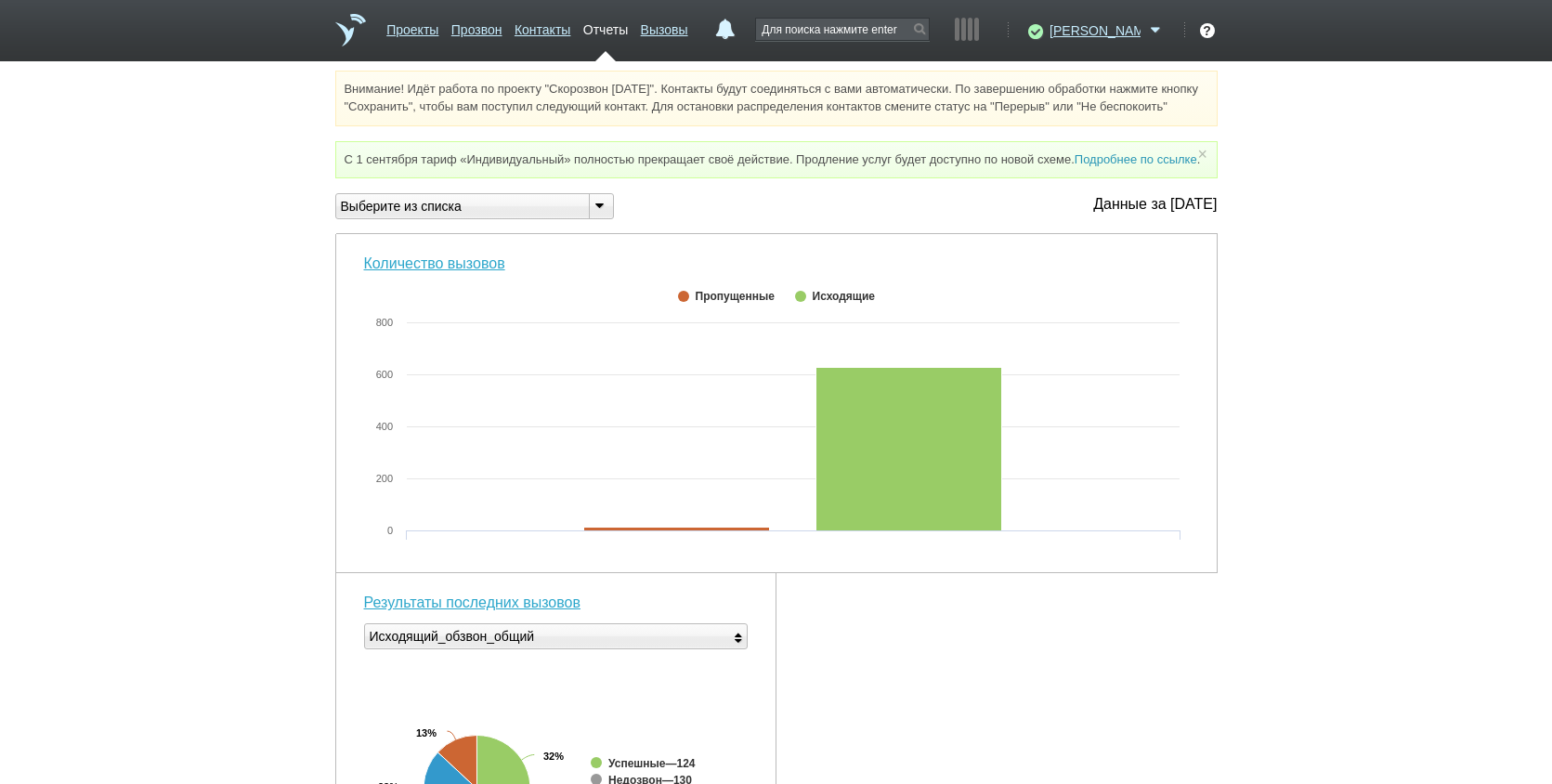
click at [1123, 167] on link "Подробнее по ссылке" at bounding box center [1136, 159] width 122 height 14
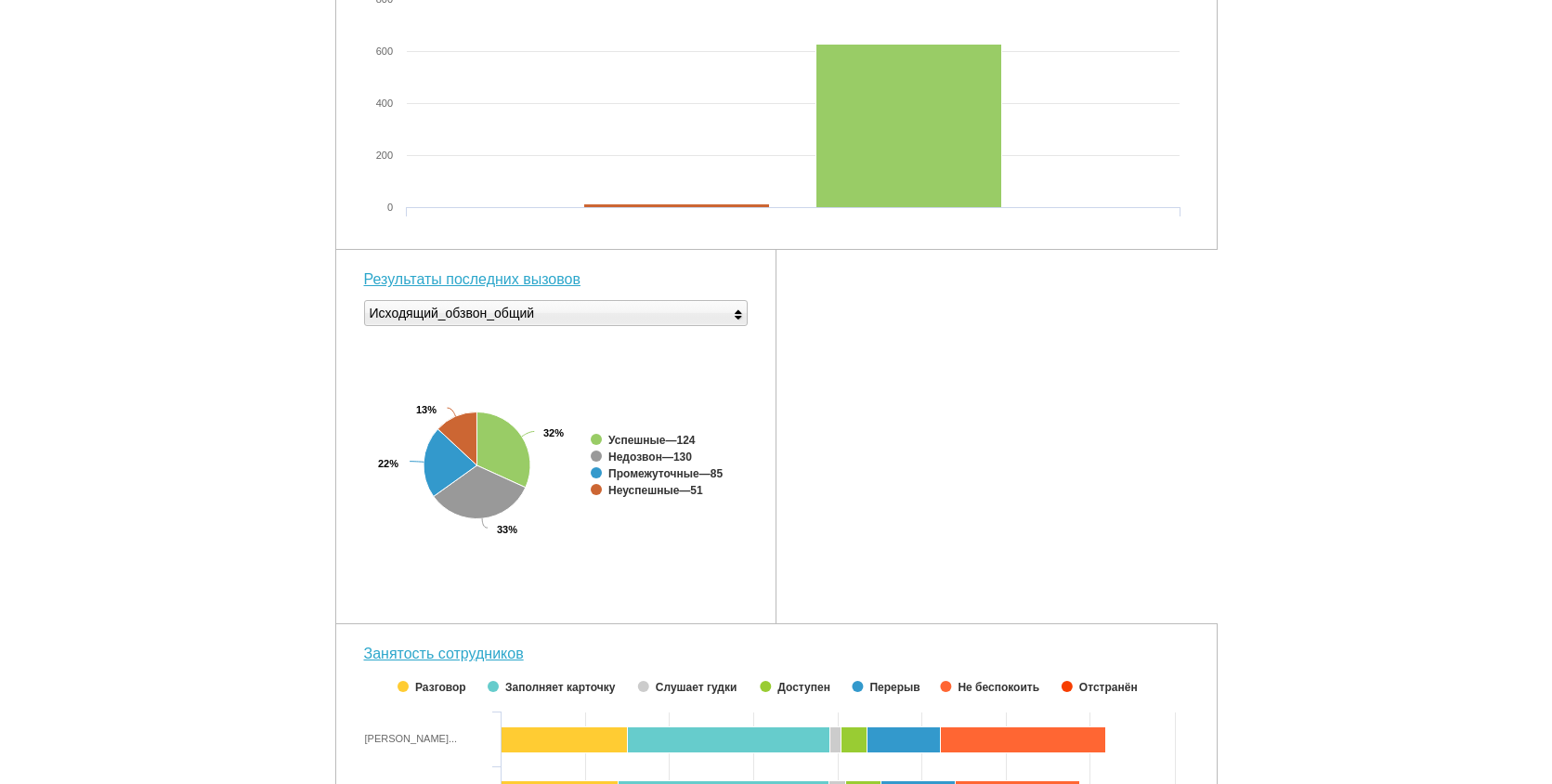
scroll to position [650, 0]
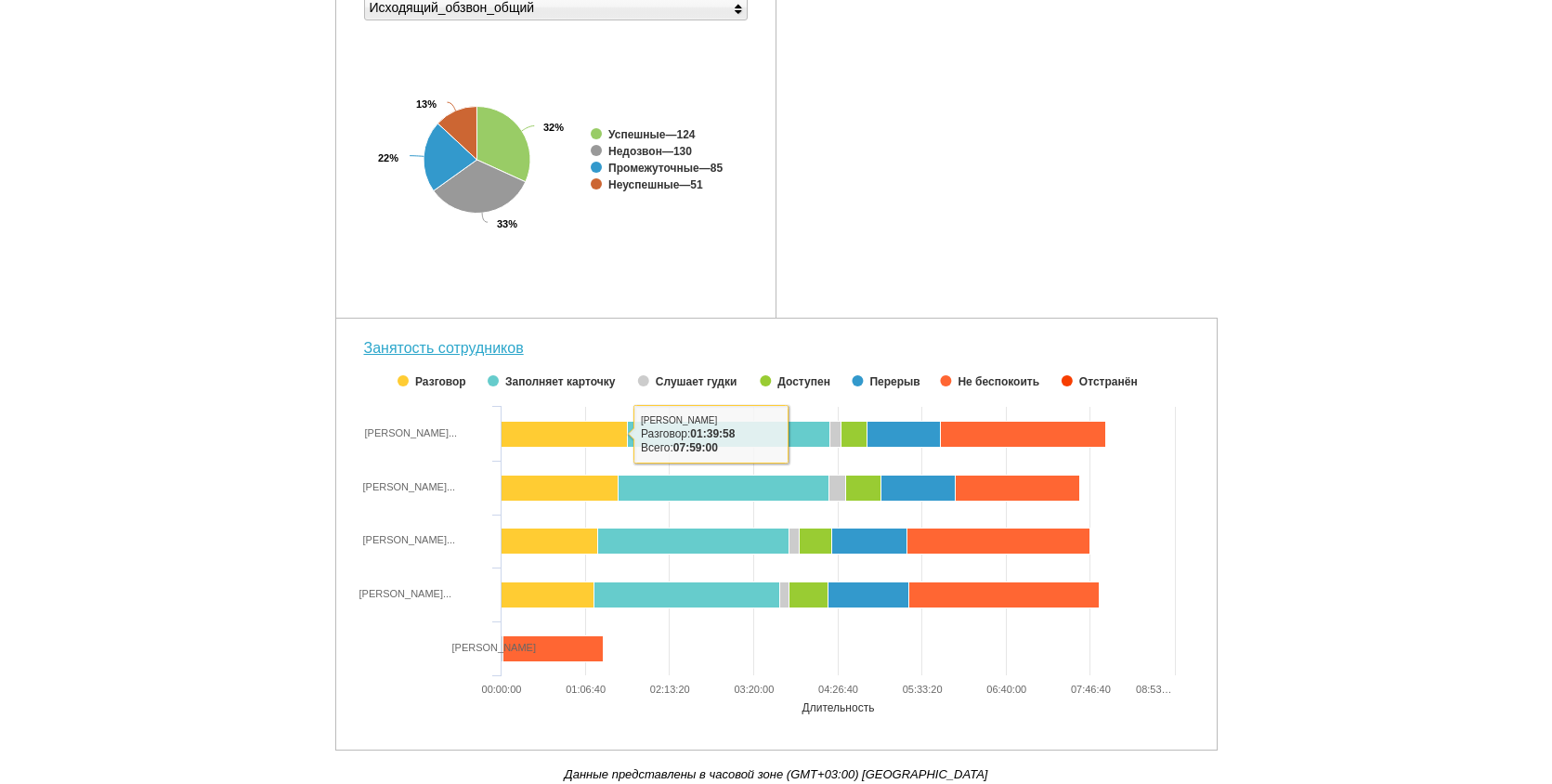
drag, startPoint x: 1277, startPoint y: 365, endPoint x: 862, endPoint y: 273, distance: 425.1
click at [1275, 365] on div "Внимание! Идёт работа по проекту "Скорозвон [DATE]". Контакты будут соединяться…" at bounding box center [776, 113] width 1552 height 1342
click at [111, 200] on div "Внимание! Идёт работа по проекту "Скорозвон [DATE]". Контакты будут соединяться…" at bounding box center [776, 113] width 1552 height 1342
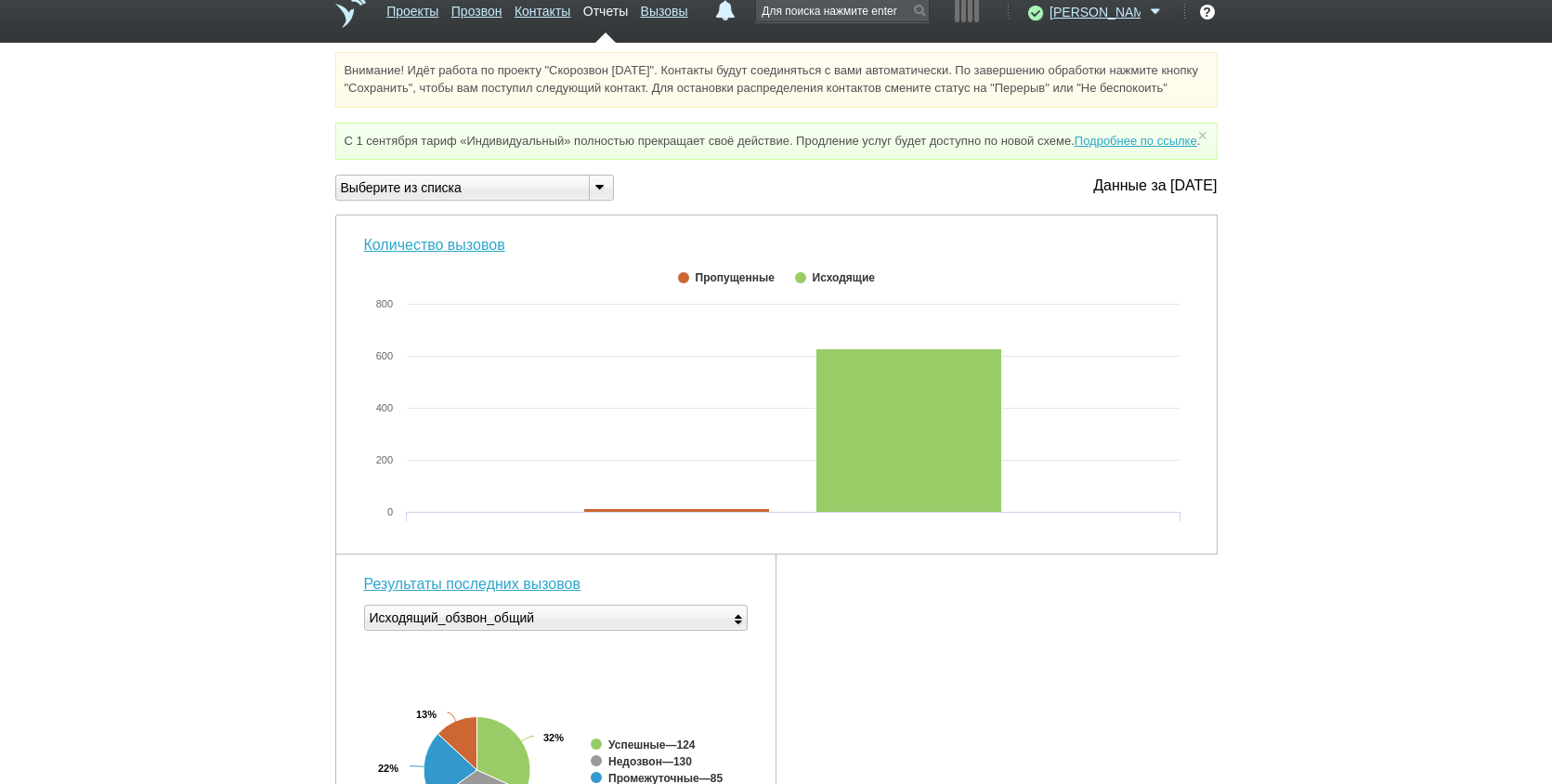
scroll to position [15, 0]
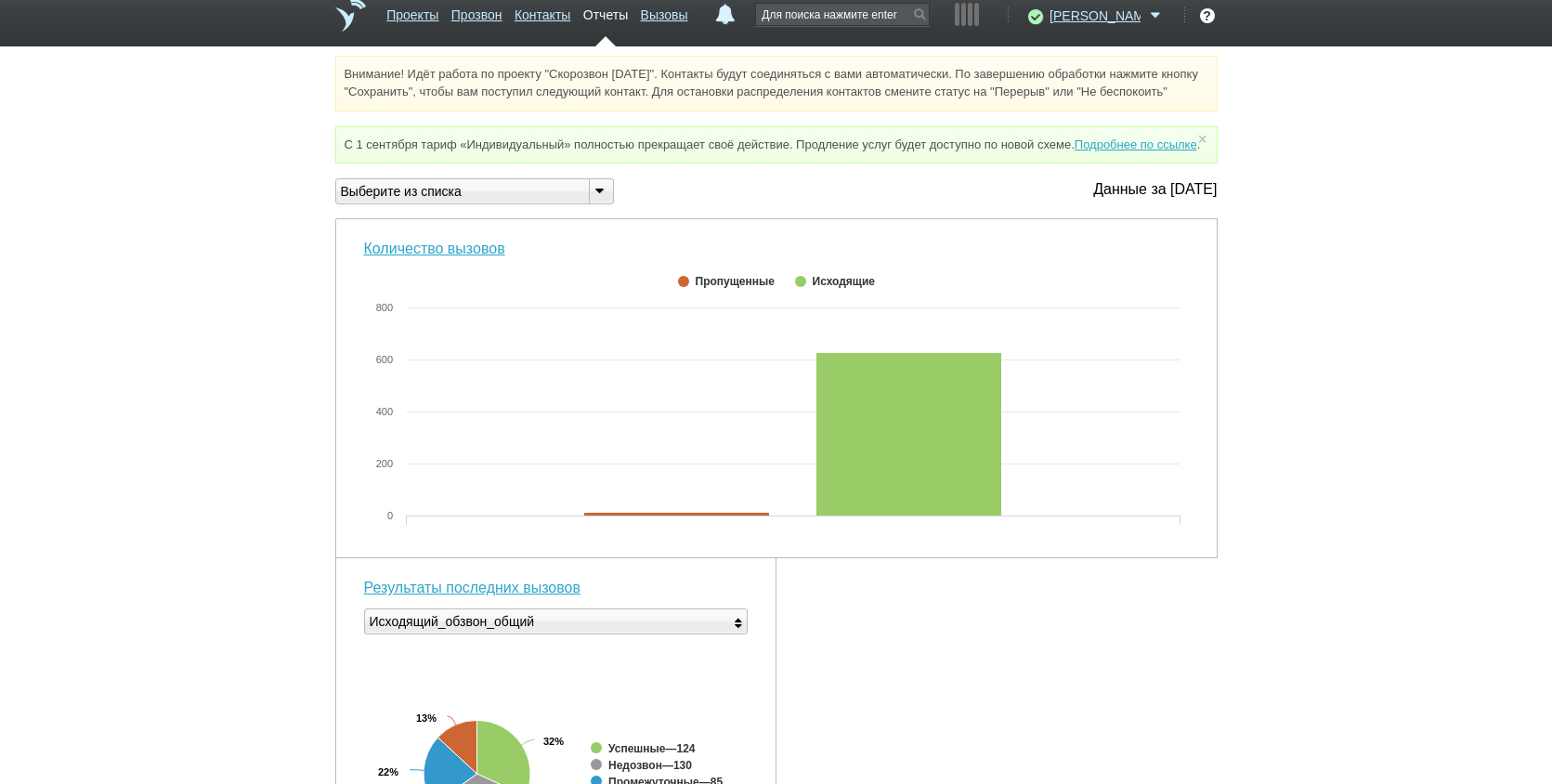
click at [1314, 302] on div "Внимание! Идёт работа по проекту "Скорозвон [DATE]". Контакты будут соединяться…" at bounding box center [776, 727] width 1552 height 1342
click at [570, 13] on link "Контакты" at bounding box center [542, 11] width 56 height 27
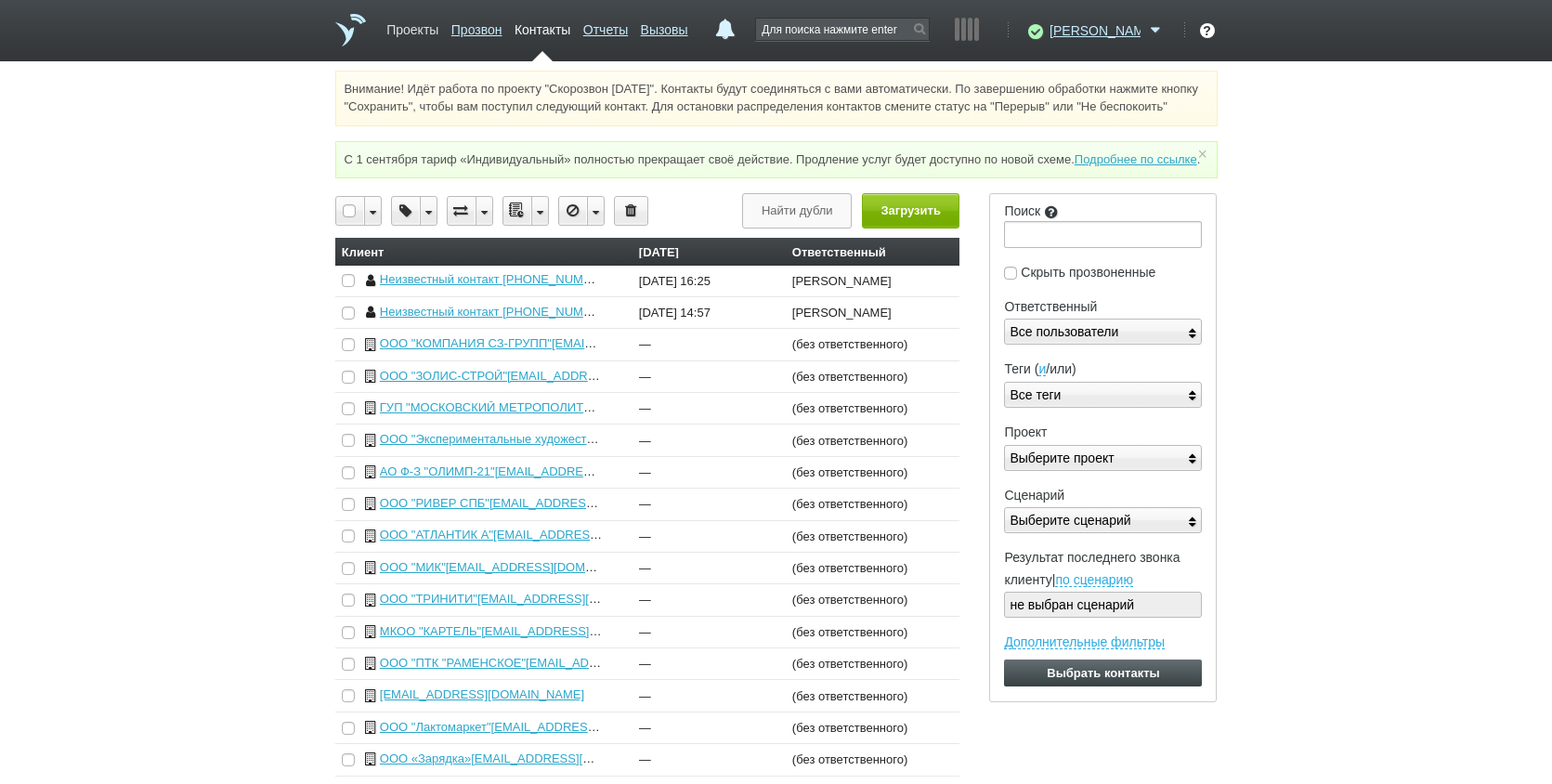
click at [436, 29] on link "Проекты" at bounding box center [412, 26] width 52 height 27
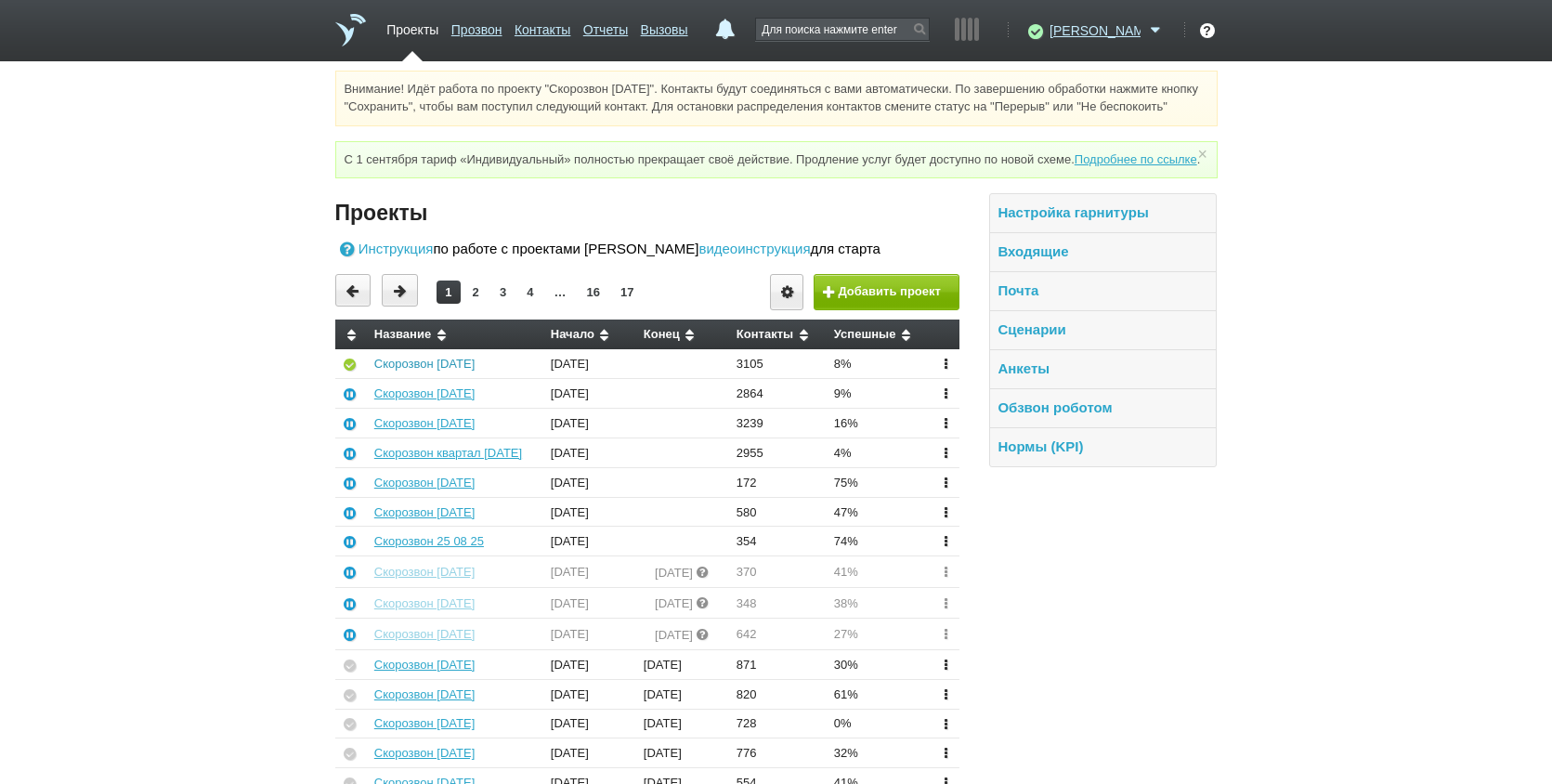
click at [420, 371] on link "Скорозвон [DATE]" at bounding box center [424, 363] width 101 height 14
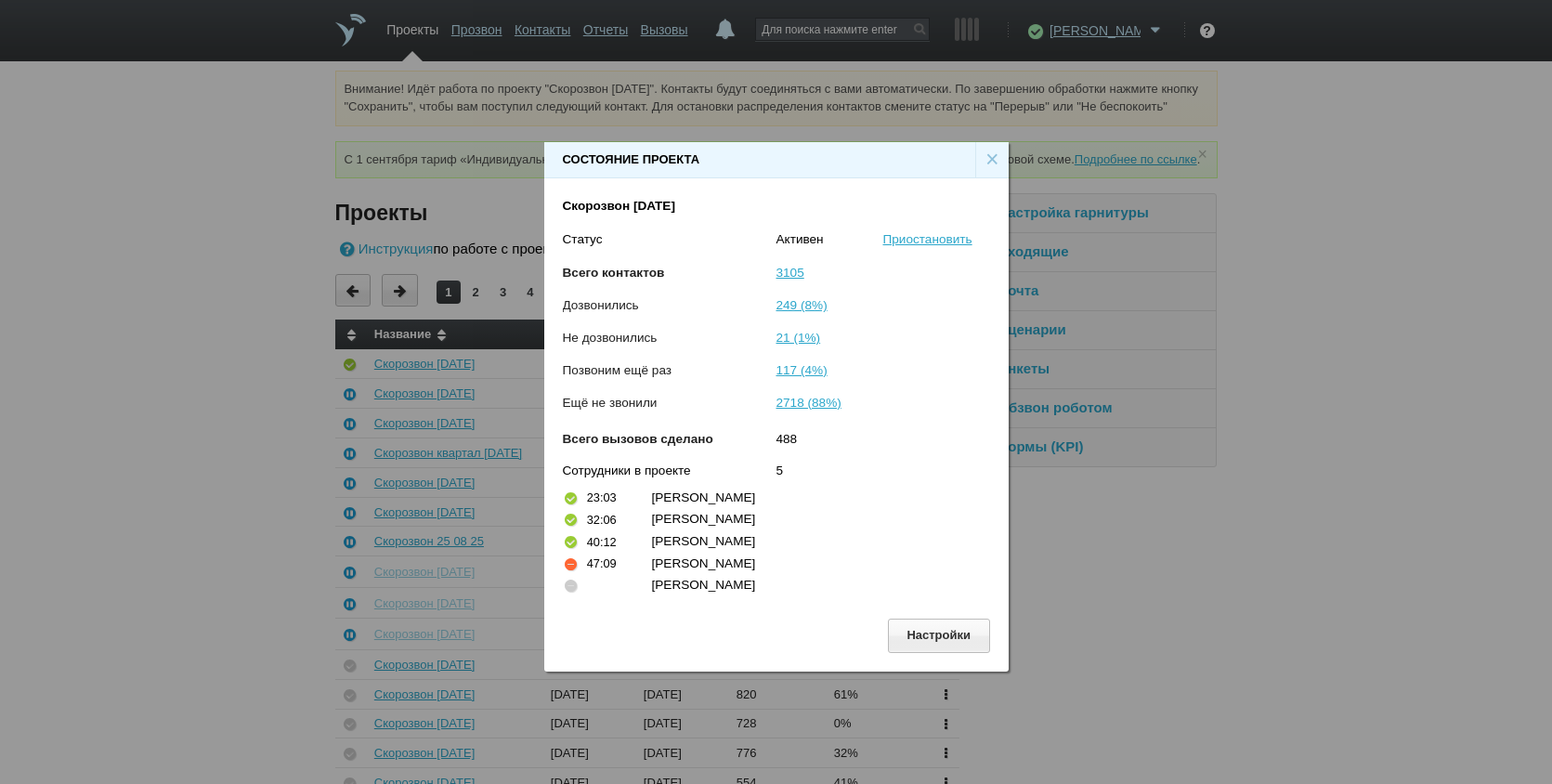
click at [1180, 659] on div "Состояние проекта × Скорозвон 02.09.25 Статус Активен Приостановить Всего конта…" at bounding box center [776, 399] width 1552 height 799
click at [987, 160] on div "×" at bounding box center [992, 160] width 34 height 36
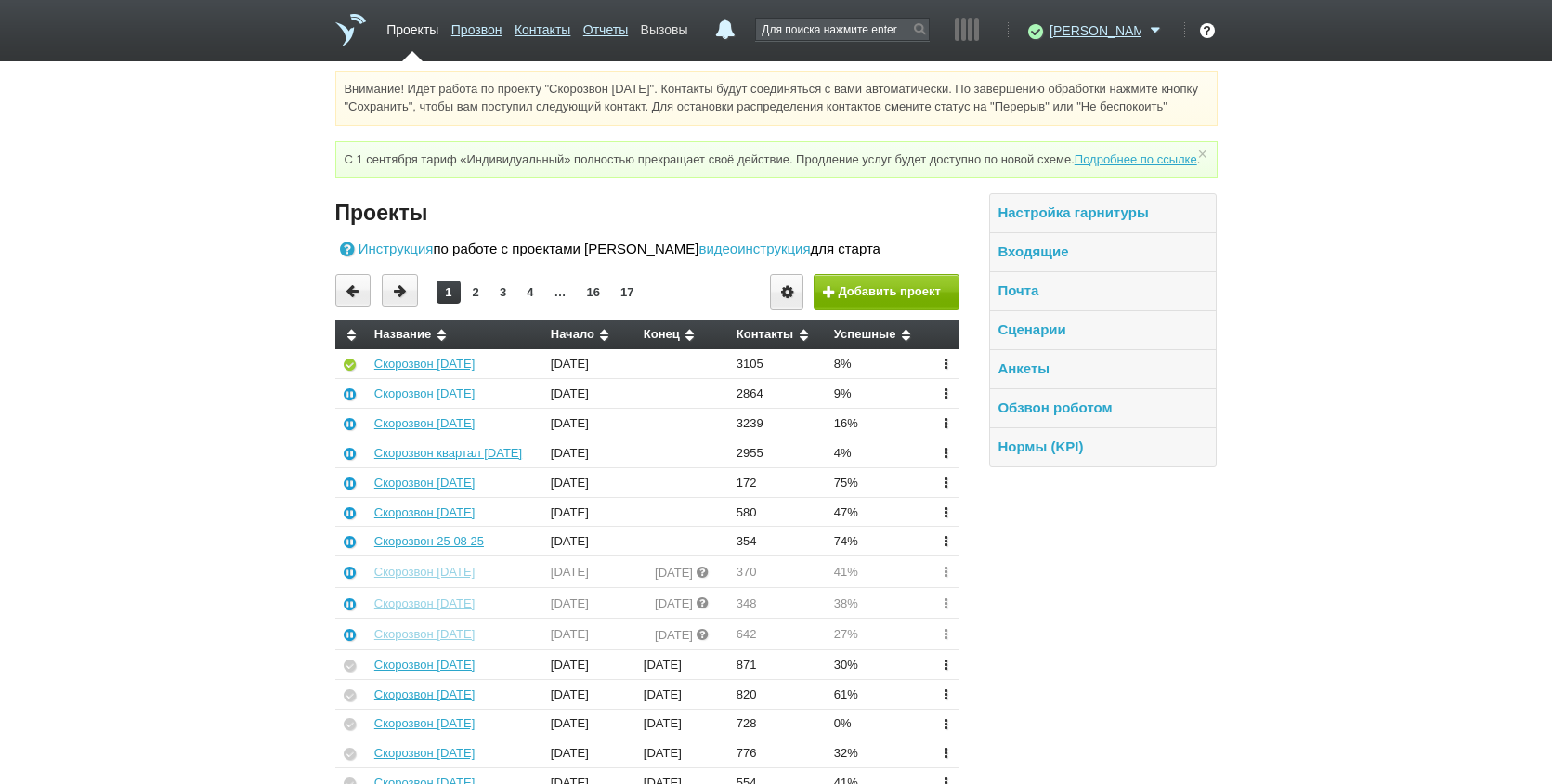
click at [688, 23] on link "Вызовы" at bounding box center [664, 26] width 47 height 27
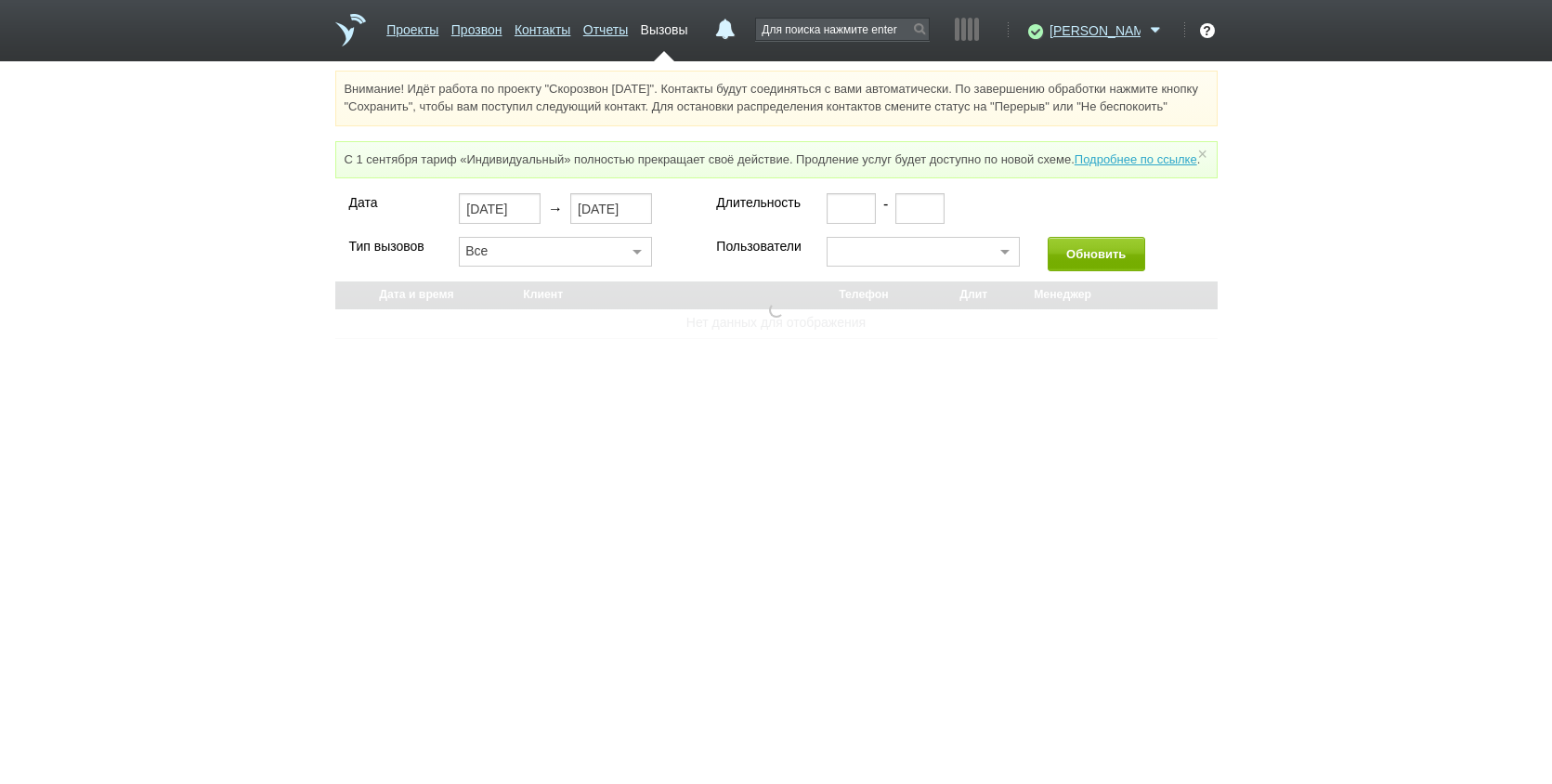
select select "30"
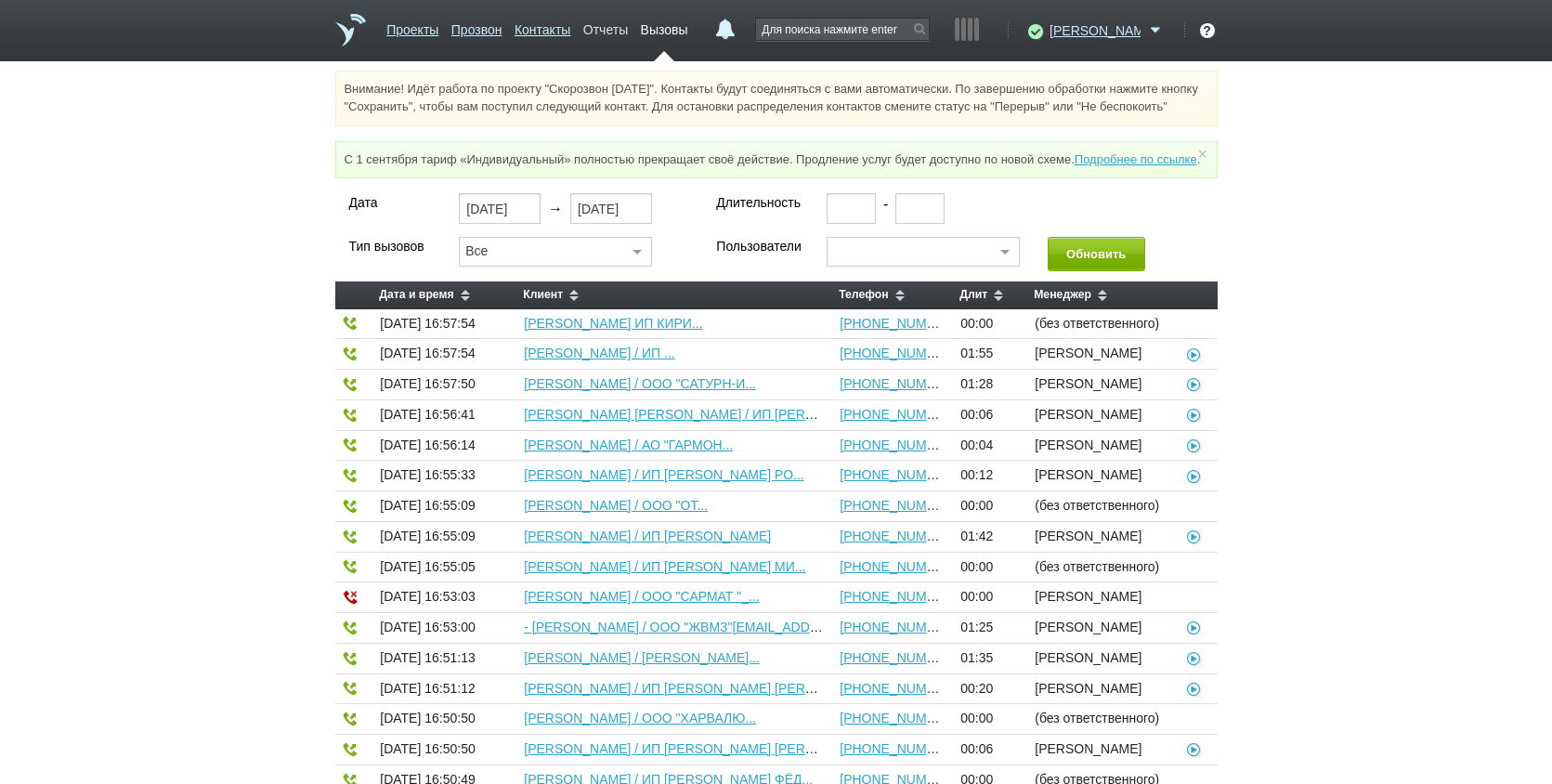
drag, startPoint x: 683, startPoint y: 21, endPoint x: 664, endPoint y: 22, distance: 19.0
click at [680, 21] on ul "Проекты Прозвон Контакты Отчеты Вызовы" at bounding box center [538, 37] width 314 height 48
click at [628, 23] on link "Отчеты" at bounding box center [605, 26] width 44 height 27
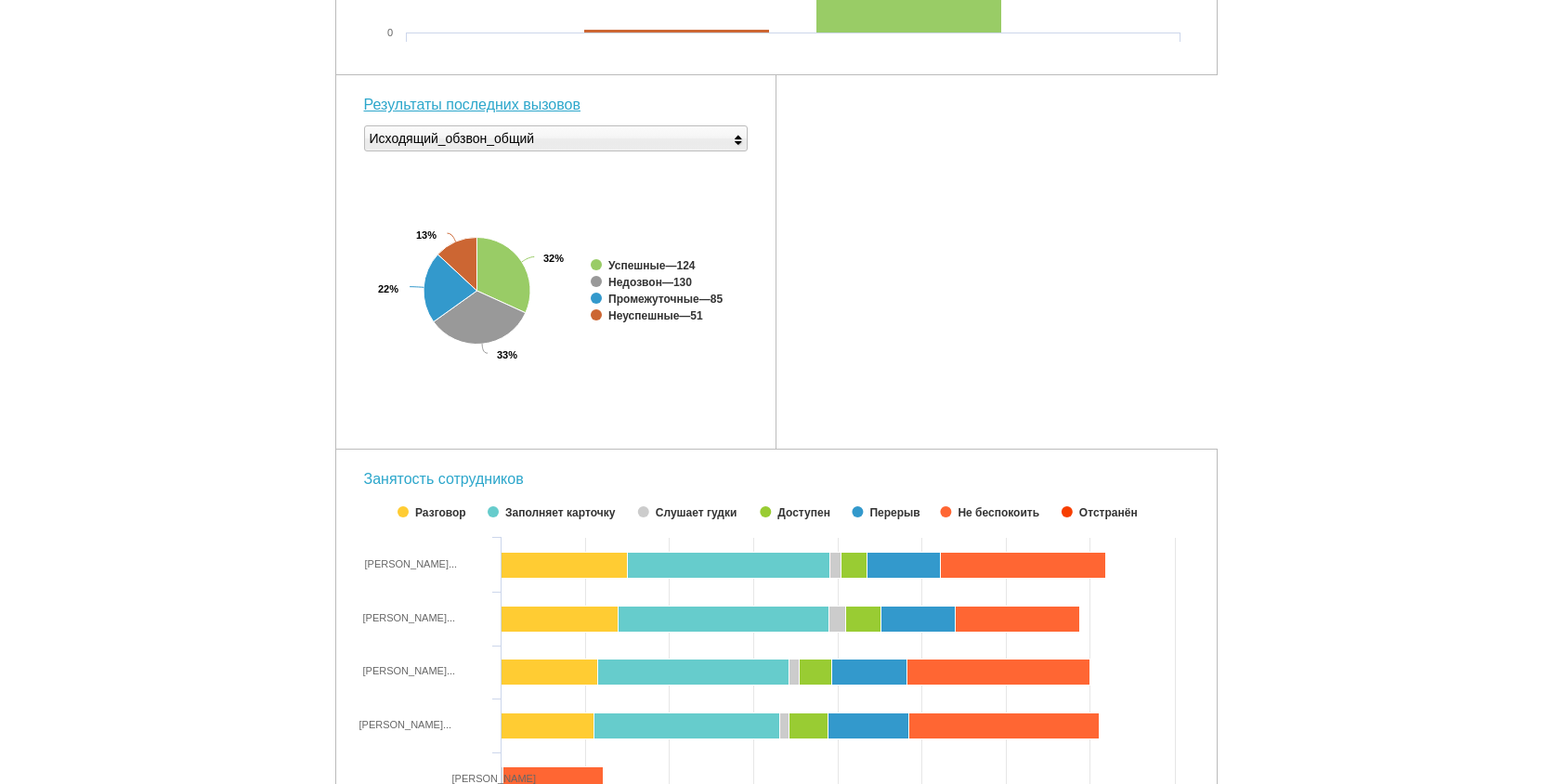
scroll to position [200, 0]
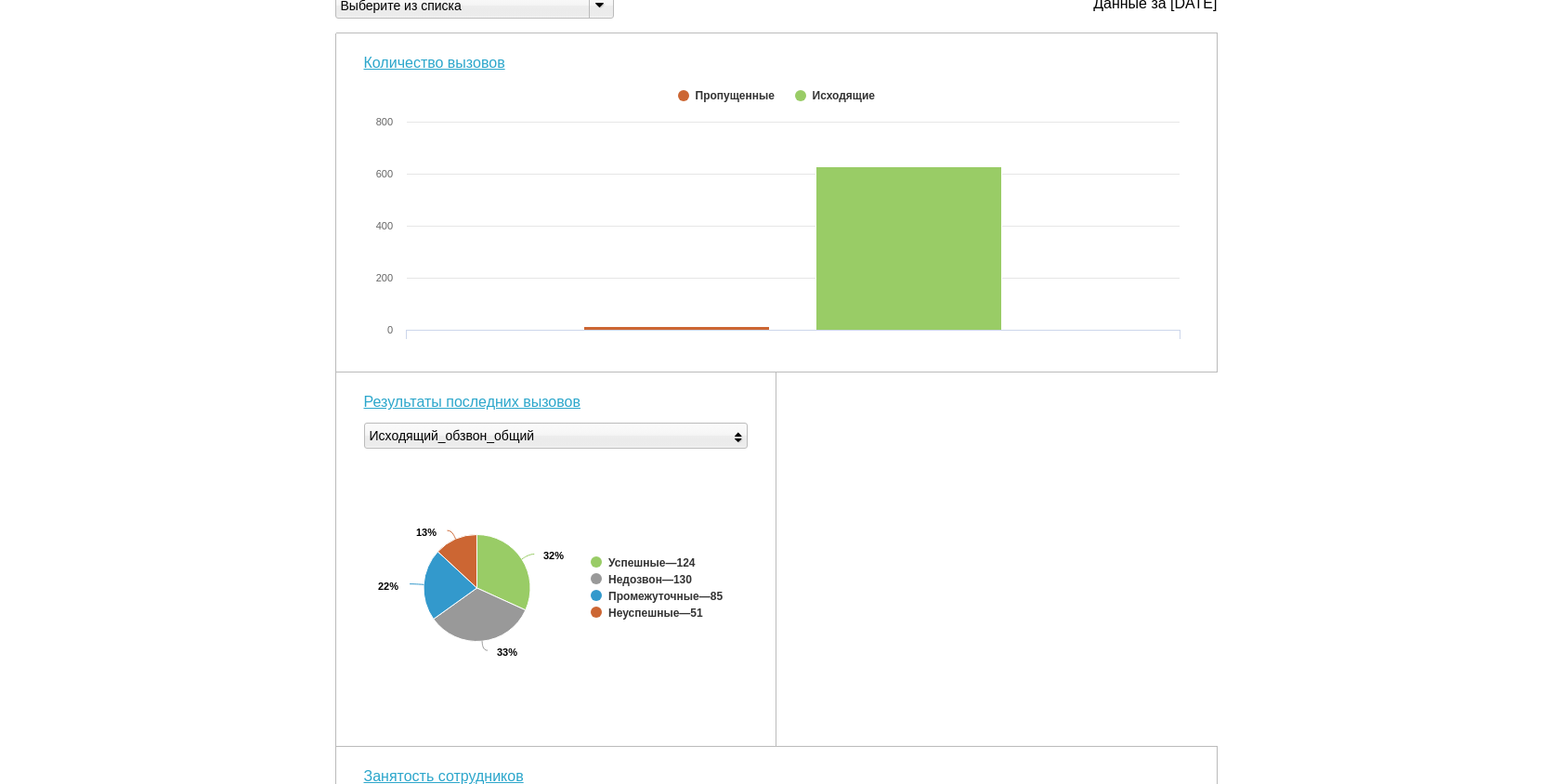
click at [534, 16] on div "Выберите из списка" at bounding box center [455, 6] width 238 height 20
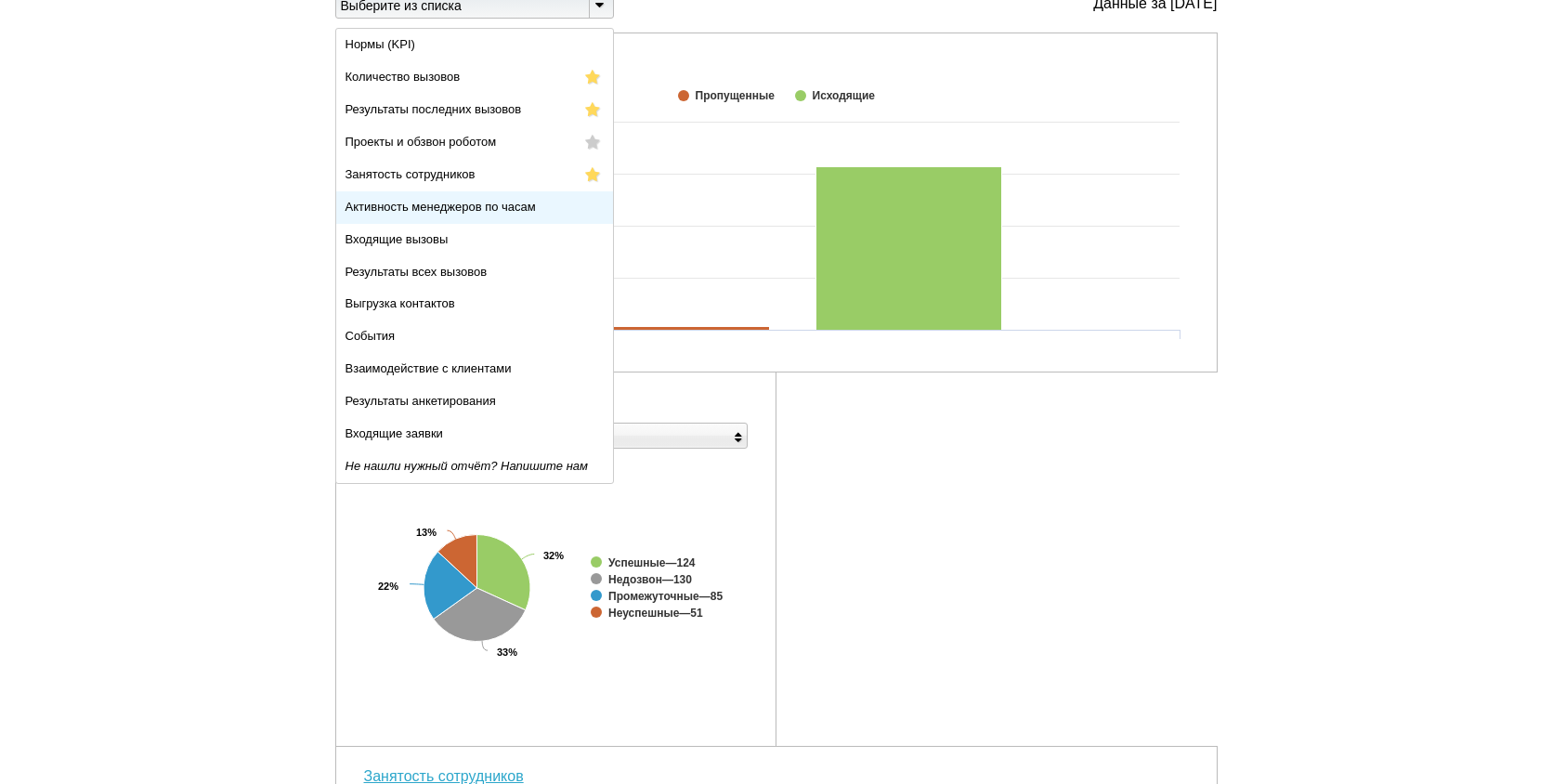
click at [424, 214] on span "Активность менеджеров по часам" at bounding box center [440, 206] width 190 height 14
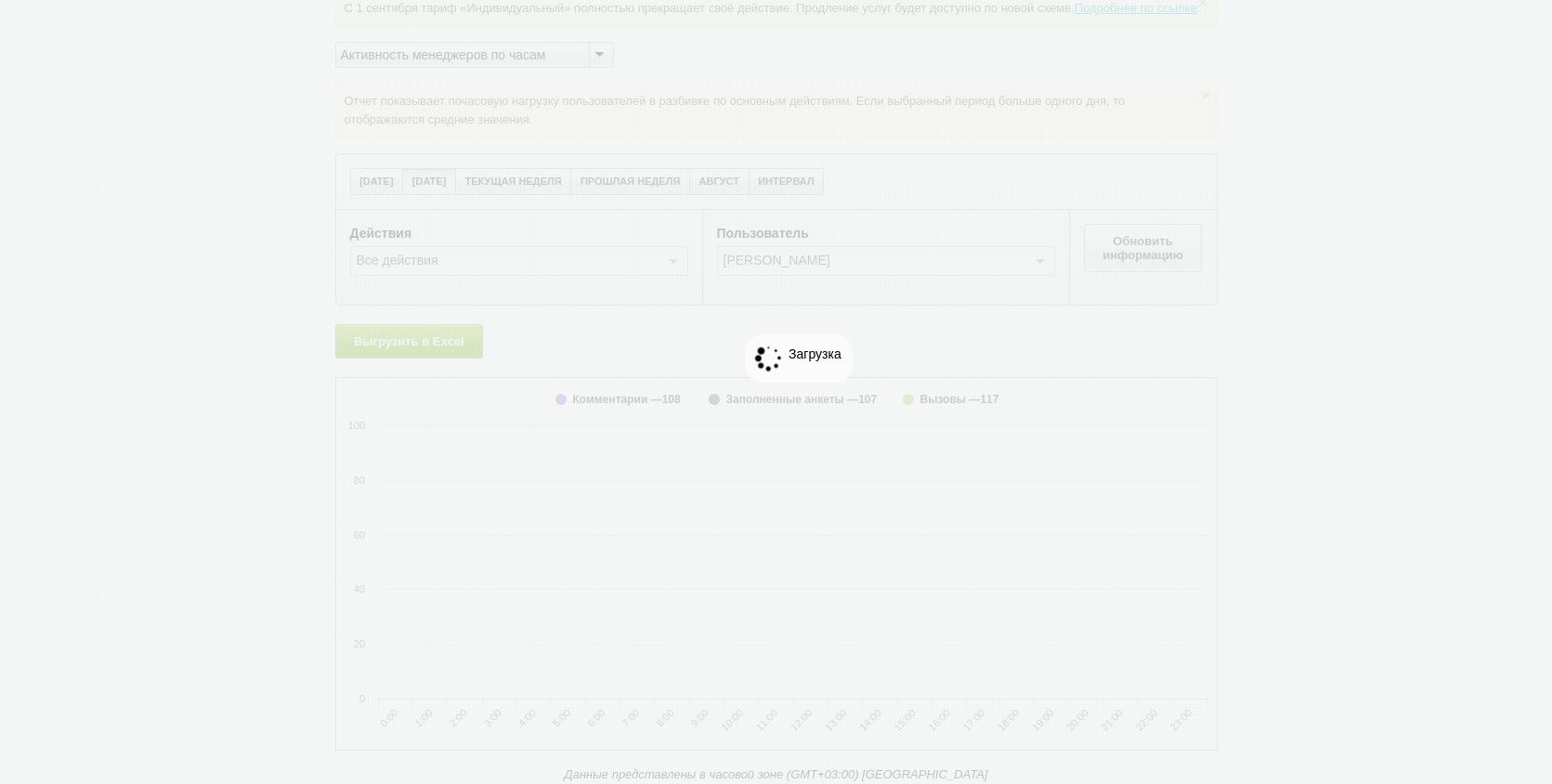
scroll to position [187, 0]
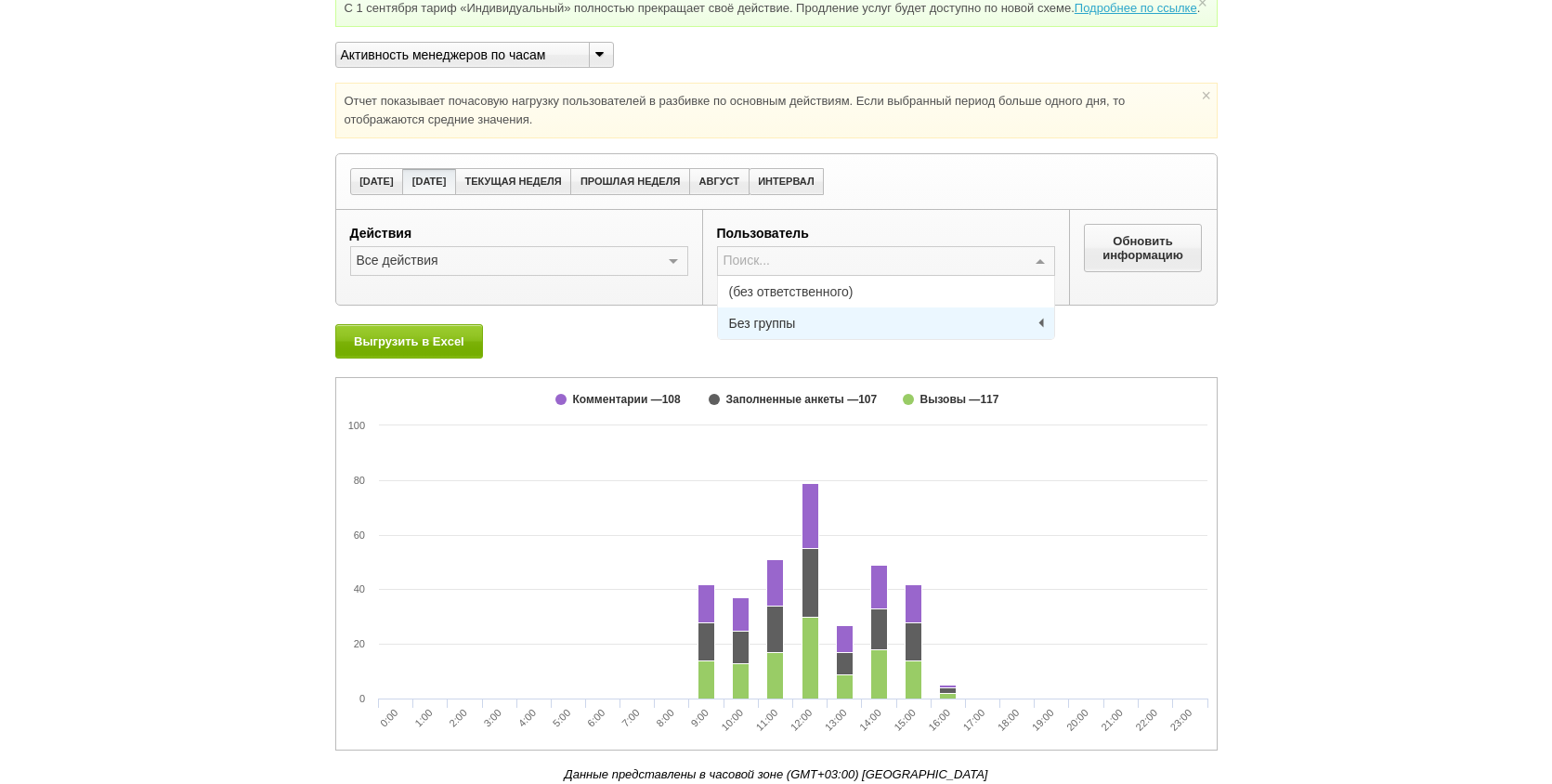
click at [851, 318] on div "Без группы" at bounding box center [887, 324] width 314 height 13
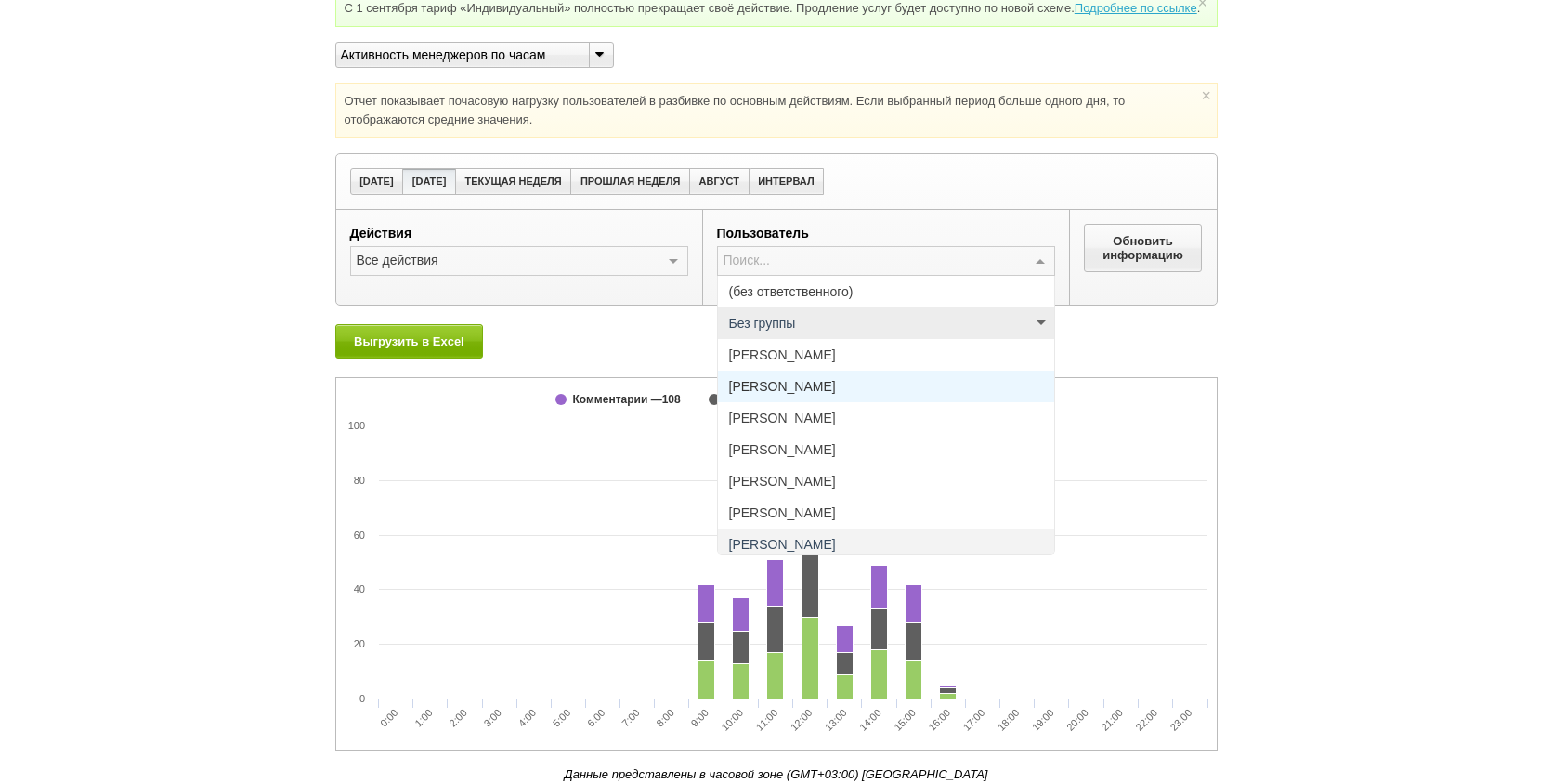
click at [821, 394] on span "[PERSON_NAME]" at bounding box center [886, 387] width 336 height 32
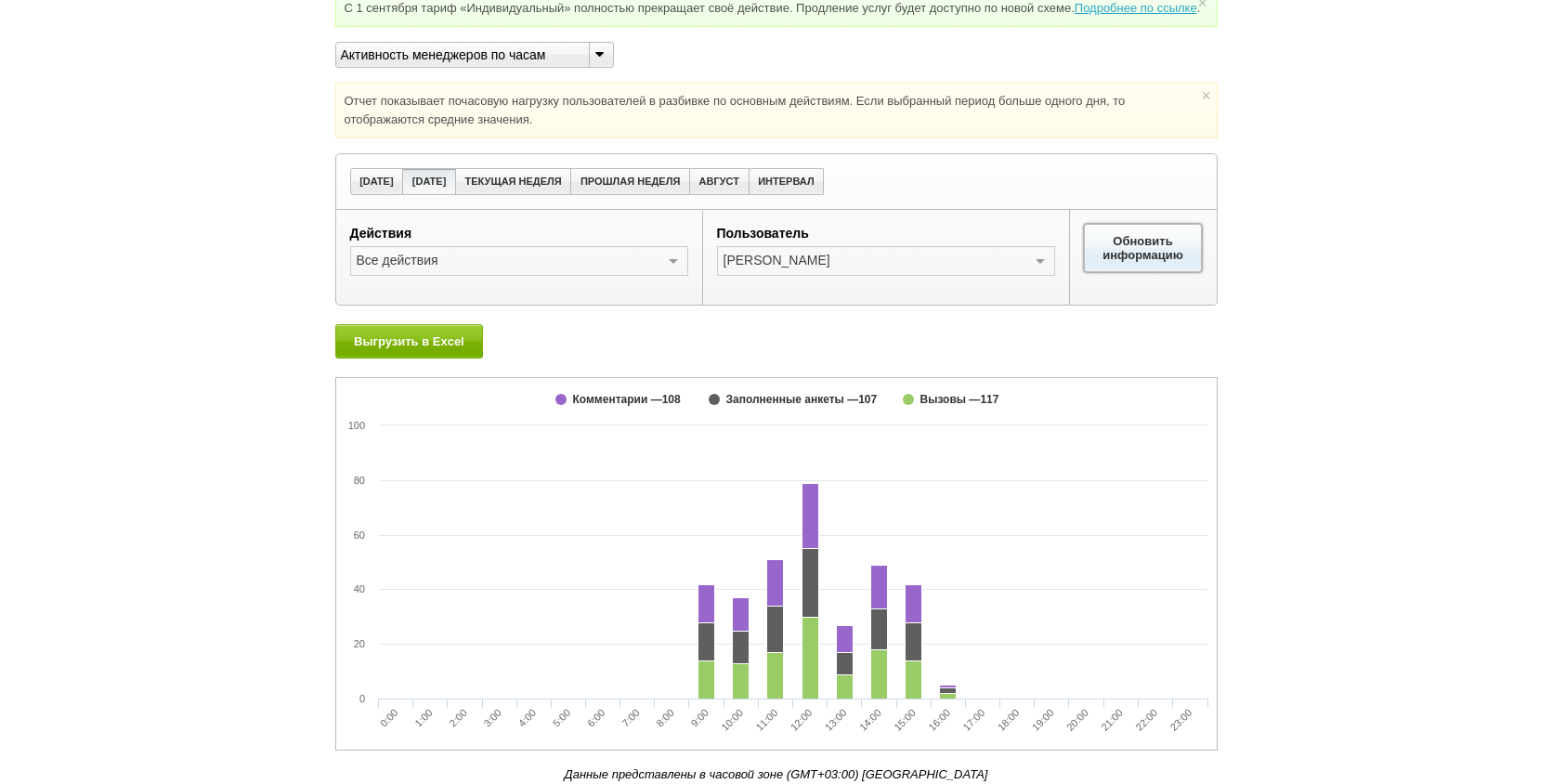
click at [1119, 255] on button "Обновить информацию" at bounding box center [1144, 248] width 119 height 48
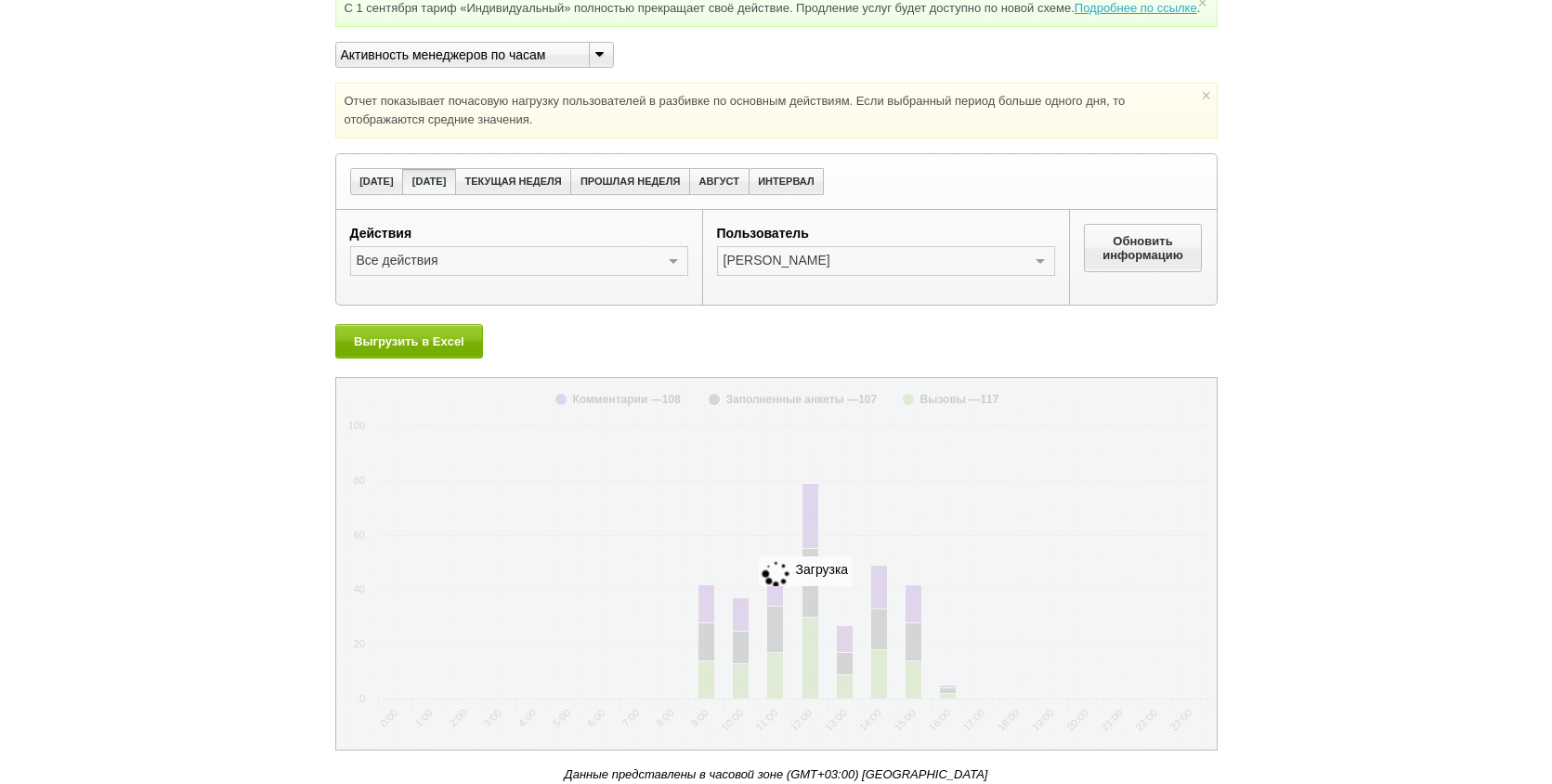
drag, startPoint x: 1004, startPoint y: 333, endPoint x: 1321, endPoint y: 212, distance: 339.3
click at [1321, 212] on div "Внимание! Идёт работа по проекту "Скорозвон [DATE]". Контакты будут соединяться…" at bounding box center [776, 351] width 1552 height 865
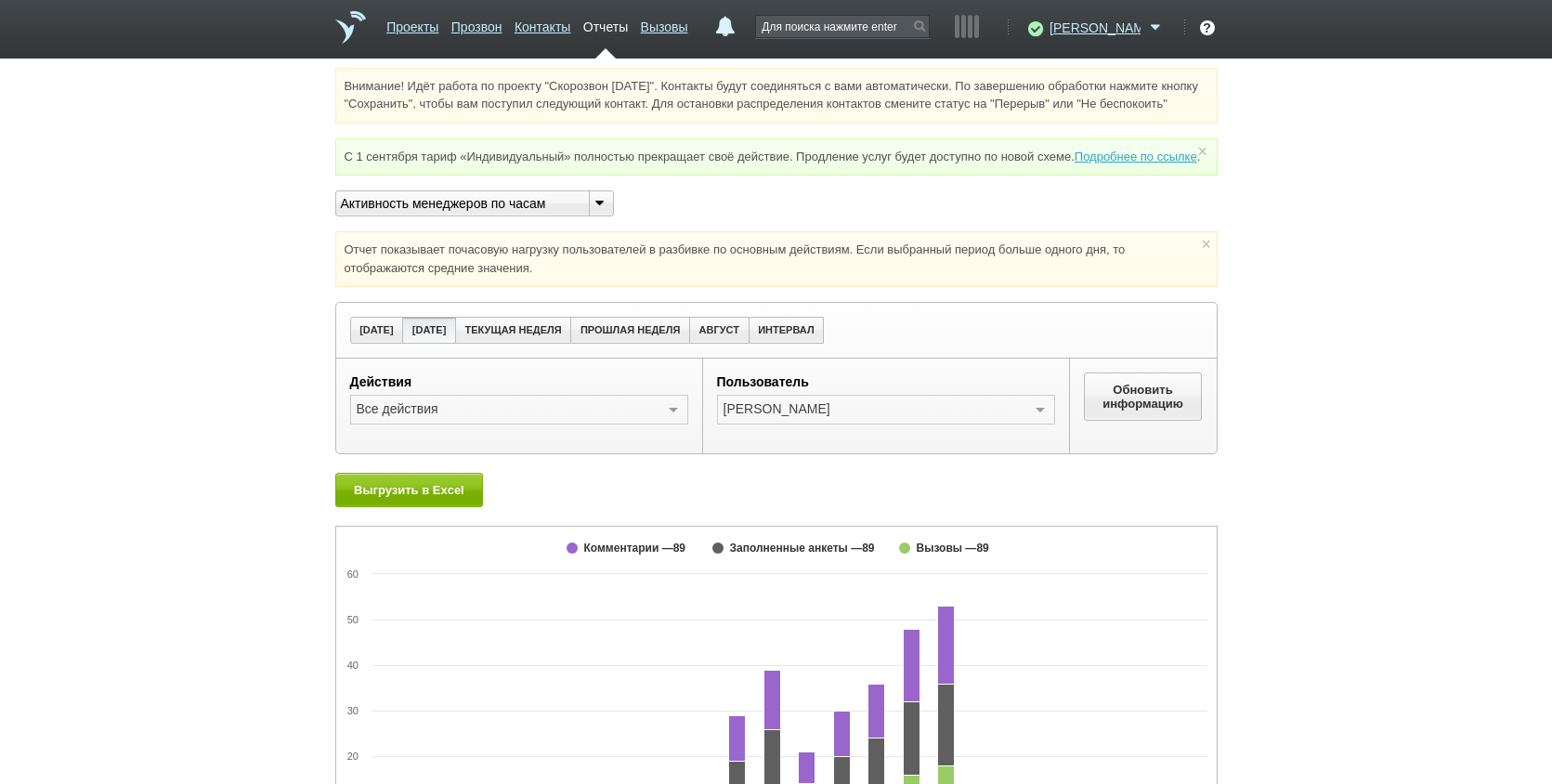
scroll to position [0, 0]
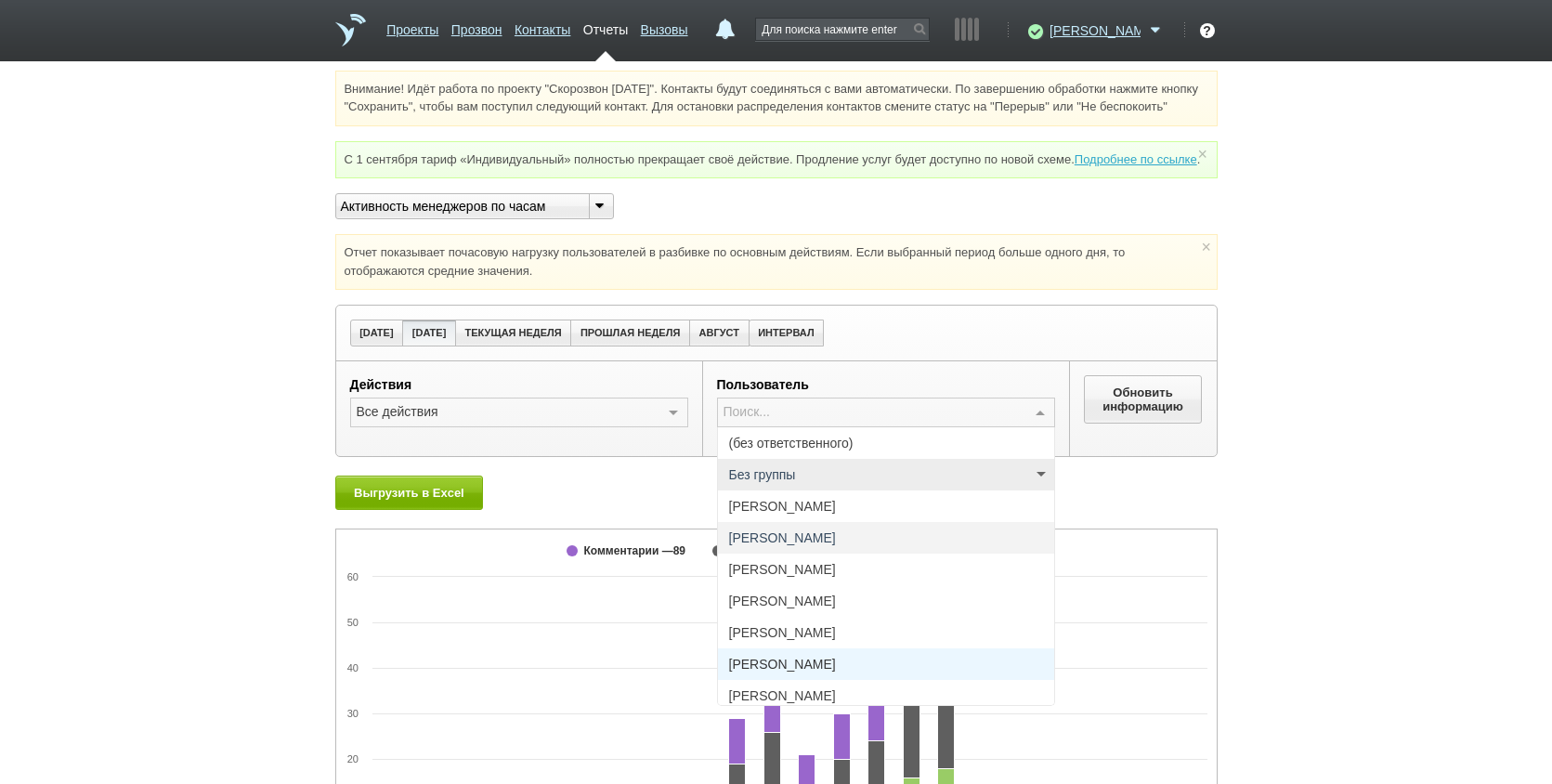
drag, startPoint x: 800, startPoint y: 697, endPoint x: 959, endPoint y: 564, distance: 207.3
click at [803, 671] on span "[PERSON_NAME]" at bounding box center [783, 664] width 107 height 13
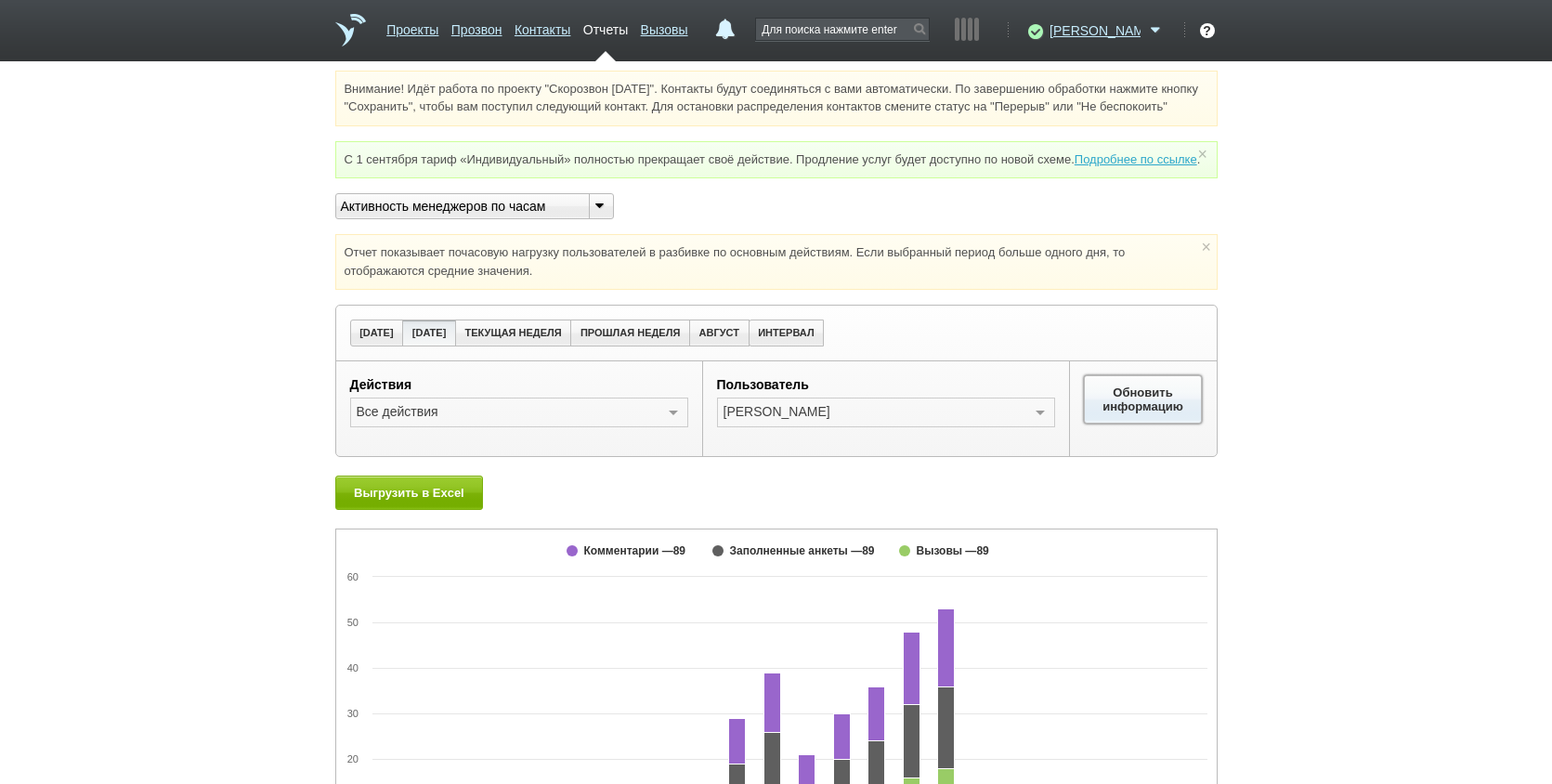
click at [1184, 424] on button "Обновить информацию" at bounding box center [1144, 399] width 119 height 48
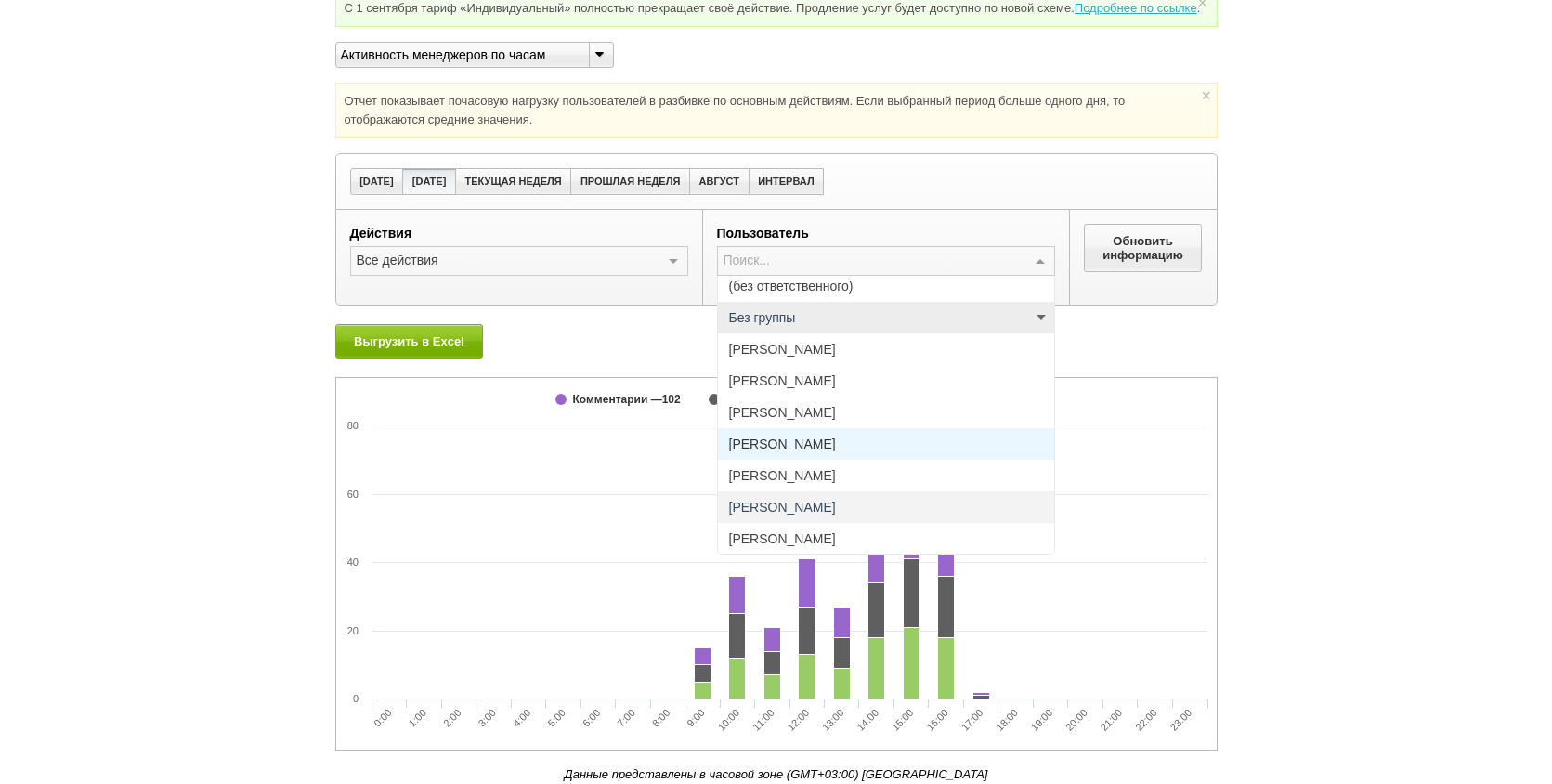
scroll to position [7, 0]
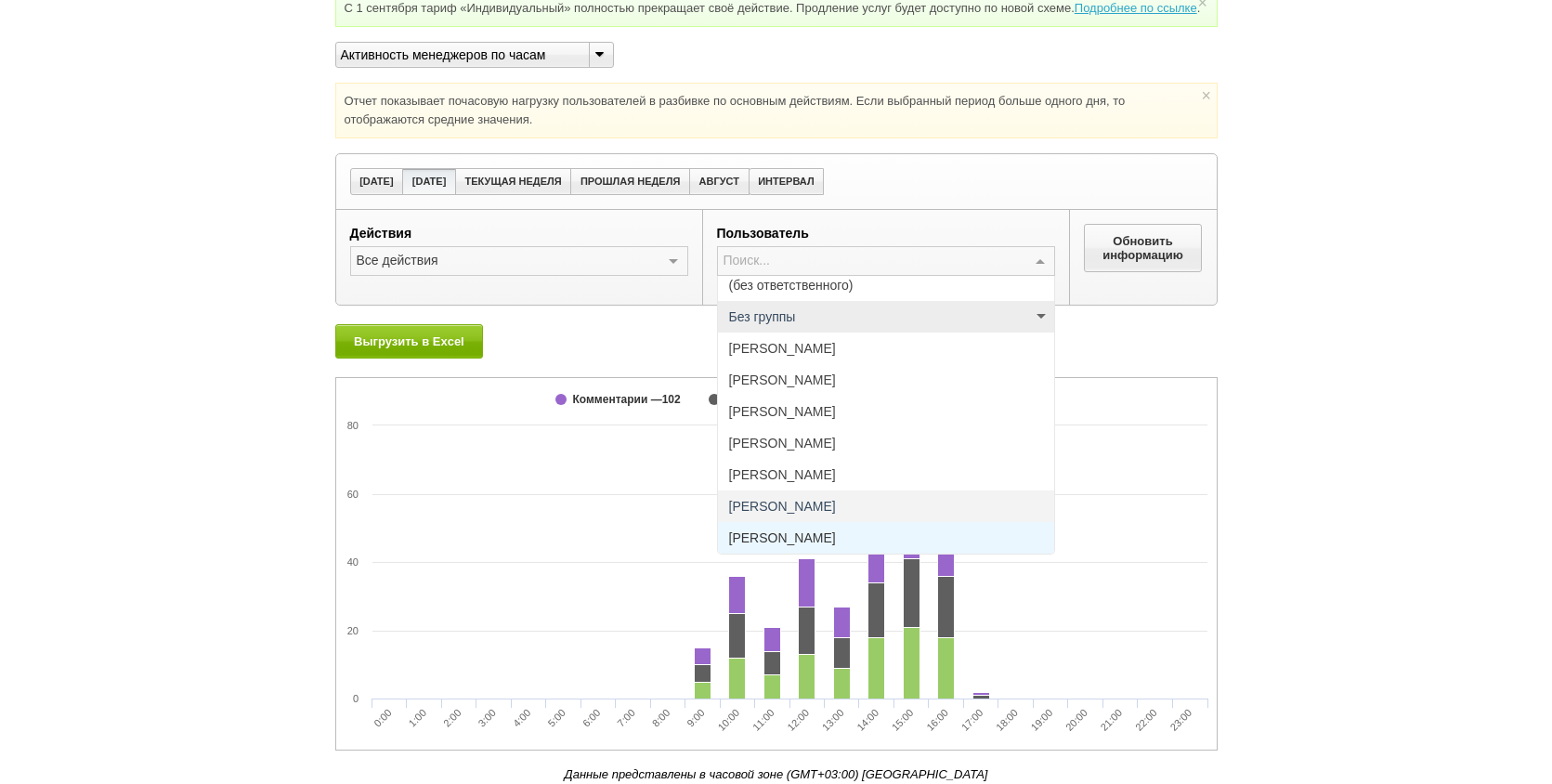
click at [836, 536] on span "[PERSON_NAME]" at bounding box center [783, 538] width 107 height 13
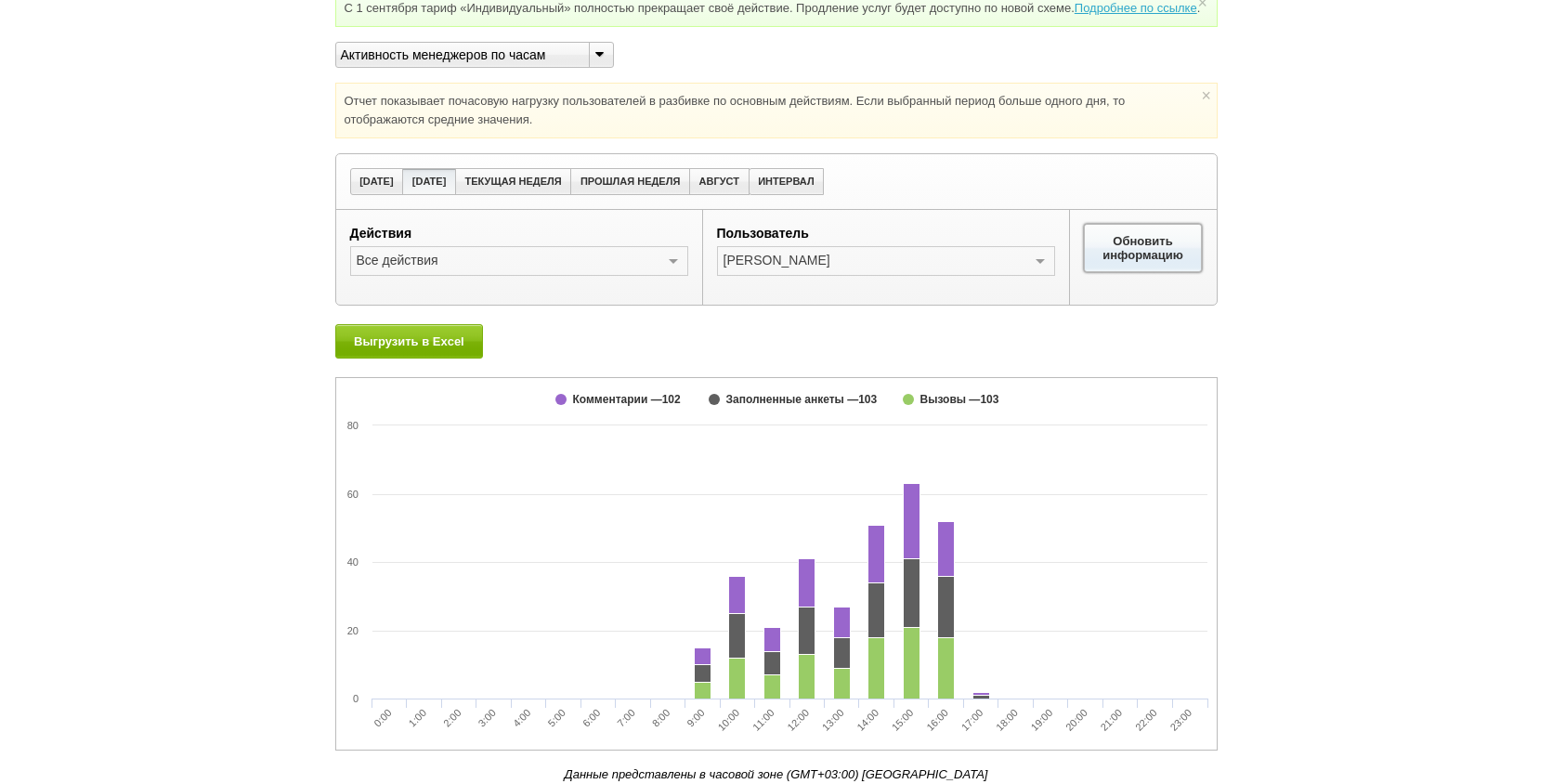
click at [1146, 238] on button "Обновить информацию" at bounding box center [1144, 248] width 119 height 48
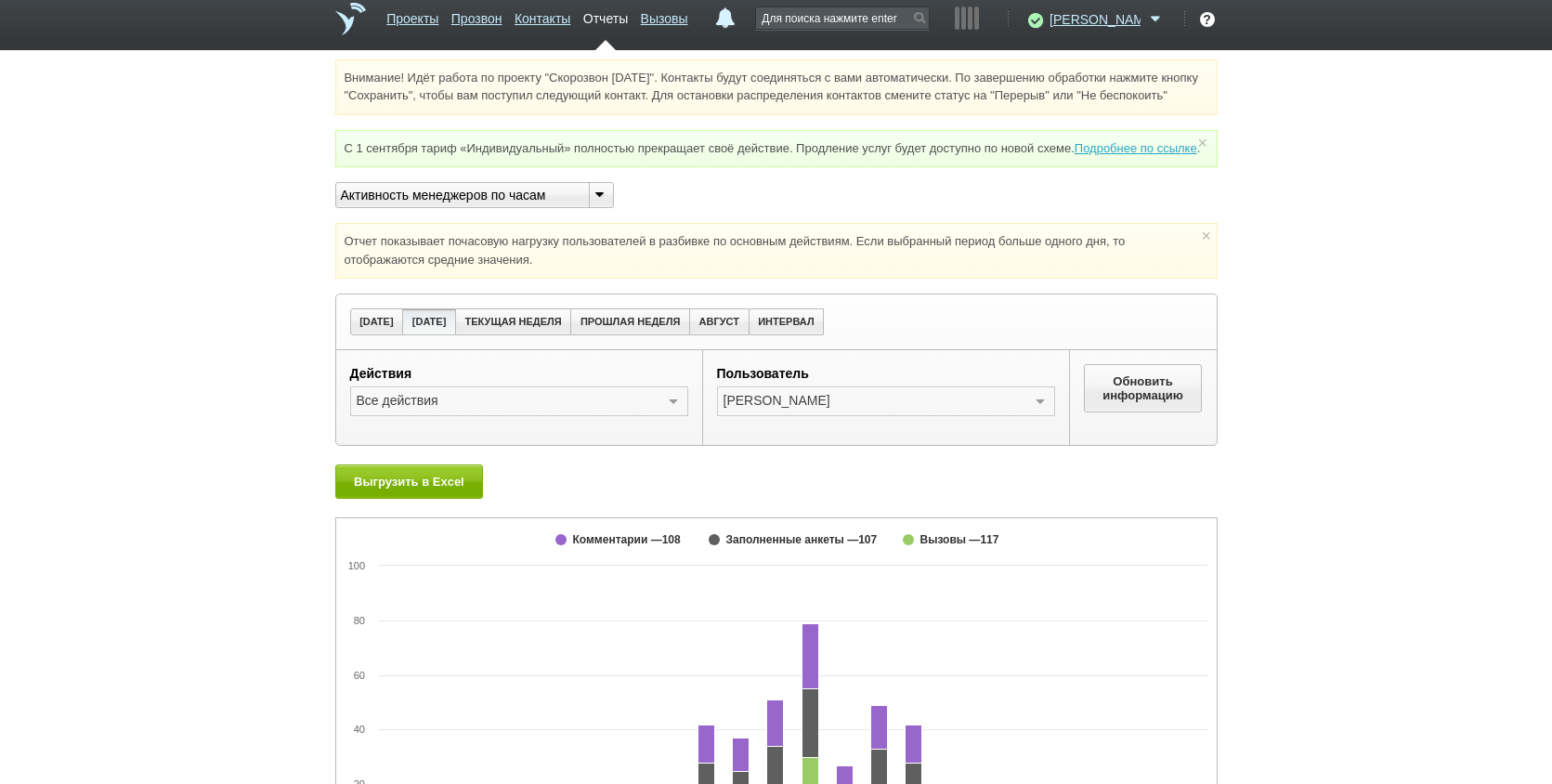
scroll to position [0, 0]
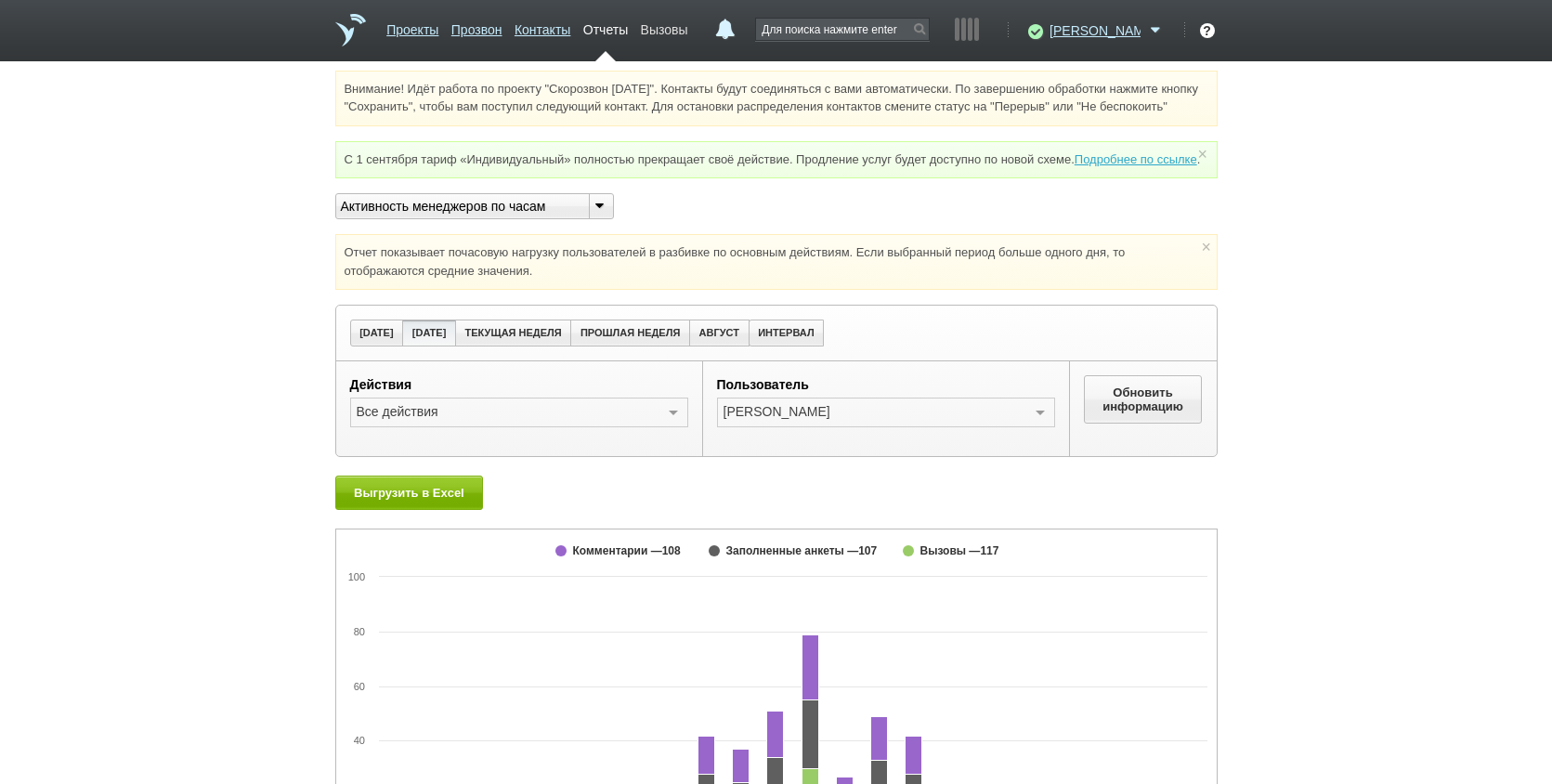
click at [688, 29] on link "Вызовы" at bounding box center [664, 26] width 47 height 27
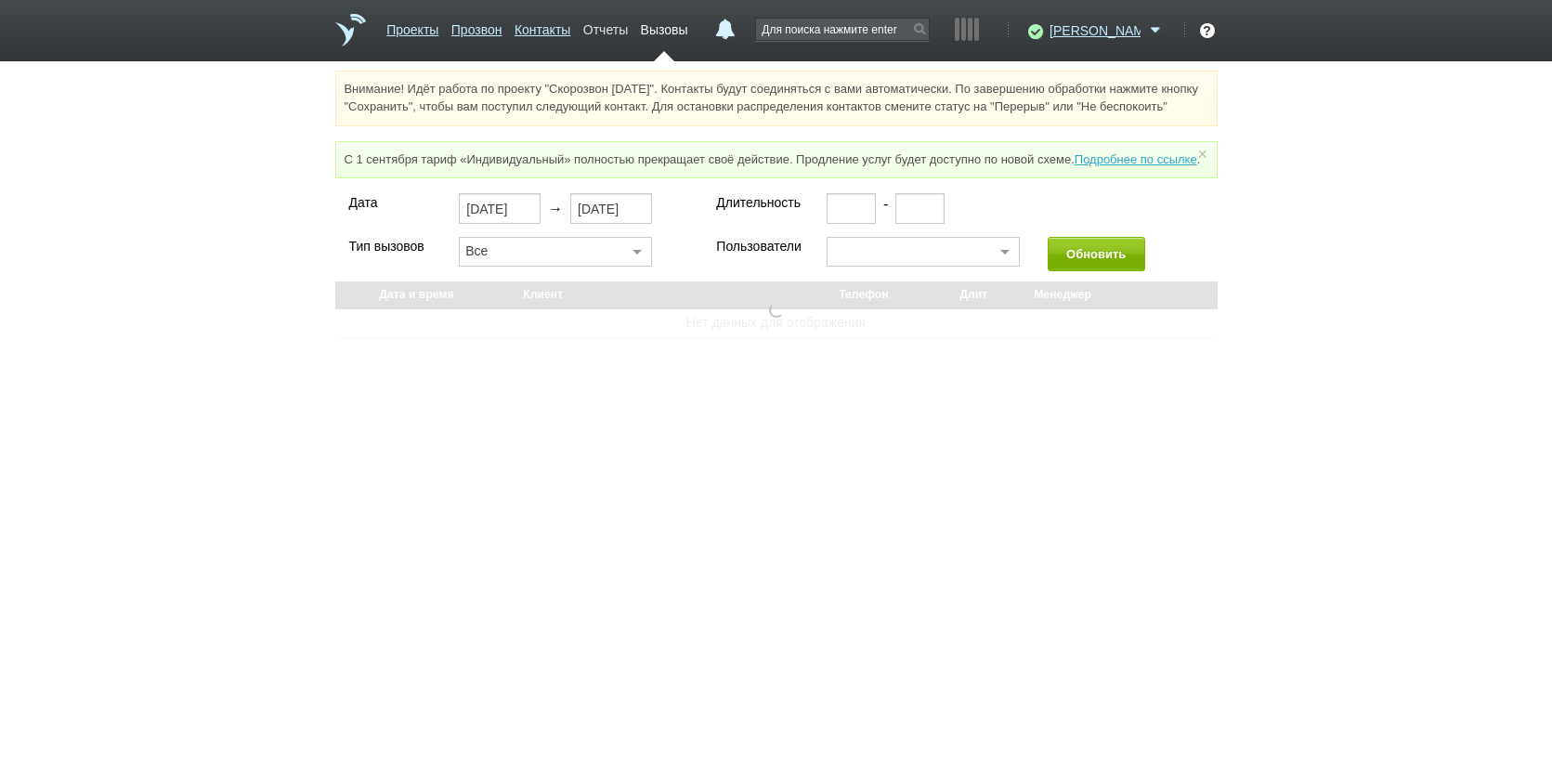
select select "30"
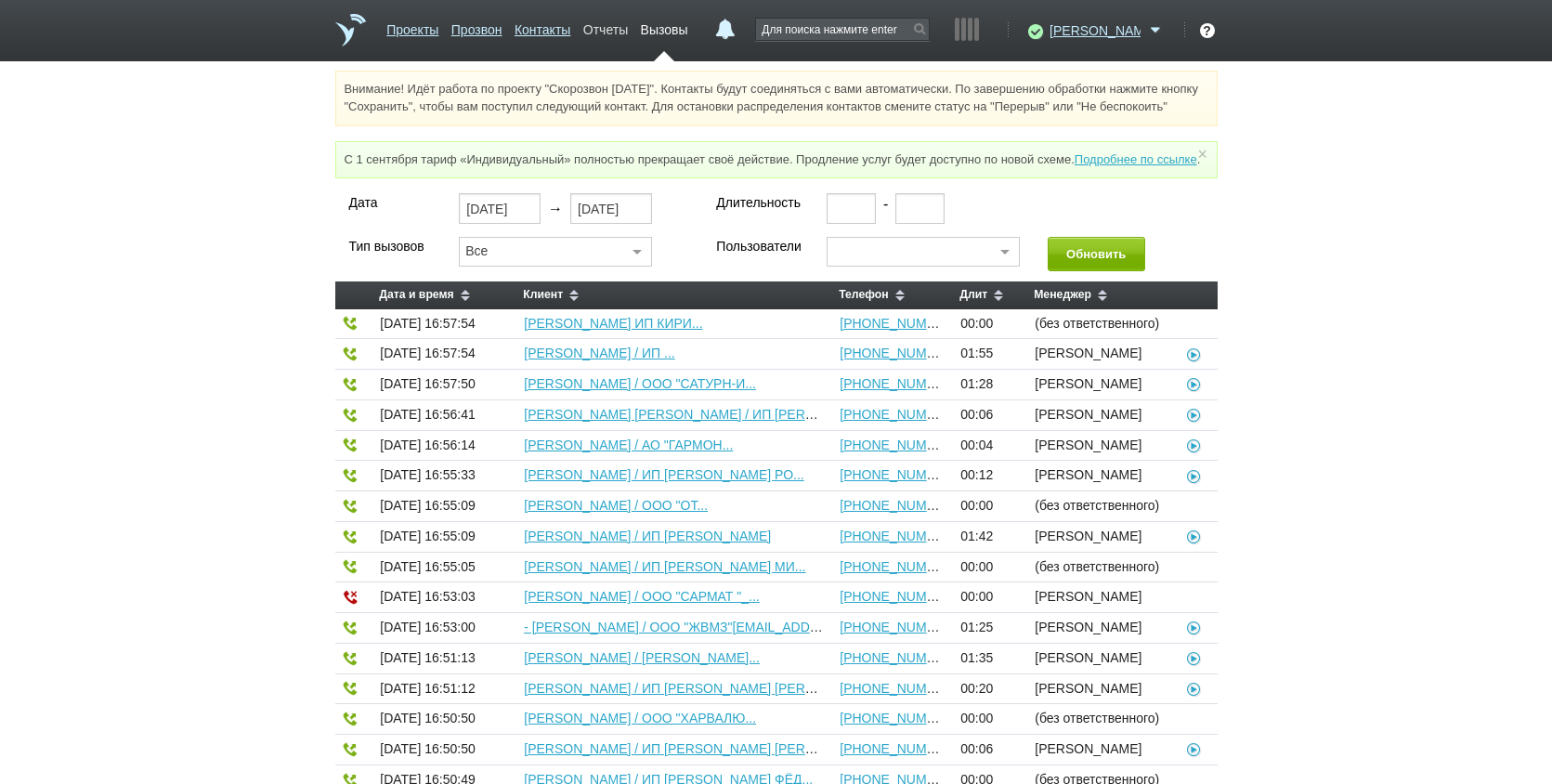
click at [628, 24] on link "Отчеты" at bounding box center [605, 26] width 44 height 27
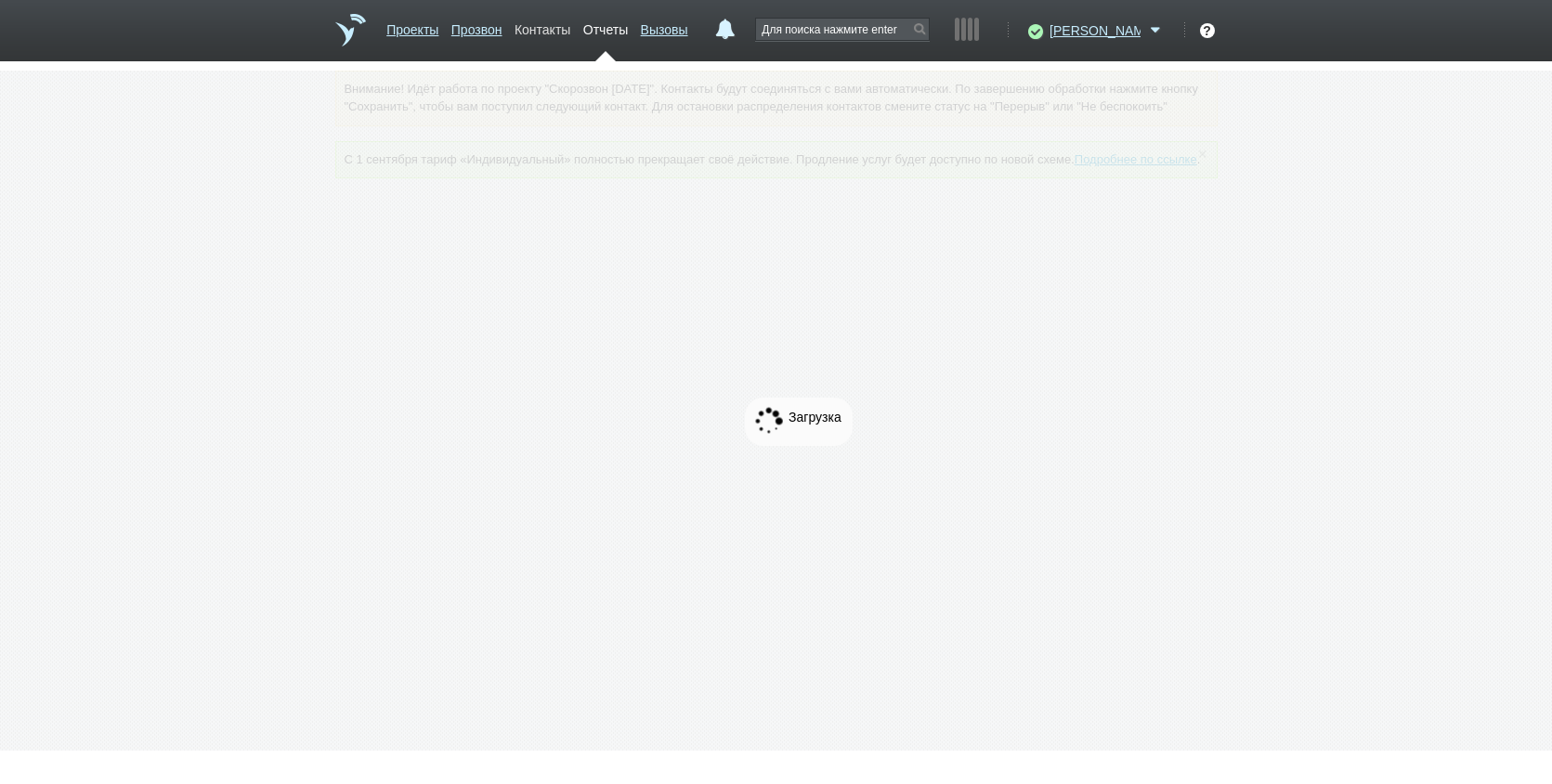
click at [570, 24] on link "Контакты" at bounding box center [542, 26] width 56 height 27
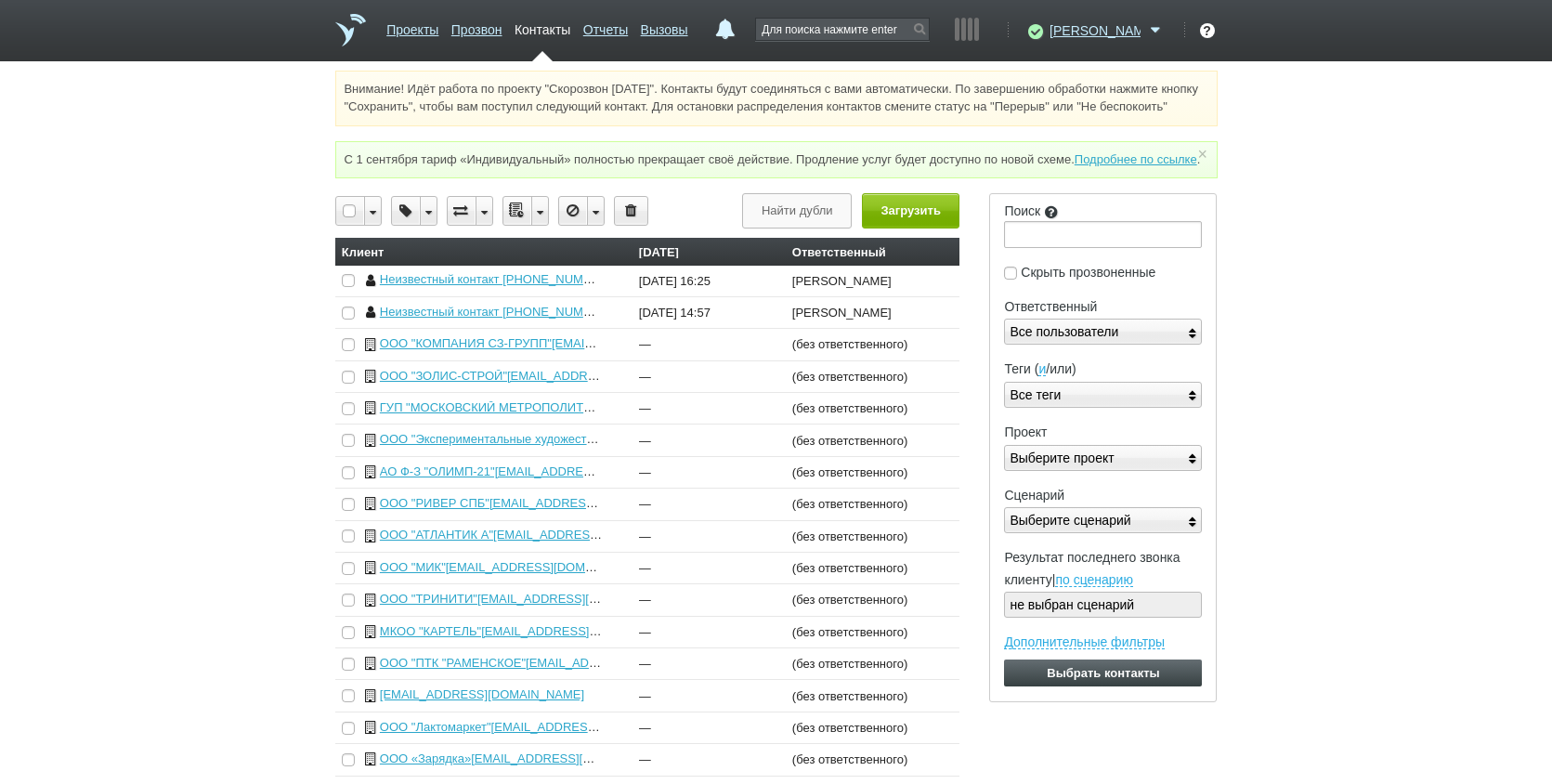
click at [424, 27] on link "Проекты" at bounding box center [412, 26] width 52 height 27
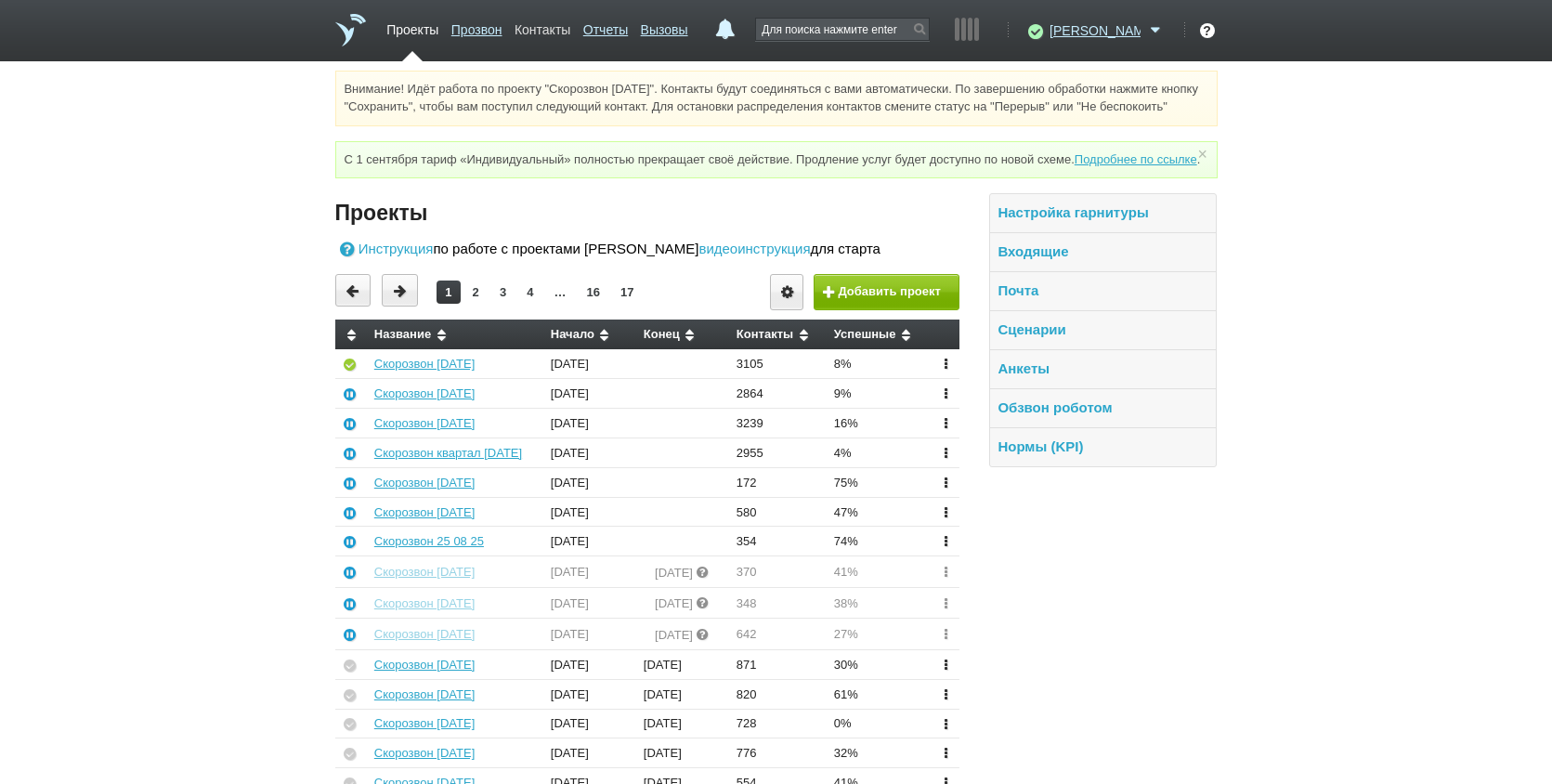
click at [570, 27] on link "Контакты" at bounding box center [542, 26] width 56 height 27
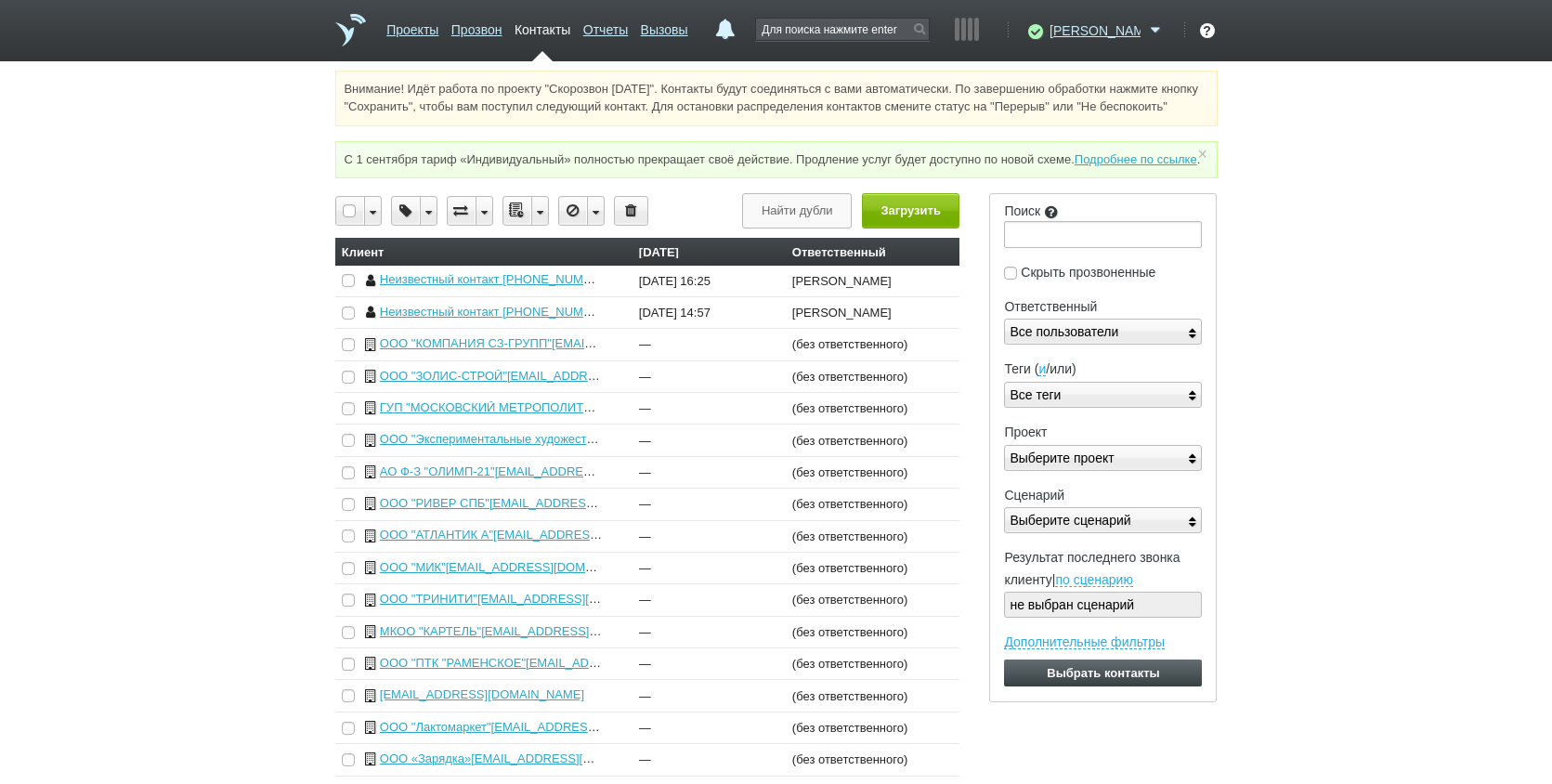
click at [445, 29] on ul "Проекты Прозвон Контакты Отчеты Вызовы" at bounding box center [538, 37] width 314 height 48
click at [416, 21] on link "Проекты" at bounding box center [412, 26] width 52 height 27
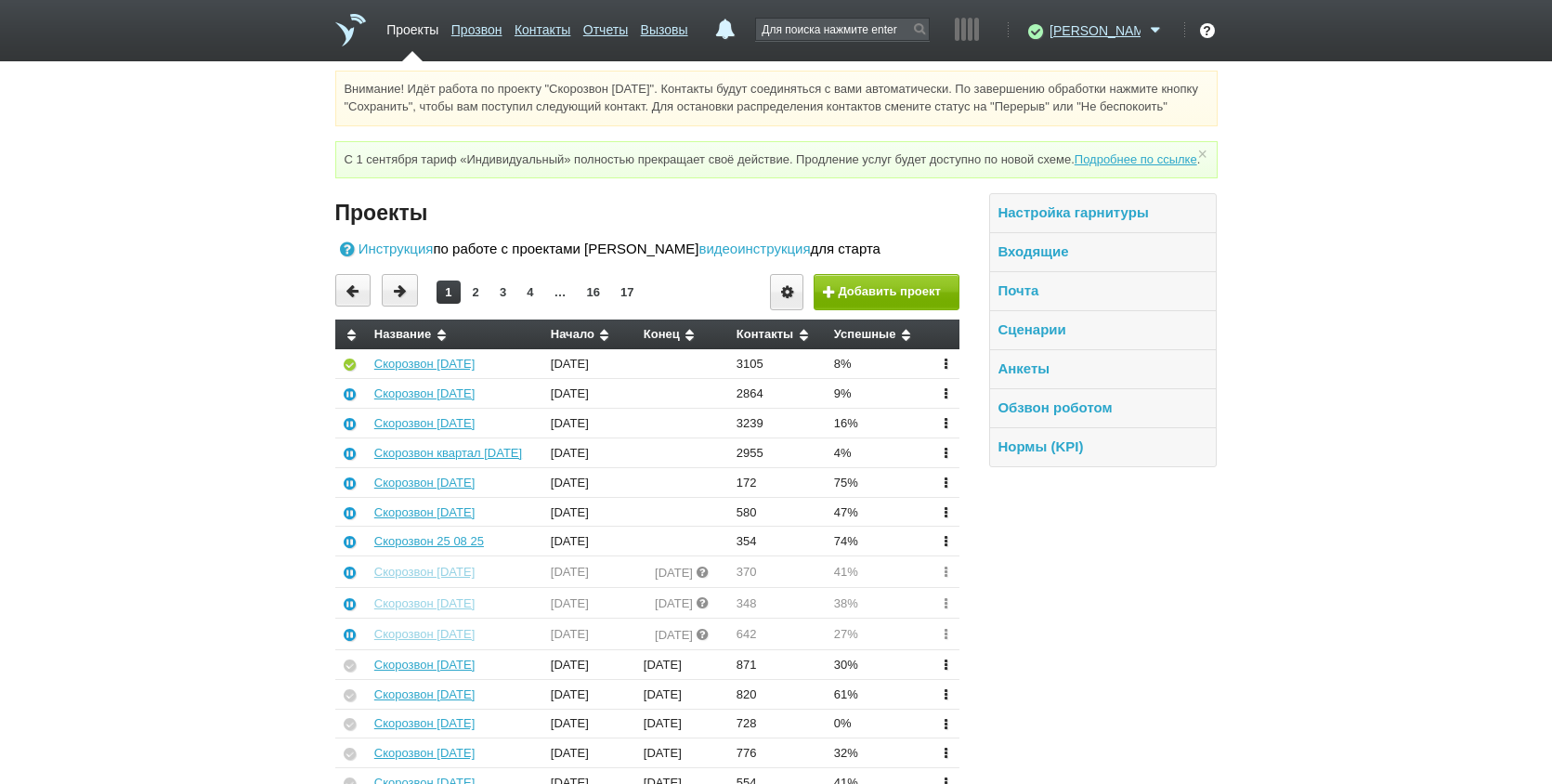
drag, startPoint x: 1128, startPoint y: 546, endPoint x: 1074, endPoint y: 509, distance: 65.5
drag, startPoint x: 1241, startPoint y: 642, endPoint x: 1078, endPoint y: 782, distance: 214.9
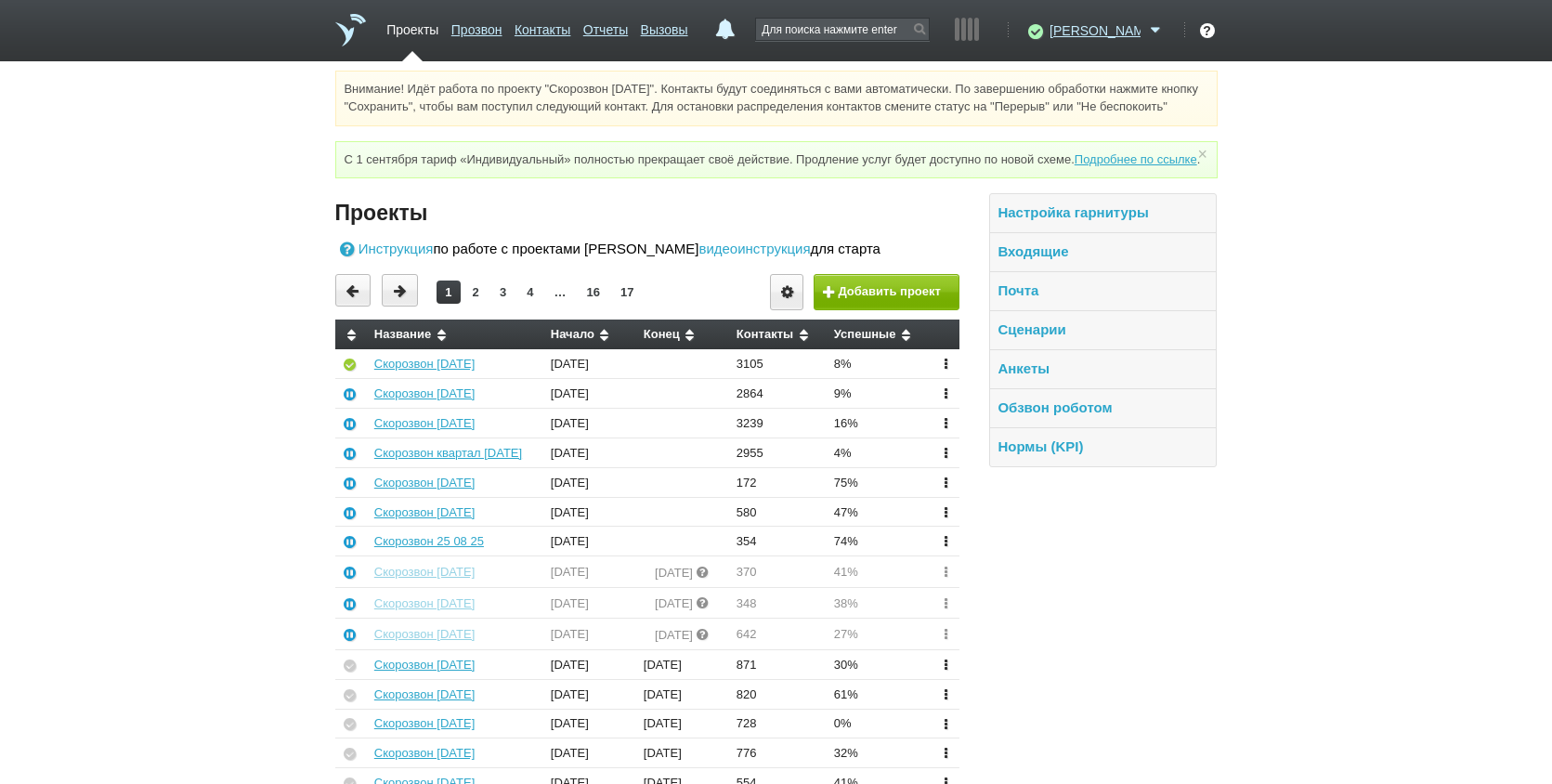
click at [503, 22] on link "Прозвон" at bounding box center [477, 26] width 51 height 27
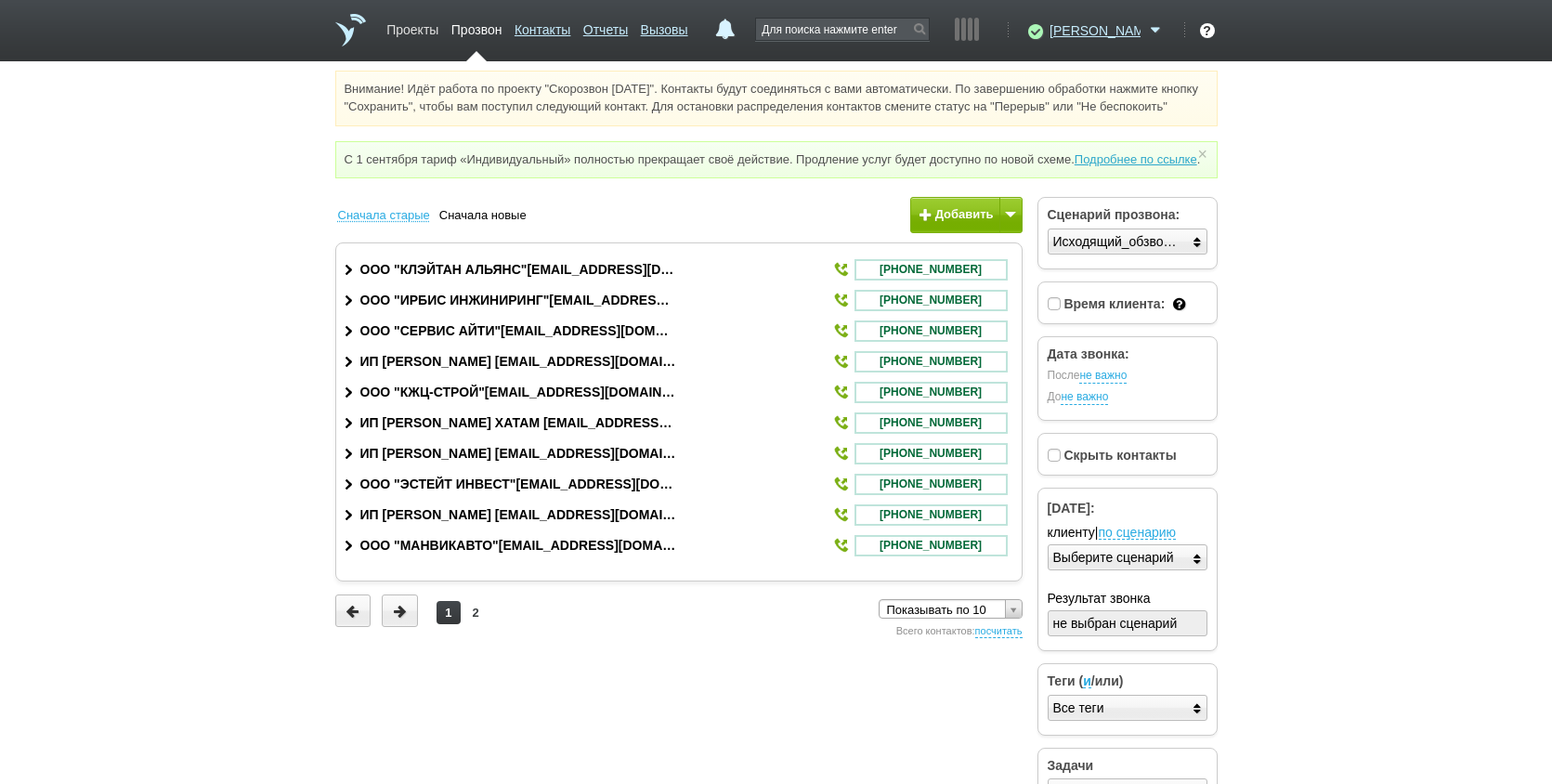
click at [439, 18] on link "Проекты" at bounding box center [412, 26] width 52 height 27
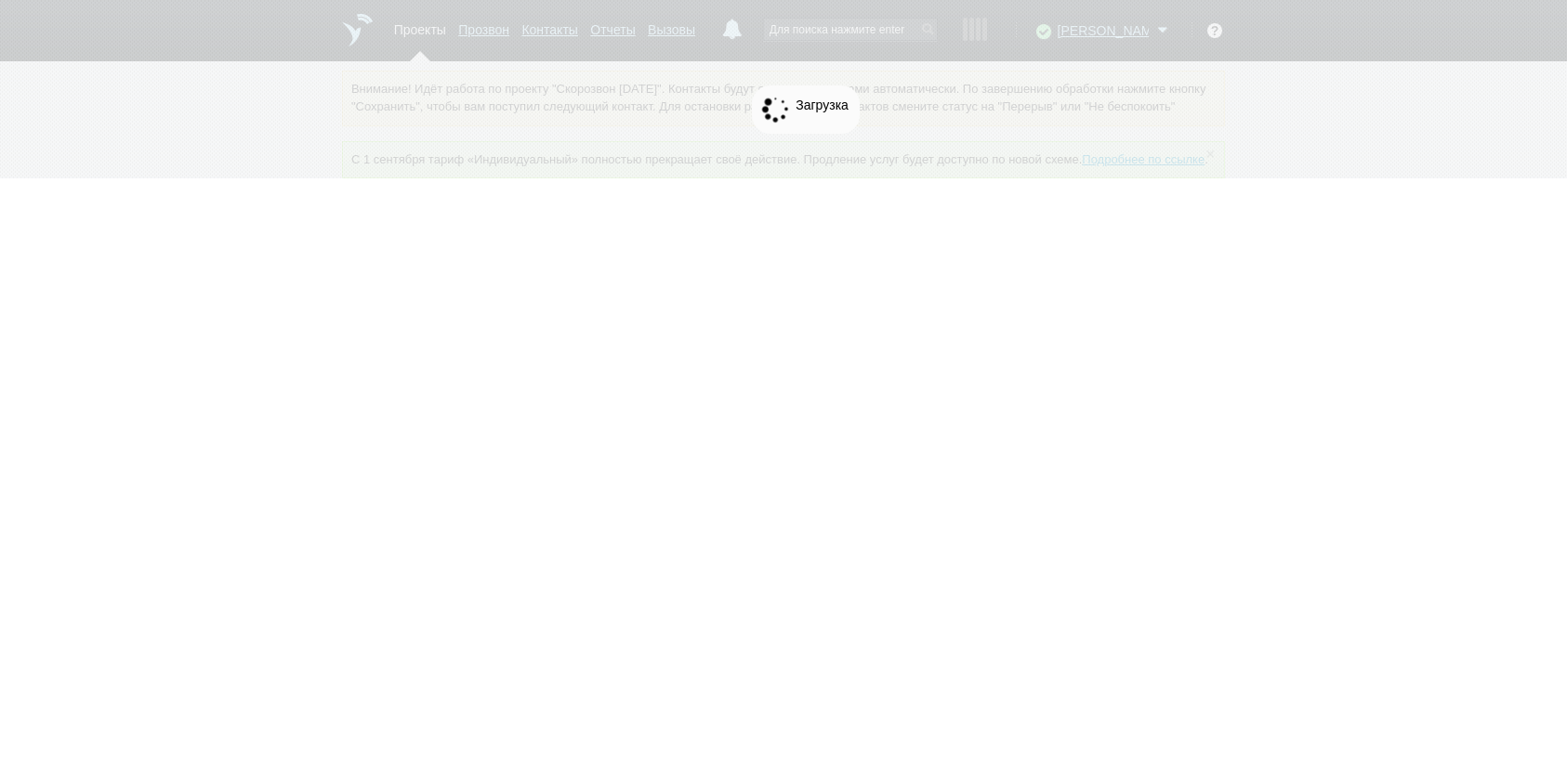
click at [424, 35] on div at bounding box center [784, 89] width 1567 height 179
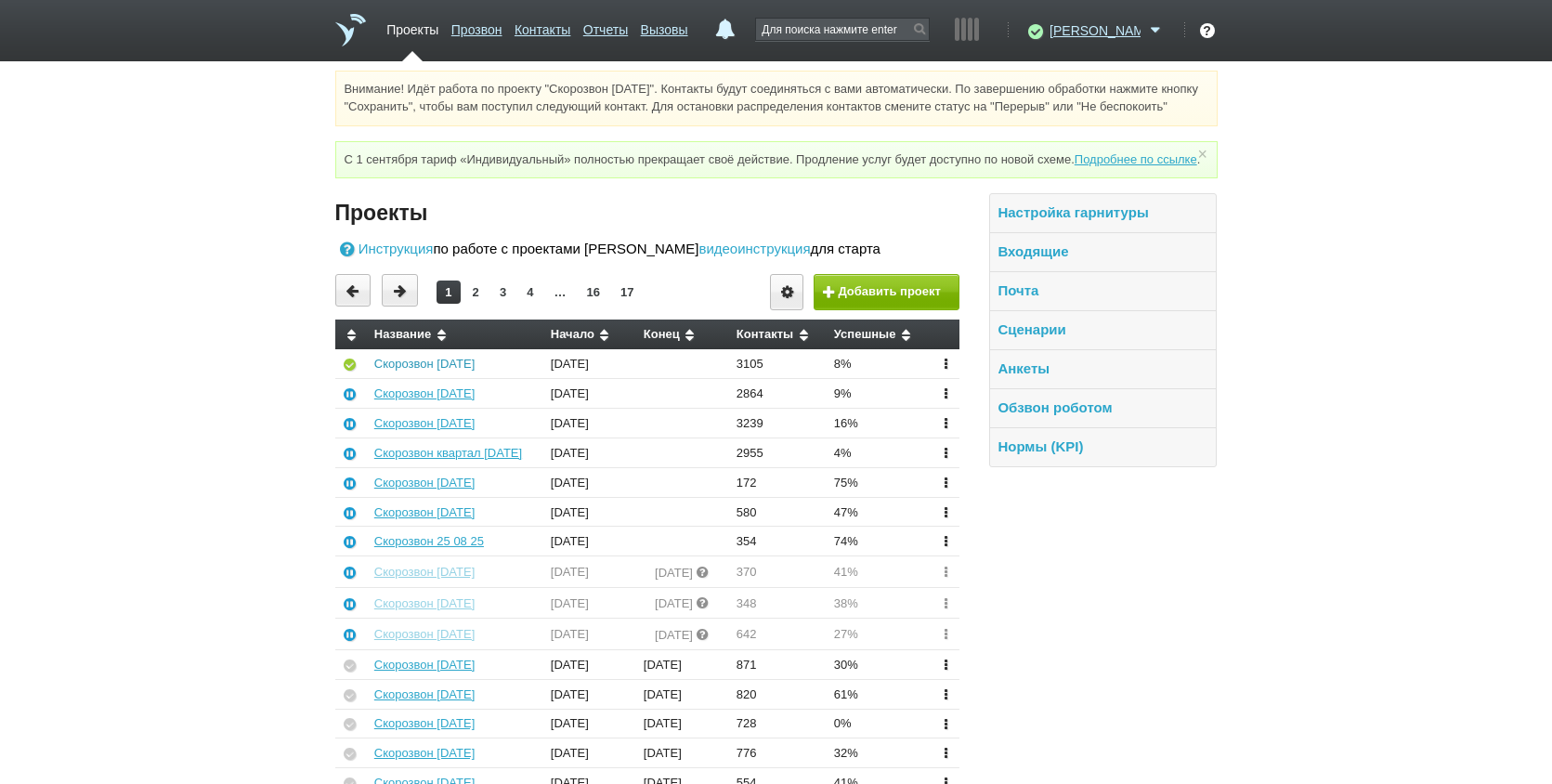
click at [429, 371] on link "Скорозвон [DATE]" at bounding box center [424, 363] width 101 height 14
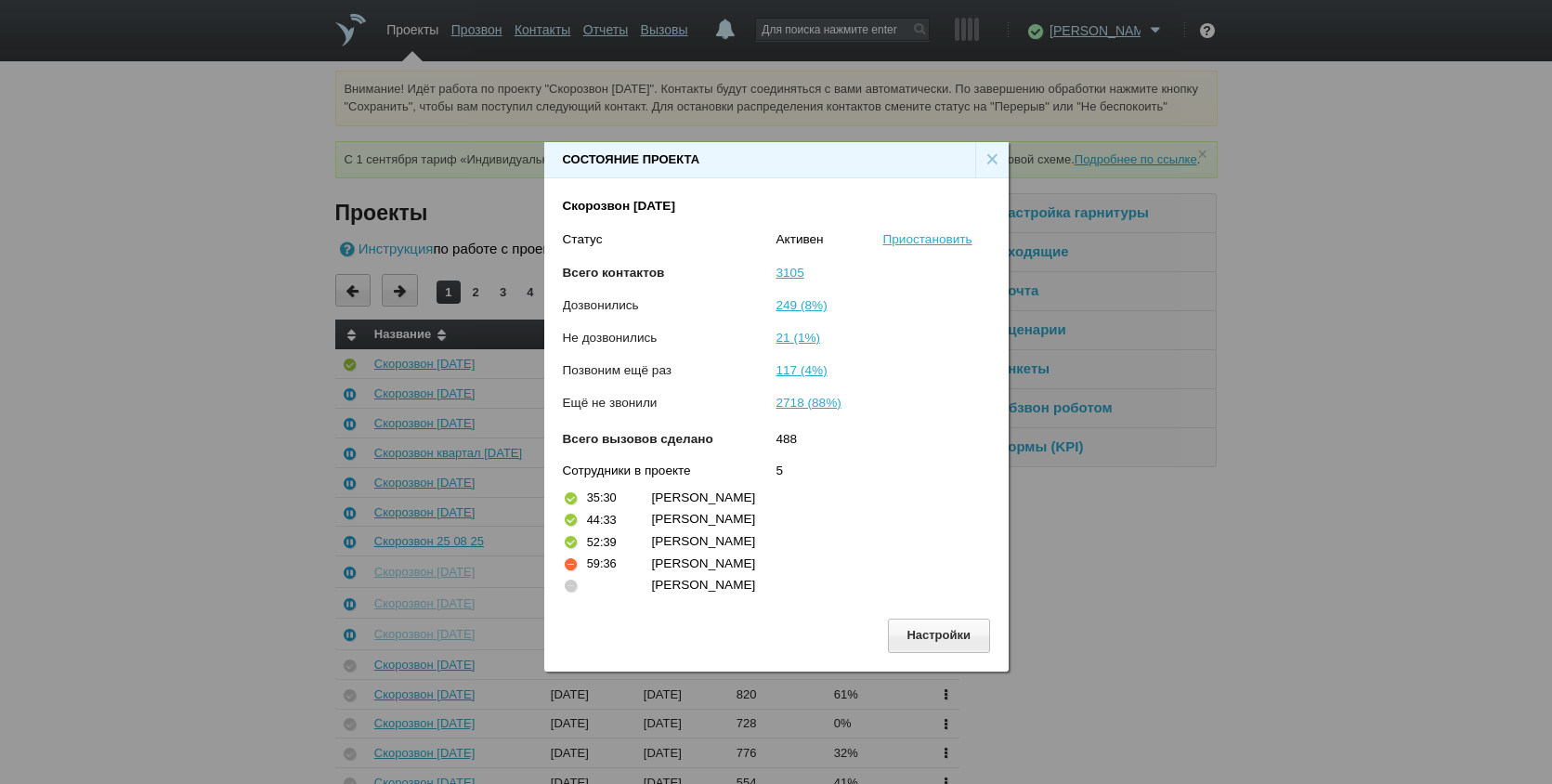
click at [990, 155] on div "×" at bounding box center [992, 160] width 34 height 36
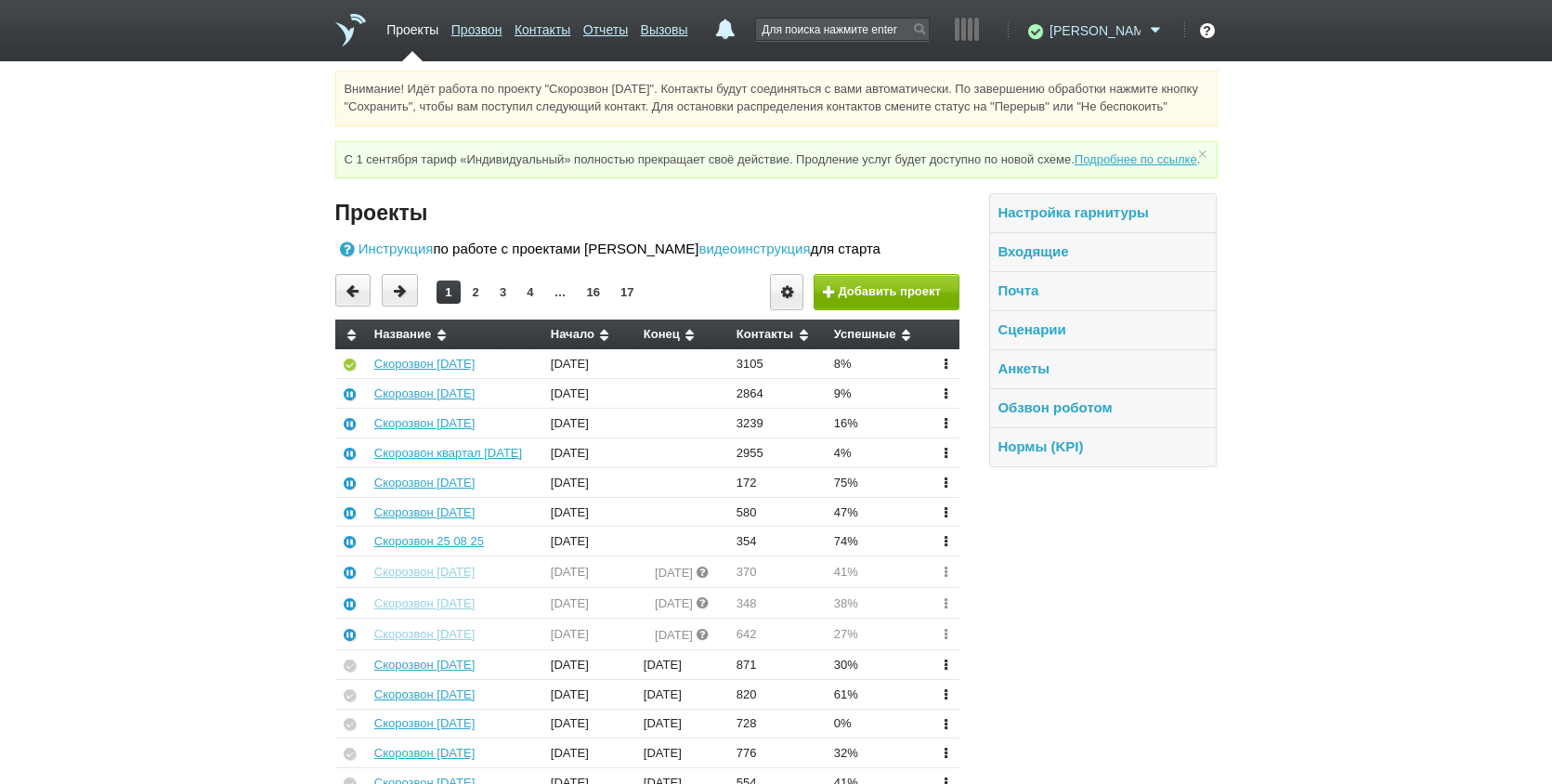
click at [1151, 37] on span at bounding box center [1156, 31] width 23 height 19
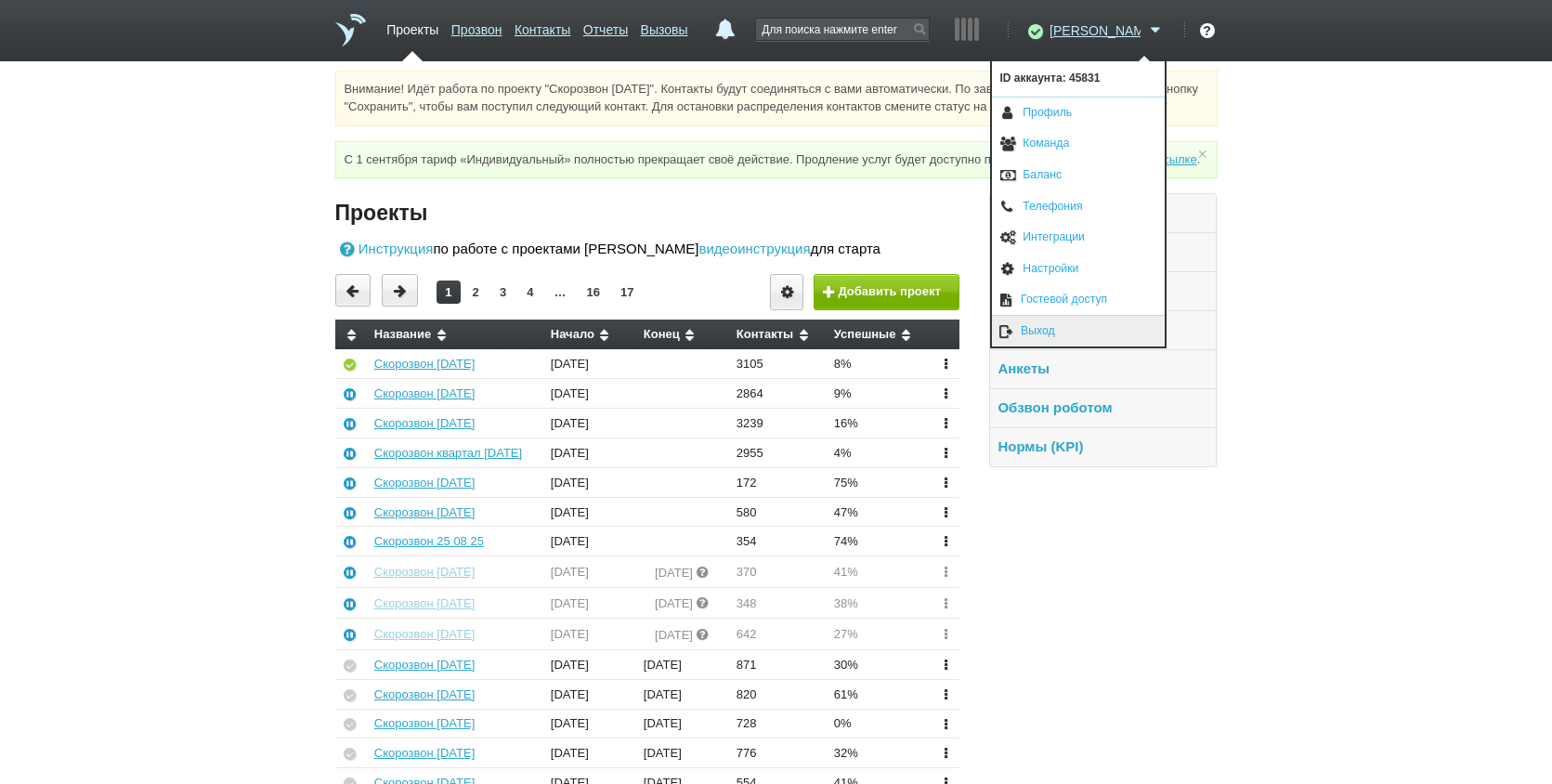
click at [1055, 324] on link "Выход" at bounding box center [1079, 331] width 173 height 31
